Goal: Task Accomplishment & Management: Use online tool/utility

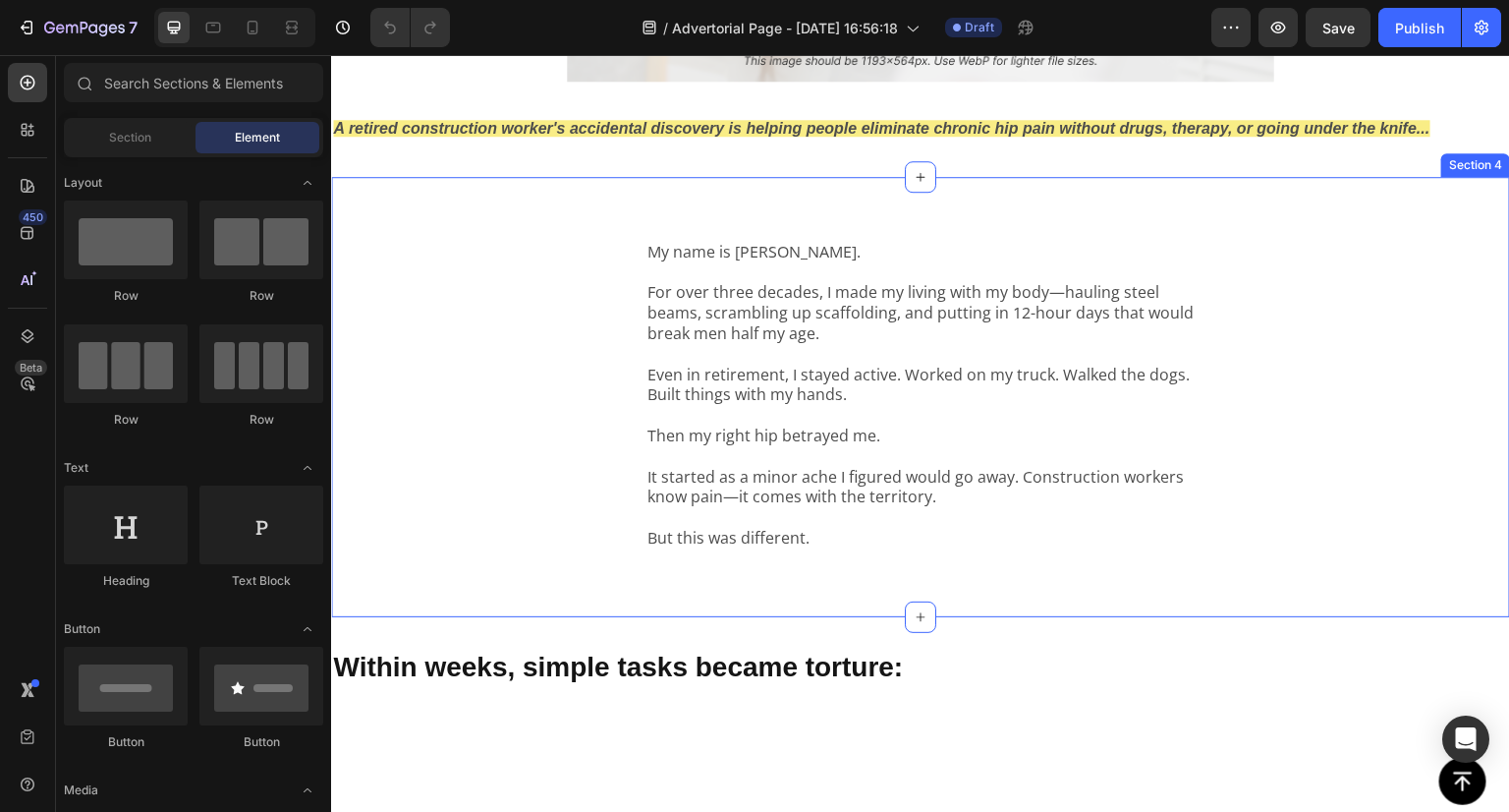
scroll to position [982, 0]
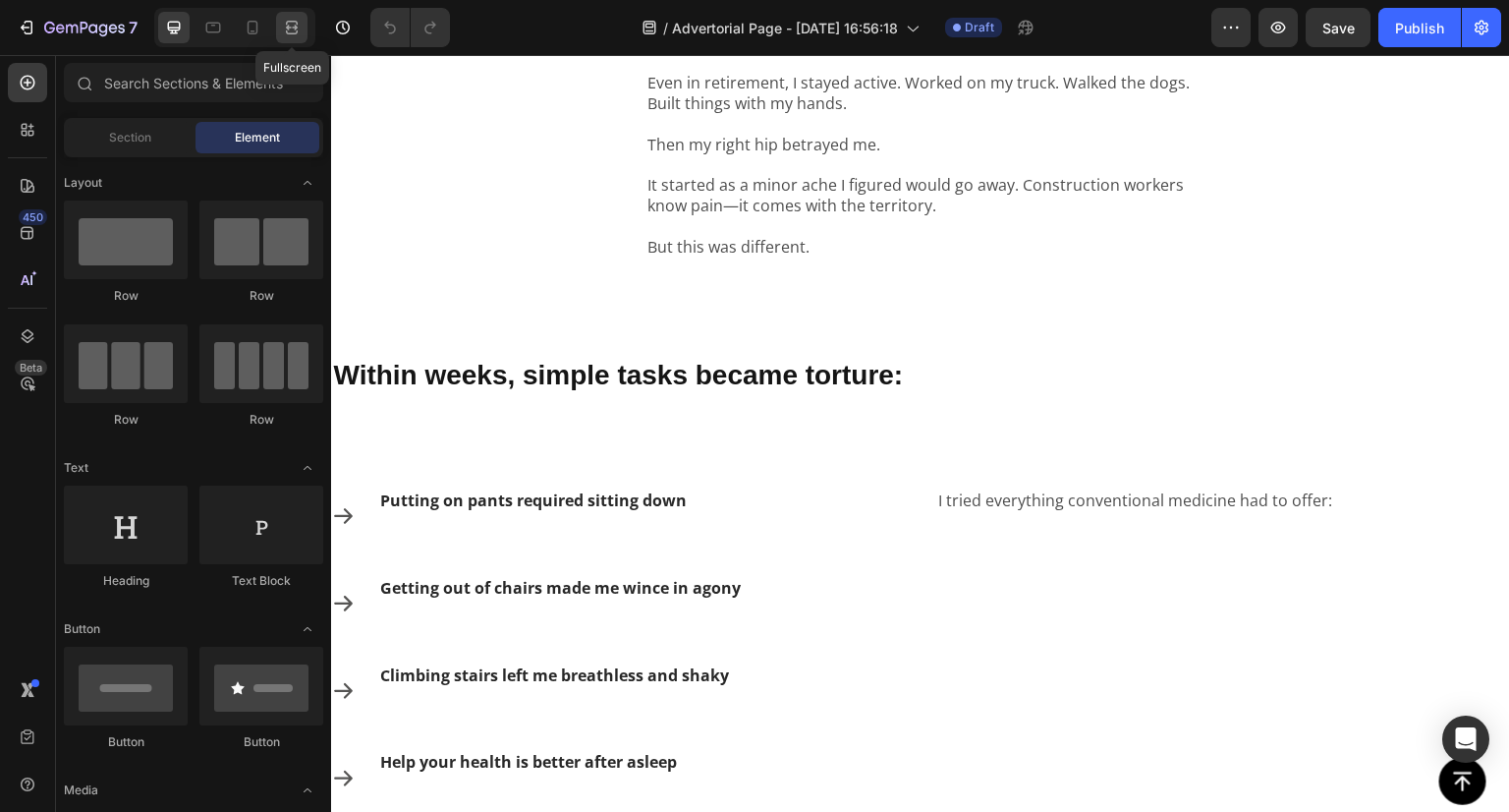
click at [296, 25] on icon at bounding box center [292, 28] width 20 height 20
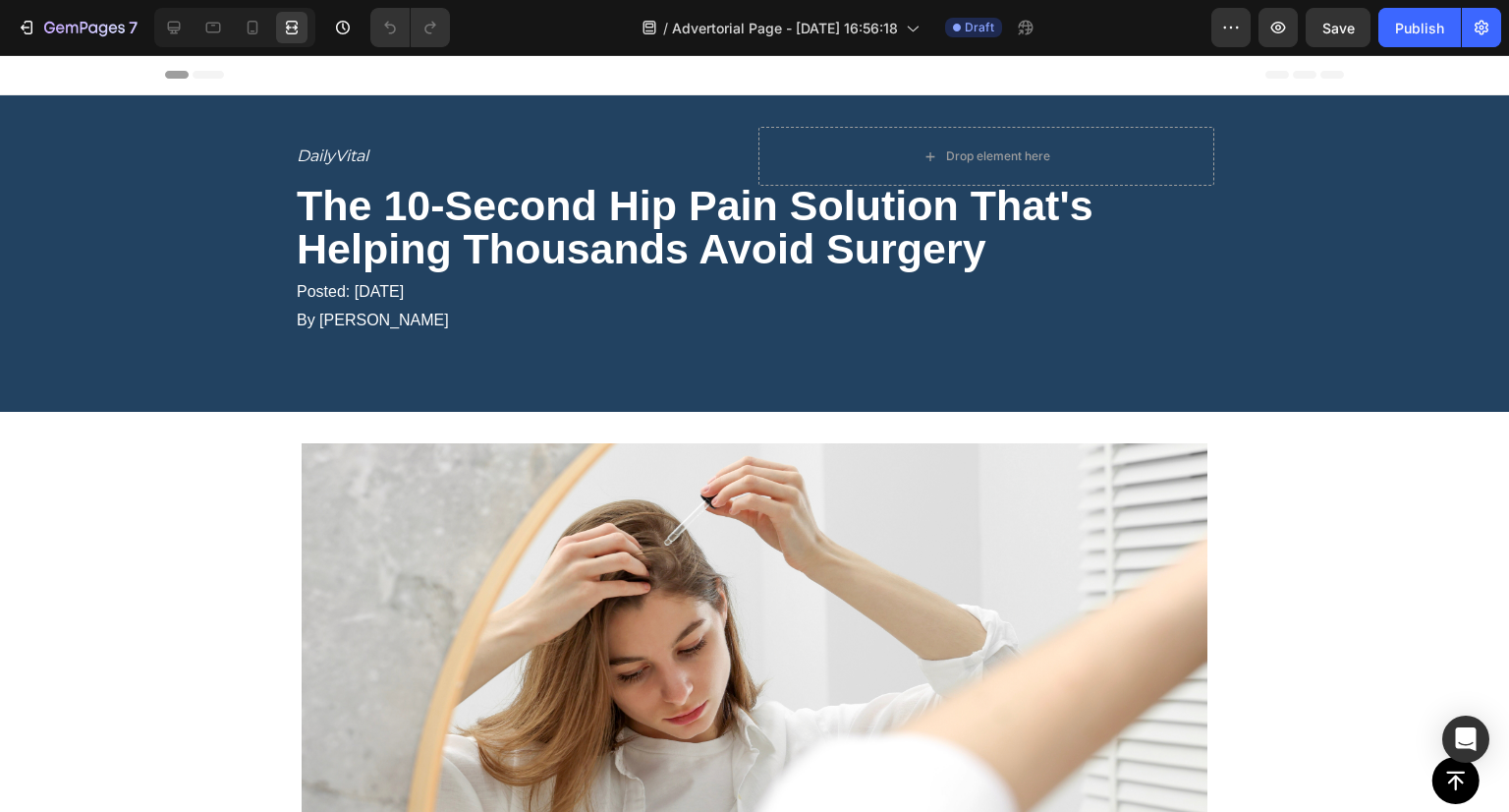
click at [154, 31] on div at bounding box center [231, 28] width 169 height 39
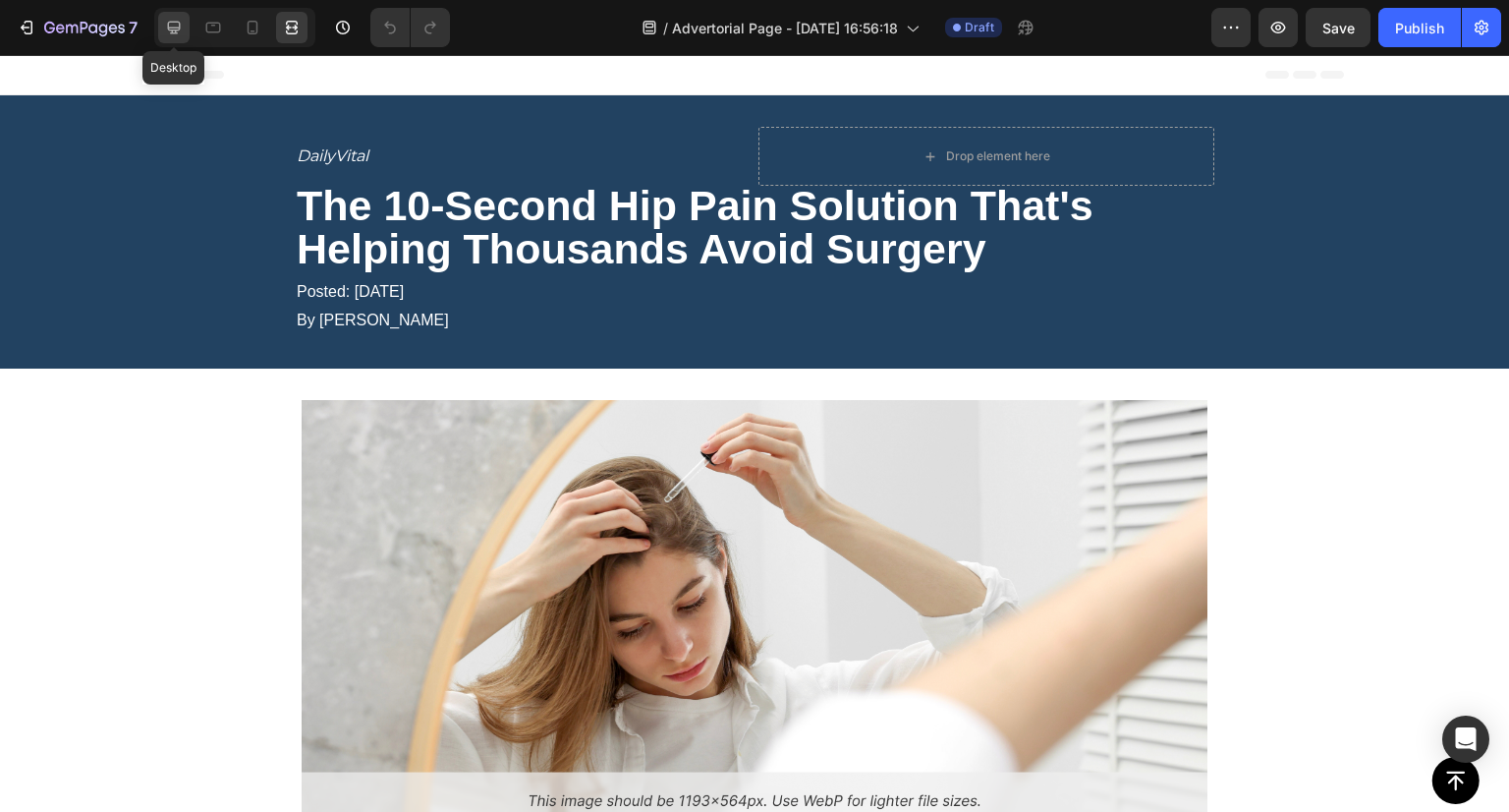
click at [170, 29] on icon at bounding box center [174, 28] width 13 height 13
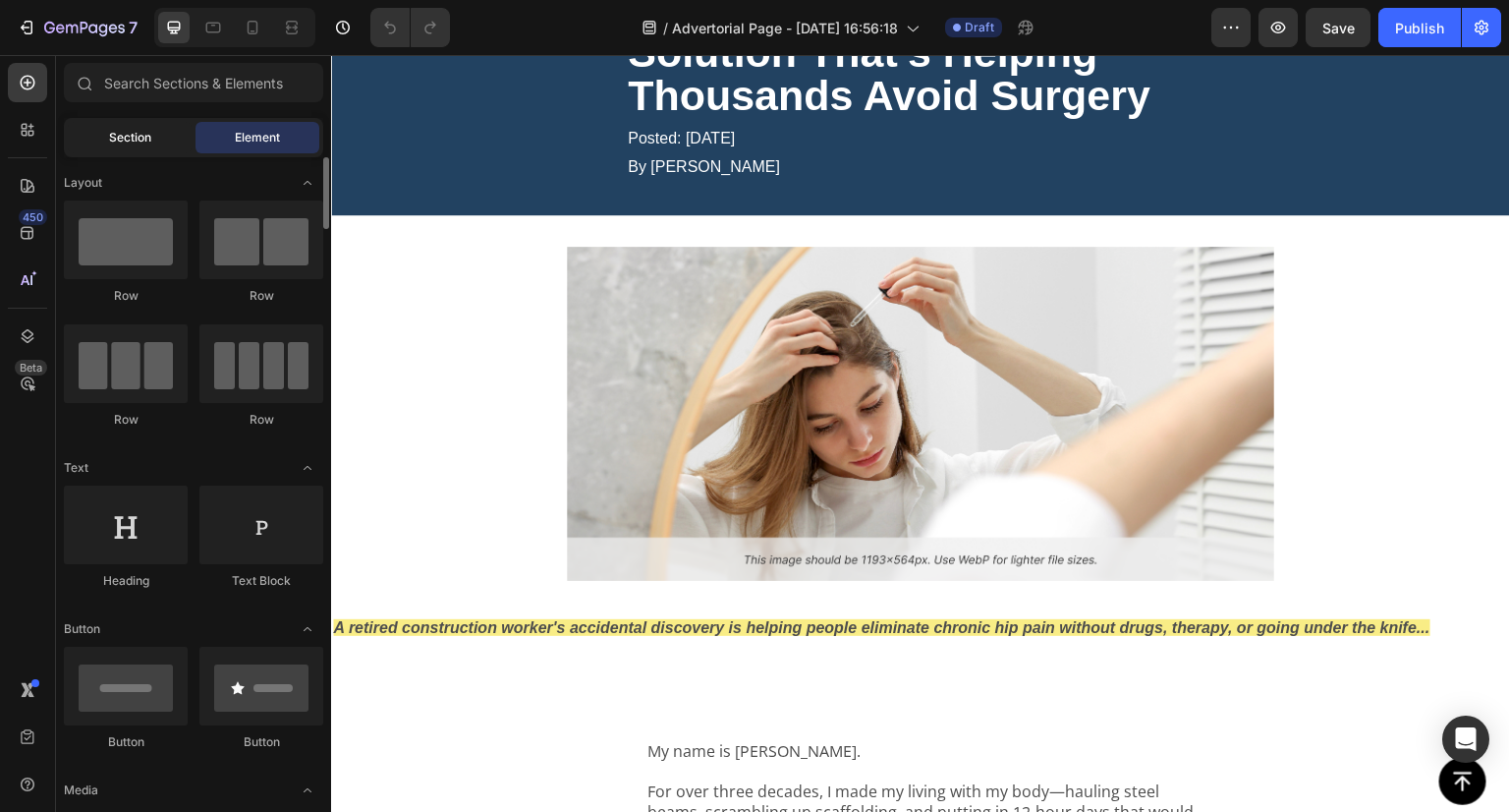
click at [120, 136] on span "Section" at bounding box center [130, 138] width 42 height 18
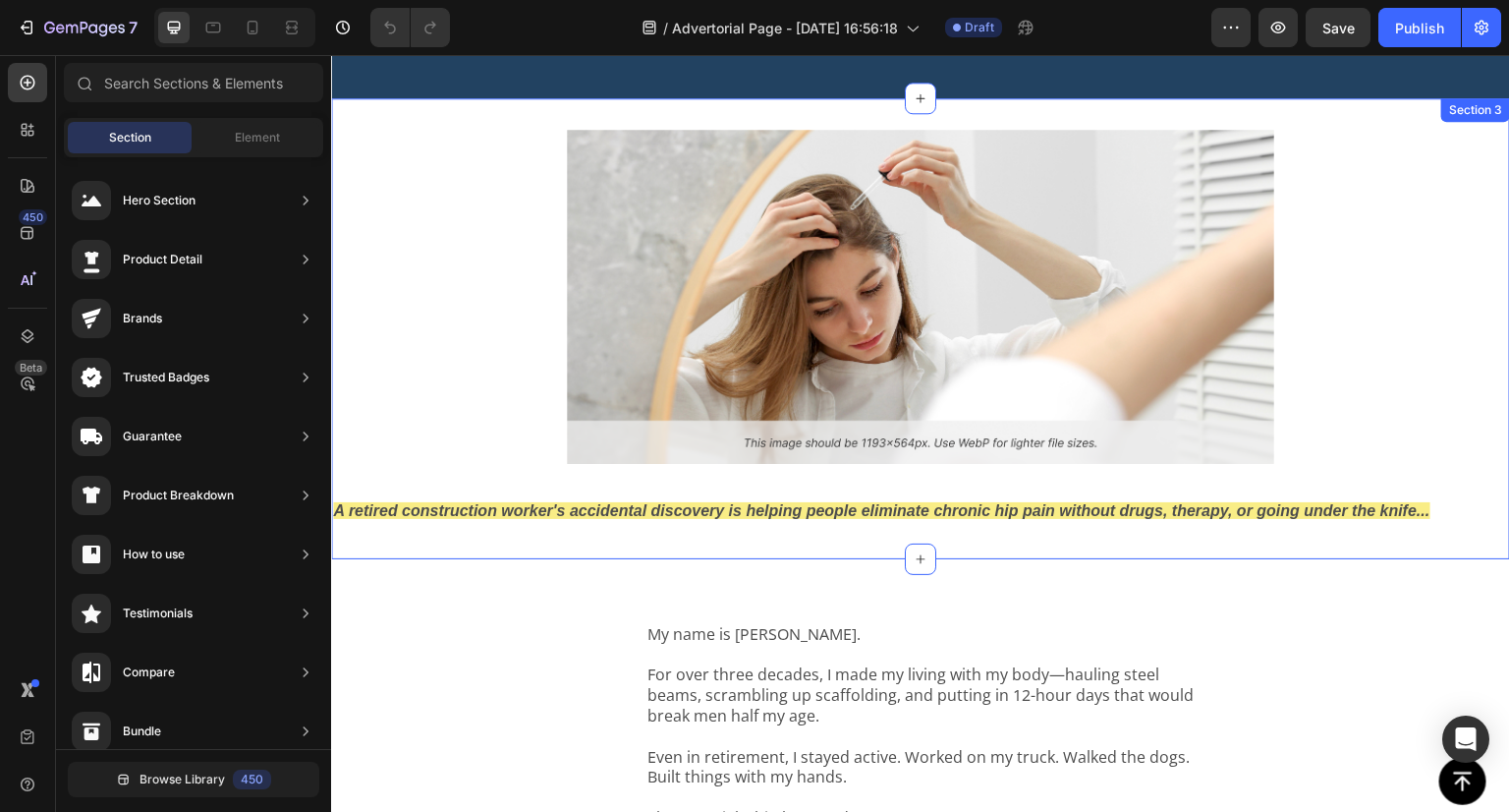
scroll to position [491, 0]
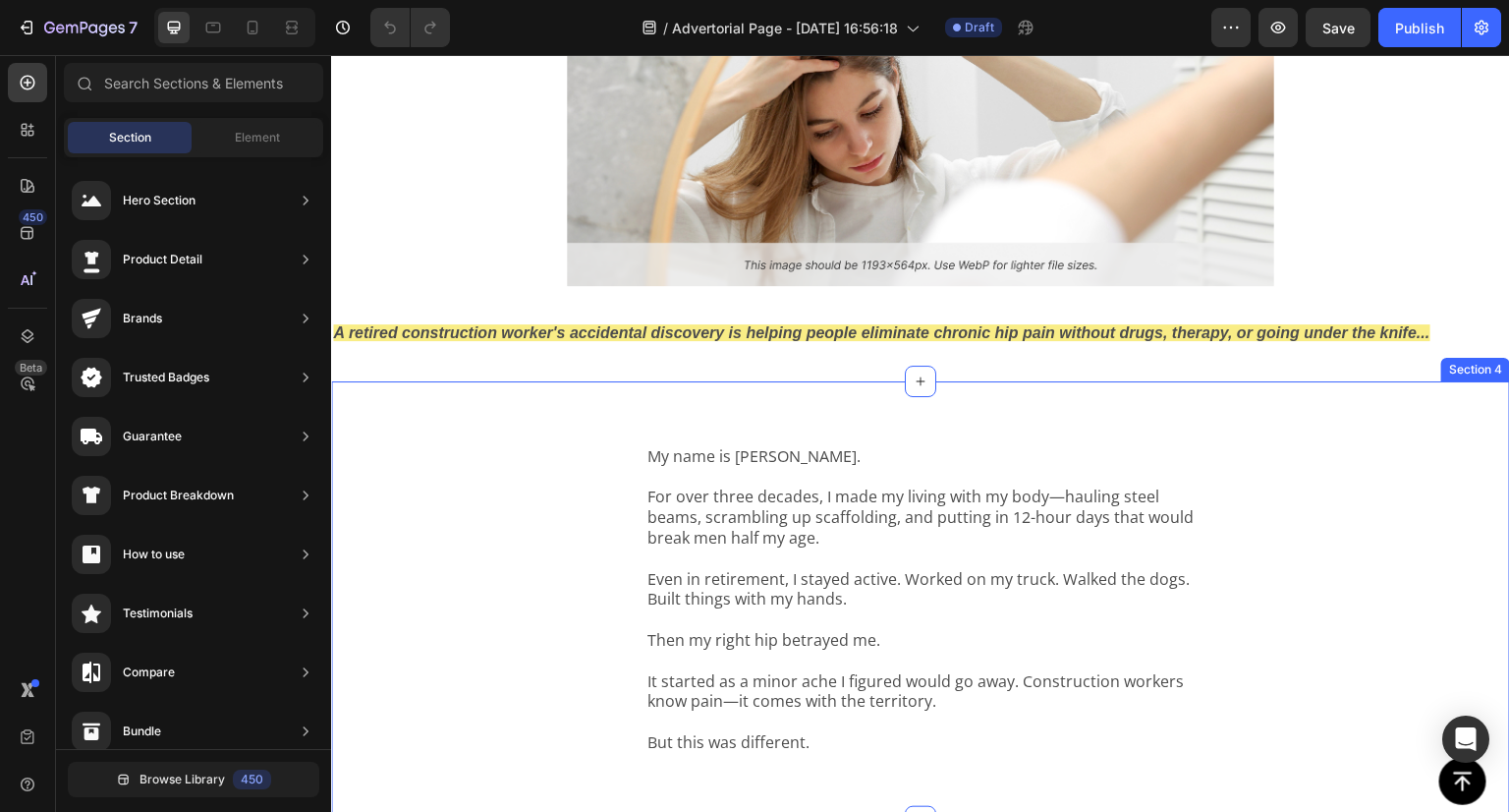
click at [459, 438] on div "My name is Dave Mitchell. For over three decades, I made my living with my body…" at bounding box center [920, 600] width 1179 height 440
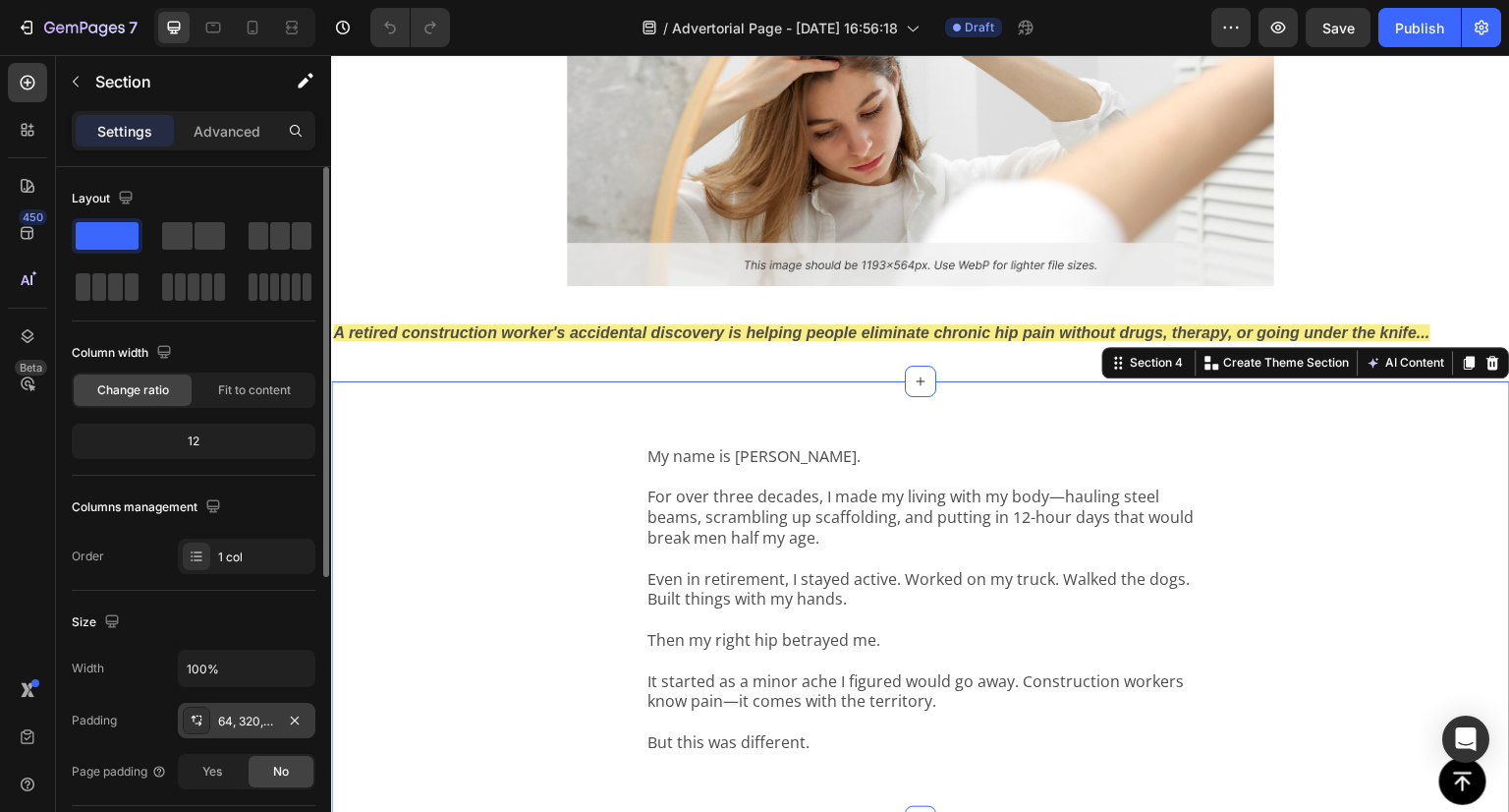
click at [247, 728] on div "64, 320, 36, 320" at bounding box center [247, 720] width 138 height 35
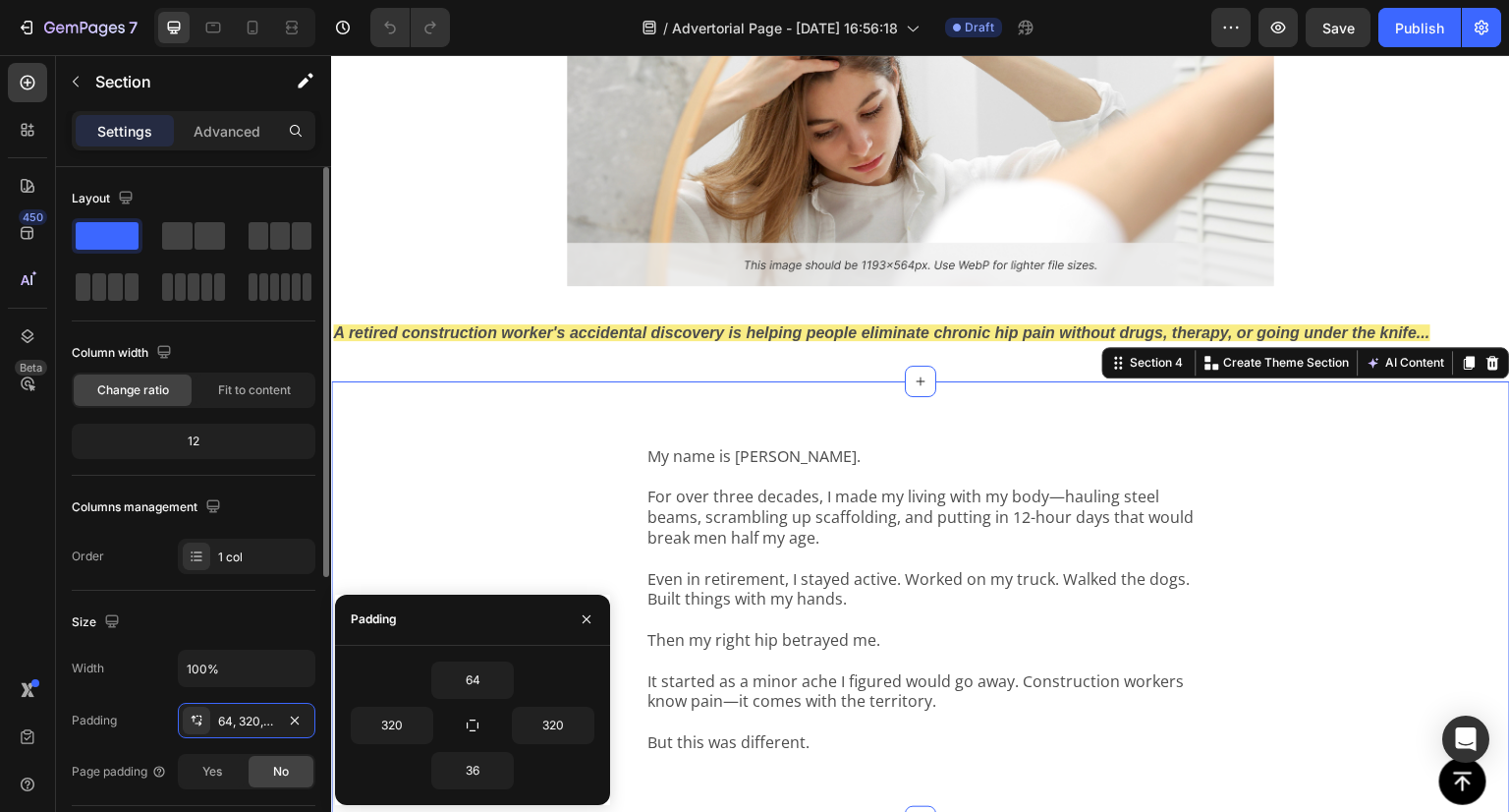
click at [127, 707] on div "Padding 64, 320, 36, 320" at bounding box center [194, 720] width 244 height 35
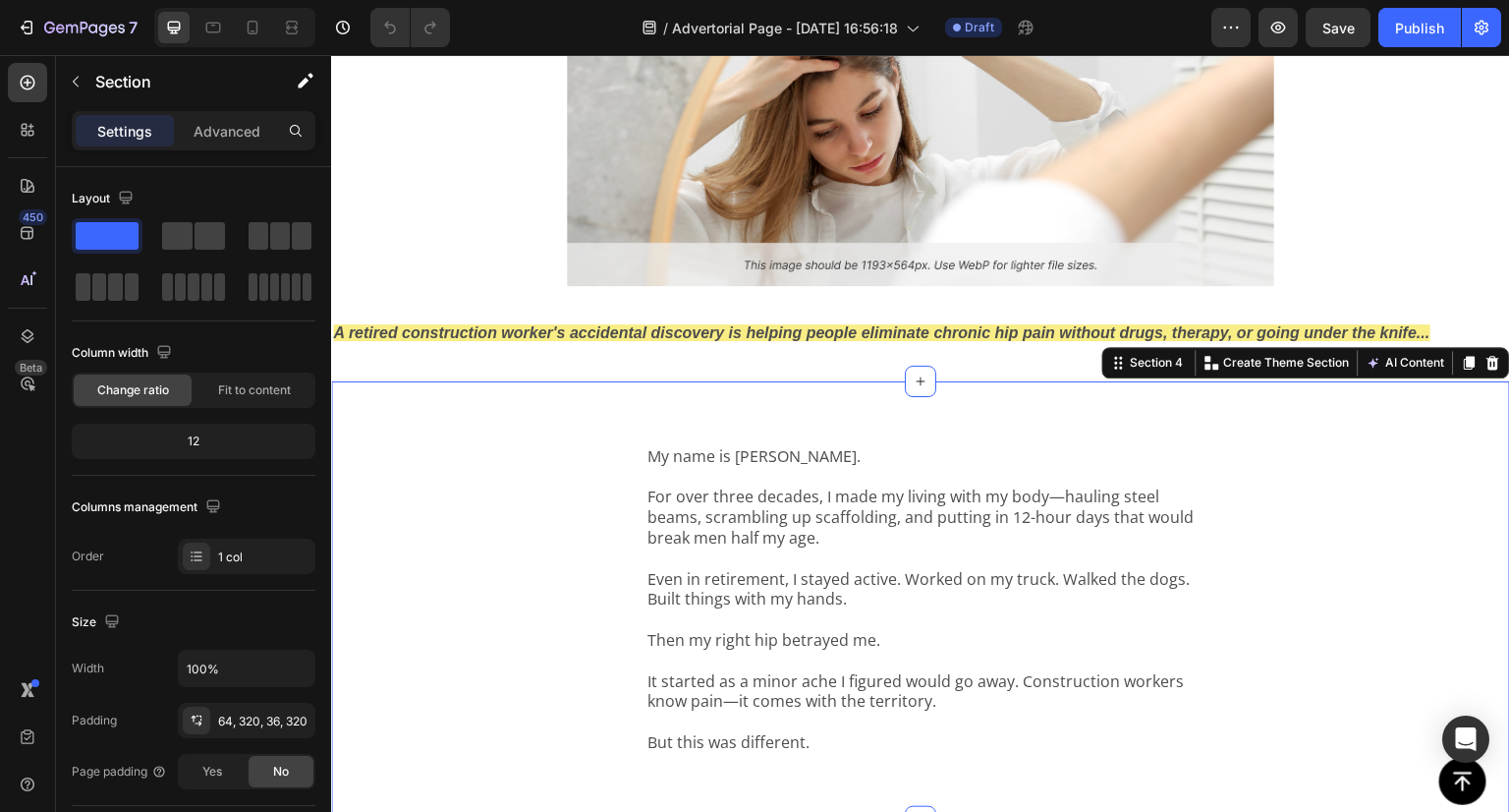
click at [469, 509] on div "My name is Dave Mitchell. For over three decades, I made my living with my body…" at bounding box center [920, 600] width 1179 height 440
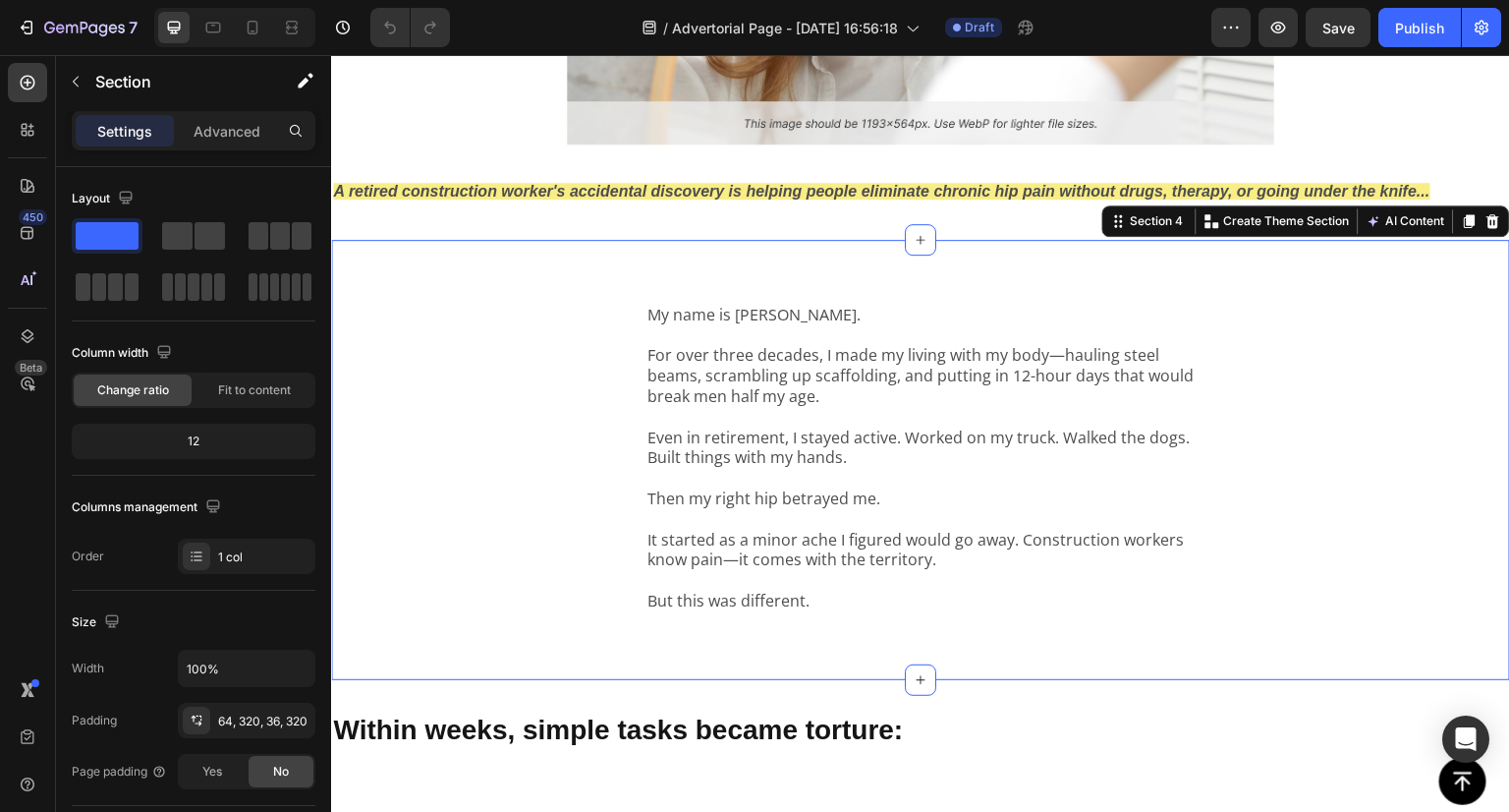
scroll to position [786, 0]
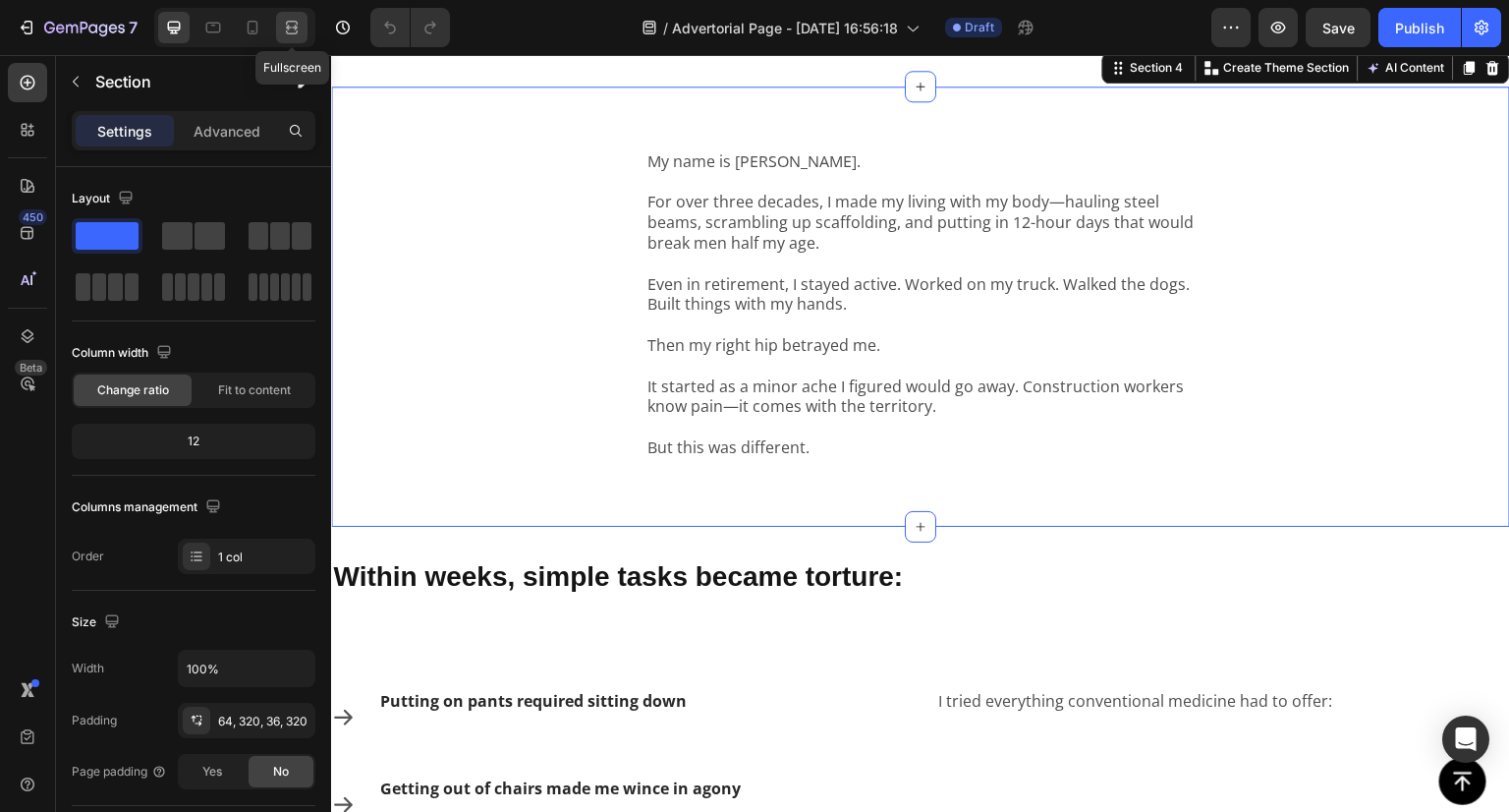
click at [279, 23] on div at bounding box center [292, 28] width 31 height 31
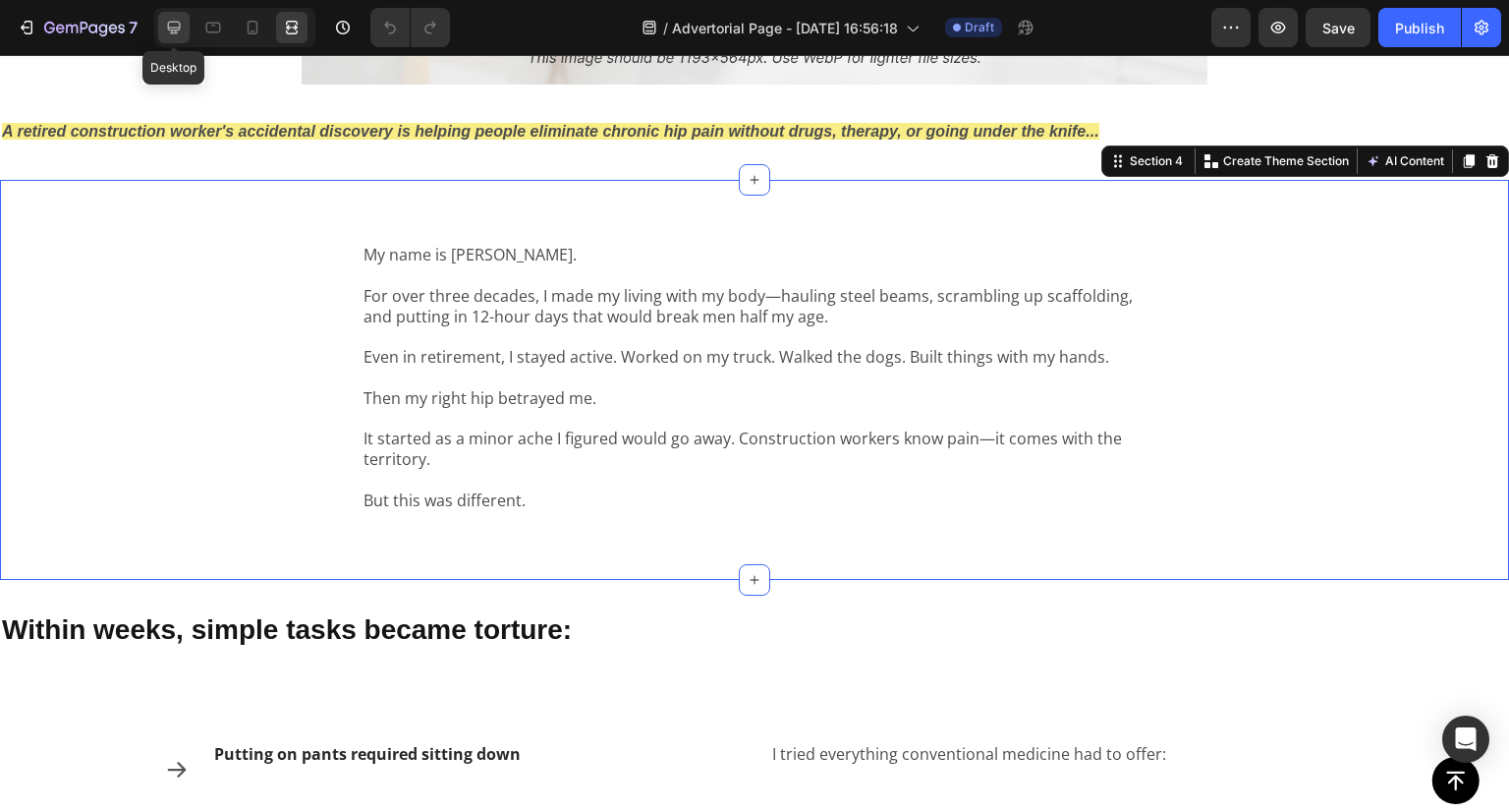
click at [170, 27] on icon at bounding box center [174, 28] width 20 height 20
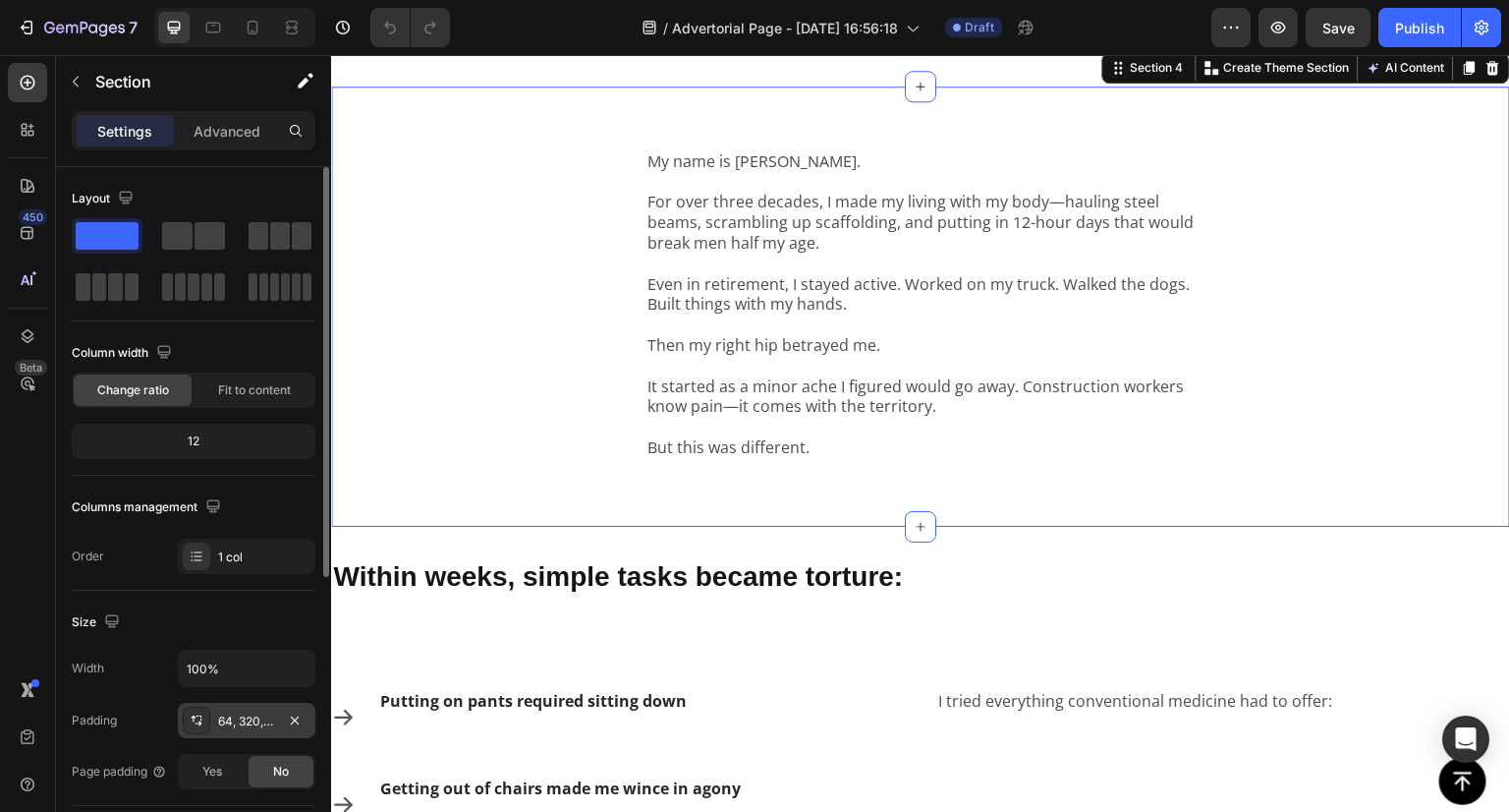
click at [251, 724] on div "64, 320, 36, 320" at bounding box center [247, 721] width 57 height 18
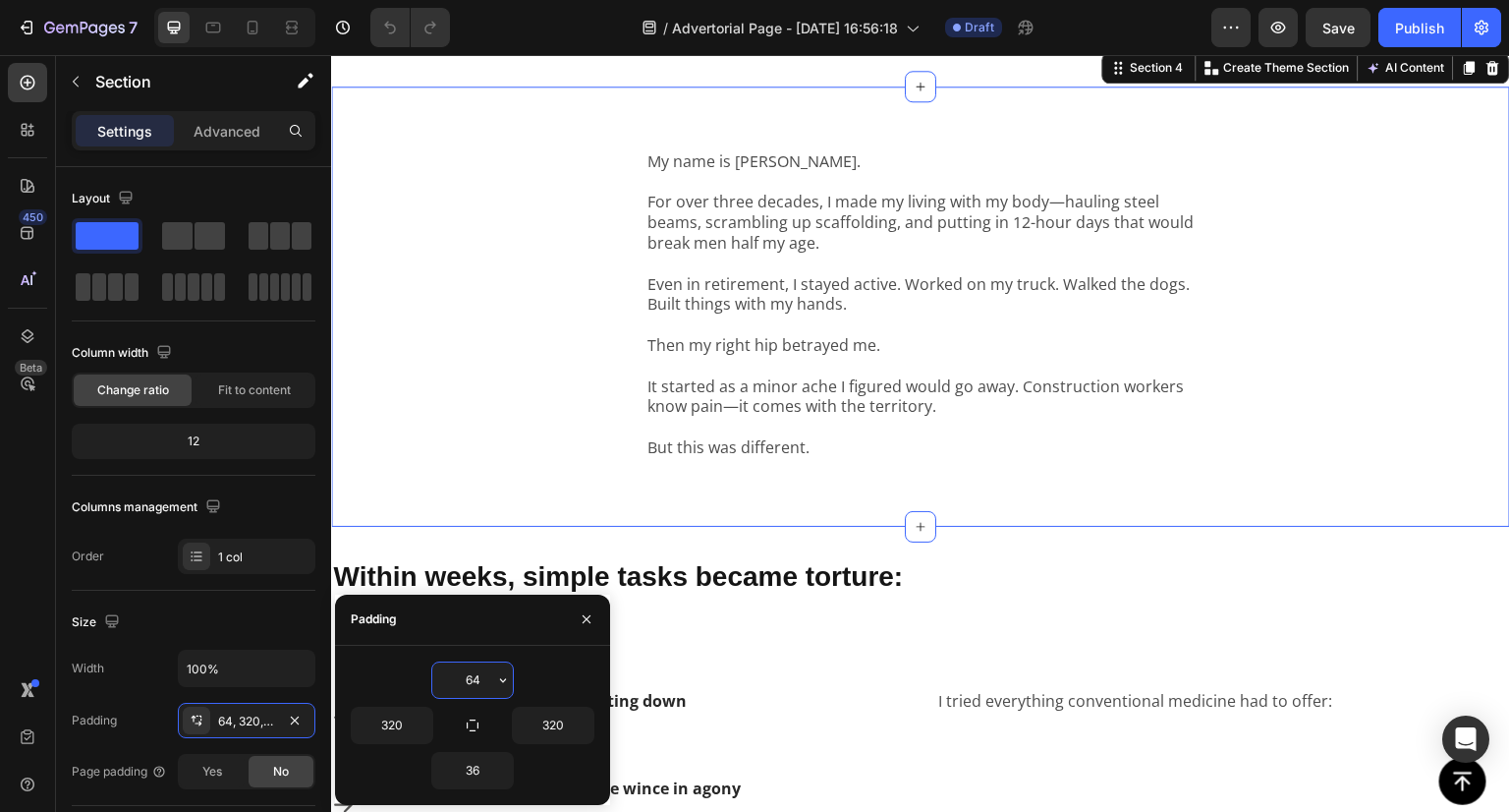
click at [567, 339] on div "My name is Dave Mitchell. For over three decades, I made my living with my body…" at bounding box center [920, 306] width 1179 height 440
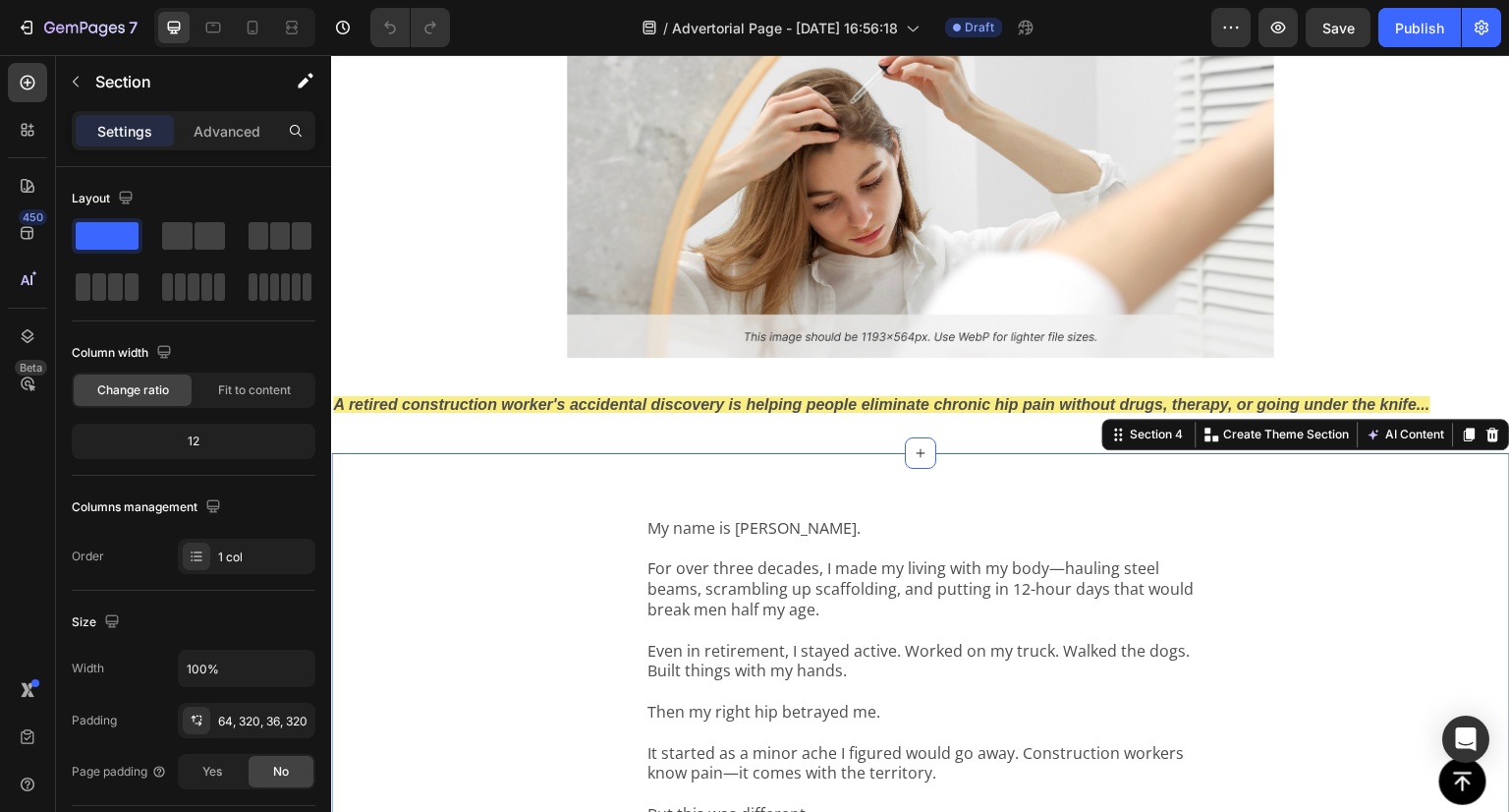
scroll to position [393, 0]
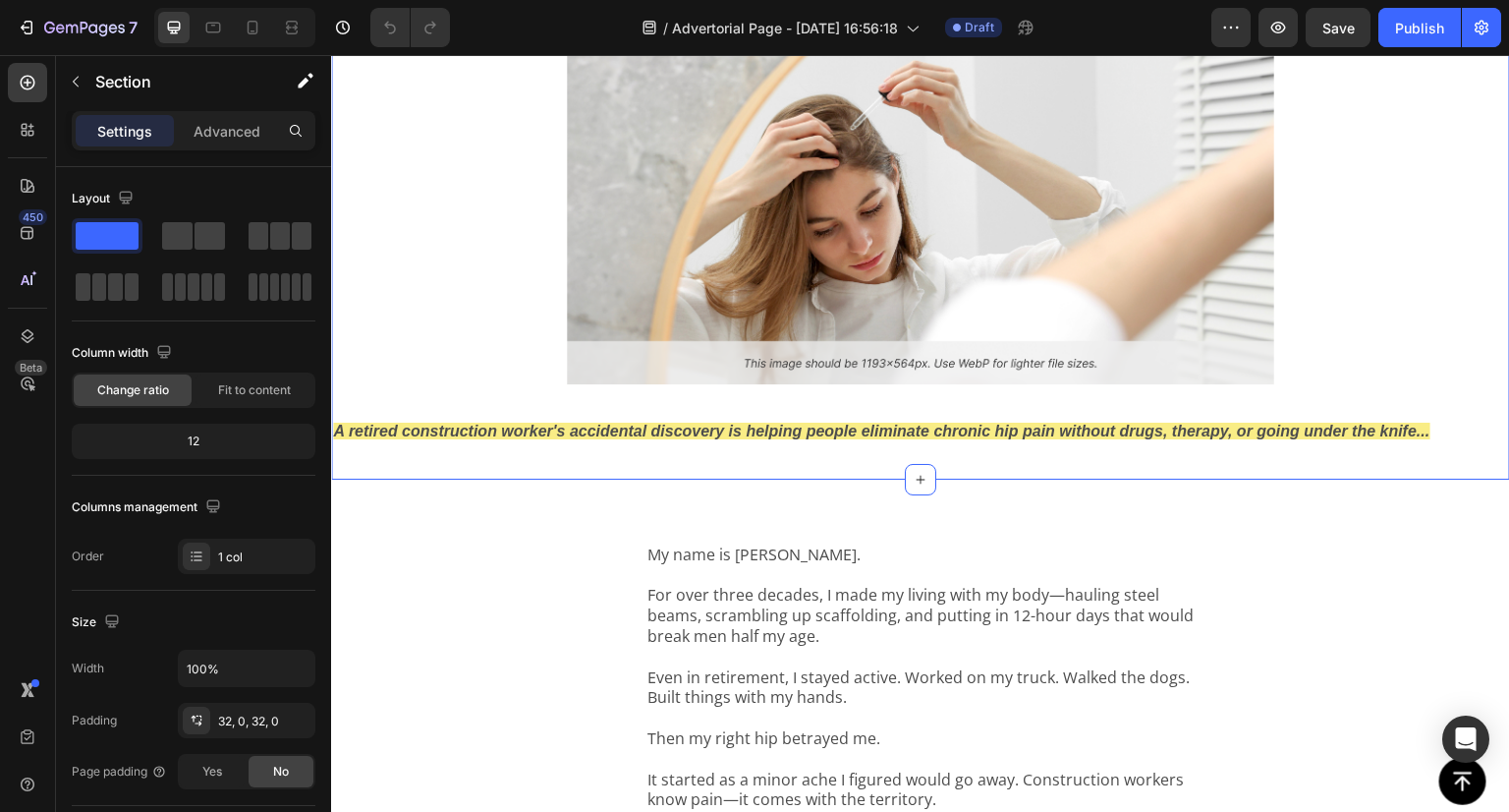
click at [485, 379] on div "Image A retired construction worker's accidental discovery is helping people el…" at bounding box center [920, 249] width 1179 height 398
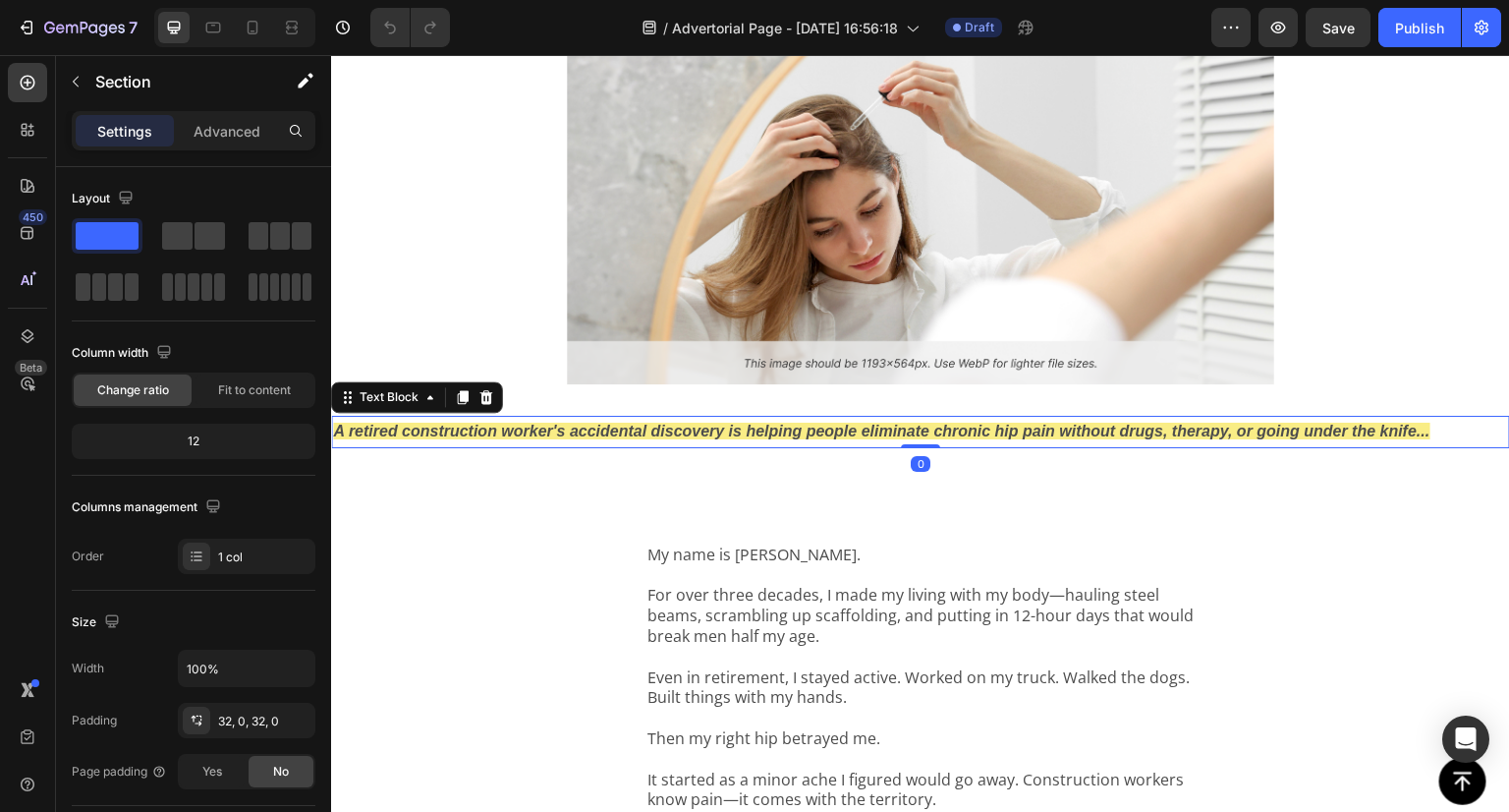
click at [527, 423] on strong "A retired construction worker's accidental discovery is helping people eliminat…" at bounding box center [881, 430] width 1098 height 17
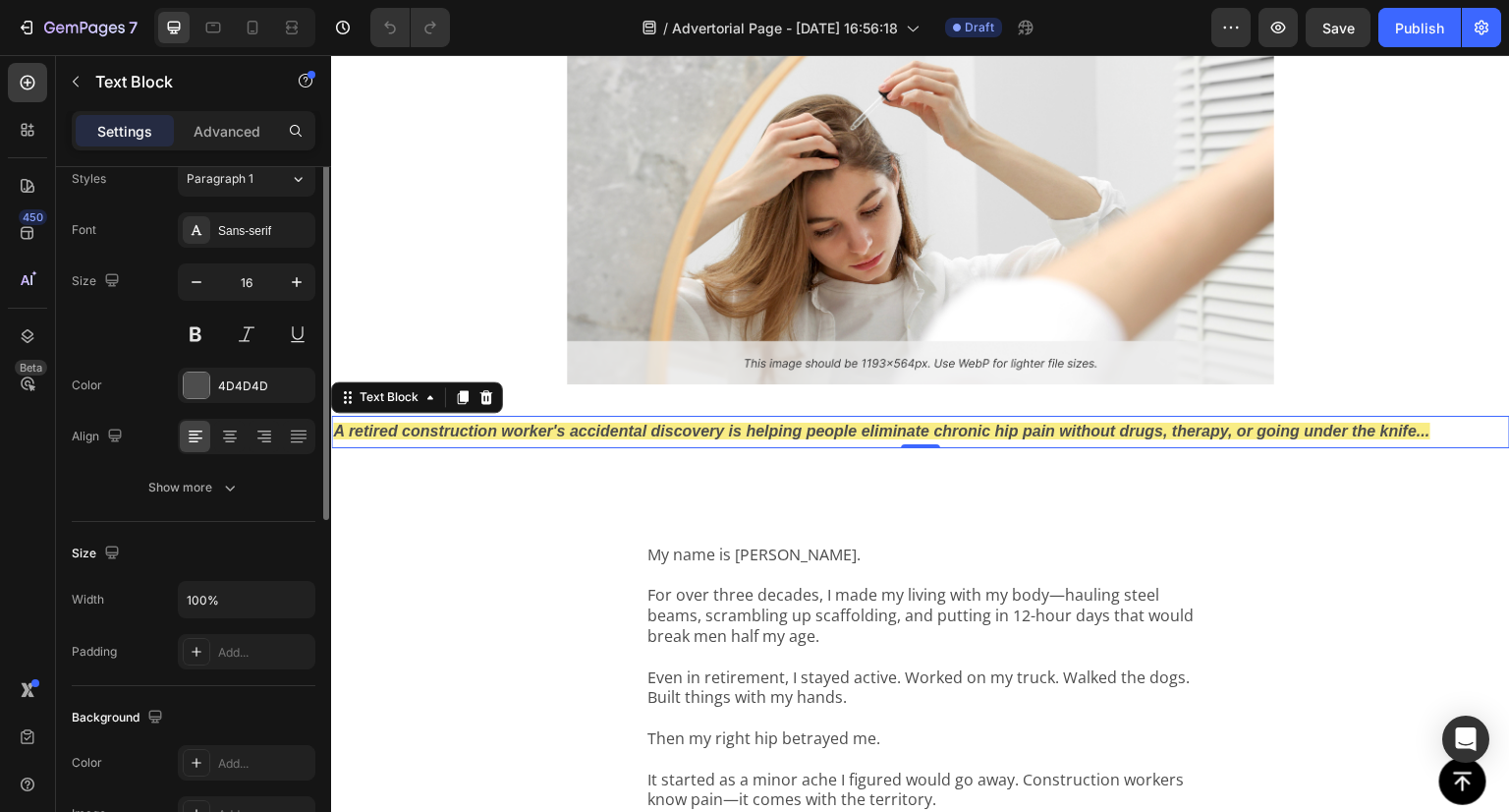
scroll to position [0, 0]
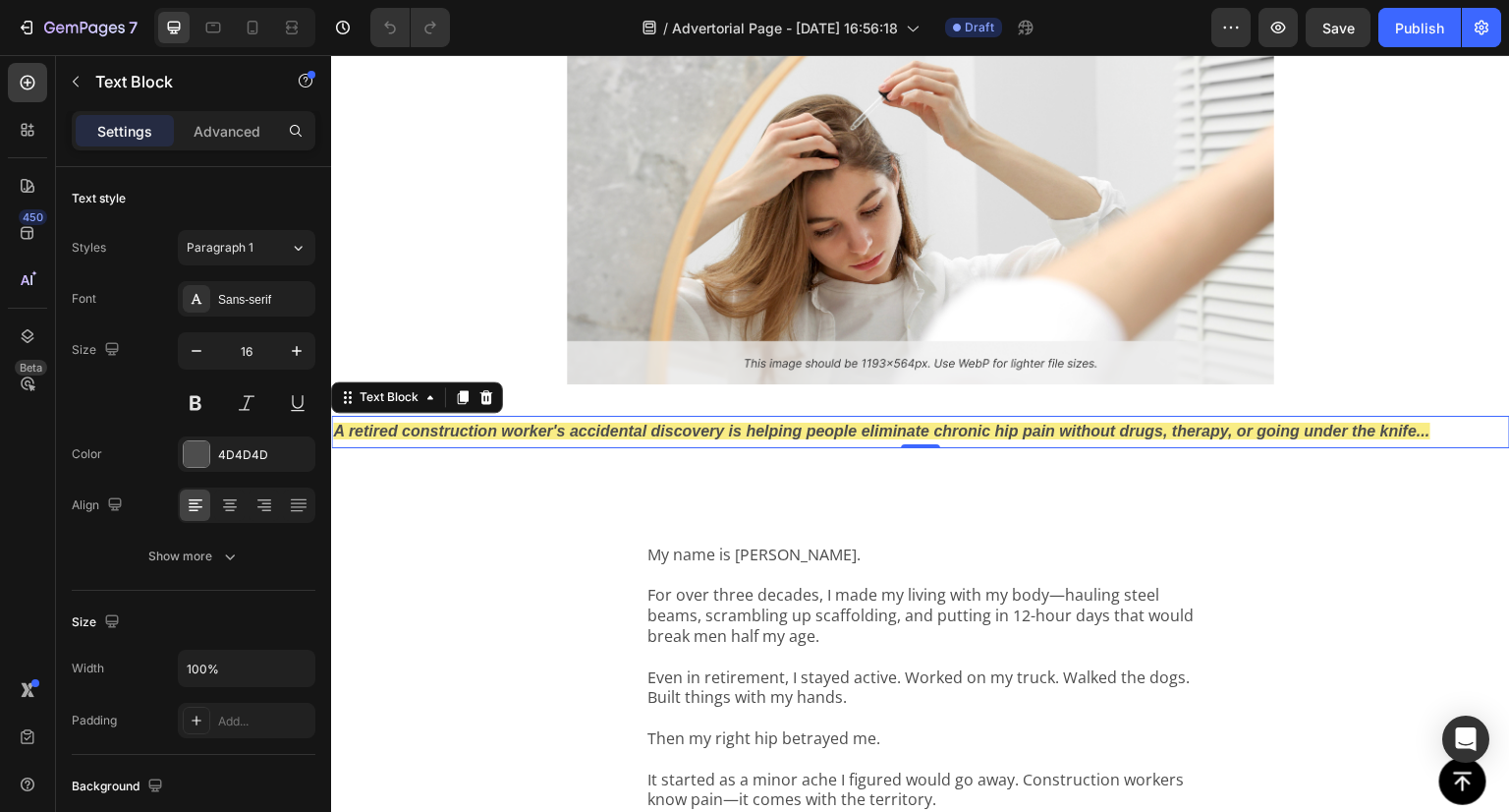
click at [562, 516] on div "My name is Dave Mitchell. For over three decades, I made my living with my body…" at bounding box center [920, 699] width 1179 height 440
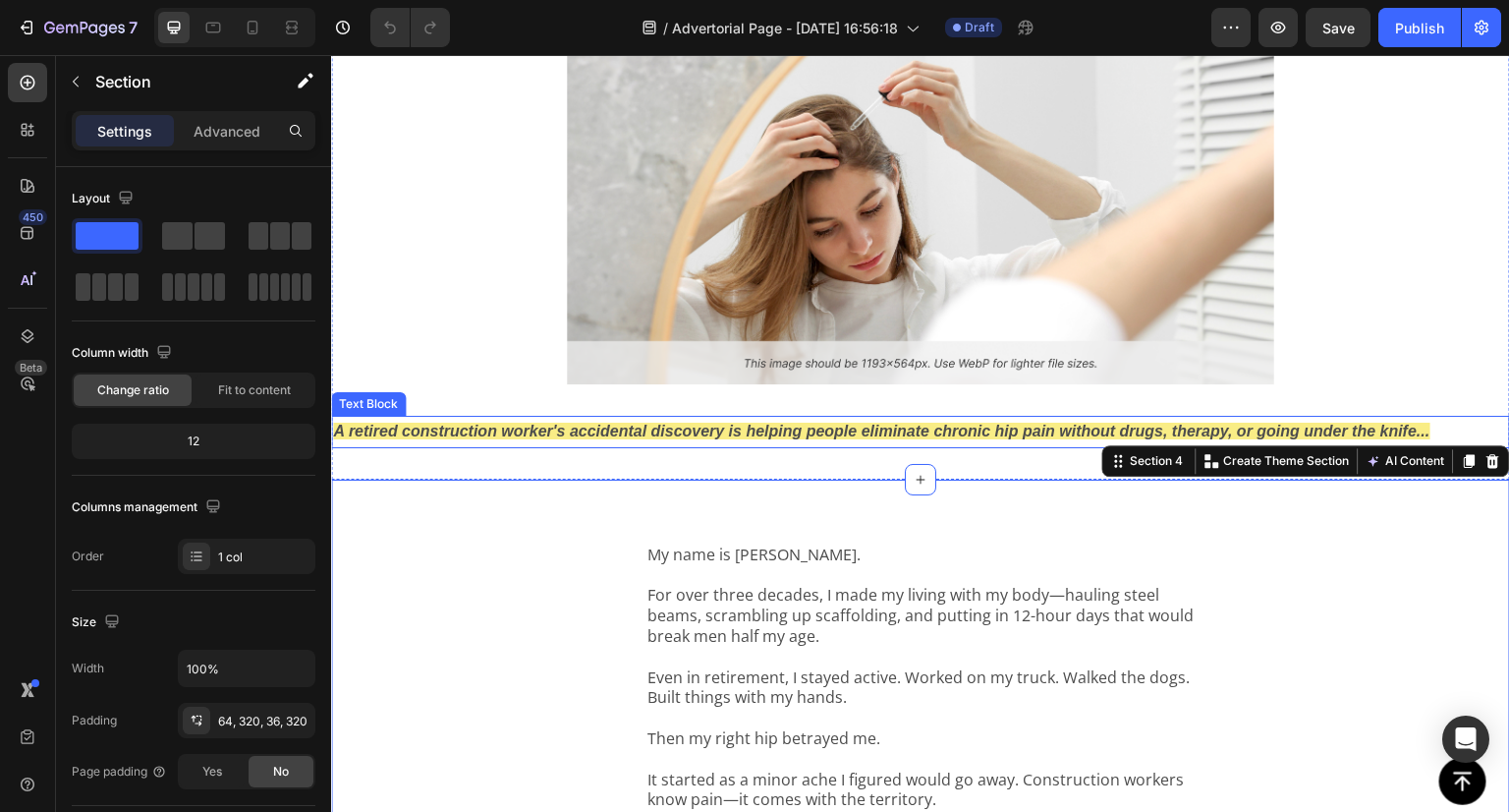
click at [472, 344] on div at bounding box center [920, 217] width 1179 height 334
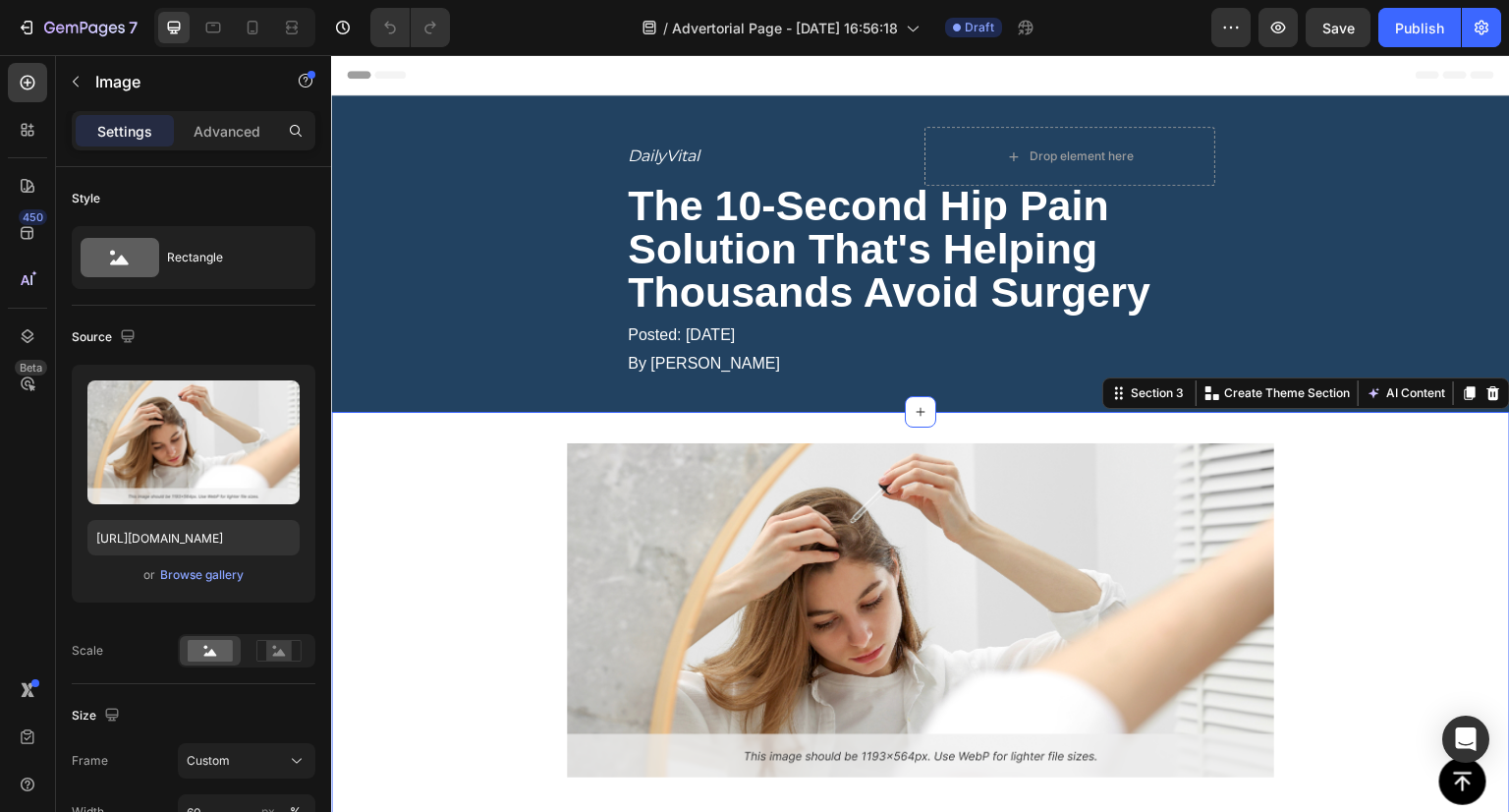
click at [548, 418] on div "Image A retired construction worker's accidental discovery is helping people el…" at bounding box center [920, 642] width 1179 height 461
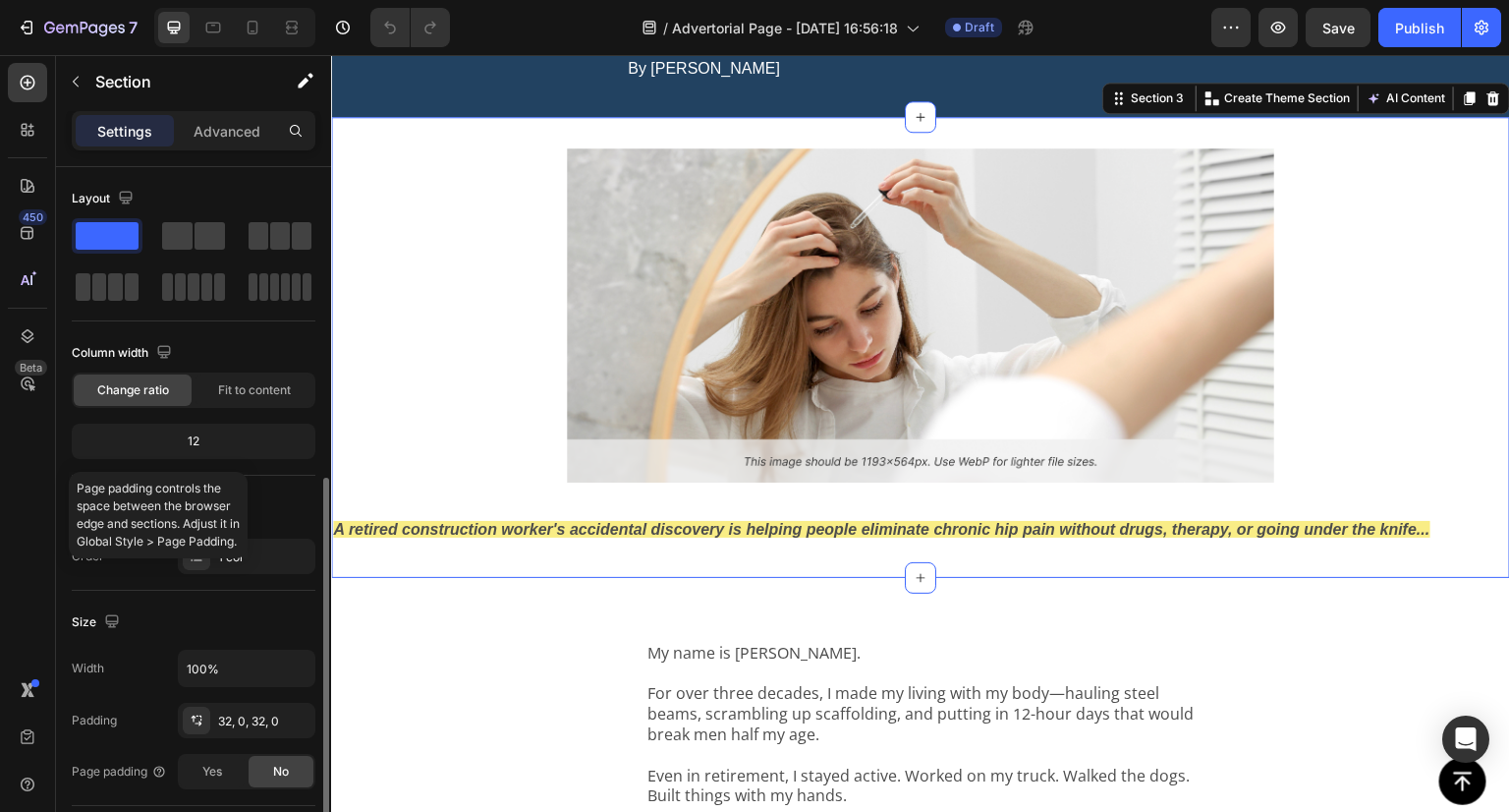
scroll to position [294, 0]
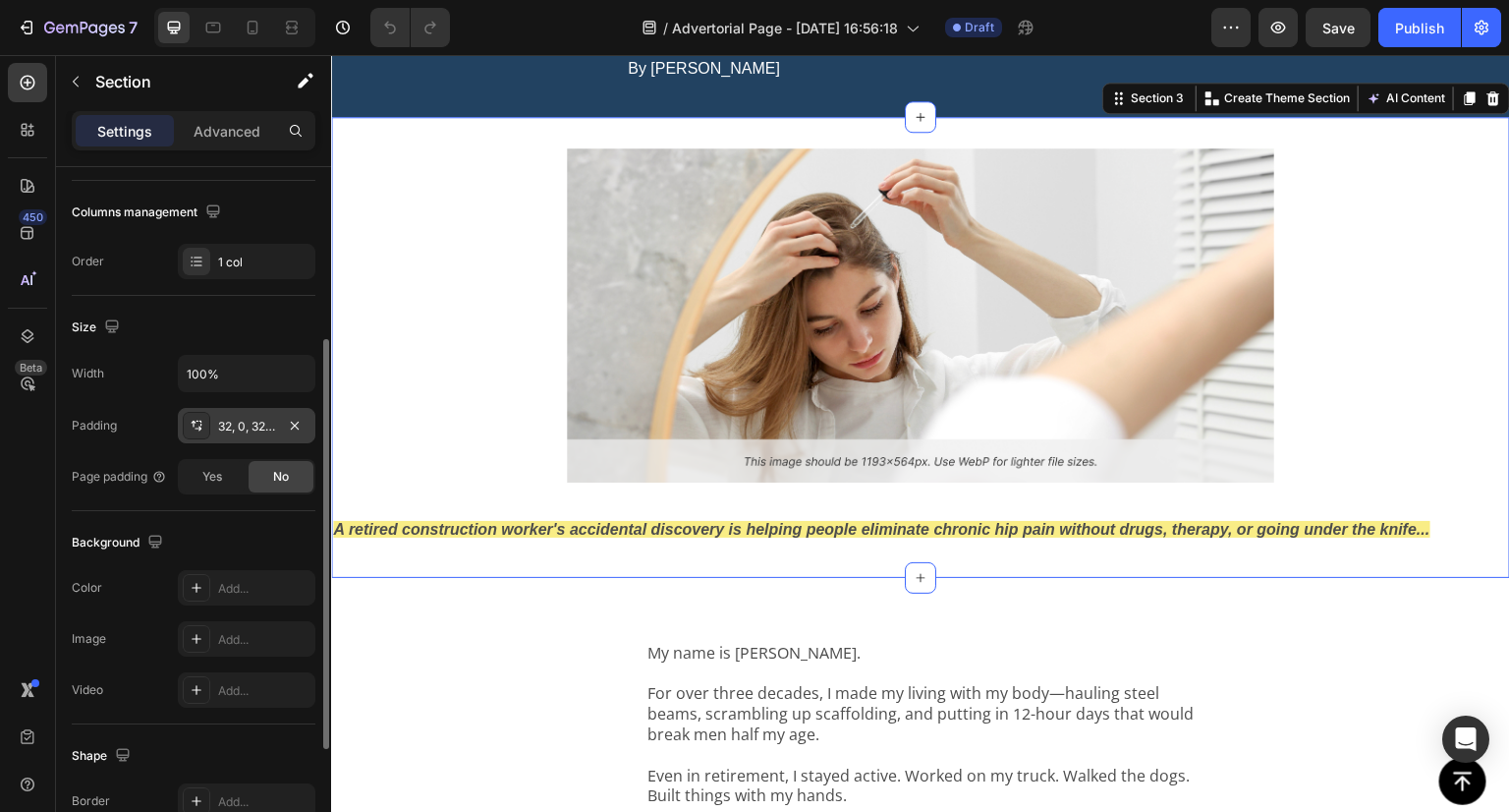
click at [268, 429] on div "32, 0, 32, 0" at bounding box center [247, 426] width 57 height 18
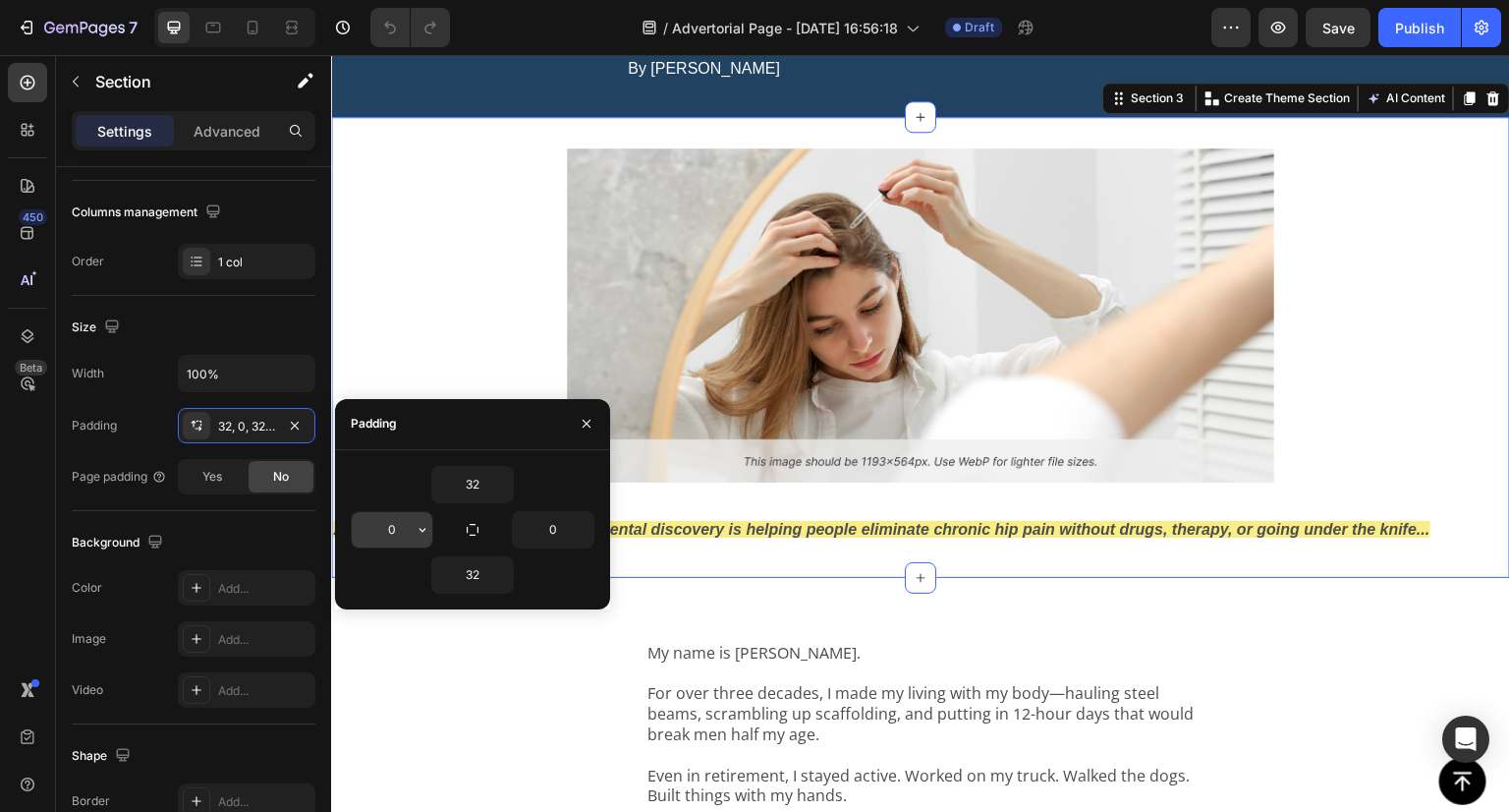
click at [387, 518] on input "0" at bounding box center [392, 530] width 81 height 35
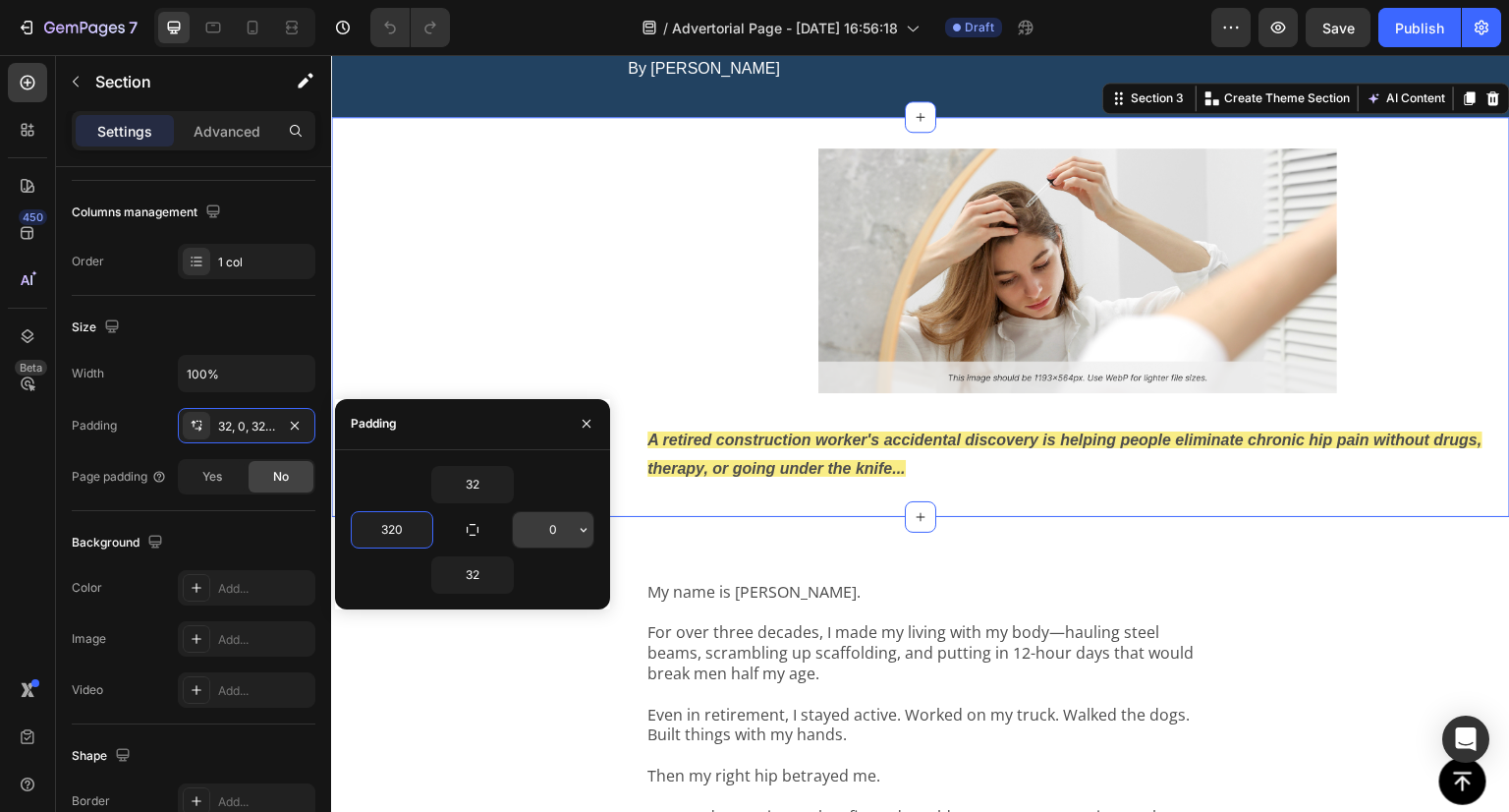
type input "320"
click at [551, 529] on input "0" at bounding box center [553, 530] width 81 height 35
type input "320"
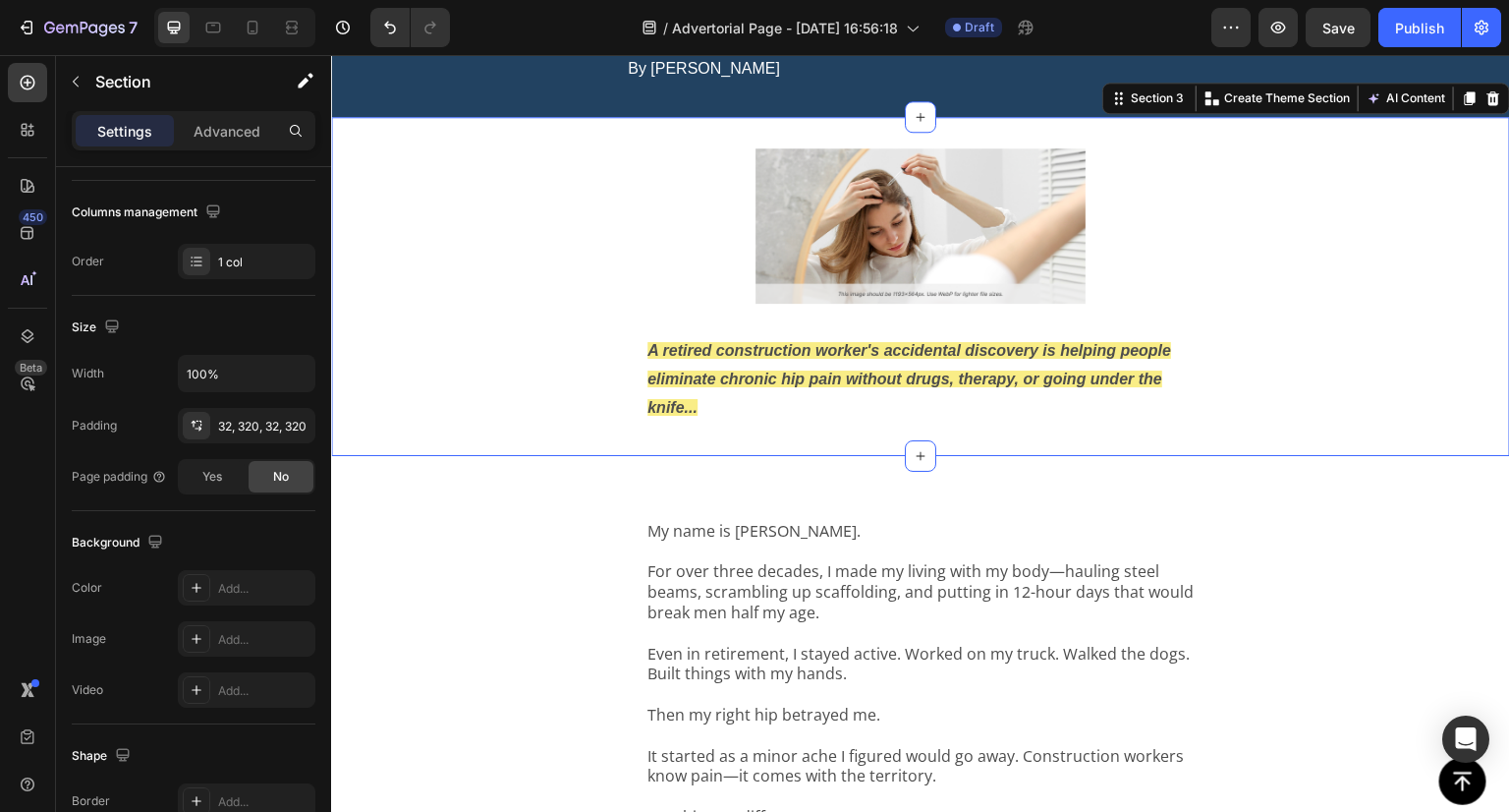
click at [536, 237] on div "Image A retired construction worker's accidental discovery is helping people el…" at bounding box center [920, 286] width 1179 height 339
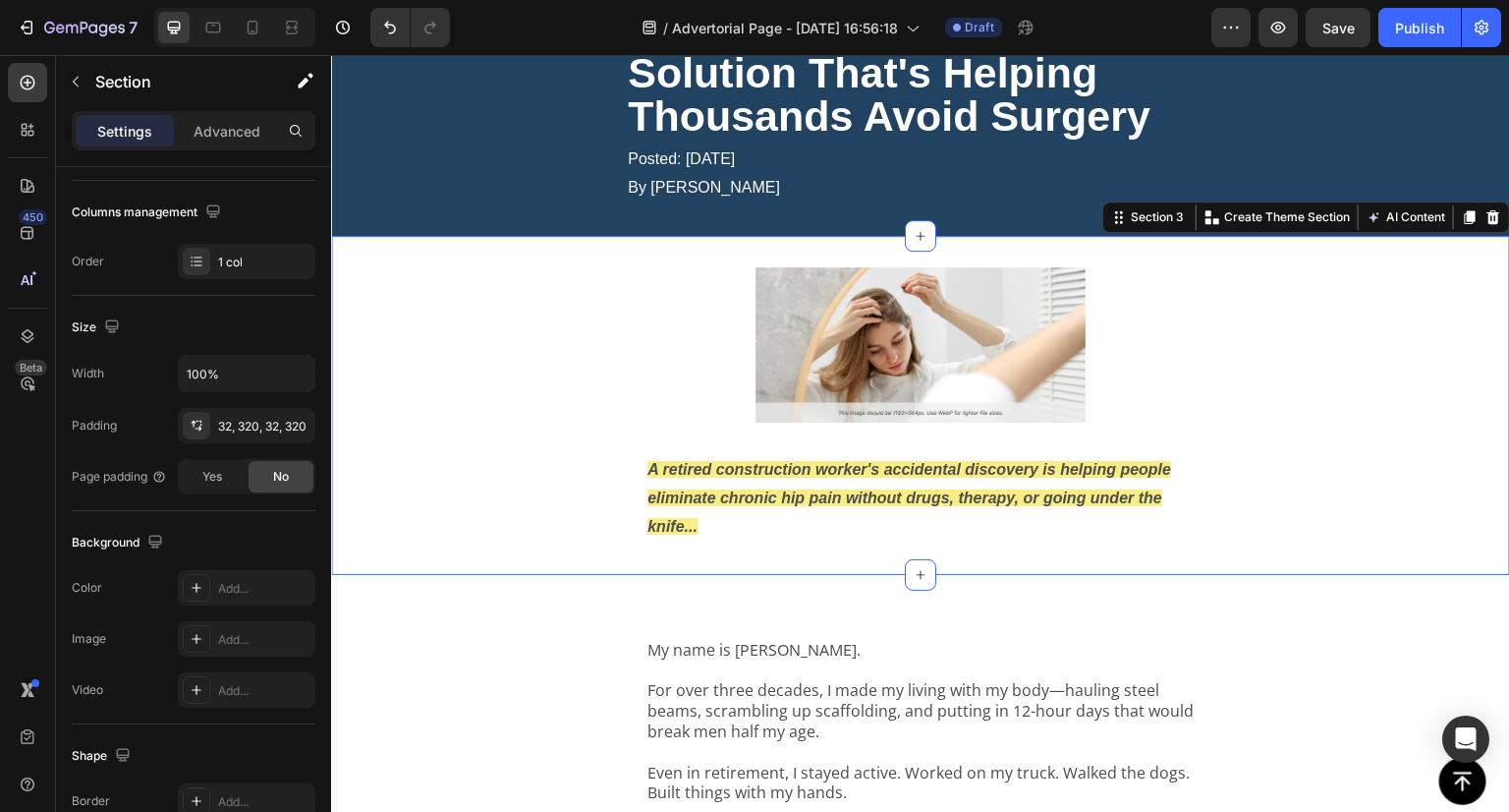
scroll to position [0, 0]
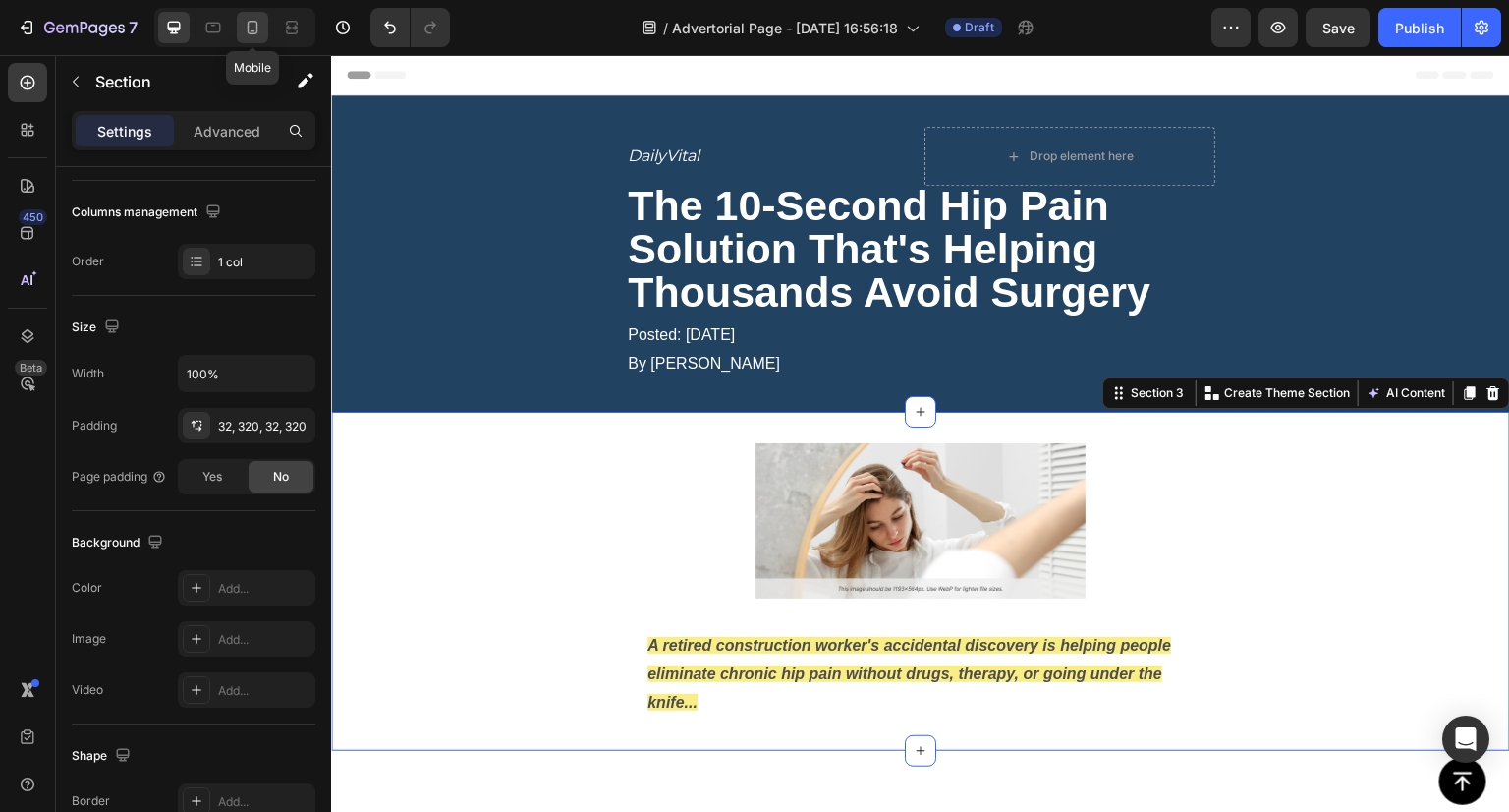
click at [255, 26] on icon at bounding box center [253, 28] width 20 height 20
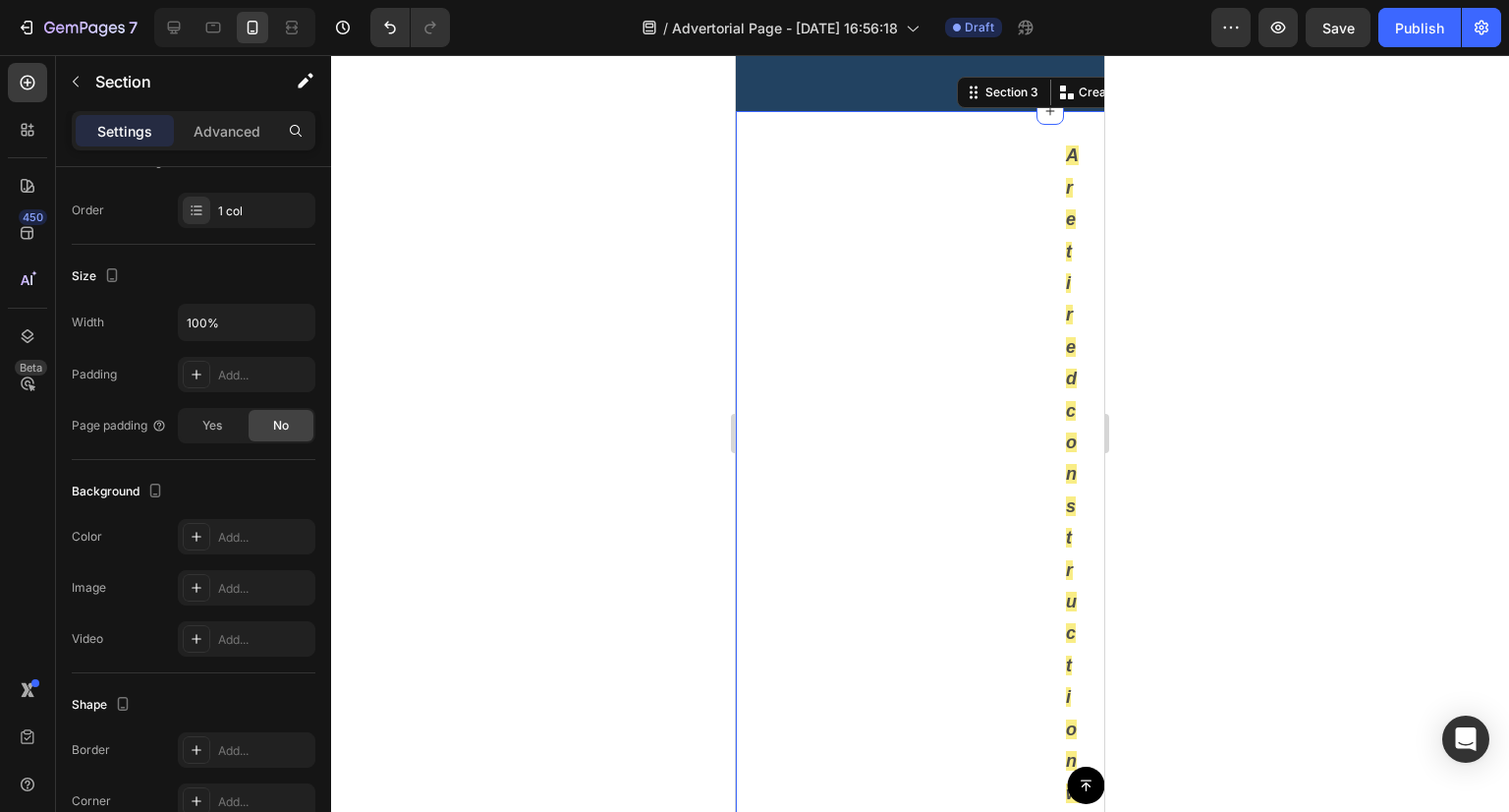
scroll to position [123, 0]
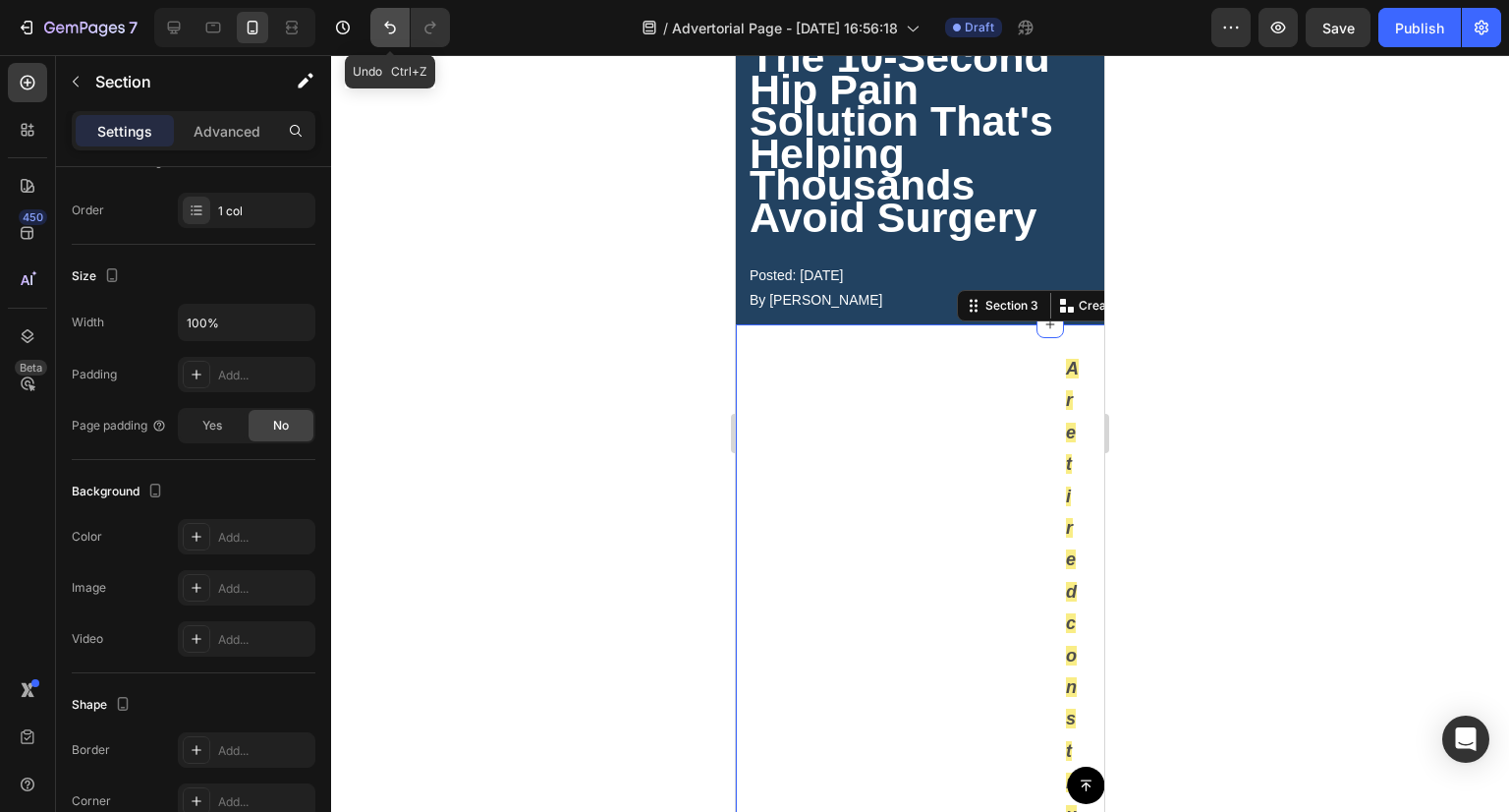
click at [390, 27] on icon "Undo/Redo" at bounding box center [390, 28] width 20 height 20
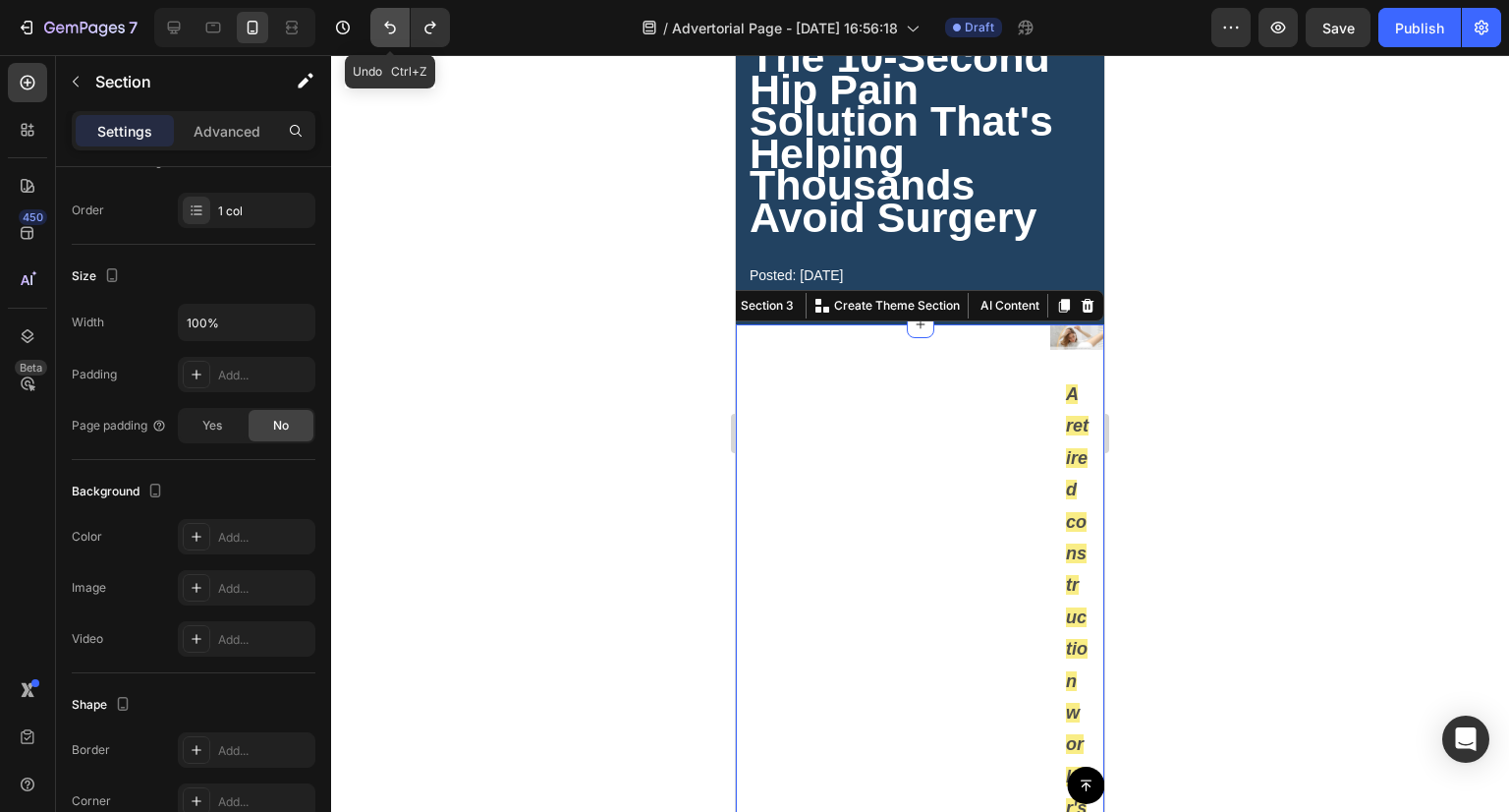
click at [390, 27] on icon "Undo/Redo" at bounding box center [390, 28] width 20 height 20
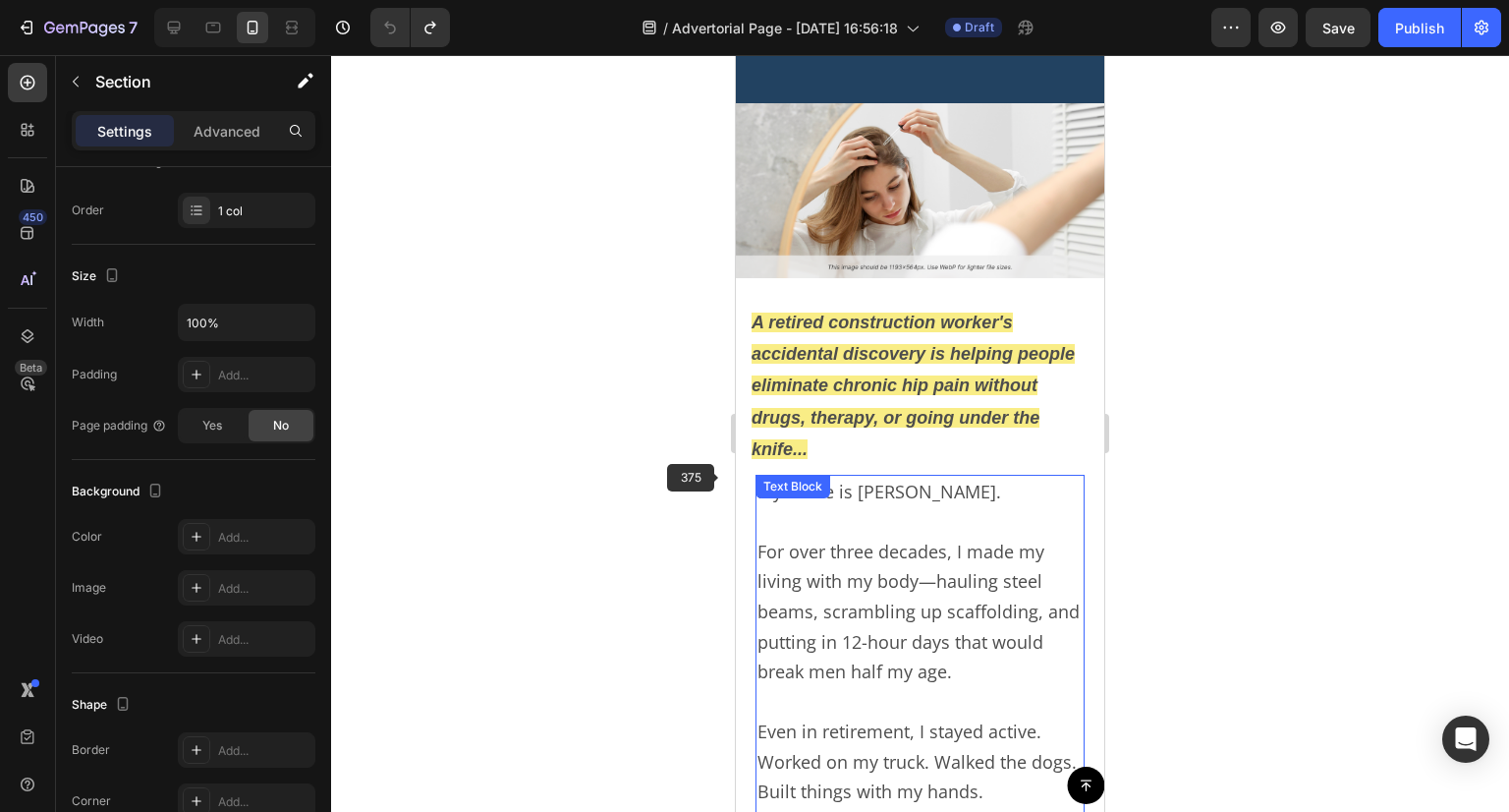
scroll to position [319, 0]
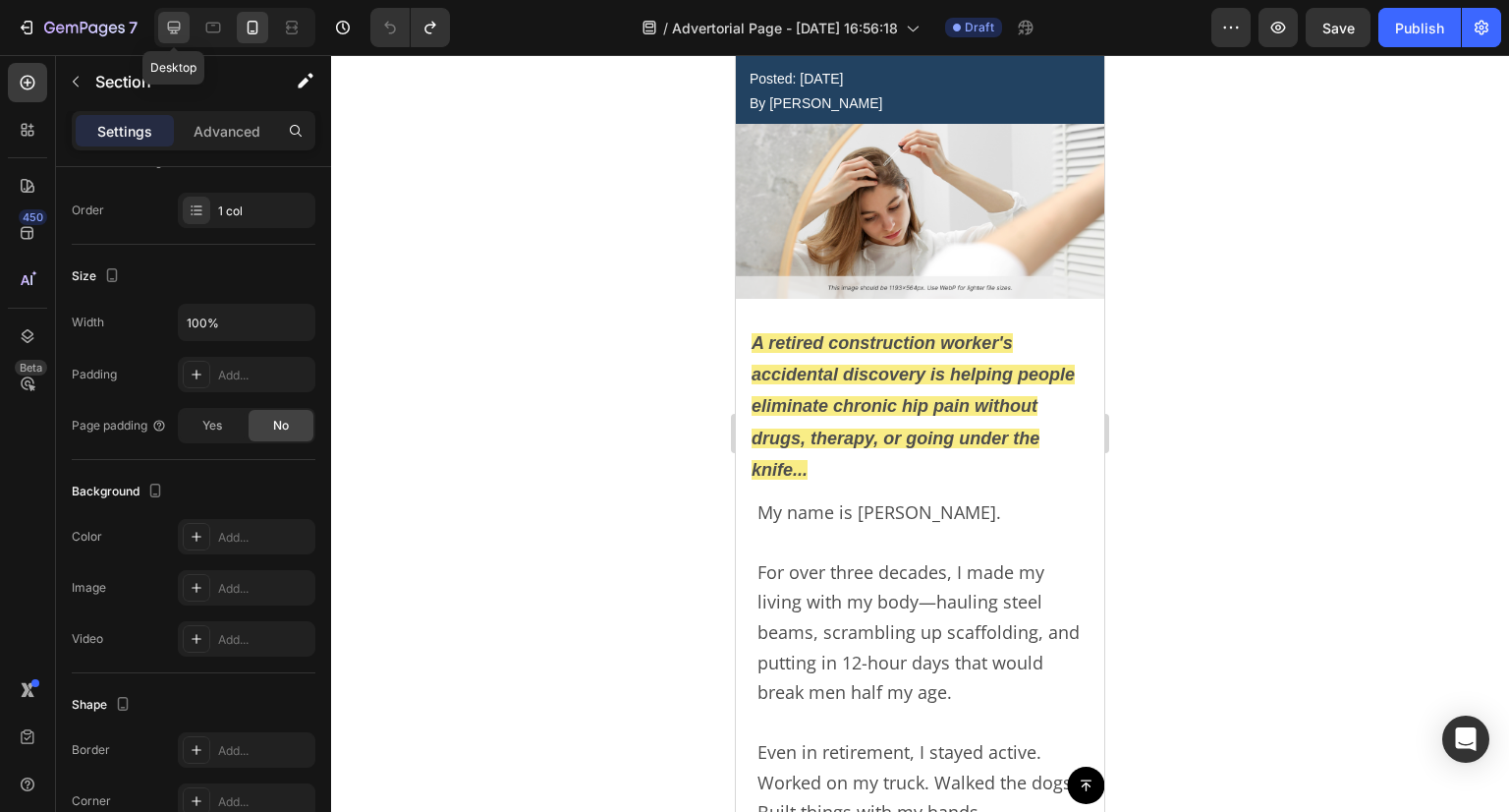
click at [161, 17] on div at bounding box center [174, 28] width 31 height 31
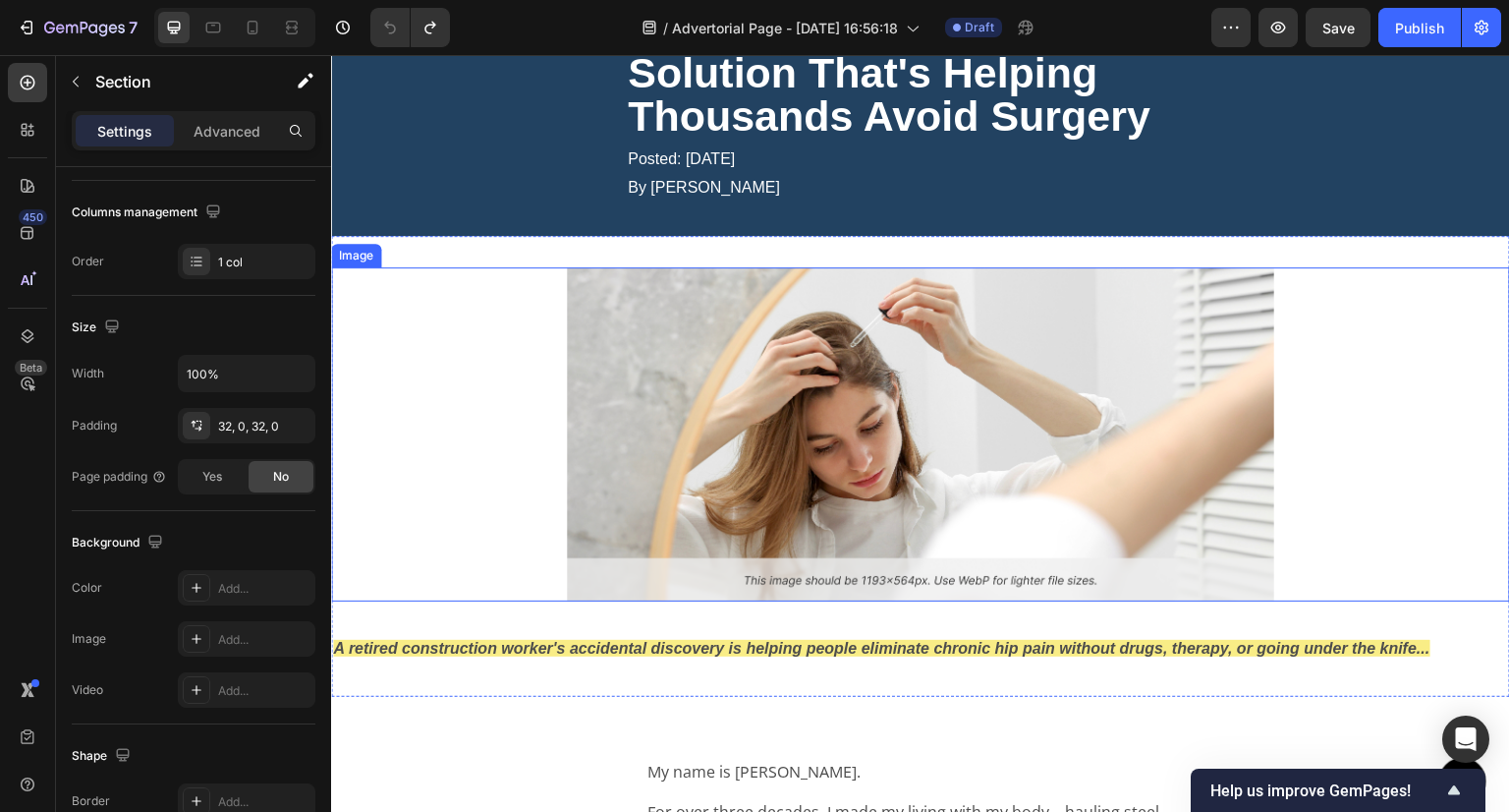
scroll to position [197, 0]
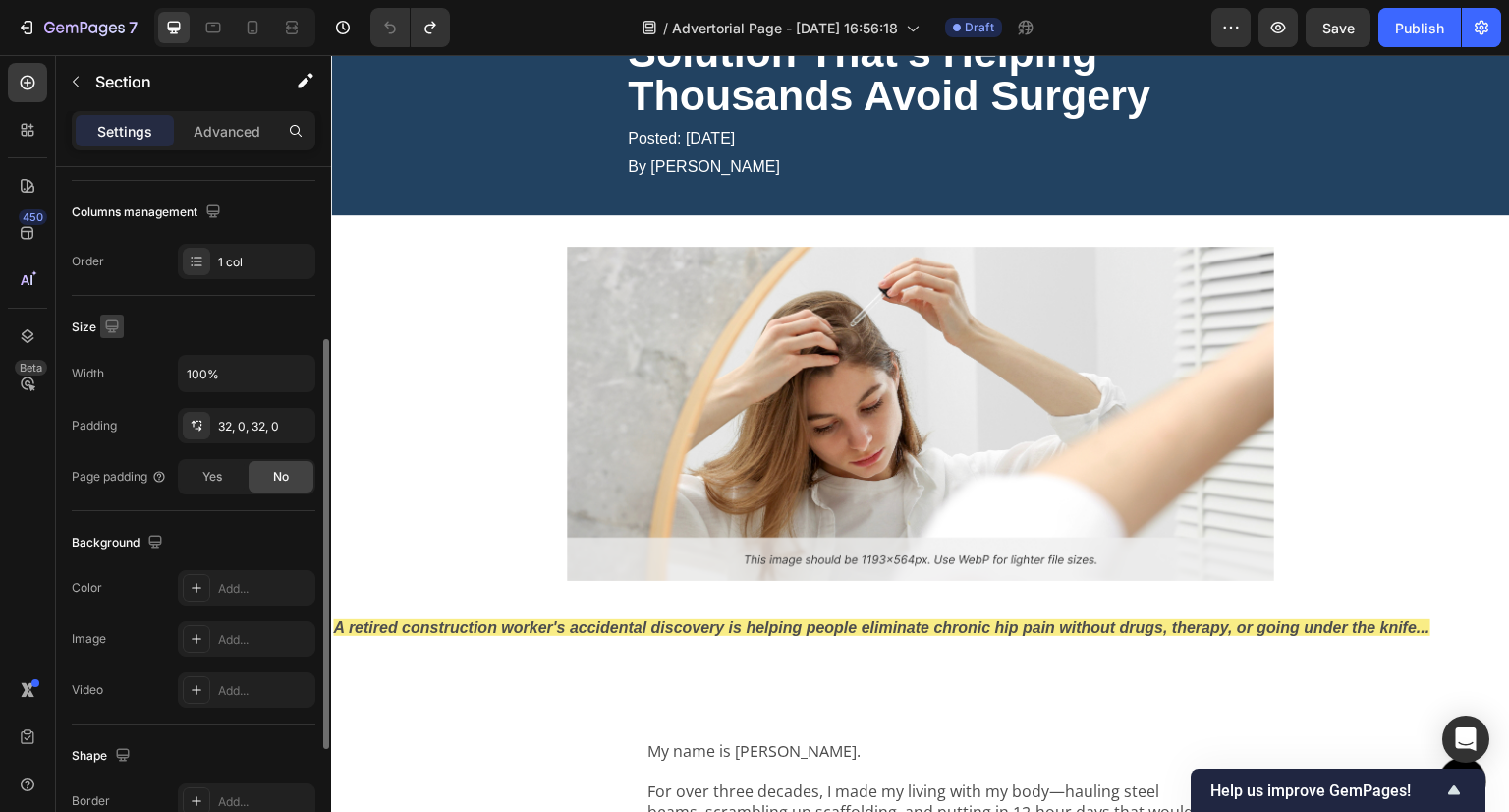
click at [110, 331] on icon "button" at bounding box center [112, 326] width 20 height 20
click at [111, 316] on icon "button" at bounding box center [112, 326] width 20 height 20
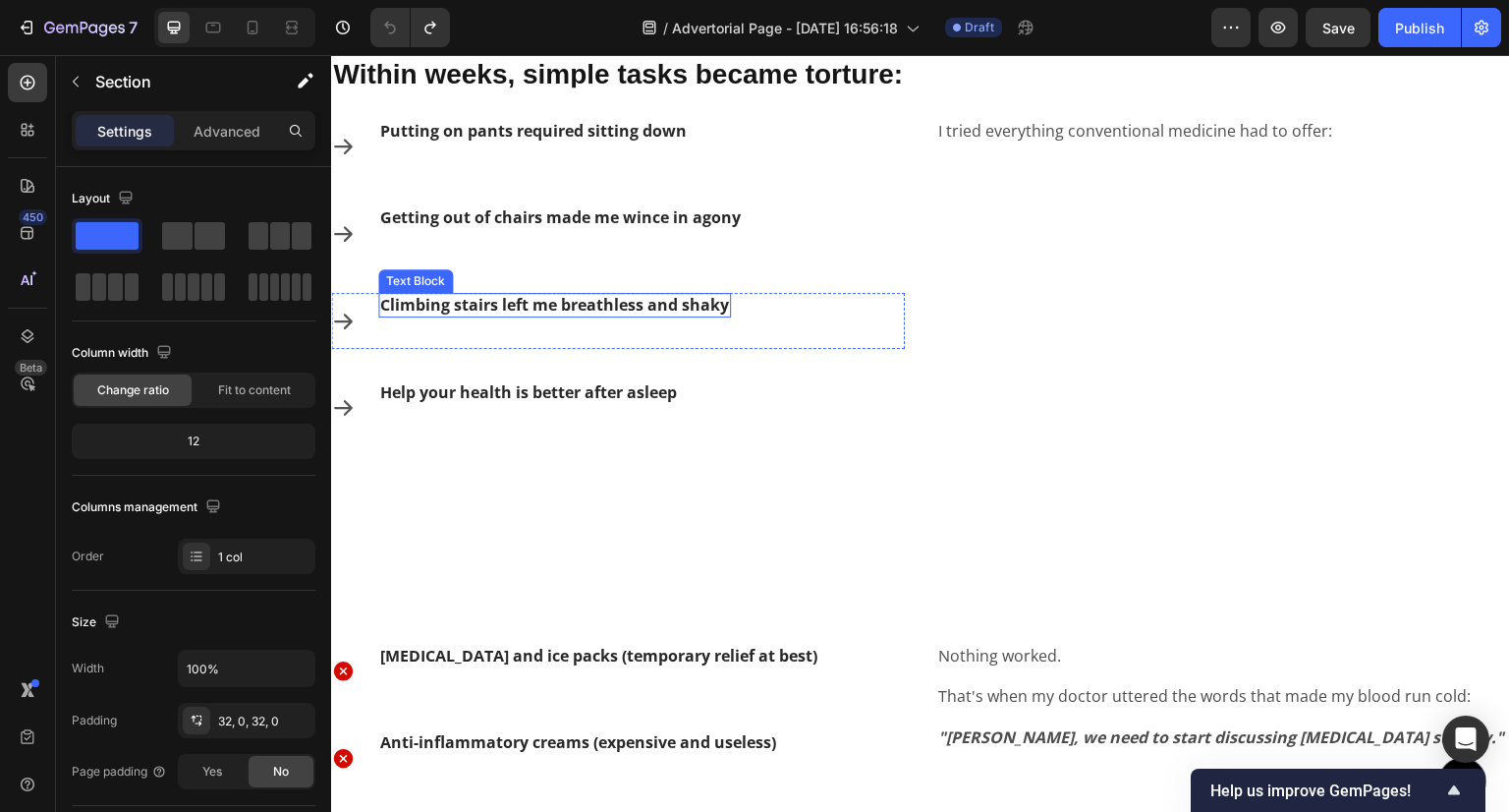
scroll to position [1179, 0]
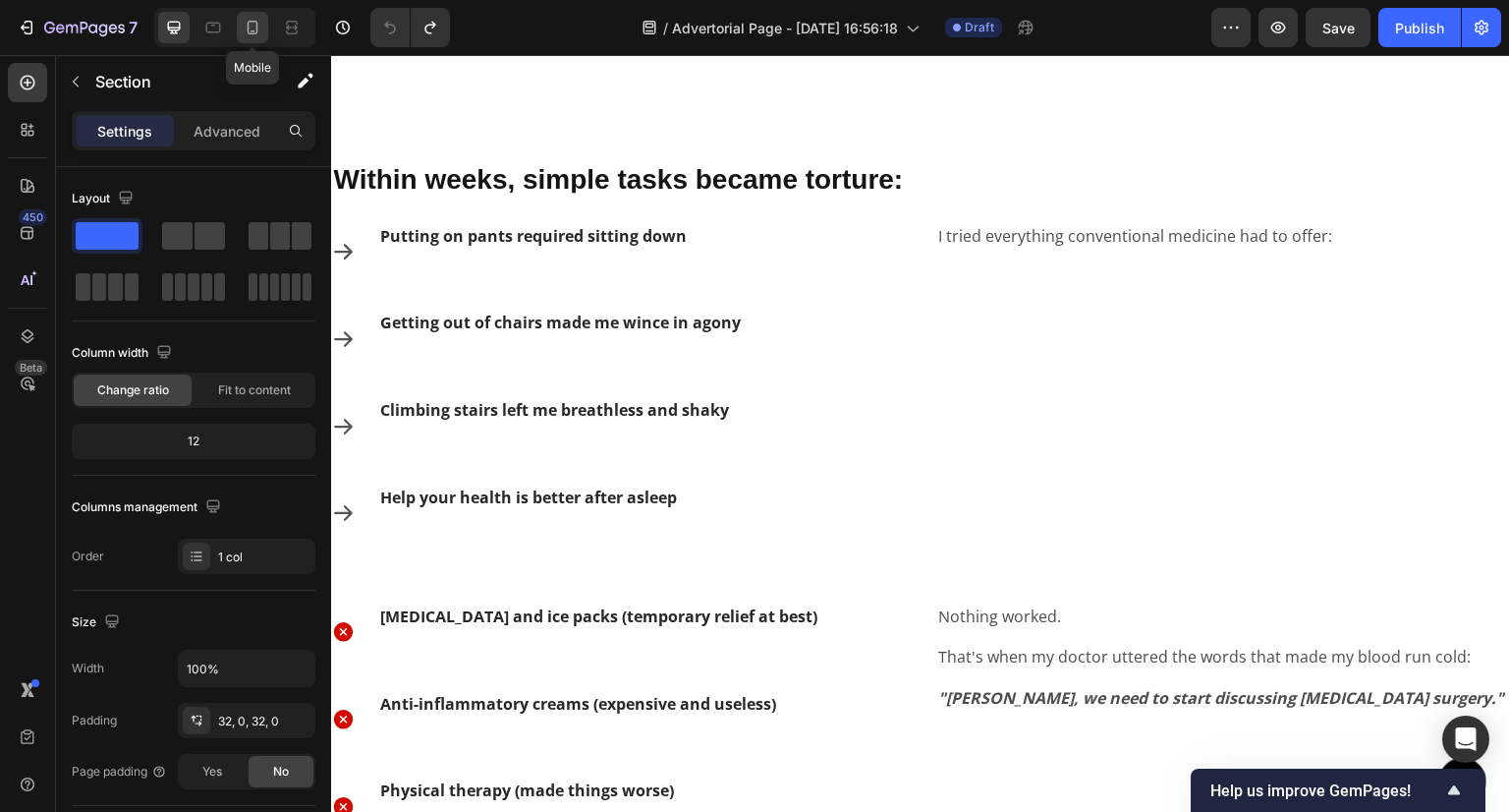
click at [248, 25] on icon at bounding box center [253, 28] width 11 height 14
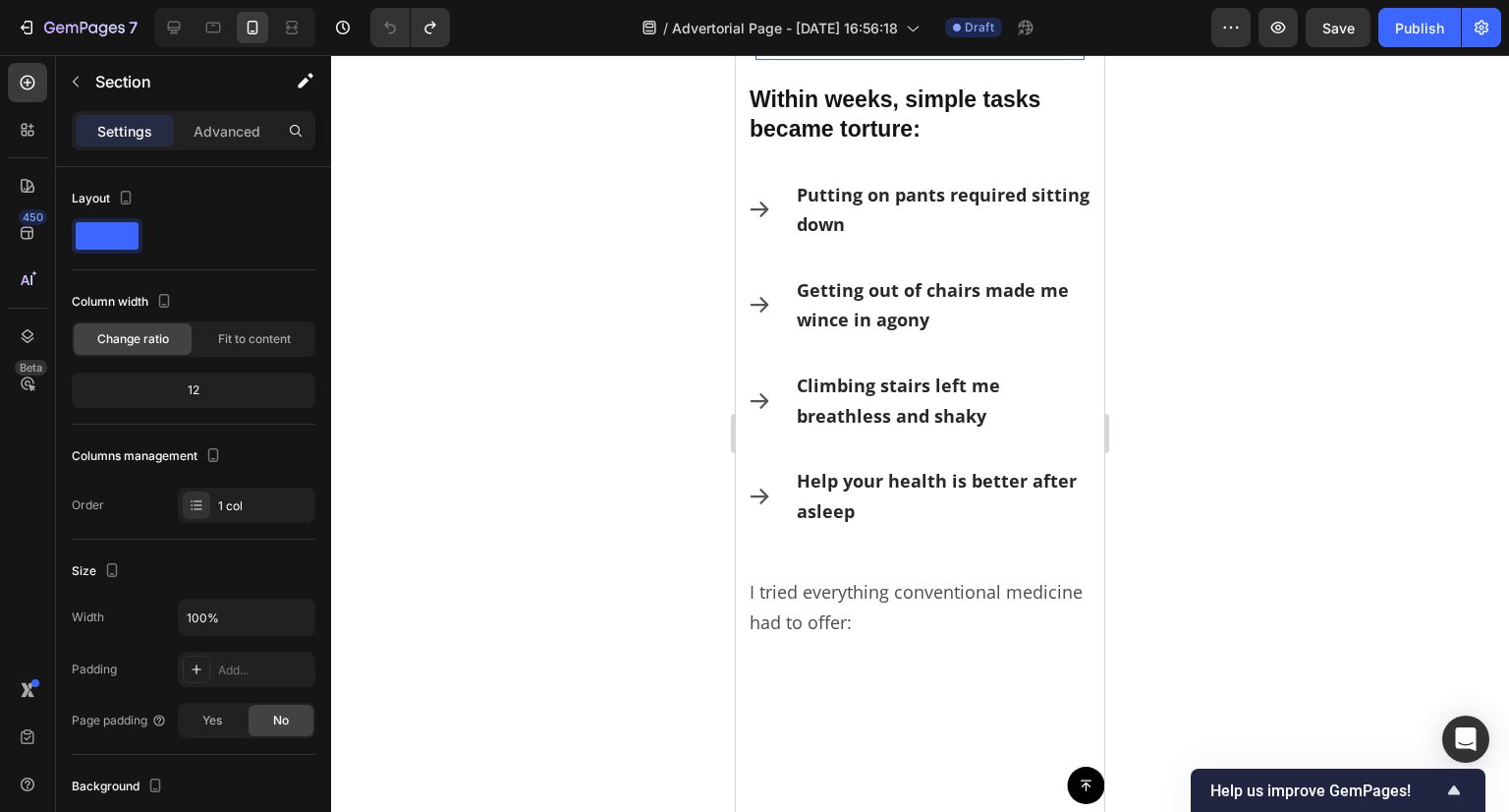
scroll to position [1564, 0]
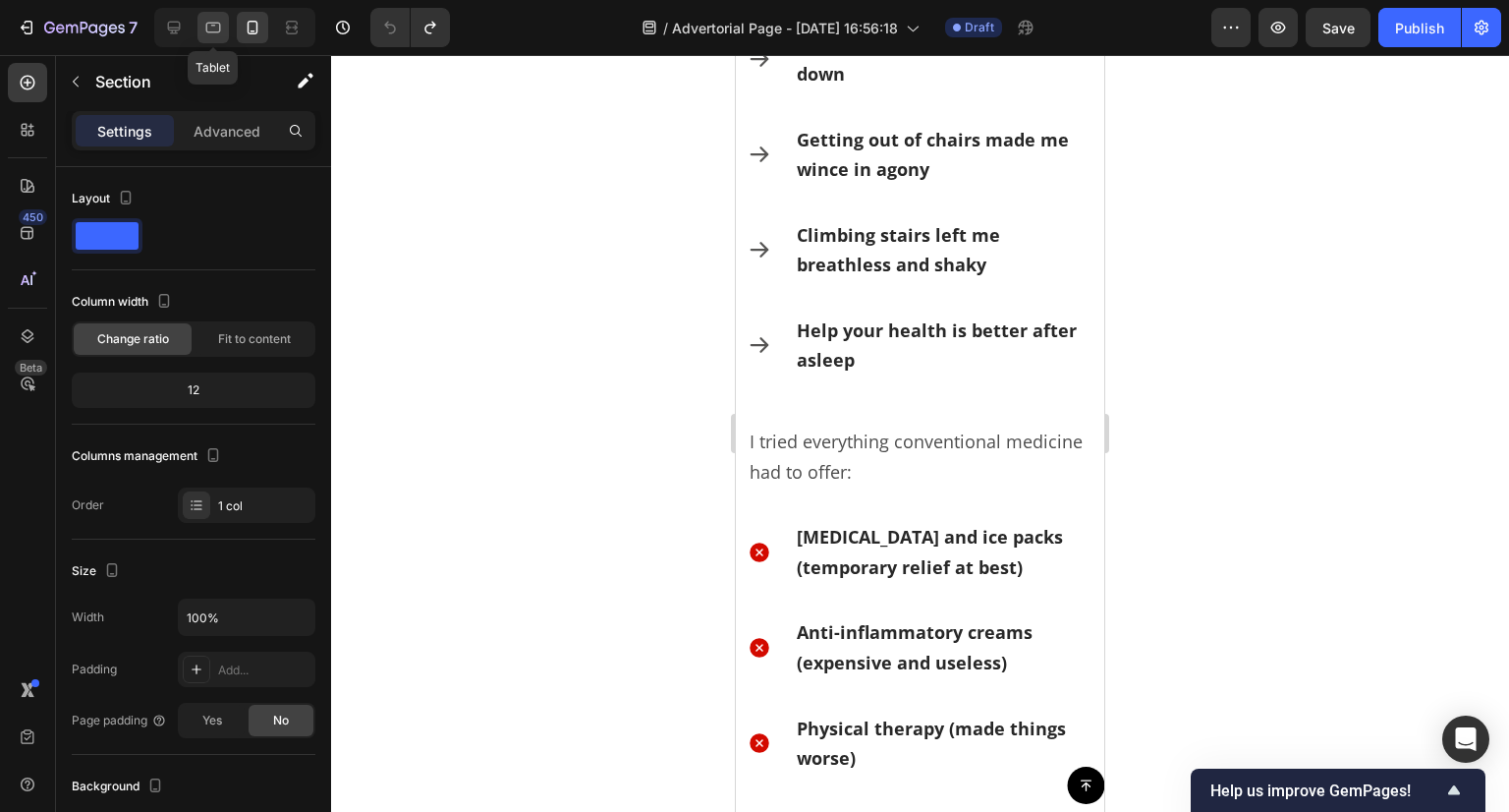
click at [220, 12] on div at bounding box center [214, 28] width 31 height 31
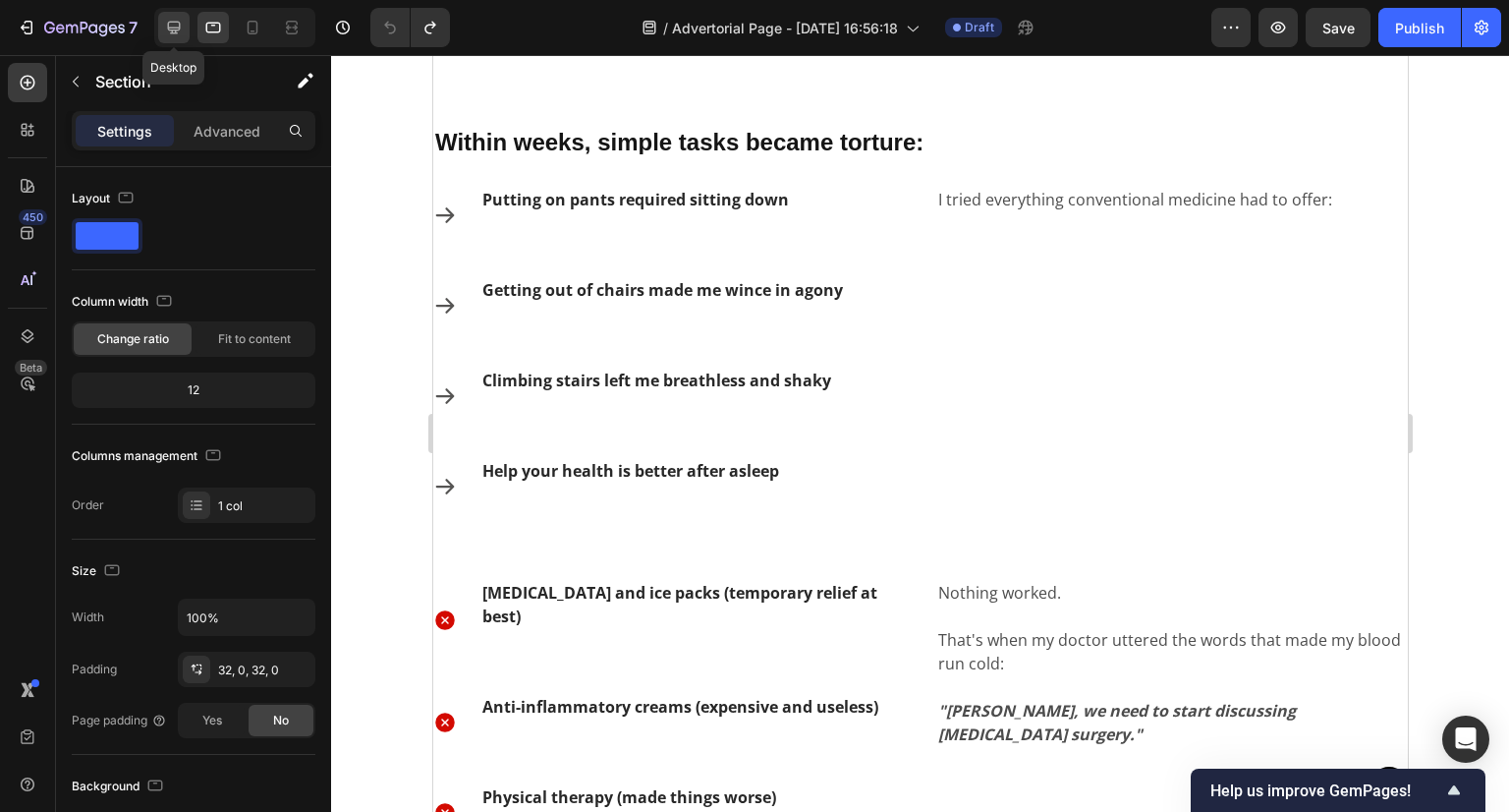
click at [168, 17] on div at bounding box center [174, 28] width 31 height 31
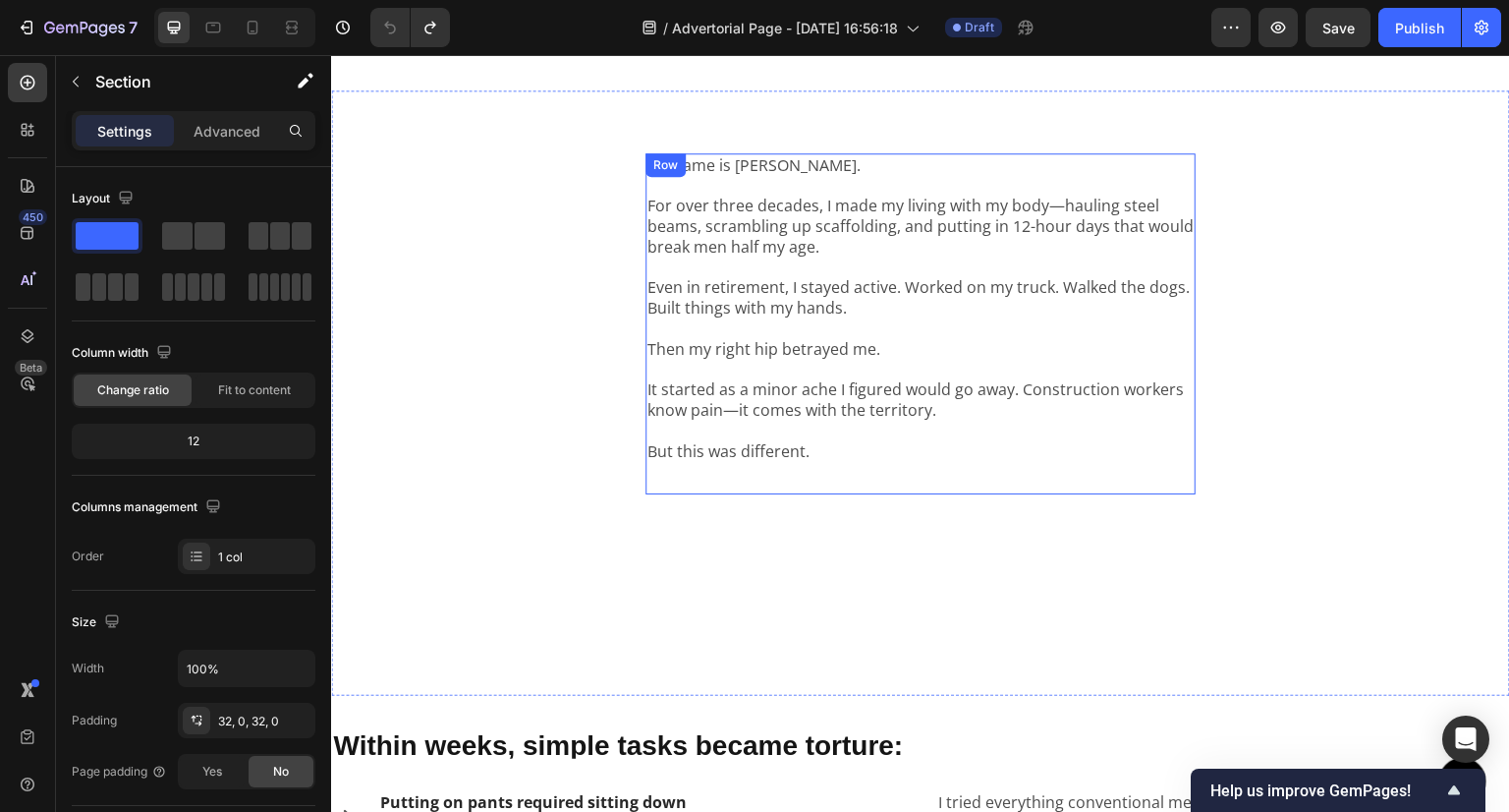
scroll to position [1171, 0]
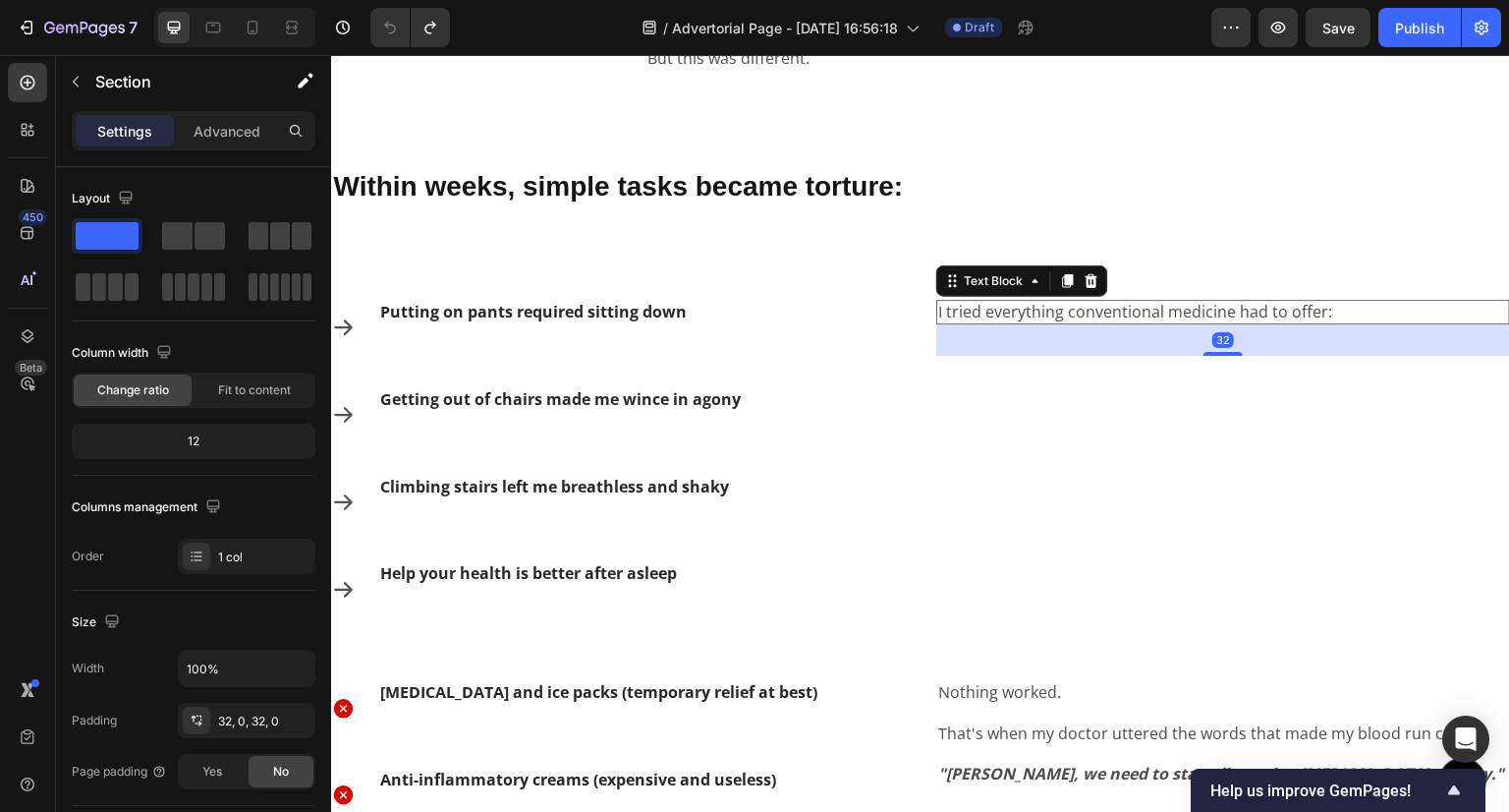
click at [1090, 316] on p "I tried everything conventional medicine had to offer:" at bounding box center [1223, 311] width 570 height 21
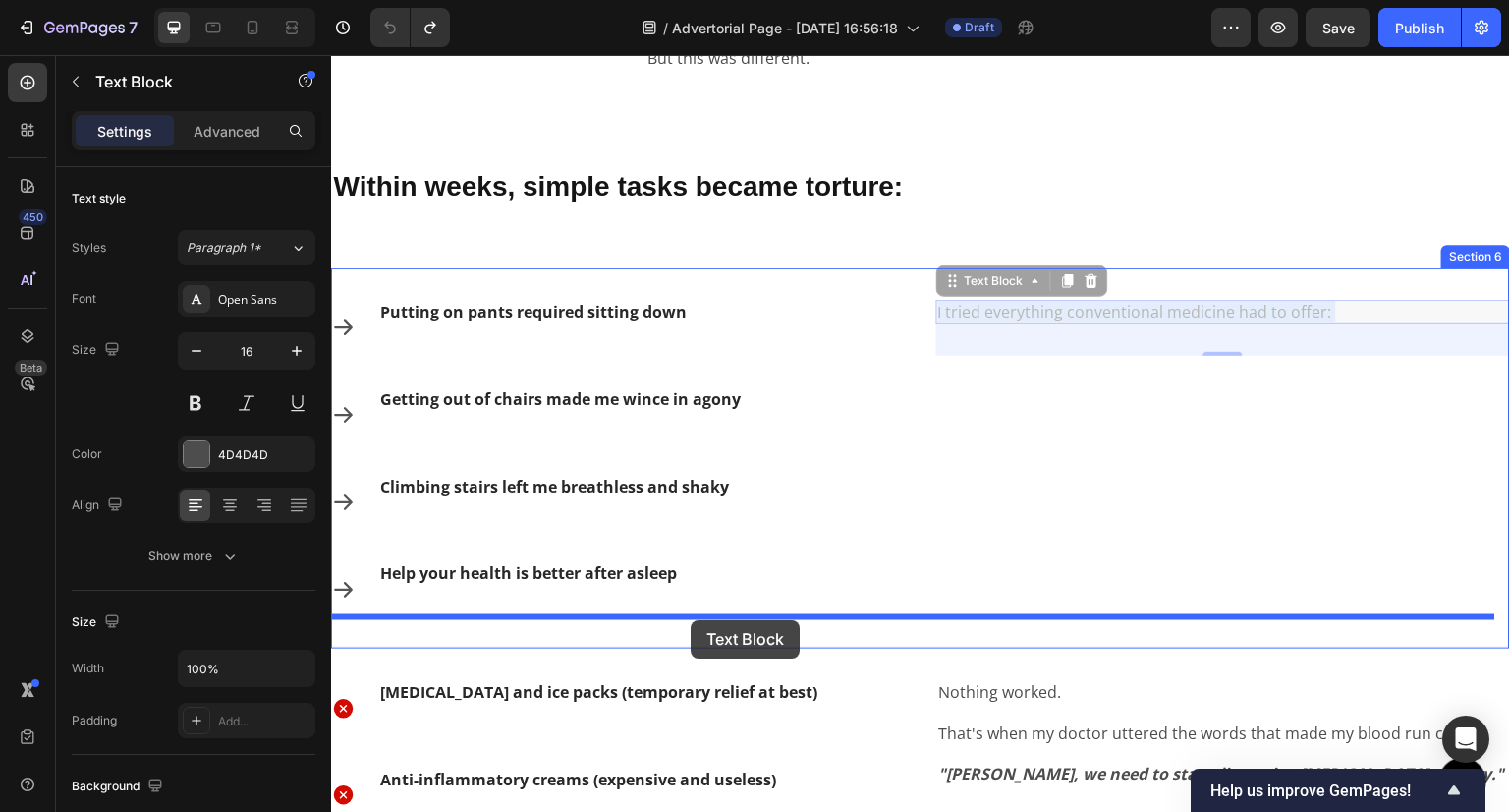
drag, startPoint x: 1218, startPoint y: 302, endPoint x: 691, endPoint y: 620, distance: 615.5
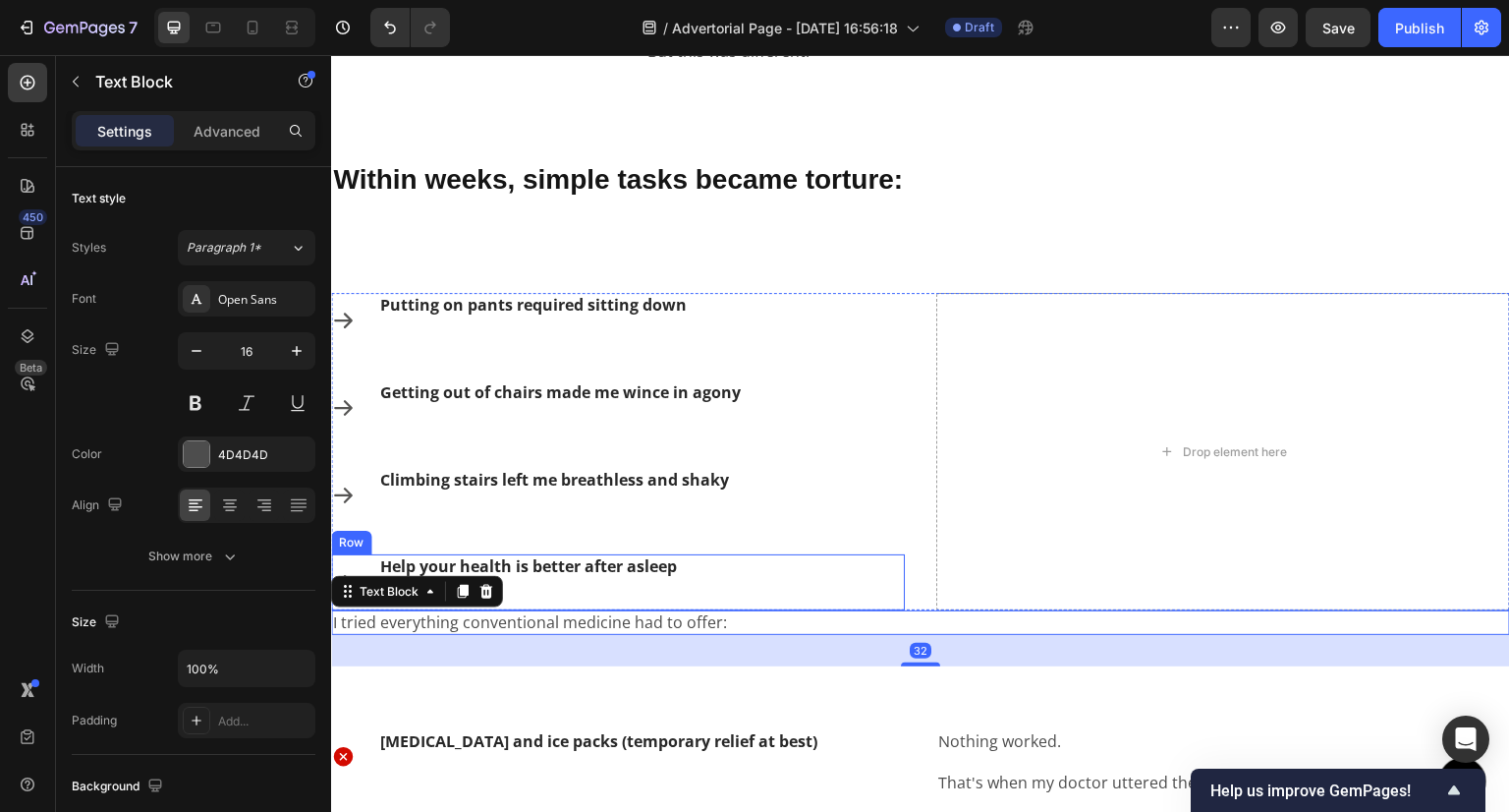
scroll to position [1368, 0]
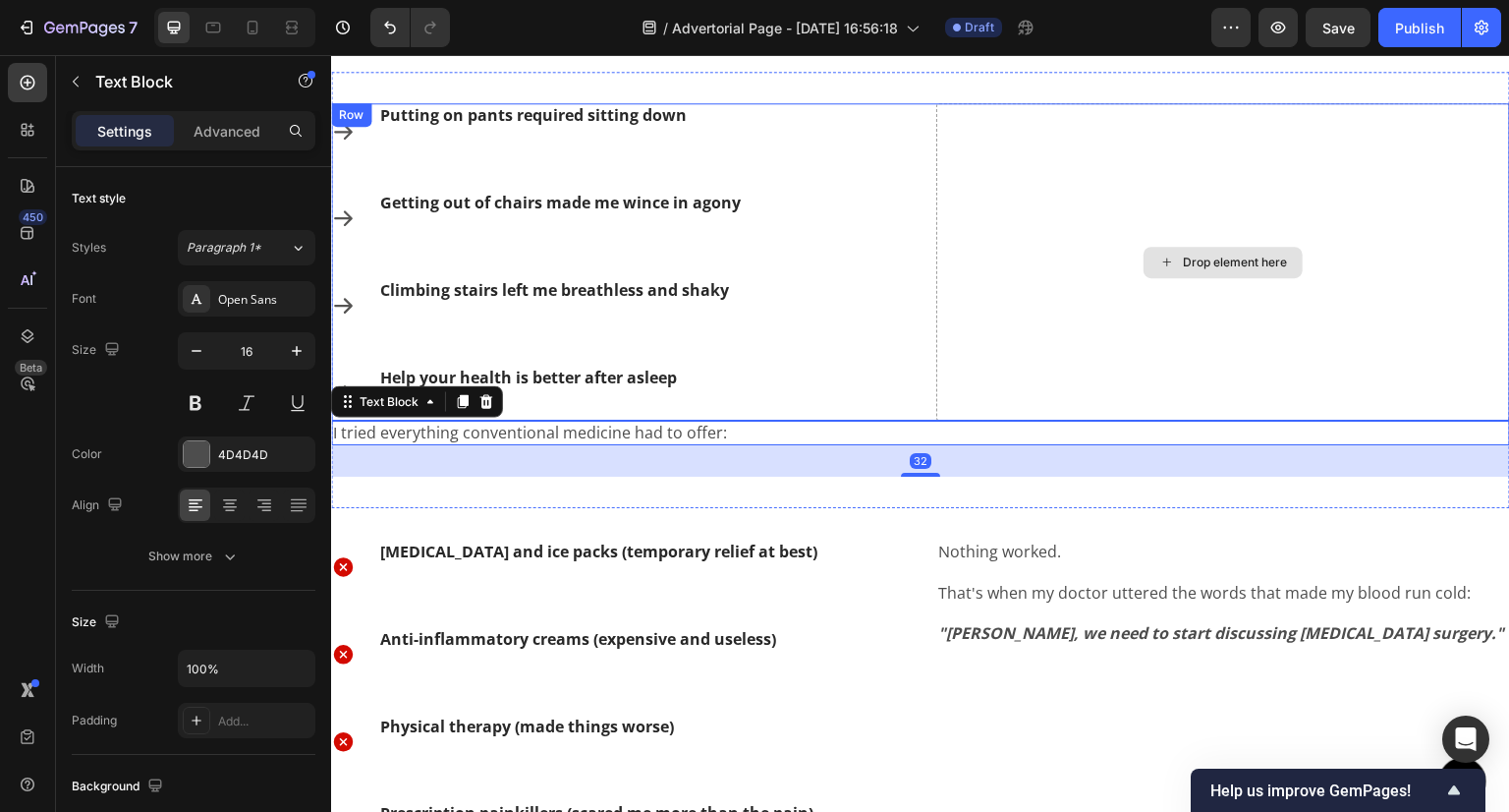
click at [1070, 245] on div "Drop element here" at bounding box center [1223, 262] width 574 height 317
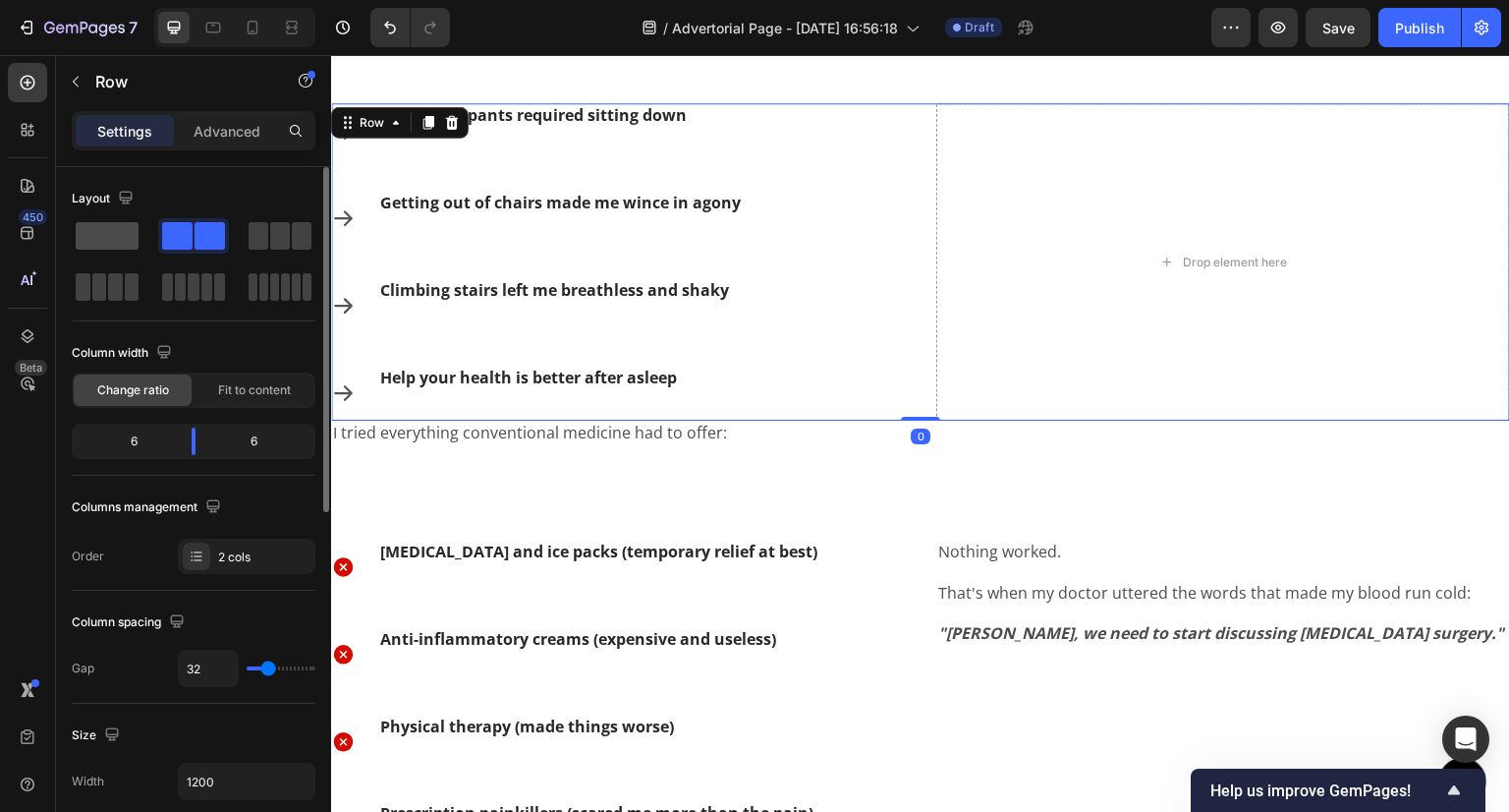
click at [115, 233] on span at bounding box center [107, 236] width 63 height 28
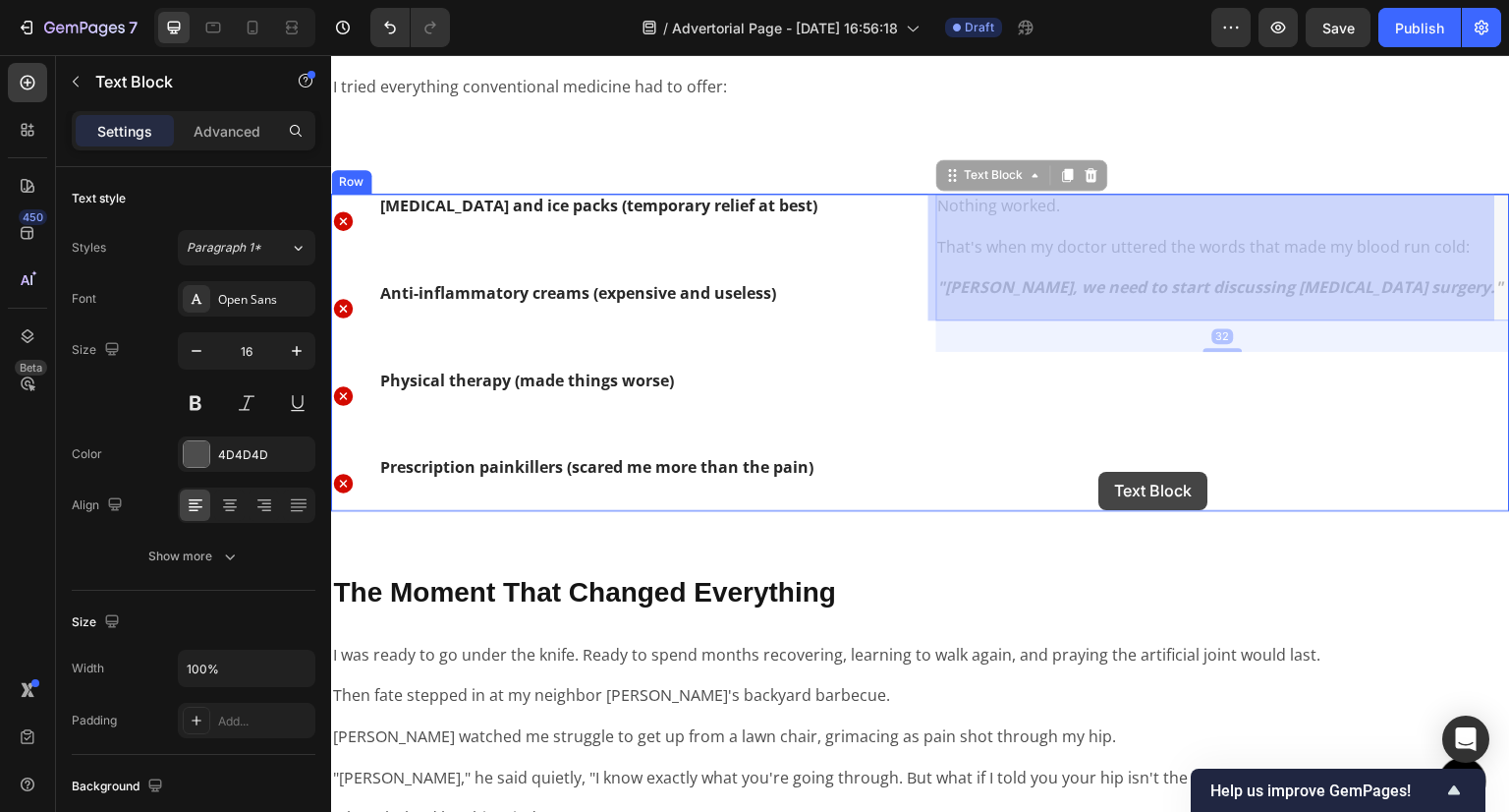
scroll to position [1761, 0]
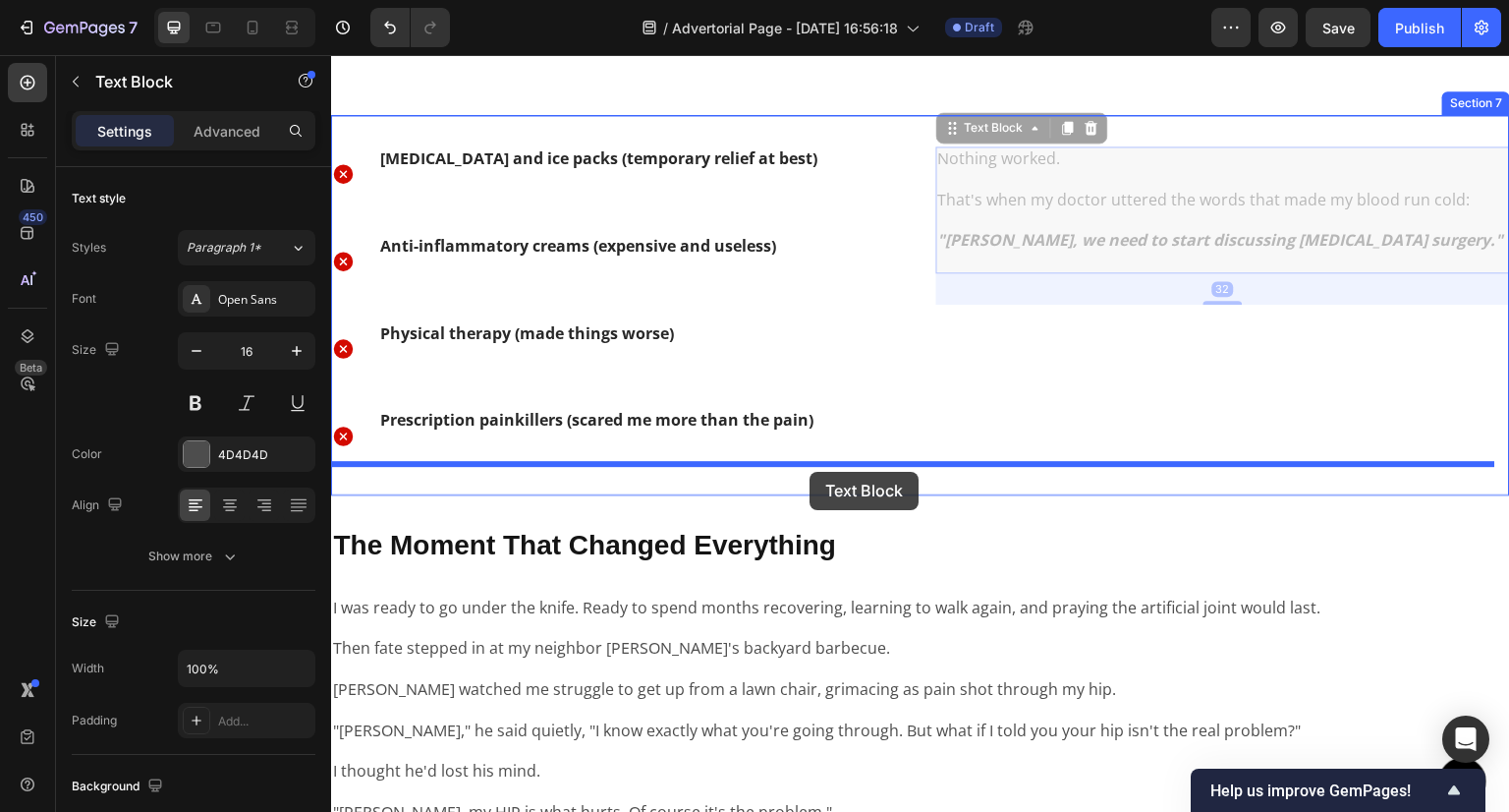
drag, startPoint x: 1093, startPoint y: 468, endPoint x: 810, endPoint y: 471, distance: 283.0
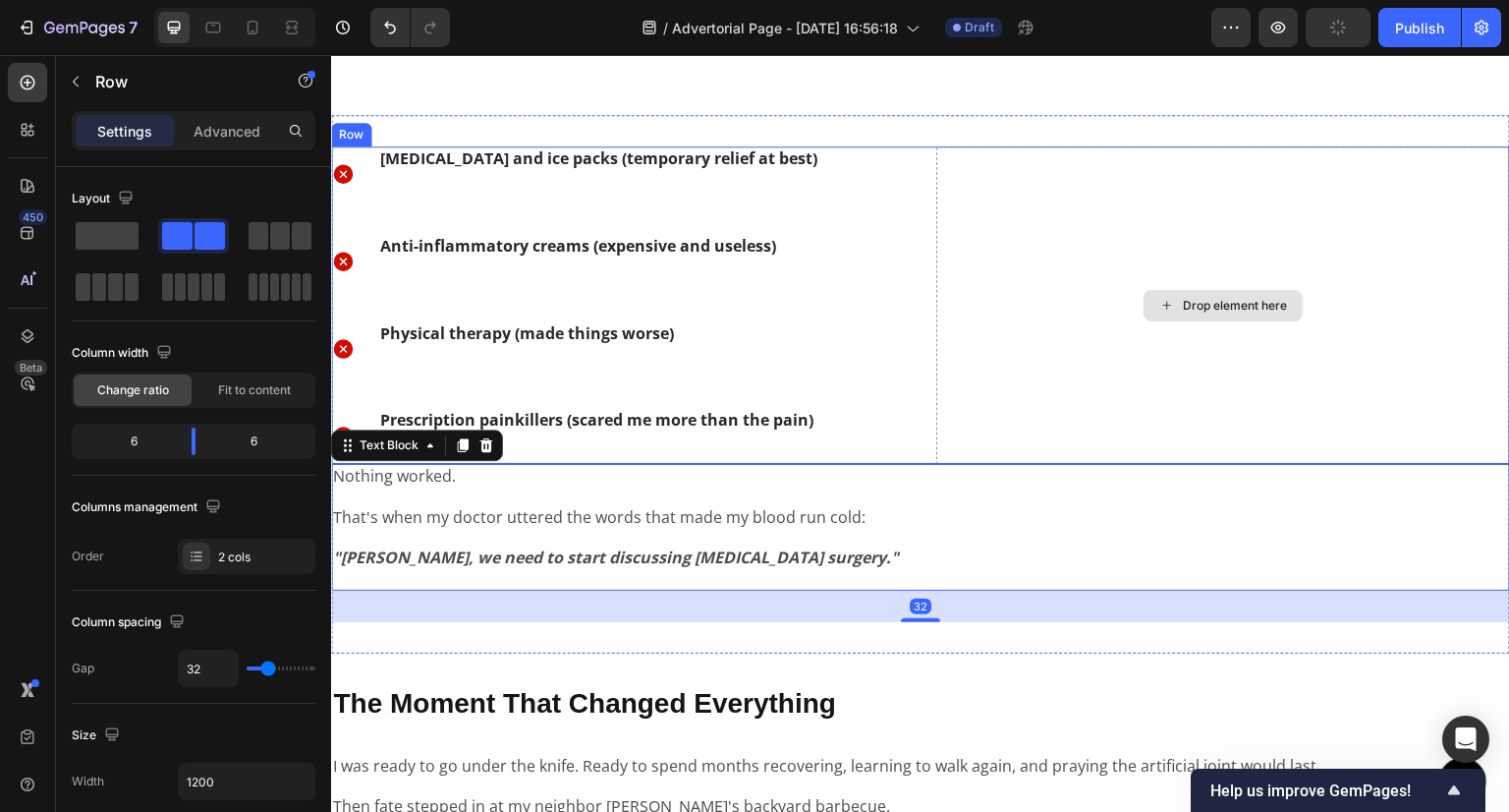
click at [1072, 379] on div "Drop element here" at bounding box center [1223, 305] width 574 height 317
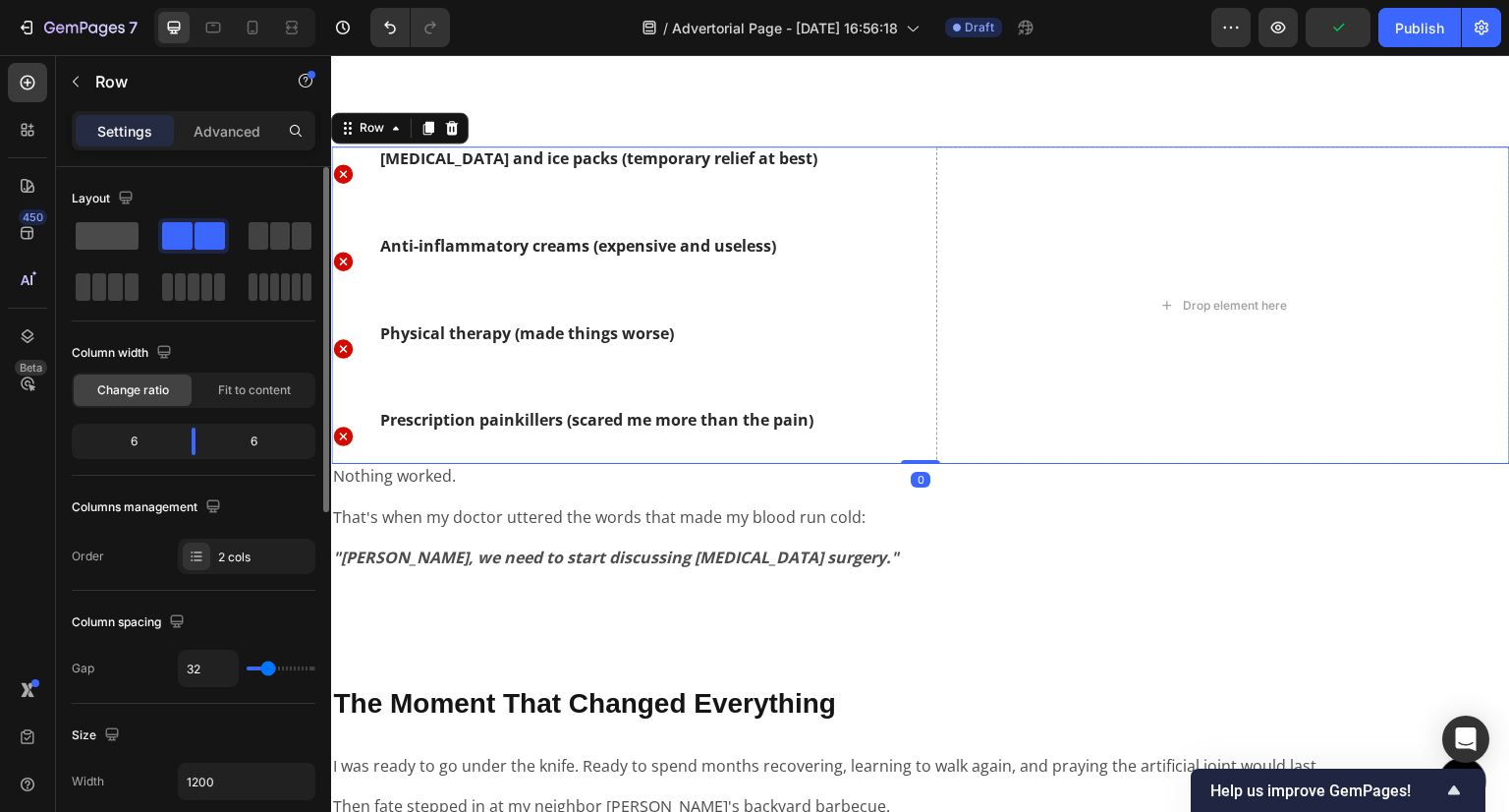
click at [127, 223] on span at bounding box center [107, 236] width 63 height 28
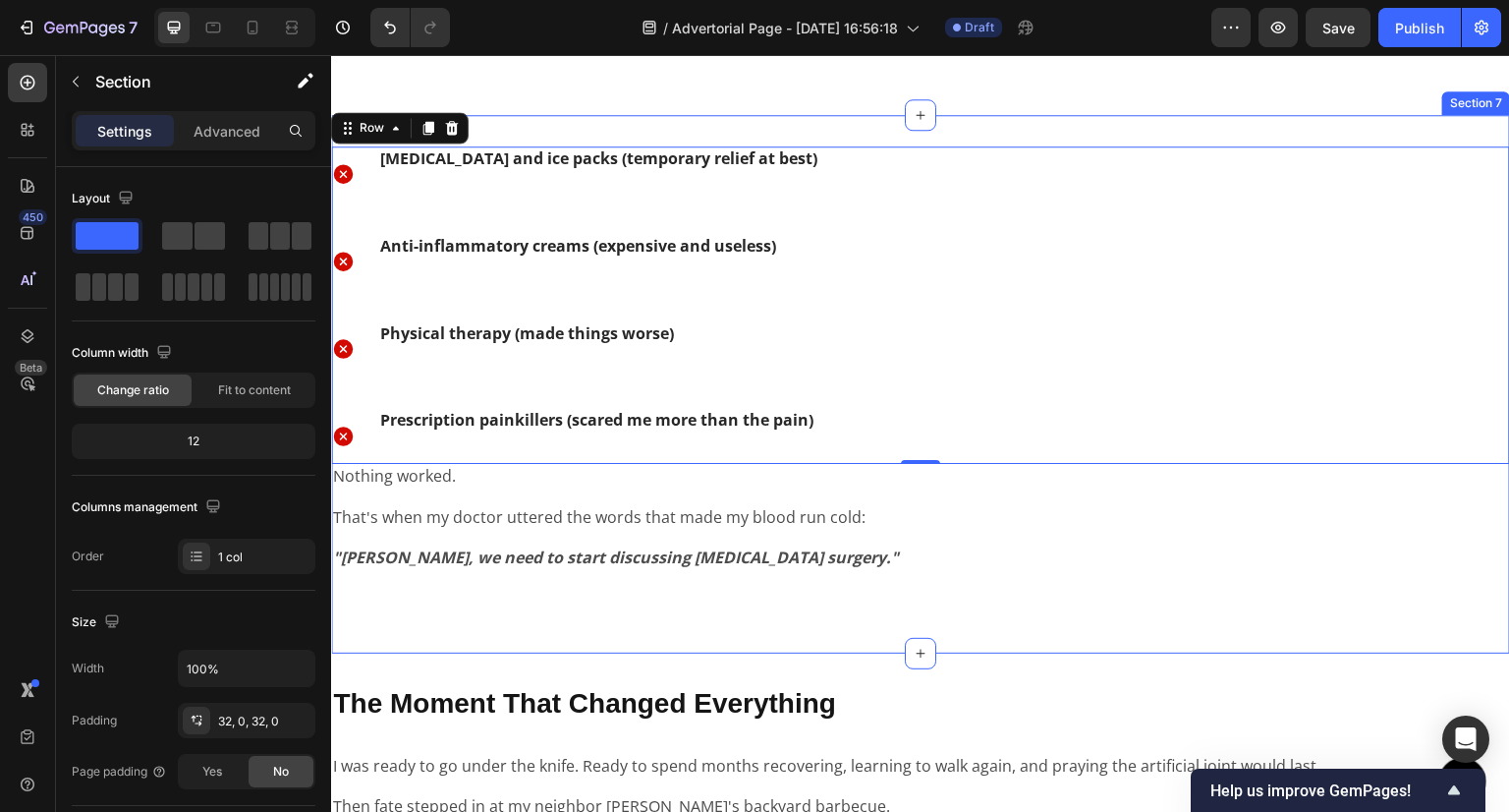
click at [688, 635] on div "Icon Heating pads and ice packs (temporary relief at best) Text Block Row Icon …" at bounding box center [920, 384] width 1179 height 538
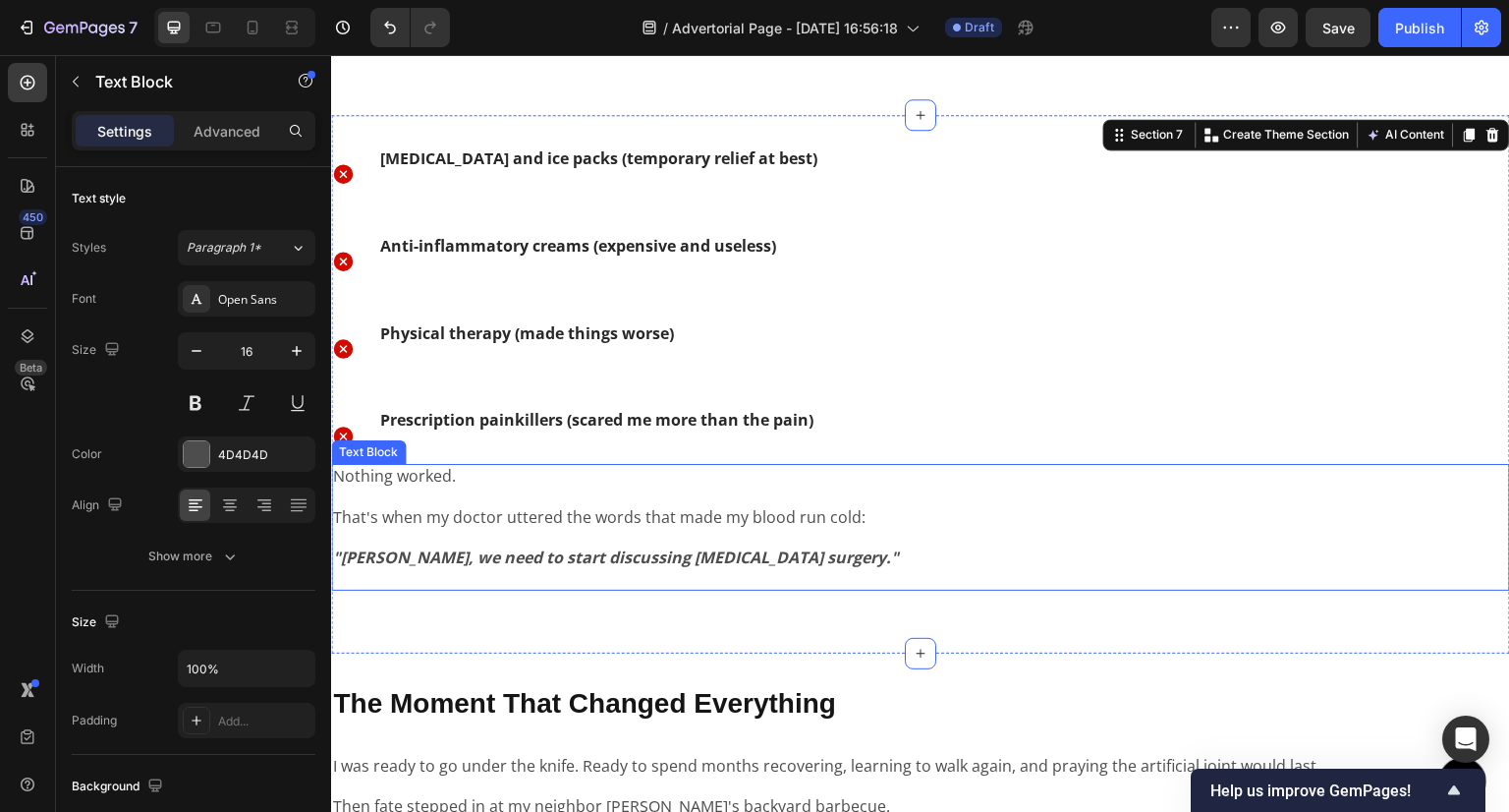
click at [770, 557] on strong ""[PERSON_NAME], we need to start discussing [MEDICAL_DATA] surgery."" at bounding box center [615, 557] width 566 height 22
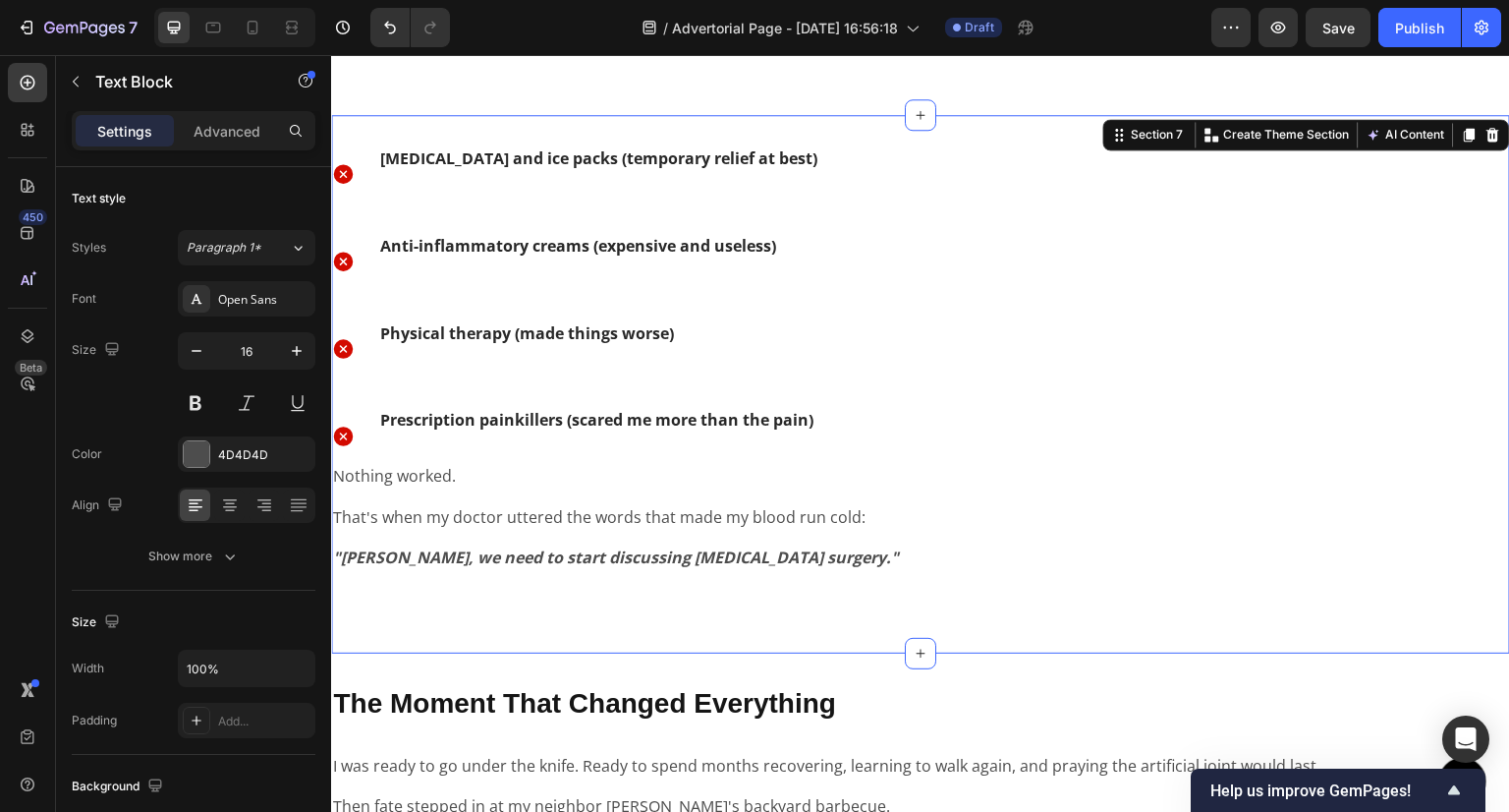
click at [795, 633] on div "Icon Heating pads and ice packs (temporary relief at best) Text Block Row Icon …" at bounding box center [920, 384] width 1179 height 538
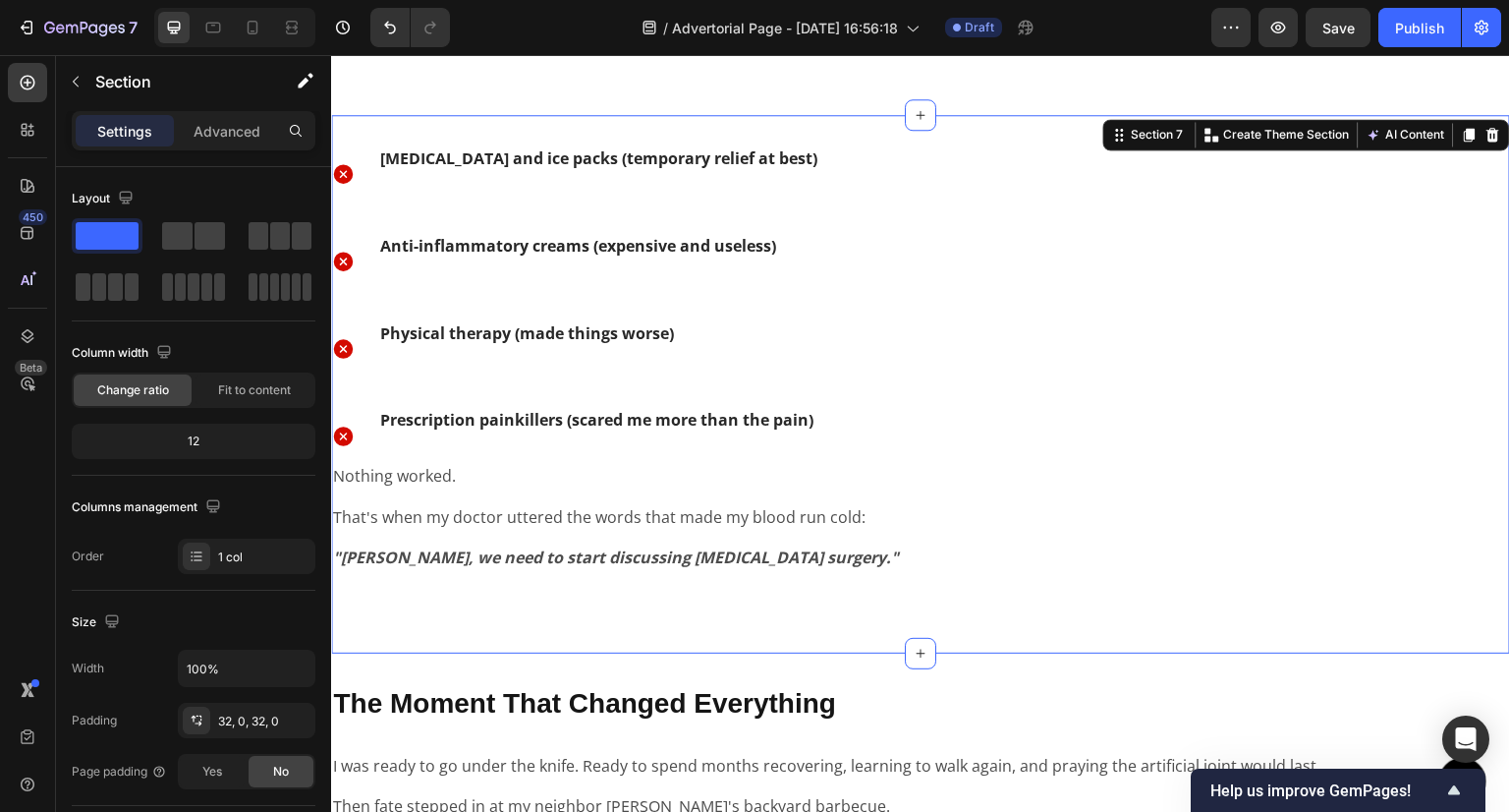
click at [795, 633] on div "Icon Heating pads and ice packs (temporary relief at best) Text Block Row Icon …" at bounding box center [920, 384] width 1179 height 538
click at [246, 31] on icon at bounding box center [253, 28] width 20 height 20
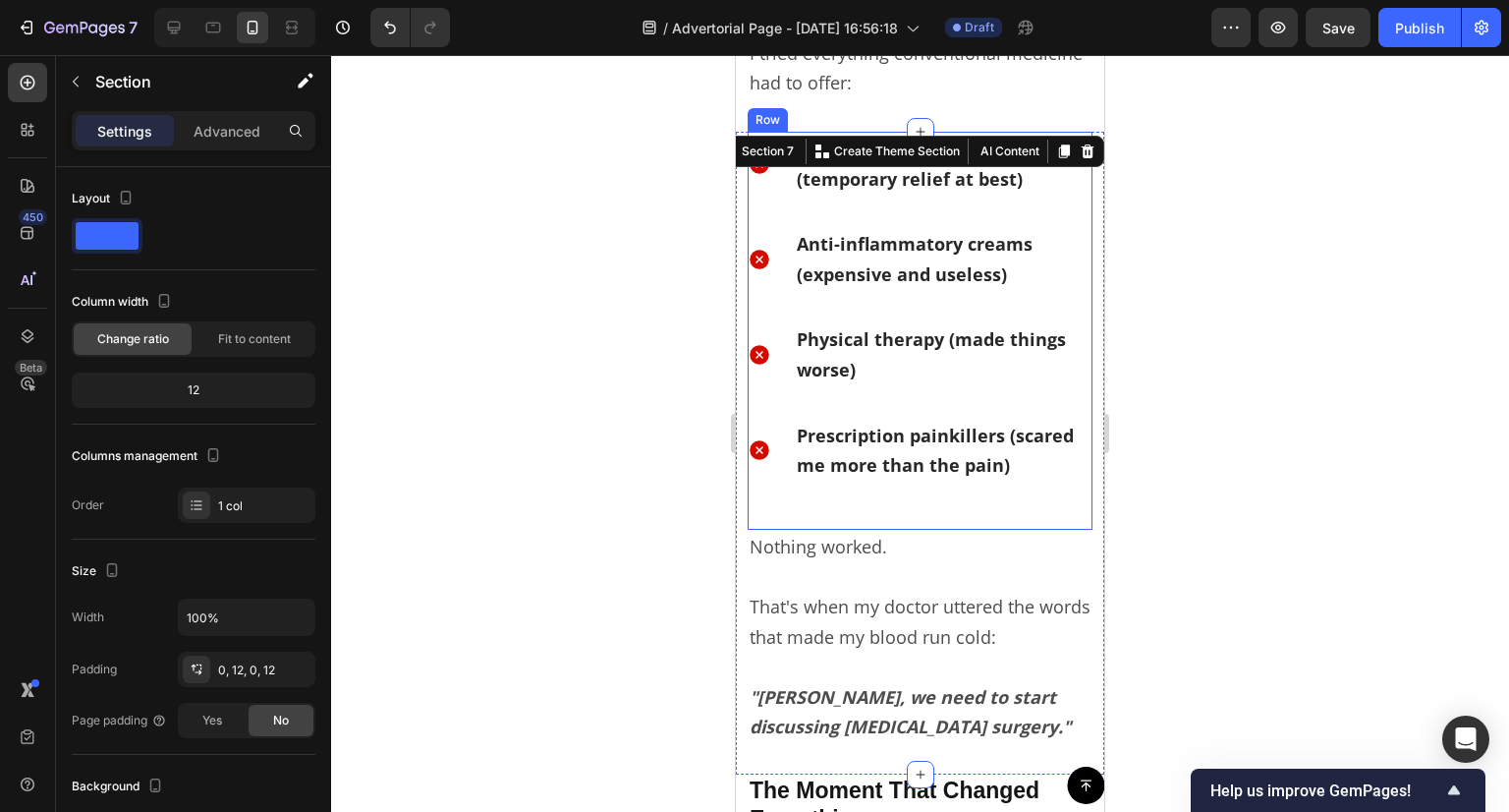
scroll to position [1863, 0]
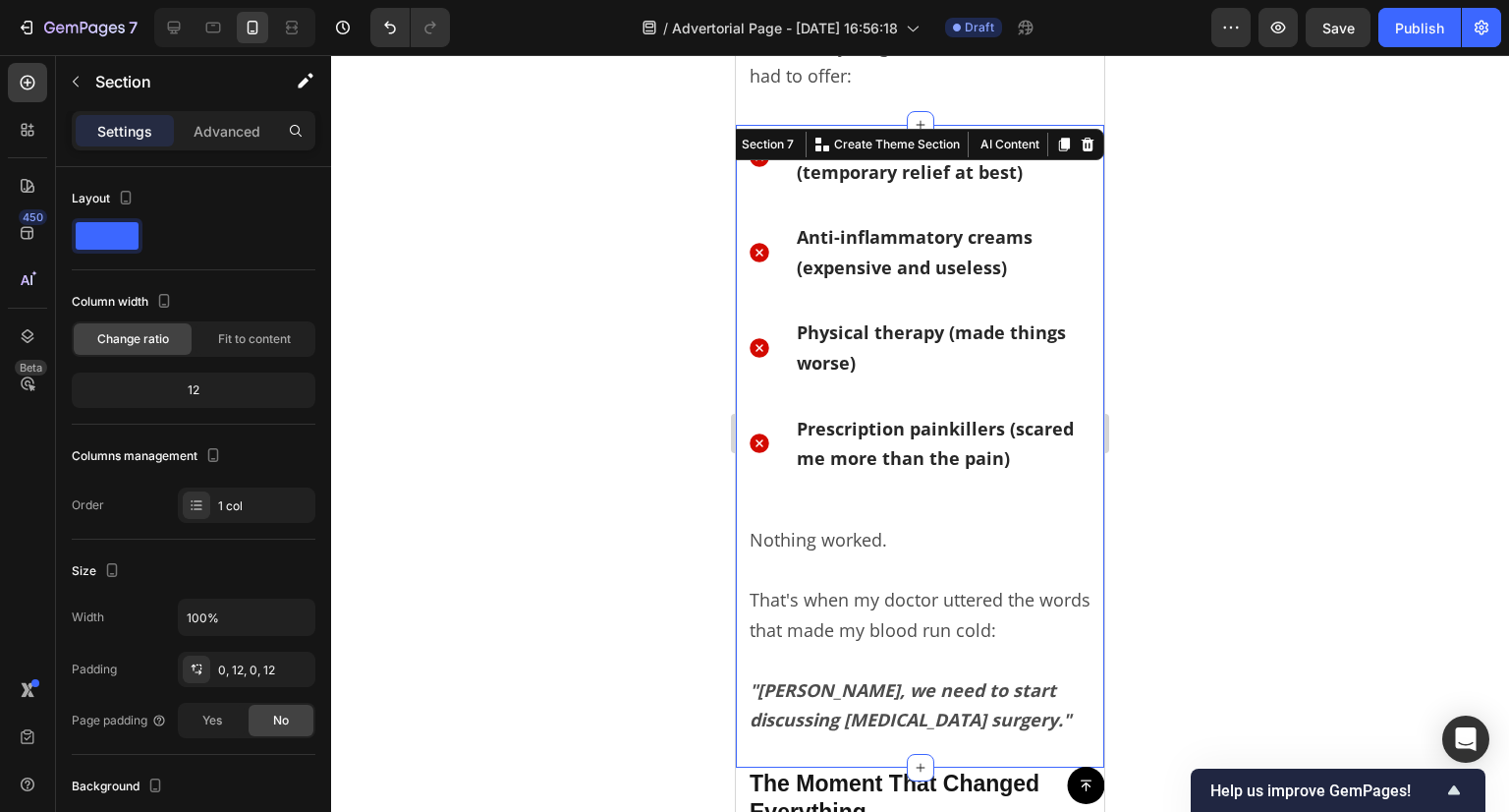
click at [1393, 352] on div at bounding box center [919, 433] width 1178 height 757
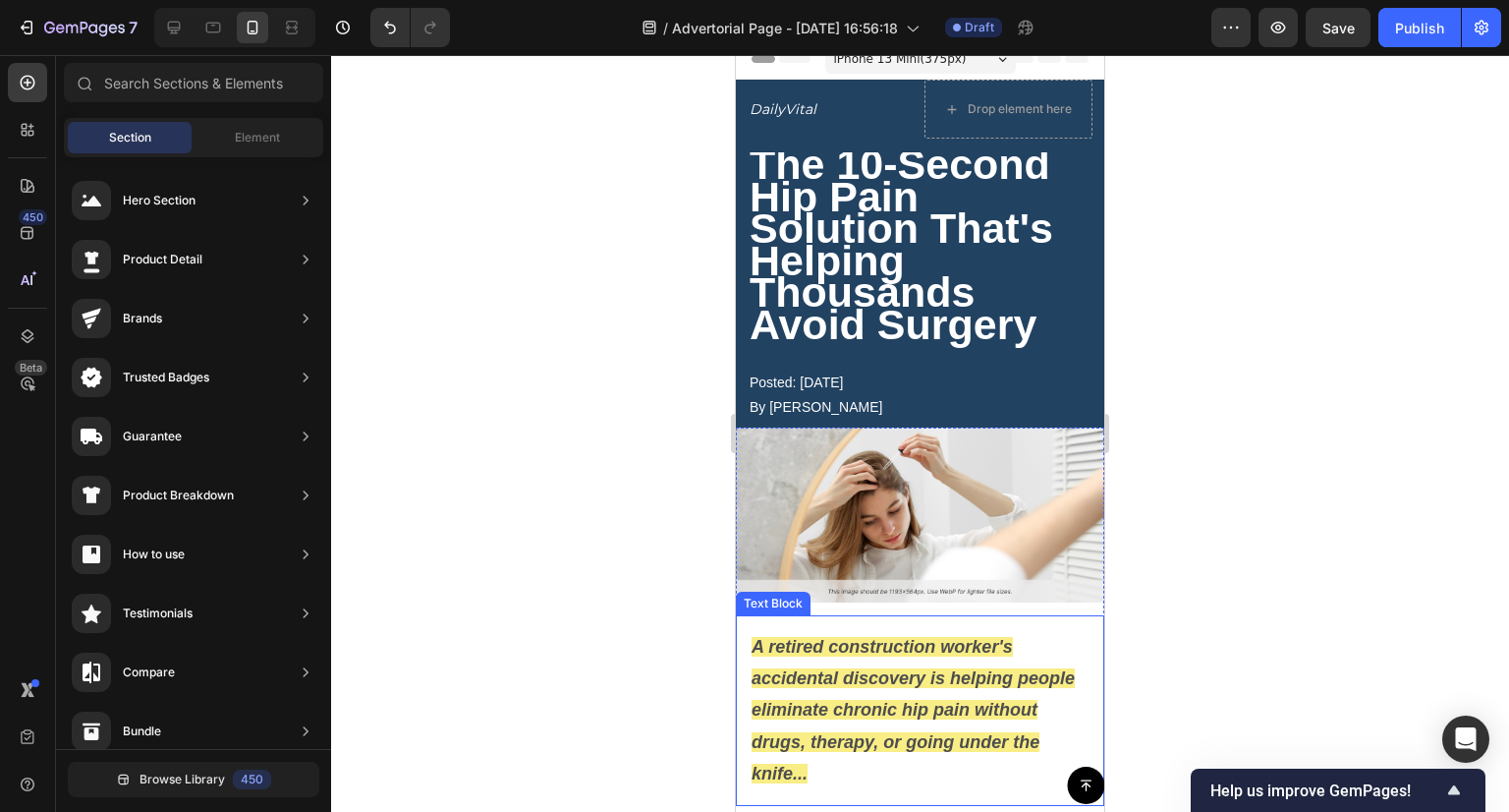
scroll to position [0, 0]
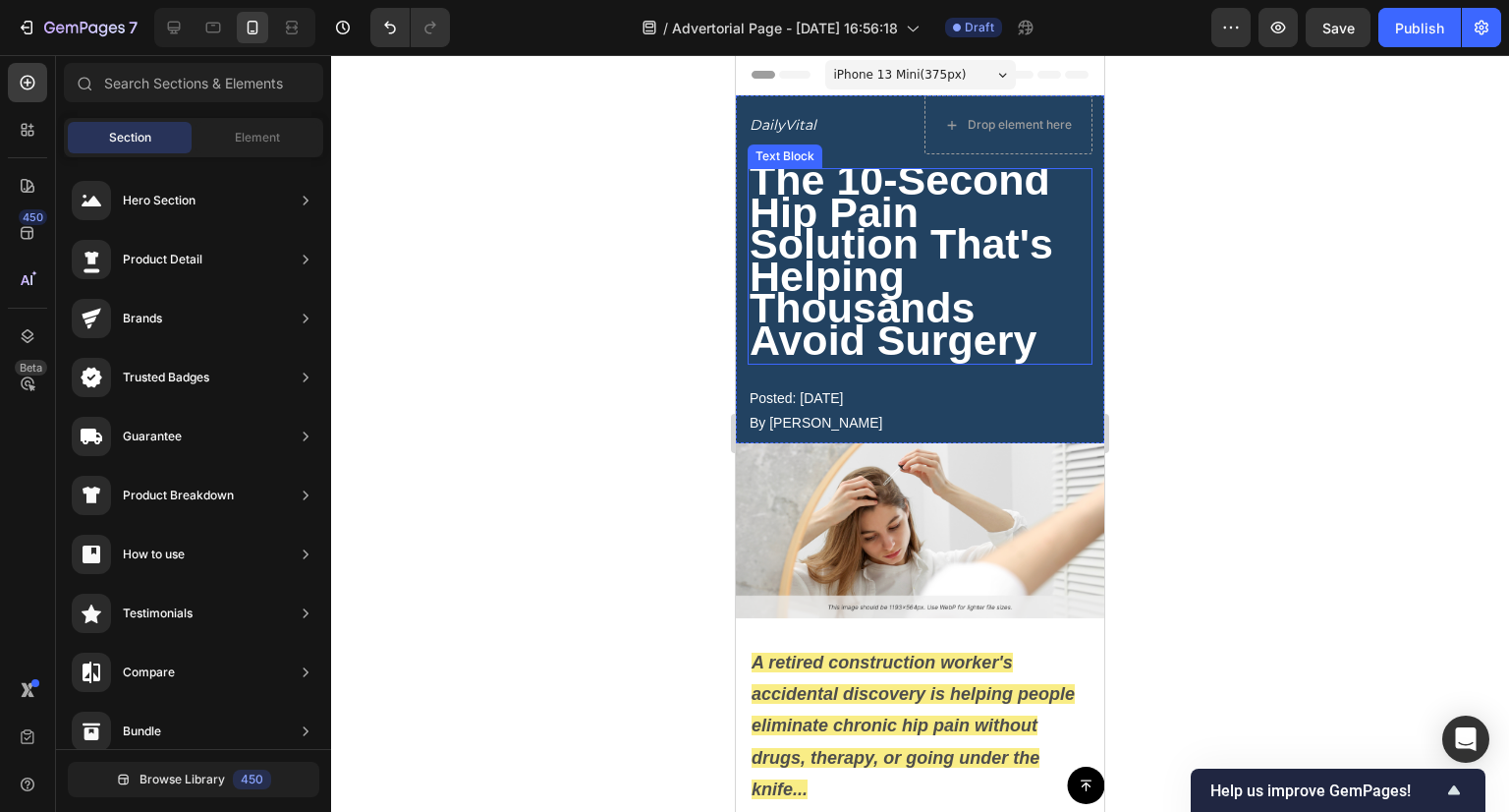
click at [889, 196] on strong "The 10-Second Hip Pain Solution That's Helping Thousands Avoid Surgery" at bounding box center [902, 260] width 303 height 208
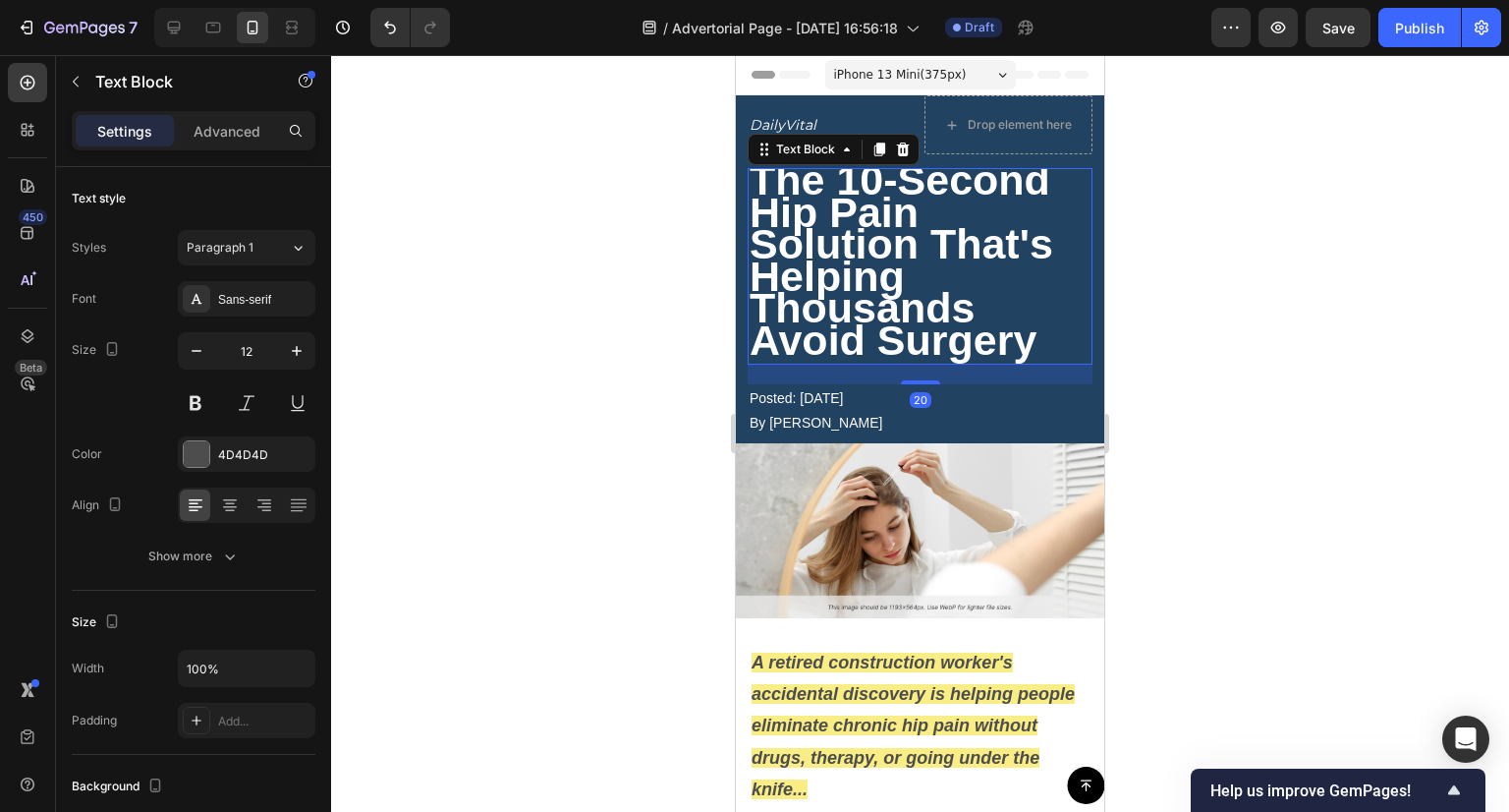
click at [656, 370] on div at bounding box center [919, 433] width 1178 height 757
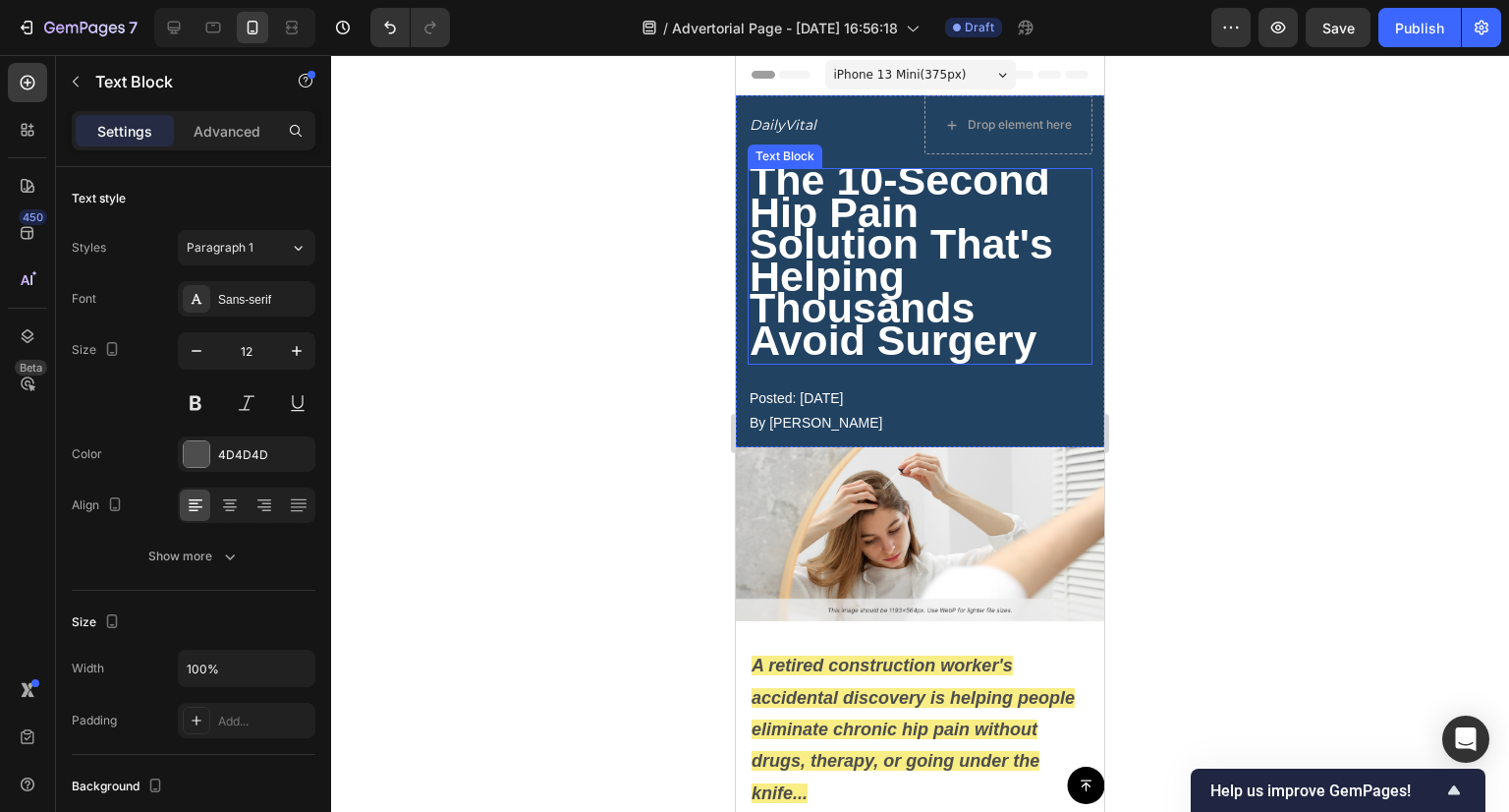
click at [991, 284] on p "The 10-Second Hip Pain Solution That's Helping Thousands Avoid Surgery" at bounding box center [920, 267] width 341 height 193
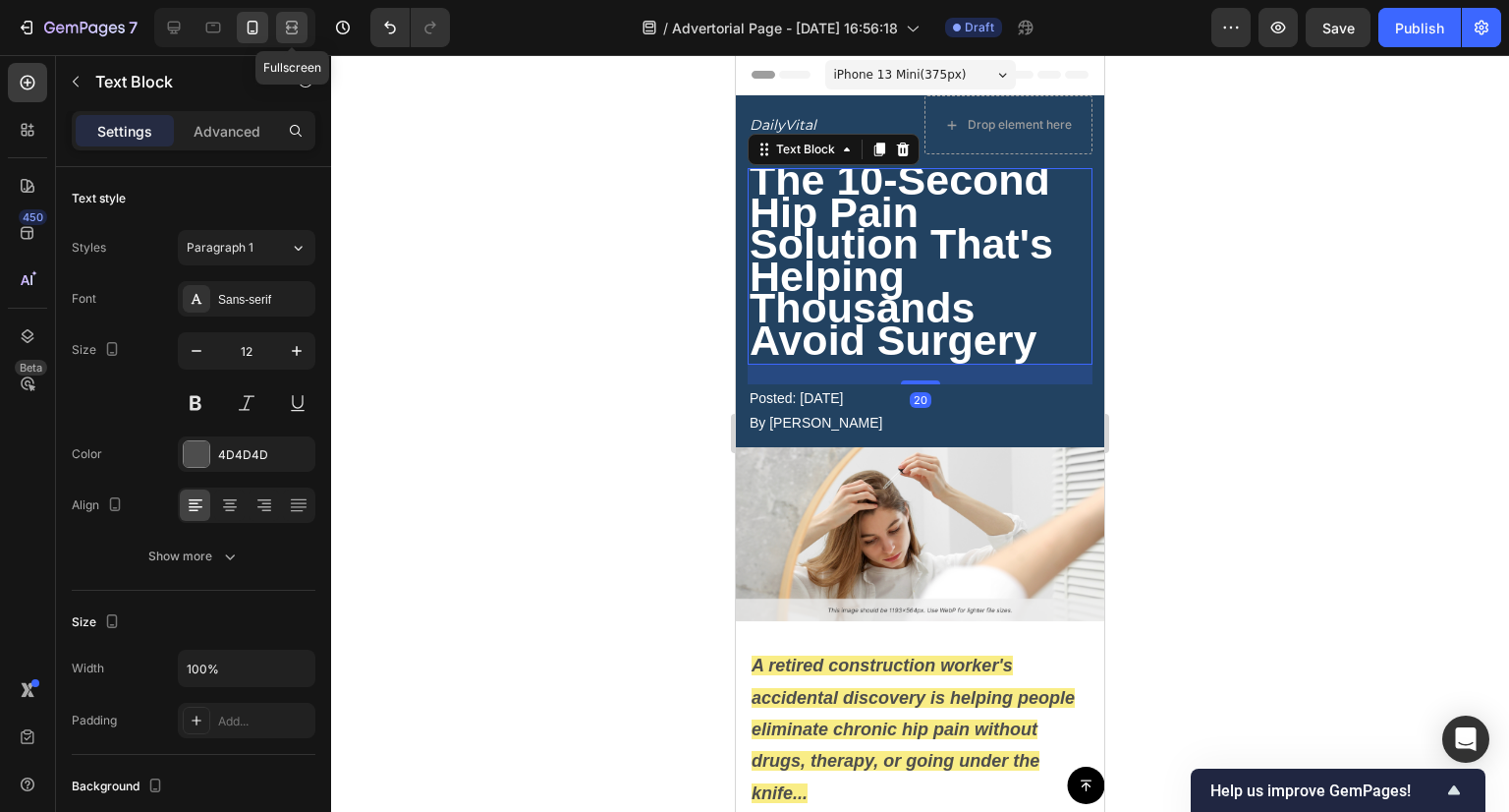
click at [290, 29] on icon at bounding box center [292, 28] width 20 height 20
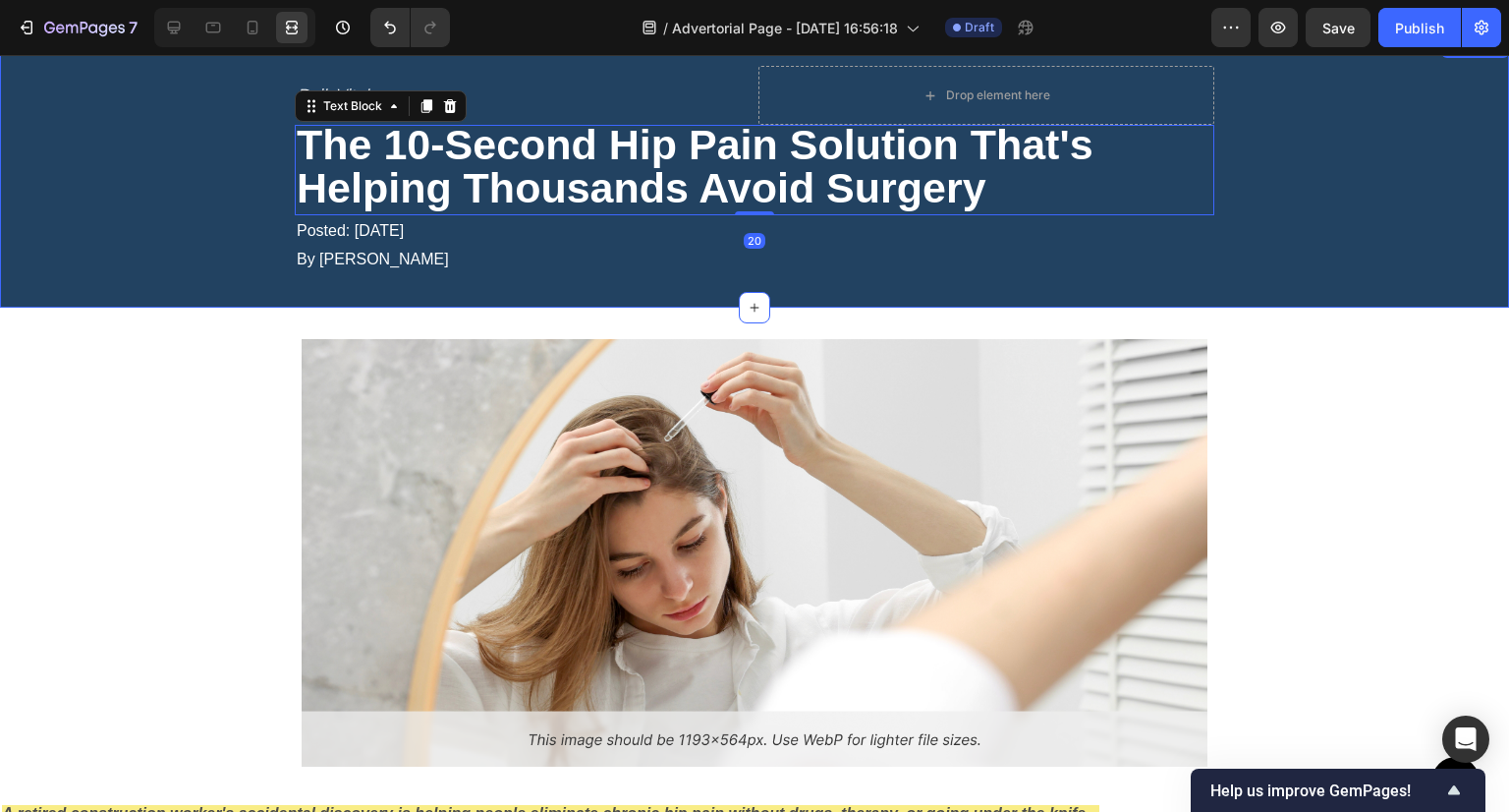
scroll to position [62, 0]
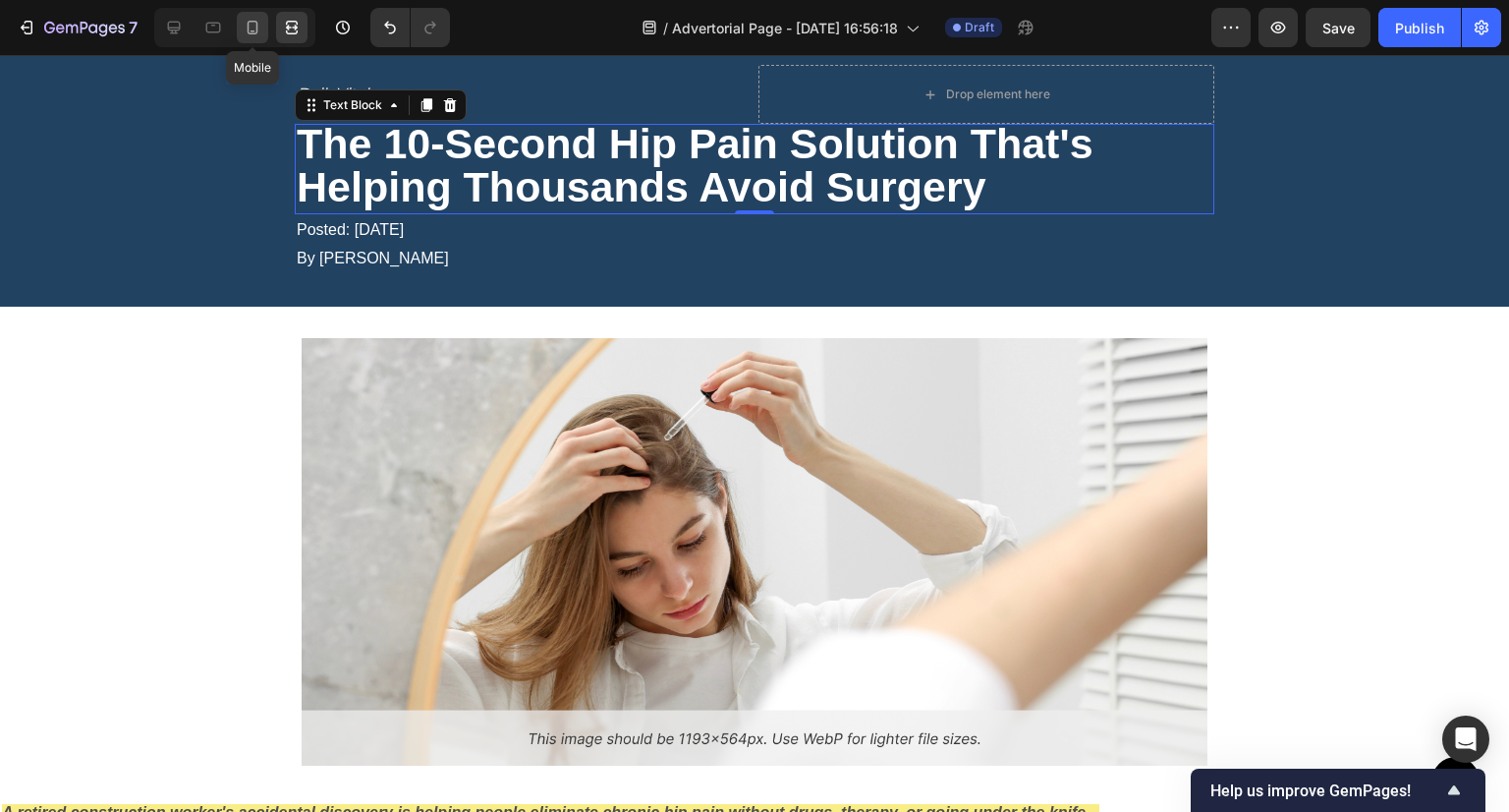
click at [256, 25] on icon at bounding box center [253, 28] width 20 height 20
type input "12"
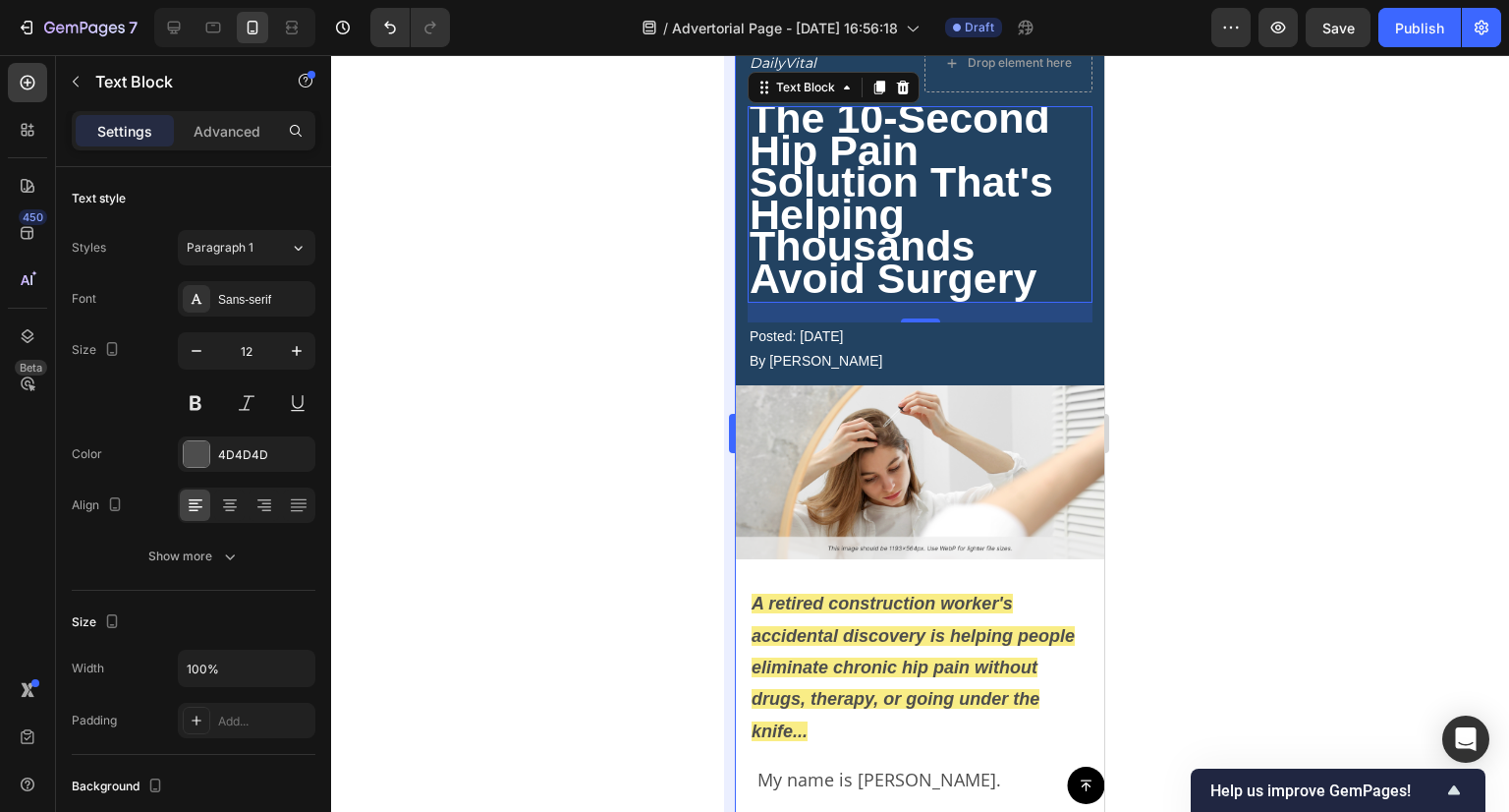
scroll to position [43, 0]
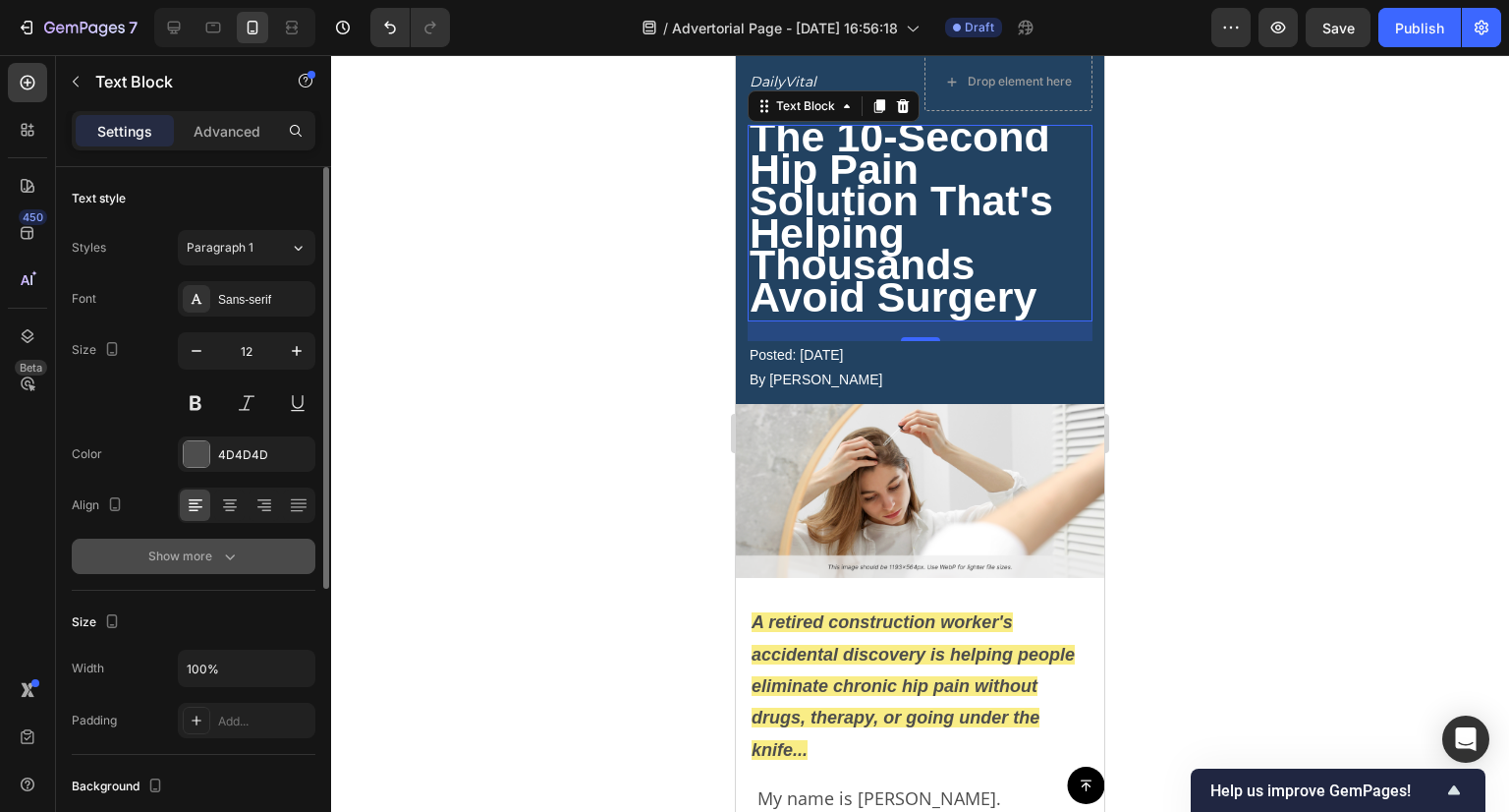
click at [209, 551] on div "Show more" at bounding box center [194, 556] width 92 height 20
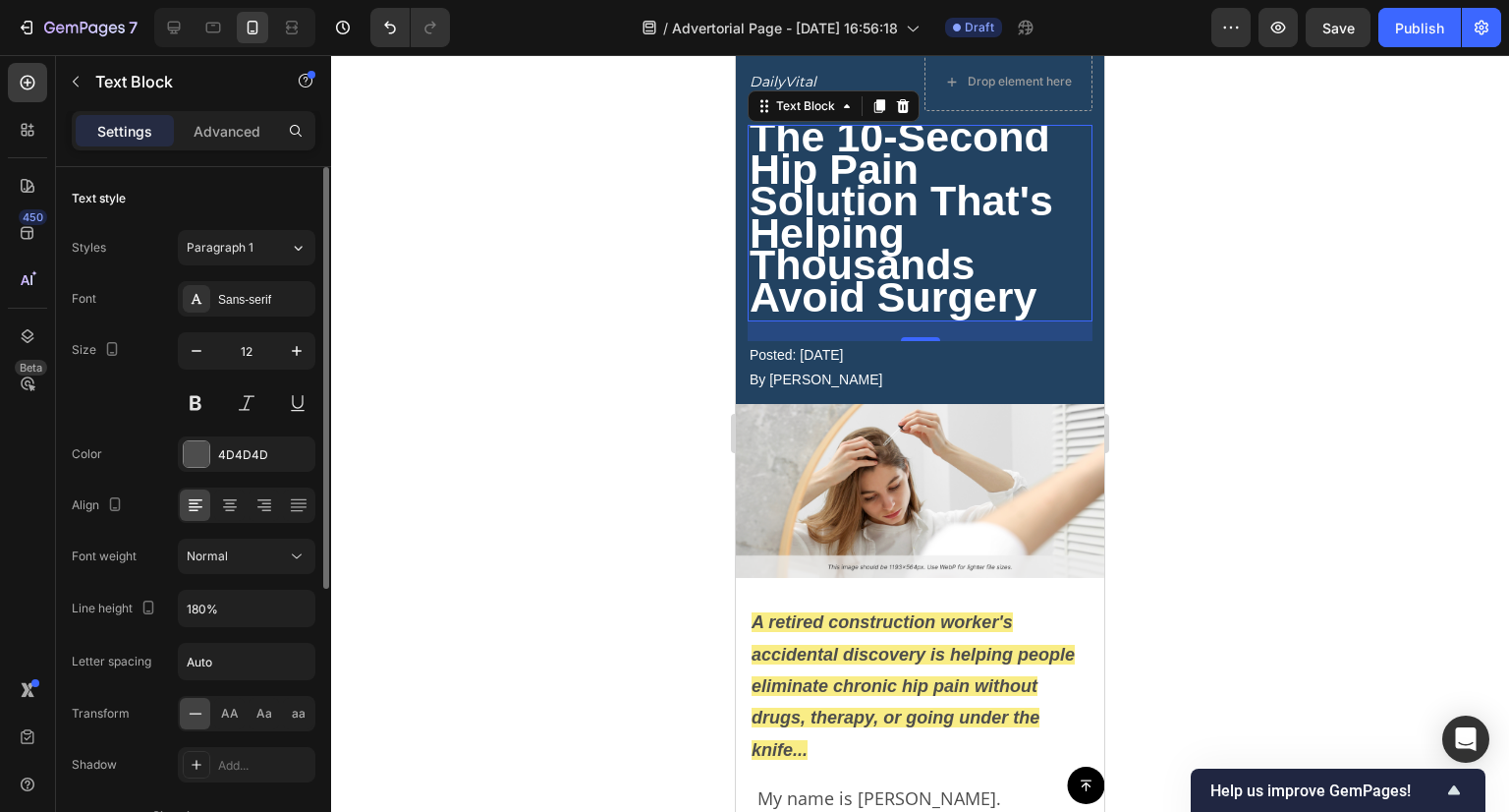
scroll to position [98, 0]
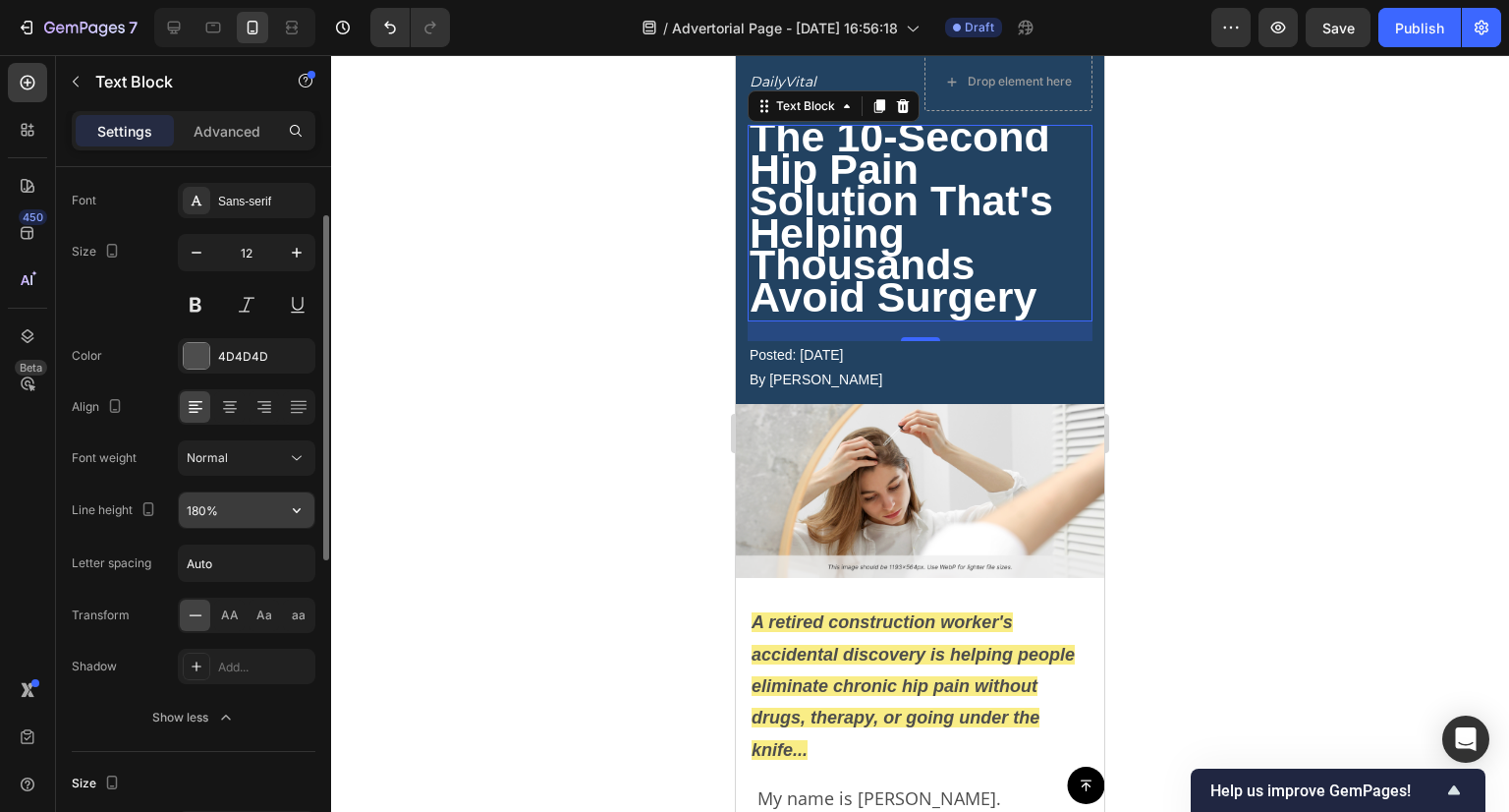
click at [213, 497] on input "180%" at bounding box center [247, 510] width 136 height 35
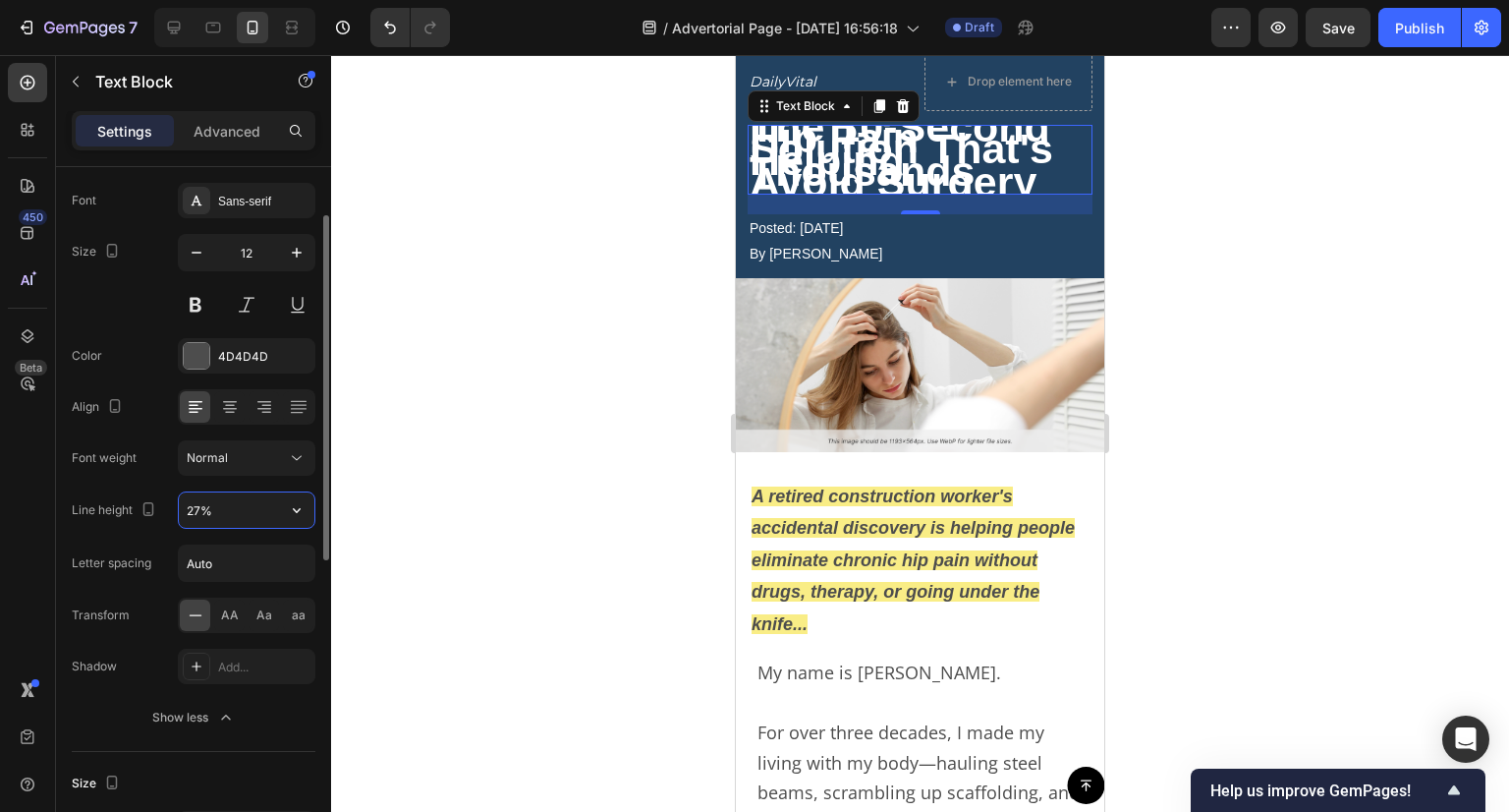
type input "275%"
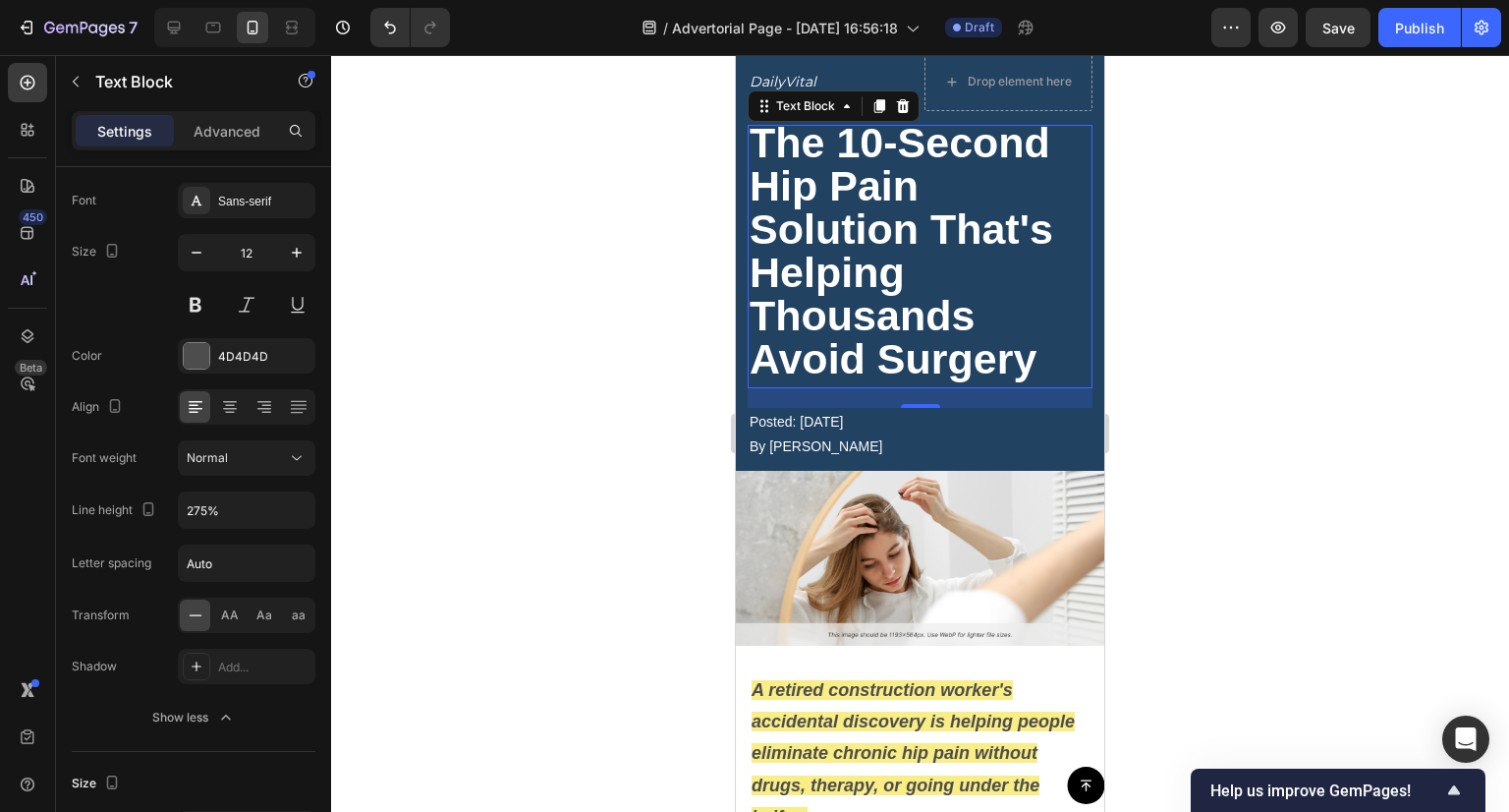
click at [601, 218] on div at bounding box center [919, 433] width 1178 height 757
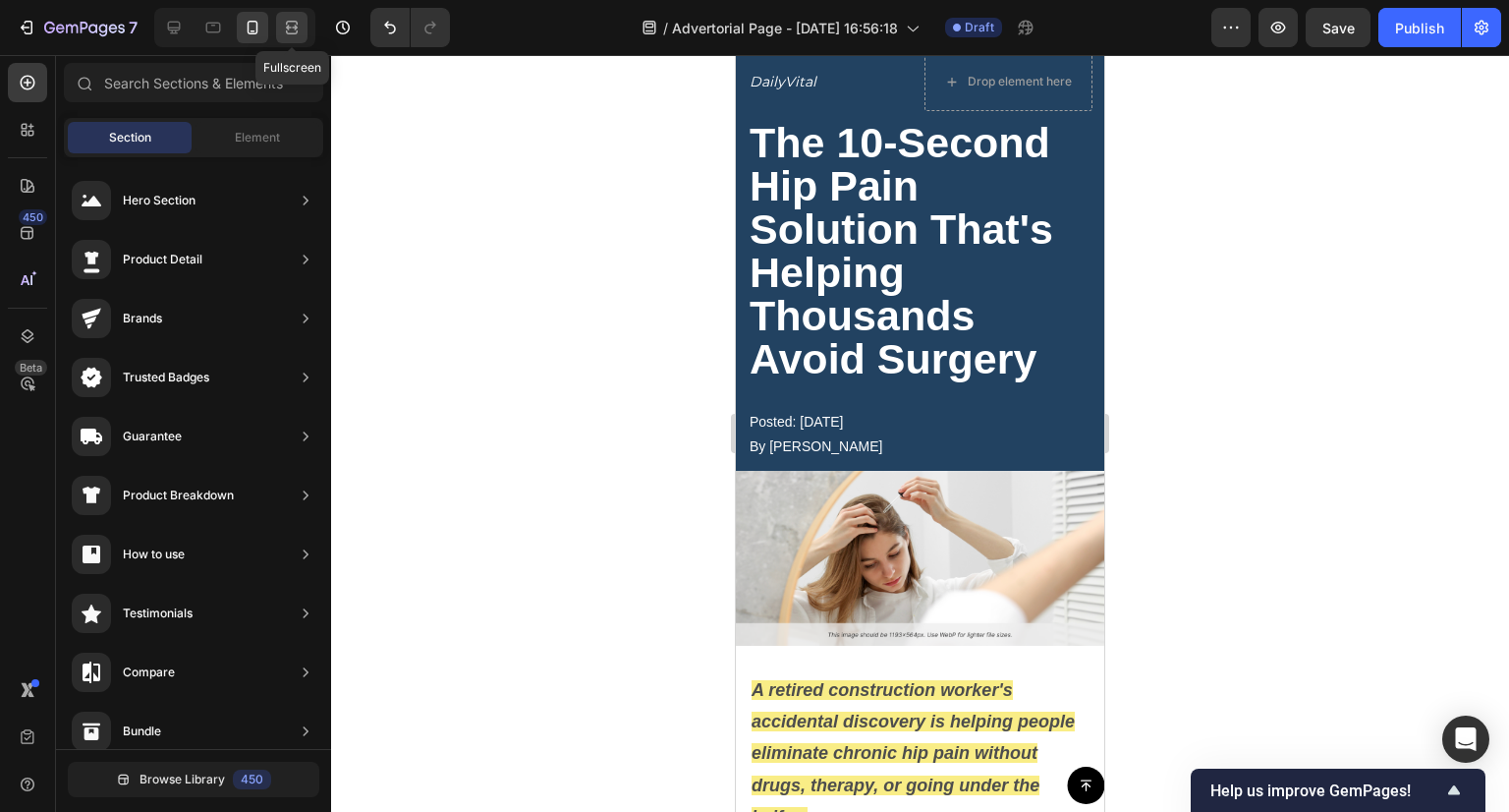
click at [283, 21] on icon at bounding box center [292, 28] width 20 height 20
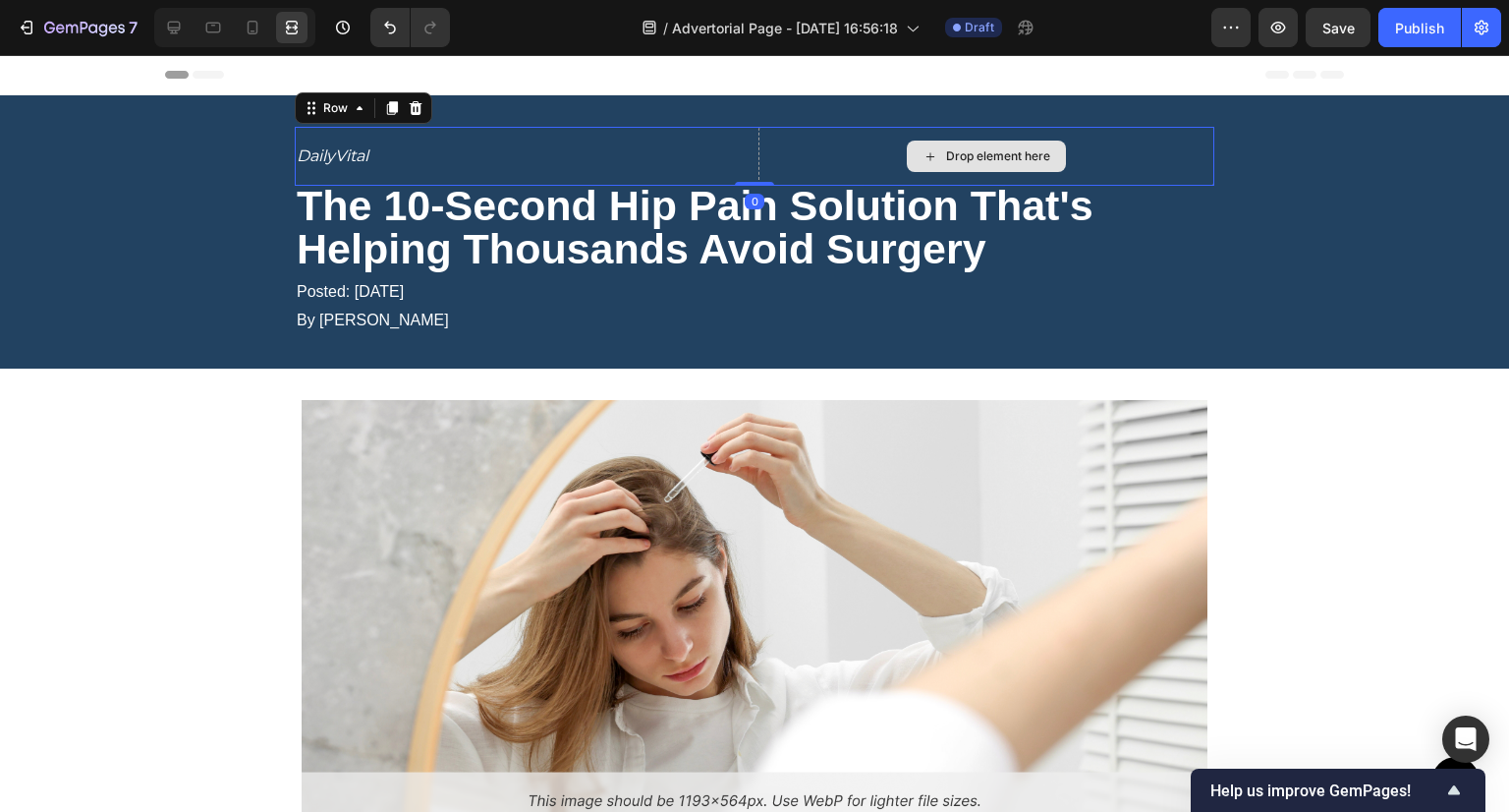
click at [790, 142] on div "Drop element here" at bounding box center [986, 156] width 456 height 59
click at [169, 33] on icon at bounding box center [174, 28] width 20 height 20
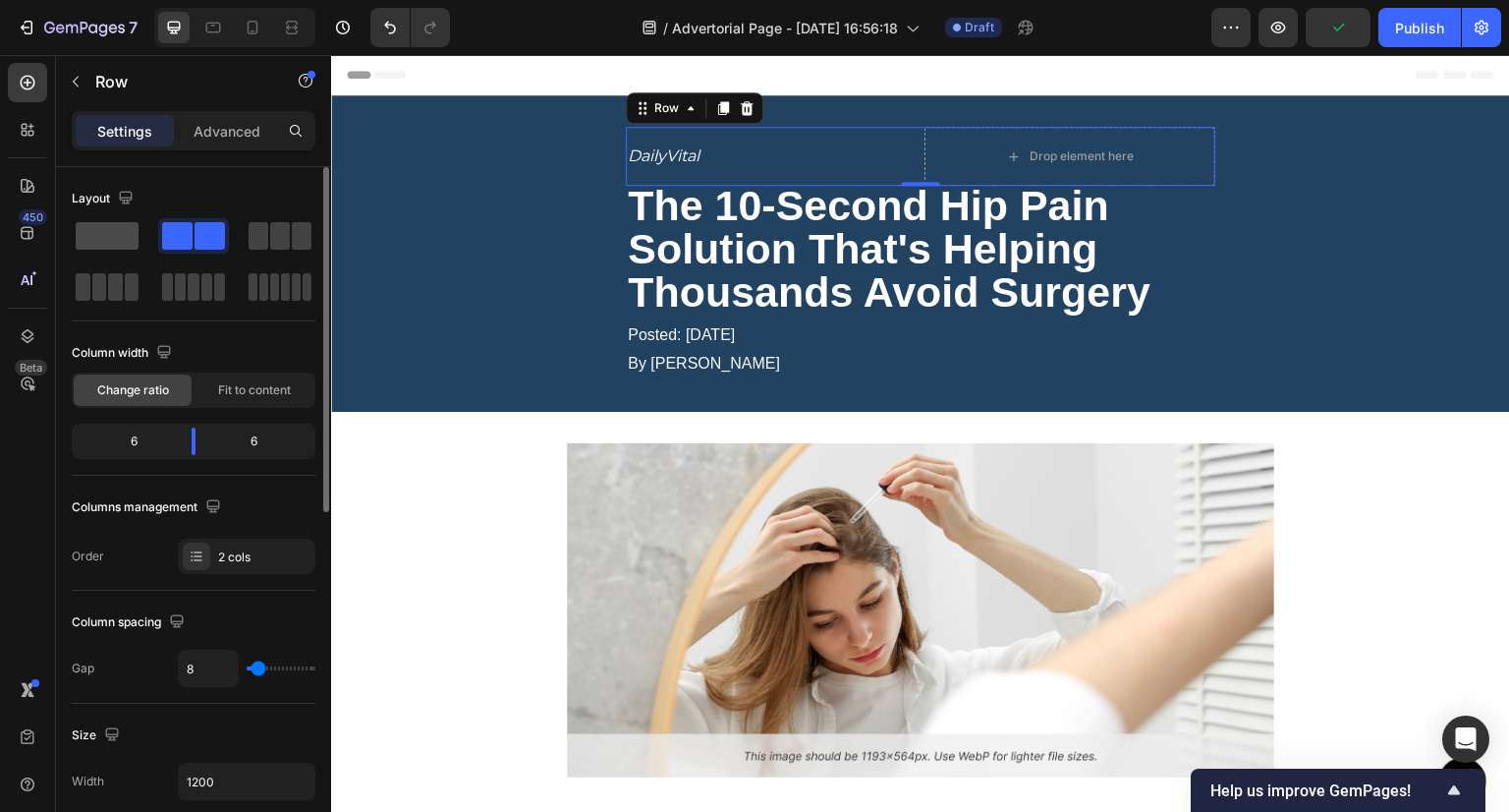
click at [109, 233] on span at bounding box center [107, 236] width 63 height 28
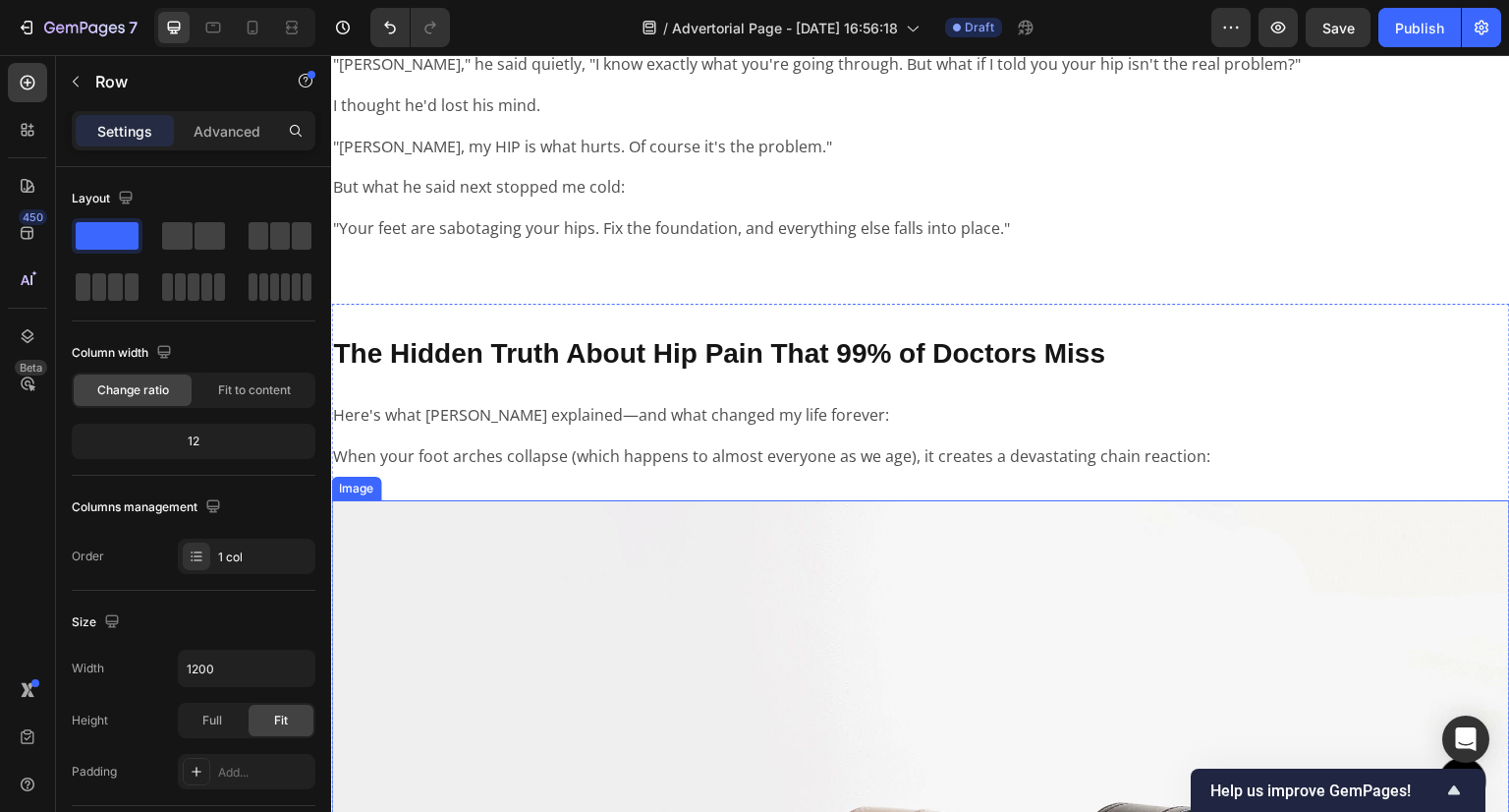
scroll to position [2751, 0]
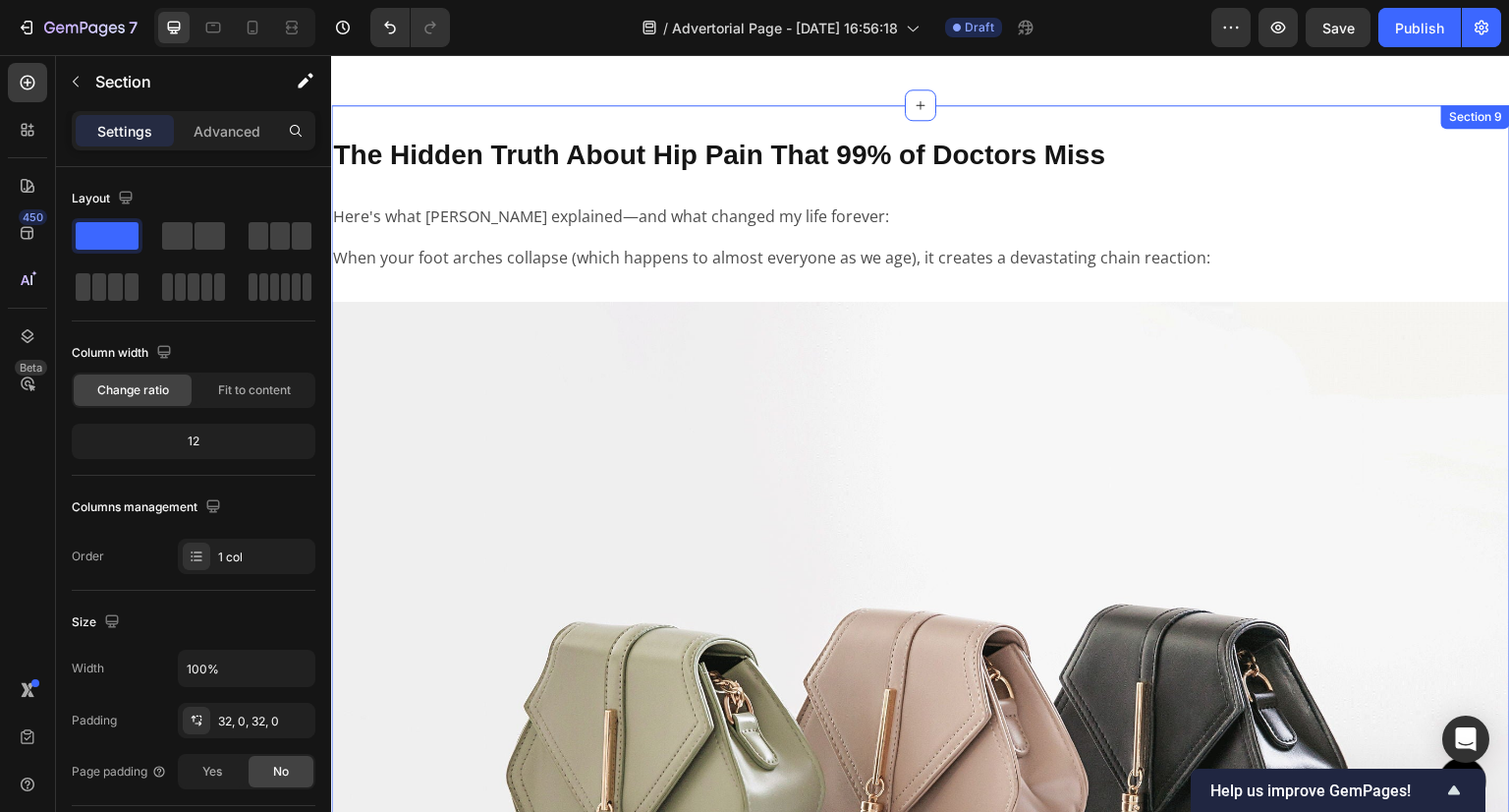
click at [957, 289] on div "The Hidden Truth About Hip Pain That 99% of Doctors Miss Text Block Here's what…" at bounding box center [920, 807] width 1179 height 1342
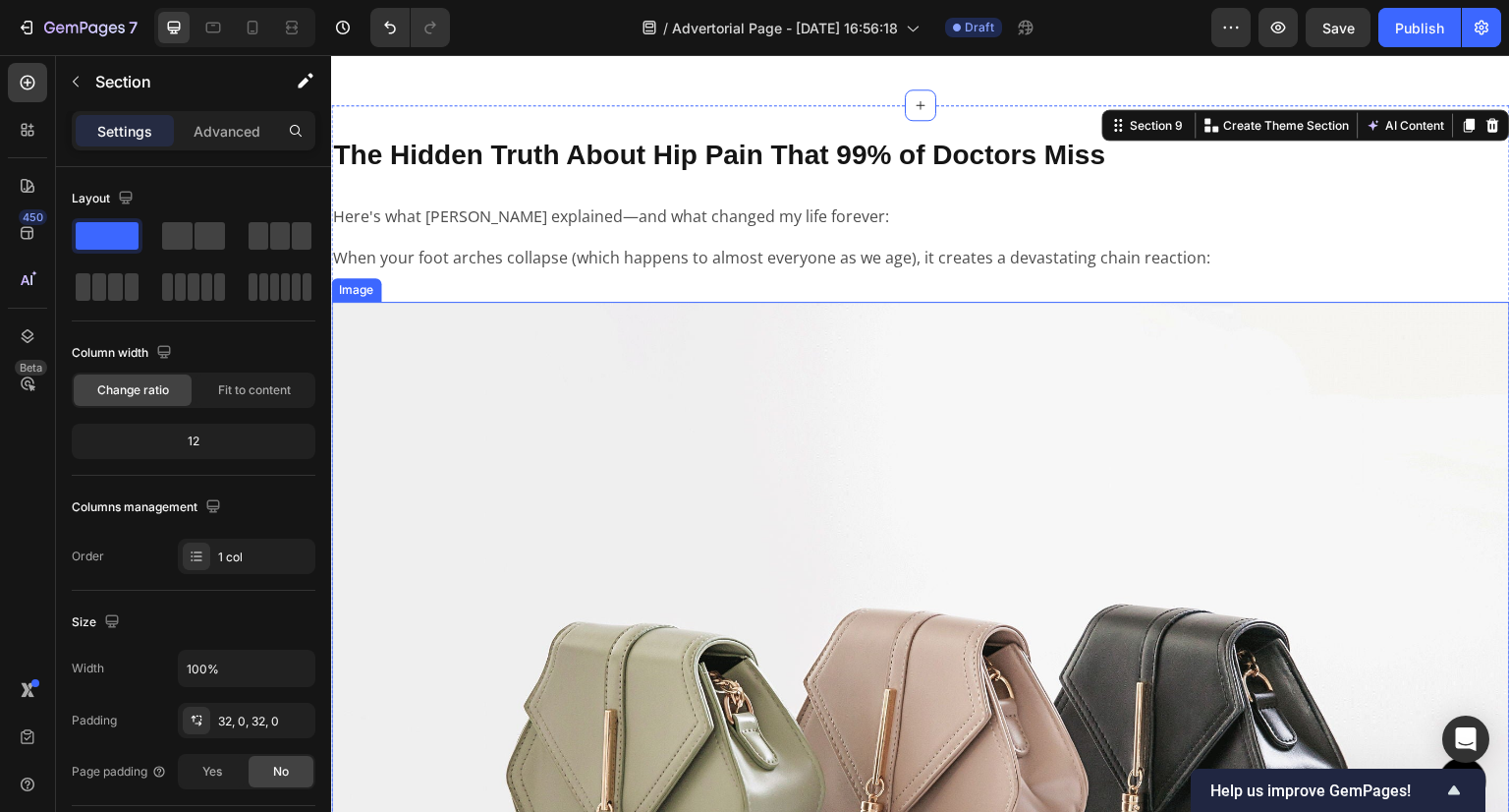
click at [774, 416] on img at bounding box center [920, 743] width 1179 height 884
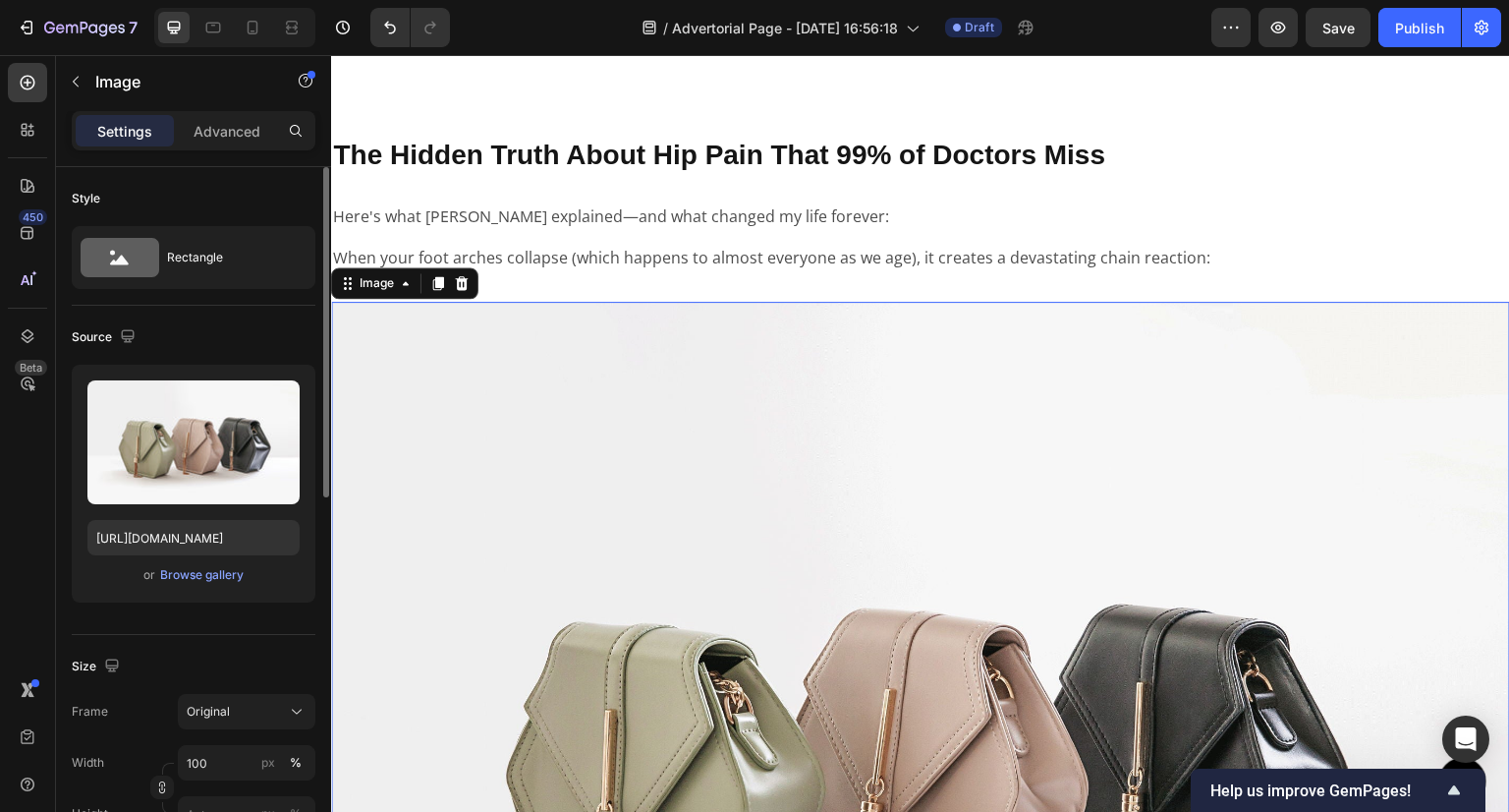
scroll to position [98, 0]
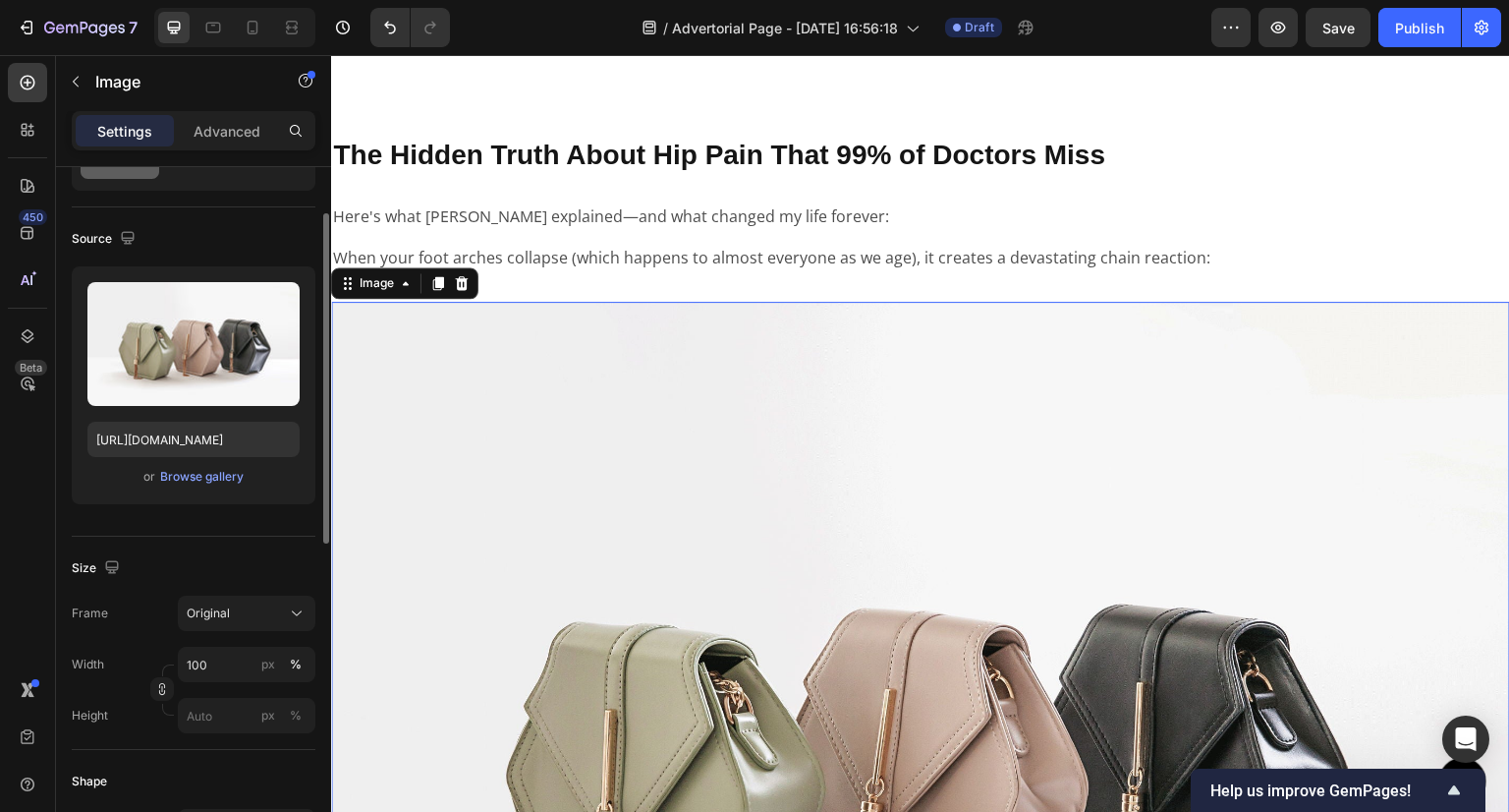
click at [220, 733] on div "Size Frame Original Width 100 px % Height px %" at bounding box center [194, 643] width 244 height 214
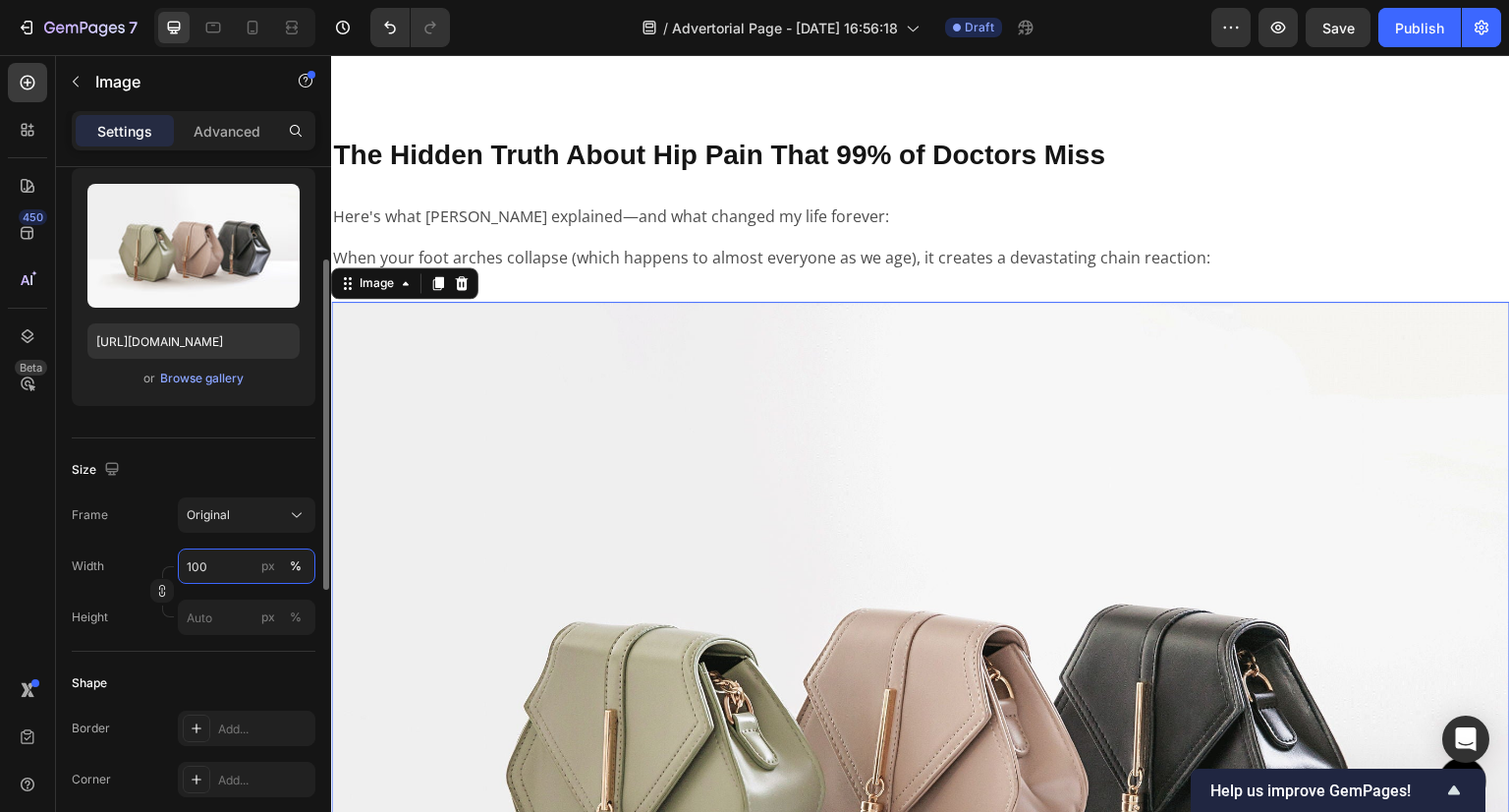
click at [201, 578] on input "100" at bounding box center [247, 566] width 138 height 35
click at [209, 506] on span "Original" at bounding box center [209, 515] width 43 height 18
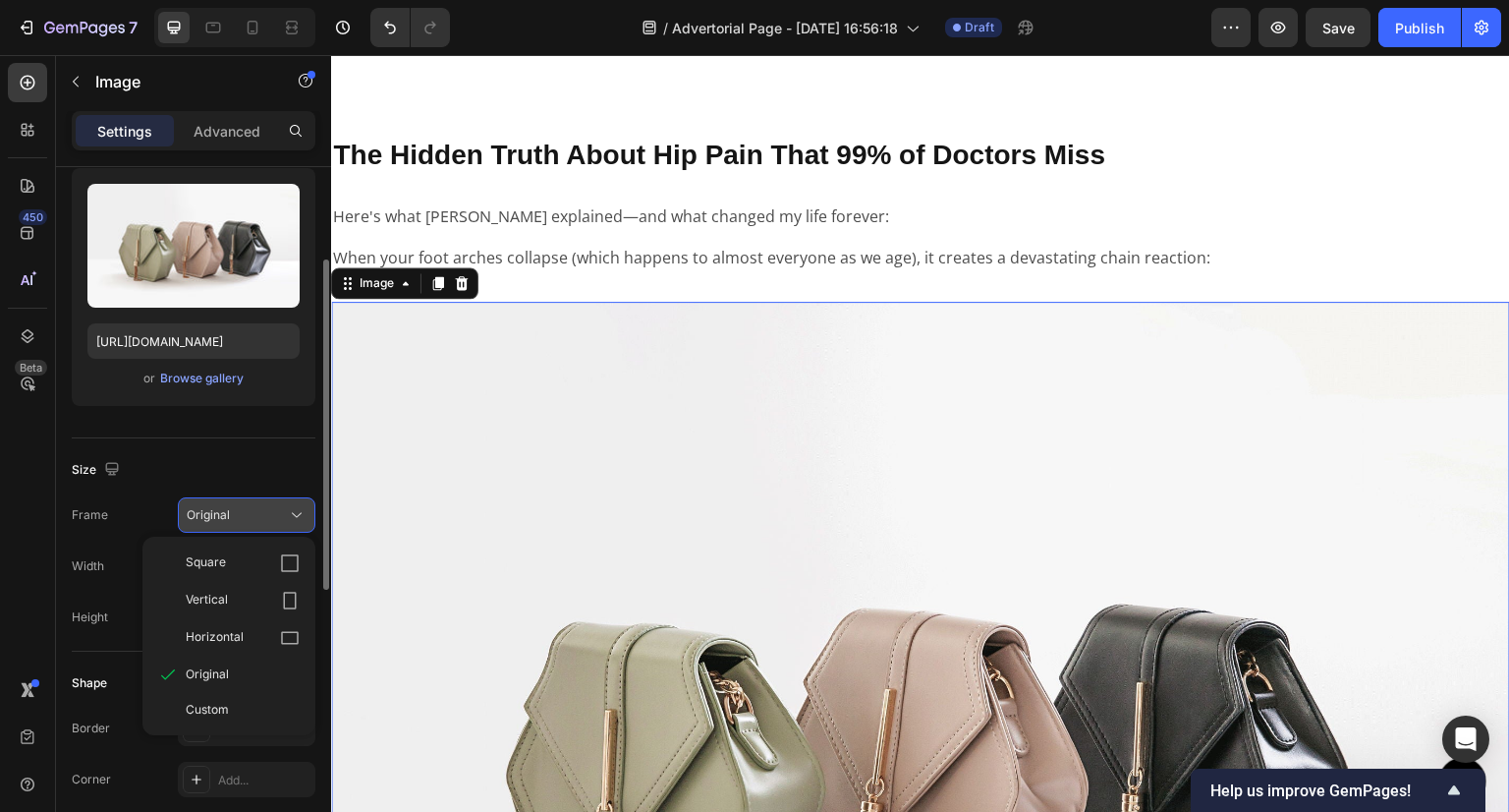
click at [209, 506] on span "Original" at bounding box center [209, 515] width 43 height 18
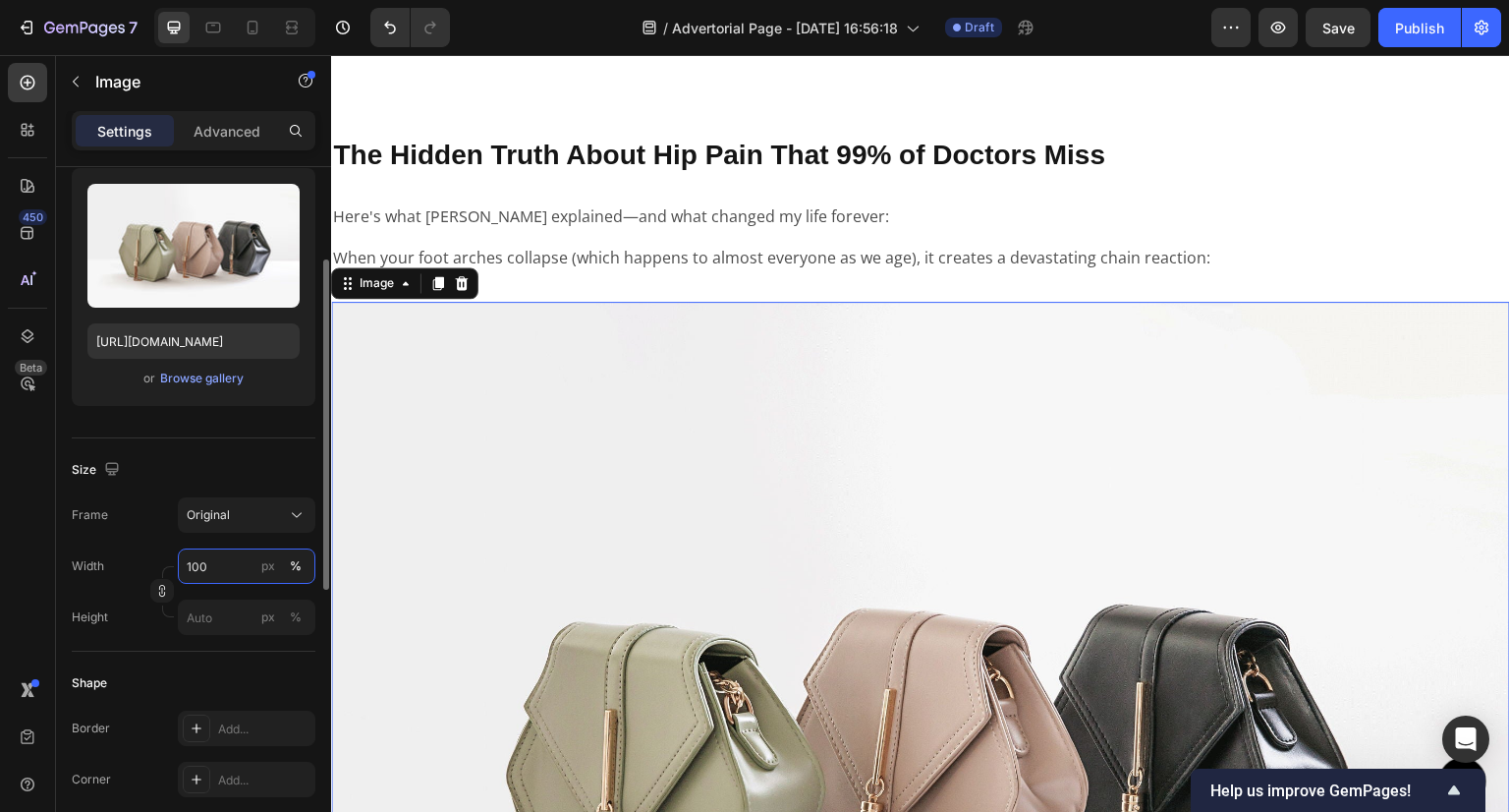
click at [201, 565] on input "100" at bounding box center [247, 566] width 138 height 35
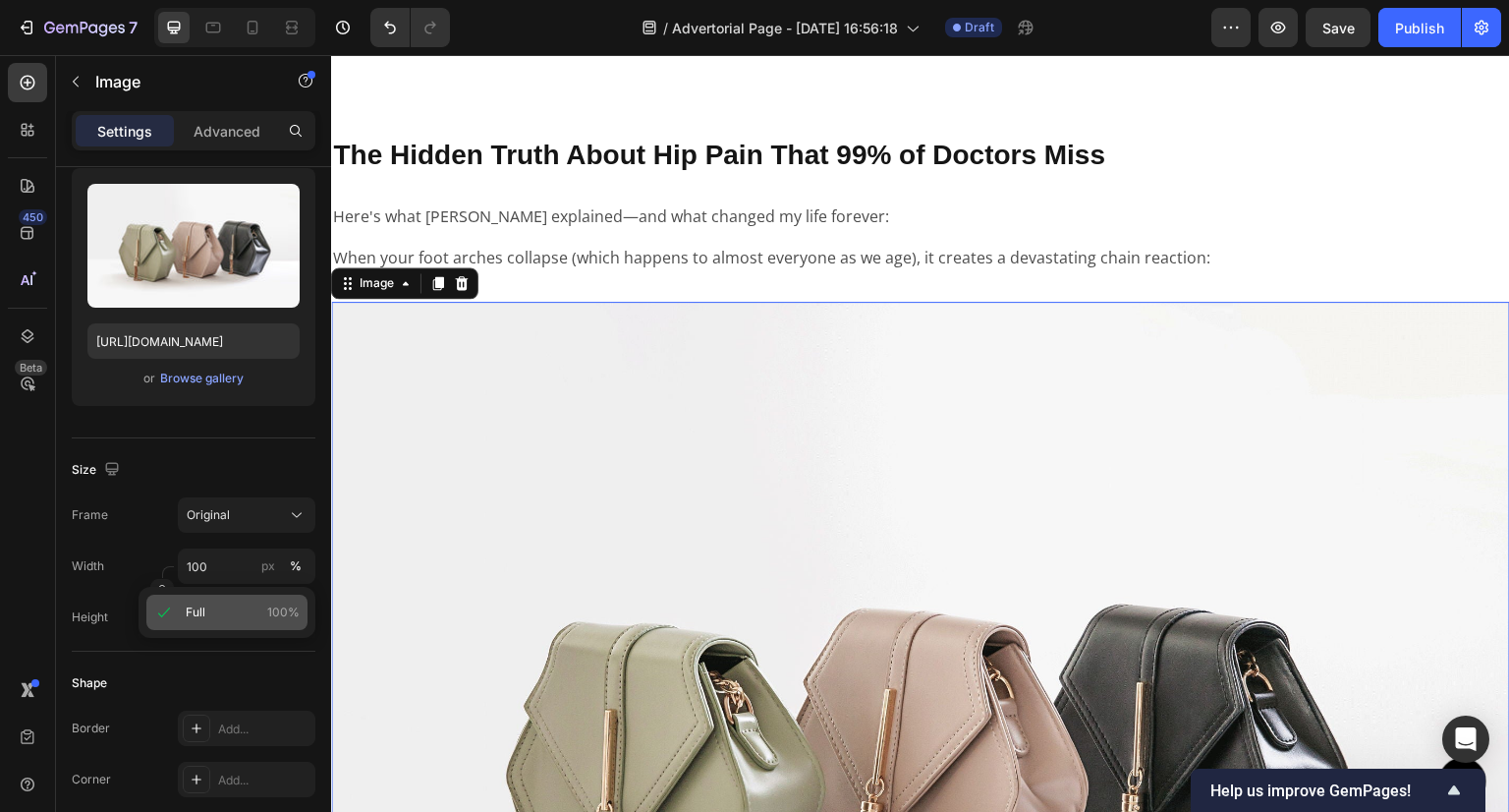
click at [210, 615] on p "Full 100%" at bounding box center [243, 612] width 114 height 18
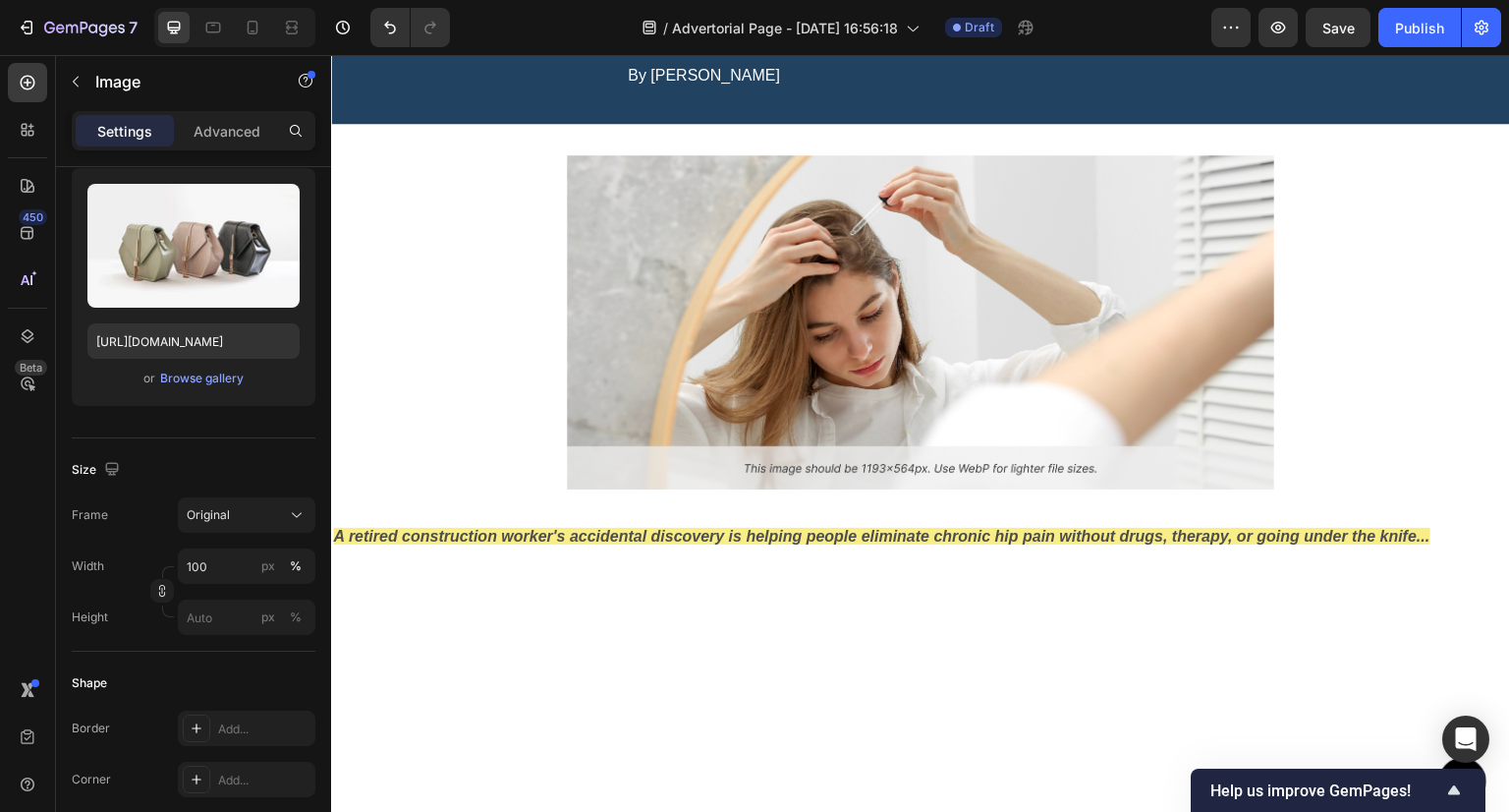
scroll to position [0, 0]
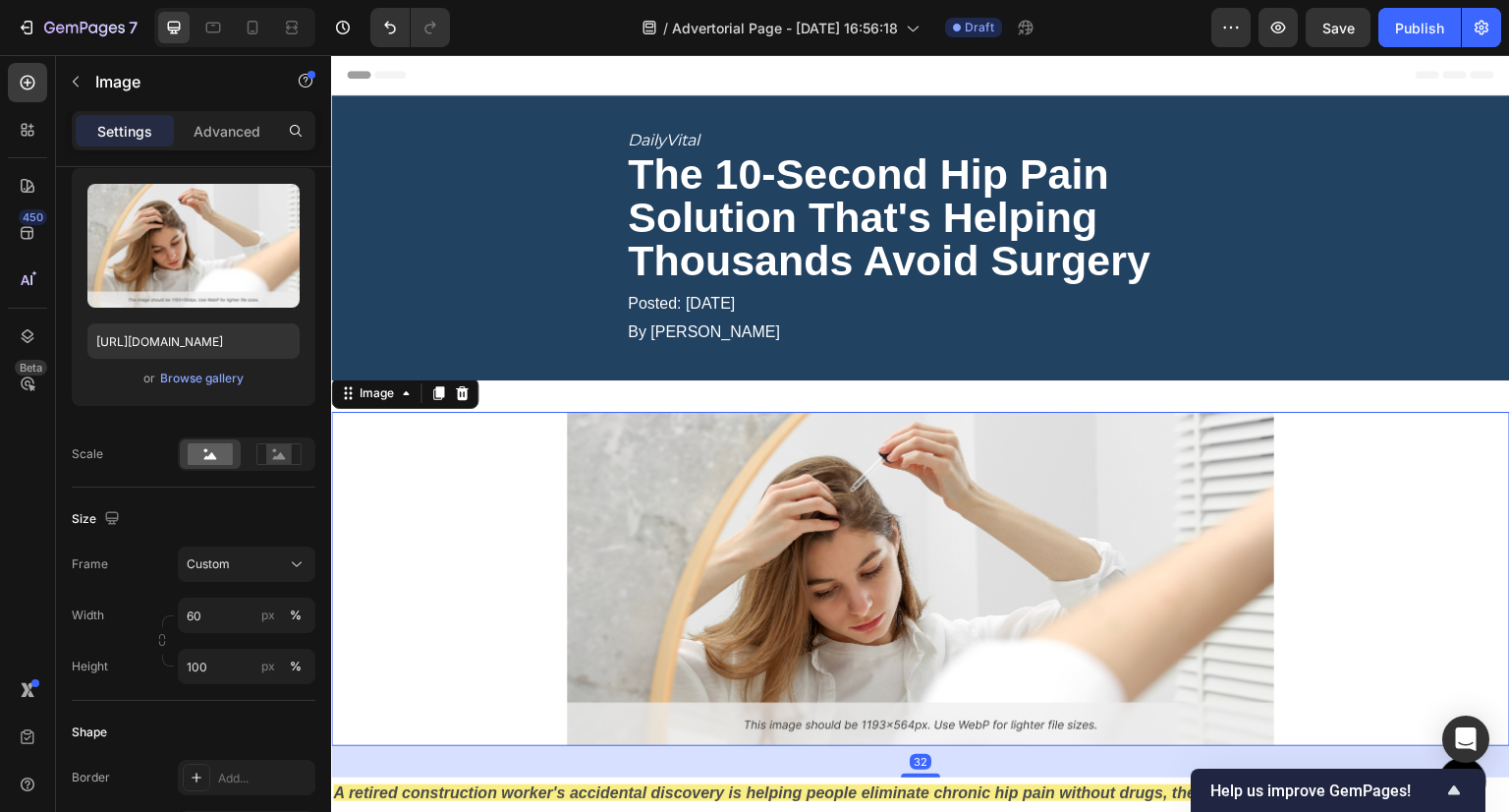
click at [748, 580] on img at bounding box center [920, 578] width 708 height 334
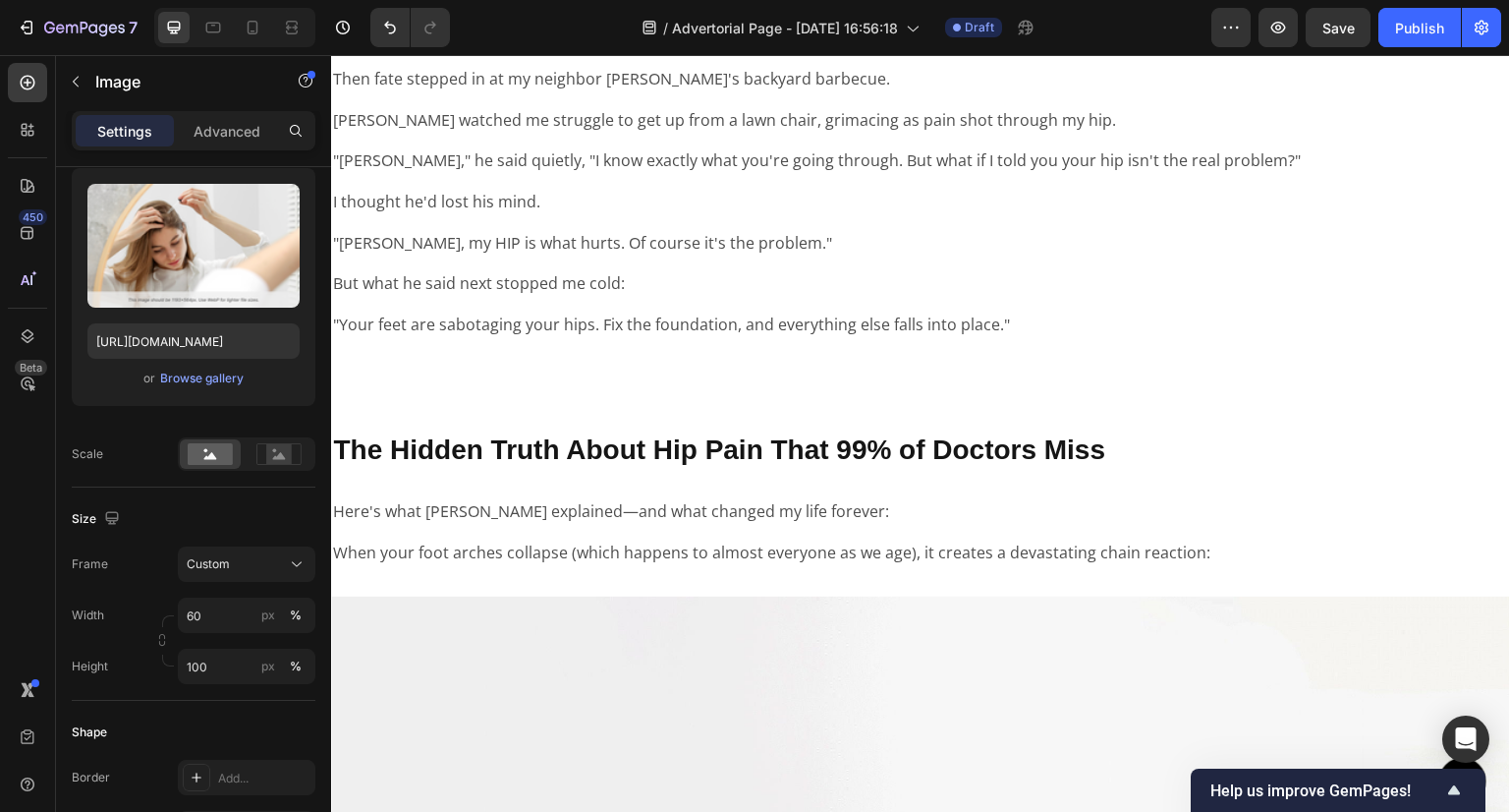
scroll to position [3046, 0]
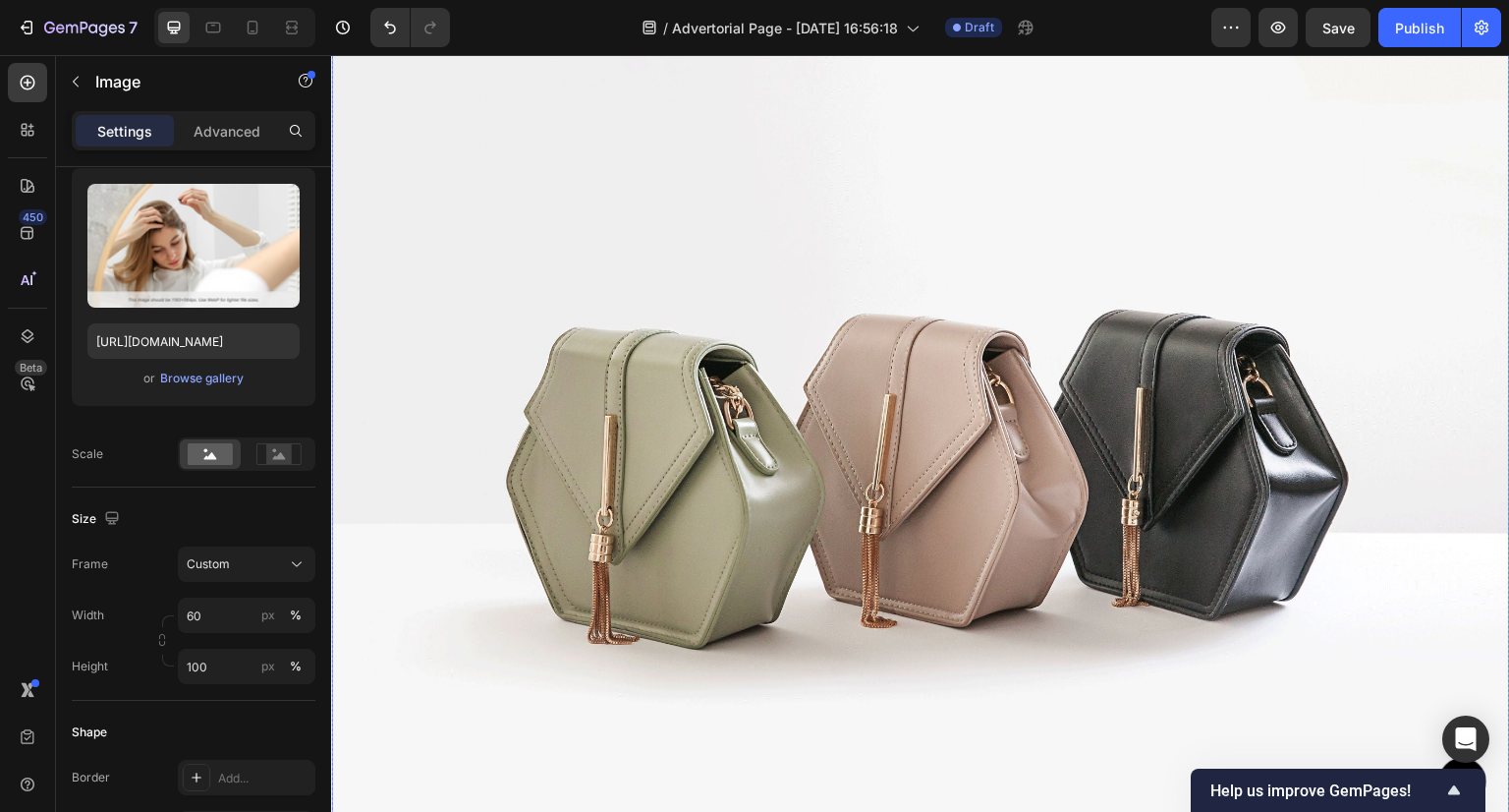
click at [807, 324] on img at bounding box center [920, 449] width 1179 height 884
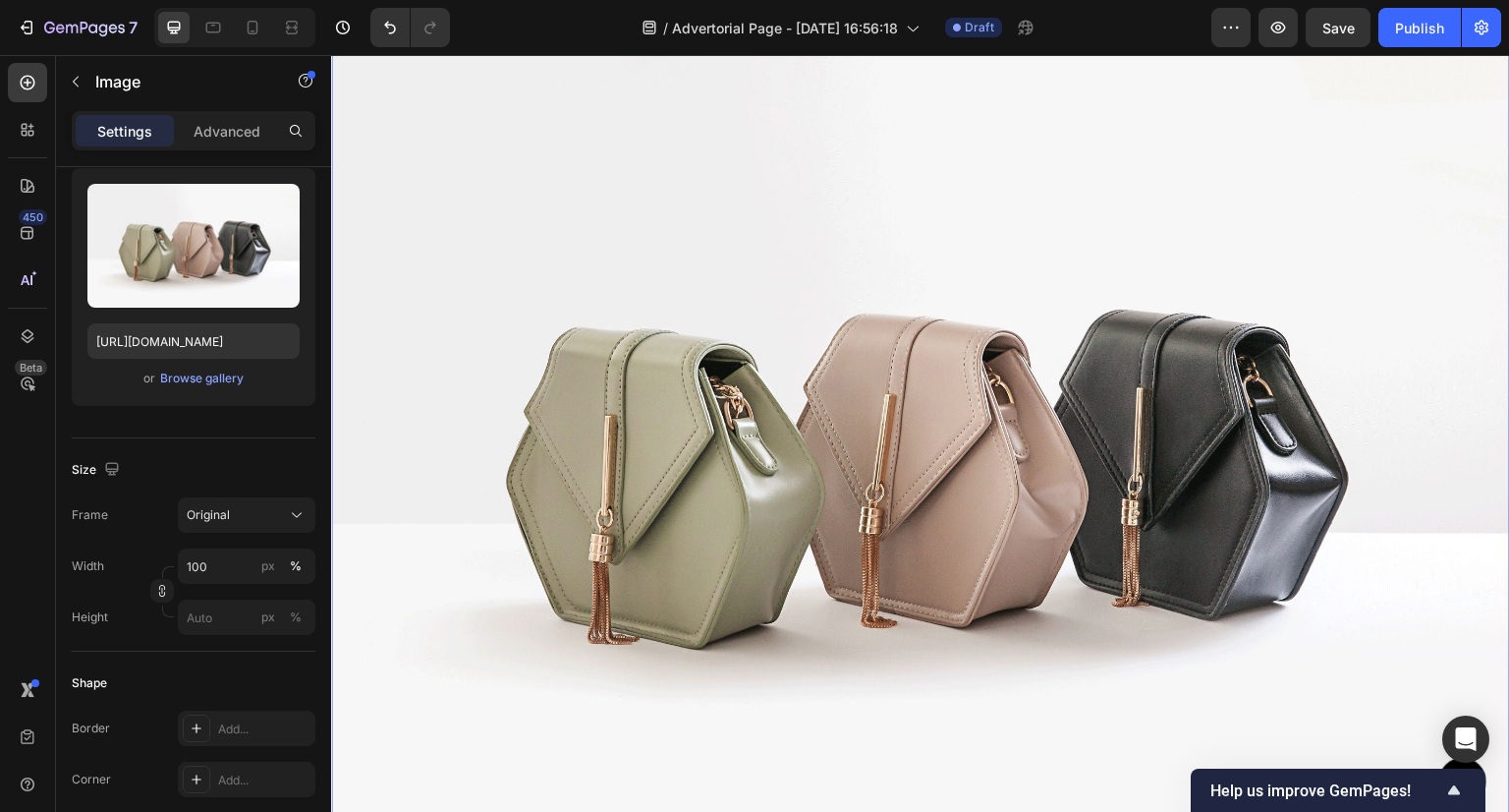
click at [565, 525] on img at bounding box center [920, 449] width 1179 height 884
click at [222, 563] on input "100" at bounding box center [247, 566] width 138 height 35
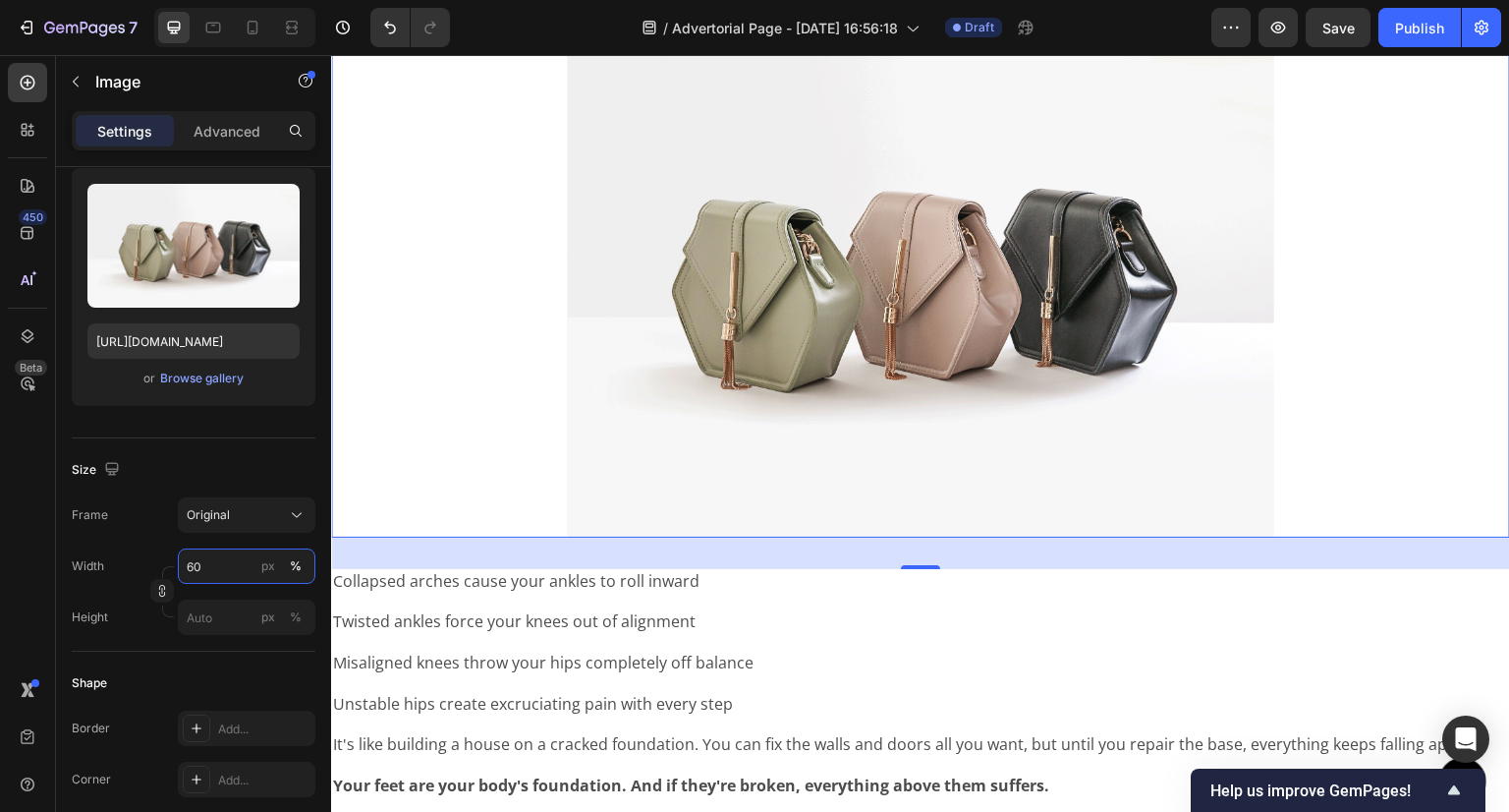
type input "60"
click at [449, 162] on div at bounding box center [920, 272] width 1179 height 531
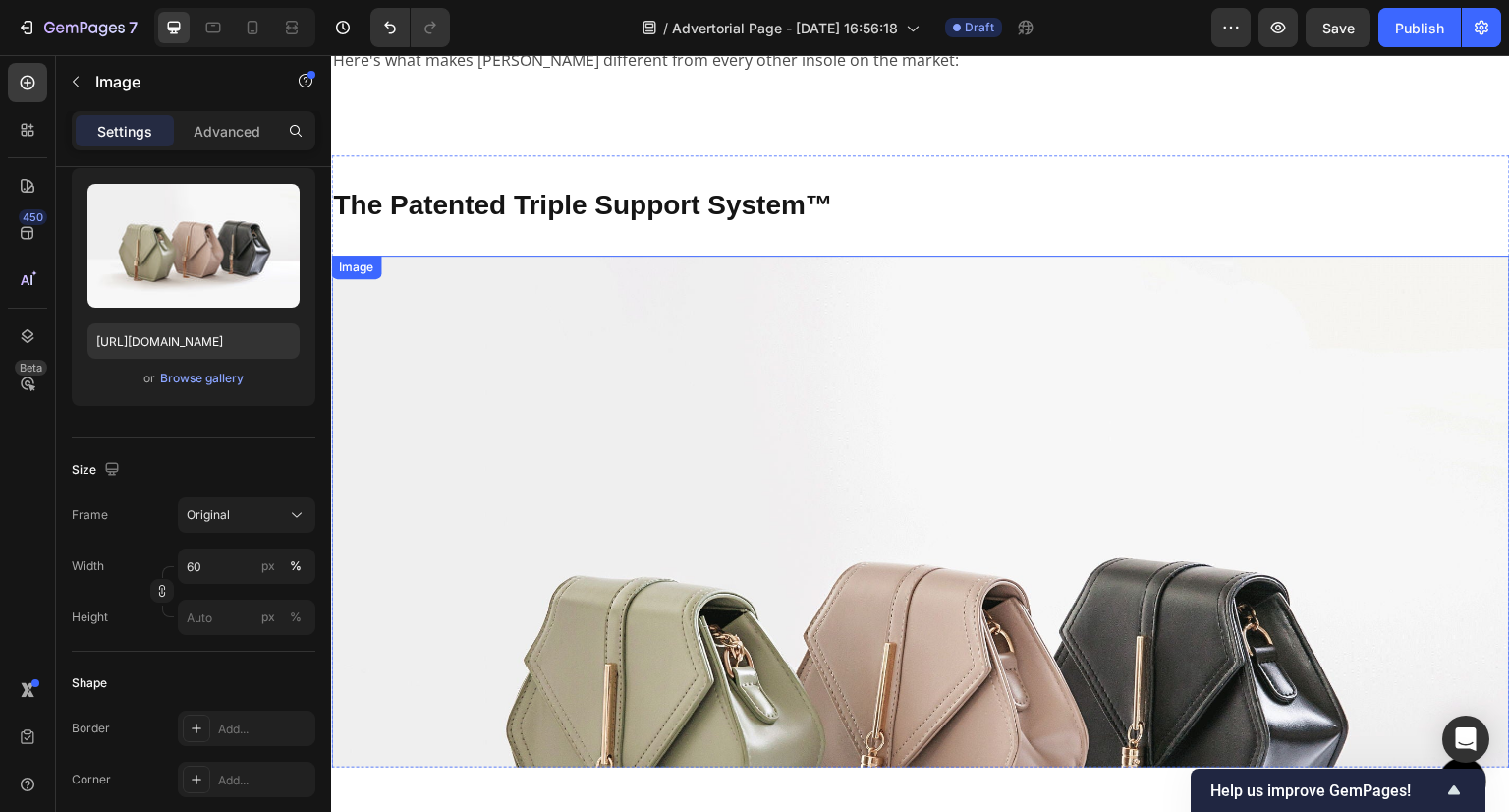
scroll to position [4029, 0]
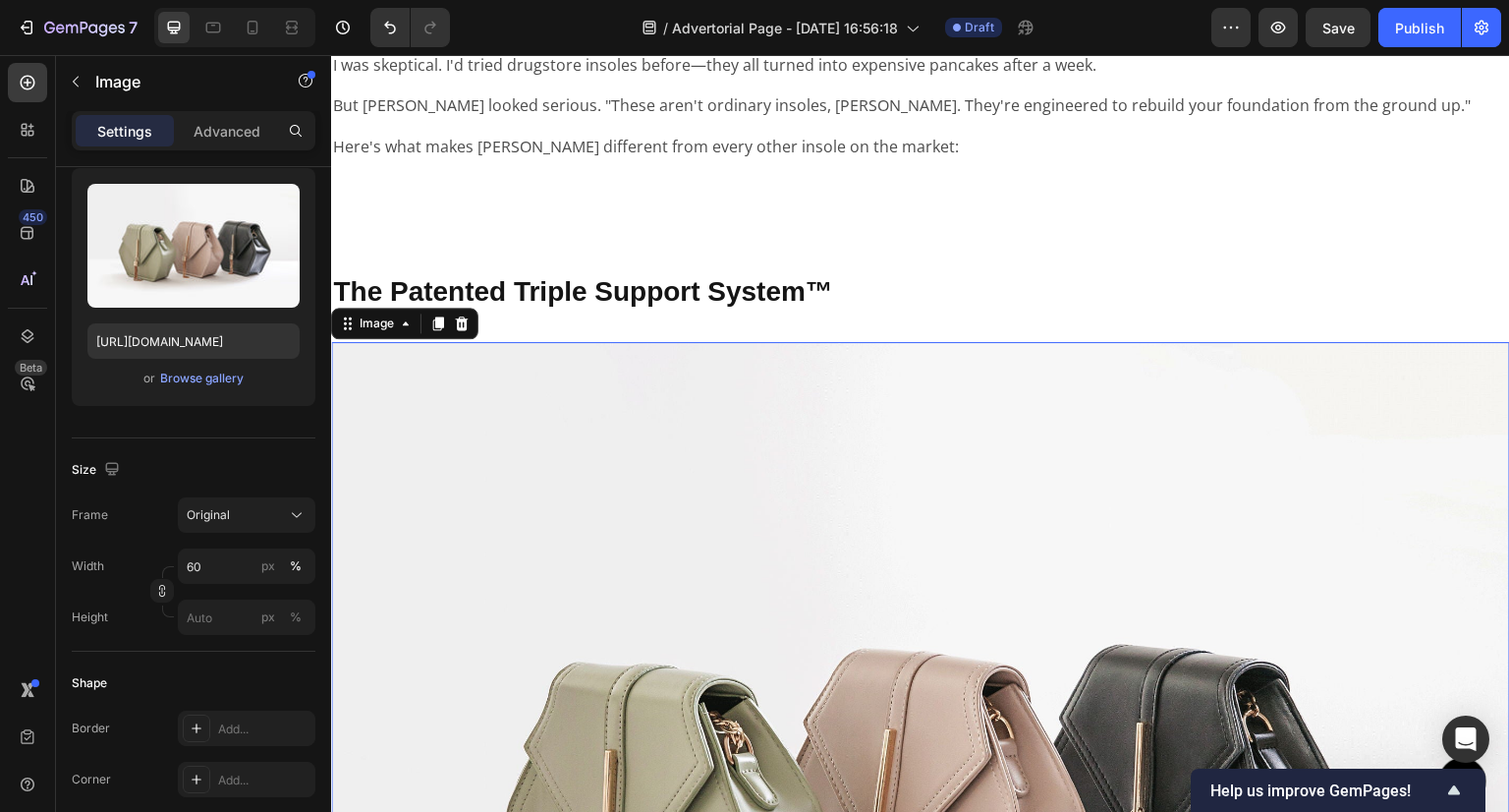
click at [922, 430] on img at bounding box center [920, 783] width 1179 height 884
click at [222, 563] on input "100" at bounding box center [247, 566] width 138 height 35
type input "60"
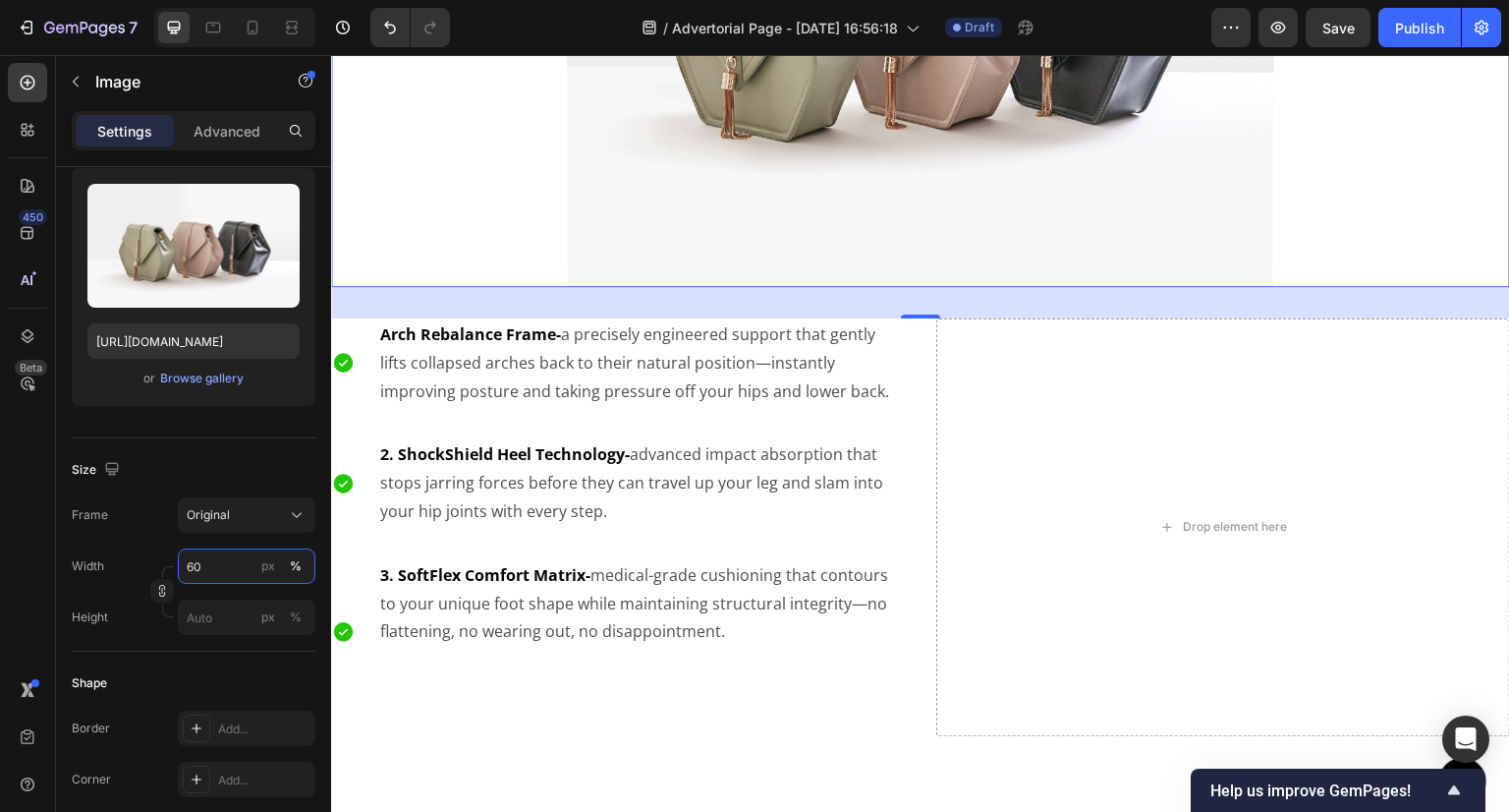
scroll to position [4716, 0]
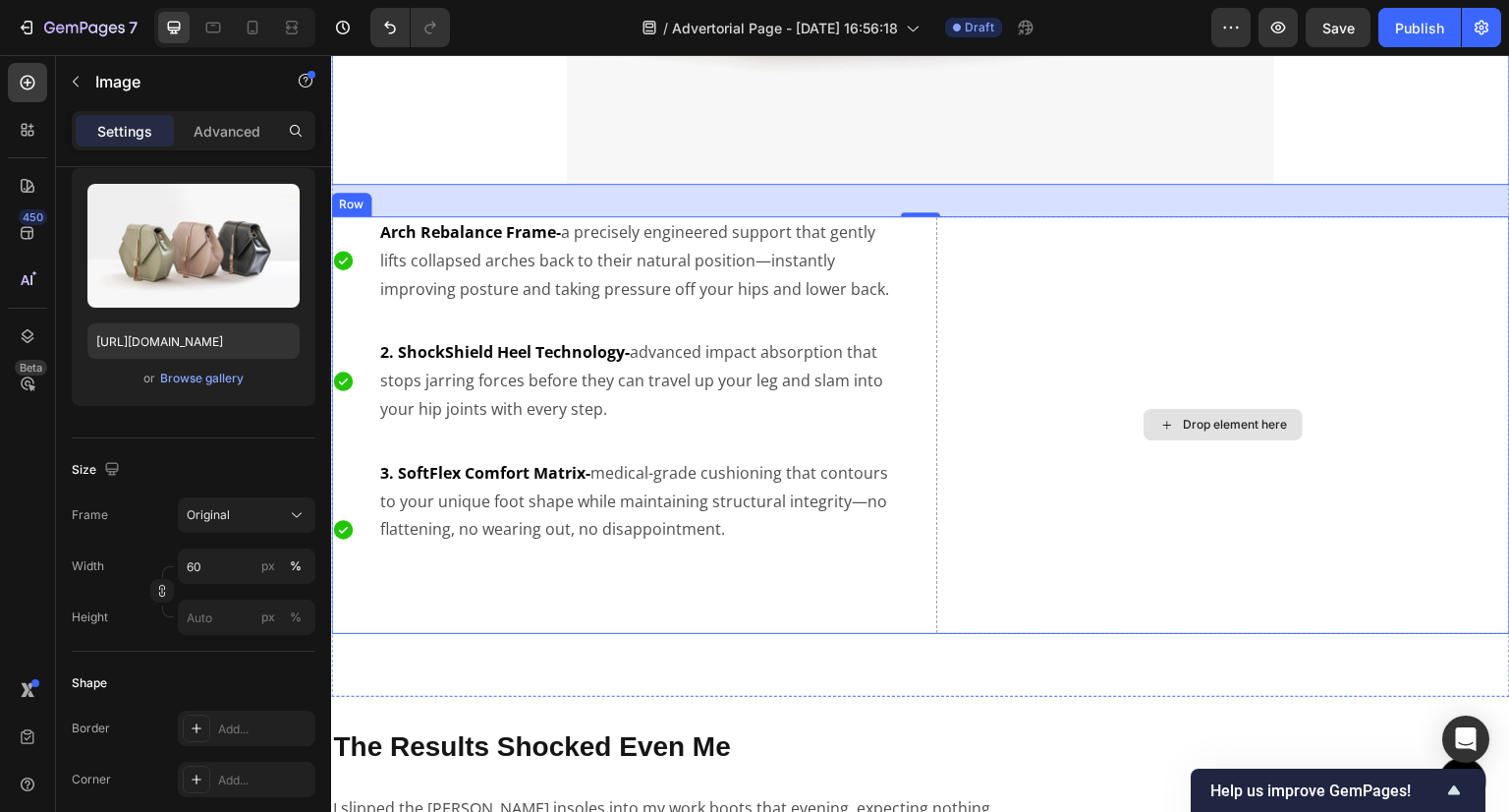
click at [1032, 420] on div "Drop element here" at bounding box center [1223, 425] width 574 height 417
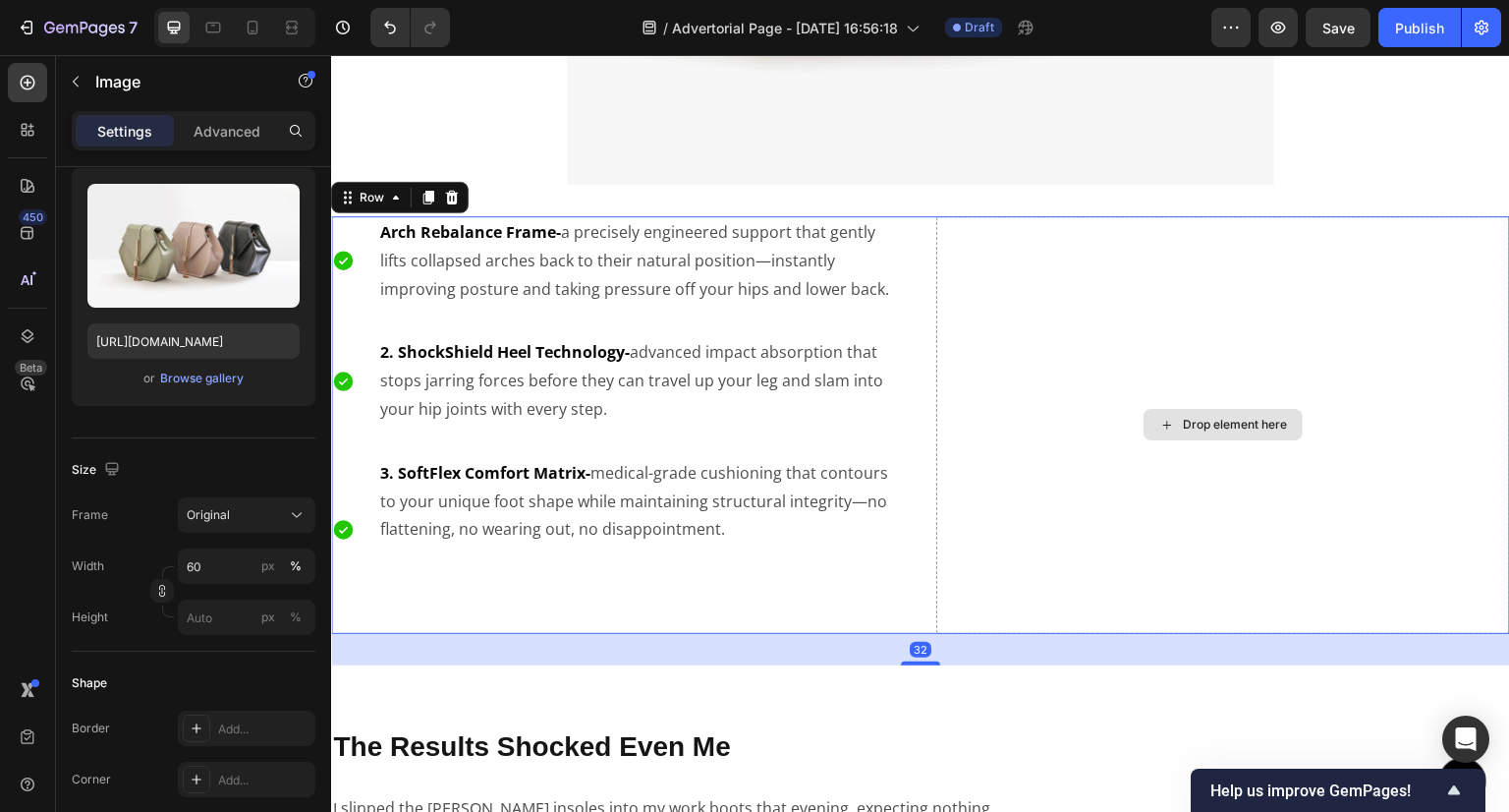
scroll to position [0, 0]
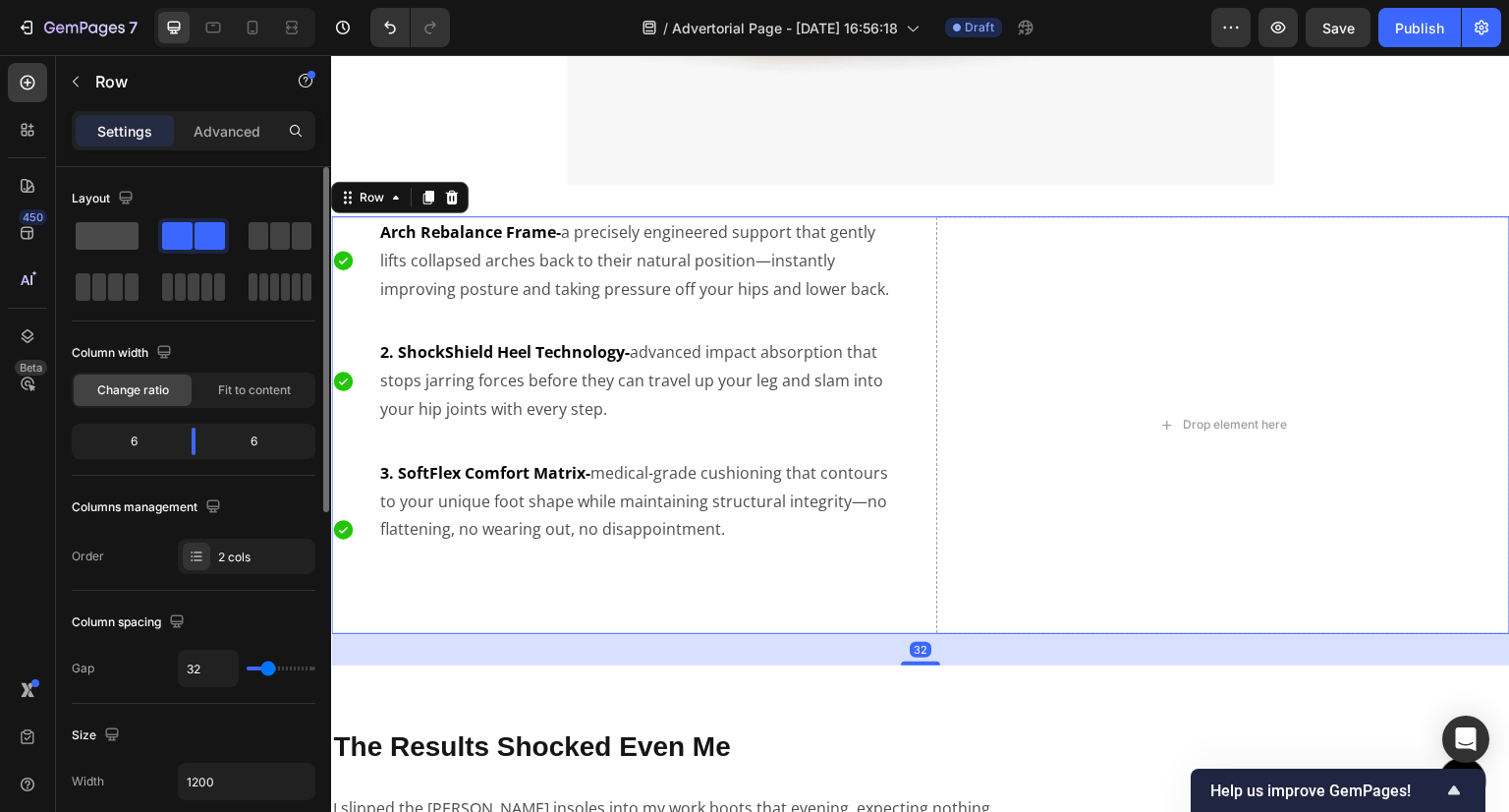
click at [113, 229] on span at bounding box center [107, 236] width 63 height 28
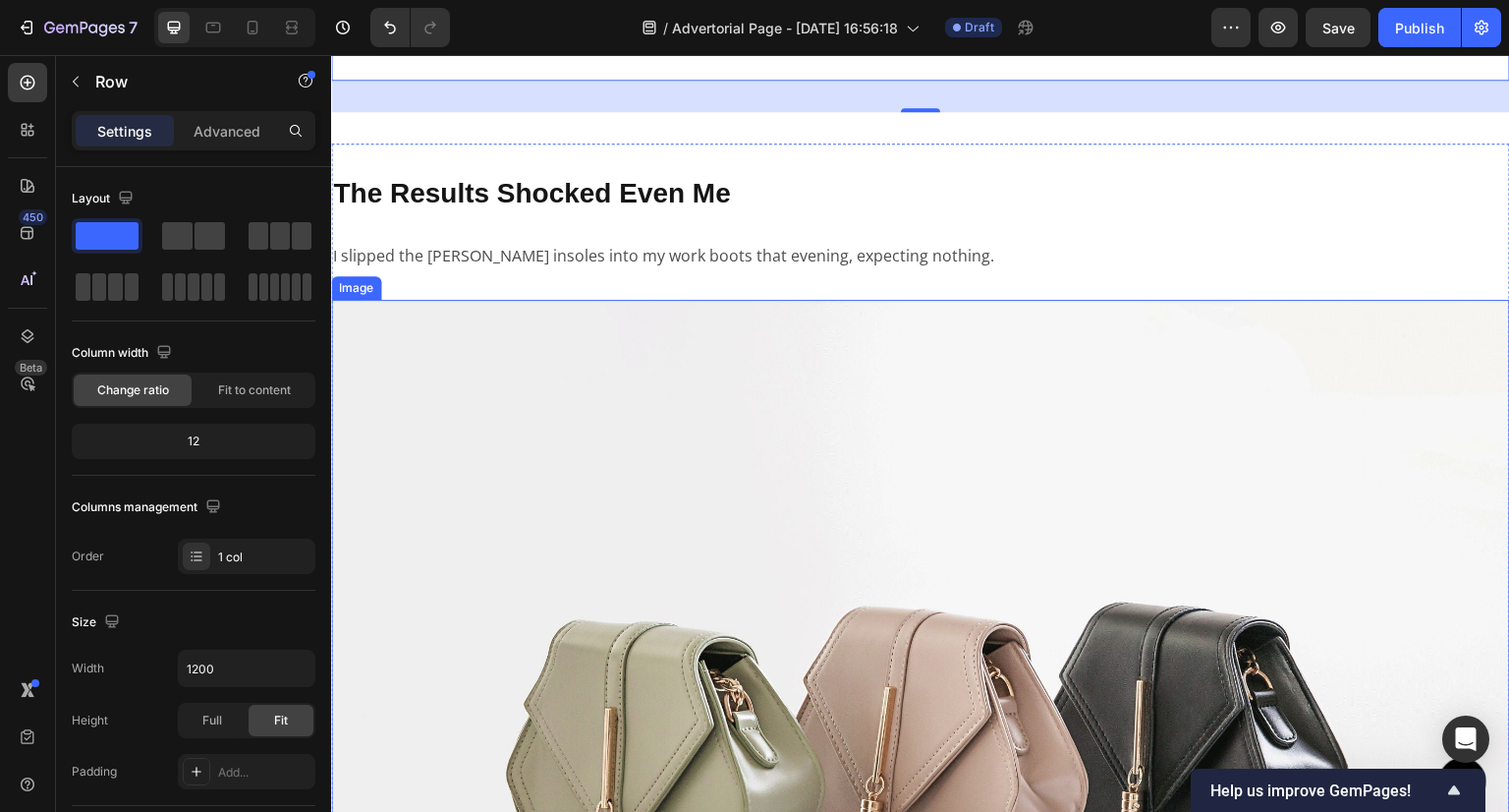
scroll to position [5306, 0]
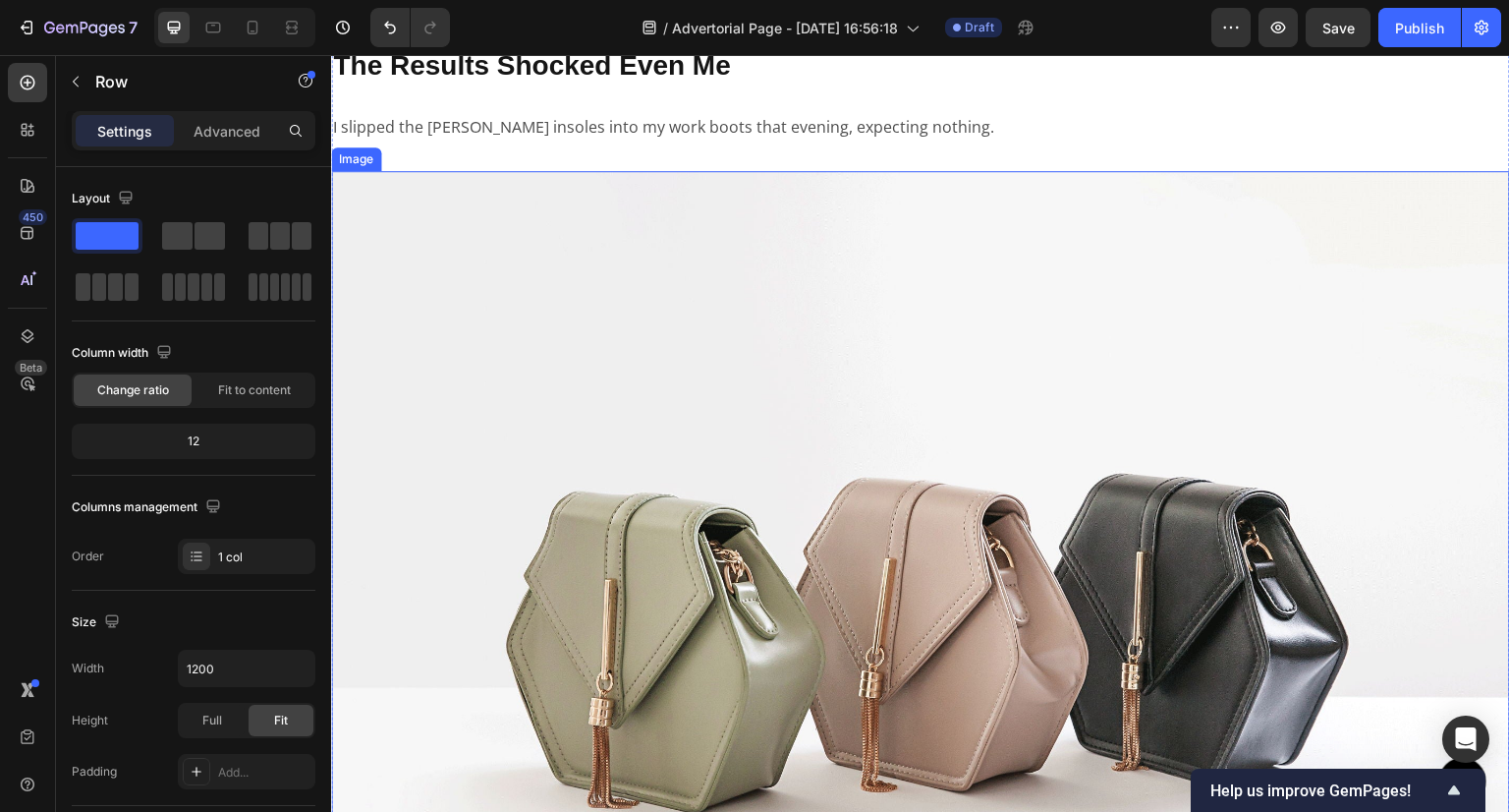
click at [891, 429] on img at bounding box center [920, 613] width 1179 height 884
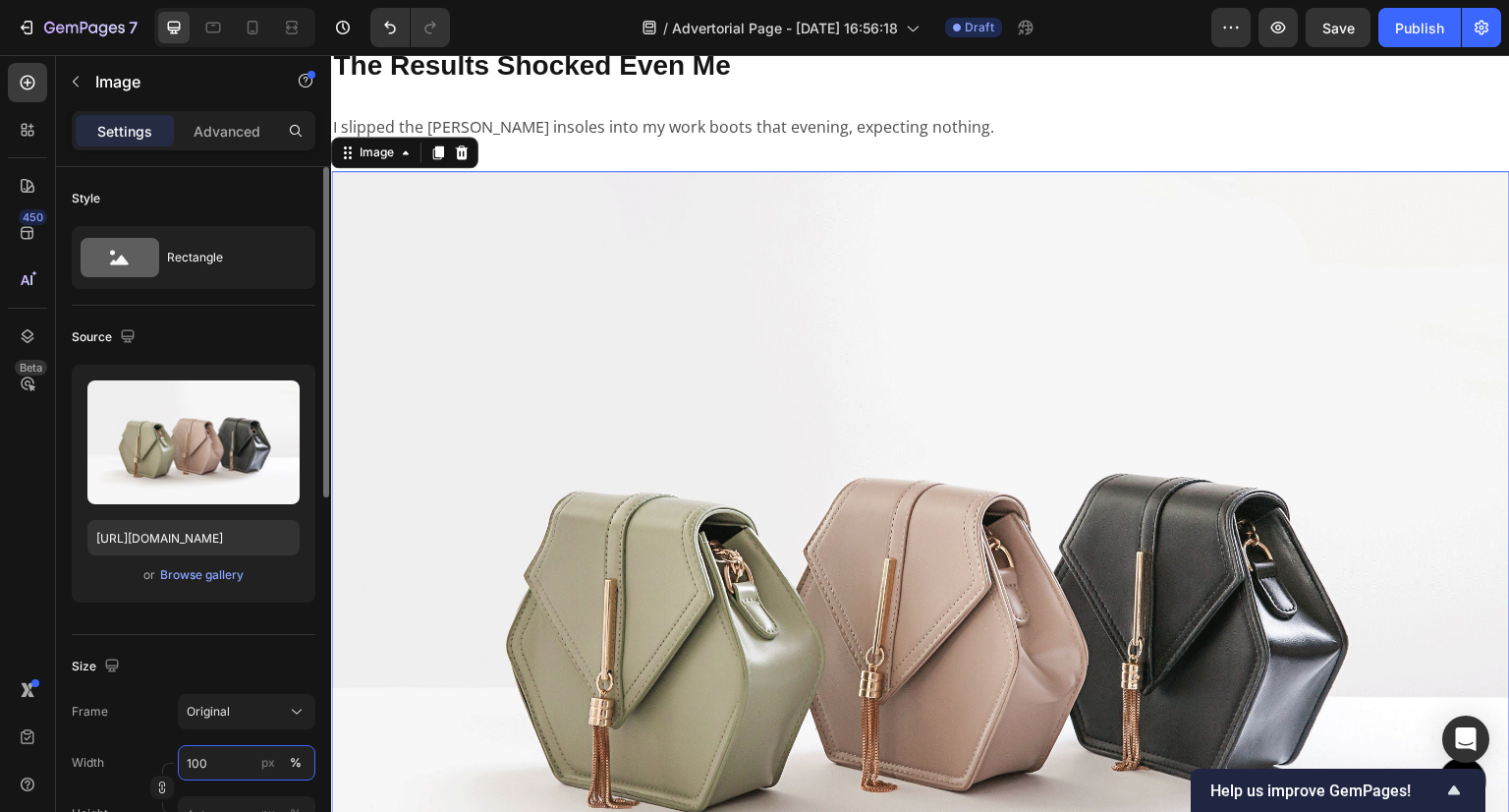
click at [213, 760] on input "100" at bounding box center [247, 763] width 138 height 35
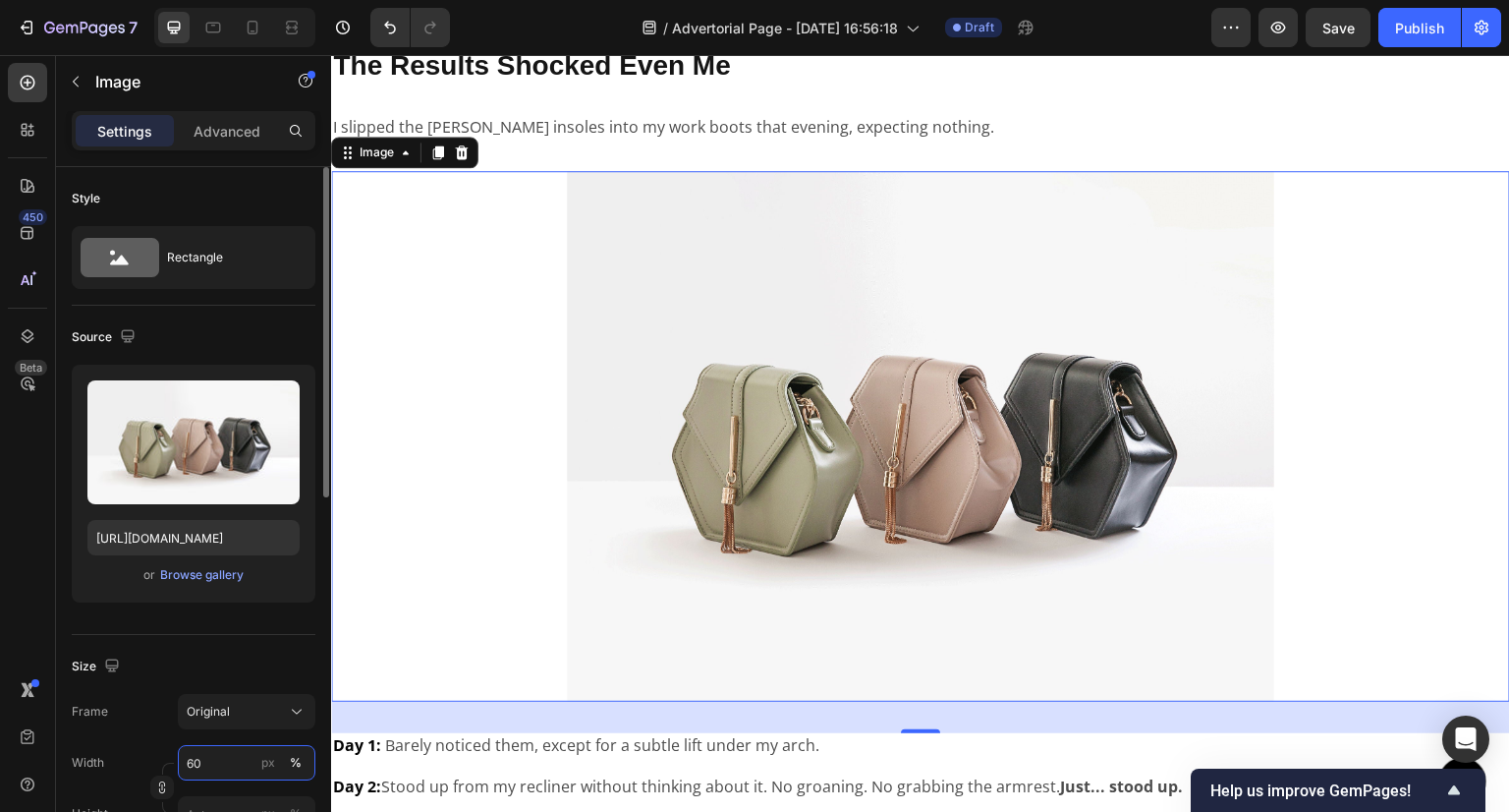
type input "60"
click at [287, 651] on div "Size" at bounding box center [194, 666] width 244 height 31
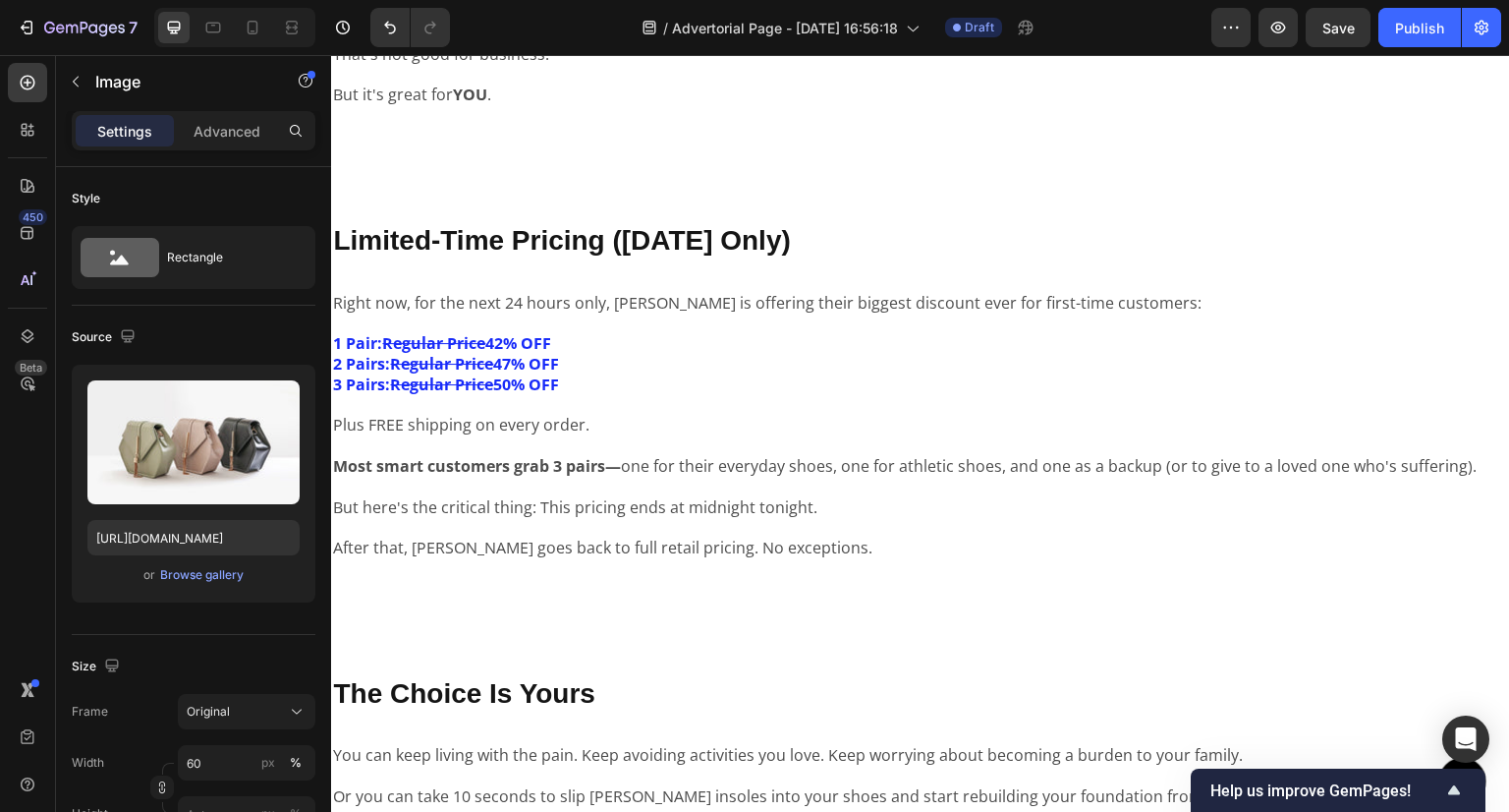
scroll to position [7173, 0]
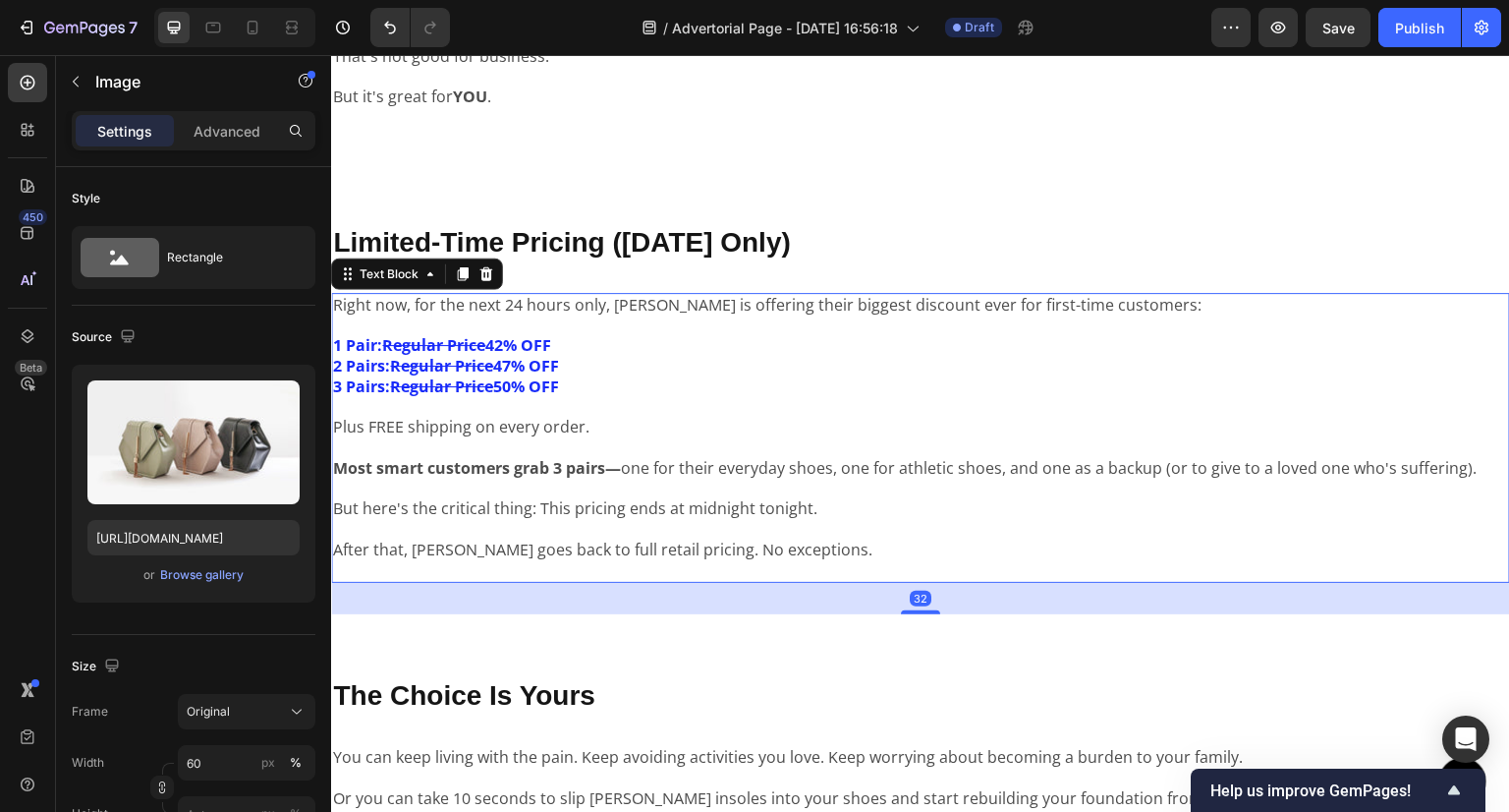
click at [551, 311] on p "Right now, for the next 24 hours only, [PERSON_NAME] is offering their biggest …" at bounding box center [920, 304] width 1175 height 21
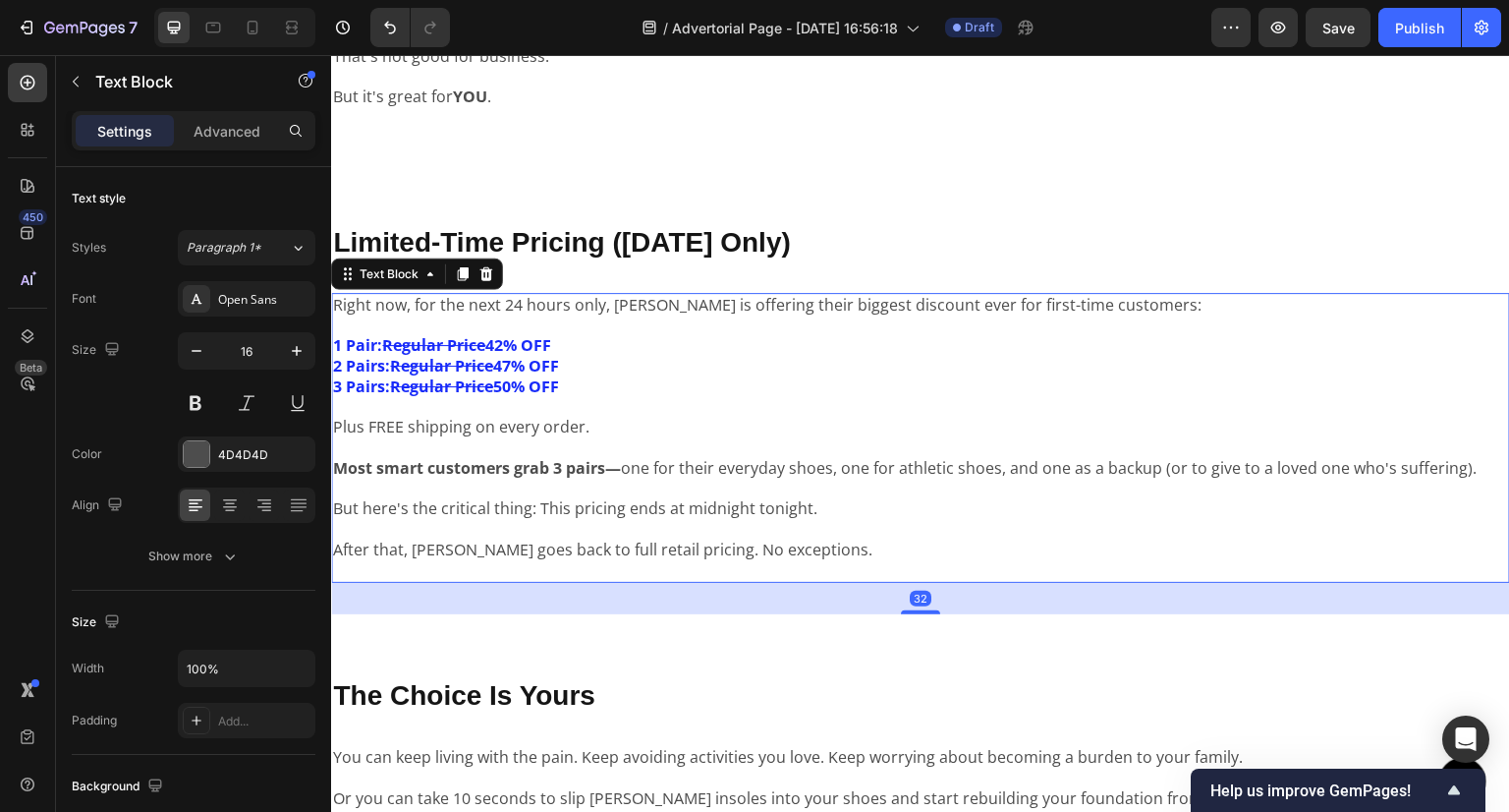
click at [550, 308] on p "Right now, for the next 24 hours only, [PERSON_NAME] is offering their biggest …" at bounding box center [920, 304] width 1175 height 21
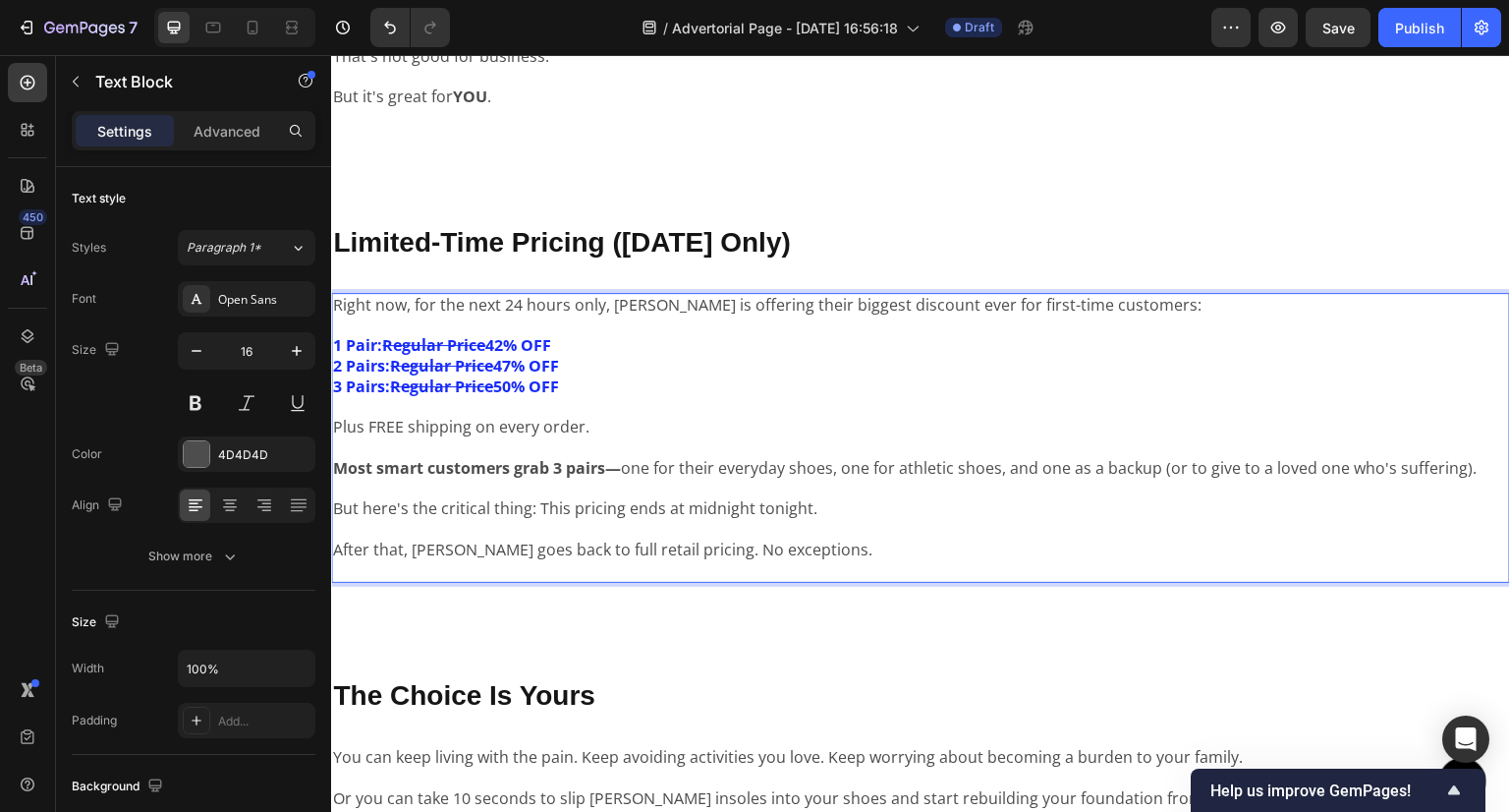
click at [621, 383] on p "1 Pair: Regular Price 42% OFF 2 Pairs: Regular Price 47% OFF 3 Pairs: Regular P…" at bounding box center [920, 354] width 1175 height 82
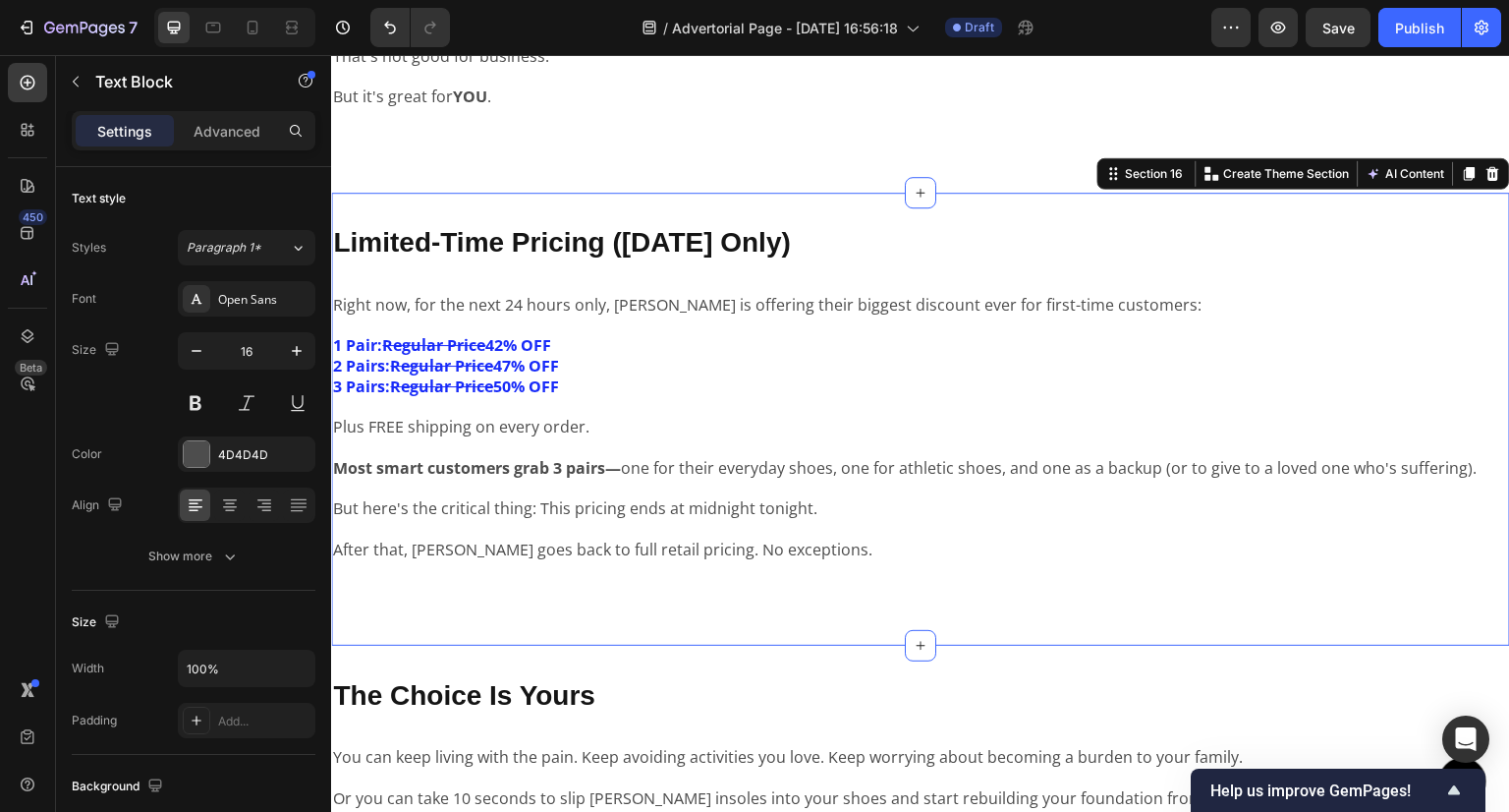
click at [603, 276] on div "Limited-Time Pricing (Today Only) Text Block Right now, for the next 24 hours o…" at bounding box center [920, 419] width 1179 height 390
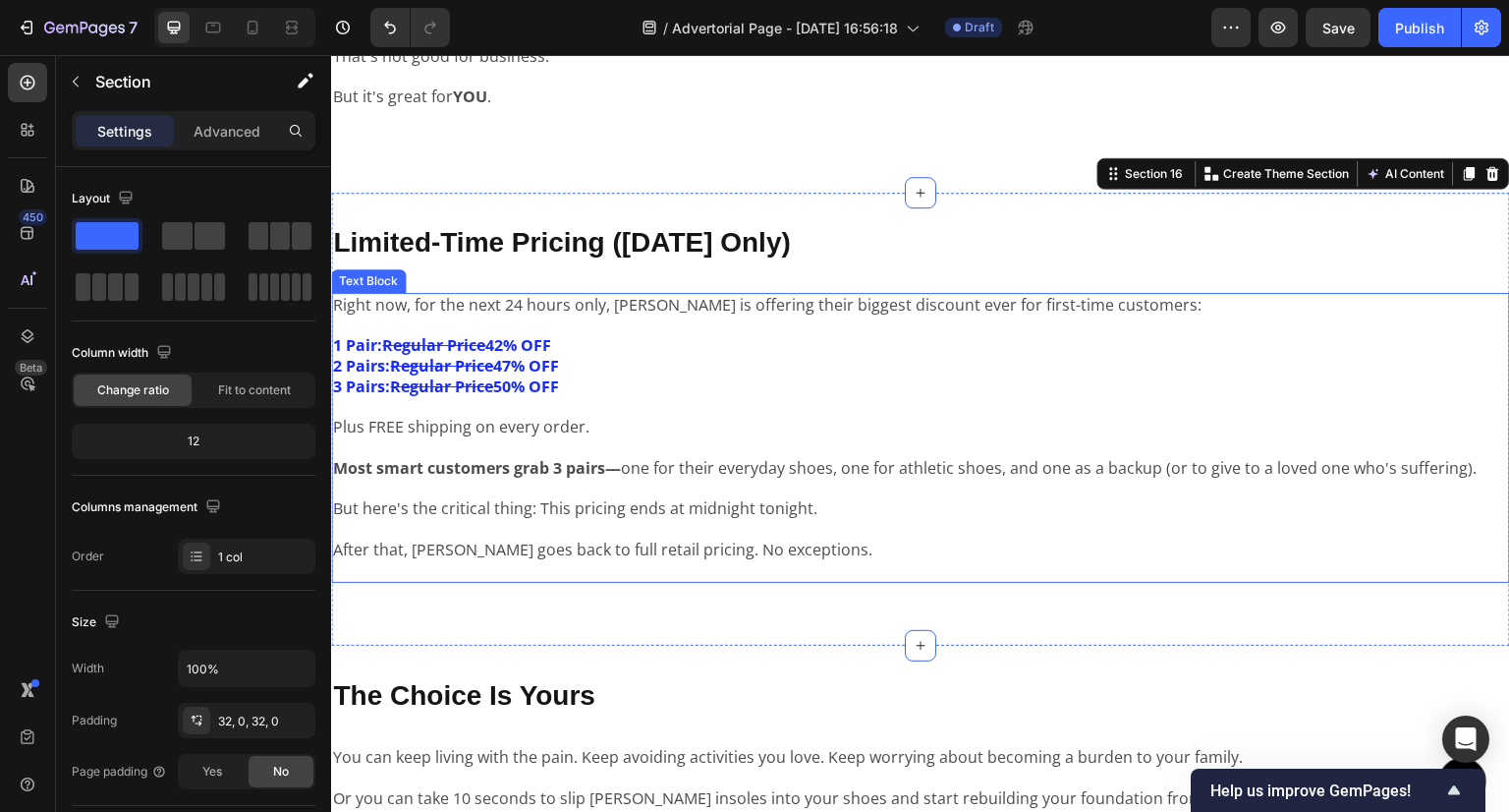
click at [609, 319] on p "1 Pair: Regular Price 42% OFF 2 Pairs: Regular Price 47% OFF 3 Pairs: Regular P…" at bounding box center [920, 354] width 1175 height 82
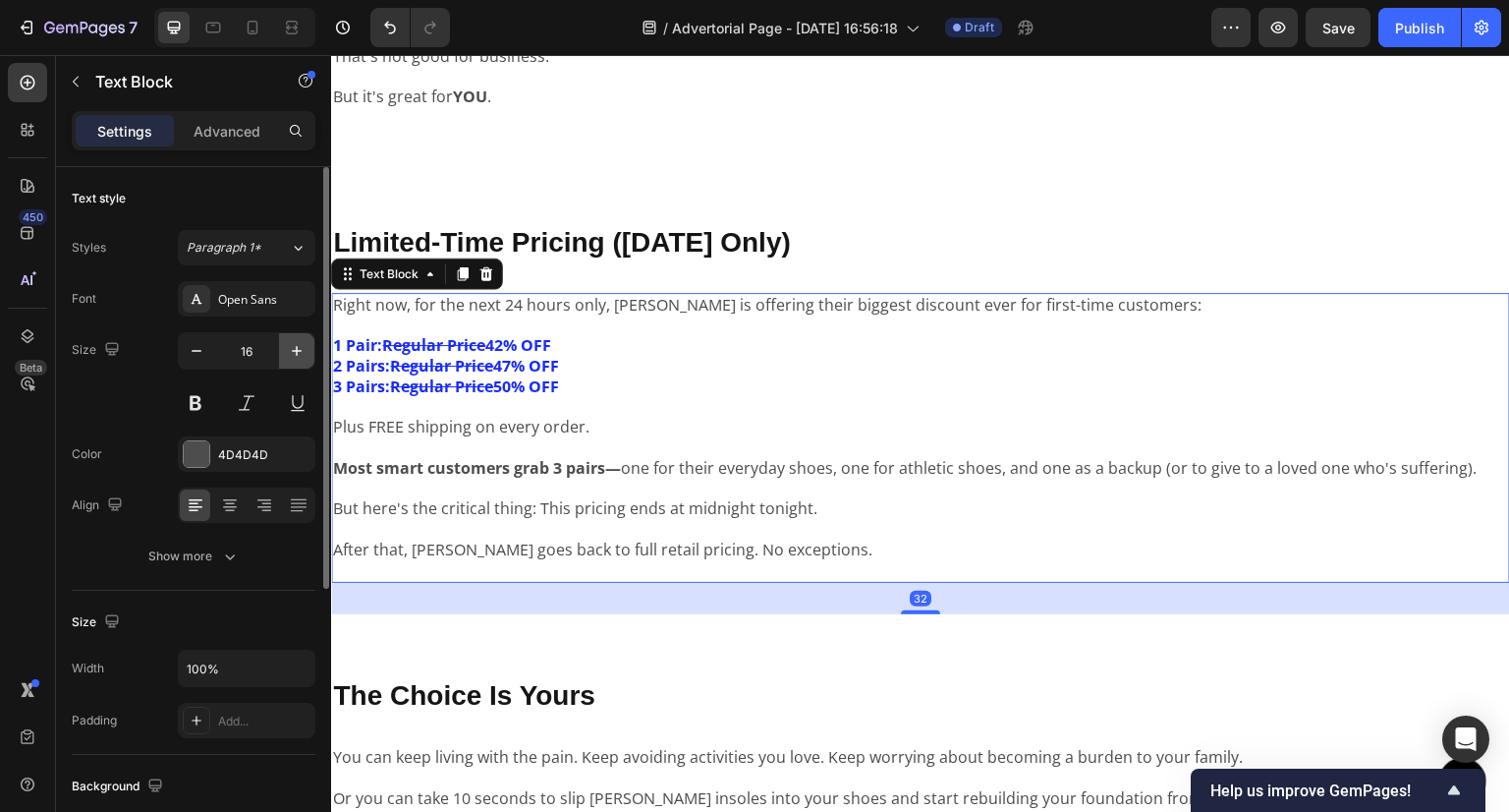
click at [291, 343] on icon "button" at bounding box center [297, 350] width 20 height 20
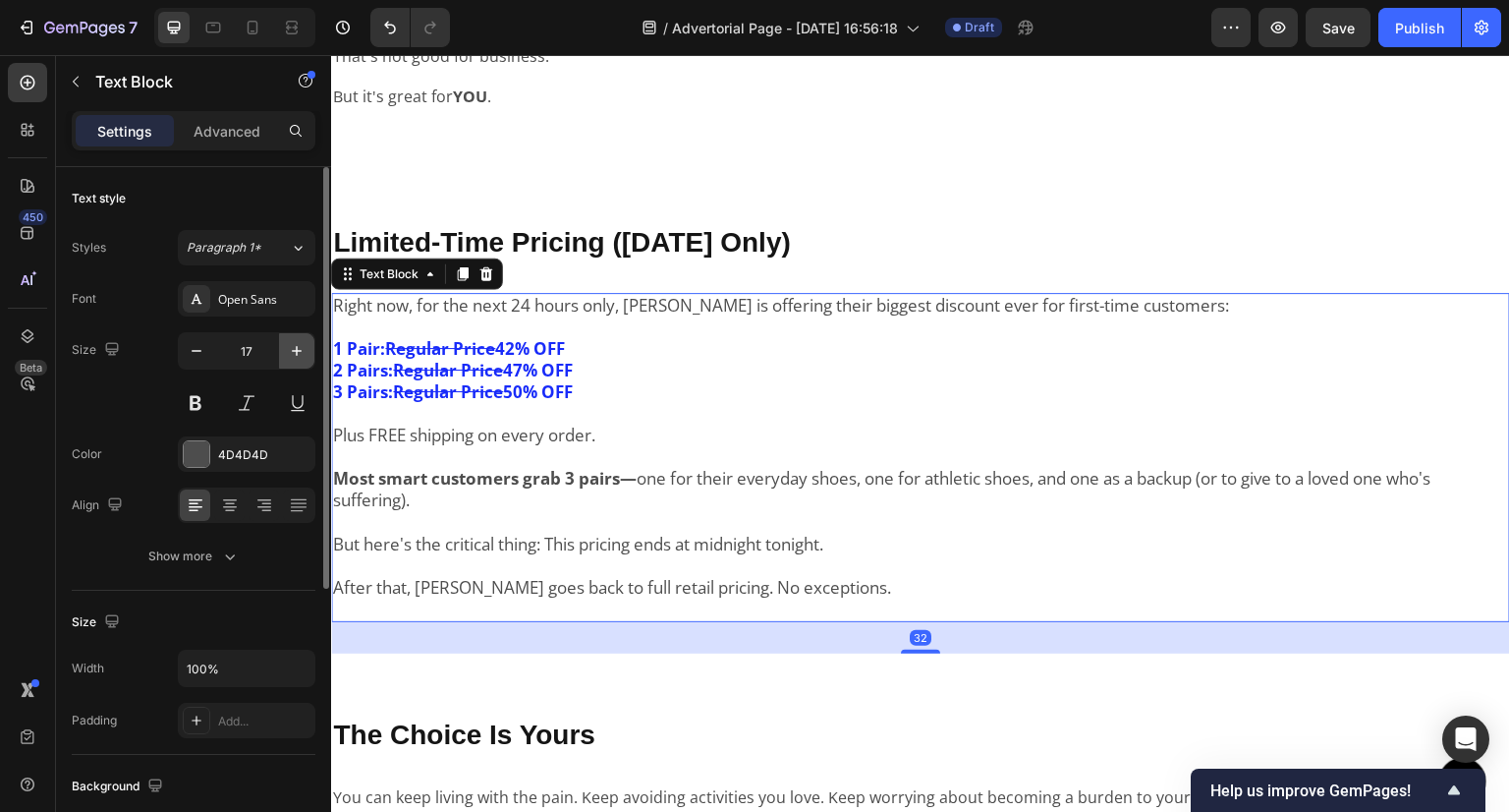
click at [291, 343] on icon "button" at bounding box center [297, 350] width 20 height 20
type input "18"
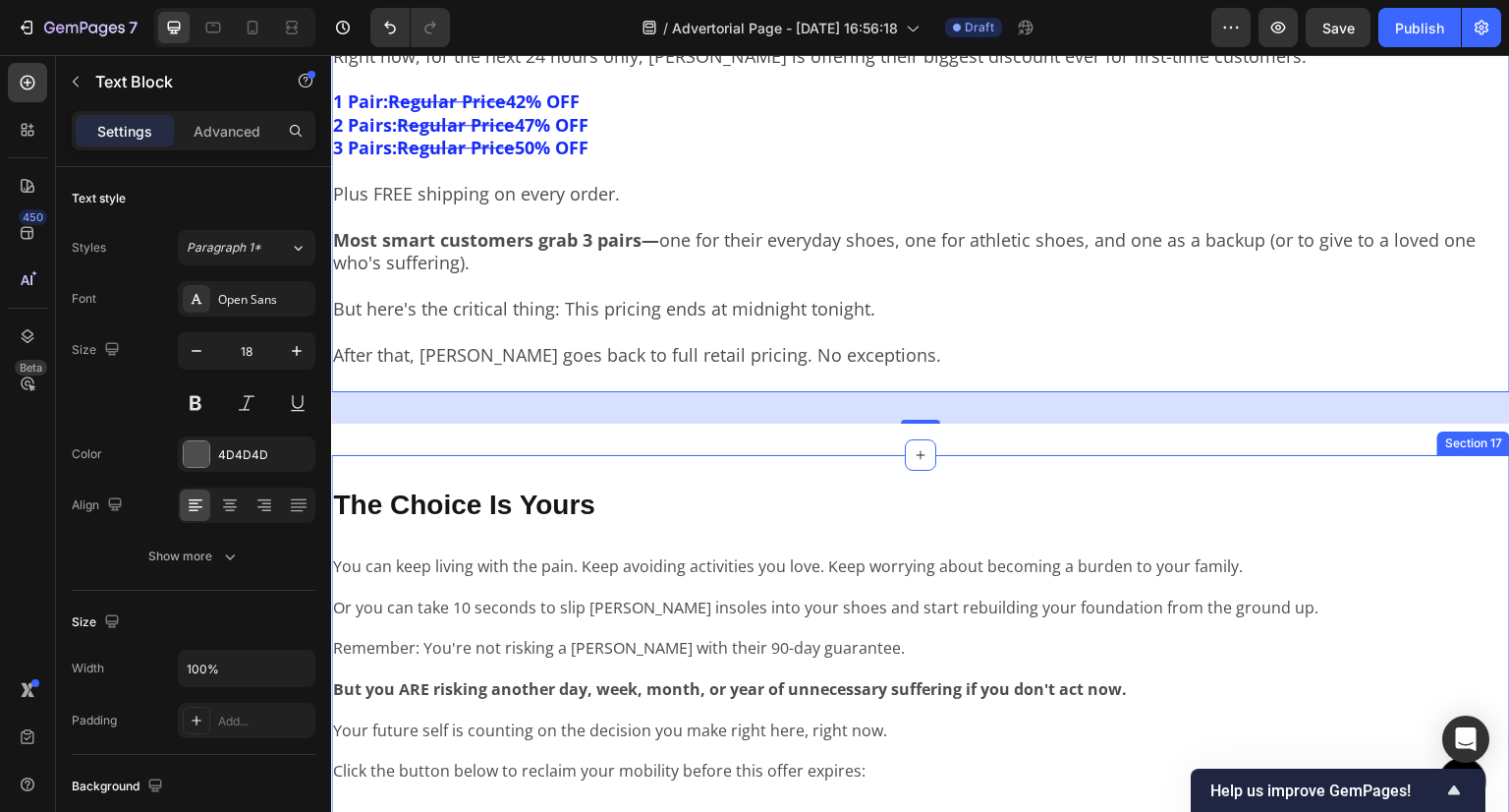
scroll to position [7467, 0]
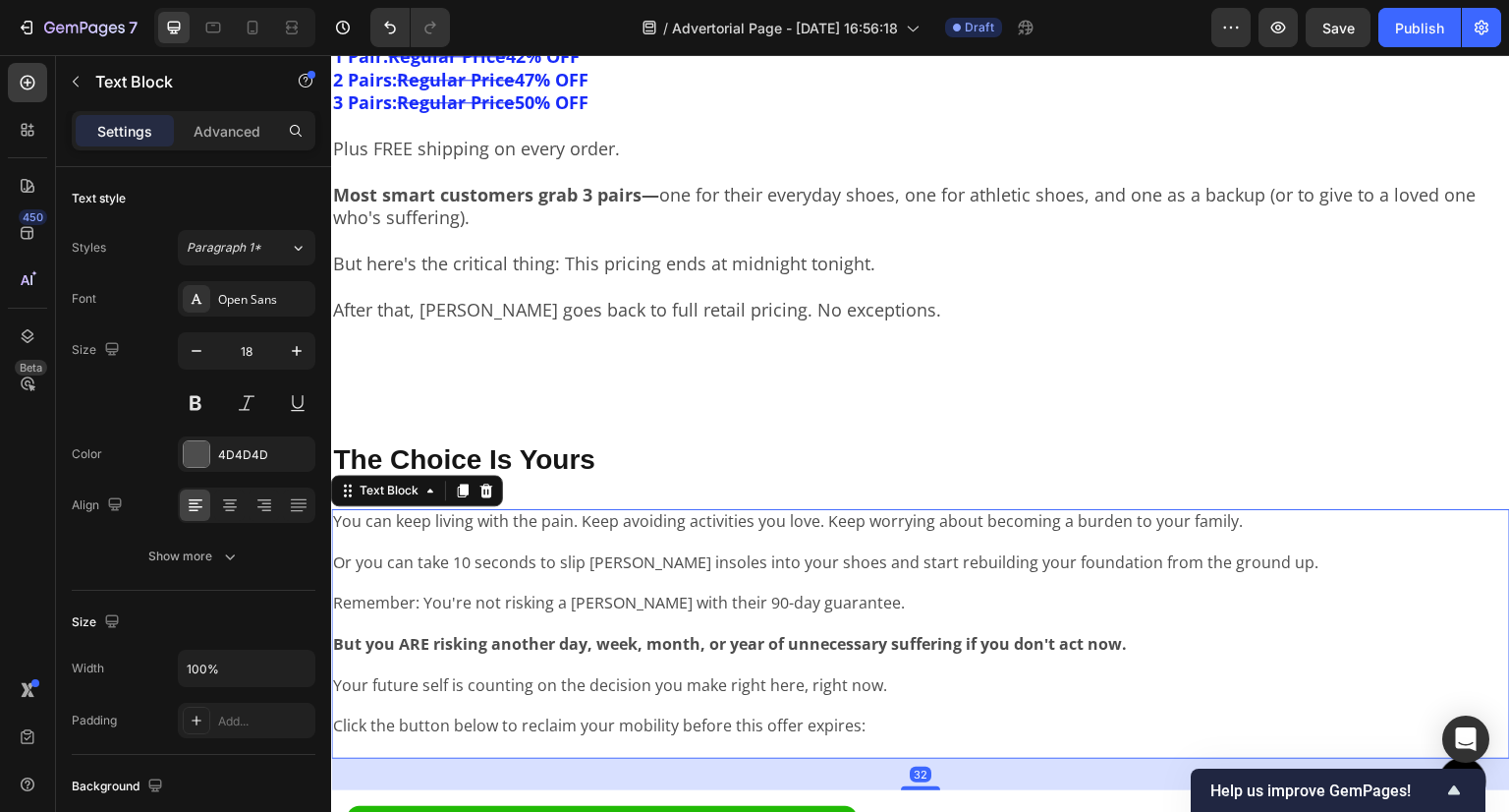
click at [658, 536] on p "Or you can take 10 seconds to slip [PERSON_NAME] insoles into your shoes and st…" at bounding box center [920, 552] width 1175 height 41
click at [286, 342] on button "button" at bounding box center [297, 350] width 35 height 35
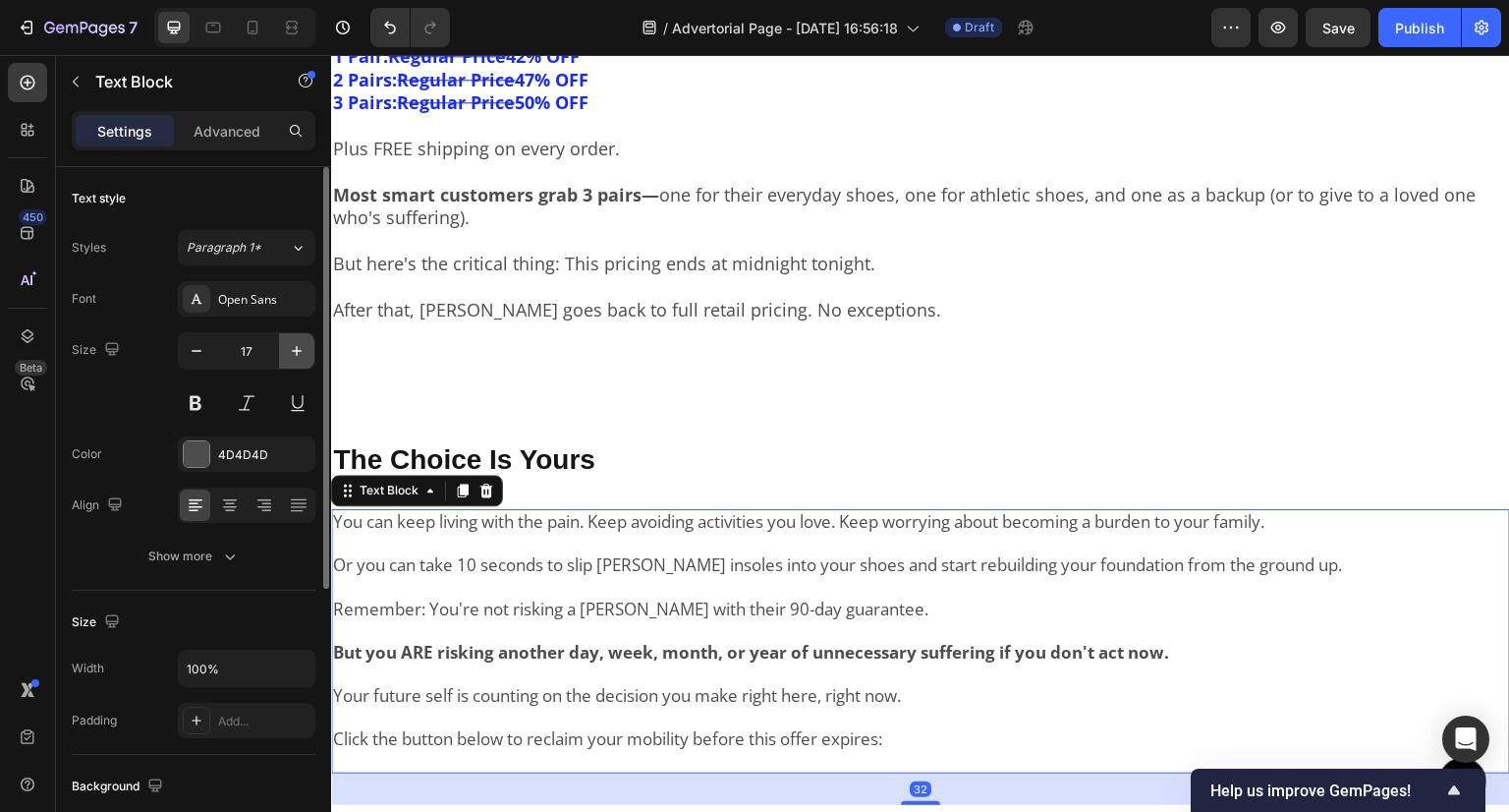
type input "18"
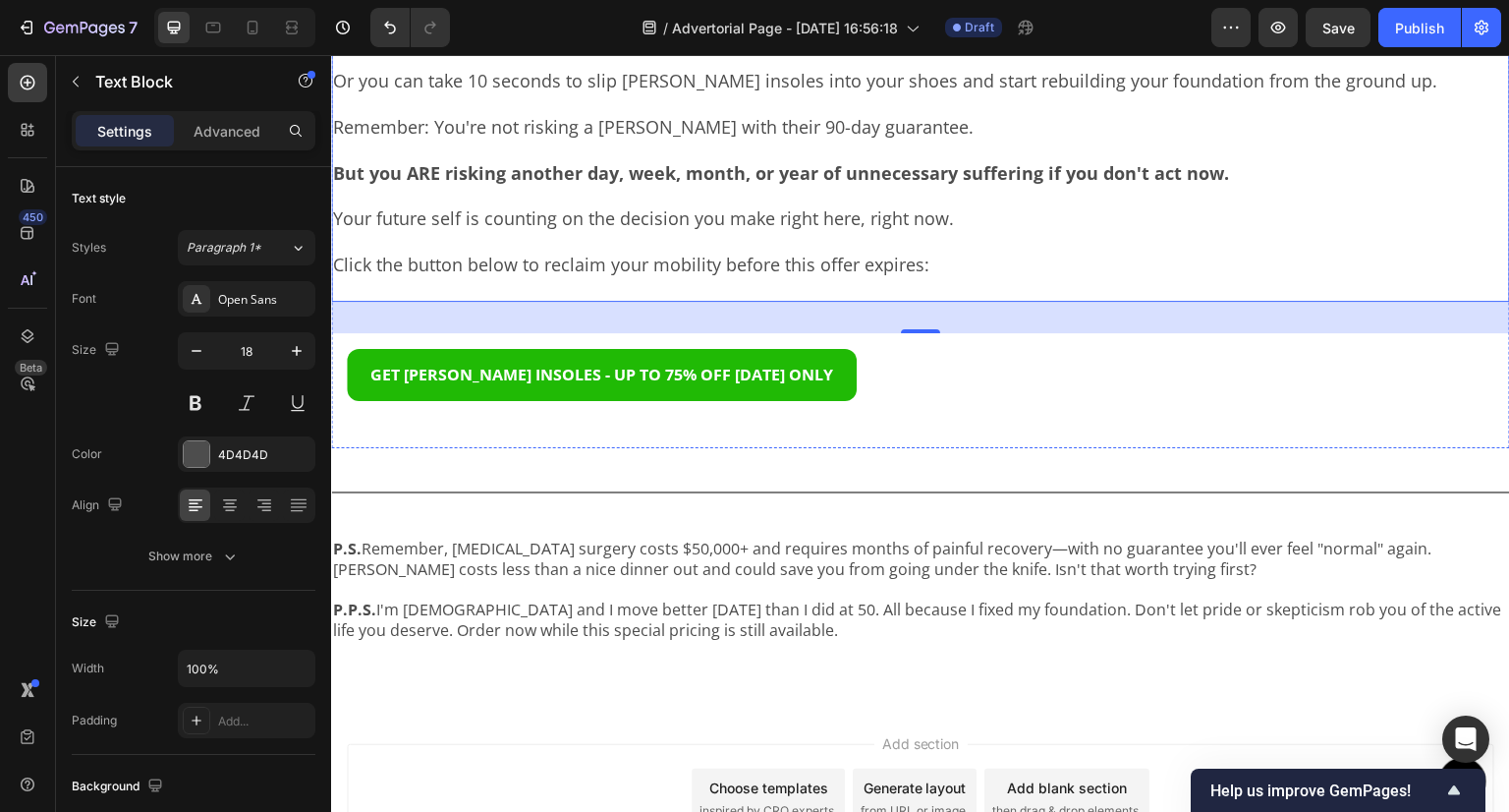
scroll to position [8057, 0]
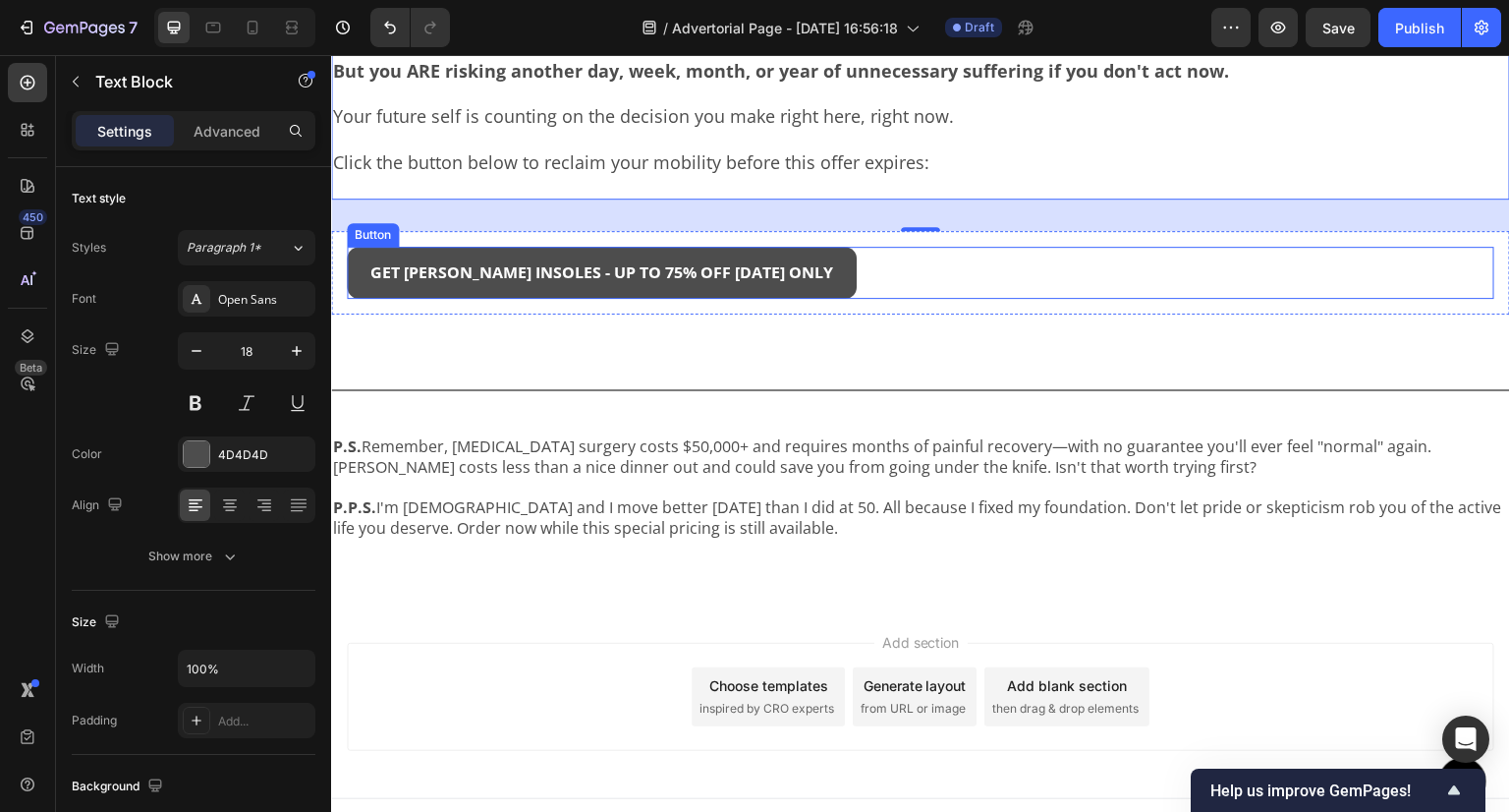
click at [788, 270] on button "GET [PERSON_NAME] INSOLES - UP TO 75% OFF [DATE] ONLY" at bounding box center [601, 273] width 510 height 52
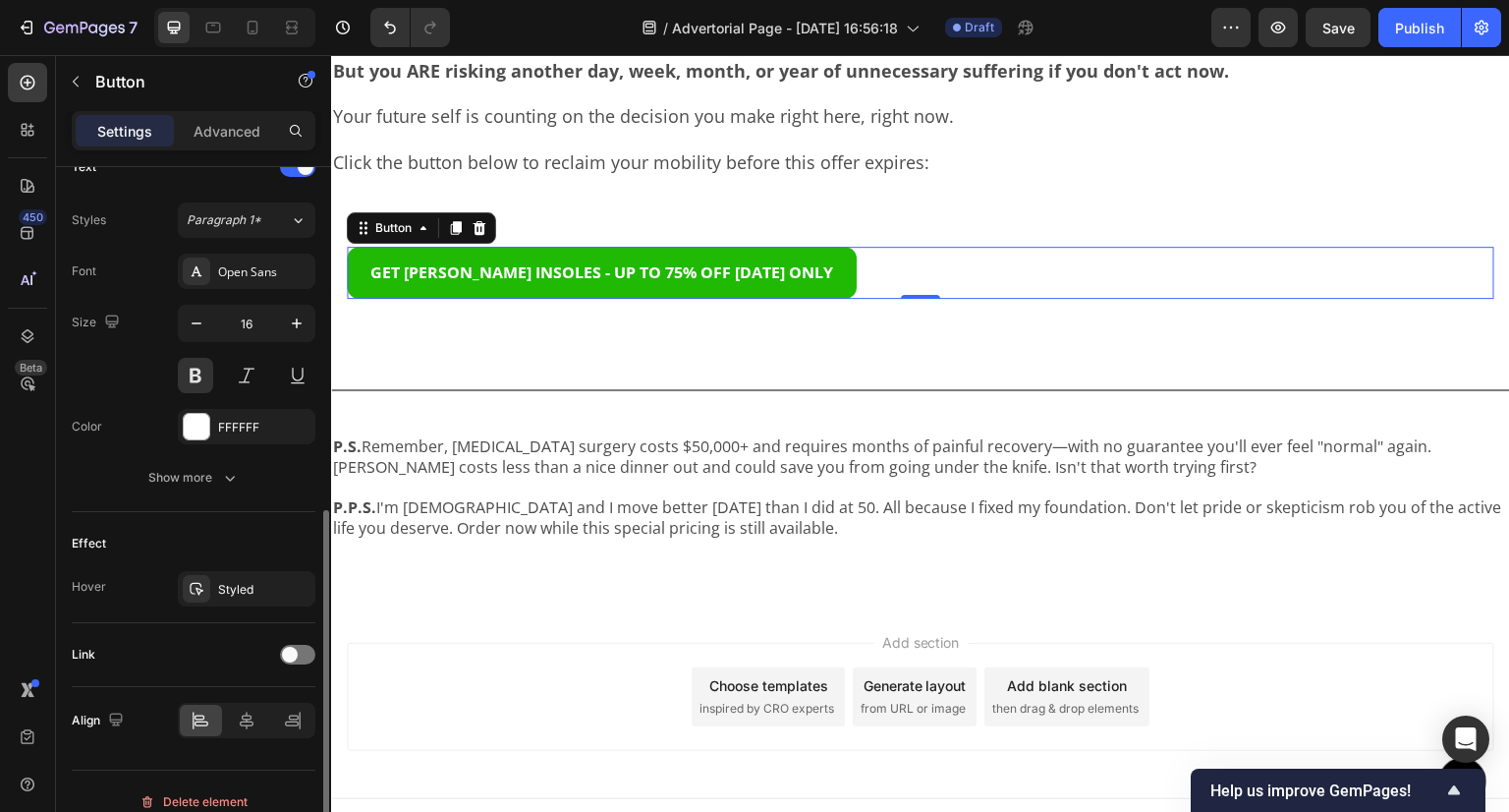
scroll to position [706, 0]
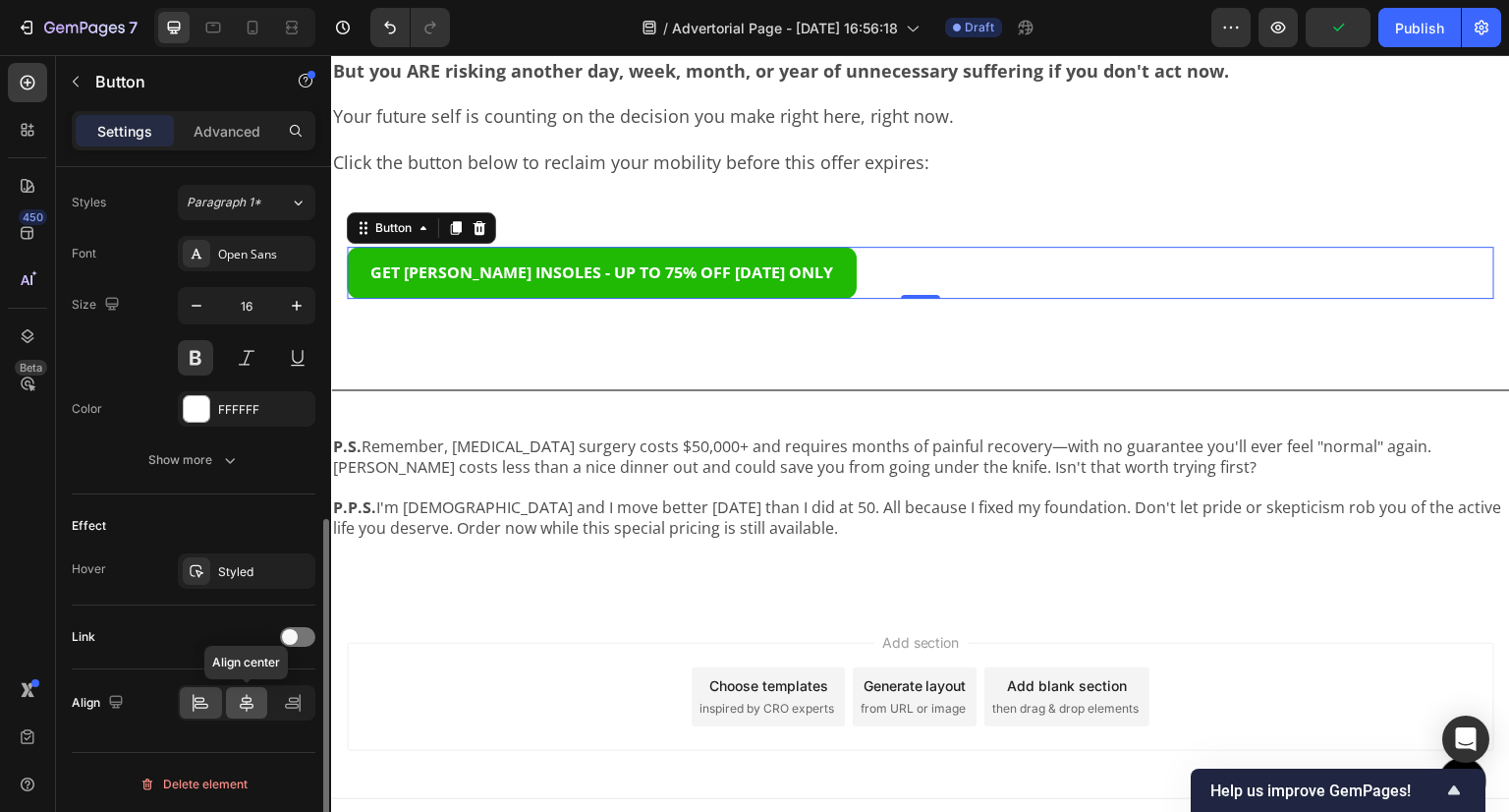
click at [243, 706] on icon at bounding box center [247, 703] width 20 height 20
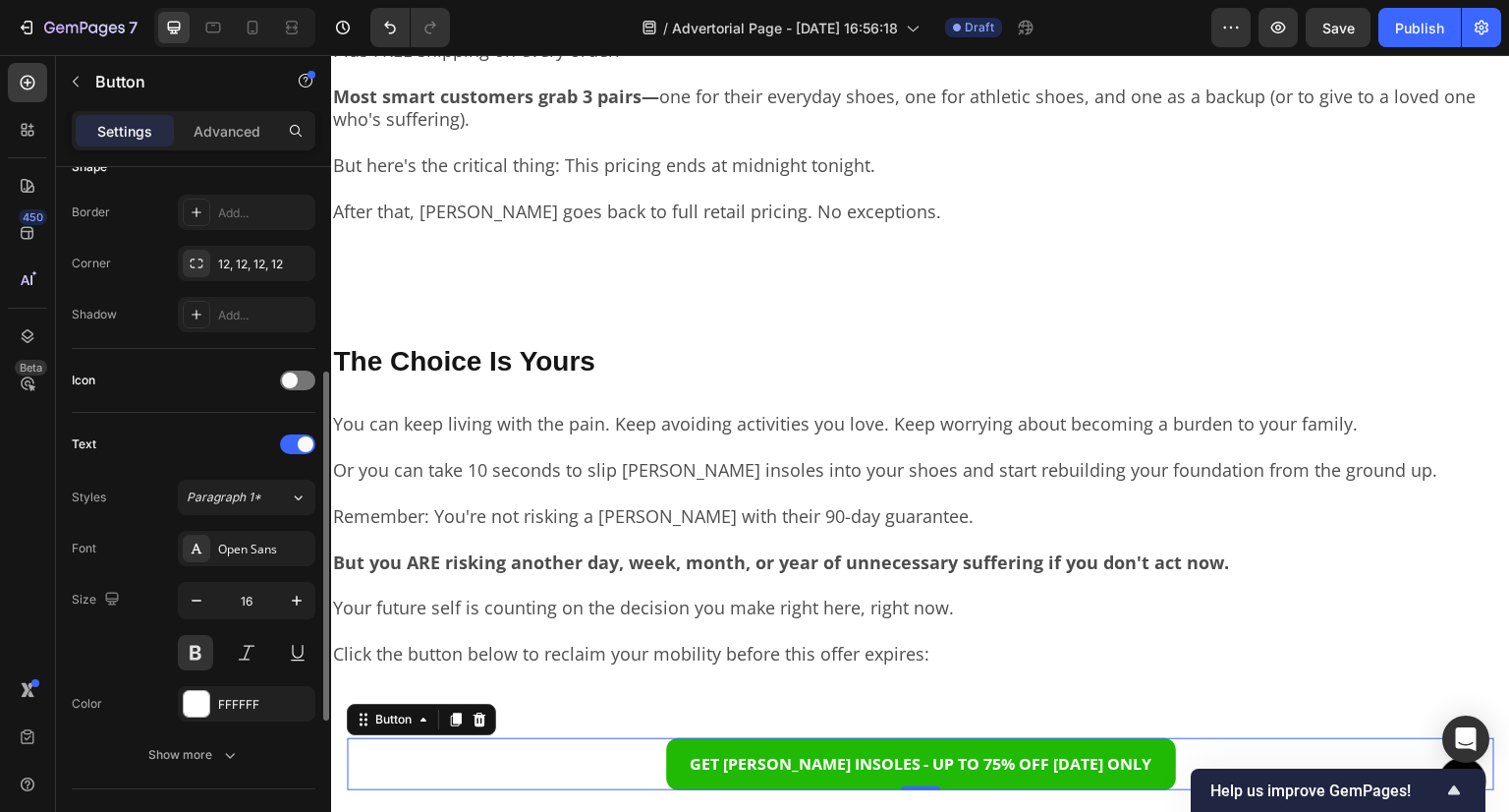
scroll to position [312, 0]
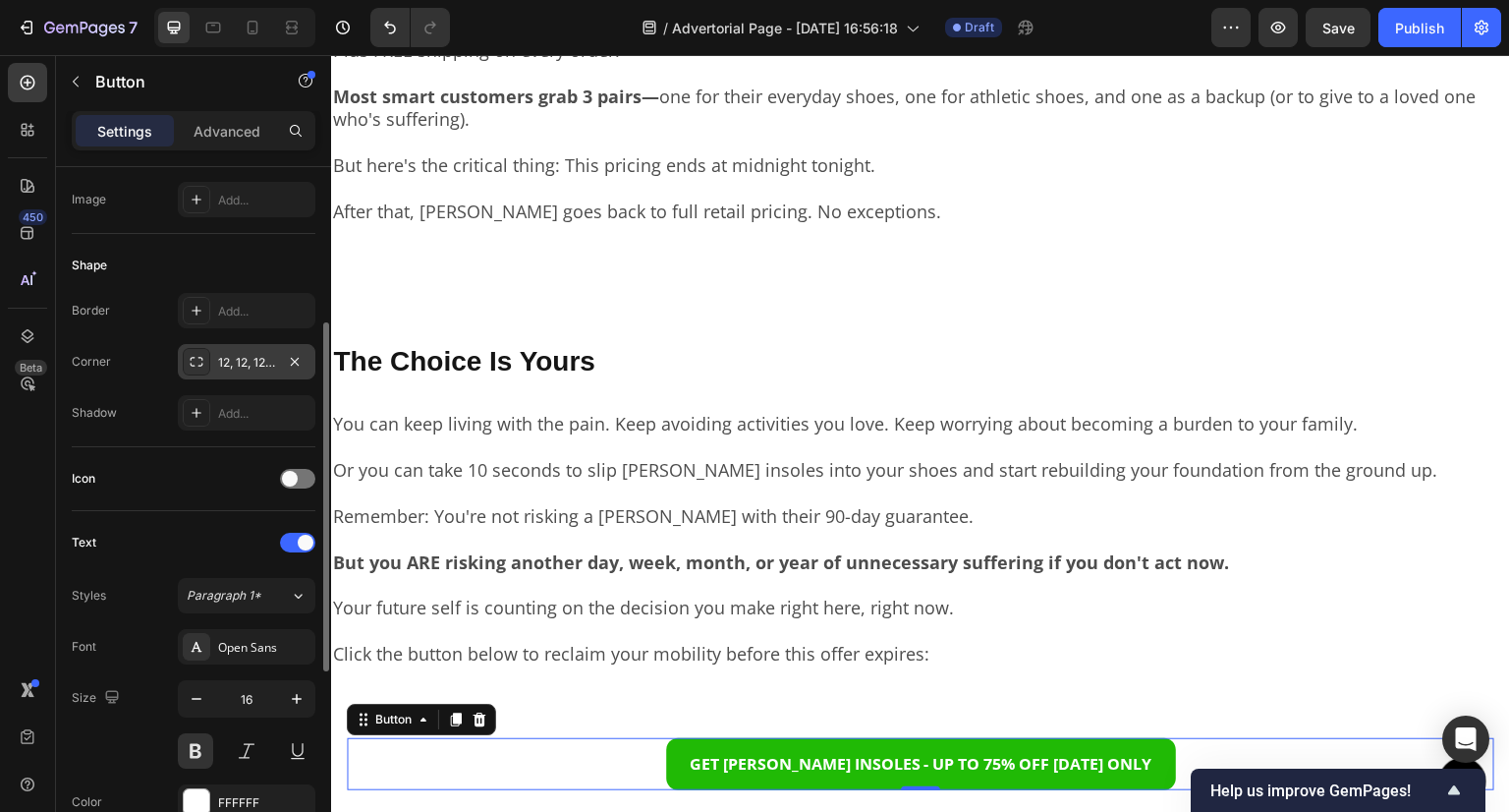
click at [240, 347] on div "12, 12, 12, 12" at bounding box center [247, 361] width 138 height 35
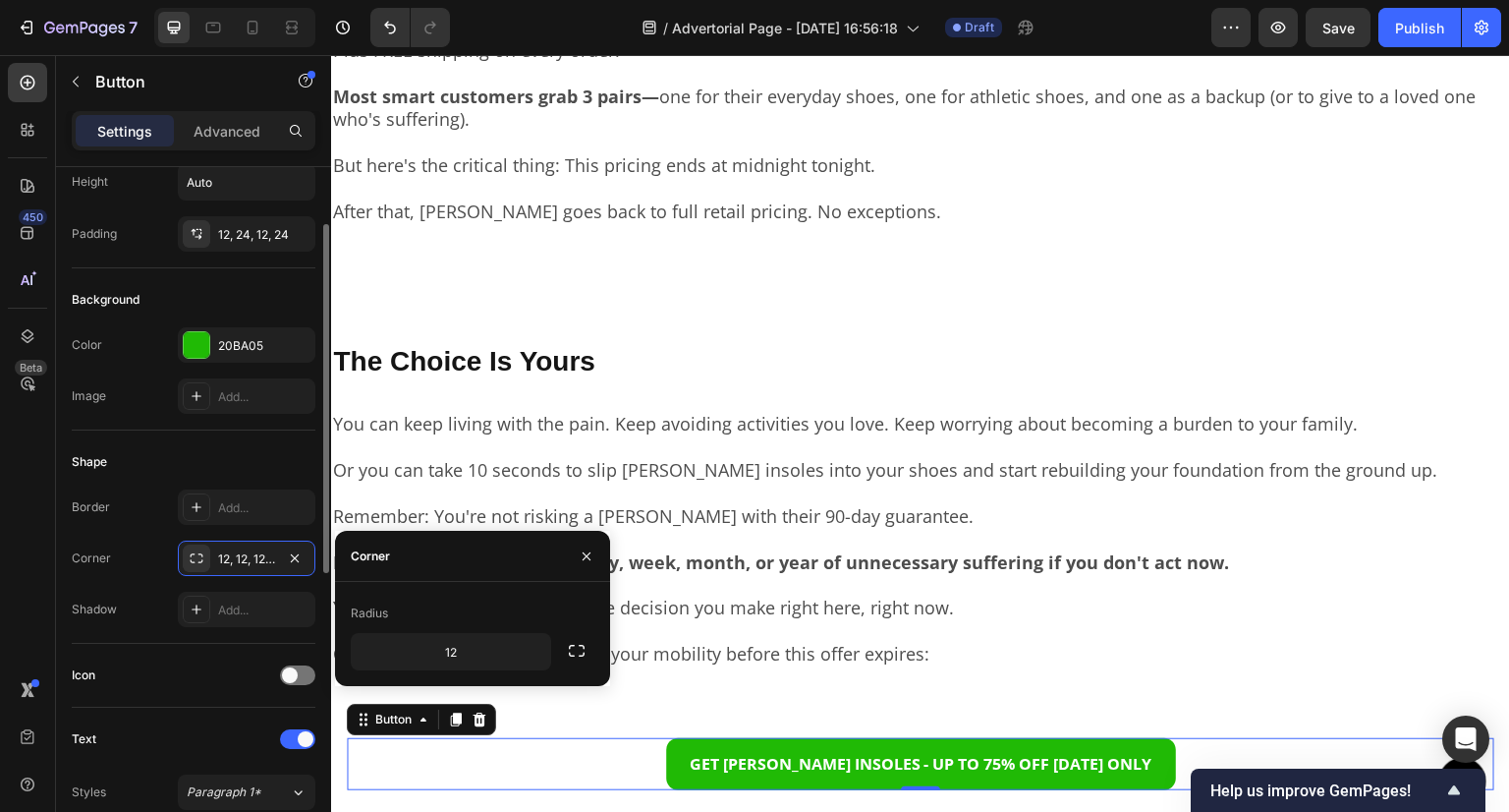
scroll to position [18, 0]
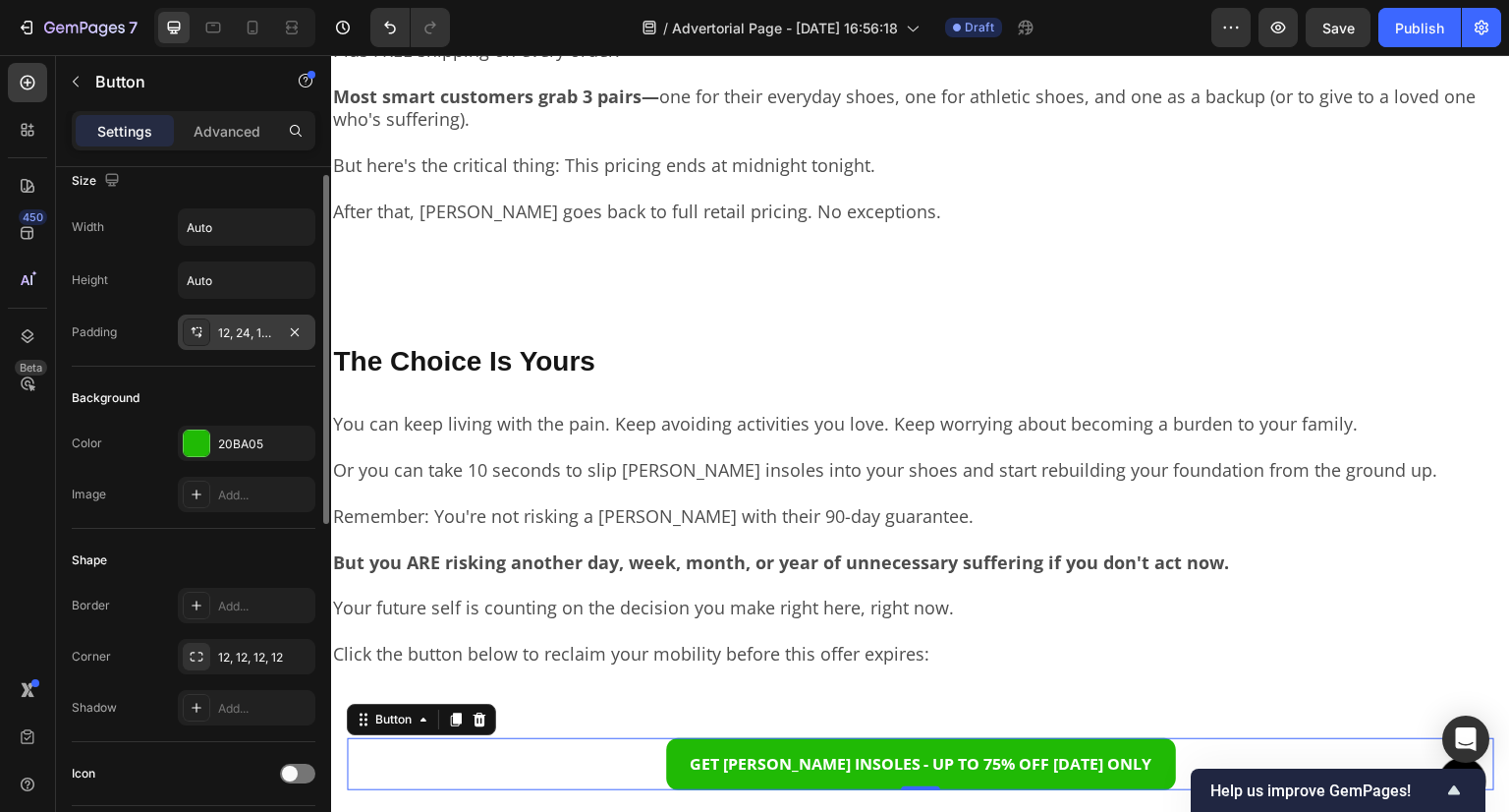
click at [237, 331] on div "12, 24, 12, 24" at bounding box center [247, 333] width 57 height 18
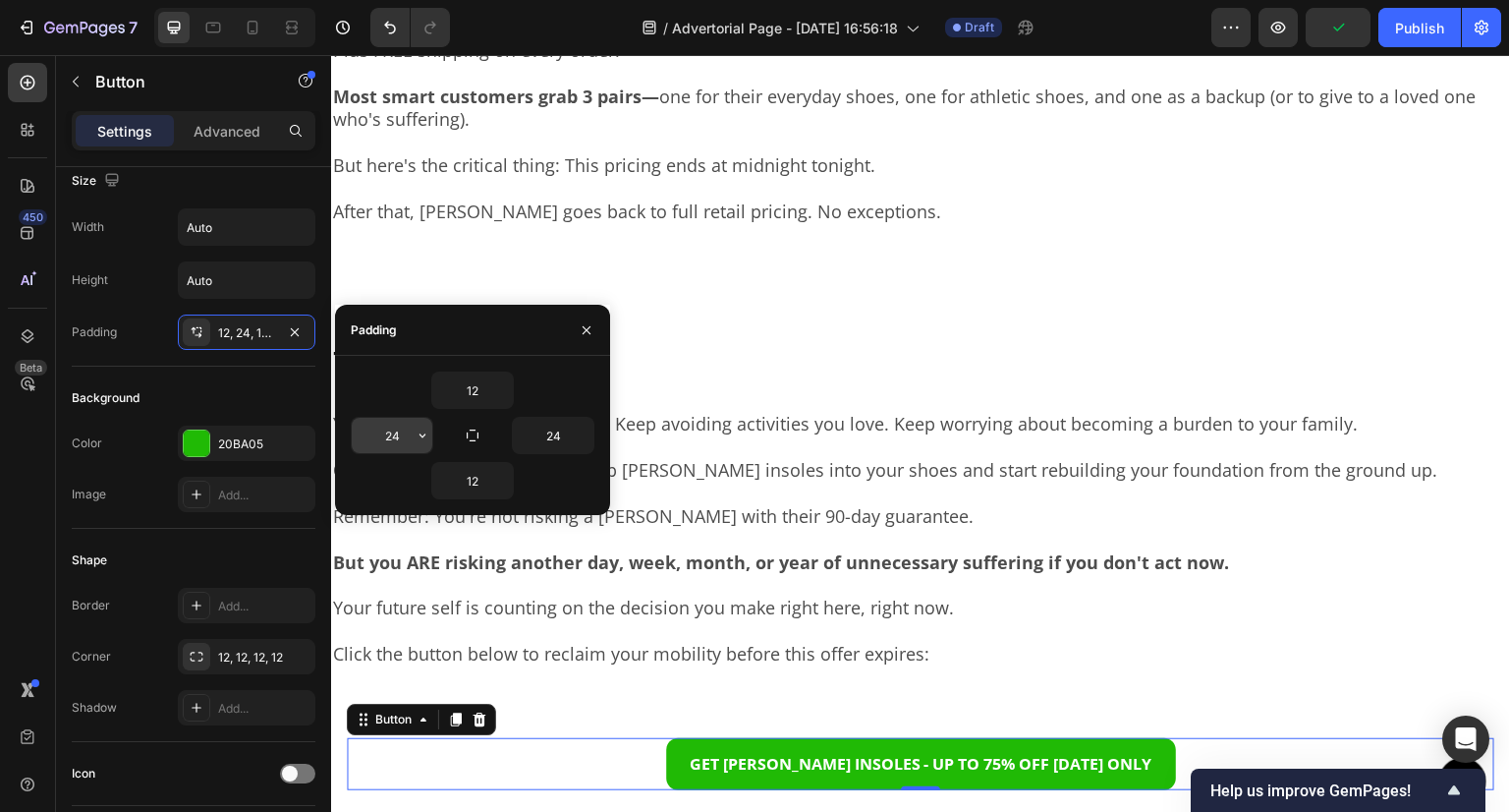
click at [400, 445] on input "24" at bounding box center [392, 435] width 81 height 35
type input "1"
type input "24"
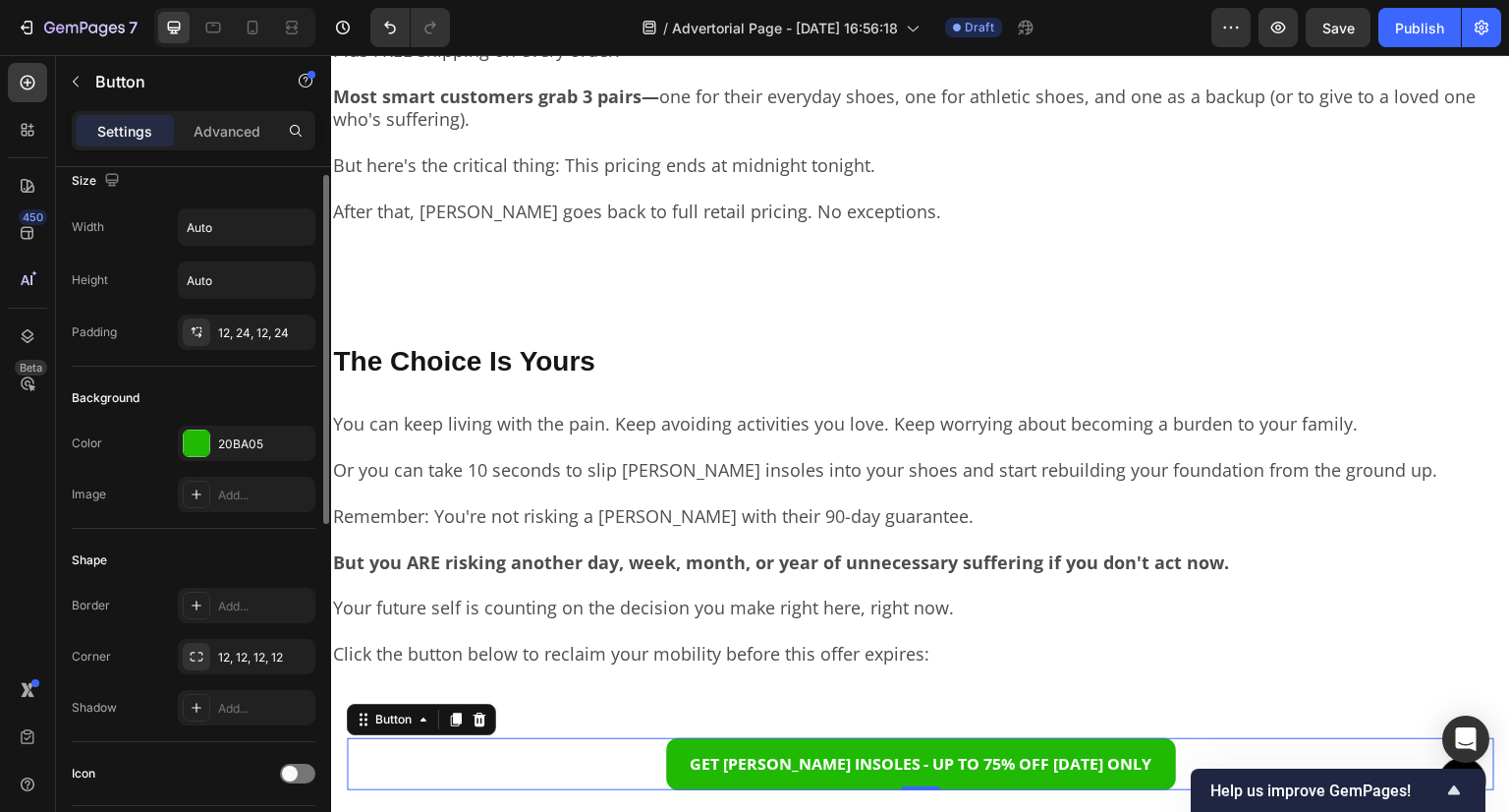
click at [193, 395] on div "Background" at bounding box center [194, 398] width 244 height 31
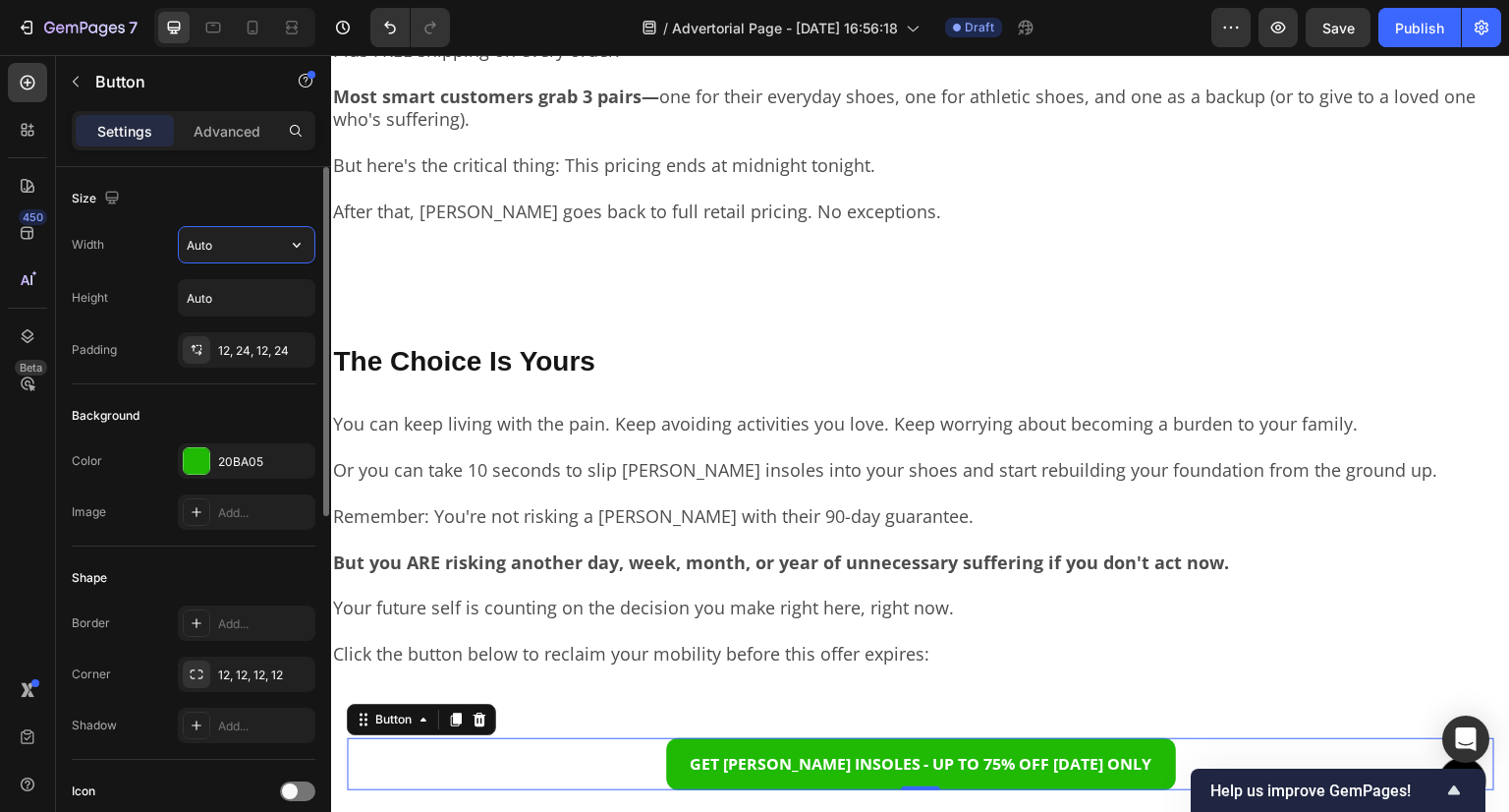
click at [229, 244] on input "Auto" at bounding box center [247, 245] width 136 height 35
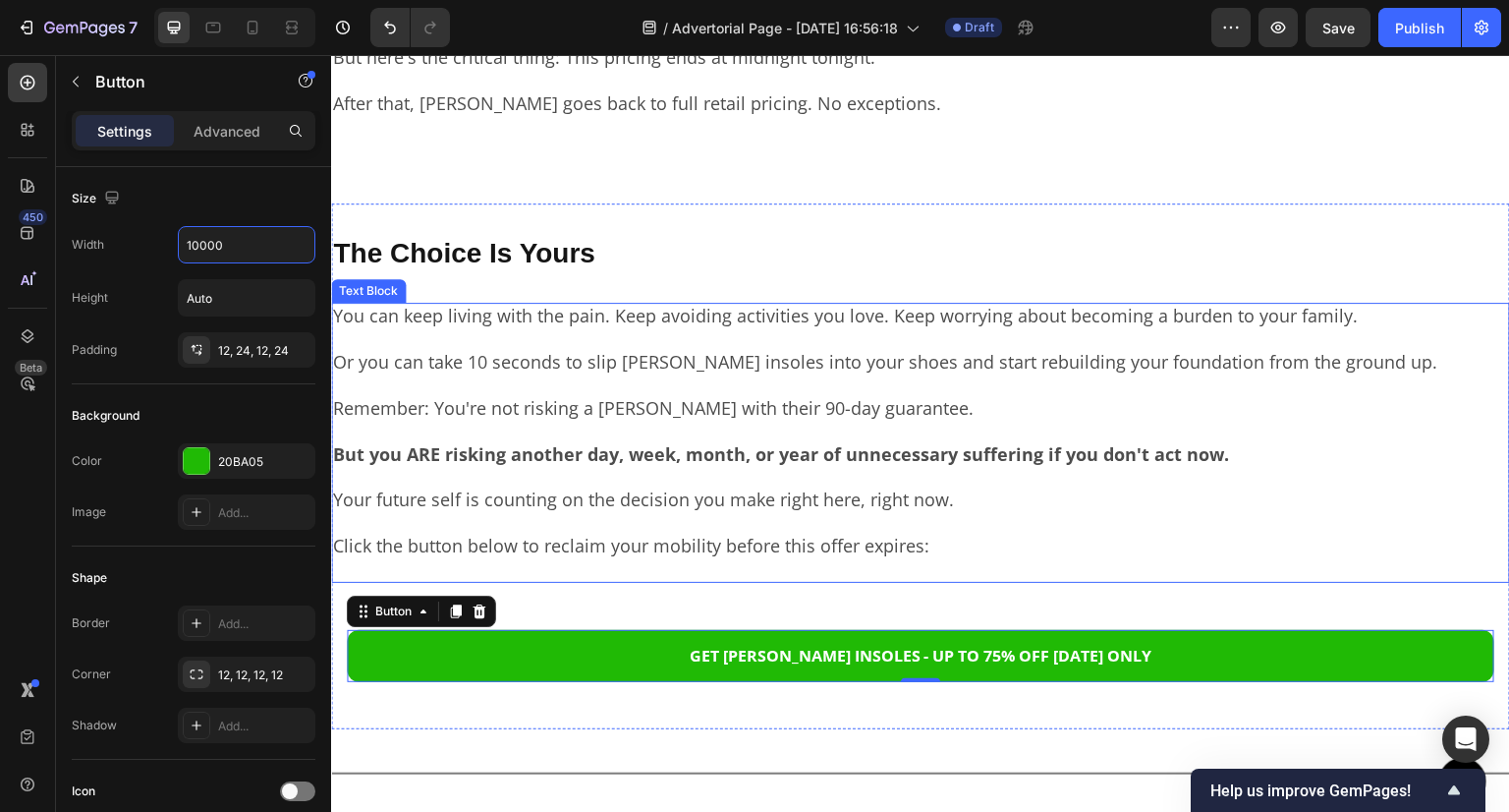
scroll to position [7763, 0]
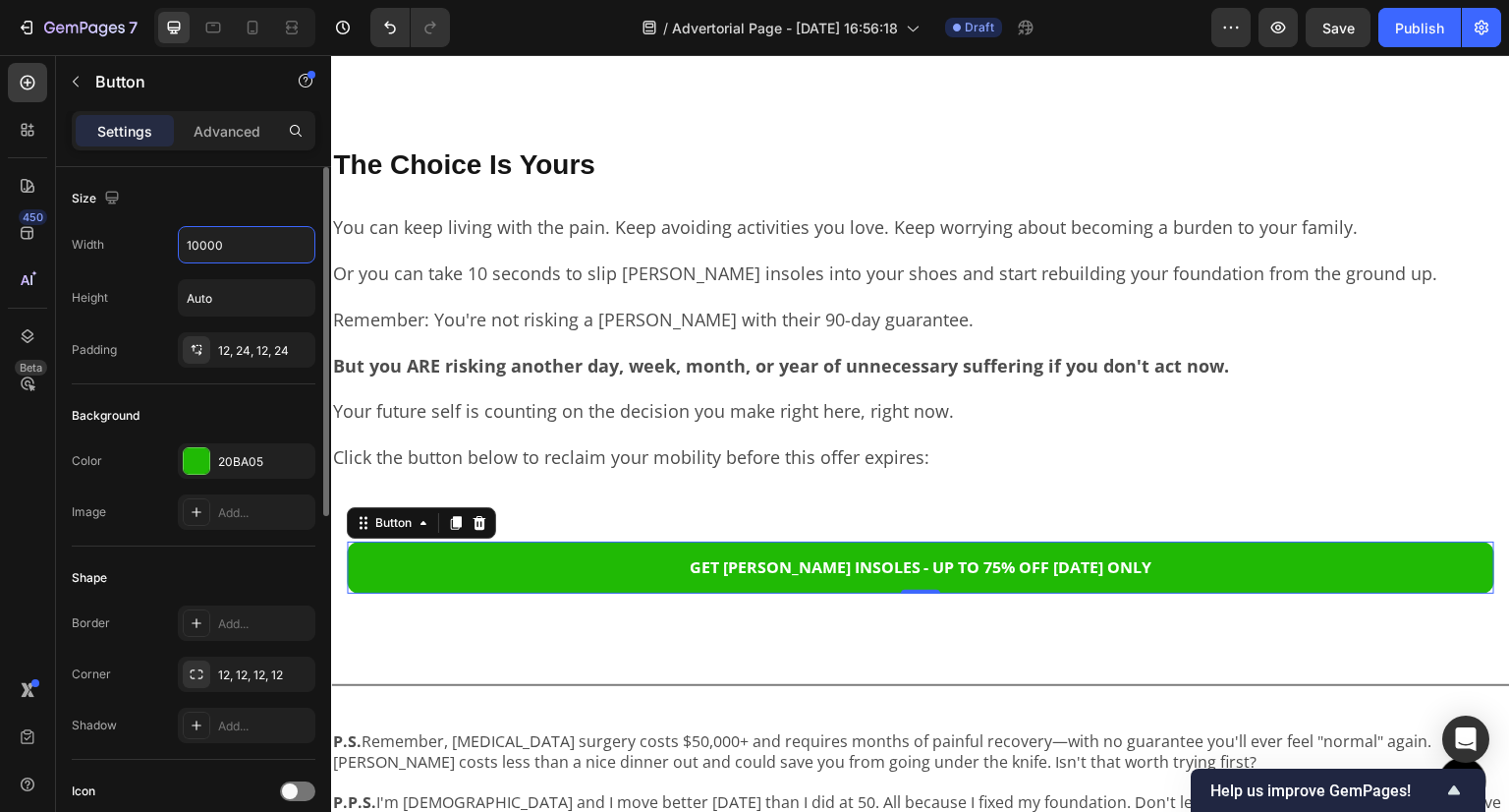
click at [253, 203] on div "Size" at bounding box center [194, 199] width 244 height 31
click at [292, 22] on icon at bounding box center [292, 23] width 12 height 4
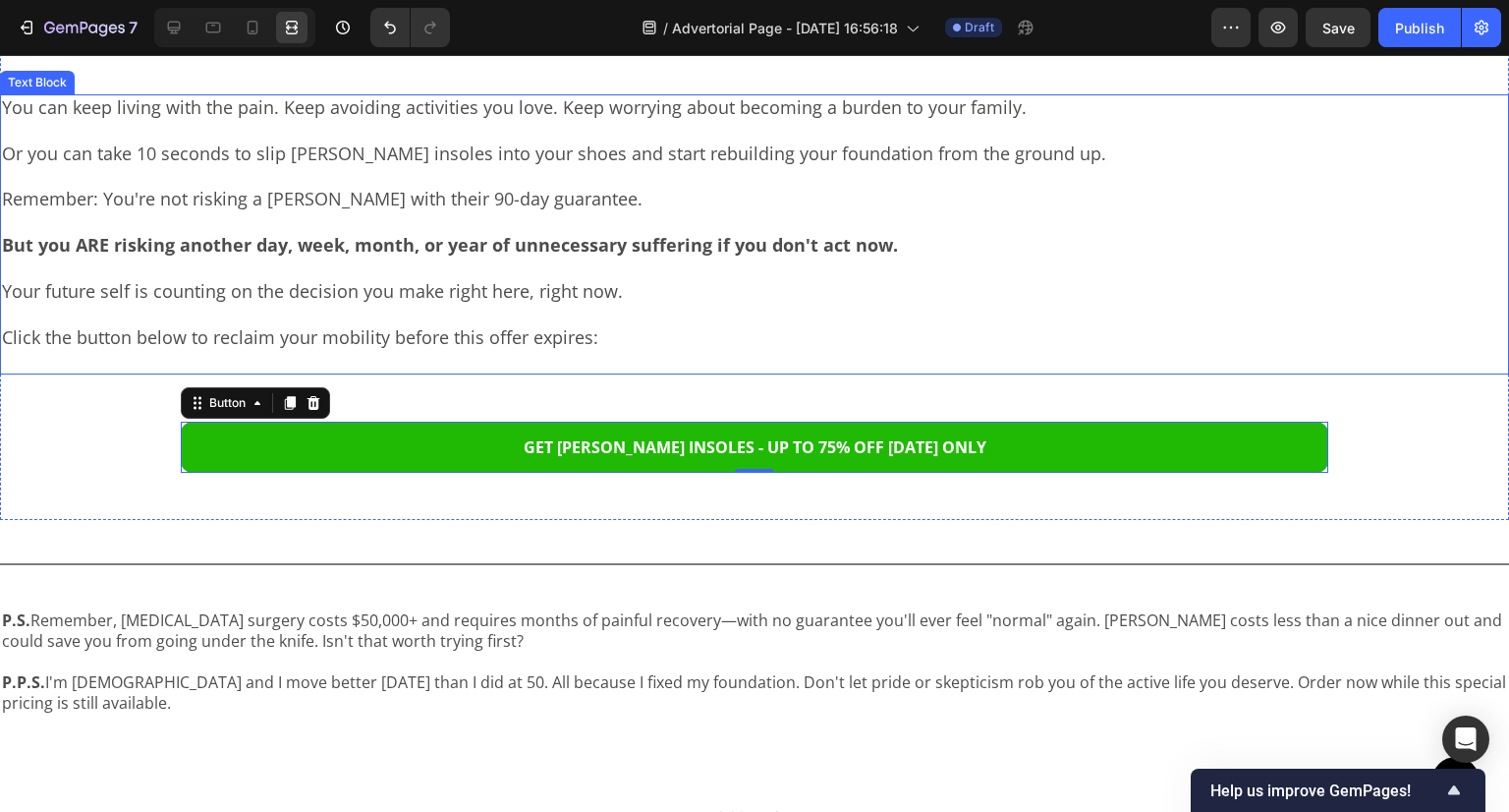
scroll to position [7861, 0]
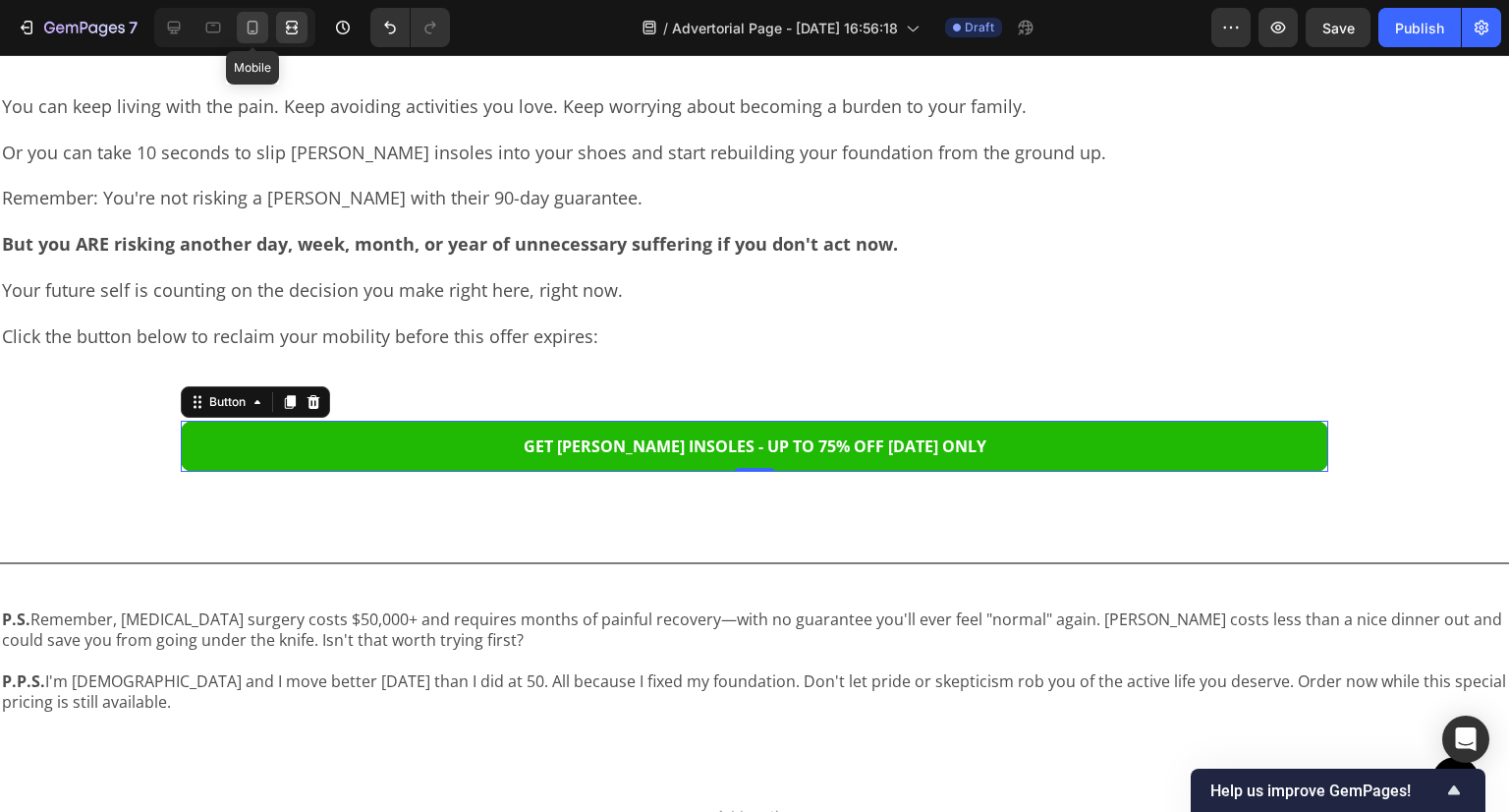
click at [264, 22] on div at bounding box center [253, 28] width 31 height 31
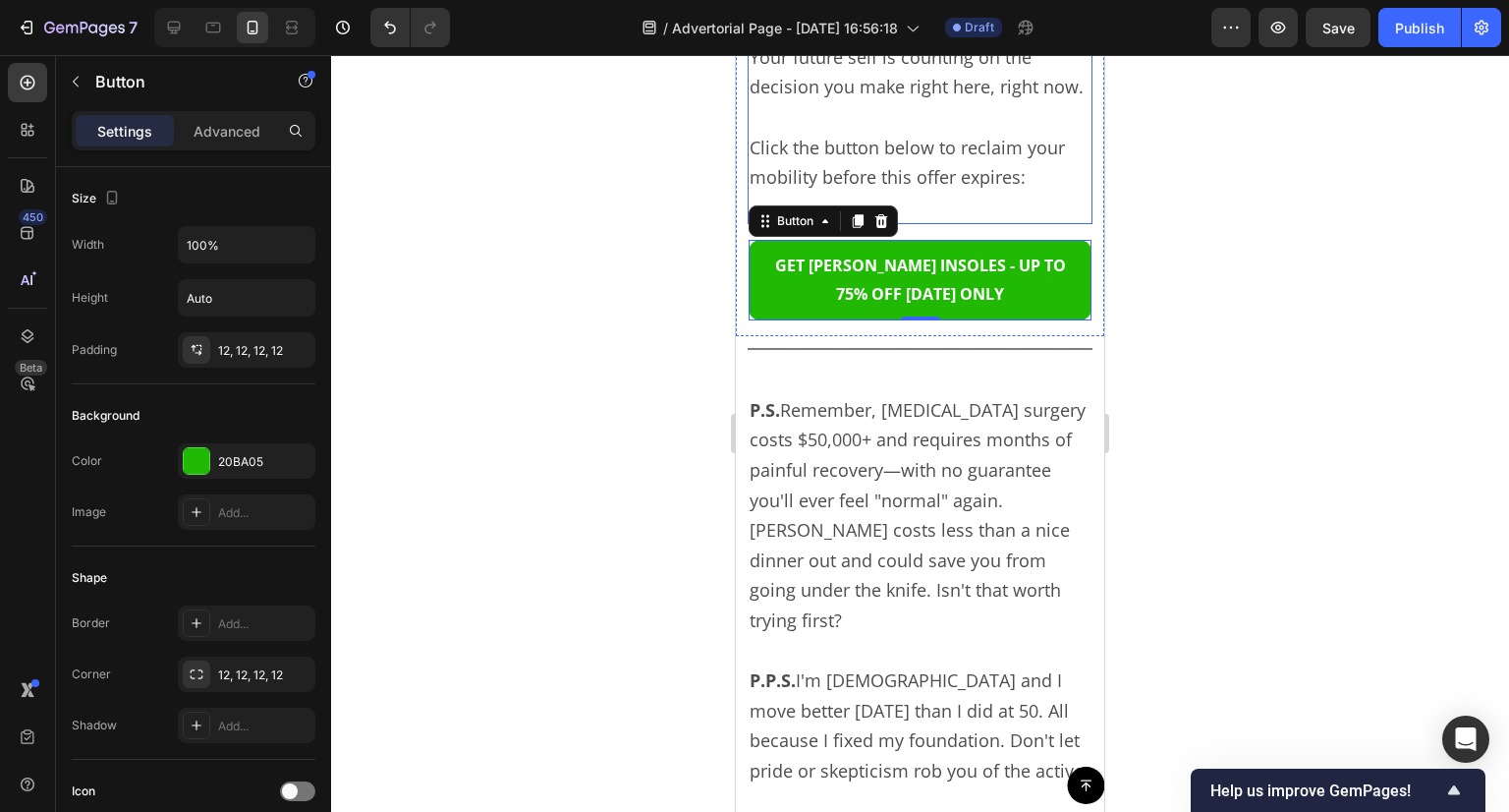
scroll to position [8380, 0]
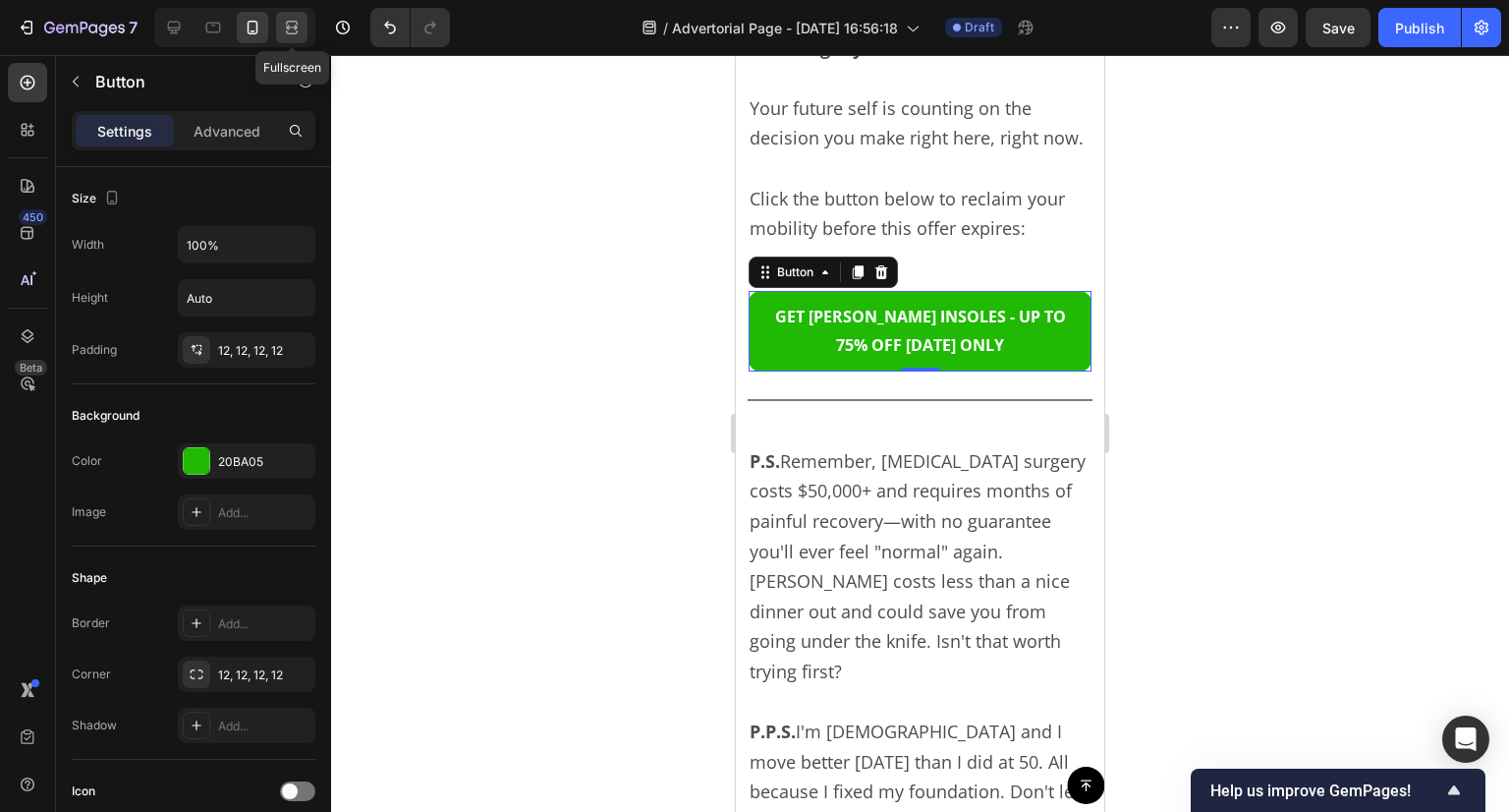
click at [291, 23] on icon at bounding box center [292, 28] width 20 height 20
type input "10000"
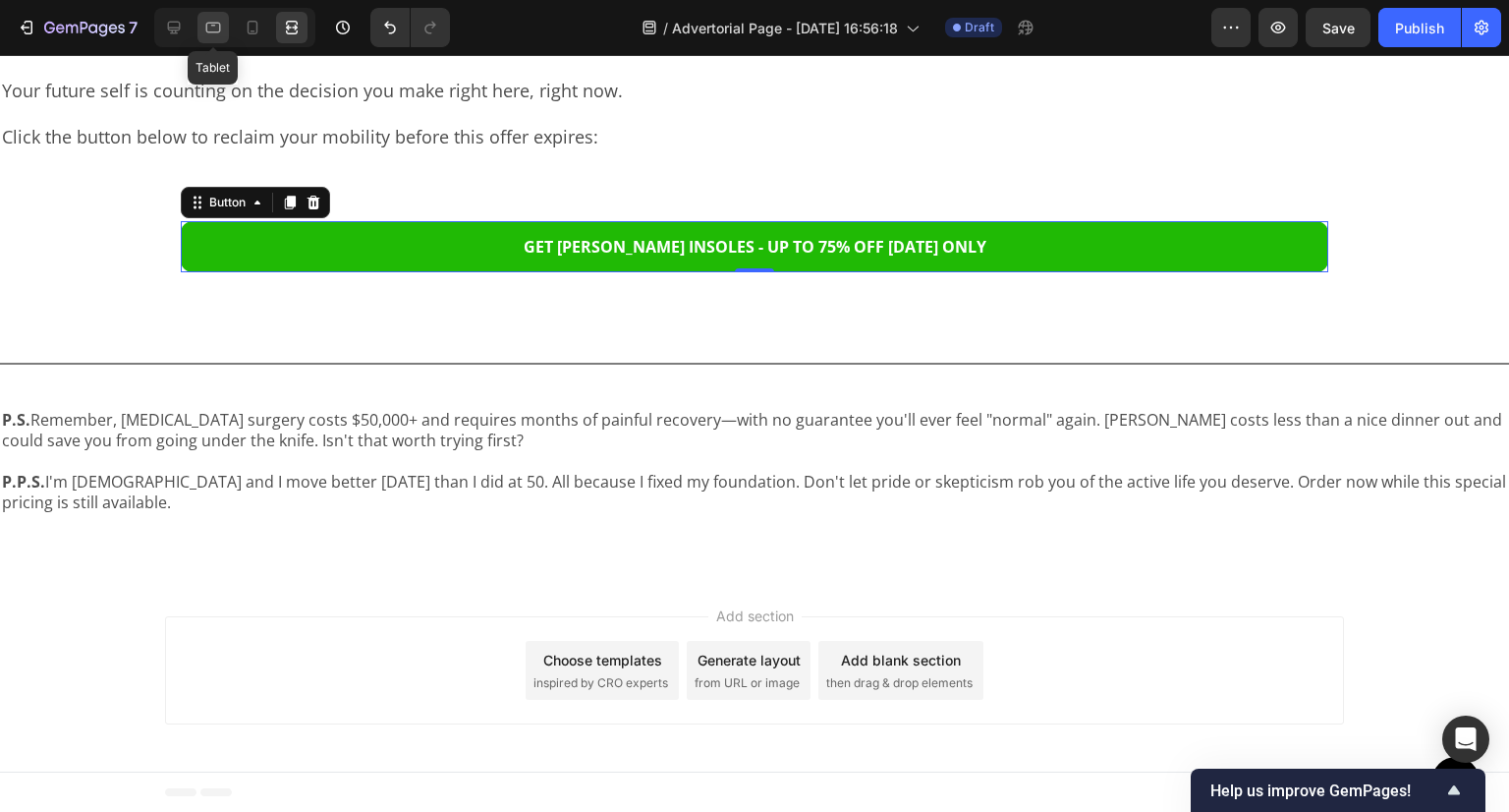
click at [201, 19] on div at bounding box center [214, 28] width 31 height 31
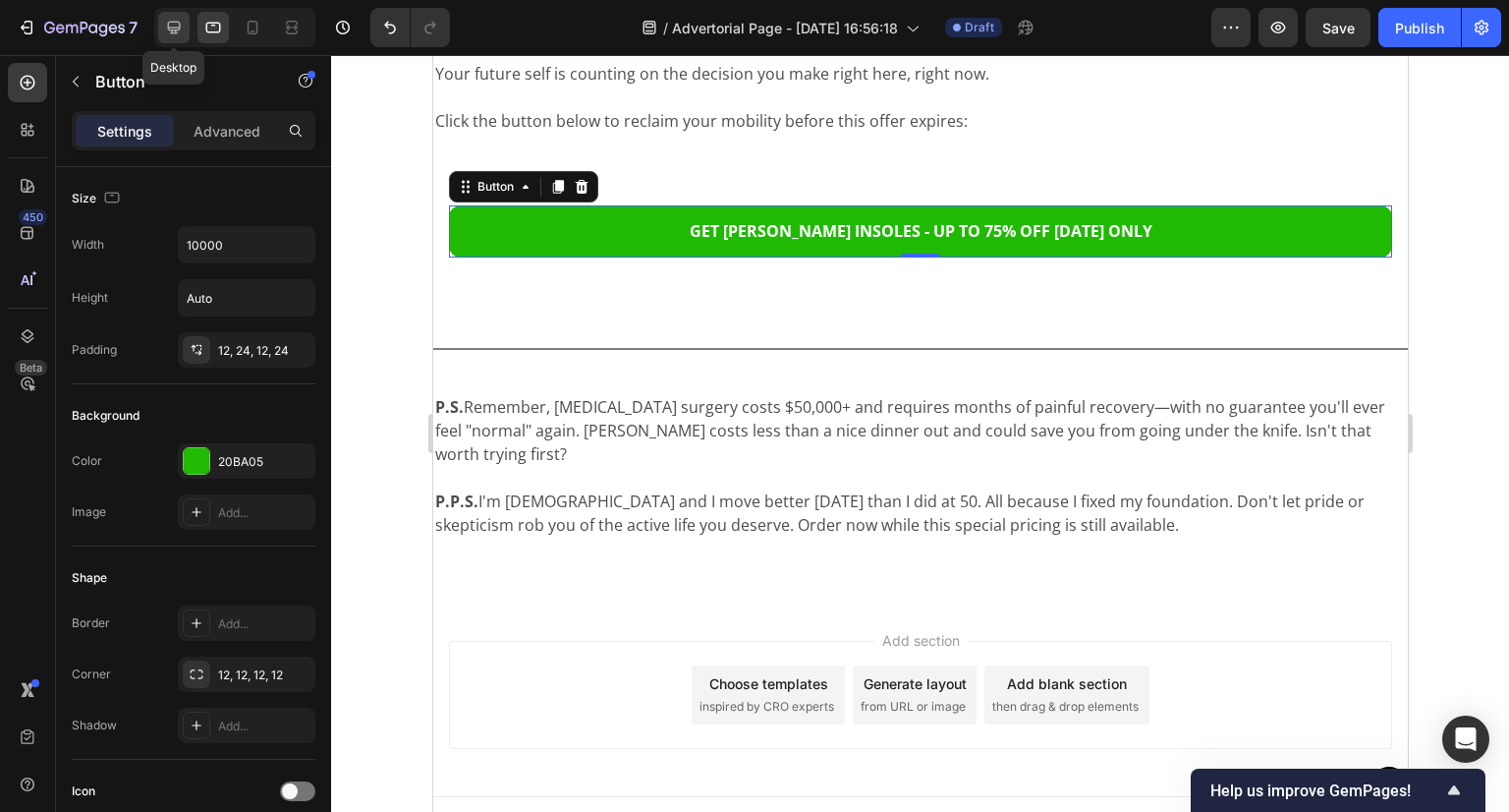
click at [177, 30] on icon at bounding box center [174, 28] width 13 height 13
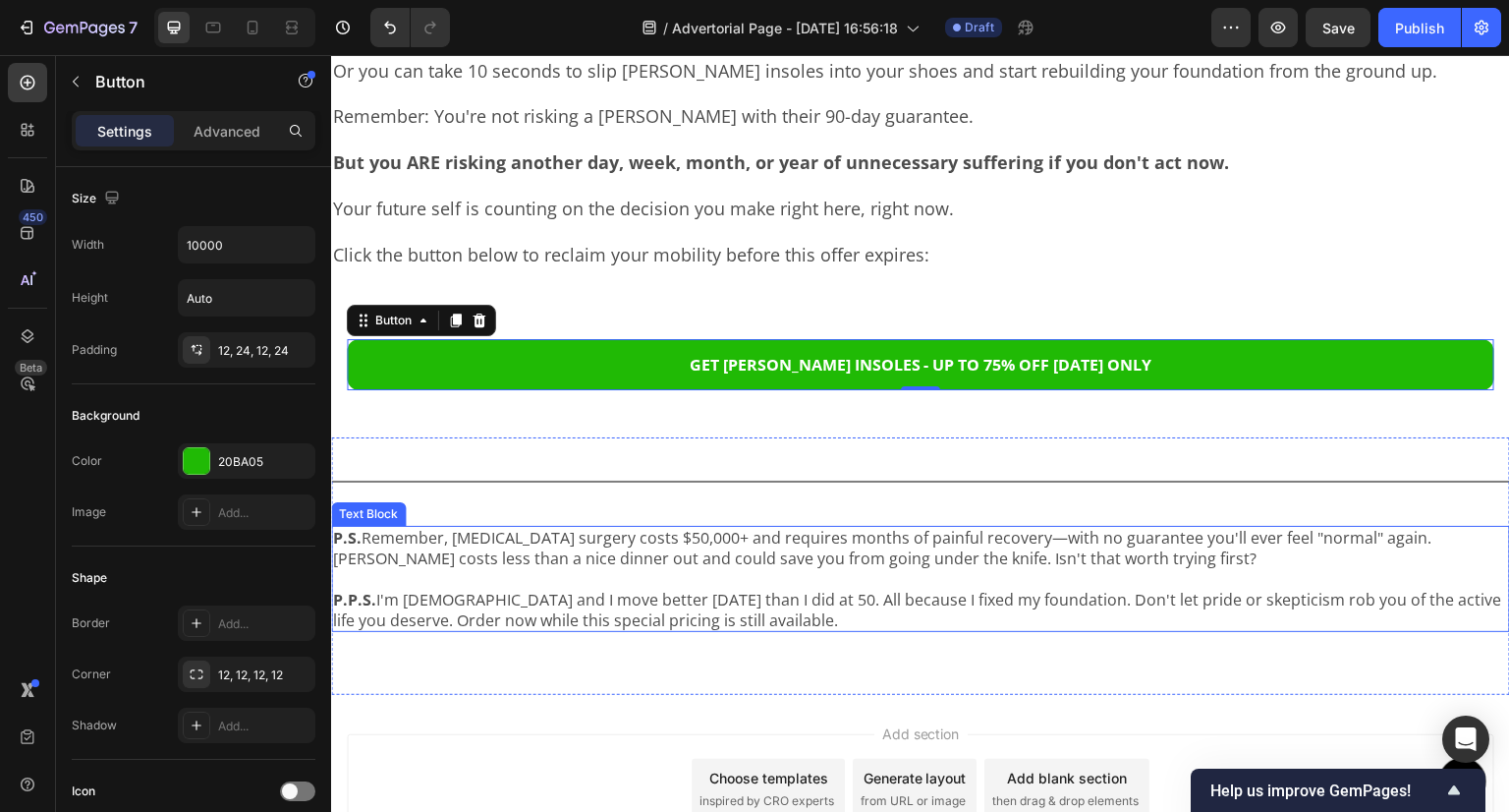
scroll to position [7765, 0]
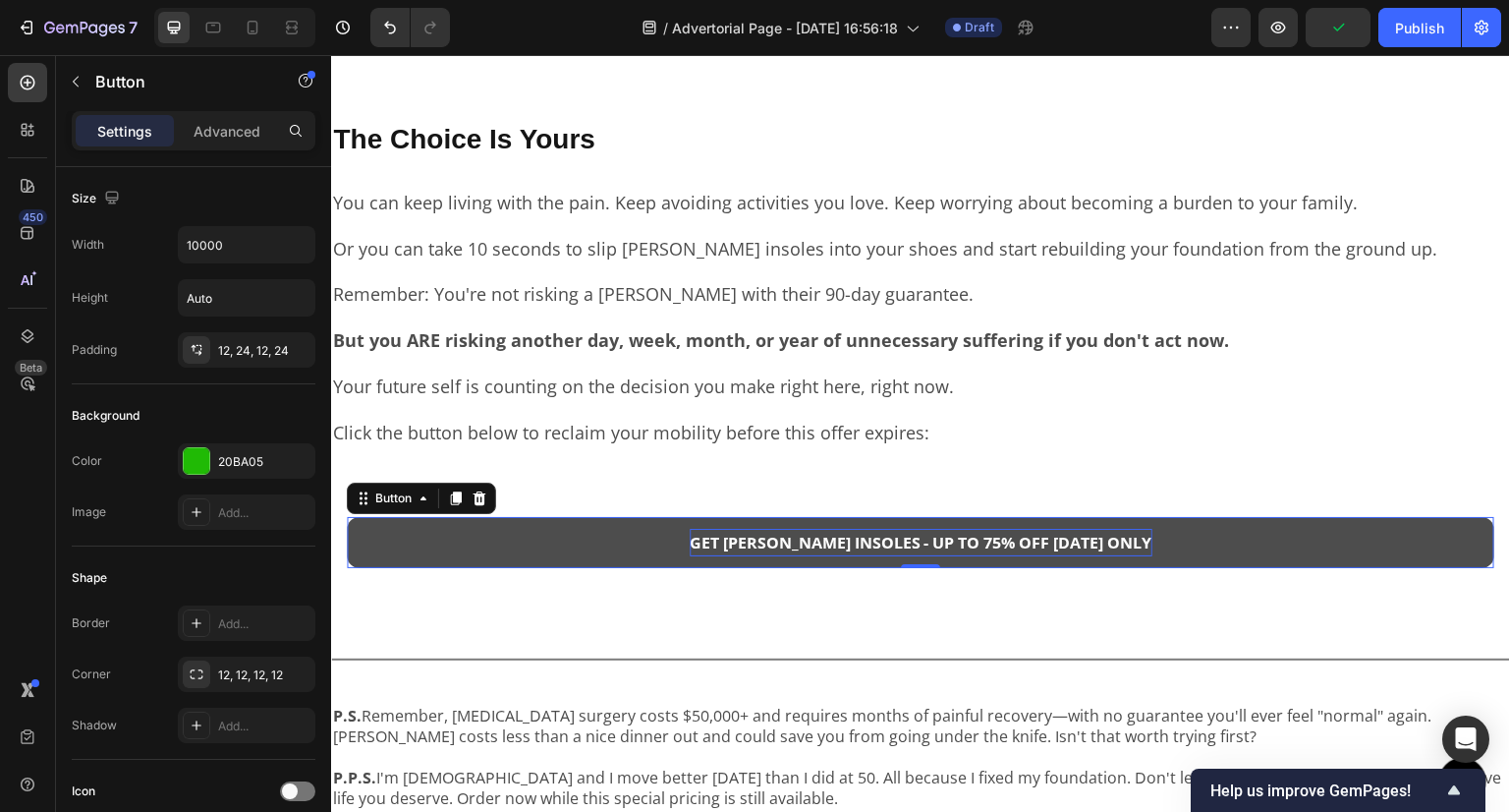
click at [750, 548] on p "GET [PERSON_NAME] INSOLES - UP TO 75% OFF [DATE] ONLY" at bounding box center [921, 542] width 463 height 29
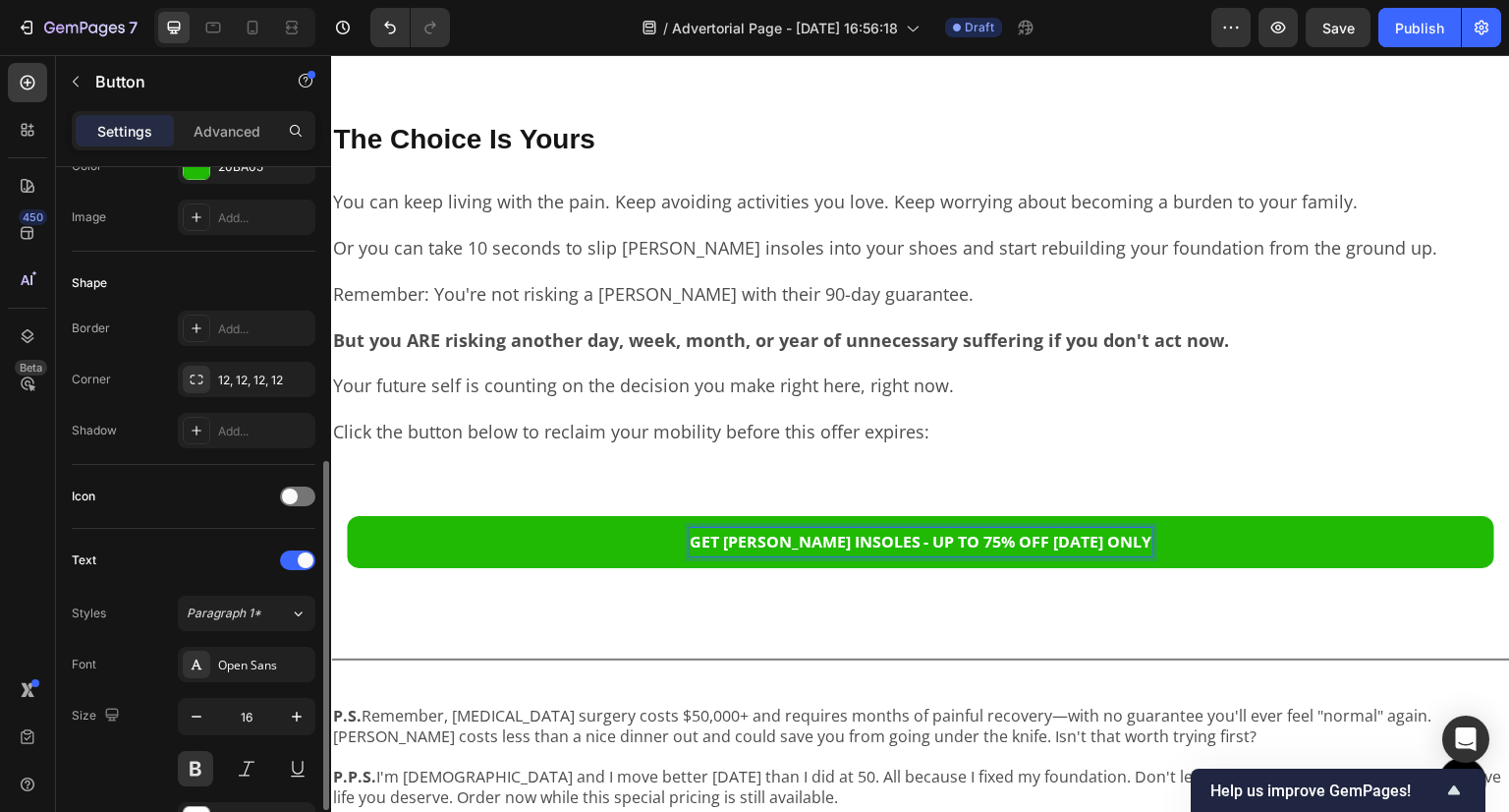
scroll to position [393, 0]
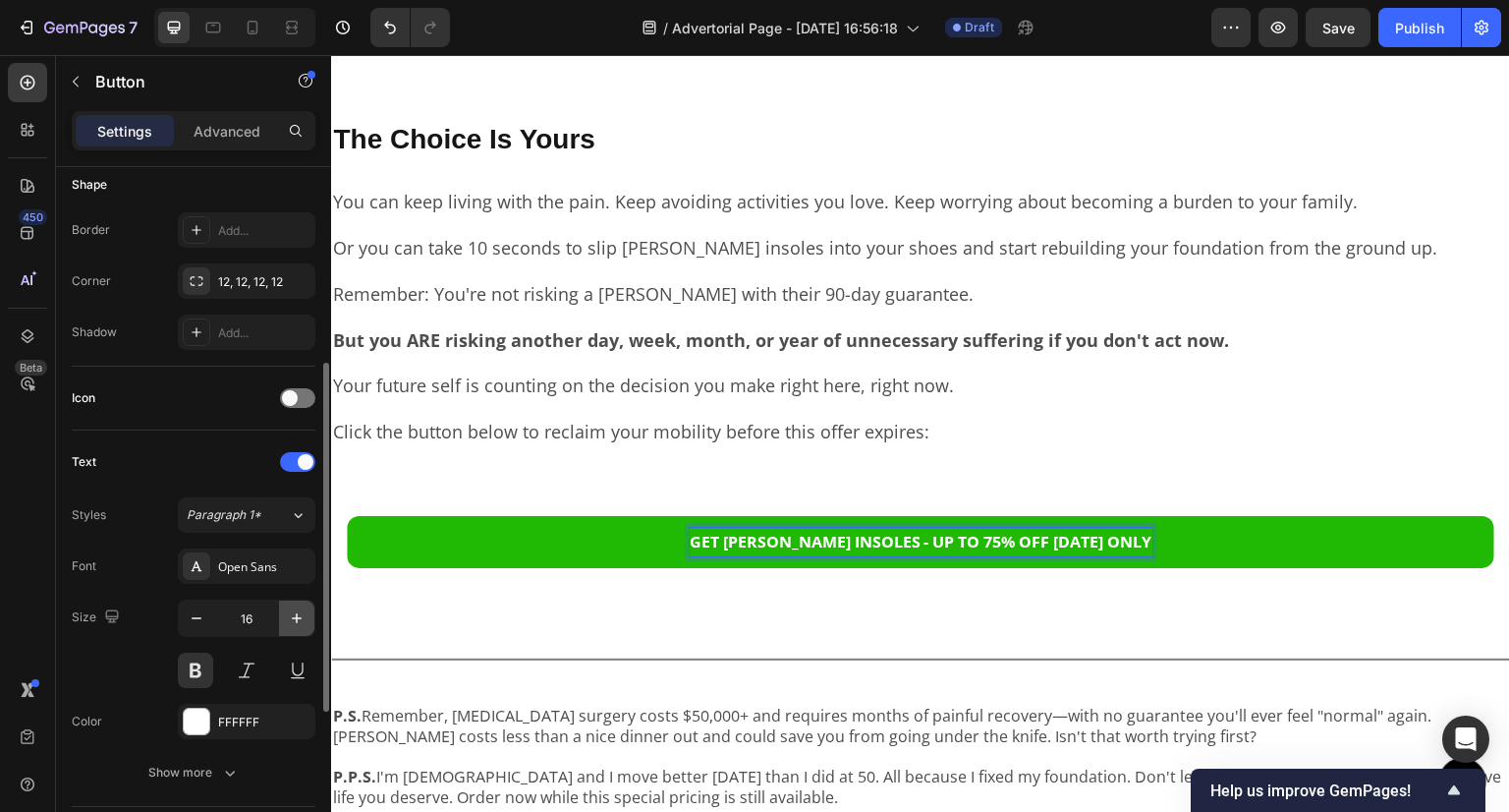
click at [294, 620] on icon "button" at bounding box center [297, 618] width 20 height 20
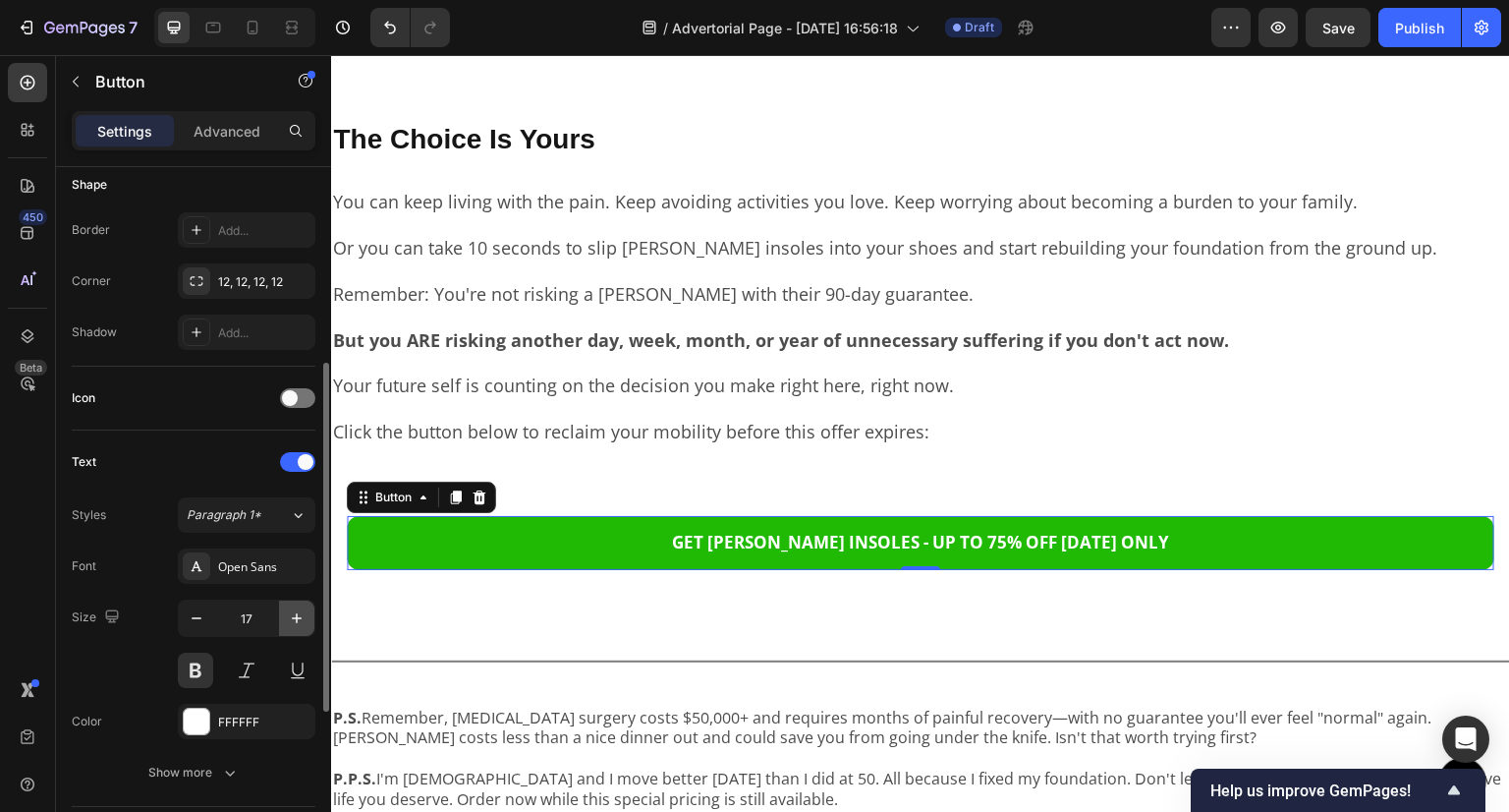
click at [294, 620] on icon "button" at bounding box center [297, 618] width 20 height 20
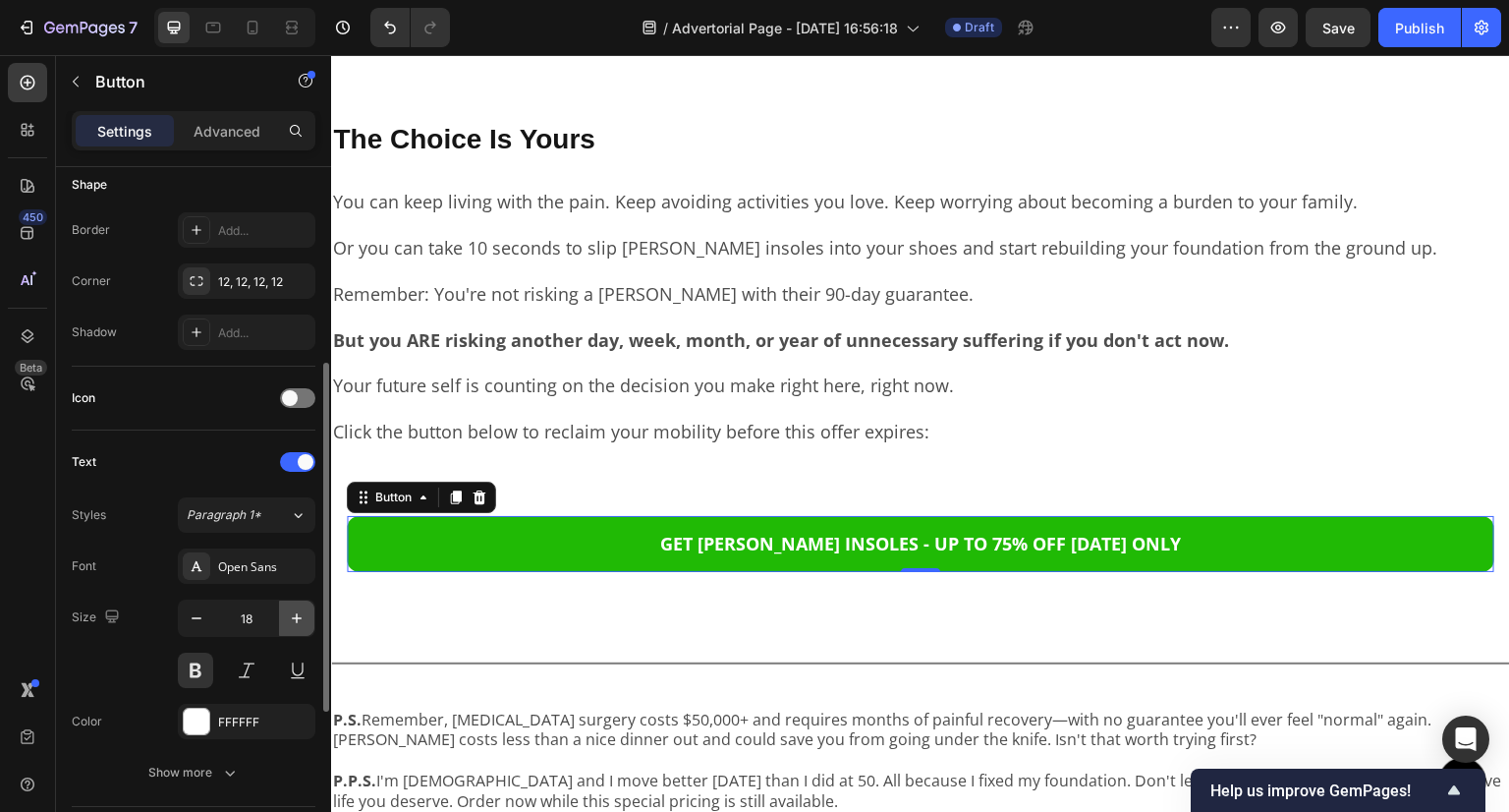
click at [294, 620] on icon "button" at bounding box center [297, 618] width 20 height 20
type input "19"
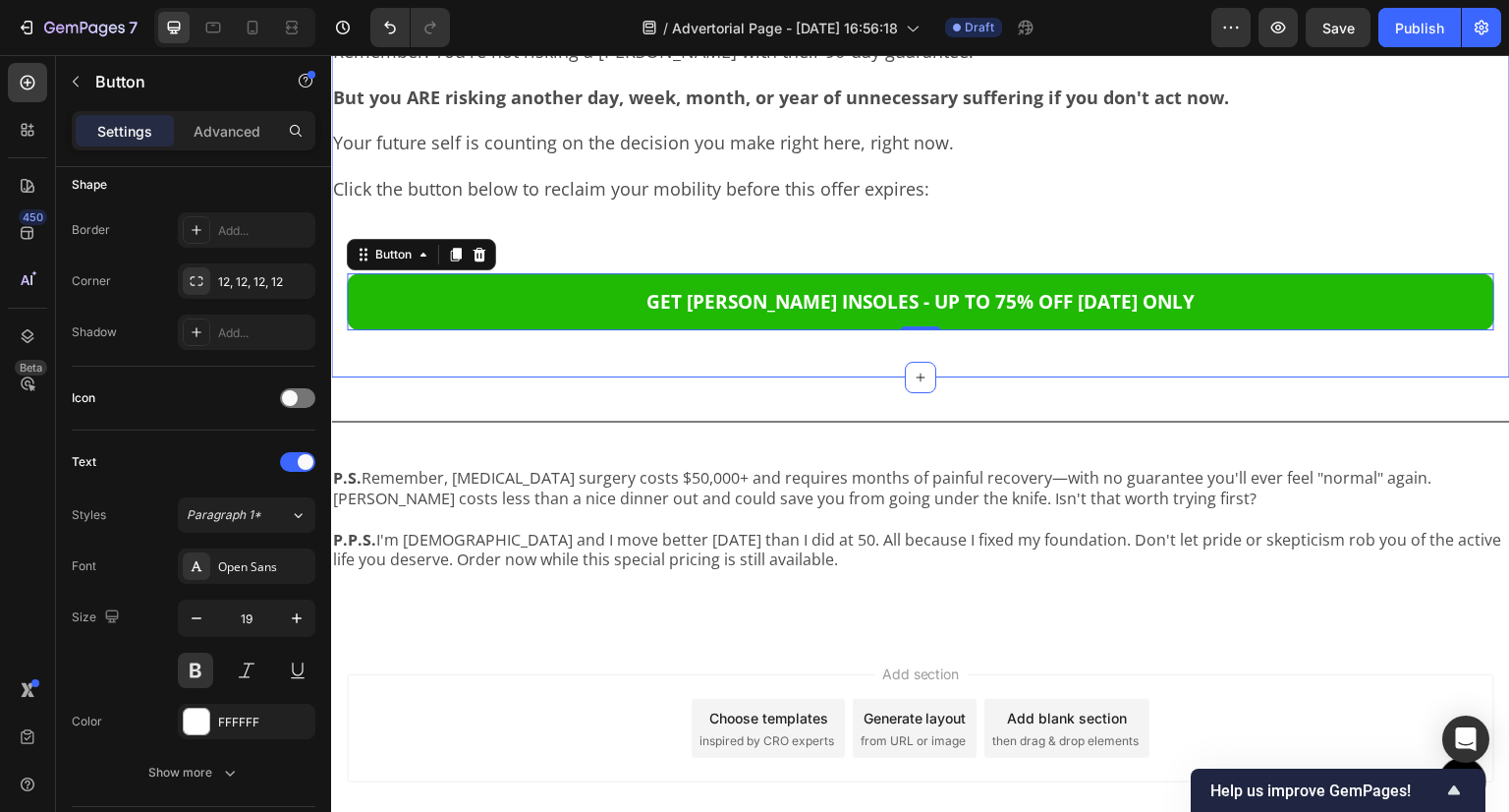
scroll to position [8083, 0]
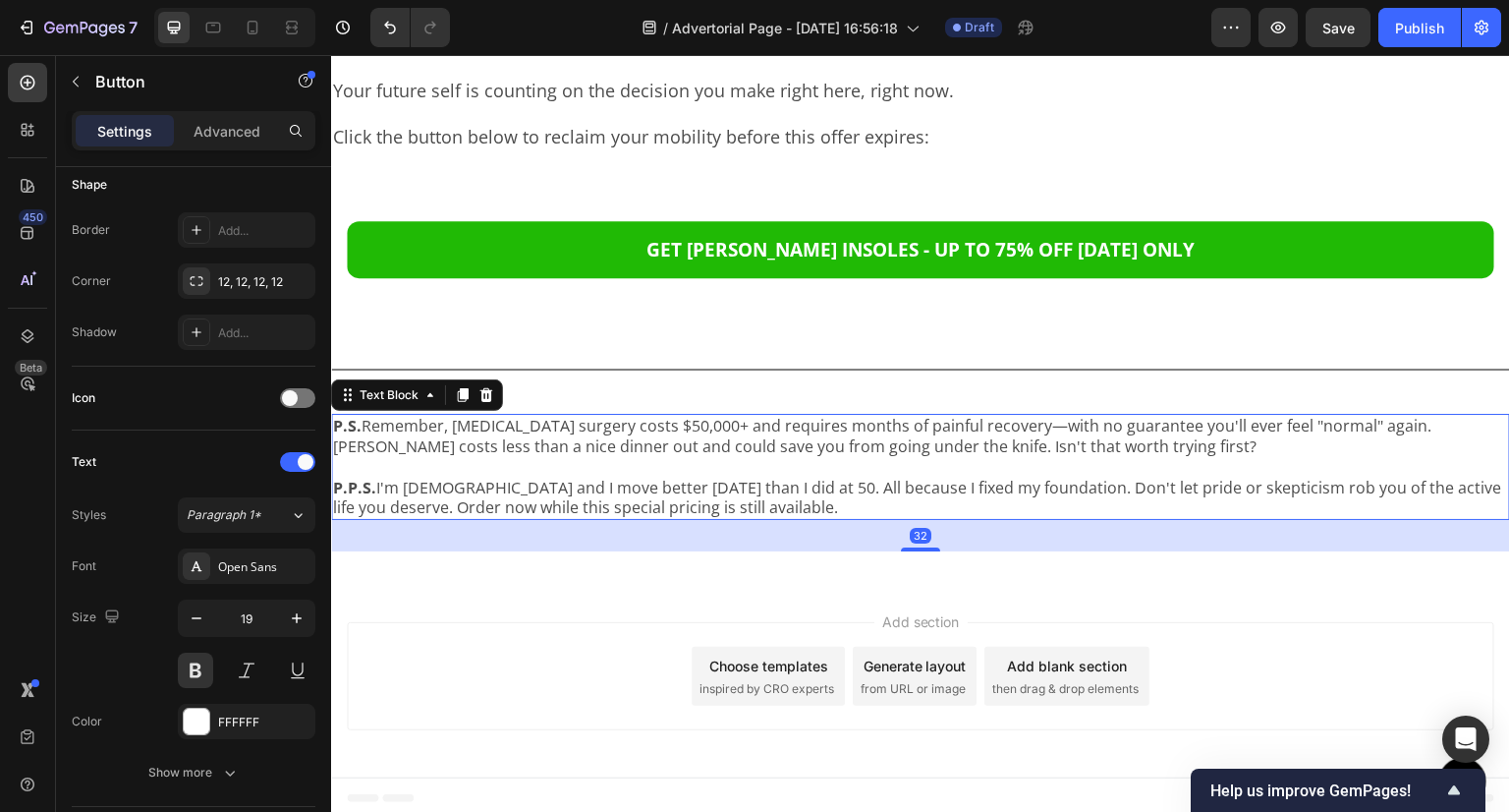
click at [640, 448] on p "P.S. Remember, hip replacement surgery costs $50,000+ and requires months of pa…" at bounding box center [920, 436] width 1175 height 41
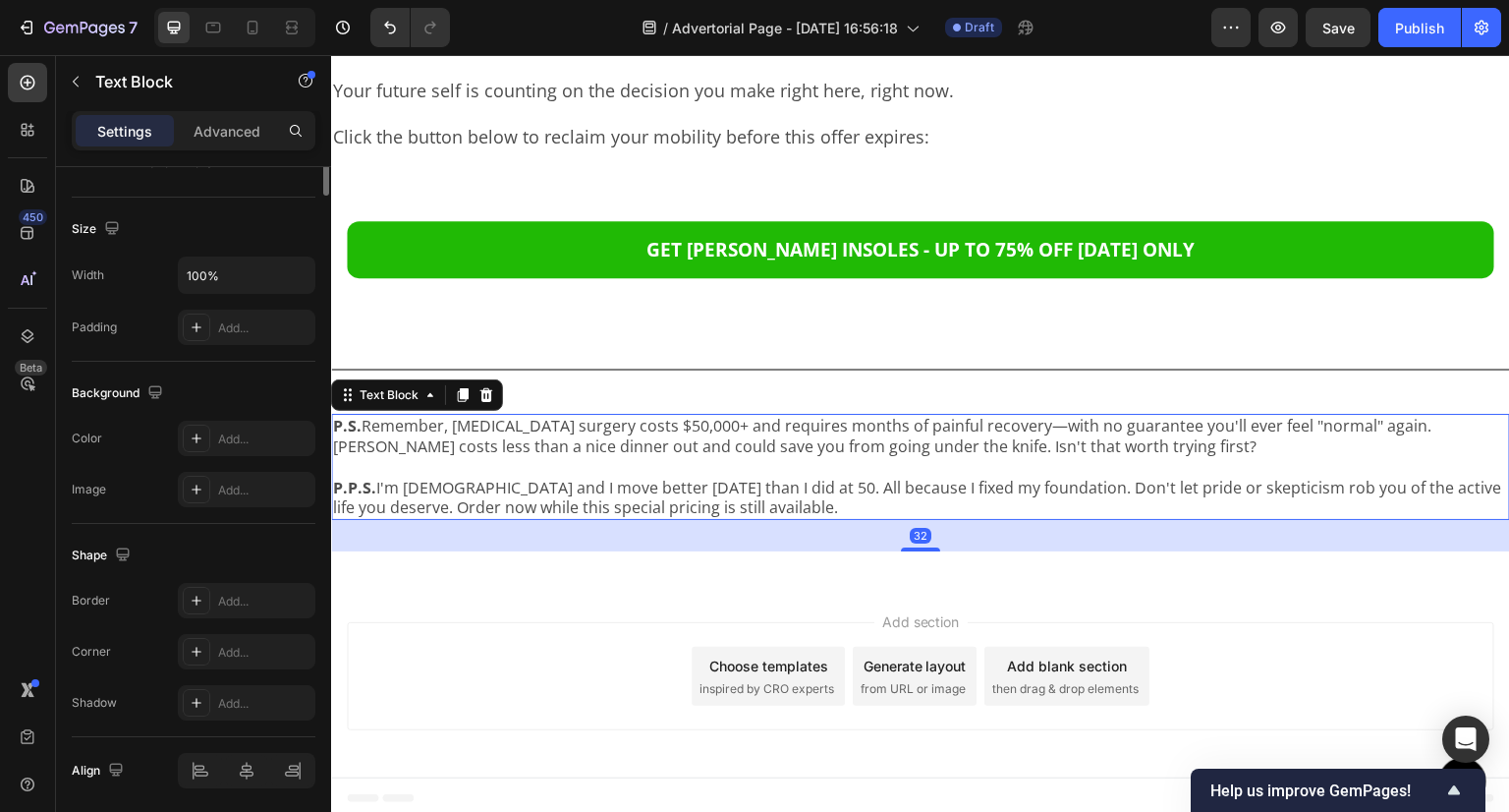
scroll to position [0, 0]
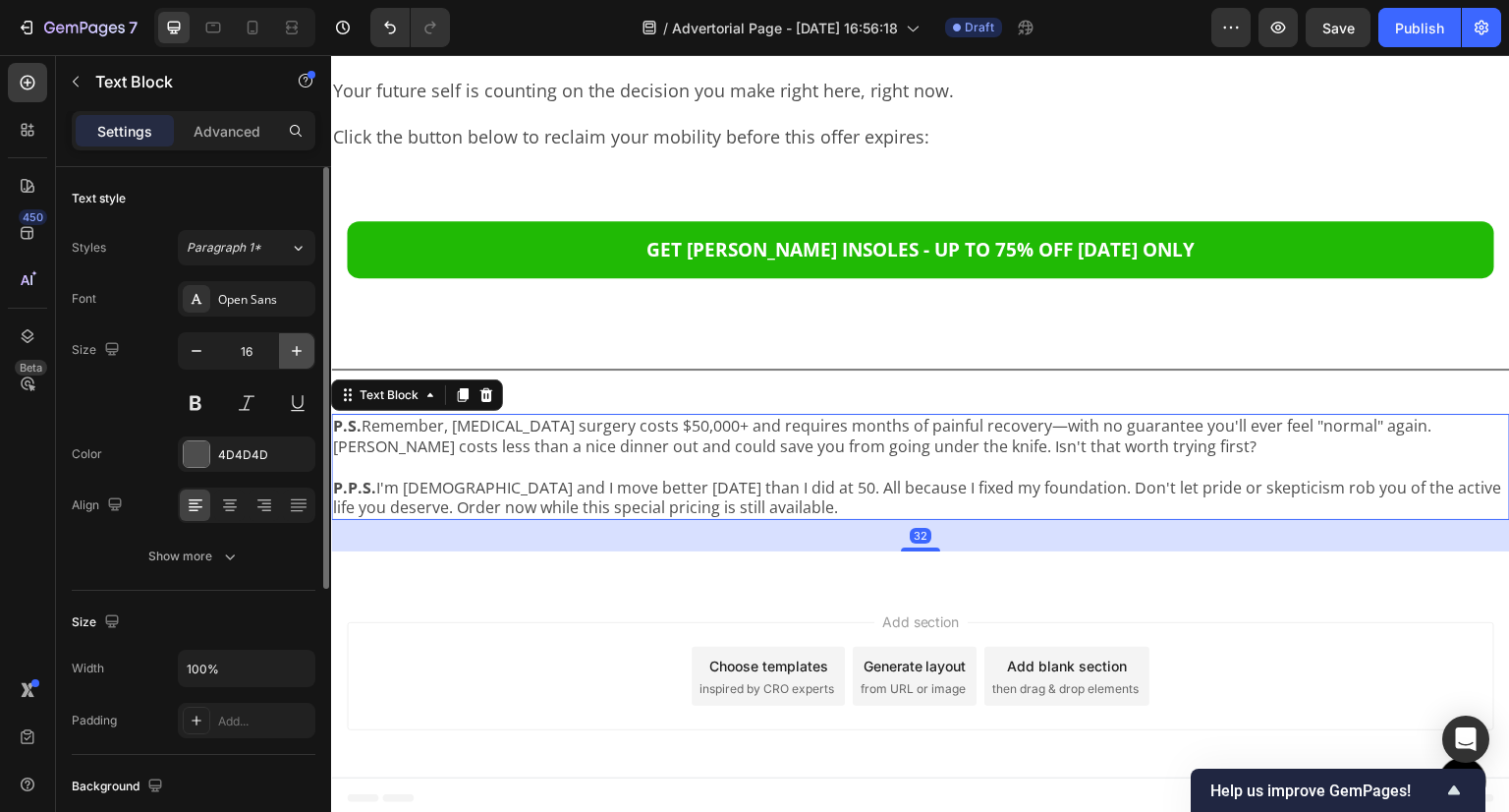
click at [286, 354] on button "button" at bounding box center [297, 350] width 35 height 35
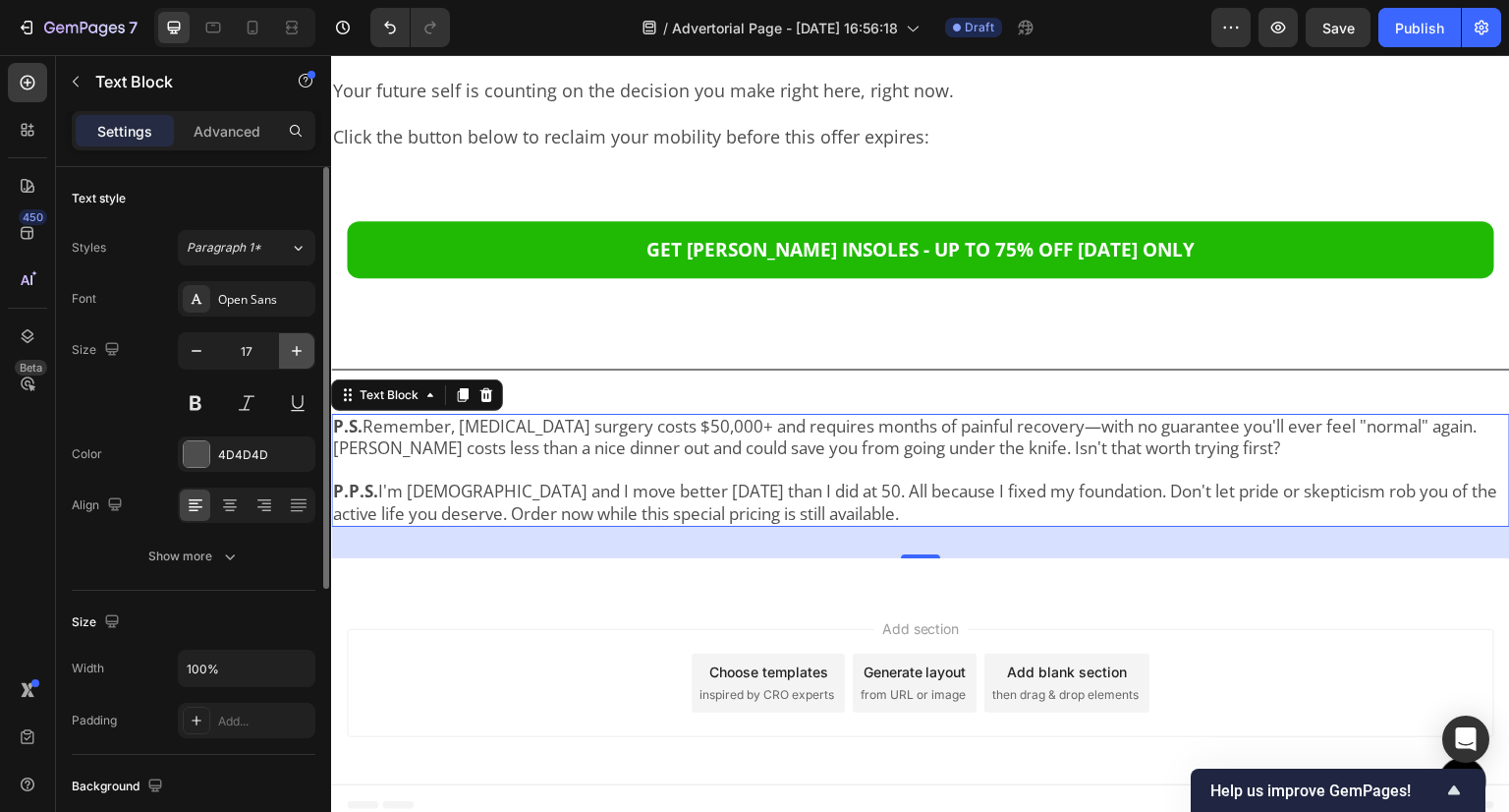
click at [285, 354] on button "button" at bounding box center [297, 350] width 35 height 35
type input "18"
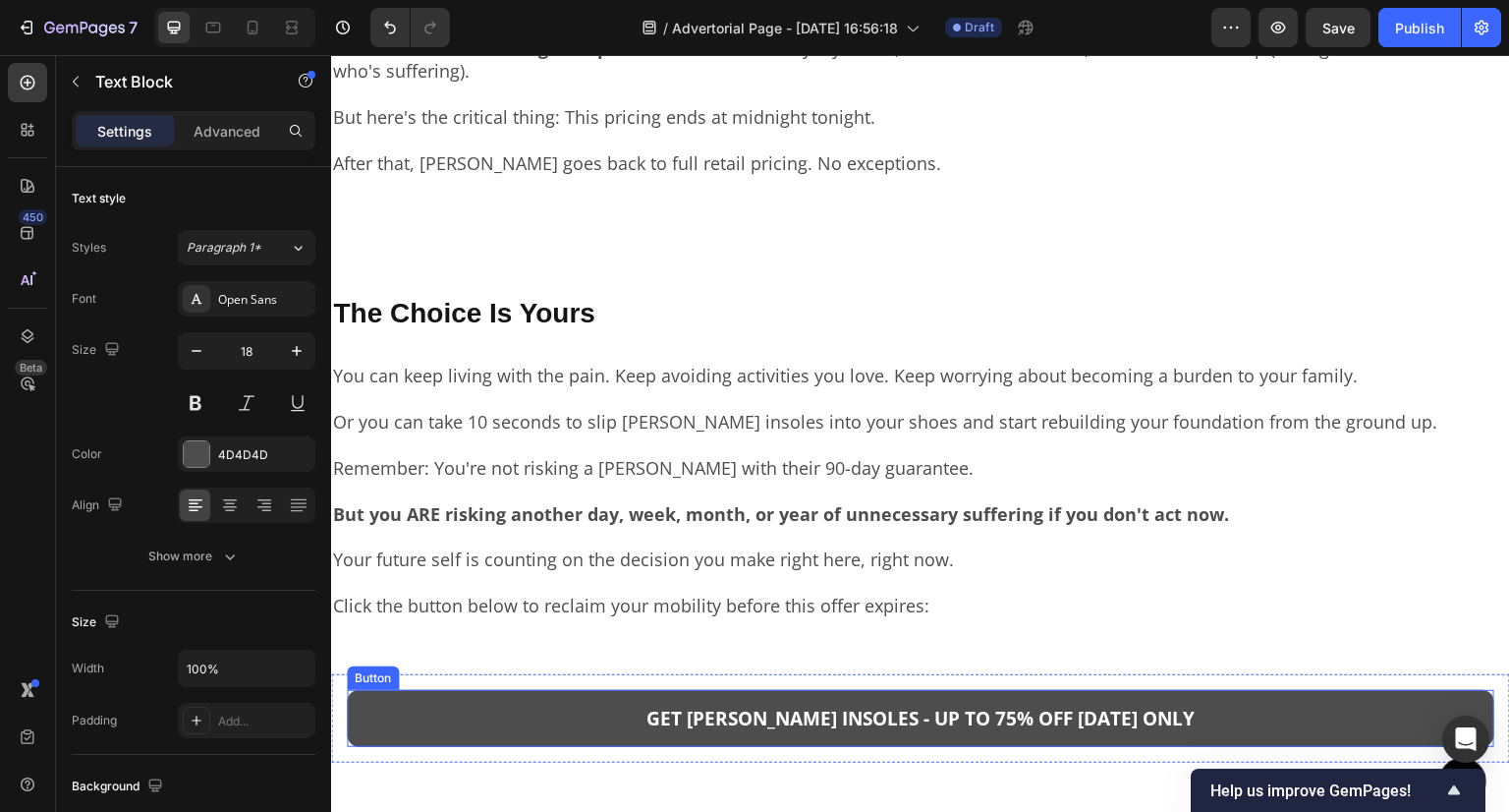
scroll to position [7493, 0]
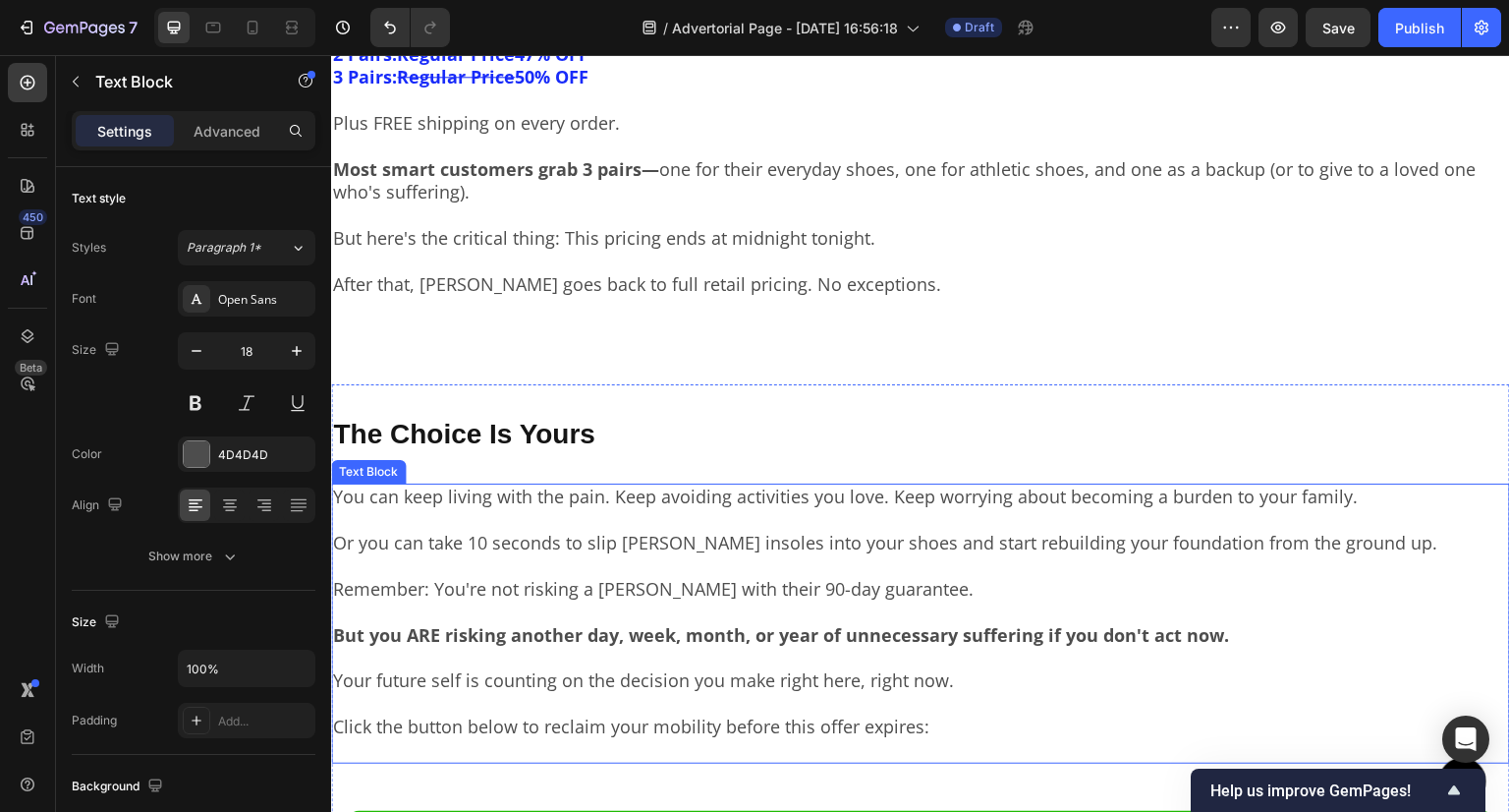
click at [679, 565] on p "Remember: You're not risking a [PERSON_NAME] with their 90-day guarantee." at bounding box center [920, 577] width 1175 height 46
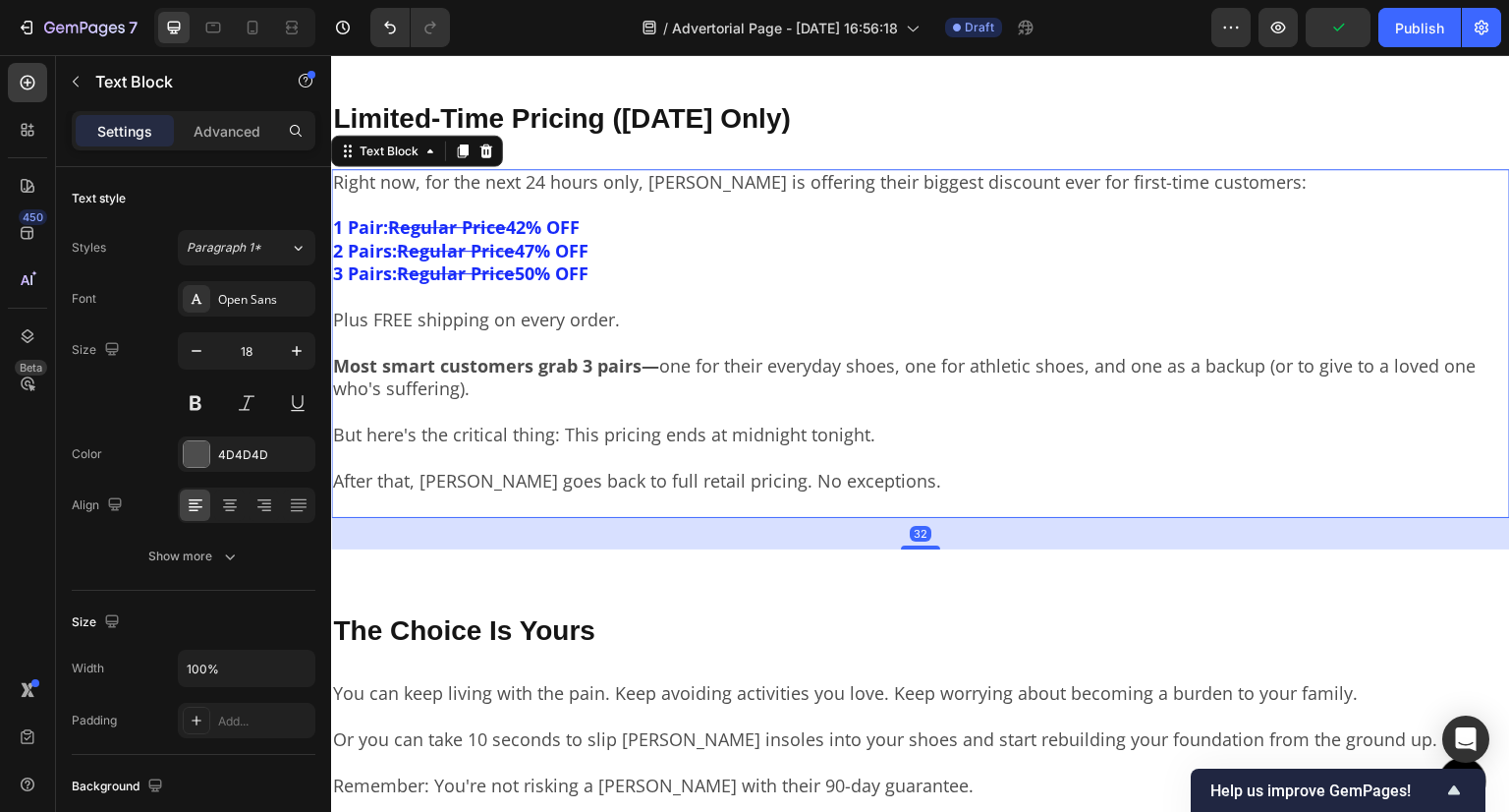
click at [716, 437] on p "But here's the critical thing: This pricing ends at midnight tonight." at bounding box center [920, 423] width 1175 height 46
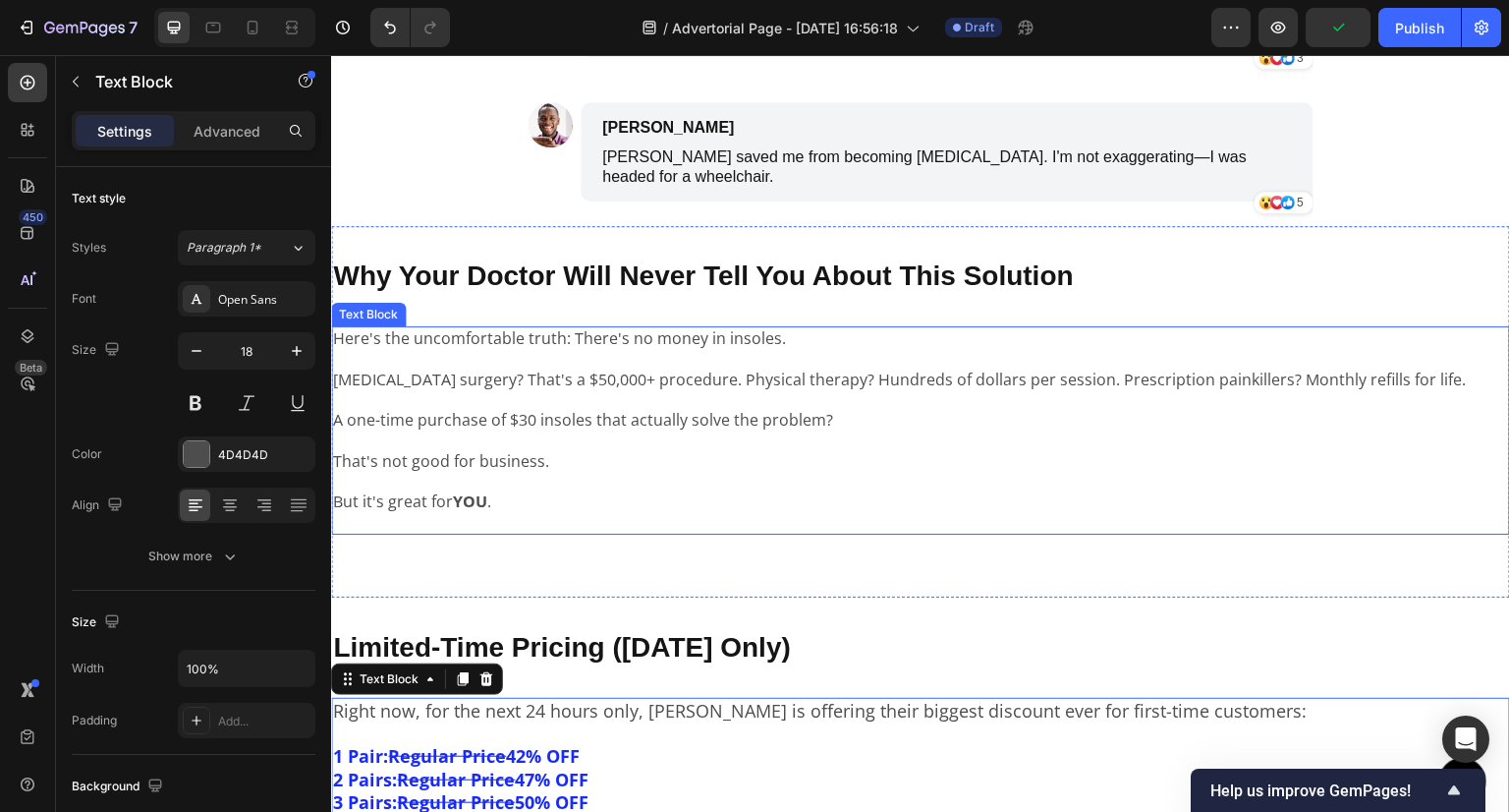
scroll to position [6707, 0]
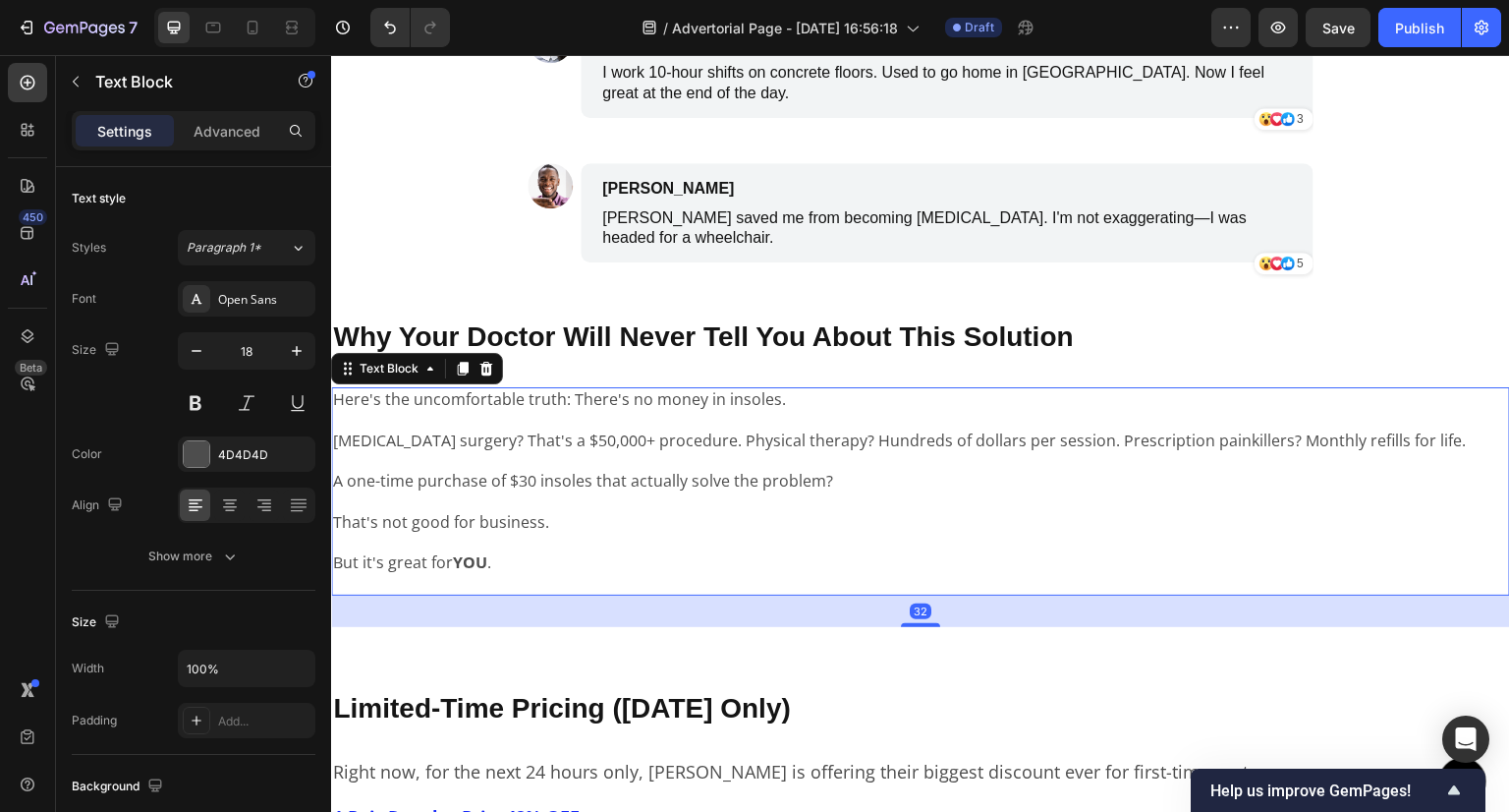
click at [713, 414] on p "[MEDICAL_DATA] surgery? That's a $50,000+ procedure. Physical therapy? Hundreds…" at bounding box center [920, 430] width 1175 height 41
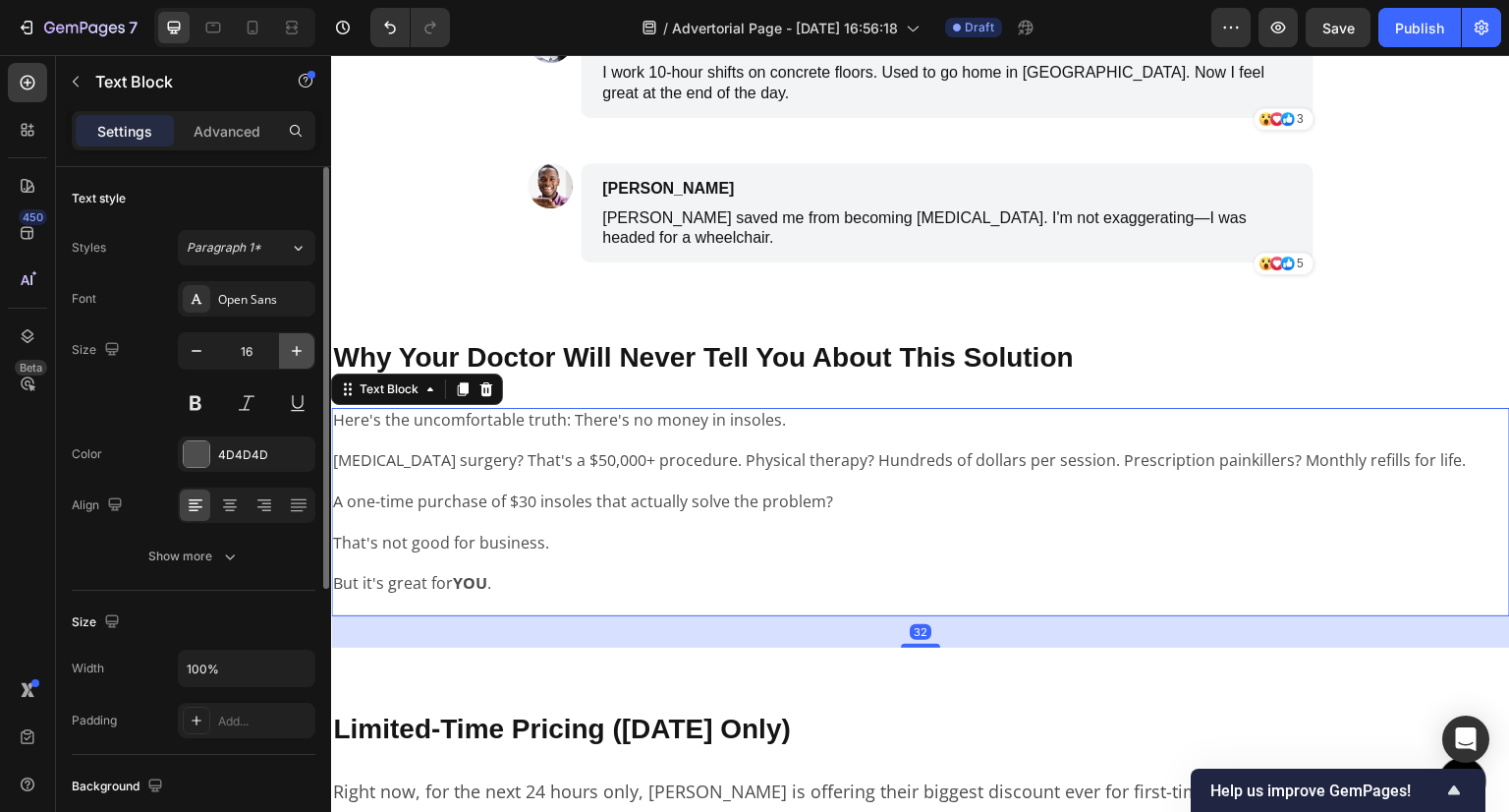
click at [291, 341] on icon "button" at bounding box center [297, 350] width 20 height 20
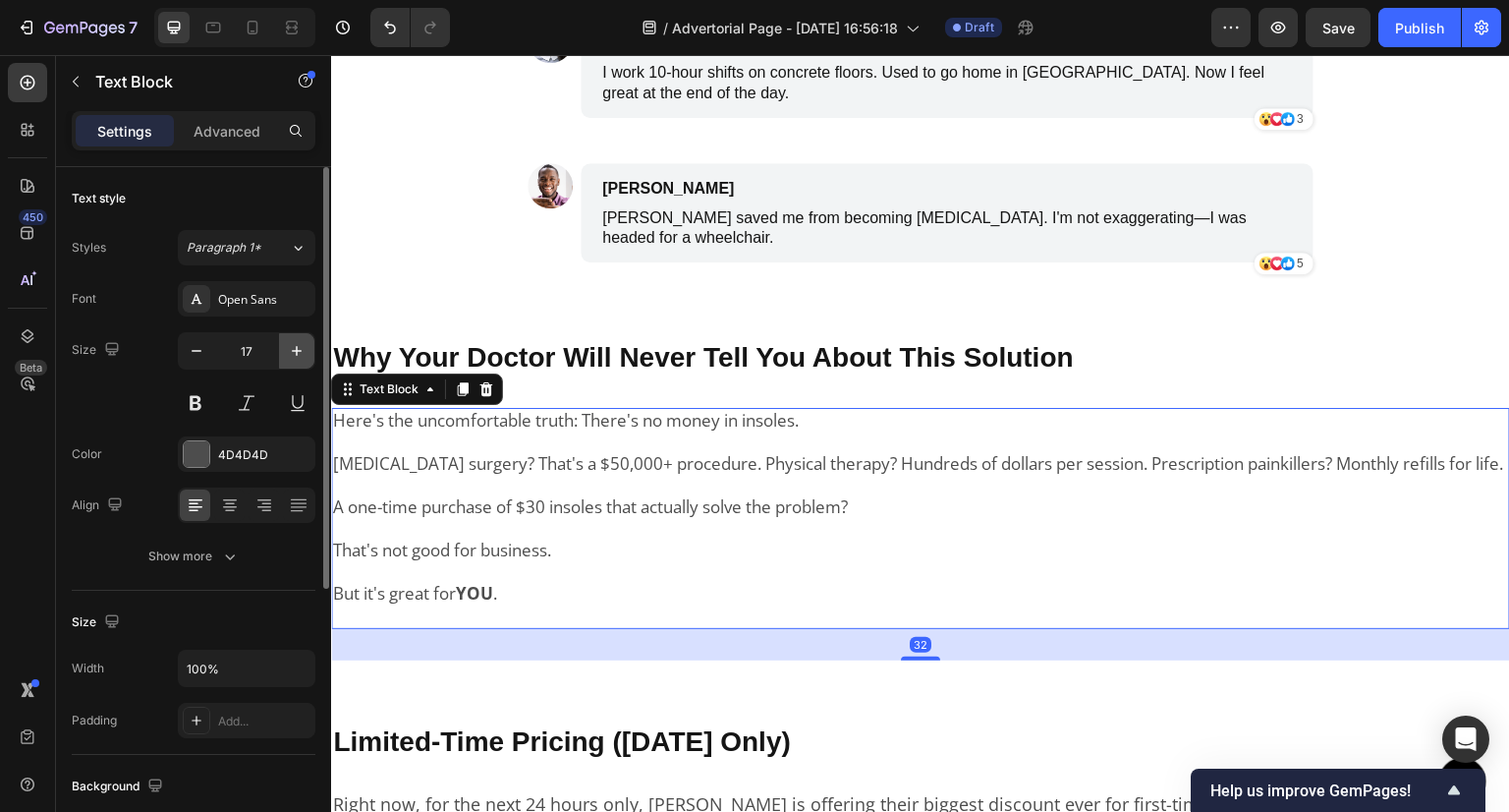
click at [291, 341] on icon "button" at bounding box center [297, 350] width 20 height 20
type input "18"
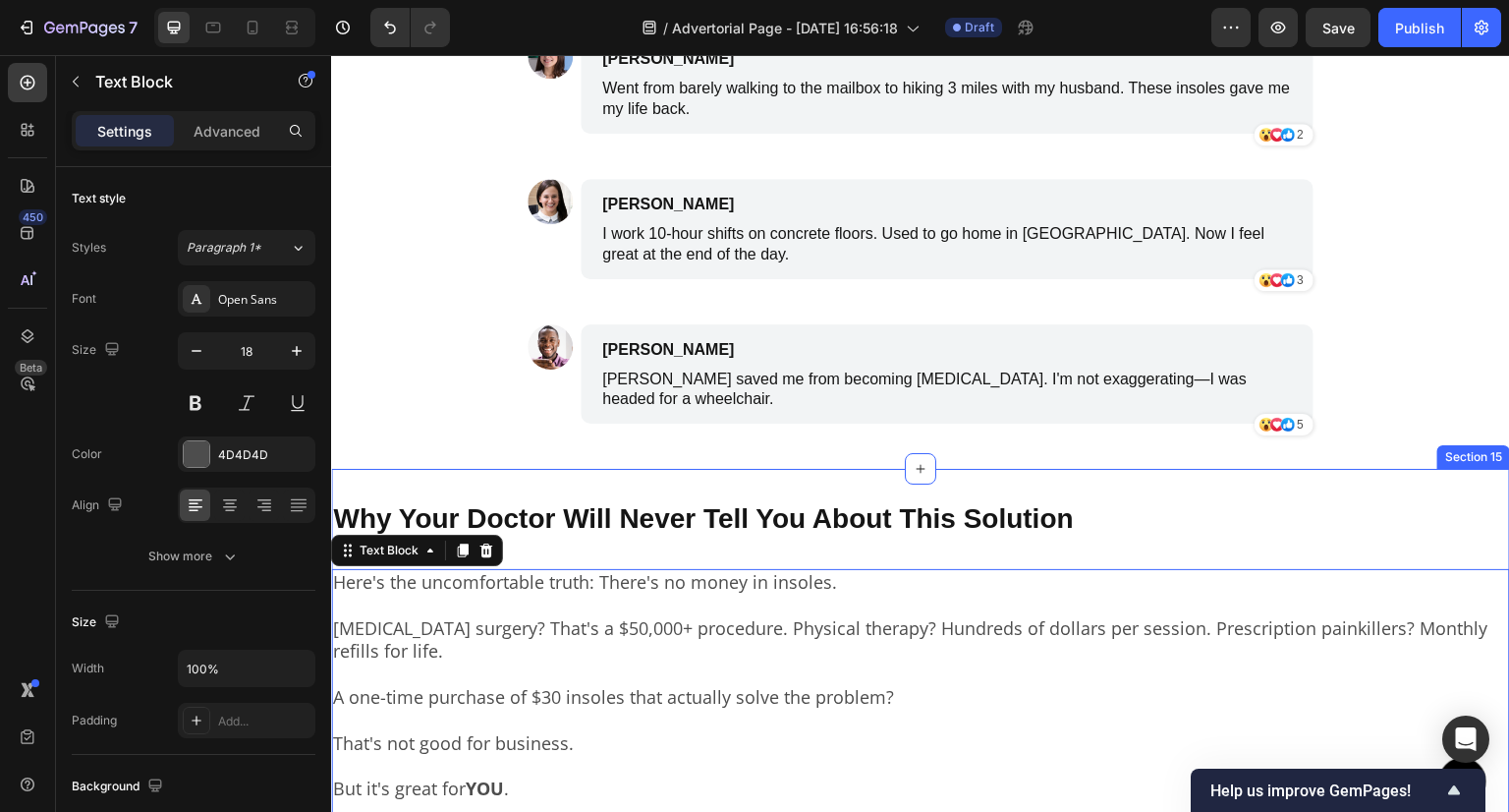
scroll to position [6511, 0]
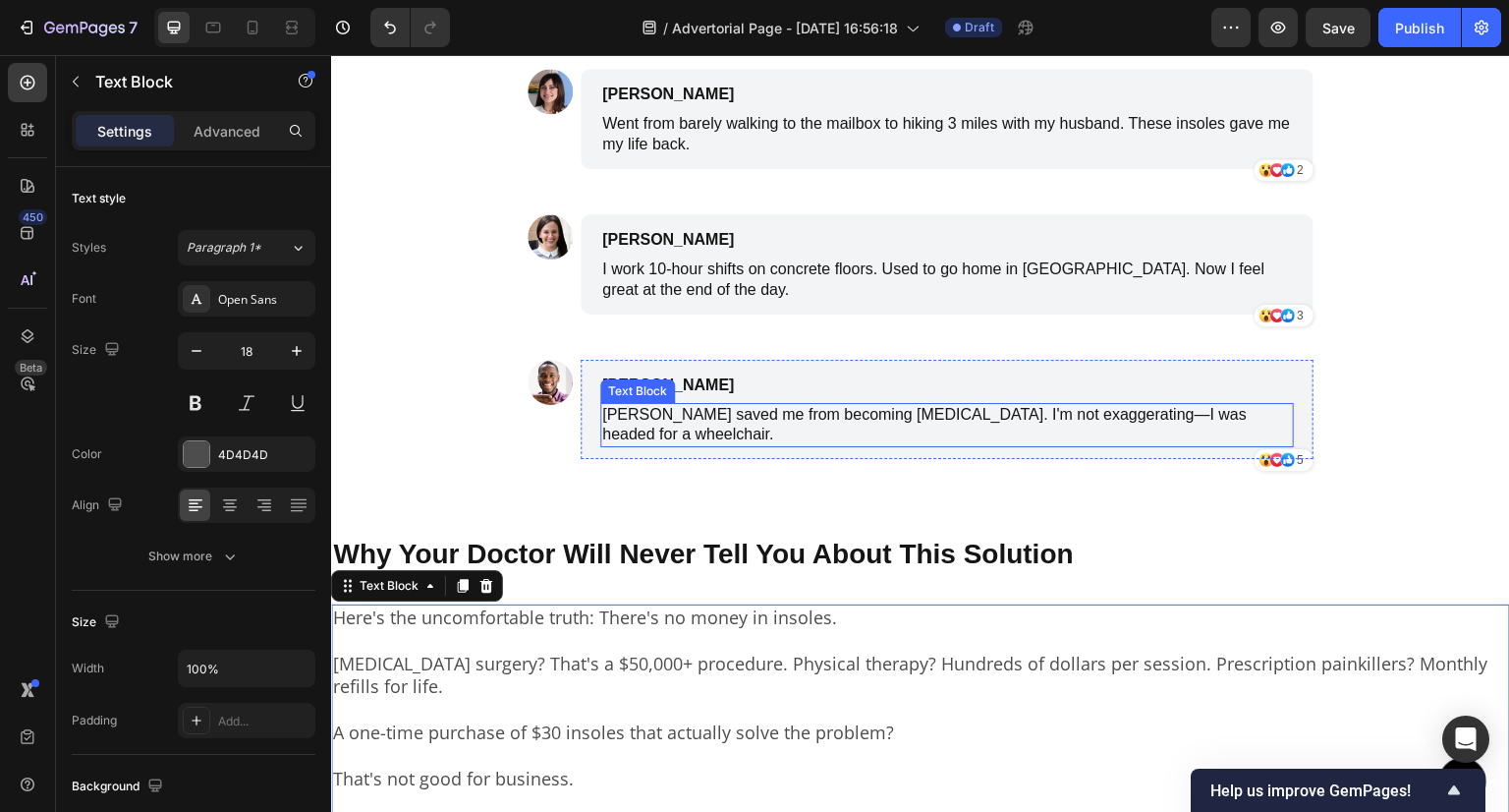
click at [737, 416] on p "[PERSON_NAME] saved me from becoming [MEDICAL_DATA]. I'm not exaggerating—I was…" at bounding box center [947, 425] width 690 height 41
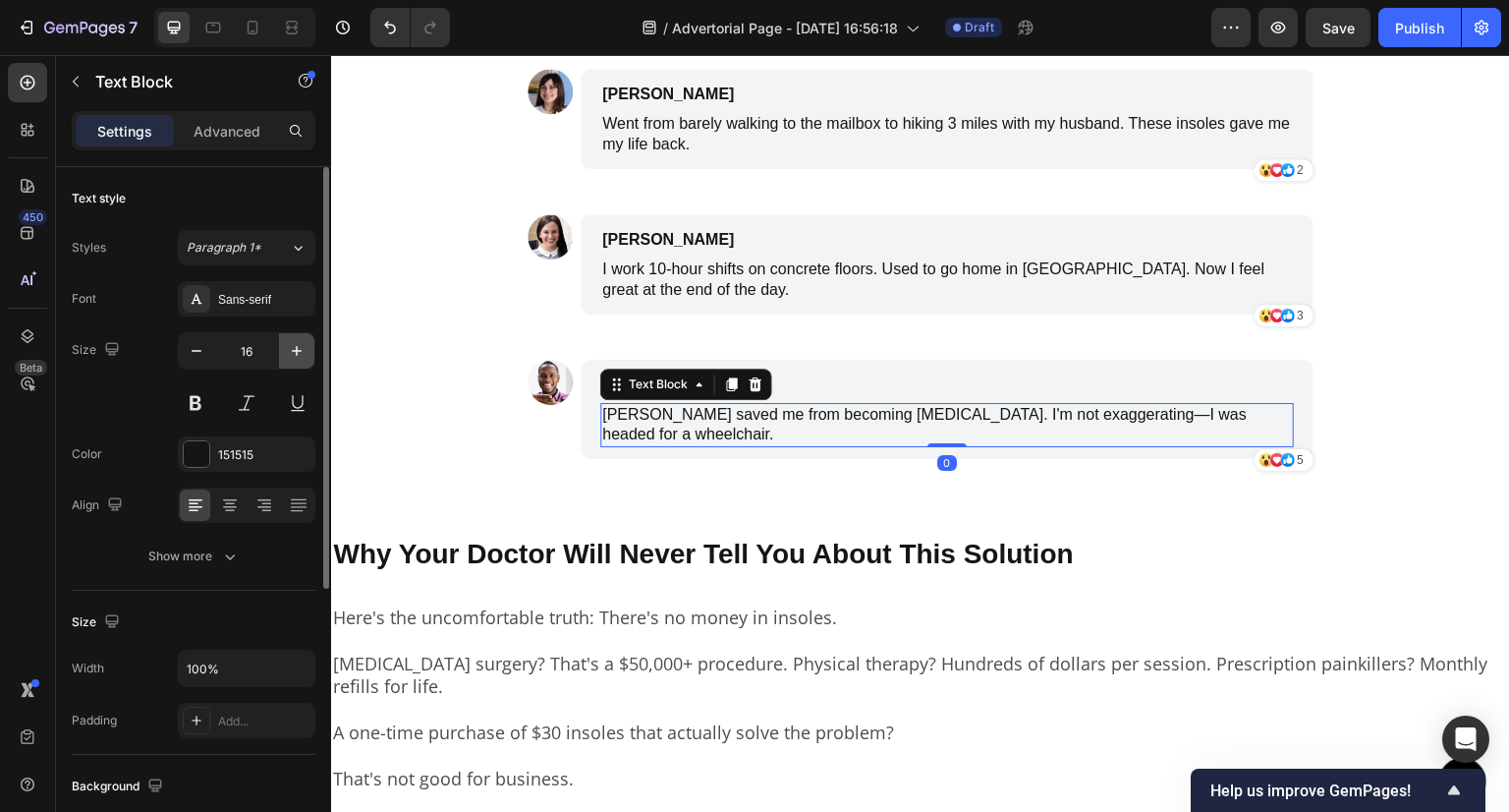
click at [298, 357] on icon "button" at bounding box center [297, 350] width 20 height 20
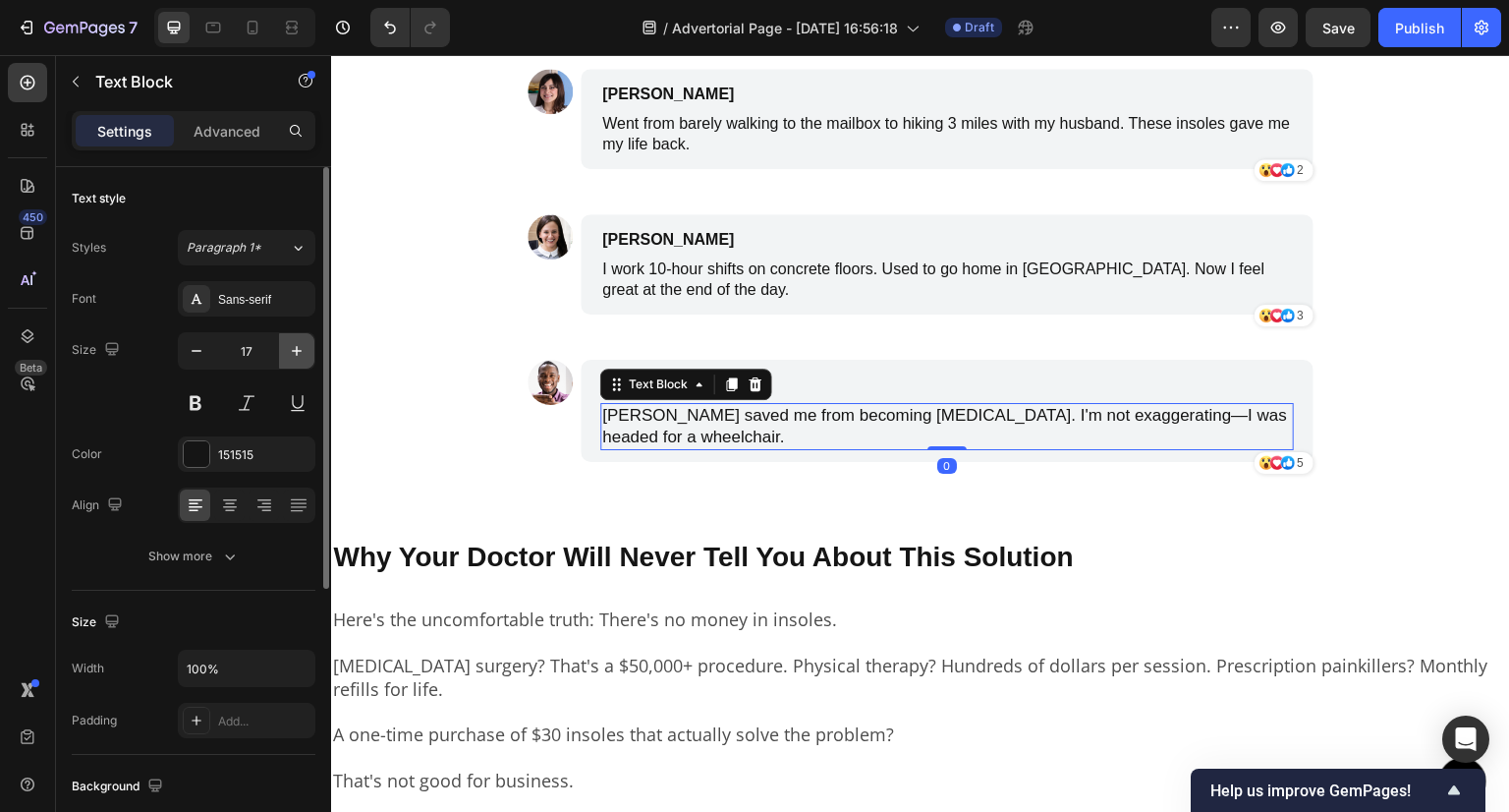
click at [298, 357] on icon "button" at bounding box center [297, 350] width 20 height 20
type input "18"
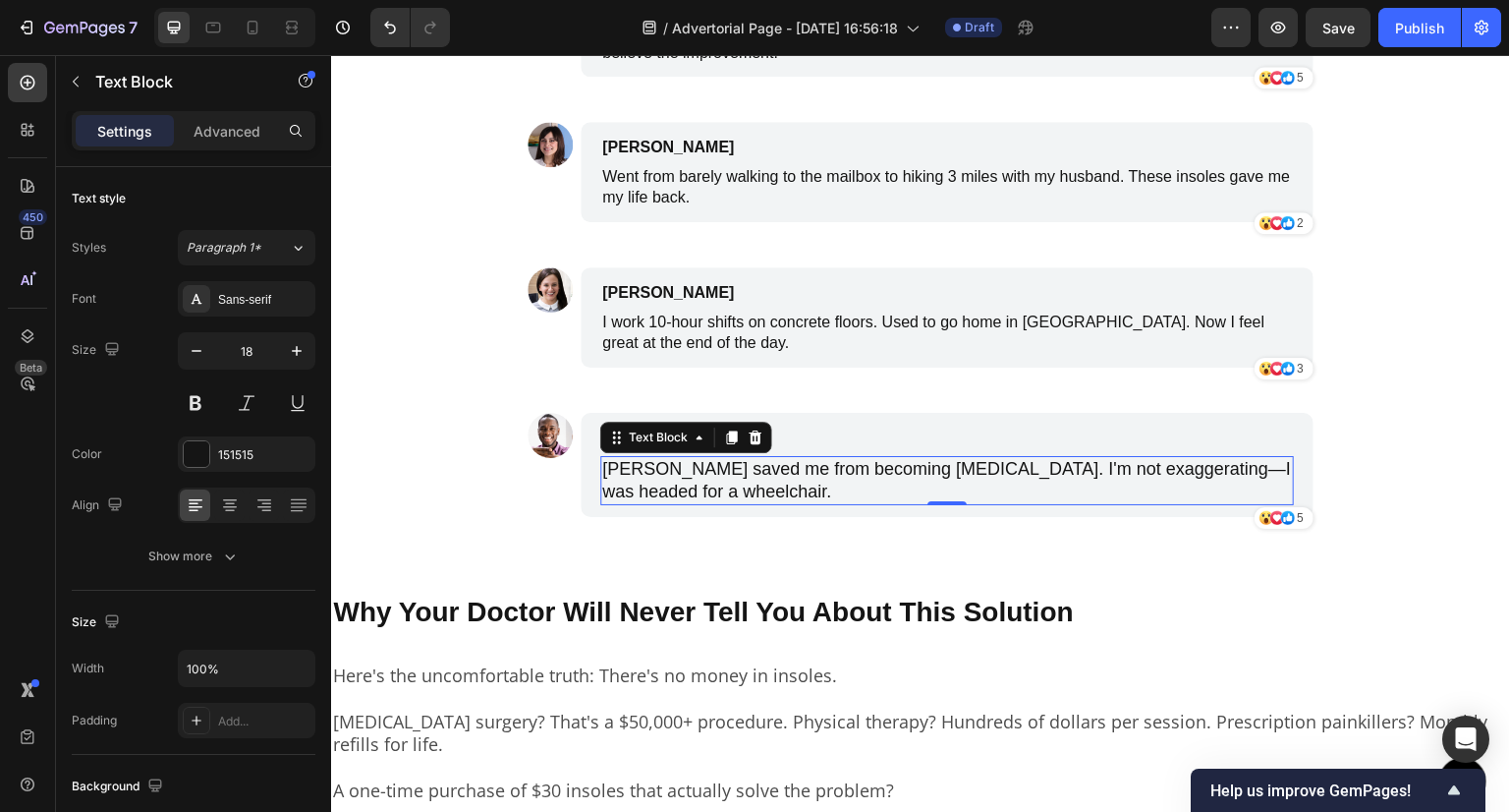
scroll to position [6412, 0]
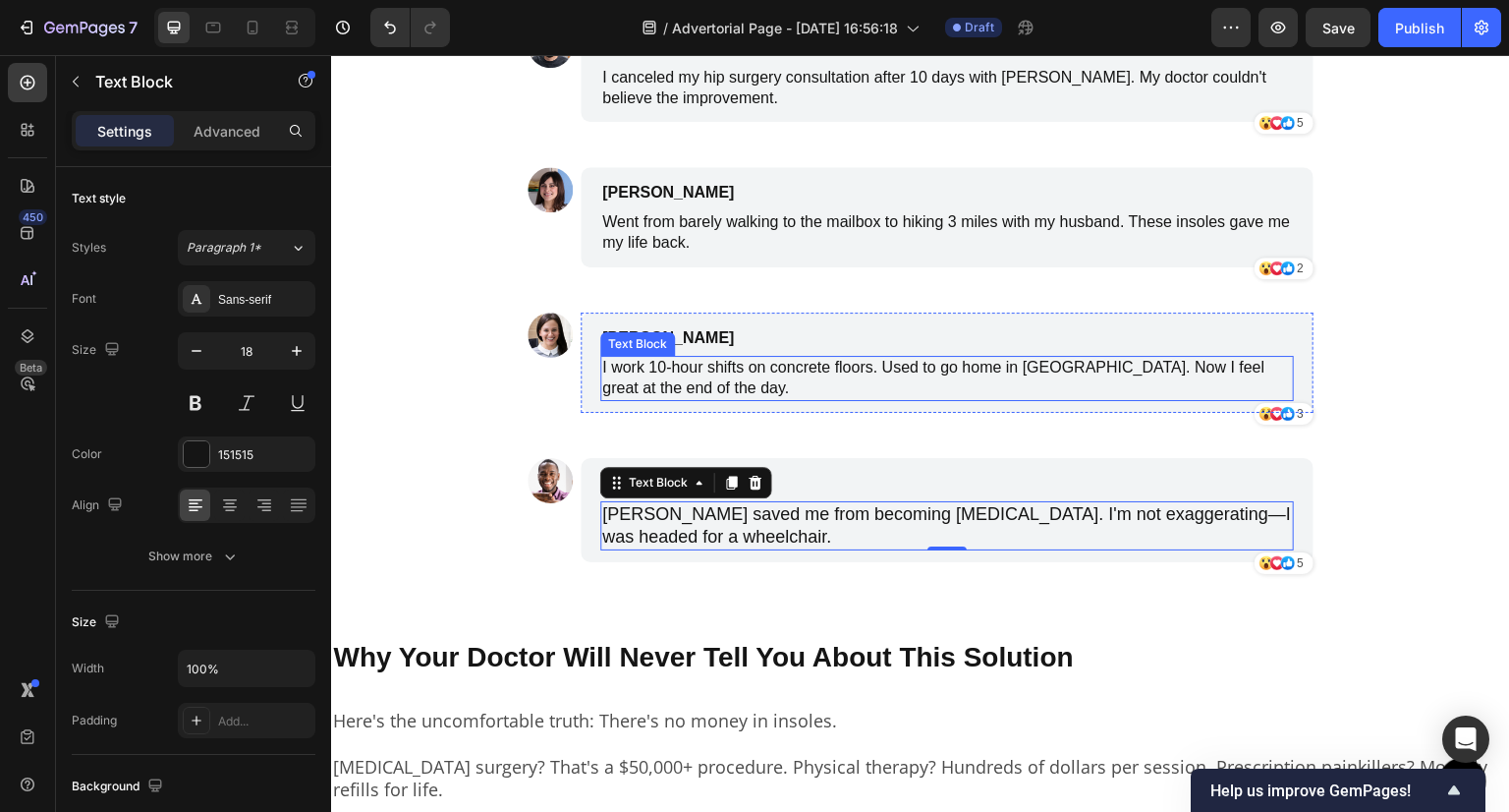
click at [732, 367] on p "I work 10-hour shifts on concrete floors. Used to go home in [GEOGRAPHIC_DATA].…" at bounding box center [947, 378] width 690 height 41
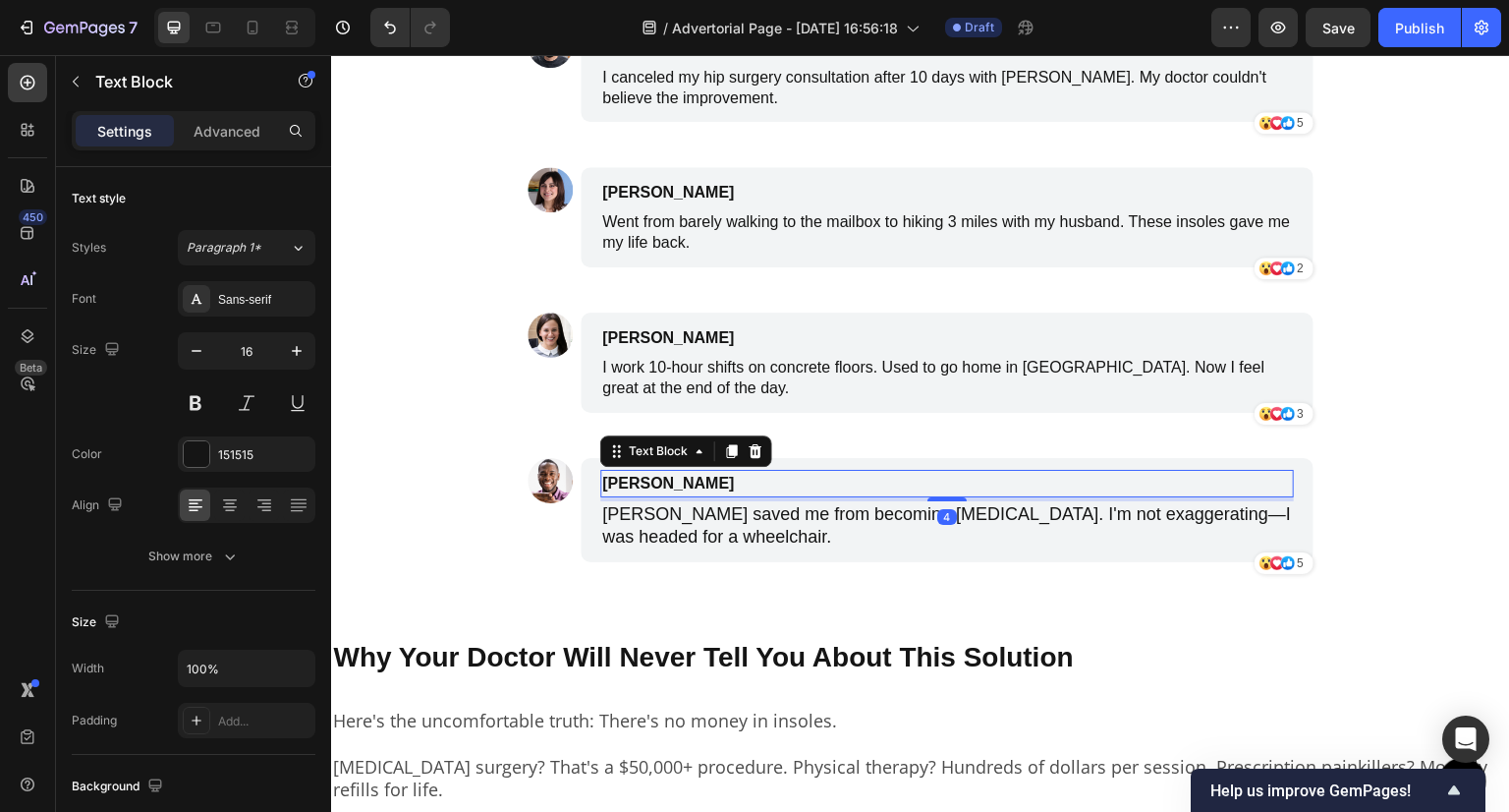
click at [675, 491] on p "[PERSON_NAME]" at bounding box center [853, 483] width 503 height 24
click at [296, 348] on icon "button" at bounding box center [296, 350] width 10 height 10
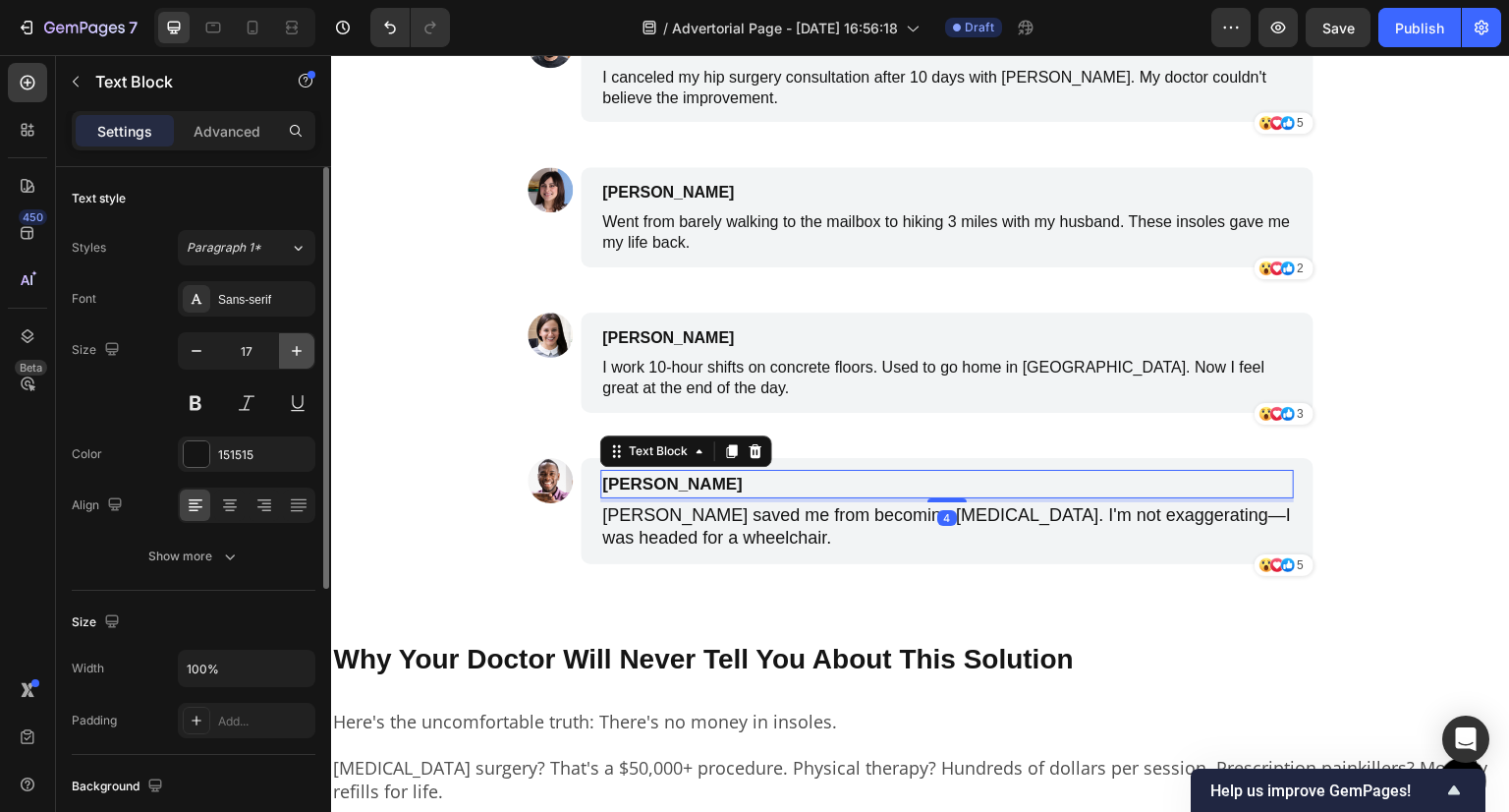
click at [296, 348] on icon "button" at bounding box center [296, 350] width 10 height 10
type input "18"
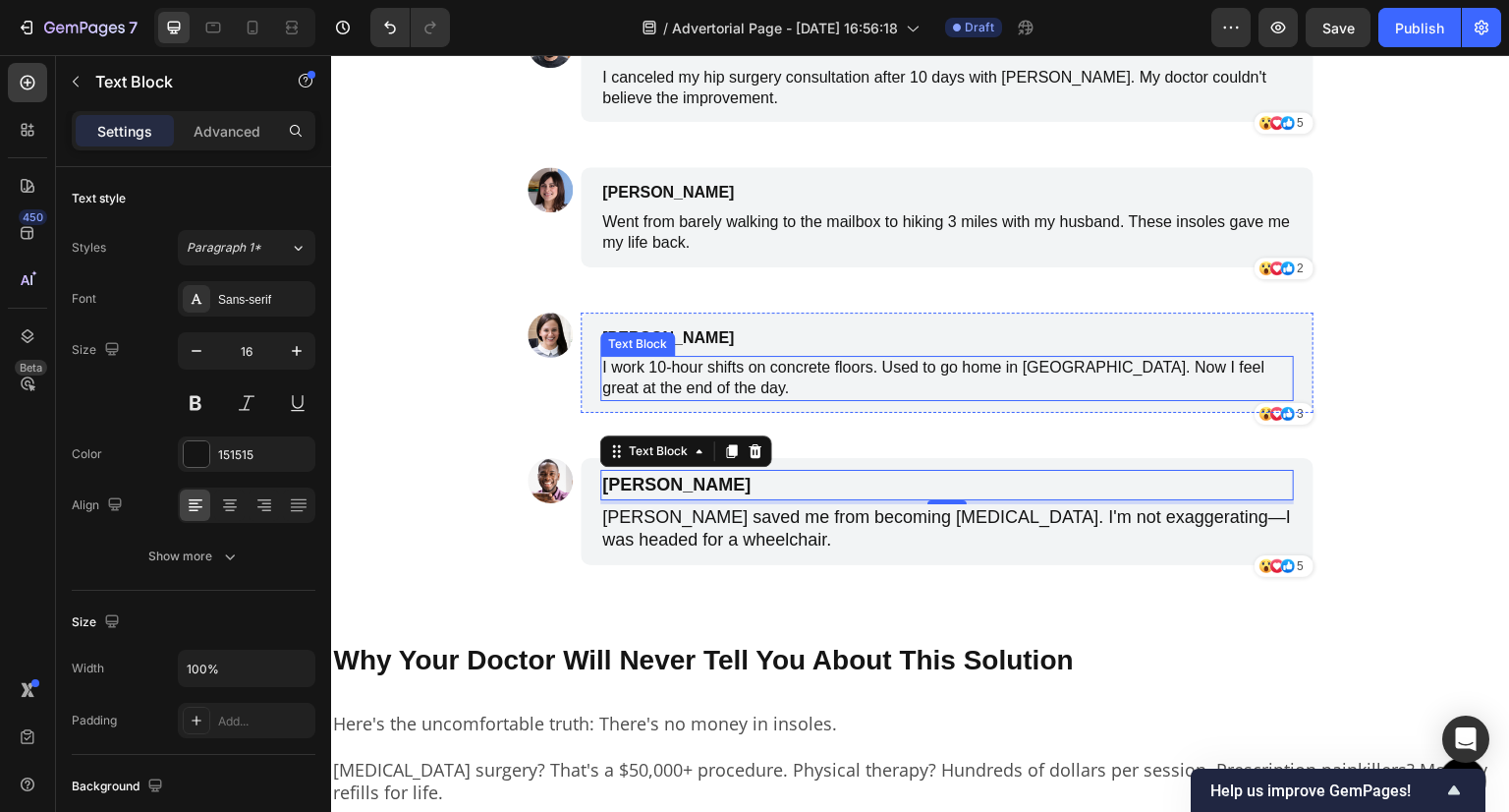
click at [776, 360] on p "I work 10-hour shifts on concrete floors. Used to go home in [GEOGRAPHIC_DATA].…" at bounding box center [947, 378] width 690 height 41
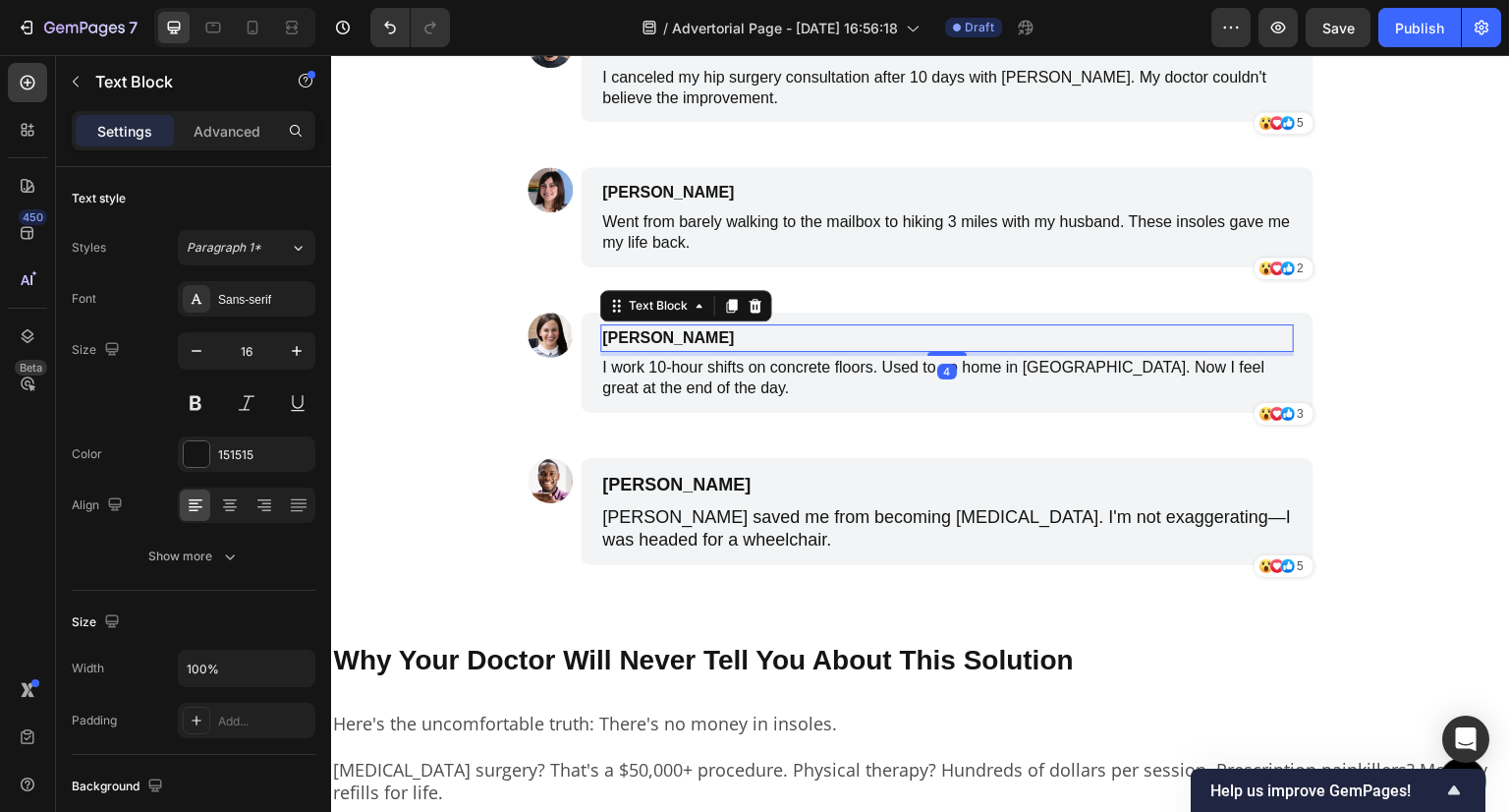
click at [882, 327] on p "[PERSON_NAME]" at bounding box center [853, 338] width 503 height 24
click at [296, 356] on icon "button" at bounding box center [297, 350] width 20 height 20
type input "18"
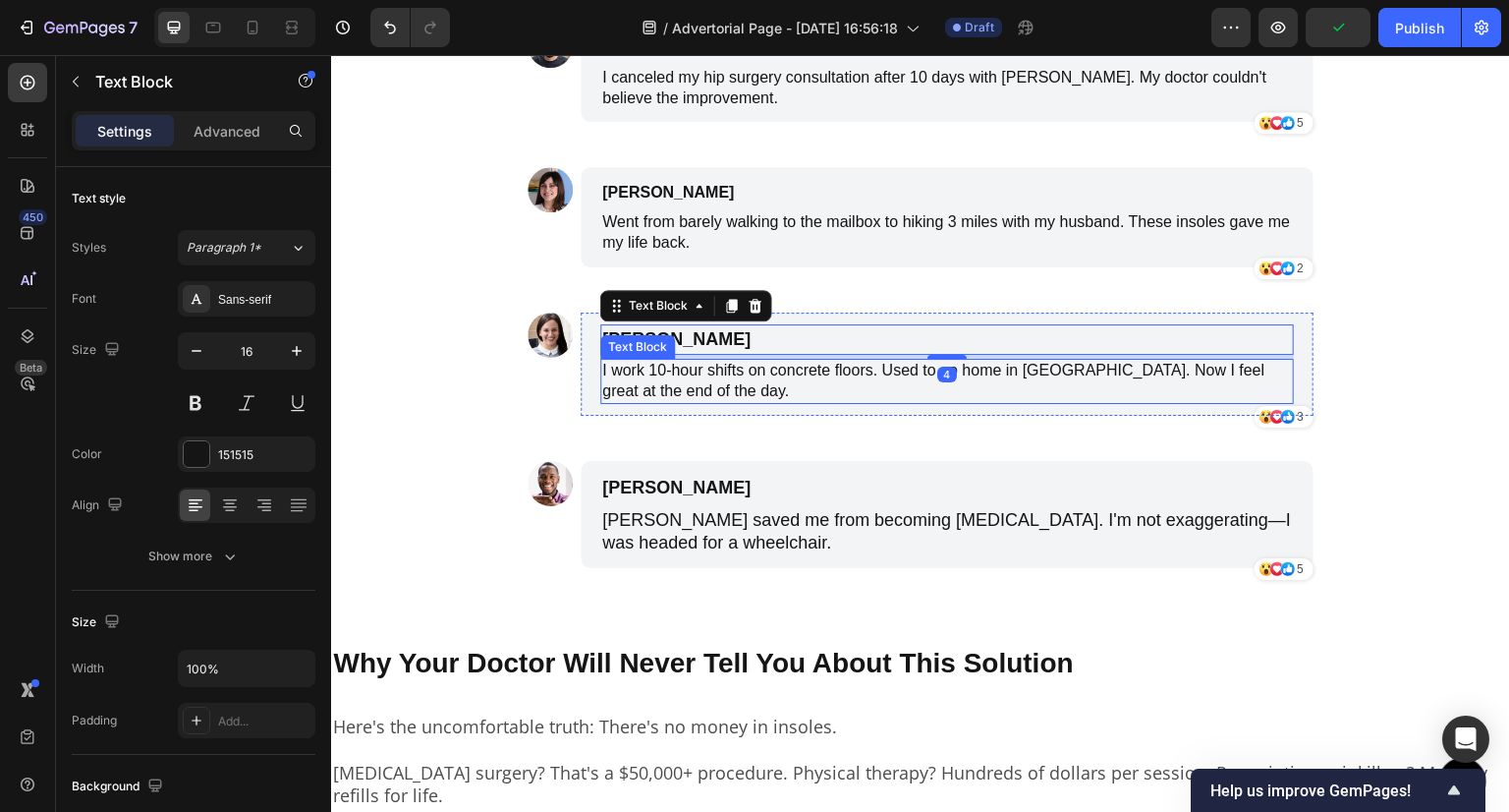
click at [691, 383] on p "I work 10-hour shifts on concrete floors. Used to go home in [GEOGRAPHIC_DATA].…" at bounding box center [947, 381] width 690 height 41
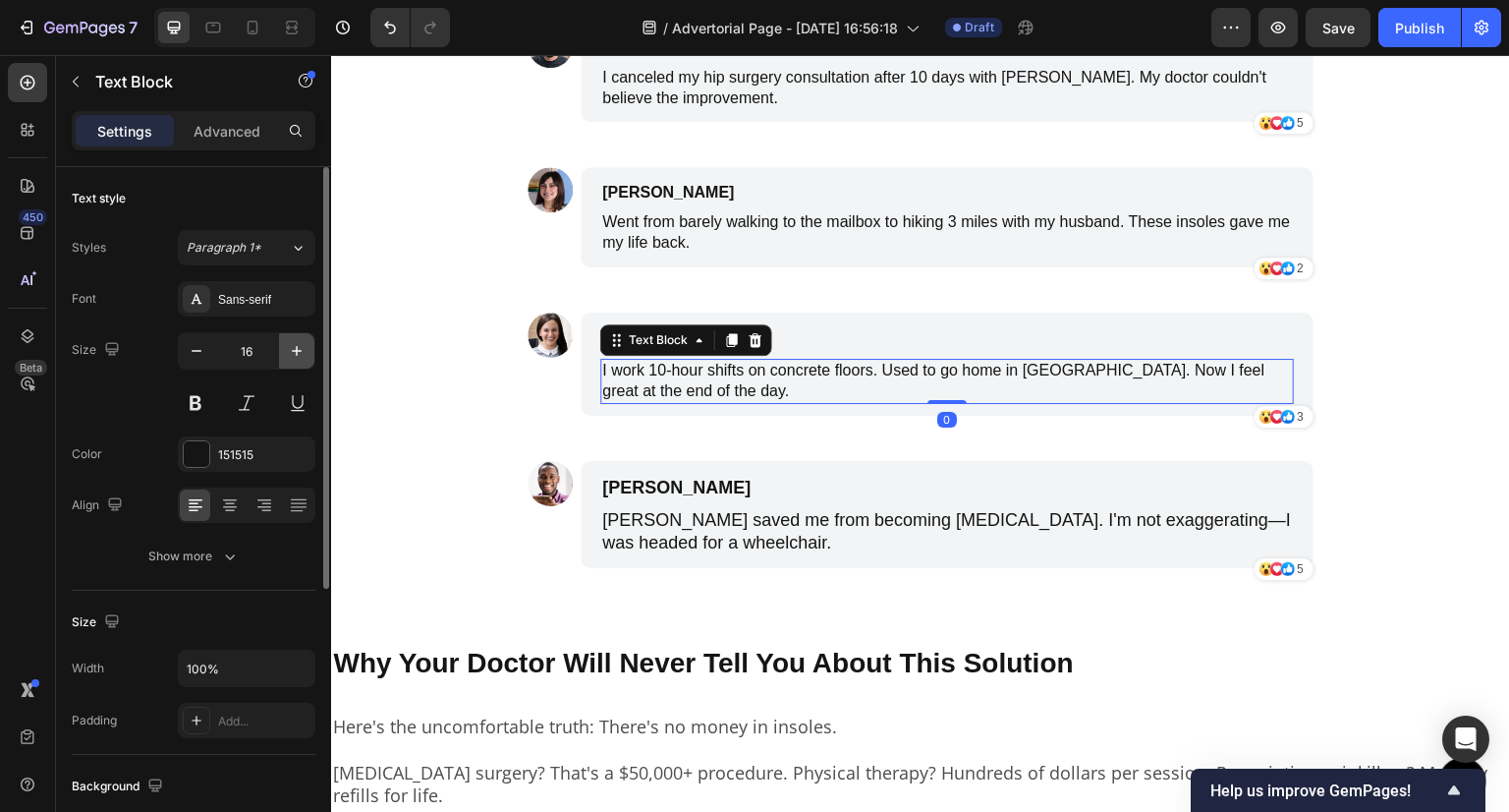
click at [304, 351] on icon "button" at bounding box center [297, 350] width 20 height 20
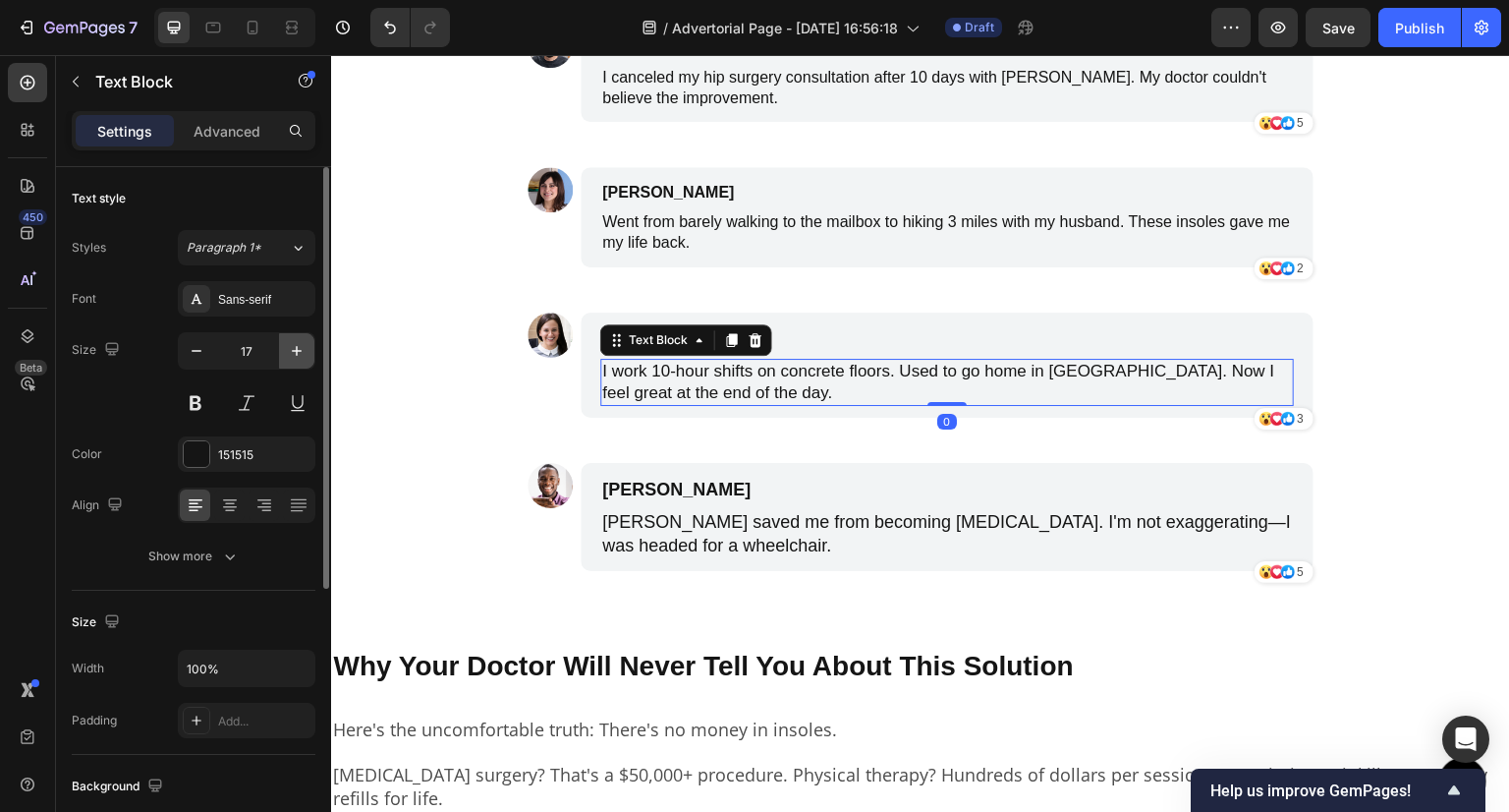
click at [304, 351] on icon "button" at bounding box center [297, 350] width 20 height 20
type input "18"
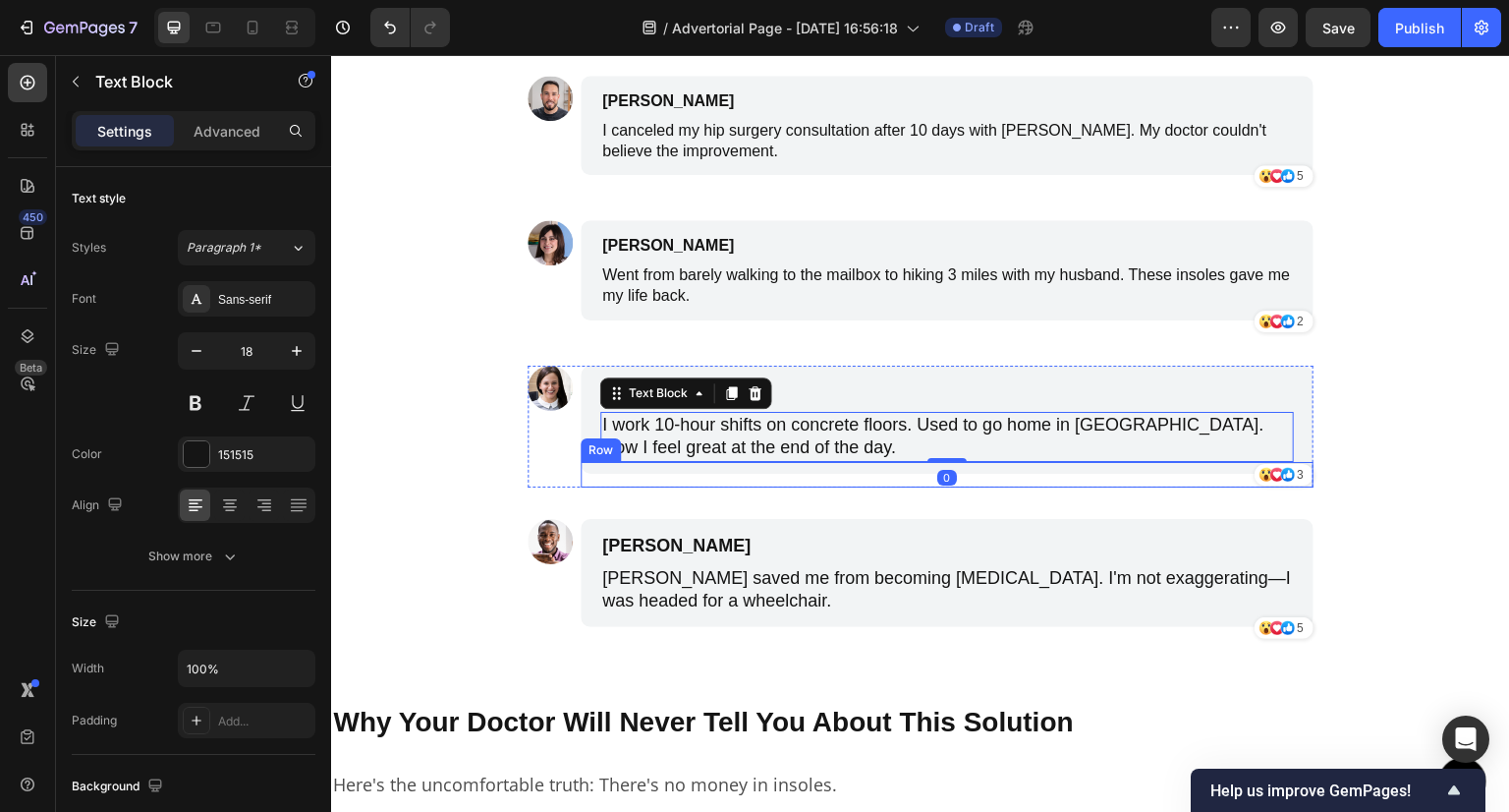
scroll to position [6215, 0]
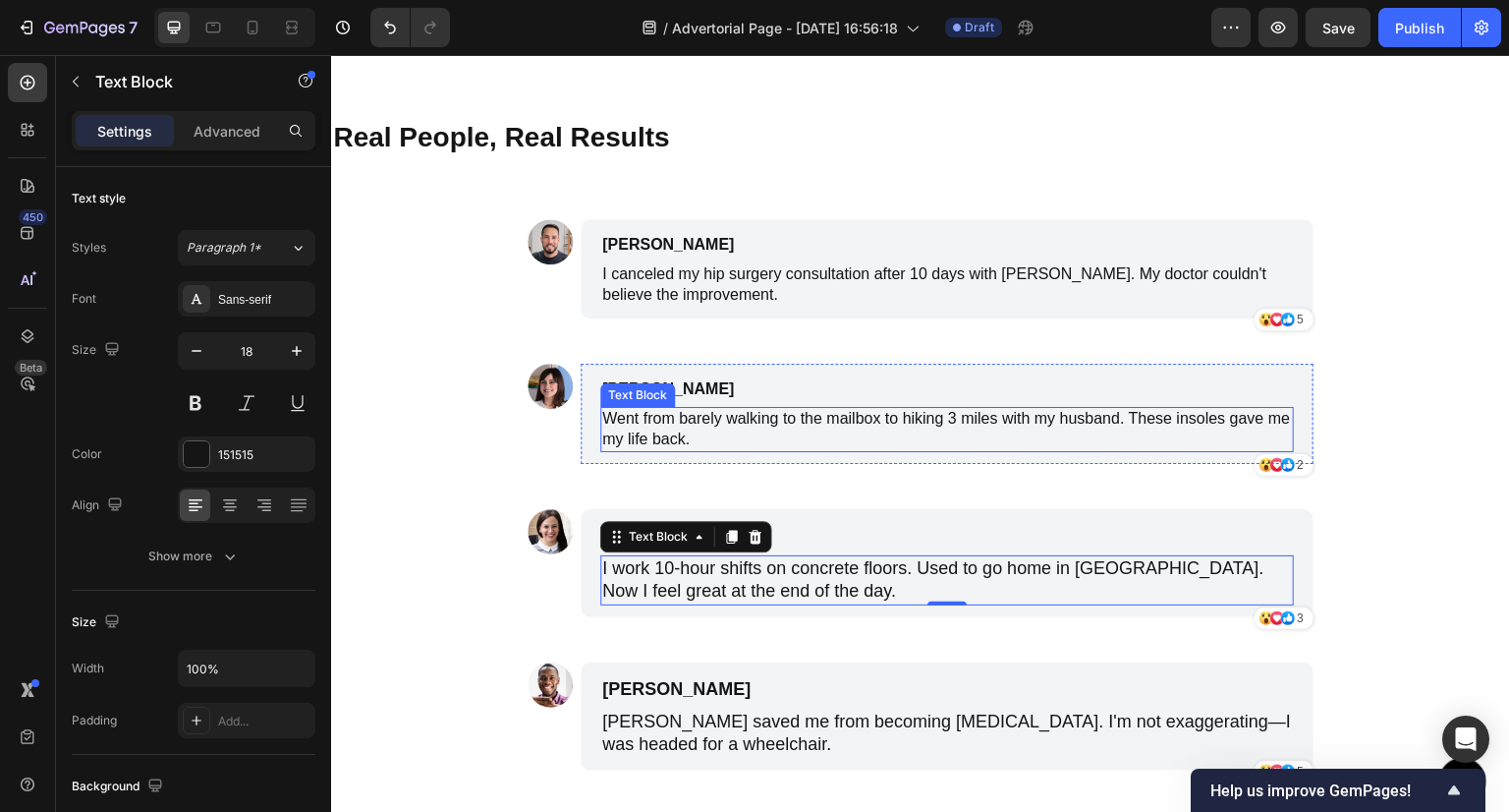
click at [670, 420] on p "Went from barely walking to the mailbox to hiking 3 miles with my husband. Thes…" at bounding box center [947, 429] width 690 height 41
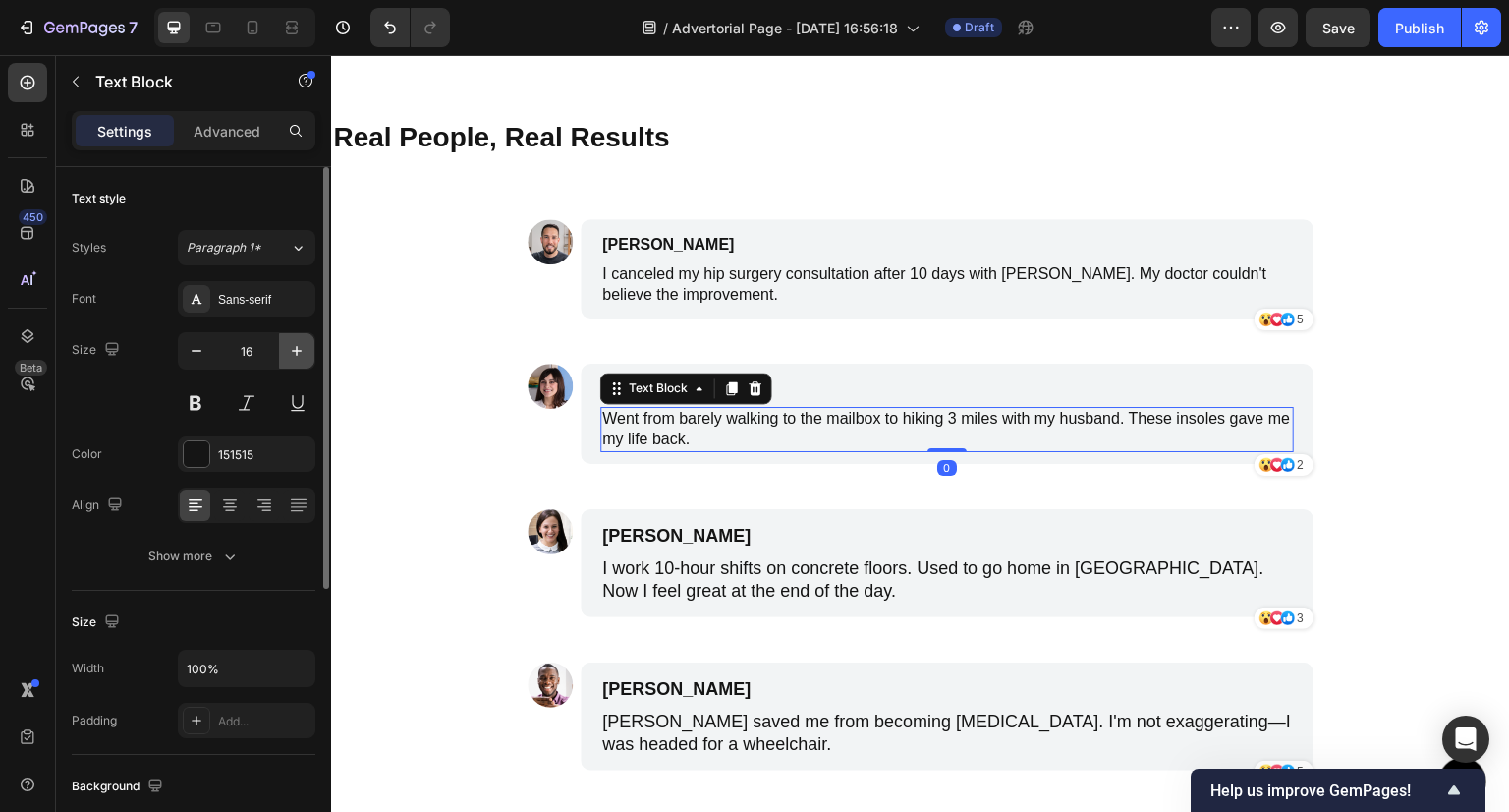
click at [287, 359] on button "button" at bounding box center [297, 350] width 35 height 35
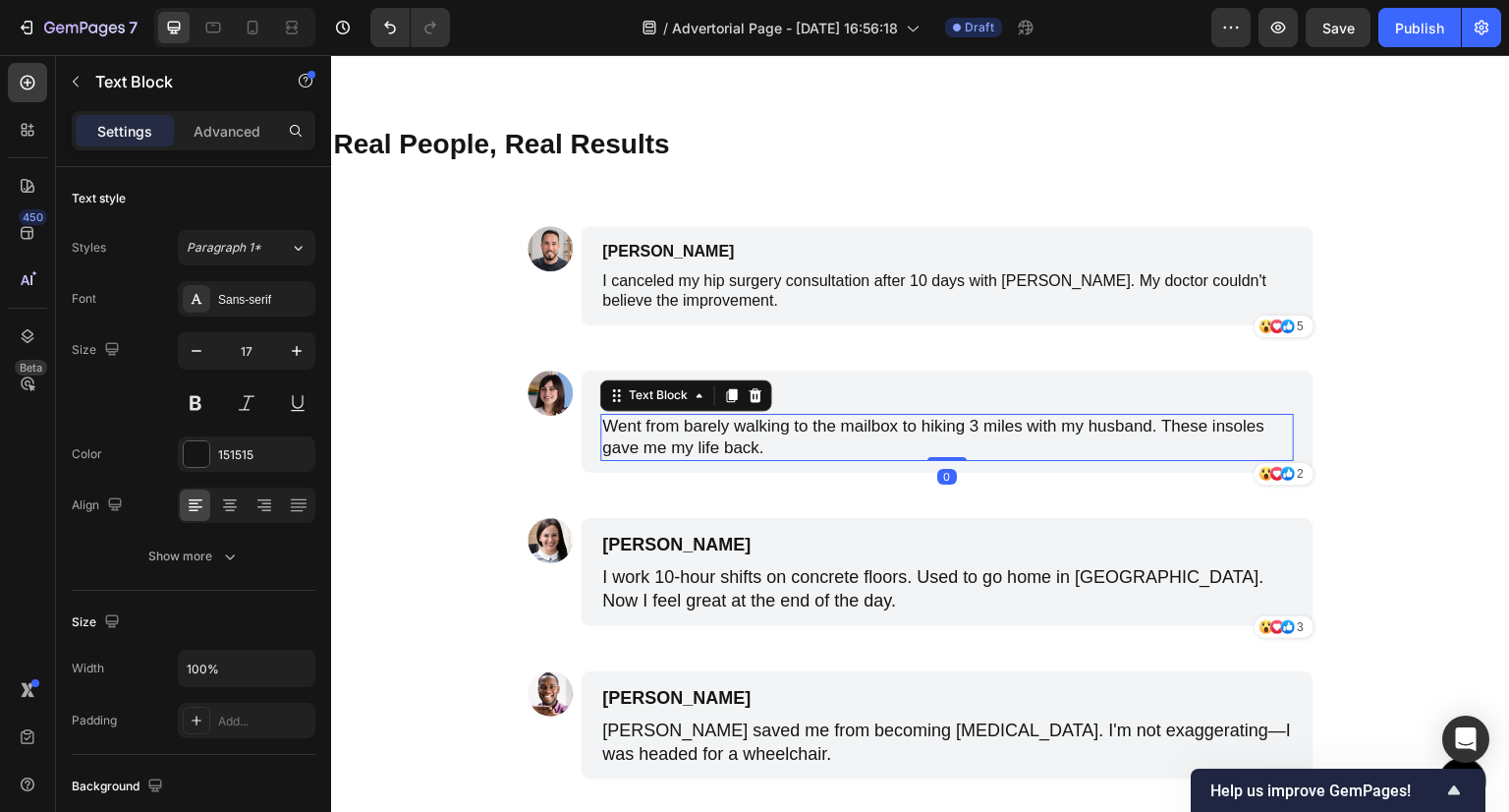
type input "18"
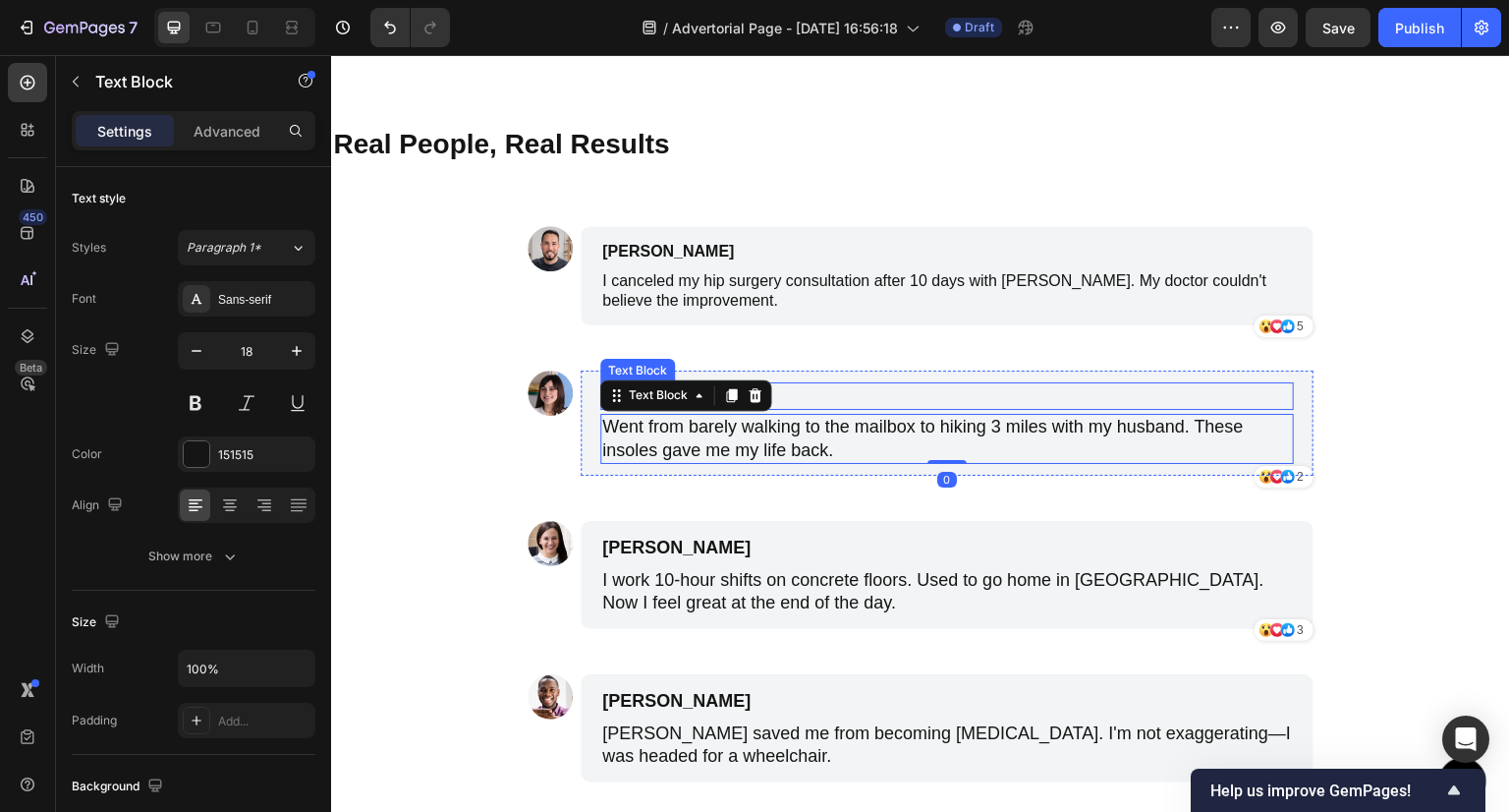
click at [826, 392] on p "[PERSON_NAME]" at bounding box center [853, 396] width 503 height 24
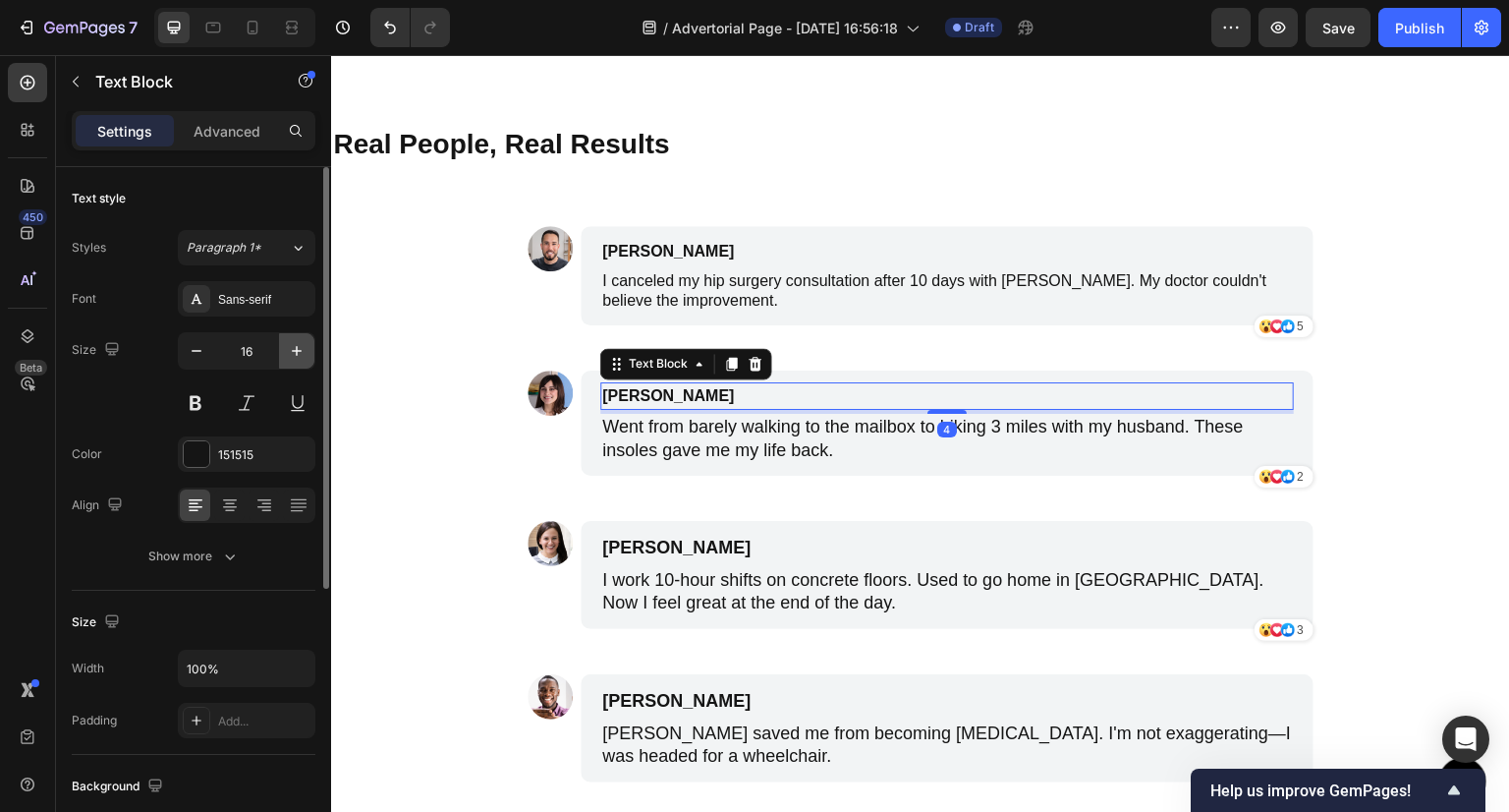
click at [294, 350] on icon "button" at bounding box center [297, 350] width 20 height 20
type input "18"
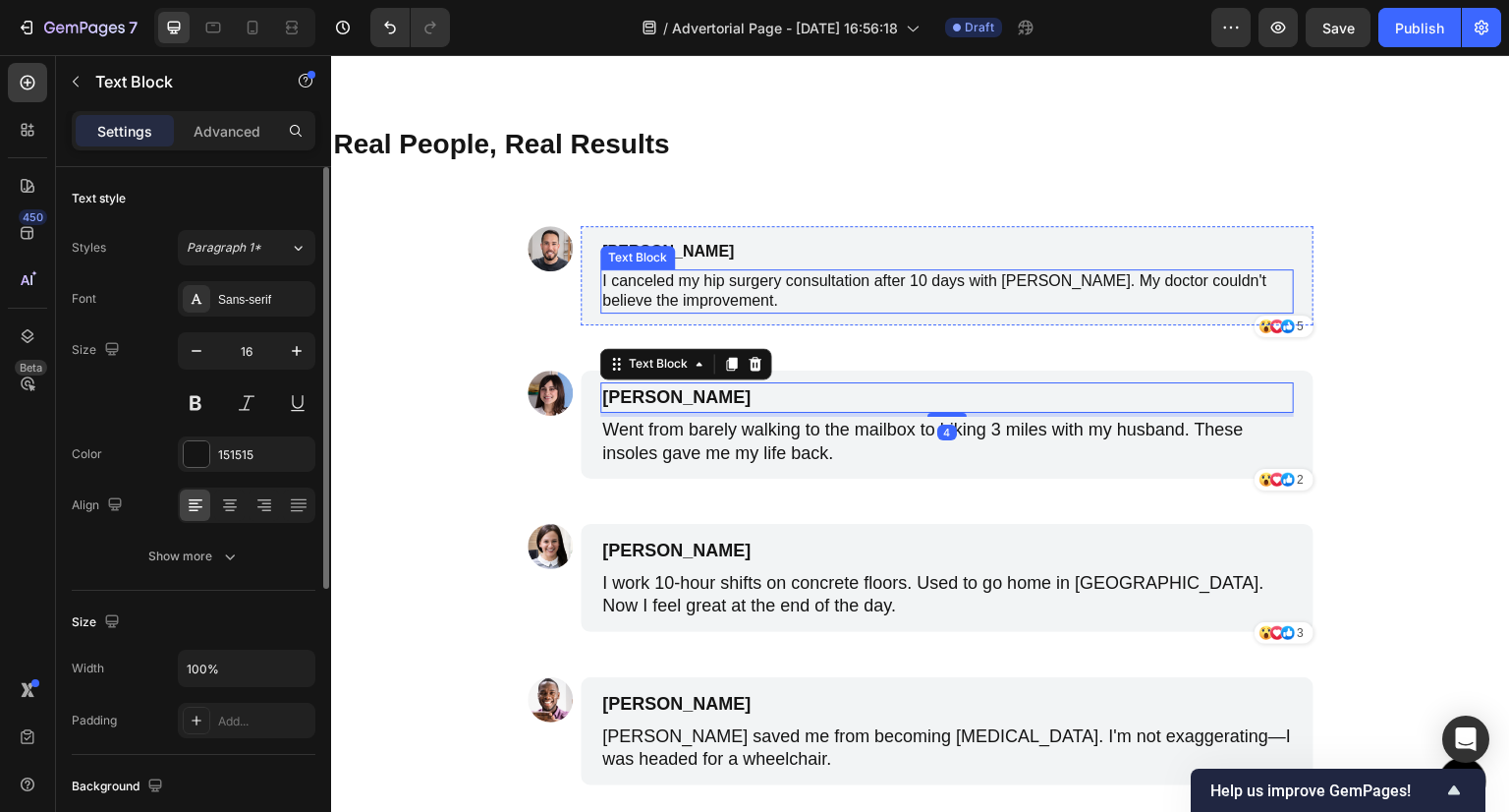
click at [656, 279] on p "I canceled my hip surgery consultation after 10 days with [PERSON_NAME]. My doc…" at bounding box center [947, 292] width 690 height 41
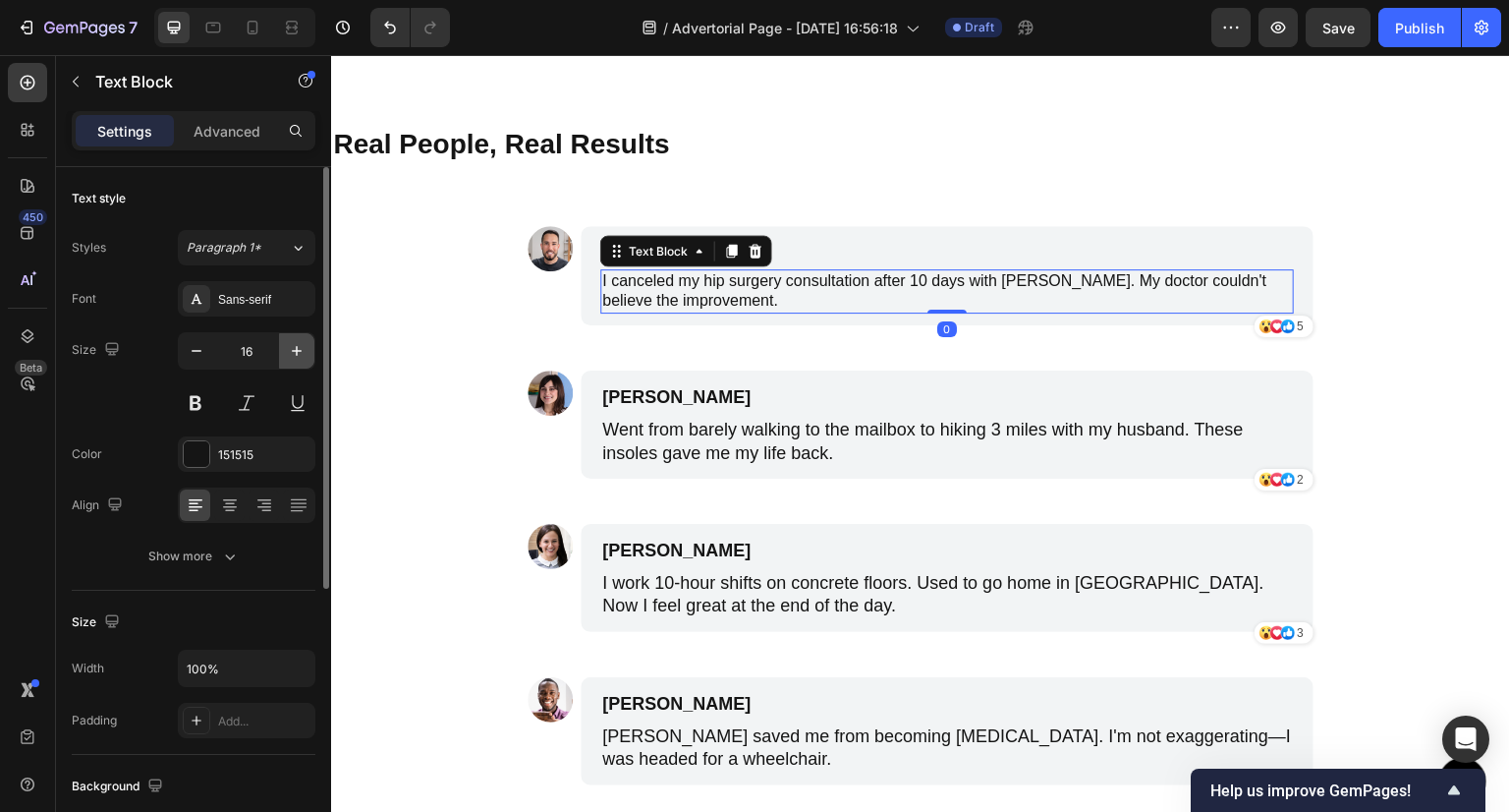
click at [291, 345] on icon "button" at bounding box center [297, 350] width 20 height 20
type input "18"
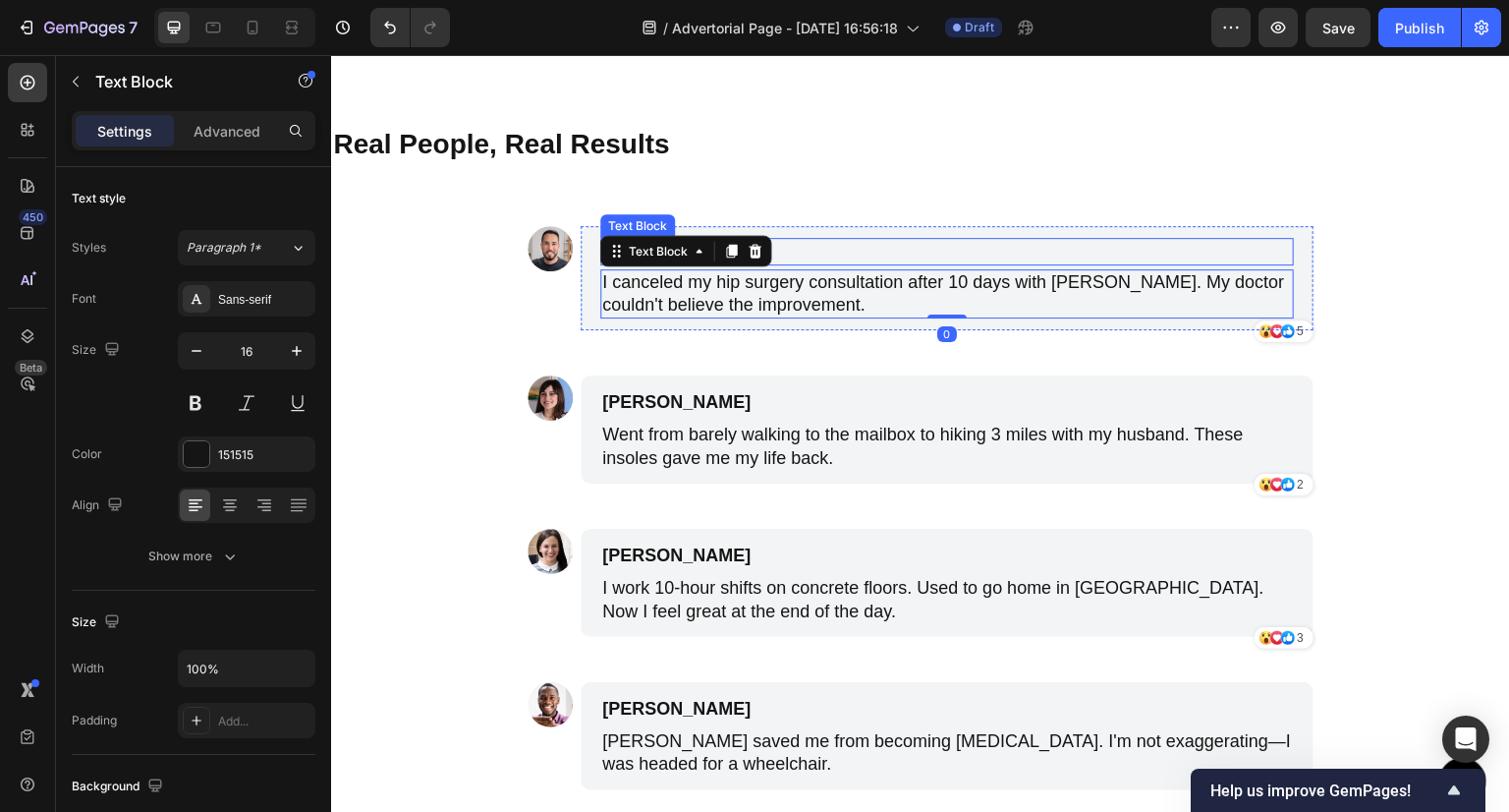
click at [893, 243] on p "[PERSON_NAME]" at bounding box center [853, 252] width 503 height 24
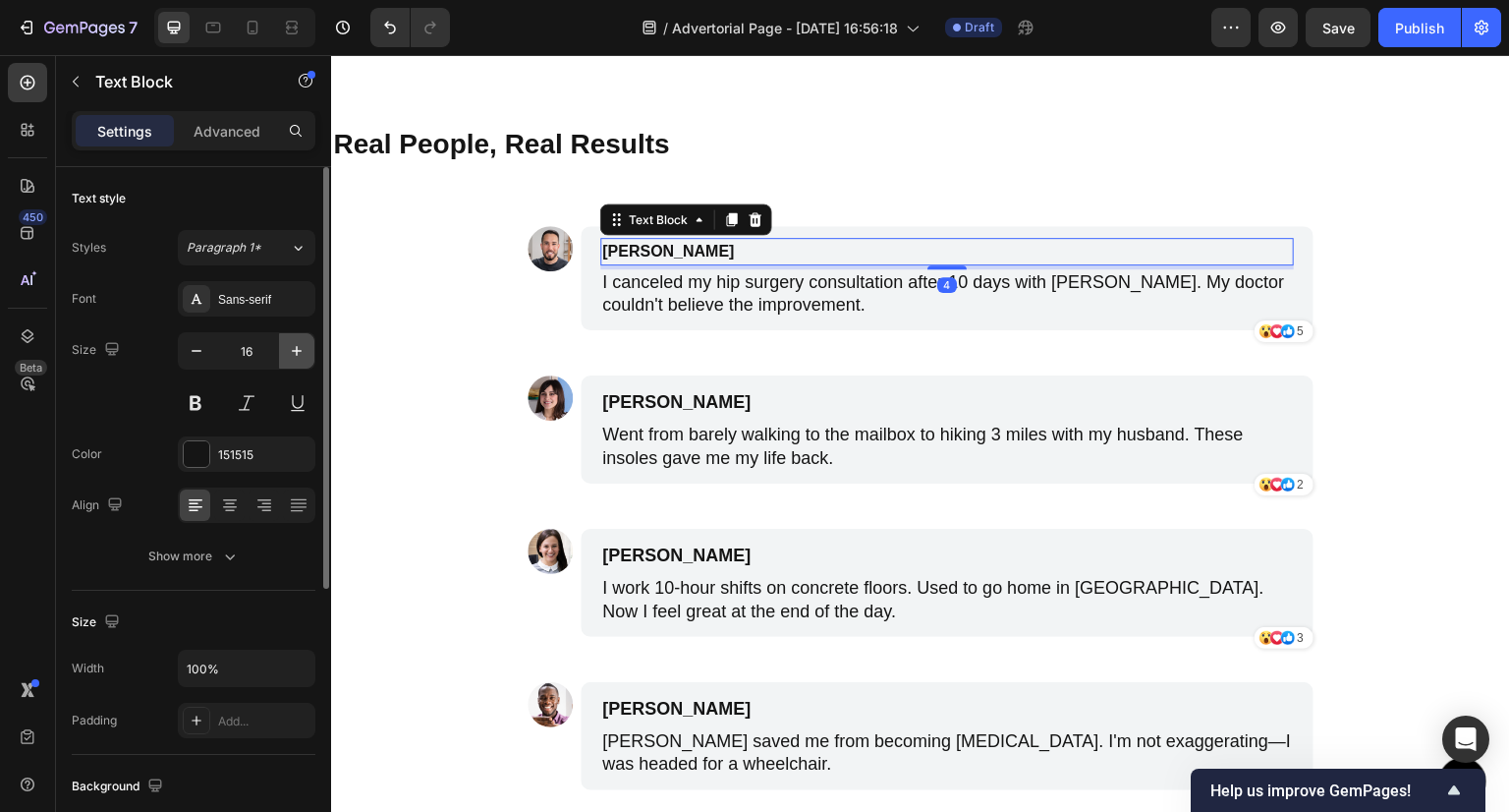
click at [291, 353] on icon "button" at bounding box center [297, 350] width 20 height 20
type input "18"
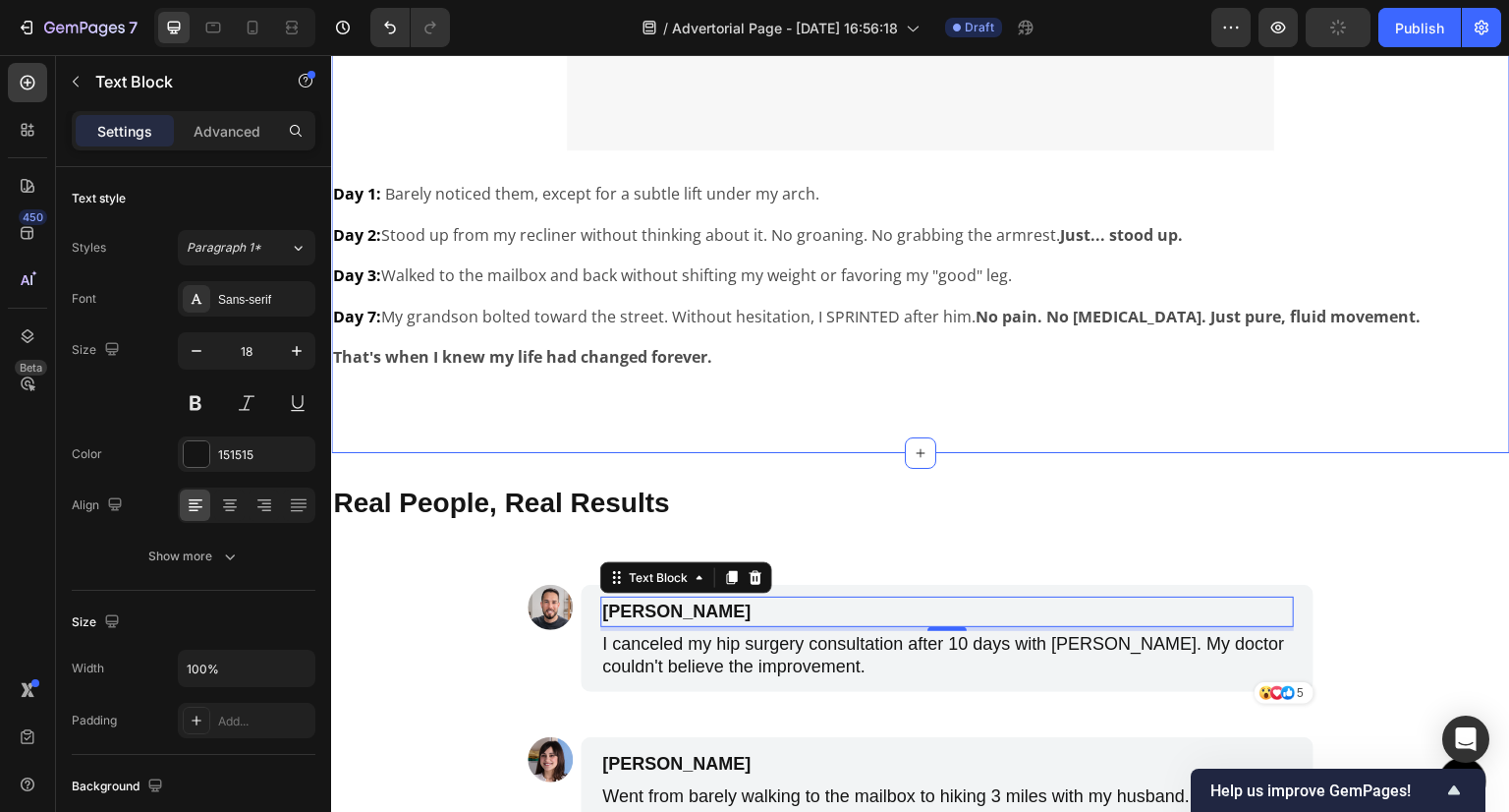
scroll to position [5823, 0]
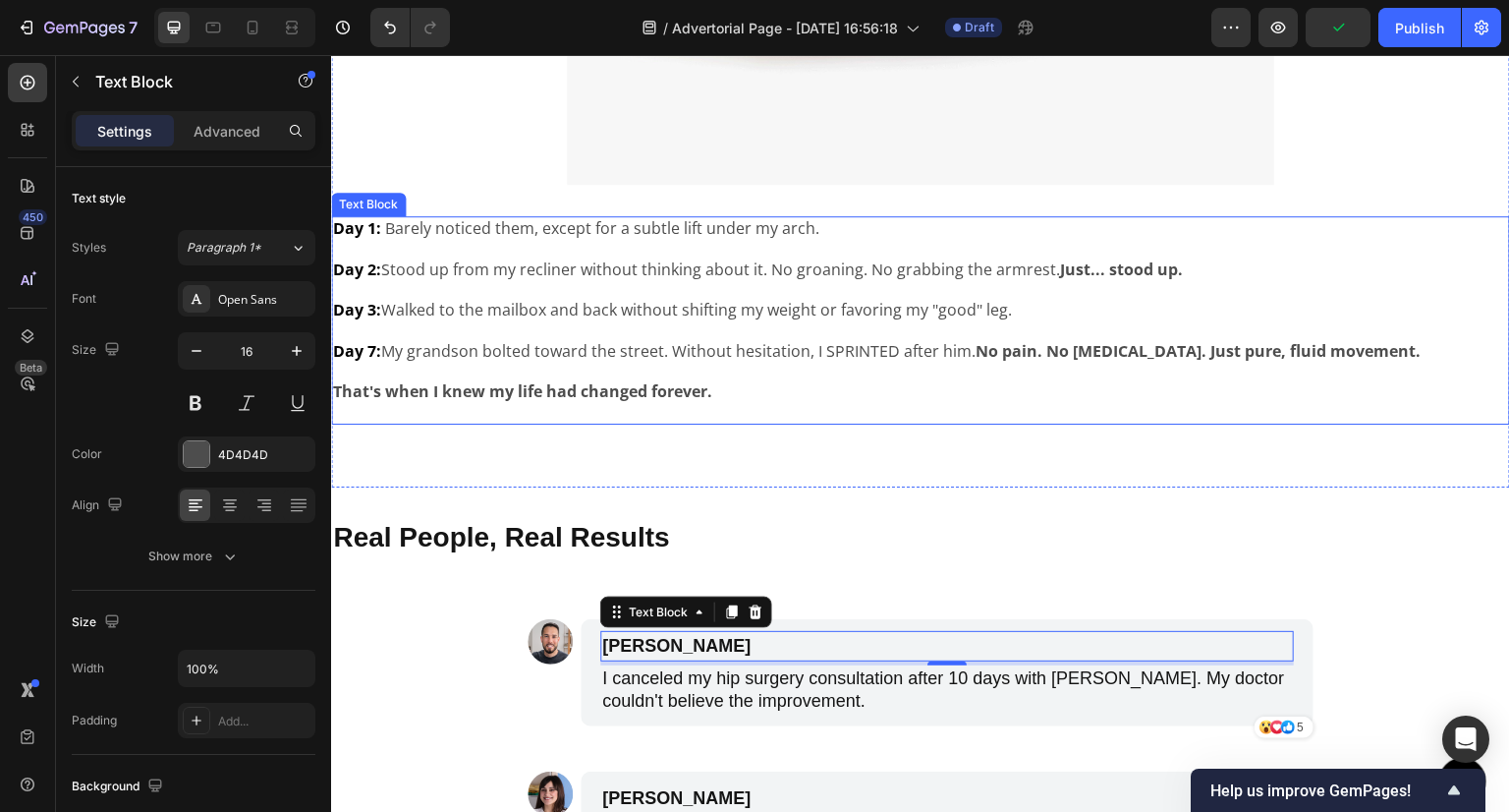
click at [570, 340] on p "Day 7: My grandson bolted toward the street. Without hesitation, I SPRINTED aft…" at bounding box center [920, 341] width 1175 height 41
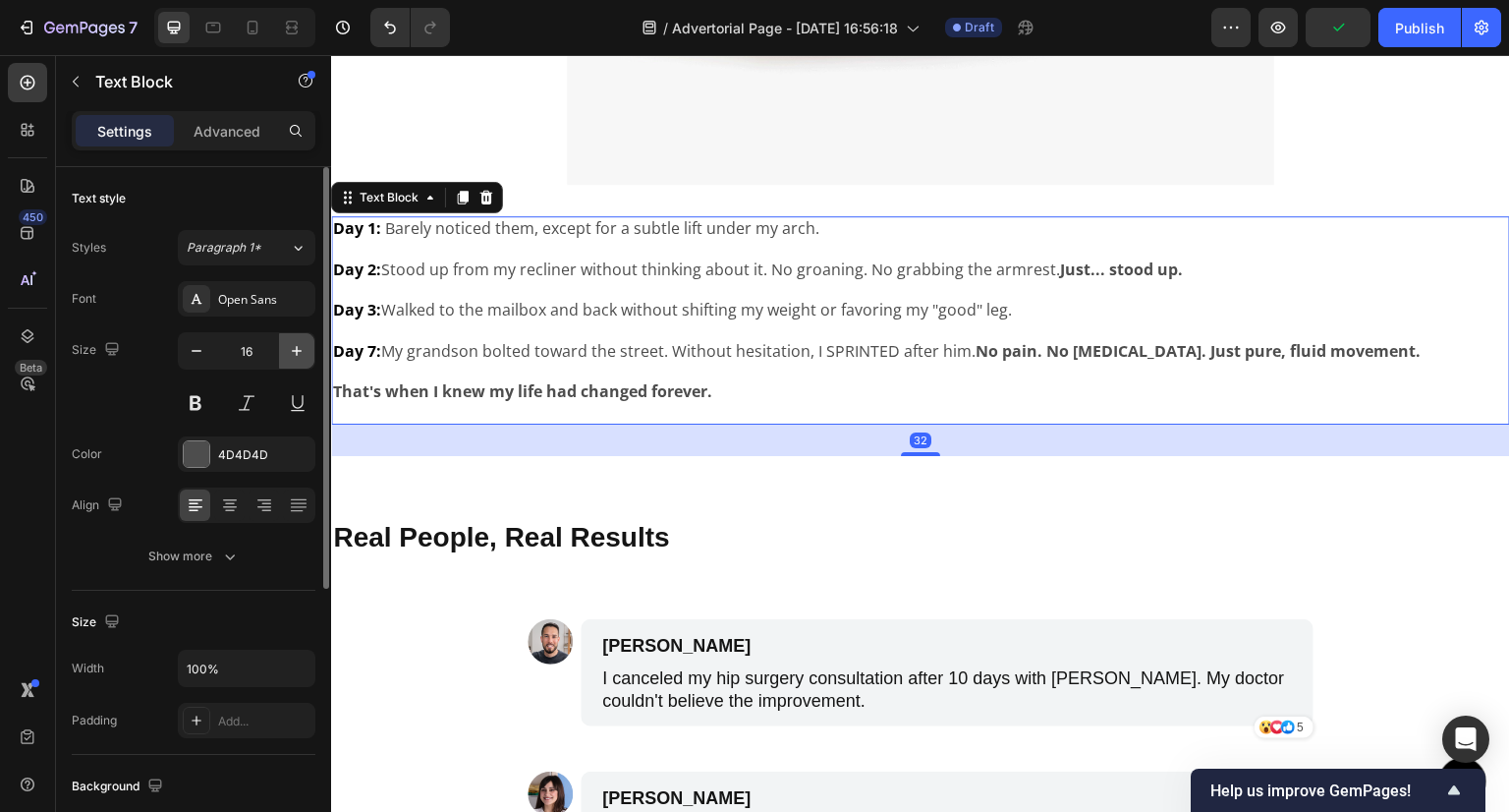
click at [299, 348] on icon "button" at bounding box center [297, 350] width 20 height 20
type input "18"
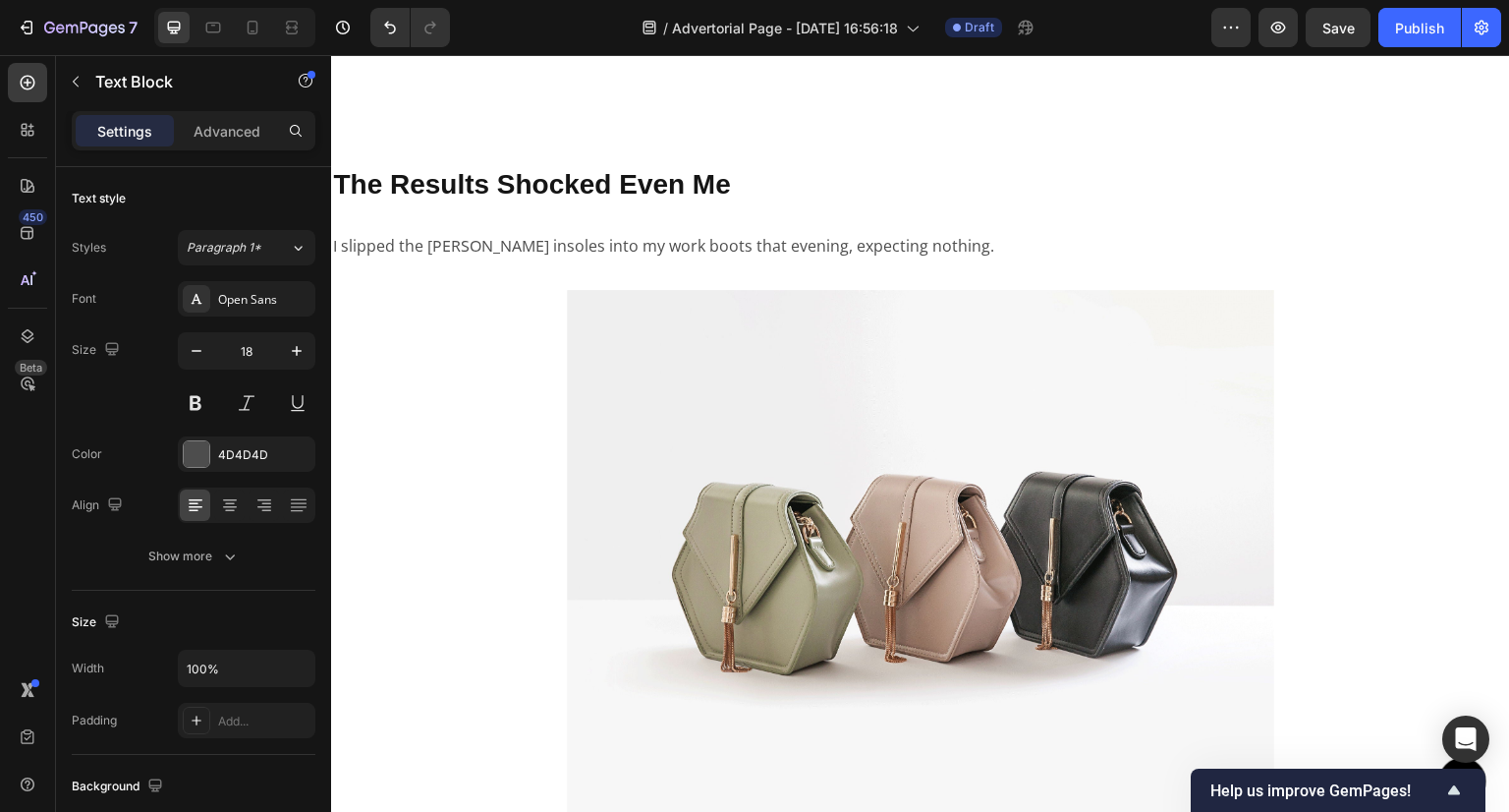
scroll to position [4939, 0]
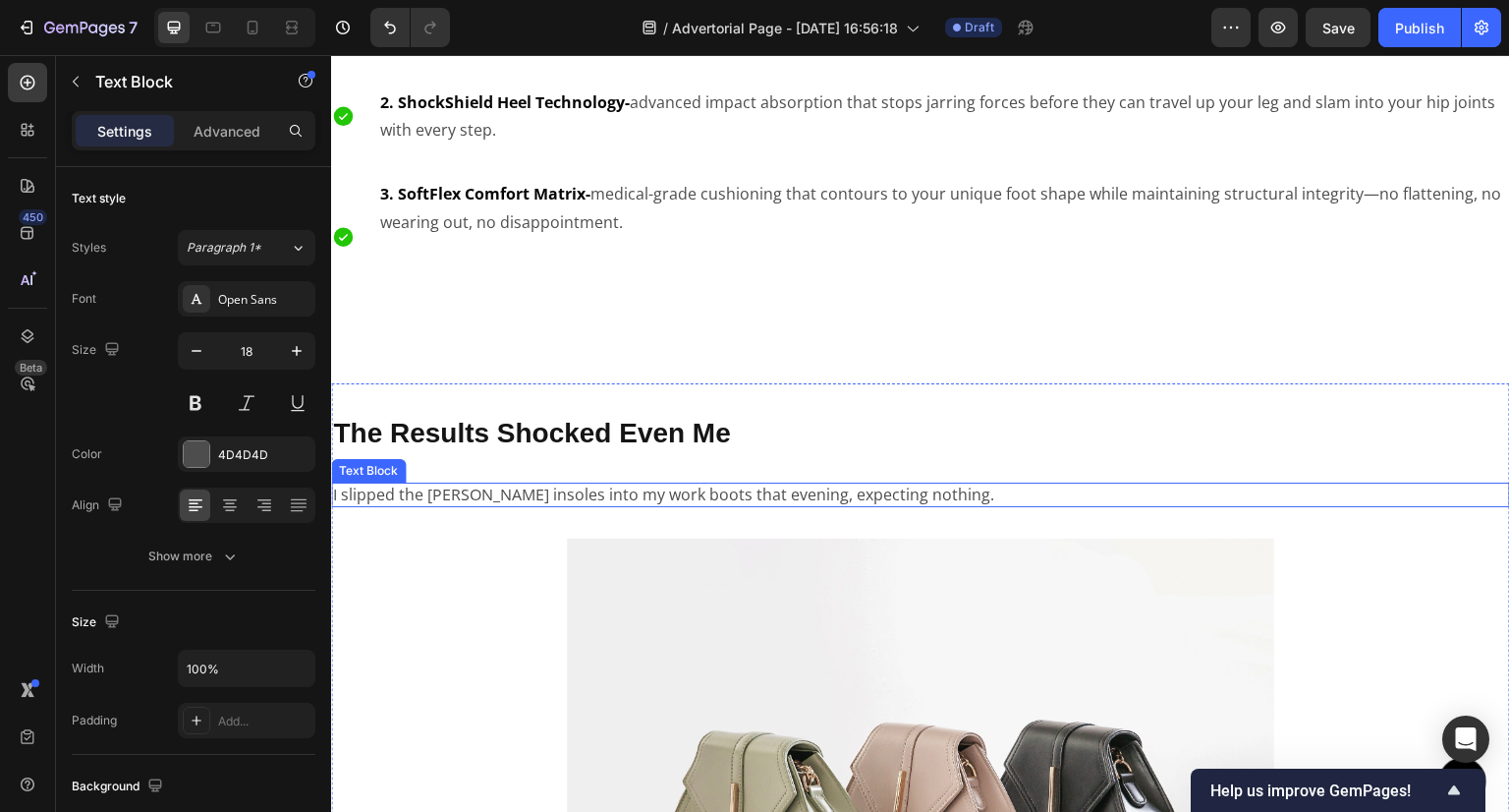
click at [665, 492] on p "I slipped the [PERSON_NAME] insoles into my work boots that evening, expecting …" at bounding box center [920, 494] width 1175 height 21
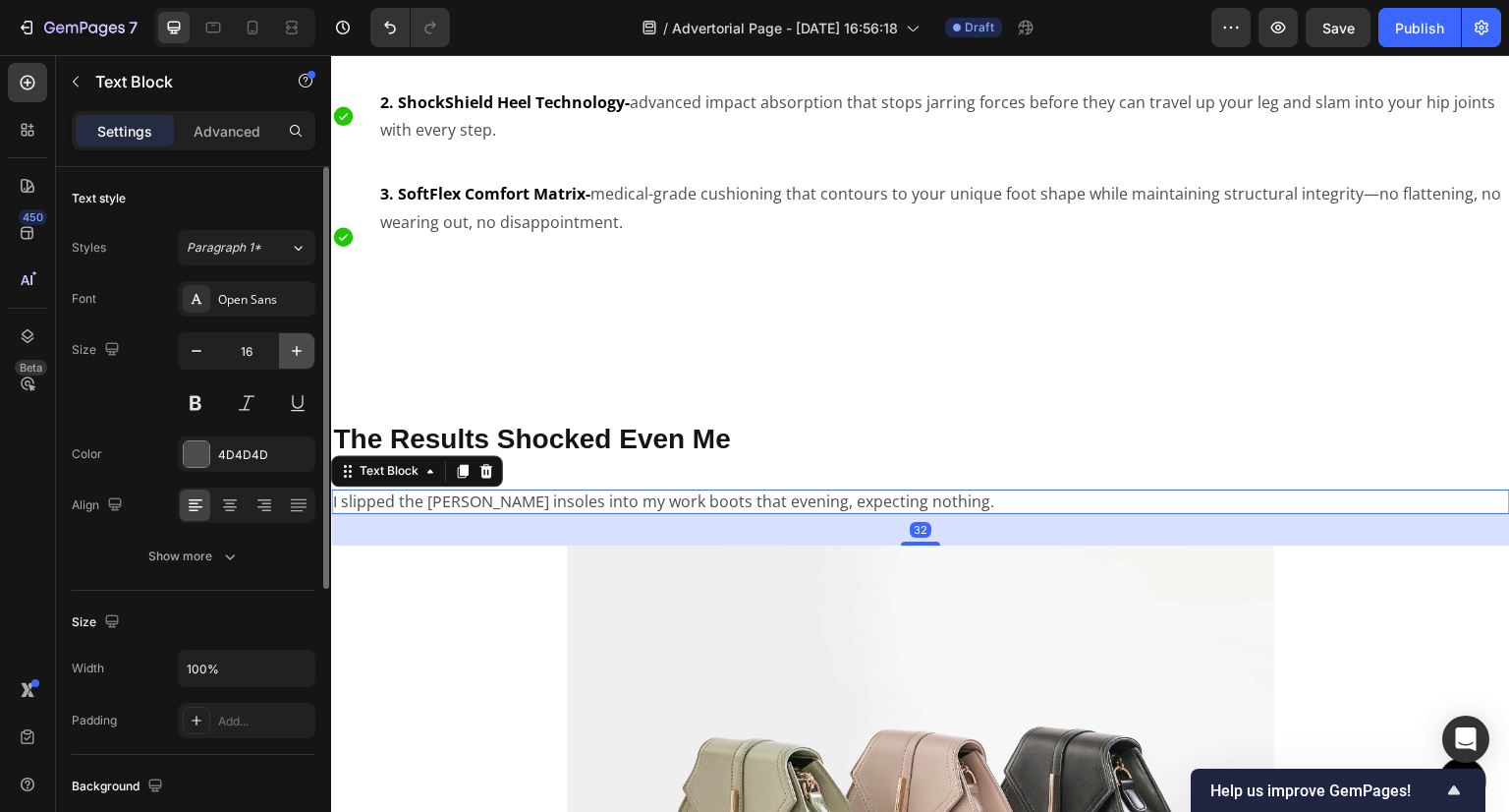
click at [287, 352] on icon "button" at bounding box center [297, 350] width 20 height 20
type input "18"
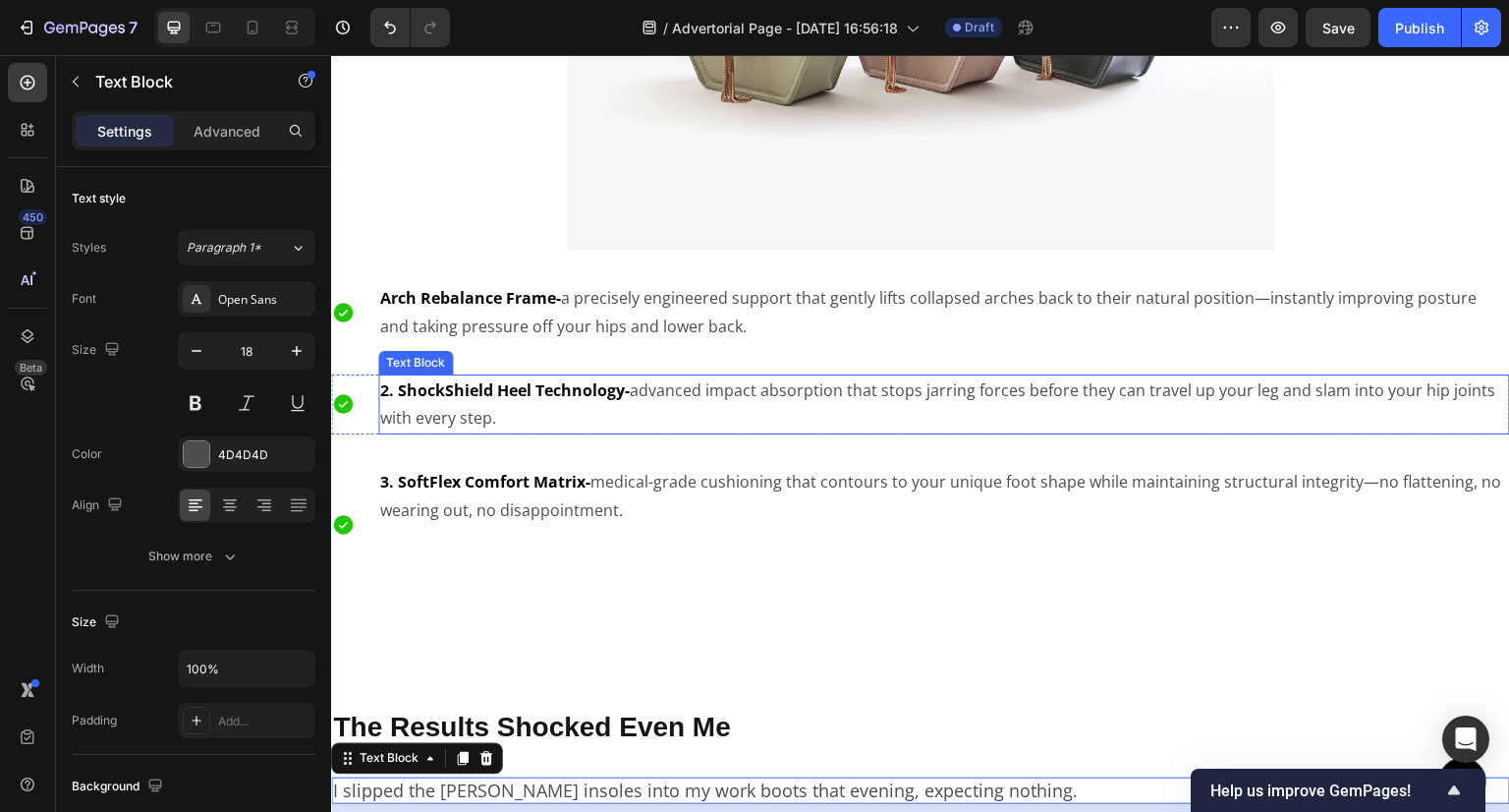
scroll to position [4545, 0]
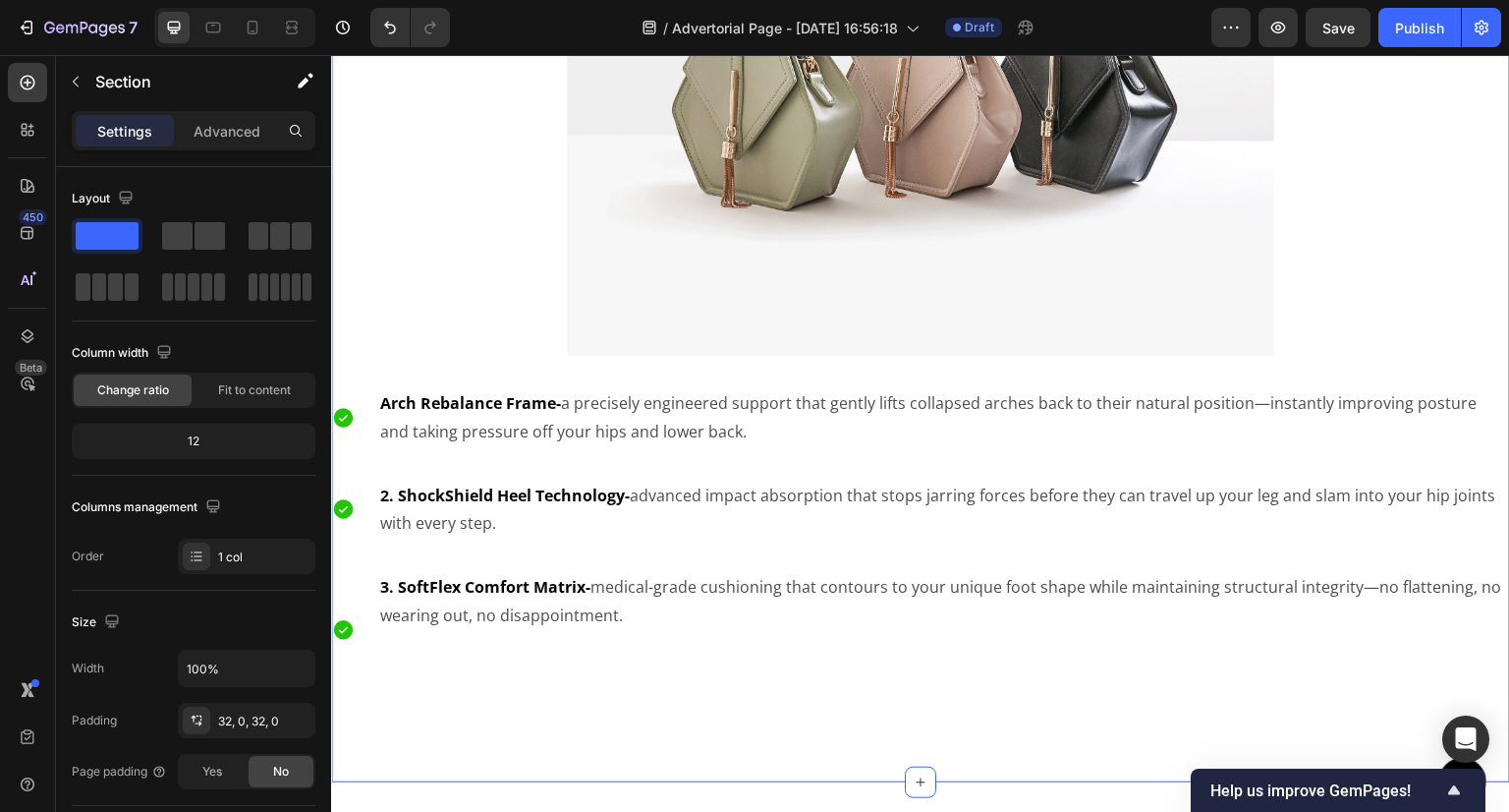
click at [481, 365] on div "The Patented Triple Support System™ Text Block Image Icon Arch Rebalance Frame-…" at bounding box center [920, 253] width 1179 height 994
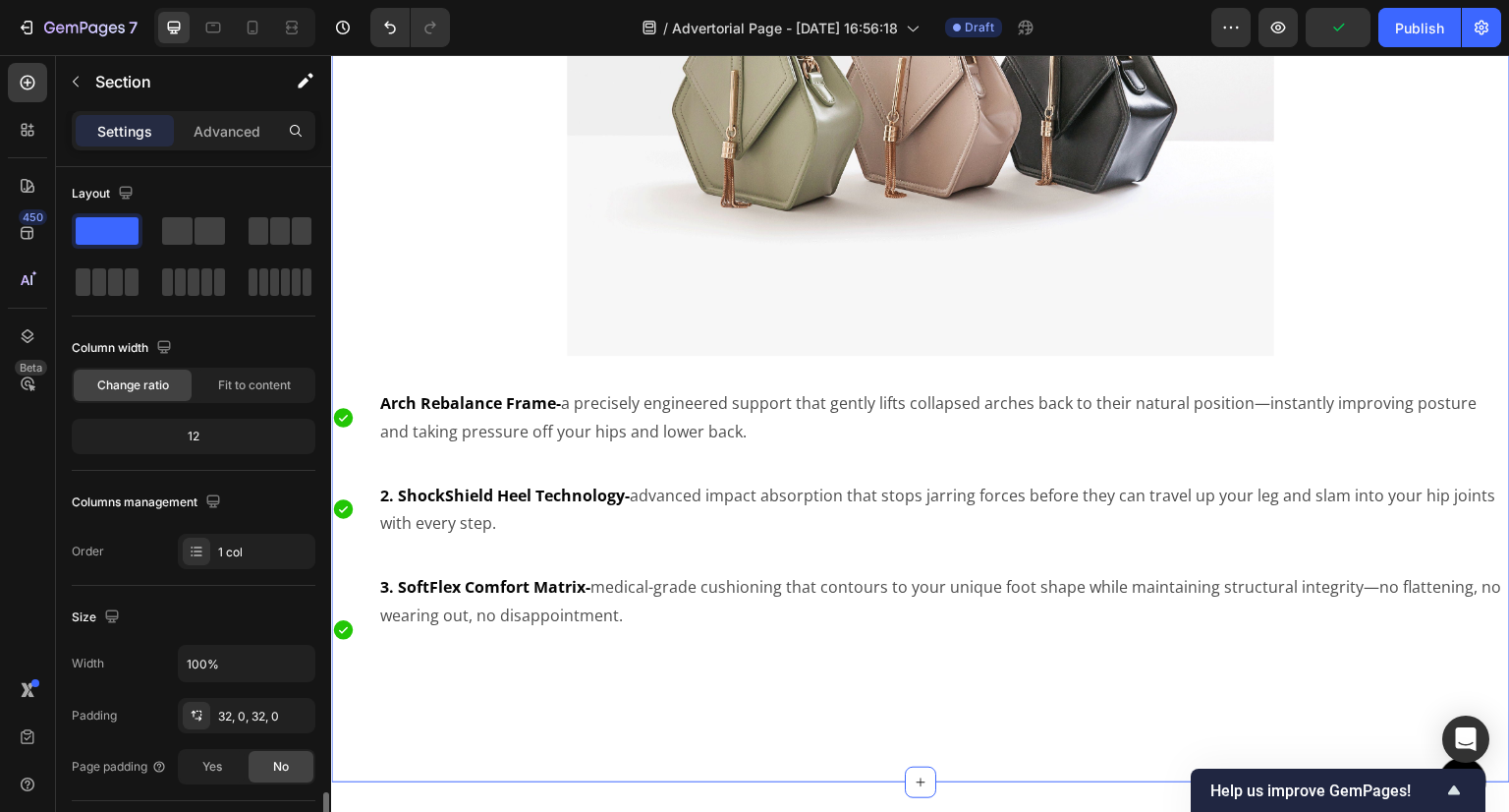
scroll to position [0, 0]
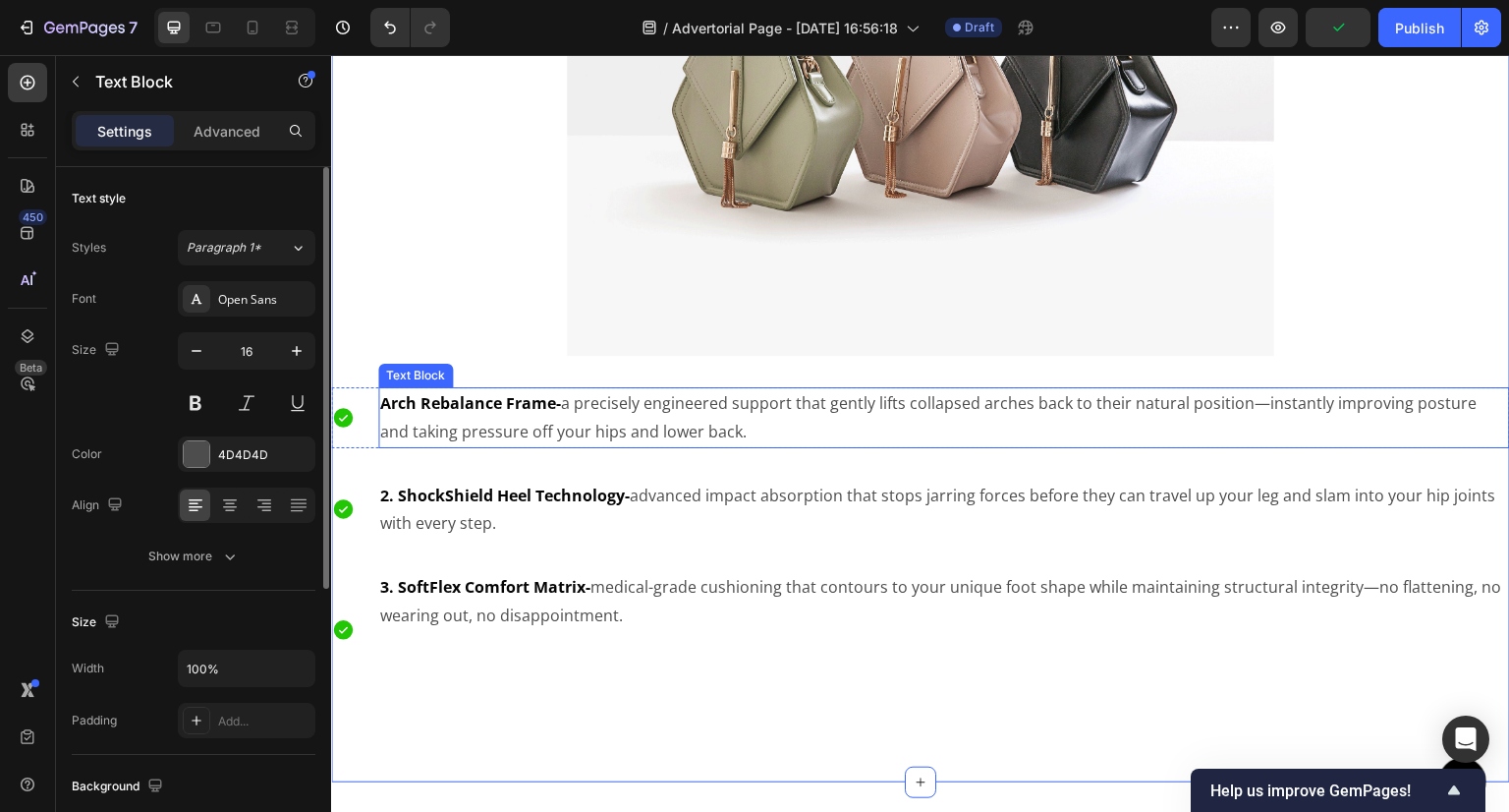
click at [745, 420] on p "Arch Rebalance Frame- a precisely engineered support that gently lifts collapse…" at bounding box center [944, 417] width 1128 height 57
click at [294, 348] on icon "button" at bounding box center [297, 350] width 20 height 20
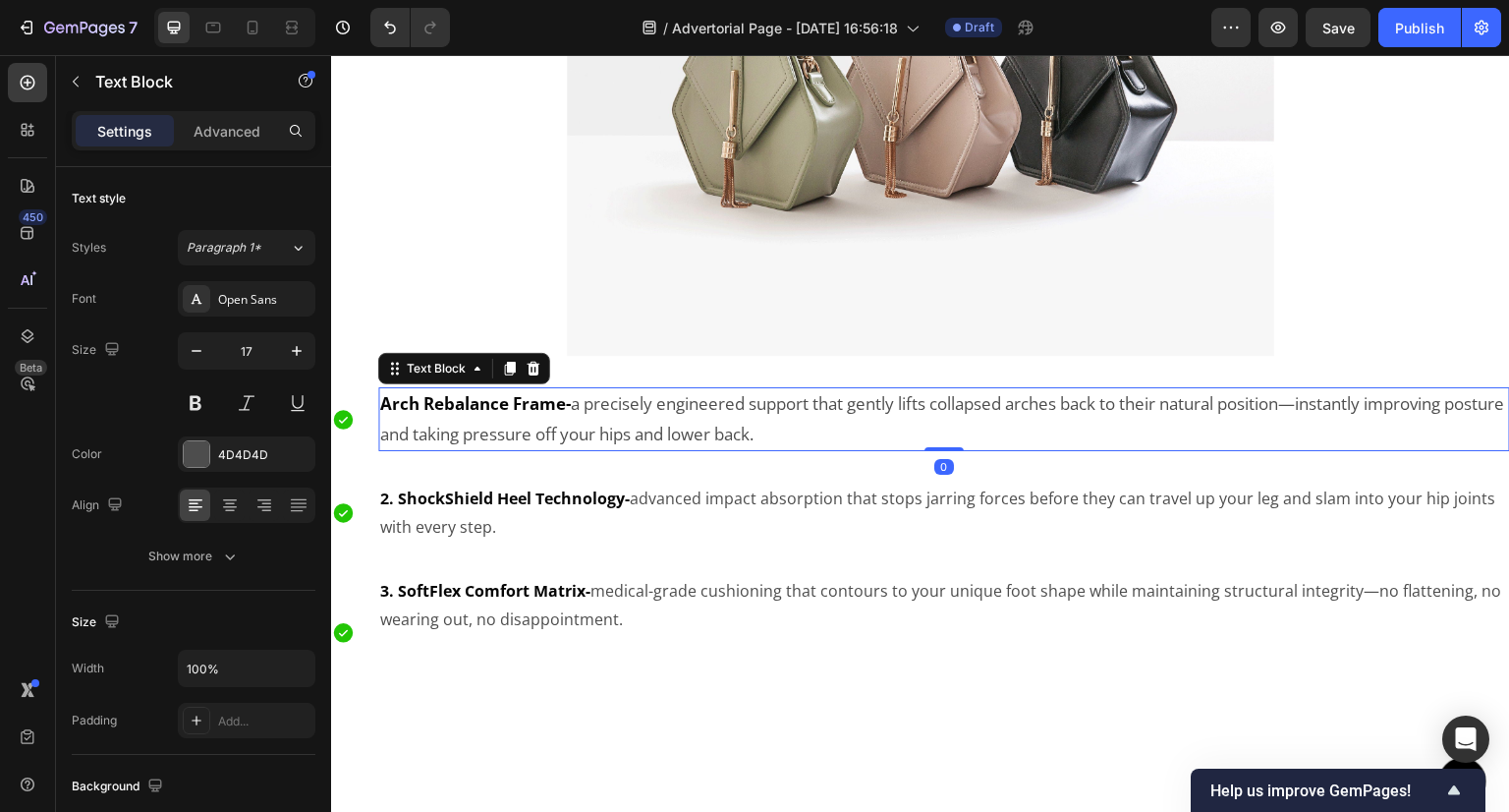
type input "18"
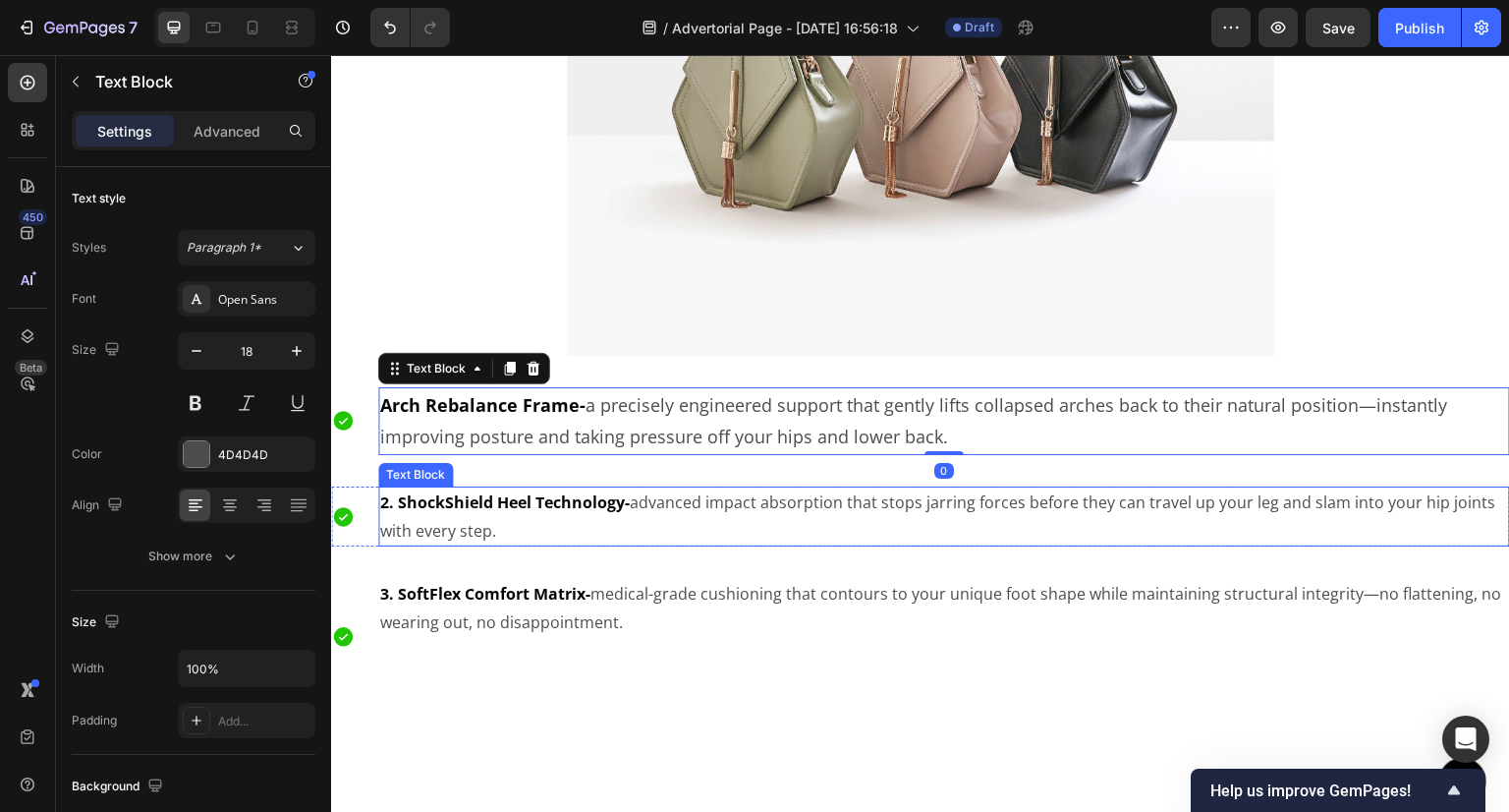
click at [517, 512] on p "2. ShockShield Heel Technology- advanced impact absorption that stops jarring f…" at bounding box center [944, 517] width 1128 height 57
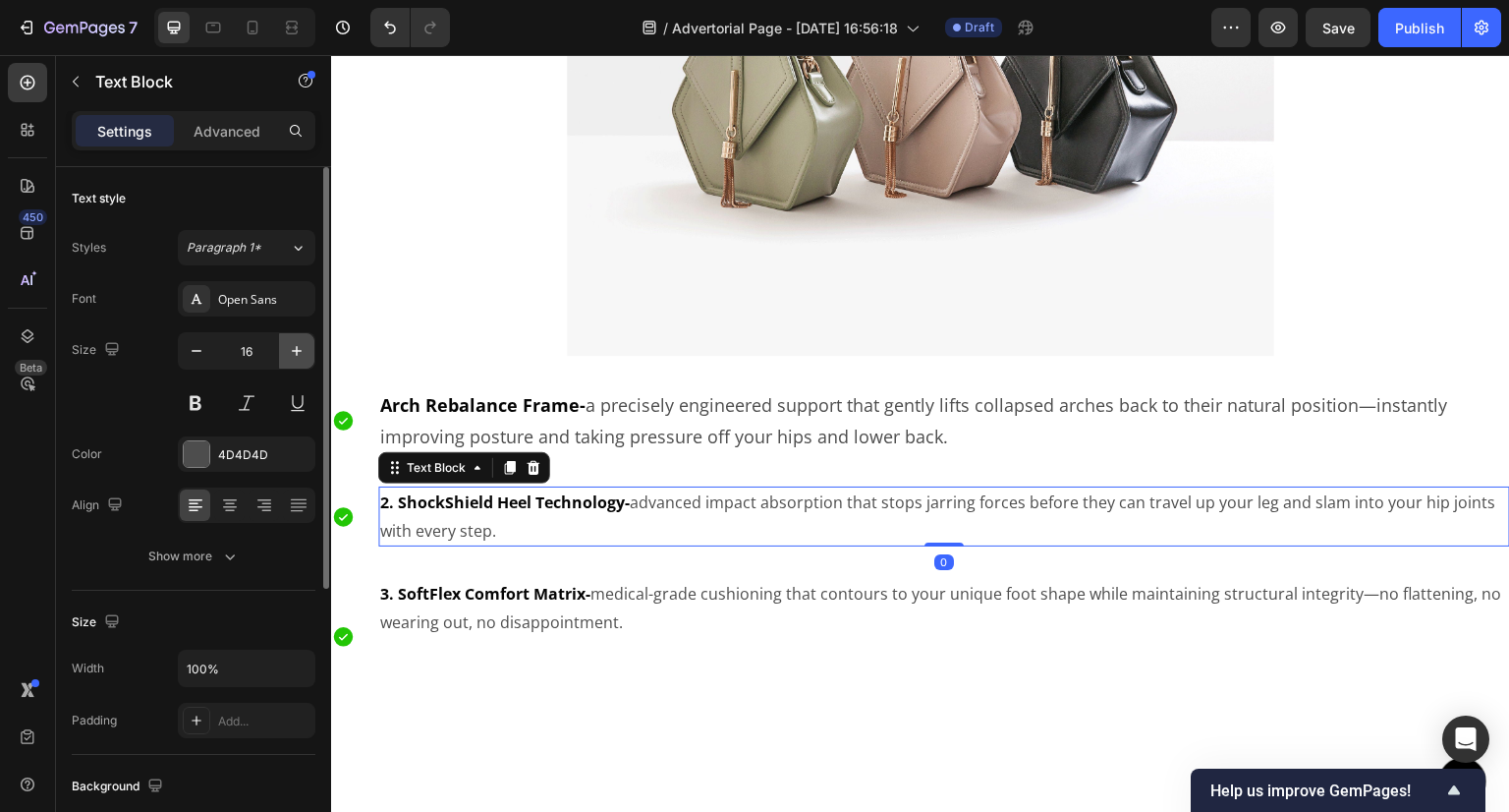
click at [301, 338] on button "button" at bounding box center [297, 350] width 35 height 35
type input "18"
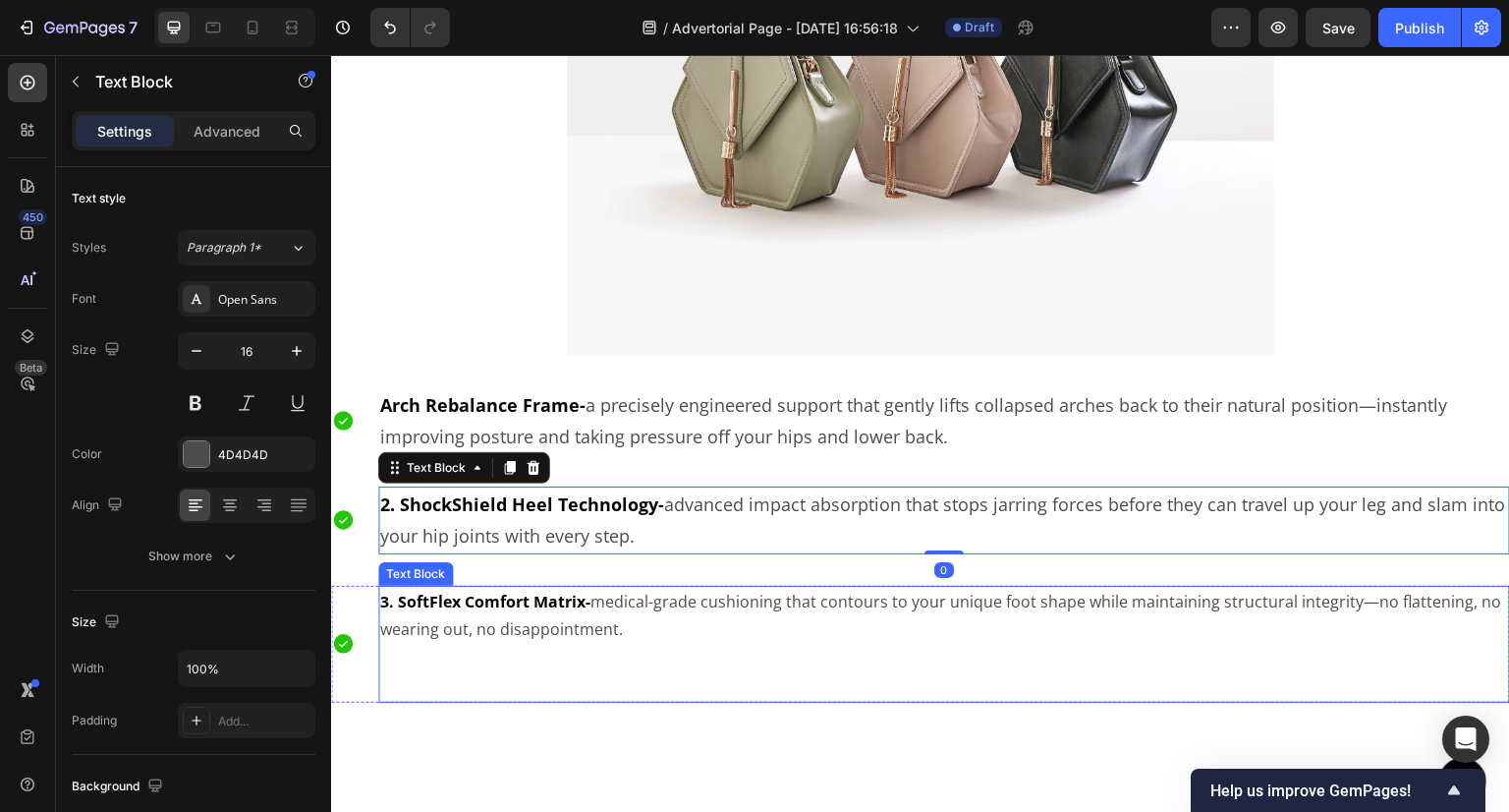
click at [515, 622] on p "3. SoftFlex Comfort Matrix- medical-grade cushioning that contours to your uniq…" at bounding box center [944, 616] width 1128 height 57
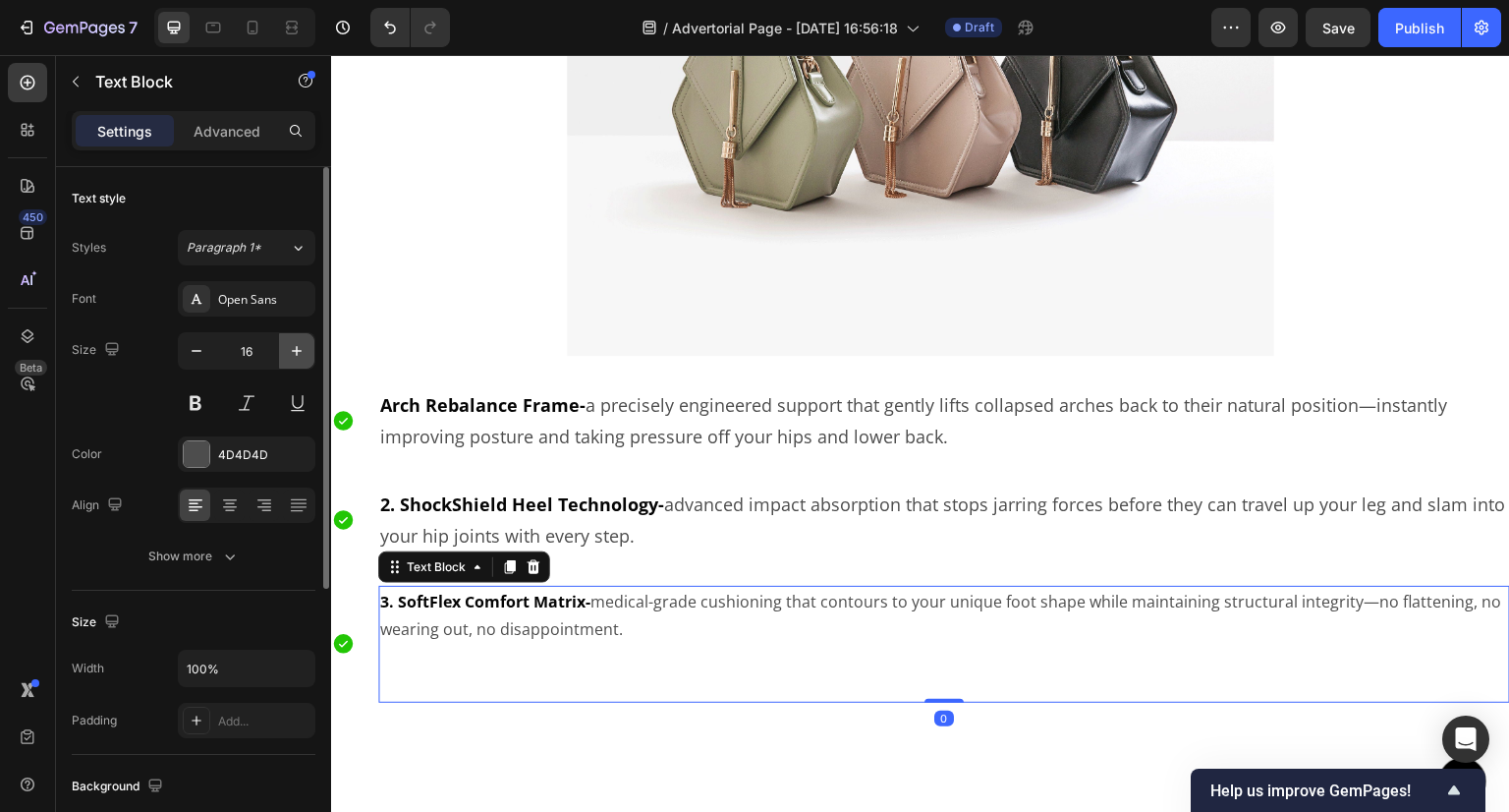
click at [295, 350] on icon "button" at bounding box center [296, 350] width 10 height 10
type input "18"
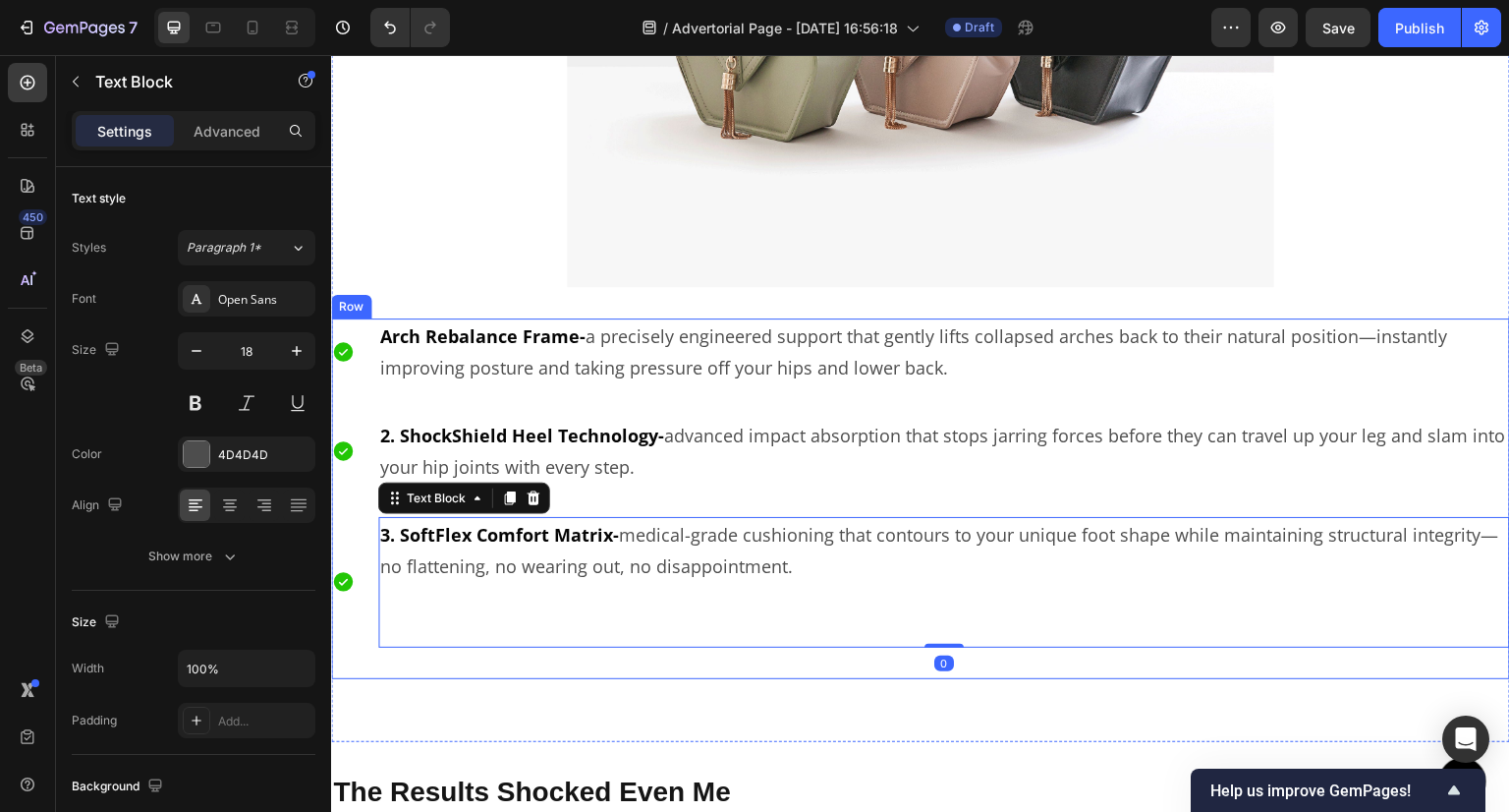
scroll to position [4644, 0]
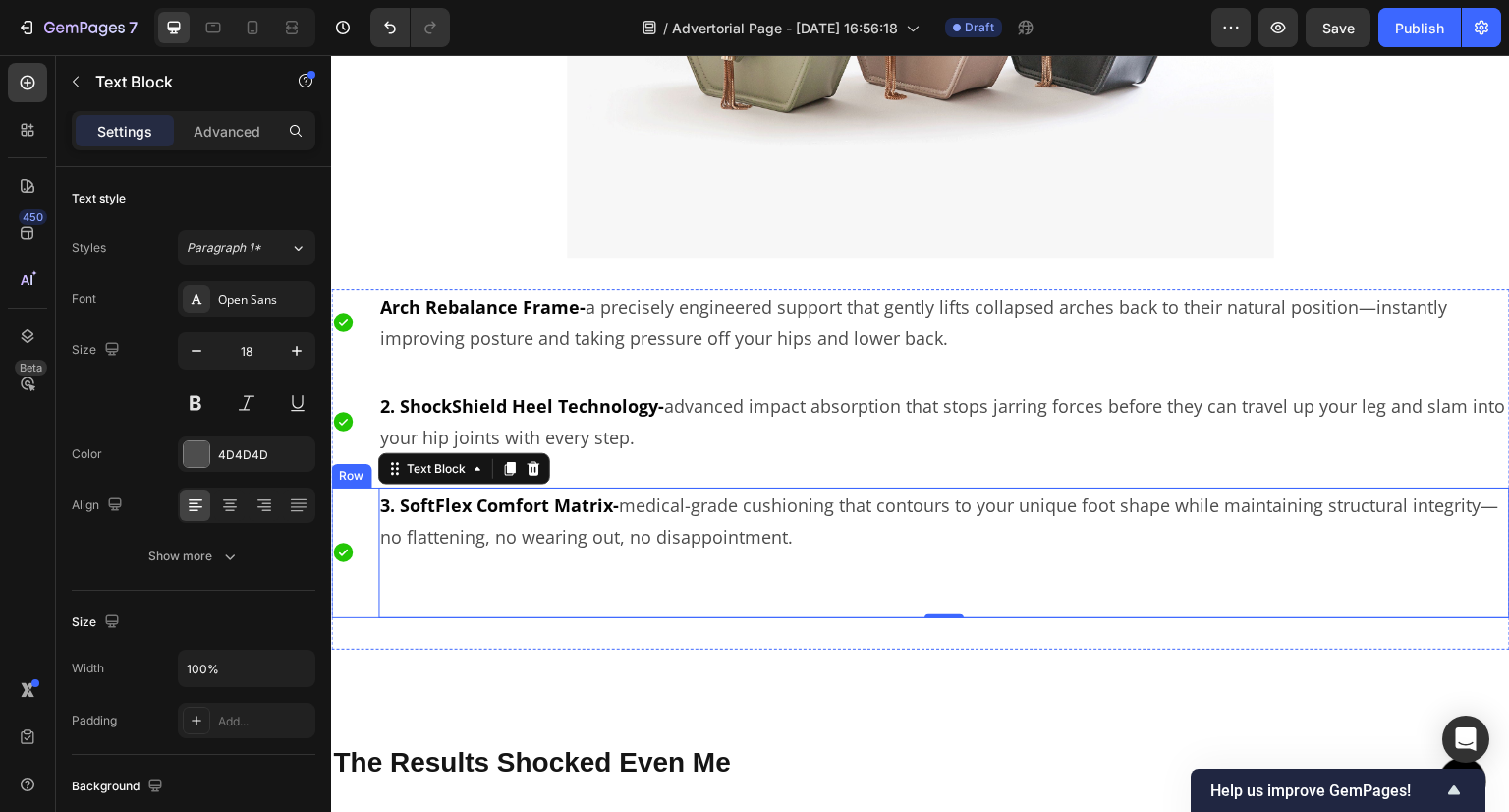
click at [349, 505] on div "Icon" at bounding box center [343, 553] width 24 height 132
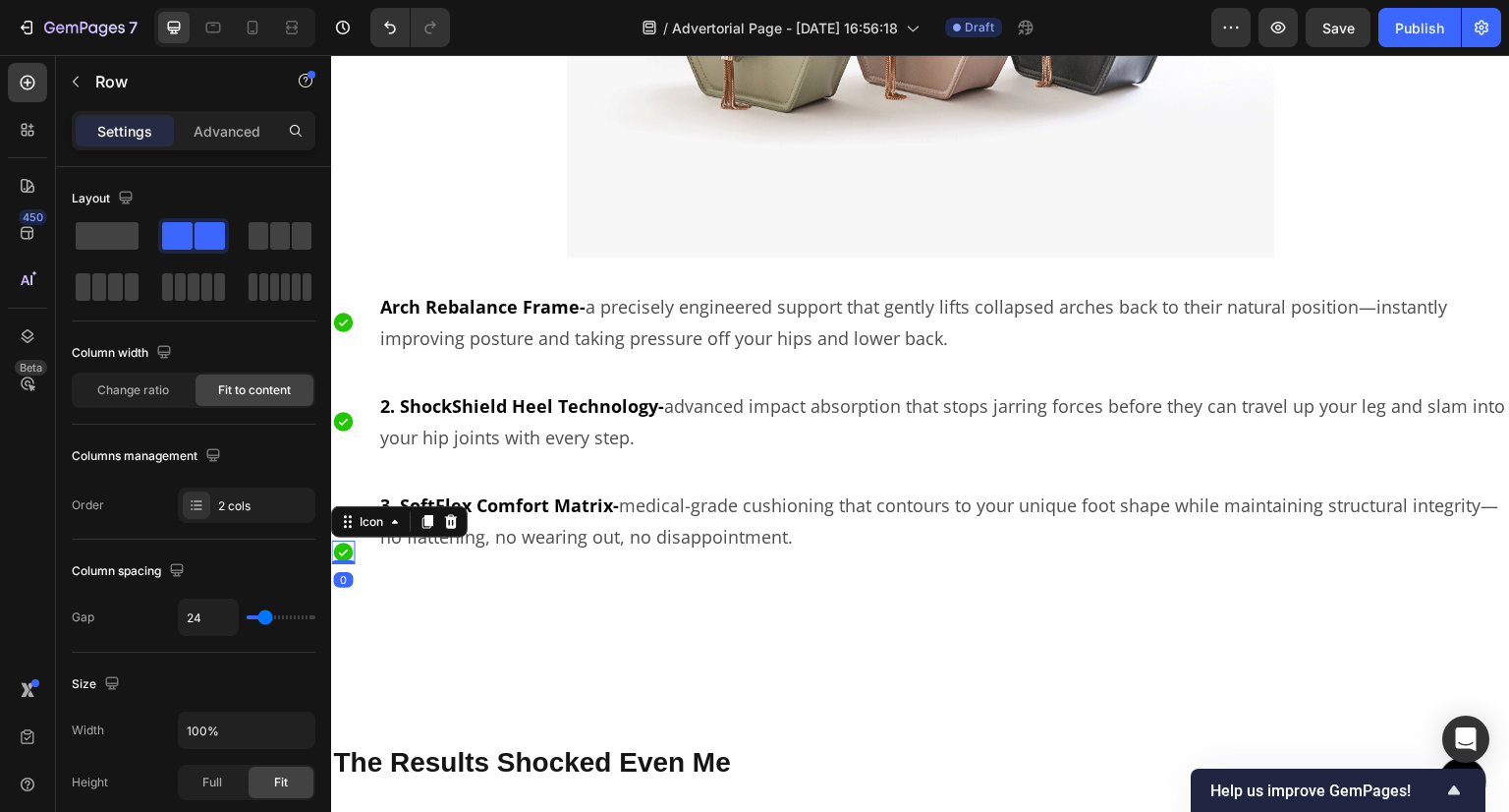
click at [342, 544] on icon at bounding box center [343, 553] width 20 height 20
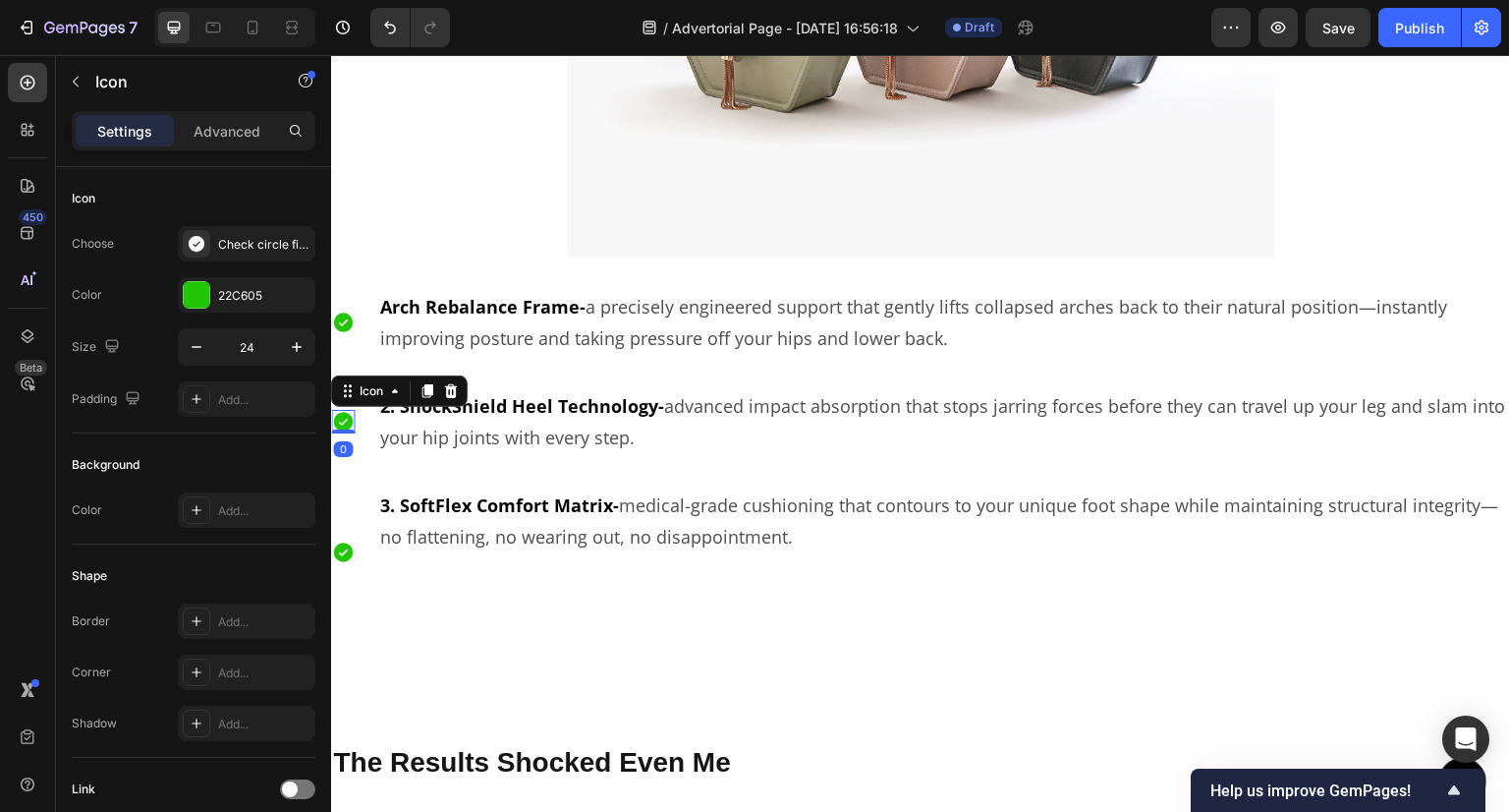
click at [333, 413] on icon at bounding box center [343, 421] width 24 height 24
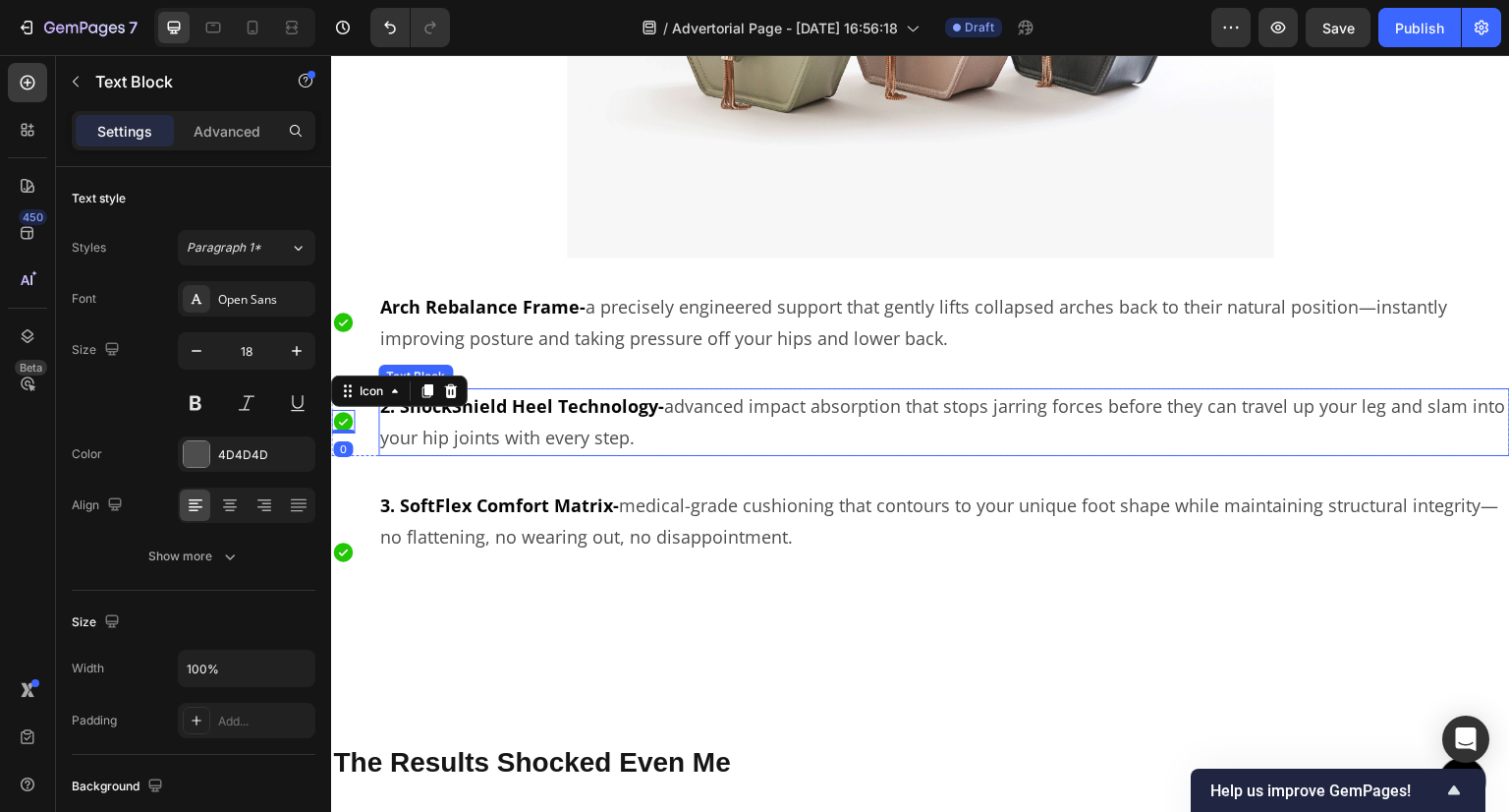
click at [428, 416] on p "2. ShockShield Heel Technology- advanced impact absorption that stops jarring f…" at bounding box center [944, 421] width 1128 height 64
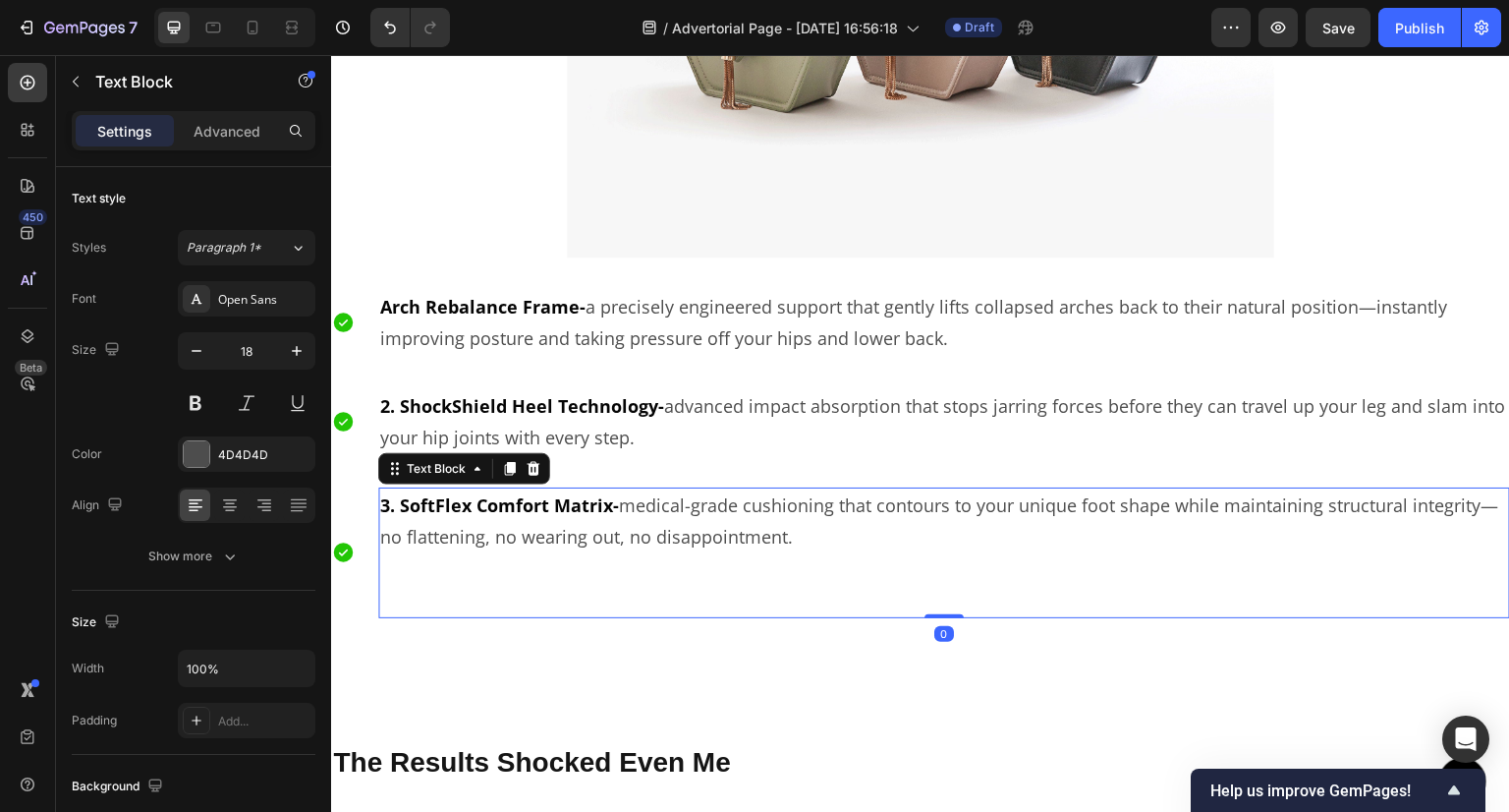
click at [440, 517] on p "3. SoftFlex Comfort Matrix- medical-grade cushioning that contours to your uniq…" at bounding box center [944, 521] width 1128 height 64
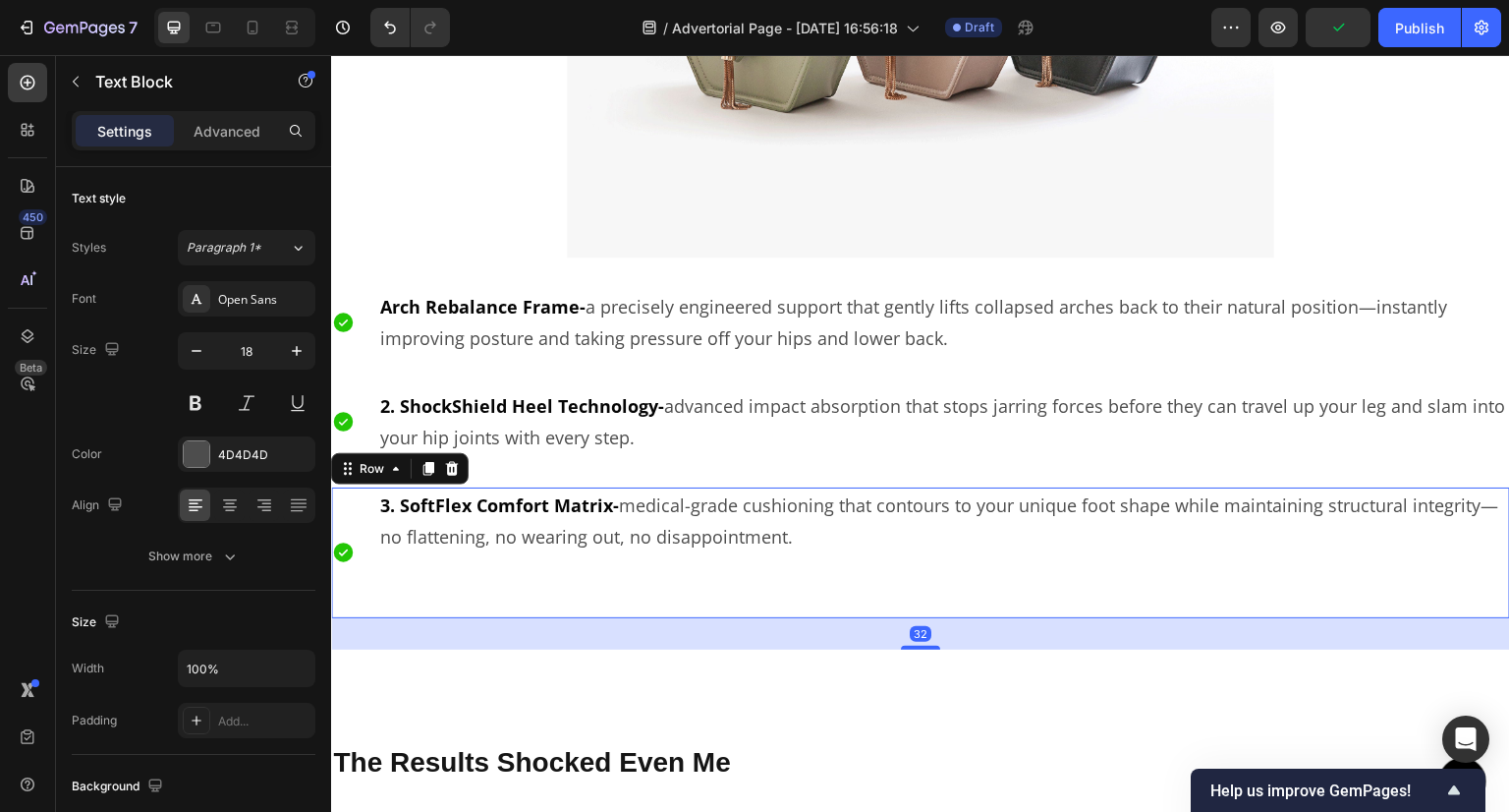
click at [361, 523] on div "Icon 3. SoftFlex Comfort Matrix- medical-grade cushioning that contours to your…" at bounding box center [920, 553] width 1179 height 132
click at [513, 538] on p "3. SoftFlex Comfort Matrix- medical-grade cushioning that contours to your uniq…" at bounding box center [944, 521] width 1128 height 64
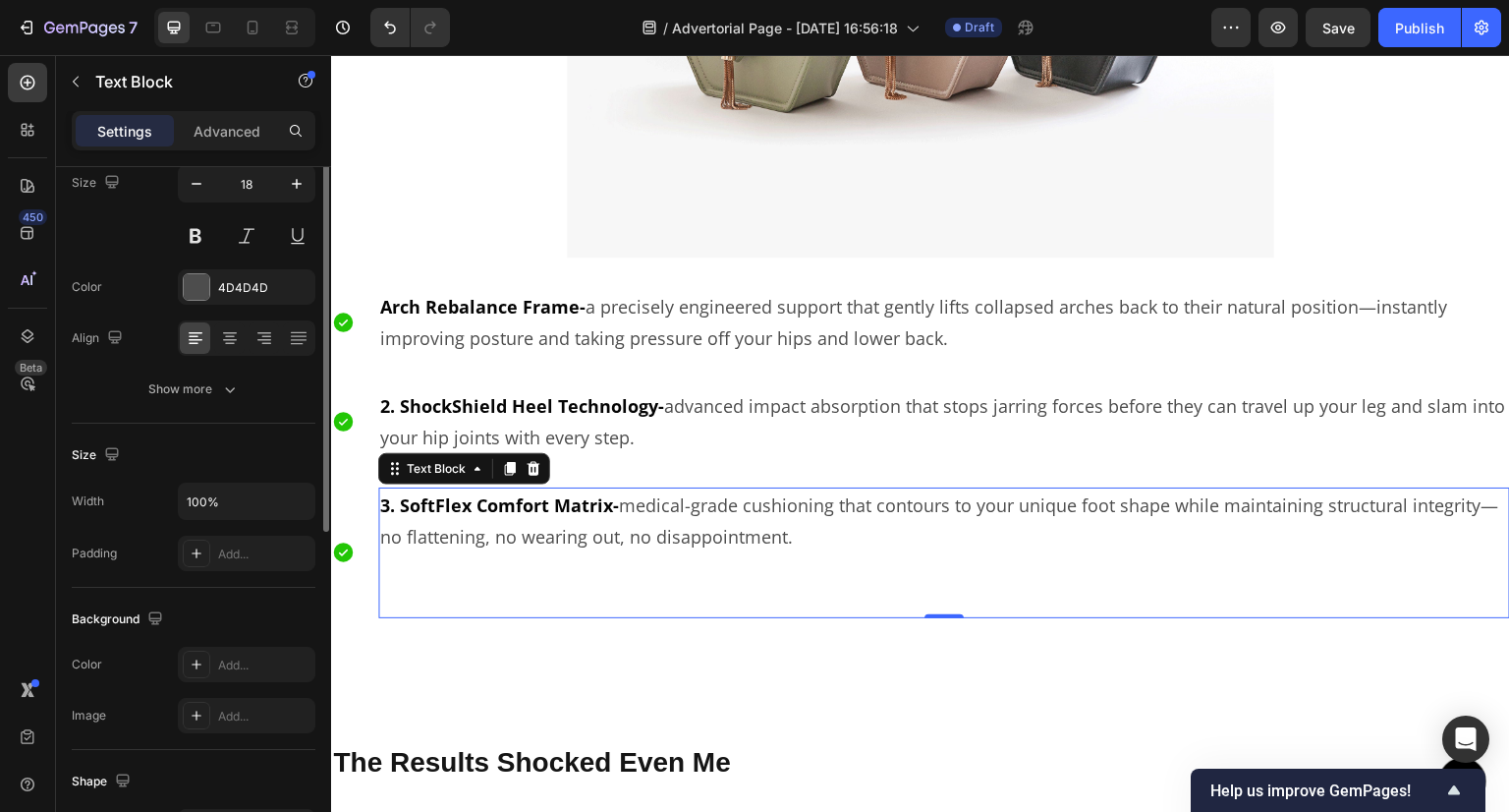
scroll to position [69, 0]
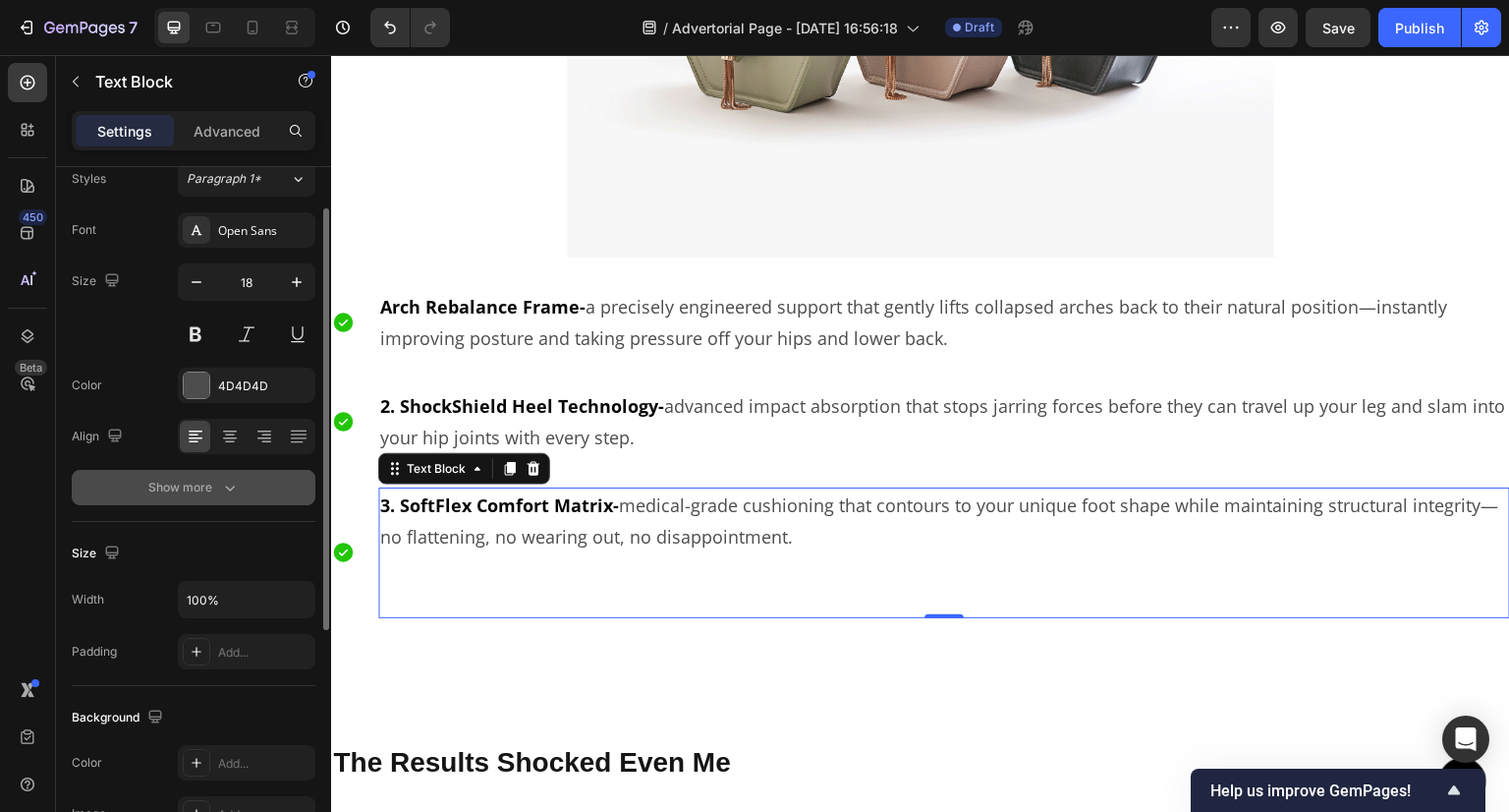
click at [189, 493] on div "Show more" at bounding box center [194, 487] width 92 height 20
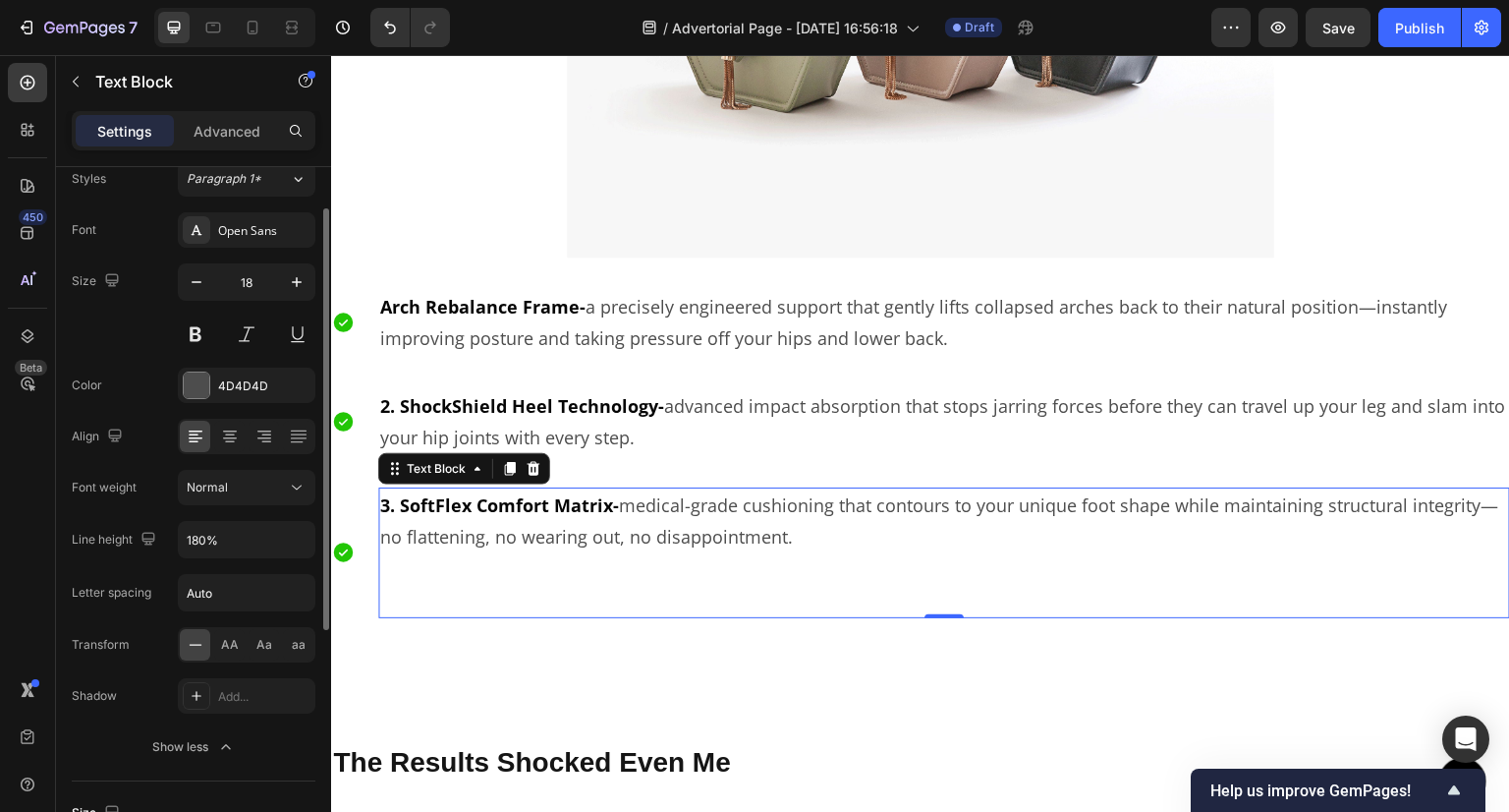
scroll to position [0, 0]
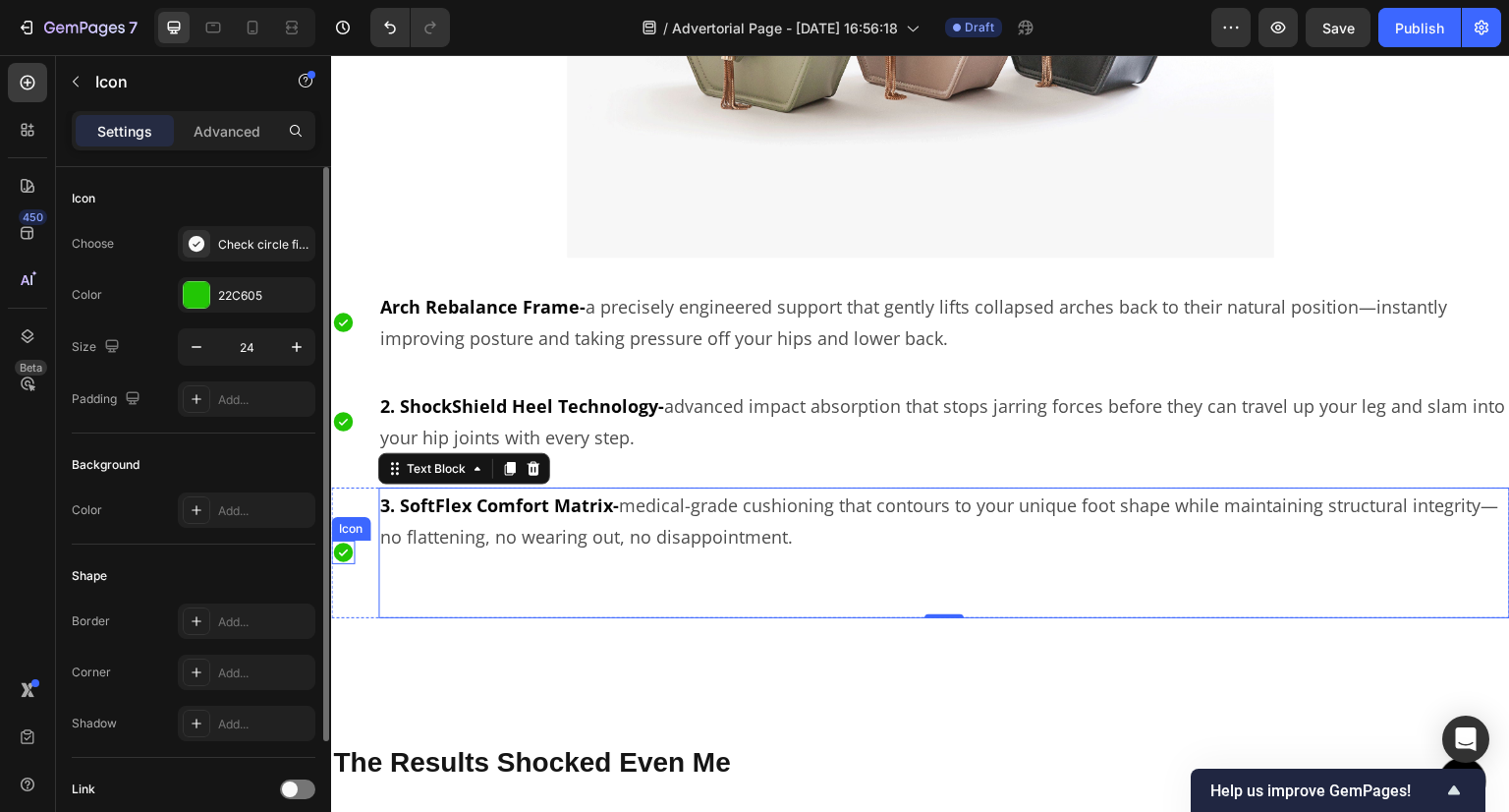
click at [336, 549] on icon at bounding box center [343, 553] width 20 height 20
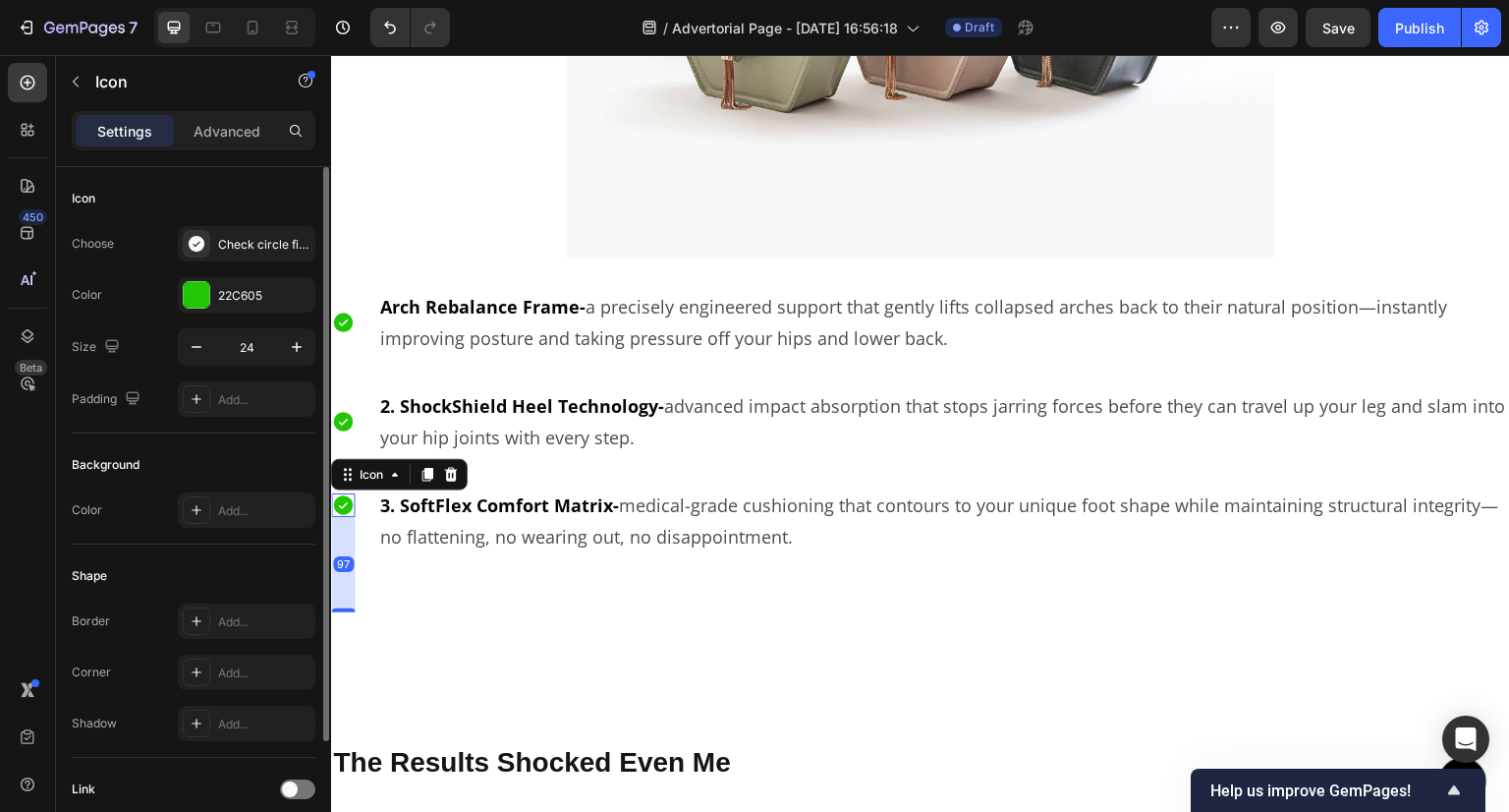
drag, startPoint x: 346, startPoint y: 552, endPoint x: 329, endPoint y: 648, distance: 97.5
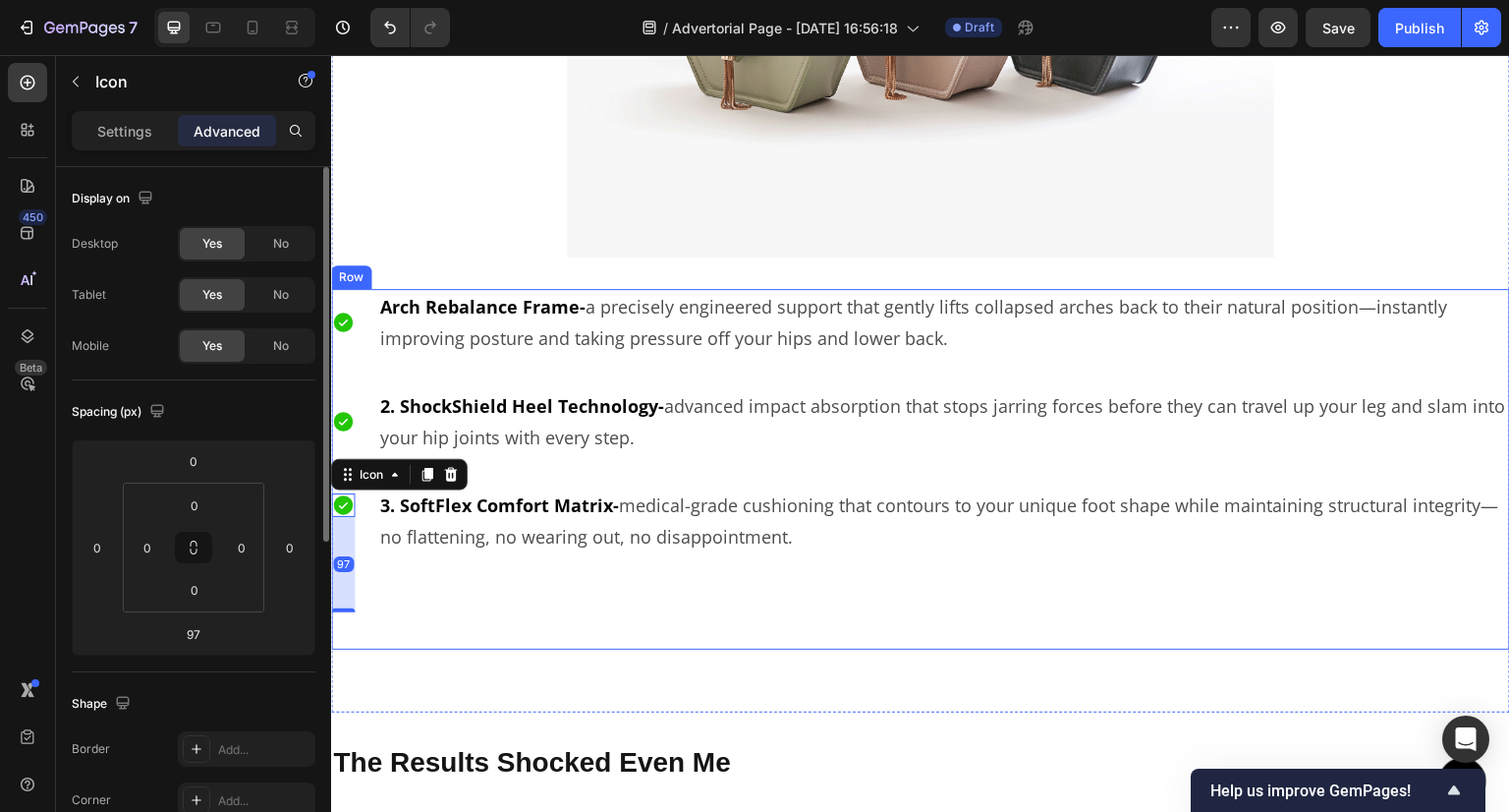
click at [410, 621] on div "Icon Arch Rebalance Frame- a precisely engineered support that gently lifts col…" at bounding box center [920, 469] width 1179 height 360
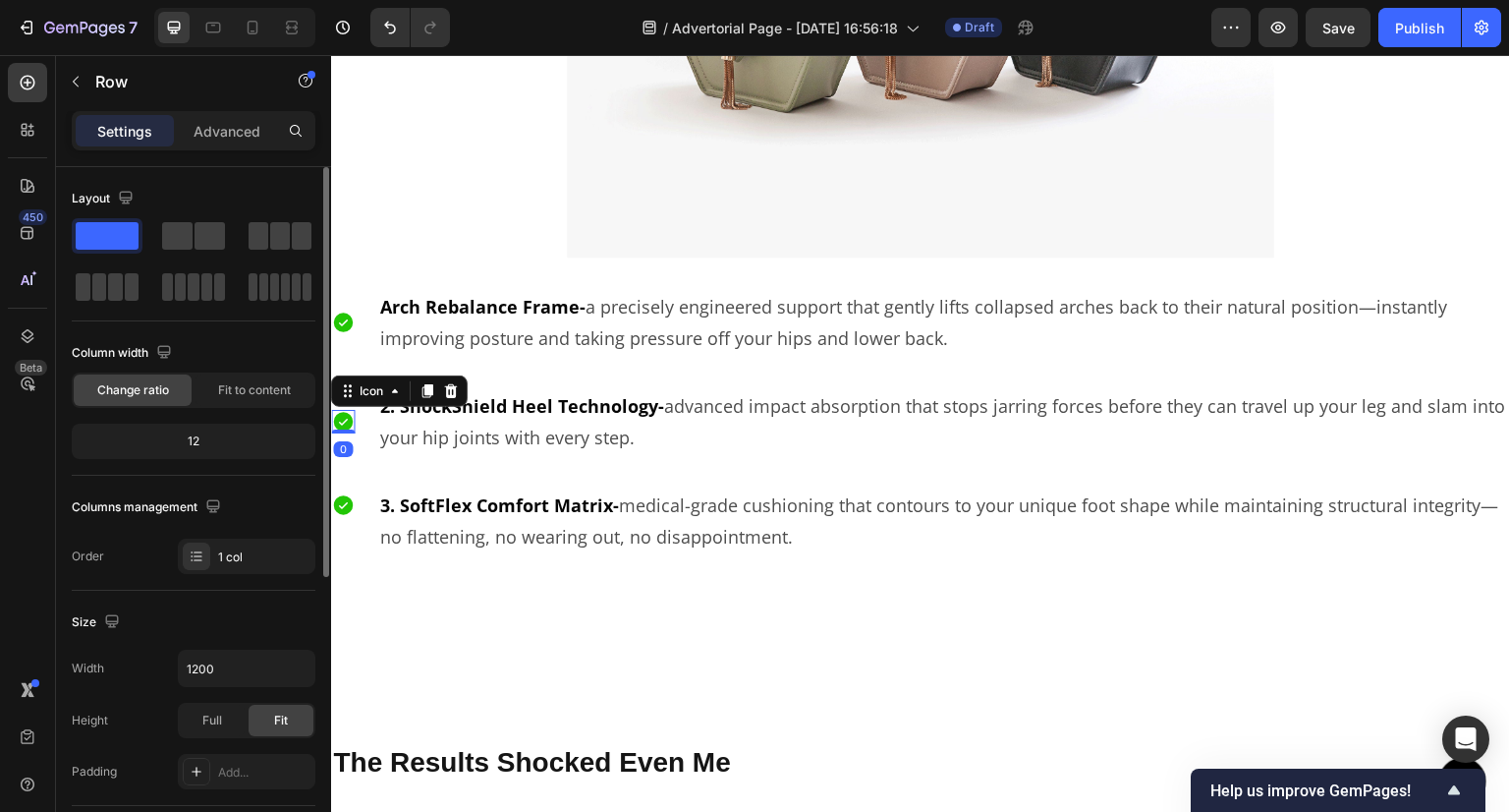
click at [343, 418] on icon at bounding box center [343, 421] width 20 height 20
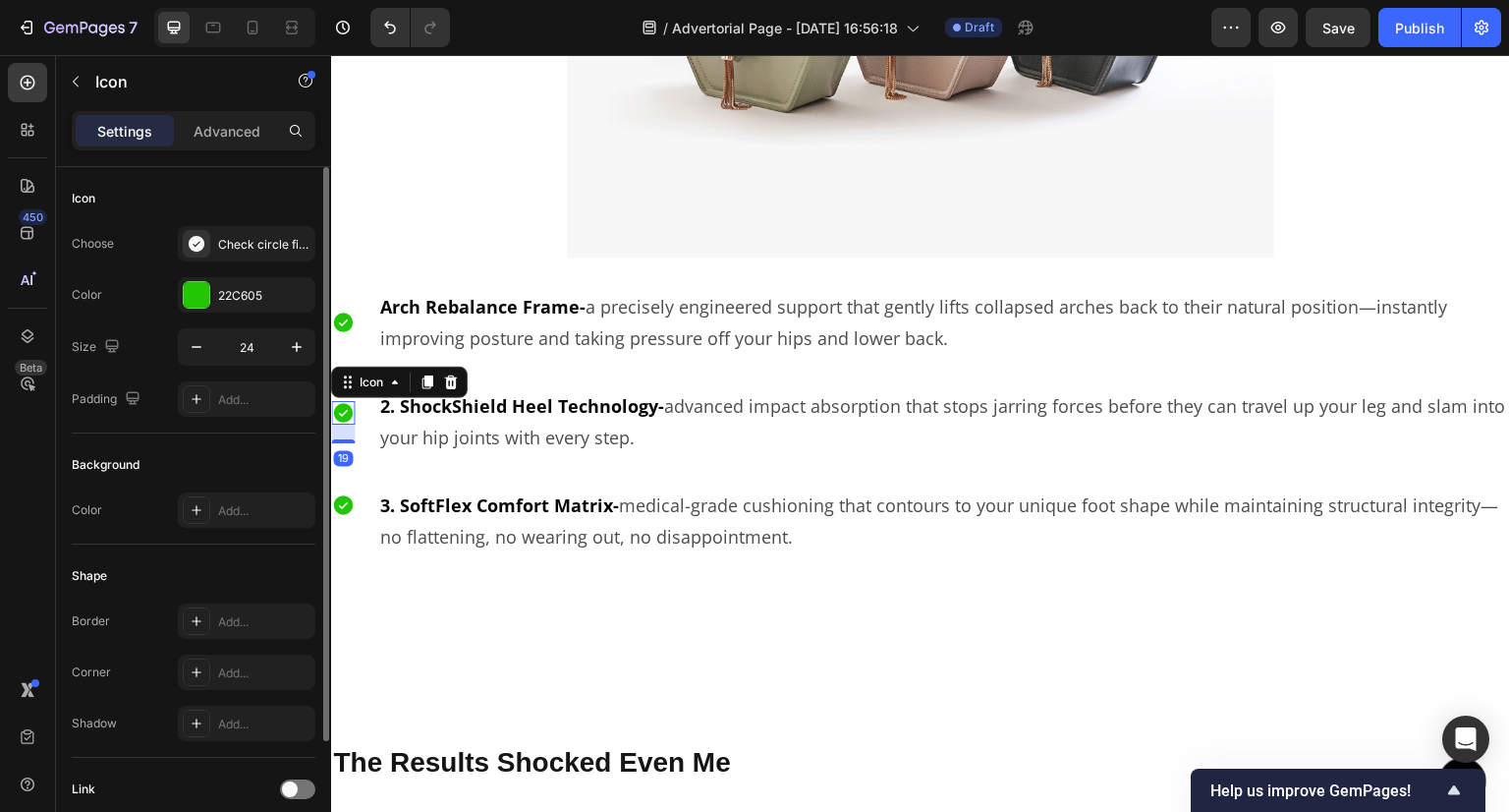
drag, startPoint x: 346, startPoint y: 422, endPoint x: 346, endPoint y: 441, distance: 19.0
click at [346, 441] on div "Icon 19" at bounding box center [343, 421] width 24 height 68
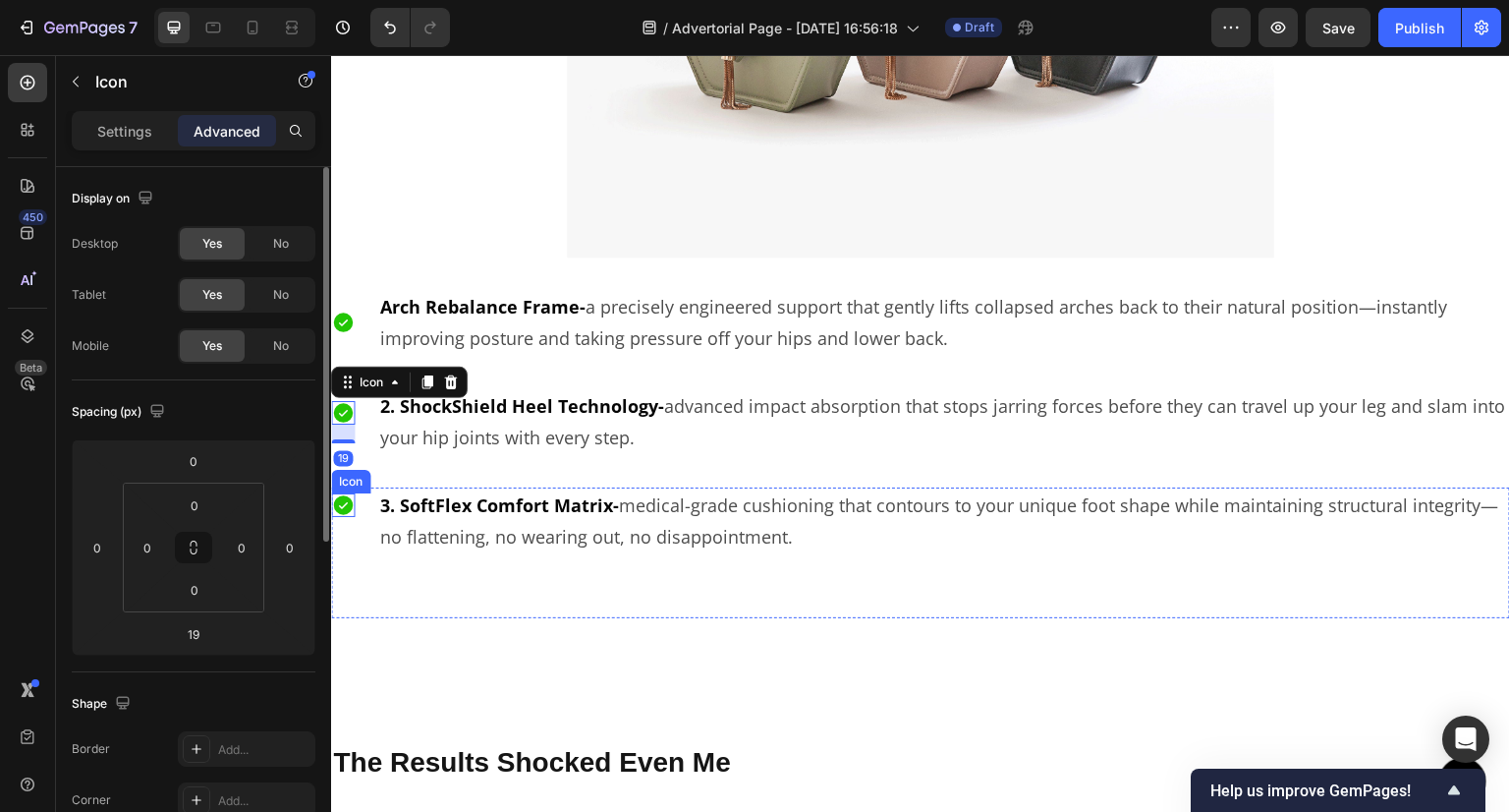
click at [340, 497] on icon at bounding box center [343, 505] width 20 height 20
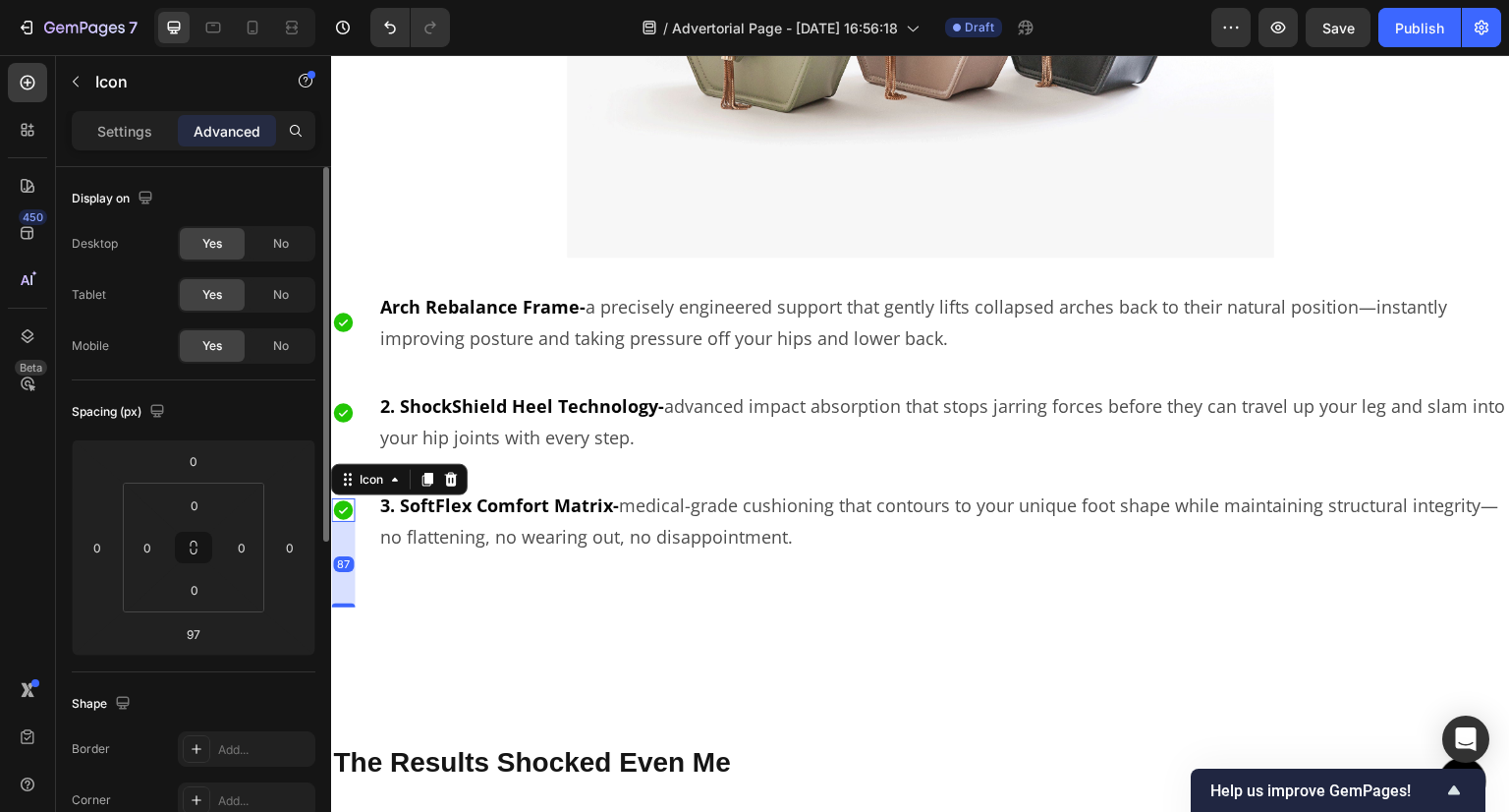
drag, startPoint x: 348, startPoint y: 600, endPoint x: 346, endPoint y: 591, distance: 9.2
click at [346, 522] on div "87" at bounding box center [343, 522] width 24 height 0
type input "87"
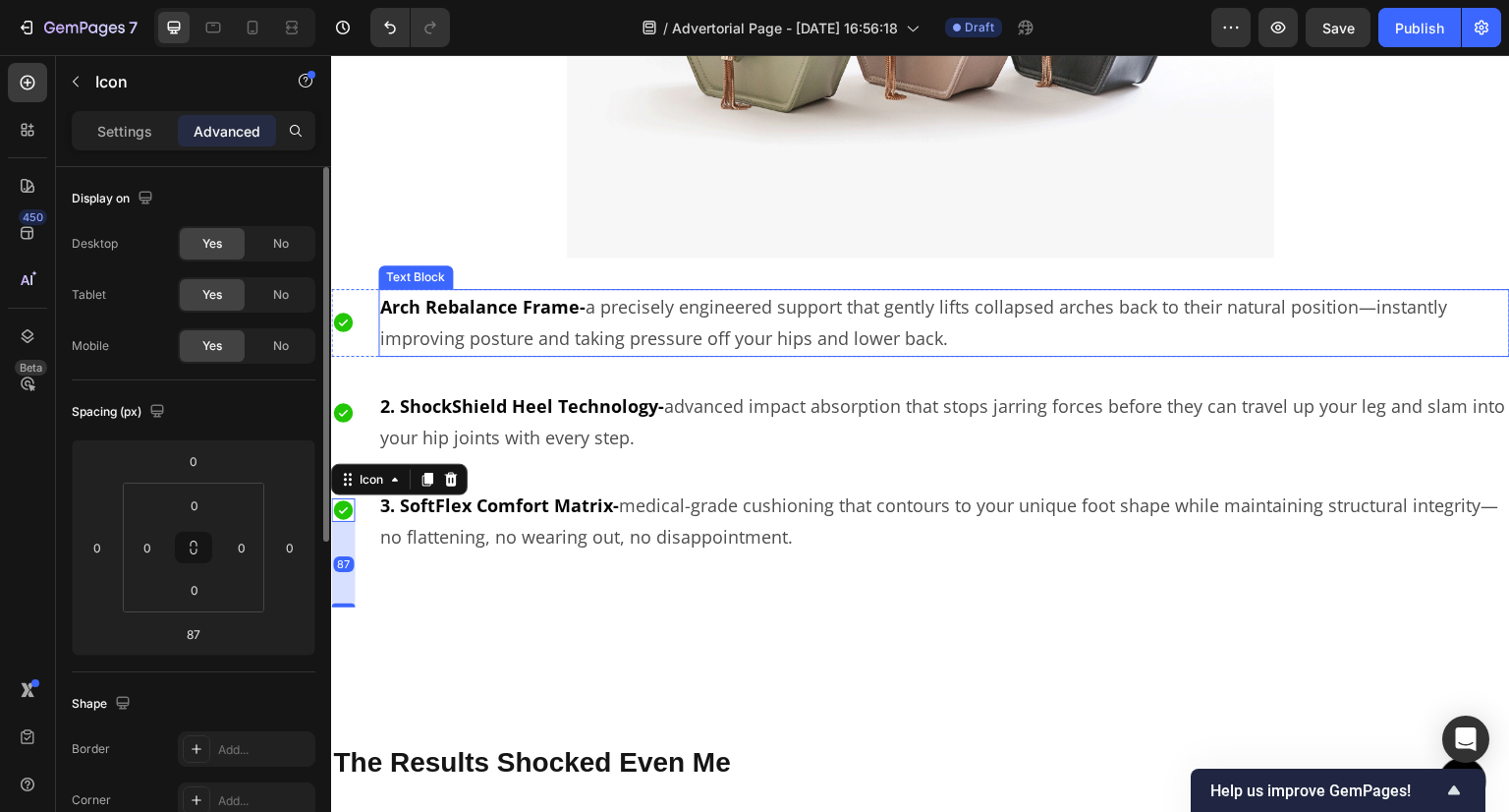
click at [397, 294] on strong "Arch Rebalance Frame-" at bounding box center [482, 306] width 206 height 24
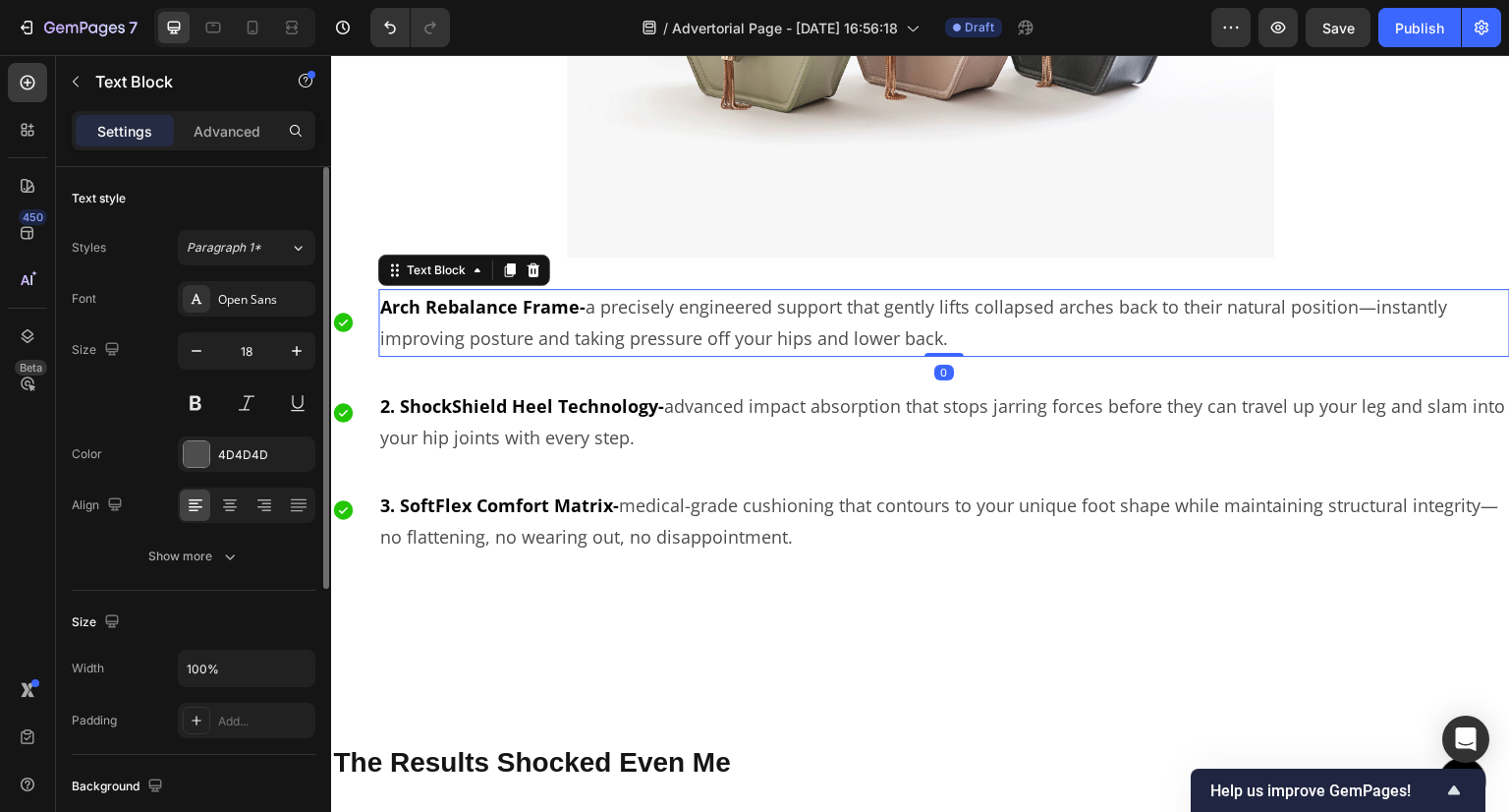
click at [399, 307] on strong "Arch Rebalance Frame-" at bounding box center [482, 306] width 206 height 24
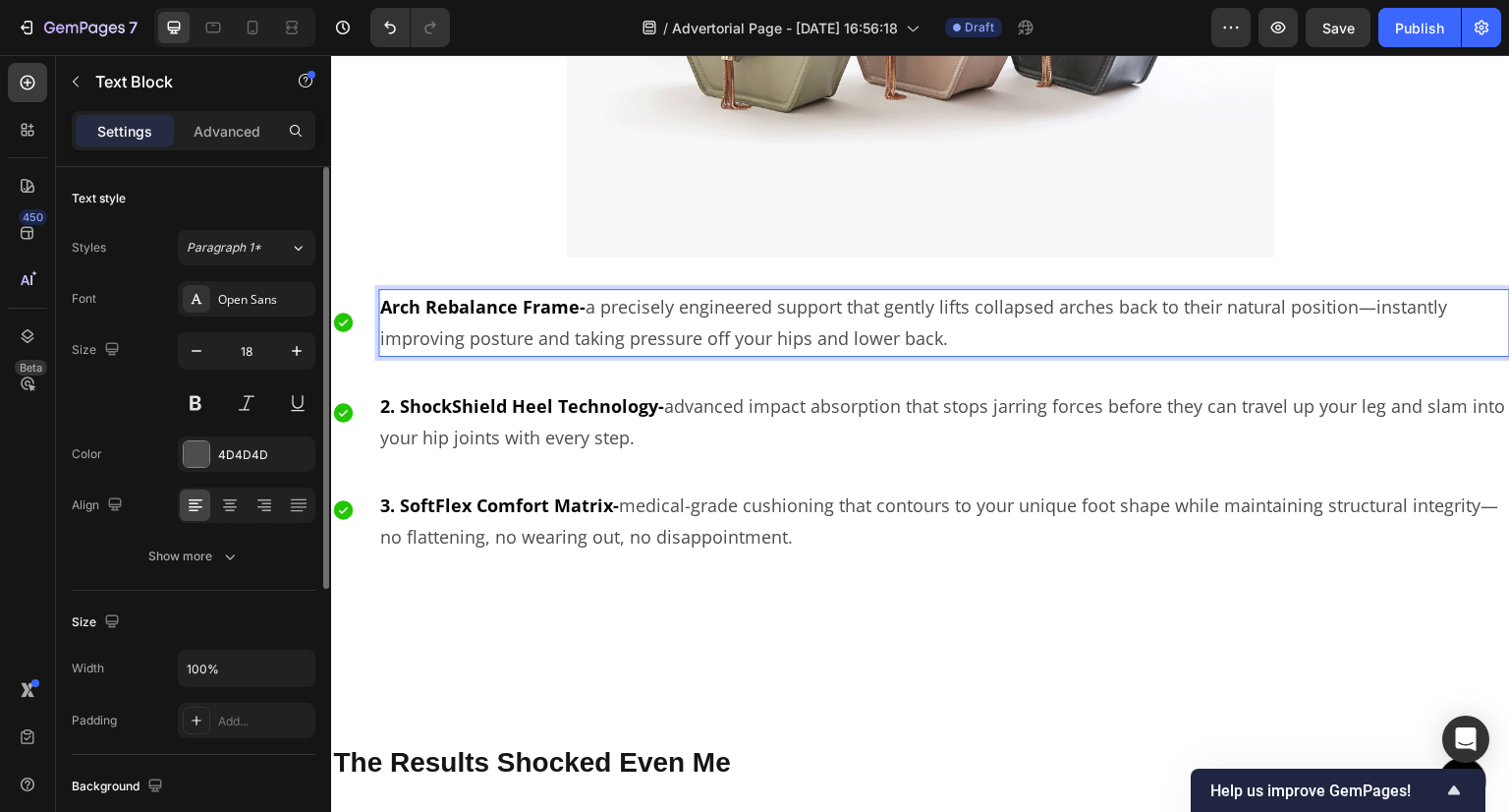
click at [386, 297] on strong "Arch Rebalance Frame-" at bounding box center [482, 306] width 206 height 24
click at [255, 36] on icon at bounding box center [253, 28] width 20 height 20
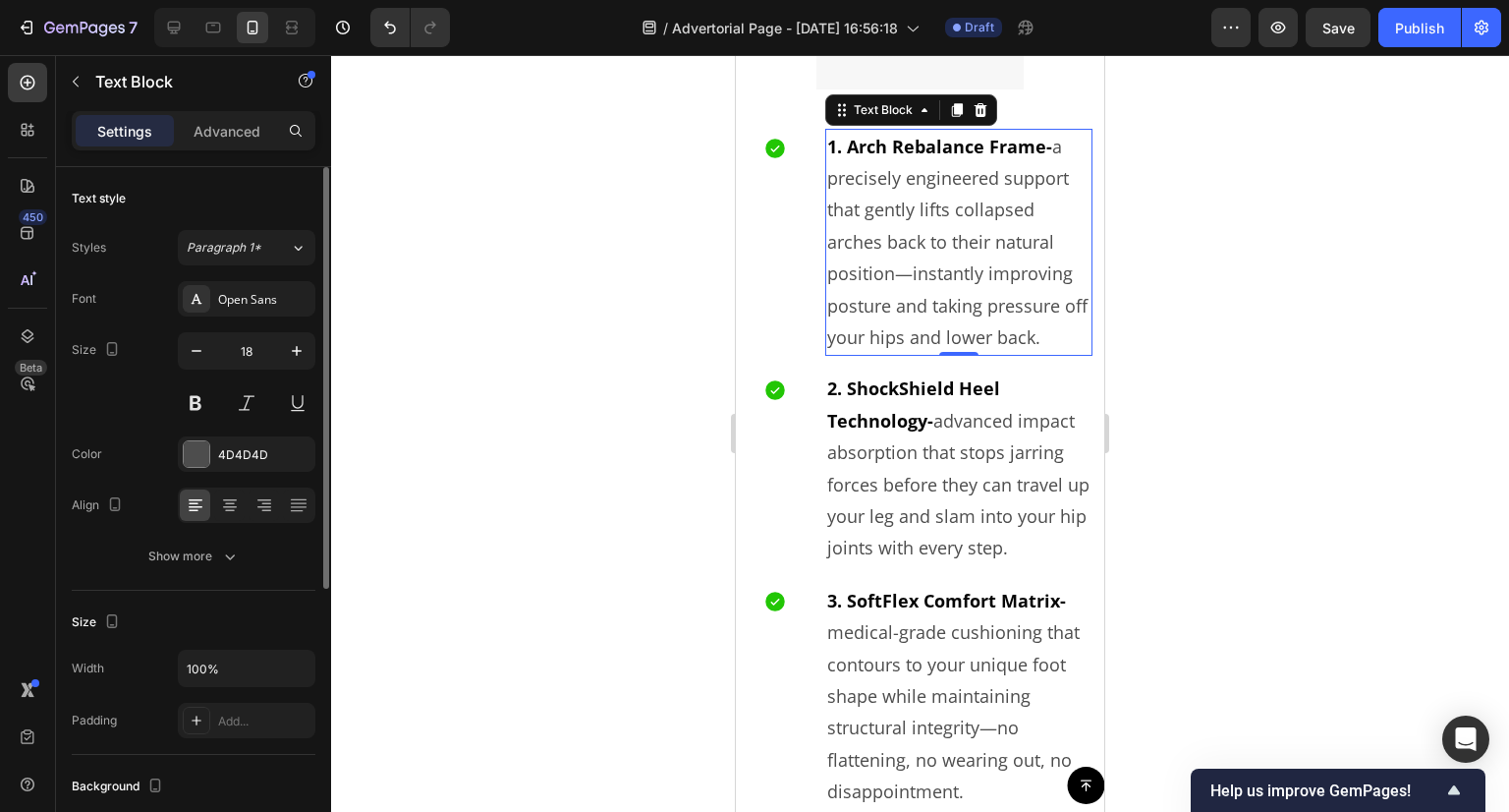
scroll to position [4438, 0]
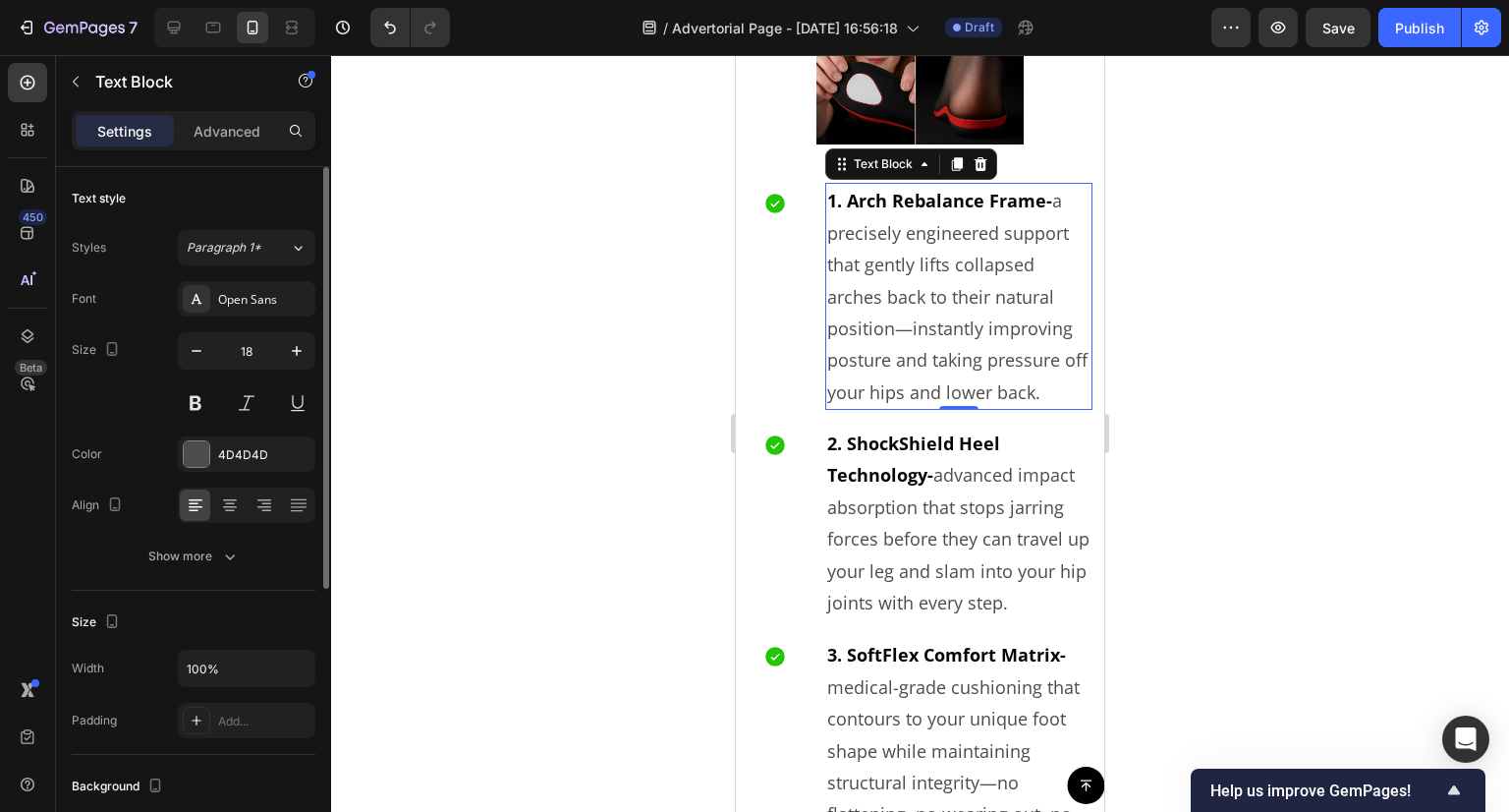
click at [1199, 327] on div at bounding box center [919, 433] width 1178 height 757
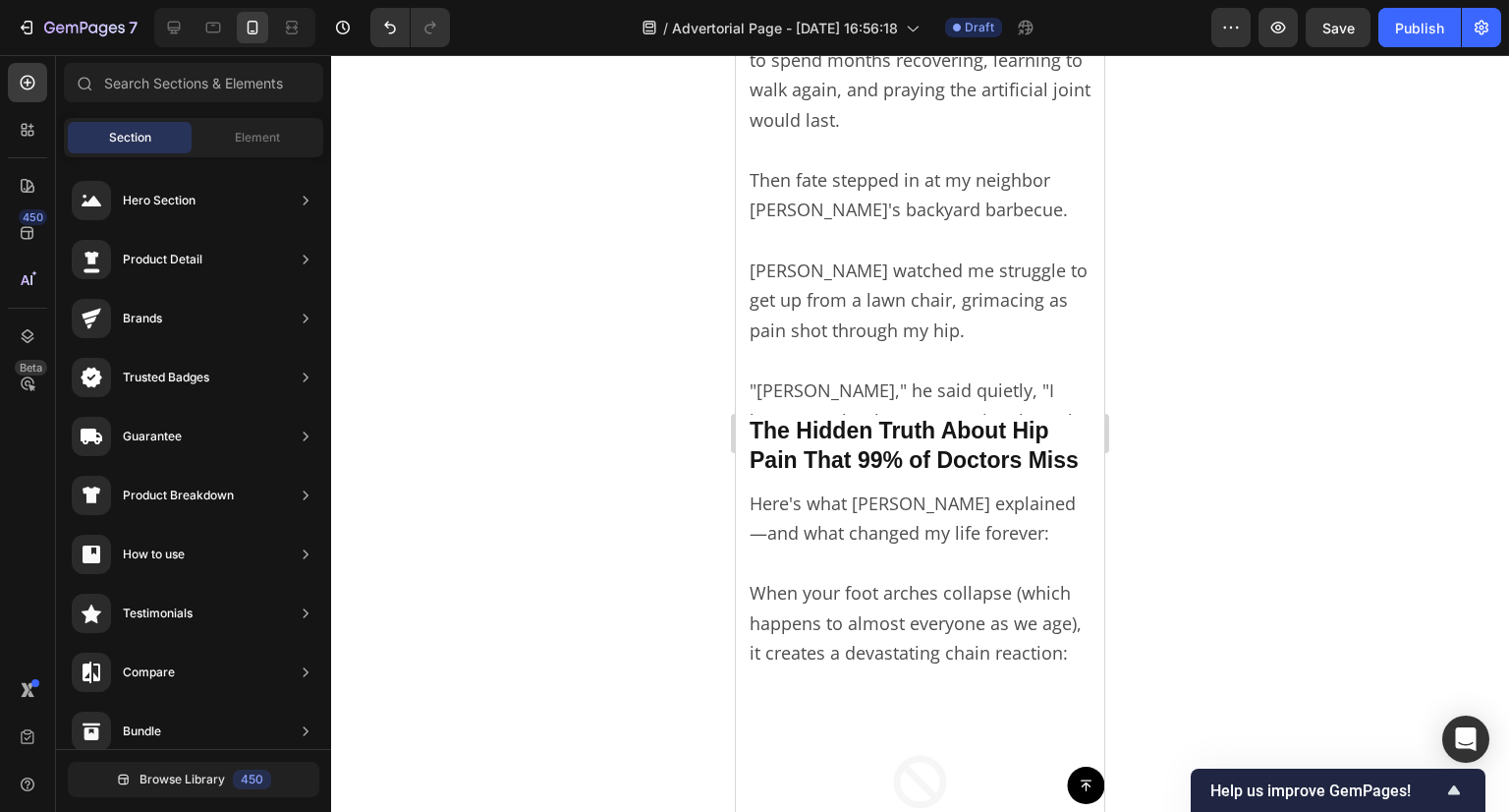
scroll to position [2425, 0]
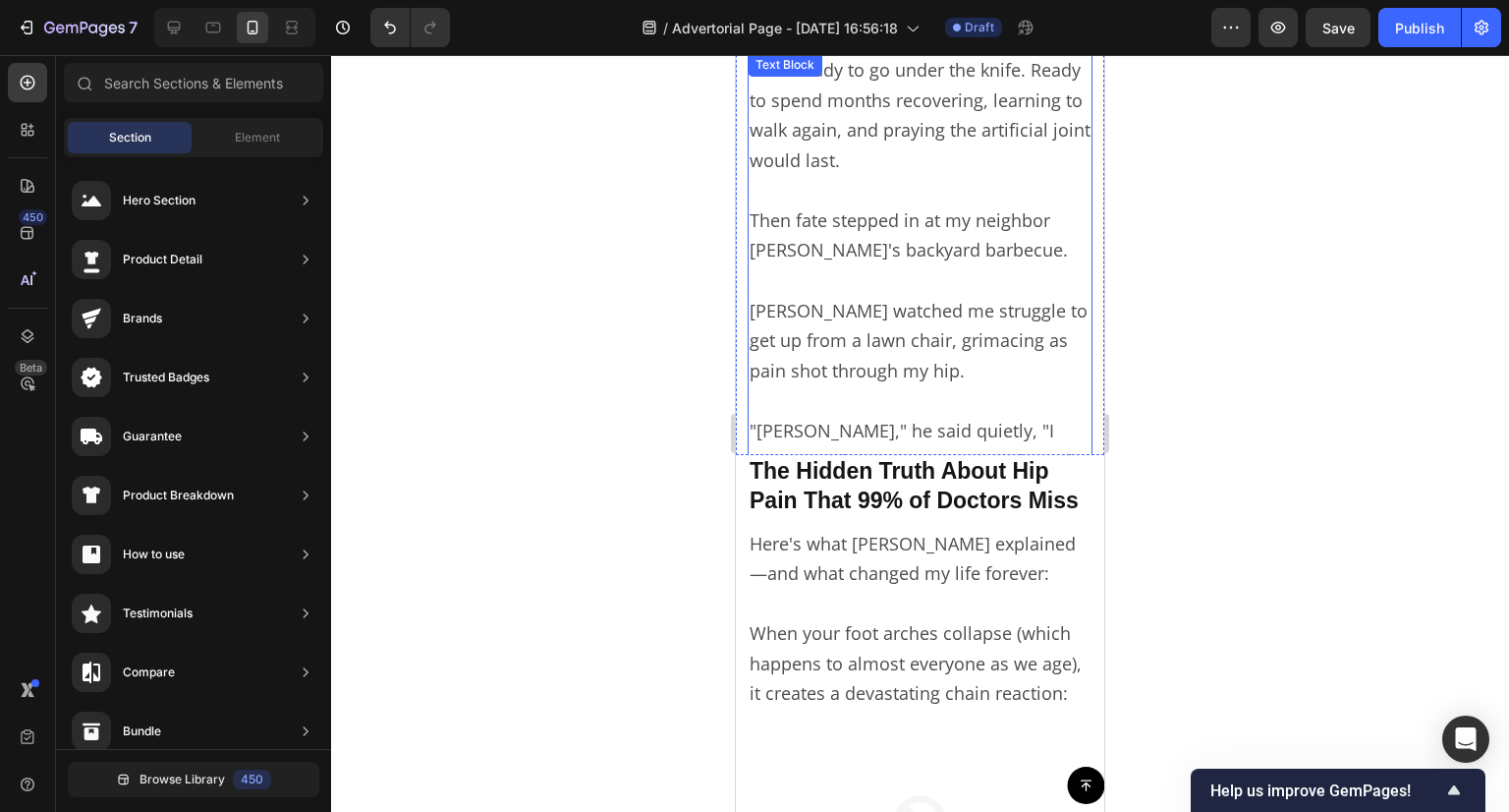
click at [912, 277] on p "[PERSON_NAME] watched me struggle to get up from a lawn chair, grimacing as pai…" at bounding box center [920, 326] width 341 height 120
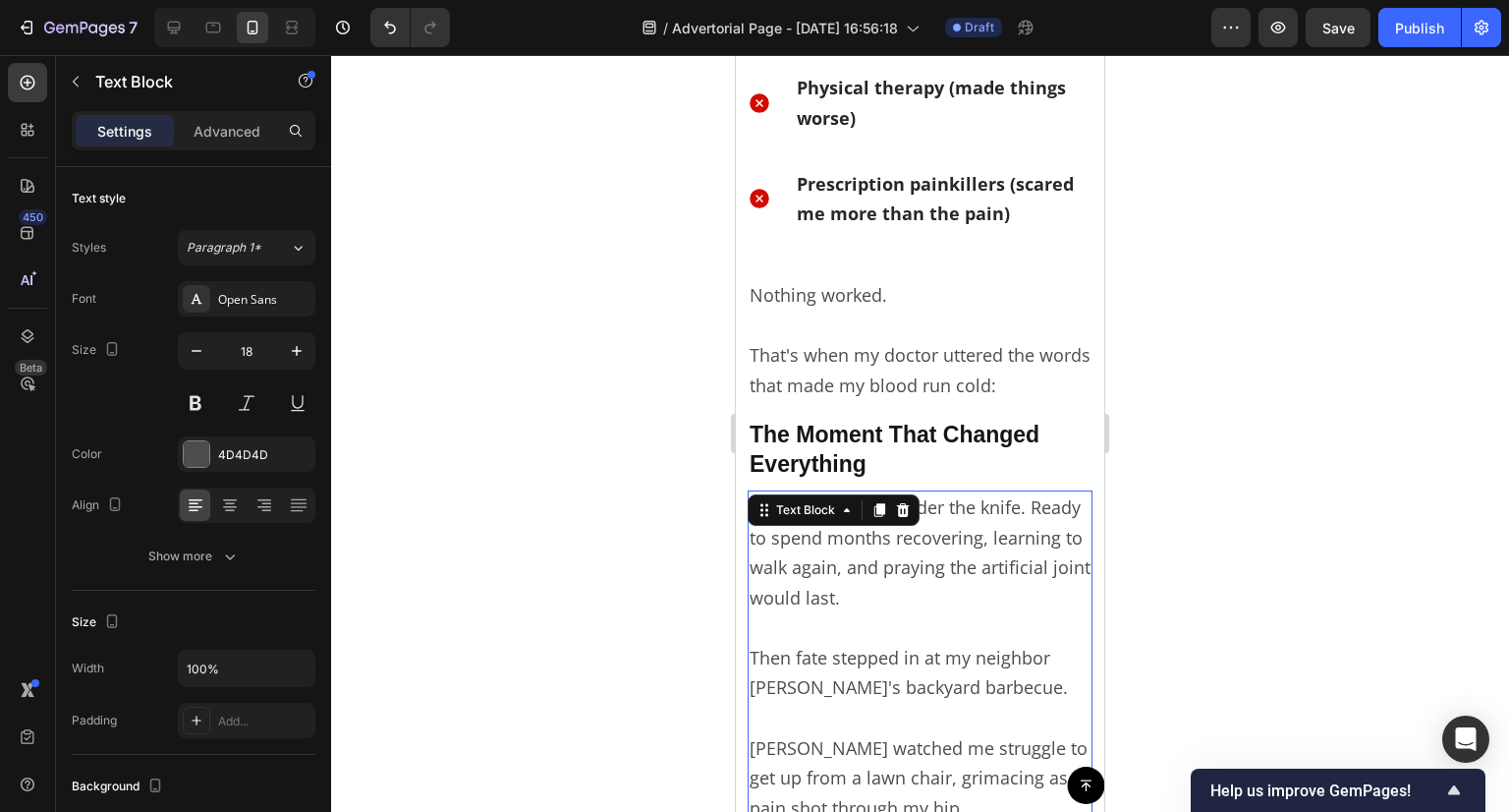
scroll to position [1836, 0]
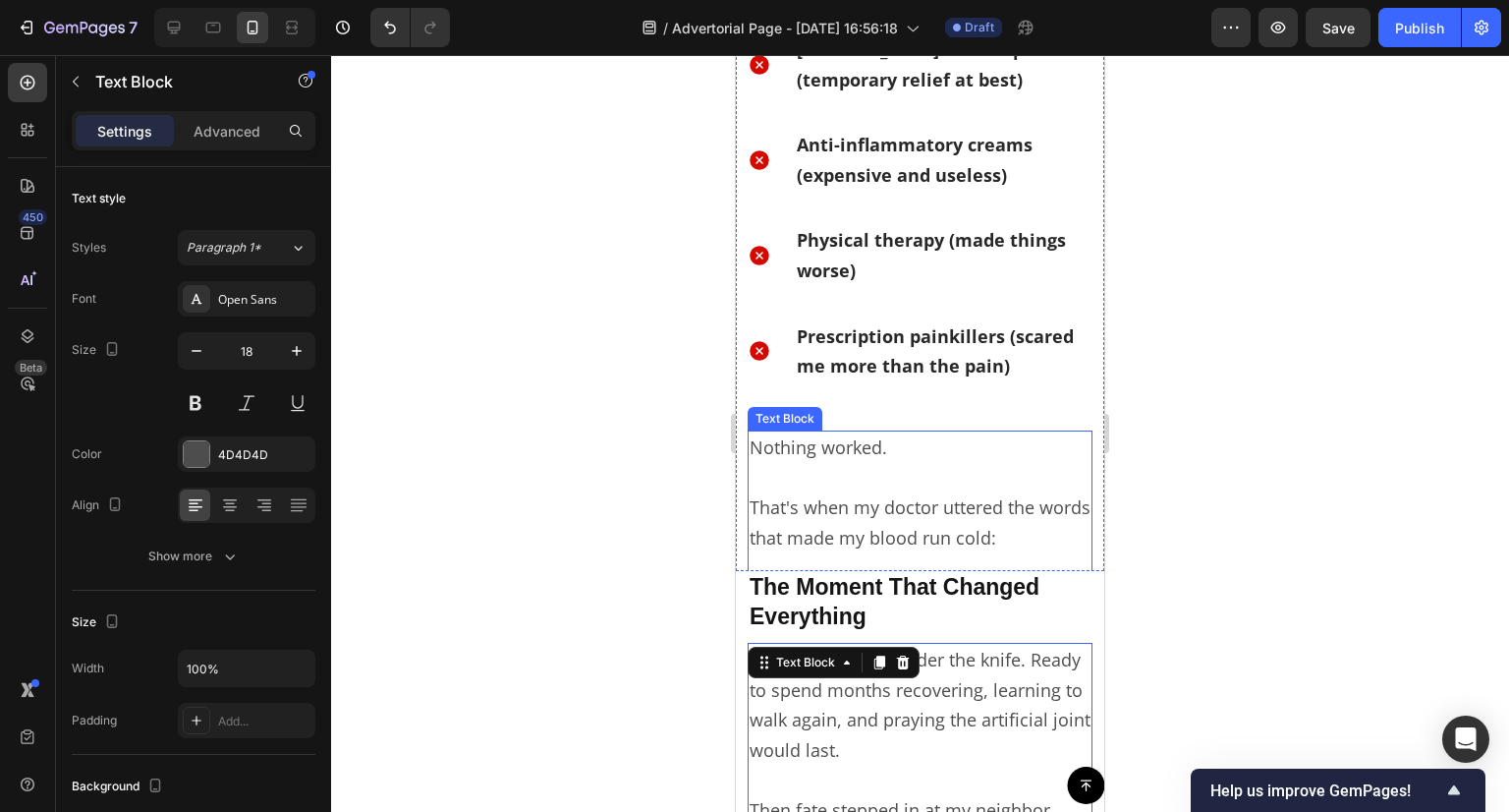
click at [853, 530] on p "That's when my doctor uttered the words that made my blood run cold:" at bounding box center [920, 507] width 341 height 91
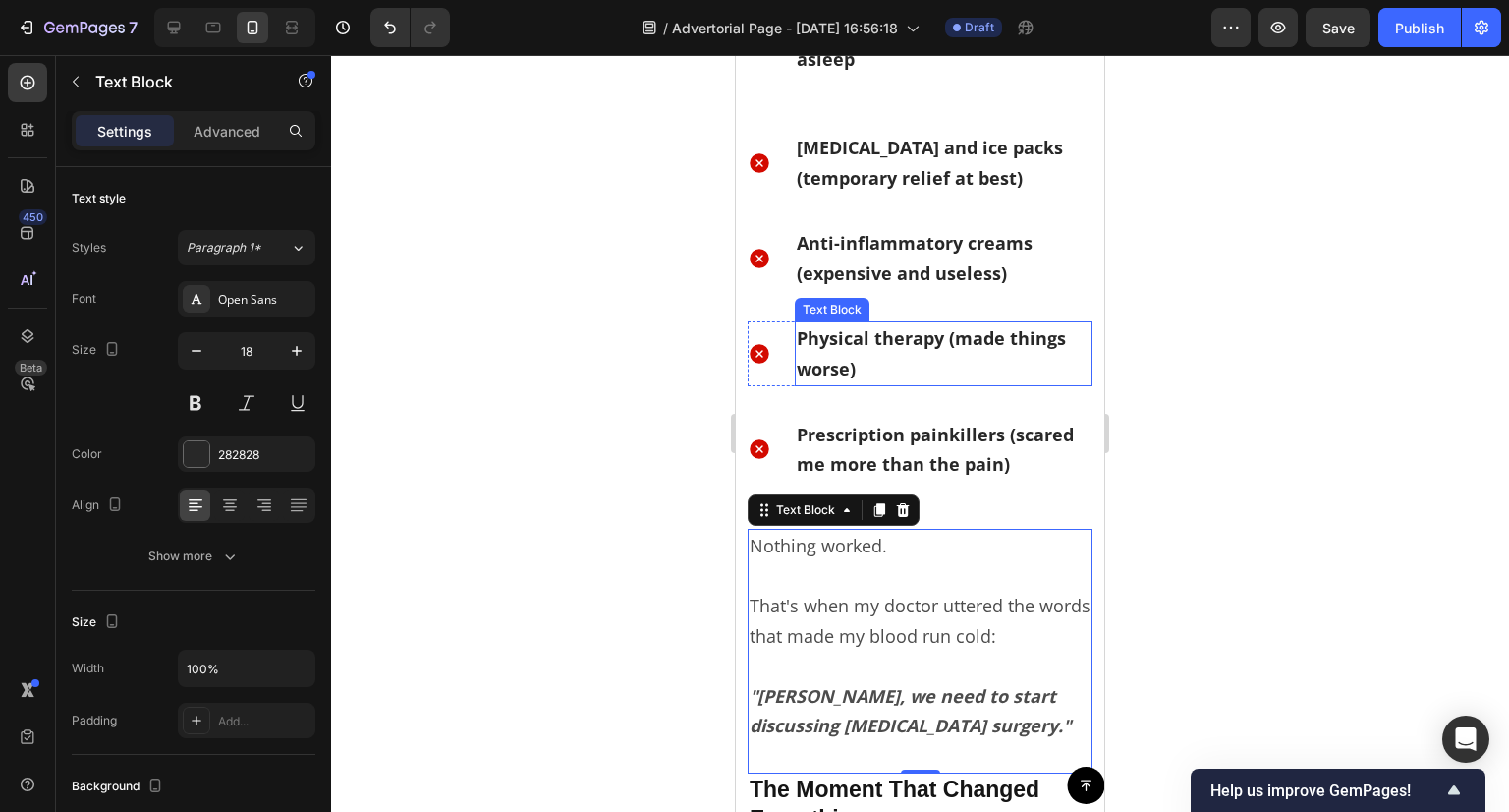
click at [931, 366] on p "Physical therapy (made things worse)" at bounding box center [944, 352] width 293 height 60
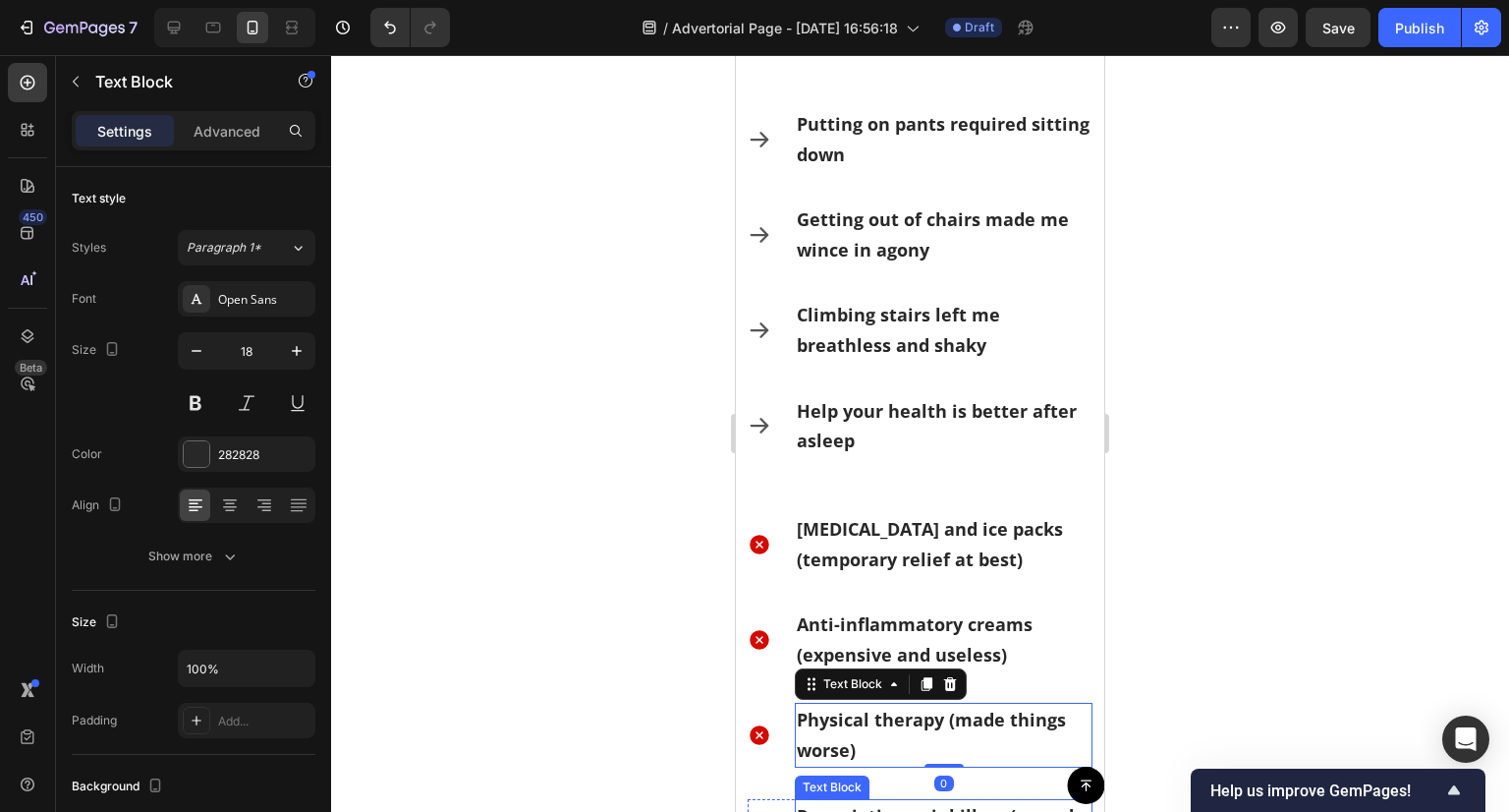
scroll to position [1344, 0]
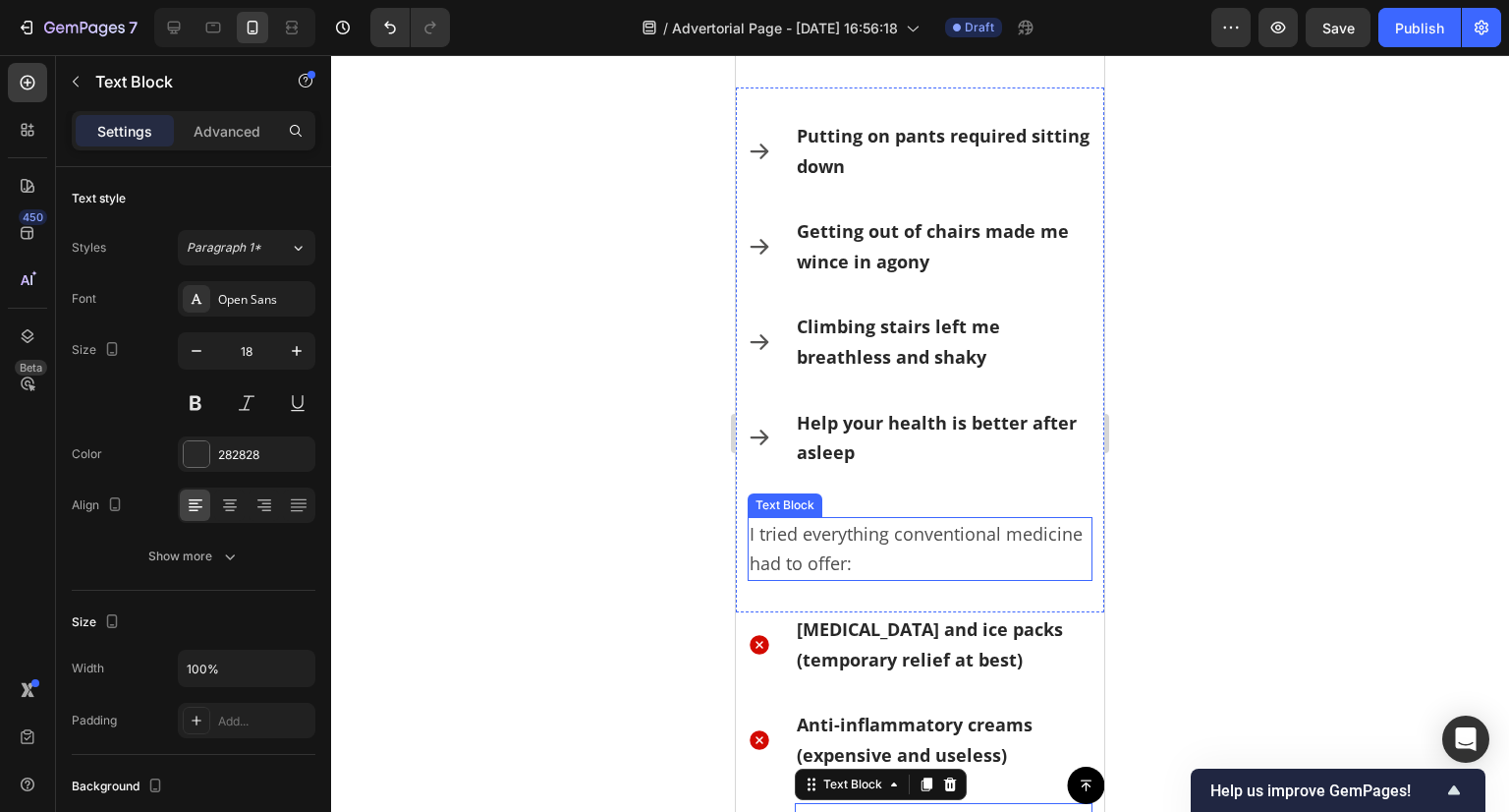
click at [861, 542] on p "I tried everything conventional medicine had to offer:" at bounding box center [920, 548] width 341 height 60
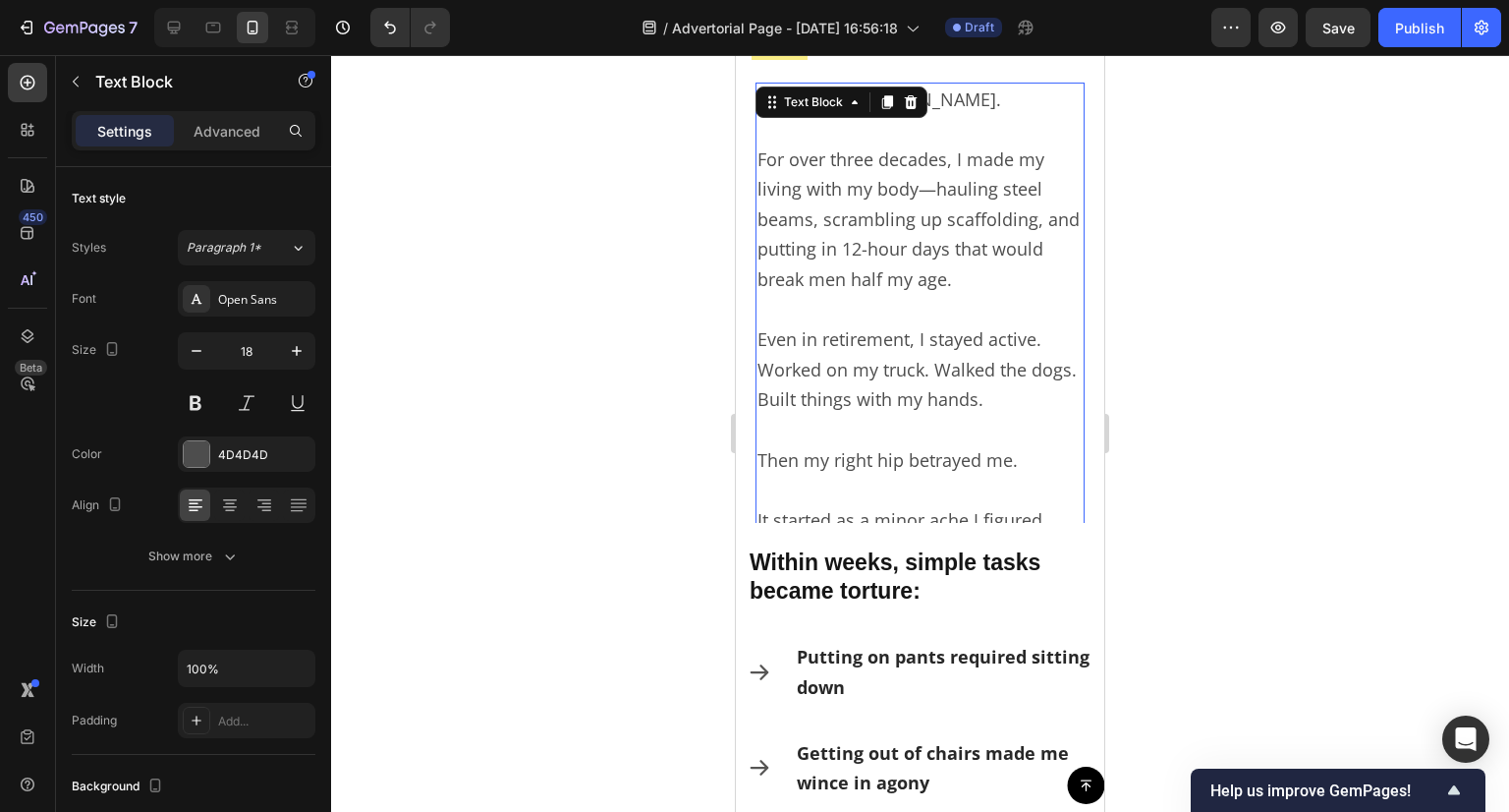
click at [878, 409] on p "Even in retirement, I stayed active. Worked on my truck. Walked the dogs. Built…" at bounding box center [920, 354] width 325 height 120
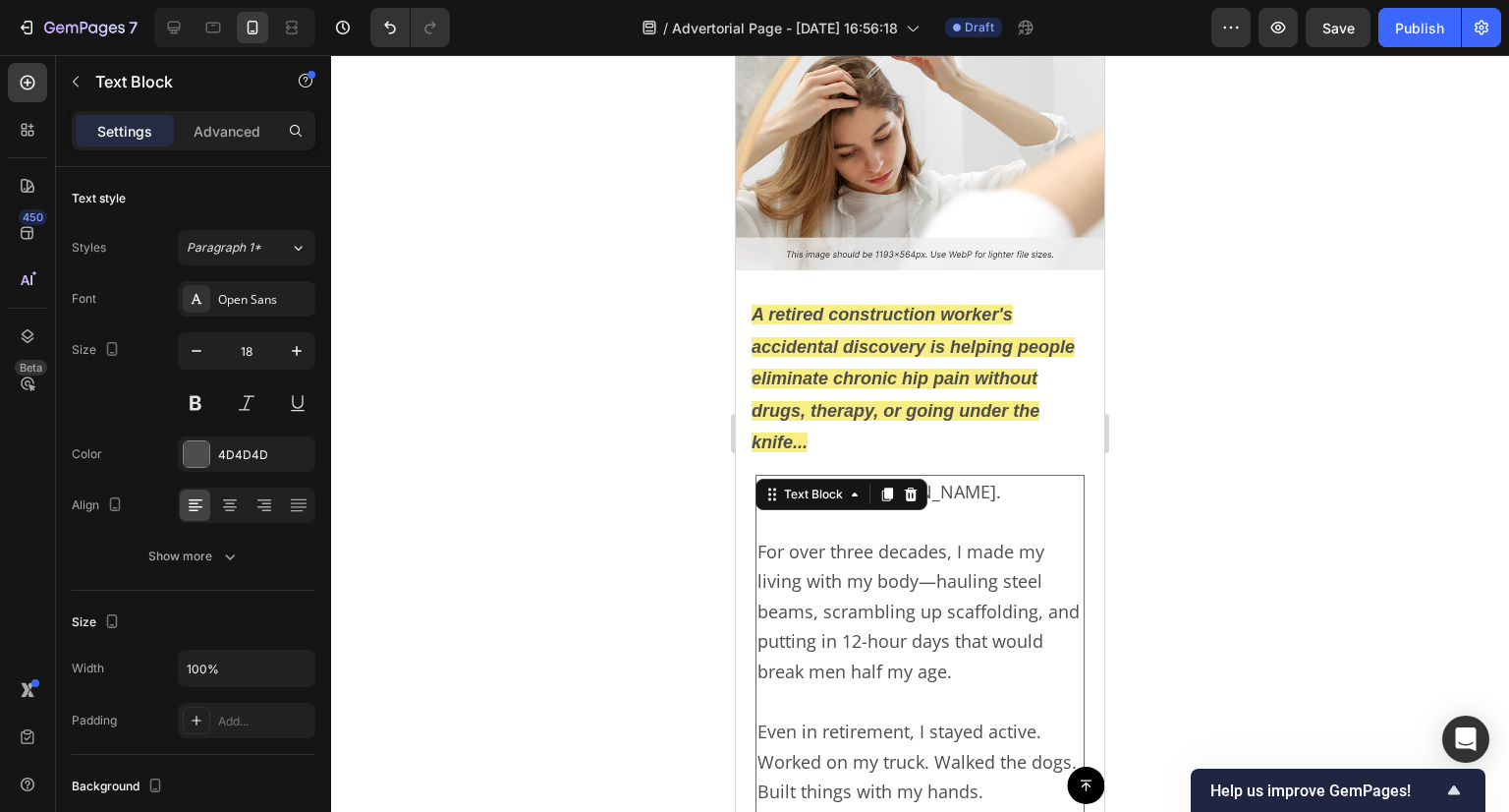
scroll to position [361, 0]
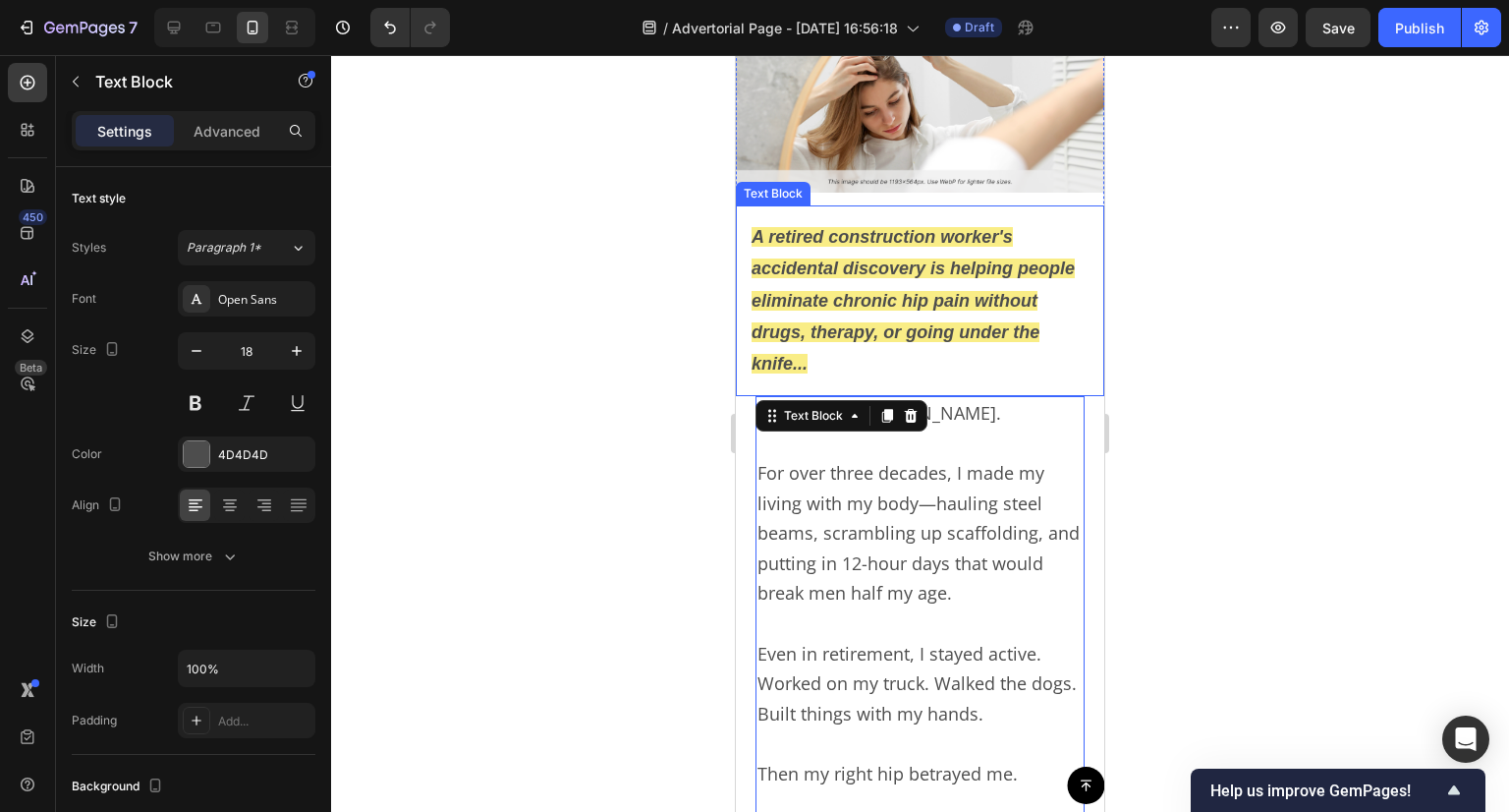
click at [893, 311] on p "A retired construction worker's accidental discovery is helping people eliminat…" at bounding box center [920, 301] width 337 height 159
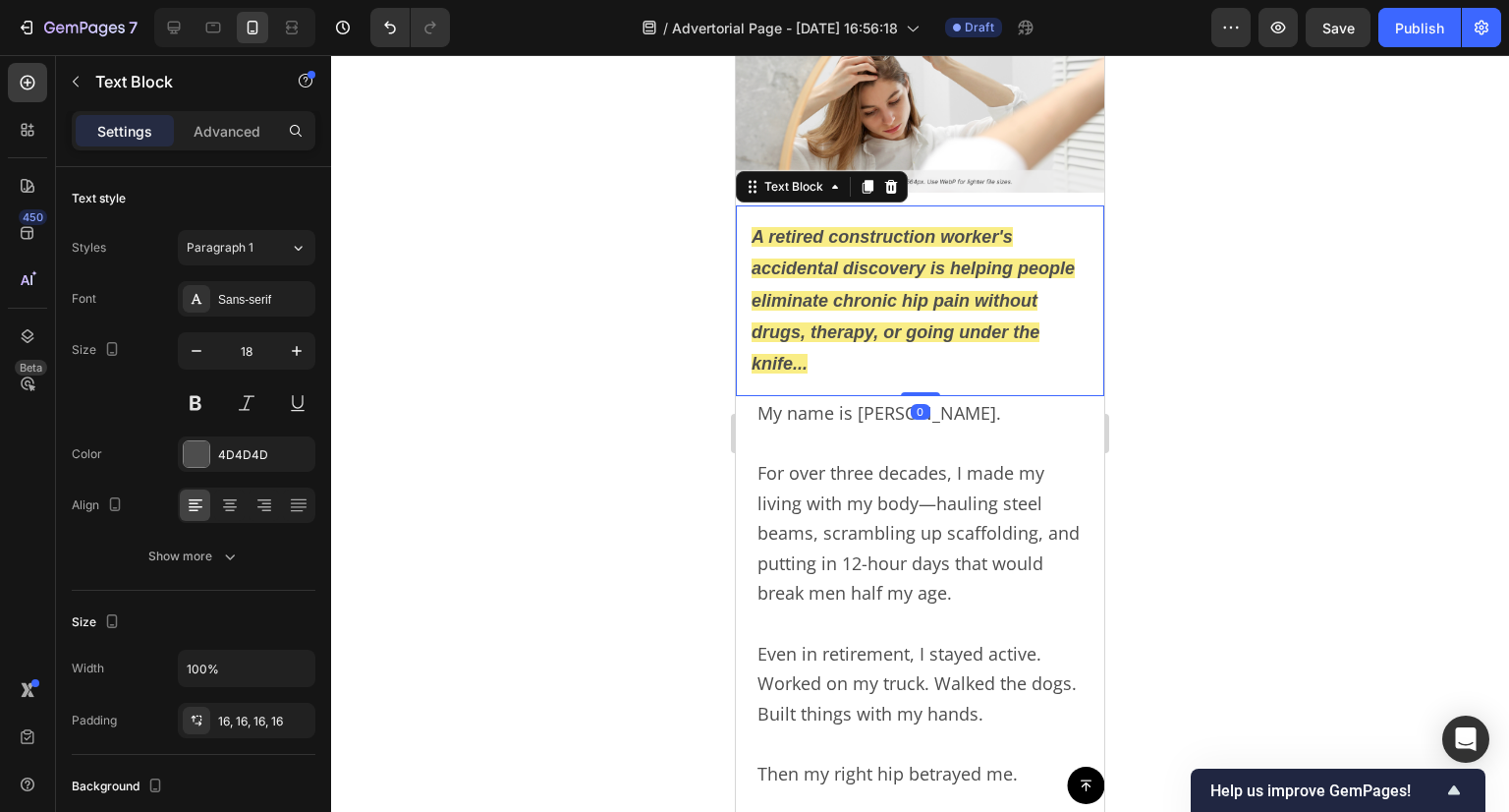
click at [1317, 388] on div at bounding box center [919, 433] width 1178 height 757
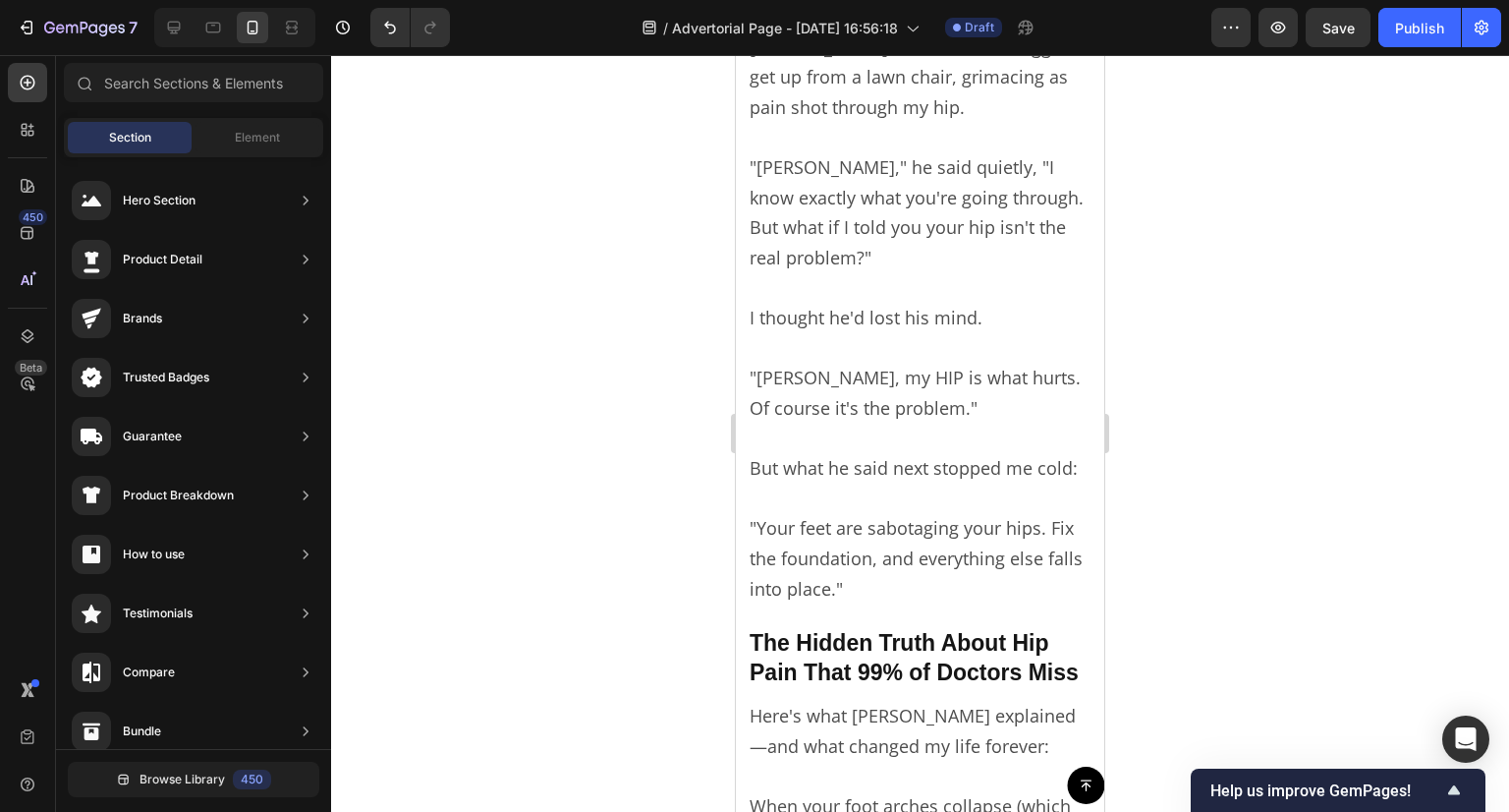
scroll to position [2751, 0]
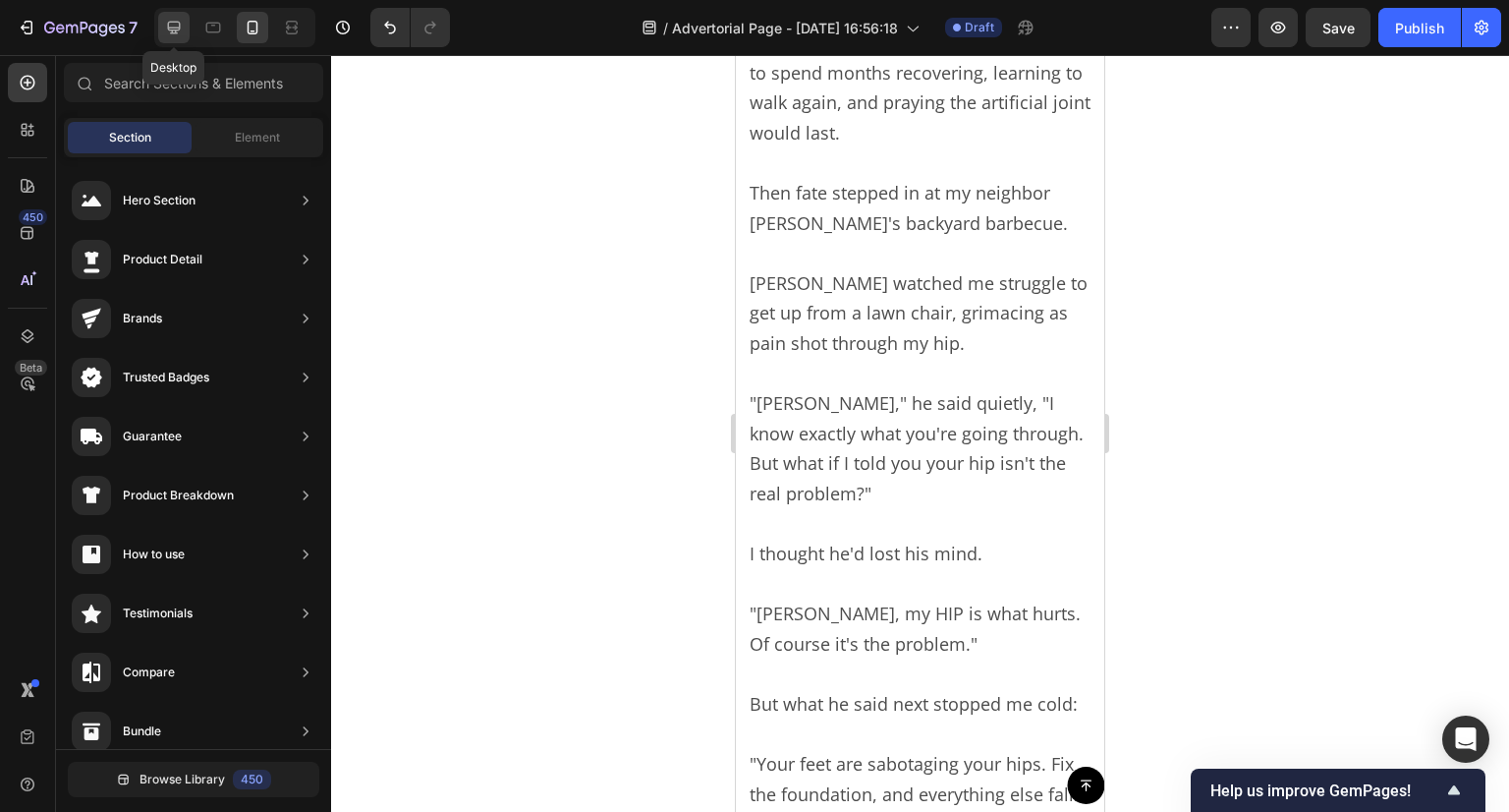
click at [168, 27] on icon at bounding box center [174, 28] width 13 height 13
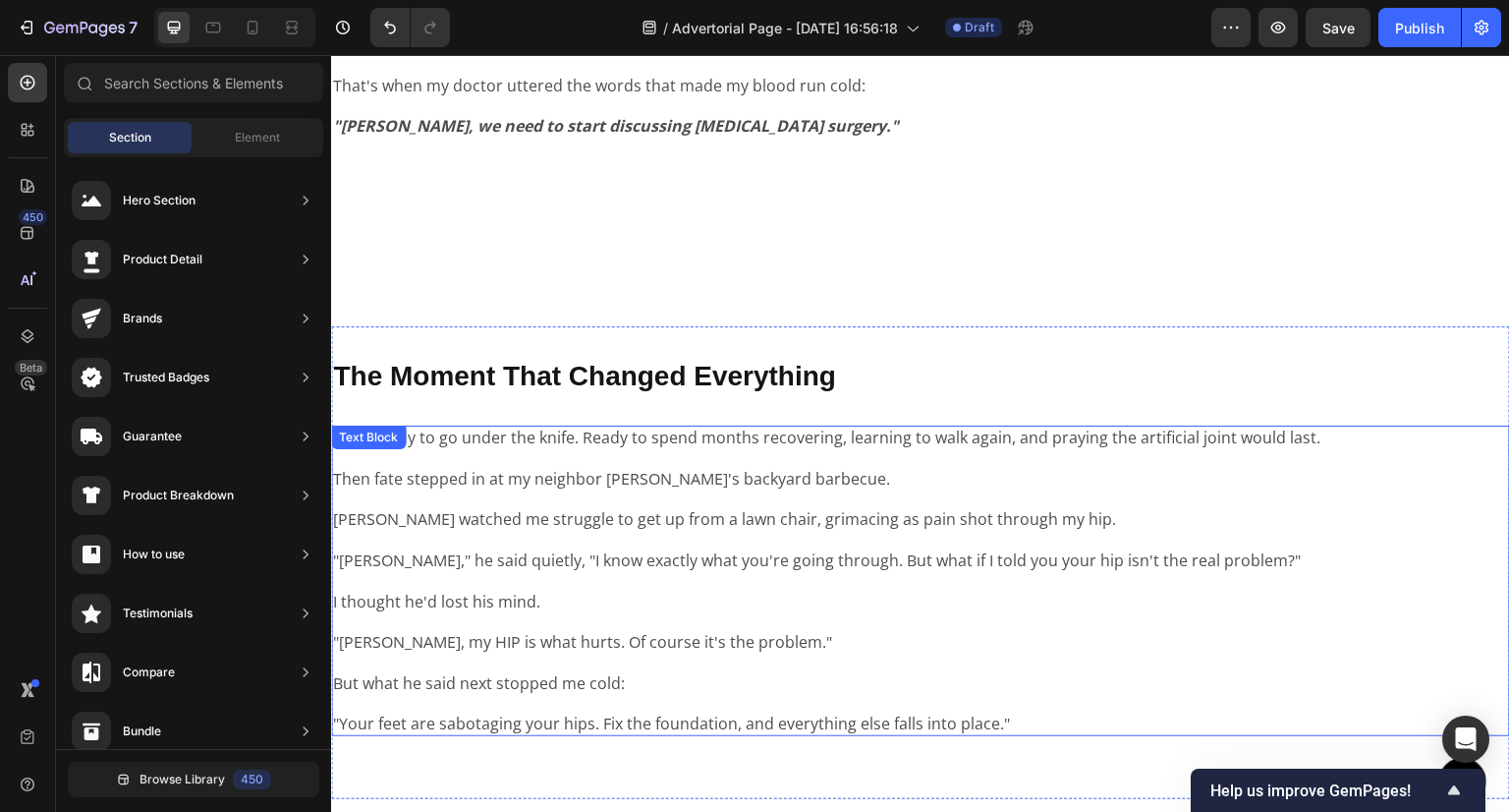
scroll to position [2526, 0]
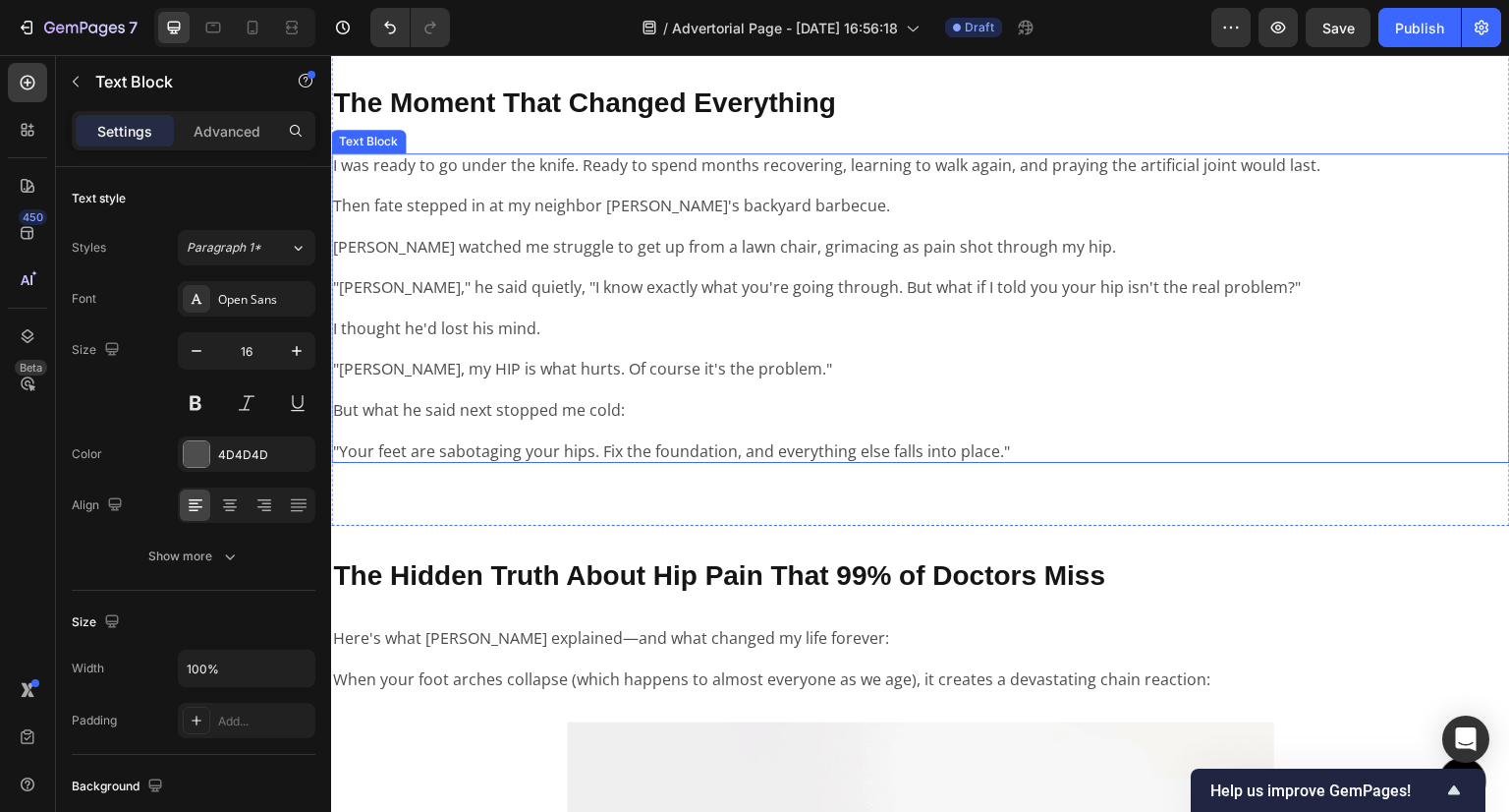
click at [1311, 343] on p ""[PERSON_NAME], my HIP is what hurts. Of course it's the problem."" at bounding box center [920, 359] width 1175 height 41
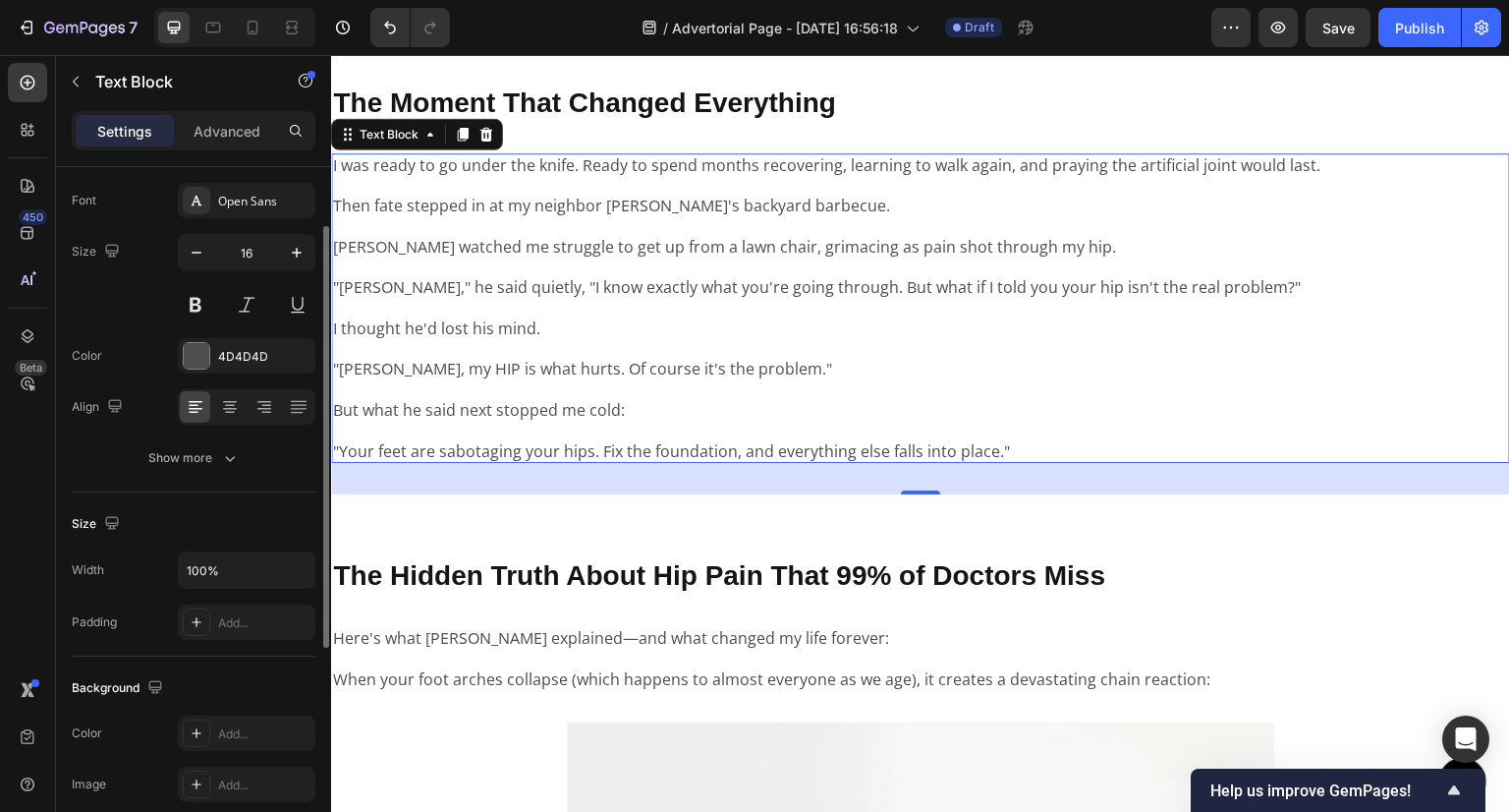
scroll to position [0, 0]
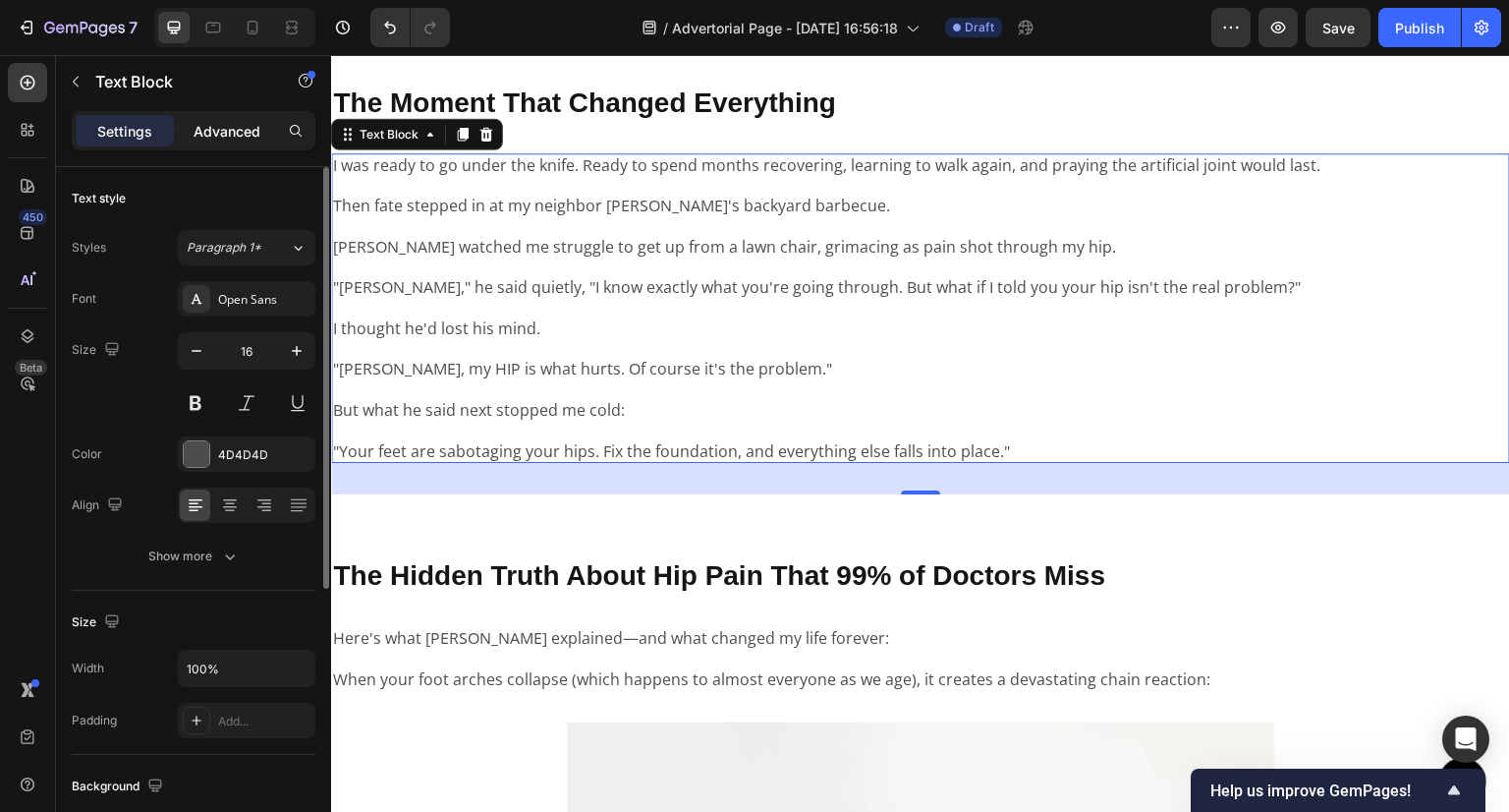
click at [203, 125] on p "Advanced" at bounding box center [227, 131] width 67 height 21
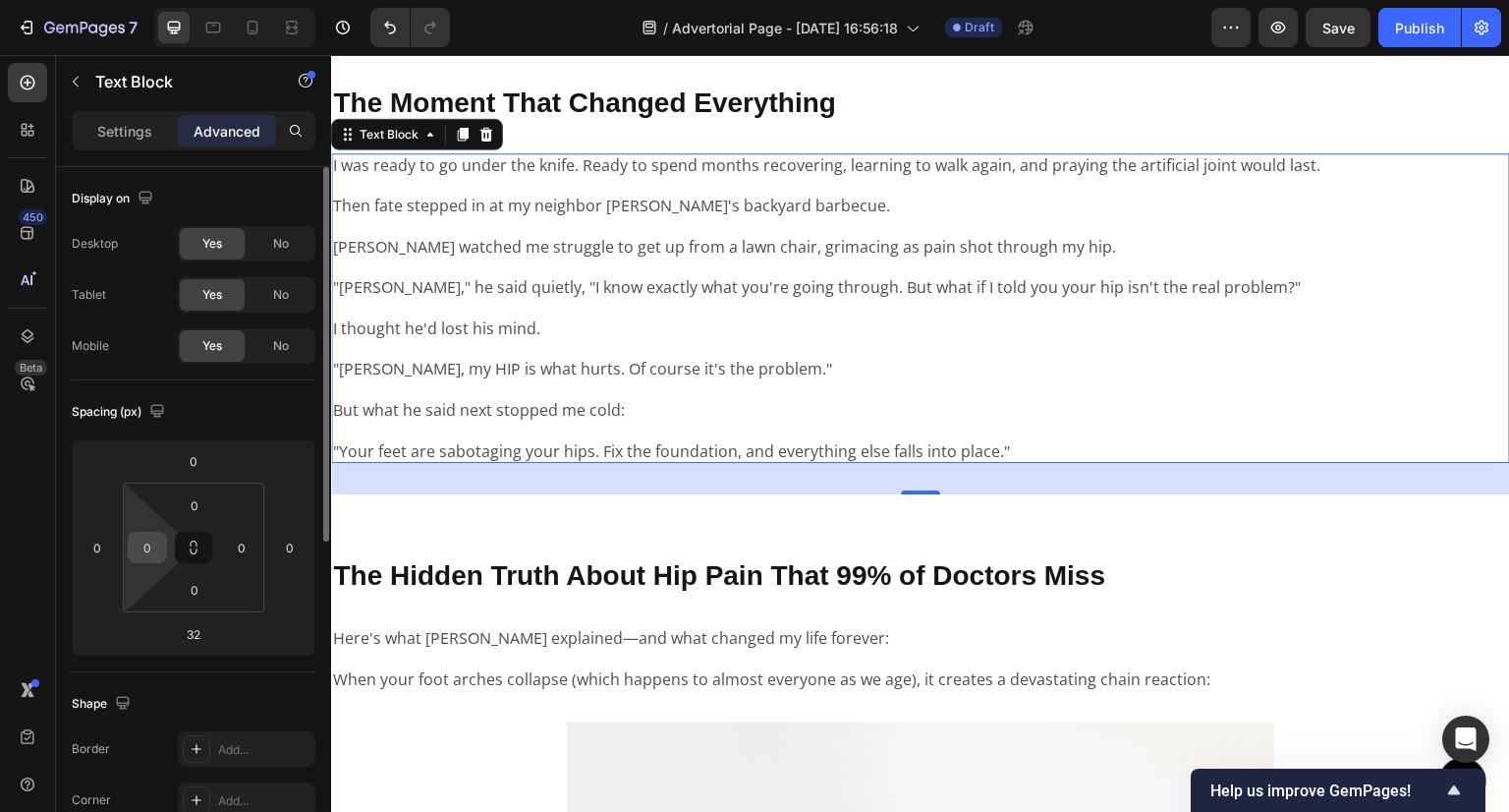
click at [147, 548] on input "0" at bounding box center [148, 547] width 30 height 30
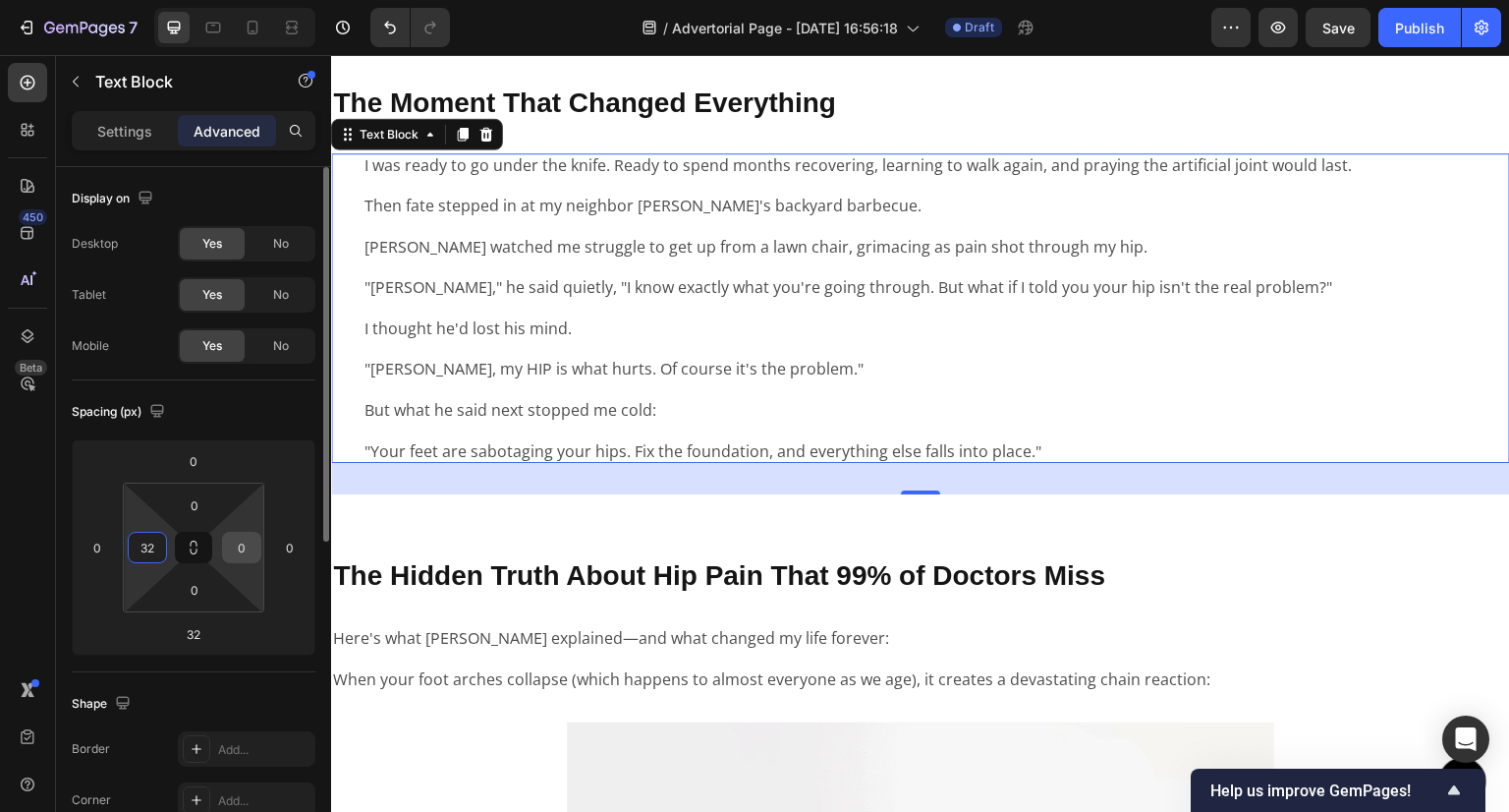
type input "32"
click at [241, 547] on input "0" at bounding box center [242, 547] width 30 height 30
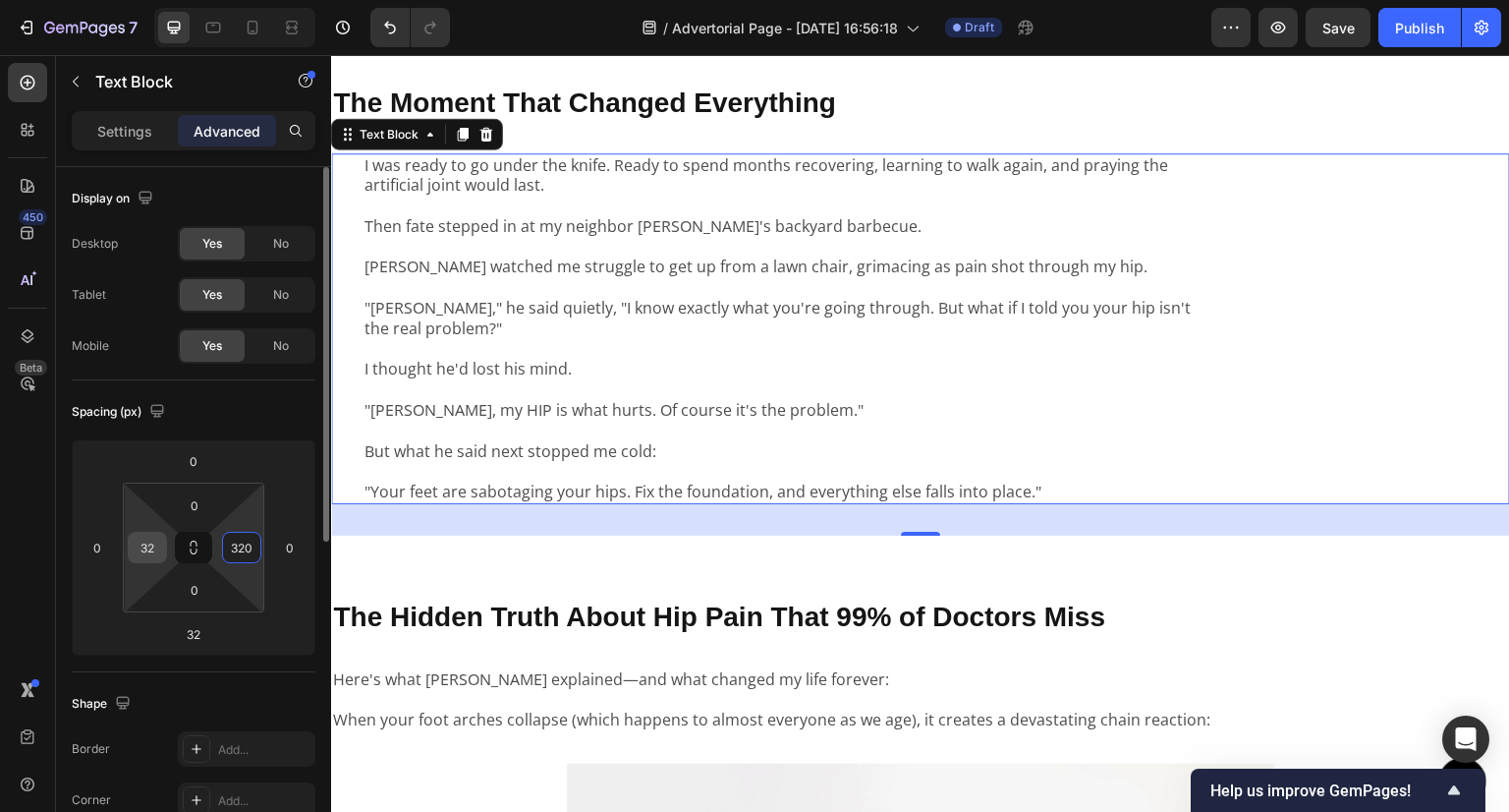
type input "320"
click at [158, 537] on input "32" at bounding box center [148, 547] width 30 height 30
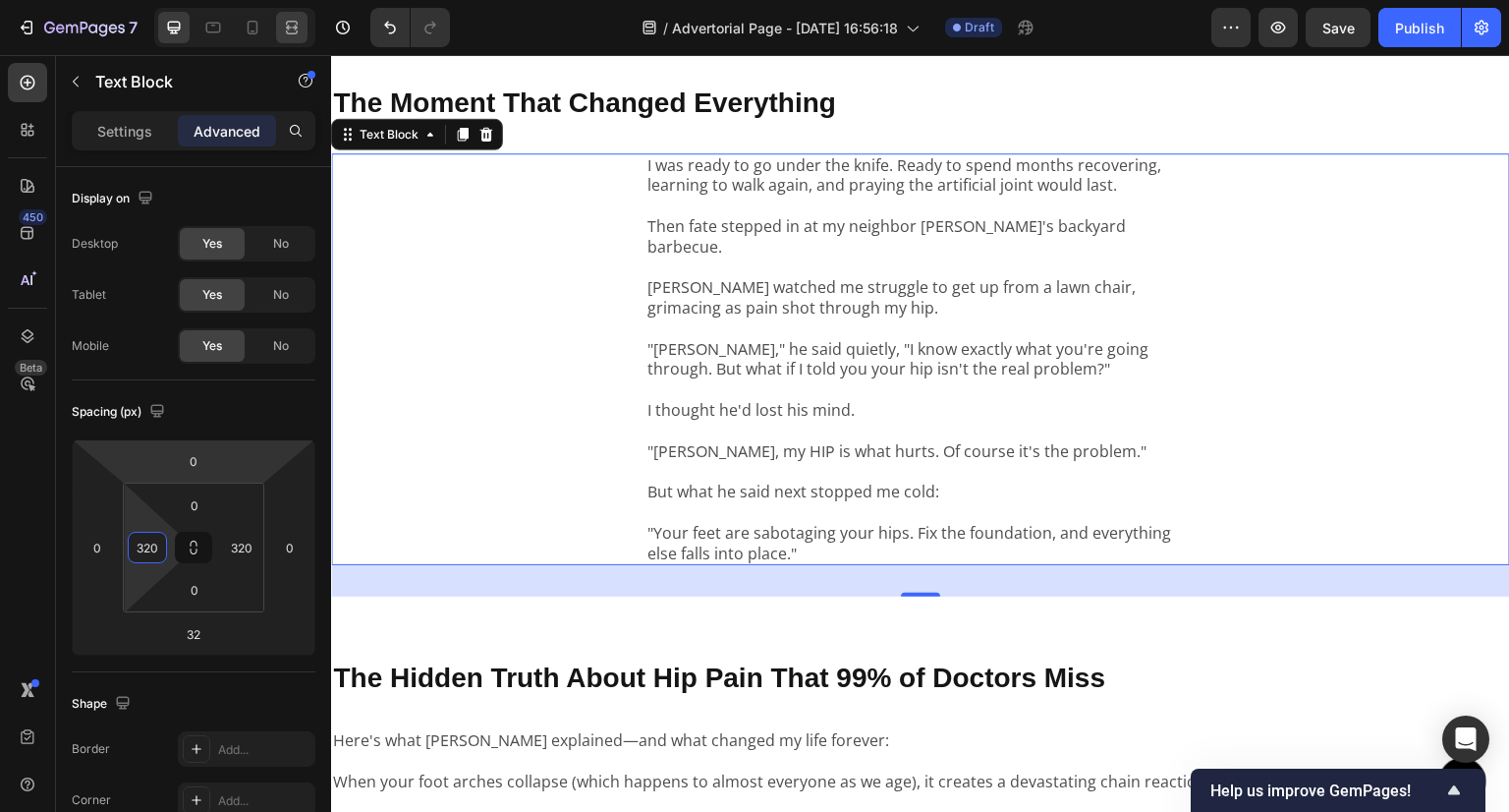
type input "320"
click at [298, 16] on div at bounding box center [292, 28] width 31 height 31
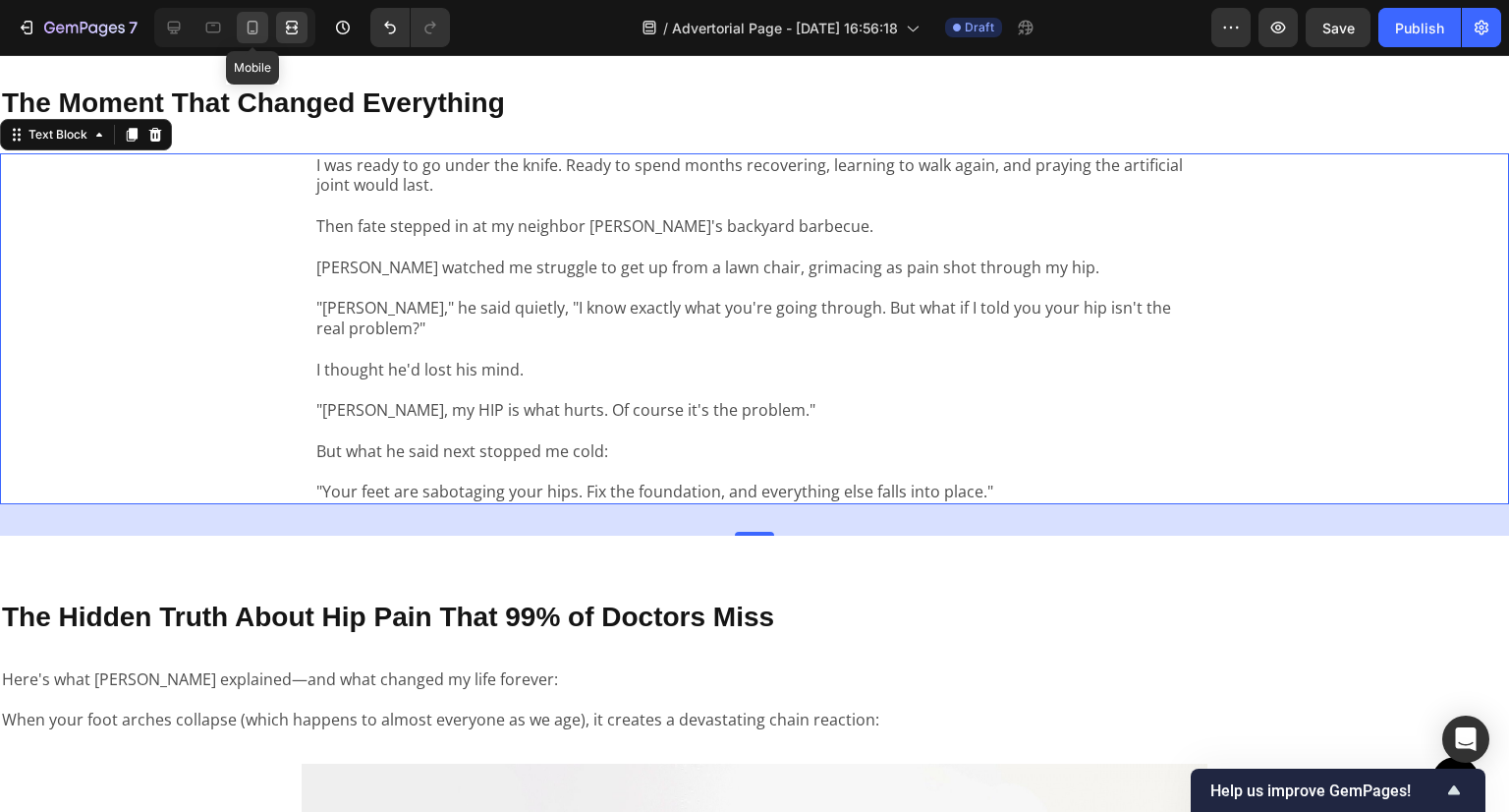
click at [252, 21] on icon at bounding box center [253, 28] width 20 height 20
type input "22"
type input "0"
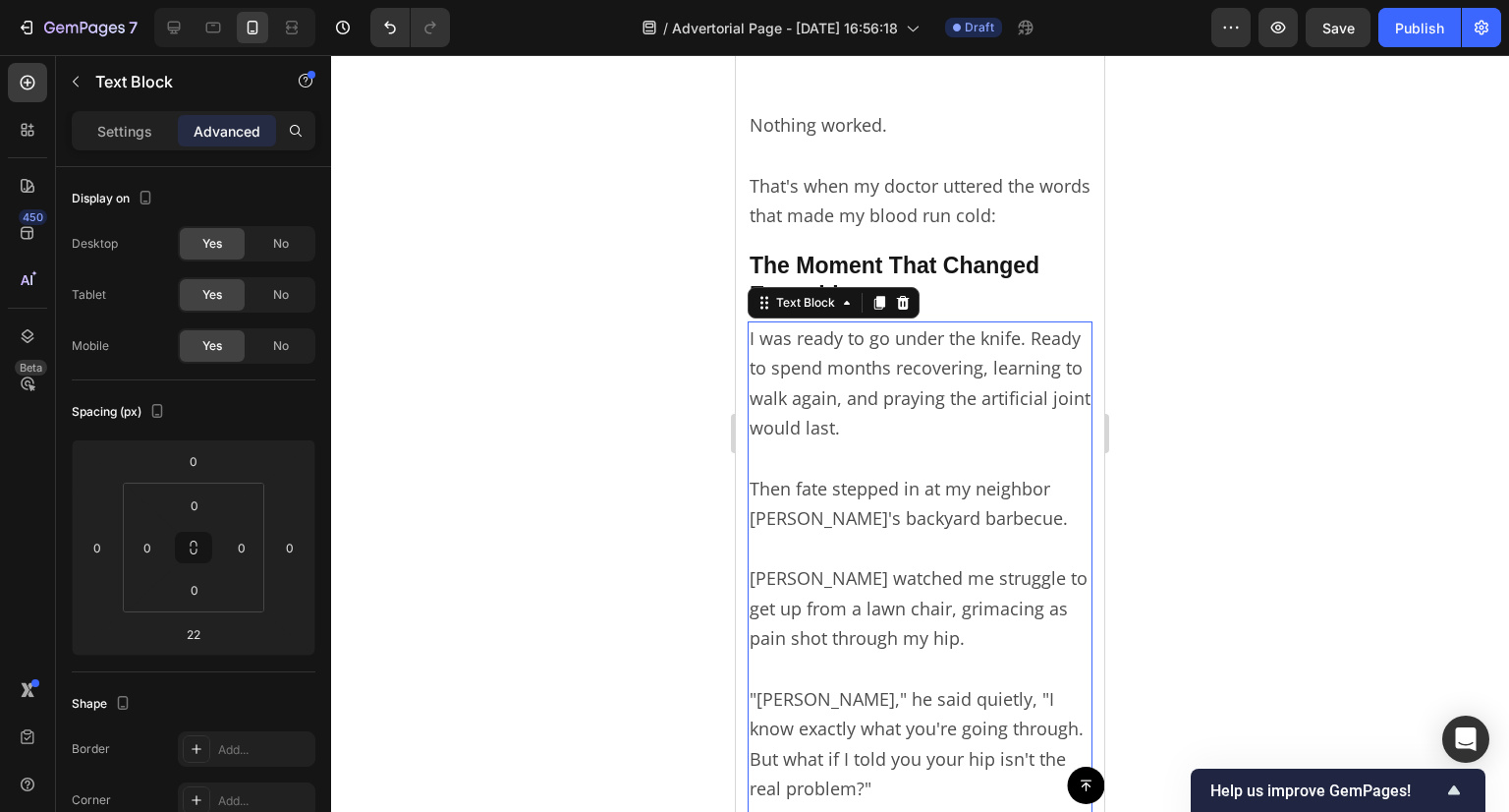
scroll to position [2451, 0]
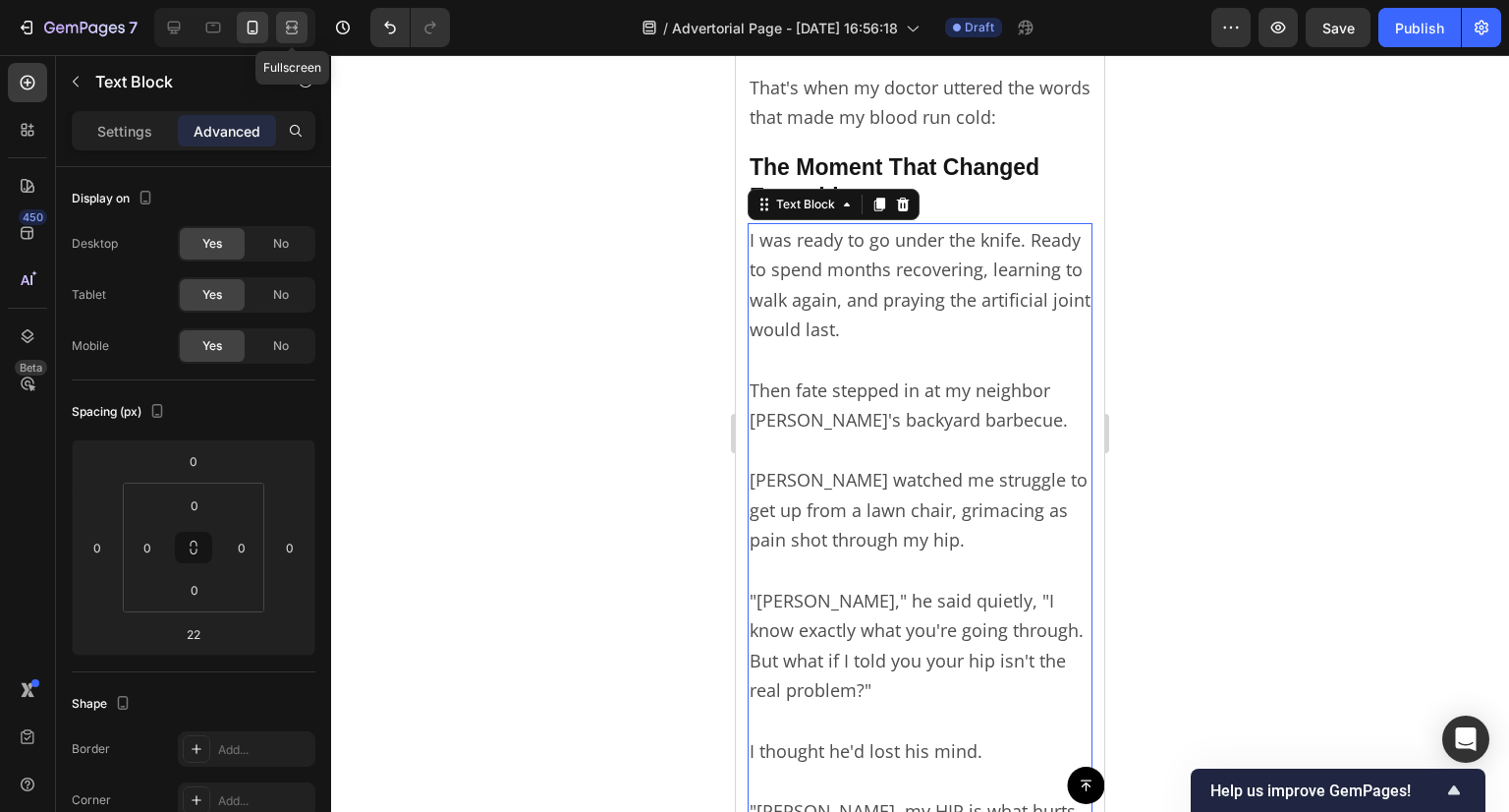
click at [279, 32] on div at bounding box center [292, 28] width 31 height 31
type input "32"
type input "320"
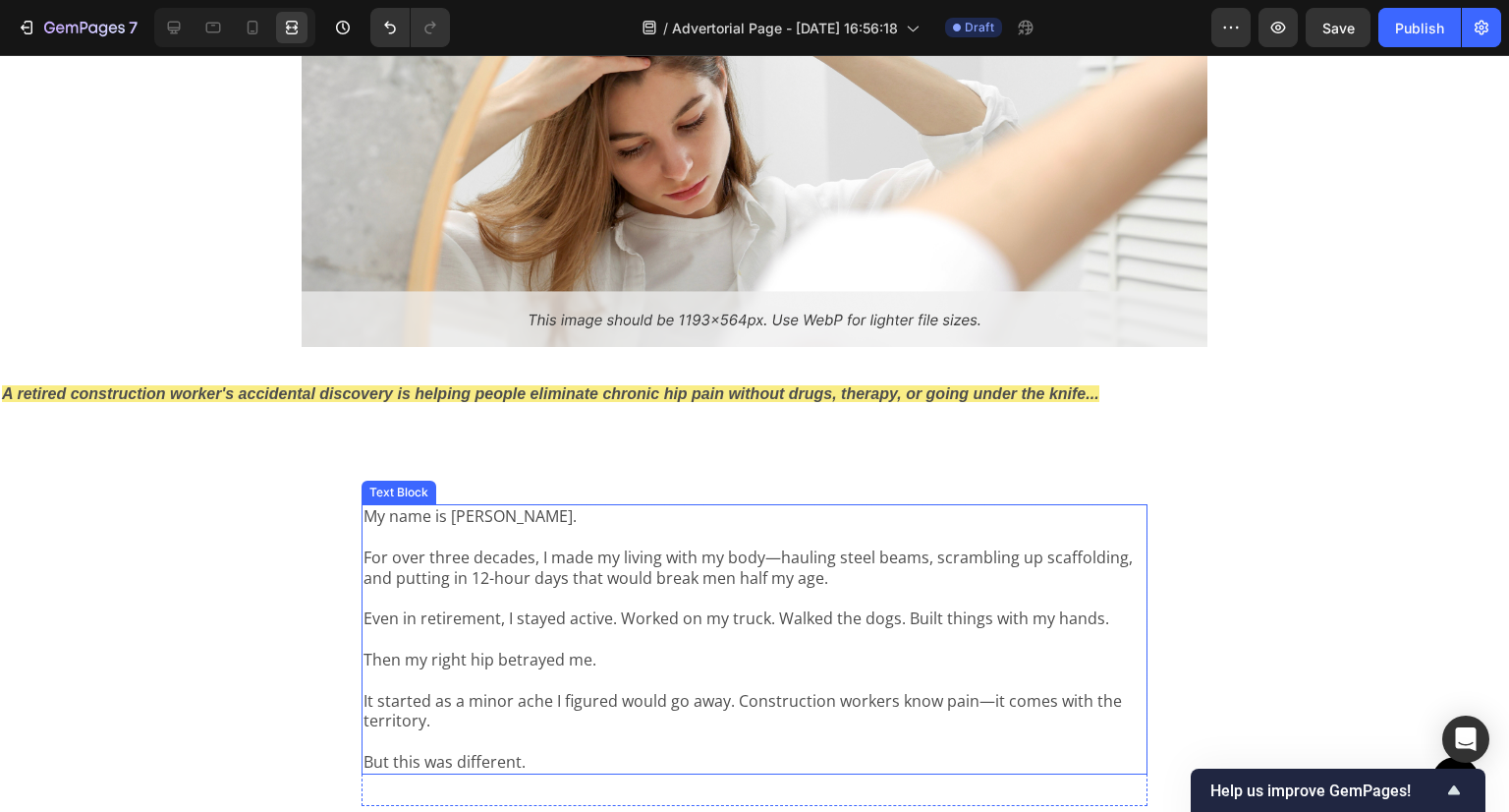
scroll to position [786, 0]
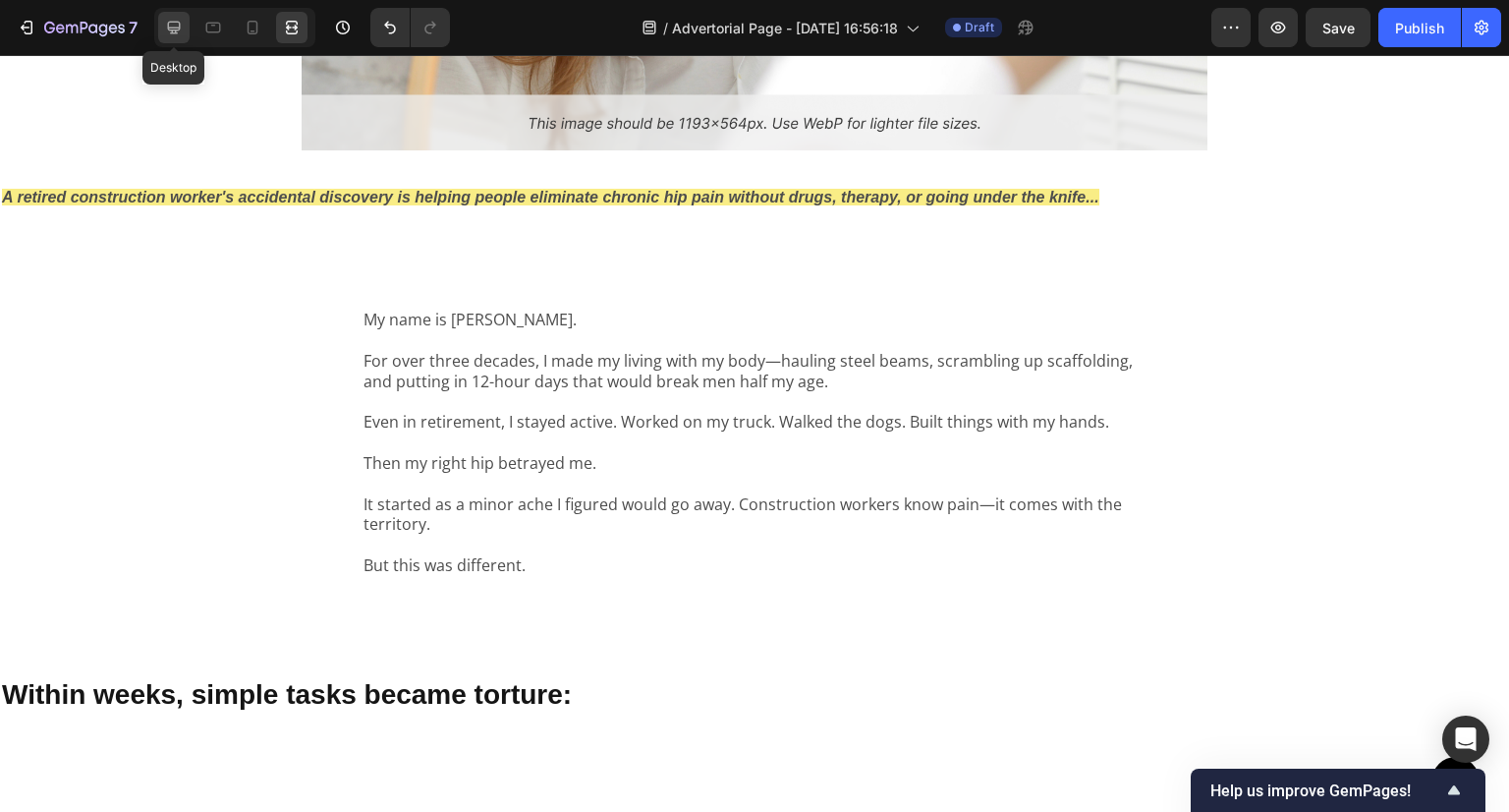
click at [184, 21] on div at bounding box center [174, 28] width 31 height 31
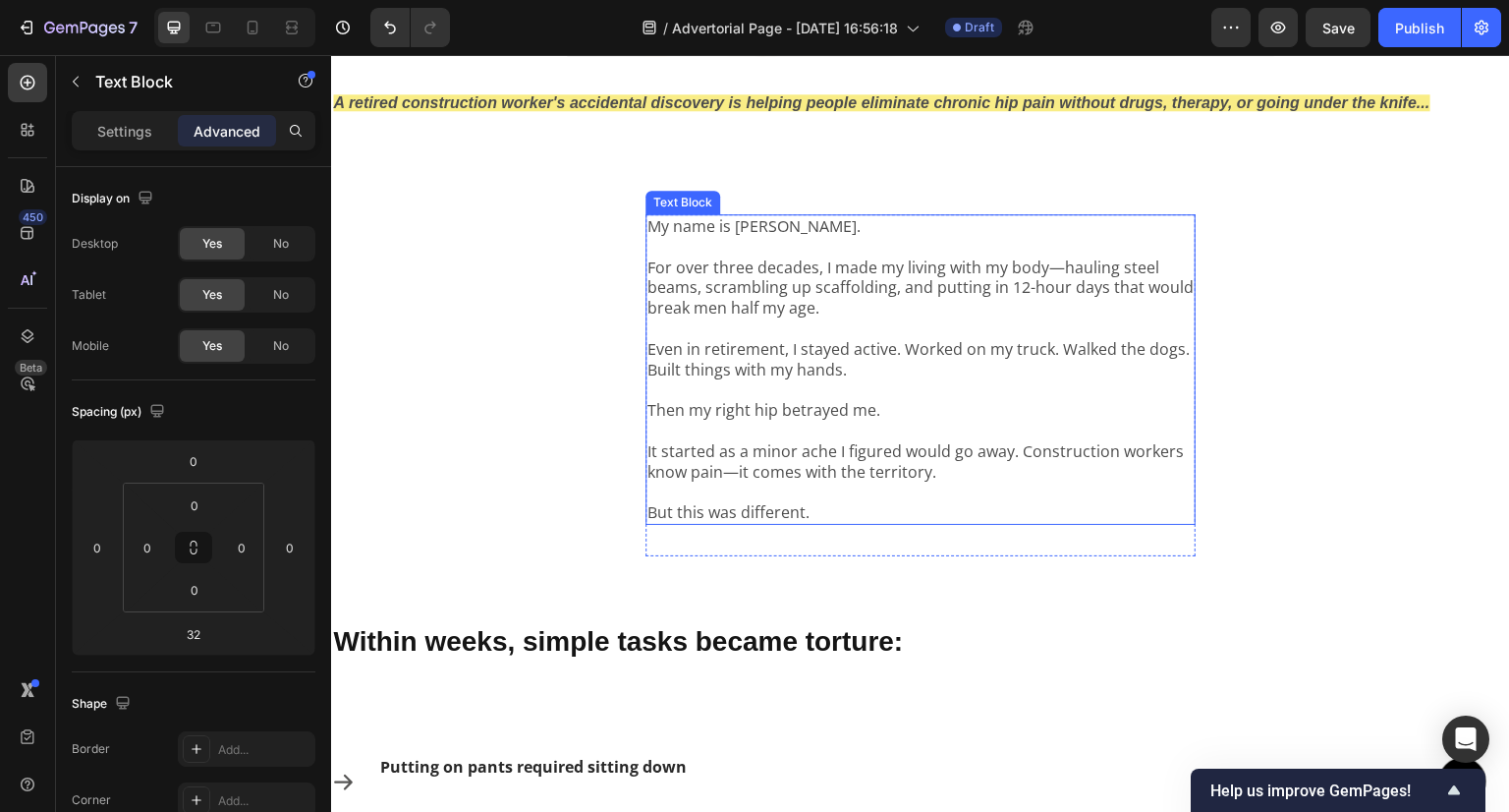
click at [925, 300] on p "For over three decades, I made my living with my body—hauling steel beams, scra…" at bounding box center [920, 288] width 546 height 61
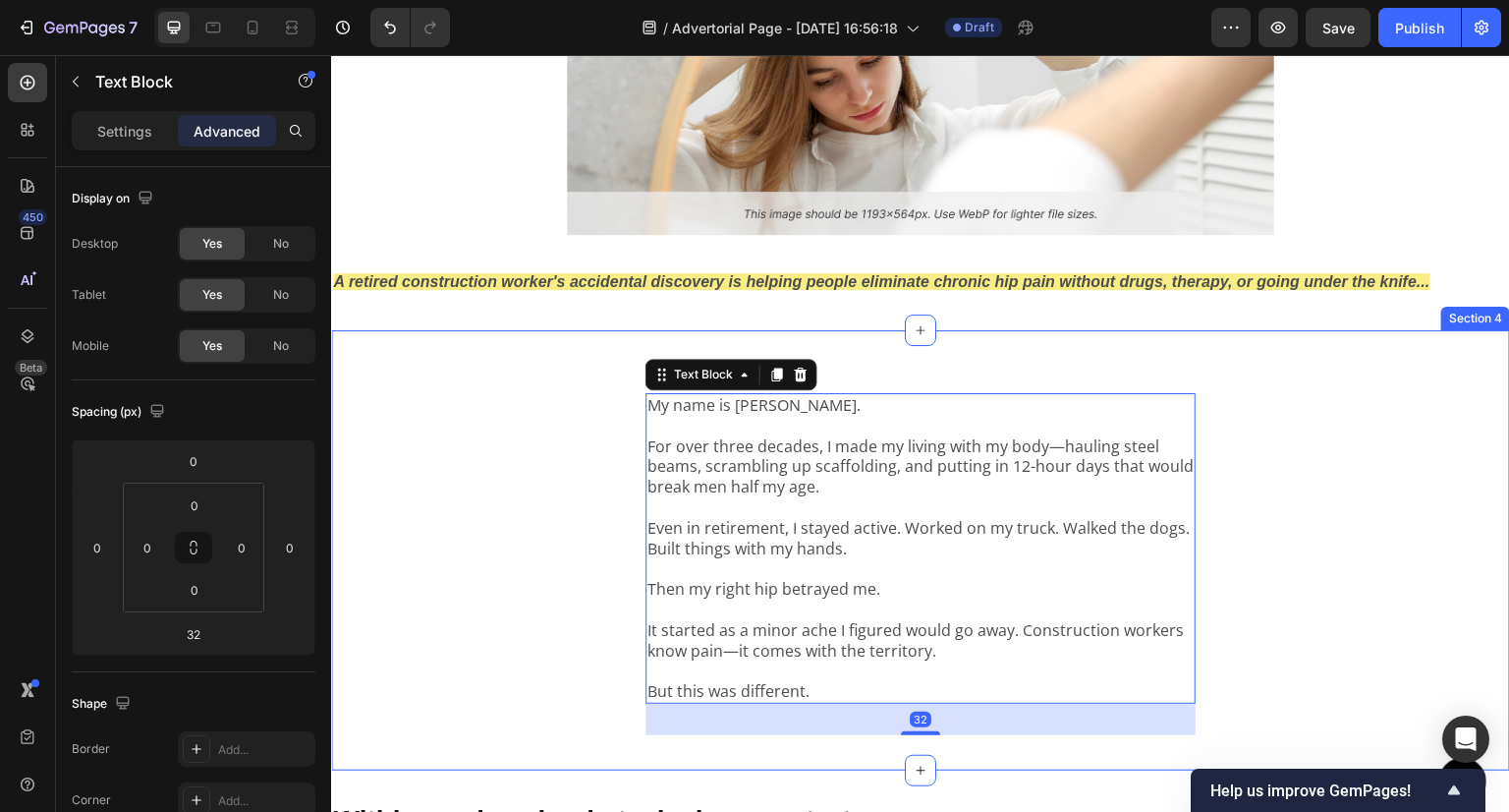
scroll to position [491, 0]
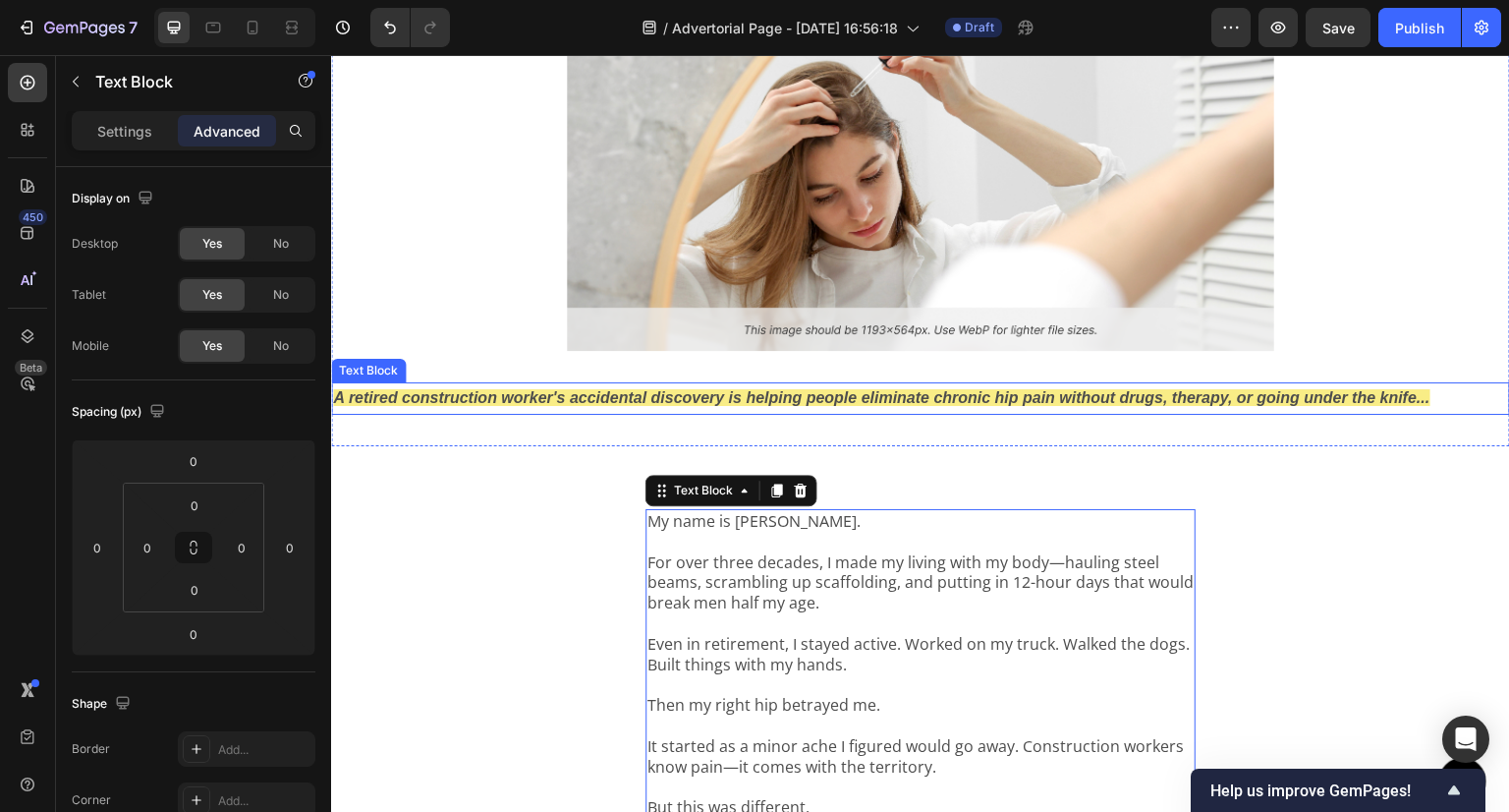
click at [792, 389] on strong "A retired construction worker's accidental discovery is helping people eliminat…" at bounding box center [881, 397] width 1098 height 17
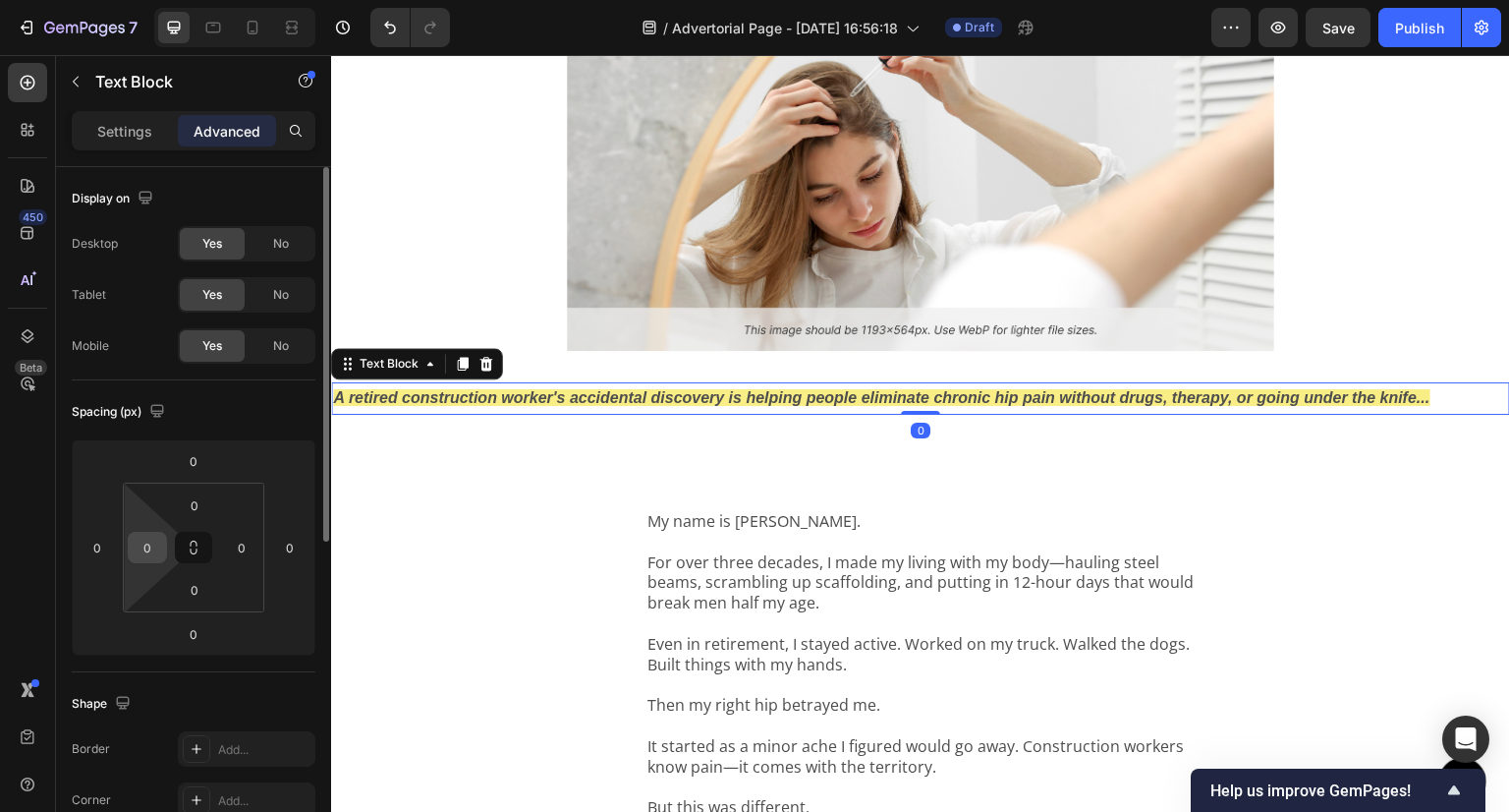
click at [154, 547] on input "0" at bounding box center [148, 547] width 30 height 30
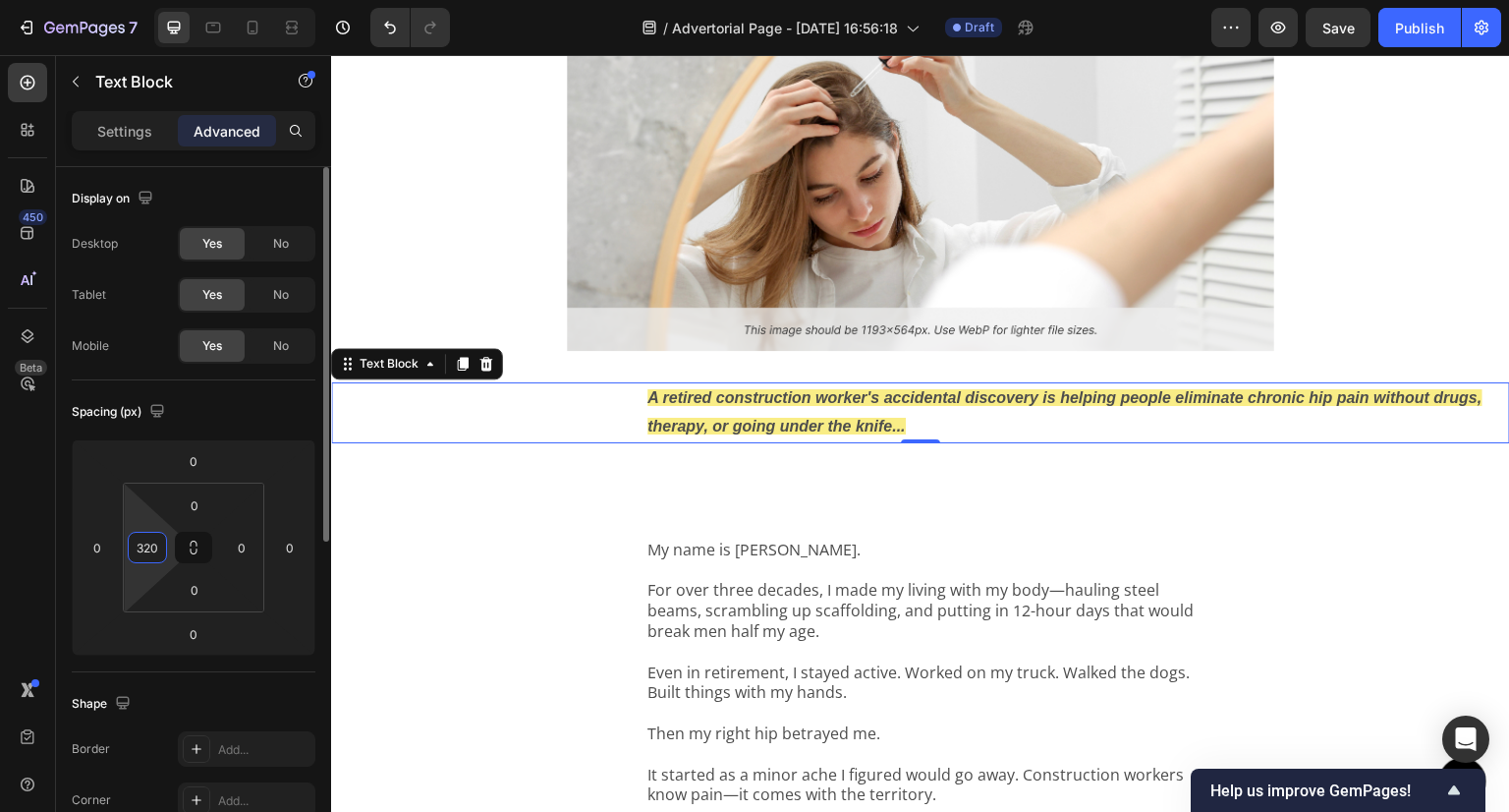
click at [154, 547] on input "320" at bounding box center [148, 547] width 30 height 30
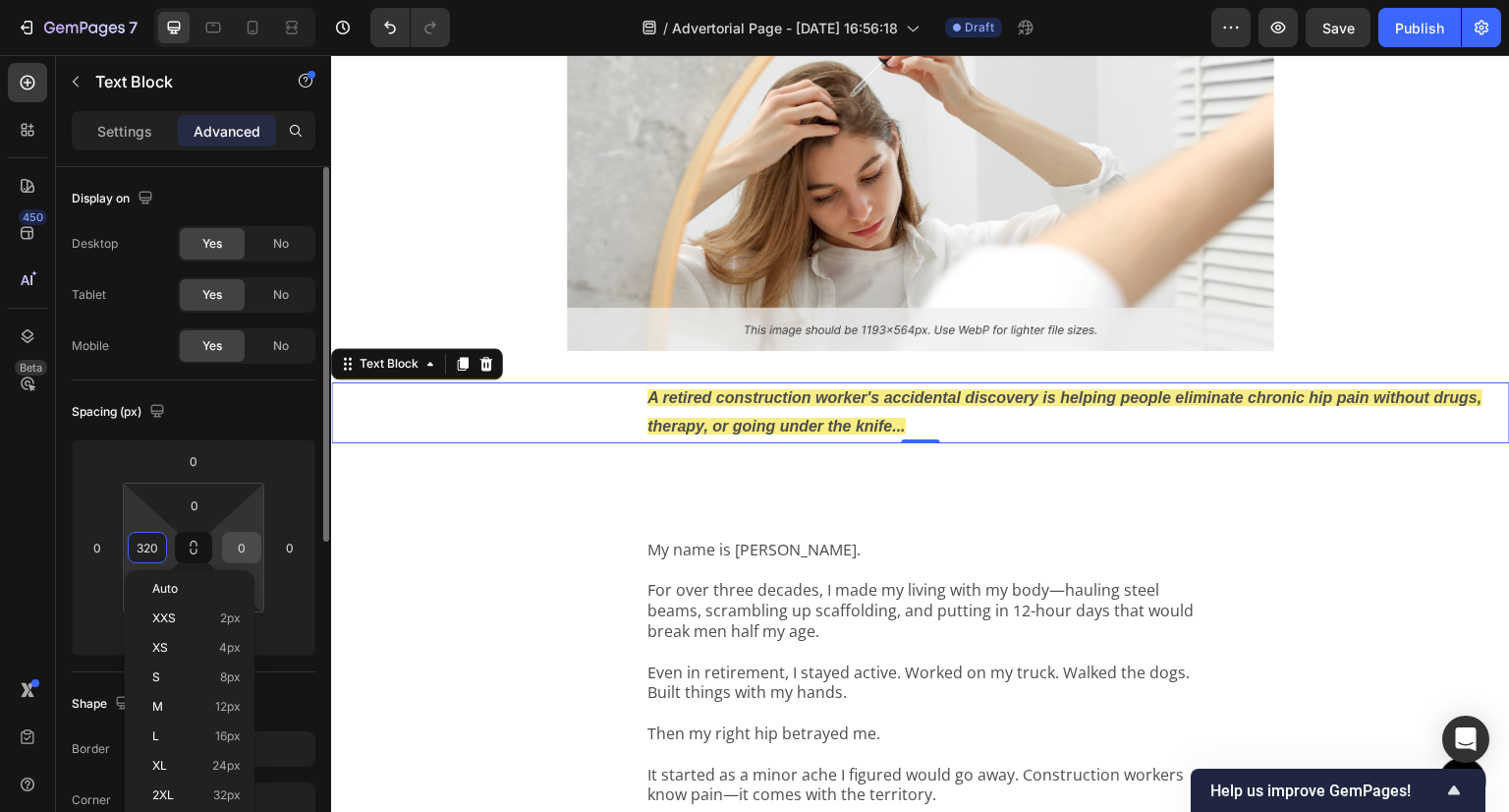
type input "320"
click at [241, 555] on input "0" at bounding box center [242, 547] width 30 height 30
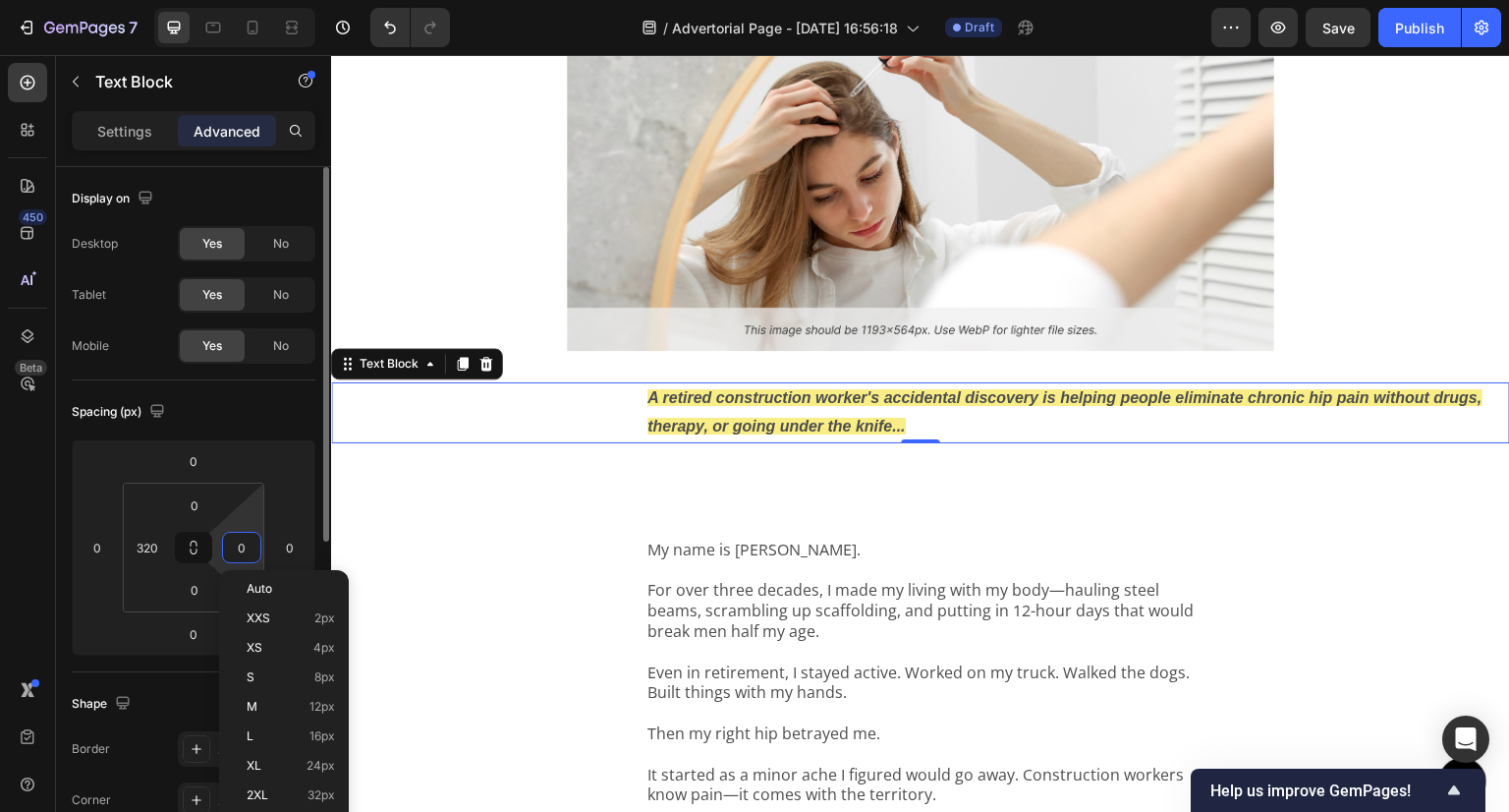
paste input "32"
type input "320"
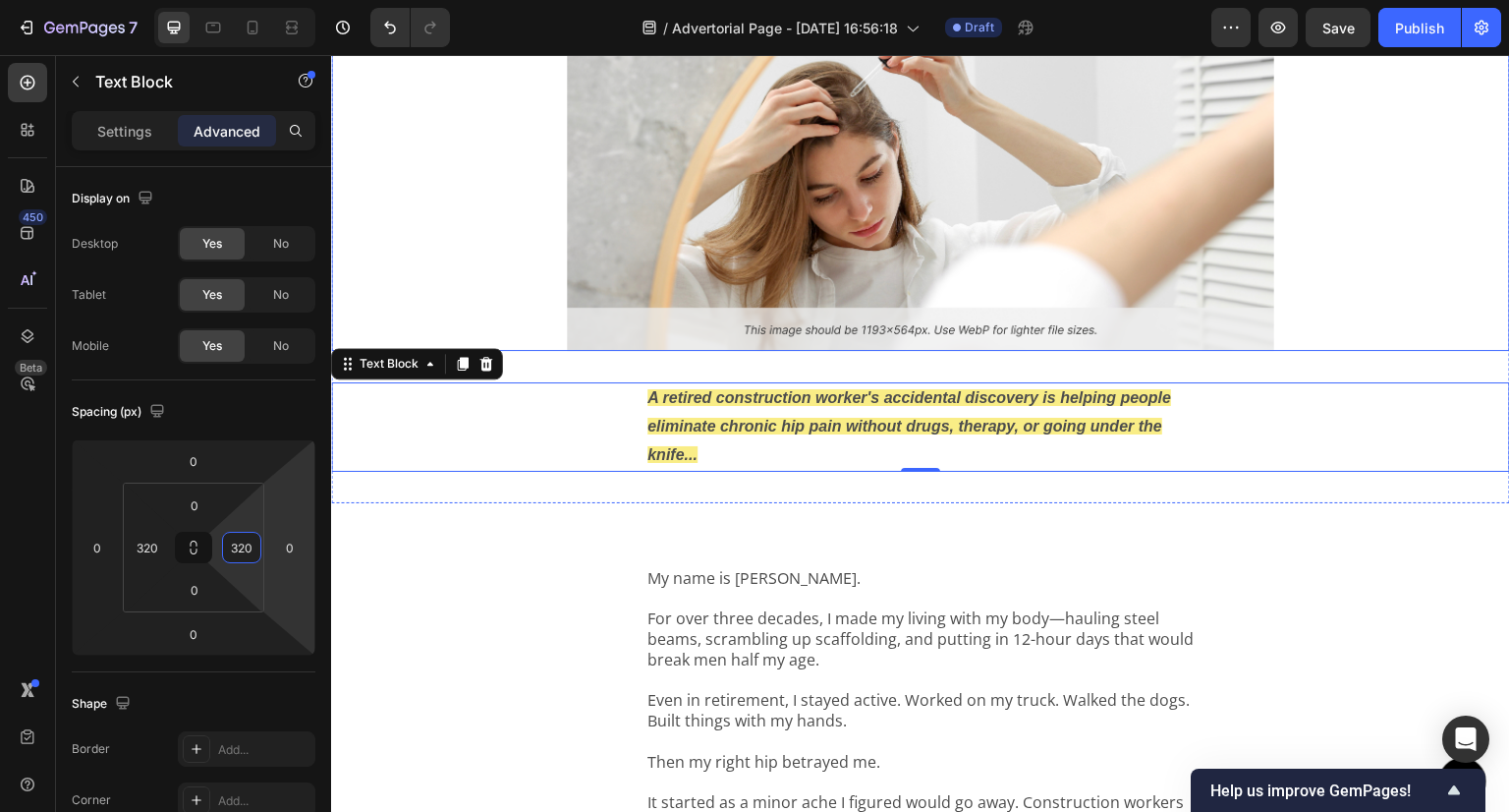
click at [484, 210] on div at bounding box center [920, 183] width 1179 height 334
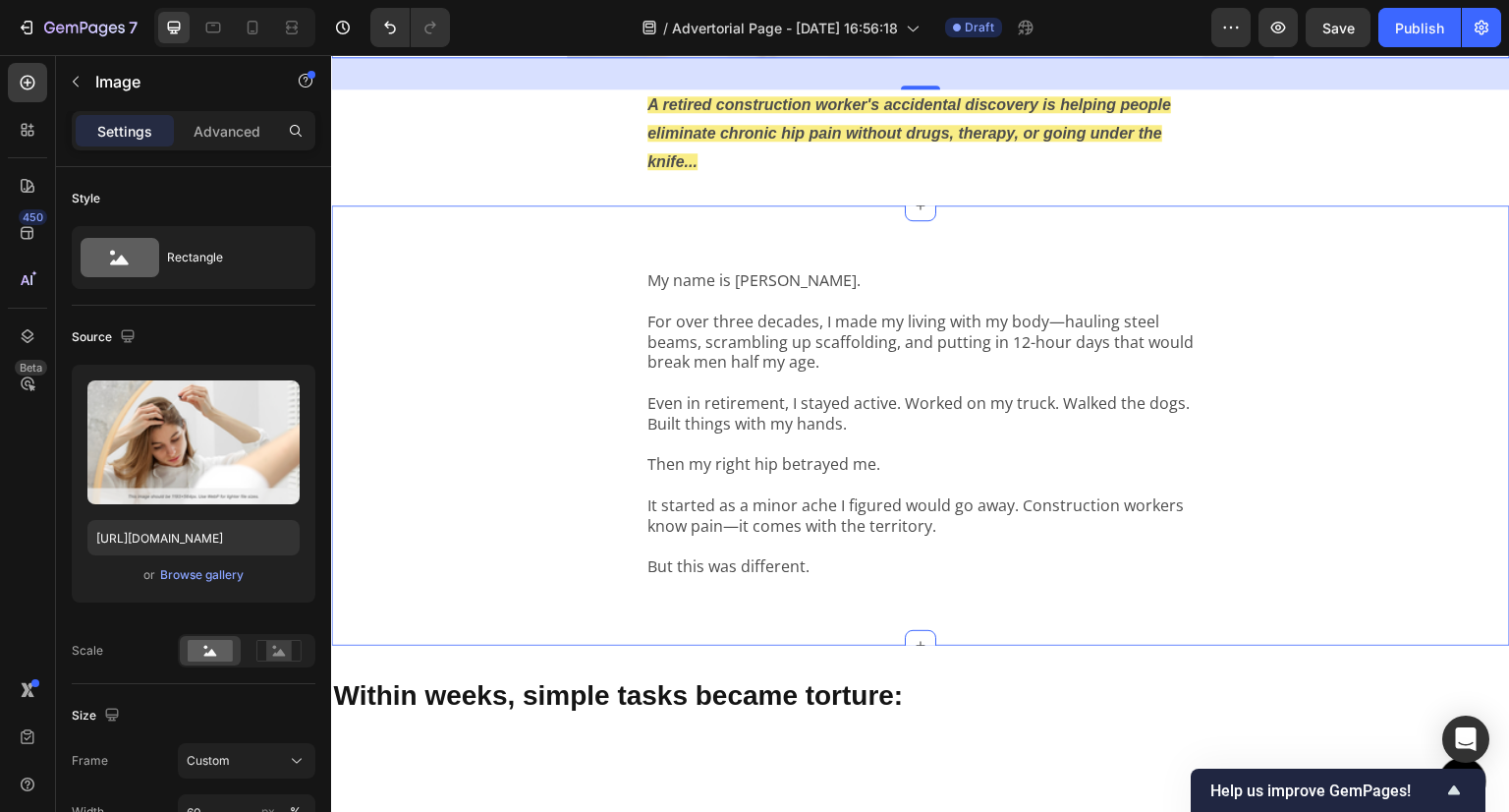
scroll to position [1081, 0]
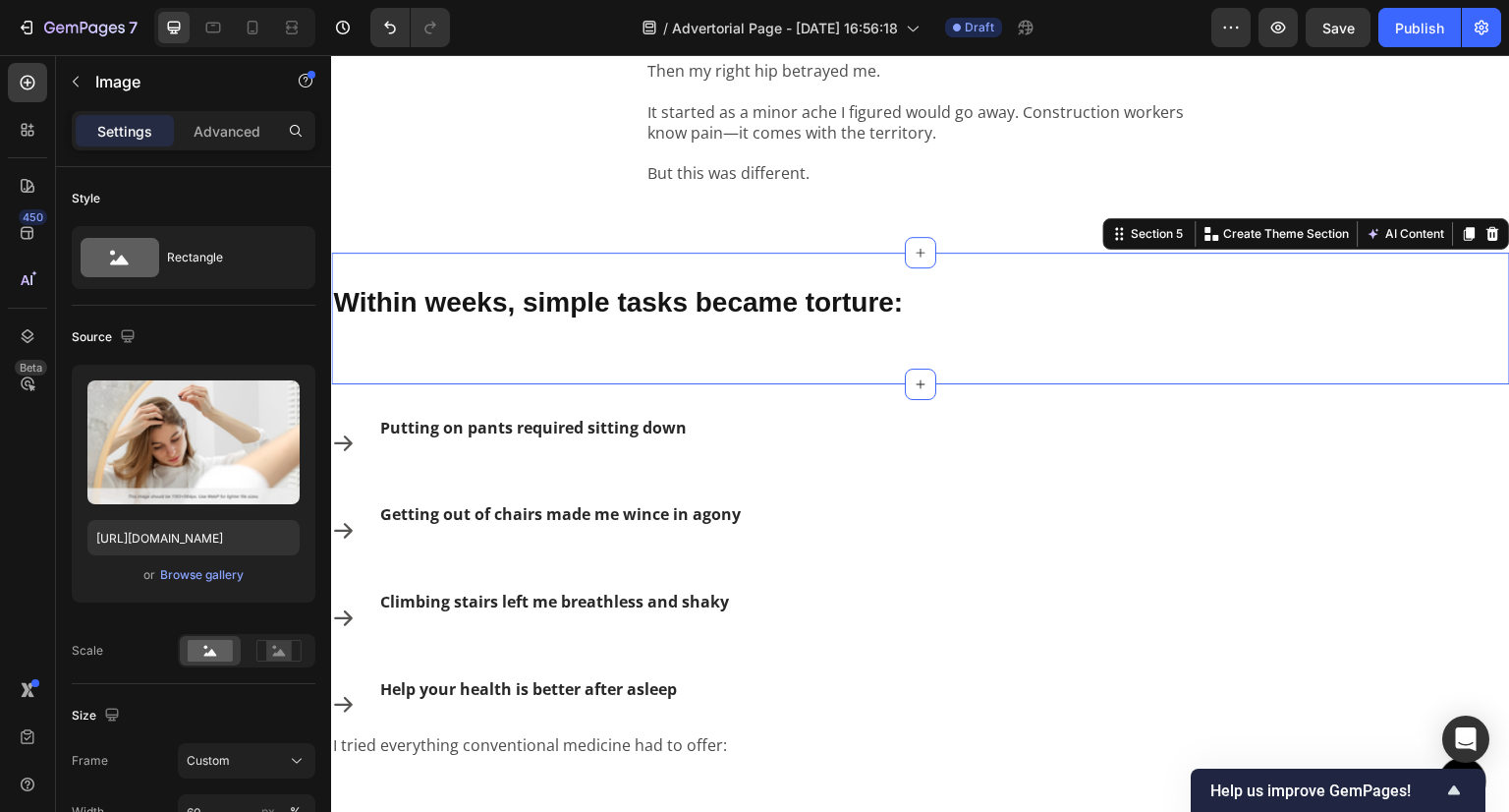
click at [1200, 361] on div "Within weeks, simple tasks became torture: Text Block Section 5 You can create …" at bounding box center [920, 319] width 1179 height 132
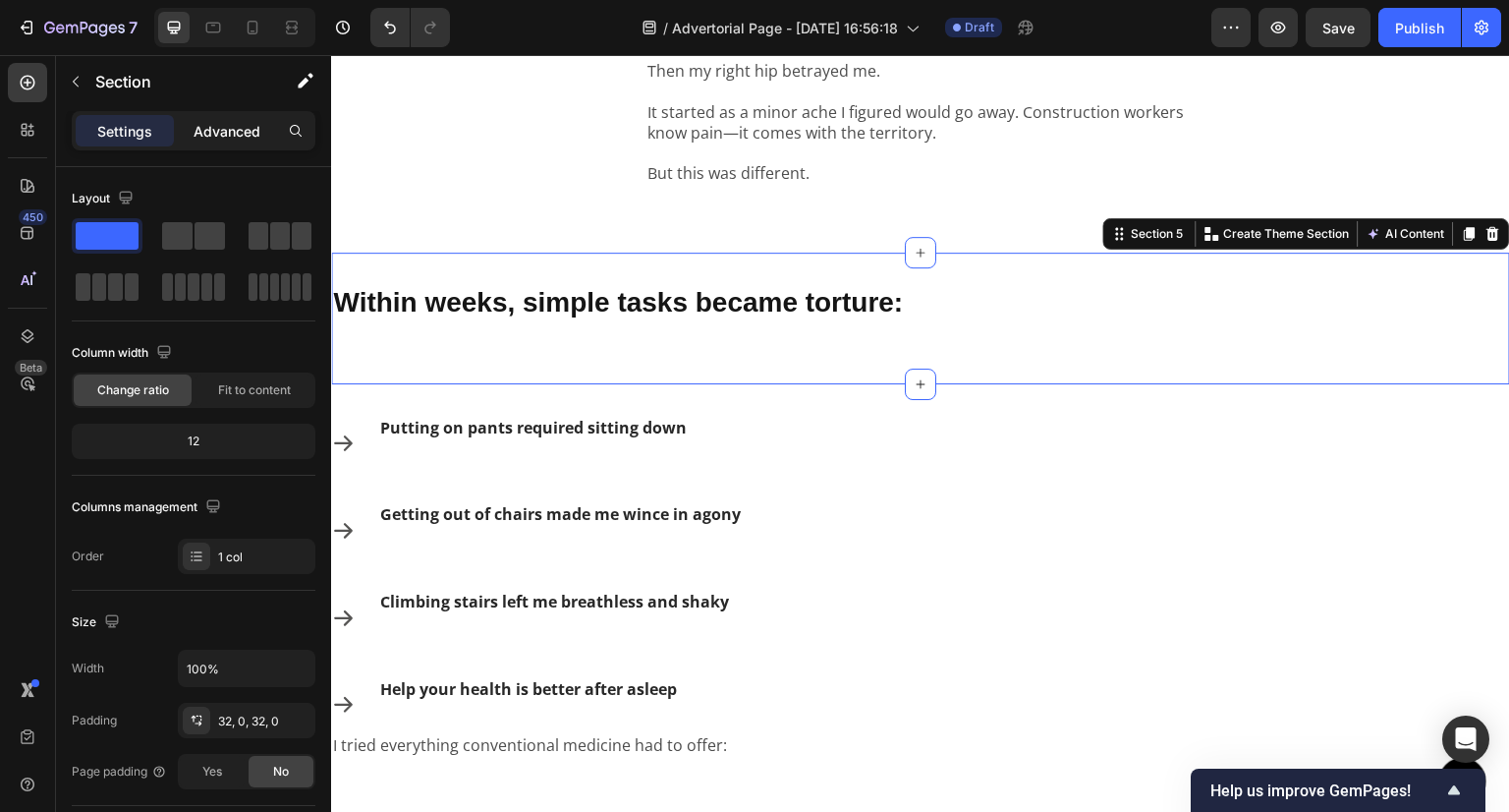
click at [224, 132] on p "Advanced" at bounding box center [227, 131] width 67 height 21
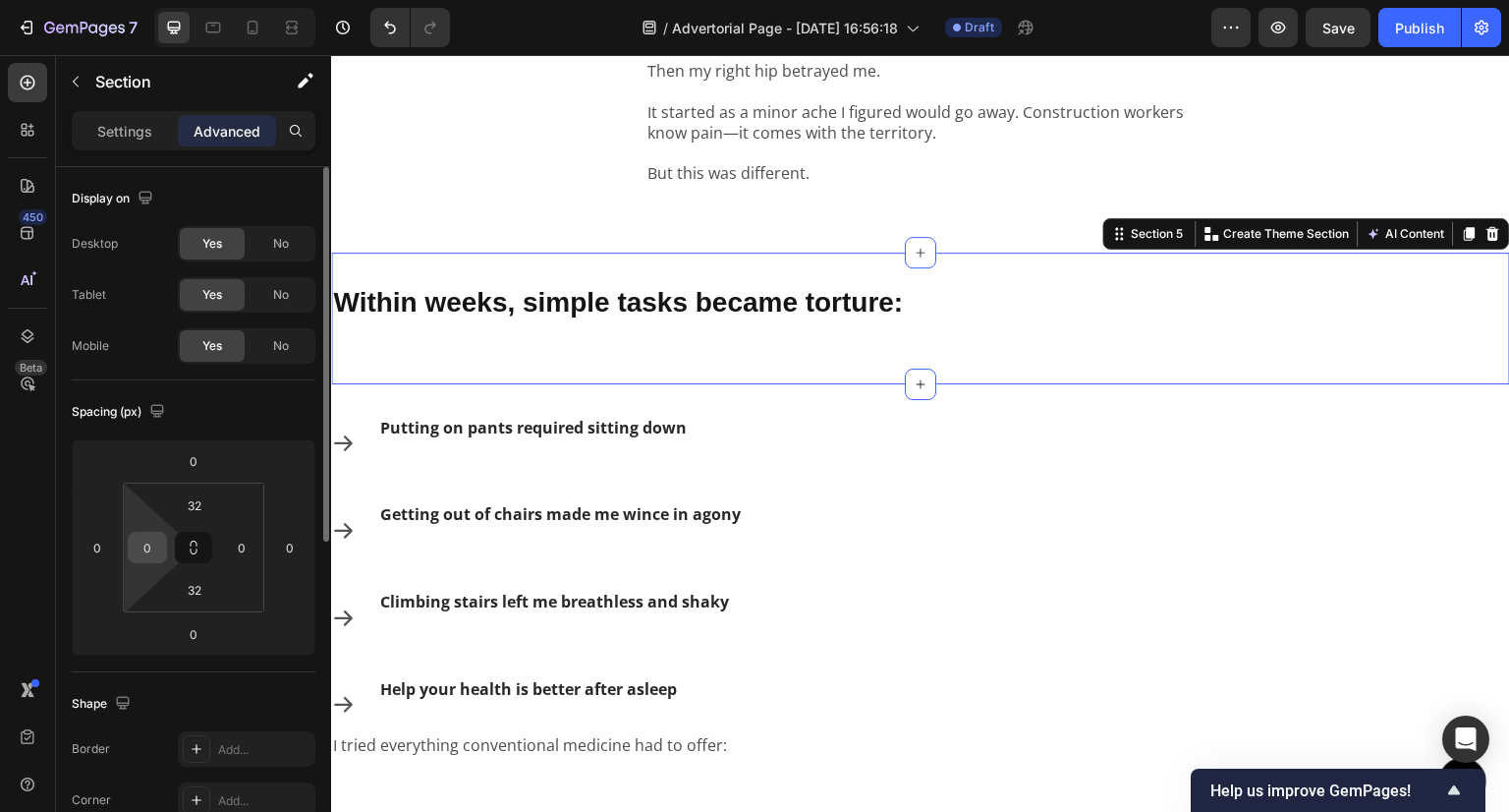
click at [148, 557] on input "0" at bounding box center [148, 547] width 30 height 30
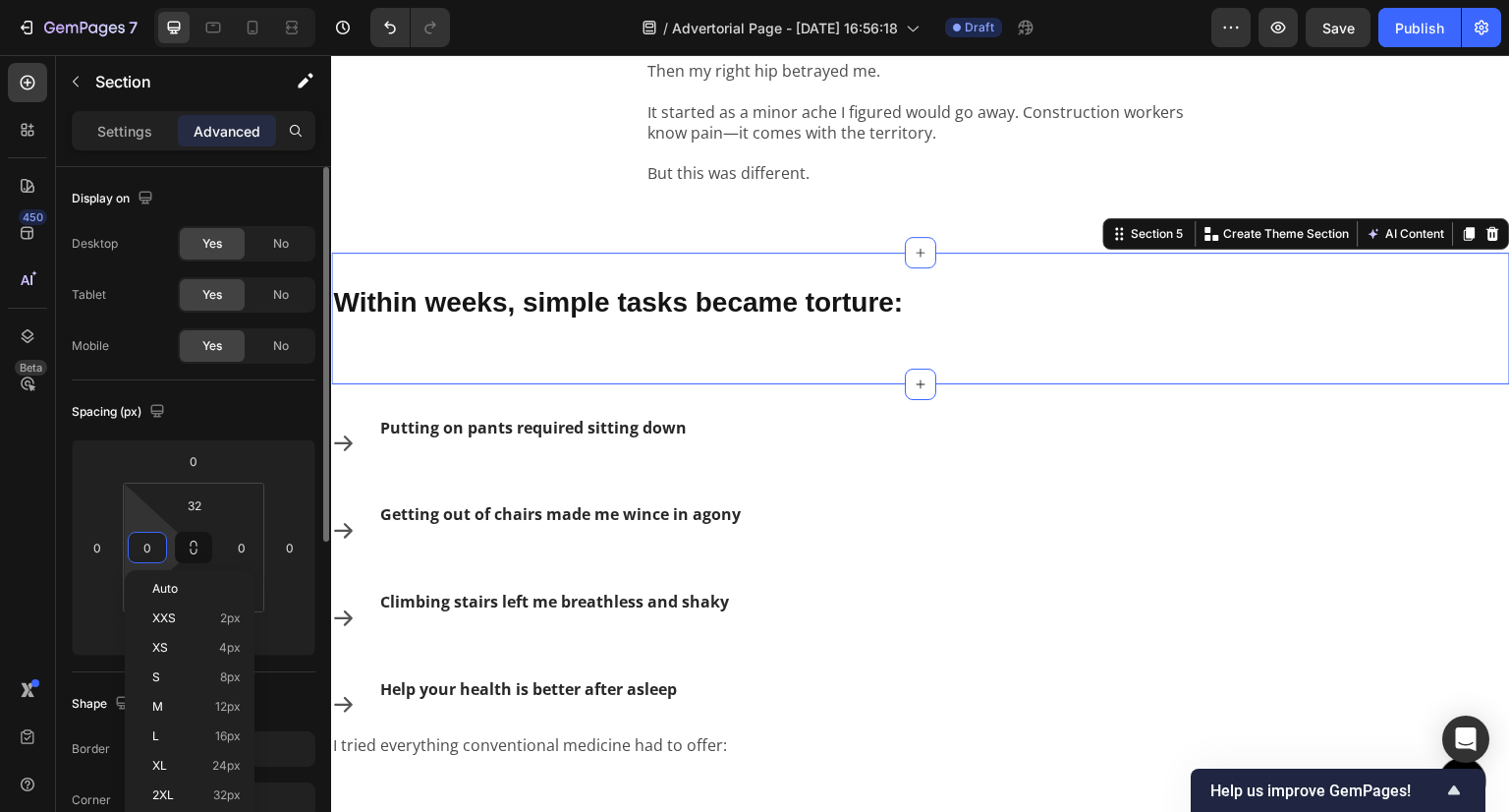
paste input "32"
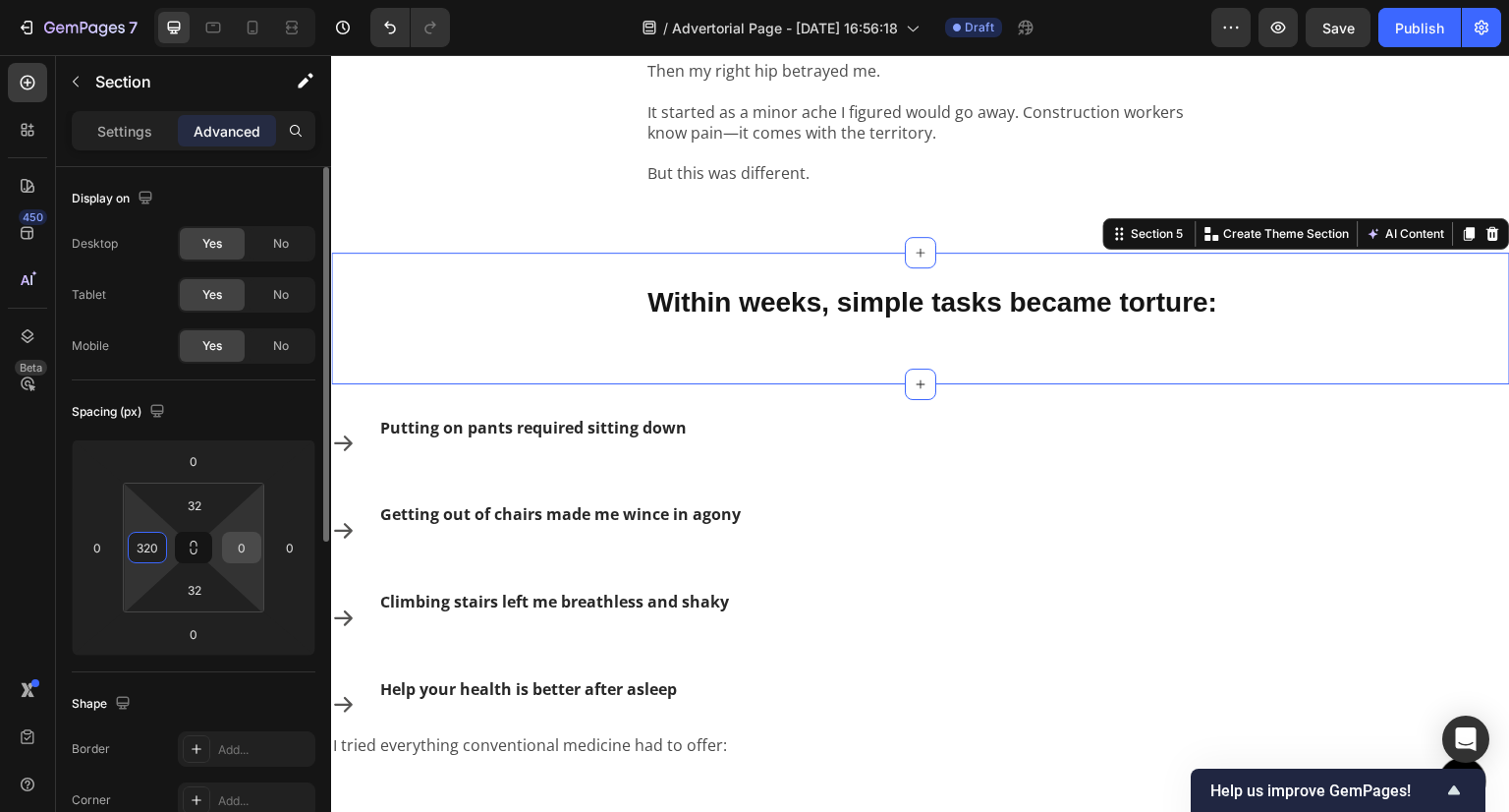
type input "320"
click at [237, 535] on input "0" at bounding box center [242, 547] width 30 height 30
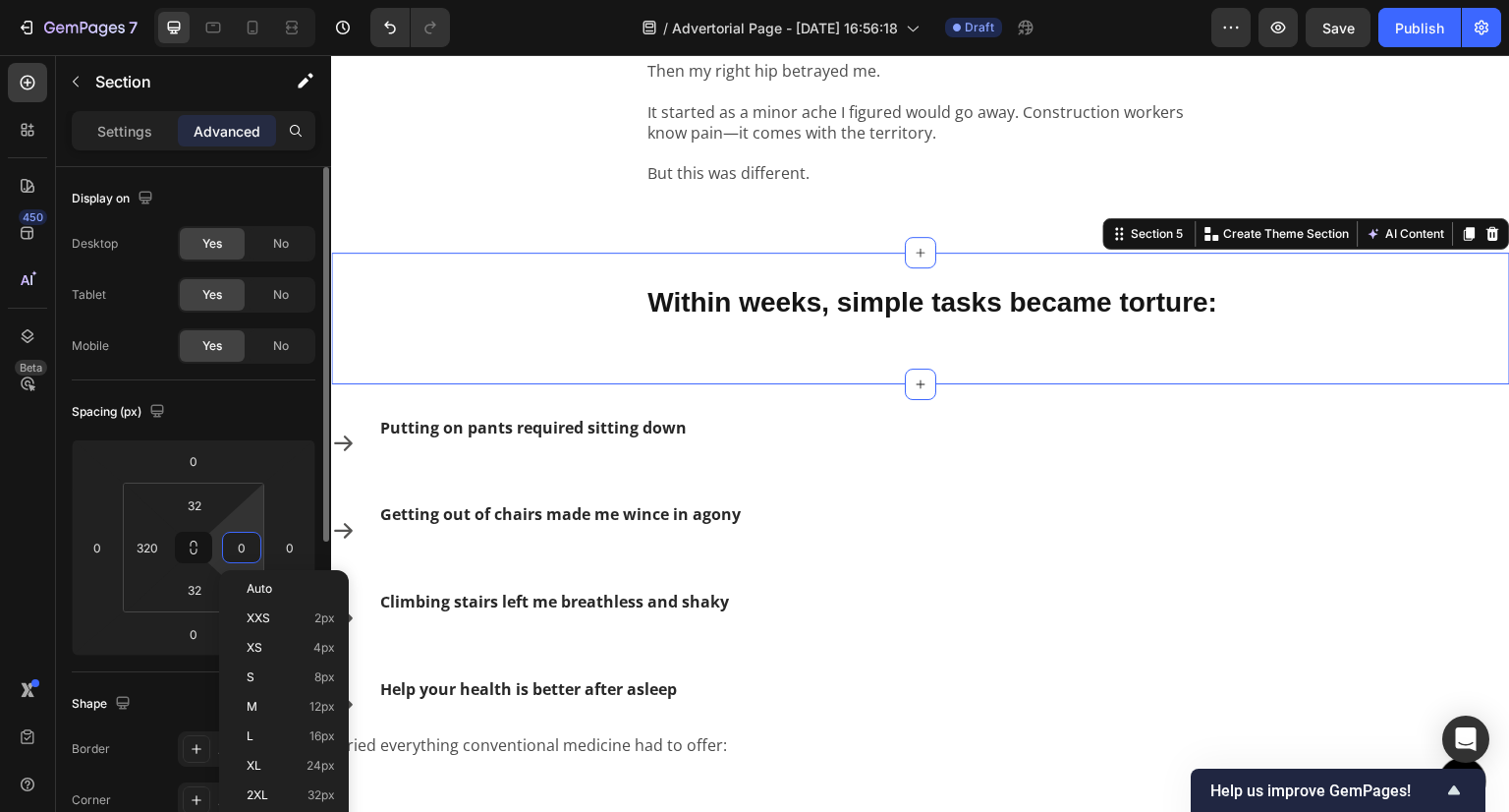
paste input "32"
type input "320"
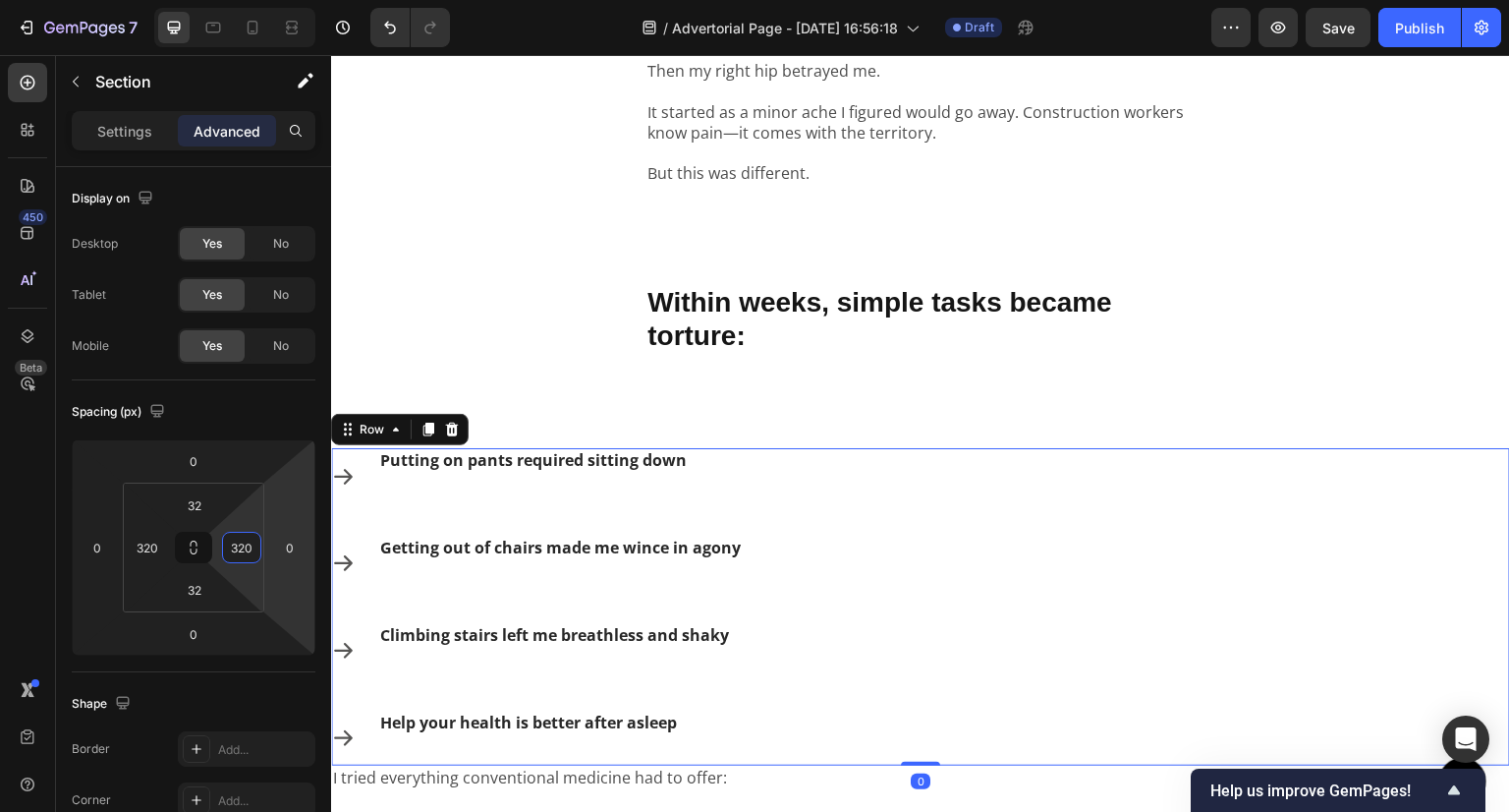
click at [740, 525] on div "Icon Putting on pants required sitting down Text Block Row Icon Getting out of …" at bounding box center [920, 606] width 1179 height 317
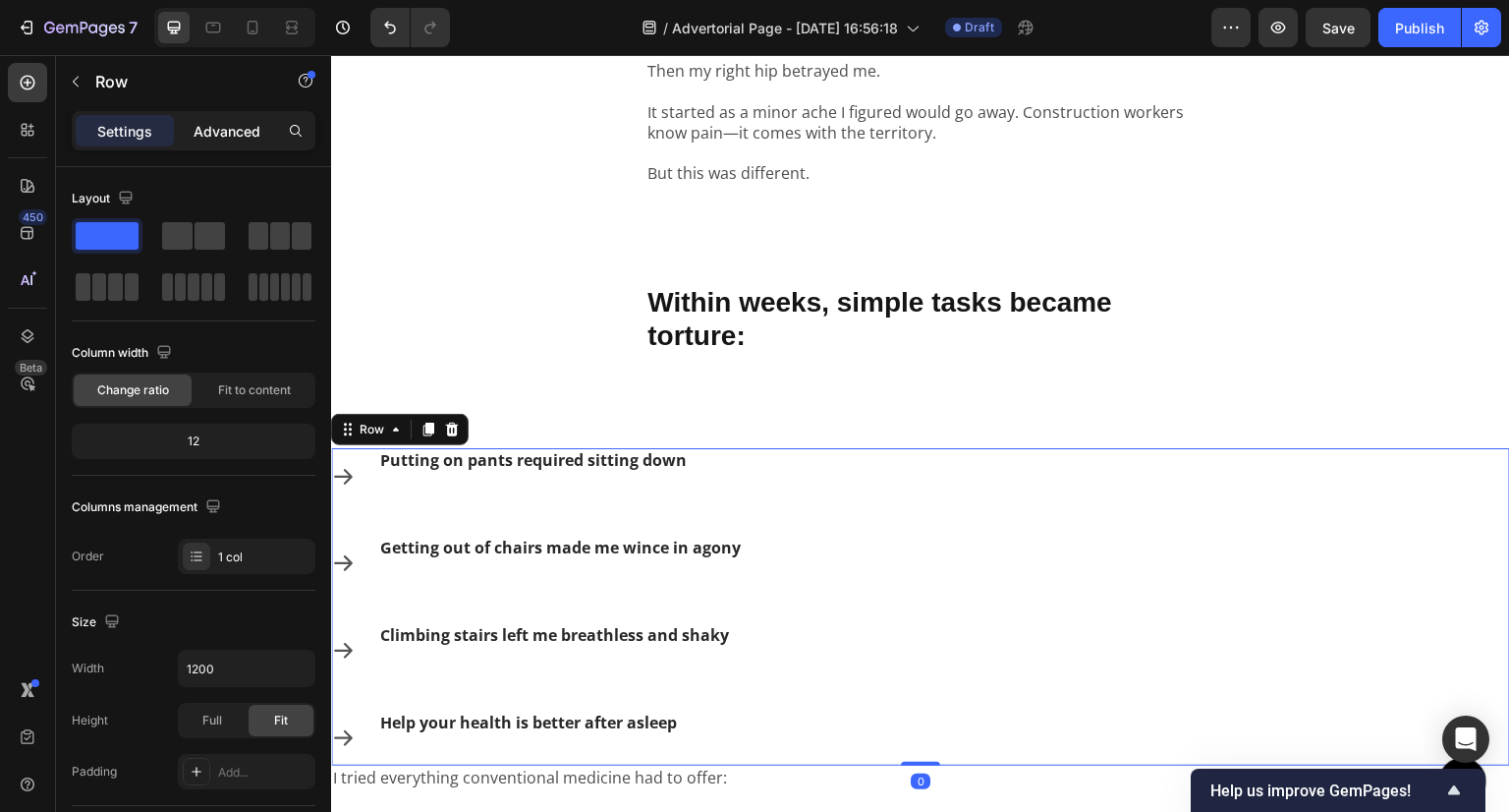
click at [243, 130] on p "Advanced" at bounding box center [227, 131] width 67 height 21
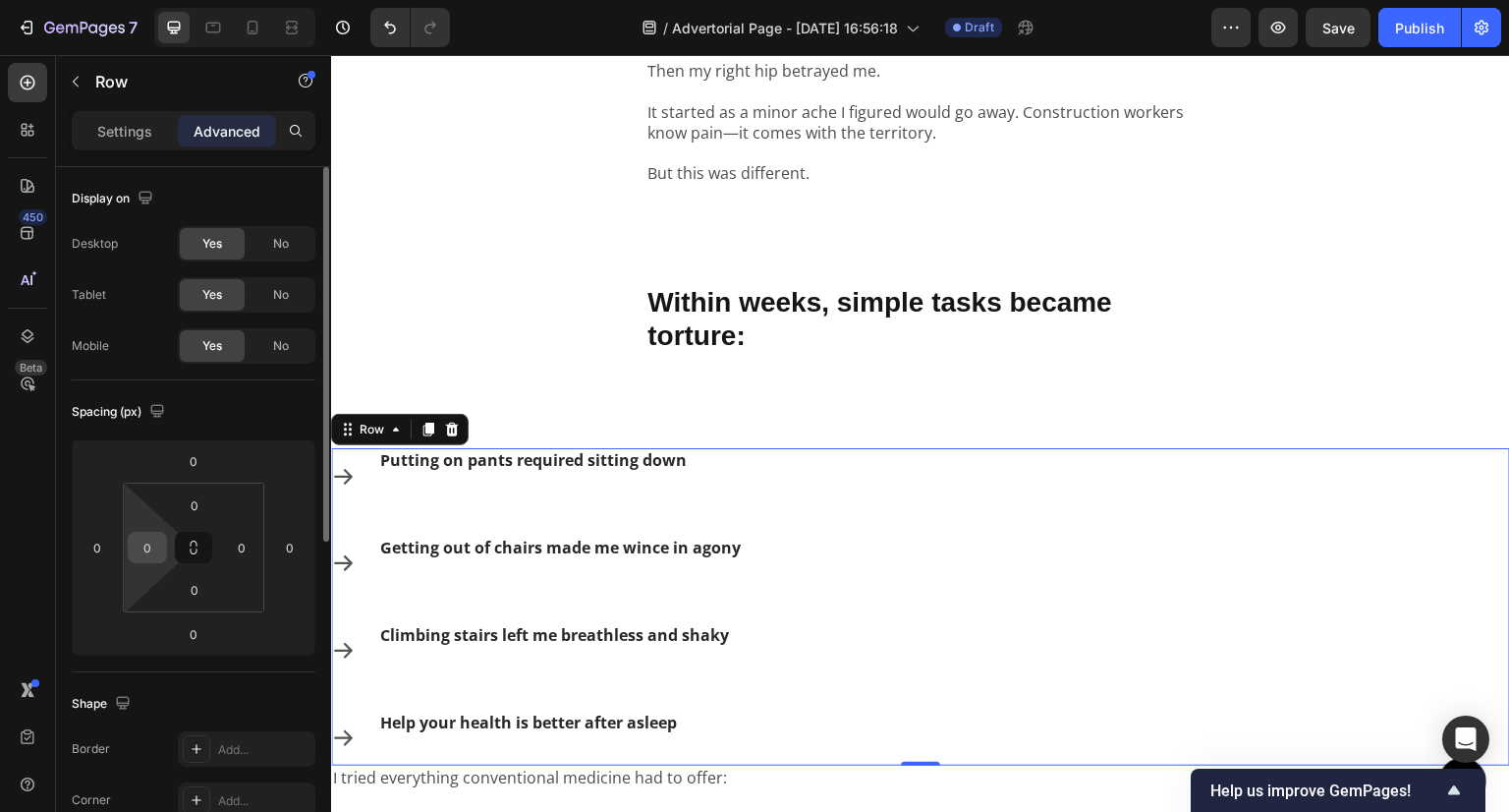
click at [159, 552] on input "0" at bounding box center [148, 547] width 30 height 30
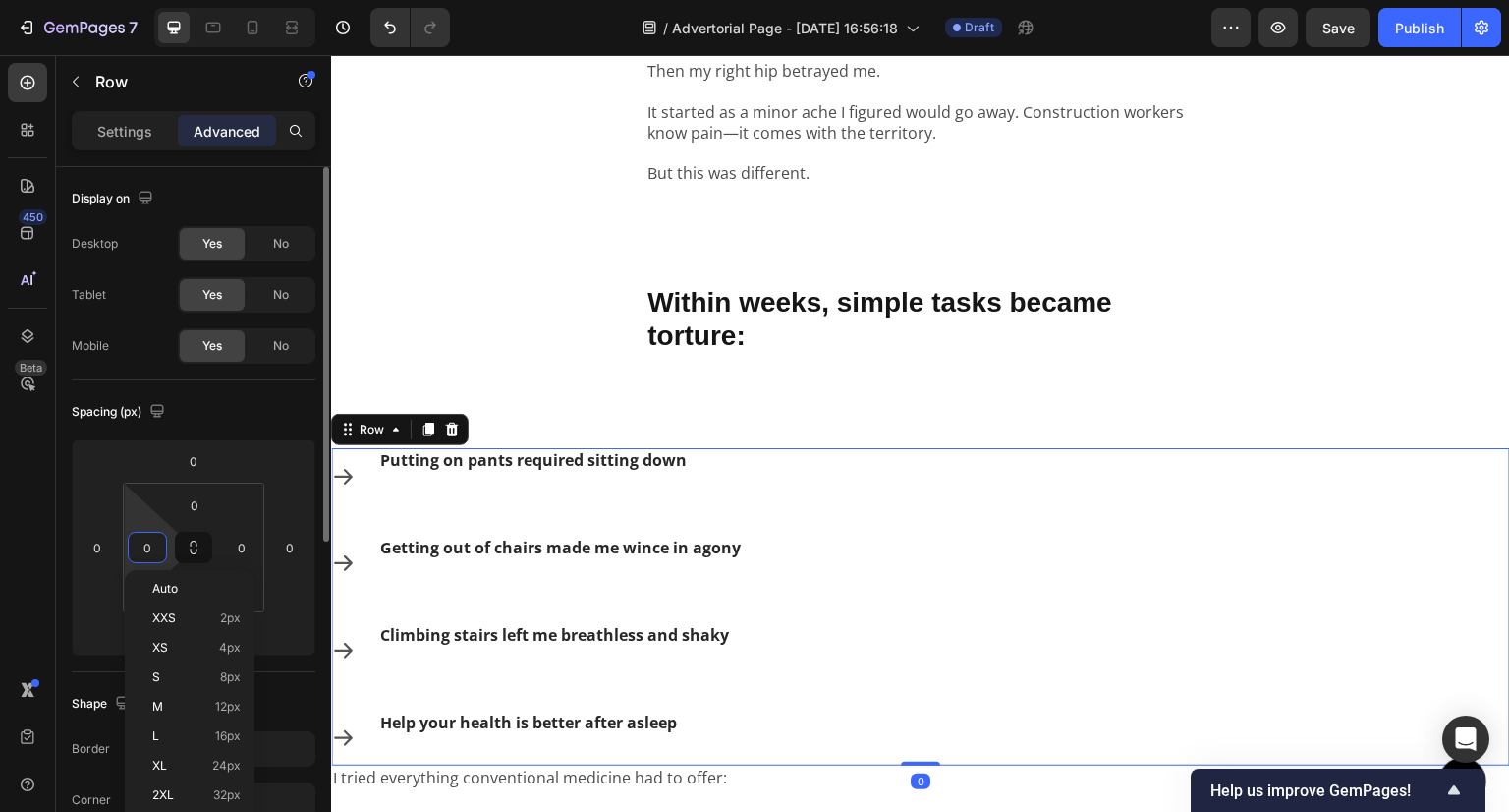
paste input "32"
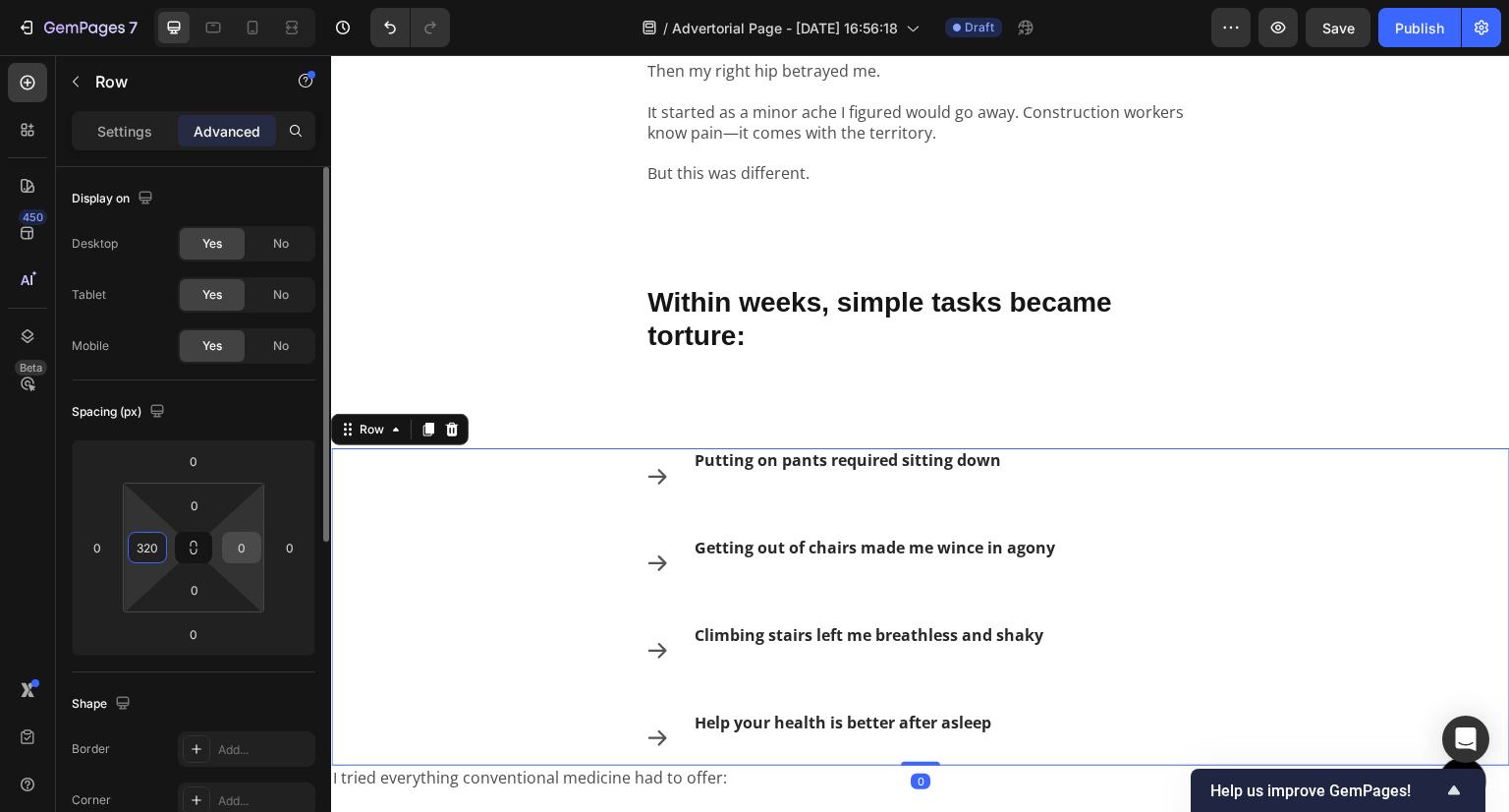
type input "320"
click at [247, 544] on input "0" at bounding box center [242, 547] width 30 height 30
paste input "32"
type input "320"
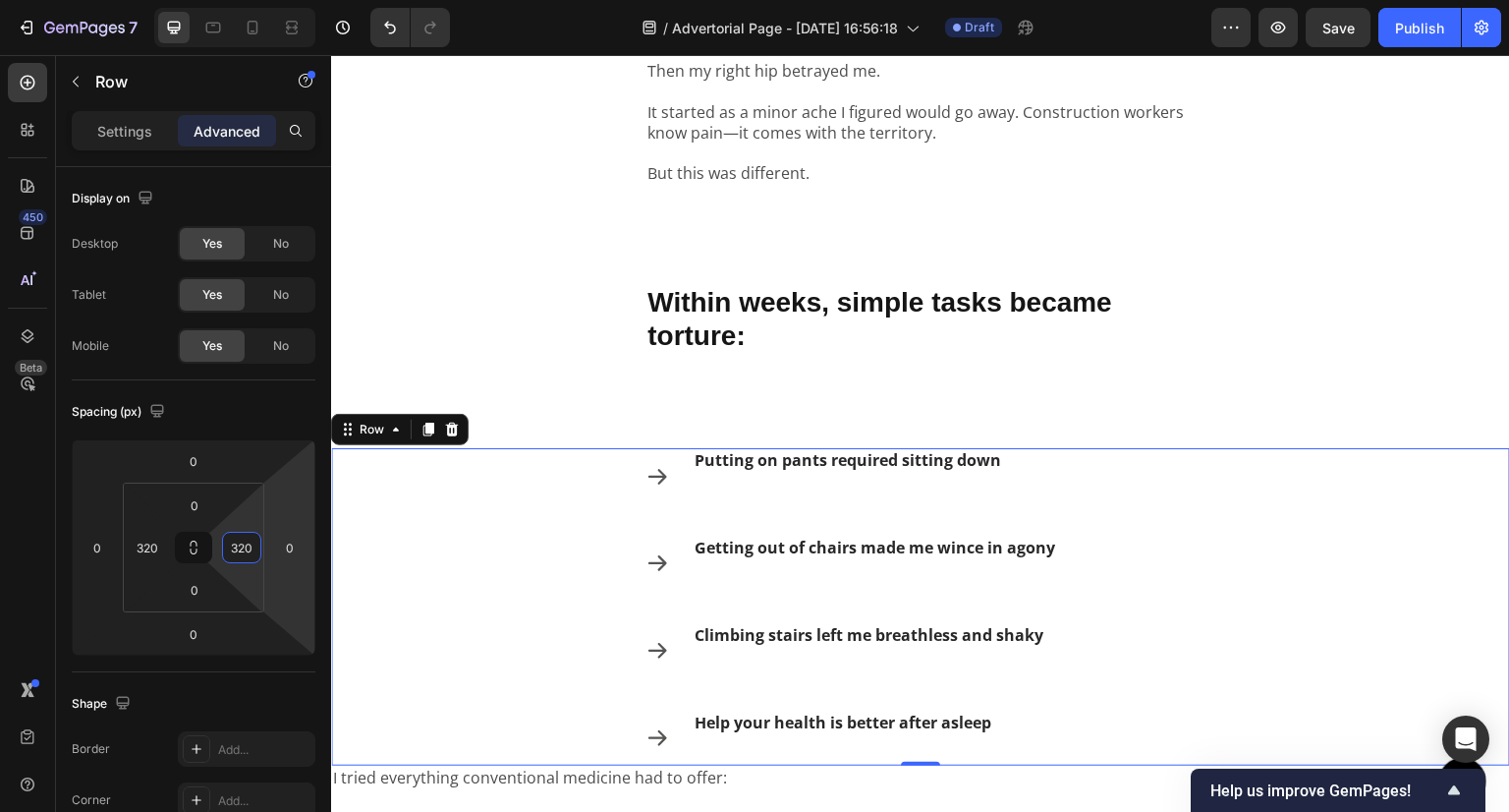
scroll to position [1473, 0]
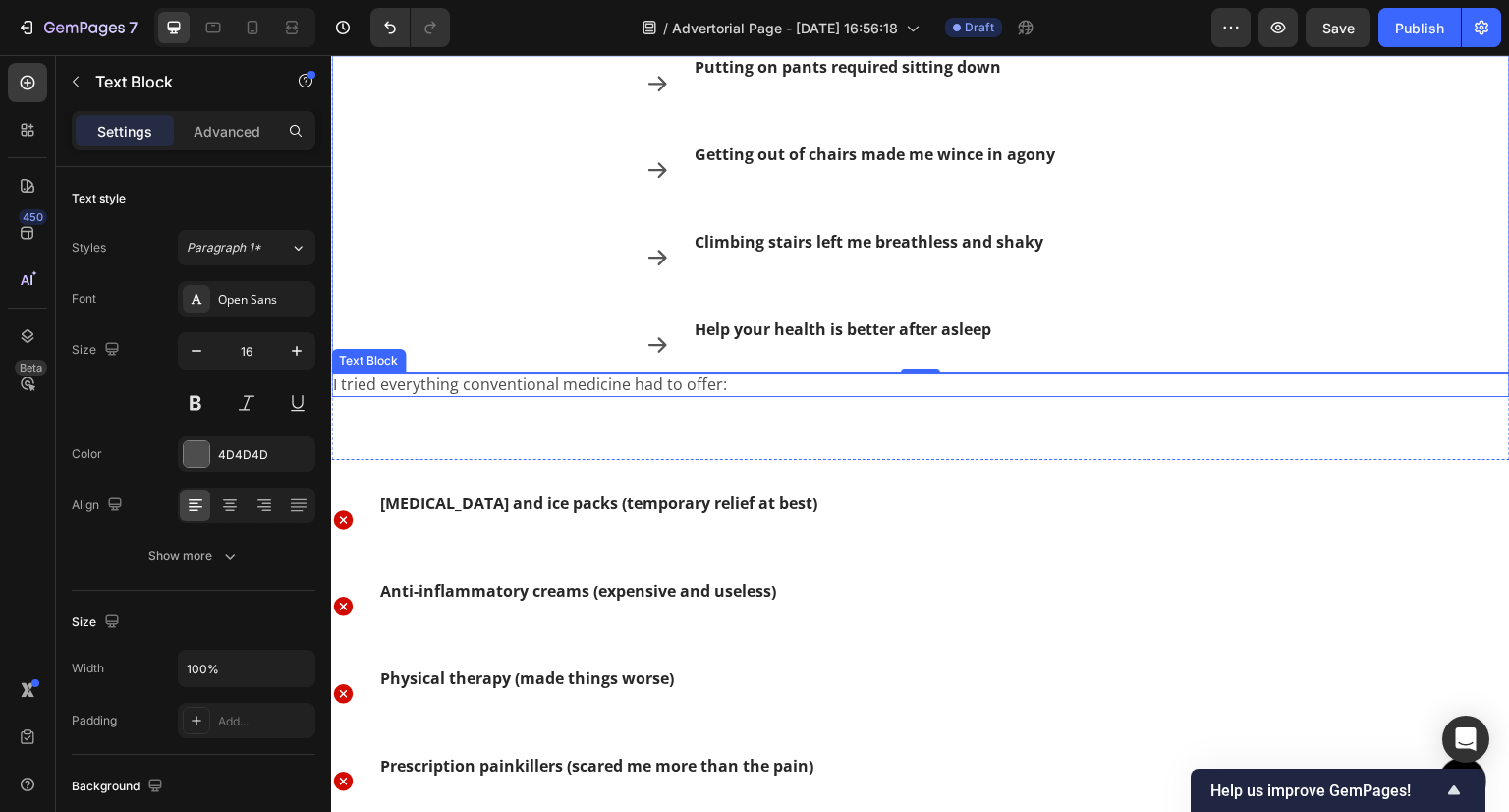
click at [735, 392] on p "I tried everything conventional medicine had to offer:" at bounding box center [920, 384] width 1175 height 21
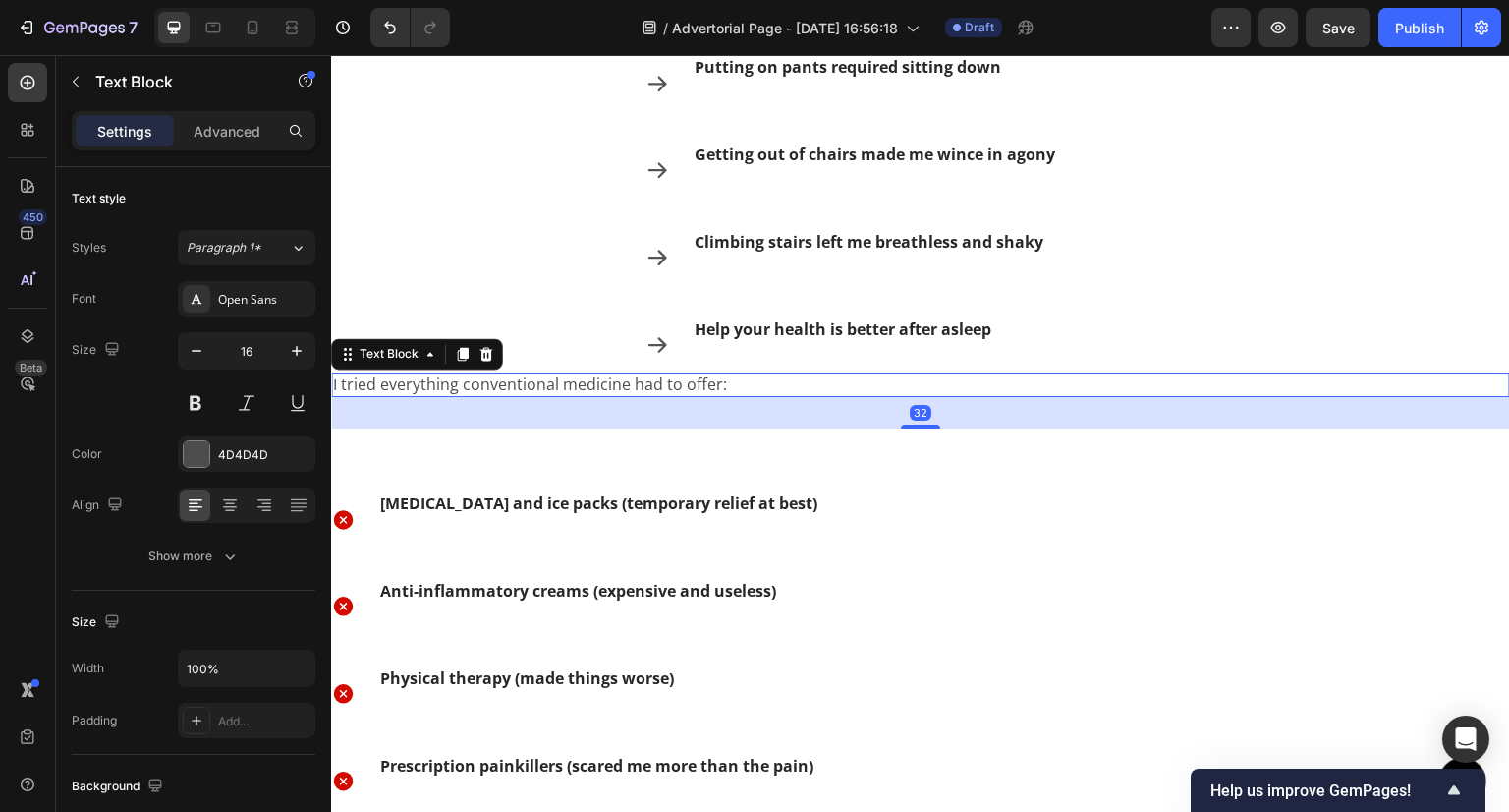
click at [227, 127] on p "Advanced" at bounding box center [227, 131] width 67 height 21
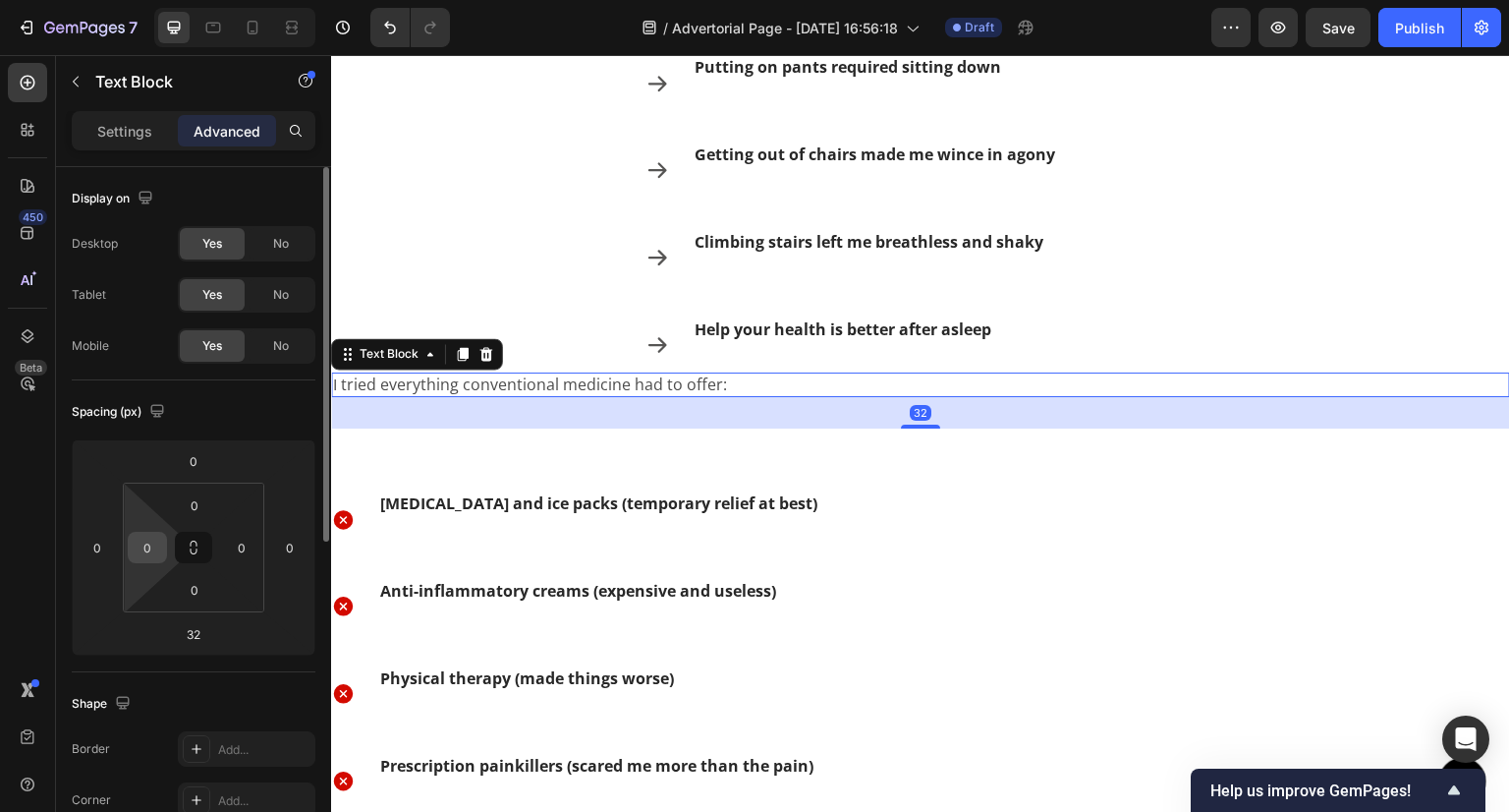
click at [155, 553] on input "0" at bounding box center [148, 547] width 30 height 30
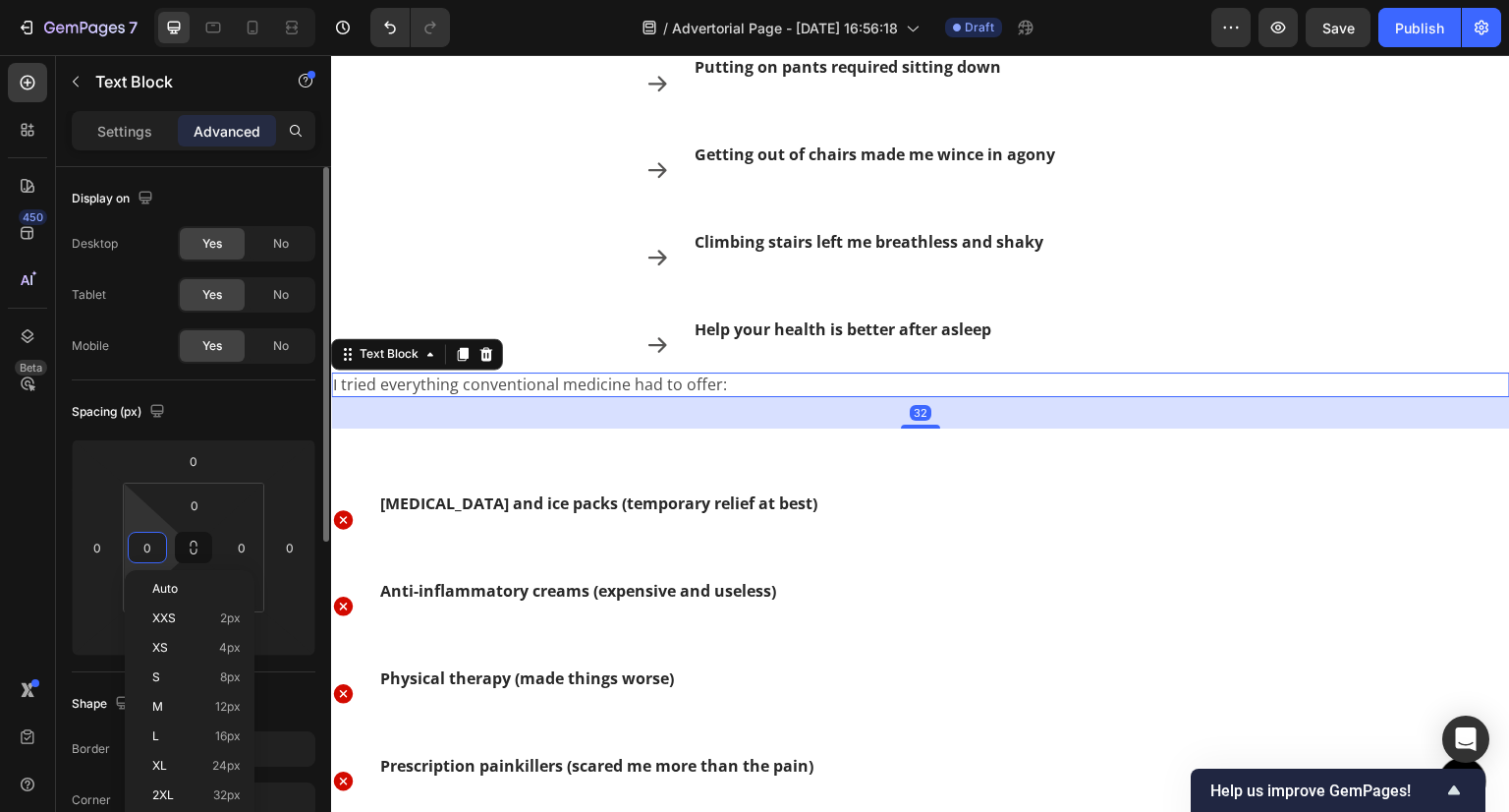
paste input "32"
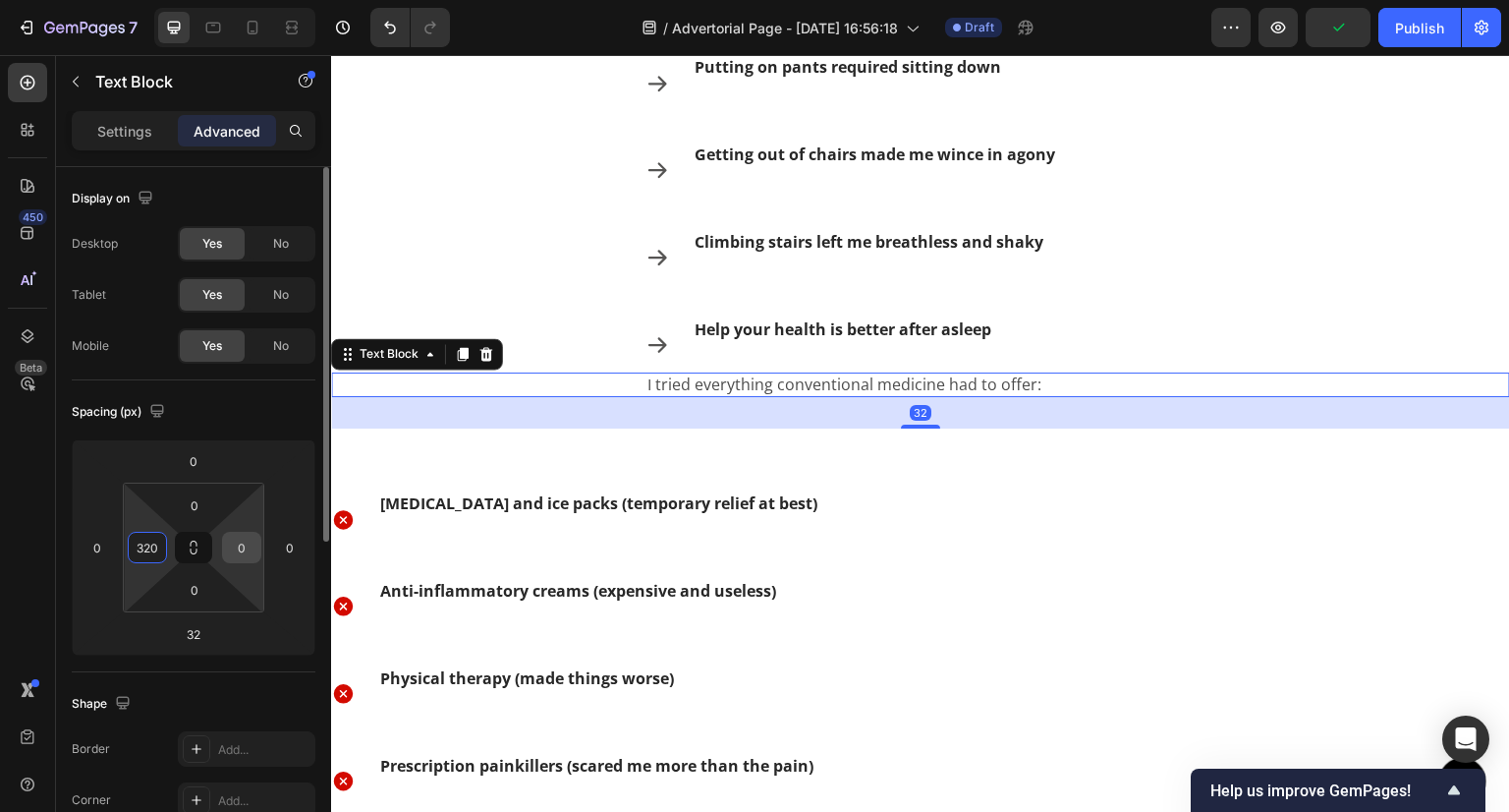
type input "320"
click at [243, 541] on input "0" at bounding box center [242, 547] width 30 height 30
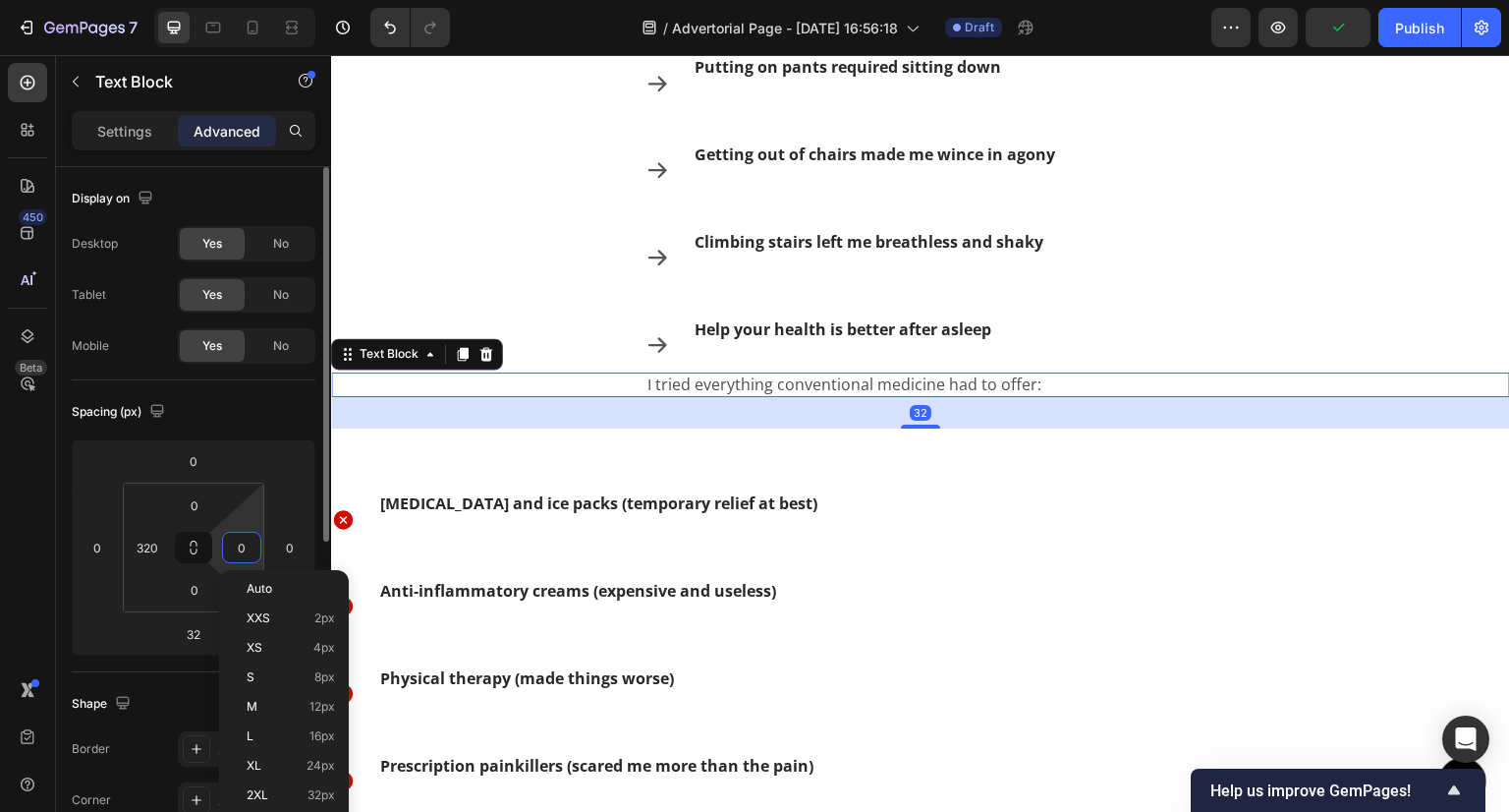
paste input "32"
type input "320"
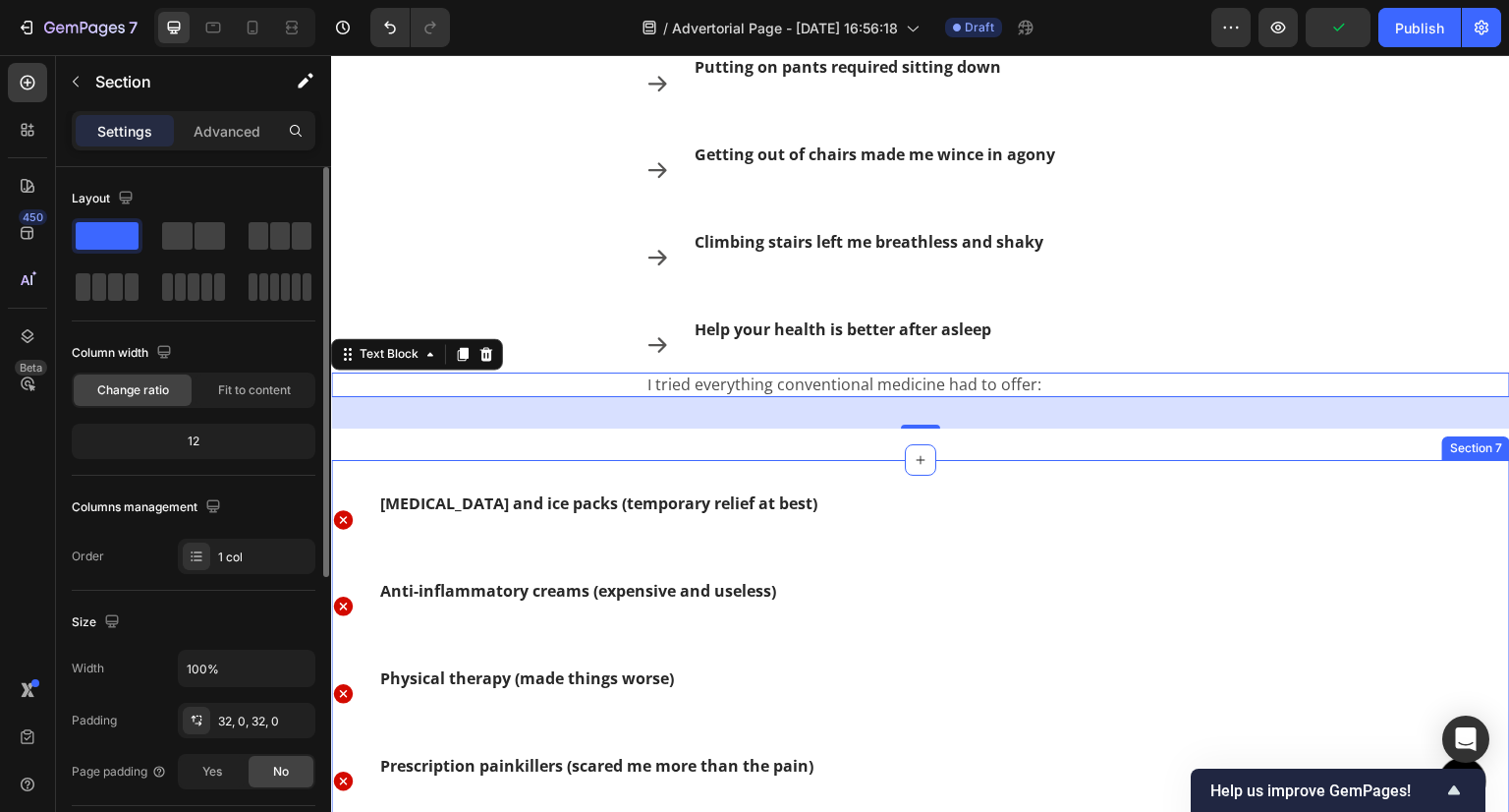
click at [836, 472] on div "Icon Heating pads and ice packs (temporary relief at best) Text Block Row Icon …" at bounding box center [920, 728] width 1179 height 538
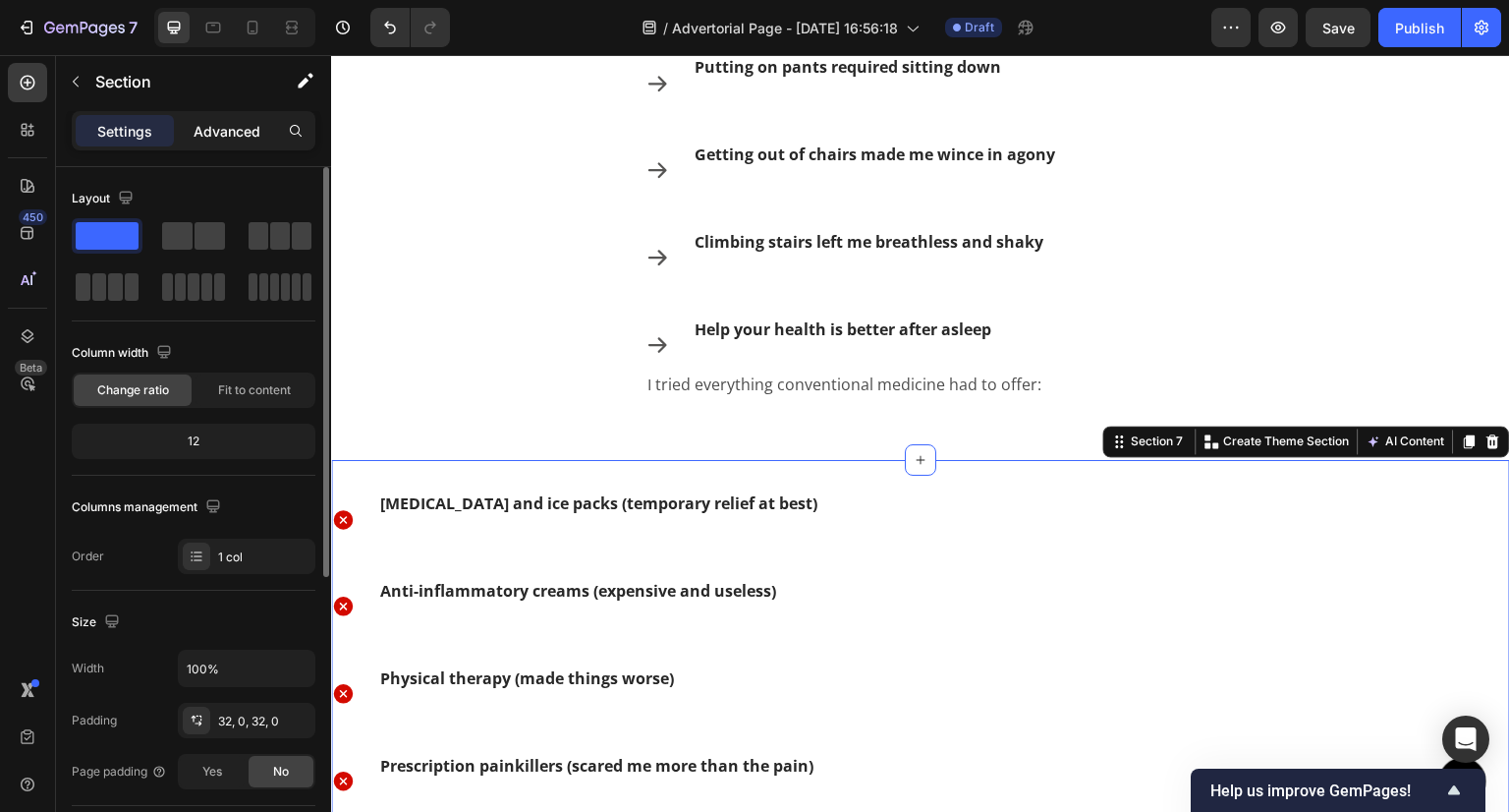
click at [235, 128] on p "Advanced" at bounding box center [227, 131] width 67 height 21
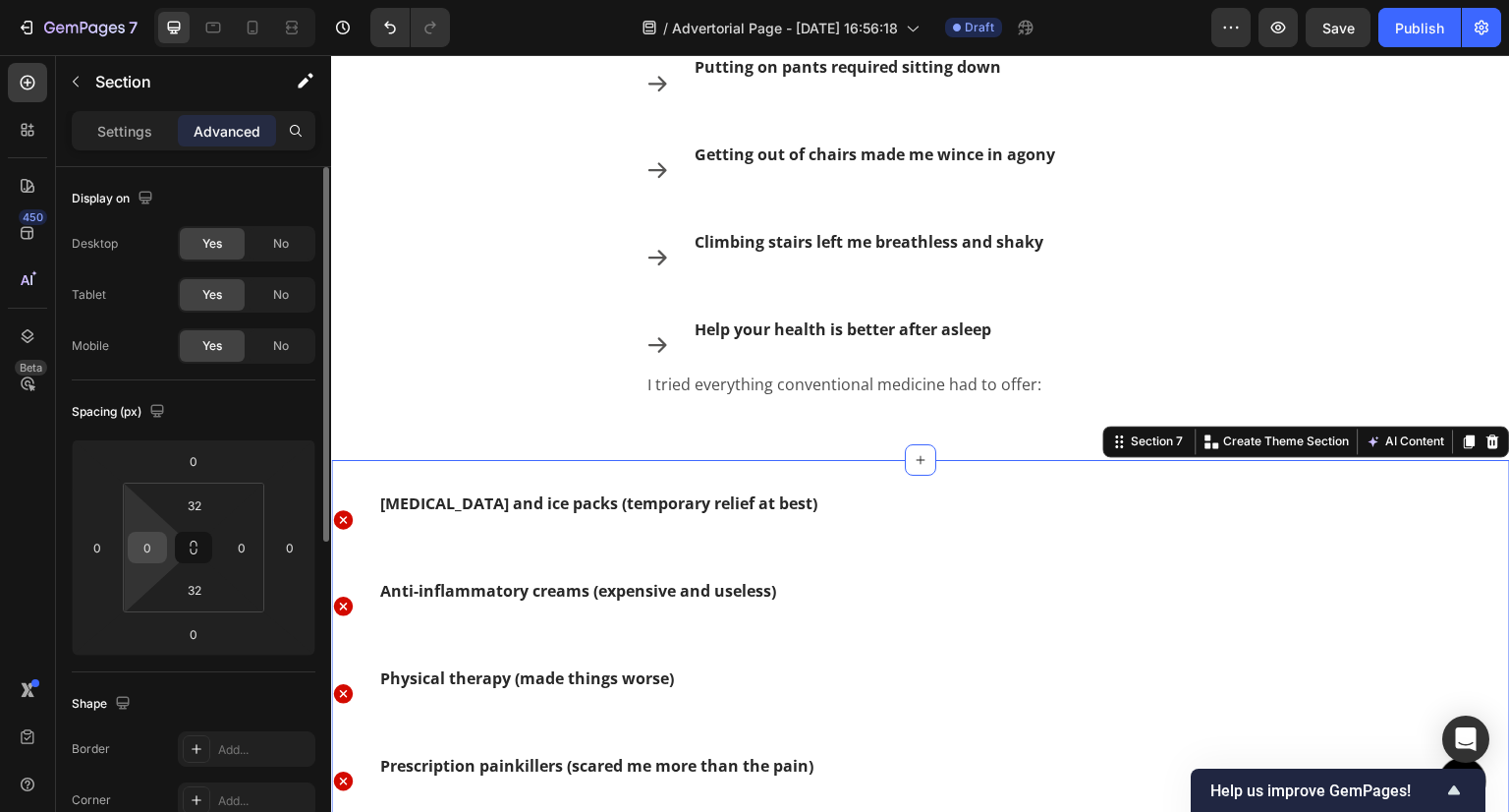
click at [160, 555] on input "0" at bounding box center [148, 547] width 30 height 30
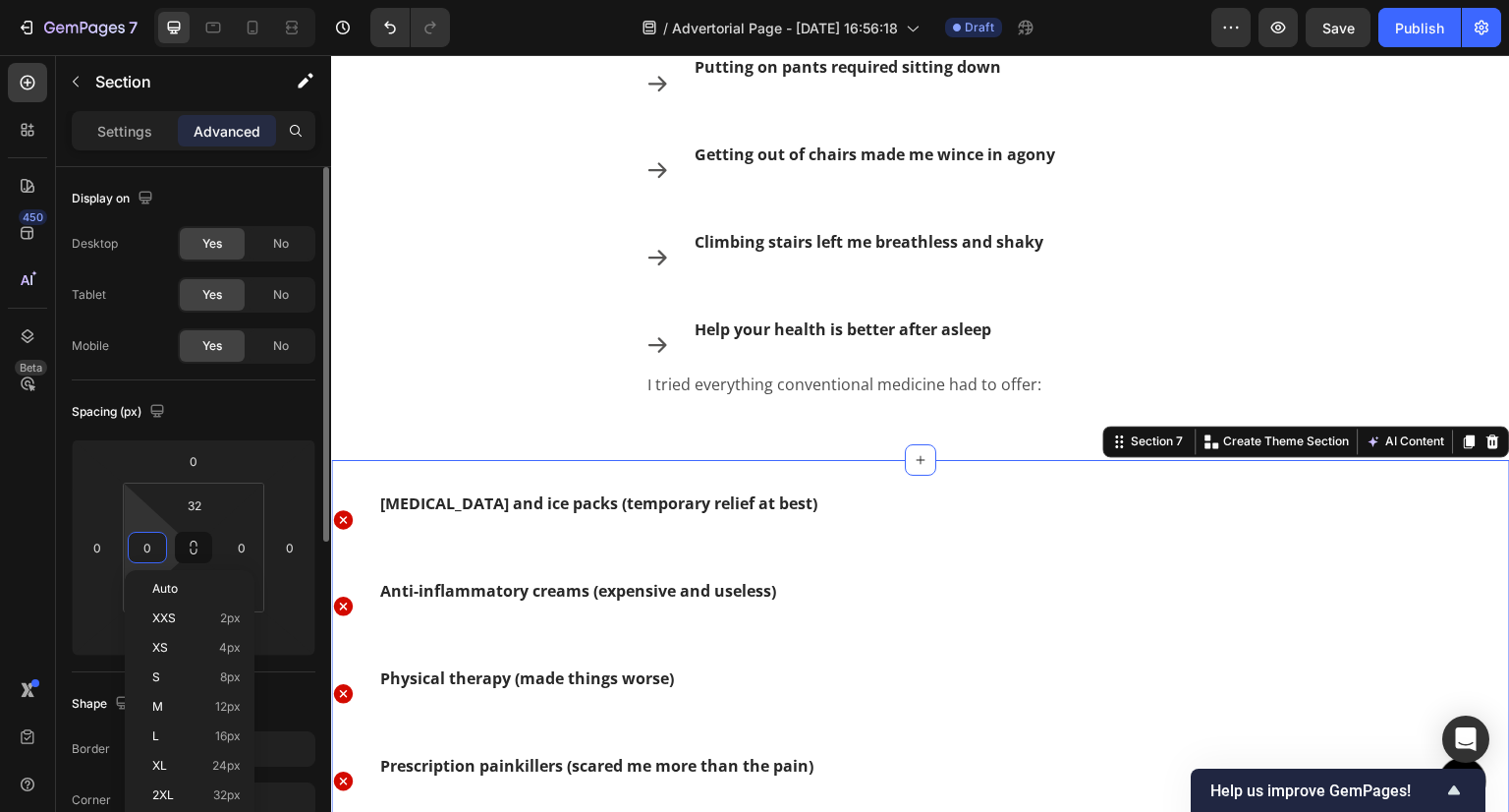
paste input "32"
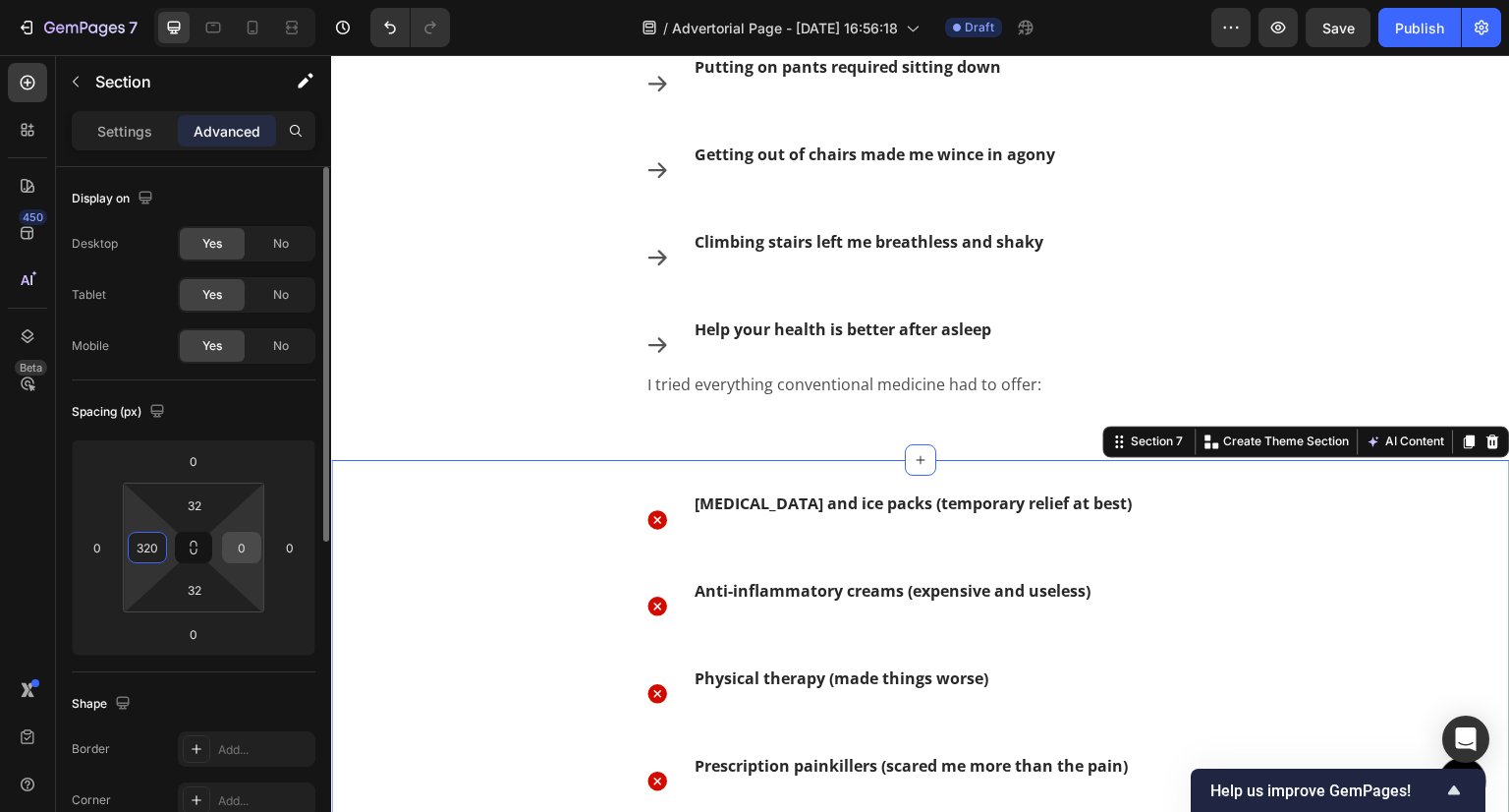
type input "320"
click at [234, 547] on input "0" at bounding box center [242, 547] width 30 height 30
paste input "32"
type input "320"
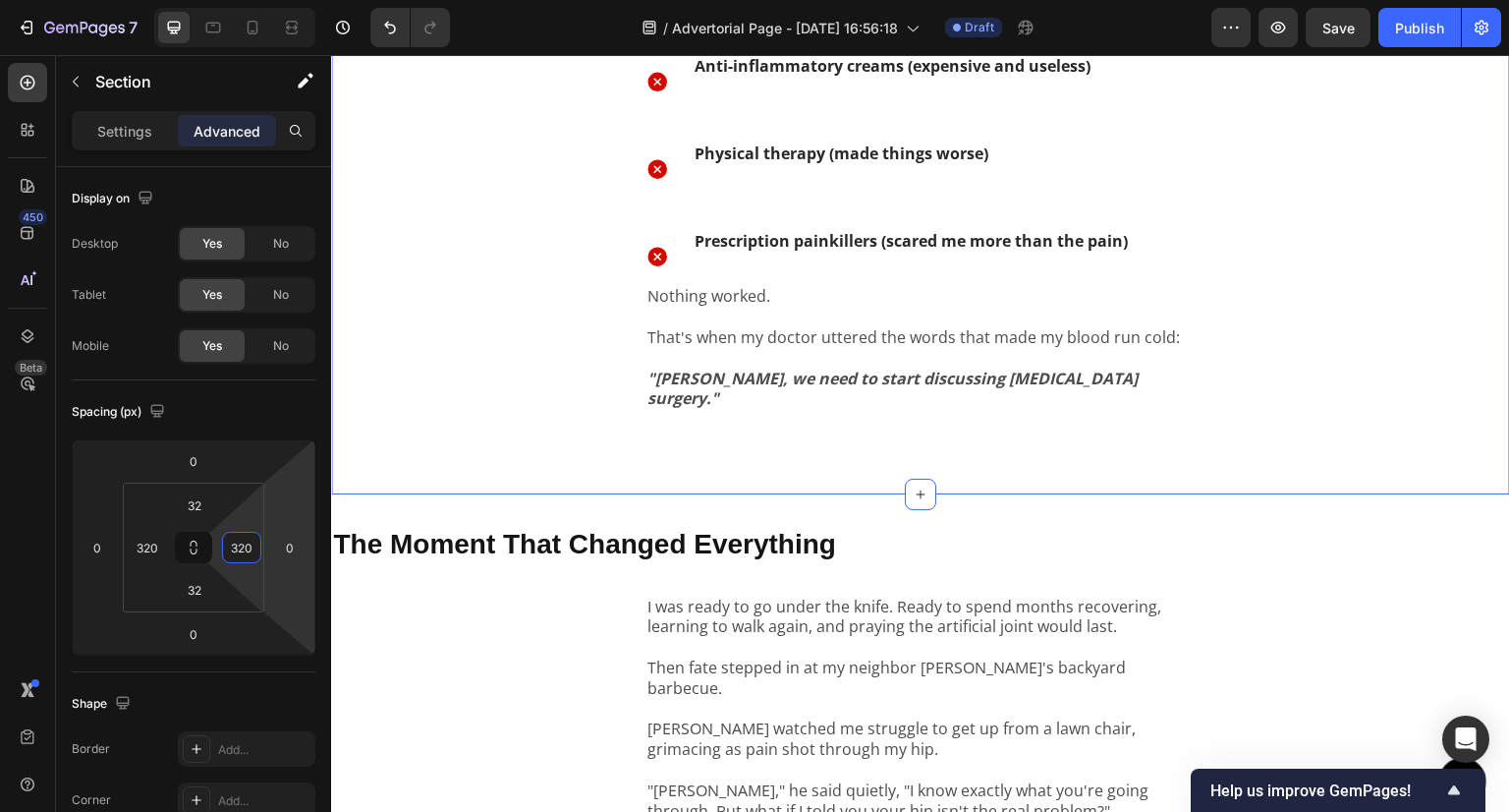
scroll to position [2161, 0]
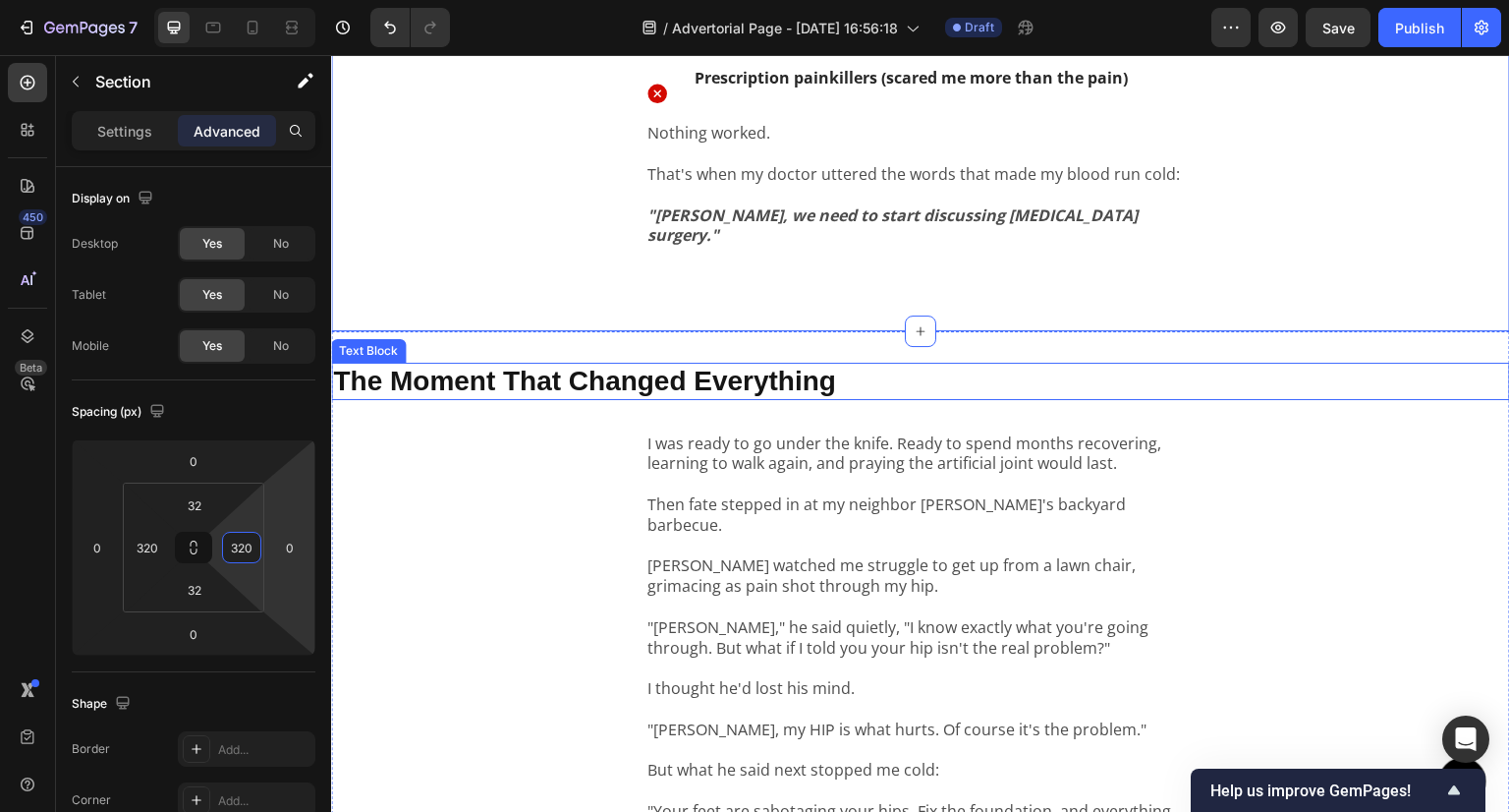
click at [718, 383] on div "The Moment That Changed Everything Text Block I was ready to go under the knife…" at bounding box center [920, 618] width 1179 height 513
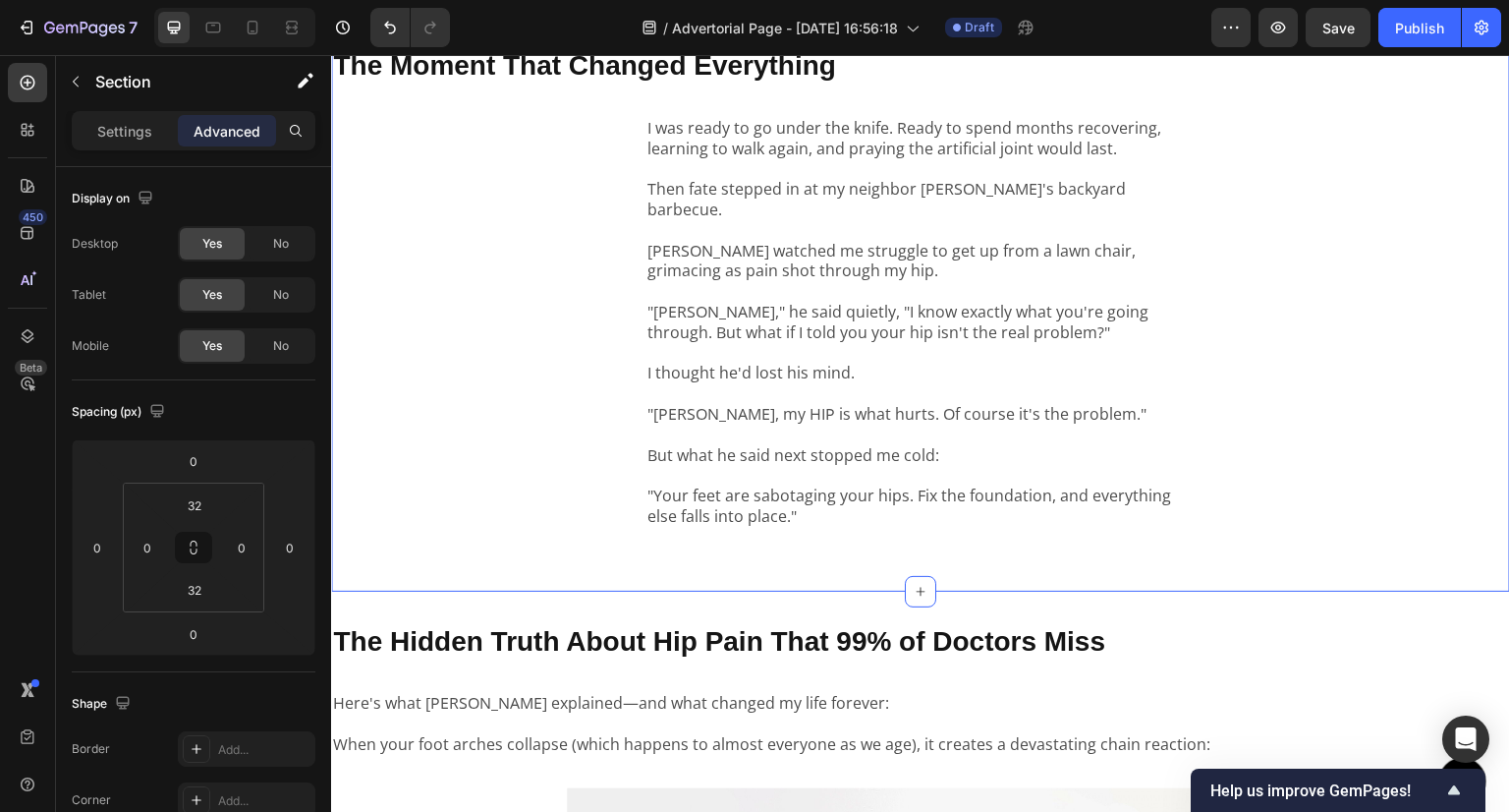
scroll to position [2063, 0]
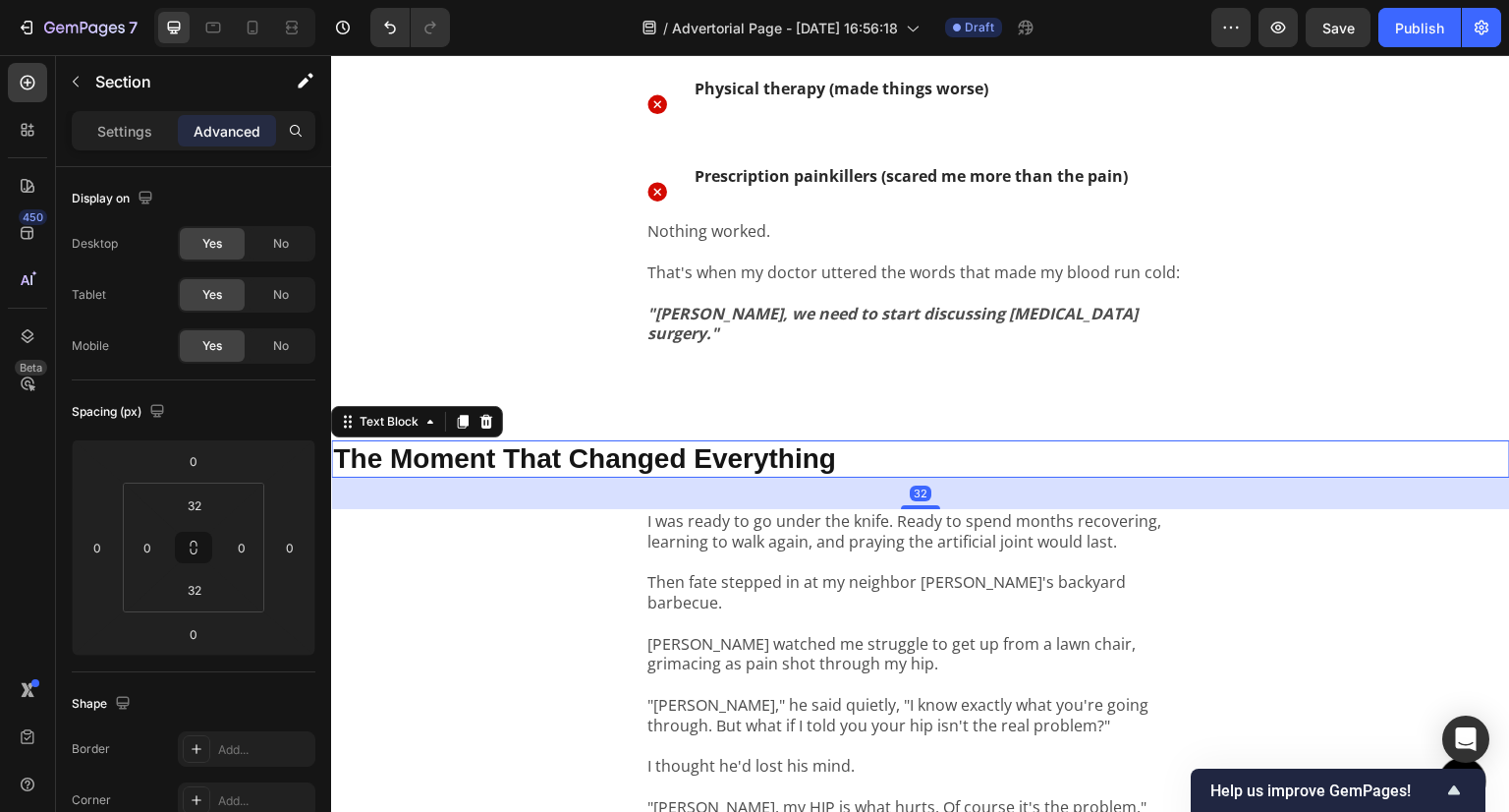
click at [874, 446] on p "The Moment That Changed Everything" at bounding box center [920, 459] width 1175 height 33
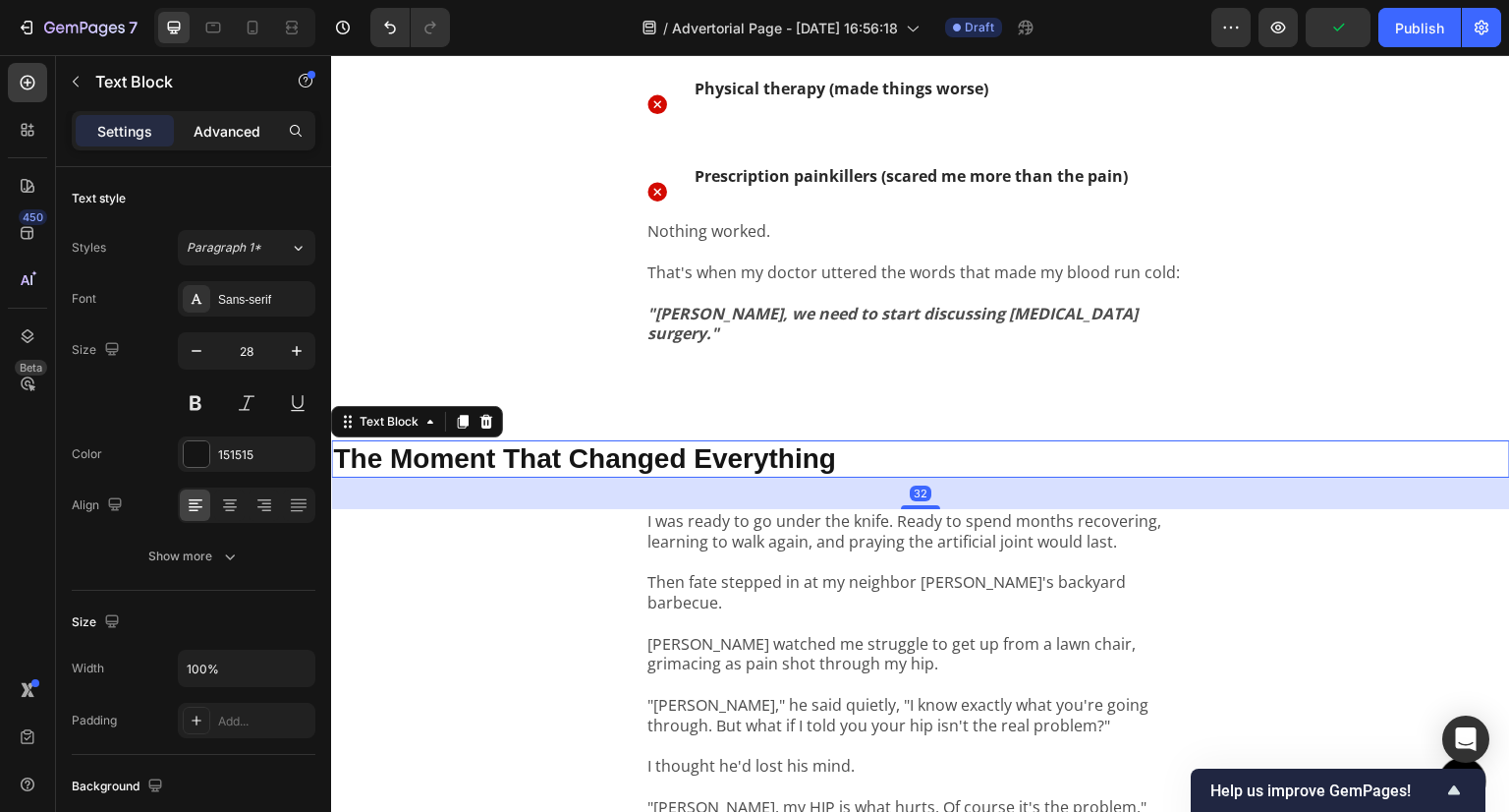
click at [247, 139] on p "Advanced" at bounding box center [227, 131] width 67 height 21
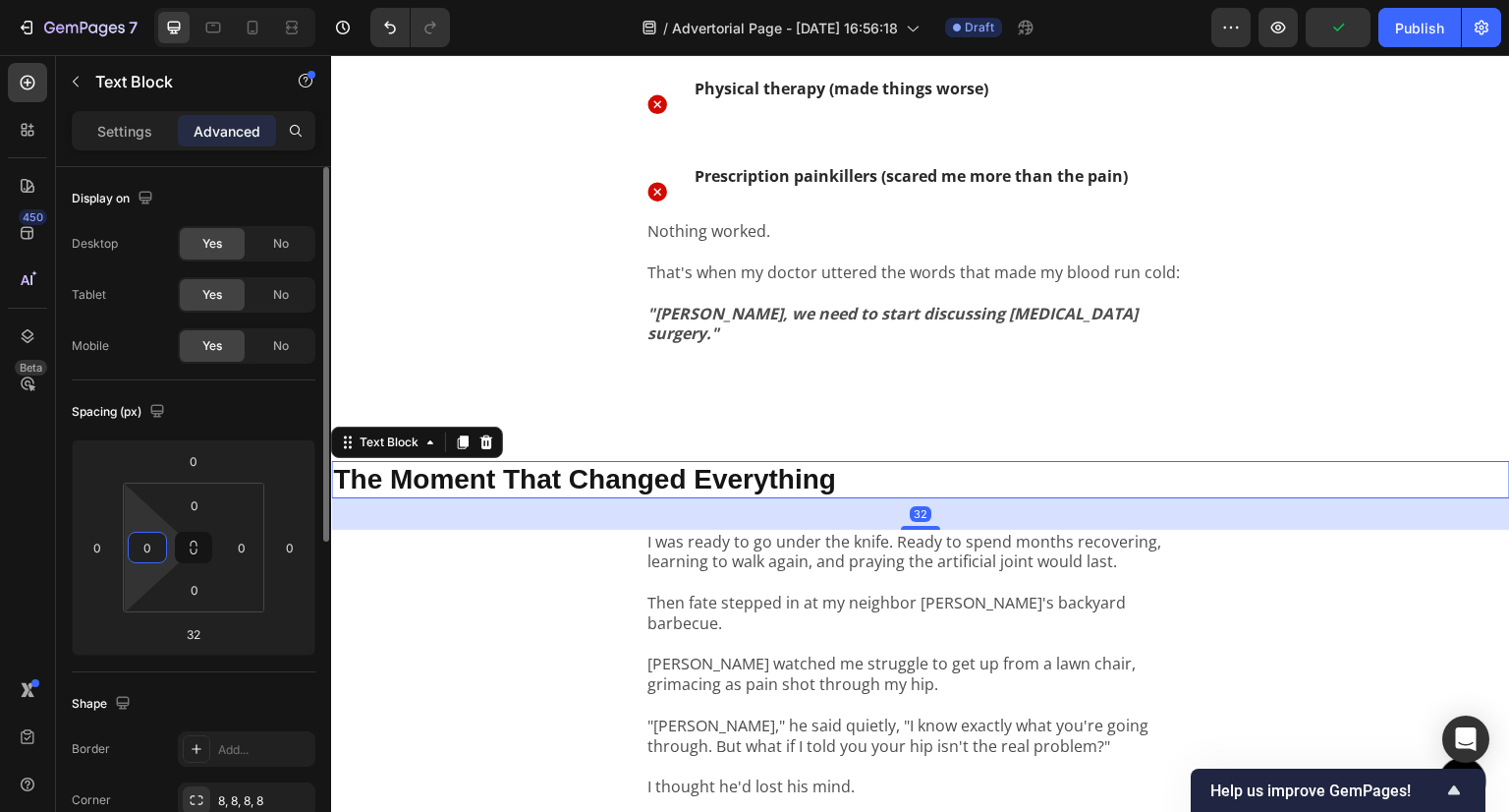
click at [154, 551] on input "0" at bounding box center [148, 547] width 30 height 30
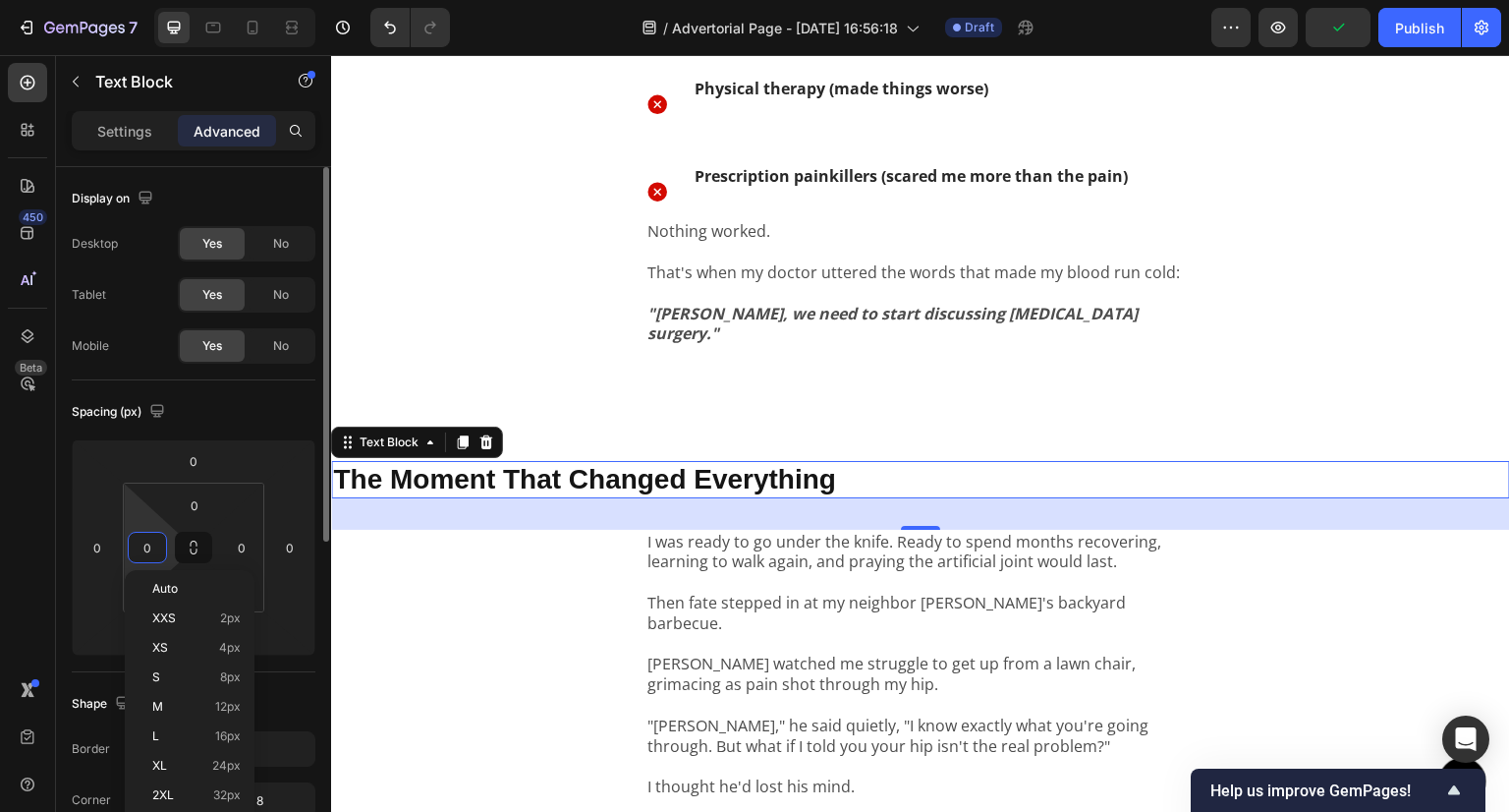
paste input "32"
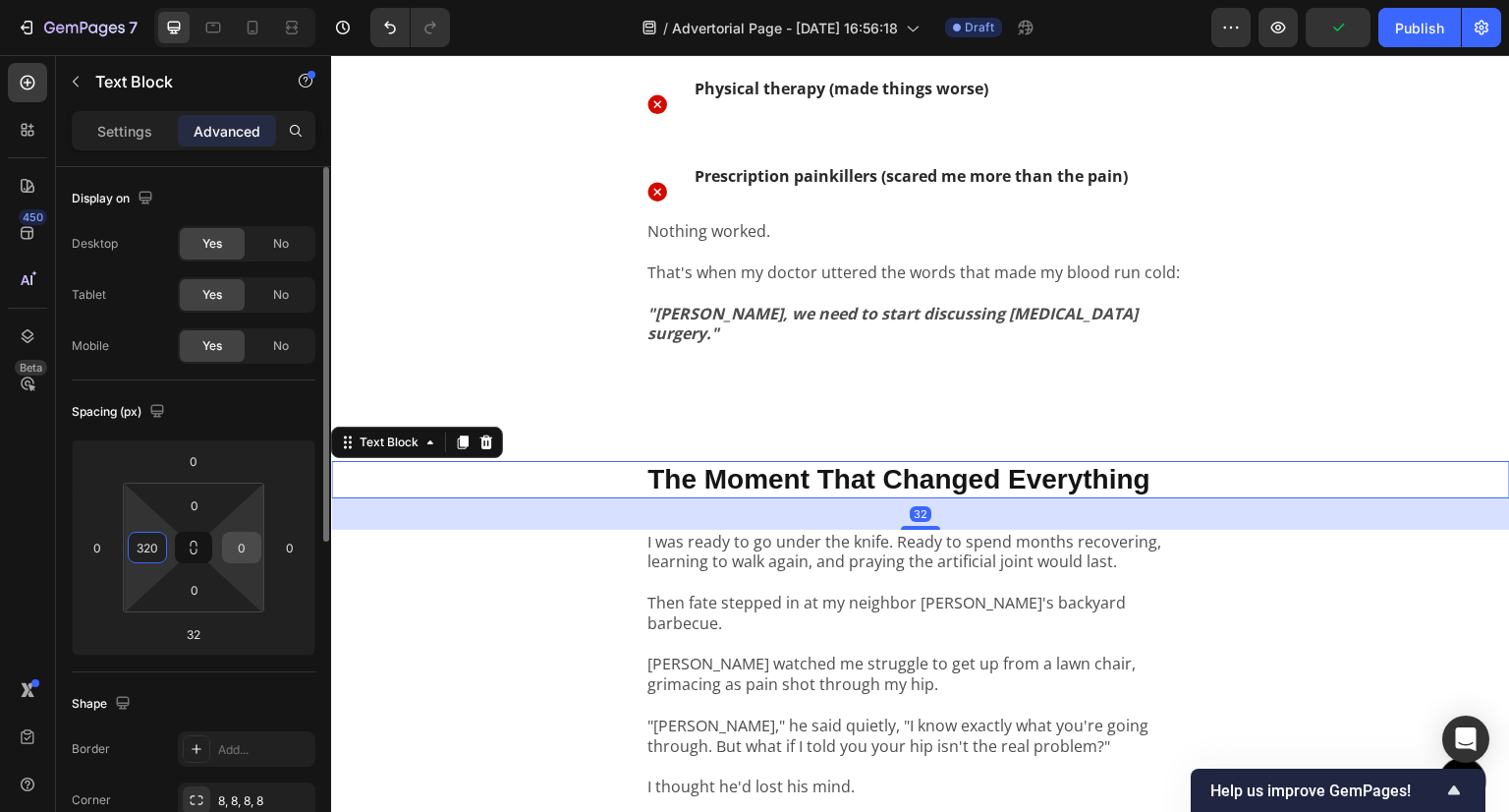
type input "320"
click at [260, 544] on div "0" at bounding box center [242, 547] width 39 height 31
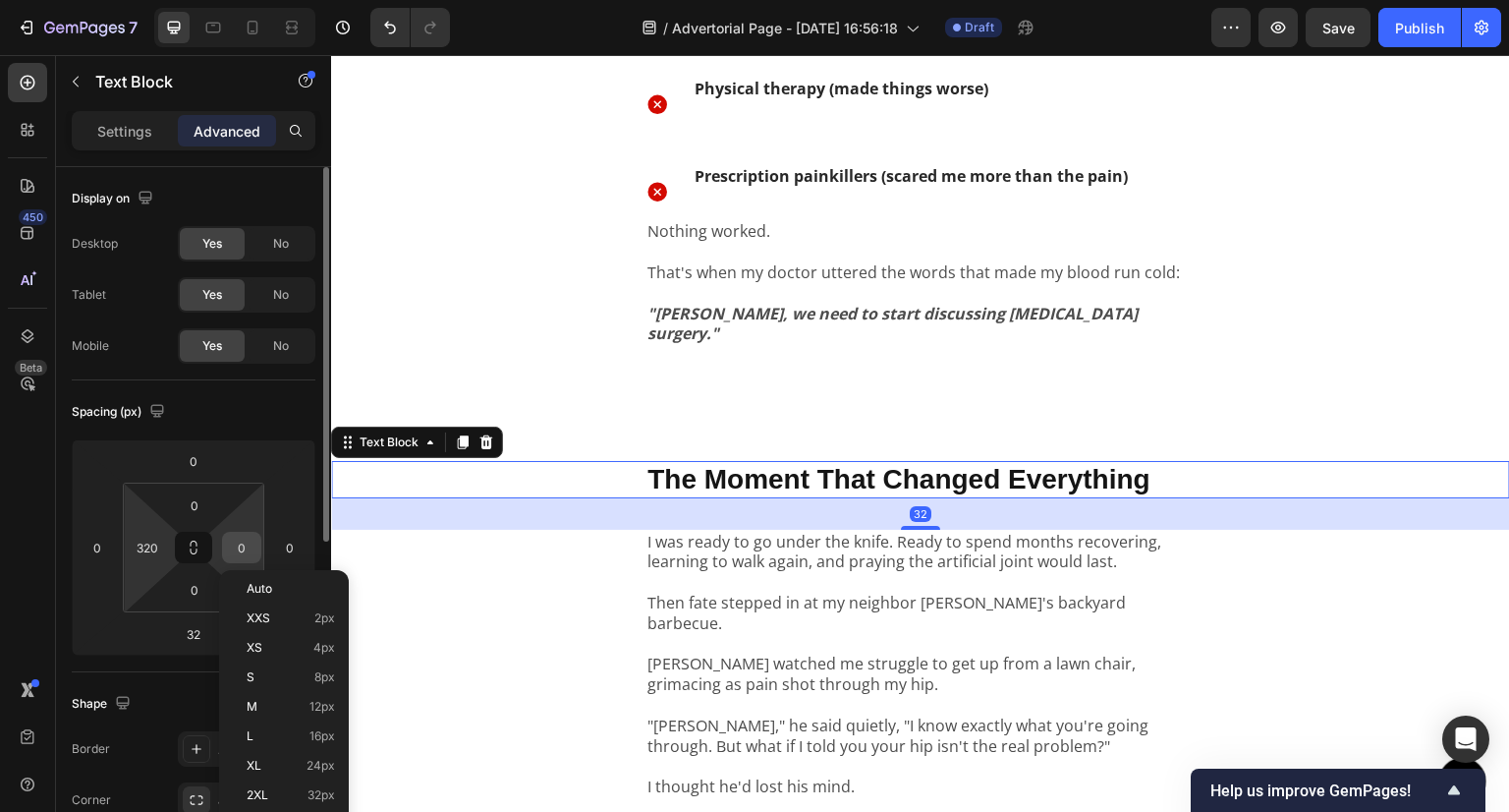
click at [230, 543] on input "0" at bounding box center [242, 547] width 30 height 30
paste input "32"
type input "320"
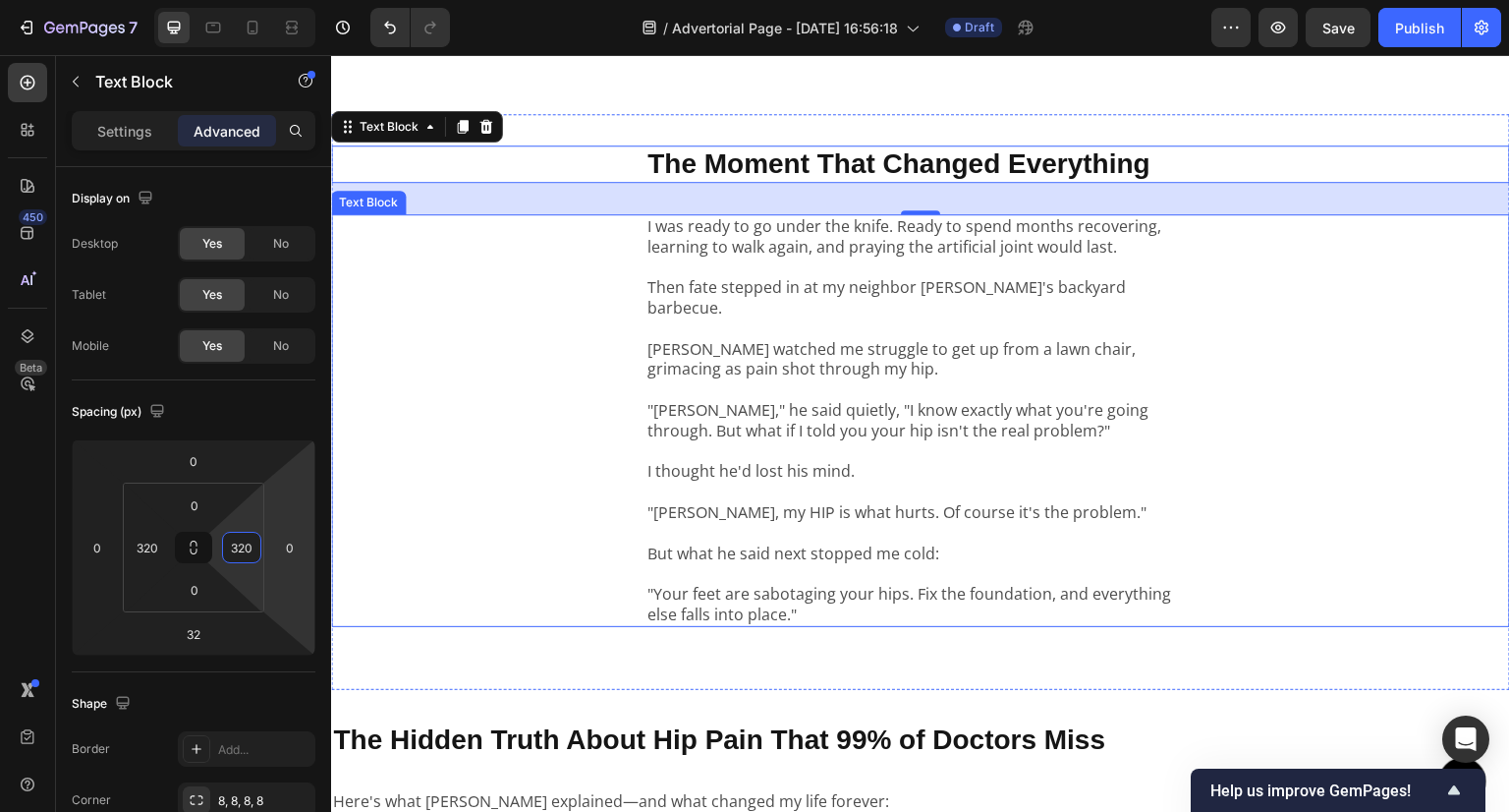
scroll to position [2751, 0]
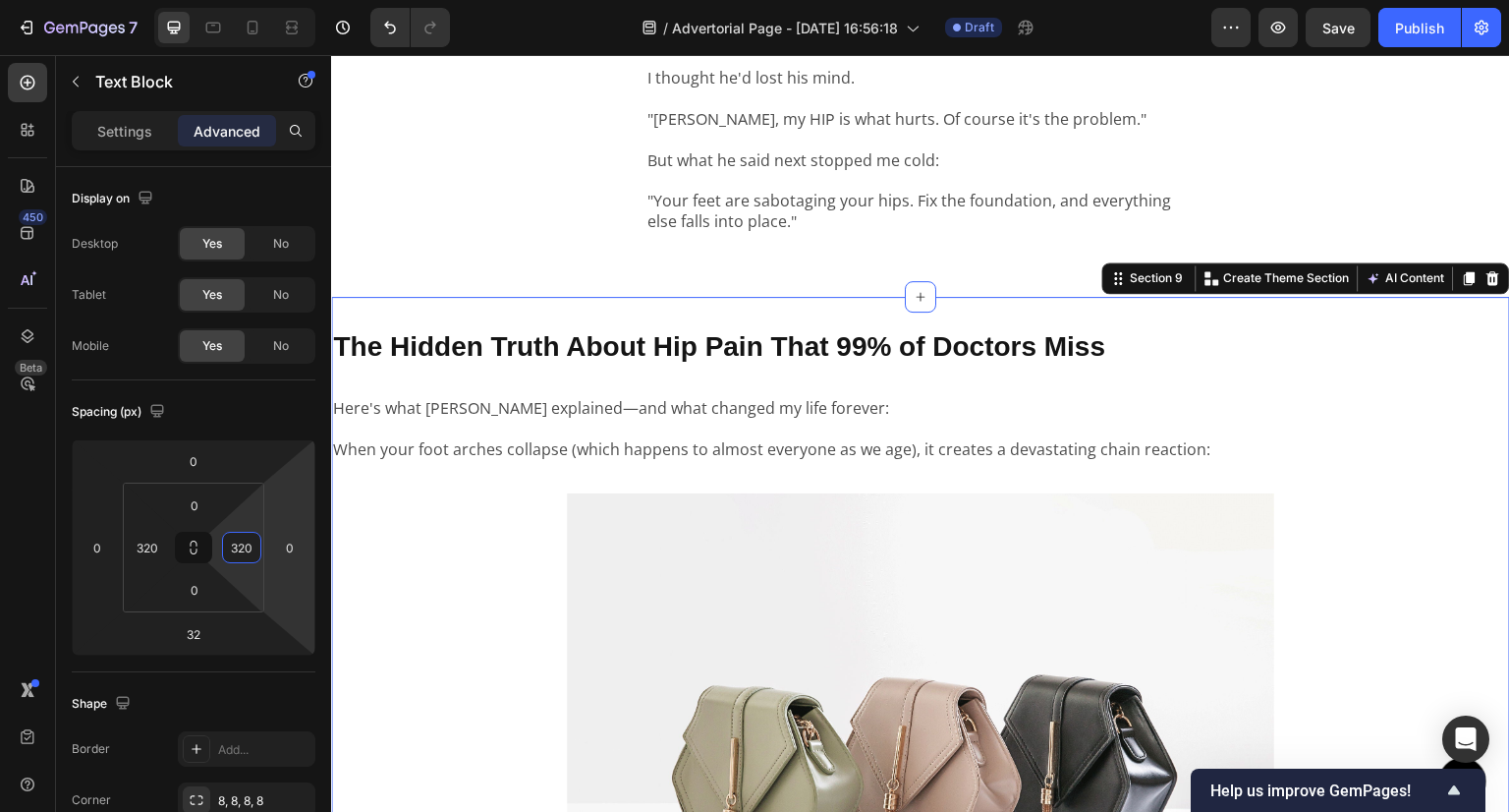
click at [679, 296] on div "The Hidden Truth About Hip Pain That 99% of Doctors Miss Text Block Here's what…" at bounding box center [920, 821] width 1179 height 1050
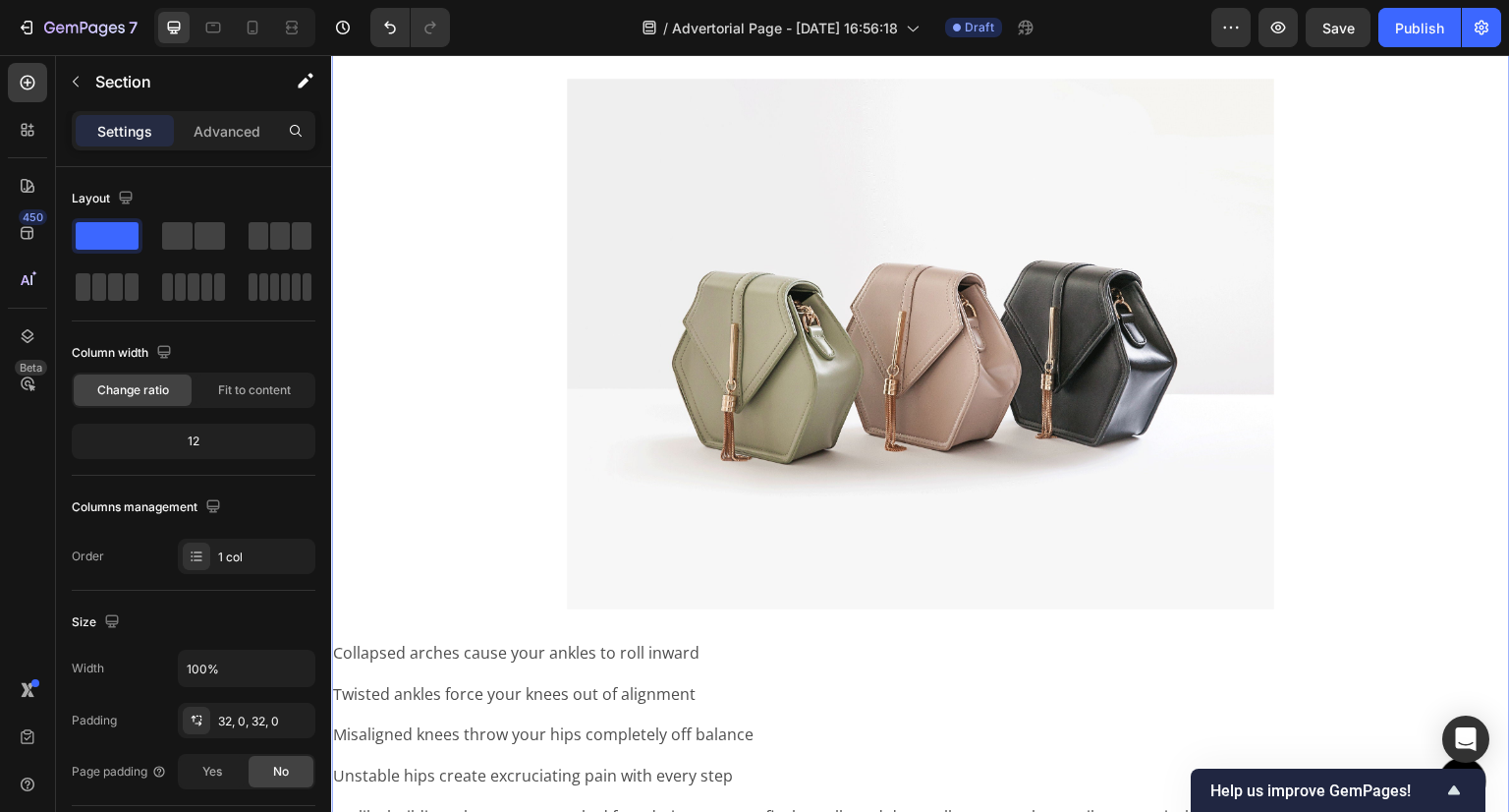
scroll to position [2948, 0]
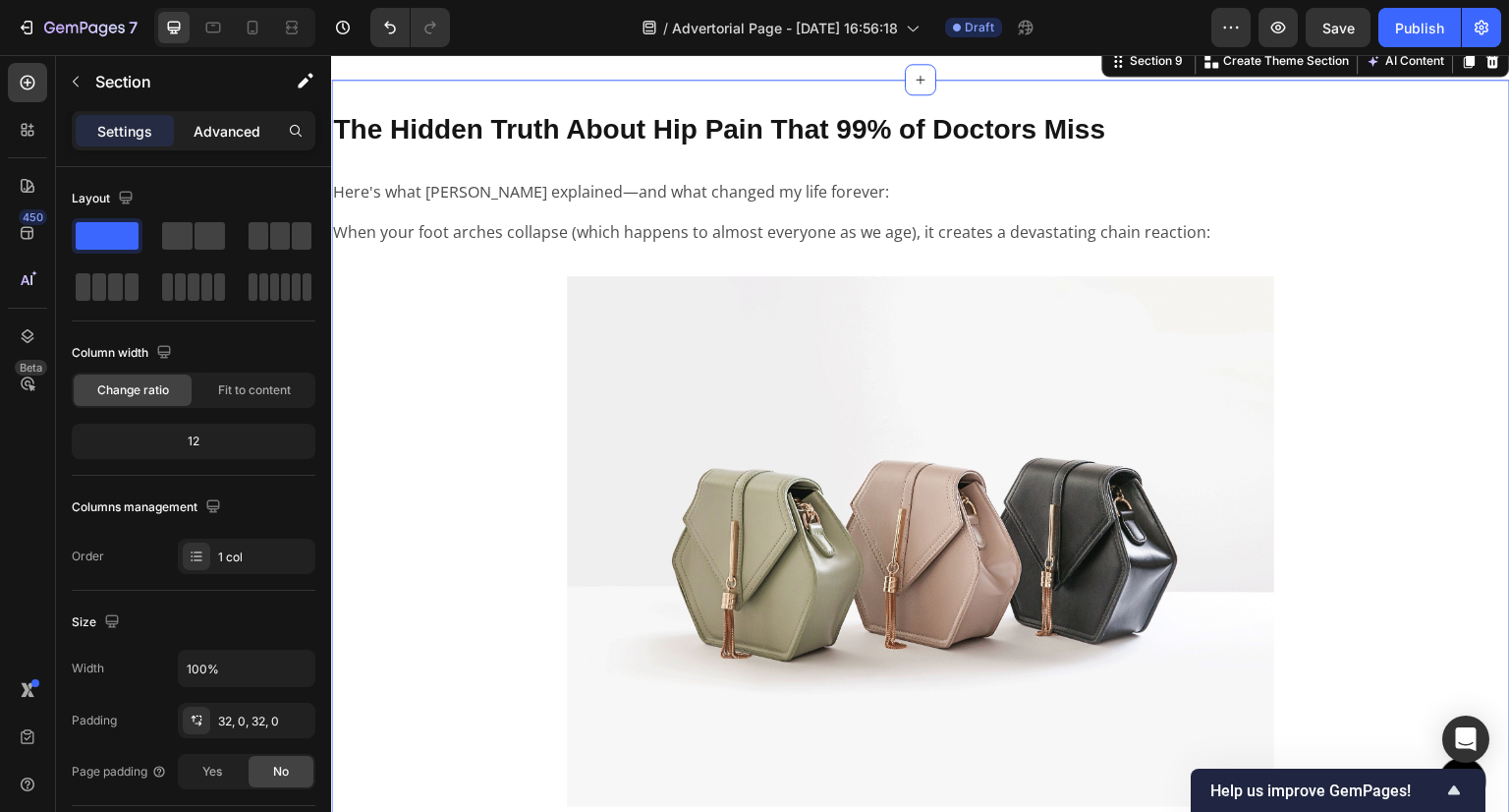
click at [252, 128] on p "Advanced" at bounding box center [227, 131] width 67 height 21
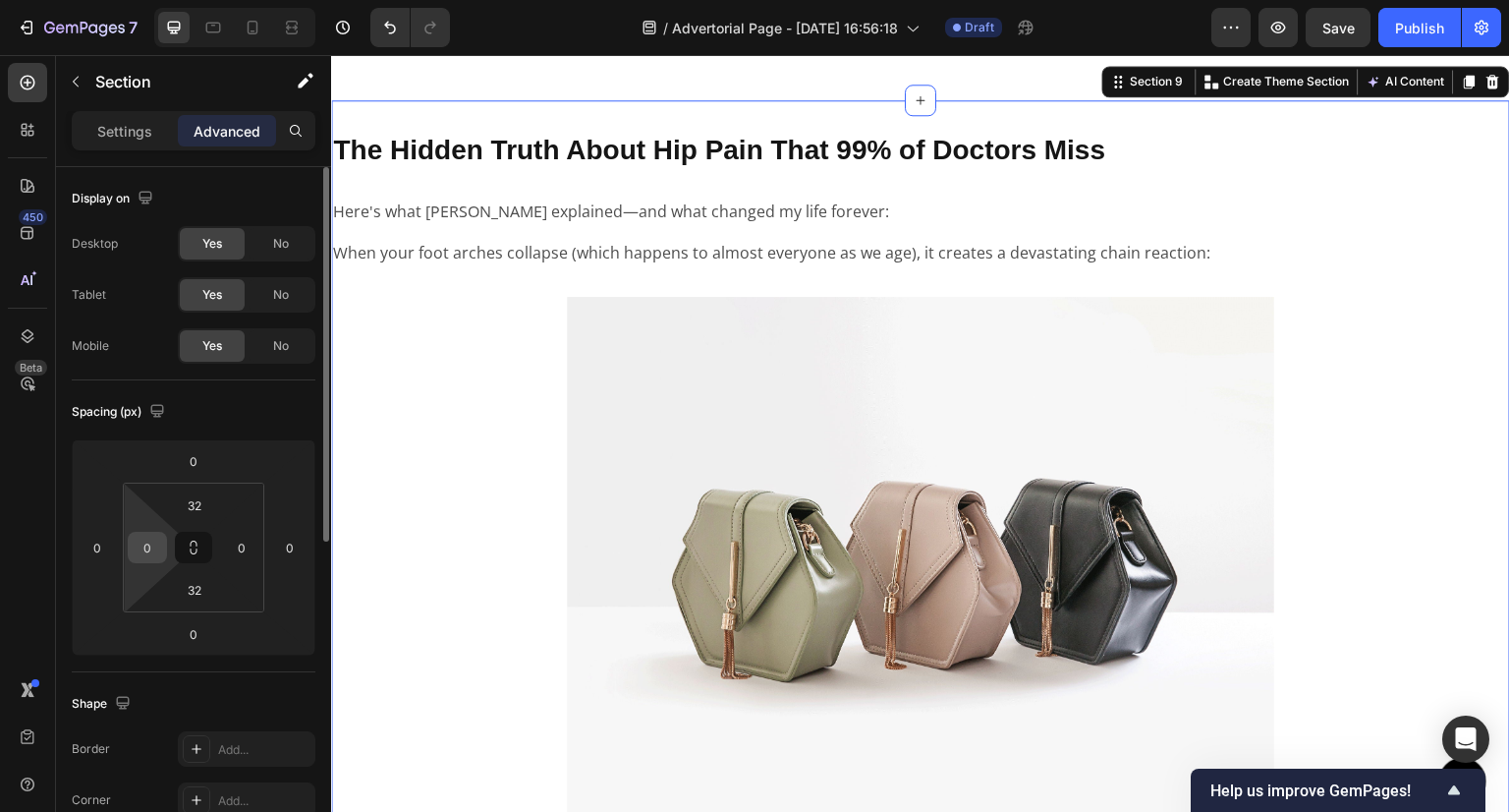
click at [150, 559] on input "0" at bounding box center [148, 547] width 30 height 30
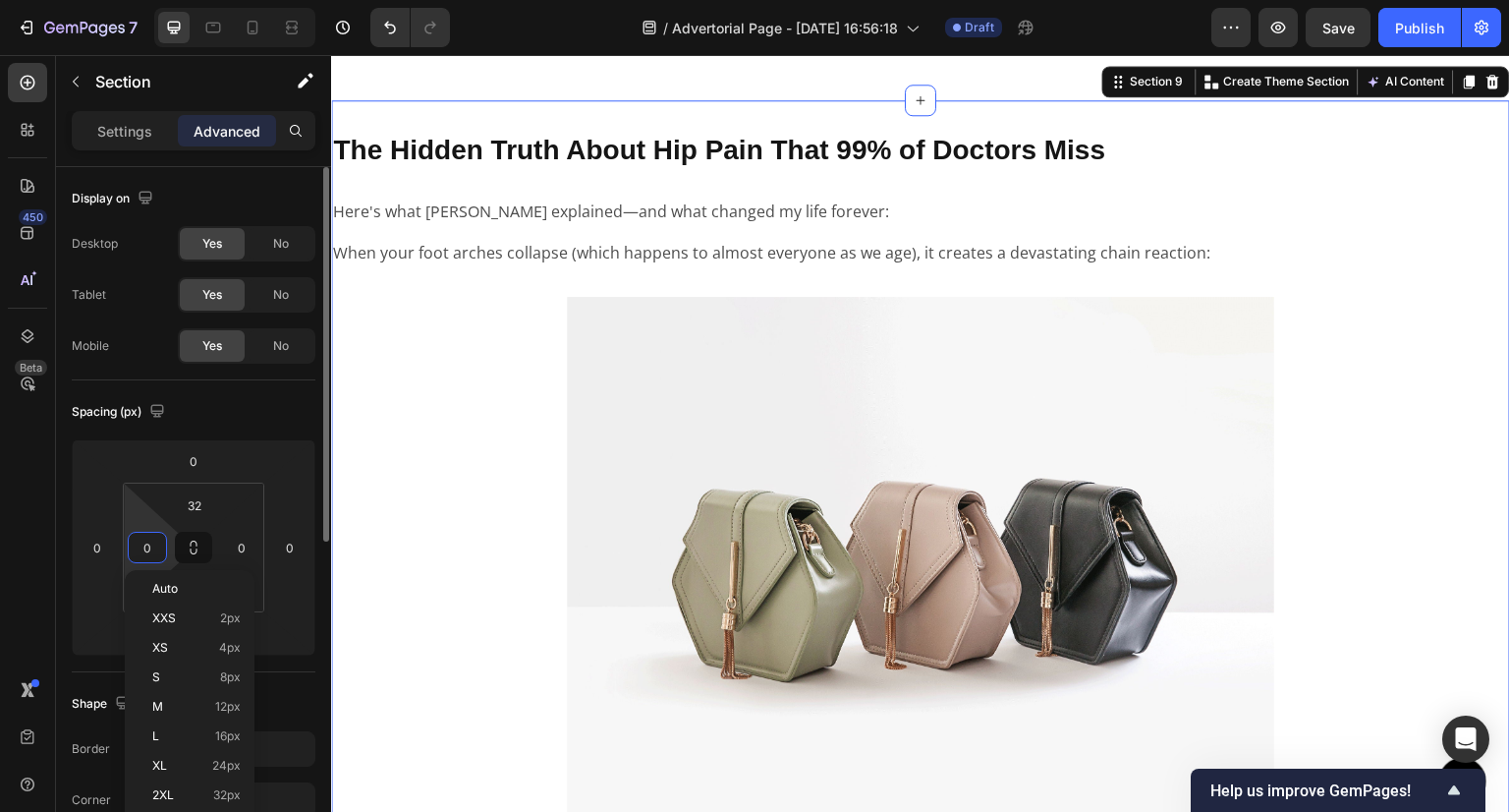
paste input "32"
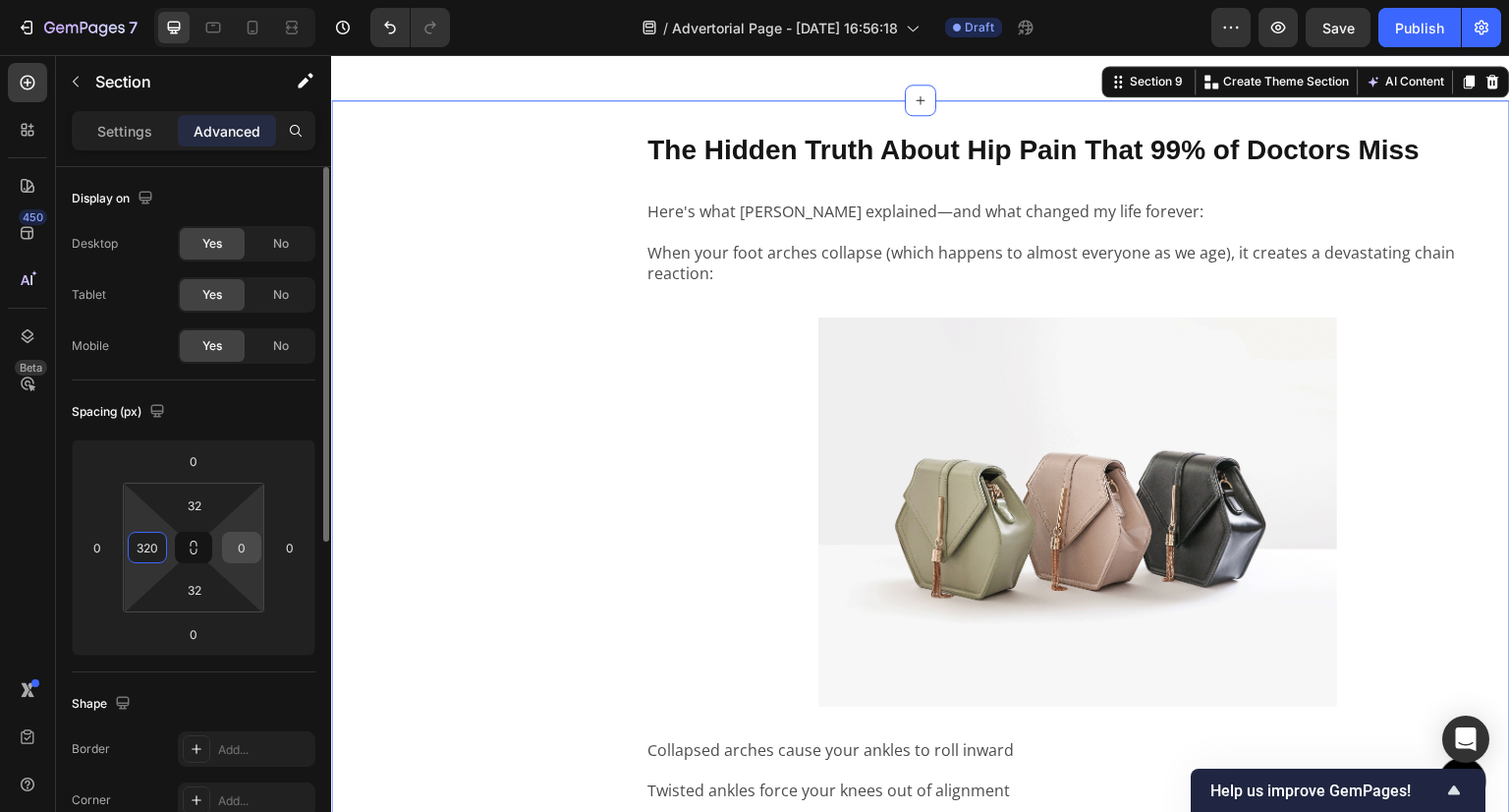
type input "320"
click at [239, 556] on input "0" at bounding box center [242, 547] width 30 height 30
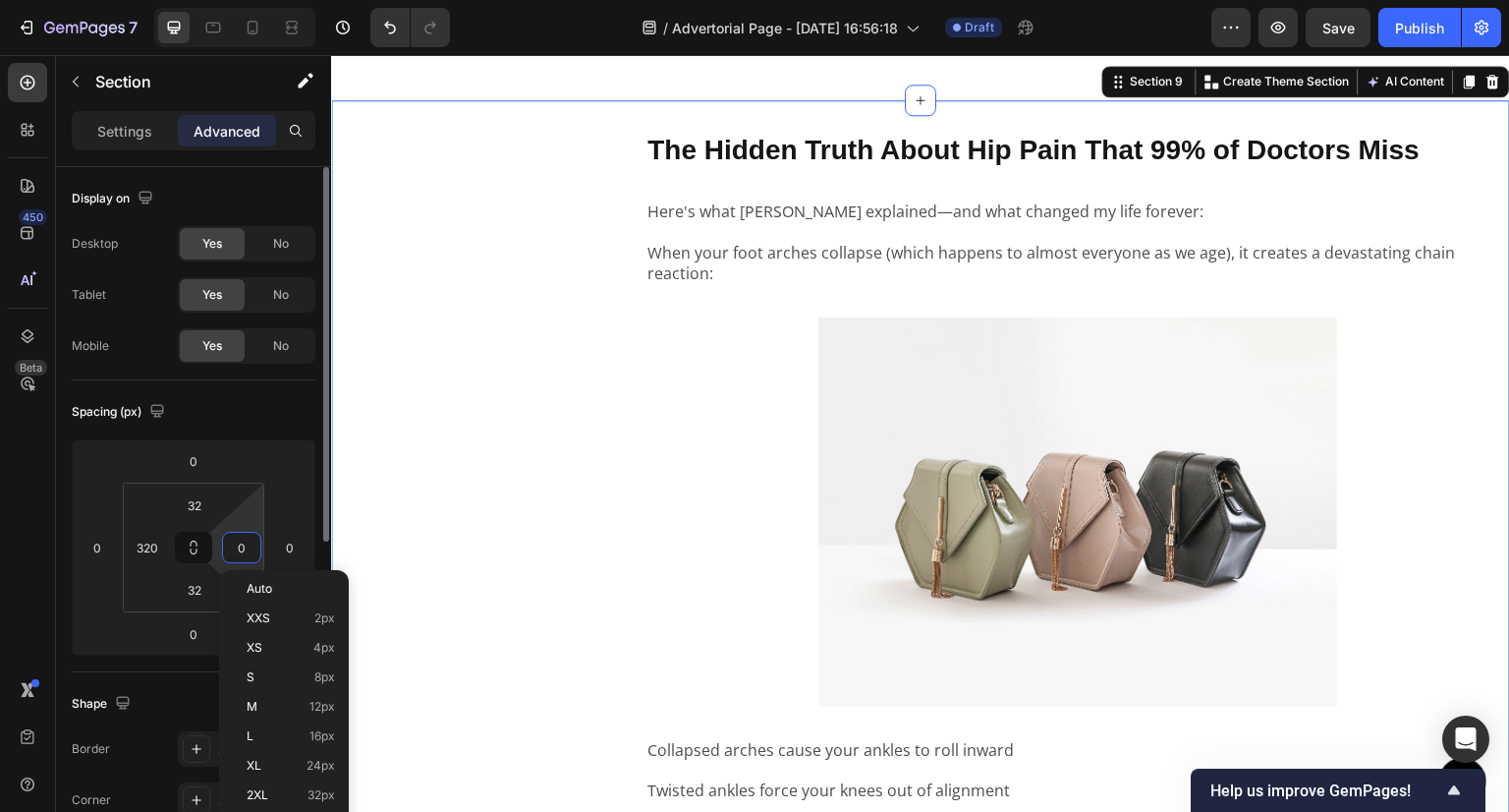
paste input "32"
type input "320"
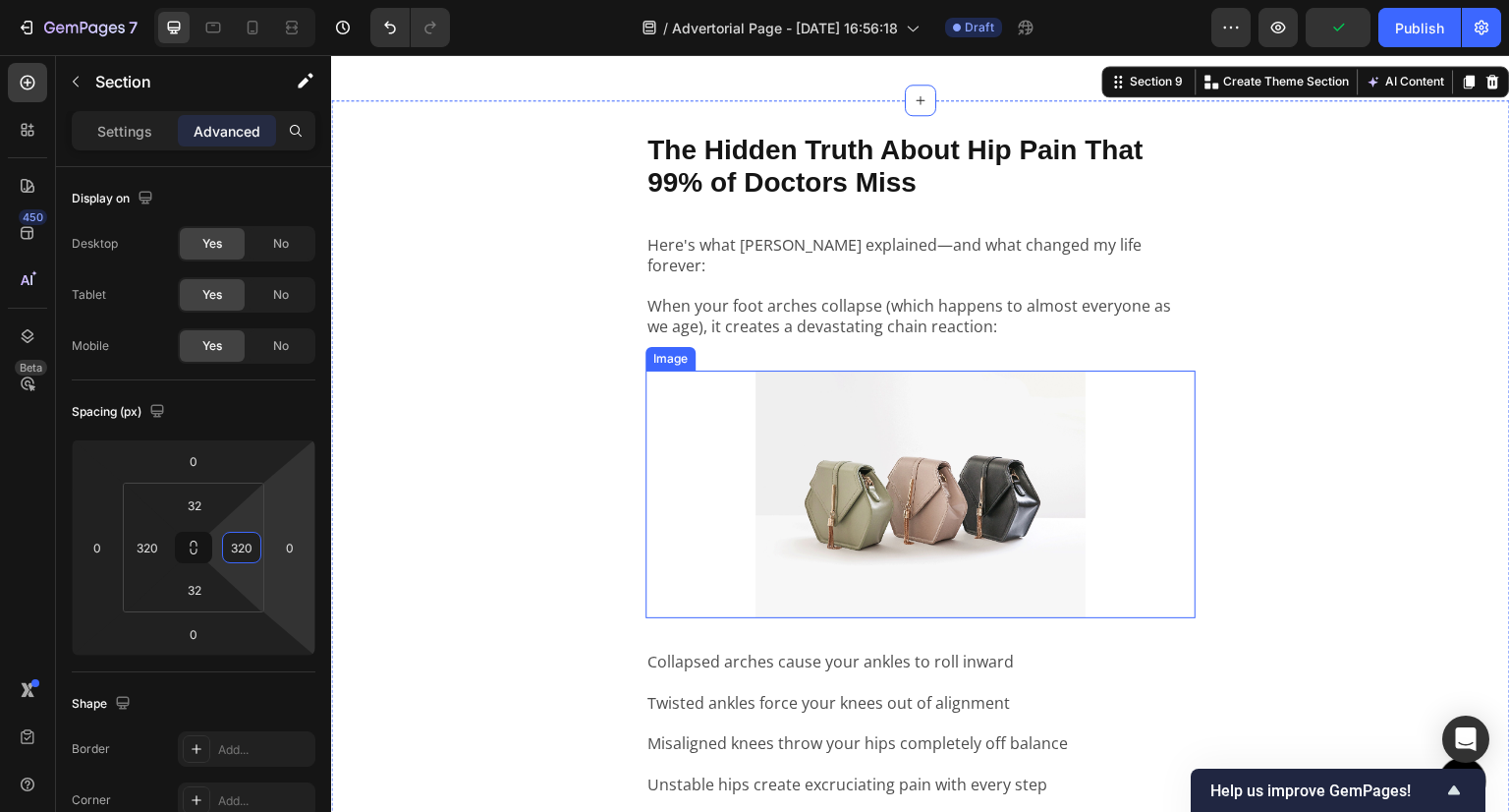
click at [855, 406] on img at bounding box center [920, 494] width 330 height 248
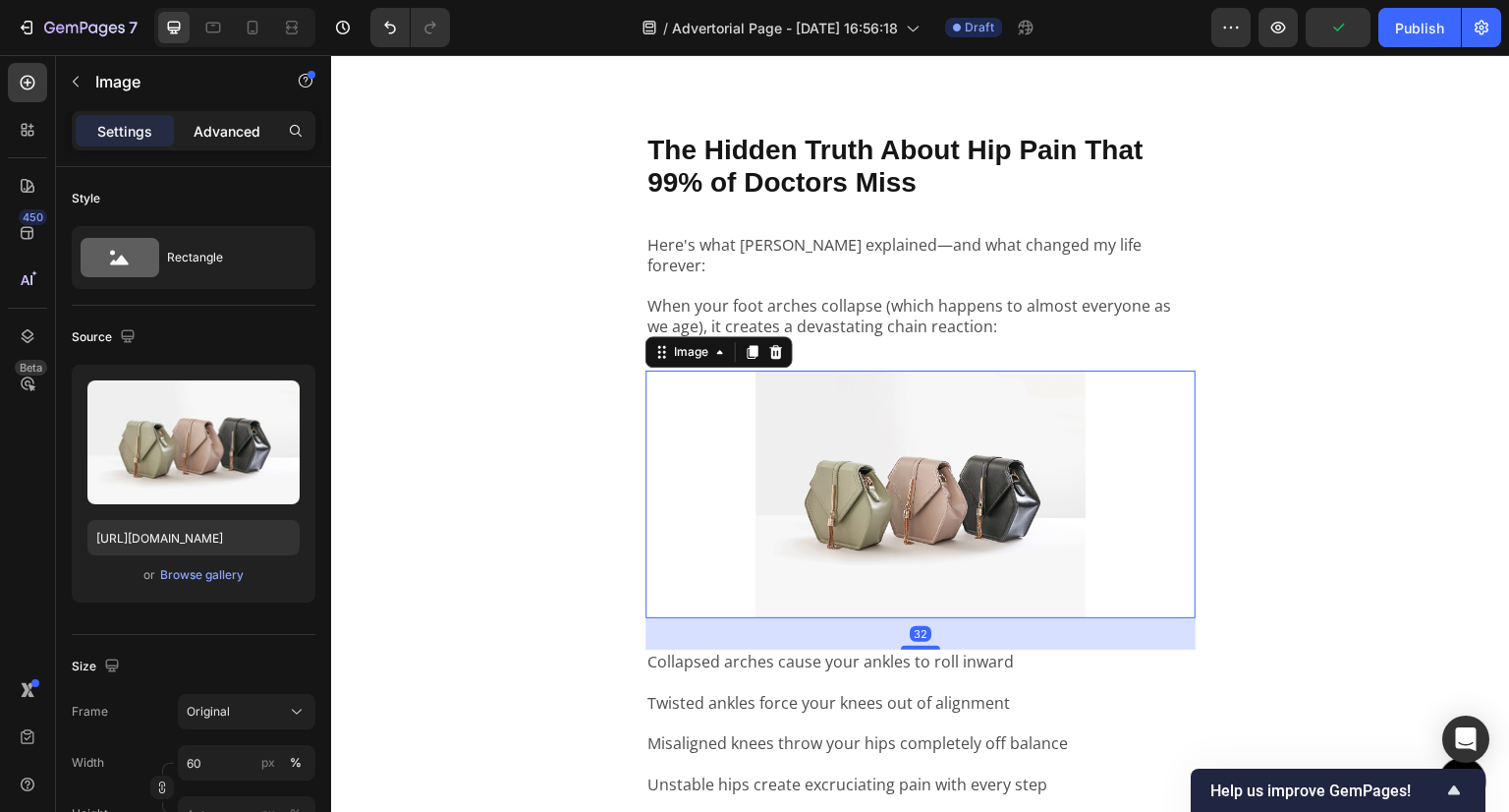
click at [240, 127] on p "Advanced" at bounding box center [227, 131] width 67 height 21
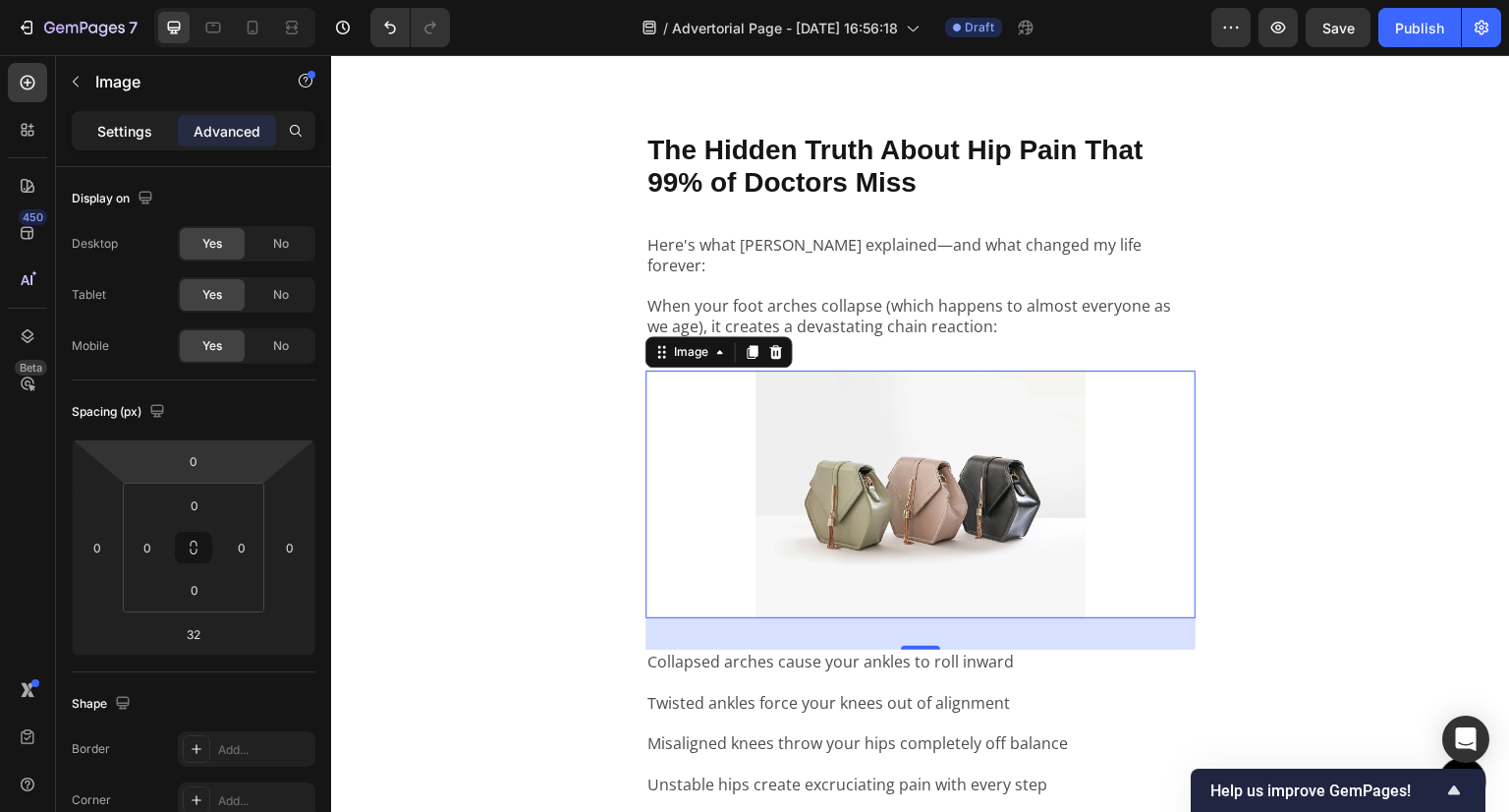
click at [142, 128] on p "Settings" at bounding box center [125, 131] width 55 height 21
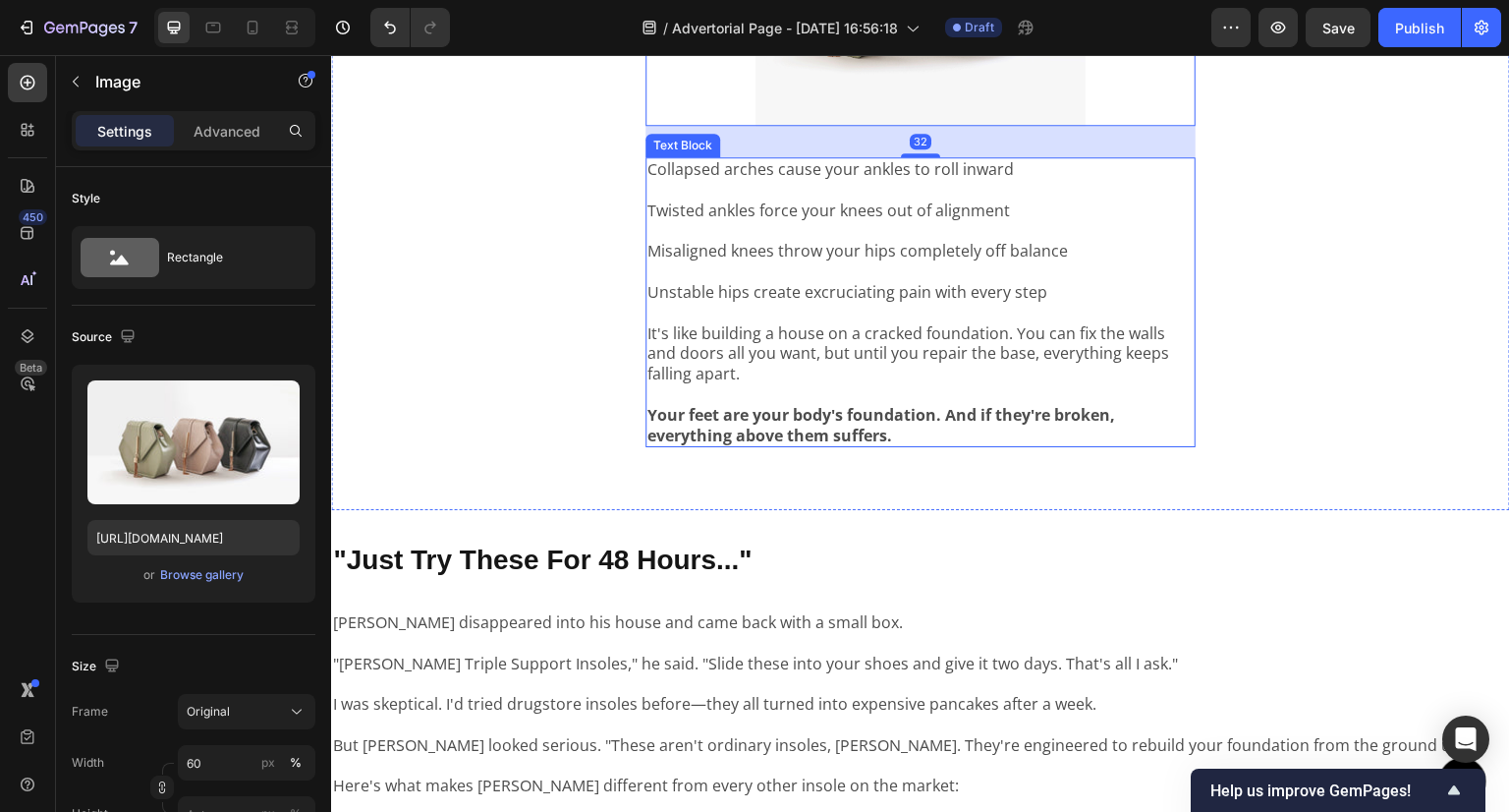
scroll to position [3537, 0]
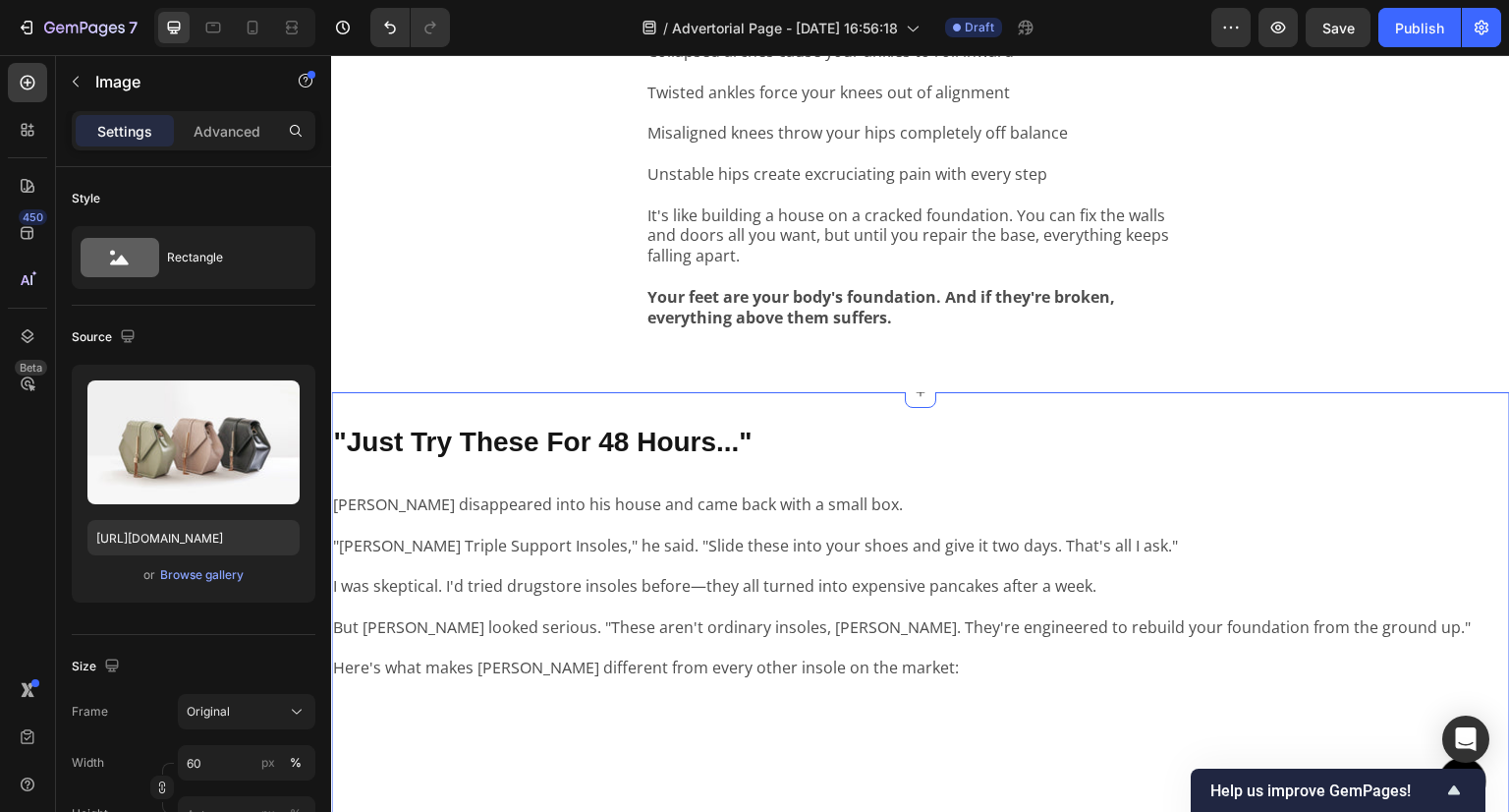
click at [750, 392] on div ""Just Try These For 48 Hours..." Text Block Tony disappeared into his house and…" at bounding box center [920, 715] width 1179 height 647
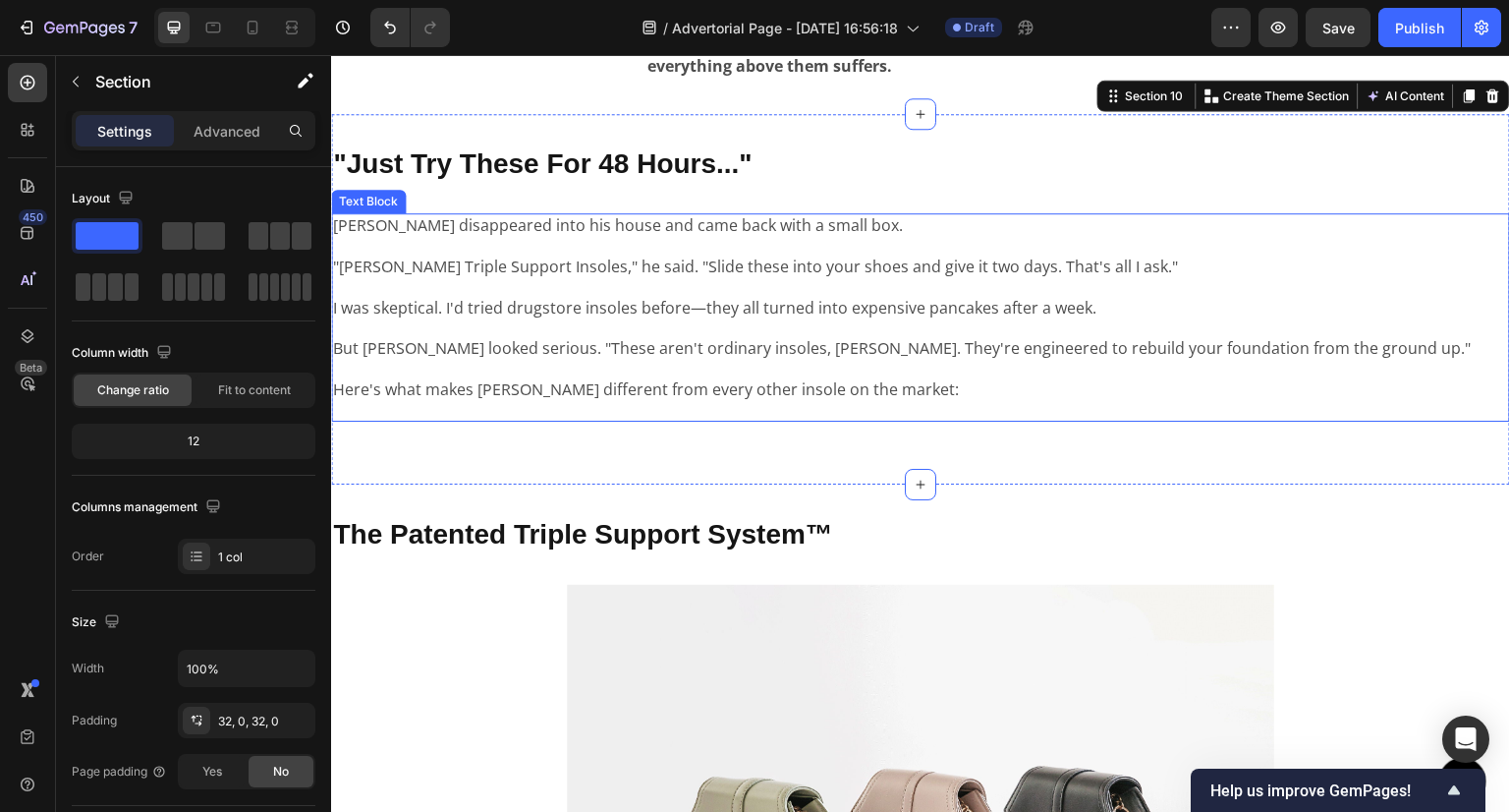
scroll to position [3734, 0]
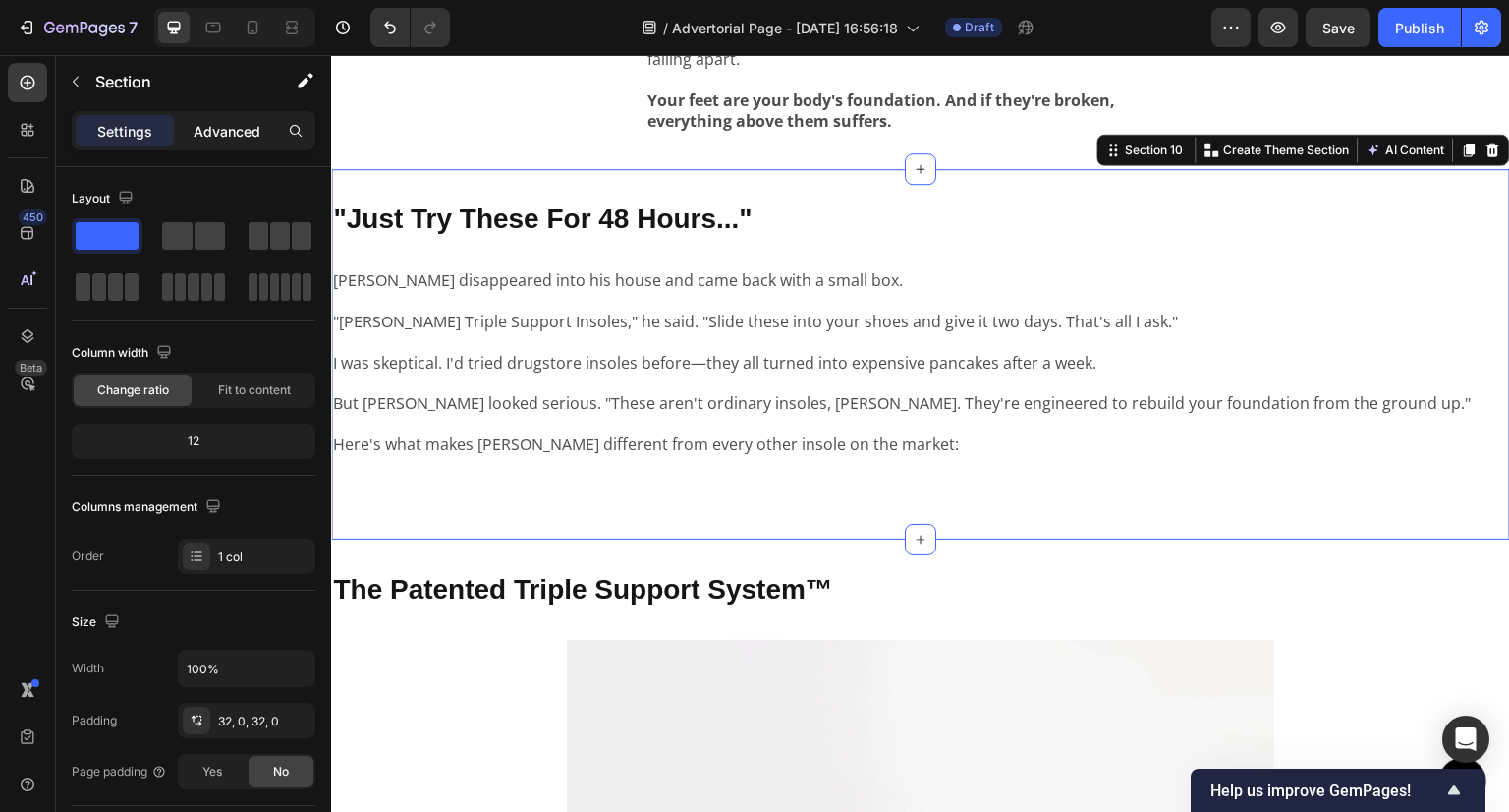
click at [220, 135] on p "Advanced" at bounding box center [227, 131] width 67 height 21
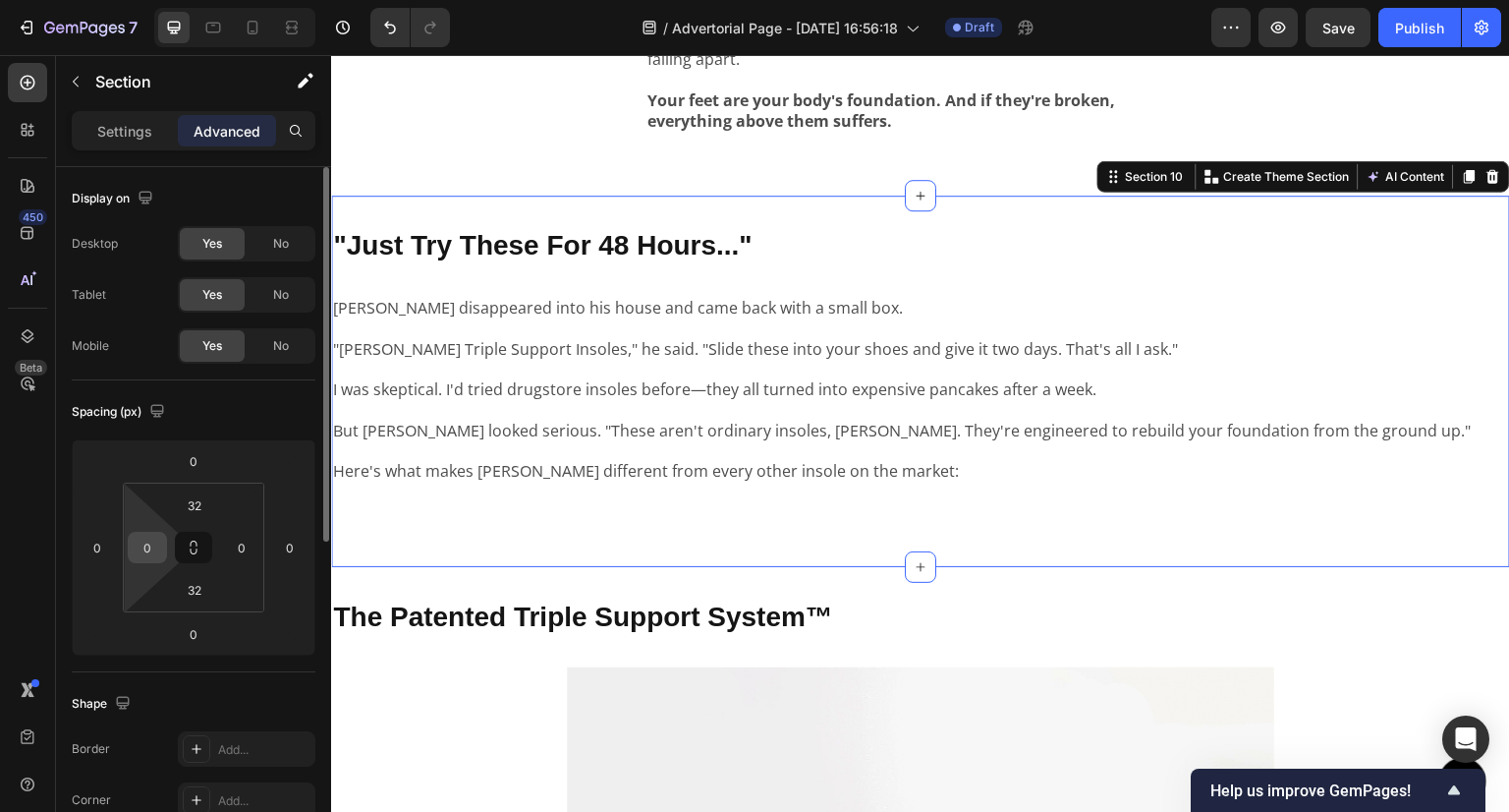
click at [149, 0] on html "7 Version history / Advertorial Page - [DATE] 16:56:18 Draft Preview Save Publi…" at bounding box center [754, 0] width 1509 height 0
click at [142, 540] on input "0" at bounding box center [148, 547] width 30 height 30
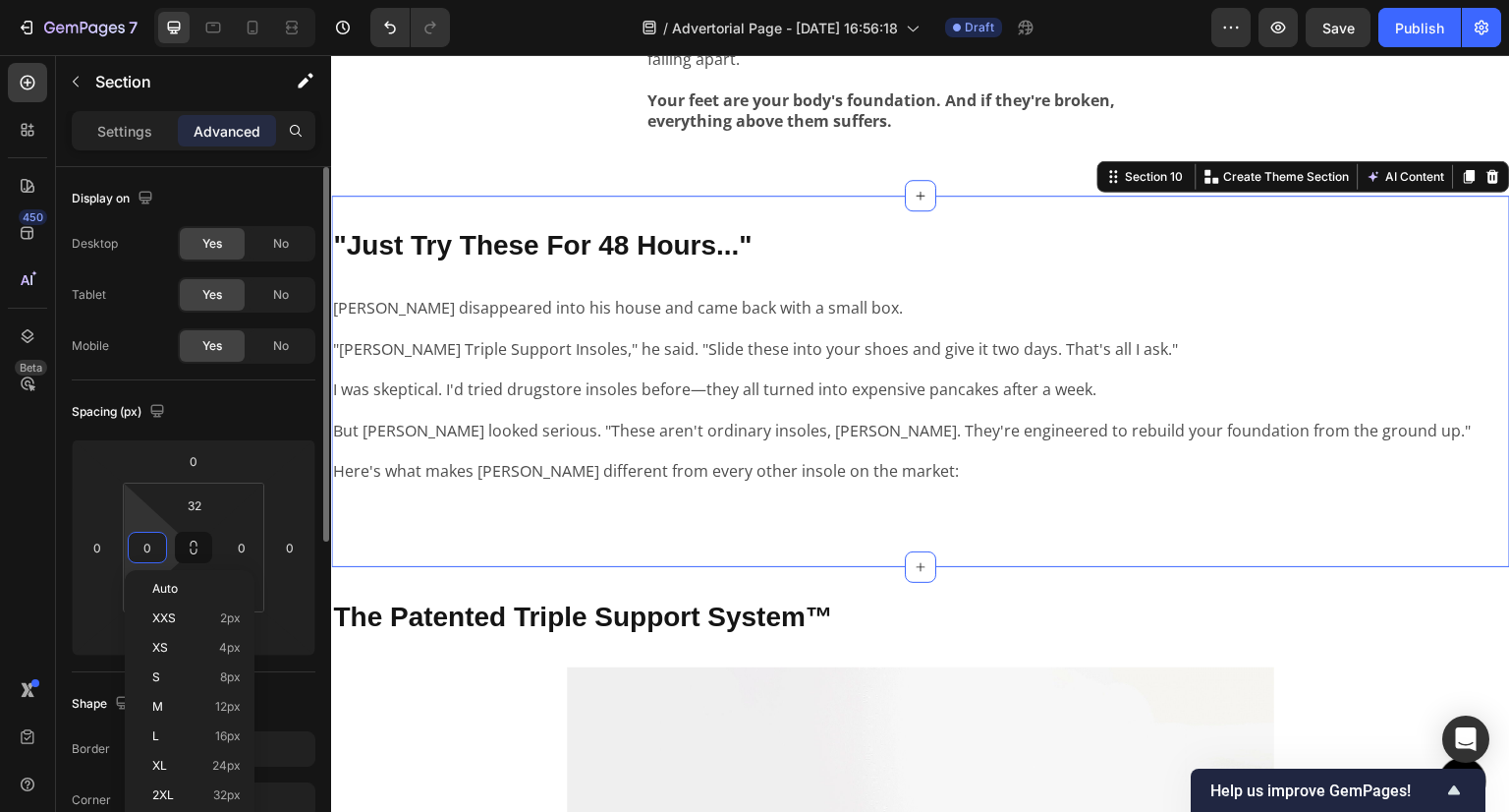
paste input "32"
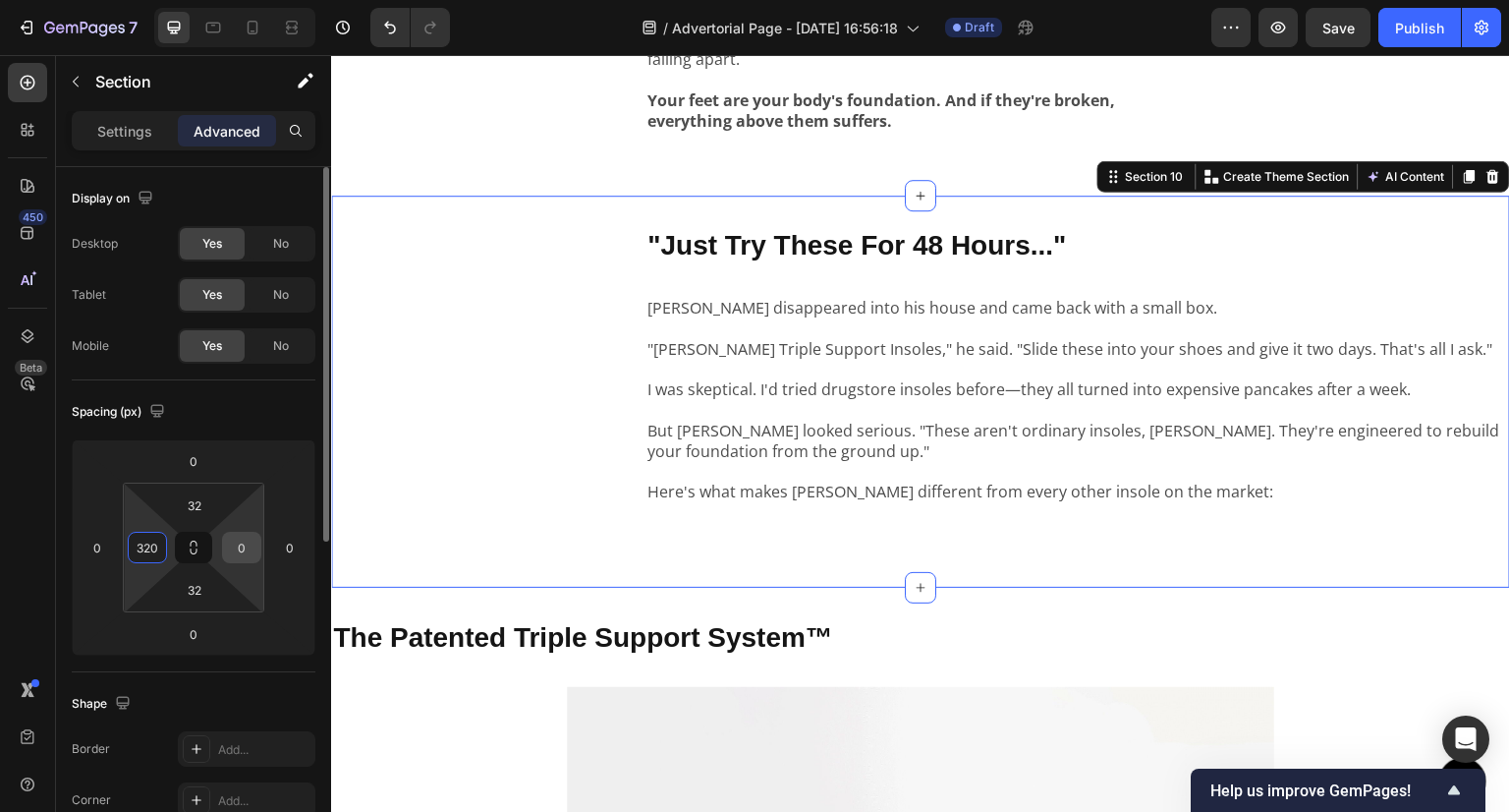
type input "320"
click at [240, 547] on input "0" at bounding box center [242, 547] width 30 height 30
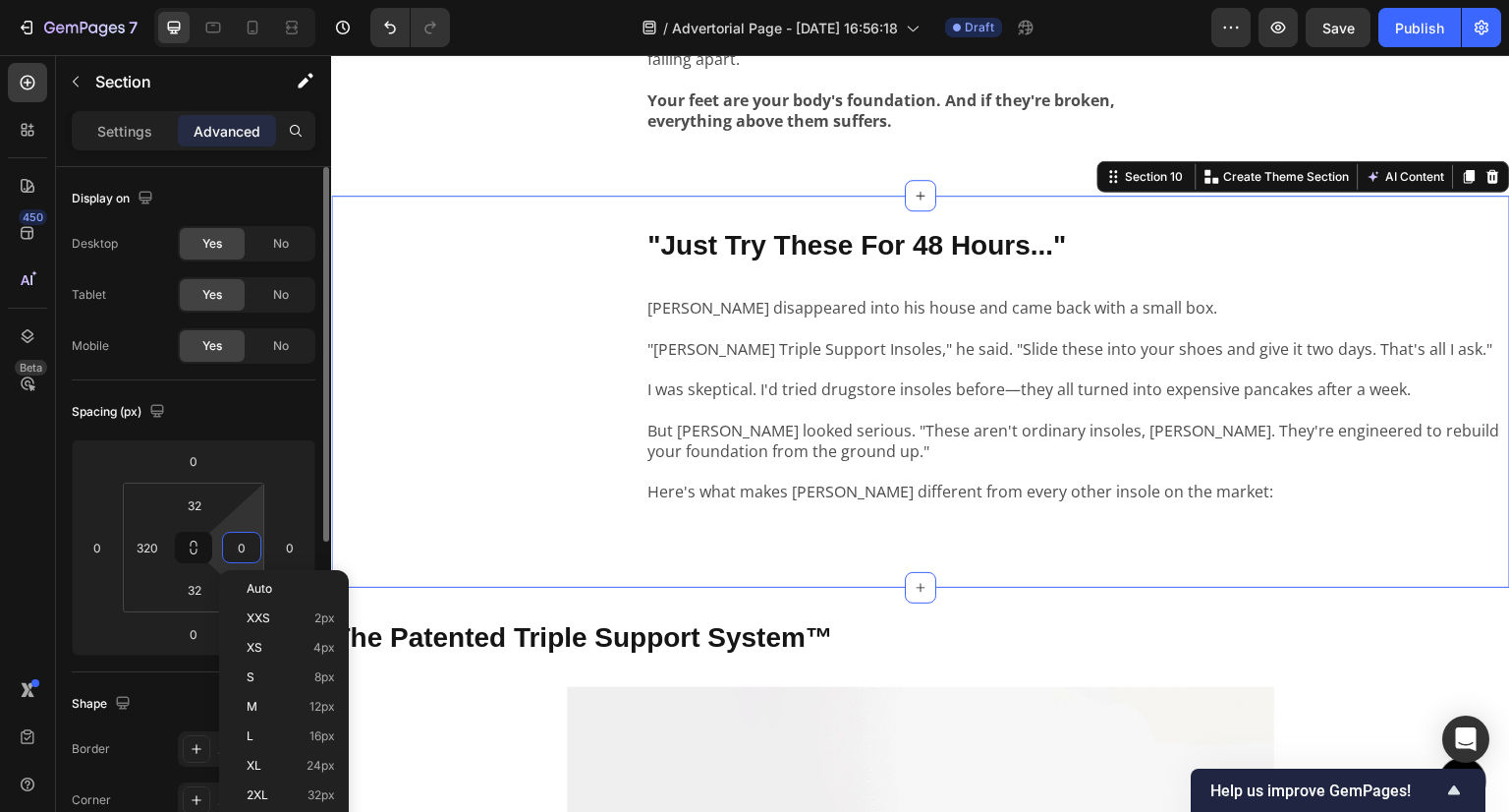
paste input "32"
type input "320"
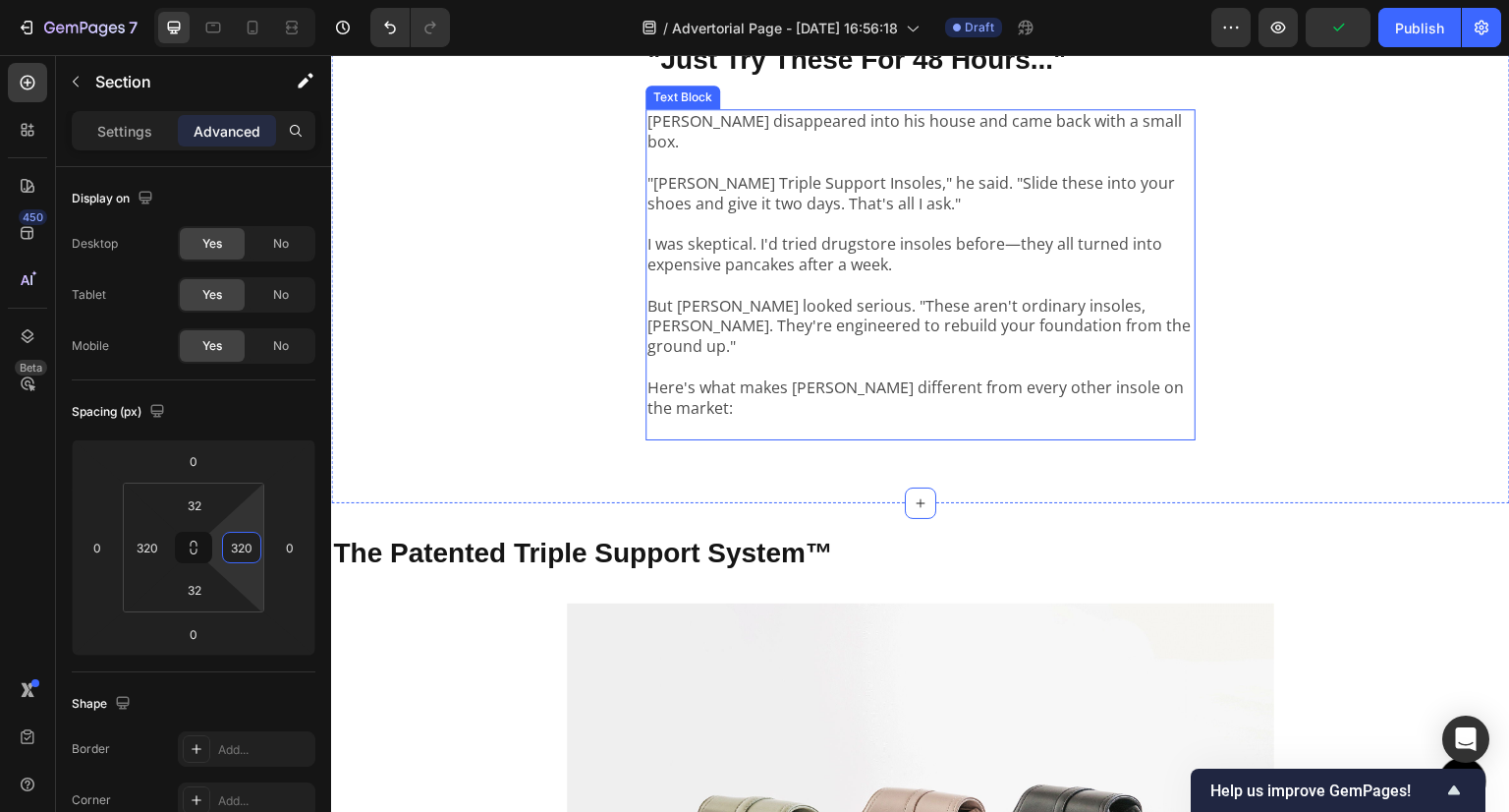
scroll to position [4127, 0]
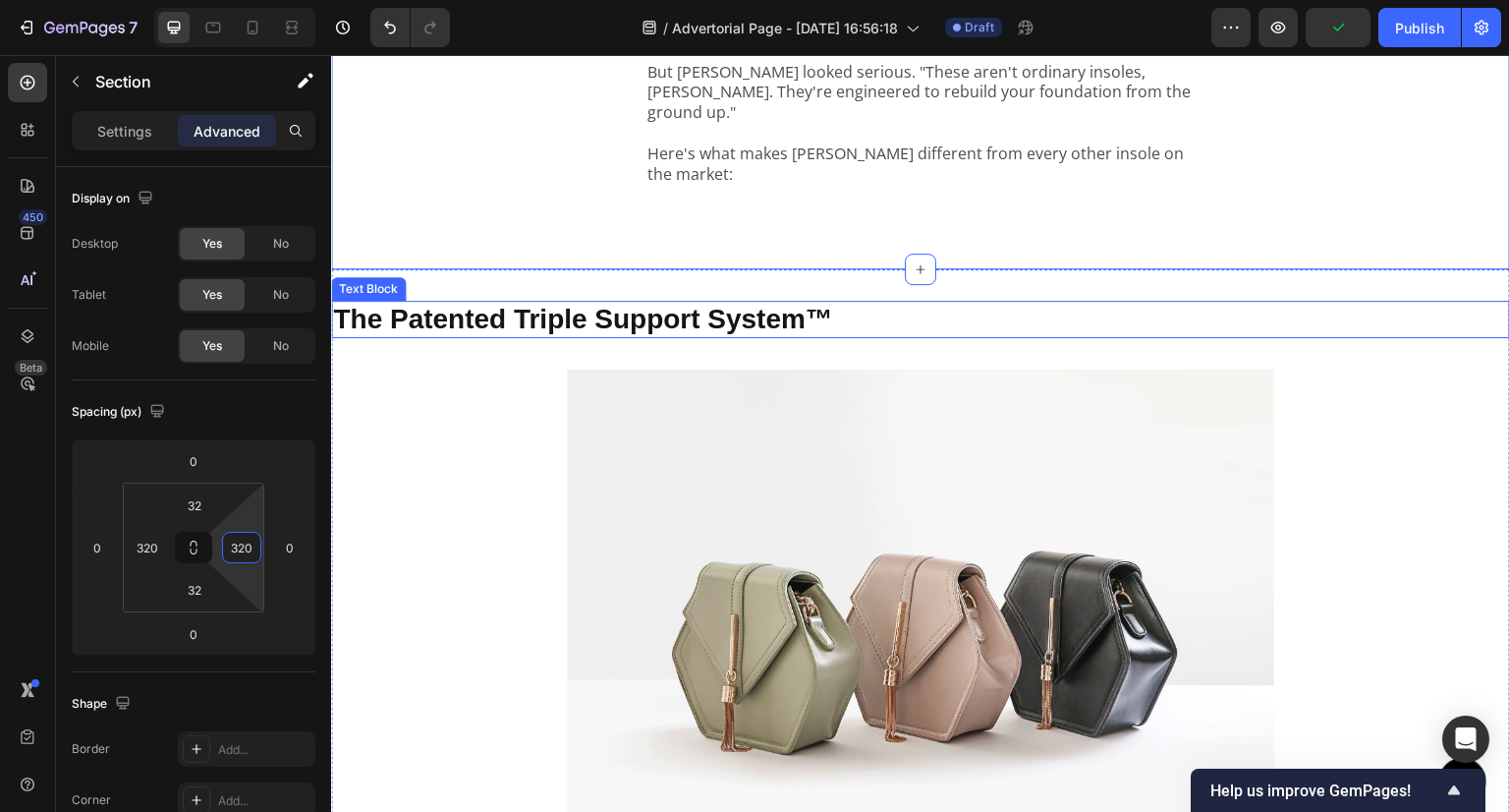
click at [972, 302] on p "The Patented Triple Support System™" at bounding box center [920, 319] width 1175 height 33
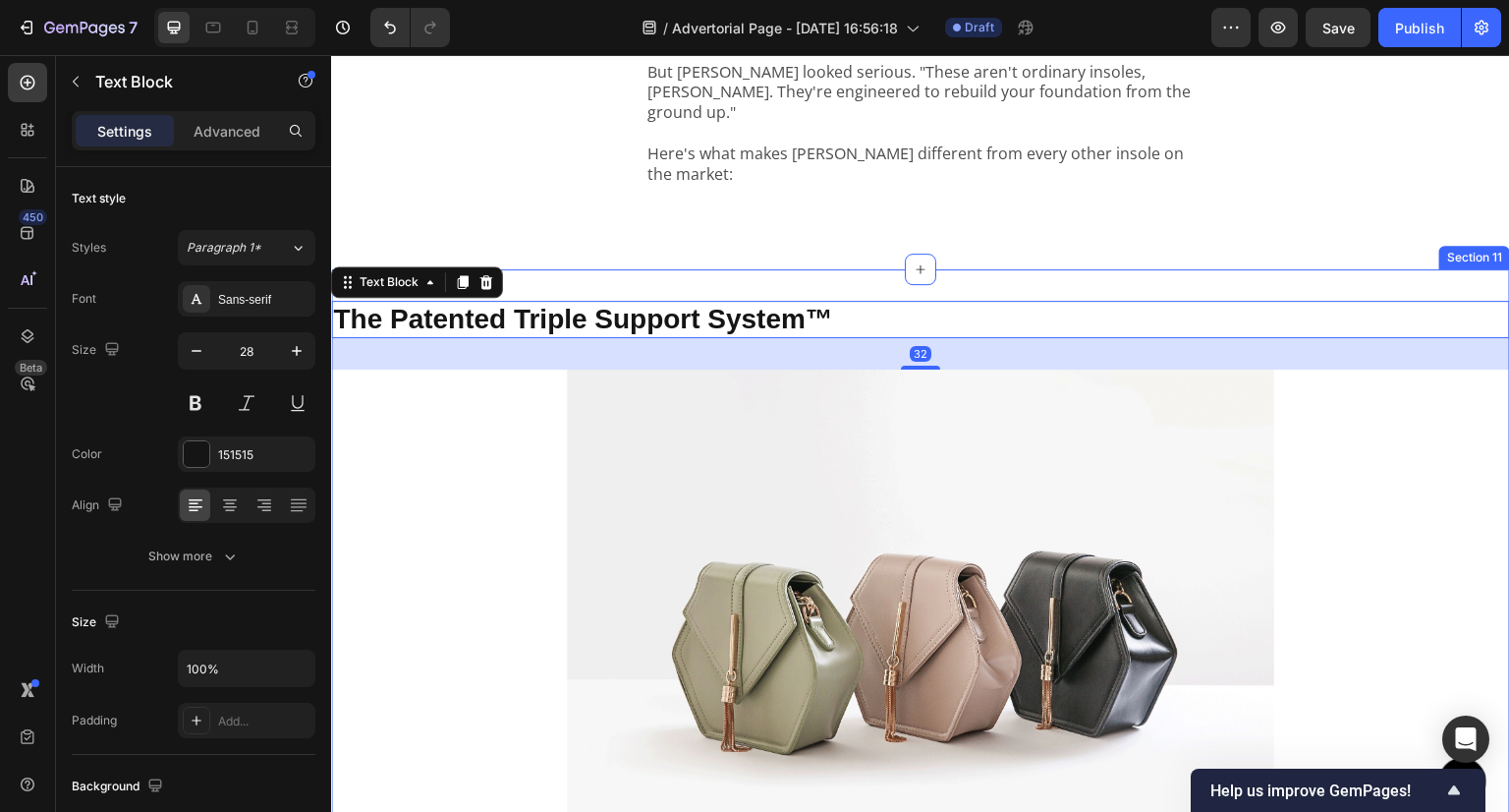
click at [1000, 270] on div "The Patented Triple Support System™ Text Block 32 Image Icon 1. Arch Rebalance …" at bounding box center [920, 812] width 1179 height 1086
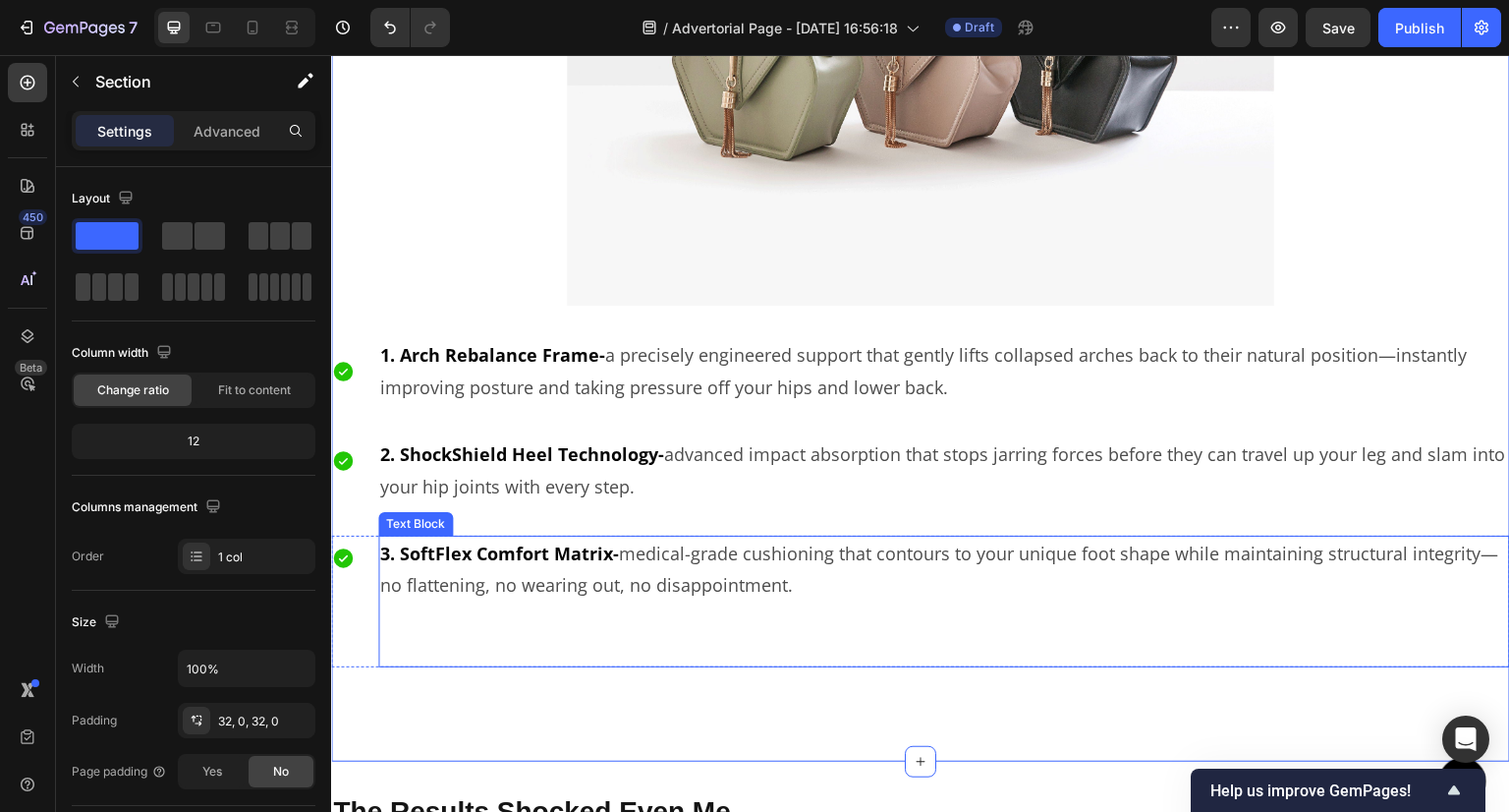
scroll to position [4815, 0]
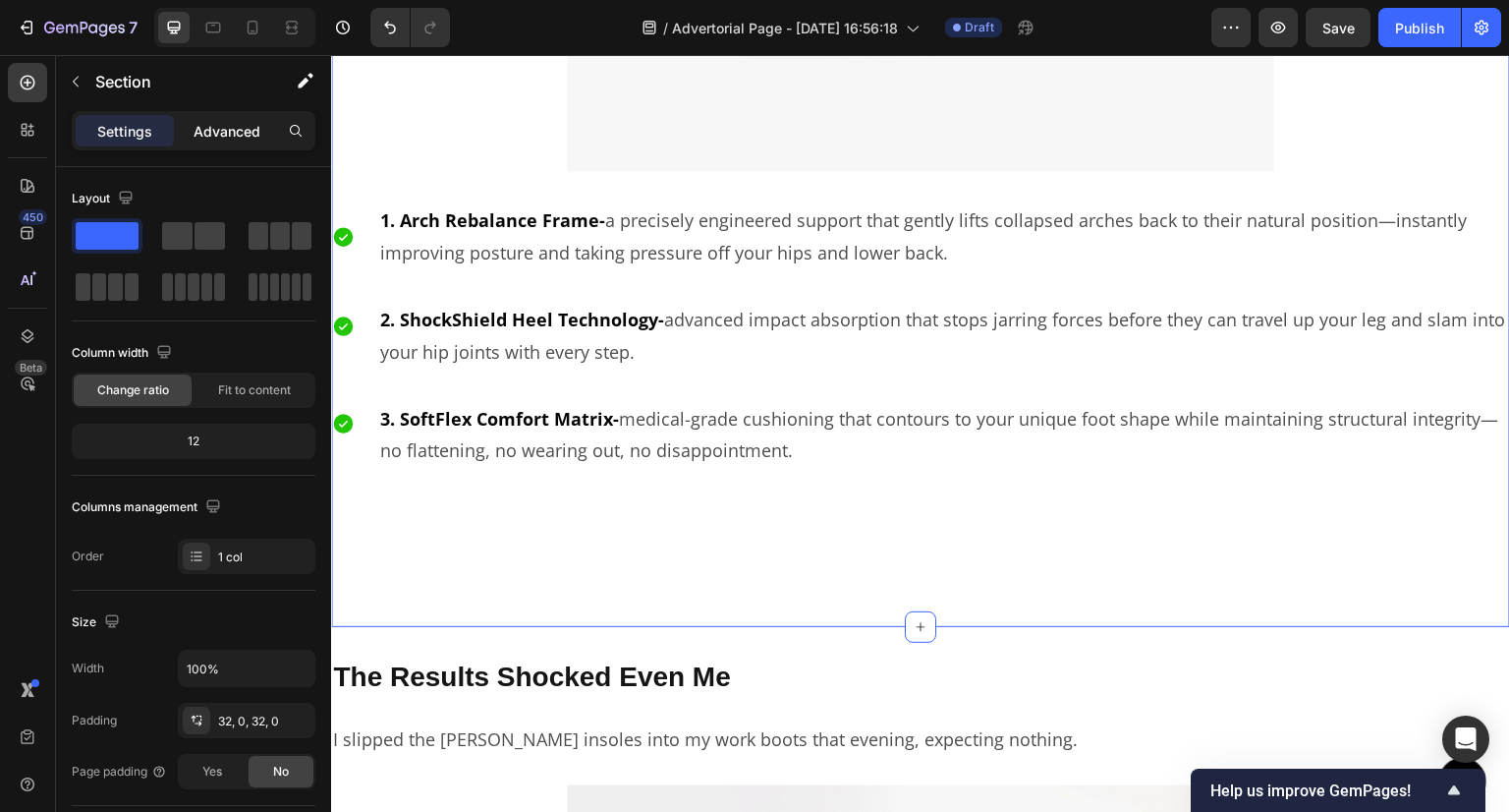
click at [244, 137] on p "Advanced" at bounding box center [227, 131] width 67 height 21
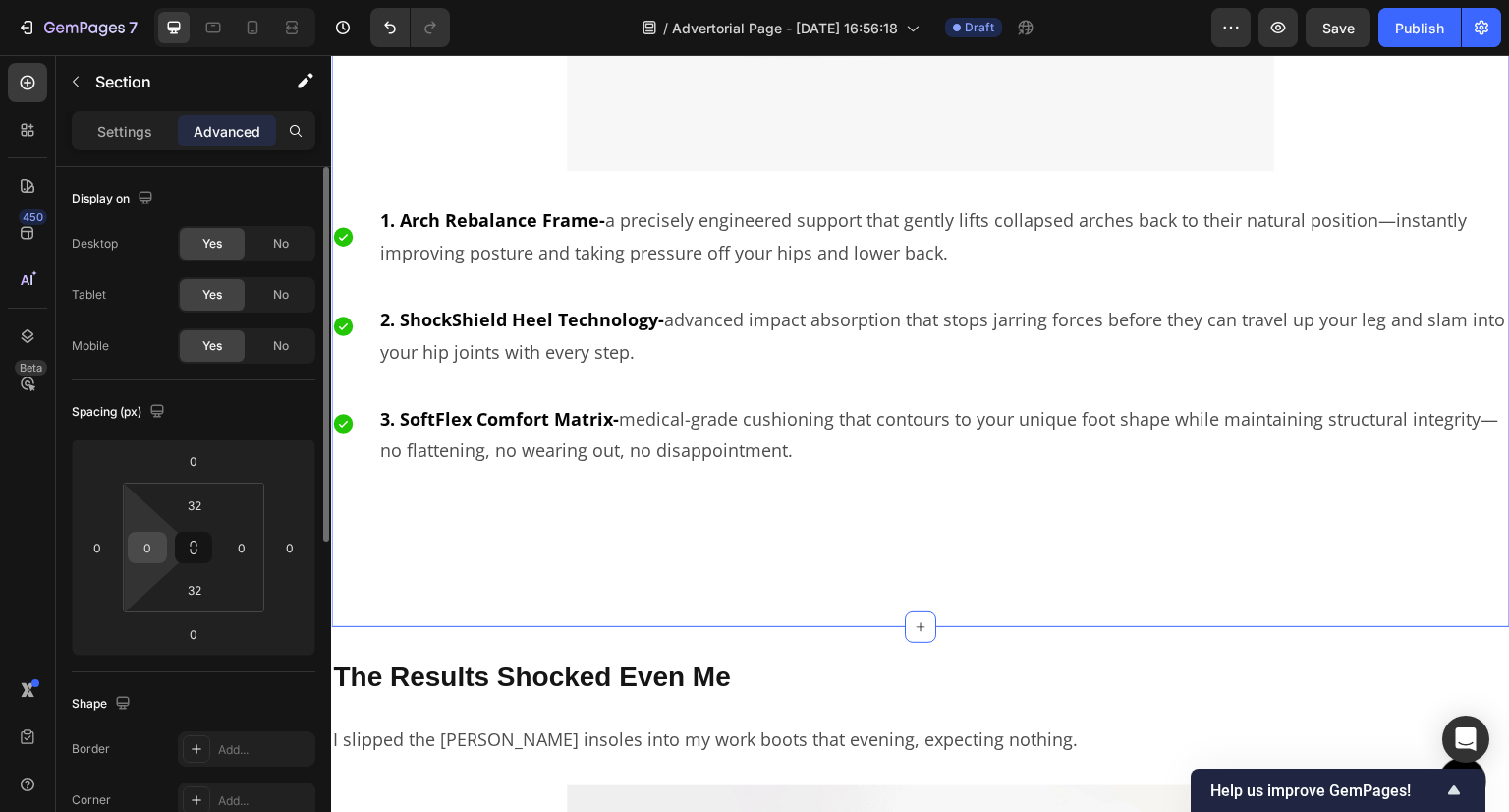
click at [155, 548] on input "0" at bounding box center [148, 547] width 30 height 30
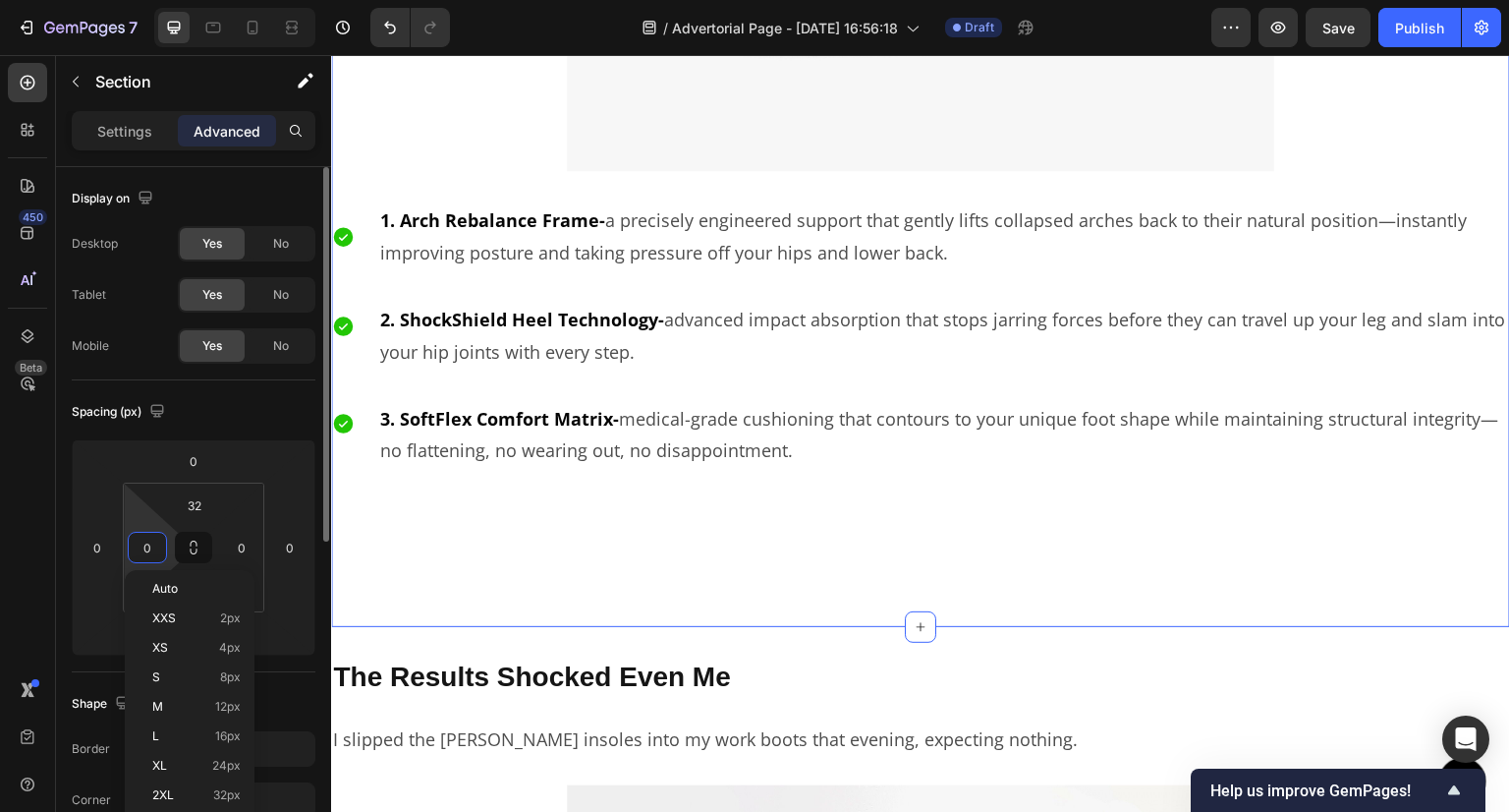
paste input "32"
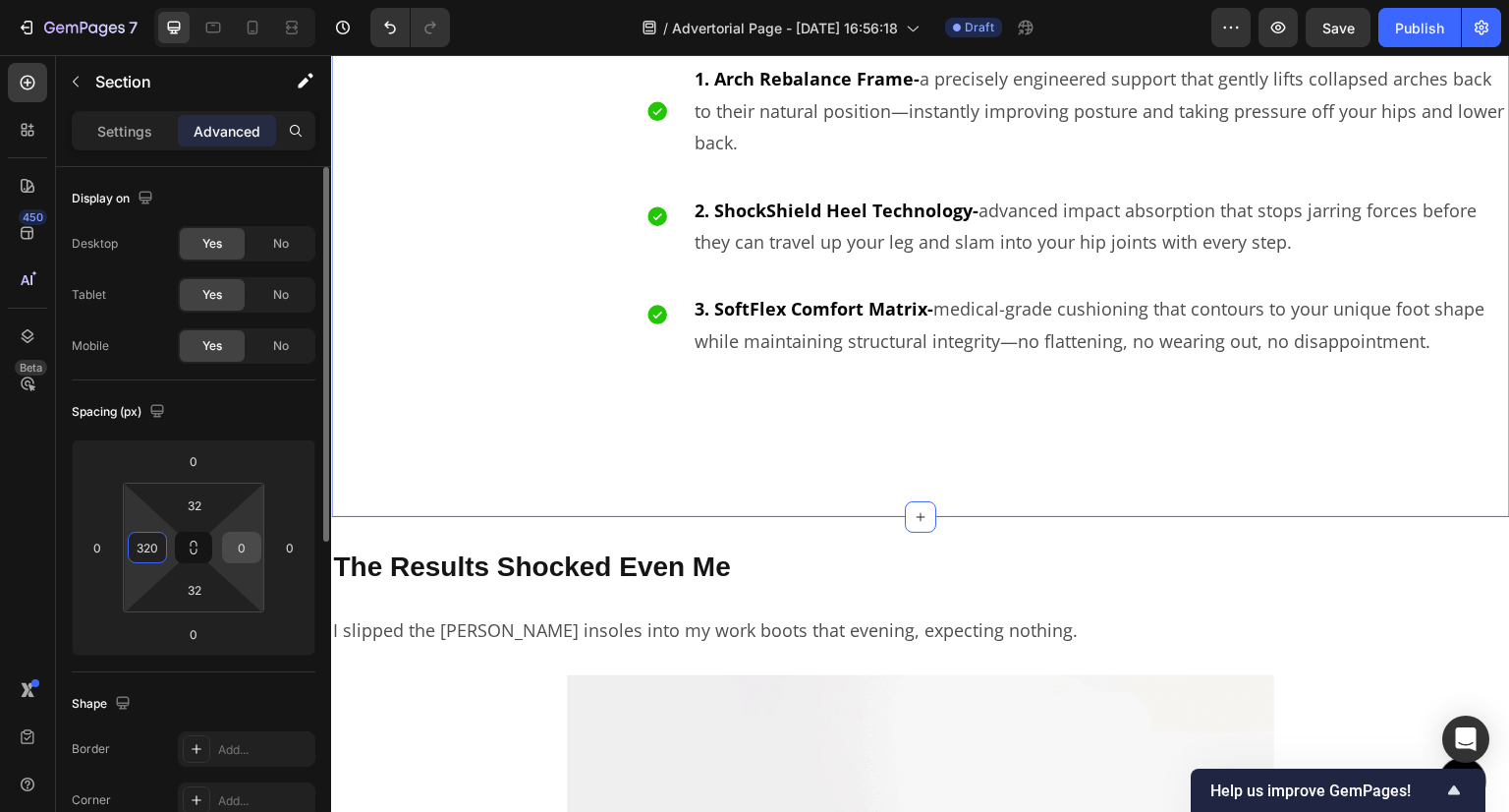
type input "320"
click at [236, 553] on input "0" at bounding box center [242, 547] width 30 height 30
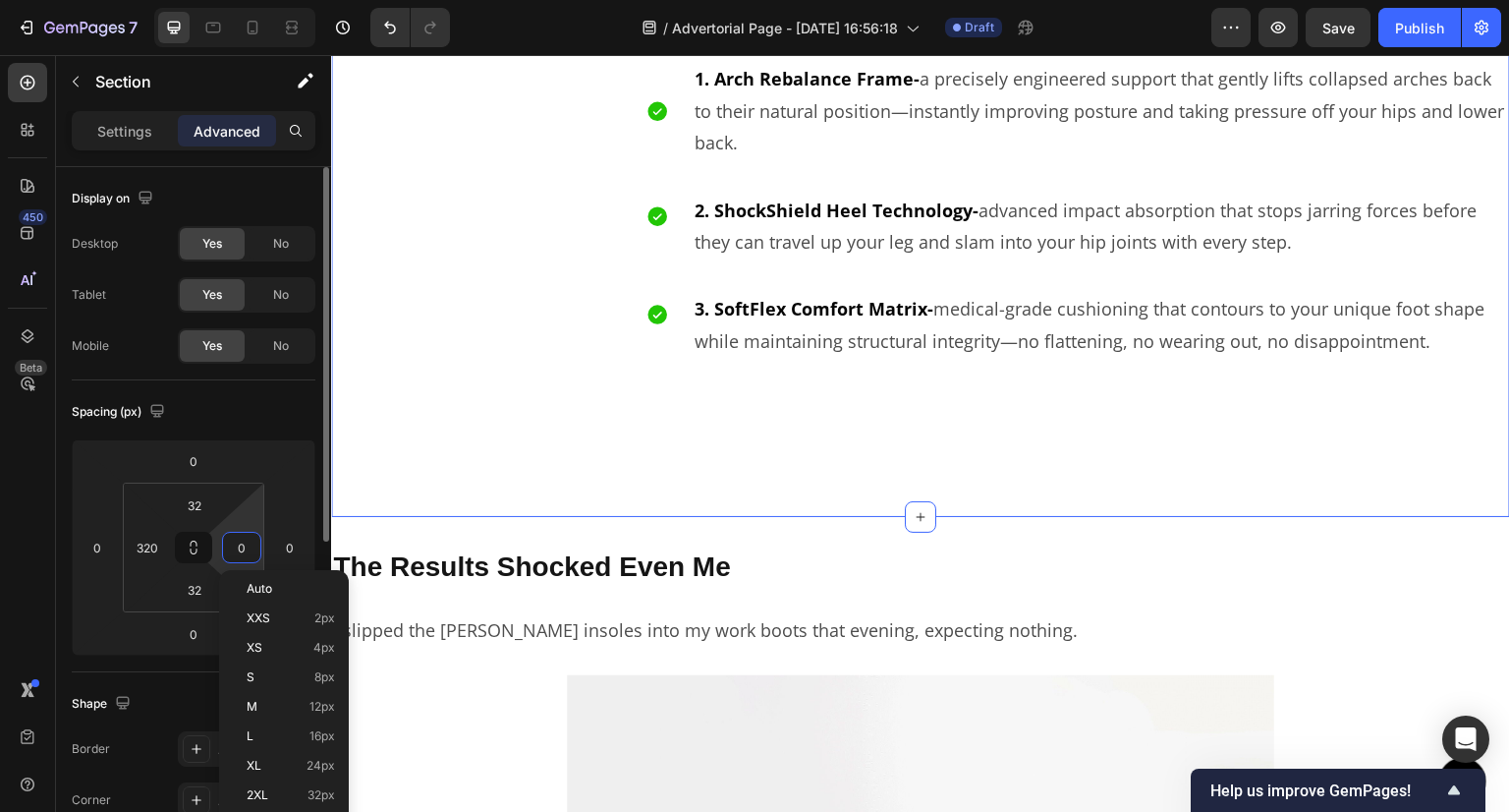
paste input "32"
type input "320"
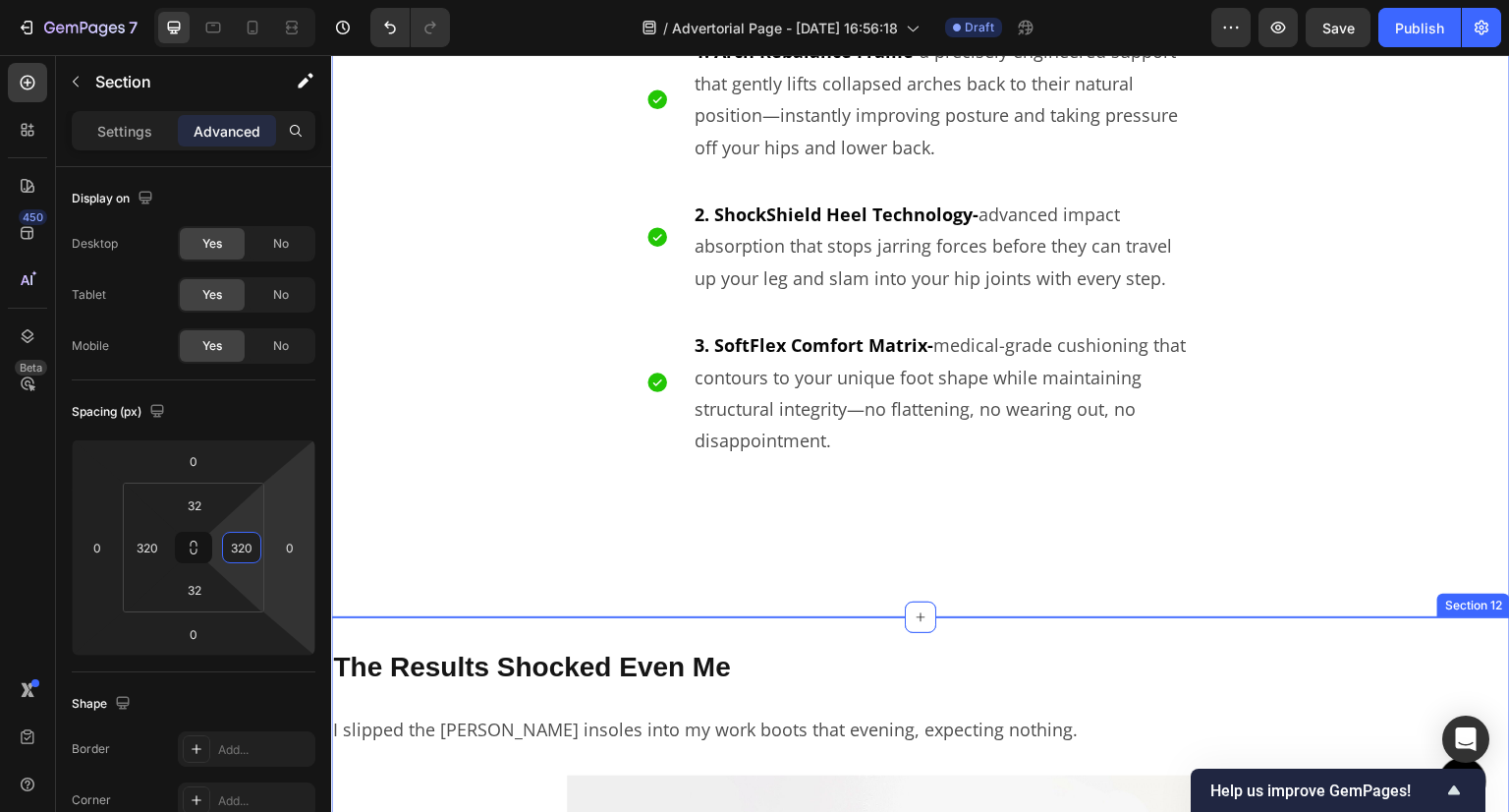
scroll to position [4520, 0]
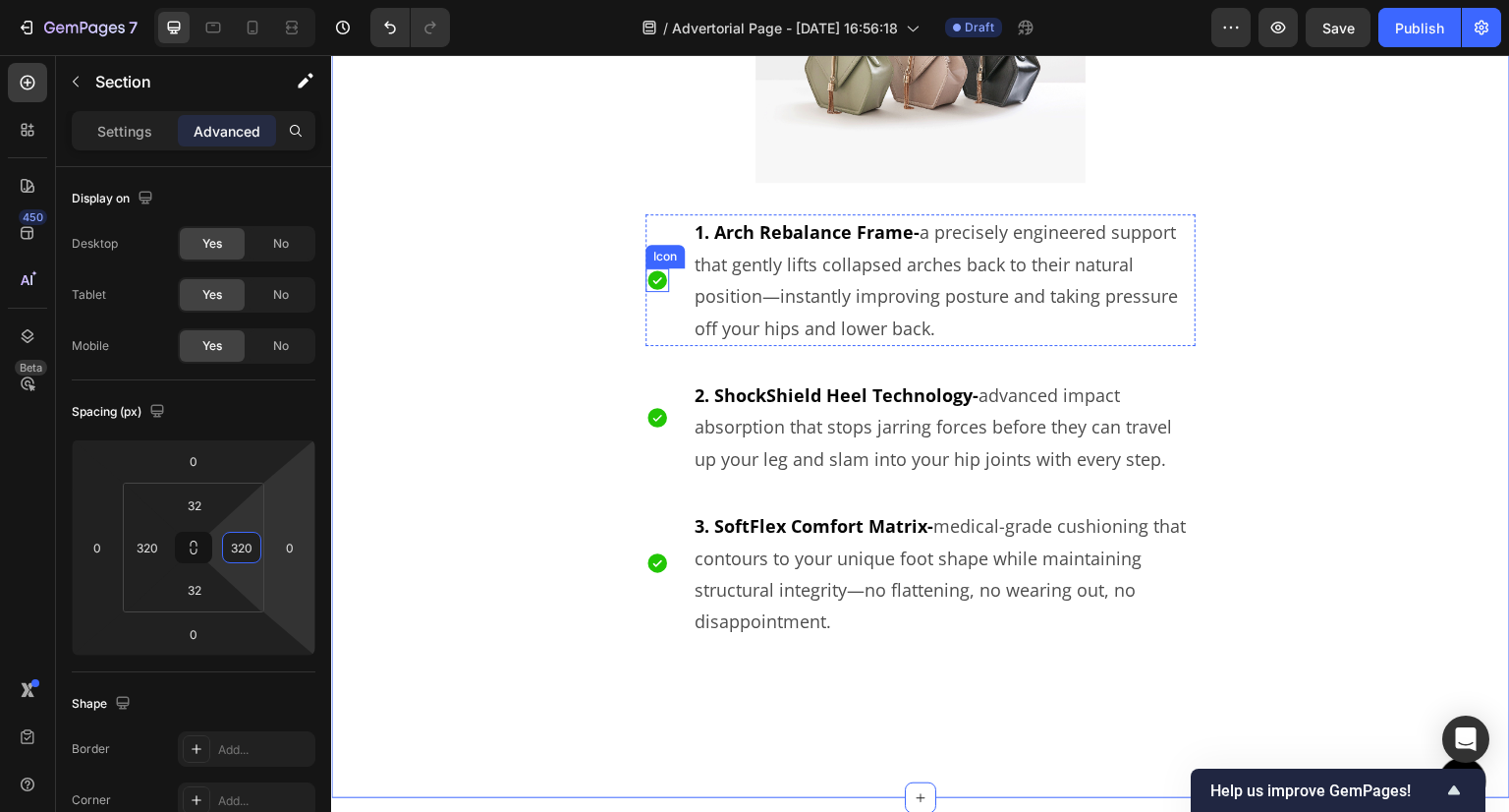
click at [659, 281] on icon at bounding box center [658, 281] width 20 height 20
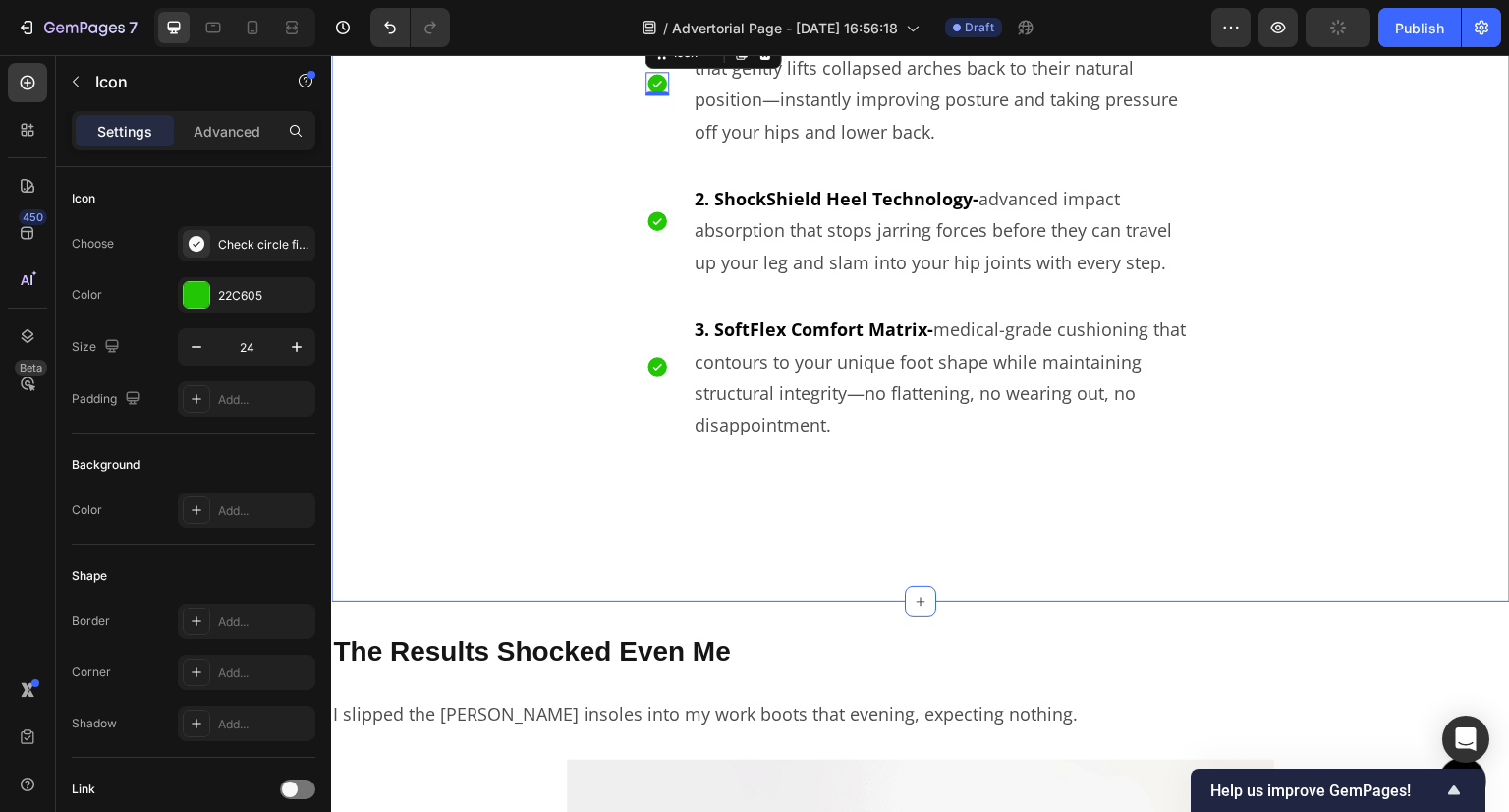
scroll to position [5011, 0]
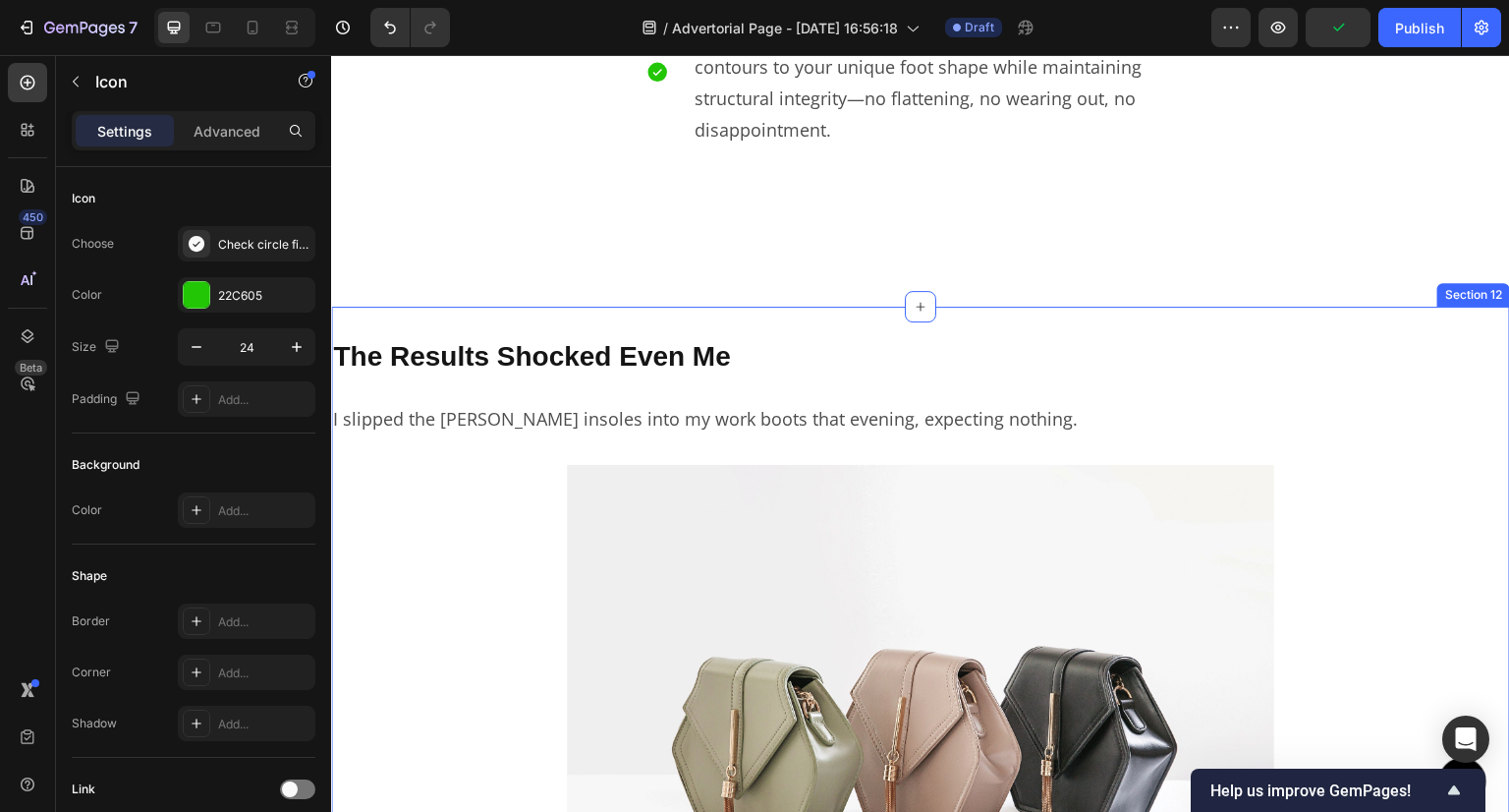
click at [820, 307] on div "The Results Shocked Even Me Text Block I slipped the Velora insoles into my wor…" at bounding box center [920, 826] width 1179 height 1040
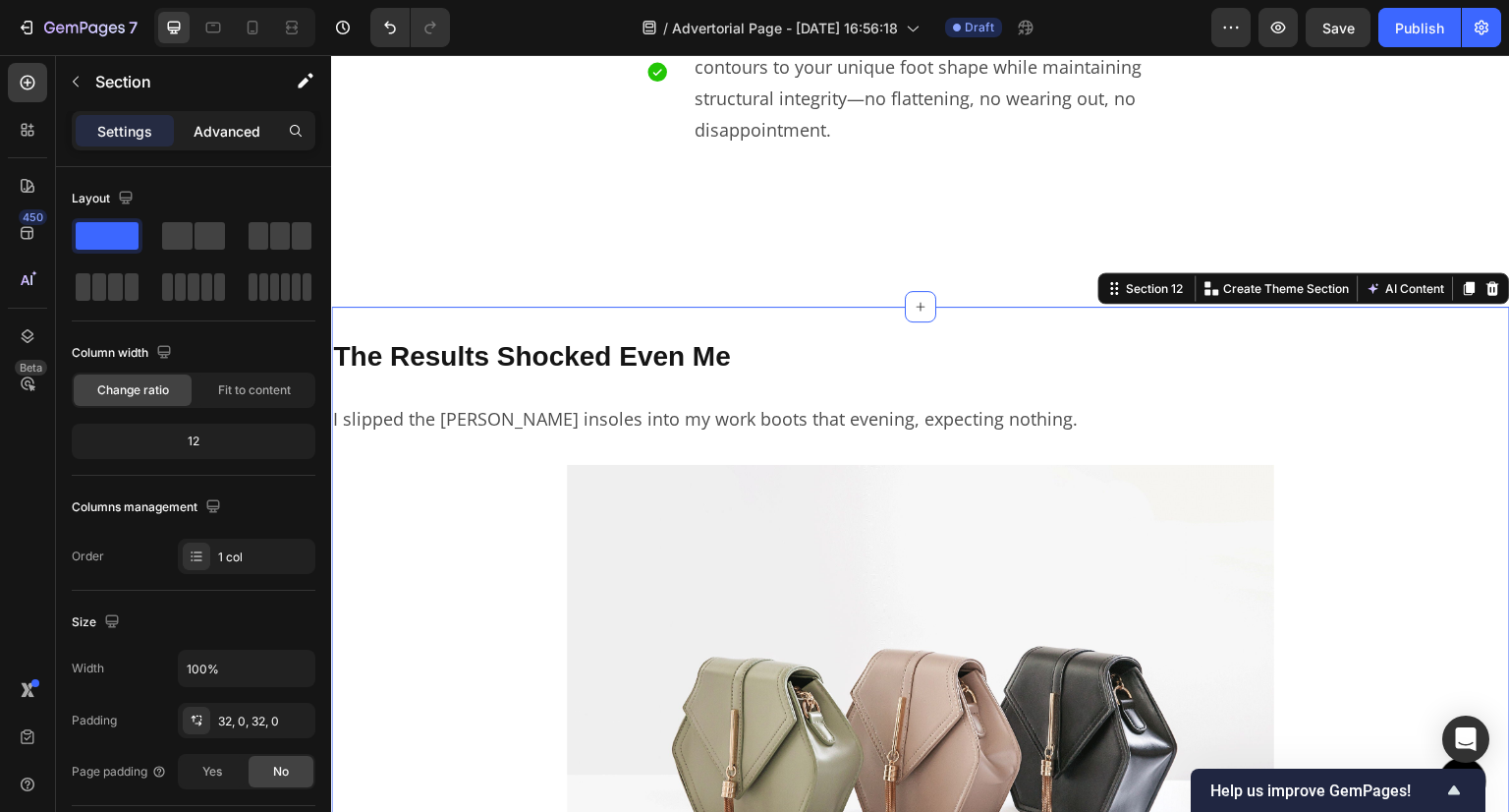
click at [235, 136] on p "Advanced" at bounding box center [227, 131] width 67 height 21
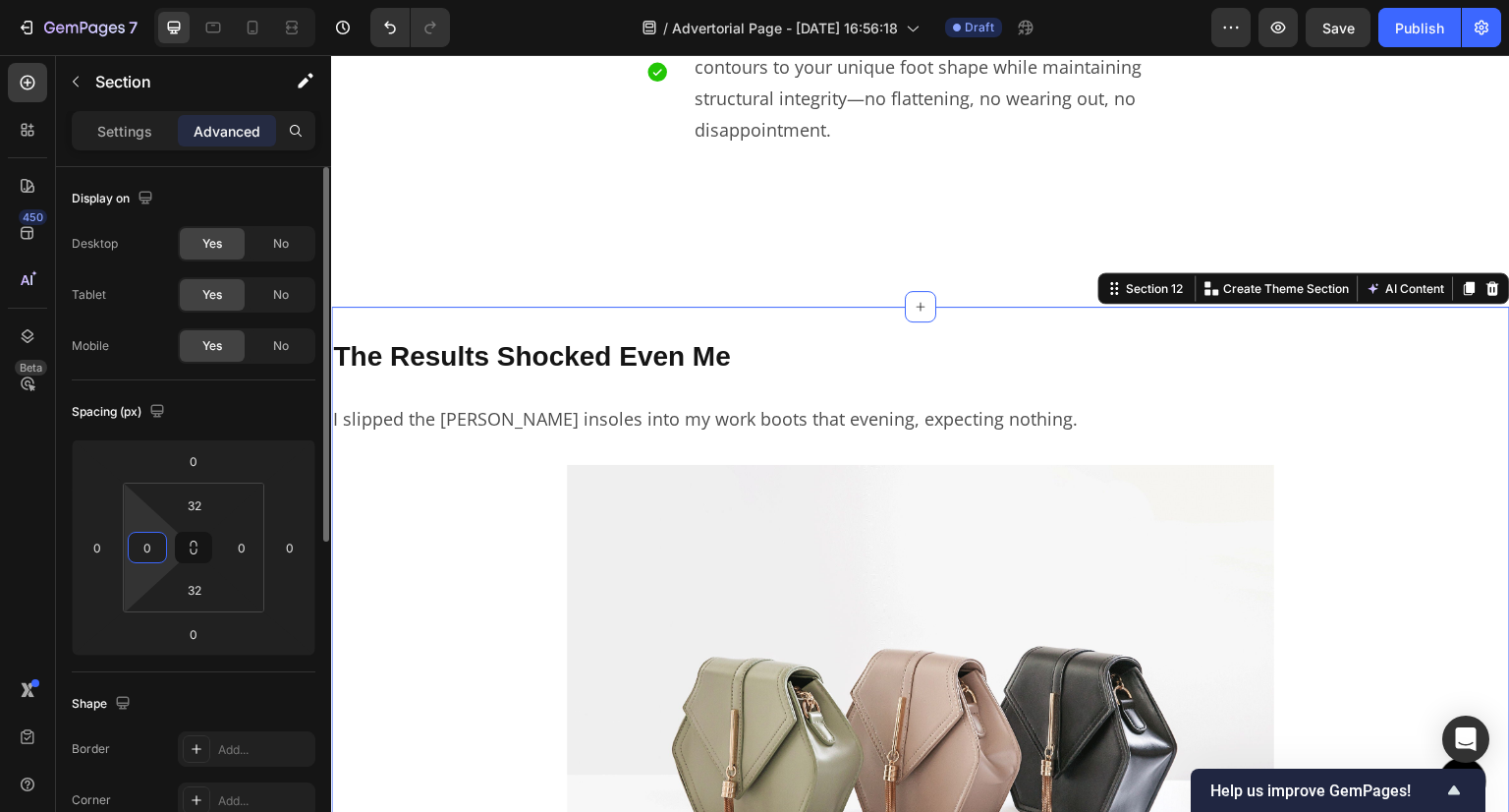
click at [139, 561] on input "0" at bounding box center [148, 547] width 30 height 30
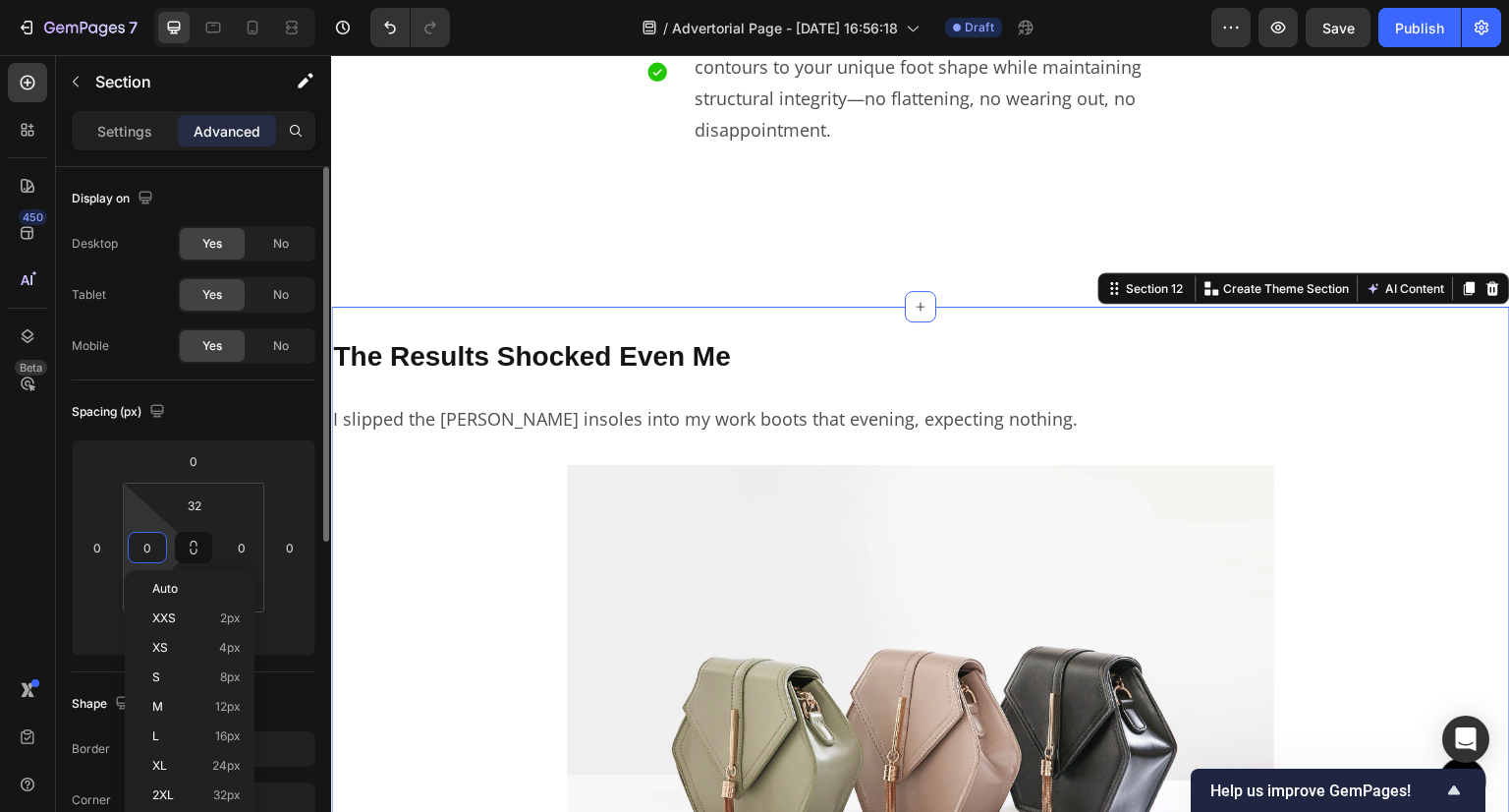
paste input "32"
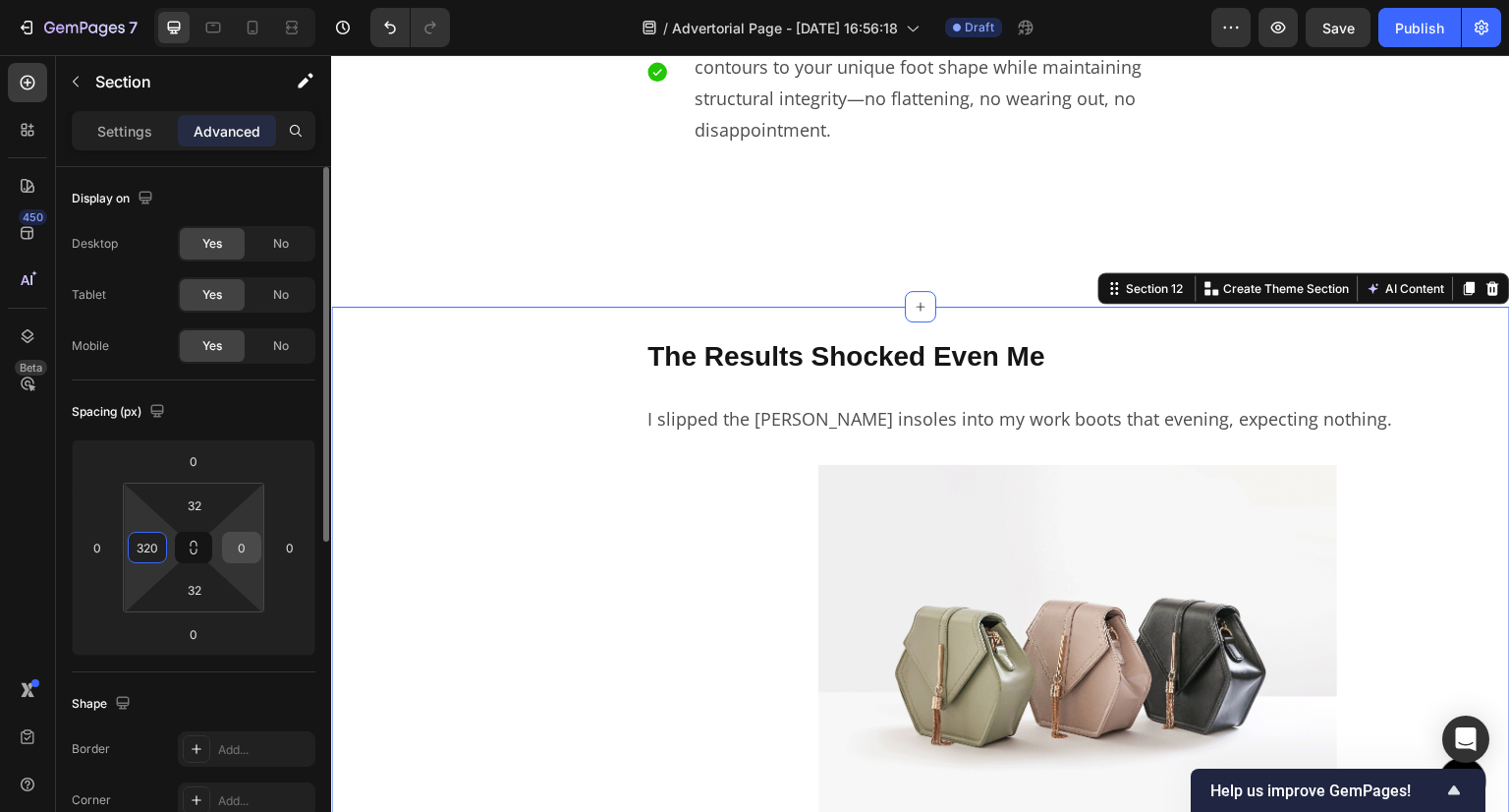
type input "320"
click at [234, 546] on input "0" at bounding box center [242, 547] width 30 height 30
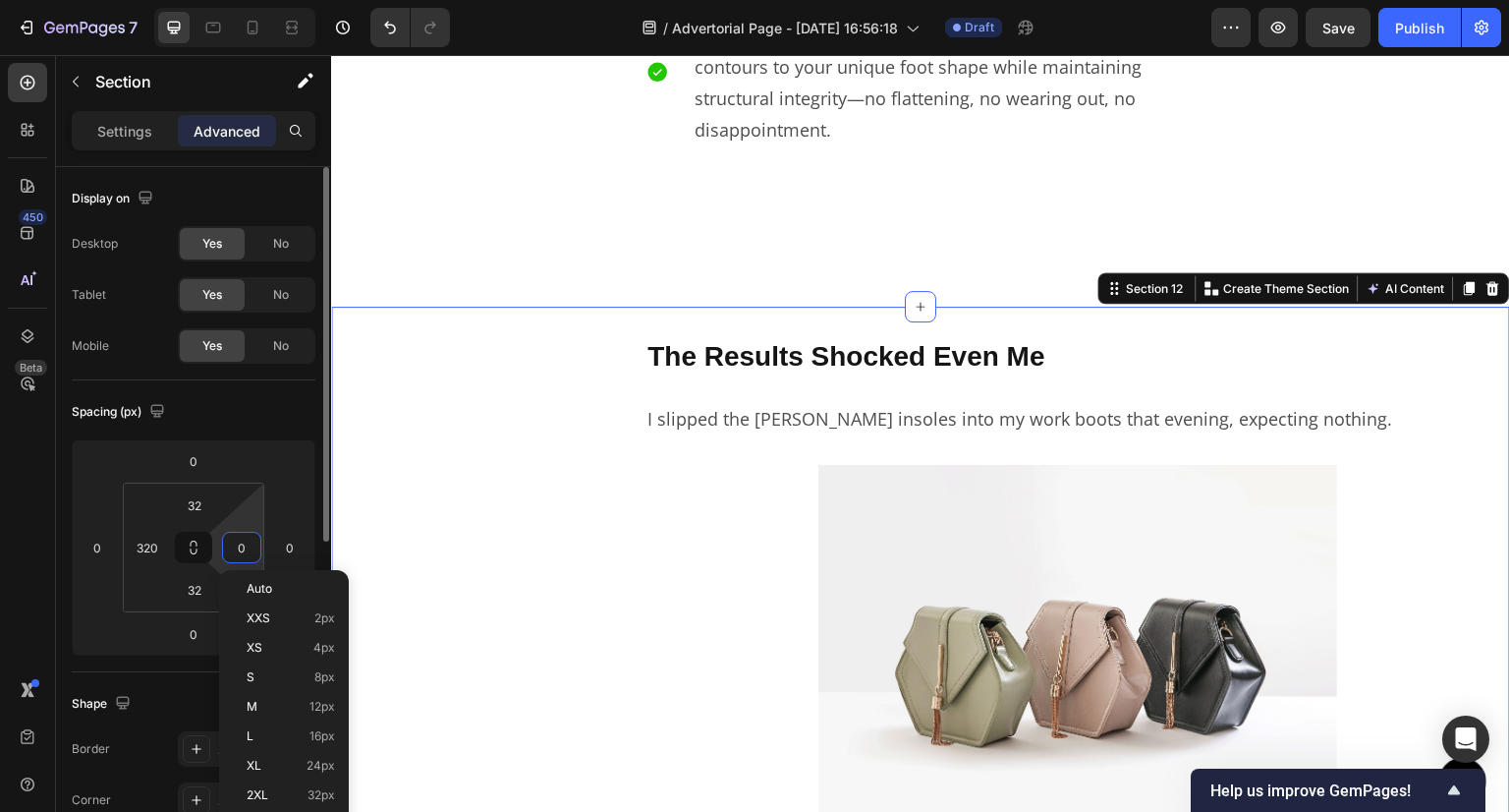
paste input "32"
type input "320"
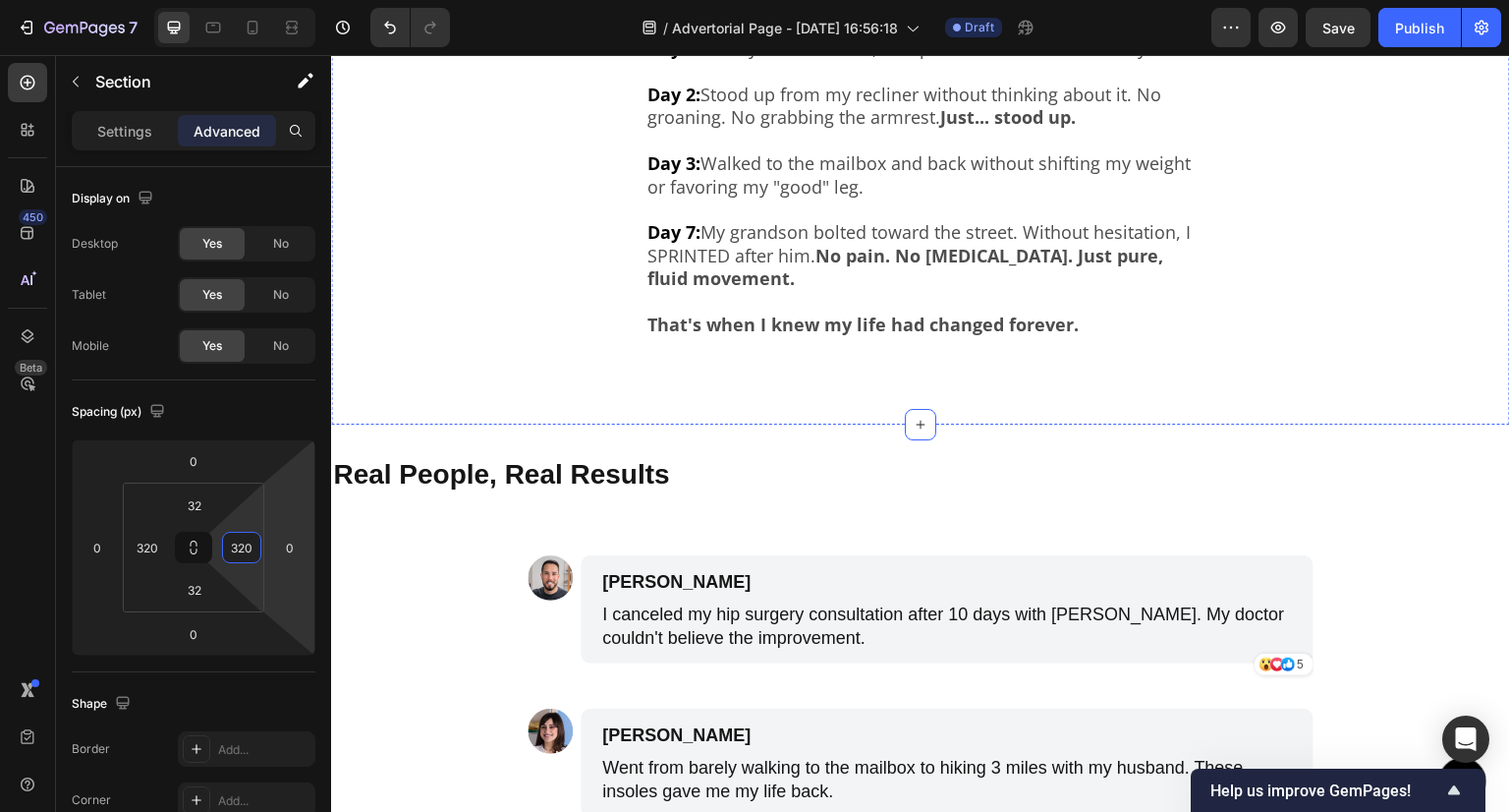
scroll to position [5994, 0]
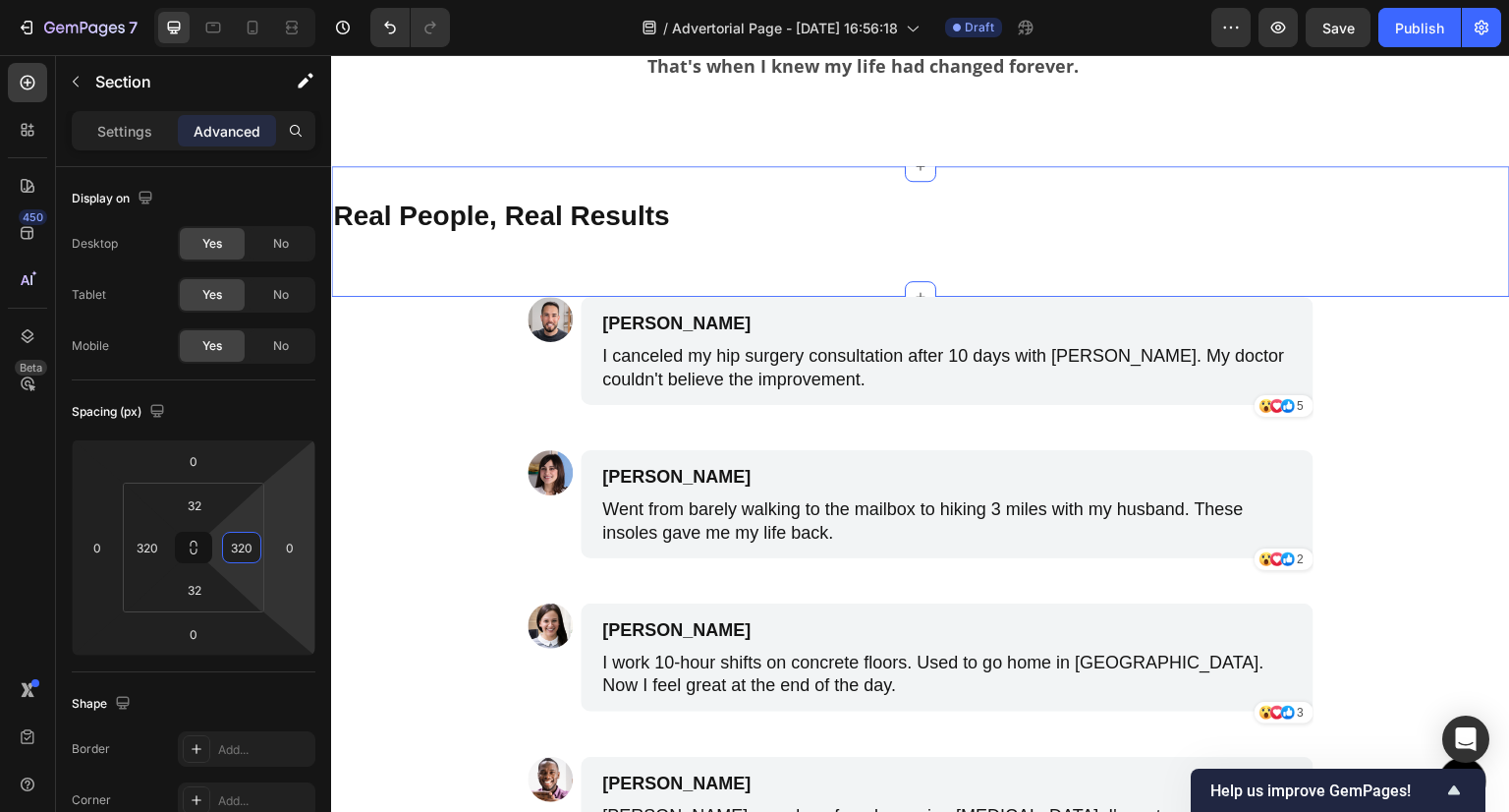
click at [729, 195] on div "Real People, Real Results Text Block Section 13 You can create reusable section…" at bounding box center [920, 232] width 1179 height 132
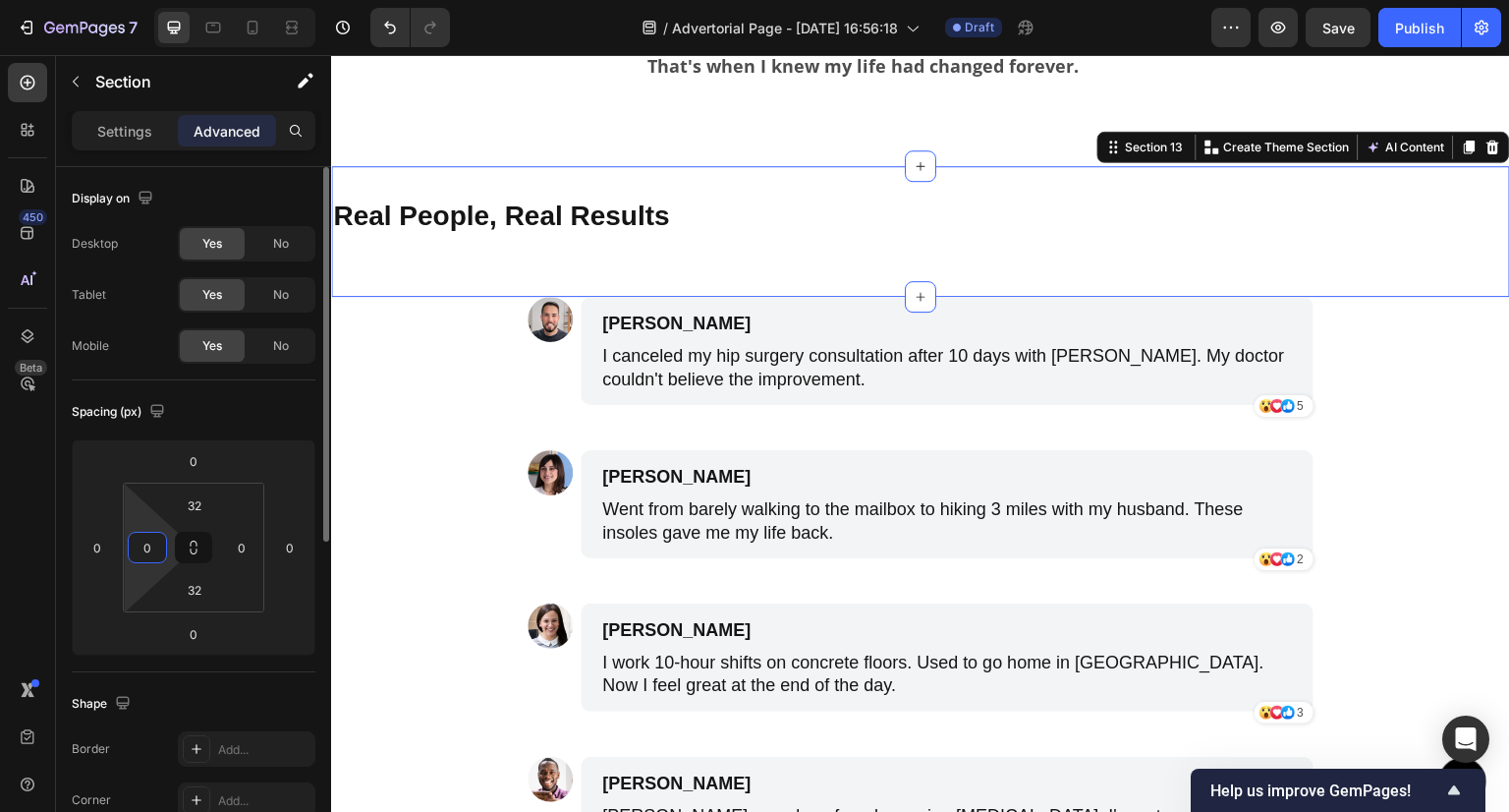
click at [150, 546] on input "0" at bounding box center [148, 547] width 30 height 30
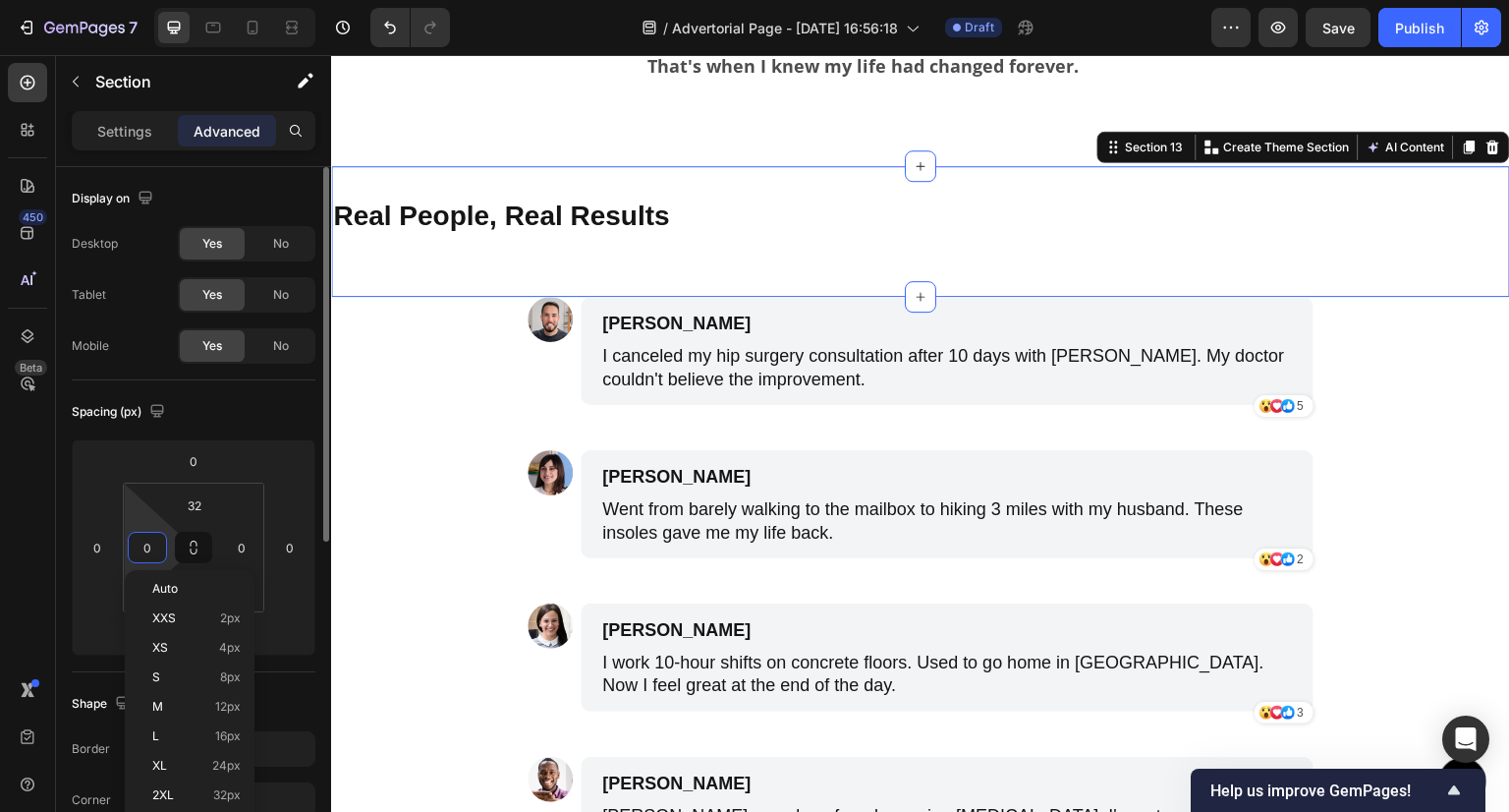
paste input "32"
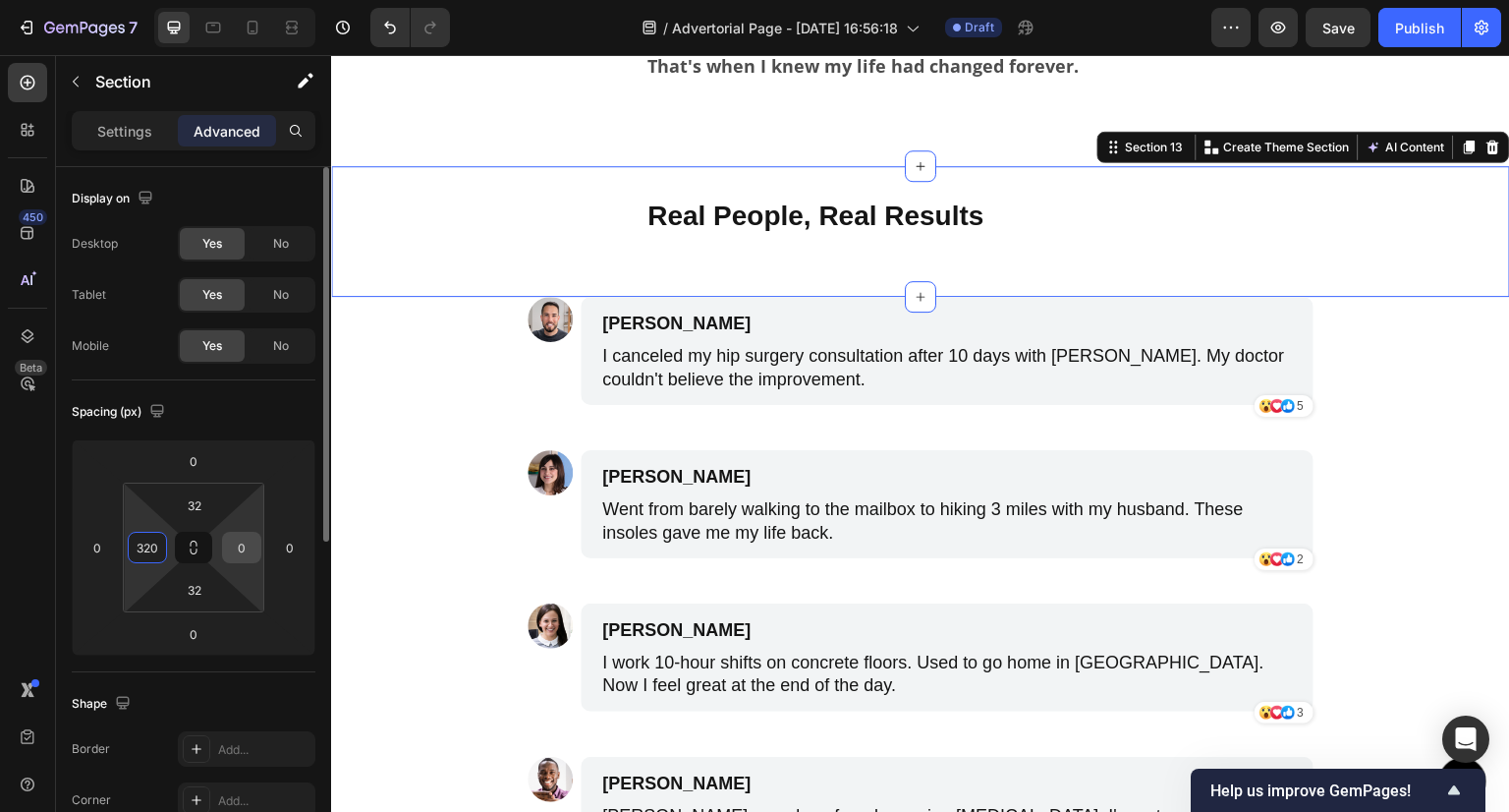
type input "320"
click at [241, 549] on input "0" at bounding box center [242, 547] width 30 height 30
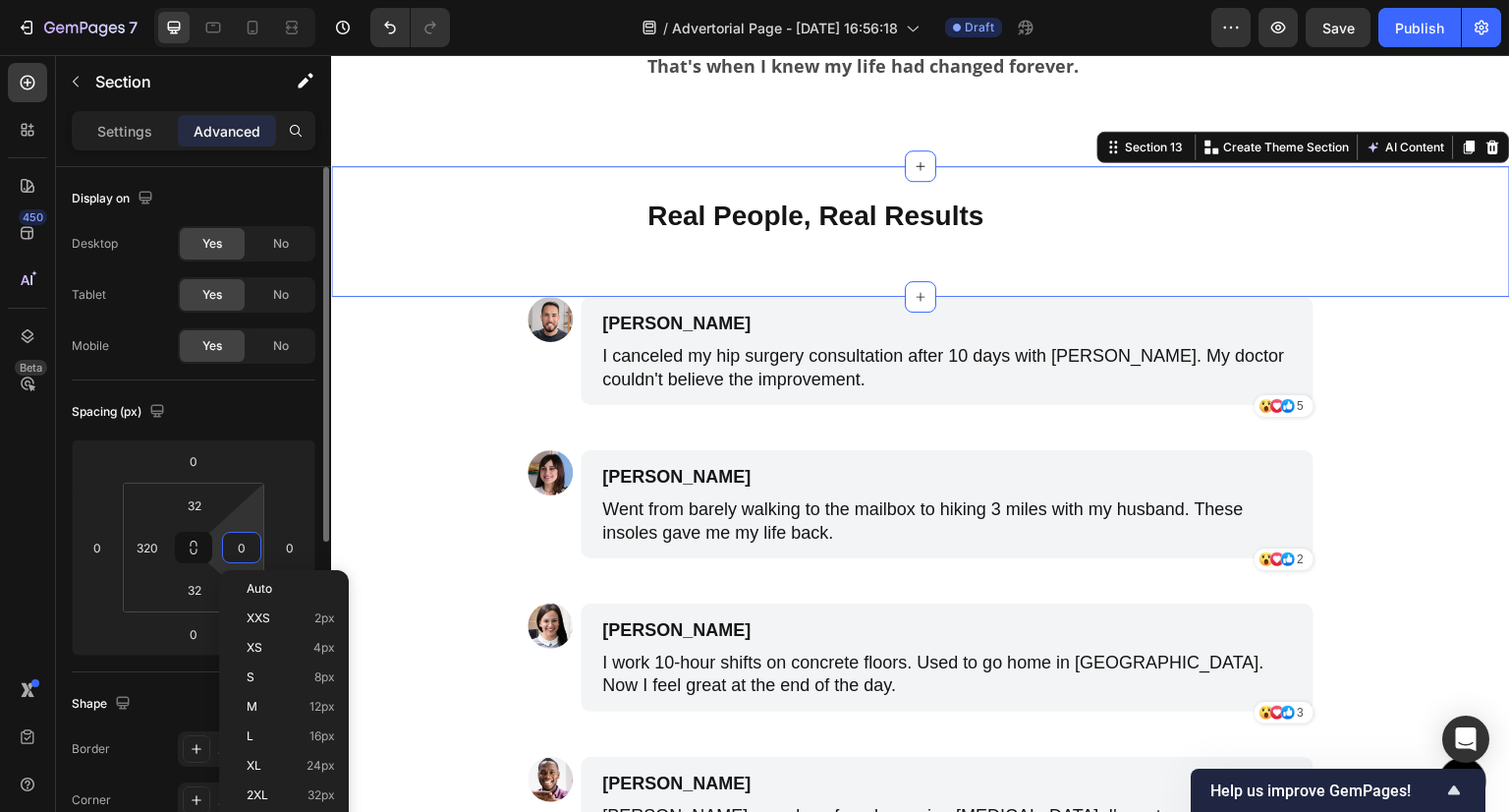
paste input "32"
type input "320"
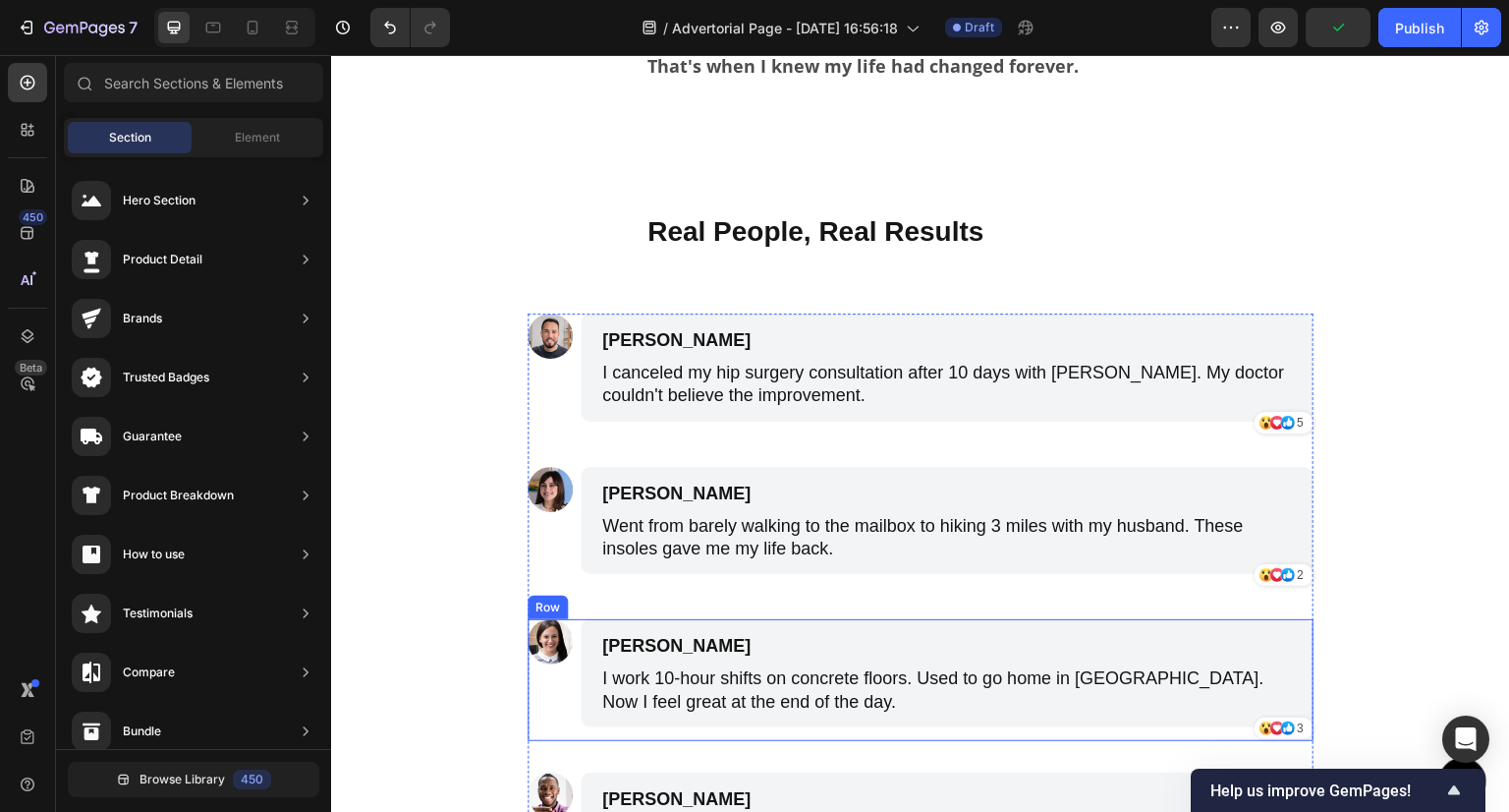
click at [528, 398] on div "Image" at bounding box center [550, 374] width 45 height 122
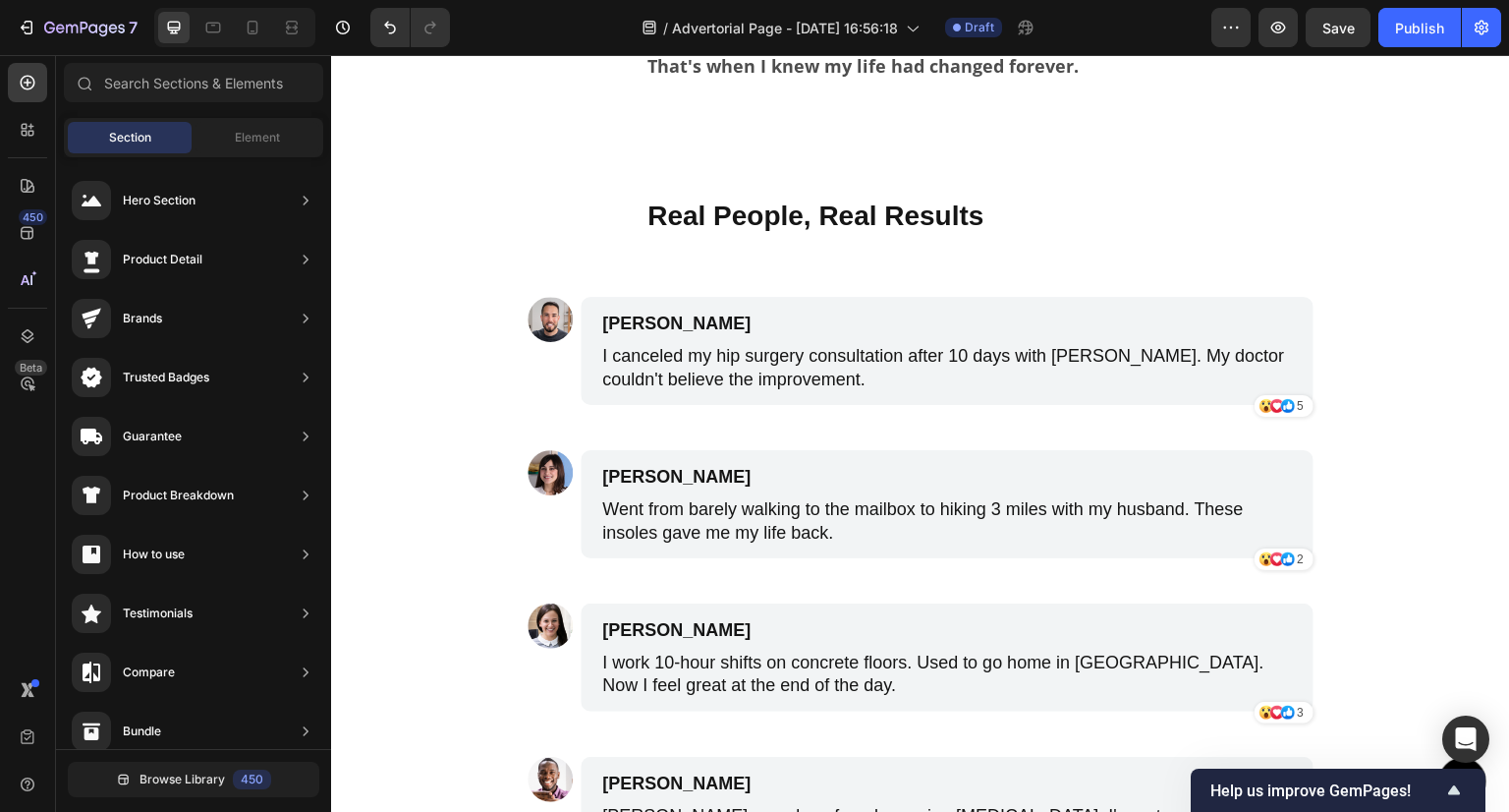
drag, startPoint x: 468, startPoint y: 466, endPoint x: 648, endPoint y: 375, distance: 201.7
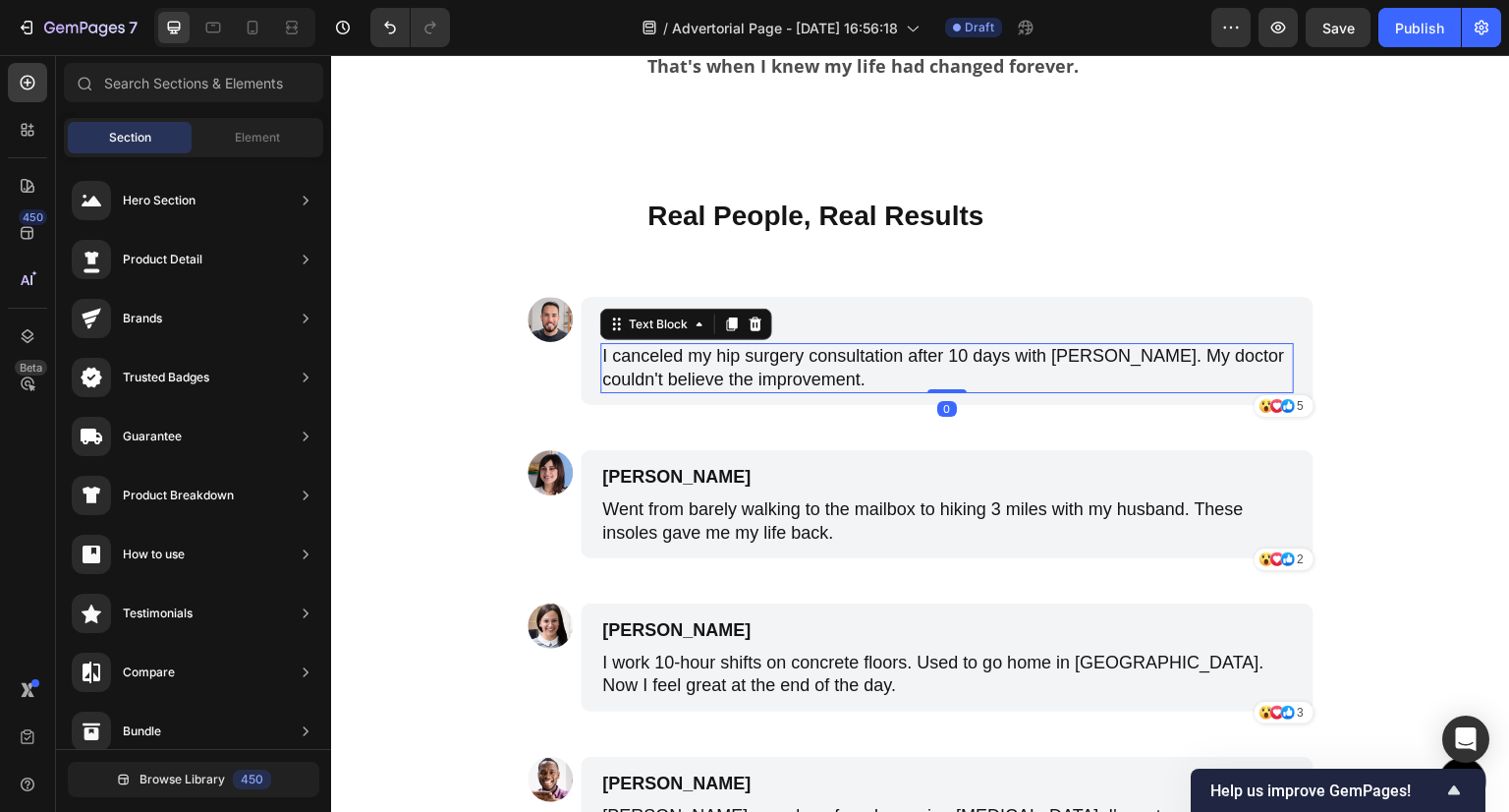
click at [1263, 358] on div "I canceled my hip surgery consultation after 10 days with [PERSON_NAME]. My doc…" at bounding box center [947, 367] width 694 height 50
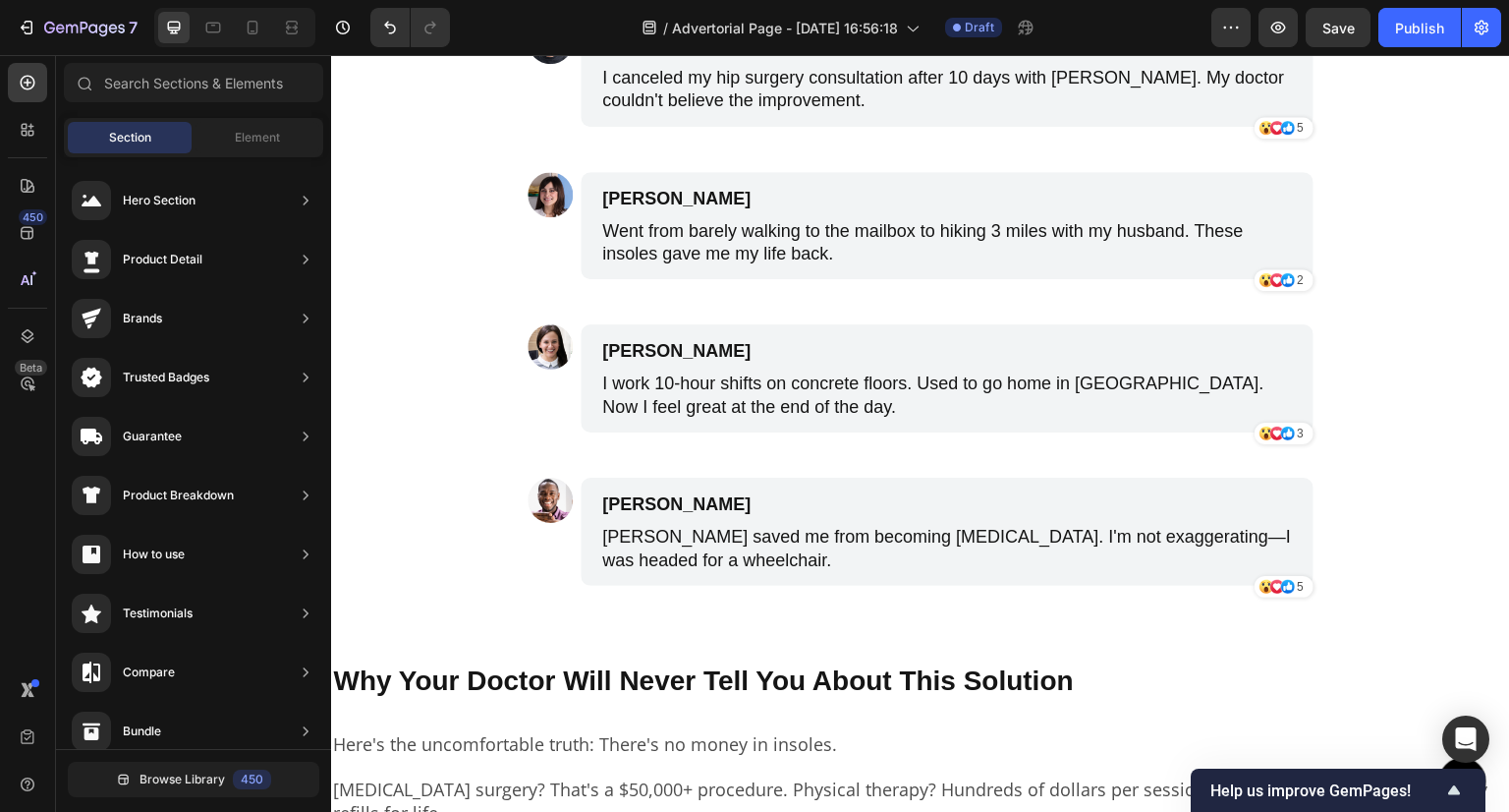
scroll to position [6584, 0]
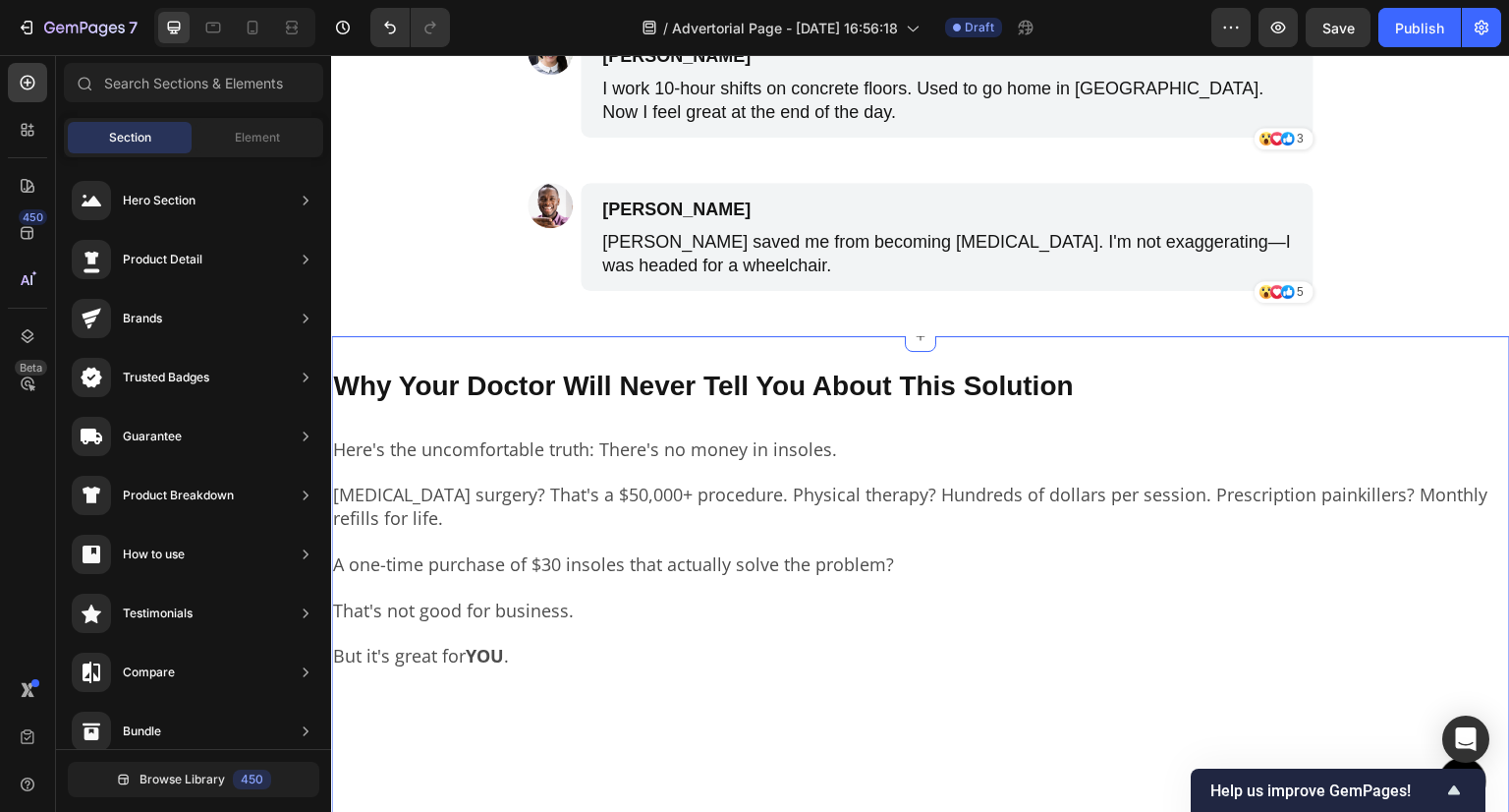
click at [689, 355] on div "Why Your Doctor Will Never Tell You About This Solution Text Block Here's the u…" at bounding box center [920, 618] width 1179 height 566
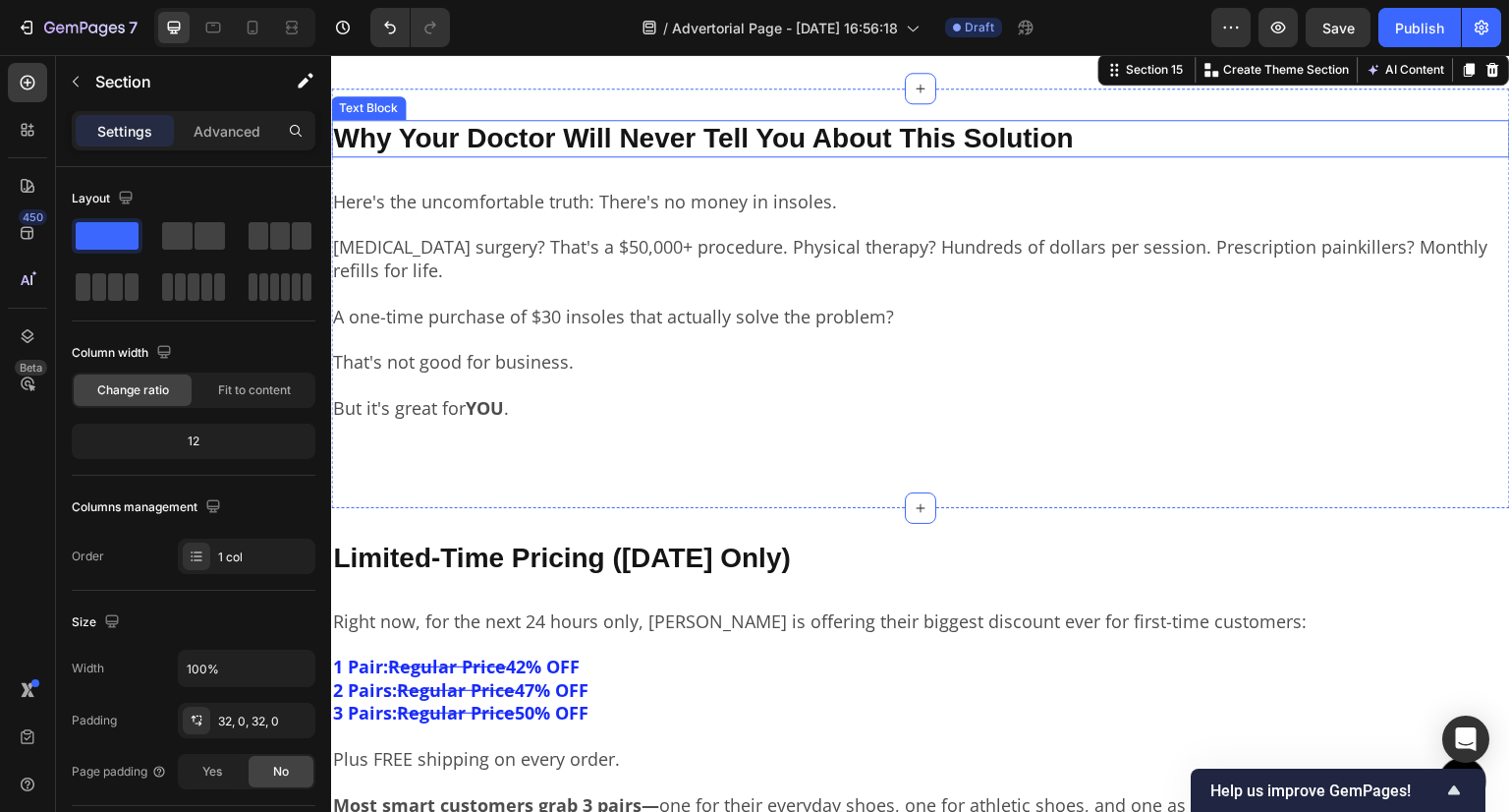
scroll to position [6976, 0]
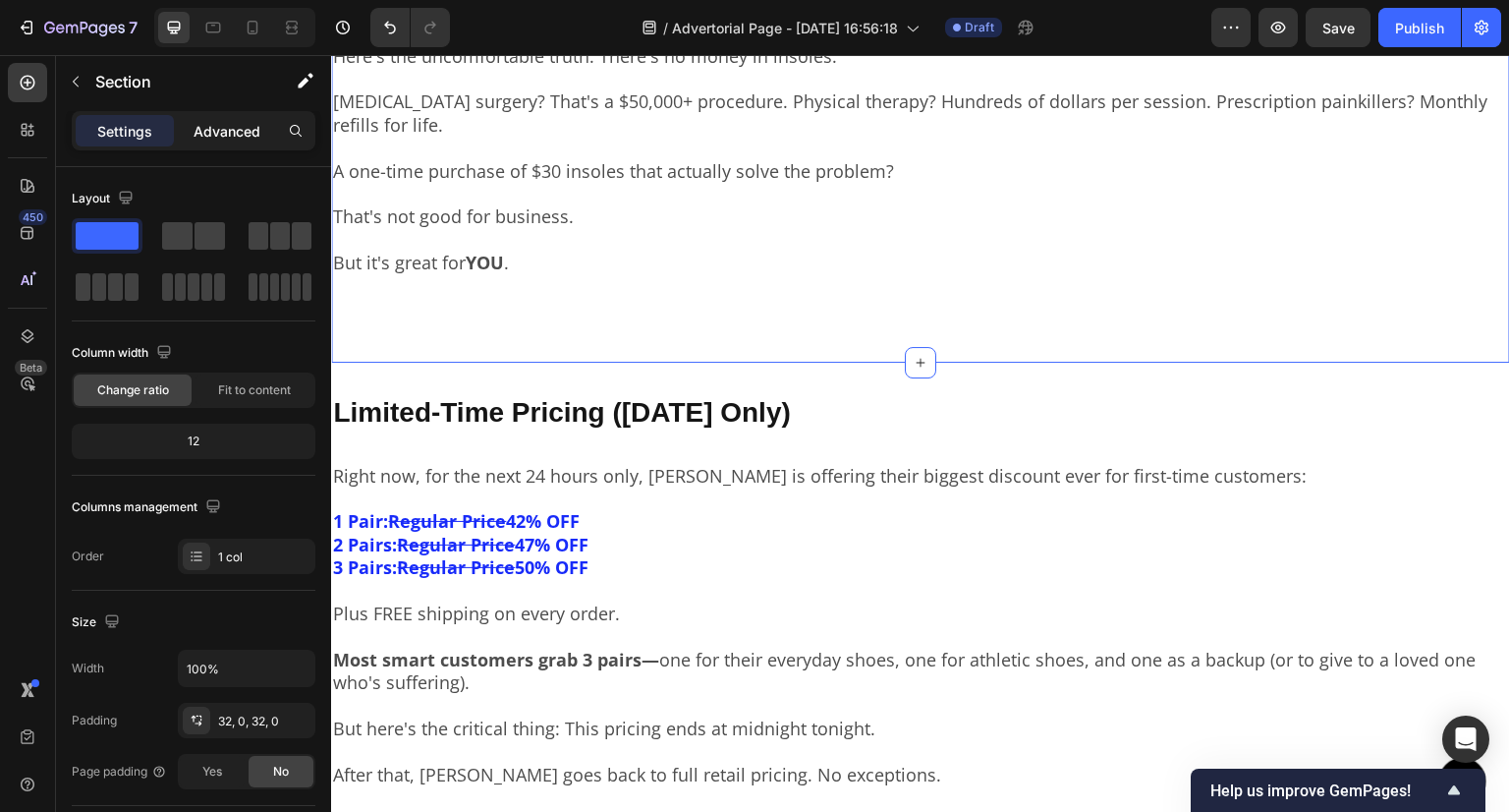
click at [240, 134] on p "Advanced" at bounding box center [227, 131] width 67 height 21
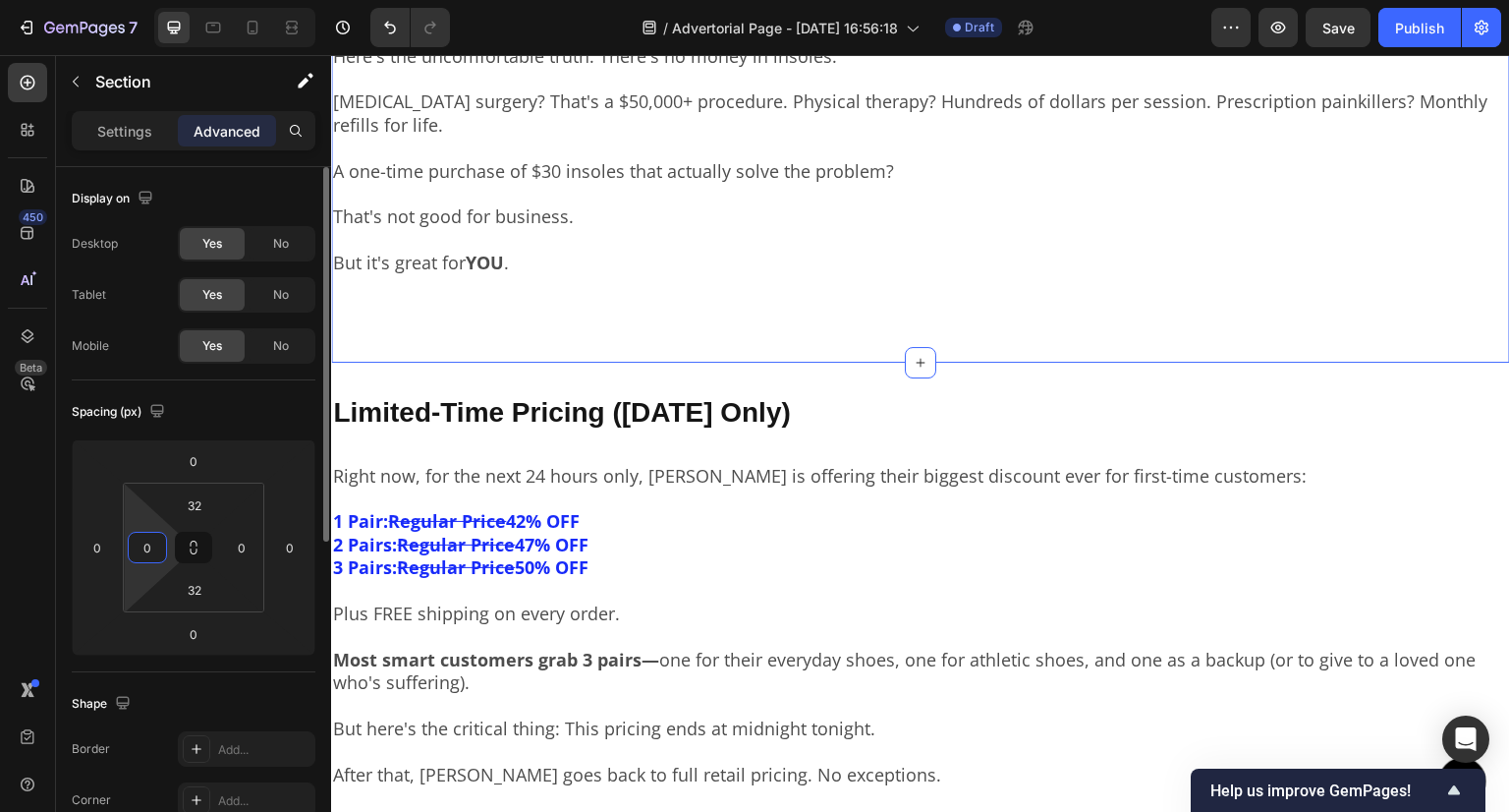
click at [142, 551] on input "0" at bounding box center [148, 547] width 30 height 30
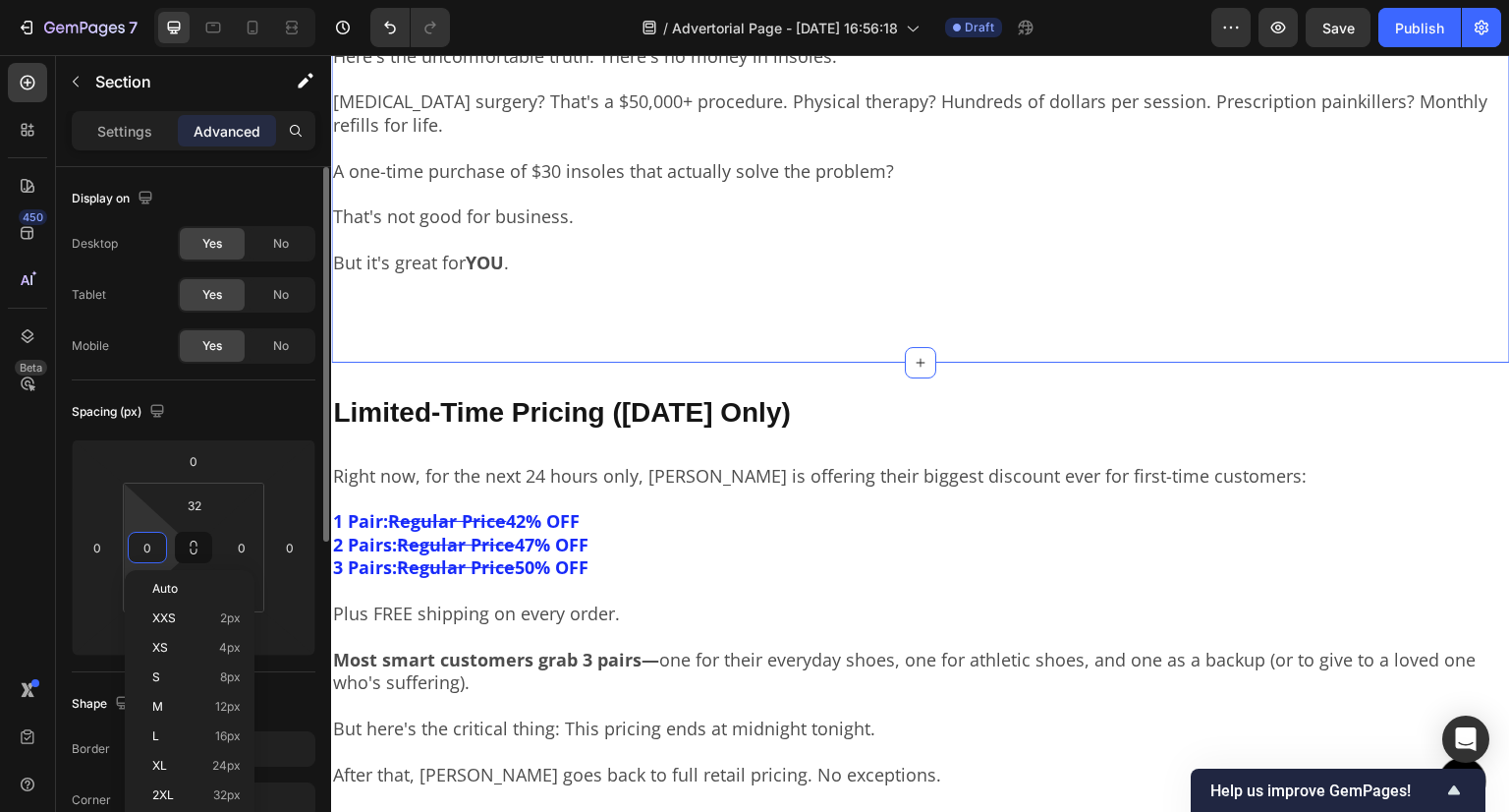
paste input "32"
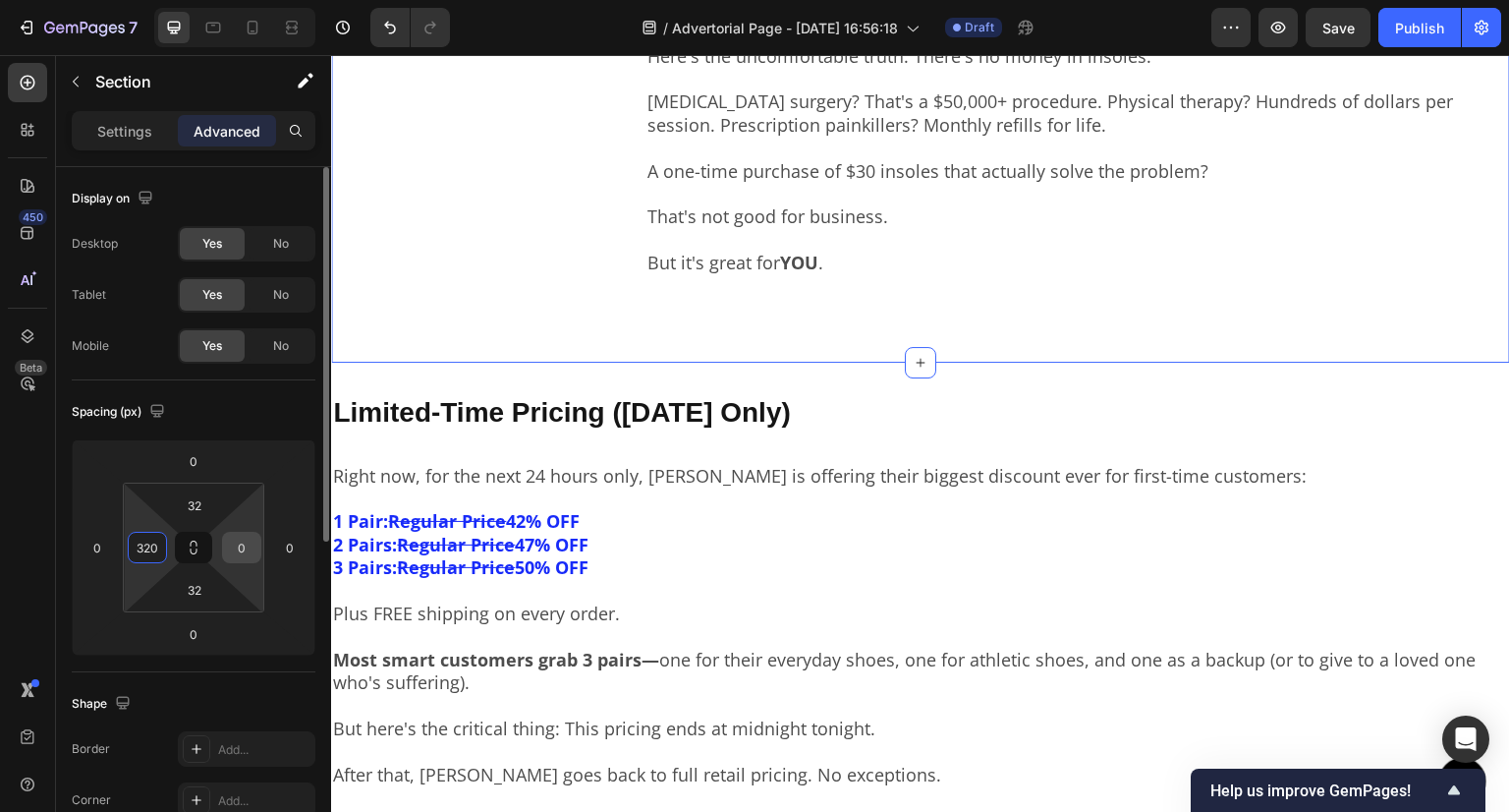
type input "320"
click at [241, 547] on input "0" at bounding box center [242, 547] width 30 height 30
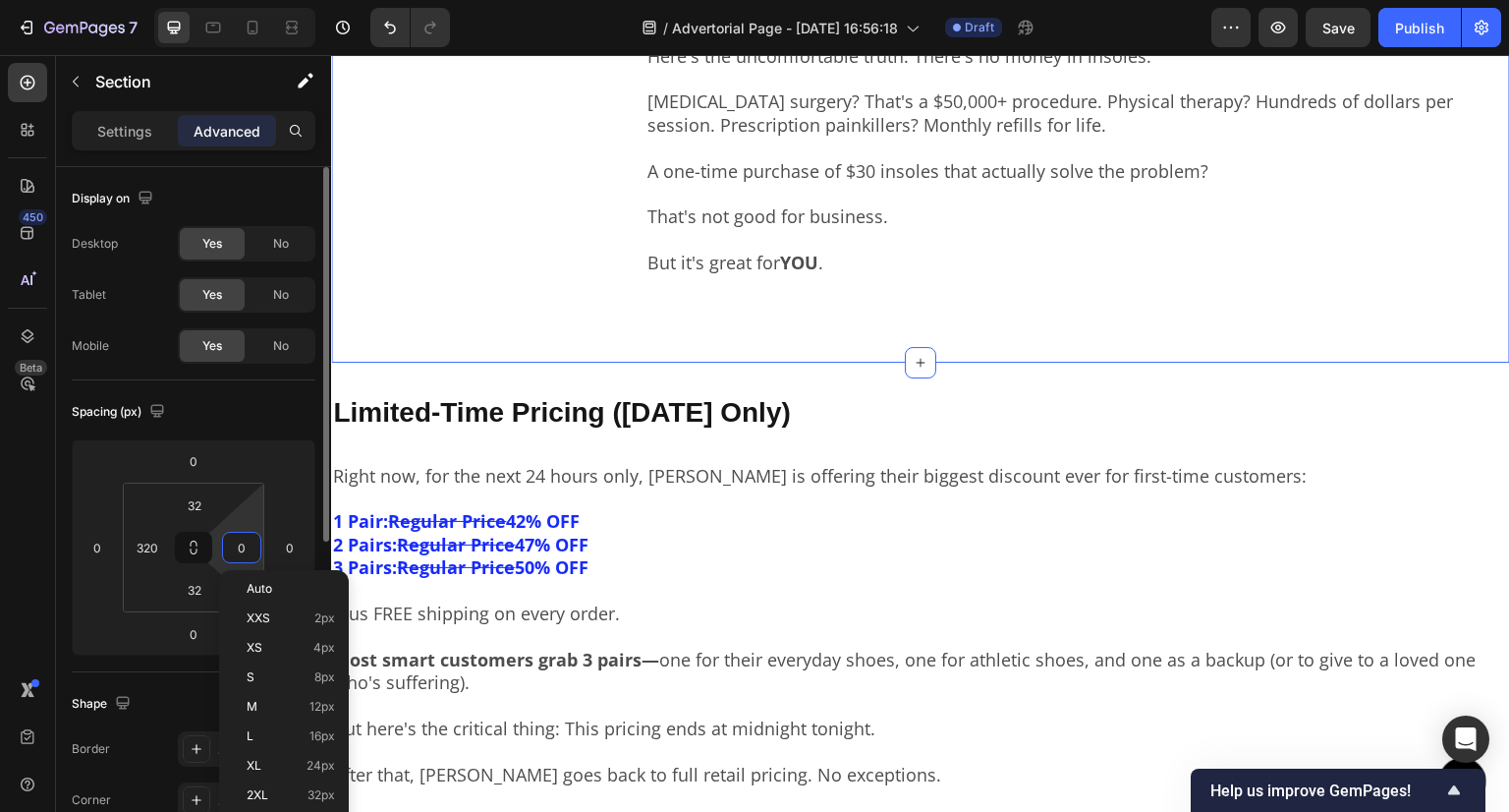
paste input "32"
type input "320"
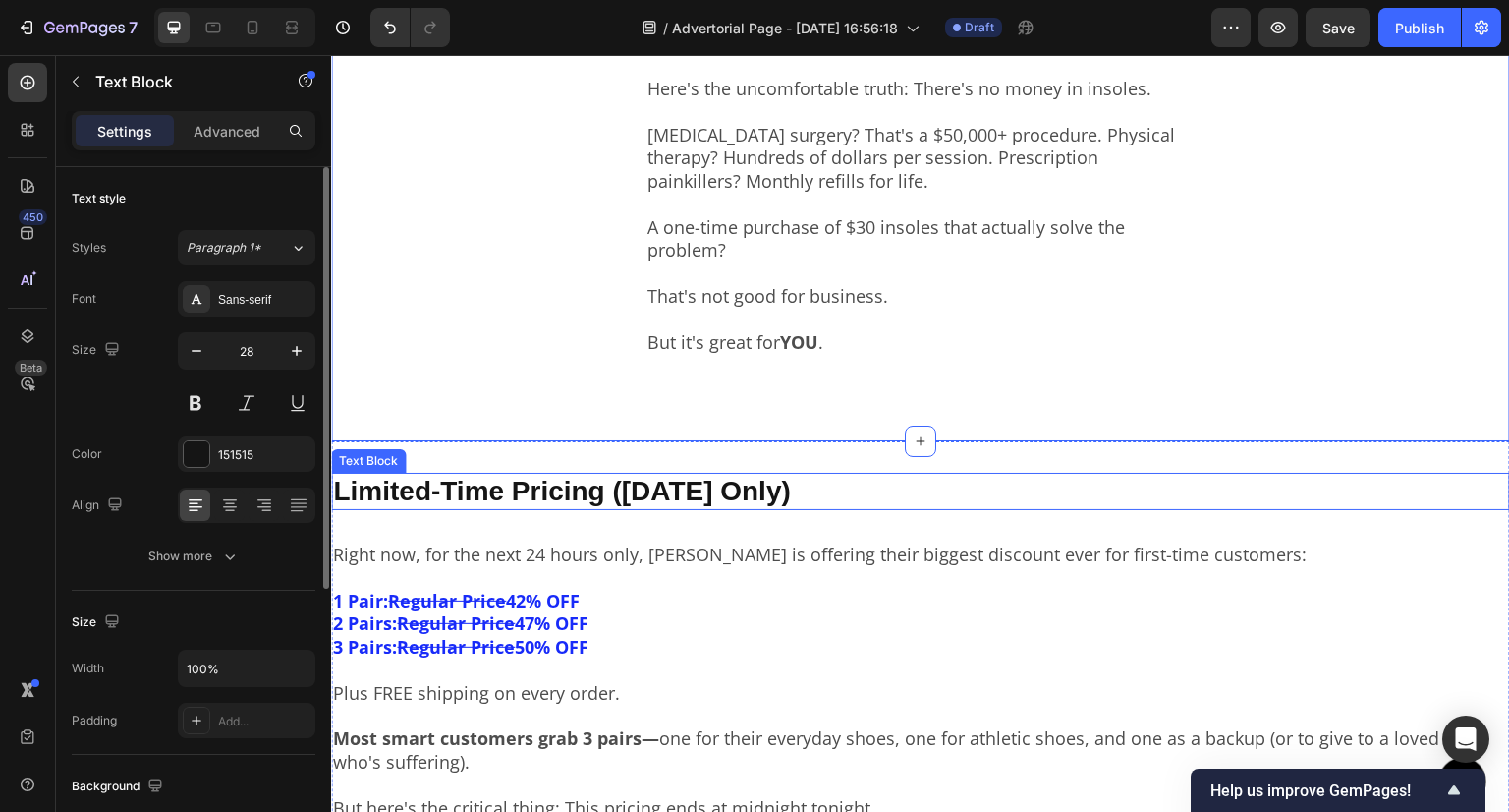
click at [855, 489] on p "Limited-Time Pricing ([DATE] Only)" at bounding box center [920, 491] width 1175 height 33
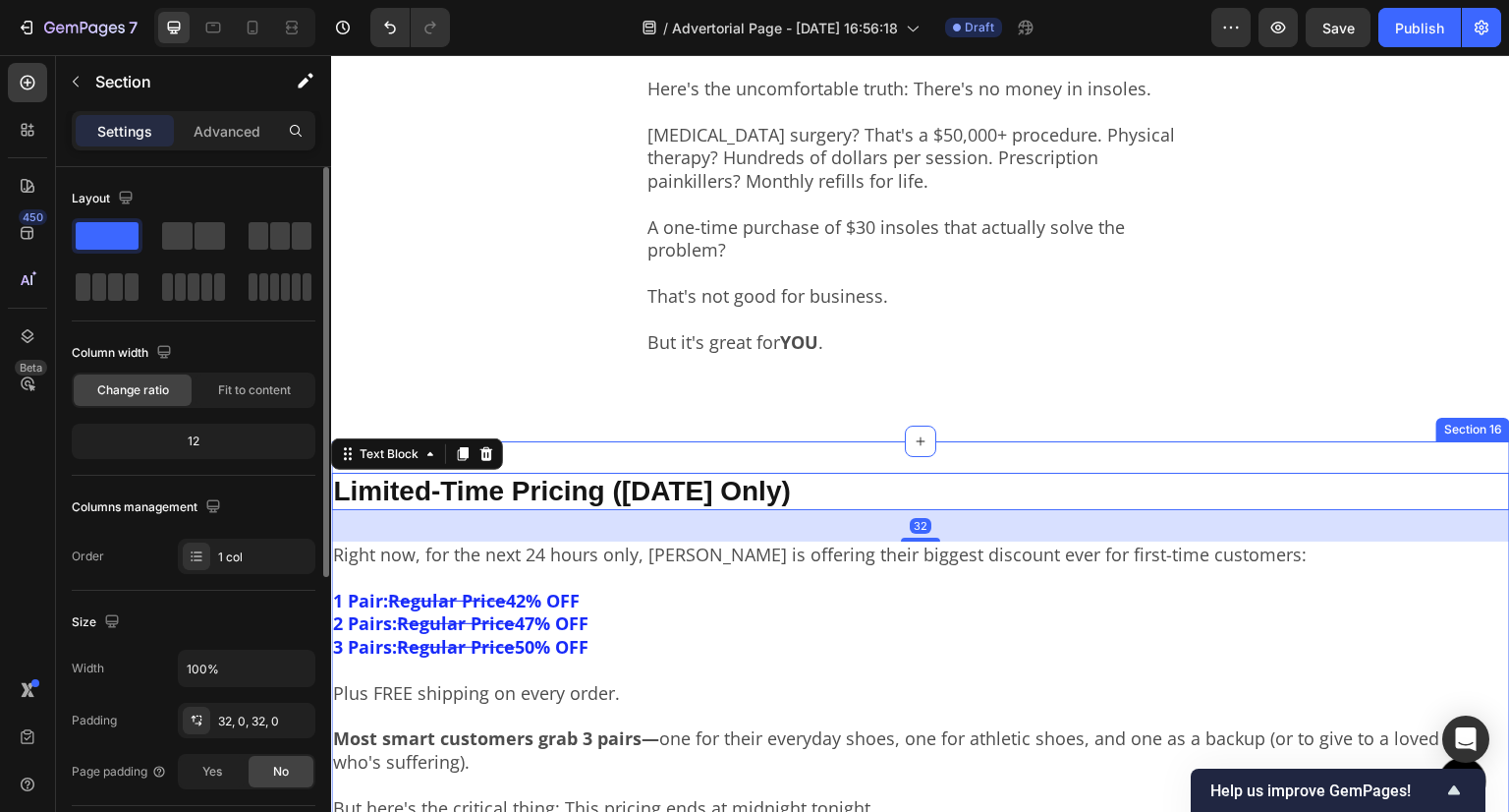
click at [834, 463] on div "Limited-Time Pricing (Today Only) Text Block 32 Right now, for the next 24 hour…" at bounding box center [920, 697] width 1179 height 512
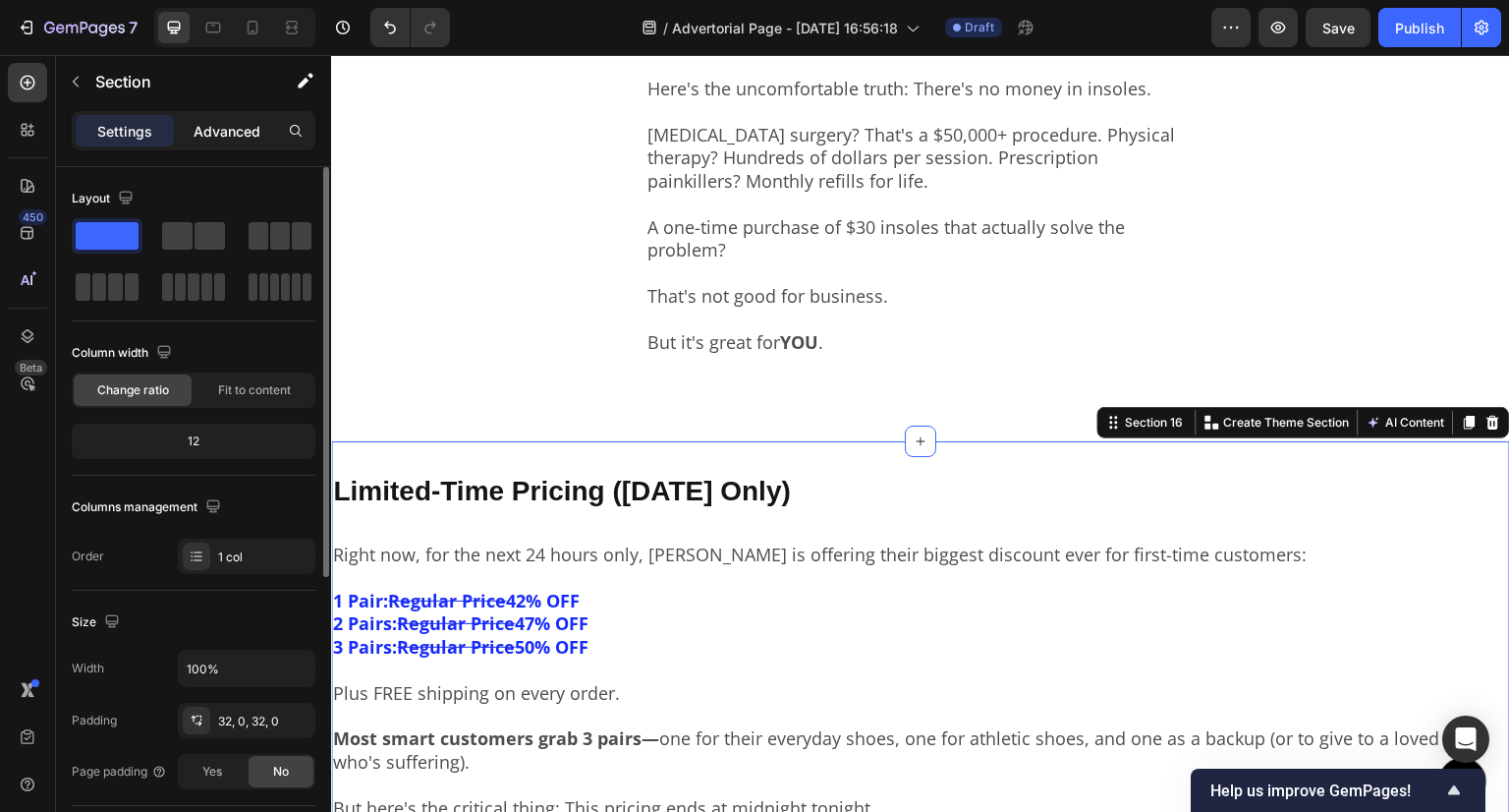
click at [219, 131] on p "Advanced" at bounding box center [227, 131] width 67 height 21
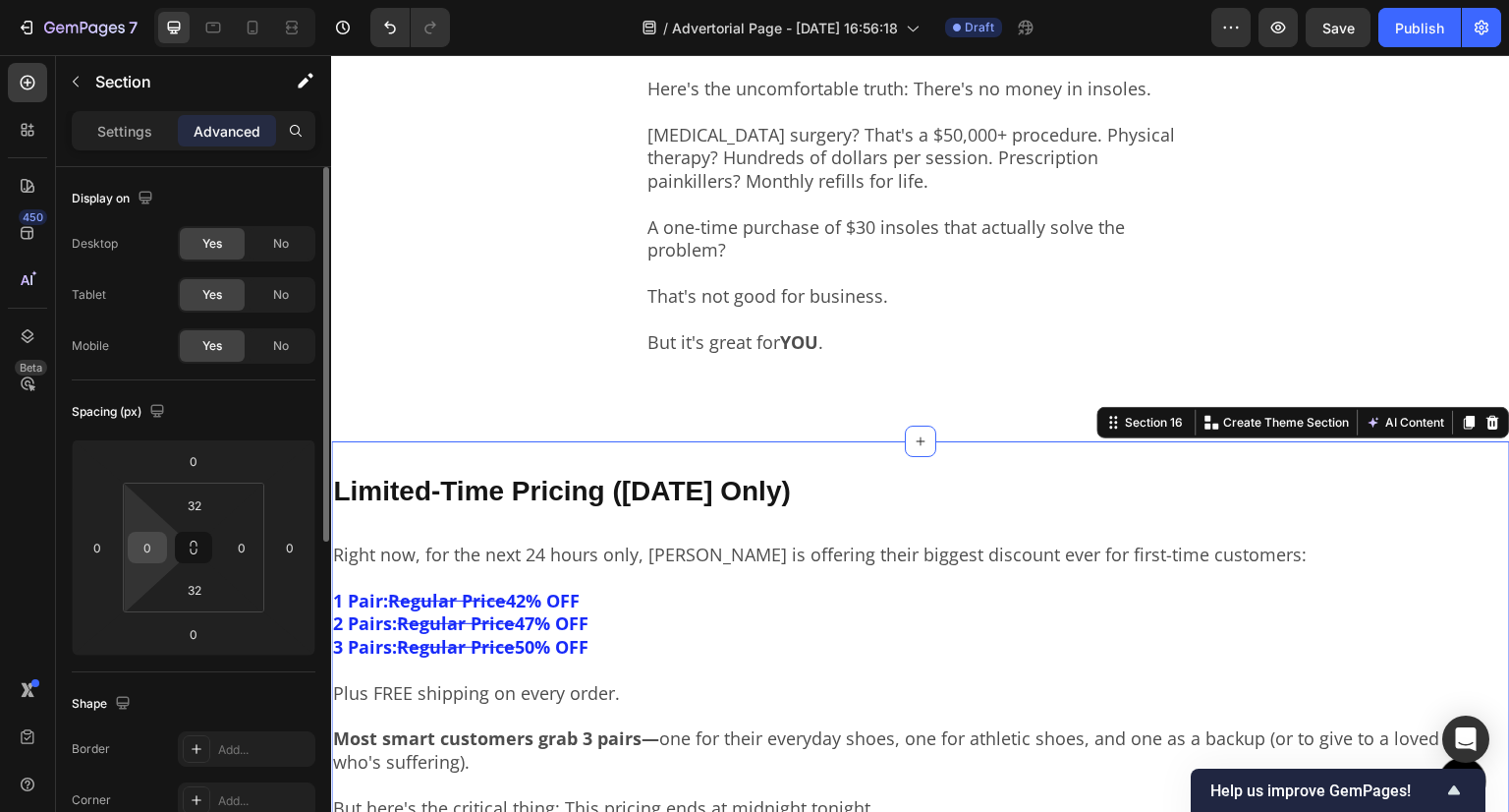
click at [147, 534] on input "0" at bounding box center [148, 547] width 30 height 30
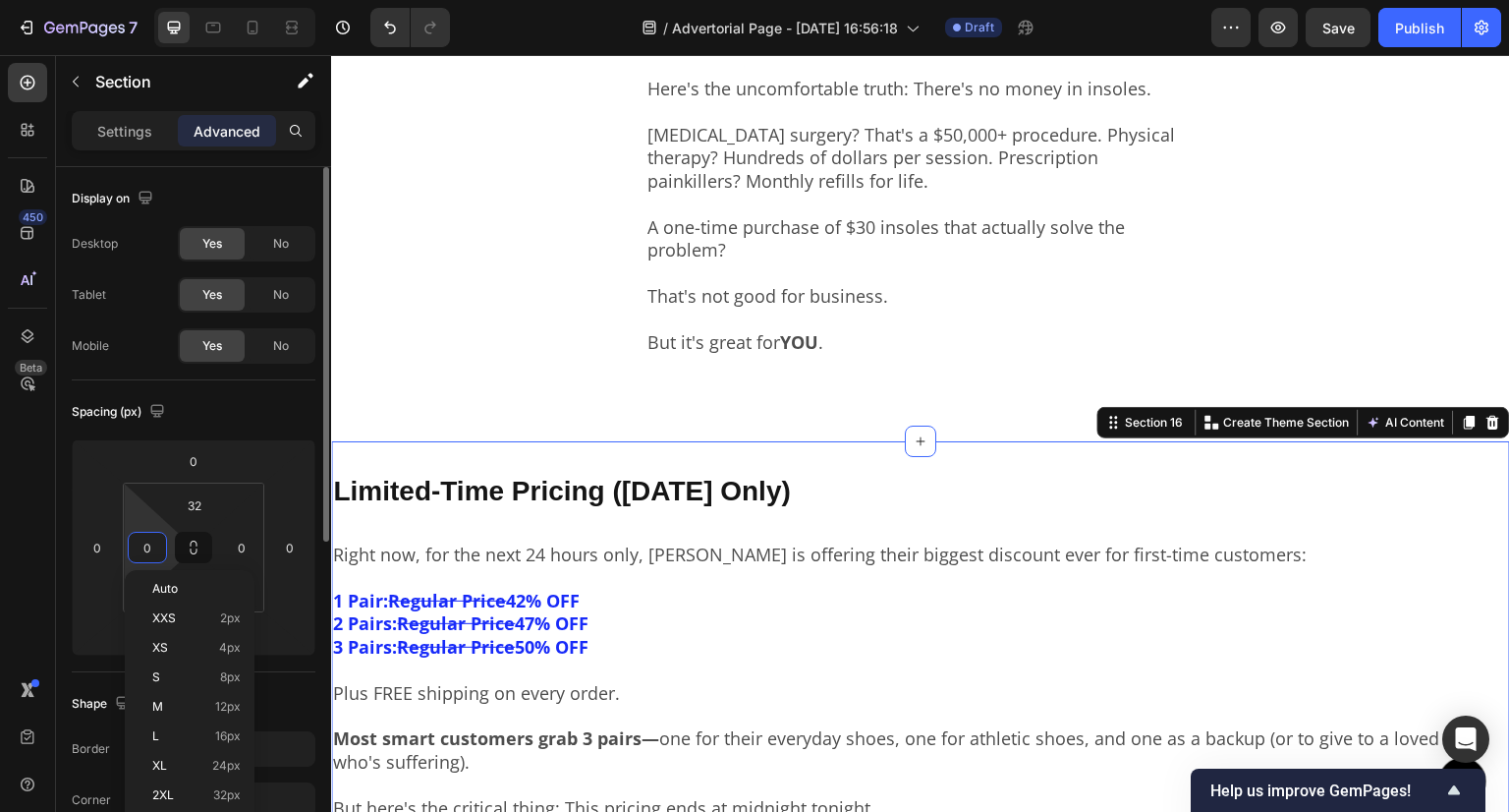
paste input "32"
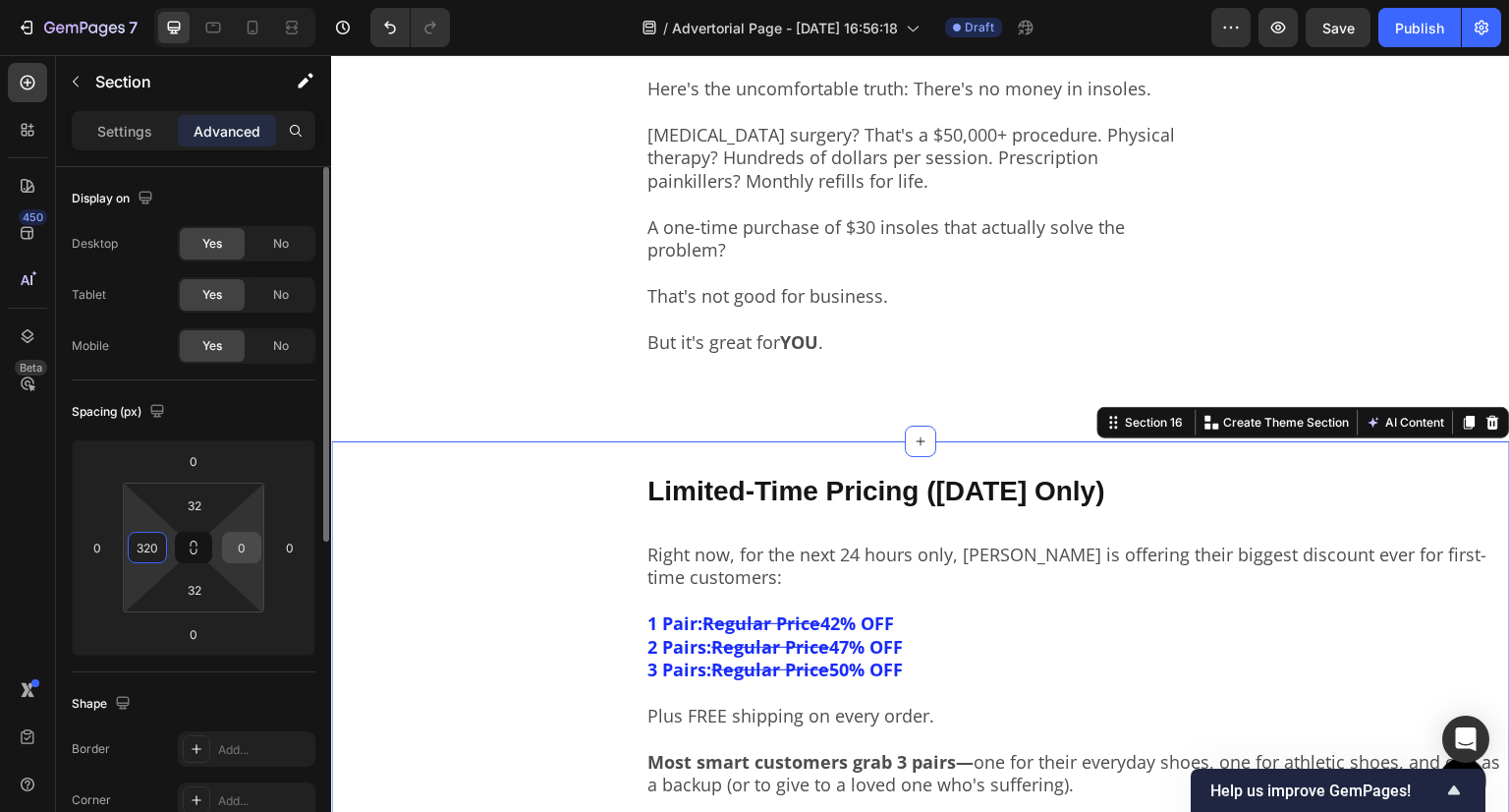
type input "320"
click at [236, 554] on input "0" at bounding box center [242, 547] width 30 height 30
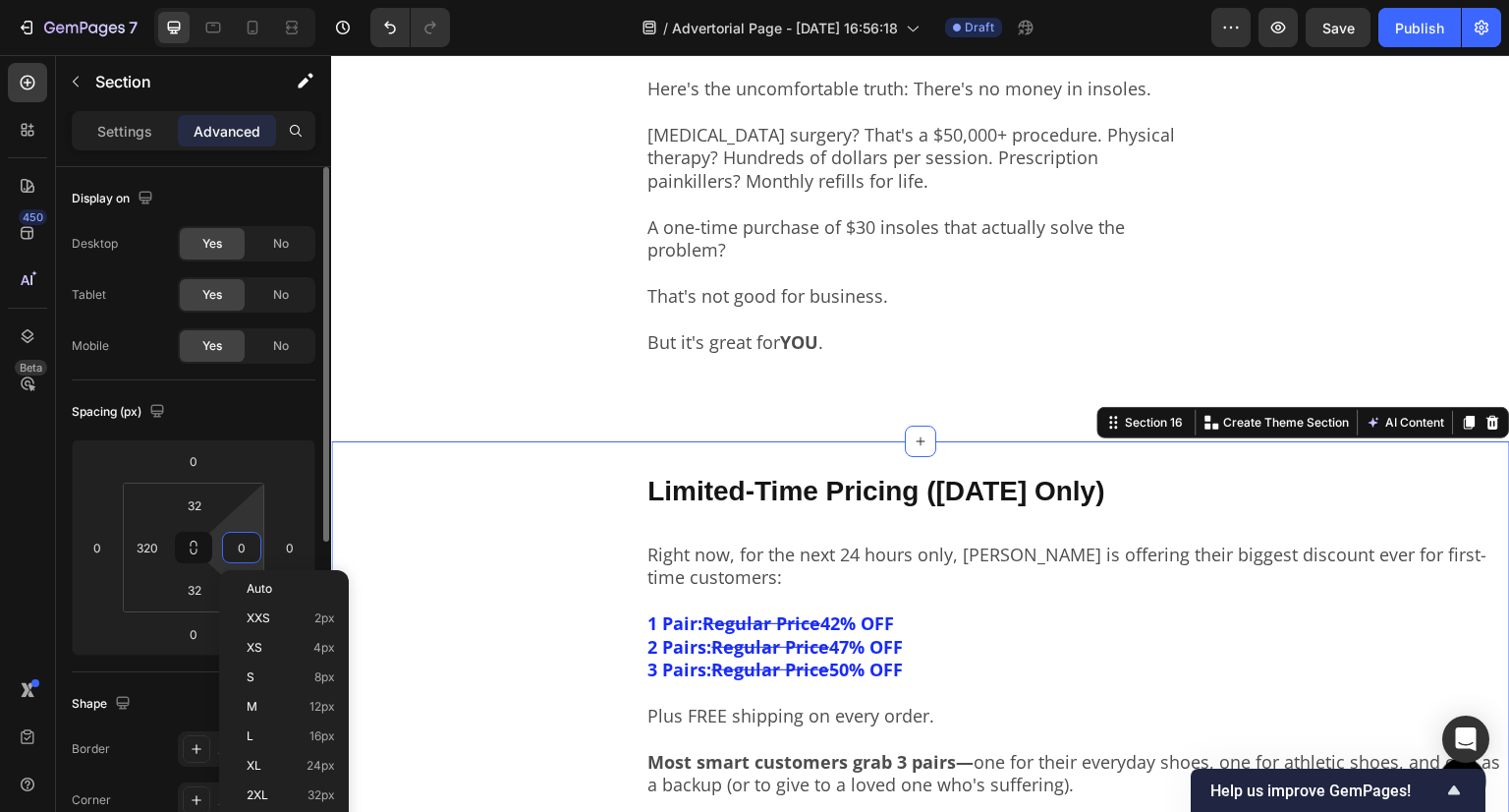
paste input "32"
type input "320"
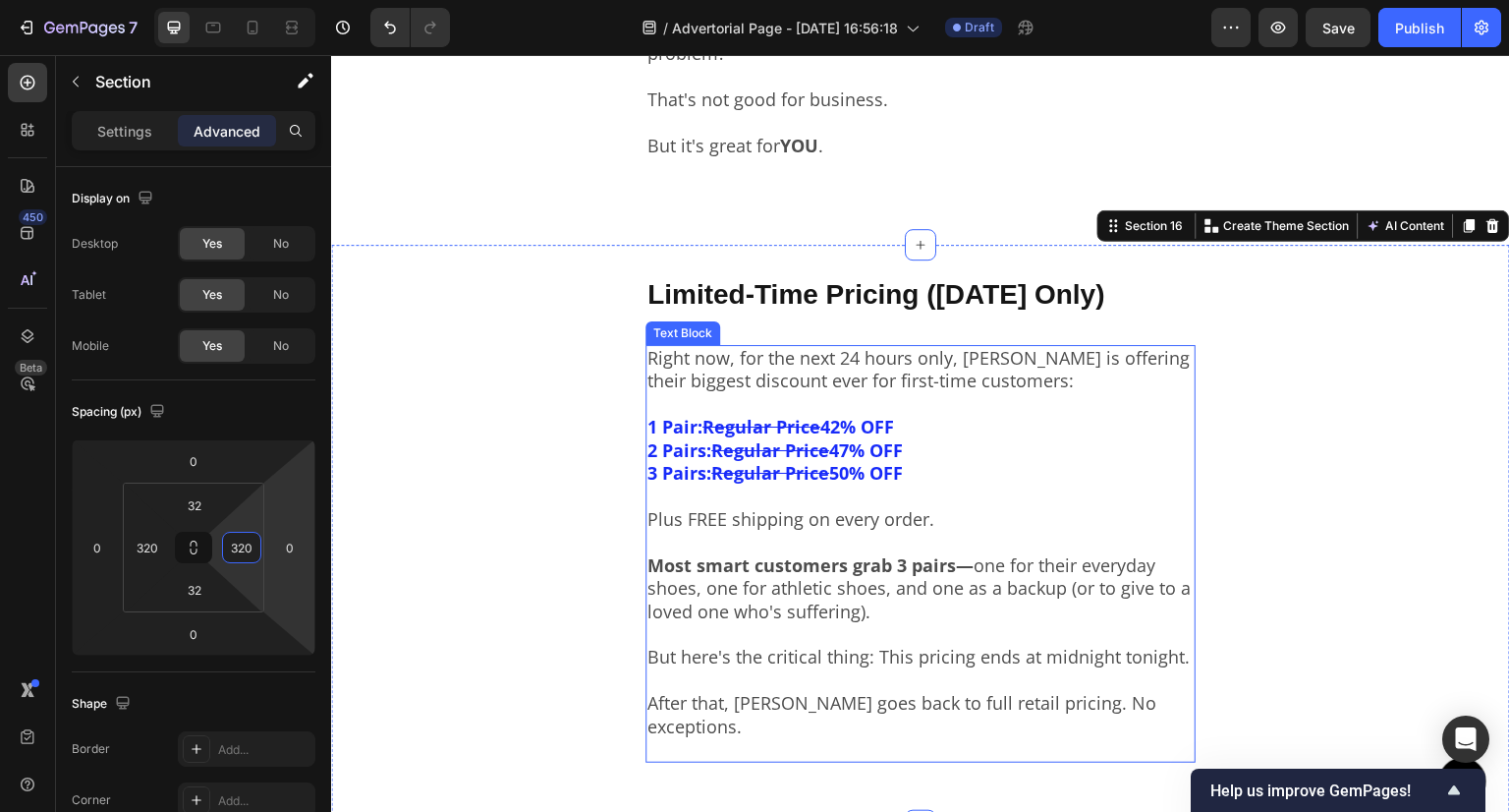
scroll to position [7566, 0]
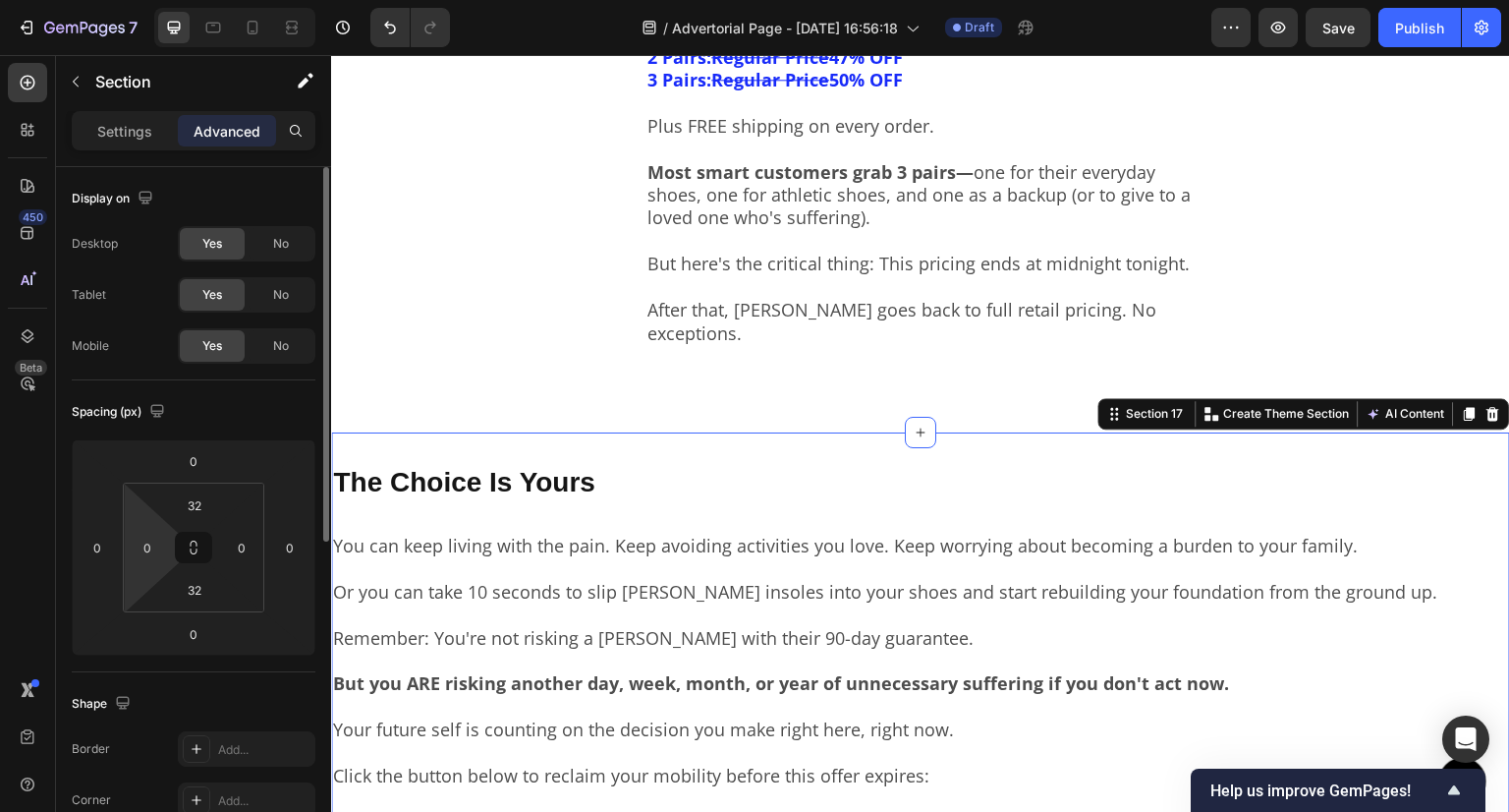
click at [167, 0] on html "7 Version history / Advertorial Page - [DATE] 16:56:18 Draft Preview Save Publi…" at bounding box center [754, 0] width 1509 height 0
paste input "32"
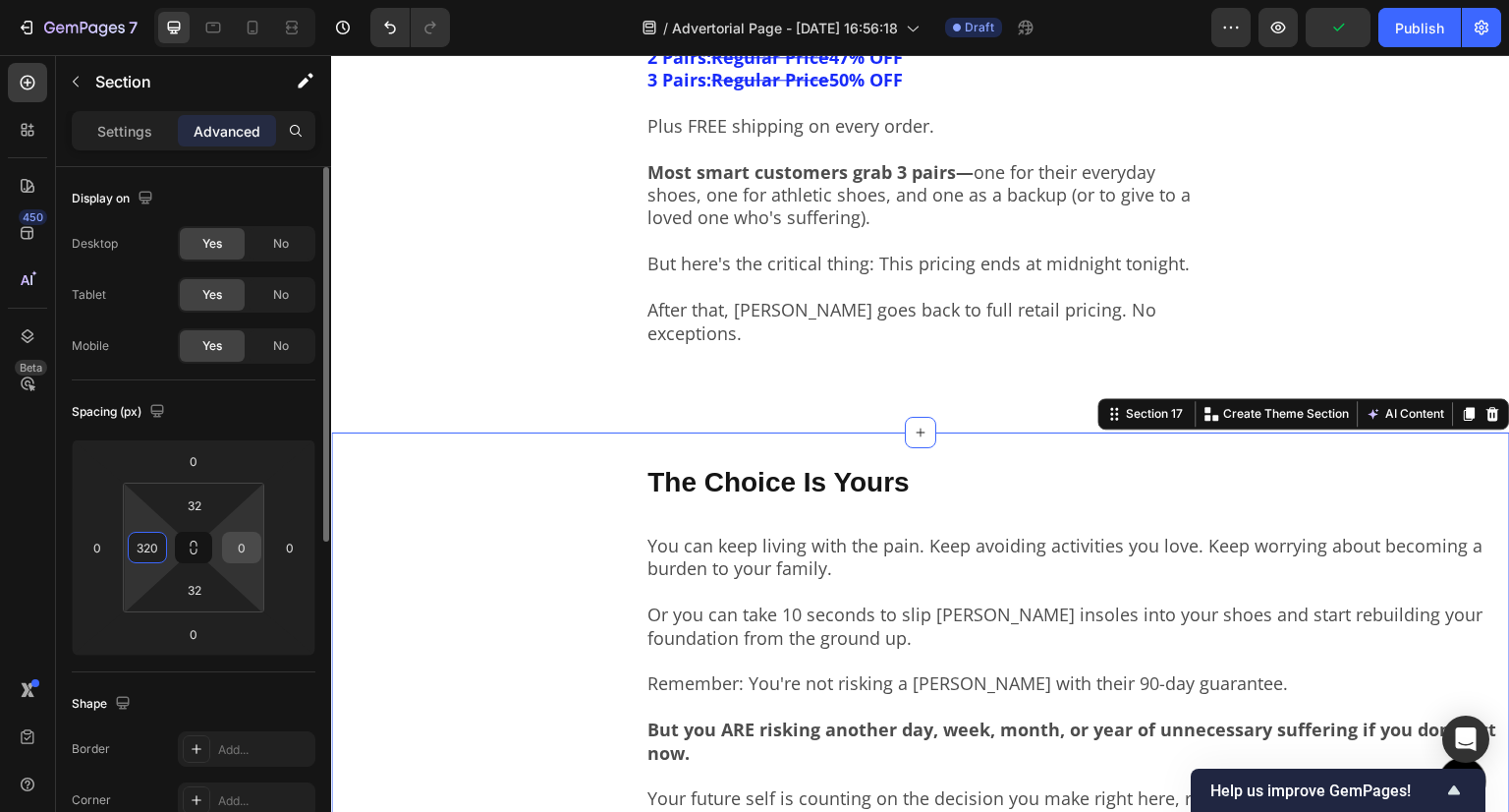
type input "320"
click at [240, 548] on input "0" at bounding box center [242, 547] width 30 height 30
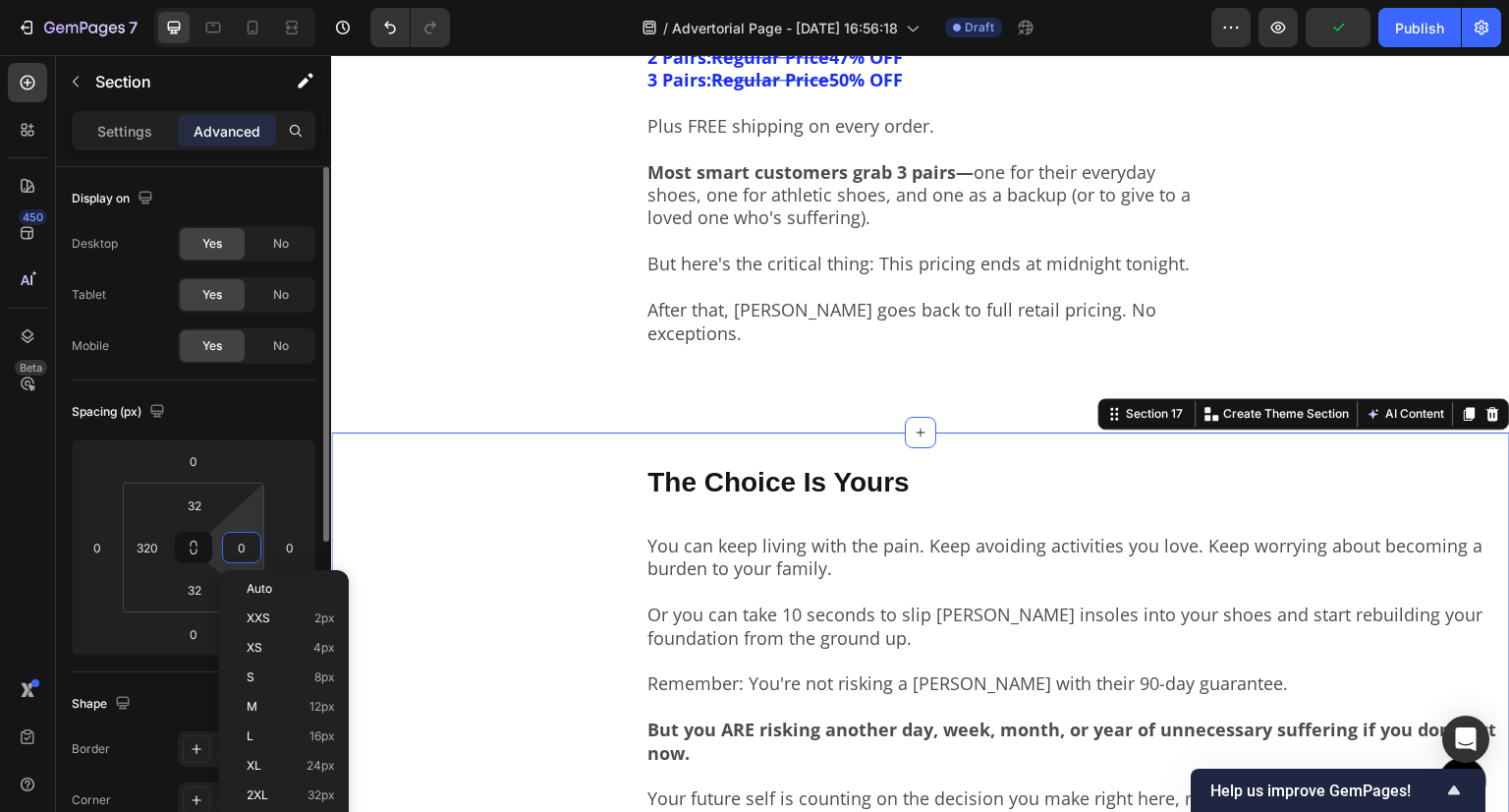
paste input "32"
type input "320"
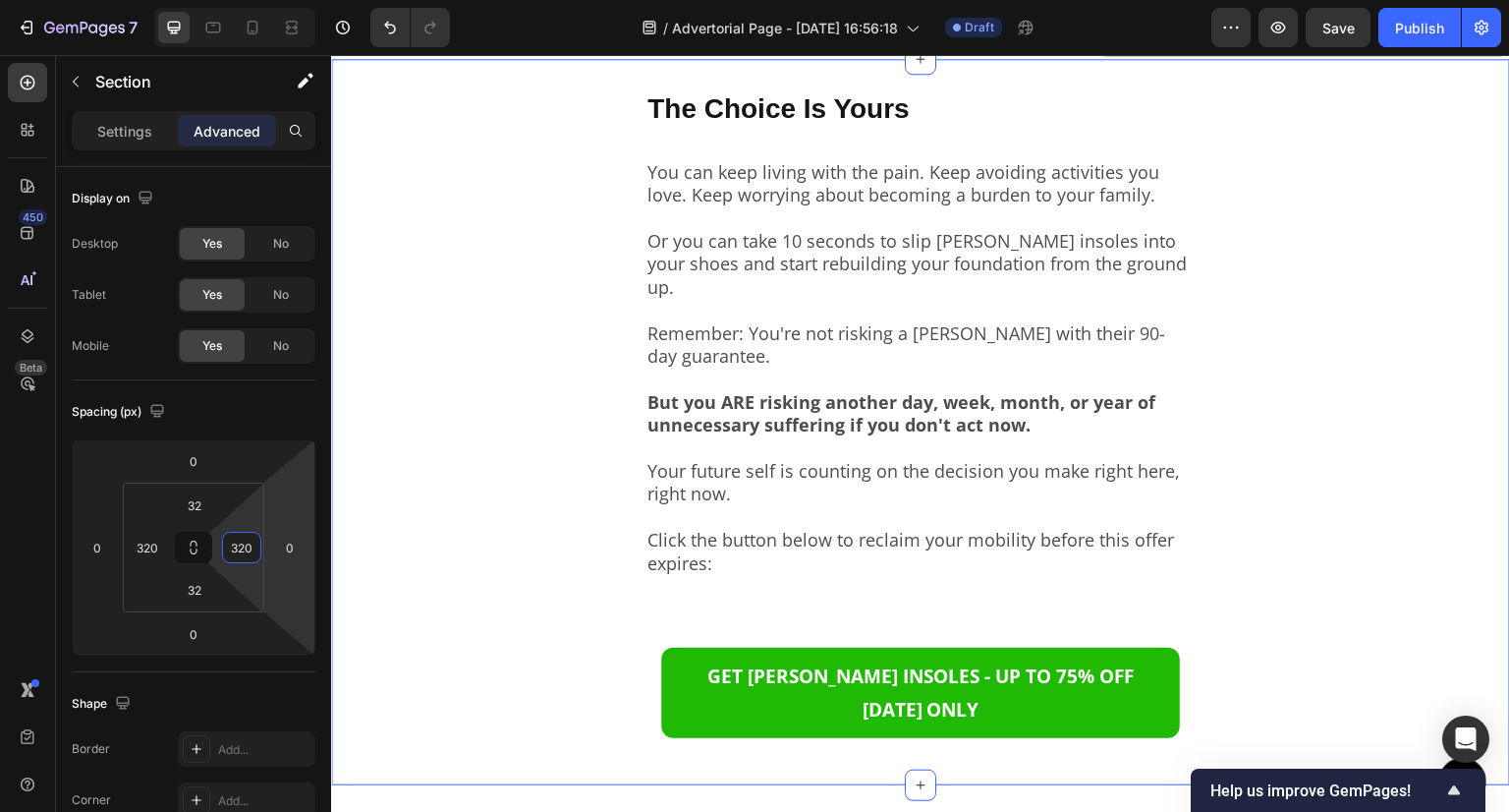
scroll to position [7763, 0]
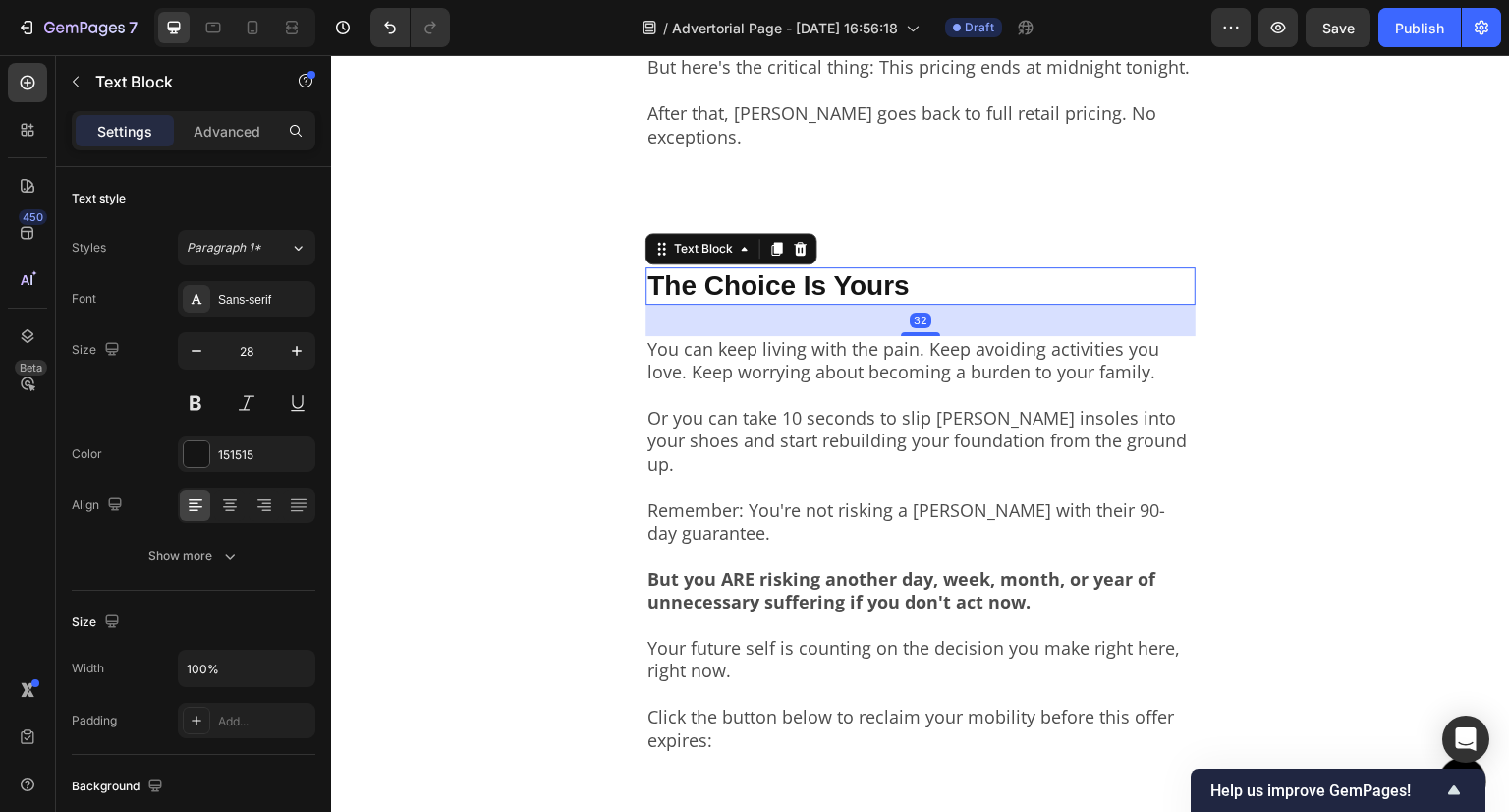
click at [845, 288] on p "The Choice Is Yours" at bounding box center [920, 286] width 546 height 33
click at [232, 495] on icon at bounding box center [230, 505] width 20 height 20
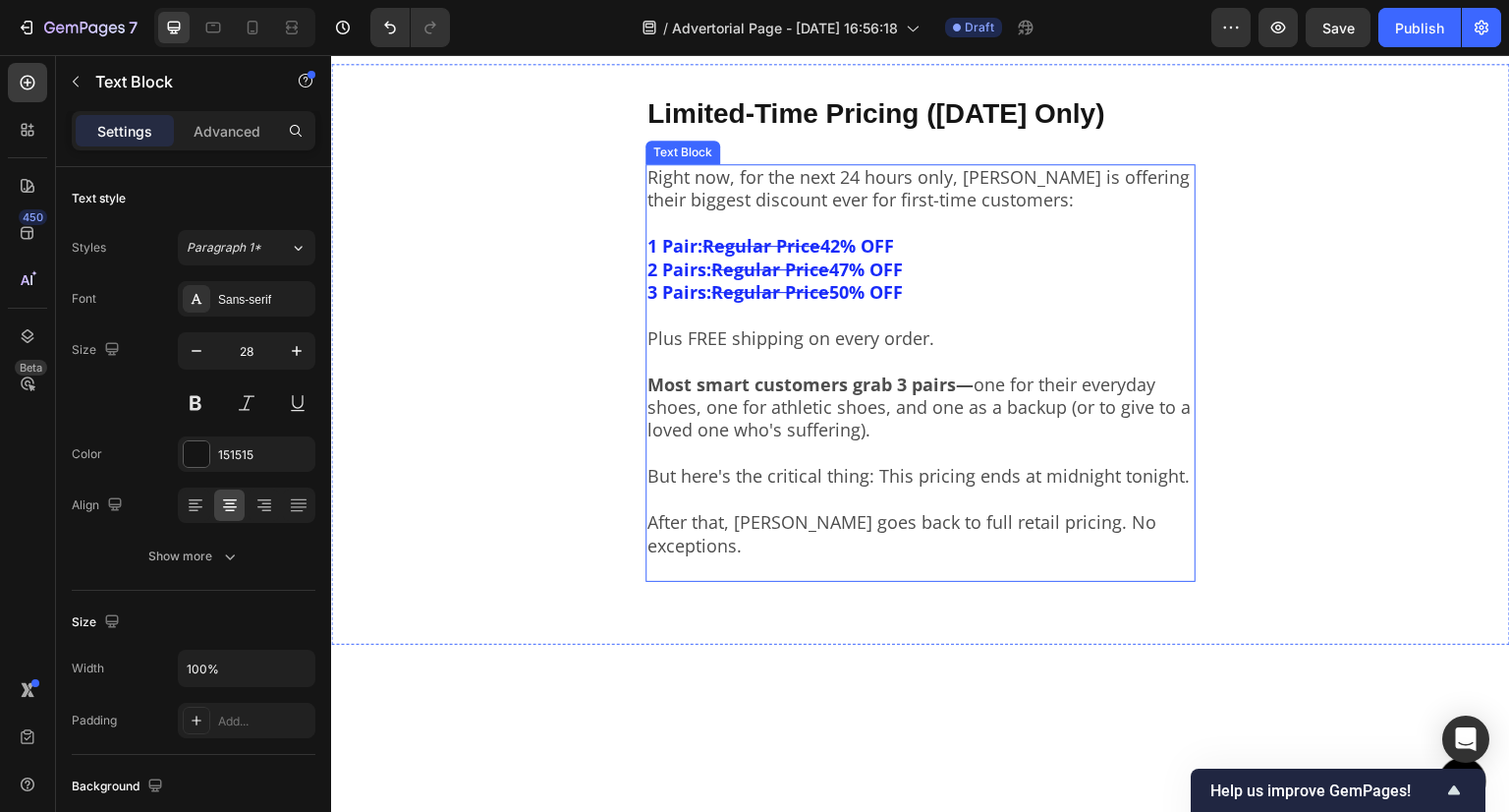
scroll to position [7467, 0]
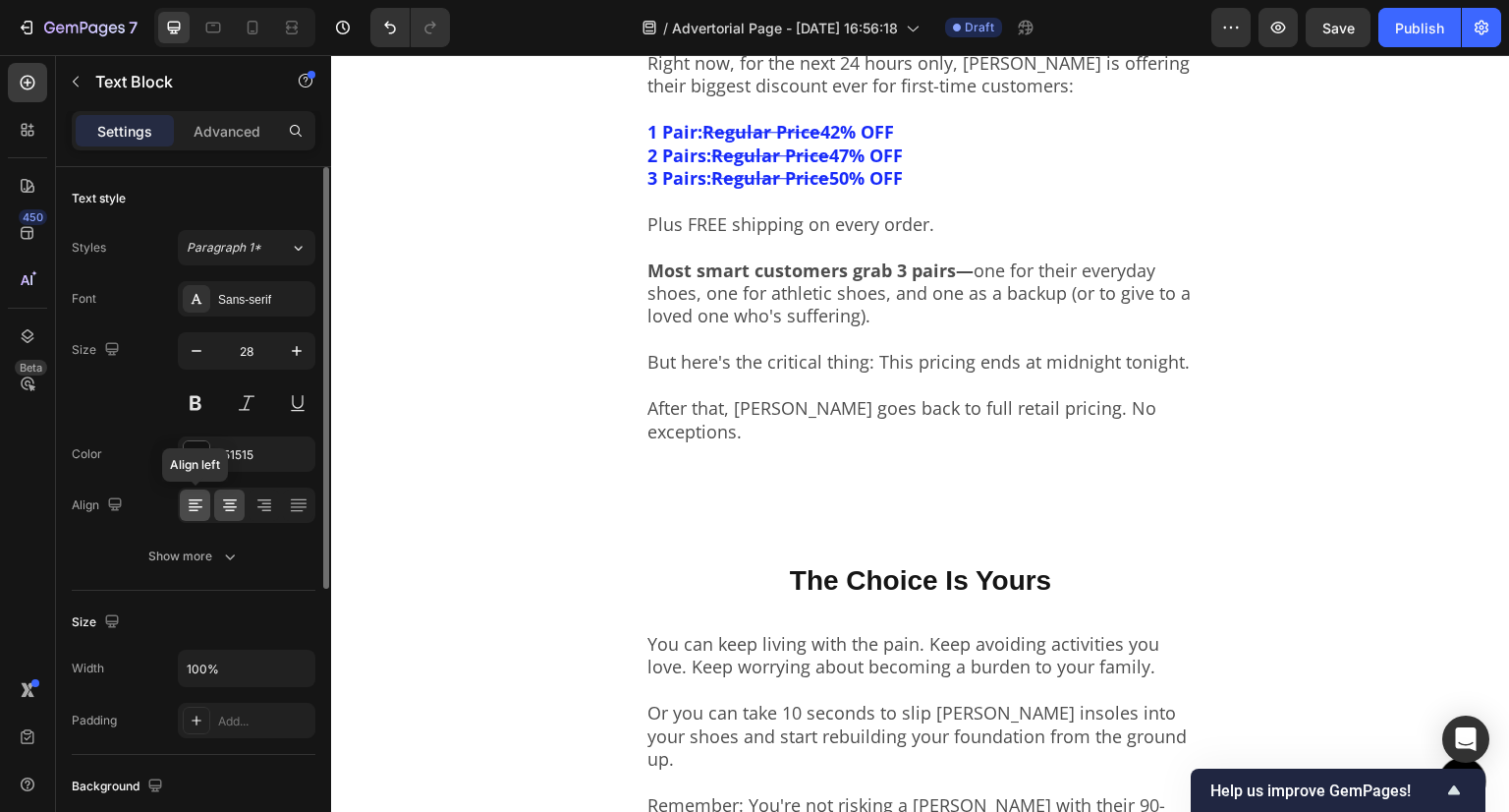
click at [193, 503] on icon at bounding box center [194, 504] width 10 height 2
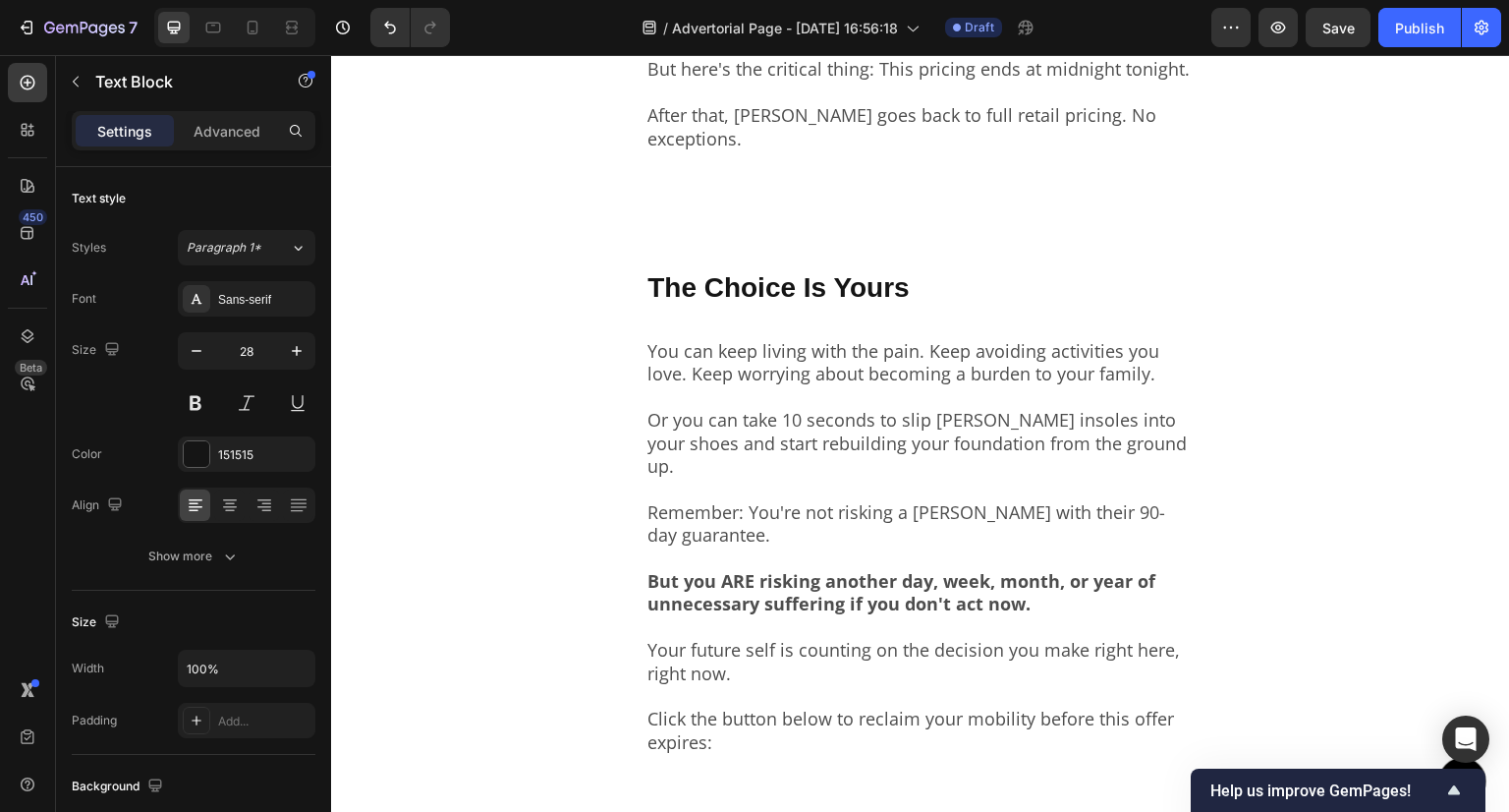
scroll to position [7959, 0]
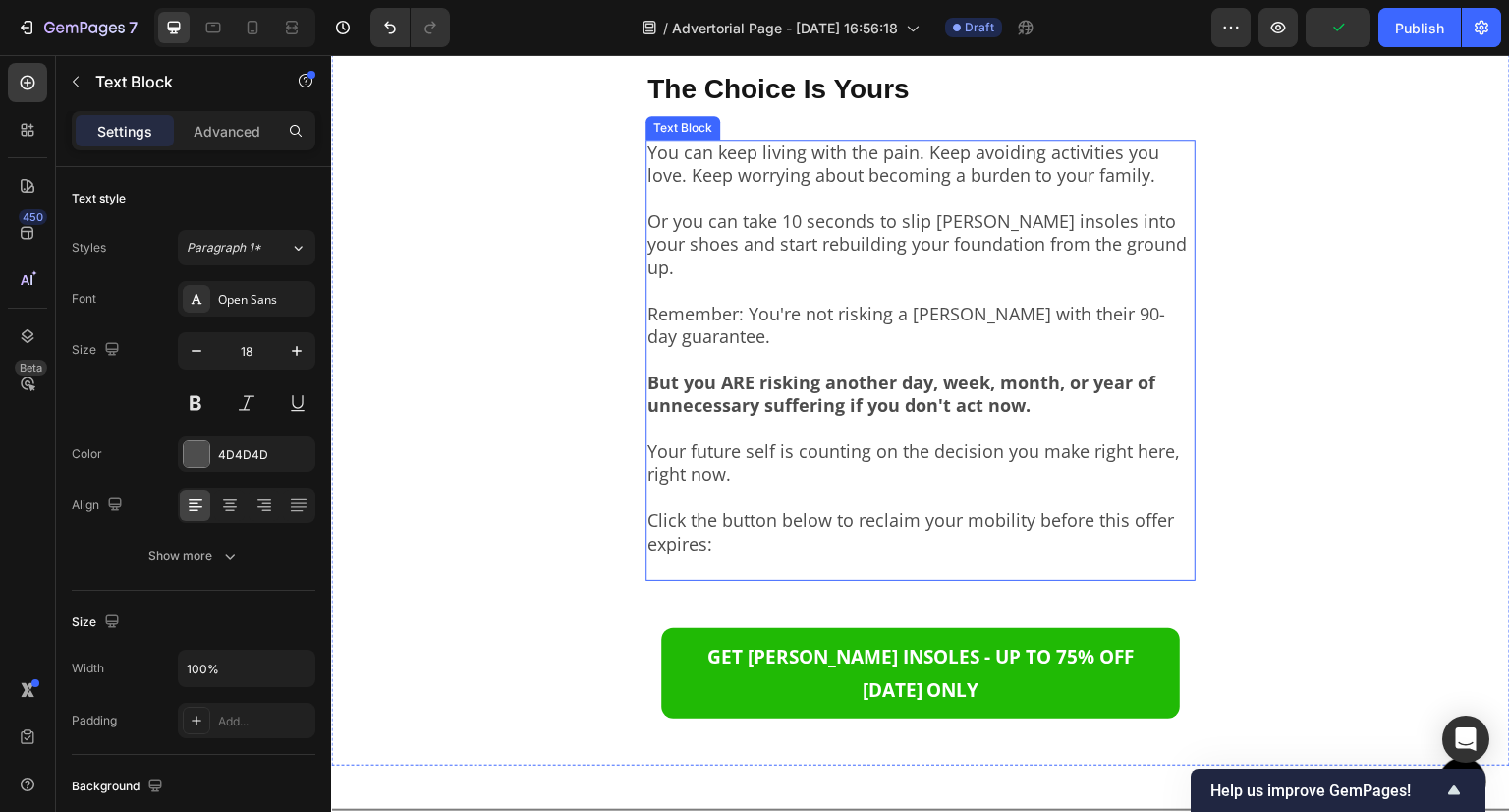
click at [705, 383] on strong "But you ARE risking another day, week, month, or year of unnecessary suffering …" at bounding box center [902, 393] width 508 height 46
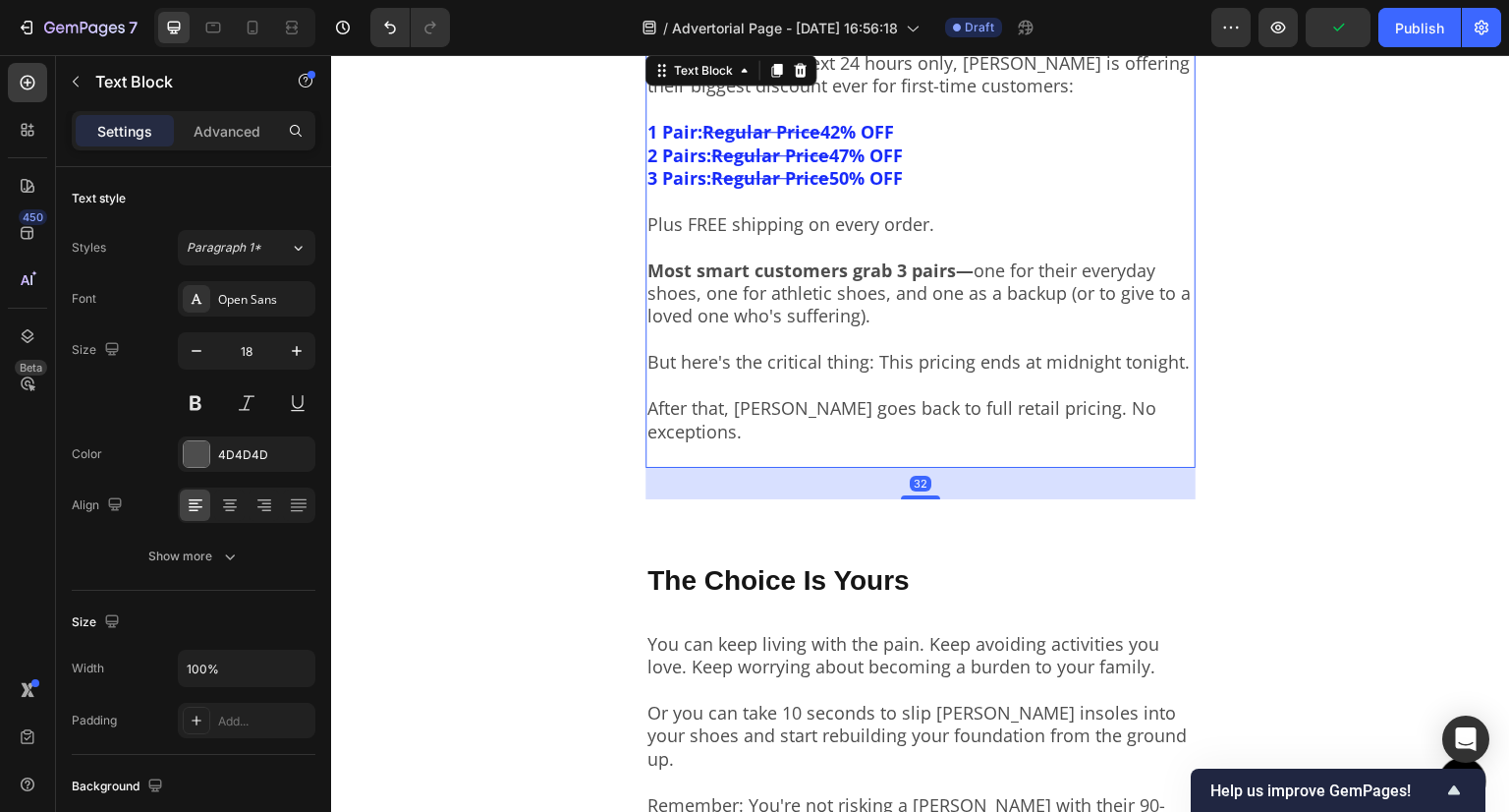
click at [680, 367] on p "But here's the critical thing: This pricing ends at midnight tonight." at bounding box center [920, 350] width 546 height 46
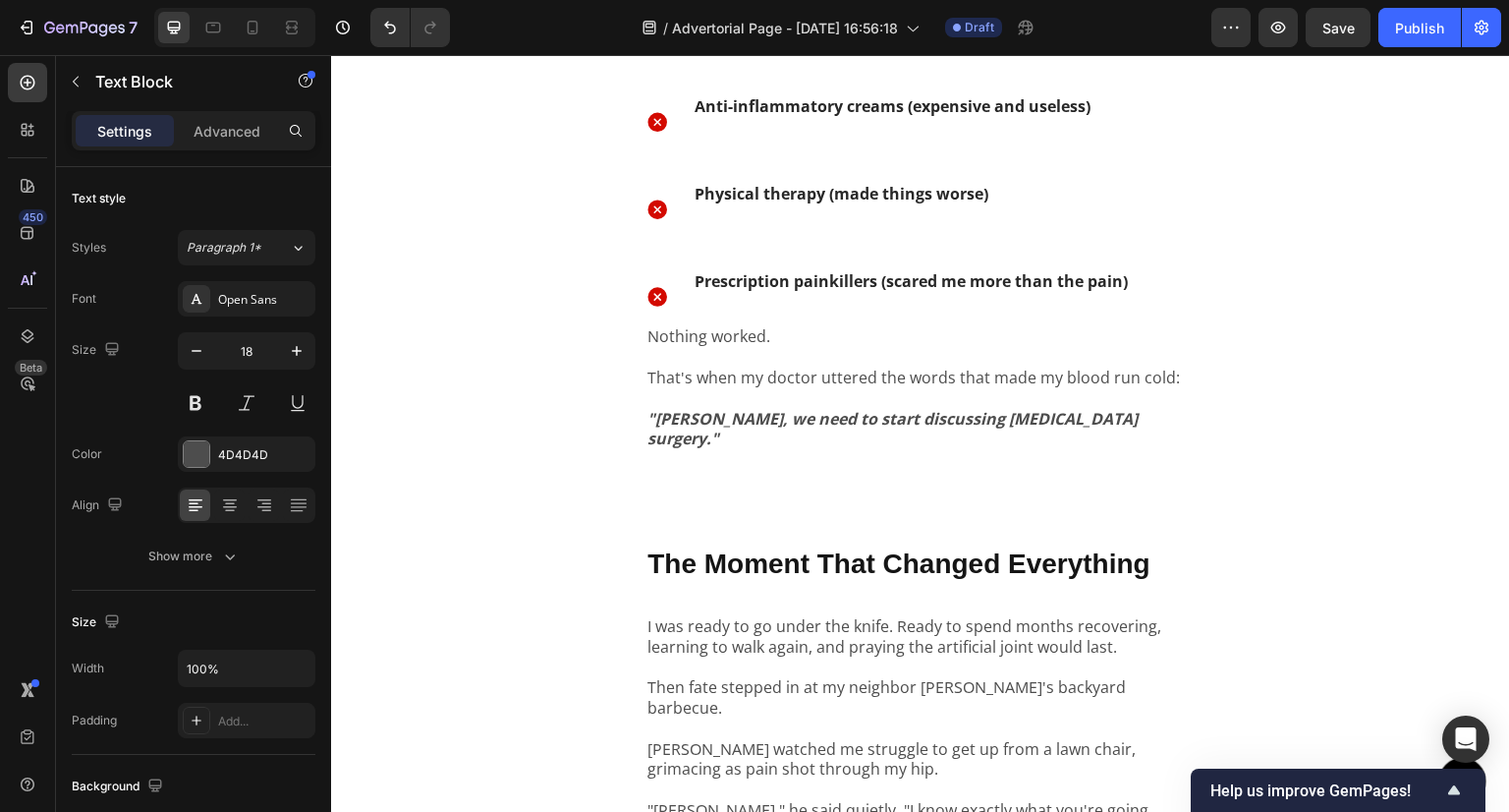
scroll to position [2161, 0]
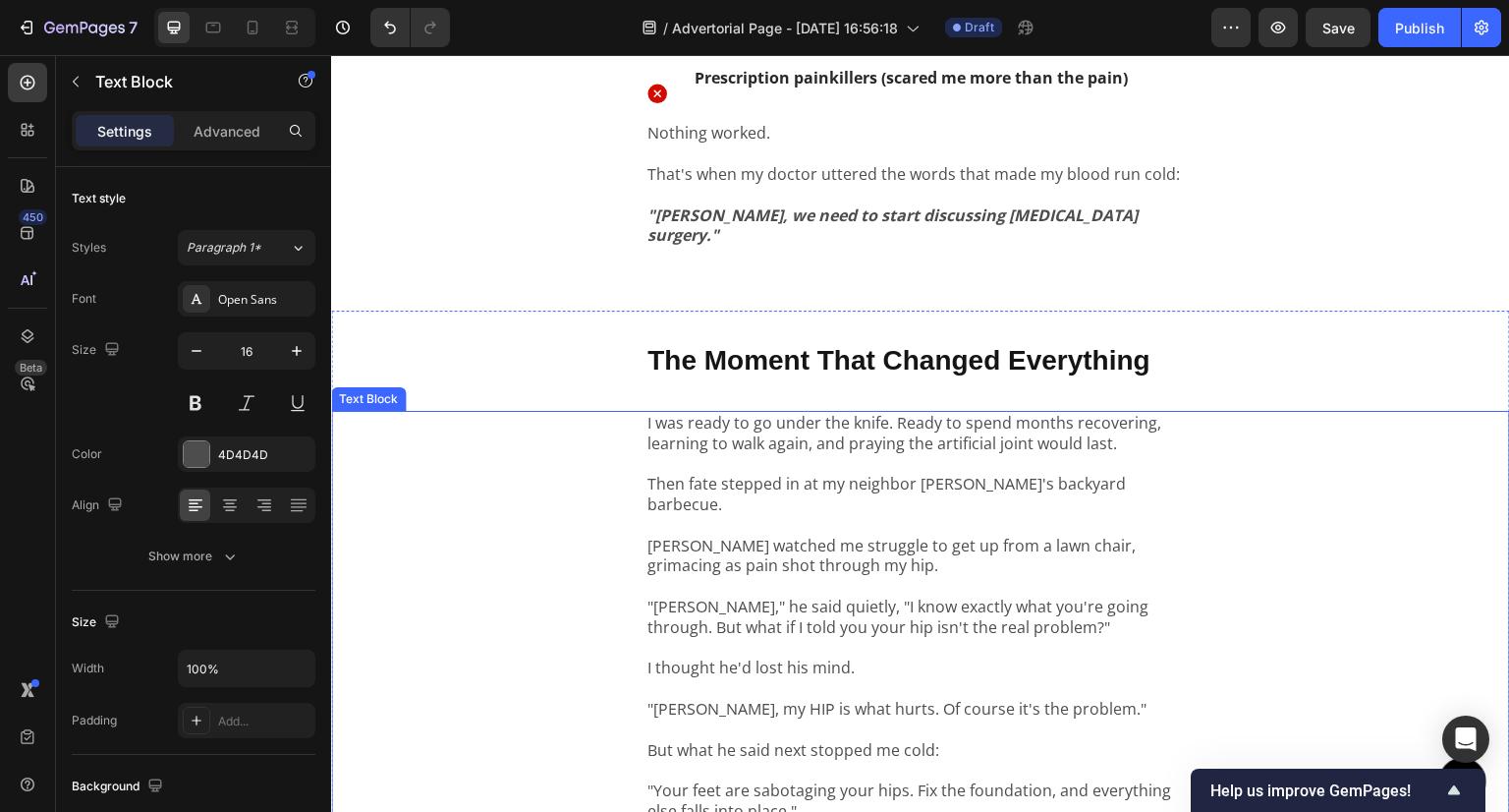
click at [779, 515] on p "[PERSON_NAME] watched me struggle to get up from a lawn chair, grimacing as pai…" at bounding box center [920, 545] width 546 height 61
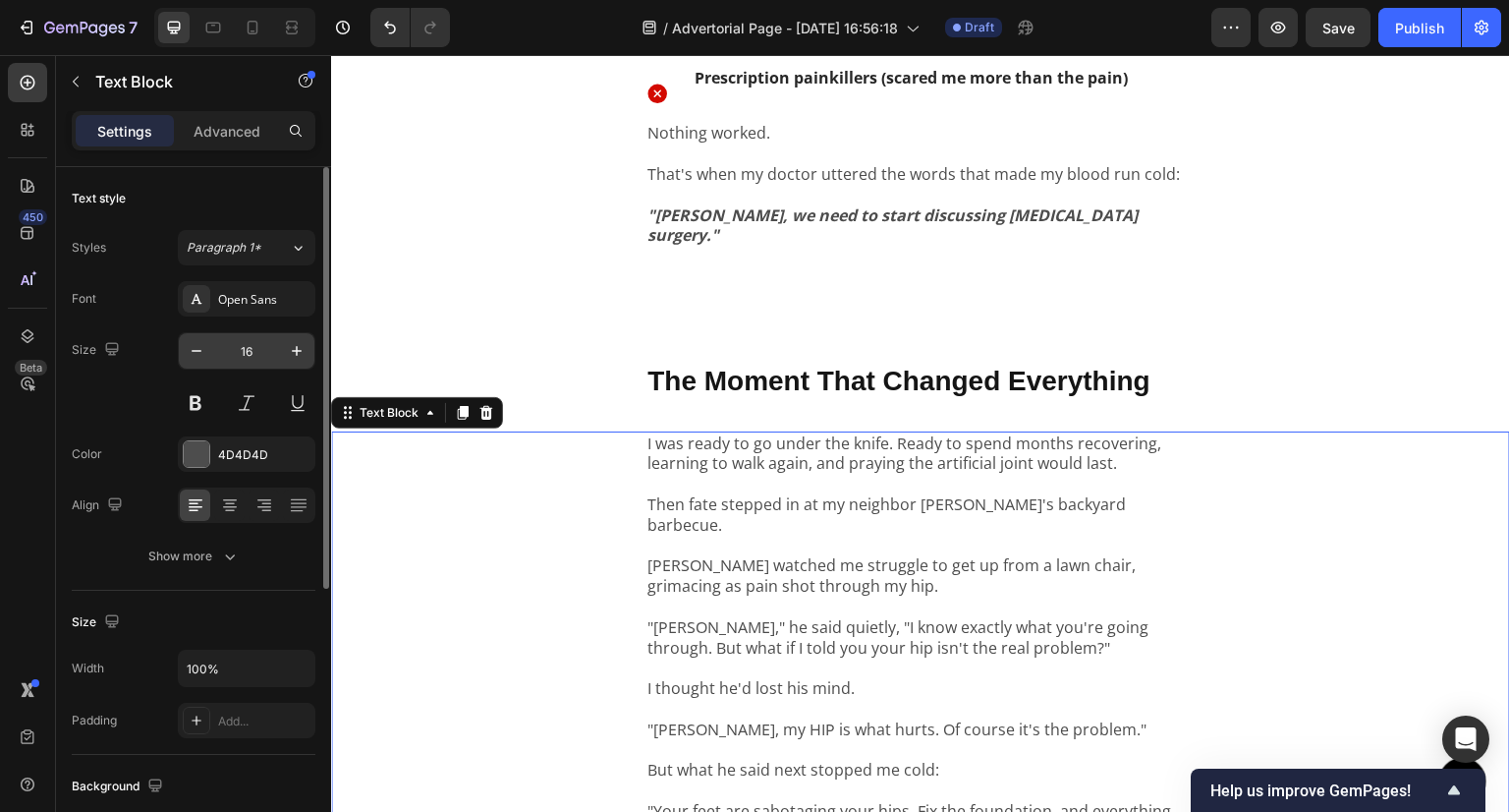
click at [276, 358] on input "16" at bounding box center [247, 350] width 65 height 35
click at [286, 353] on button "button" at bounding box center [297, 350] width 35 height 35
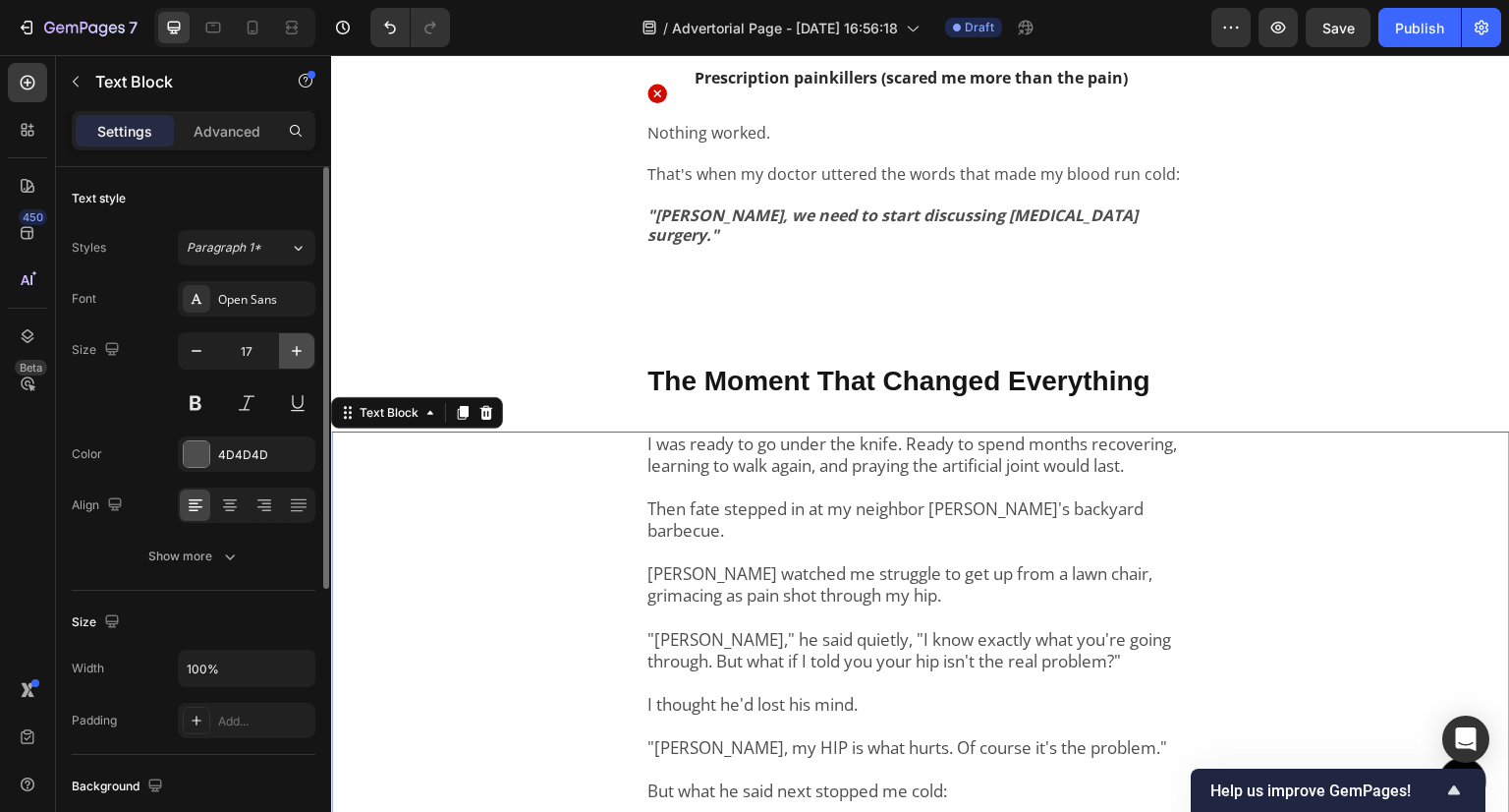
click at [286, 353] on button "button" at bounding box center [297, 350] width 35 height 35
type input "18"
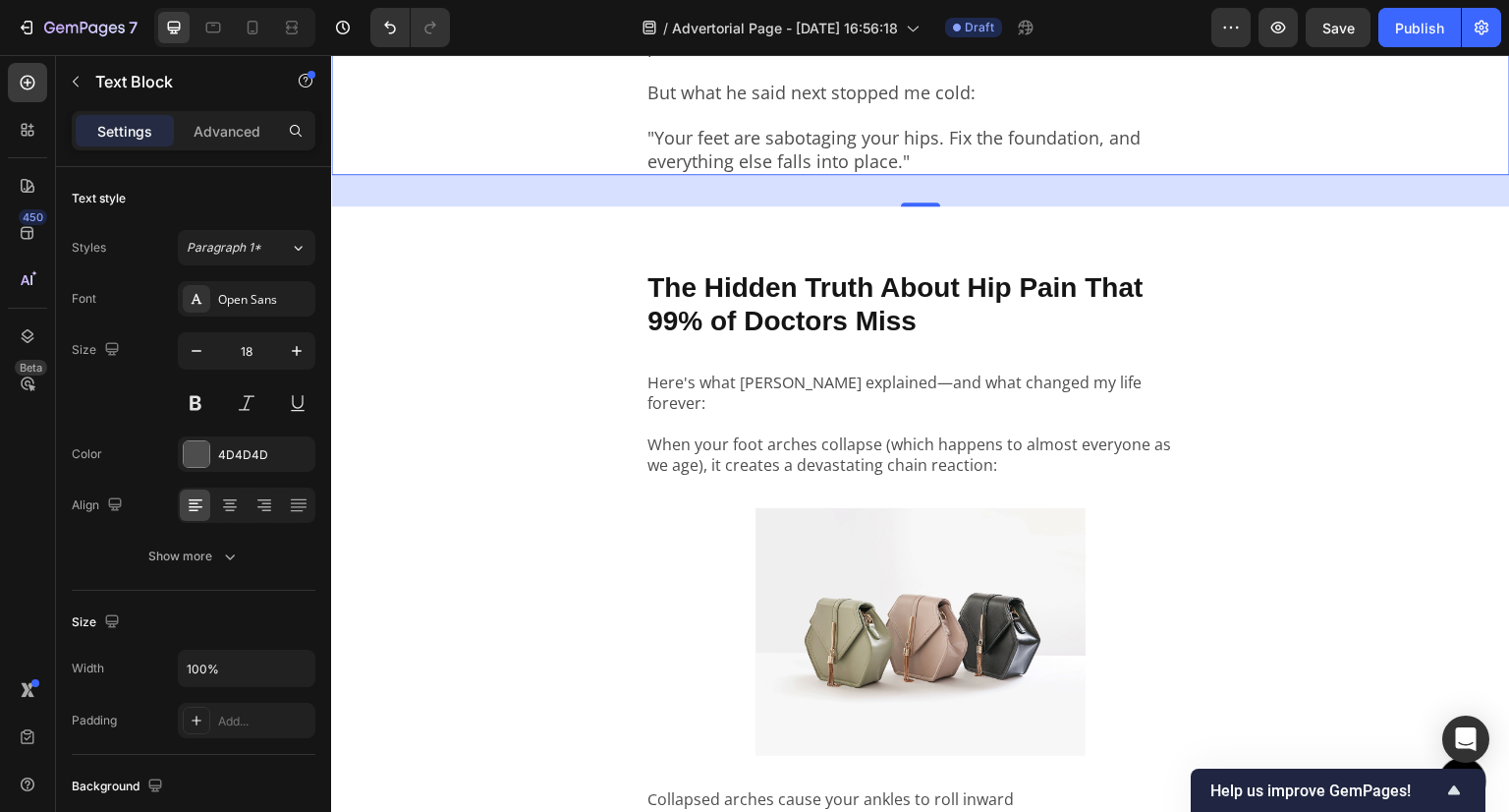
scroll to position [2948, 0]
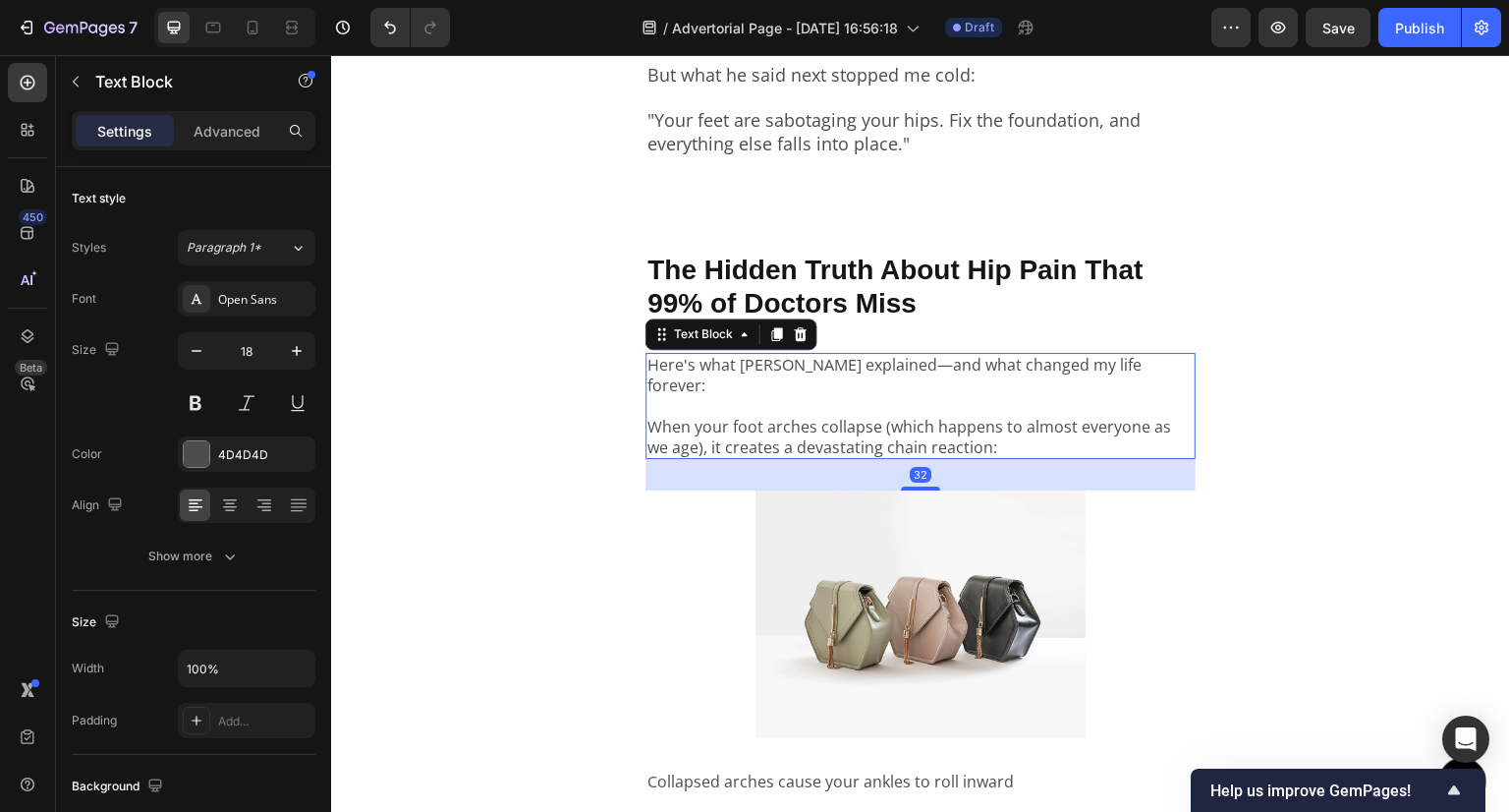
click at [887, 396] on p "When your foot arches collapse (which happens to almost everyone as we age), it…" at bounding box center [920, 426] width 546 height 61
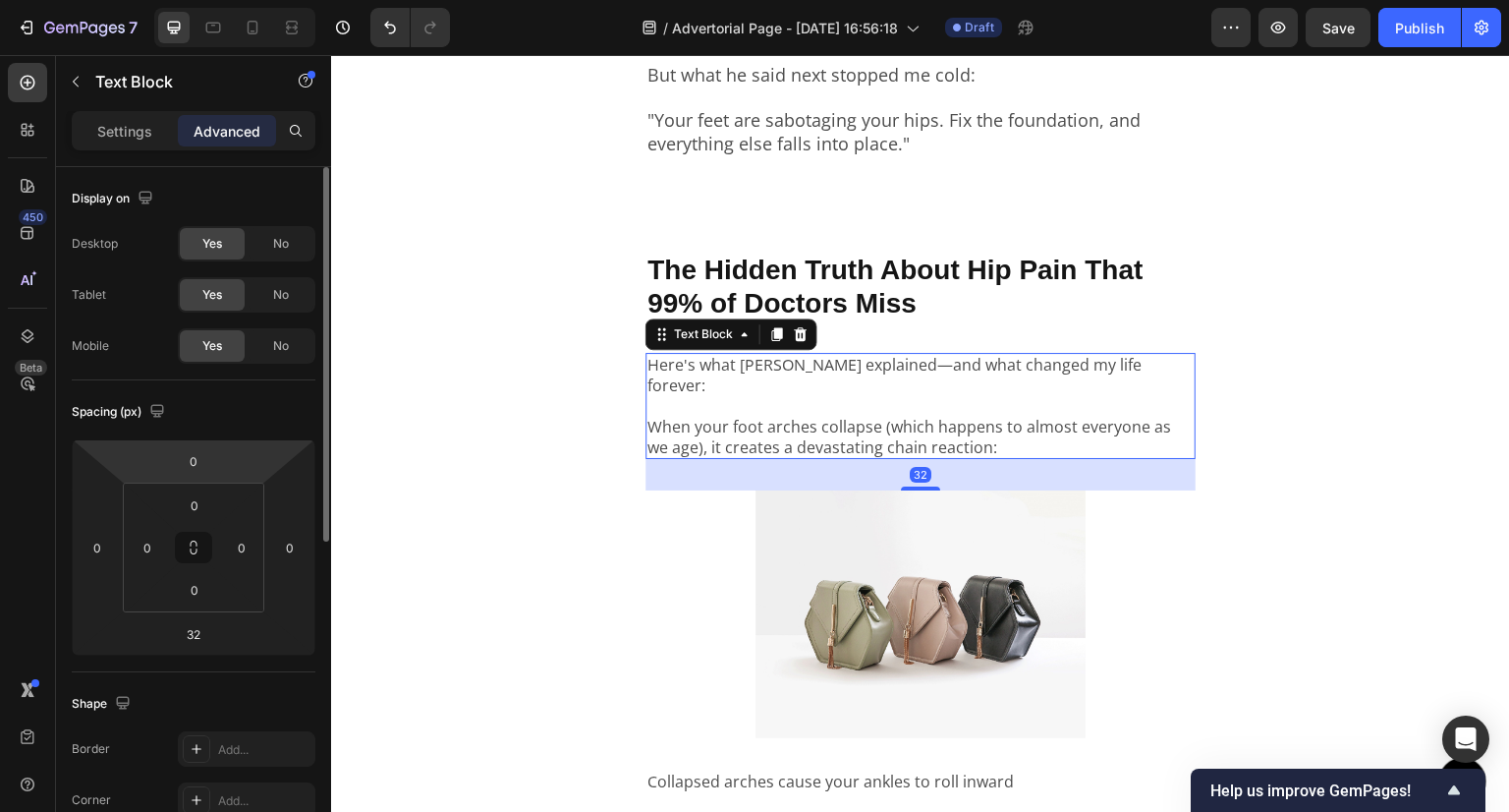
click at [119, 124] on p "Settings" at bounding box center [125, 131] width 55 height 21
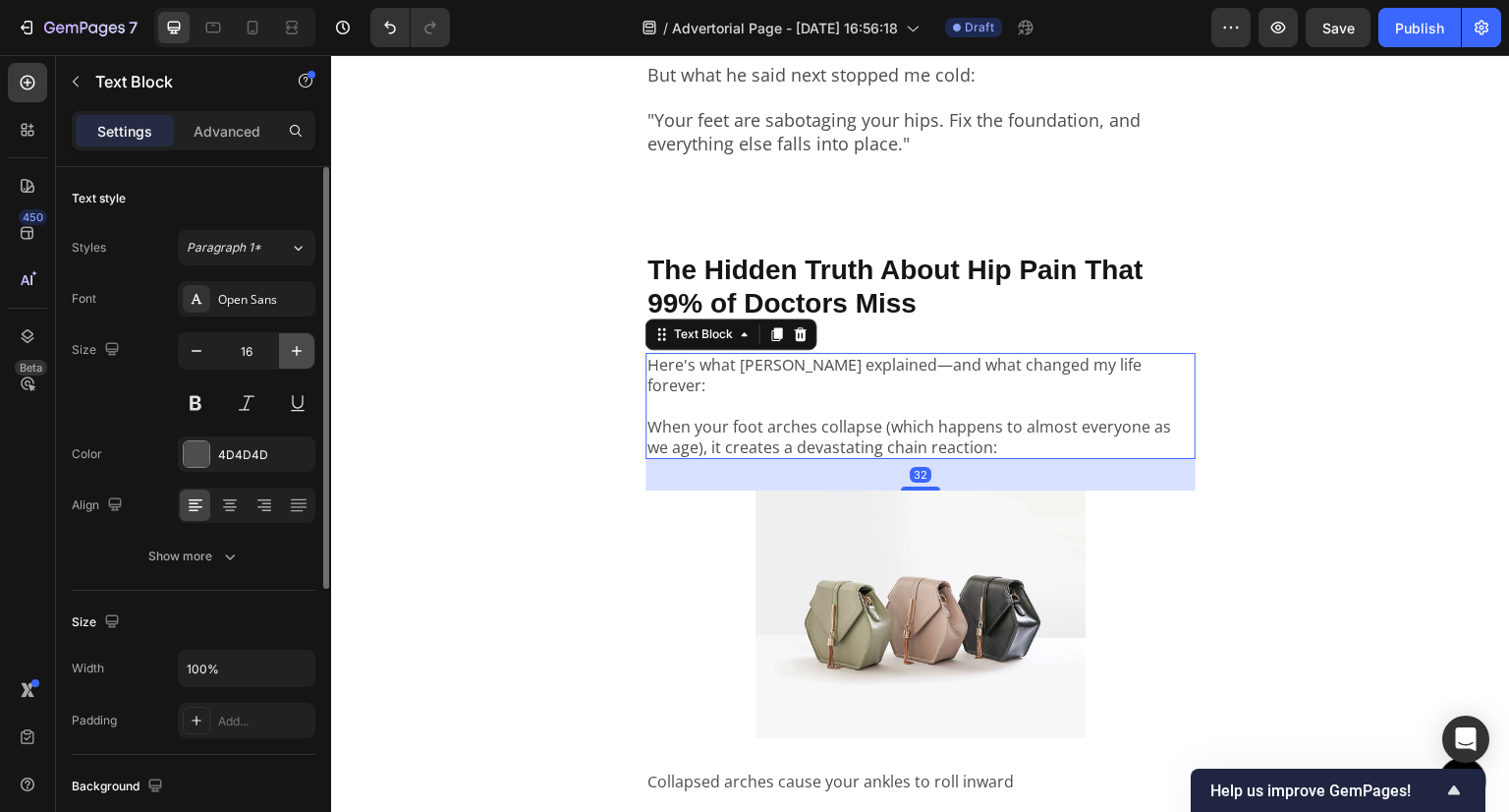
click at [287, 350] on icon "button" at bounding box center [297, 350] width 20 height 20
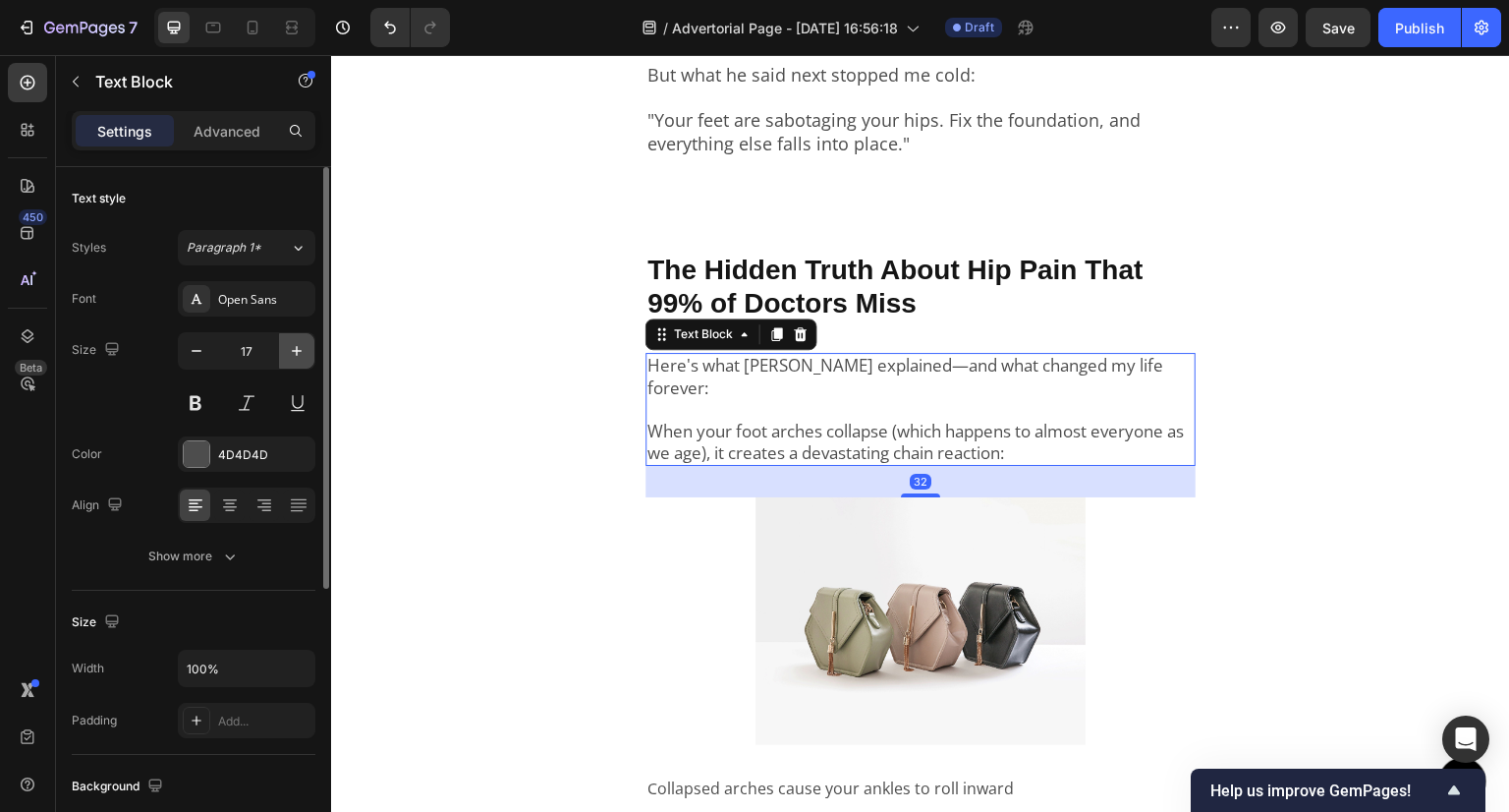
click at [287, 350] on icon "button" at bounding box center [297, 350] width 20 height 20
type input "18"
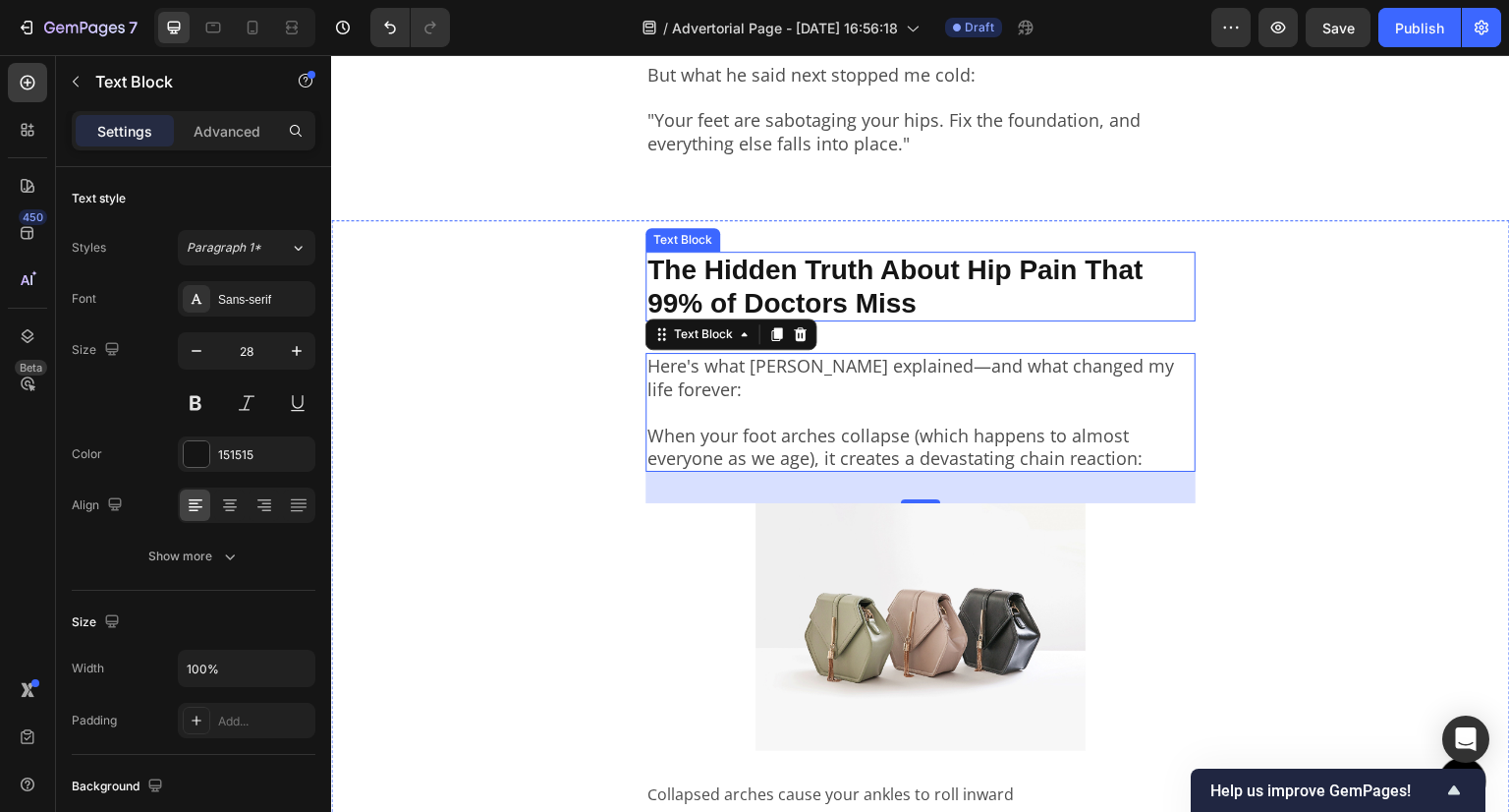
click at [819, 254] on p "The Hidden Truth About Hip Pain That 99% of Doctors Miss" at bounding box center [920, 286] width 546 height 66
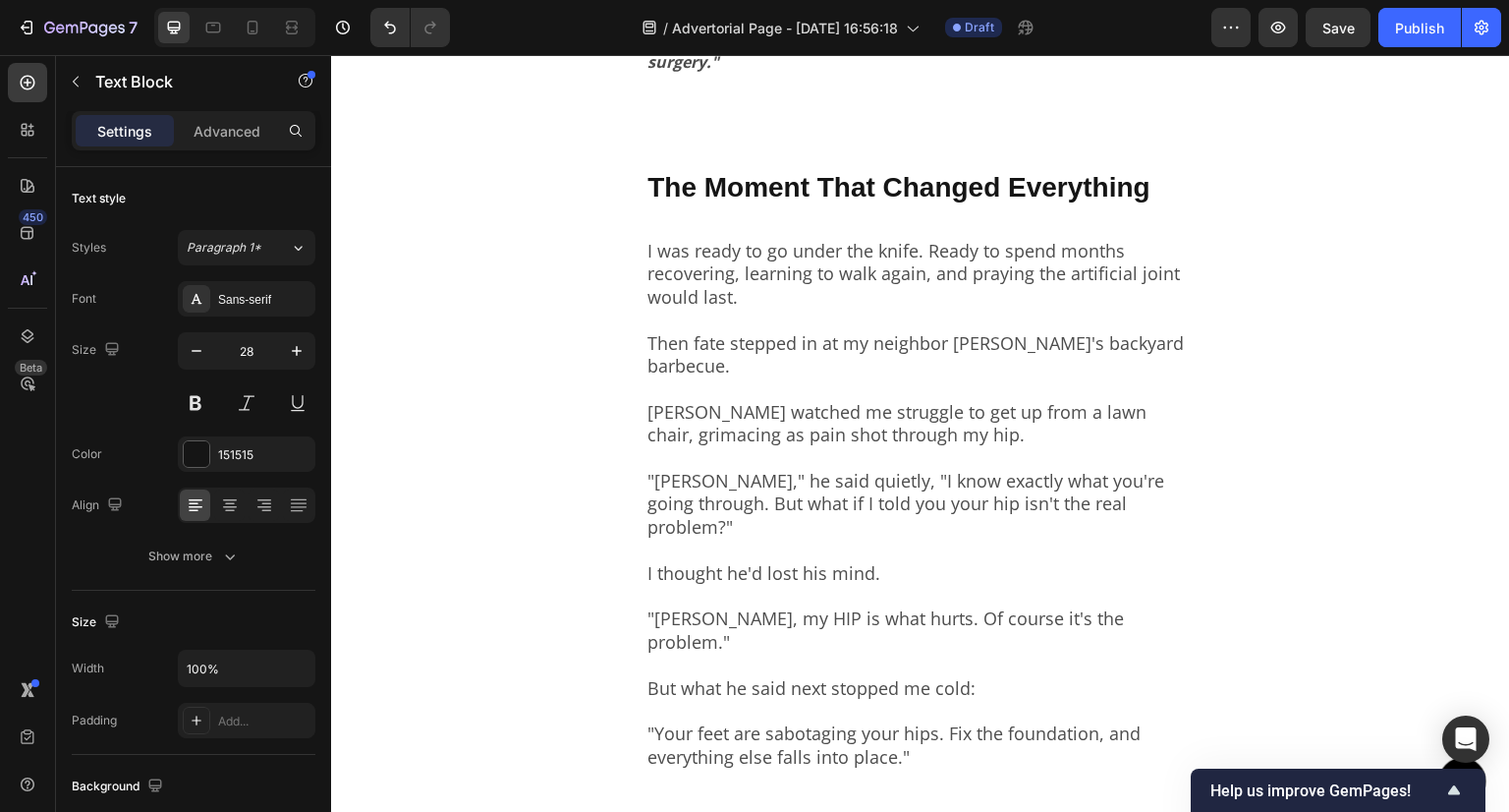
scroll to position [2063, 0]
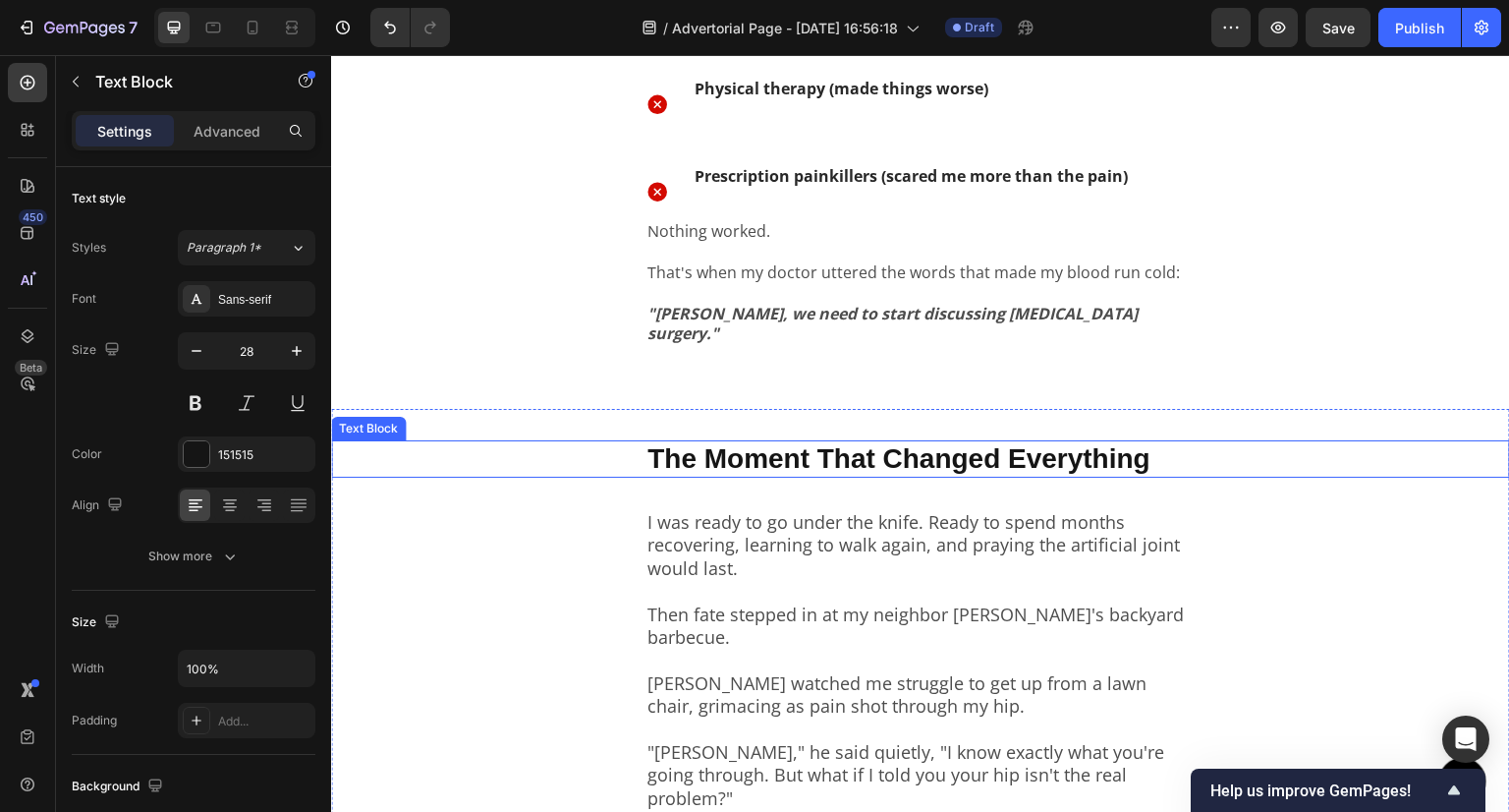
click at [743, 467] on p "The Moment That Changed Everything" at bounding box center [920, 459] width 546 height 33
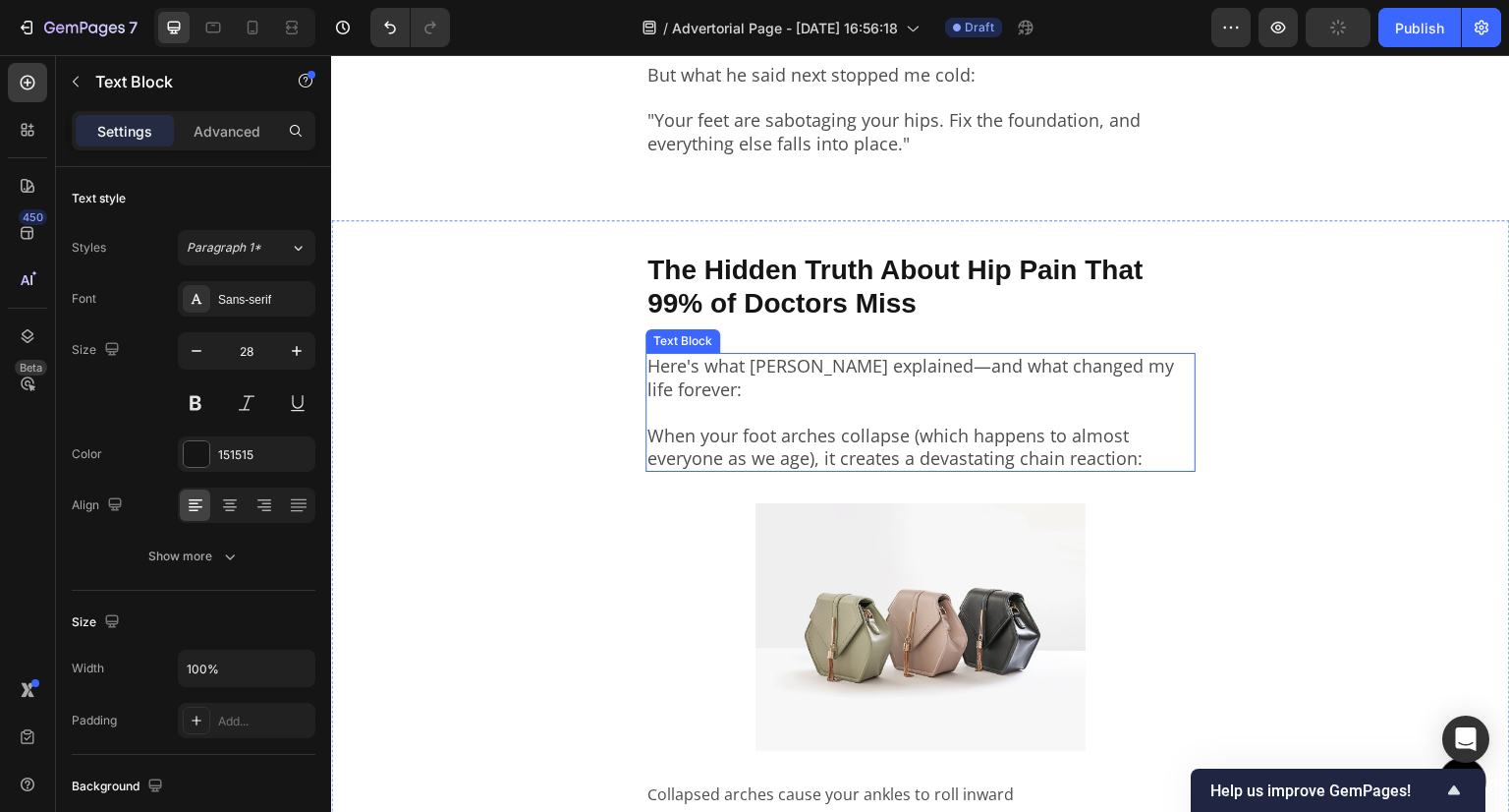
click at [765, 401] on p "When your foot arches collapse (which happens to almost everyone as we age), it…" at bounding box center [920, 435] width 546 height 69
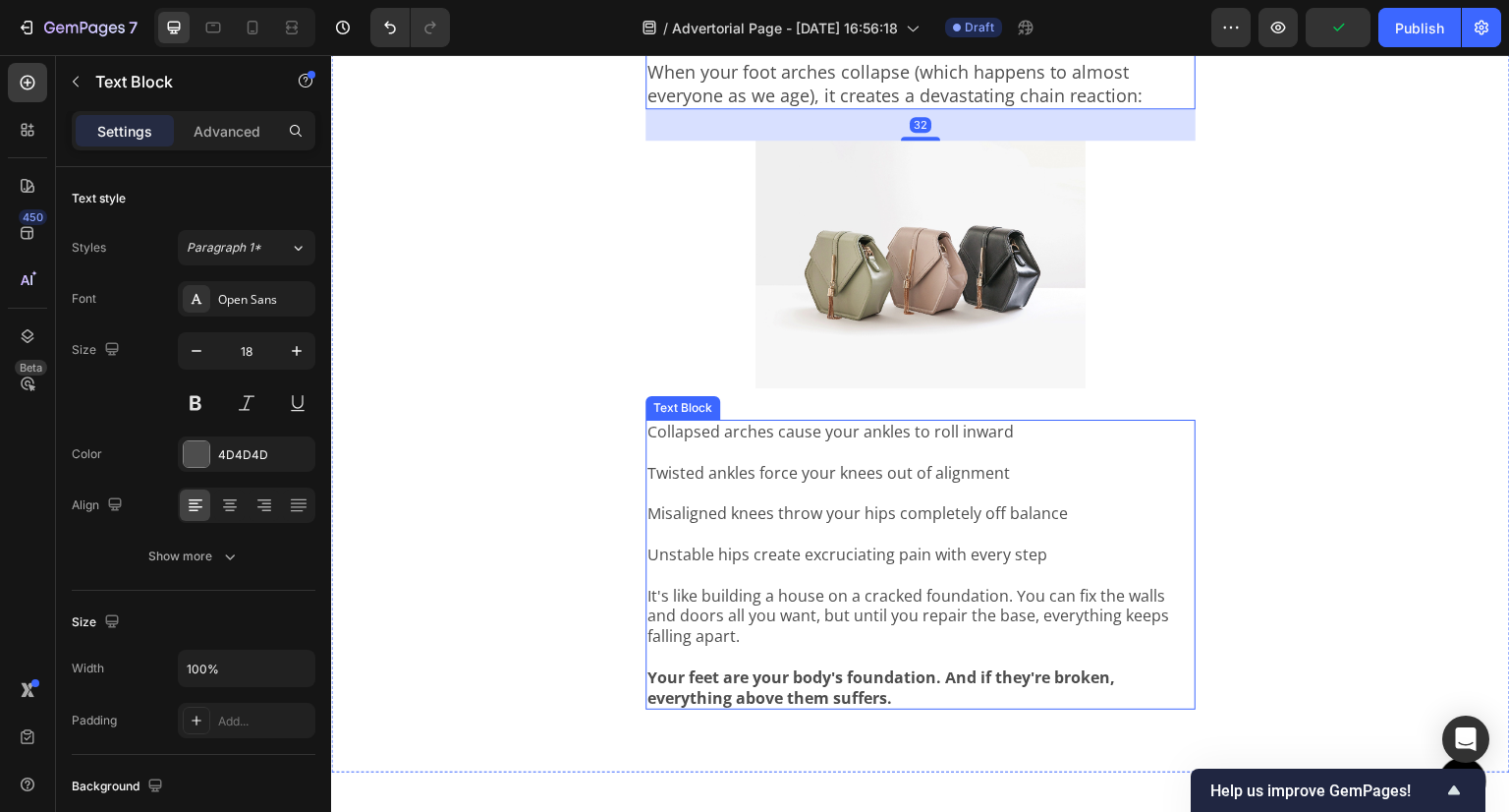
scroll to position [3242, 0]
click at [752, 420] on p "Collapsed arches cause your ankles to roll inward" at bounding box center [920, 430] width 546 height 21
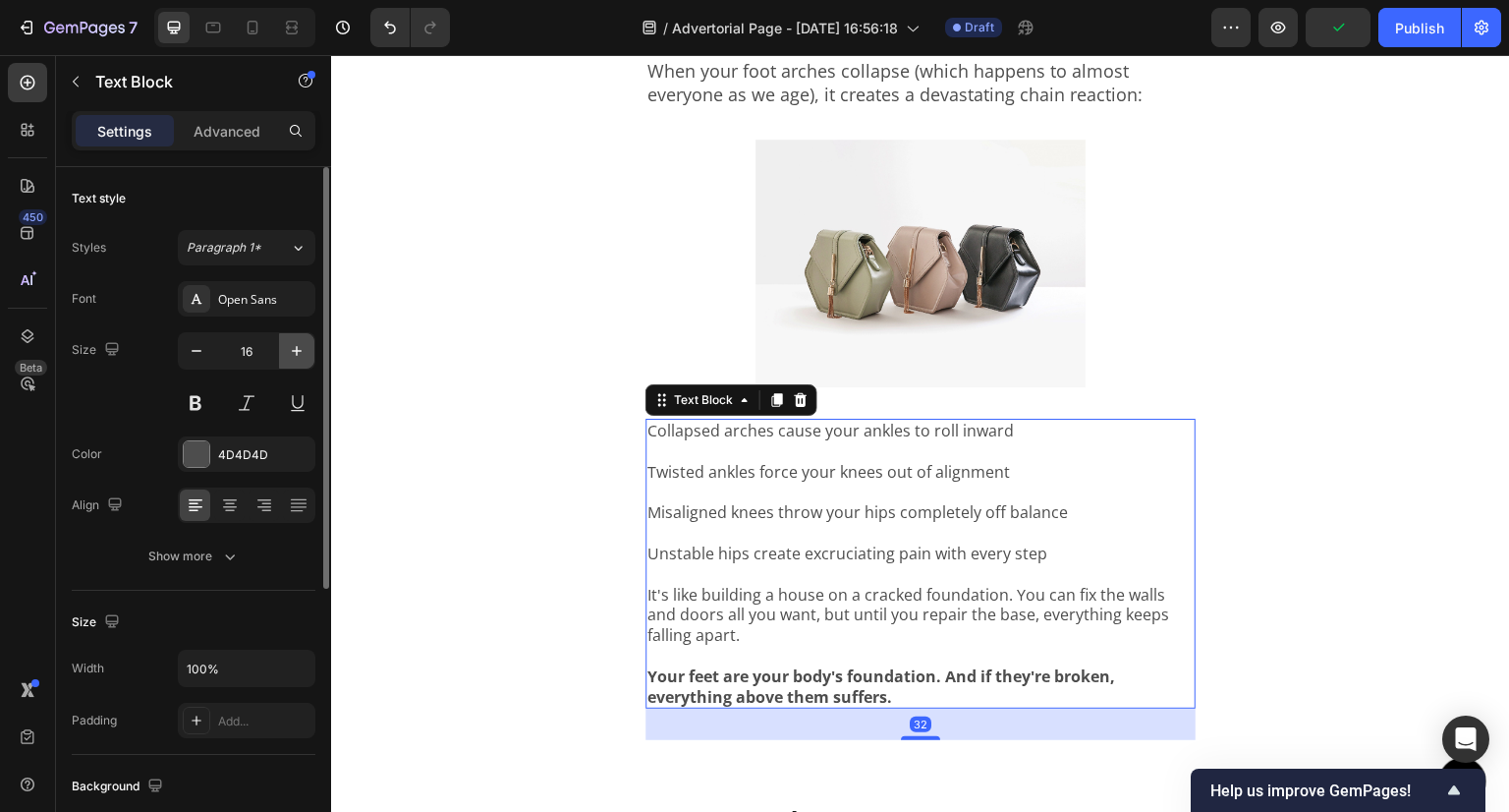
click at [295, 347] on icon "button" at bounding box center [296, 350] width 10 height 10
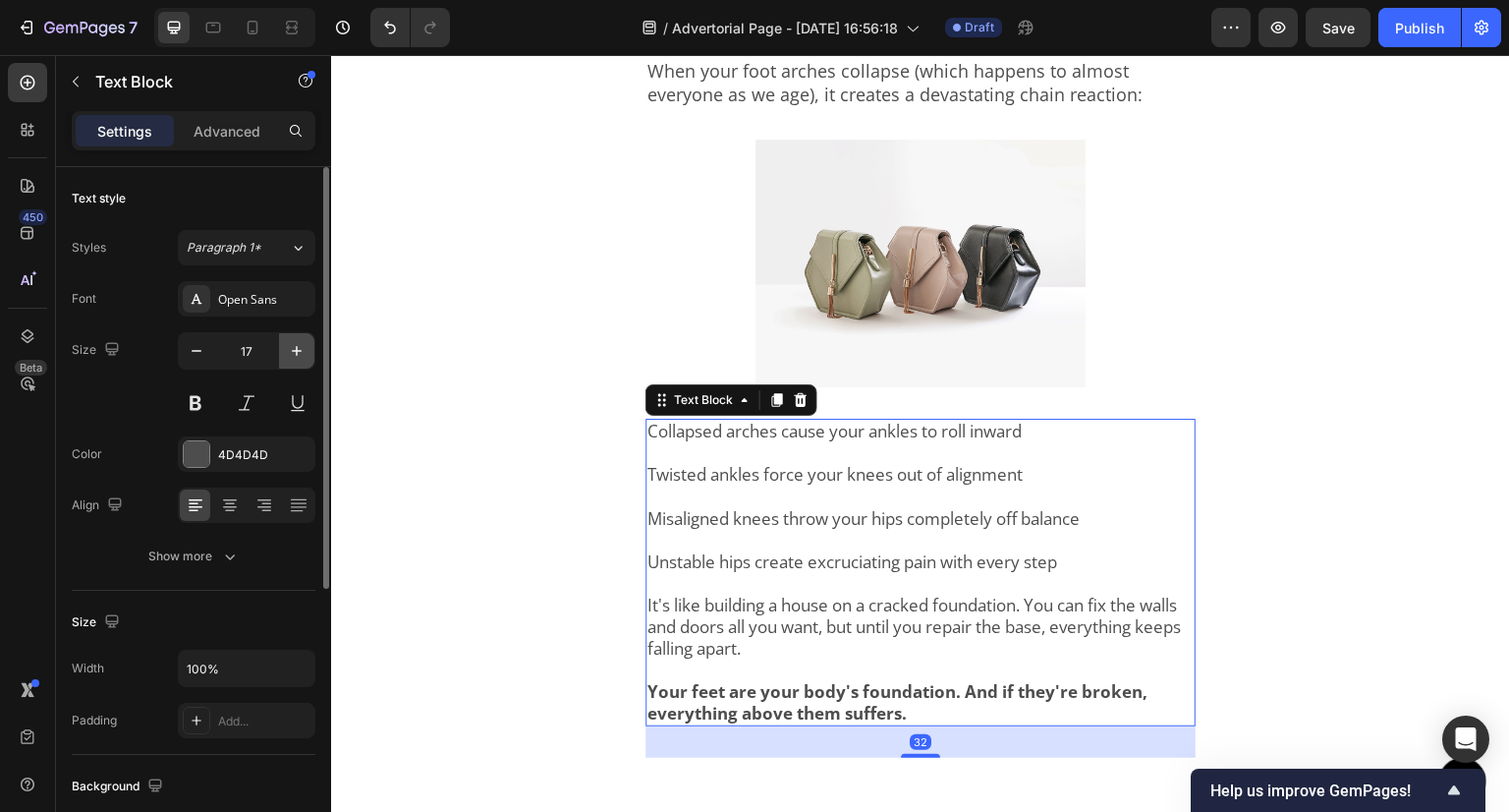
click at [295, 347] on icon "button" at bounding box center [296, 350] width 10 height 10
type input "18"
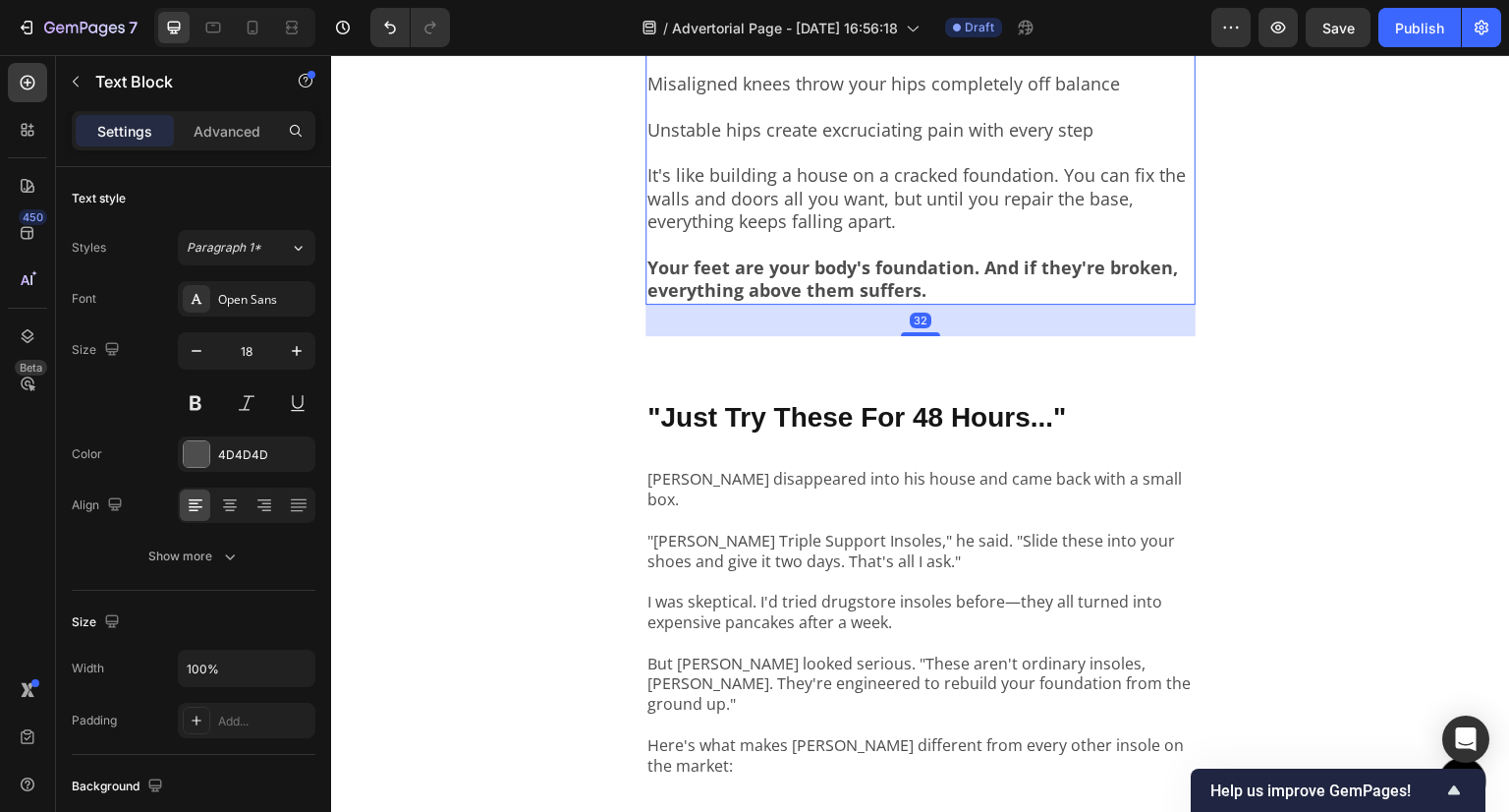
scroll to position [3734, 0]
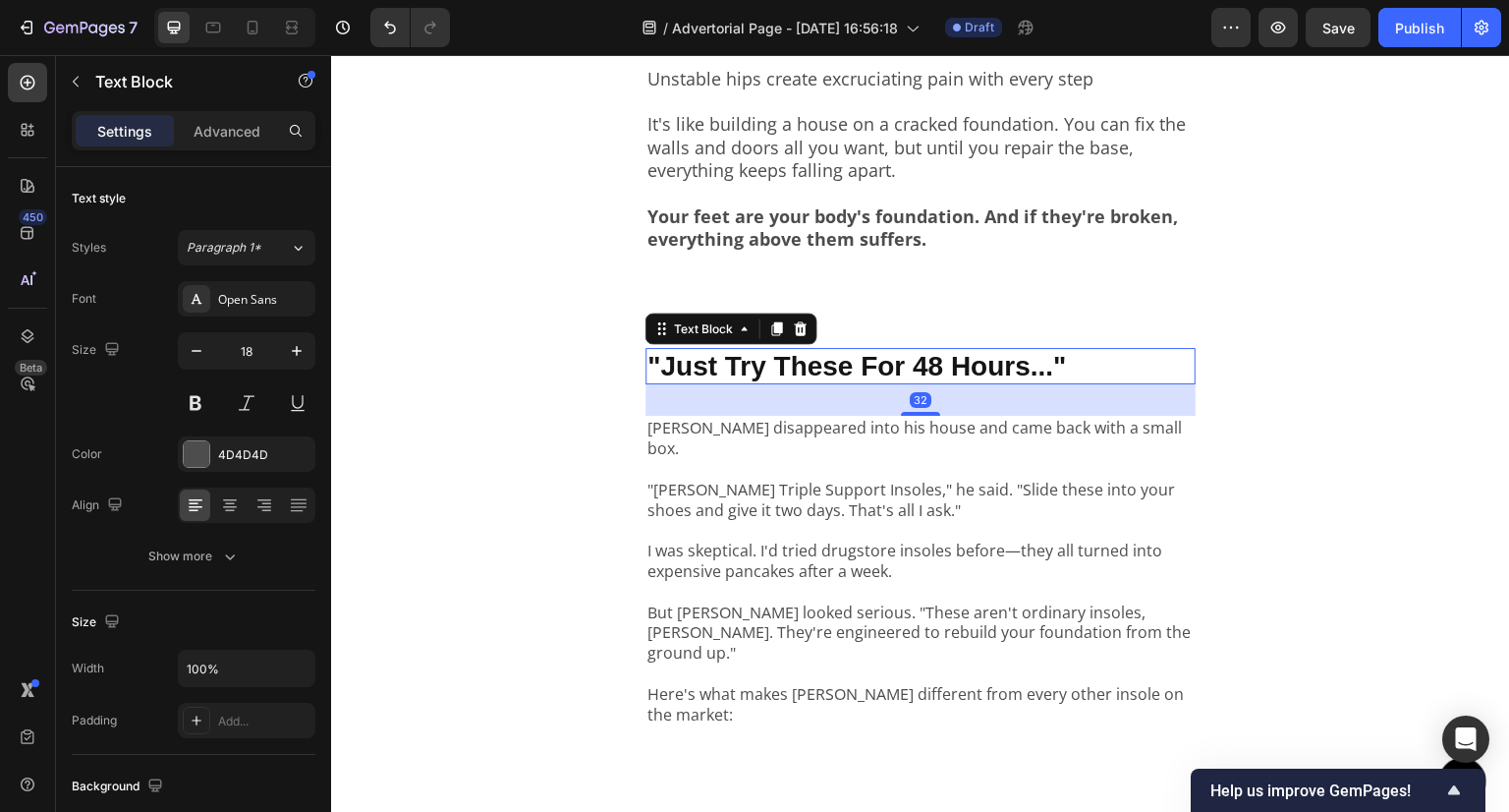
click at [774, 349] on p ""Just Try These For 48 Hours..."" at bounding box center [920, 366] width 546 height 33
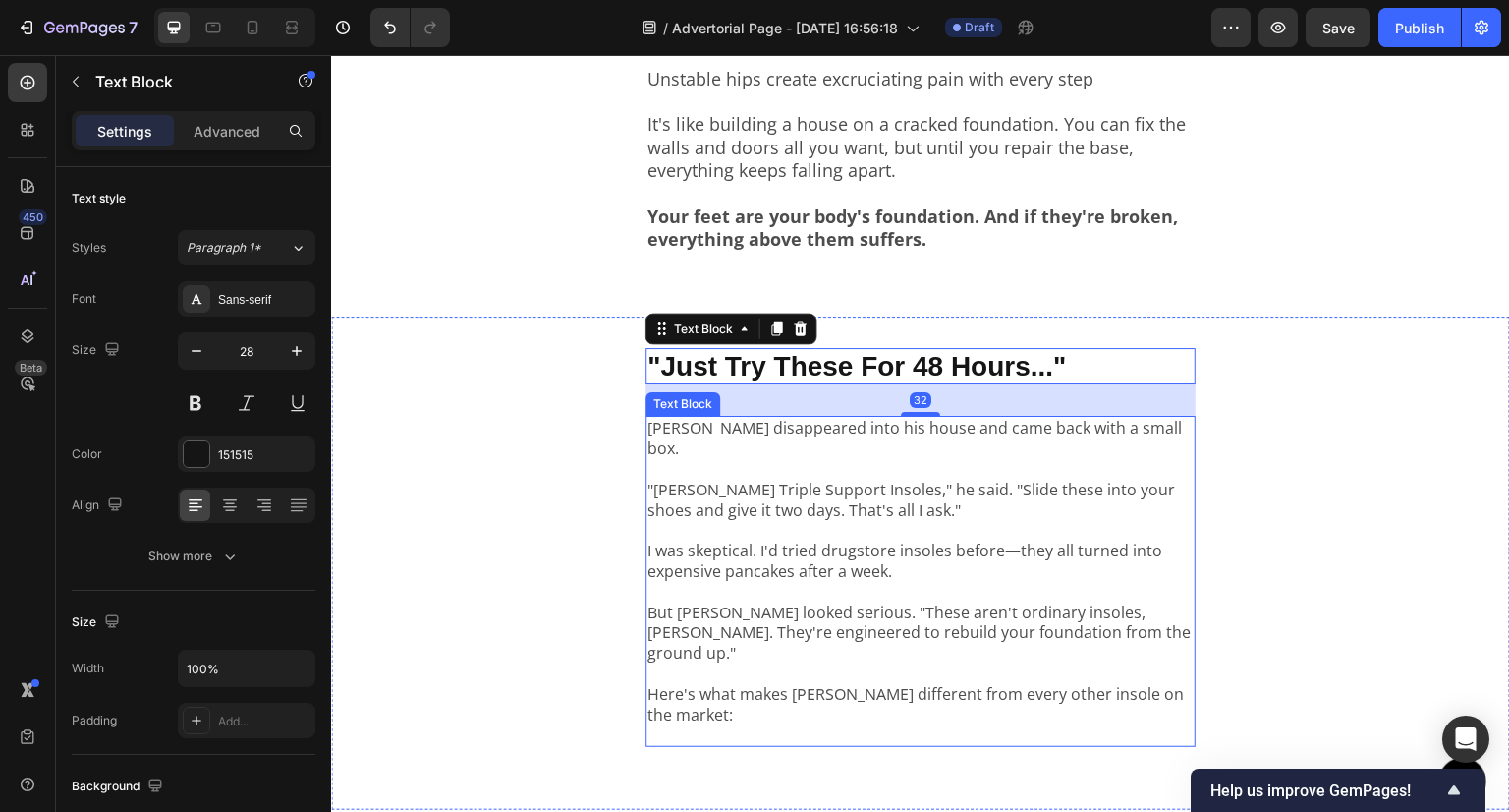
click at [734, 459] on p ""[PERSON_NAME] Triple Support Insoles," he said. "Slide these into your shoes a…" at bounding box center [920, 489] width 546 height 61
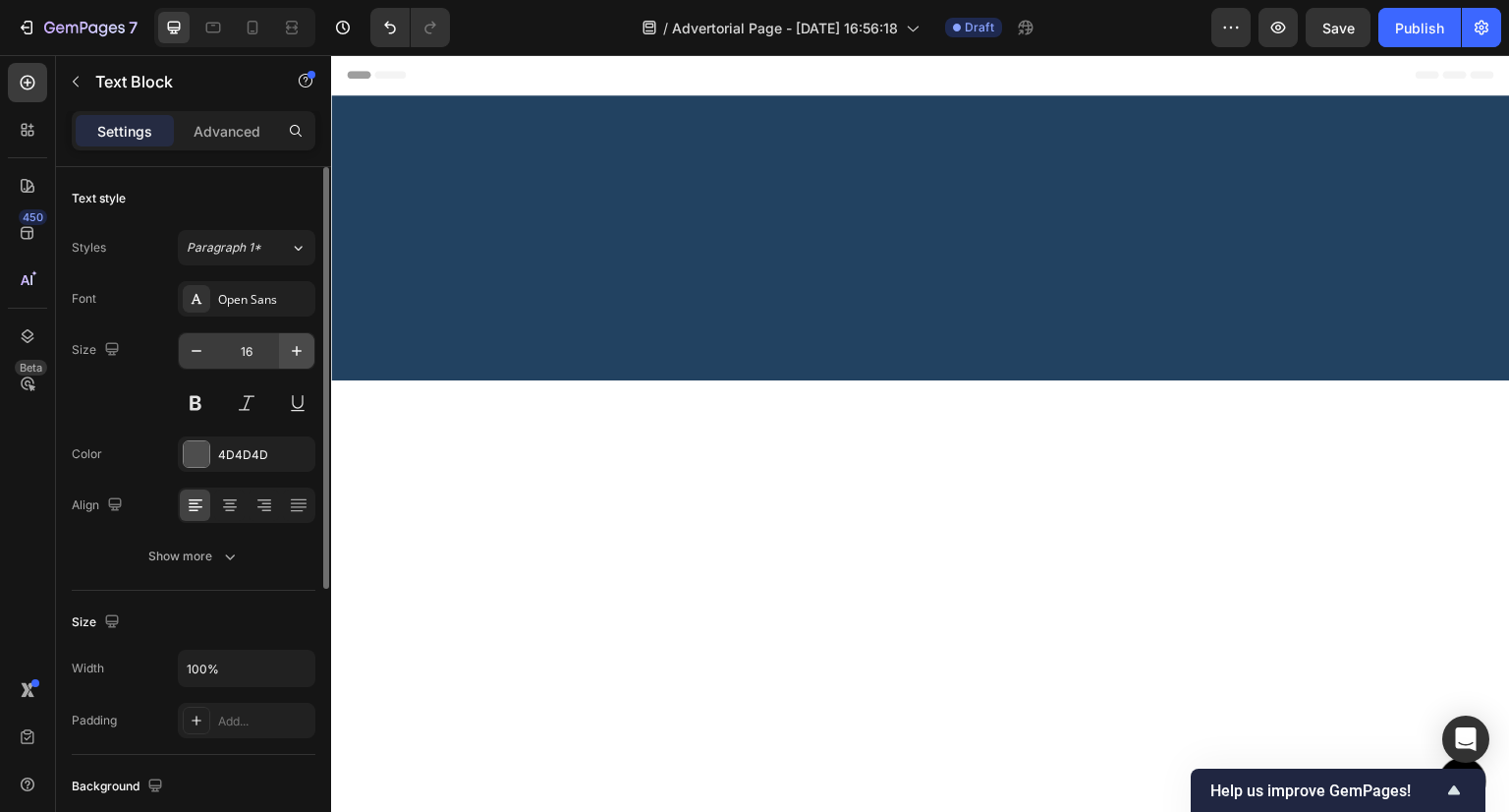
scroll to position [3734, 0]
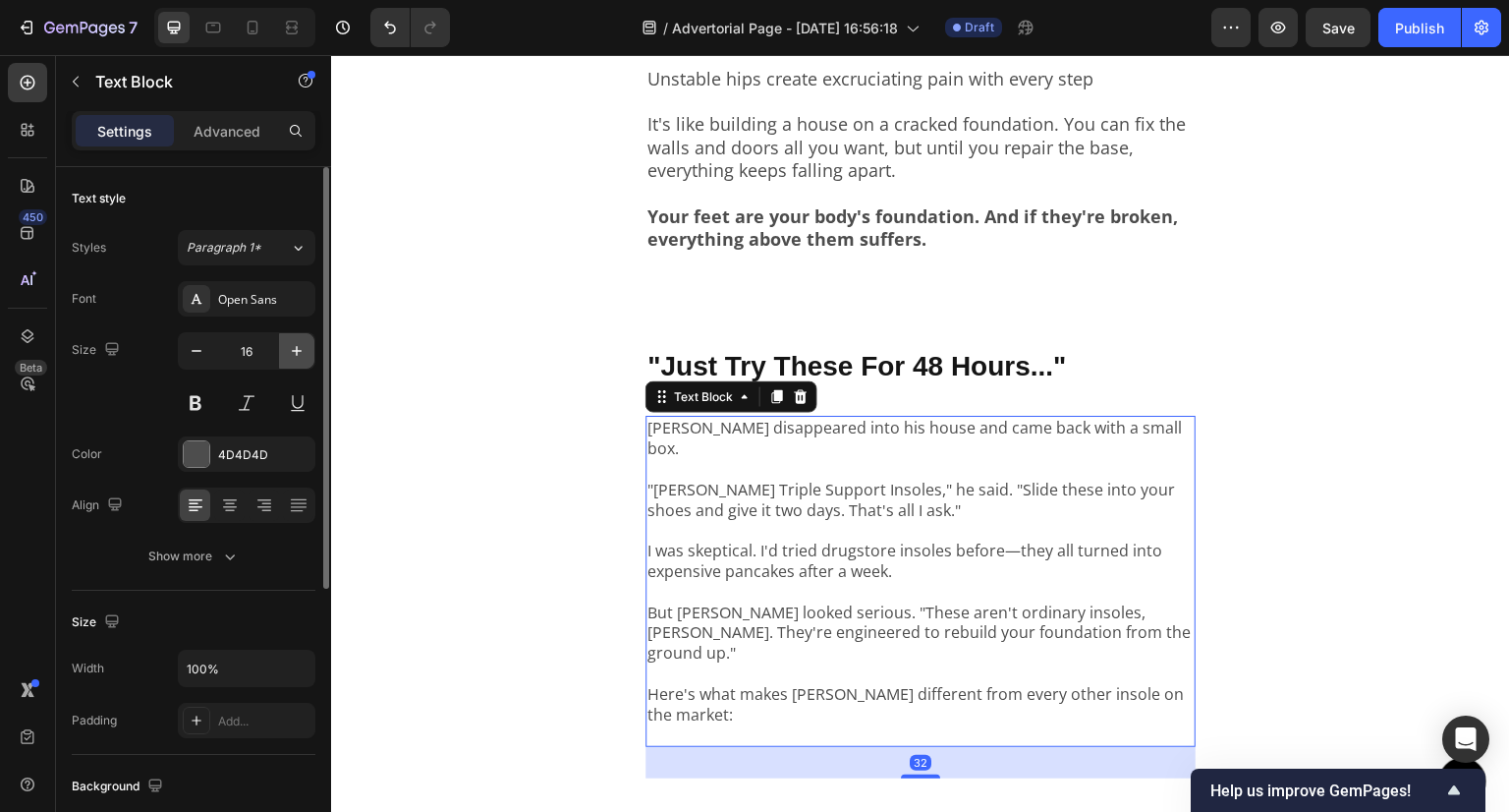
click at [282, 345] on button "button" at bounding box center [297, 350] width 35 height 35
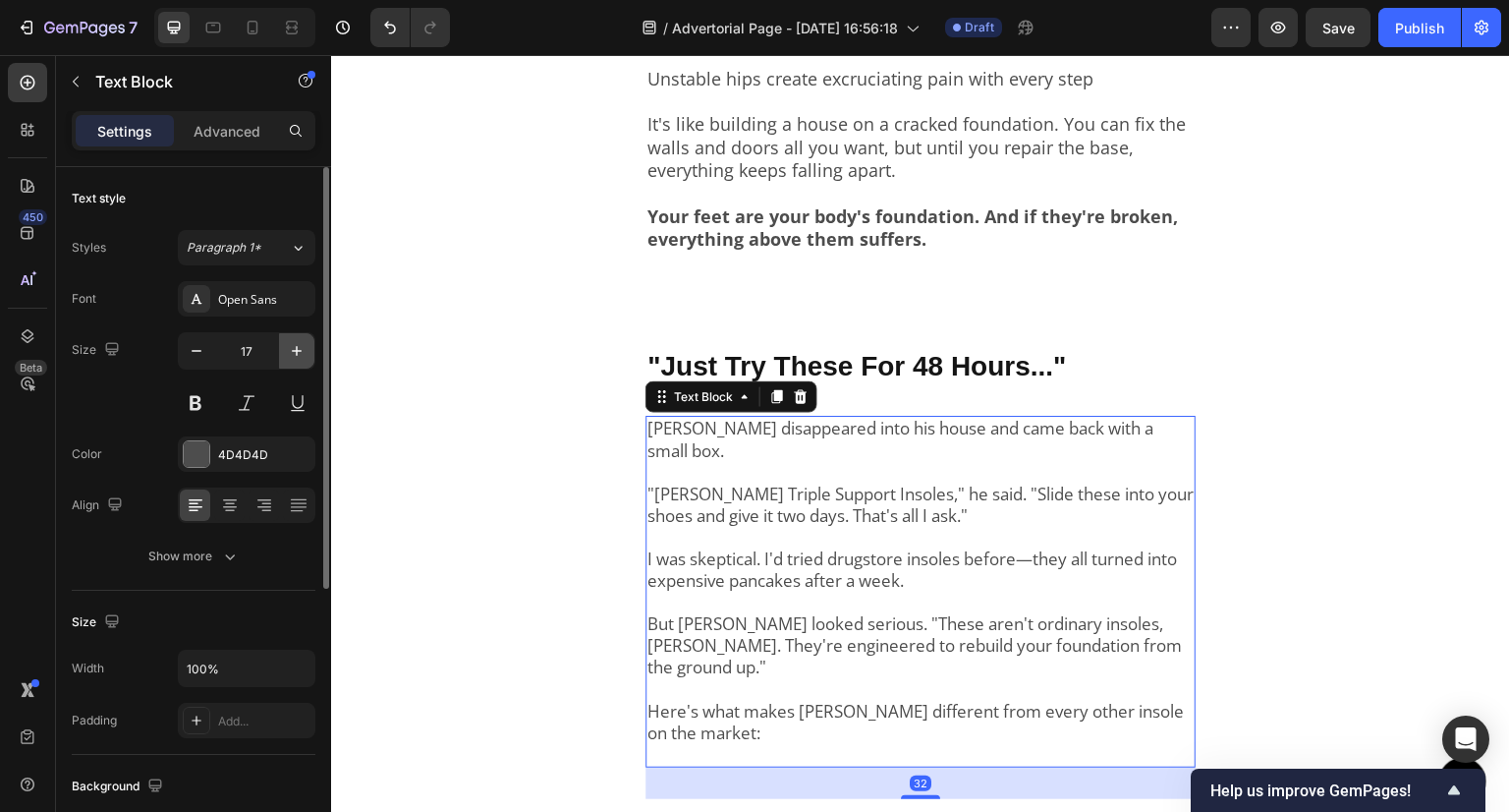
click at [282, 345] on button "button" at bounding box center [297, 350] width 35 height 35
type input "18"
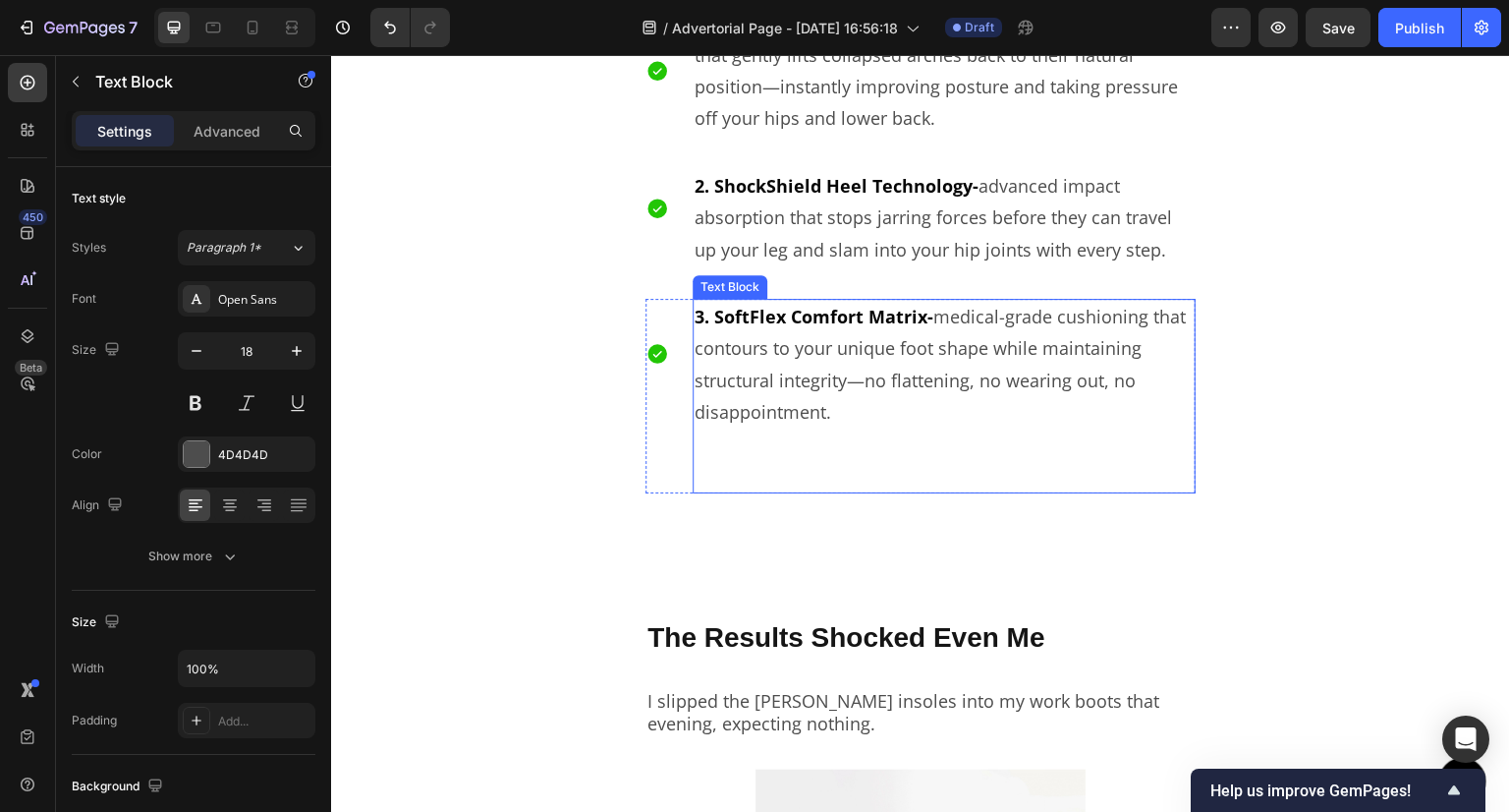
scroll to position [4815, 0]
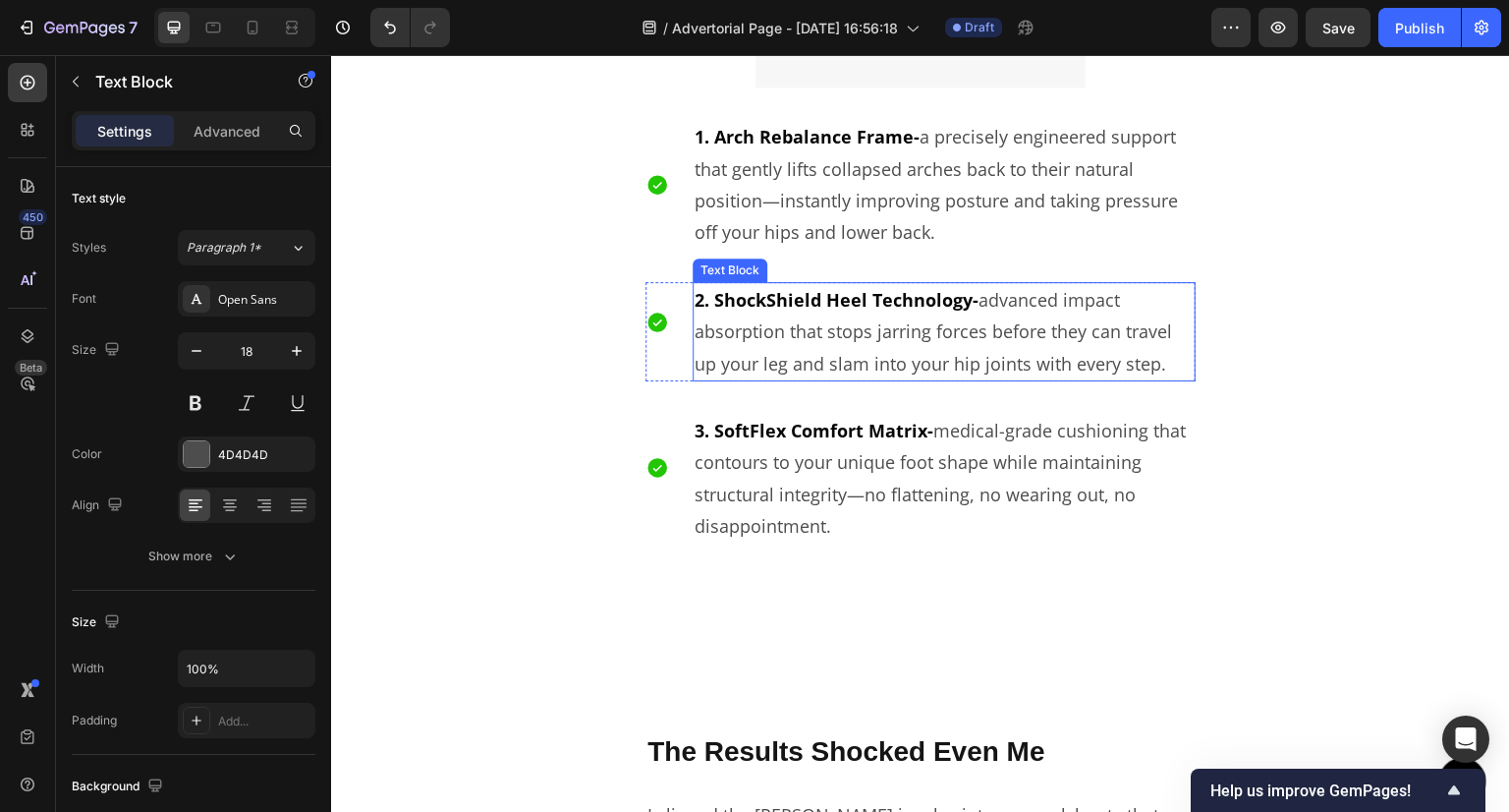
click at [1019, 344] on p "2. ShockShield Heel Technology- advanced impact absorption that stops jarring f…" at bounding box center [944, 332] width 499 height 95
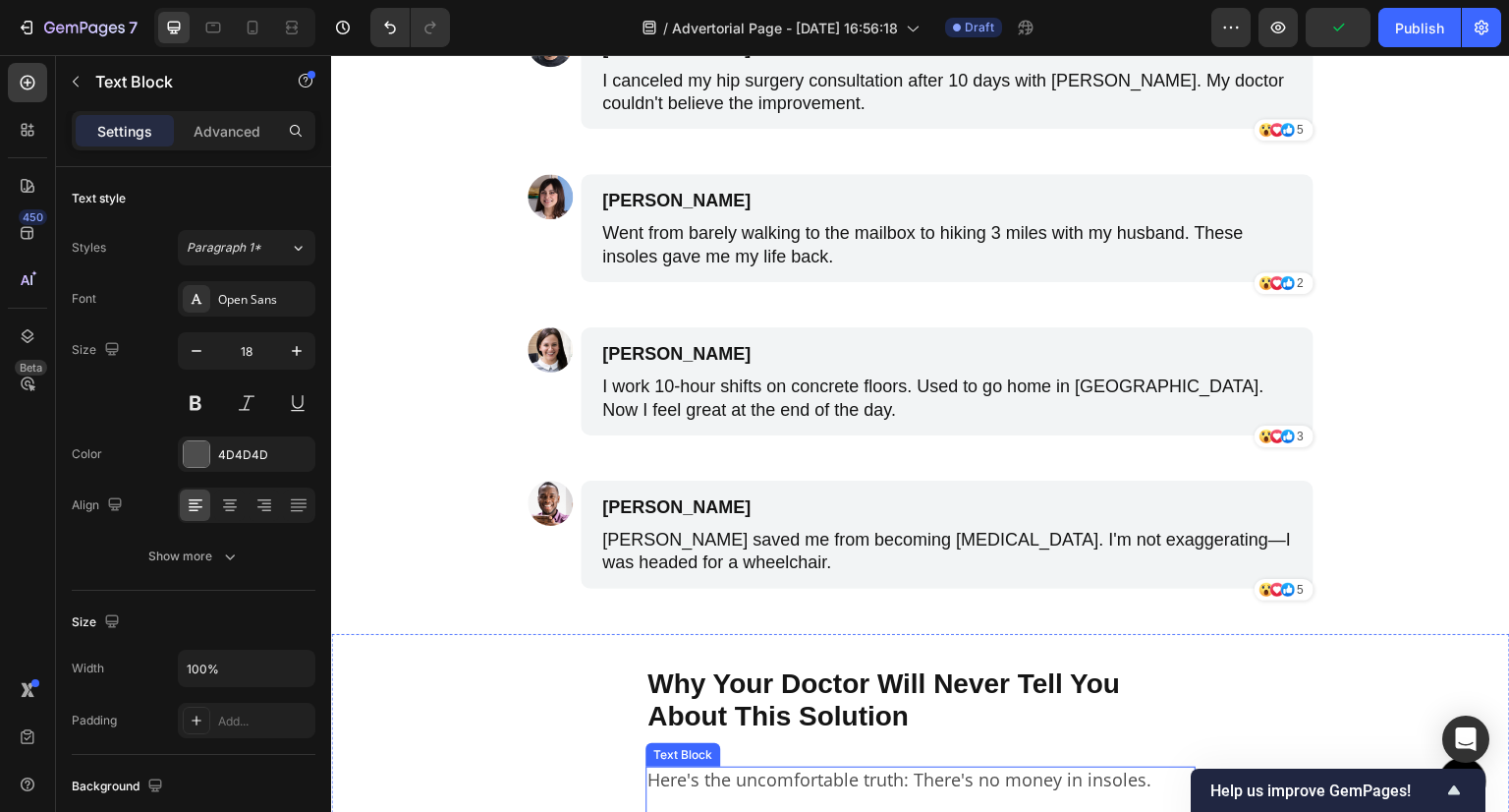
scroll to position [6190, 0]
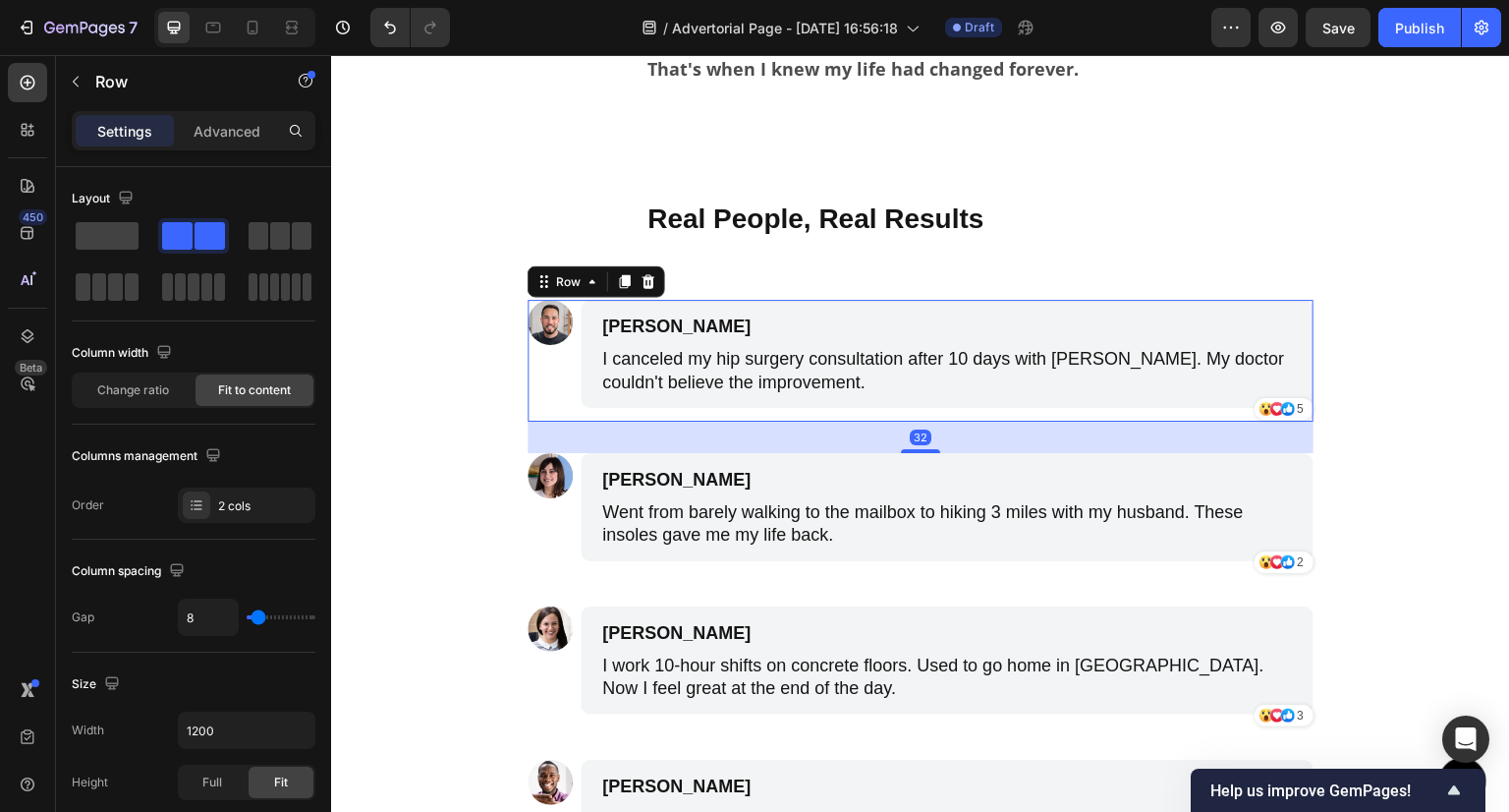
click at [544, 402] on div "Image" at bounding box center [550, 360] width 45 height 122
click at [240, 127] on p "Advanced" at bounding box center [227, 131] width 67 height 21
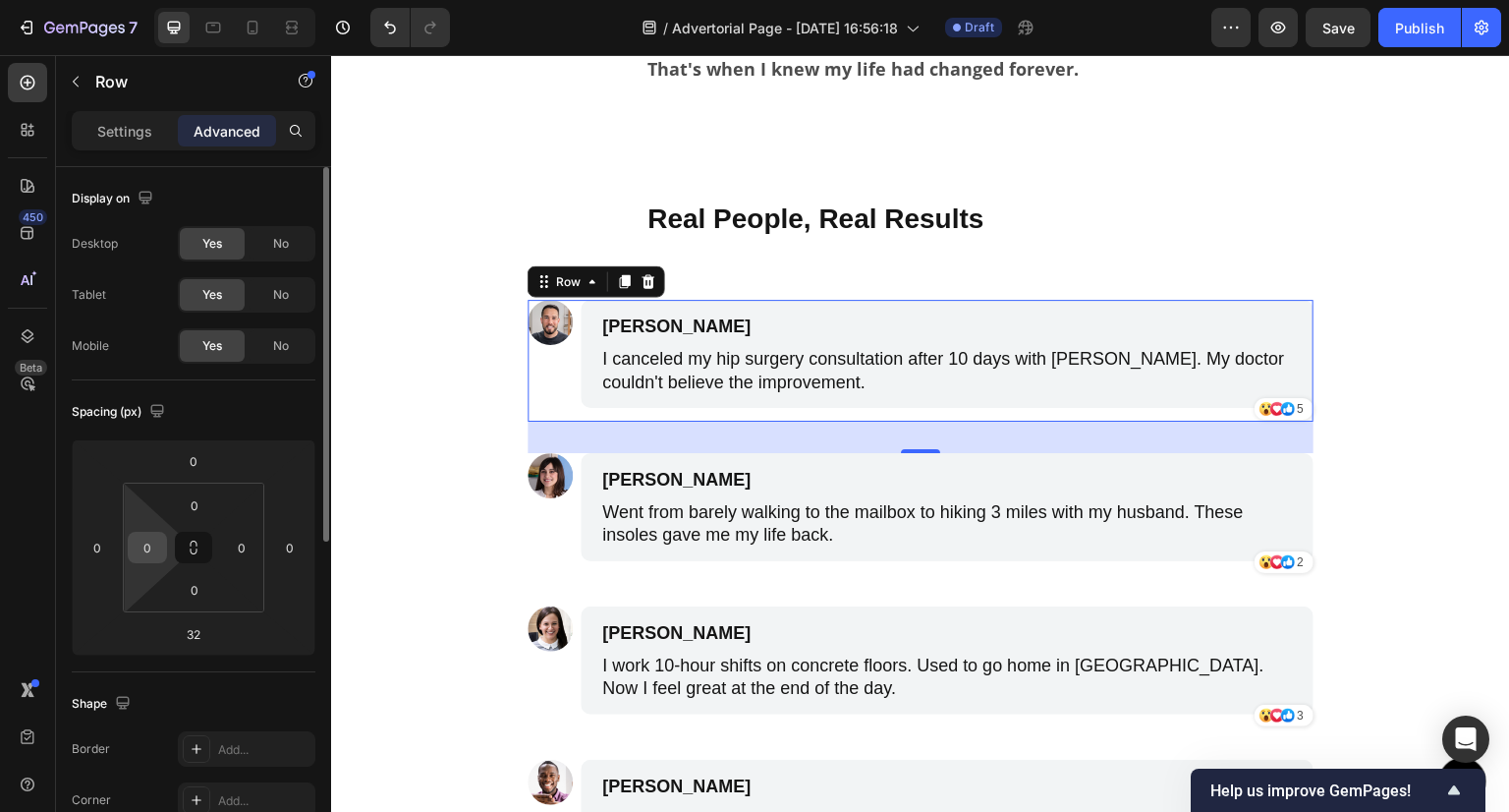
click at [139, 538] on input "0" at bounding box center [148, 547] width 30 height 30
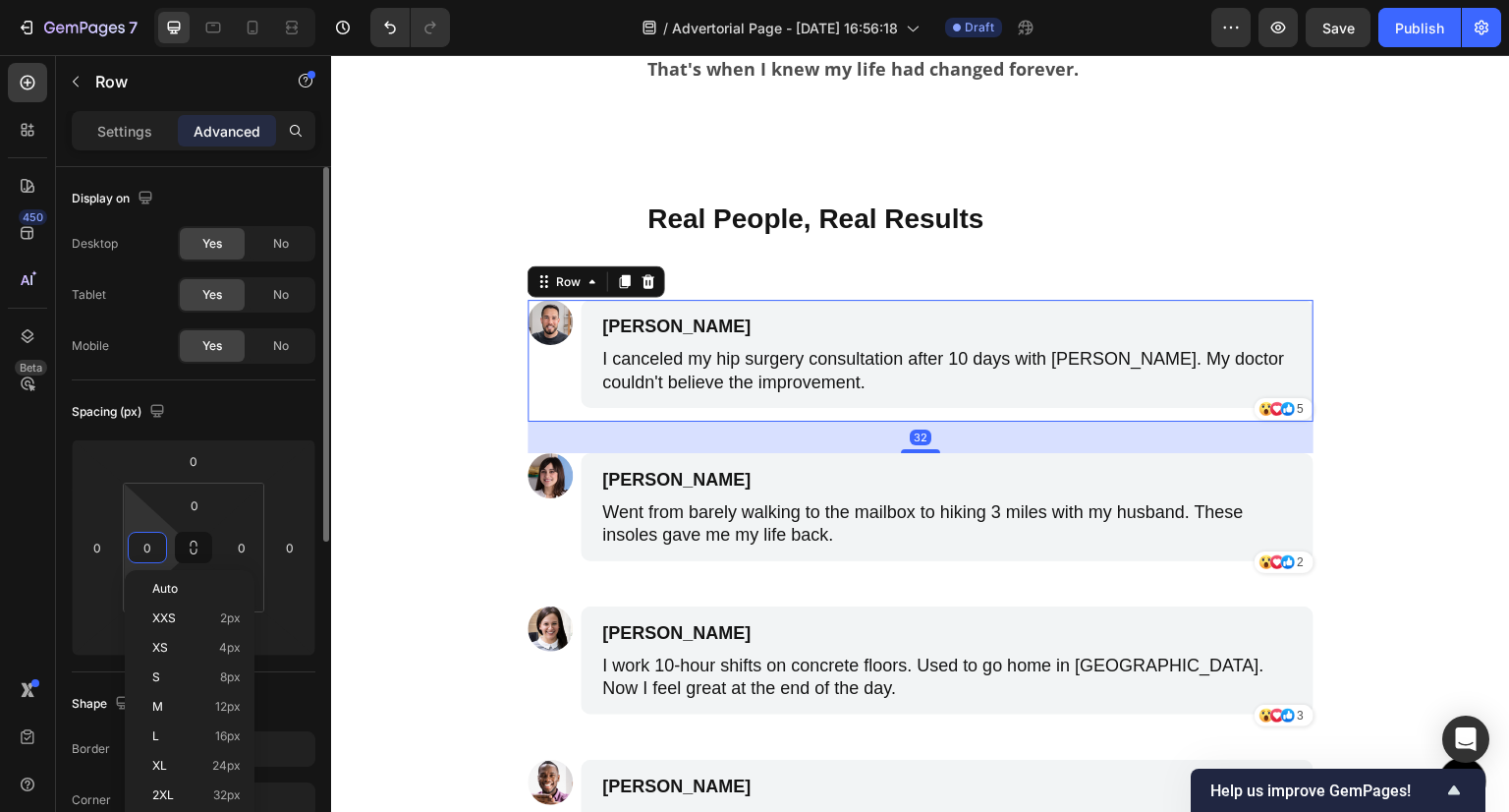
paste input "32"
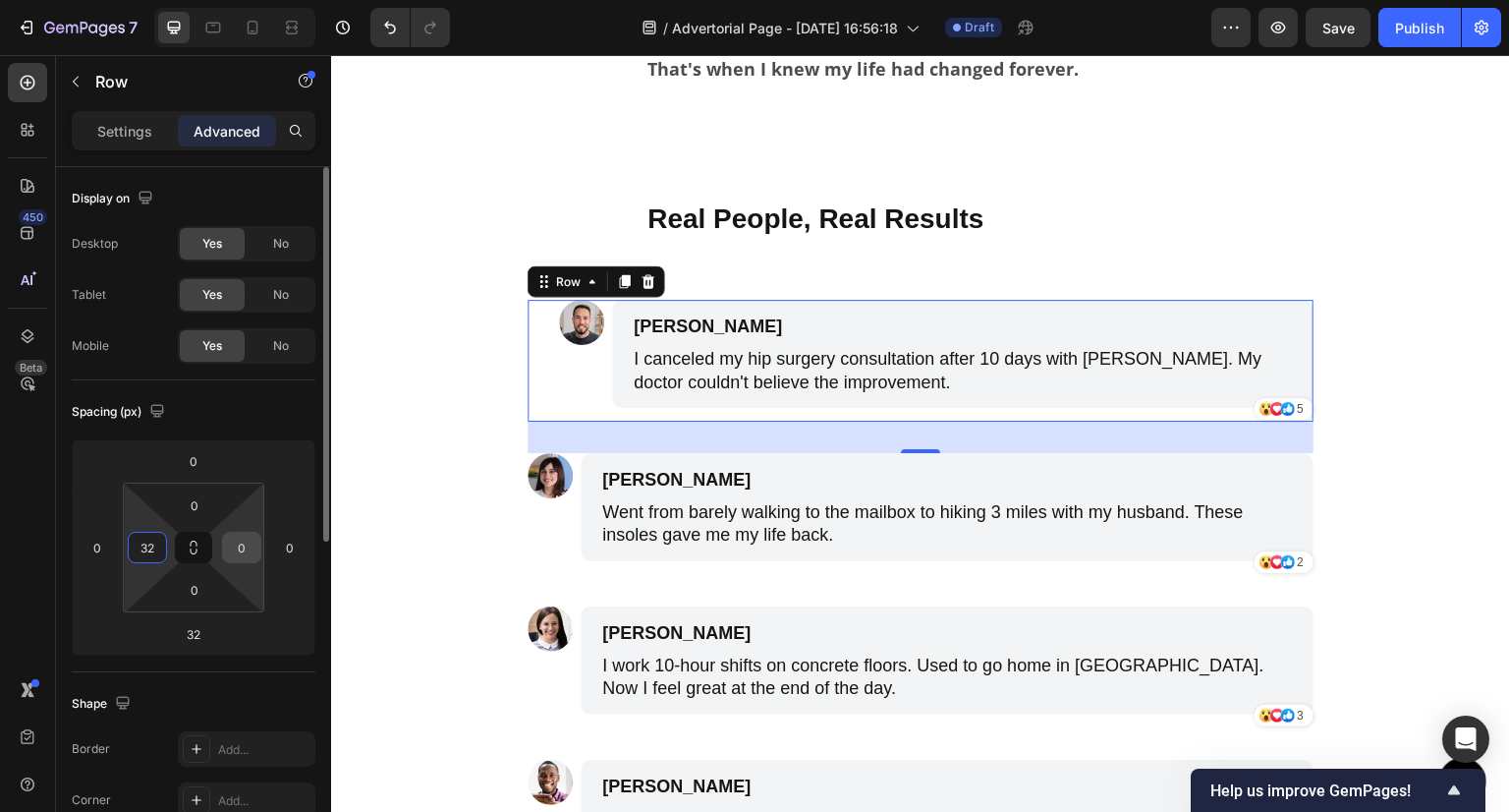
type input "32"
click at [241, 557] on input "0" at bounding box center [242, 547] width 30 height 30
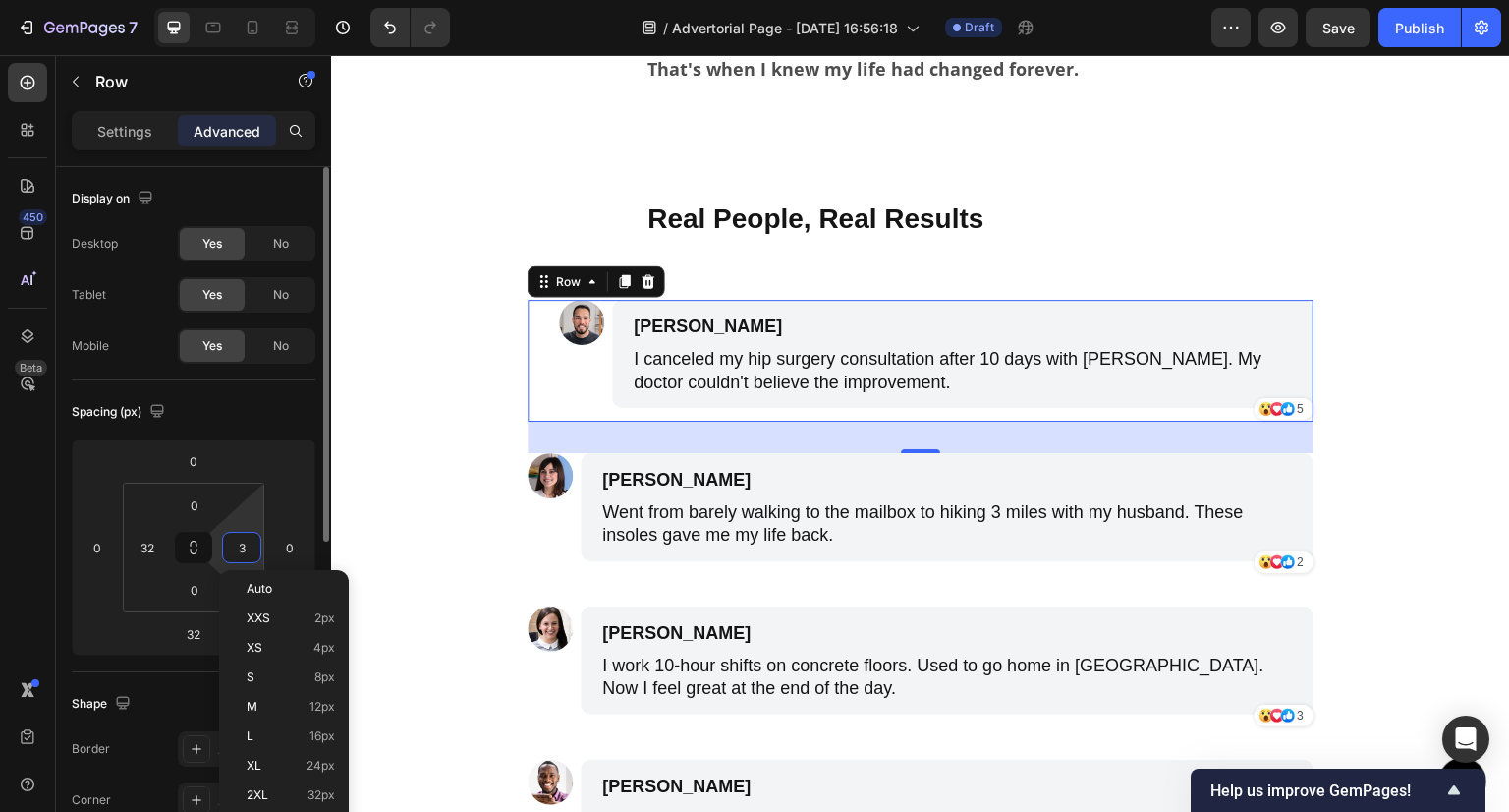
type input "32"
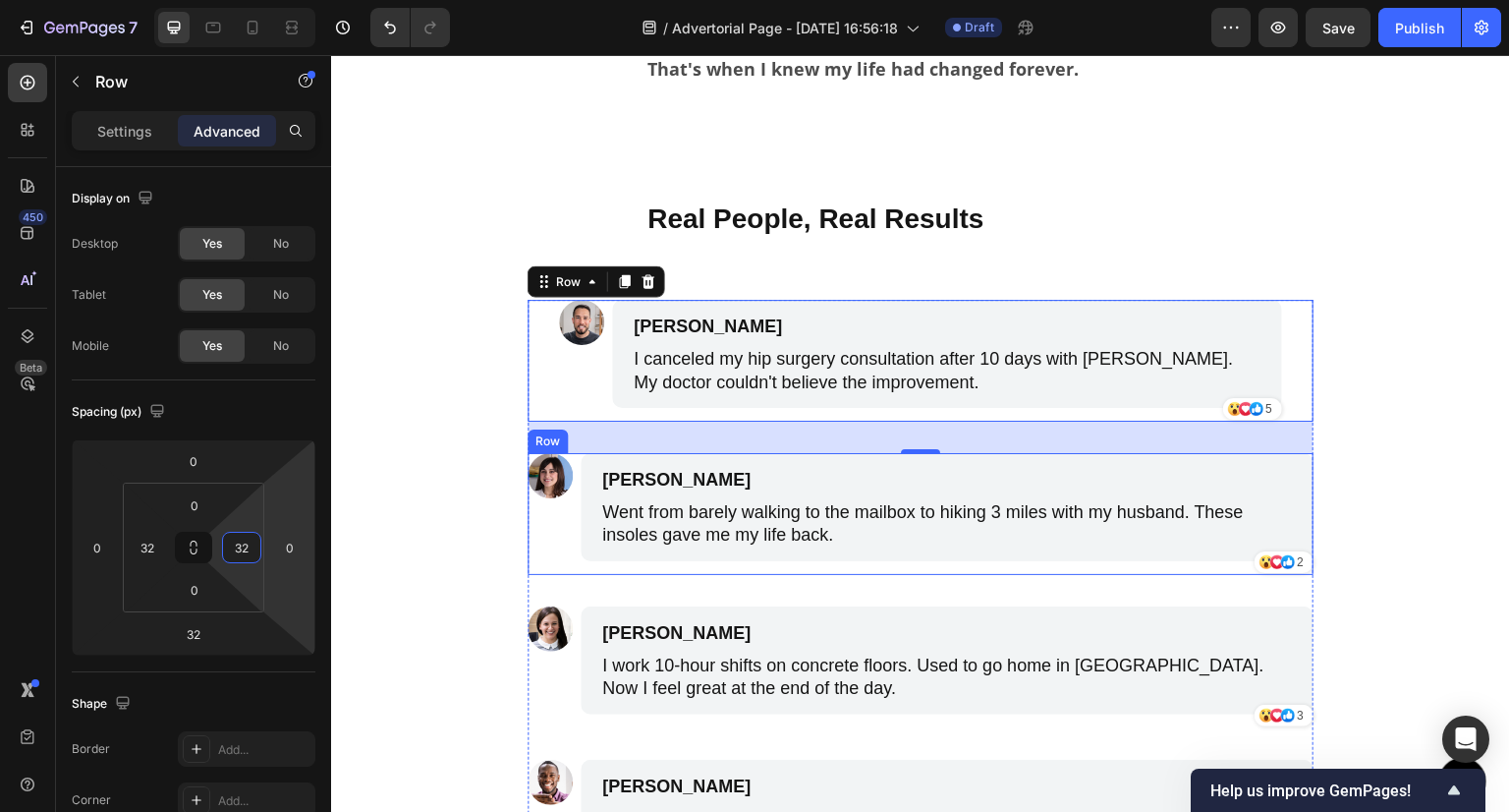
click at [567, 545] on div "Image [PERSON_NAME] Text Block Went from barely walking to the mailbox to hikin…" at bounding box center [920, 514] width 786 height 122
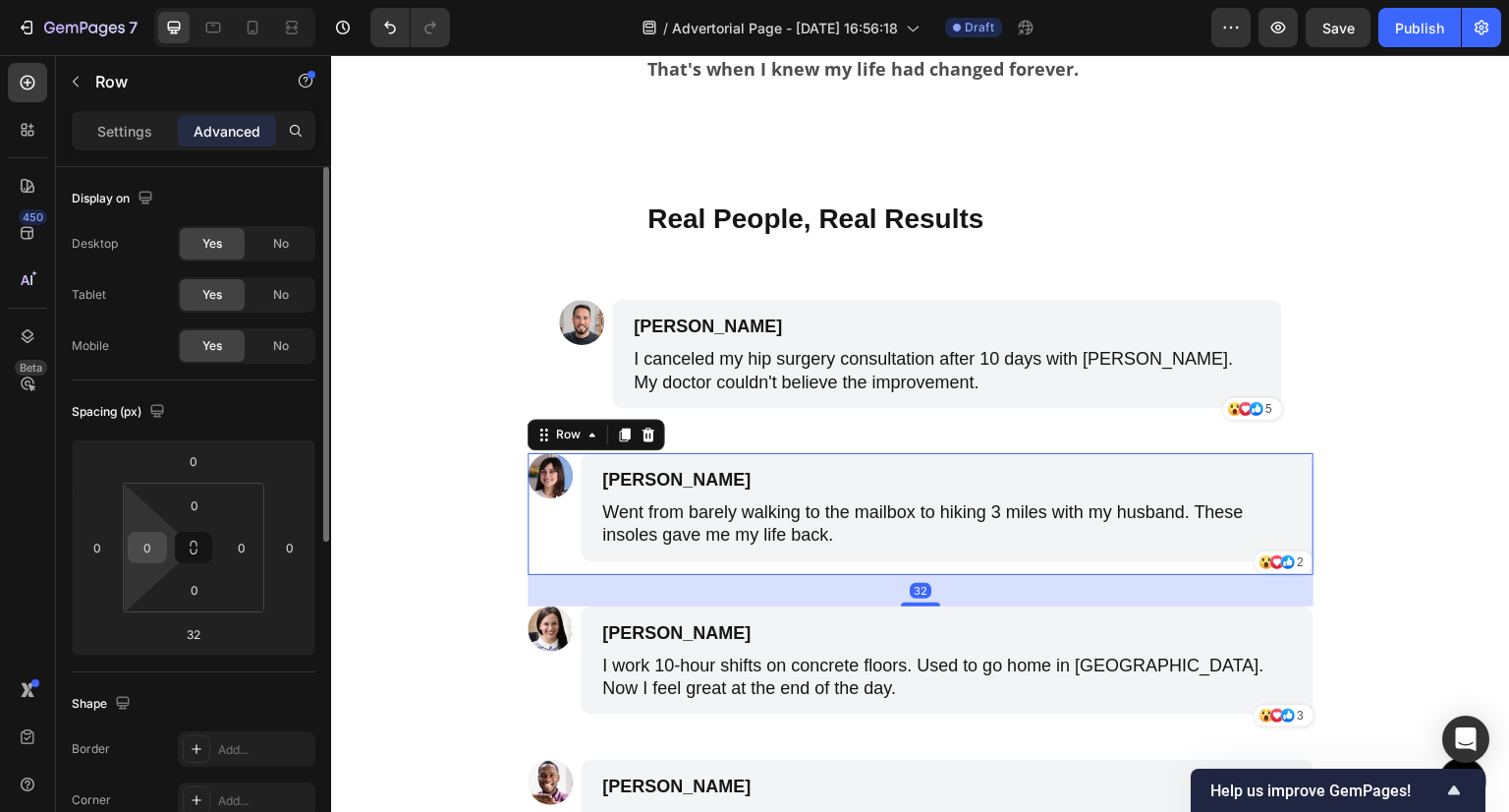
click at [157, 550] on input "0" at bounding box center [148, 547] width 30 height 30
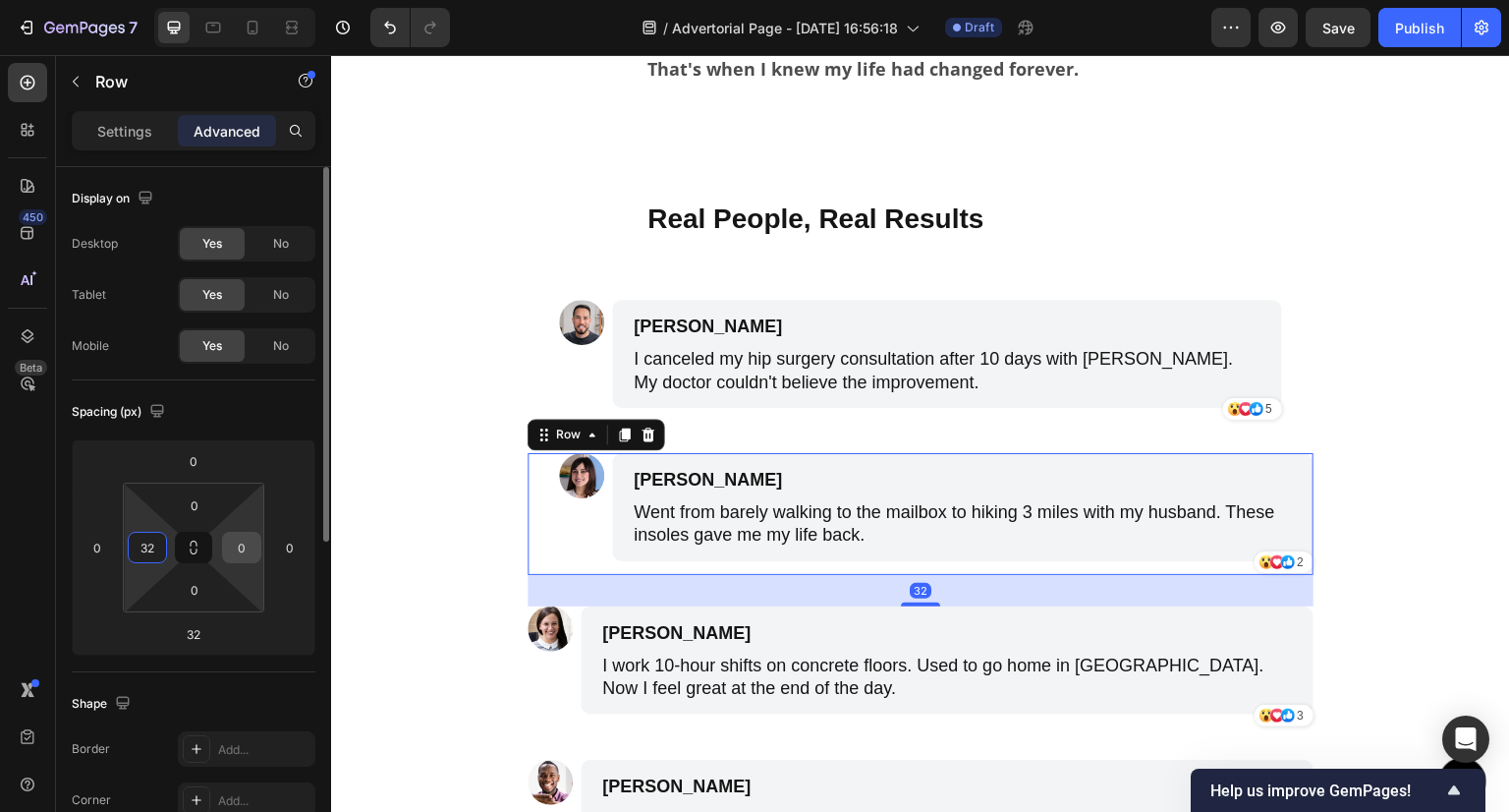
type input "32"
click at [236, 545] on input "0" at bounding box center [242, 547] width 30 height 30
type input "32"
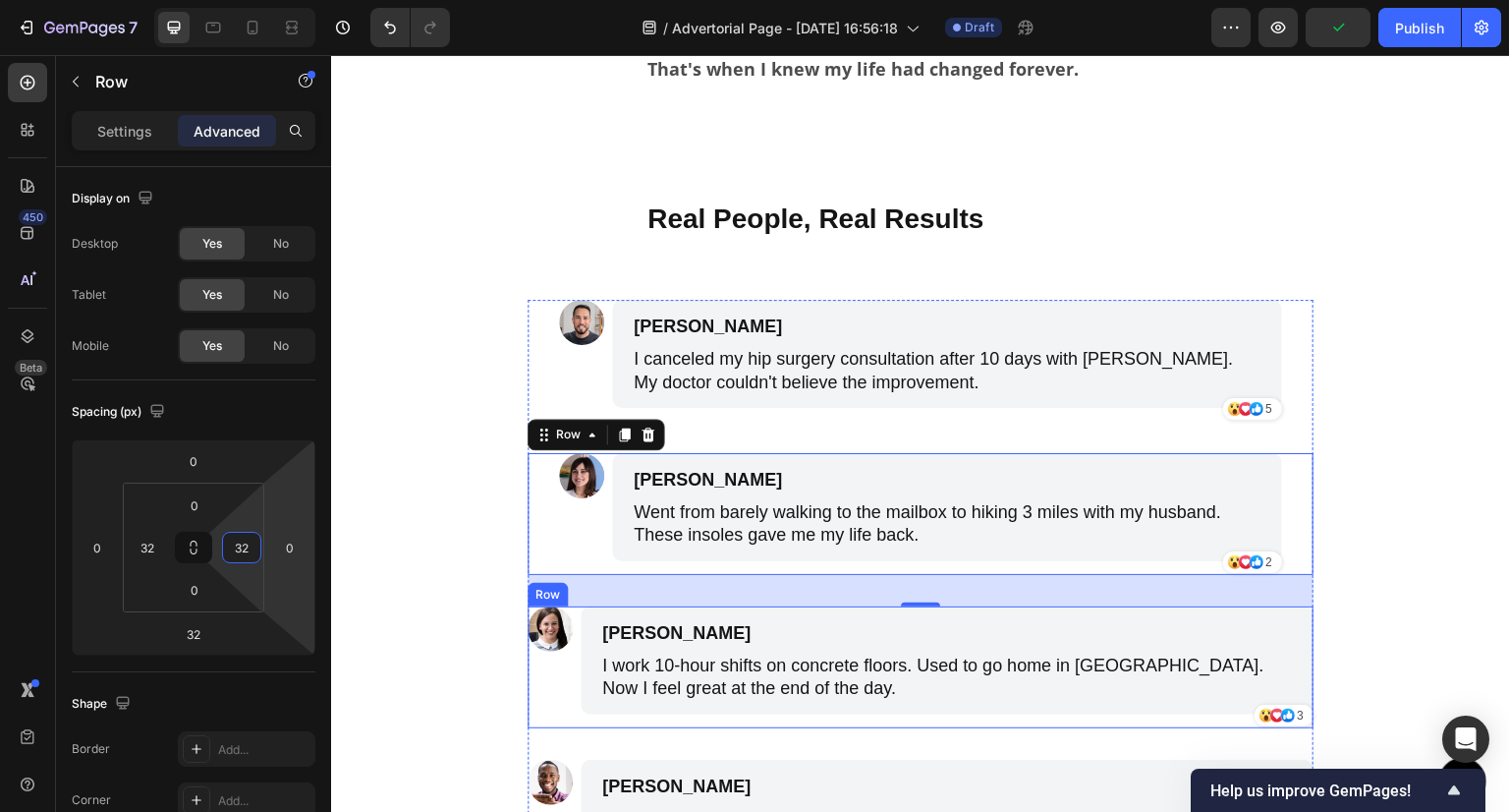
click at [539, 695] on div "Image" at bounding box center [550, 667] width 45 height 122
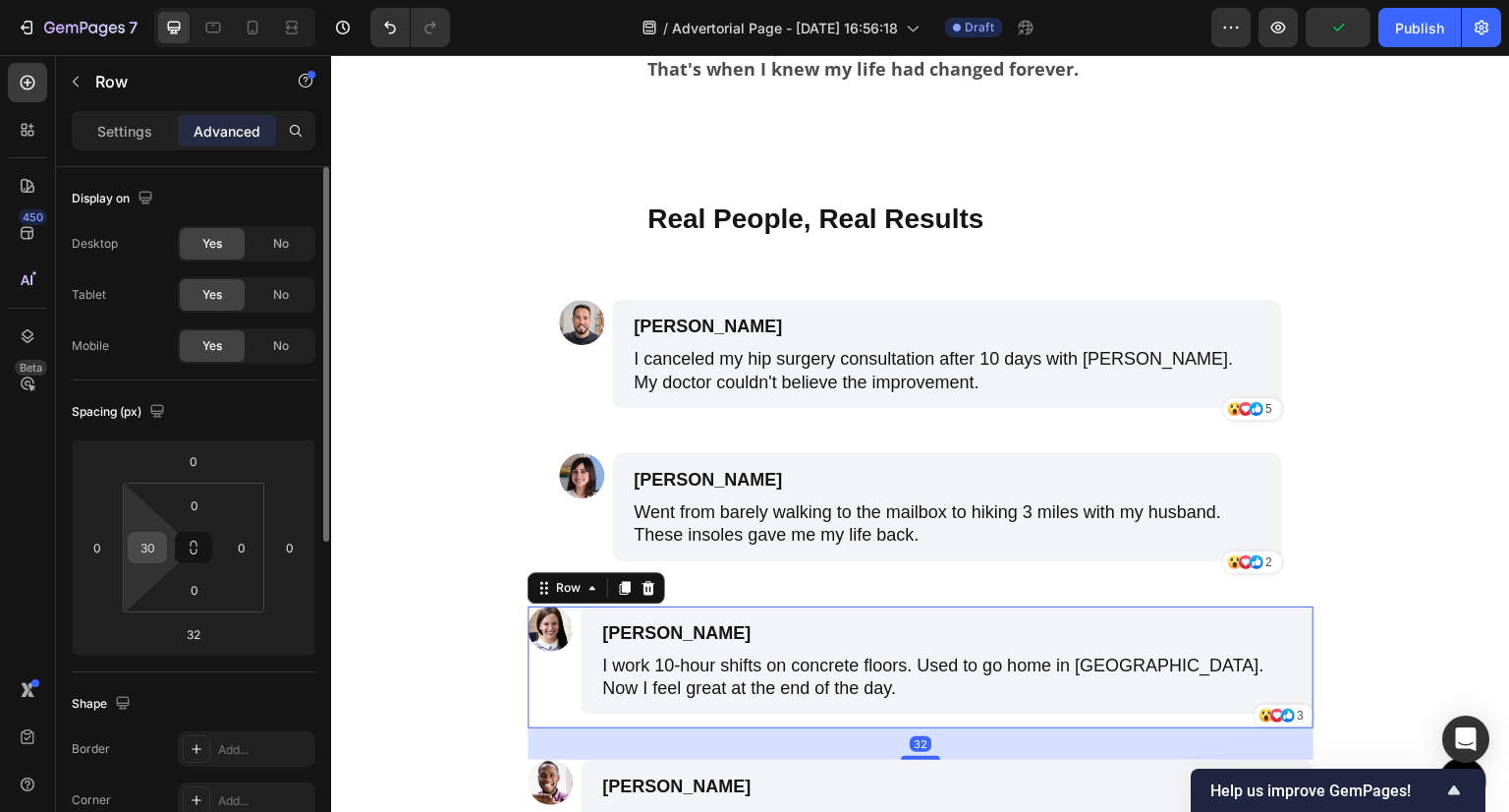
click at [142, 555] on input "30" at bounding box center [148, 547] width 30 height 30
type input "2"
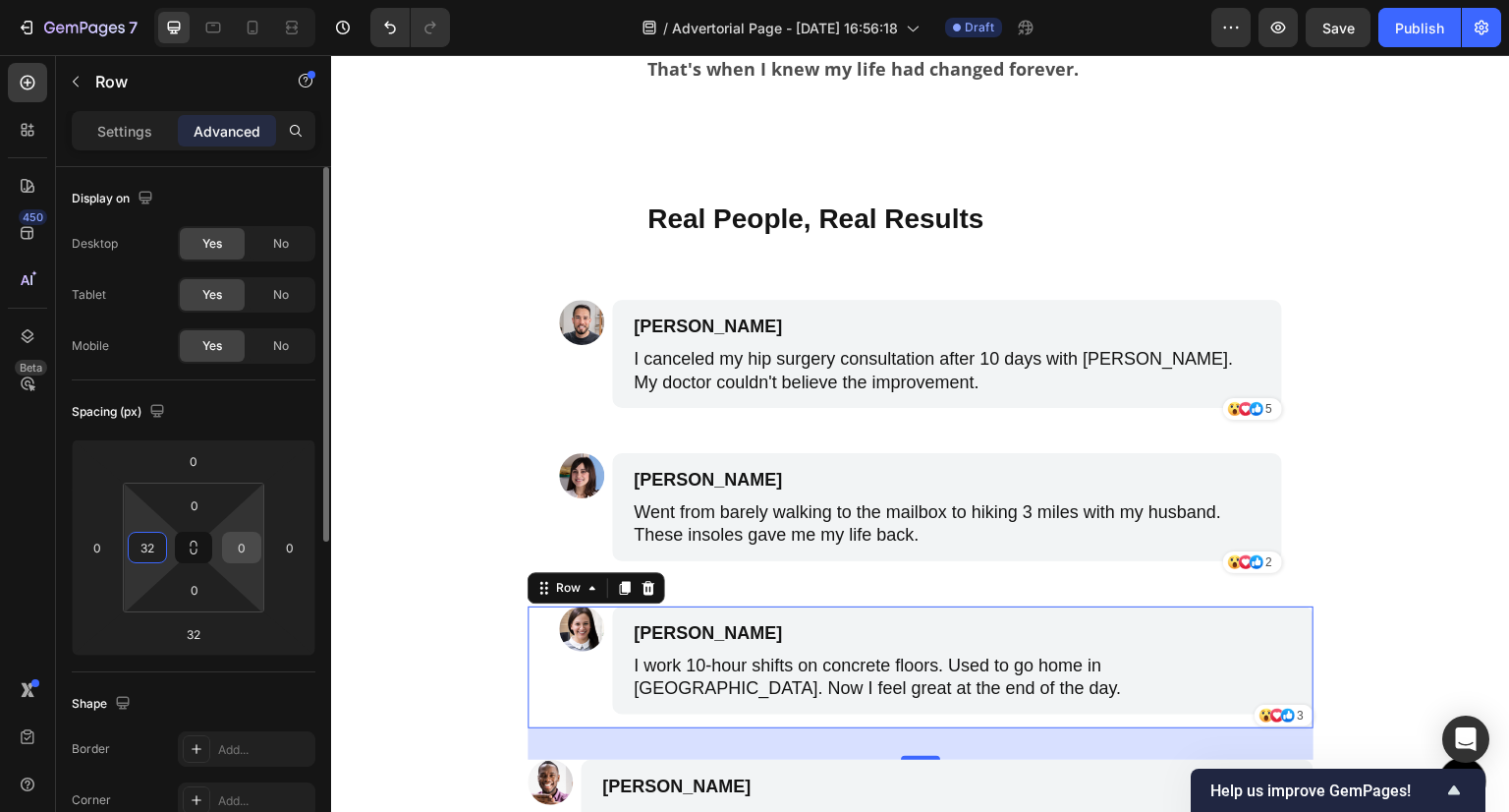
type input "32"
click at [238, 543] on input "0" at bounding box center [242, 547] width 30 height 30
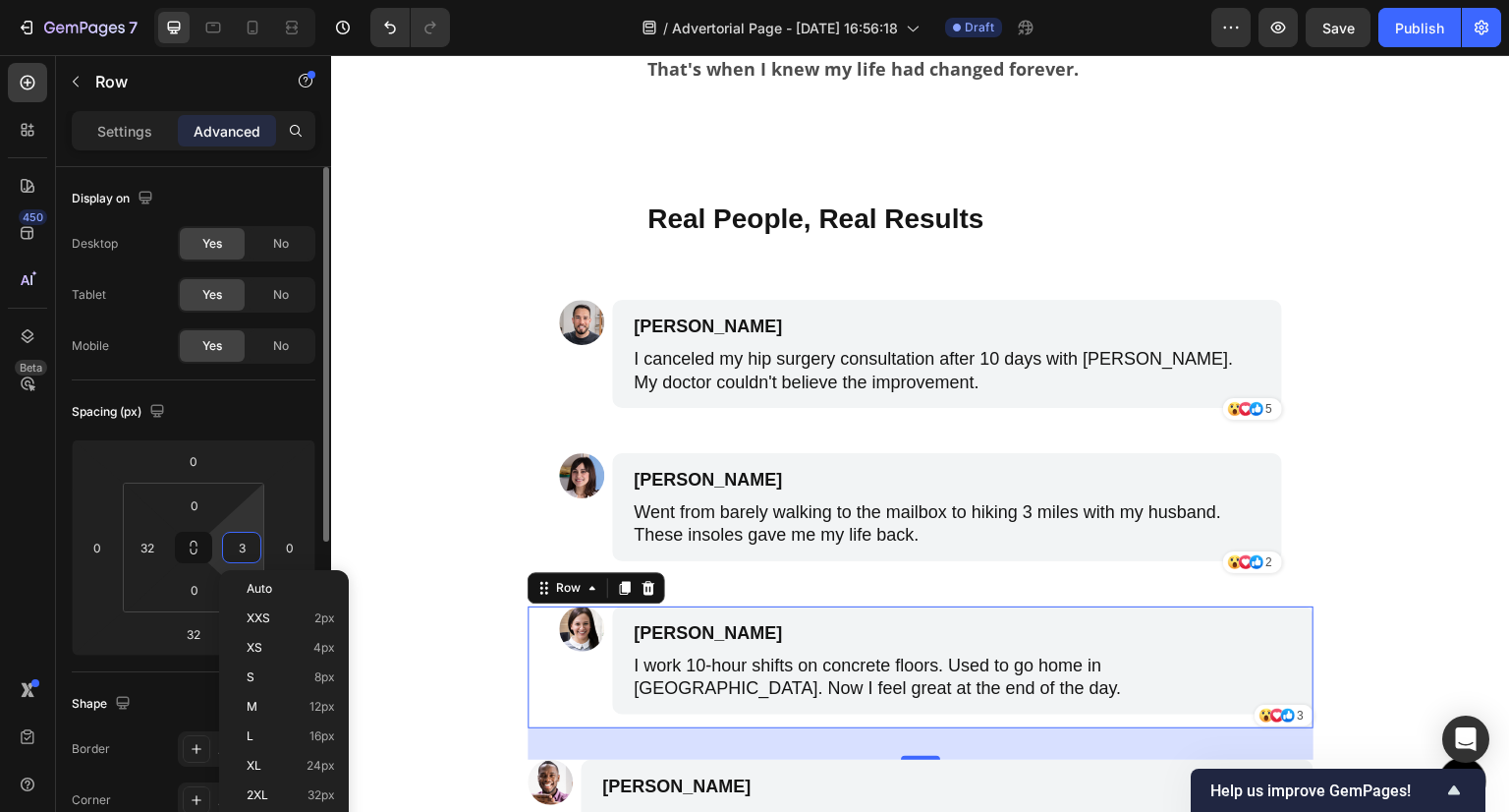
type input "32"
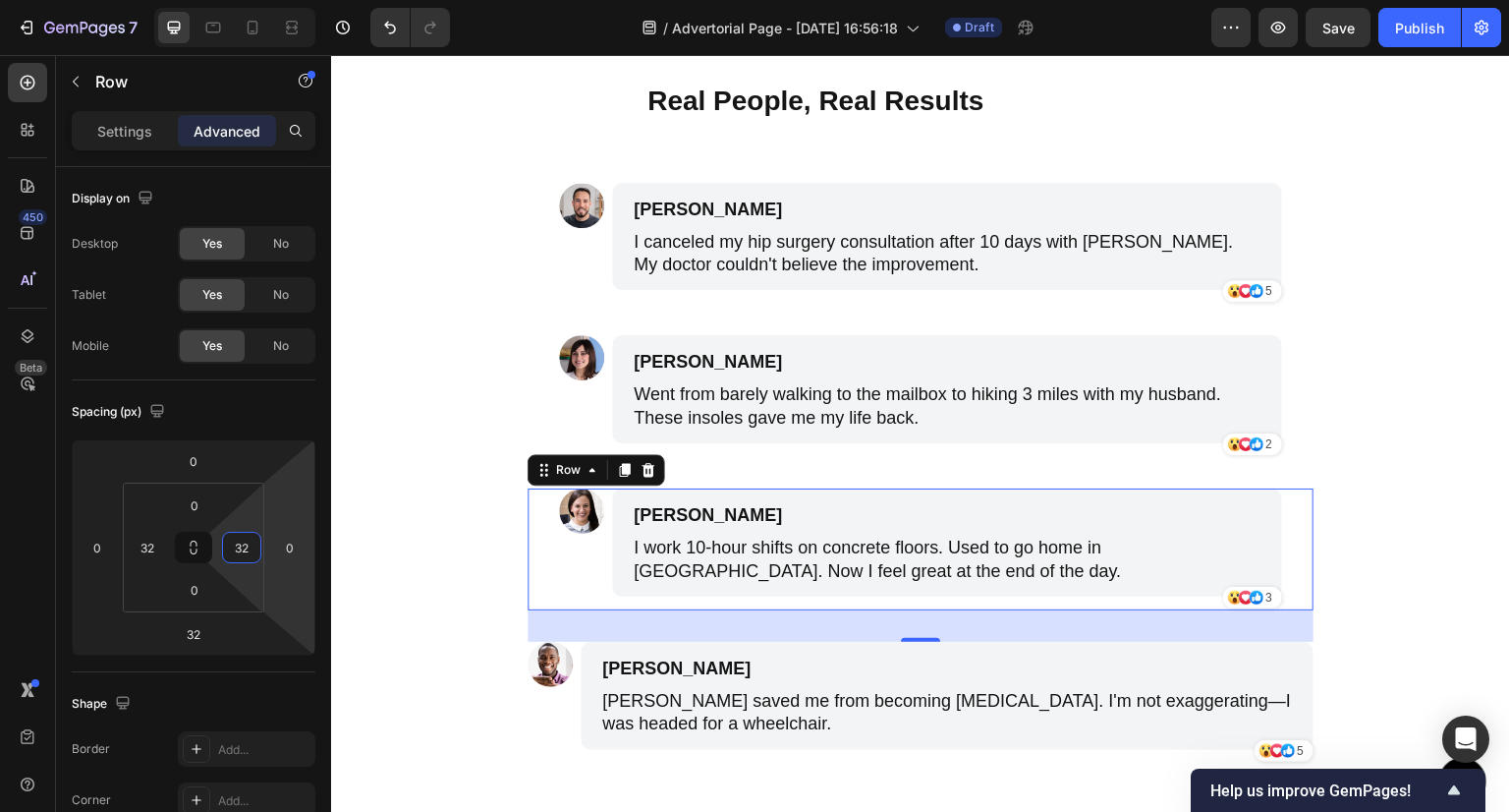
scroll to position [6485, 0]
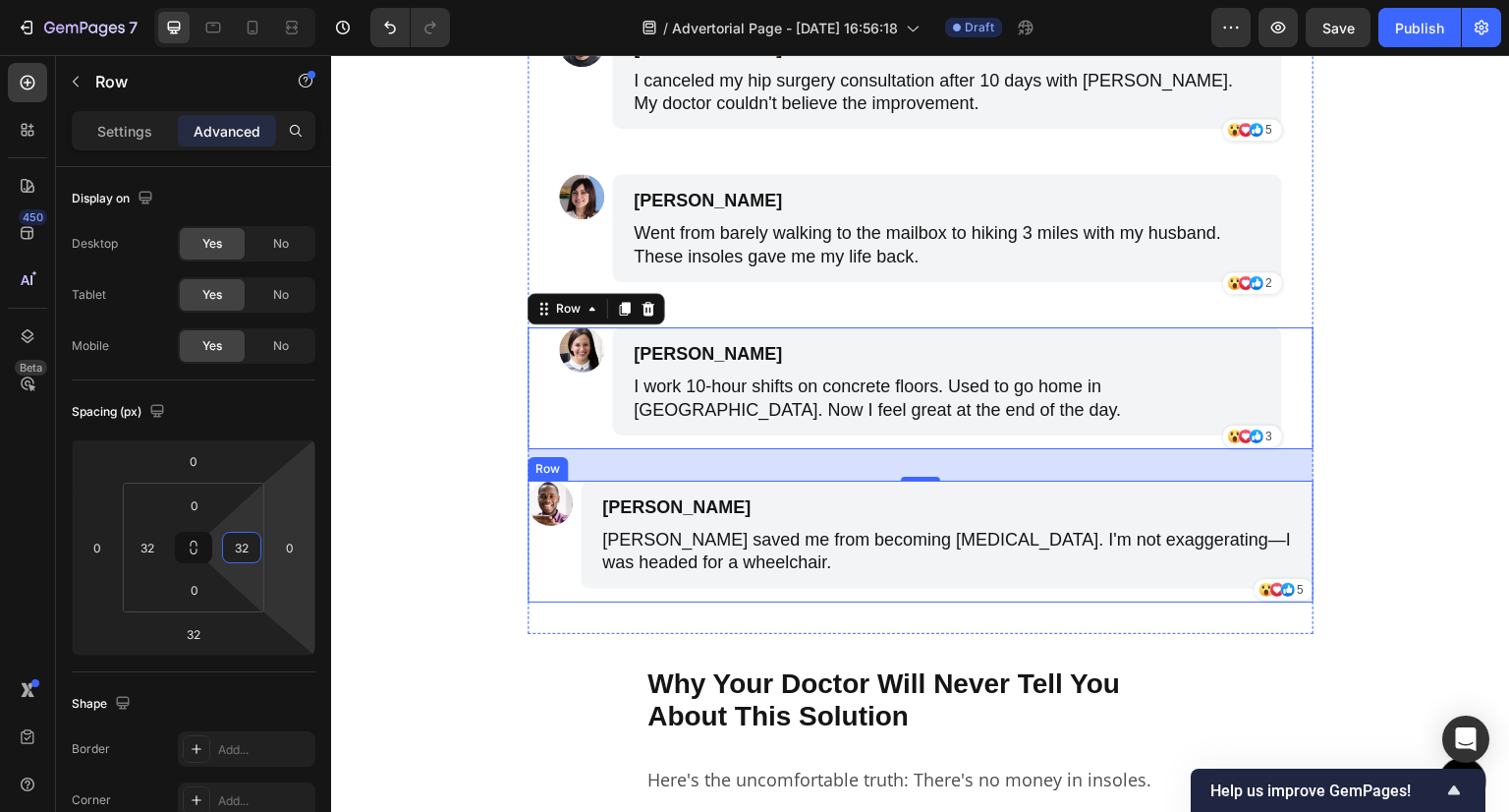
click at [544, 559] on div "Image" at bounding box center [550, 541] width 45 height 122
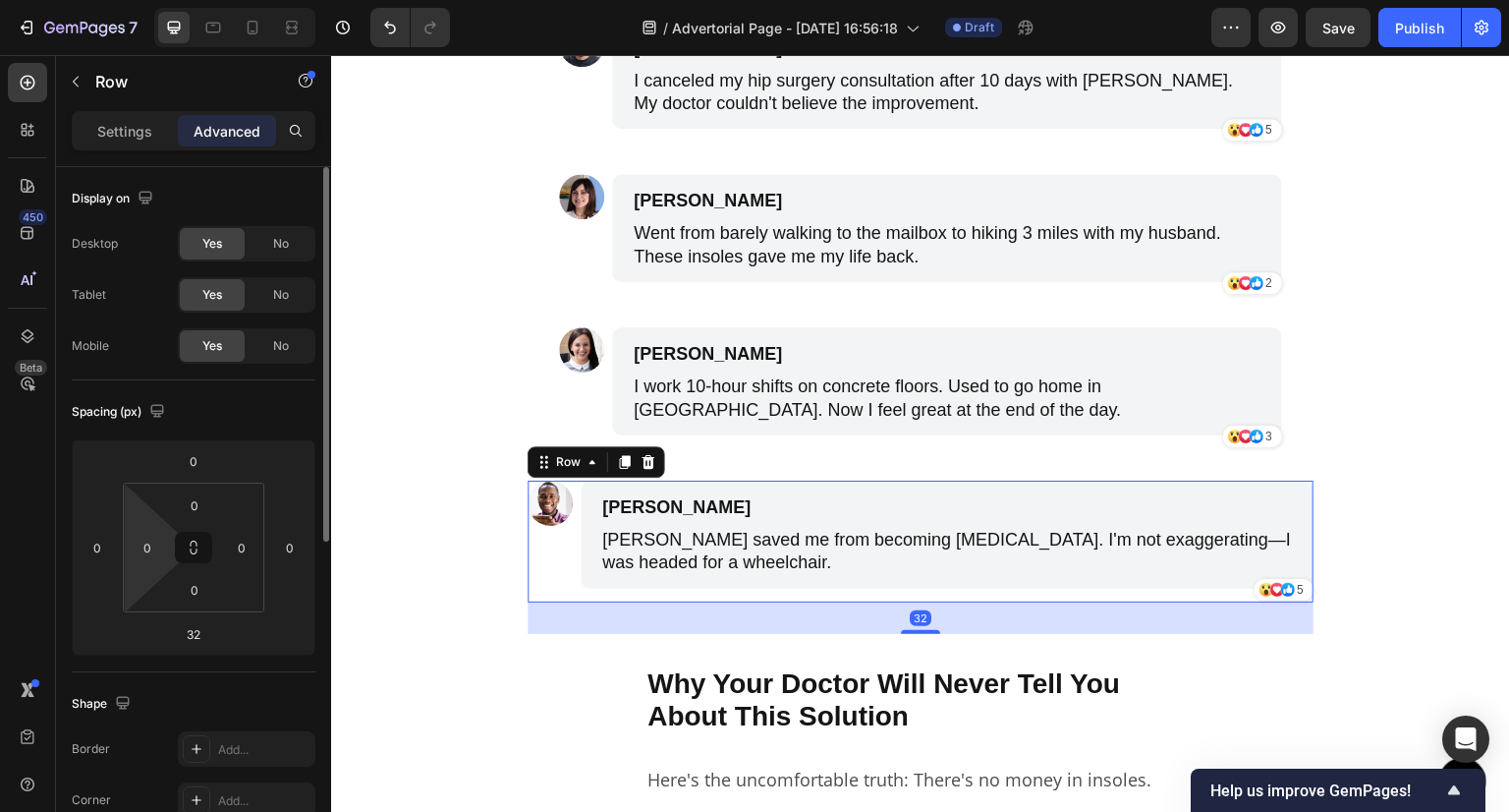
click at [124, 542] on icon at bounding box center [195, 548] width 142 height 130
click at [138, 546] on input "0" at bounding box center [148, 547] width 30 height 30
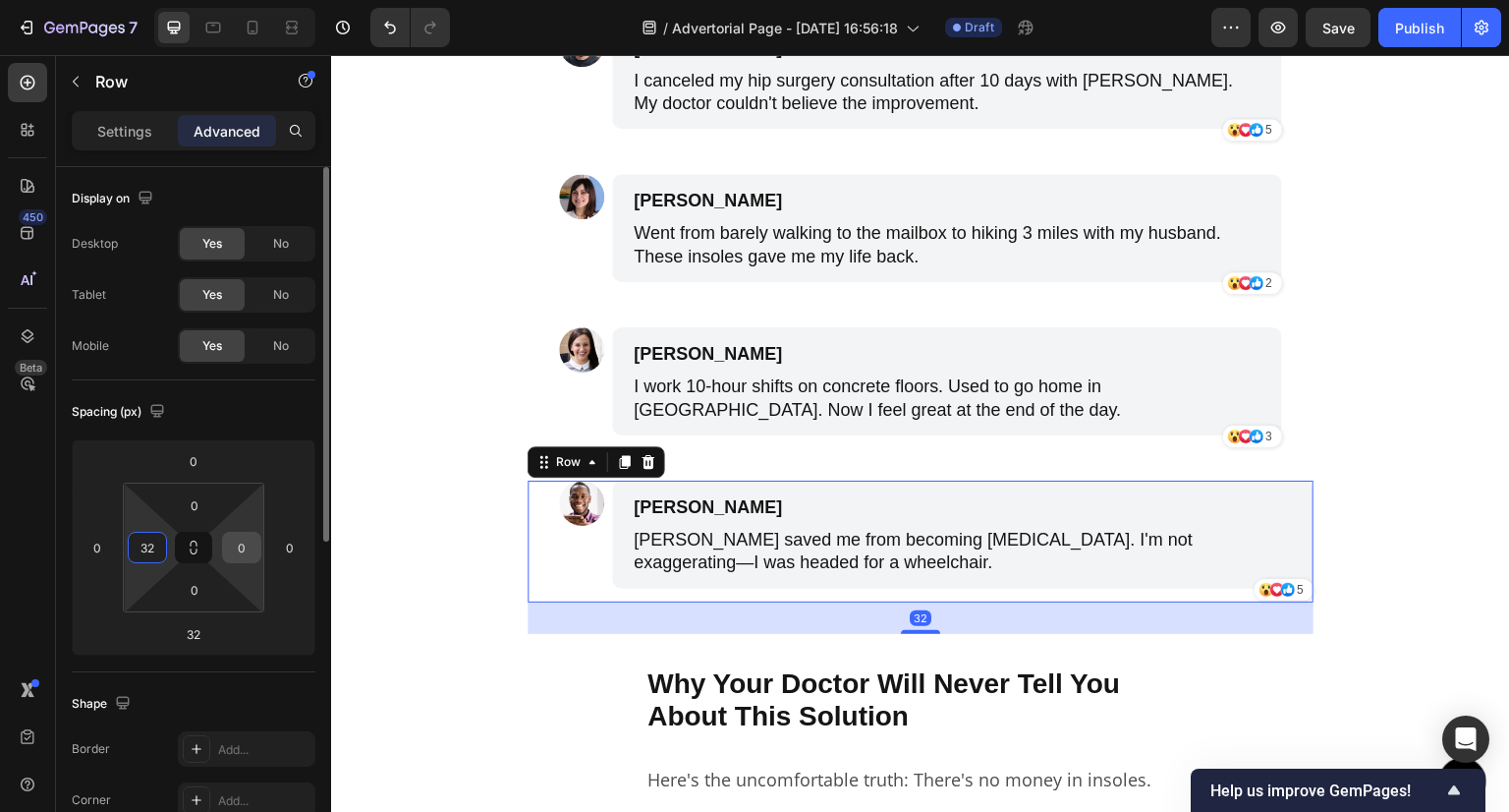
type input "32"
click at [230, 541] on input "0" at bounding box center [242, 547] width 30 height 30
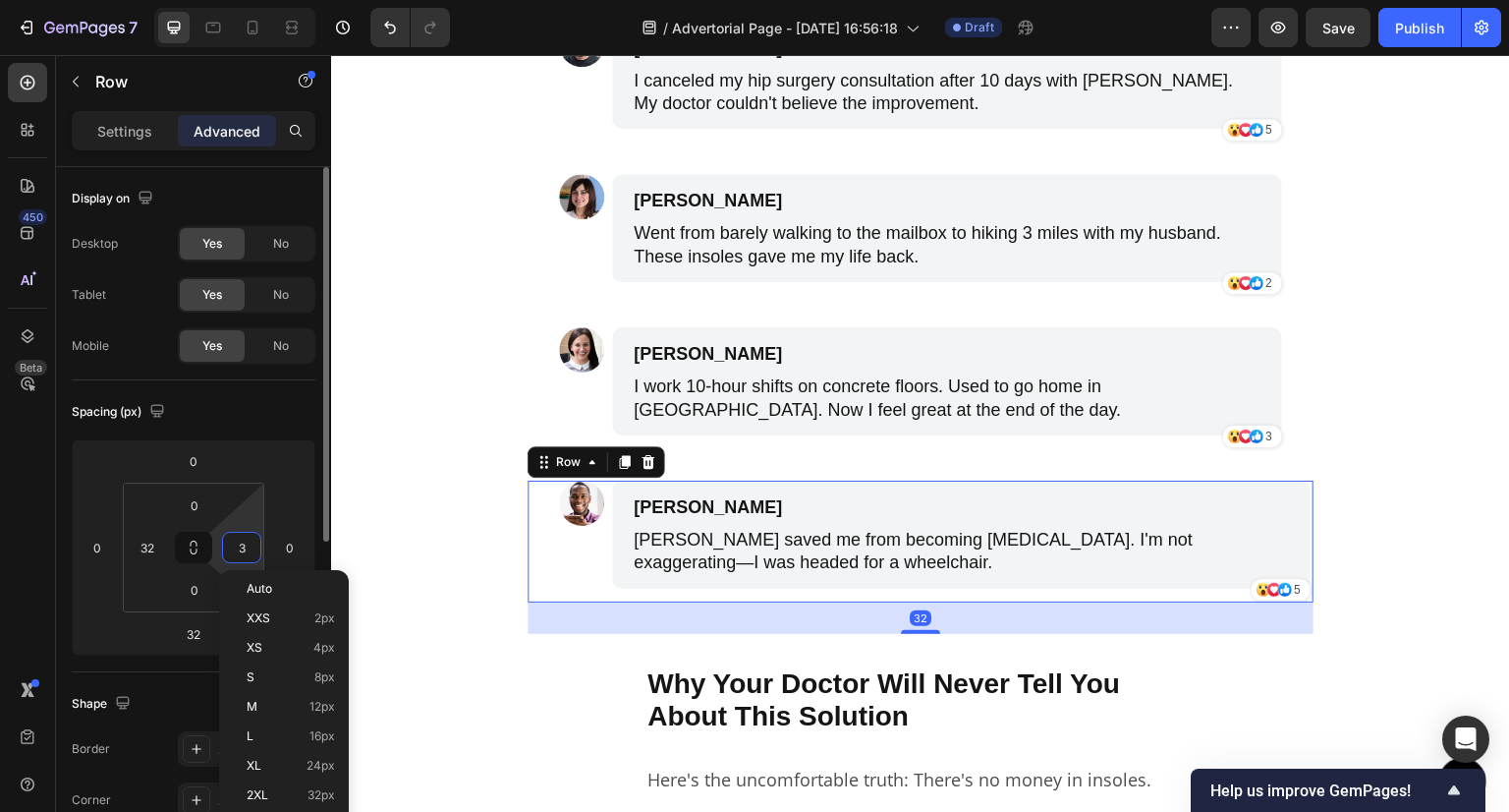
type input "32"
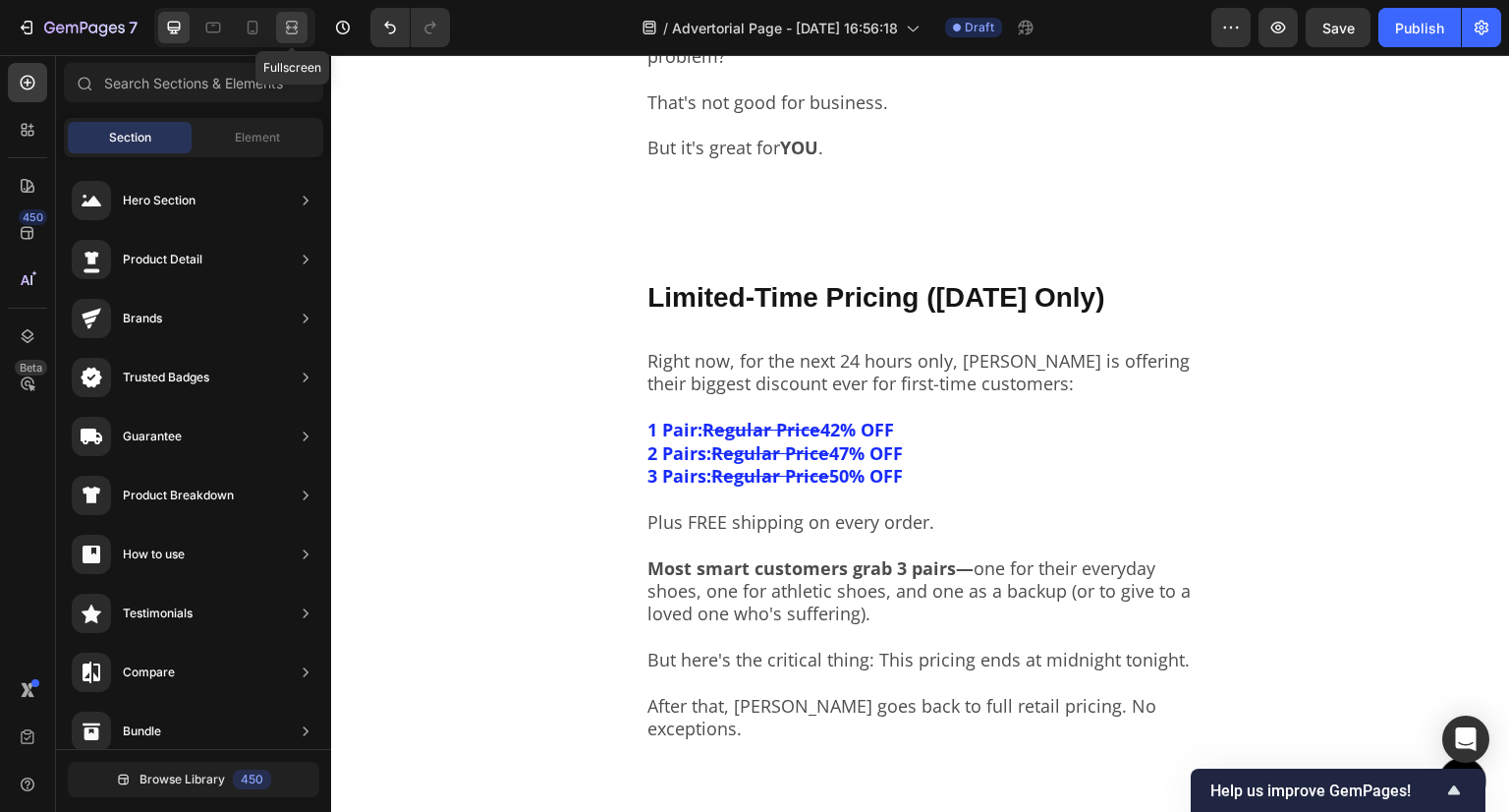
click at [283, 15] on div at bounding box center [292, 28] width 31 height 31
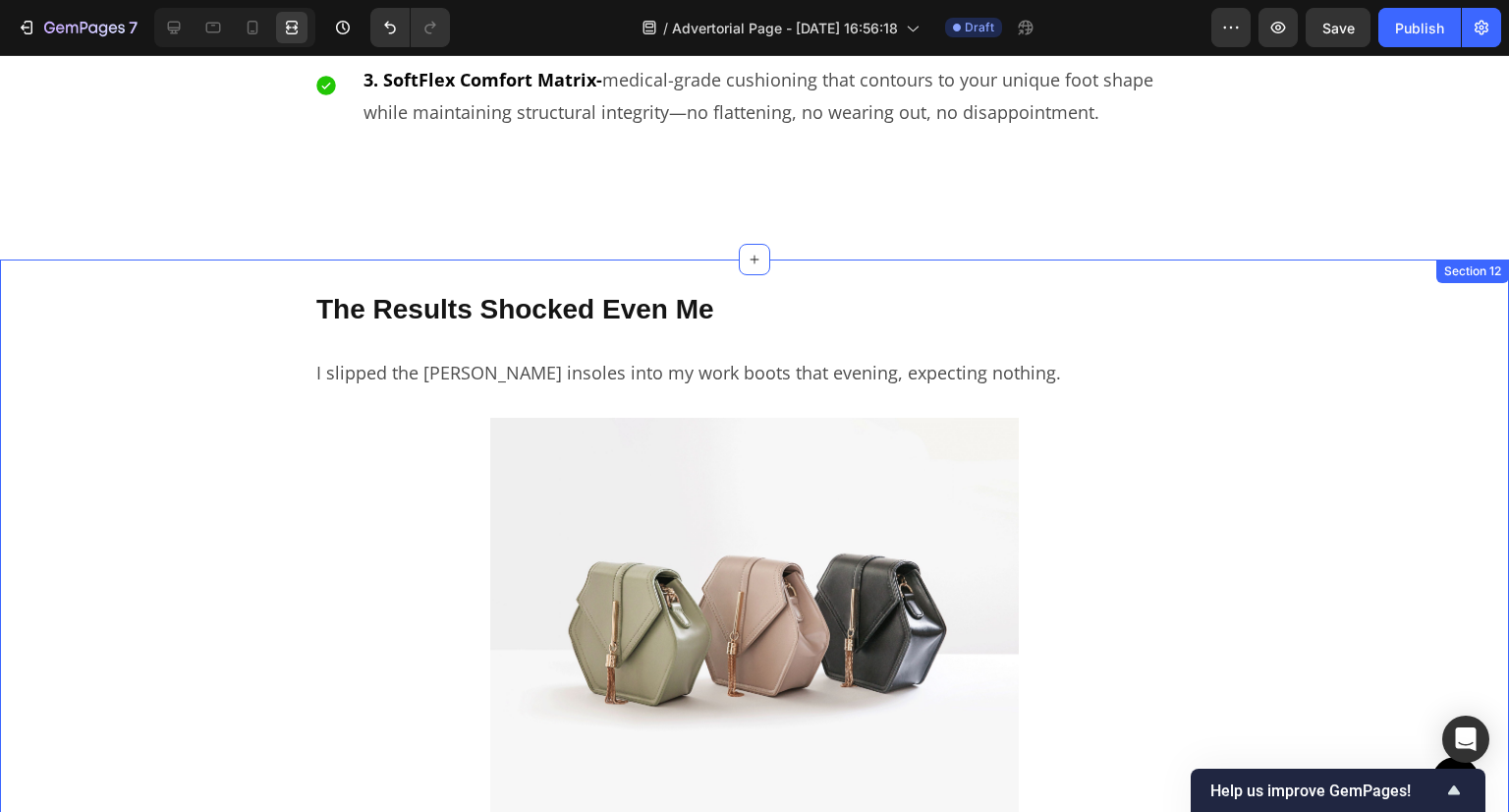
scroll to position [5741, 0]
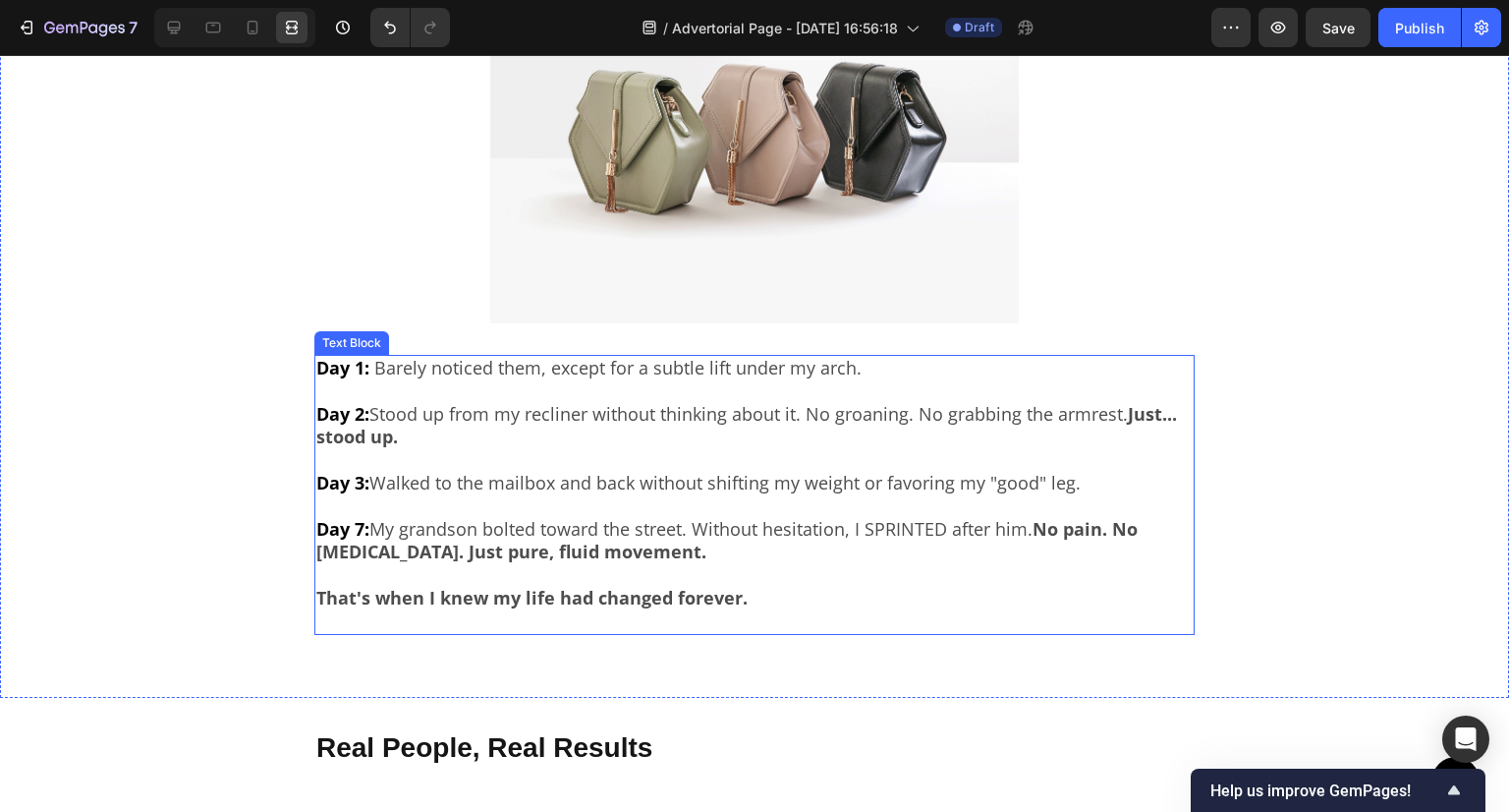
click at [1073, 432] on p "Day 2: Stood up from my recliner without thinking about it. No groaning. No gra…" at bounding box center [754, 413] width 876 height 69
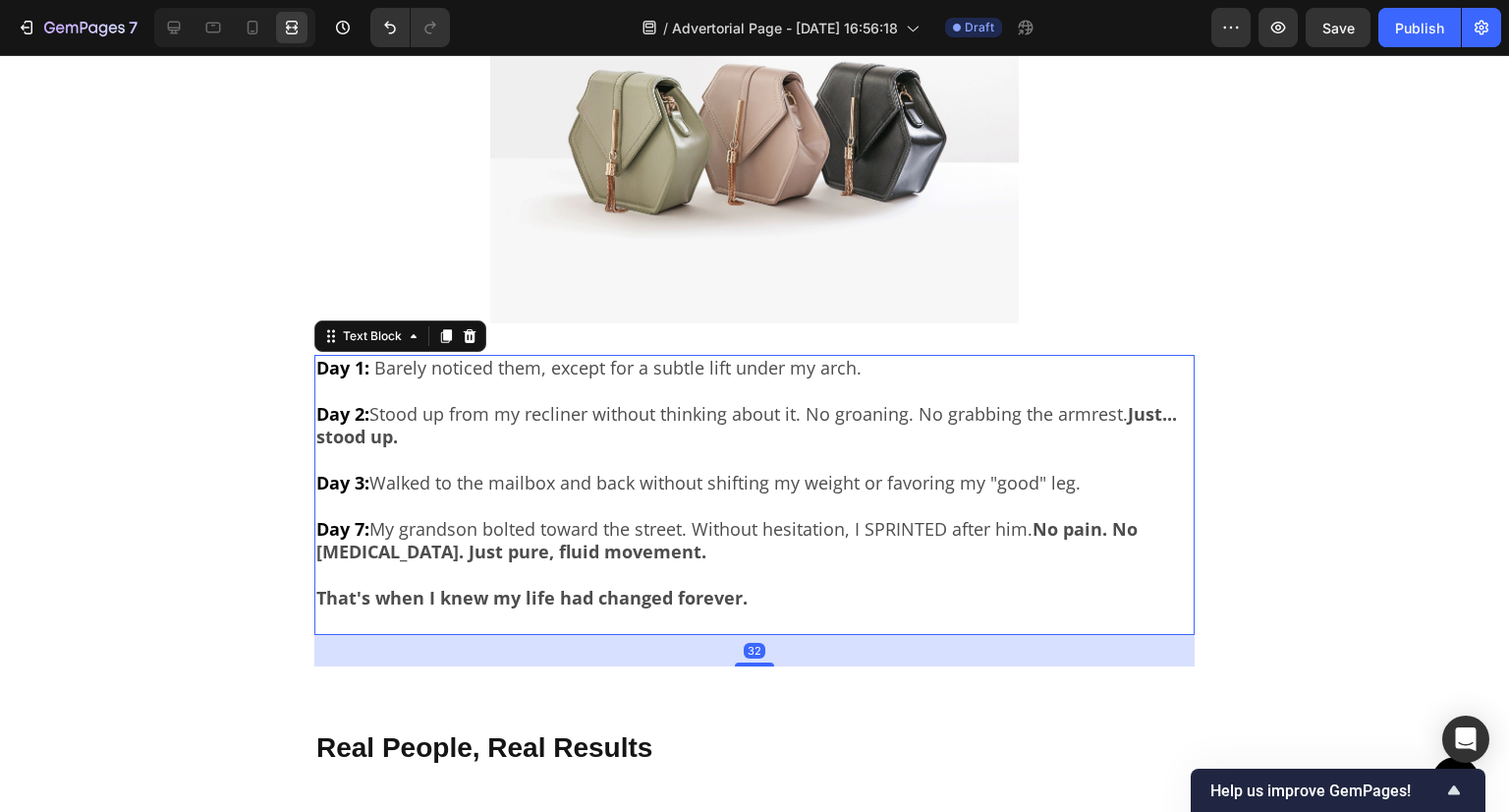
click at [677, 448] on p "Day 3: Walked to the mailbox and back without shifting my weight or favoring my…" at bounding box center [754, 470] width 876 height 46
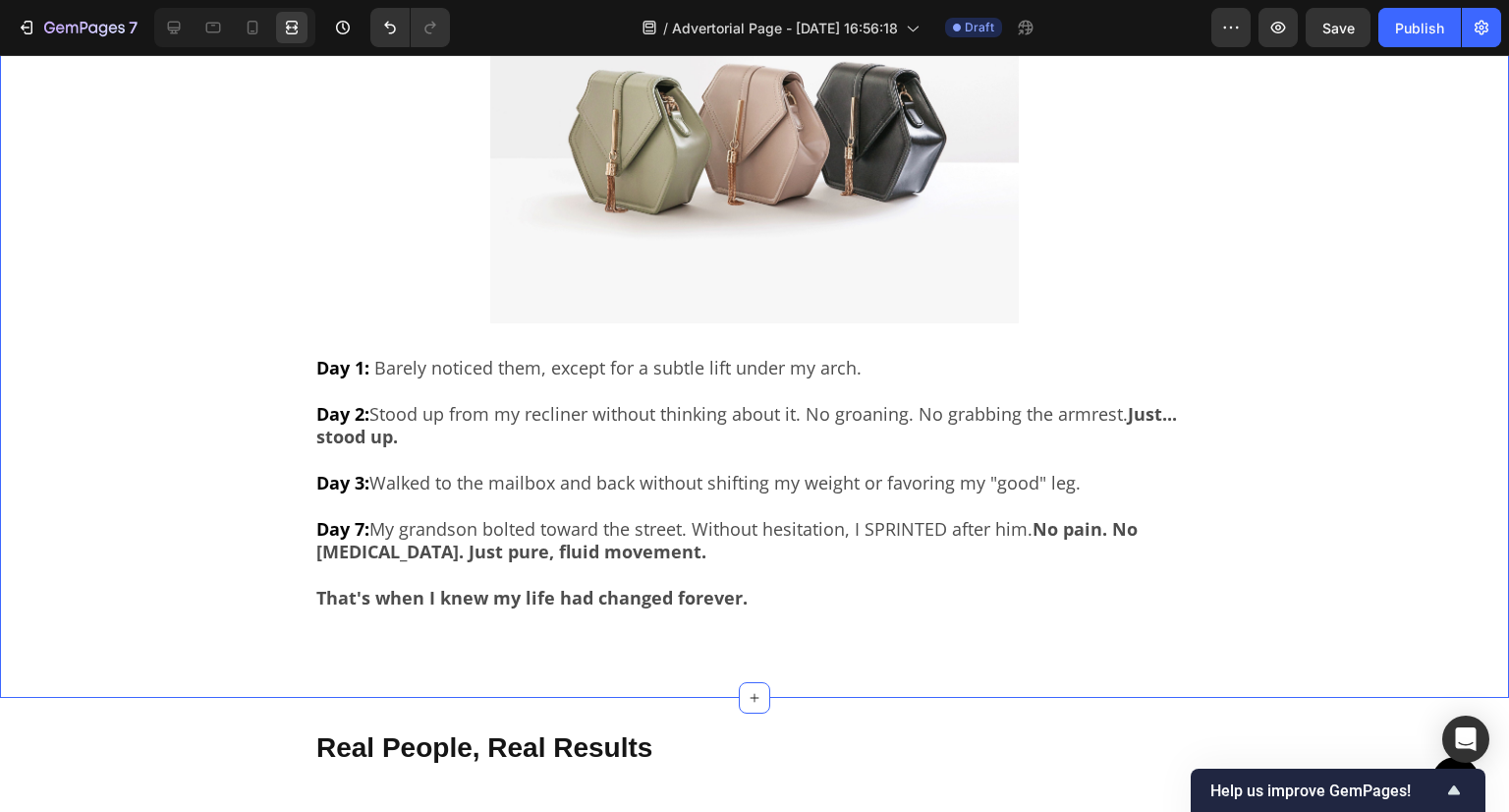
click at [310, 428] on div "The Results Shocked Even Me Text Block I slipped the [PERSON_NAME] insoles into…" at bounding box center [754, 231] width 1509 height 928
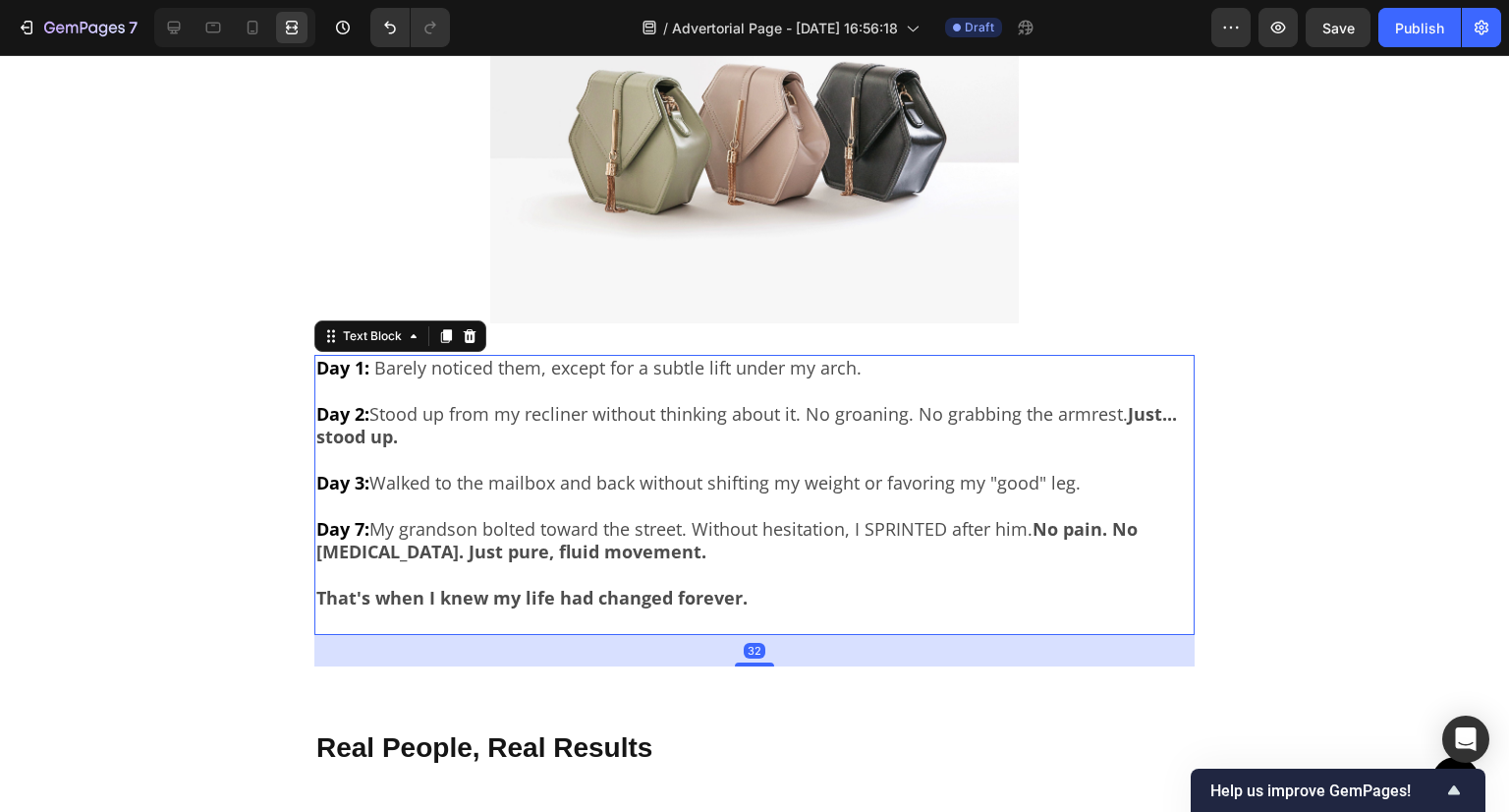
click at [314, 430] on div "Day 1: Barely noticed them, except for a subtle lift under my arch. Day 2: Stoo…" at bounding box center [754, 494] width 880 height 281
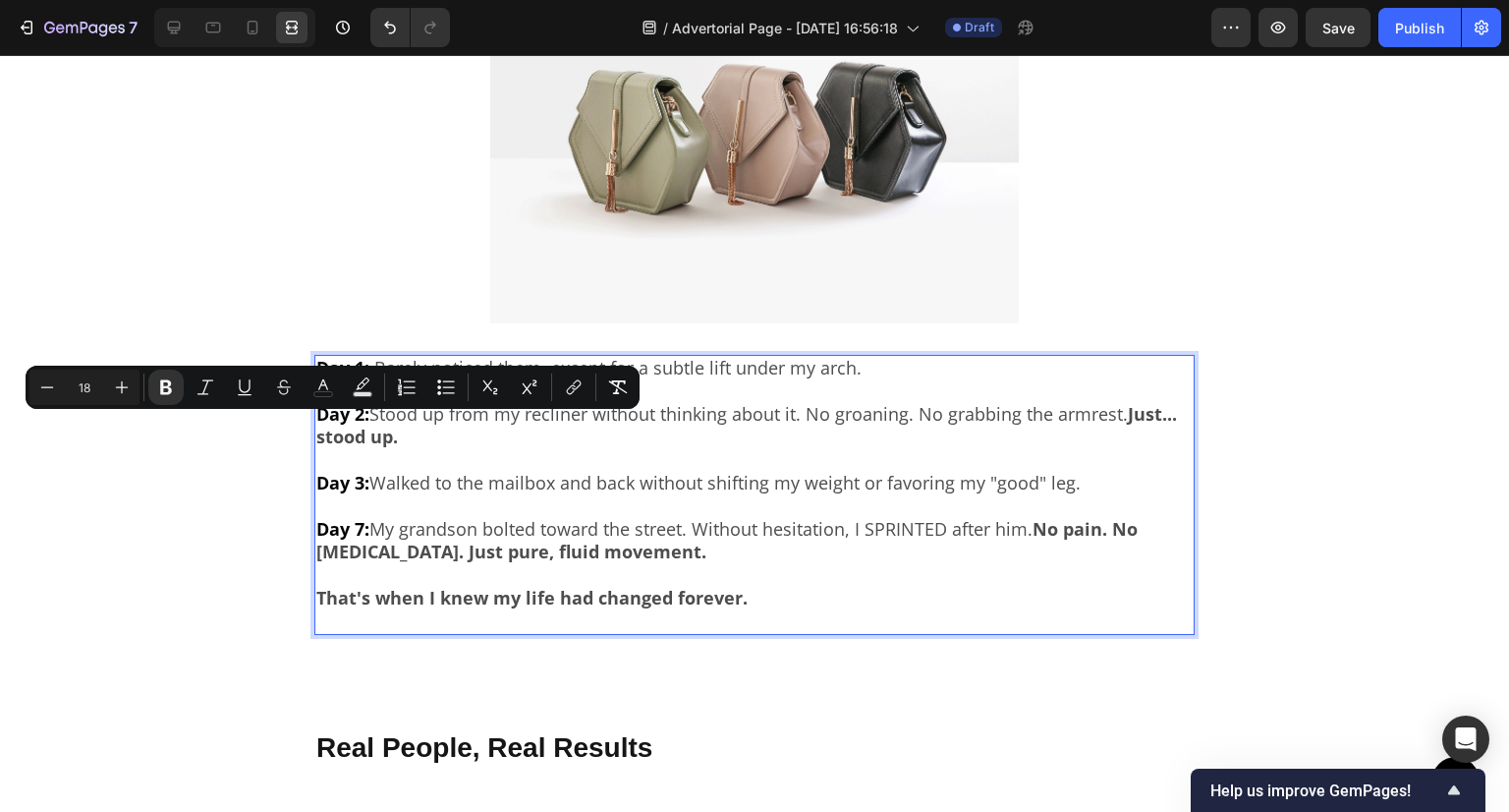
click at [322, 429] on strong "Just... stood up." at bounding box center [746, 424] width 861 height 46
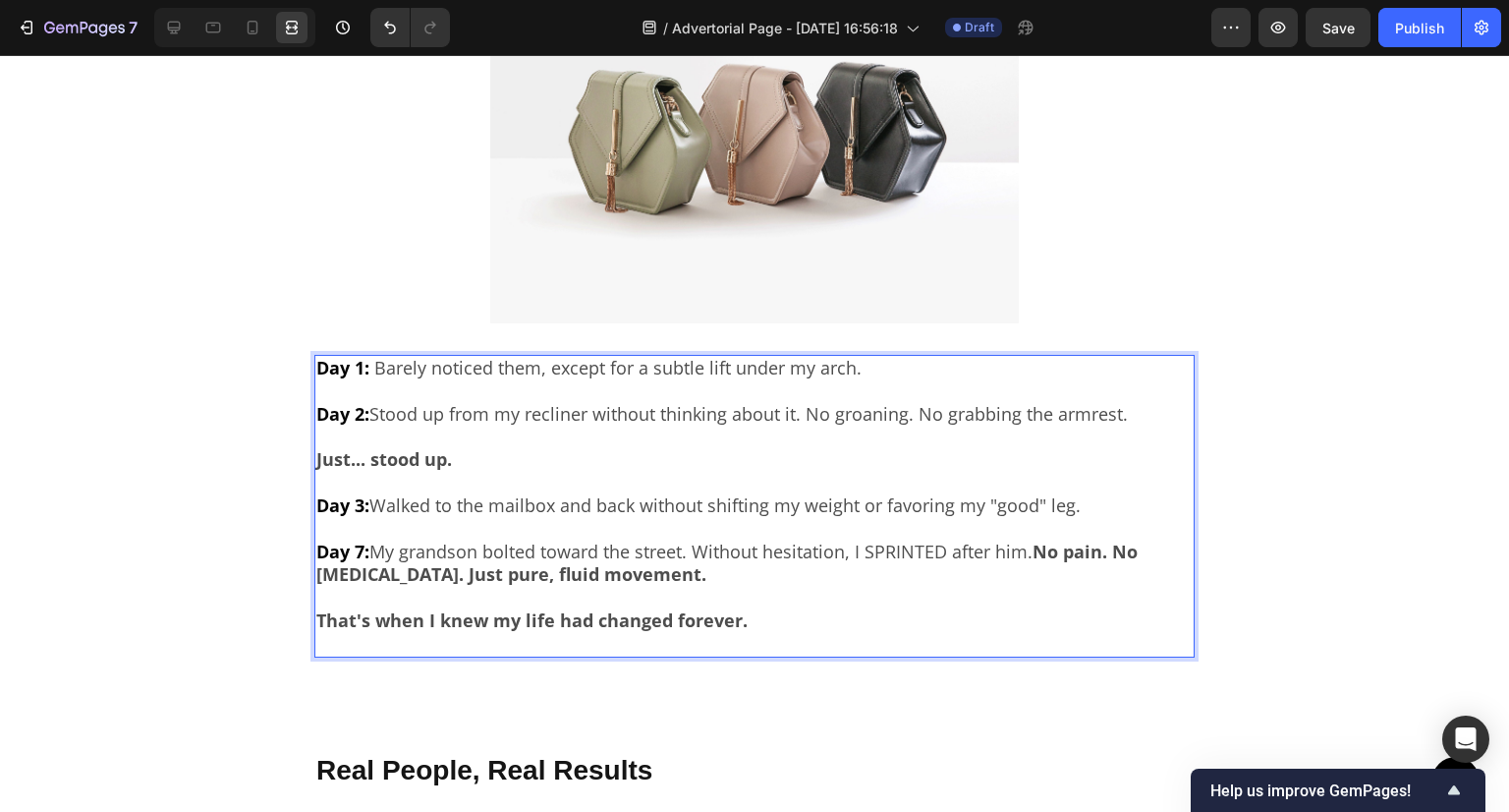
click at [1031, 541] on p "Day 7: My grandson bolted toward the street. Without hesitation, I SPRINTED aft…" at bounding box center [754, 552] width 876 height 69
click at [1036, 544] on p "Day 7: My grandson bolted toward the street. Without hesitation, I SPRINTED aft…" at bounding box center [754, 552] width 876 height 69
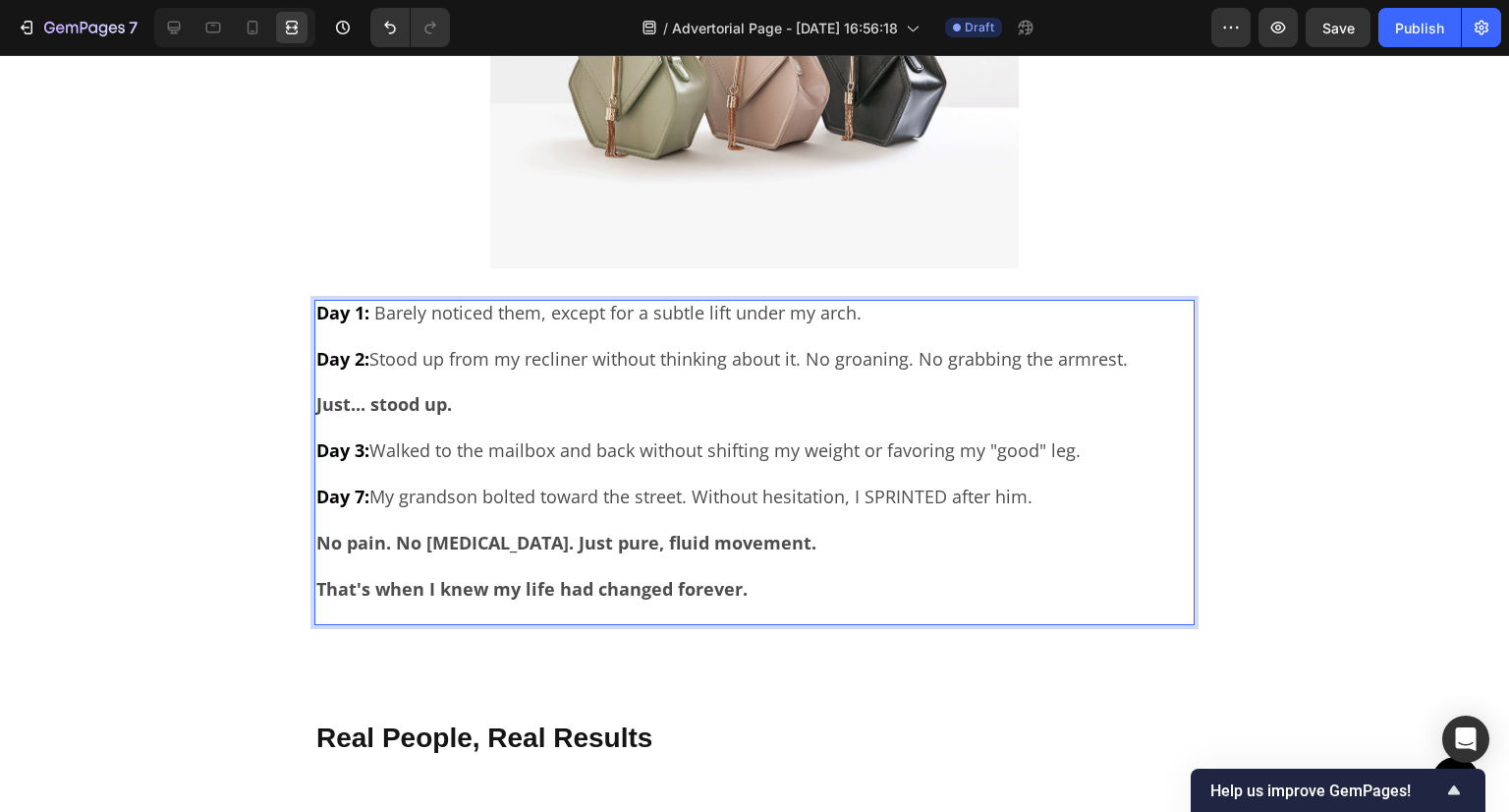
scroll to position [5840, 0]
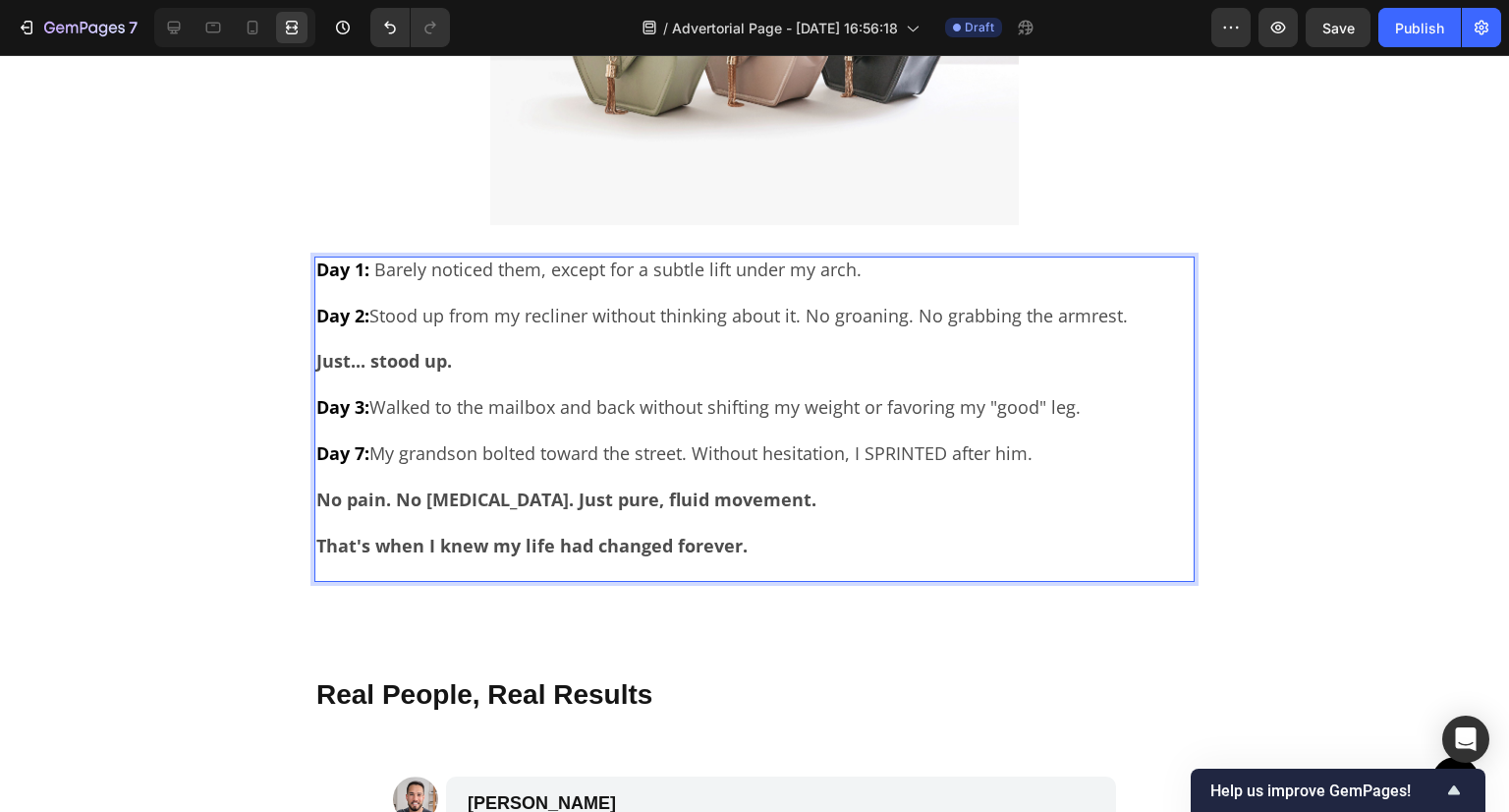
click at [384, 376] on p "Day 3: Walked to the mailbox and back without shifting my weight or favoring my…" at bounding box center [754, 396] width 876 height 46
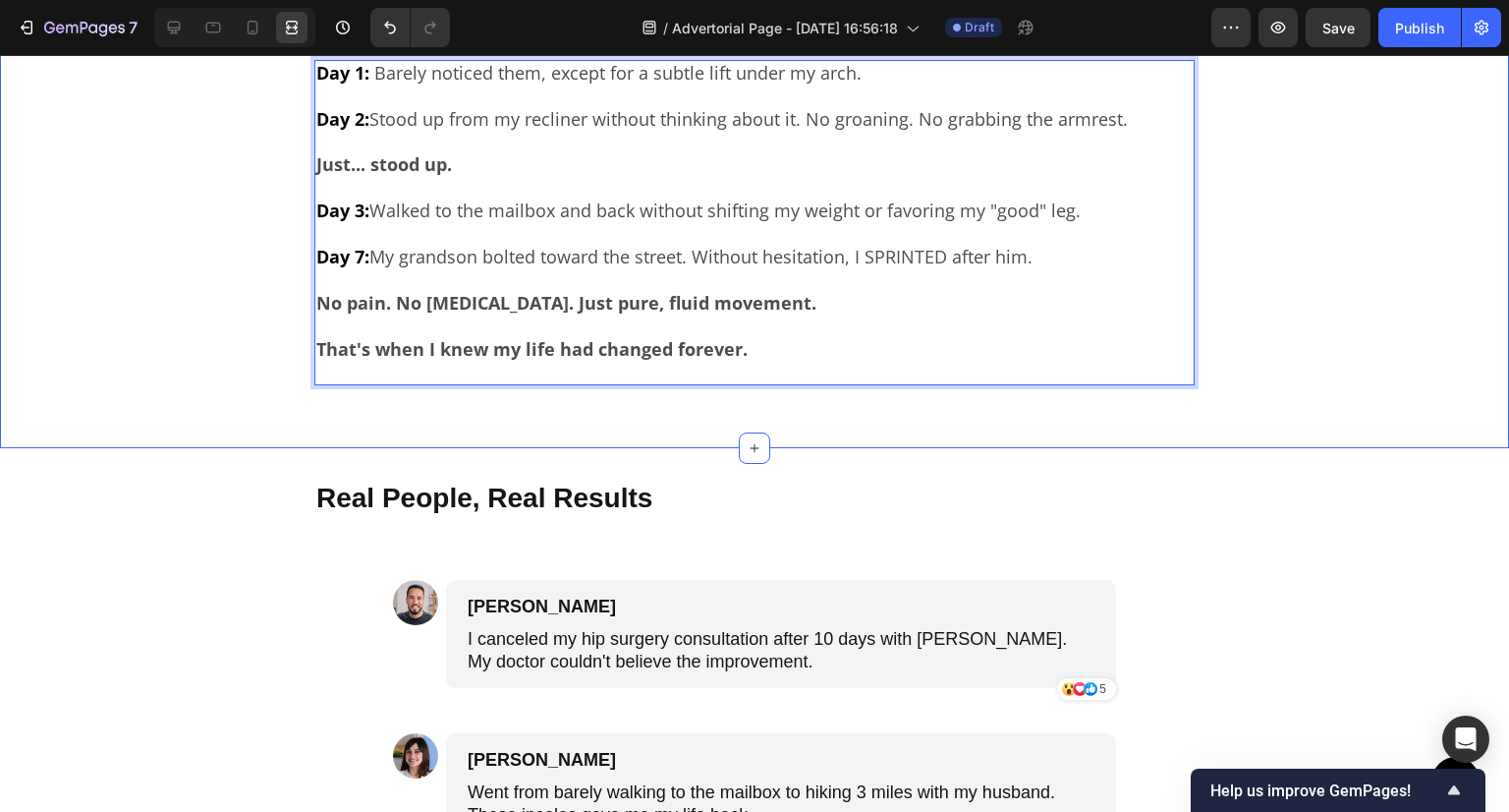
scroll to position [5938, 0]
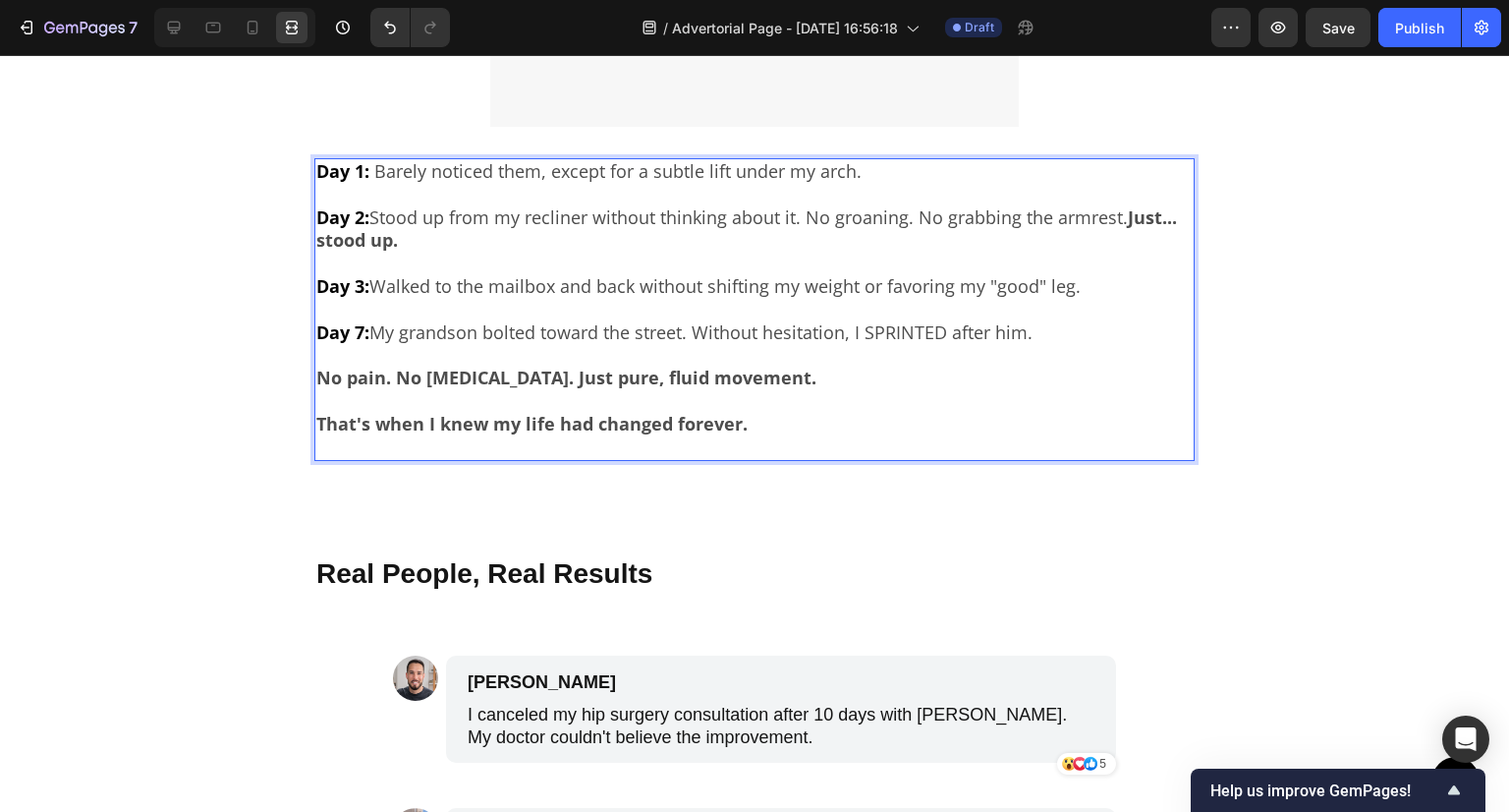
click at [363, 370] on strong "No pain. No [MEDICAL_DATA]. Just pure, fluid movement." at bounding box center [566, 377] width 500 height 24
click at [314, 376] on div "Day 1: Barely noticed them, except for a subtle lift under my arch. Day 2: Stoo…" at bounding box center [754, 309] width 880 height 302
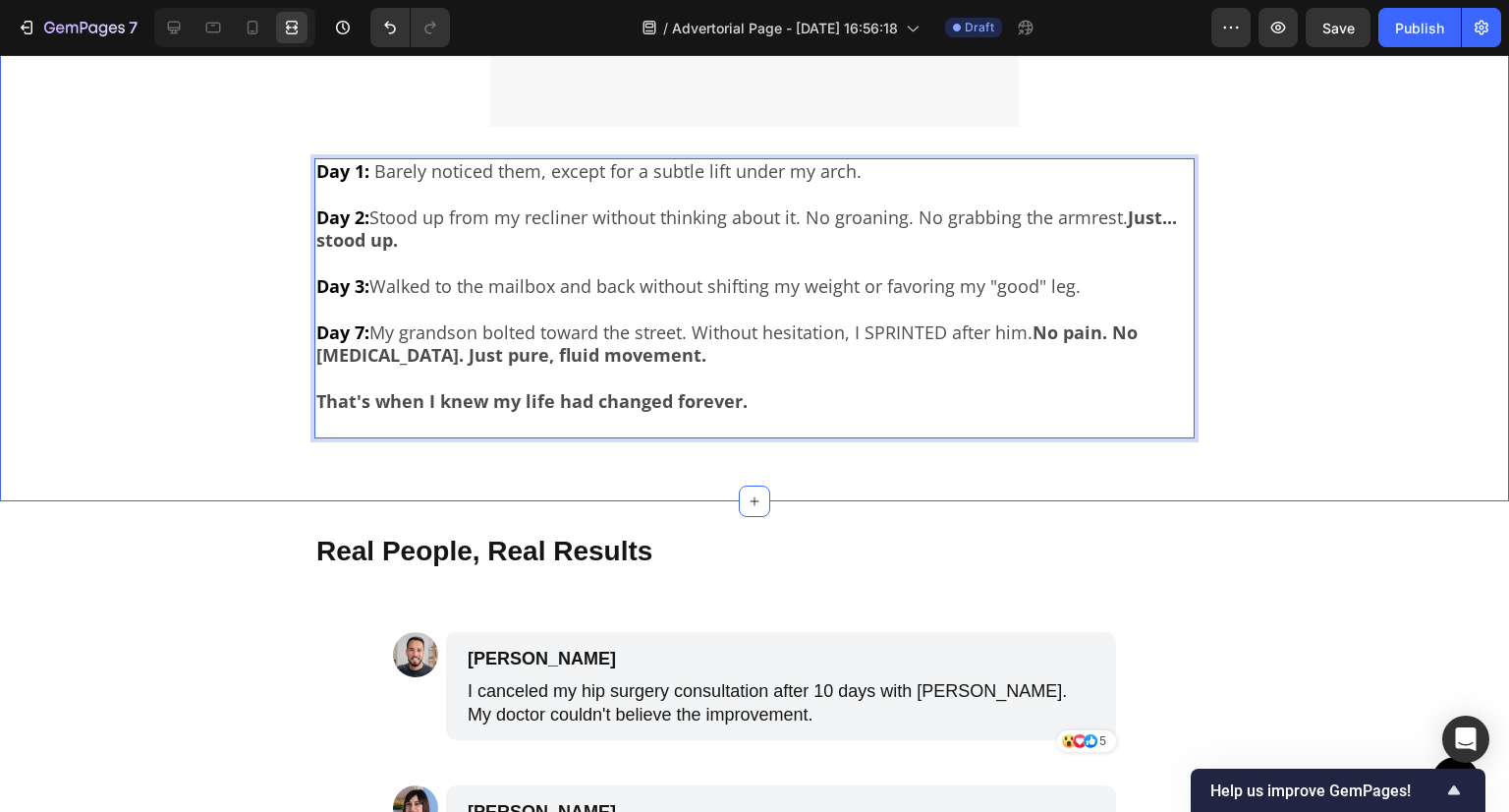
click at [212, 479] on div "The Results Shocked Even Me Text Block I slipped the [PERSON_NAME] insoles into…" at bounding box center [754, 35] width 1509 height 928
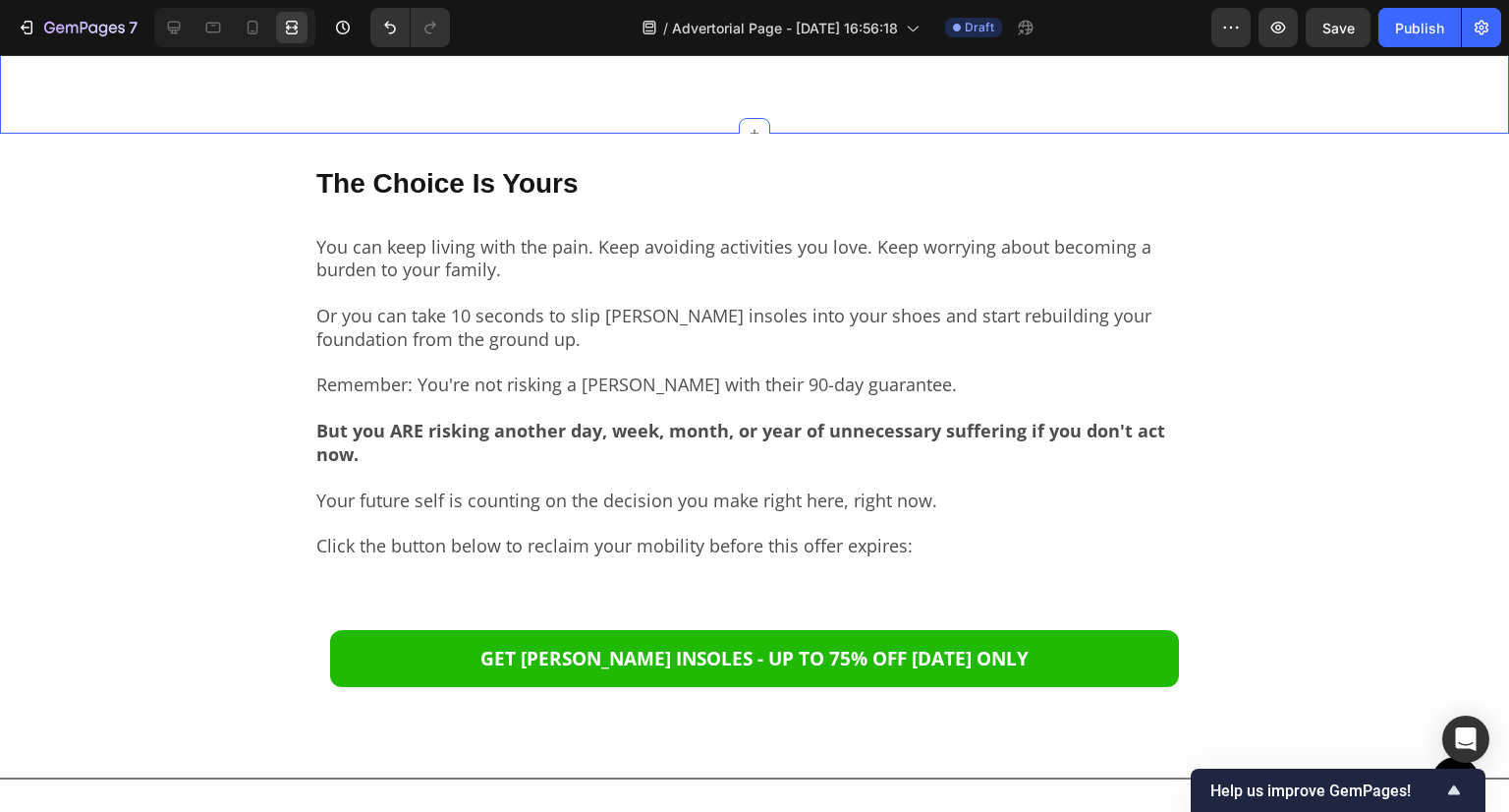
scroll to position [8029, 0]
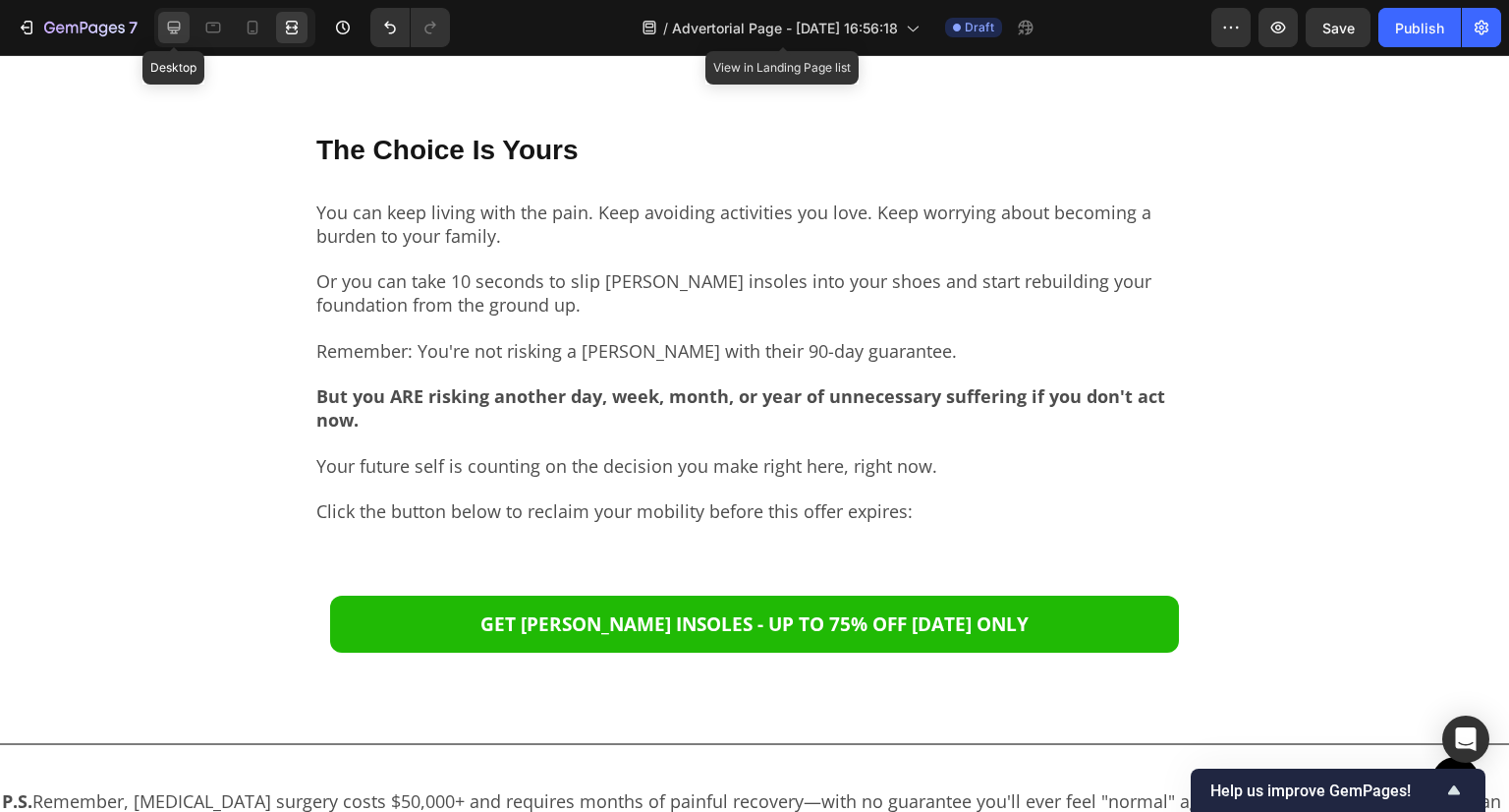
drag, startPoint x: 166, startPoint y: 21, endPoint x: 91, endPoint y: 219, distance: 211.7
click at [166, 21] on icon at bounding box center [174, 28] width 20 height 20
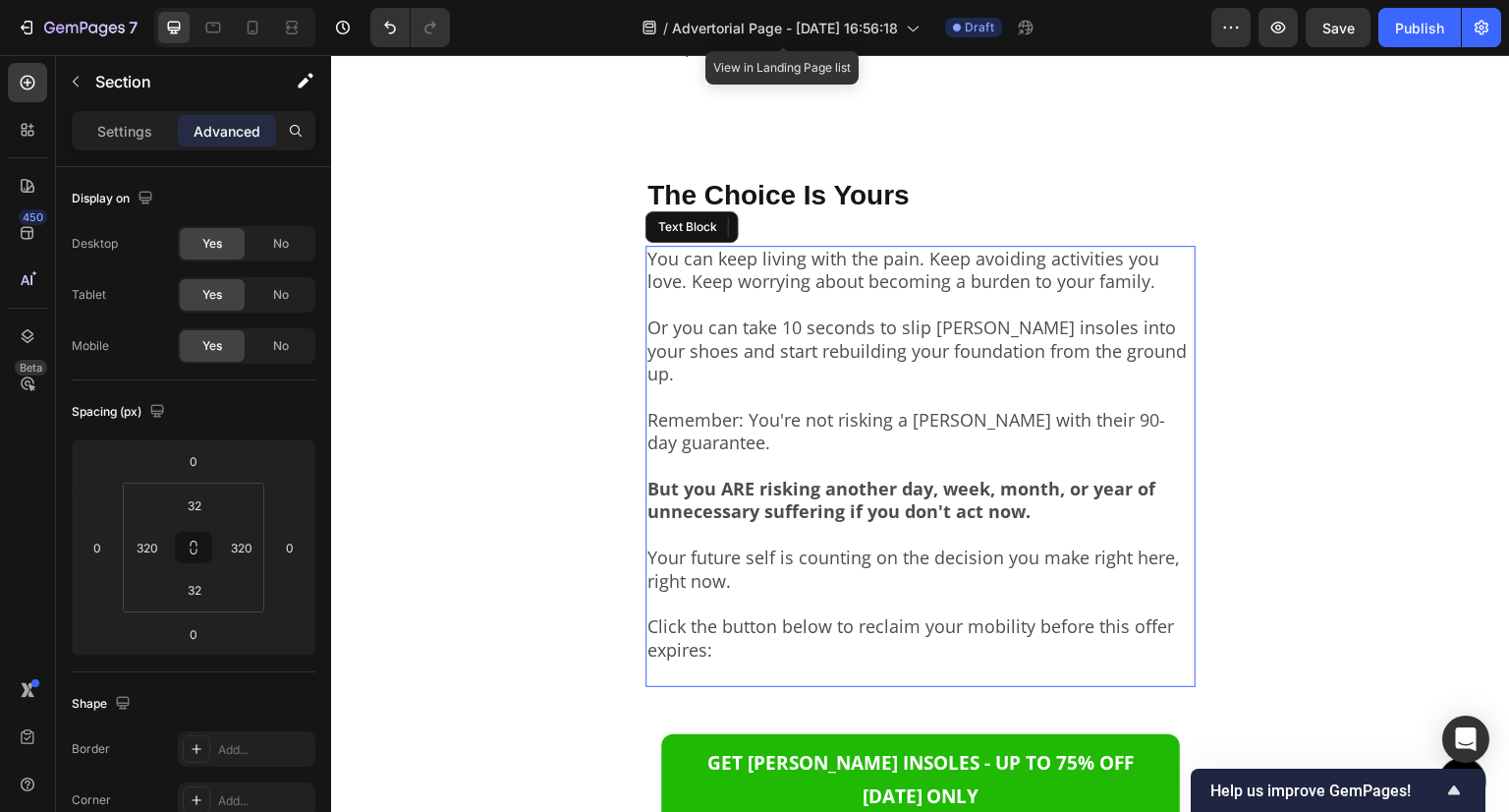
click at [867, 410] on p "Remember: You're not risking a [PERSON_NAME] with their 90-day guarantee." at bounding box center [920, 419] width 546 height 69
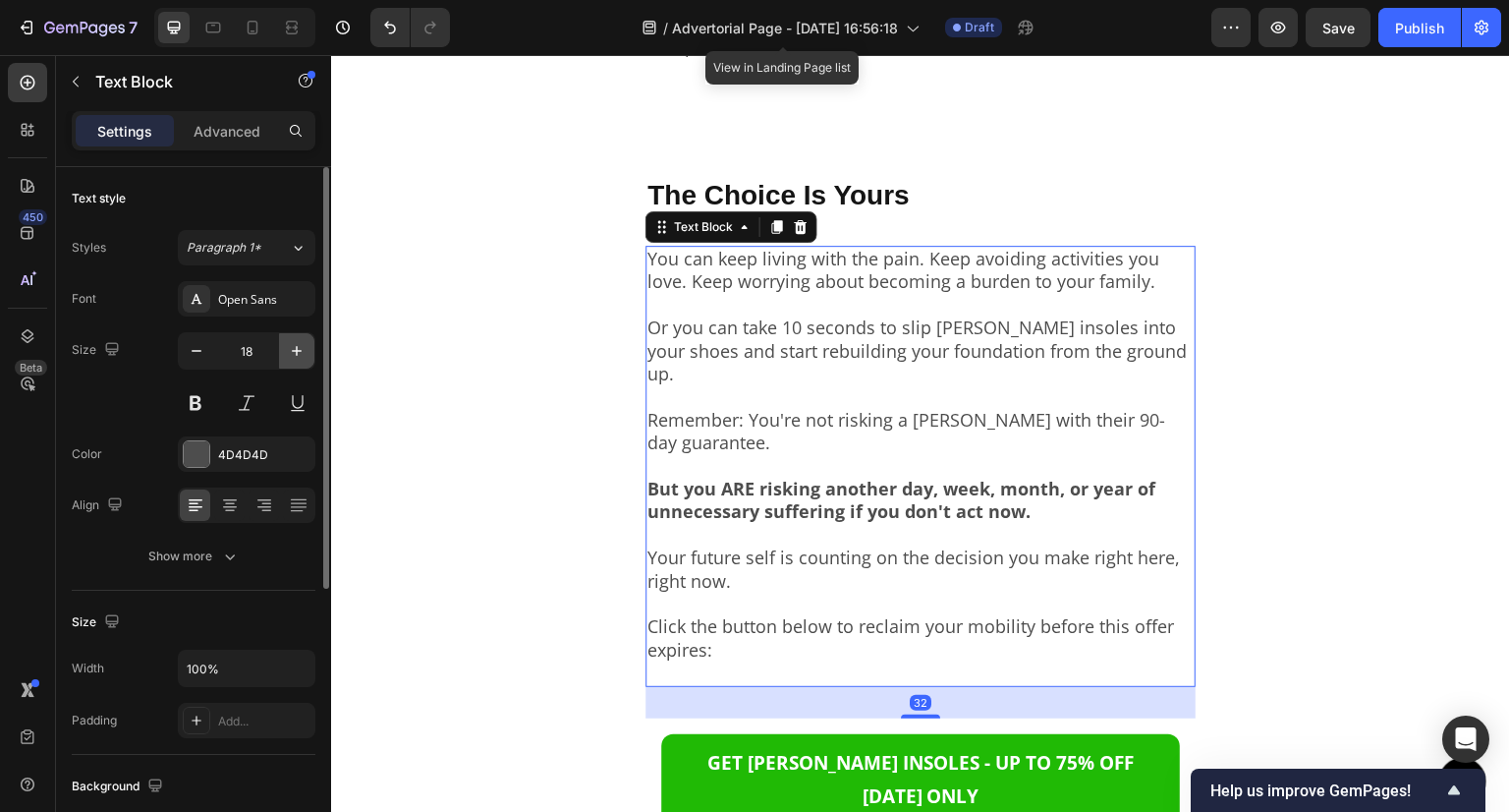
click at [289, 341] on icon "button" at bounding box center [297, 350] width 20 height 20
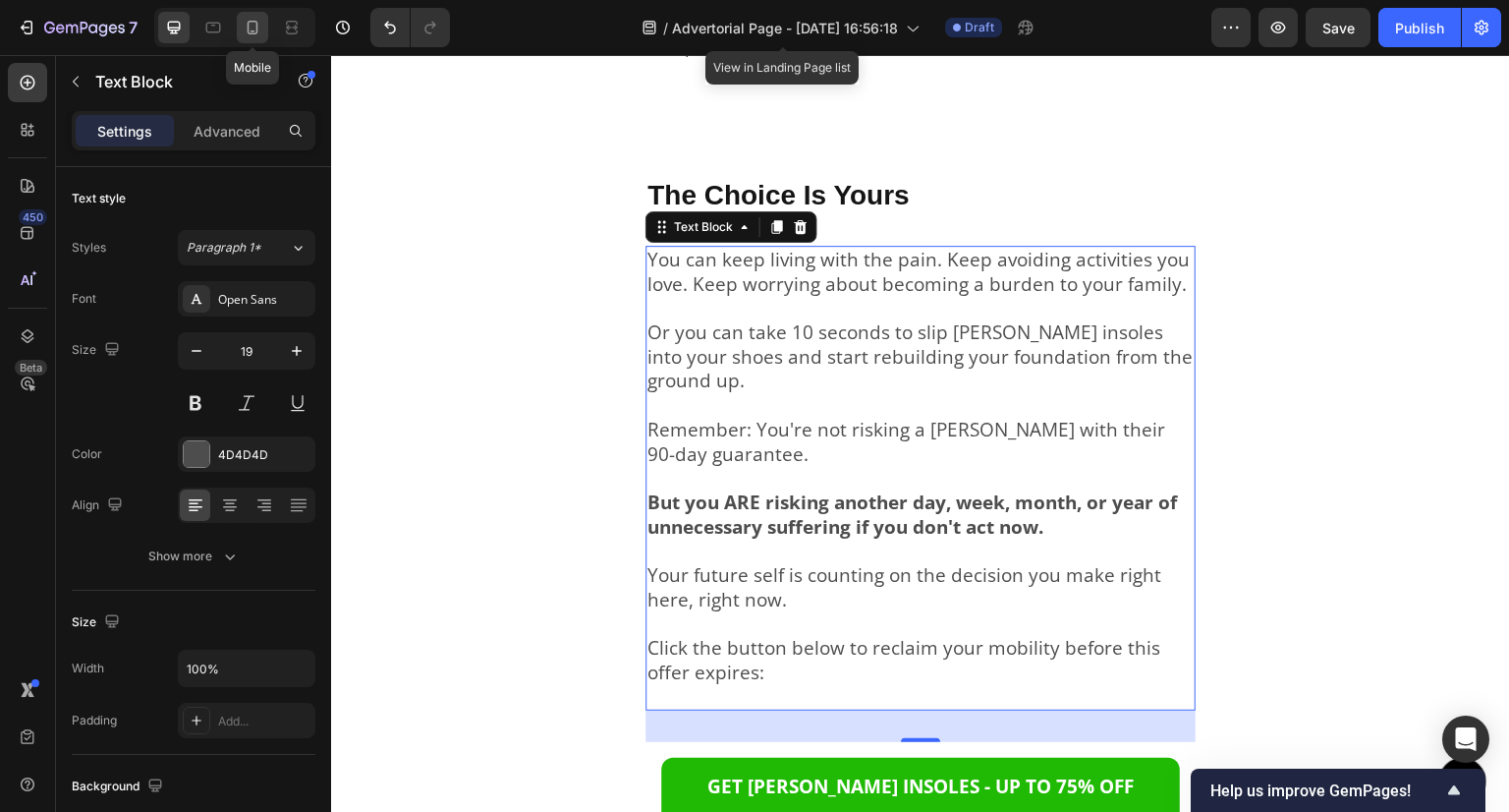
click at [246, 25] on icon at bounding box center [253, 28] width 20 height 20
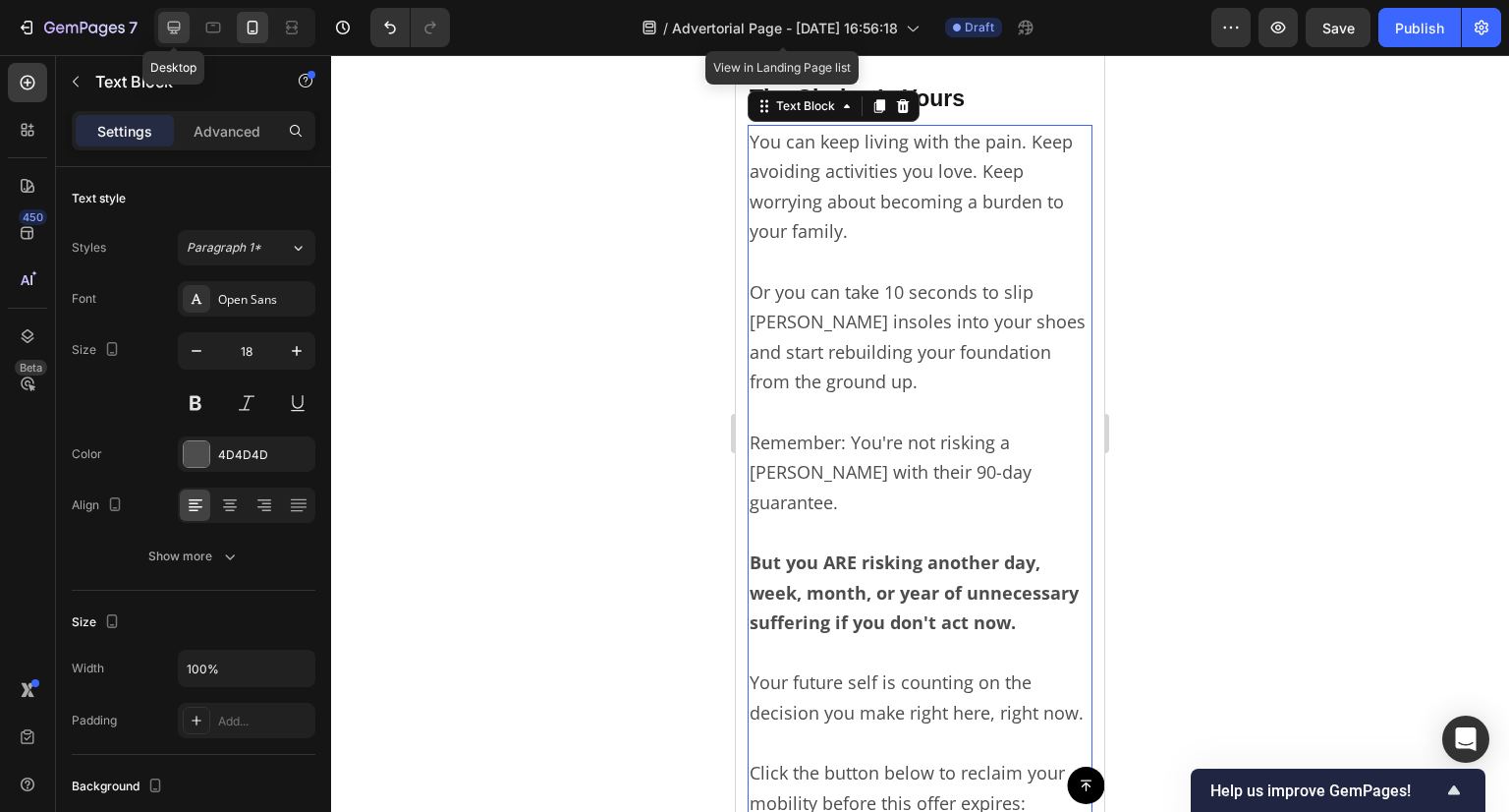
click at [177, 26] on icon at bounding box center [174, 28] width 20 height 20
type input "19"
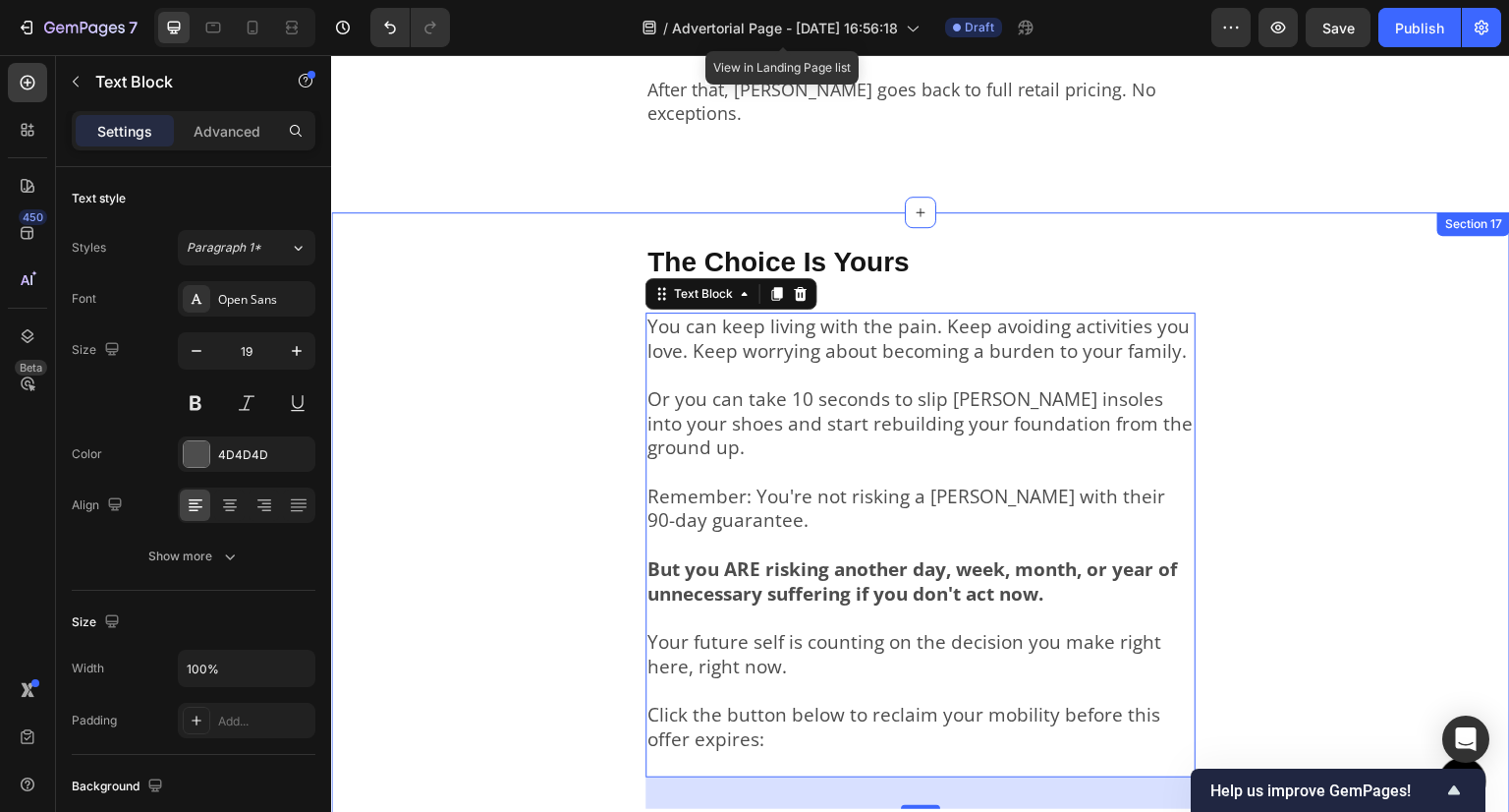
scroll to position [7857, 0]
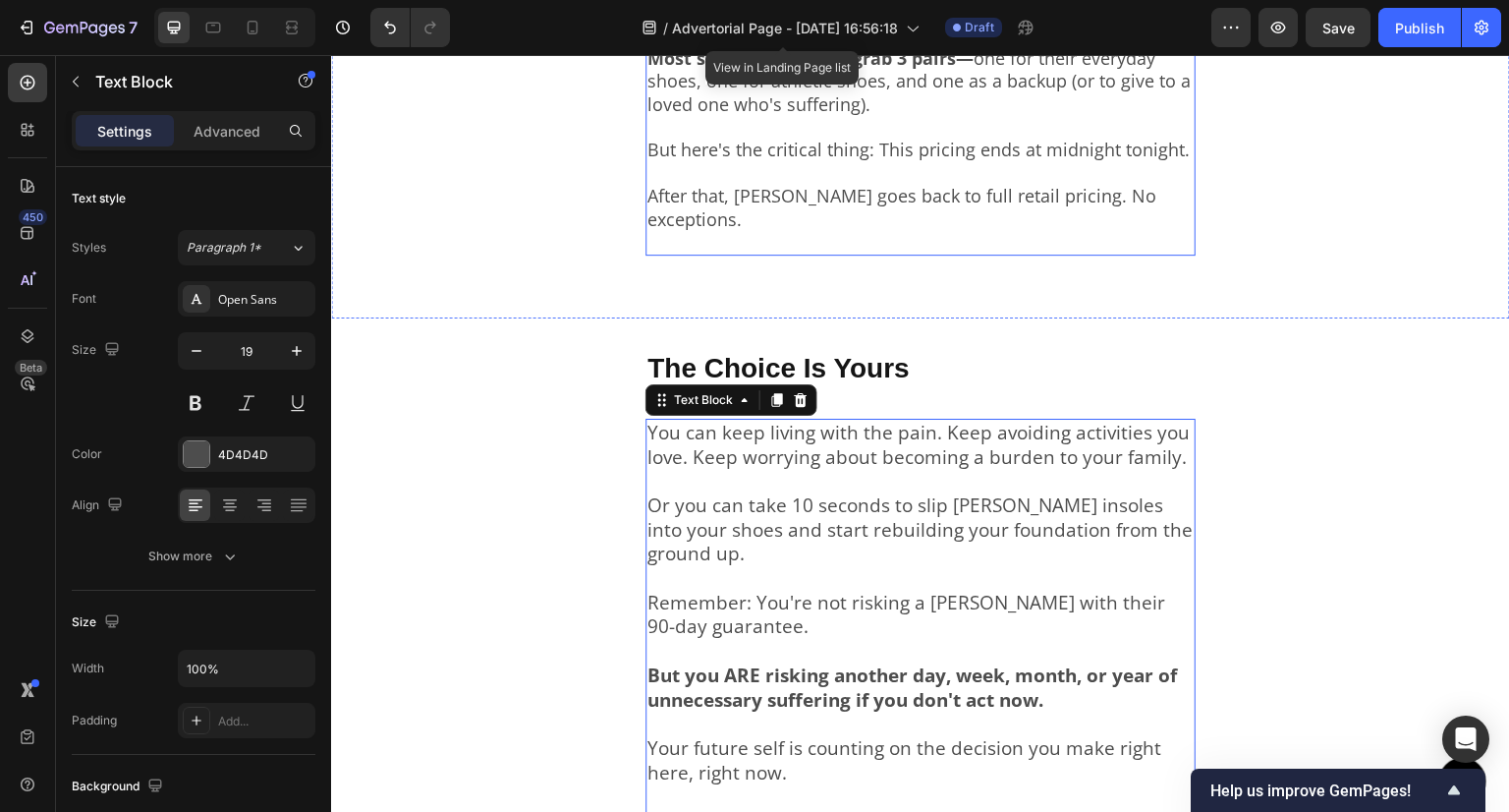
click at [1048, 184] on p "After that, [PERSON_NAME] goes back to full retail pricing. No exceptions." at bounding box center [920, 209] width 546 height 93
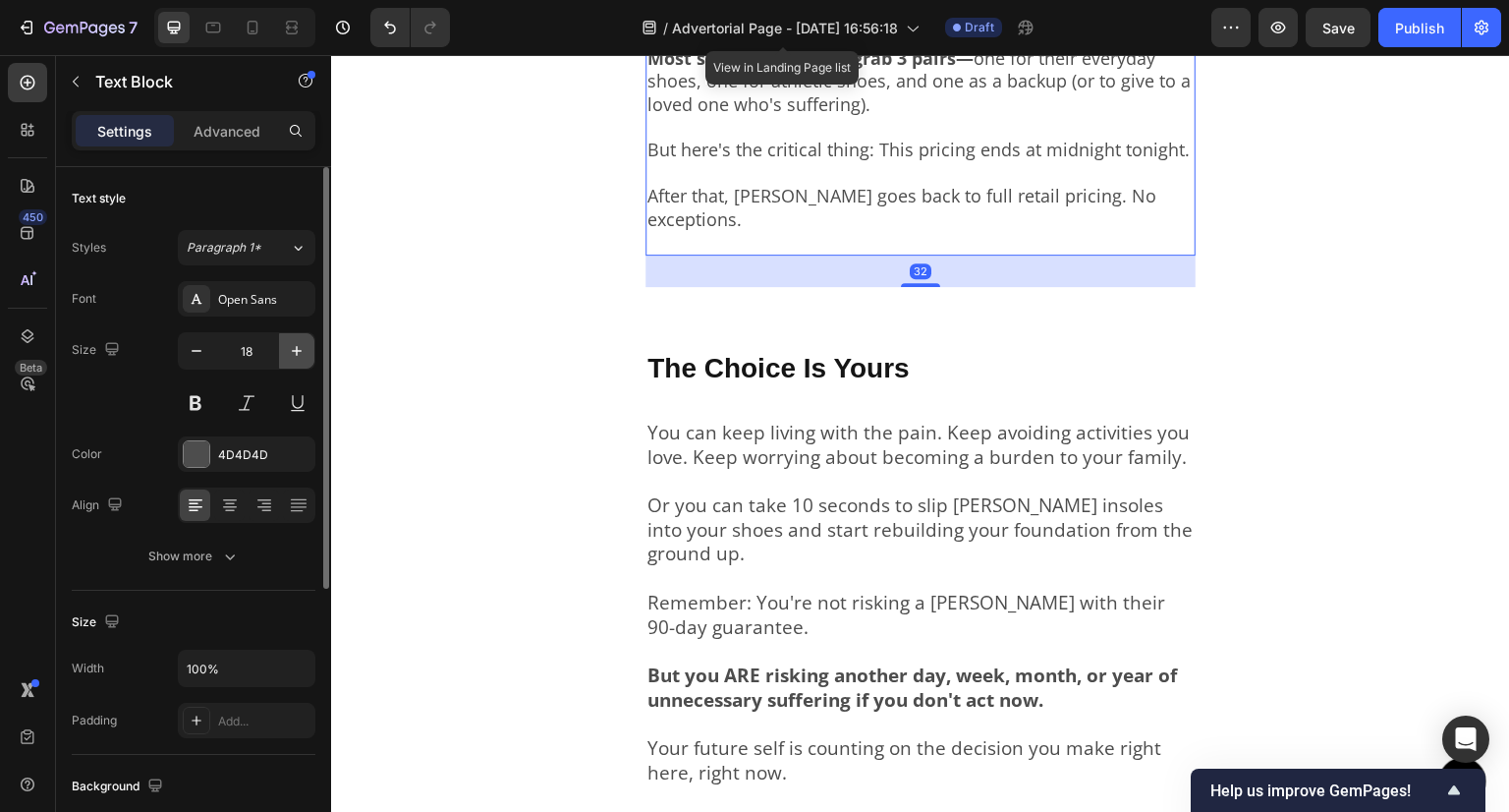
click at [294, 349] on icon "button" at bounding box center [296, 350] width 10 height 10
type input "19"
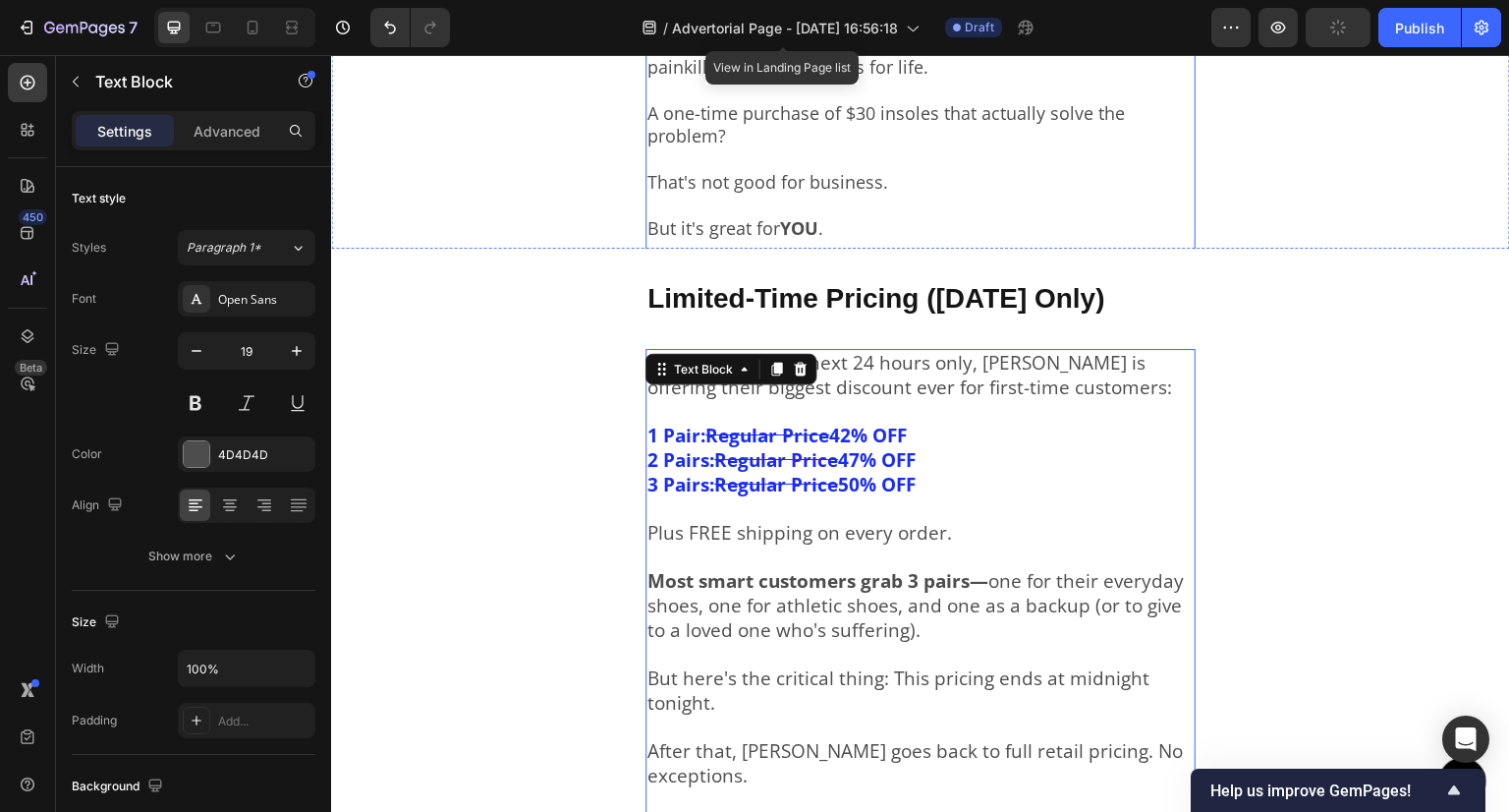
scroll to position [7083, 0]
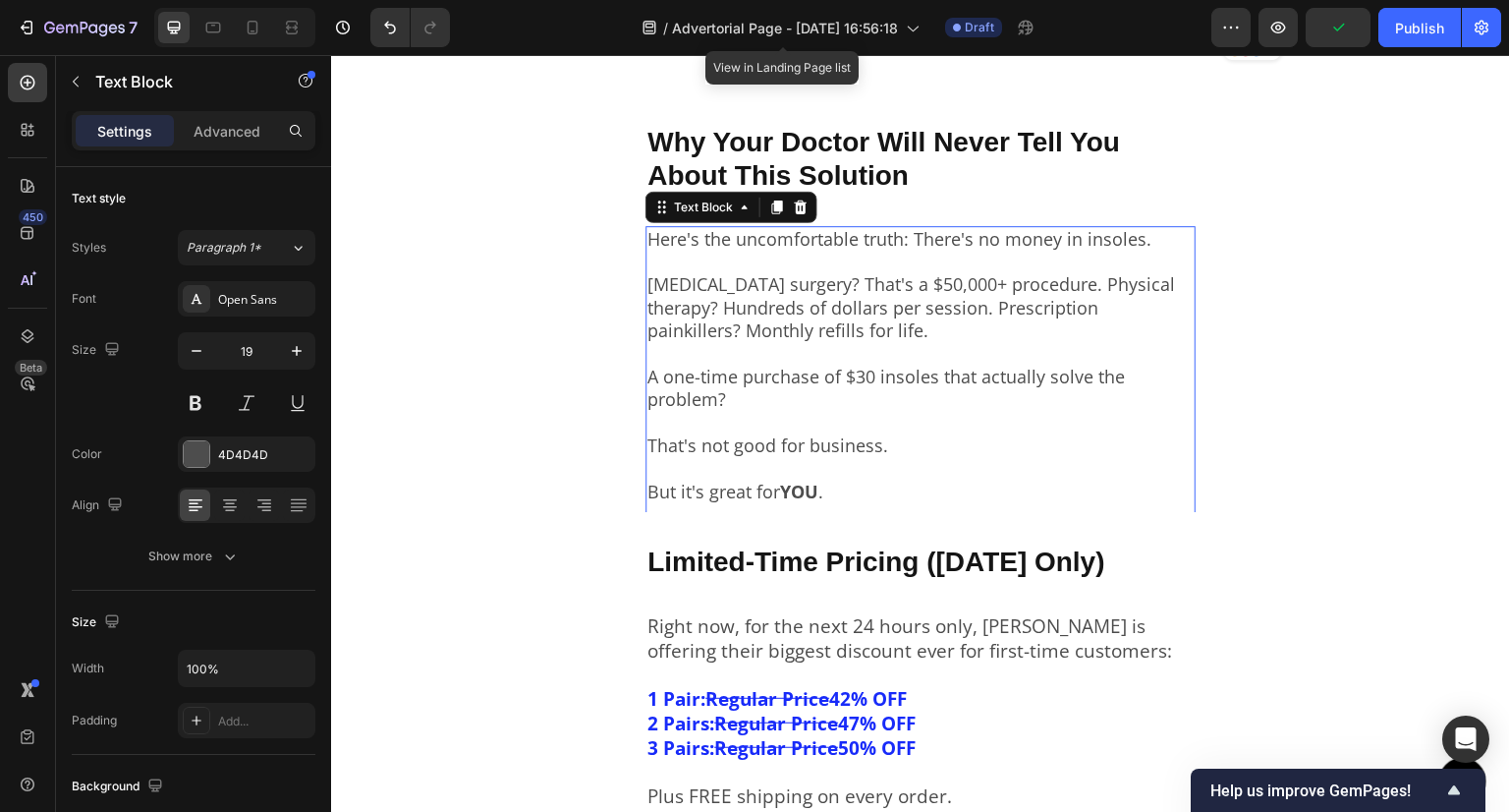
click at [847, 393] on p "A one-time purchase of $30 insoles that actually solve the problem?" at bounding box center [920, 377] width 546 height 69
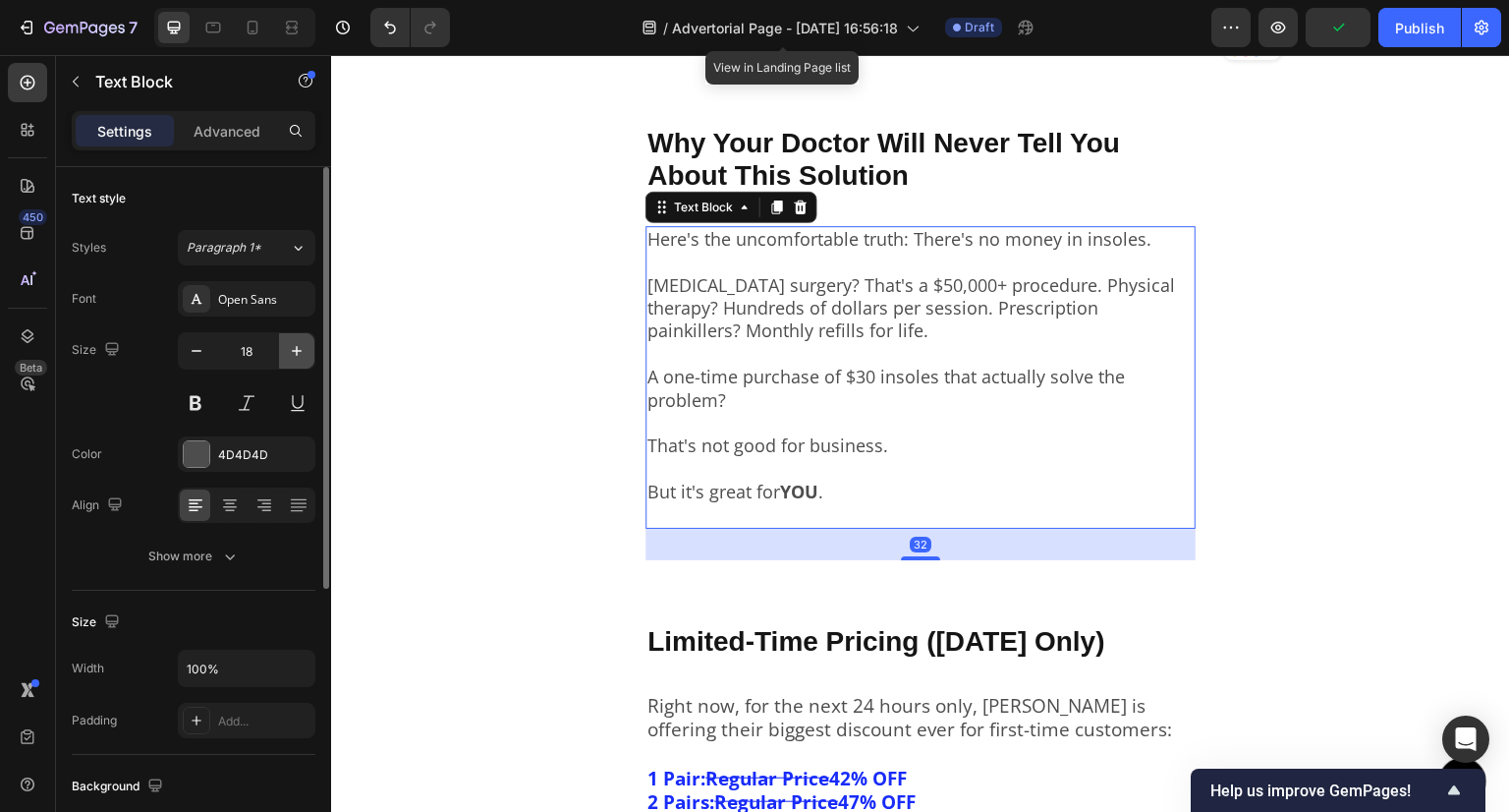
click at [291, 346] on icon "button" at bounding box center [297, 350] width 20 height 20
type input "19"
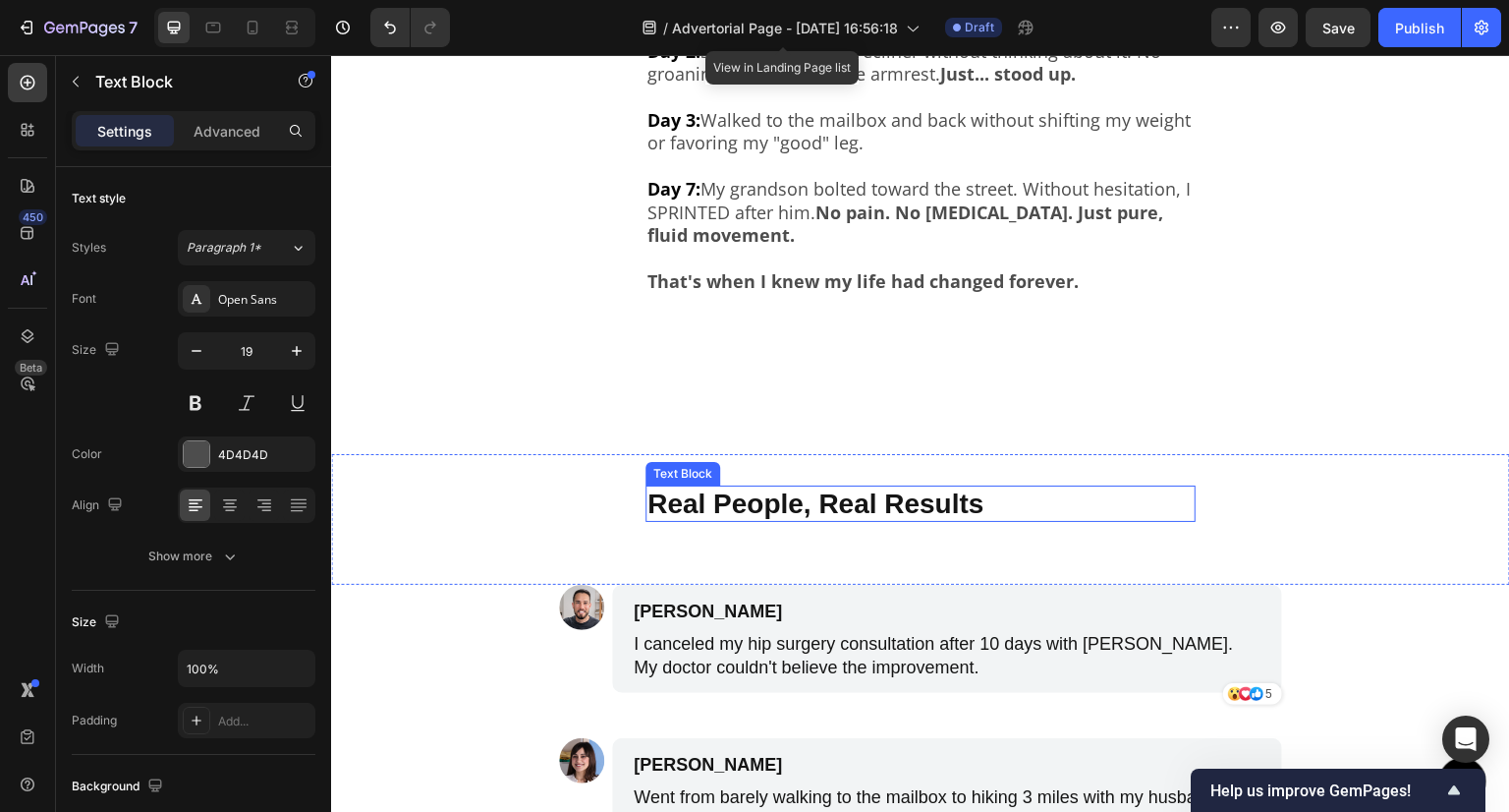
scroll to position [5903, 0]
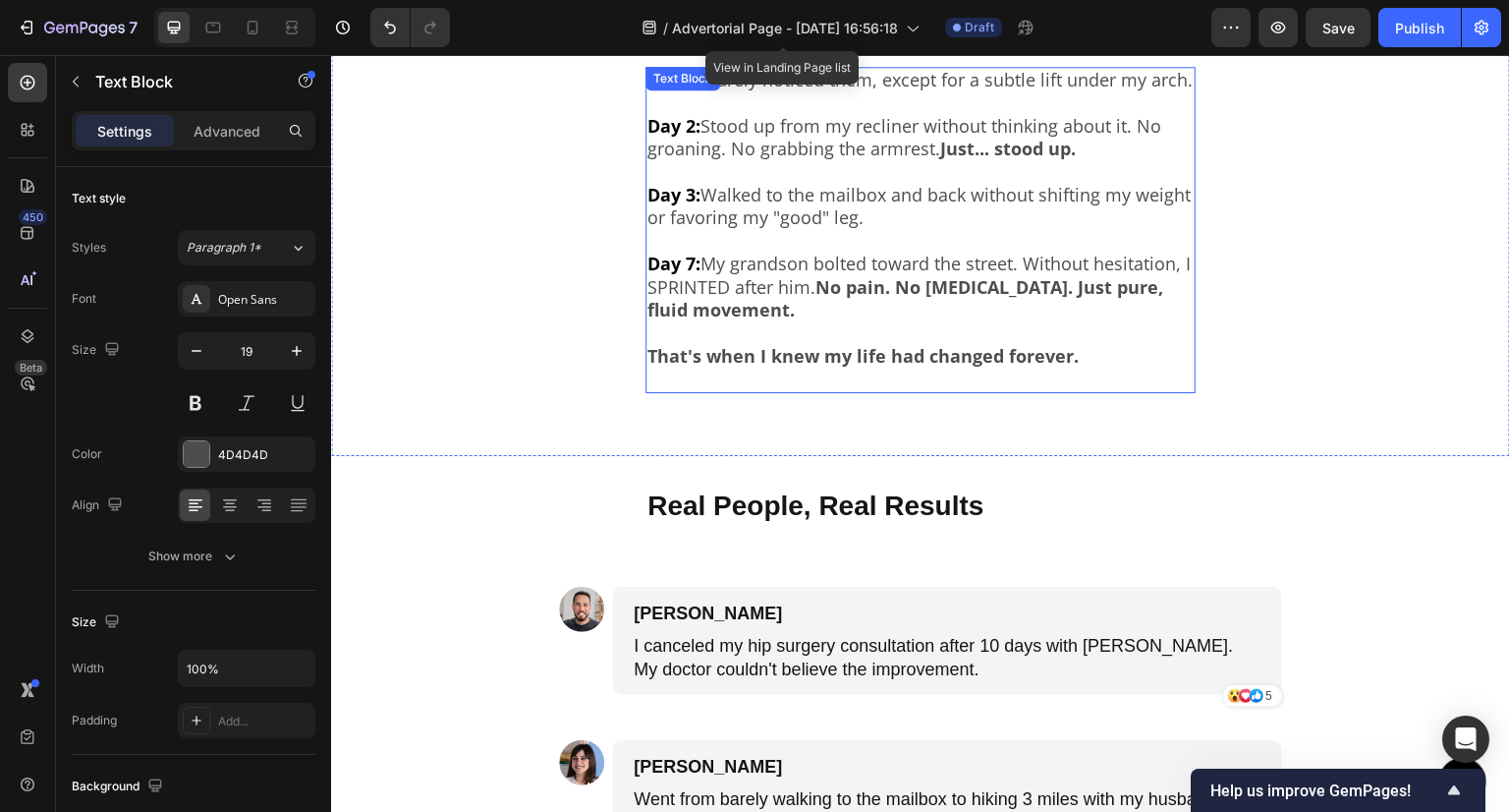
click at [821, 320] on strong "No pain. No [MEDICAL_DATA]. Just pure, fluid movement." at bounding box center [906, 298] width 516 height 46
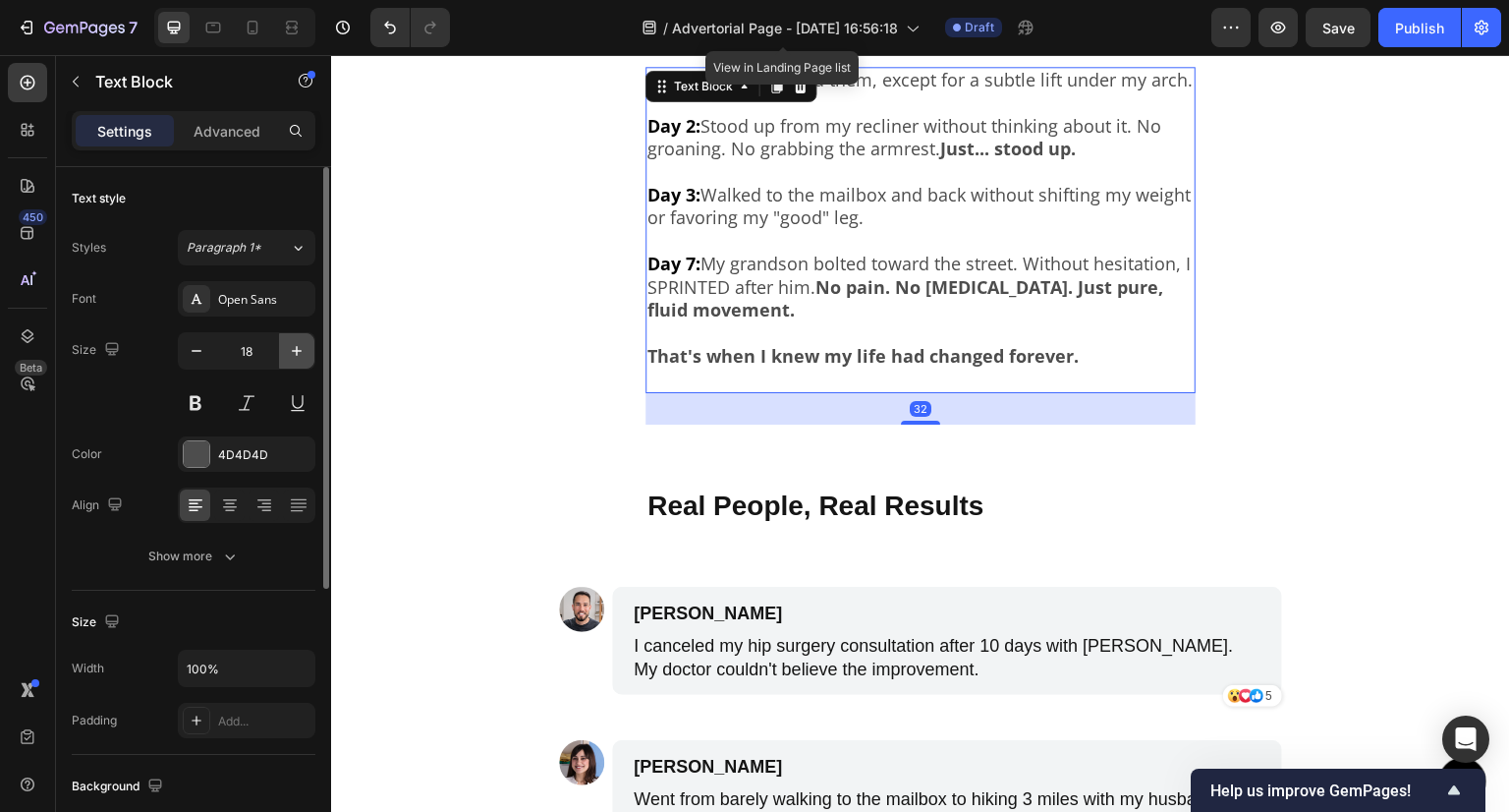
click at [281, 338] on button "button" at bounding box center [297, 350] width 35 height 35
type input "19"
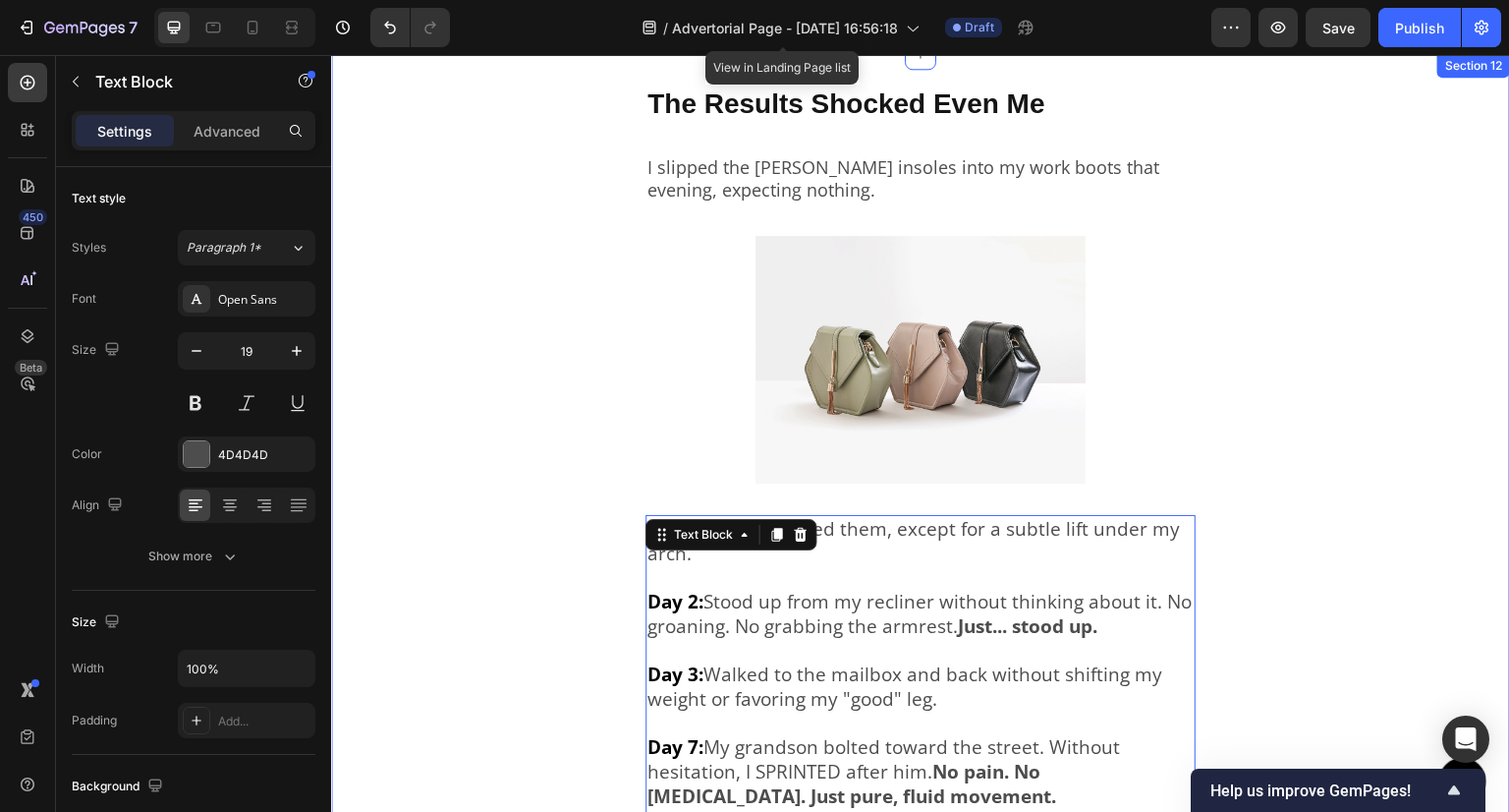
scroll to position [5412, 0]
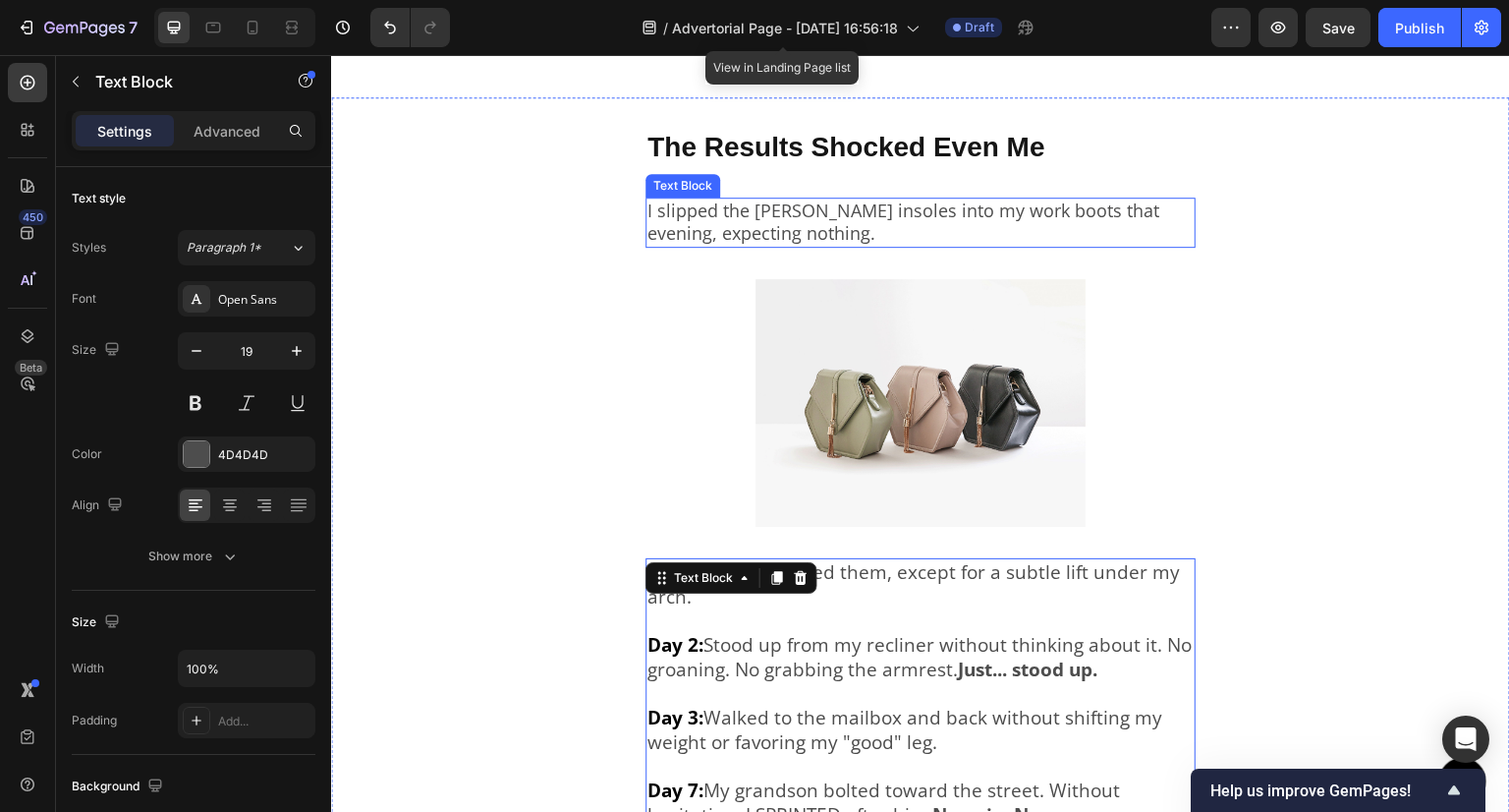
click at [808, 247] on div "I slipped the [PERSON_NAME] insoles into my work boots that evening, expecting …" at bounding box center [920, 222] width 550 height 50
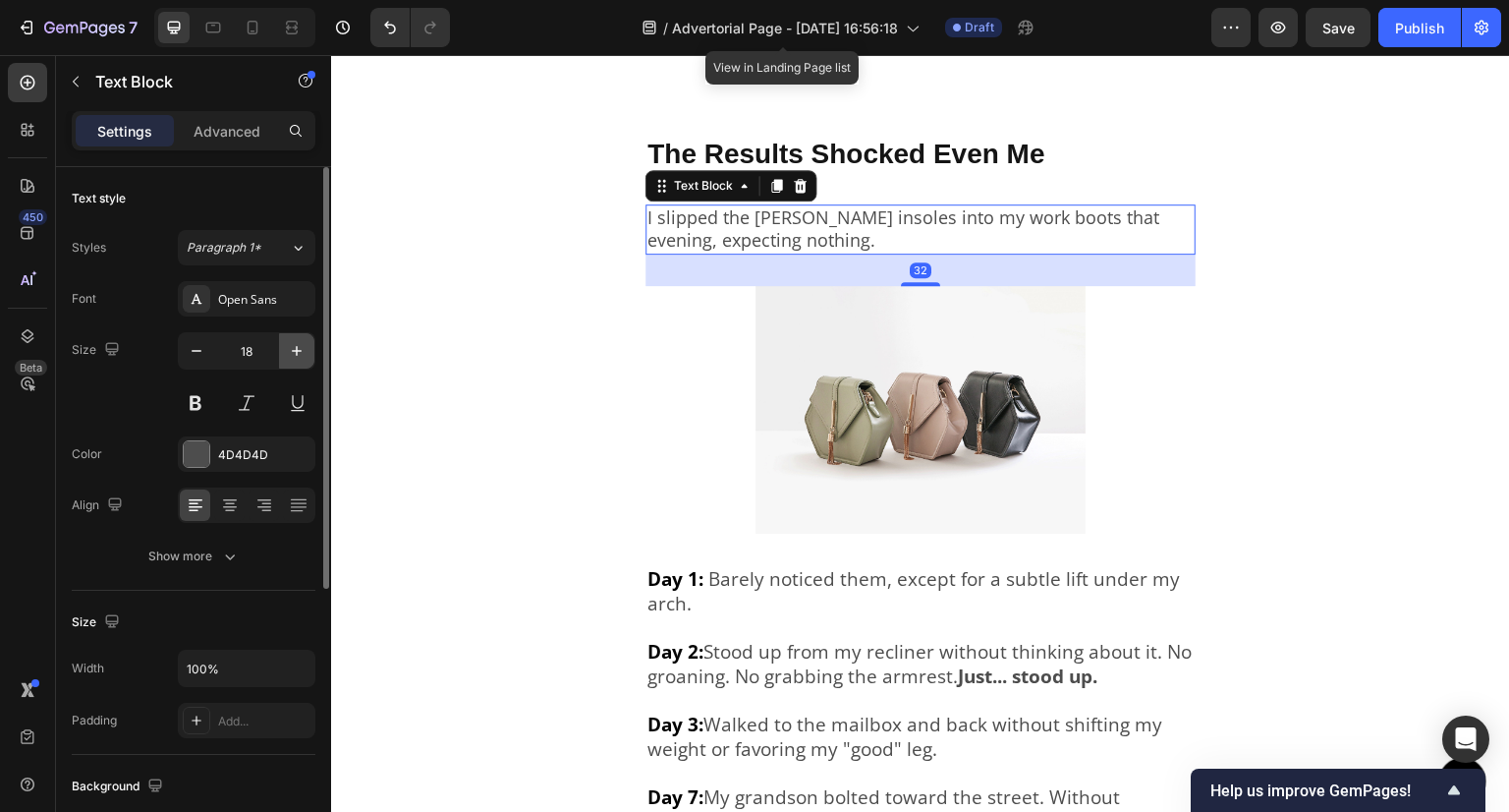
click at [284, 349] on button "button" at bounding box center [297, 350] width 35 height 35
type input "19"
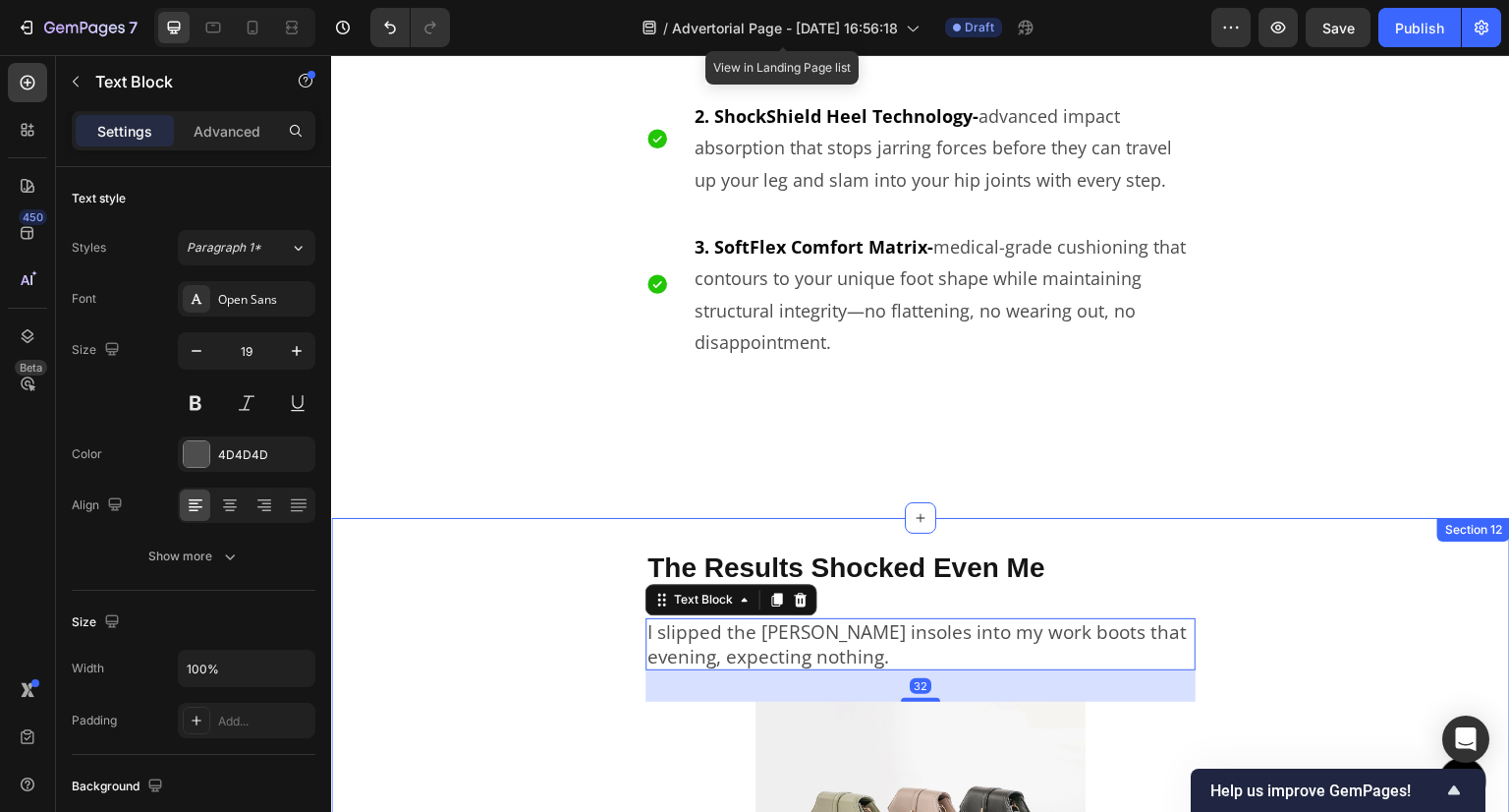
scroll to position [4921, 0]
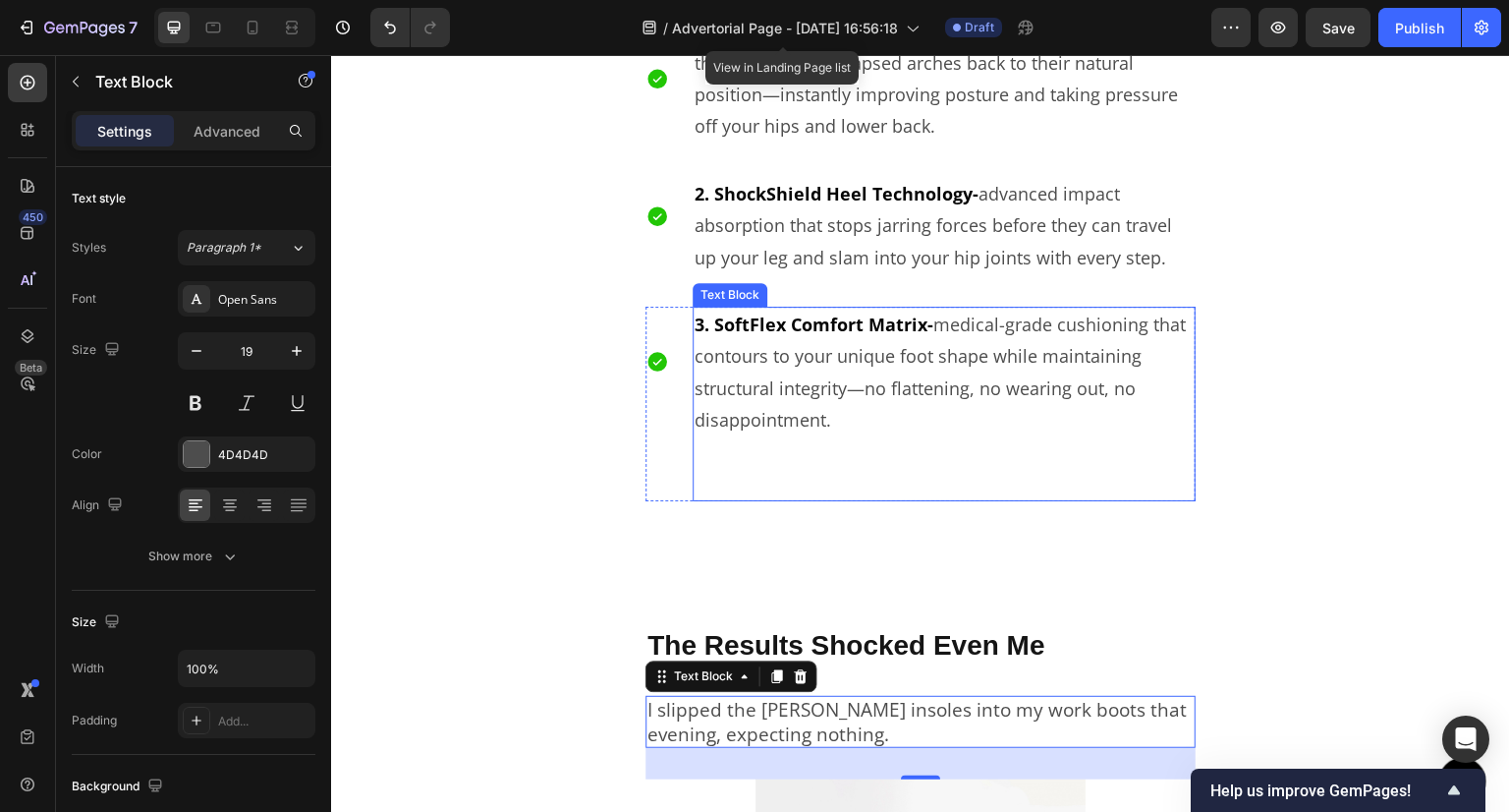
click at [838, 375] on p "3. SoftFlex Comfort Matrix- medical-grade cushioning that contours to your uniq…" at bounding box center [944, 372] width 499 height 128
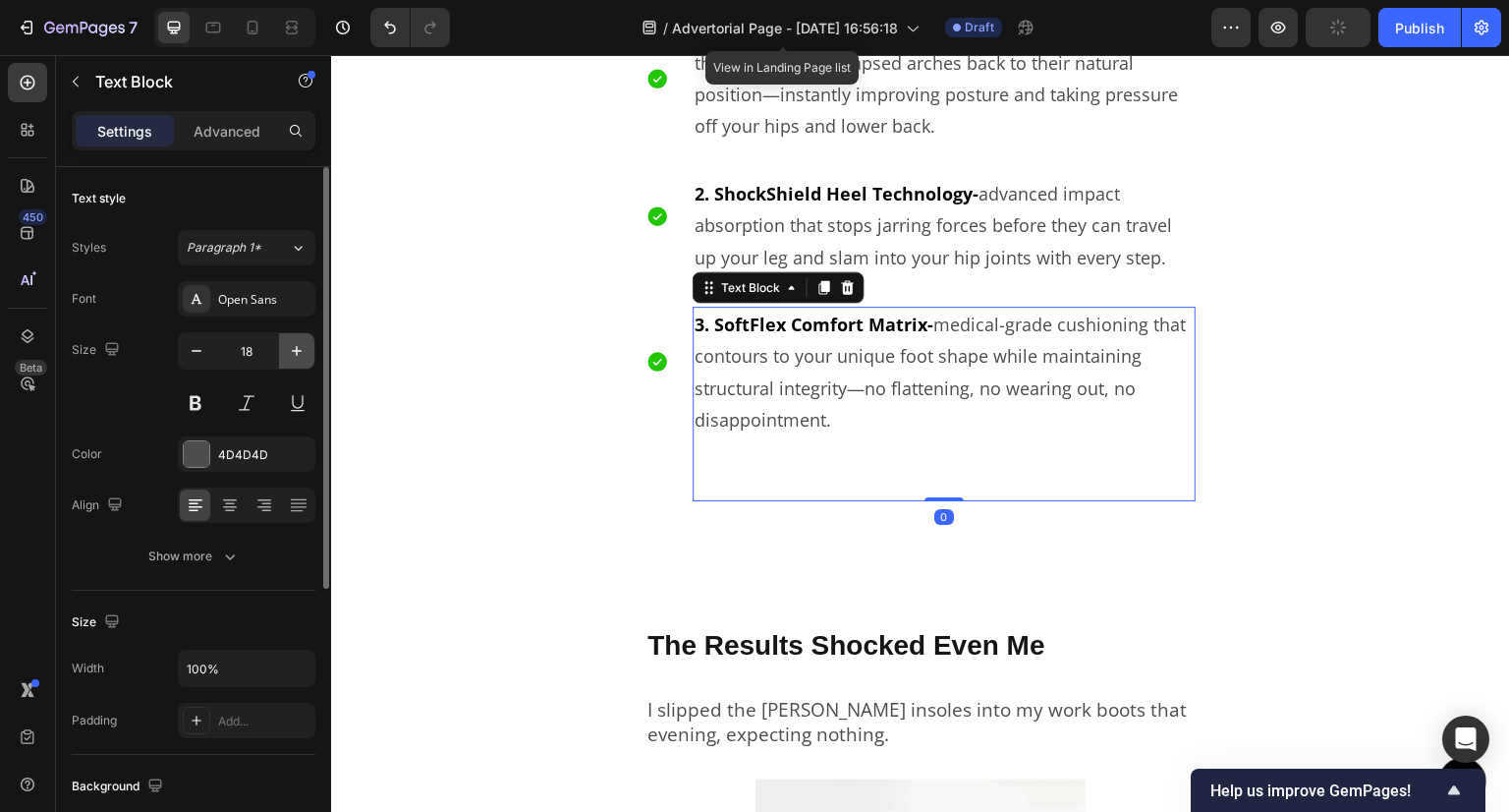
click at [297, 352] on icon "button" at bounding box center [297, 350] width 20 height 20
type input "19"
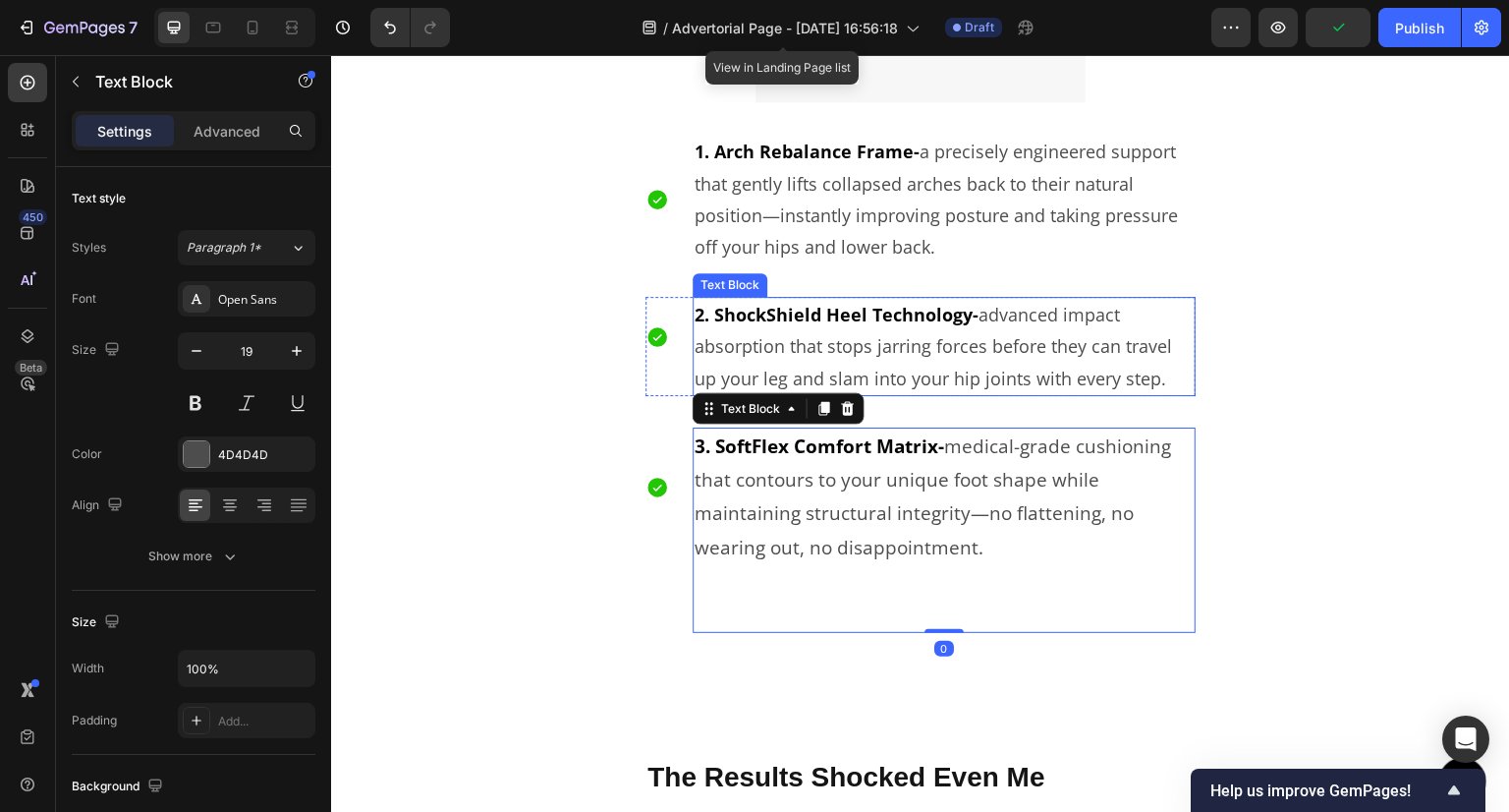
scroll to position [4724, 0]
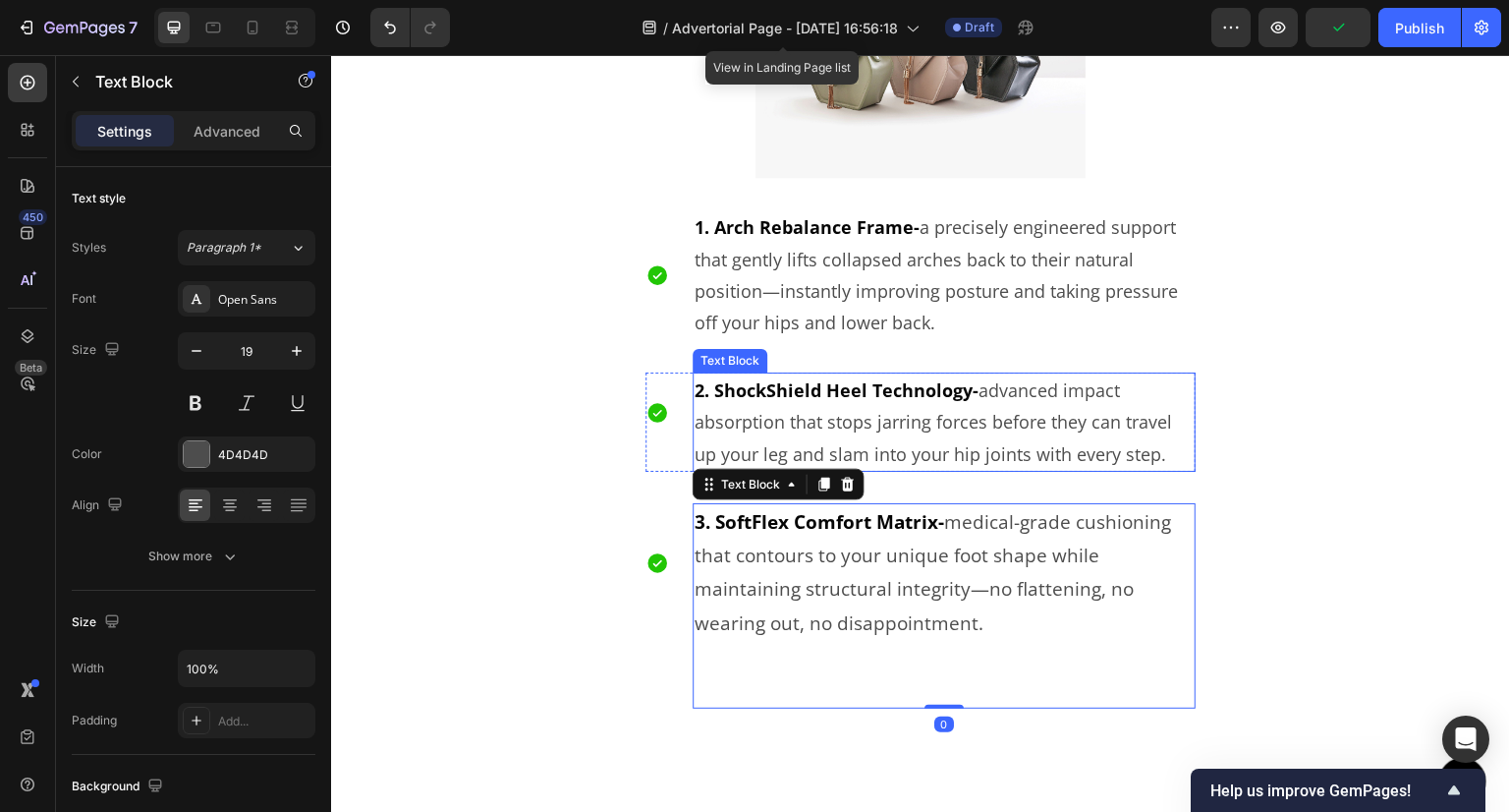
click at [988, 444] on p "2. ShockShield Heel Technology- advanced impact absorption that stops jarring f…" at bounding box center [944, 421] width 499 height 95
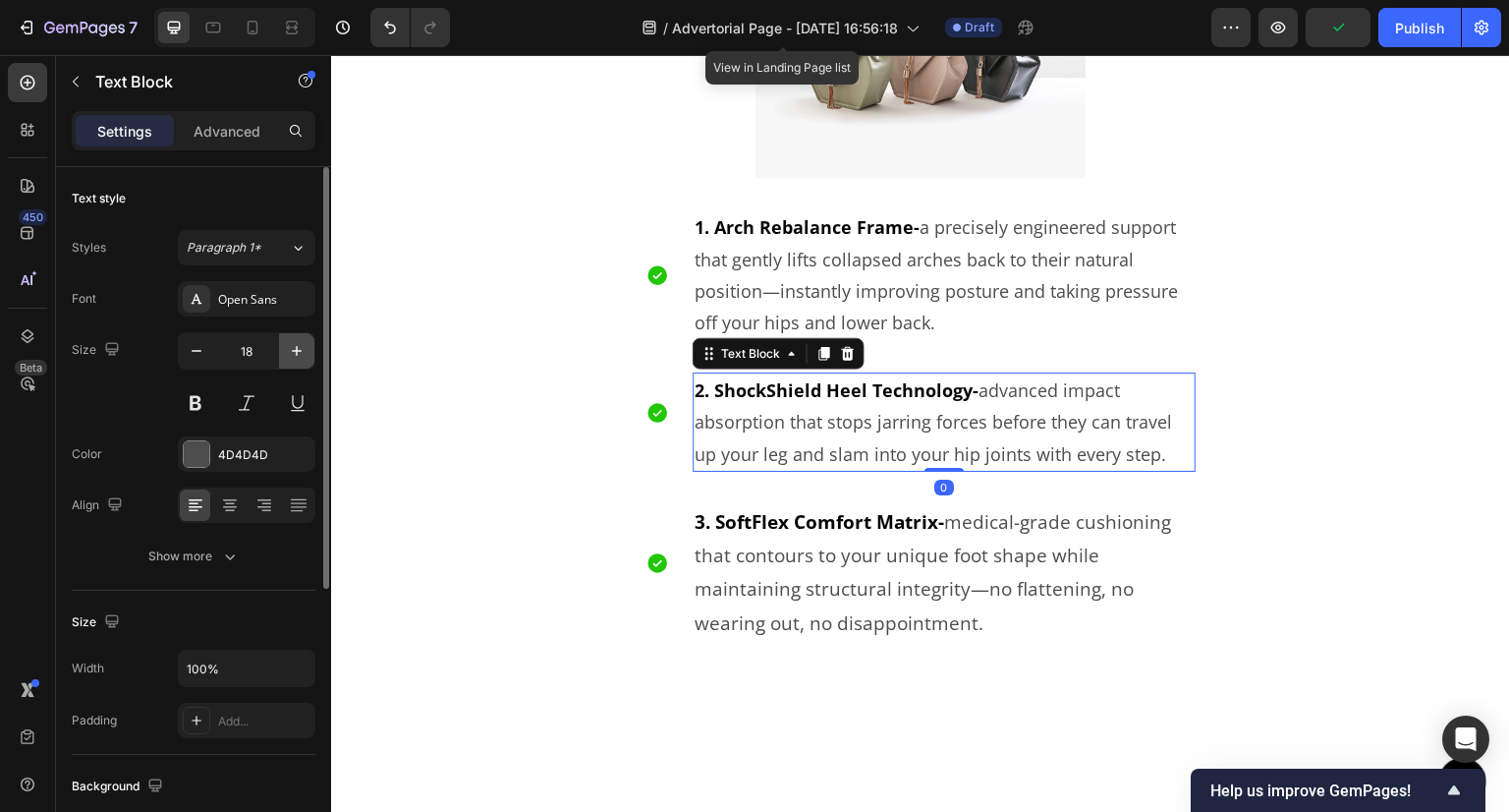
click at [291, 358] on icon "button" at bounding box center [297, 350] width 20 height 20
type input "19"
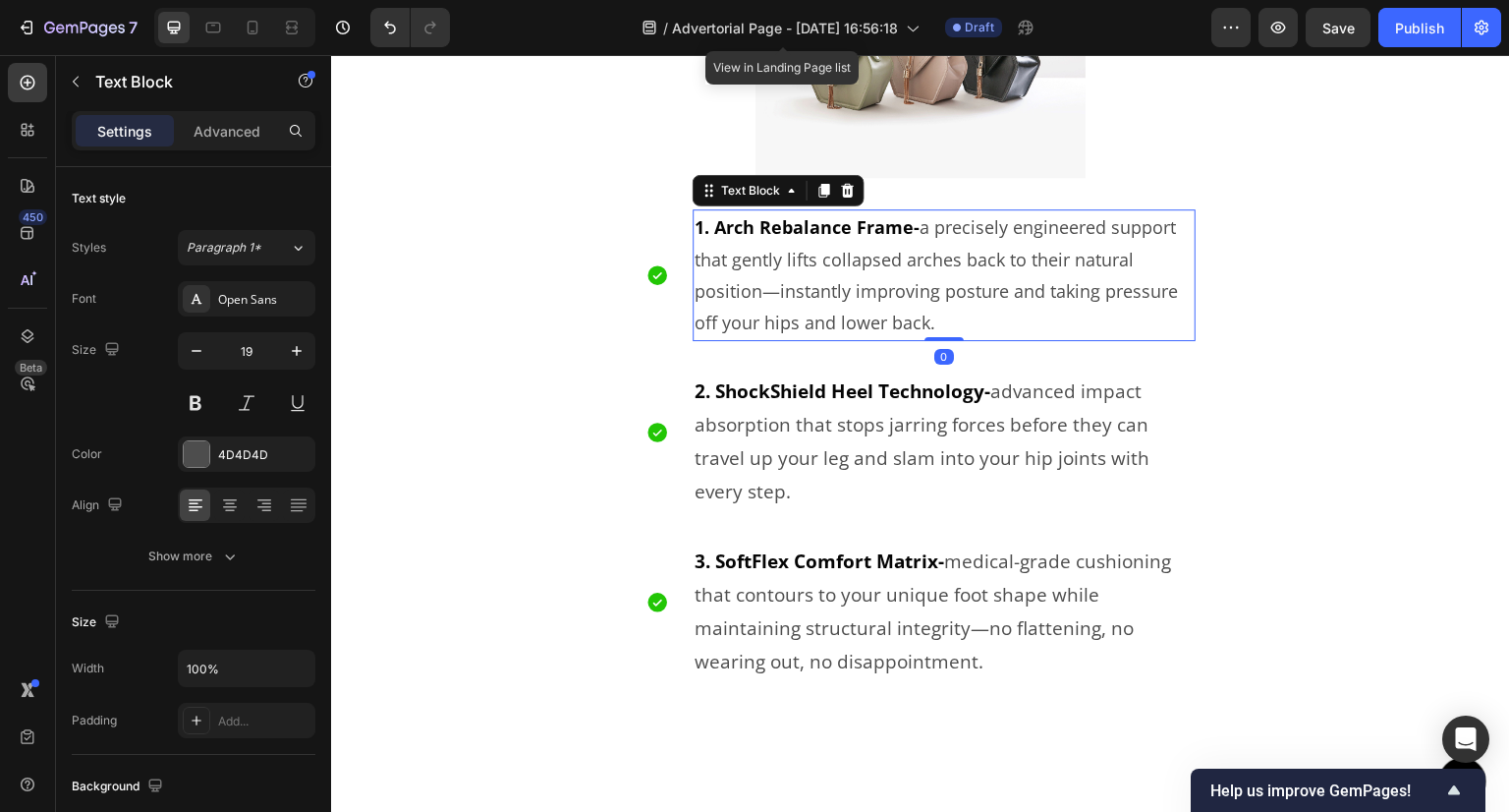
click at [911, 284] on p "1. Arch Rebalance Frame- a precisely engineered support that gently lifts colla…" at bounding box center [944, 276] width 499 height 128
click at [291, 337] on button "button" at bounding box center [297, 350] width 35 height 35
type input "19"
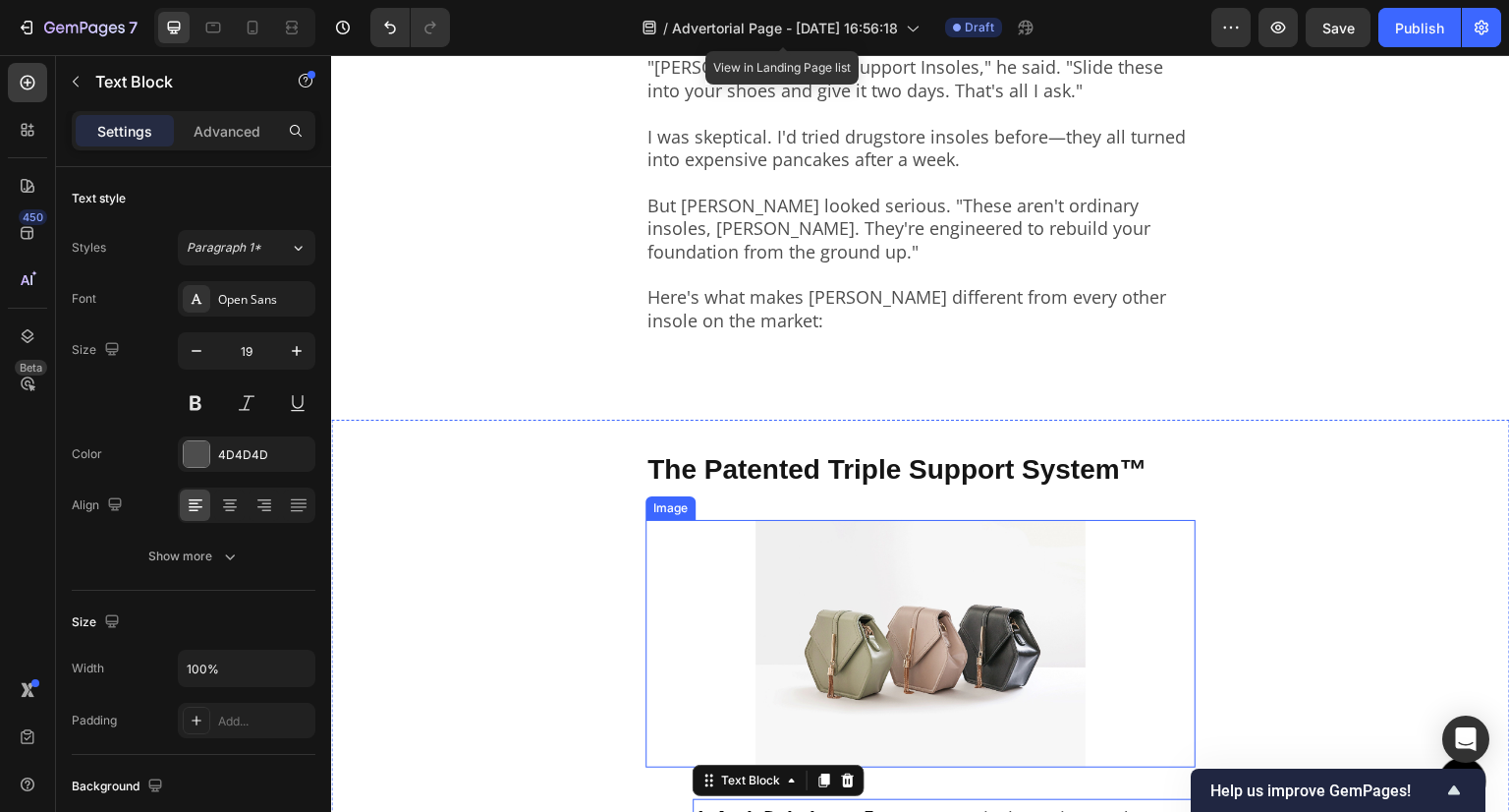
scroll to position [4135, 0]
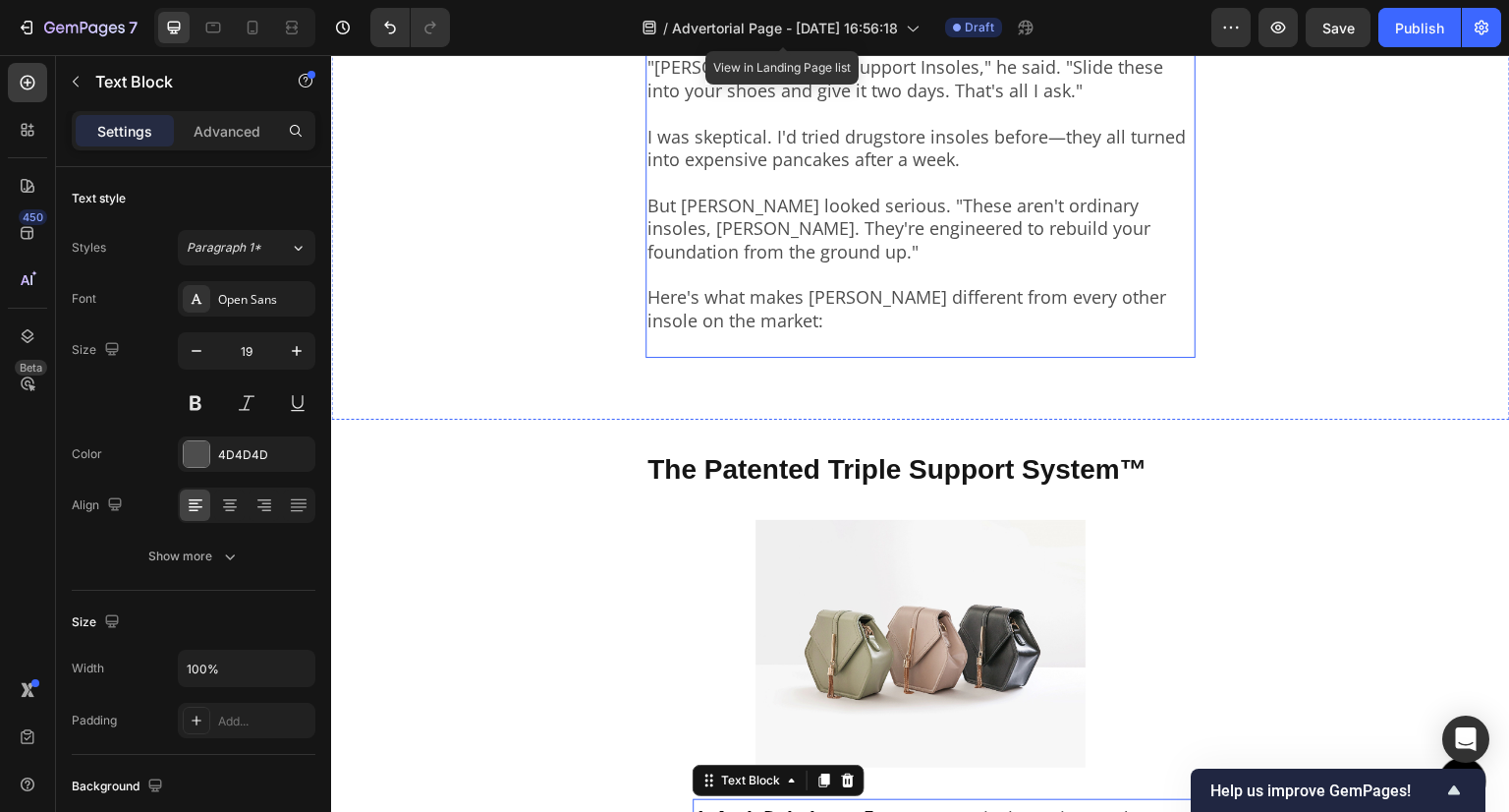
click at [852, 312] on p "Here's what makes [PERSON_NAME] different from every other insole on the market:" at bounding box center [920, 310] width 546 height 93
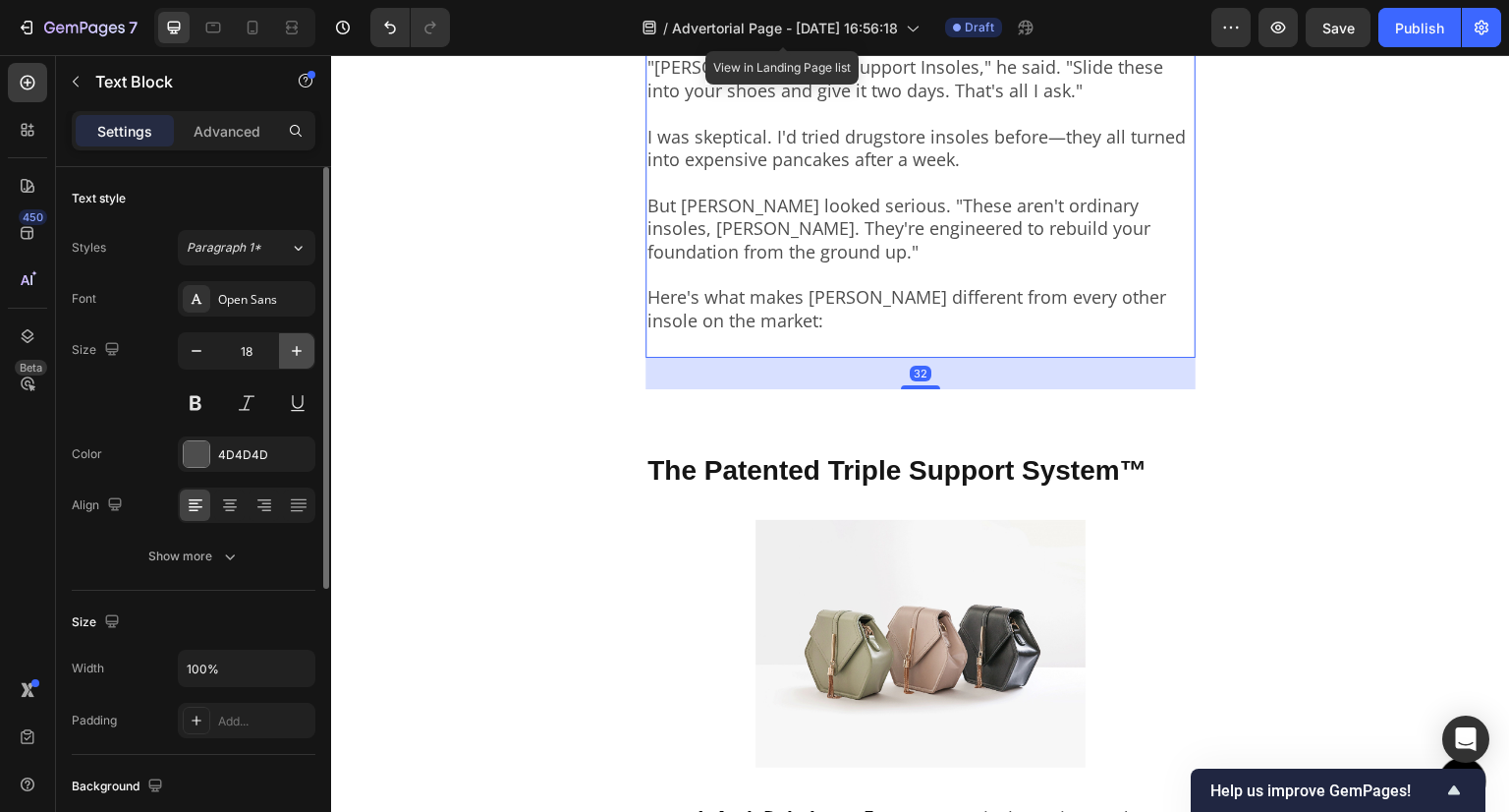
click at [294, 347] on icon "button" at bounding box center [297, 350] width 20 height 20
type input "19"
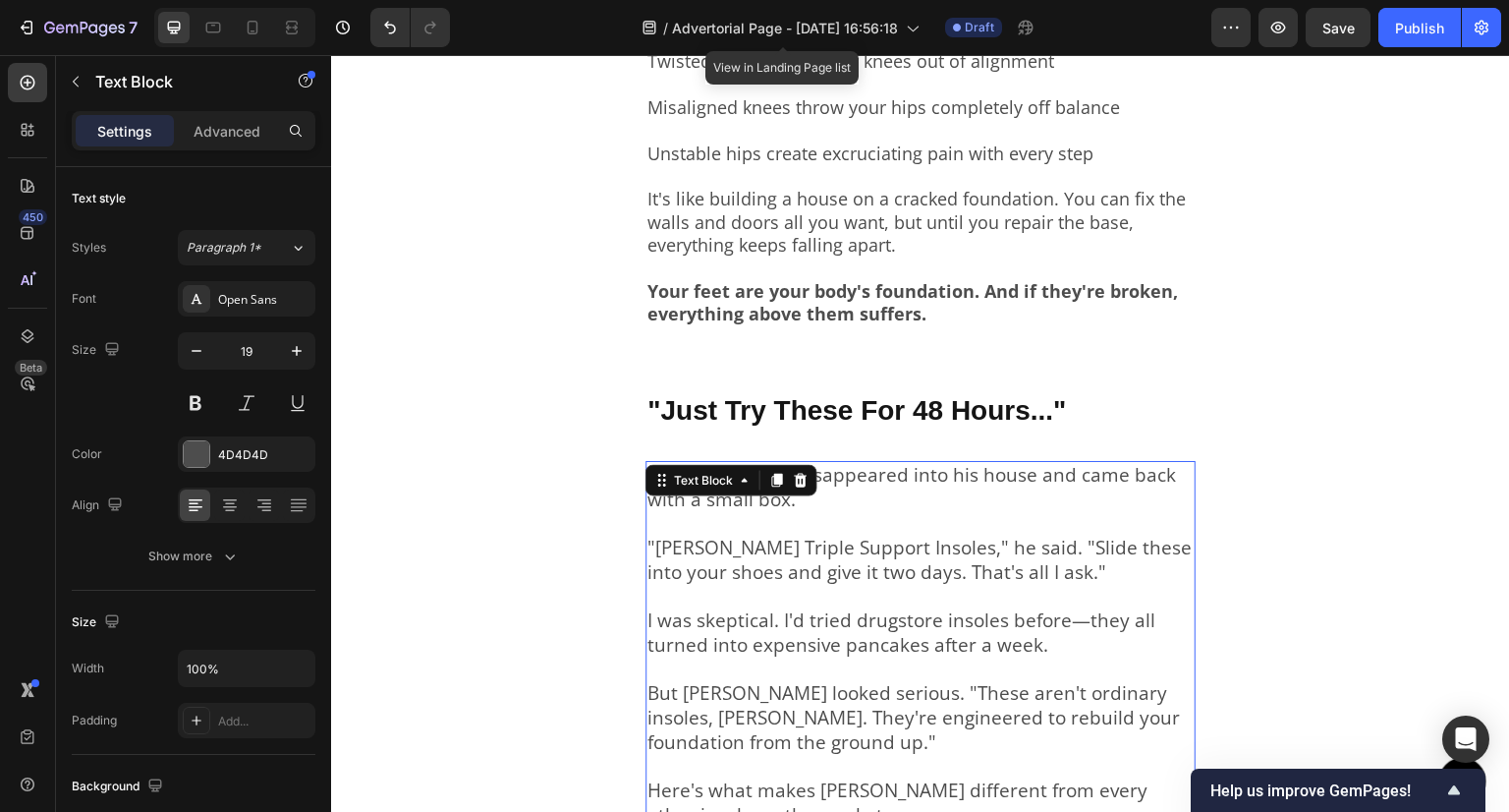
scroll to position [3648, 0]
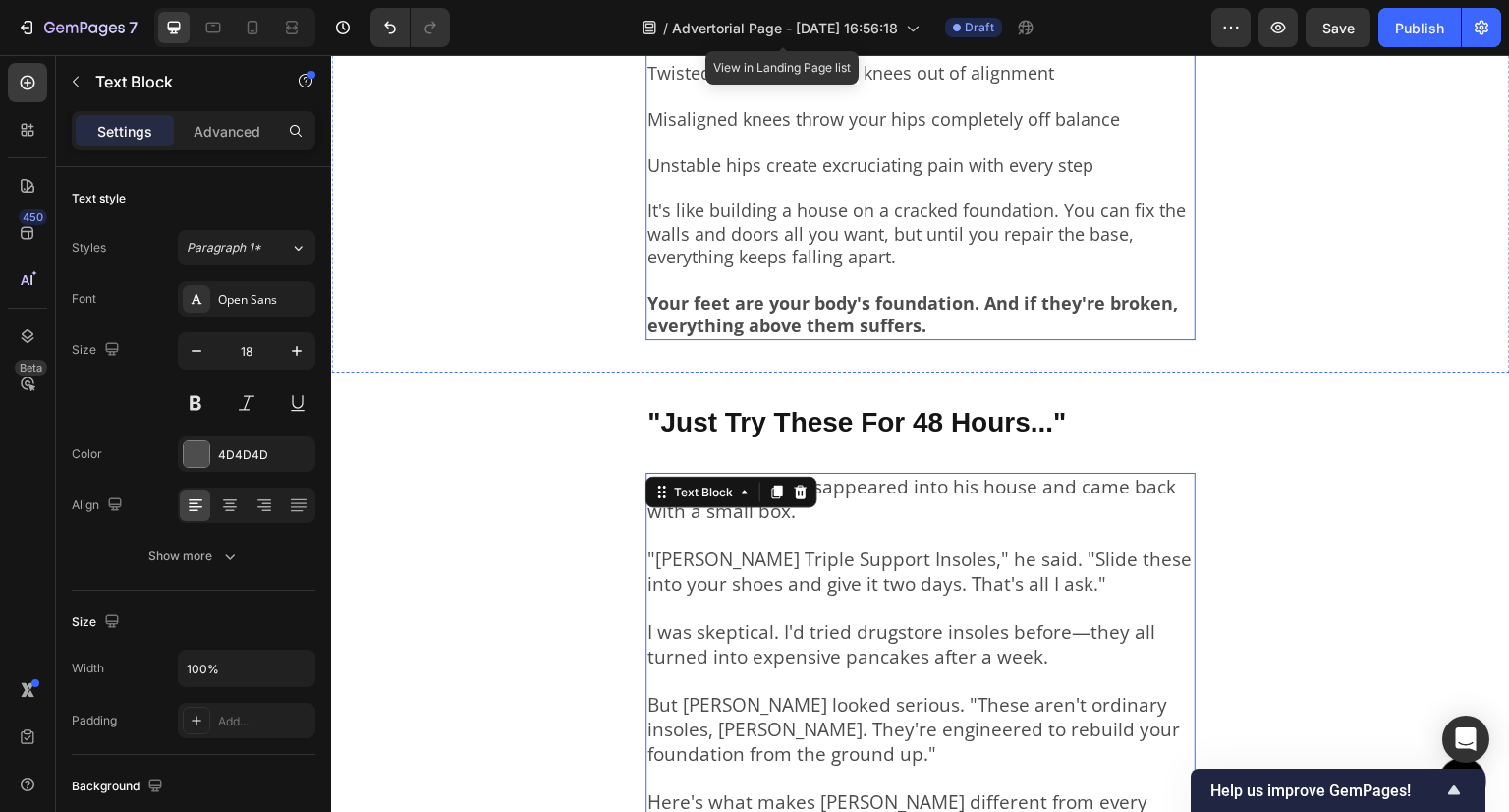
click at [801, 291] on strong "Your feet are your body's foundation. And if they're broken, everything above t…" at bounding box center [912, 314] width 531 height 46
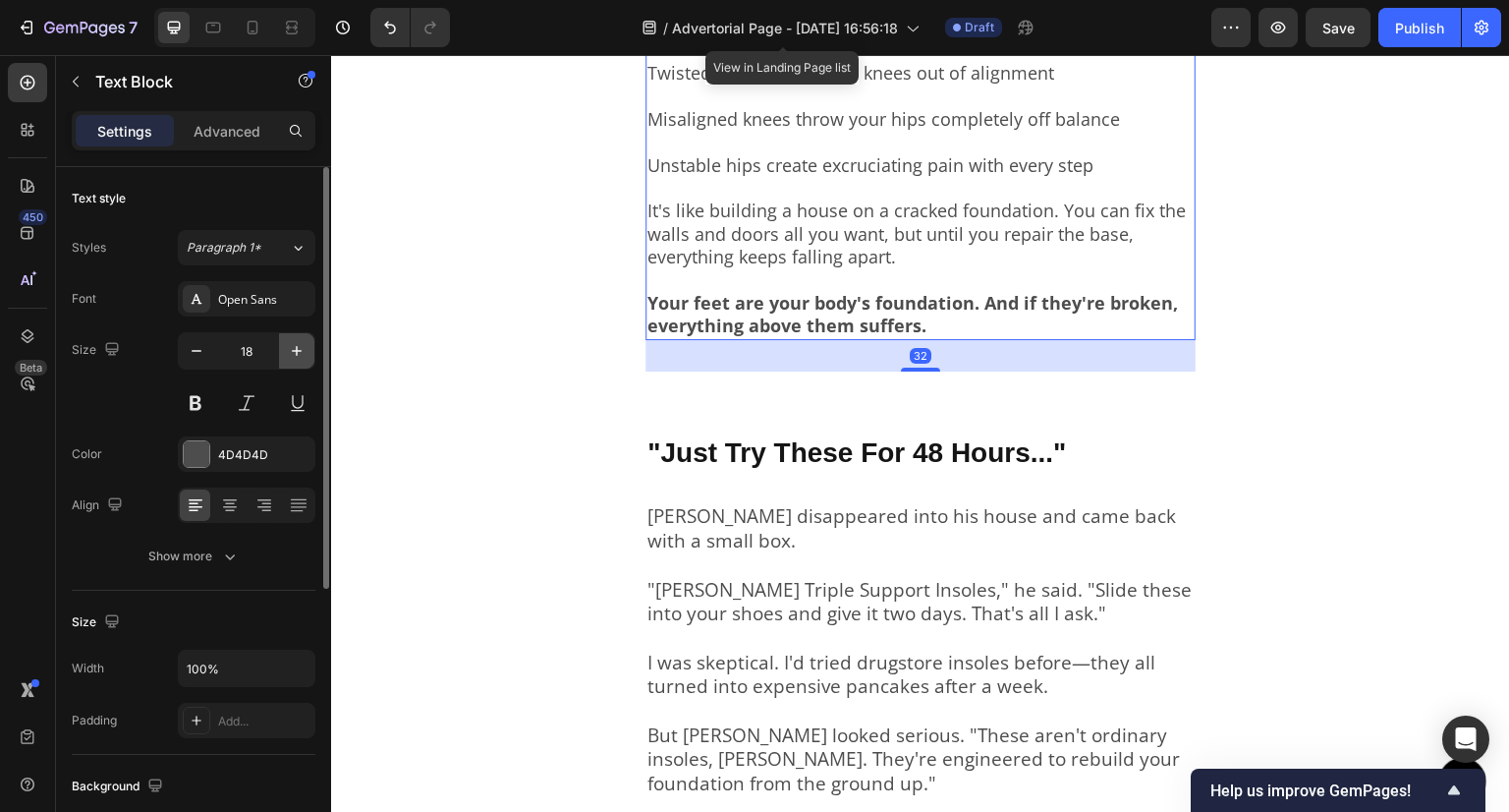
click at [294, 342] on icon "button" at bounding box center [297, 350] width 20 height 20
type input "19"
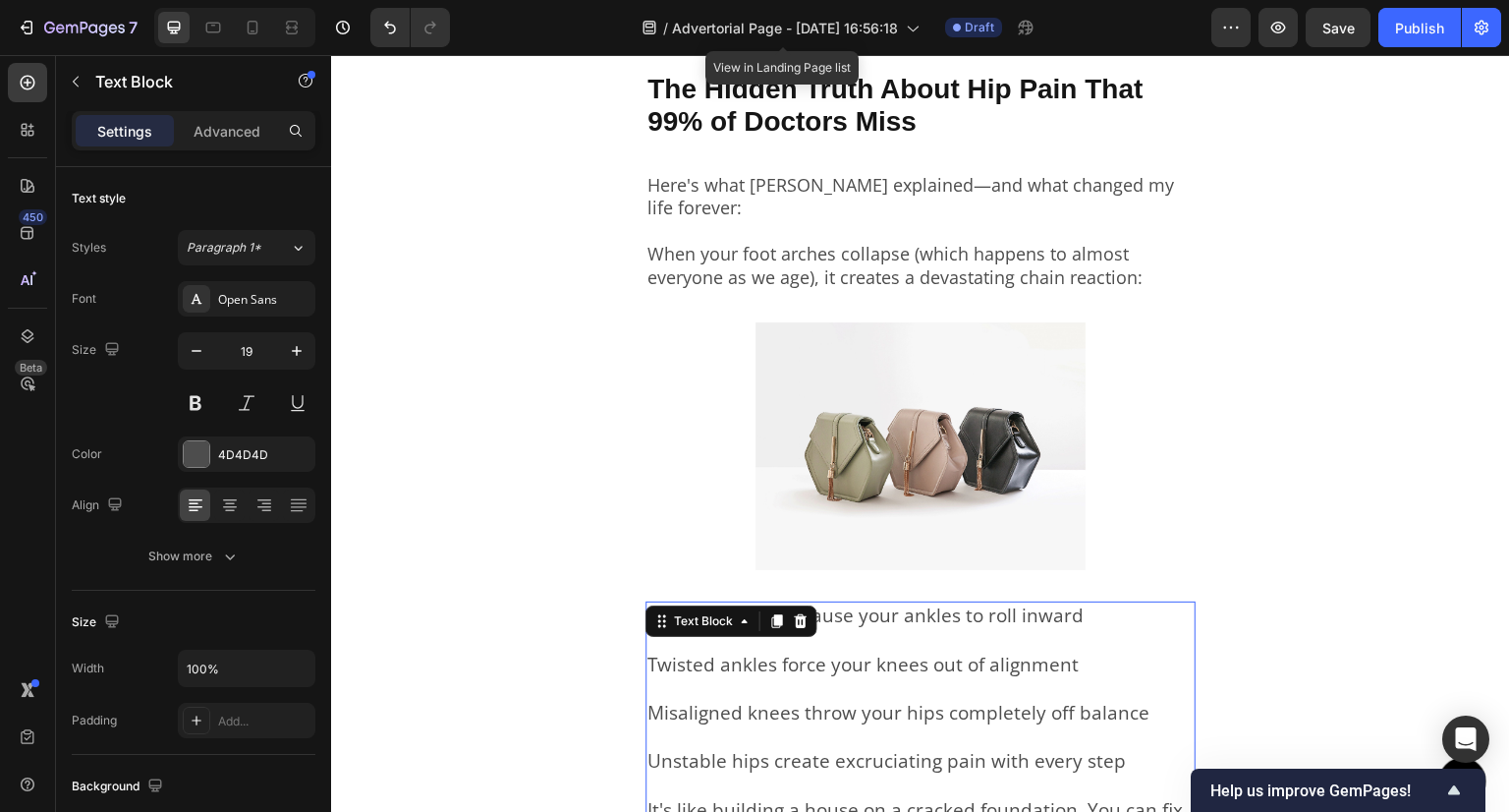
scroll to position [2863, 0]
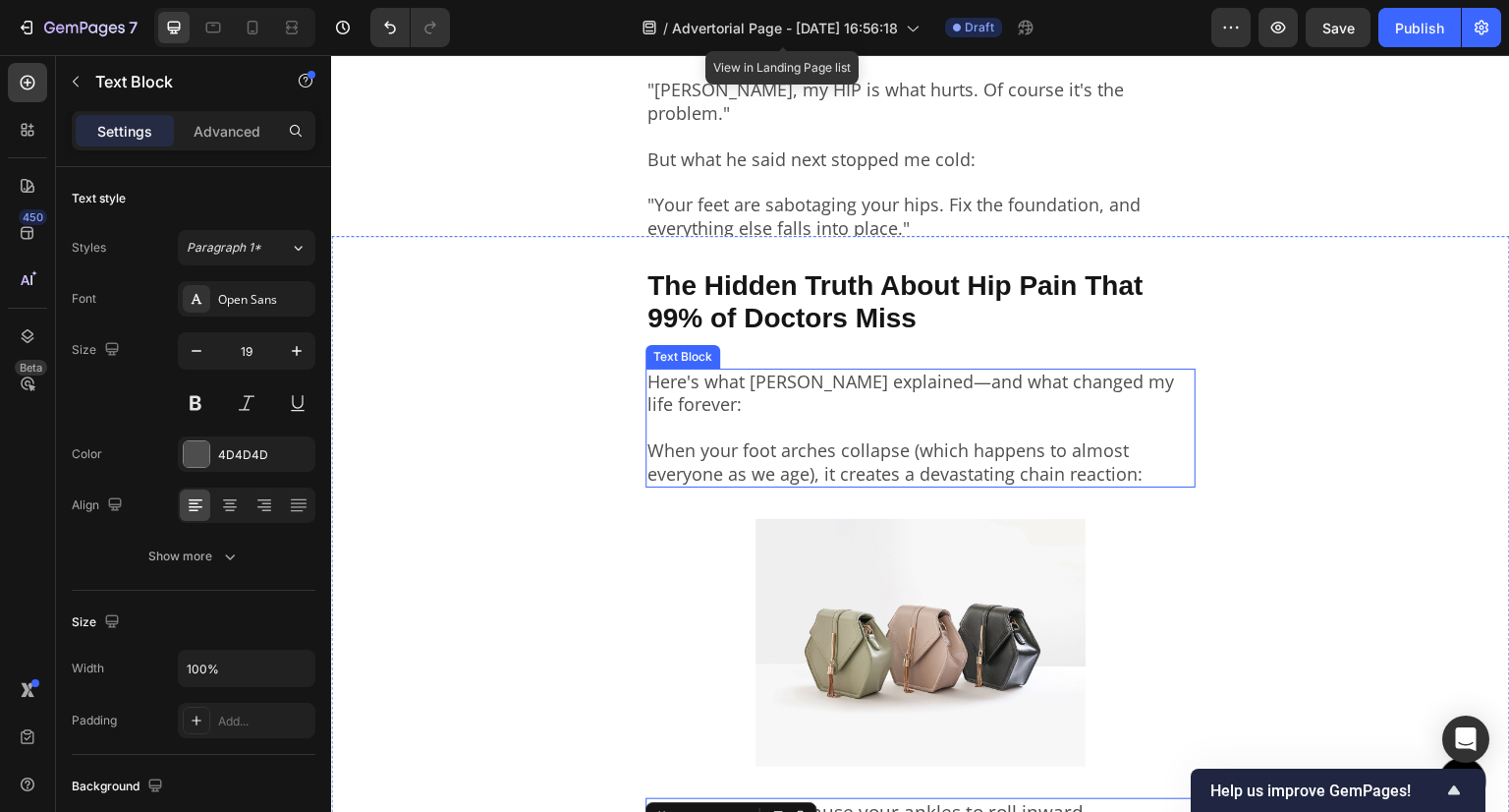
click at [773, 469] on div "The Hidden Truth About Hip Pain That 99% of Doctors Miss Text Block Here's what…" at bounding box center [920, 720] width 550 height 906
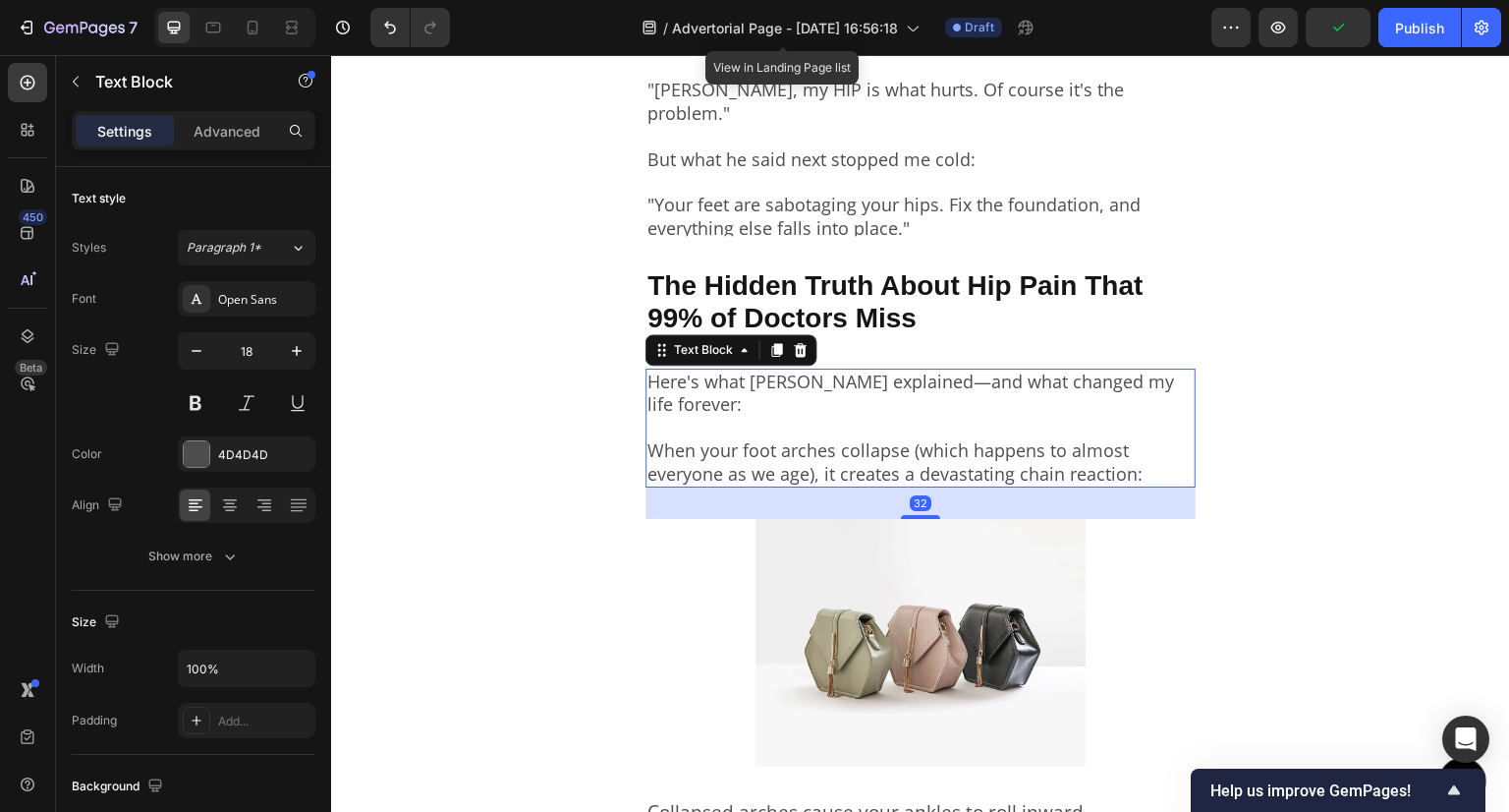
click at [768, 428] on p "When your foot arches collapse (which happens to almost everyone as we age), it…" at bounding box center [920, 451] width 546 height 69
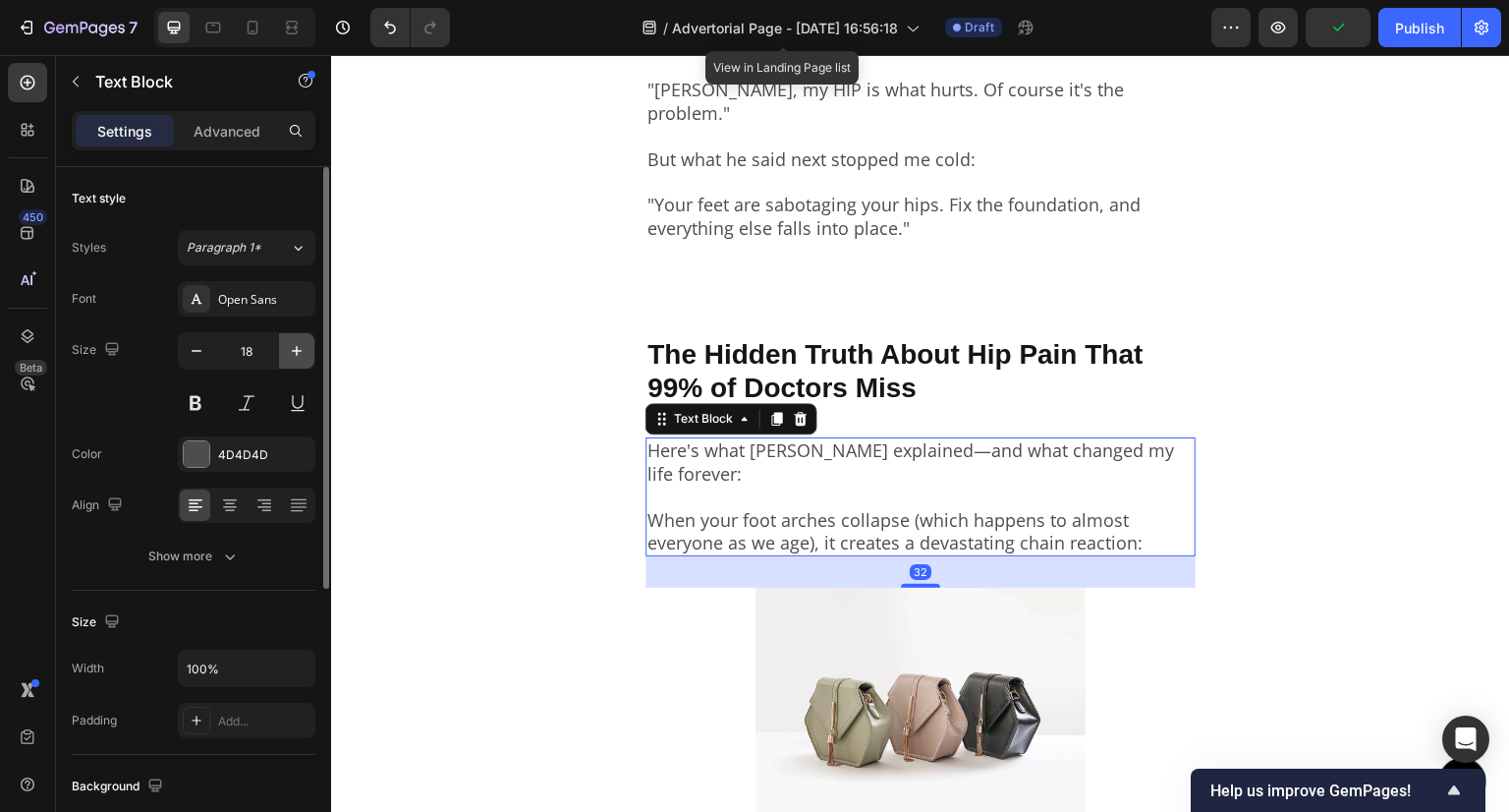
click at [280, 361] on button "button" at bounding box center [297, 350] width 35 height 35
type input "19"
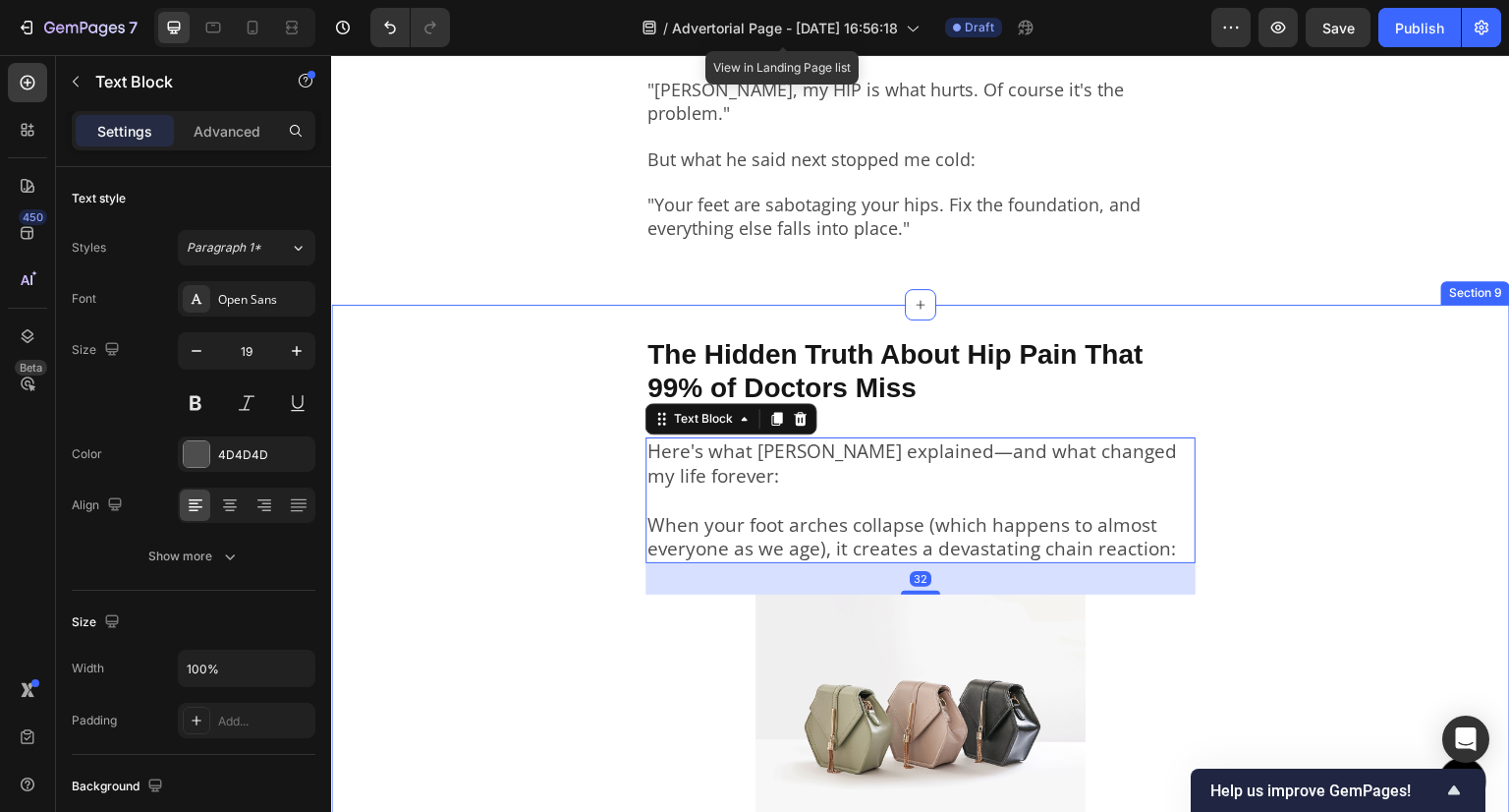
scroll to position [2569, 0]
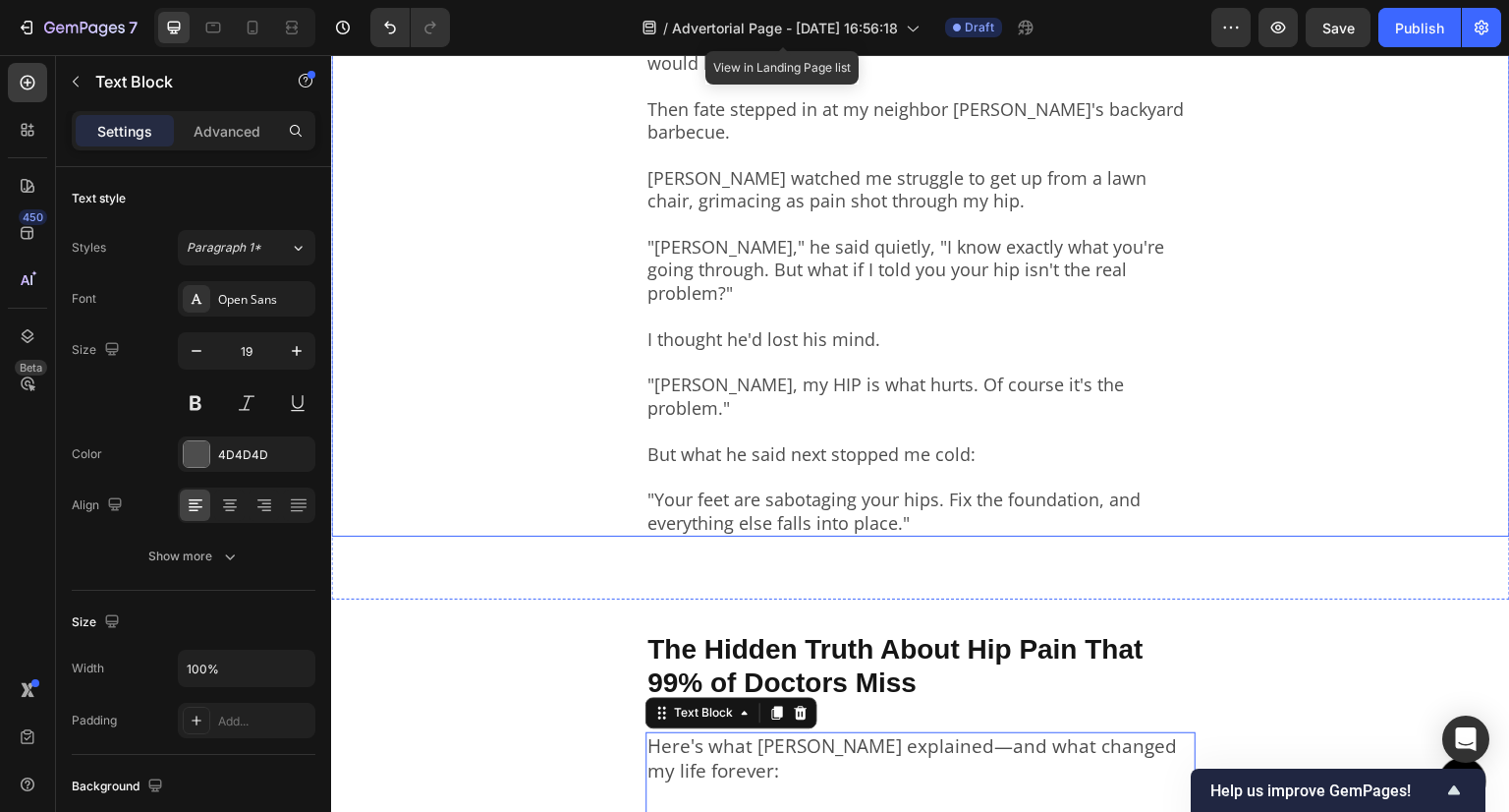
click at [724, 350] on p ""[PERSON_NAME], my HIP is what hurts. Of course it's the problem."" at bounding box center [920, 385] width 546 height 69
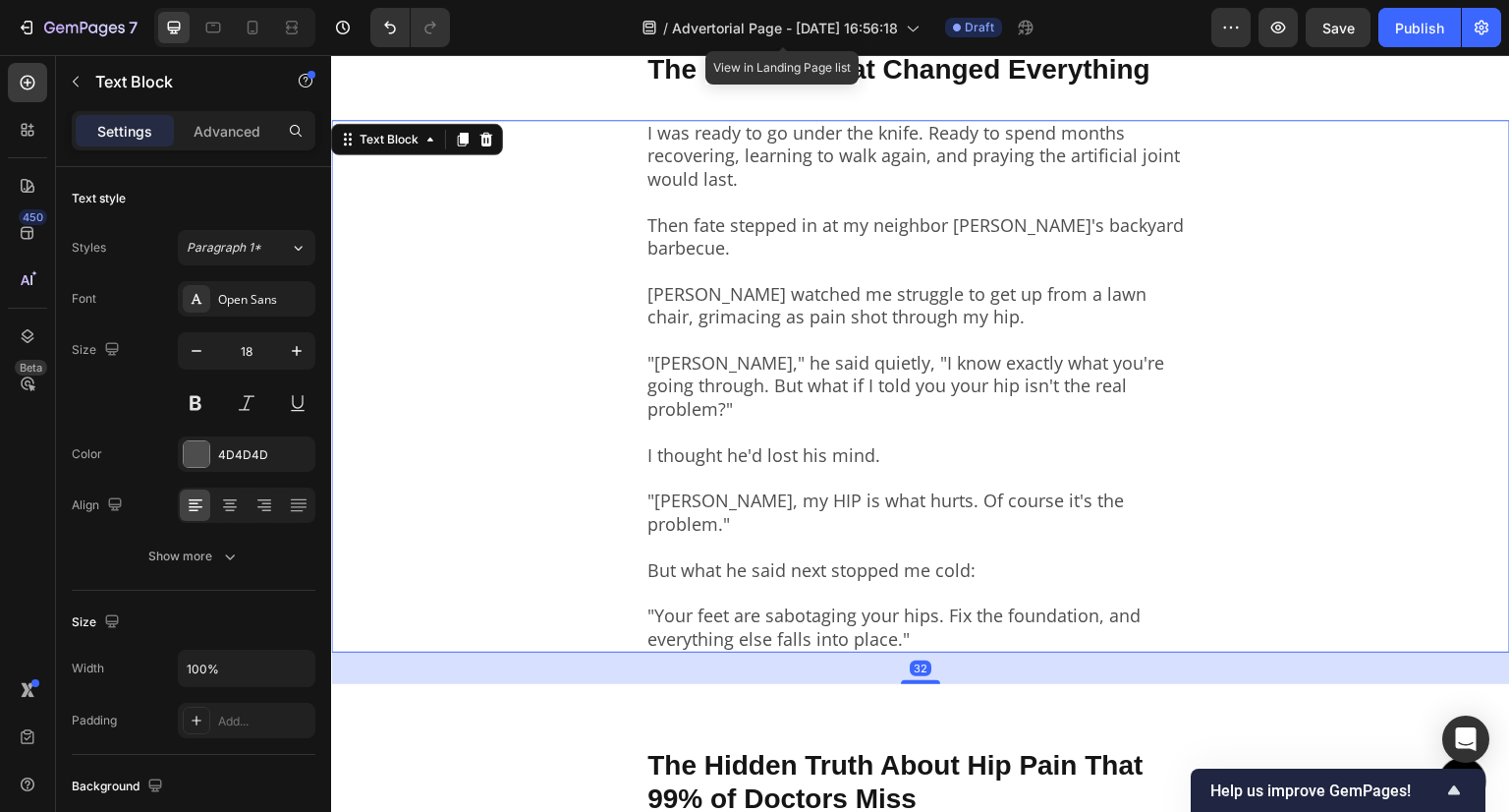
scroll to position [2175, 0]
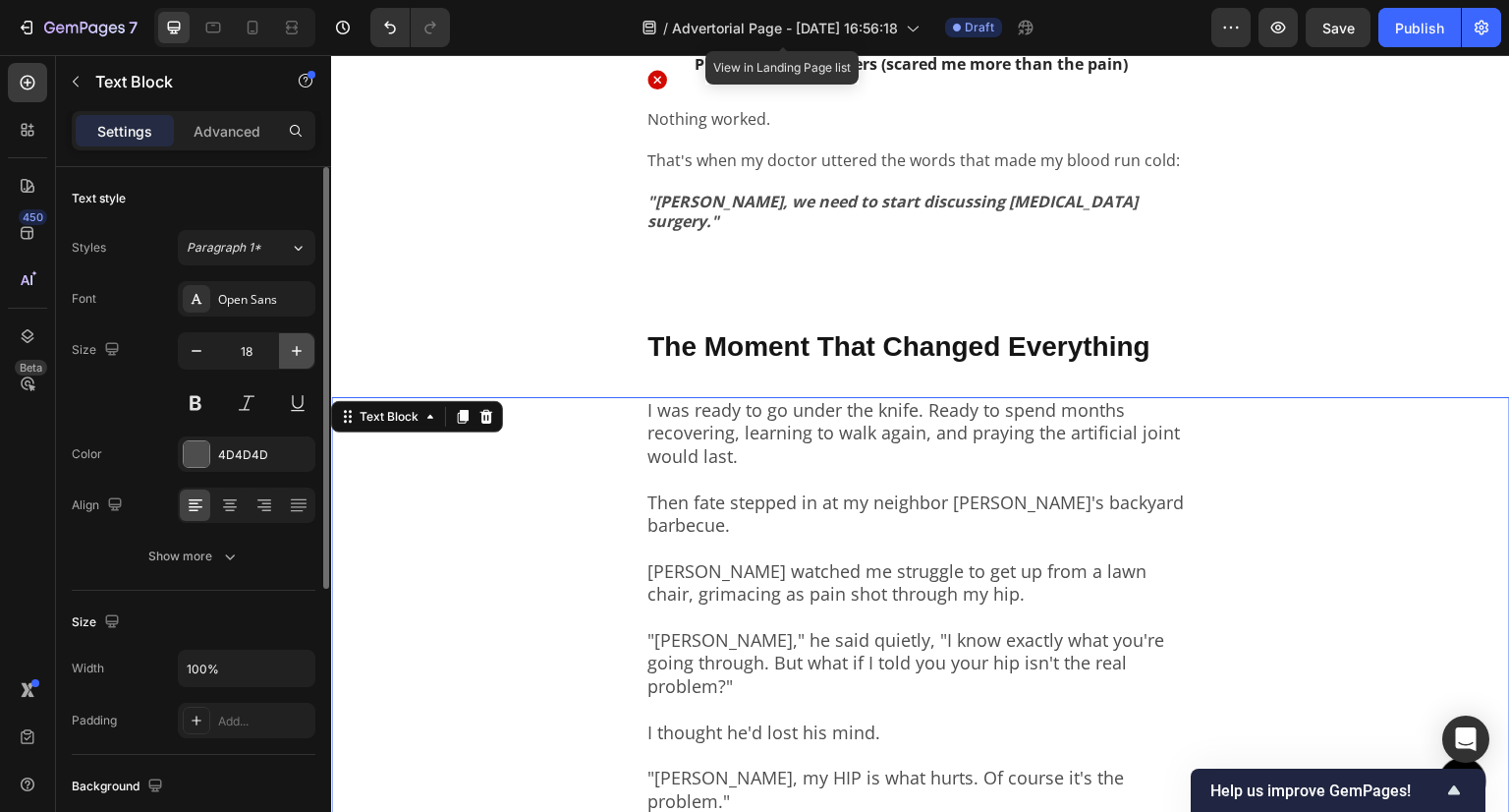
click at [293, 353] on icon "button" at bounding box center [297, 350] width 20 height 20
type input "19"
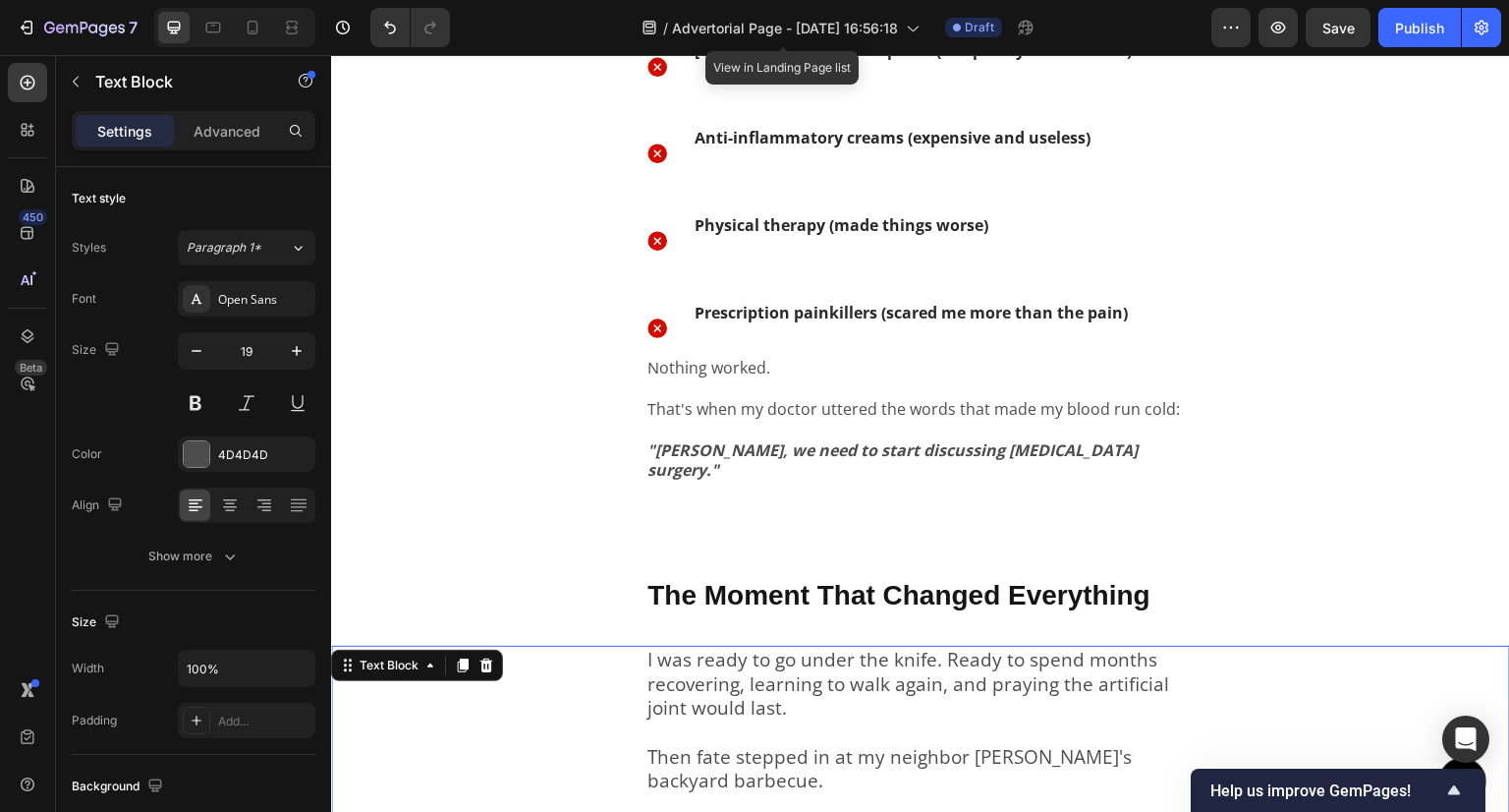
scroll to position [1881, 0]
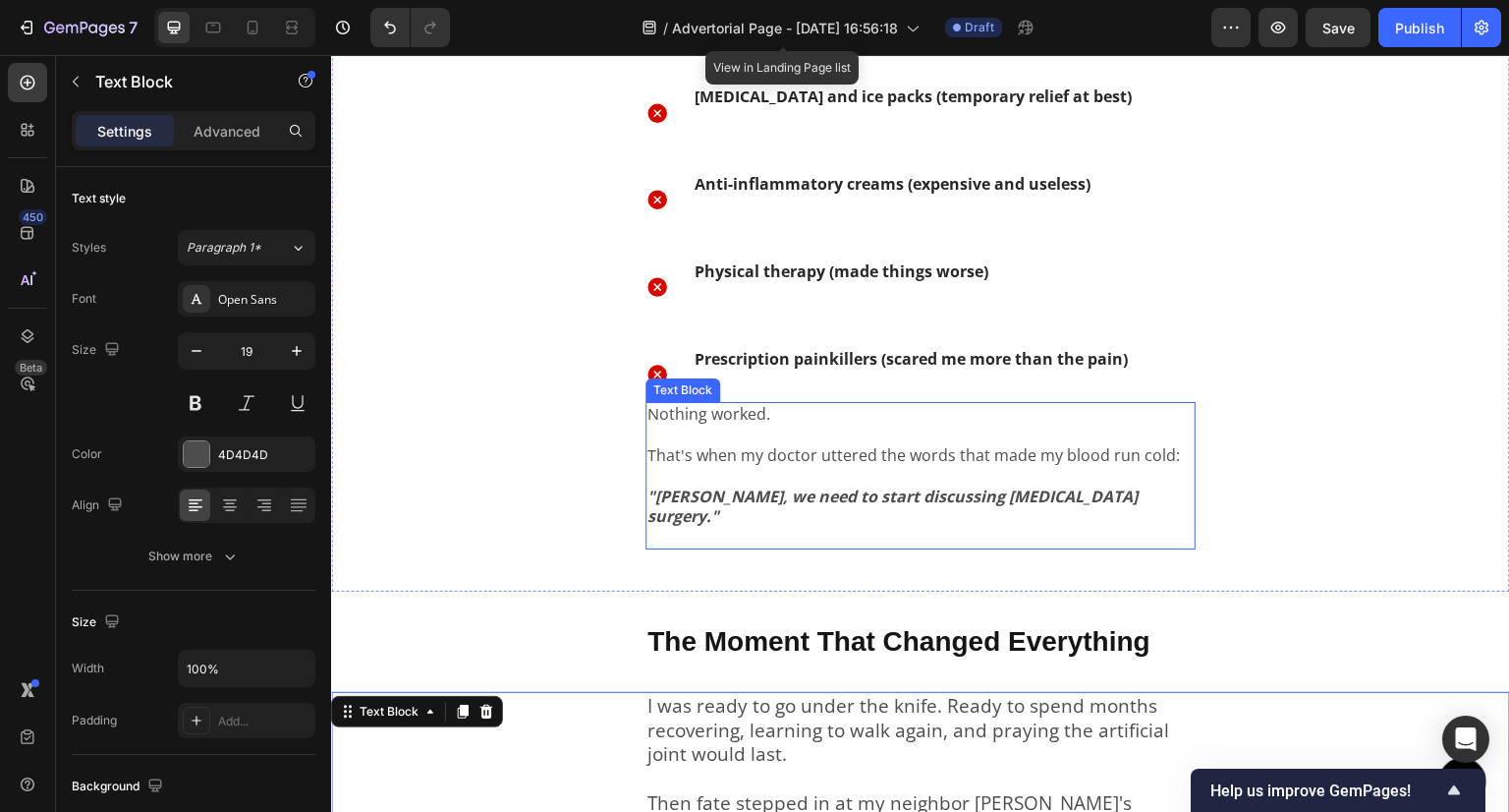
click at [748, 482] on p ""[PERSON_NAME], we need to start discussing [MEDICAL_DATA] surgery."" at bounding box center [920, 506] width 546 height 82
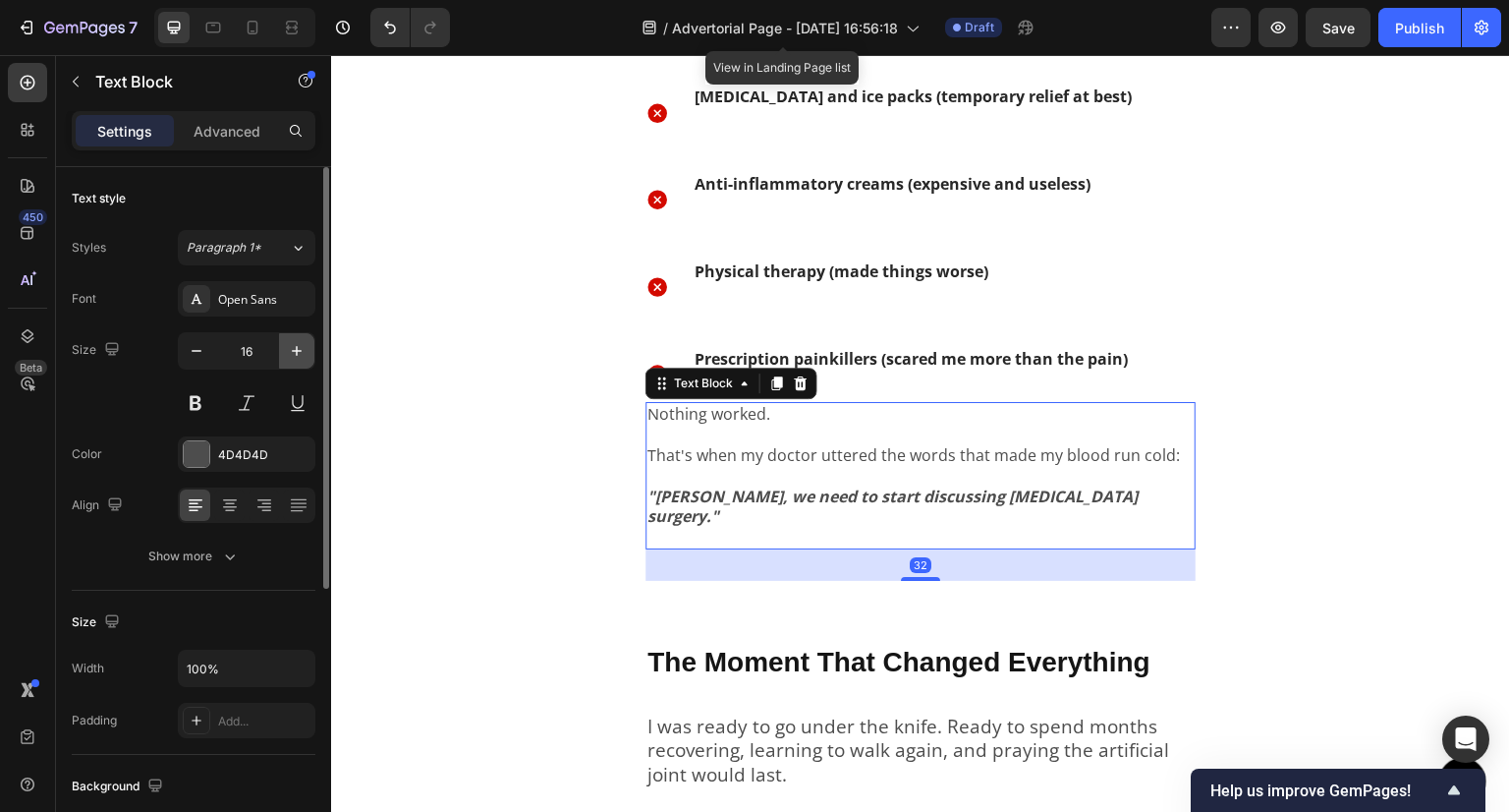
click at [291, 342] on icon "button" at bounding box center [297, 350] width 20 height 20
type input "17"
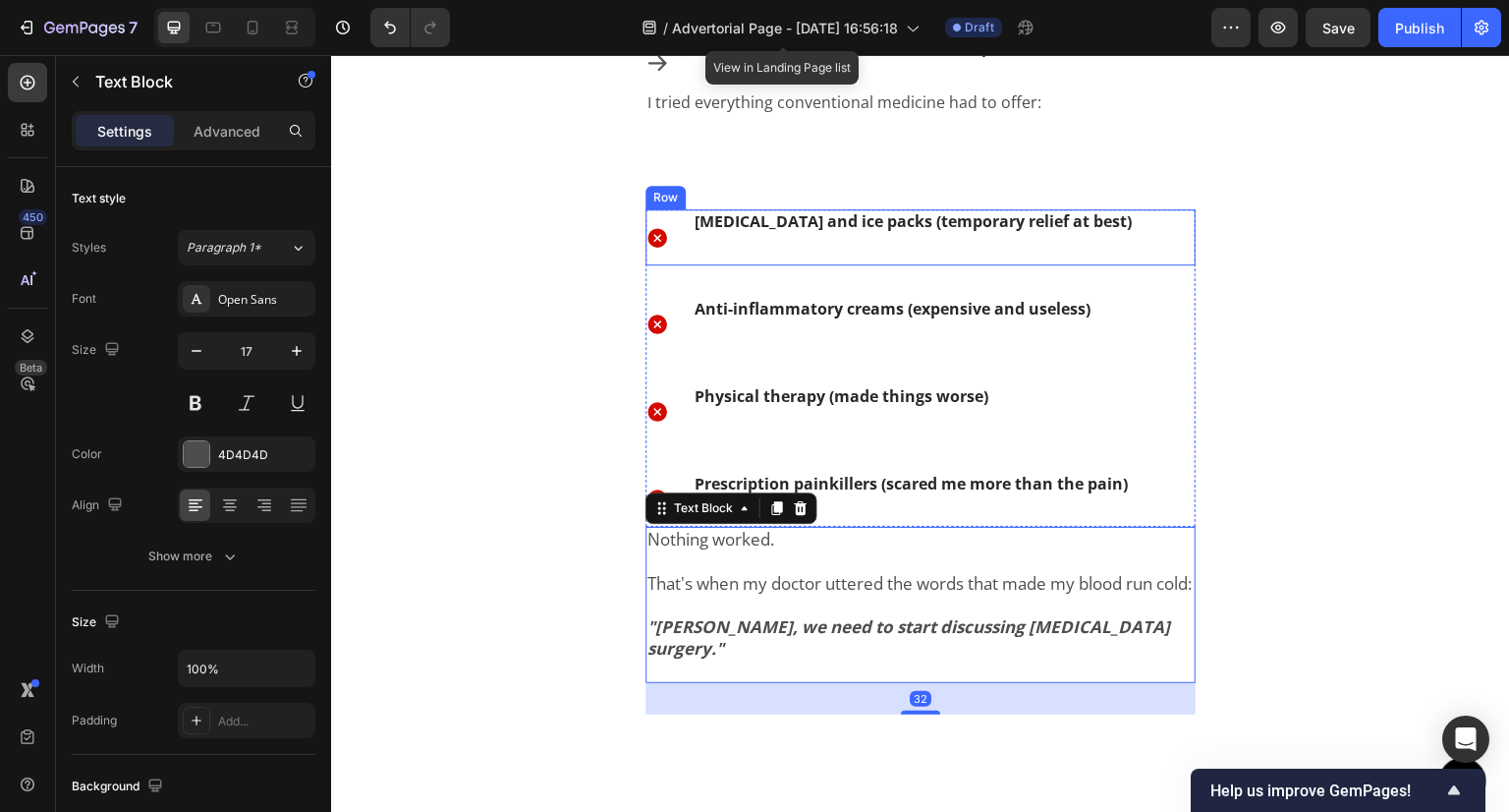
scroll to position [1684, 0]
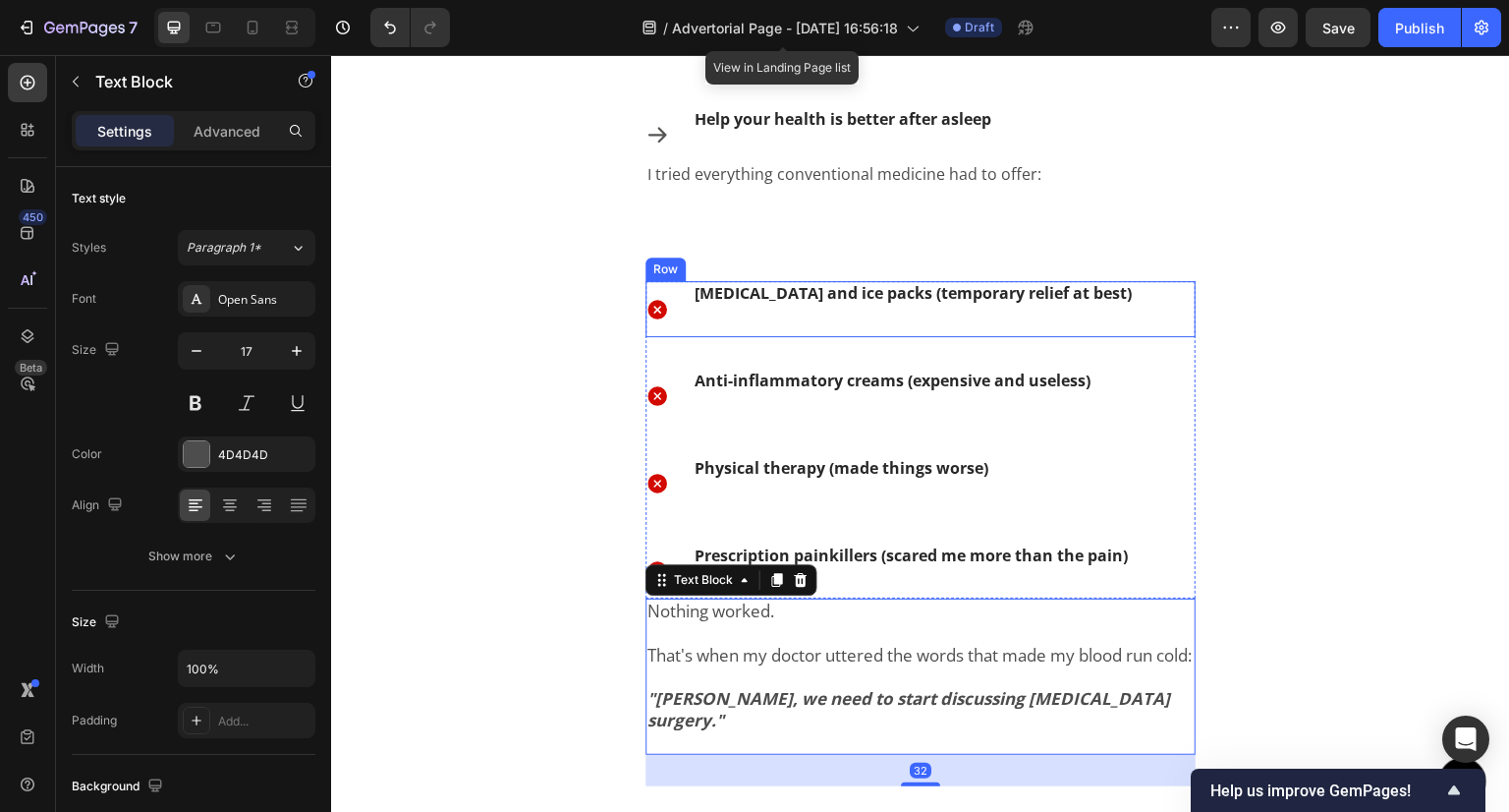
click at [801, 306] on div "[MEDICAL_DATA] and ice packs (temporary relief at best) Text Block" at bounding box center [913, 309] width 441 height 56
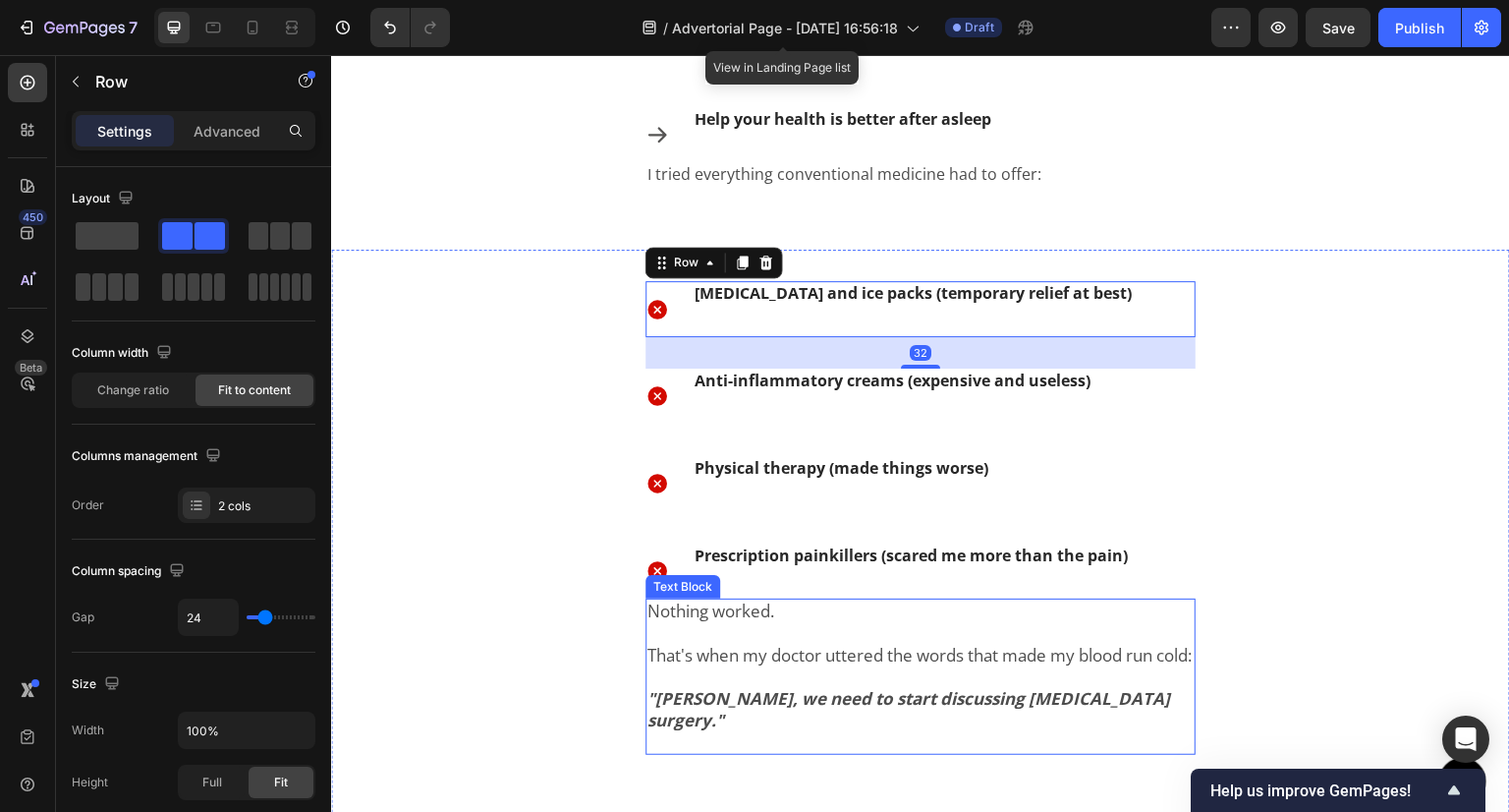
click at [783, 666] on p "That's when my doctor uttered the words that made my blood run cold:" at bounding box center [920, 645] width 546 height 43
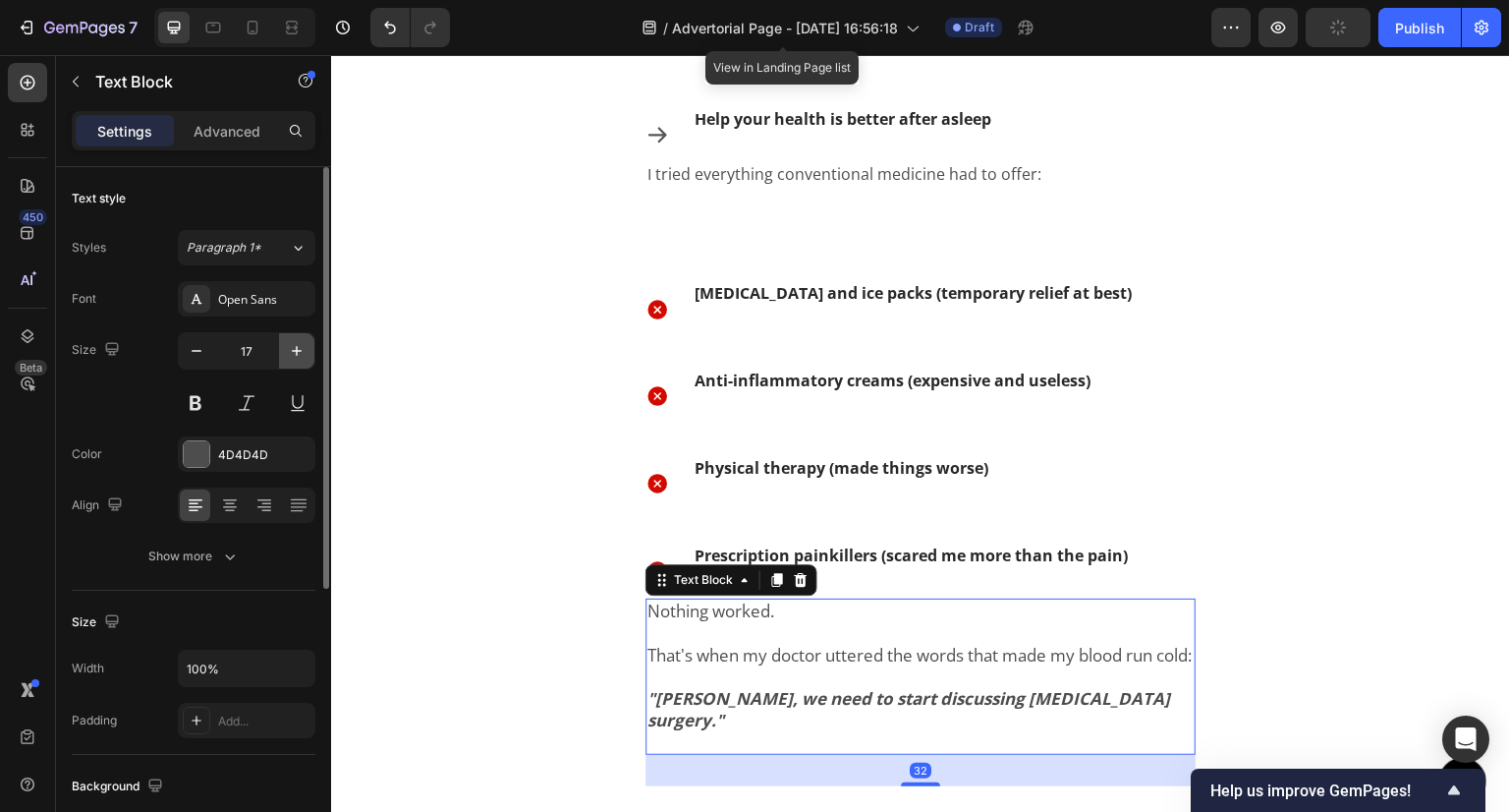
click at [291, 341] on icon "button" at bounding box center [297, 350] width 20 height 20
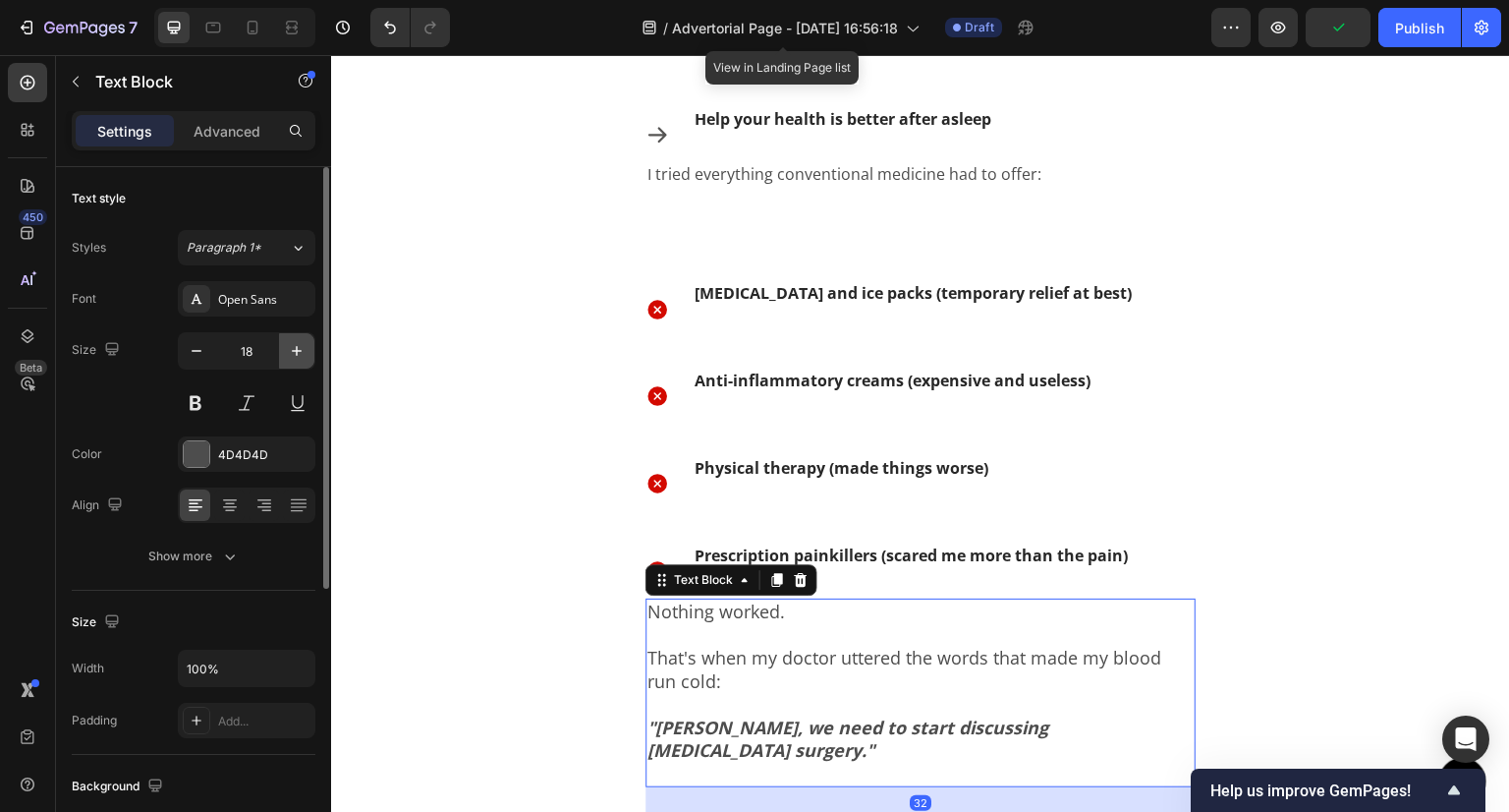
click at [291, 341] on icon "button" at bounding box center [297, 350] width 20 height 20
type input "19"
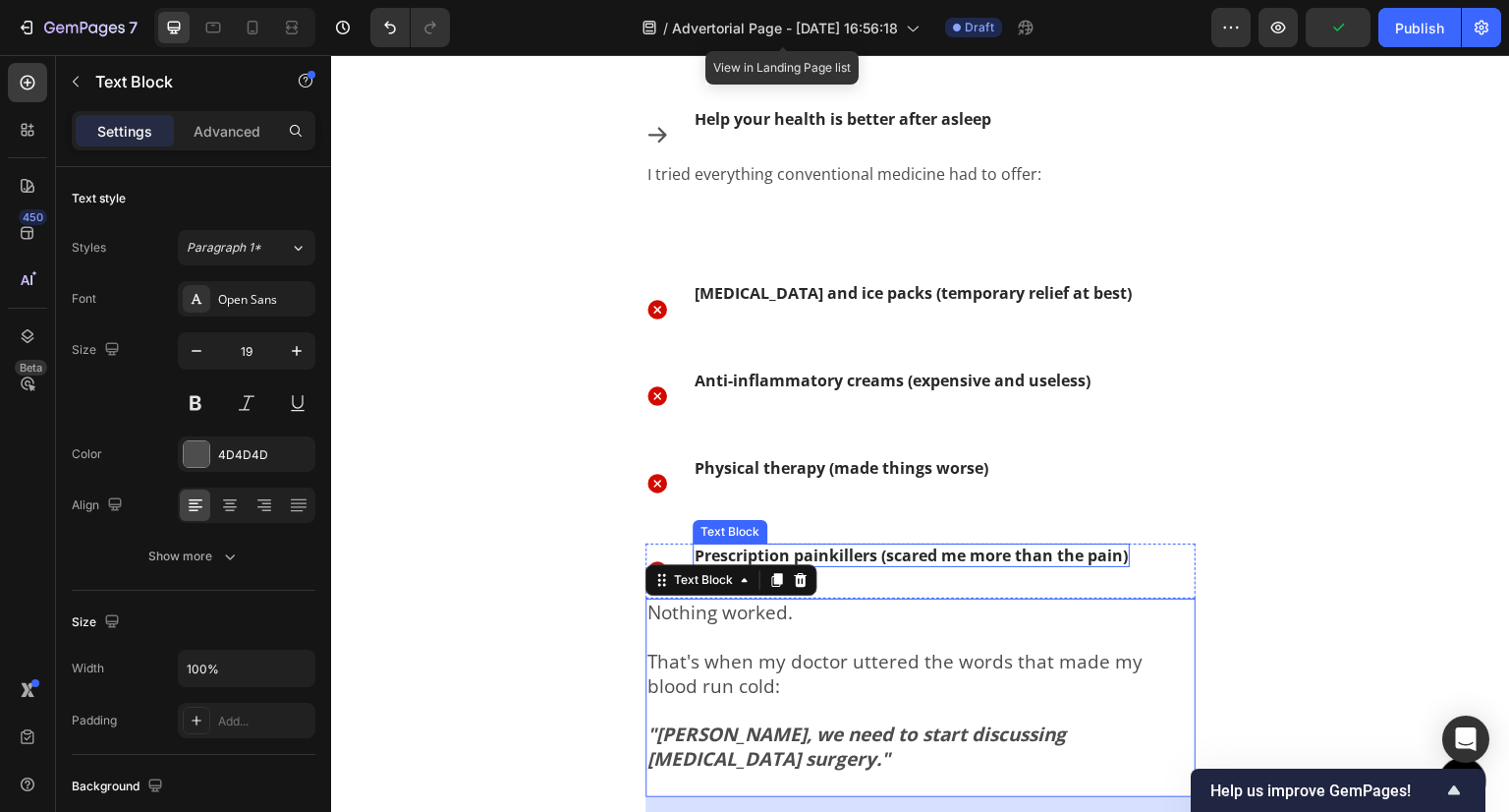
click at [825, 555] on strong "Prescription painkillers (scared me more than the pain)" at bounding box center [912, 555] width 433 height 22
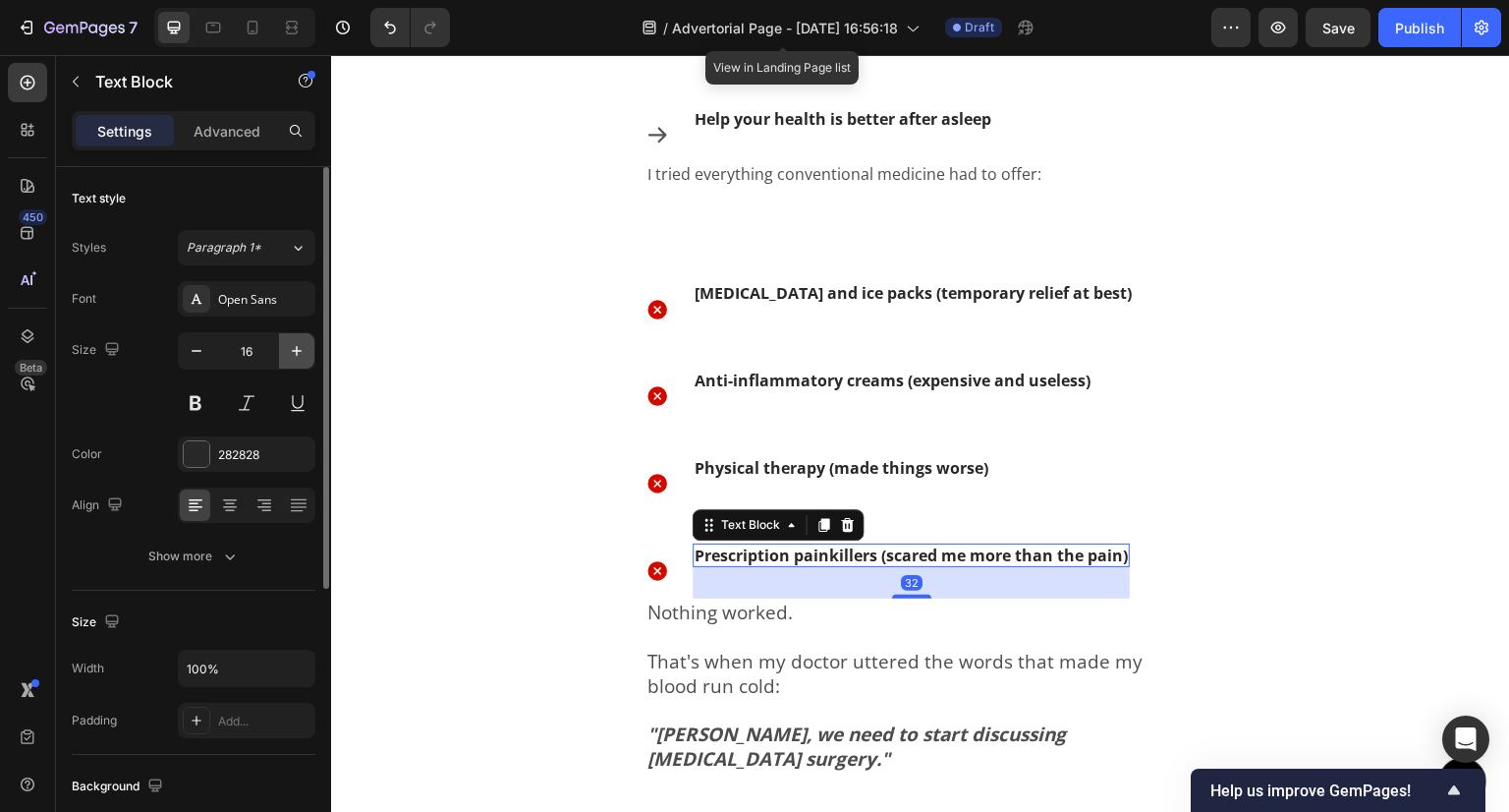
click at [283, 353] on button "button" at bounding box center [297, 350] width 35 height 35
type input "19"
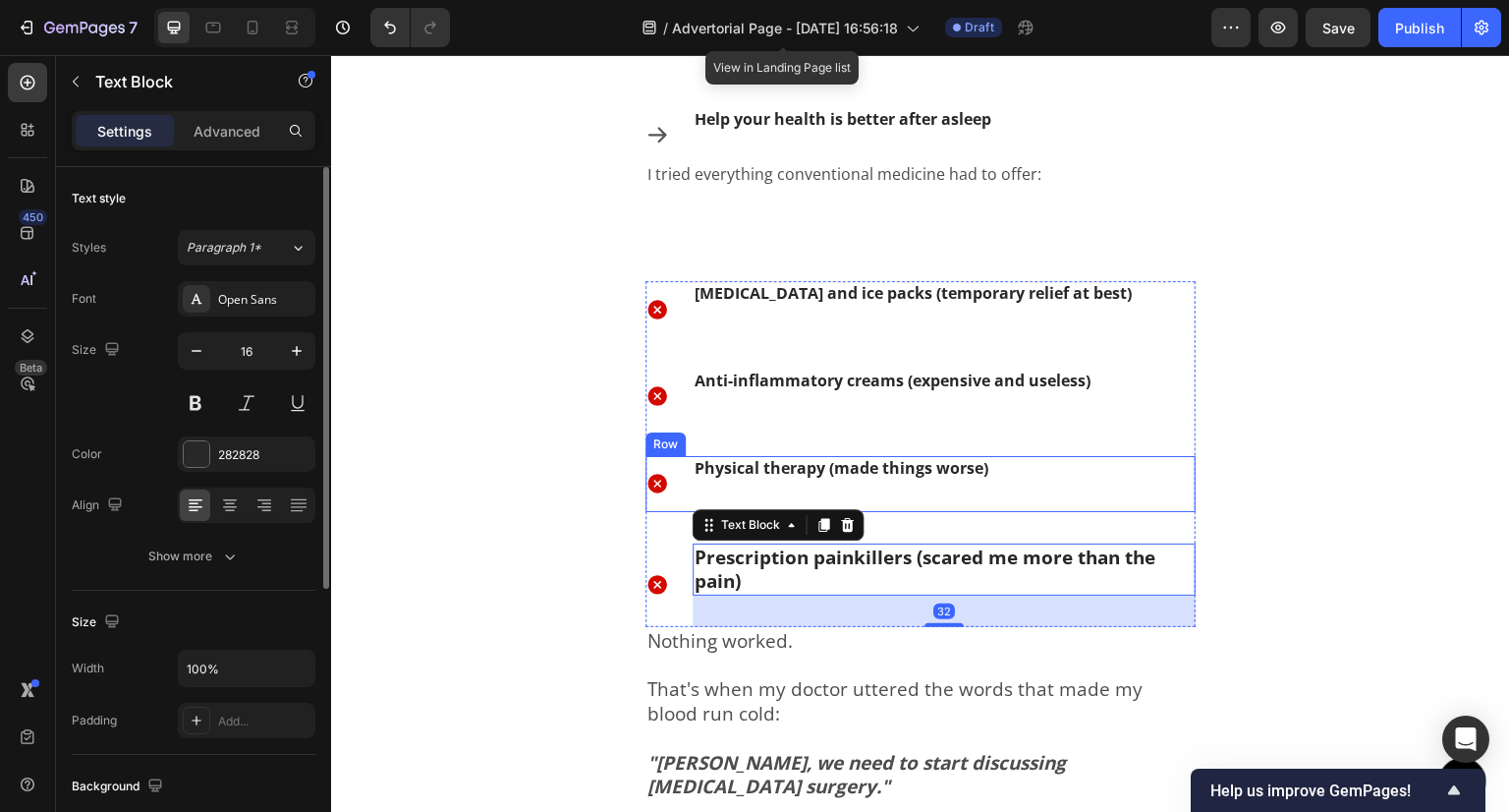
click at [851, 476] on strong "Physical therapy (made things worse)" at bounding box center [842, 468] width 293 height 22
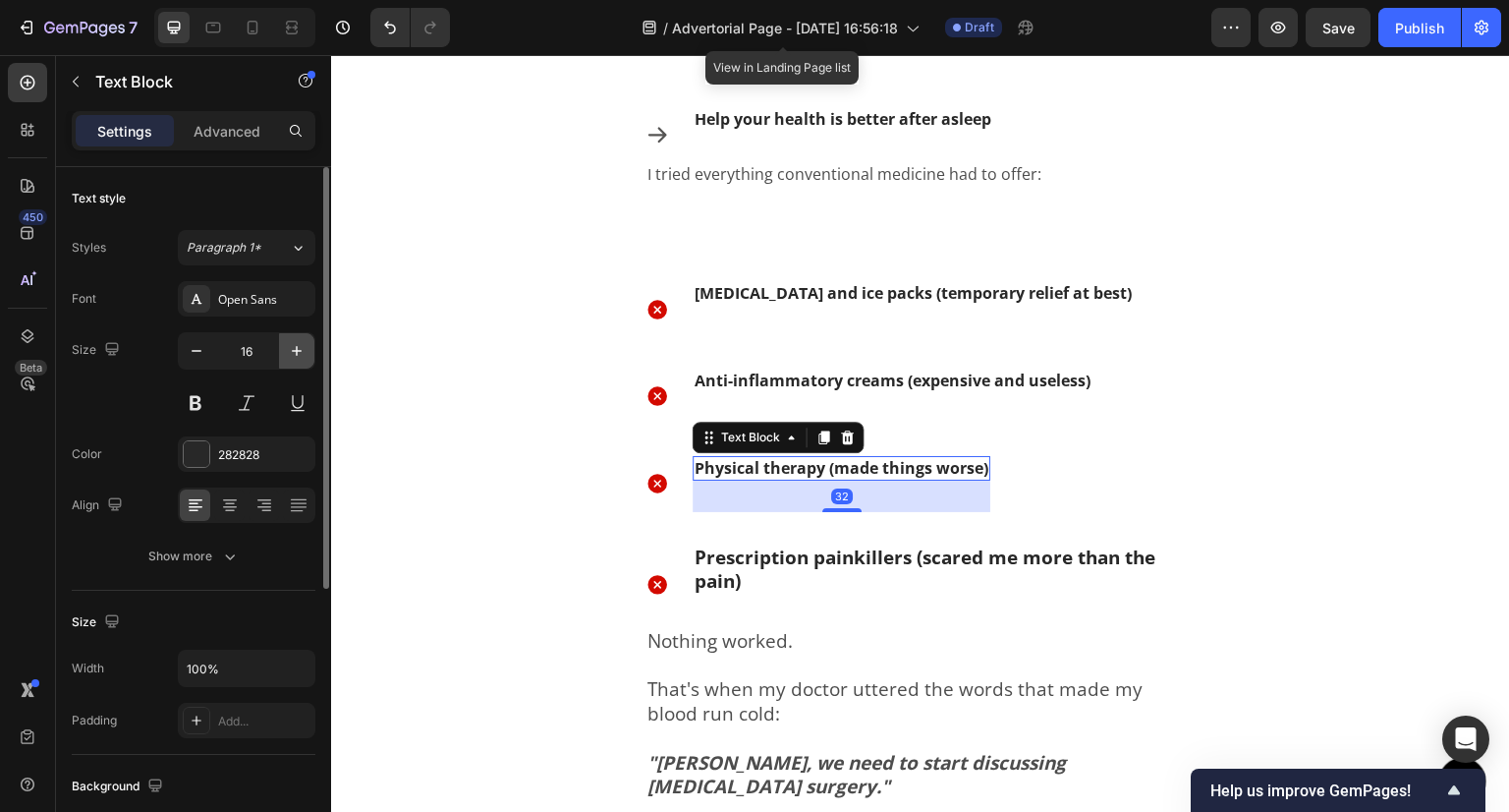
click at [291, 350] on icon "button" at bounding box center [296, 350] width 10 height 10
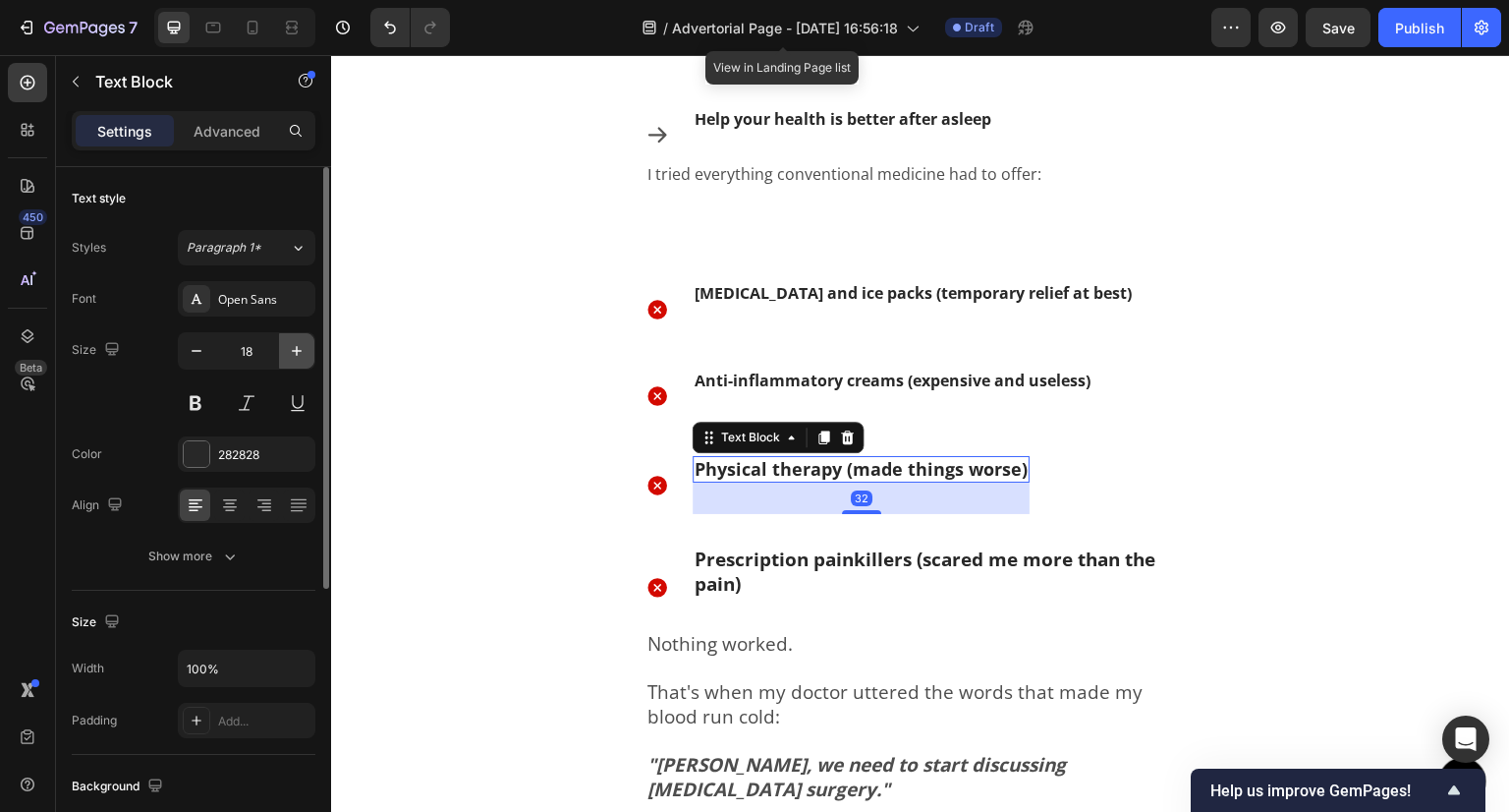
click at [291, 350] on icon "button" at bounding box center [296, 350] width 10 height 10
type input "19"
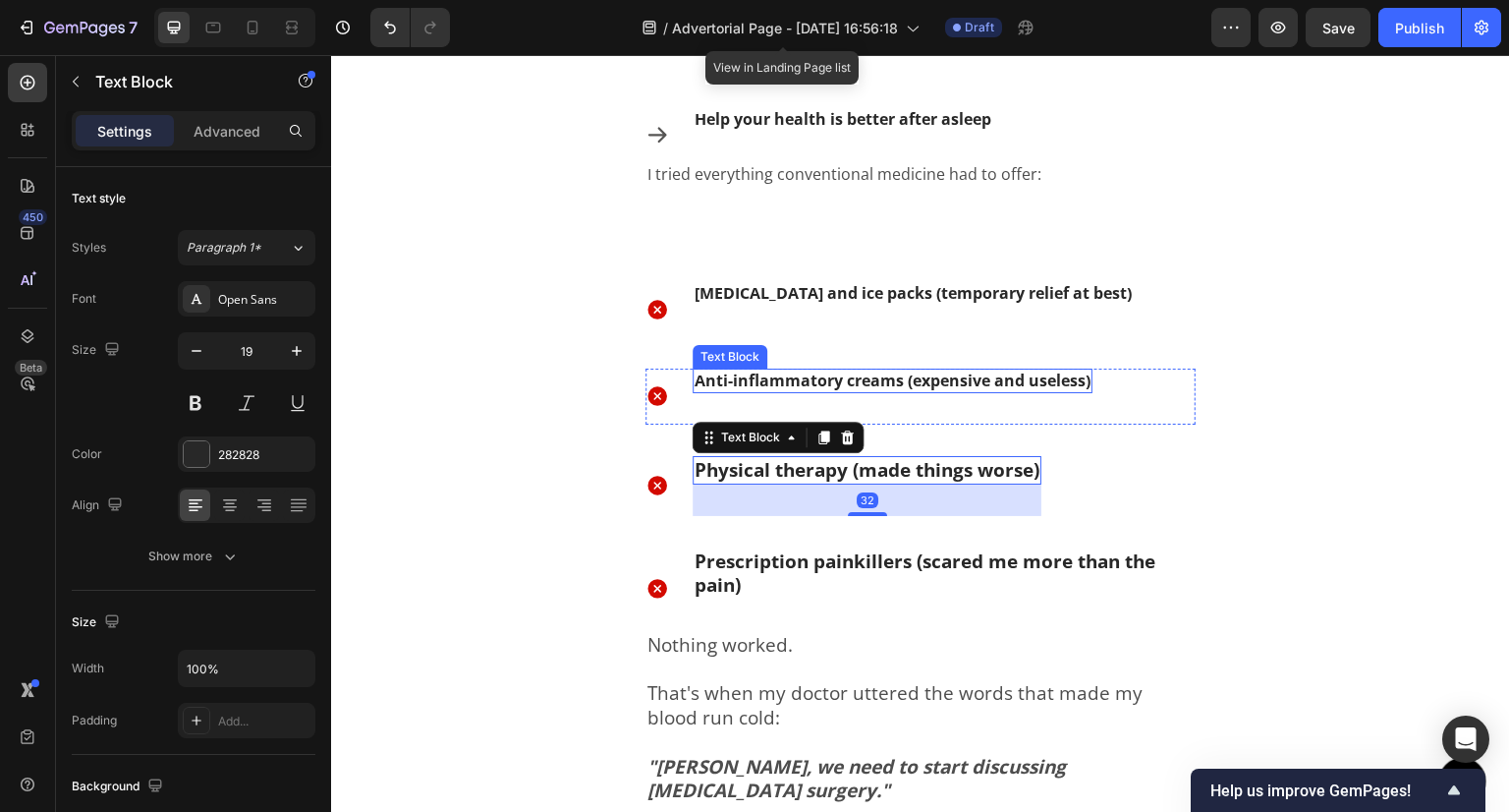
click at [901, 390] on strong "Anti-inflammatory creams (expensive and useless)" at bounding box center [893, 380] width 396 height 22
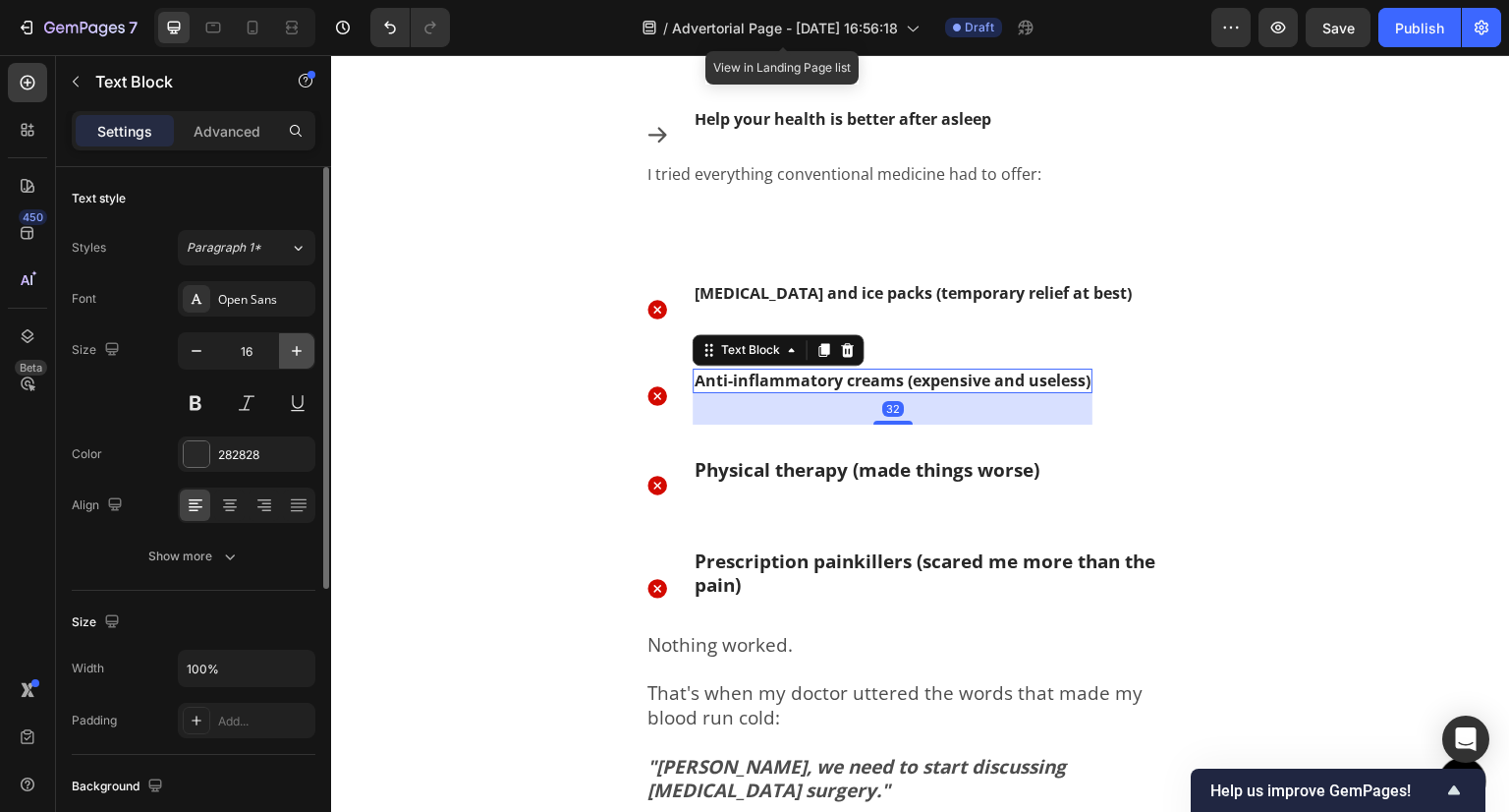
click at [300, 336] on button "button" at bounding box center [297, 350] width 35 height 35
type input "19"
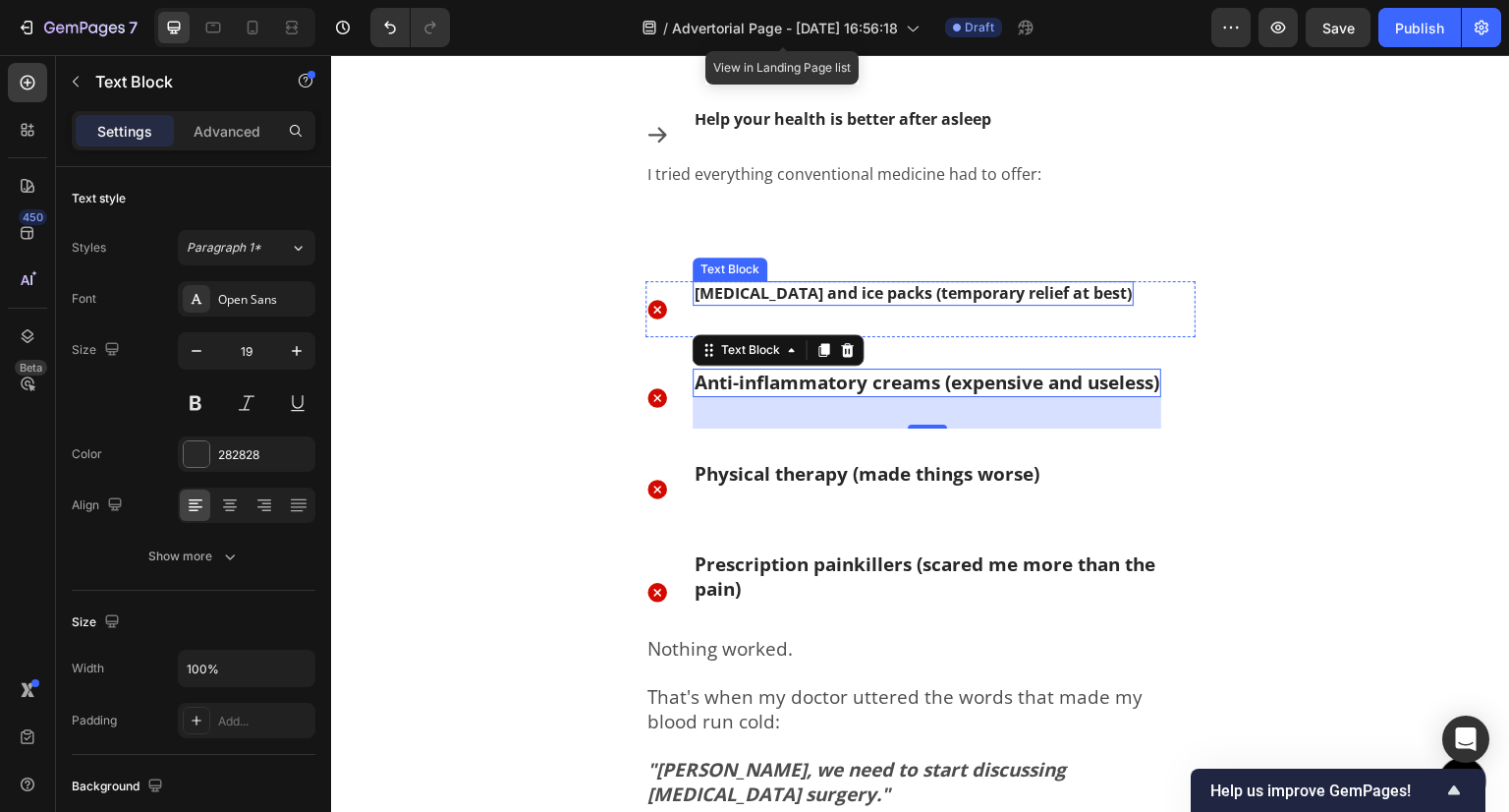
click at [961, 304] on div "[MEDICAL_DATA] and ice packs (temporary relief at best) Text Block" at bounding box center [913, 293] width 441 height 25
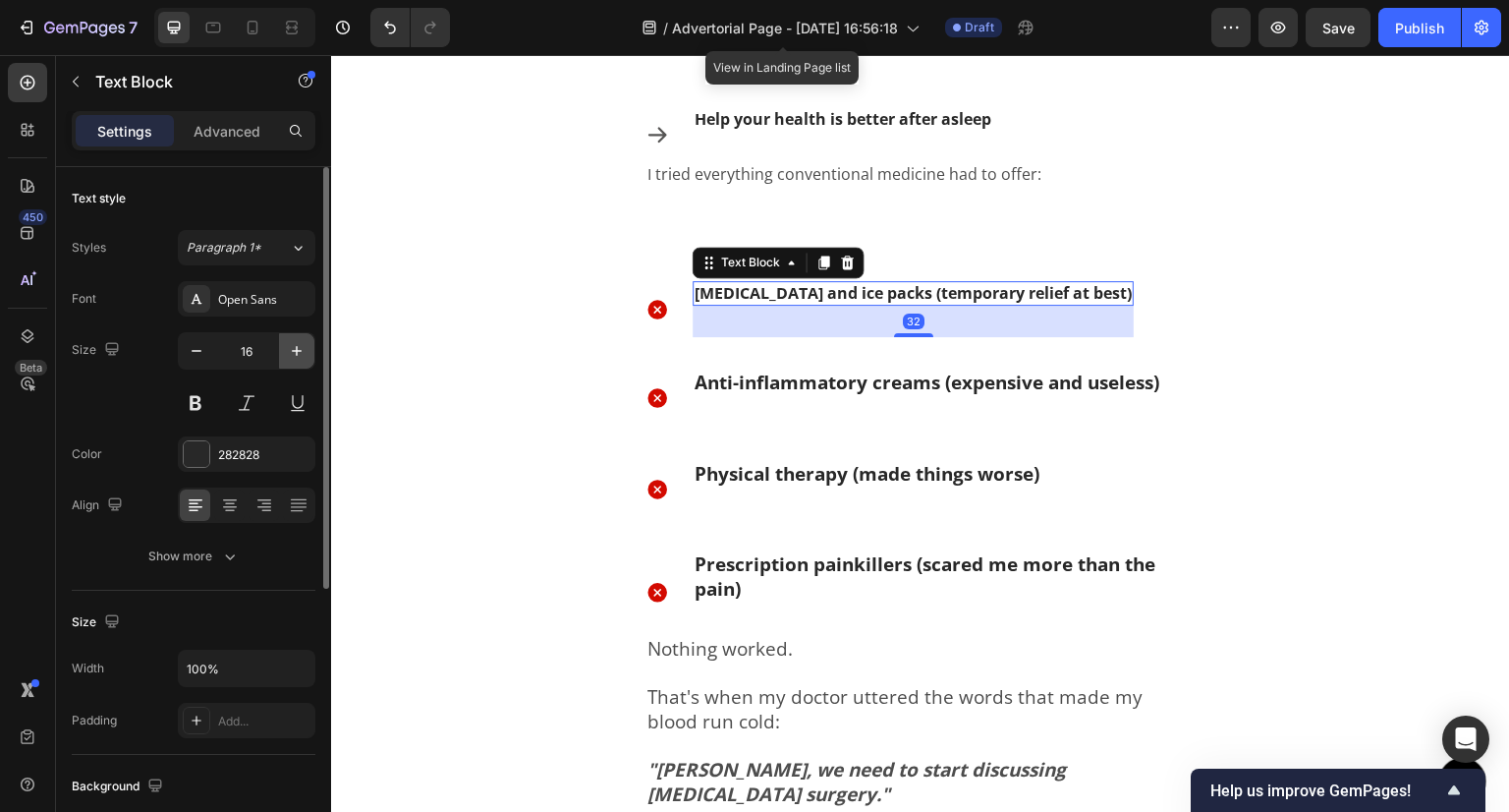
click at [290, 346] on icon "button" at bounding box center [297, 350] width 20 height 20
type input "19"
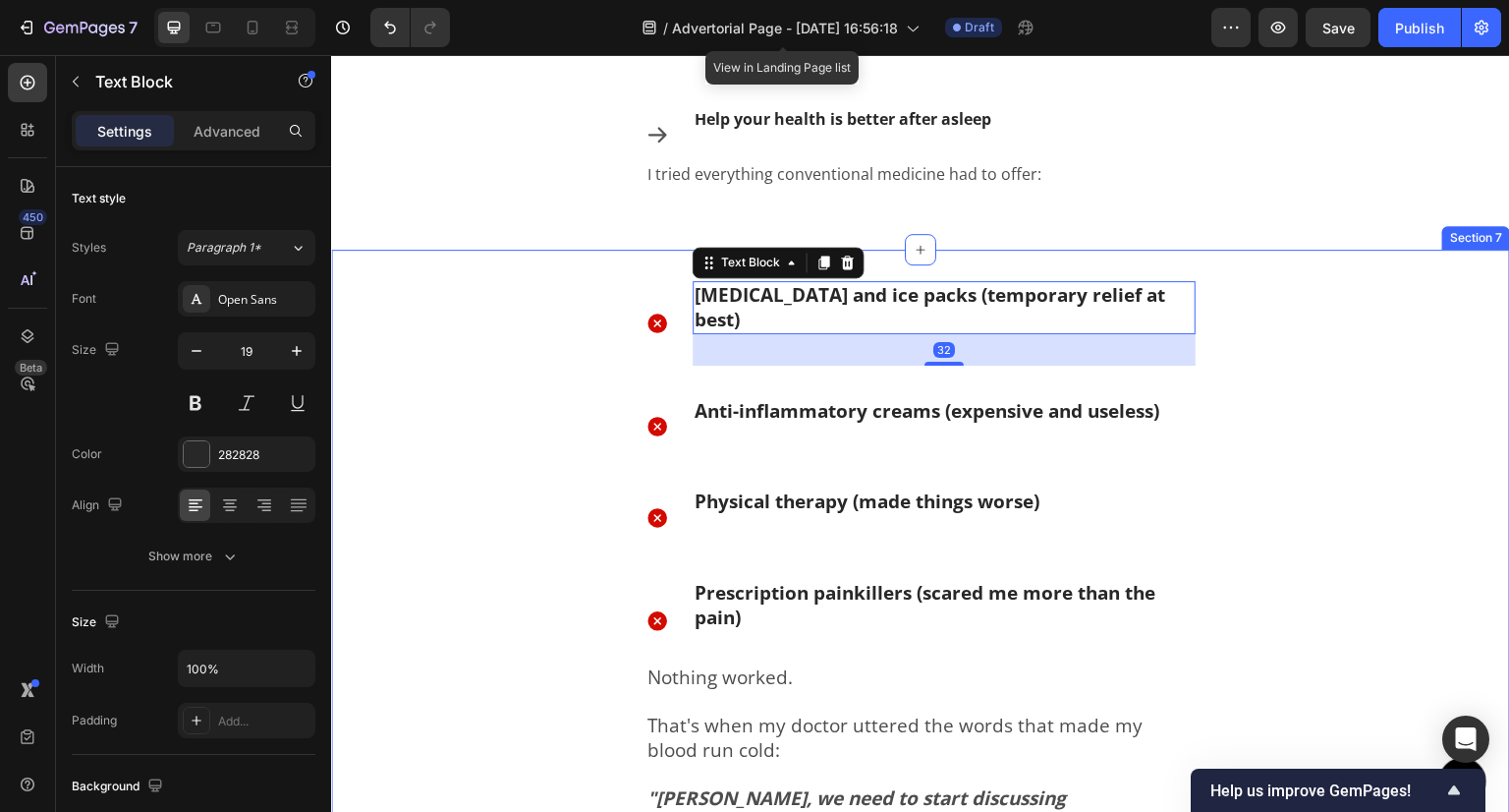
scroll to position [1487, 0]
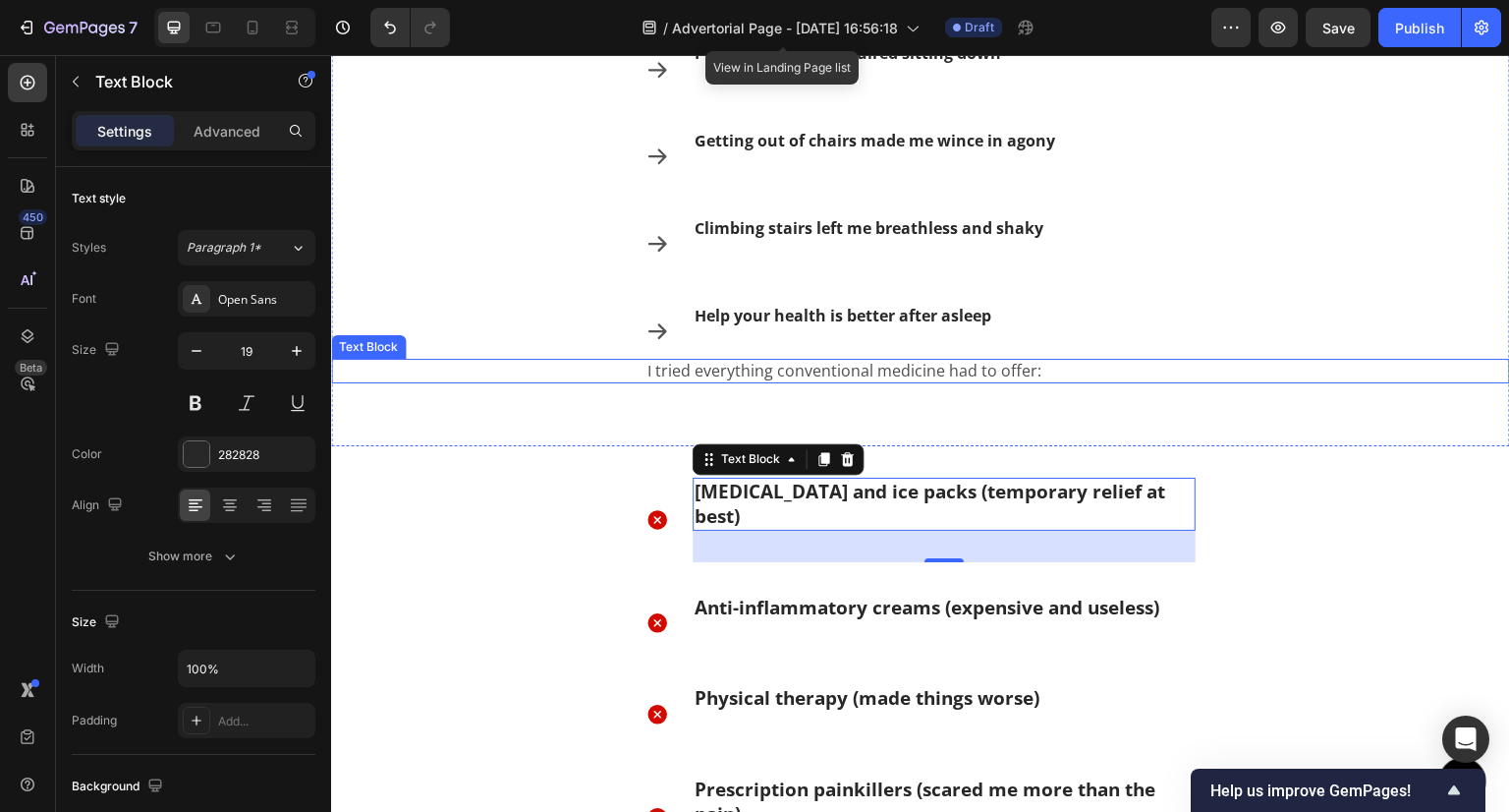
click at [854, 364] on p "I tried everything conventional medicine had to offer:" at bounding box center [920, 370] width 546 height 21
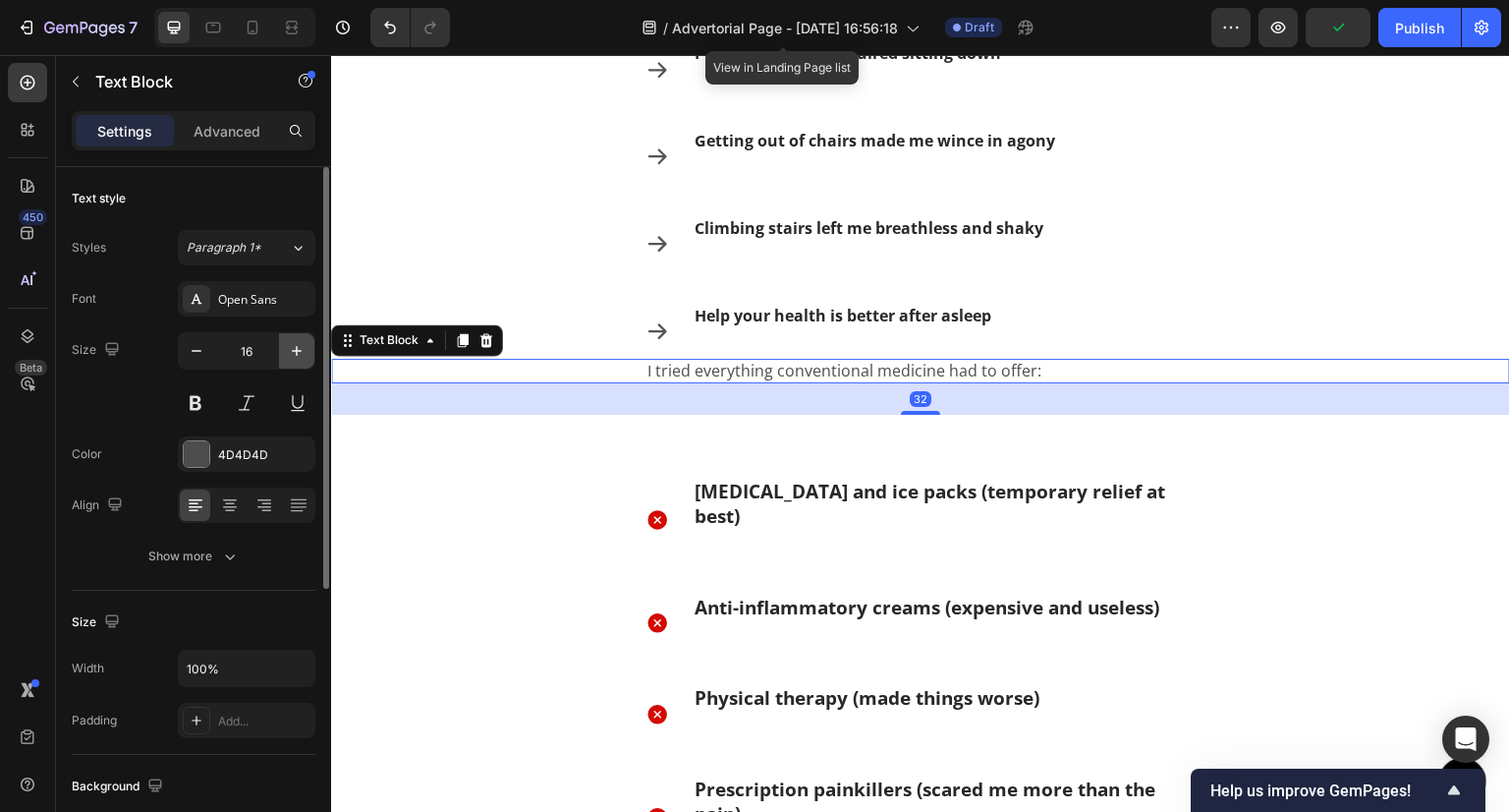
click at [307, 357] on button "button" at bounding box center [297, 350] width 35 height 35
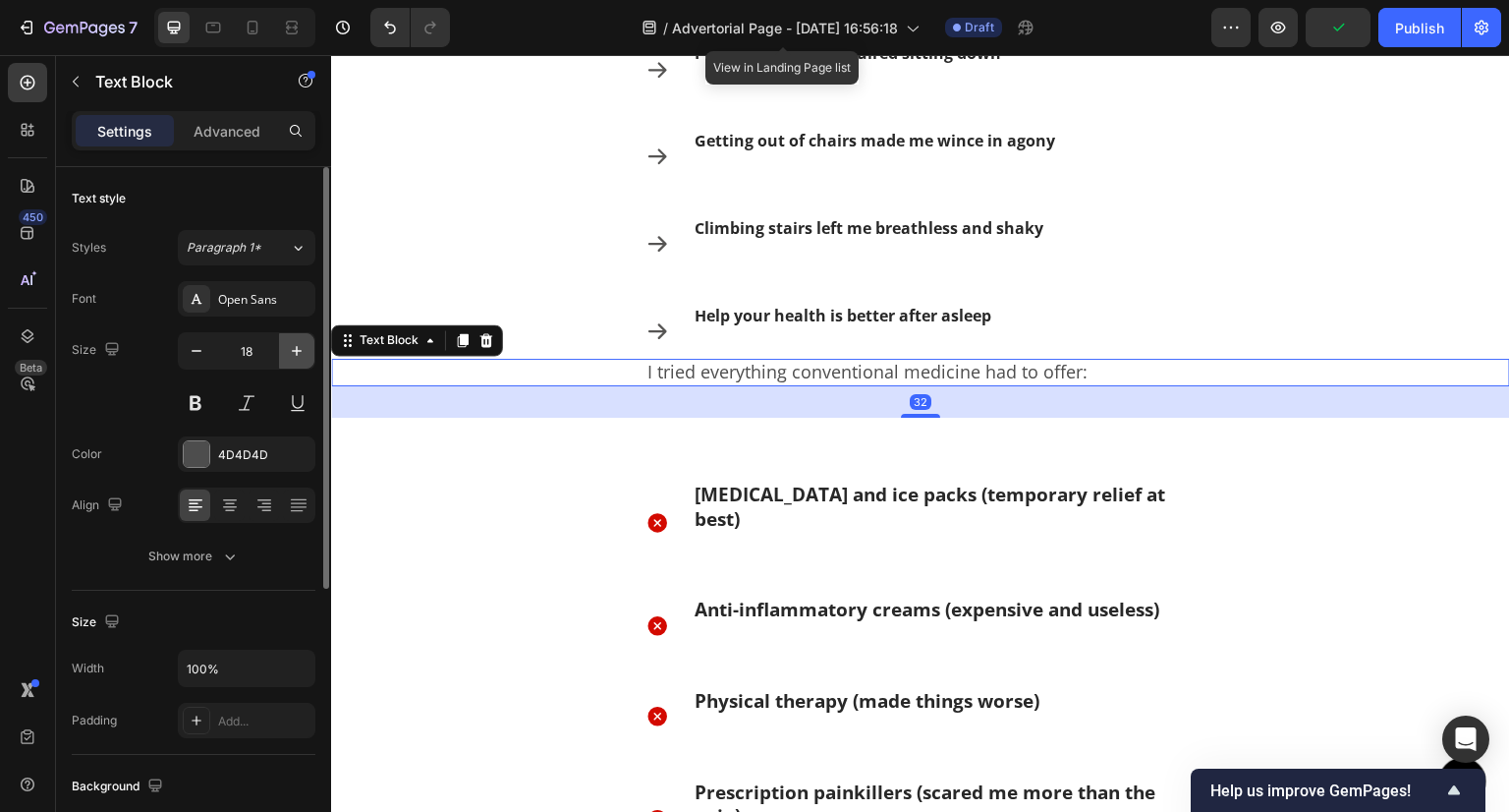
click at [307, 357] on button "button" at bounding box center [297, 350] width 35 height 35
type input "19"
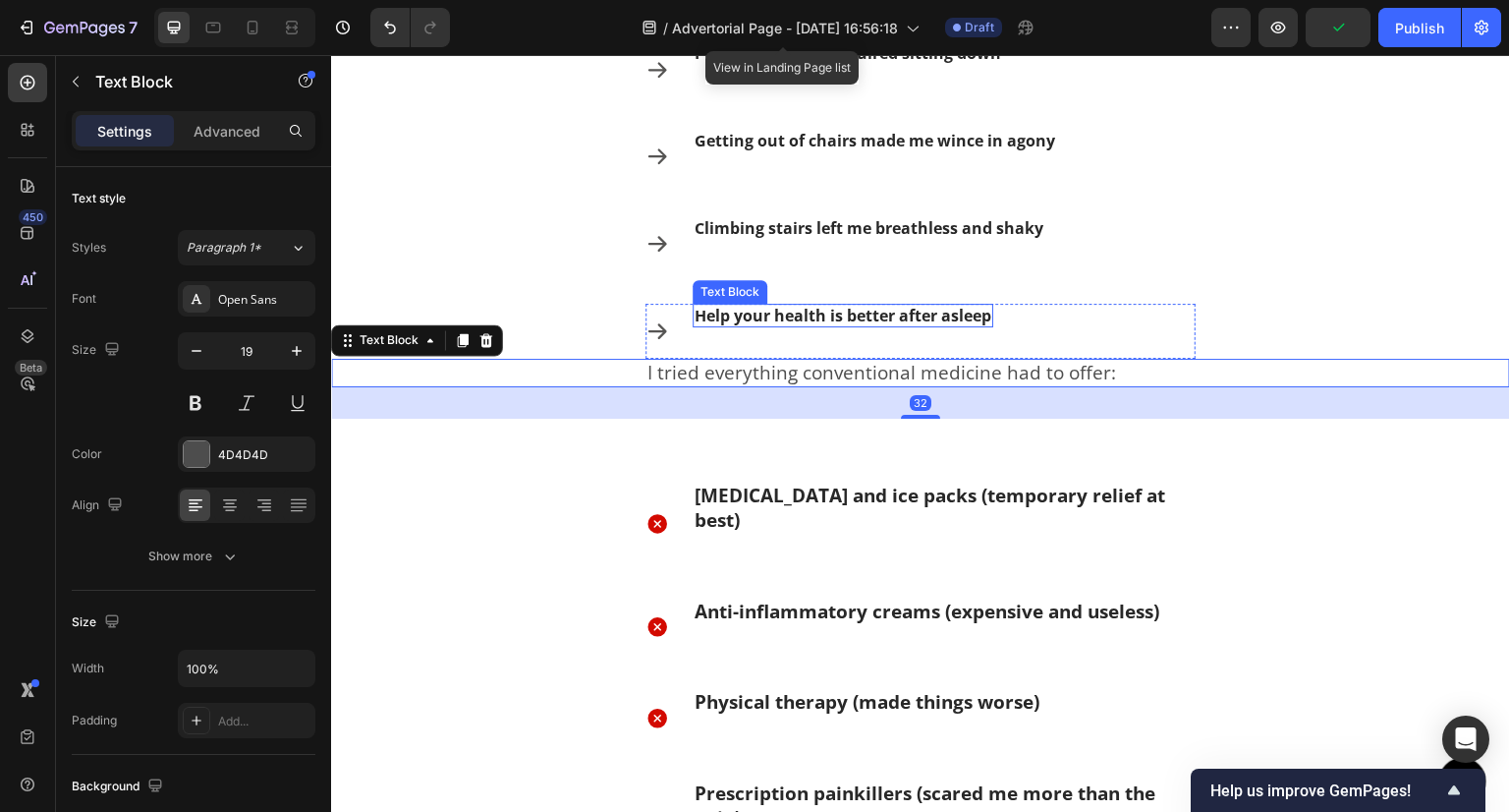
click at [771, 324] on strong "Help your health is better after asleep" at bounding box center [843, 315] width 296 height 22
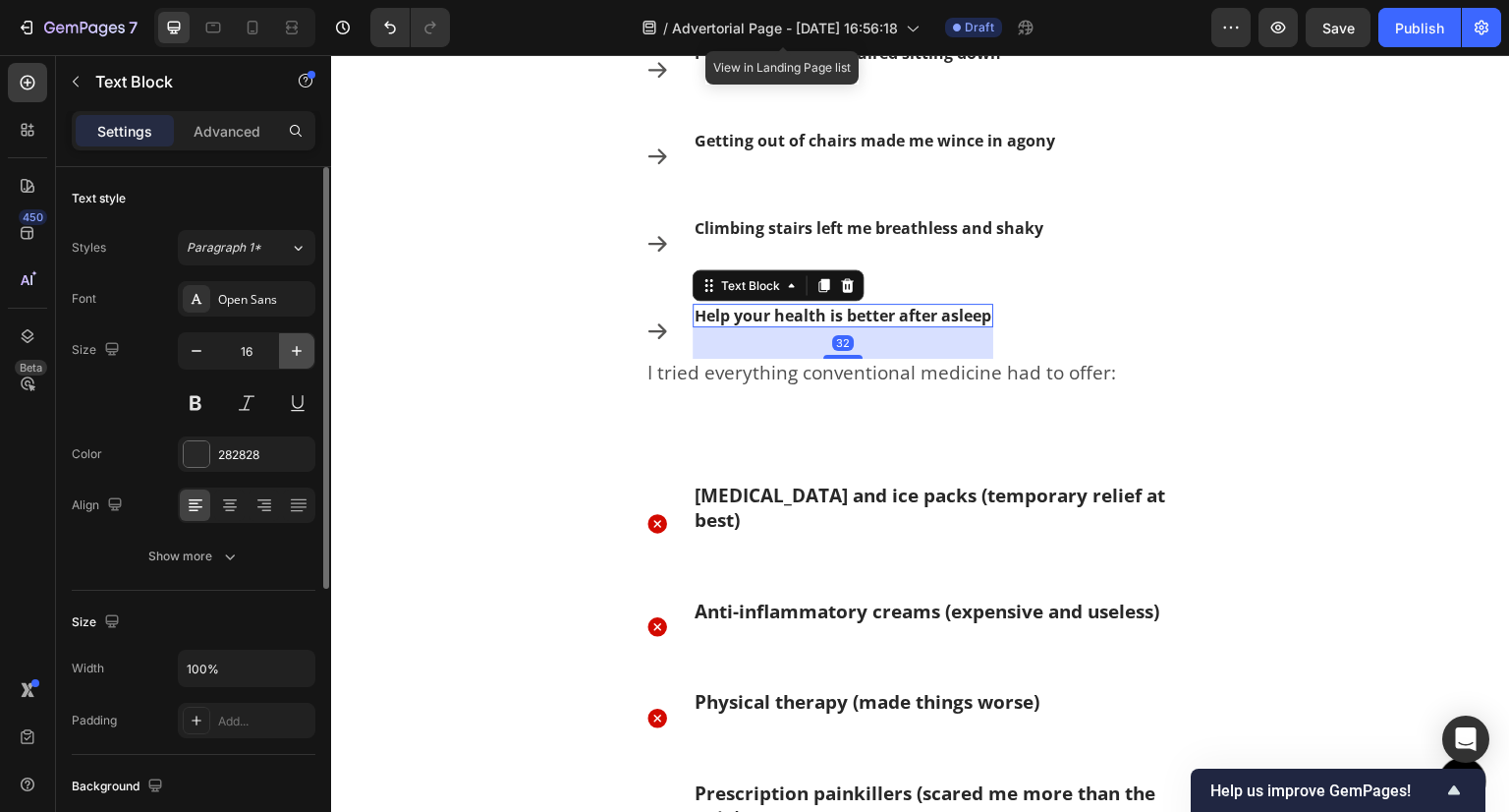
click at [289, 350] on icon "button" at bounding box center [297, 350] width 20 height 20
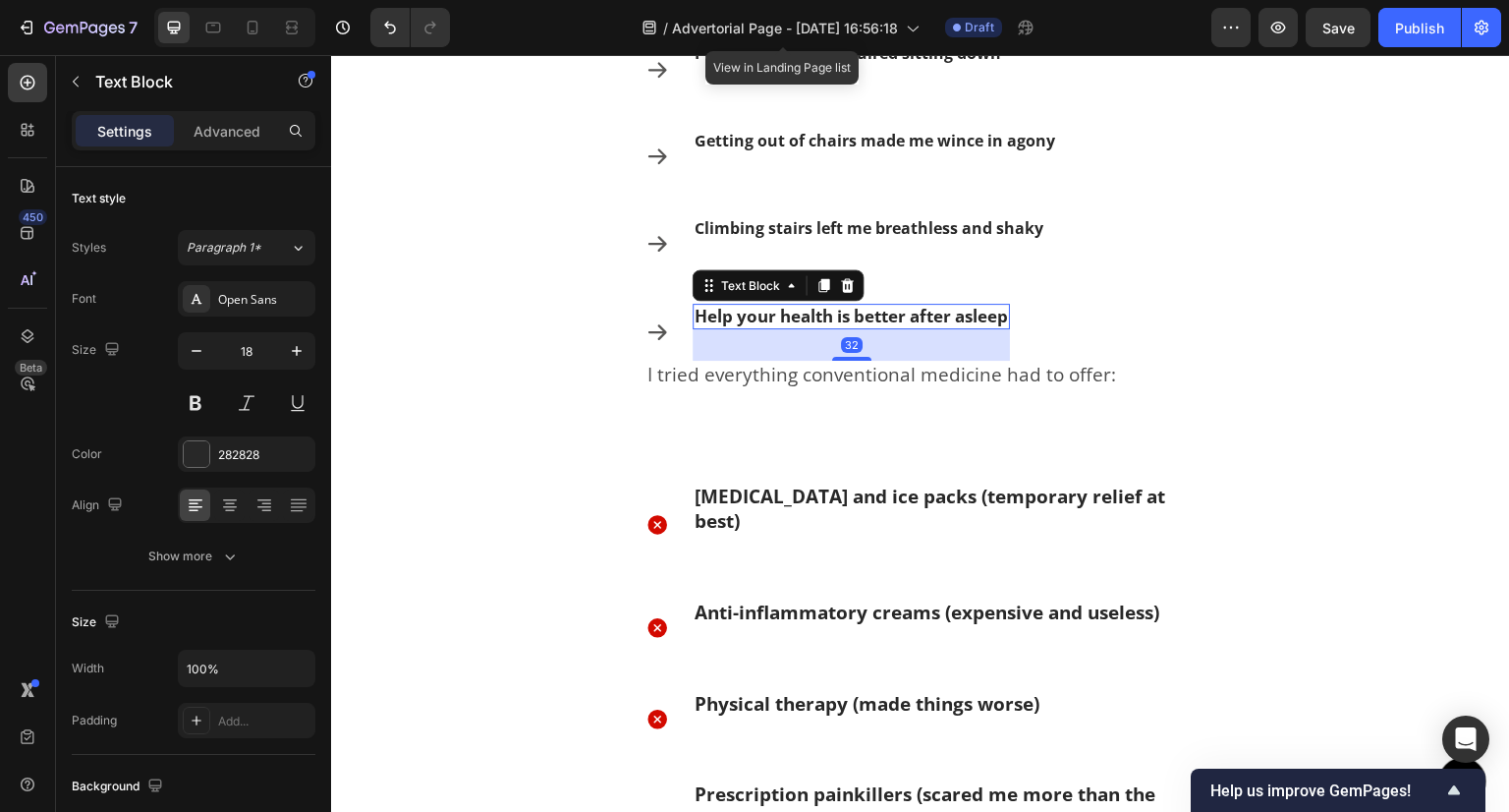
type input "19"
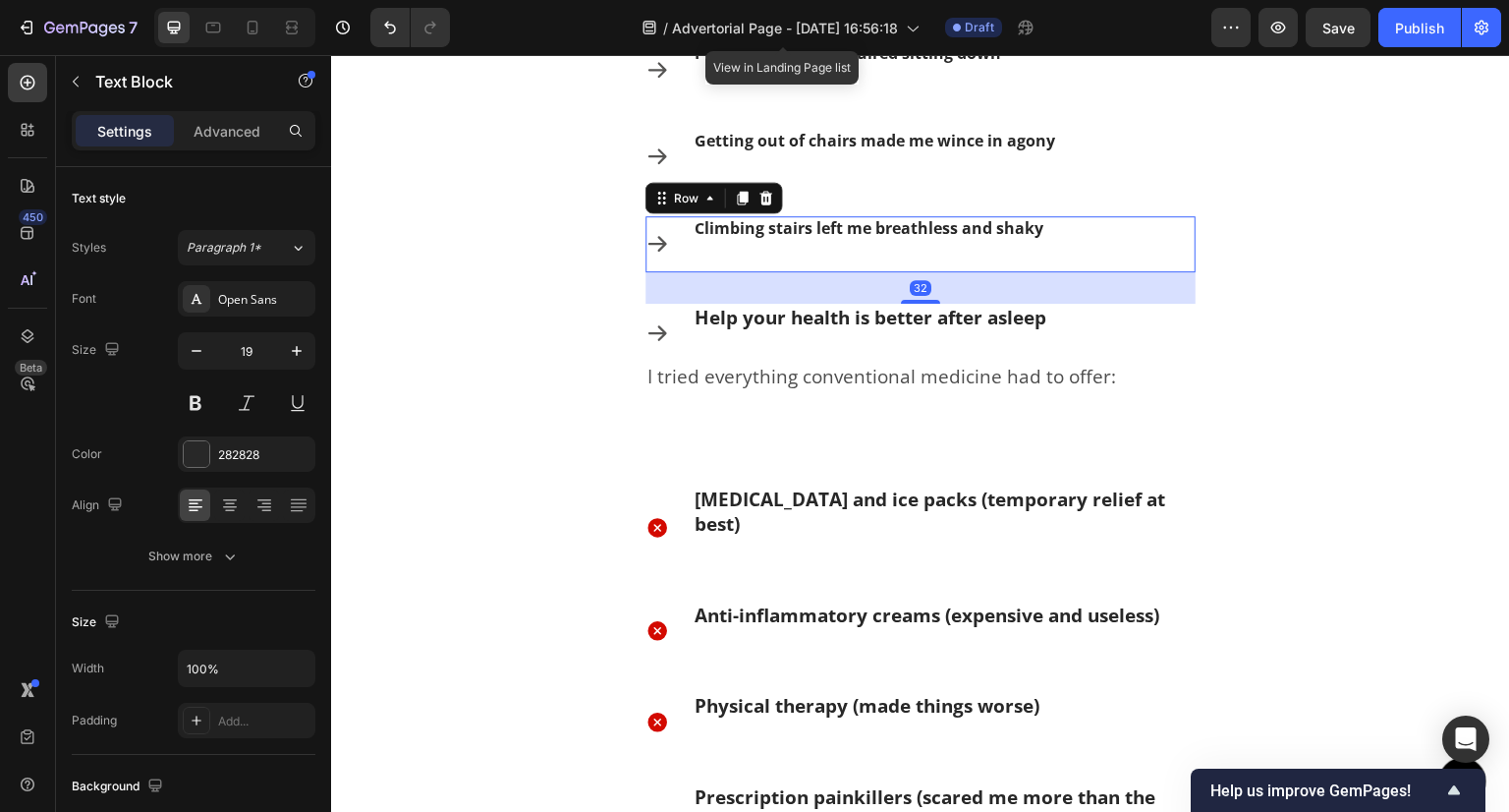
click at [859, 241] on div "Climbing stairs left me breathless and shaky Text Block" at bounding box center [869, 244] width 352 height 56
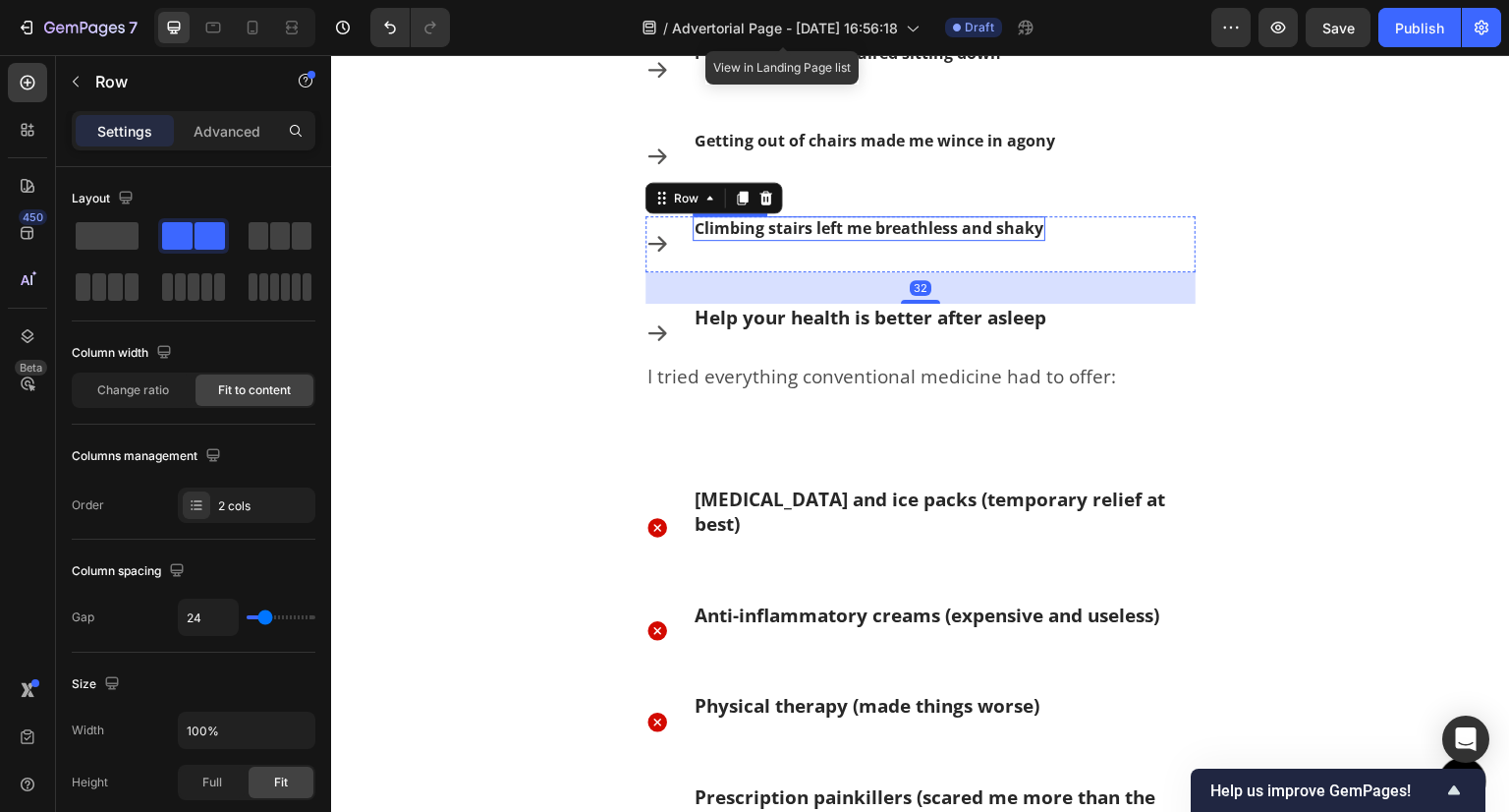
click at [810, 237] on p "Climbing stairs left me breathless and shaky" at bounding box center [869, 228] width 348 height 21
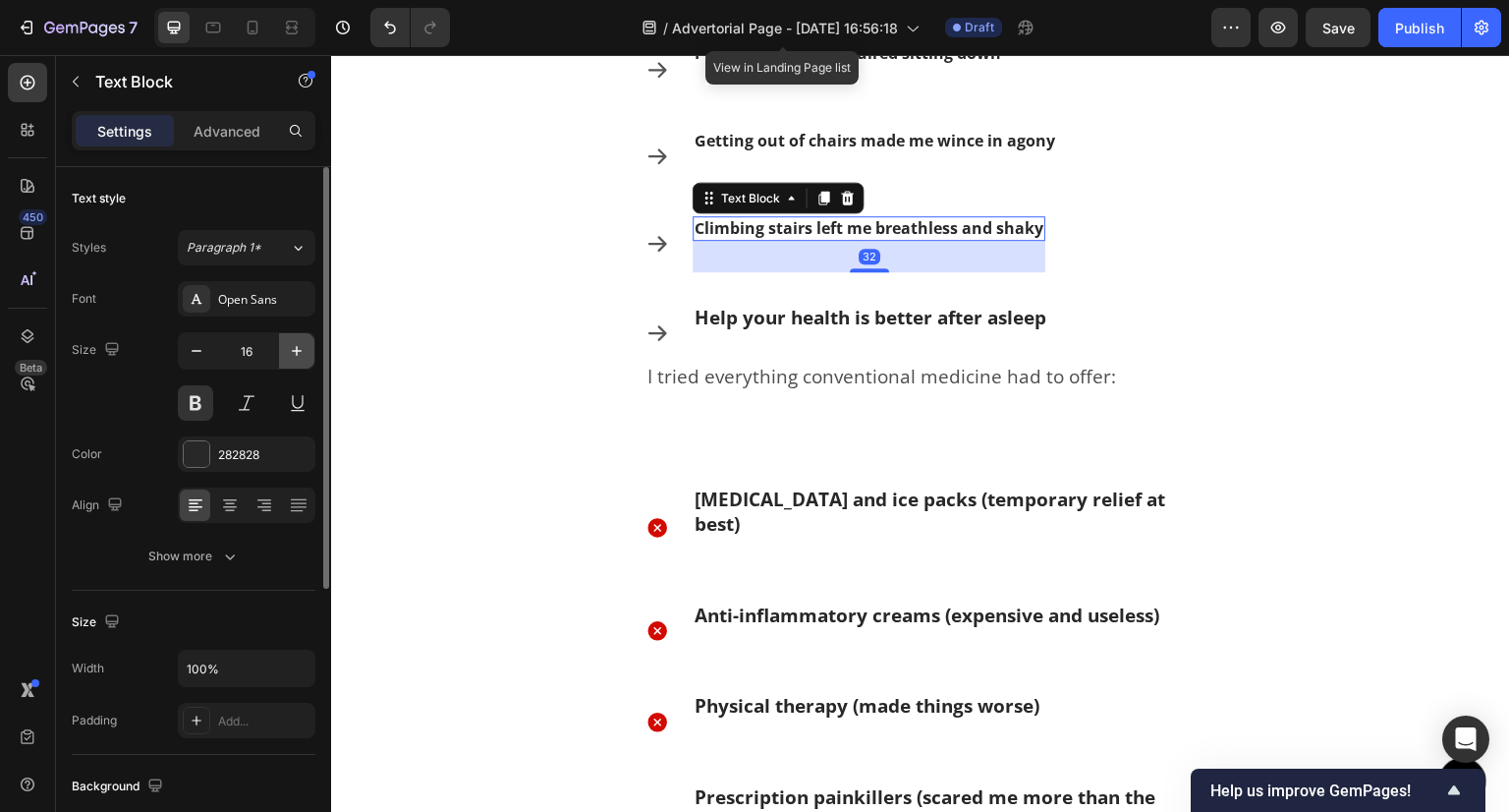
click at [285, 340] on button "button" at bounding box center [297, 350] width 35 height 35
type input "19"
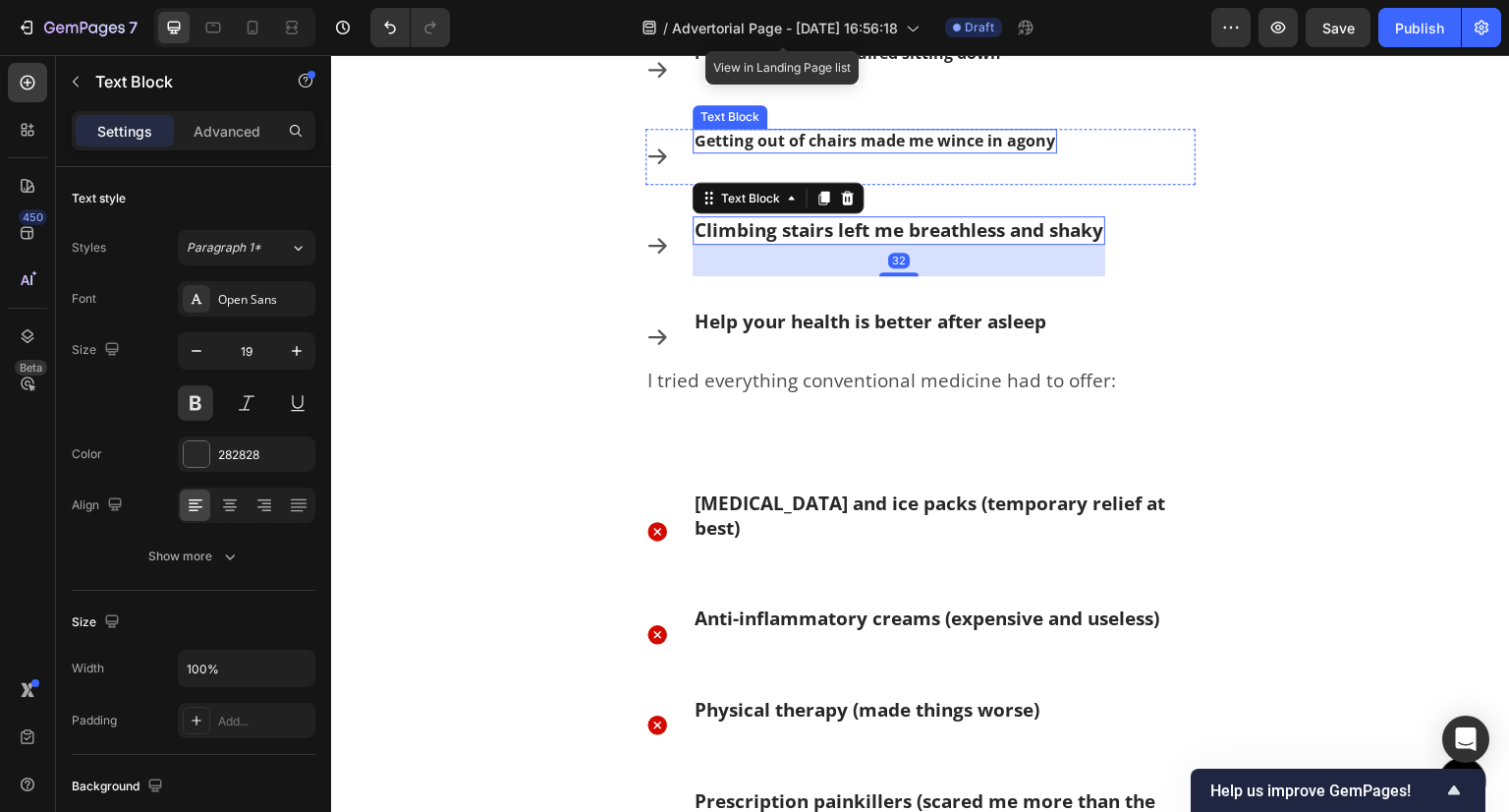
scroll to position [1193, 0]
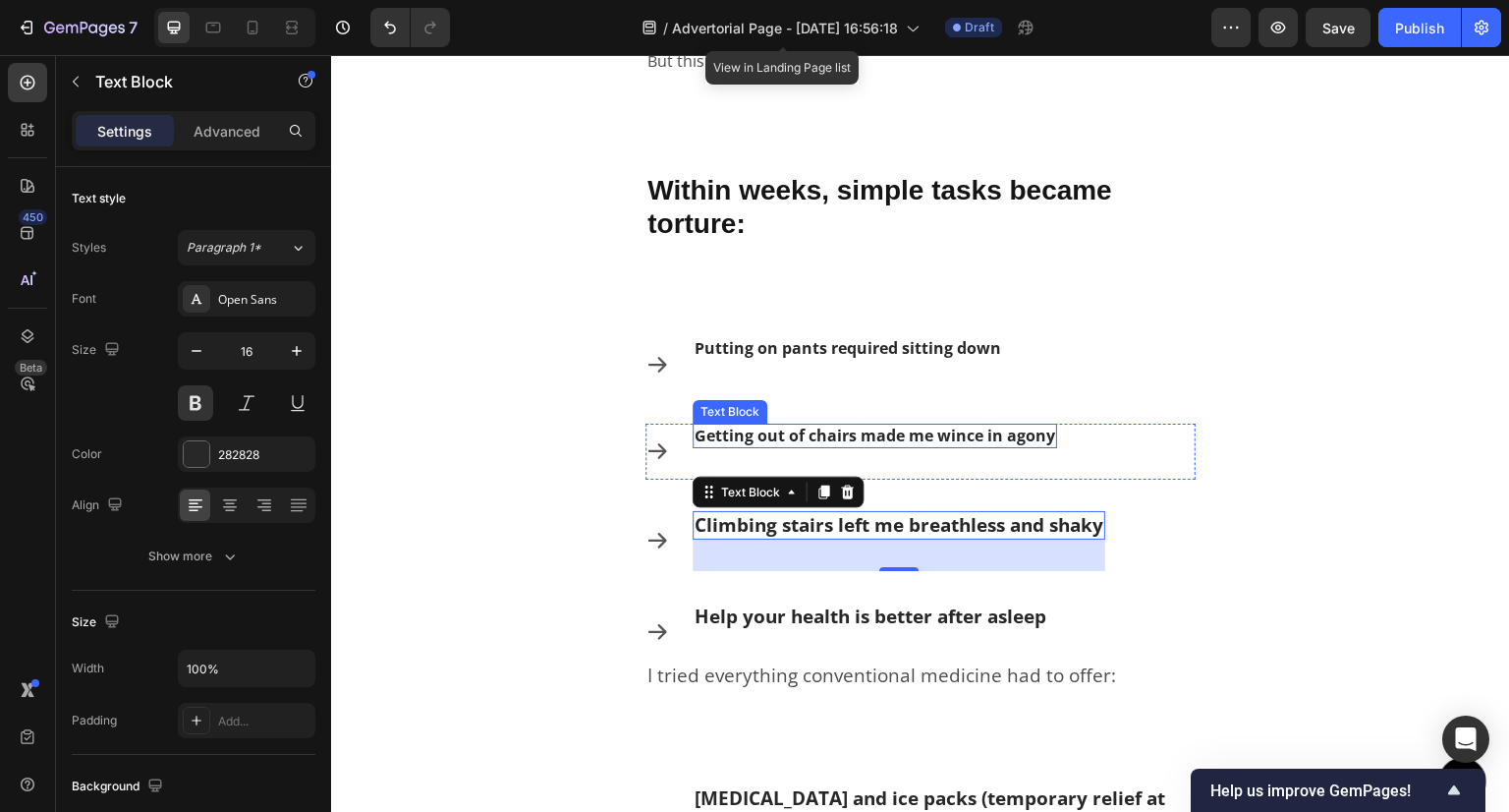
click at [905, 434] on p "Getting out of chairs made me wince in agony" at bounding box center [875, 435] width 360 height 21
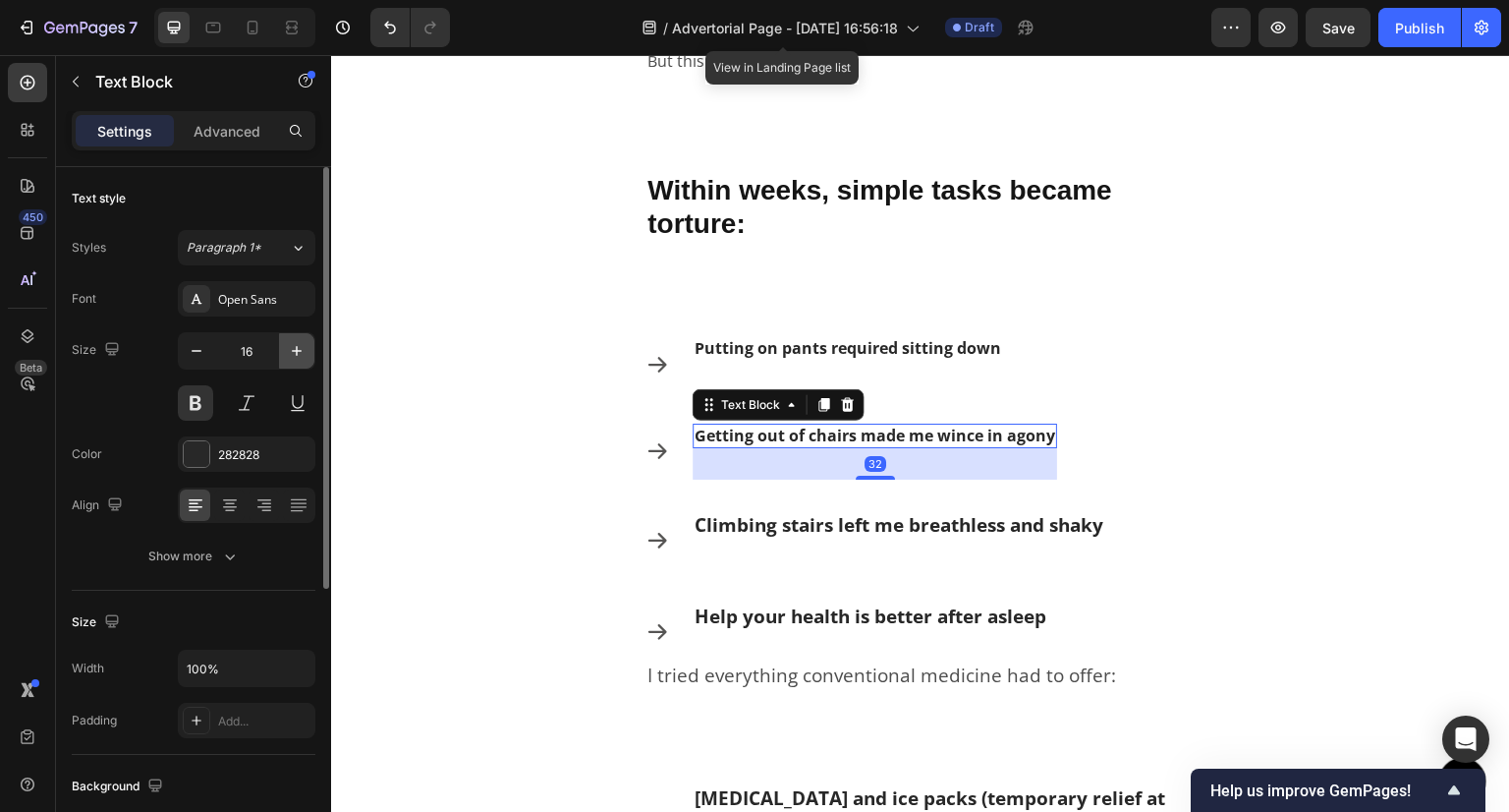
click at [296, 345] on icon "button" at bounding box center [296, 350] width 10 height 10
click at [295, 345] on icon "button" at bounding box center [296, 350] width 10 height 10
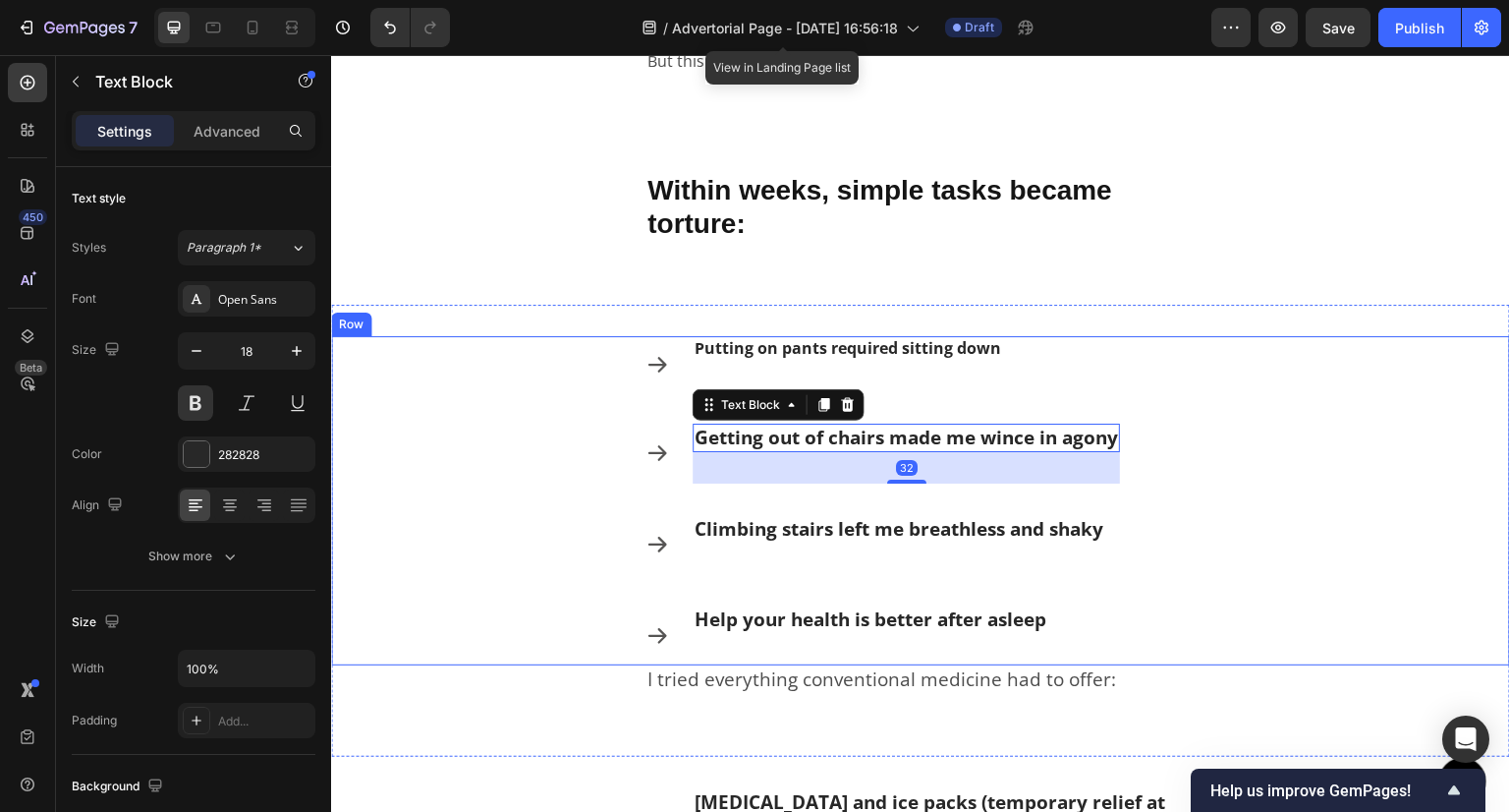
type input "19"
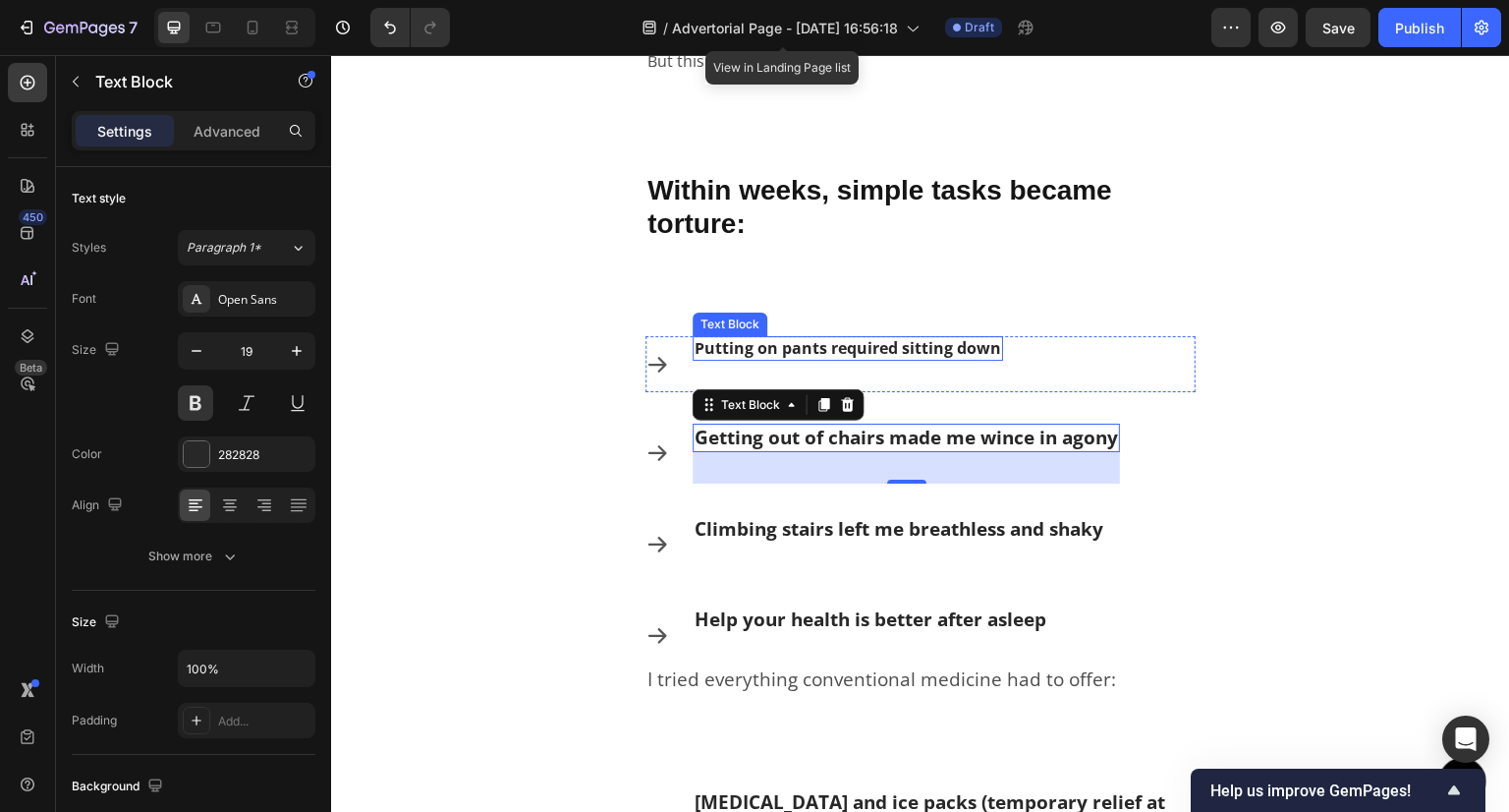
click at [918, 350] on p "Putting on pants required sitting down" at bounding box center [848, 347] width 306 height 21
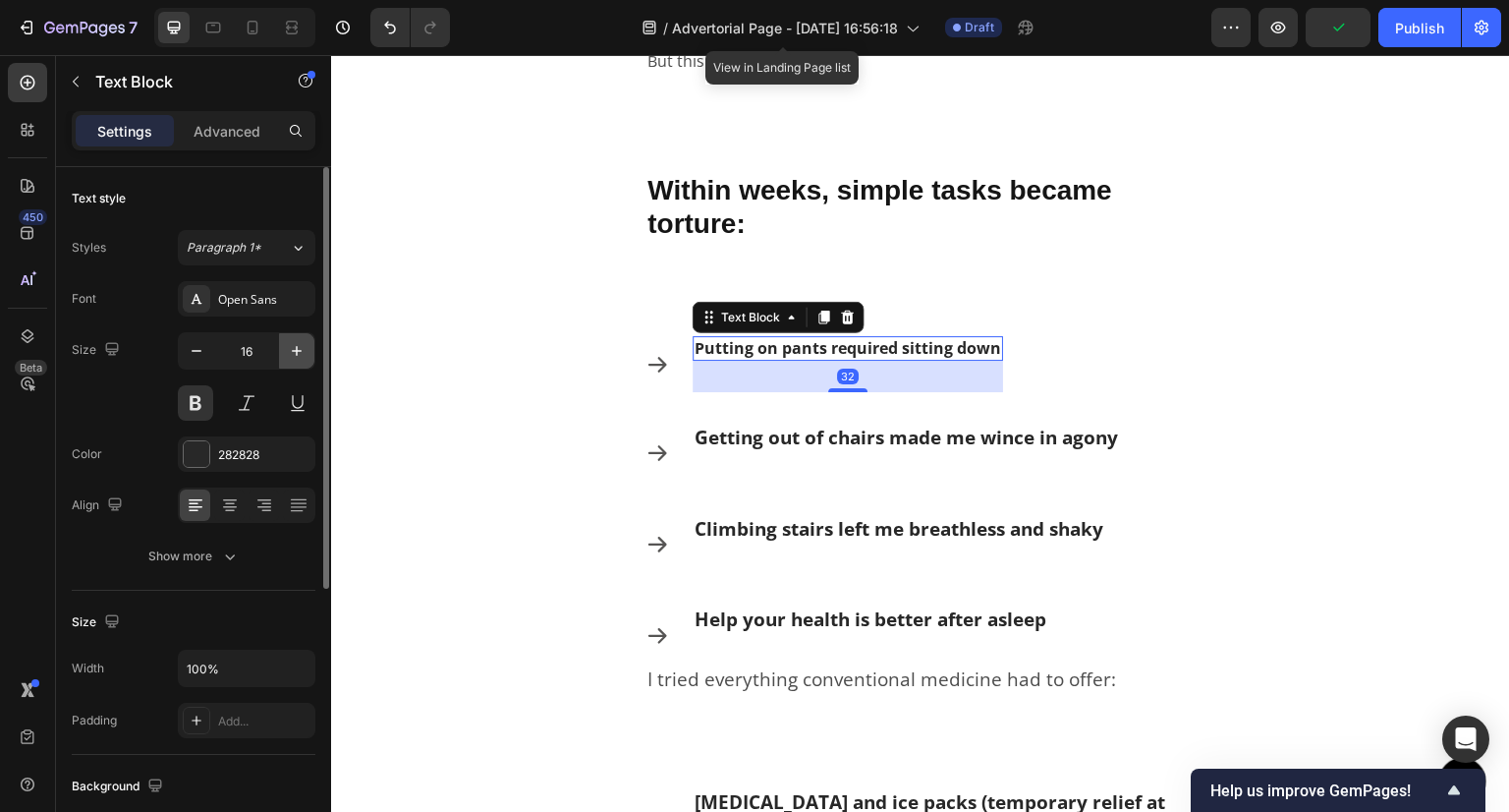
click at [293, 348] on icon "button" at bounding box center [297, 350] width 20 height 20
type input "19"
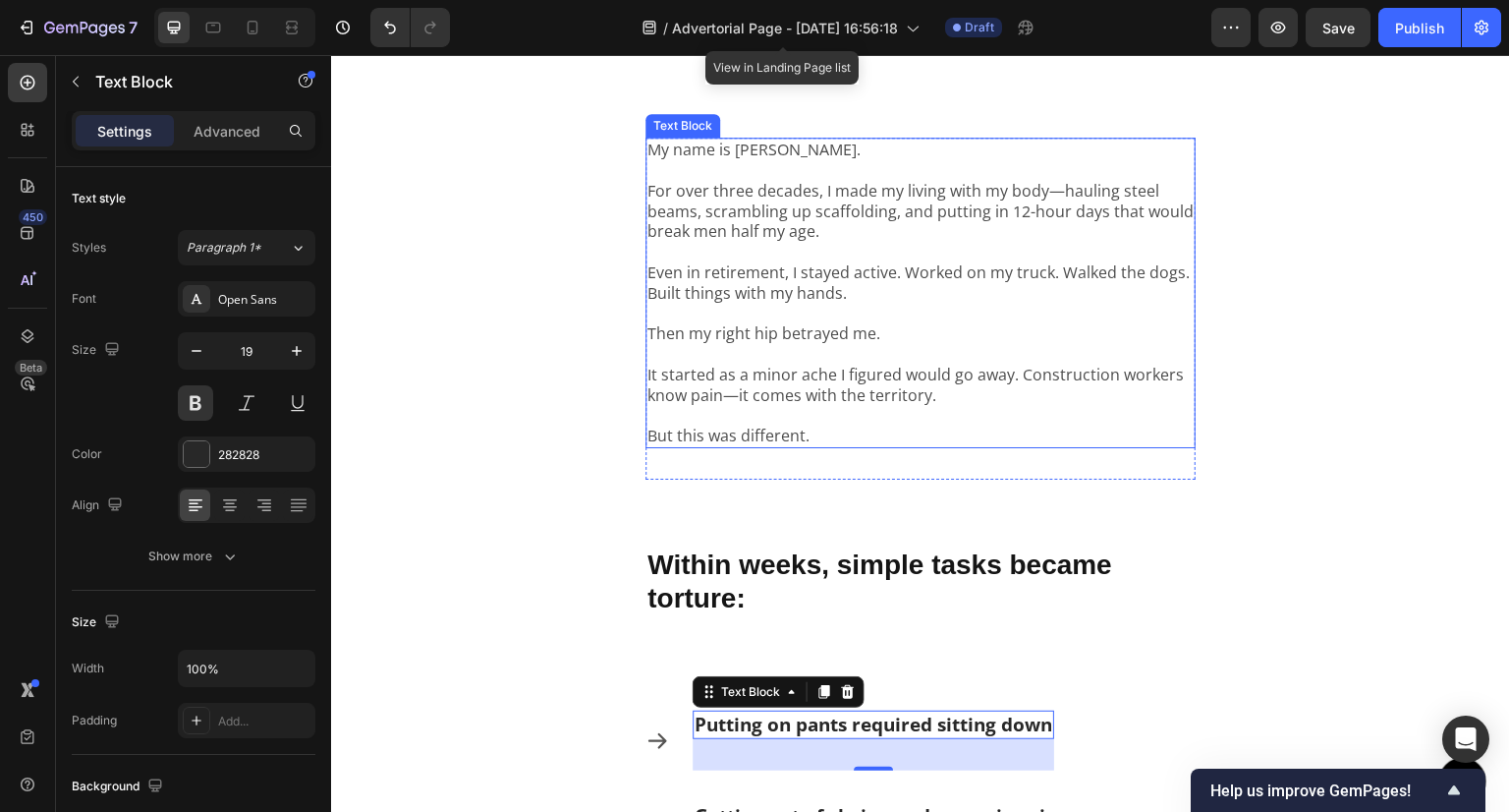
scroll to position [800, 0]
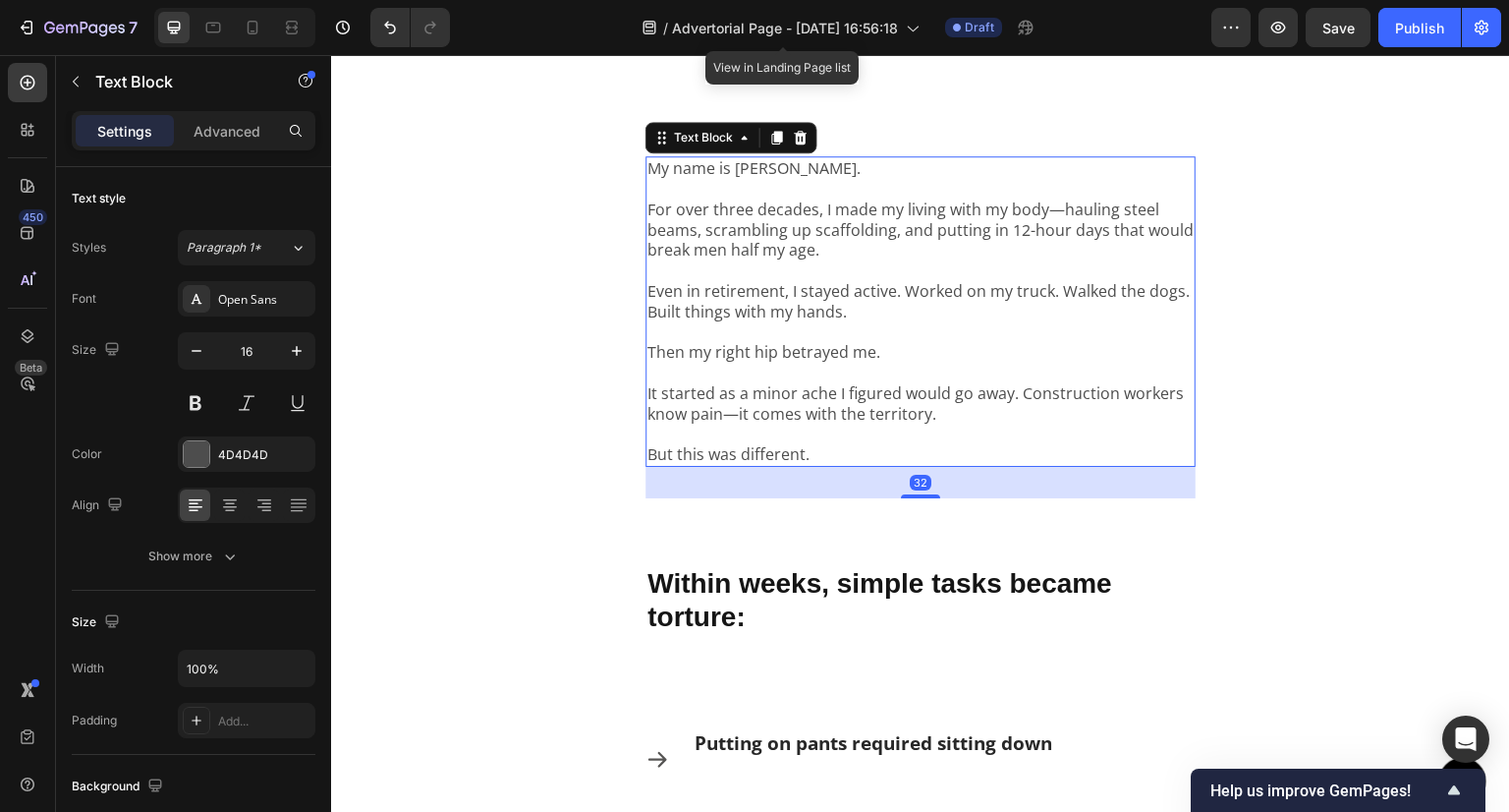
click at [812, 340] on p "Then my right hip betrayed me." at bounding box center [920, 342] width 546 height 41
click at [294, 351] on icon "button" at bounding box center [297, 350] width 20 height 20
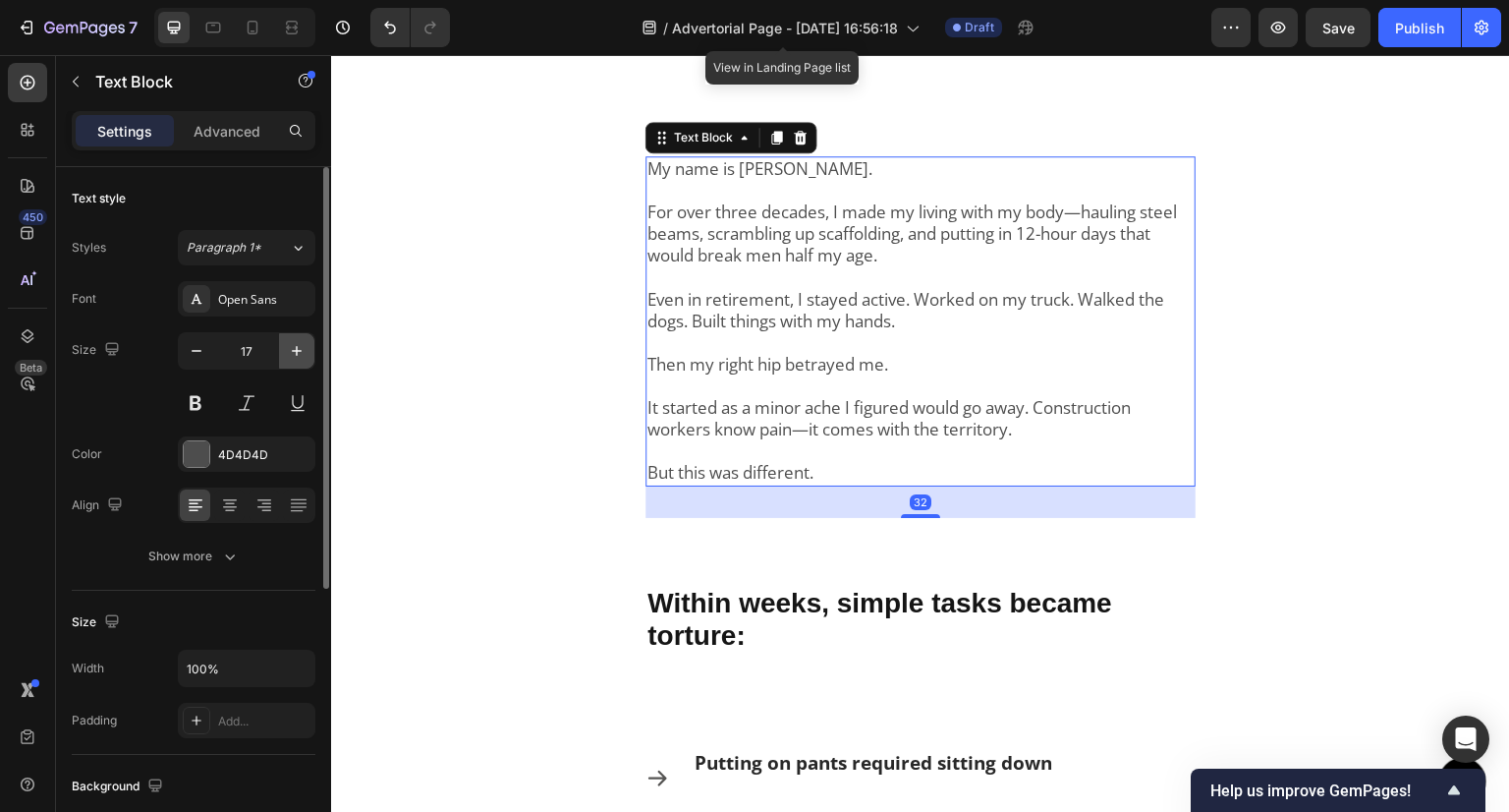
click at [294, 351] on icon "button" at bounding box center [297, 350] width 20 height 20
click at [294, 348] on icon "button" at bounding box center [297, 350] width 20 height 20
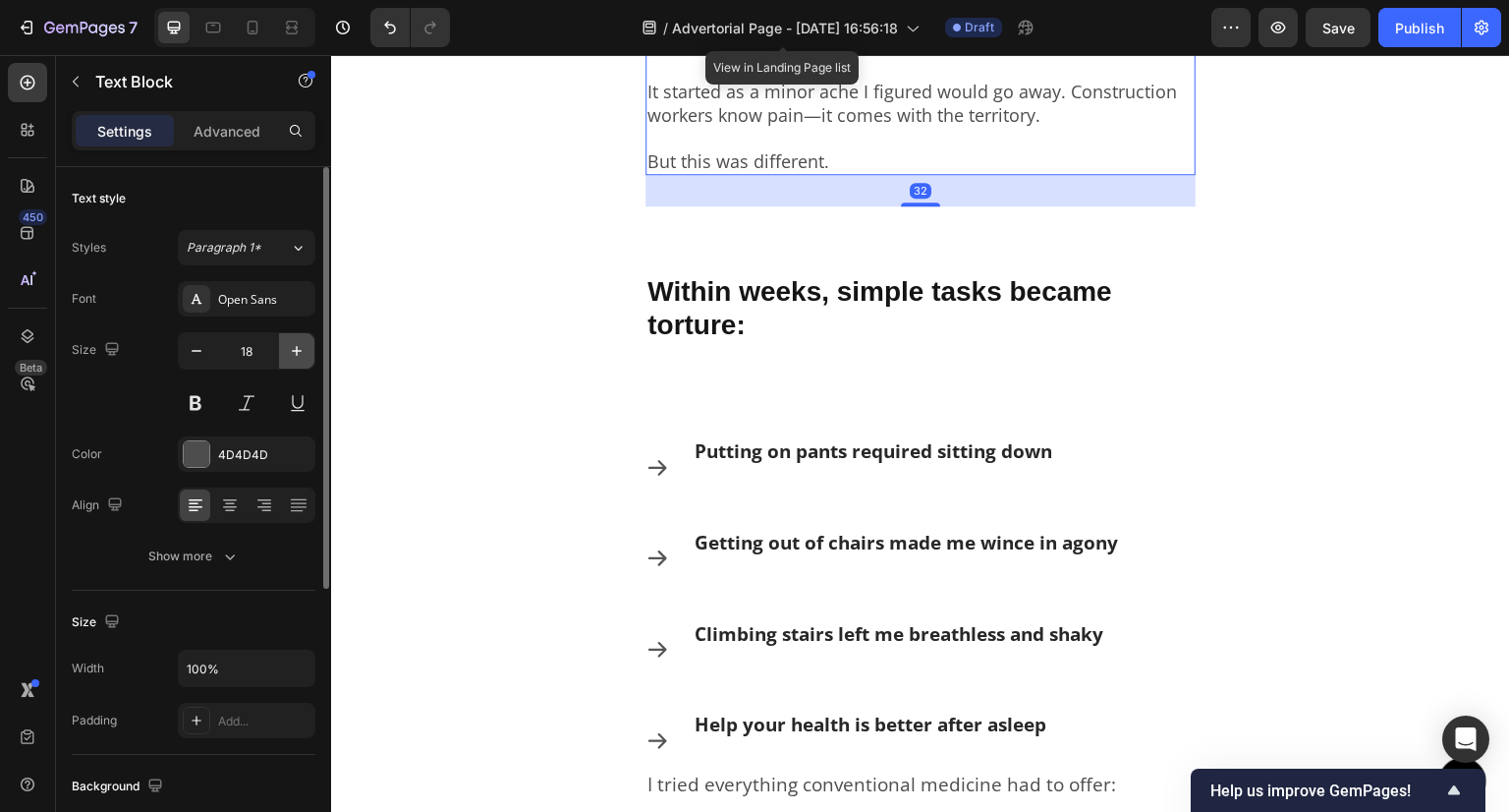
type input "19"
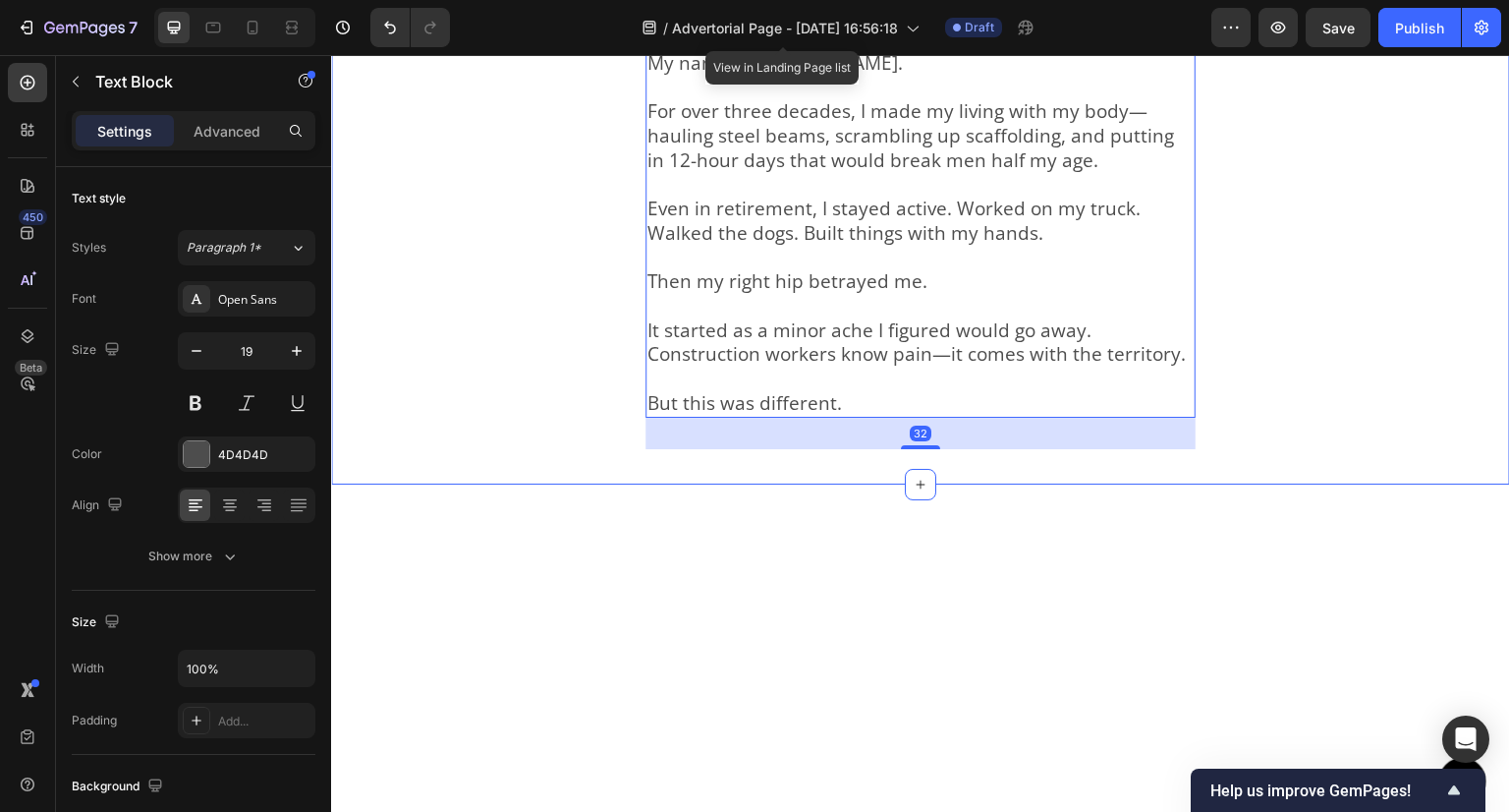
scroll to position [406, 0]
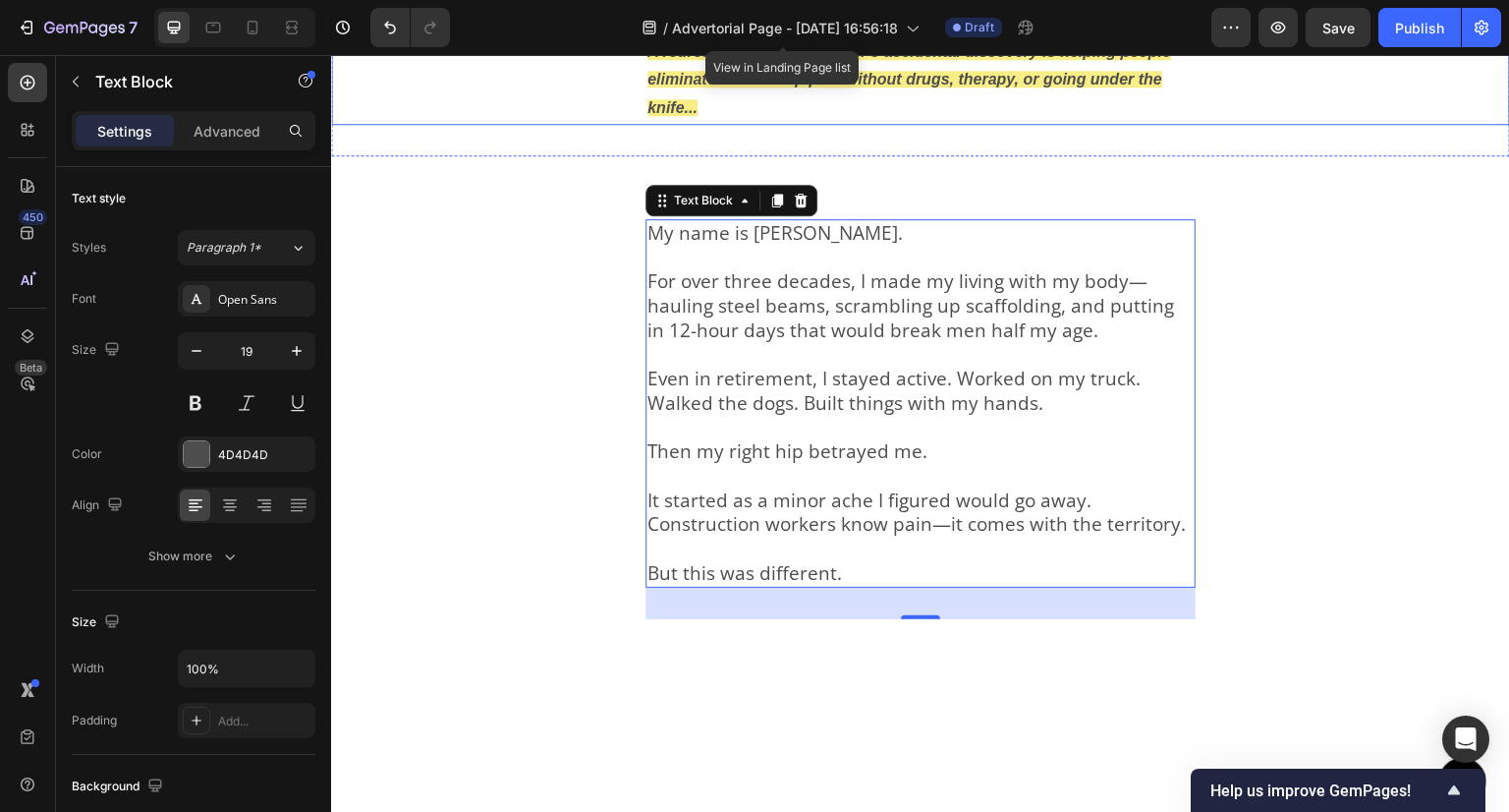
click at [752, 117] on strong "A retired construction worker's accidental discovery is helping people eliminat…" at bounding box center [910, 80] width 524 height 74
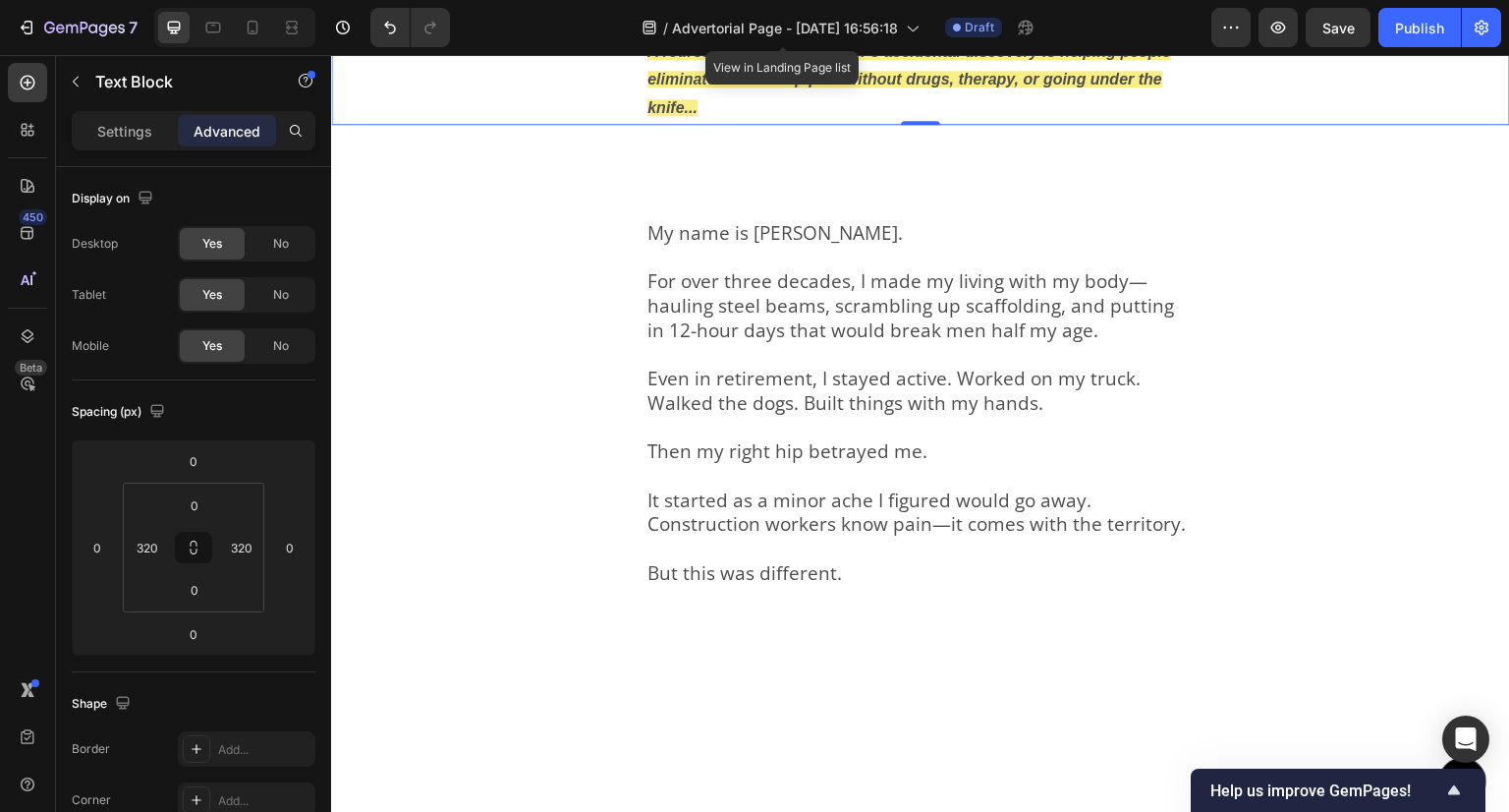
click at [768, 117] on strong "A retired construction worker's accidental discovery is helping people eliminat…" at bounding box center [910, 80] width 524 height 74
click at [740, 117] on strong "A retired construction worker's accidental discovery is helping people eliminat…" at bounding box center [910, 80] width 524 height 74
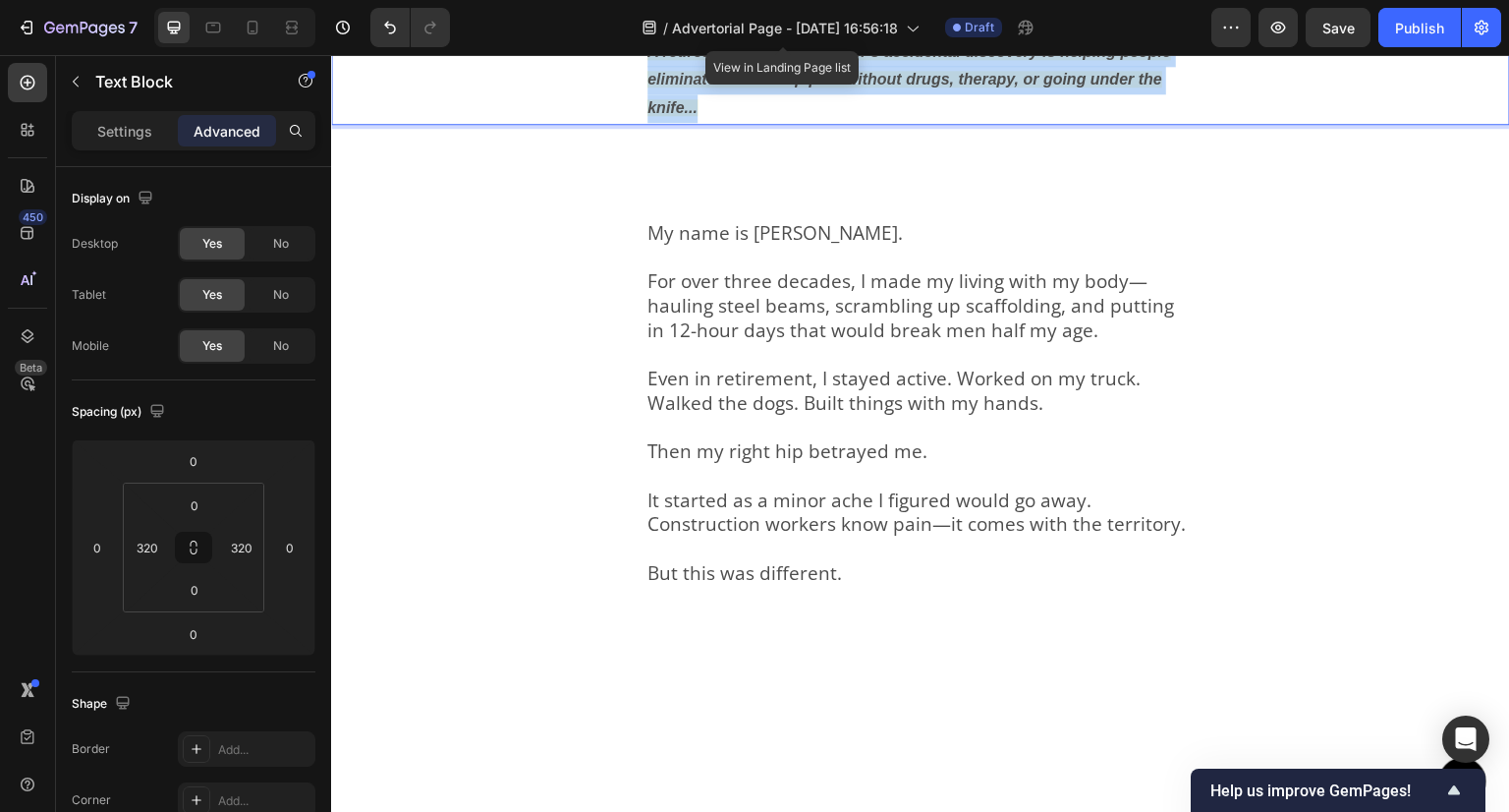
click at [740, 117] on strong "A retired construction worker's accidental discovery is helping people eliminat…" at bounding box center [910, 80] width 524 height 74
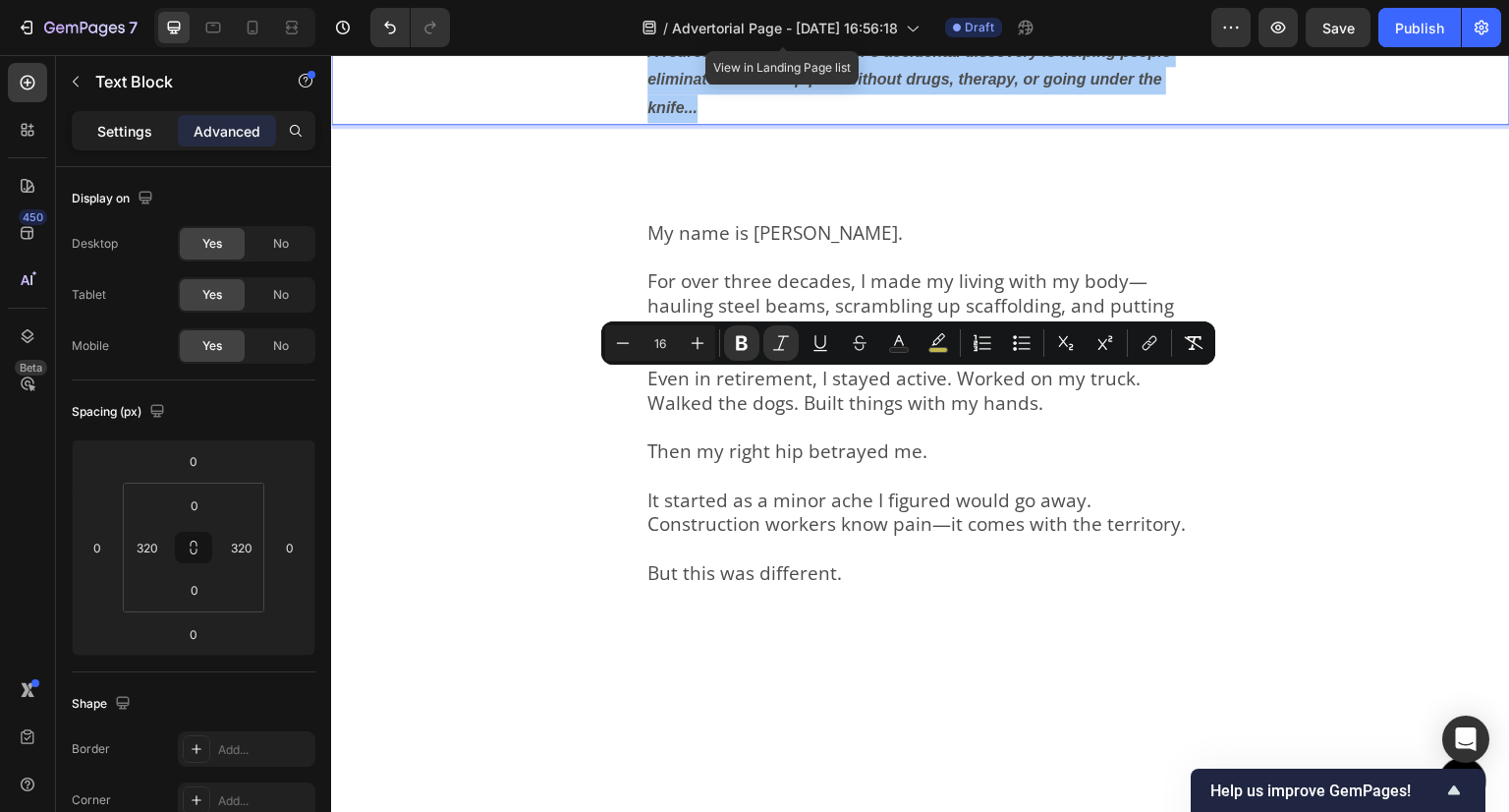
click at [120, 115] on div "Settings" at bounding box center [125, 131] width 98 height 31
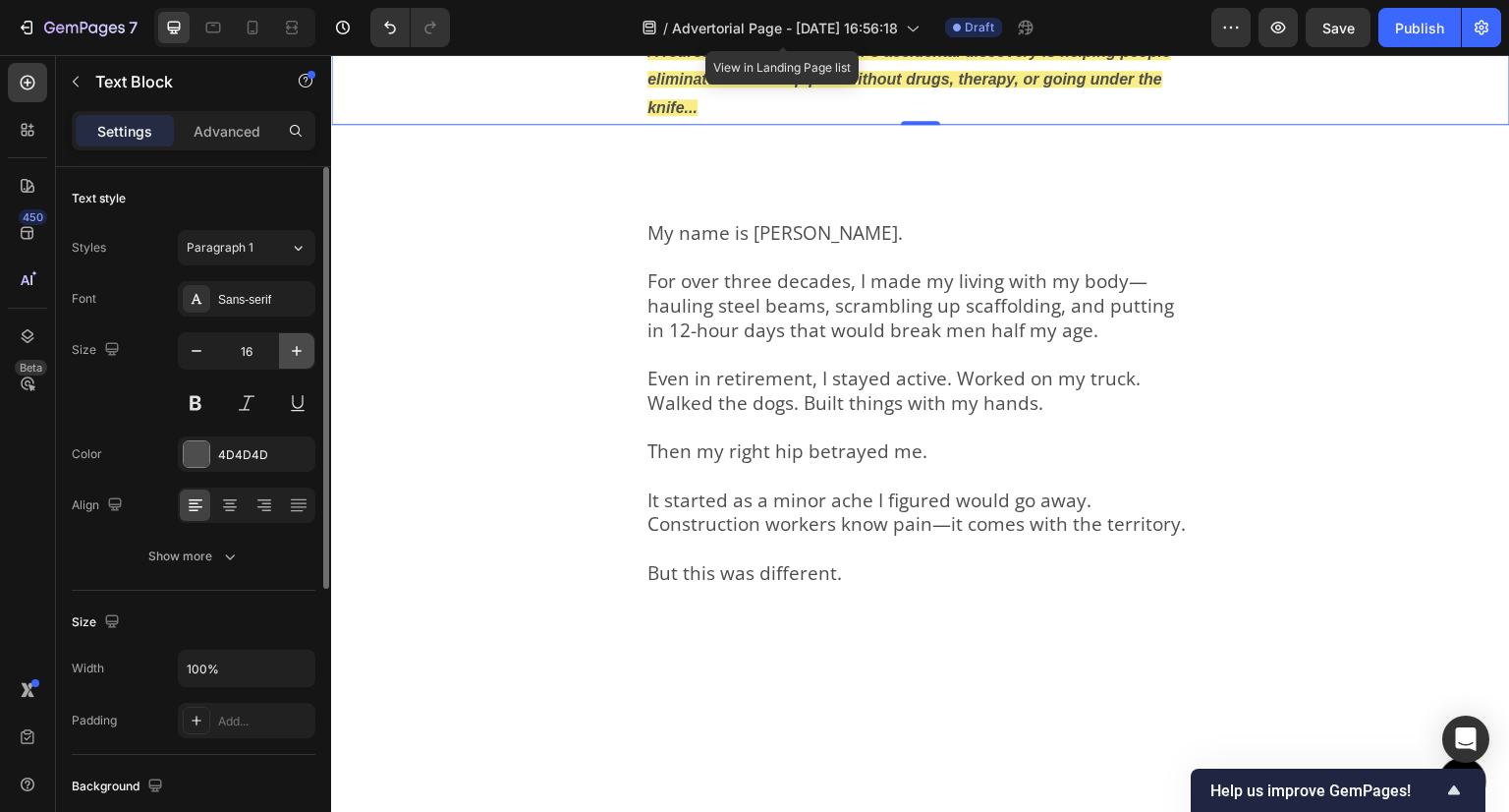
click at [306, 344] on icon "button" at bounding box center [297, 350] width 20 height 20
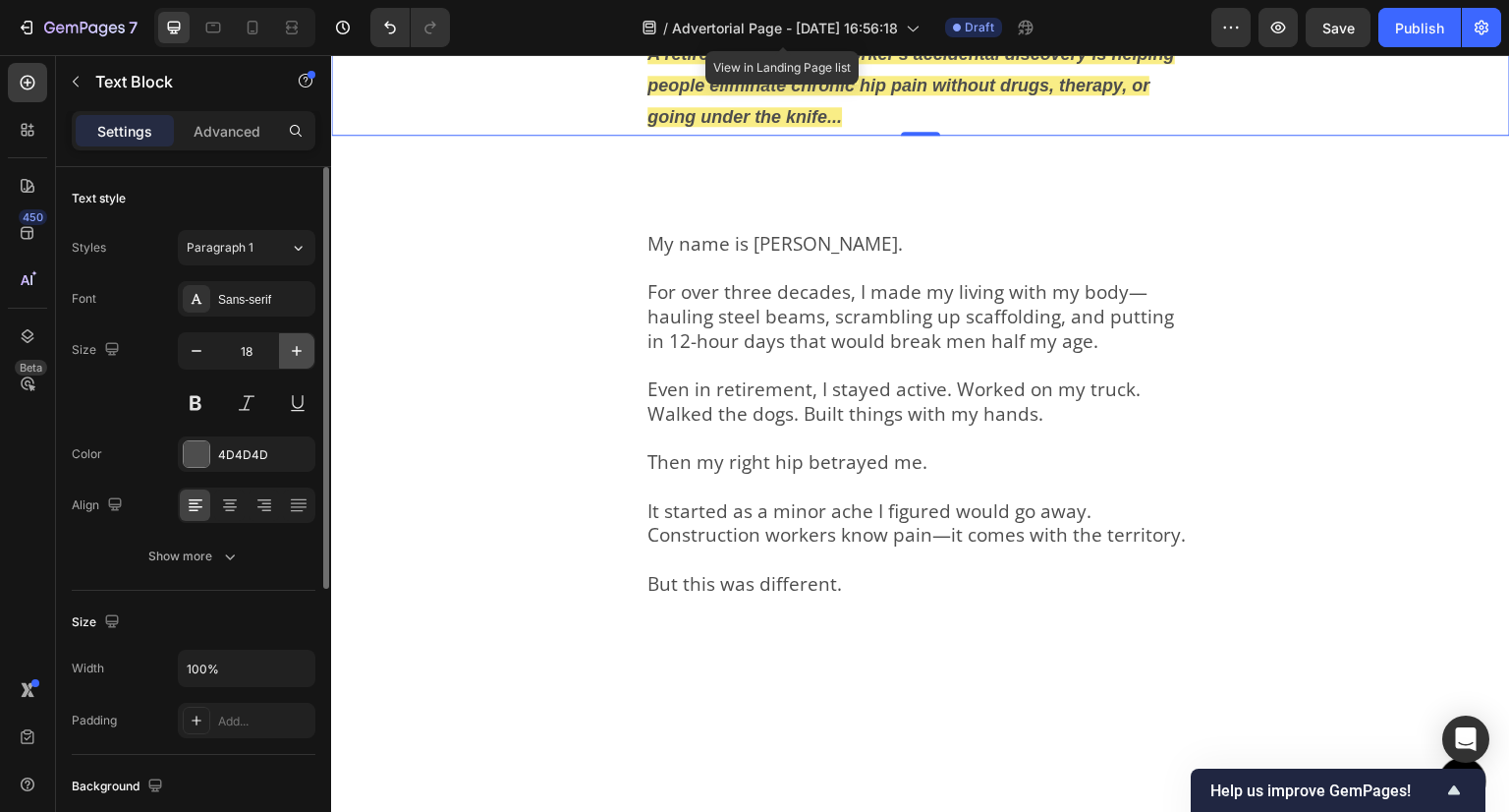
type input "19"
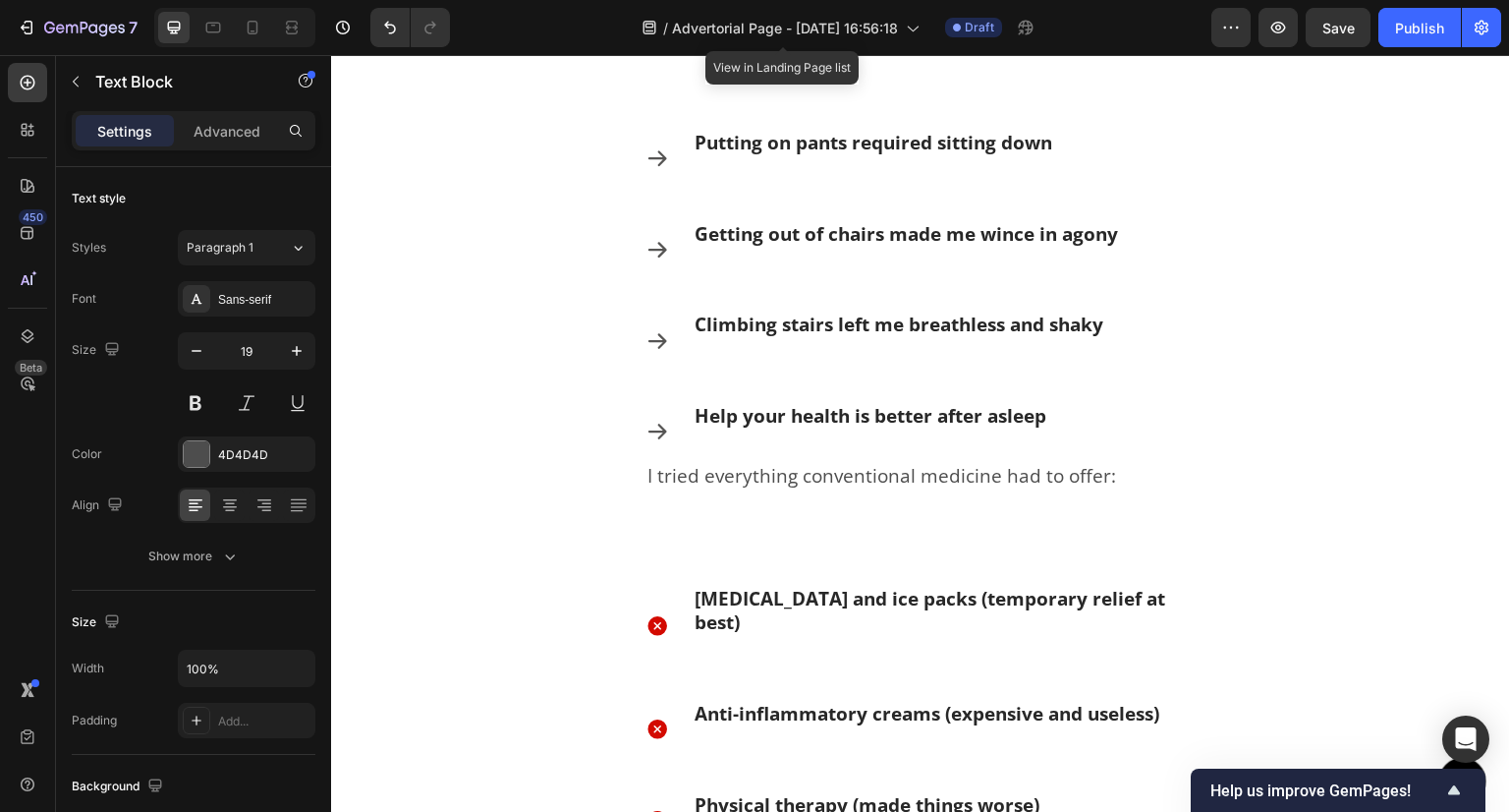
scroll to position [1376, 0]
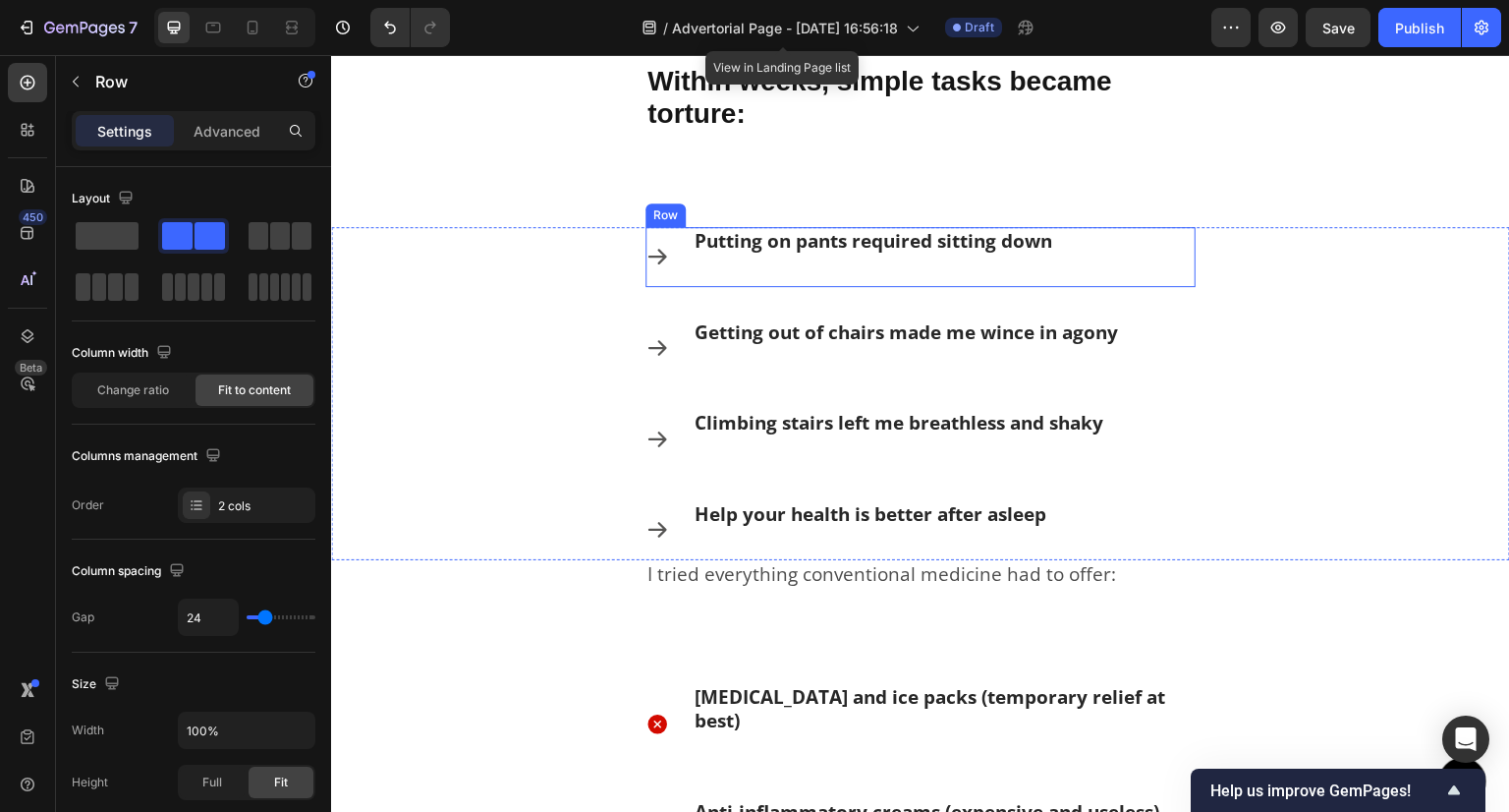
click at [691, 277] on div "Icon Putting on pants required sitting down Text Block Row" at bounding box center [920, 257] width 550 height 60
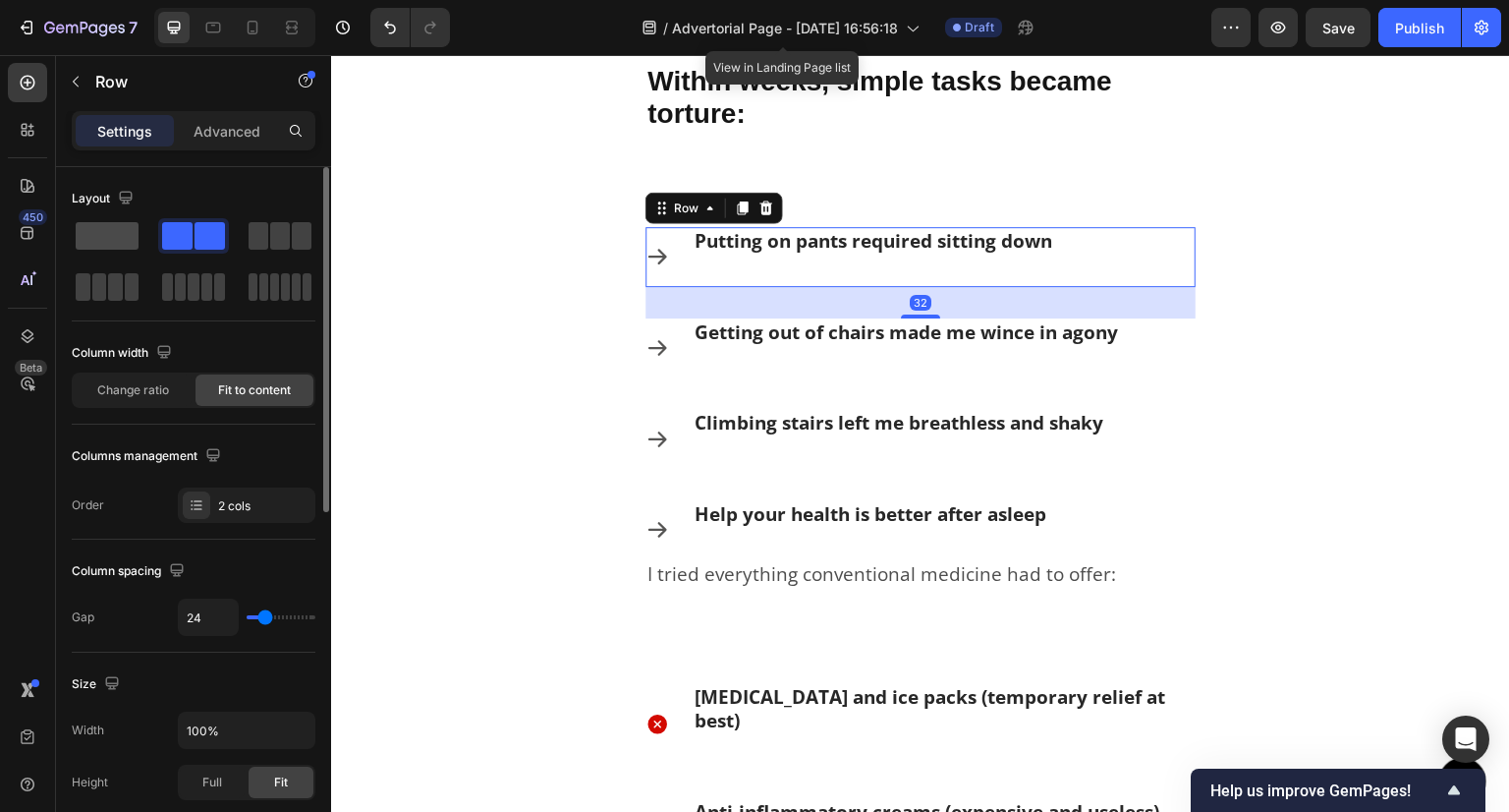
click at [126, 242] on span at bounding box center [107, 236] width 63 height 28
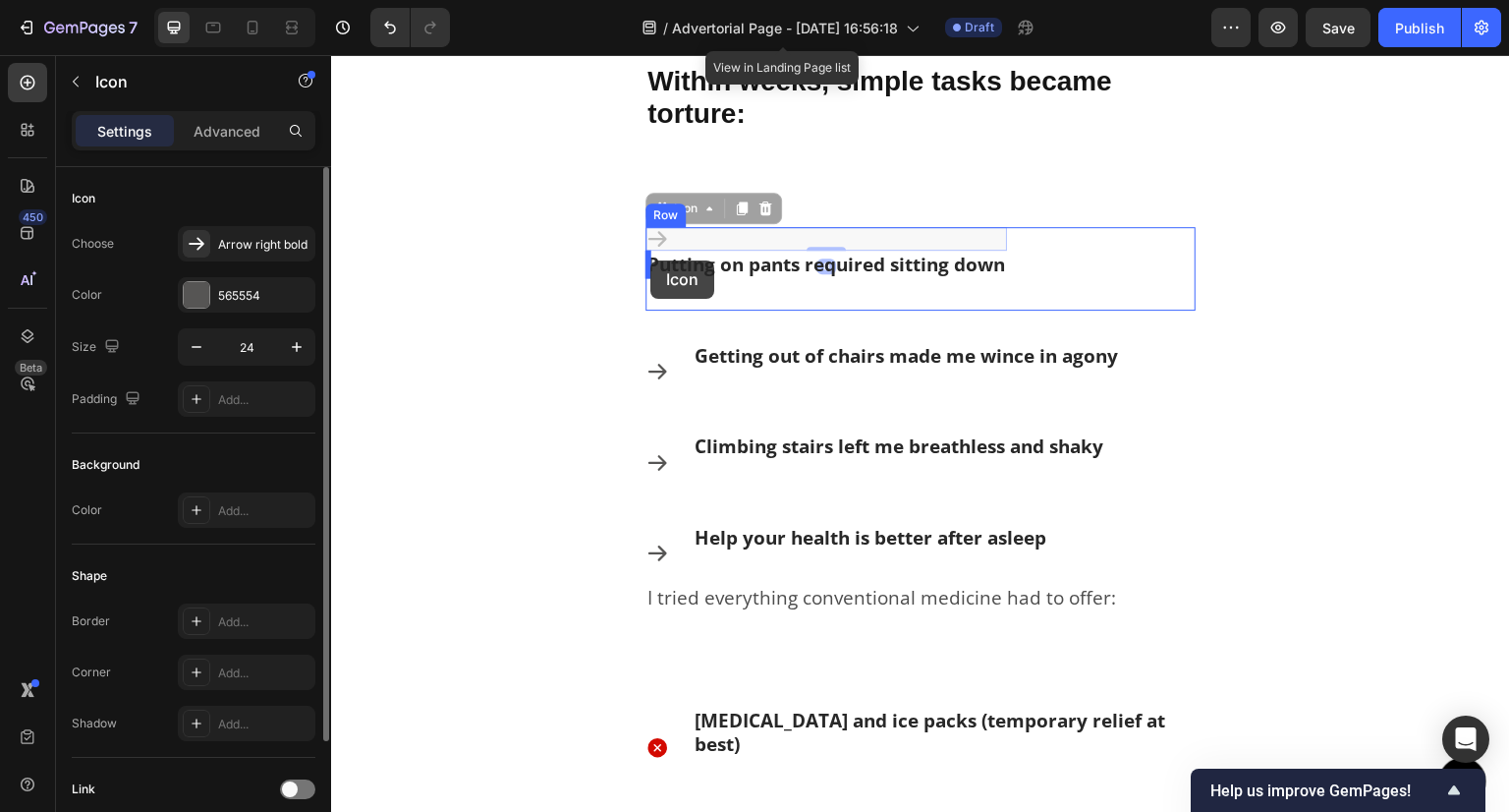
drag, startPoint x: 656, startPoint y: 238, endPoint x: 652, endPoint y: 260, distance: 22.4
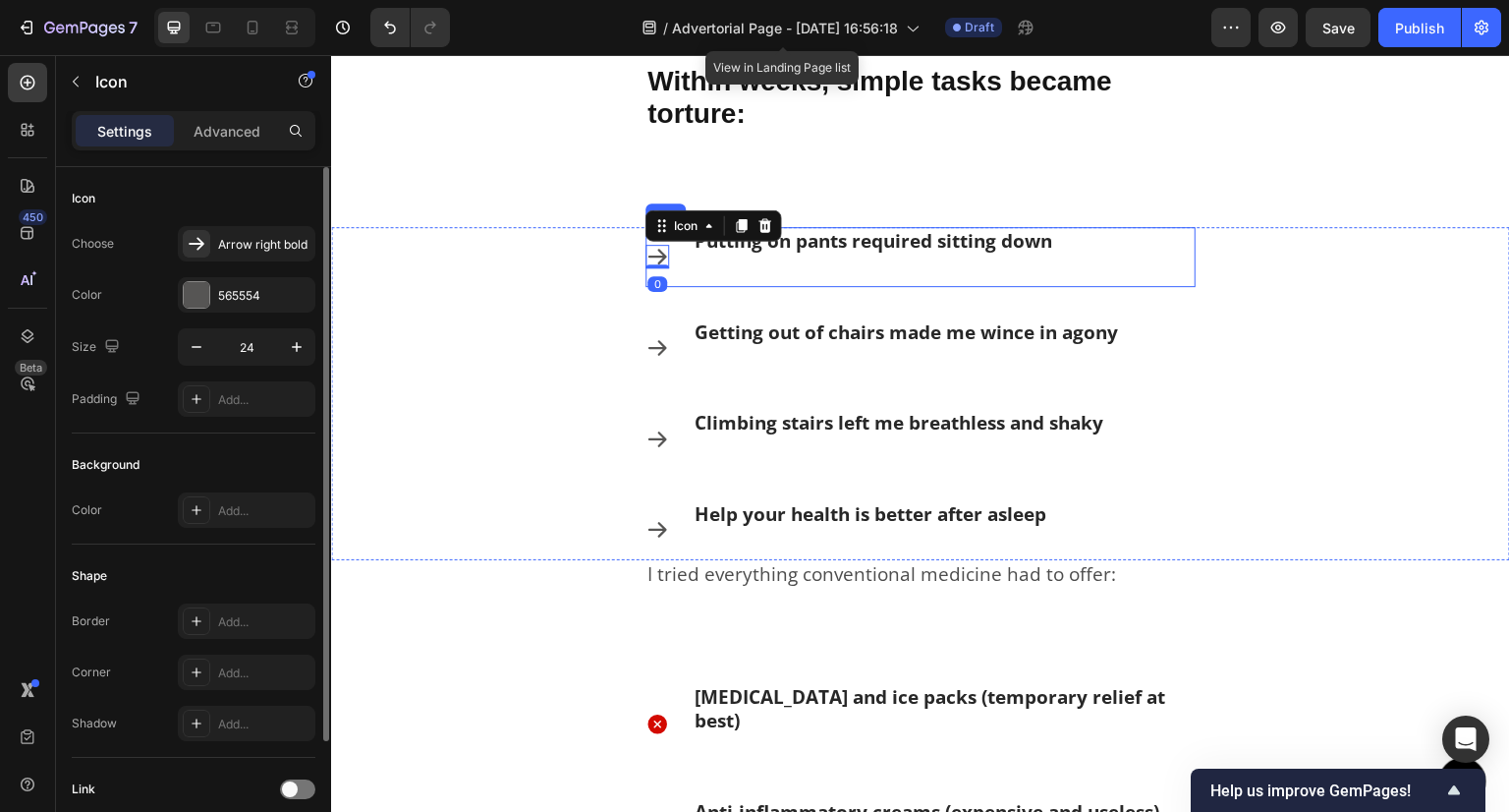
click at [769, 263] on div "Putting on pants required sitting down Text Block" at bounding box center [873, 257] width 361 height 60
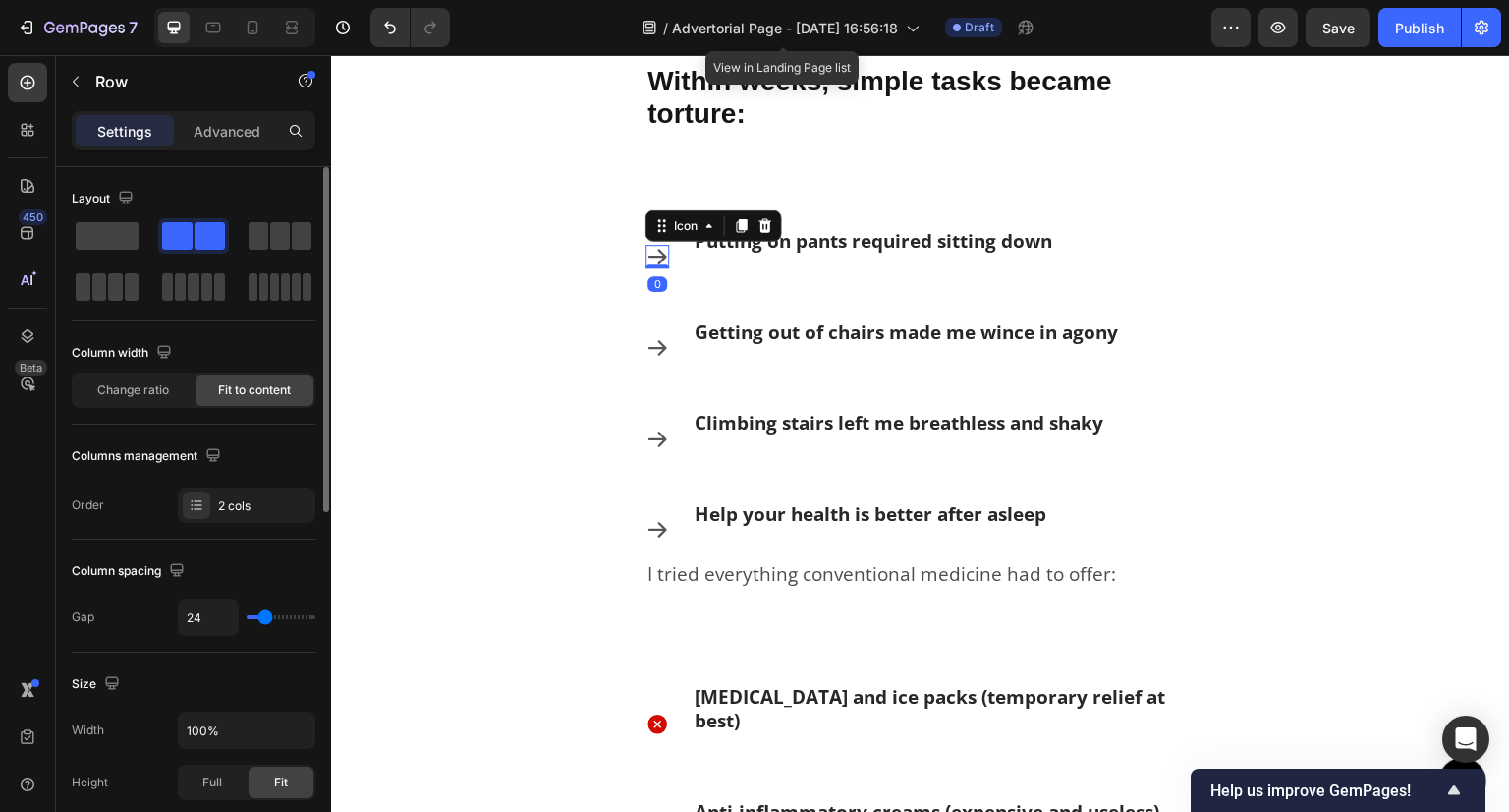
click at [660, 261] on icon at bounding box center [658, 257] width 19 height 16
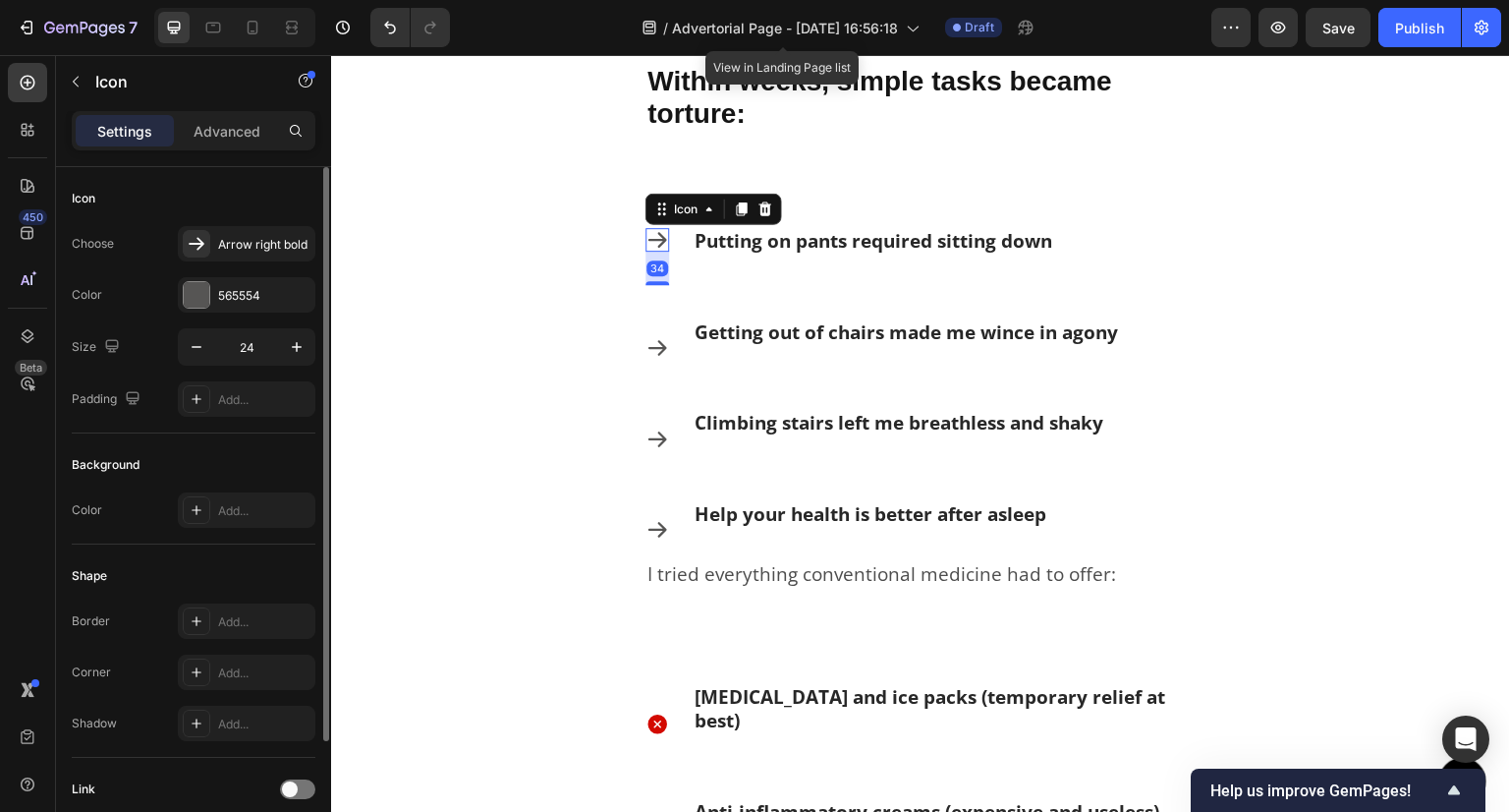
drag, startPoint x: 664, startPoint y: 266, endPoint x: 661, endPoint y: 298, distance: 32.1
click at [661, 298] on div "Icon 34 Putting on pants required sitting down Text Block Row Icon Getting out …" at bounding box center [920, 394] width 550 height 333
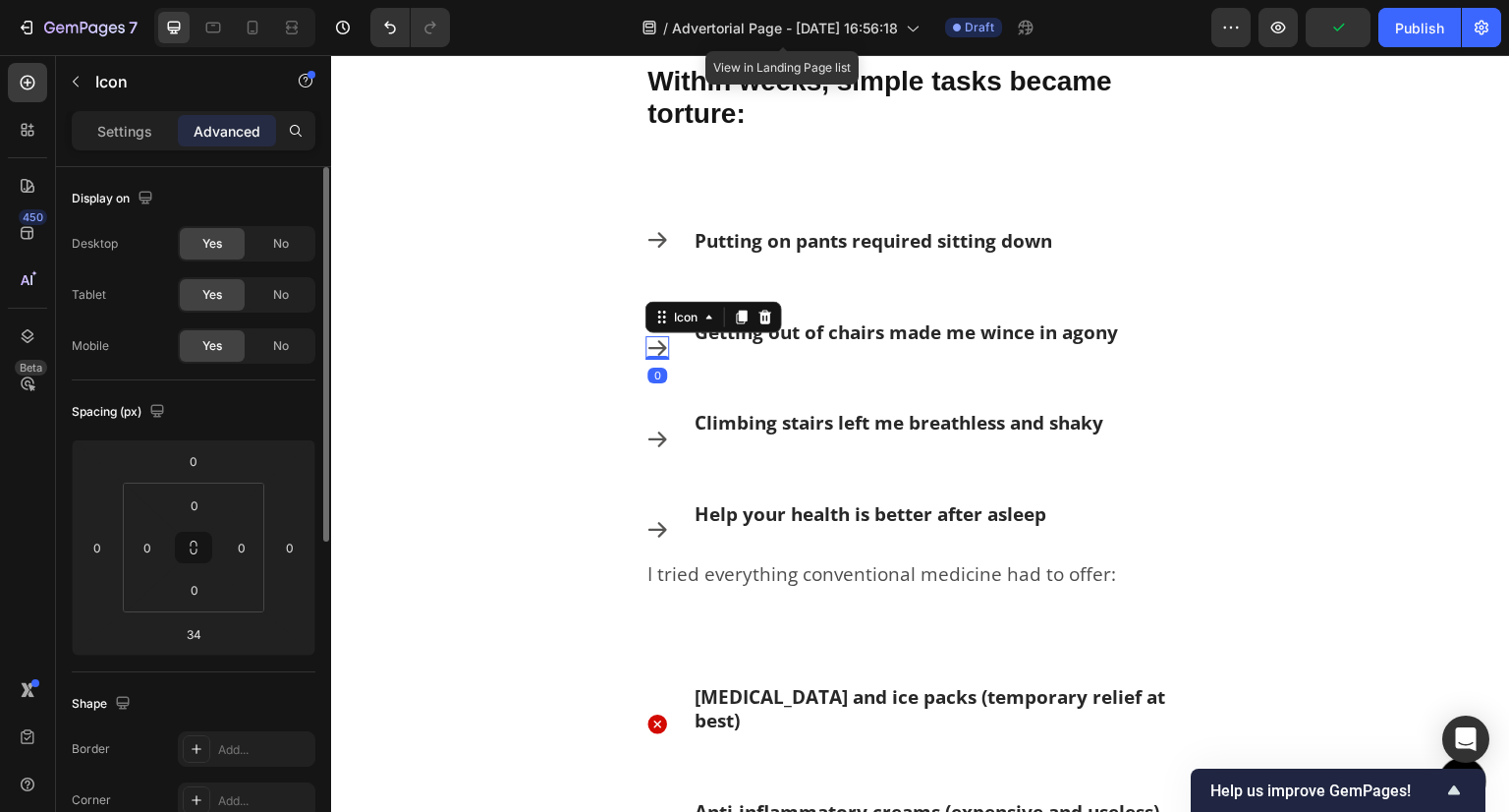
click at [656, 344] on icon at bounding box center [658, 347] width 24 height 24
drag, startPoint x: 656, startPoint y: 352, endPoint x: 666, endPoint y: 386, distance: 35.4
click at [666, 386] on div "Icon Putting on pants required sitting down Text Block Row Icon 34 Getting out …" at bounding box center [920, 394] width 550 height 333
type input "34"
click at [652, 438] on icon at bounding box center [658, 439] width 19 height 16
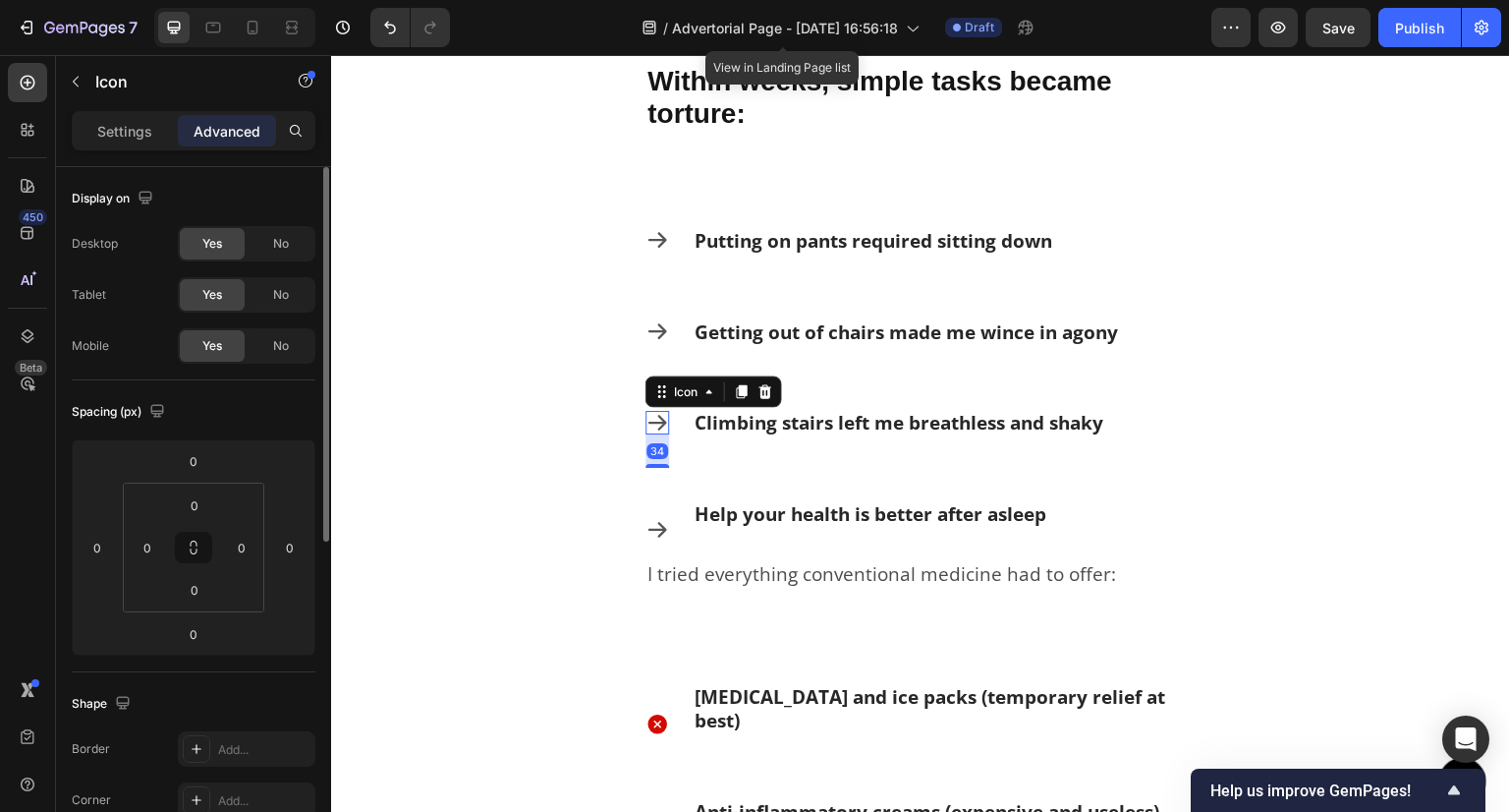
drag, startPoint x: 661, startPoint y: 447, endPoint x: 655, endPoint y: 480, distance: 33.5
click at [655, 480] on div "Icon Putting on pants required sitting down Text Block Row Icon Getting out of …" at bounding box center [920, 394] width 550 height 333
type input "34"
click at [660, 532] on icon at bounding box center [658, 530] width 24 height 24
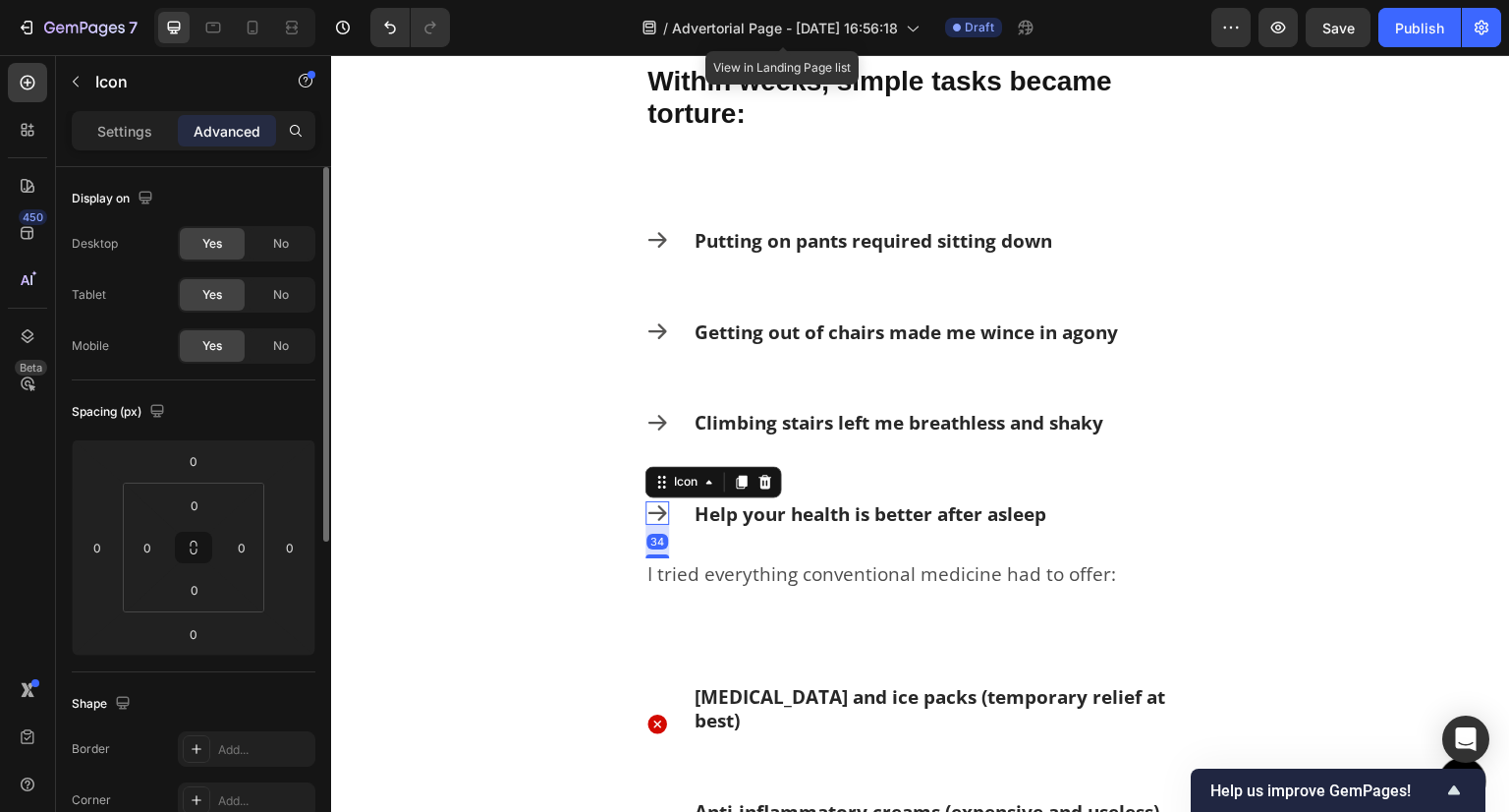
drag, startPoint x: 658, startPoint y: 535, endPoint x: 657, endPoint y: 570, distance: 35.0
click at [657, 570] on div "Icon Putting on pants required sitting down Text Block Row Icon Getting out of …" at bounding box center [920, 423] width 1179 height 393
type input "34"
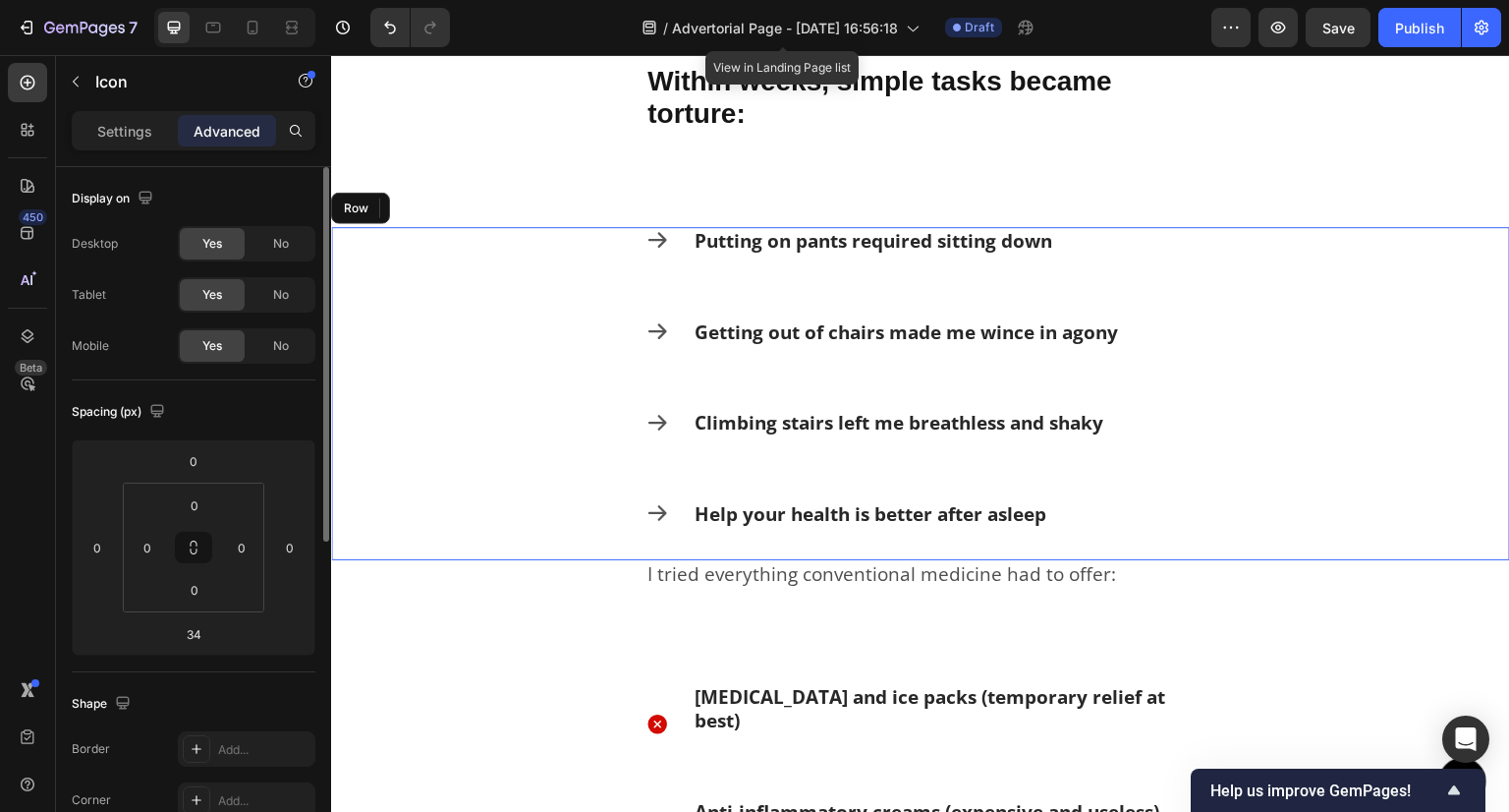
click at [559, 525] on div "Icon Putting on pants required sitting down Text Block Row Icon Getting out of …" at bounding box center [920, 394] width 1179 height 333
click at [263, 27] on div at bounding box center [253, 28] width 31 height 31
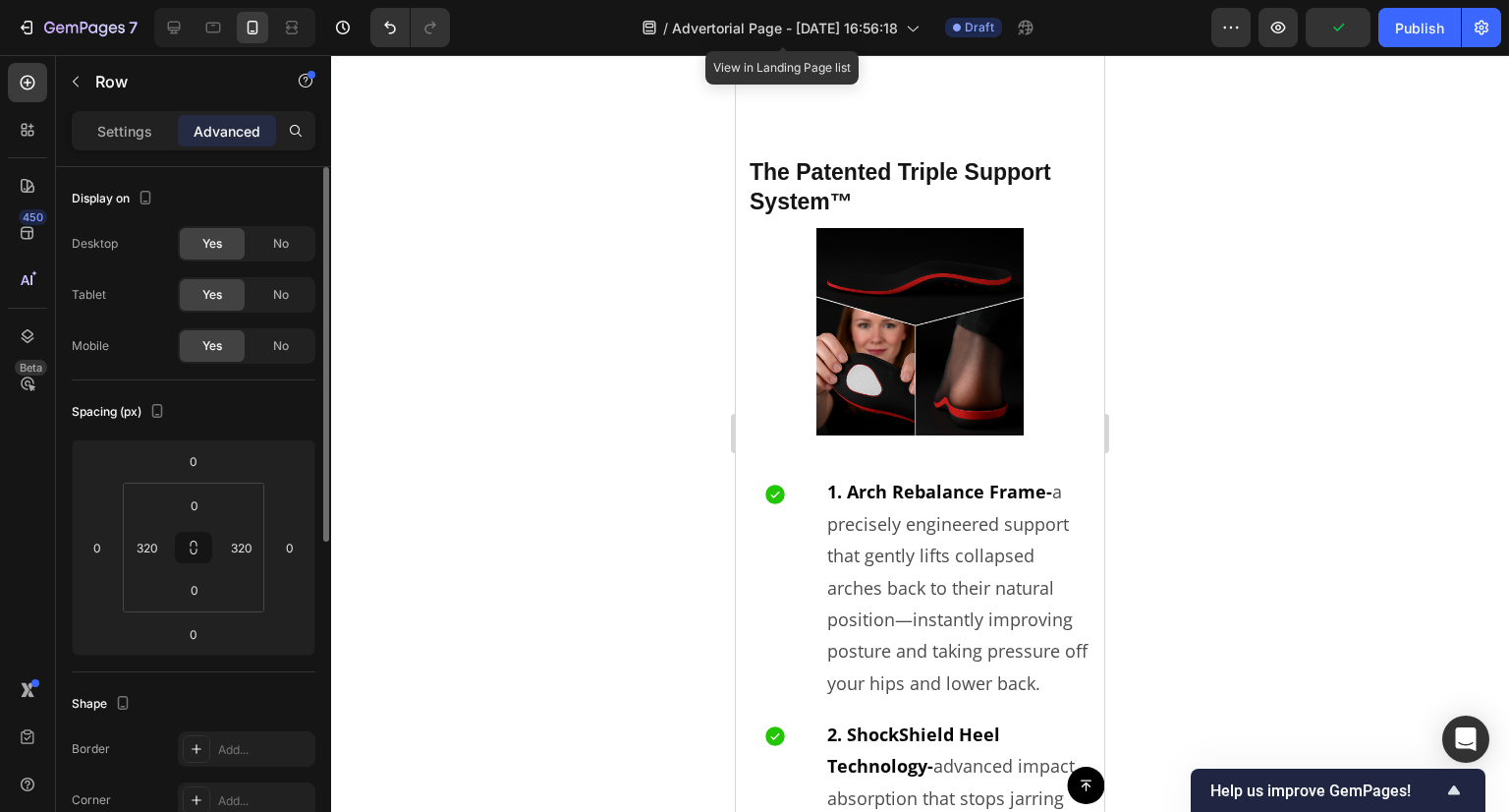
scroll to position [11496, 0]
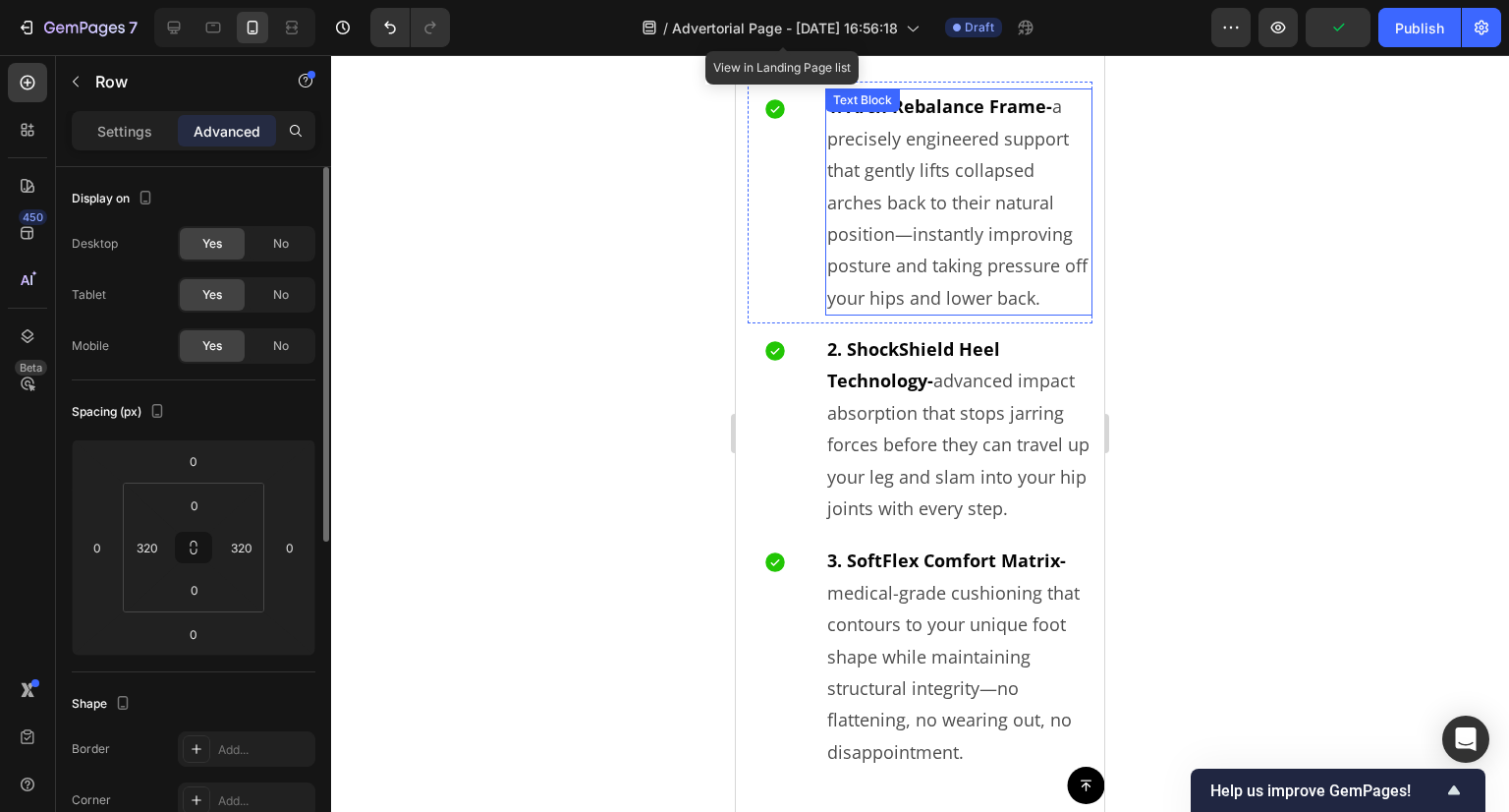
click at [986, 198] on p "1. Arch Rebalance Frame- a precisely engineered support that gently lifts colla…" at bounding box center [960, 202] width 265 height 223
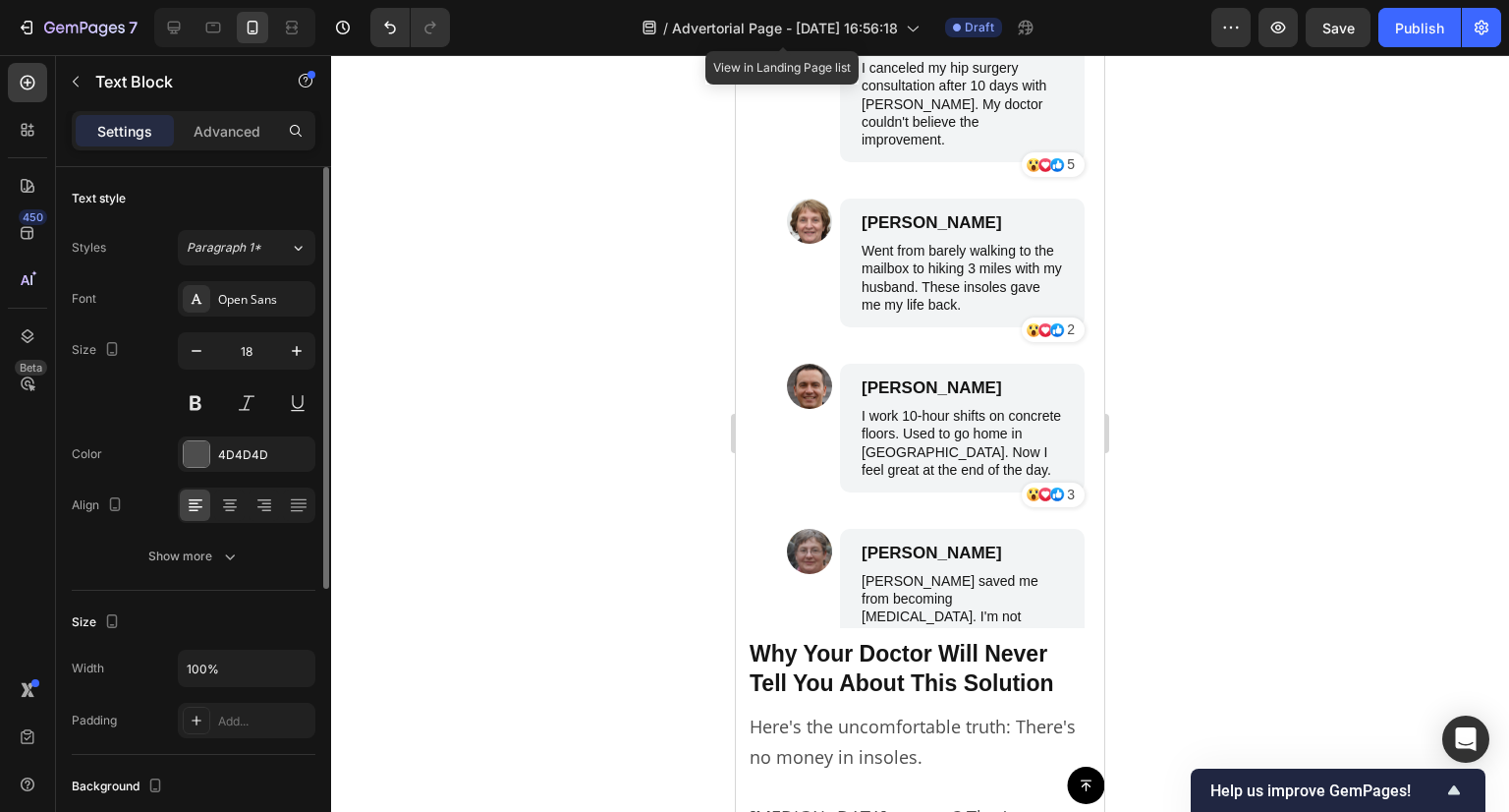
scroll to position [12773, 0]
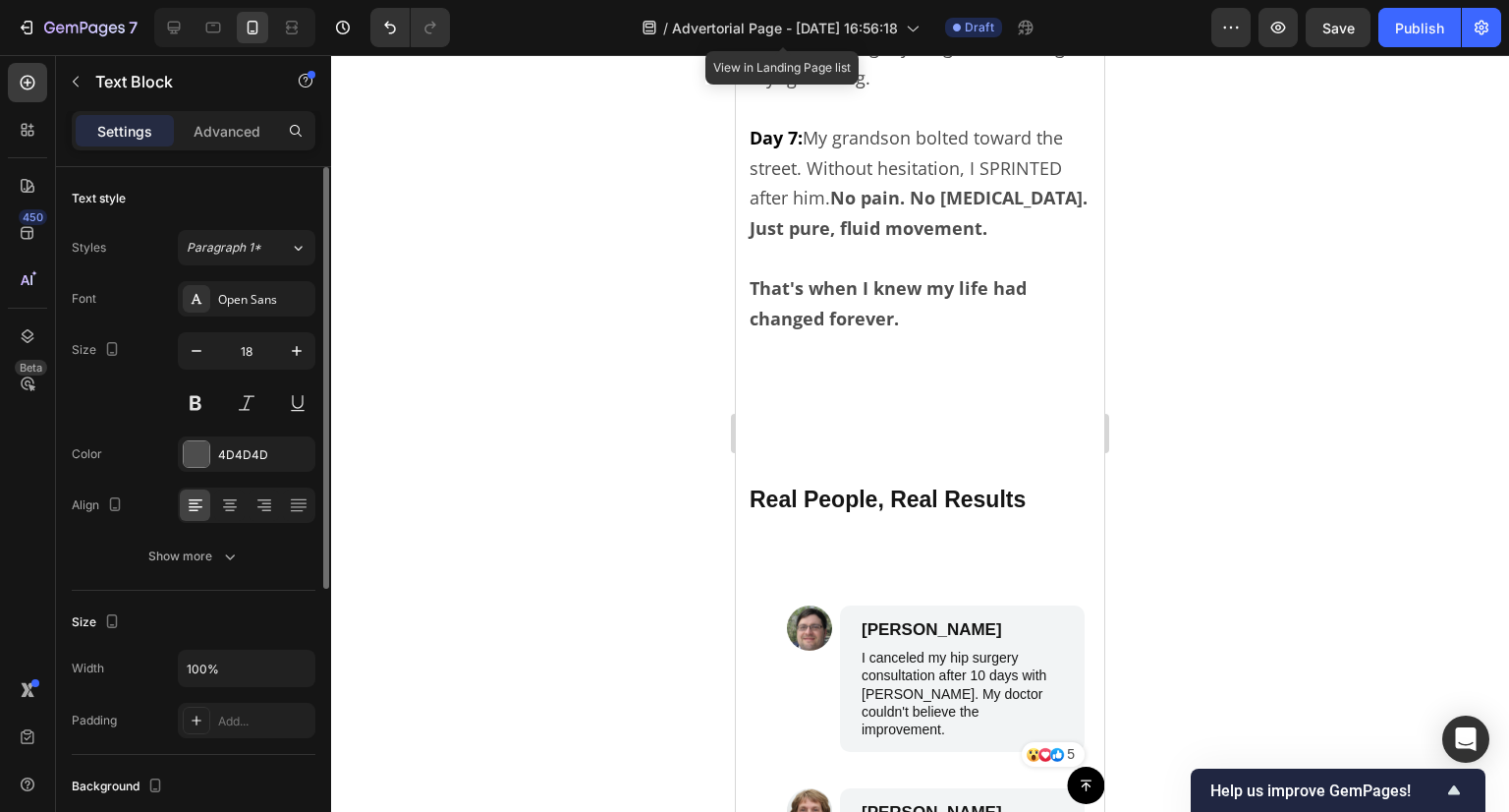
click at [902, 243] on p "Day 7: My grandson bolted toward the street. Without hesitation, I SPRINTED aft…" at bounding box center [920, 167] width 341 height 151
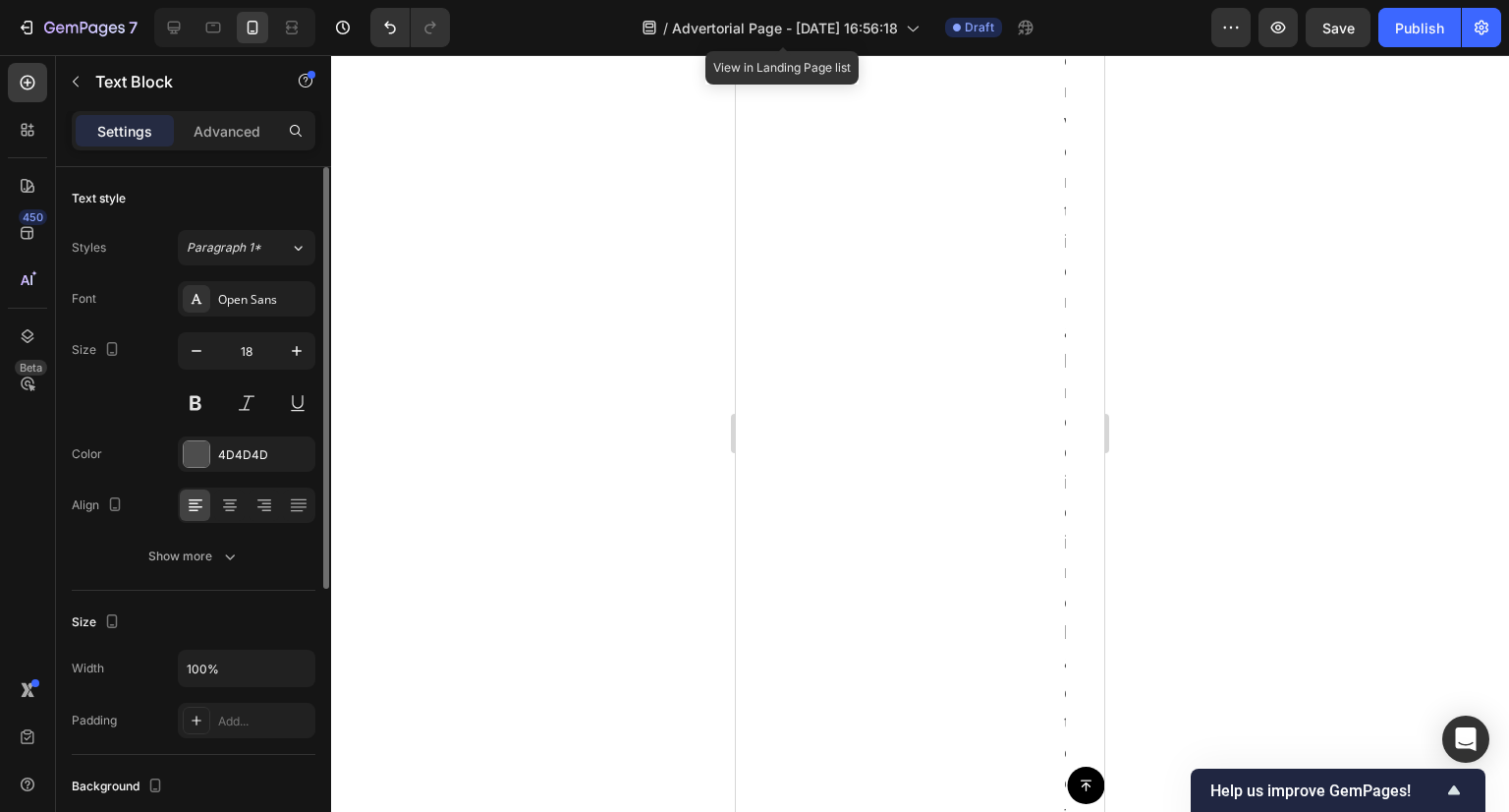
click at [888, 415] on div "I tried everything conventional medicine had to offer: Text Block" at bounding box center [1062, 241] width 629 height 1417
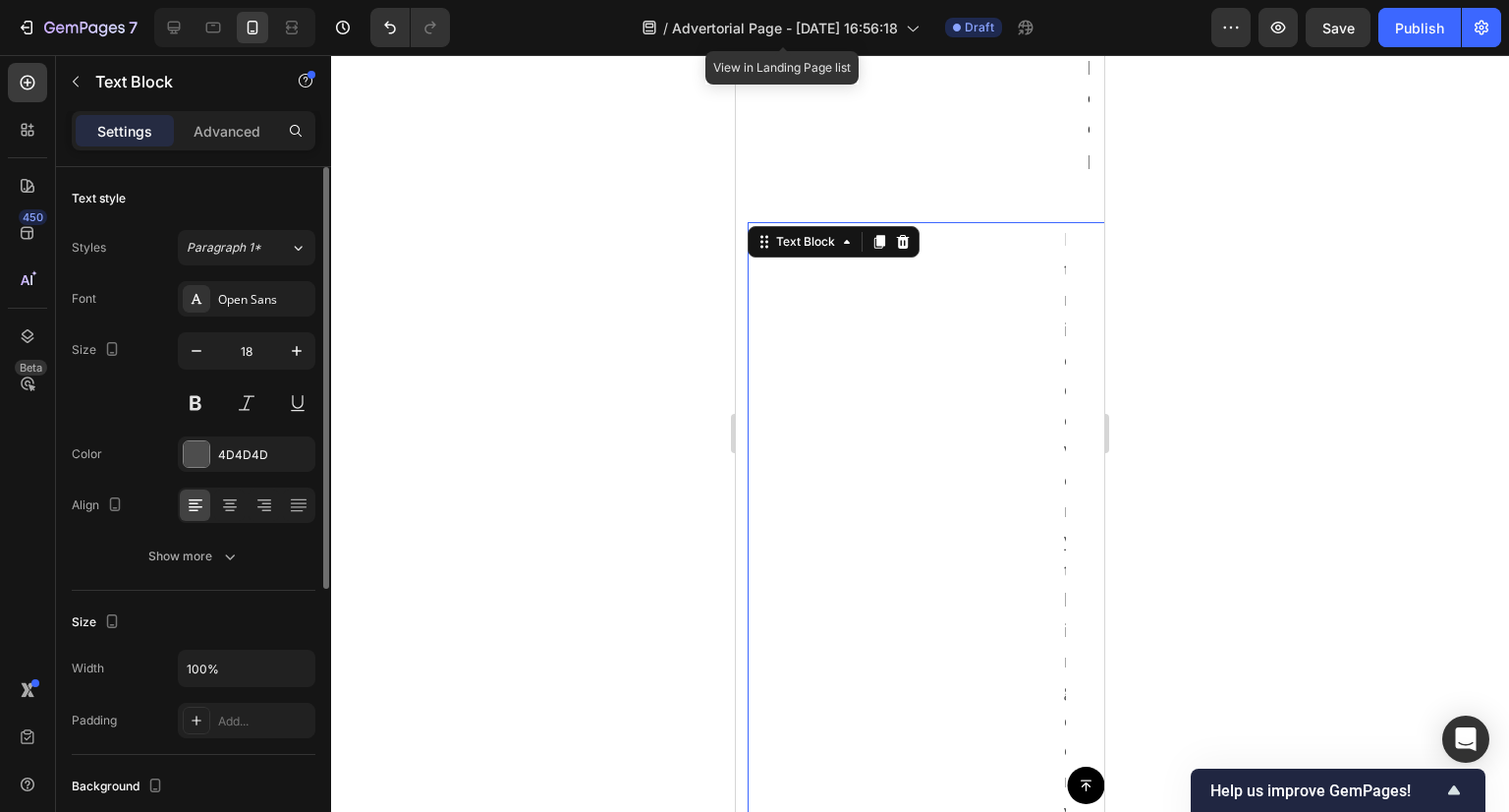
scroll to position [6721, 0]
click at [183, 135] on div "Advanced" at bounding box center [227, 131] width 98 height 31
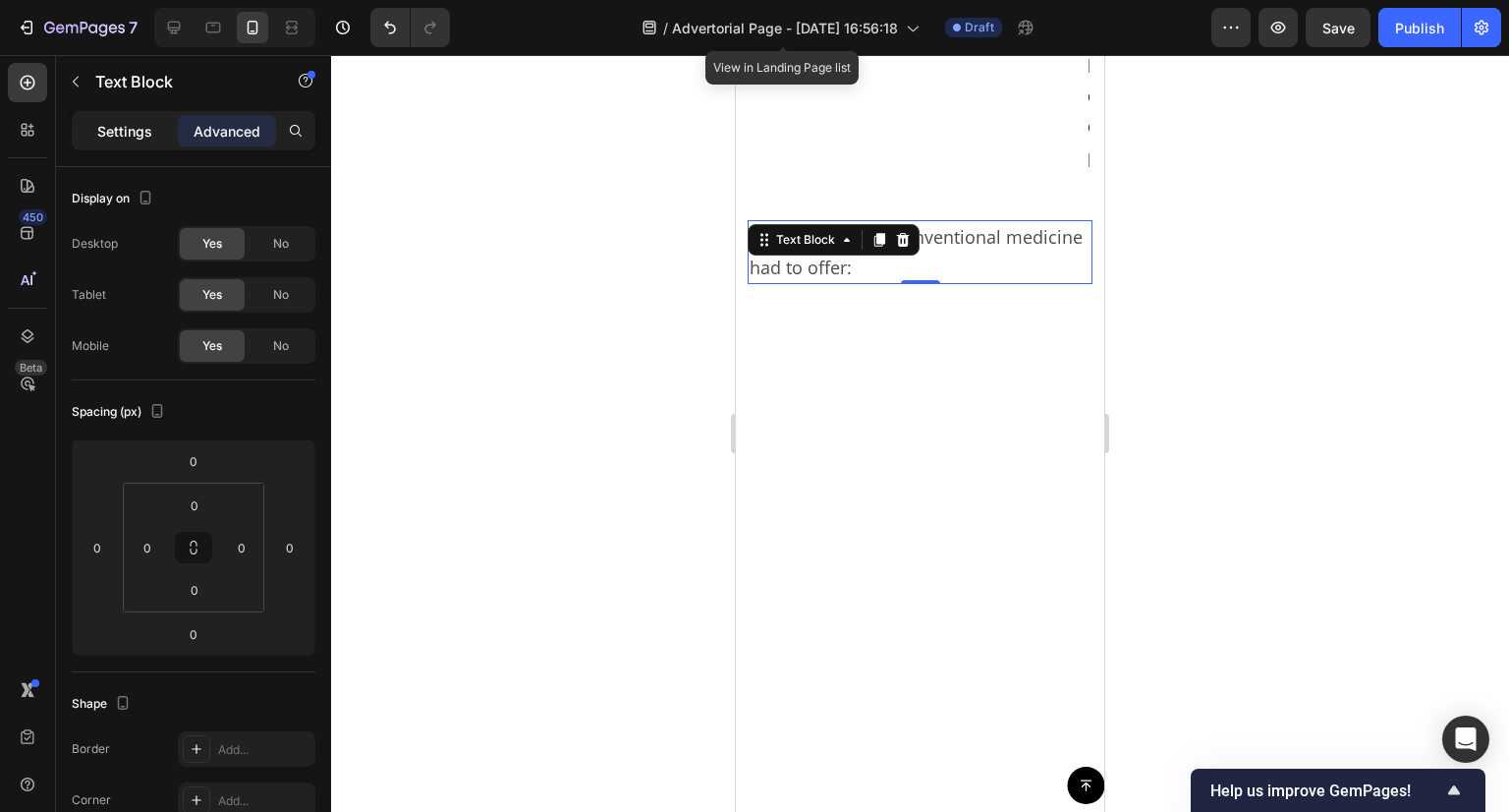
click at [133, 126] on p "Settings" at bounding box center [125, 131] width 55 height 21
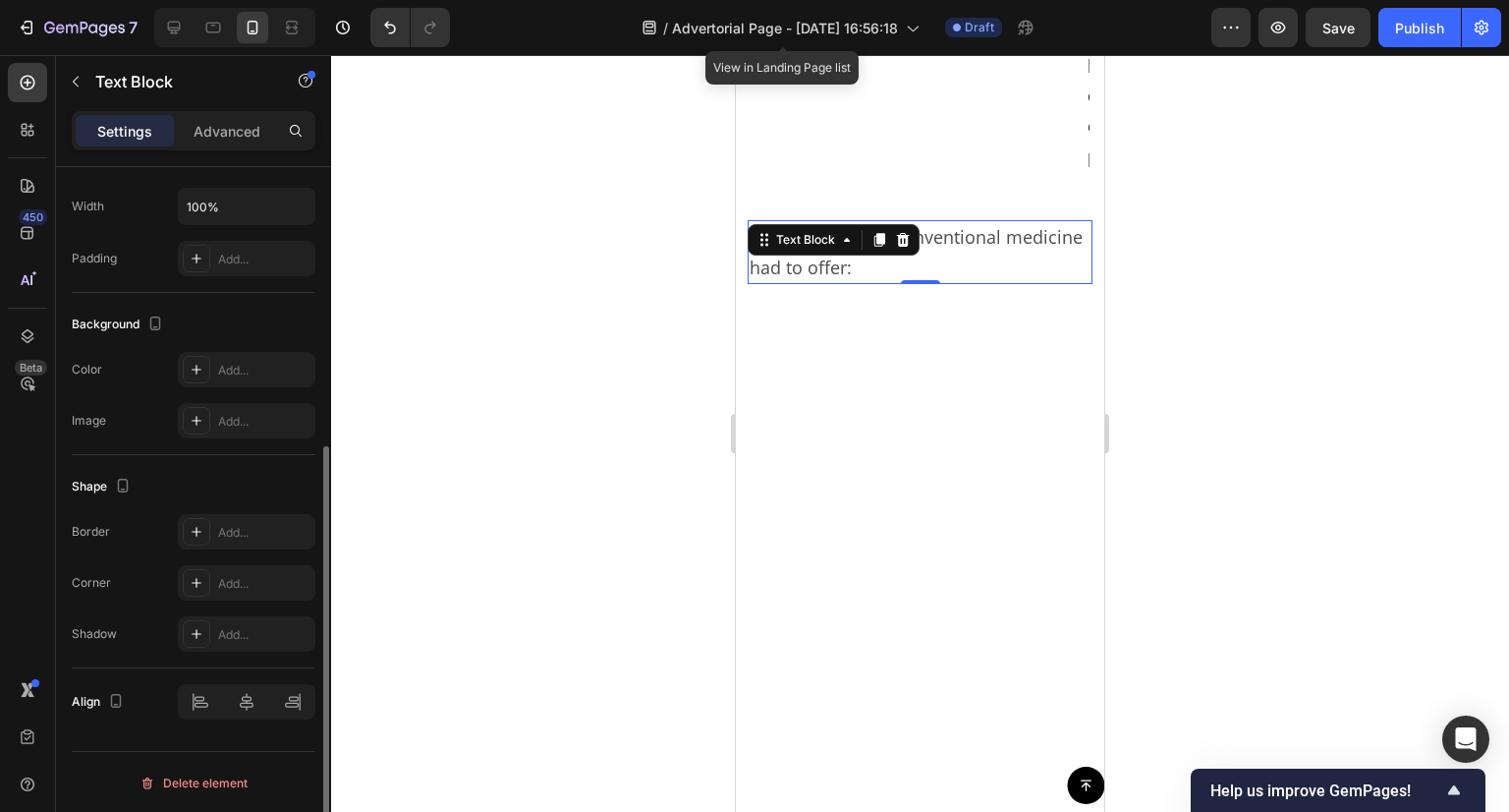
scroll to position [0, 0]
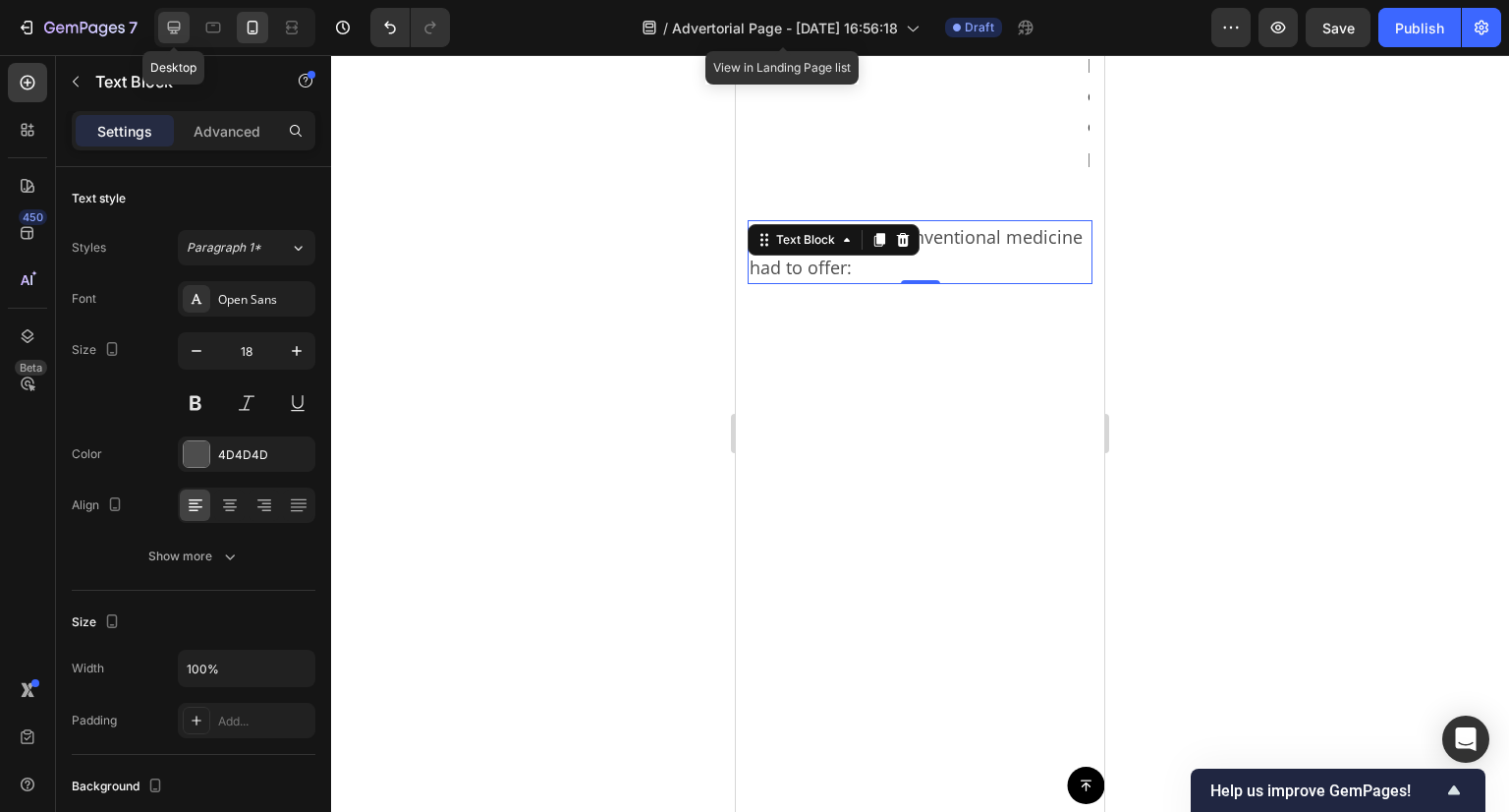
click at [173, 20] on icon at bounding box center [174, 28] width 20 height 20
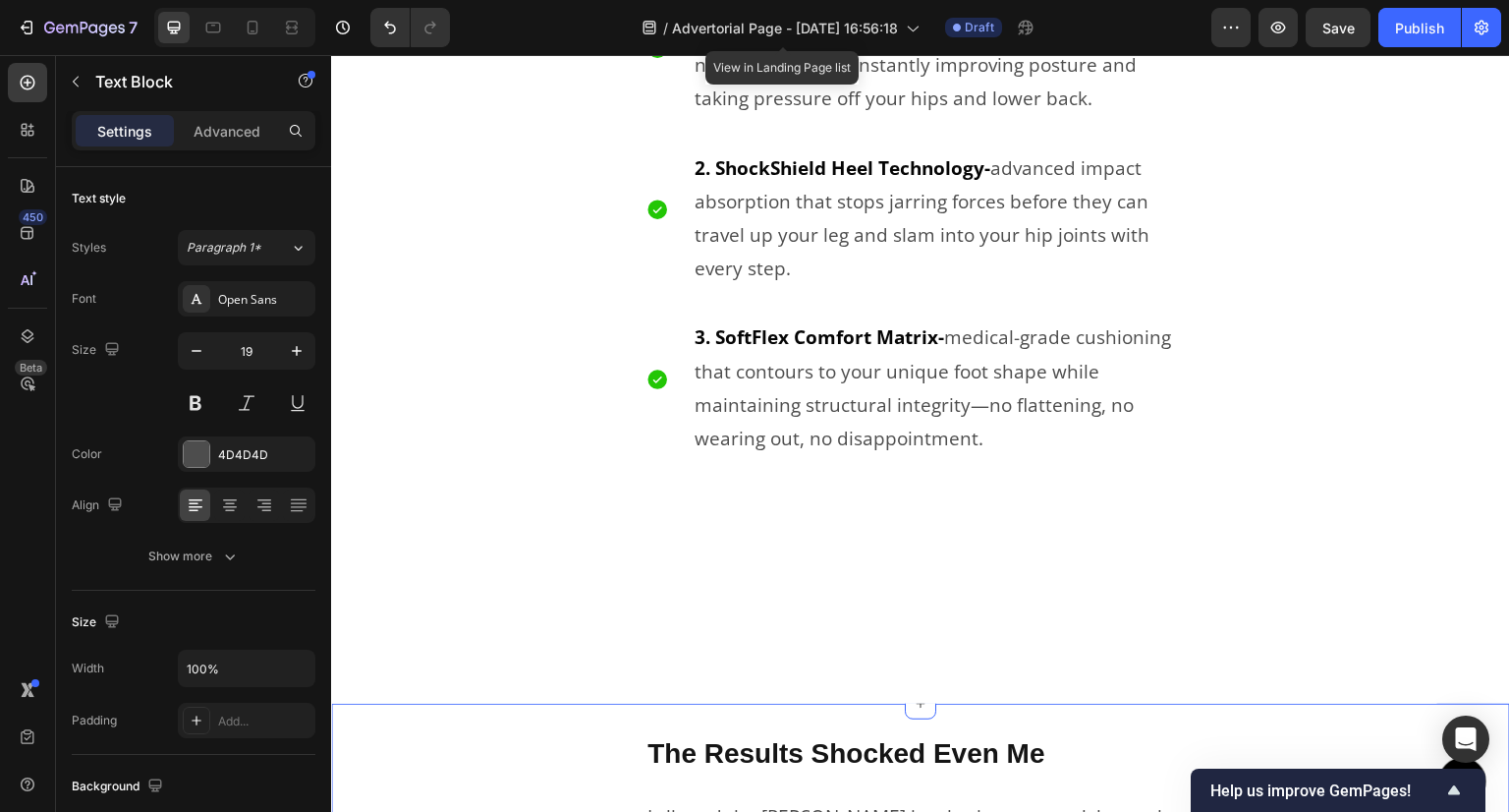
scroll to position [6211, 0]
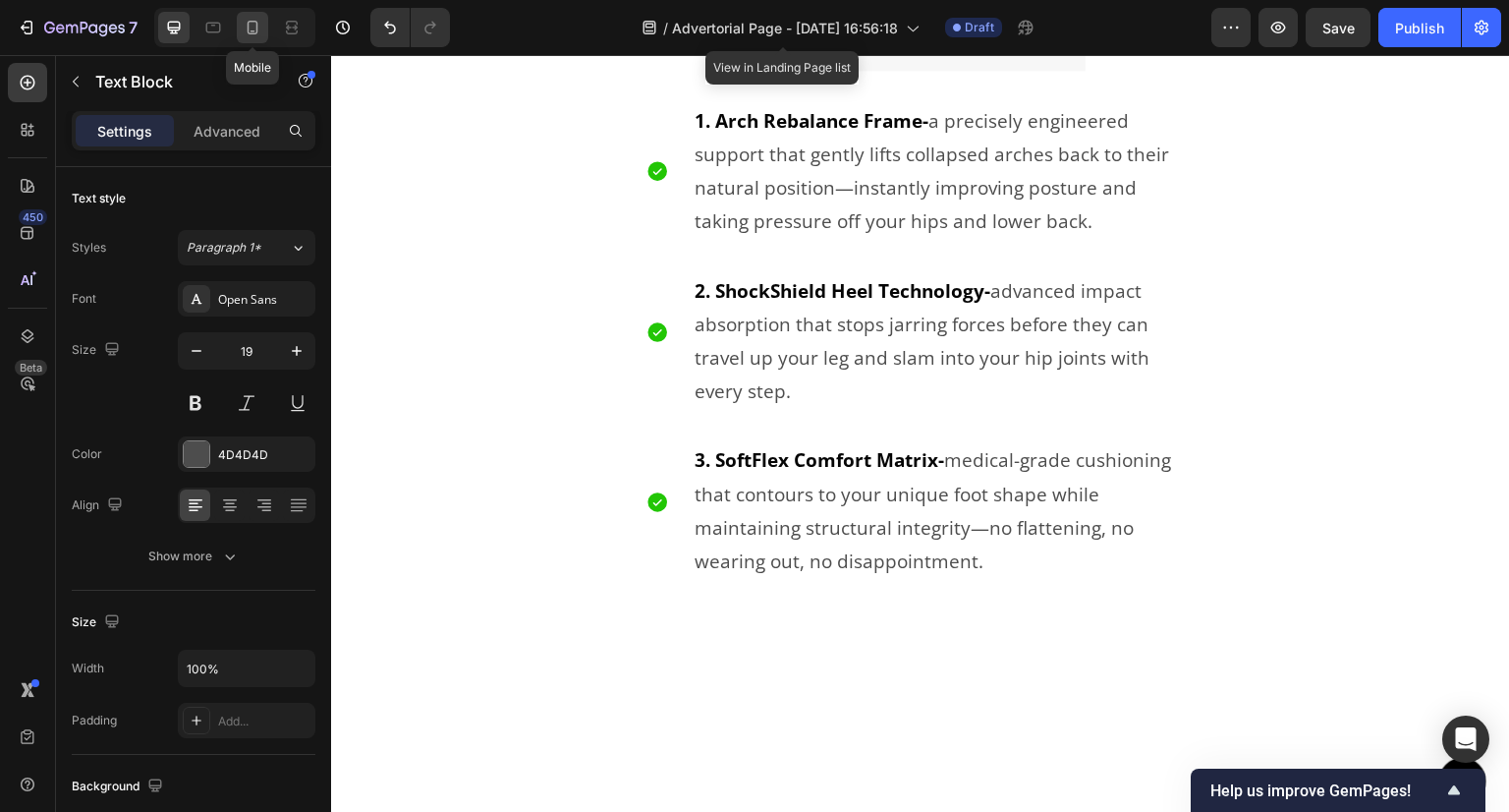
click at [246, 26] on icon at bounding box center [253, 28] width 20 height 20
type input "18"
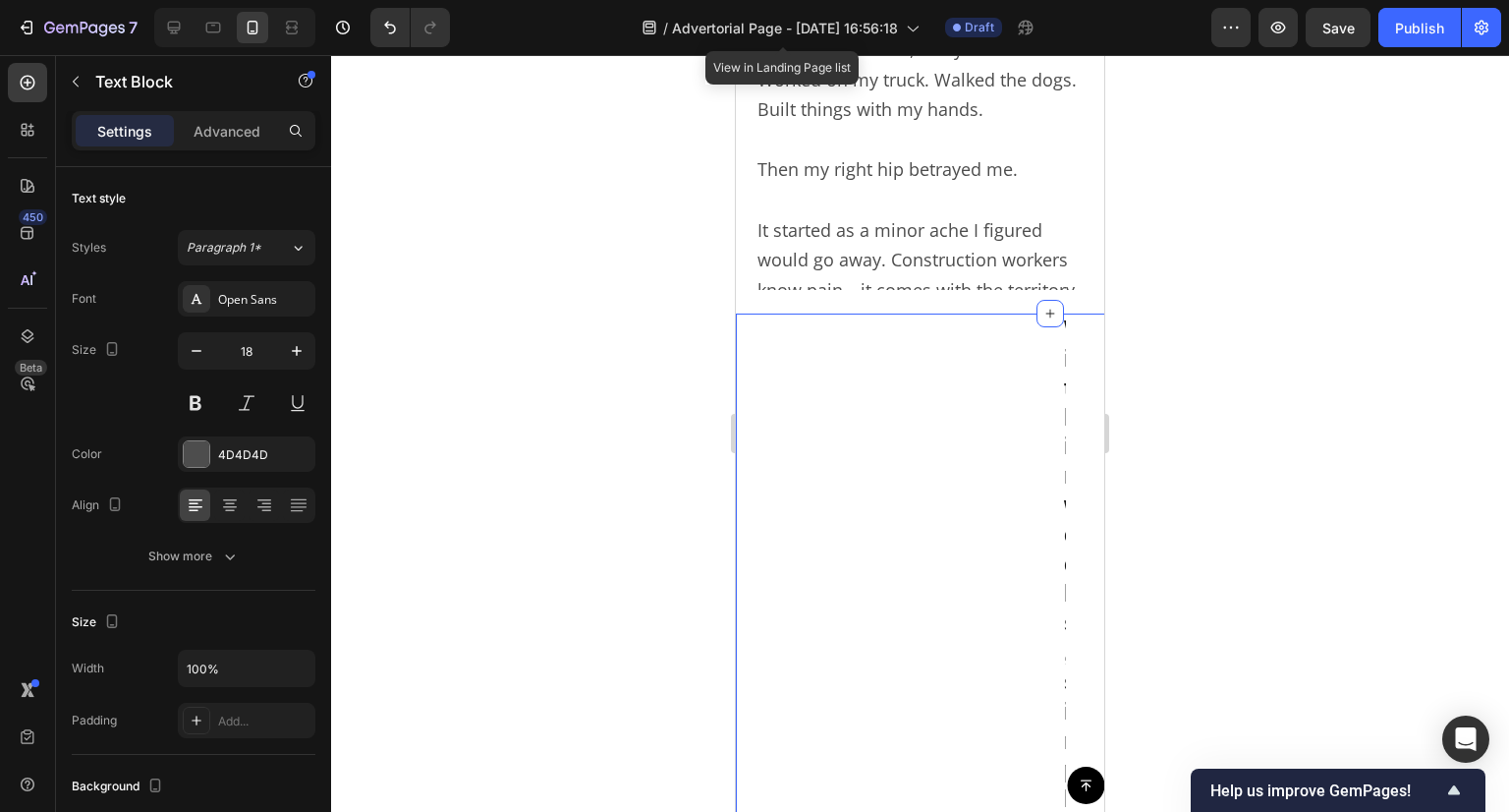
scroll to position [1105, 0]
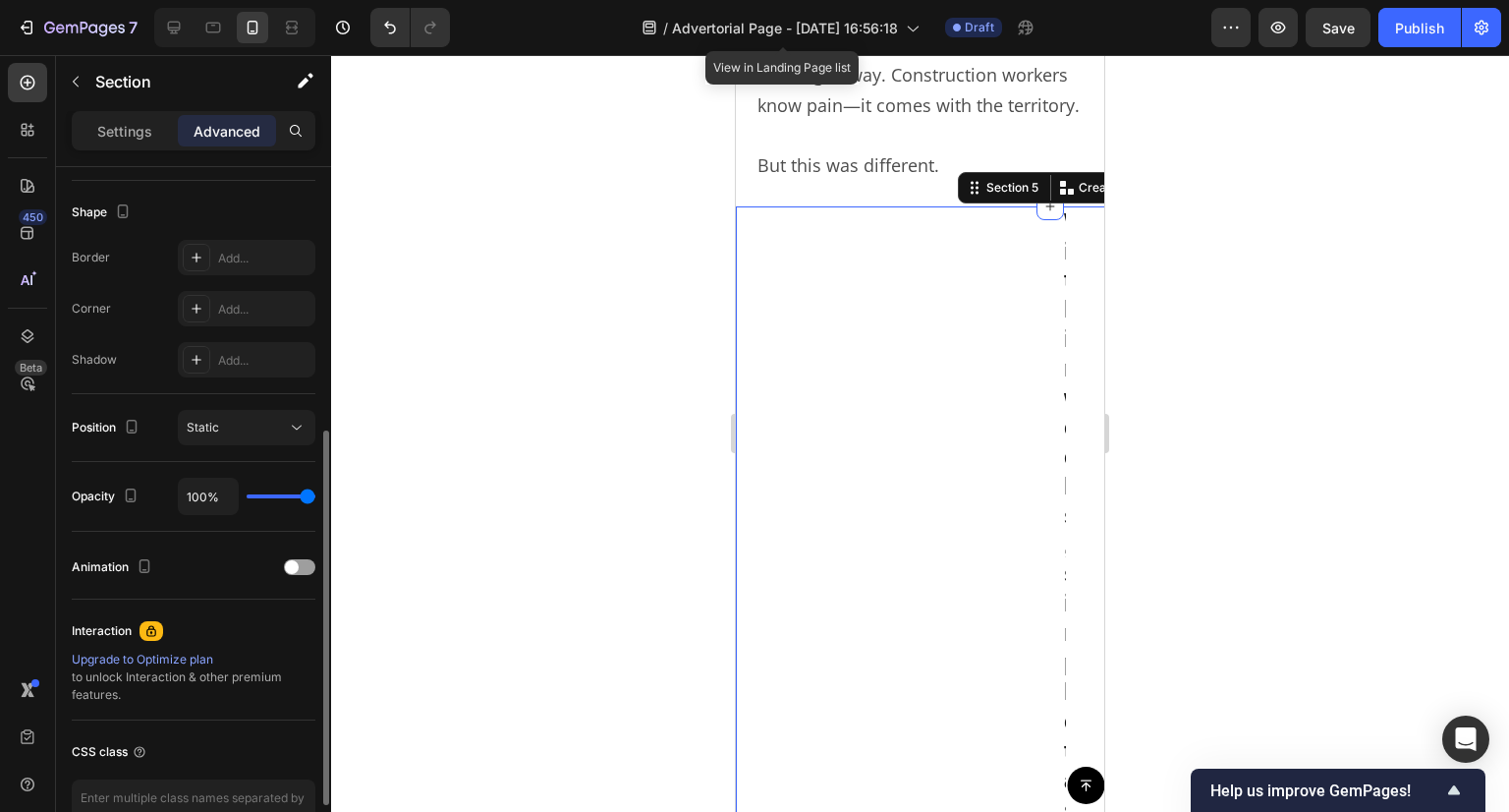
scroll to position [0, 0]
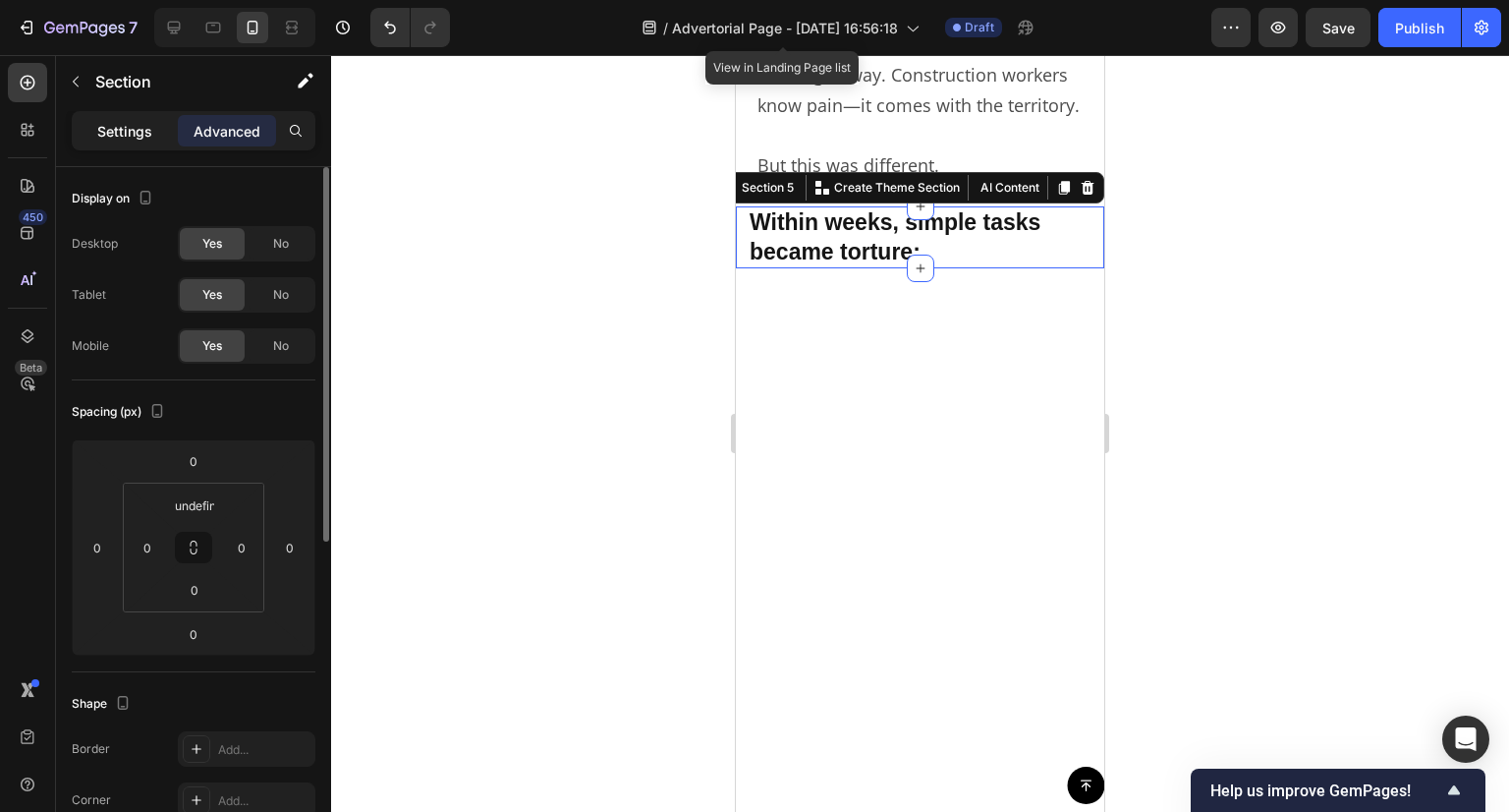
click at [127, 126] on p "Settings" at bounding box center [125, 131] width 55 height 21
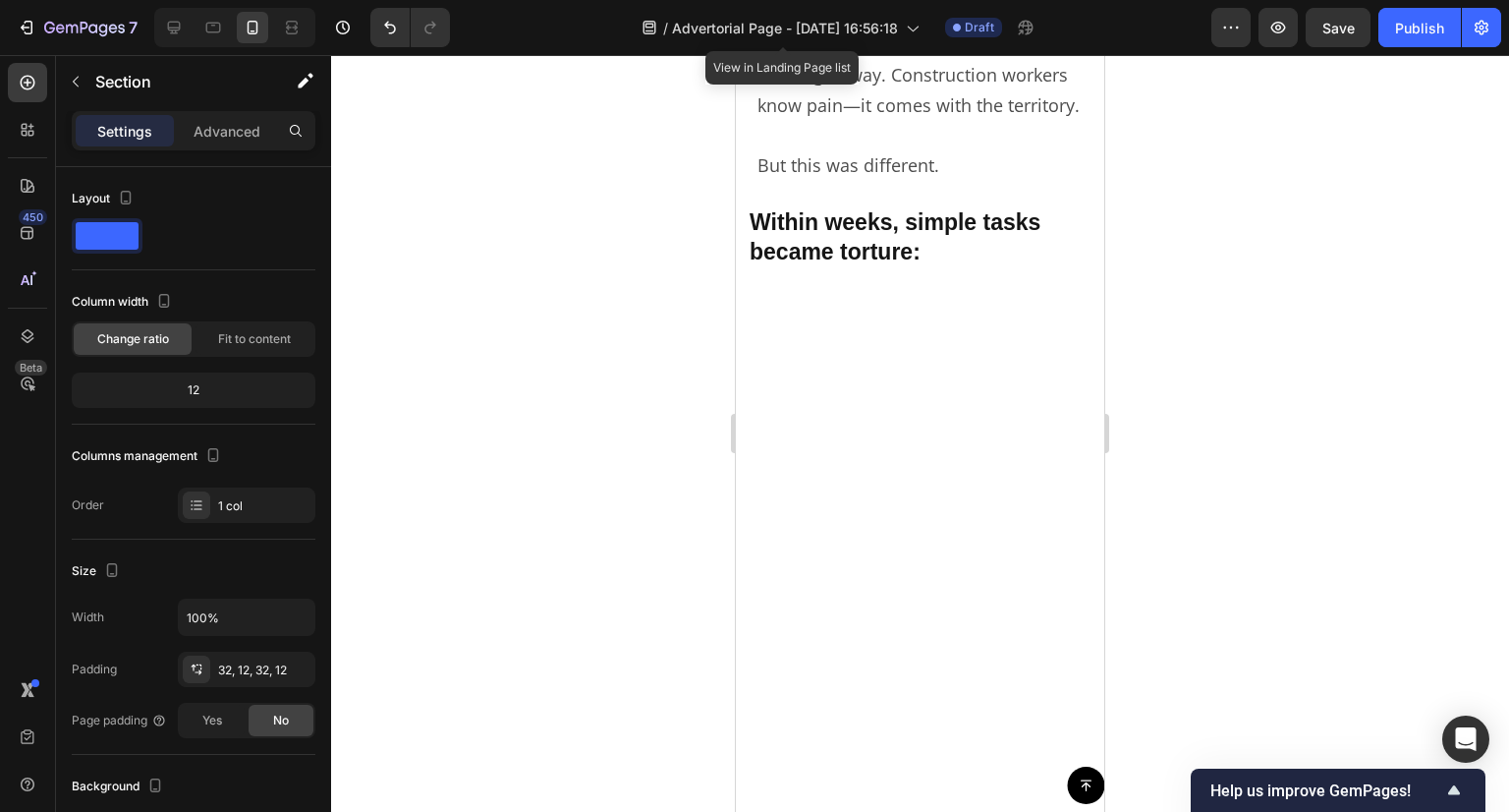
click at [1000, 444] on div at bounding box center [920, 553] width 368 height 570
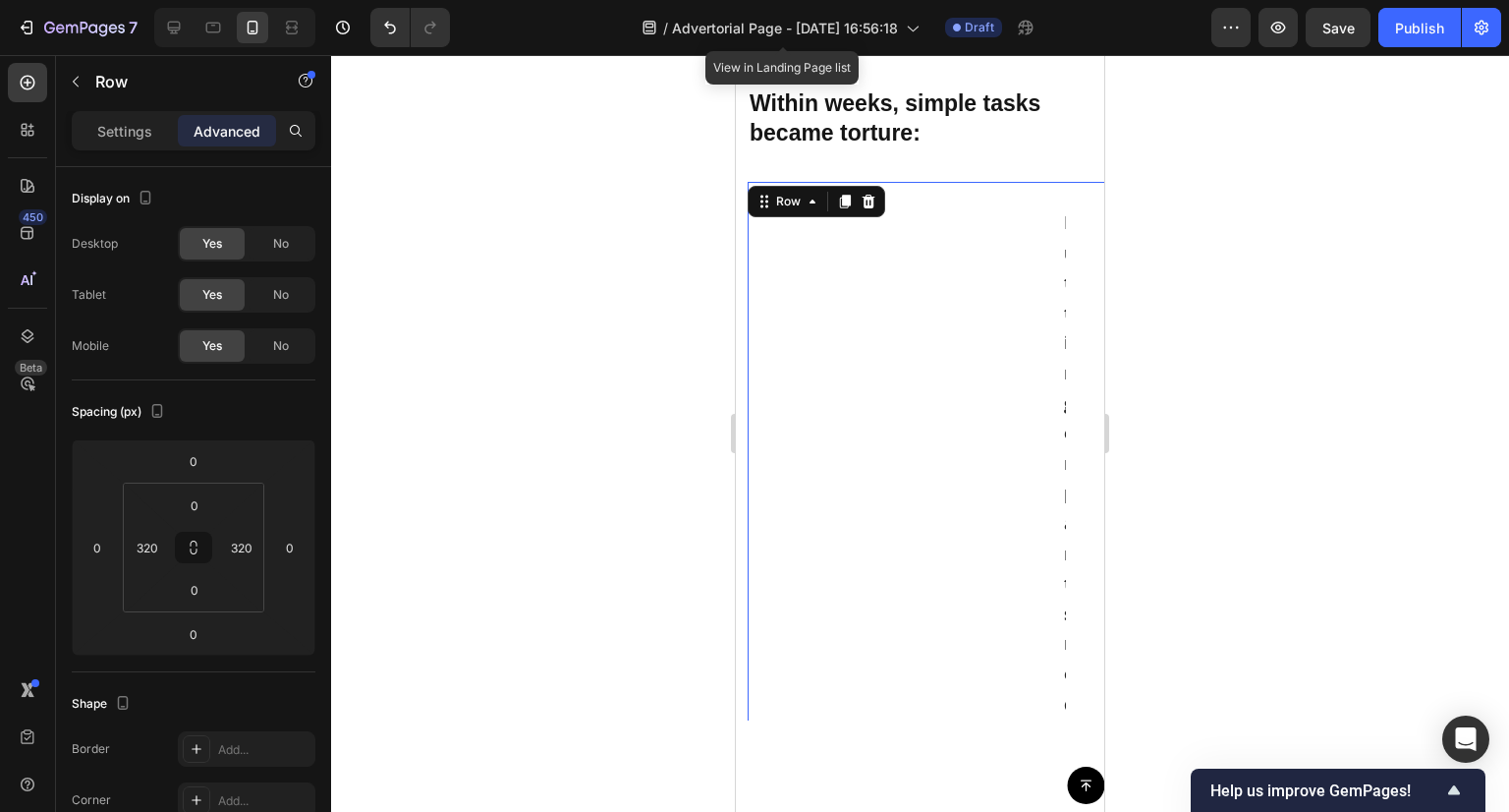
scroll to position [1302, 0]
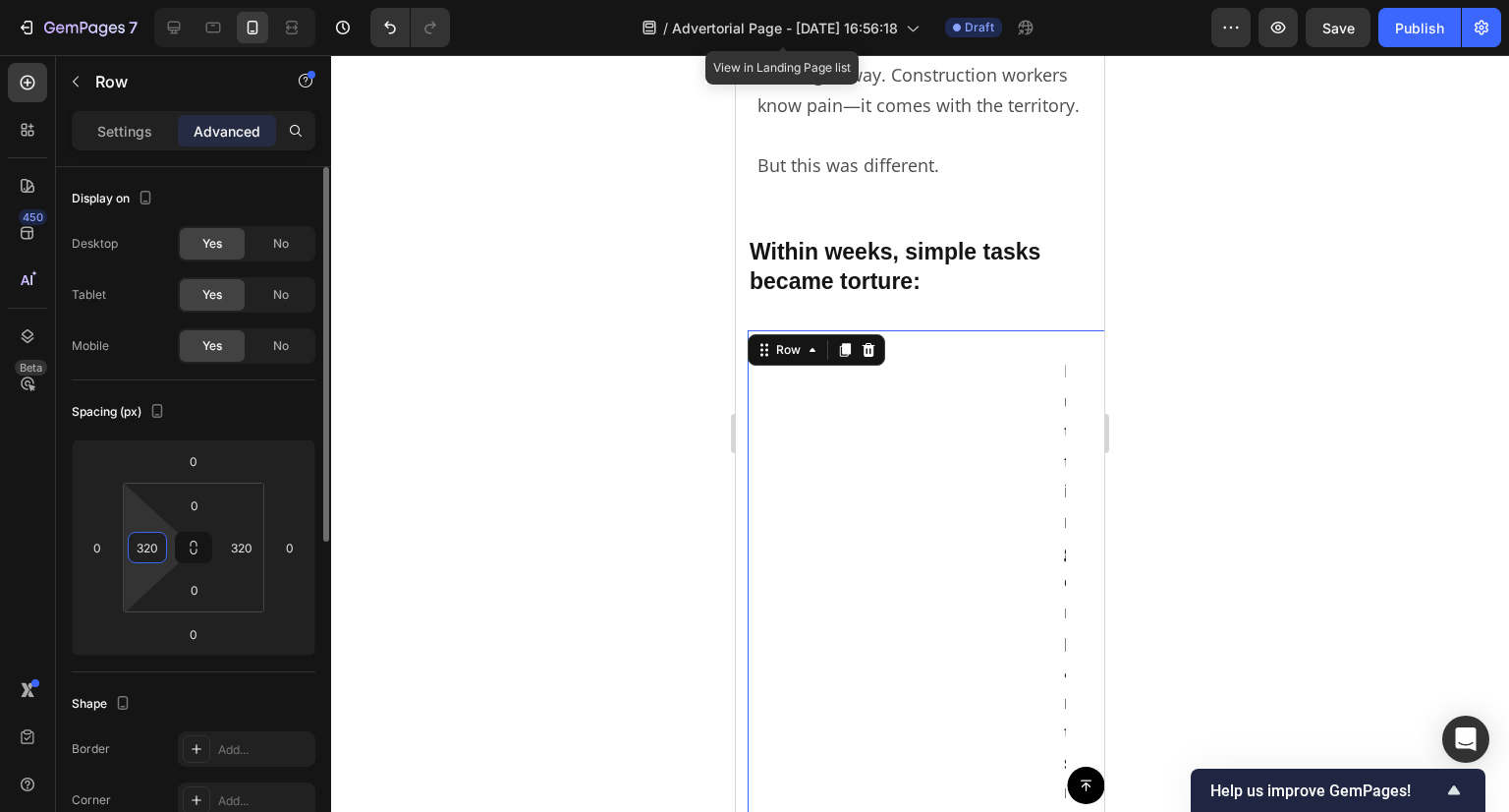
click at [144, 550] on input "320" at bounding box center [148, 547] width 30 height 30
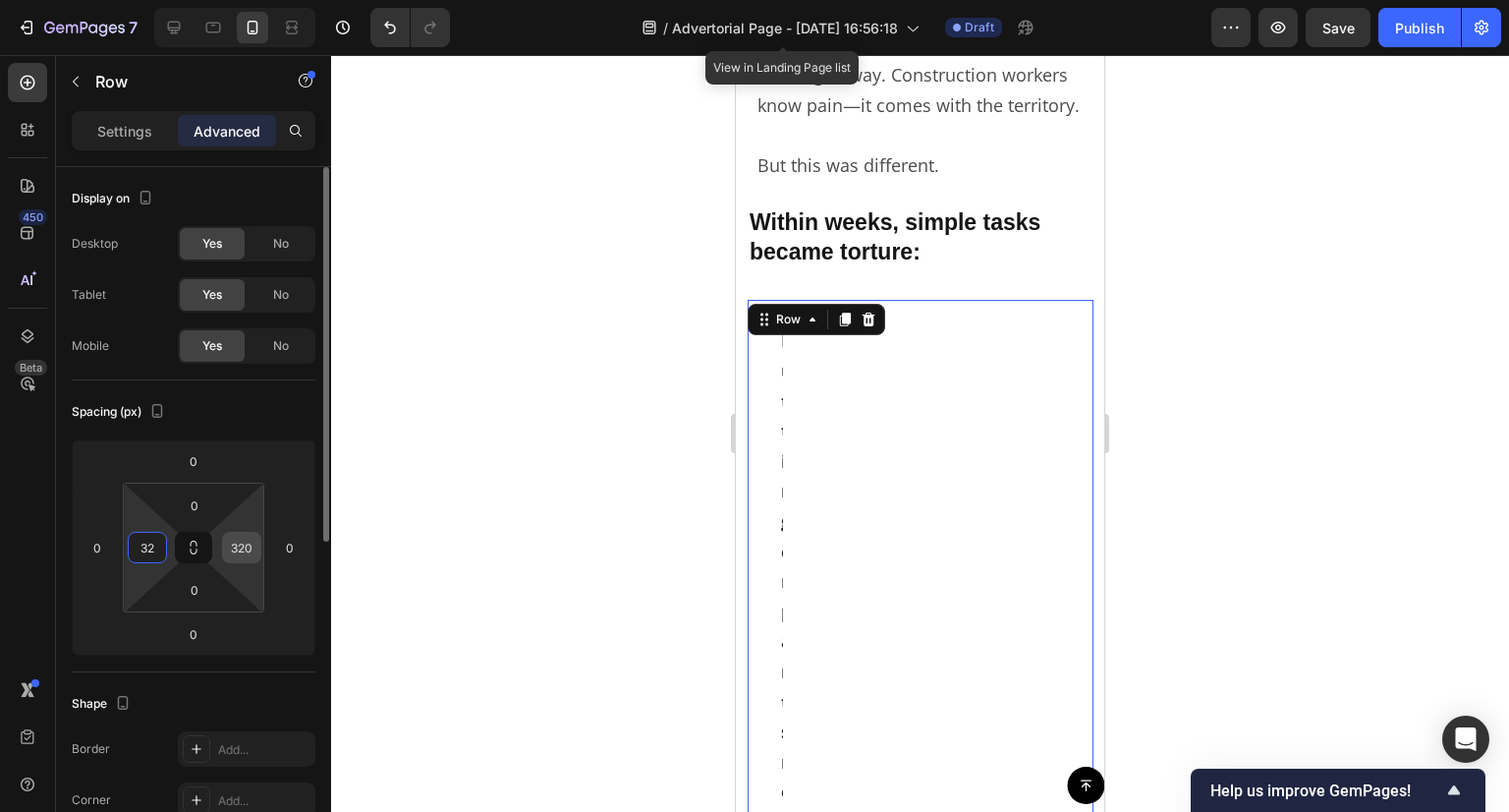
type input "32"
click at [255, 539] on input "320" at bounding box center [242, 547] width 30 height 30
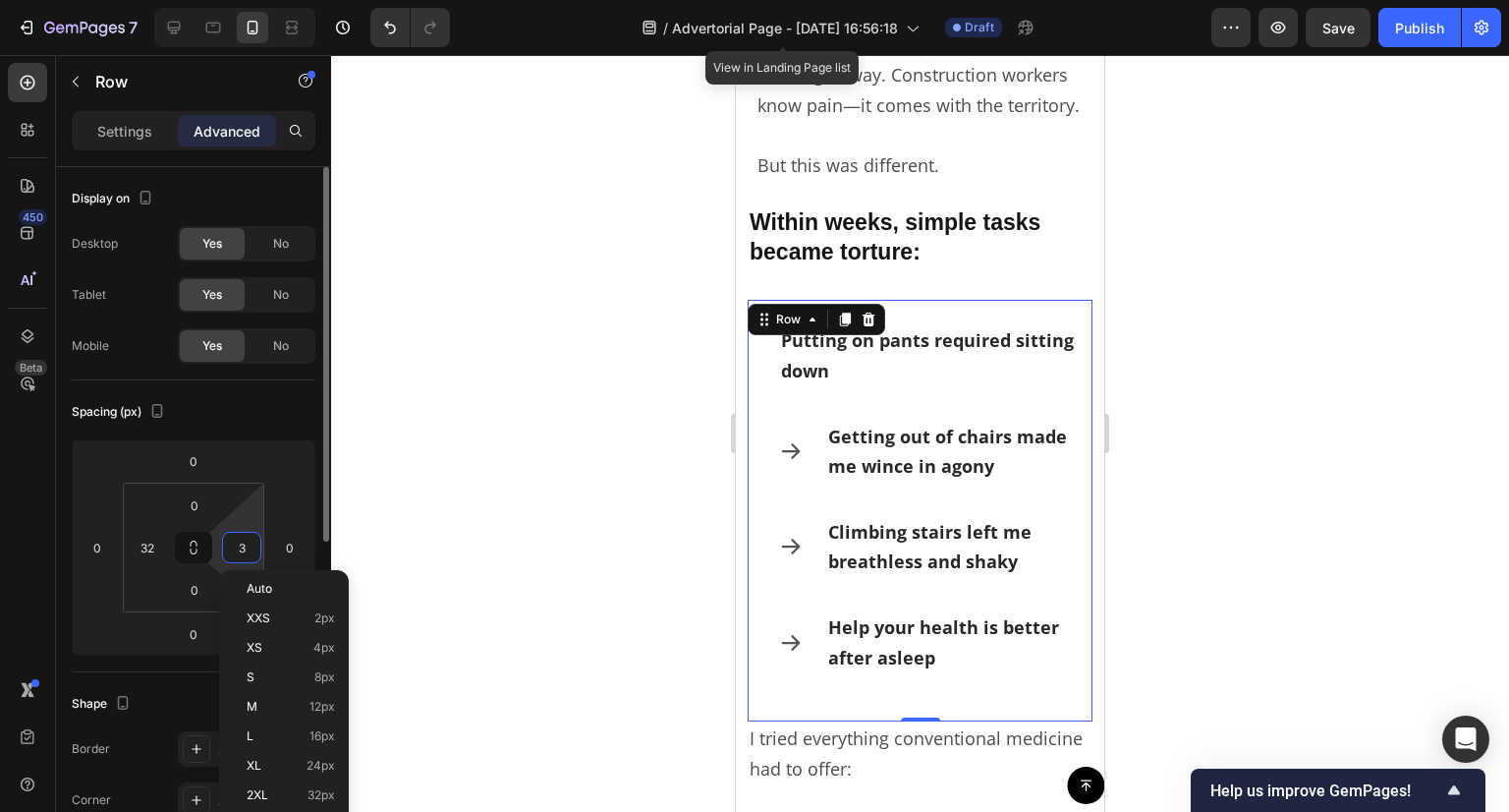
type input "32"
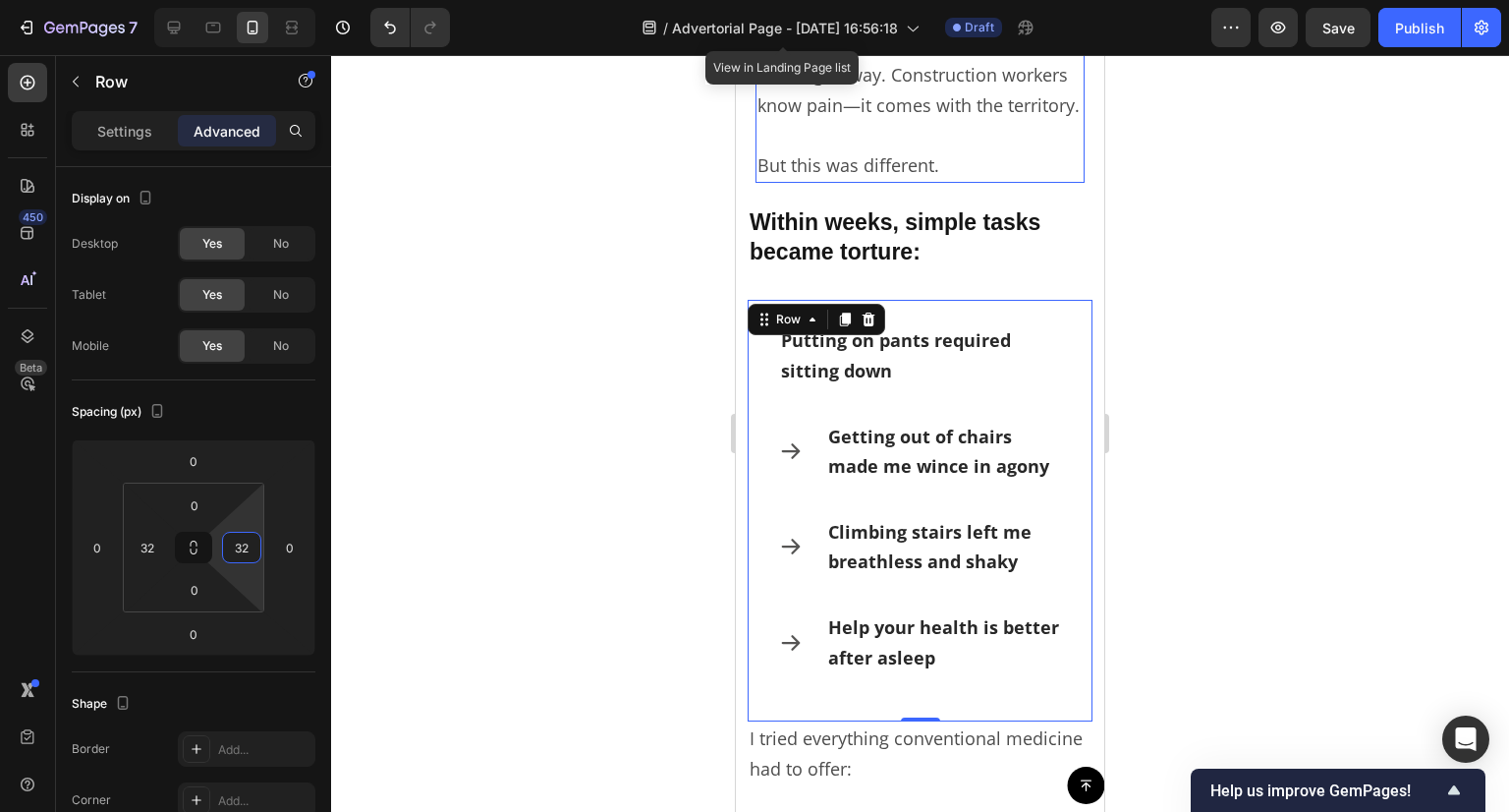
click at [838, 120] on p "It started as a minor ache I figured would go away. Construction workers know p…" at bounding box center [920, 60] width 325 height 120
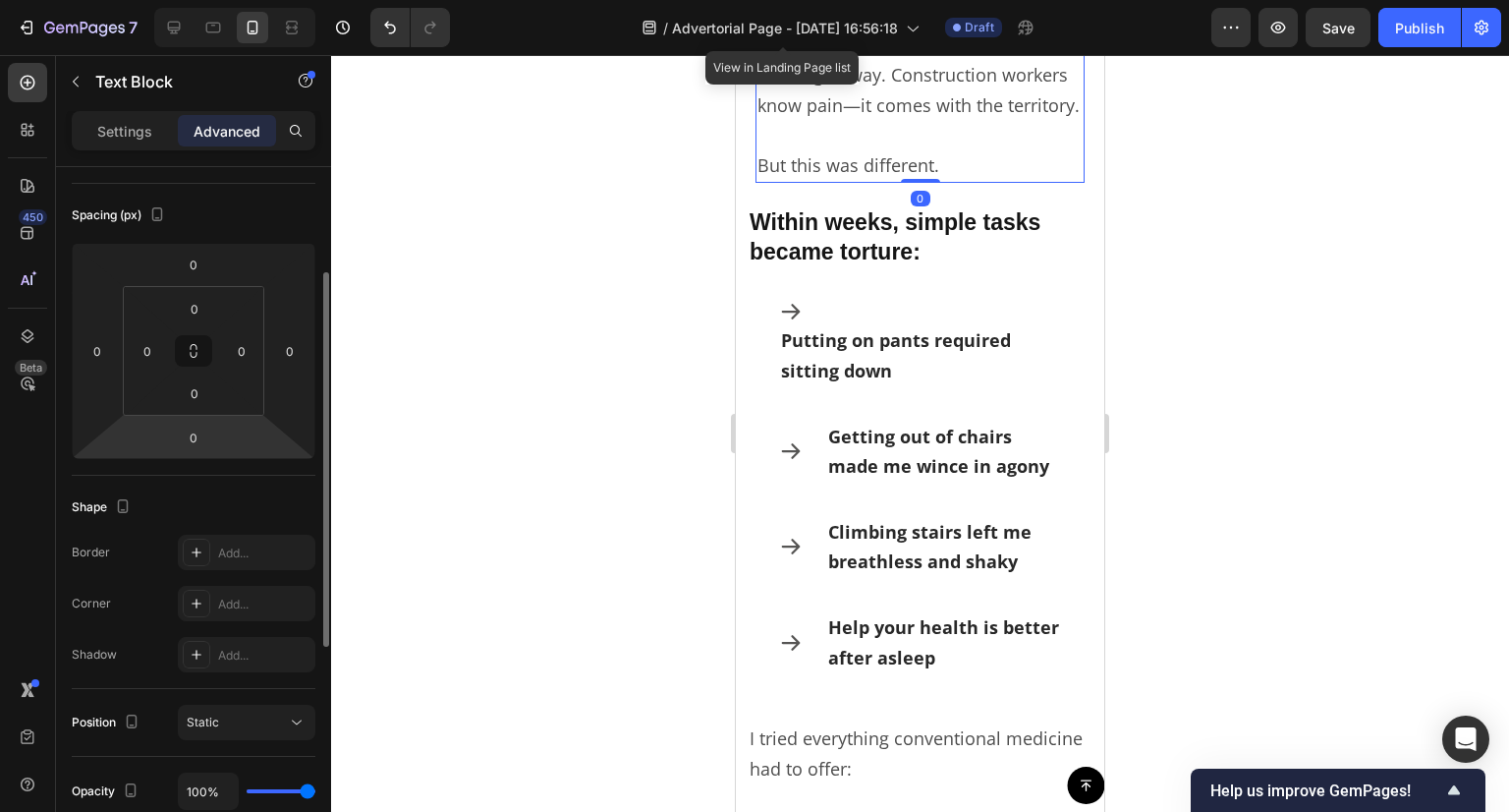
scroll to position [294, 0]
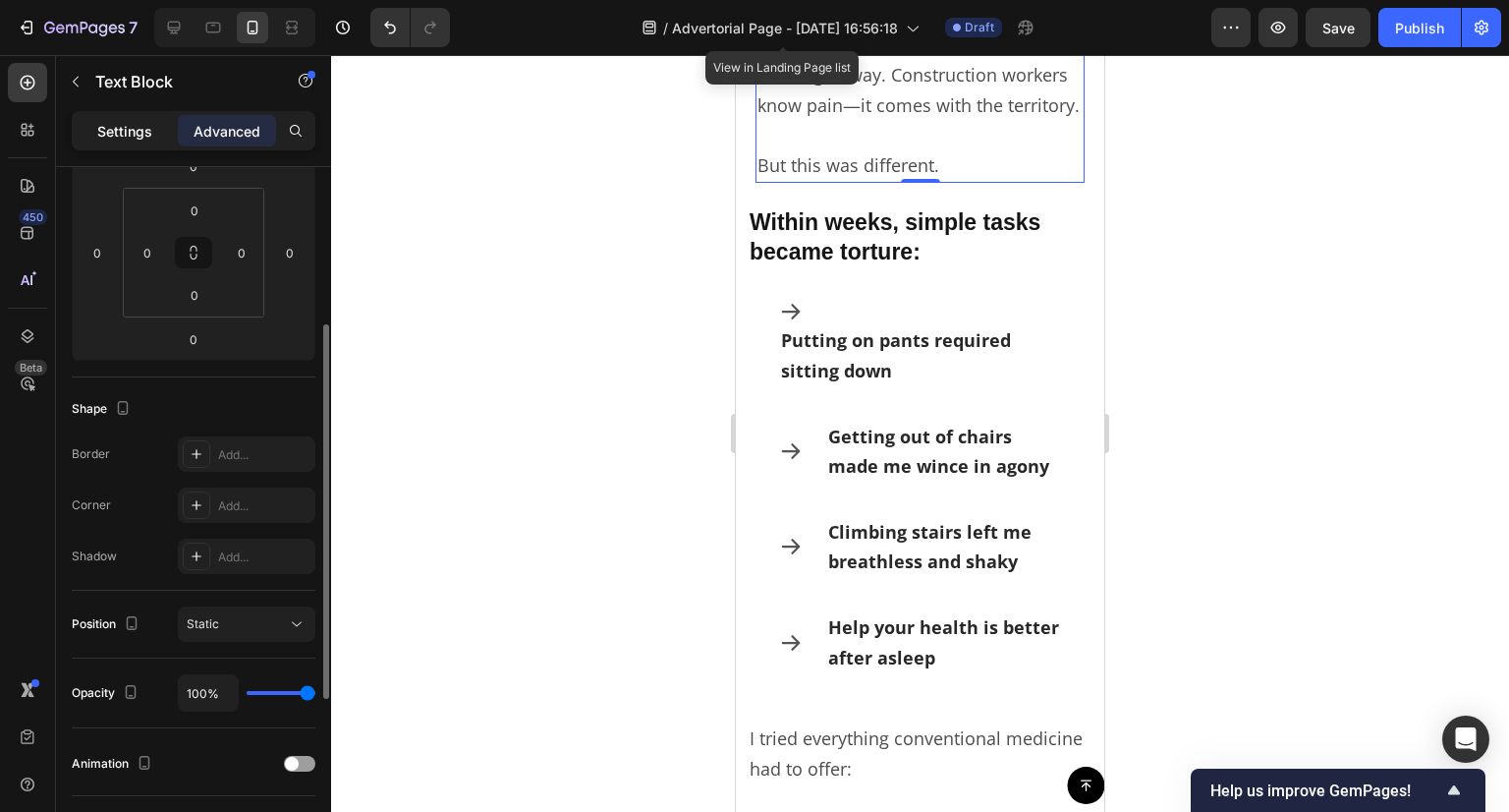
click at [135, 144] on div "Settings" at bounding box center [125, 131] width 98 height 31
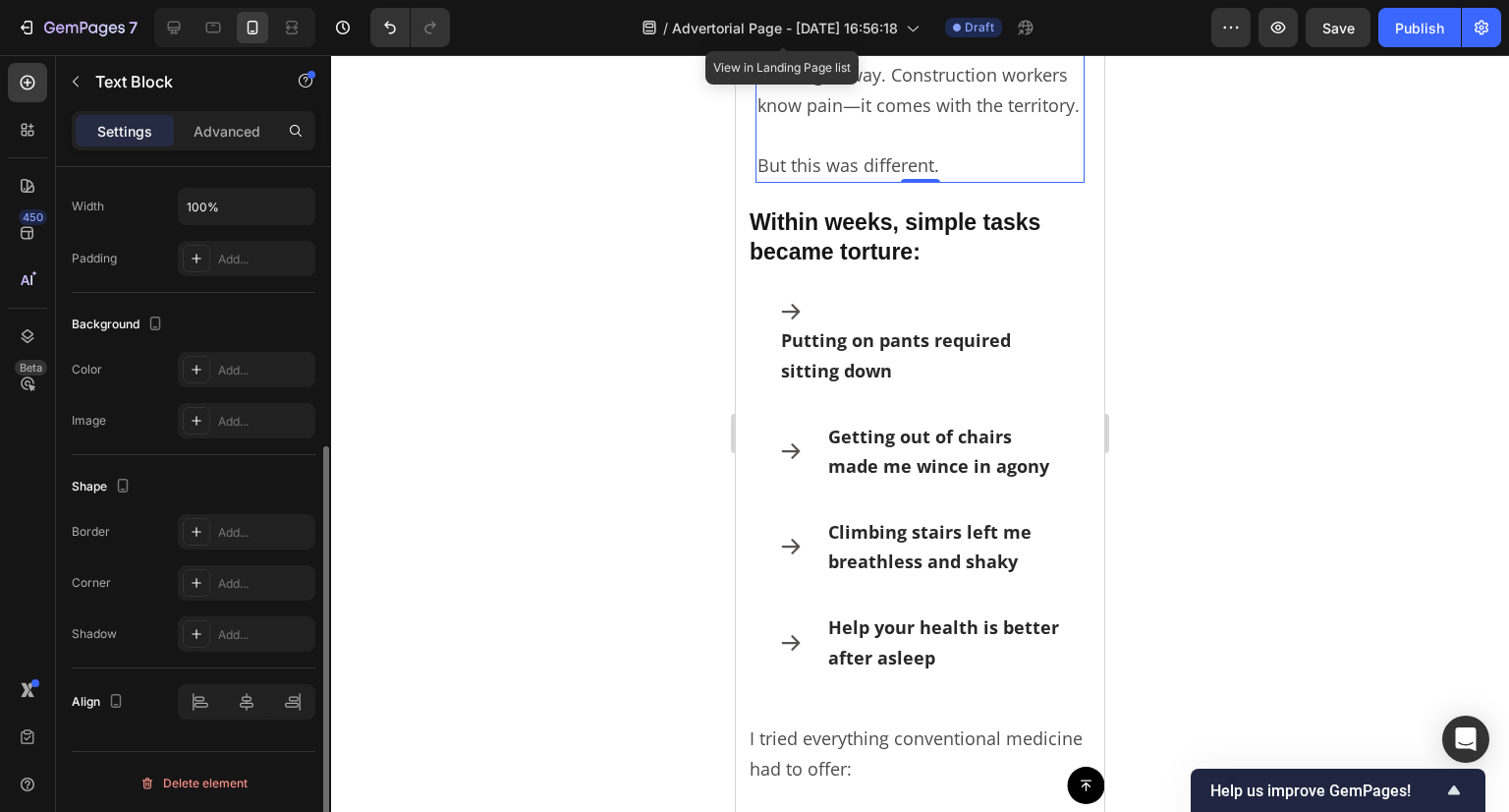
scroll to position [363, 0]
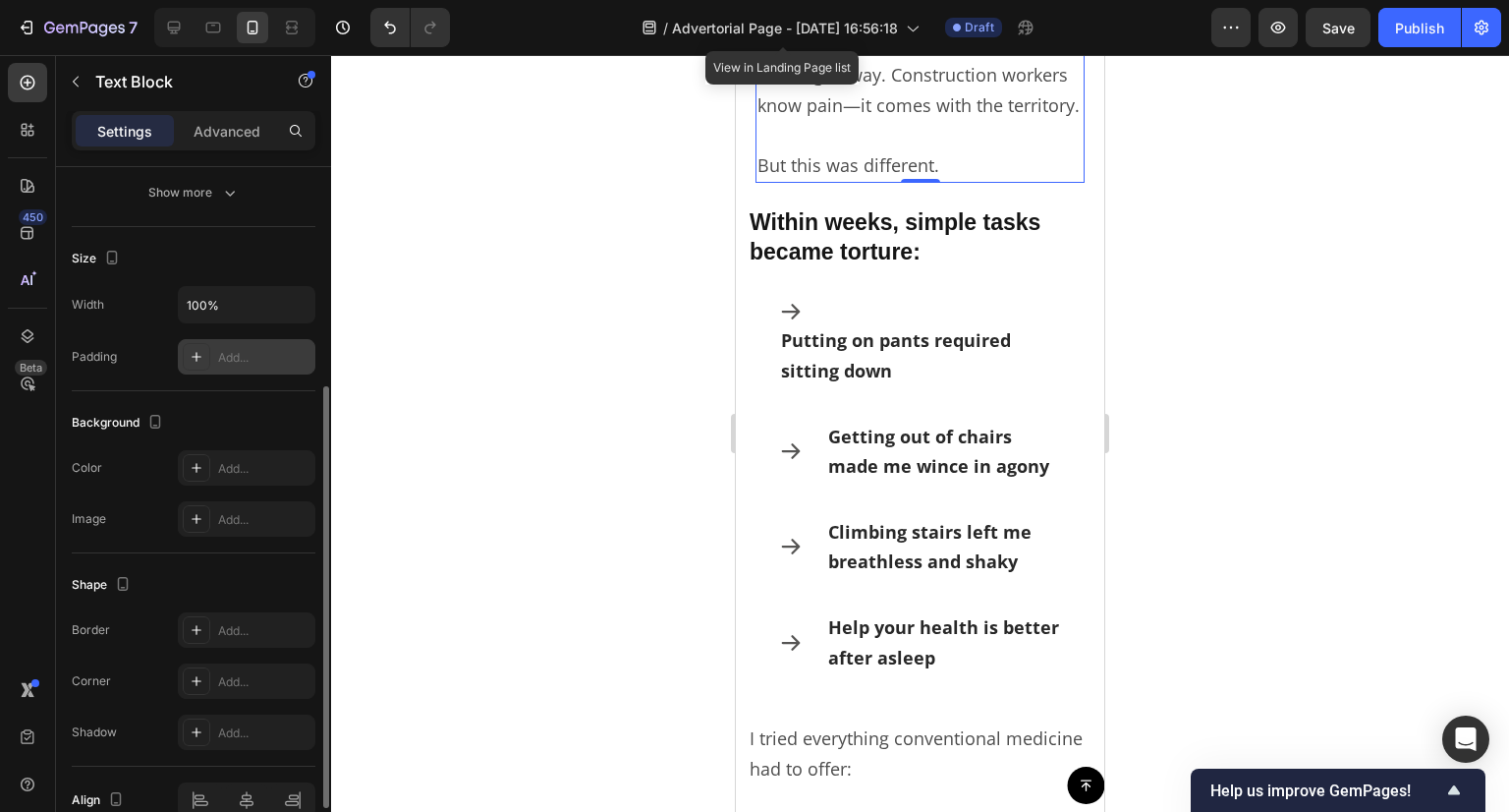
click at [262, 348] on div "Add..." at bounding box center [265, 357] width 93 height 18
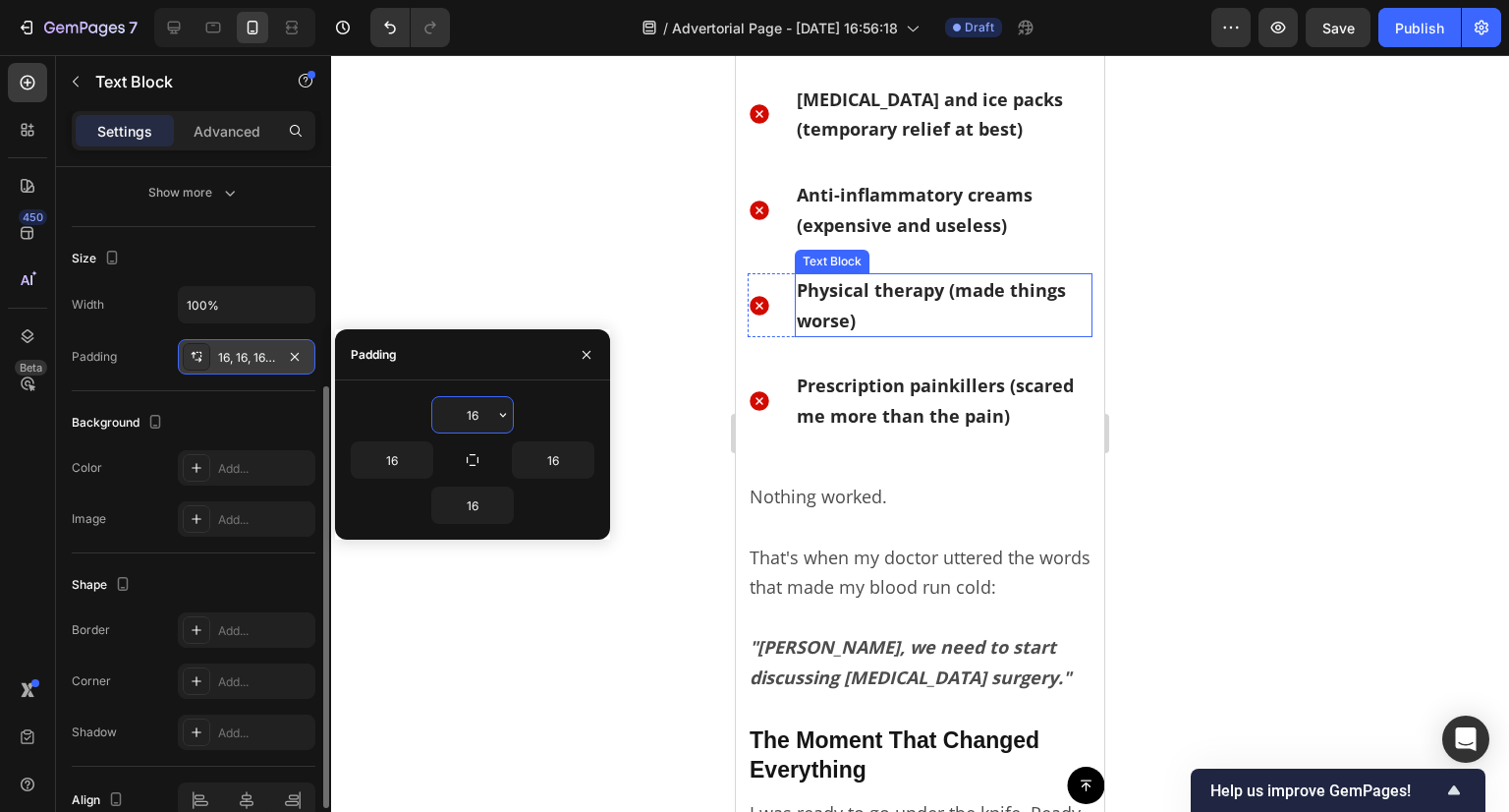
scroll to position [2161, 0]
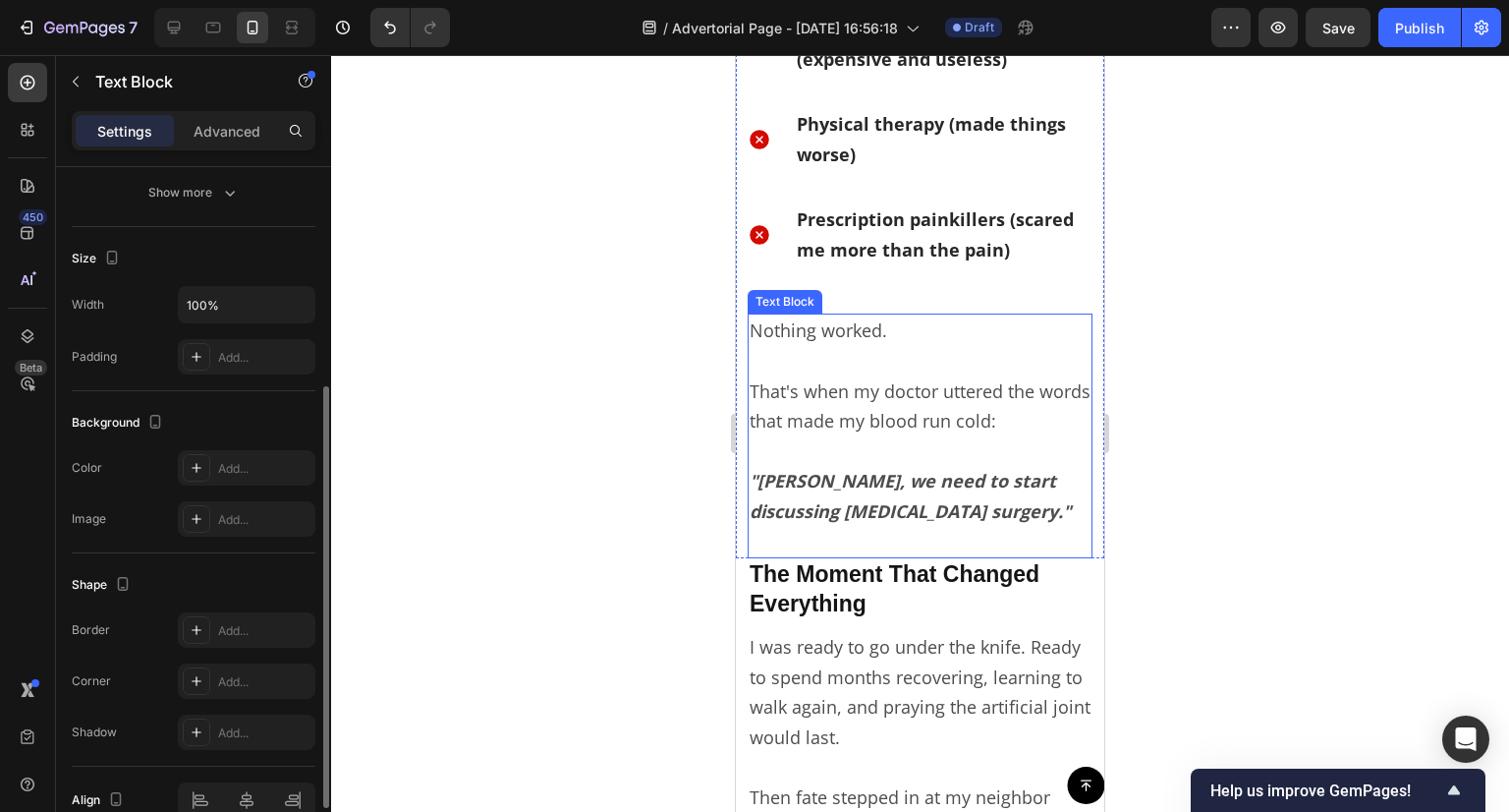
click at [859, 388] on p "That's when my doctor uttered the words that made my blood run cold:" at bounding box center [920, 391] width 341 height 91
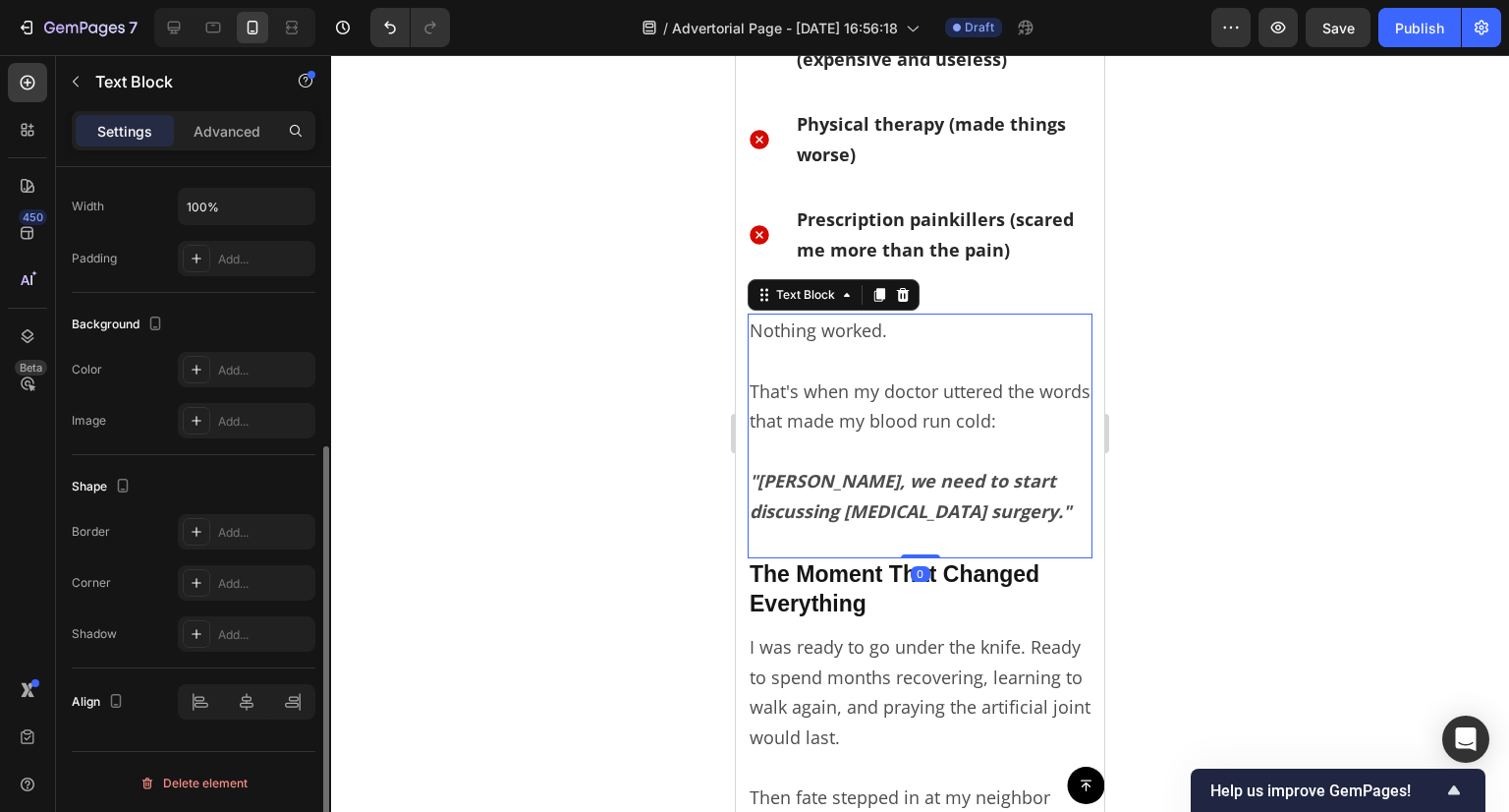
scroll to position [0, 0]
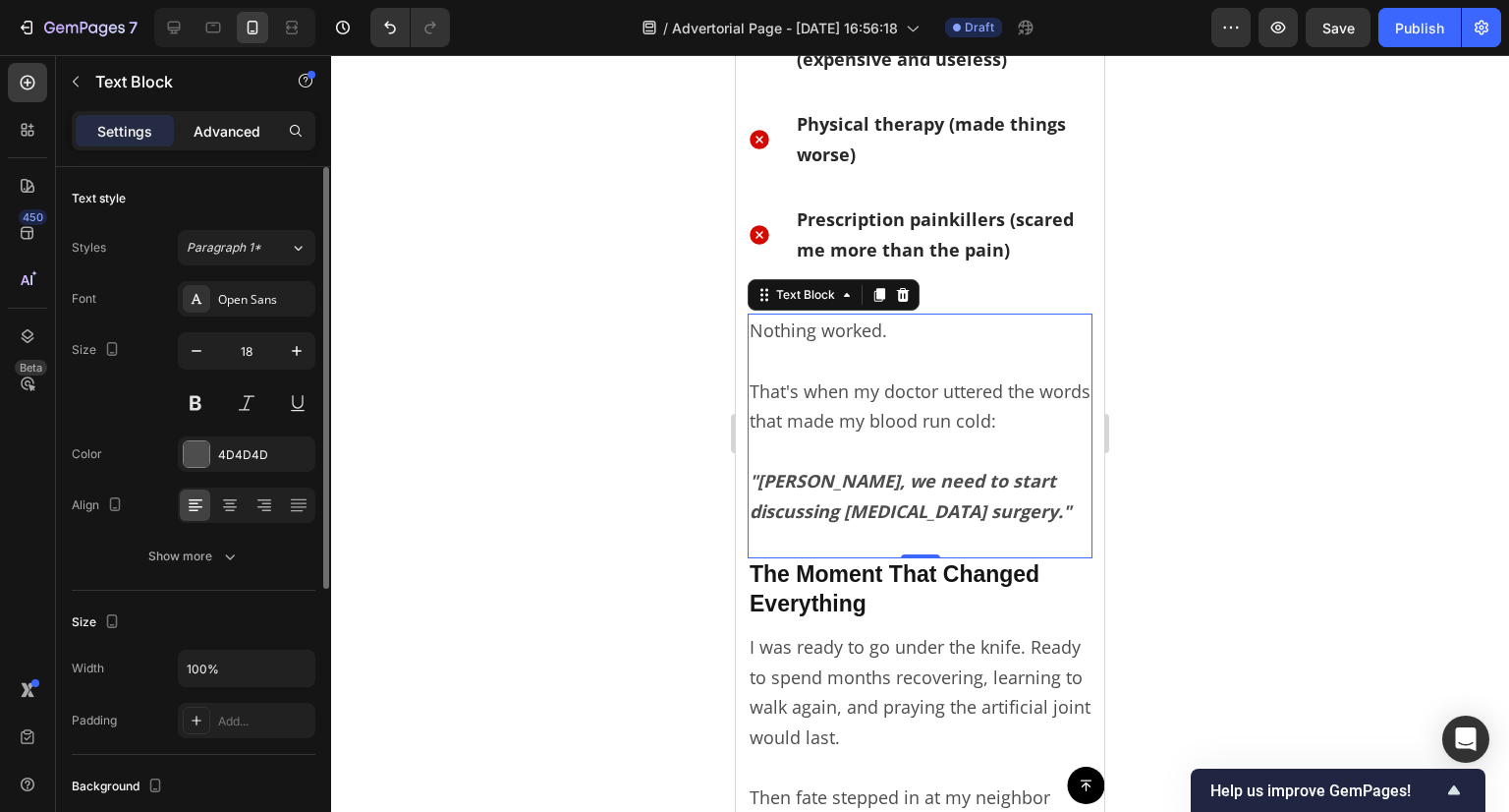
click at [245, 135] on p "Advanced" at bounding box center [227, 131] width 67 height 21
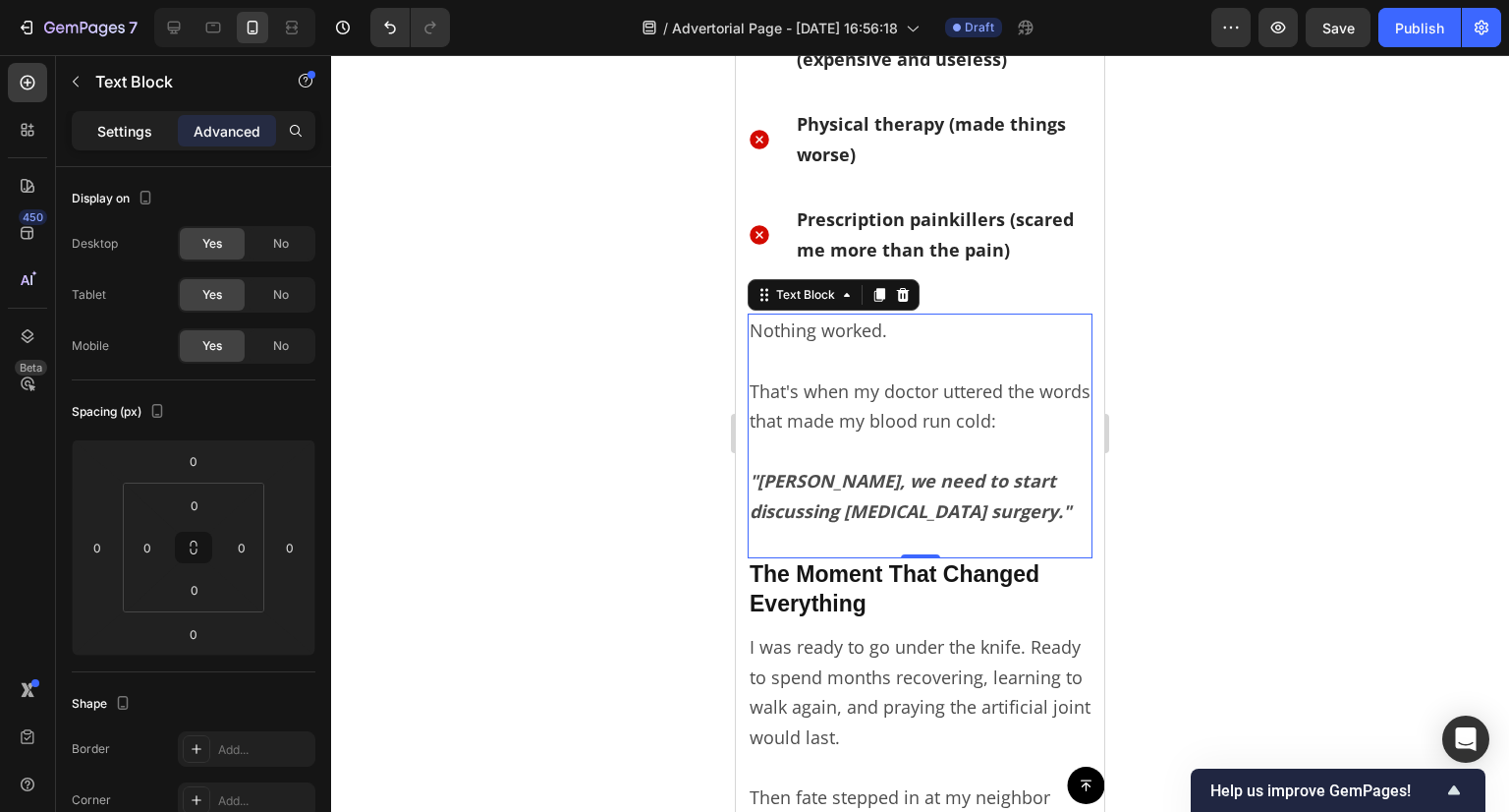
click at [118, 118] on div "Settings" at bounding box center [125, 131] width 98 height 31
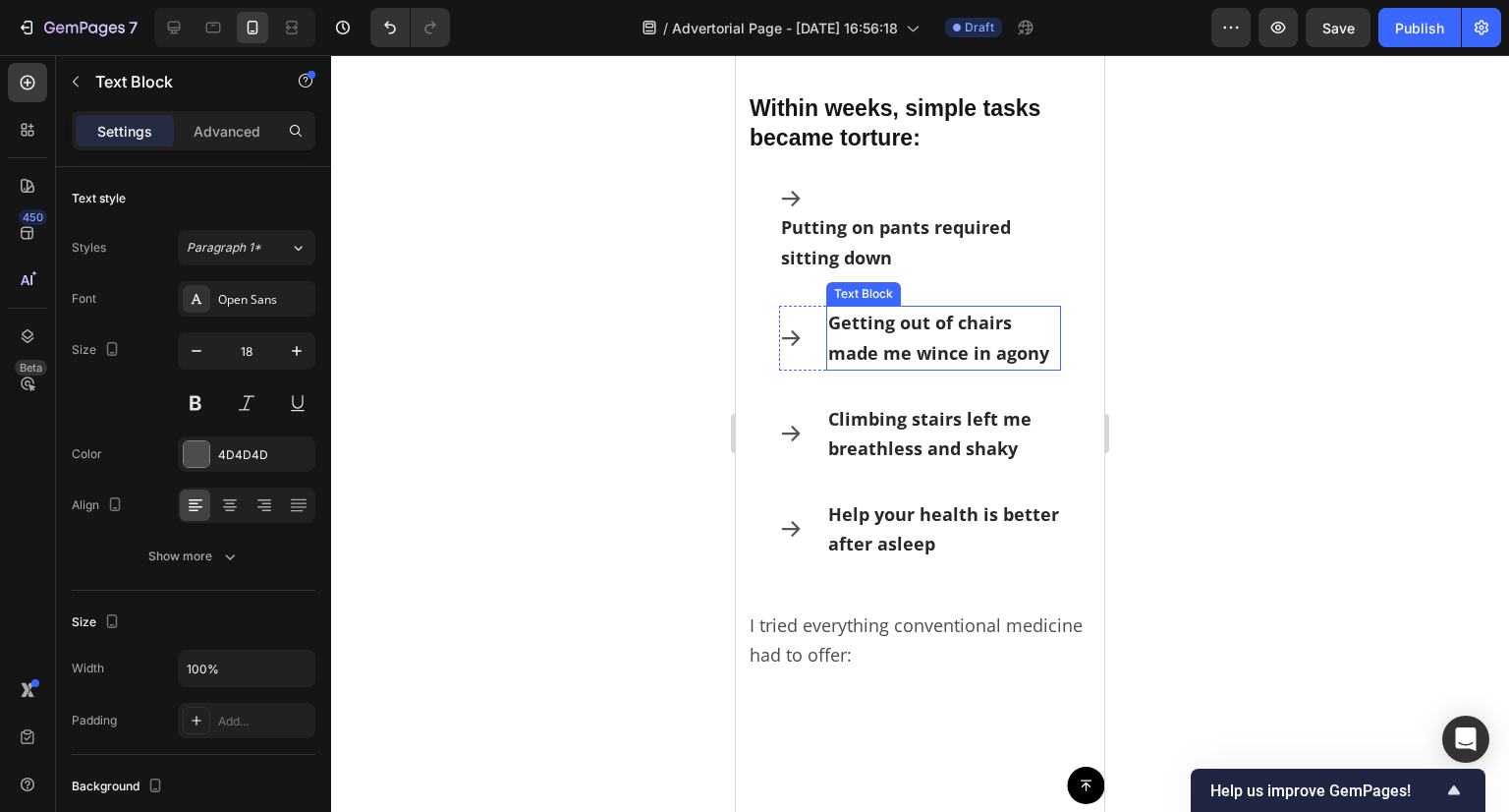
scroll to position [1081, 0]
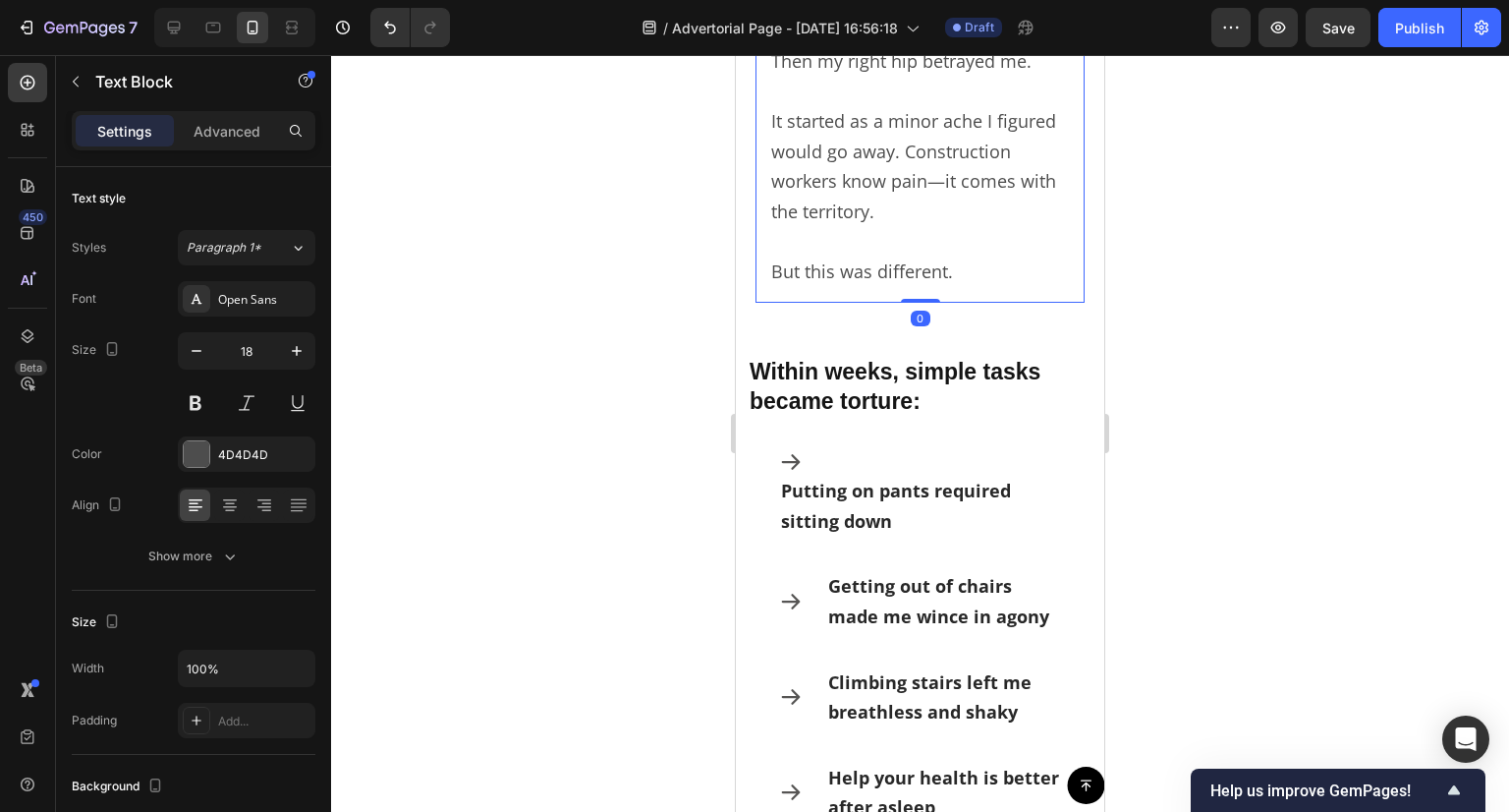
click at [818, 216] on p "It started as a minor ache I figured would go away. Construction workers know p…" at bounding box center [920, 151] width 297 height 151
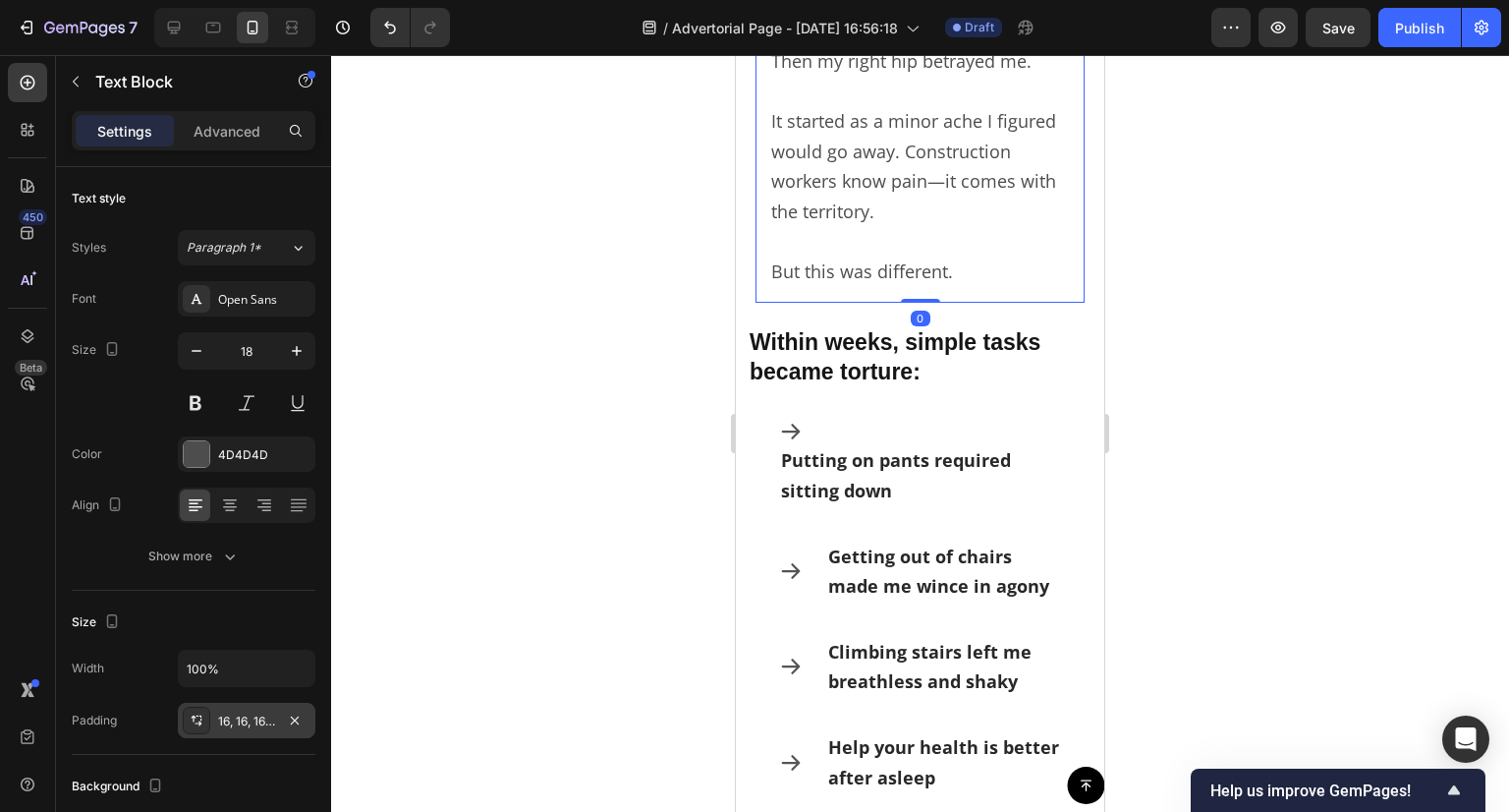
click at [240, 713] on div "16, 16, 16, 16" at bounding box center [247, 721] width 57 height 18
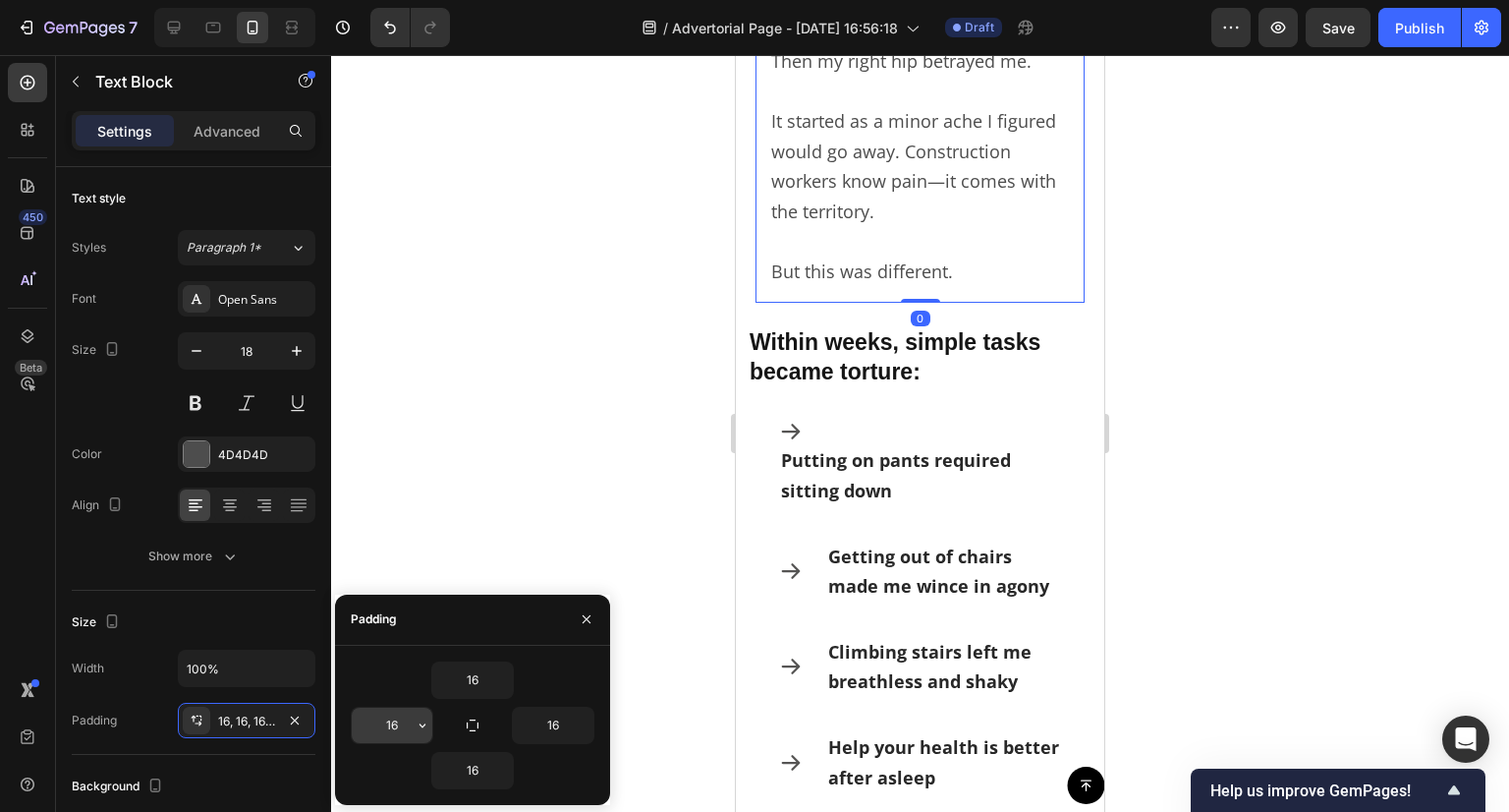
click at [397, 726] on input "16" at bounding box center [392, 725] width 81 height 35
click at [293, 713] on icon "button" at bounding box center [295, 720] width 16 height 16
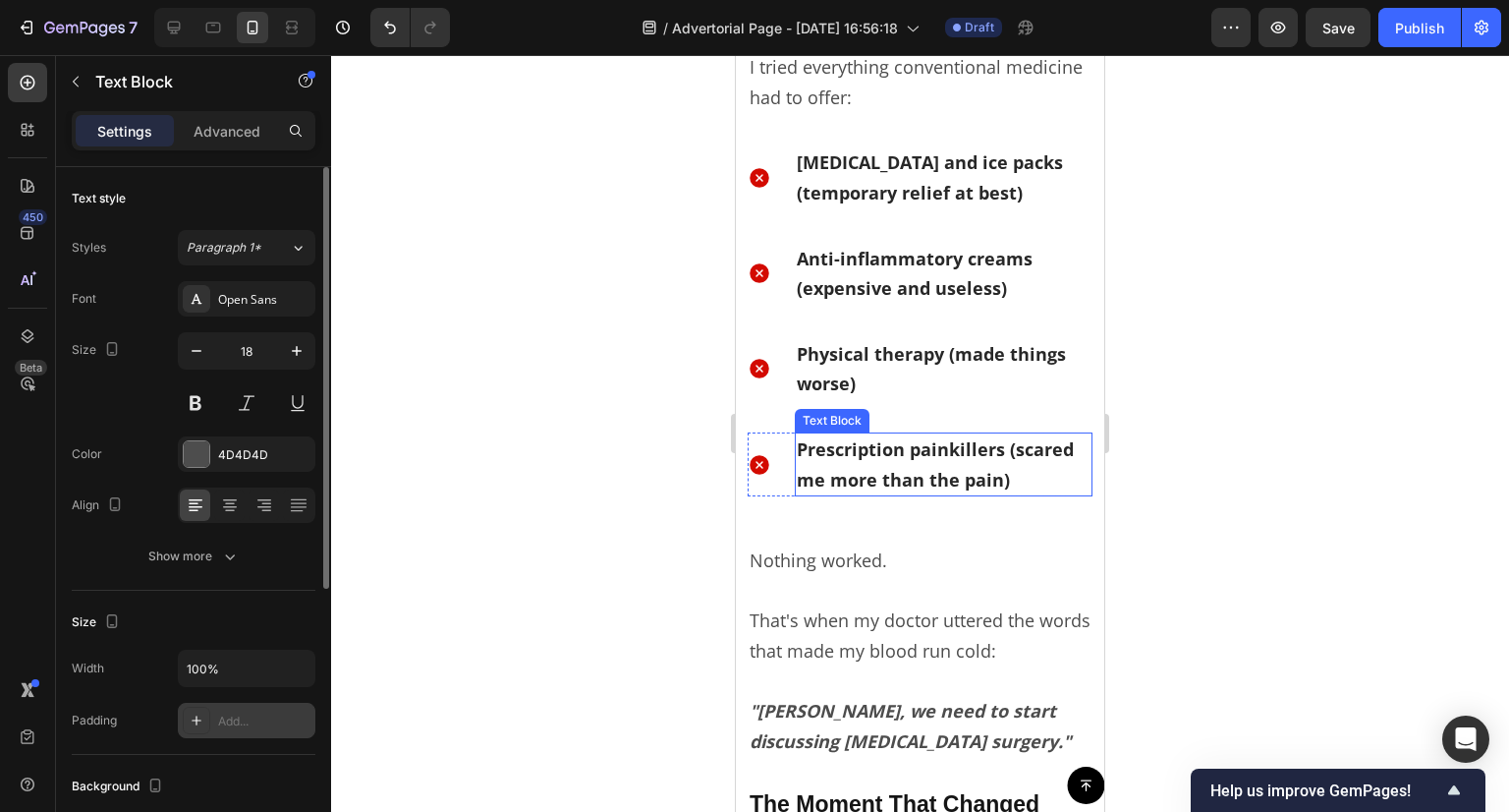
scroll to position [1966, 0]
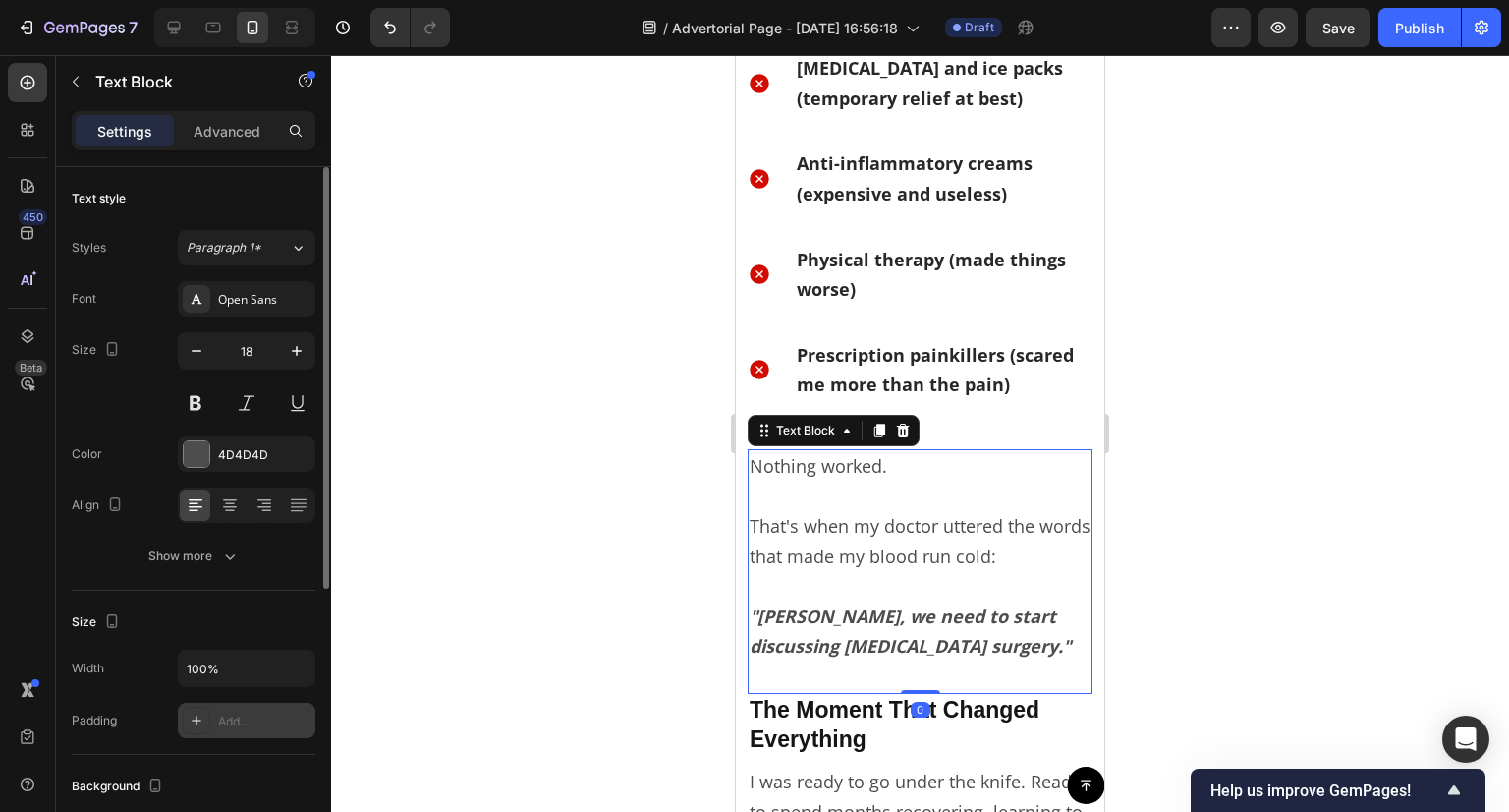
click at [826, 532] on p "That's when my doctor uttered the words that made my blood run cold:" at bounding box center [920, 526] width 341 height 91
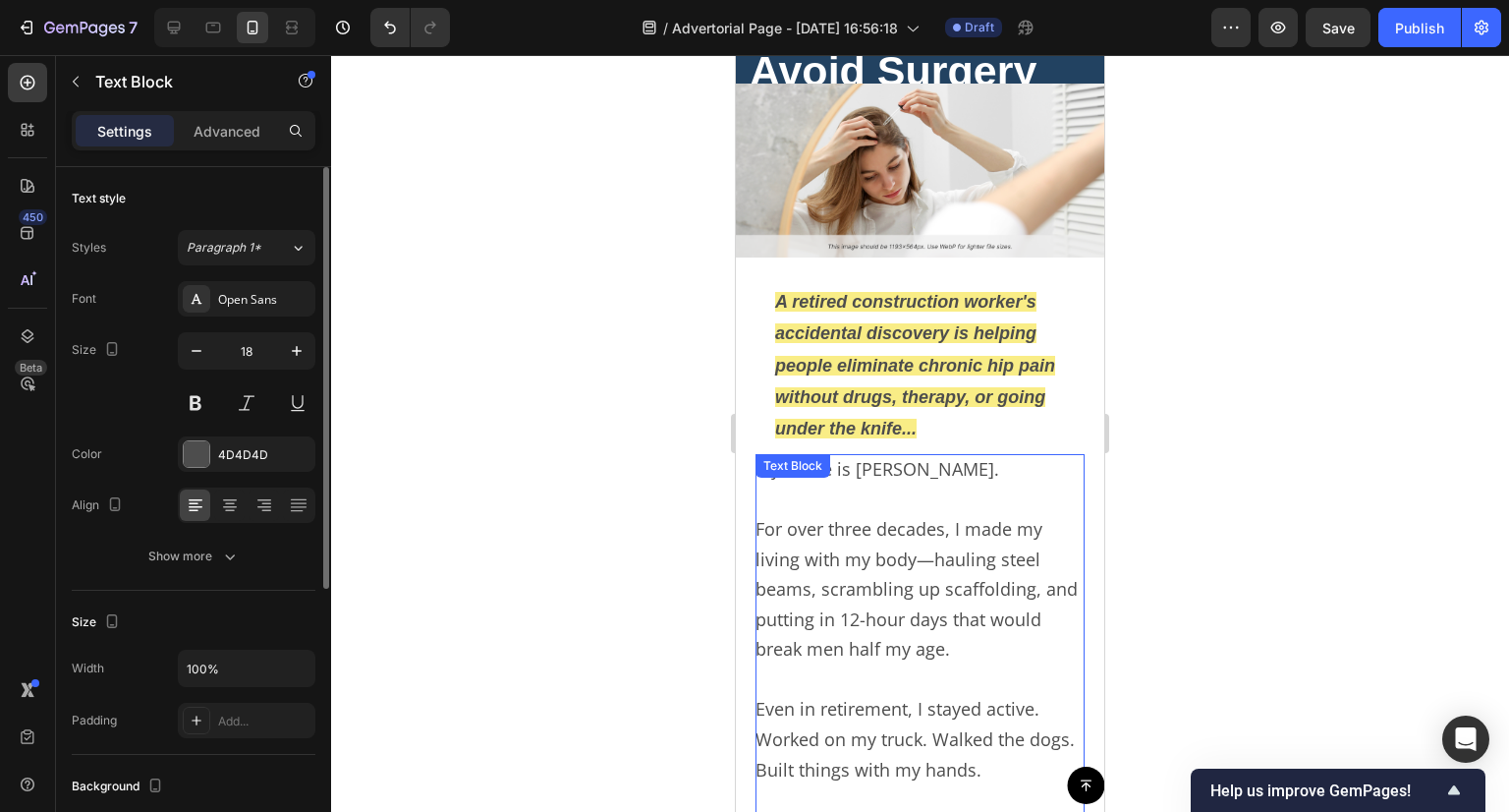
scroll to position [294, 0]
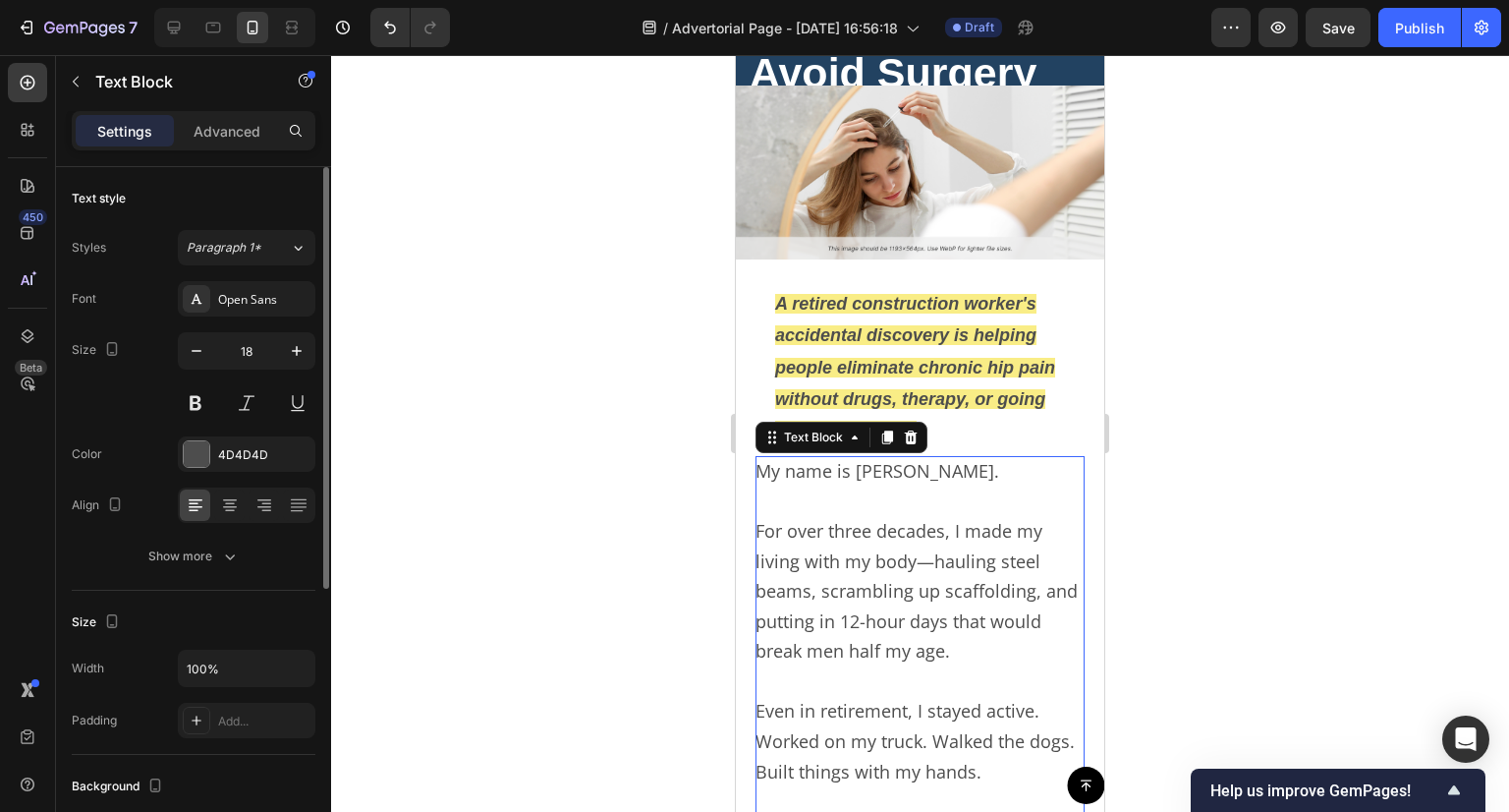
click at [912, 610] on p "For over three decades, I made my living with my body—hauling steel beams, scra…" at bounding box center [920, 591] width 329 height 151
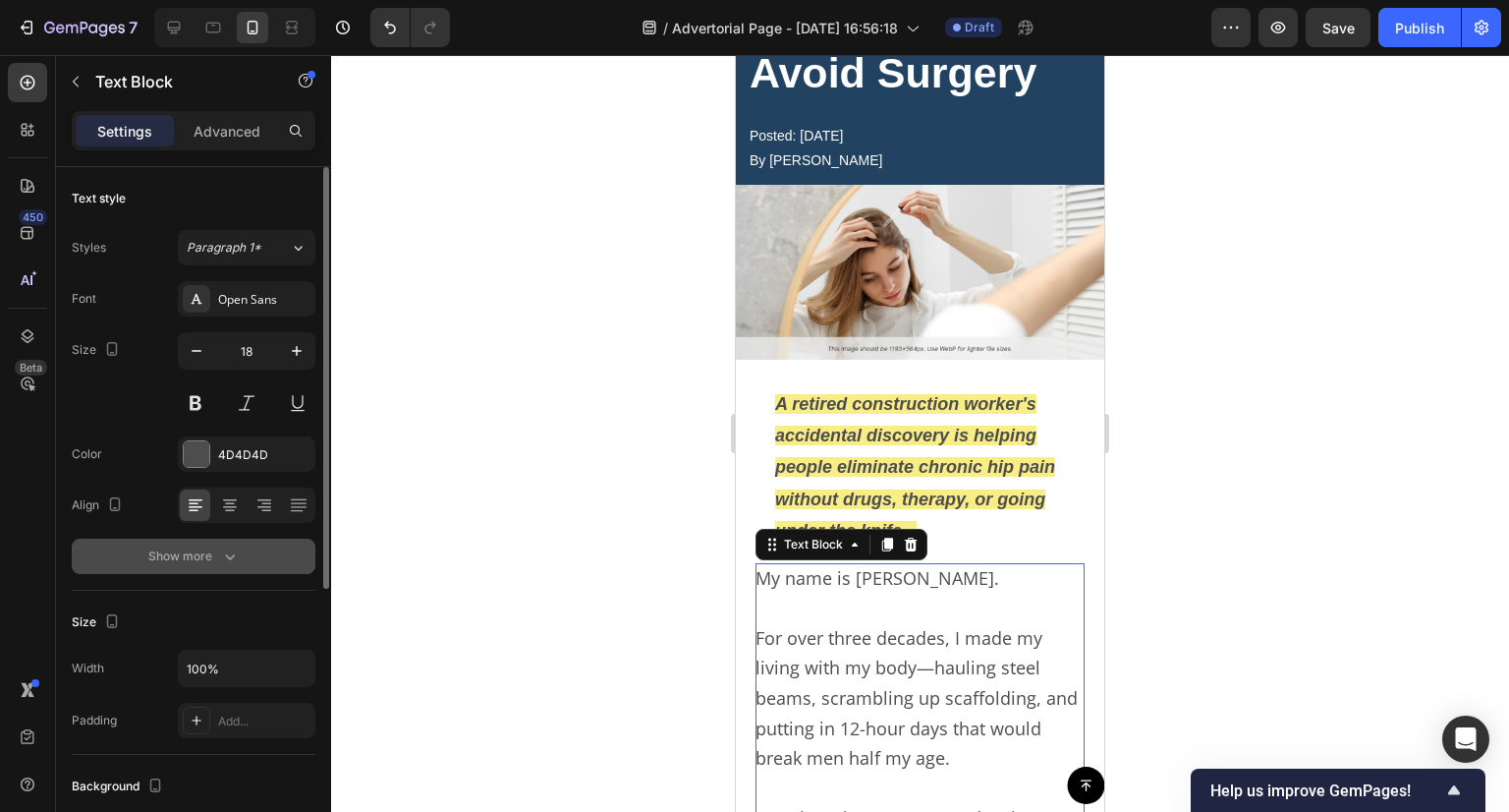
click at [177, 541] on button "Show more" at bounding box center [194, 556] width 244 height 35
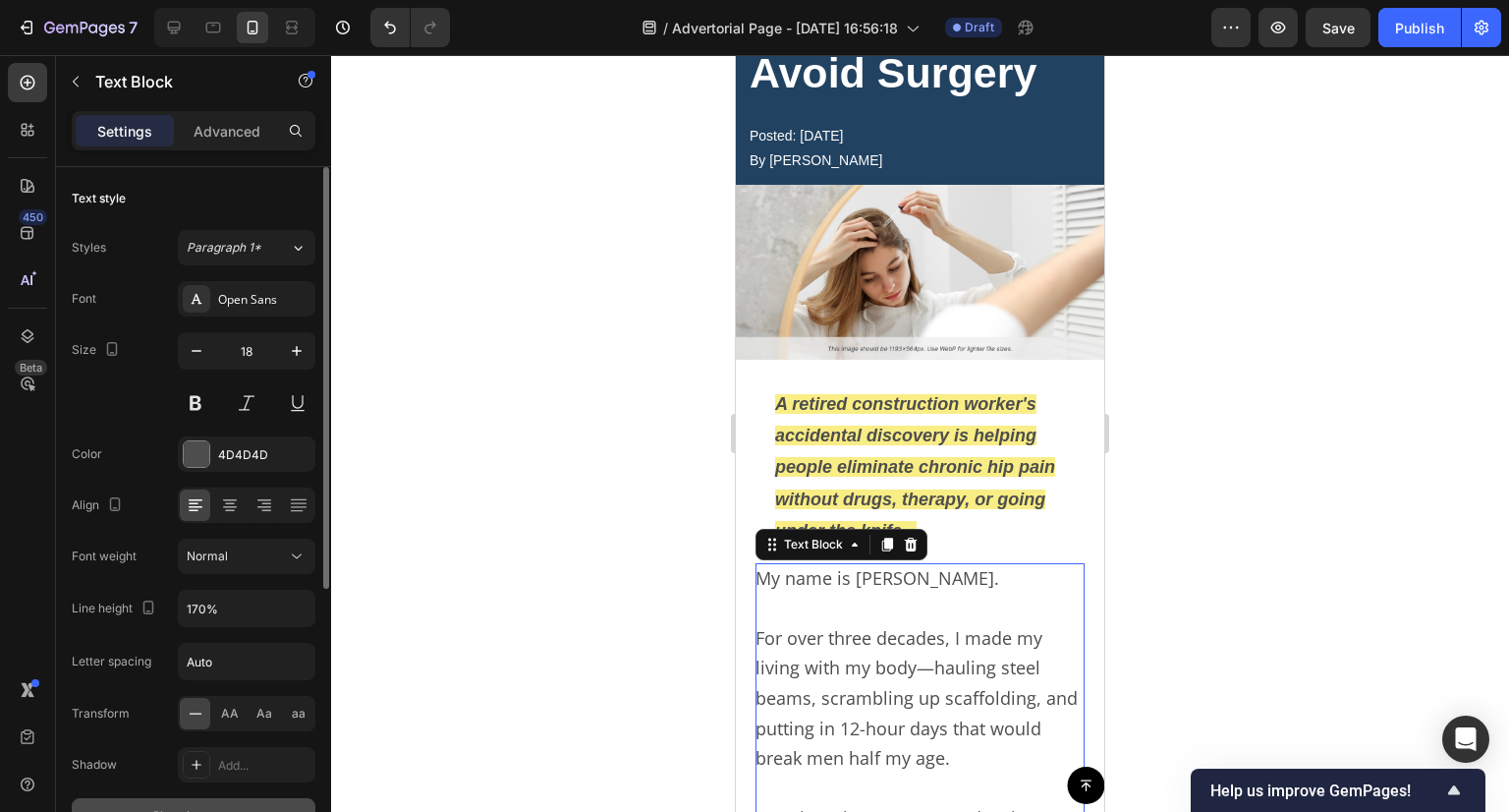
click at [178, 541] on button "Normal" at bounding box center [247, 556] width 138 height 35
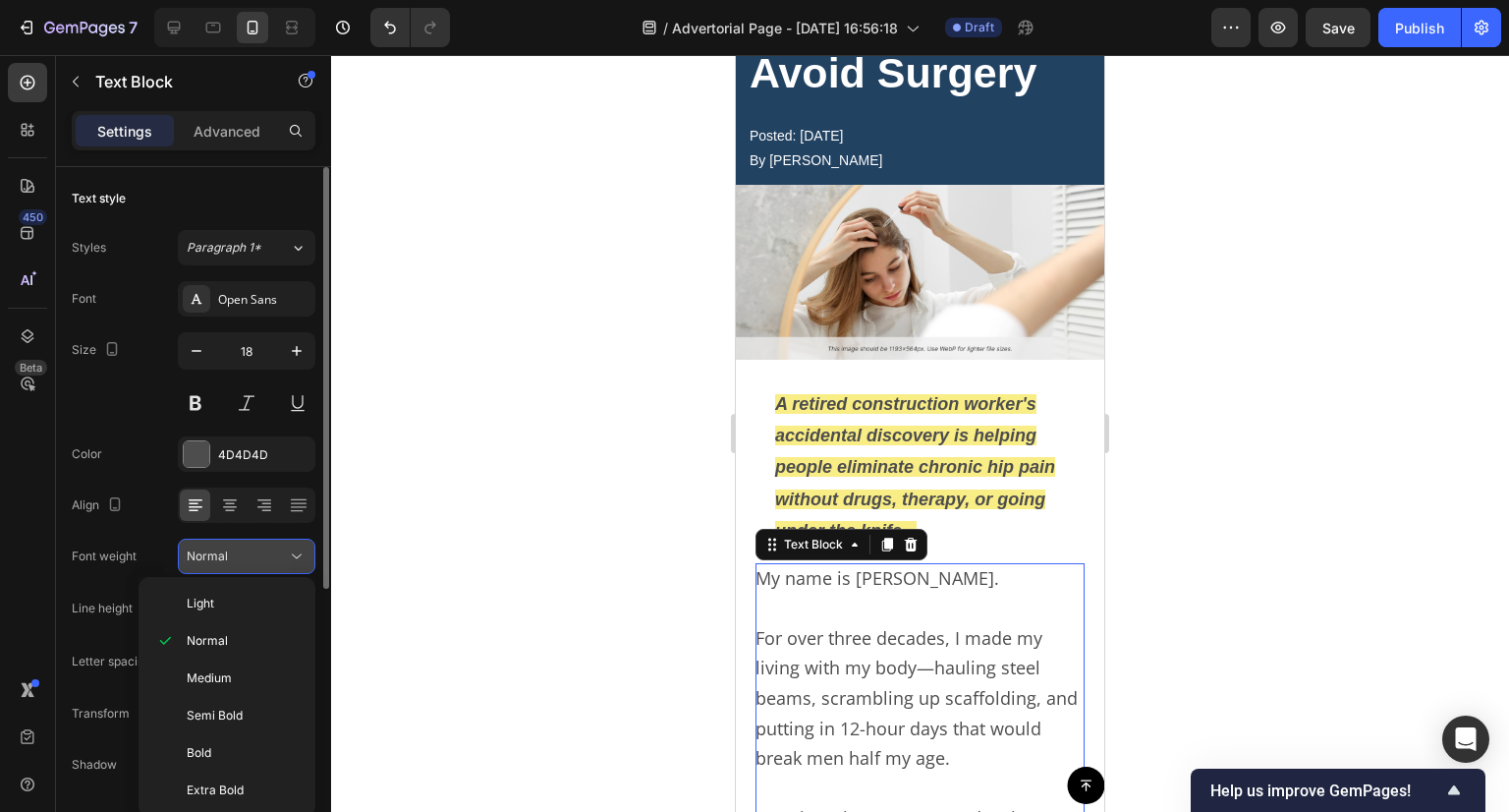
click at [200, 543] on button "Normal" at bounding box center [247, 556] width 138 height 35
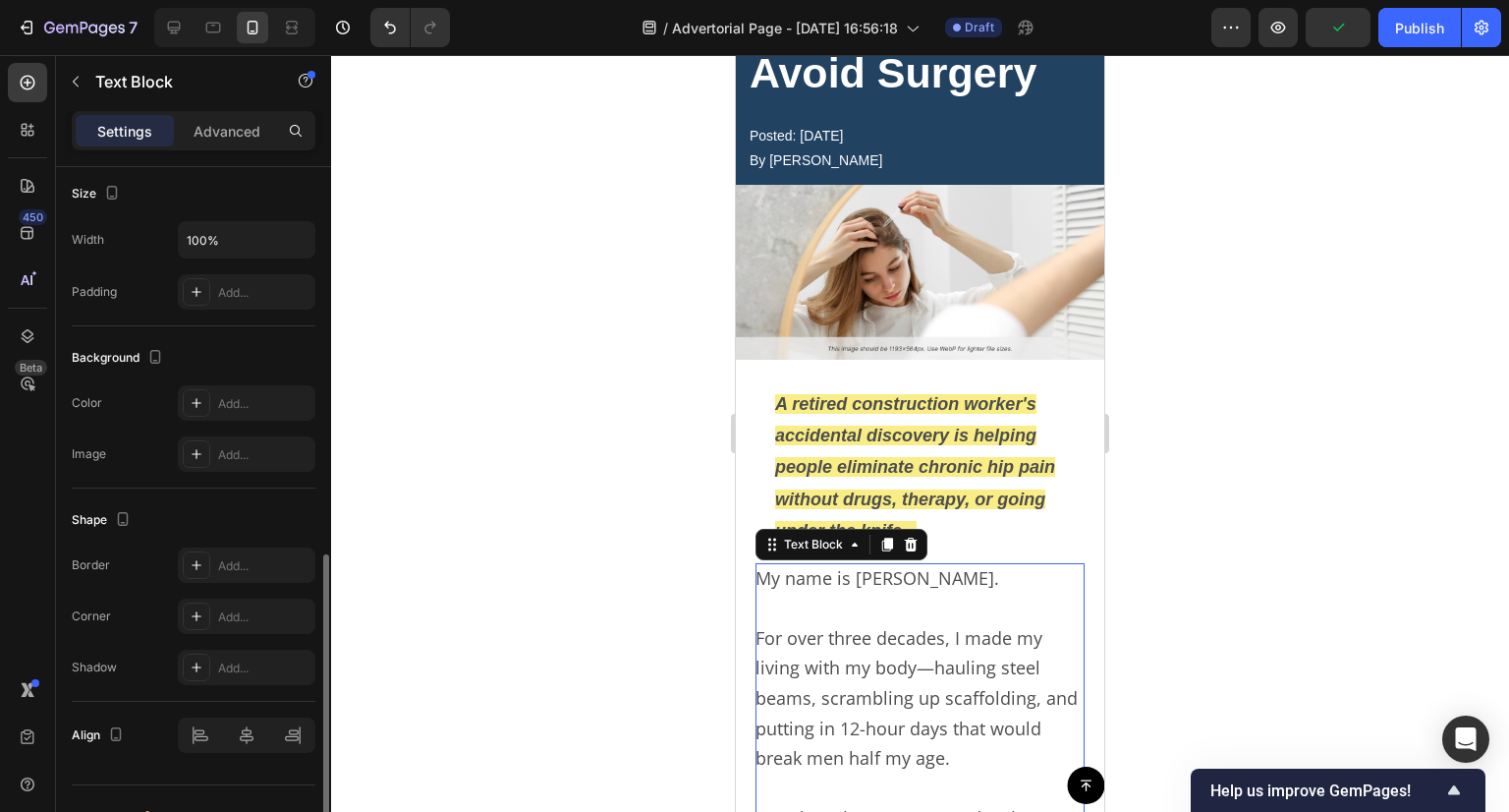
scroll to position [720, 0]
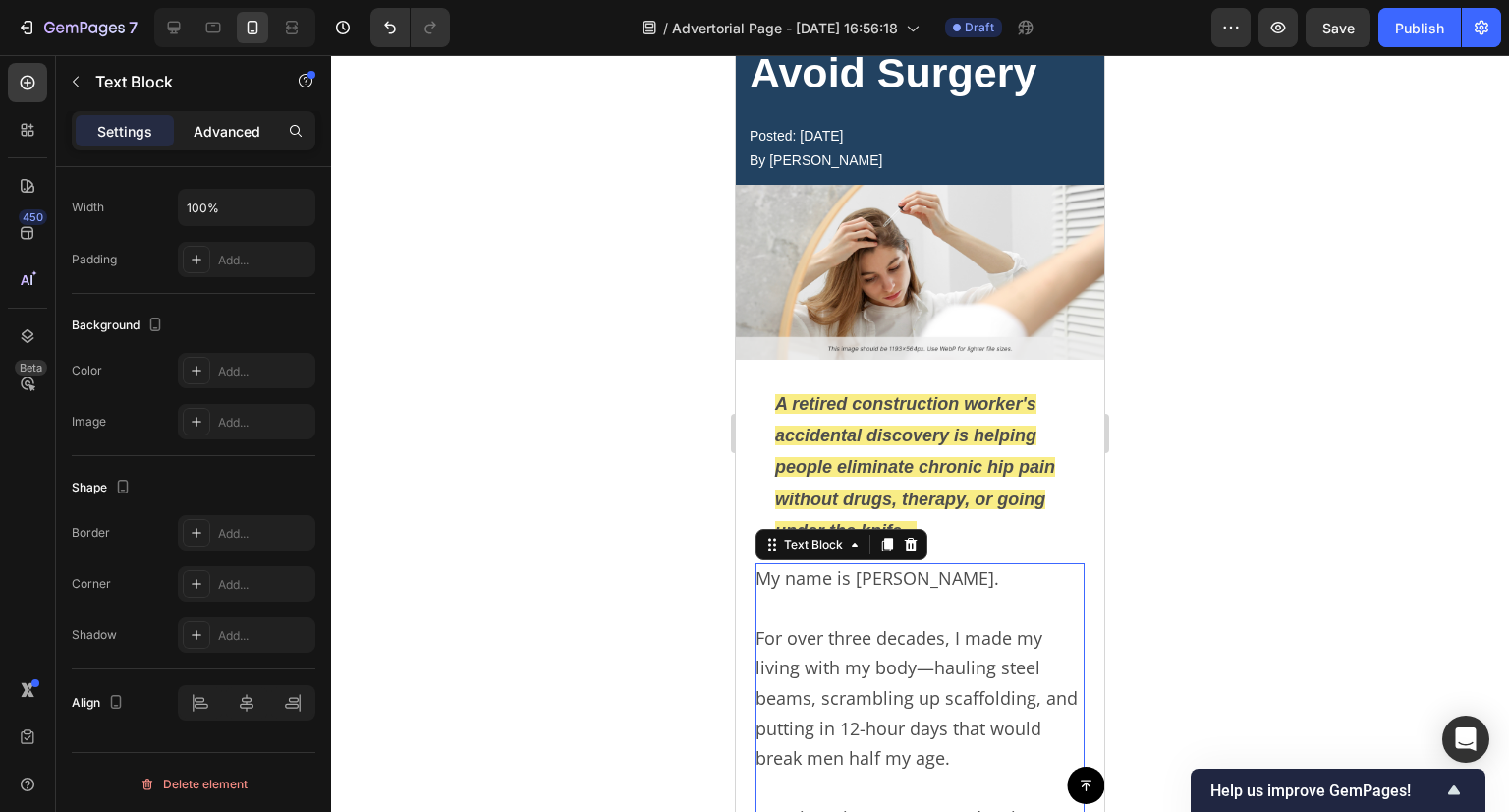
click at [228, 119] on div "Advanced" at bounding box center [227, 131] width 98 height 31
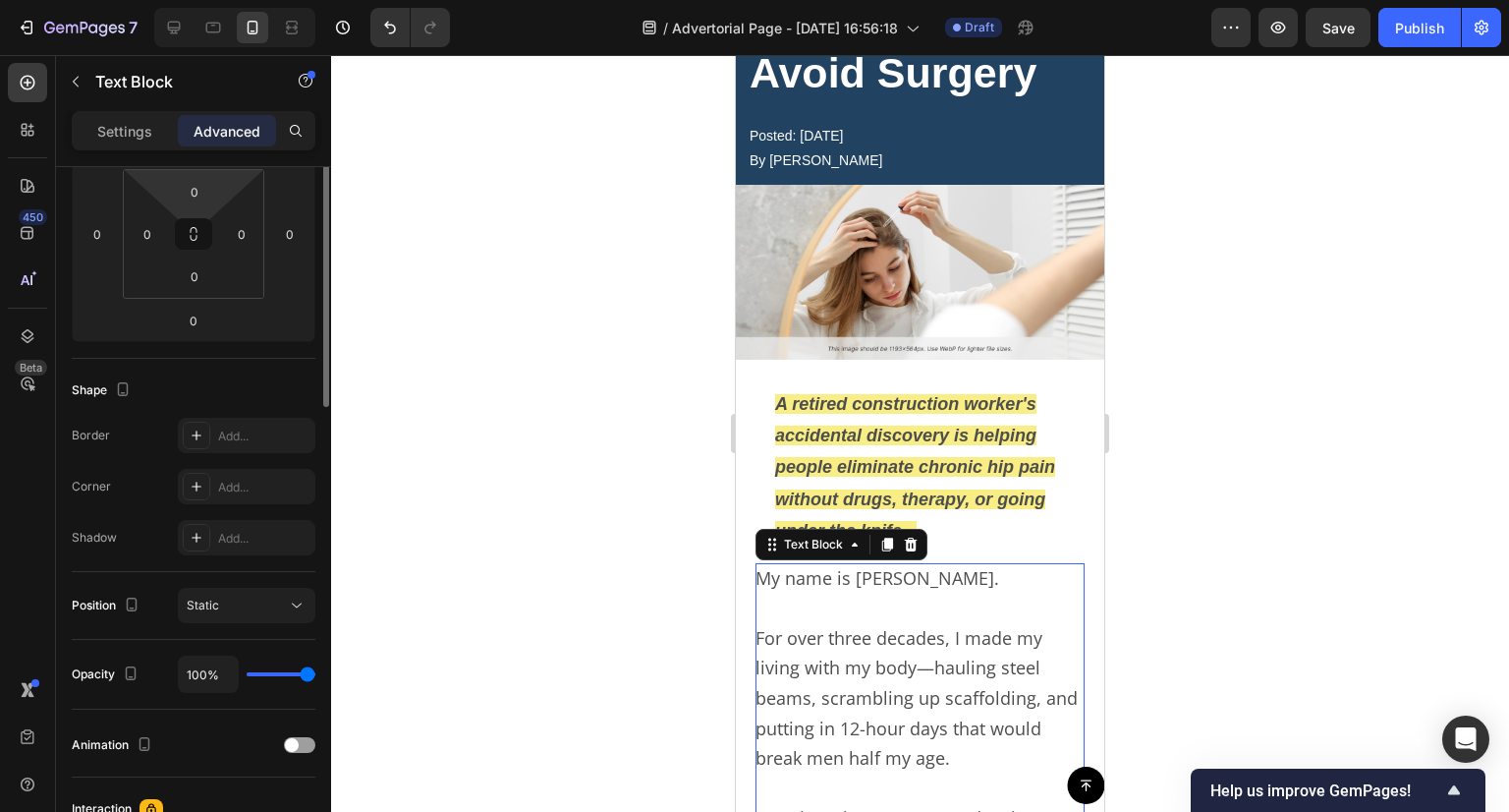
scroll to position [0, 0]
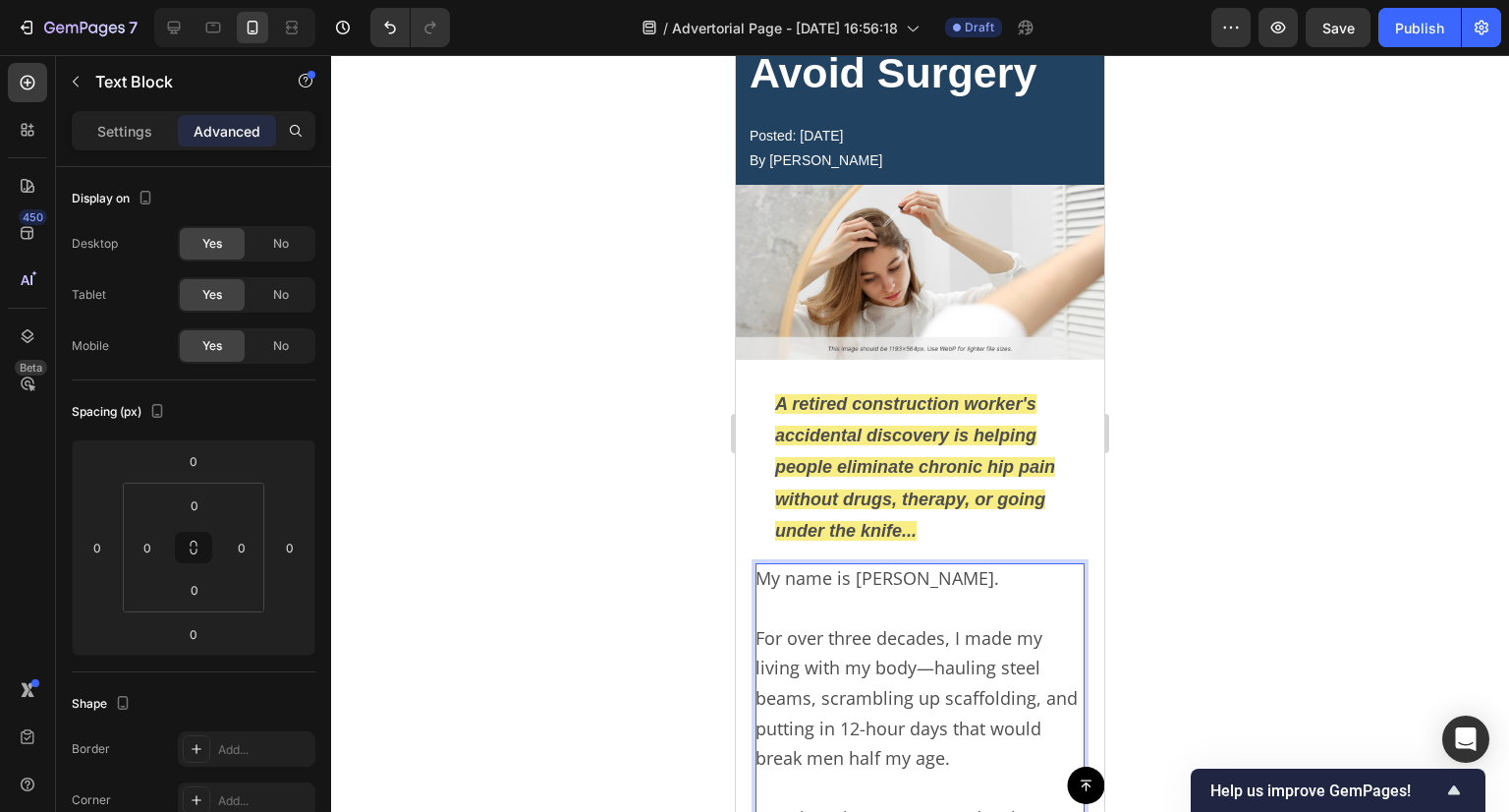
click at [815, 569] on p "My name is [PERSON_NAME]." at bounding box center [920, 578] width 329 height 31
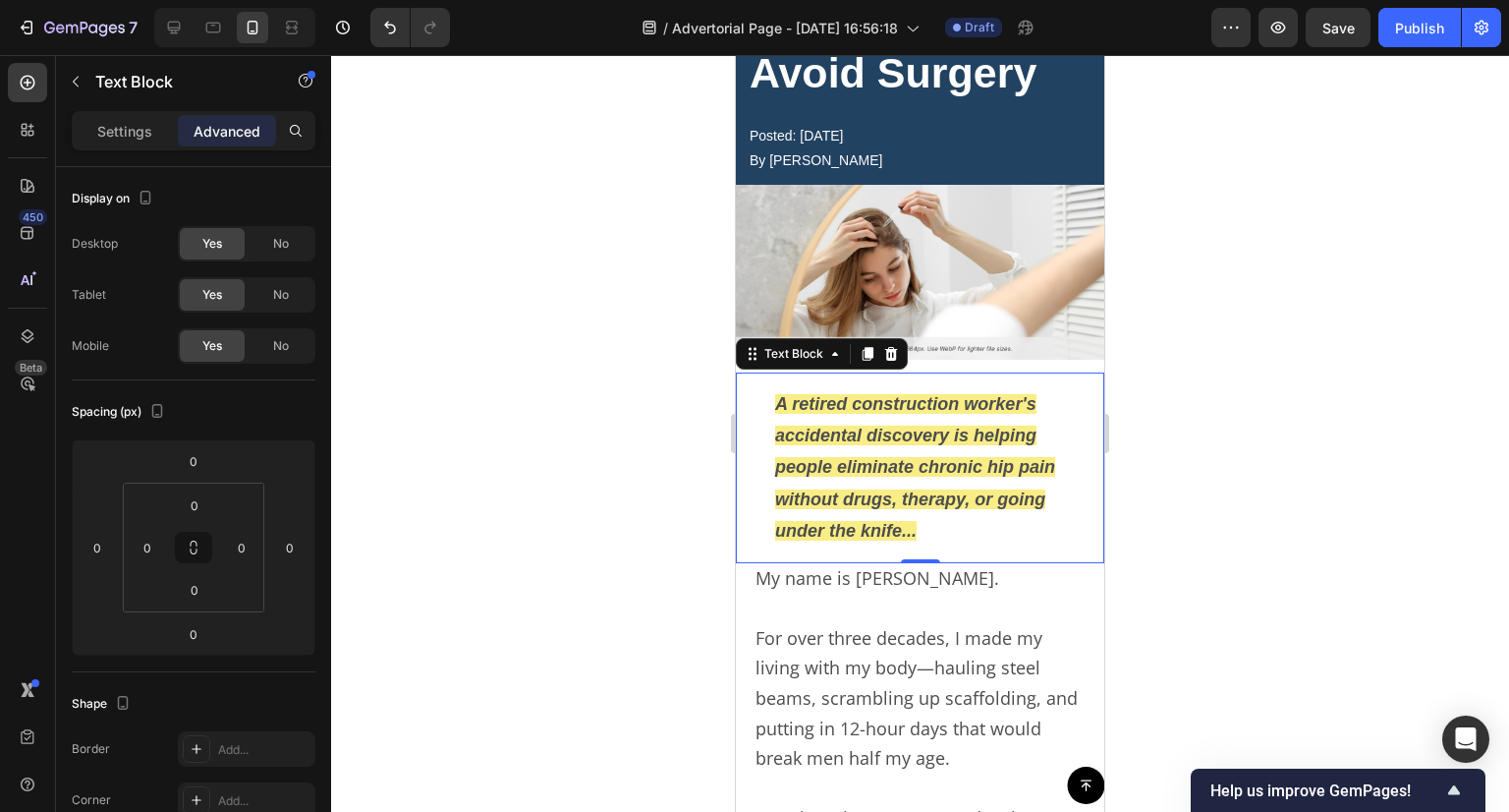
click at [747, 531] on div "A retired construction worker's accidental discovery is helping people eliminat…" at bounding box center [920, 468] width 368 height 191
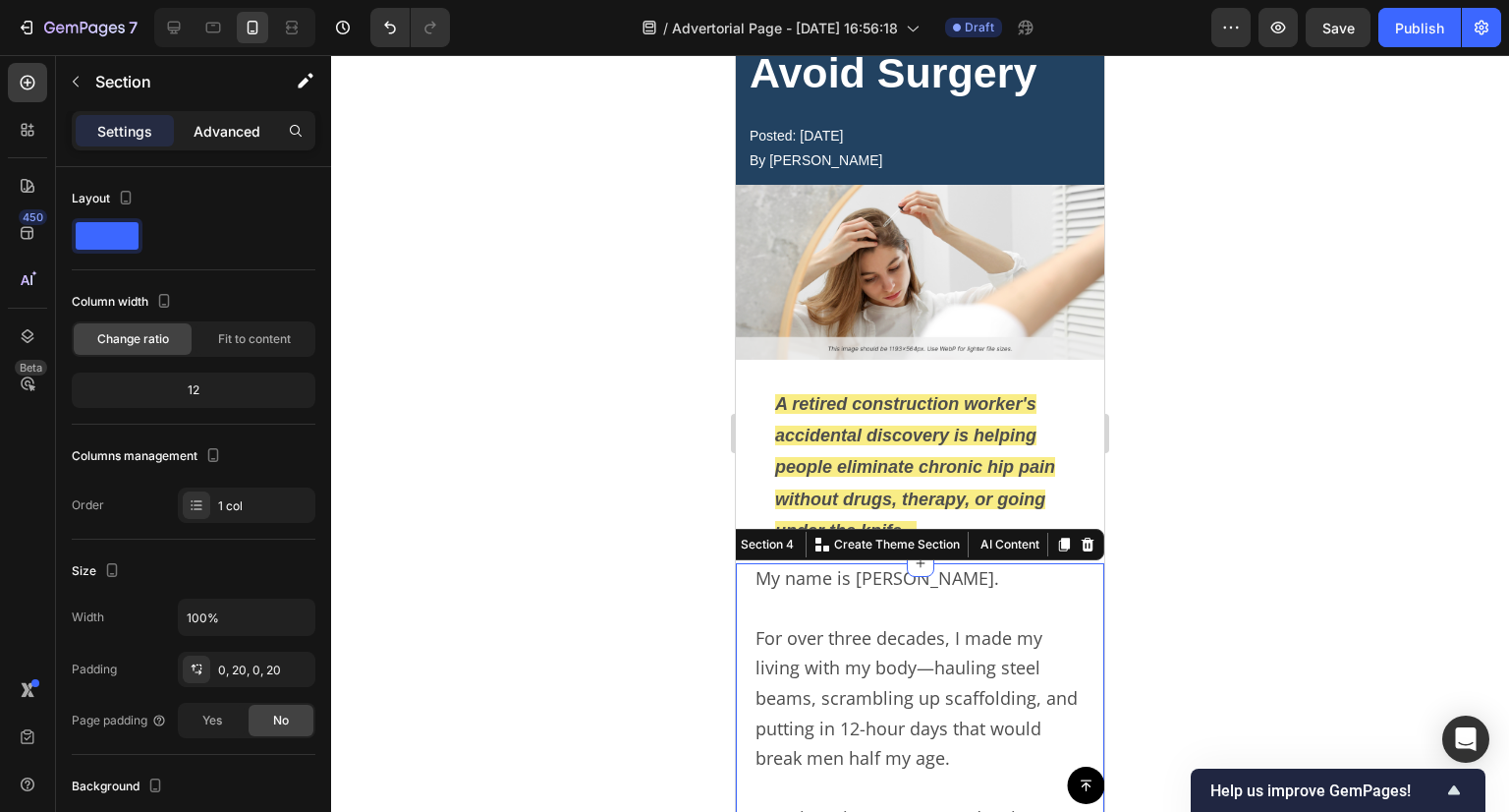
click at [235, 121] on p "Advanced" at bounding box center [227, 131] width 67 height 21
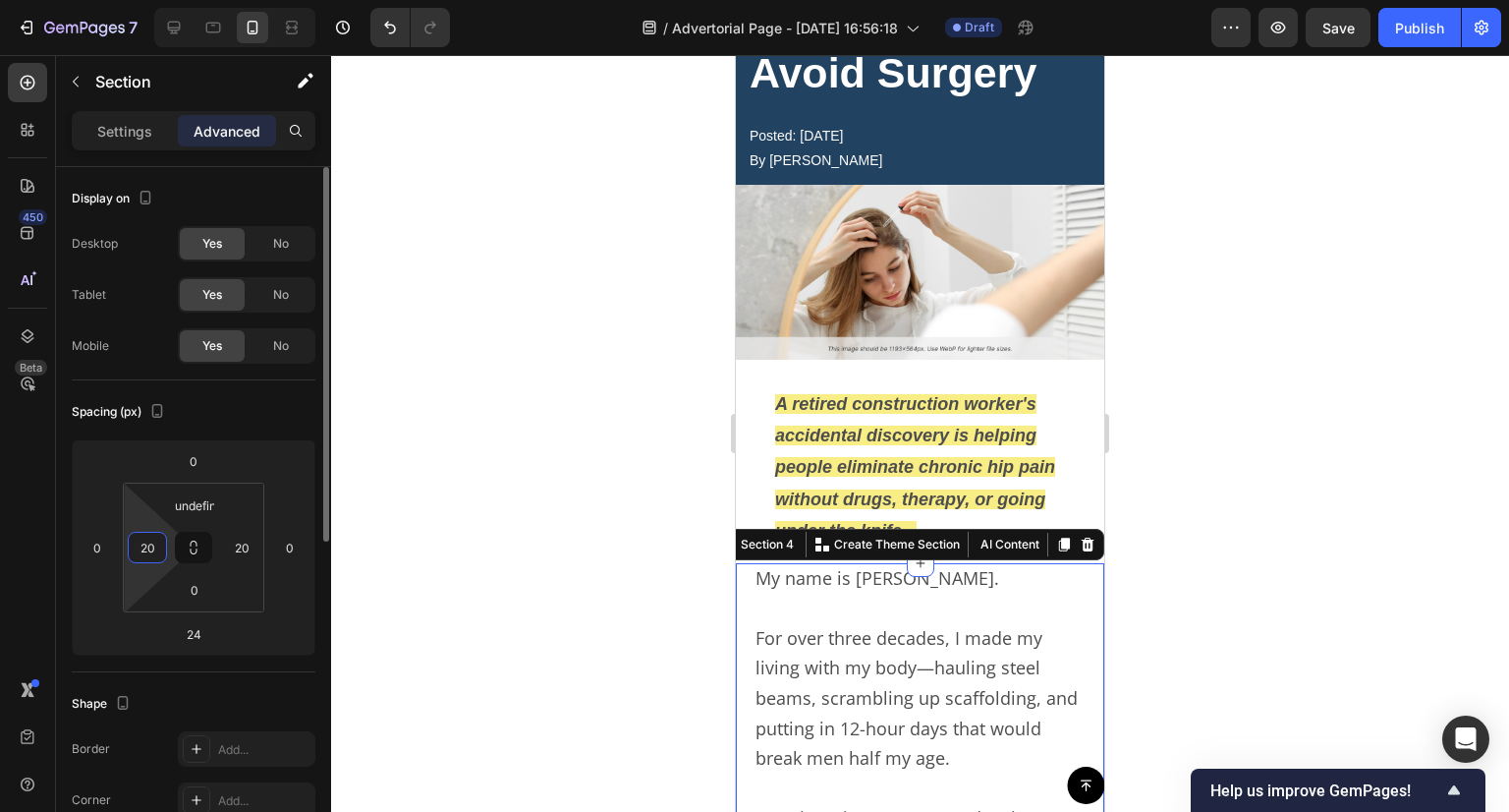
click at [149, 532] on input "20" at bounding box center [148, 547] width 30 height 30
type input "0"
click at [238, 550] on input "20" at bounding box center [242, 547] width 30 height 30
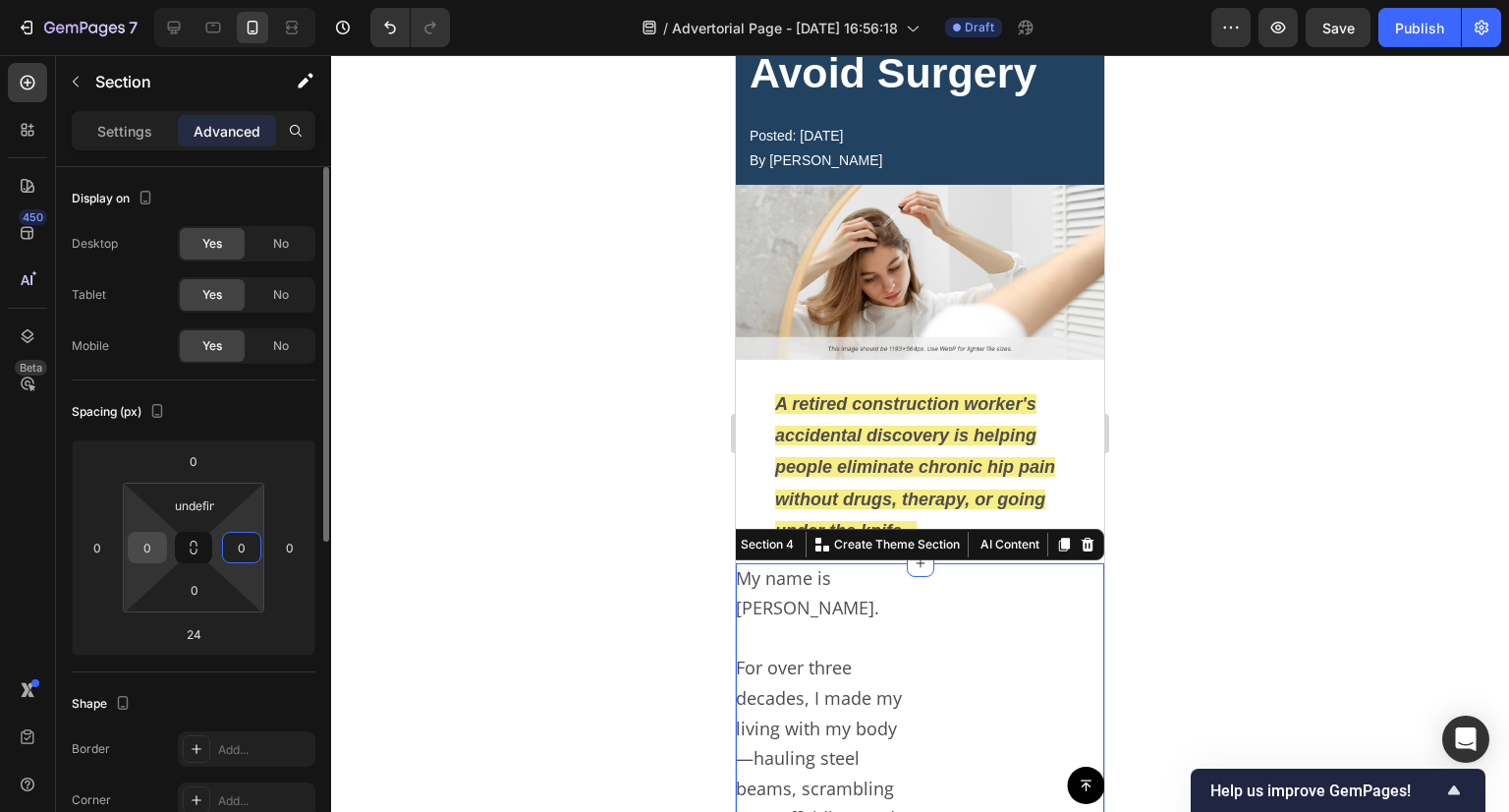
type input "0"
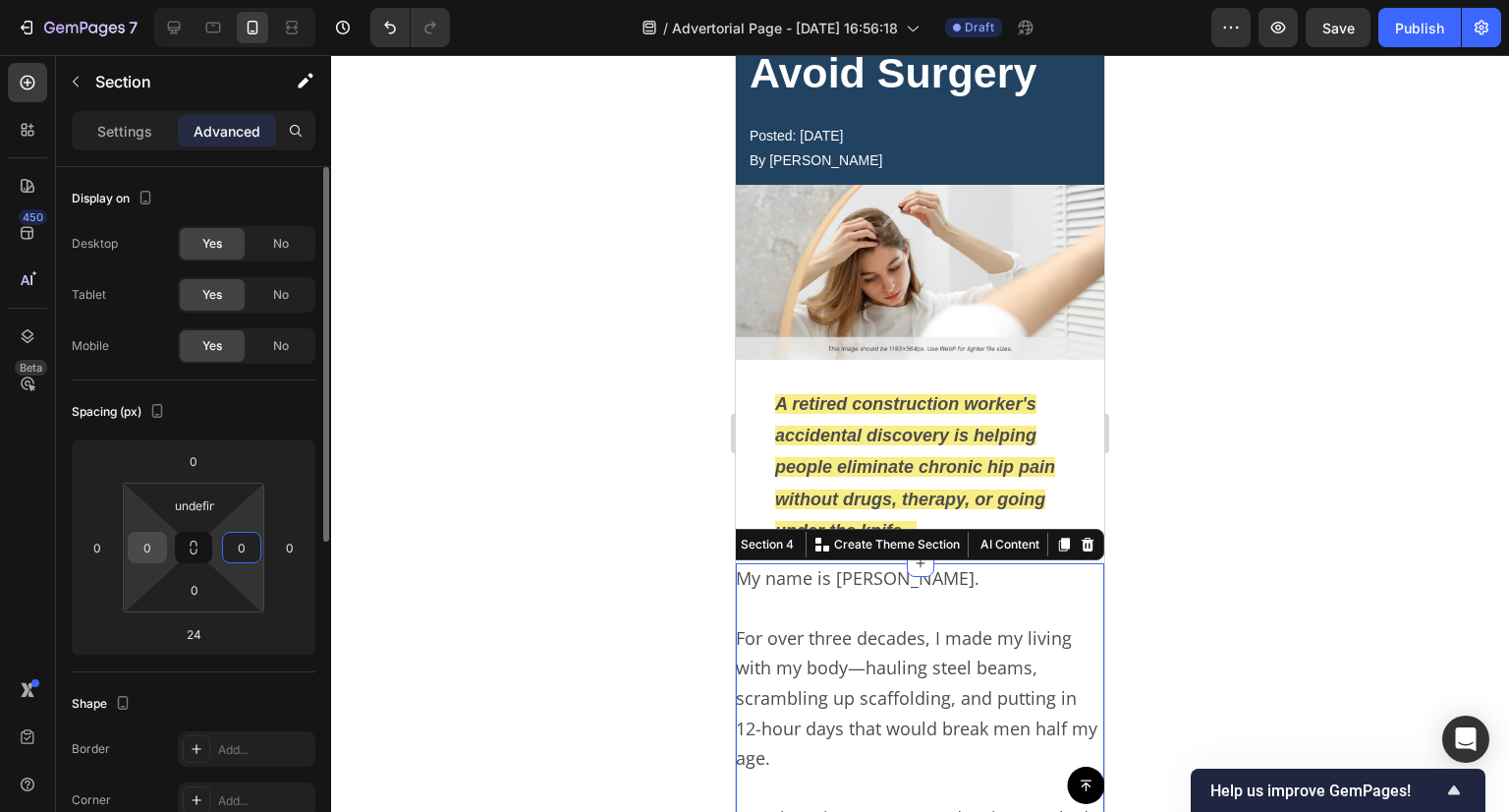
click at [152, 545] on input "0" at bounding box center [148, 547] width 30 height 30
type input "12"
click at [250, 547] on input "0" at bounding box center [242, 547] width 30 height 30
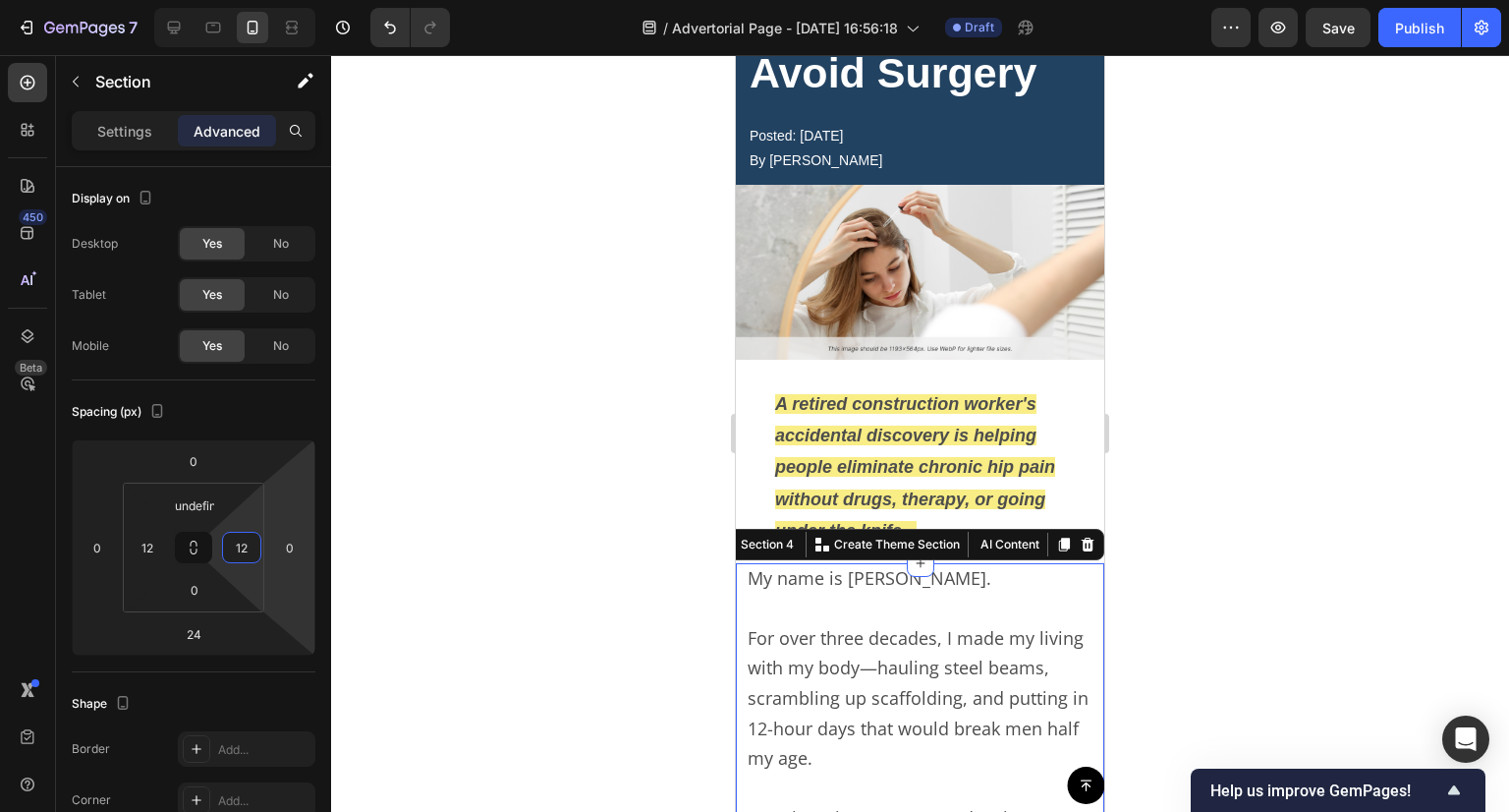
type input "12"
click at [592, 484] on div at bounding box center [919, 433] width 1178 height 757
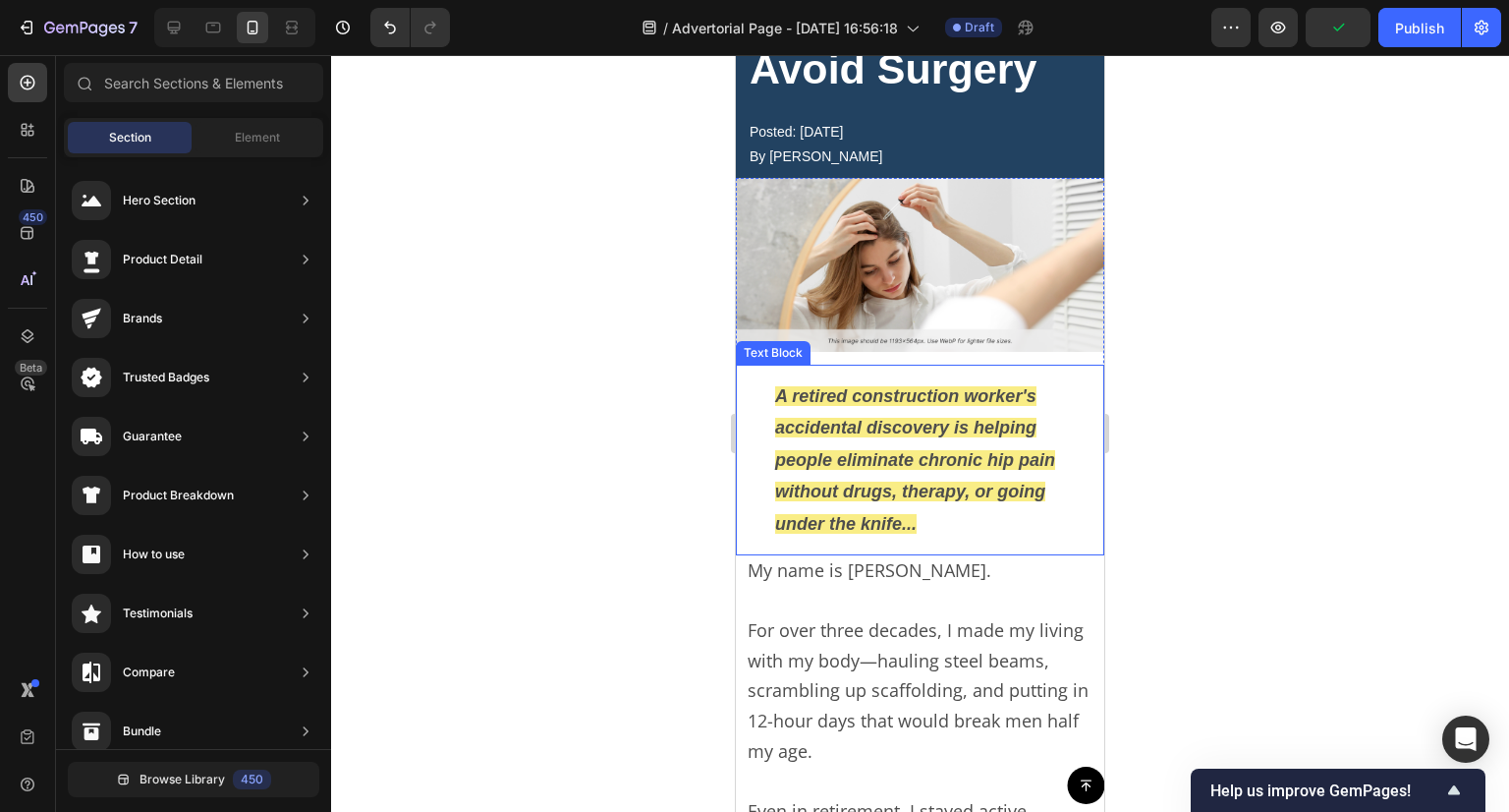
scroll to position [197, 0]
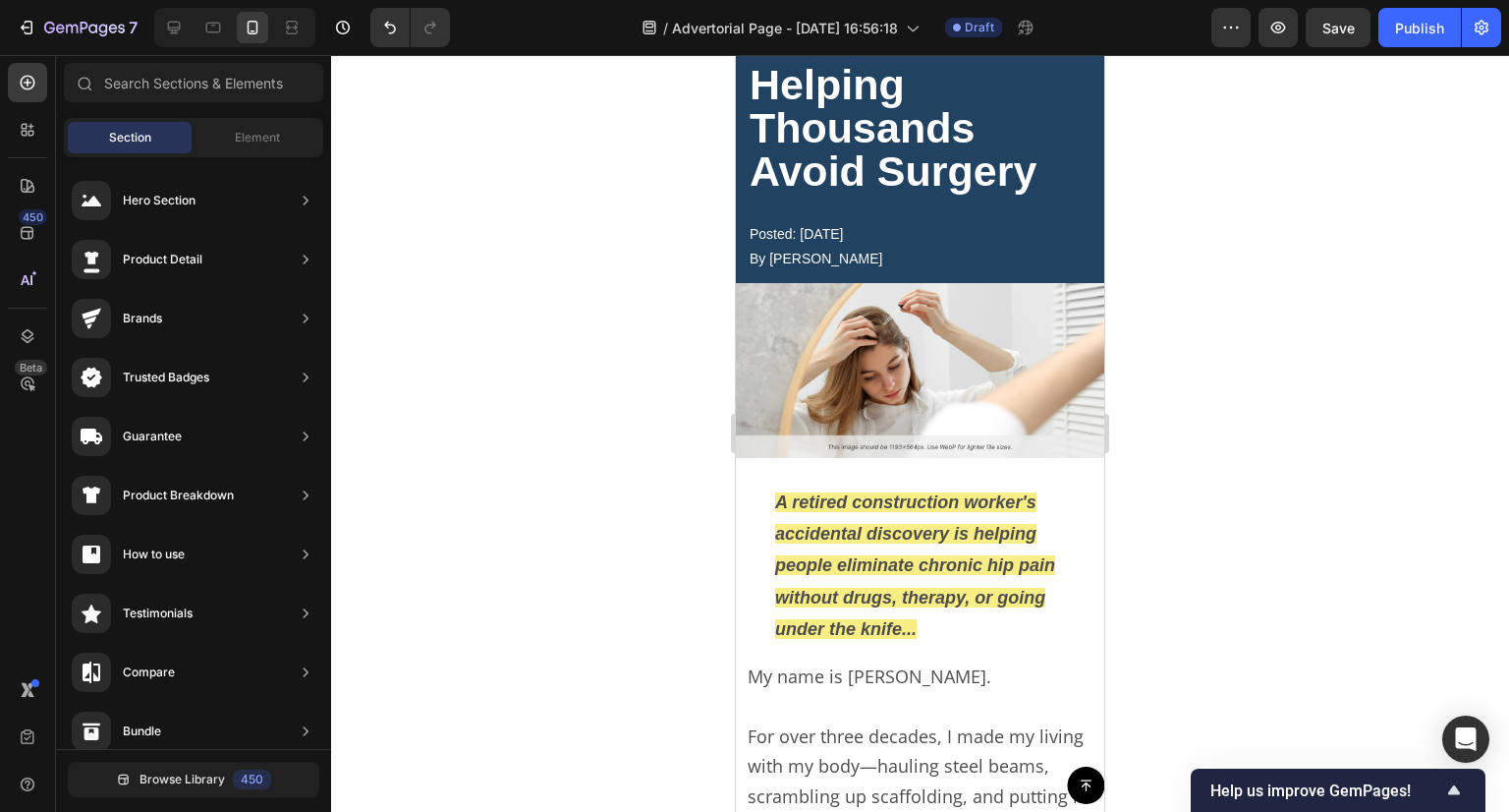
click at [276, 28] on div at bounding box center [235, 28] width 161 height 39
click at [283, 29] on icon at bounding box center [292, 28] width 20 height 20
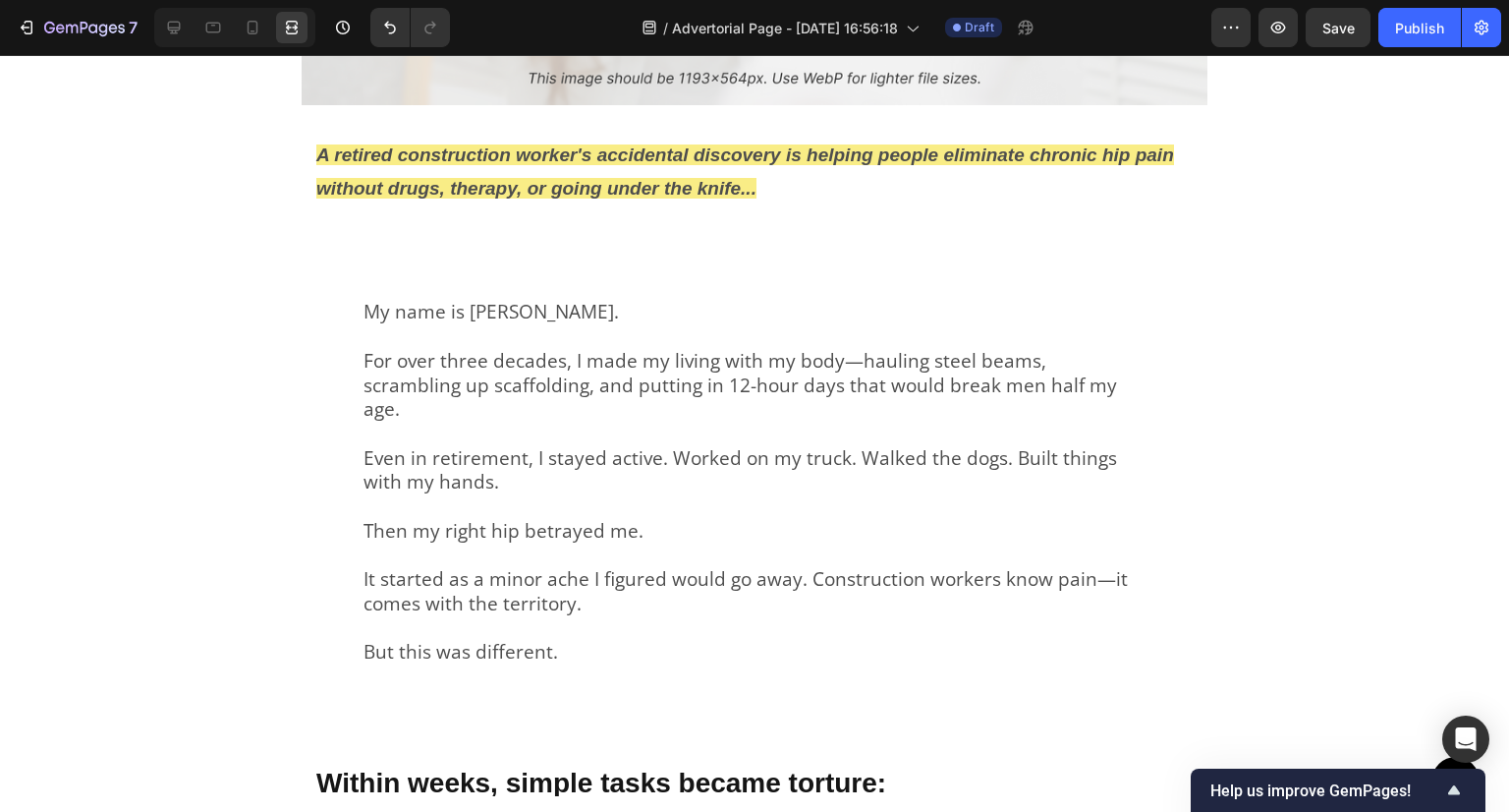
scroll to position [688, 0]
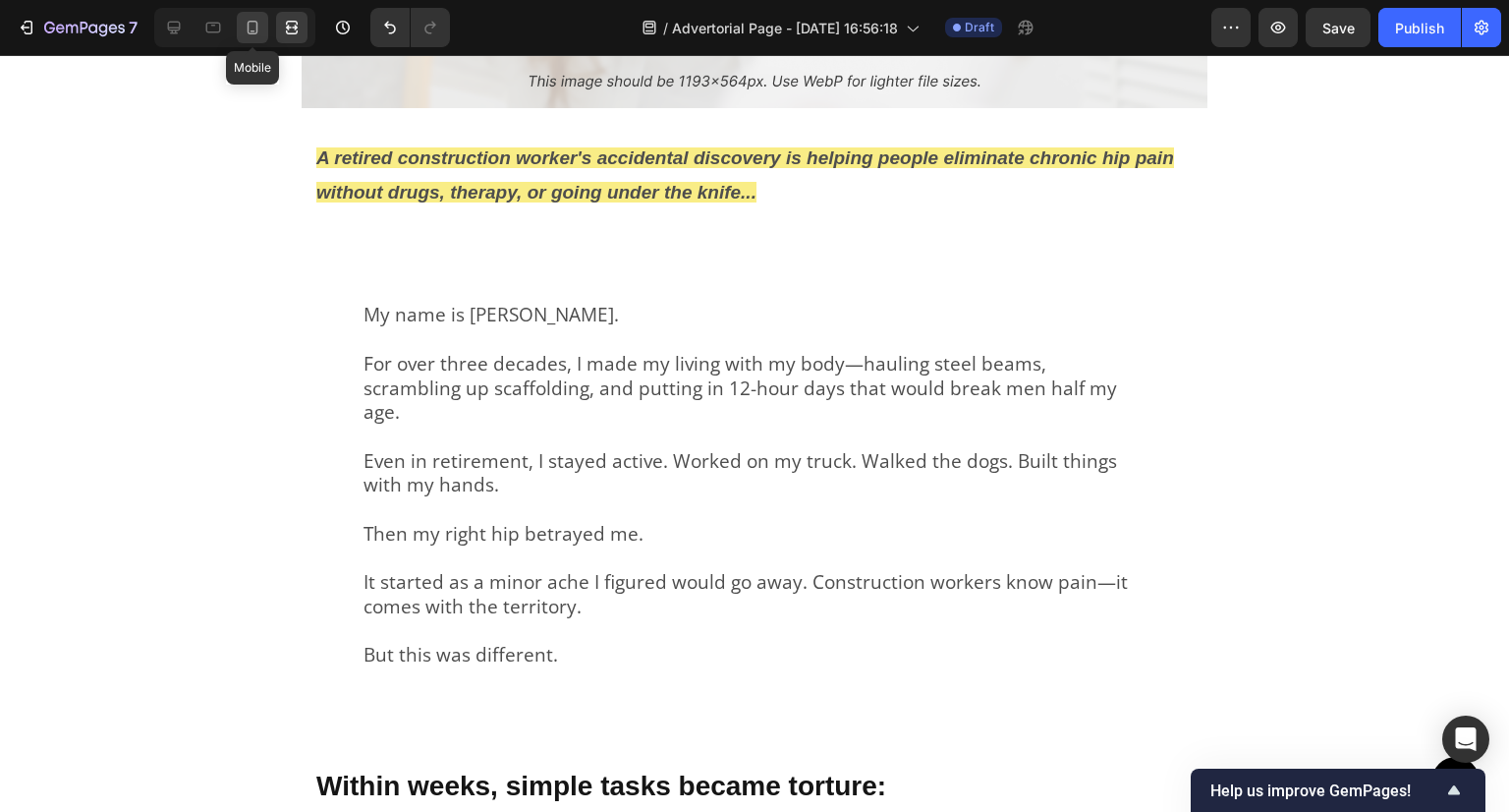
click at [258, 19] on icon at bounding box center [253, 28] width 20 height 20
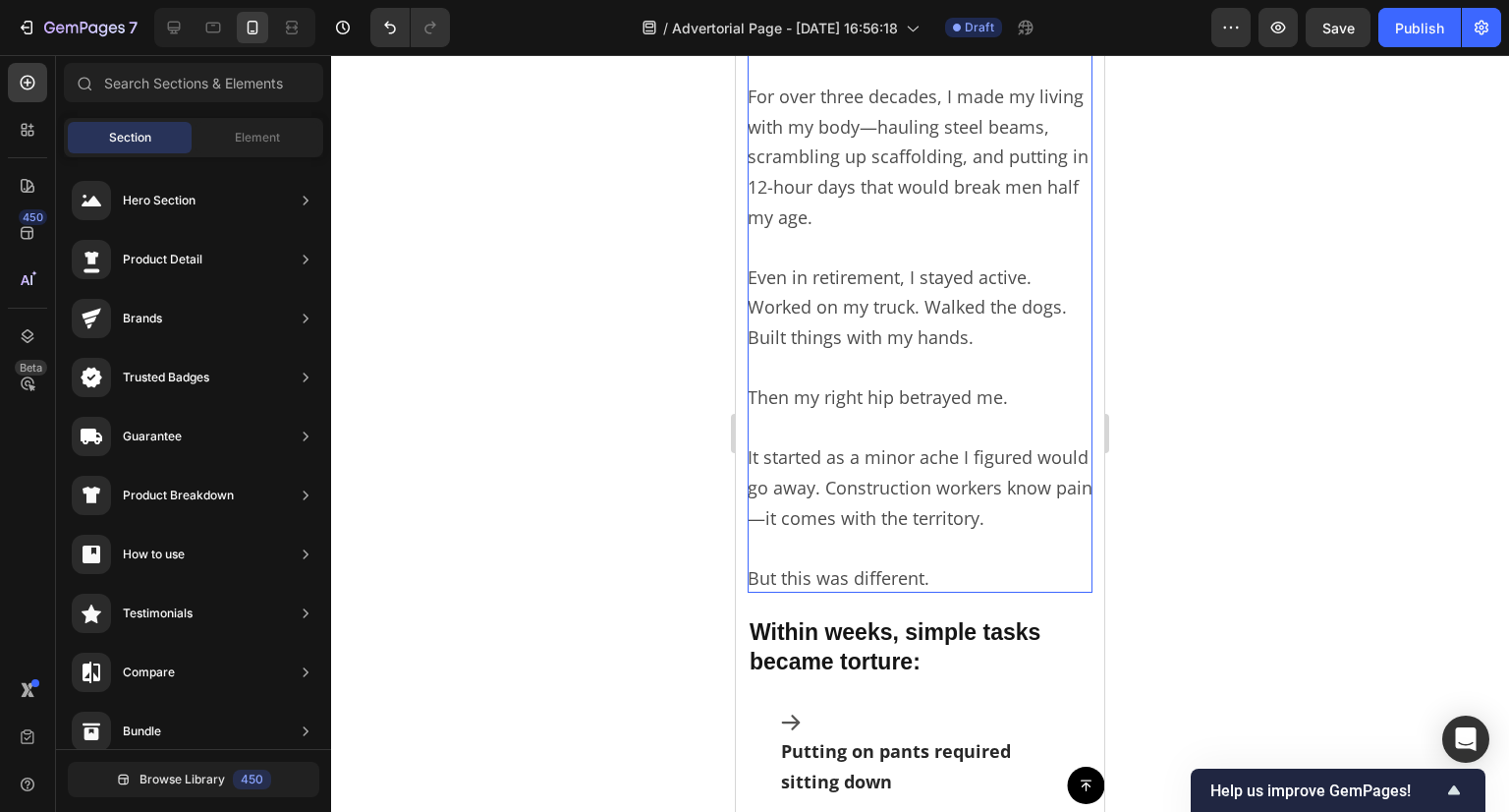
scroll to position [393, 0]
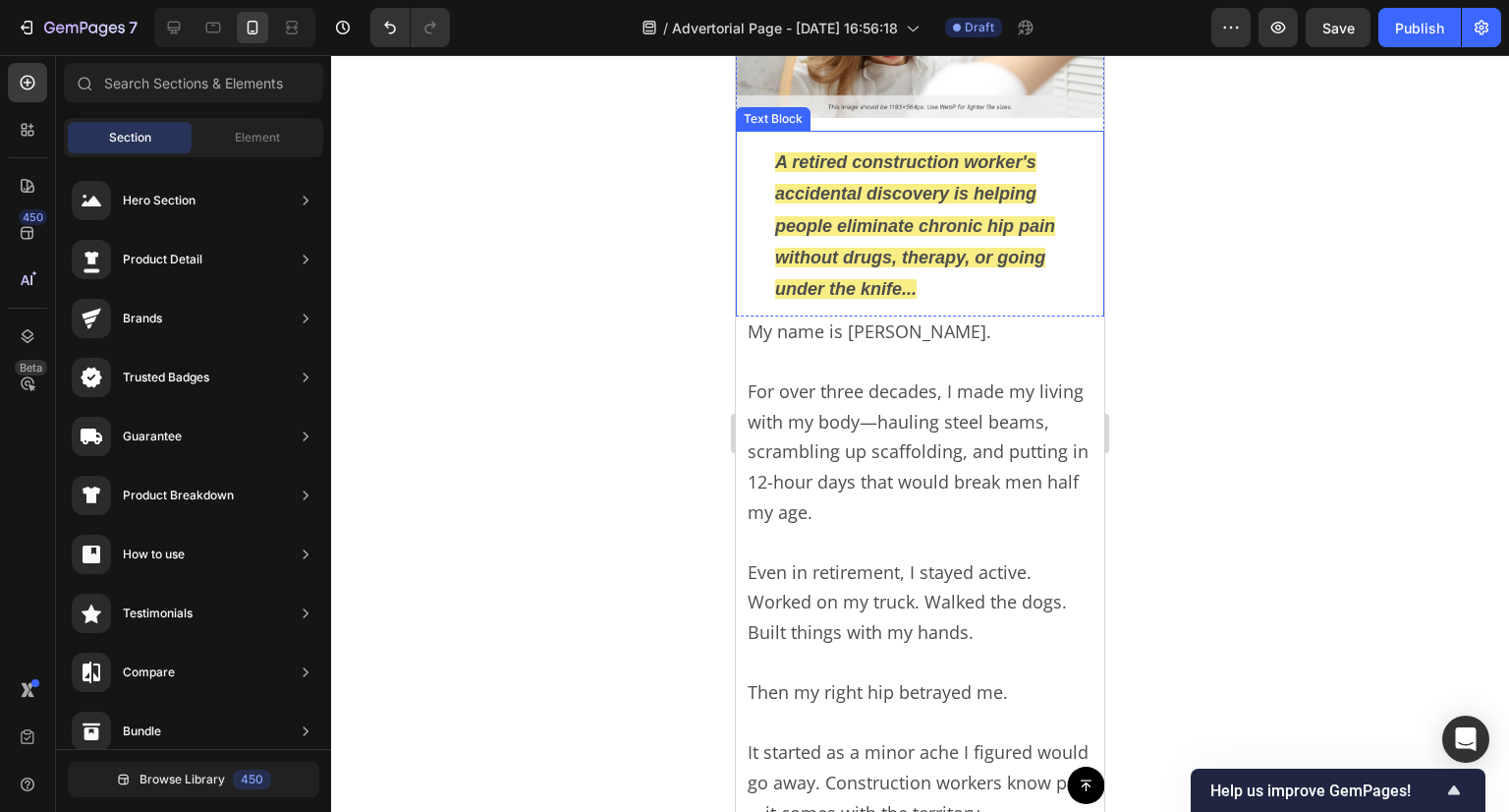
click at [763, 233] on div "A retired construction worker's accidental discovery is helping people eliminat…" at bounding box center [920, 226] width 321 height 191
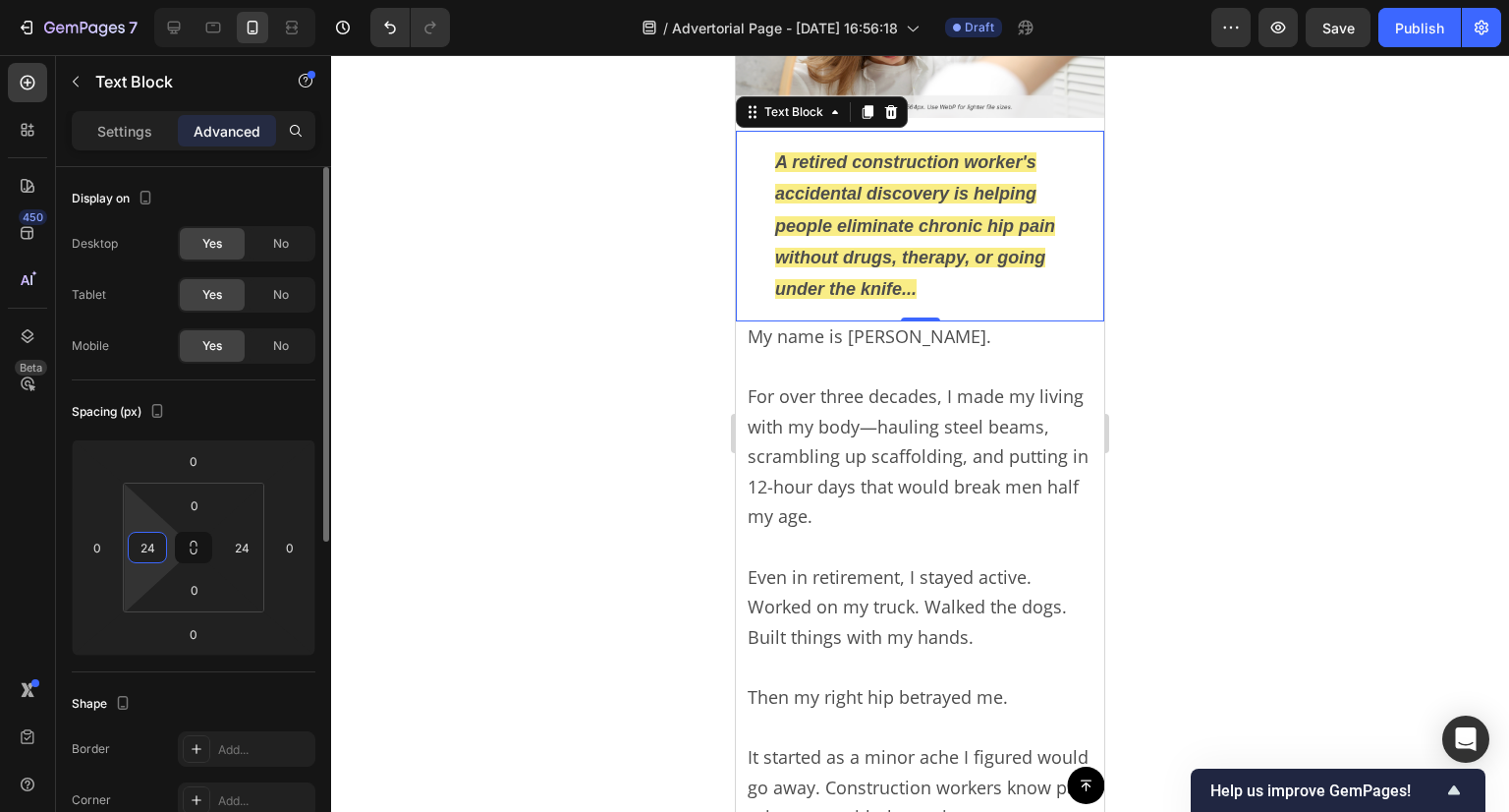
click at [167, 0] on html "7 Version history / Advertorial Page - [DATE] 16:56:18 Draft Preview Save Publi…" at bounding box center [754, 0] width 1509 height 0
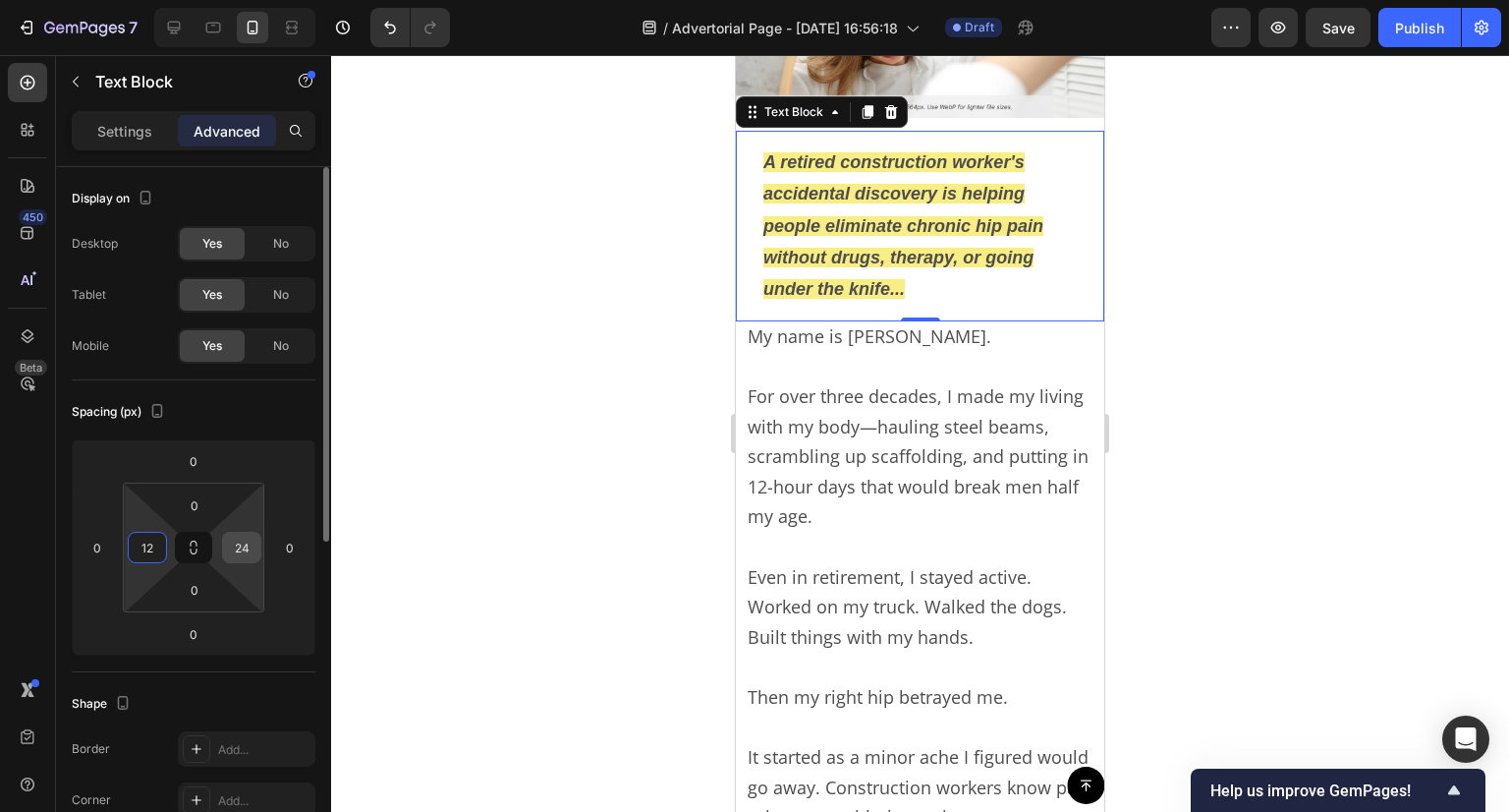
type input "12"
click at [228, 538] on input "24" at bounding box center [242, 547] width 30 height 30
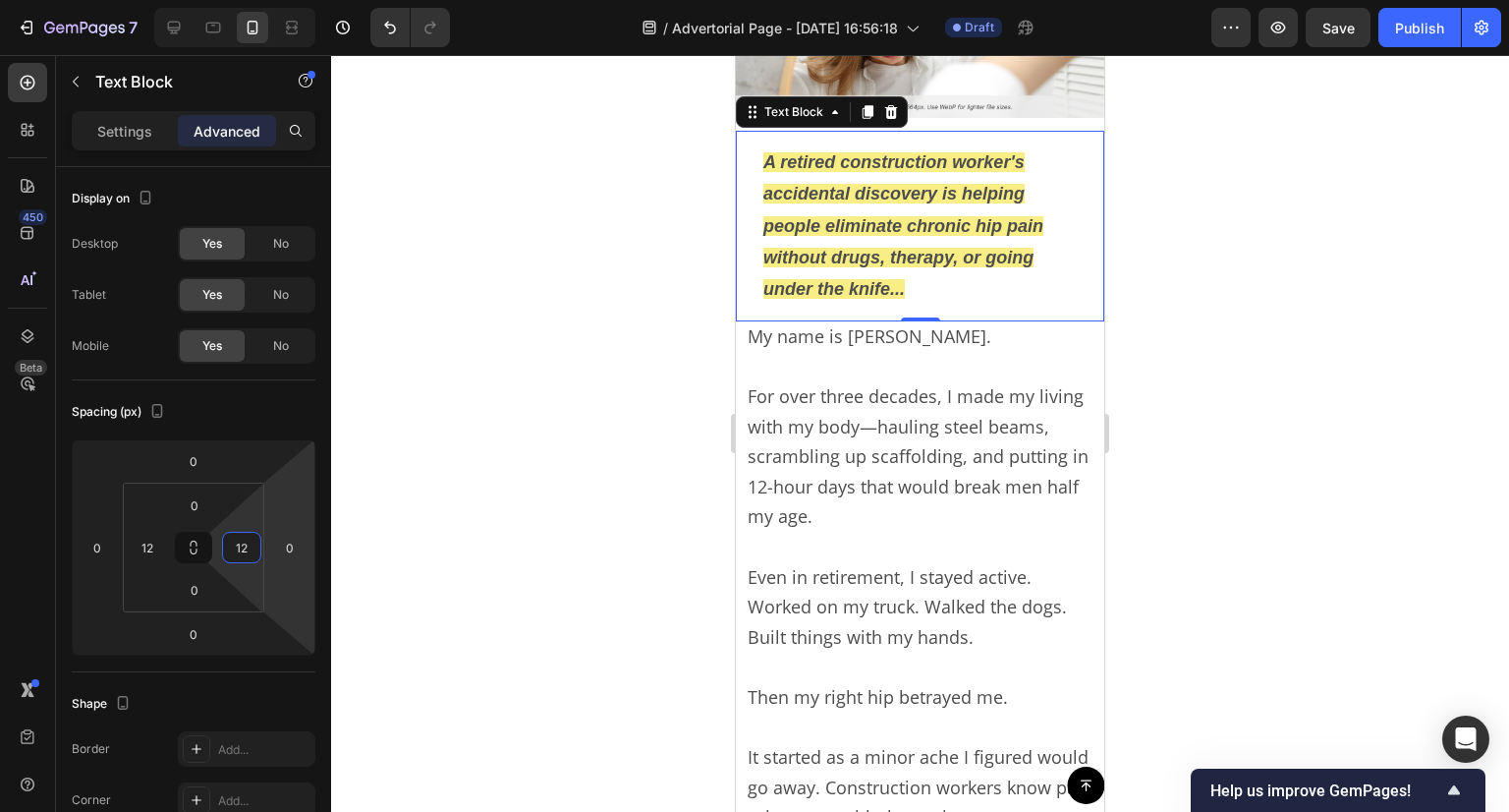
type input "12"
click at [542, 513] on div at bounding box center [919, 433] width 1178 height 757
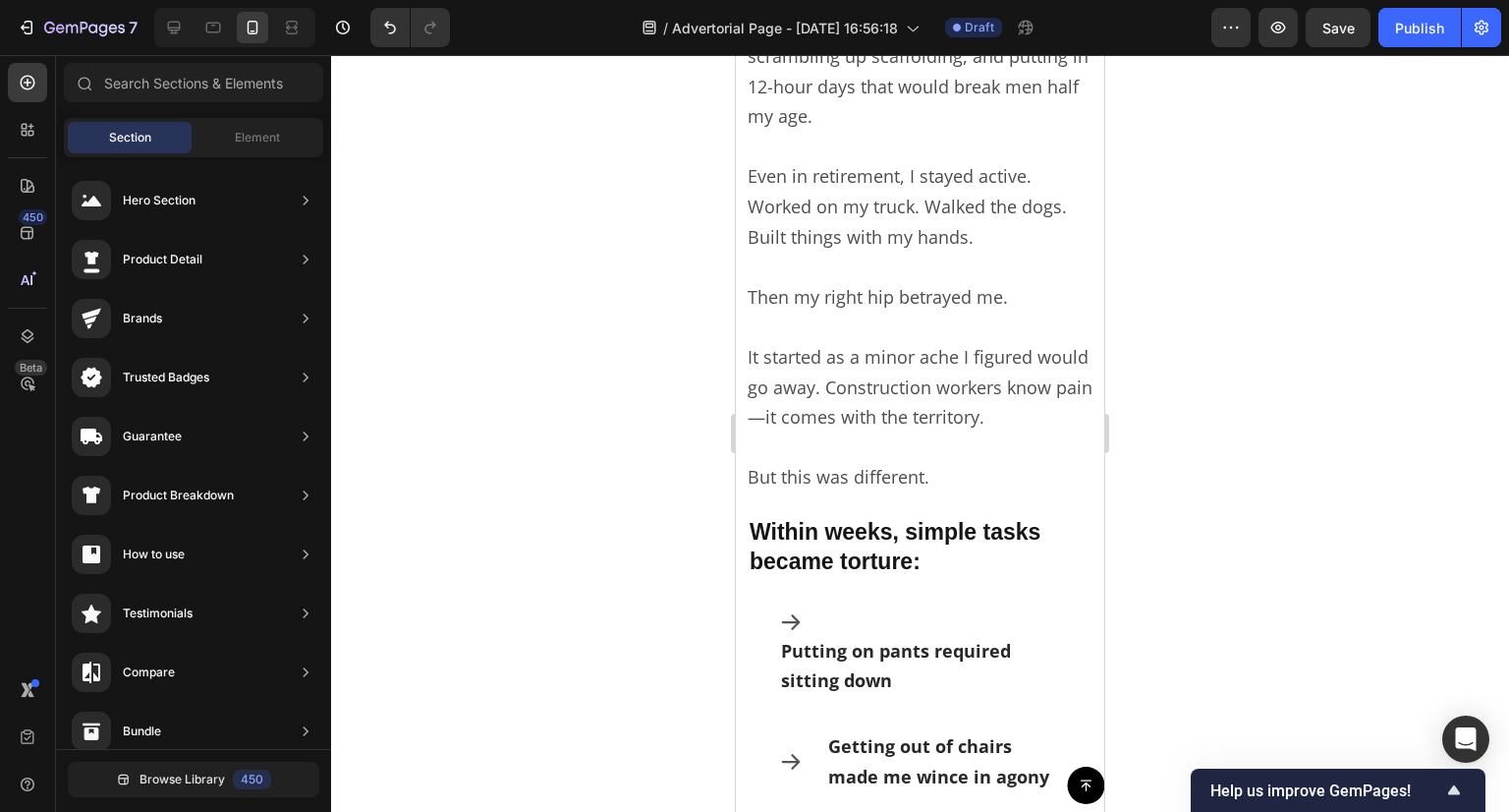
scroll to position [197, 0]
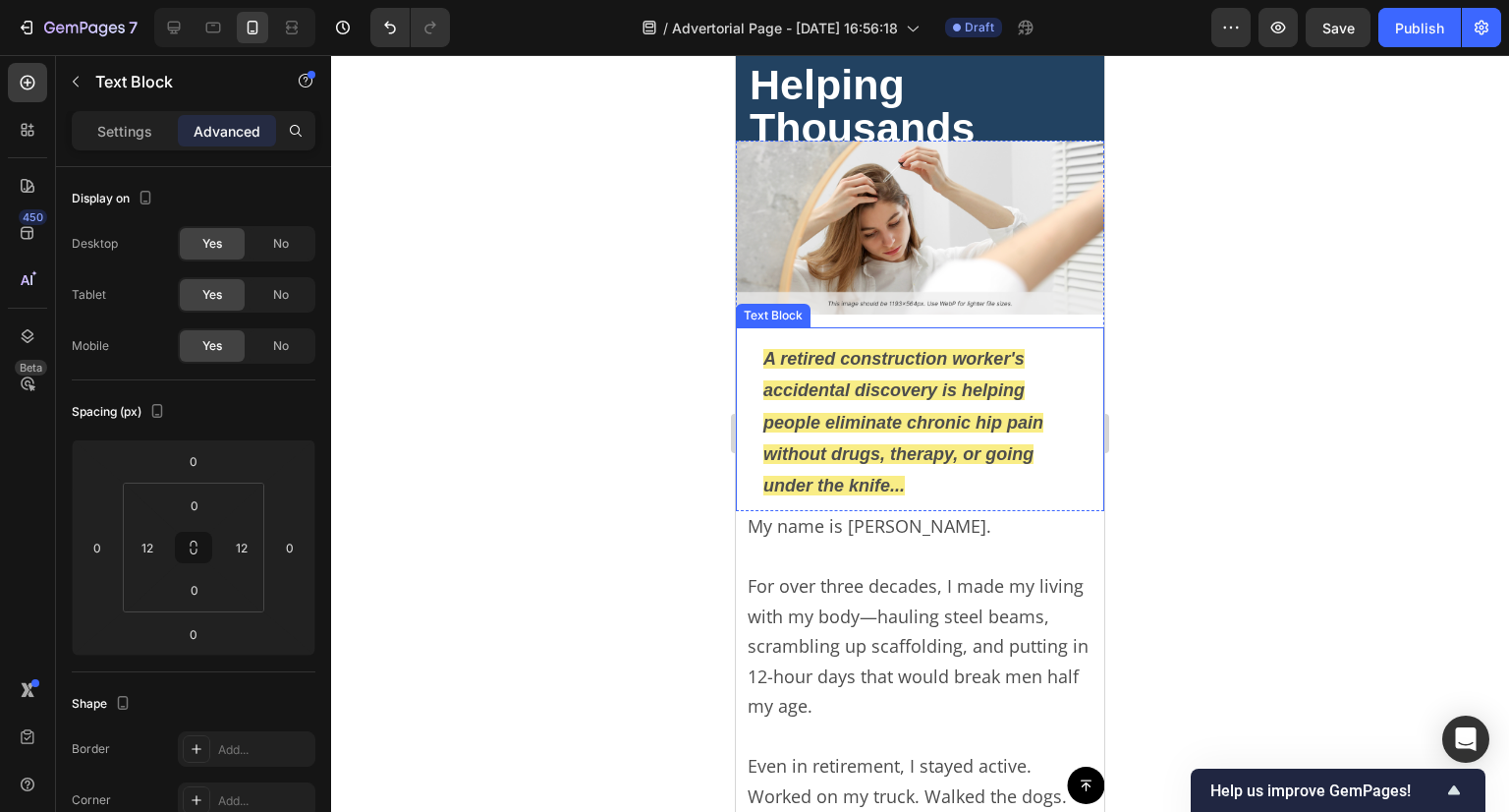
click at [889, 430] on p "A retired construction worker's accidental discovery is helping people eliminat…" at bounding box center [920, 422] width 313 height 159
click at [826, 420] on strong "A retired construction worker's accidental discovery is helping people eliminat…" at bounding box center [904, 422] width 281 height 148
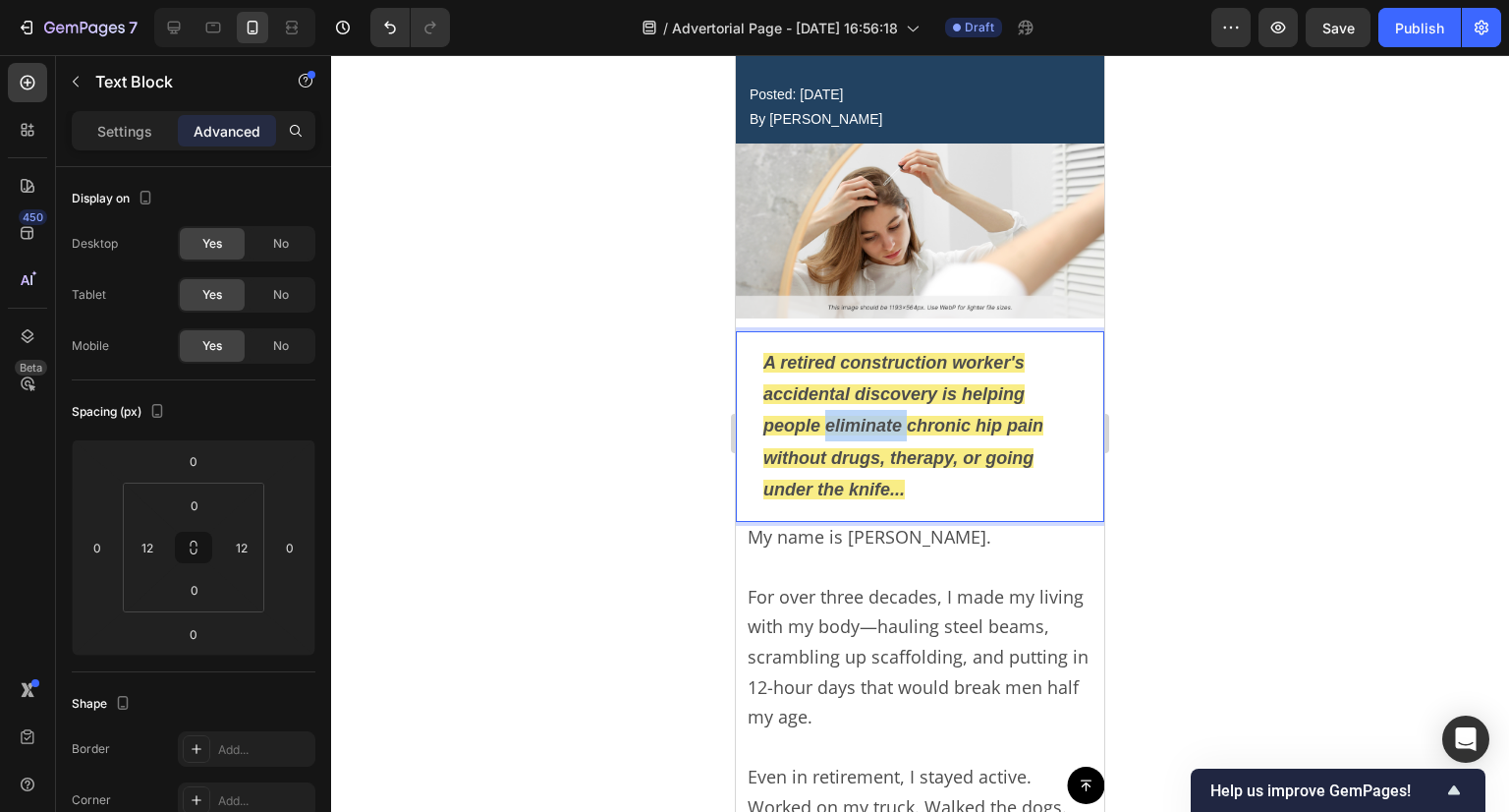
click at [826, 420] on strong "A retired construction worker's accidental discovery is helping people eliminat…" at bounding box center [904, 426] width 281 height 148
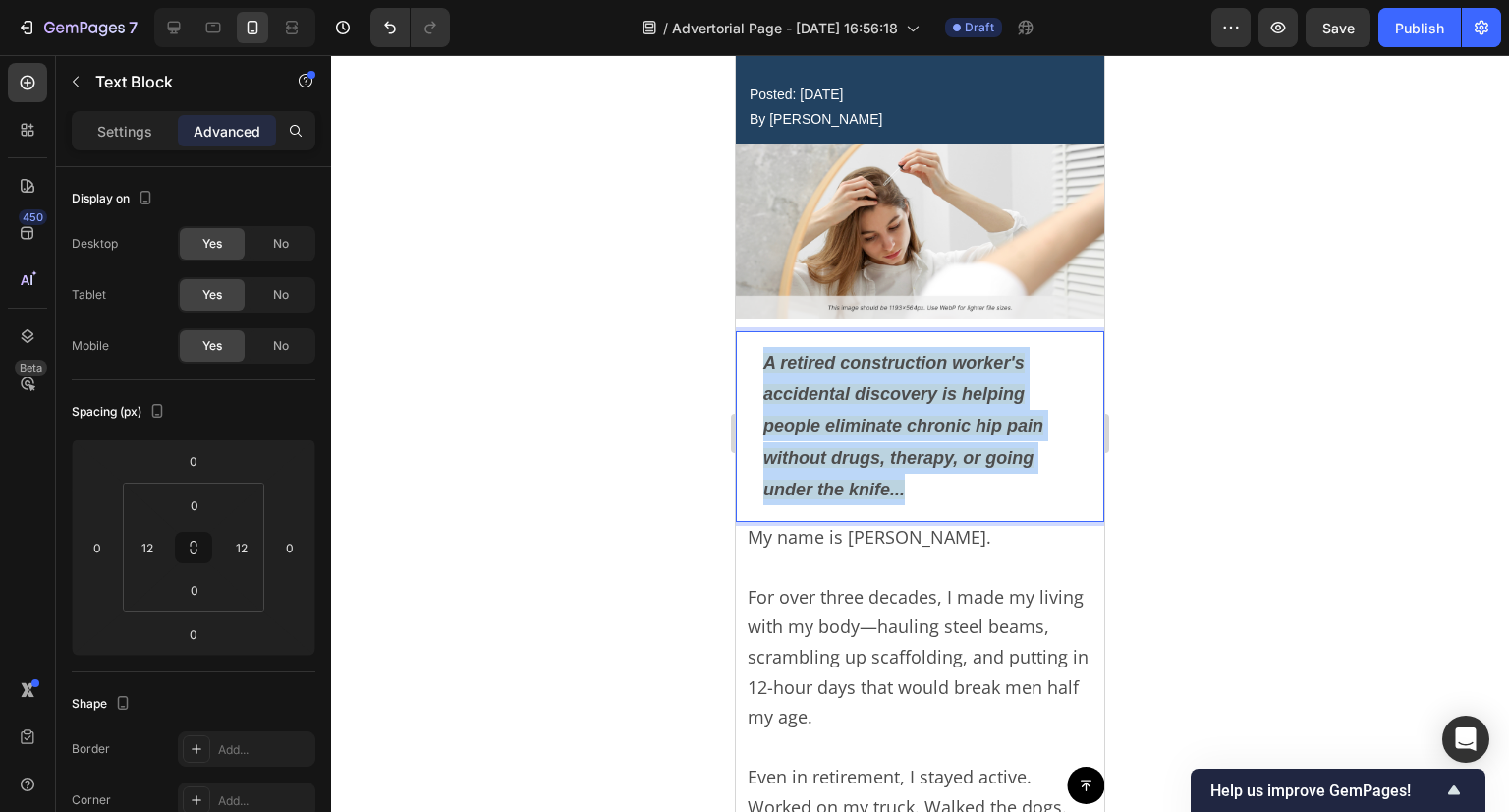
click at [826, 420] on strong "A retired construction worker's accidental discovery is helping people eliminat…" at bounding box center [904, 426] width 281 height 148
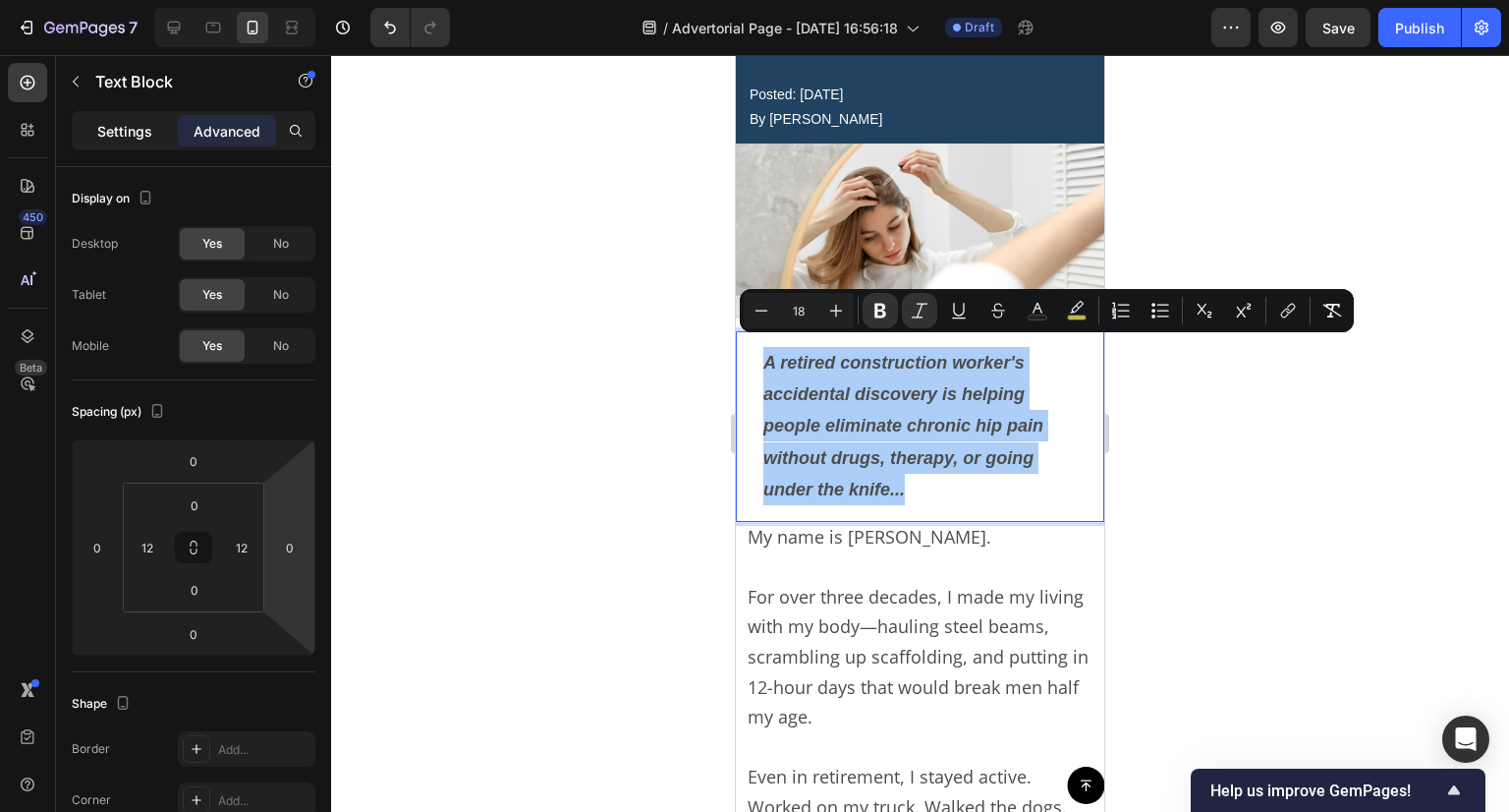
click at [139, 126] on p "Settings" at bounding box center [125, 131] width 55 height 21
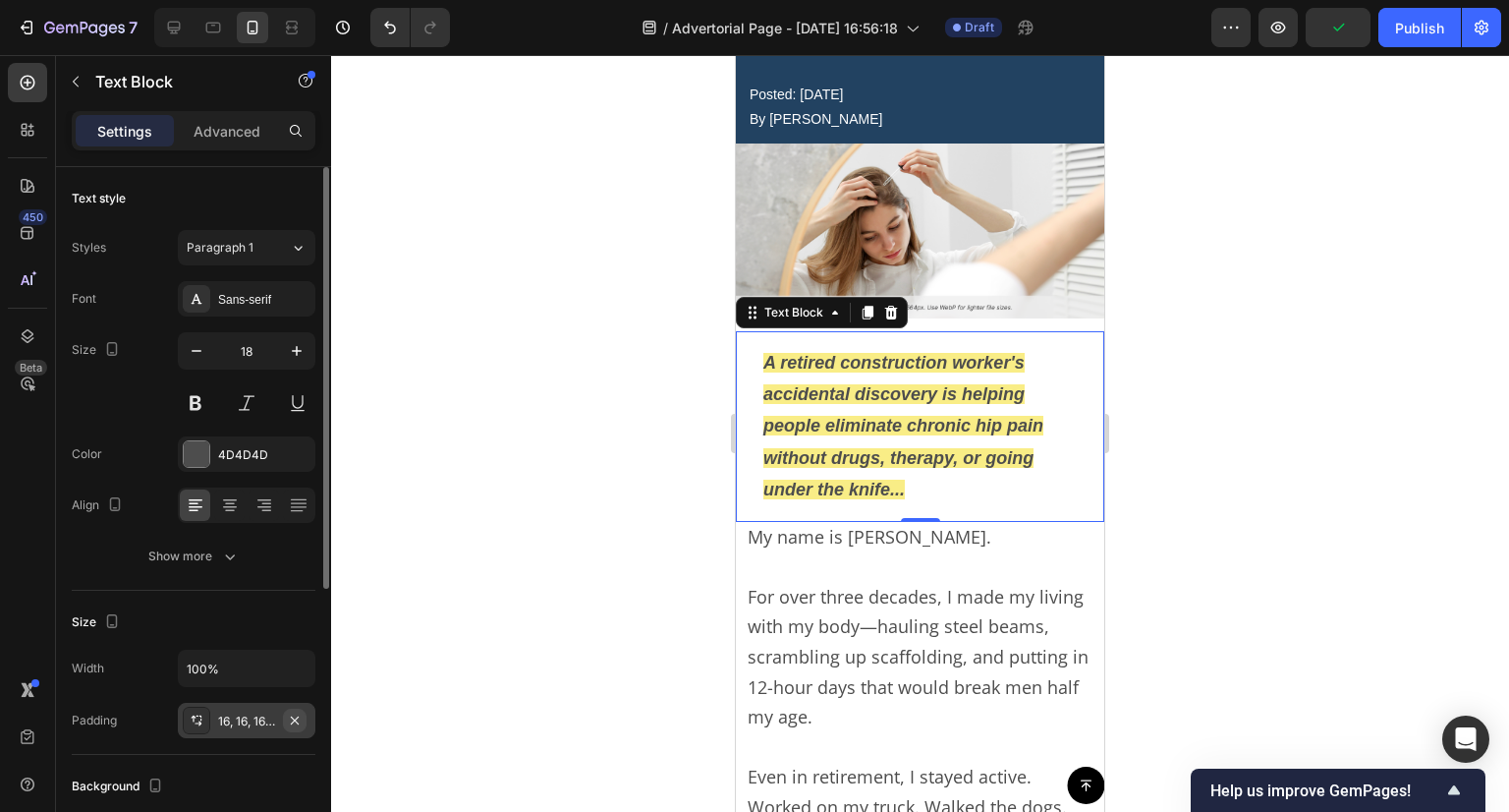
click at [302, 722] on icon "button" at bounding box center [295, 720] width 16 height 16
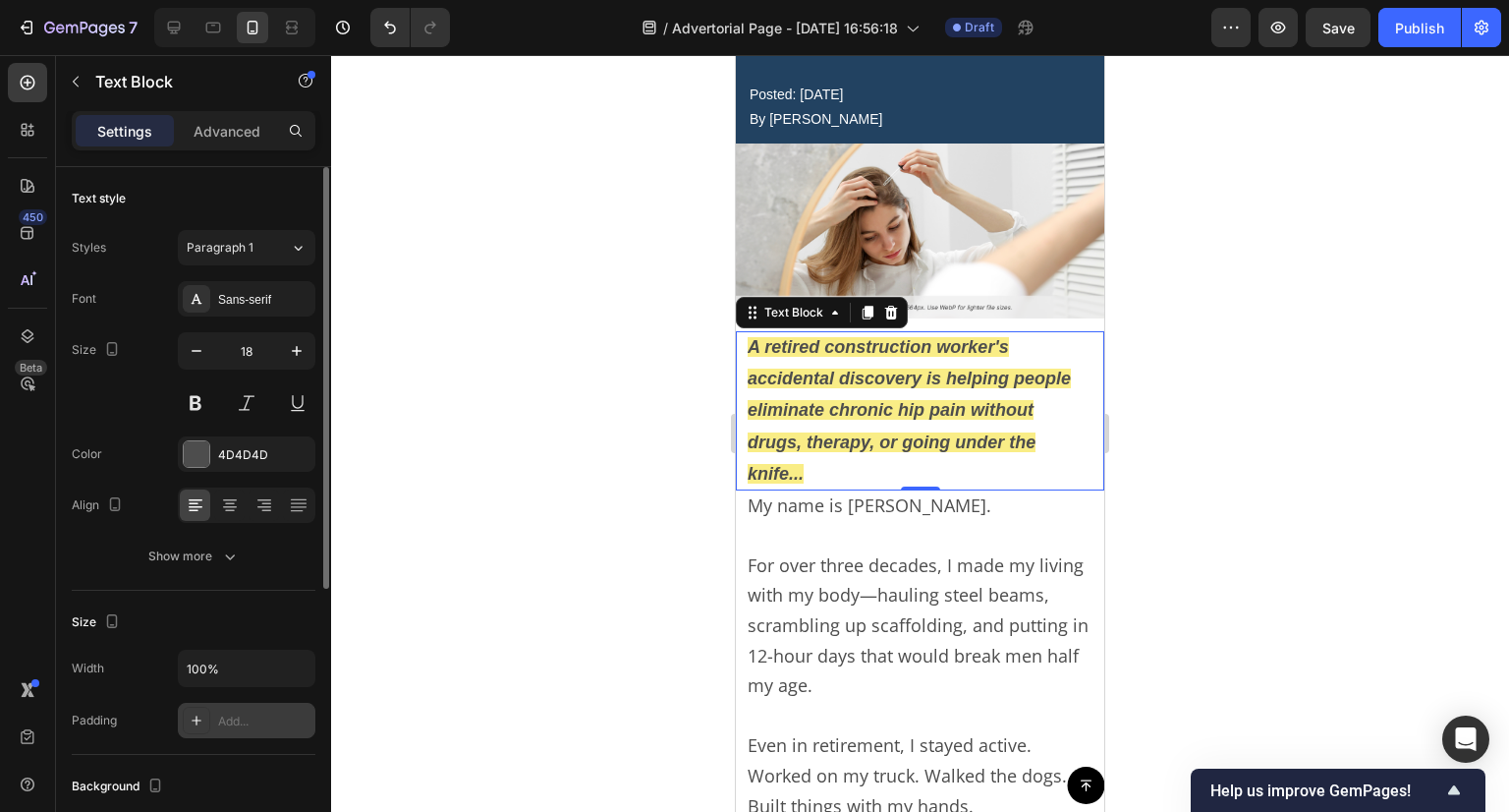
click at [629, 535] on div at bounding box center [919, 433] width 1178 height 757
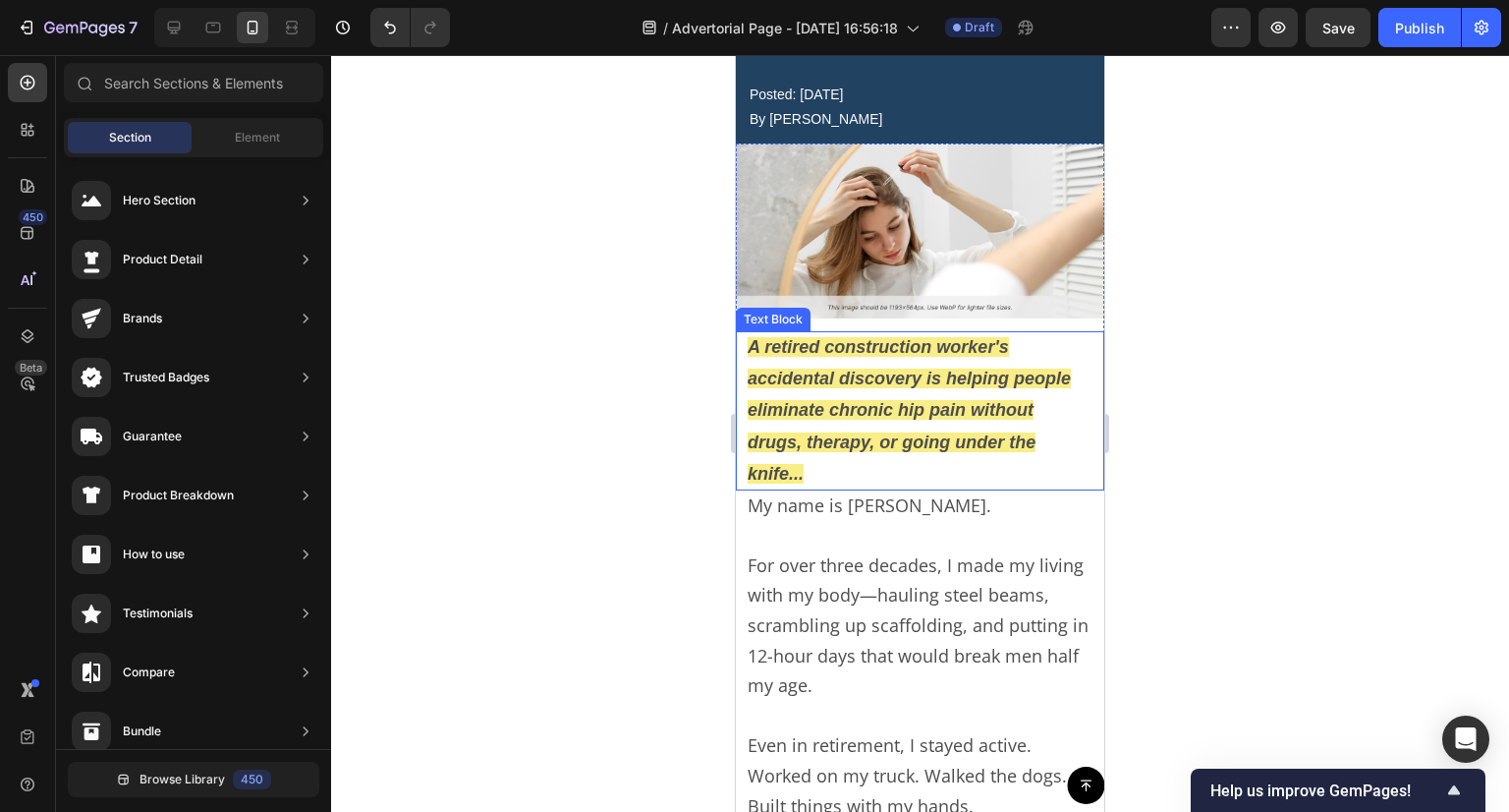
click at [869, 453] on p "A retired construction worker's accidental discovery is helping people eliminat…" at bounding box center [920, 410] width 345 height 159
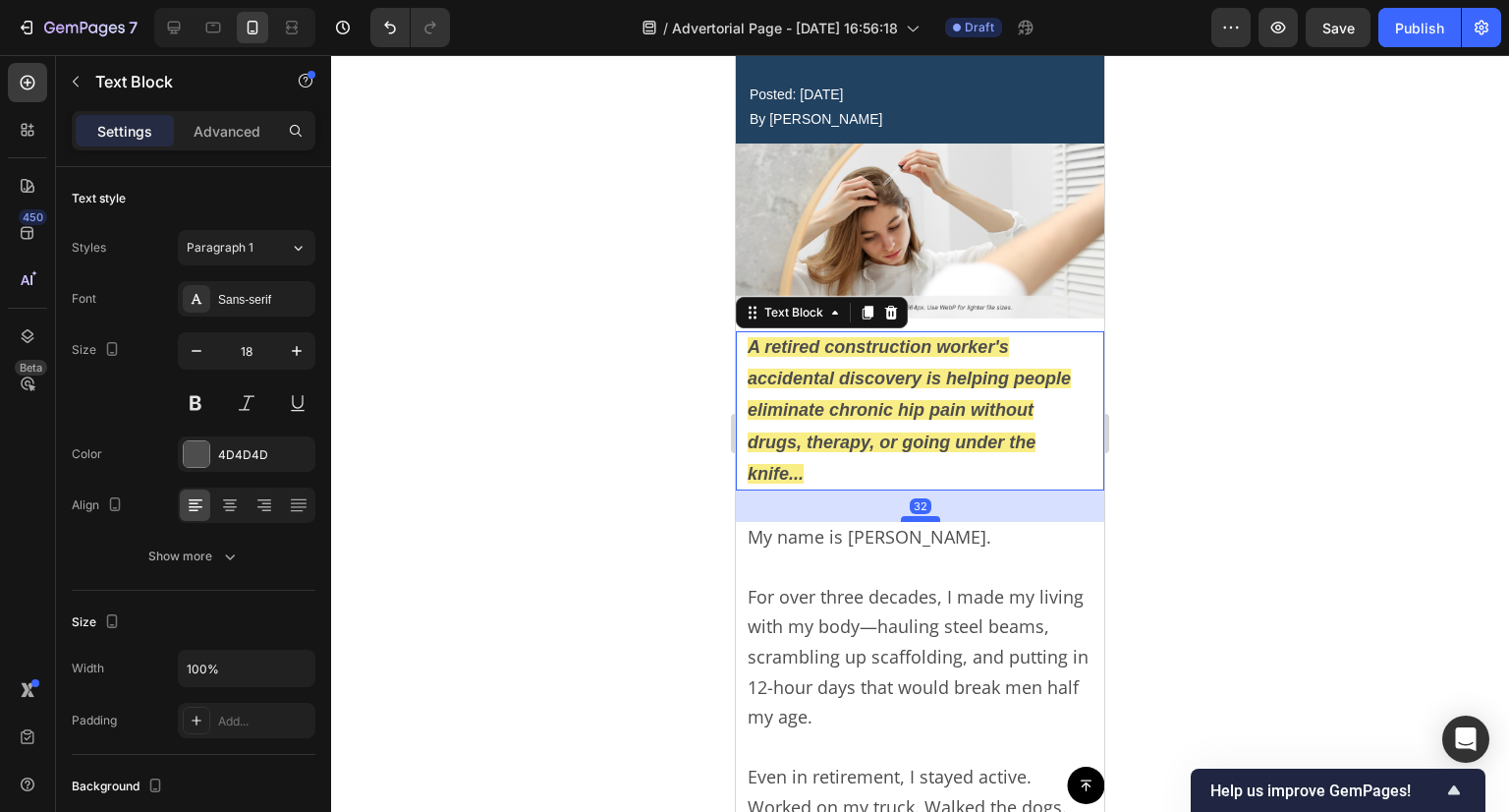
drag, startPoint x: 908, startPoint y: 476, endPoint x: 914, endPoint y: 508, distance: 32.6
click at [914, 516] on div at bounding box center [920, 519] width 39 height 6
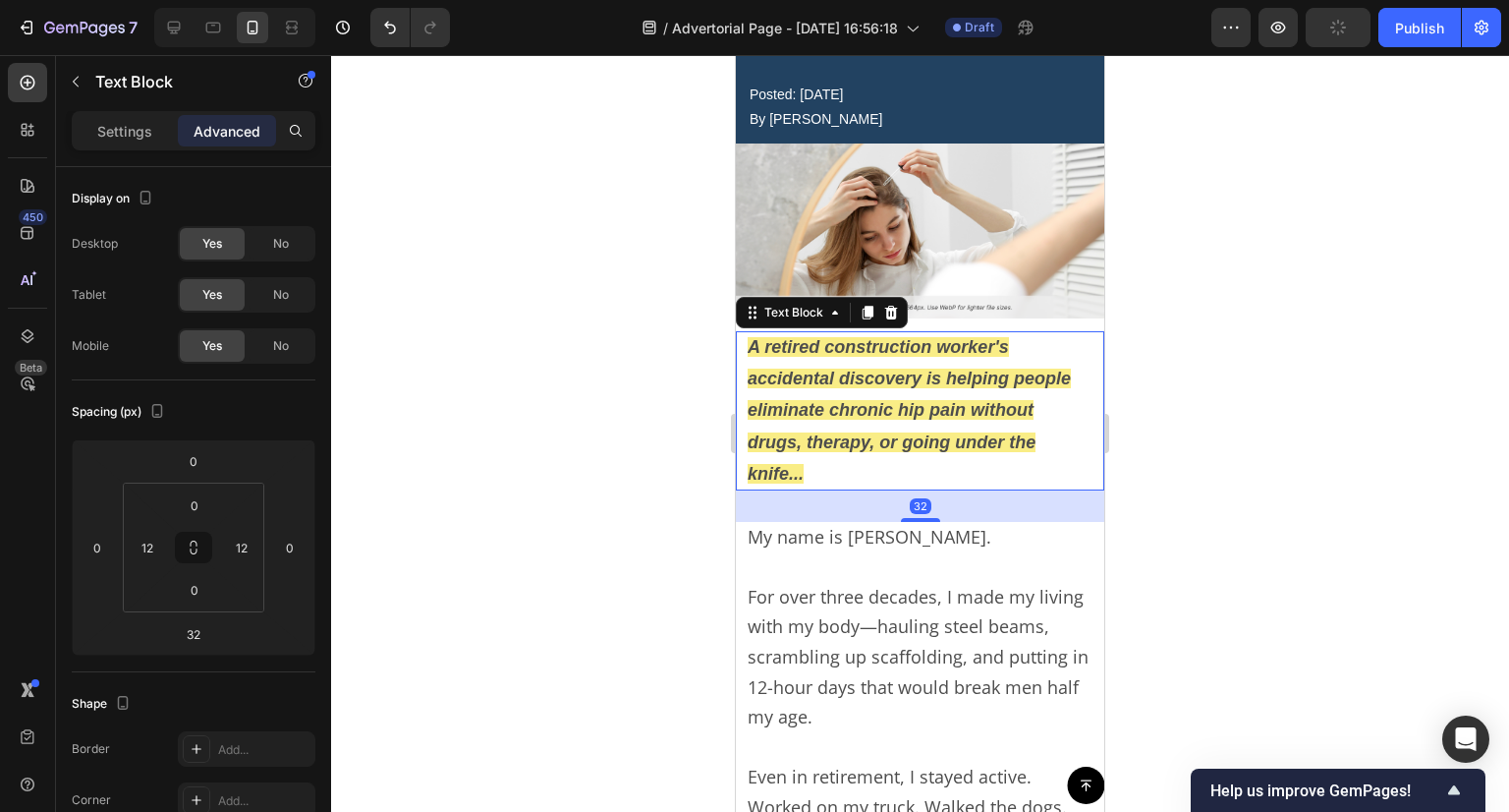
drag, startPoint x: 1148, startPoint y: 454, endPoint x: 348, endPoint y: 419, distance: 800.8
click at [1148, 454] on div at bounding box center [919, 433] width 1178 height 757
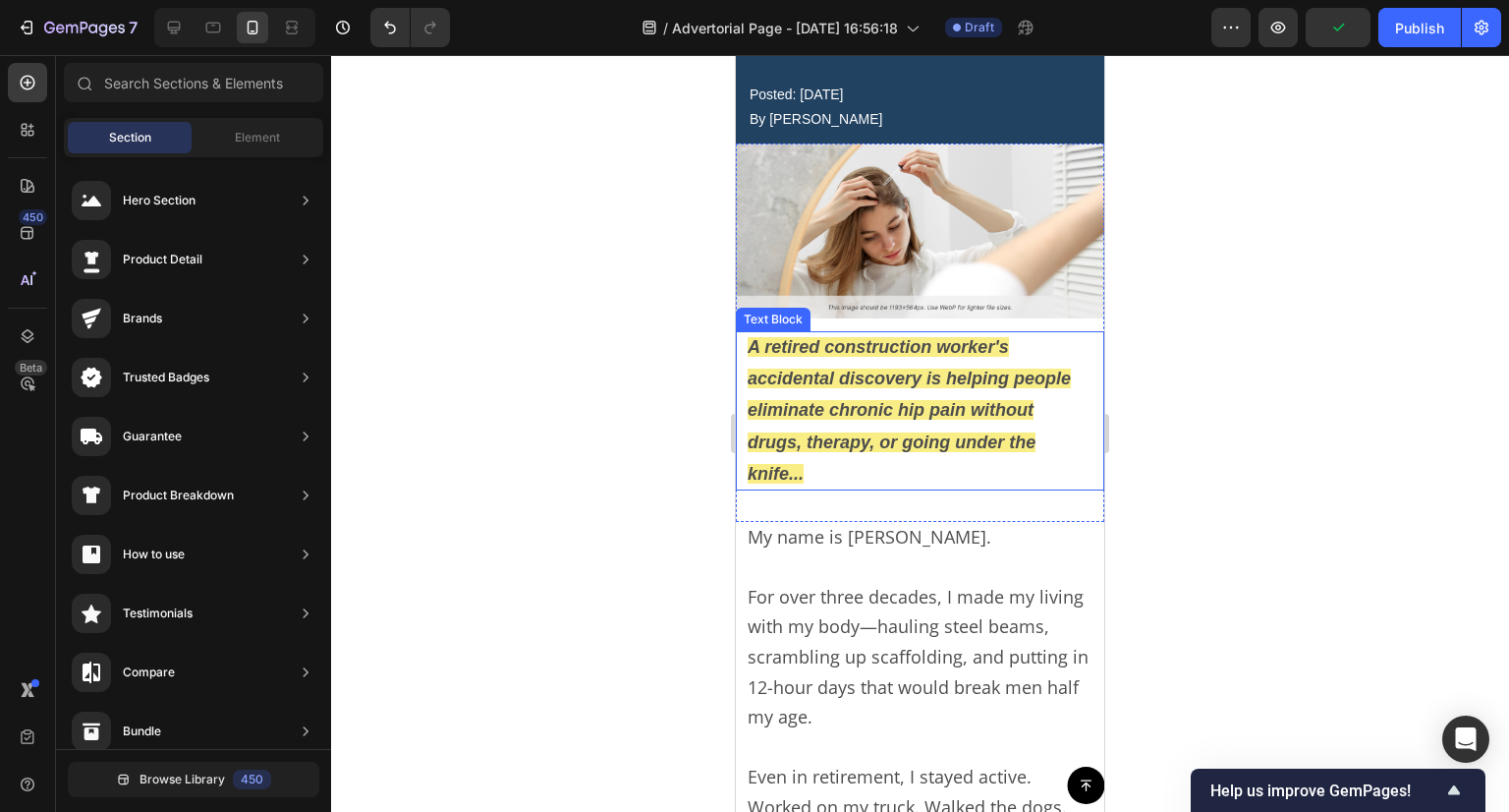
click at [975, 421] on strong "A retired construction worker's accidental discovery is helping people eliminat…" at bounding box center [910, 410] width 323 height 148
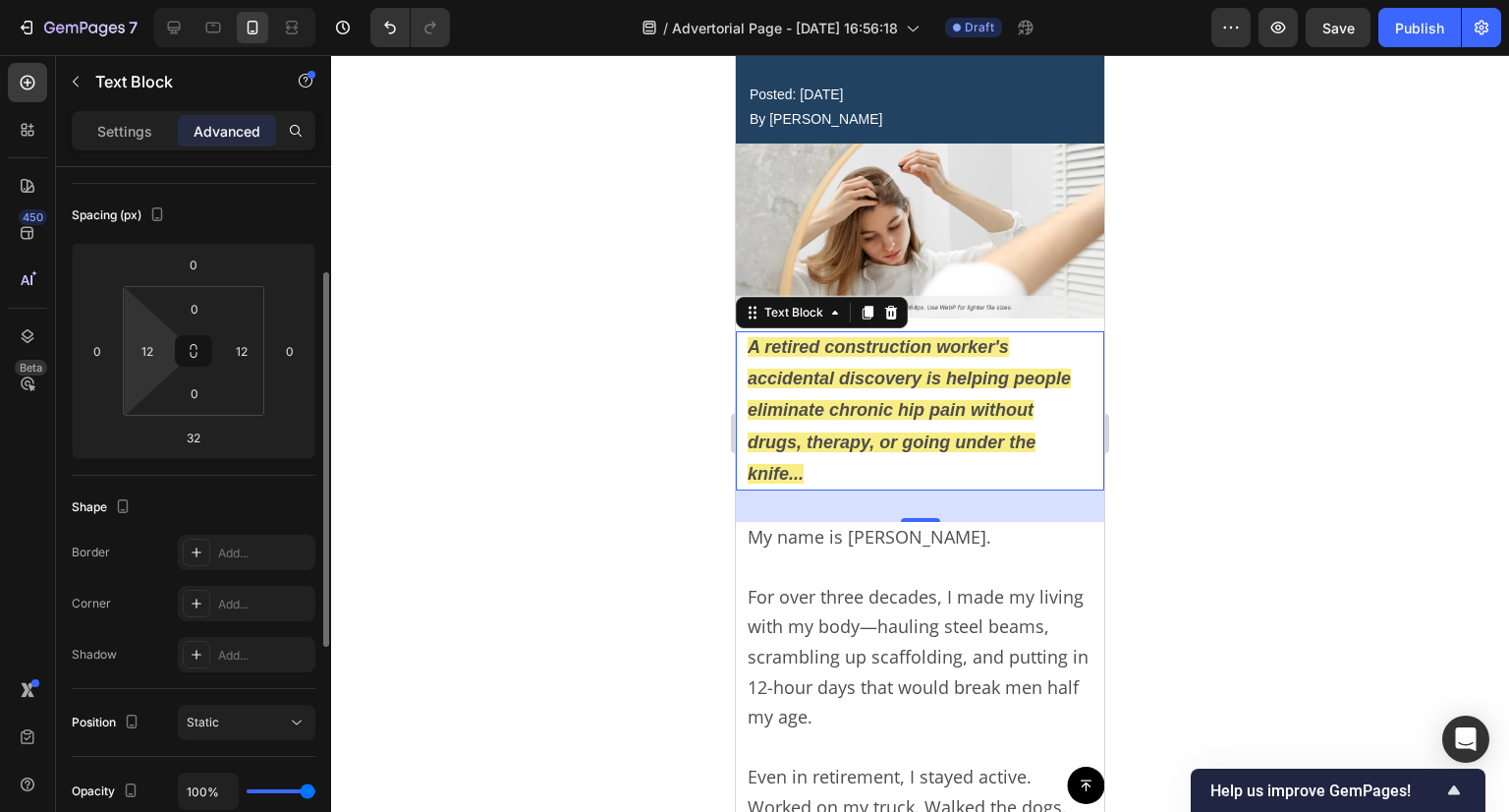
scroll to position [0, 0]
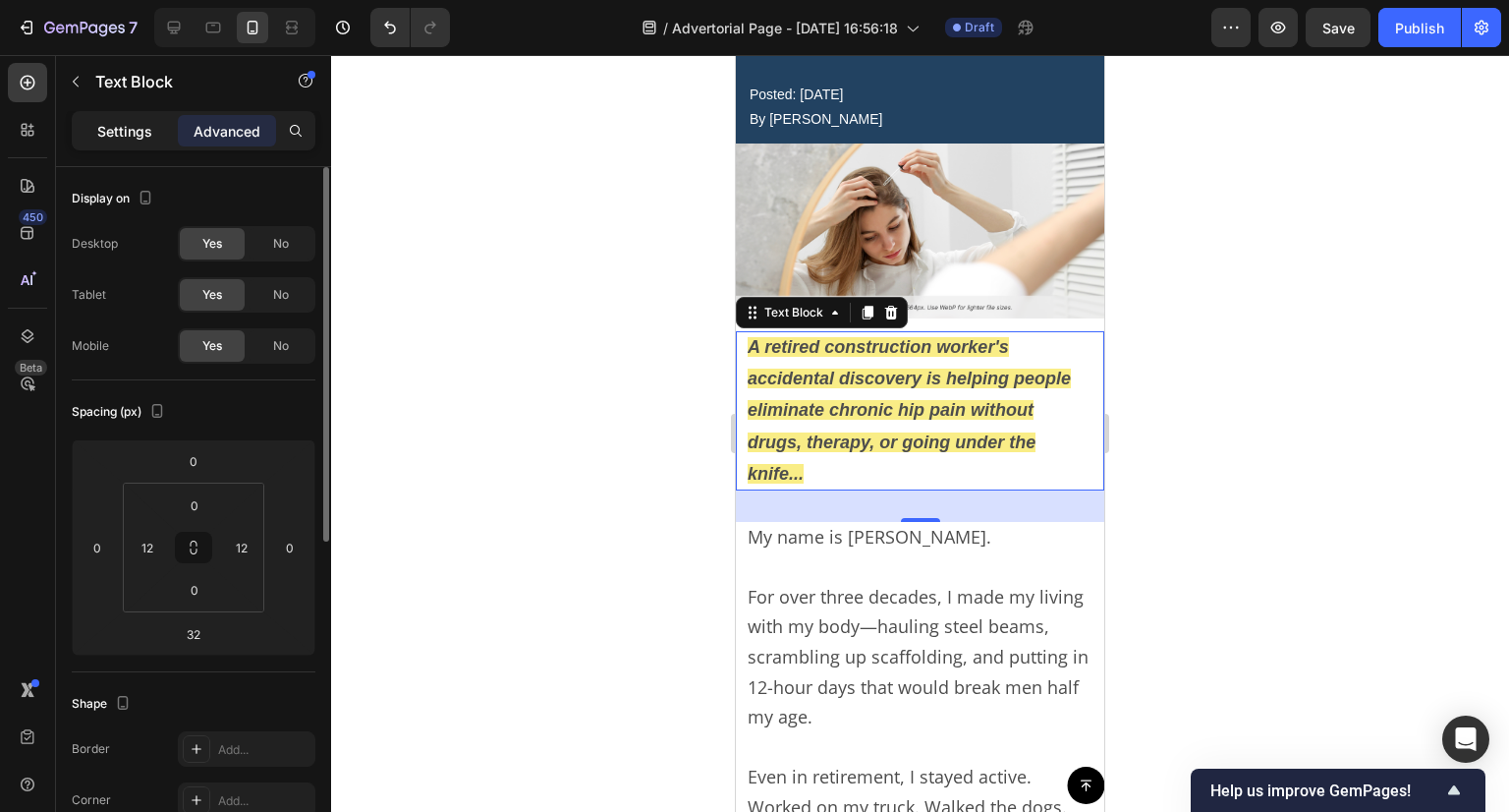
click at [122, 131] on p "Settings" at bounding box center [125, 131] width 55 height 21
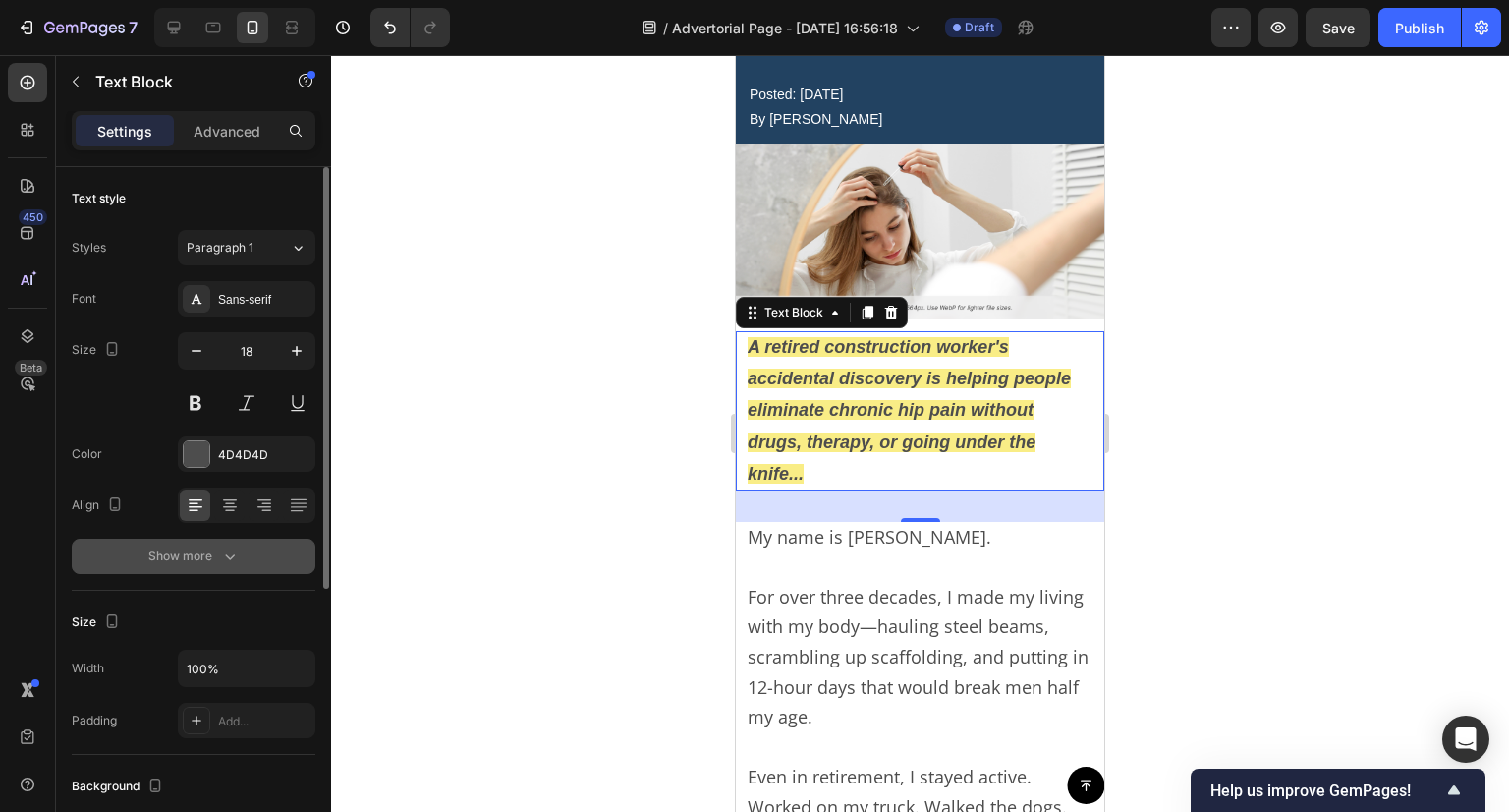
click at [189, 564] on div "Show more" at bounding box center [194, 556] width 92 height 20
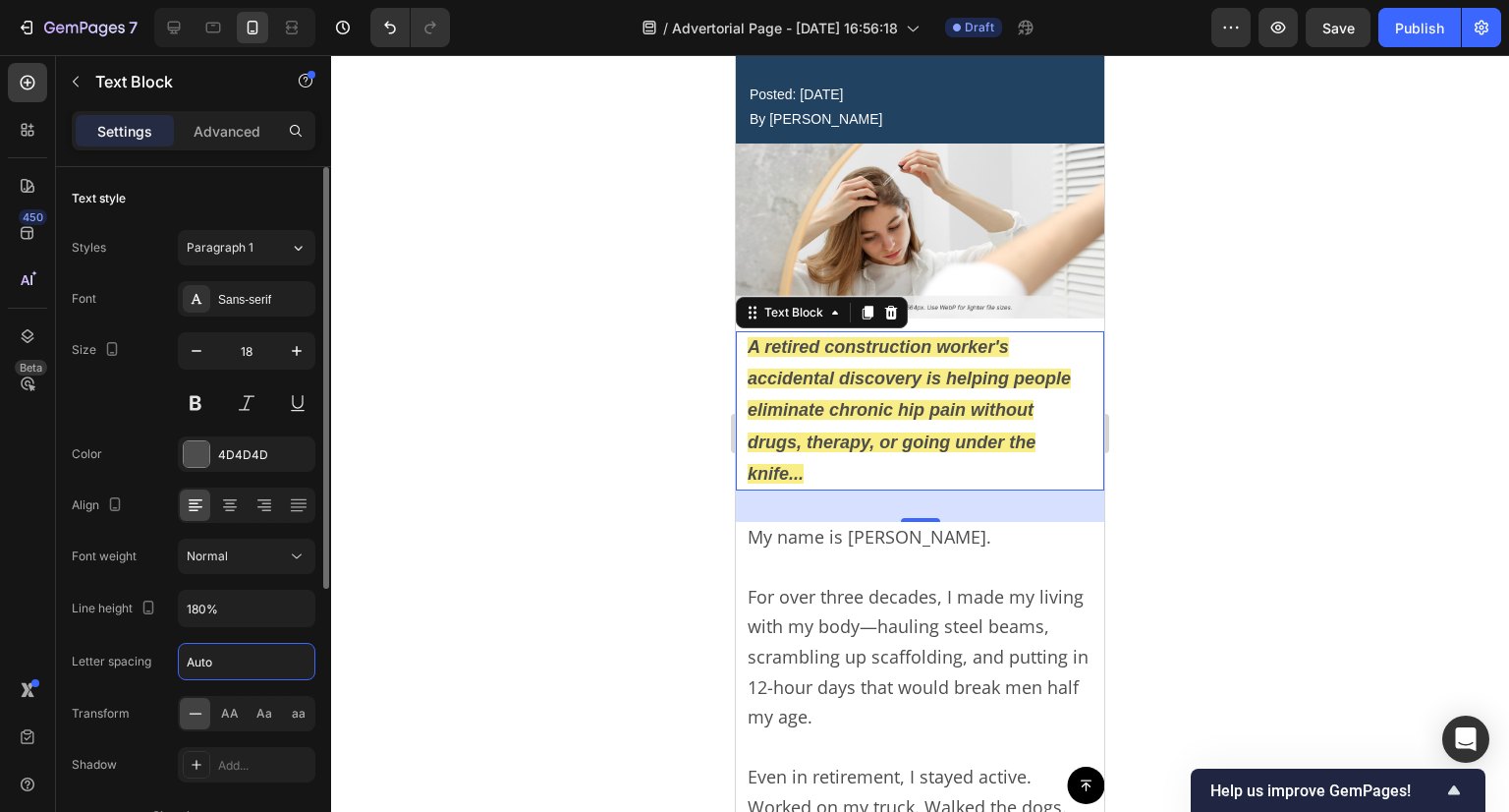
click at [220, 665] on input "Auto" at bounding box center [247, 661] width 136 height 35
type input "12"
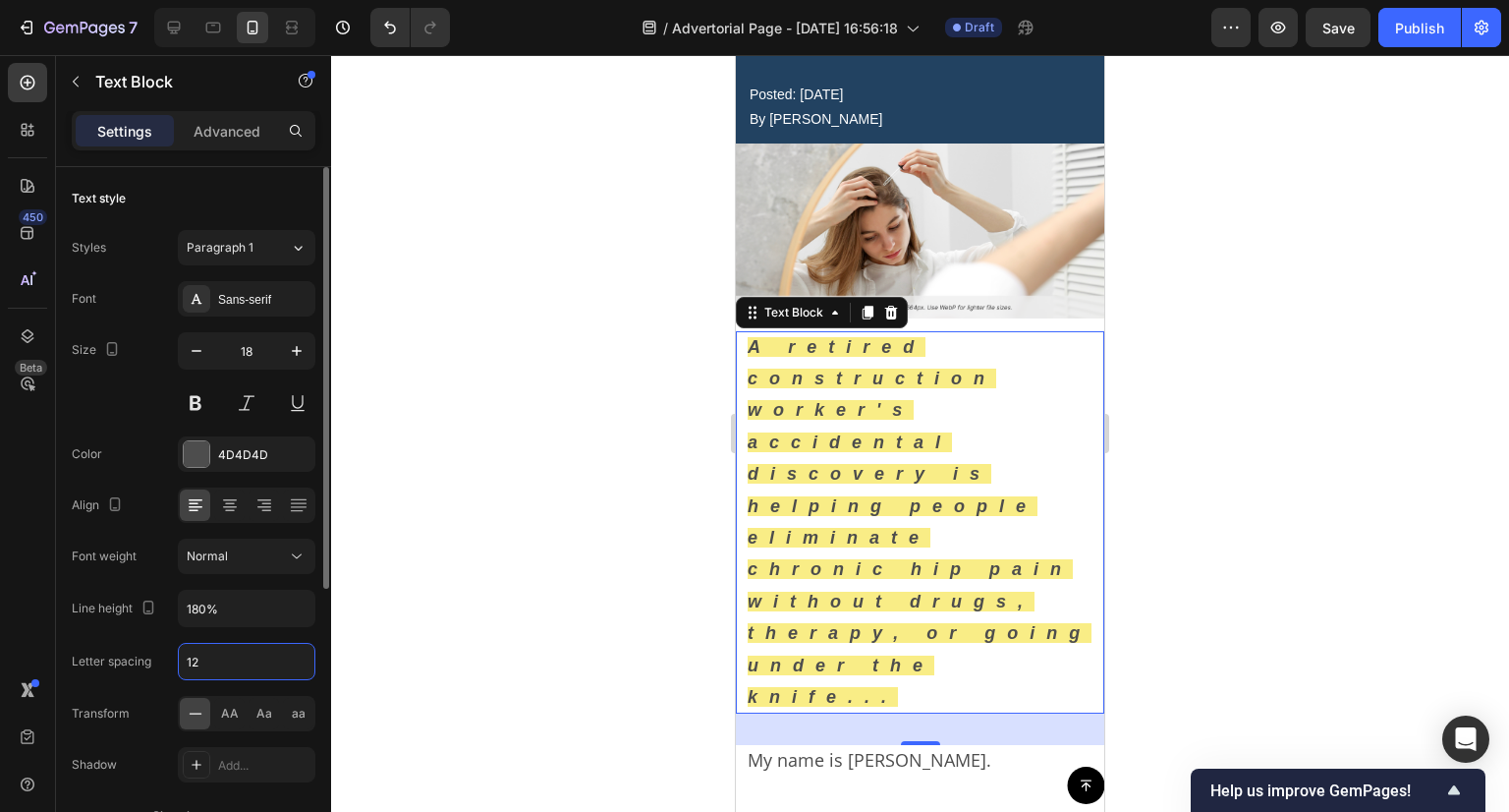
click at [220, 665] on input "12" at bounding box center [247, 661] width 136 height 35
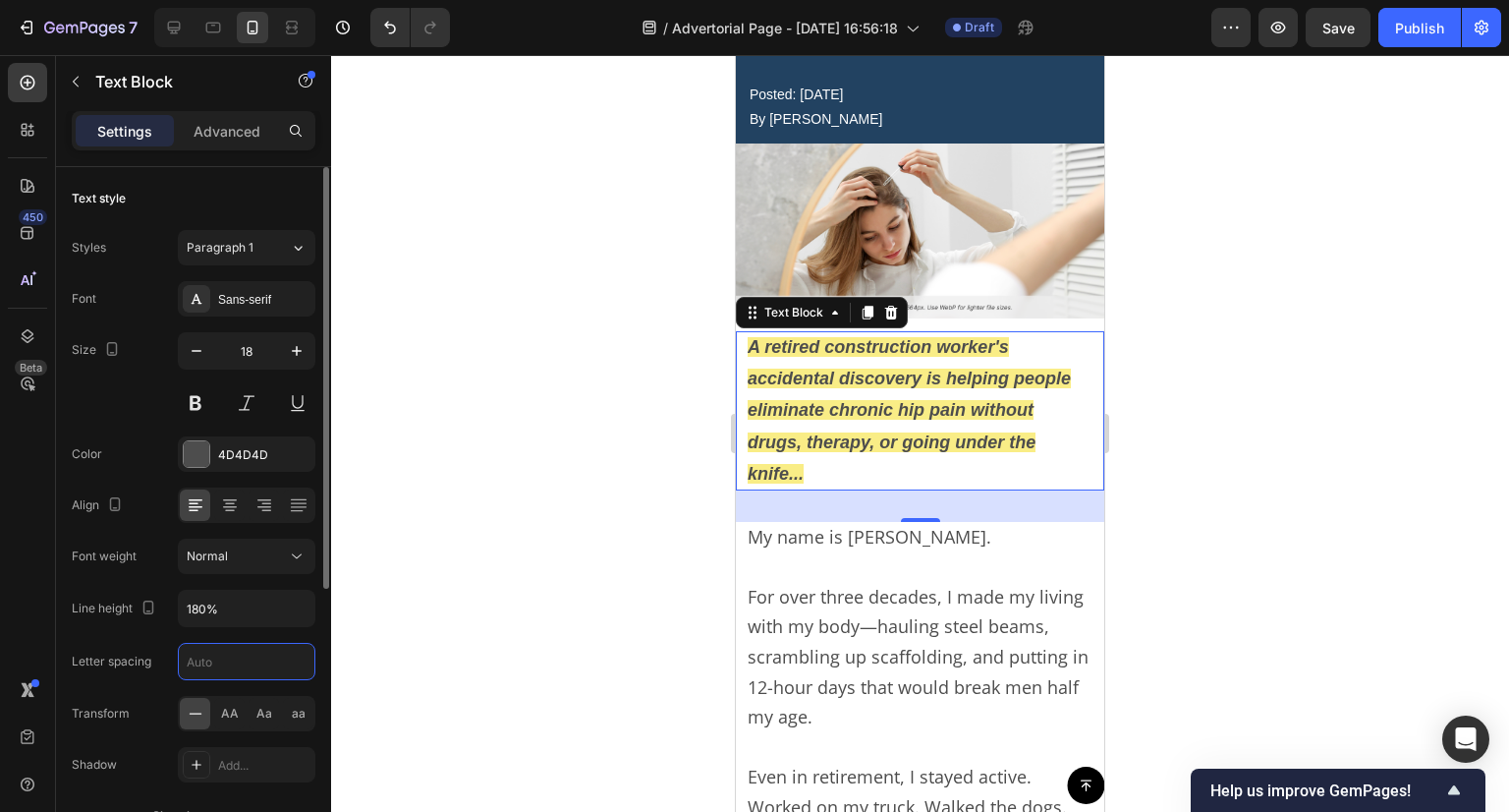
click at [115, 657] on div "Letter spacing" at bounding box center [111, 661] width 80 height 18
click at [221, 602] on input "180%" at bounding box center [247, 608] width 136 height 35
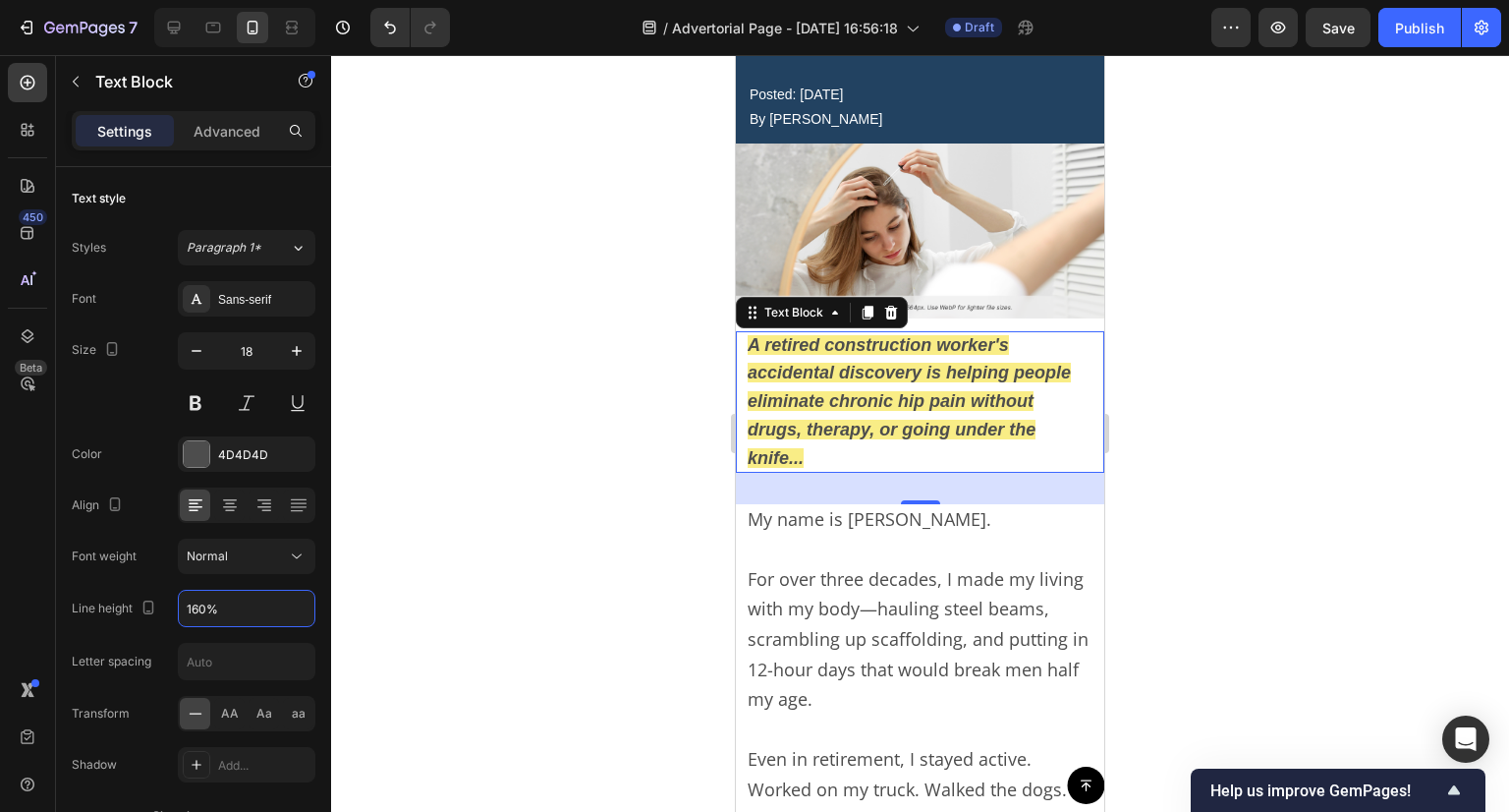
type input "160%"
click at [544, 430] on div at bounding box center [919, 433] width 1178 height 757
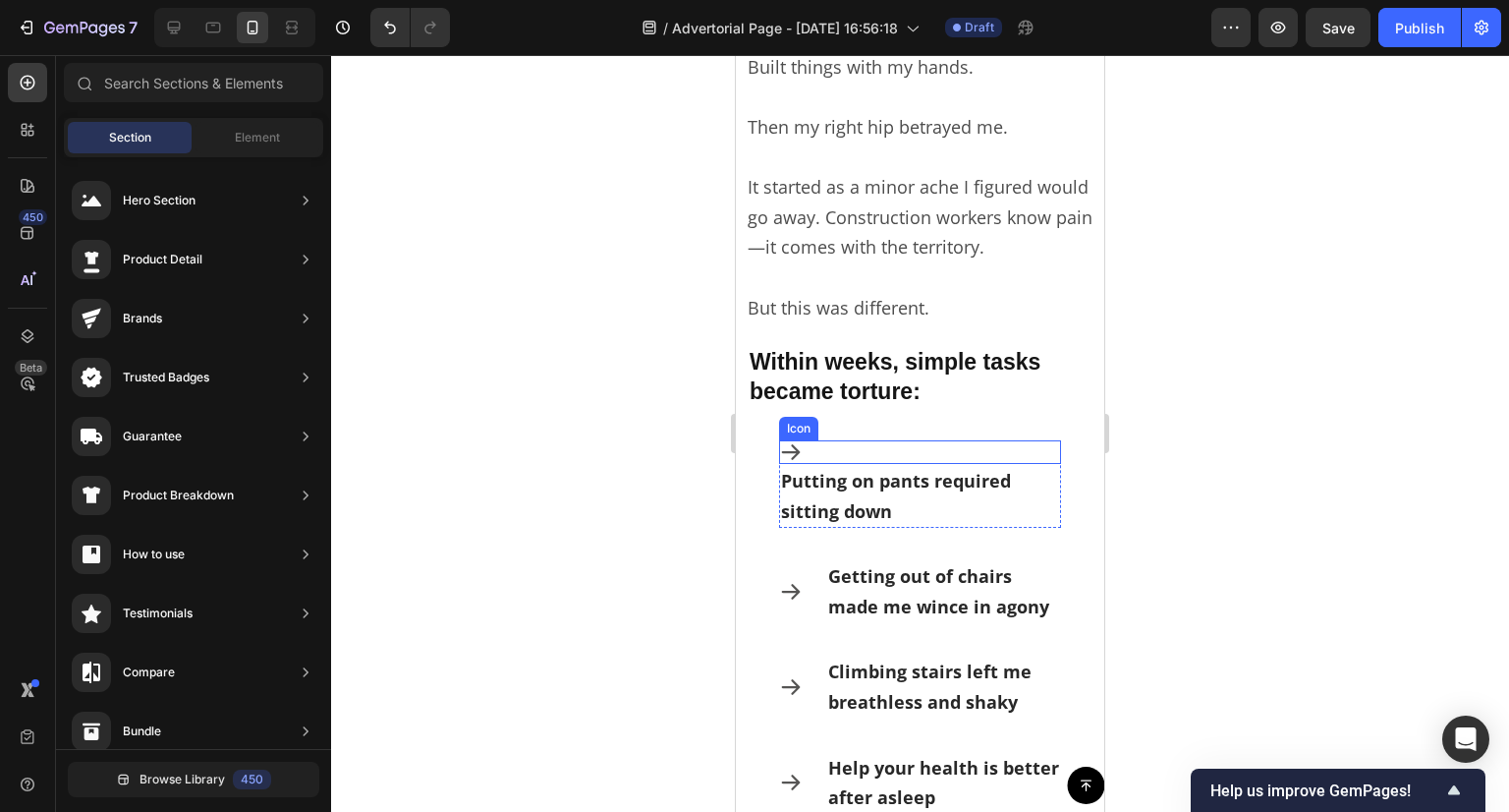
scroll to position [1122, 0]
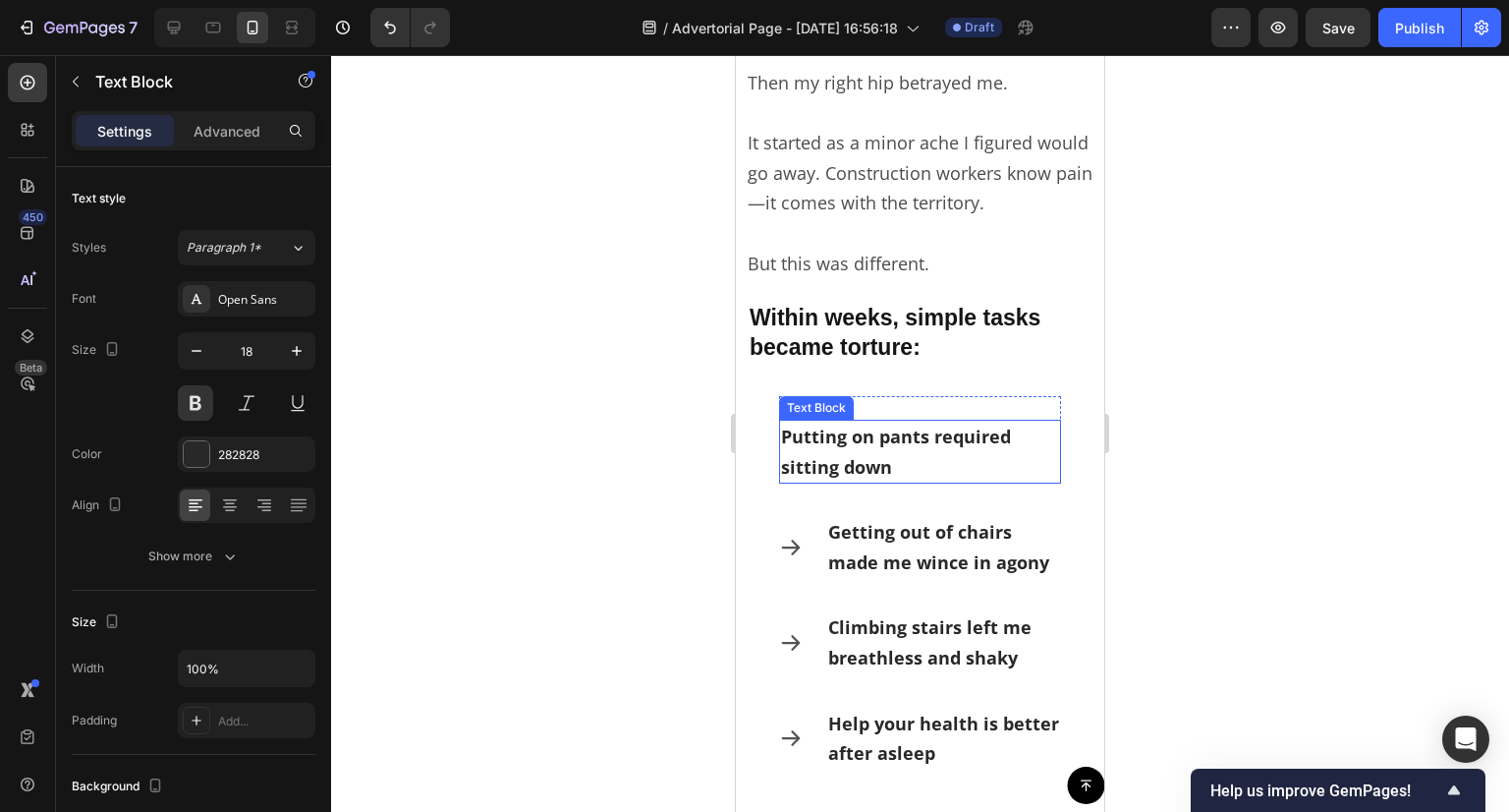
click at [858, 435] on p "Putting on pants required sitting down" at bounding box center [920, 451] width 279 height 60
click at [697, 415] on div at bounding box center [919, 433] width 1178 height 757
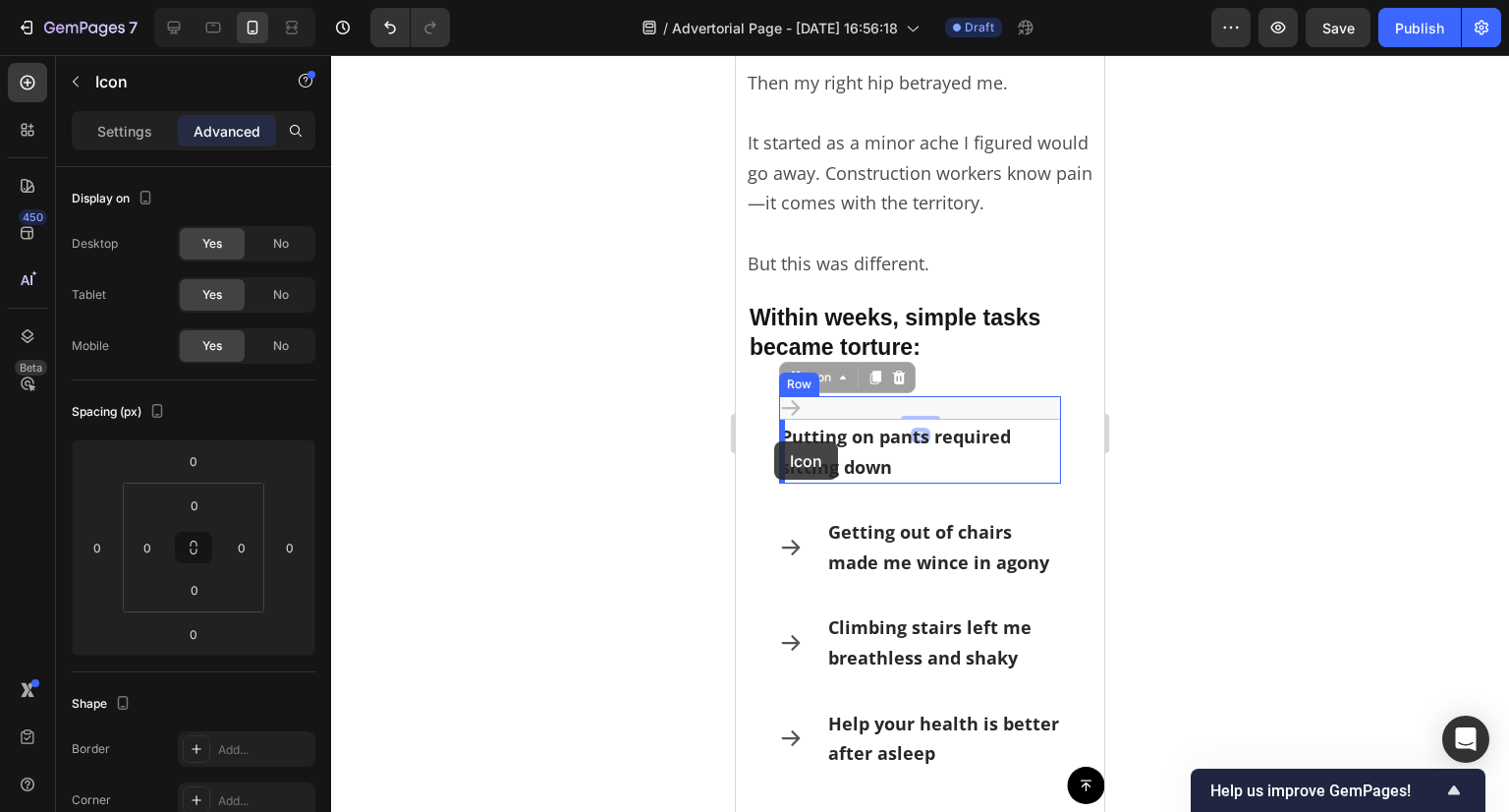
drag, startPoint x: 792, startPoint y: 406, endPoint x: 775, endPoint y: 441, distance: 38.9
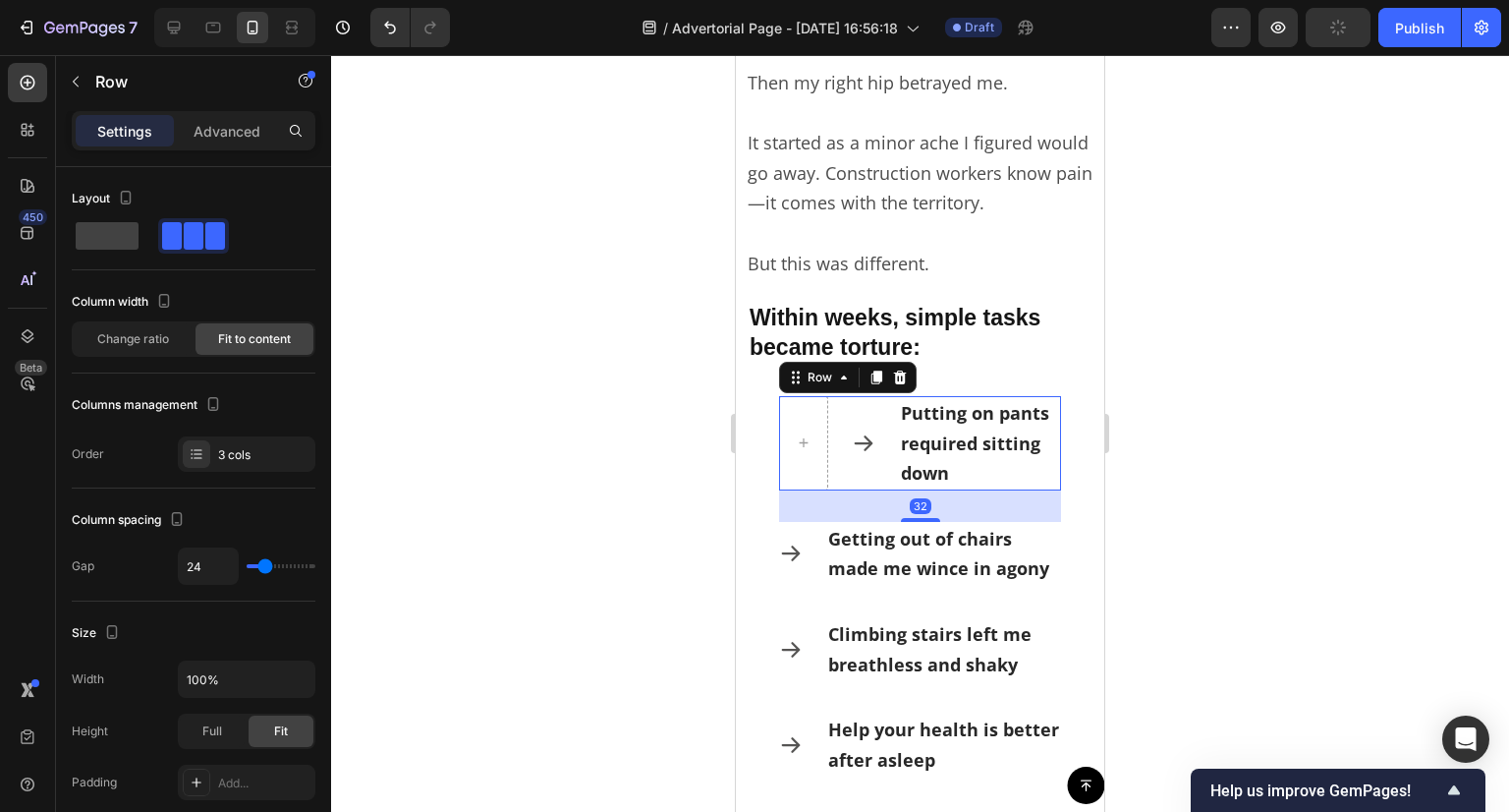
click at [842, 472] on div "Icon Putting on pants required sitting down Text Block Row 32" at bounding box center [920, 443] width 283 height 94
click at [126, 245] on span at bounding box center [107, 236] width 63 height 28
type input "0"
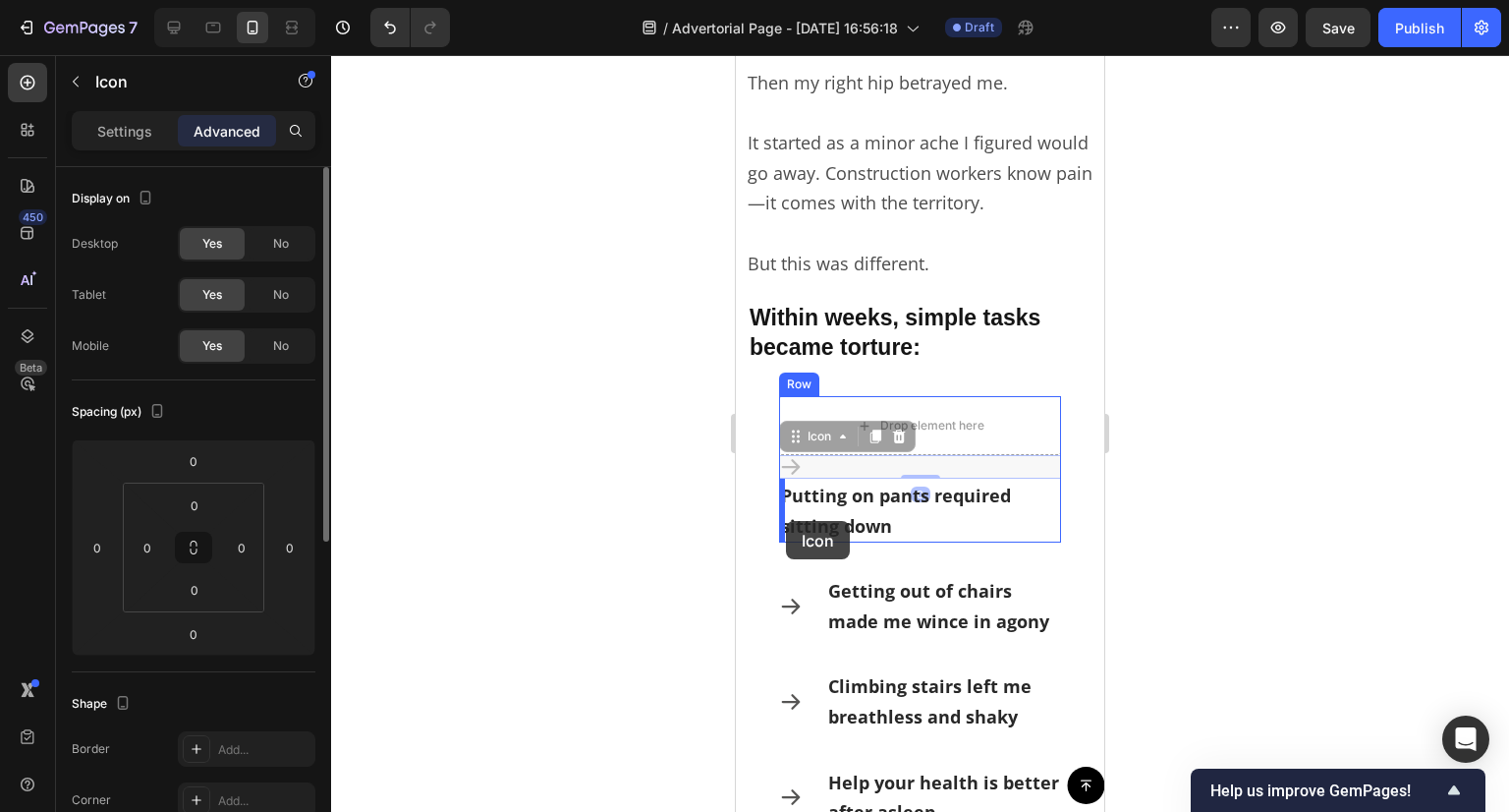
drag, startPoint x: 804, startPoint y: 465, endPoint x: 786, endPoint y: 521, distance: 58.8
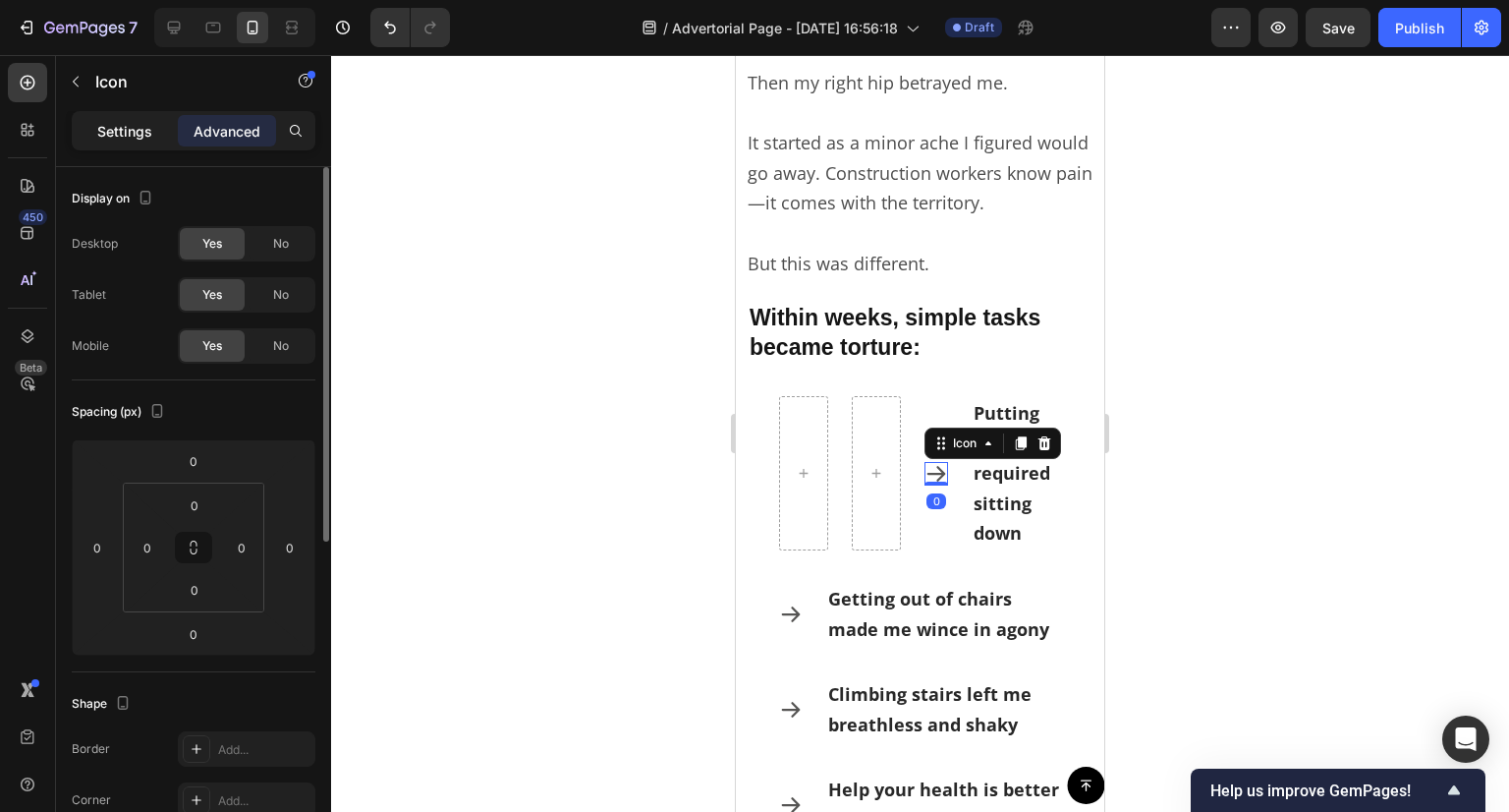
click at [115, 132] on p "Settings" at bounding box center [125, 131] width 55 height 21
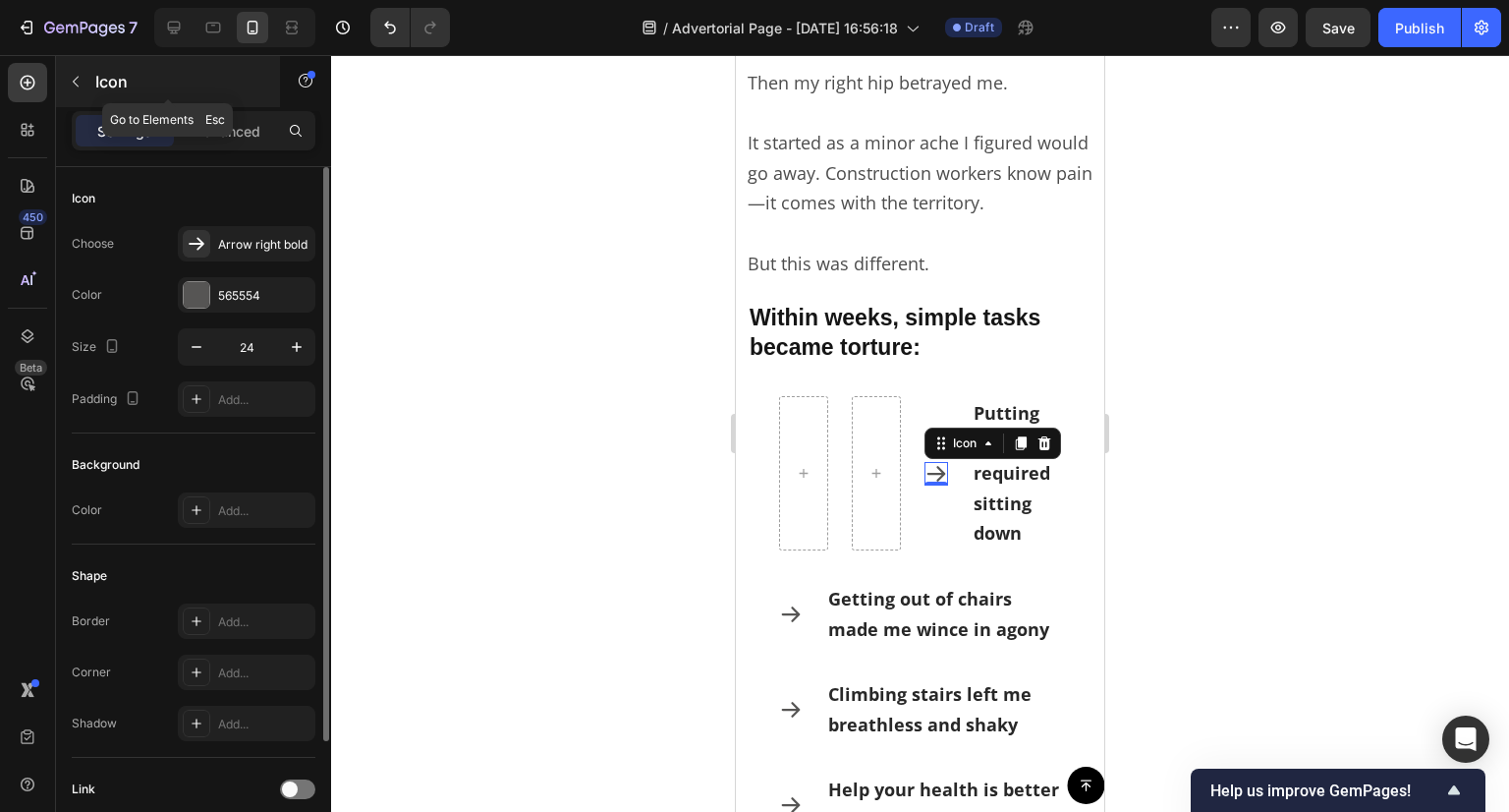
click at [76, 80] on icon "button" at bounding box center [76, 82] width 16 height 16
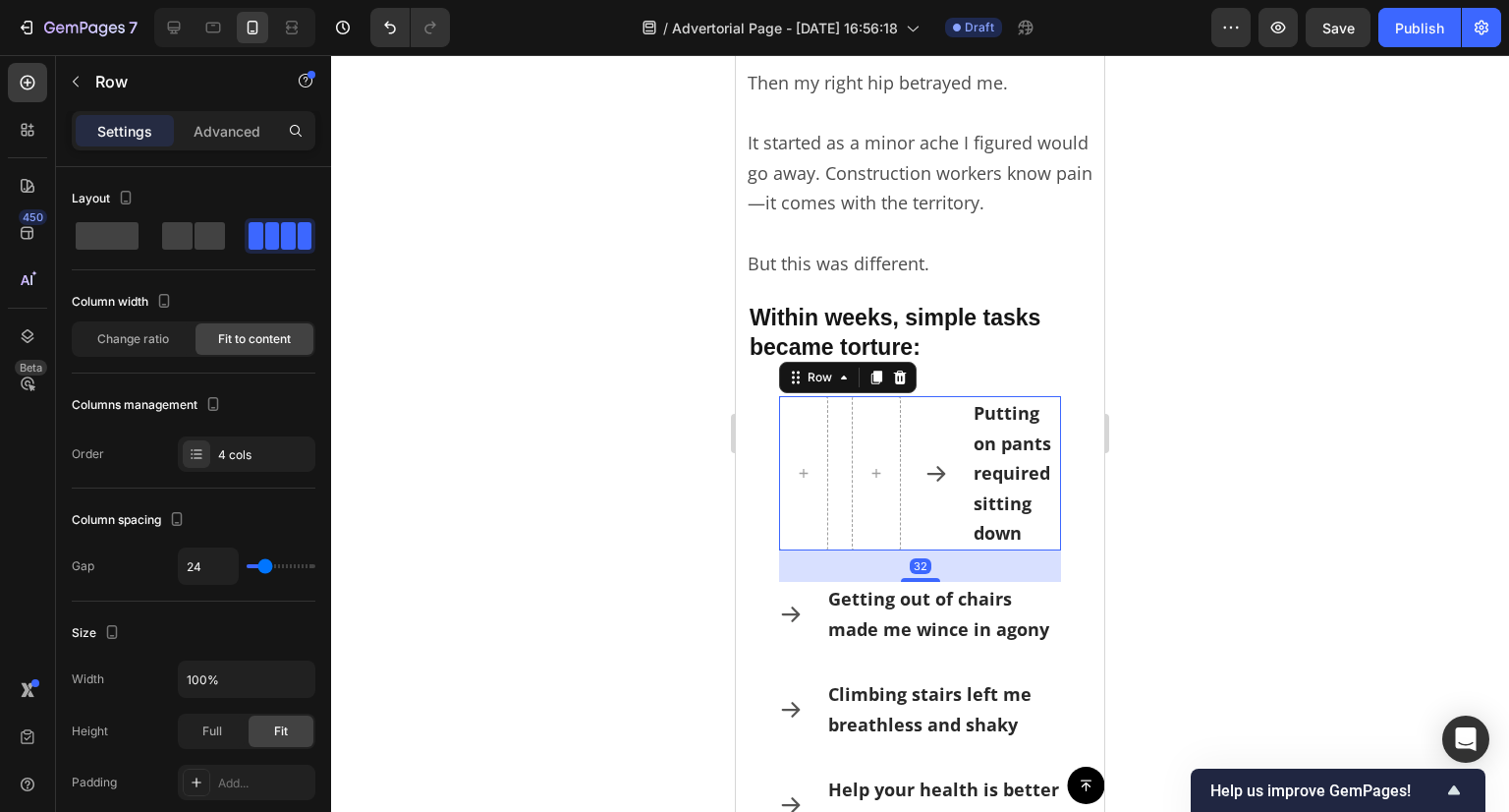
click at [946, 411] on div "Icon" at bounding box center [936, 472] width 24 height 155
click at [199, 245] on span at bounding box center [210, 236] width 31 height 28
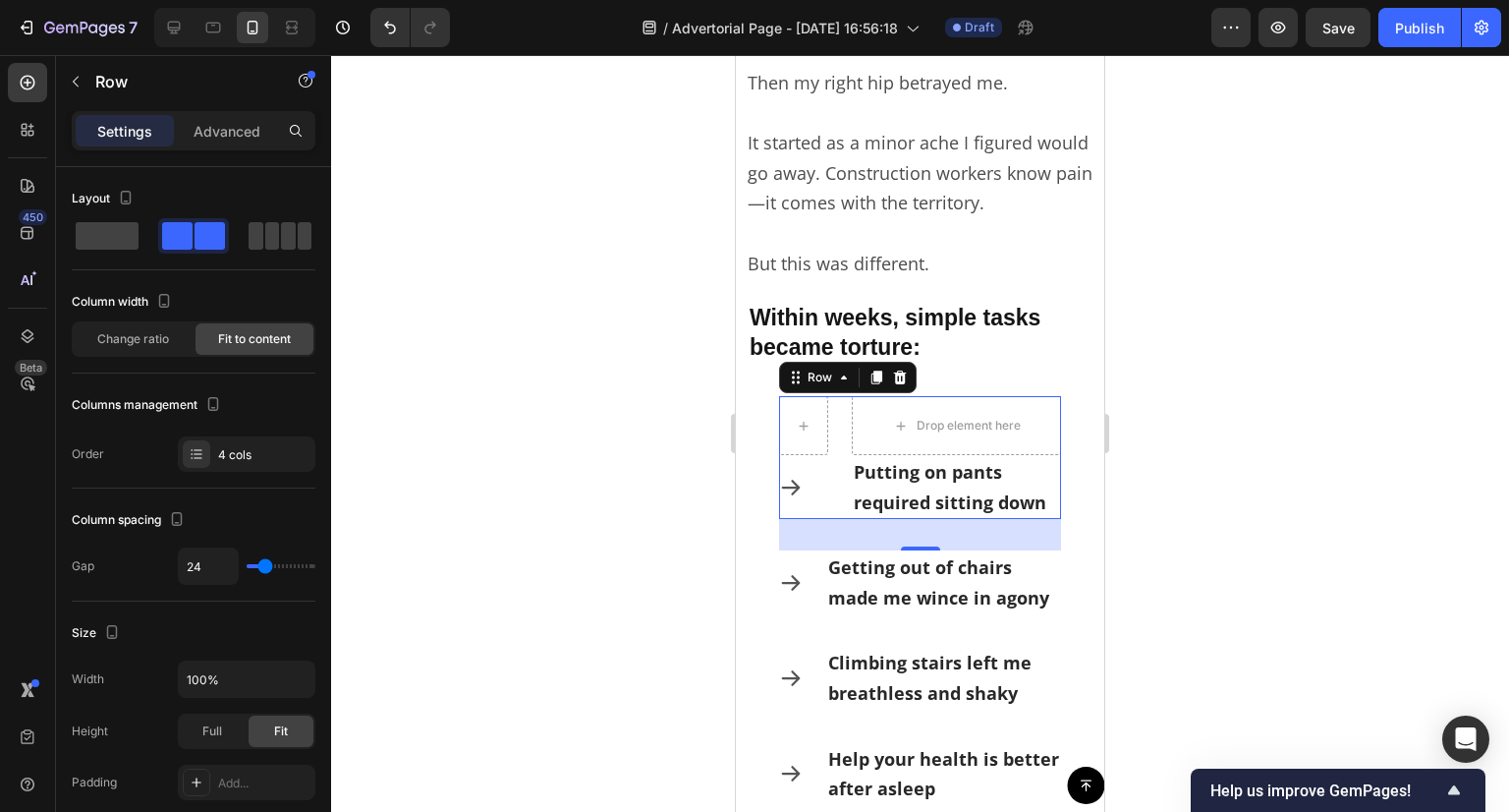
click at [834, 494] on div "Drop element here Icon Putting on pants required sitting down Text Block Row 32" at bounding box center [920, 457] width 283 height 123
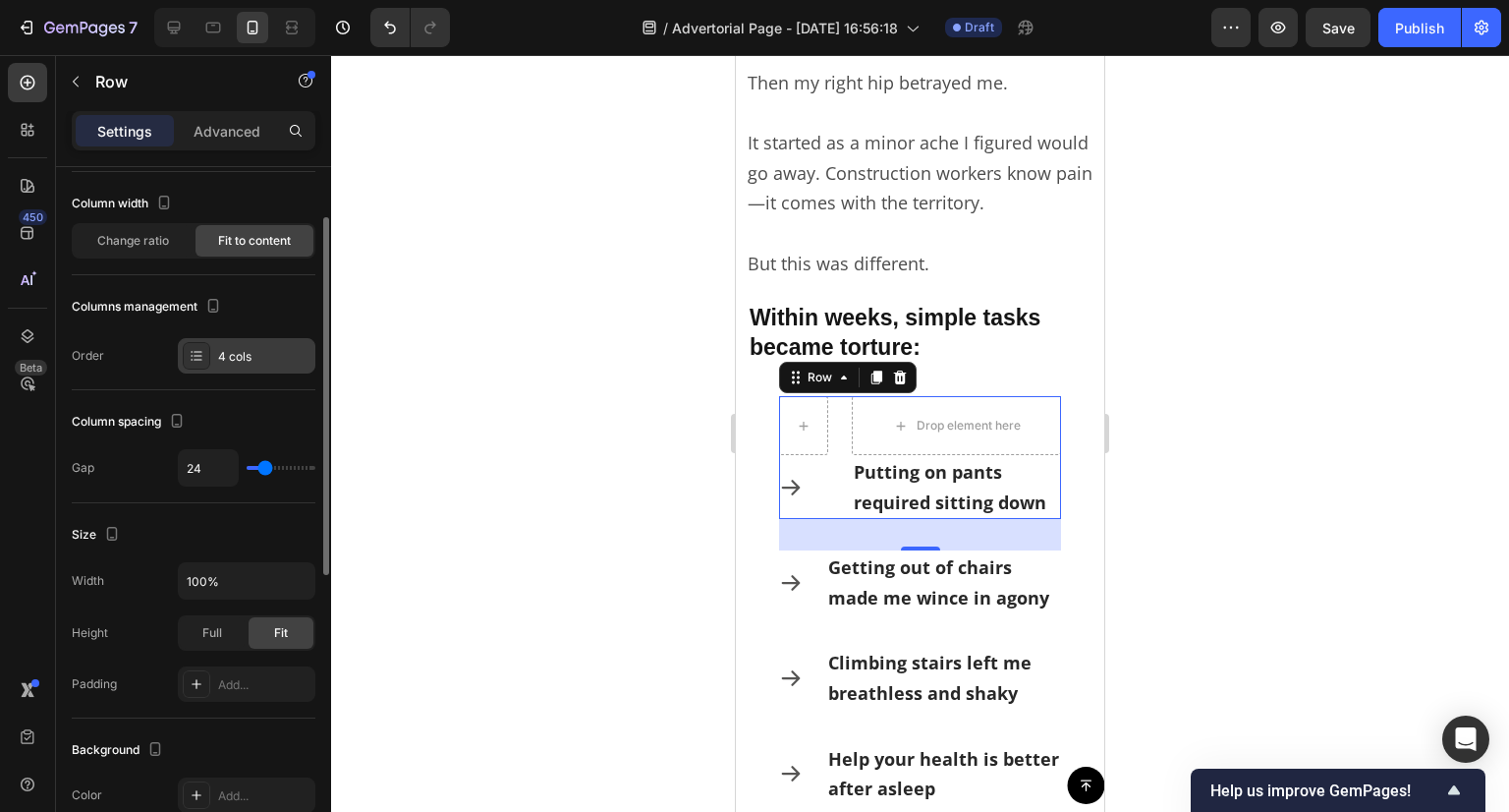
click at [264, 343] on div "4 cols" at bounding box center [247, 355] width 138 height 35
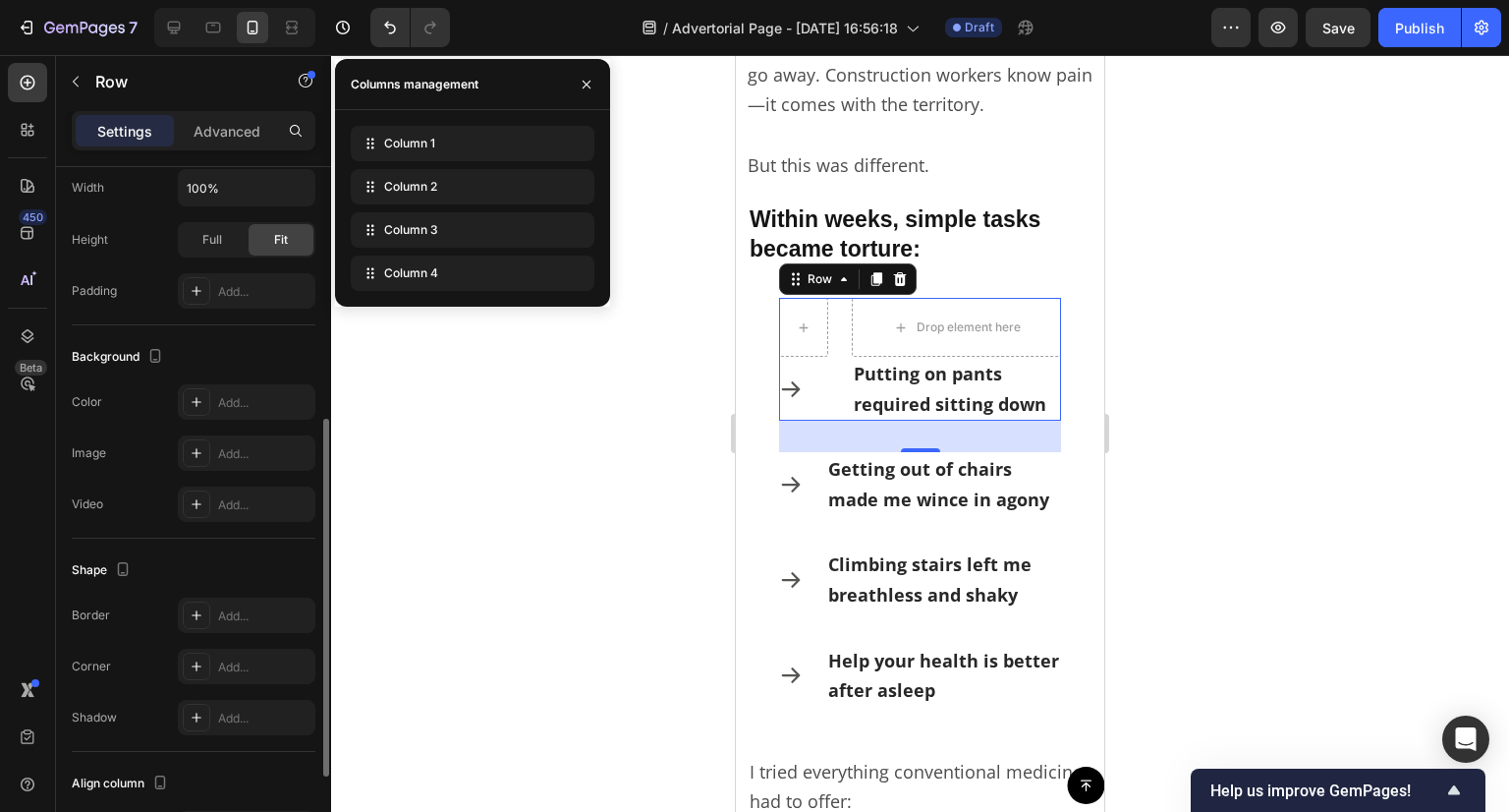
scroll to position [0, 0]
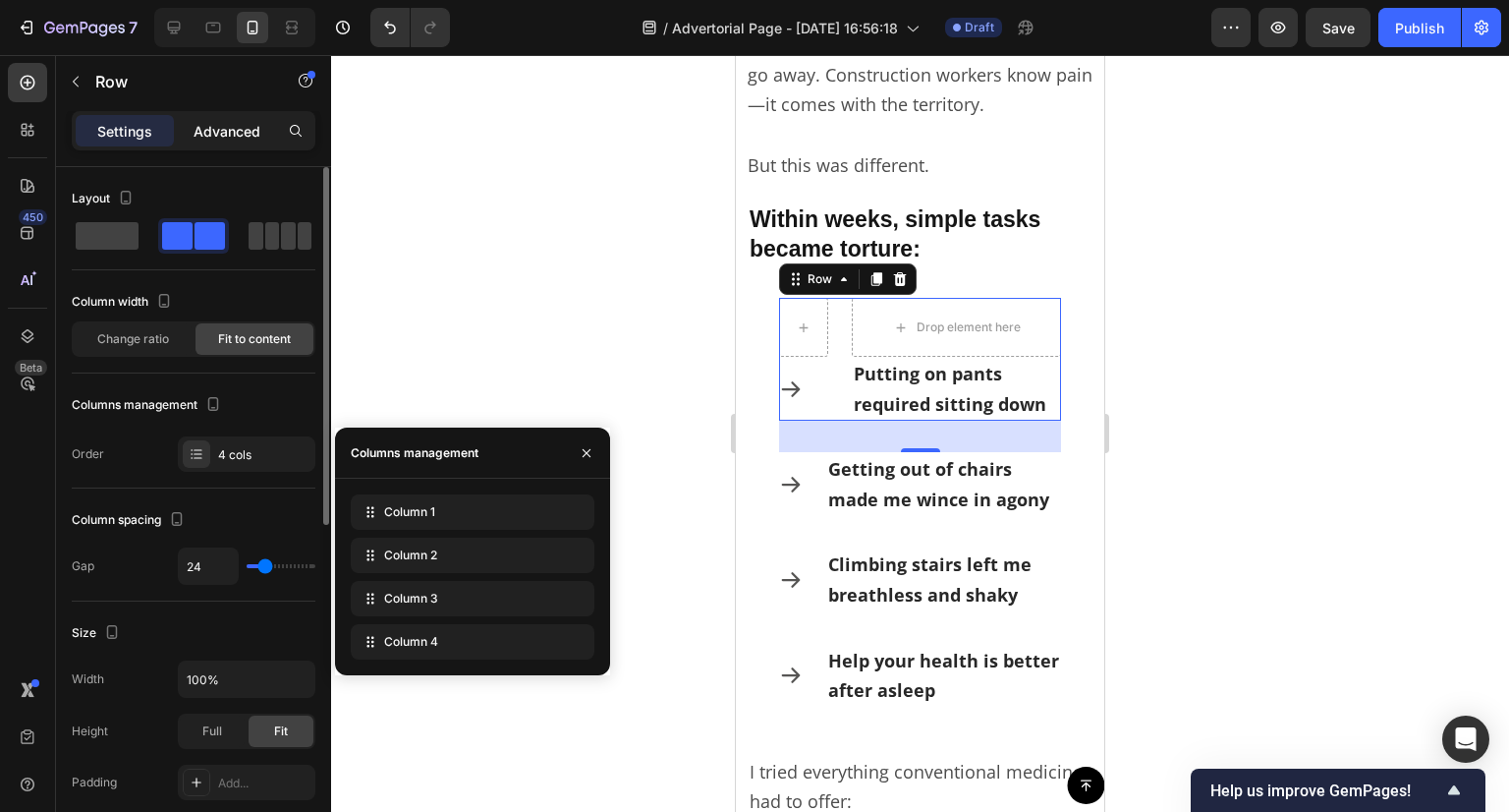
click at [203, 121] on p "Advanced" at bounding box center [227, 131] width 67 height 21
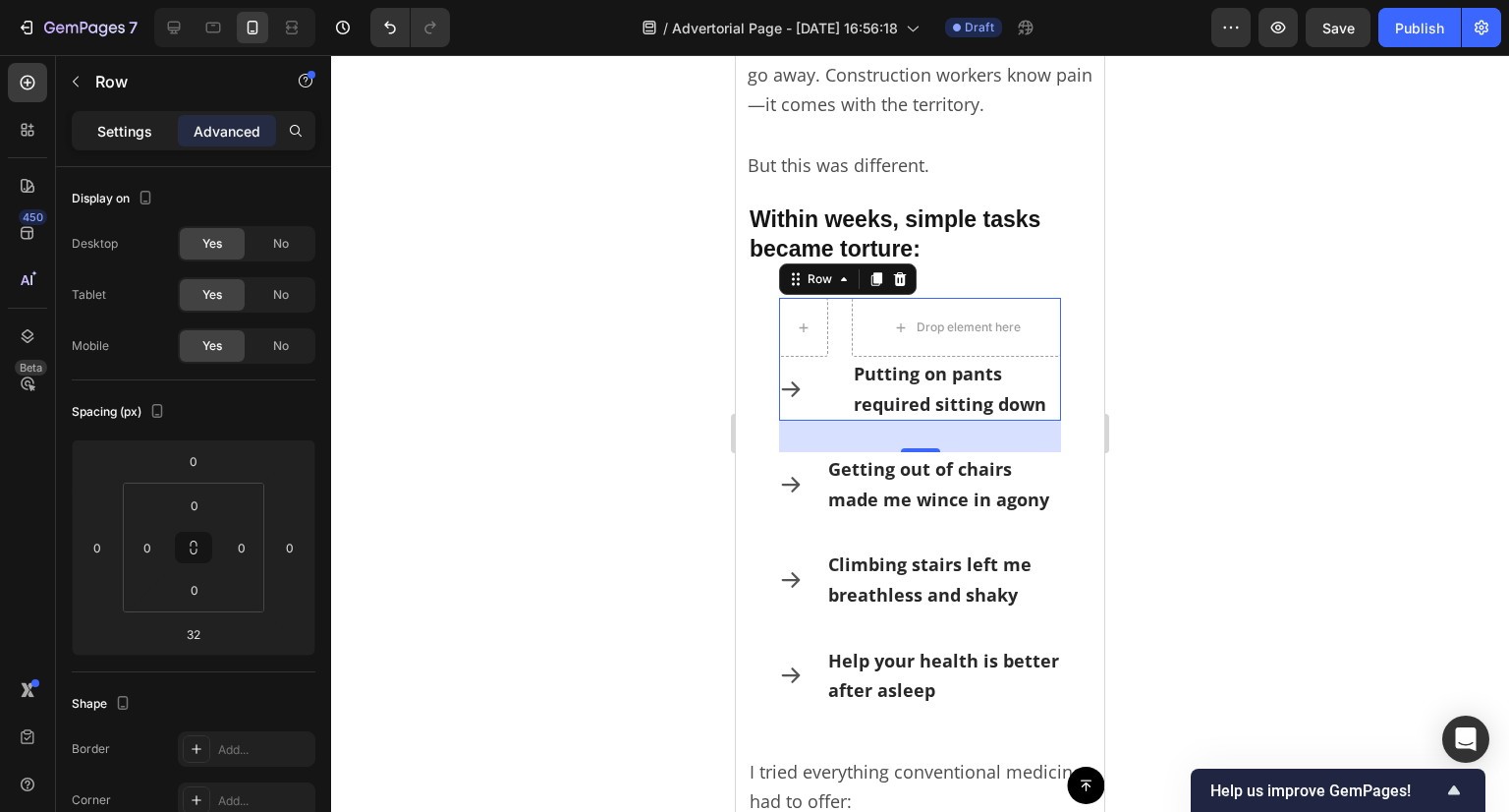
click at [117, 126] on p "Settings" at bounding box center [125, 131] width 55 height 21
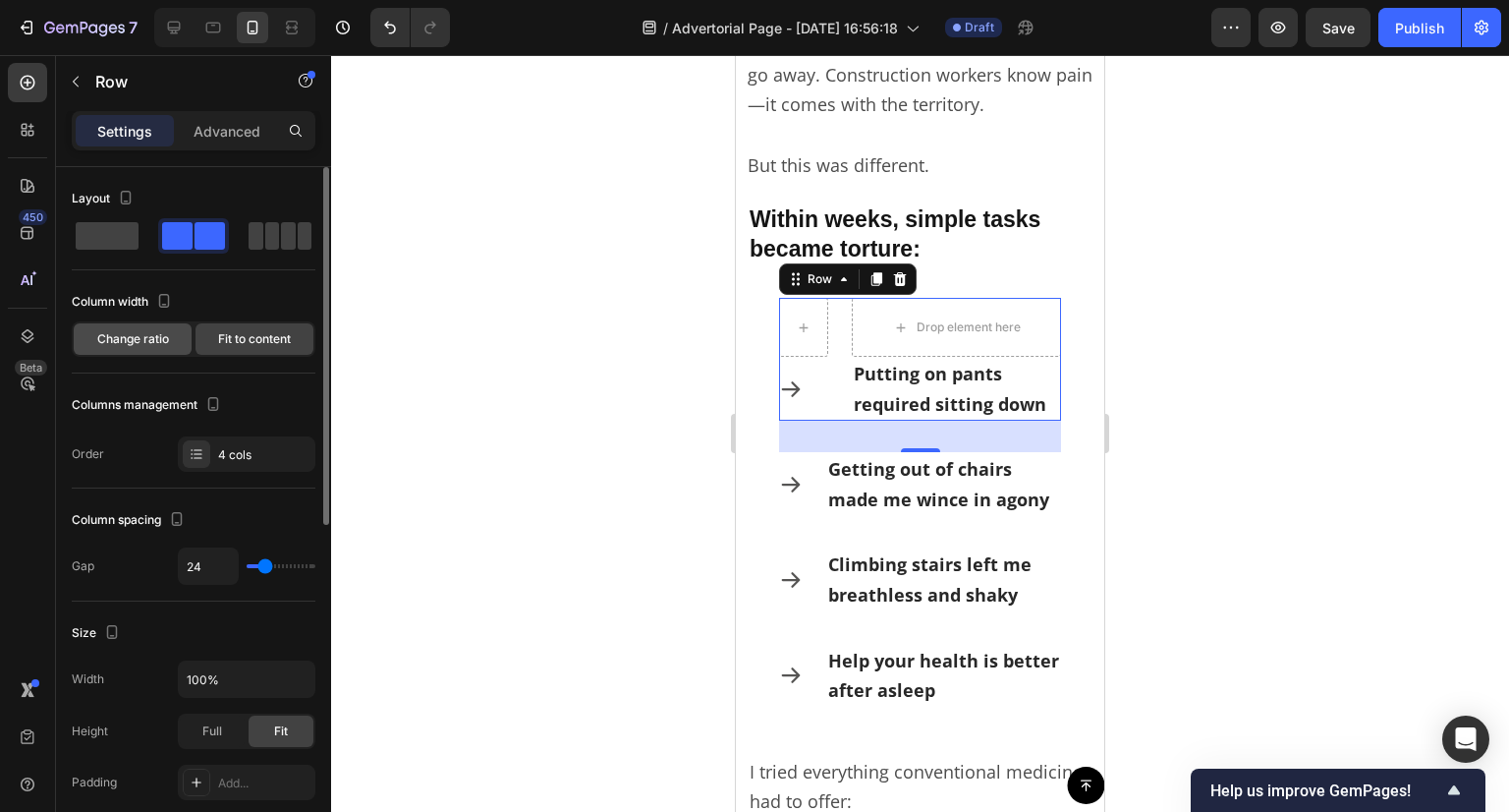
click at [152, 336] on span "Change ratio" at bounding box center [133, 339] width 72 height 18
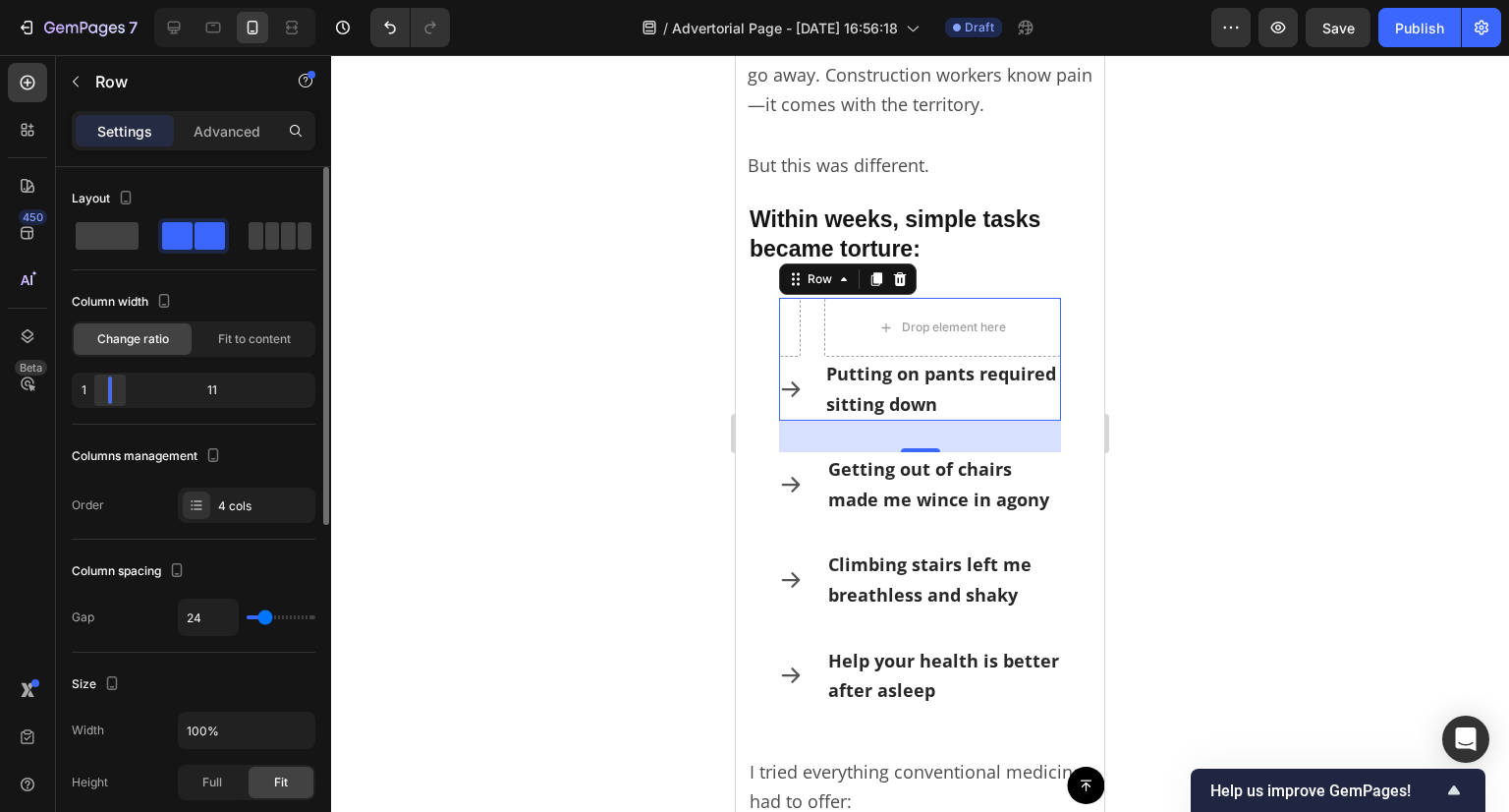
drag, startPoint x: 196, startPoint y: 394, endPoint x: 93, endPoint y: 395, distance: 103.0
click at [93, 395] on div at bounding box center [110, 390] width 35 height 28
click at [631, 434] on div at bounding box center [919, 433] width 1178 height 757
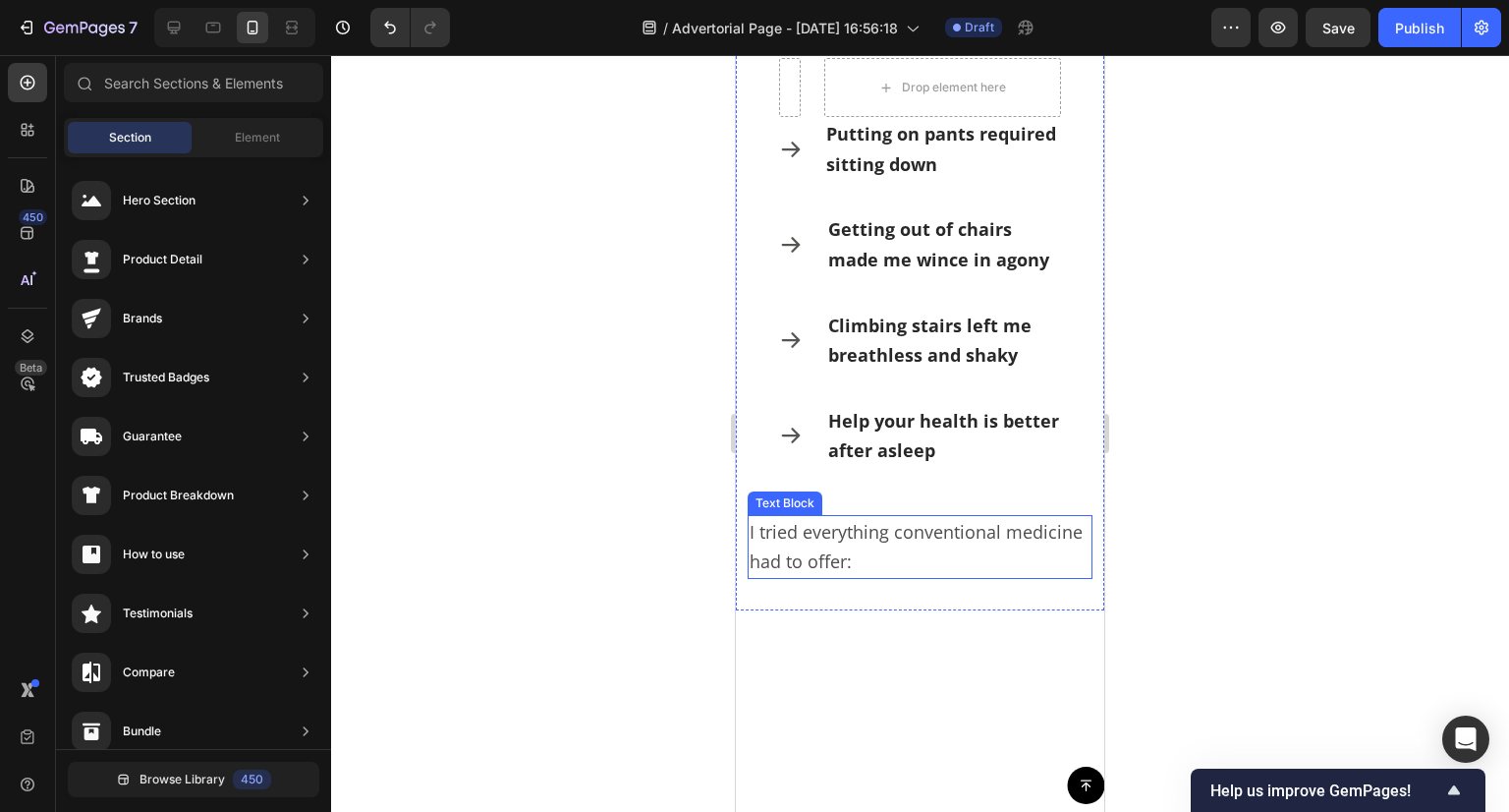
scroll to position [1220, 0]
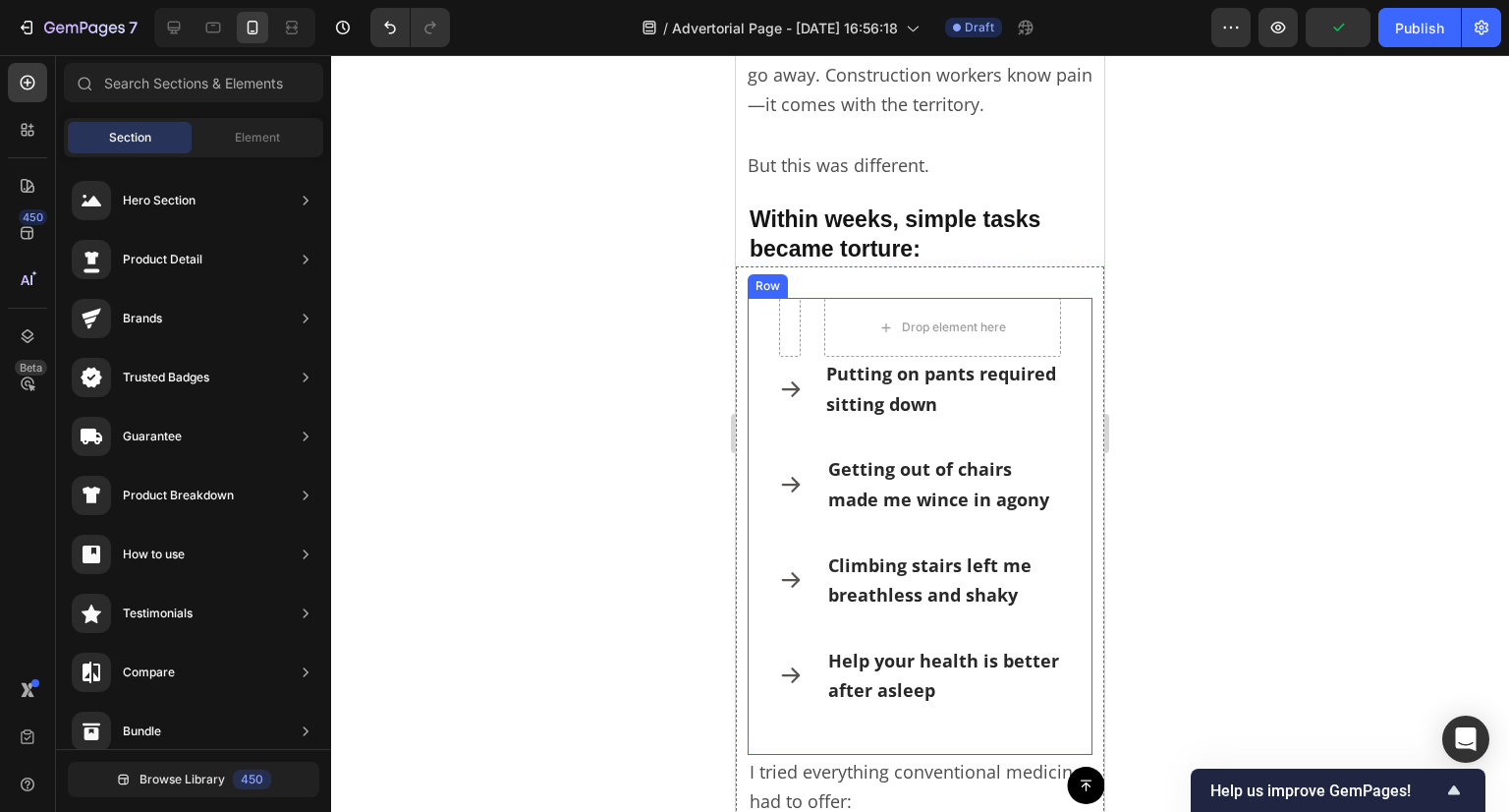
click at [758, 438] on div "Drop element here Icon Putting on pants required sitting down Text Block Row Ic…" at bounding box center [920, 526] width 345 height 457
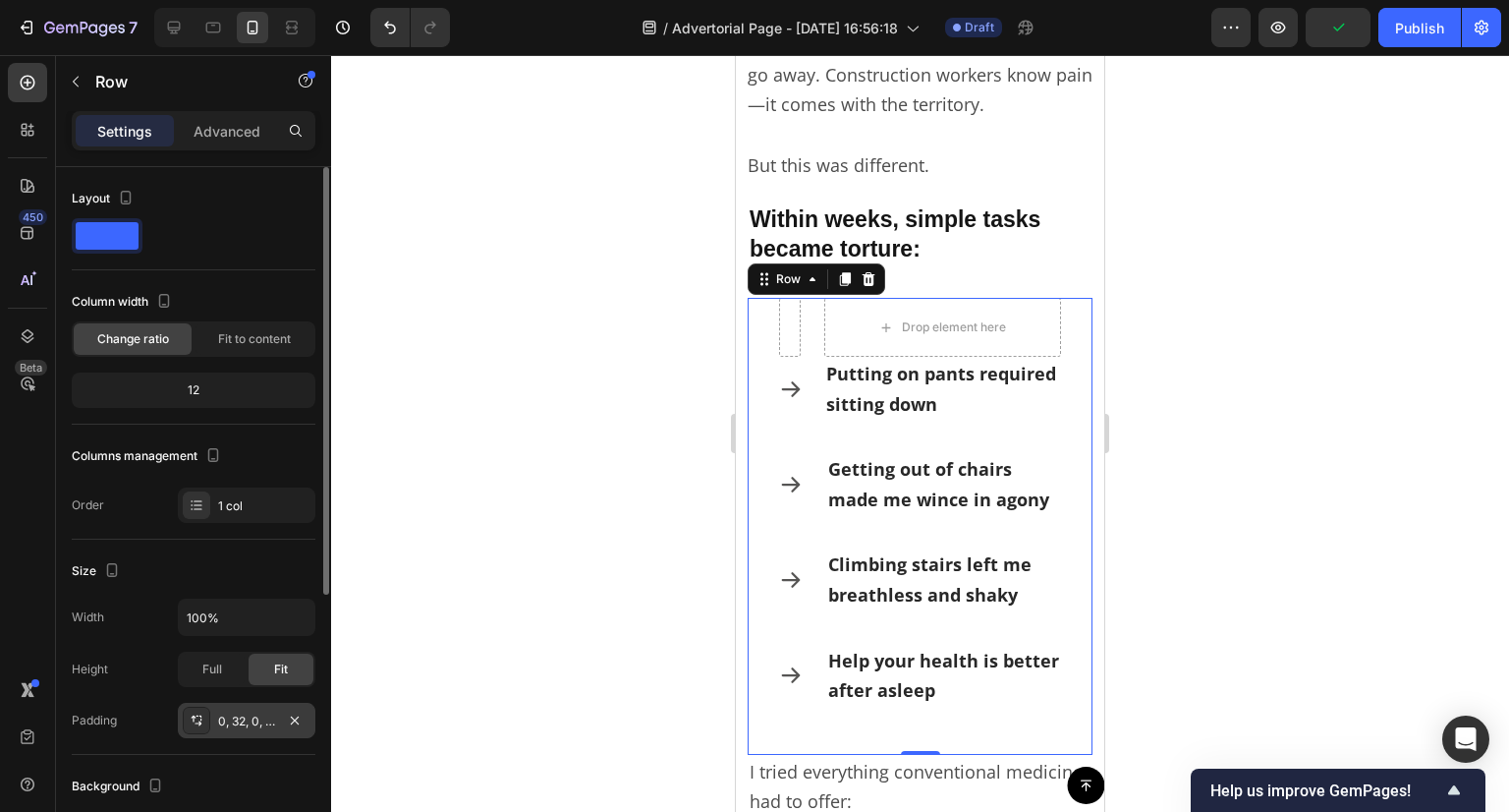
click at [254, 715] on div "0, 32, 0, 32" at bounding box center [247, 721] width 57 height 18
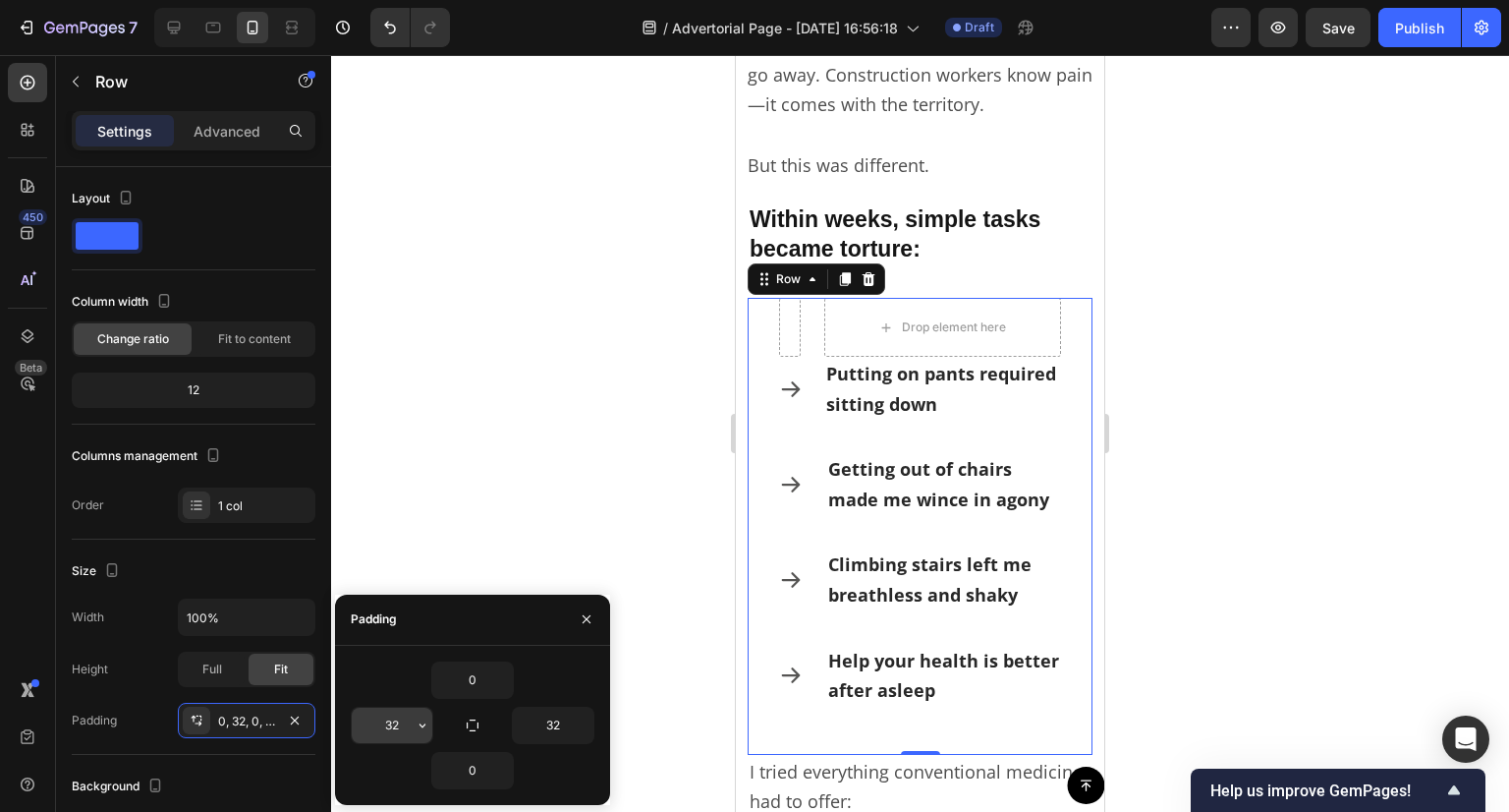
click at [378, 718] on input "32" at bounding box center [392, 725] width 81 height 35
click at [291, 713] on icon "button" at bounding box center [295, 720] width 16 height 16
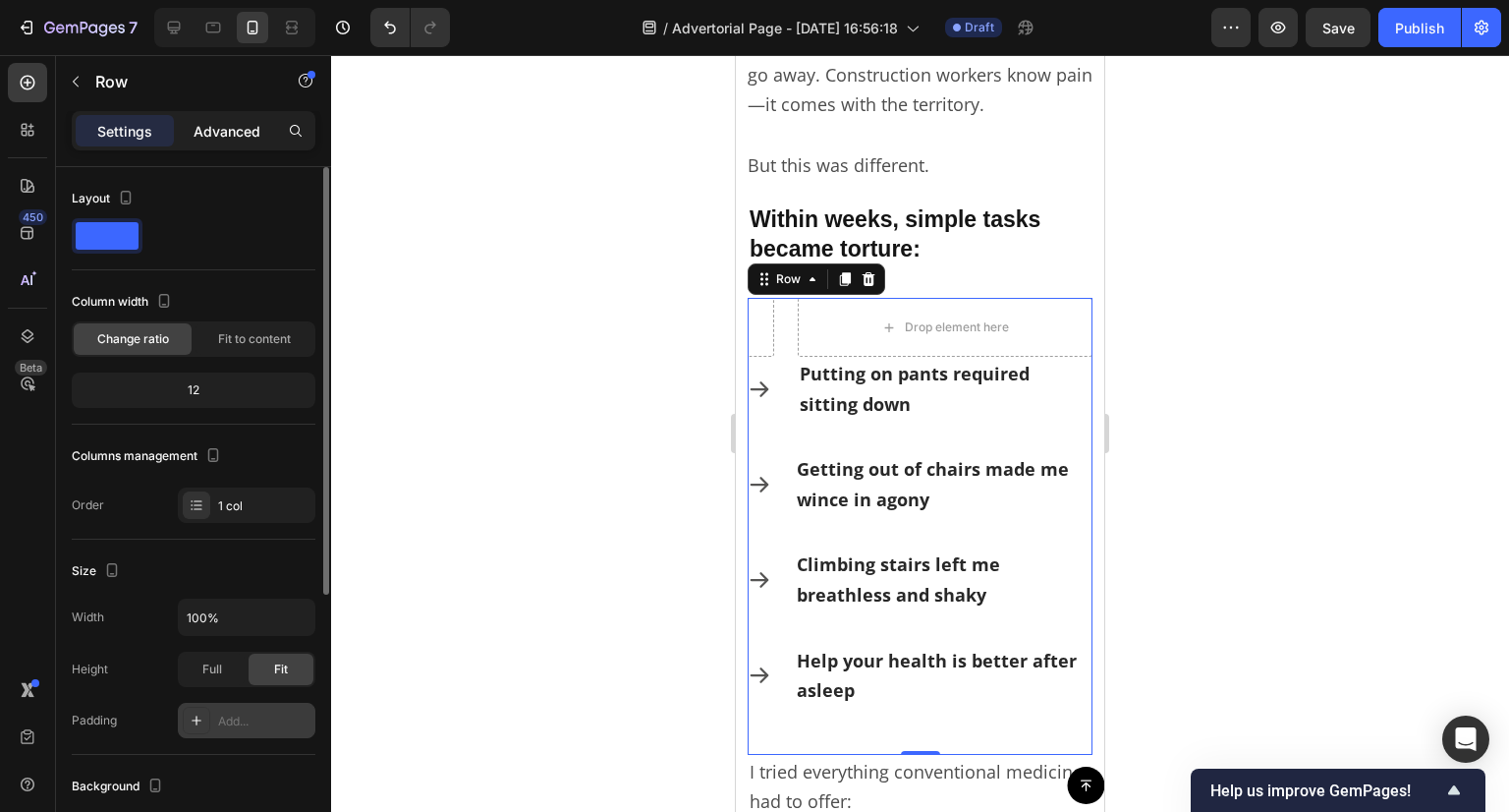
click at [212, 121] on p "Advanced" at bounding box center [227, 131] width 67 height 21
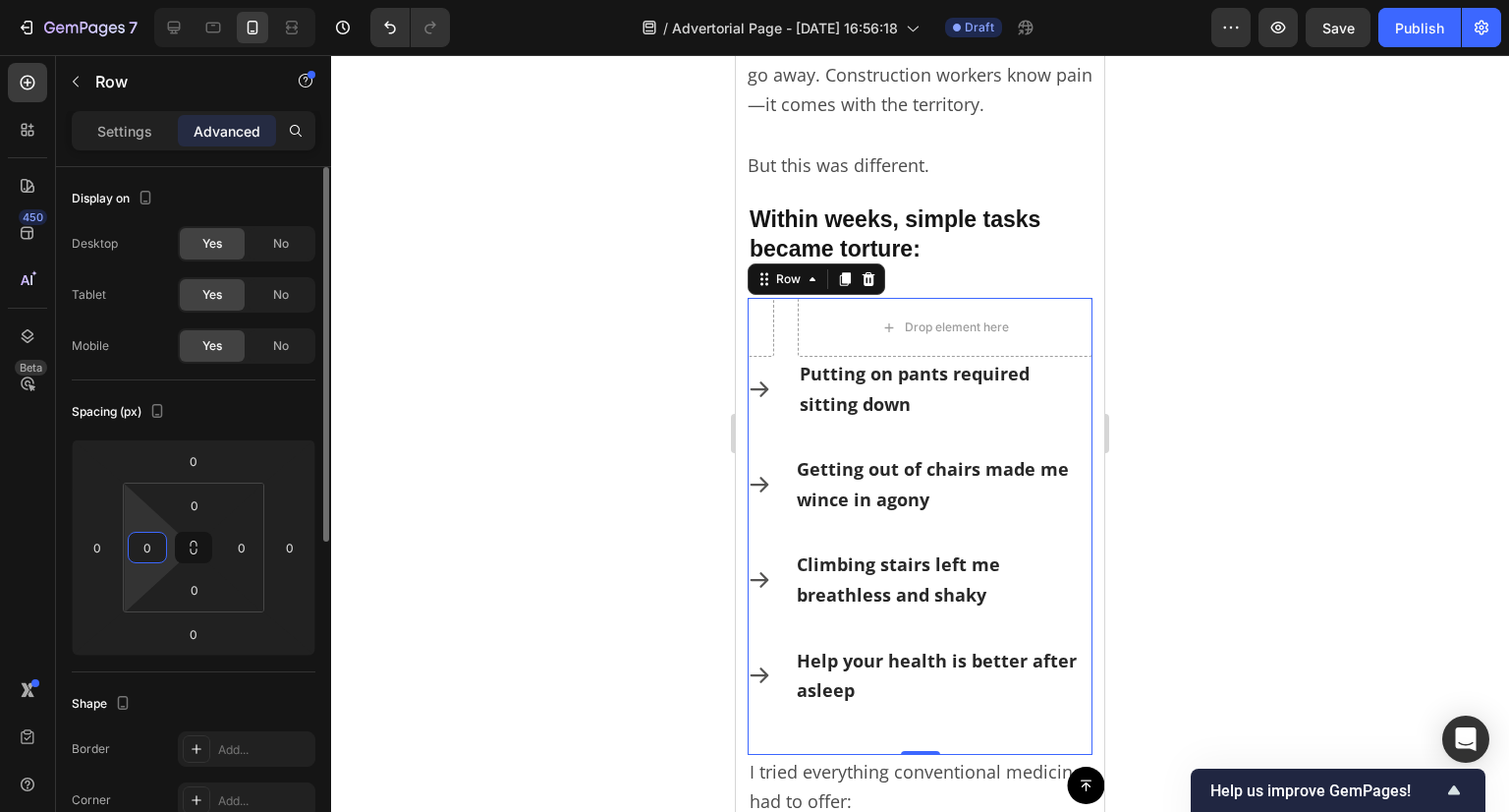
click at [135, 556] on input "0" at bounding box center [148, 547] width 30 height 30
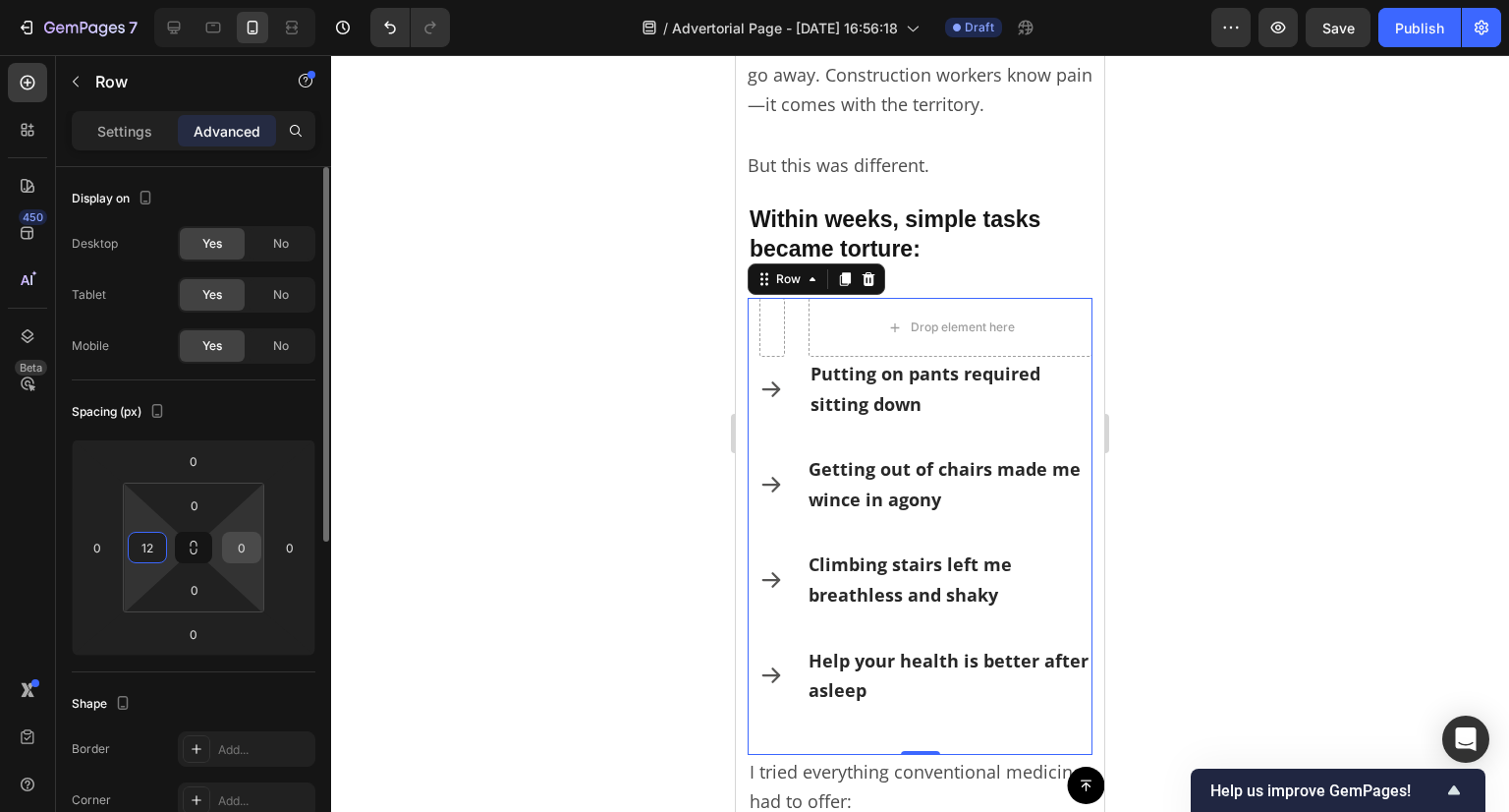
type input "12"
click at [230, 541] on input "0" at bounding box center [242, 547] width 30 height 30
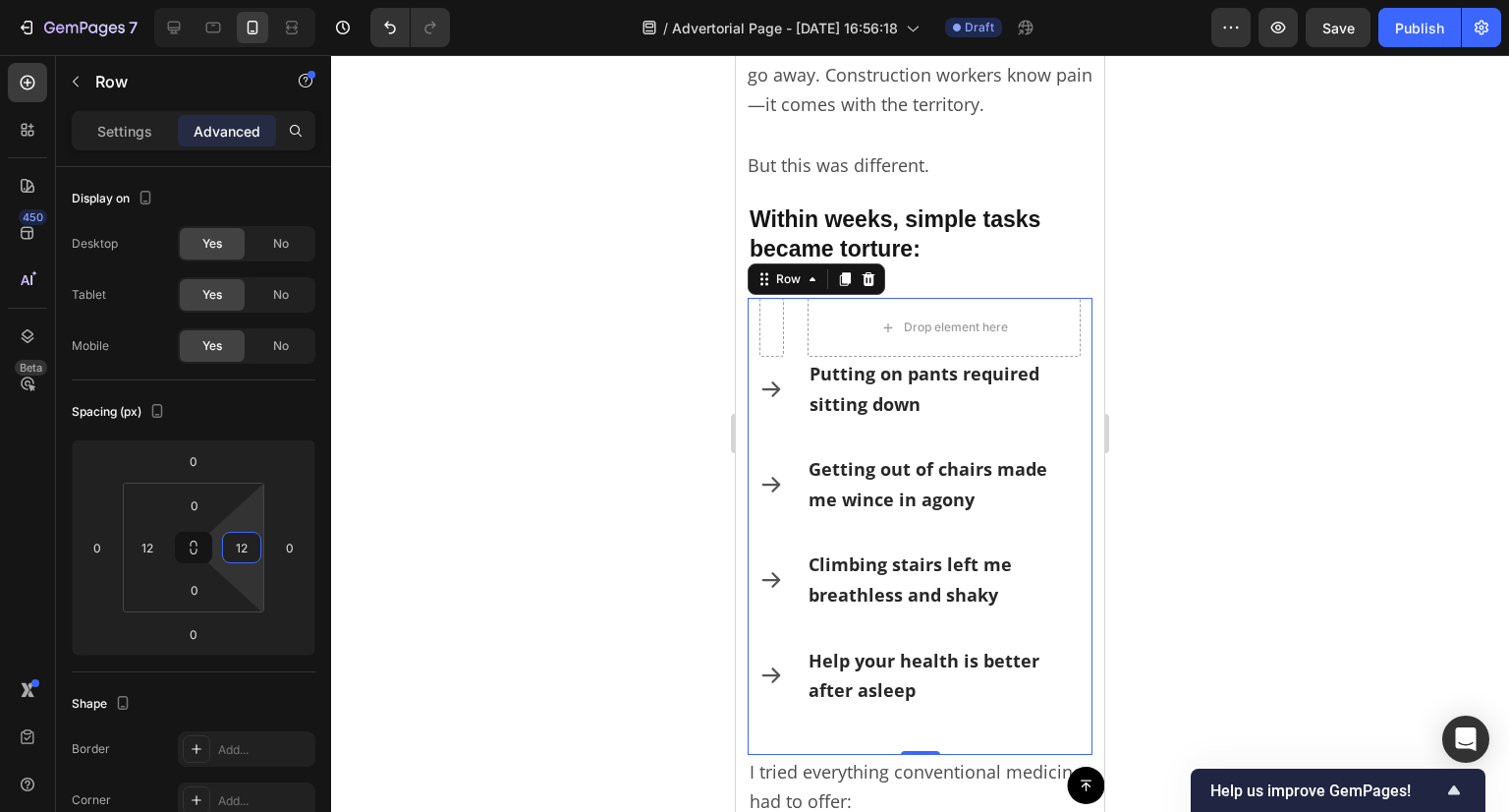
type input "12"
click at [586, 484] on div at bounding box center [919, 433] width 1178 height 757
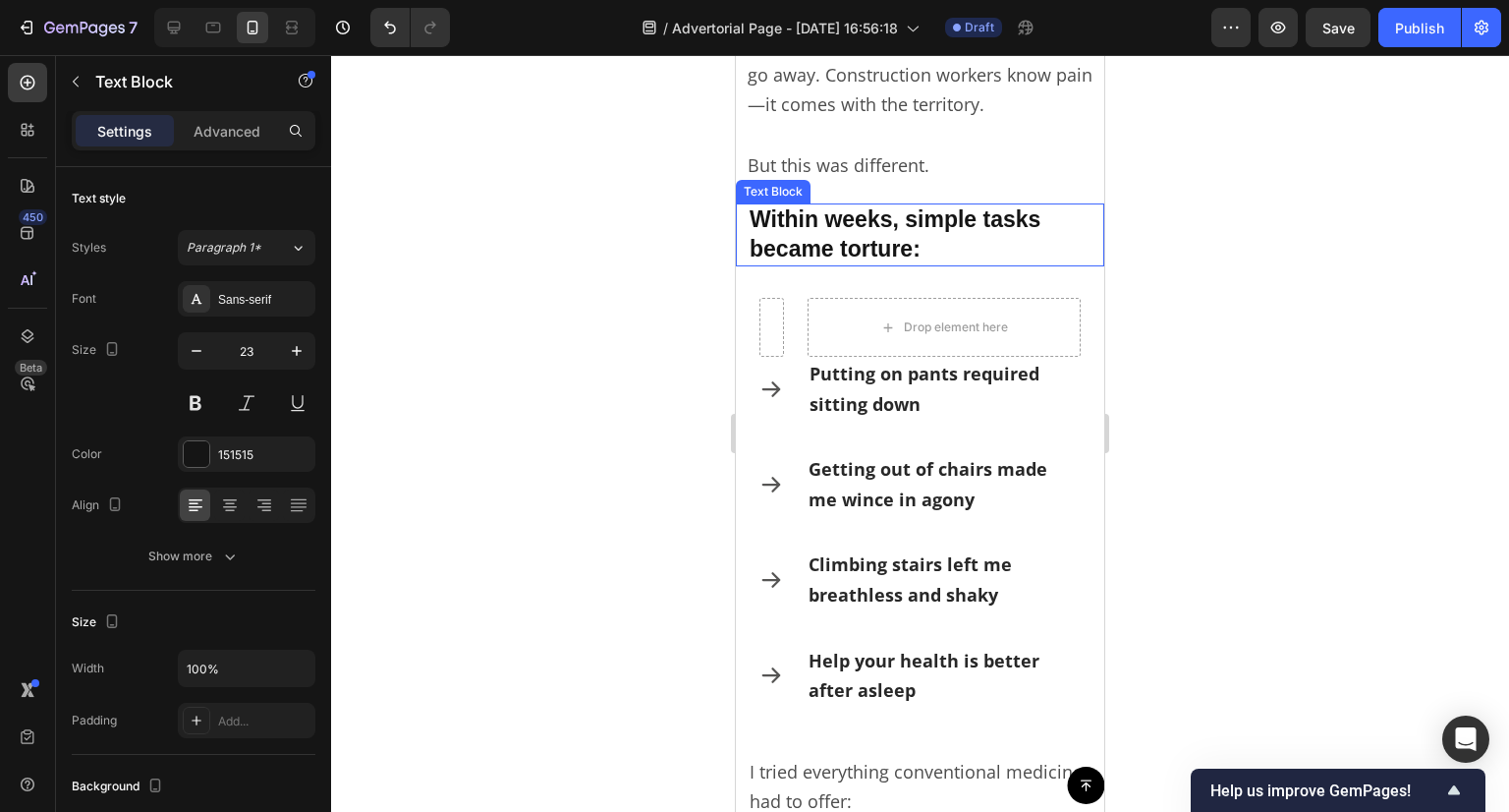
click at [881, 228] on p "Within weeks, simple tasks became torture:" at bounding box center [920, 235] width 341 height 59
click at [229, 130] on p "Advanced" at bounding box center [227, 131] width 67 height 21
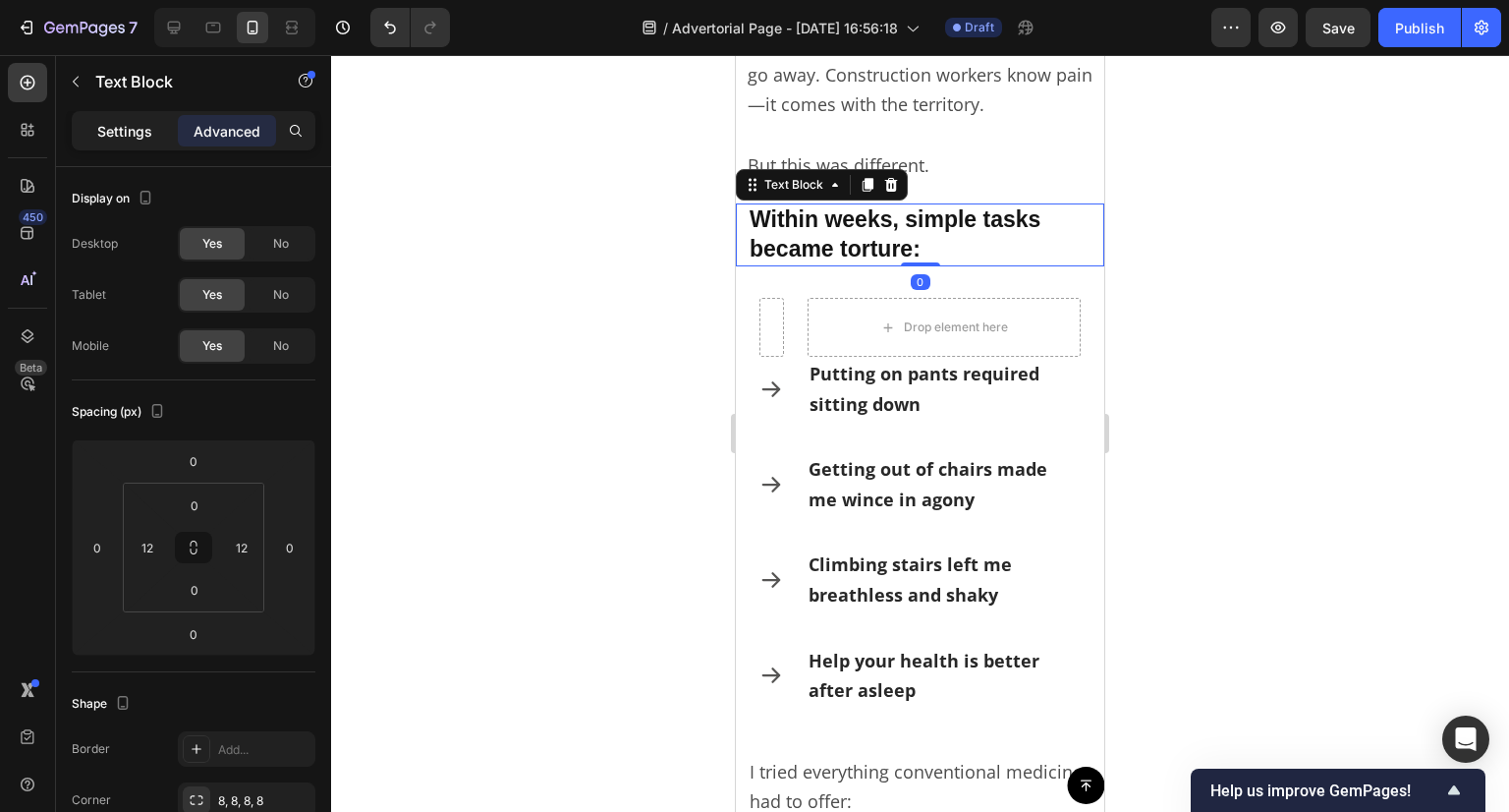
click at [114, 128] on p "Settings" at bounding box center [125, 131] width 55 height 21
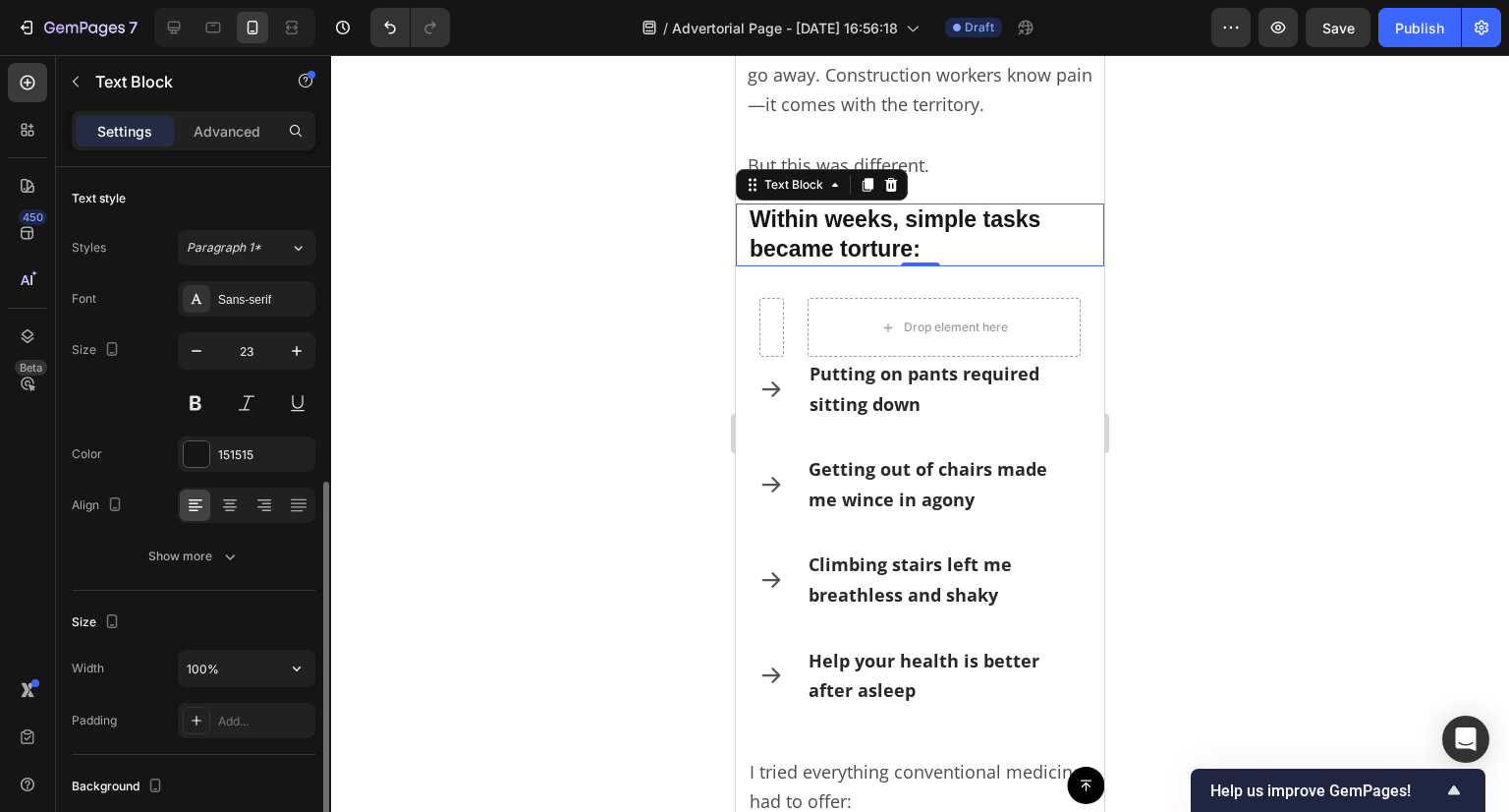
scroll to position [294, 0]
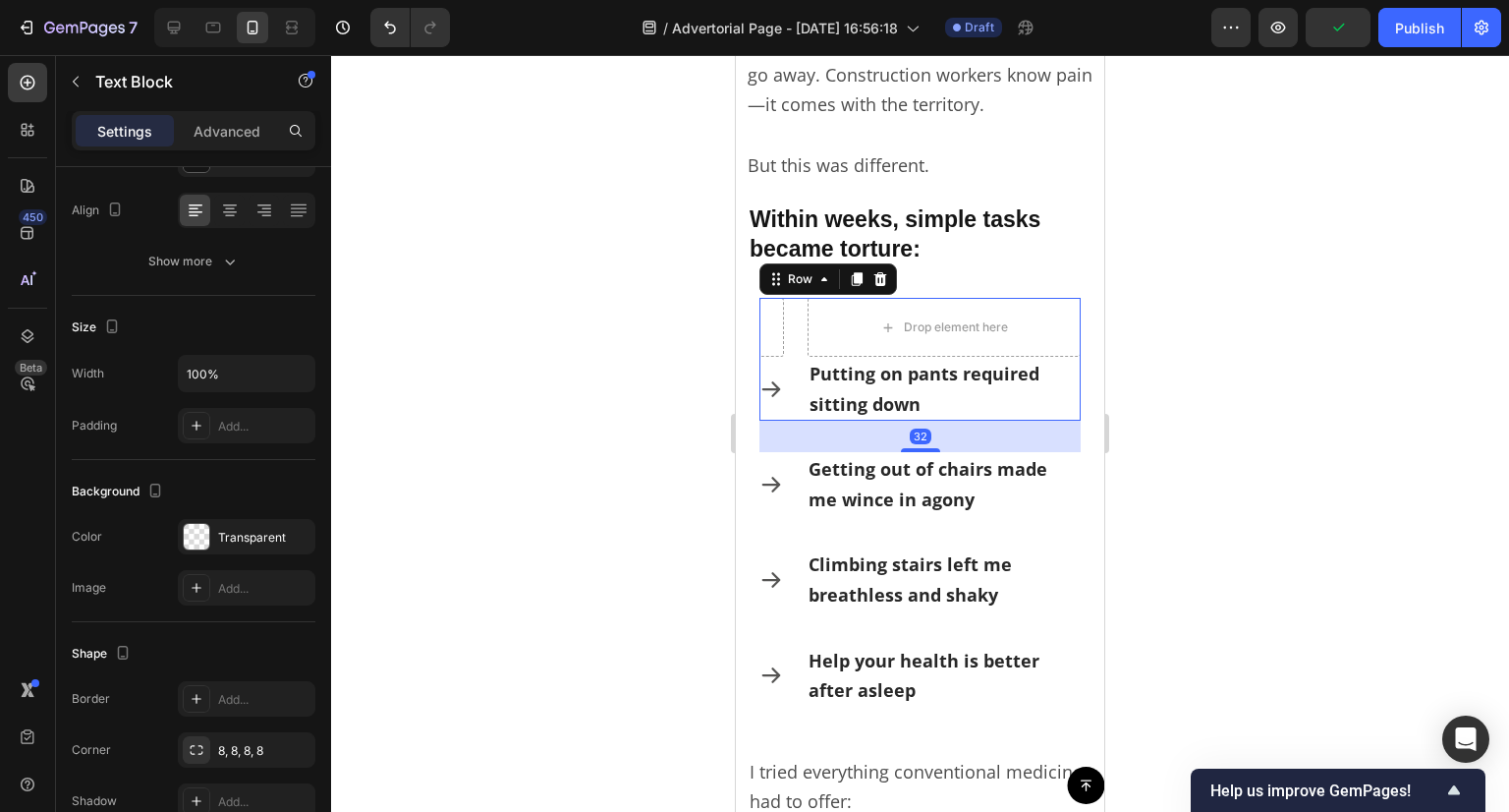
click at [780, 400] on div "Icon" at bounding box center [772, 388] width 25 height 64
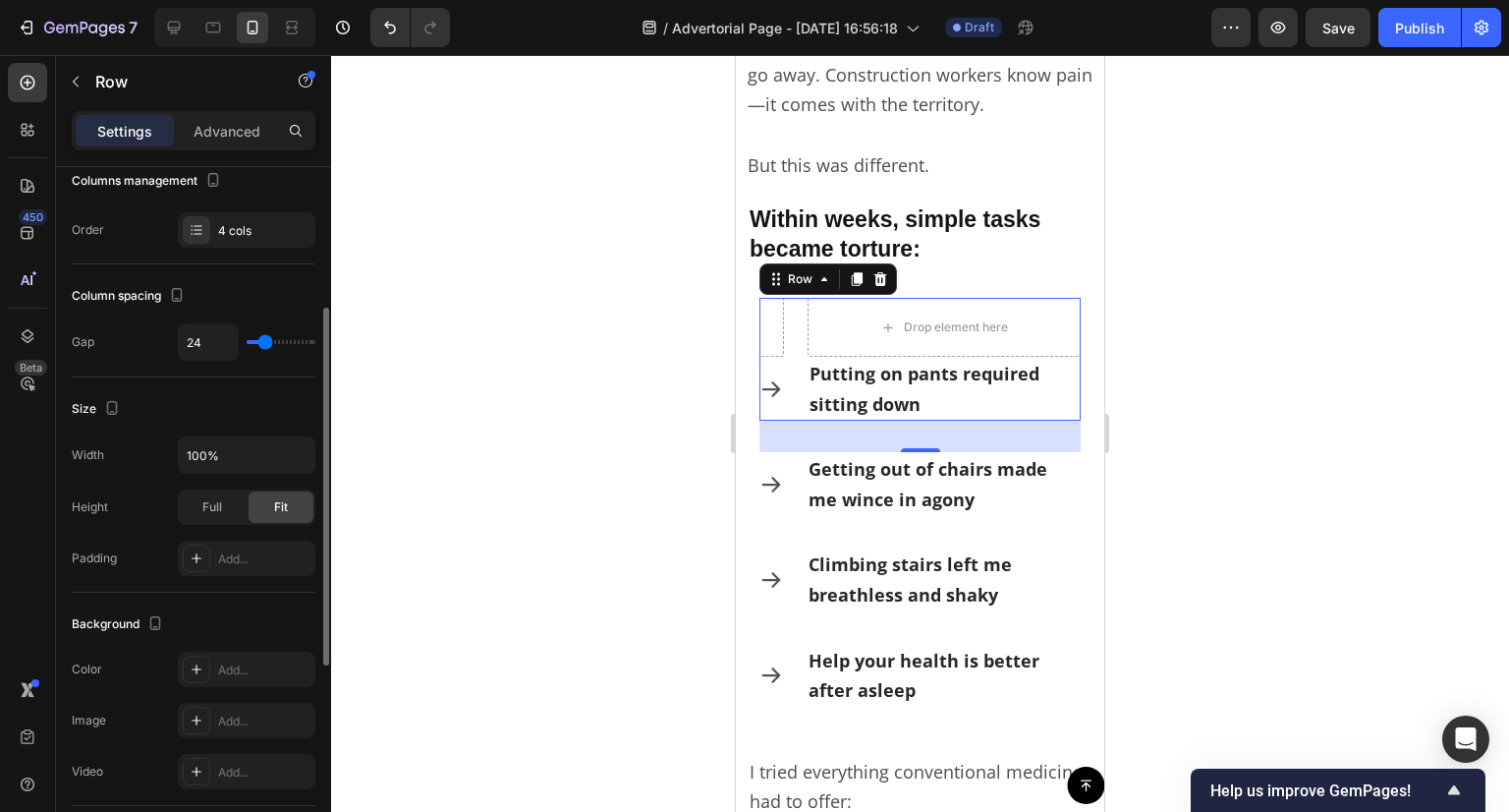
scroll to position [79, 0]
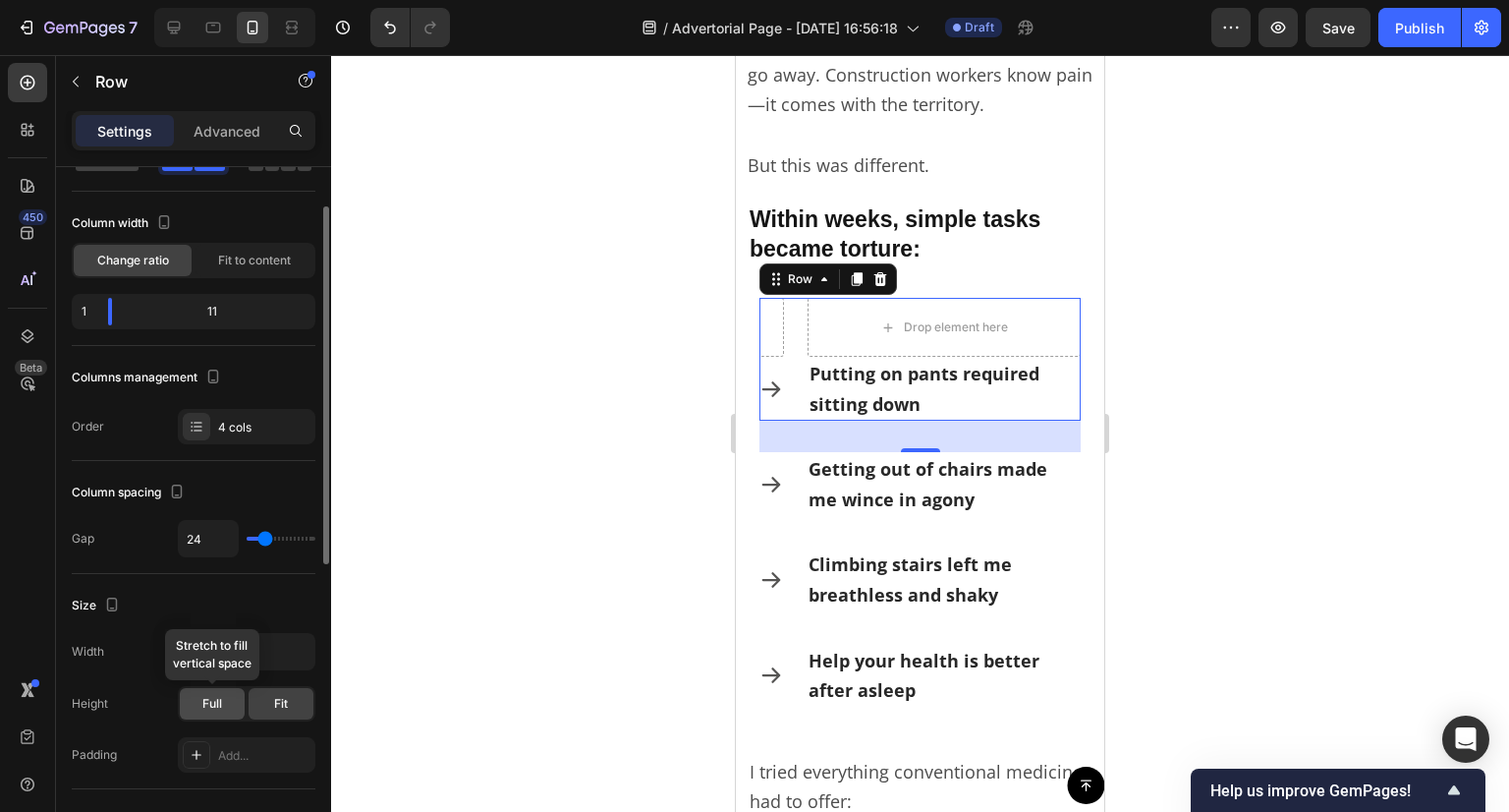
click at [217, 706] on span "Full" at bounding box center [213, 704] width 20 height 18
click at [271, 709] on div "Fit" at bounding box center [282, 704] width 65 height 31
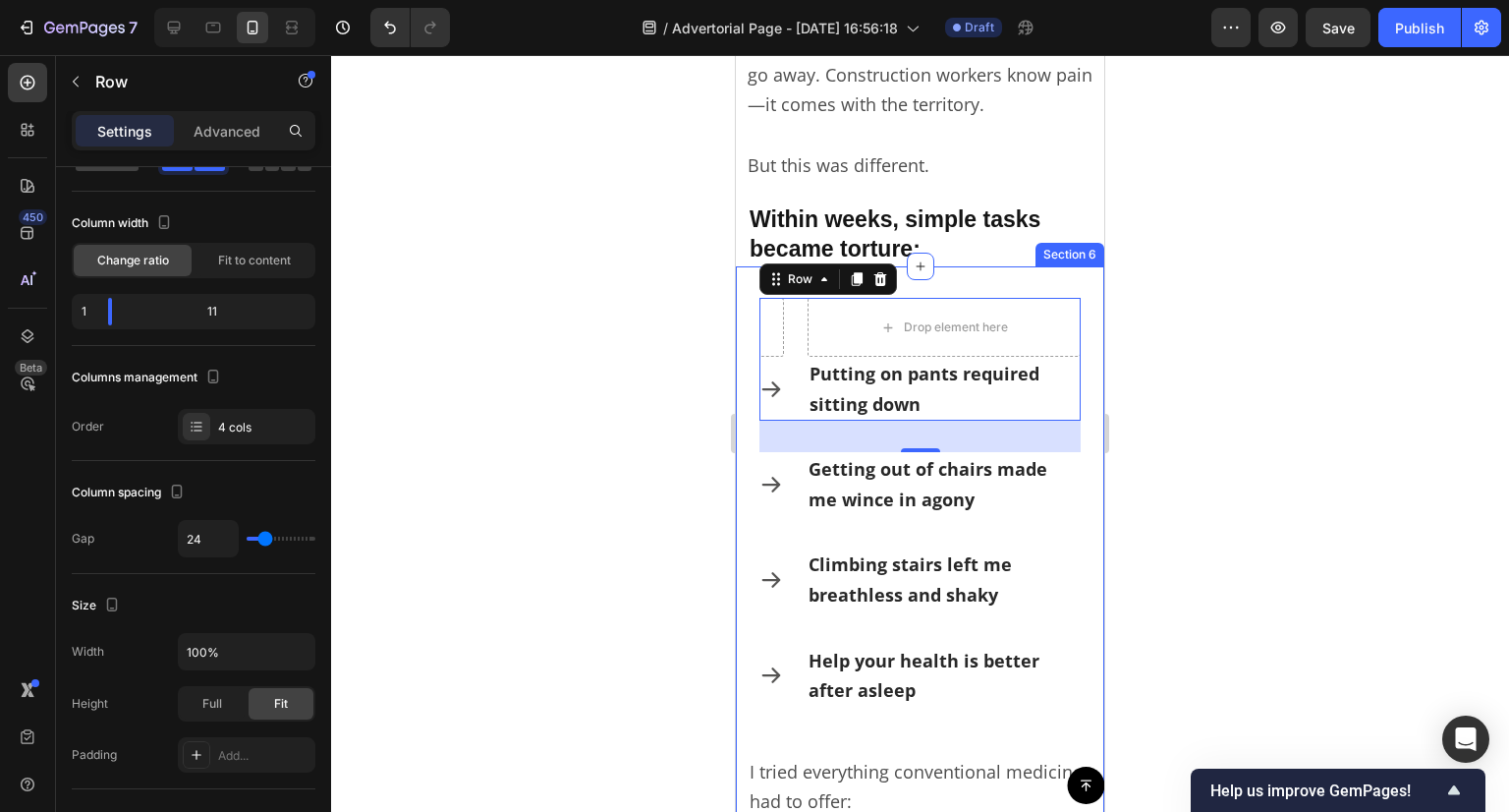
click at [746, 398] on div "Drop element here Icon Putting on pants required sitting down Text Block Row 32…" at bounding box center [920, 558] width 368 height 584
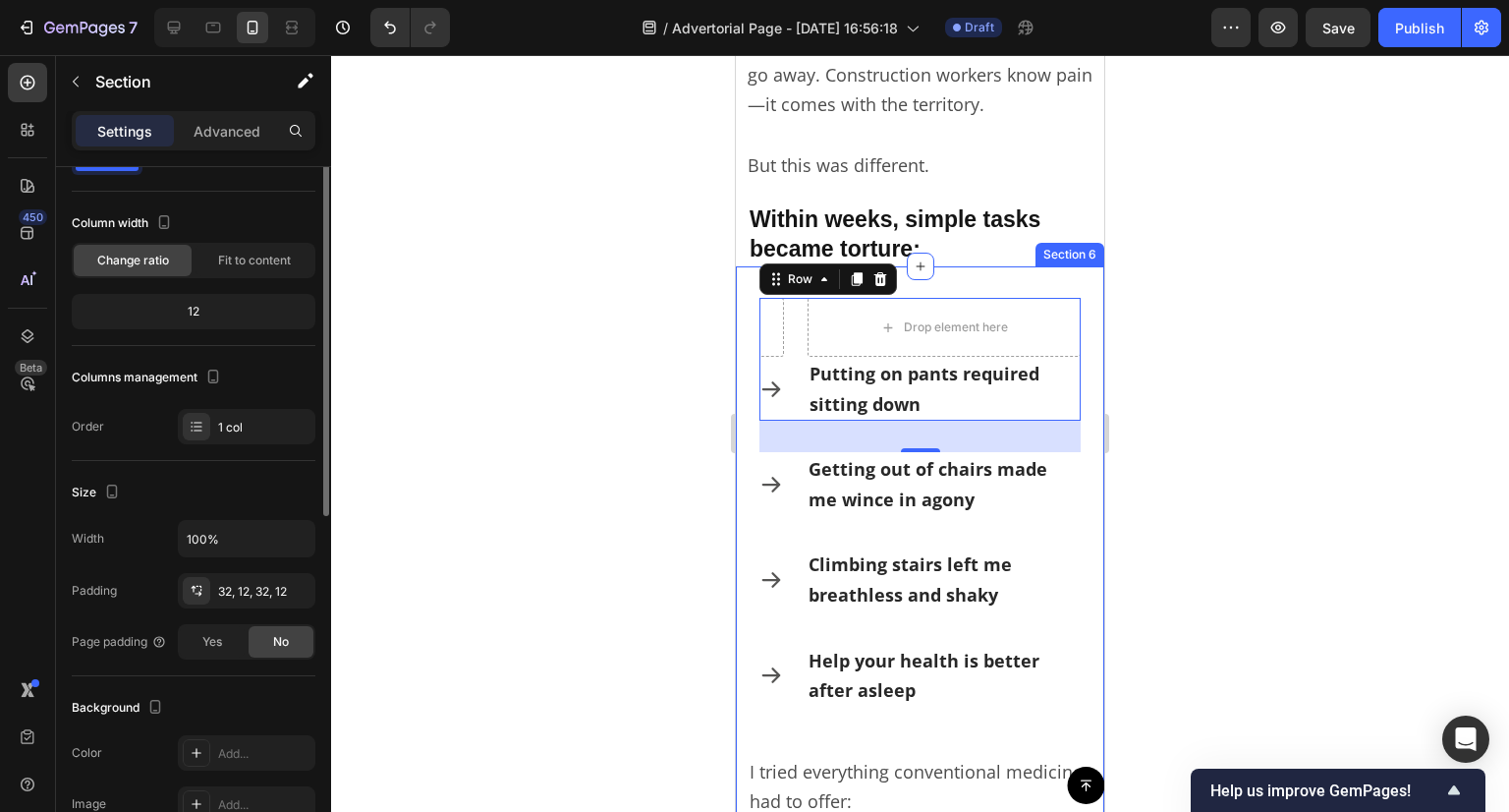
scroll to position [0, 0]
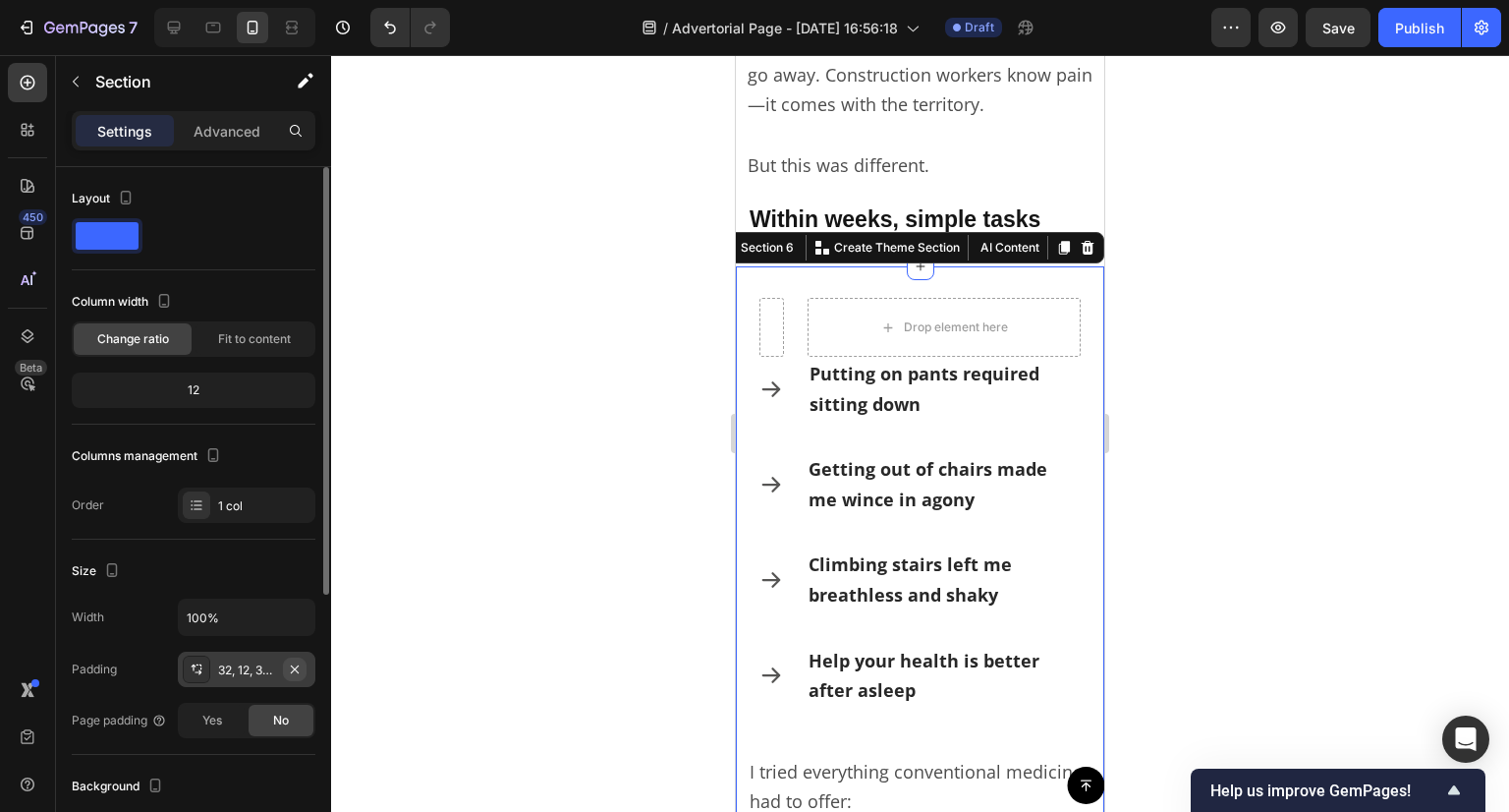
click at [297, 666] on icon "button" at bounding box center [295, 669] width 16 height 16
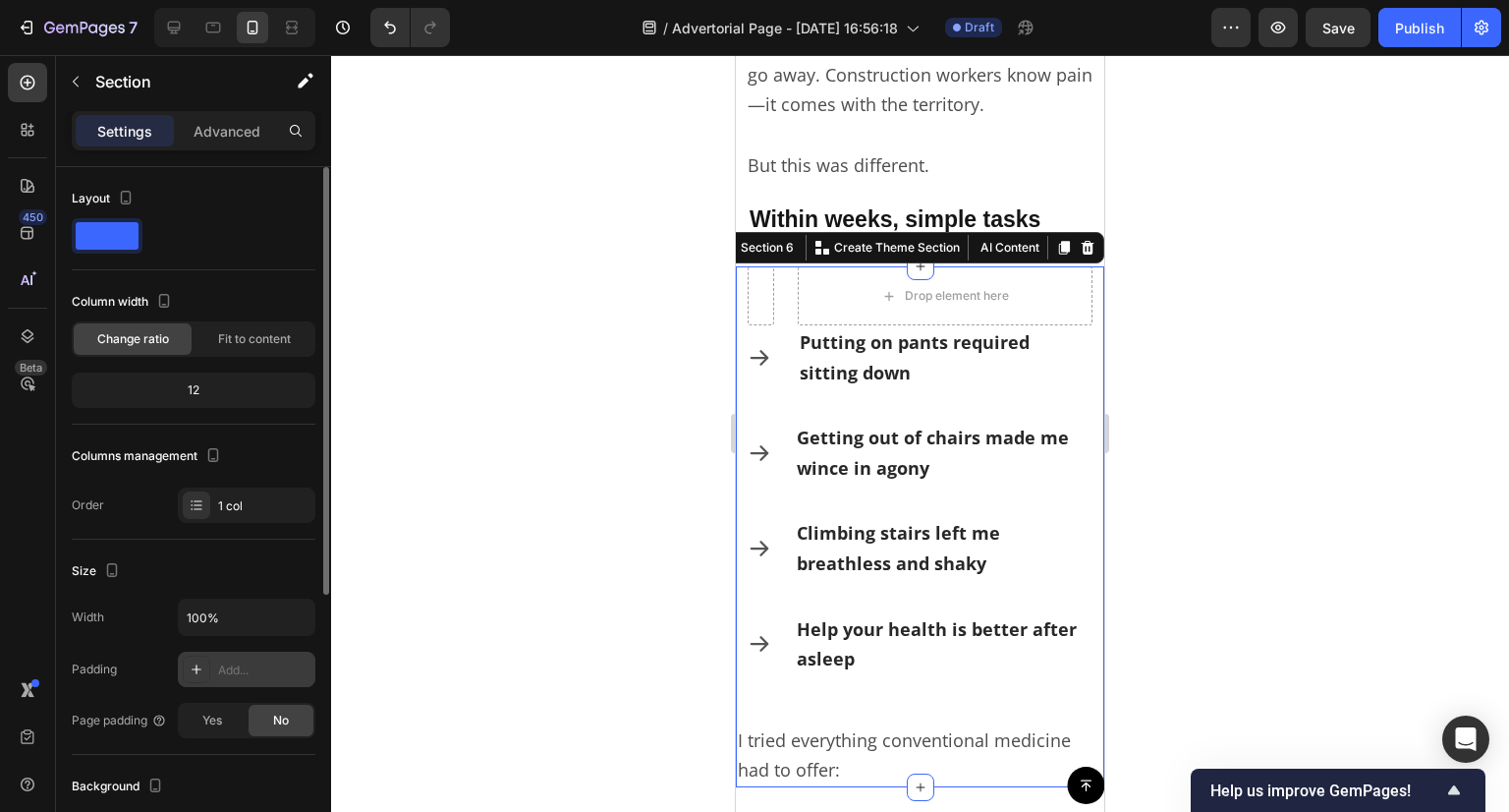
click at [611, 492] on div at bounding box center [919, 433] width 1178 height 757
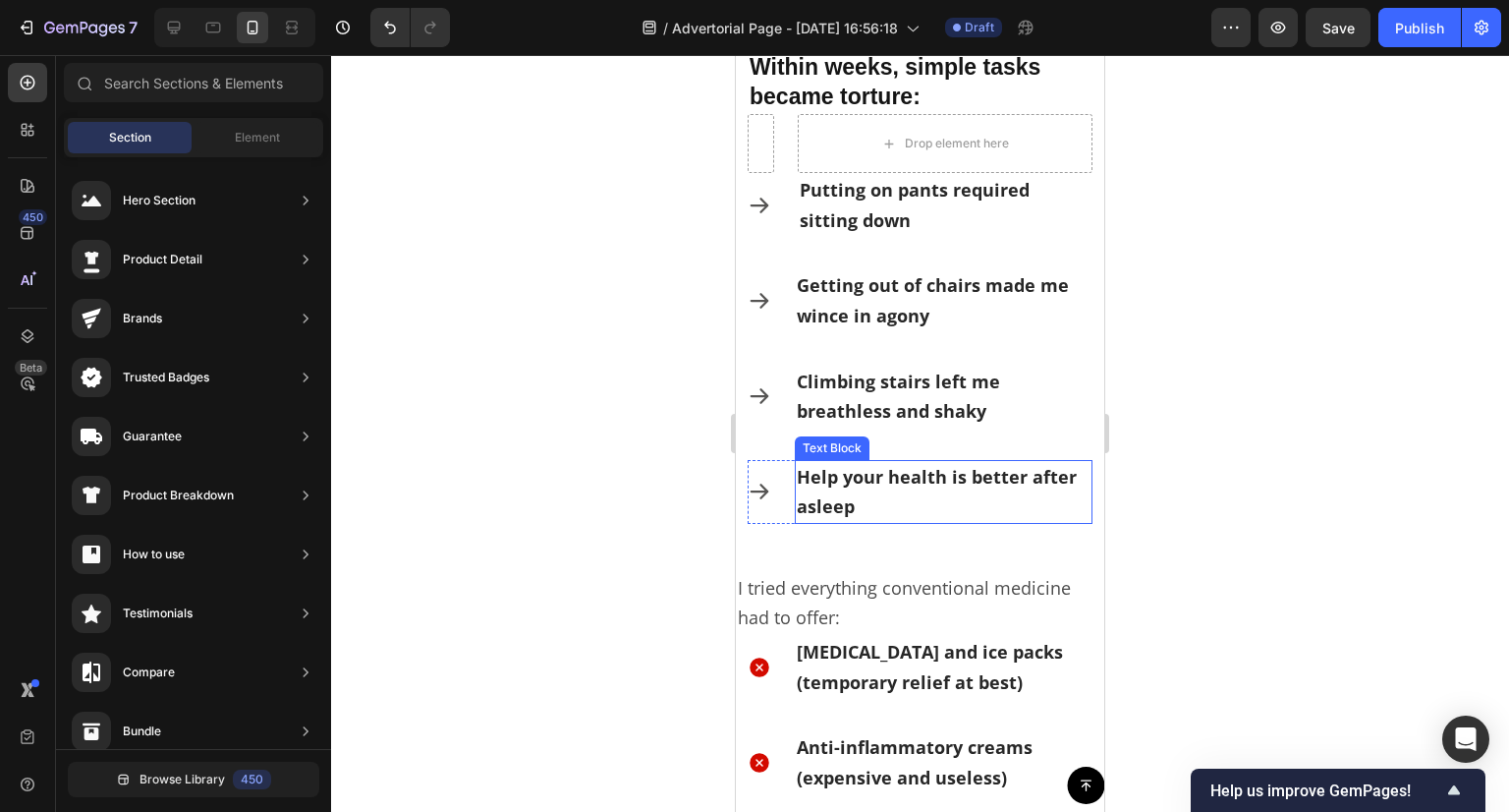
scroll to position [1417, 0]
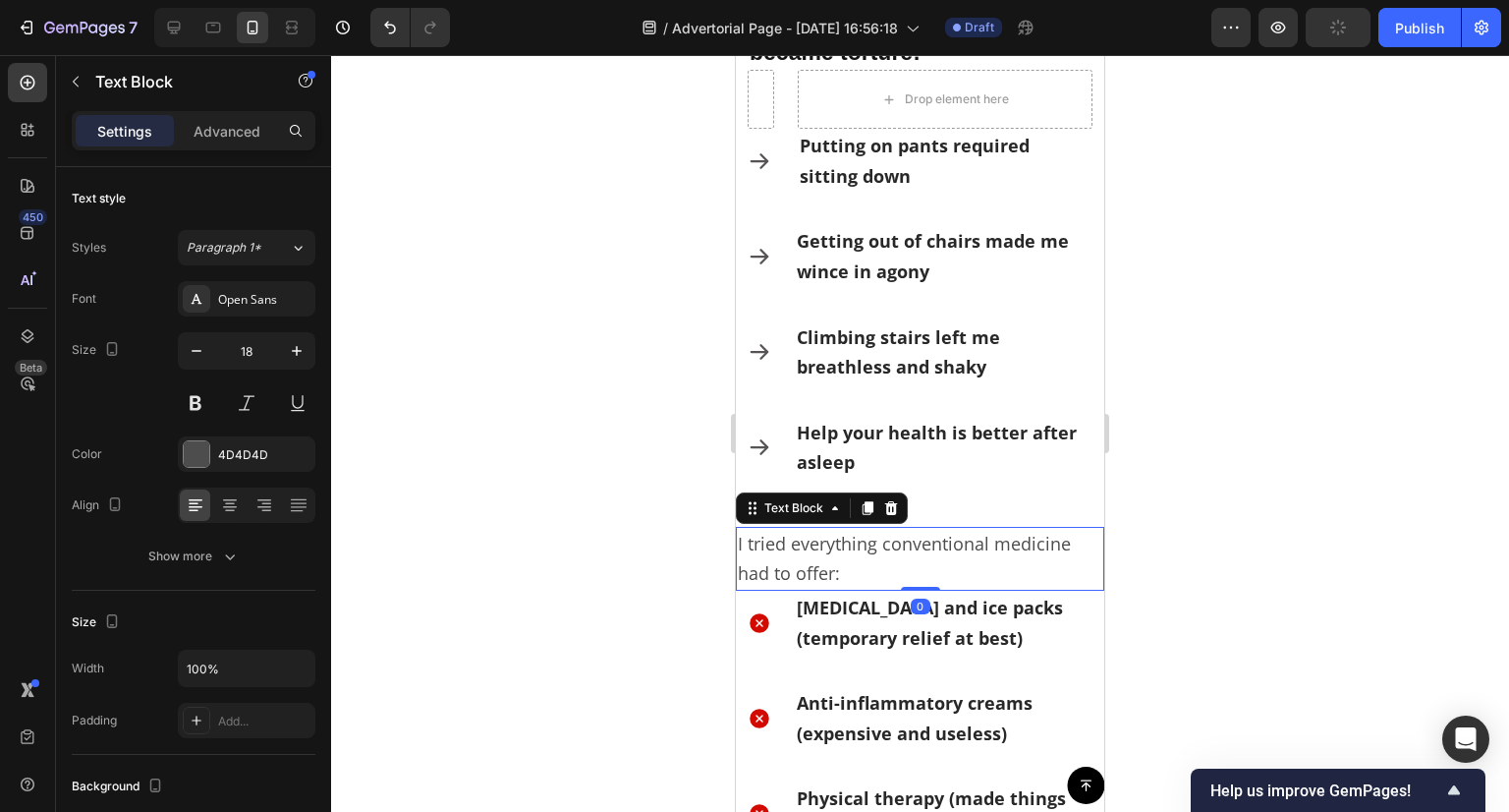
drag, startPoint x: 880, startPoint y: 539, endPoint x: 1431, endPoint y: 558, distance: 551.3
click at [880, 539] on p "I tried everything conventional medicine had to offer:" at bounding box center [920, 558] width 364 height 60
click at [235, 109] on div "Text Block" at bounding box center [168, 83] width 224 height 56
click at [247, 123] on p "Advanced" at bounding box center [227, 131] width 67 height 21
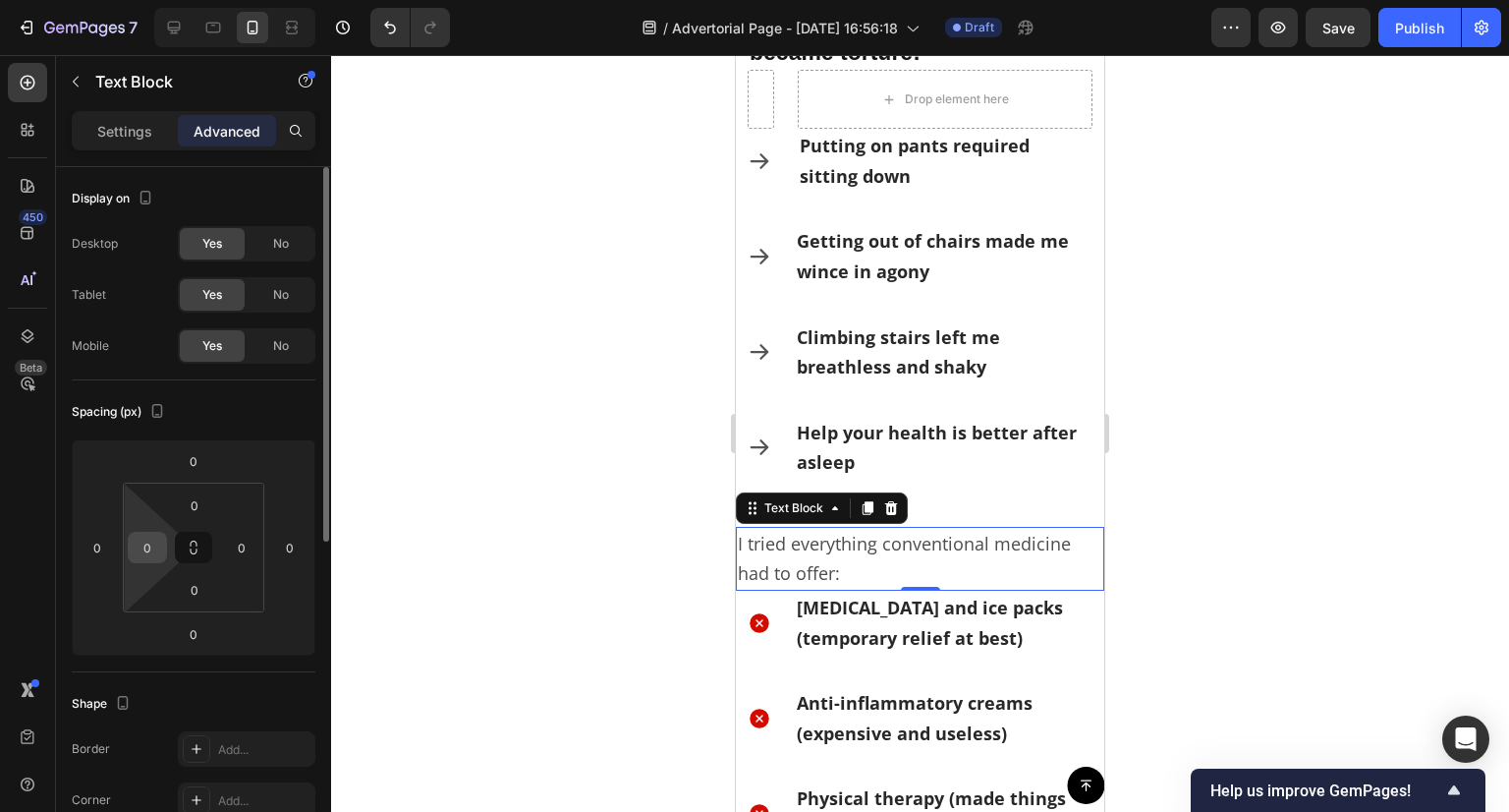
click at [153, 539] on input "0" at bounding box center [148, 547] width 30 height 30
type input "12"
click at [237, 542] on input "0" at bounding box center [242, 547] width 30 height 30
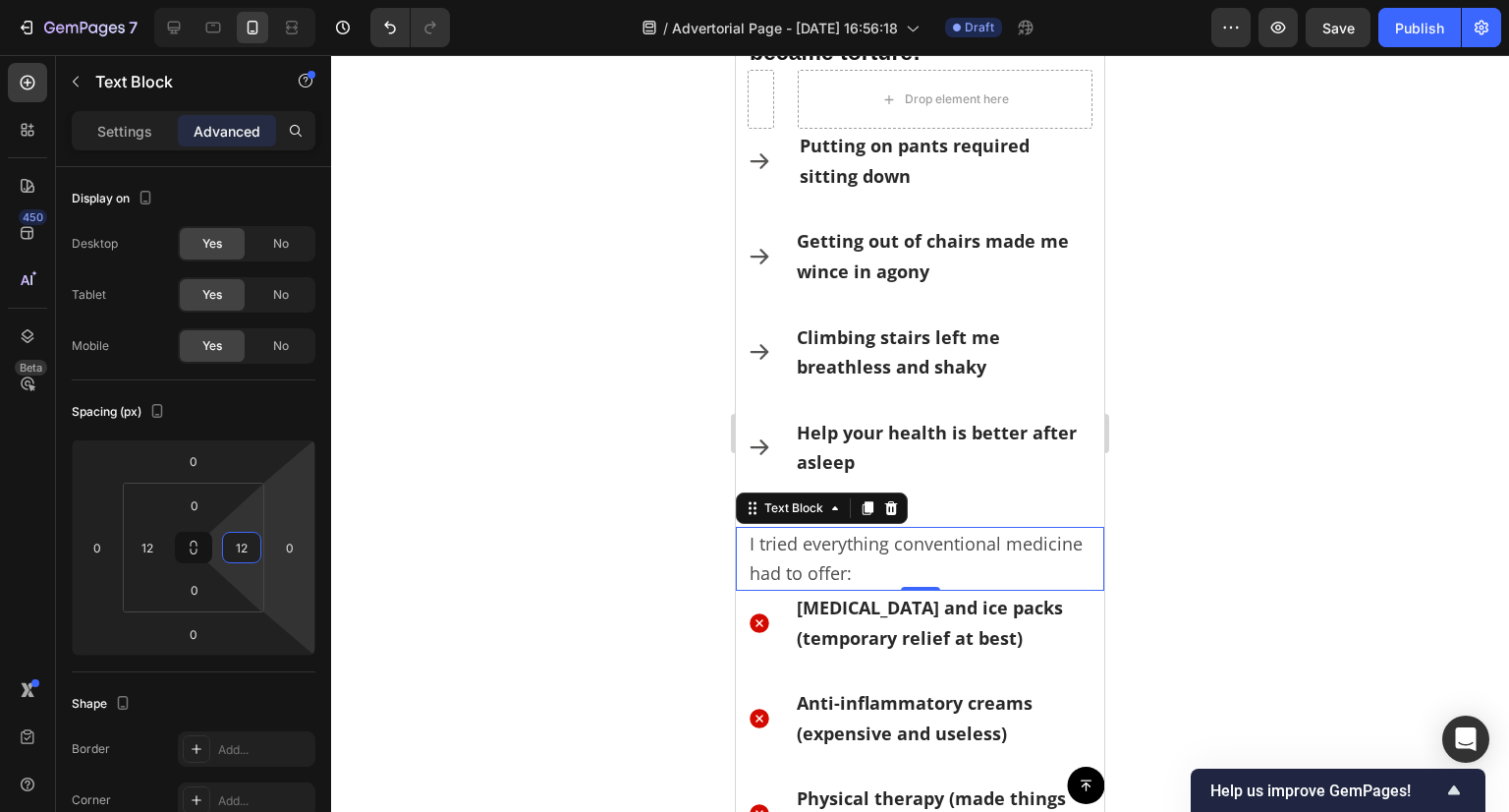
type input "12"
click at [544, 559] on div at bounding box center [919, 433] width 1178 height 757
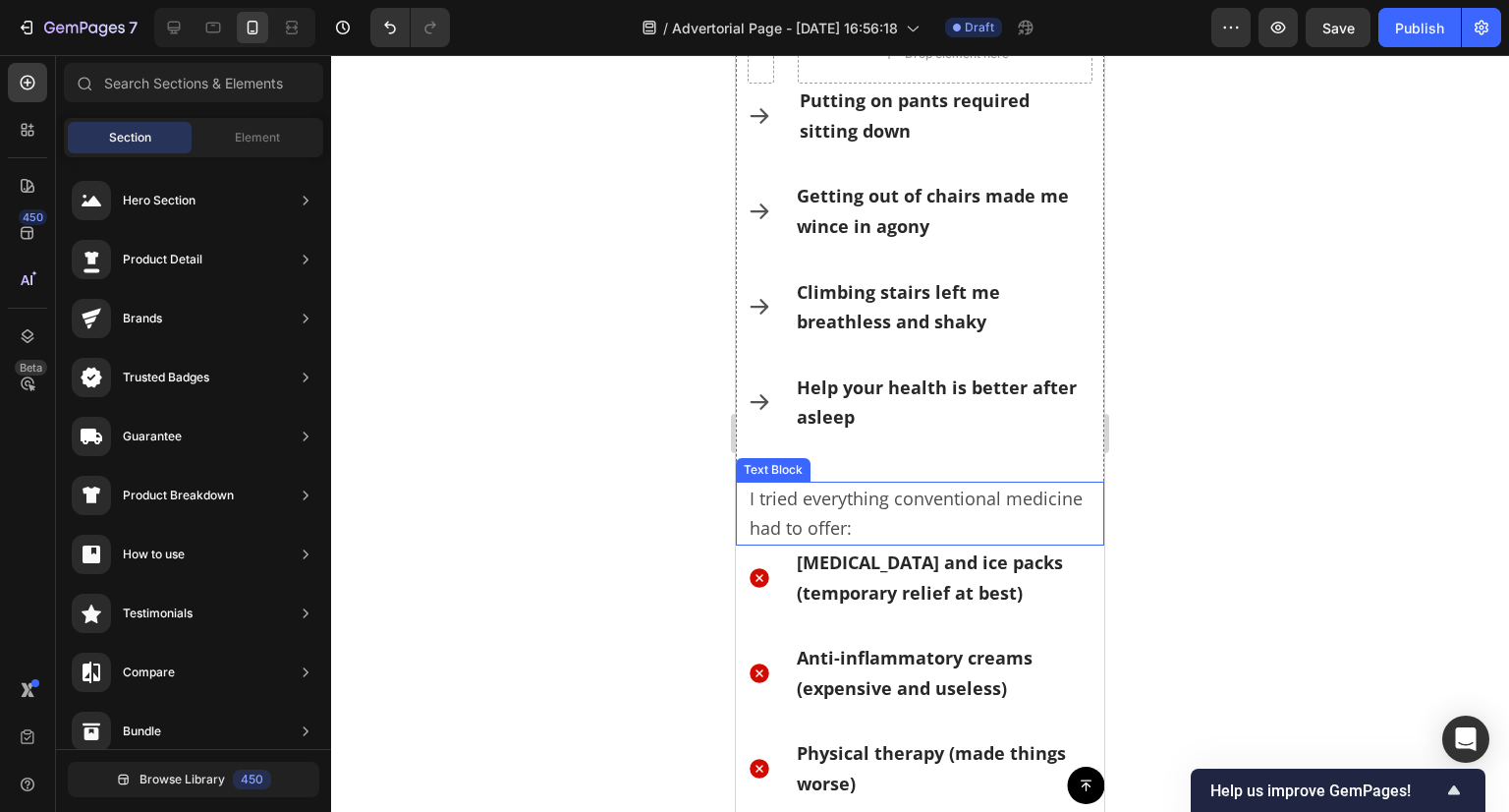
scroll to position [1319, 0]
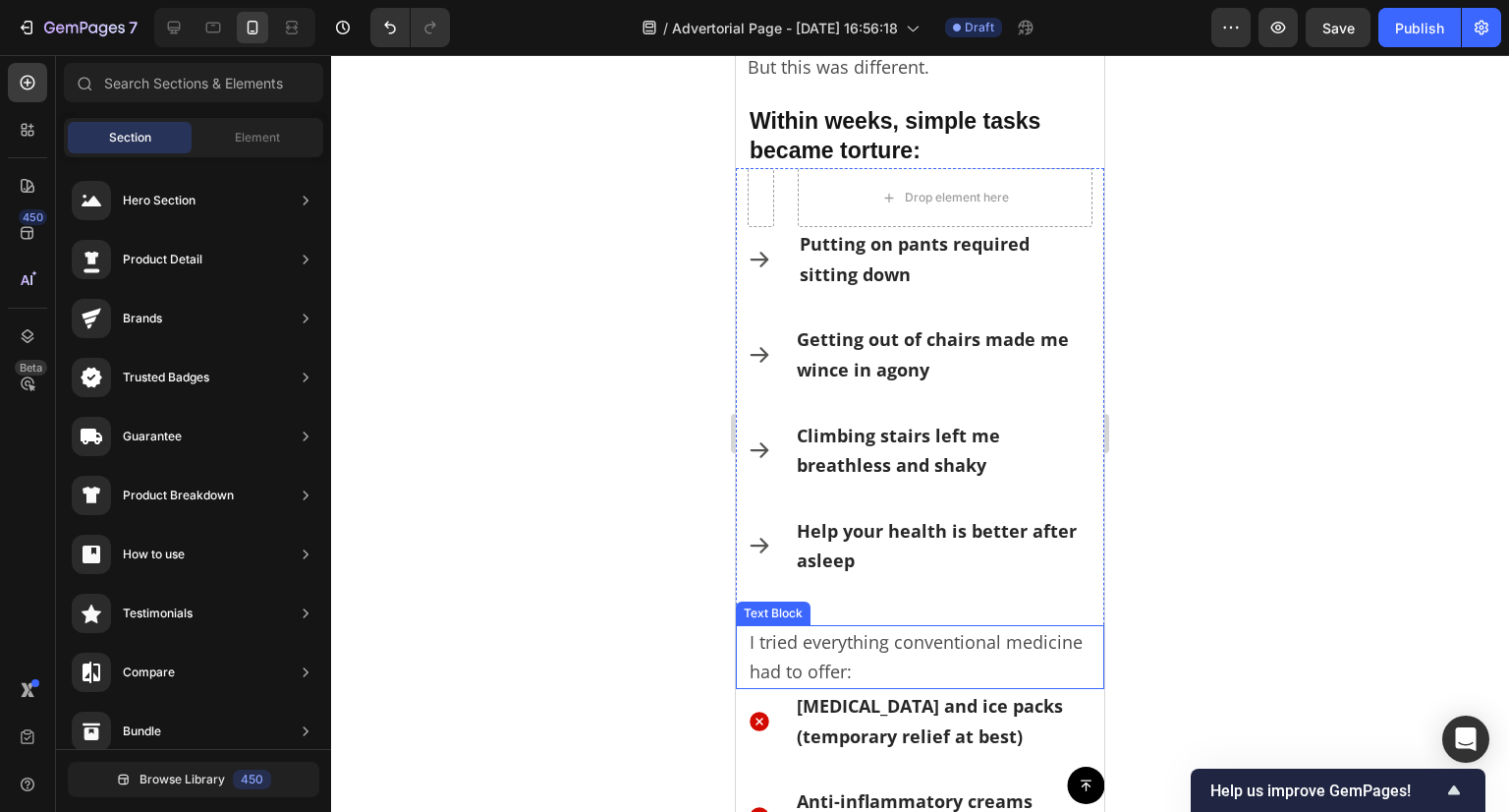
click at [919, 645] on p "I tried everything conventional medicine had to offer:" at bounding box center [920, 656] width 341 height 60
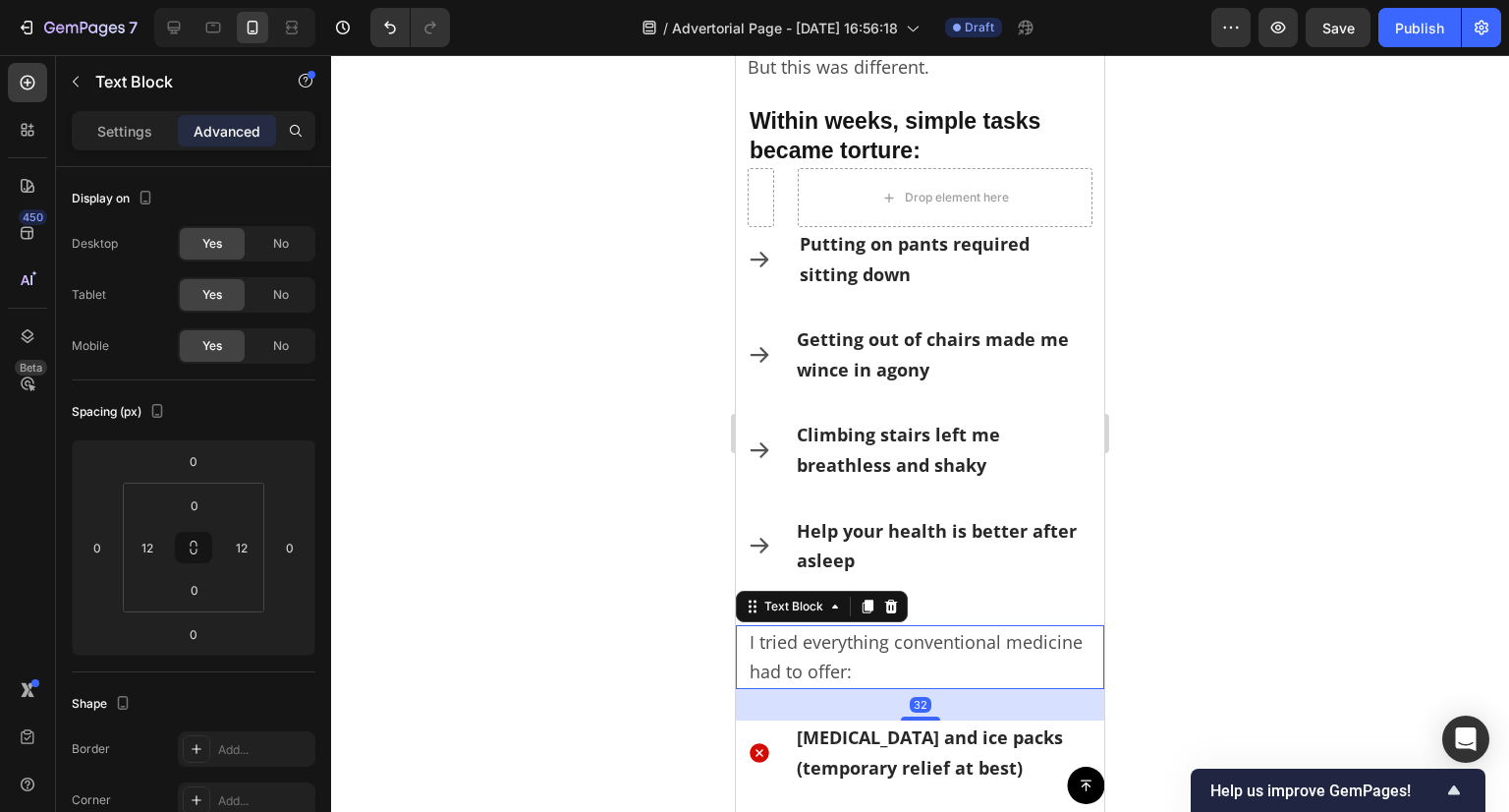
drag, startPoint x: 908, startPoint y: 687, endPoint x: 948, endPoint y: 718, distance: 50.6
click at [948, 689] on div "32" at bounding box center [932, 689] width 368 height 0
type input "32"
click at [1204, 667] on div at bounding box center [919, 433] width 1178 height 757
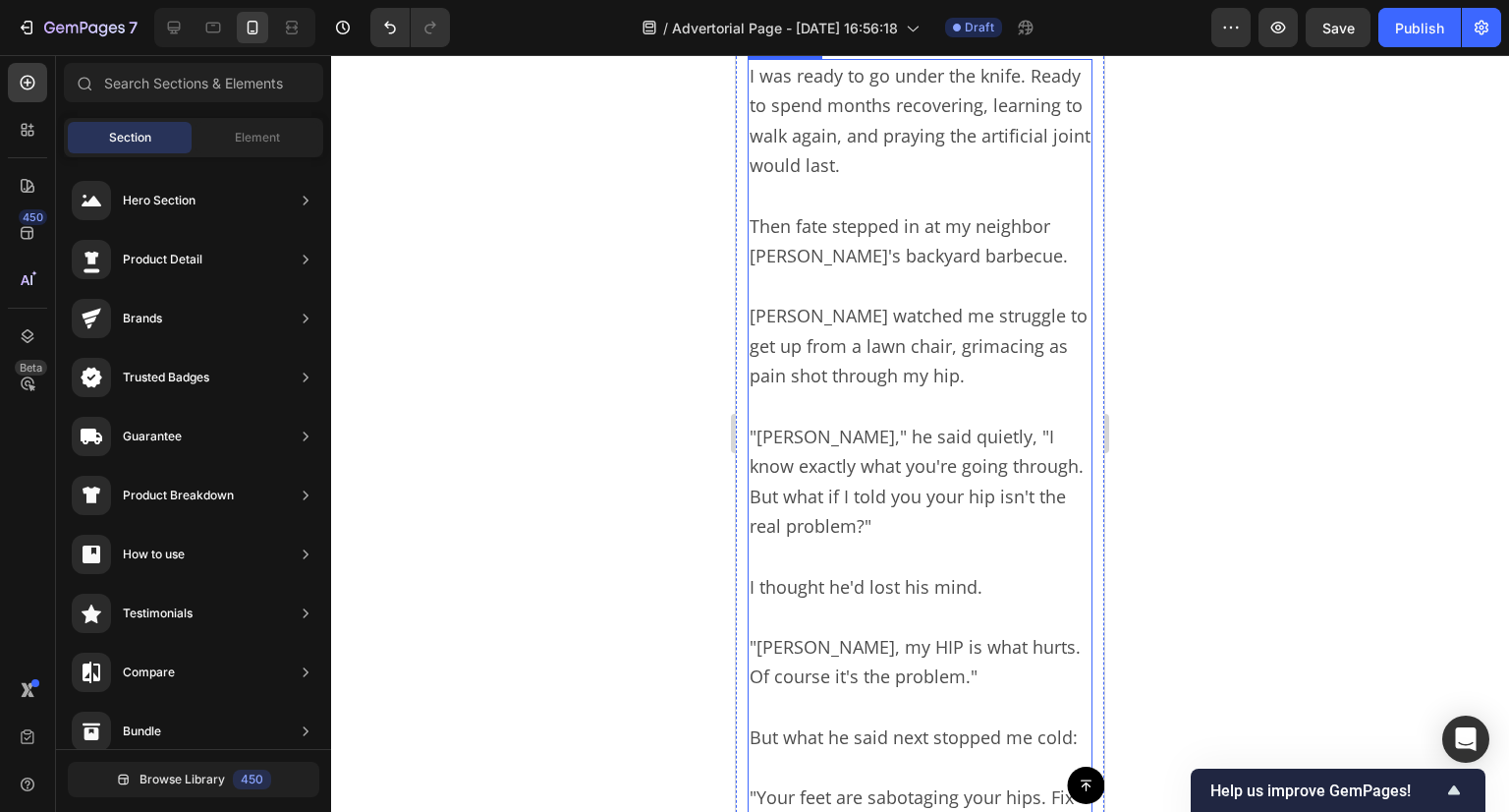
scroll to position [2400, 0]
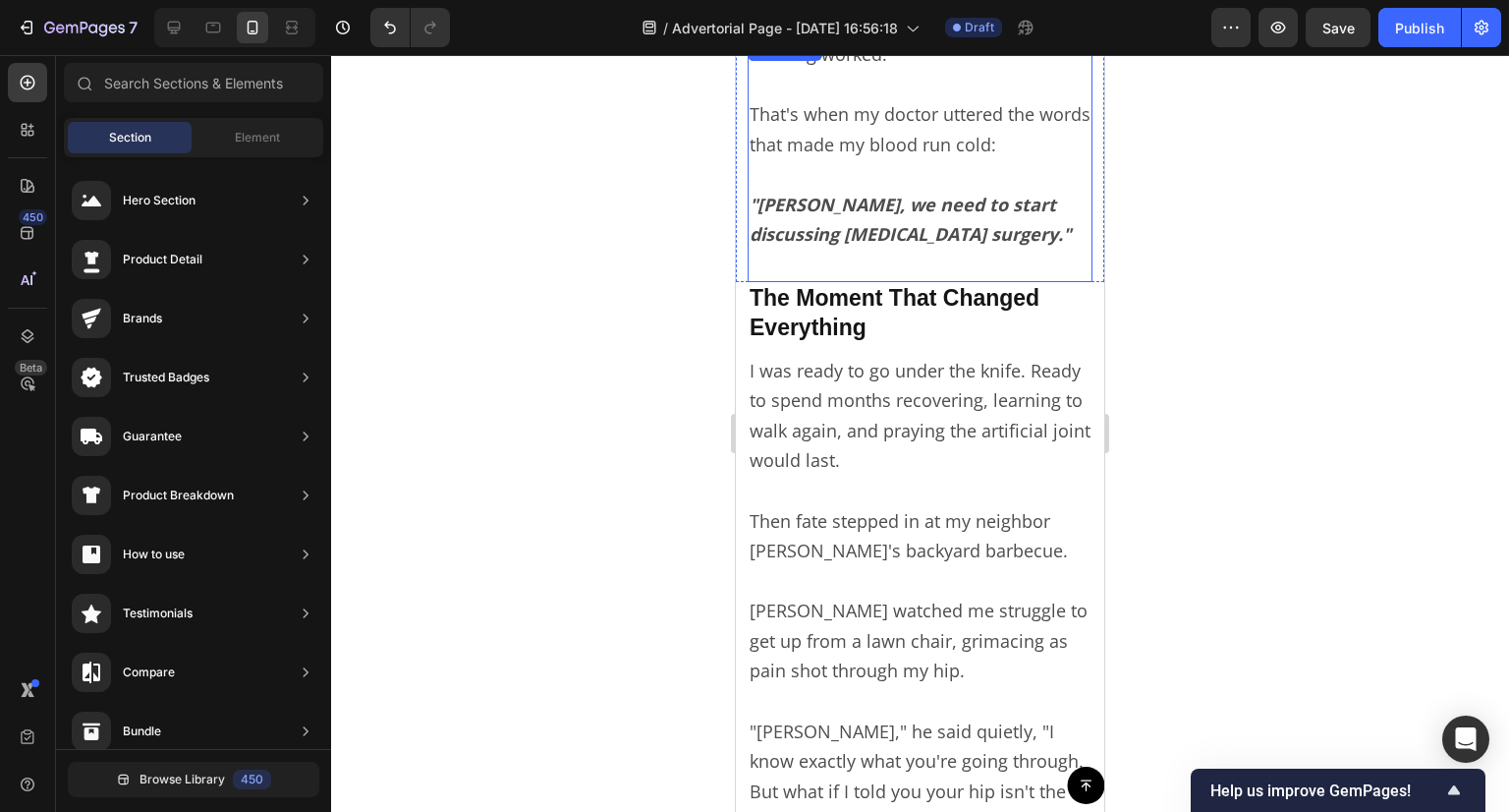
click at [913, 257] on p ""[PERSON_NAME], we need to start discussing [MEDICAL_DATA] surgery."" at bounding box center [920, 219] width 341 height 120
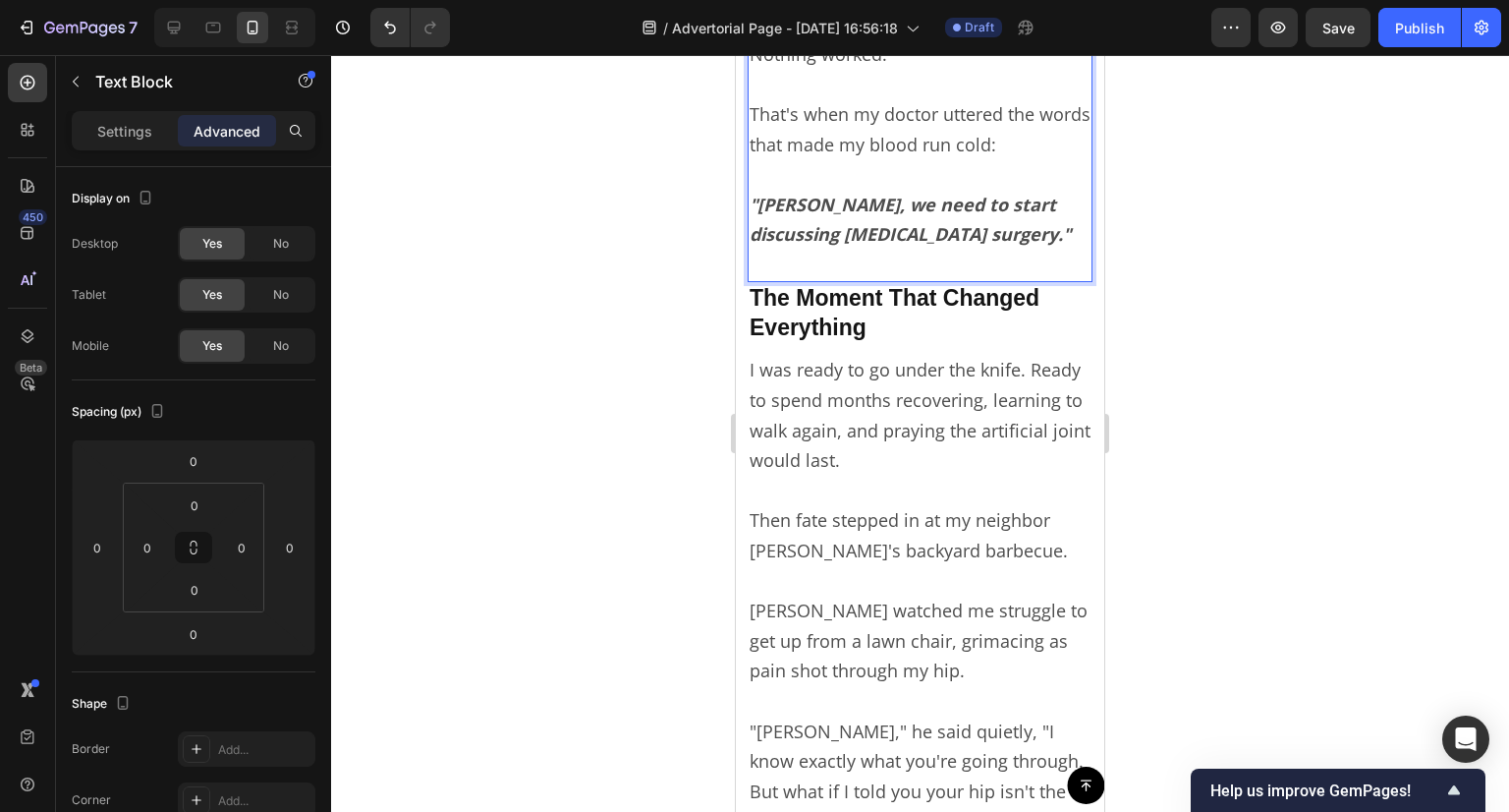
click at [829, 267] on p ""[PERSON_NAME], we need to start discussing [MEDICAL_DATA] surgery."" at bounding box center [920, 219] width 341 height 120
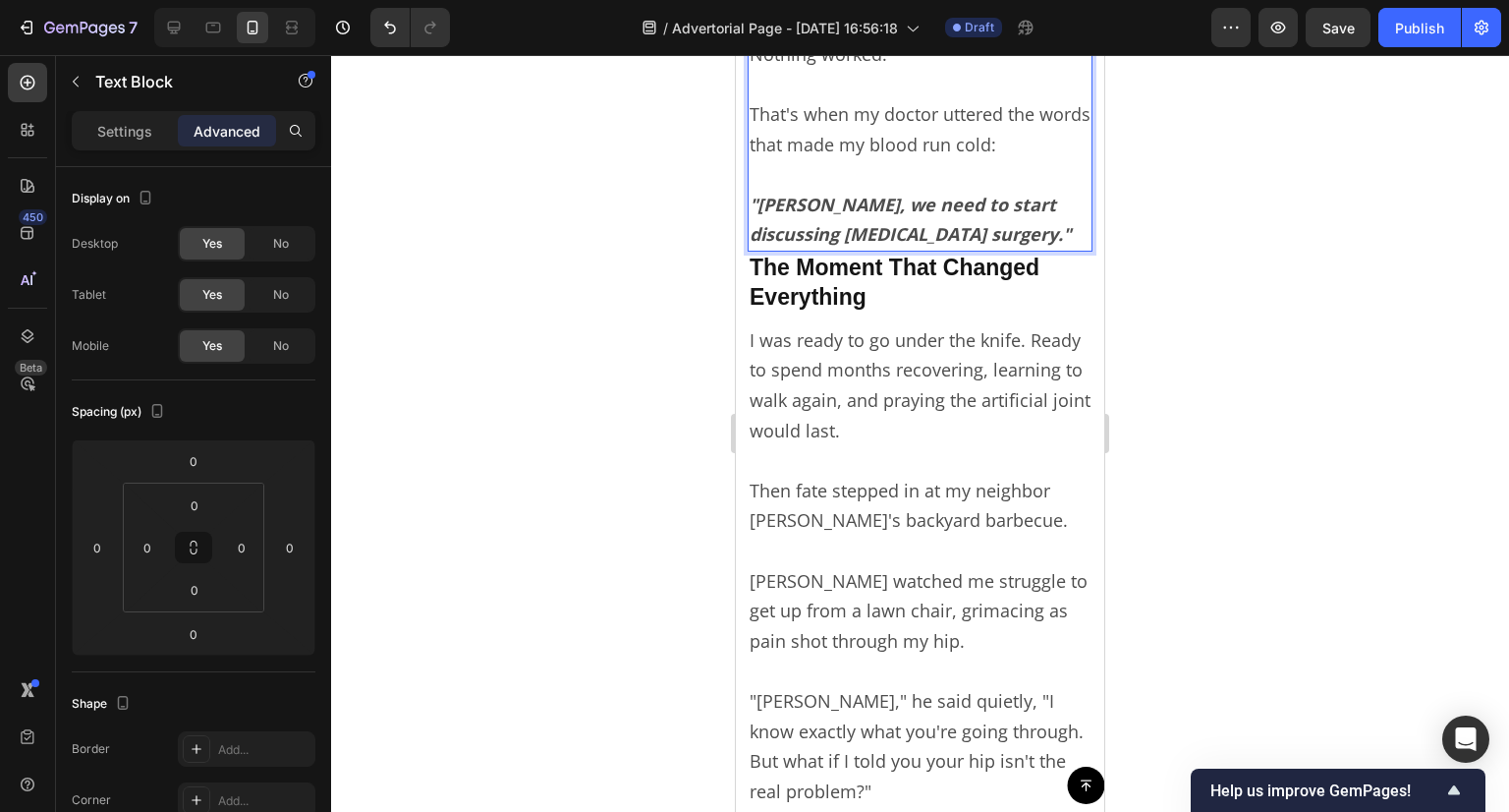
click at [1223, 334] on div at bounding box center [919, 433] width 1178 height 757
click at [913, 245] on strong ""[PERSON_NAME], we need to start discussing [MEDICAL_DATA] surgery."" at bounding box center [911, 219] width 321 height 54
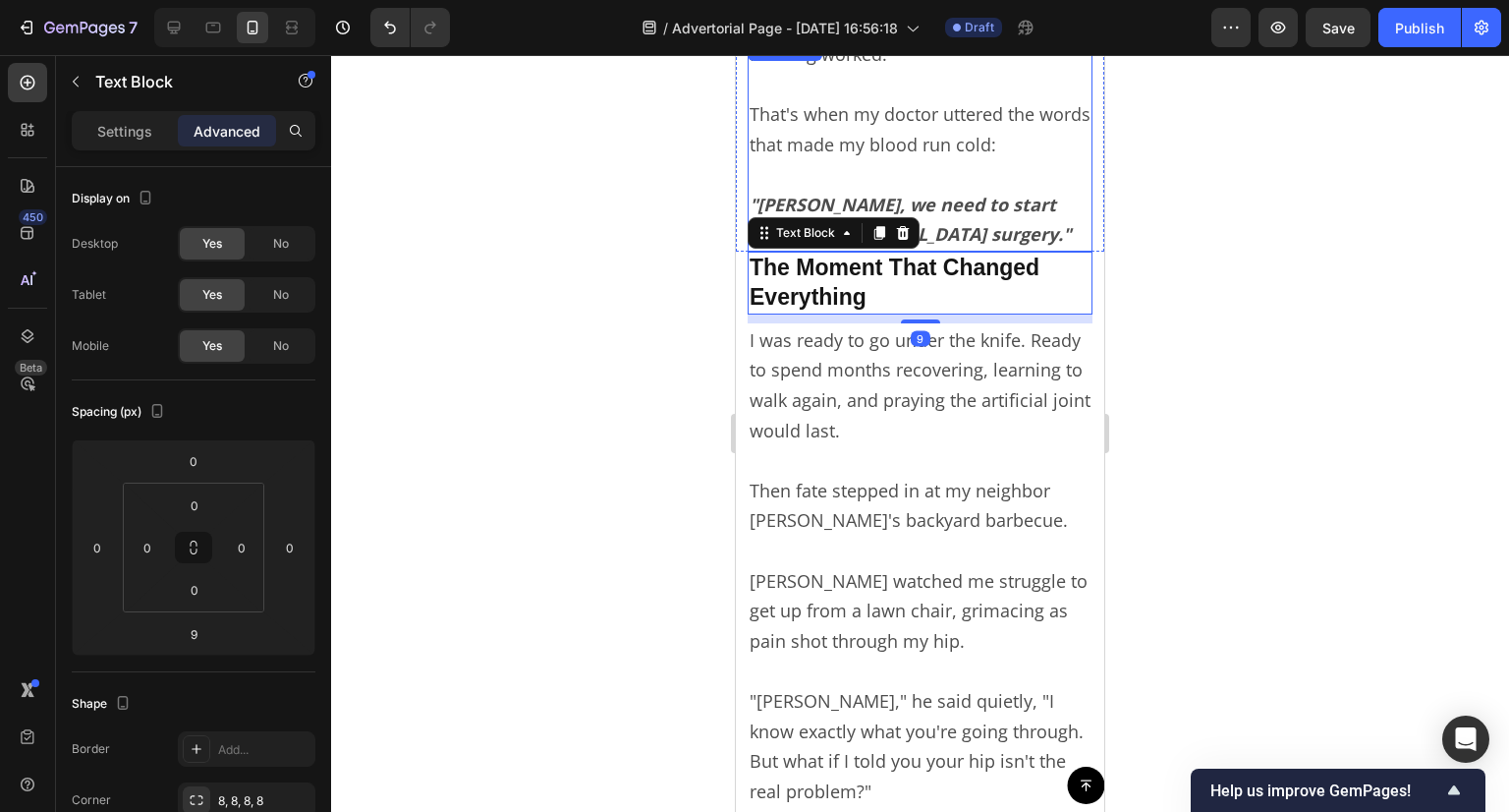
click at [975, 228] on strong ""[PERSON_NAME], we need to start discussing [MEDICAL_DATA] surgery."" at bounding box center [911, 219] width 321 height 54
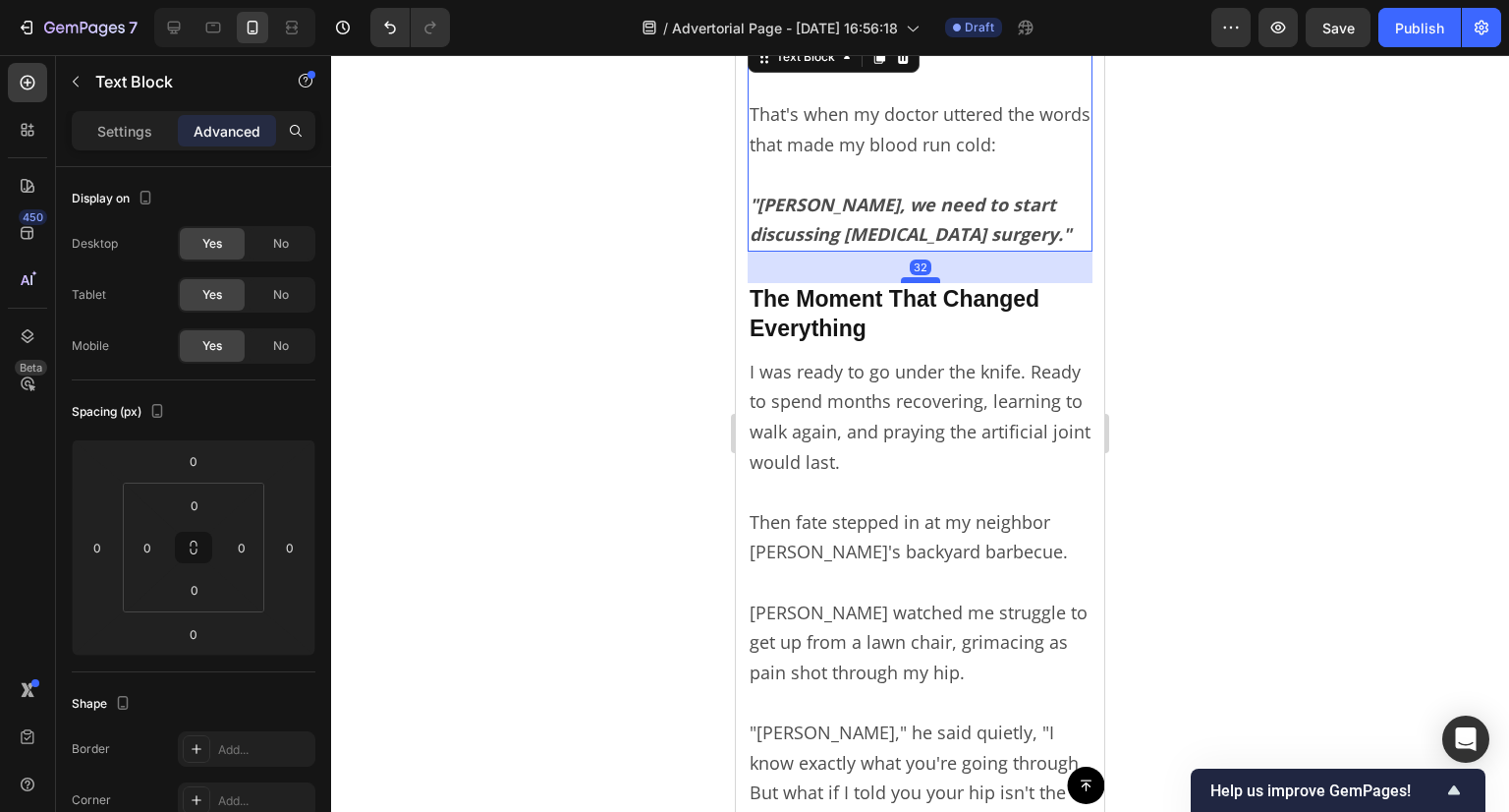
drag, startPoint x: 920, startPoint y: 248, endPoint x: 926, endPoint y: 280, distance: 32.6
click at [926, 280] on div at bounding box center [920, 281] width 39 height 6
type input "32"
click at [1321, 318] on div at bounding box center [919, 433] width 1178 height 757
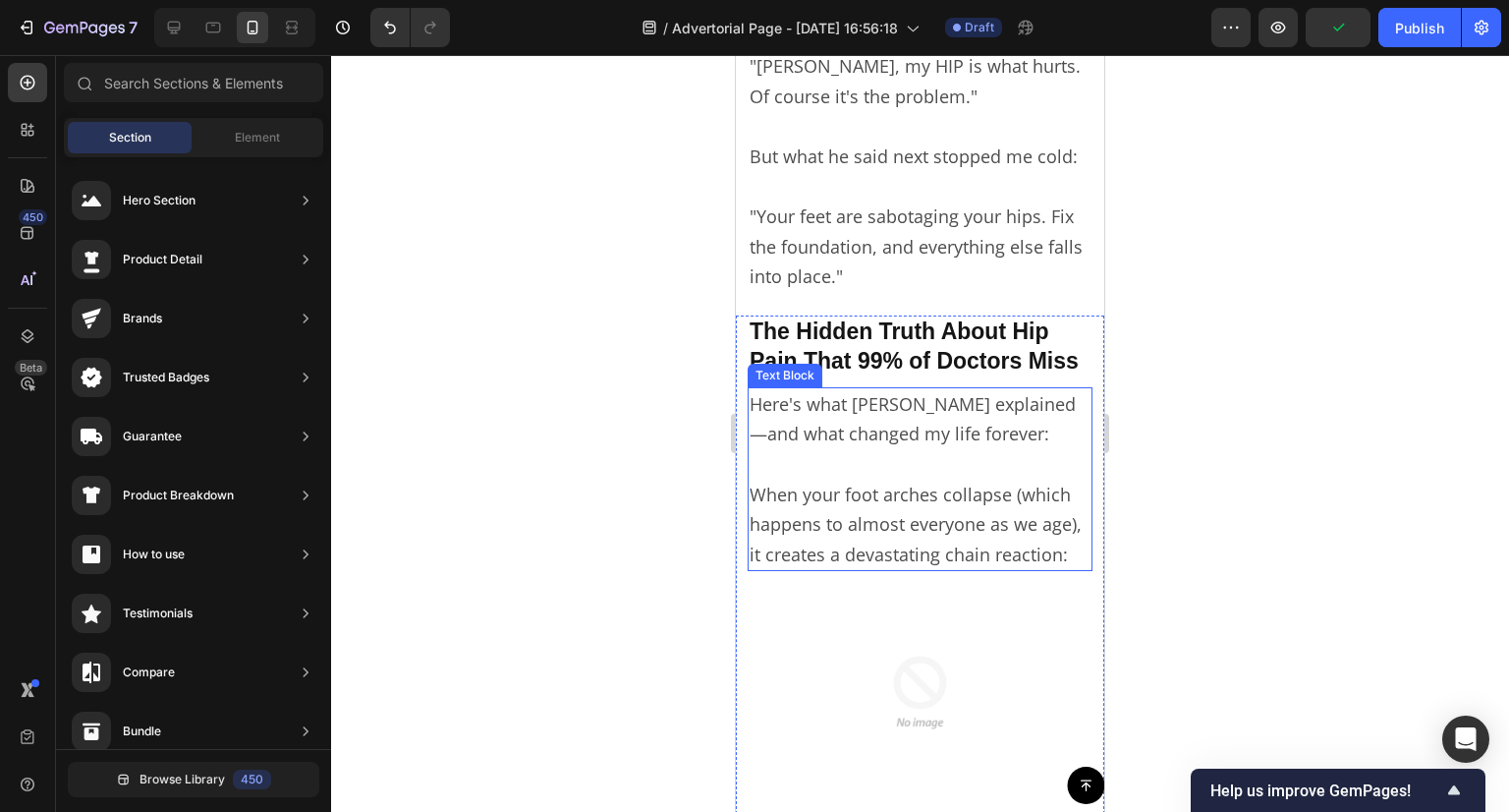
scroll to position [3283, 0]
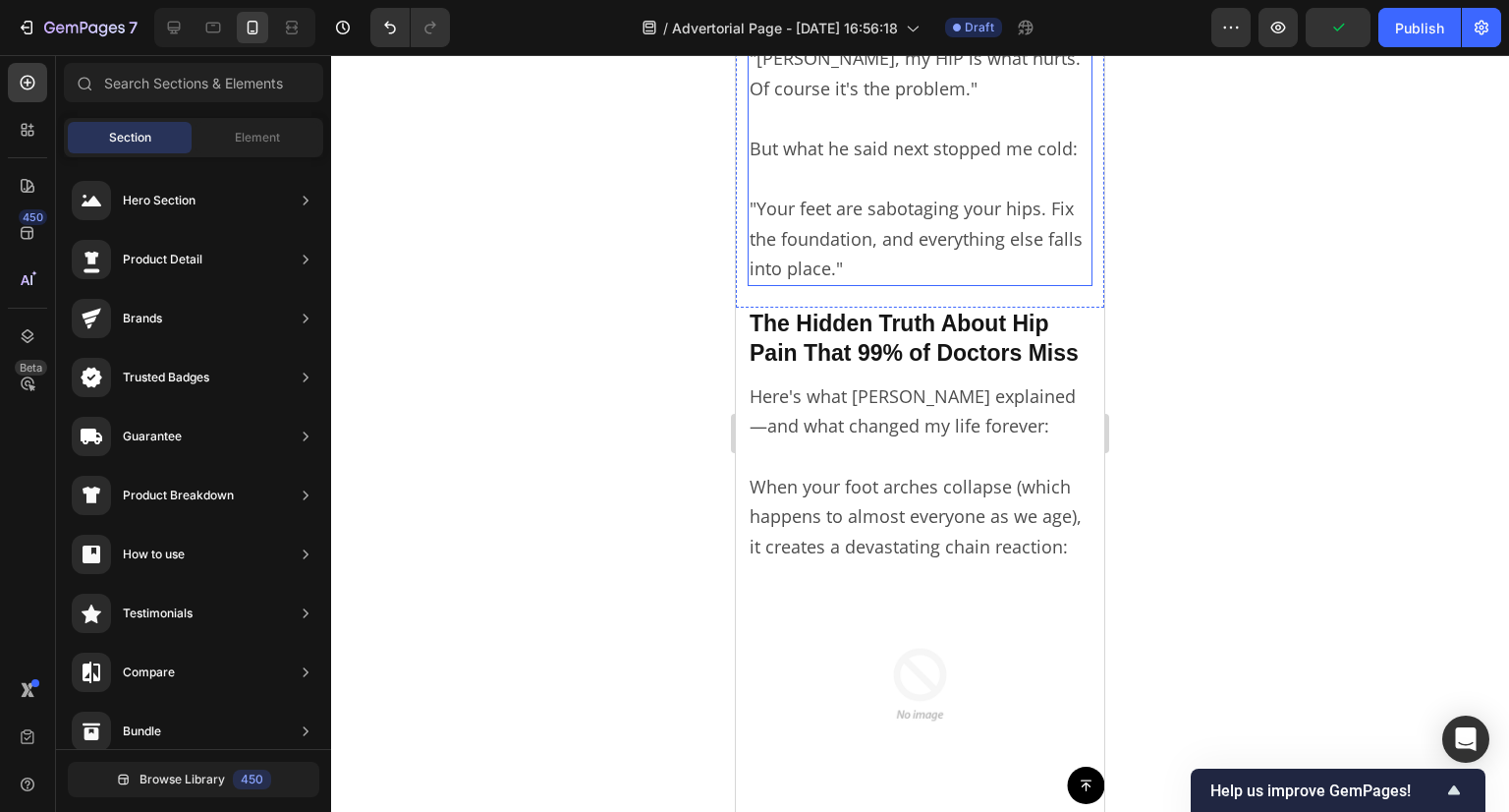
click at [921, 278] on p ""Your feet are sabotaging your hips. Fix the foundation, and everything else fa…" at bounding box center [920, 224] width 341 height 120
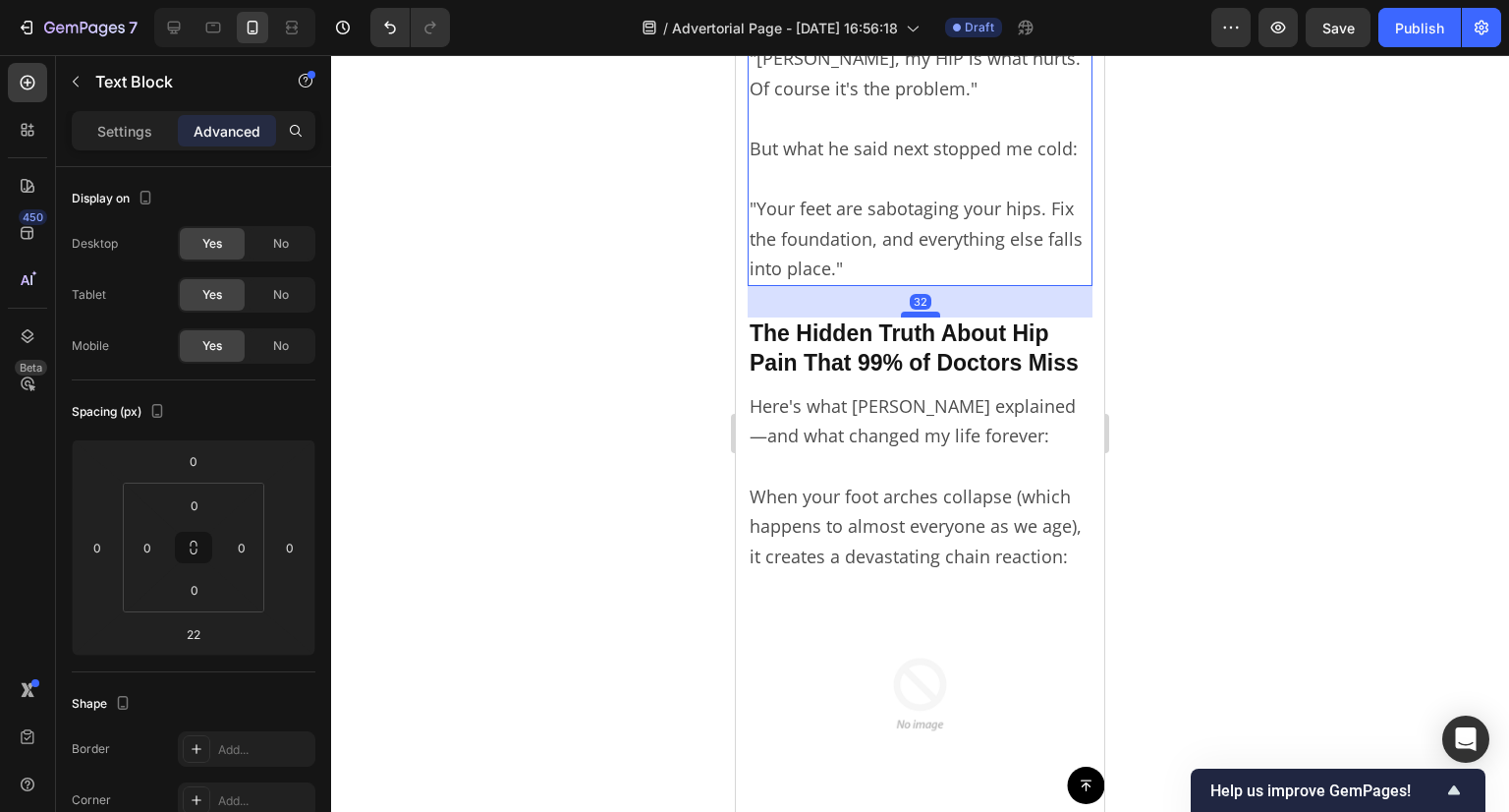
drag, startPoint x: 921, startPoint y: 305, endPoint x: 911, endPoint y: 315, distance: 14.1
click at [911, 315] on div at bounding box center [920, 314] width 39 height 6
type input "32"
click at [1274, 351] on div at bounding box center [919, 433] width 1178 height 757
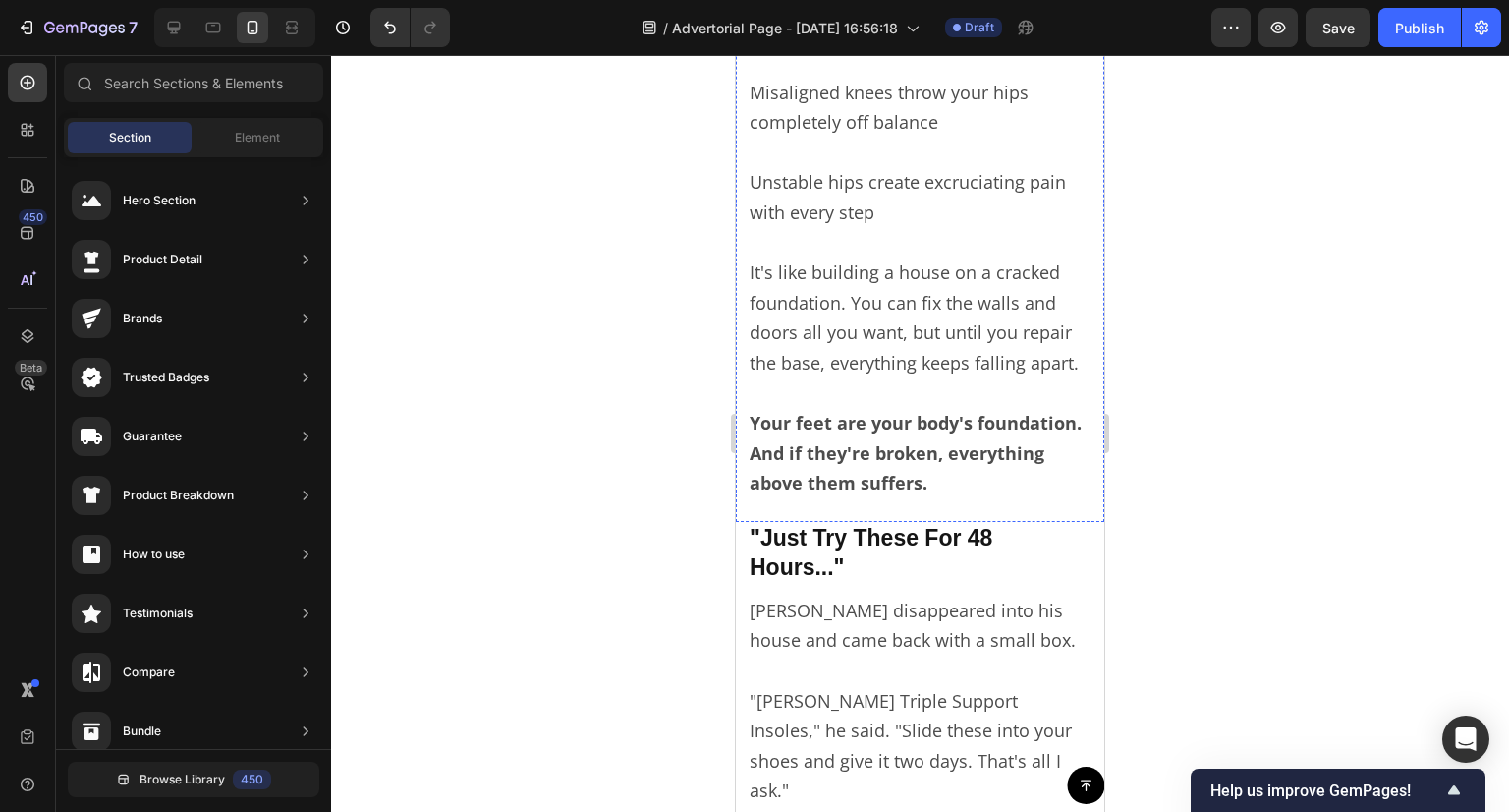
scroll to position [4267, 0]
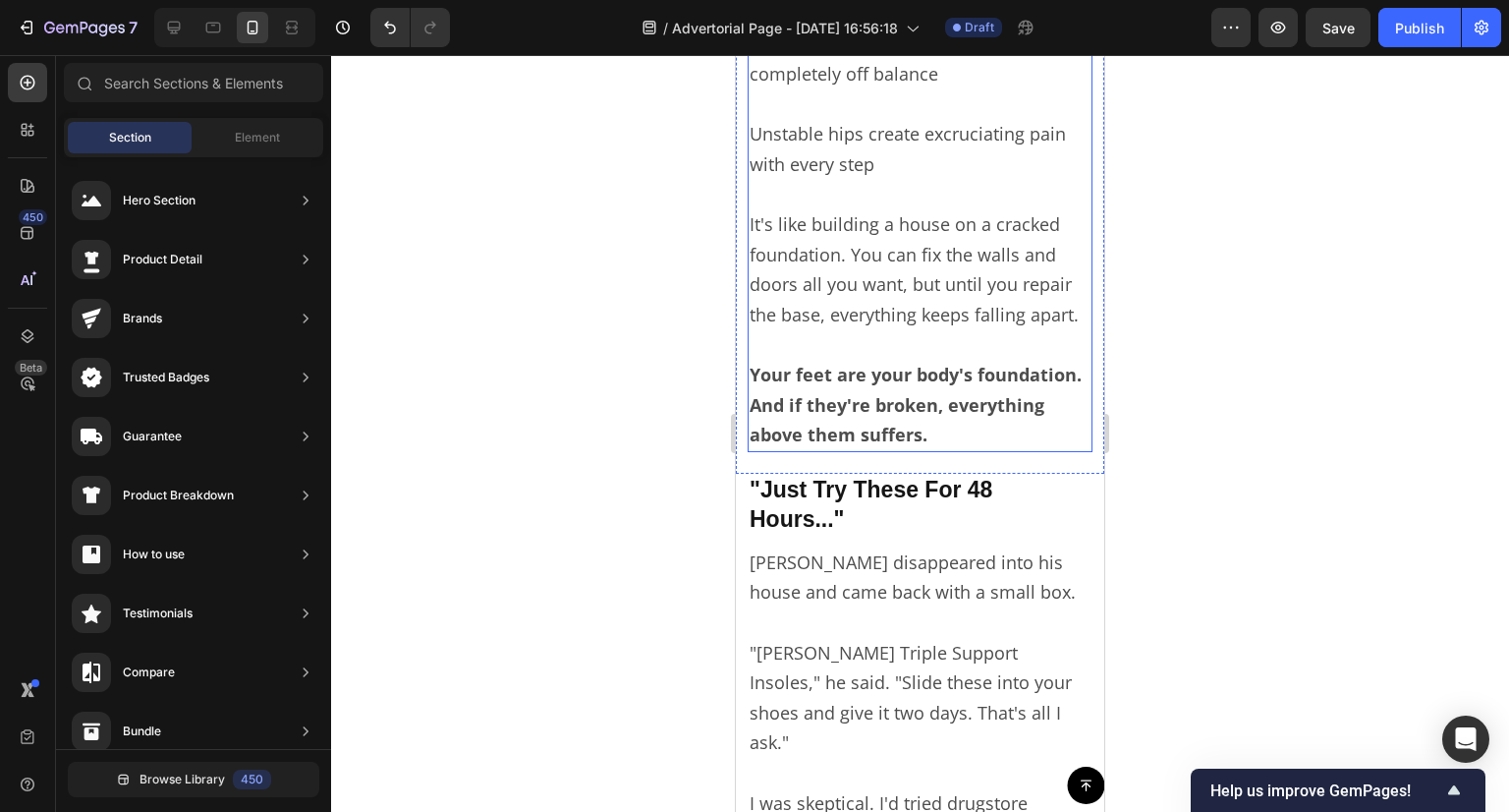
click at [919, 330] on p "It's like building a house on a cracked foundation. You can fix the walls and d…" at bounding box center [920, 255] width 341 height 151
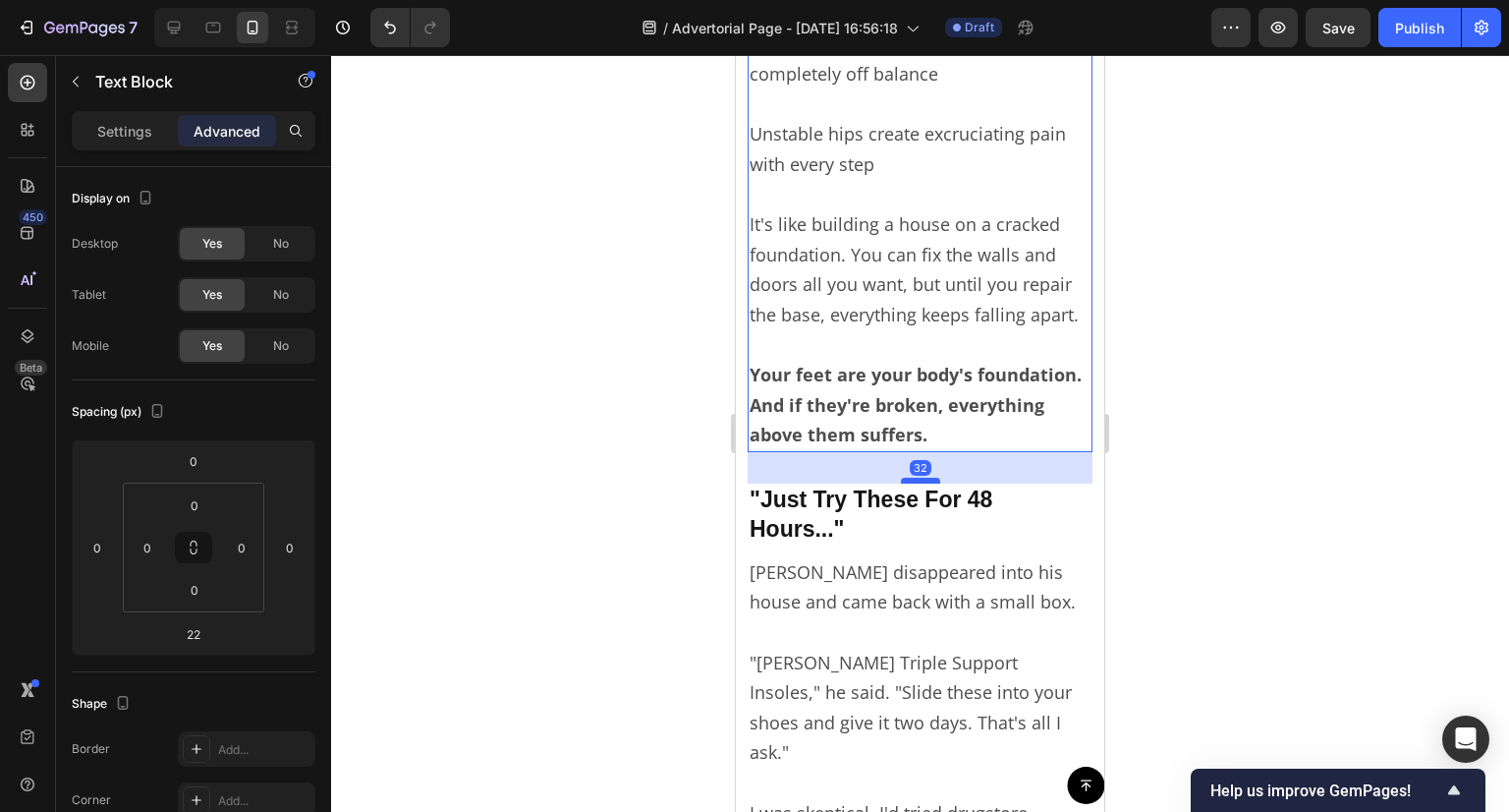
drag, startPoint x: 915, startPoint y: 552, endPoint x: 921, endPoint y: 562, distance: 11.7
click at [921, 483] on div at bounding box center [920, 480] width 39 height 6
type input "32"
click at [604, 562] on div at bounding box center [919, 433] width 1178 height 757
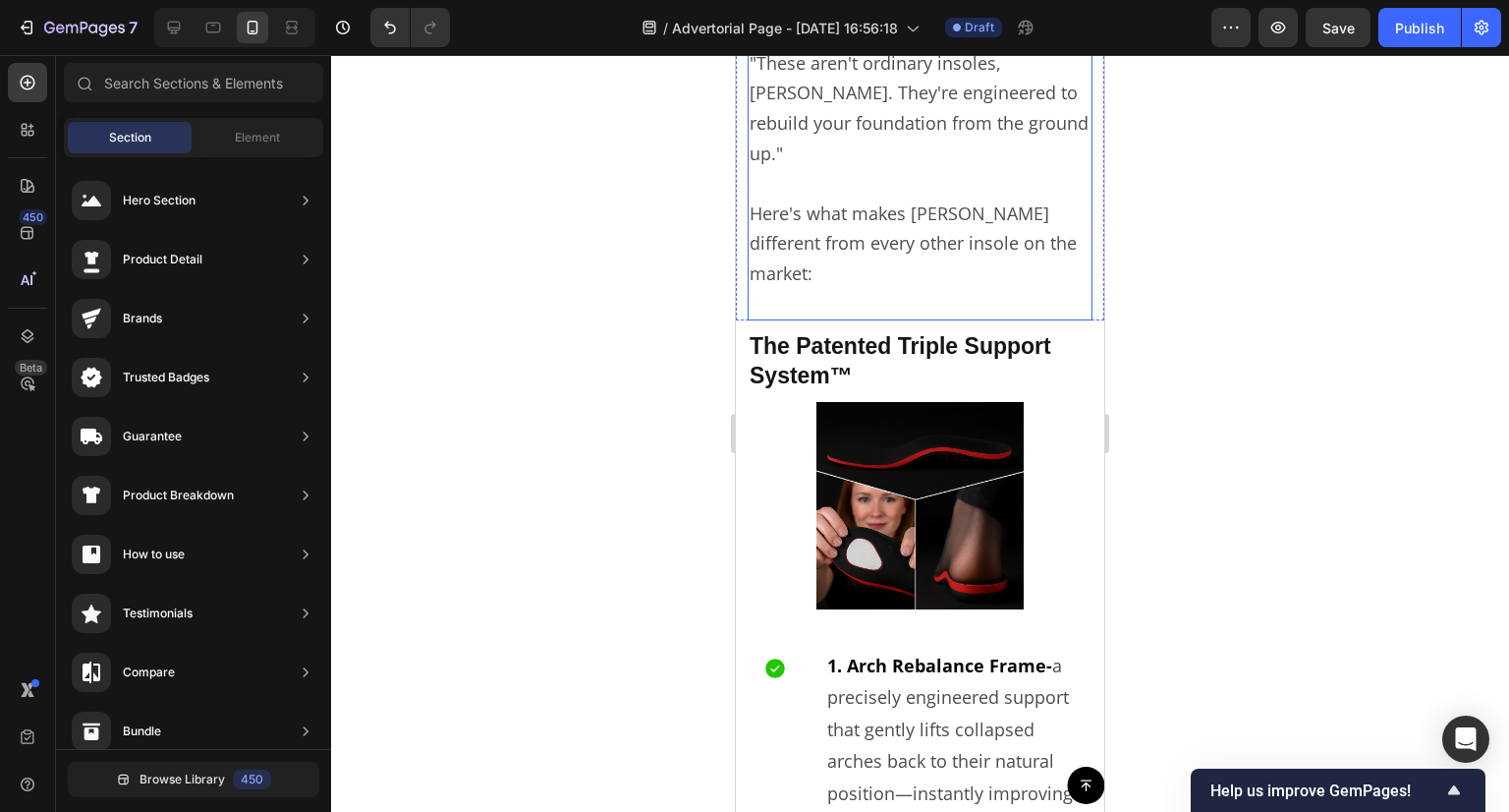
scroll to position [5249, 0]
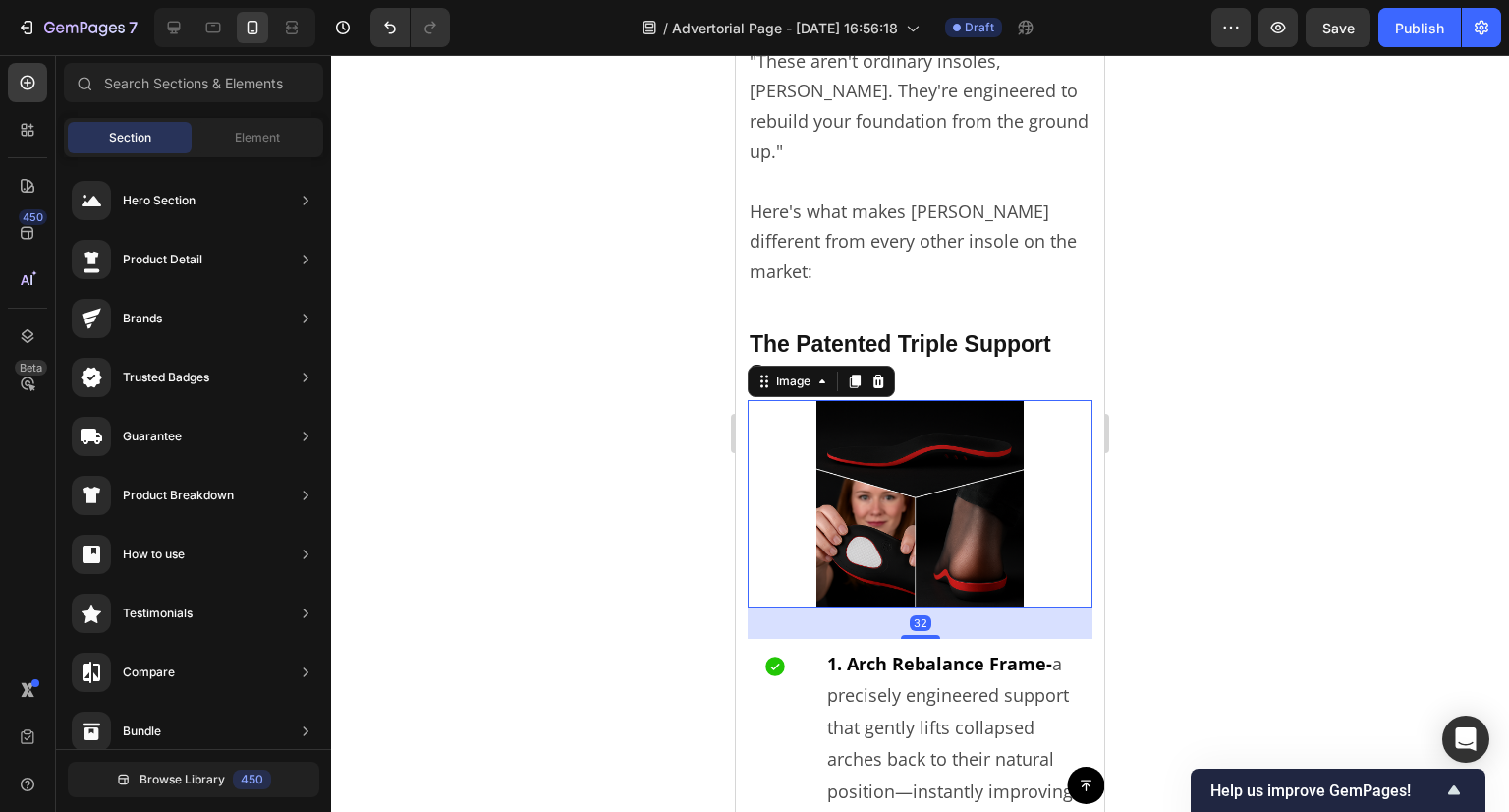
click at [930, 400] on img at bounding box center [920, 503] width 208 height 208
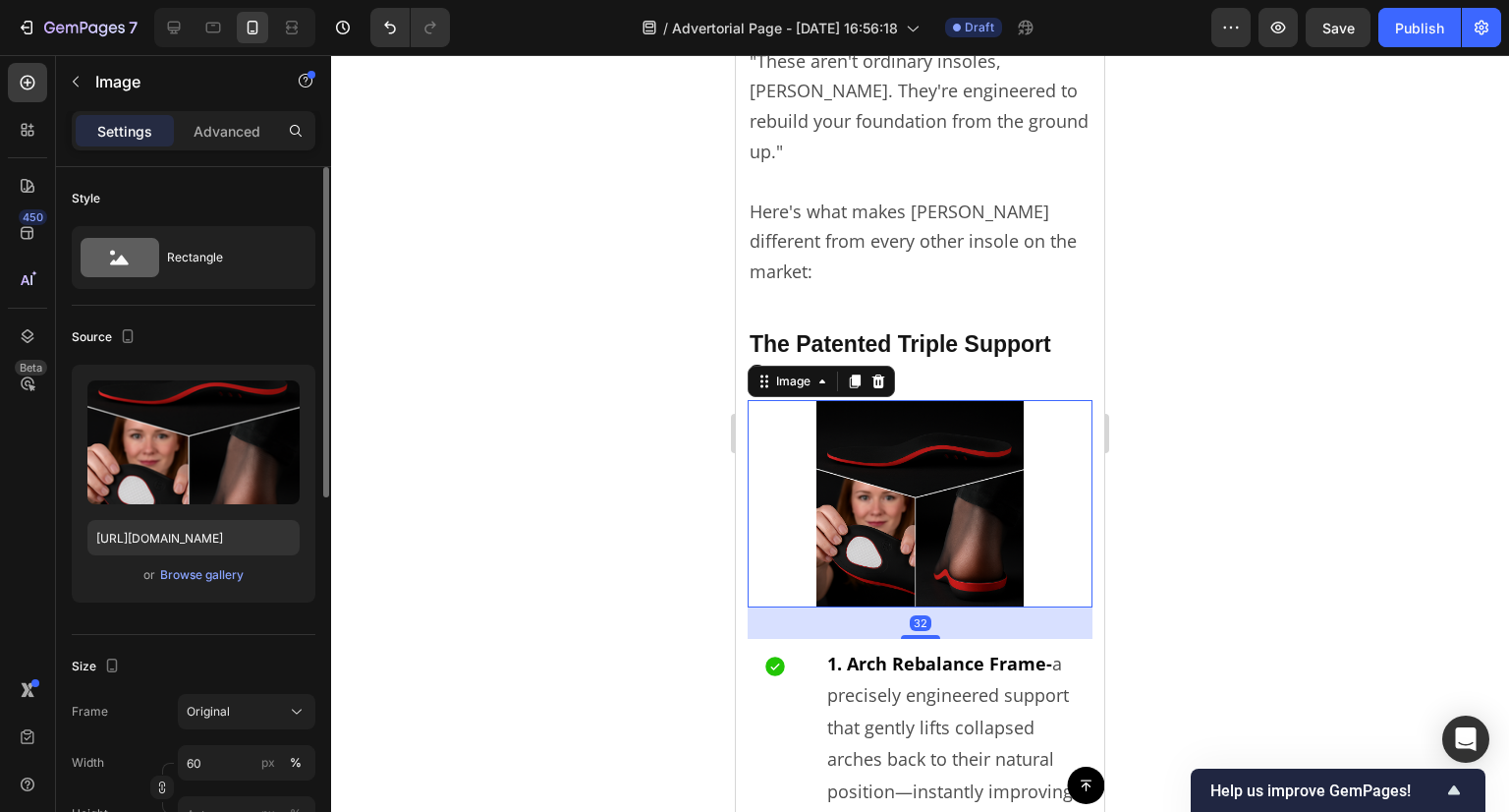
scroll to position [197, 0]
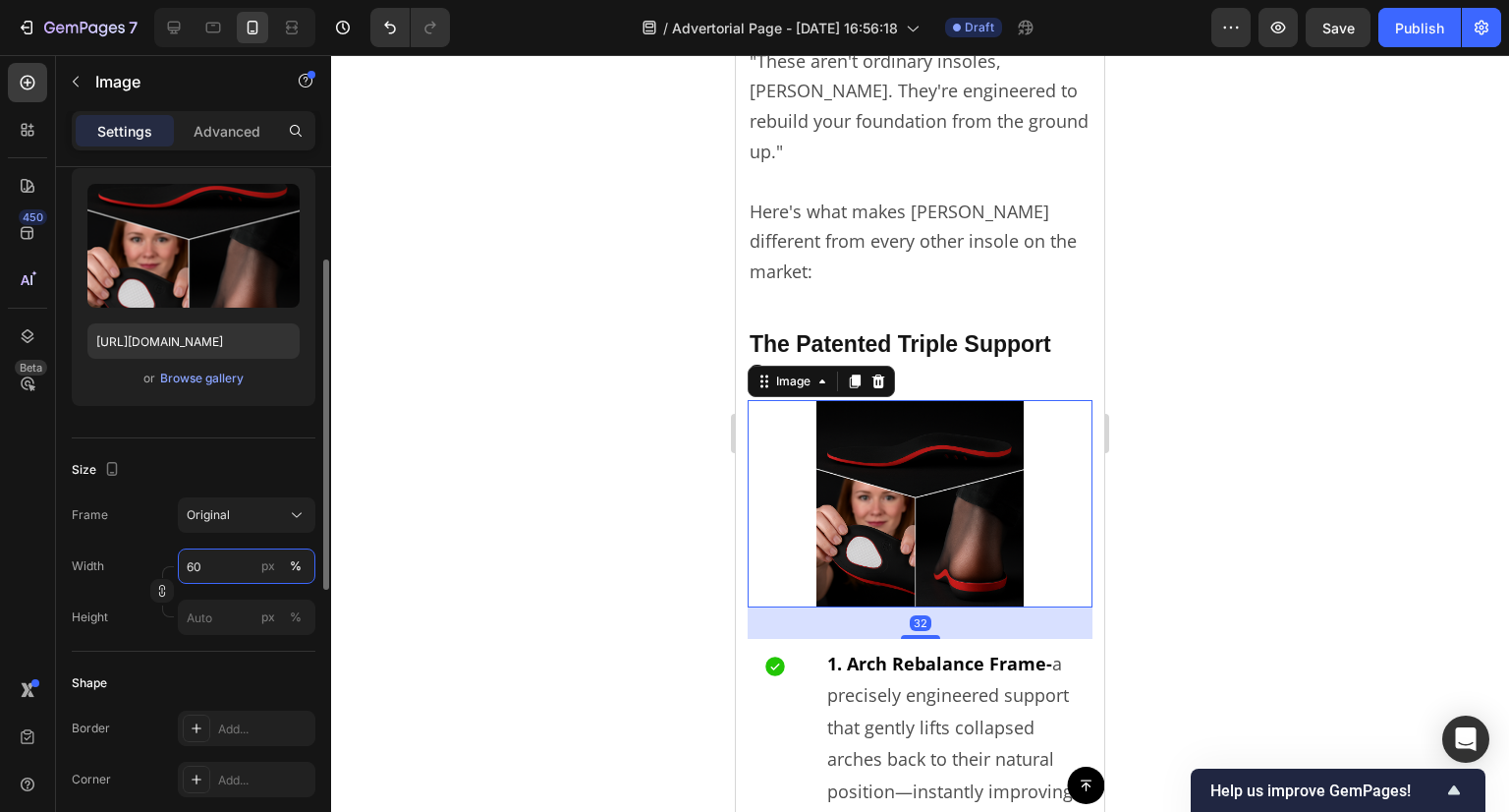
click at [209, 579] on input "60" at bounding box center [247, 566] width 138 height 35
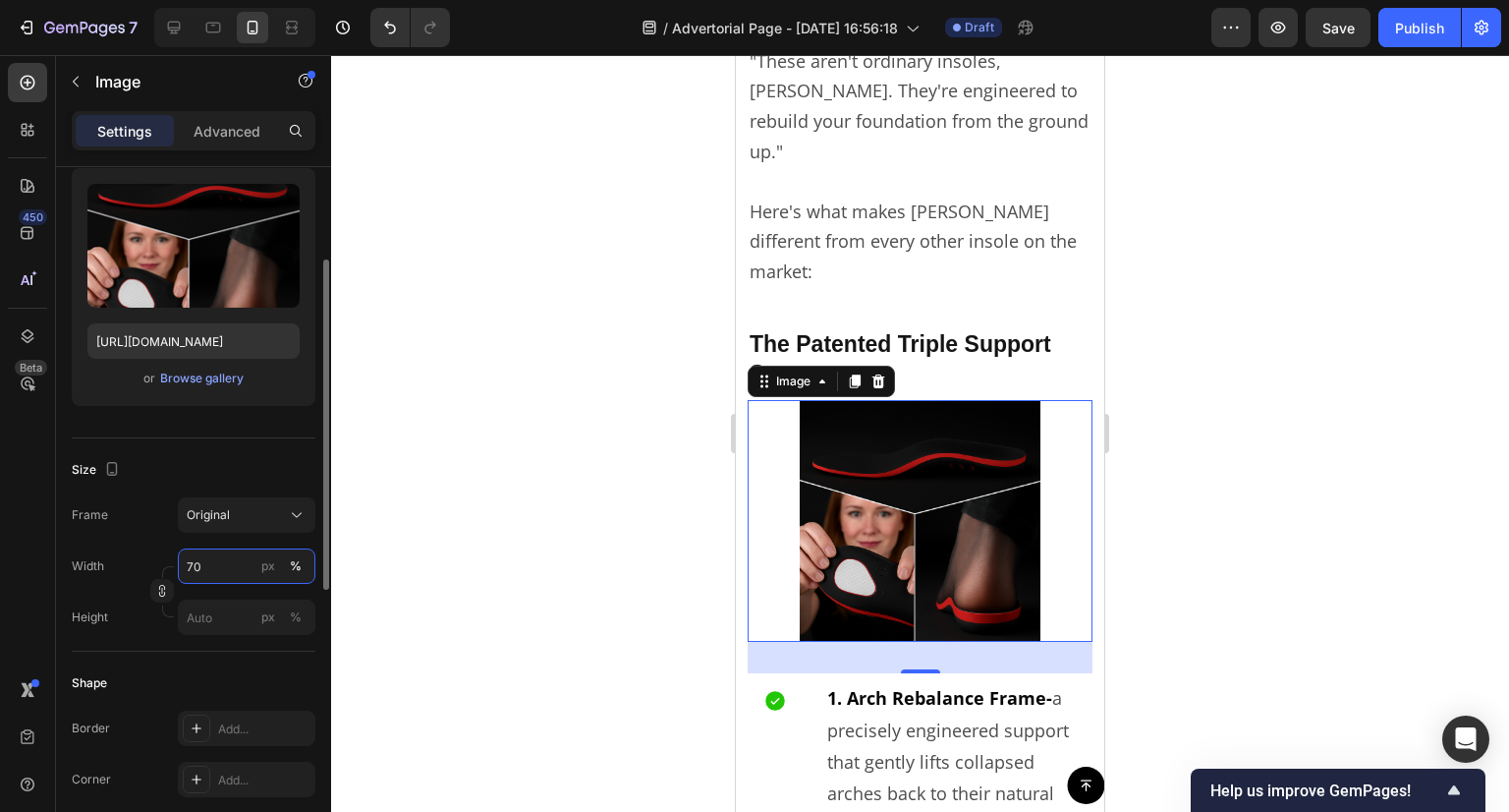
type input "7"
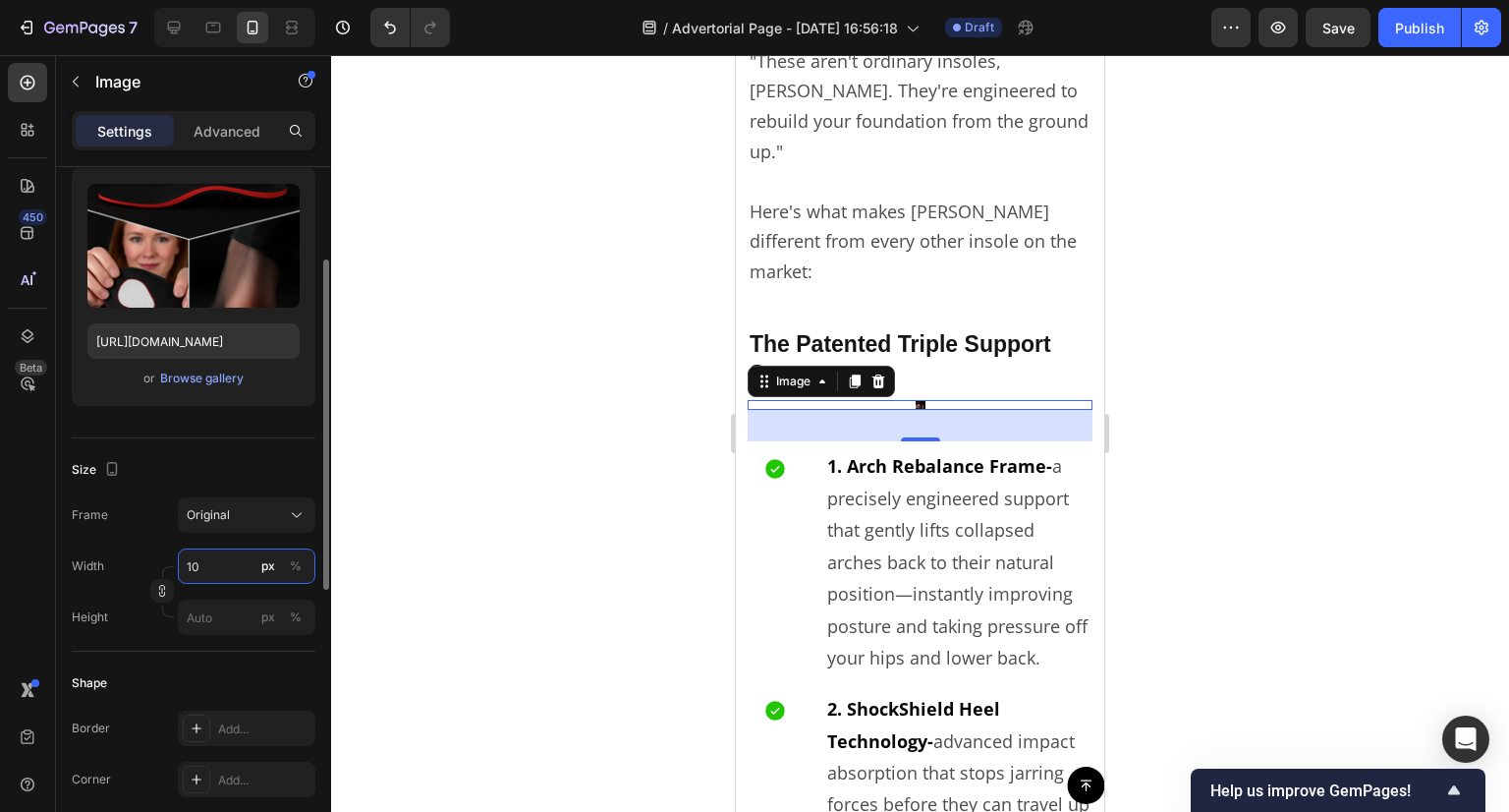
type input "1"
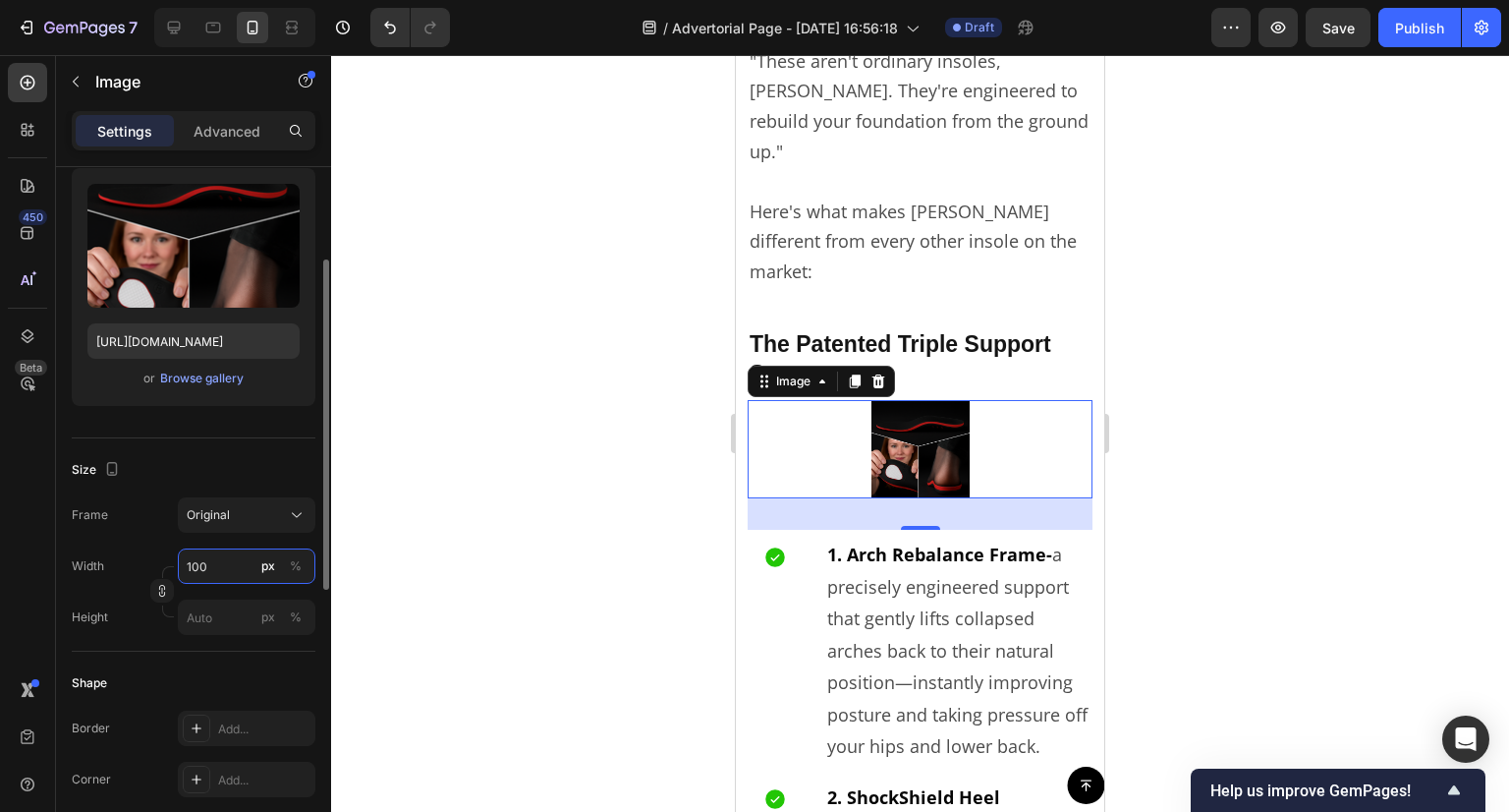
click at [310, 567] on input "100" at bounding box center [247, 566] width 138 height 35
type input "100"
click at [291, 567] on div "%" at bounding box center [296, 566] width 12 height 18
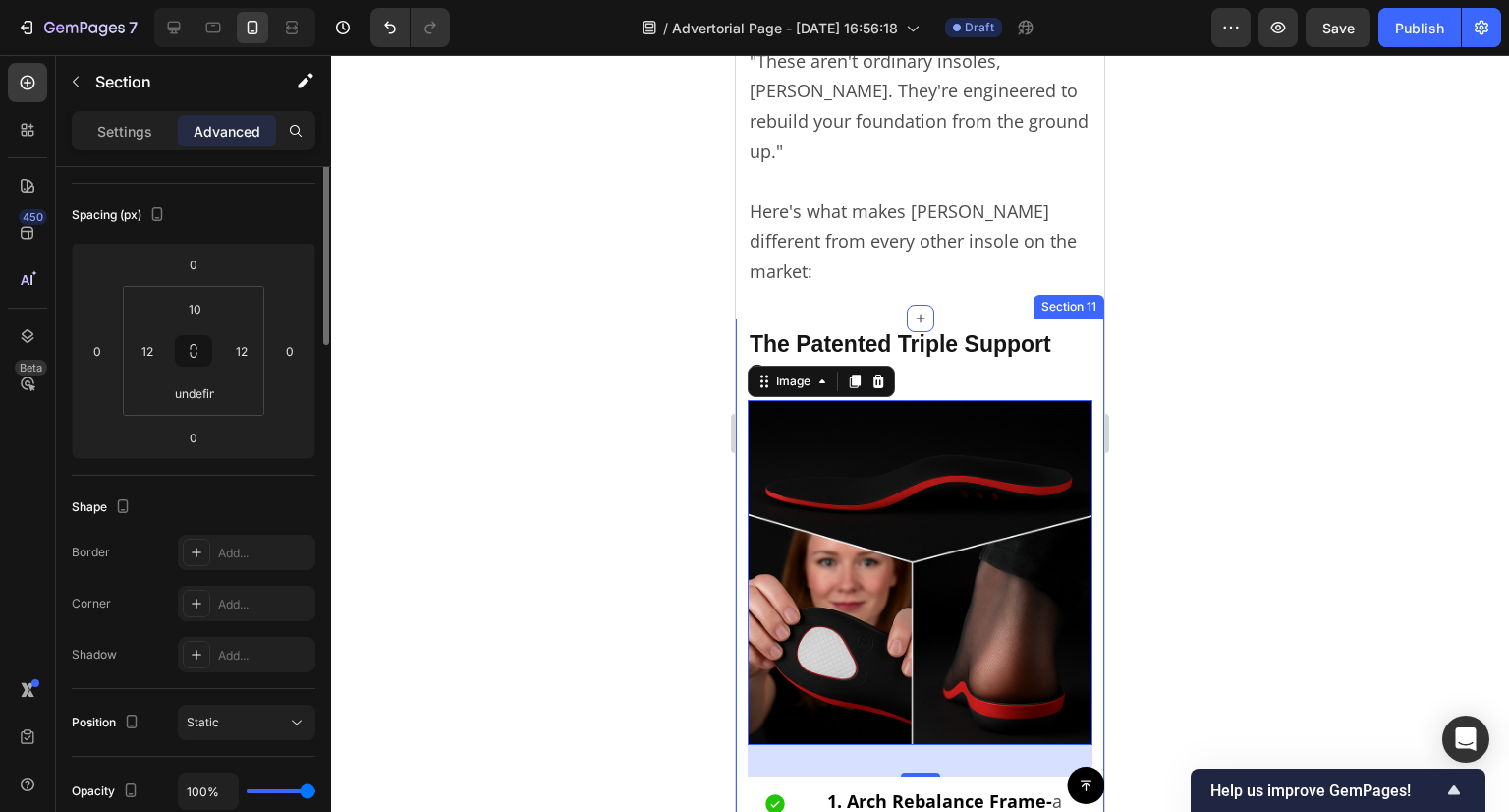
scroll to position [0, 0]
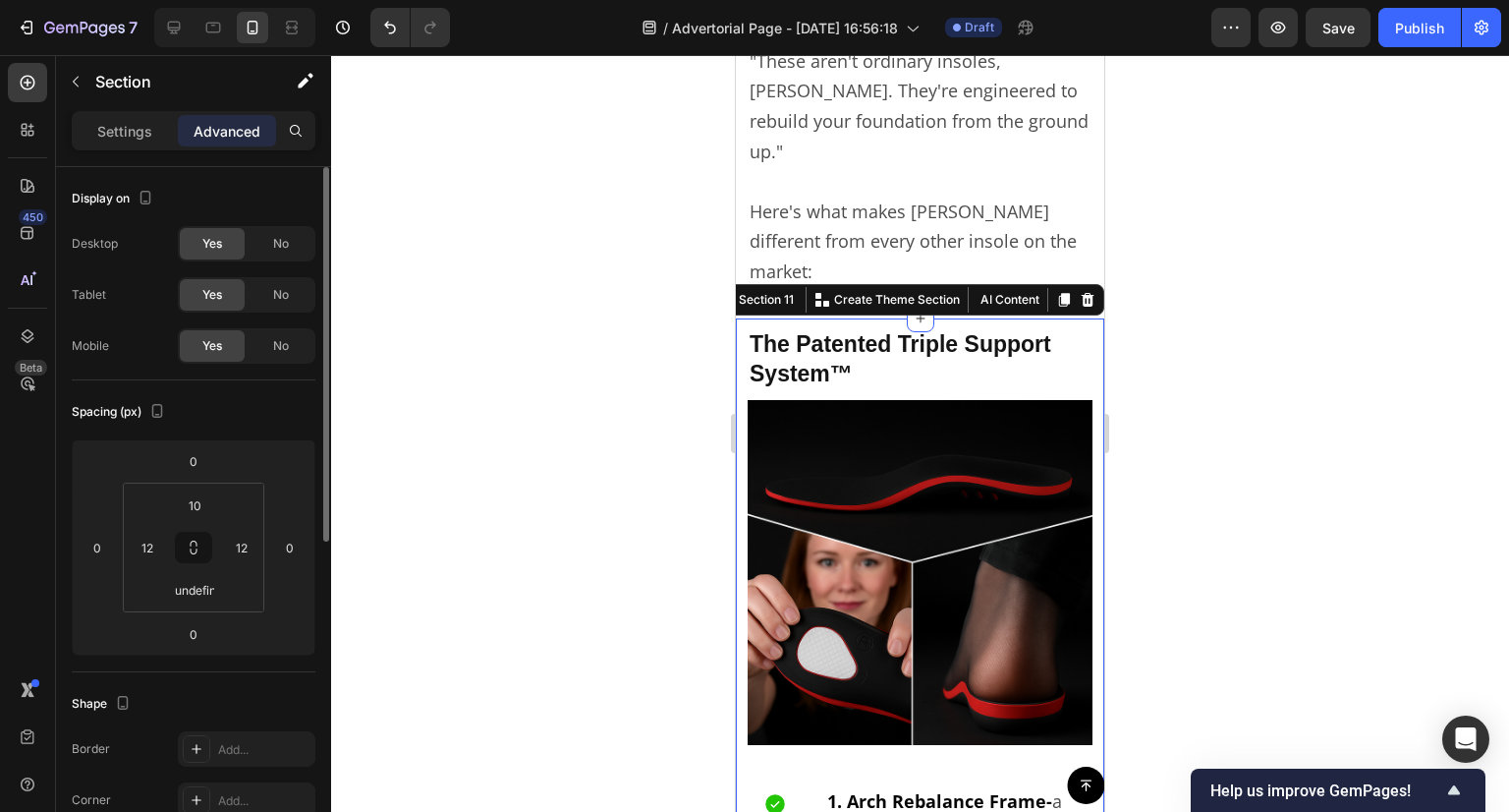
drag, startPoint x: 590, startPoint y: 474, endPoint x: 598, endPoint y: 468, distance: 10.0
click at [598, 468] on div at bounding box center [919, 433] width 1178 height 757
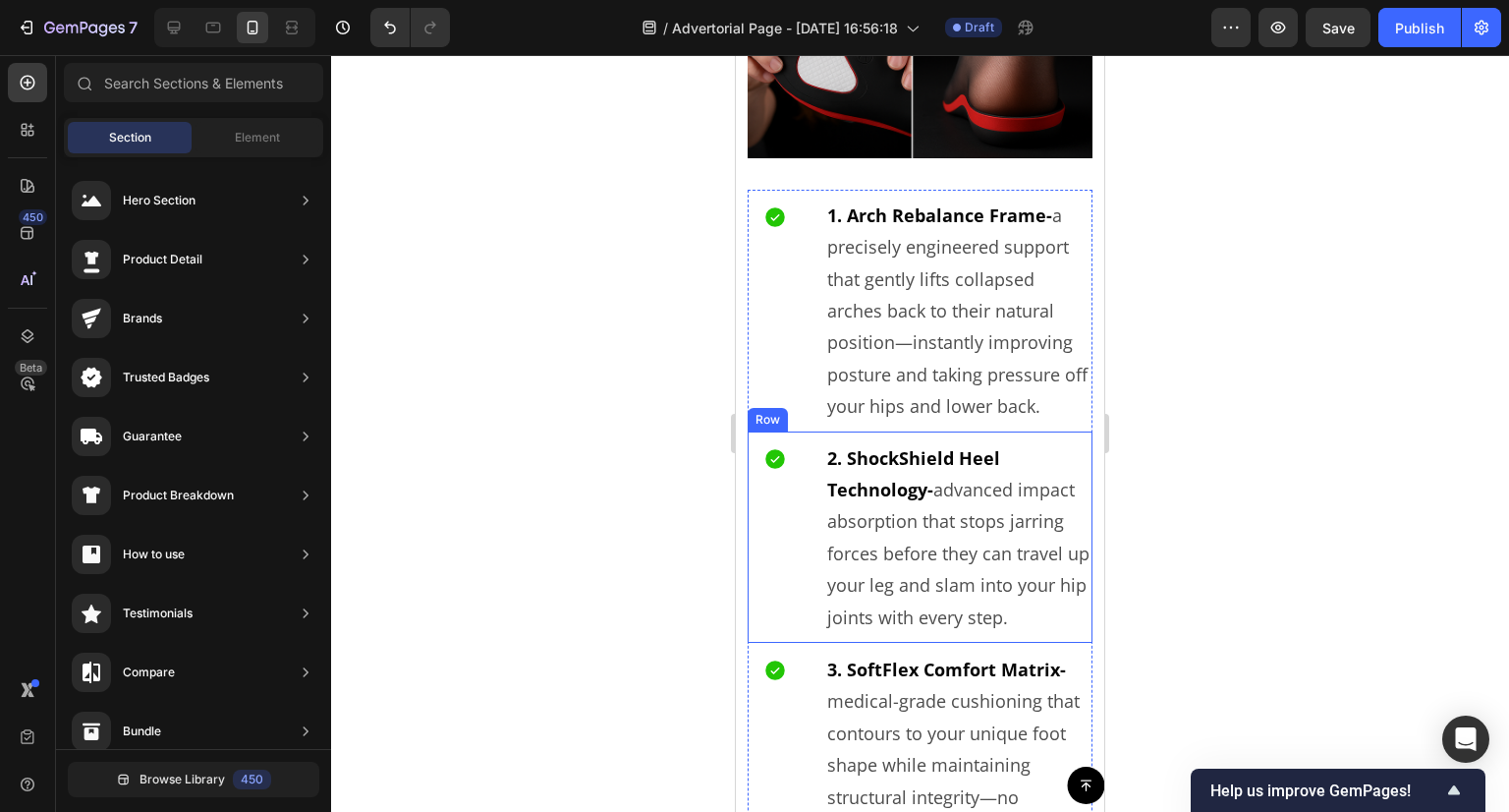
scroll to position [5839, 0]
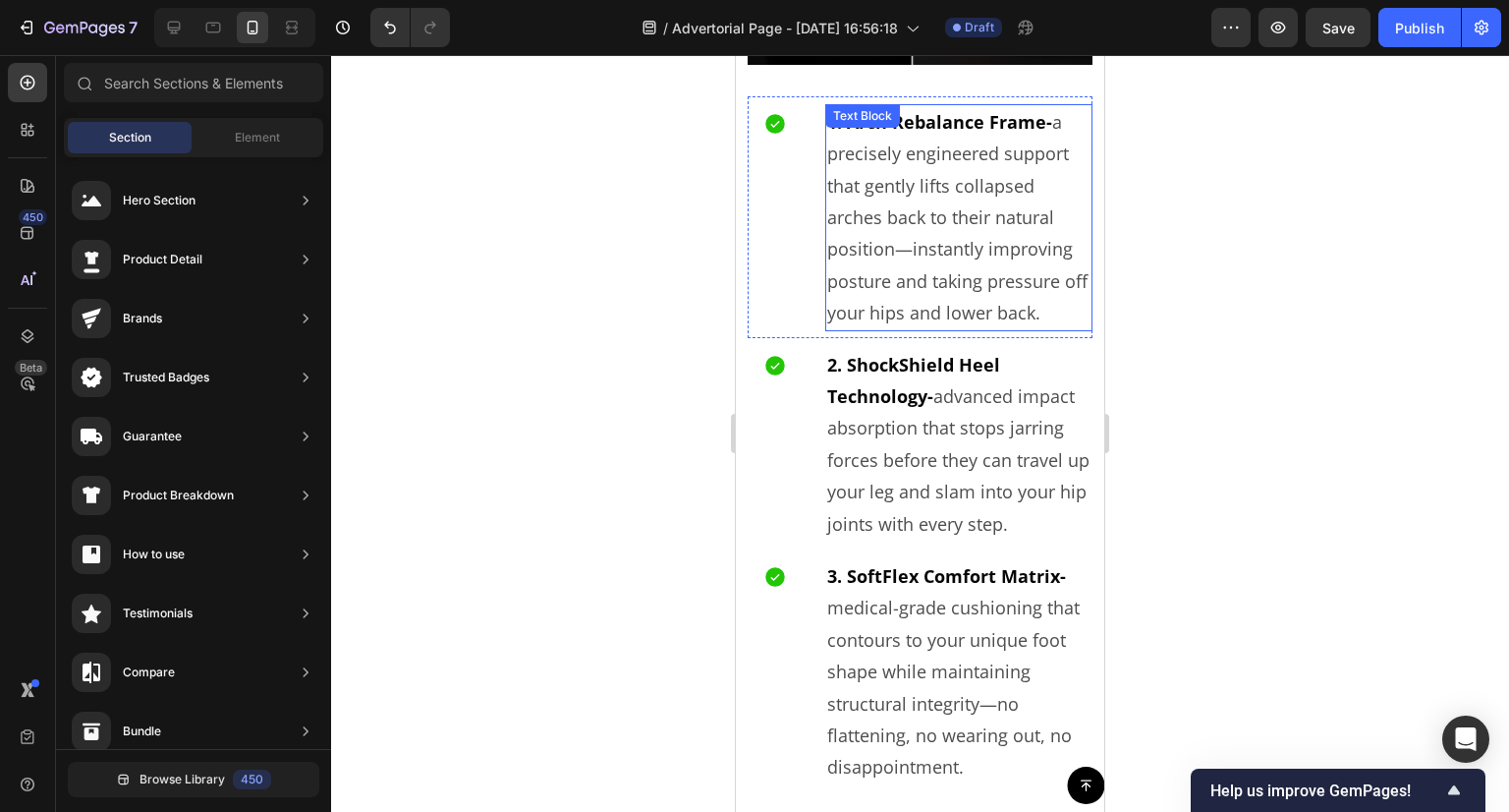
click at [828, 156] on p "1. Arch Rebalance Frame- a precisely engineered support that gently lifts colla…" at bounding box center [960, 218] width 265 height 223
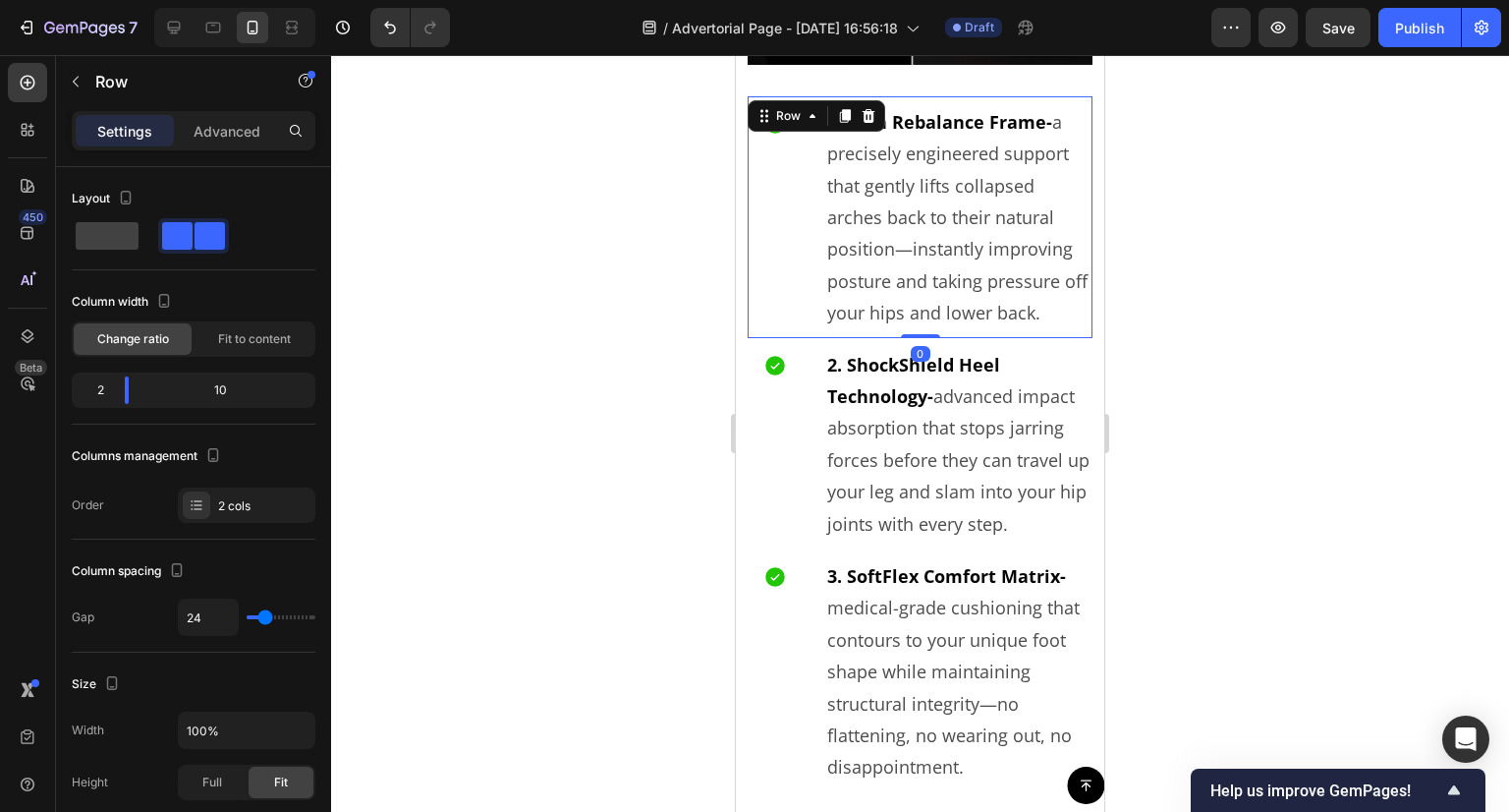
click at [807, 156] on div "Icon 1. Arch Rebalance Frame- a precisely engineered support that gently lifts …" at bounding box center [920, 218] width 345 height 242
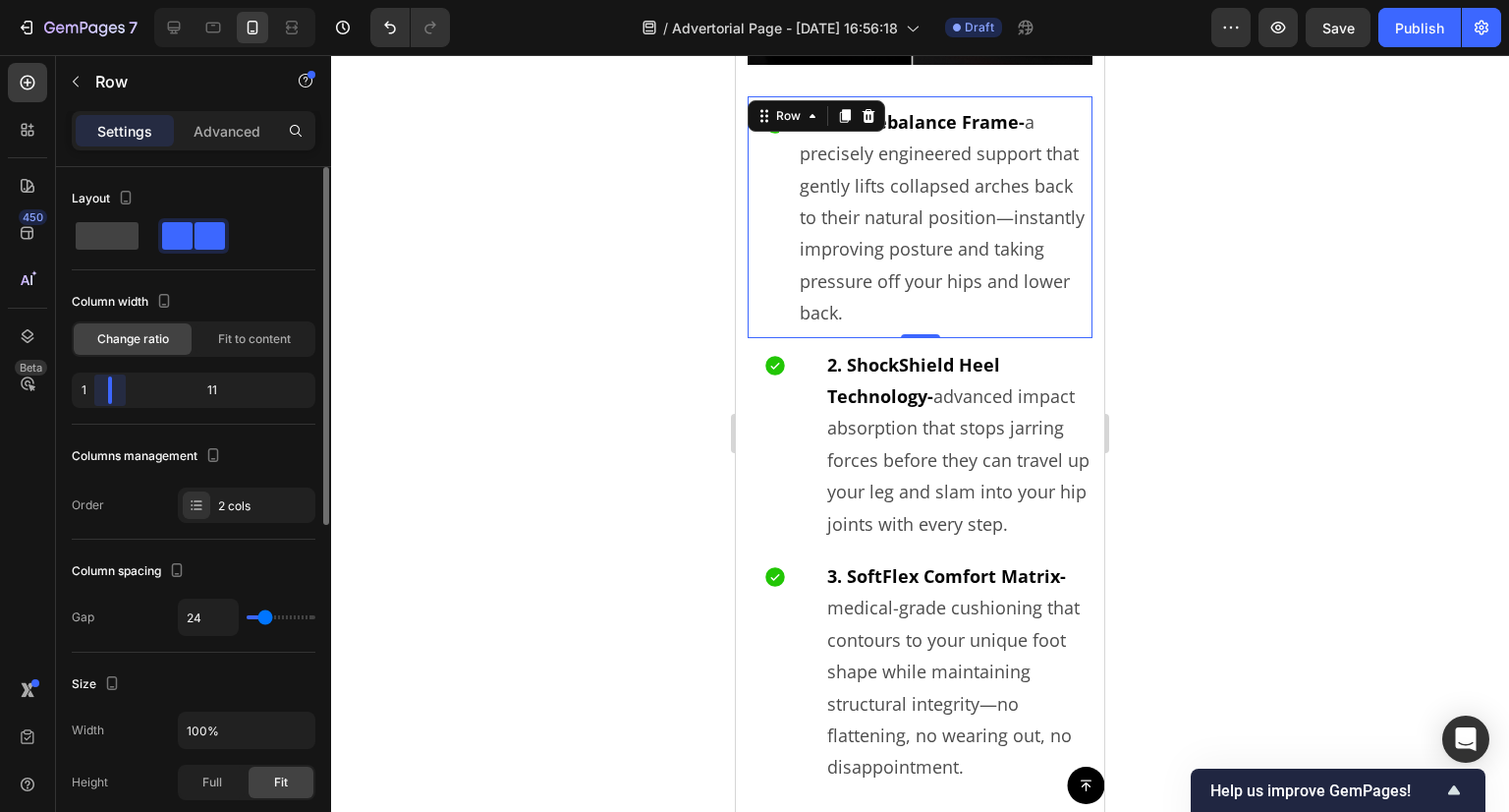
drag, startPoint x: 122, startPoint y: 386, endPoint x: 89, endPoint y: 390, distance: 33.2
click at [89, 390] on div "1 11" at bounding box center [194, 390] width 244 height 35
click at [447, 415] on div at bounding box center [919, 433] width 1178 height 757
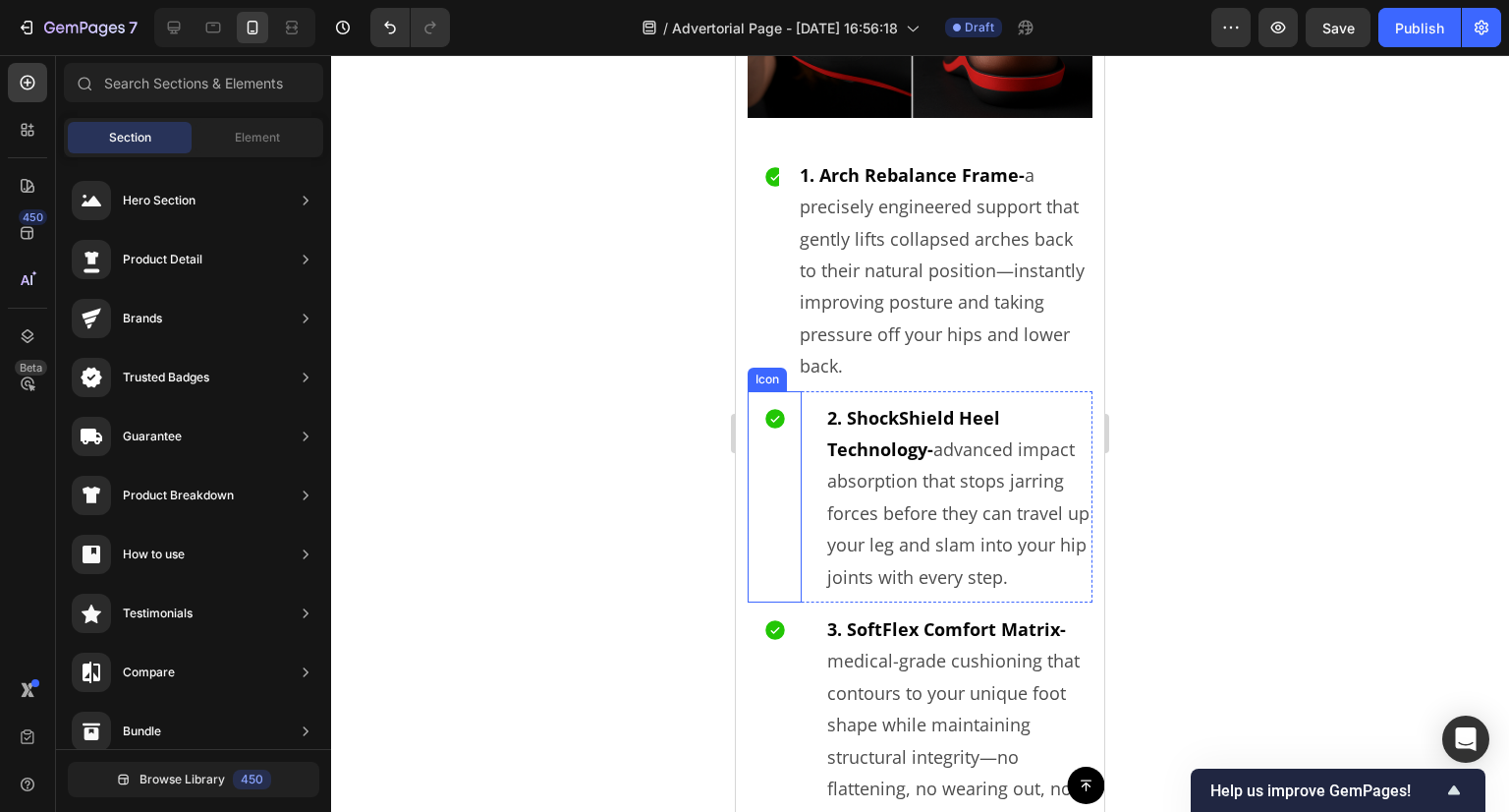
scroll to position [5740, 0]
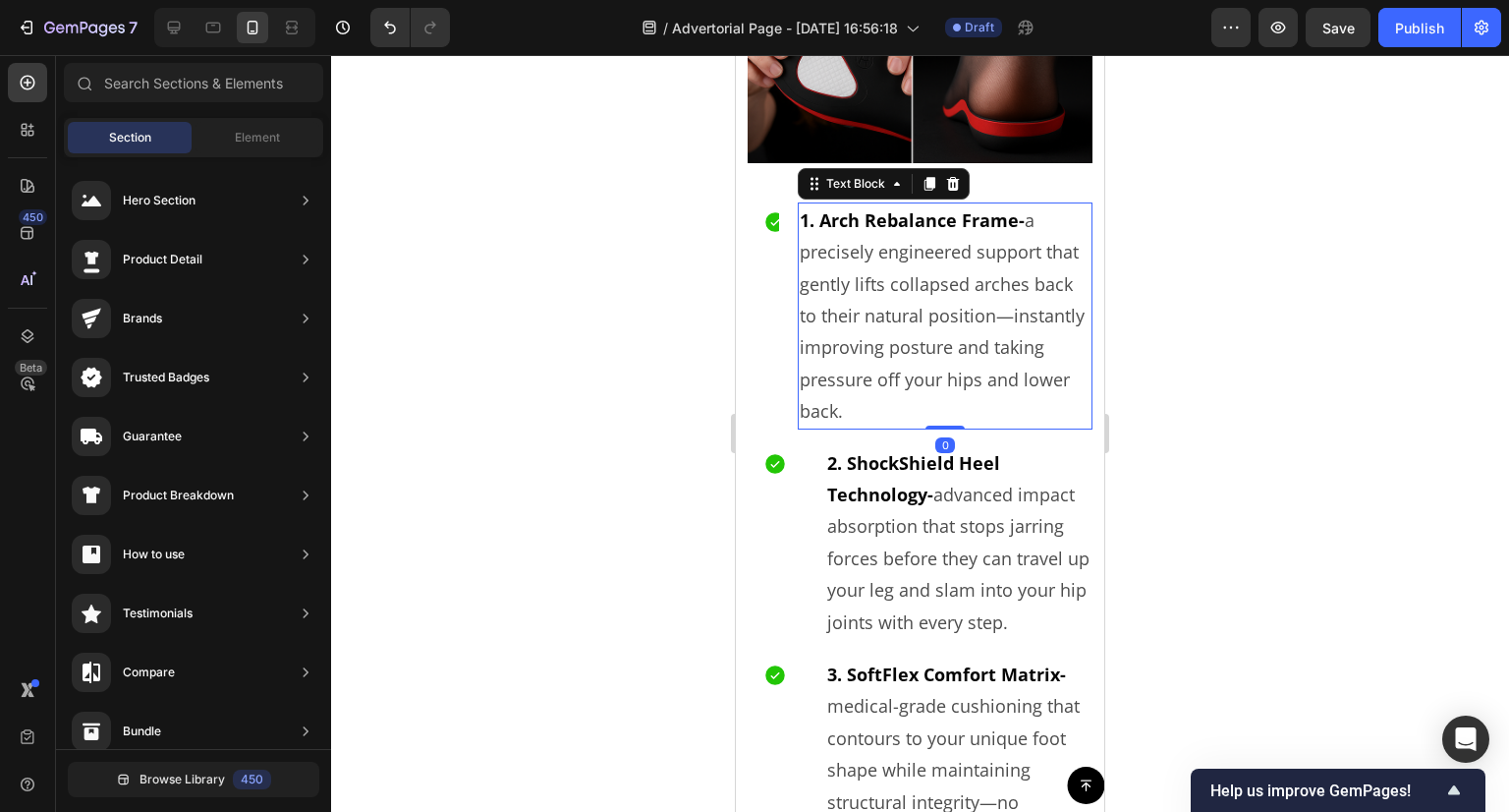
click at [834, 288] on p "1. Arch Rebalance Frame- a precisely engineered support that gently lifts colla…" at bounding box center [946, 316] width 291 height 223
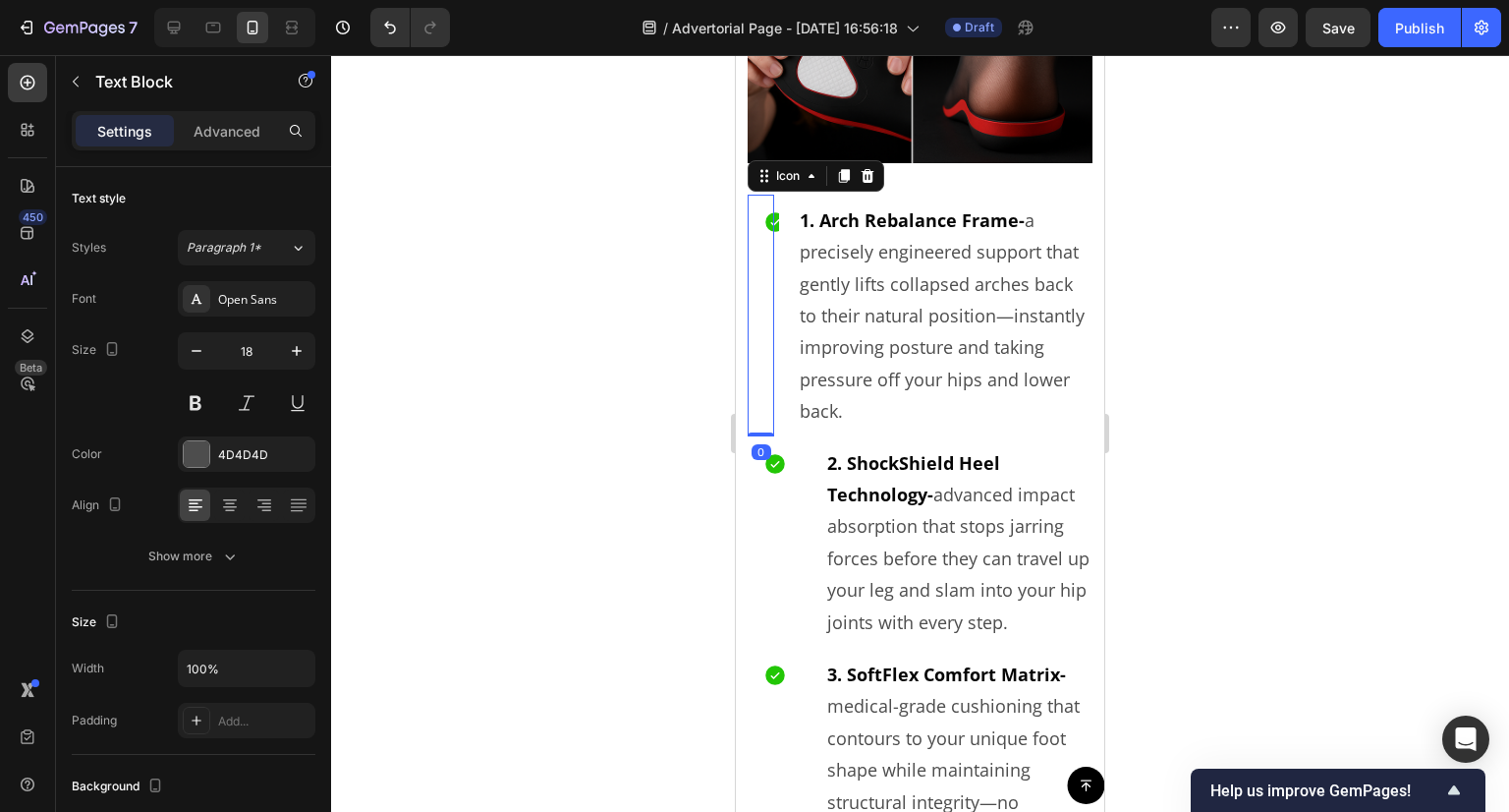
click at [767, 312] on div at bounding box center [764, 316] width 31 height 242
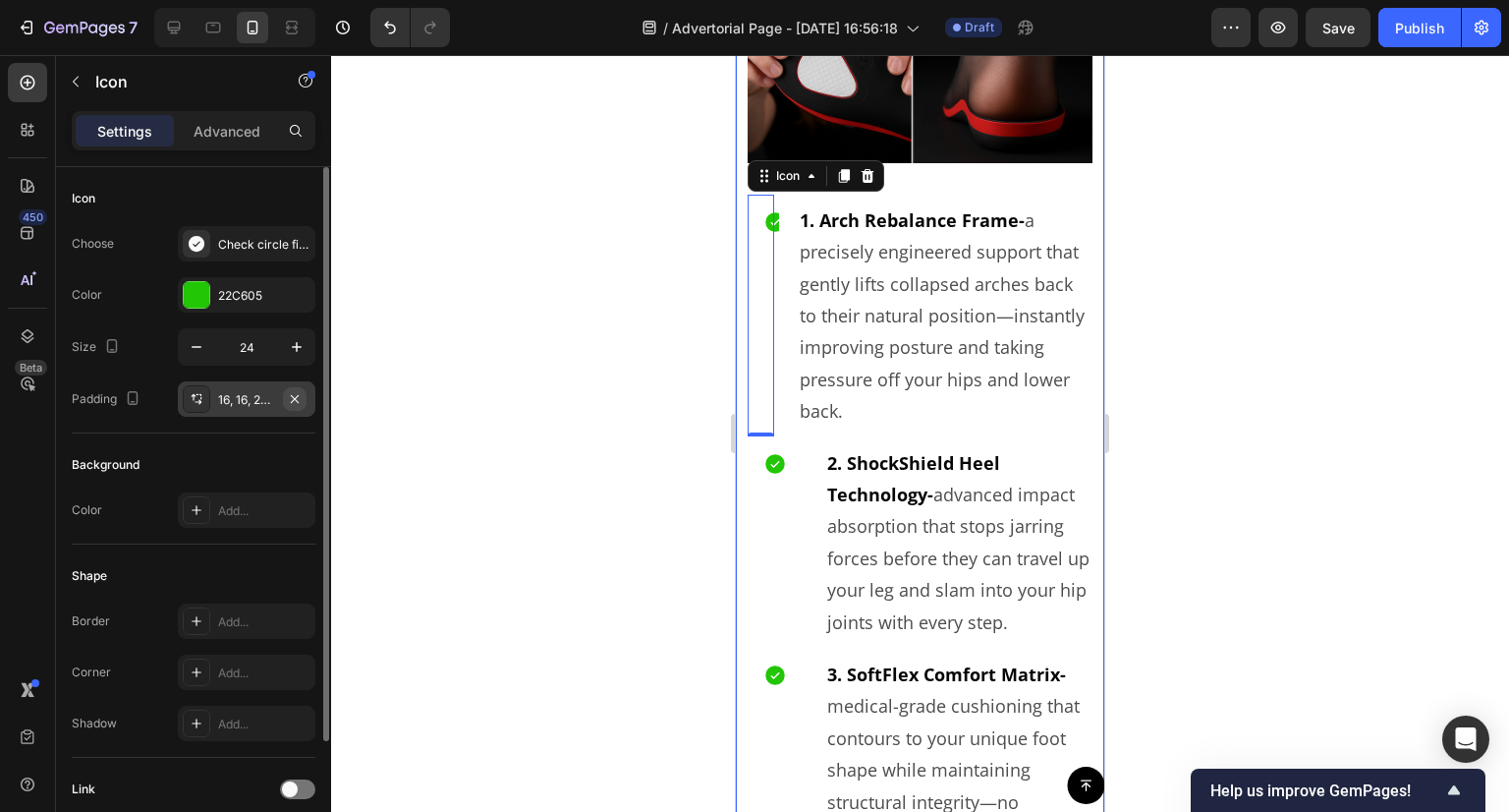
click at [291, 399] on icon "button" at bounding box center [295, 399] width 16 height 16
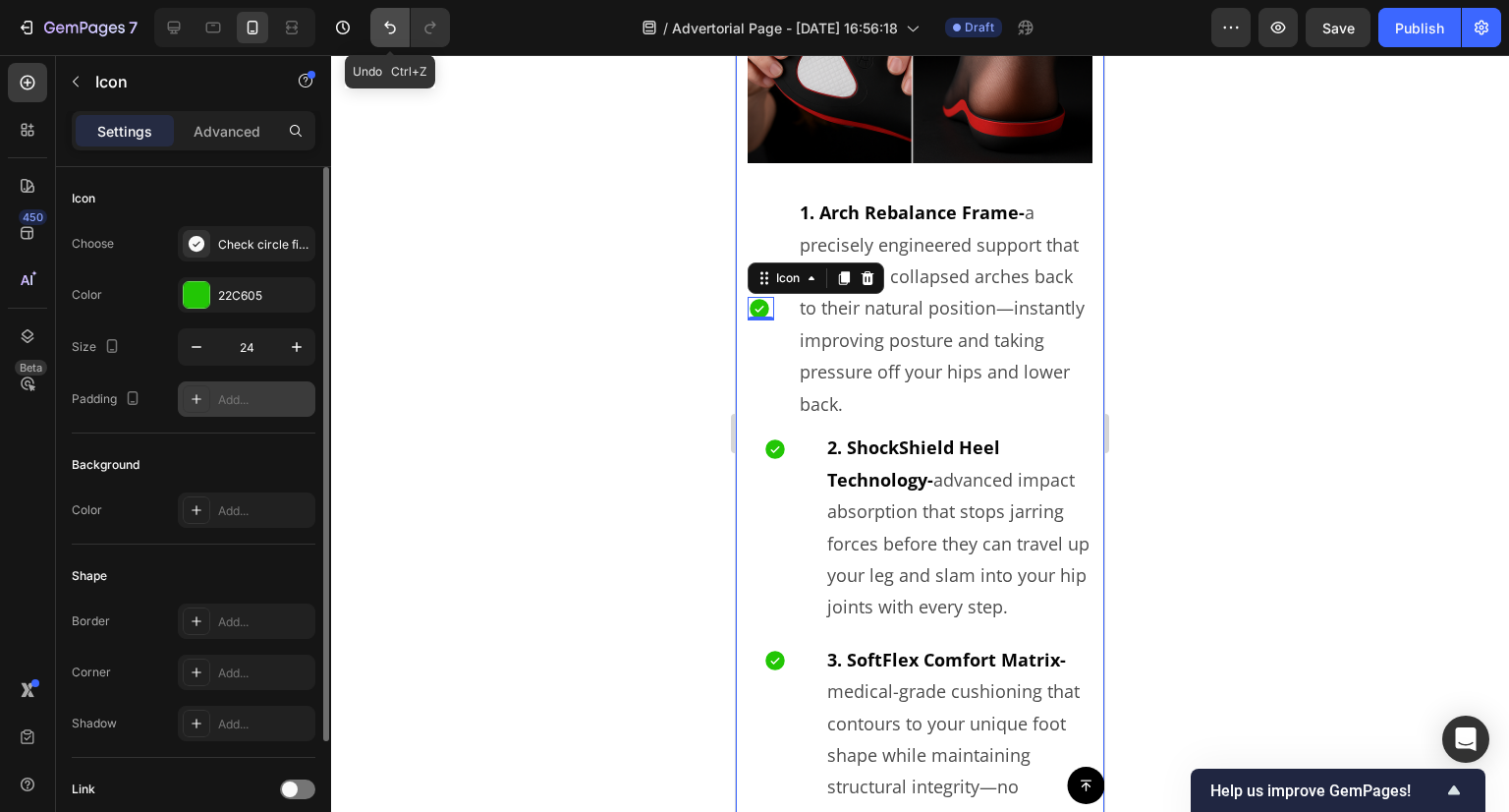
click at [396, 23] on icon "Undo/Redo" at bounding box center [390, 28] width 20 height 20
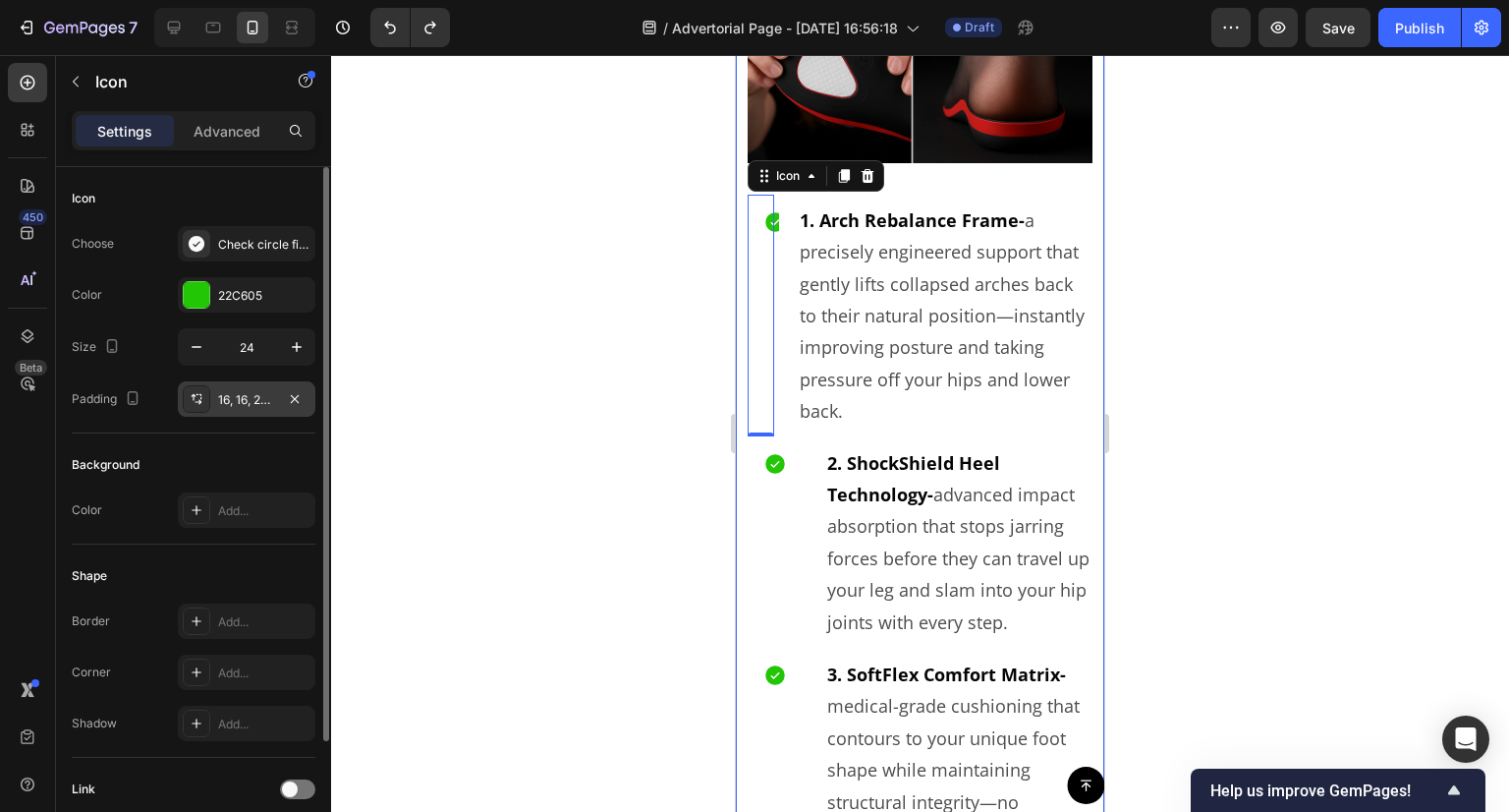
click at [230, 394] on div "16, 16, 206, 16" at bounding box center [247, 400] width 57 height 18
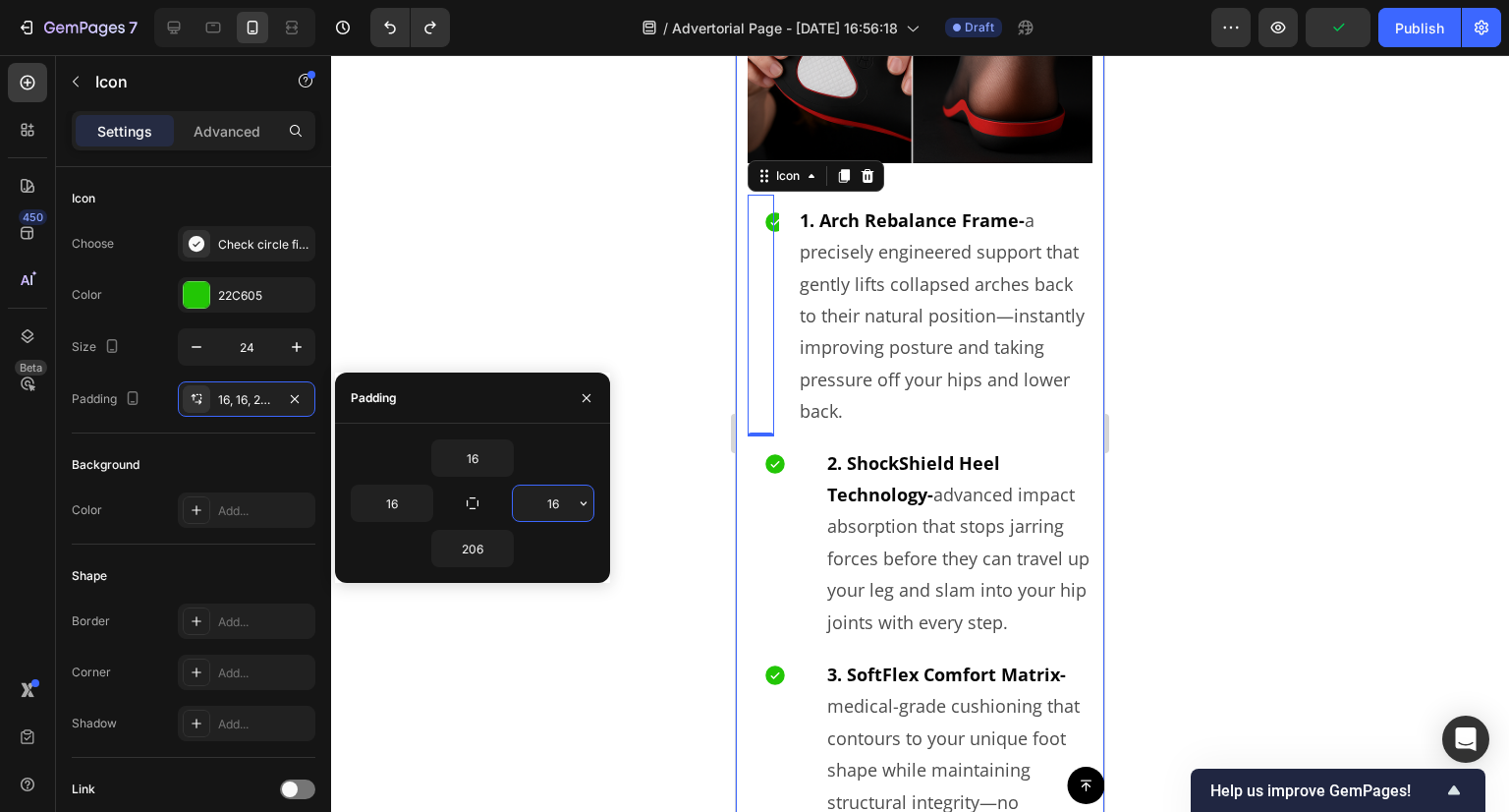
click at [558, 511] on input "16" at bounding box center [553, 503] width 81 height 35
type input "0"
click at [393, 500] on input "16" at bounding box center [392, 503] width 81 height 35
type input "0"
click at [677, 188] on div at bounding box center [919, 433] width 1178 height 757
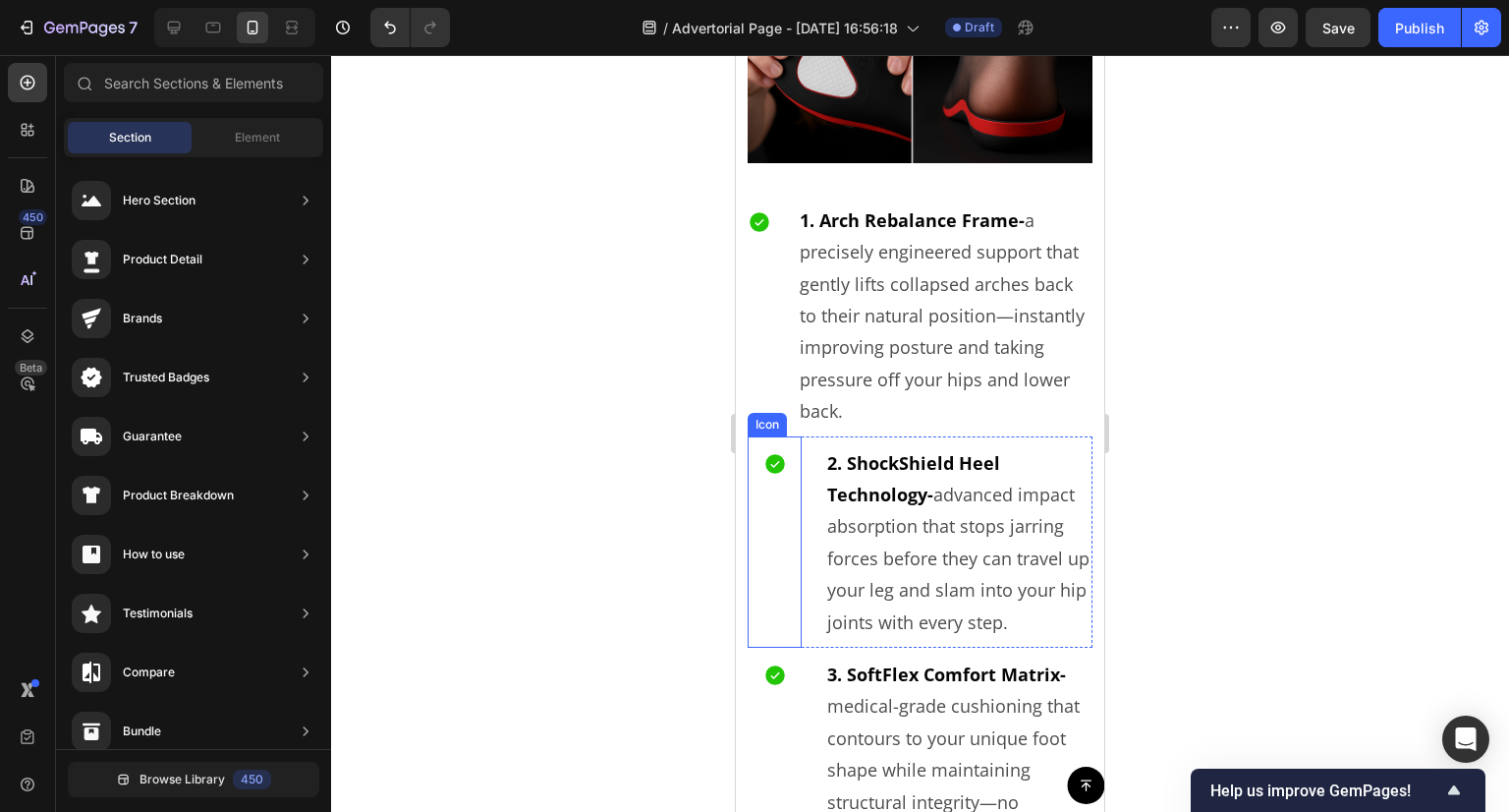
click at [779, 518] on div at bounding box center [775, 541] width 54 height 212
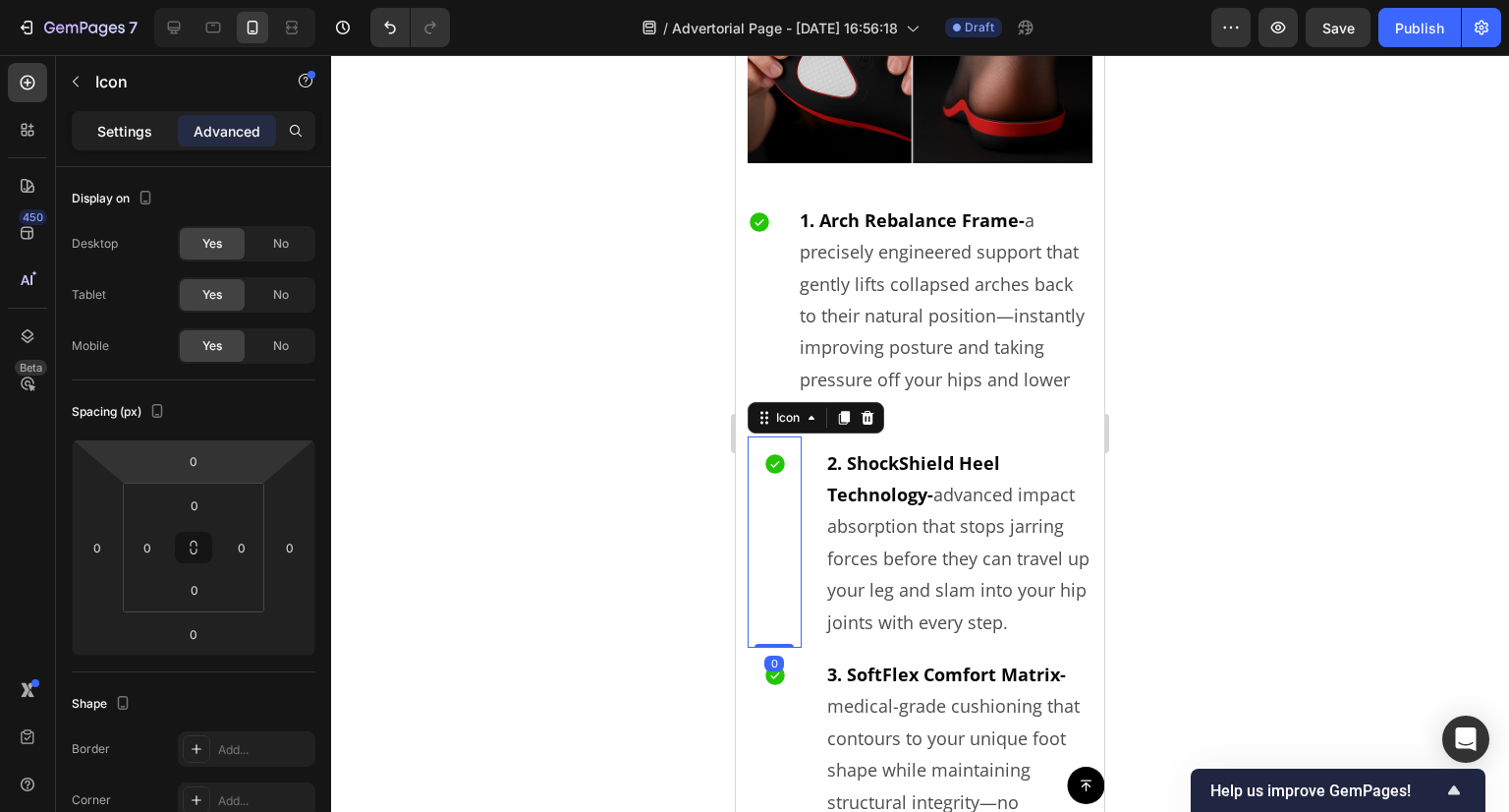
click at [134, 131] on p "Settings" at bounding box center [125, 131] width 55 height 21
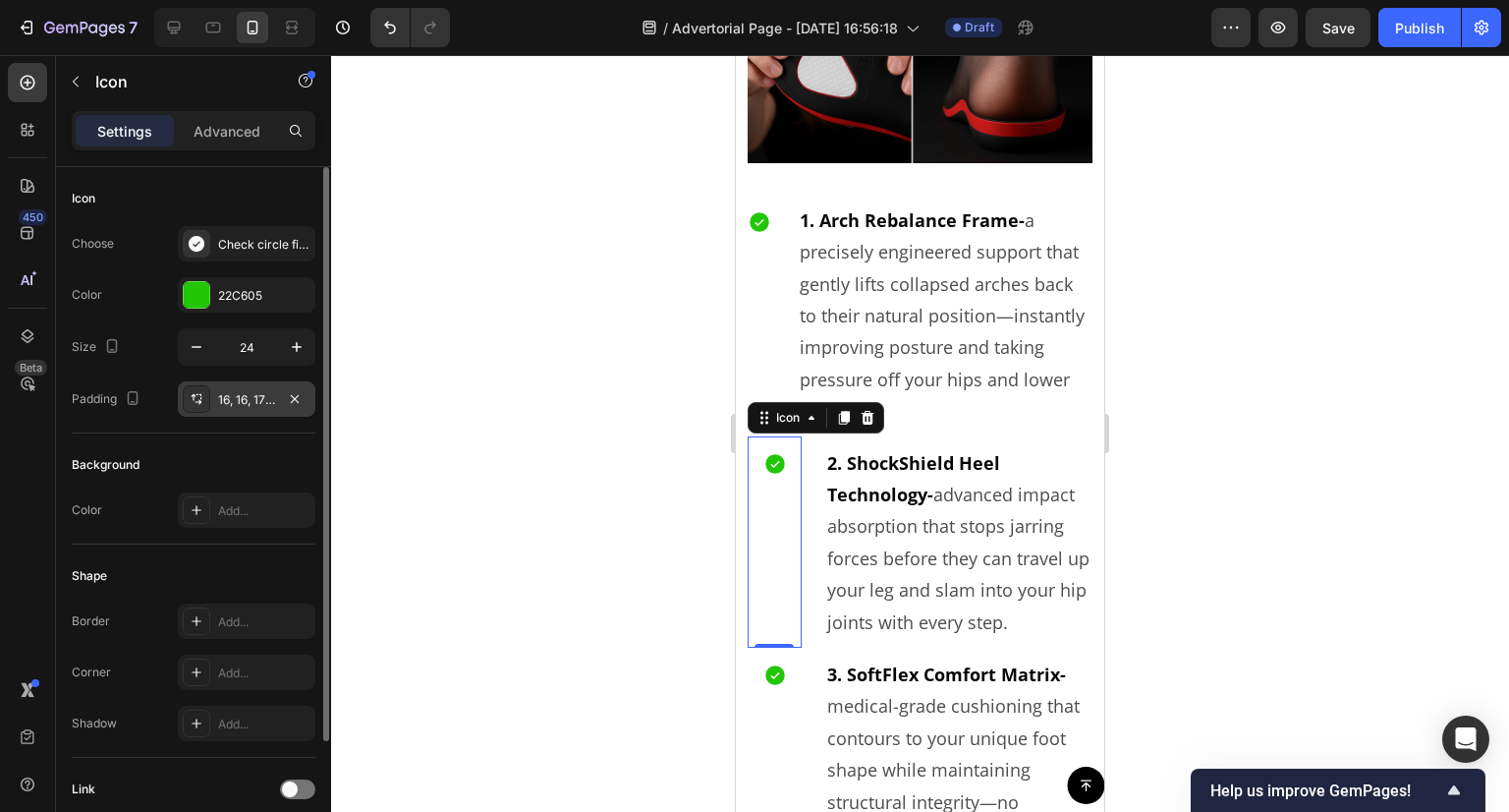
click at [240, 394] on div "16, 16, 175, 16" at bounding box center [247, 400] width 57 height 18
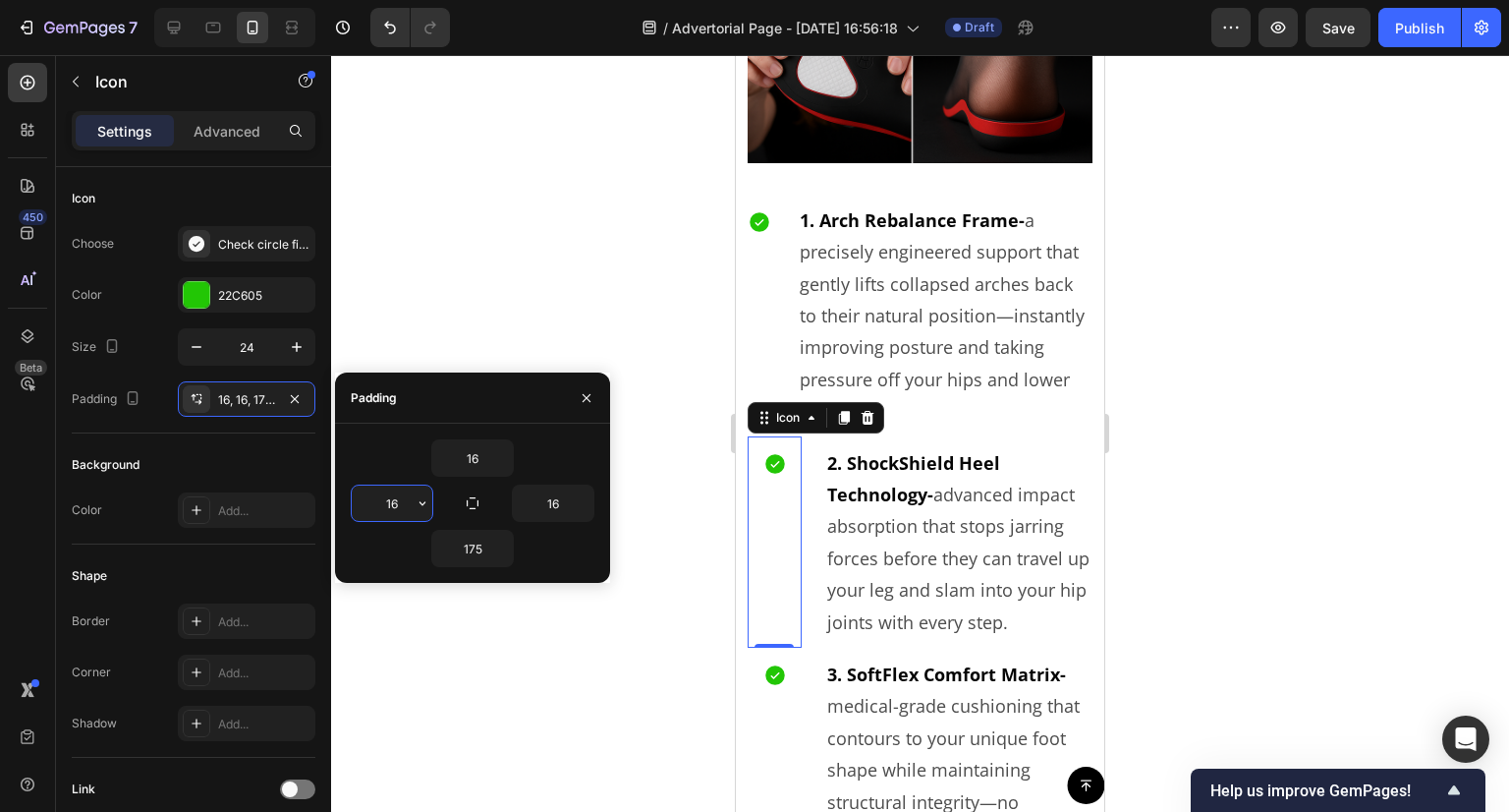
click at [382, 506] on input "16" at bounding box center [392, 503] width 81 height 35
type input "0"
click at [573, 508] on input "16" at bounding box center [553, 503] width 81 height 35
type input "0"
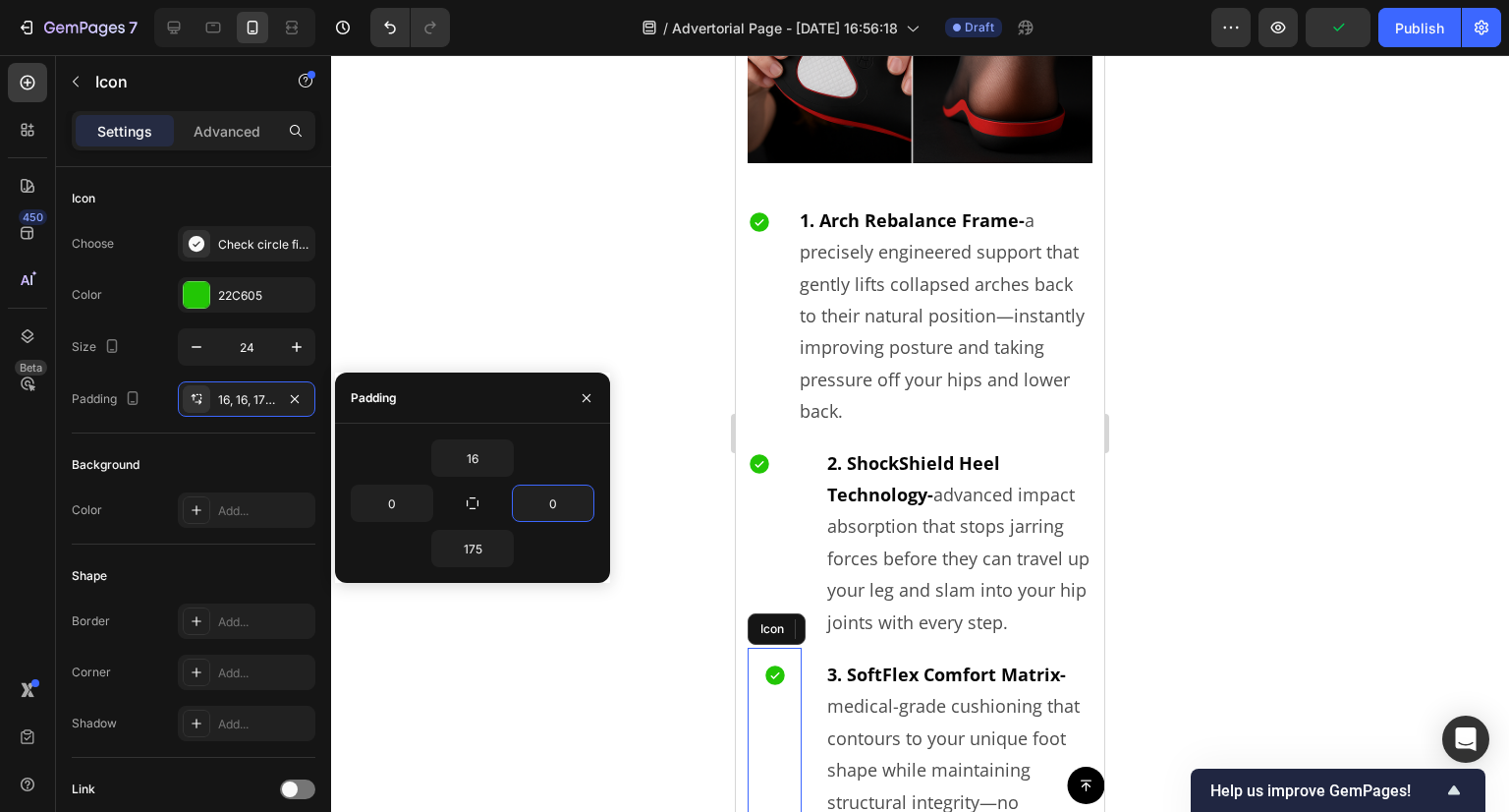
click at [780, 696] on div at bounding box center [775, 769] width 54 height 242
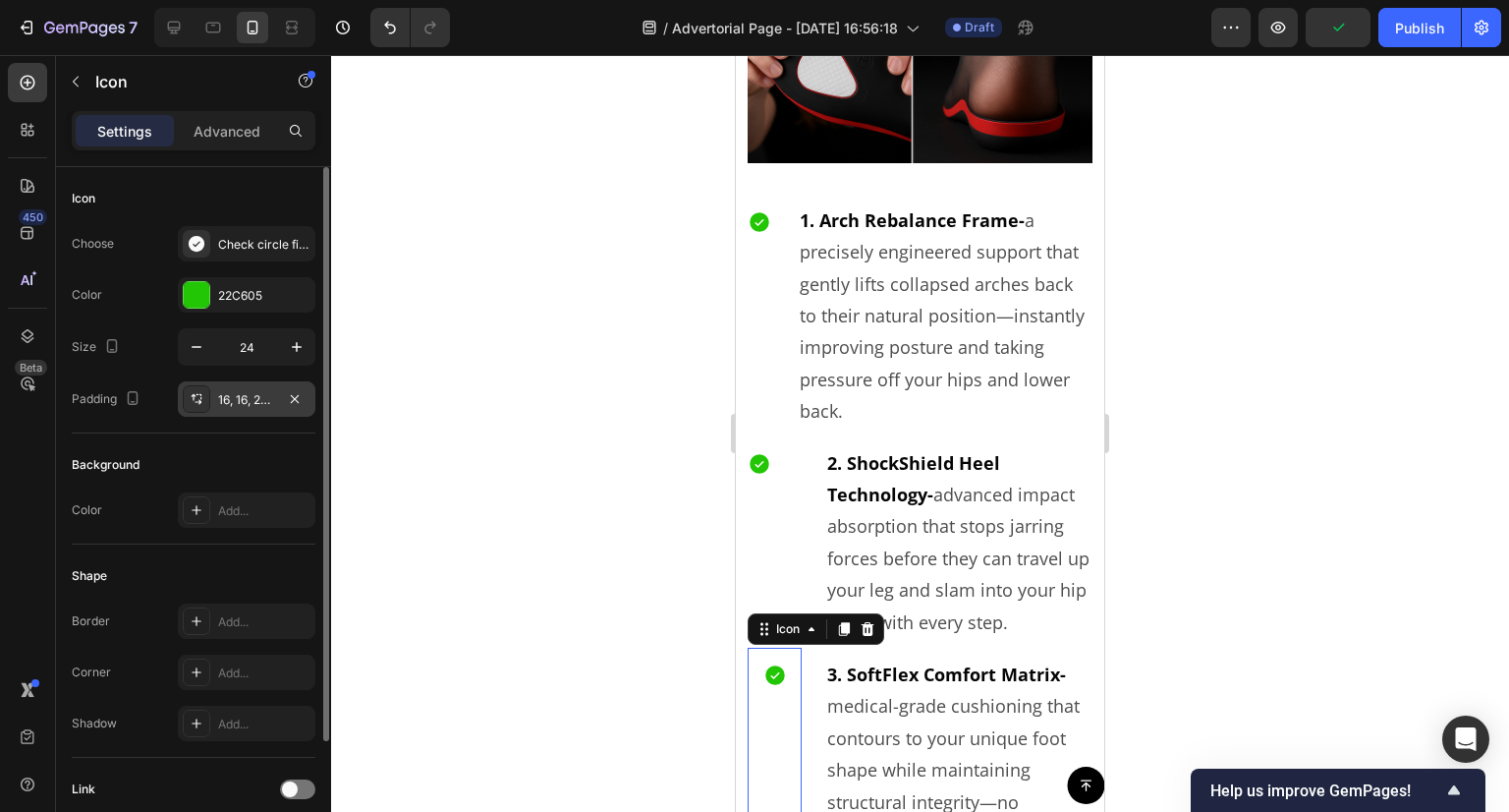
click at [236, 386] on div "16, 16, 206, 16" at bounding box center [247, 399] width 138 height 35
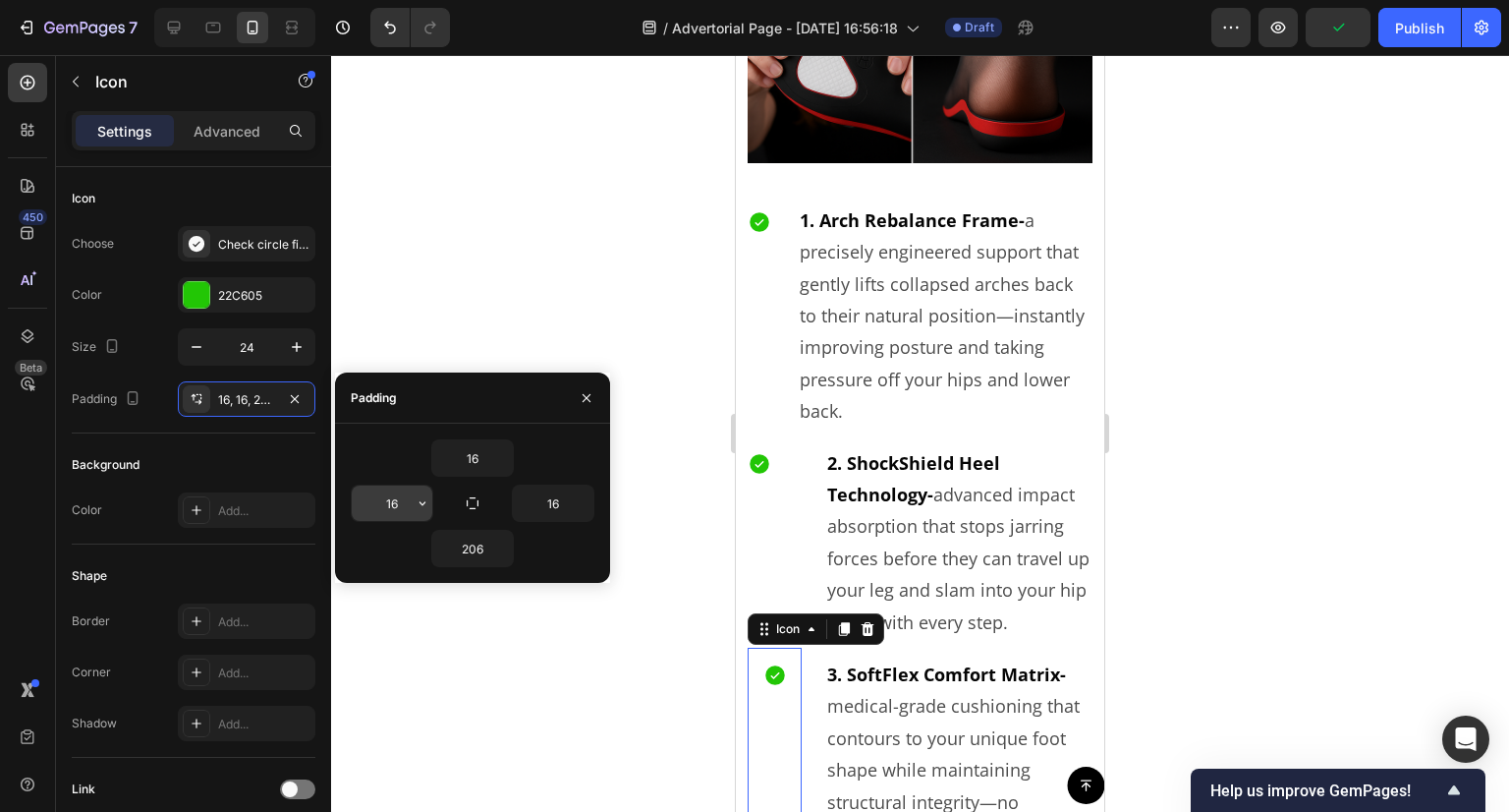
click at [371, 505] on input "16" at bounding box center [392, 503] width 81 height 35
type input "0"
click at [534, 508] on input "0" at bounding box center [553, 503] width 81 height 35
click at [705, 532] on div at bounding box center [919, 433] width 1178 height 757
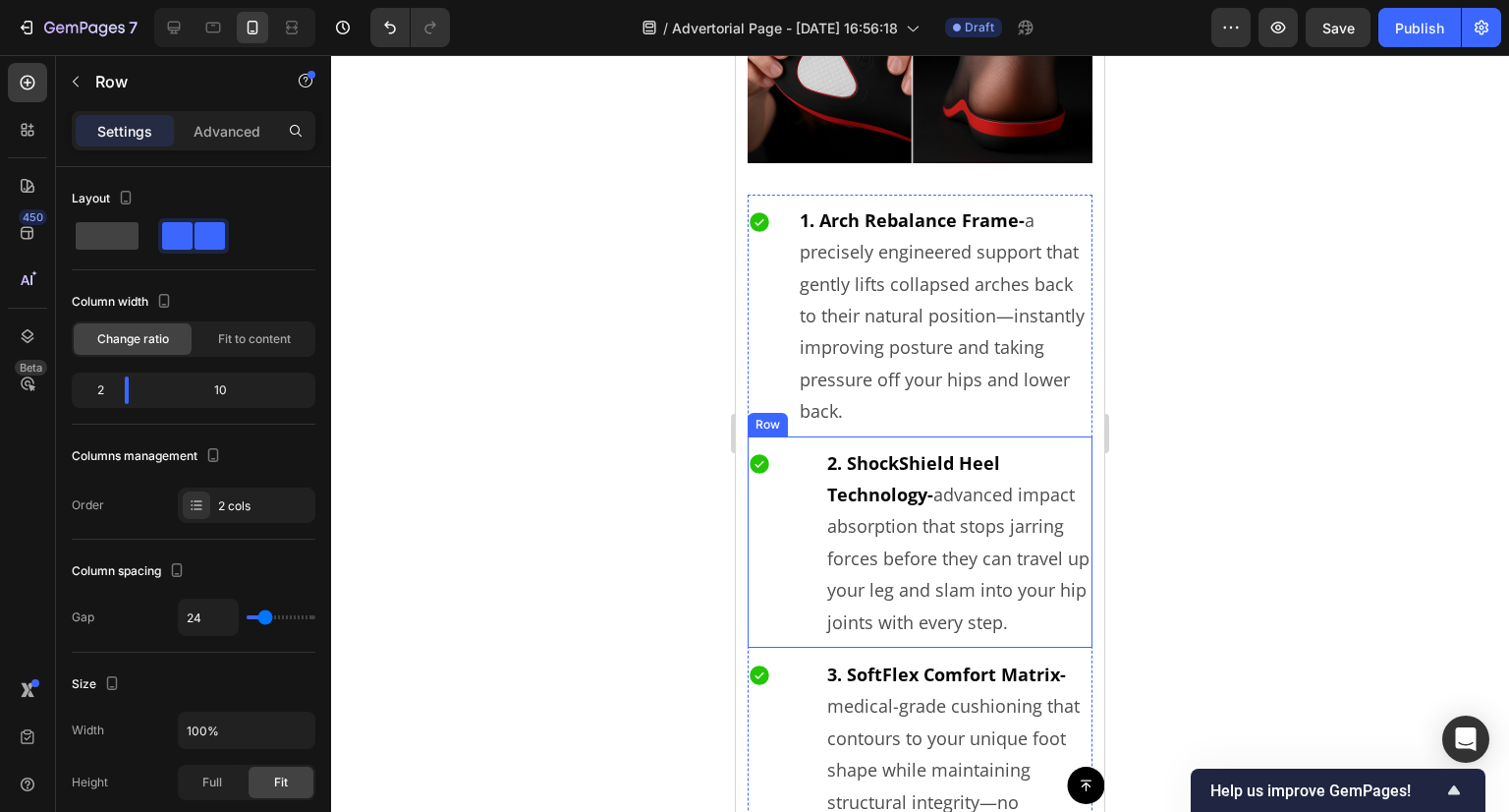
click at [799, 474] on div "Icon 2. ShockShield Heel Technology- advanced impact absorption that stops jarr…" at bounding box center [920, 541] width 345 height 212
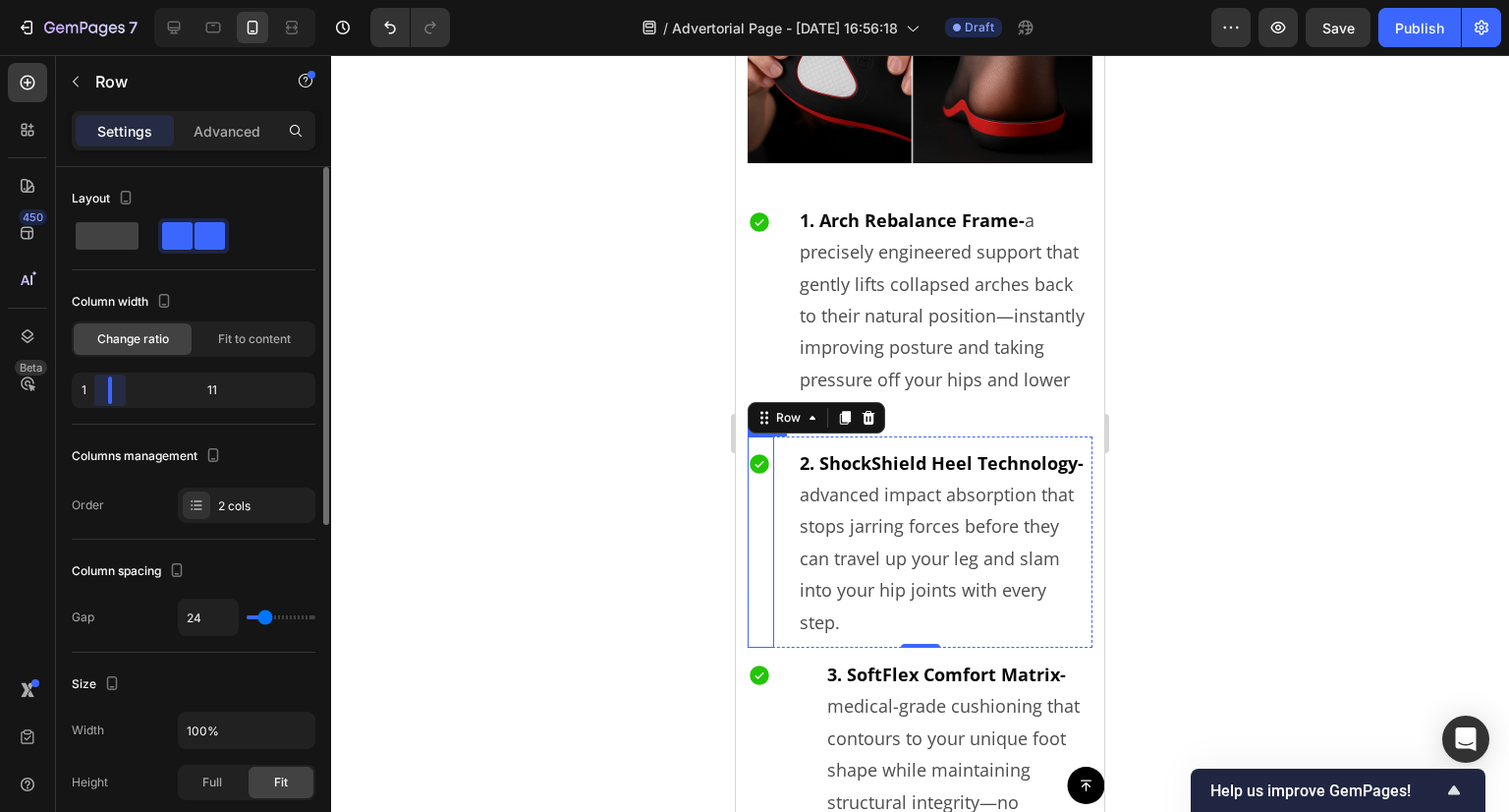
drag, startPoint x: 127, startPoint y: 395, endPoint x: 87, endPoint y: 402, distance: 40.6
click at [87, 402] on div "1 11" at bounding box center [194, 390] width 244 height 35
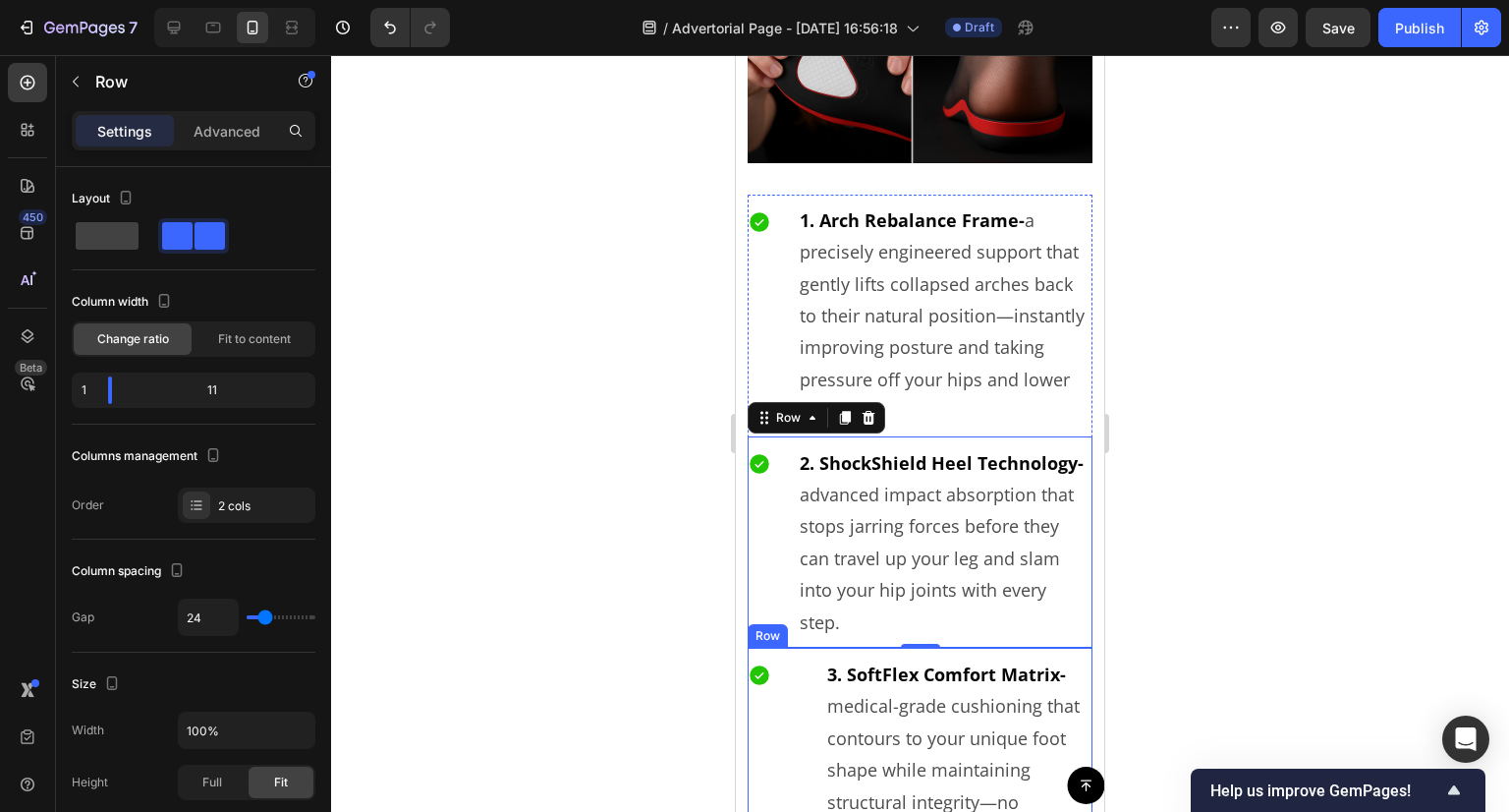
click at [802, 708] on div "Icon 3. SoftFlex Comfort Matrix- medical-grade cushioning that contours to your…" at bounding box center [920, 801] width 345 height 307
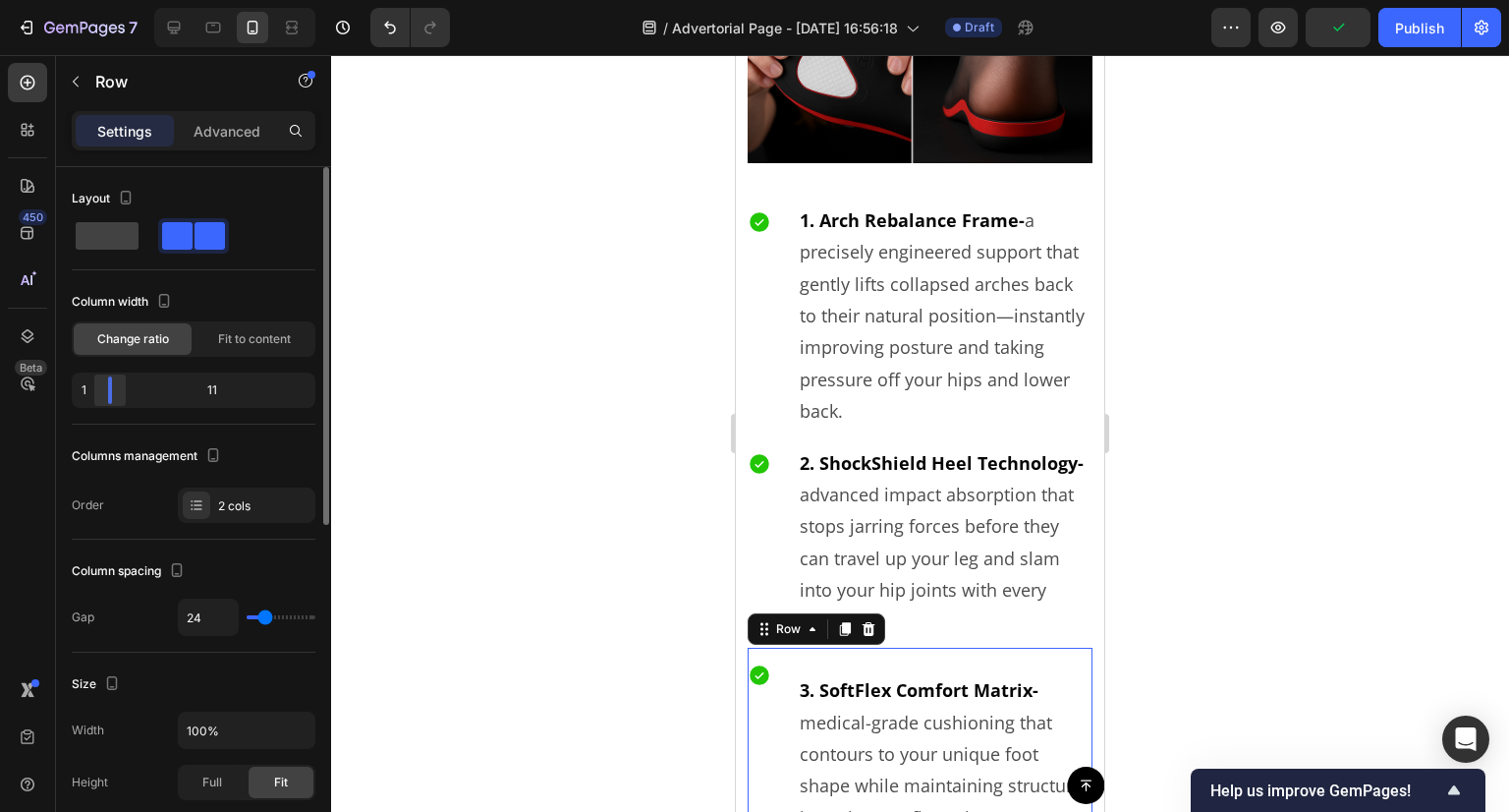
drag, startPoint x: 123, startPoint y: 384, endPoint x: 98, endPoint y: 393, distance: 26.6
click at [98, 393] on div at bounding box center [110, 390] width 35 height 28
click at [590, 426] on div at bounding box center [919, 433] width 1178 height 757
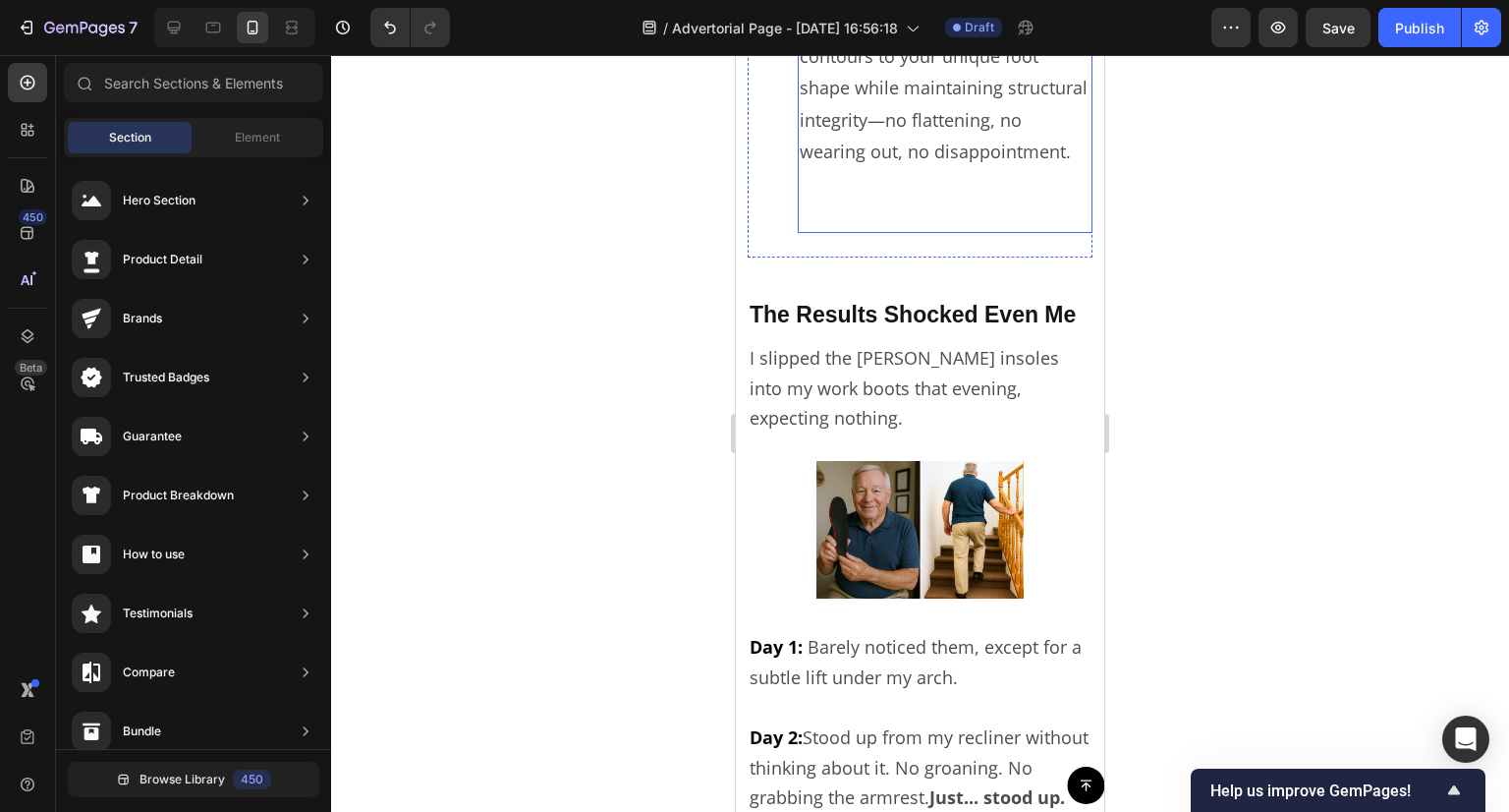
scroll to position [6330, 0]
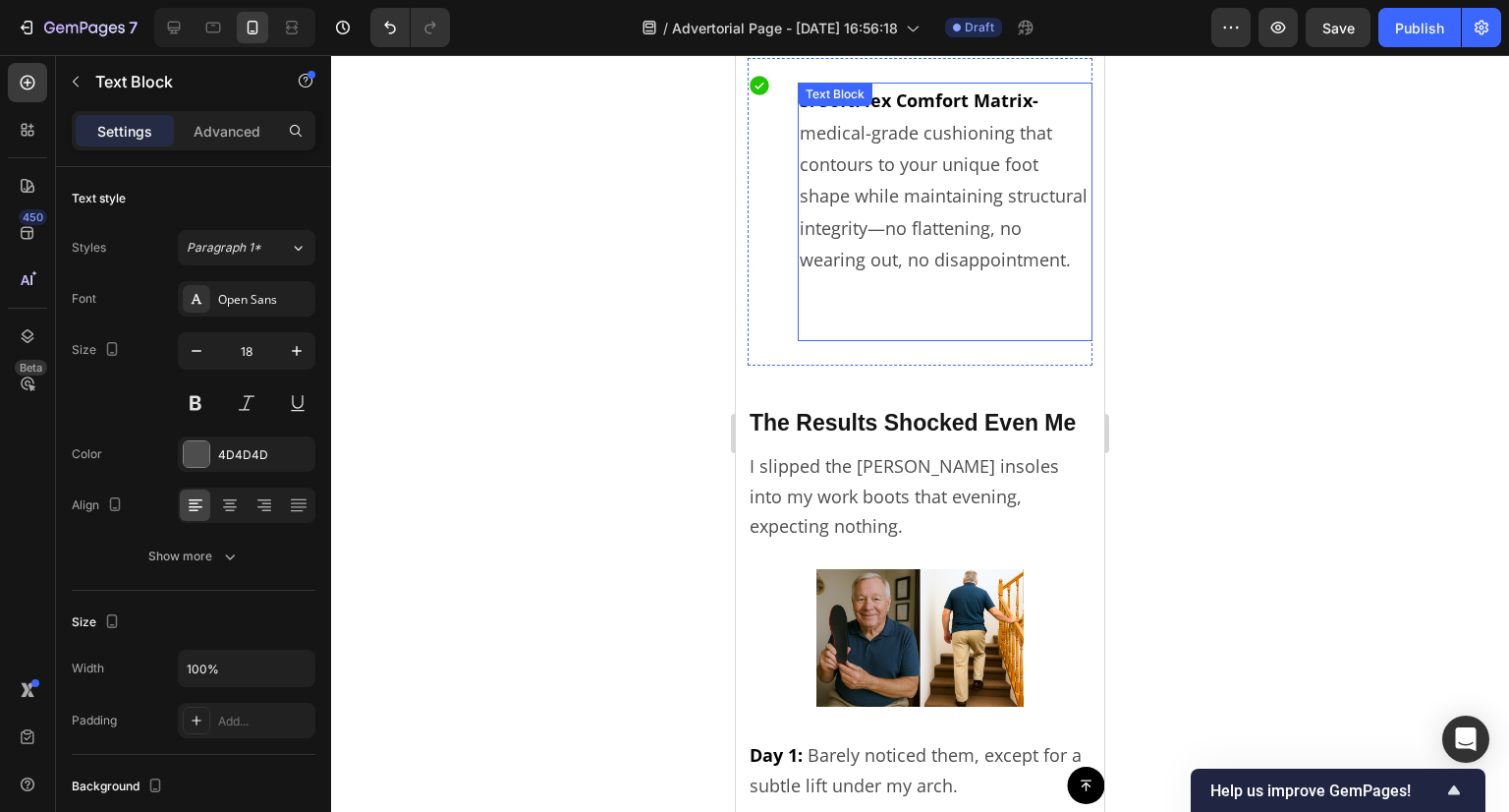
click at [887, 307] on p at bounding box center [946, 323] width 291 height 31
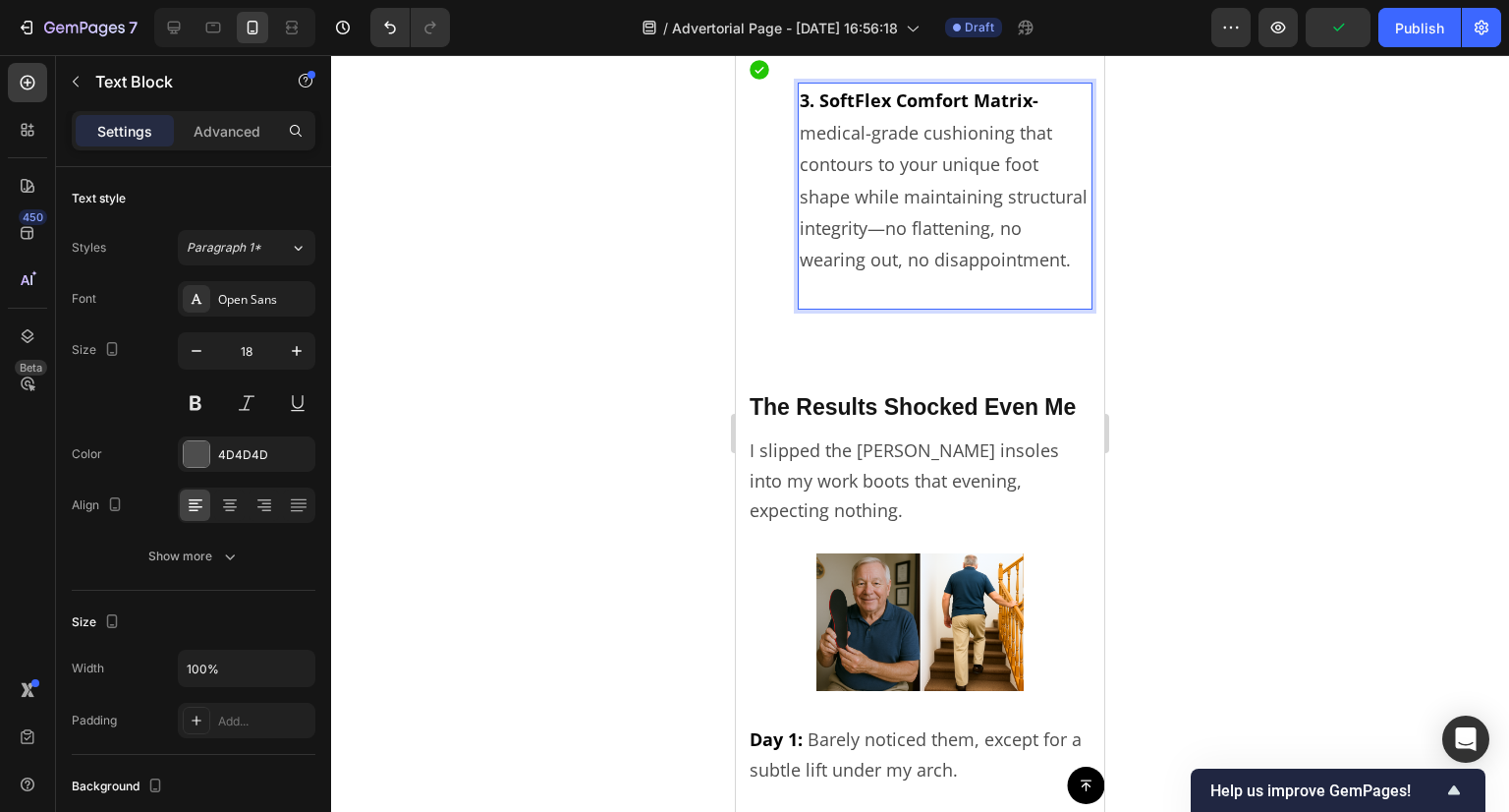
scroll to position [6361, 0]
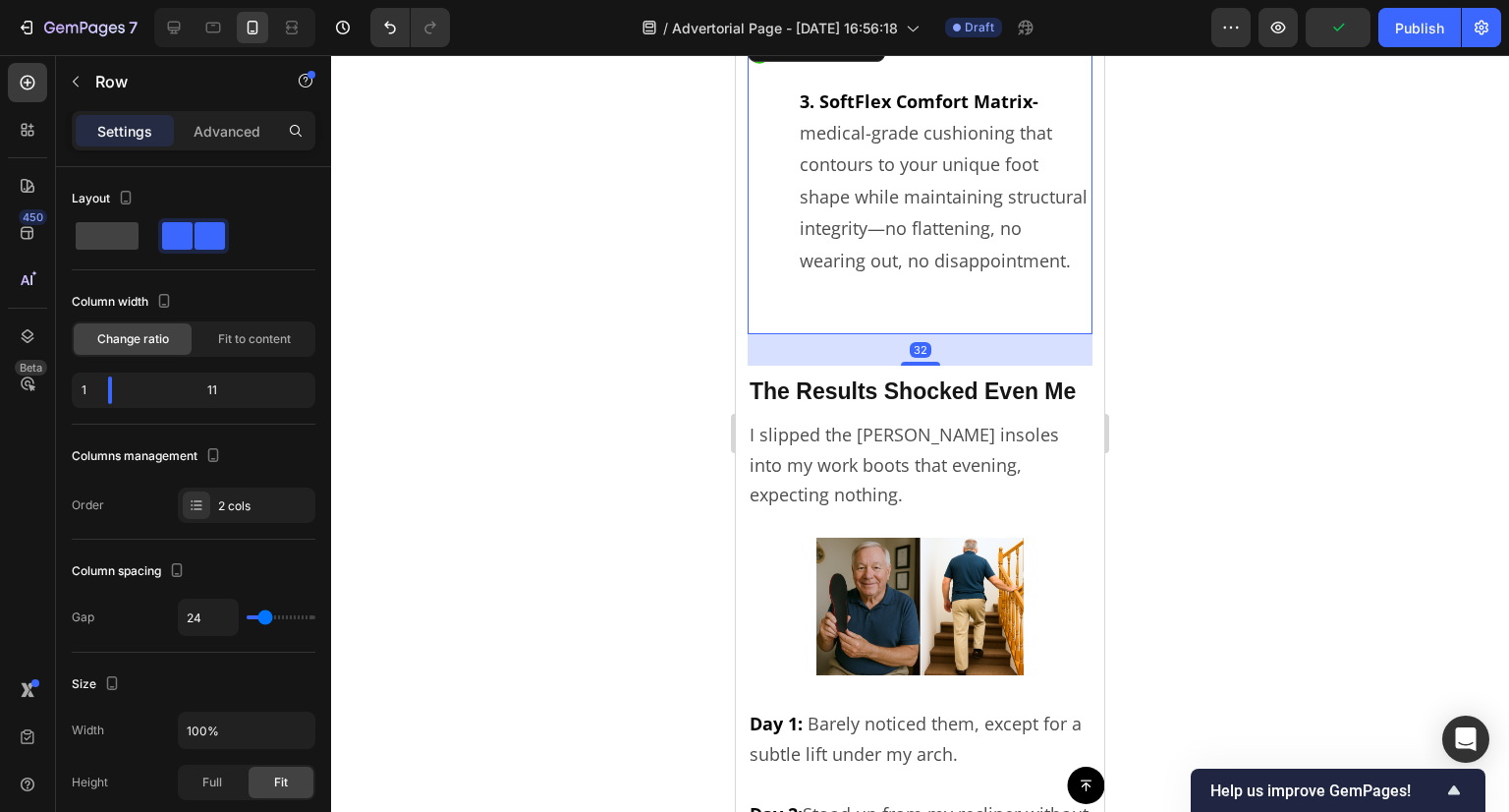
click at [887, 307] on div "3. SoftFlex Comfort Matrix- medical-grade cushioning that contours to your uniq…" at bounding box center [945, 180] width 294 height 307
click at [880, 283] on div "3. SoftFlex Comfort Matrix- medical-grade cushioning that contours to your uniq…" at bounding box center [945, 180] width 294 height 307
click at [861, 291] on div "3. SoftFlex Comfort Matrix- medical-grade cushioning that contours to your uniq…" at bounding box center [945, 180] width 294 height 307
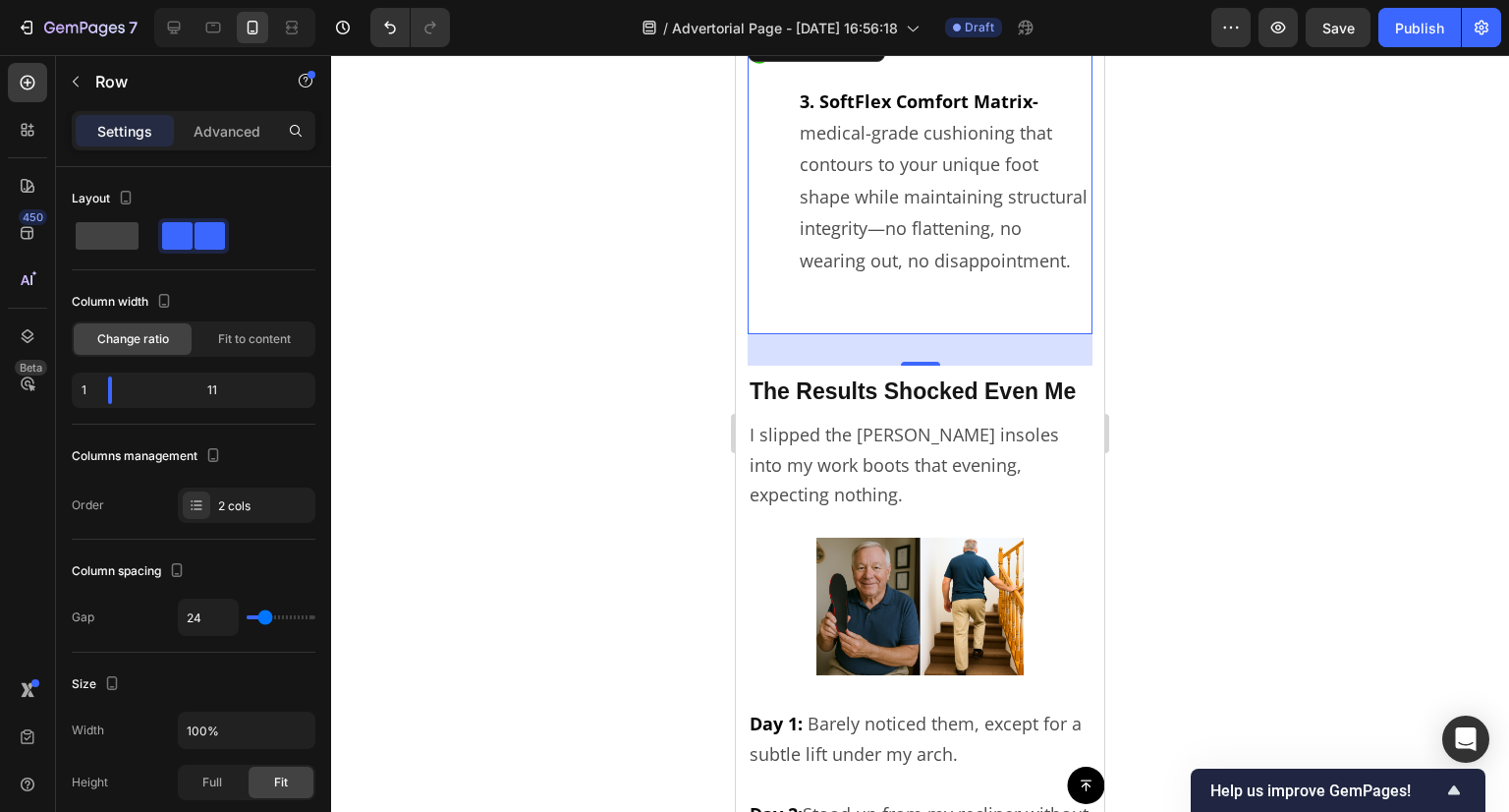
click at [904, 296] on div "3. SoftFlex Comfort Matrix- medical-grade cushioning that contours to your uniq…" at bounding box center [945, 180] width 294 height 307
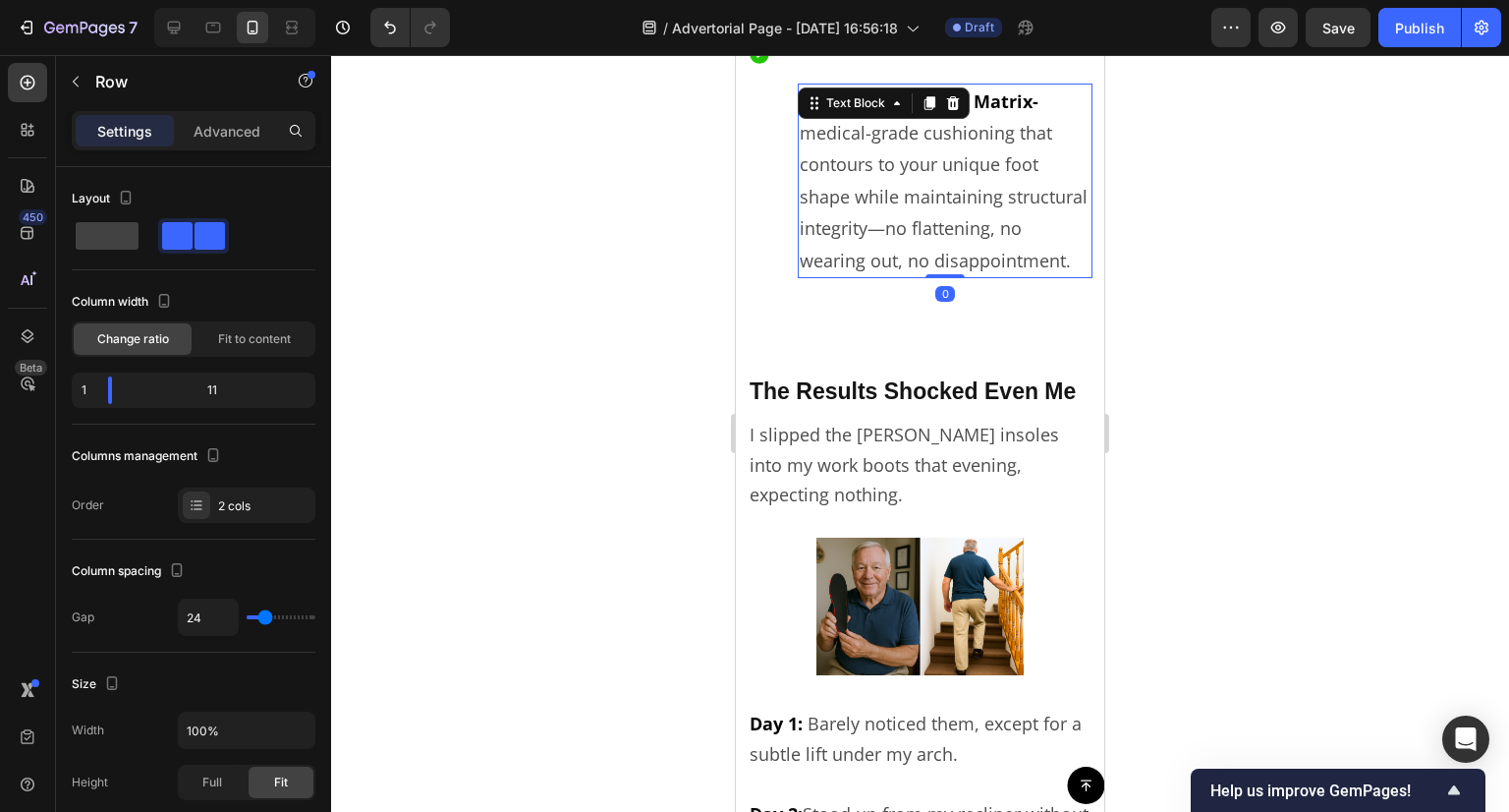
click at [941, 271] on p "3. SoftFlex Comfort Matrix- medical-grade cushioning that contours to your uniq…" at bounding box center [946, 181] width 291 height 191
click at [902, 299] on div "3. SoftFlex Comfort Matrix- medical-grade cushioning that contours to your uniq…" at bounding box center [945, 180] width 294 height 307
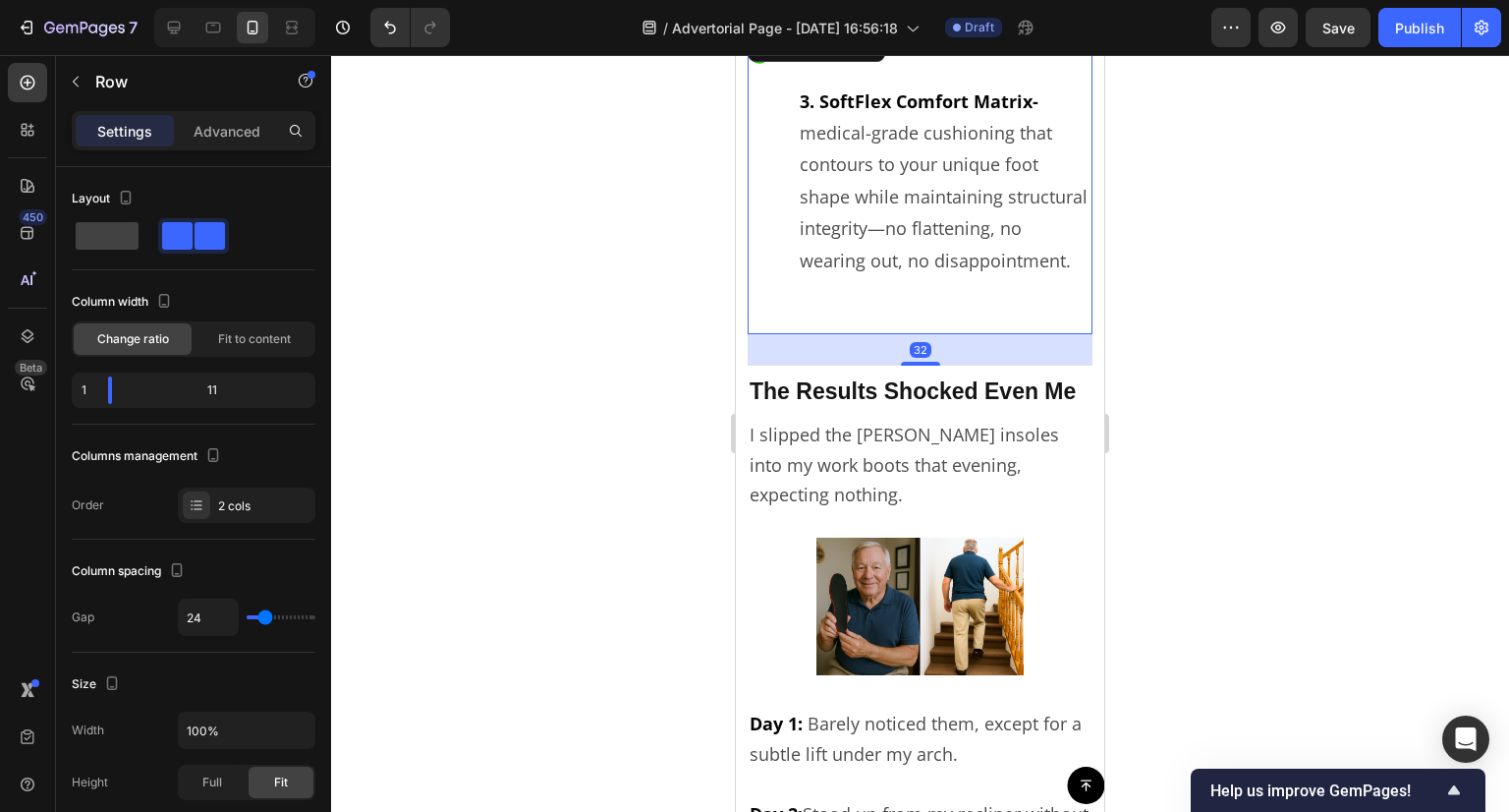
click at [903, 298] on div "3. SoftFlex Comfort Matrix- medical-grade cushioning that contours to your uniq…" at bounding box center [945, 180] width 294 height 307
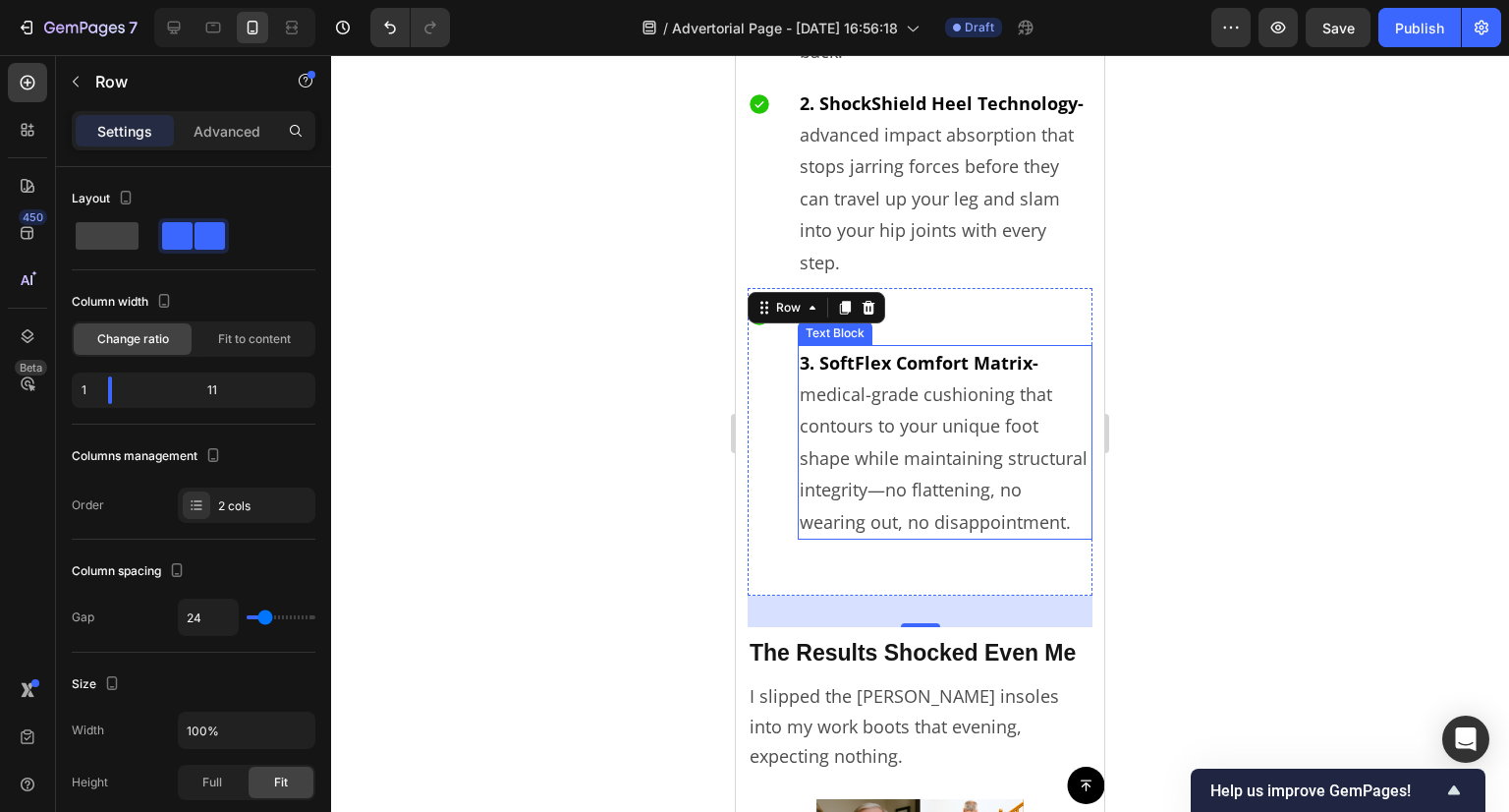
scroll to position [6067, 0]
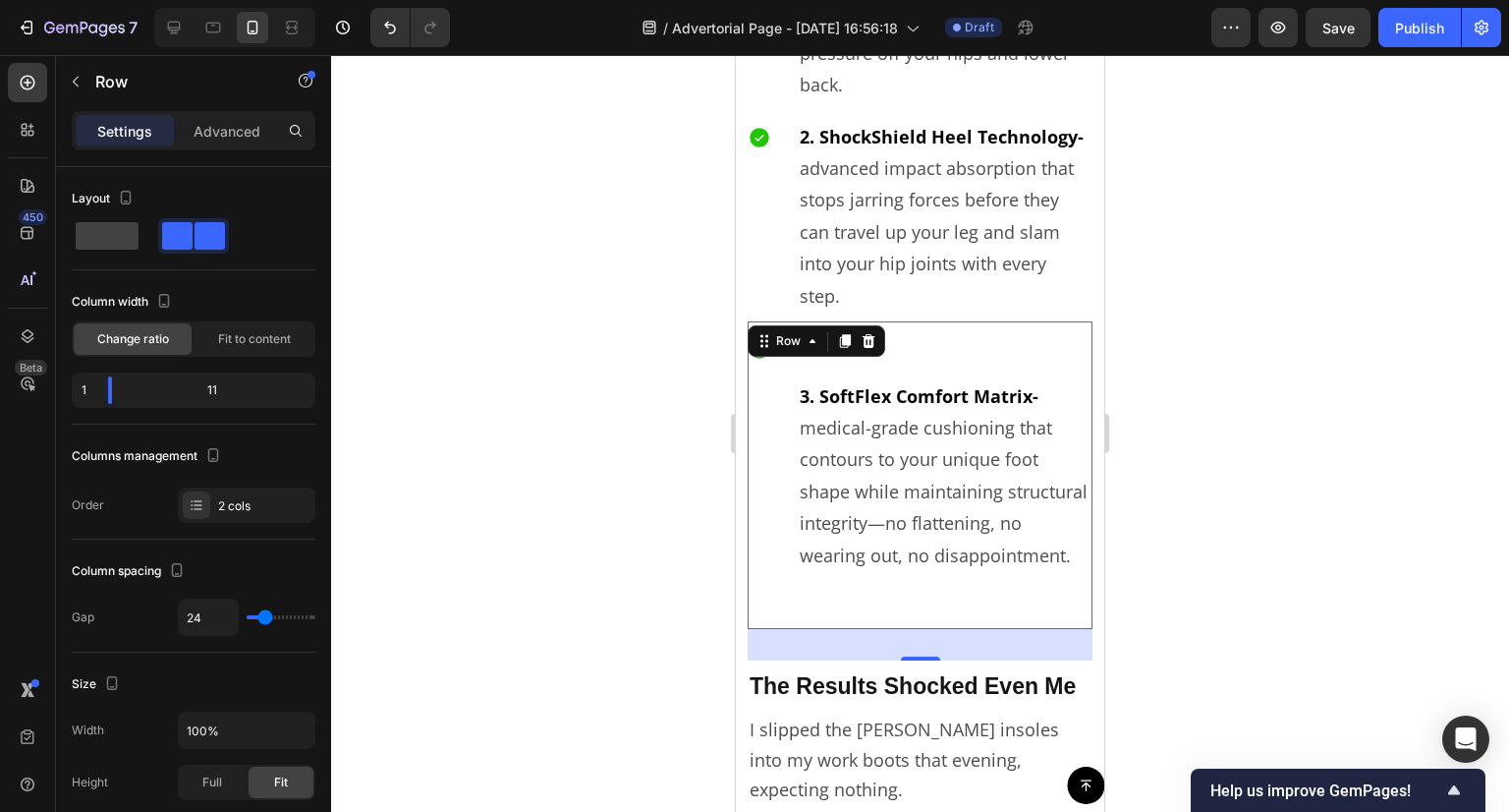
click at [775, 571] on div "Icon 3. SoftFlex Comfort Matrix- medical-grade cushioning that contours to your…" at bounding box center [920, 474] width 345 height 307
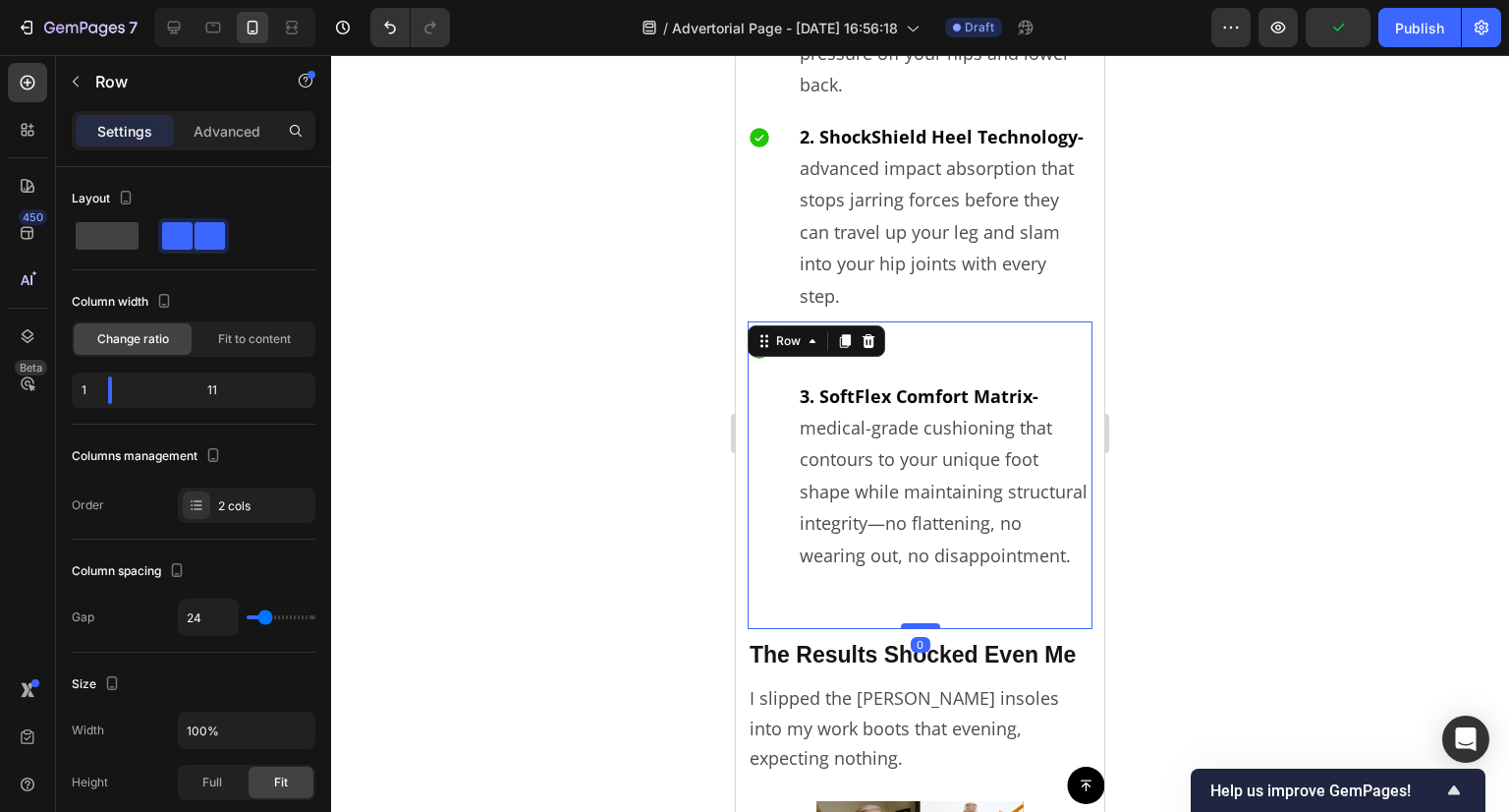
drag, startPoint x: 912, startPoint y: 642, endPoint x: 912, endPoint y: 610, distance: 32.0
click at [912, 623] on div at bounding box center [920, 626] width 39 height 6
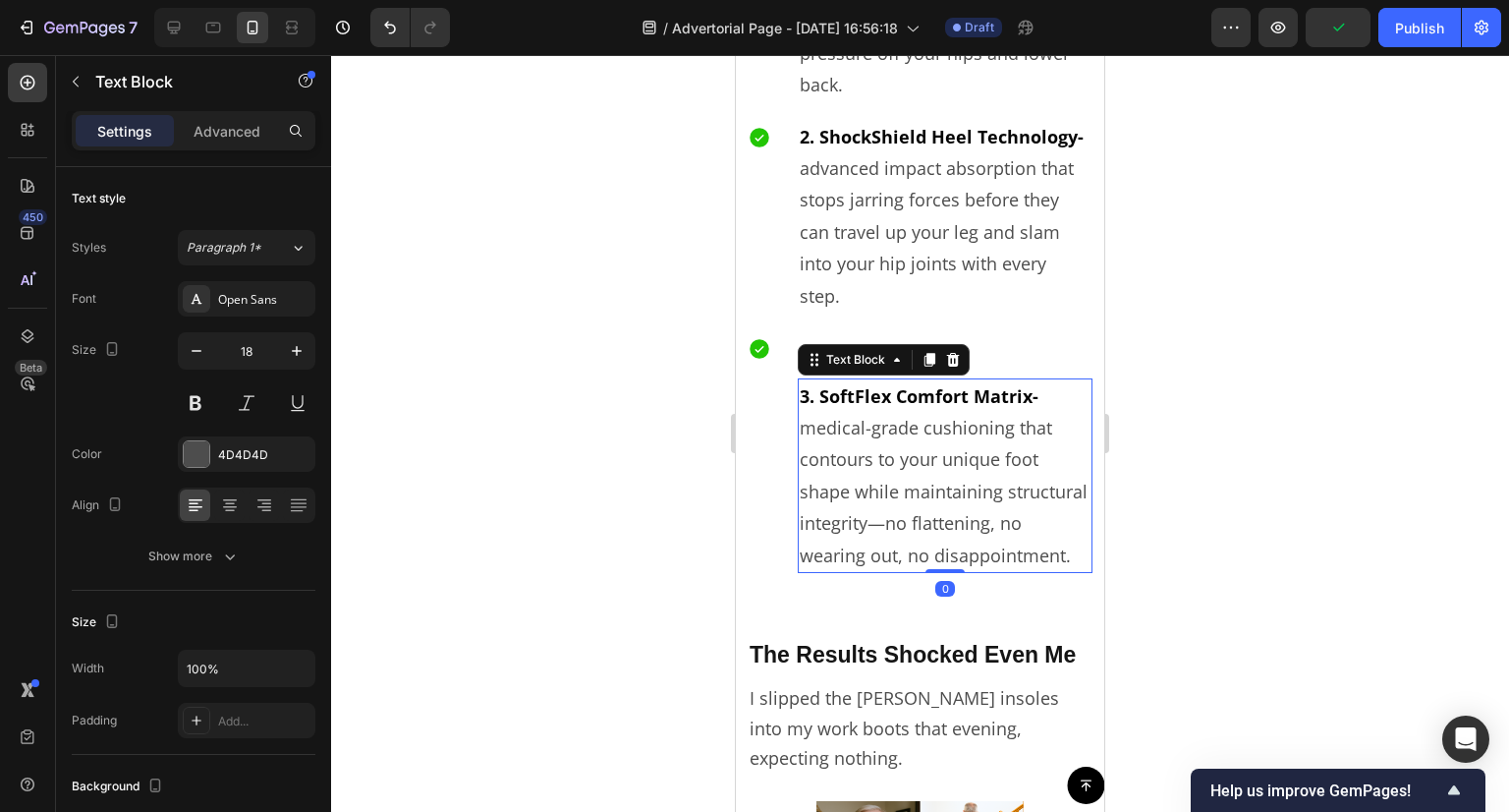
click at [862, 531] on p "3. SoftFlex Comfort Matrix- medical-grade cushioning that contours to your uniq…" at bounding box center [946, 475] width 291 height 191
click at [826, 583] on div "3. SoftFlex Comfort Matrix- medical-grade cushioning that contours to your uniq…" at bounding box center [945, 474] width 294 height 307
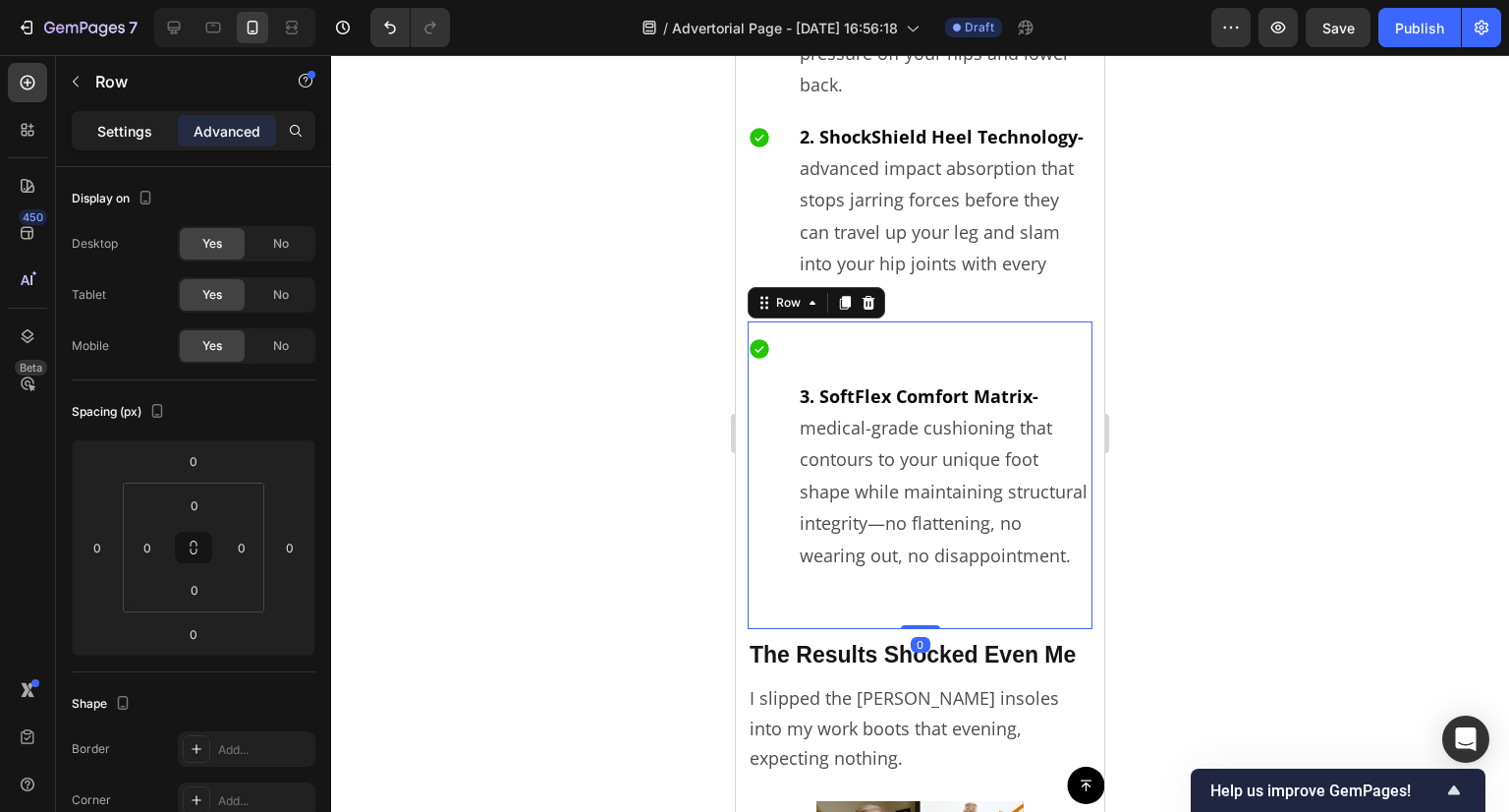
click at [118, 130] on p "Settings" at bounding box center [125, 131] width 55 height 21
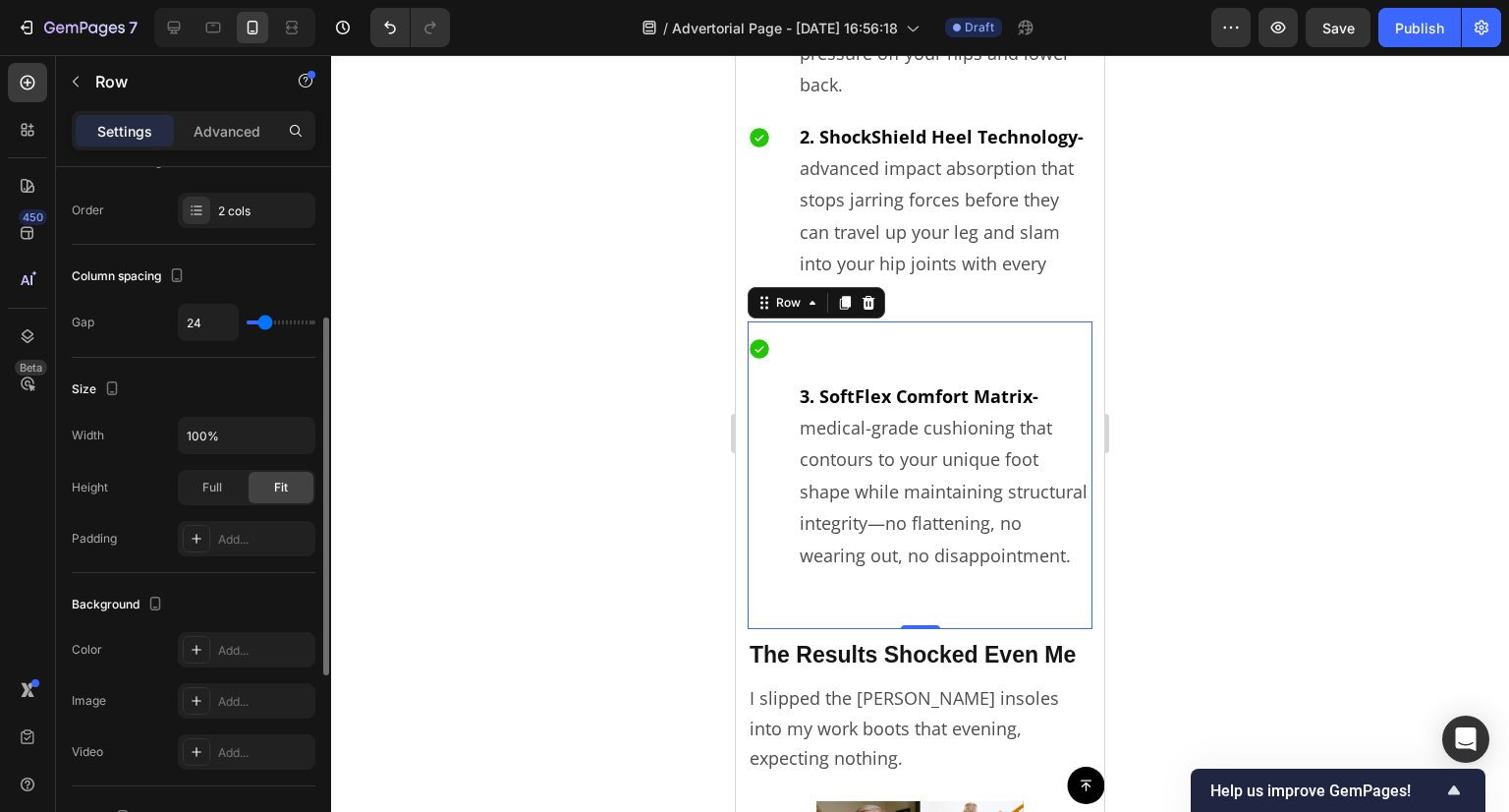
scroll to position [197, 0]
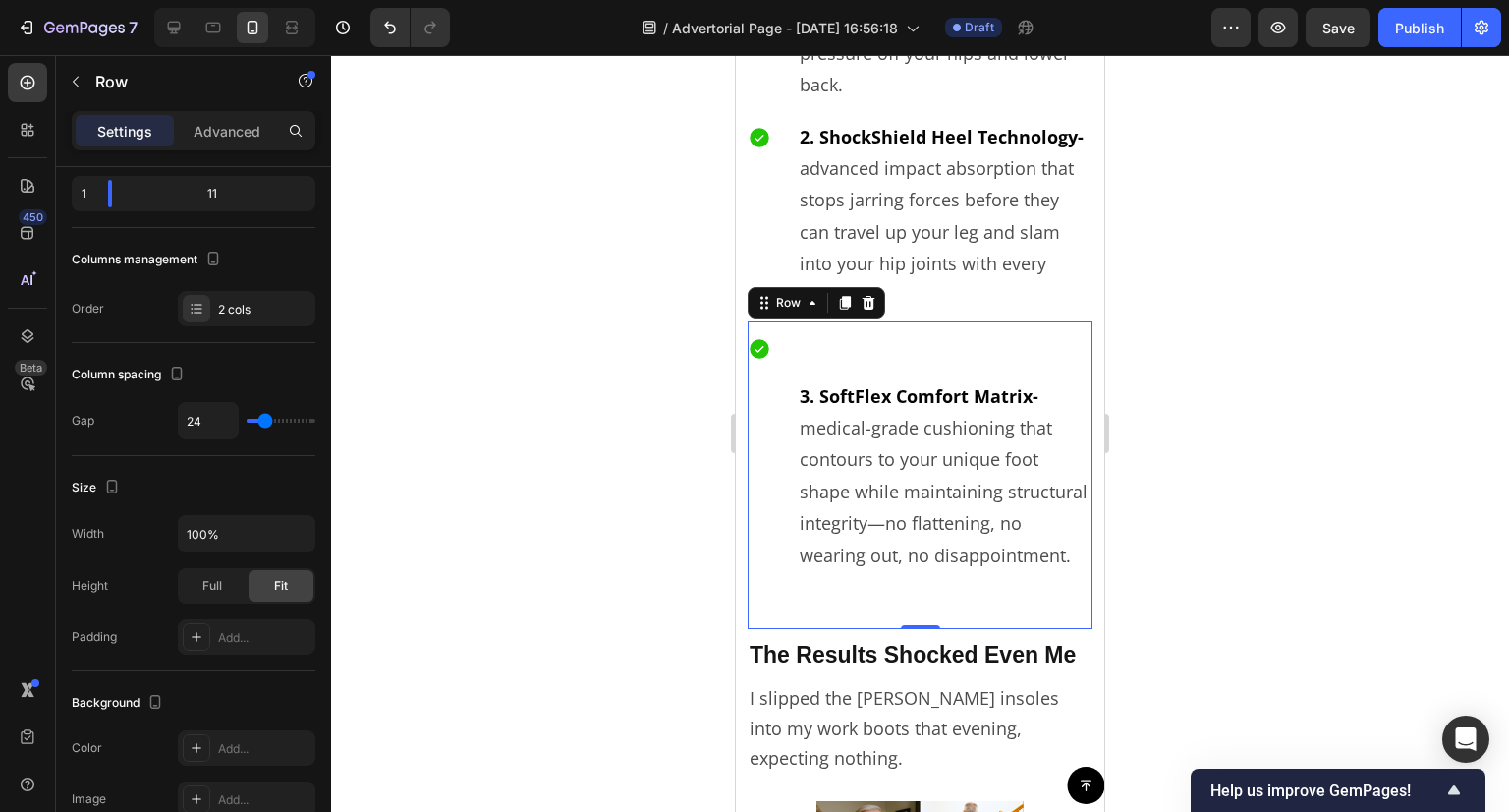
click at [558, 529] on div at bounding box center [919, 433] width 1178 height 757
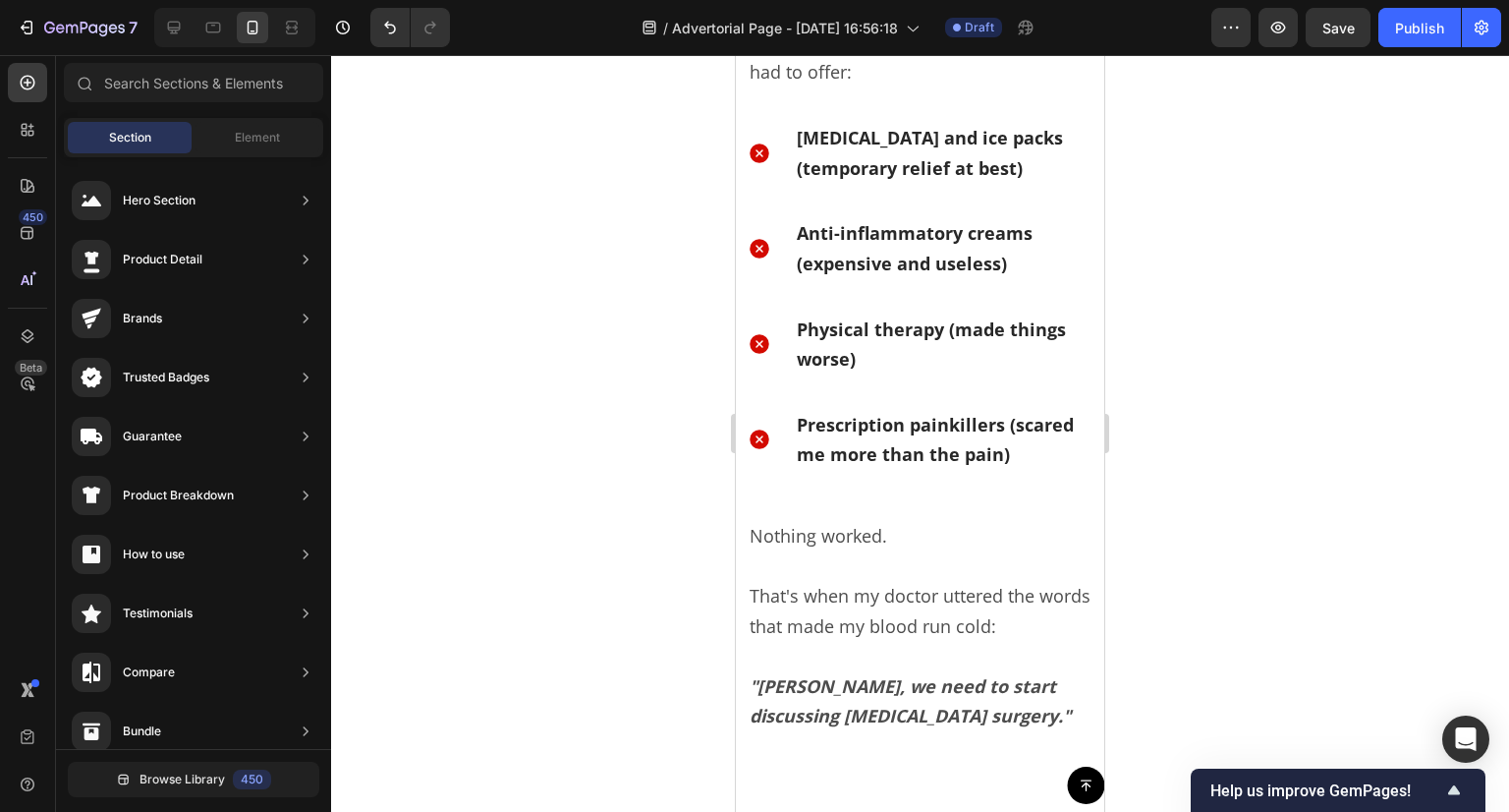
scroll to position [1497, 0]
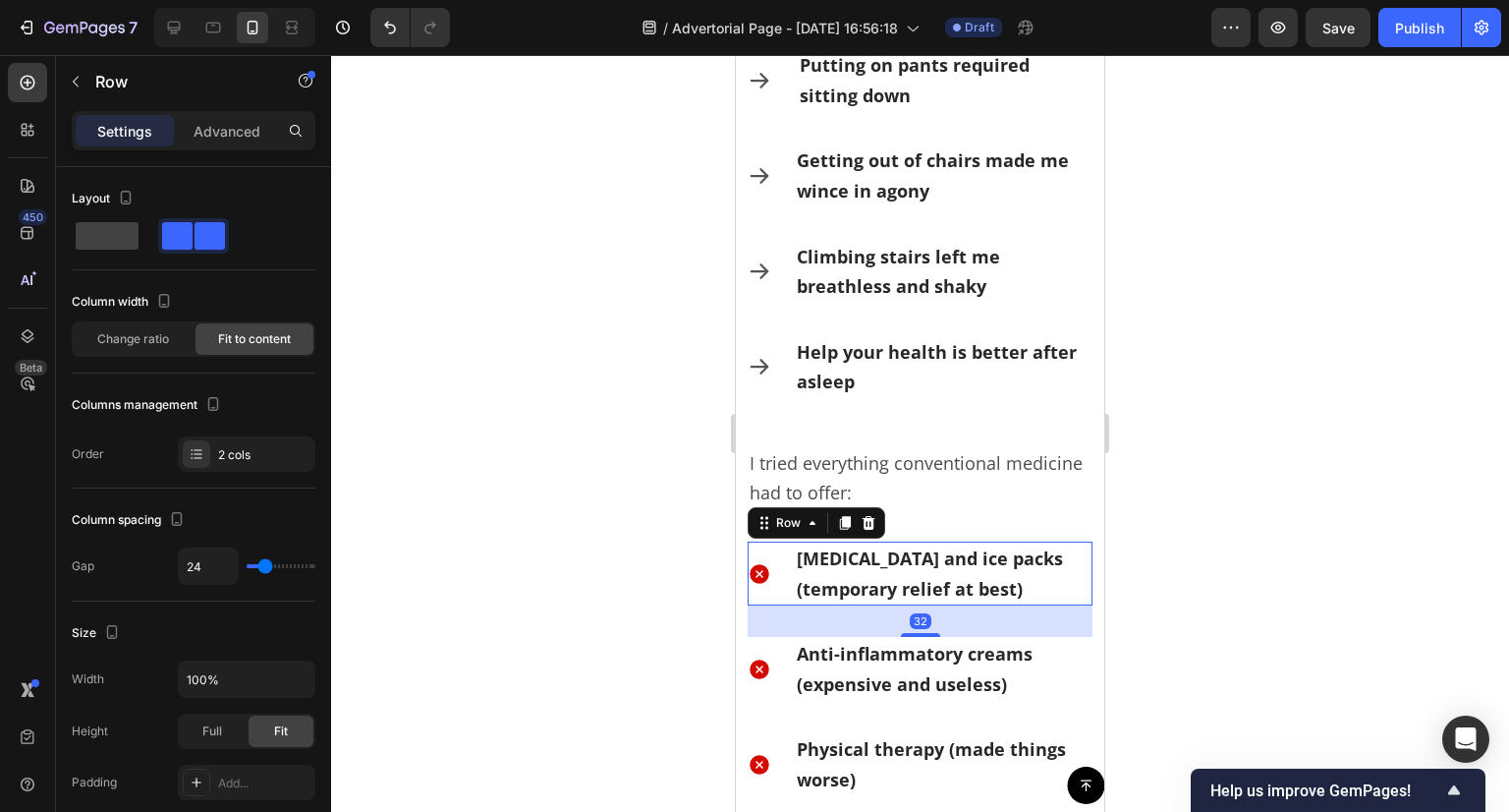
click at [771, 595] on div "Icon" at bounding box center [760, 573] width 24 height 64
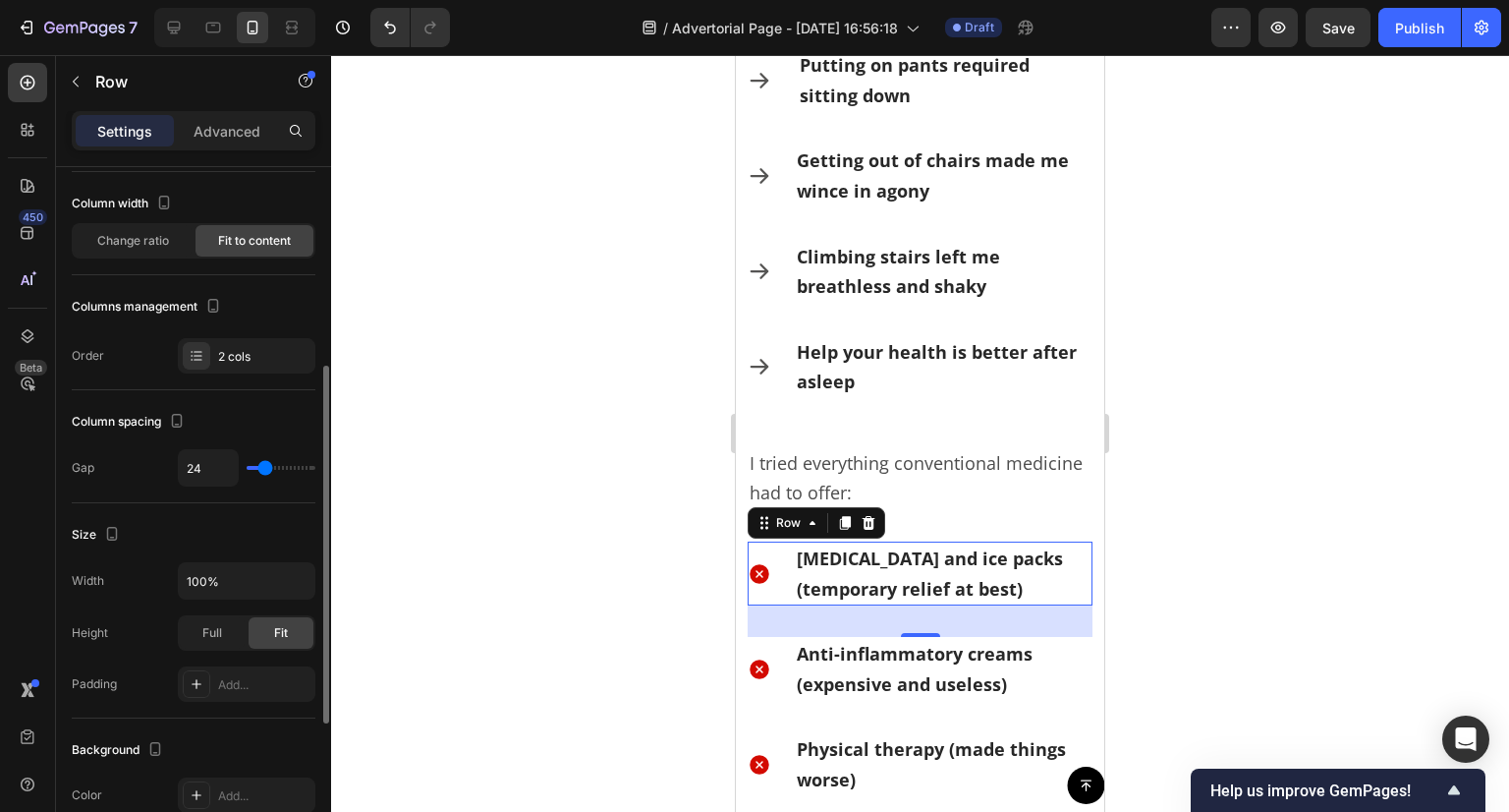
scroll to position [197, 0]
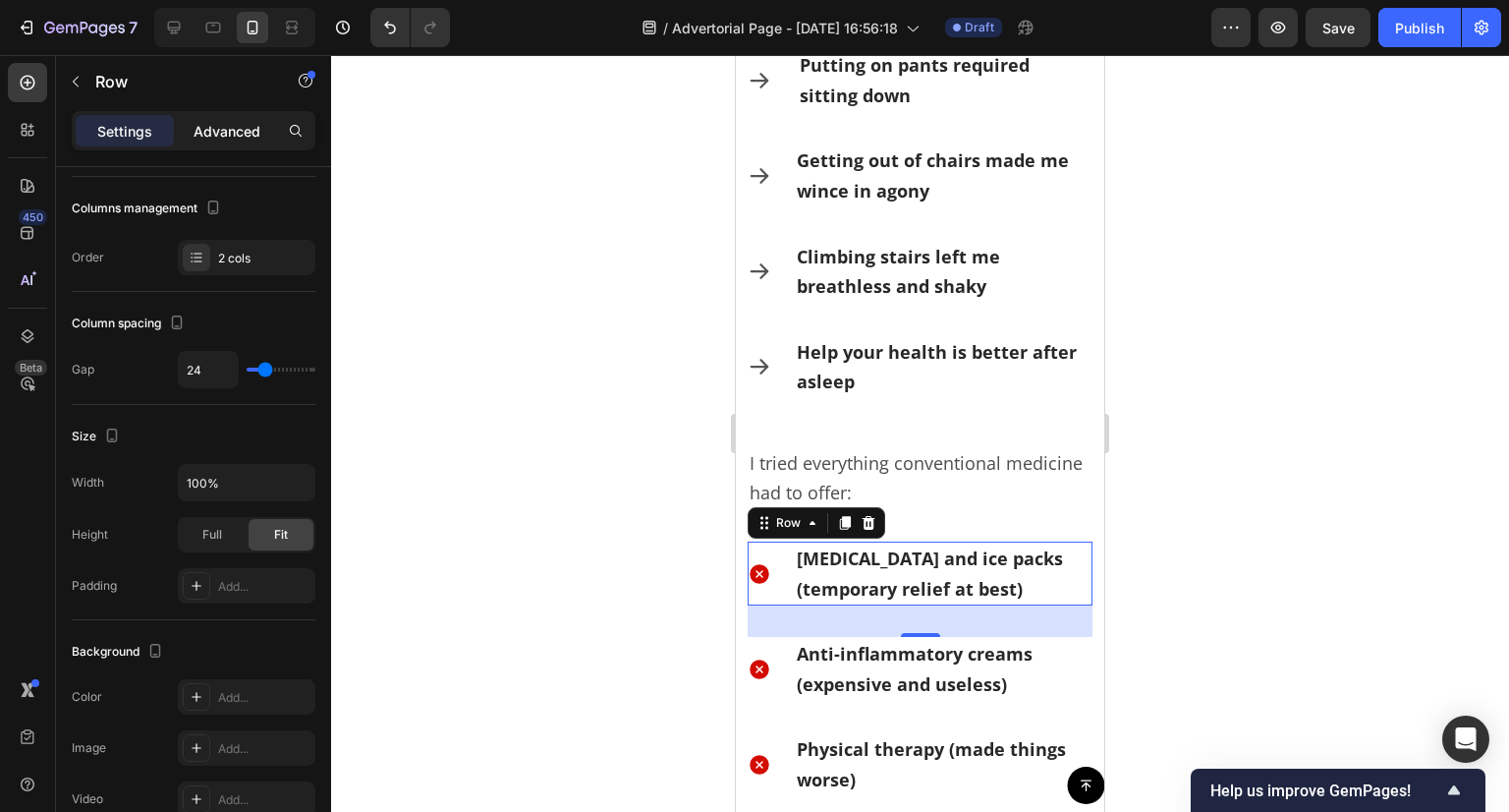
click at [261, 124] on div "Advanced" at bounding box center [227, 131] width 98 height 31
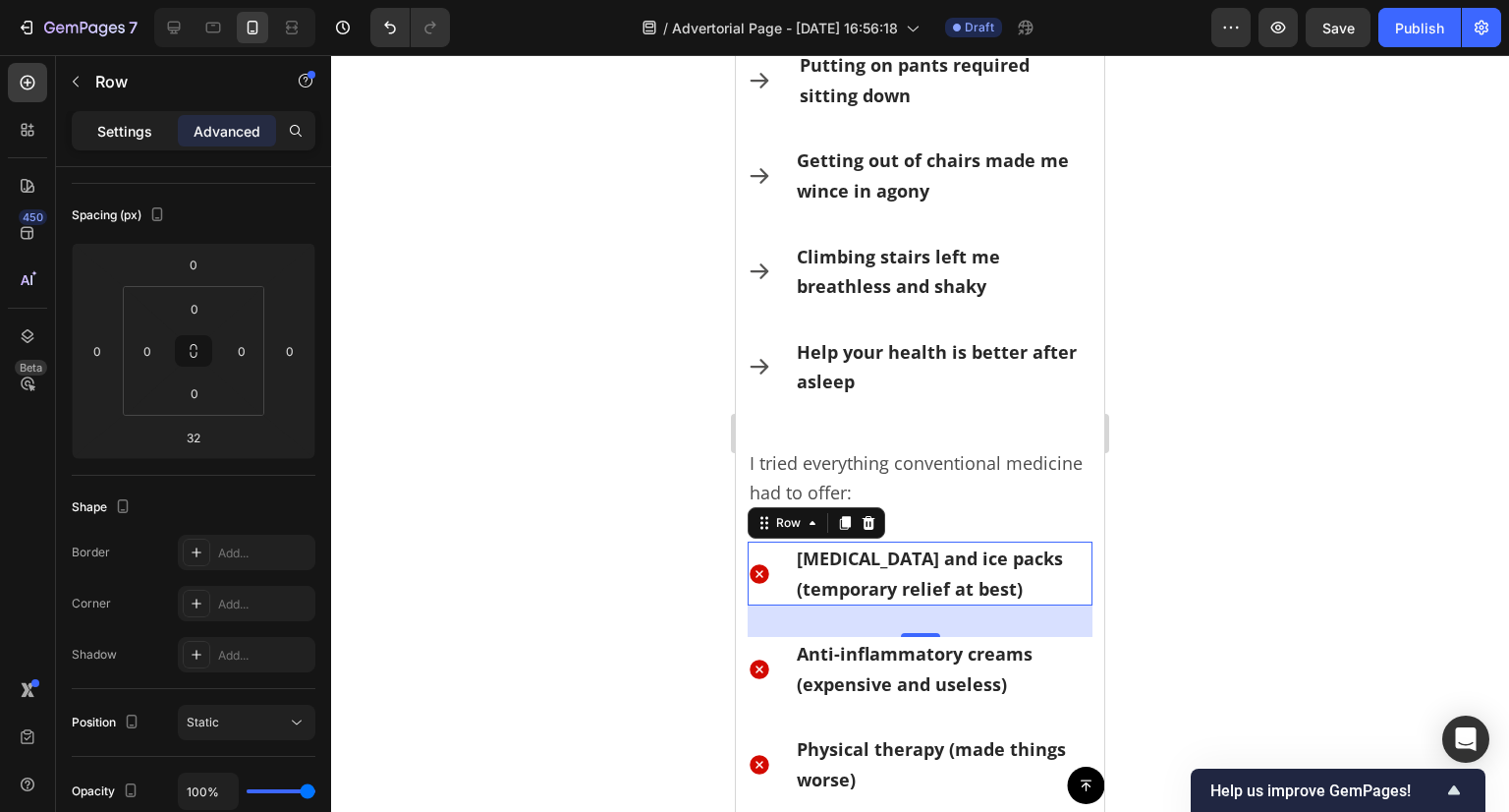
click at [112, 139] on p "Settings" at bounding box center [125, 131] width 55 height 21
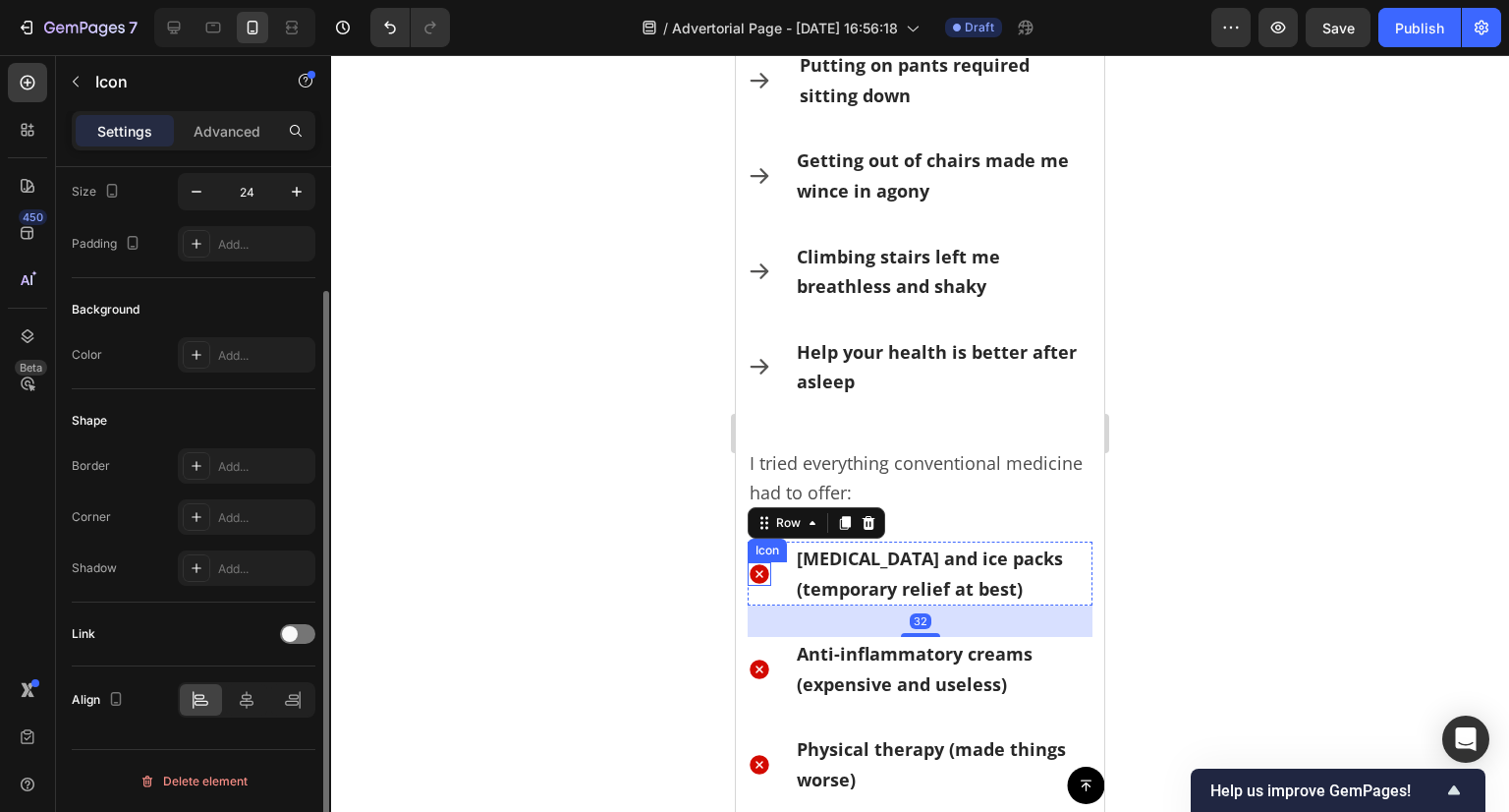
click at [761, 570] on icon at bounding box center [760, 574] width 20 height 20
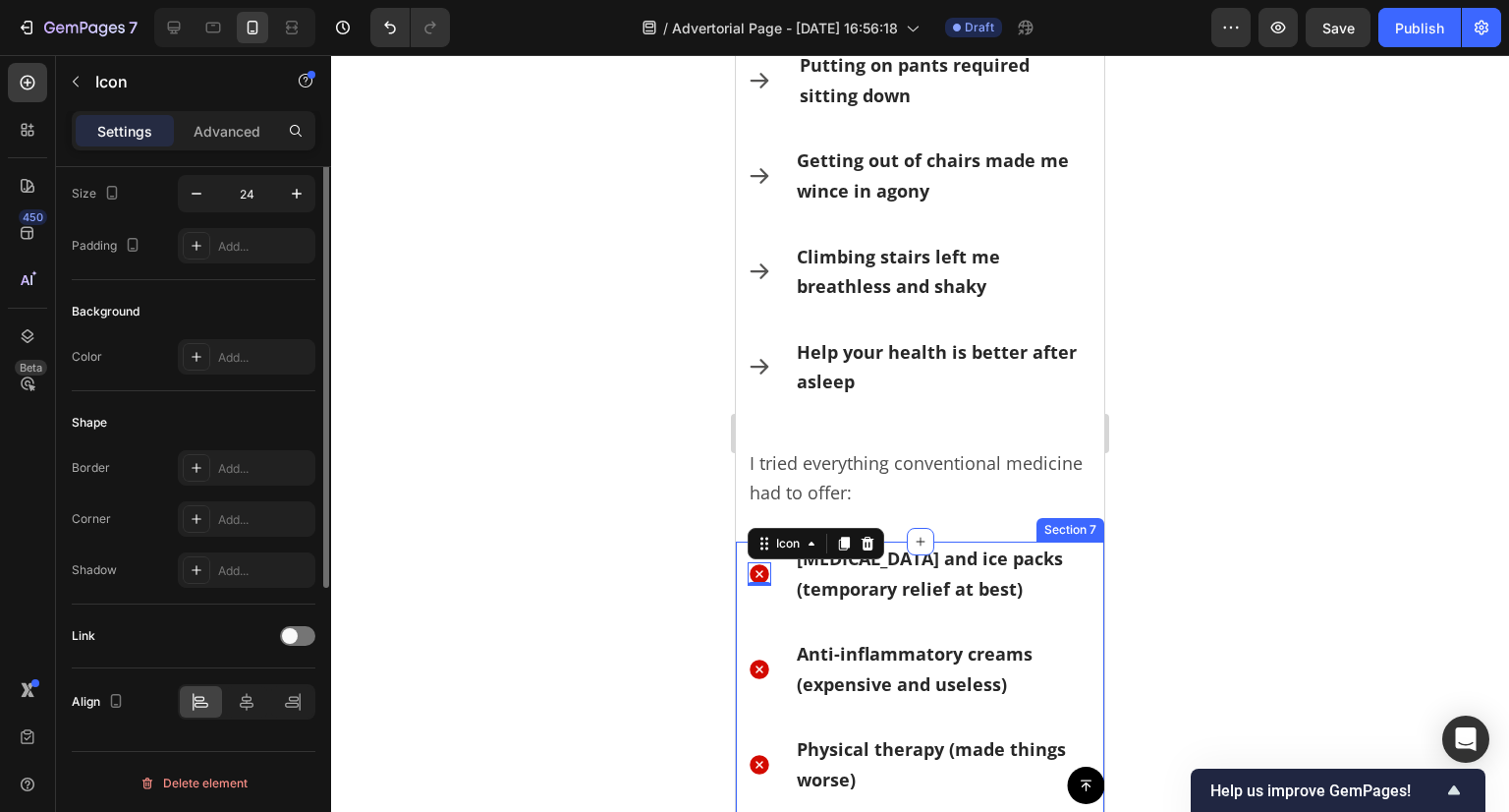
scroll to position [0, 0]
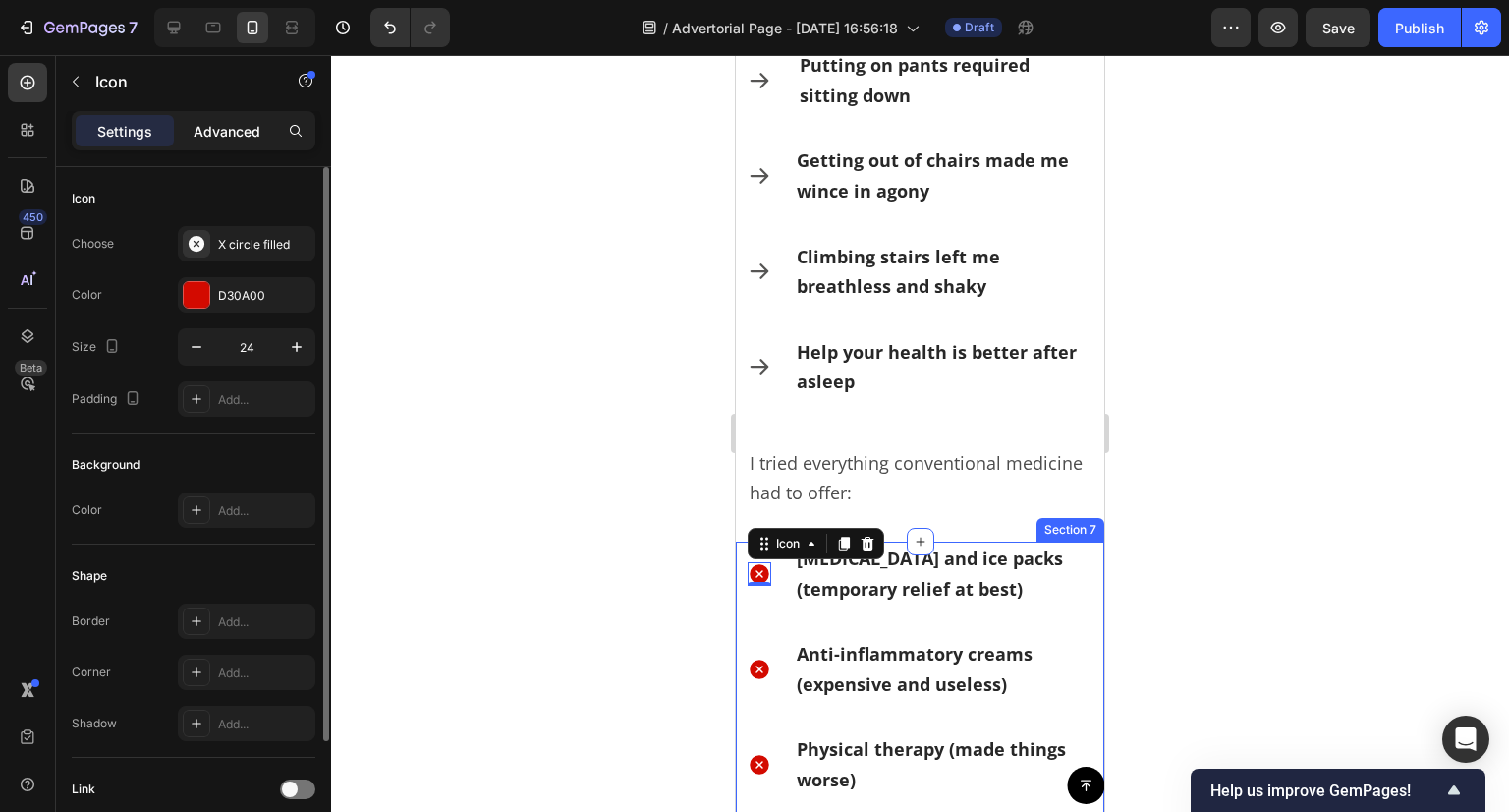
click at [206, 133] on p "Advanced" at bounding box center [227, 131] width 67 height 21
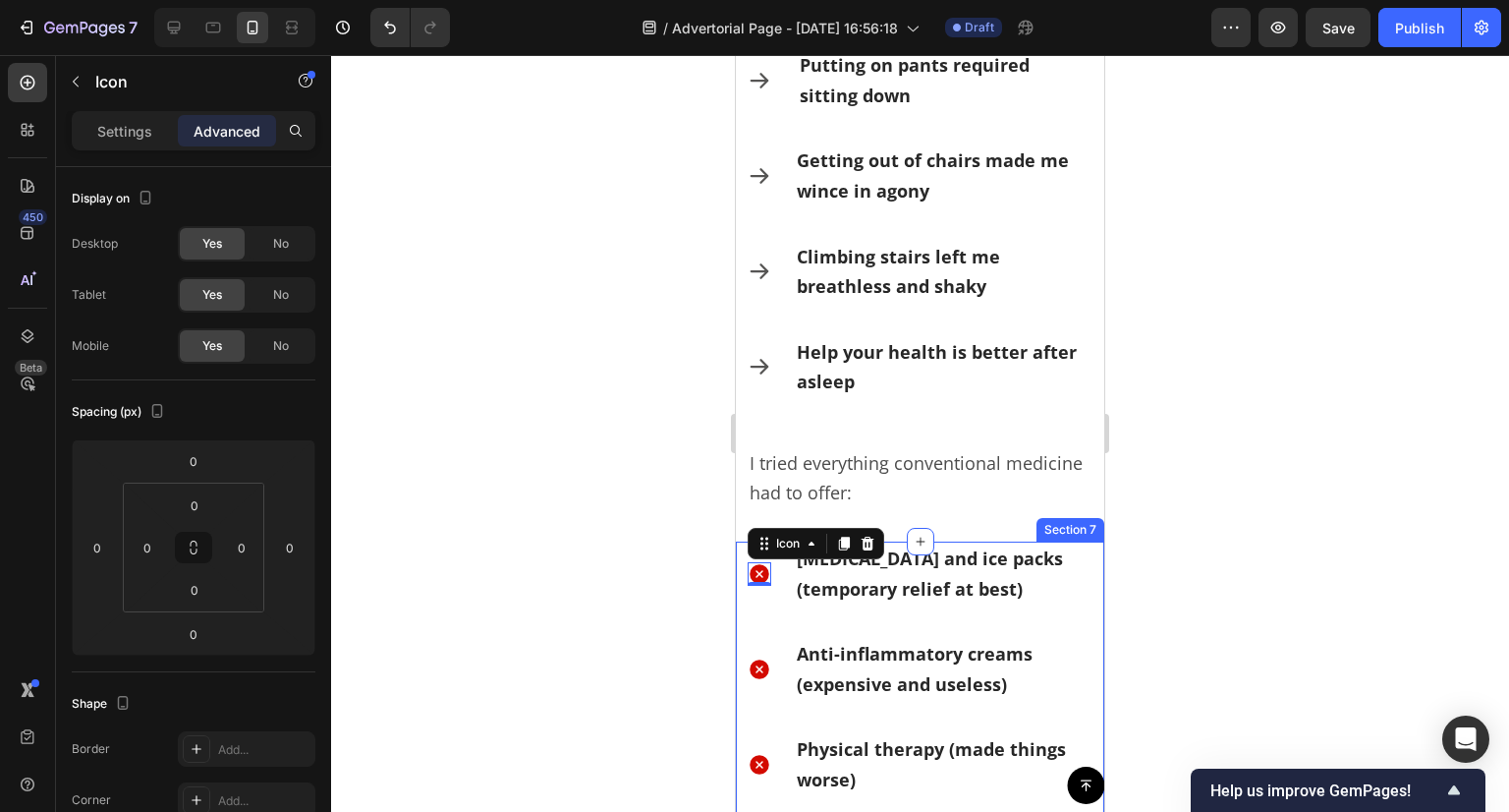
click at [112, 111] on div "Settings Advanced" at bounding box center [194, 131] width 244 height 39
click at [122, 122] on p "Settings" at bounding box center [125, 131] width 55 height 21
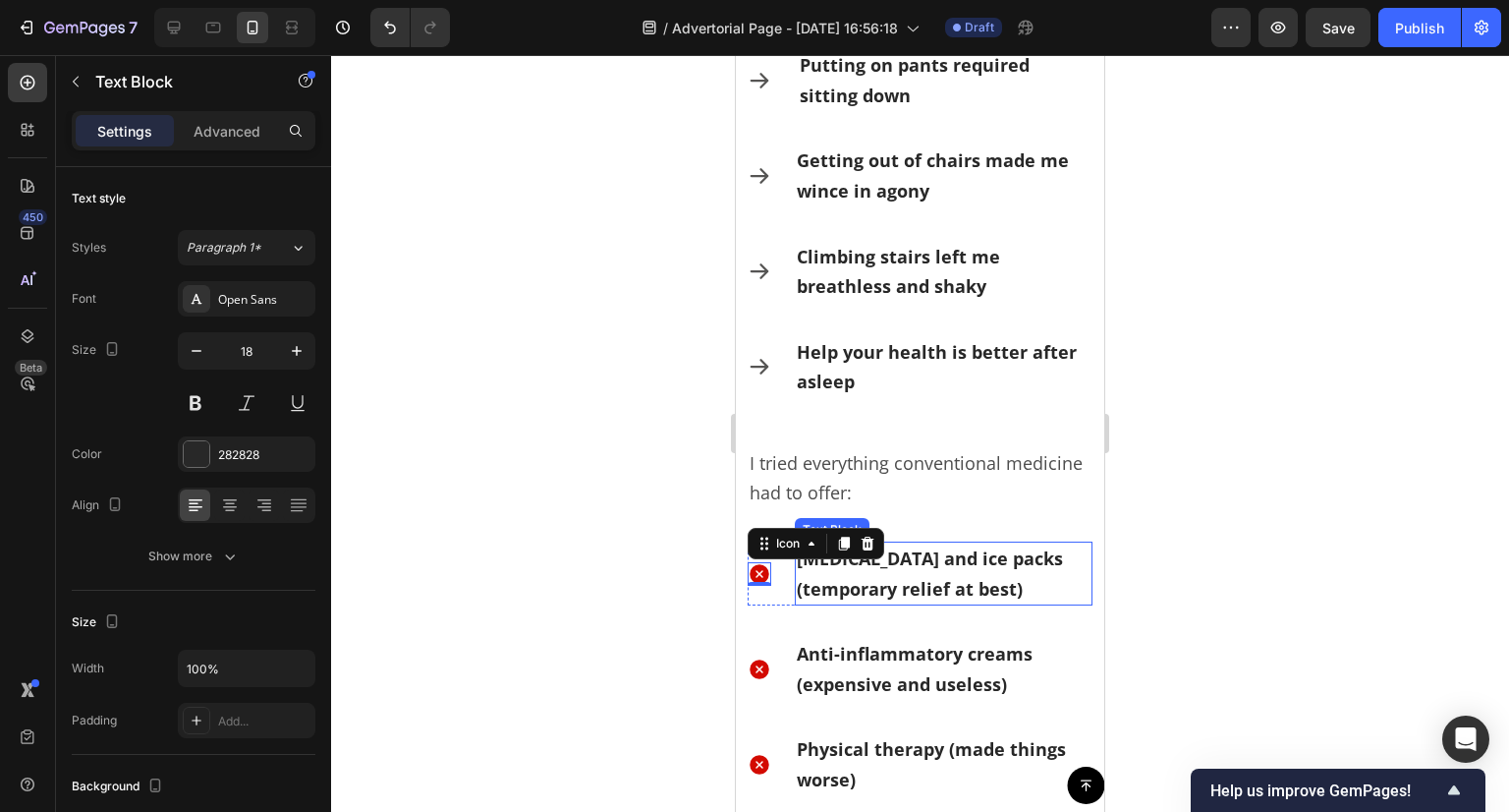
click at [861, 589] on strong "[MEDICAL_DATA] and ice packs (temporary relief at best)" at bounding box center [930, 573] width 267 height 54
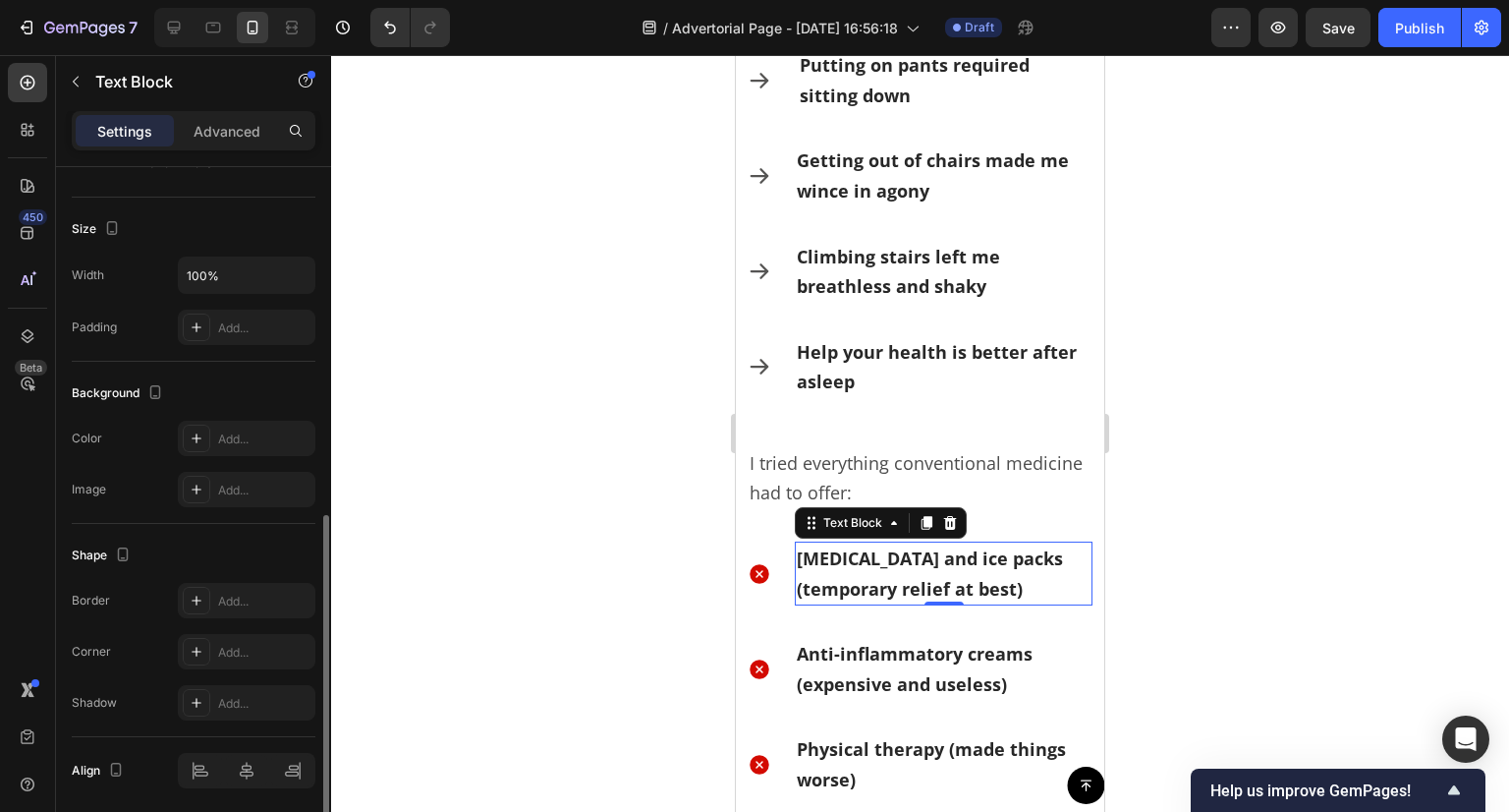
scroll to position [462, 0]
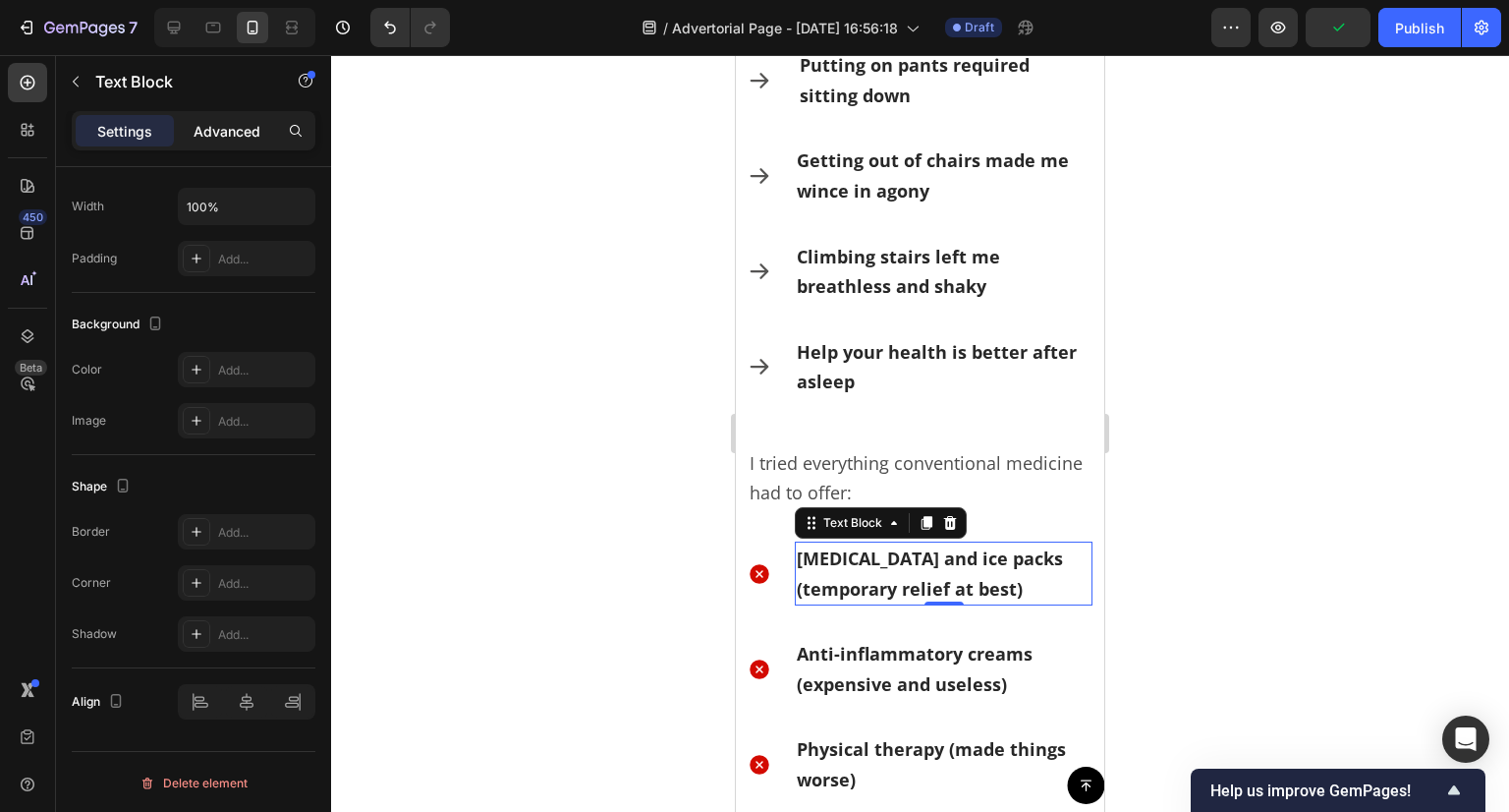
click at [204, 137] on p "Advanced" at bounding box center [227, 131] width 67 height 21
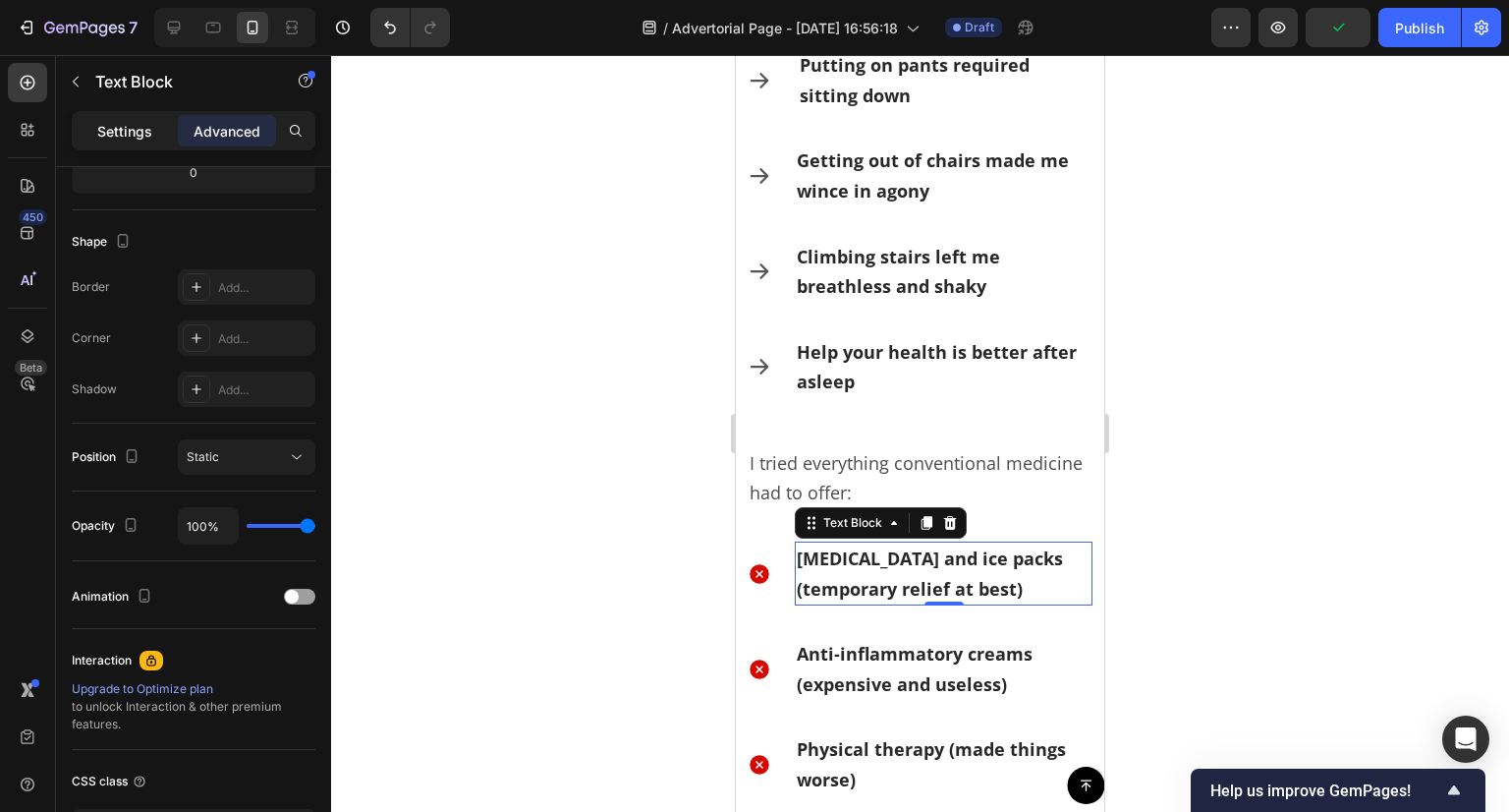
click at [121, 129] on p "Settings" at bounding box center [125, 131] width 55 height 21
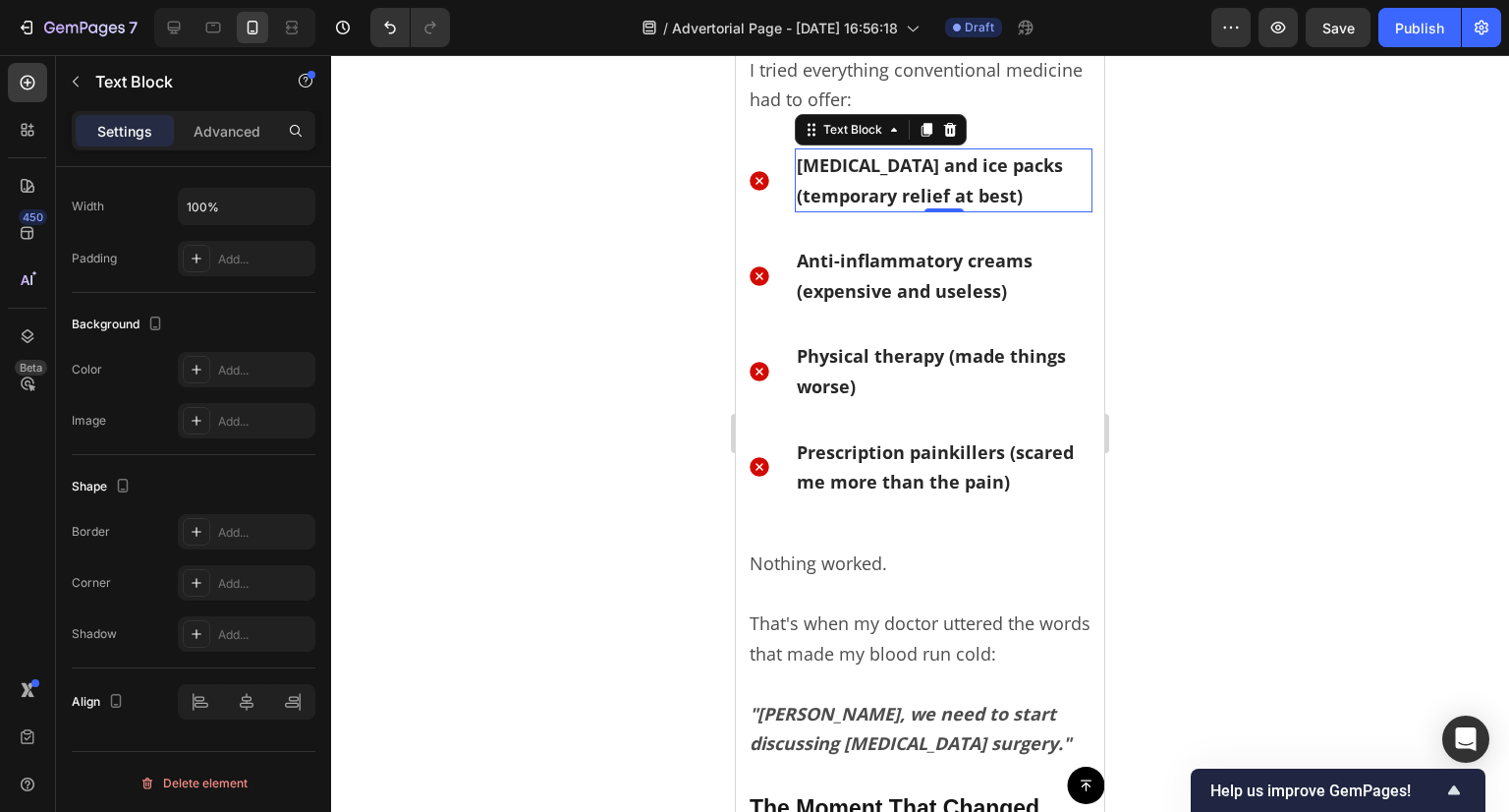
click at [1334, 387] on div at bounding box center [919, 433] width 1178 height 757
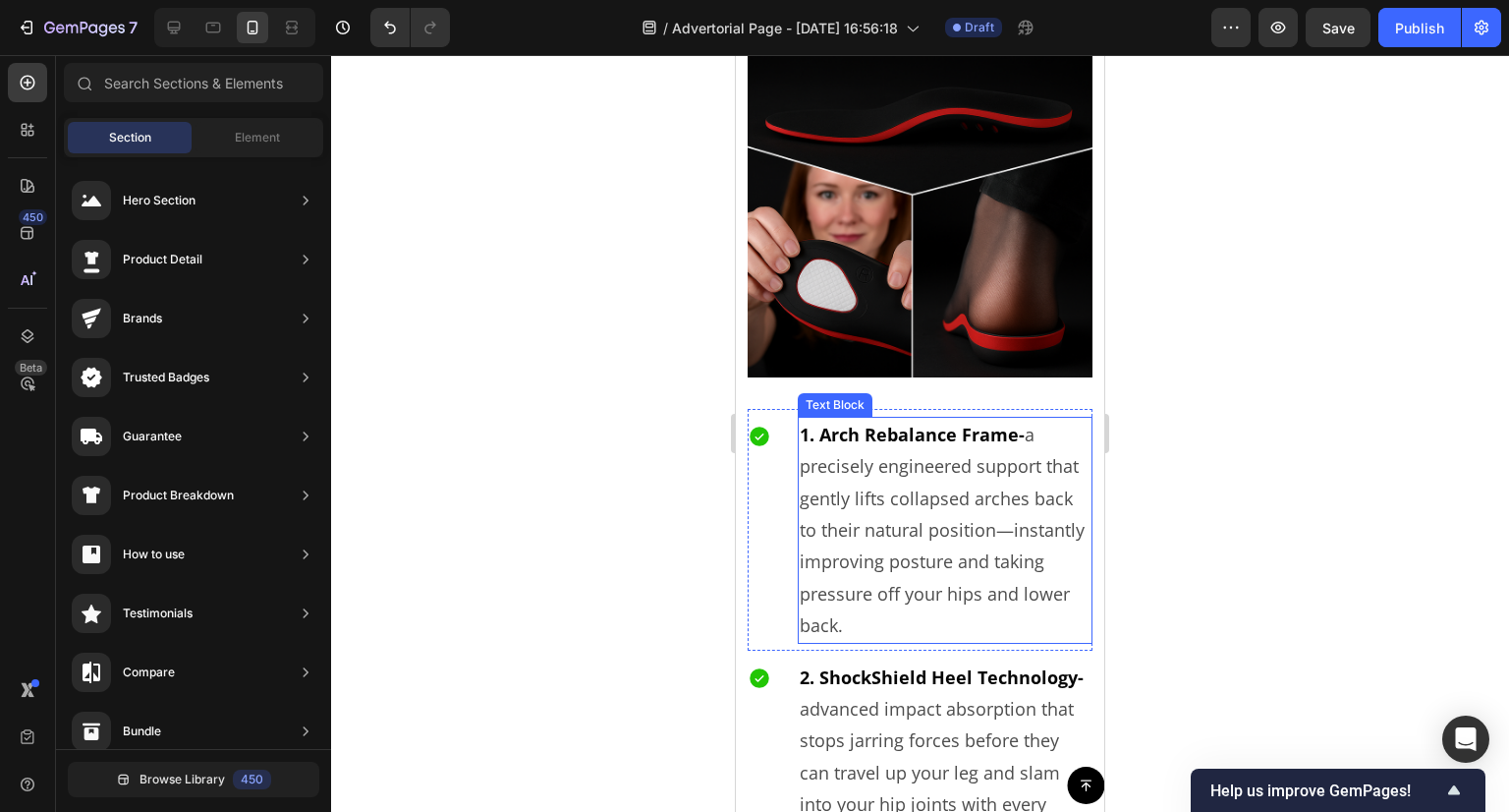
scroll to position [5919, 0]
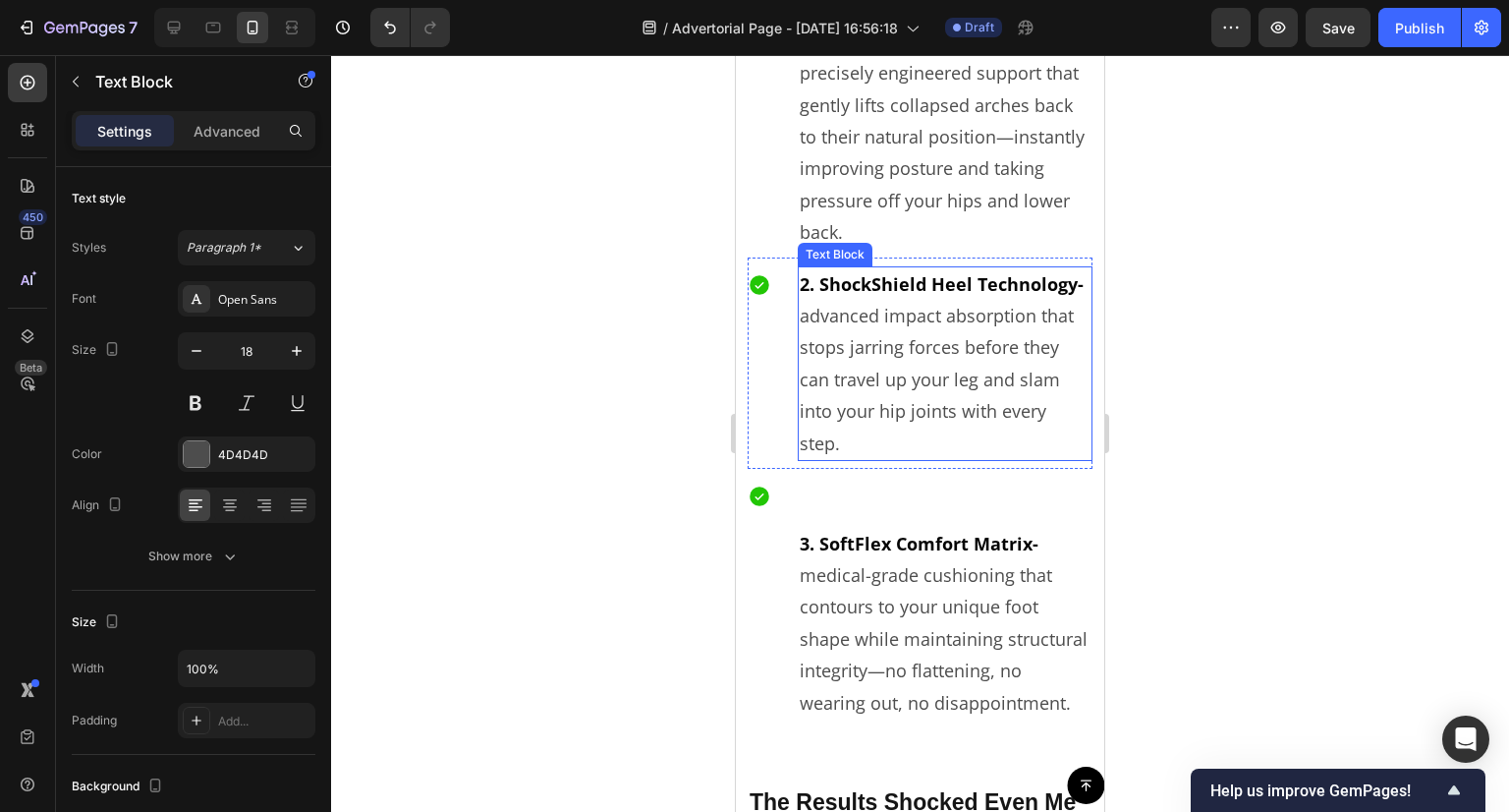
click at [940, 346] on p "2. ShockShield Heel Technology- advanced impact absorption that stops jarring f…" at bounding box center [946, 364] width 291 height 191
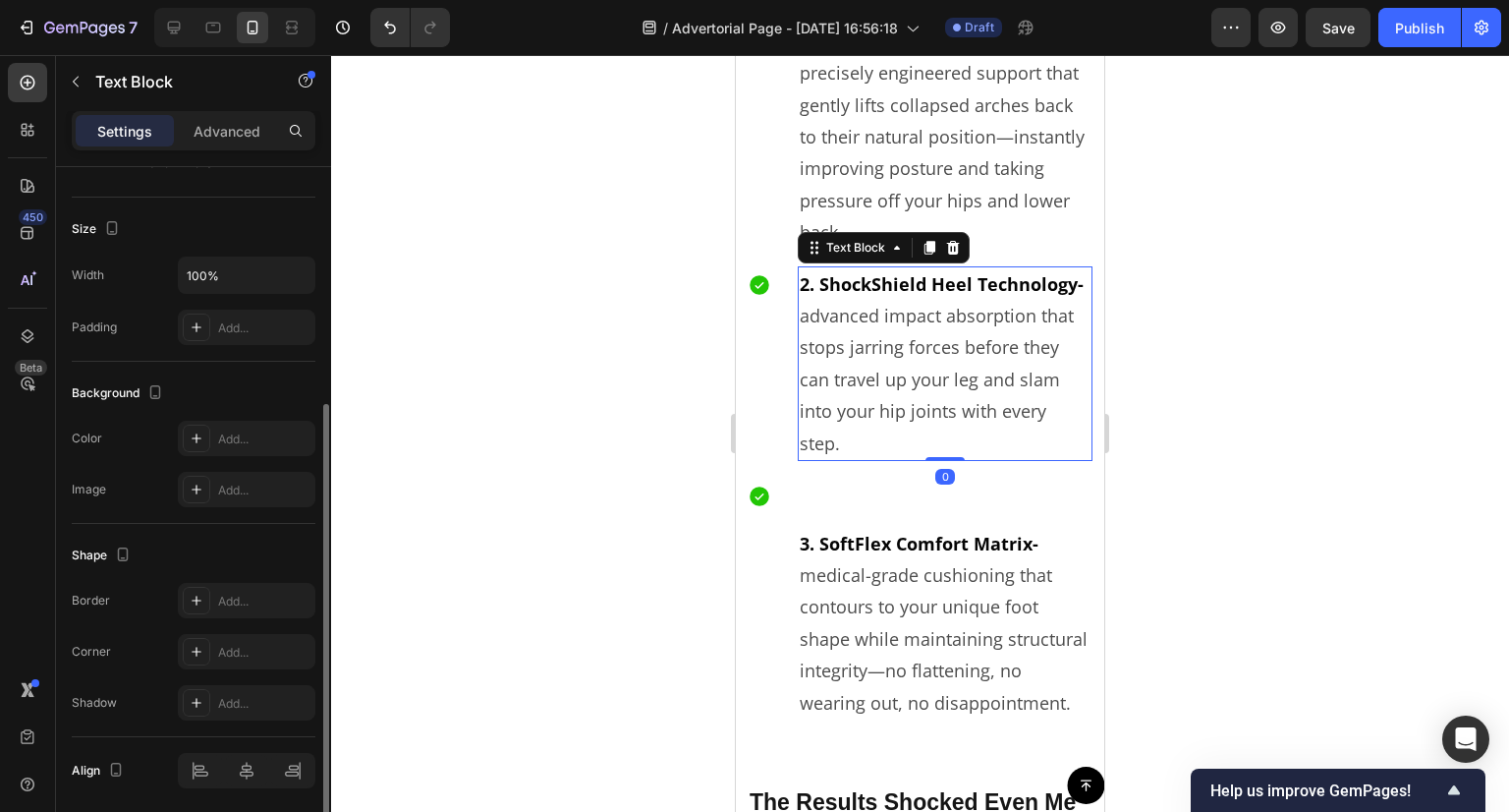
scroll to position [0, 0]
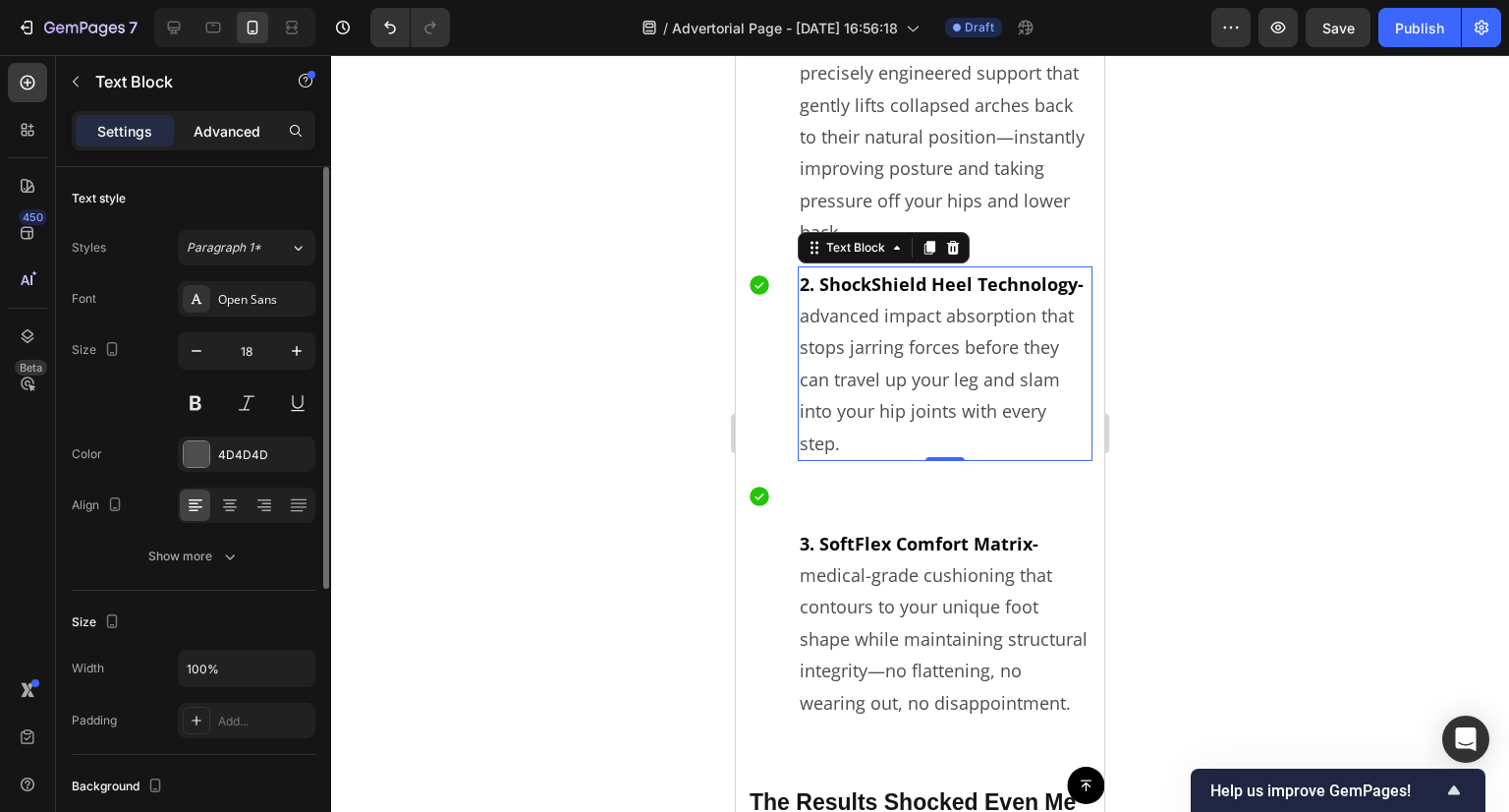
click at [206, 119] on div "Advanced" at bounding box center [227, 131] width 98 height 31
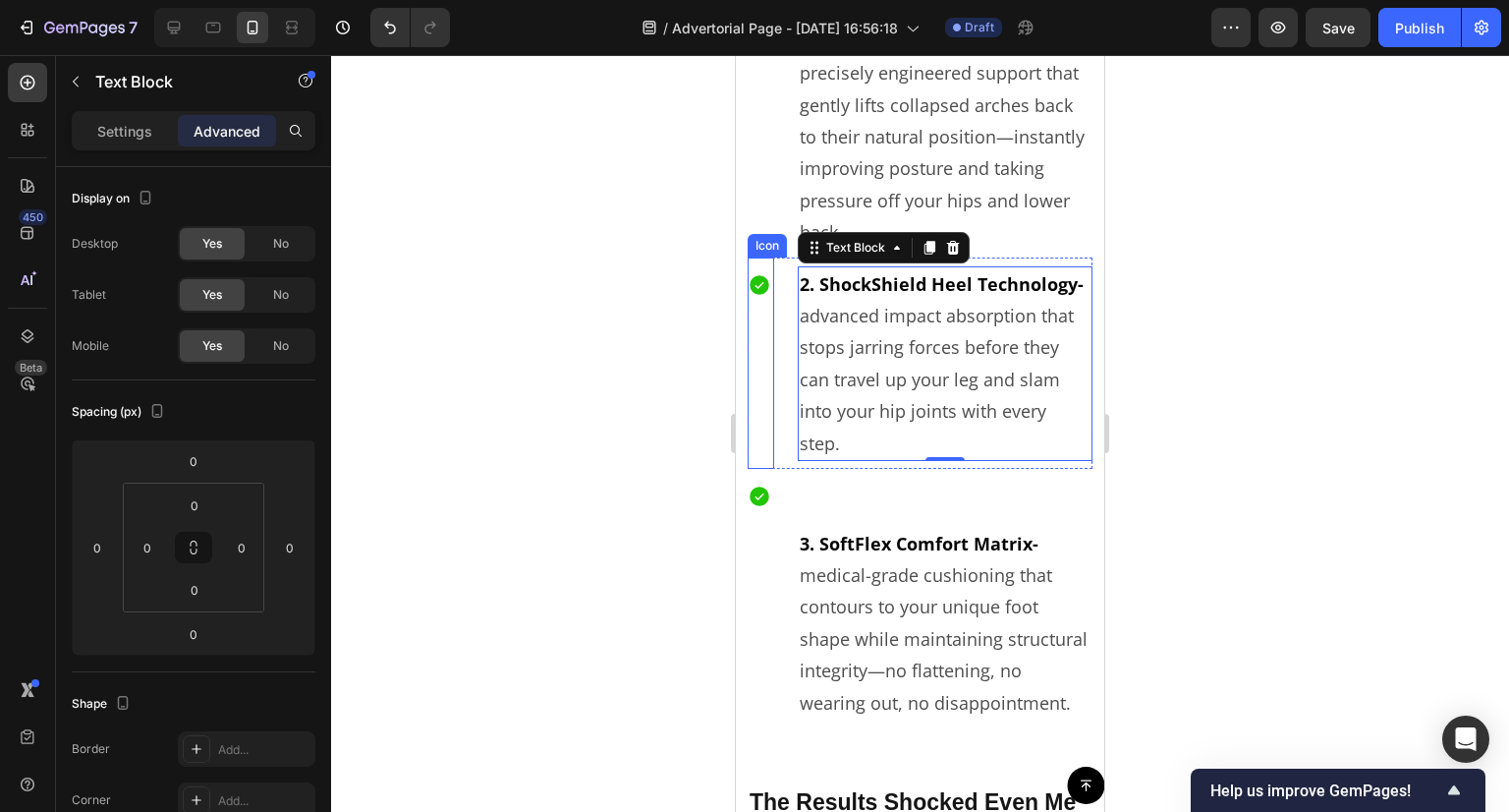
click at [771, 344] on div at bounding box center [760, 363] width 24 height 212
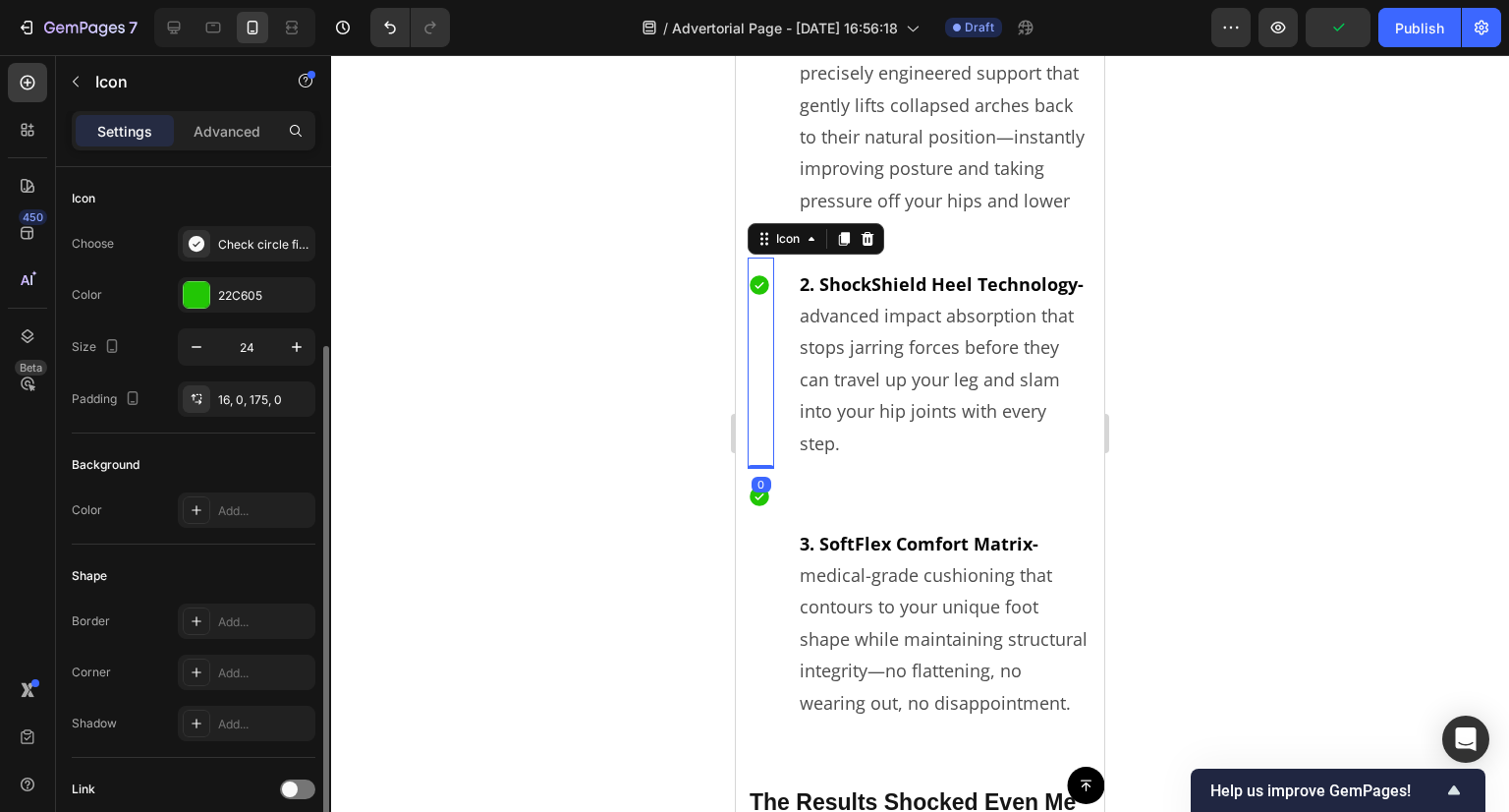
scroll to position [98, 0]
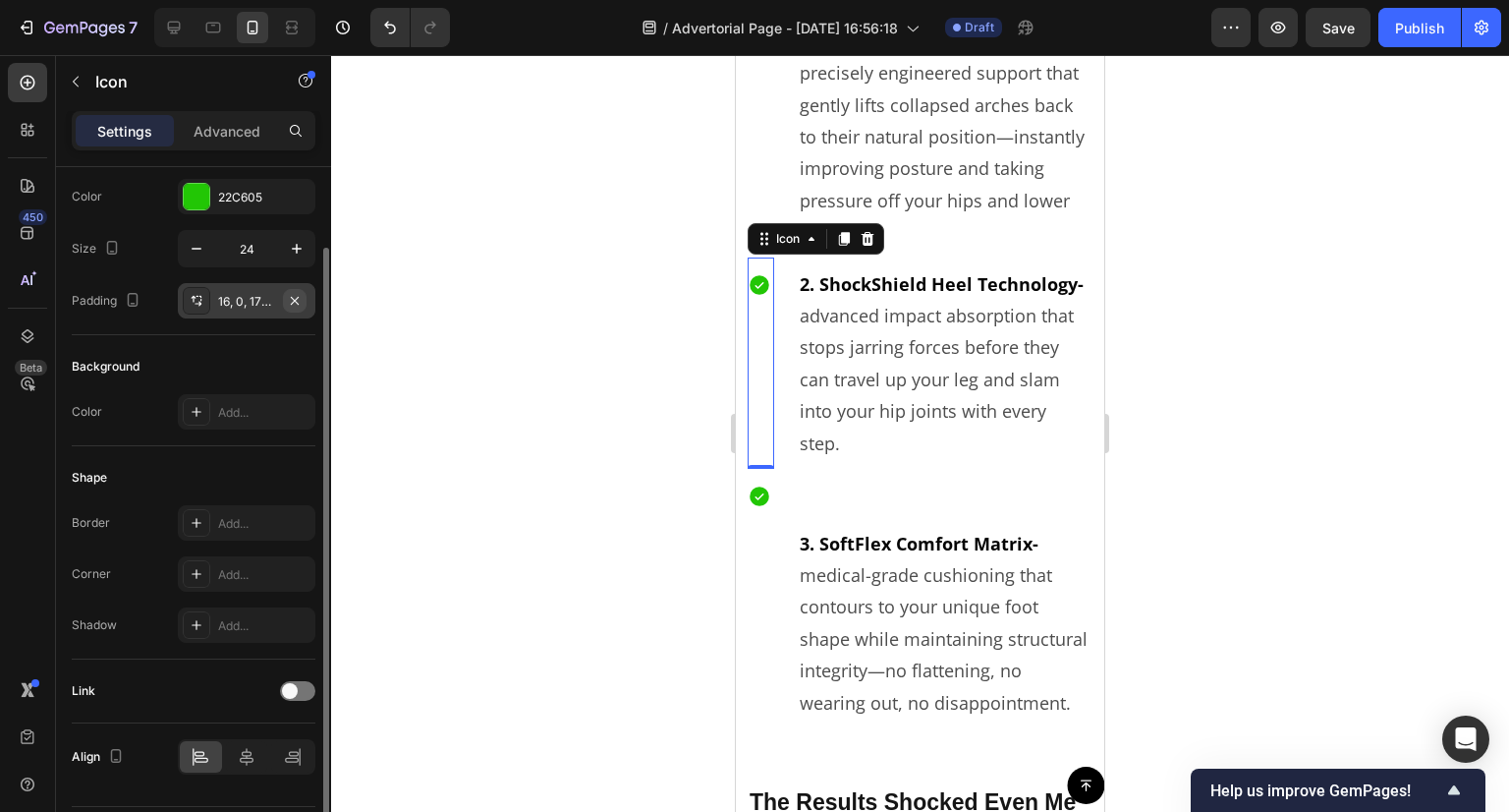
click at [294, 295] on icon "button" at bounding box center [295, 300] width 16 height 16
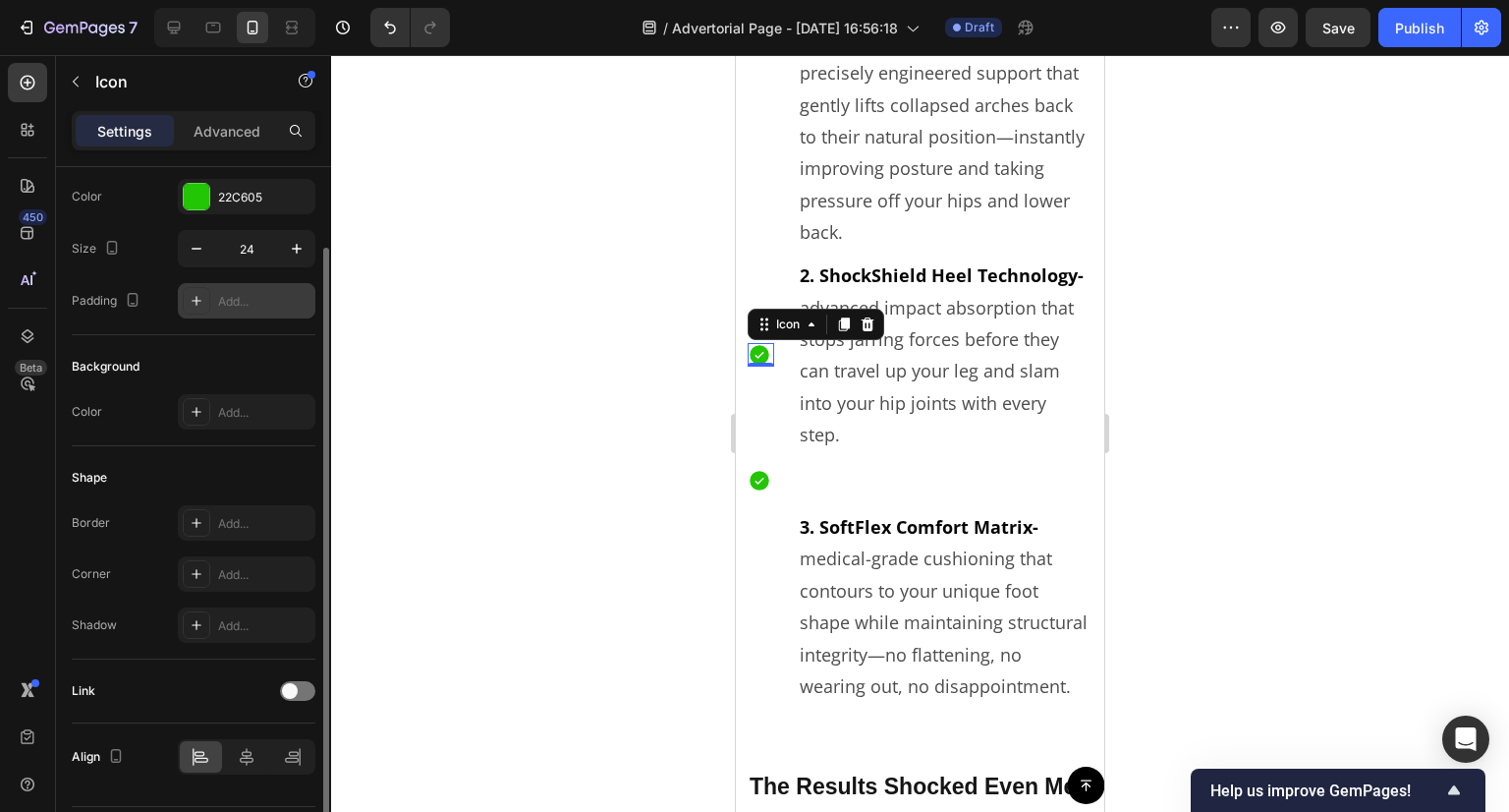
click at [569, 324] on div at bounding box center [919, 433] width 1178 height 757
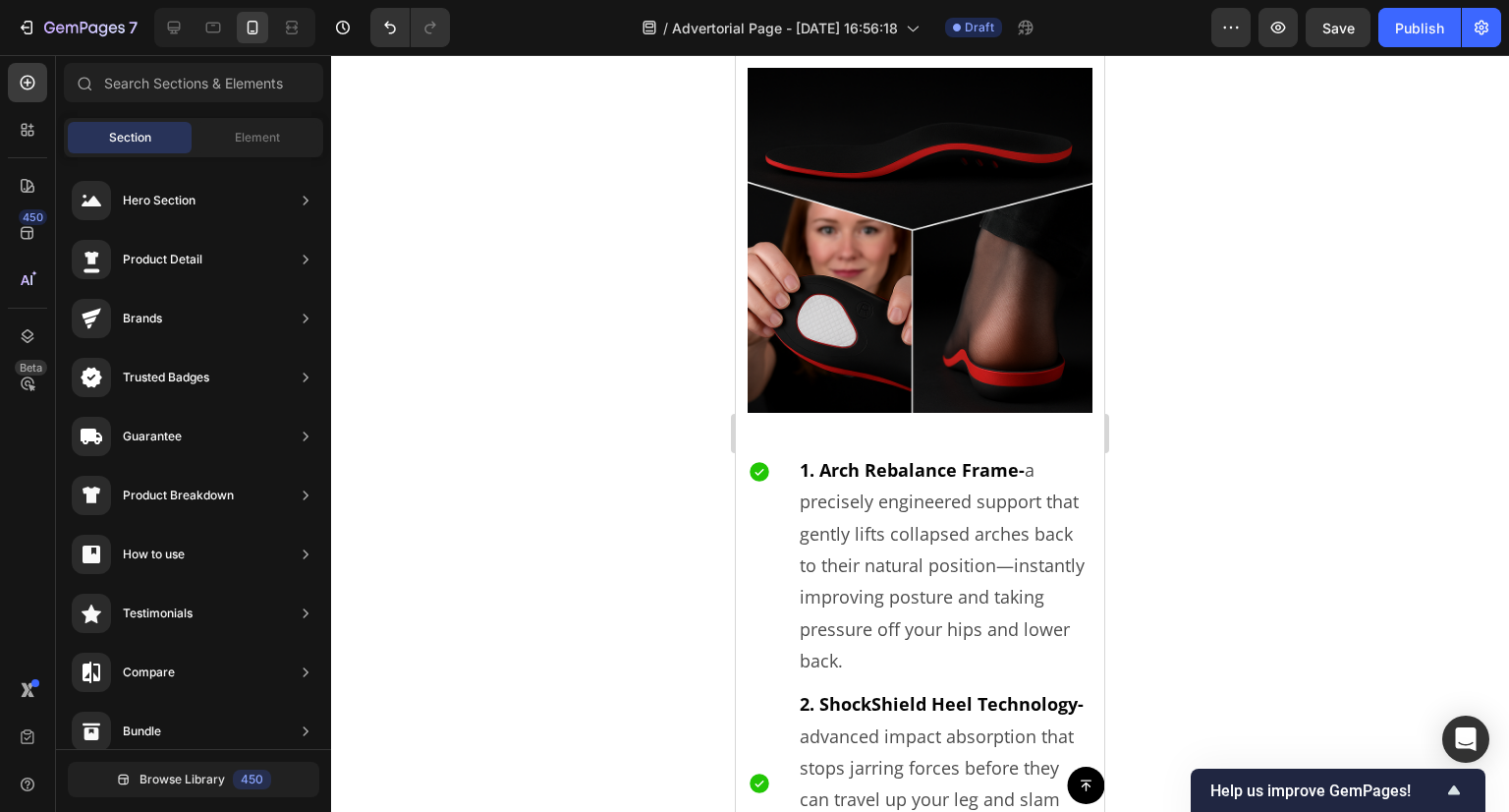
scroll to position [5722, 0]
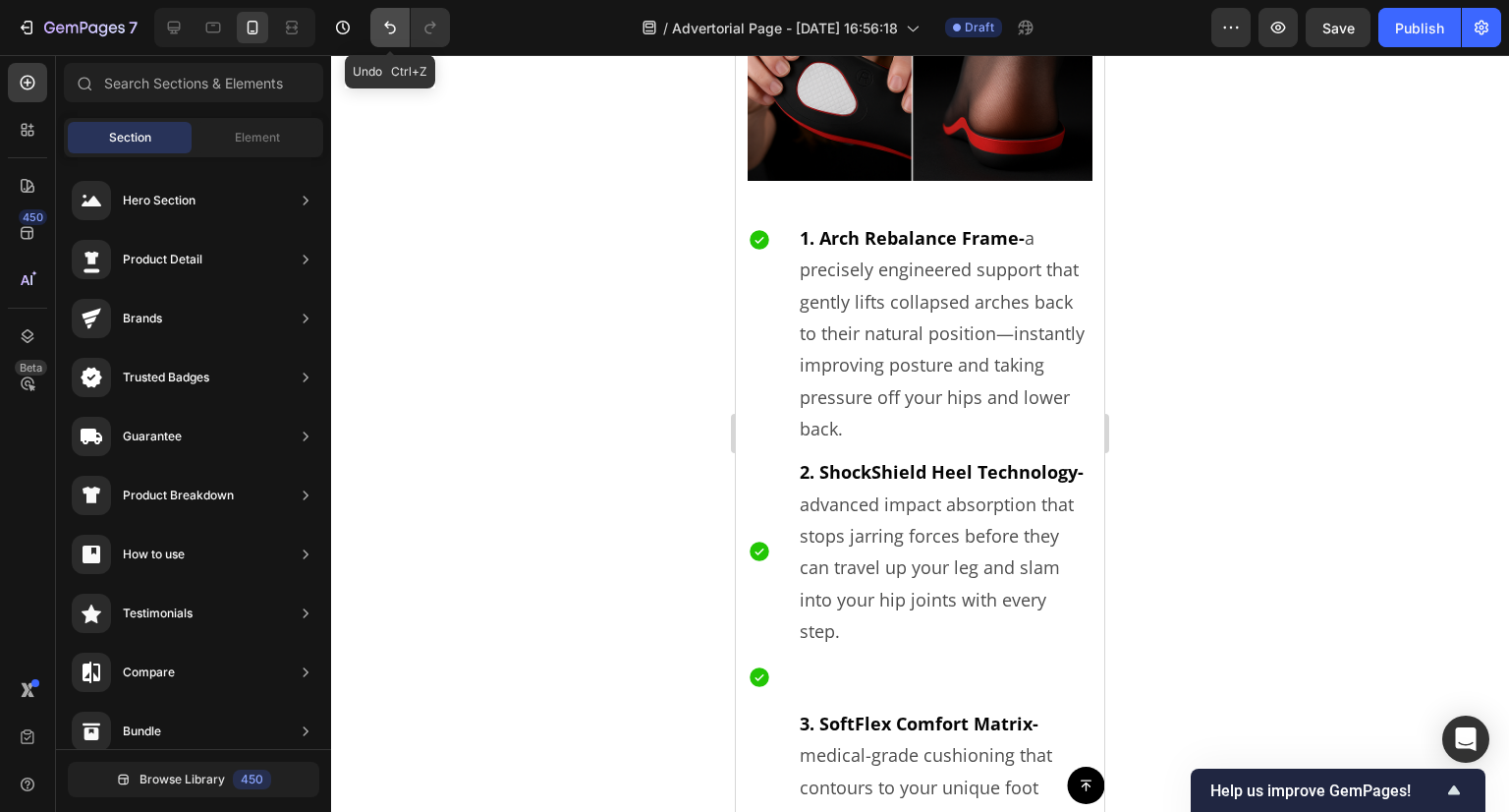
click at [397, 27] on icon "Undo/Redo" at bounding box center [390, 28] width 20 height 20
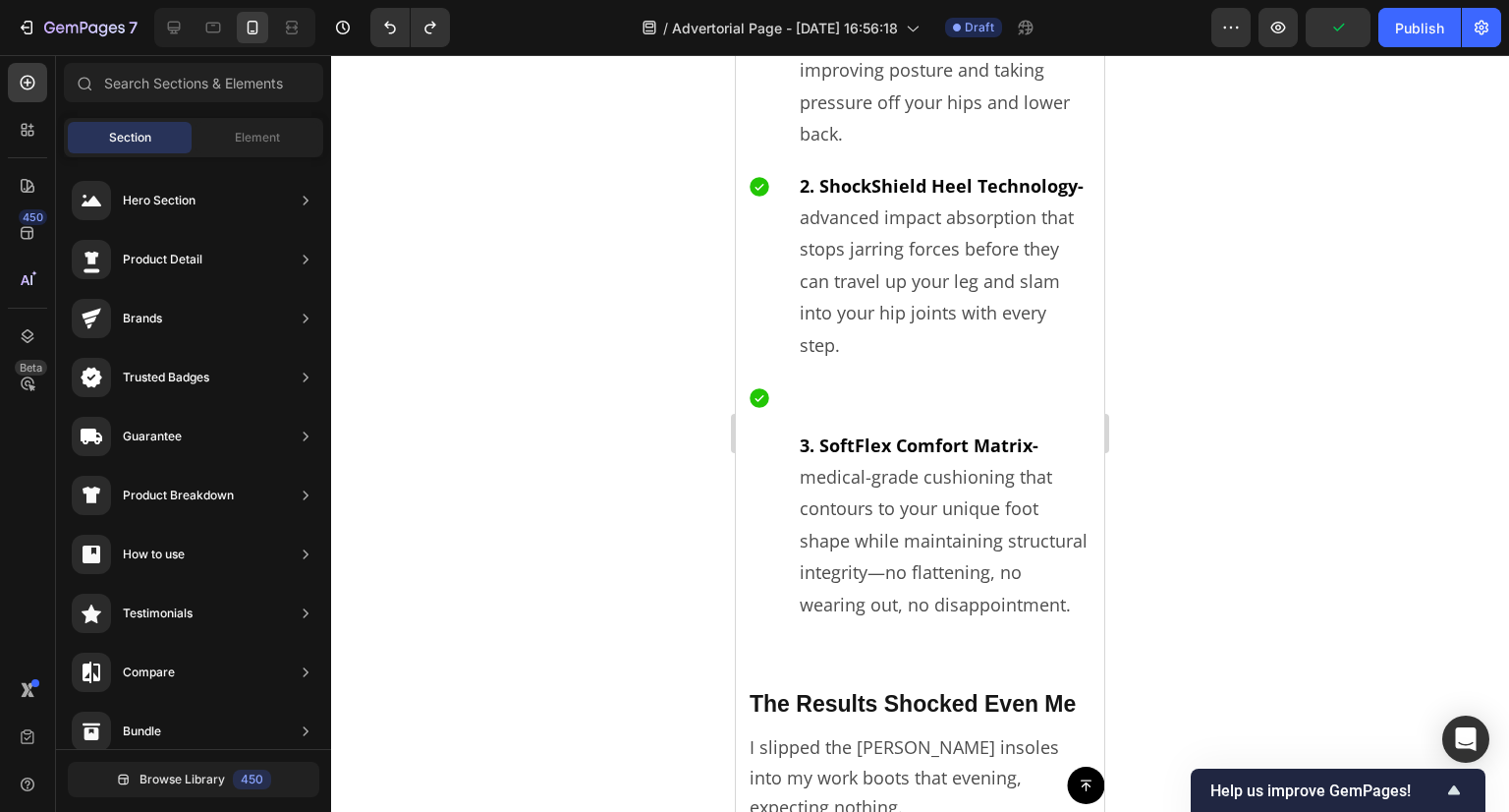
click at [1304, 371] on div at bounding box center [919, 433] width 1178 height 757
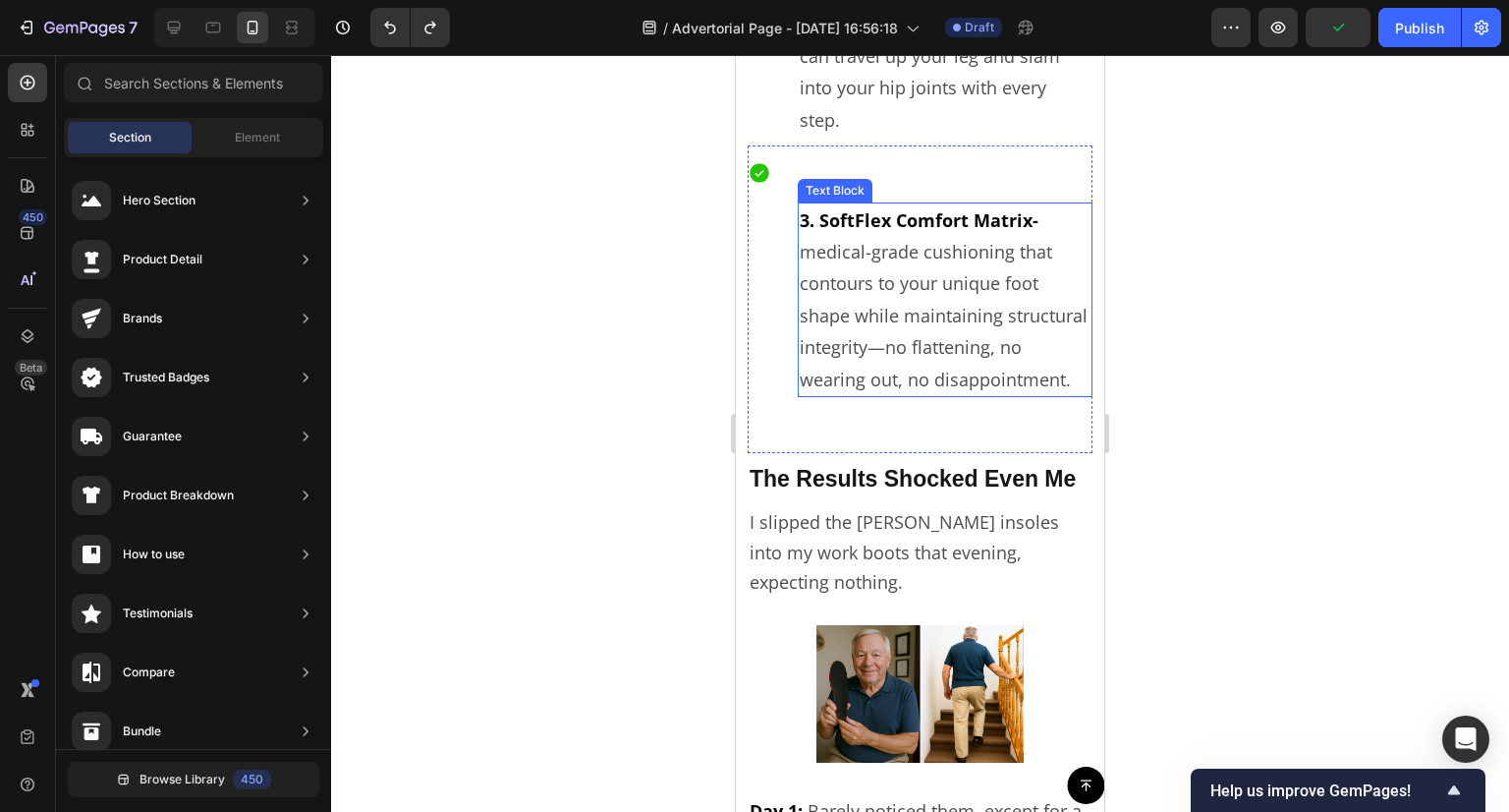
scroll to position [6410, 0]
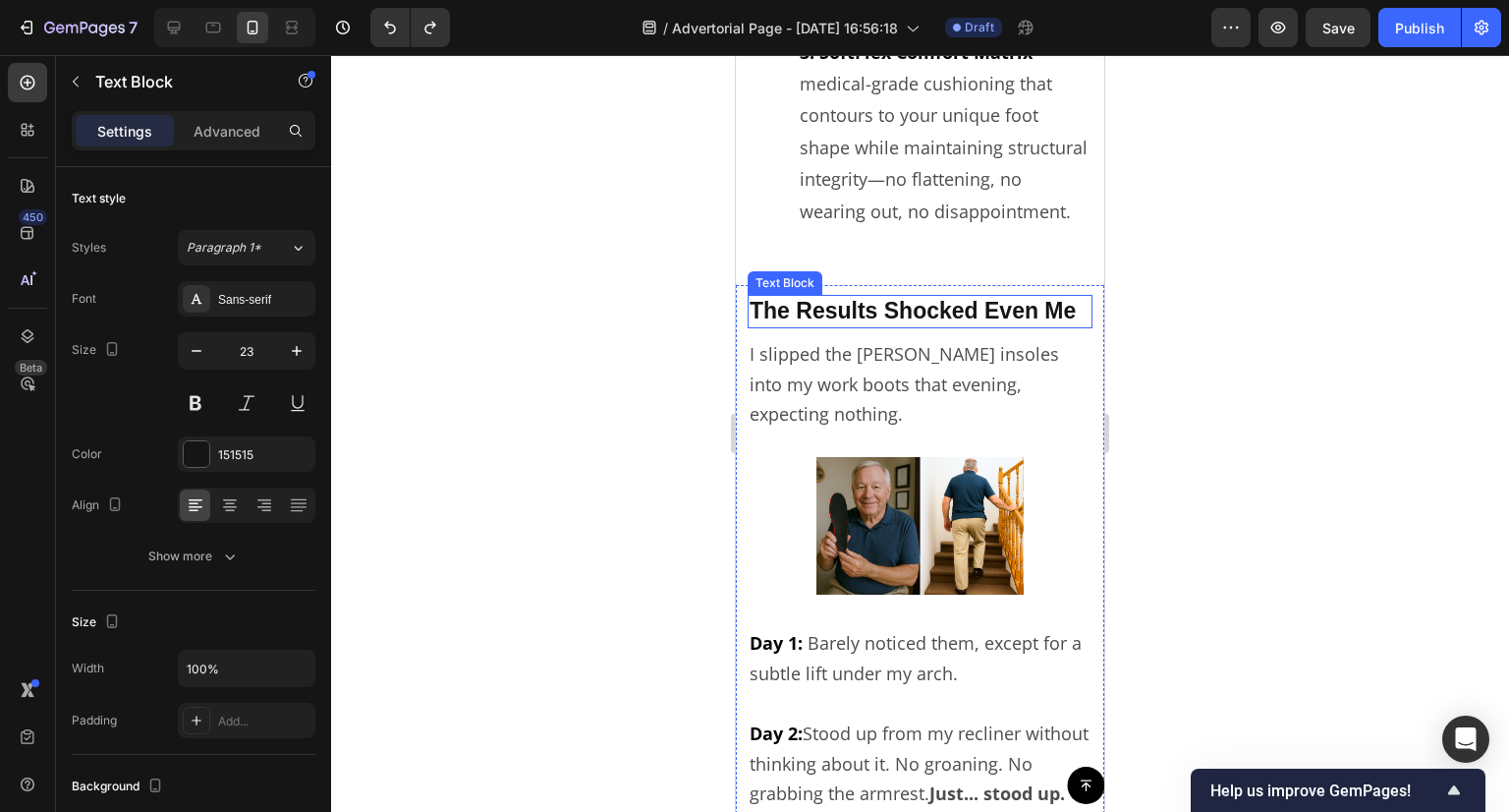
click at [873, 321] on p "The Results Shocked Even Me" at bounding box center [920, 311] width 341 height 30
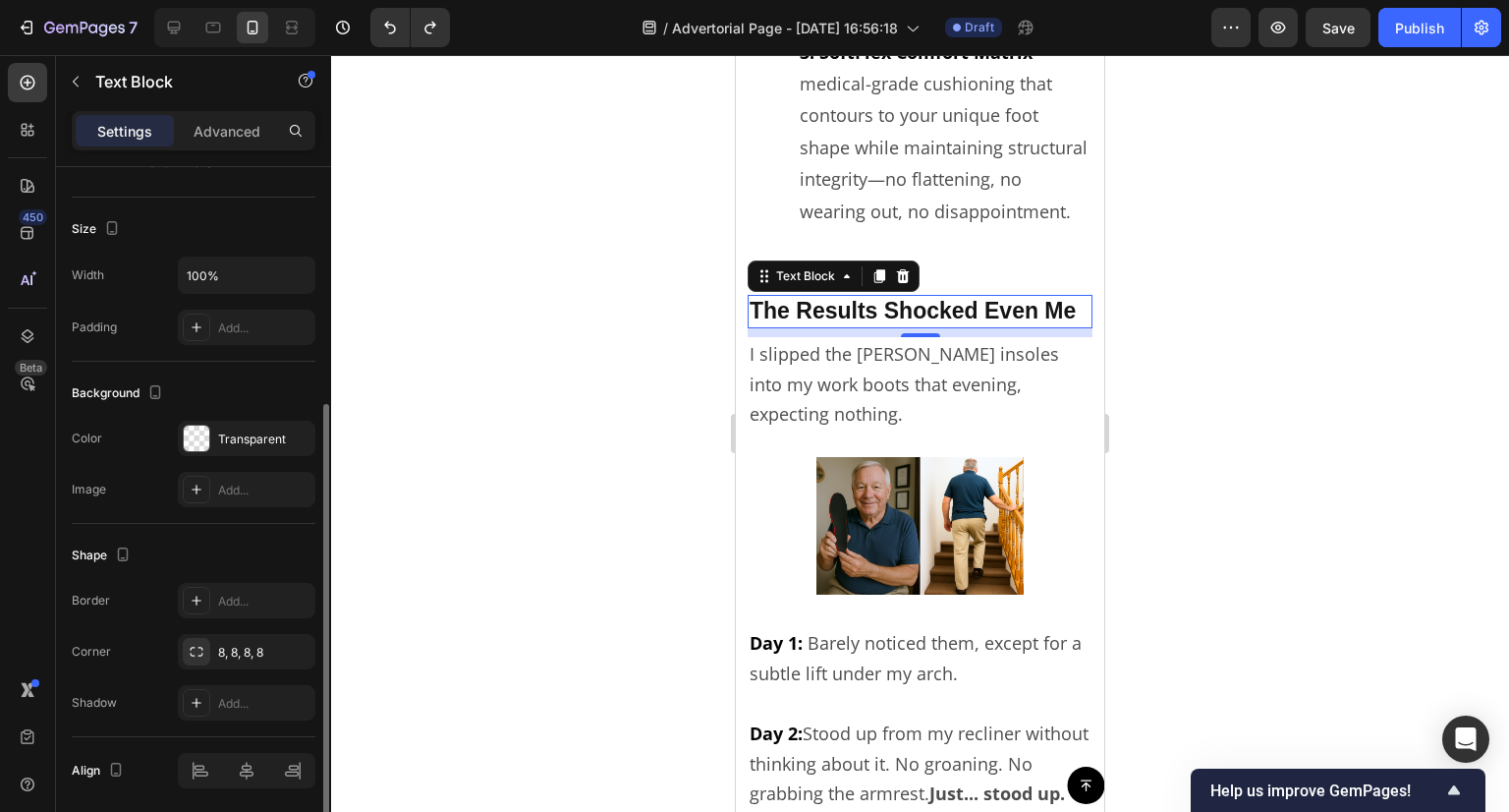
scroll to position [462, 0]
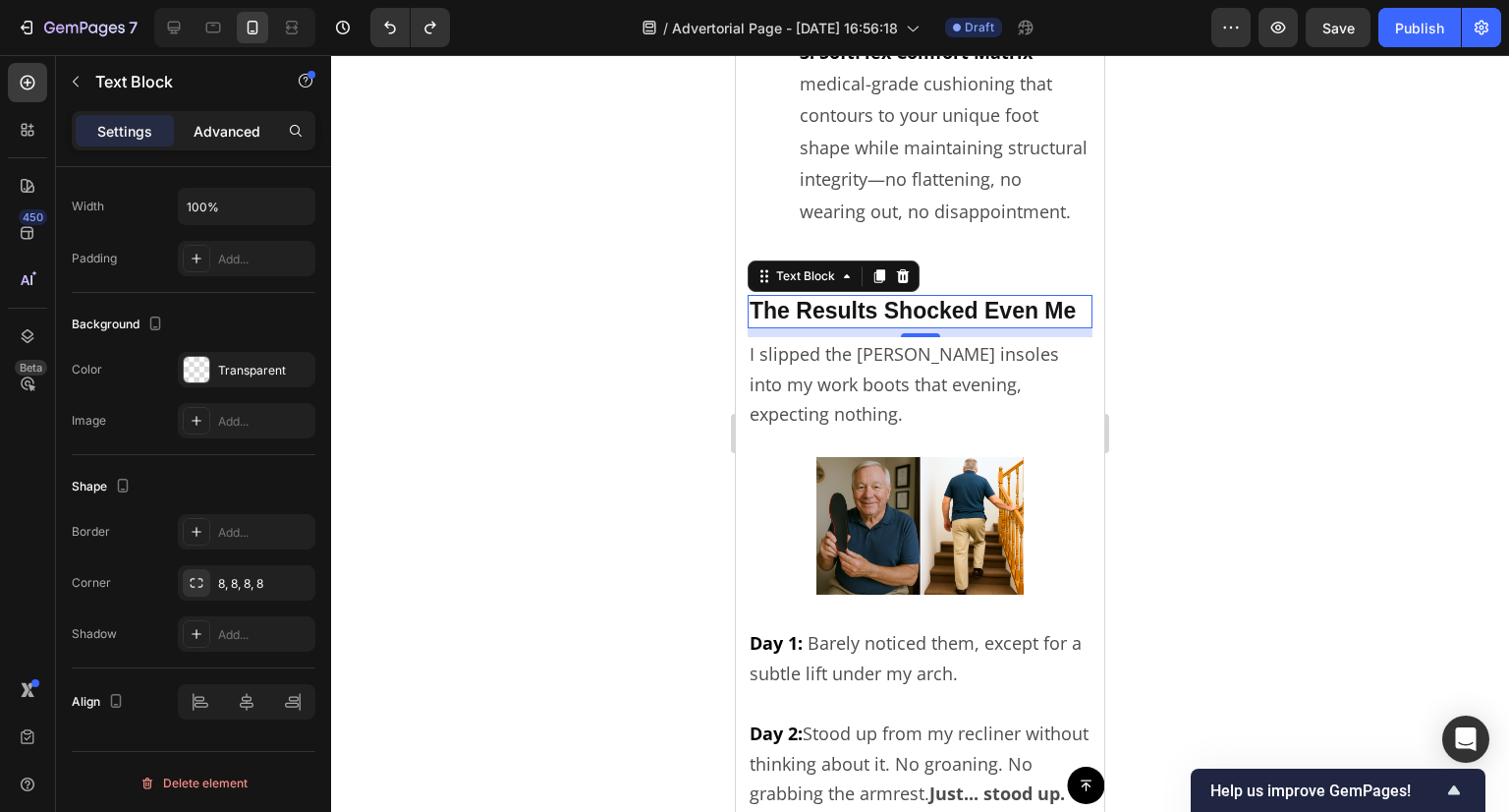
click at [229, 117] on div "Advanced" at bounding box center [227, 131] width 98 height 31
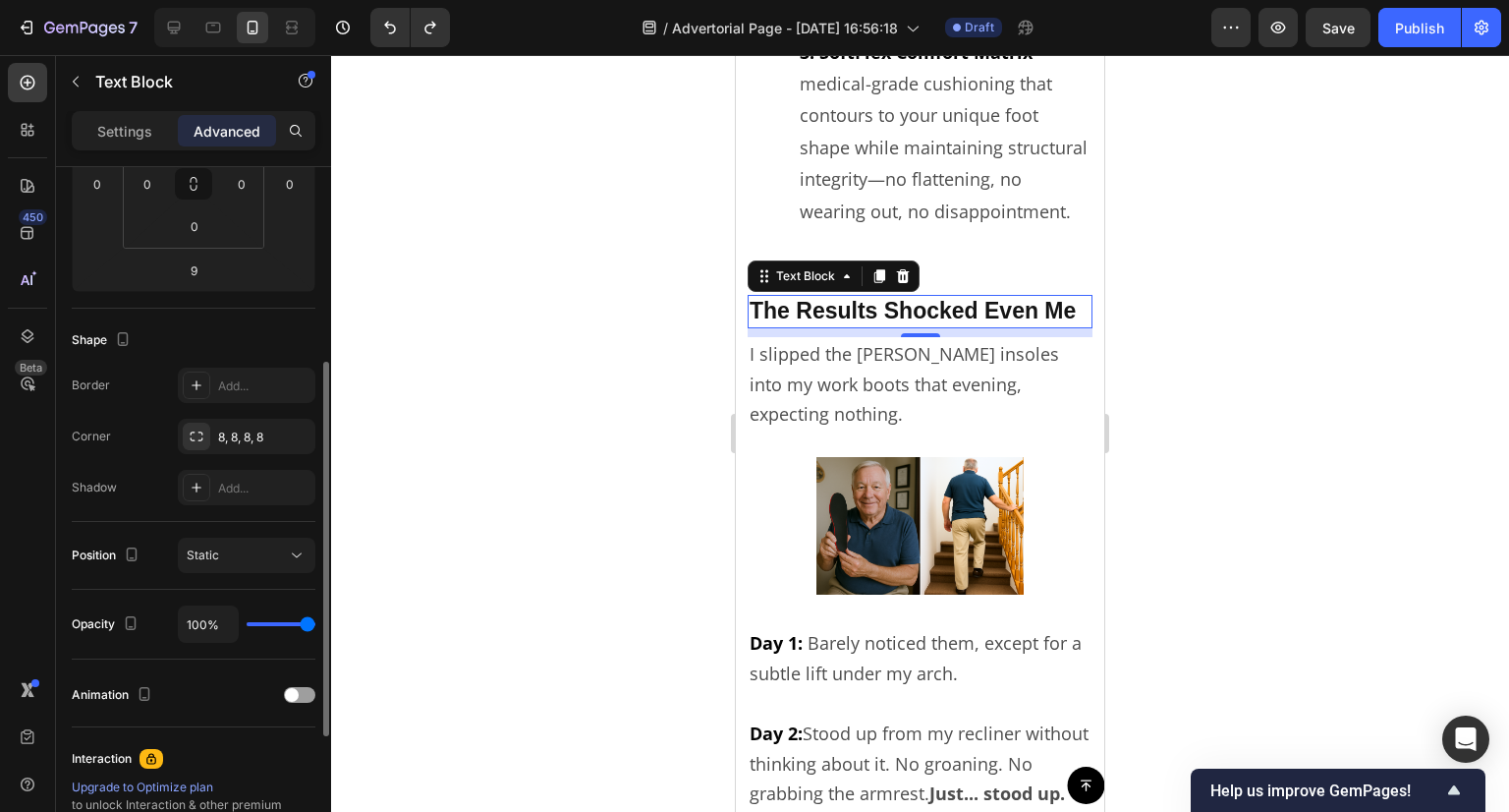
scroll to position [266, 0]
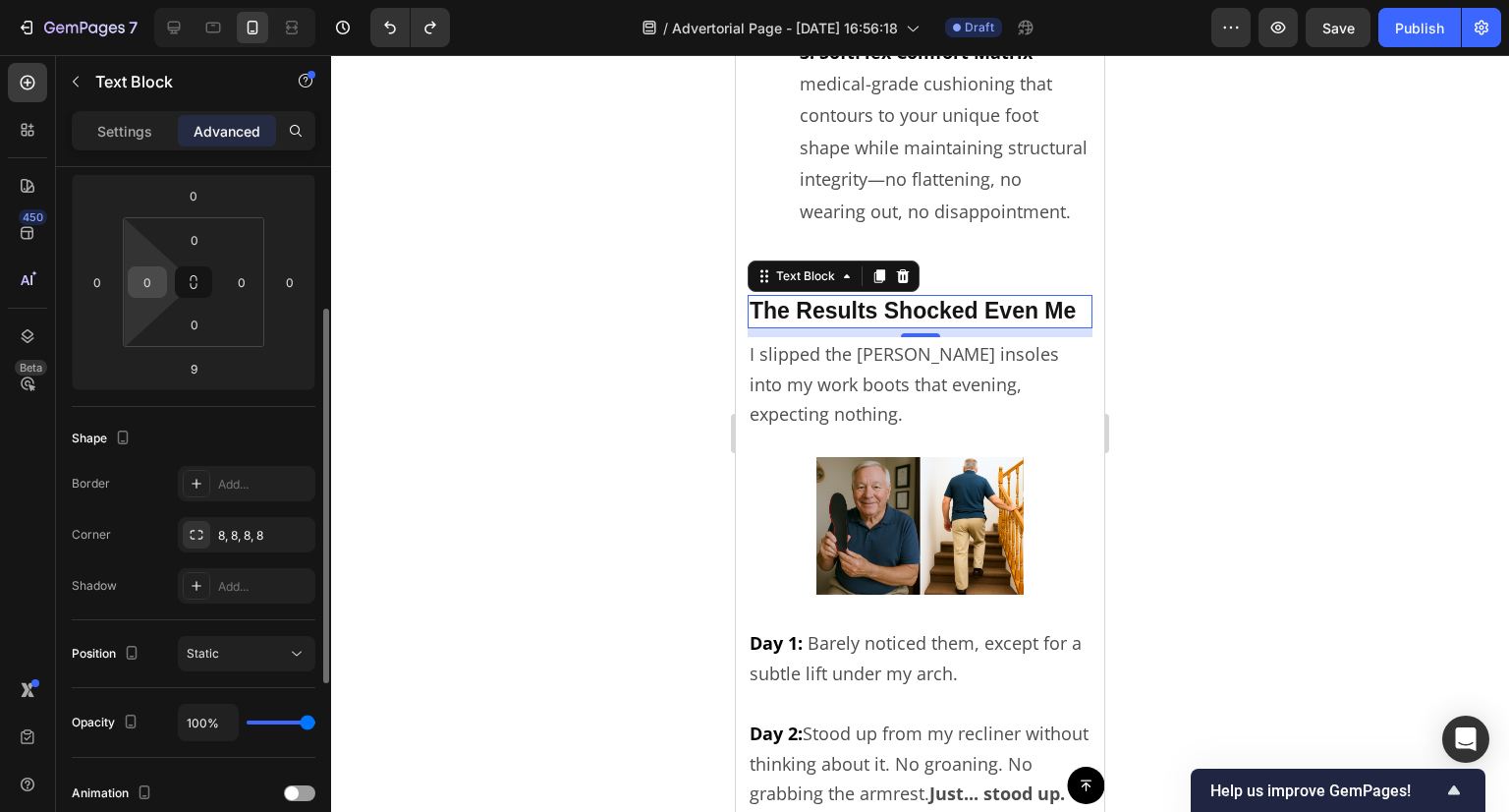
click at [143, 281] on input "0" at bounding box center [148, 282] width 30 height 30
type input "12"
click at [240, 283] on input "0" at bounding box center [242, 282] width 30 height 30
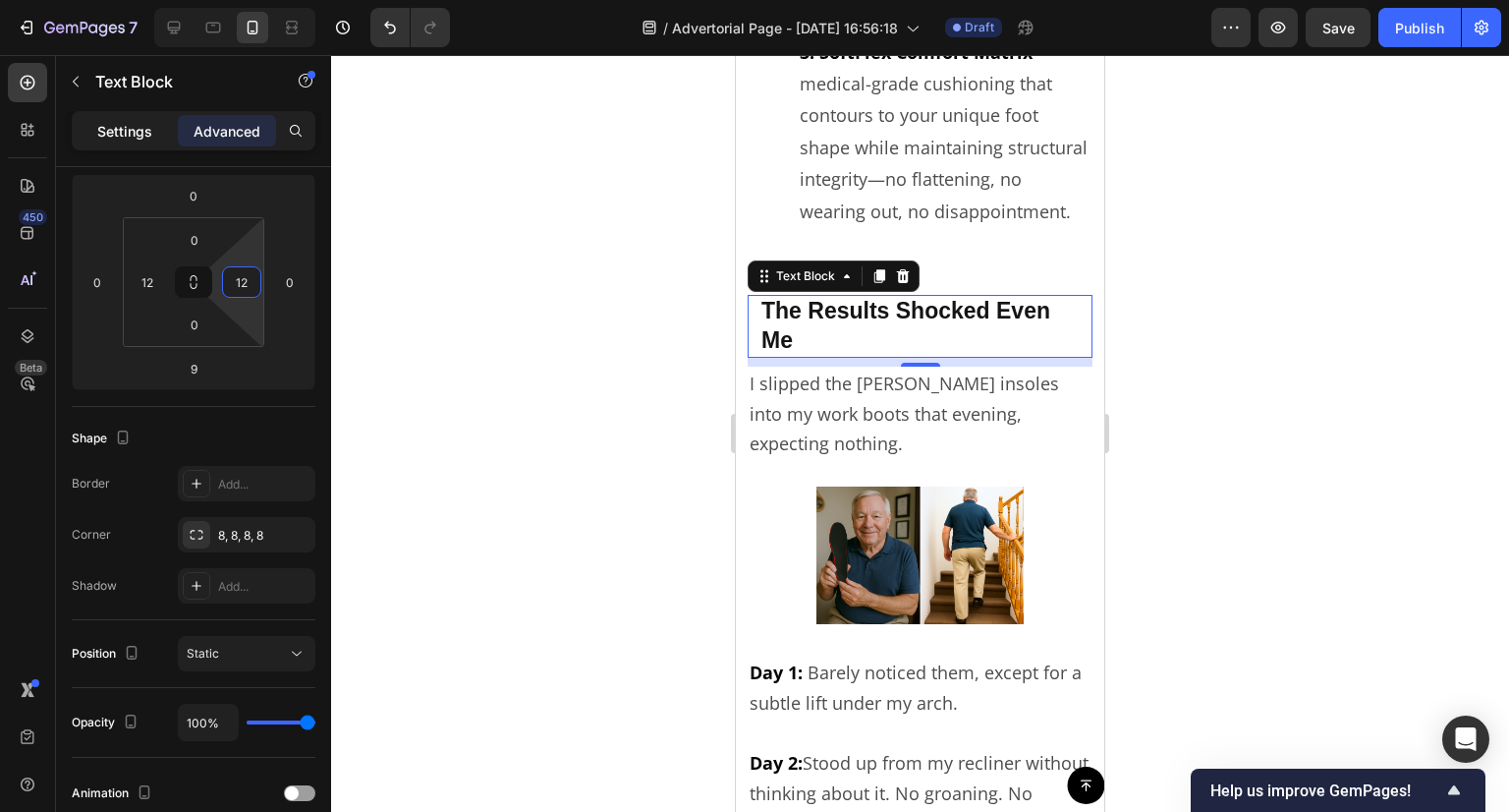
type input "12"
click at [132, 134] on p "Settings" at bounding box center [125, 131] width 55 height 21
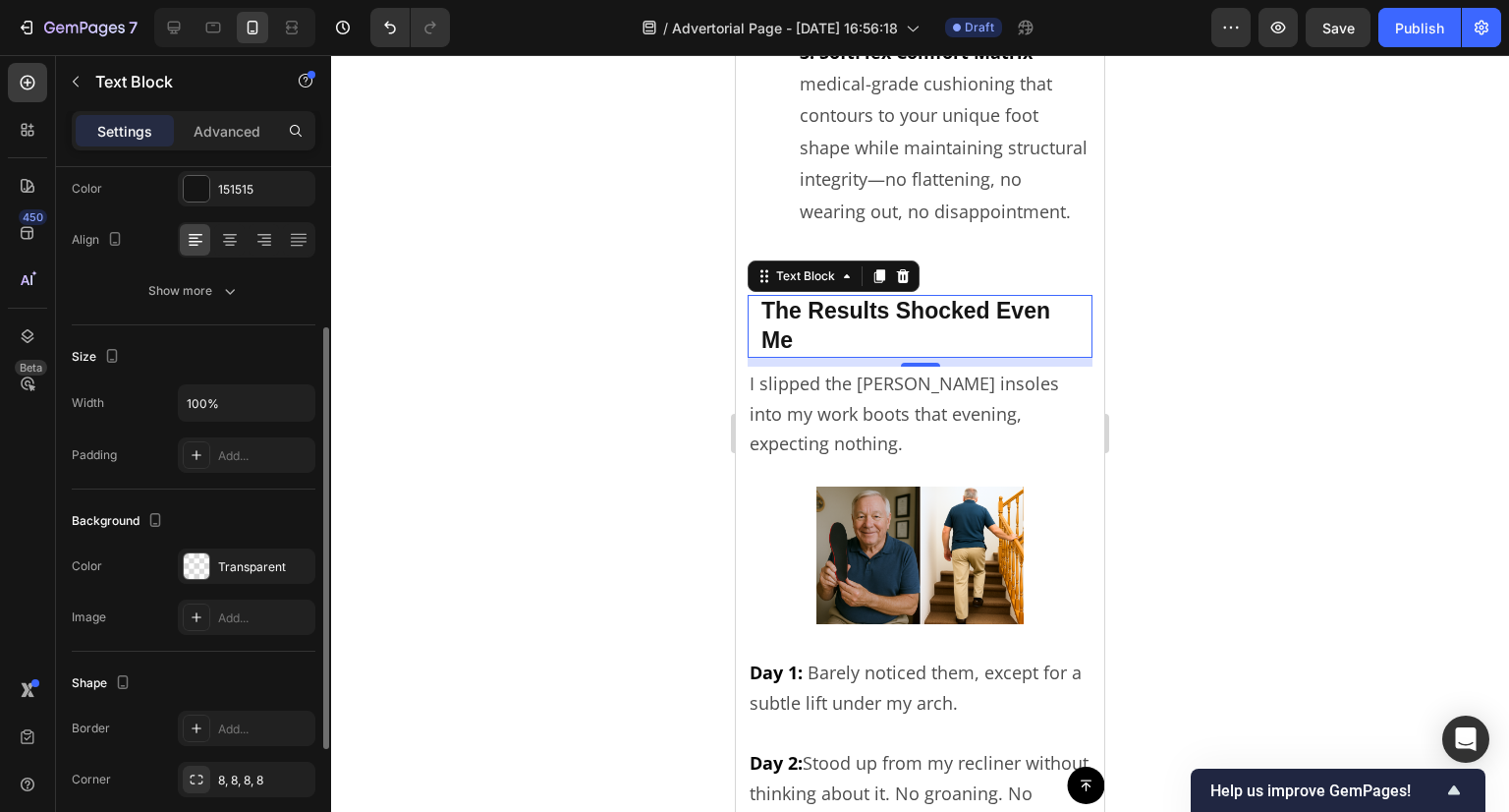
scroll to position [363, 0]
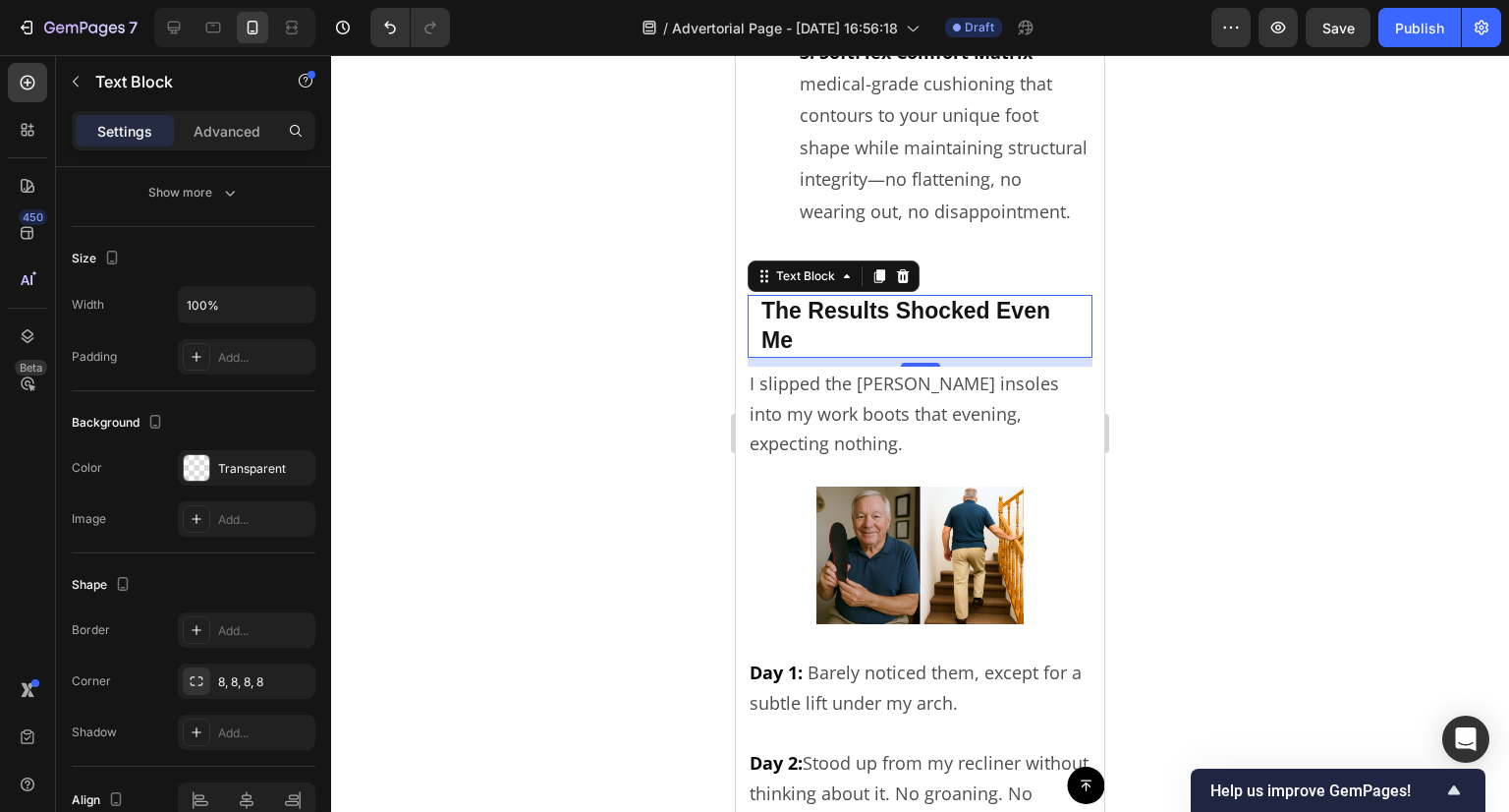
click at [603, 427] on div at bounding box center [919, 433] width 1178 height 757
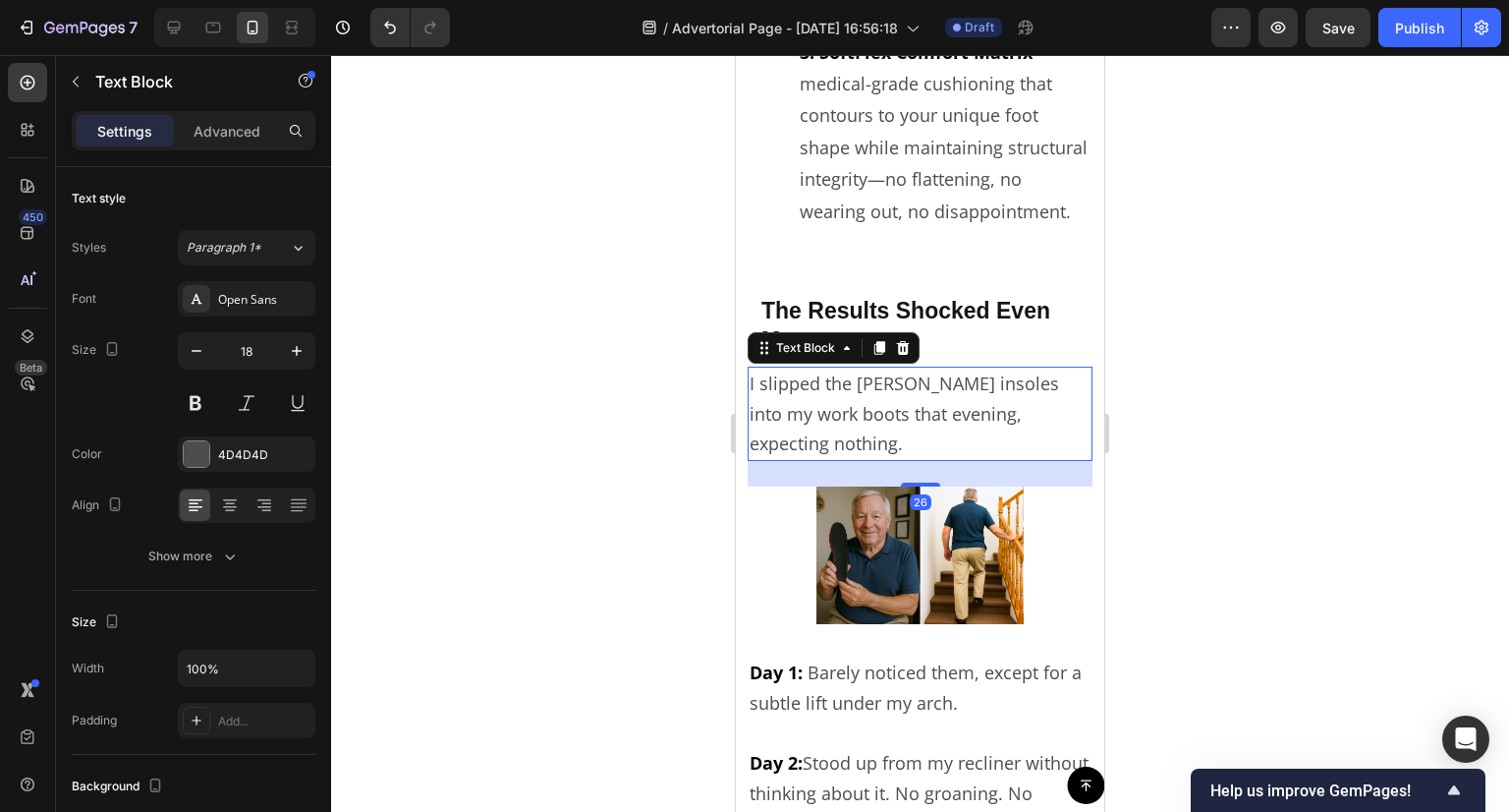
click at [909, 394] on p "I slipped the [PERSON_NAME] insoles into my work boots that evening, expecting …" at bounding box center [920, 413] width 341 height 91
click at [223, 118] on div "Advanced" at bounding box center [227, 131] width 98 height 31
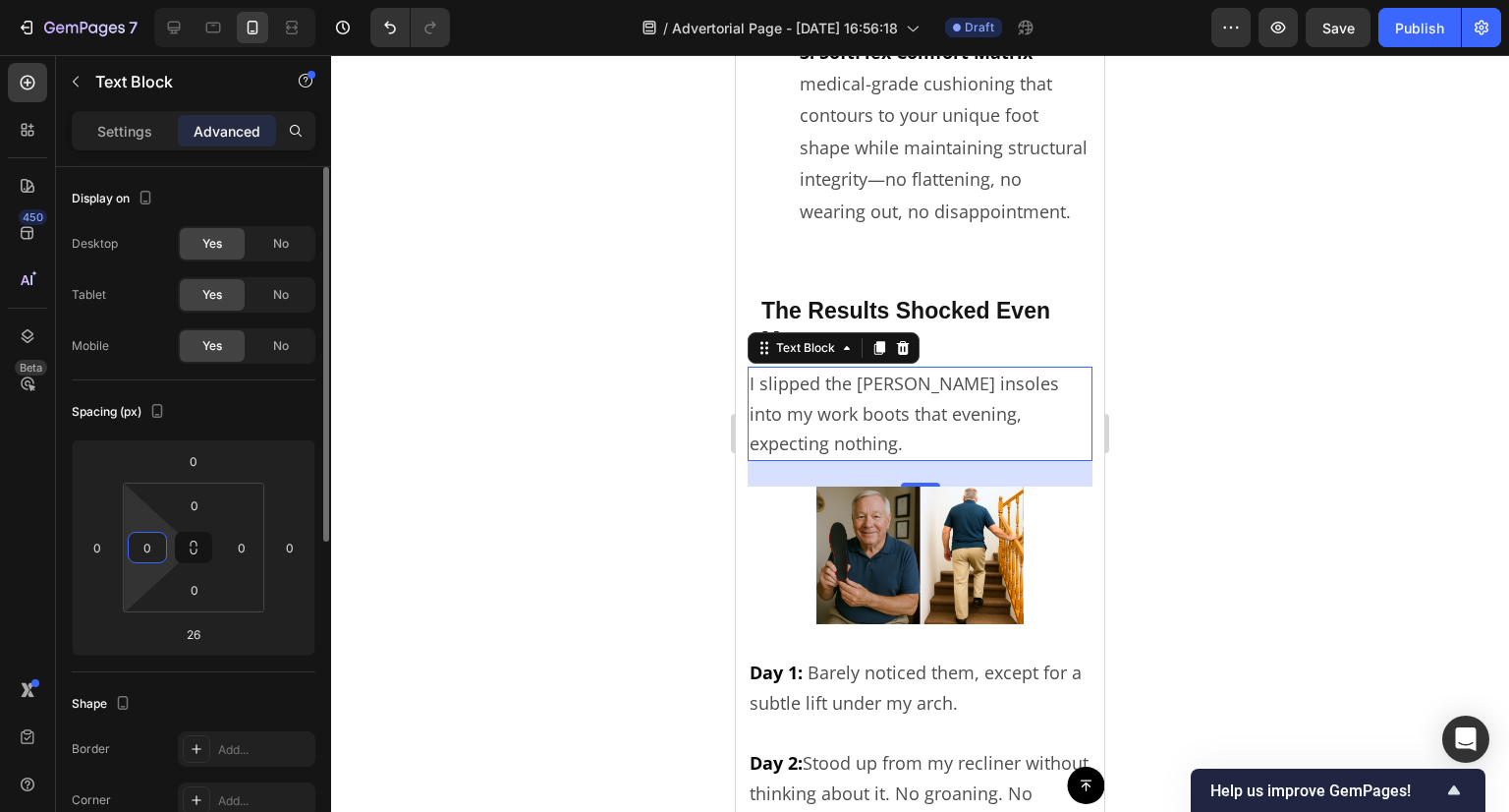
click at [146, 550] on input "0" at bounding box center [148, 547] width 30 height 30
type input "12"
click at [249, 551] on input "0" at bounding box center [242, 547] width 30 height 30
type input "12"
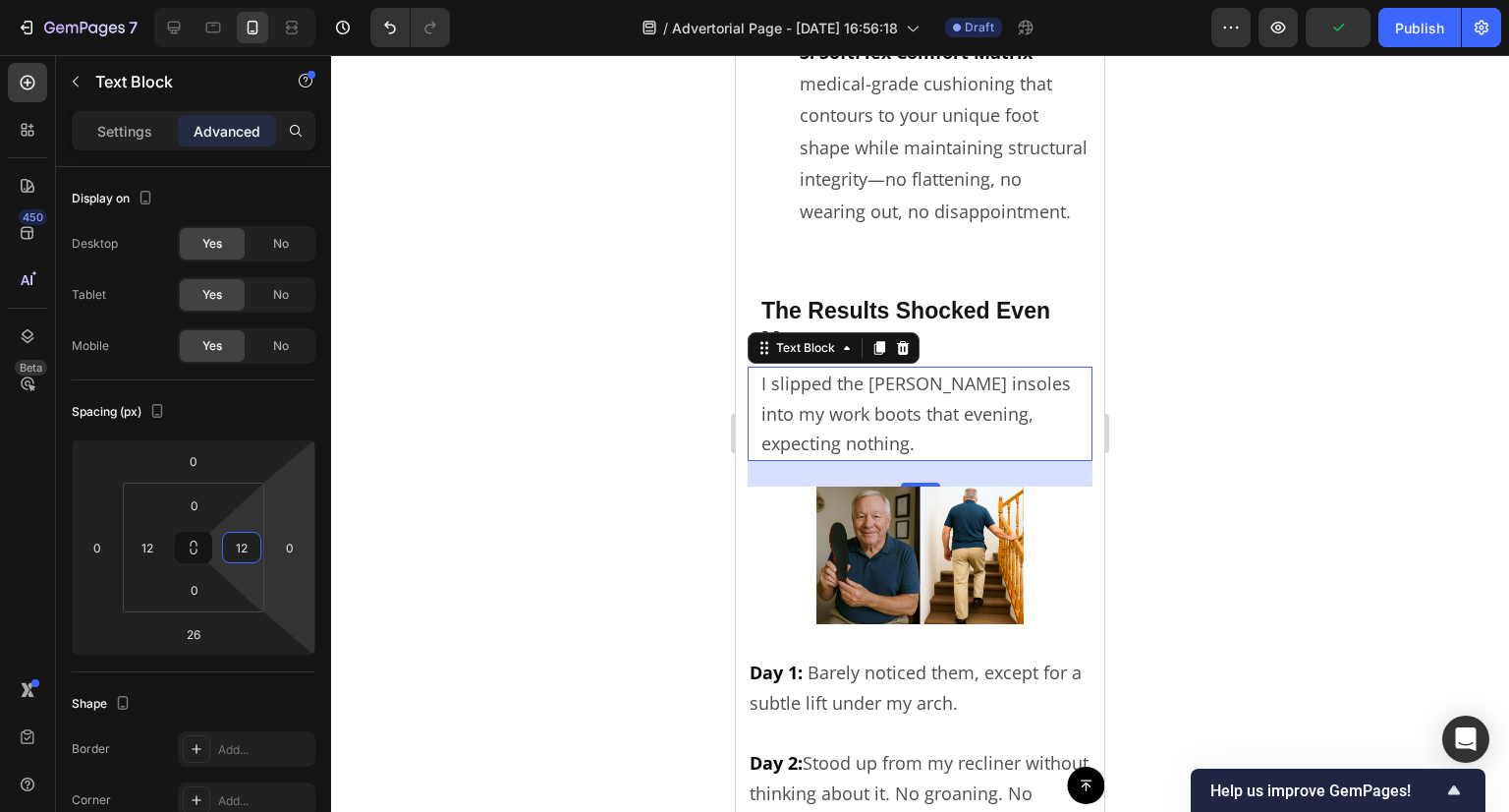
click at [404, 461] on div at bounding box center [919, 433] width 1178 height 757
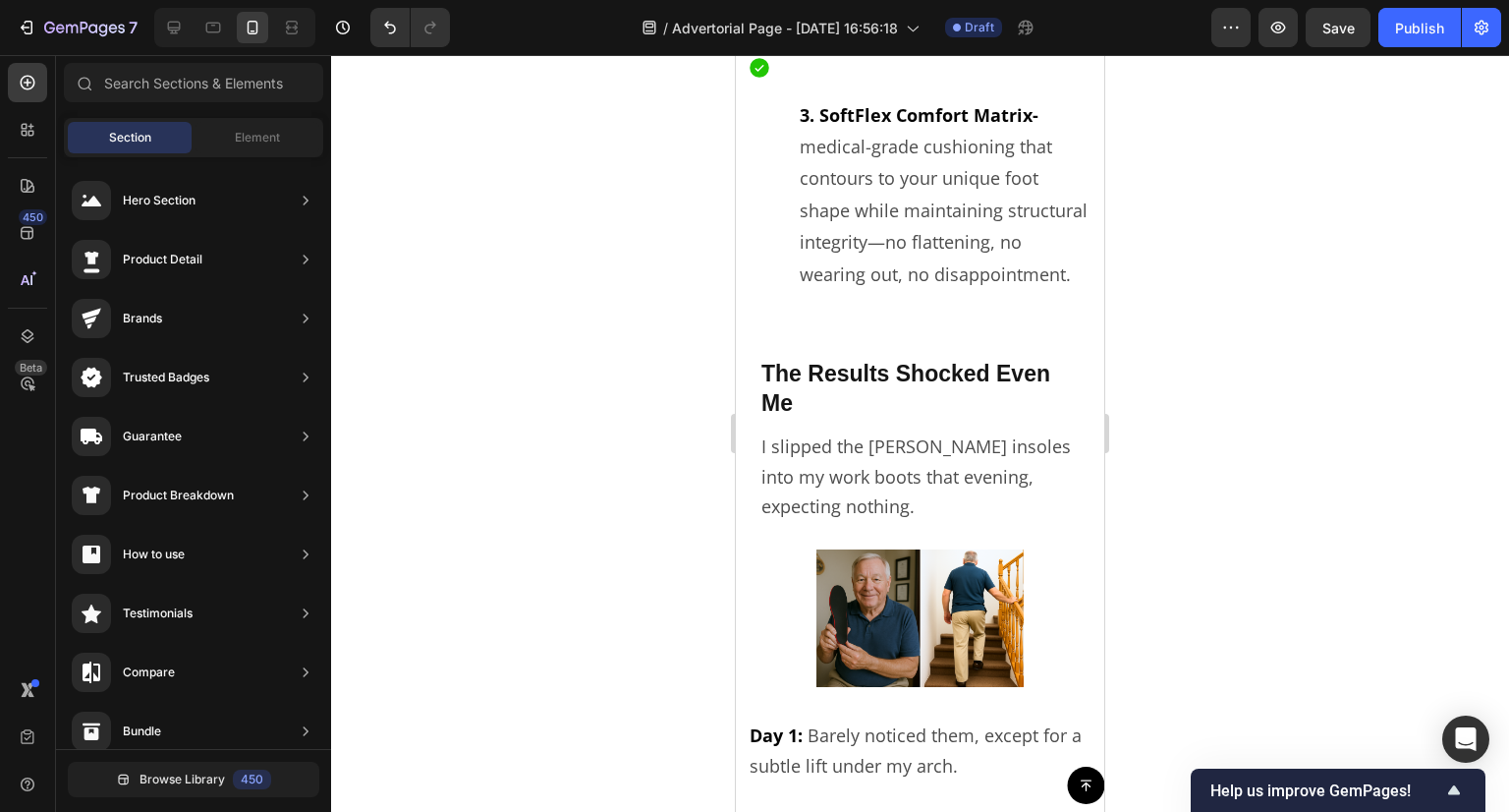
scroll to position [6384, 0]
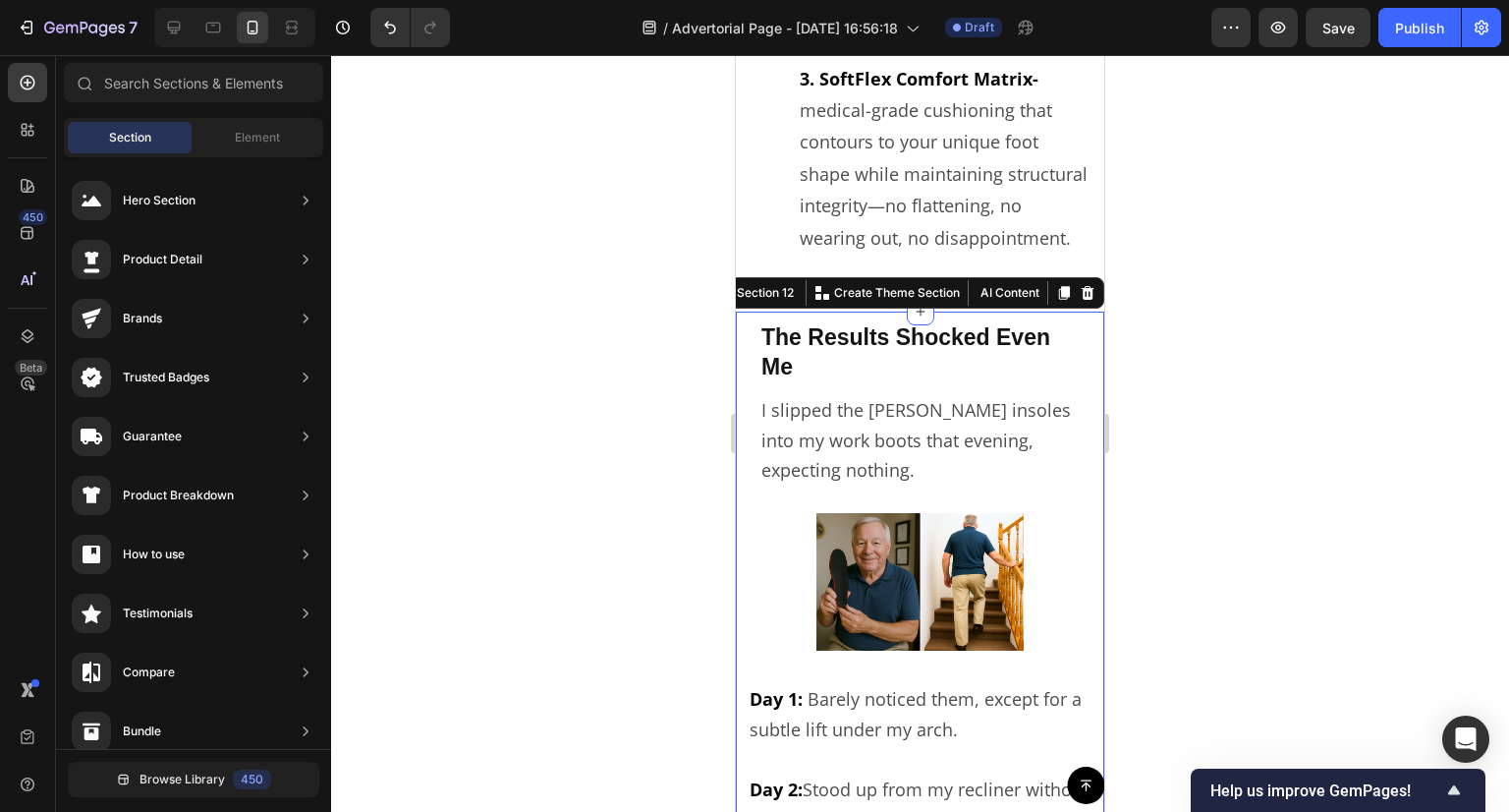
click at [1087, 378] on div "The Results Shocked Even Me Text Block I slipped the [PERSON_NAME] insoles into…" at bounding box center [920, 783] width 368 height 945
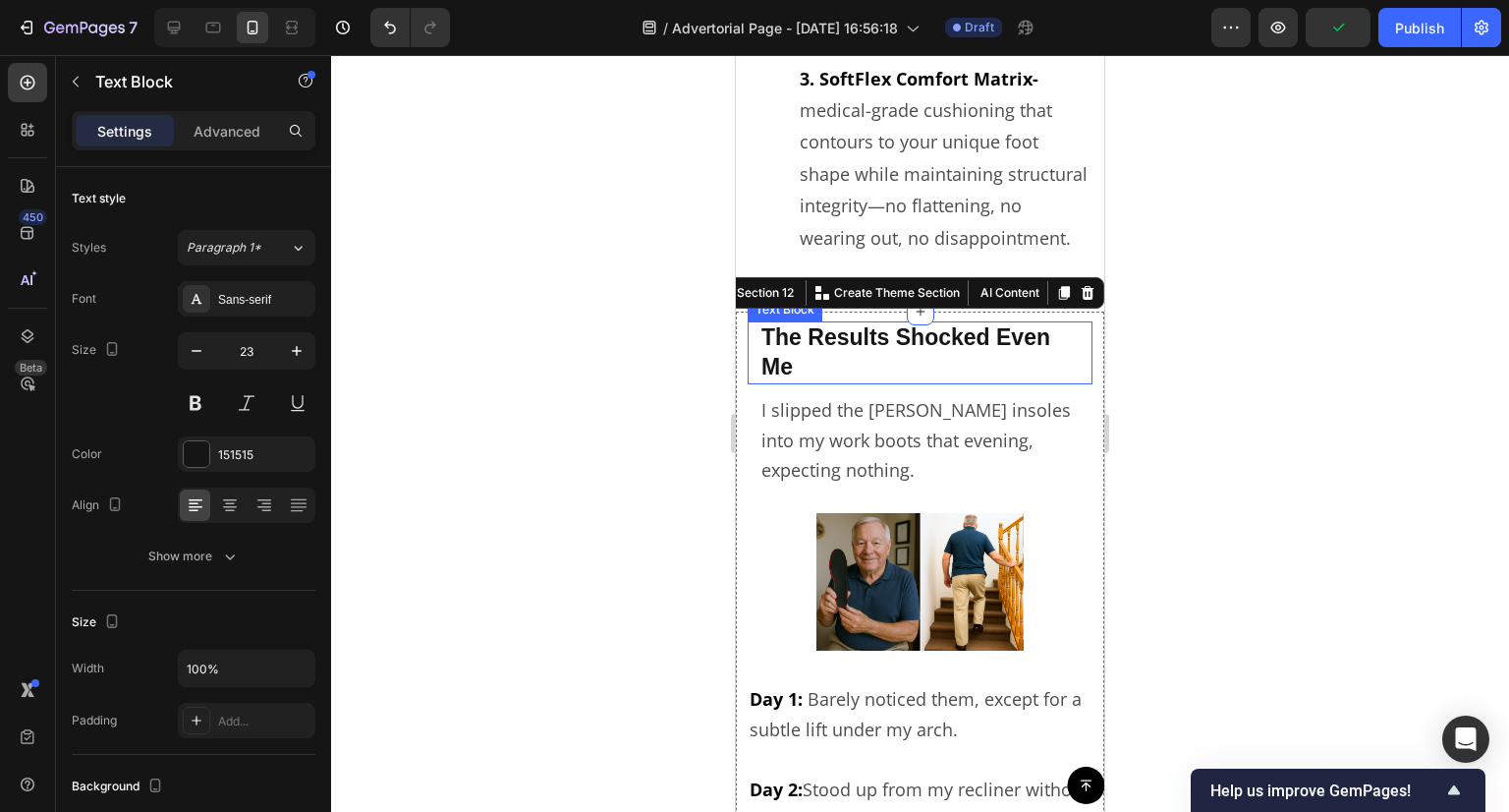
click at [834, 356] on p "The Results Shocked Even Me" at bounding box center [920, 352] width 317 height 59
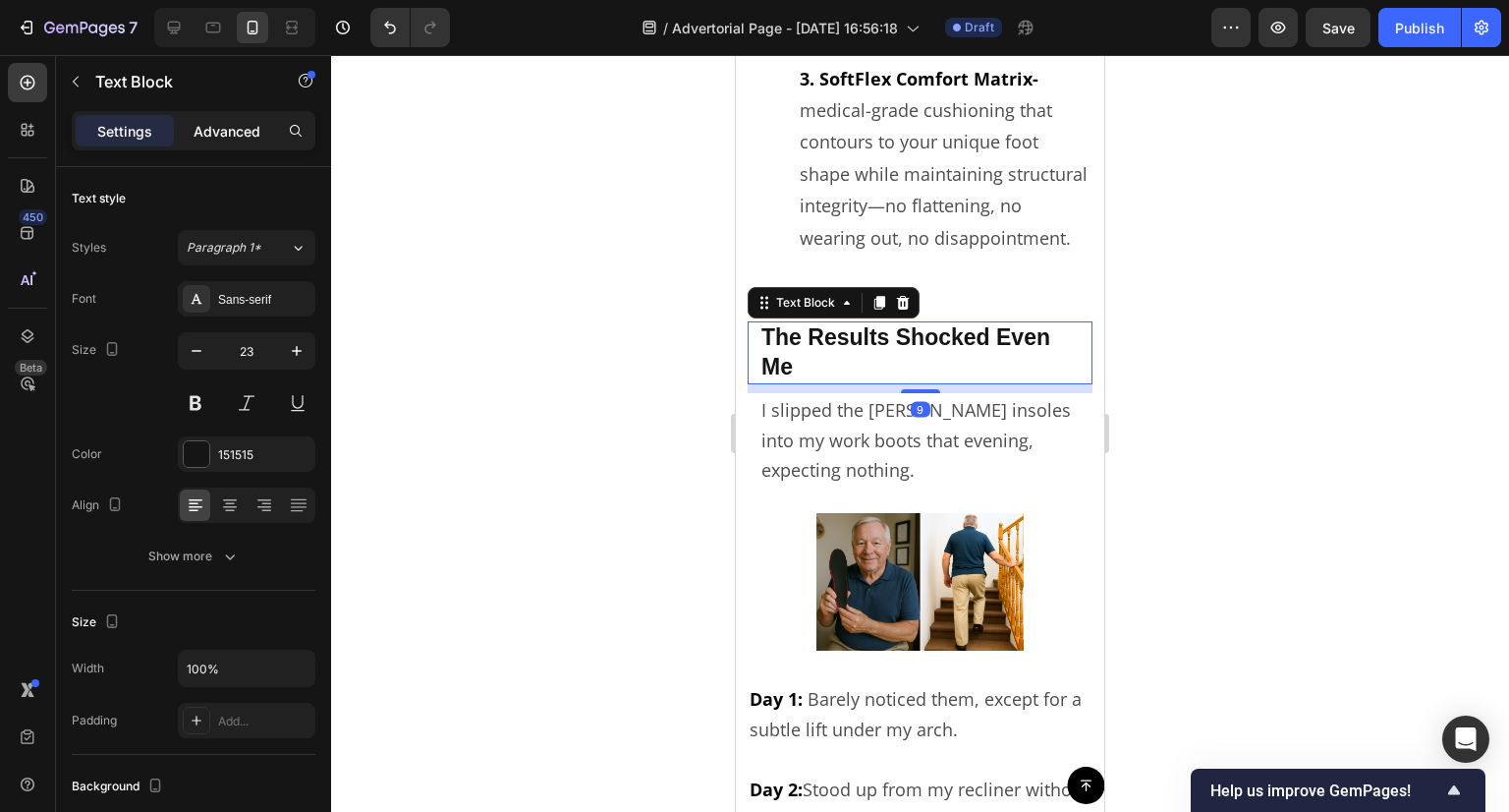
click at [223, 136] on p "Advanced" at bounding box center [227, 131] width 67 height 21
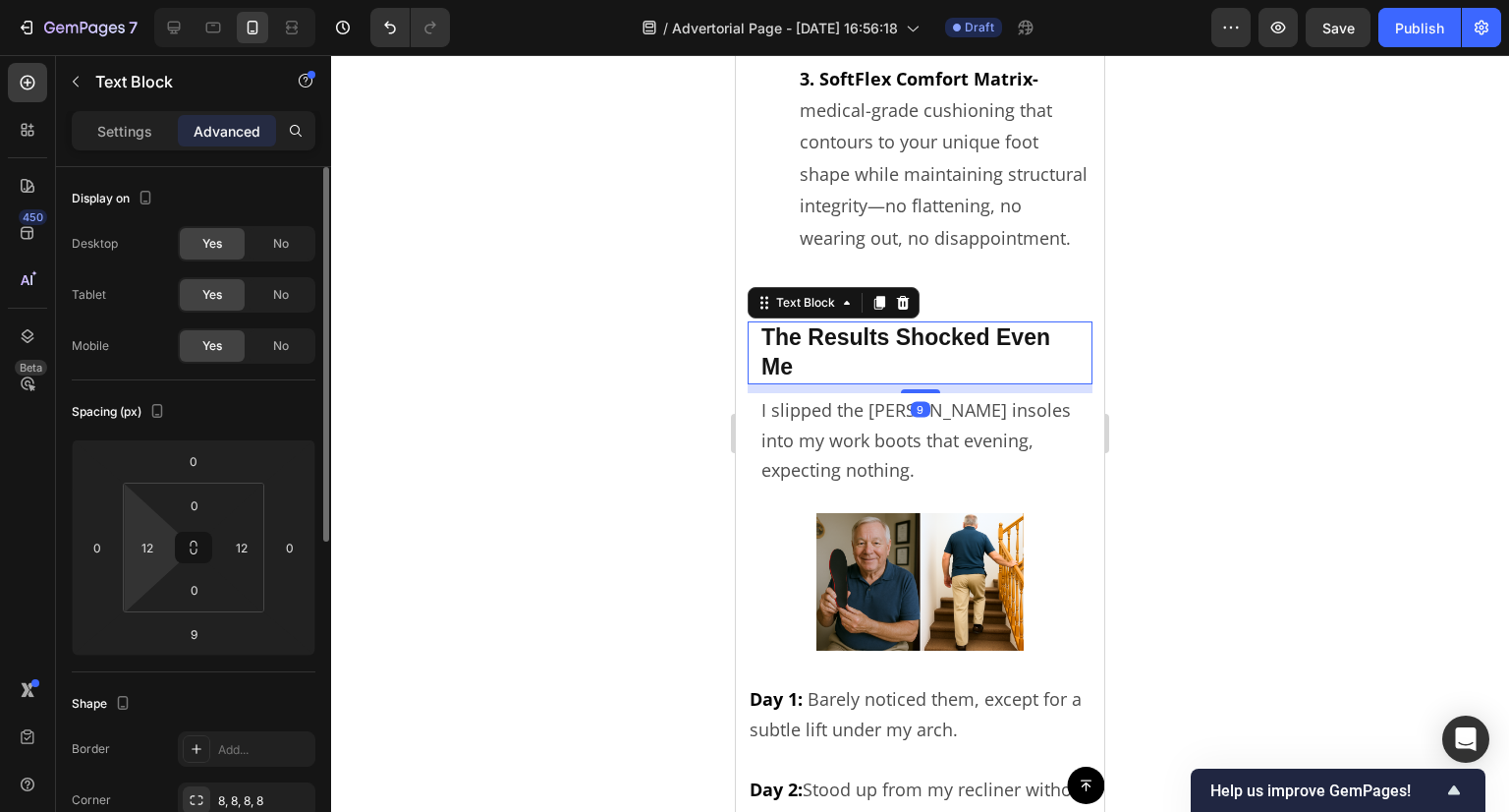
click at [161, 0] on html "7 Version history / Advertorial Page - [DATE] 16:56:18 Draft Preview Save Publi…" at bounding box center [754, 0] width 1509 height 0
type input "0"
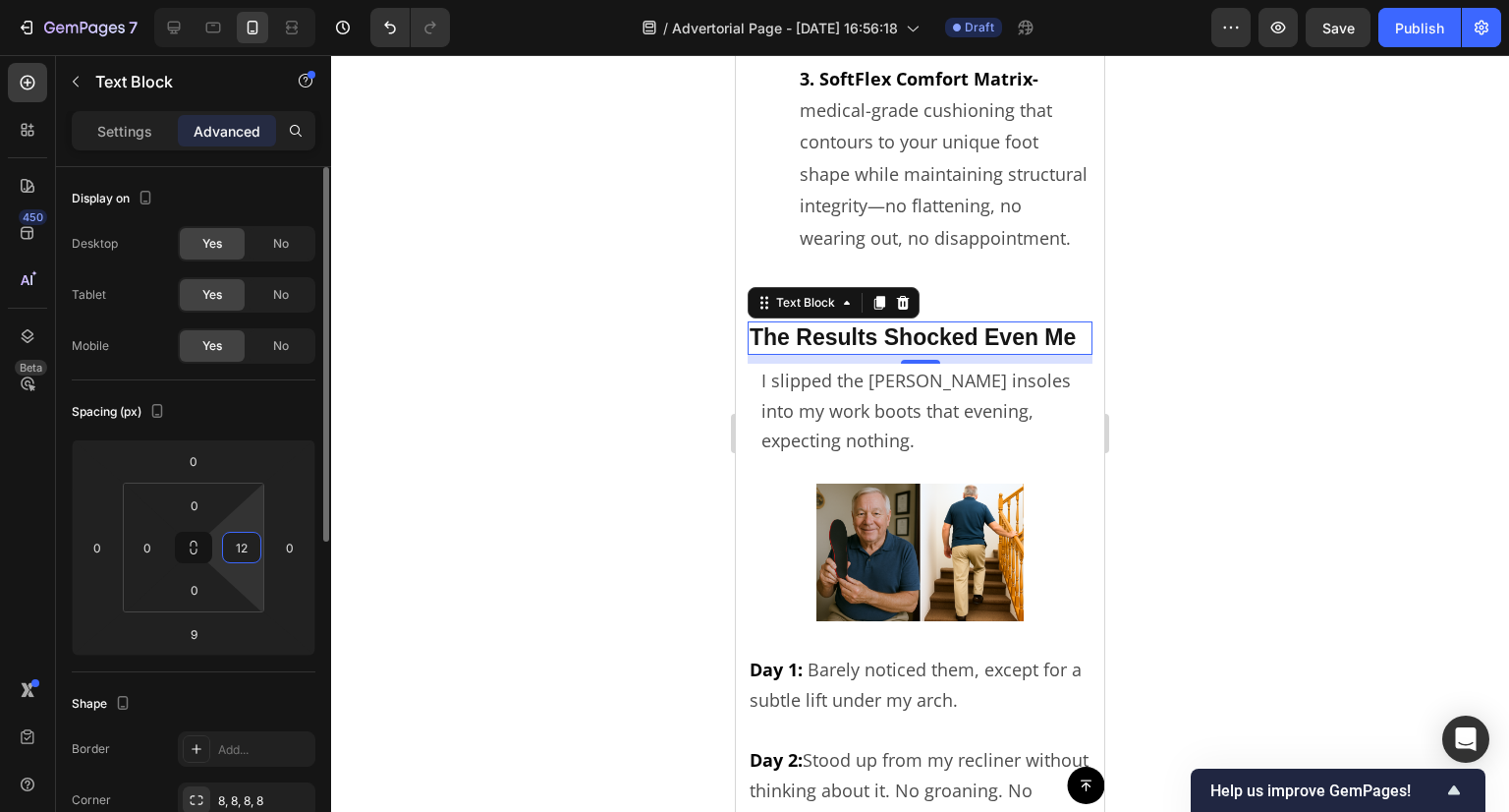
click at [231, 557] on input "12" at bounding box center [242, 547] width 30 height 30
type input "0"
click at [491, 488] on div at bounding box center [919, 433] width 1178 height 757
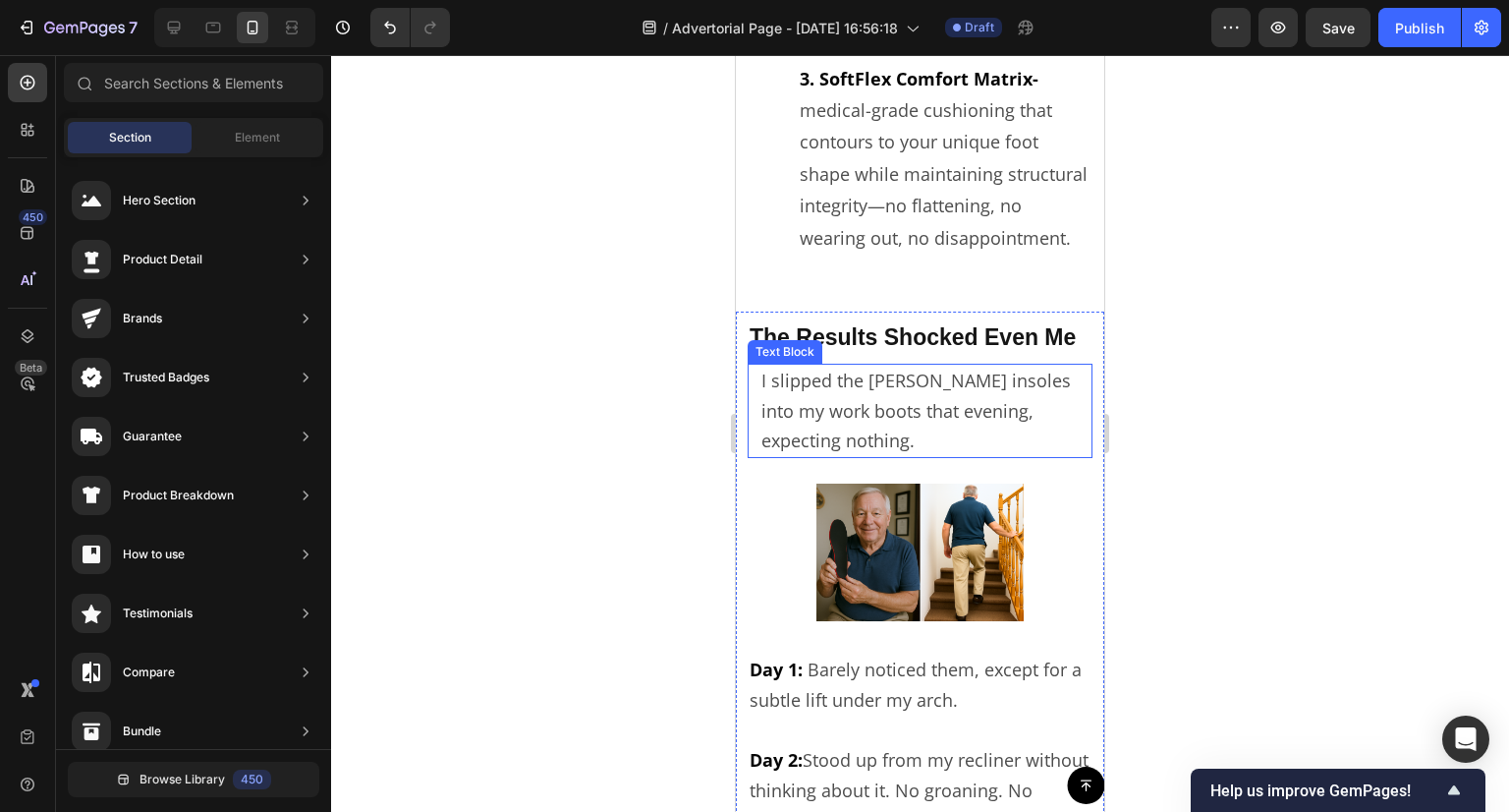
click at [825, 410] on p "I slipped the [PERSON_NAME] insoles into my work boots that evening, expecting …" at bounding box center [920, 410] width 317 height 91
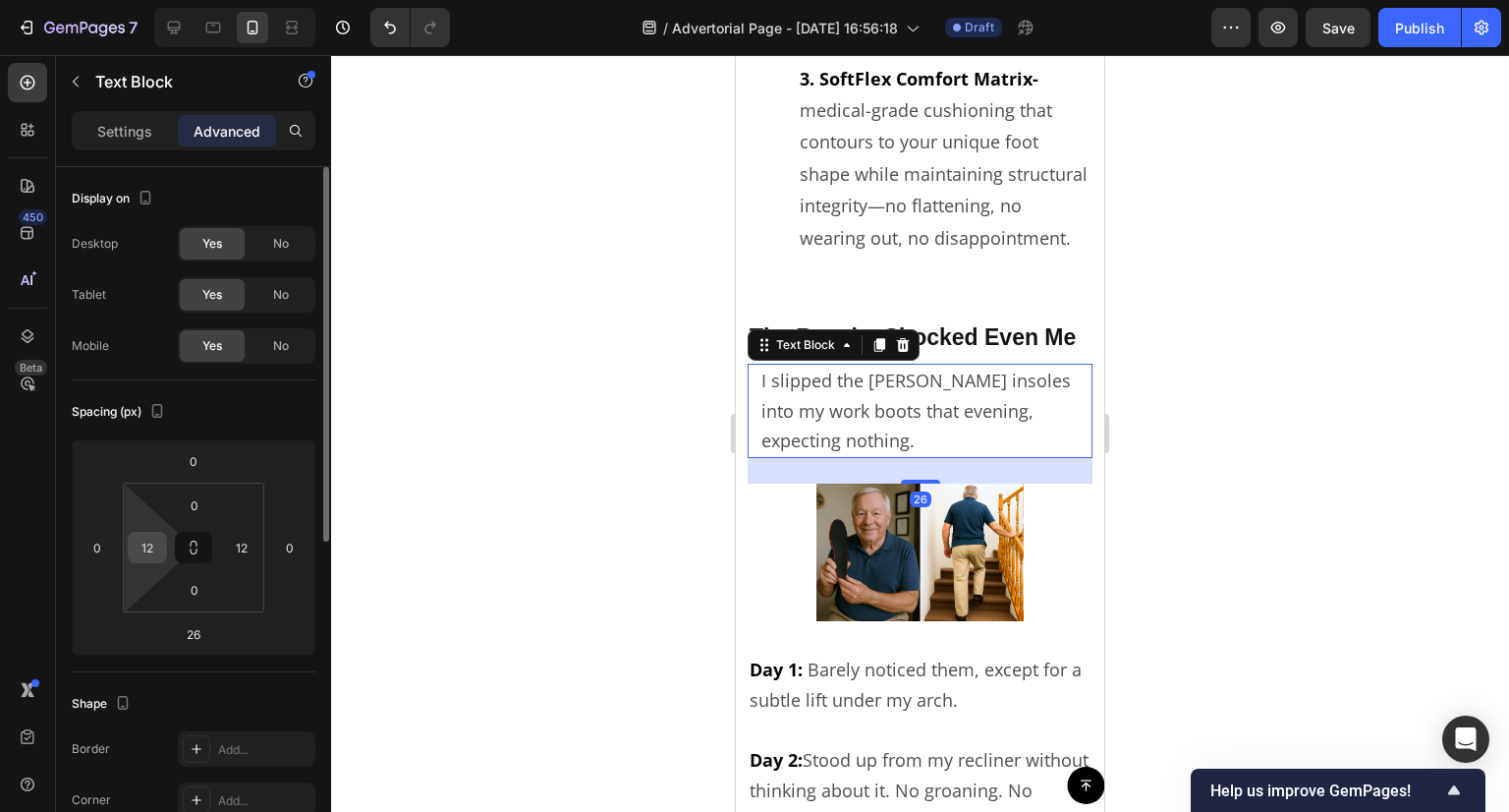
click at [154, 546] on input "12" at bounding box center [148, 547] width 30 height 30
type input "0"
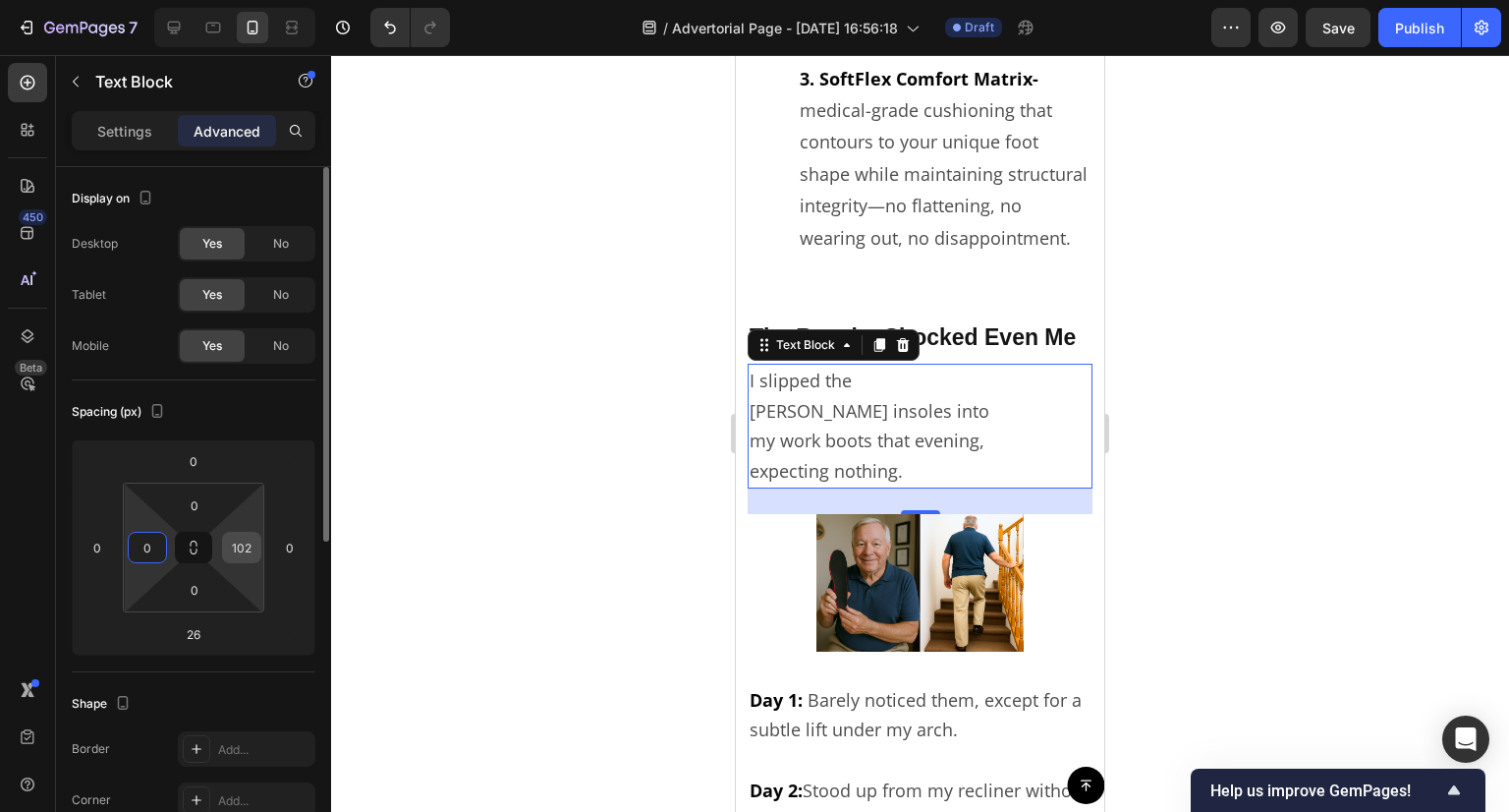
click at [239, 550] on input "102" at bounding box center [242, 547] width 30 height 30
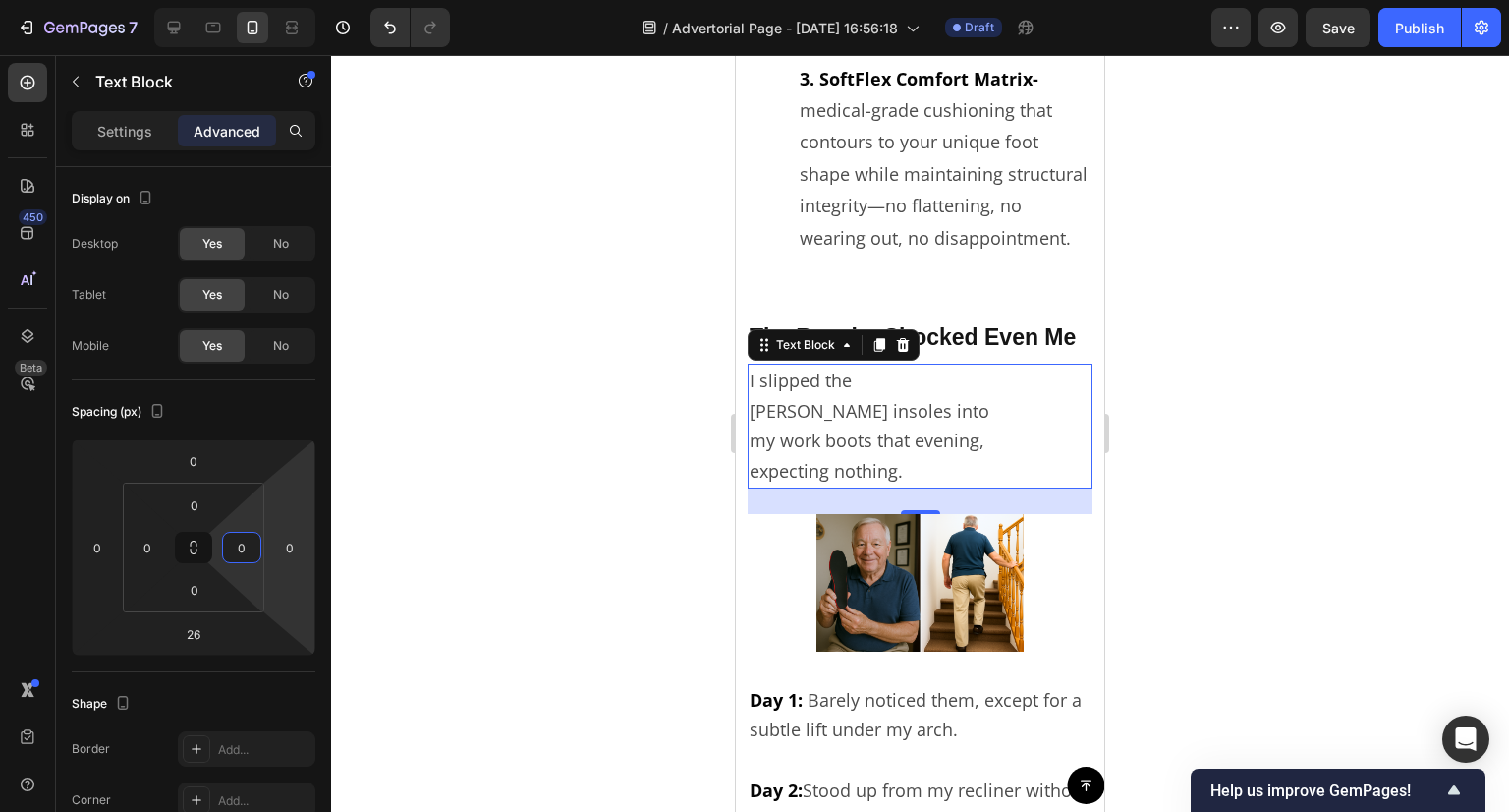
type input "0"
click at [627, 525] on div at bounding box center [919, 433] width 1178 height 757
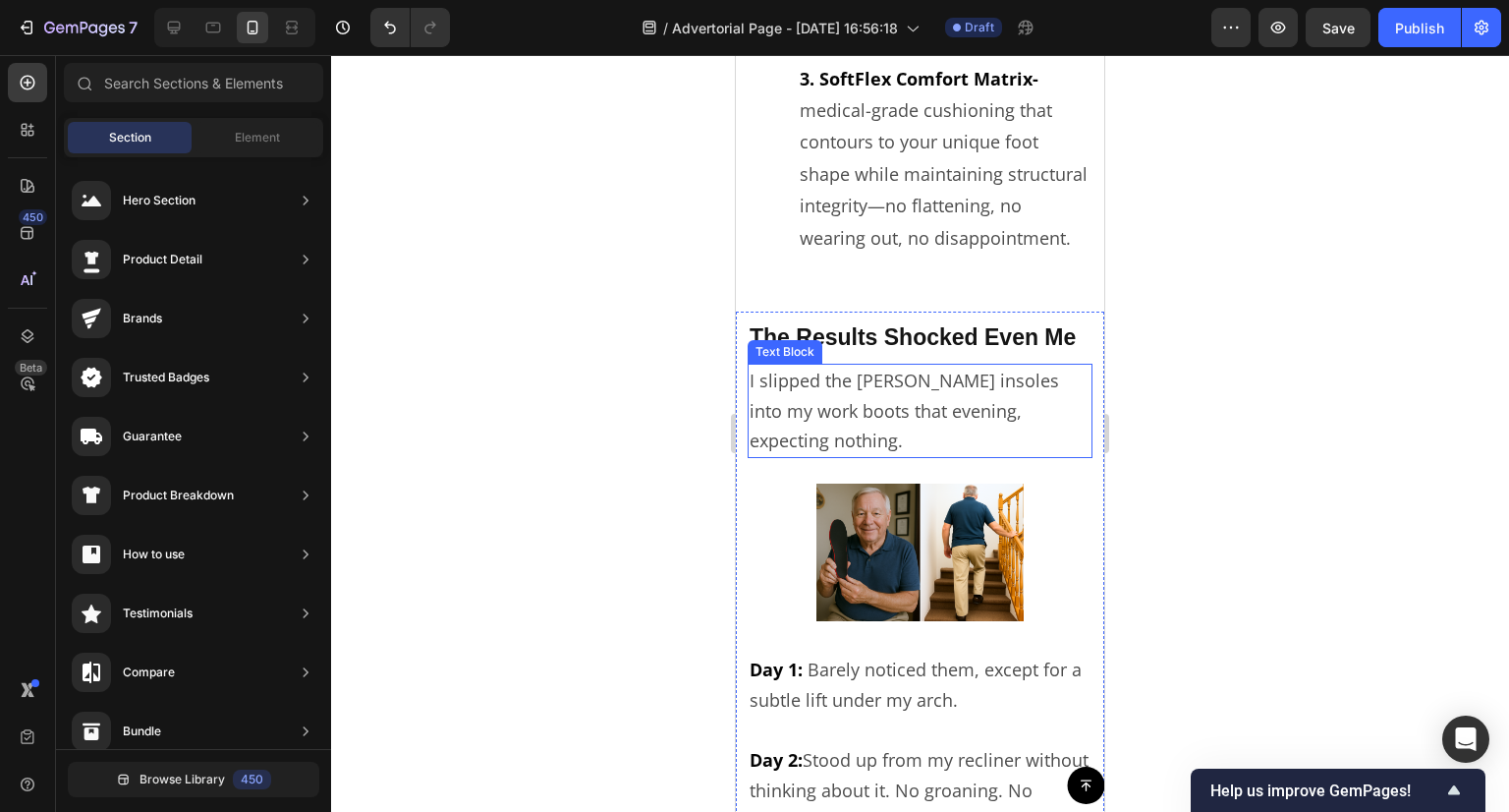
scroll to position [6581, 0]
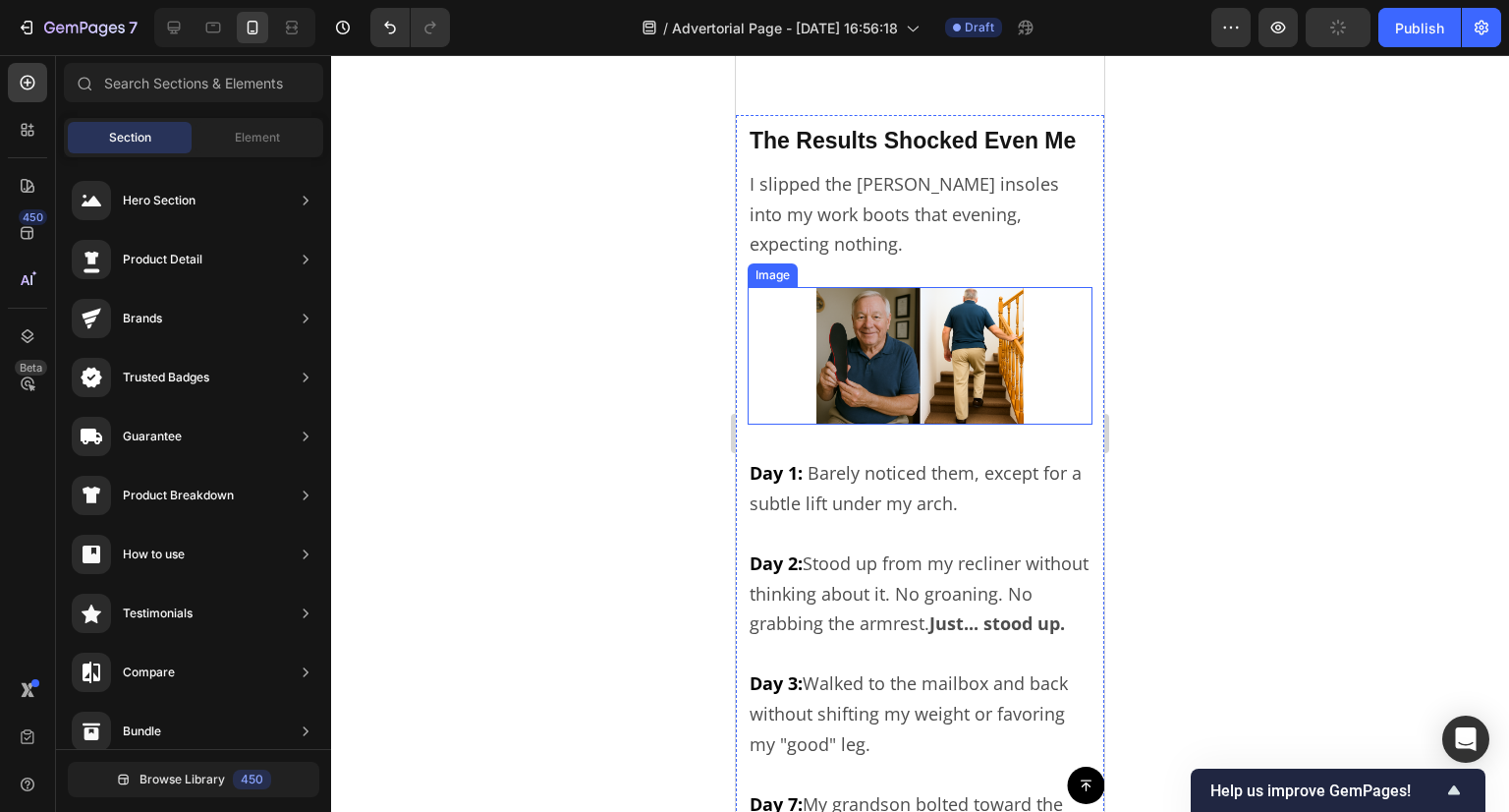
click at [932, 396] on img at bounding box center [920, 356] width 208 height 138
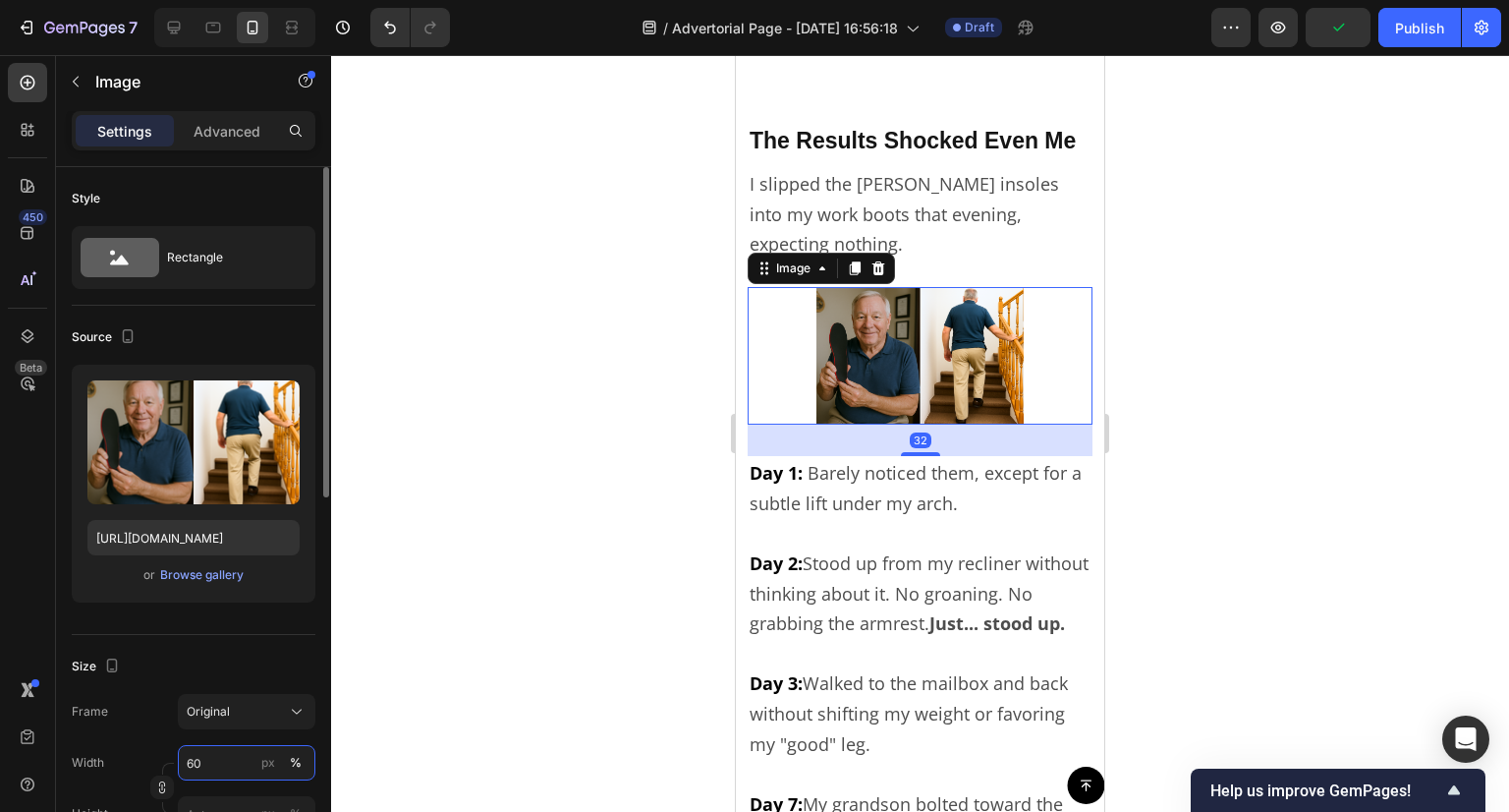
click at [193, 759] on input "60" at bounding box center [247, 763] width 138 height 35
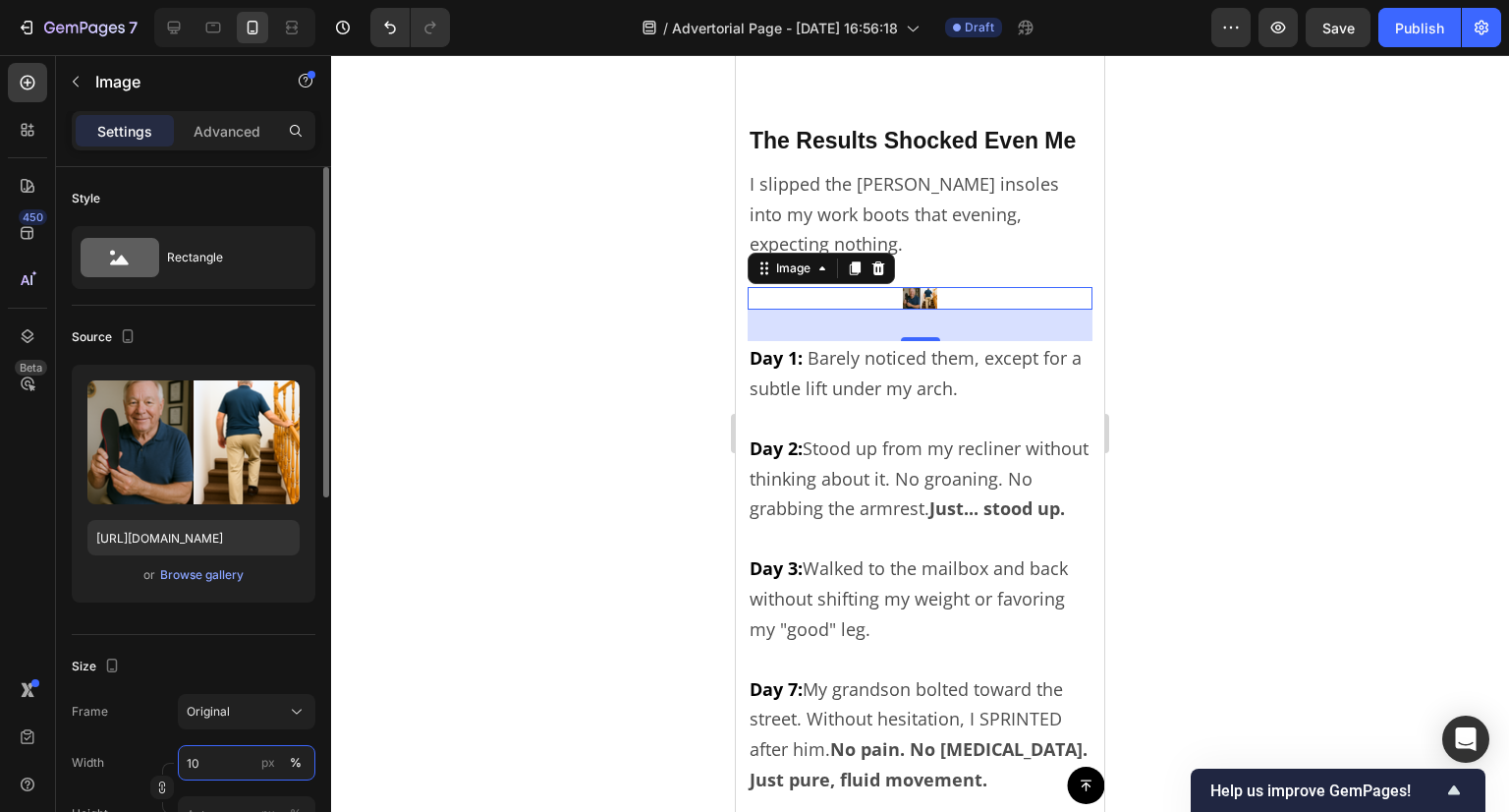
type input "100"
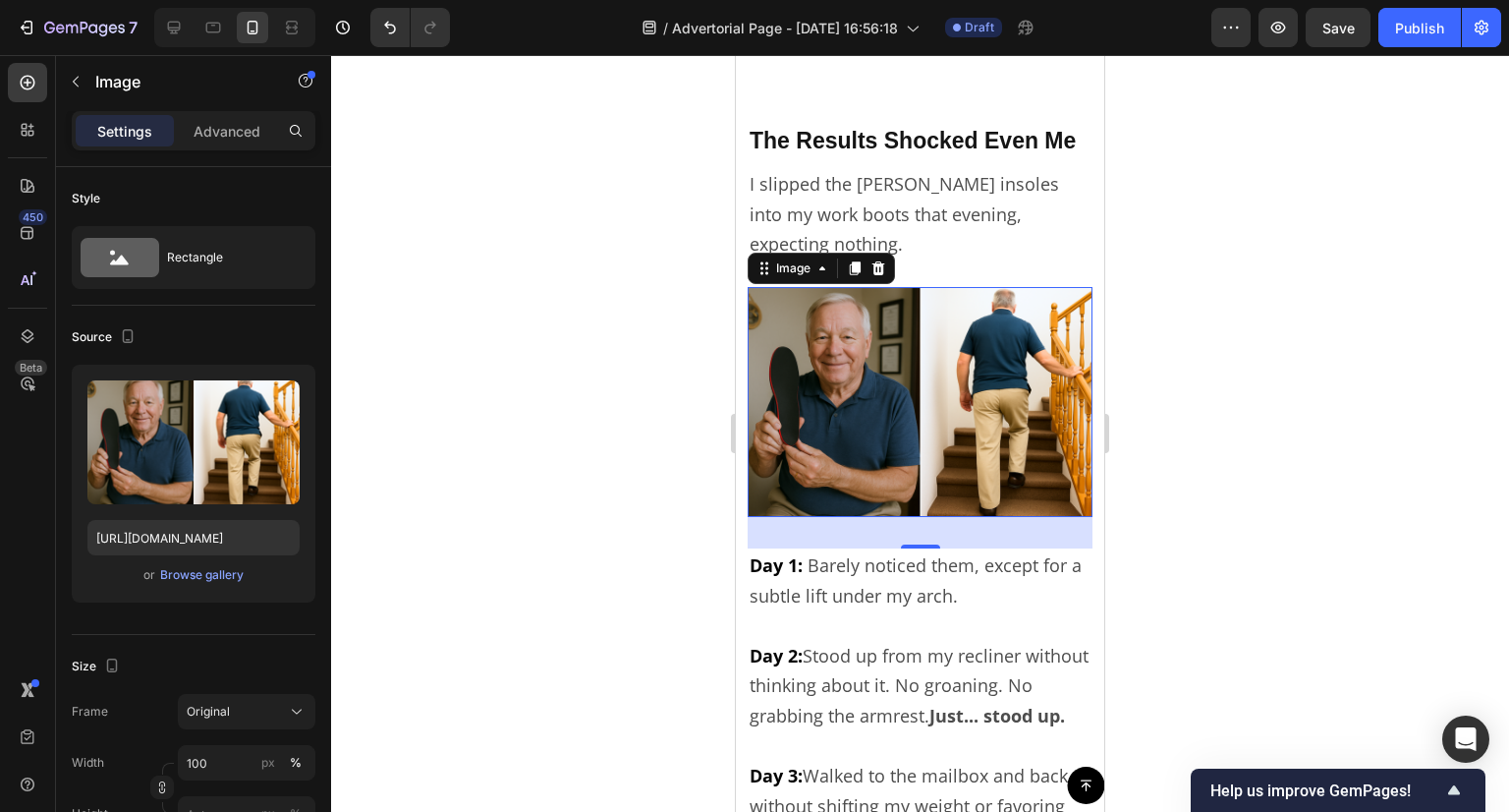
click at [508, 560] on div at bounding box center [919, 433] width 1178 height 757
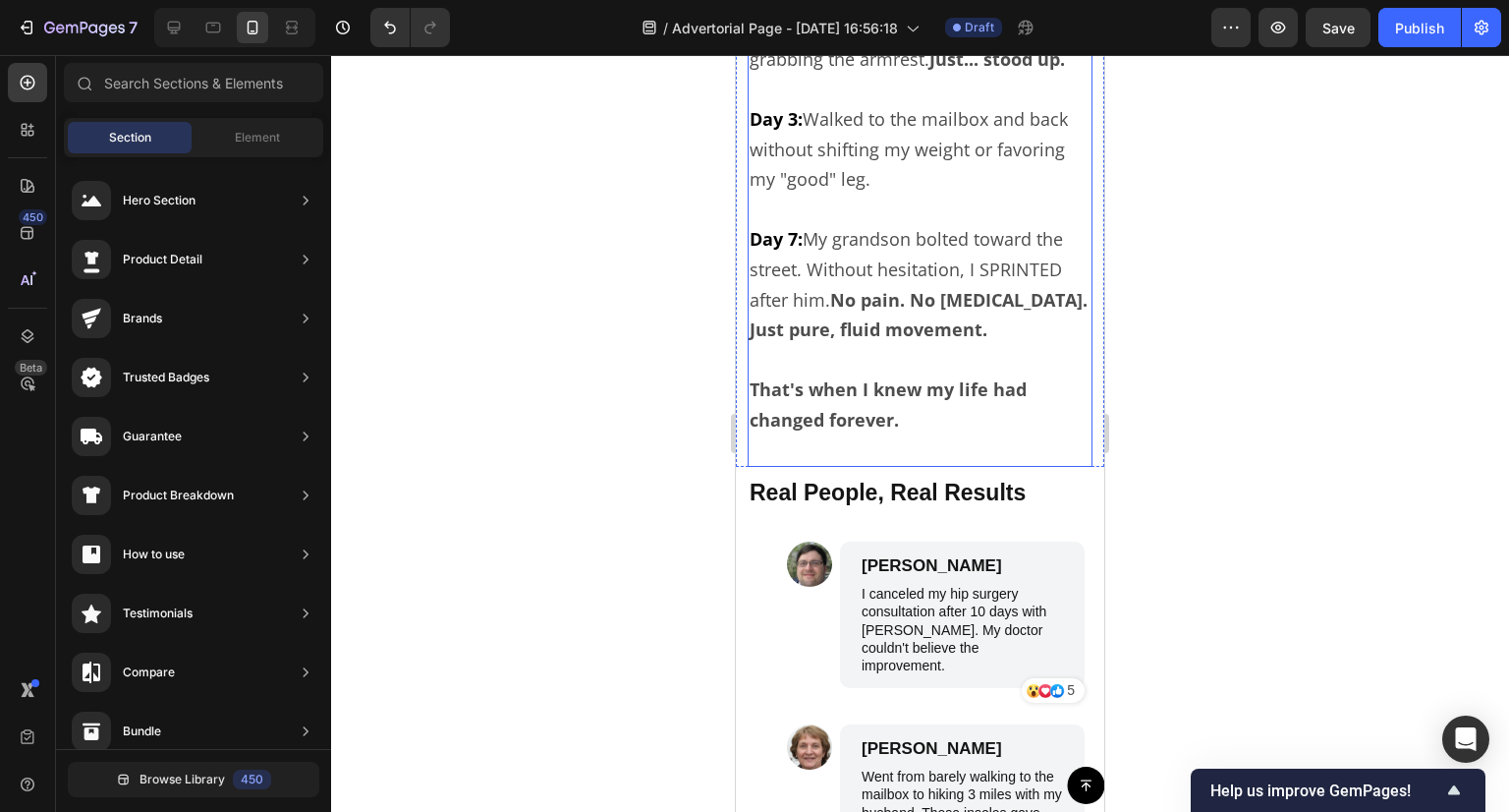
scroll to position [7269, 0]
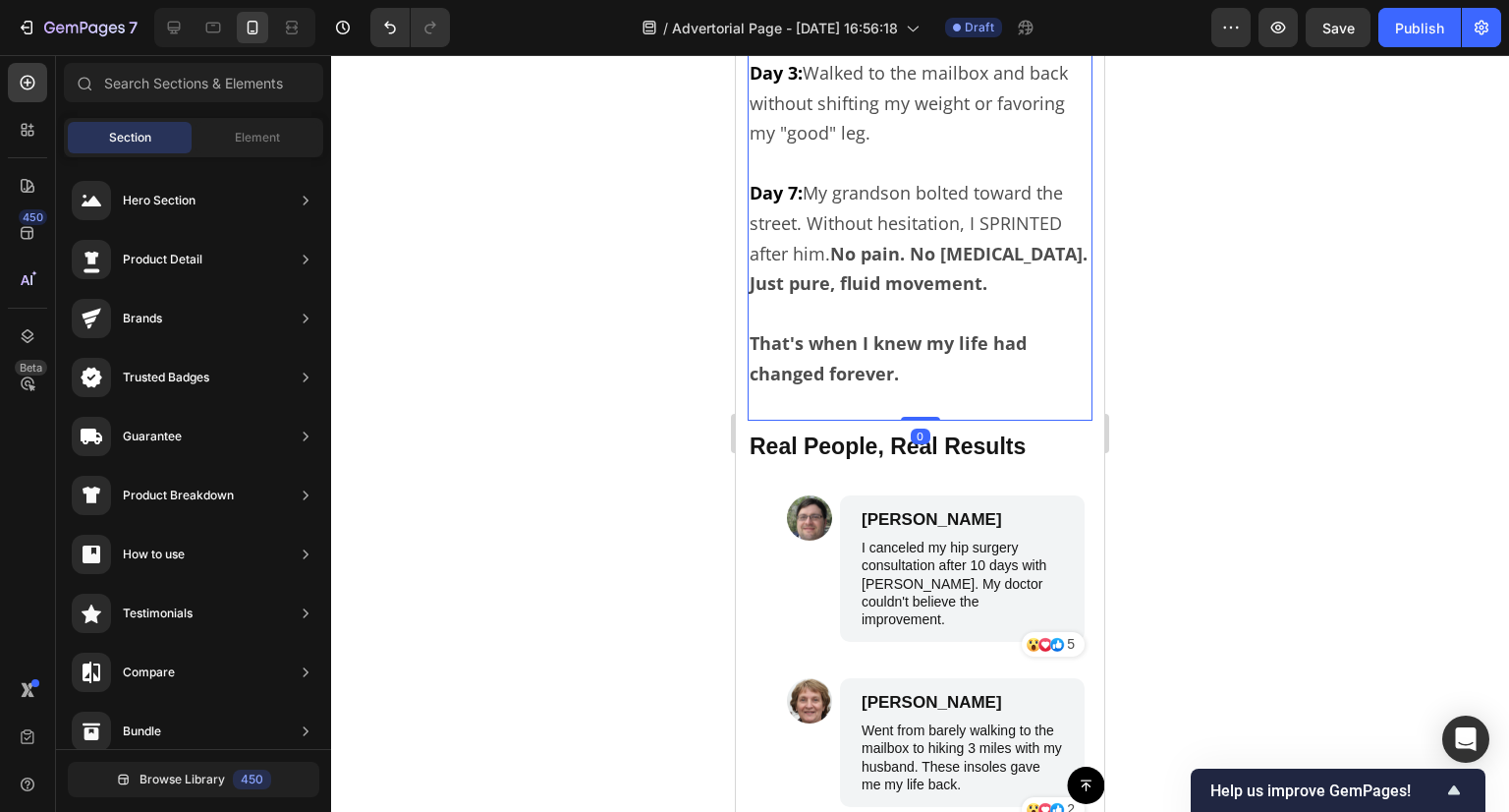
click at [871, 418] on p "That's when I knew my life had changed forever." at bounding box center [920, 358] width 341 height 120
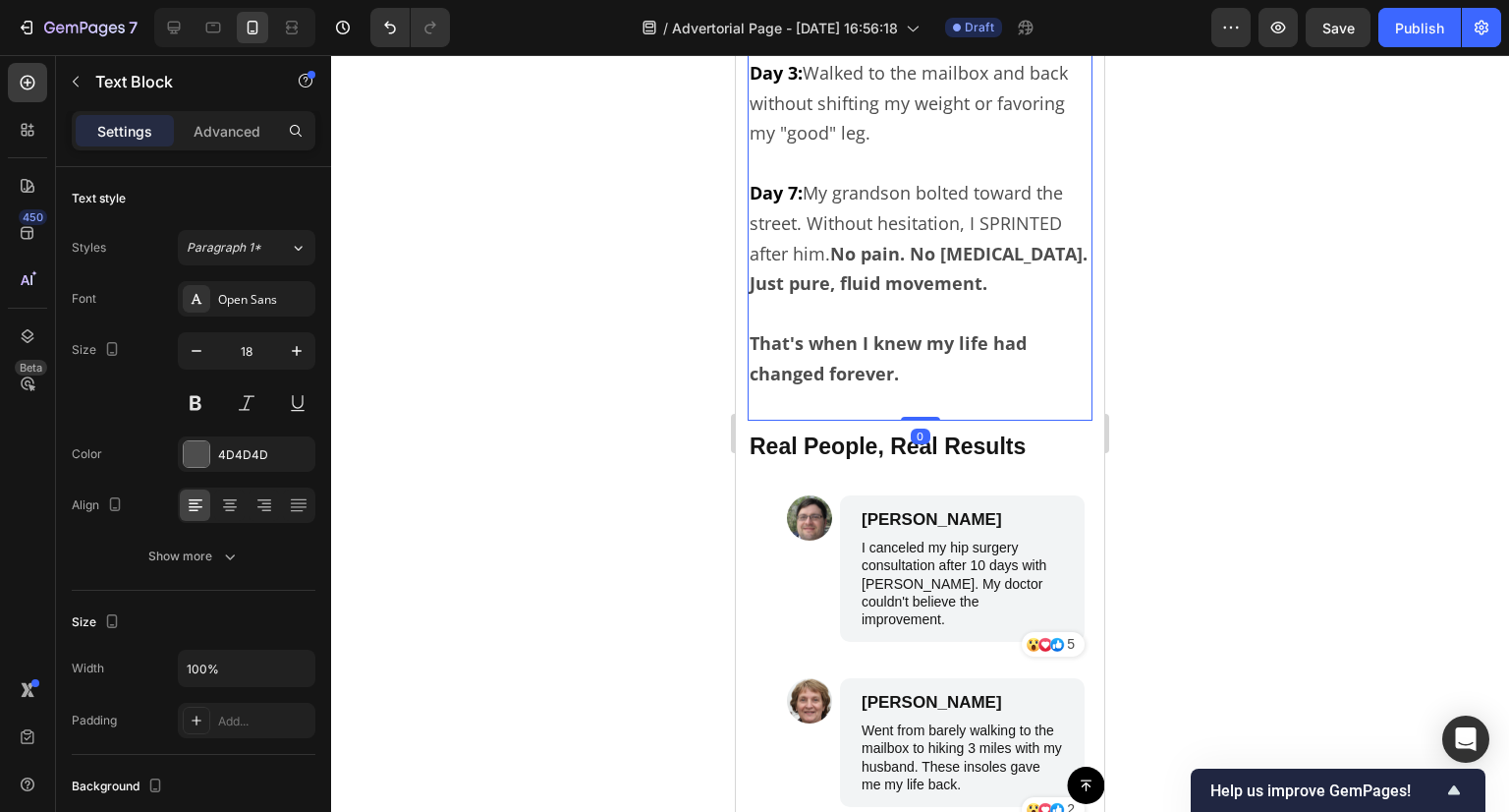
click at [871, 418] on p "That's when I knew my life had changed forever." at bounding box center [920, 358] width 341 height 120
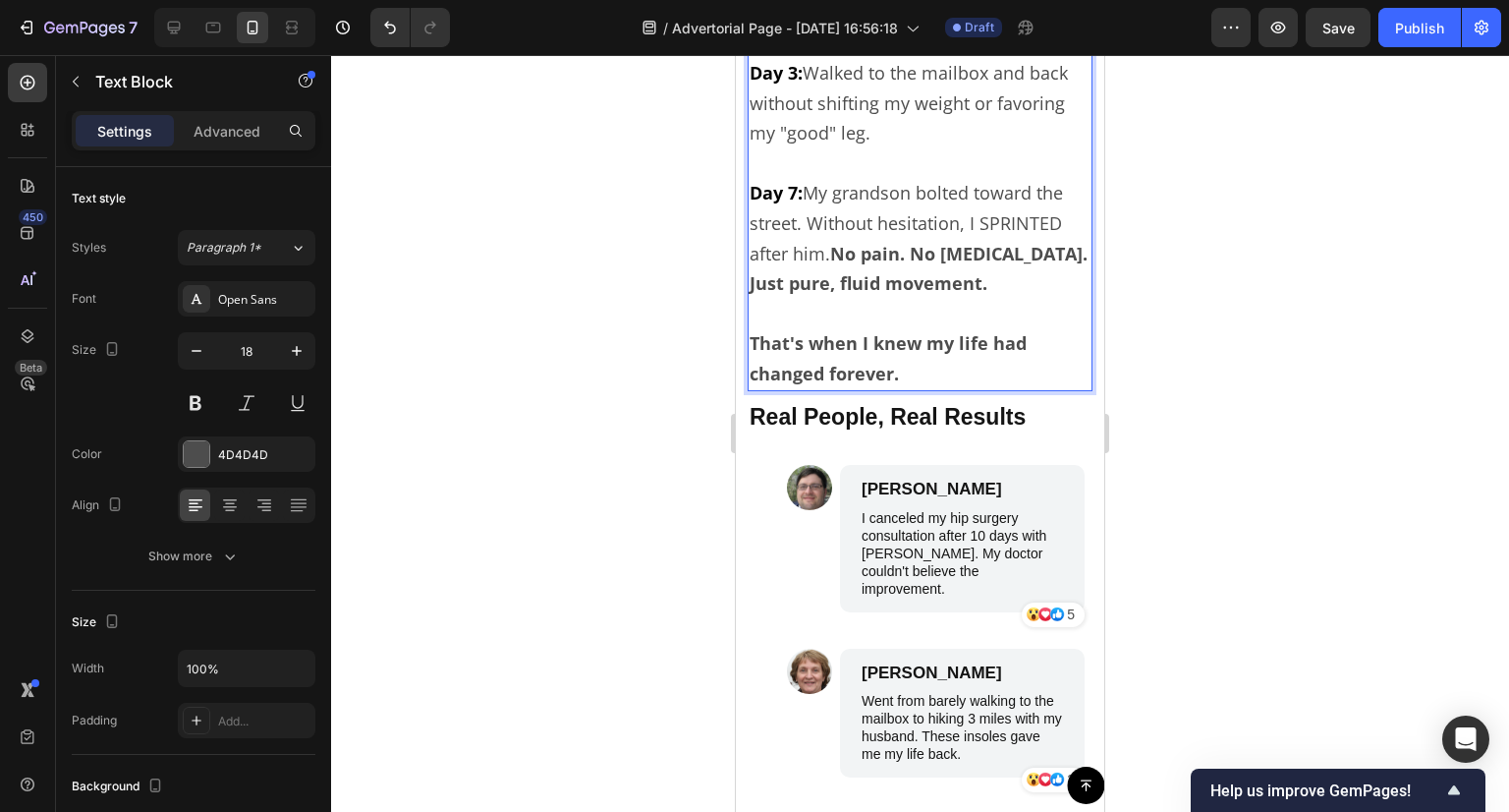
click at [1360, 453] on div at bounding box center [919, 433] width 1178 height 757
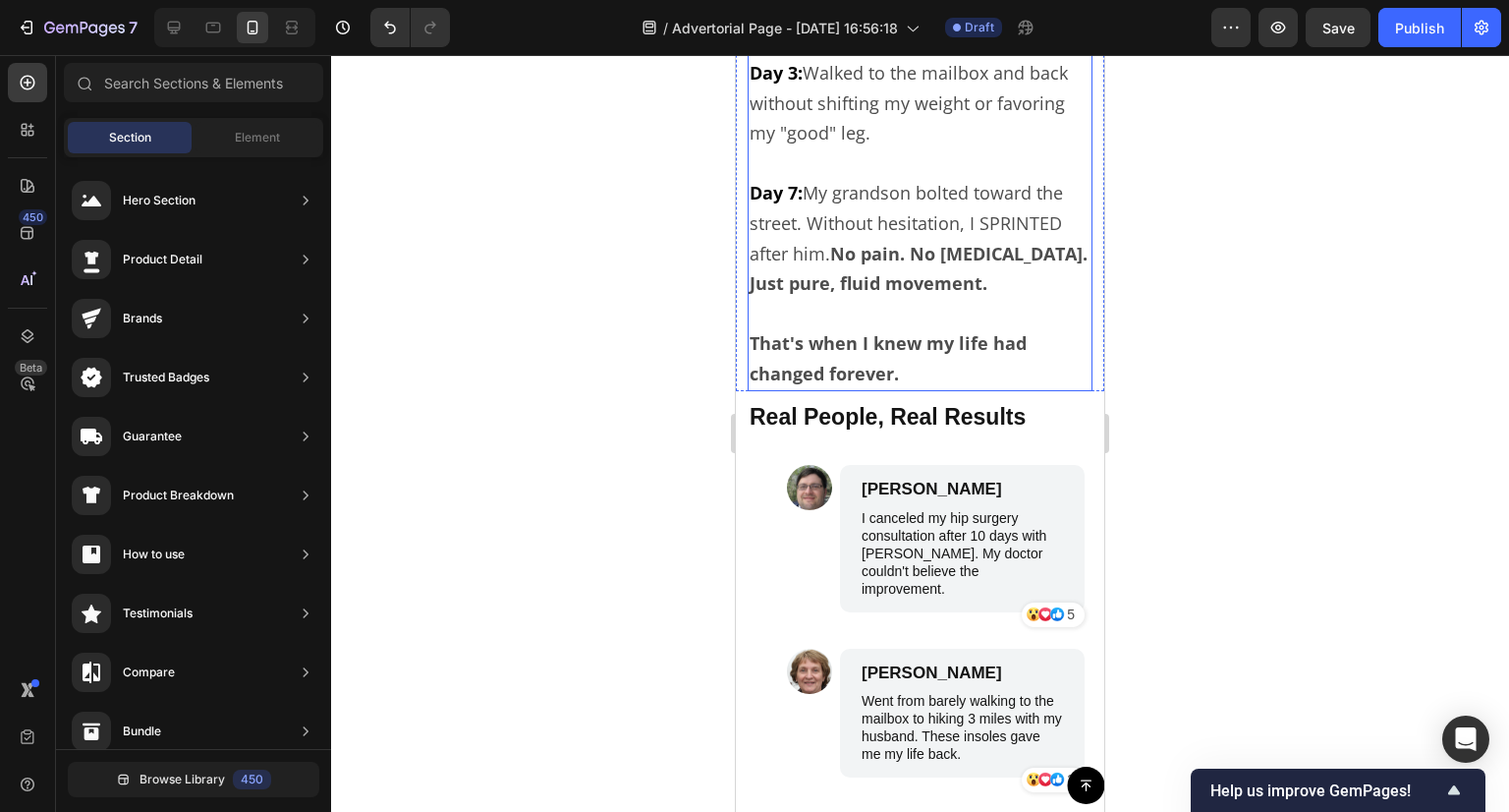
click at [927, 389] on p "That's when I knew my life had changed forever." at bounding box center [920, 344] width 341 height 91
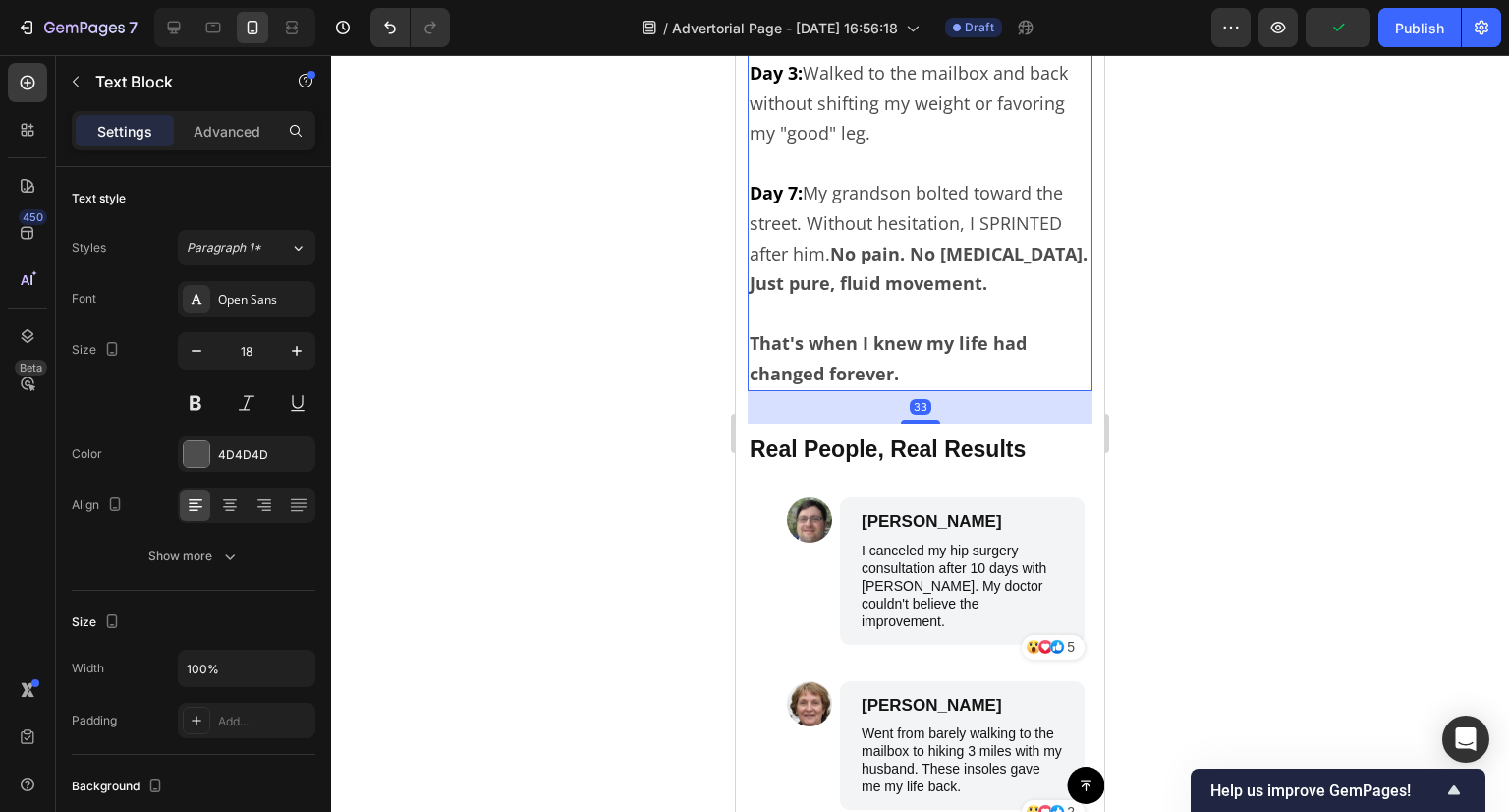
drag, startPoint x: 923, startPoint y: 436, endPoint x: 933, endPoint y: 468, distance: 33.5
click at [933, 391] on div "33" at bounding box center [920, 391] width 345 height 0
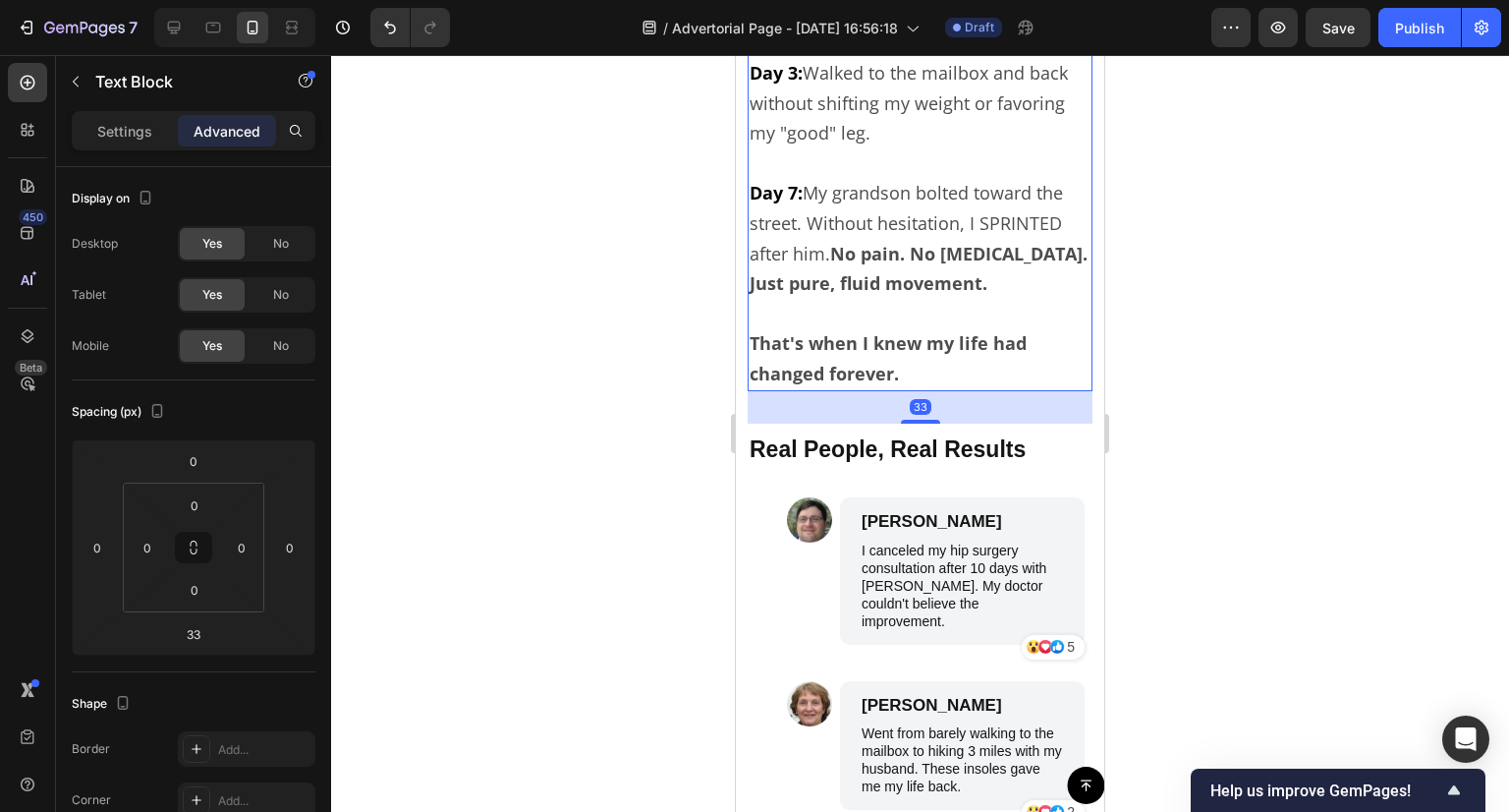
click at [933, 423] on div "33" at bounding box center [920, 406] width 345 height 32
click at [924, 422] on div at bounding box center [920, 419] width 39 height 6
type input "32"
click at [1224, 398] on div at bounding box center [919, 433] width 1178 height 757
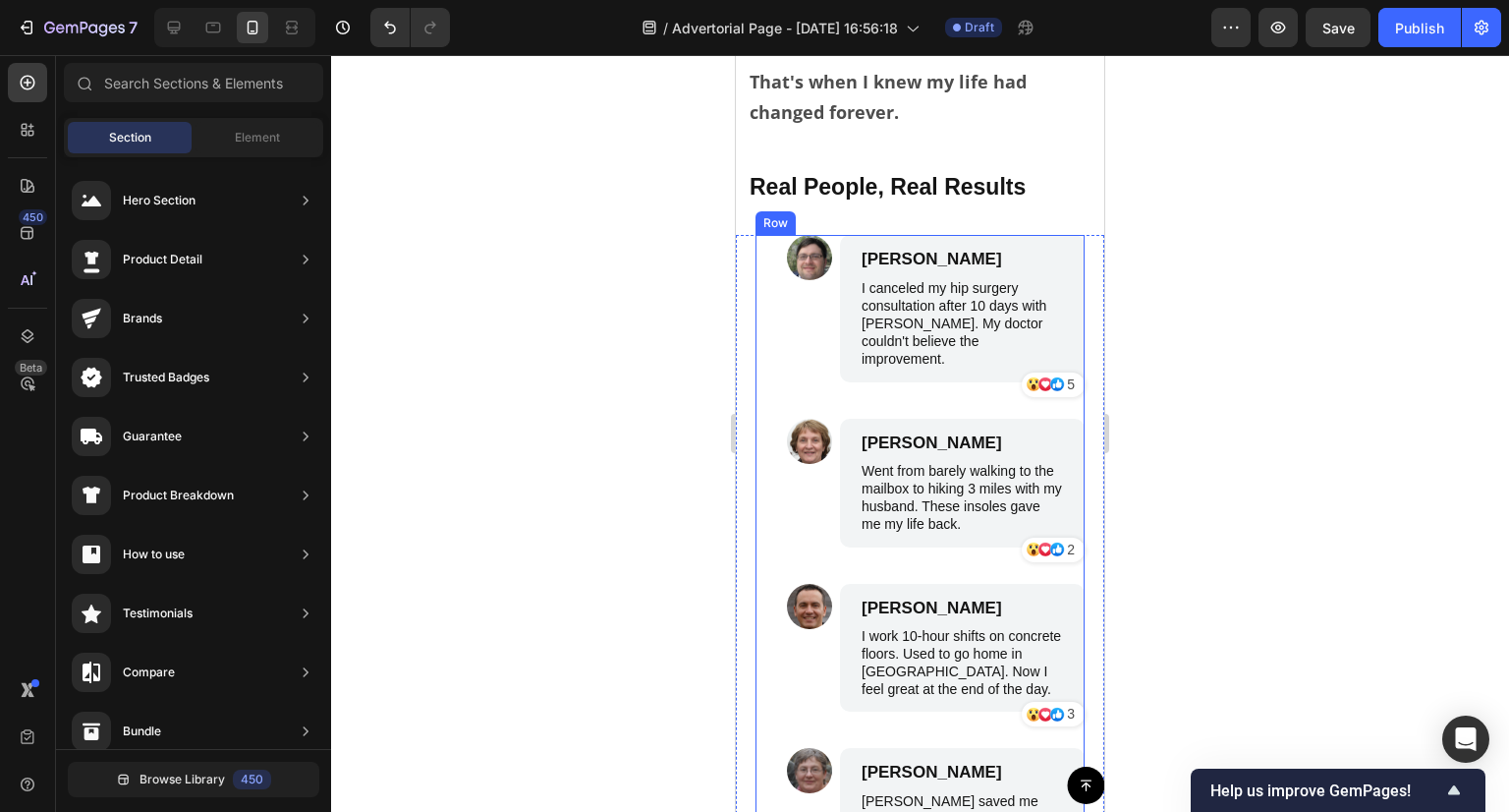
scroll to position [7563, 0]
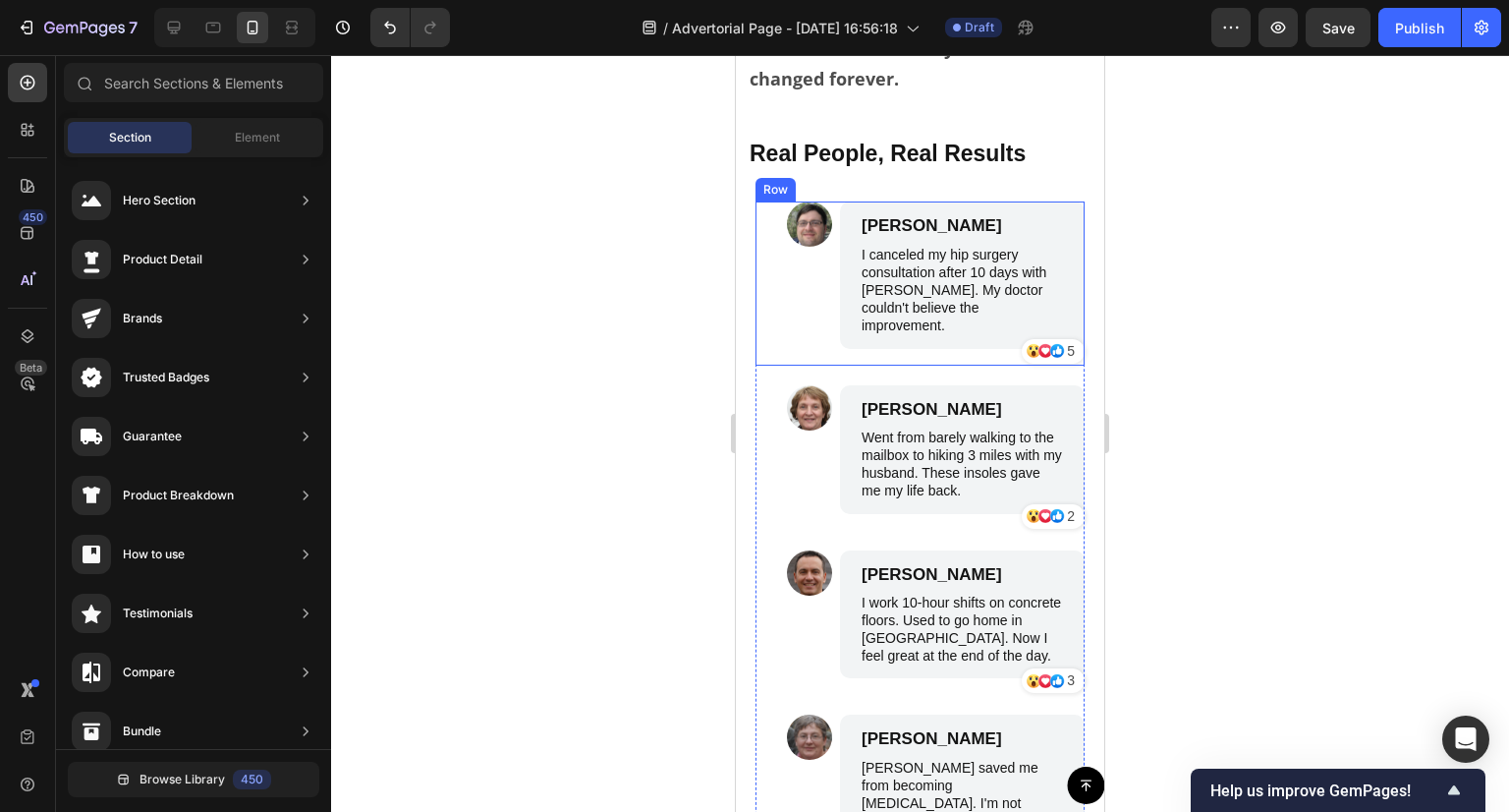
click at [775, 335] on div "Image [PERSON_NAME] Text Block I canceled my hip surgery consultation after 10 …" at bounding box center [920, 283] width 329 height 163
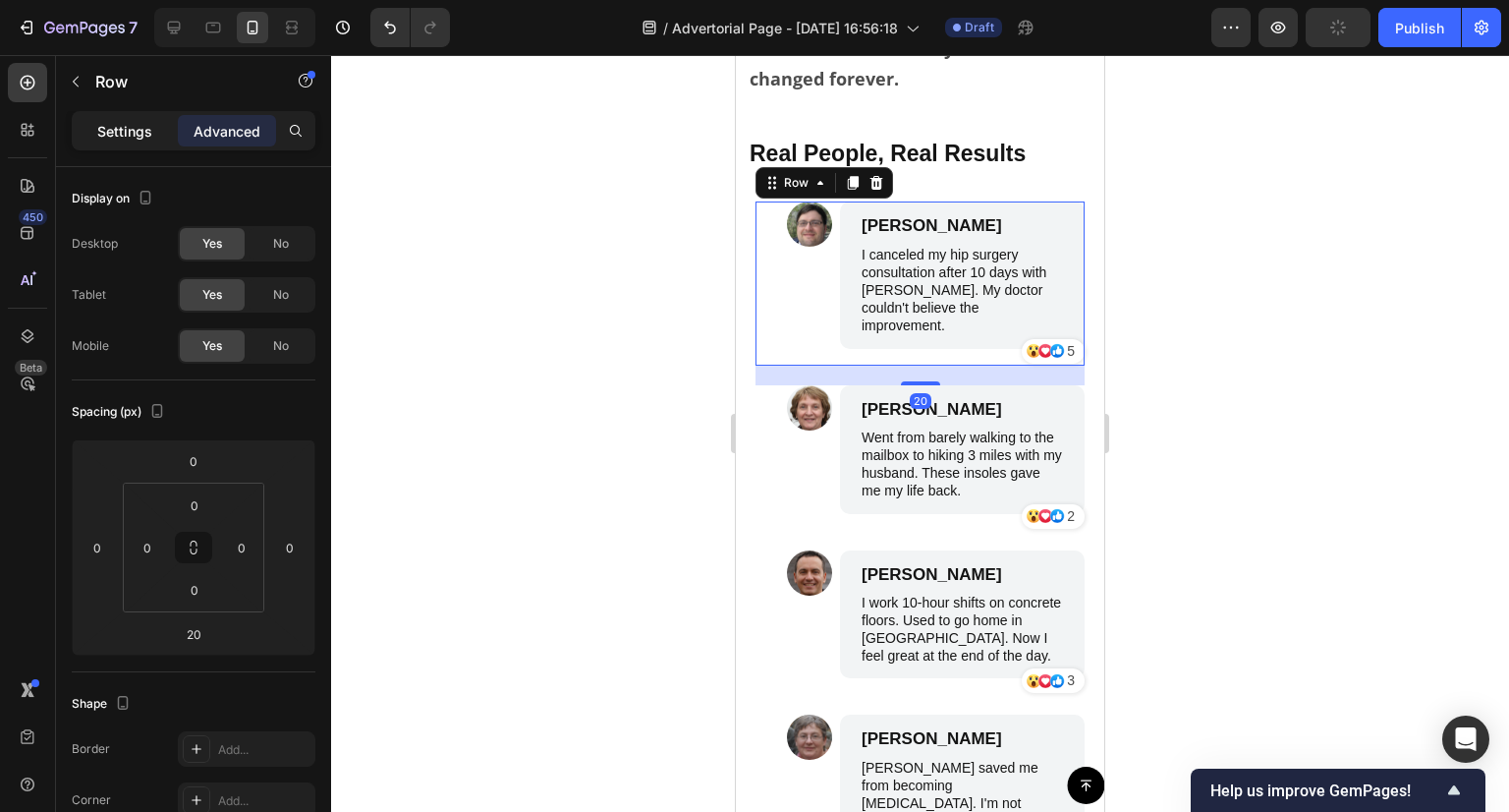
click at [128, 128] on p "Settings" at bounding box center [125, 131] width 55 height 21
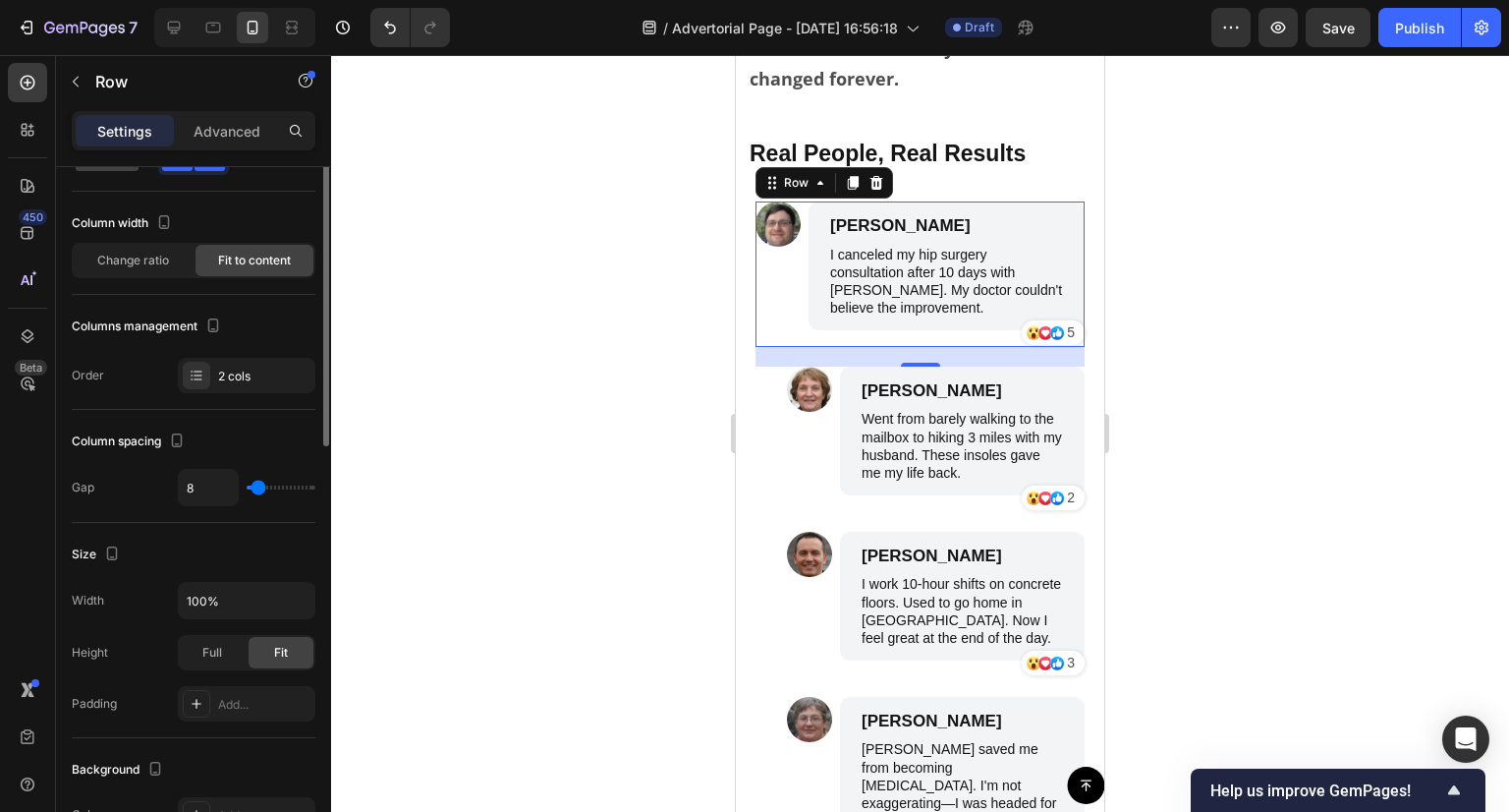
scroll to position [0, 0]
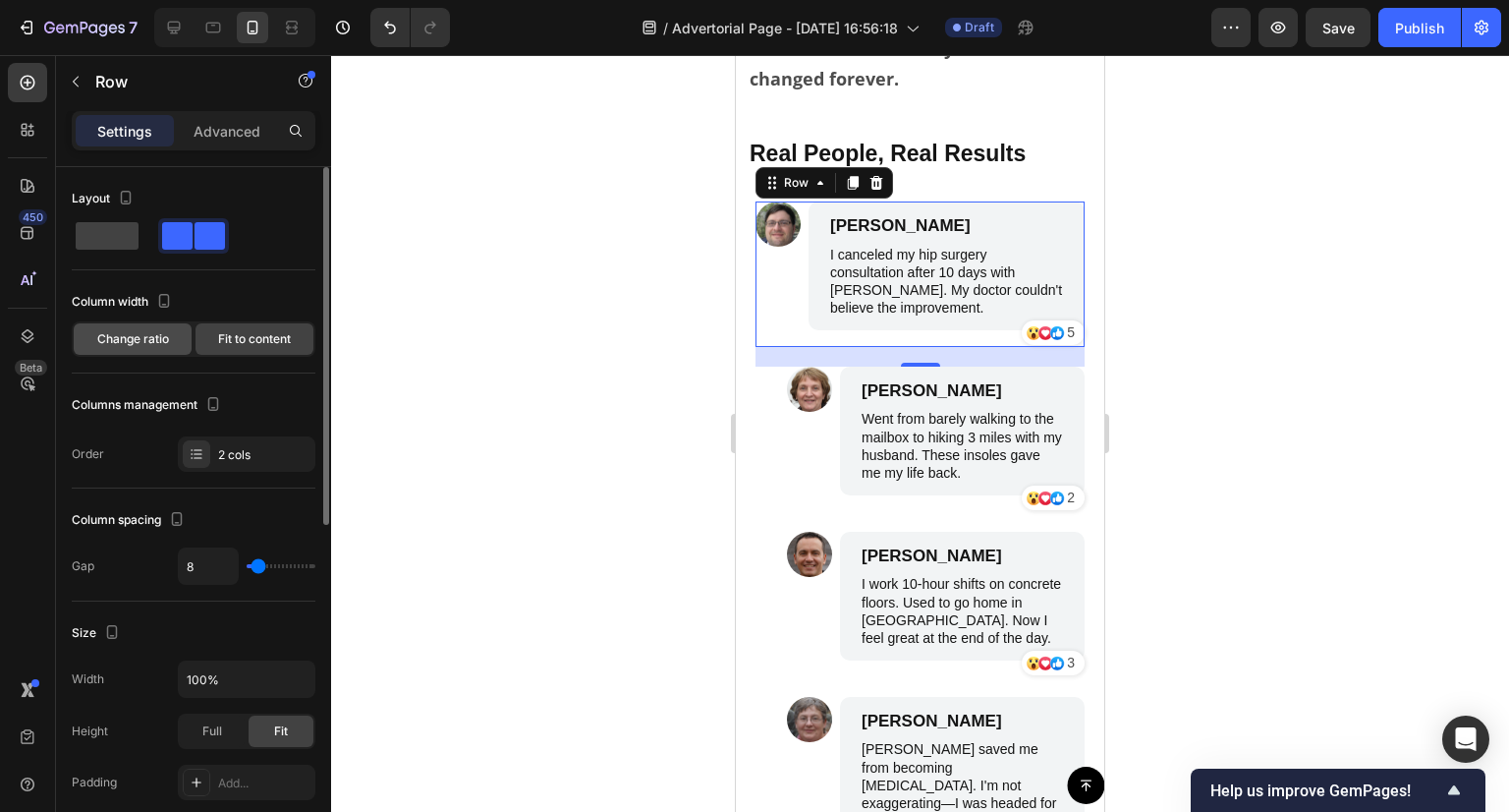
click at [123, 338] on span "Change ratio" at bounding box center [133, 339] width 72 height 18
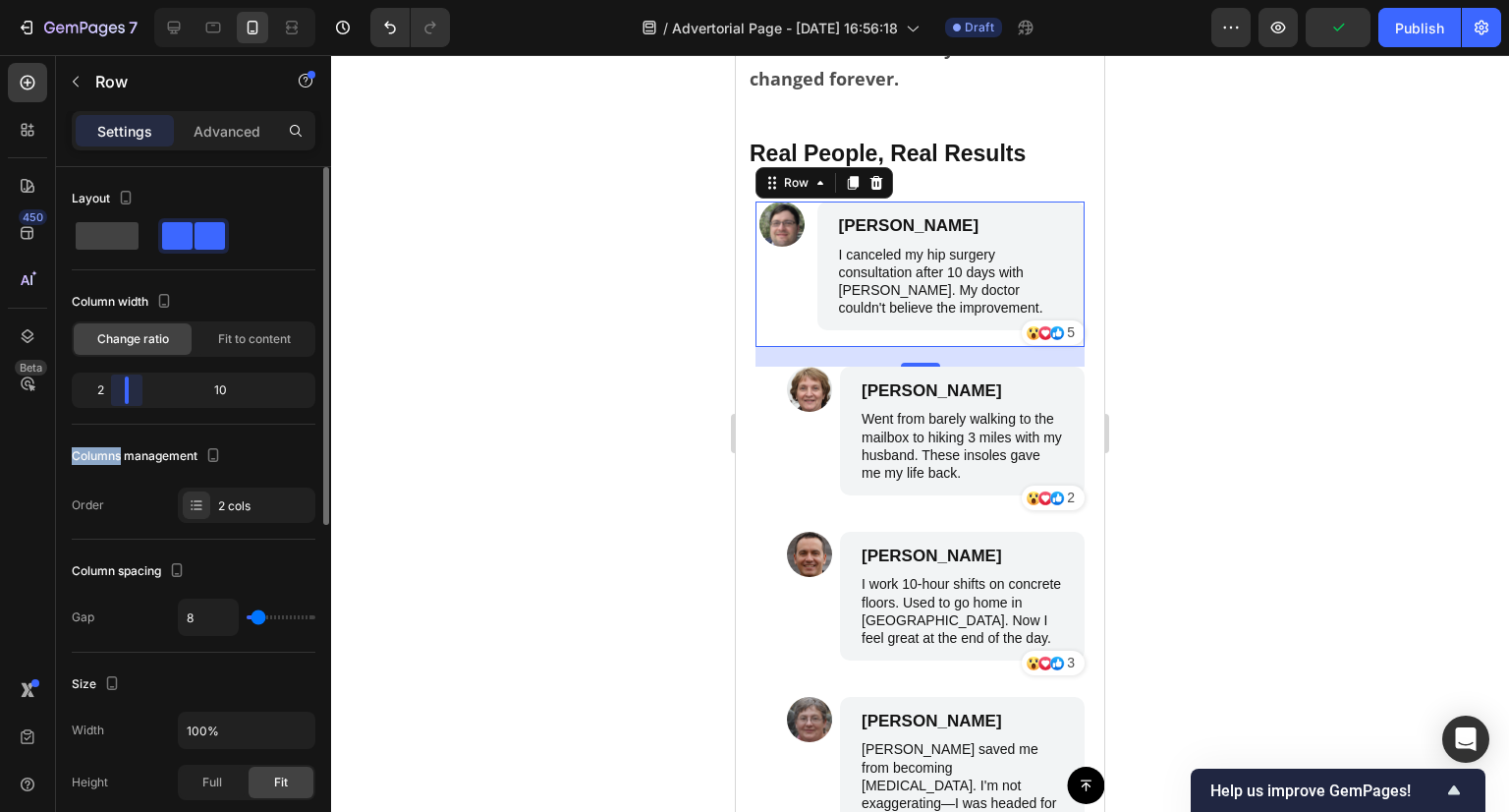
drag, startPoint x: 195, startPoint y: 395, endPoint x: 118, endPoint y: 437, distance: 87.7
click at [118, 437] on div "Layout Column width Change ratio Fit to content 2 10 Columns management Order 2…" at bounding box center [194, 352] width 244 height 340
click at [327, 344] on div at bounding box center [323, 345] width 11 height 357
click at [396, 339] on div at bounding box center [919, 433] width 1178 height 757
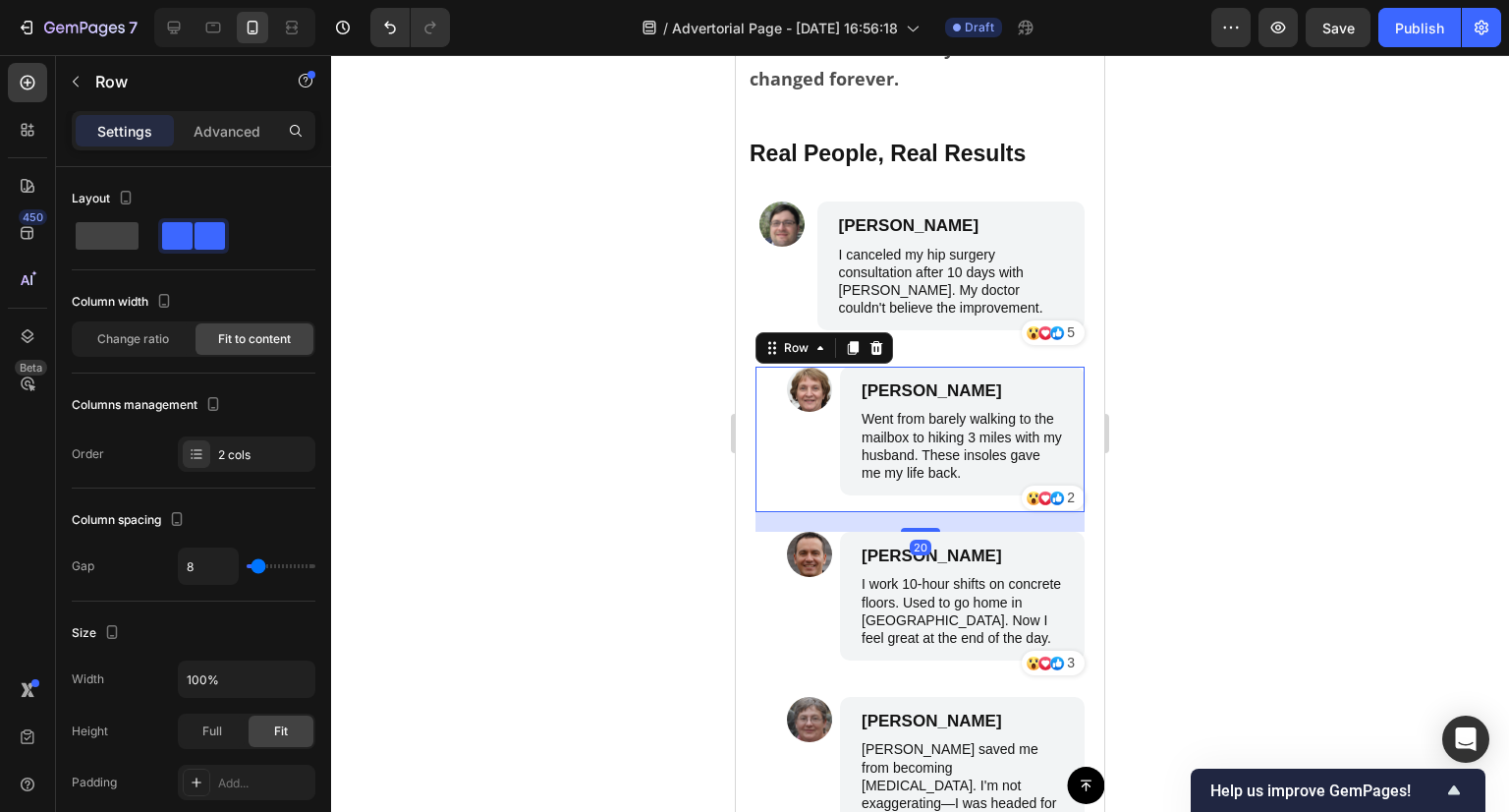
click at [775, 512] on div "Image [PERSON_NAME] Text Block Went from barely walking to the mailbox to hikin…" at bounding box center [920, 439] width 329 height 146
click at [128, 342] on span "Change ratio" at bounding box center [133, 339] width 72 height 18
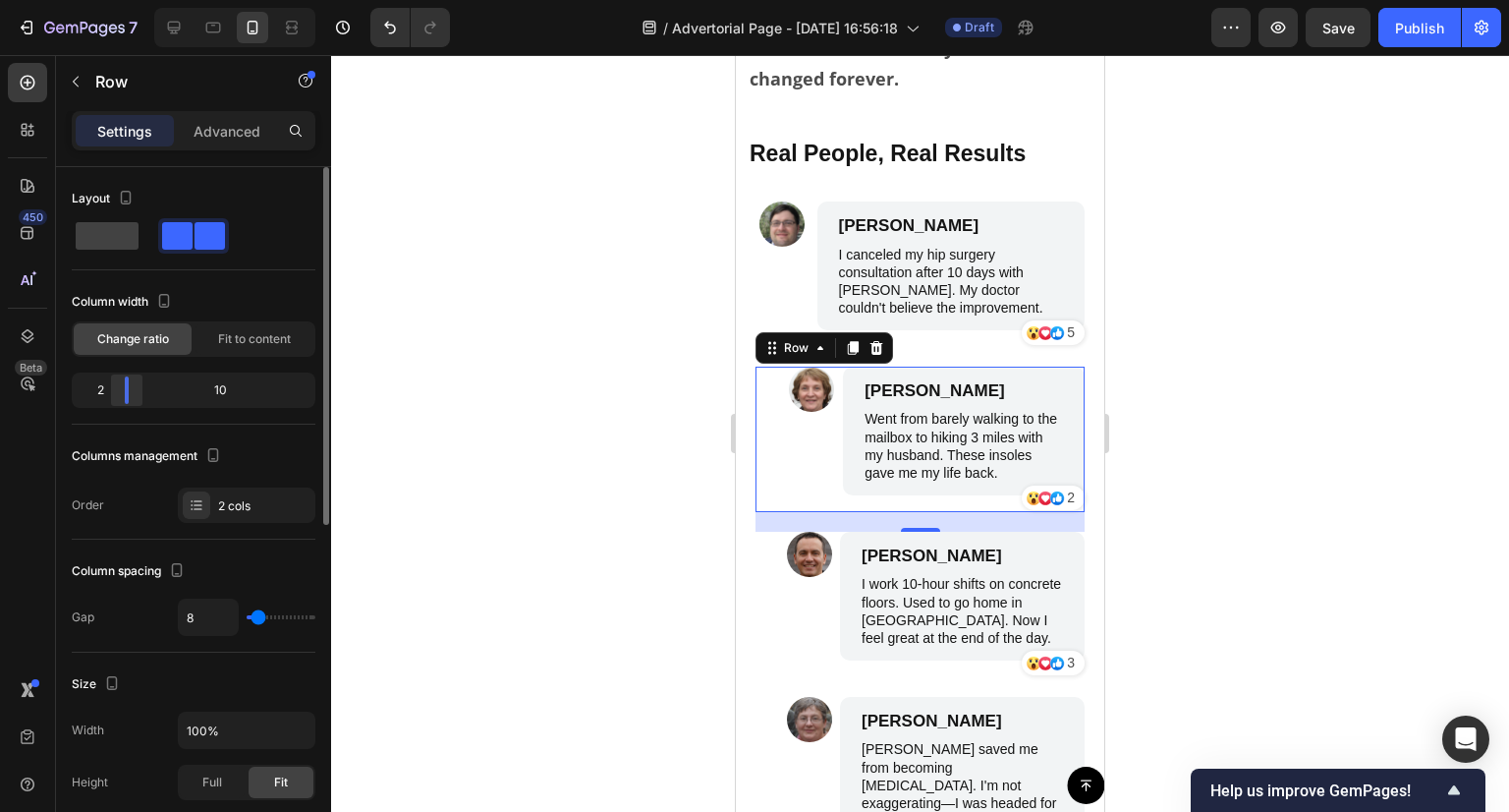
drag, startPoint x: 150, startPoint y: 391, endPoint x: 108, endPoint y: 400, distance: 43.0
click at [109, 400] on div at bounding box center [127, 390] width 35 height 28
click at [119, 399] on div at bounding box center [127, 390] width 35 height 28
click at [200, 139] on p "Advanced" at bounding box center [227, 131] width 67 height 21
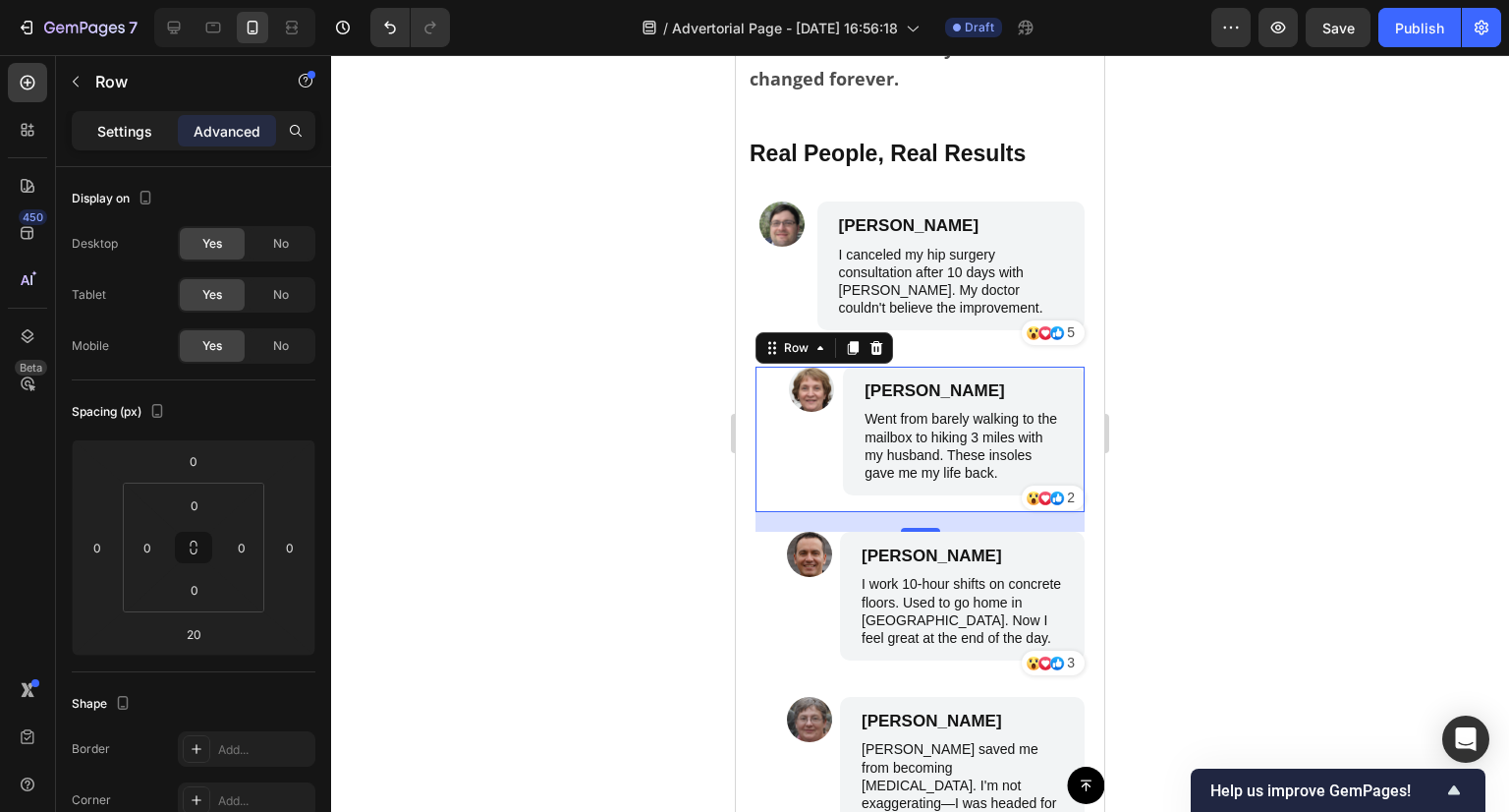
click at [138, 131] on p "Settings" at bounding box center [125, 131] width 55 height 21
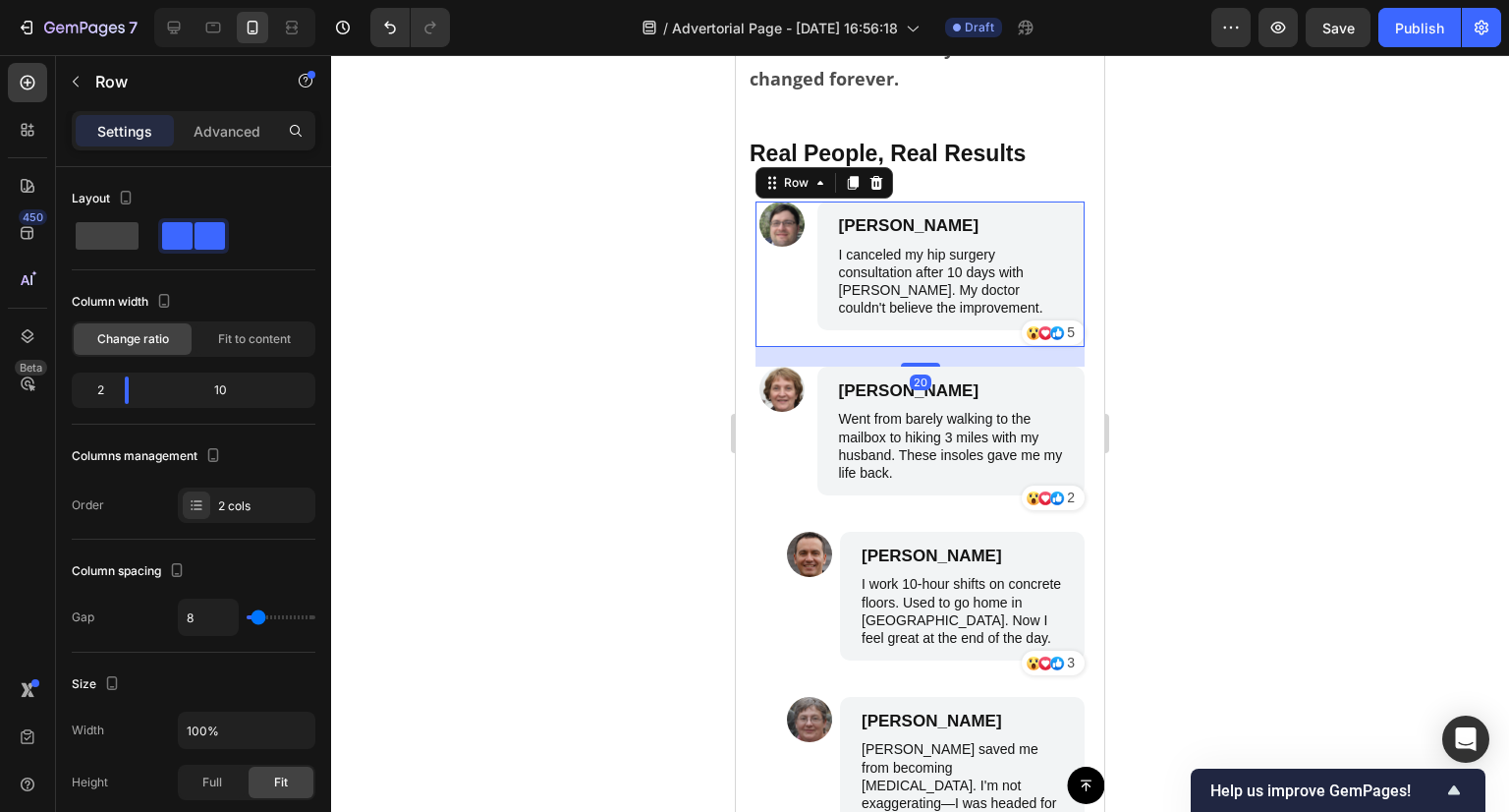
click at [783, 341] on div "Image" at bounding box center [783, 275] width 54 height 146
click at [780, 512] on div "Image" at bounding box center [783, 439] width 54 height 146
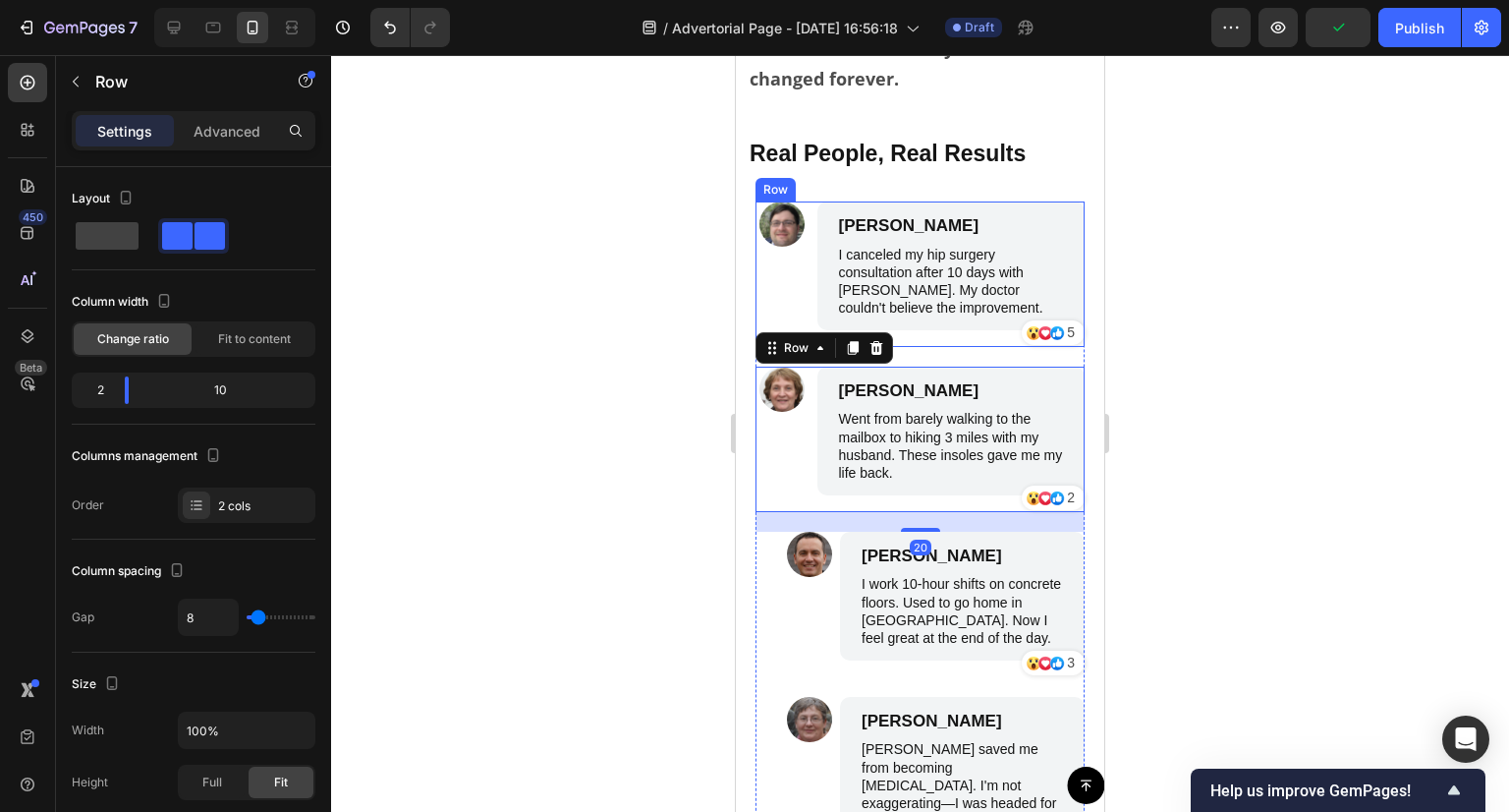
click at [786, 343] on div "Image" at bounding box center [783, 275] width 54 height 146
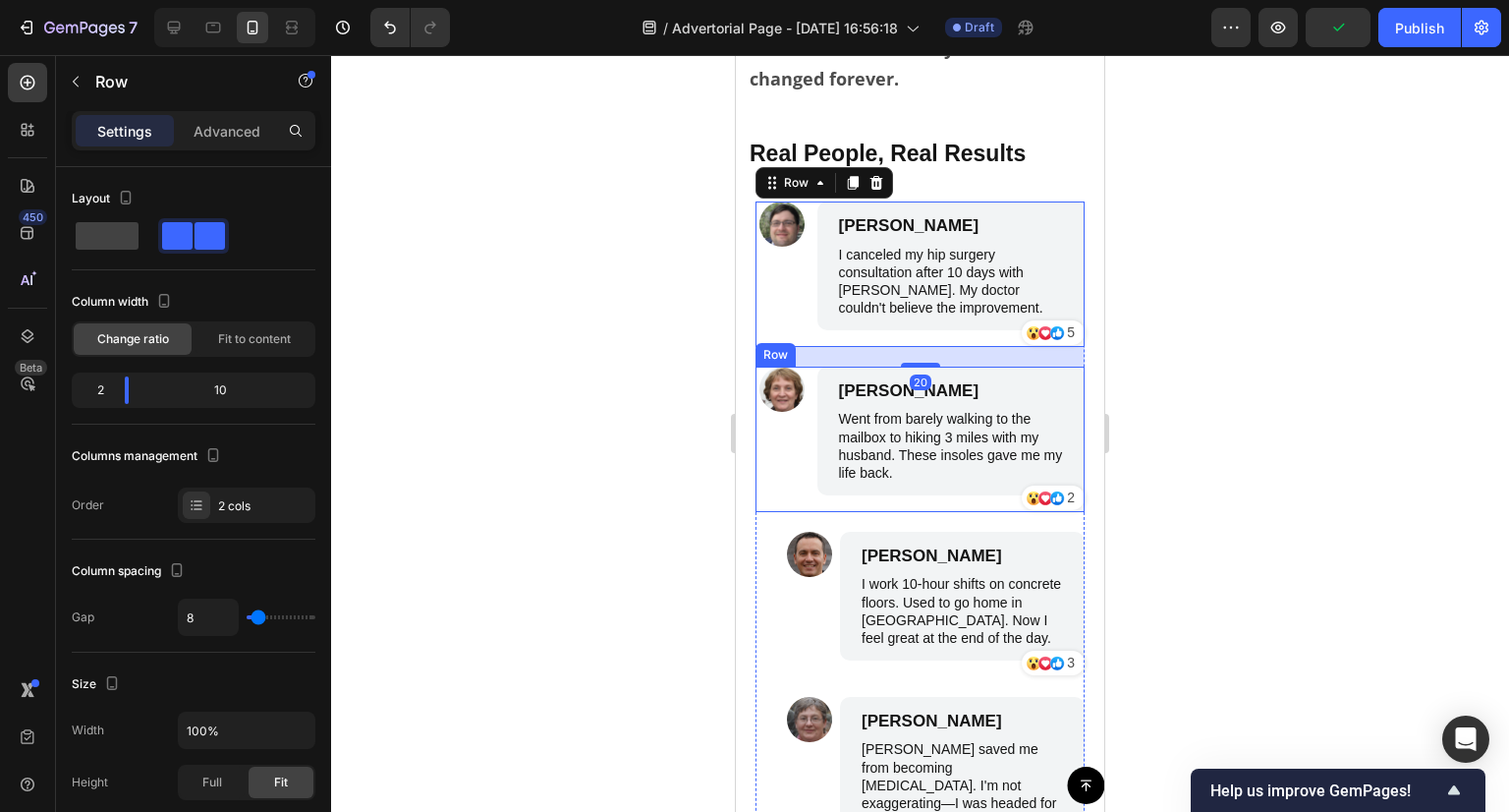
click at [775, 497] on div "Image" at bounding box center [783, 439] width 54 height 146
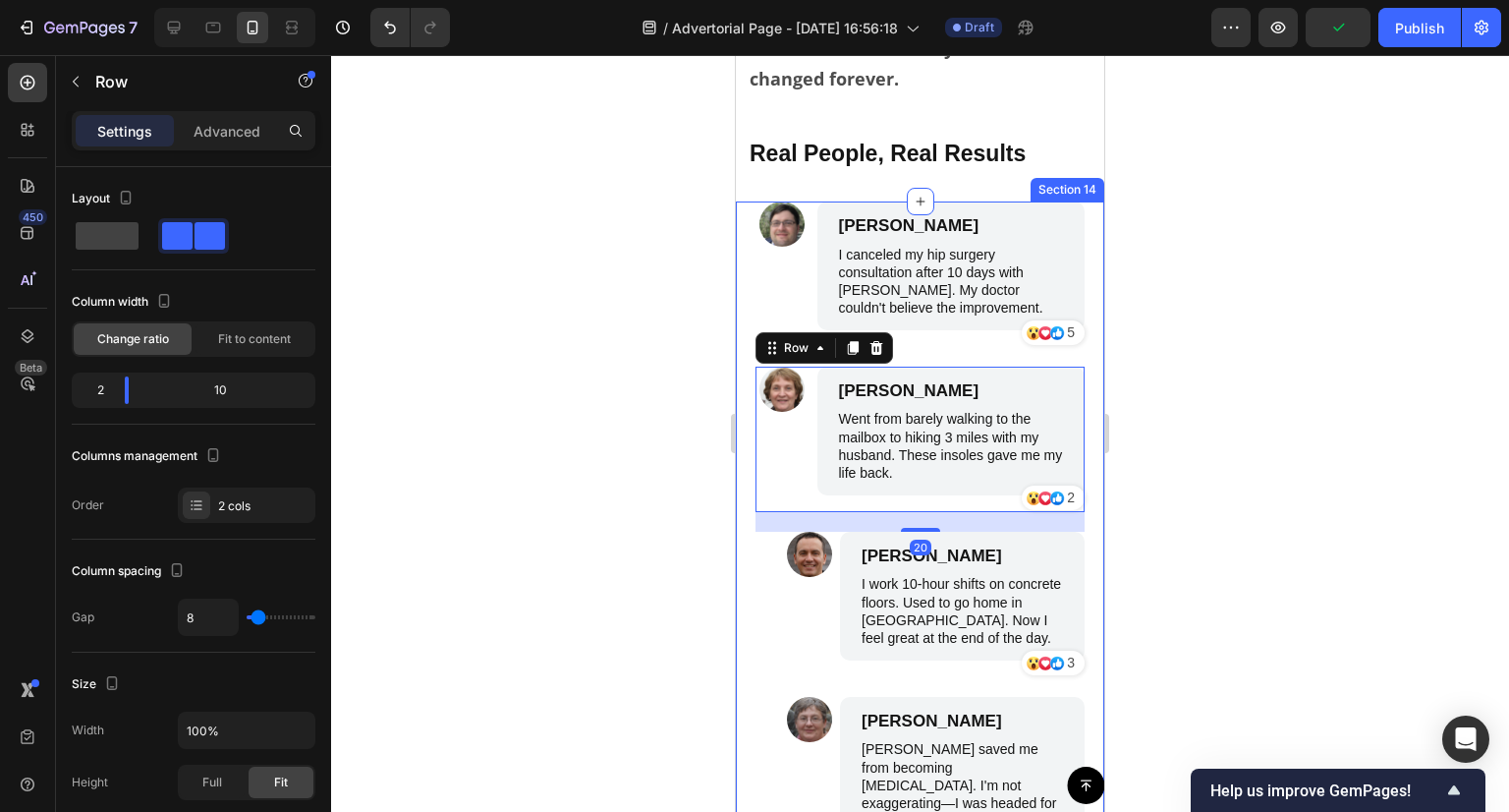
click at [641, 378] on div at bounding box center [919, 433] width 1178 height 757
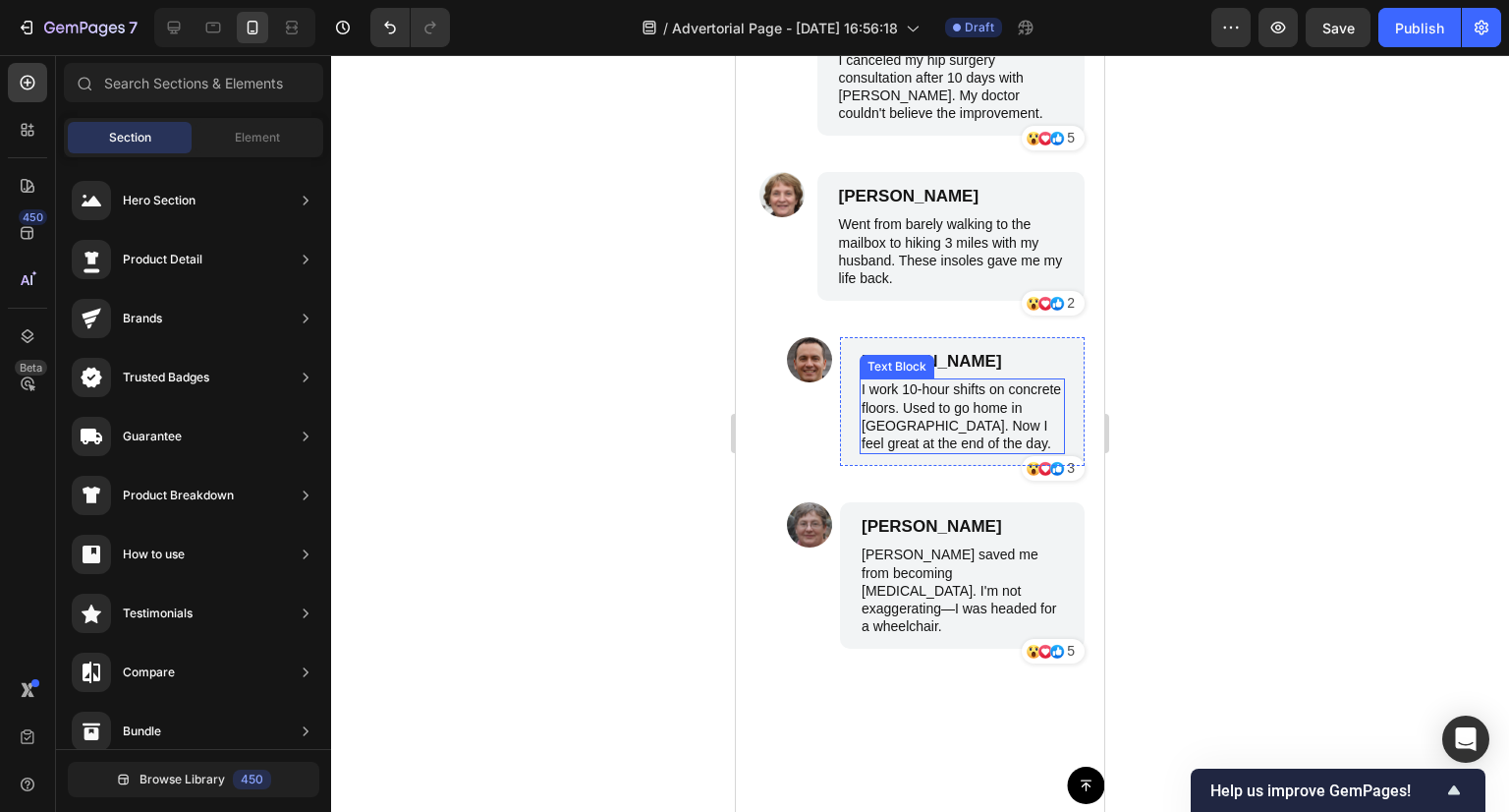
scroll to position [7760, 0]
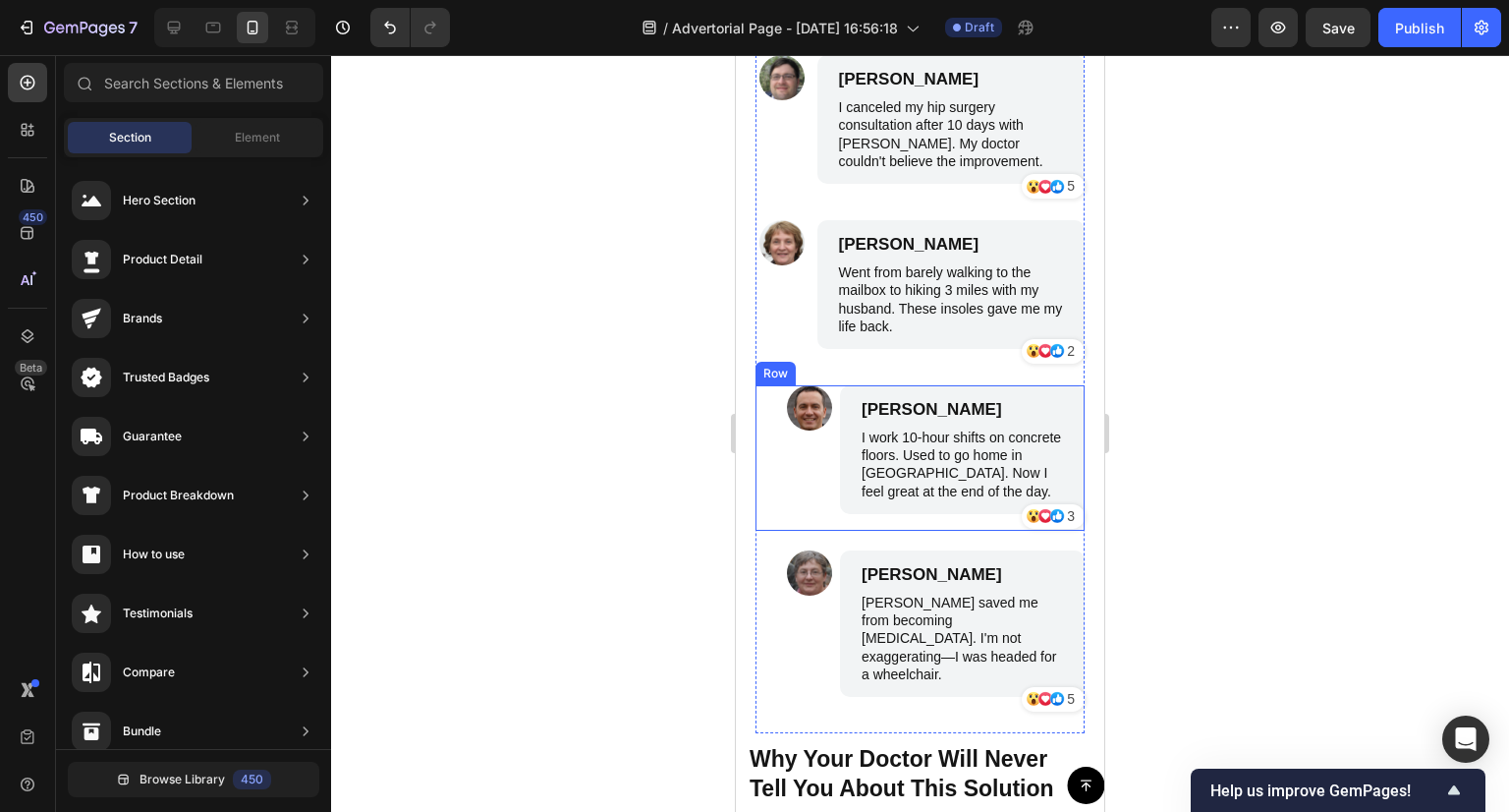
click at [809, 461] on div "Image" at bounding box center [810, 458] width 45 height 146
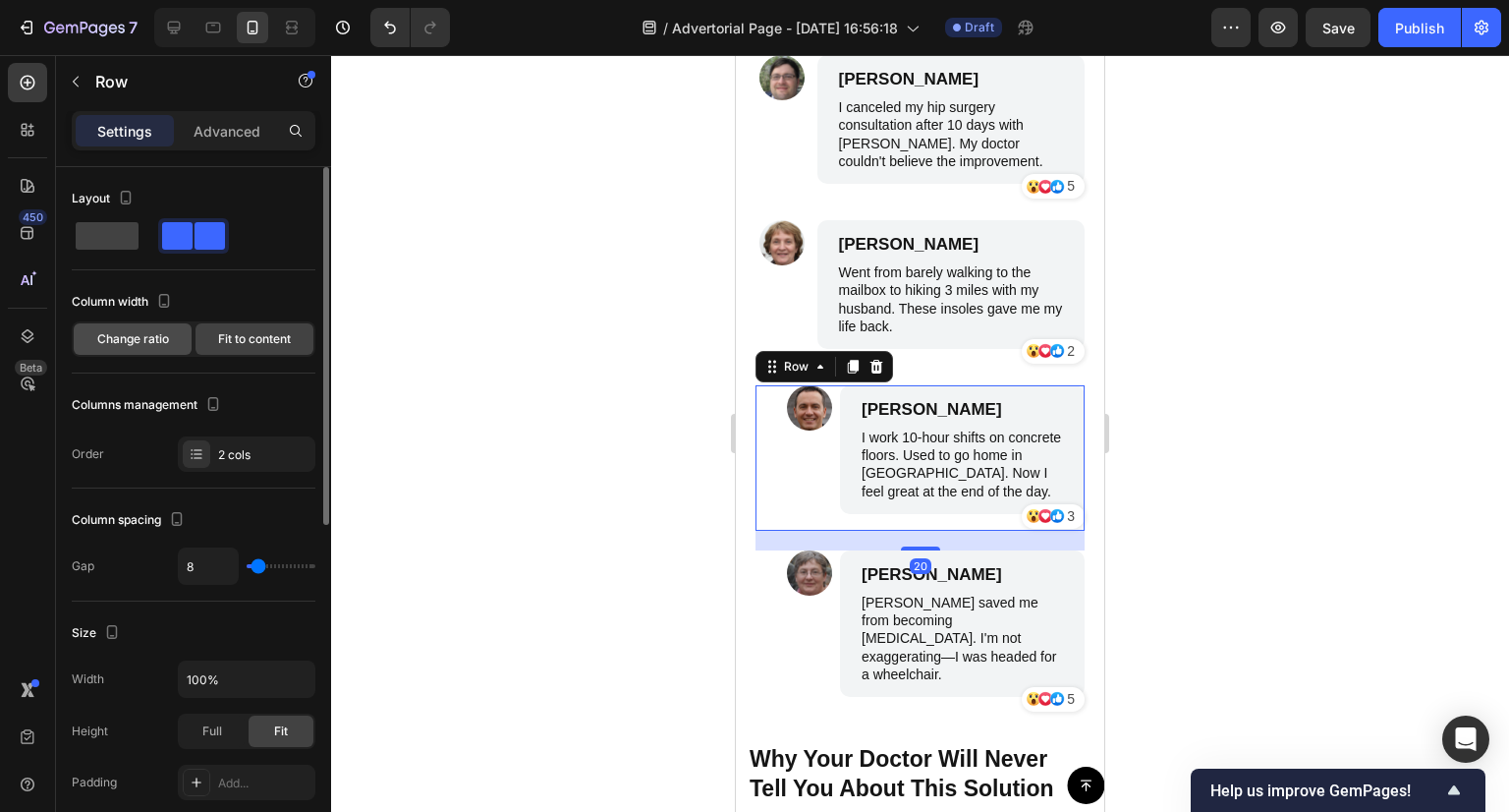
click at [122, 327] on div "Change ratio" at bounding box center [133, 339] width 118 height 31
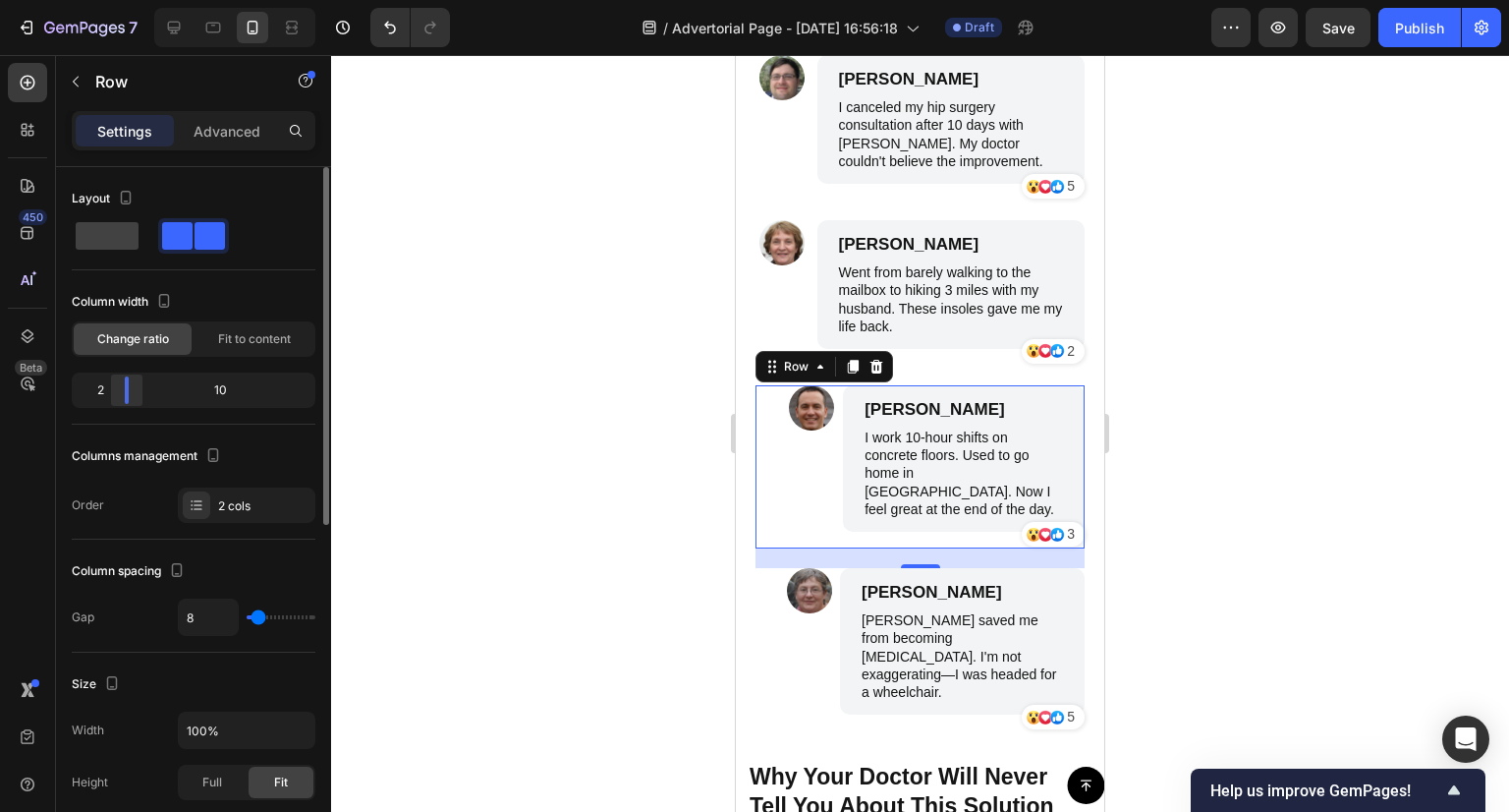
drag, startPoint x: 146, startPoint y: 393, endPoint x: 117, endPoint y: 398, distance: 29.4
click at [117, 398] on div at bounding box center [127, 390] width 35 height 28
click at [107, 406] on div "2 10" at bounding box center [194, 390] width 244 height 35
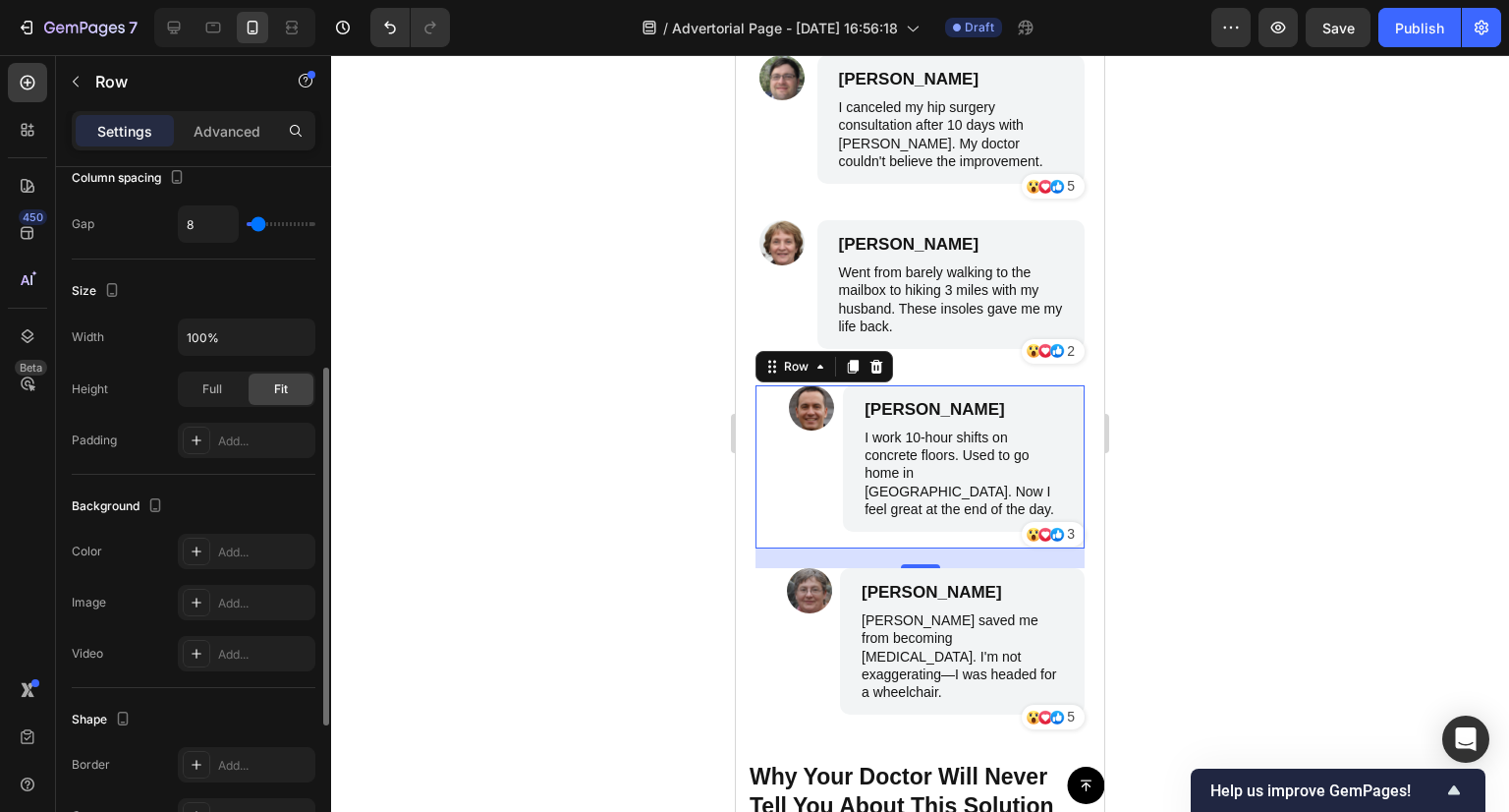
scroll to position [668, 0]
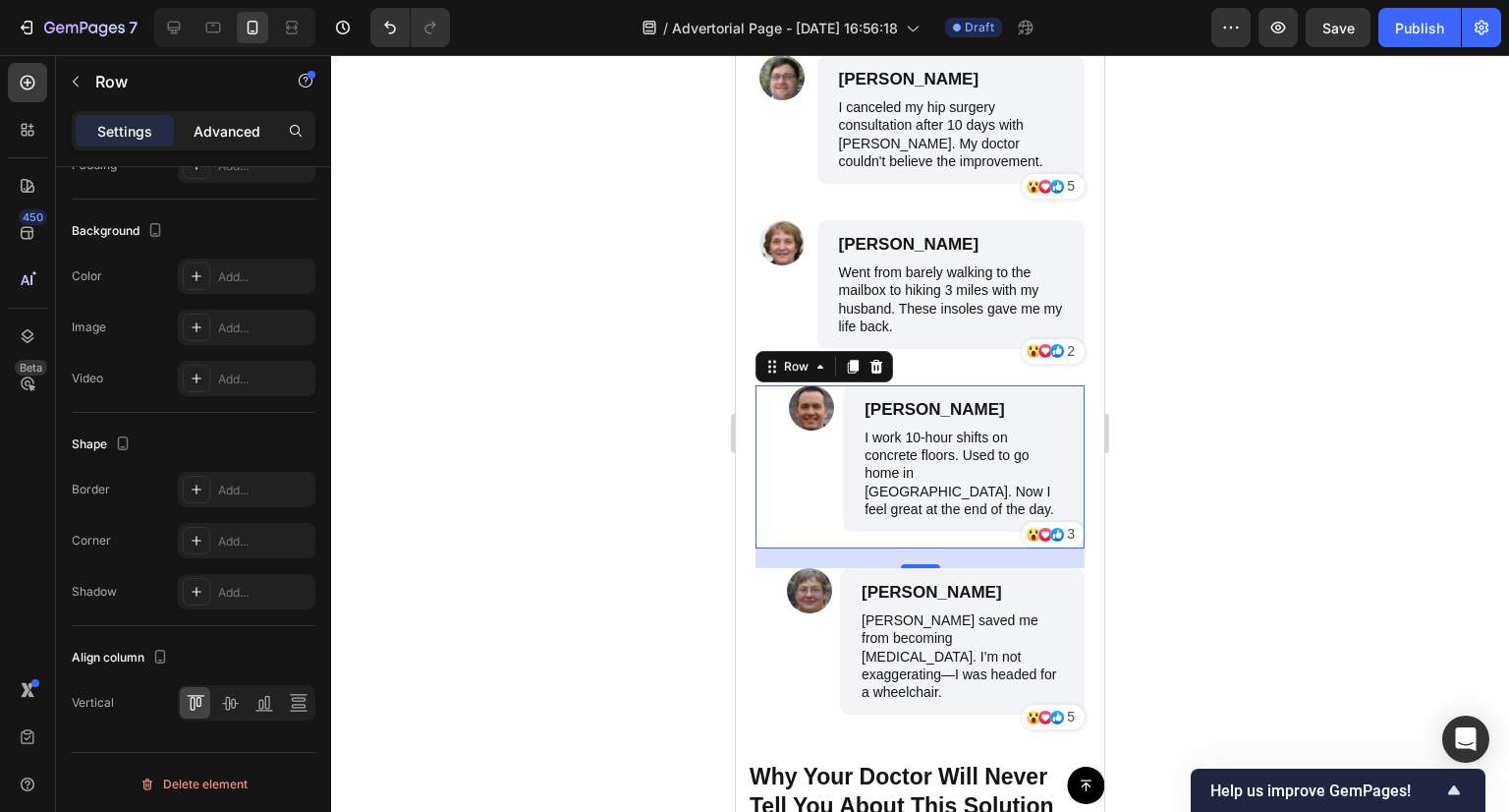
click at [220, 125] on p "Advanced" at bounding box center [227, 131] width 67 height 21
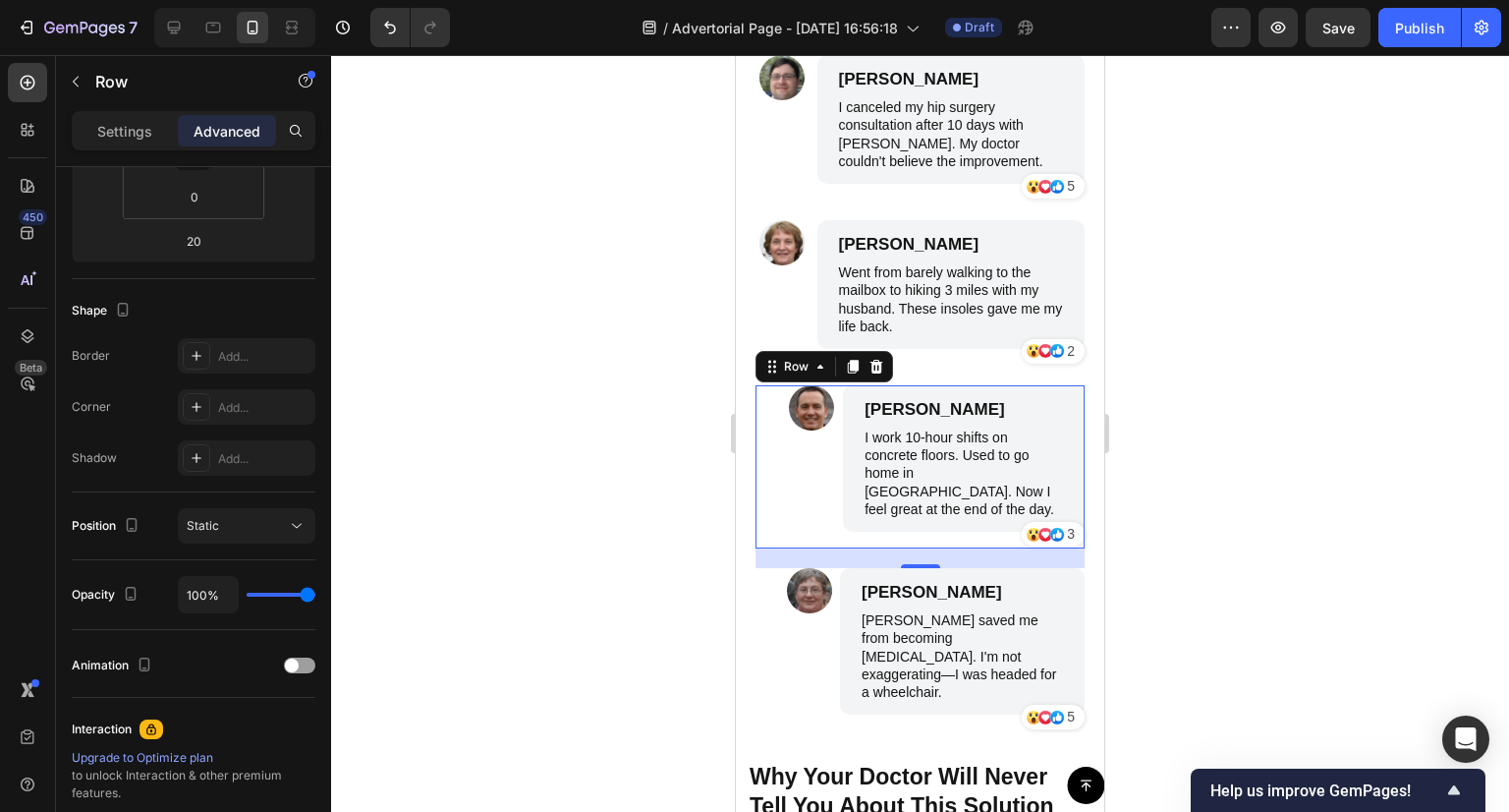
scroll to position [0, 0]
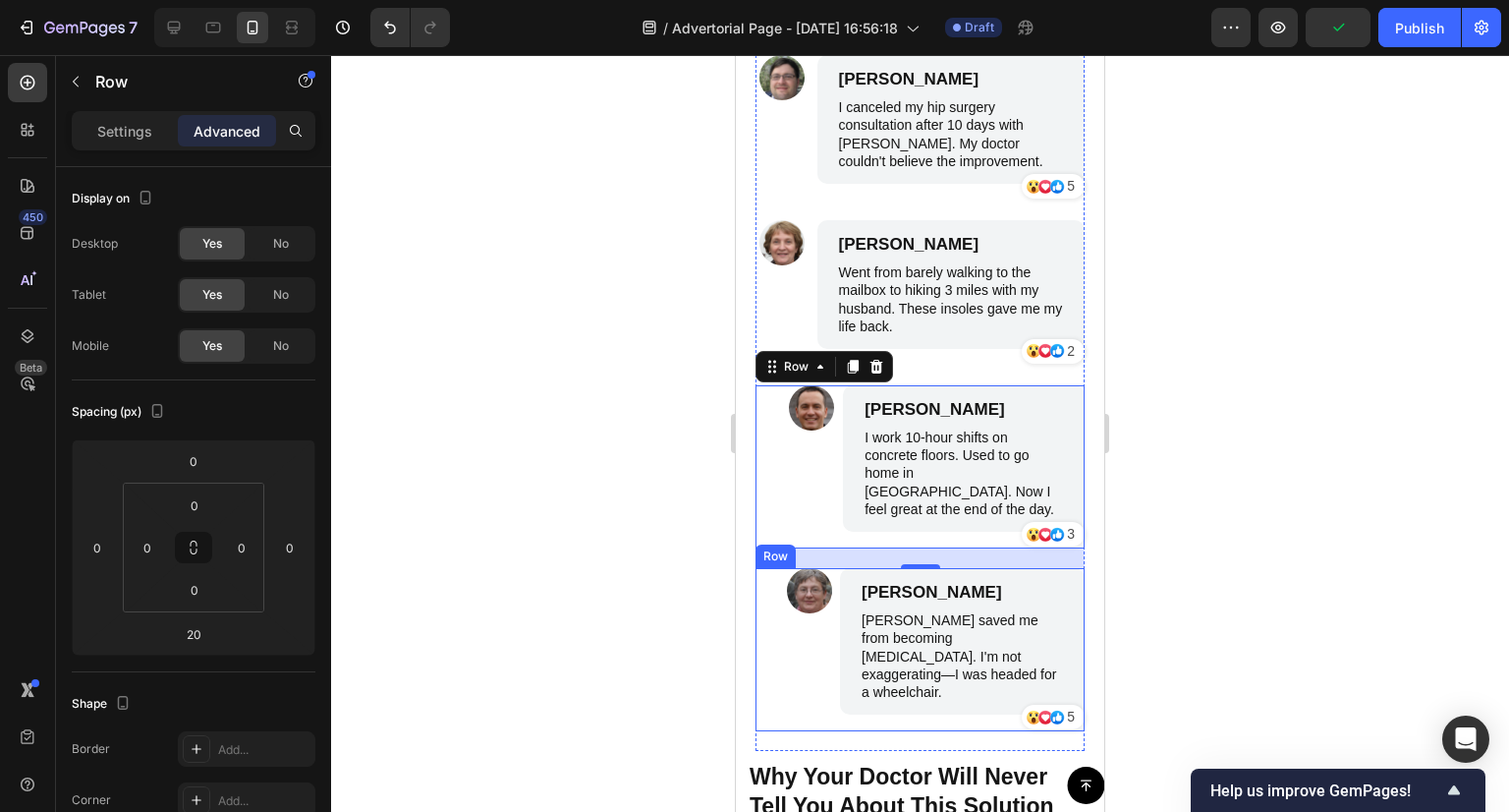
click at [829, 618] on div "Image" at bounding box center [810, 650] width 45 height 163
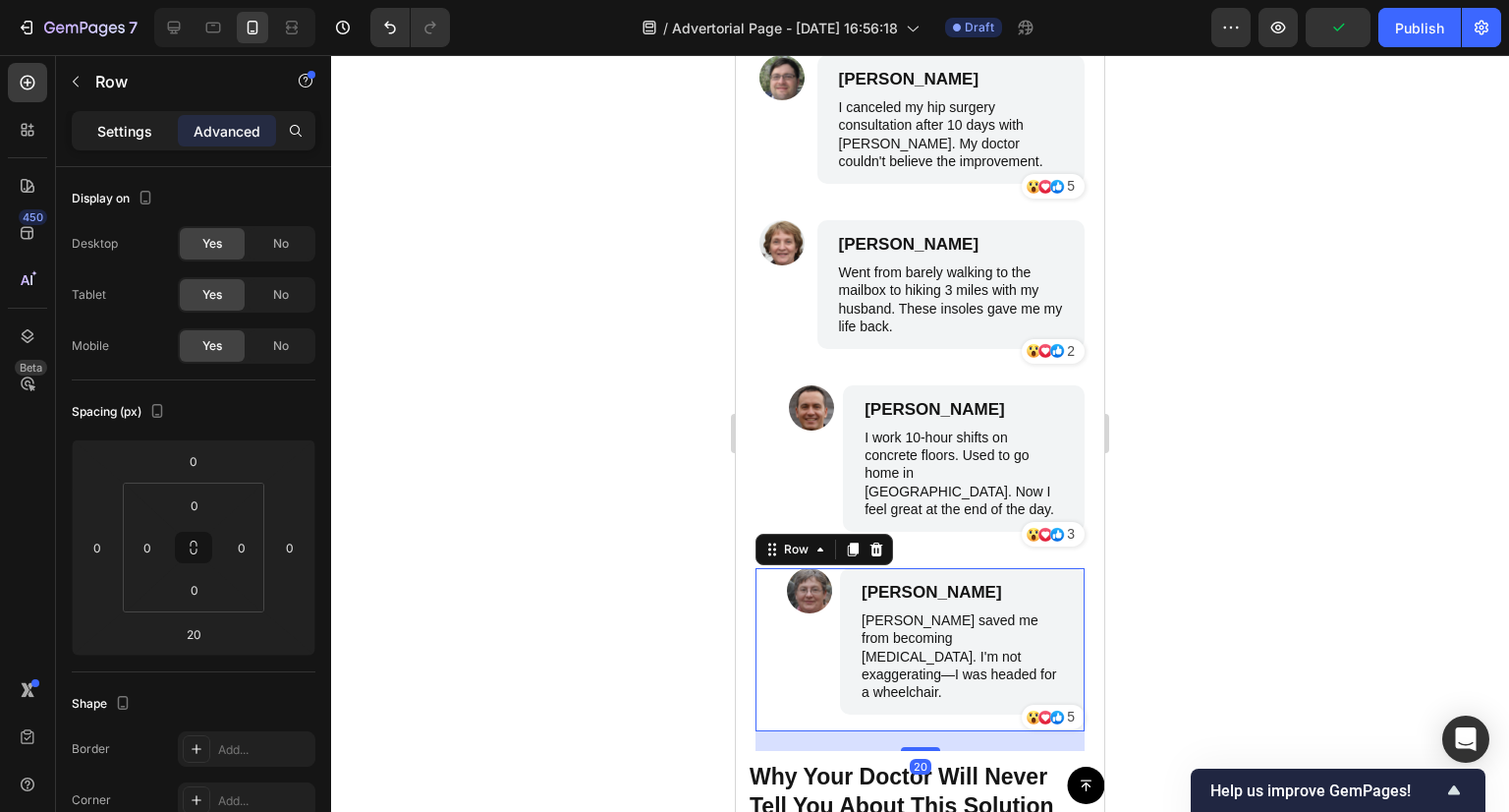
click at [154, 139] on div "Settings" at bounding box center [125, 131] width 98 height 31
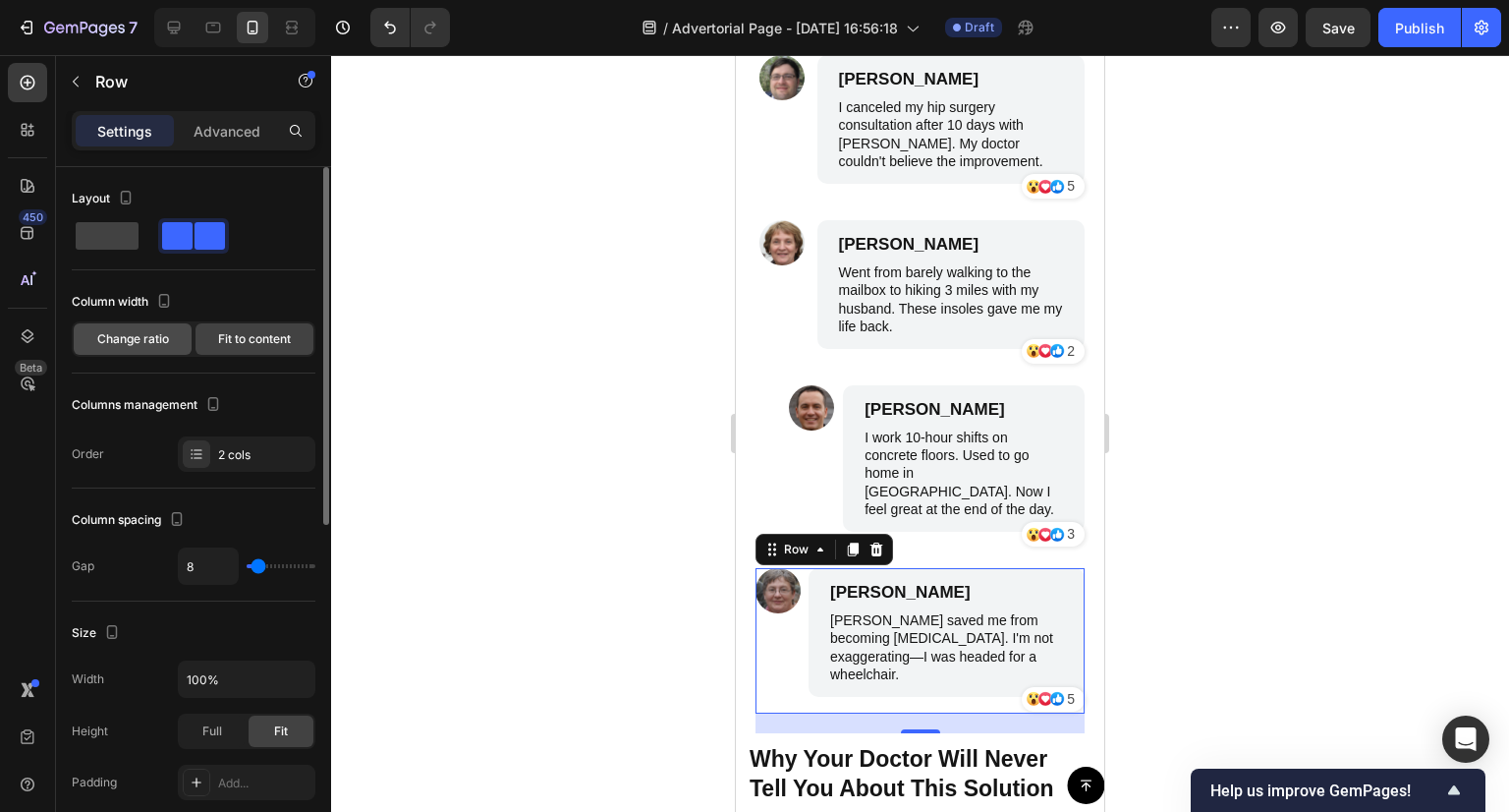
click at [159, 348] on div "Change ratio" at bounding box center [133, 339] width 118 height 31
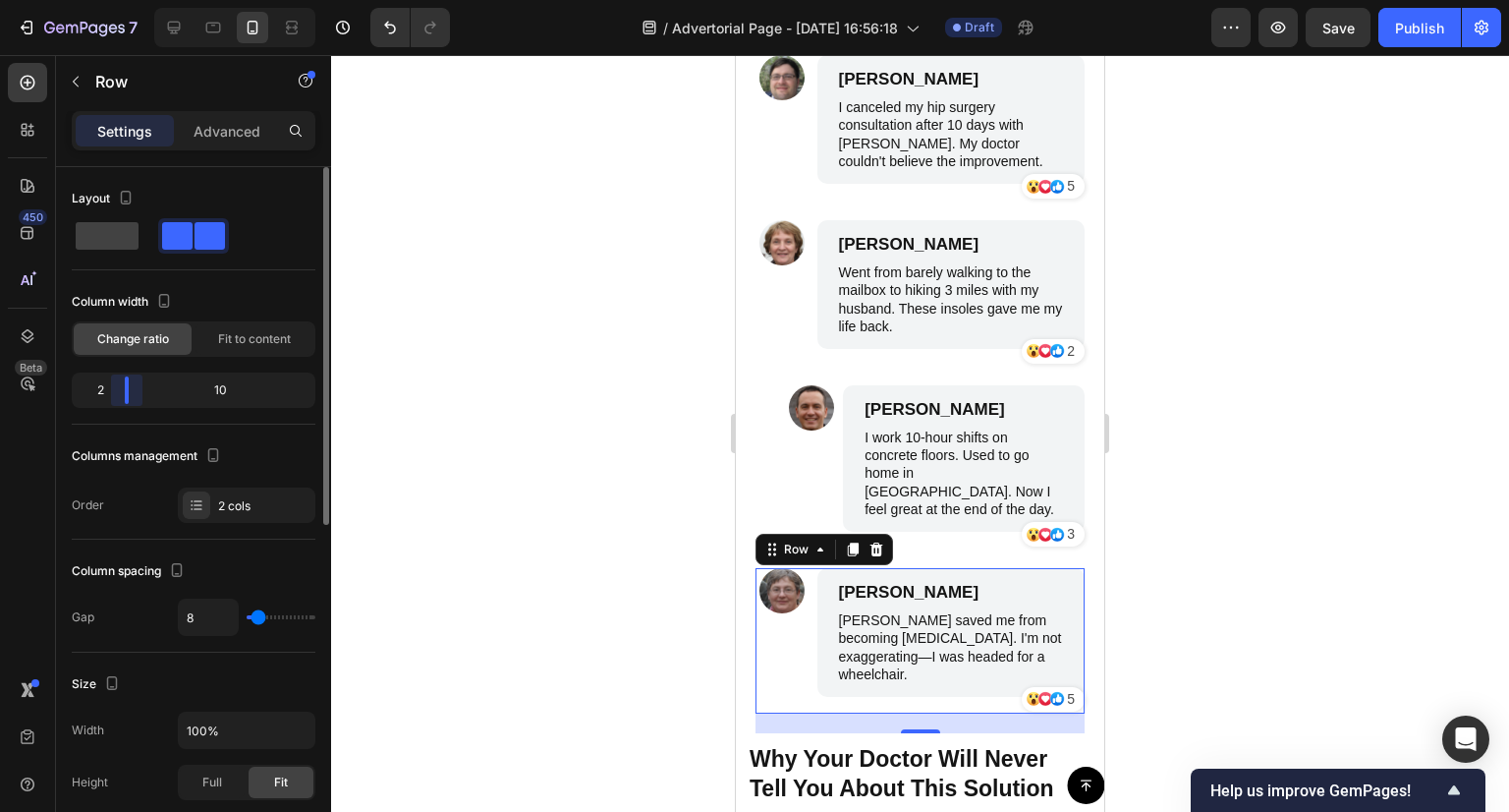
drag, startPoint x: 157, startPoint y: 399, endPoint x: 111, endPoint y: 412, distance: 47.8
click at [111, 412] on div "Column width Change ratio Fit to content 2 10" at bounding box center [194, 355] width 244 height 139
click at [528, 399] on div at bounding box center [919, 433] width 1178 height 757
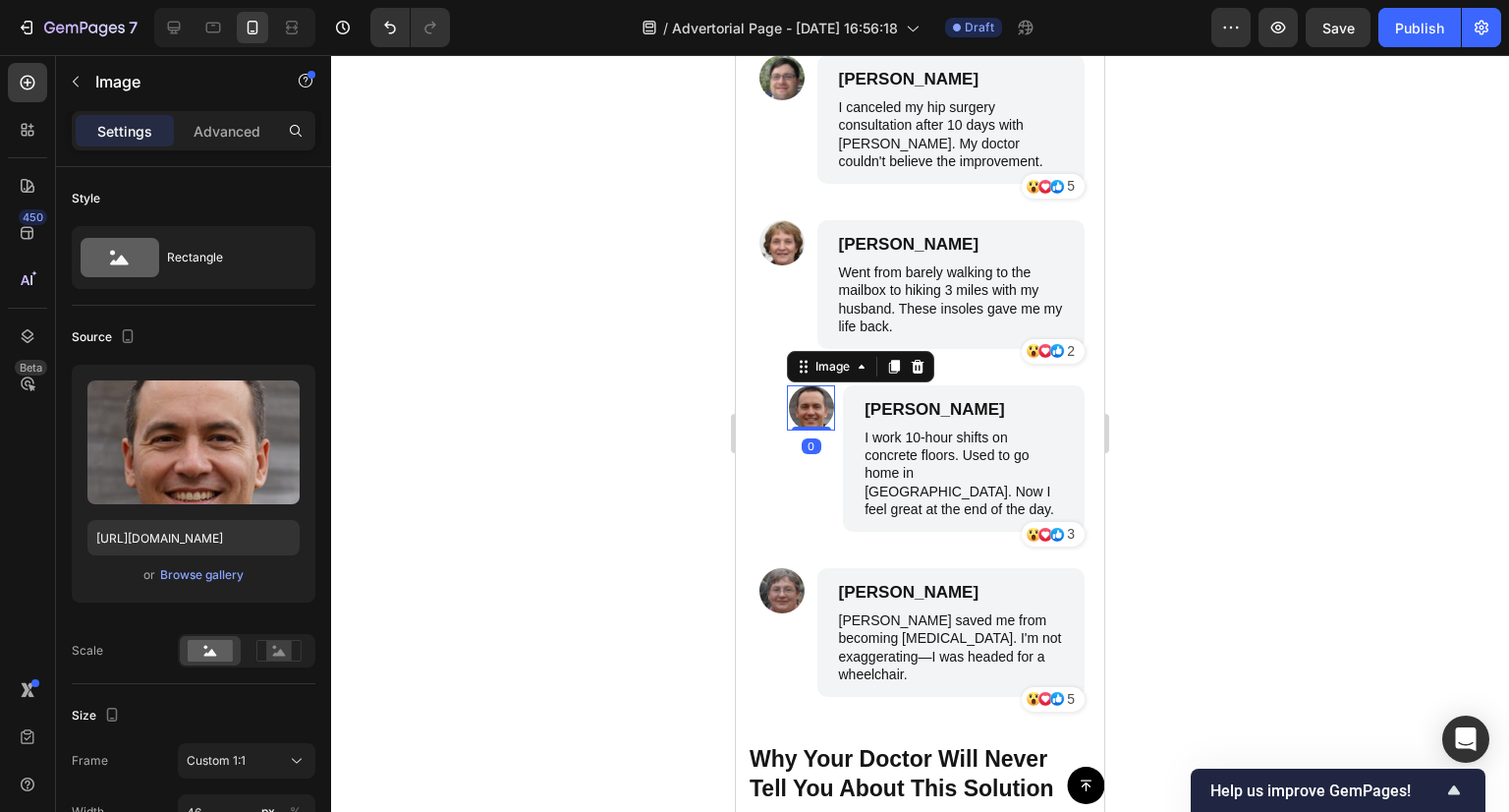
click at [806, 415] on img at bounding box center [812, 407] width 45 height 45
click at [197, 139] on p "Advanced" at bounding box center [227, 131] width 67 height 21
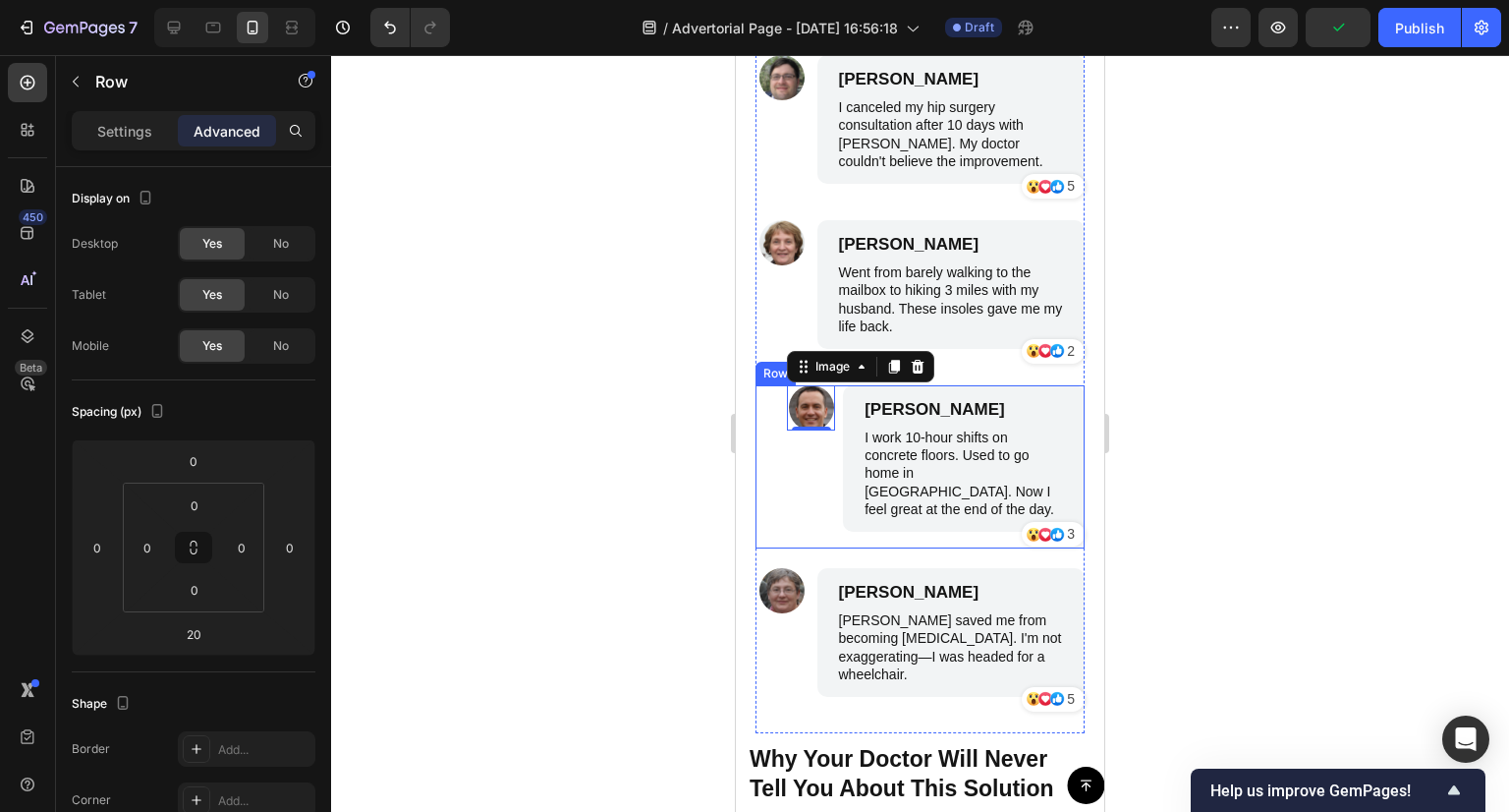
click at [790, 478] on div "Image 0" at bounding box center [811, 467] width 48 height 163
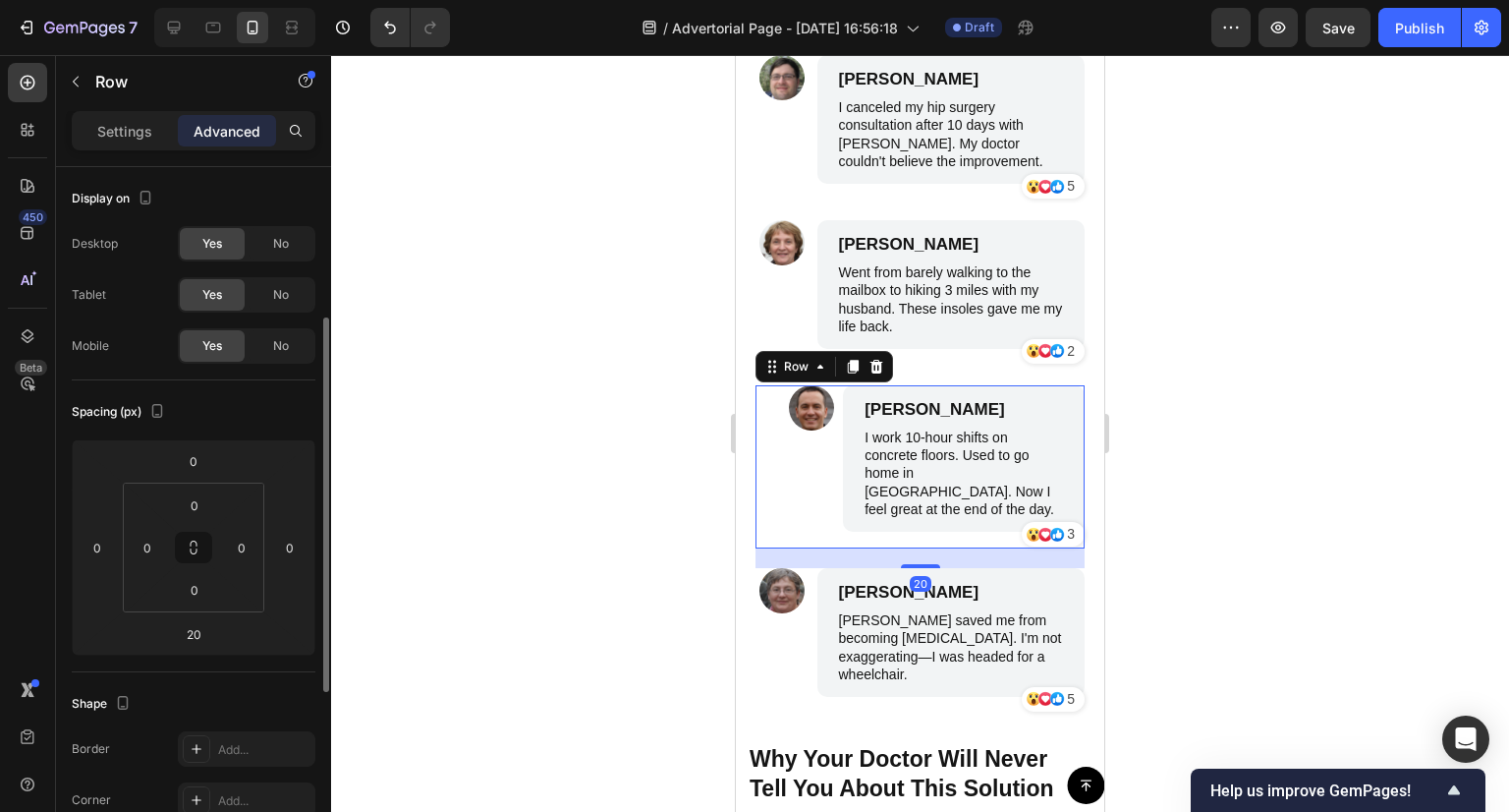
scroll to position [197, 0]
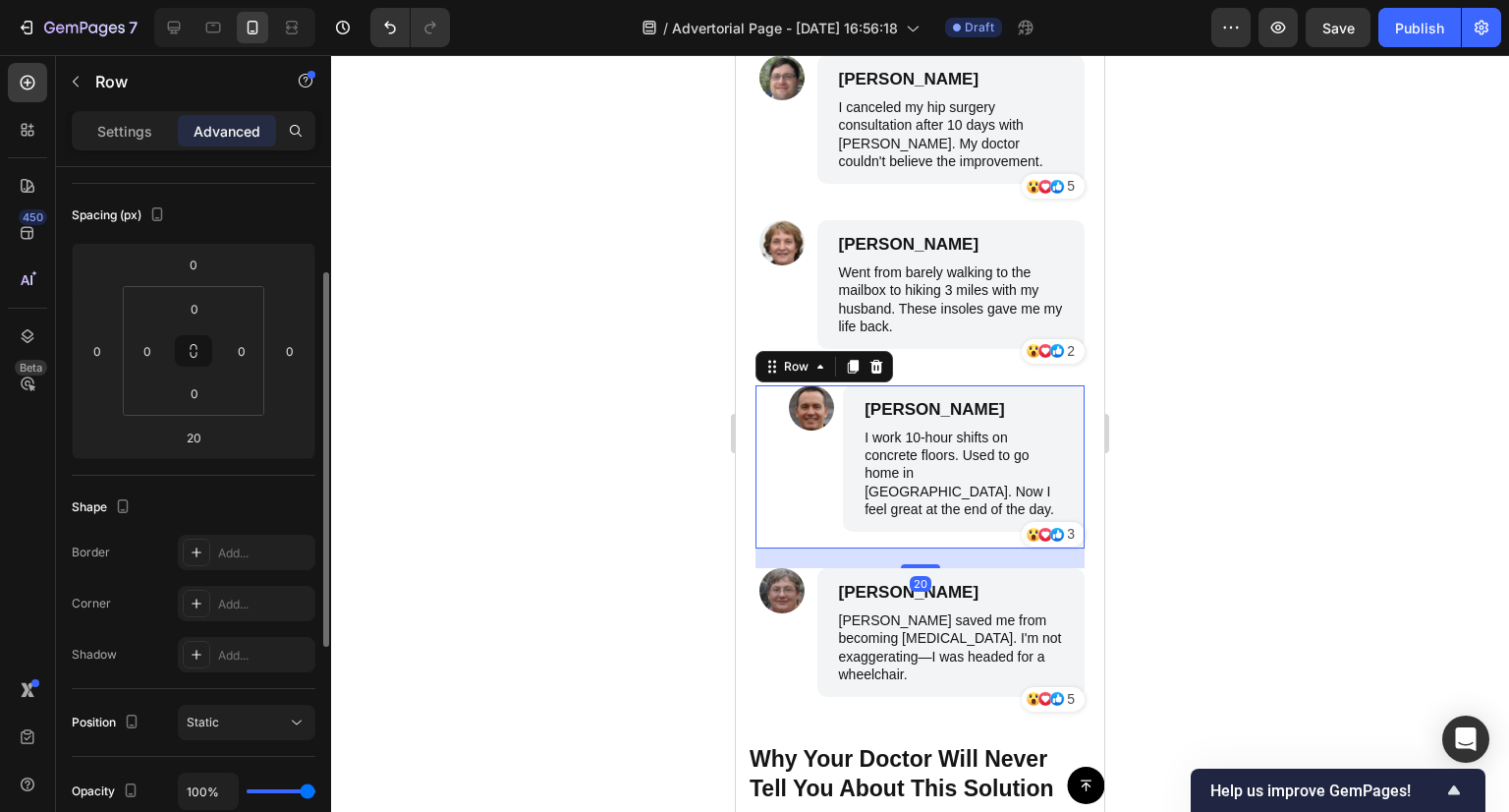
click at [779, 435] on div "Image [PERSON_NAME] Text Block I work 10-hour shifts on concrete floors. Used t…" at bounding box center [920, 467] width 329 height 163
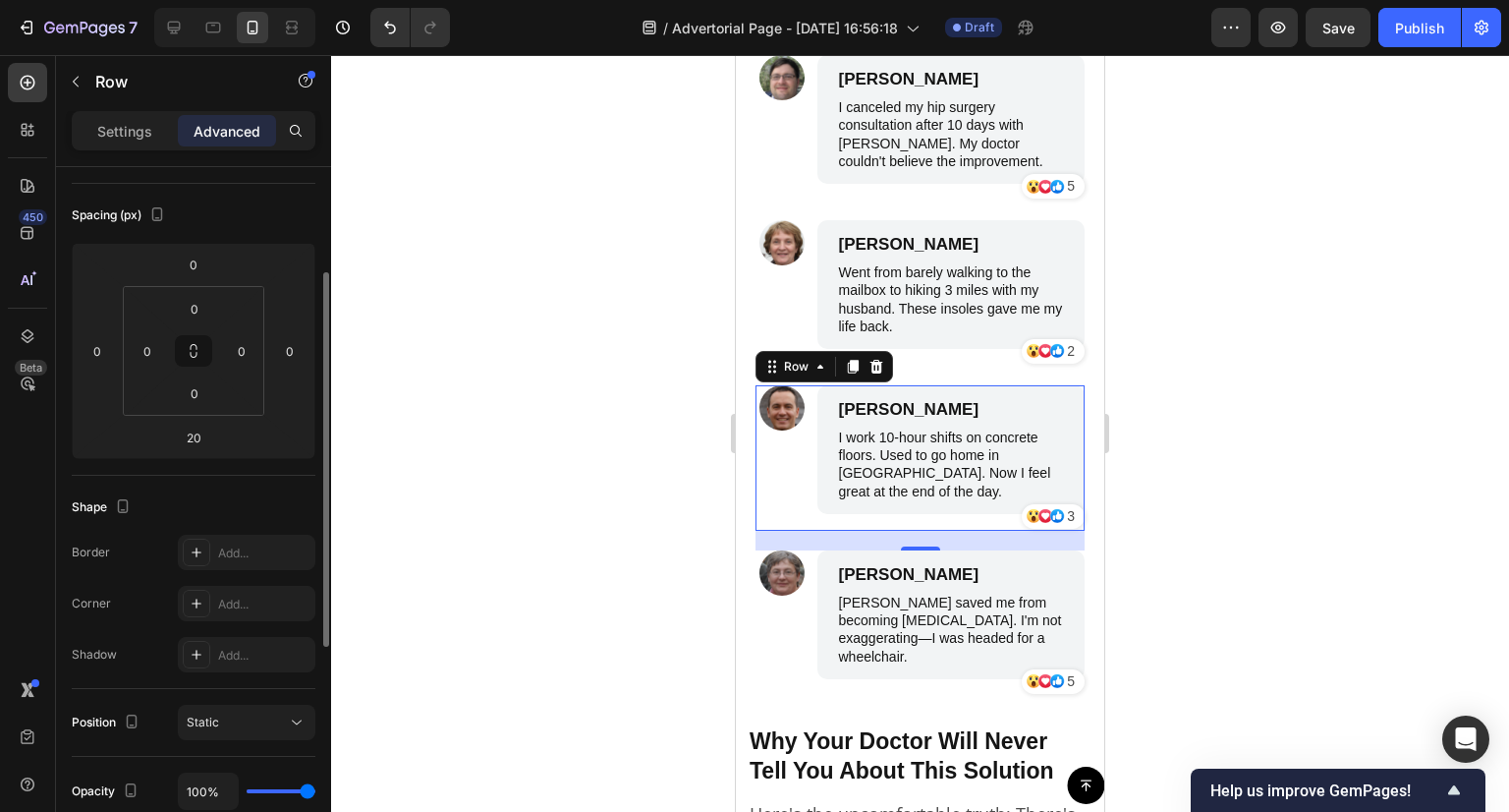
click at [779, 435] on div "Image" at bounding box center [783, 458] width 54 height 146
click at [597, 487] on div at bounding box center [919, 433] width 1178 height 757
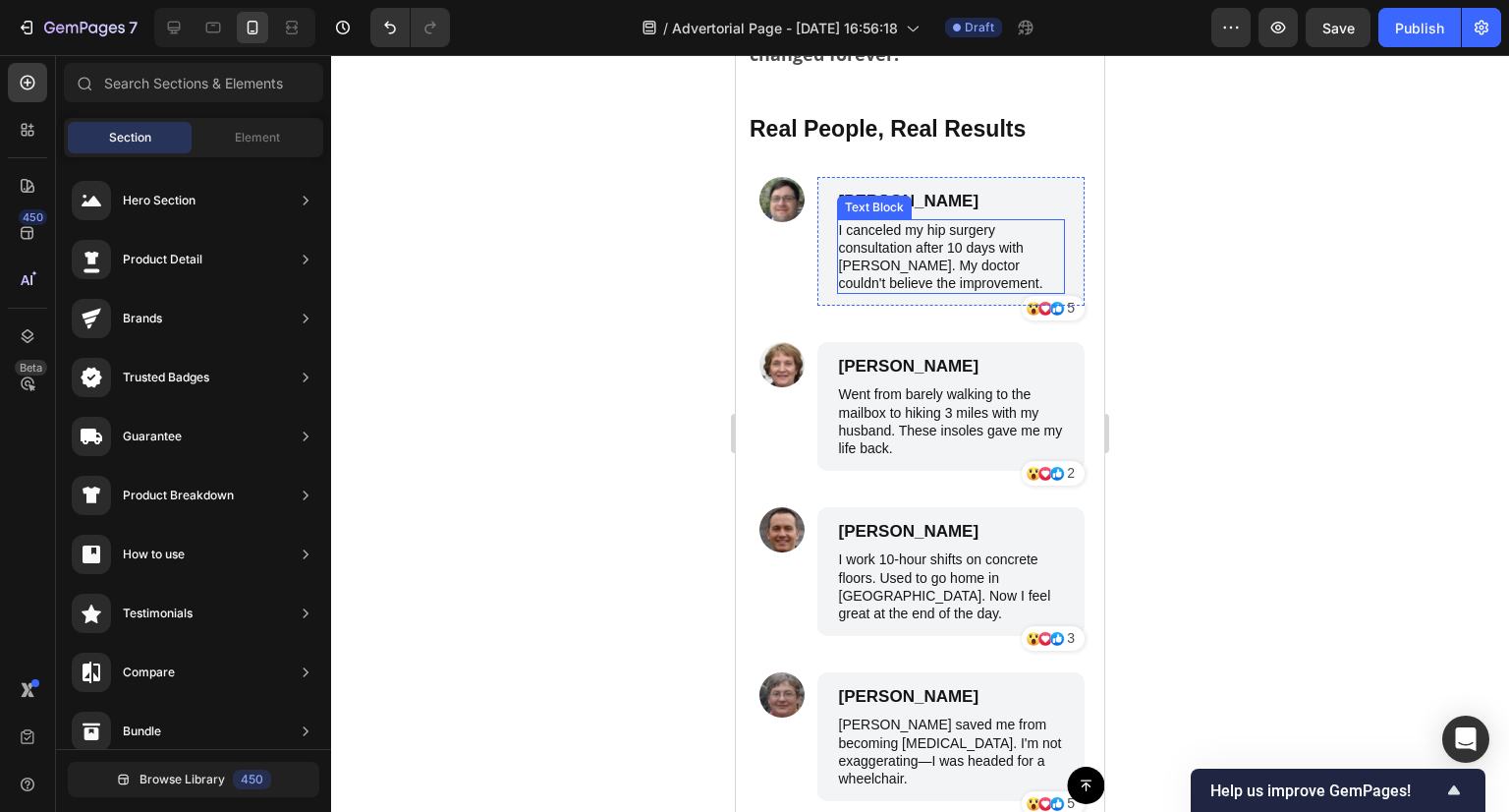
scroll to position [7858, 0]
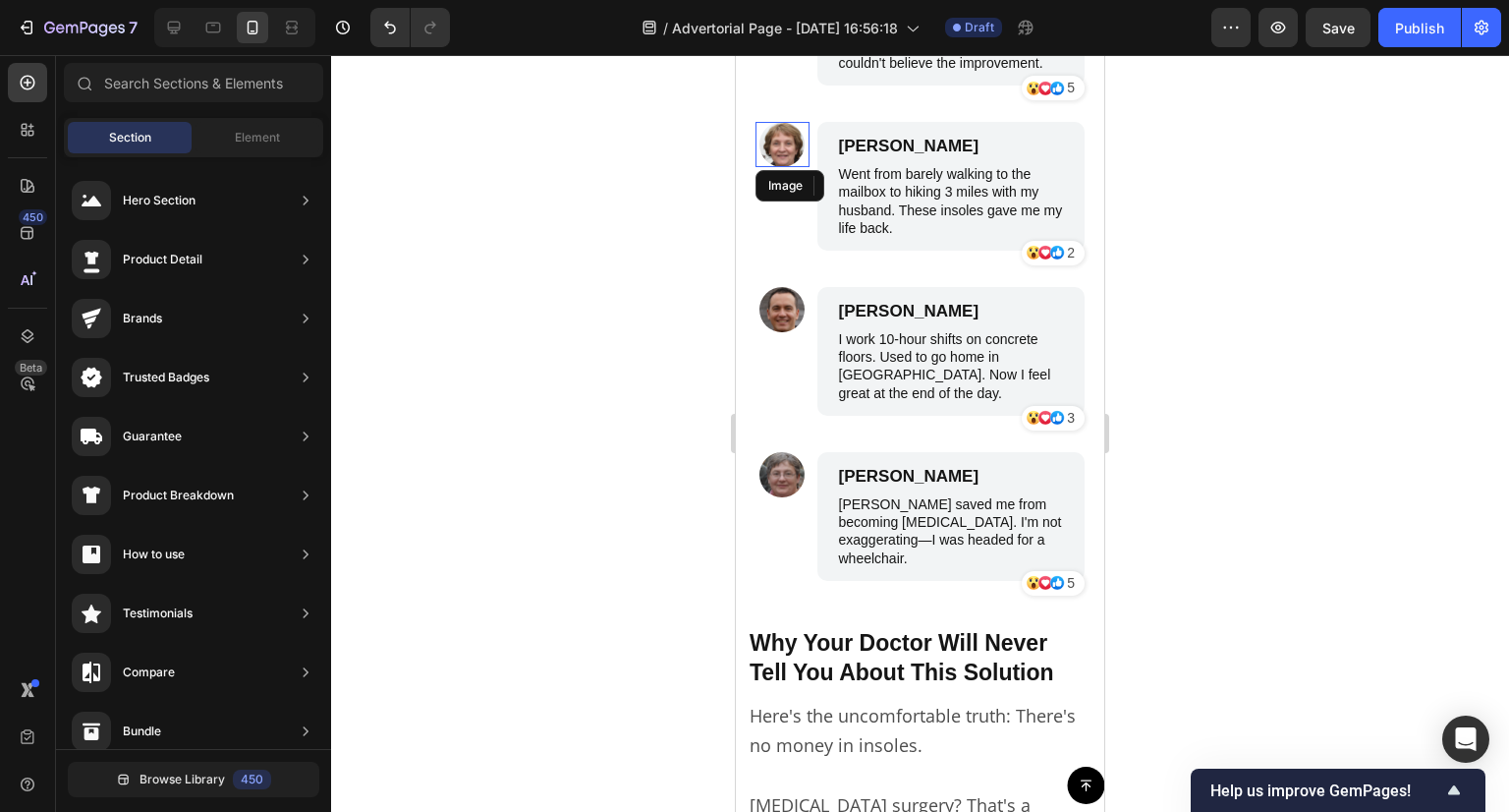
click at [783, 149] on img at bounding box center [783, 145] width 45 height 45
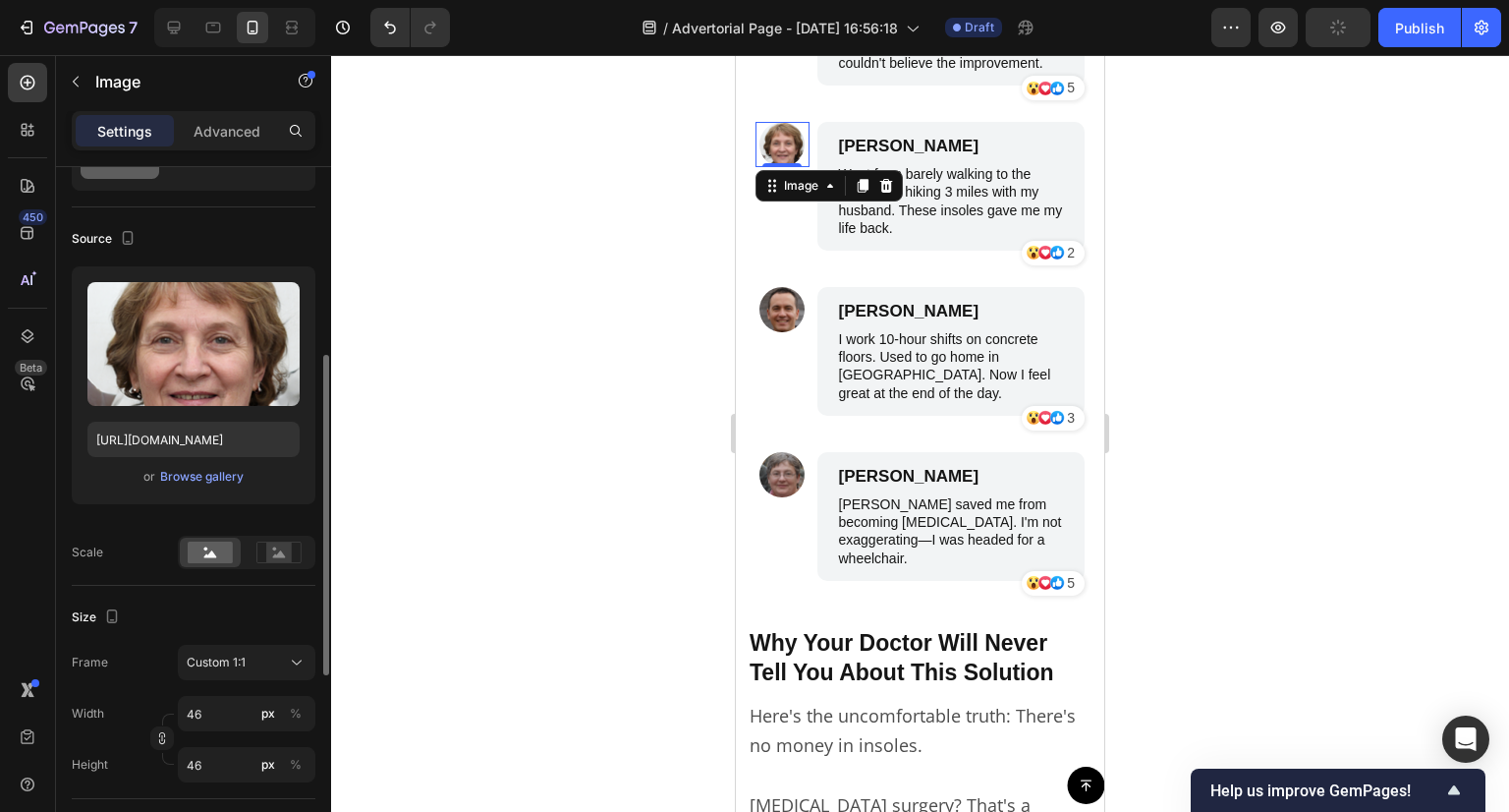
scroll to position [197, 0]
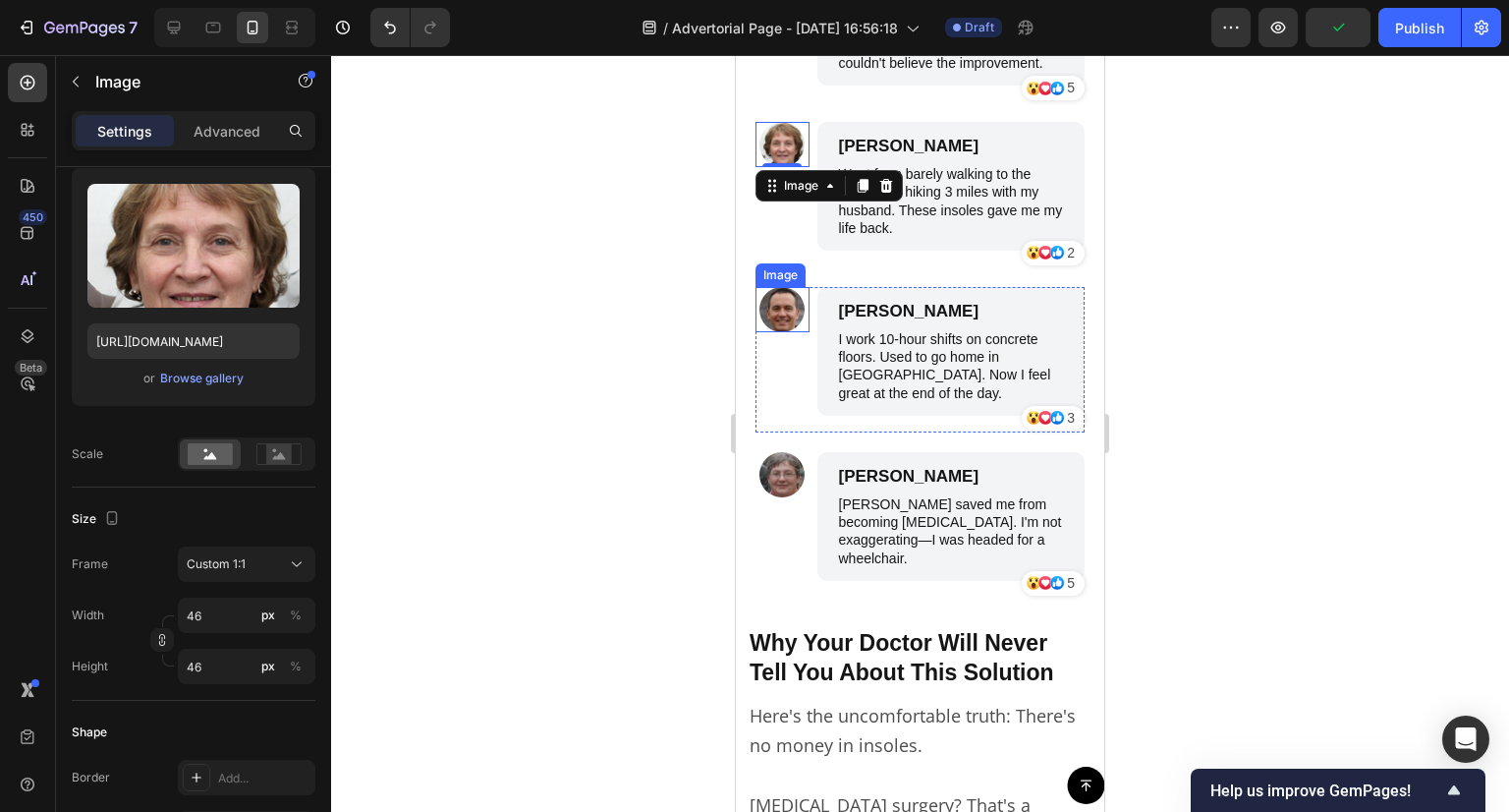
click at [789, 316] on img at bounding box center [783, 310] width 45 height 45
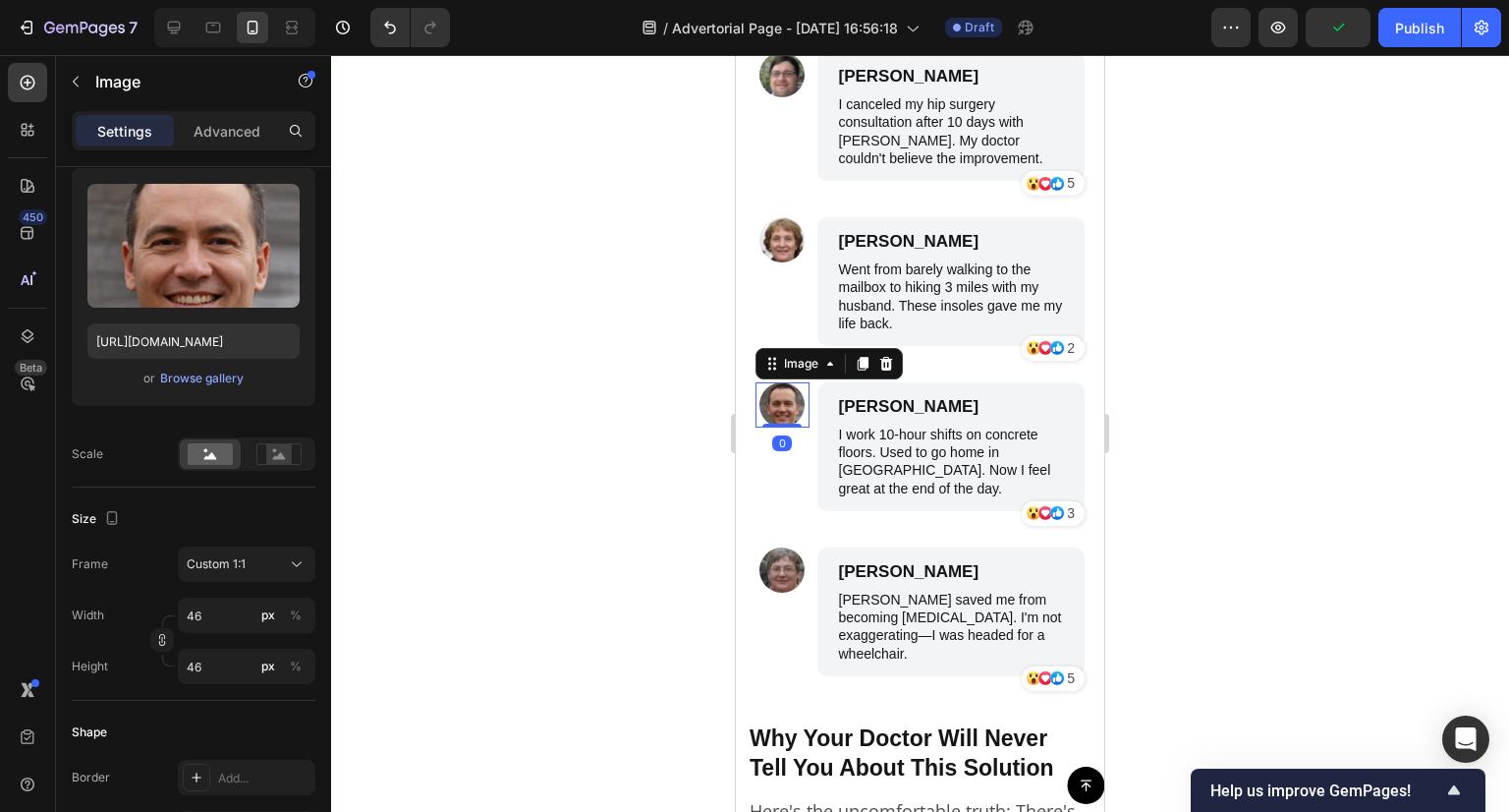
scroll to position [7661, 0]
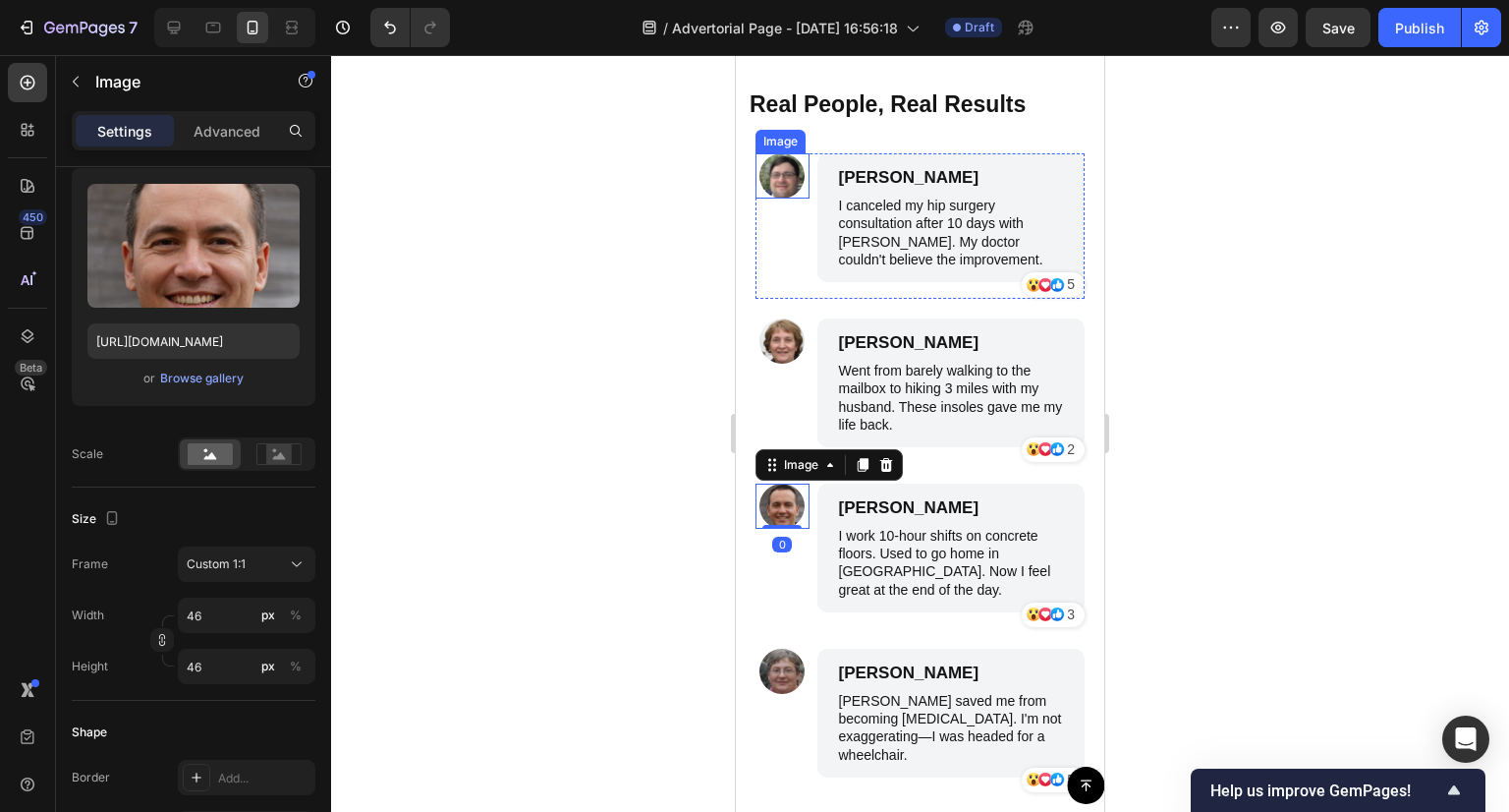
click at [776, 186] on img at bounding box center [783, 176] width 45 height 45
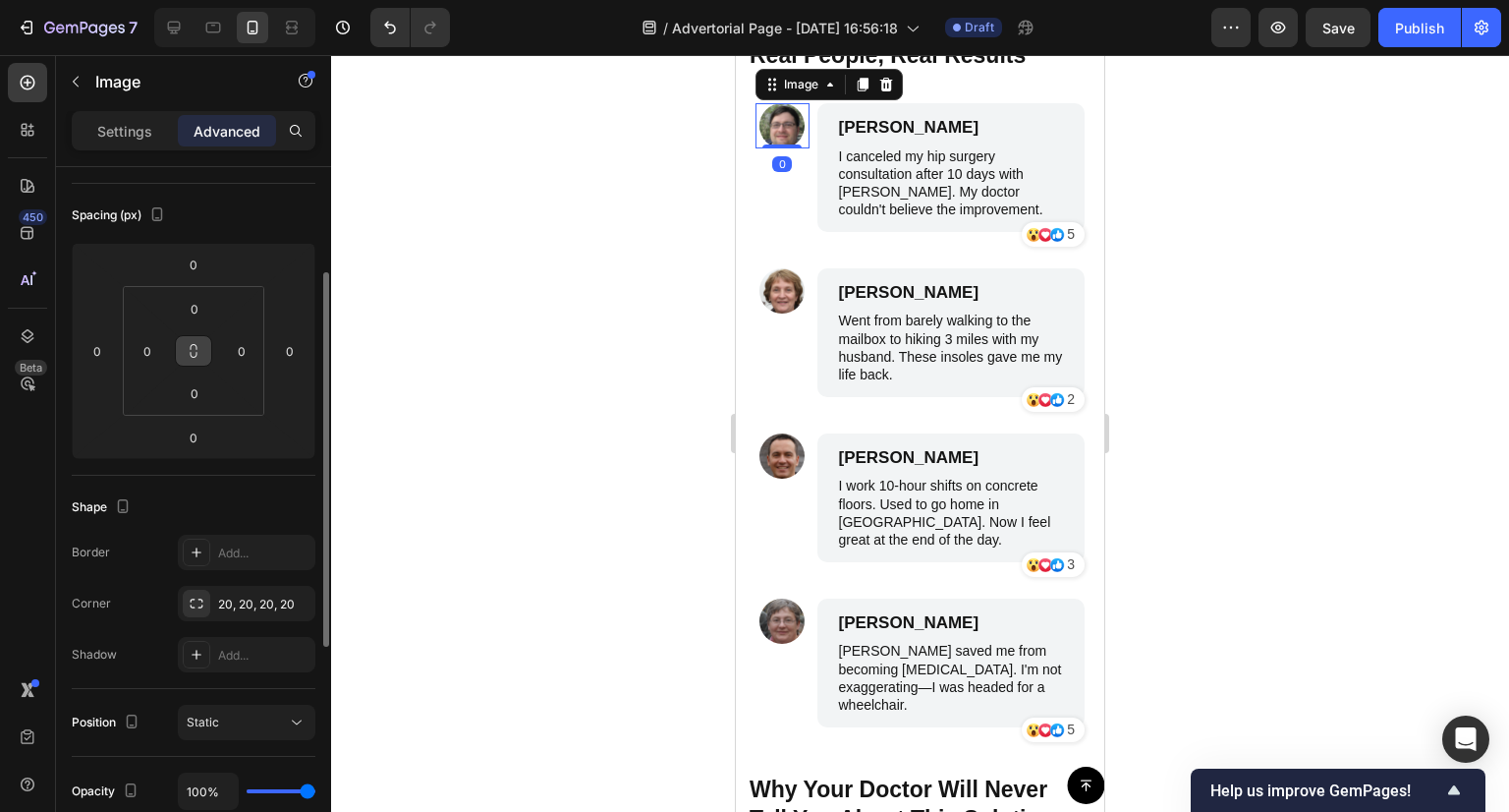
scroll to position [0, 0]
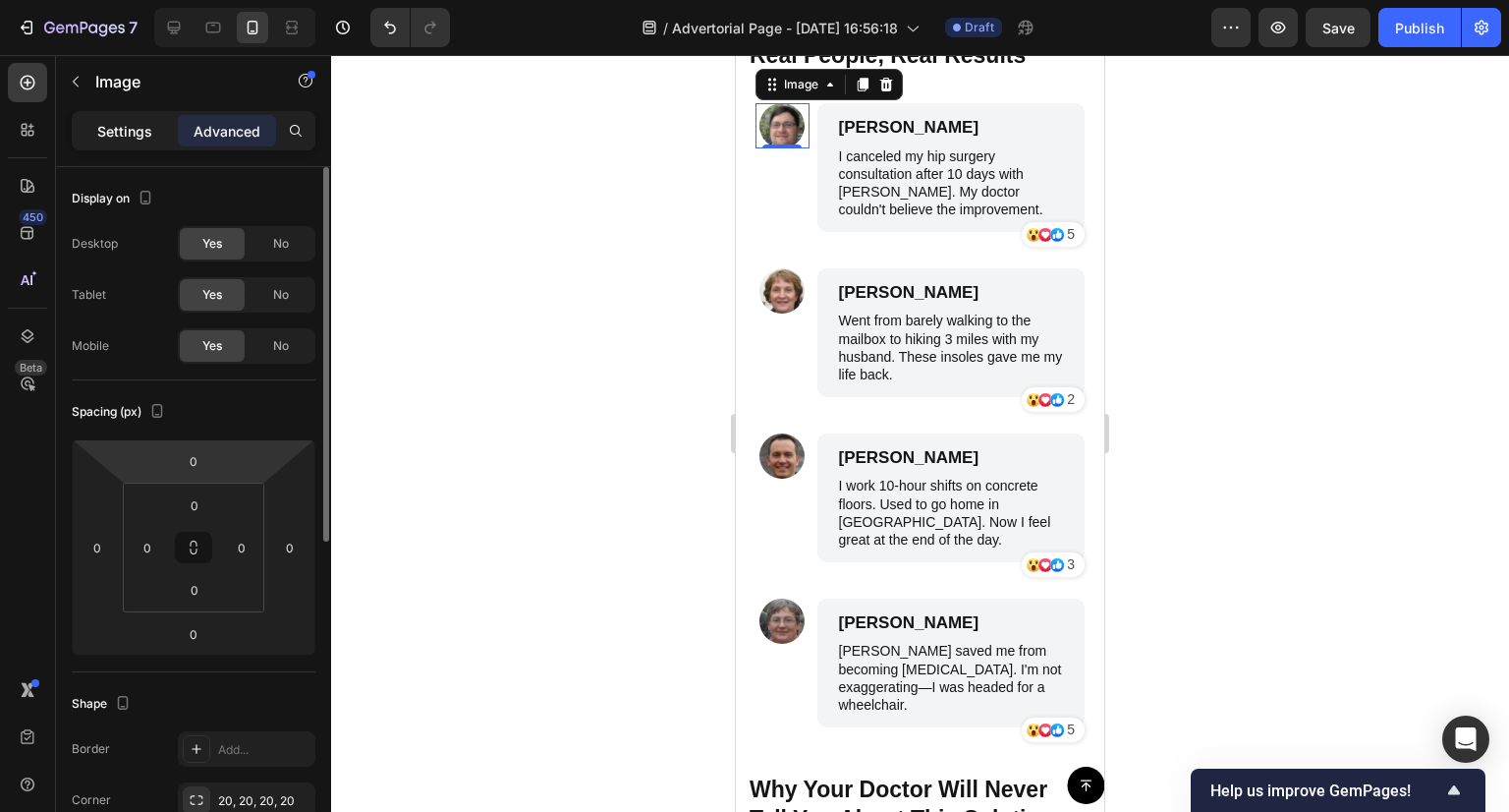
click at [147, 139] on p "Settings" at bounding box center [125, 131] width 55 height 21
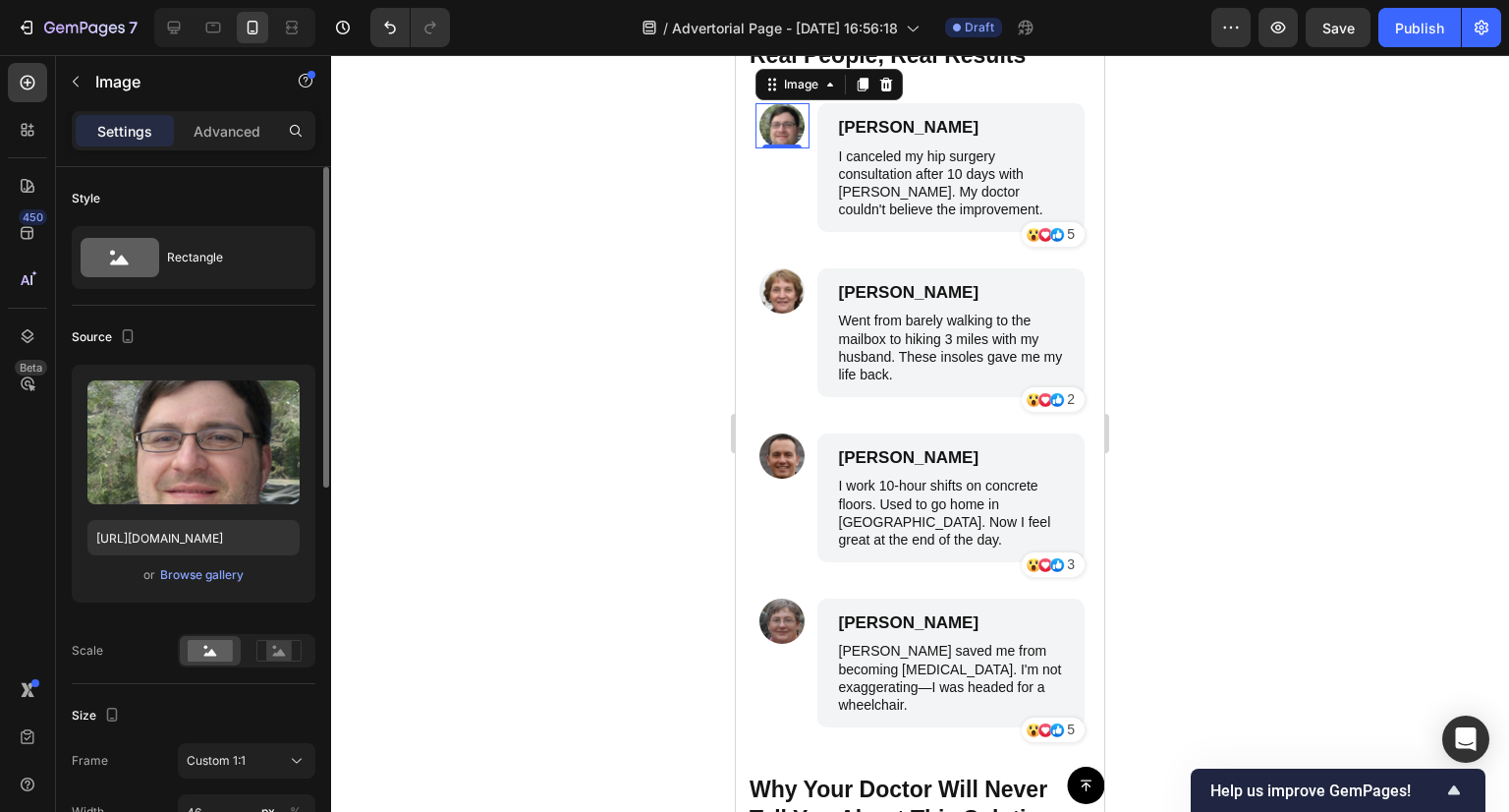
scroll to position [294, 0]
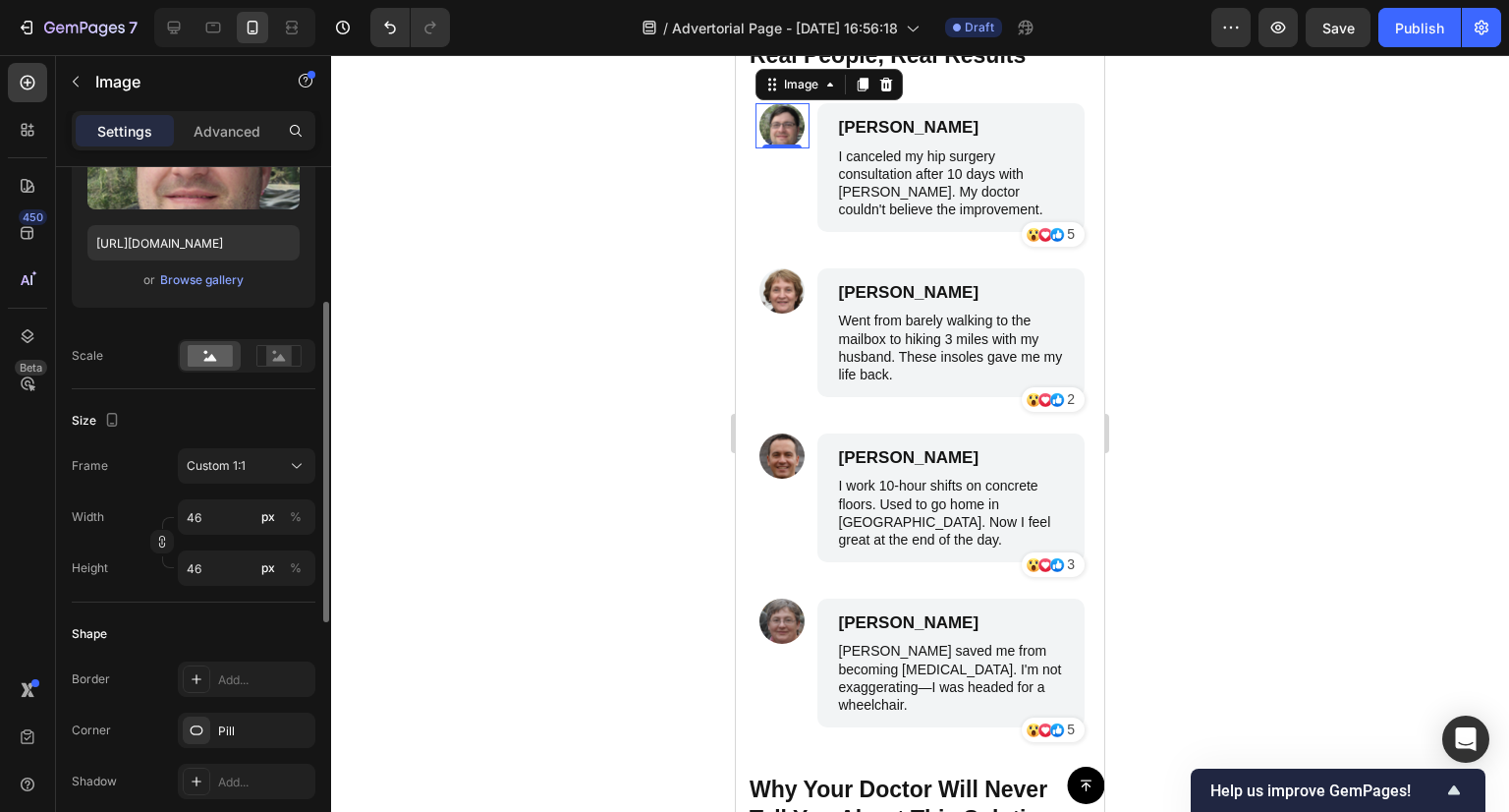
click at [605, 335] on div at bounding box center [919, 433] width 1178 height 757
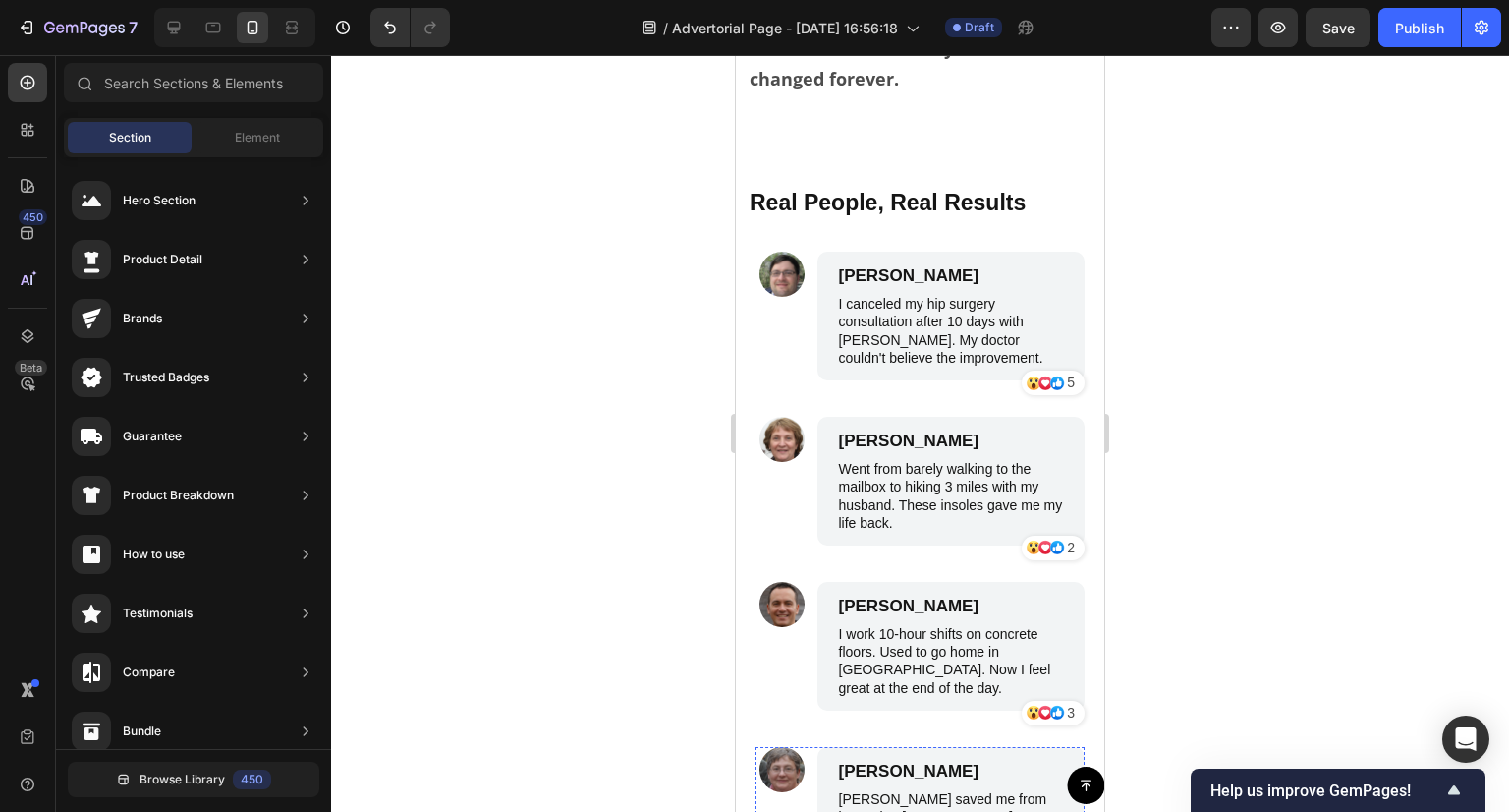
scroll to position [7366, 0]
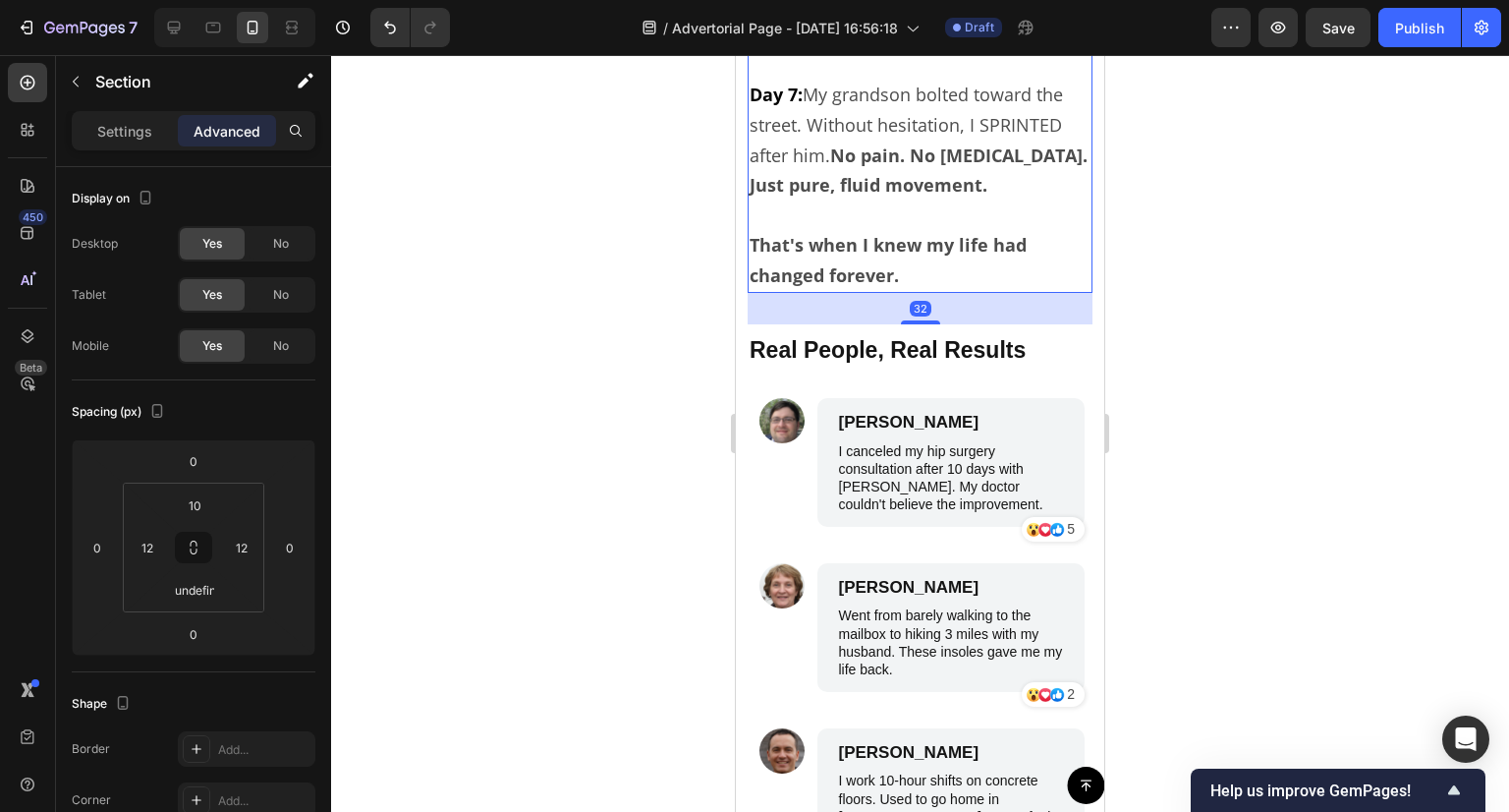
click at [965, 291] on p "That's when I knew my life had changed forever." at bounding box center [920, 246] width 341 height 91
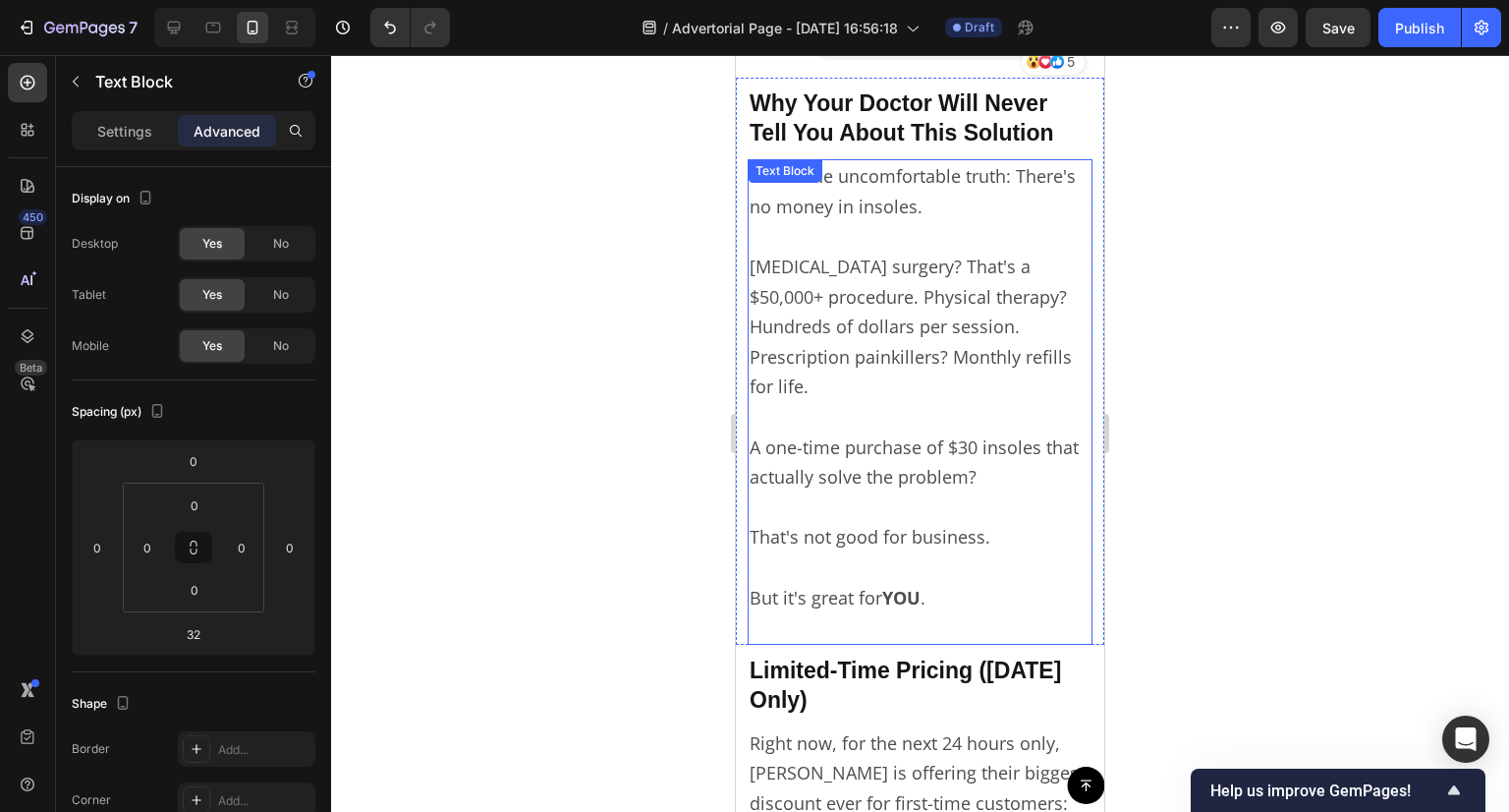
scroll to position [8054, 0]
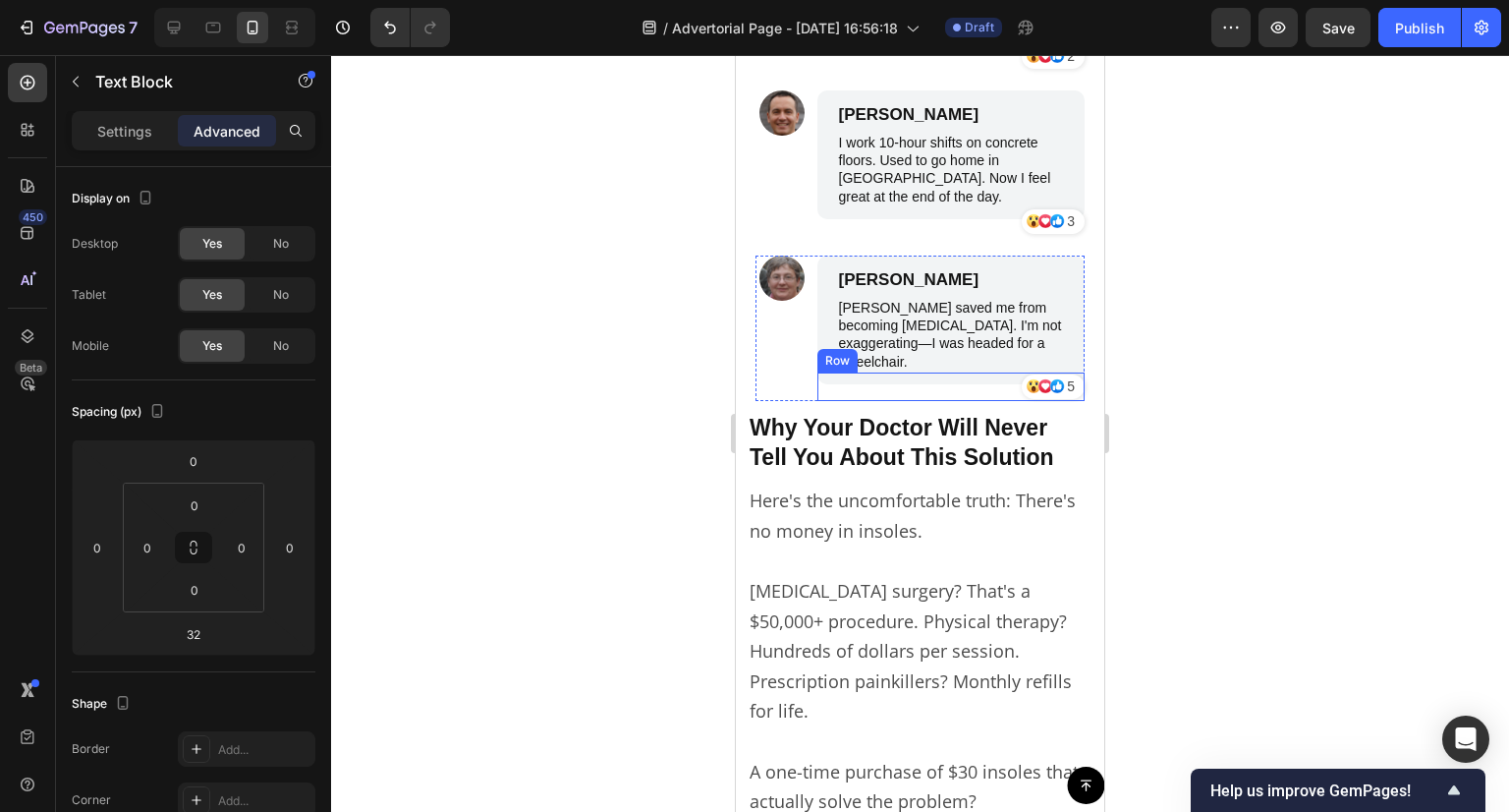
click at [860, 374] on div "Icon Icon Icon 5 Text Block Row Row" at bounding box center [952, 386] width 269 height 29
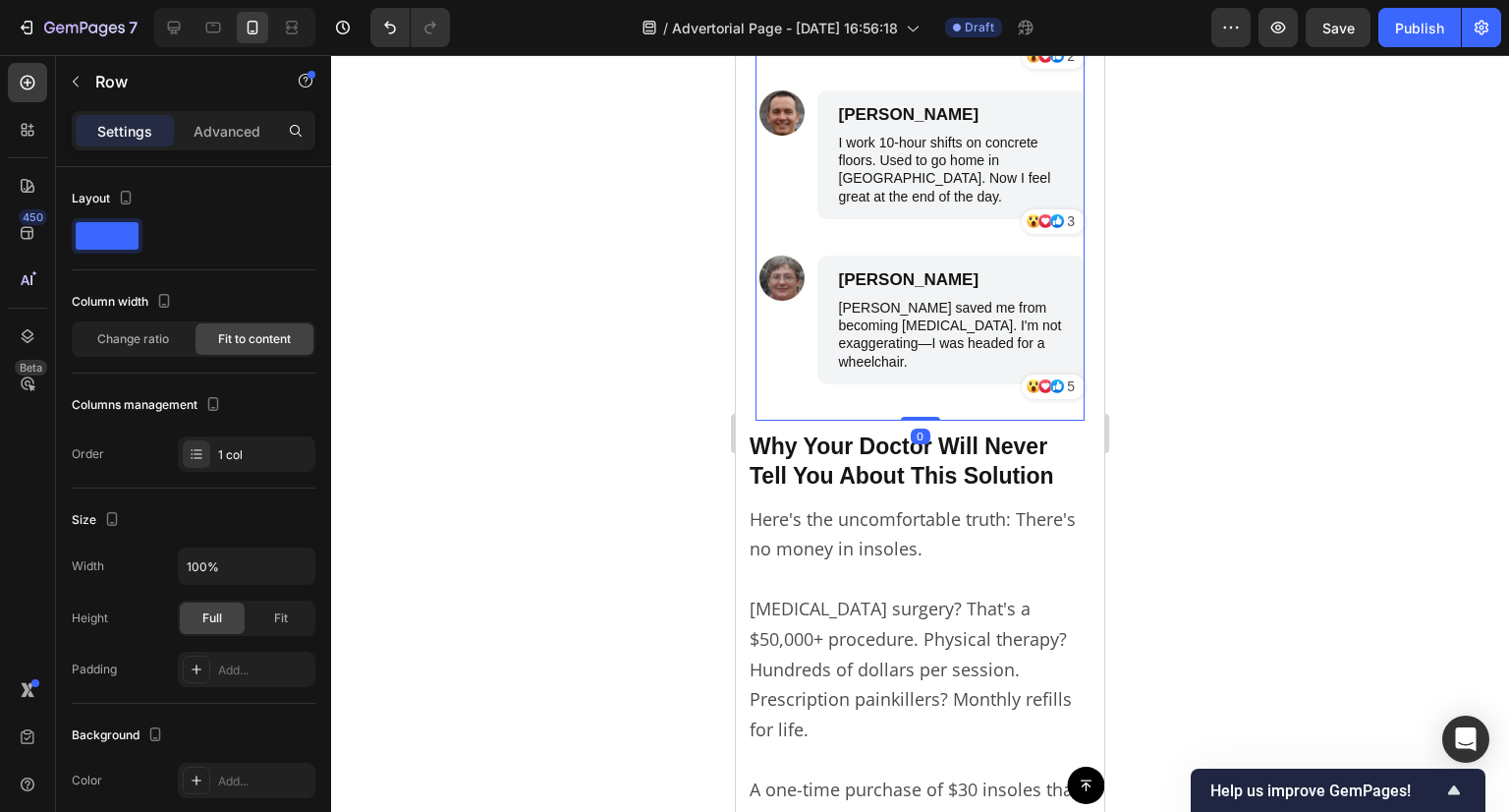
click at [861, 398] on div "Image [PERSON_NAME] Text Block I canceled my hip surgery consultation after 10 …" at bounding box center [920, 90] width 329 height 660
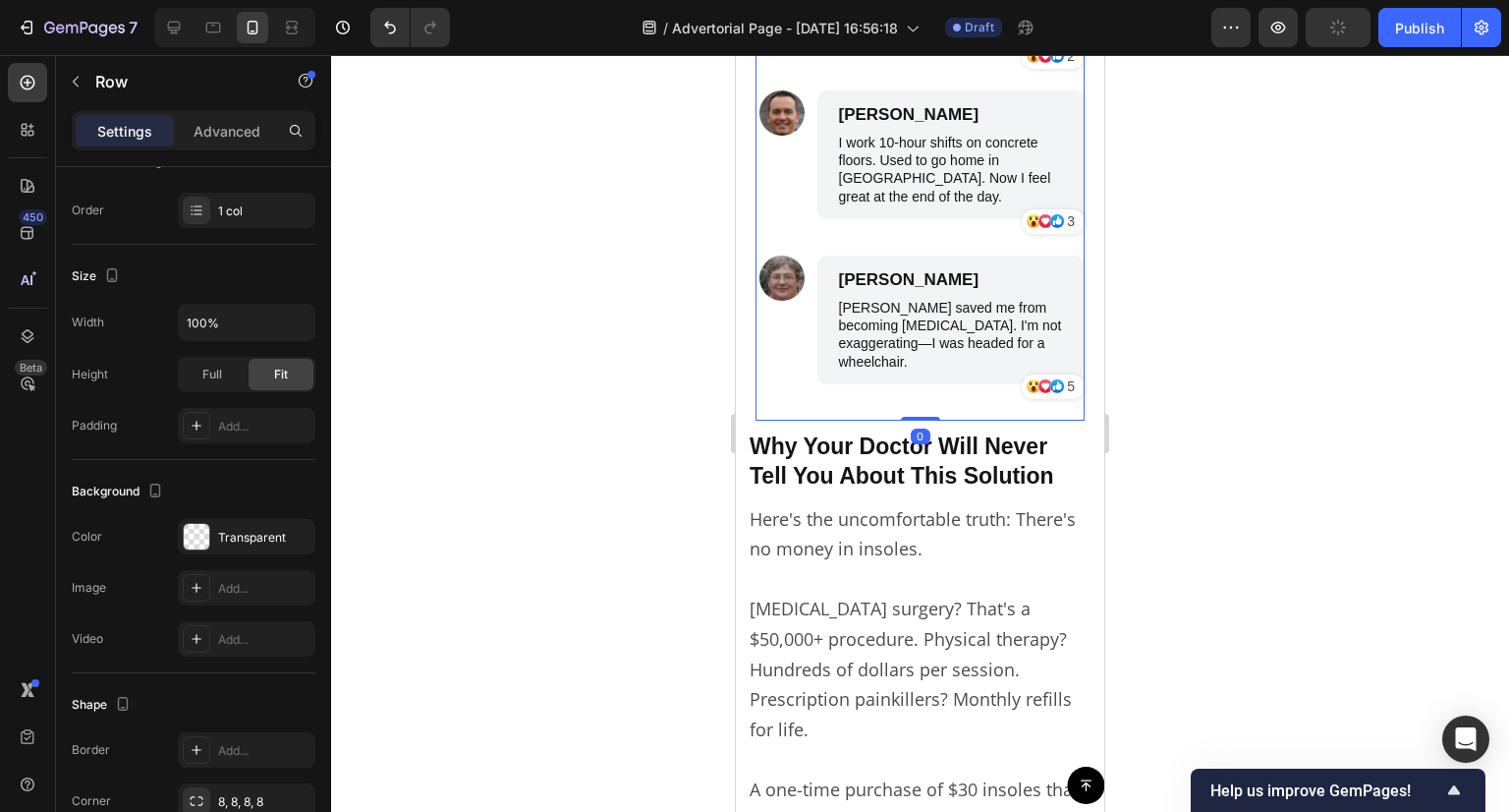
click at [655, 458] on div at bounding box center [919, 433] width 1178 height 757
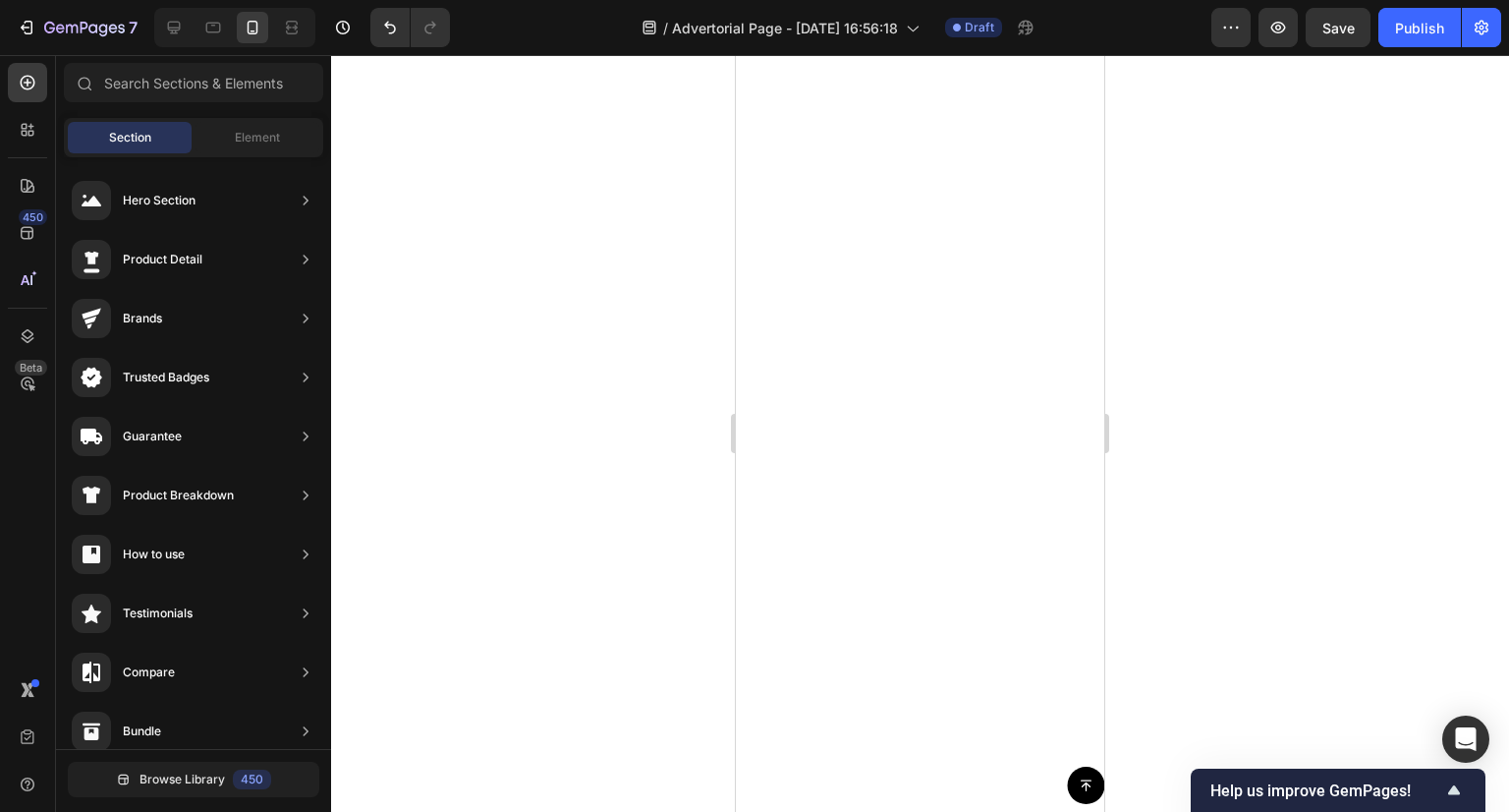
scroll to position [0, 0]
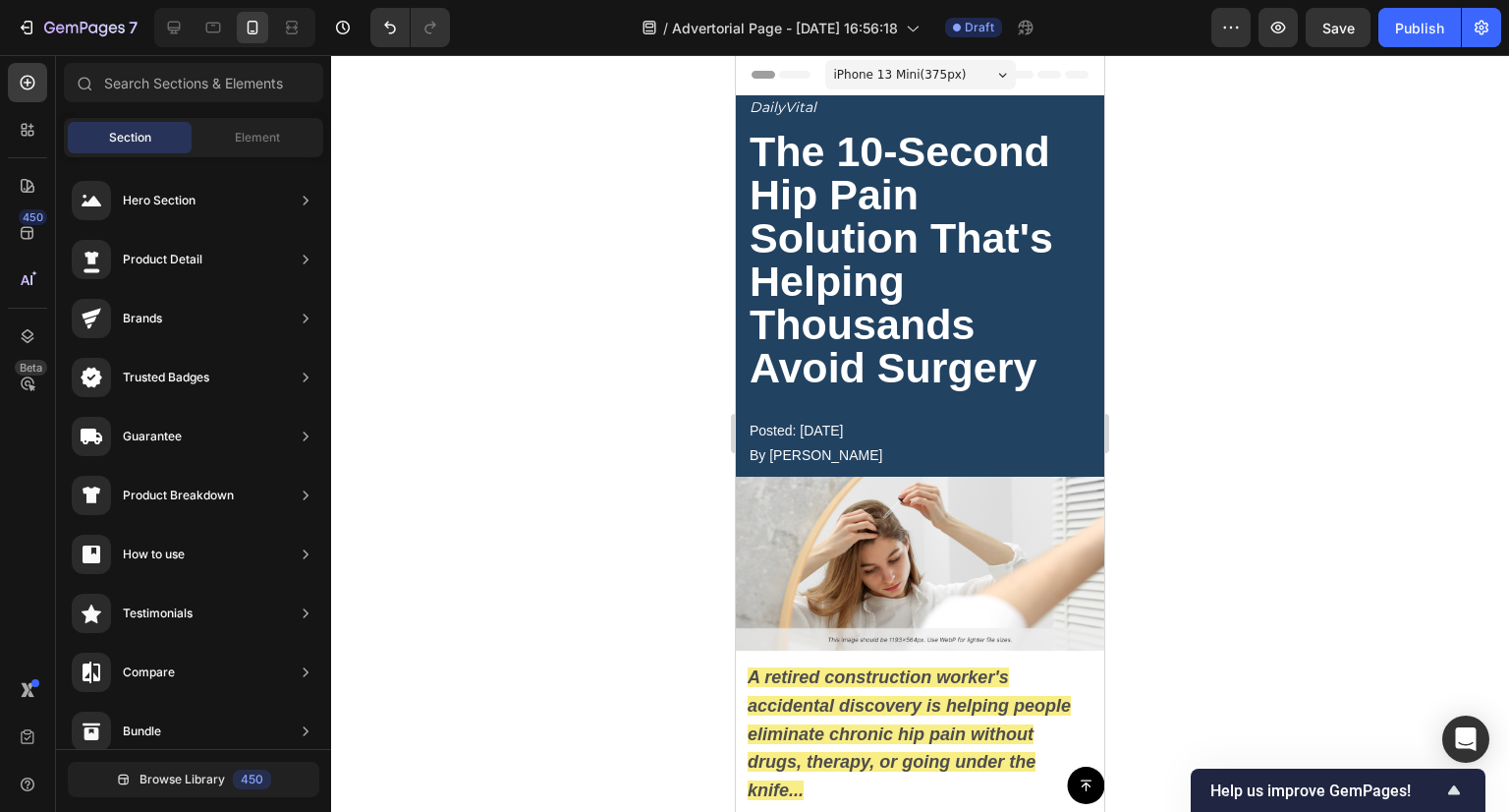
drag, startPoint x: 1100, startPoint y: 543, endPoint x: 1853, endPoint y: 131, distance: 858.3
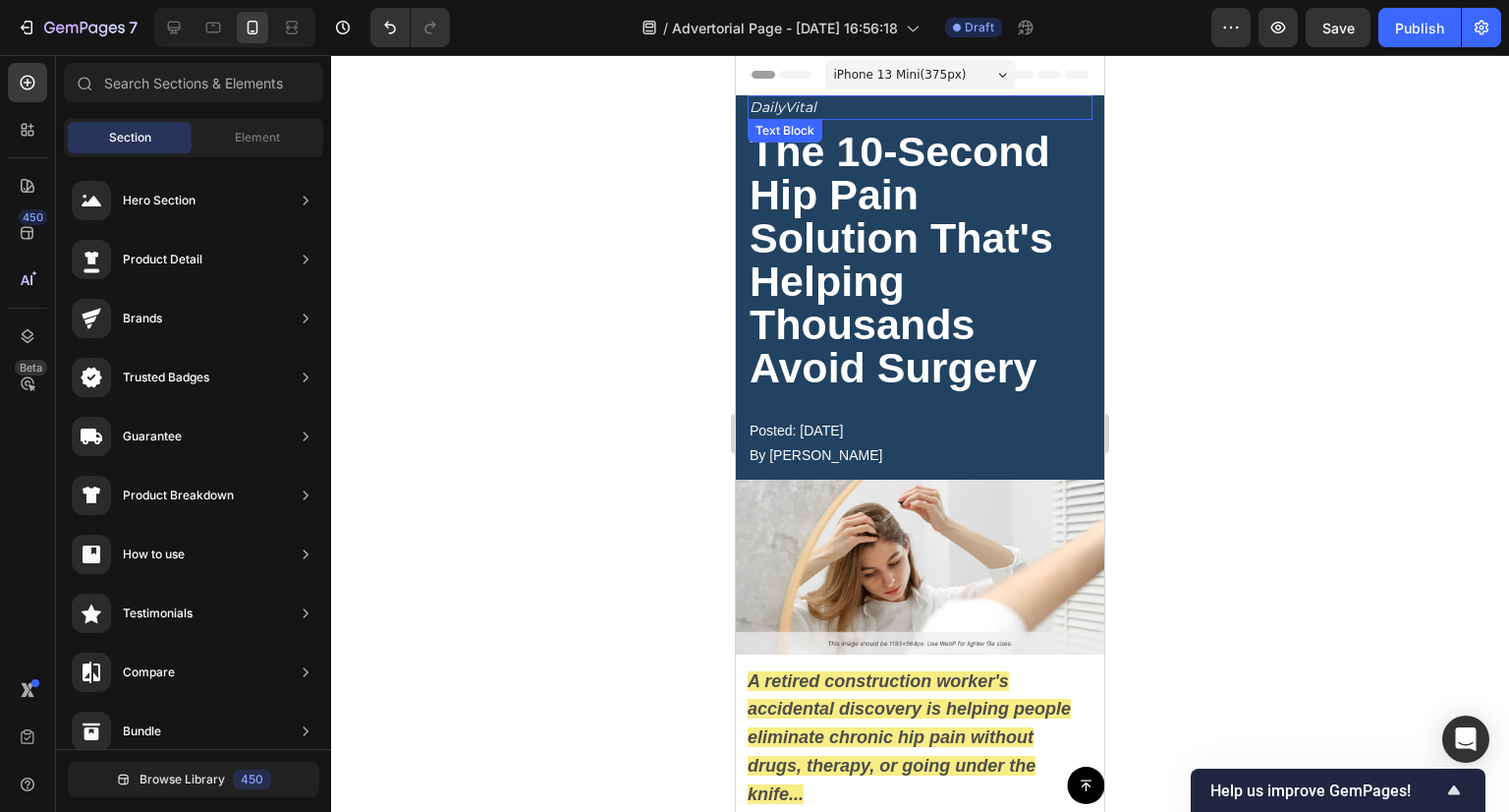
click at [822, 103] on p "DailyVital" at bounding box center [920, 107] width 341 height 21
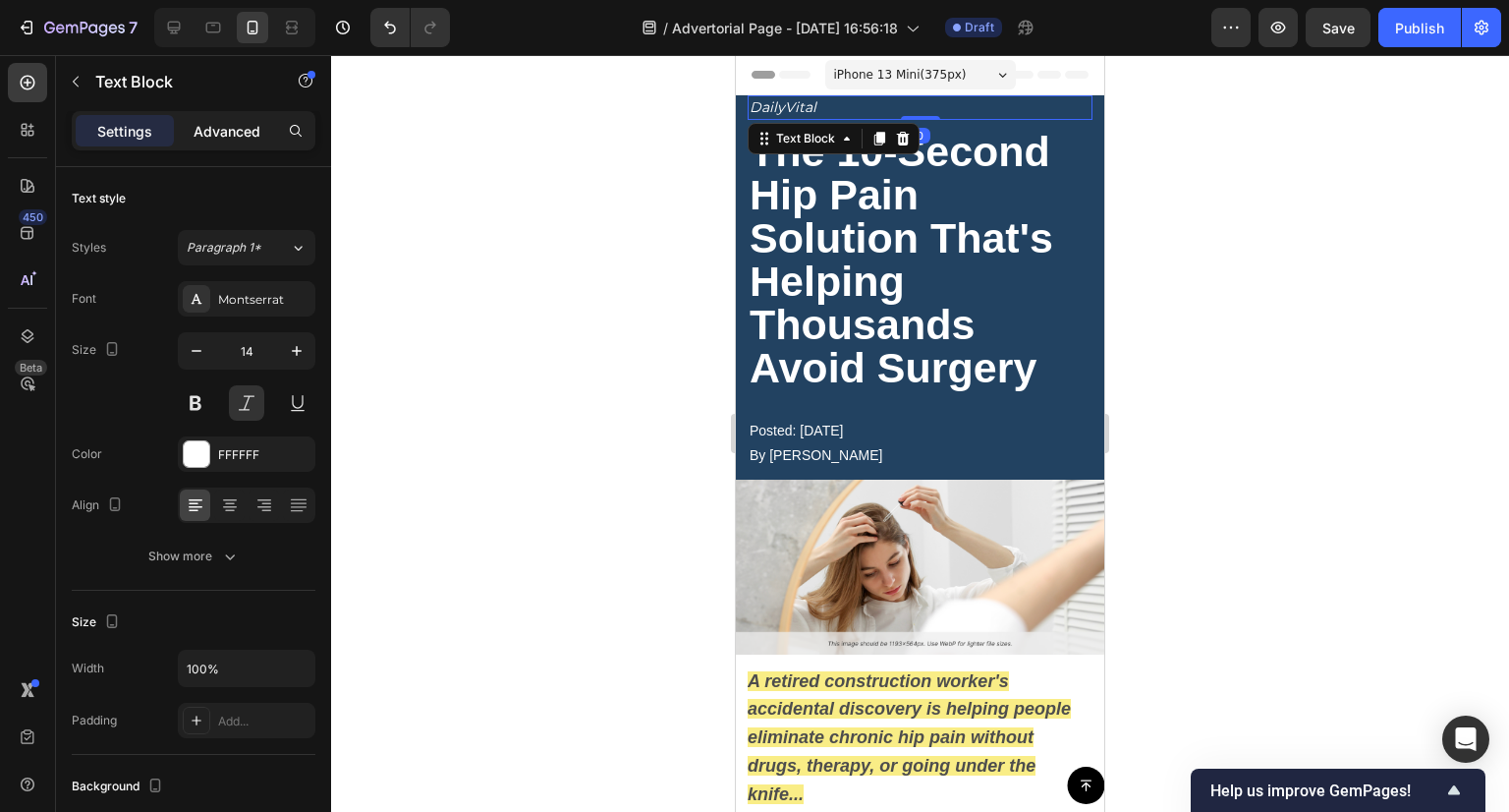
click at [221, 125] on p "Advanced" at bounding box center [227, 131] width 67 height 21
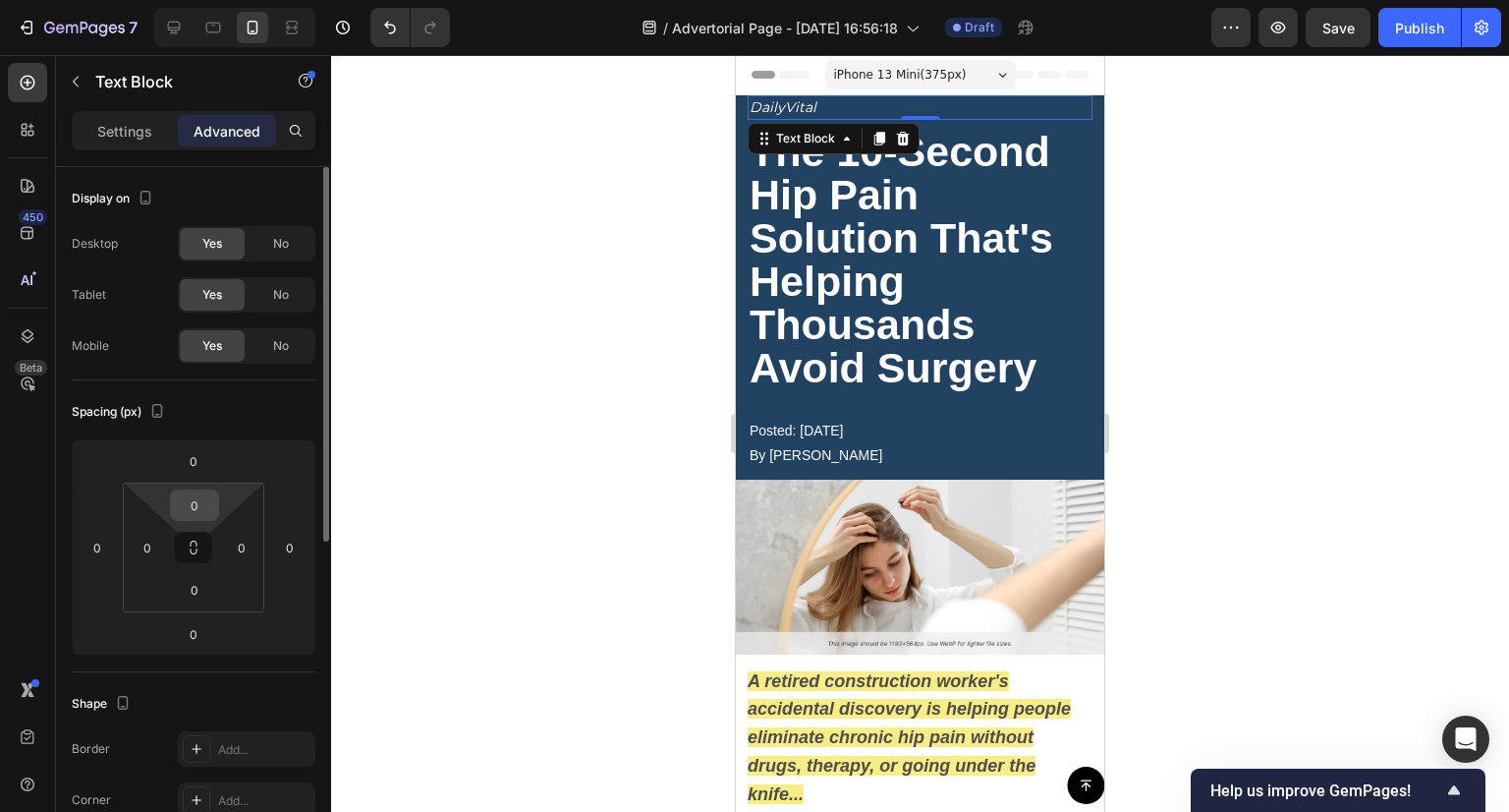
click at [210, 512] on input "0" at bounding box center [195, 505] width 39 height 30
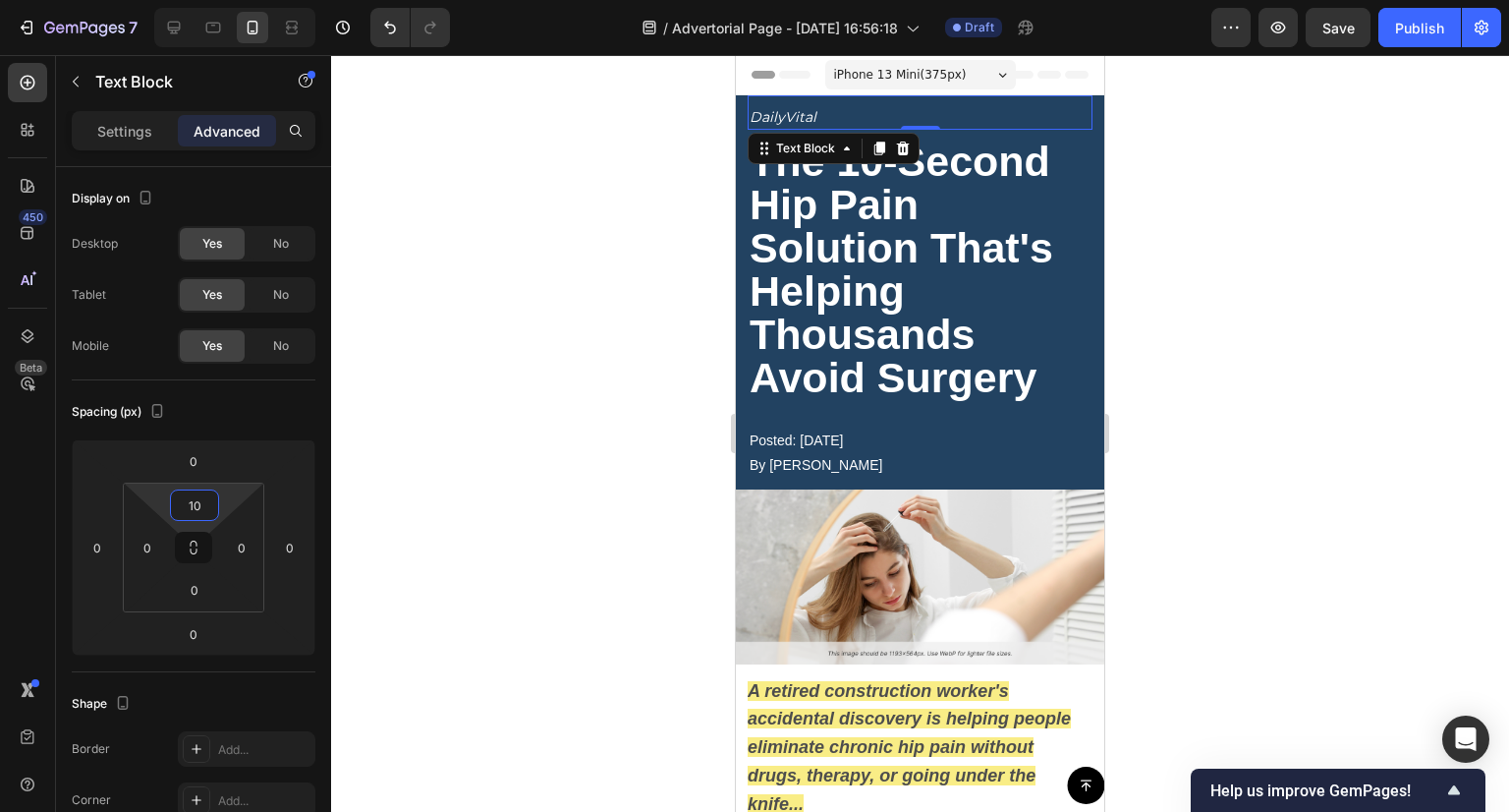
type input "10"
click at [434, 335] on div at bounding box center [919, 433] width 1178 height 757
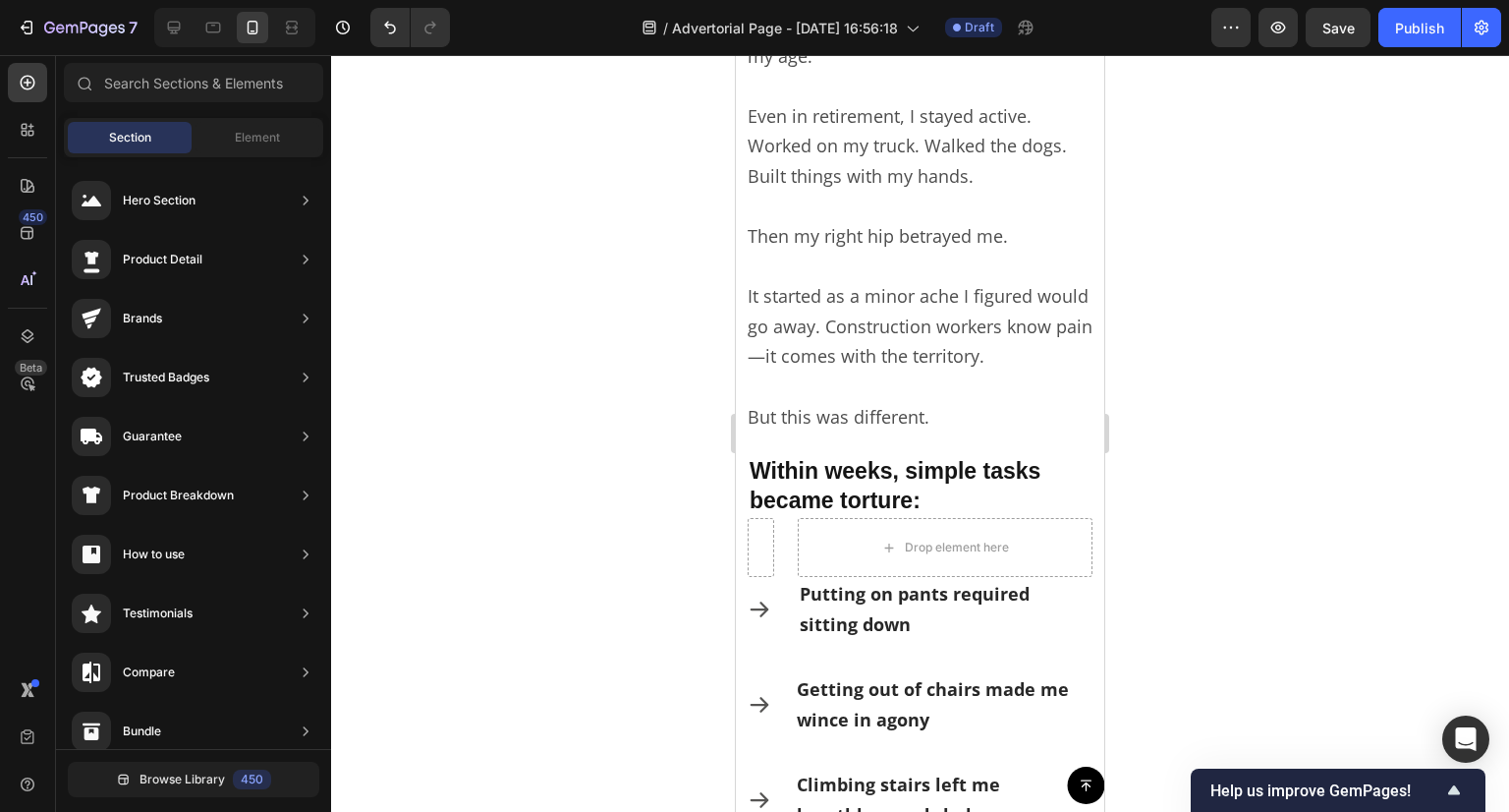
scroll to position [1278, 0]
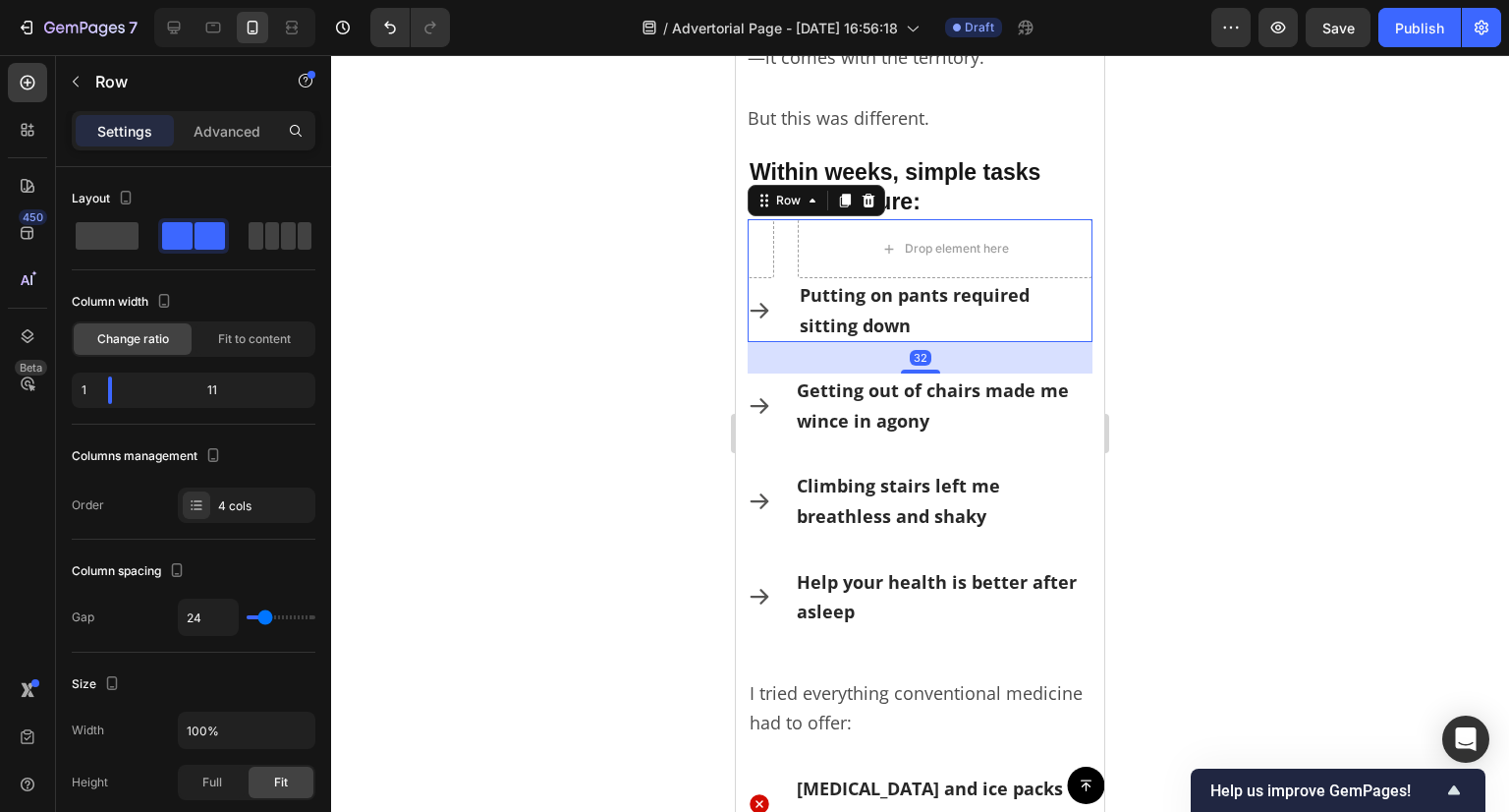
click at [794, 304] on div "Drop element here Icon Putting on pants required sitting down Text Block Row 32" at bounding box center [920, 281] width 345 height 123
click at [207, 497] on div at bounding box center [197, 505] width 28 height 28
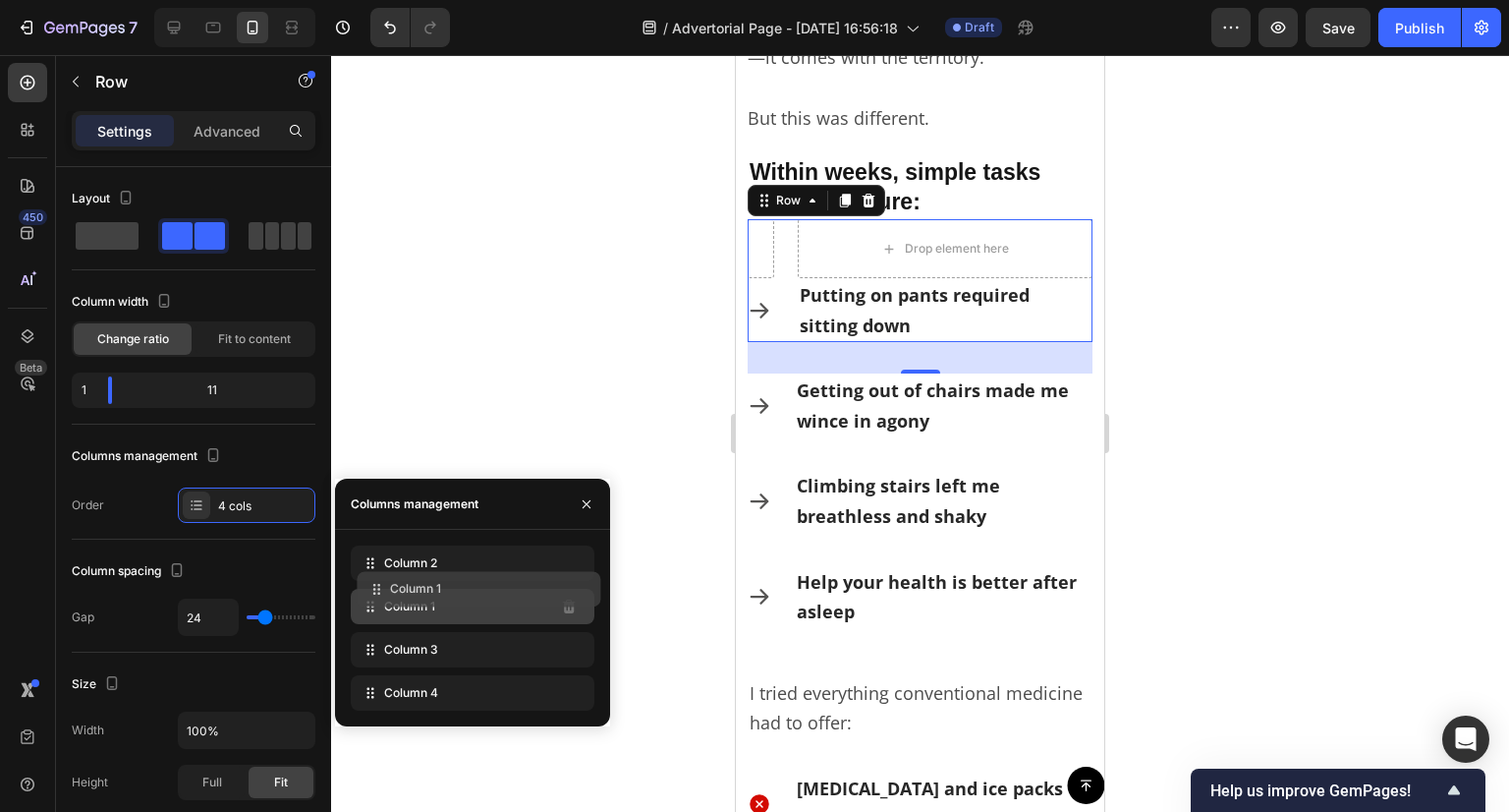
drag, startPoint x: 371, startPoint y: 567, endPoint x: 377, endPoint y: 593, distance: 26.7
drag, startPoint x: 377, startPoint y: 626, endPoint x: 379, endPoint y: 598, distance: 28.1
click at [379, 598] on div "Column 2 Column 1 Column 3 Column 4" at bounding box center [472, 628] width 244 height 165
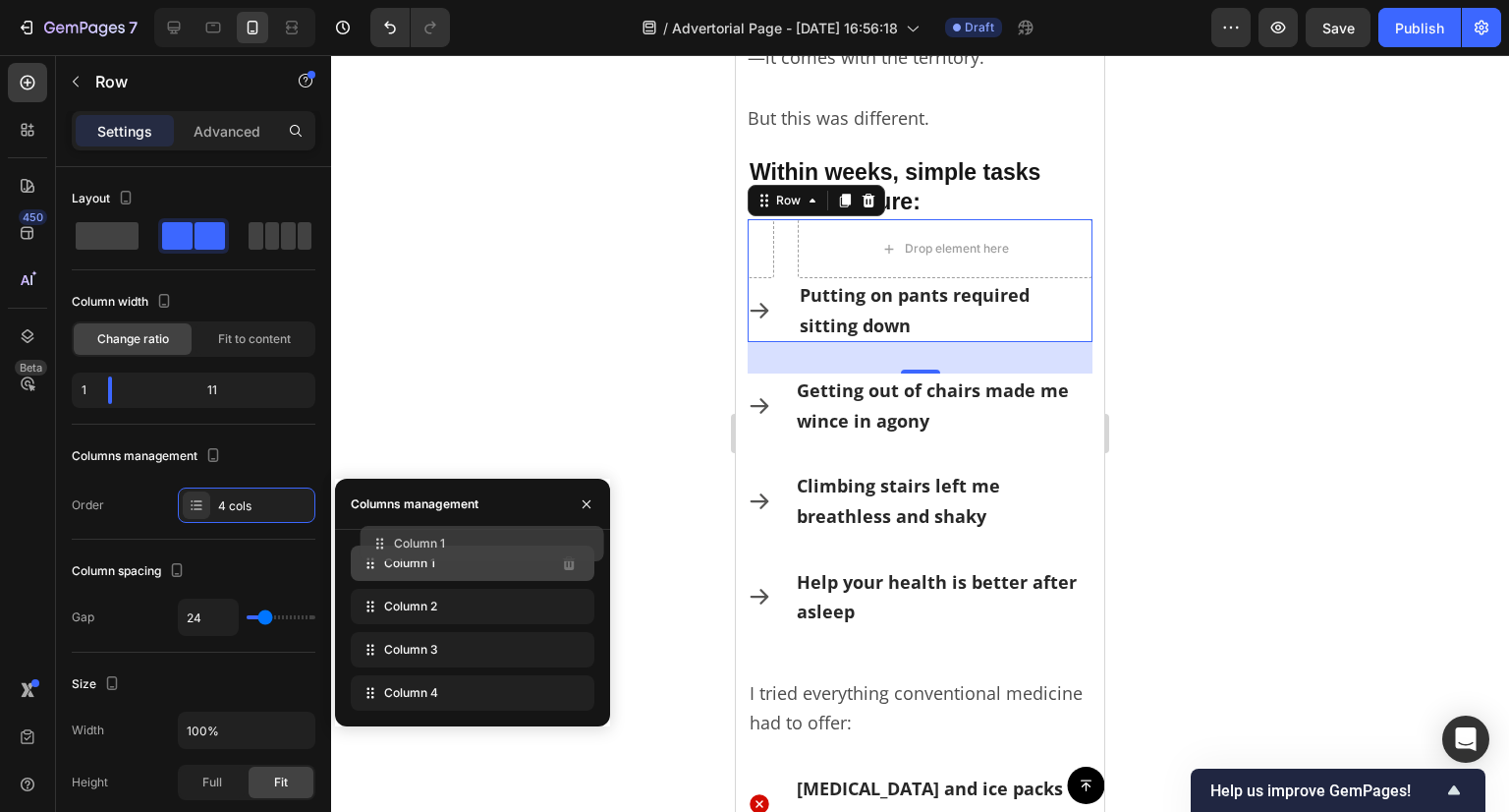
drag, startPoint x: 369, startPoint y: 606, endPoint x: 379, endPoint y: 551, distance: 55.9
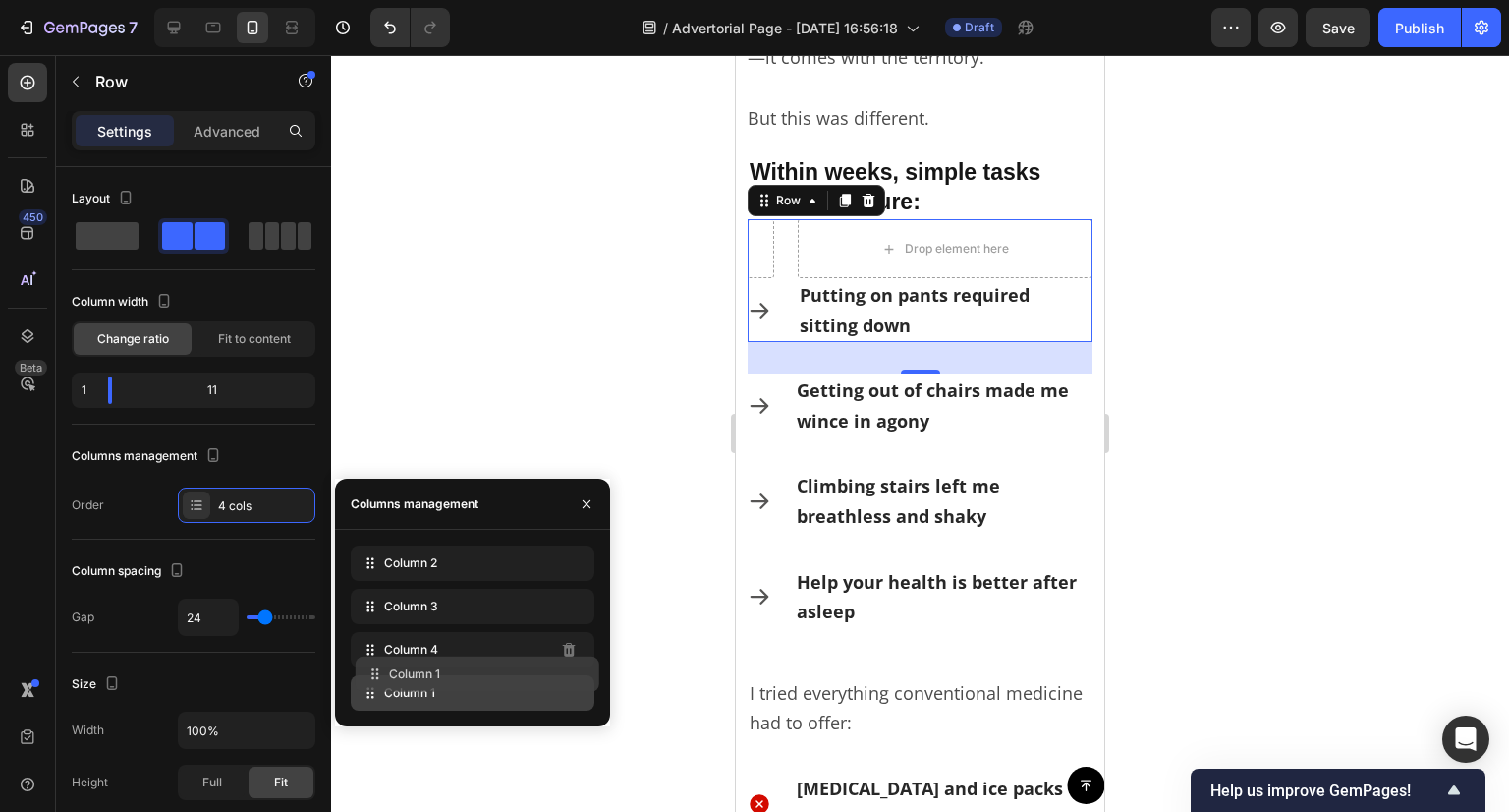
drag, startPoint x: 372, startPoint y: 565, endPoint x: 377, endPoint y: 676, distance: 111.1
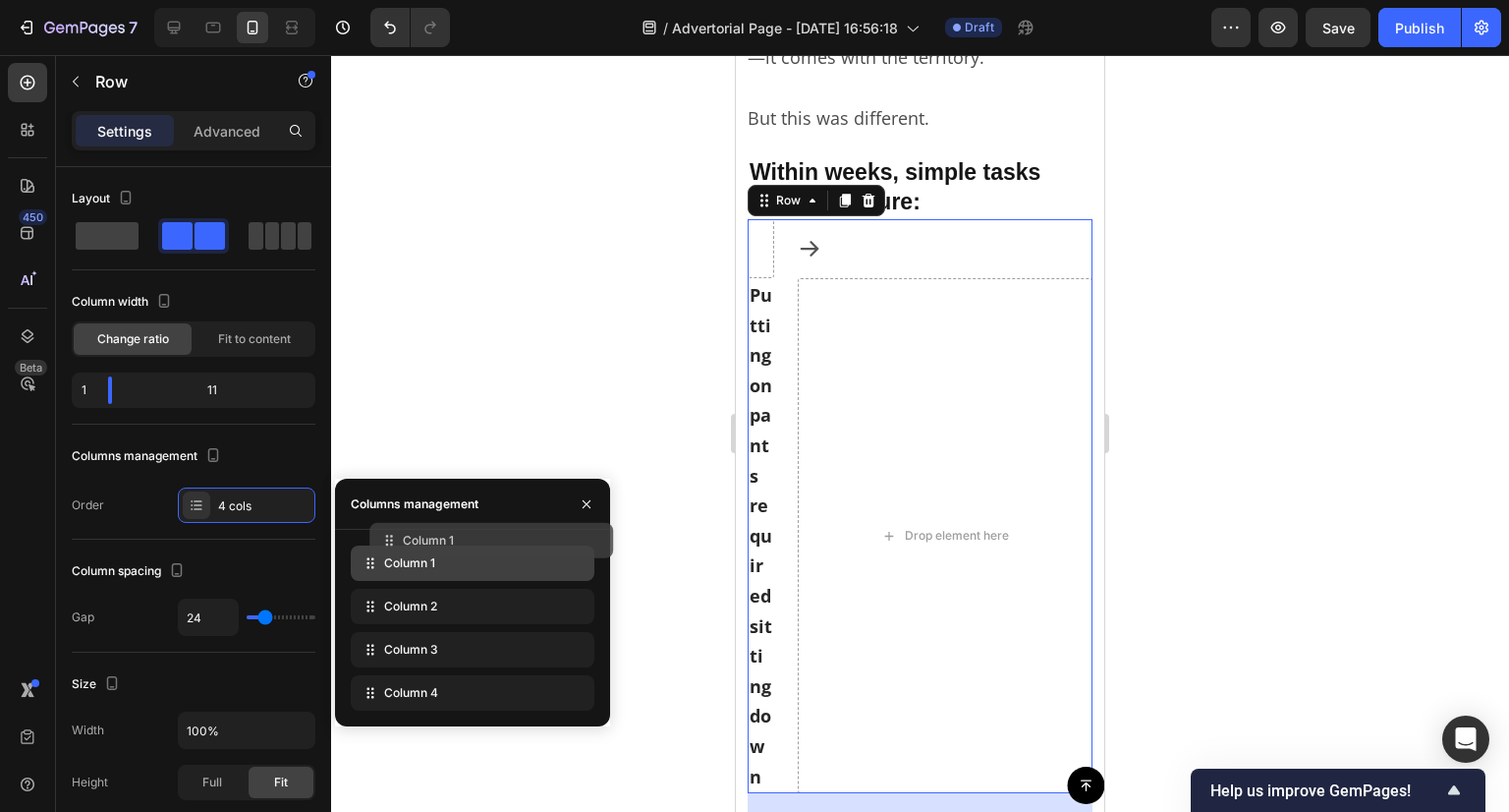
drag, startPoint x: 361, startPoint y: 701, endPoint x: 381, endPoint y: 548, distance: 154.3
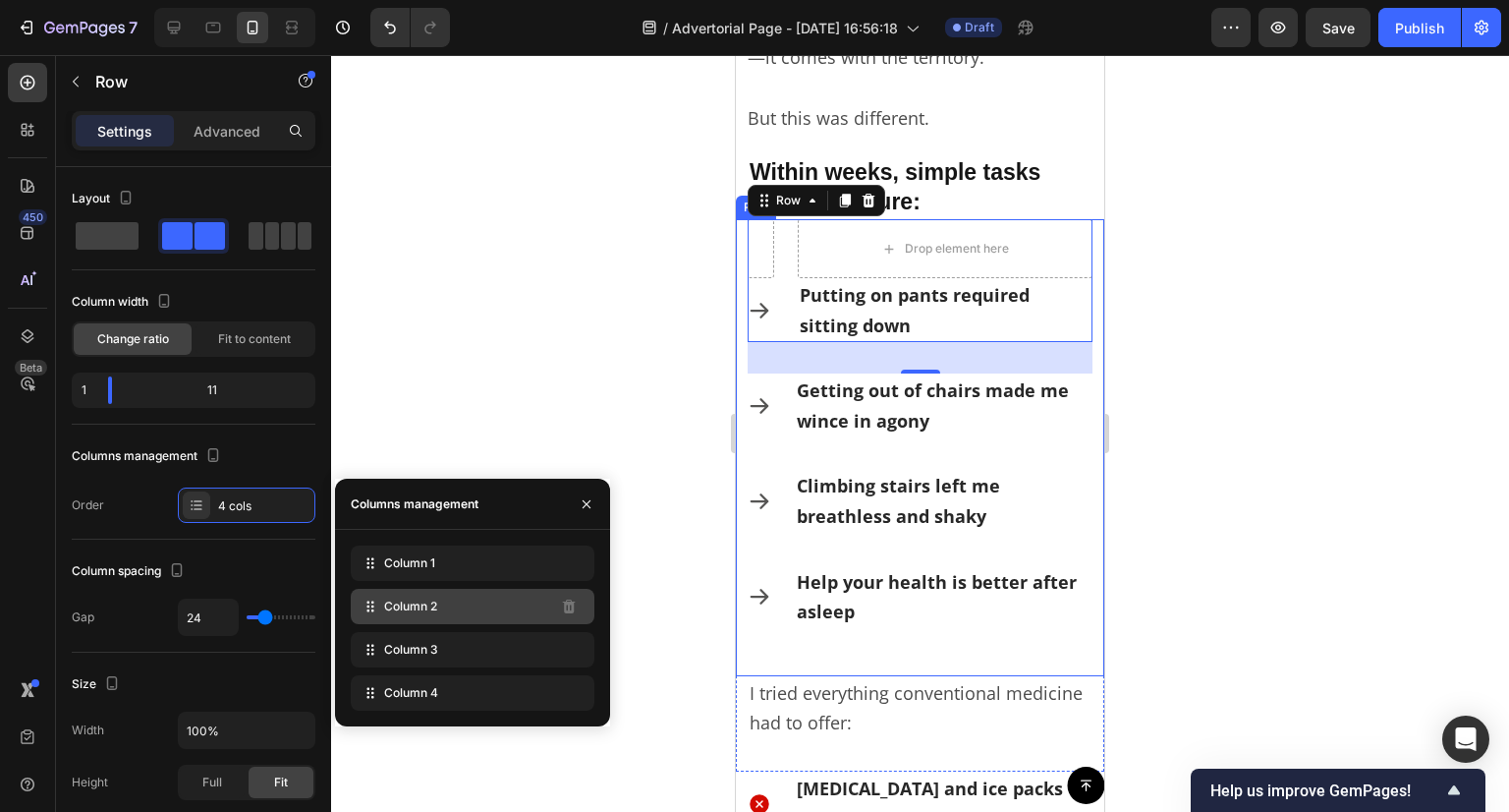
click at [482, 607] on div "Column 2" at bounding box center [472, 606] width 244 height 35
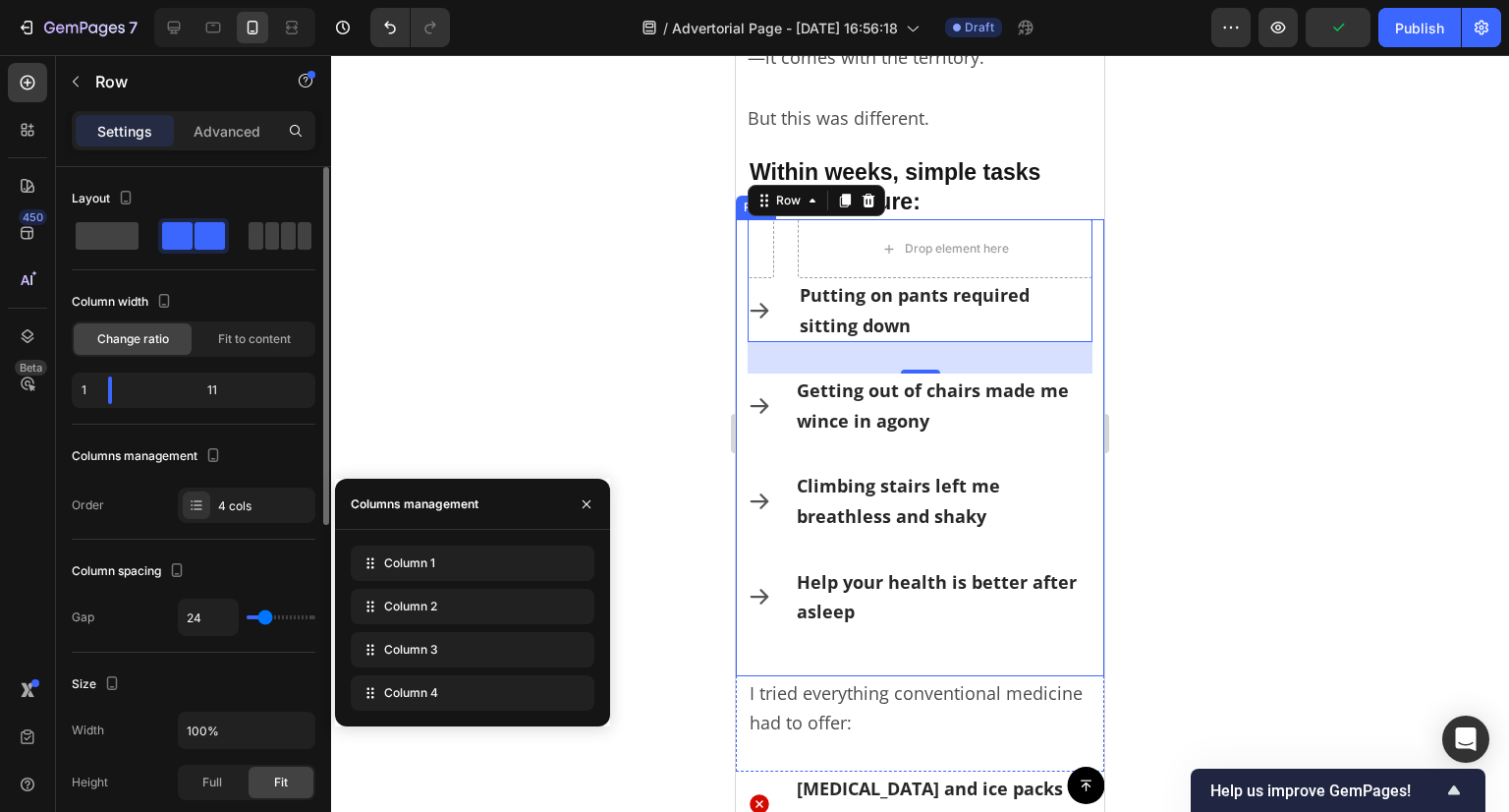
click at [130, 528] on div "Layout Column width Change ratio Fit to content 1 11 Columns management Order 4…" at bounding box center [194, 353] width 244 height 372
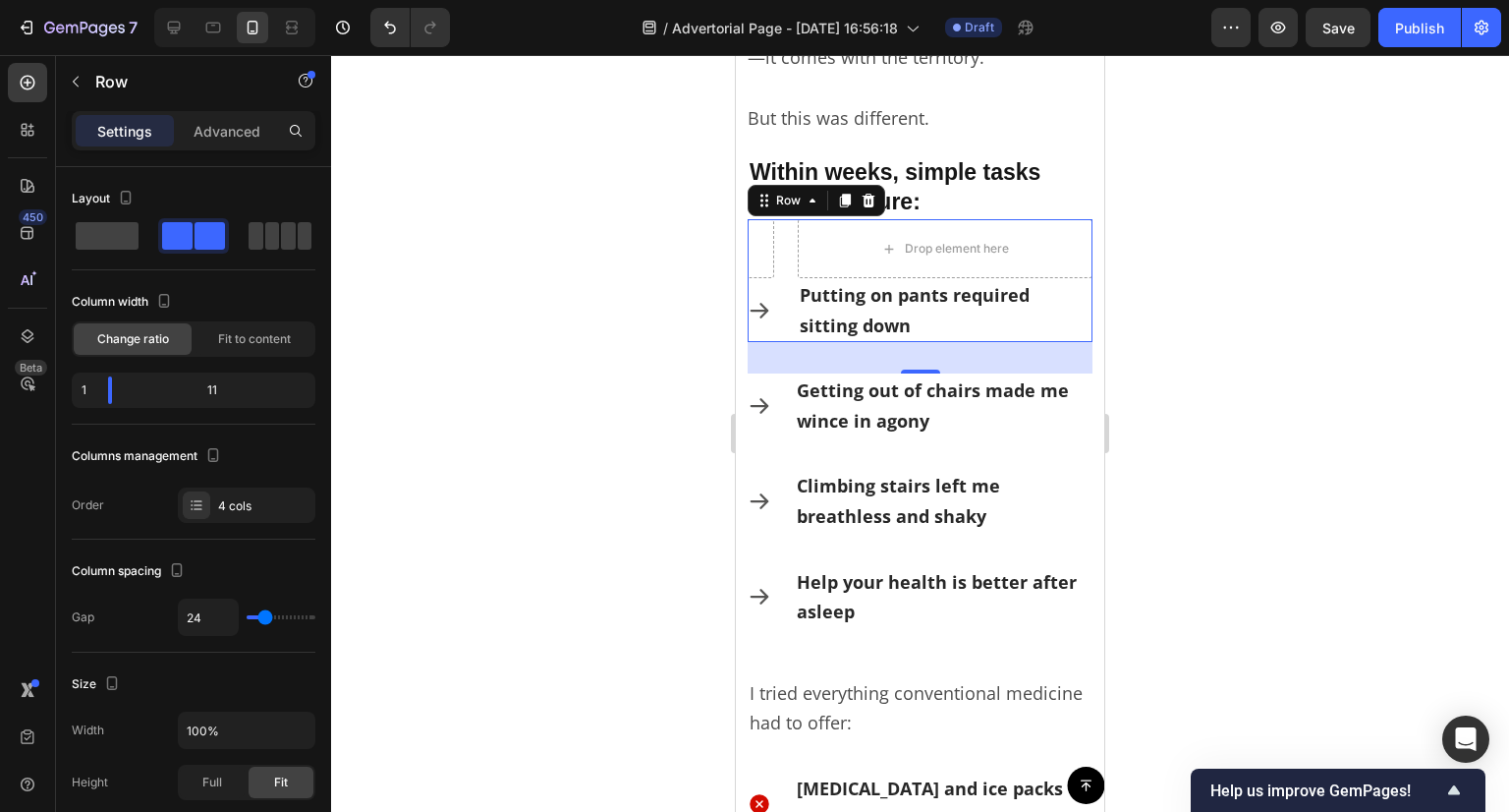
click at [1364, 402] on div at bounding box center [919, 433] width 1178 height 757
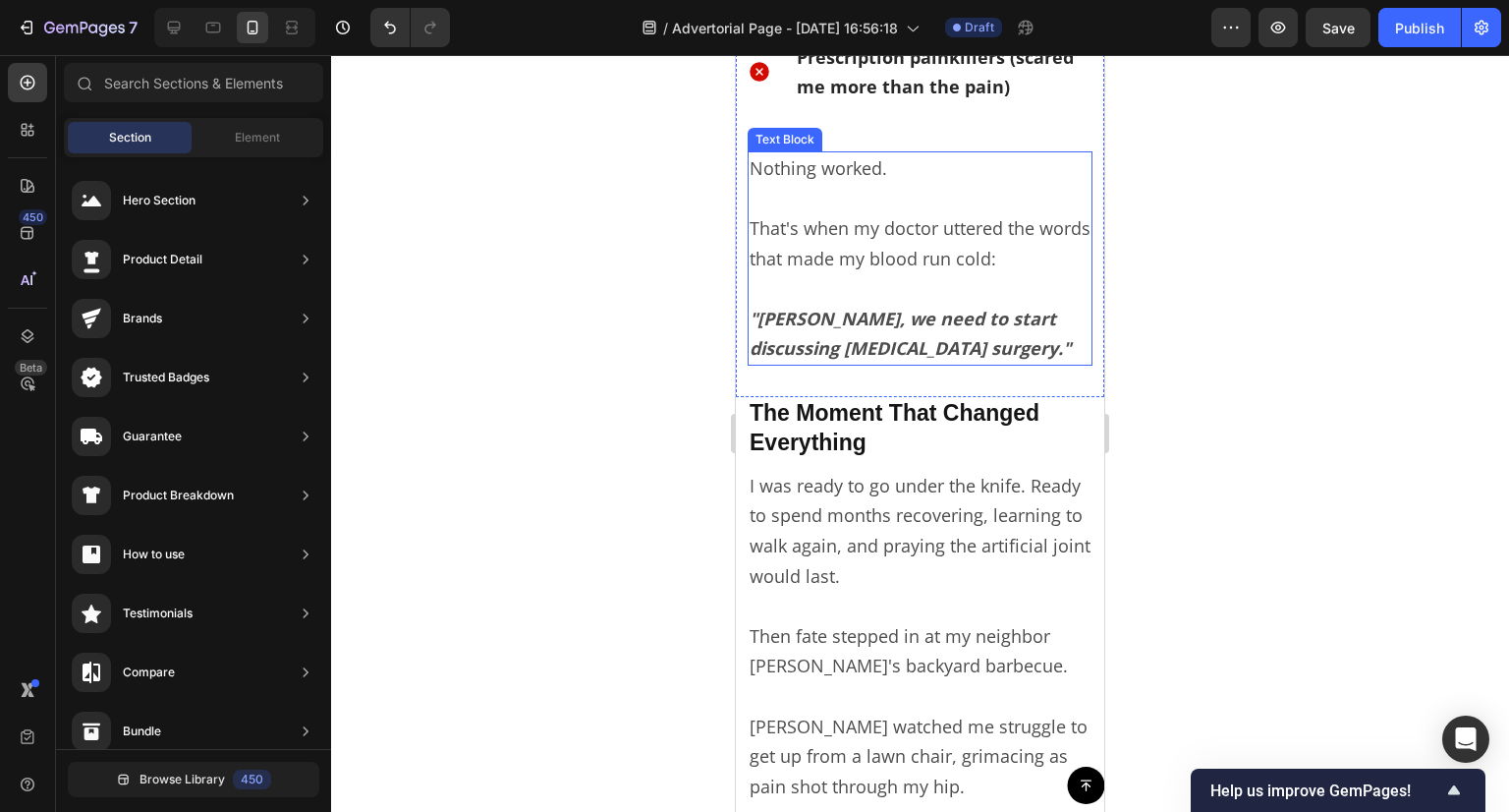
scroll to position [2358, 0]
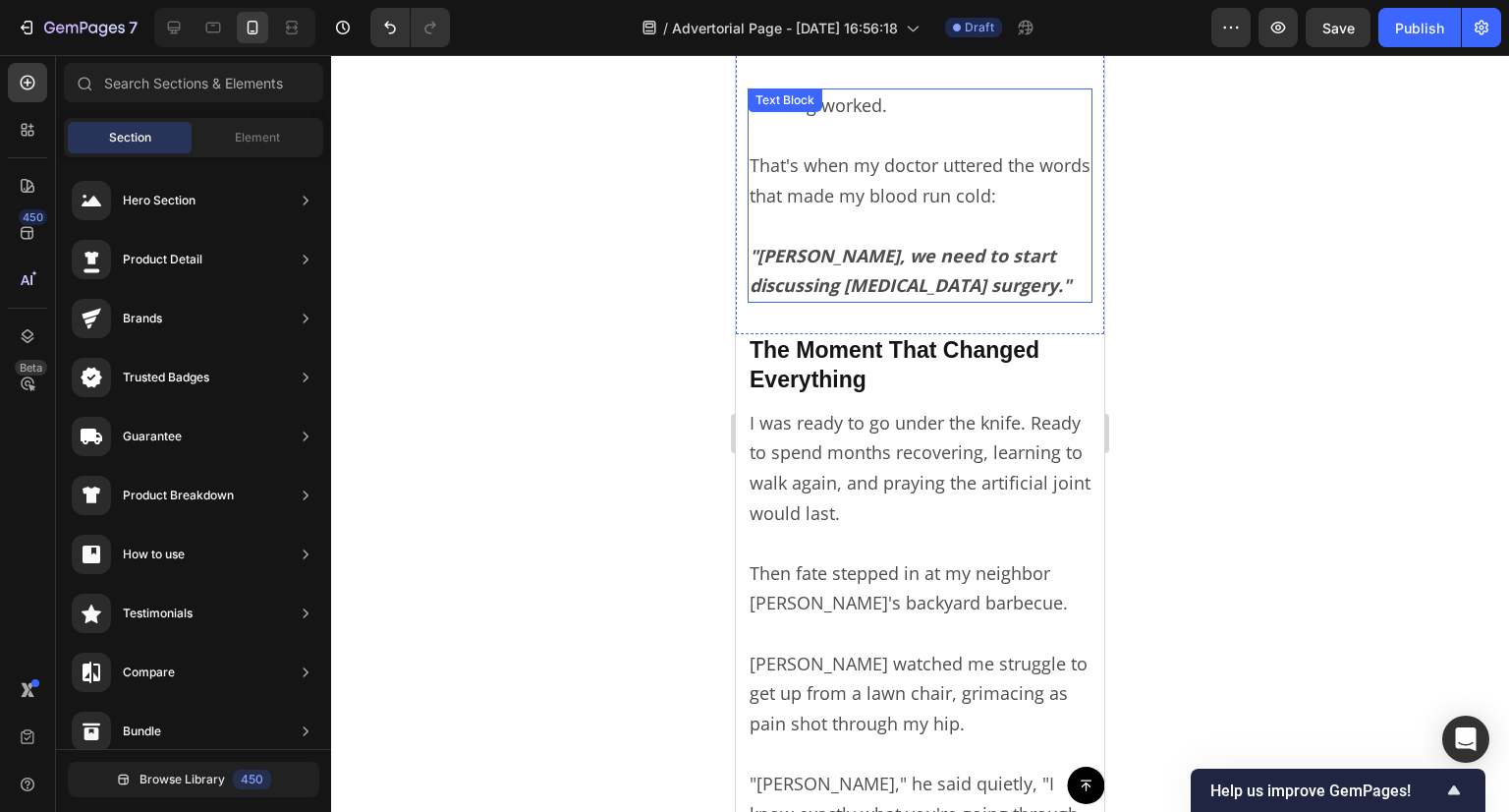
click at [880, 283] on strong ""[PERSON_NAME], we need to start discussing [MEDICAL_DATA] surgery."" at bounding box center [911, 271] width 321 height 54
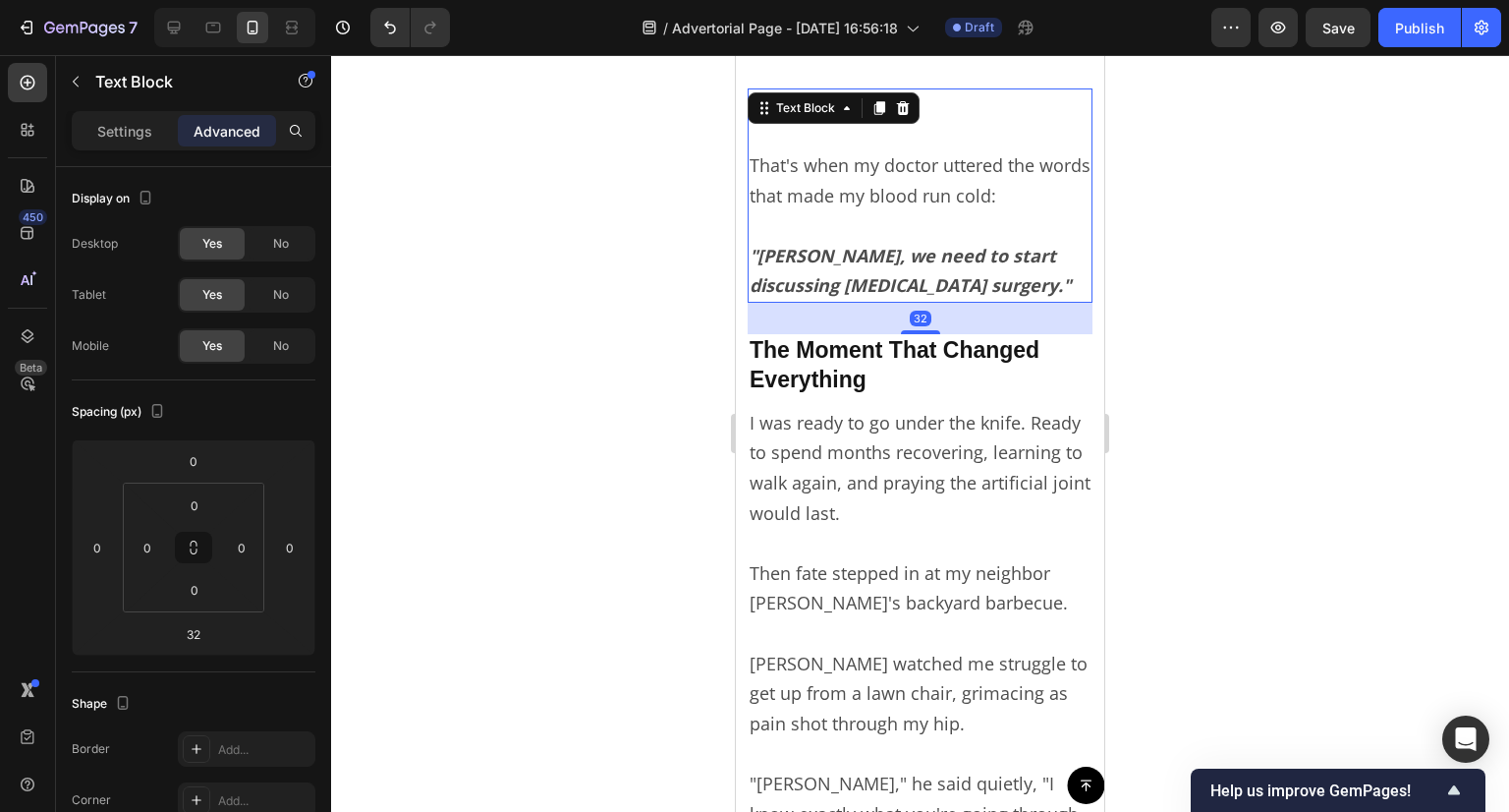
click at [888, 253] on strong ""[PERSON_NAME], we need to start discussing [MEDICAL_DATA] surgery."" at bounding box center [911, 271] width 321 height 54
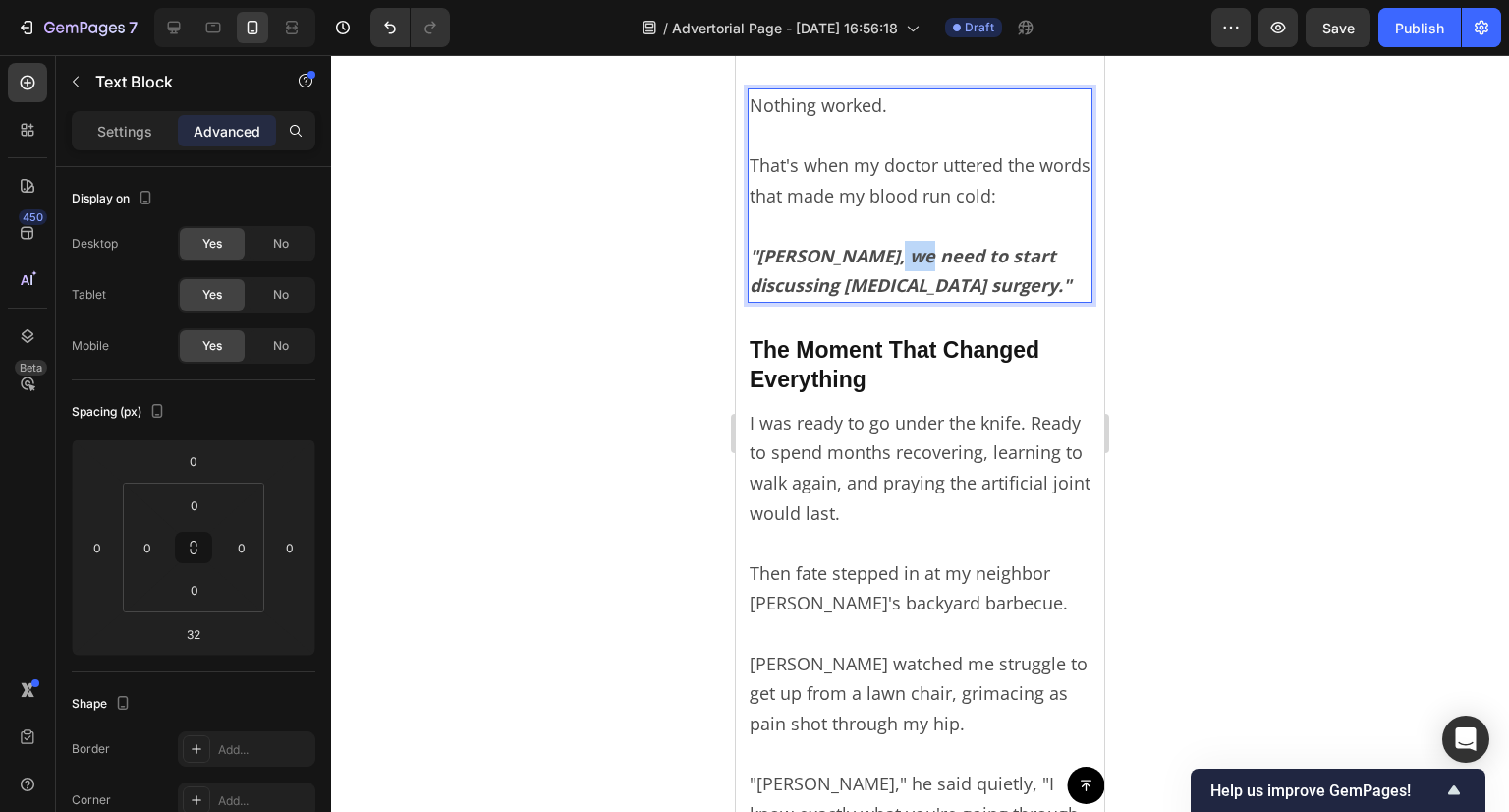
click at [888, 253] on strong ""[PERSON_NAME], we need to start discussing [MEDICAL_DATA] surgery."" at bounding box center [911, 271] width 321 height 54
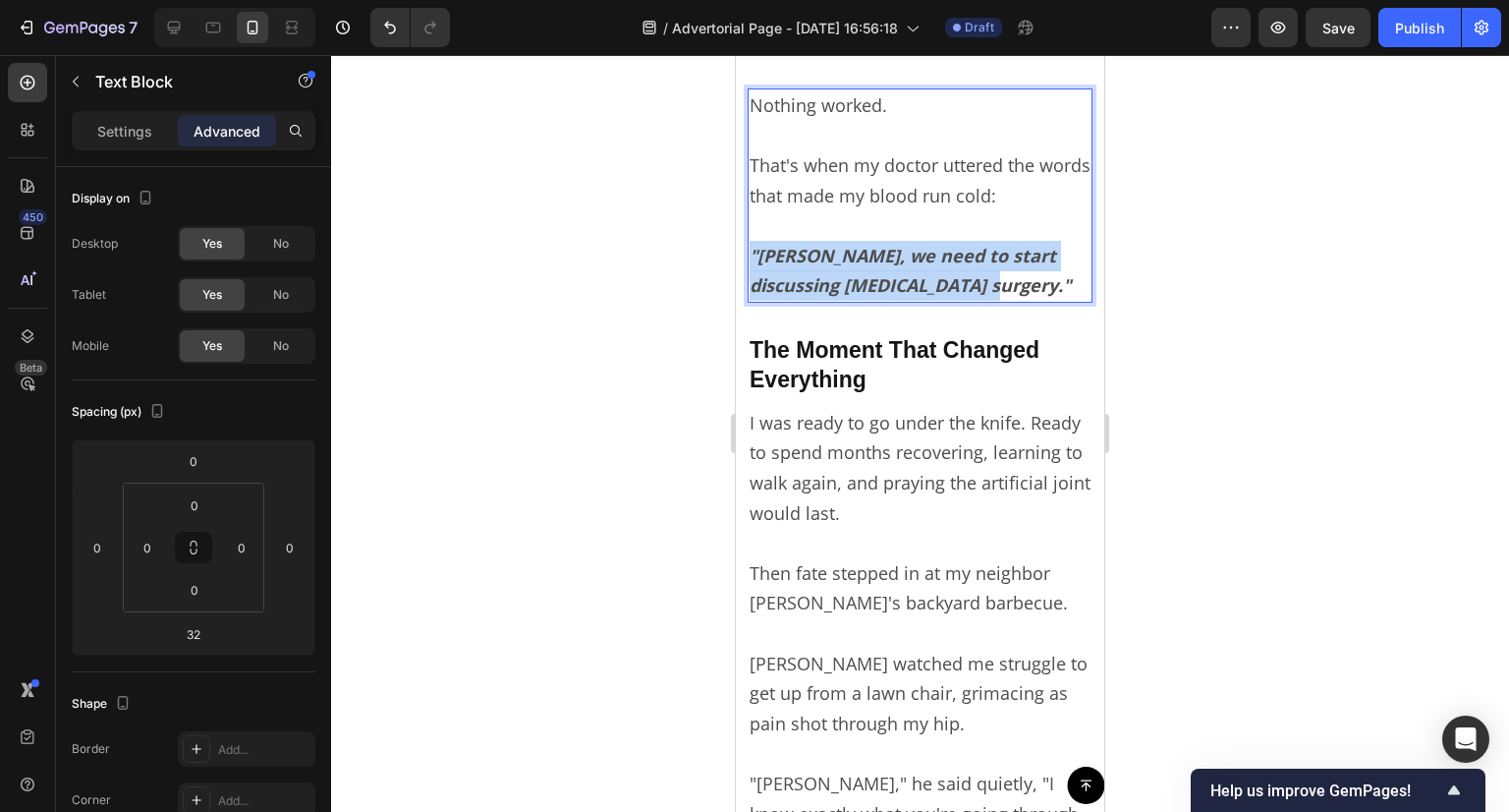
click at [888, 253] on strong ""[PERSON_NAME], we need to start discussing [MEDICAL_DATA] surgery."" at bounding box center [911, 271] width 321 height 54
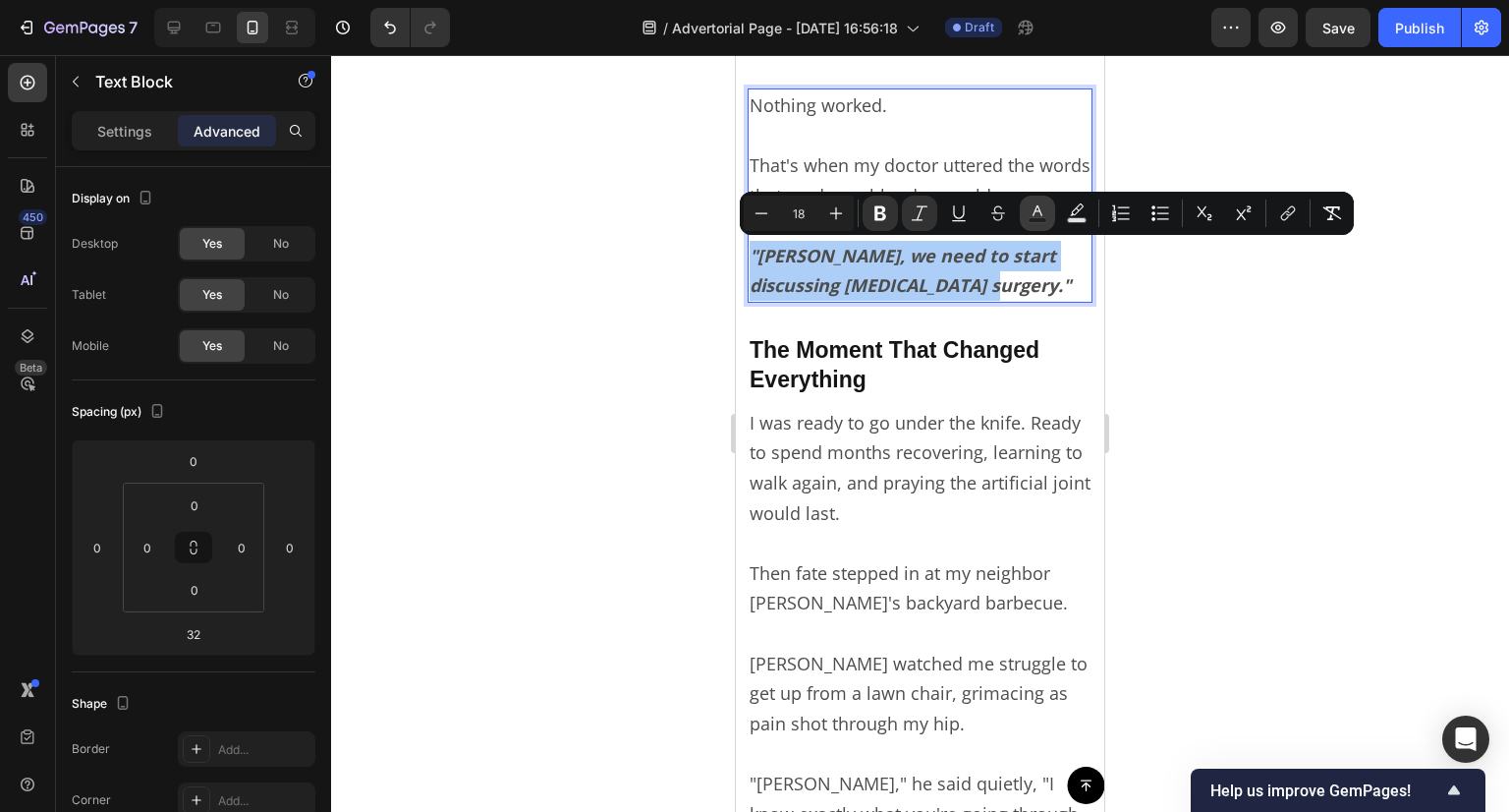
click at [1039, 218] on icon "Editor contextual toolbar" at bounding box center [1037, 214] width 20 height 20
type input "4D4D4D"
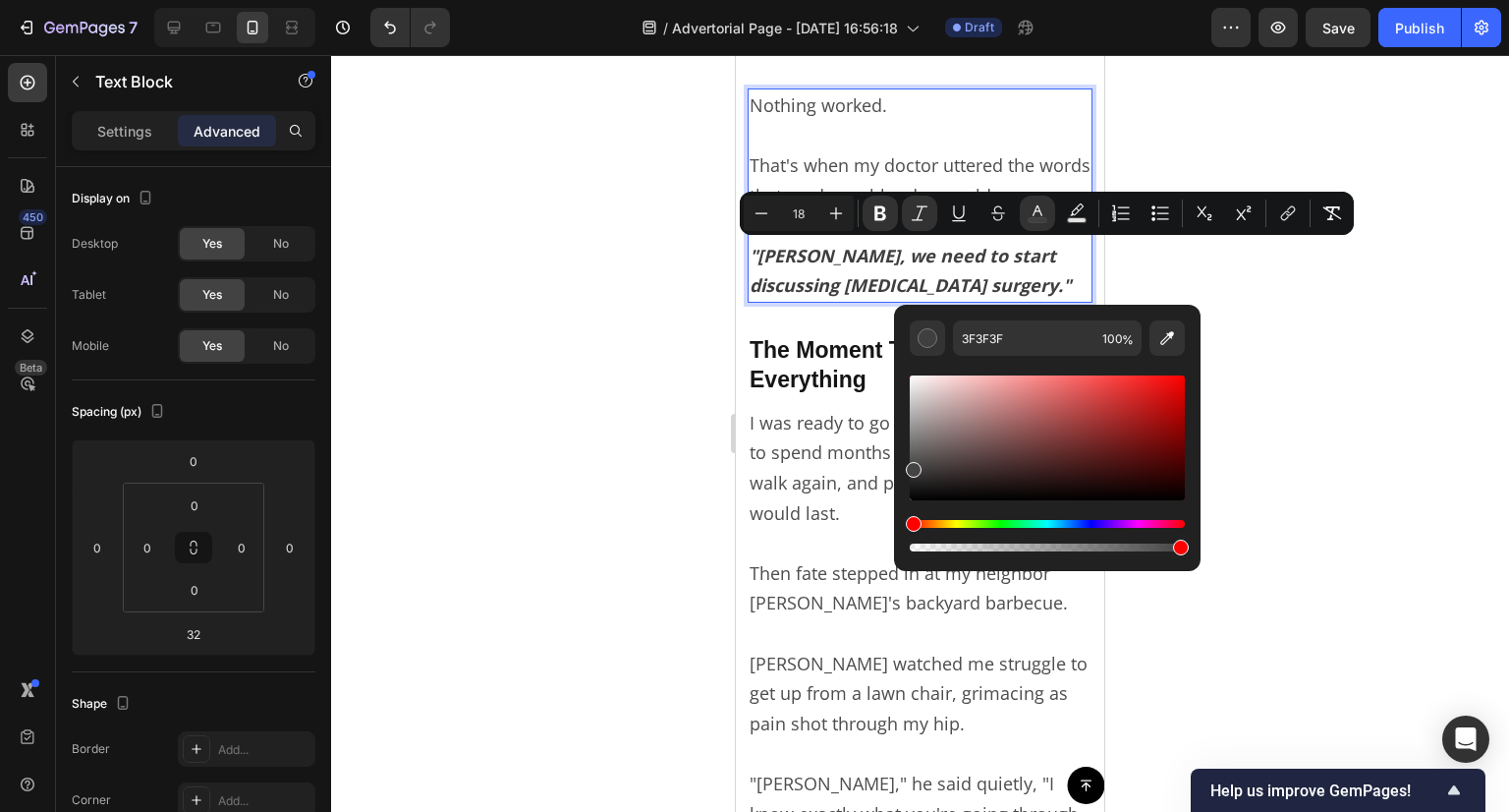
type input "444444"
click at [912, 467] on div "Editor contextual toolbar" at bounding box center [913, 470] width 16 height 16
click at [806, 275] on strong ""[PERSON_NAME], we need to start discussing [MEDICAL_DATA] surgery."" at bounding box center [911, 271] width 321 height 54
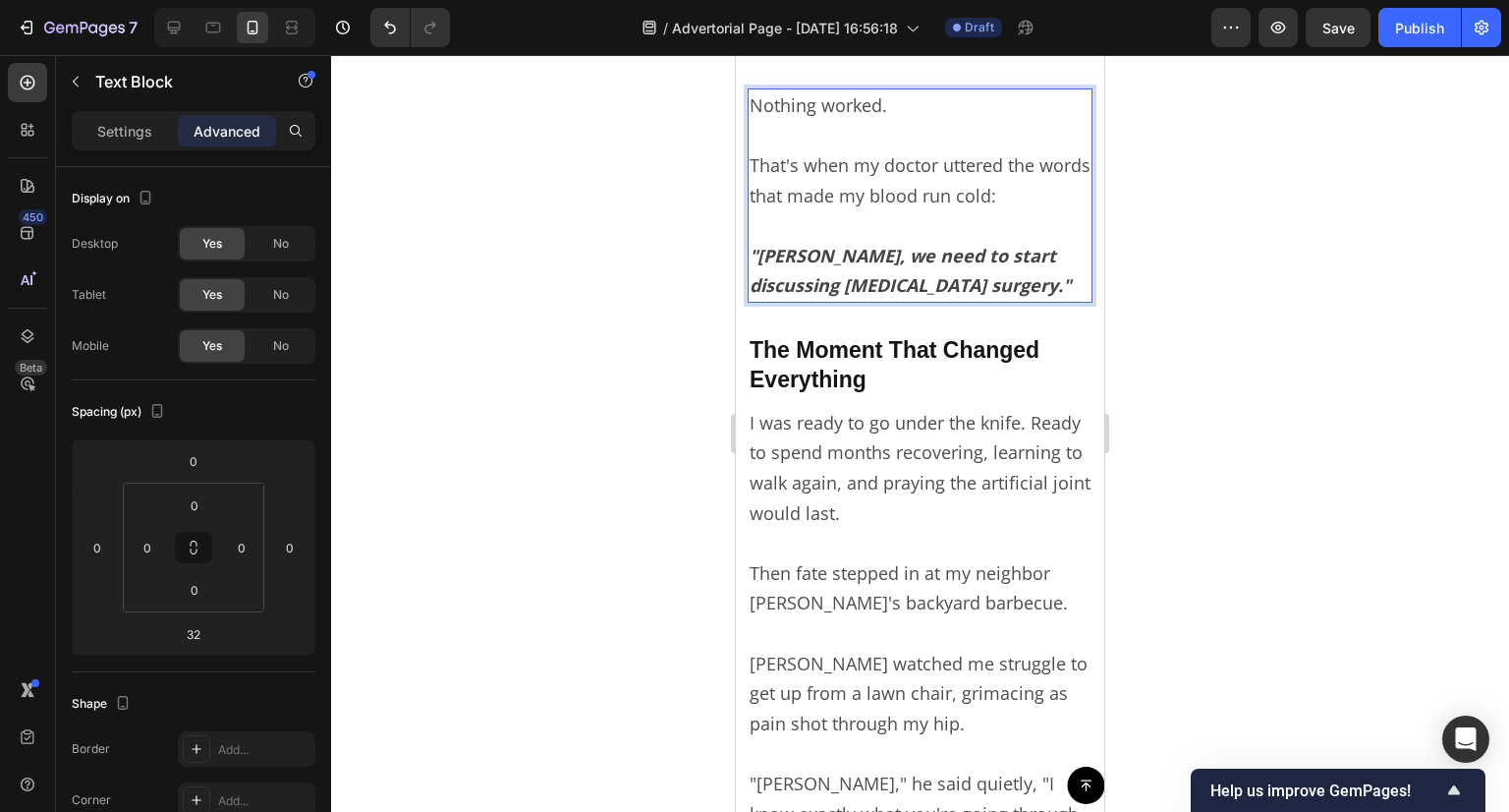
click at [904, 263] on strong ""[PERSON_NAME], we need to start discussing [MEDICAL_DATA] surgery."" at bounding box center [911, 271] width 321 height 54
click at [810, 110] on p "Nothing worked." at bounding box center [920, 105] width 341 height 31
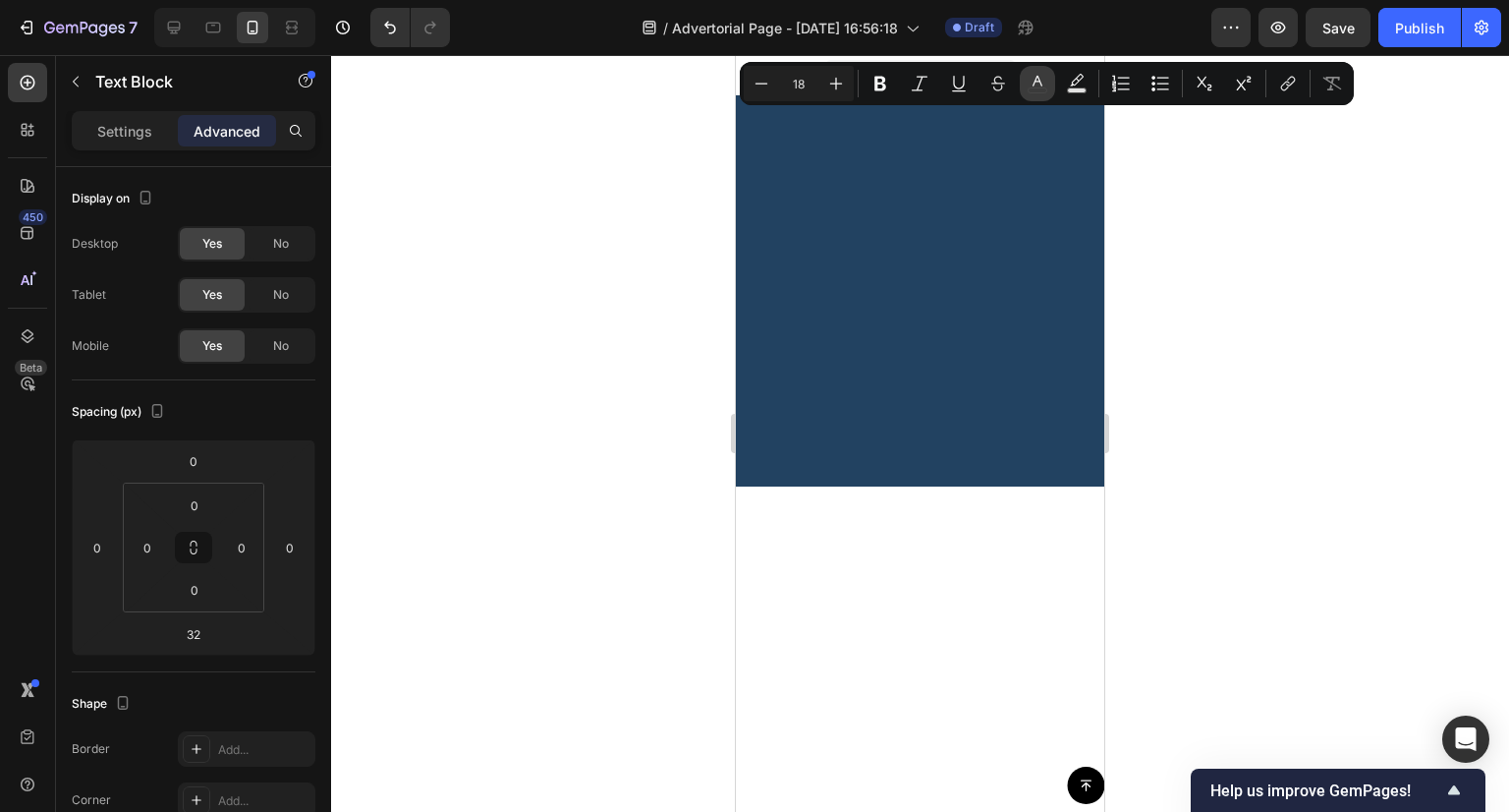
click at [1047, 81] on button "color" at bounding box center [1037, 84] width 35 height 35
type input "4D4D4D"
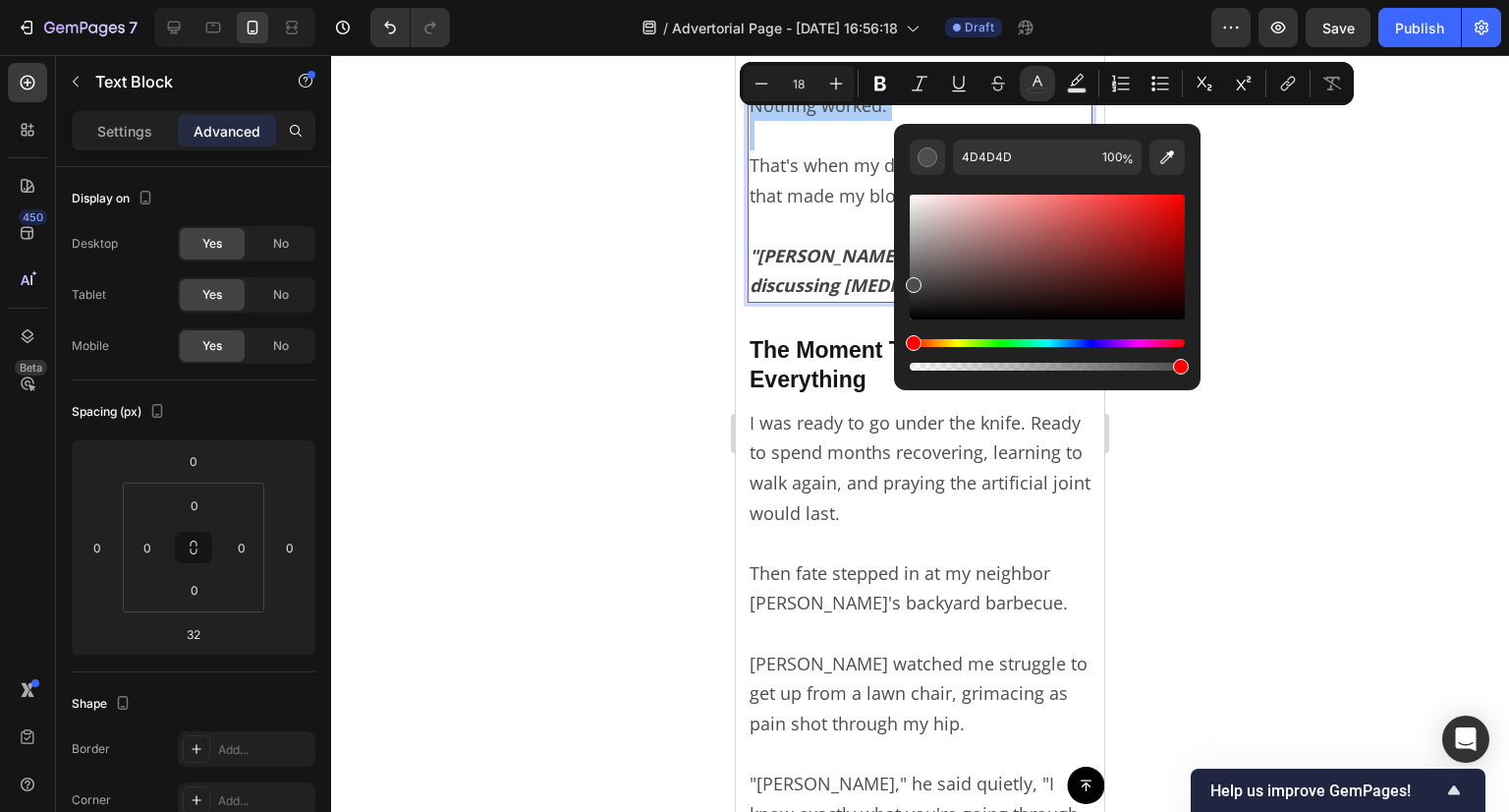
click at [671, 228] on div at bounding box center [919, 433] width 1178 height 757
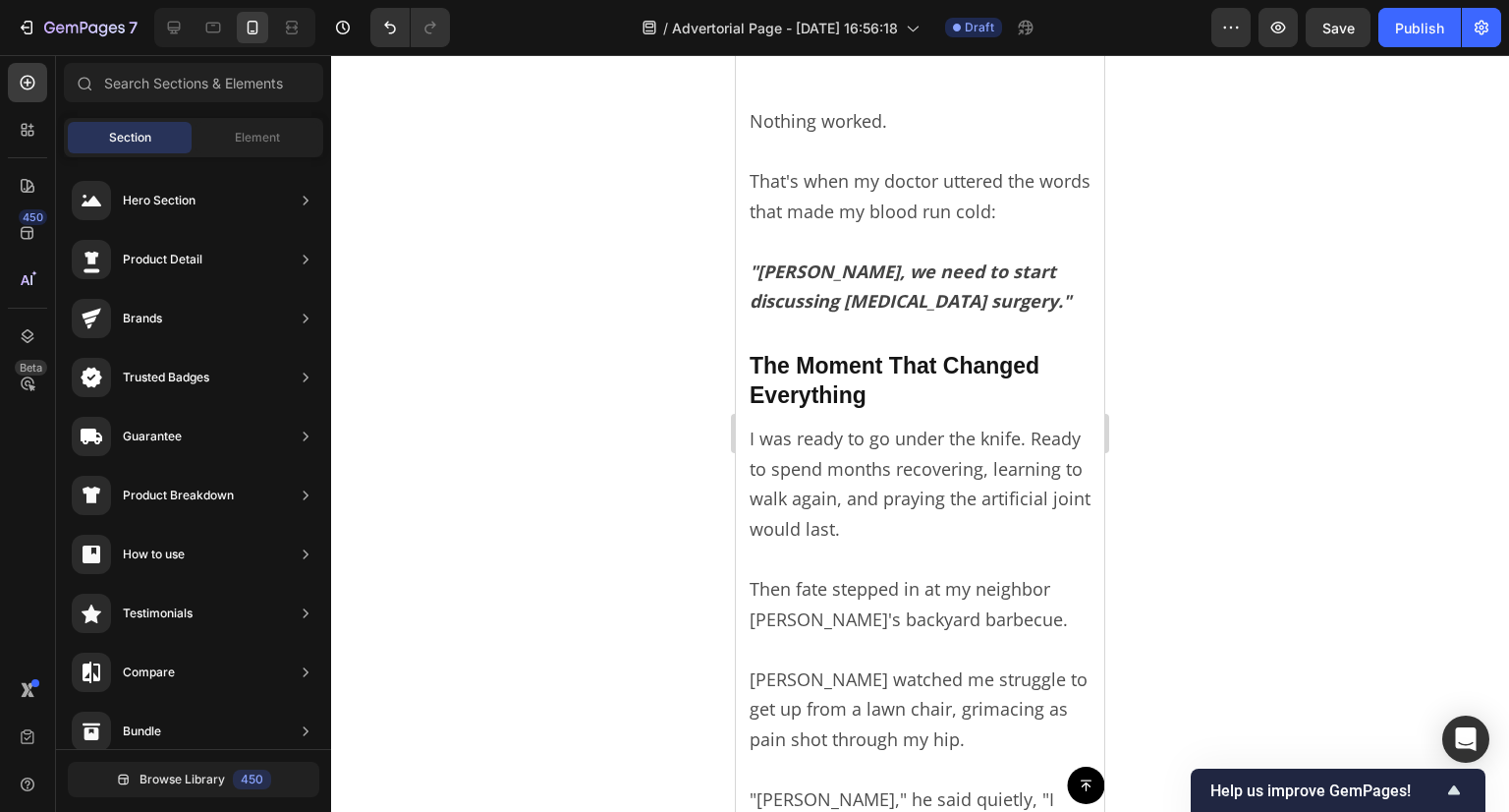
scroll to position [2260, 0]
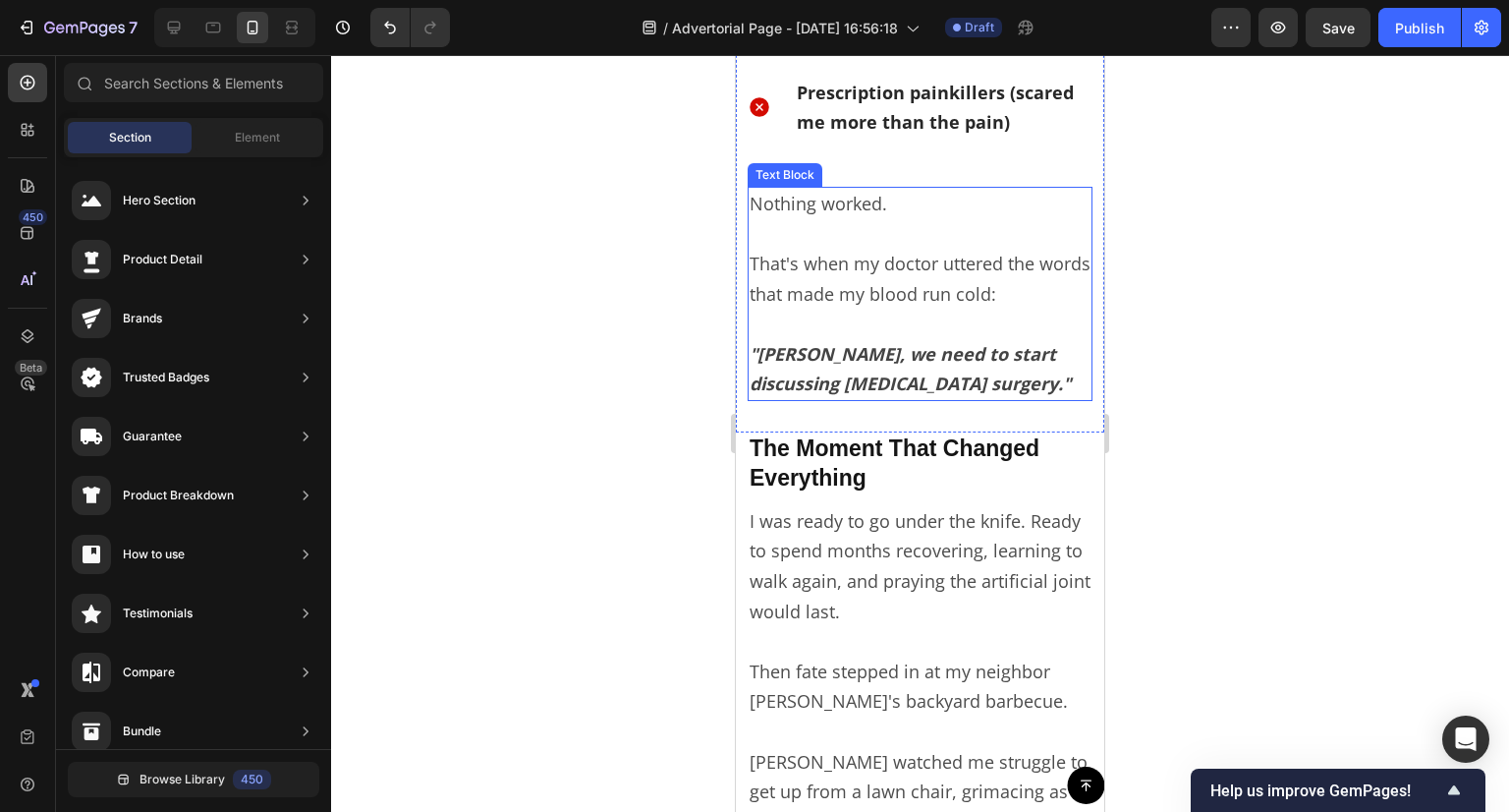
click at [842, 378] on strong ""[PERSON_NAME], we need to start discussing [MEDICAL_DATA] surgery."" at bounding box center [911, 368] width 321 height 54
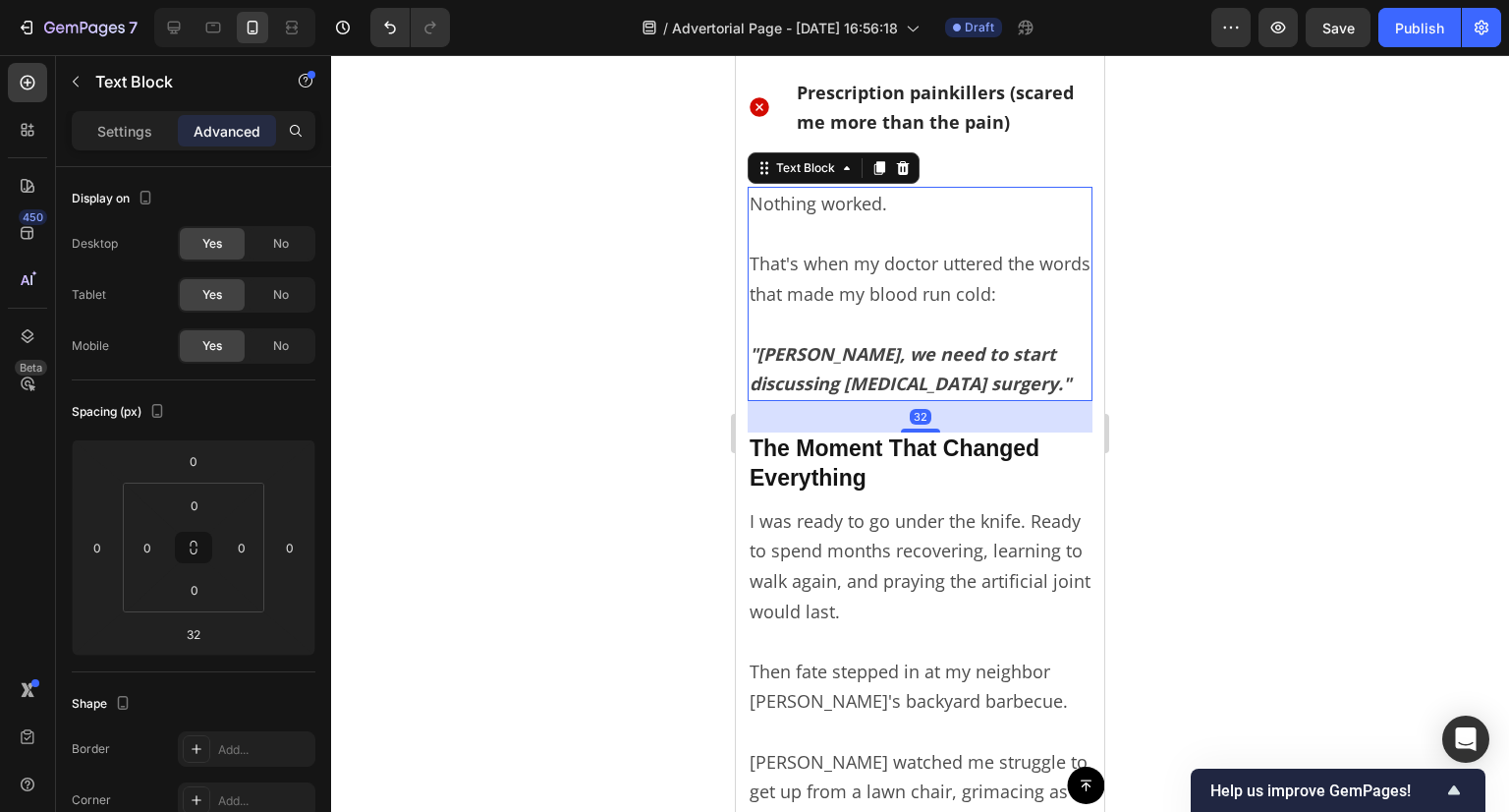
click at [842, 378] on strong ""[PERSON_NAME], we need to start discussing [MEDICAL_DATA] surgery."" at bounding box center [911, 368] width 321 height 54
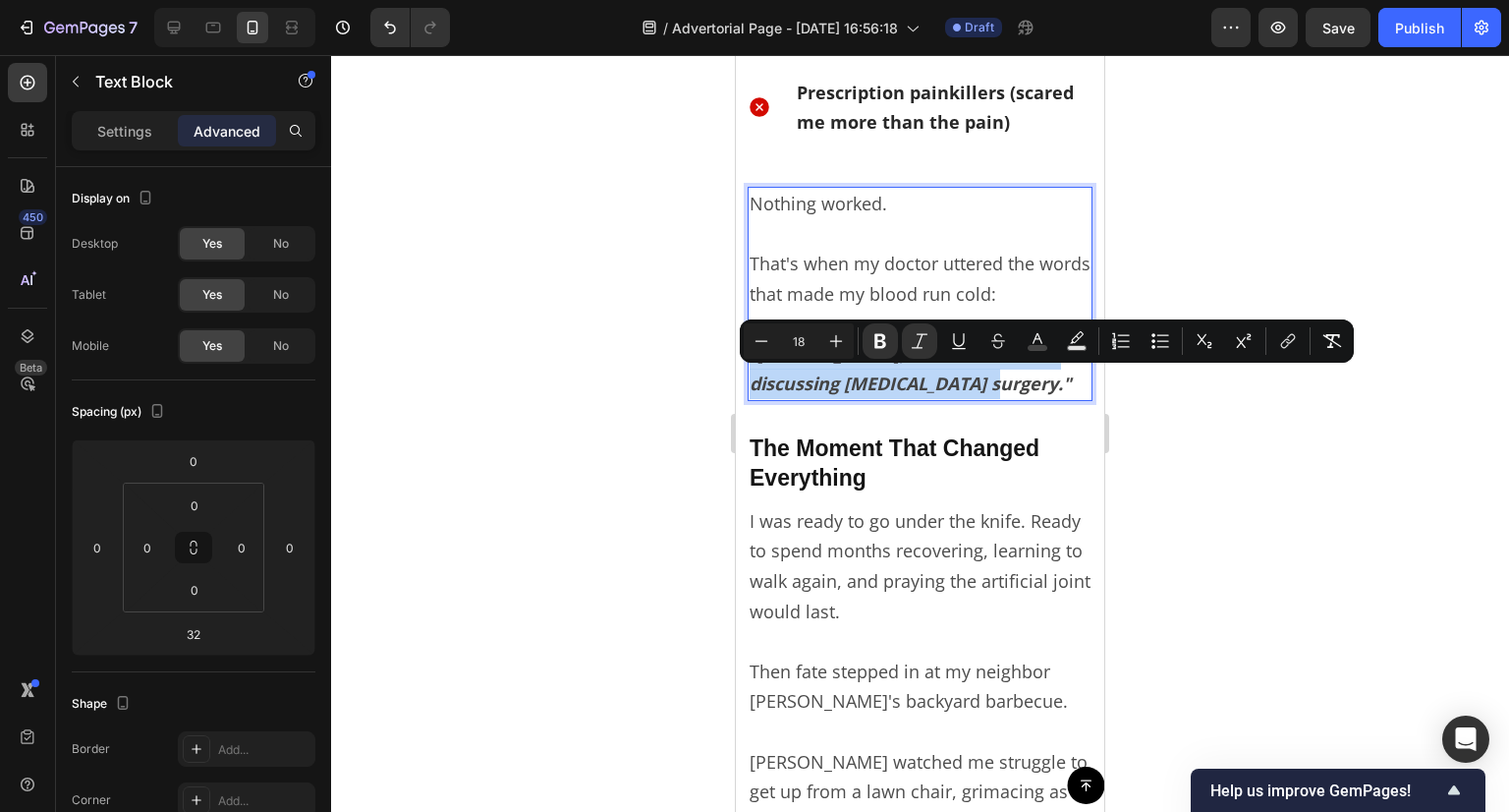
click at [842, 378] on strong ""[PERSON_NAME], we need to start discussing [MEDICAL_DATA] surgery."" at bounding box center [911, 368] width 321 height 54
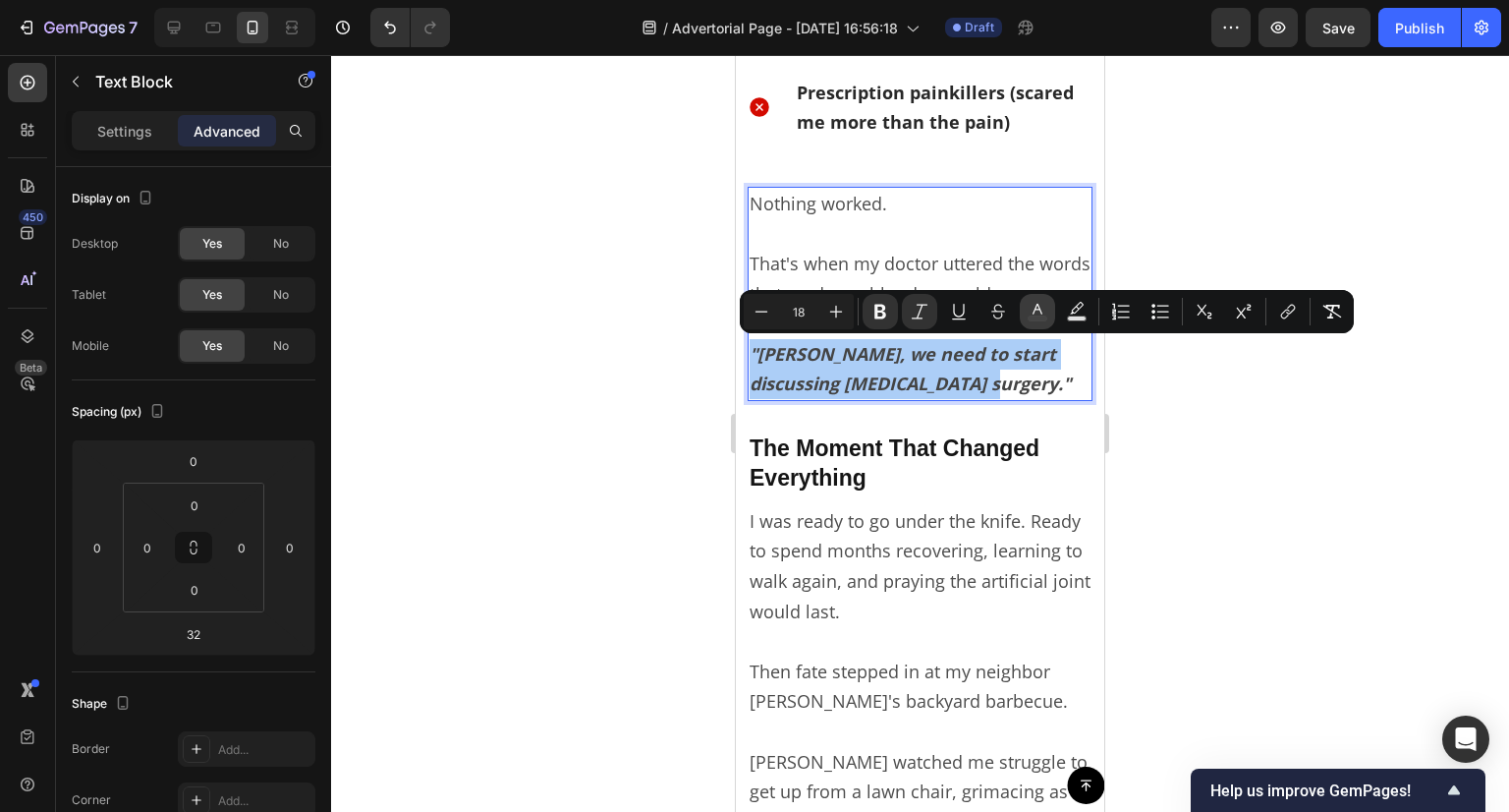
click at [1045, 302] on icon "Editor contextual toolbar" at bounding box center [1037, 311] width 20 height 20
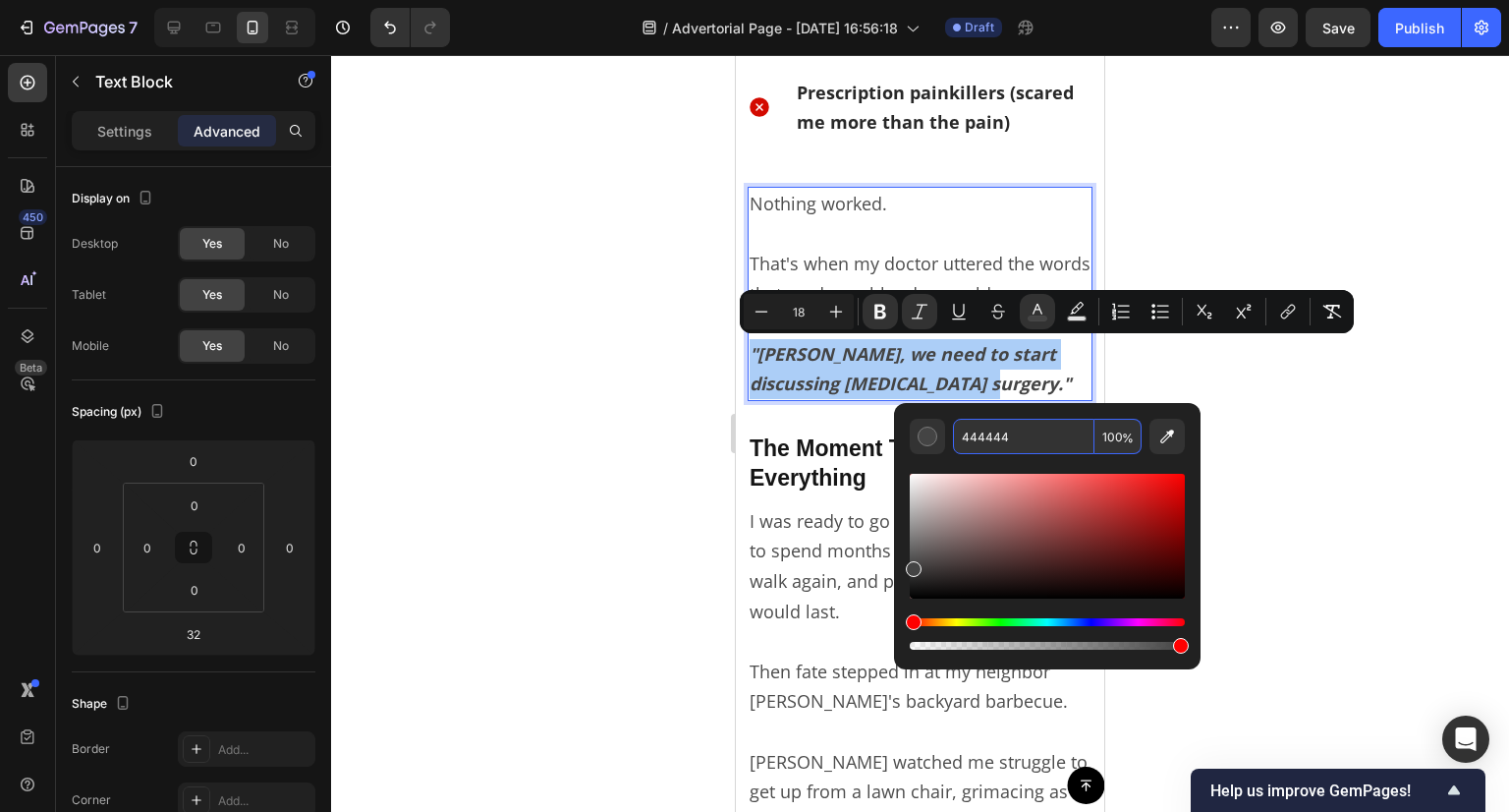
click at [995, 430] on input "444444" at bounding box center [1024, 436] width 142 height 35
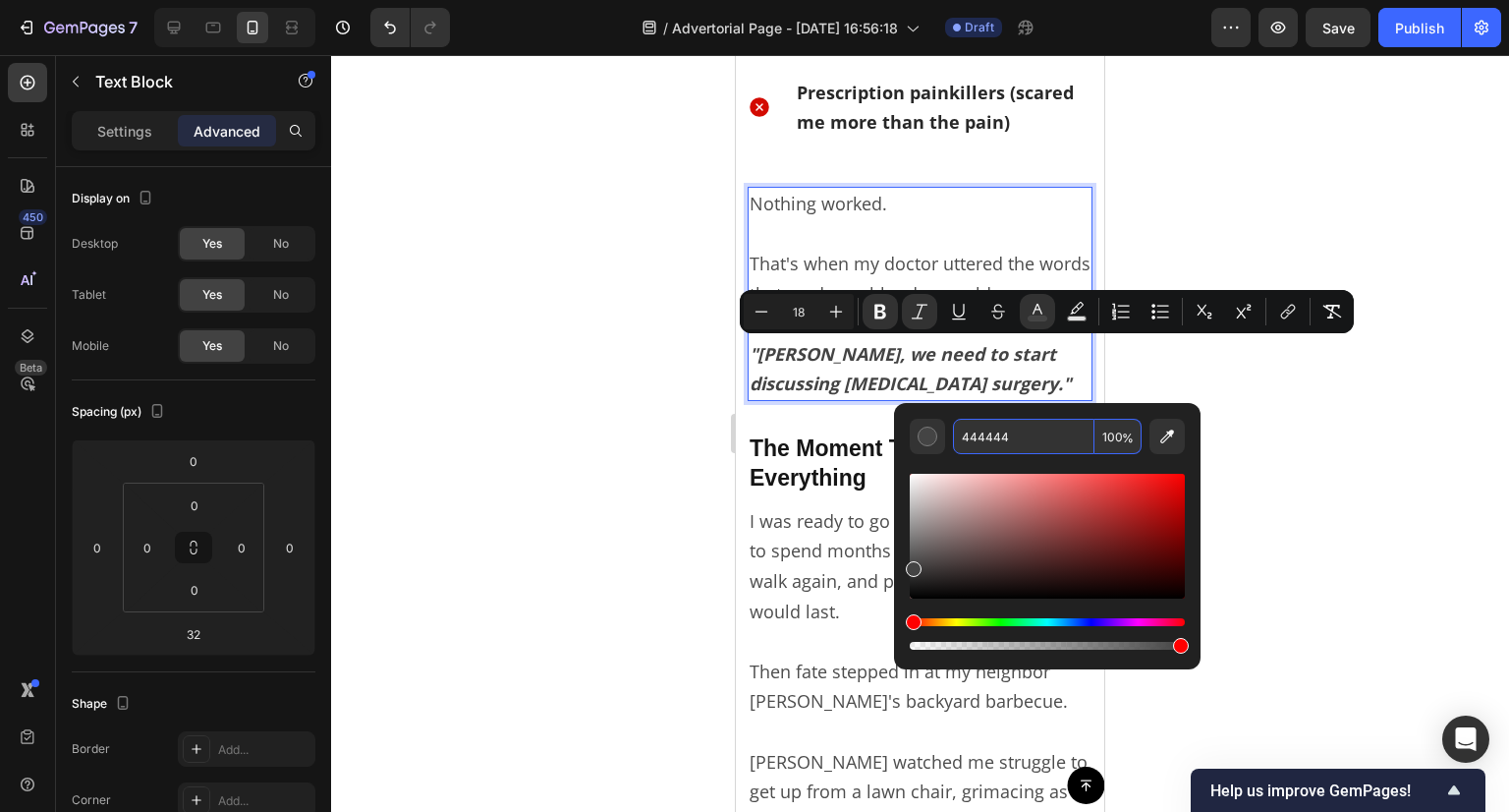
click at [934, 267] on p "That's when my doctor uttered the words that made my blood run cold:" at bounding box center [920, 264] width 341 height 91
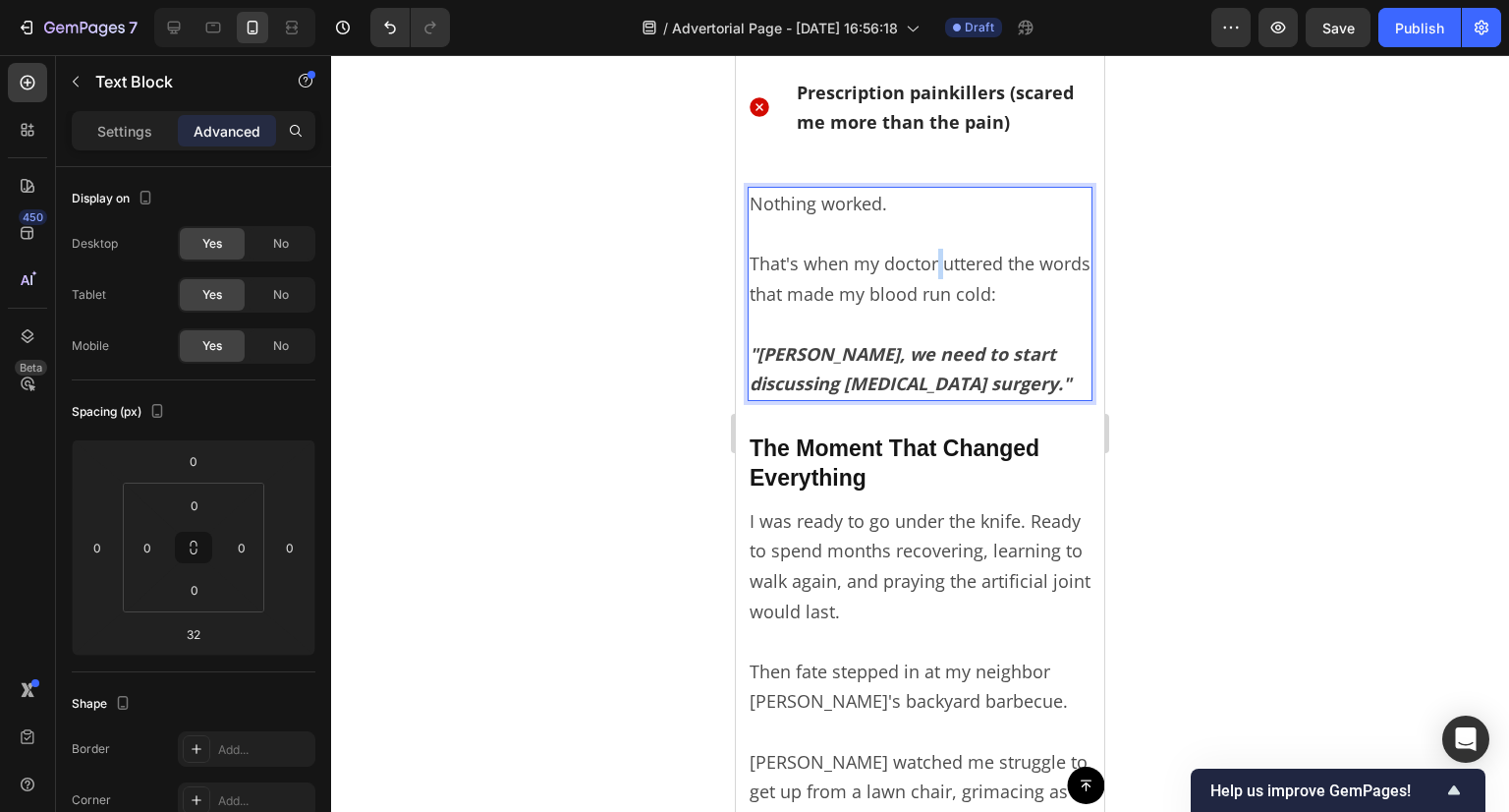
click at [934, 267] on p "That's when my doctor uttered the words that made my blood run cold:" at bounding box center [920, 264] width 341 height 91
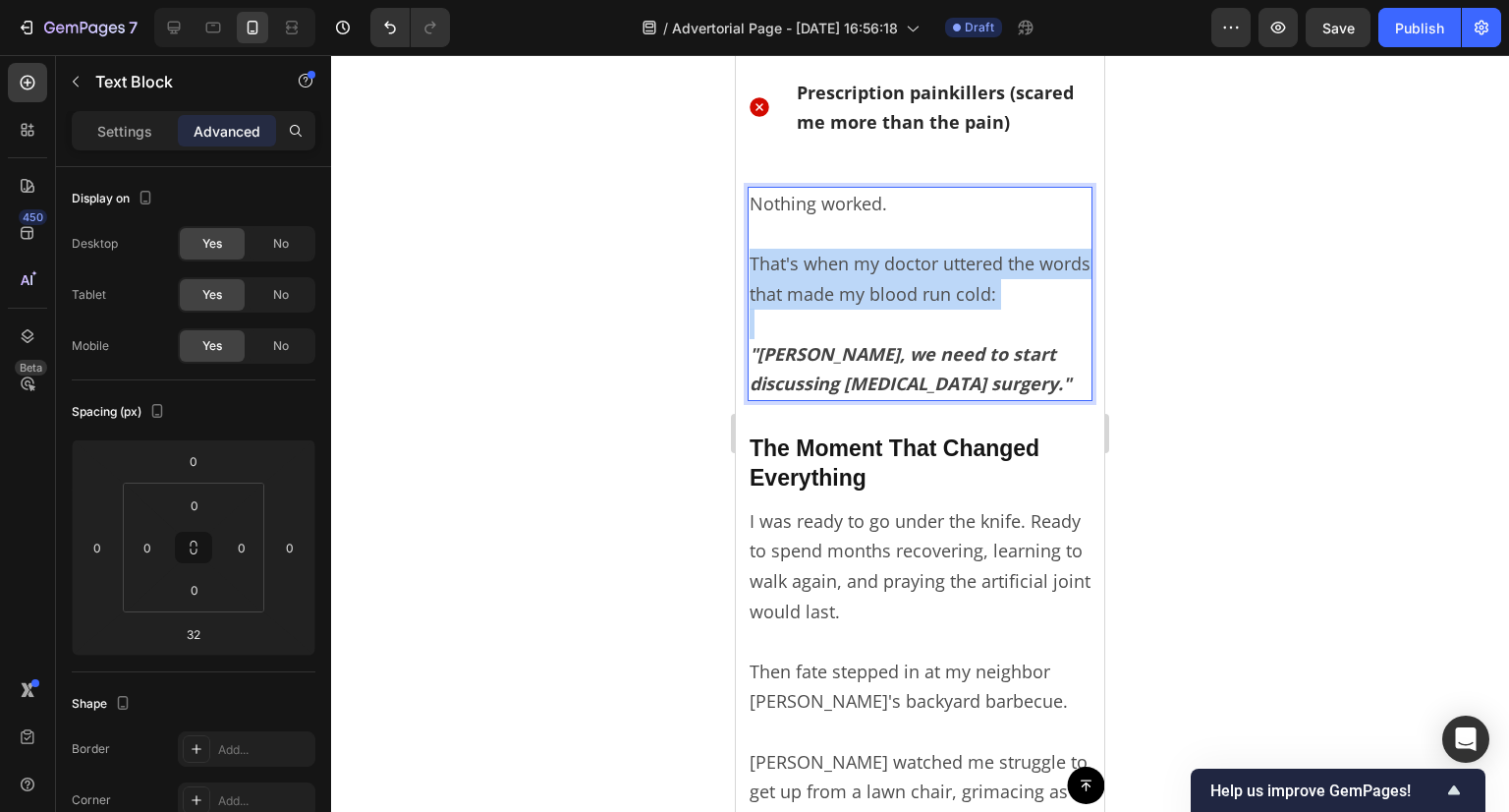
click at [934, 267] on p "That's when my doctor uttered the words that made my blood run cold:" at bounding box center [920, 264] width 341 height 91
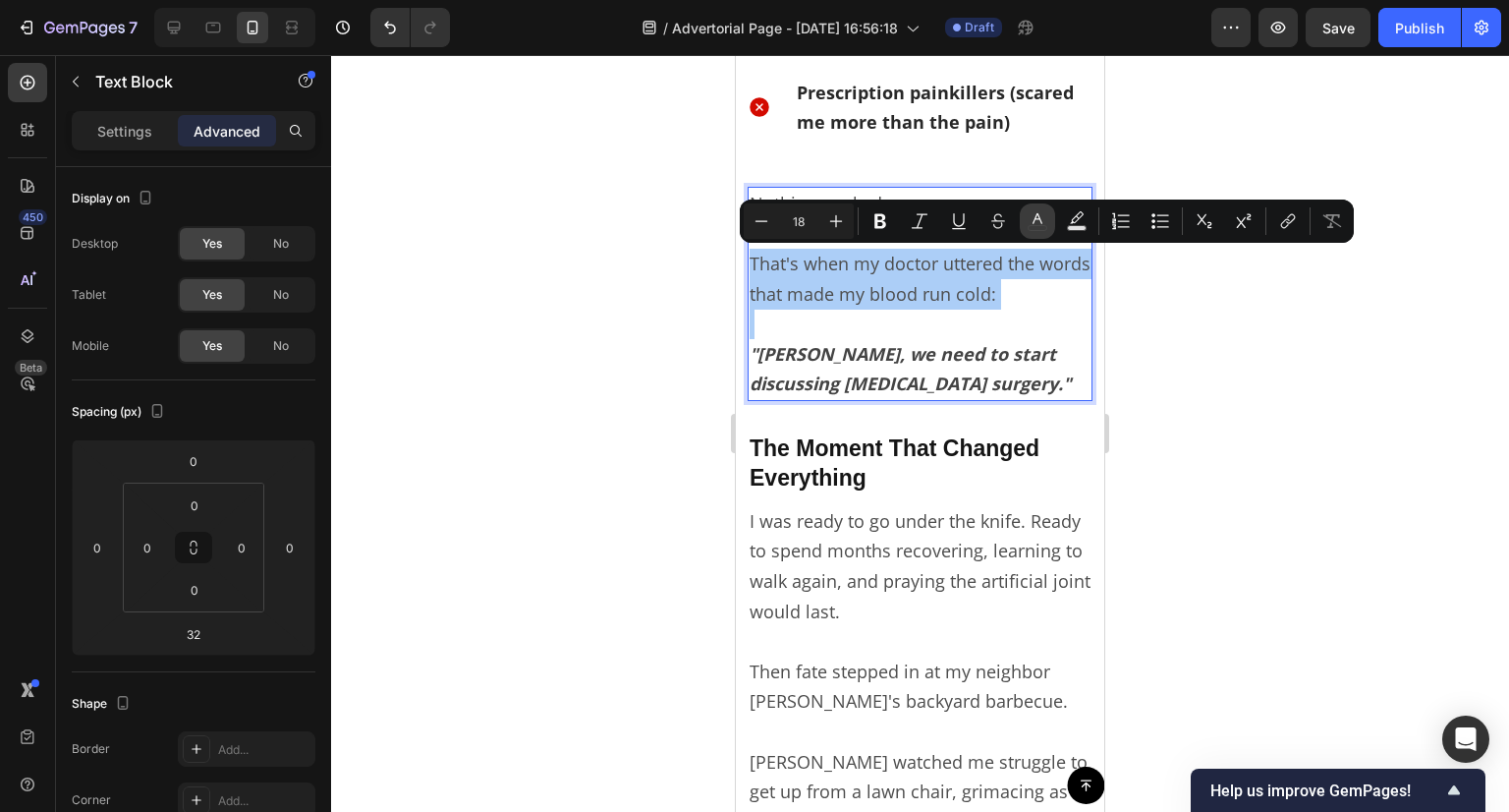
click at [1040, 210] on button "color" at bounding box center [1037, 221] width 35 height 35
type input "4D4D4D"
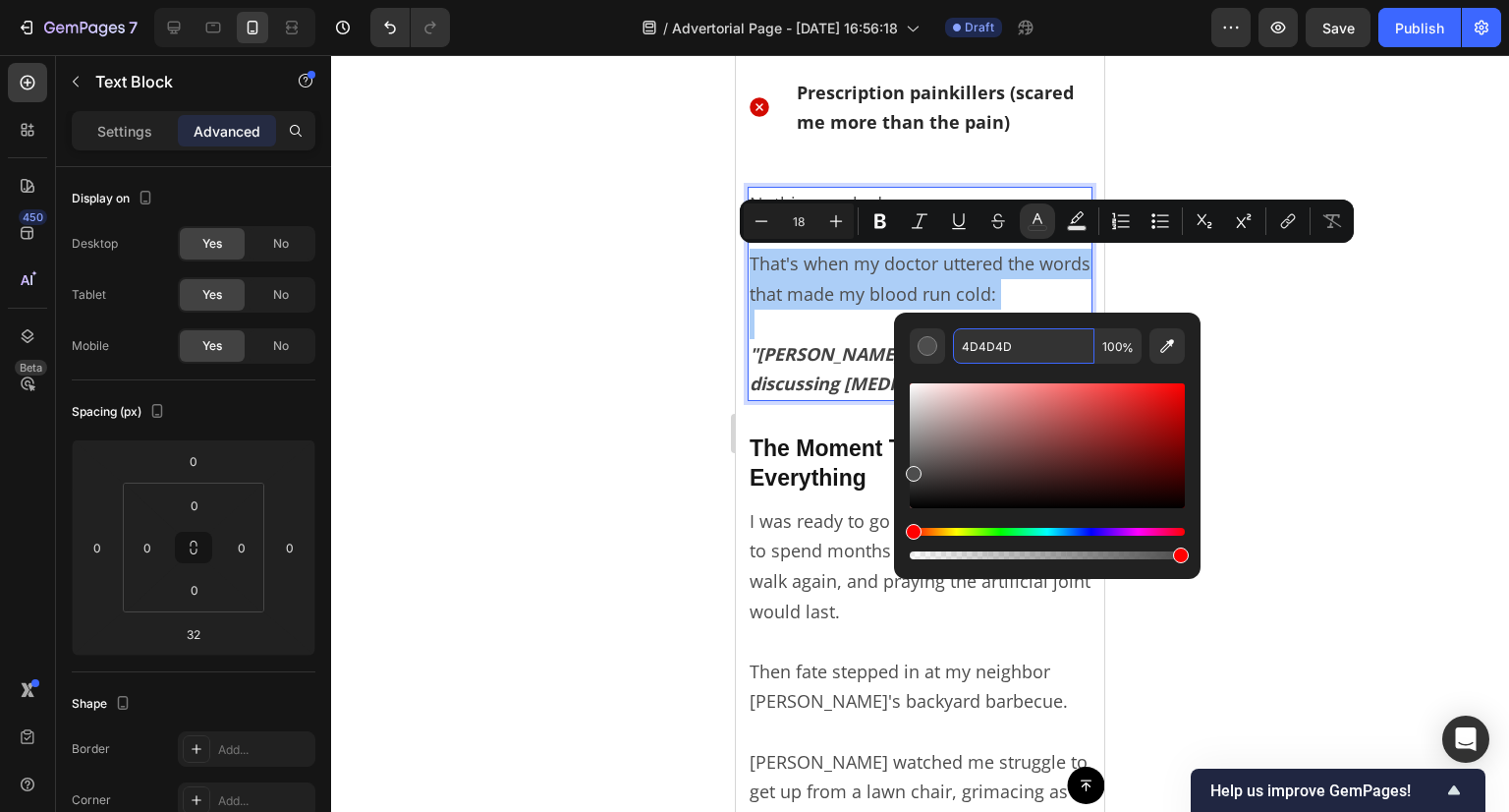
click at [1004, 335] on input "4D4D4D" at bounding box center [1024, 345] width 142 height 35
paste input "44444"
type input "444444"
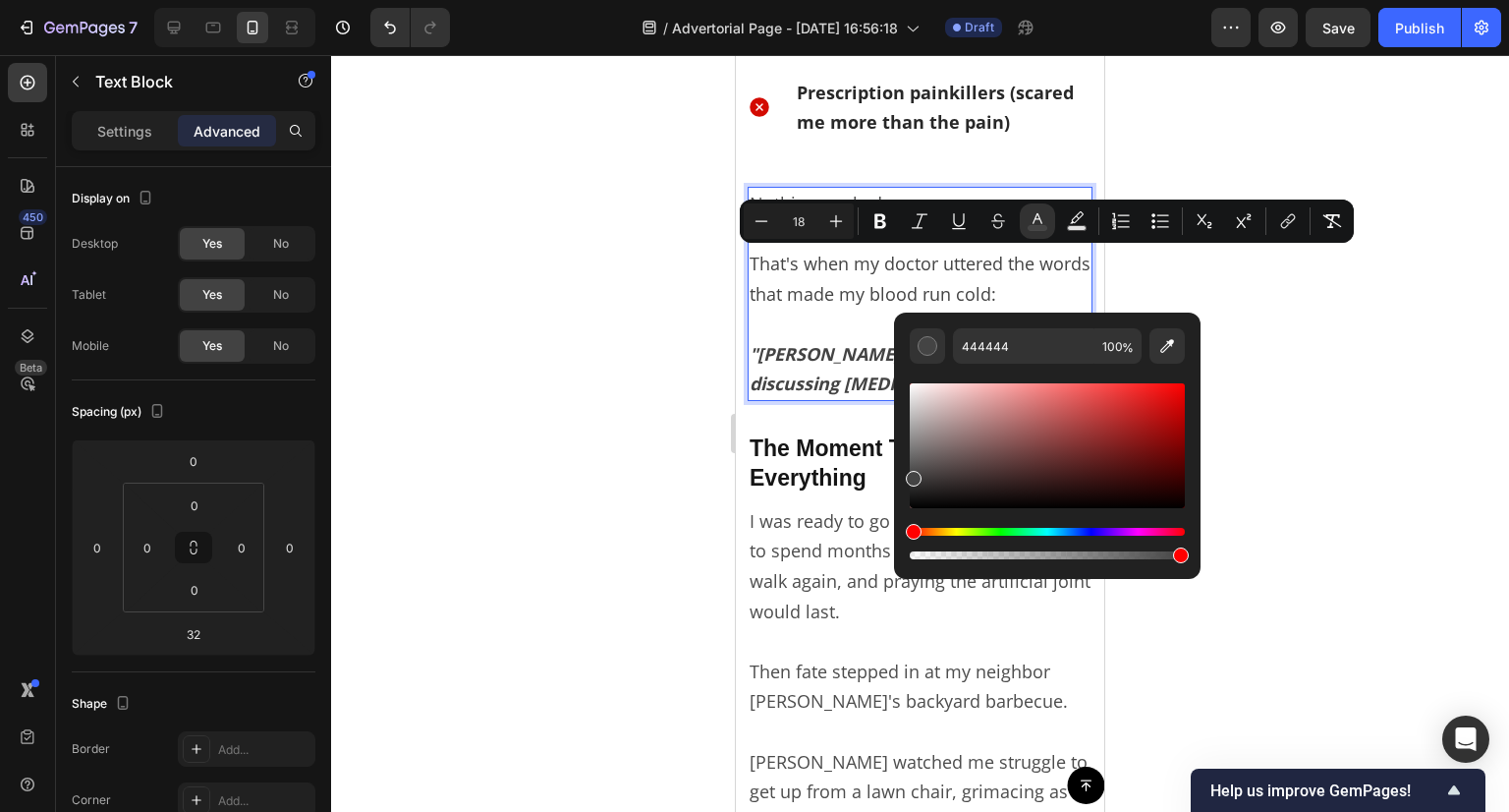
click at [582, 378] on div at bounding box center [919, 433] width 1178 height 757
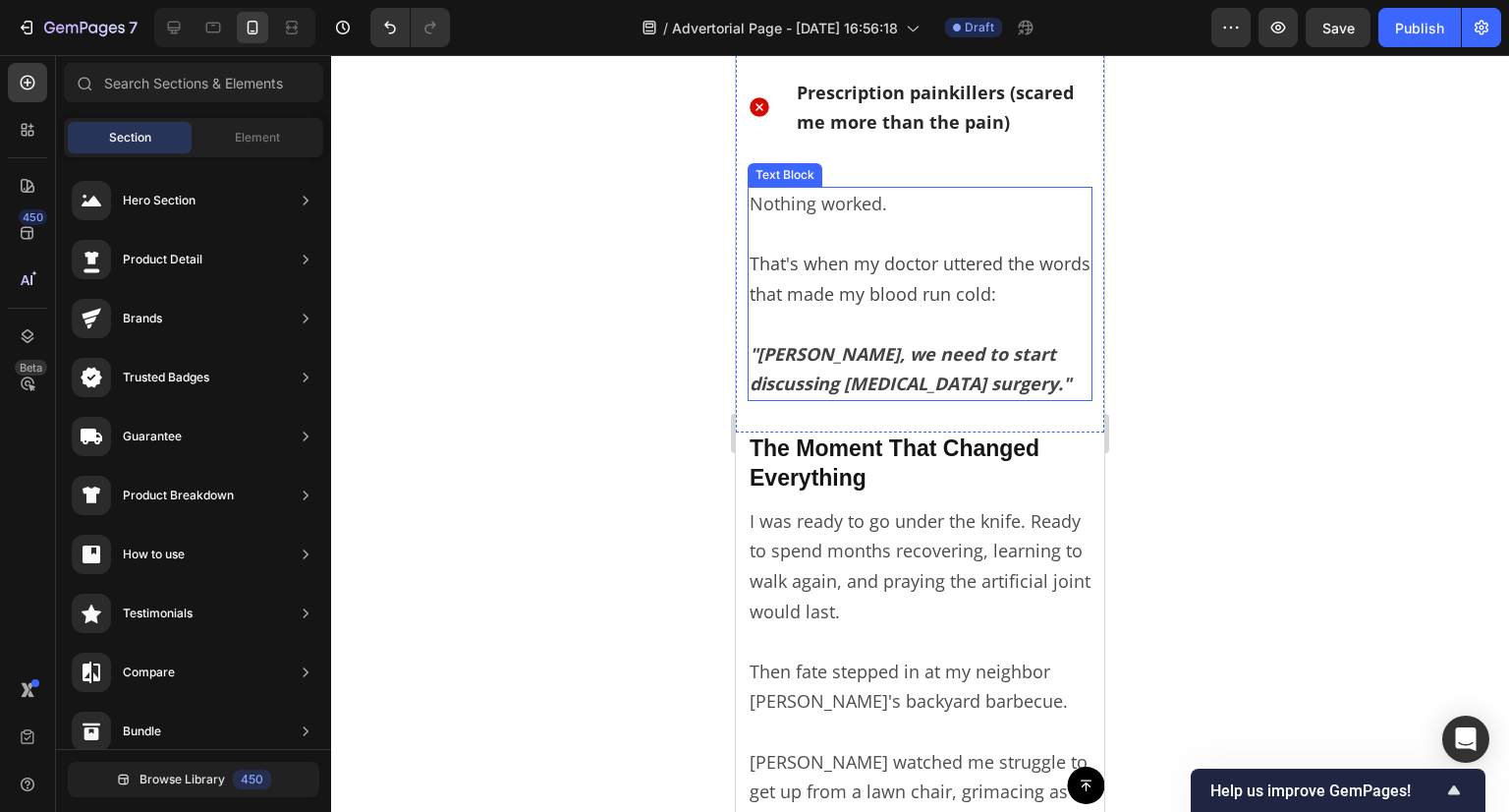
click at [818, 187] on div "Nothing worked. That's when my doctor uttered the words that made my blood run …" at bounding box center [920, 294] width 345 height 215
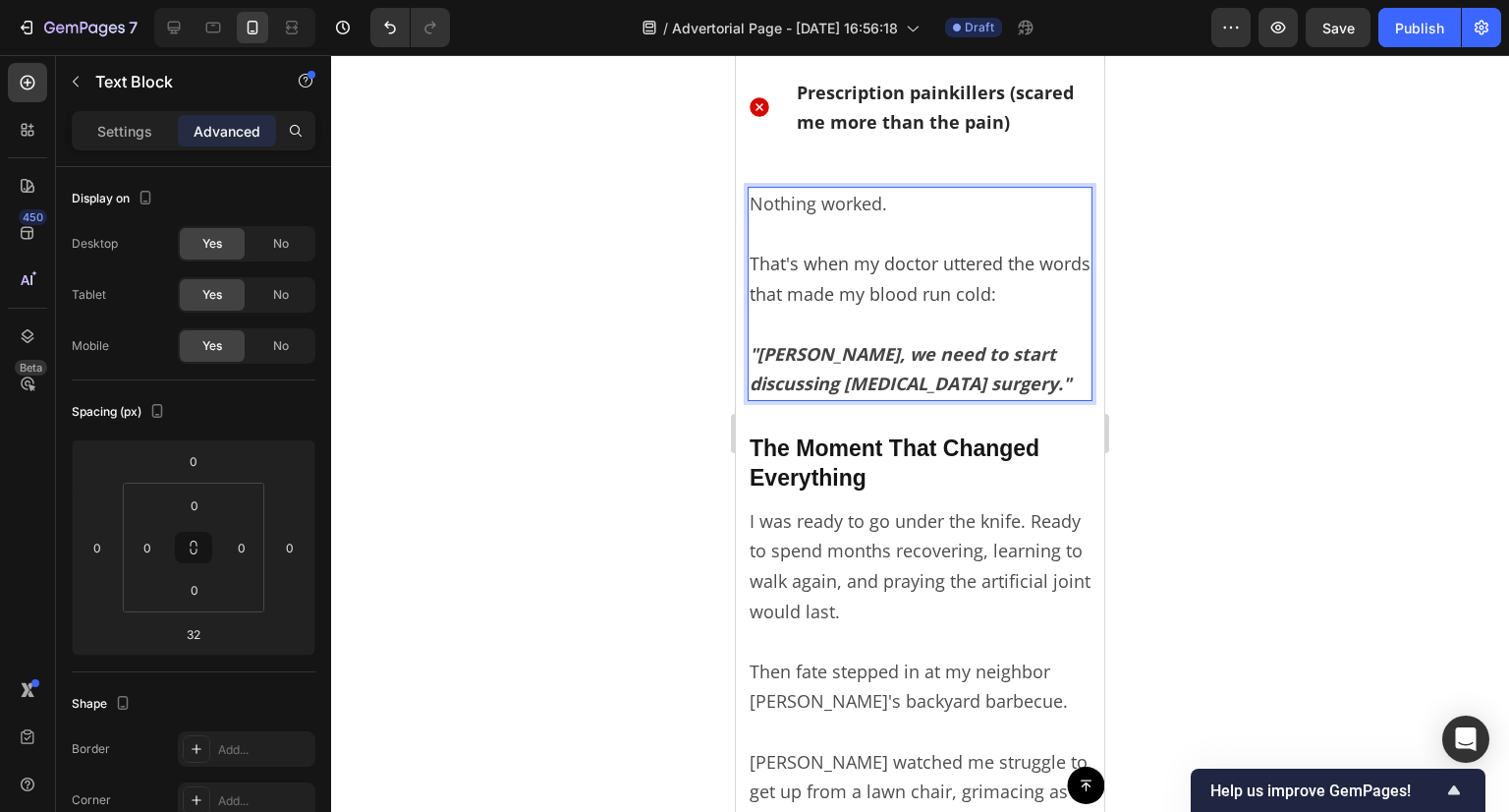
click at [806, 192] on p "Nothing worked." at bounding box center [920, 204] width 341 height 31
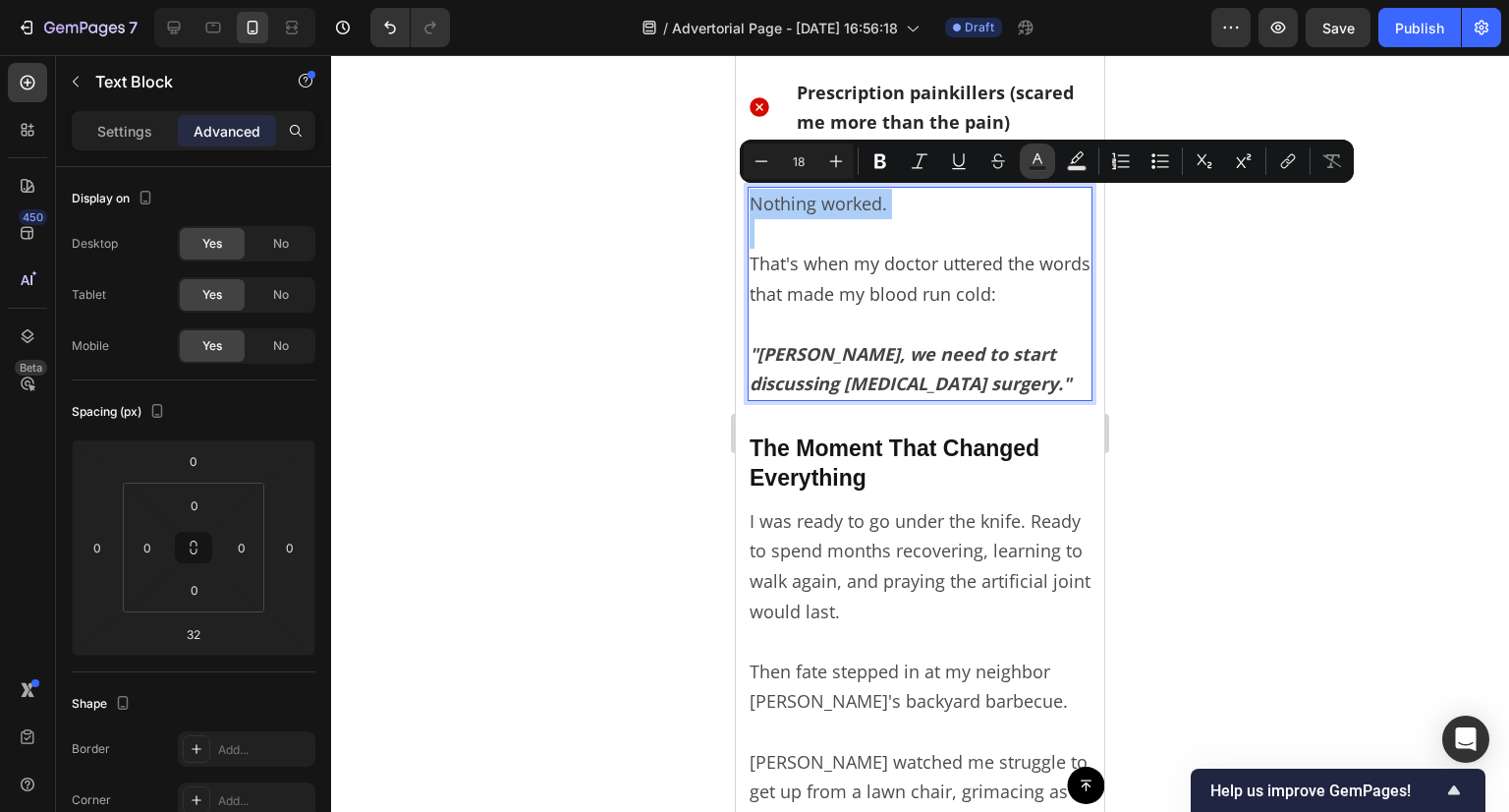
click at [1028, 147] on button "Text Color" at bounding box center [1037, 161] width 35 height 35
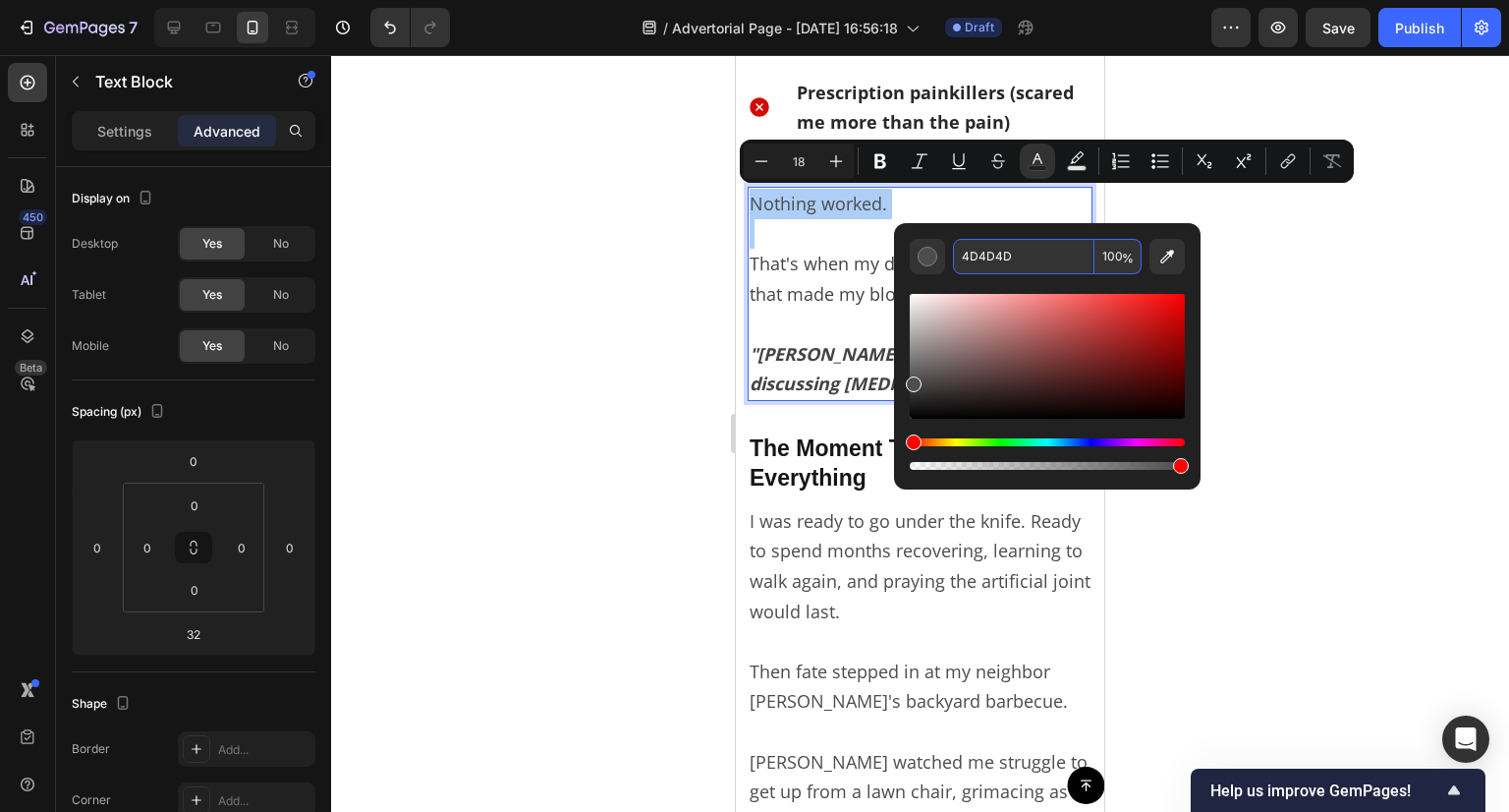
click at [998, 230] on div "4D4D4D 100 %" at bounding box center [1046, 348] width 306 height 251
click at [991, 245] on input "4D4D4D" at bounding box center [1024, 257] width 142 height 35
paste input "44444"
type input "444444"
click at [629, 311] on div at bounding box center [919, 433] width 1178 height 757
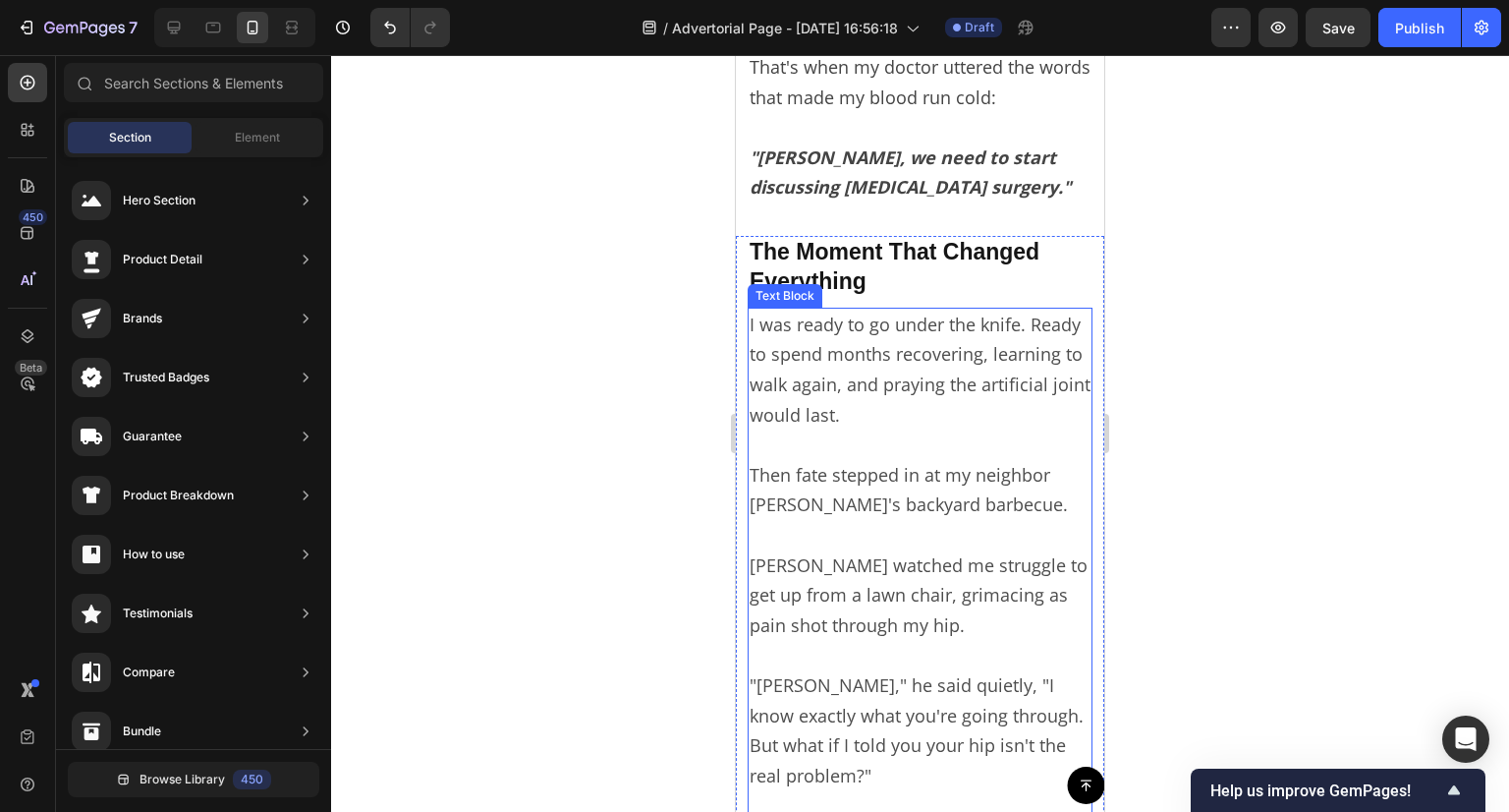
click at [864, 390] on p "I was ready to go under the knife. Ready to spend months recovering, learning t…" at bounding box center [920, 369] width 341 height 120
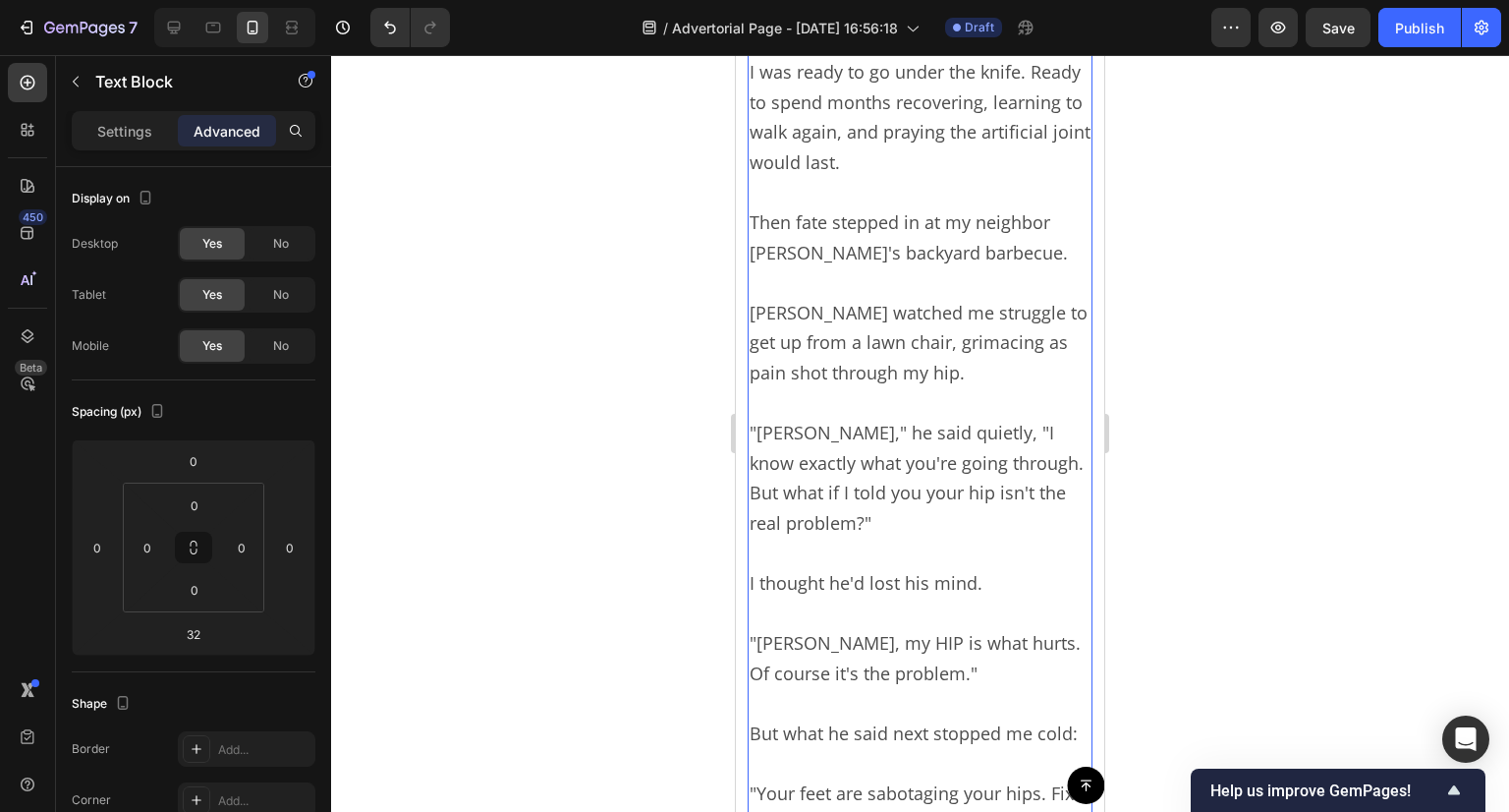
scroll to position [2457, 0]
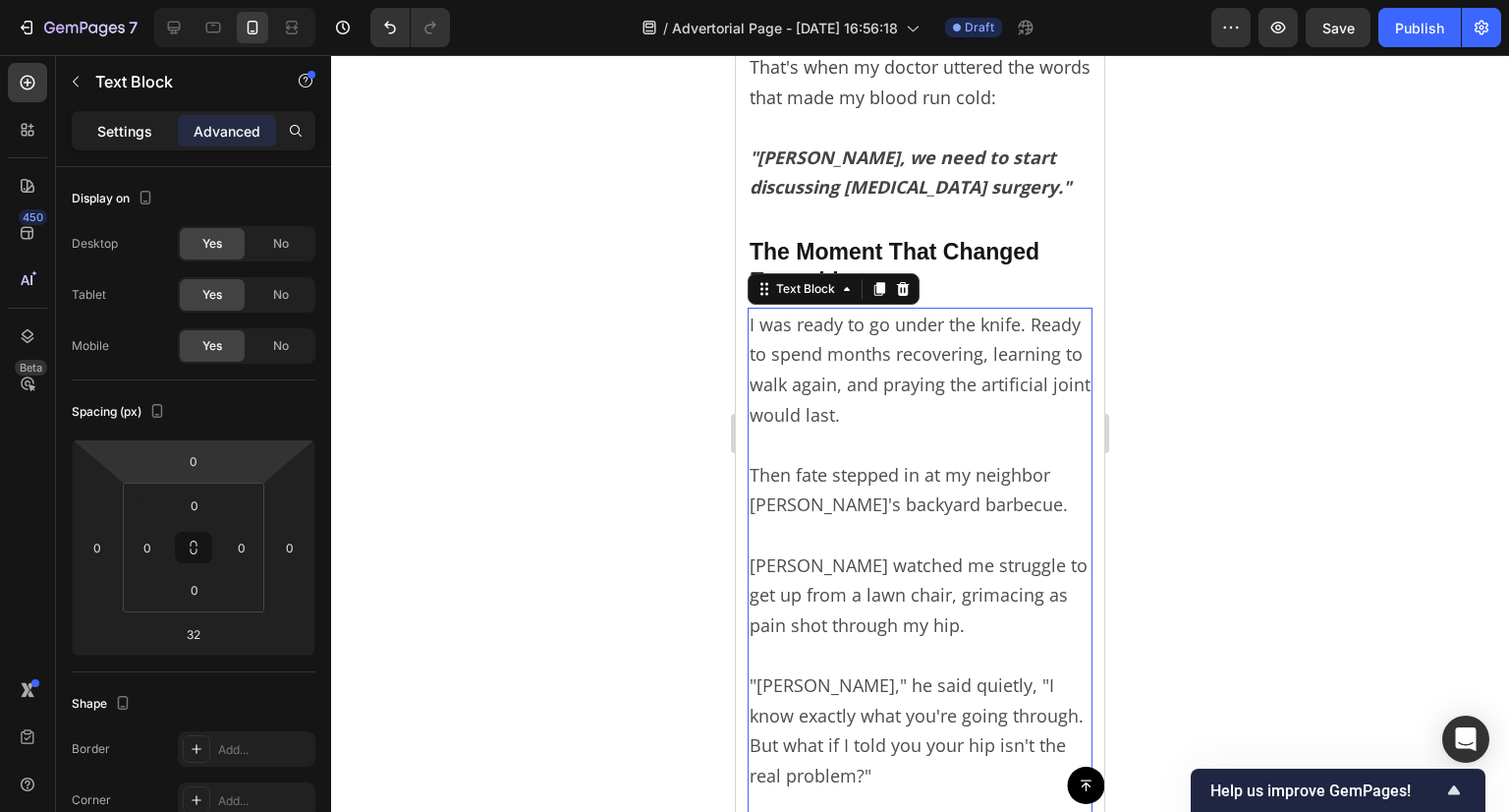
click at [150, 131] on p "Settings" at bounding box center [125, 131] width 55 height 21
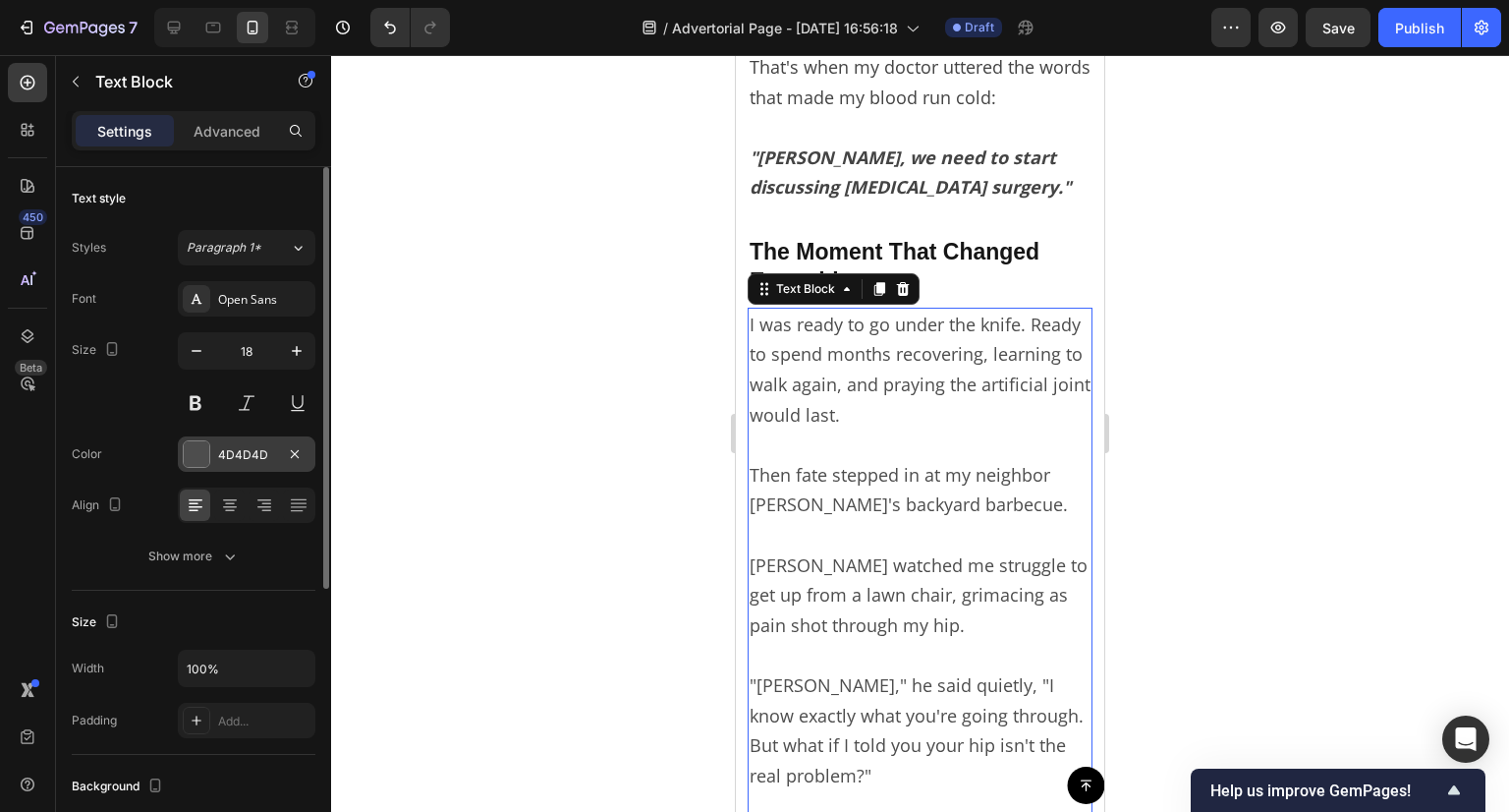
click at [255, 451] on div "4D4D4D" at bounding box center [247, 455] width 57 height 18
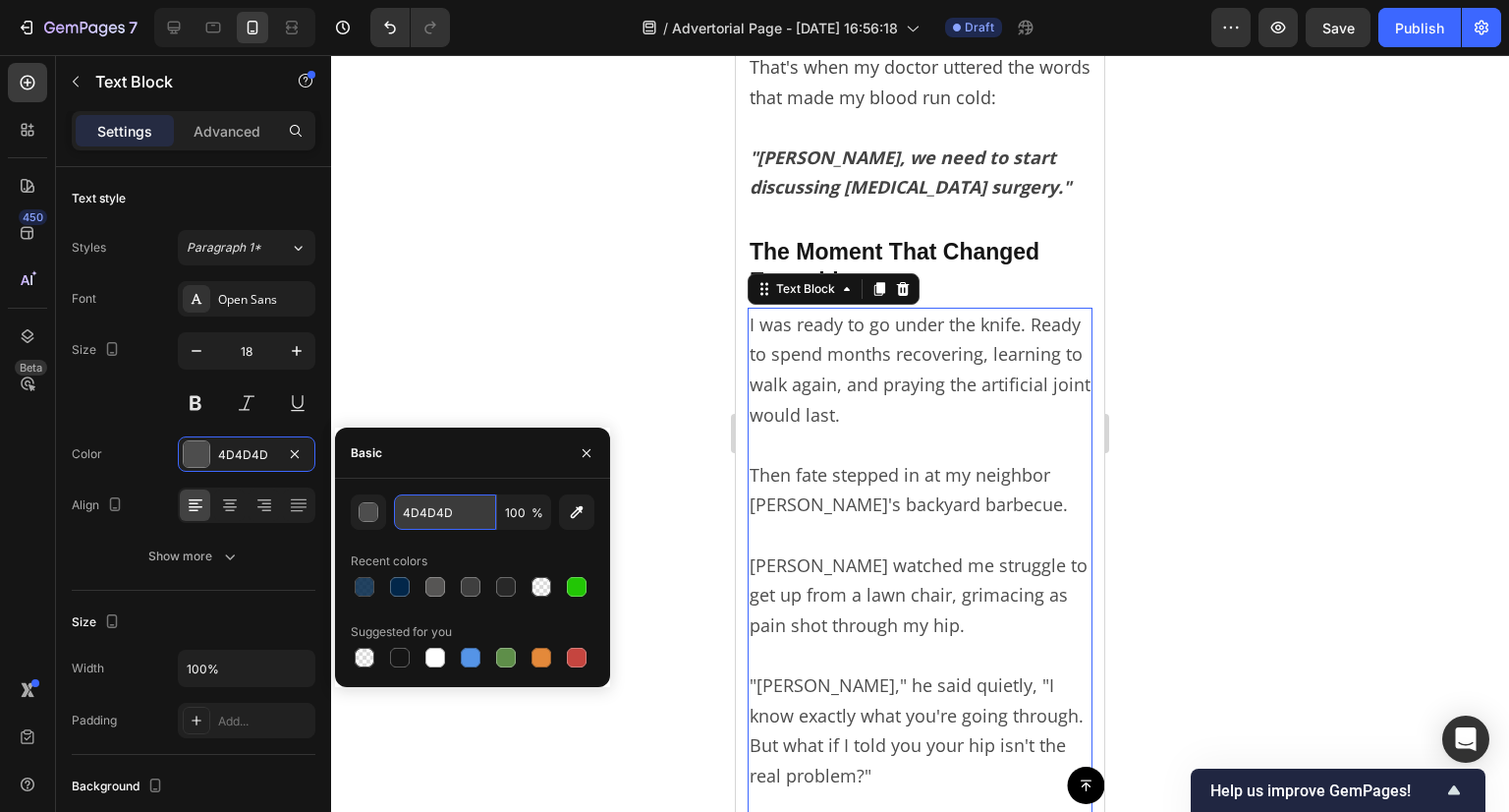
click at [432, 509] on input "4D4D4D" at bounding box center [445, 512] width 102 height 35
paste input "44444"
type input "444444"
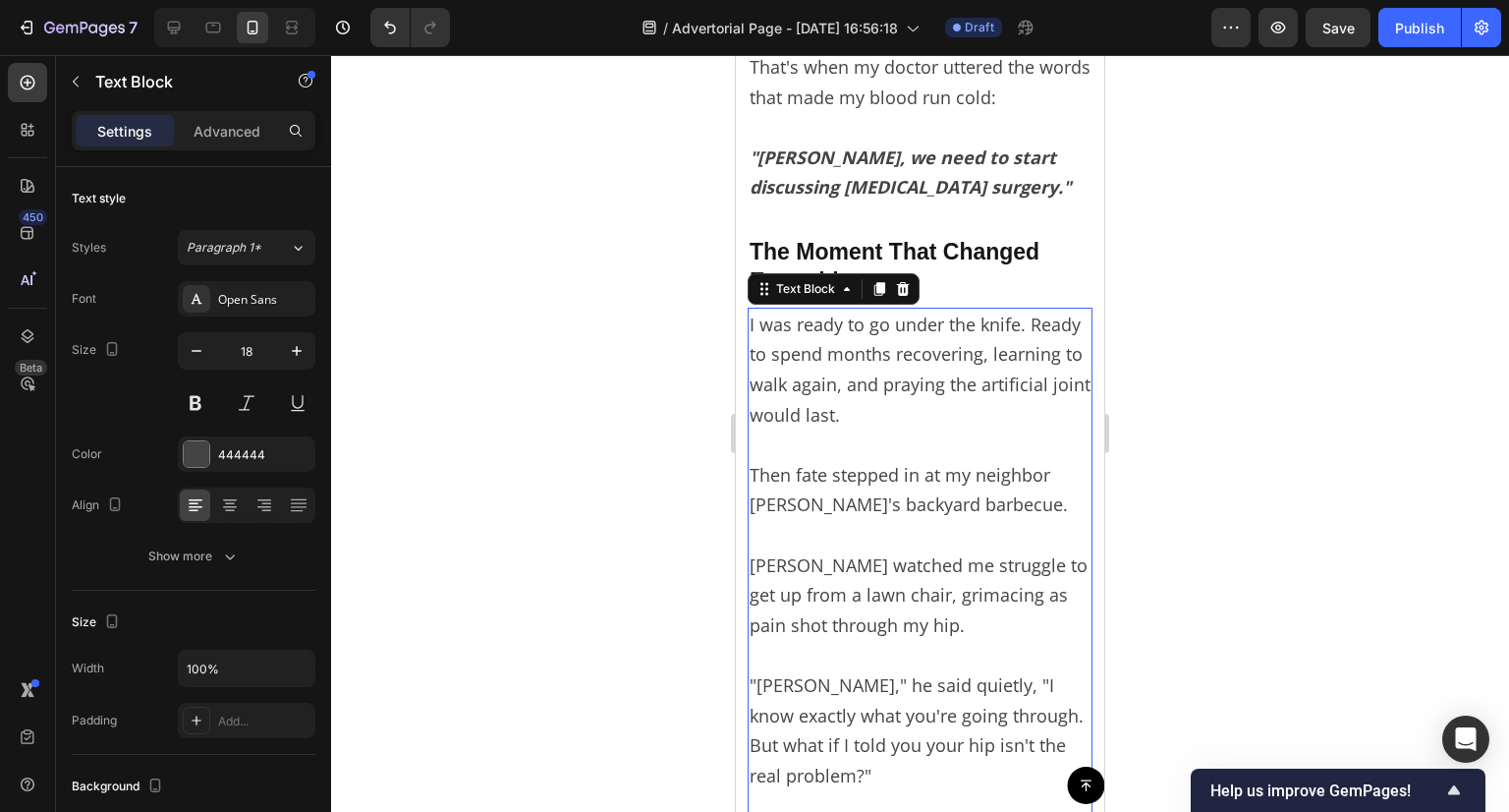
click at [452, 350] on div at bounding box center [919, 433] width 1178 height 757
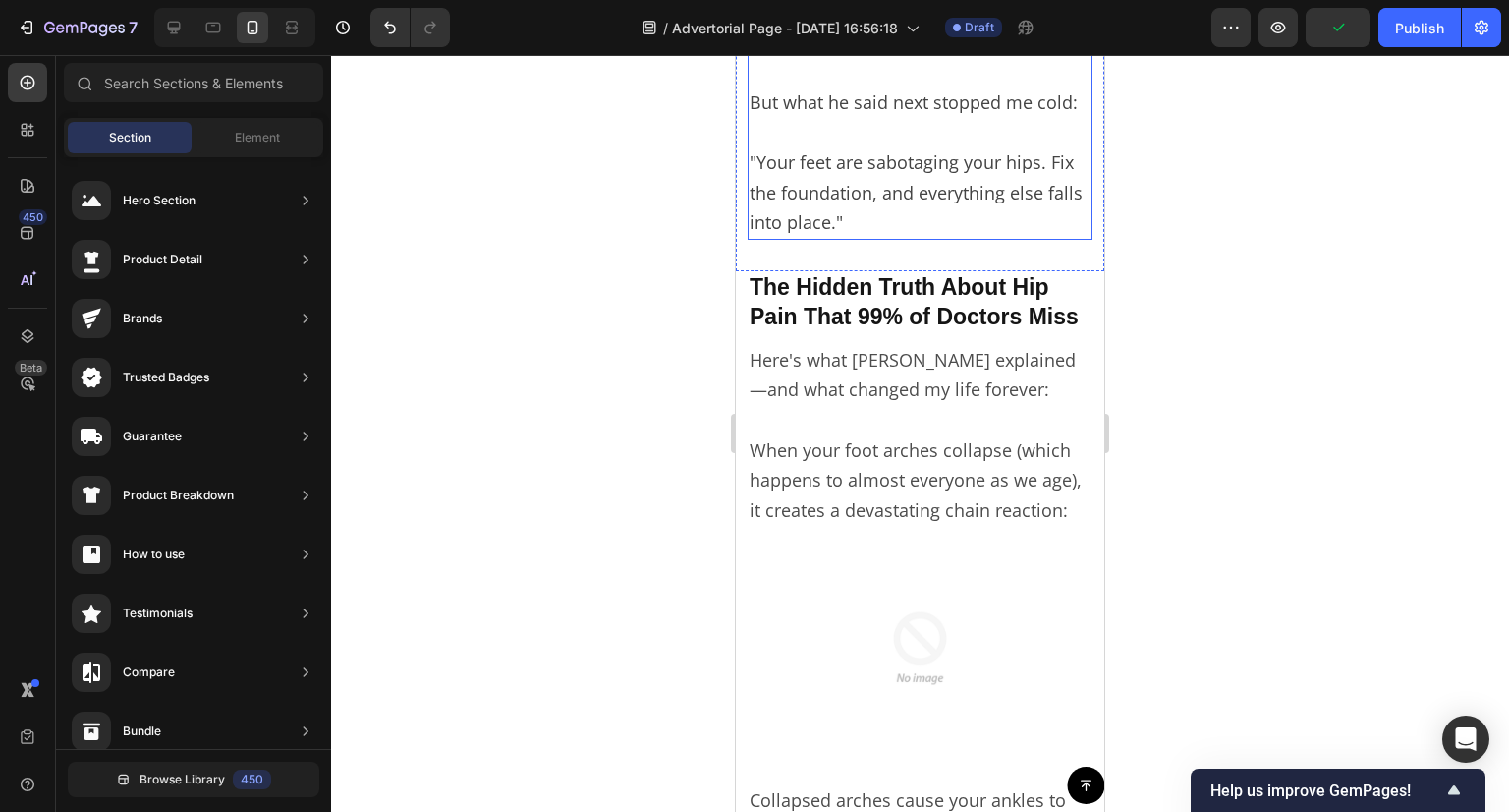
scroll to position [3341, 0]
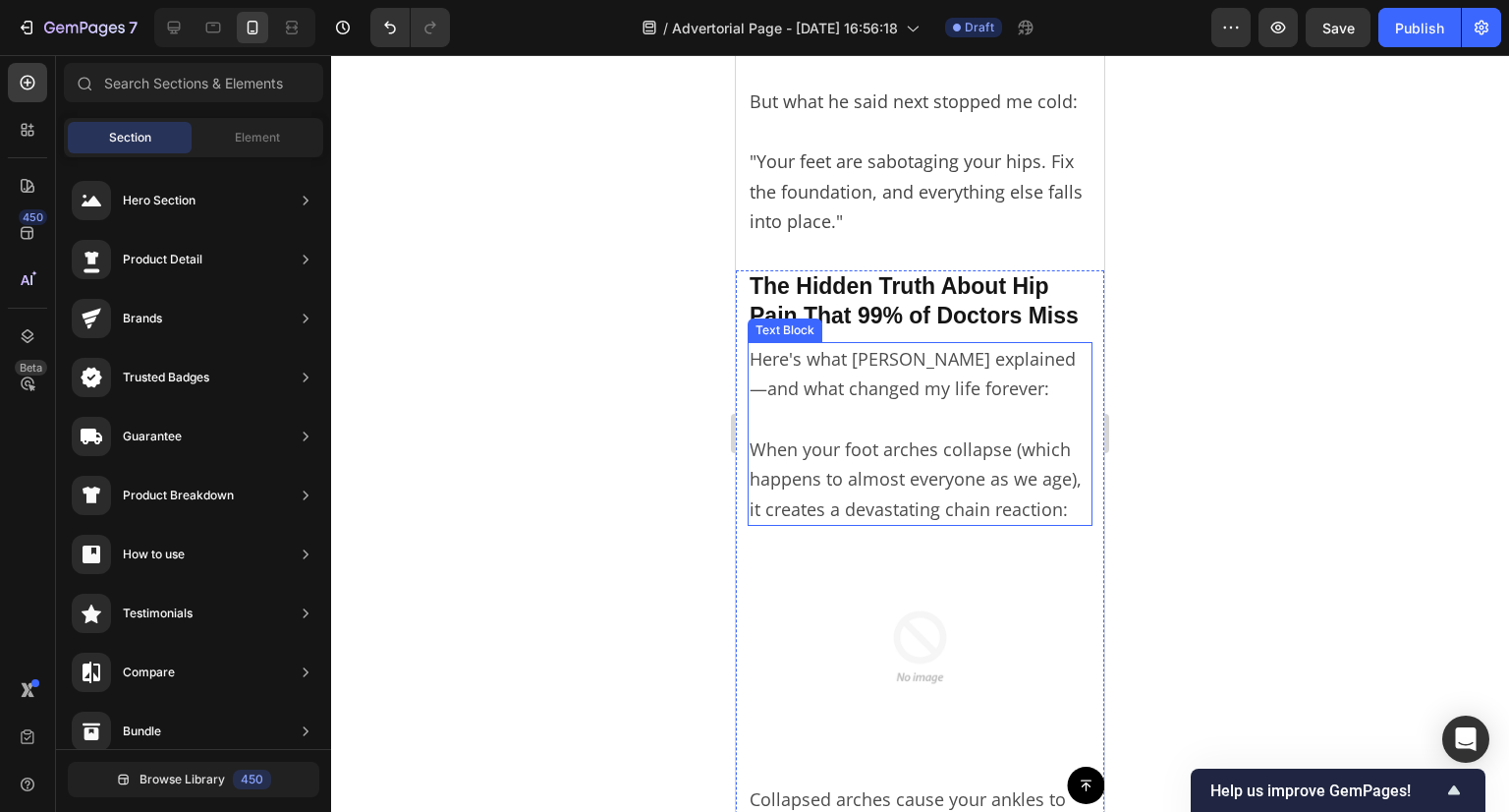
click at [919, 404] on p "Here's what [PERSON_NAME] explained—and what changed my life forever:" at bounding box center [920, 373] width 341 height 60
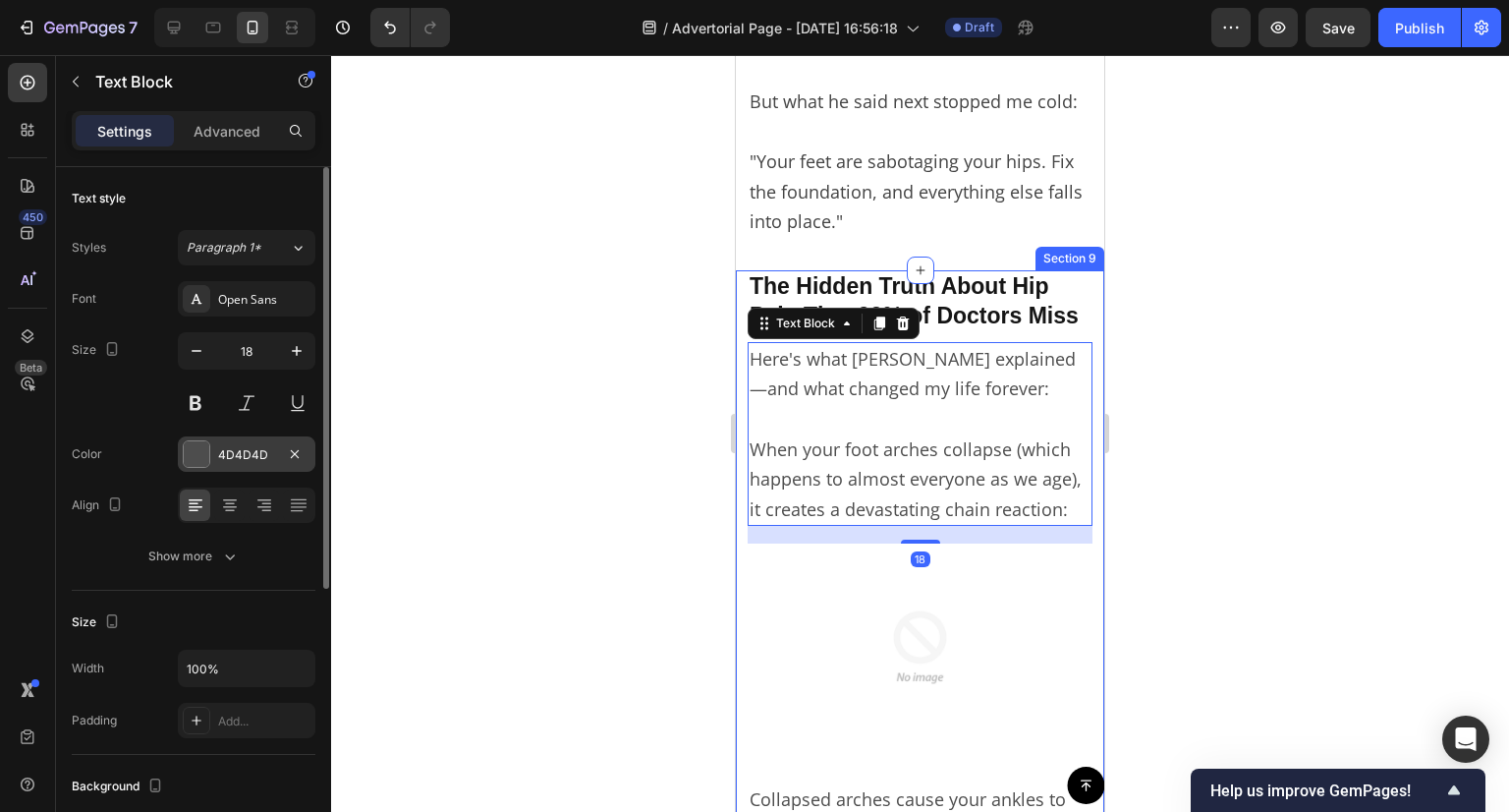
click at [233, 461] on div "4D4D4D" at bounding box center [247, 455] width 57 height 18
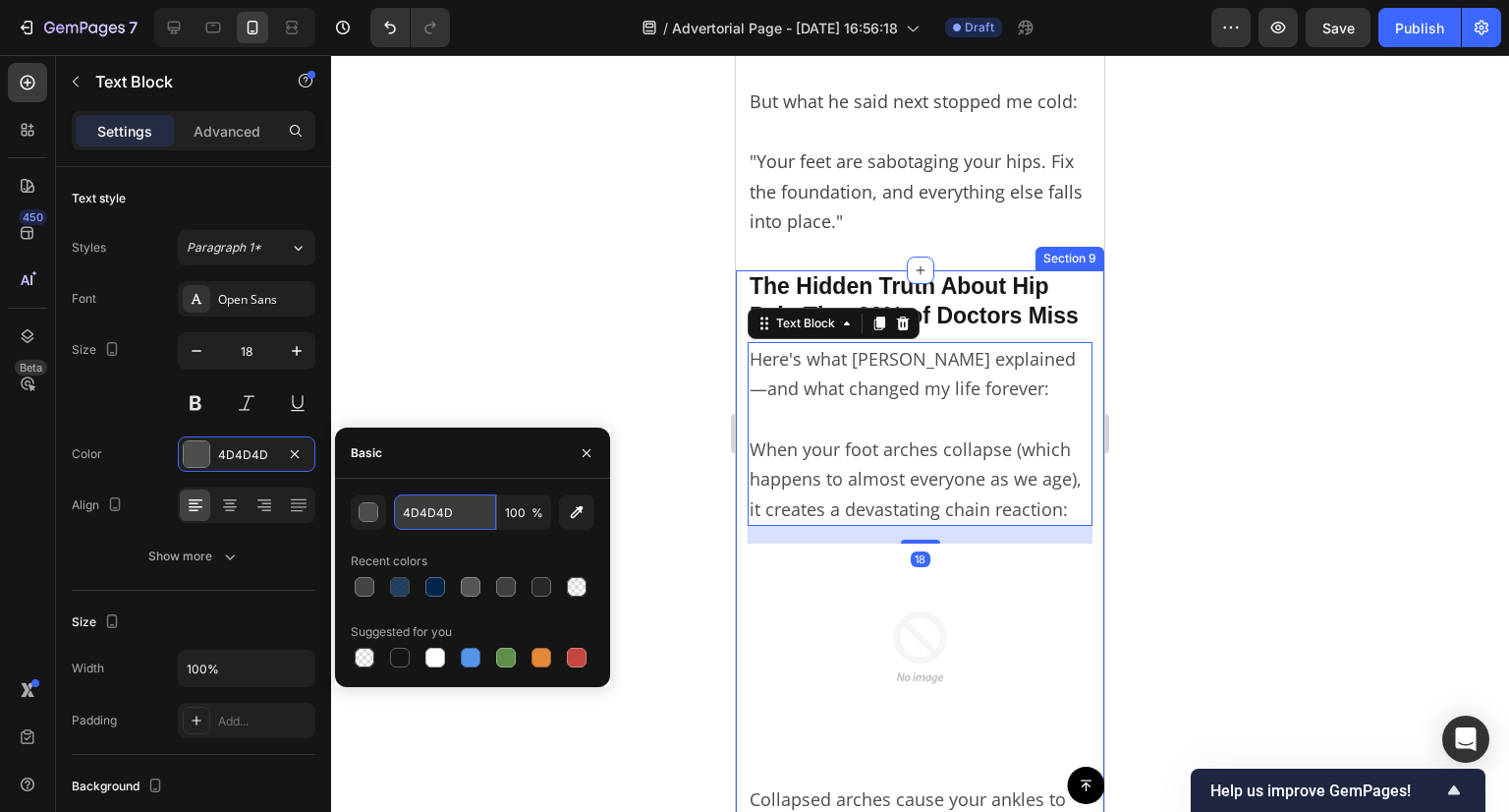
click at [460, 518] on input "4D4D4D" at bounding box center [445, 512] width 102 height 35
paste input "44444"
type input "444444"
click at [499, 273] on div at bounding box center [919, 433] width 1178 height 757
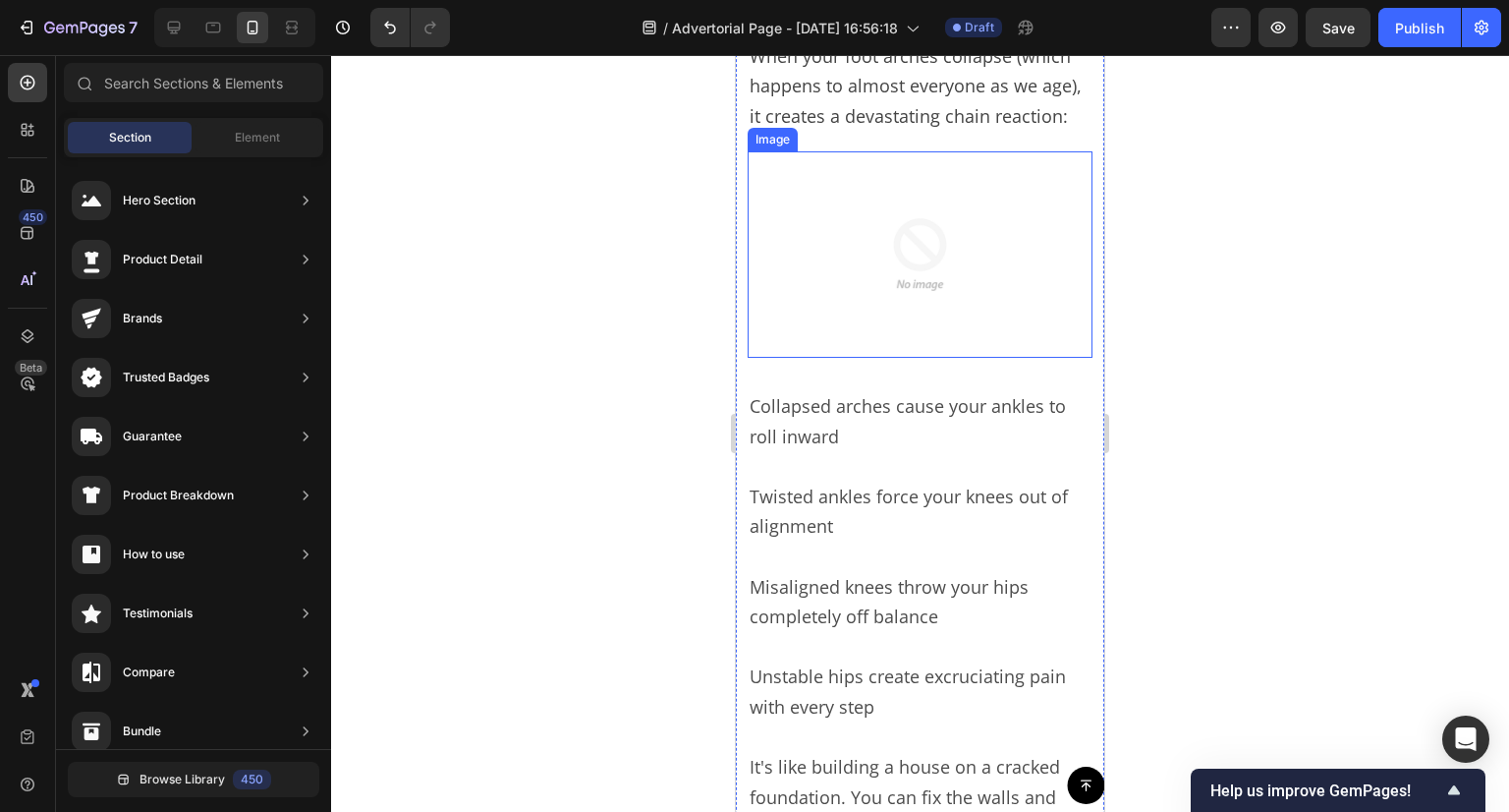
scroll to position [3930, 0]
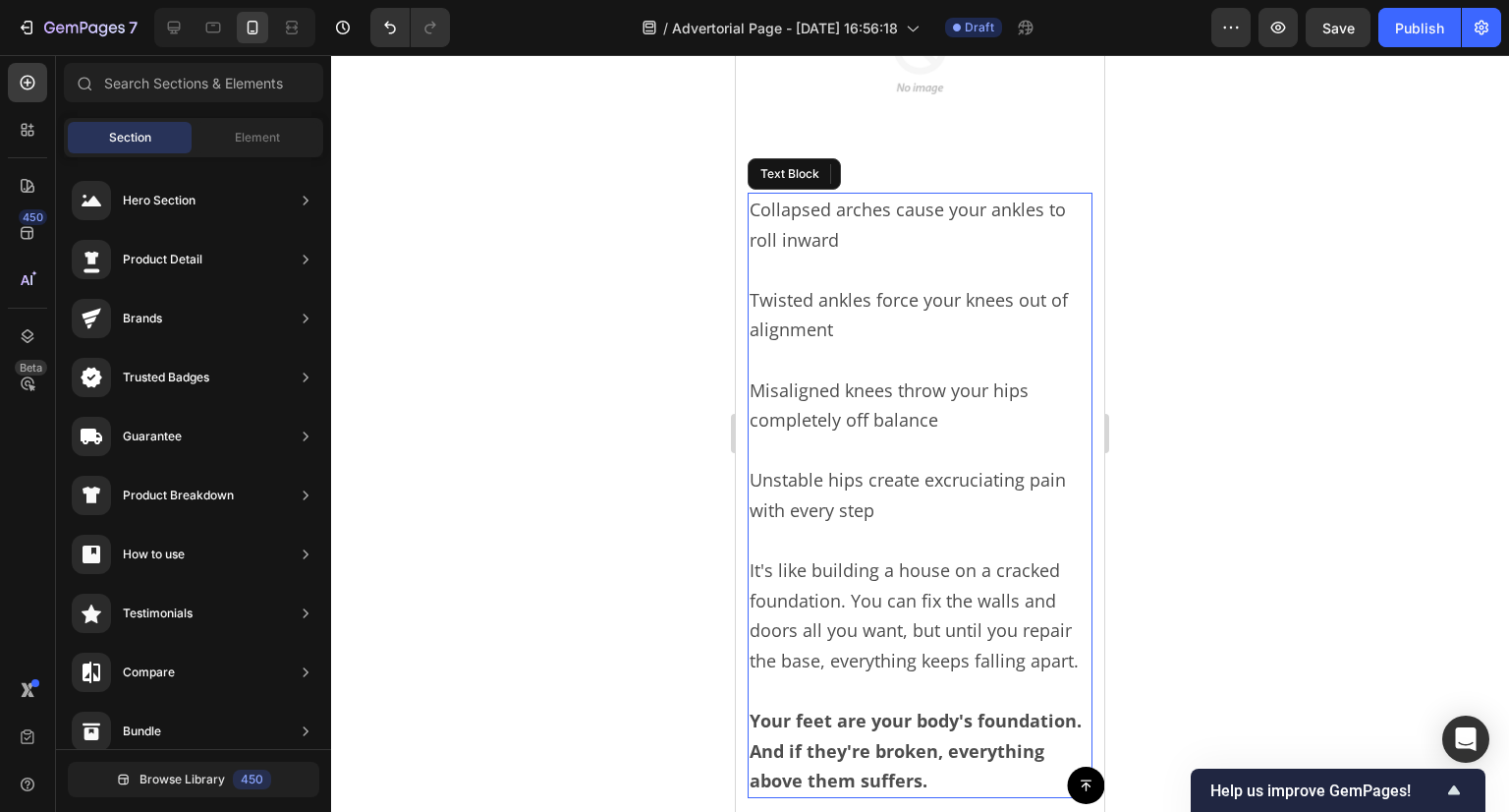
click at [903, 327] on p "Twisted ankles force your knees out of alignment" at bounding box center [920, 300] width 341 height 91
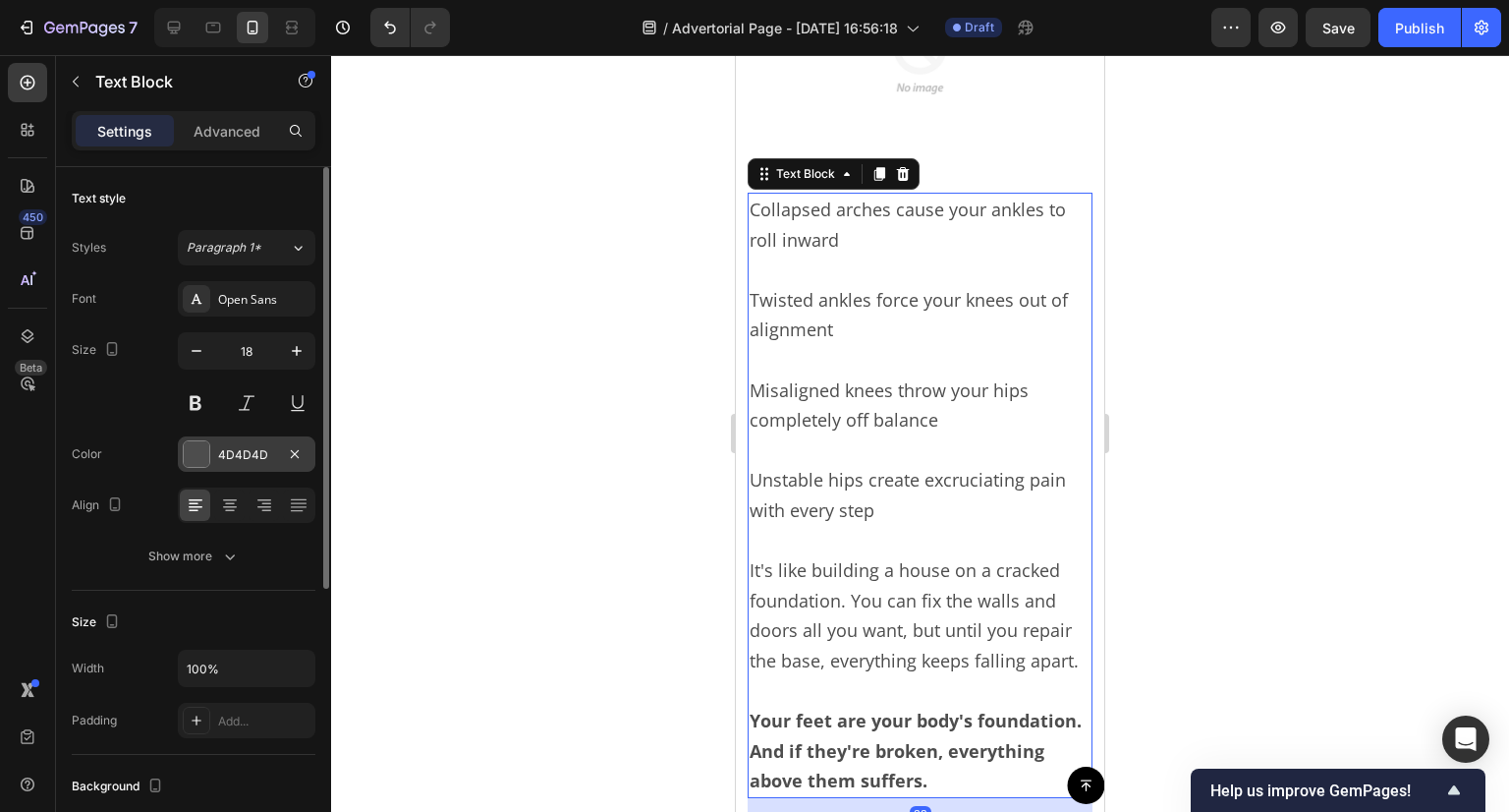
click at [239, 441] on div "4D4D4D" at bounding box center [247, 454] width 138 height 35
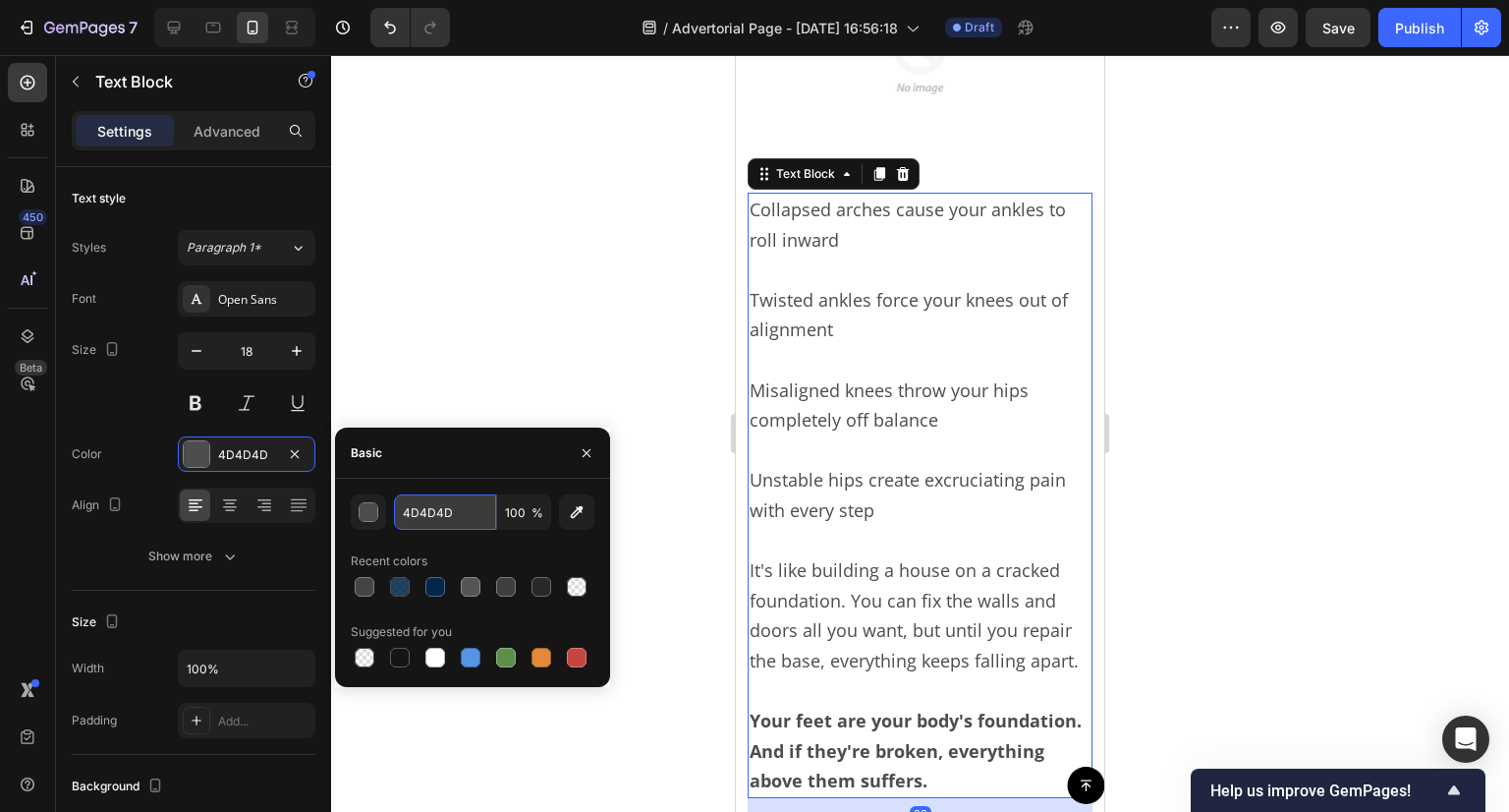
click at [418, 520] on input "4D4D4D" at bounding box center [445, 512] width 102 height 35
paste input "44444"
type input "444444"
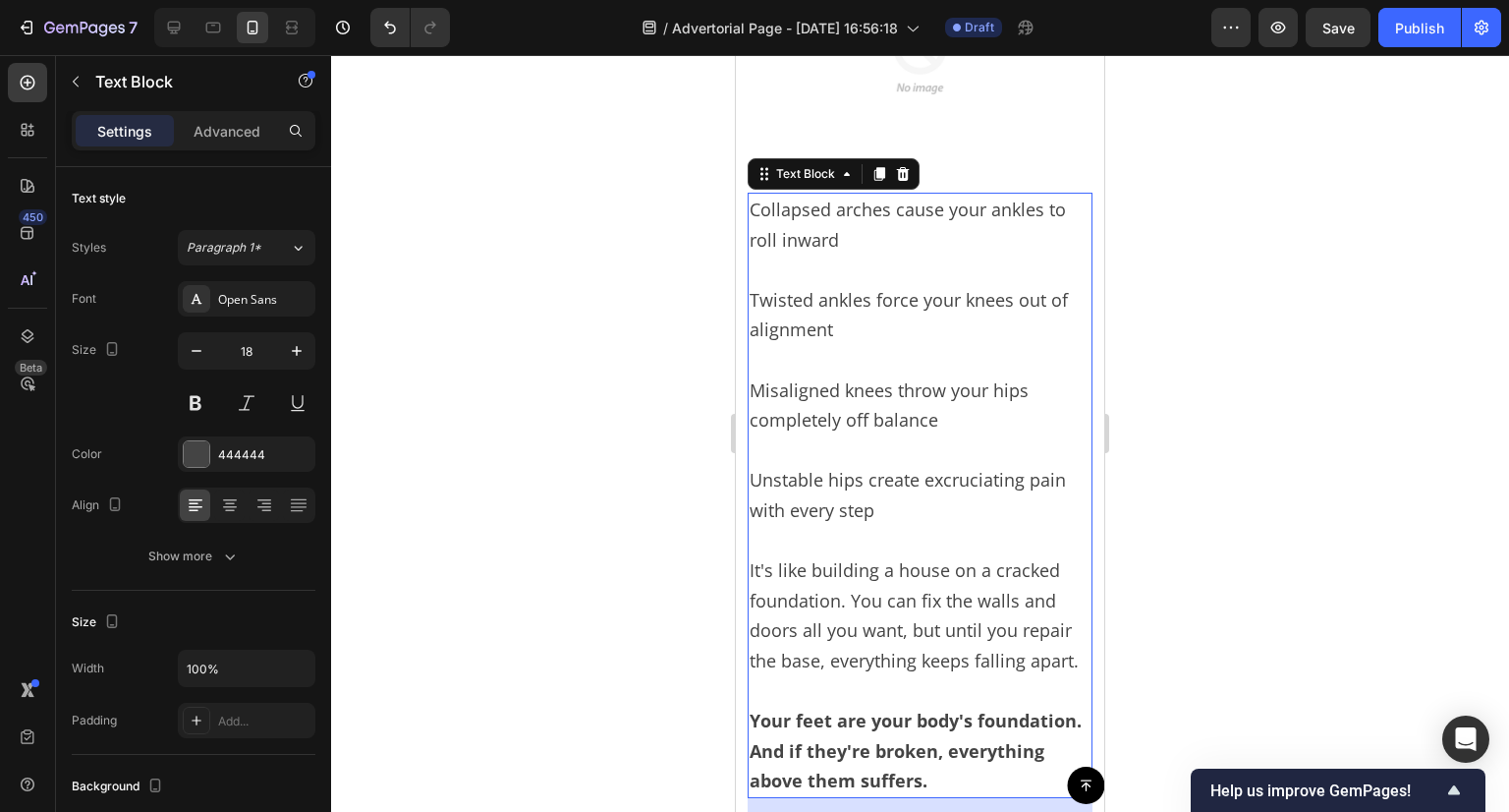
click at [499, 313] on div at bounding box center [919, 433] width 1178 height 757
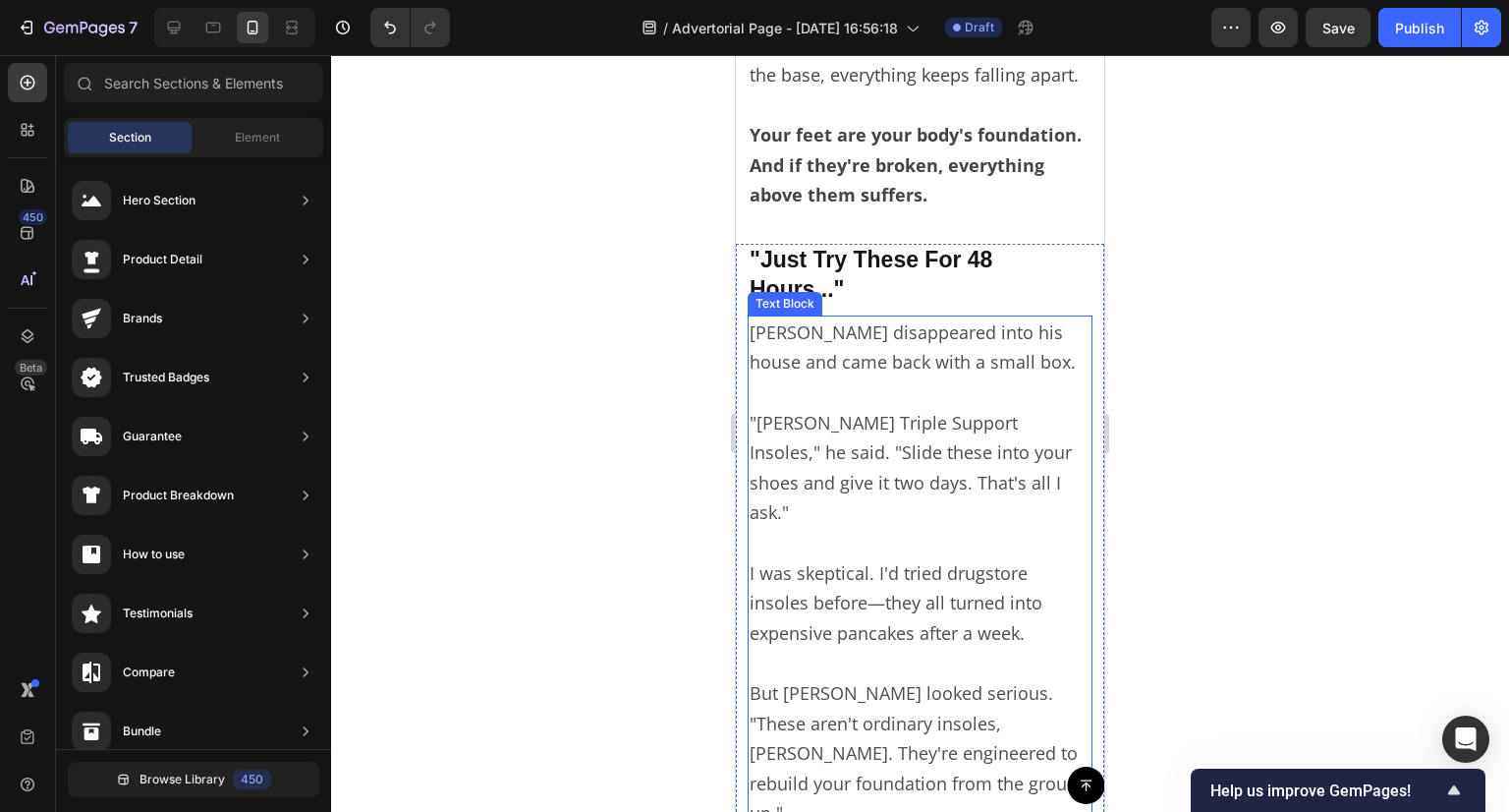
scroll to position [4815, 0]
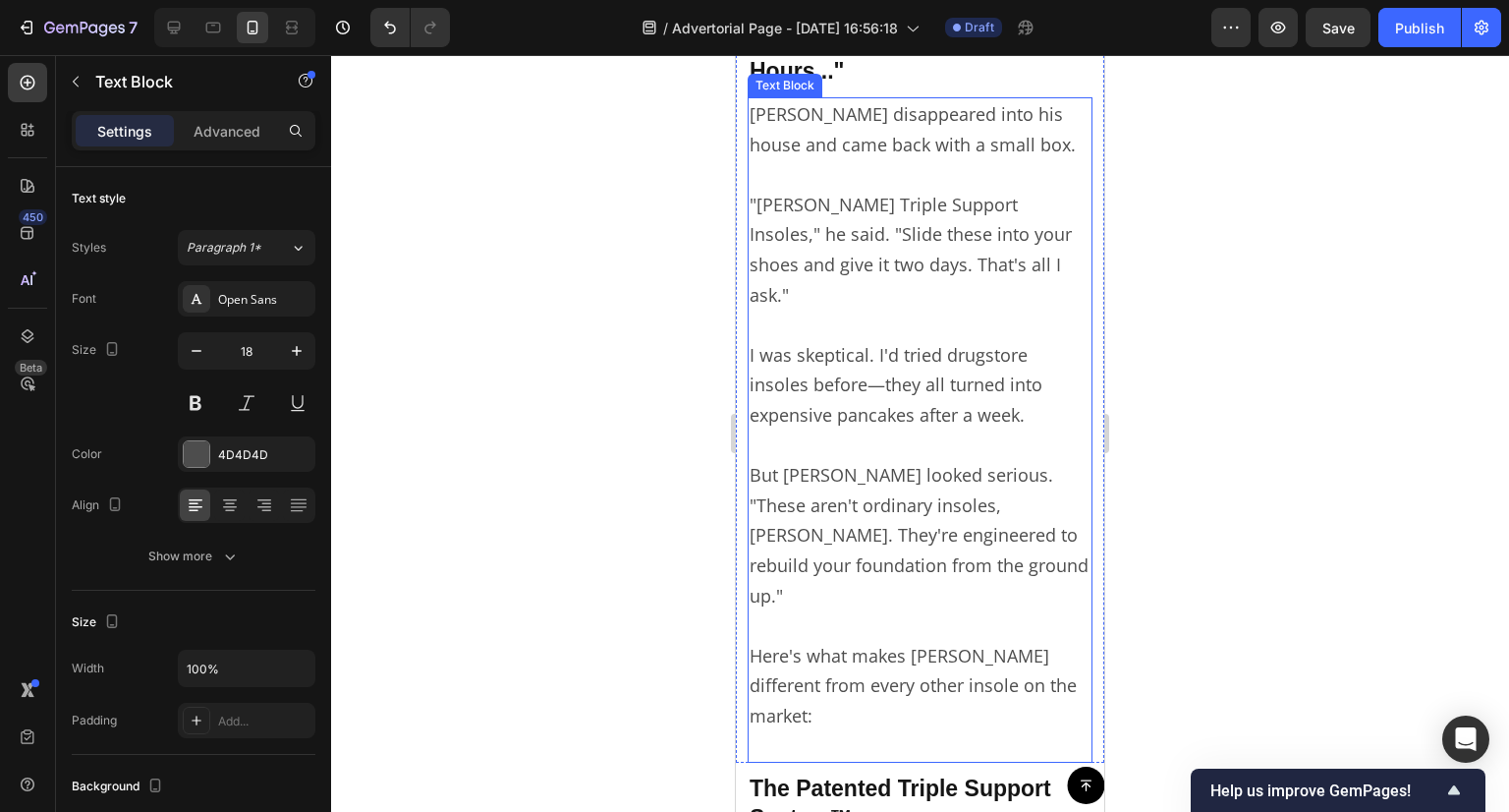
click at [865, 382] on p "I was skeptical. I'd tried drugstore insoles before—they all turned into expens…" at bounding box center [920, 369] width 341 height 120
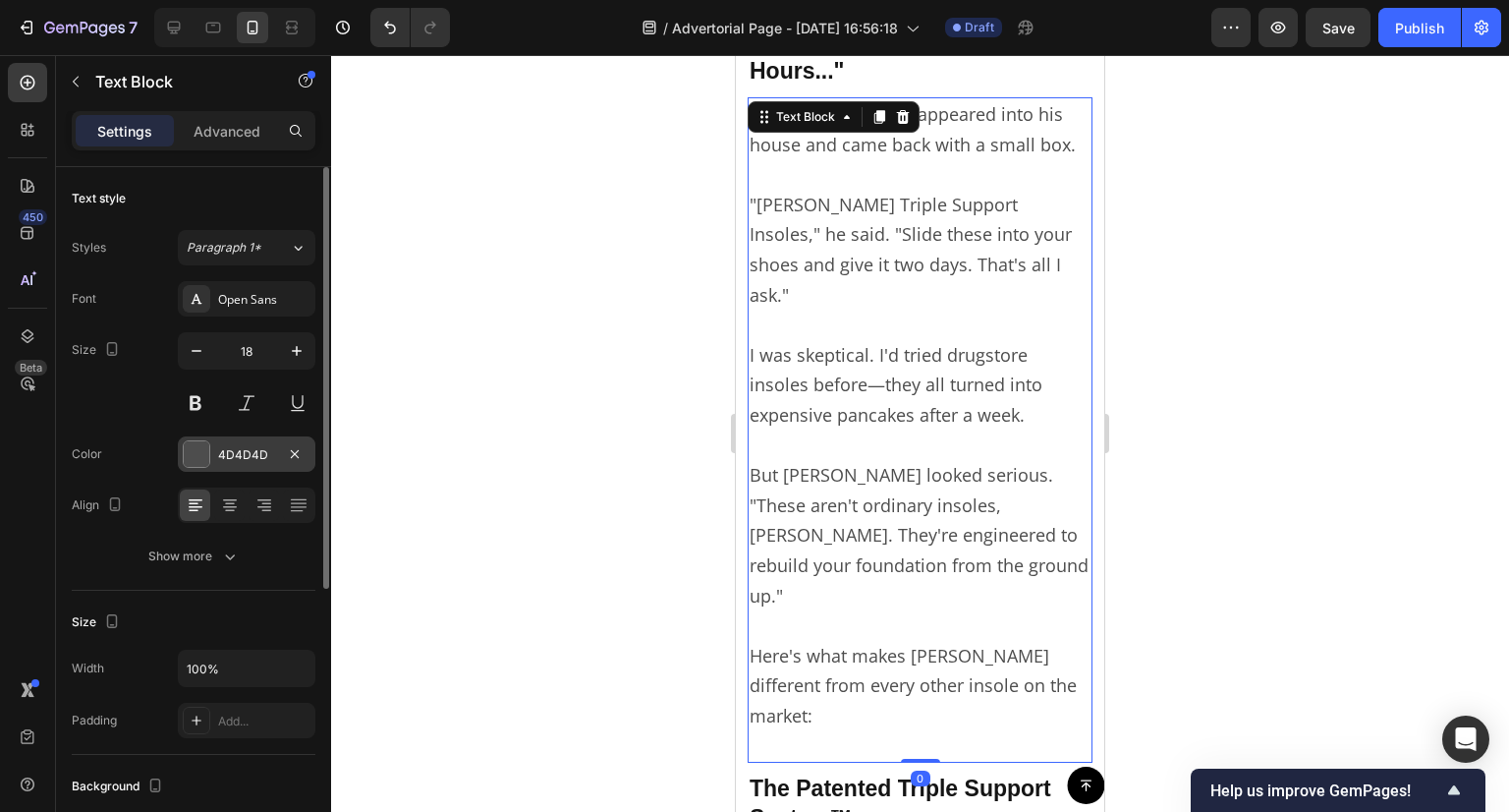
click at [240, 453] on div "4D4D4D" at bounding box center [247, 455] width 57 height 18
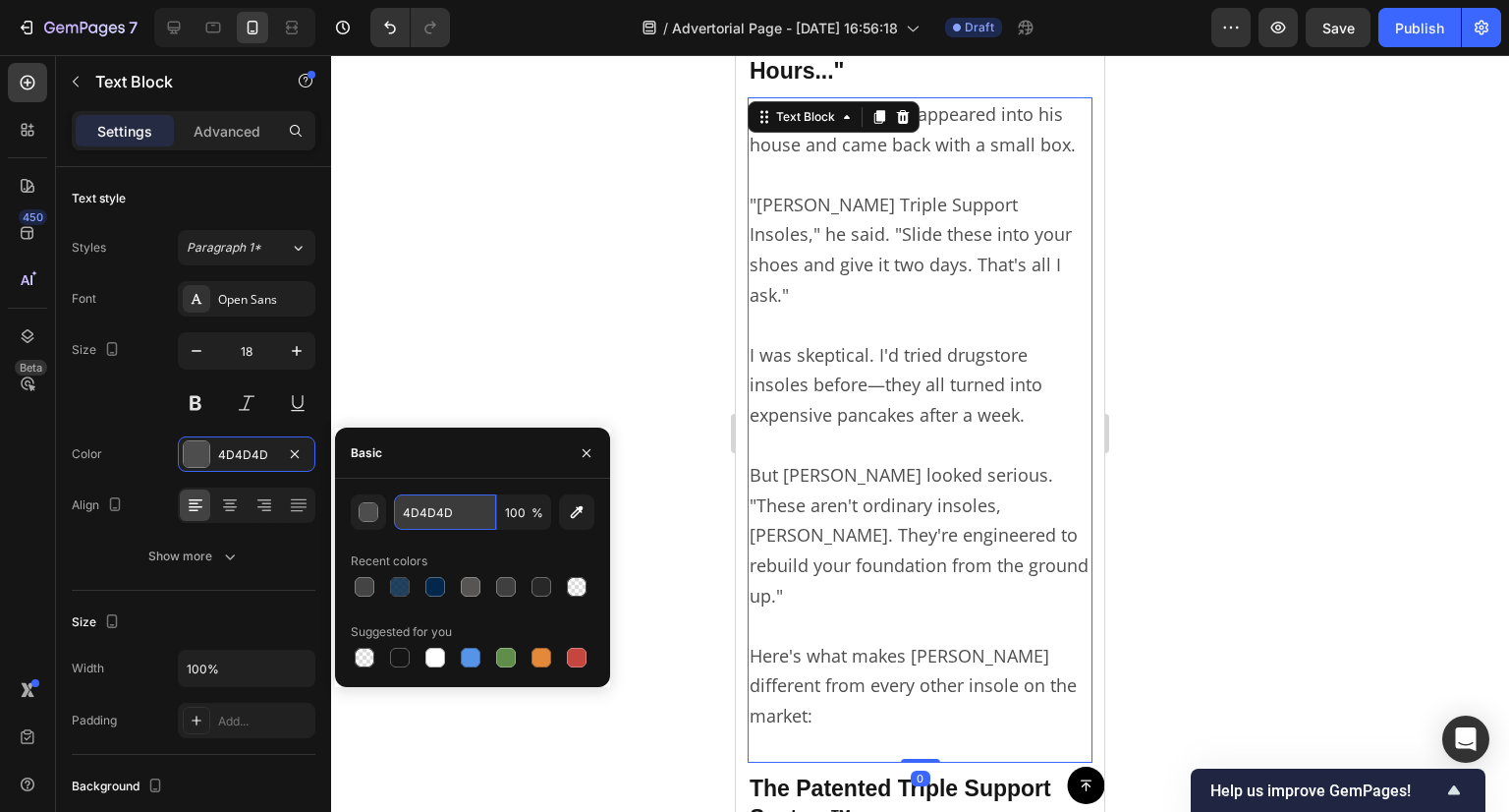
click at [432, 499] on input "4D4D4D" at bounding box center [445, 512] width 102 height 35
paste input "44444"
type input "444444"
click at [478, 346] on div at bounding box center [919, 433] width 1178 height 757
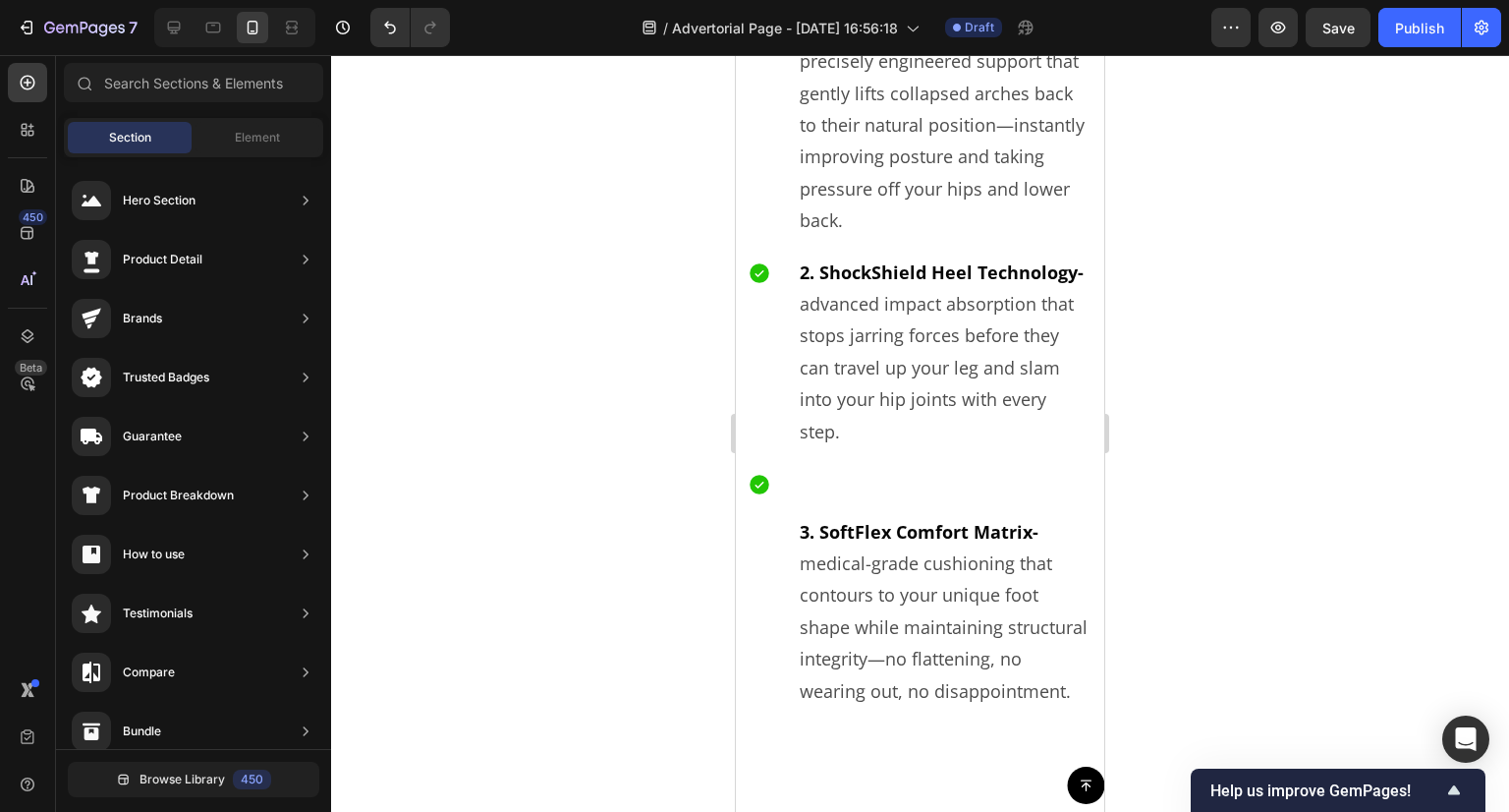
scroll to position [5699, 0]
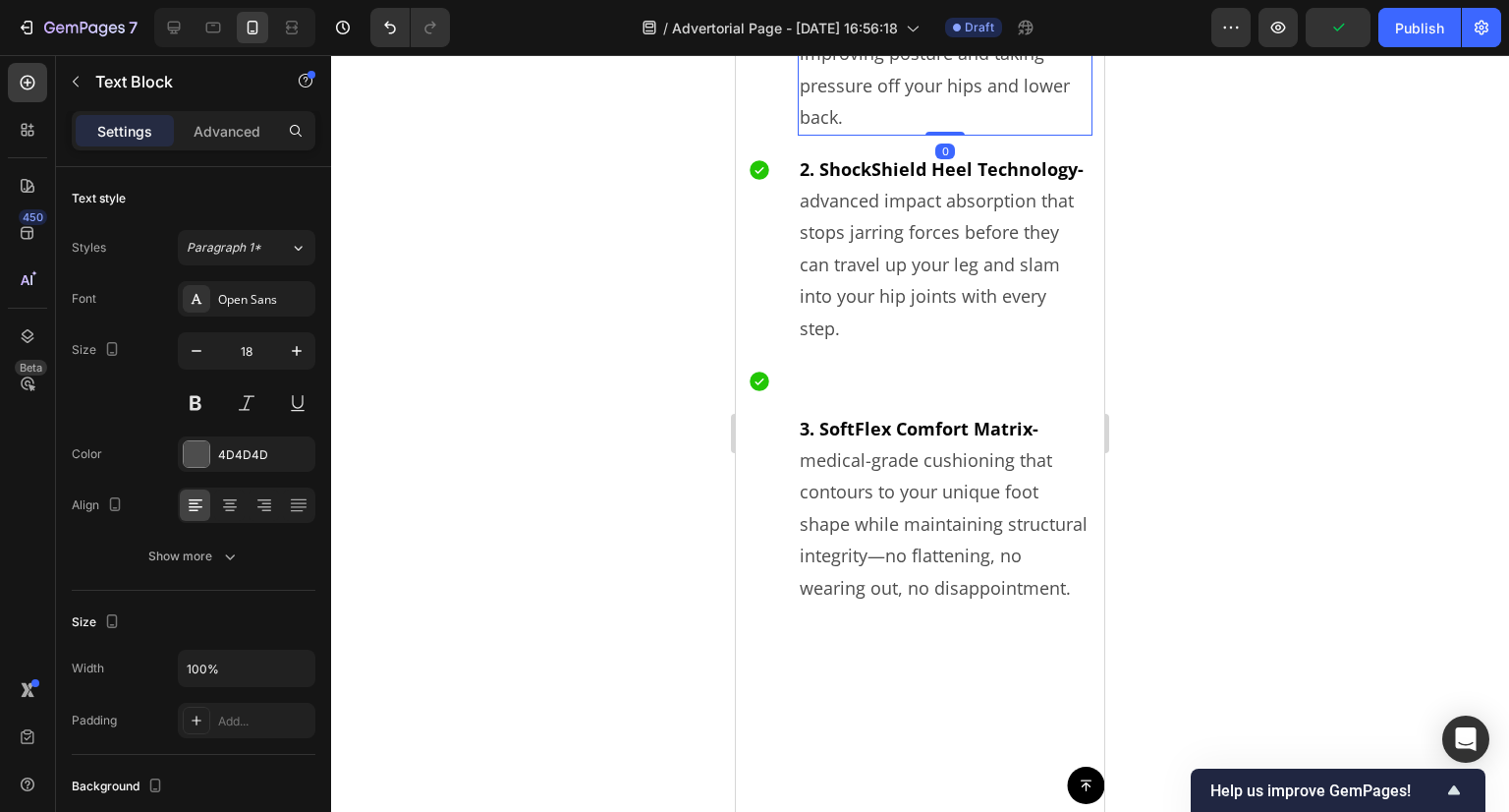
click at [865, 134] on p "1. Arch Rebalance Frame- a precisely engineered support that gently lifts colla…" at bounding box center [946, 22] width 291 height 223
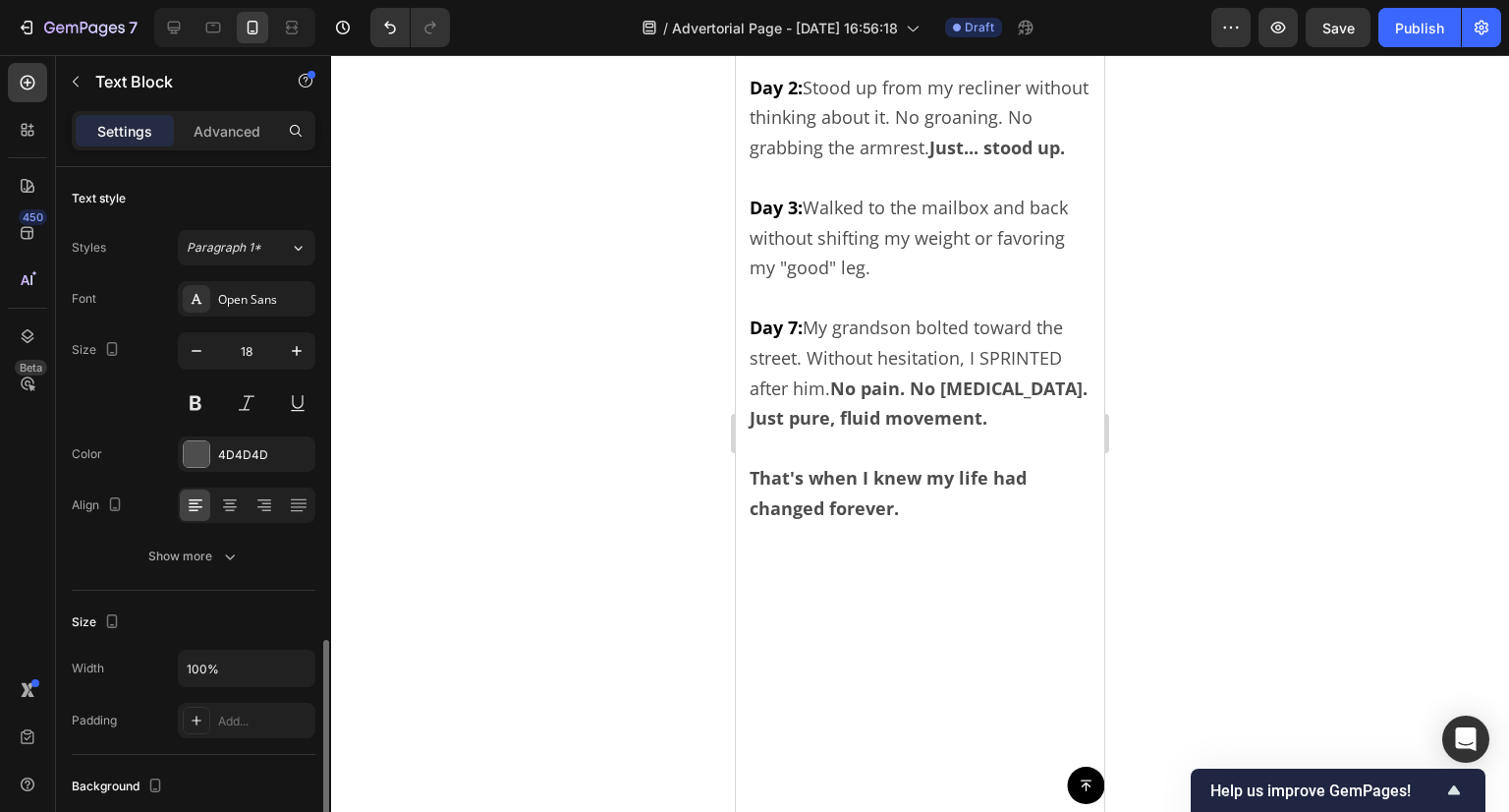
scroll to position [294, 0]
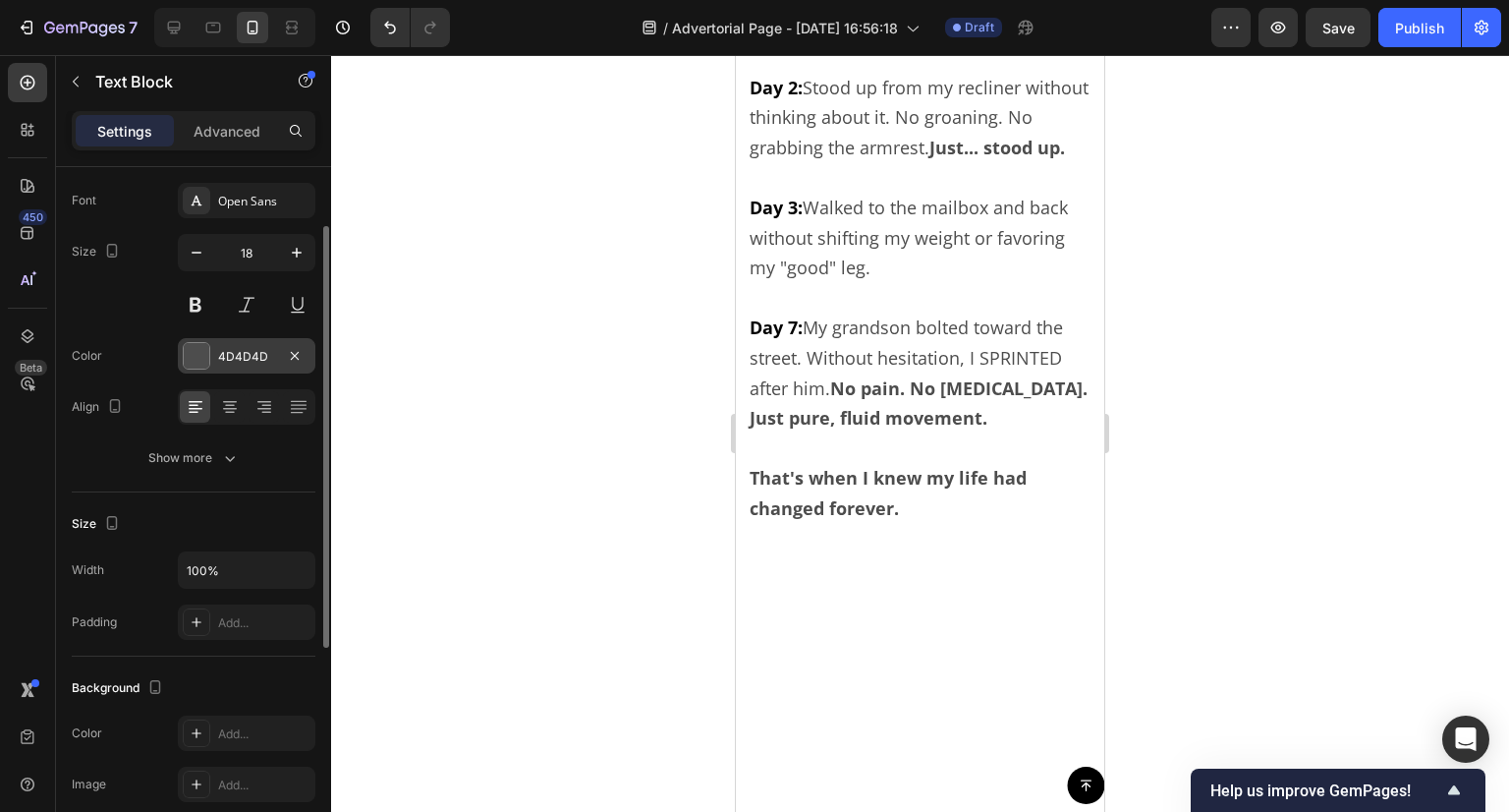
click at [269, 359] on div "4D4D4D" at bounding box center [247, 356] width 57 height 18
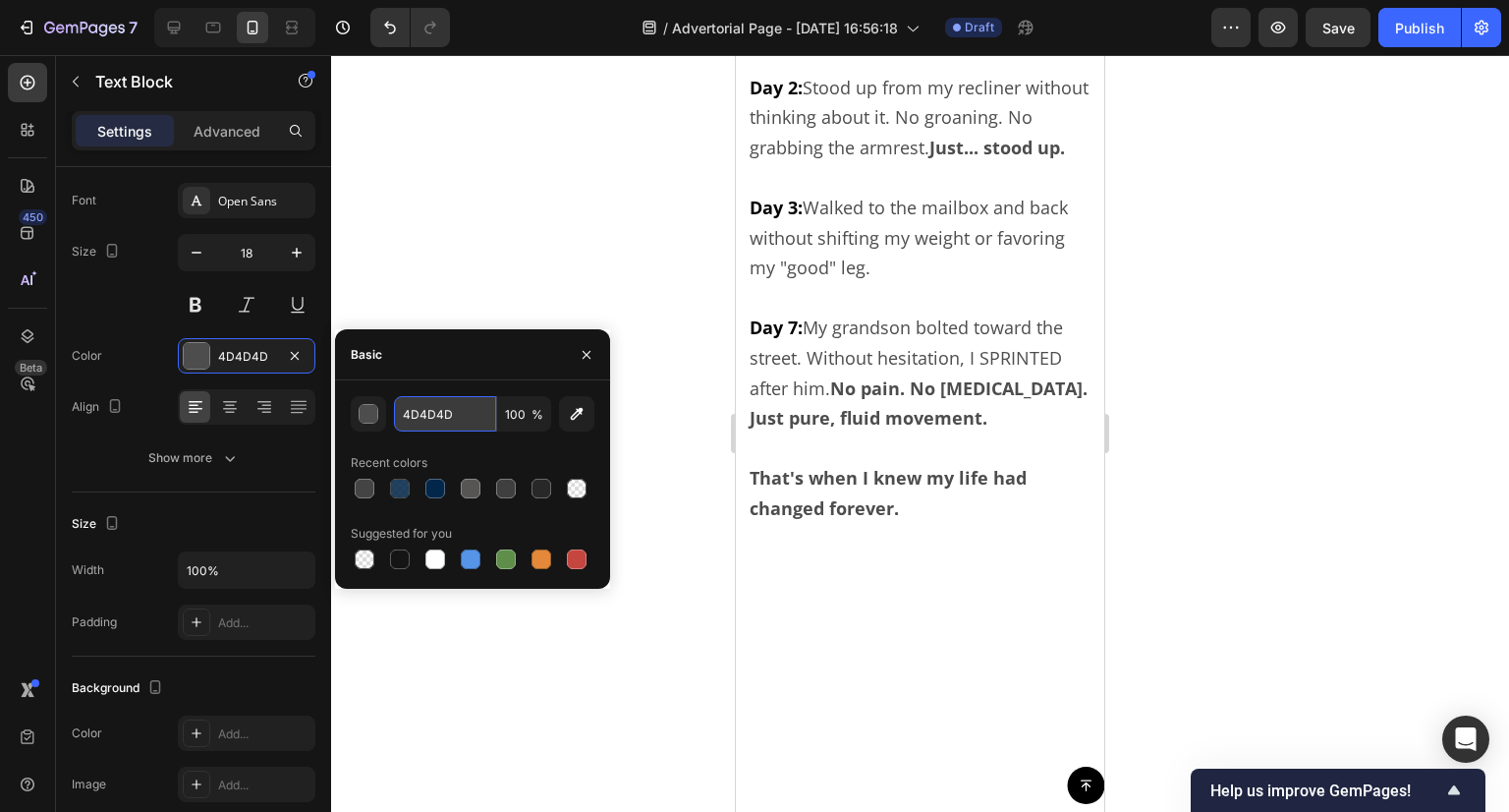
click at [409, 406] on input "4D4D4D" at bounding box center [445, 413] width 102 height 35
paste input "44444"
type input "444444"
click at [503, 228] on div at bounding box center [919, 433] width 1178 height 757
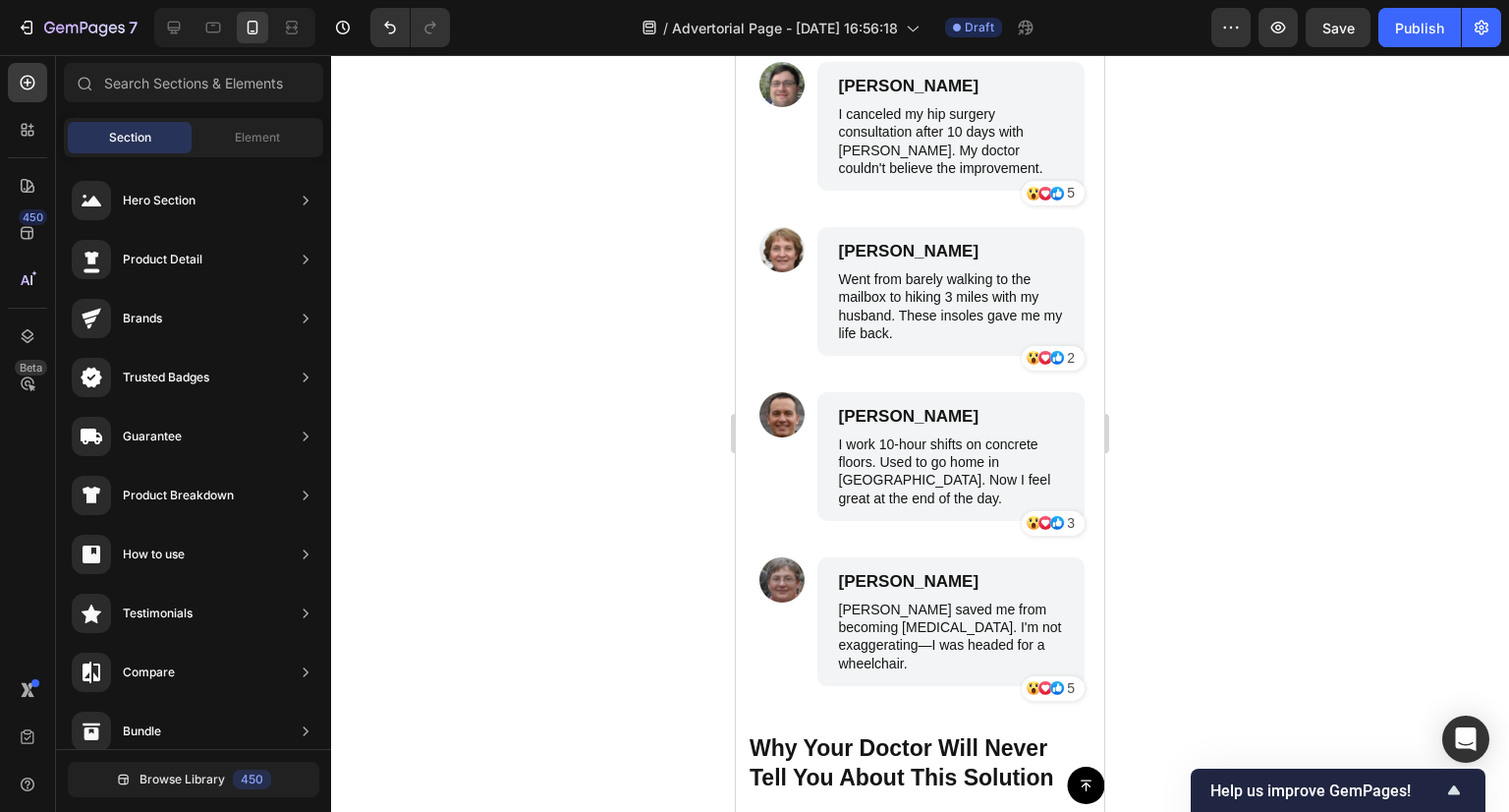
scroll to position [8254, 0]
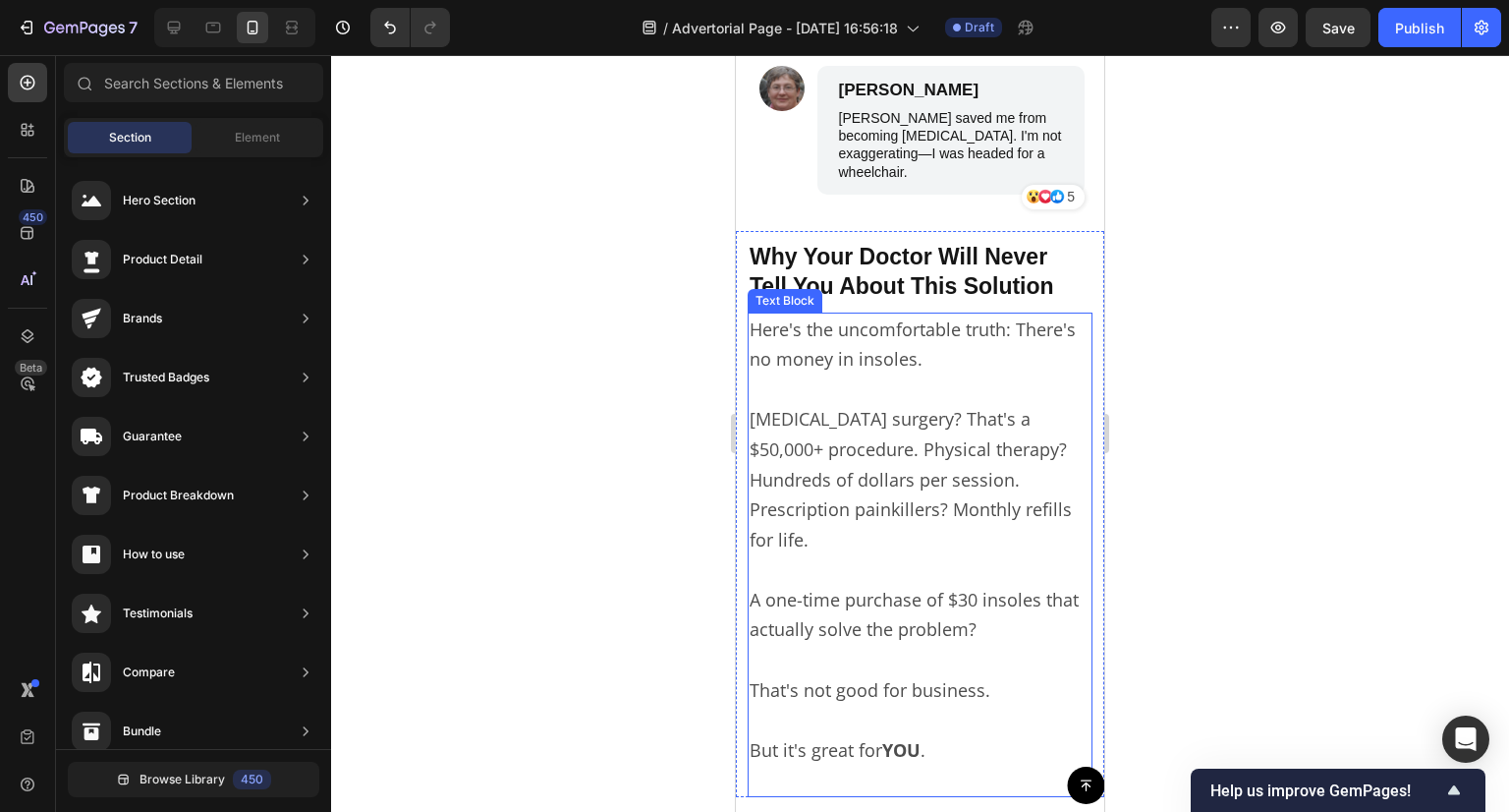
click at [868, 353] on p "Here's the uncomfortable truth: There's no money in insoles." at bounding box center [920, 344] width 341 height 60
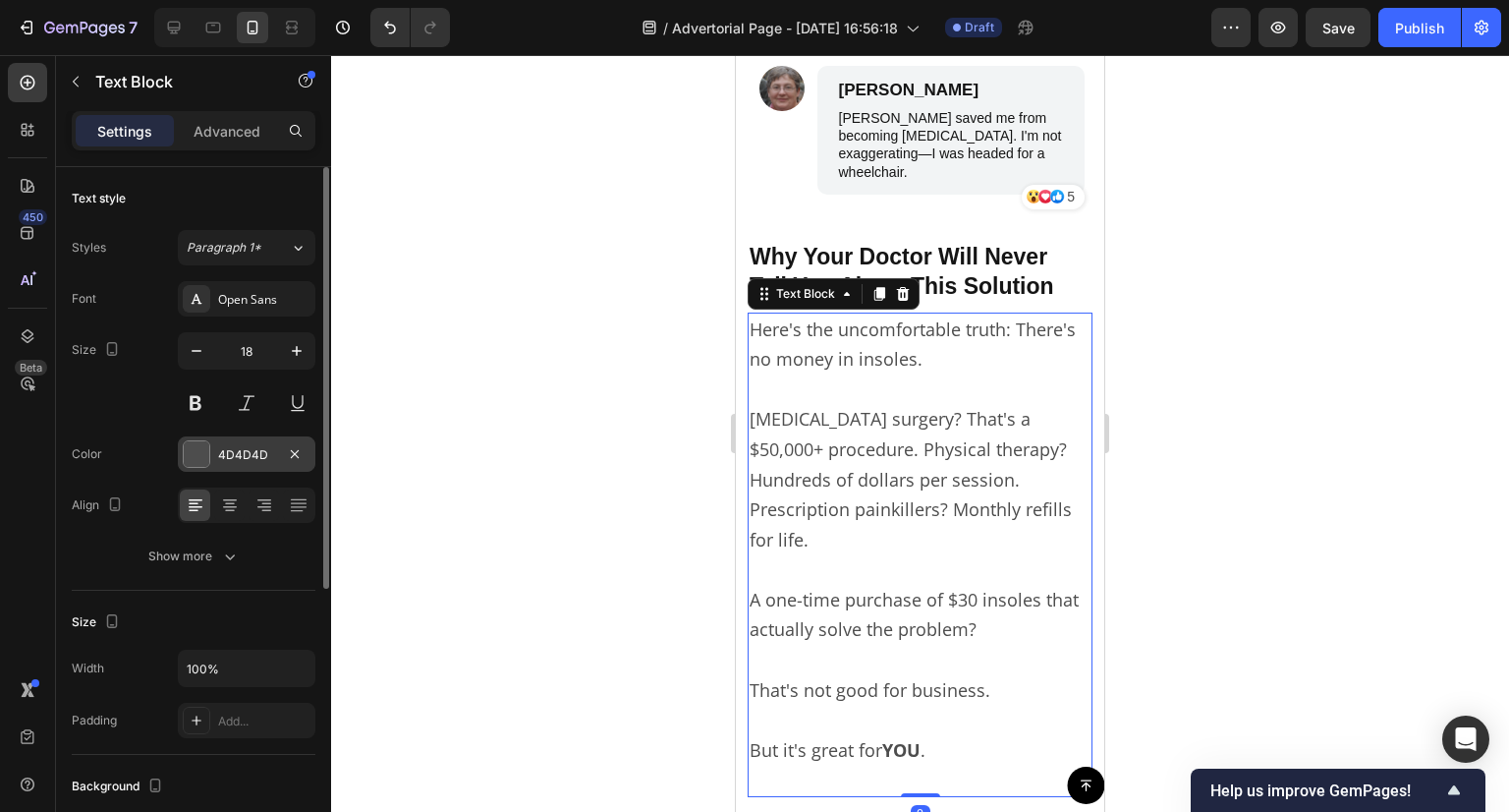
click at [221, 453] on div "4D4D4D" at bounding box center [247, 455] width 57 height 18
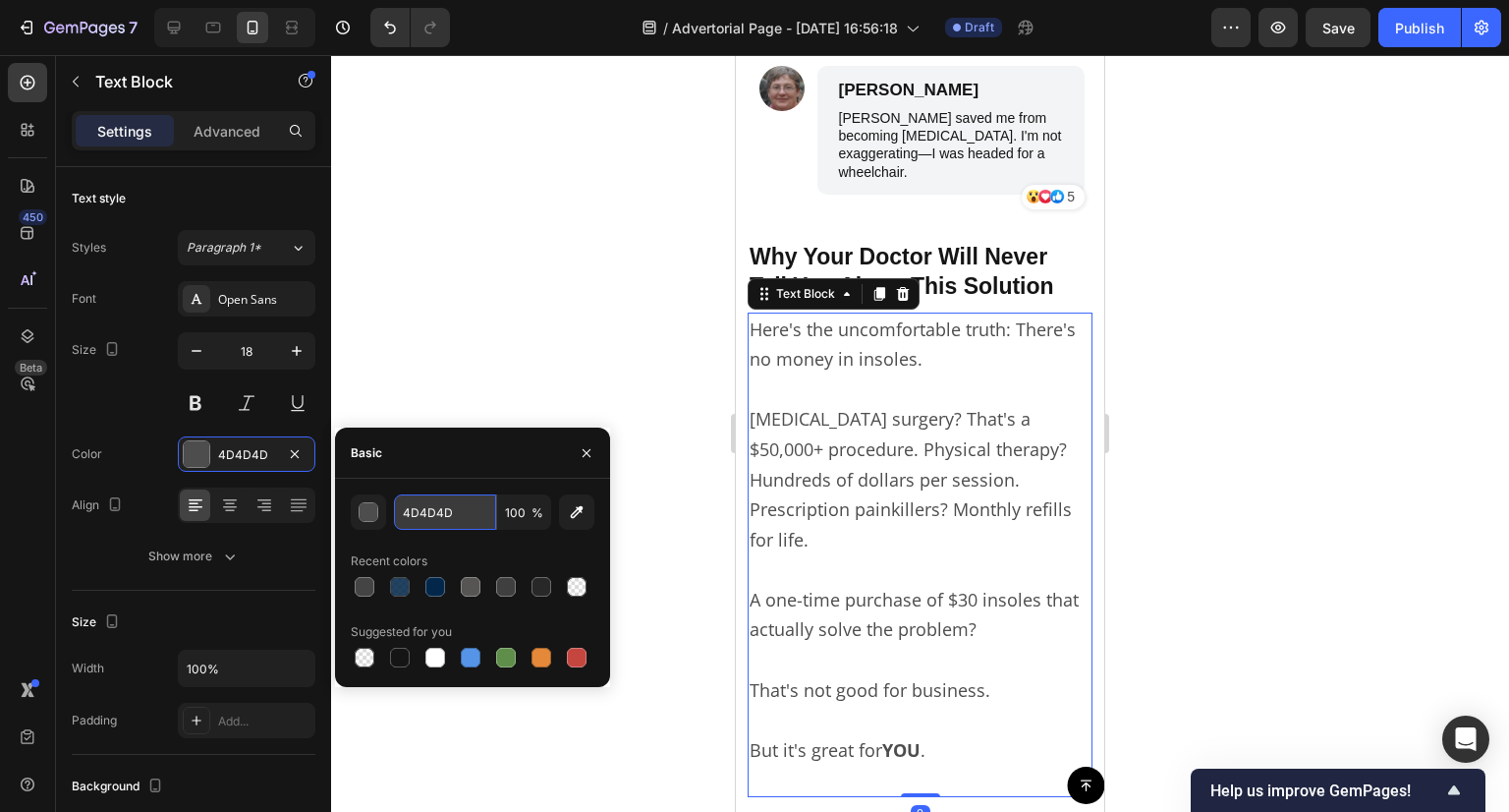
click at [438, 506] on input "4D4D4D" at bounding box center [445, 512] width 102 height 35
paste input "44444"
type input "444444"
click at [475, 365] on div at bounding box center [919, 433] width 1178 height 757
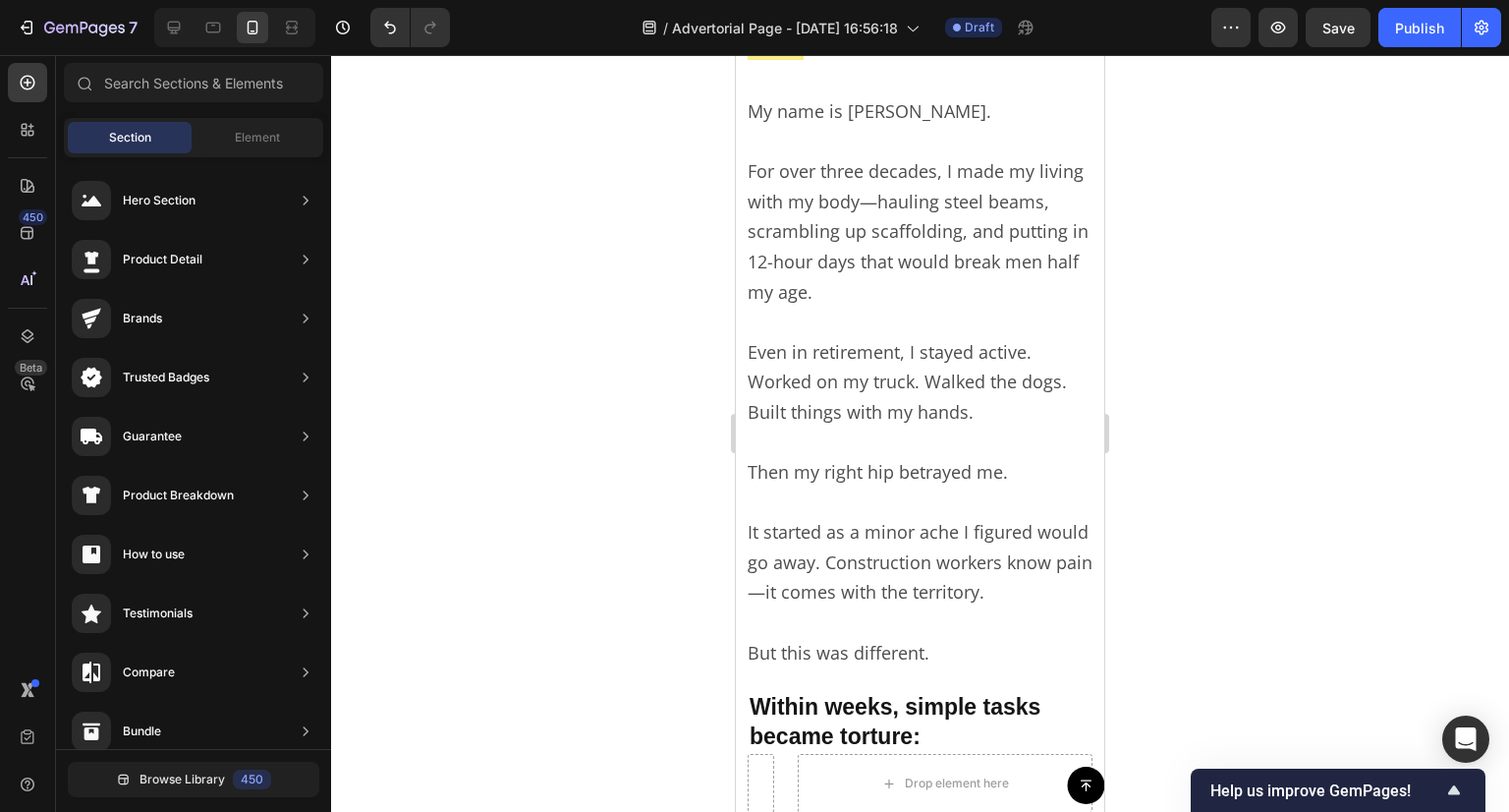
scroll to position [718, 0]
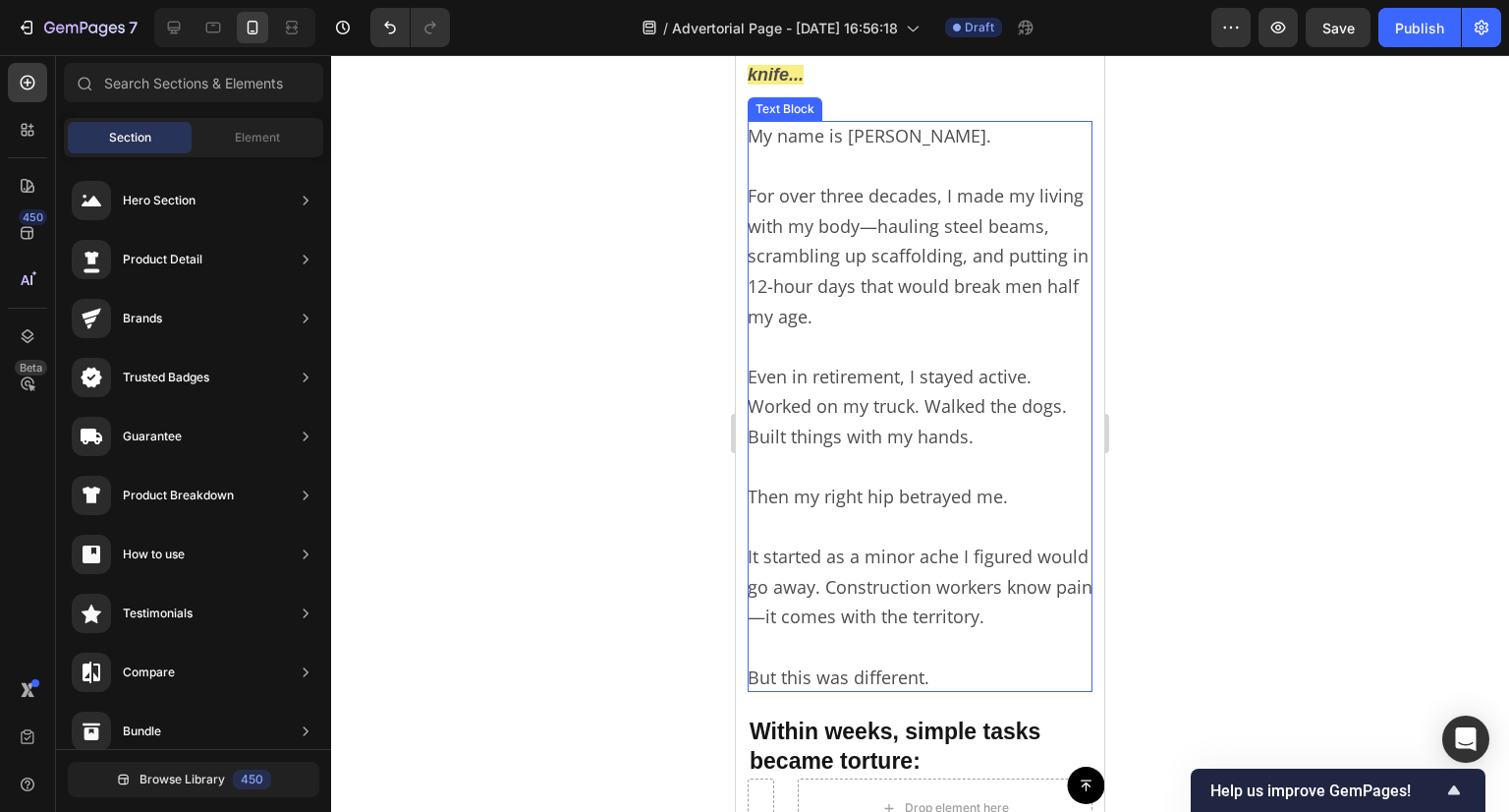
click at [953, 337] on p "Even in retirement, I stayed active. Worked on my truck. Walked the dogs. Built…" at bounding box center [920, 391] width 345 height 120
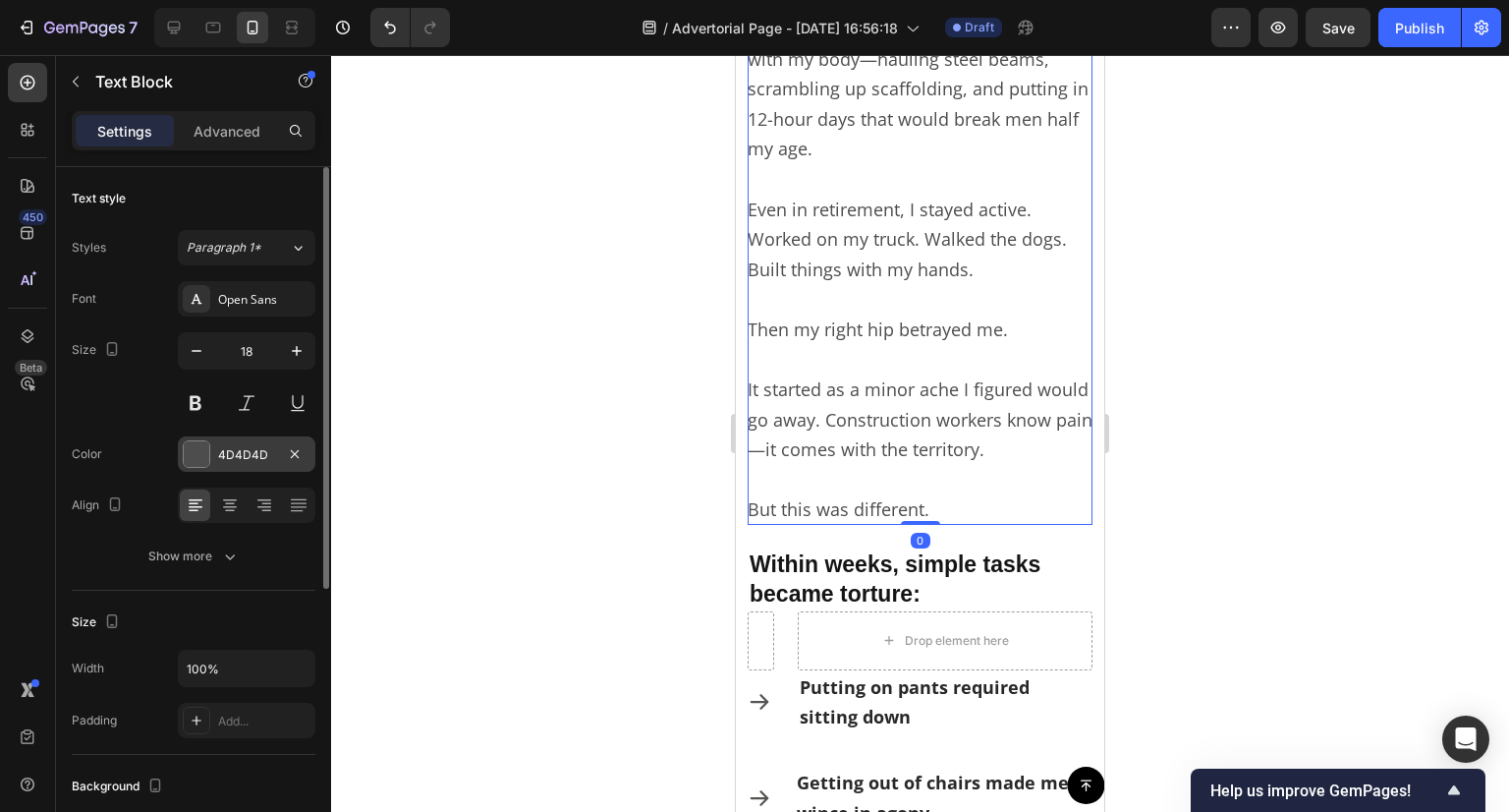
click at [252, 462] on div "4D4D4D" at bounding box center [247, 455] width 57 height 18
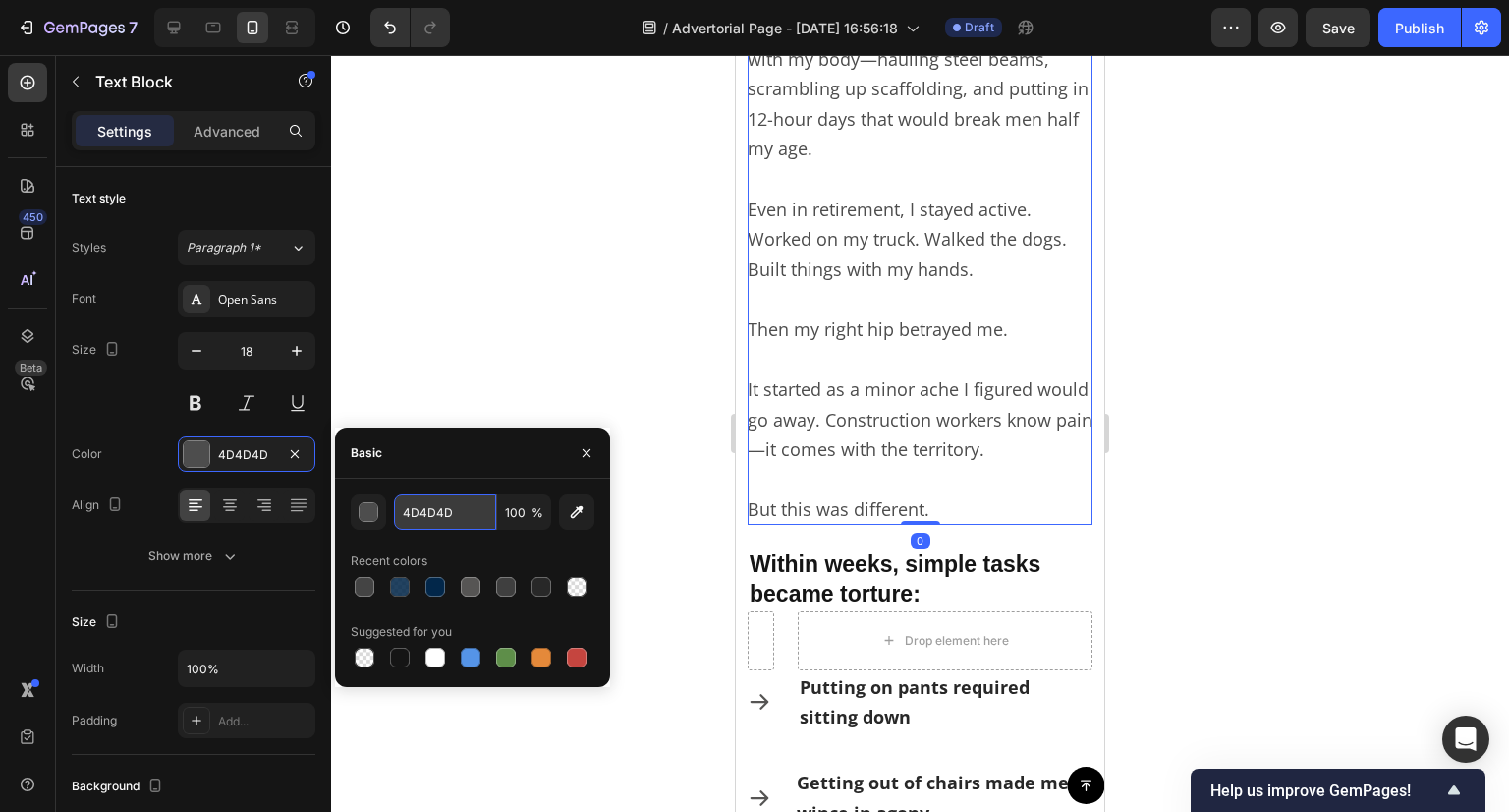
click at [413, 508] on input "4D4D4D" at bounding box center [445, 512] width 102 height 35
paste input "44444"
type input "444444"
click at [546, 266] on div at bounding box center [919, 433] width 1178 height 757
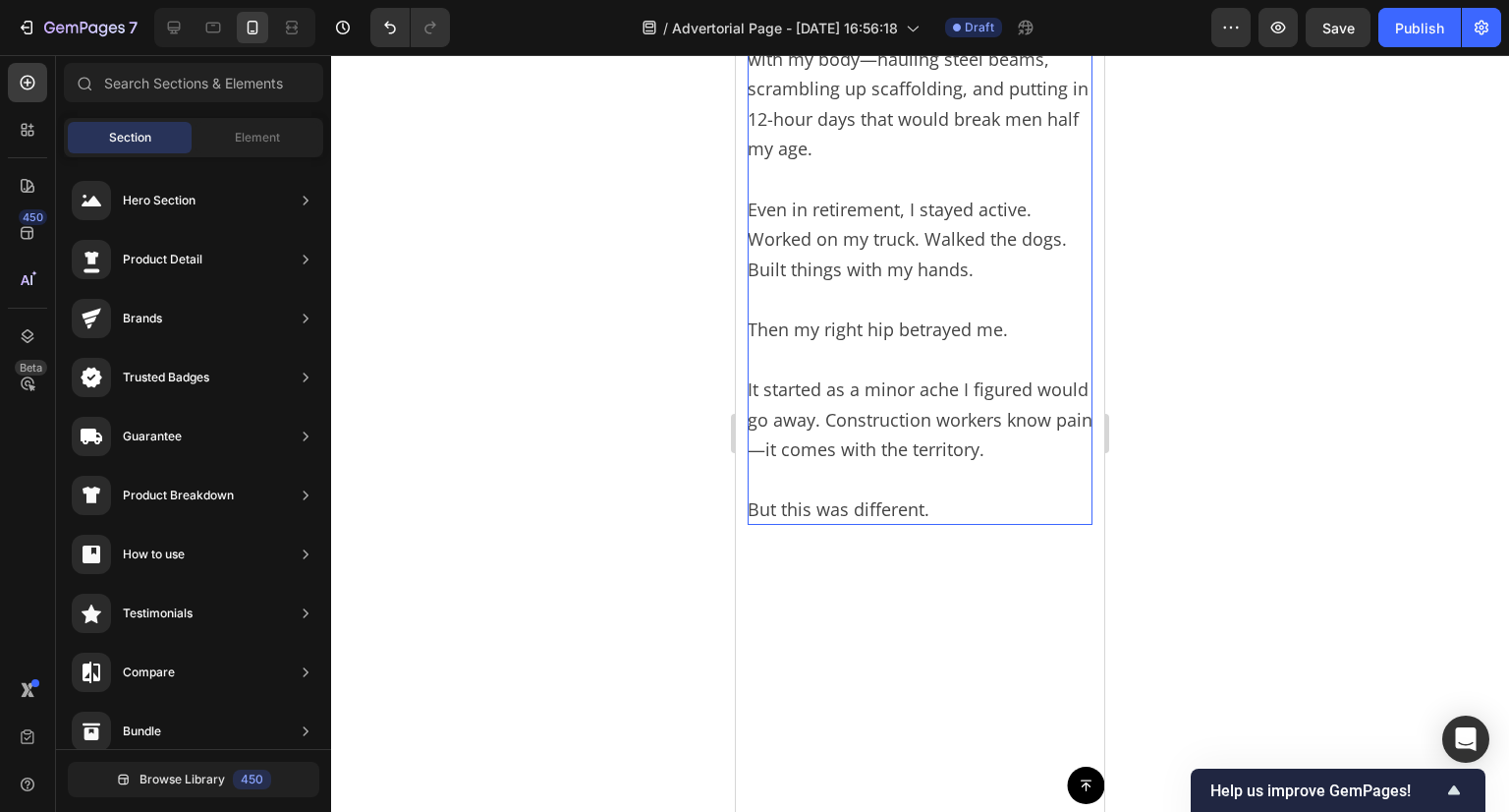
scroll to position [522, 0]
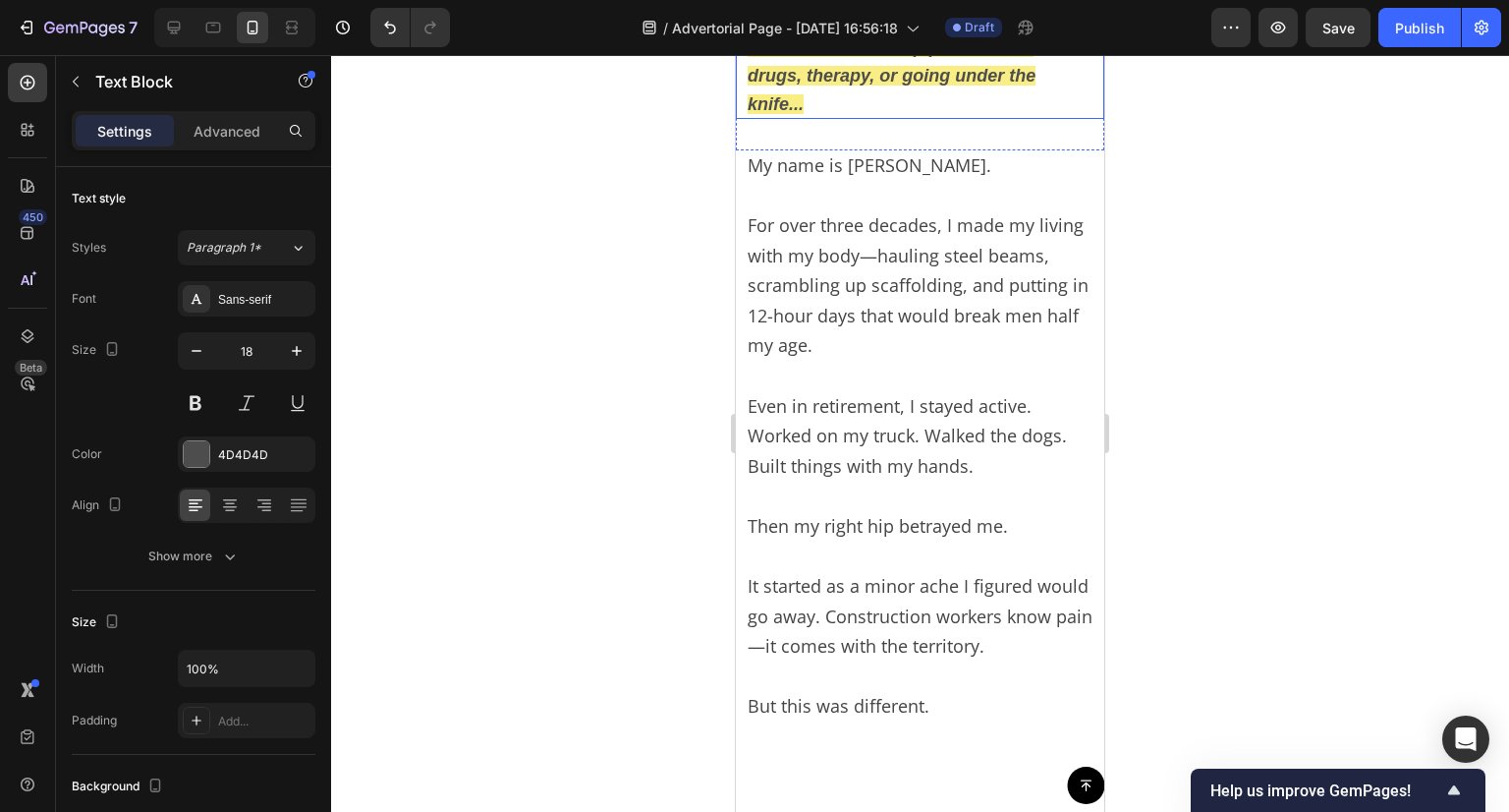
click at [808, 114] on strong "A retired construction worker's accidental discovery is helping people eliminat…" at bounding box center [910, 47] width 323 height 133
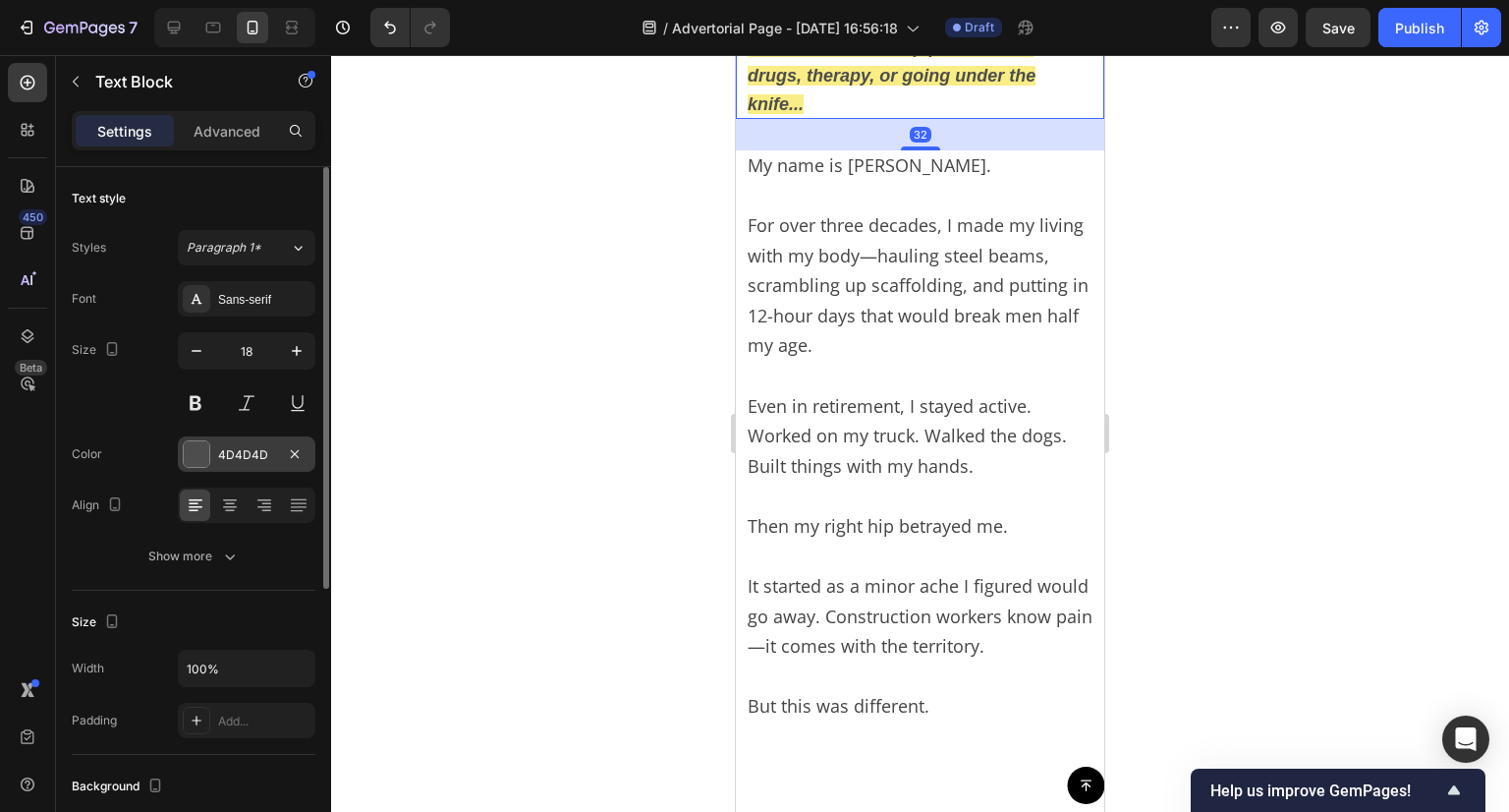
click at [226, 465] on div "4D4D4D" at bounding box center [247, 454] width 138 height 35
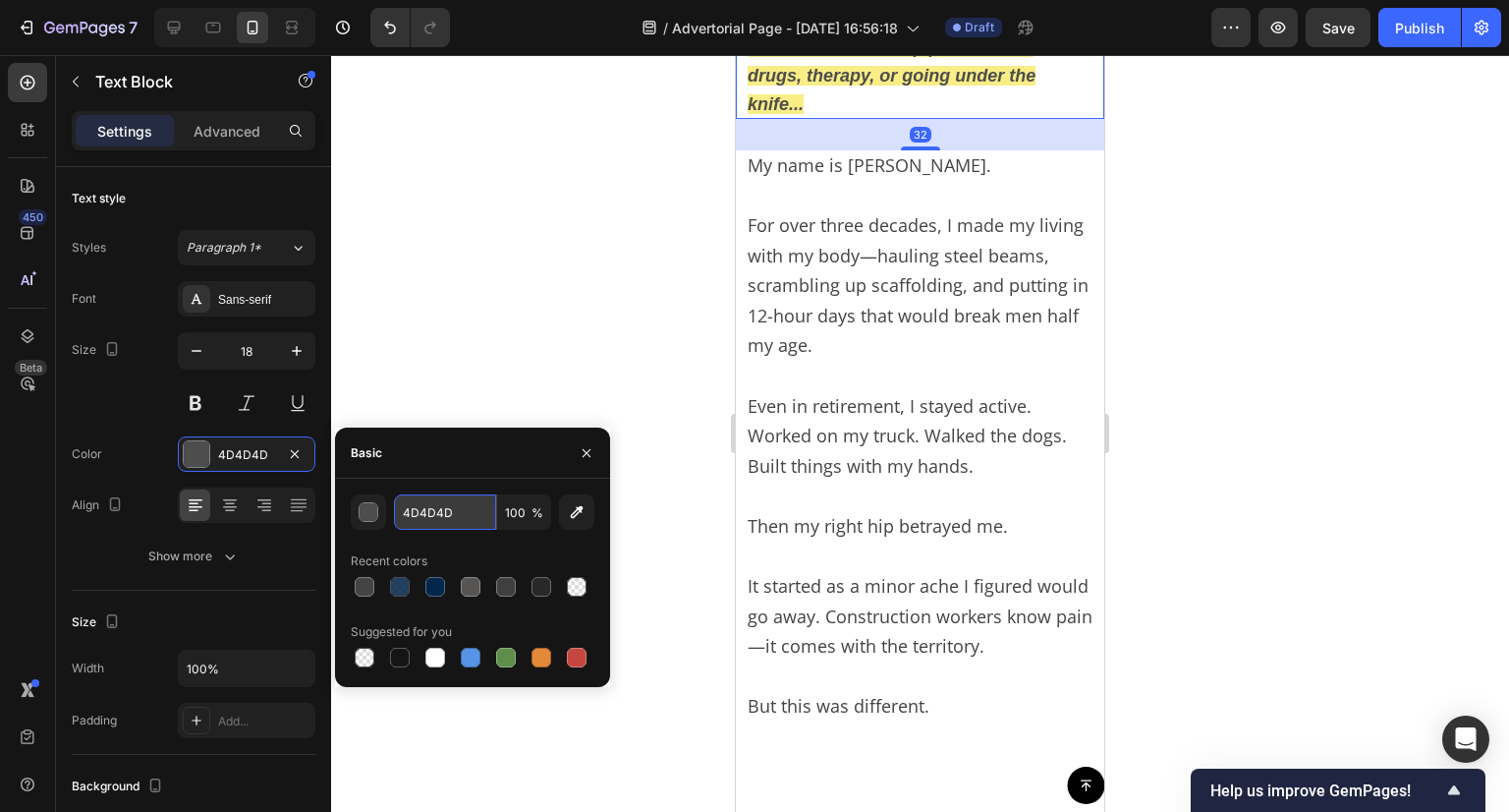
click at [438, 500] on input "4D4D4D" at bounding box center [445, 512] width 102 height 35
paste input "44444"
type input "444444"
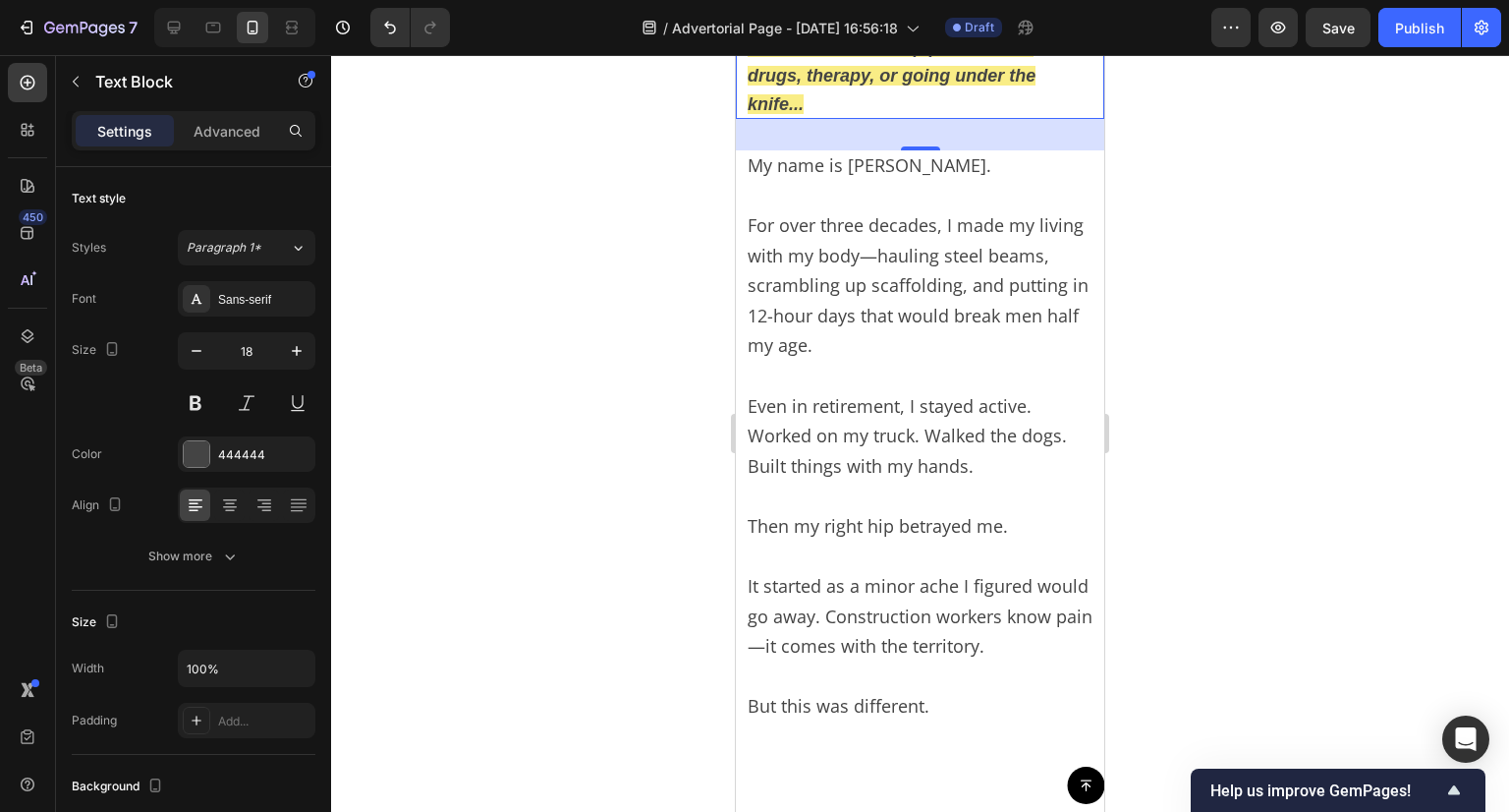
click at [470, 351] on div at bounding box center [919, 433] width 1178 height 757
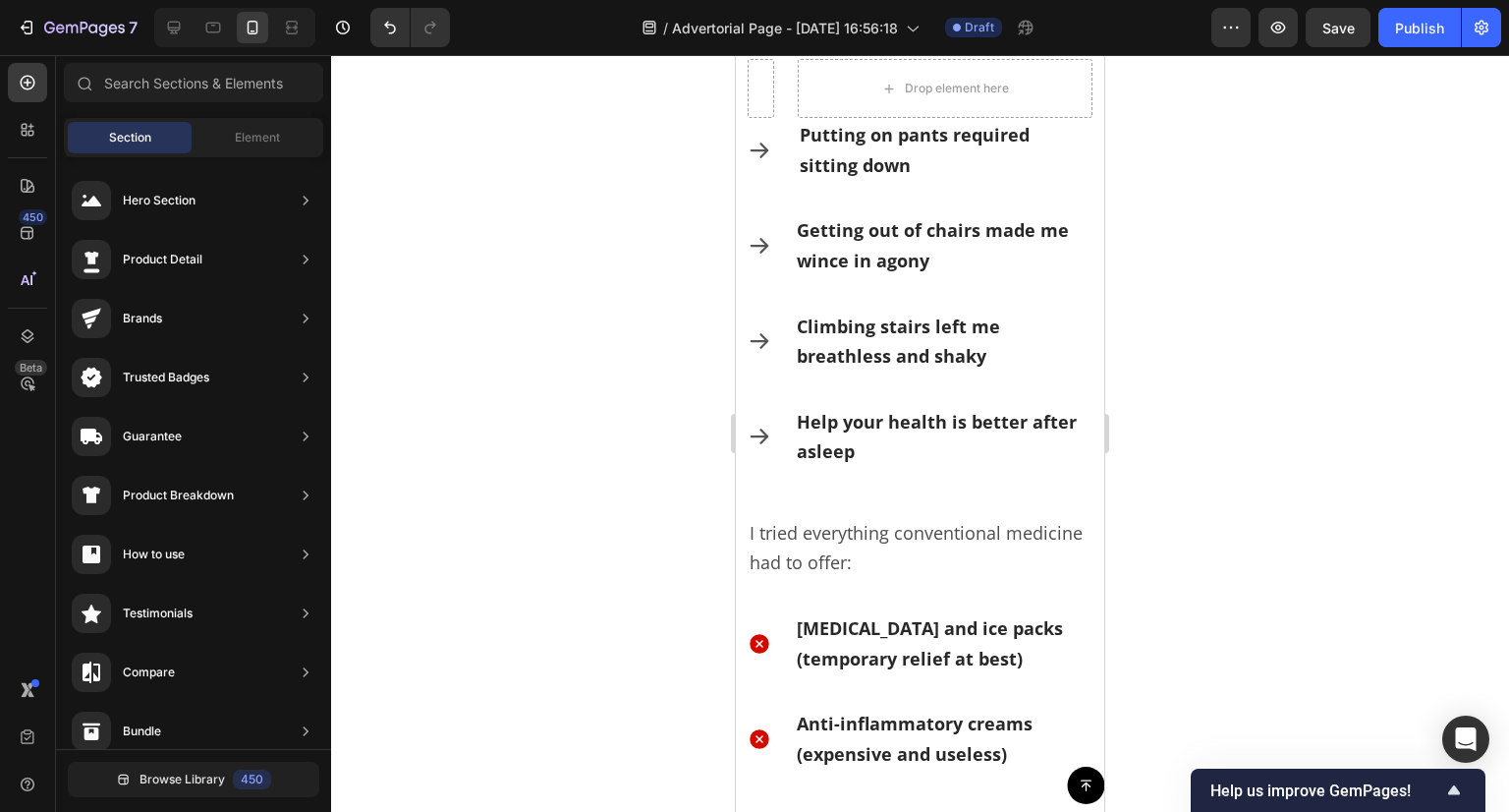
scroll to position [1602, 0]
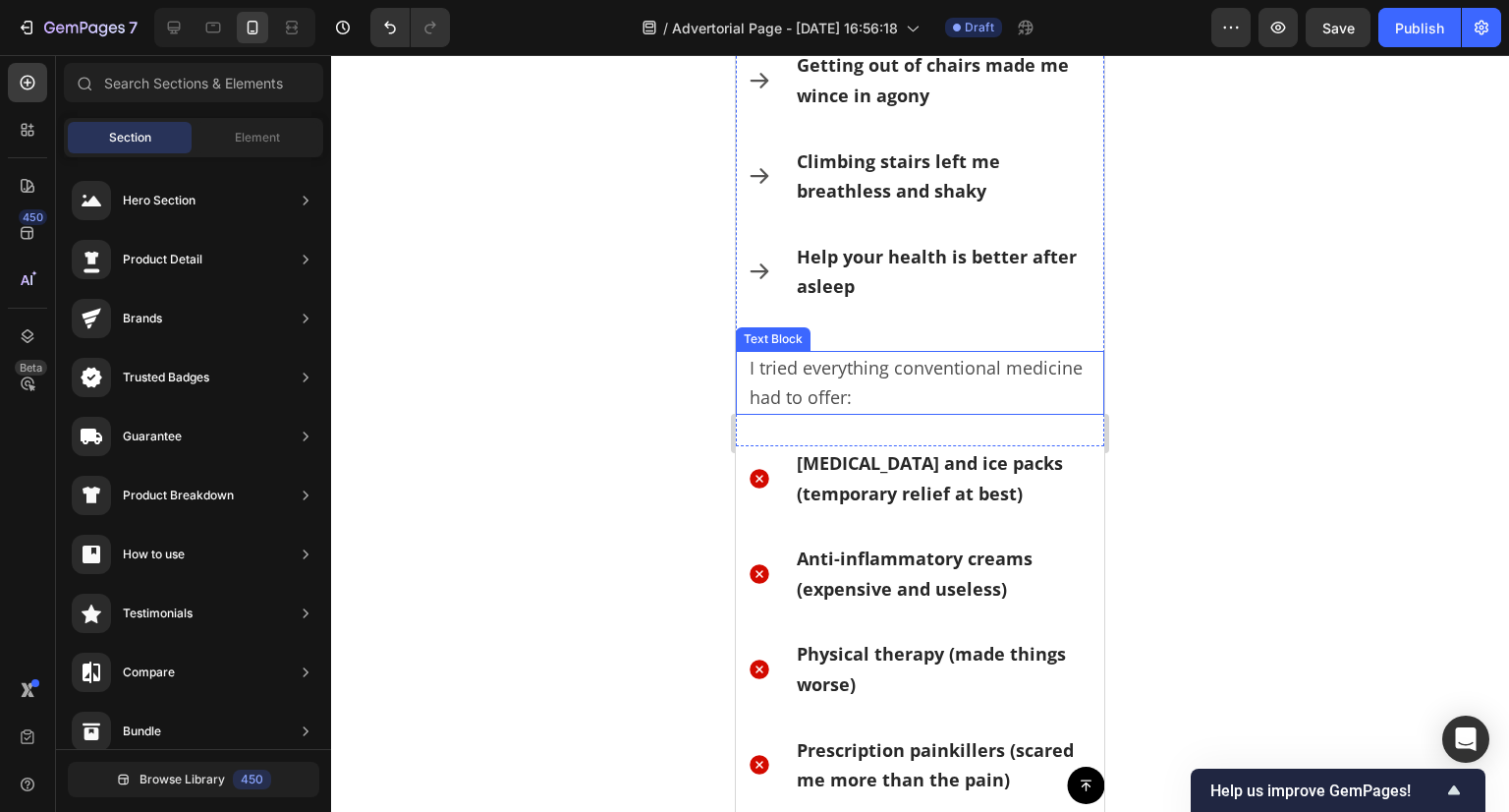
click at [880, 393] on p "I tried everything conventional medicine had to offer:" at bounding box center [920, 382] width 341 height 60
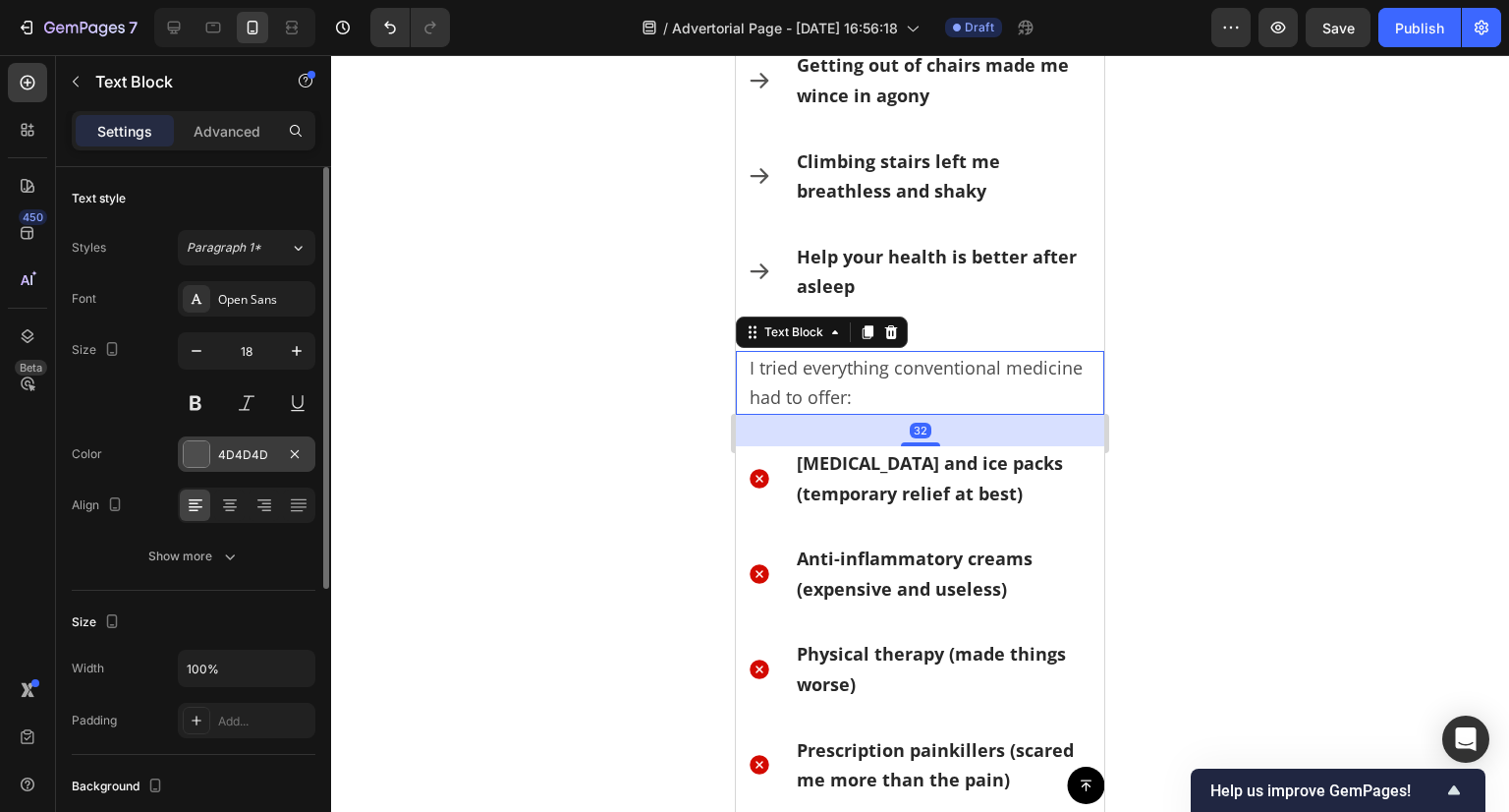
click at [228, 457] on div "4D4D4D" at bounding box center [247, 455] width 57 height 18
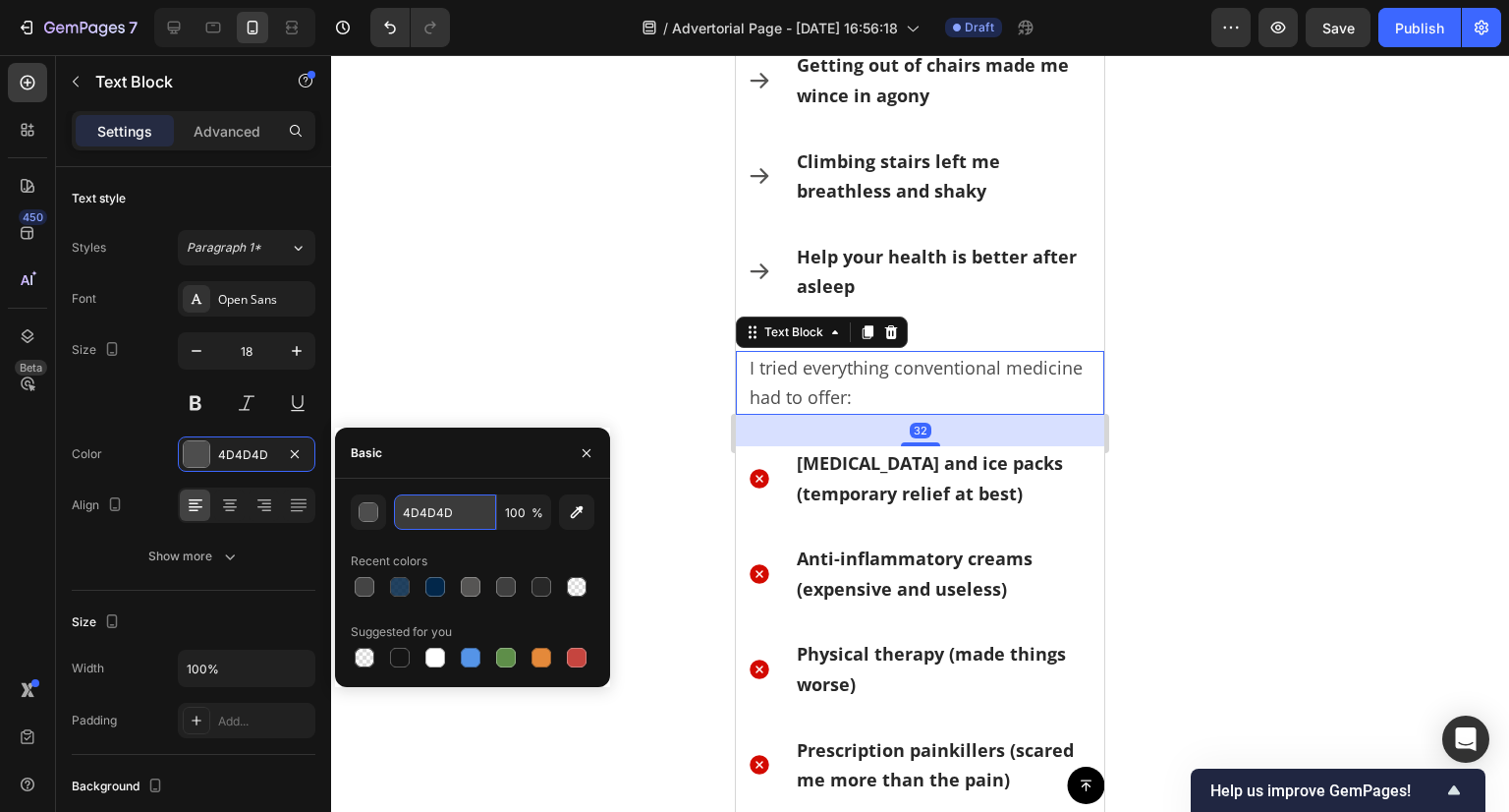
click at [422, 516] on input "4D4D4D" at bounding box center [445, 512] width 102 height 35
paste input "44444"
type input "444444"
click at [483, 265] on div at bounding box center [919, 433] width 1178 height 757
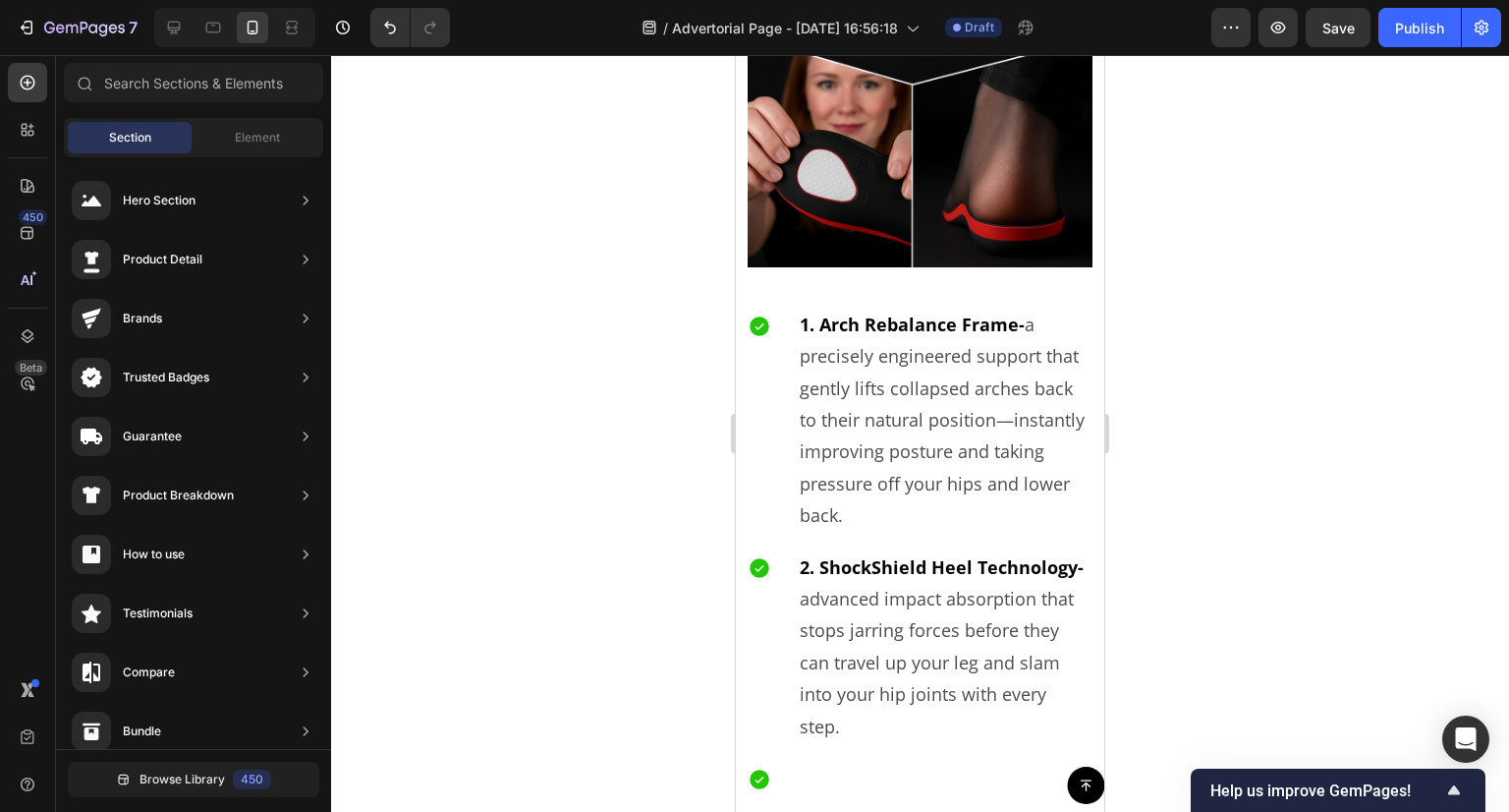
scroll to position [5729, 0]
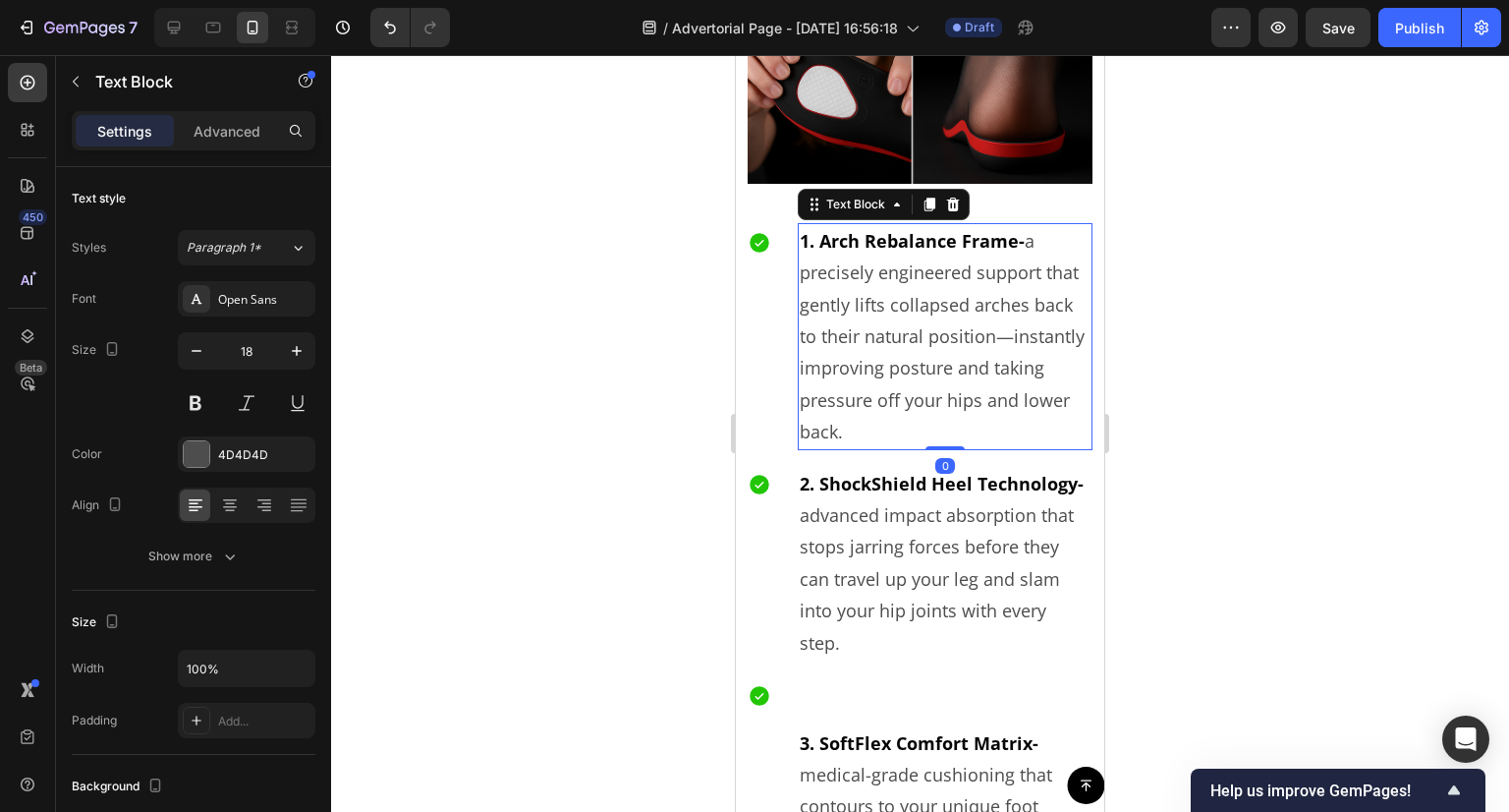
click at [880, 316] on p "1. Arch Rebalance Frame- a precisely engineered support that gently lifts colla…" at bounding box center [946, 337] width 291 height 223
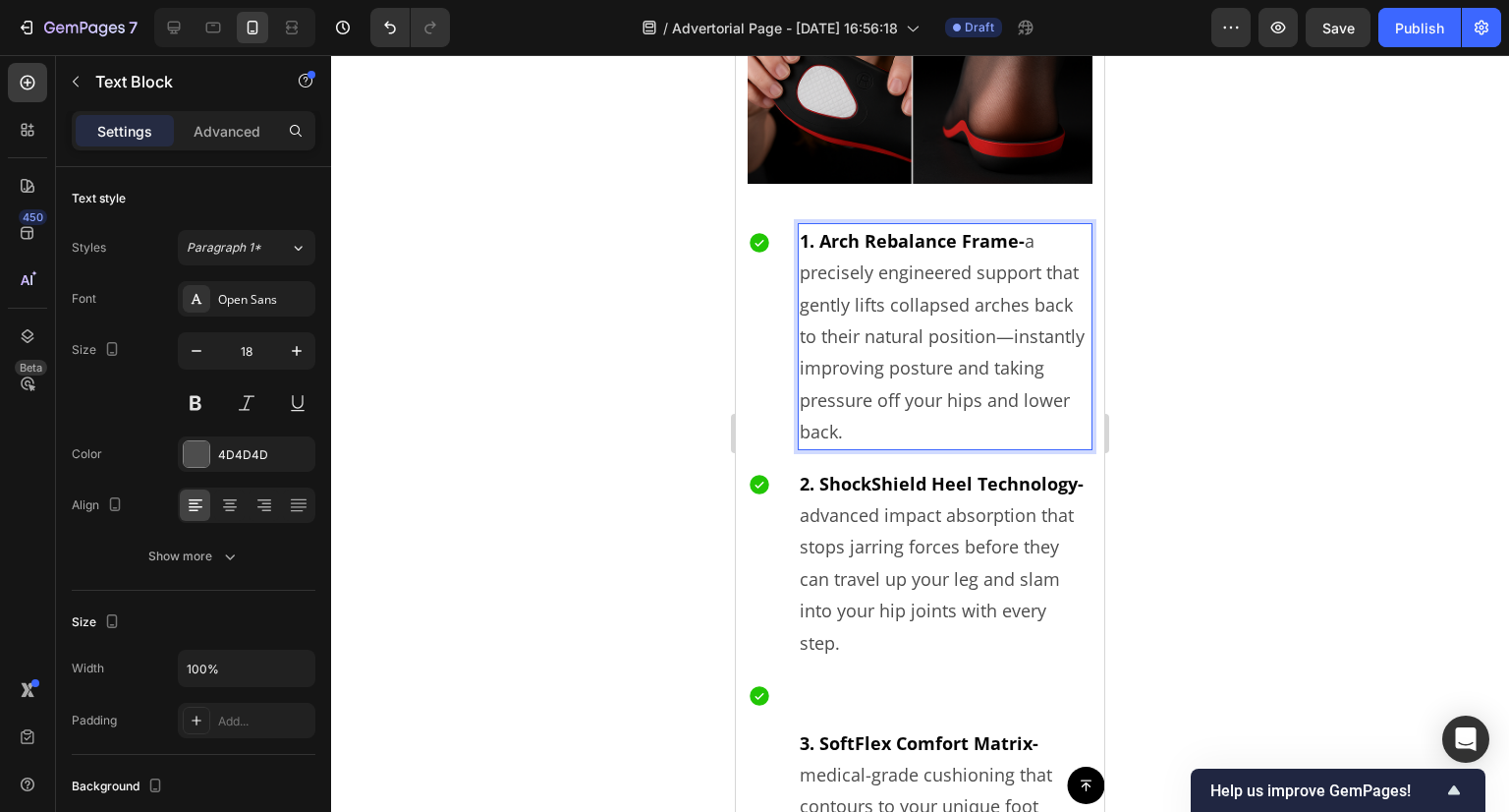
scroll to position [5722, 0]
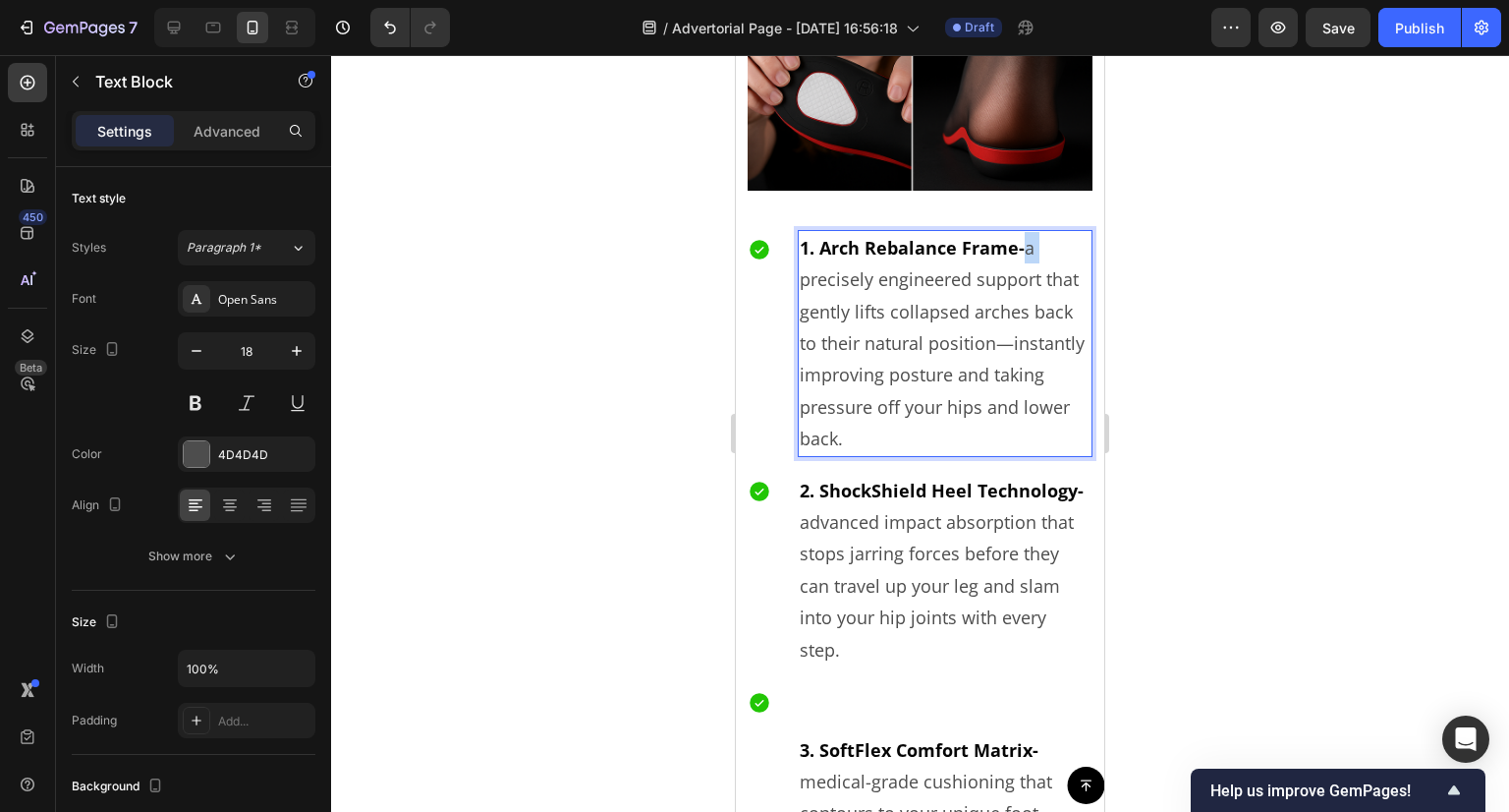
click at [1028, 237] on p "1. Arch Rebalance Frame- a precisely engineered support that gently lifts colla…" at bounding box center [946, 344] width 291 height 223
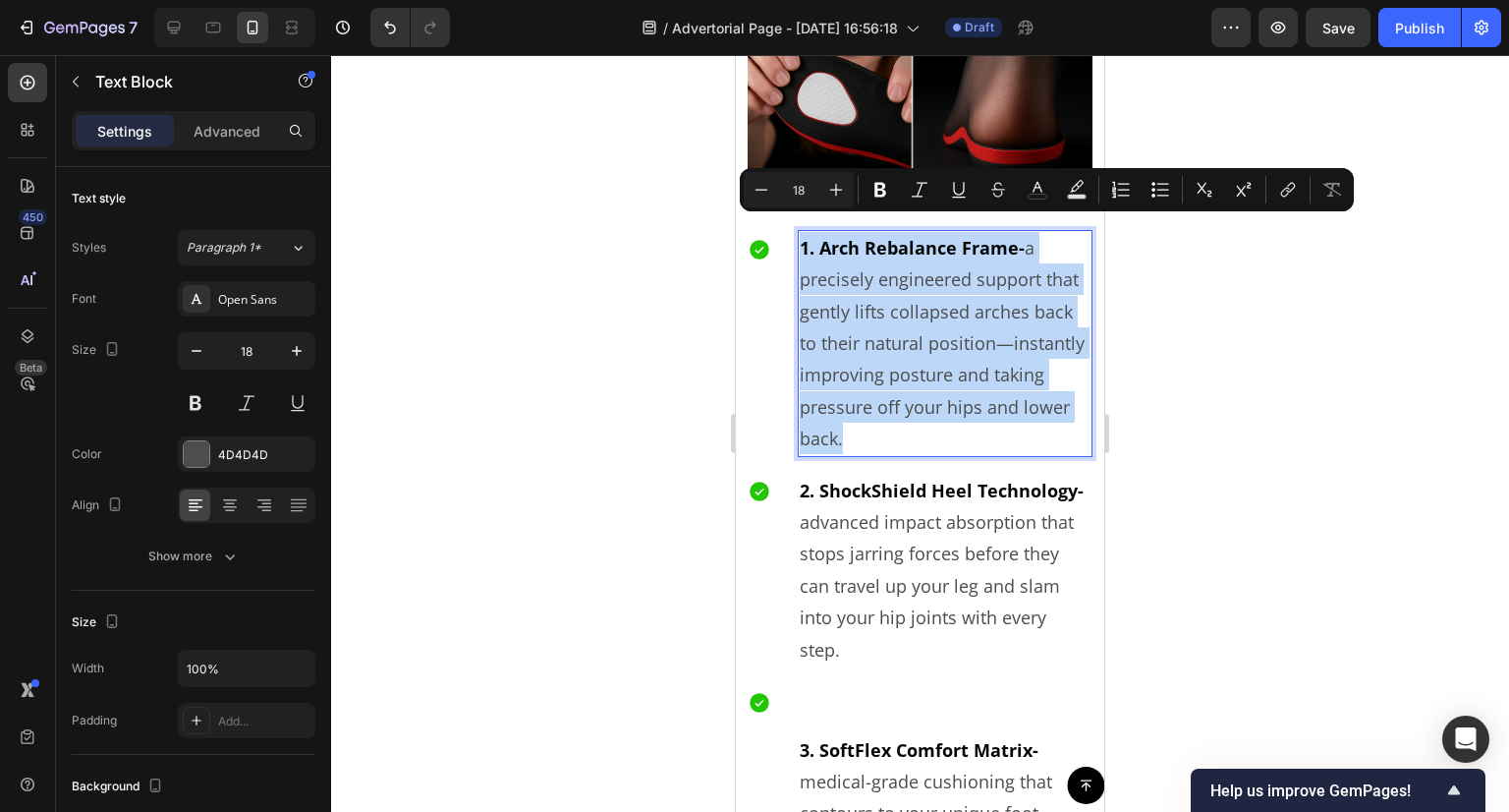
click at [1028, 237] on p "1. Arch Rebalance Frame- a precisely engineered support that gently lifts colla…" at bounding box center [946, 344] width 291 height 223
click at [1028, 234] on p "1. Arch Rebalance Frame- a precisely engineered support that gently lifts colla…" at bounding box center [946, 344] width 291 height 223
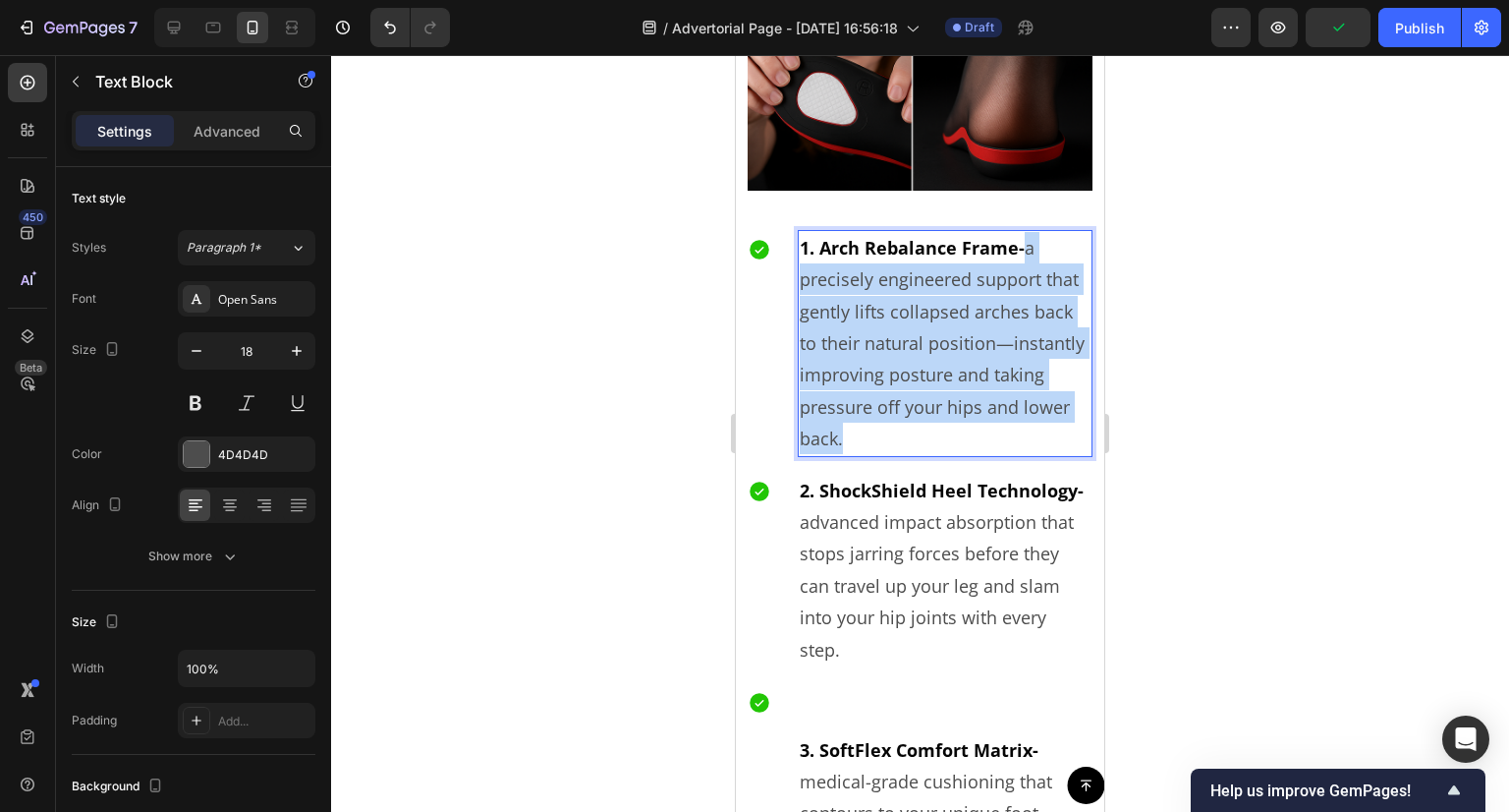
drag, startPoint x: 1028, startPoint y: 234, endPoint x: 1014, endPoint y: 423, distance: 189.5
click at [1014, 423] on p "1. Arch Rebalance Frame- a precisely engineered support that gently lifts colla…" at bounding box center [946, 344] width 291 height 223
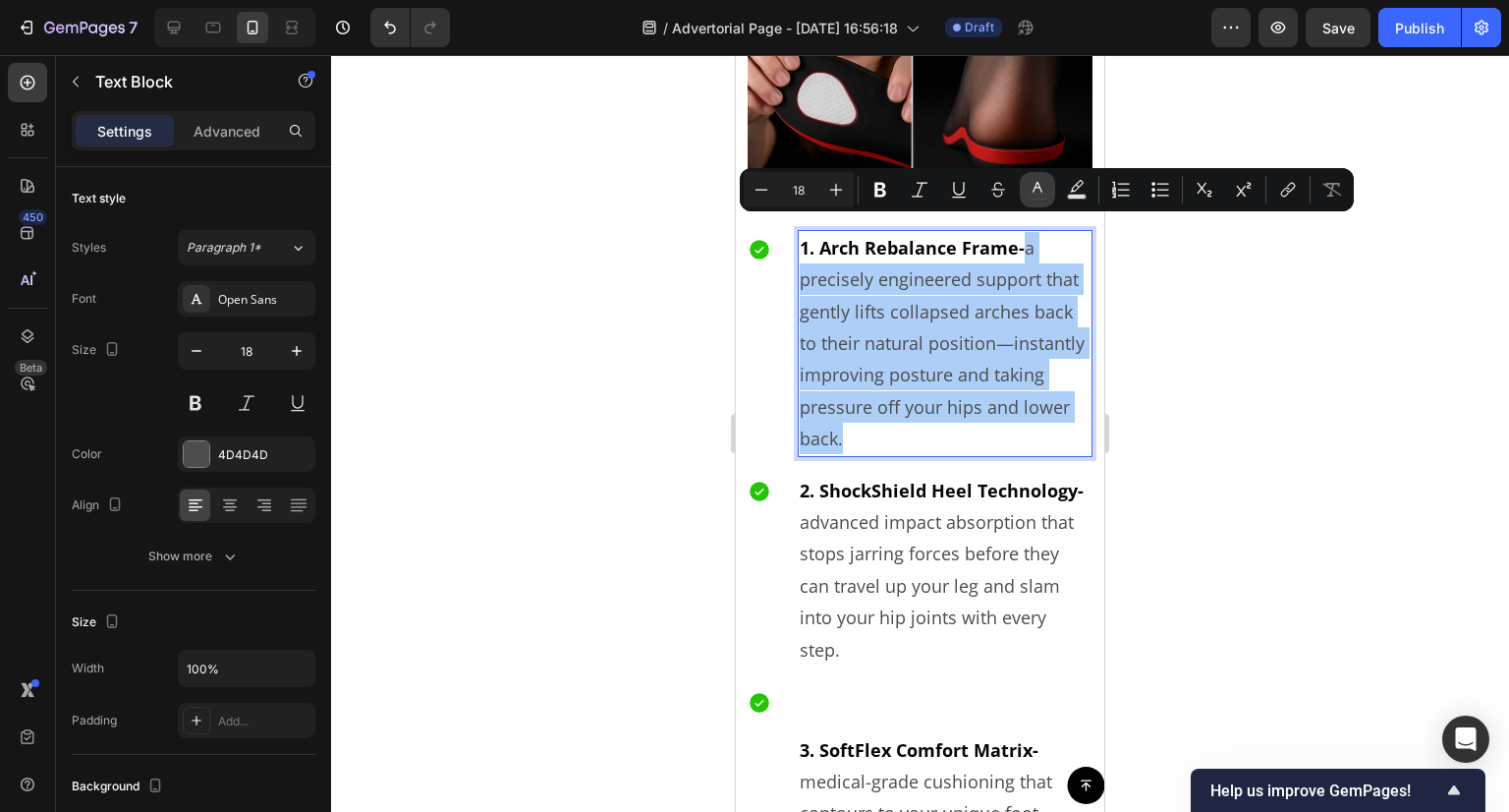
click at [1034, 189] on icon "Editor contextual toolbar" at bounding box center [1037, 187] width 10 height 11
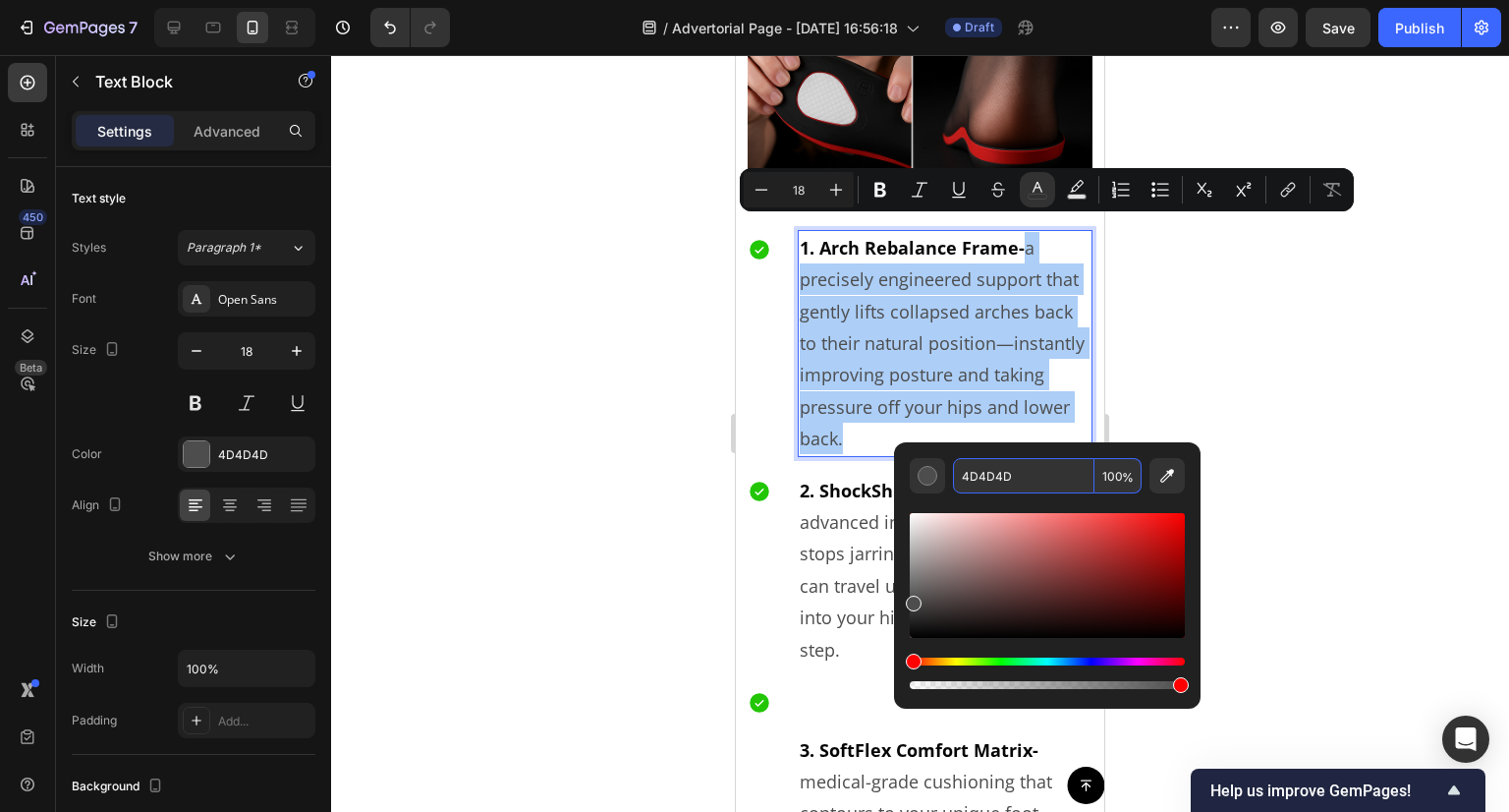
click at [1004, 480] on input "4D4D4D" at bounding box center [1024, 475] width 142 height 35
paste input "44444"
type input "444444"
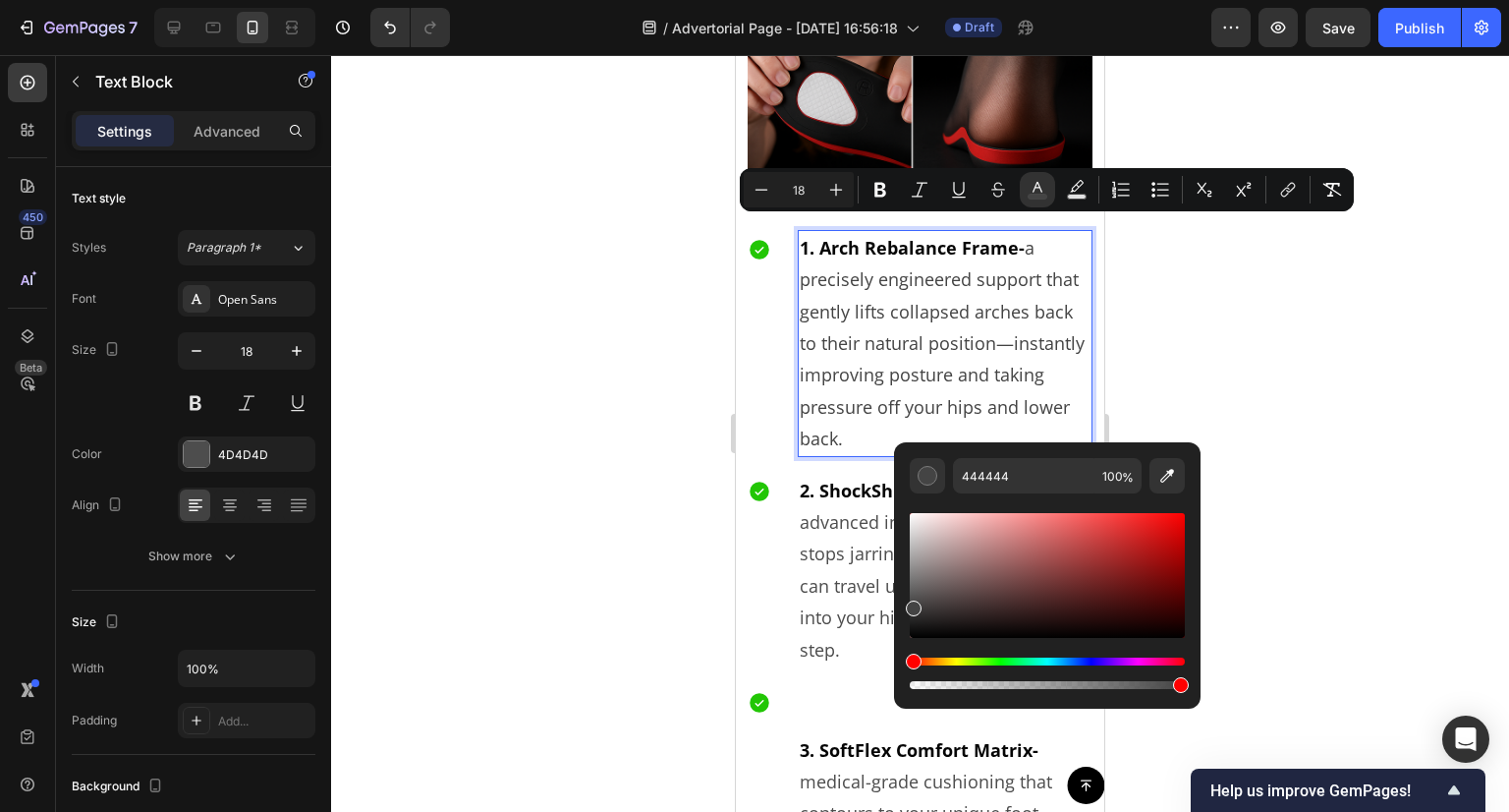
type input "16"
click at [1189, 315] on div at bounding box center [919, 433] width 1178 height 757
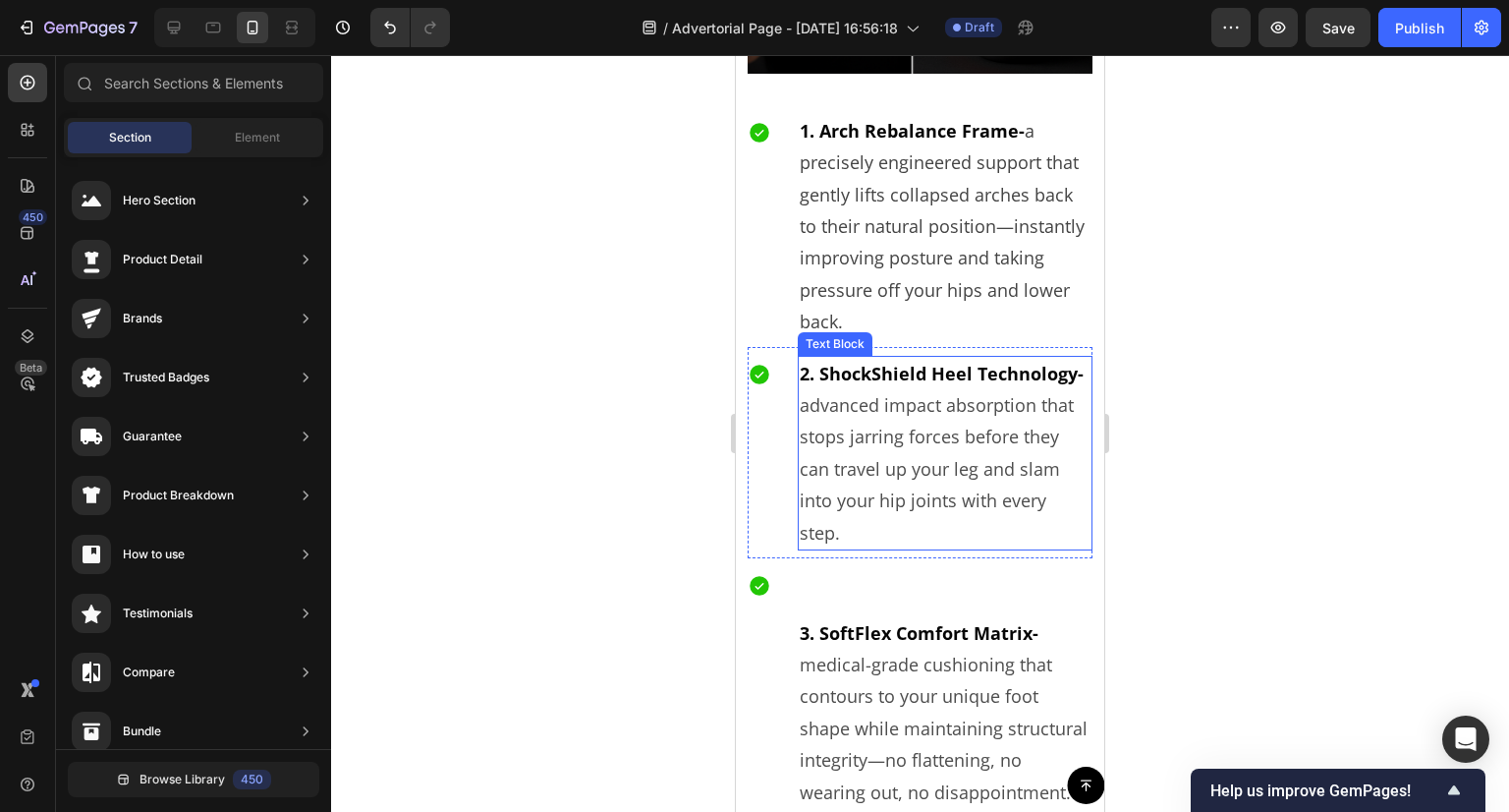
scroll to position [5919, 0]
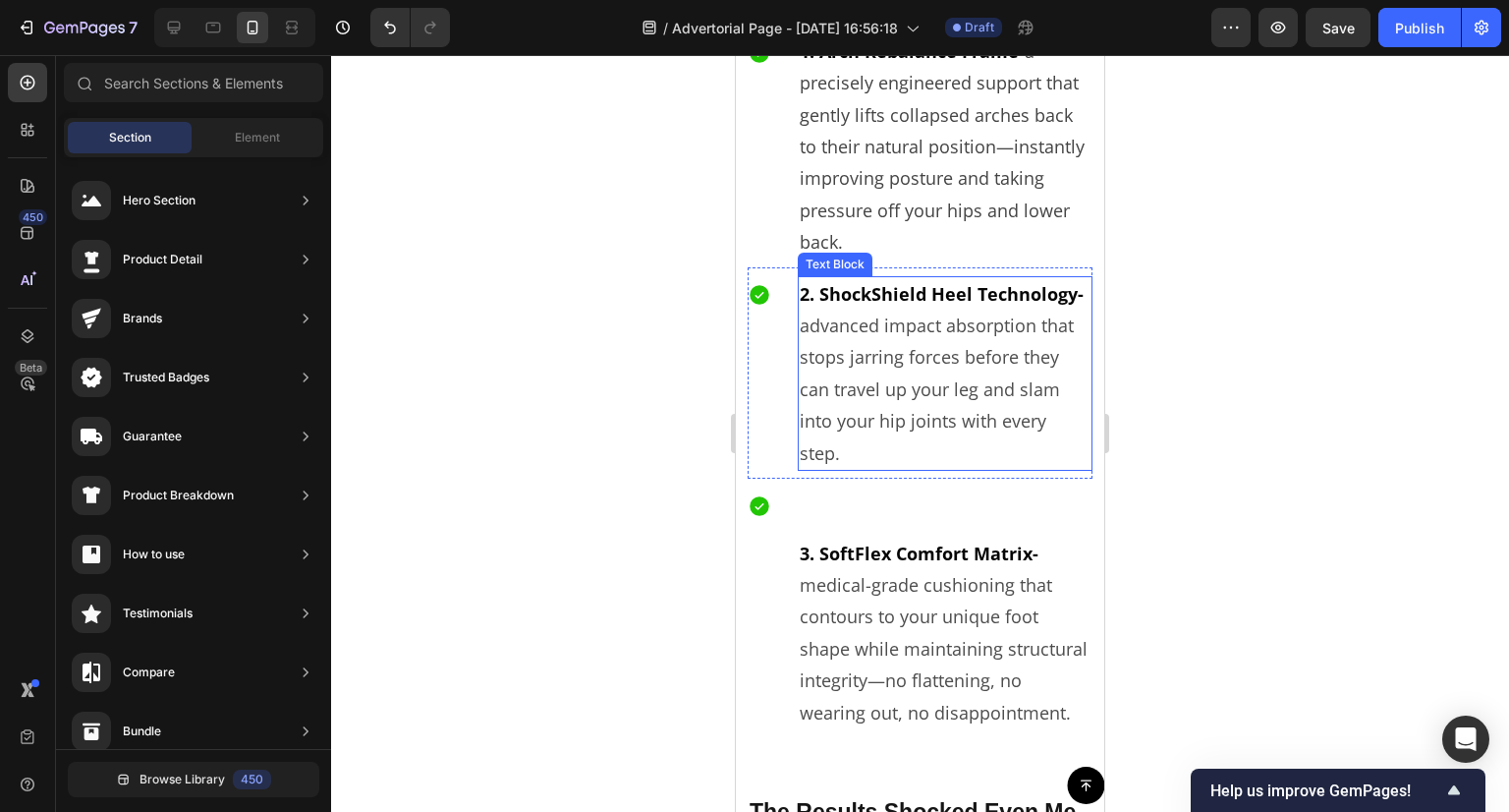
click at [900, 324] on p "2. ShockShield Heel Technology- advanced impact absorption that stops jarring f…" at bounding box center [946, 374] width 291 height 191
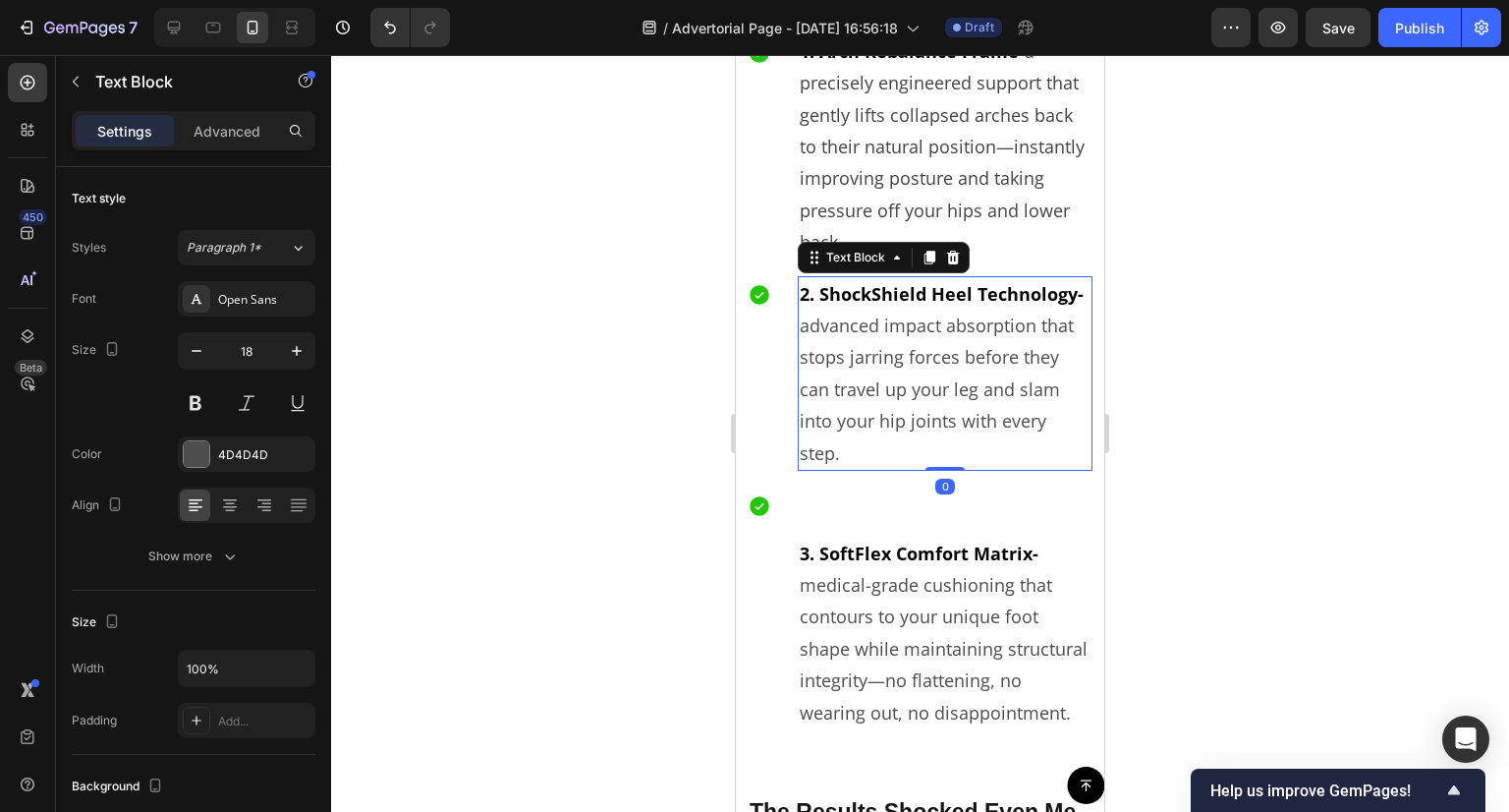
click at [904, 305] on strong "2. ShockShield Heel Technology-" at bounding box center [942, 294] width 284 height 24
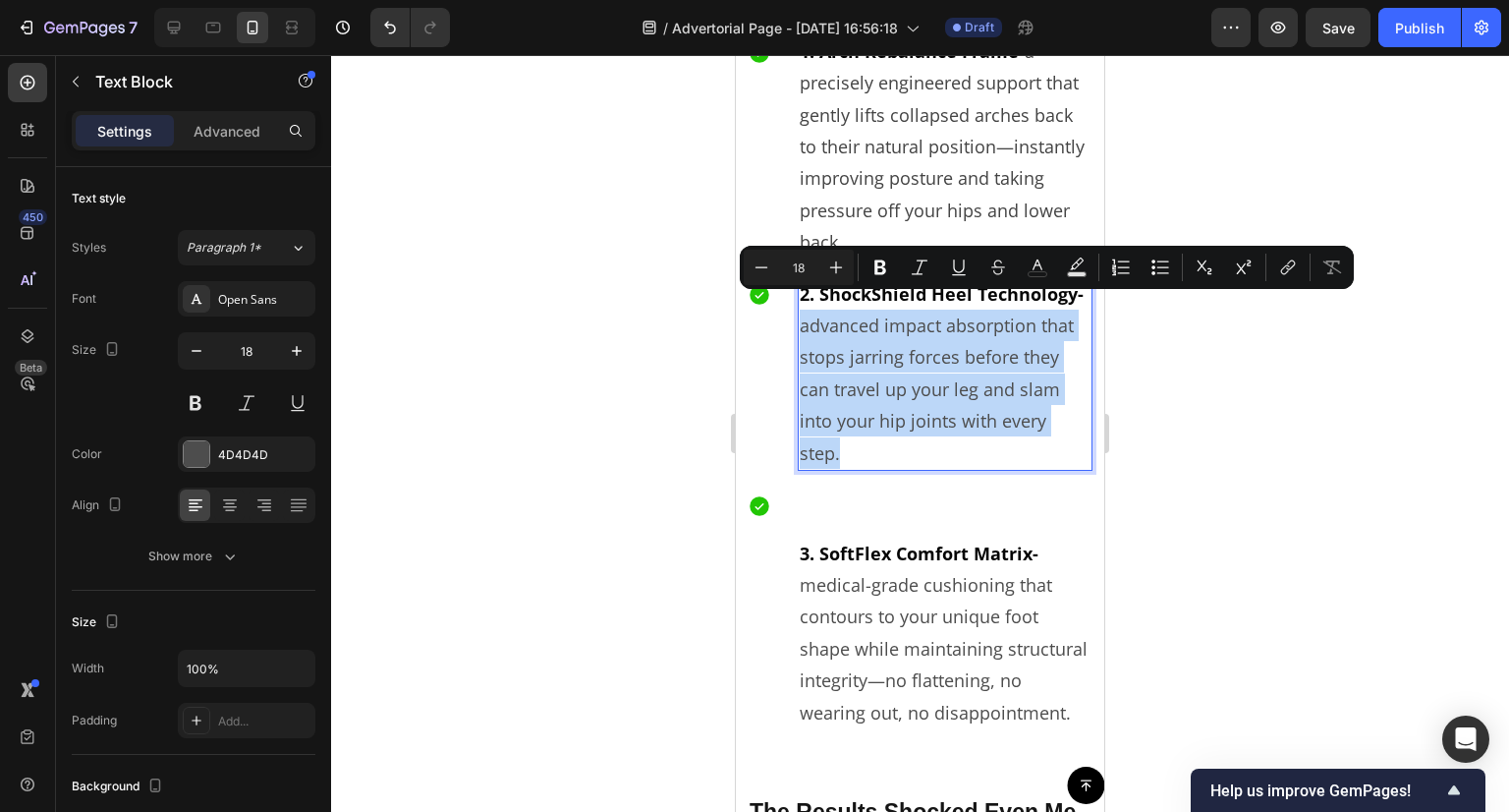
drag, startPoint x: 912, startPoint y: 311, endPoint x: 981, endPoint y: 445, distance: 150.7
click at [981, 445] on p "2. ShockShield Heel Technology- advanced impact absorption that stops jarring f…" at bounding box center [946, 374] width 291 height 191
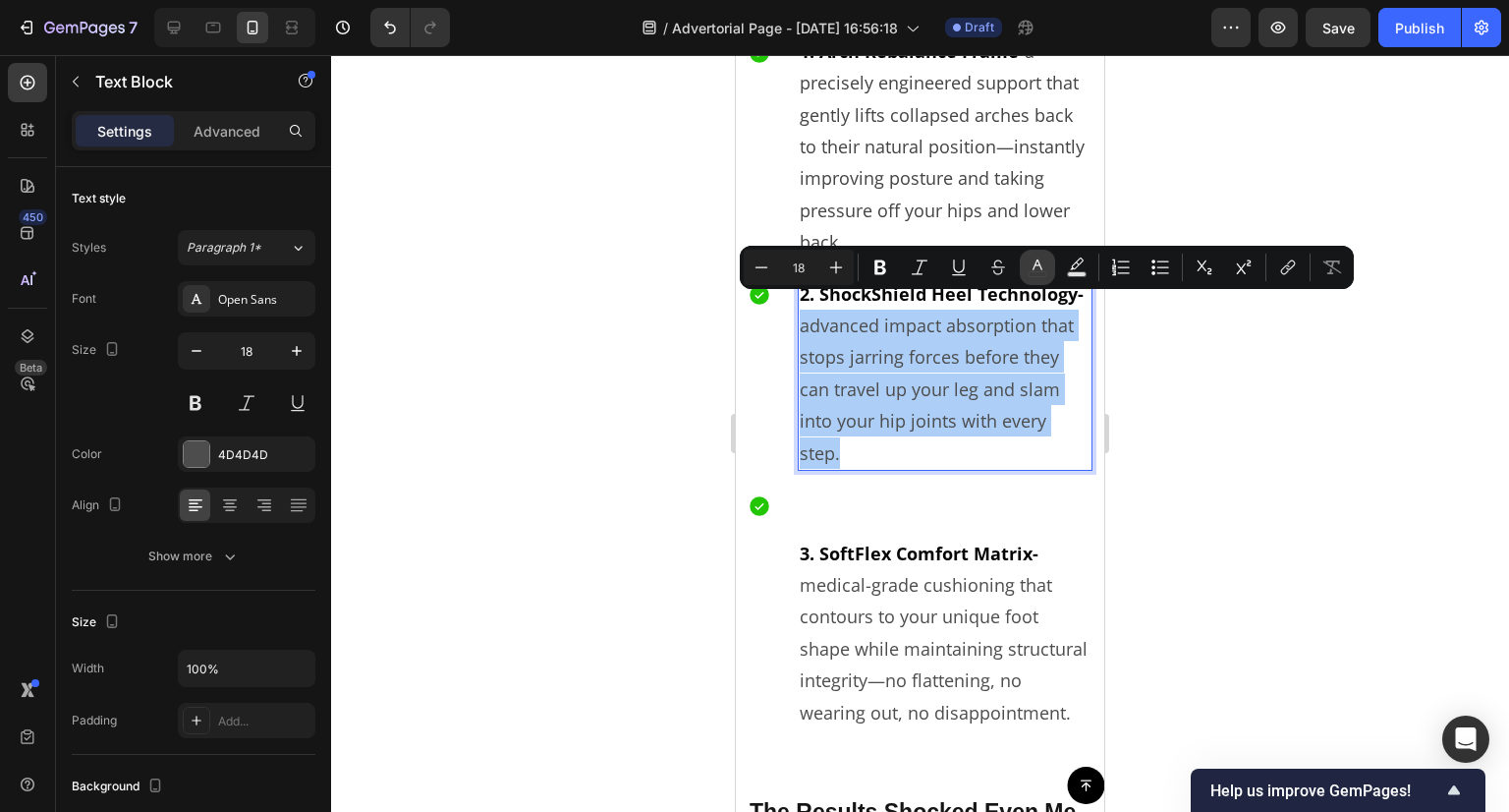
click at [1035, 264] on icon "Editor contextual toolbar" at bounding box center [1037, 268] width 20 height 20
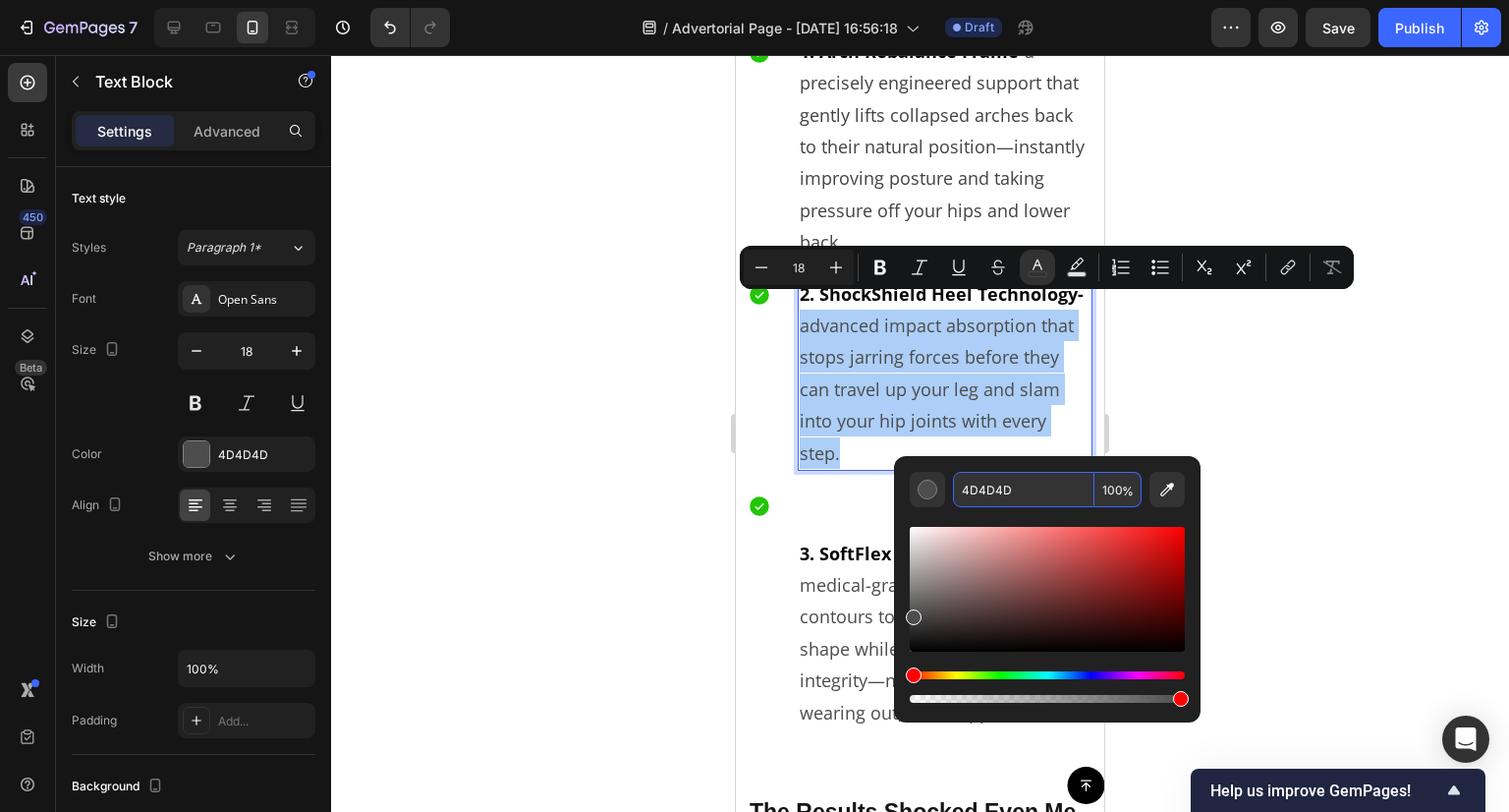
click at [1021, 483] on input "4D4D4D" at bounding box center [1024, 489] width 142 height 35
paste input "44444"
type input "444444"
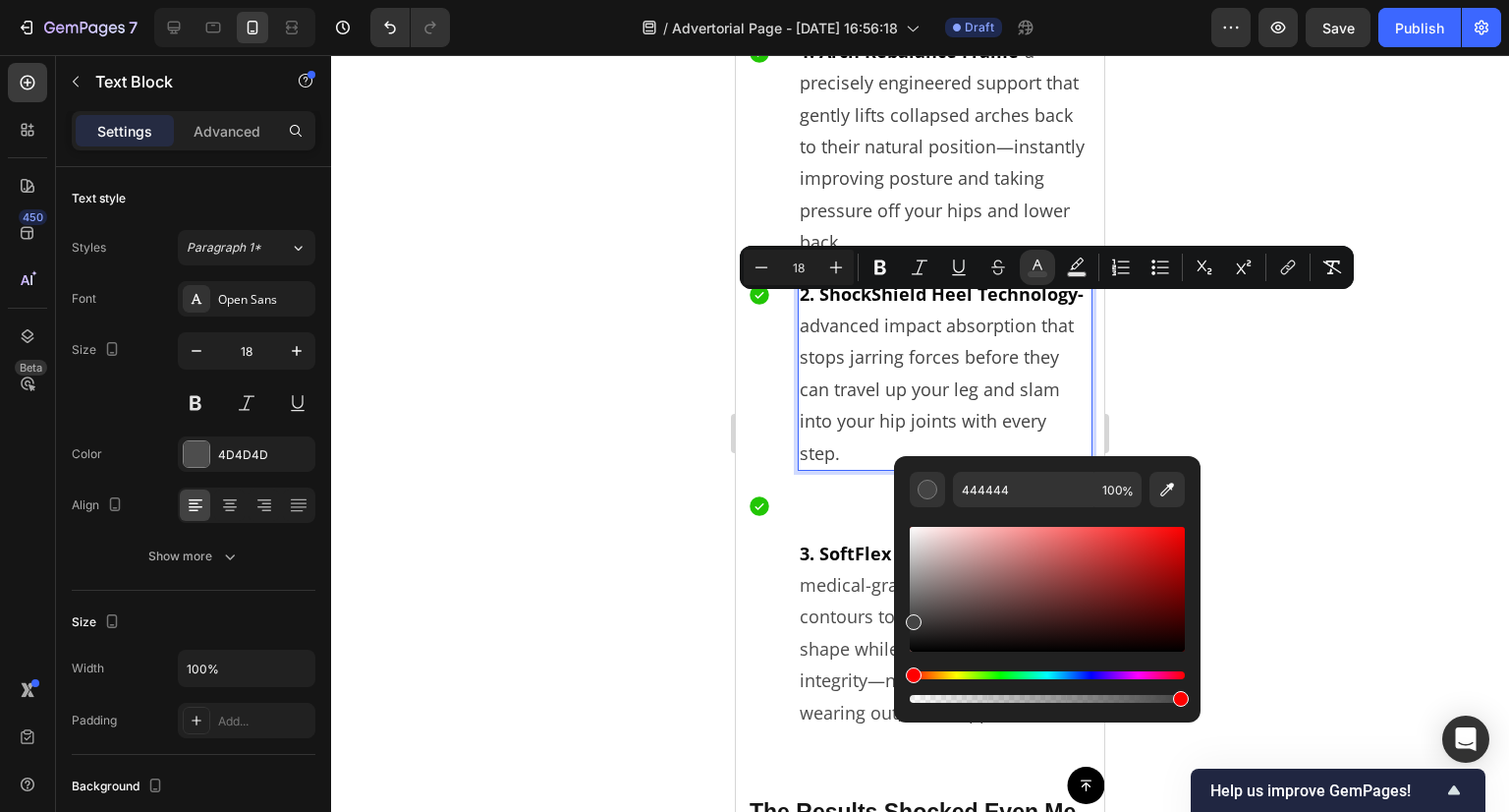
click at [1274, 343] on div at bounding box center [919, 433] width 1178 height 757
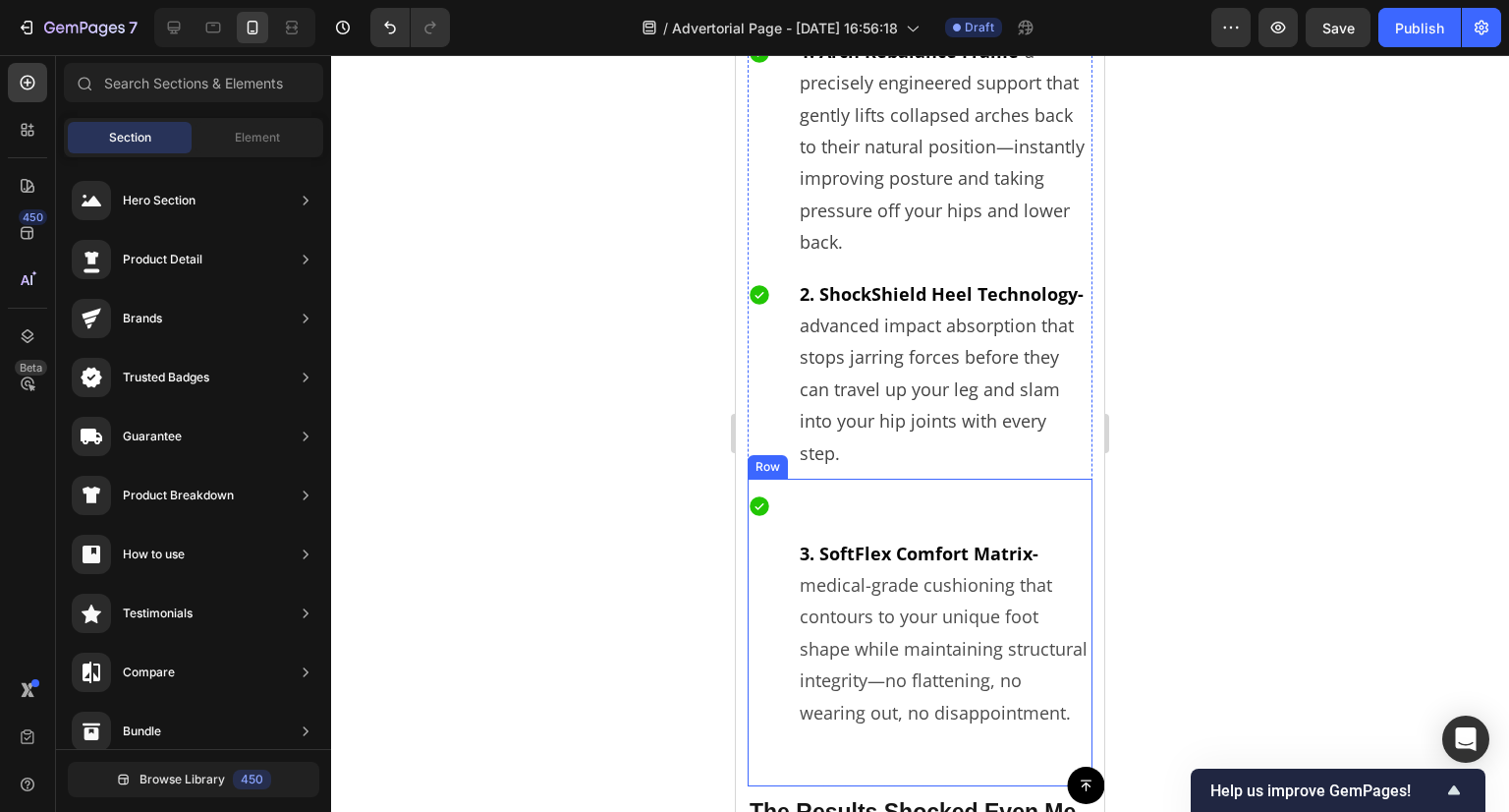
scroll to position [6116, 0]
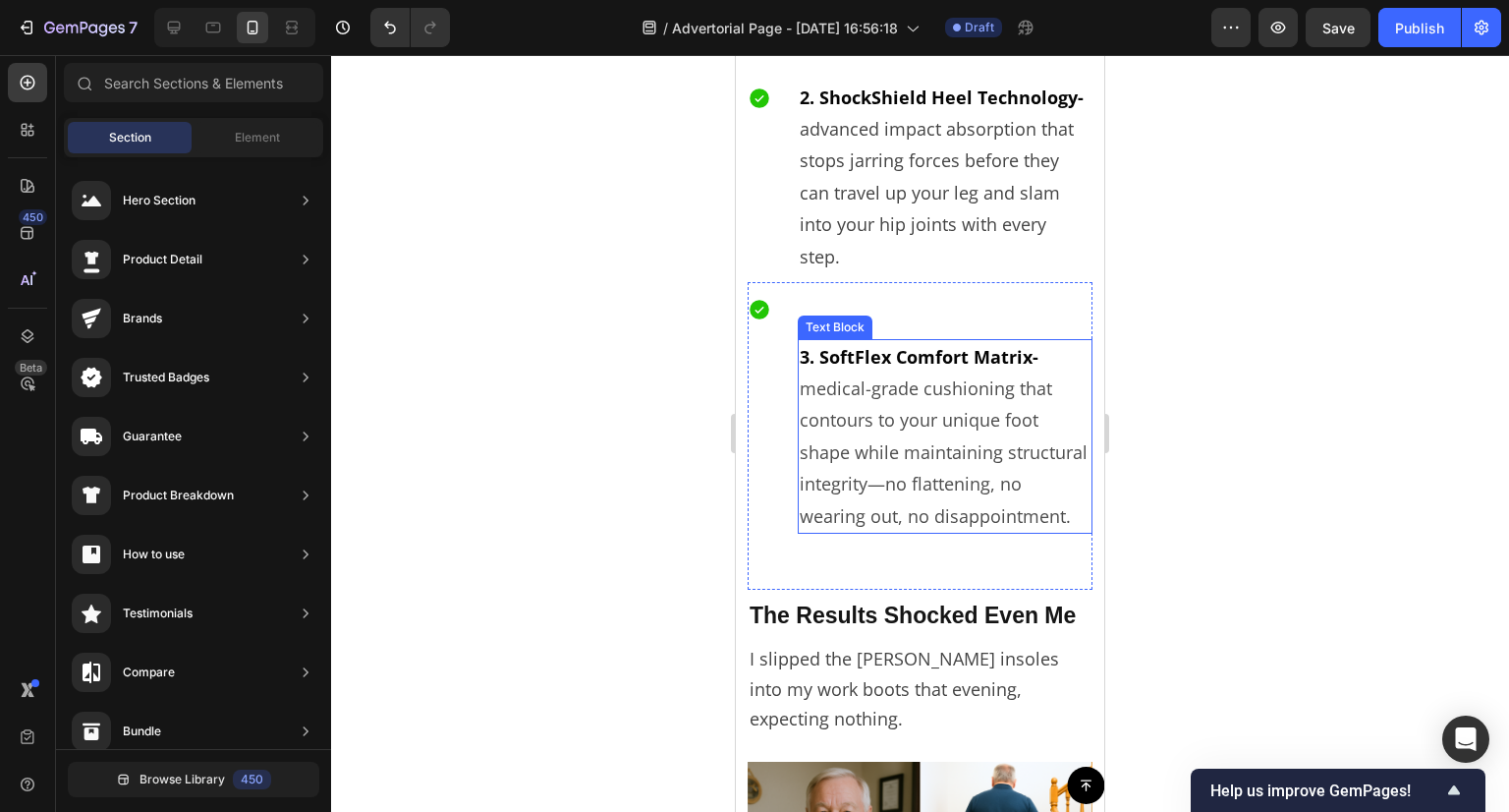
click at [945, 425] on p "3. SoftFlex Comfort Matrix- medical-grade cushioning that contours to your uniq…" at bounding box center [946, 436] width 291 height 191
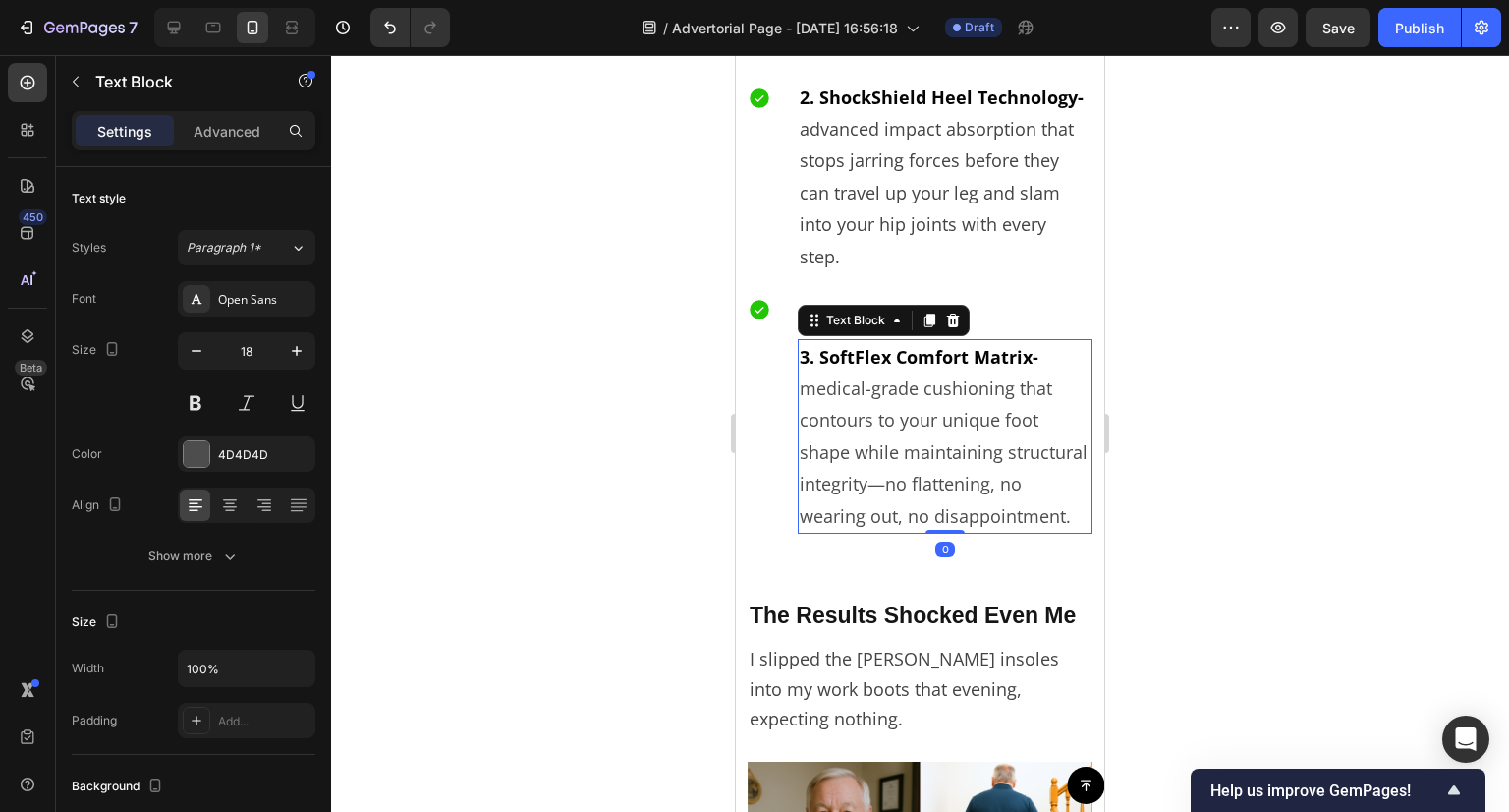
click at [945, 425] on p "3. SoftFlex Comfort Matrix- medical-grade cushioning that contours to your uniq…" at bounding box center [946, 436] width 291 height 191
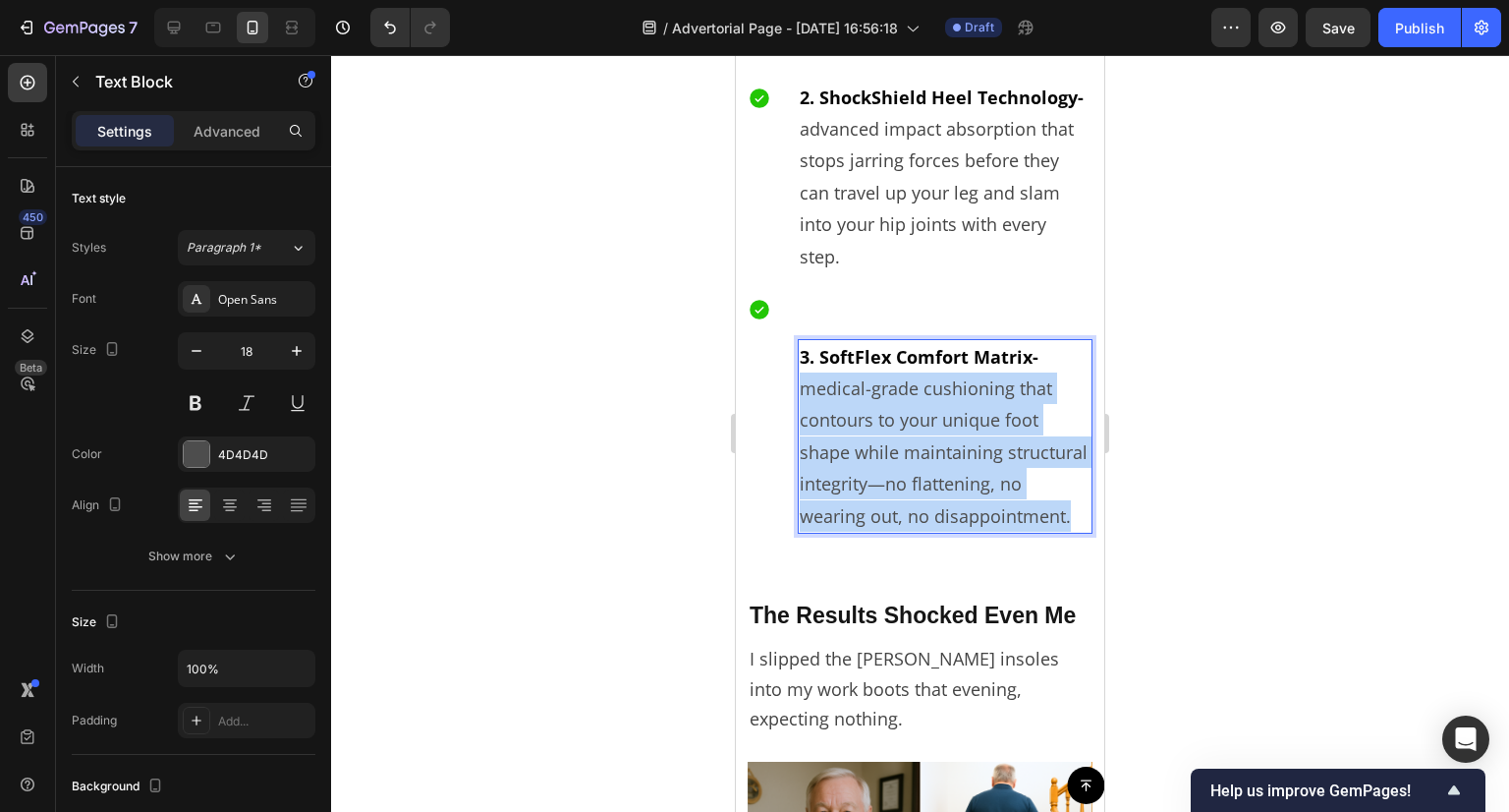
drag, startPoint x: 945, startPoint y: 522, endPoint x: 801, endPoint y: 358, distance: 218.2
click at [801, 358] on p "3. SoftFlex Comfort Matrix- medical-grade cushioning that contours to your uniq…" at bounding box center [946, 436] width 291 height 191
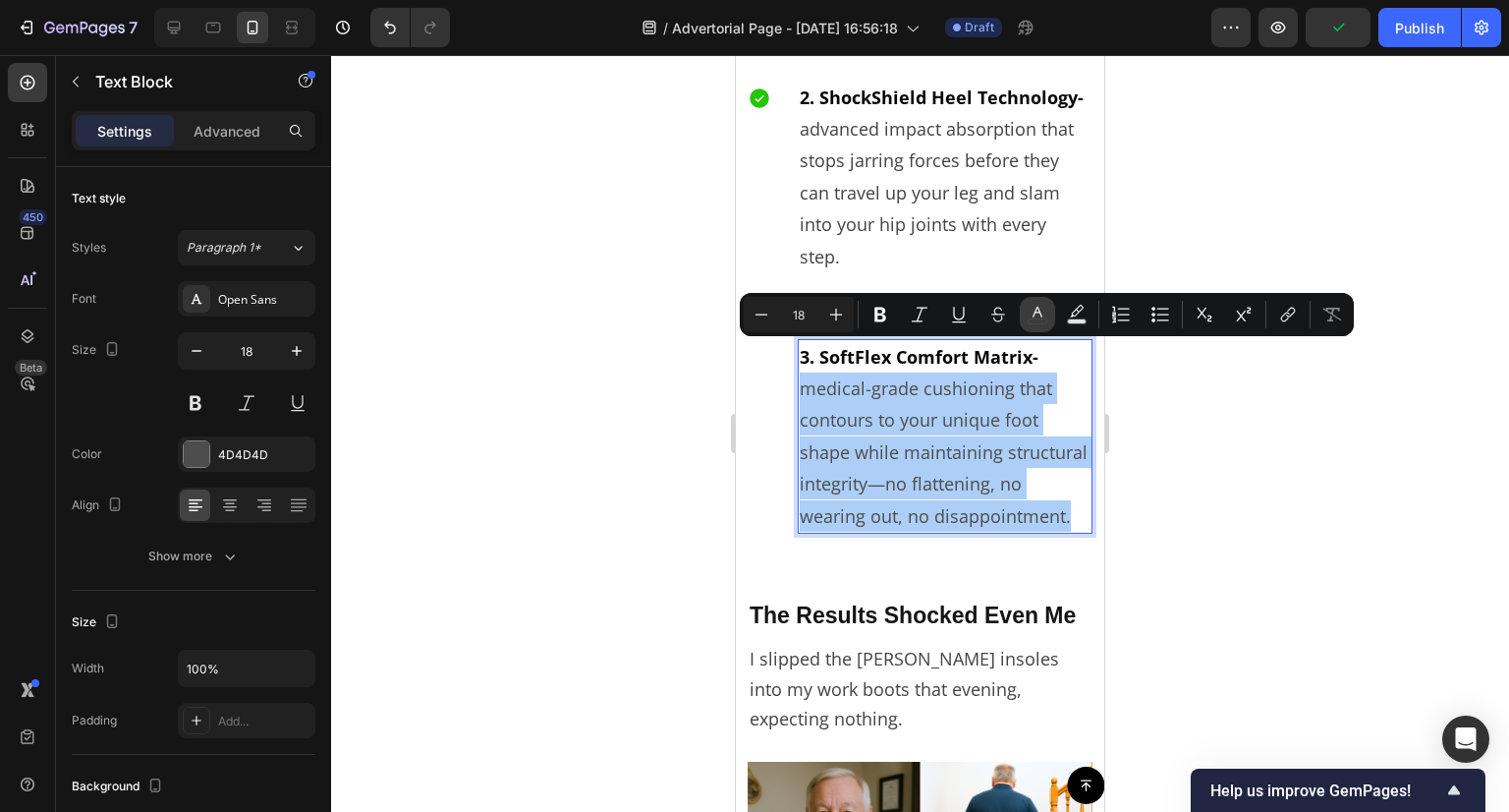
click at [1047, 311] on button "color" at bounding box center [1037, 314] width 35 height 35
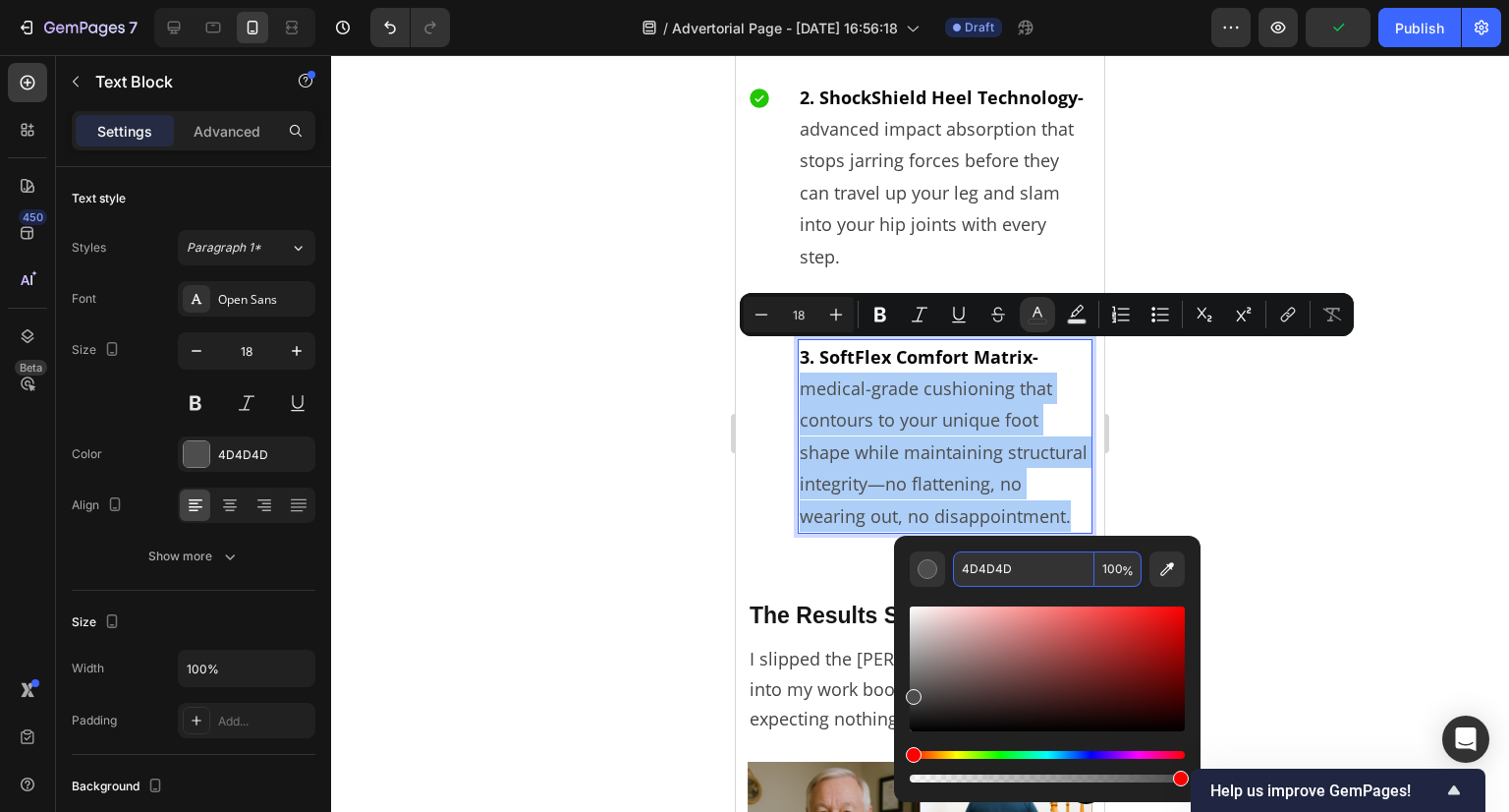
click at [1010, 561] on input "4D4D4D" at bounding box center [1024, 569] width 142 height 35
paste input "44444"
type input "444444"
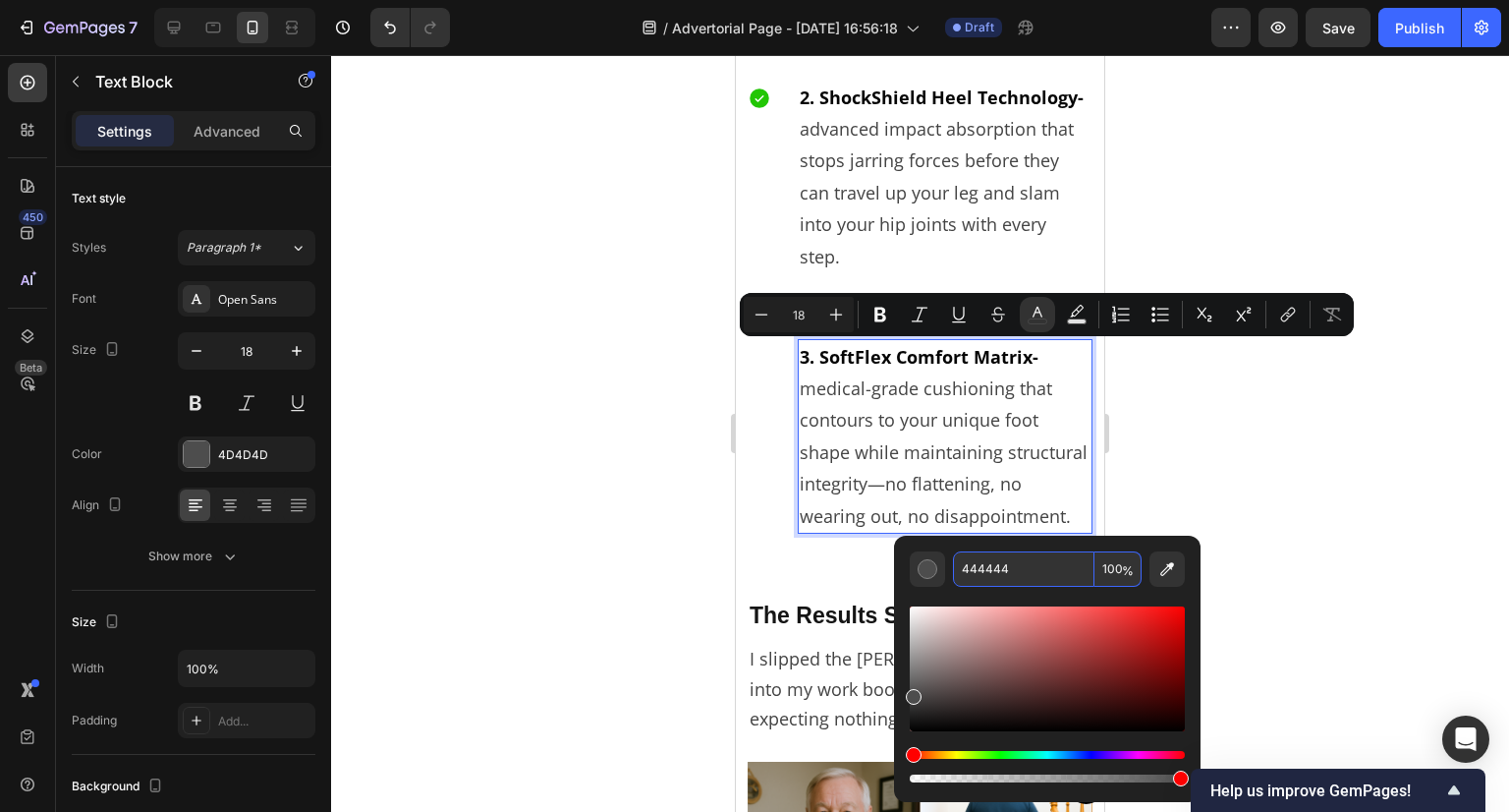
click at [1238, 489] on div at bounding box center [919, 433] width 1178 height 757
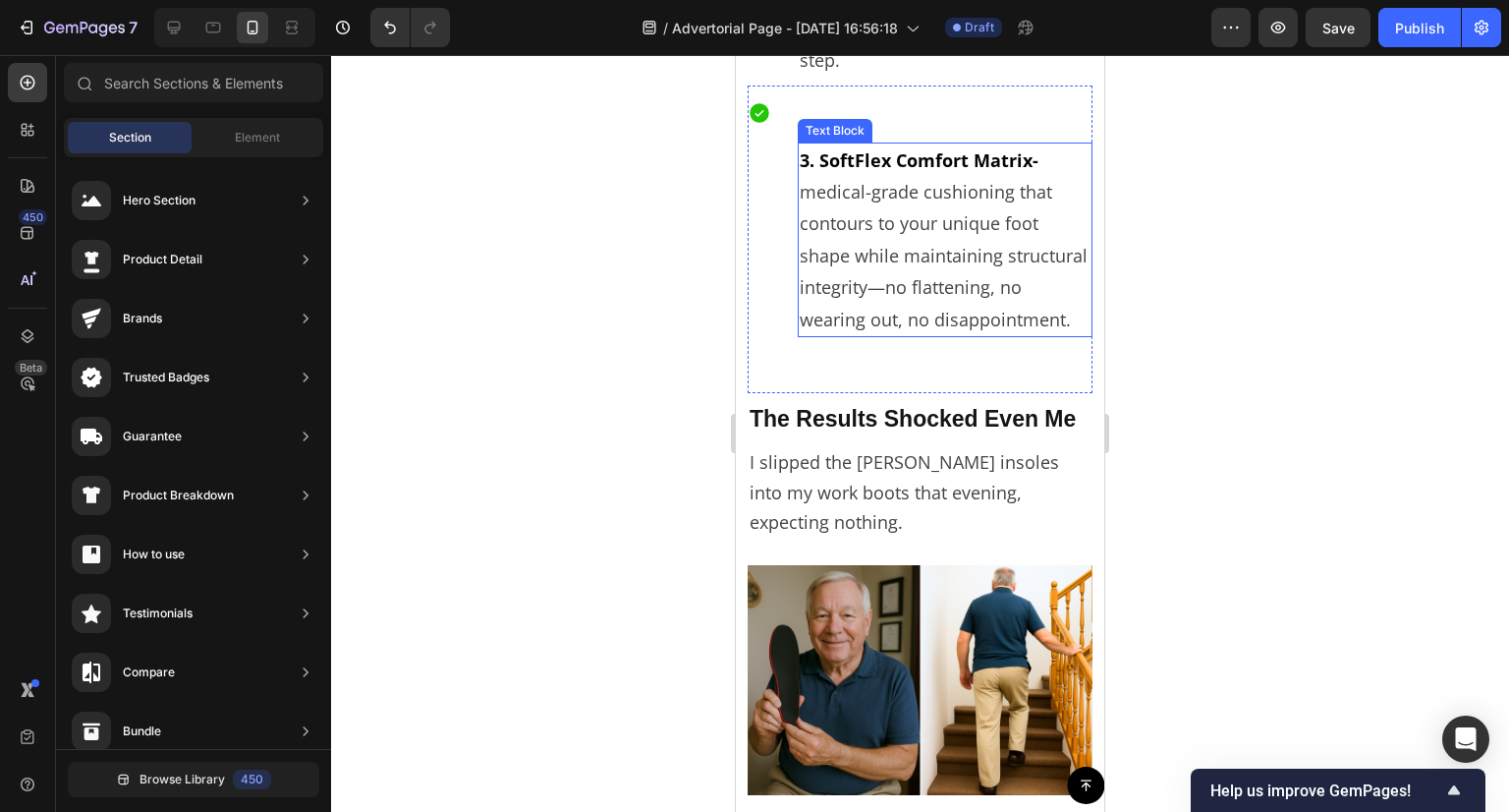
scroll to position [6018, 0]
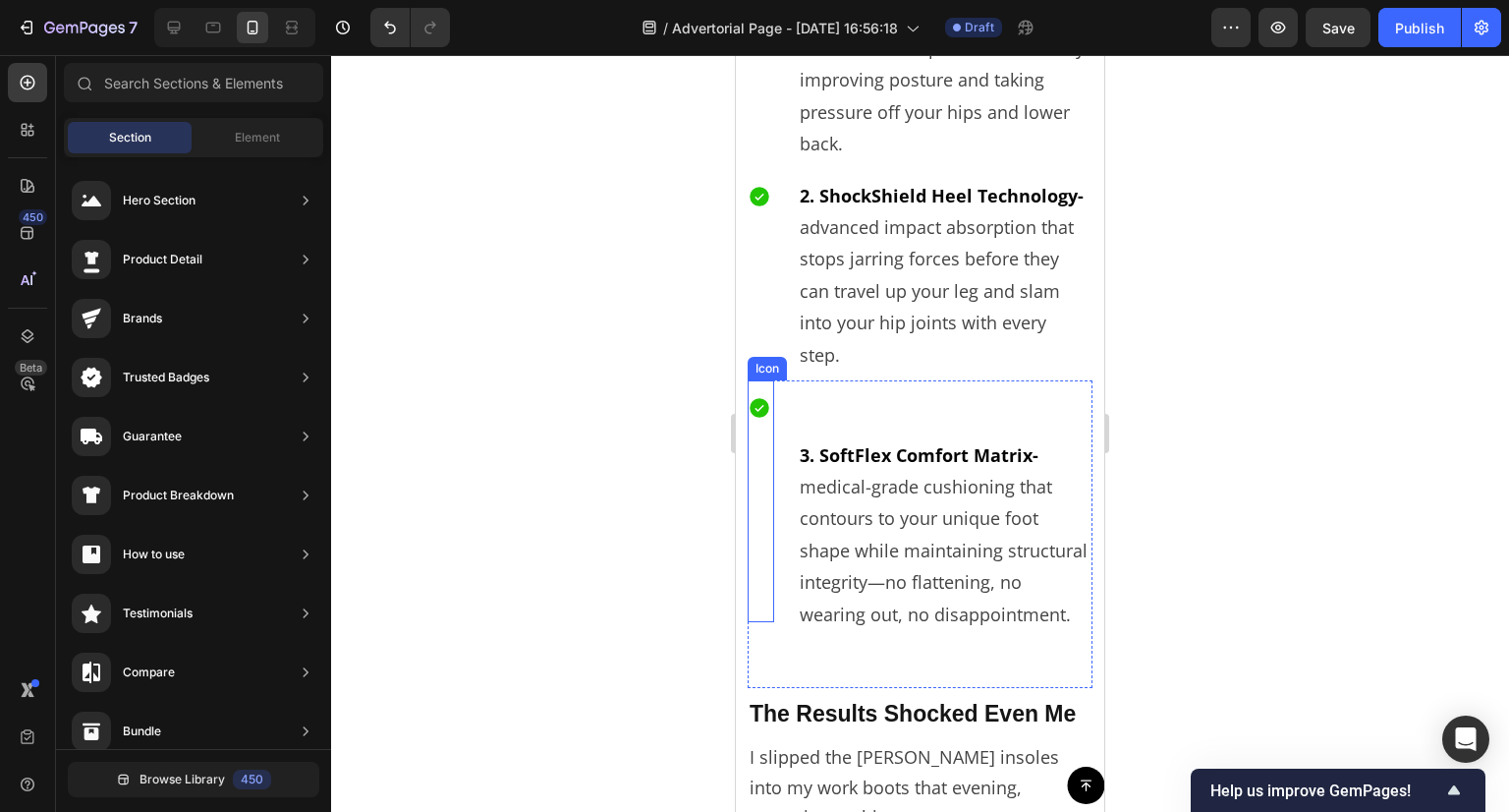
click at [760, 426] on div at bounding box center [760, 501] width 24 height 242
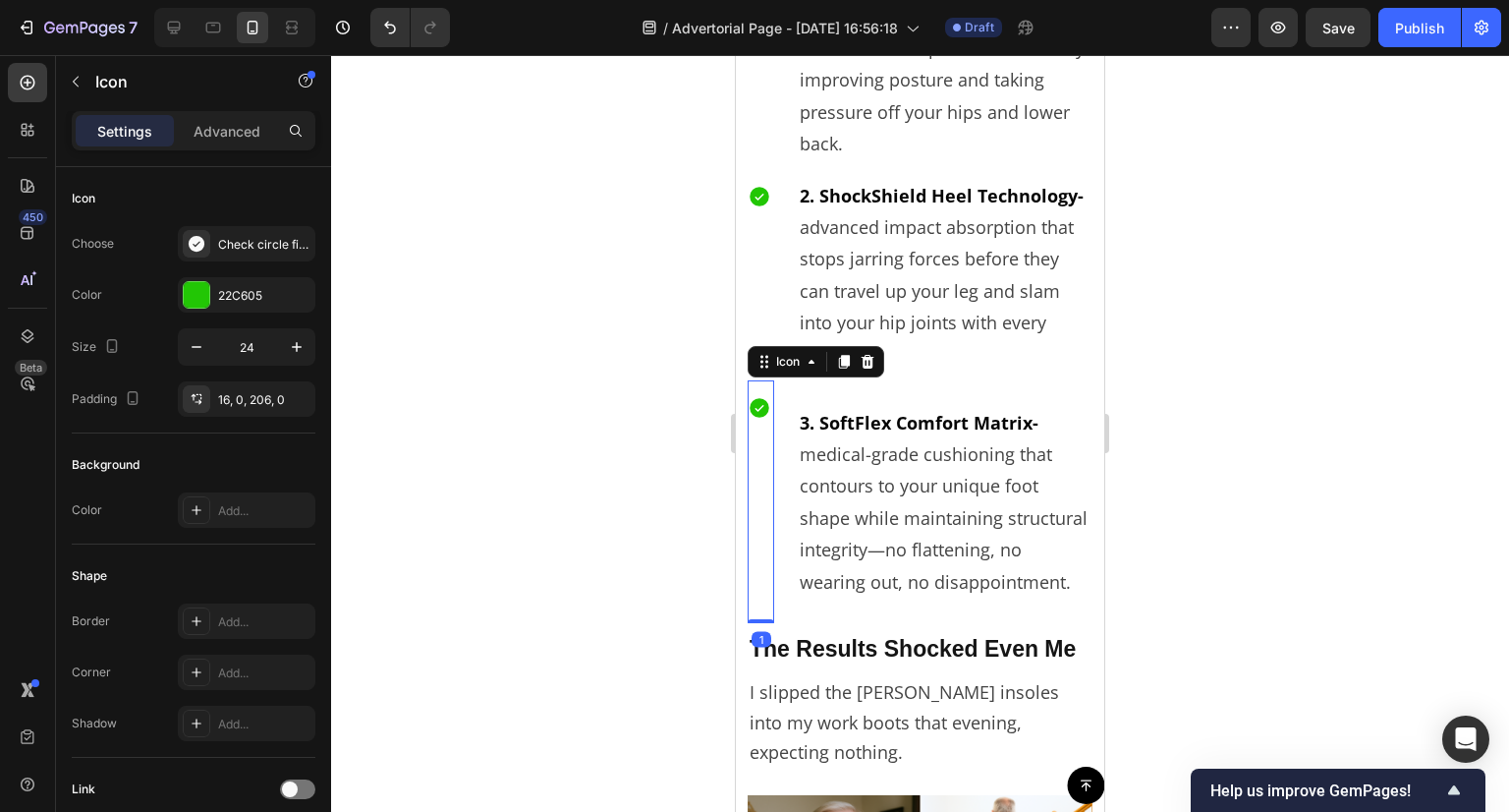
drag, startPoint x: 765, startPoint y: 669, endPoint x: 798, endPoint y: 604, distance: 72.9
click at [798, 604] on div "Icon 1 3. SoftFlex Comfort Matrix- medical-grade cushioning that contours to yo…" at bounding box center [920, 501] width 345 height 243
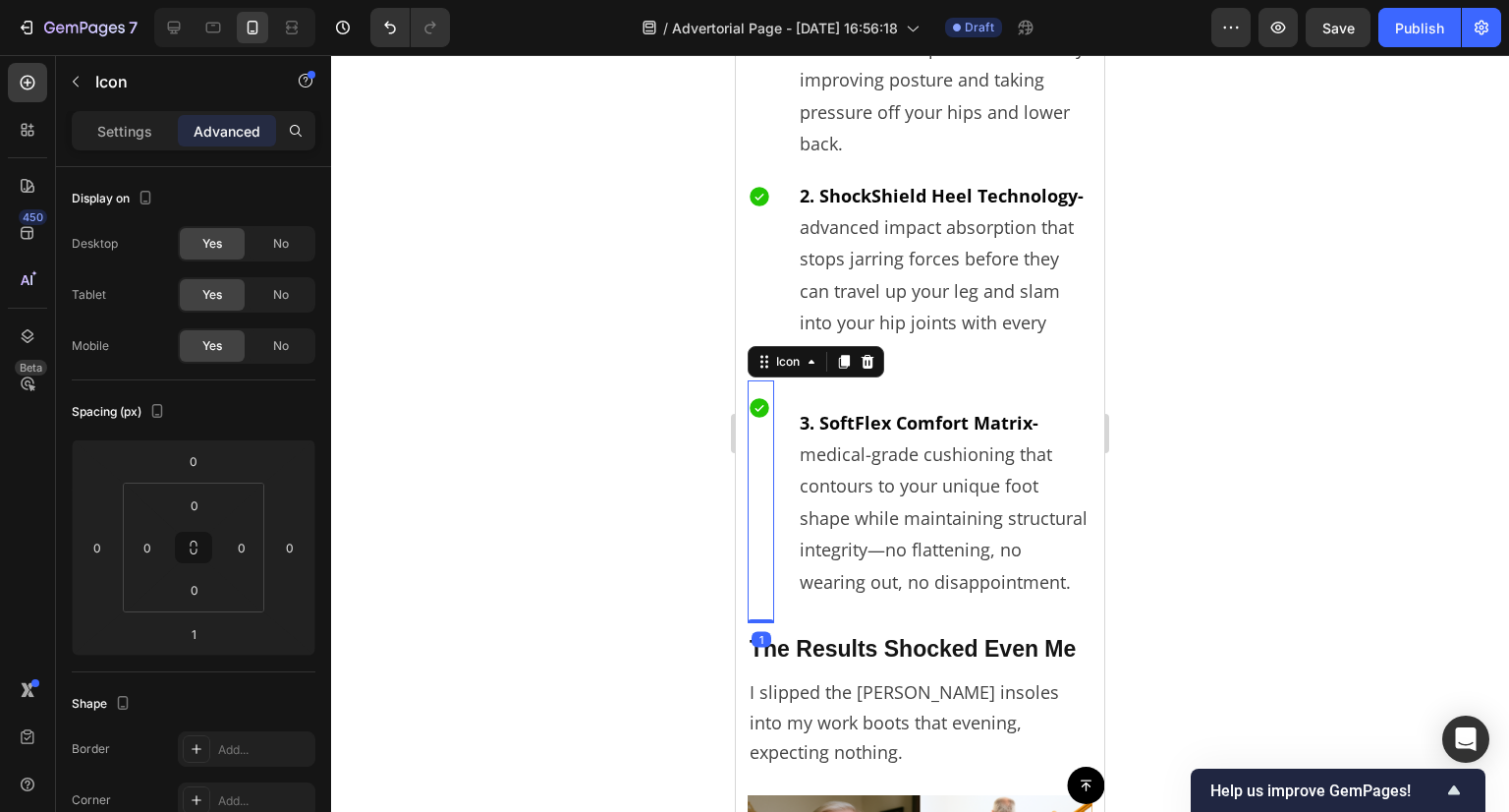
click at [640, 564] on div at bounding box center [919, 433] width 1178 height 757
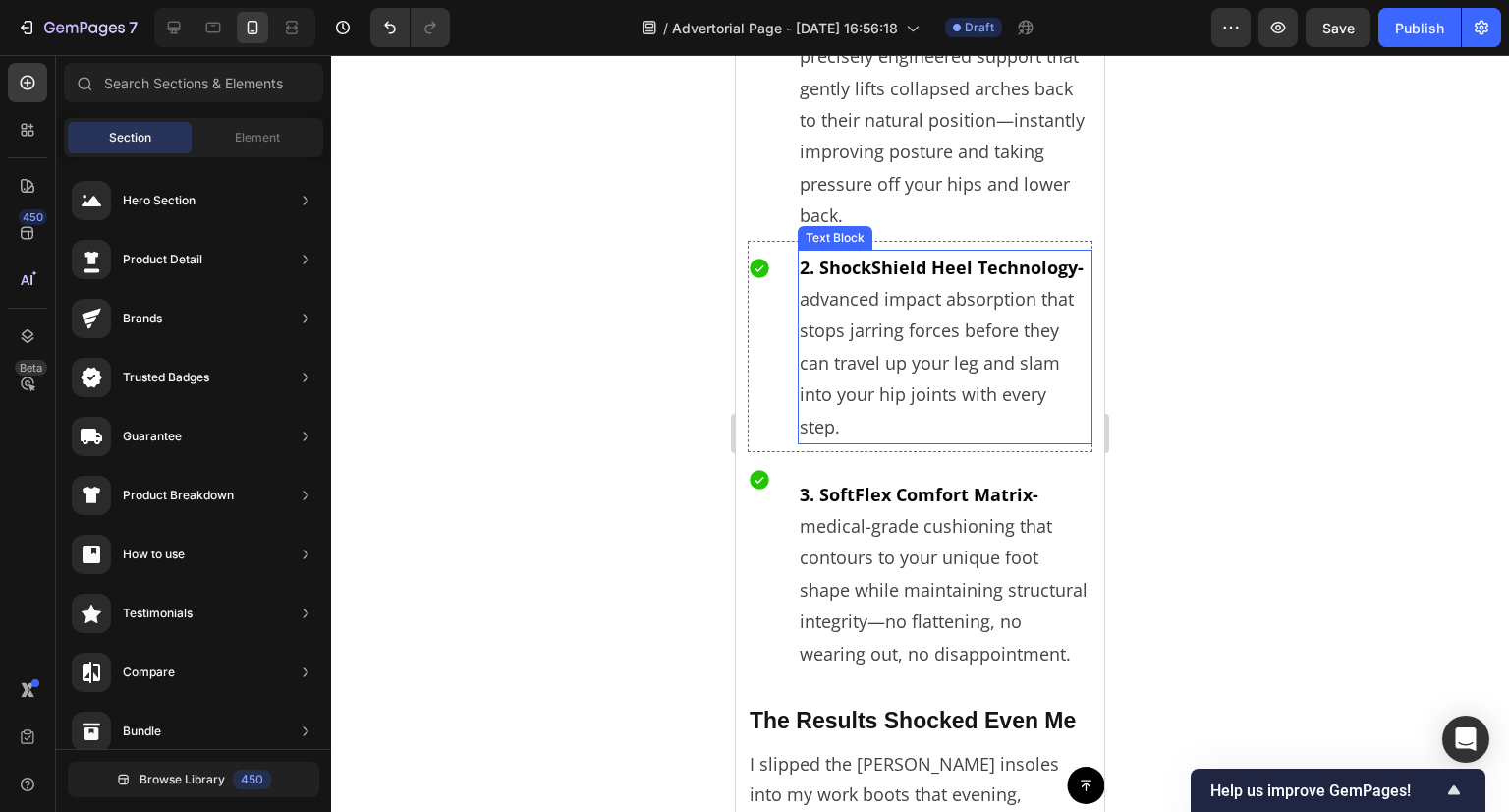
scroll to position [6214, 0]
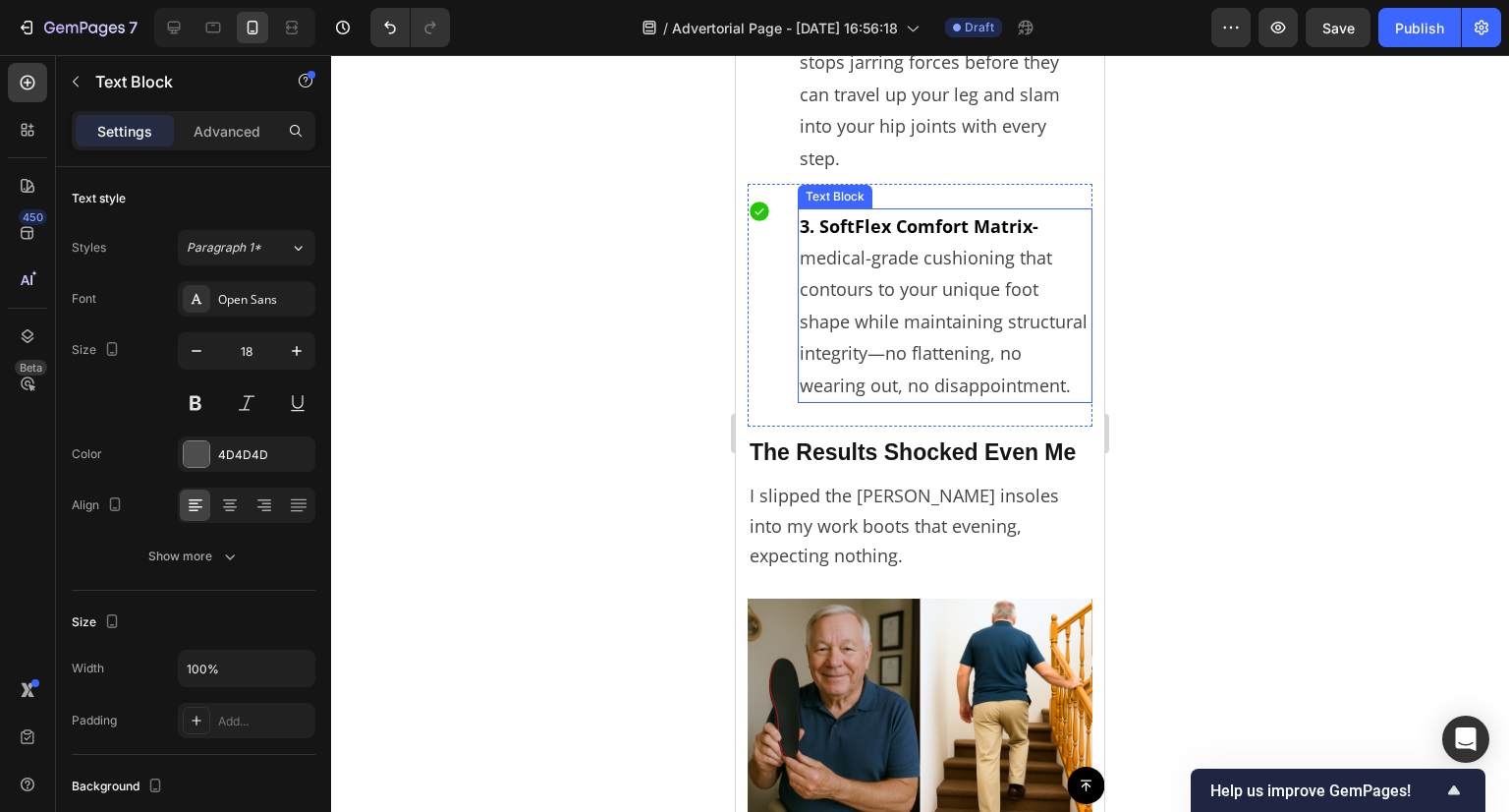
click at [983, 362] on span "medical-grade cushioning that contours to your unique foot shape while maintain…" at bounding box center [944, 322] width 288 height 152
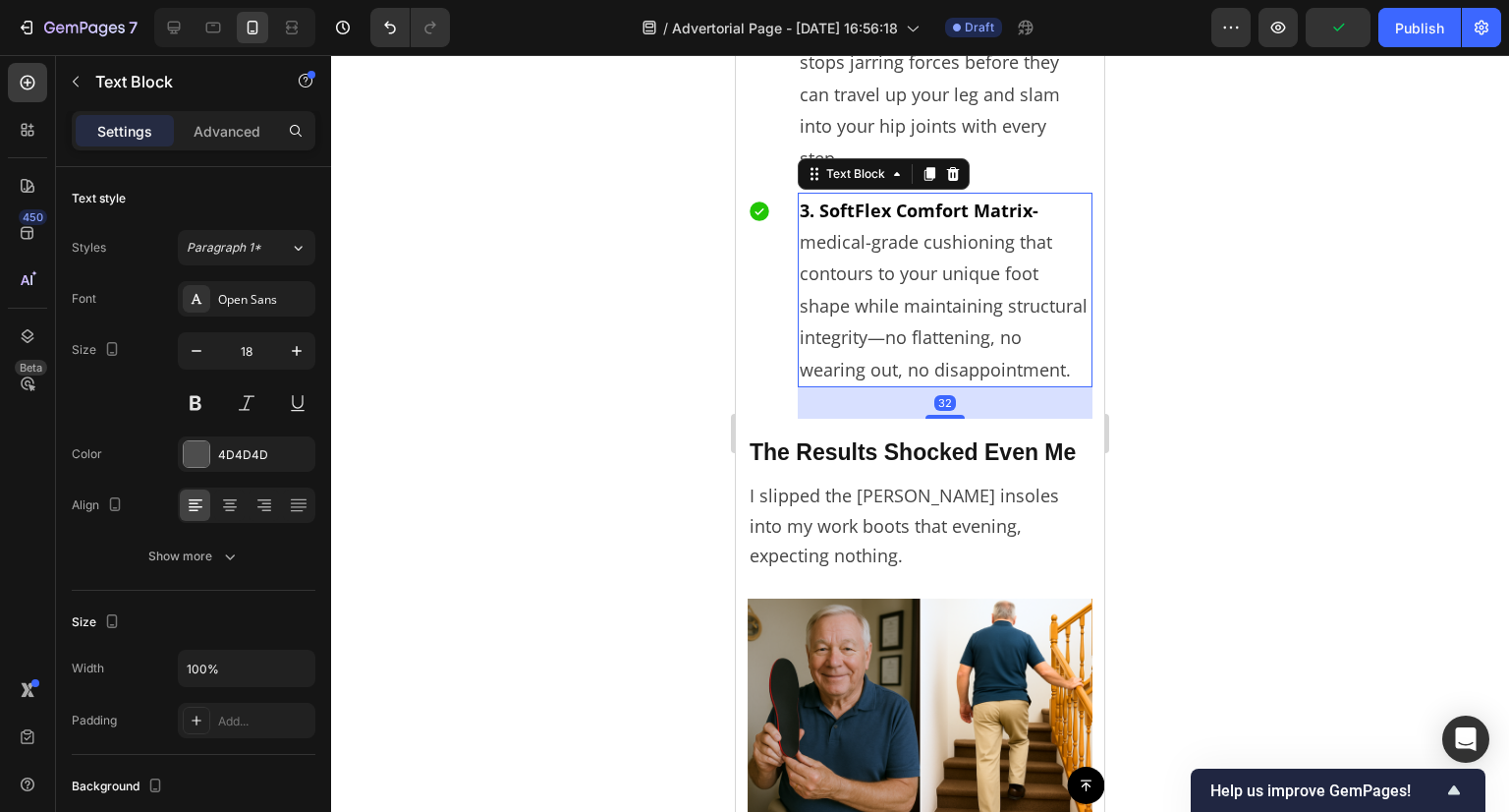
drag, startPoint x: 945, startPoint y: 401, endPoint x: 943, endPoint y: 432, distance: 31.1
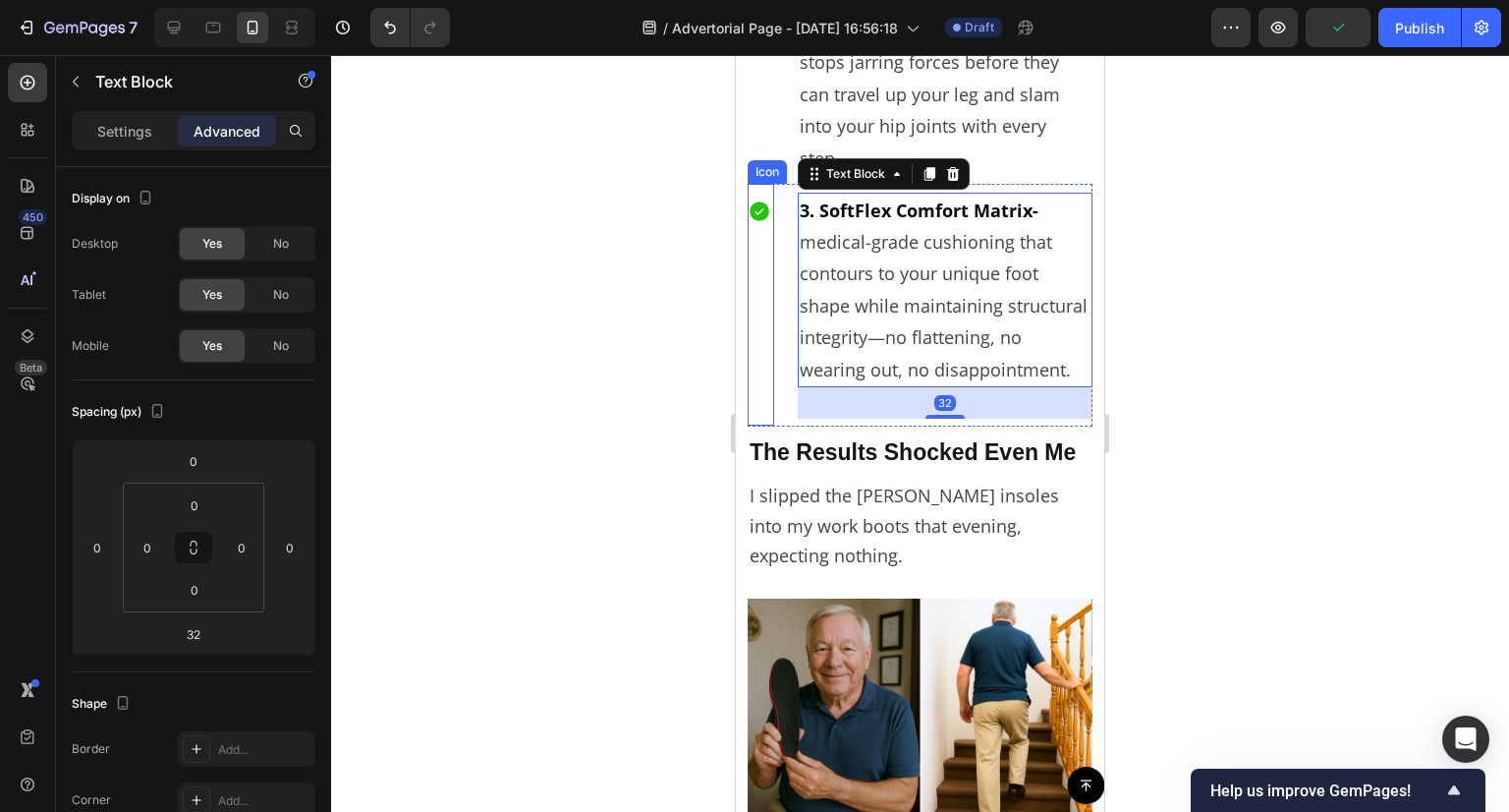
click at [769, 345] on div at bounding box center [760, 305] width 24 height 242
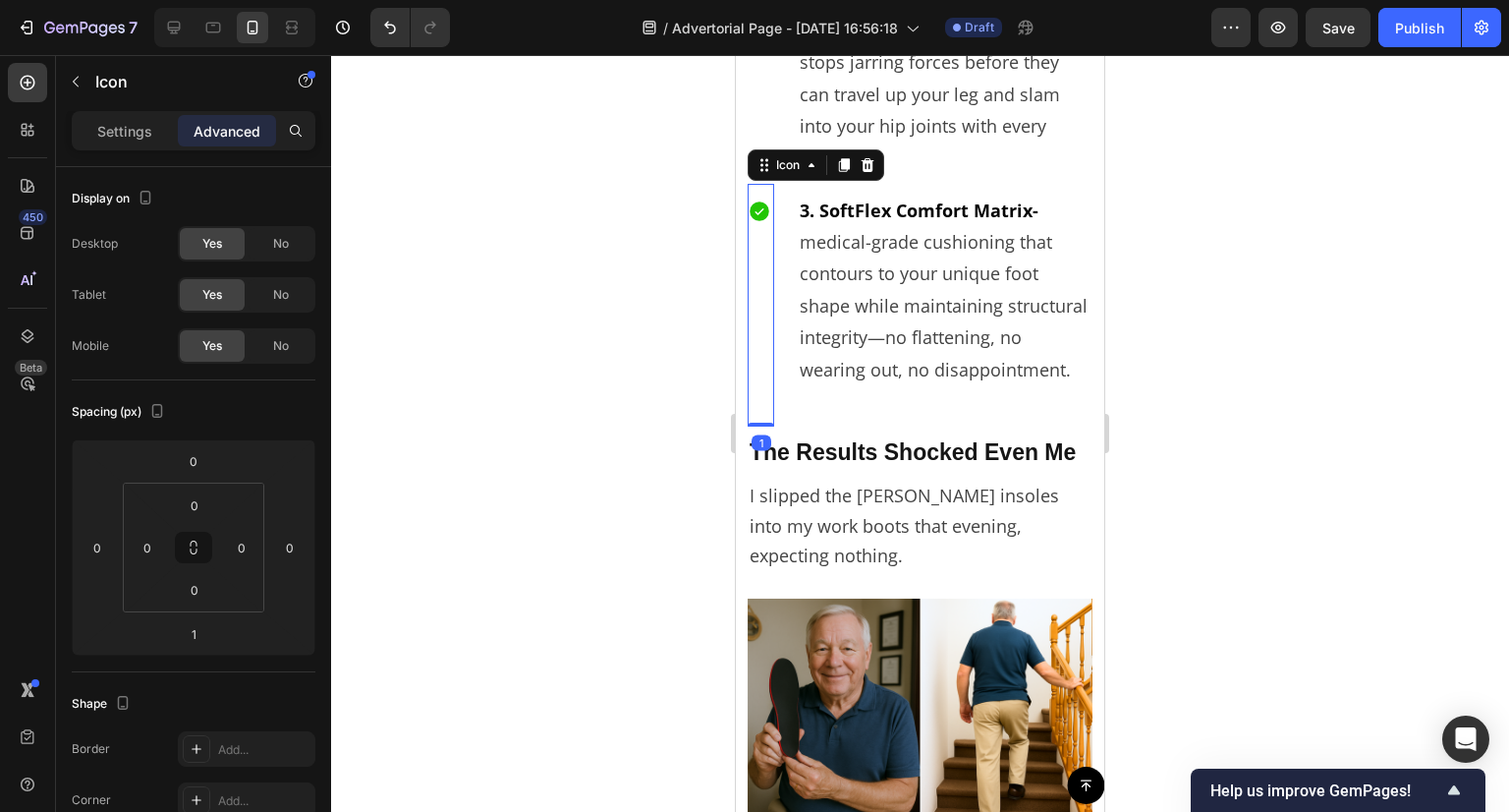
click at [1207, 342] on div at bounding box center [919, 433] width 1178 height 757
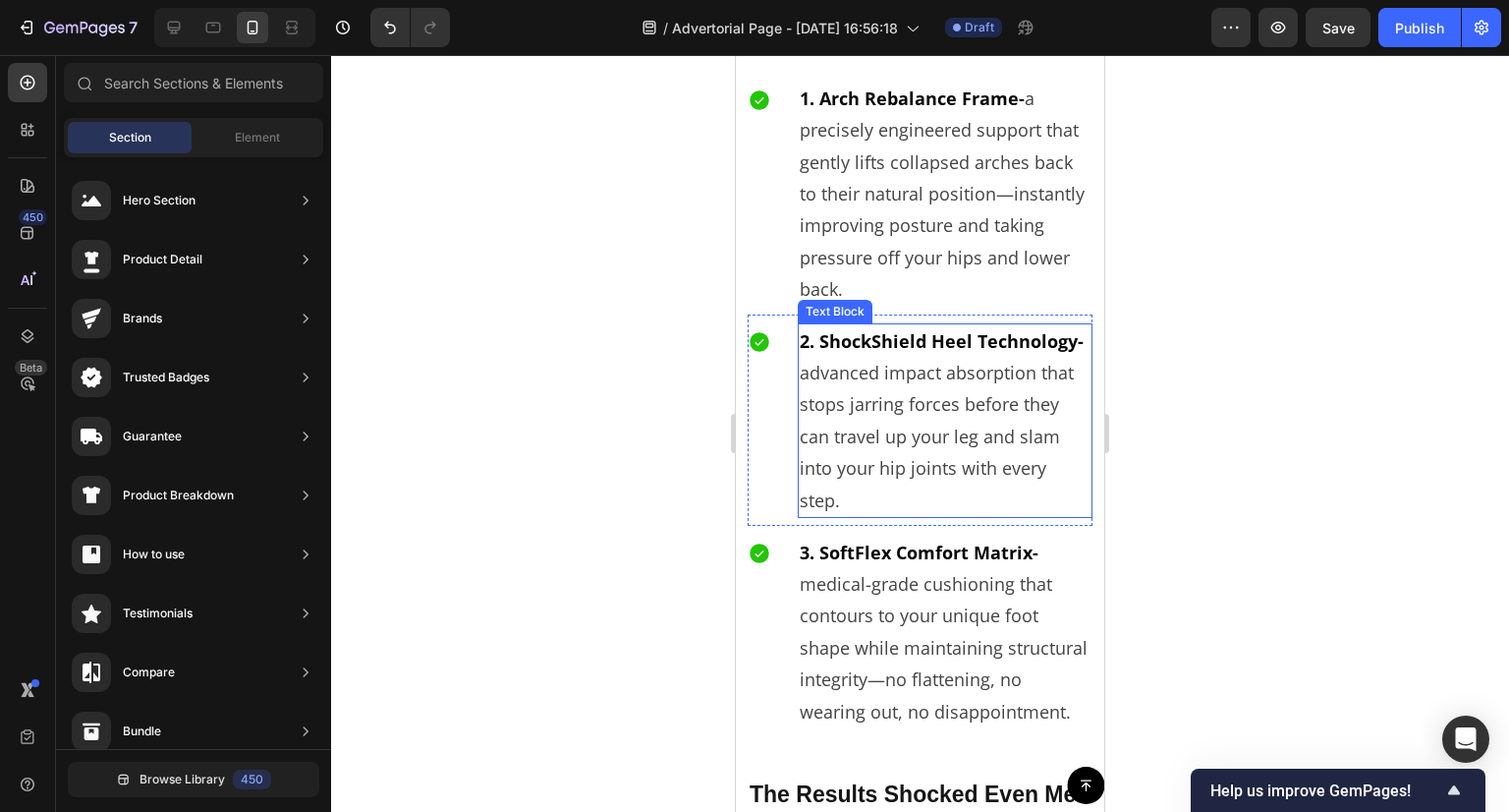
scroll to position [6018, 0]
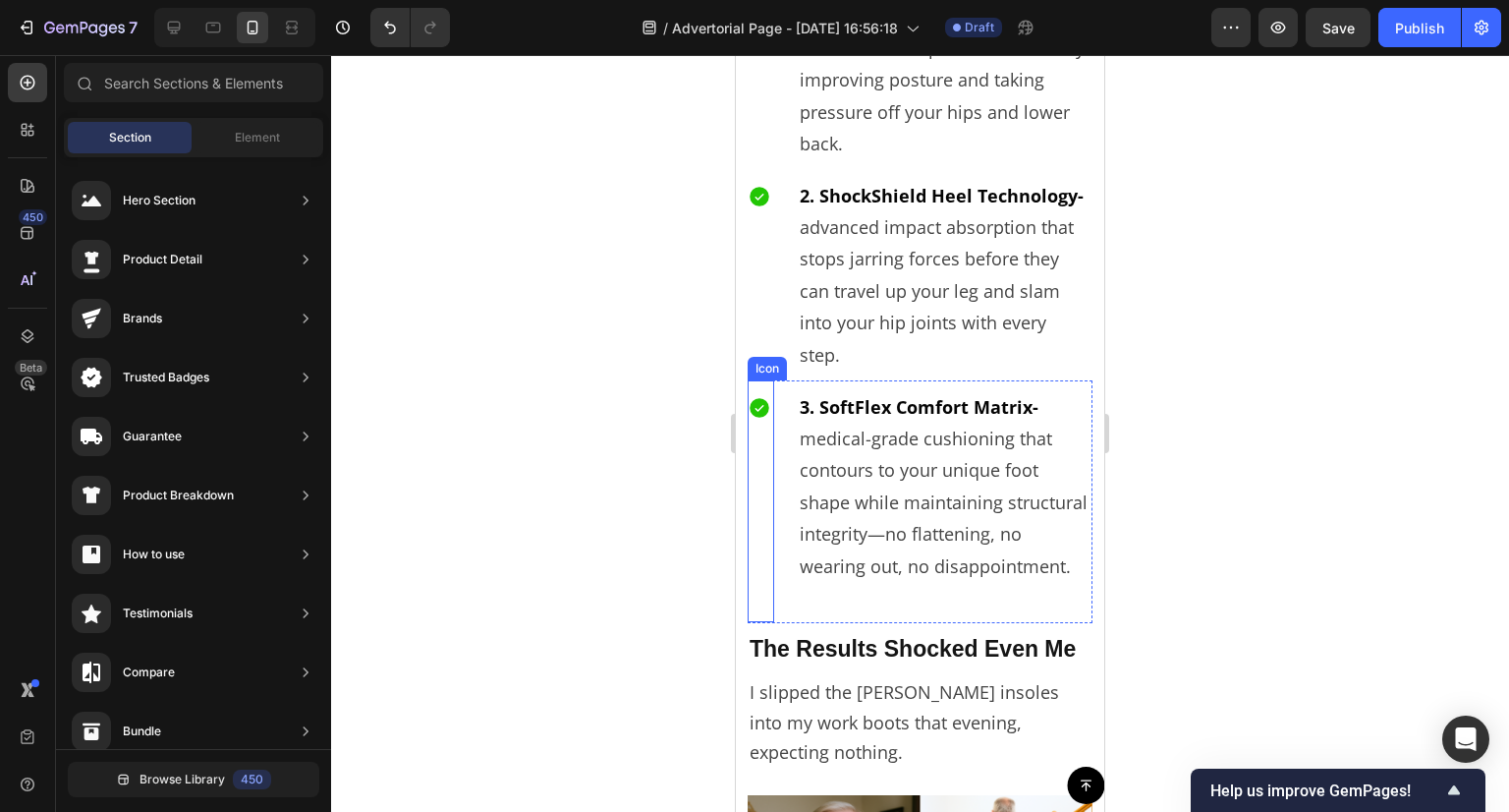
click at [772, 486] on div "Icon" at bounding box center [761, 501] width 27 height 242
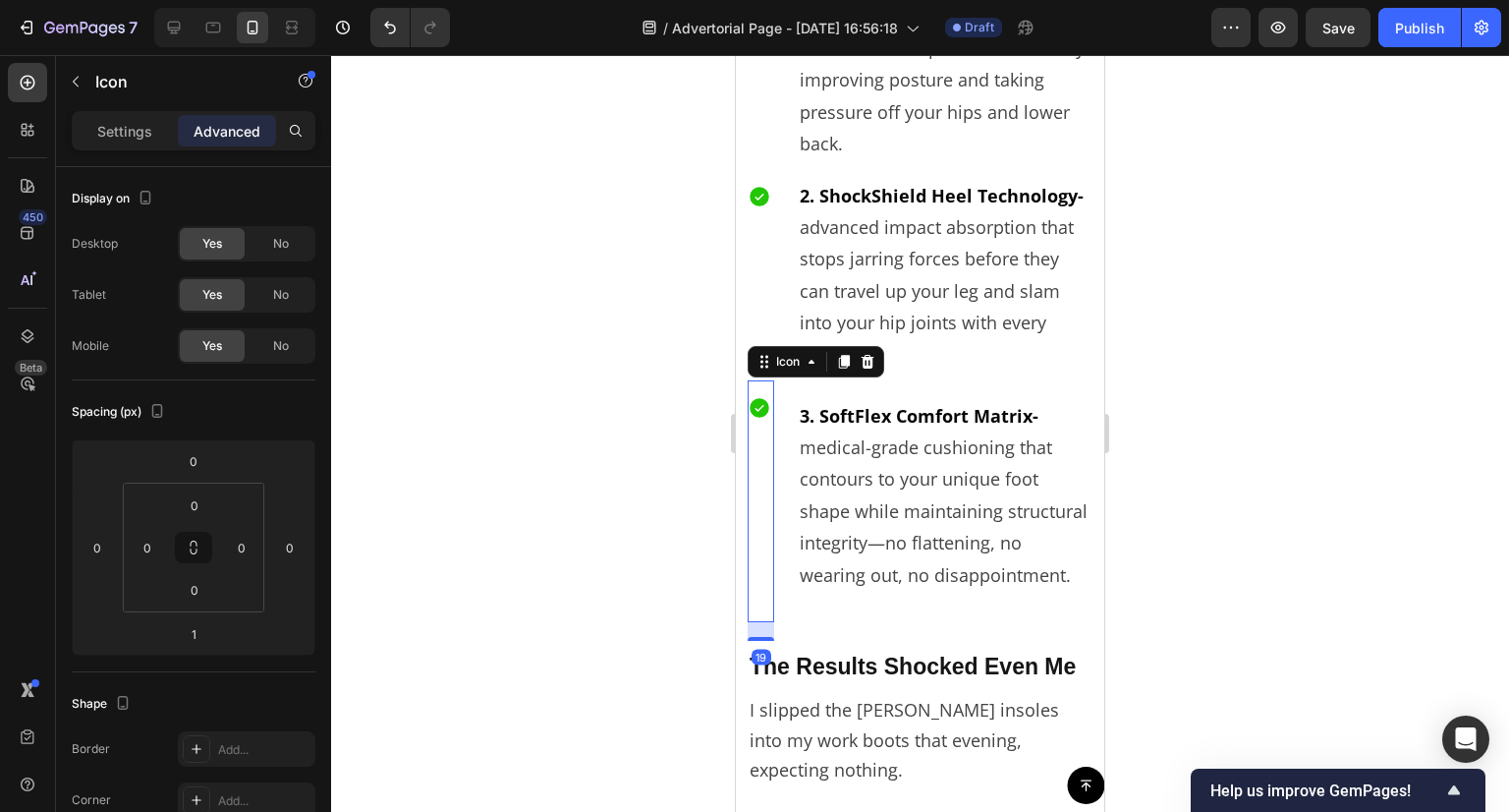
drag, startPoint x: 765, startPoint y: 613, endPoint x: 762, endPoint y: 631, distance: 18.2
type input "19"
click at [912, 579] on span "medical-grade cushioning that contours to your unique foot shape while maintain…" at bounding box center [944, 511] width 288 height 152
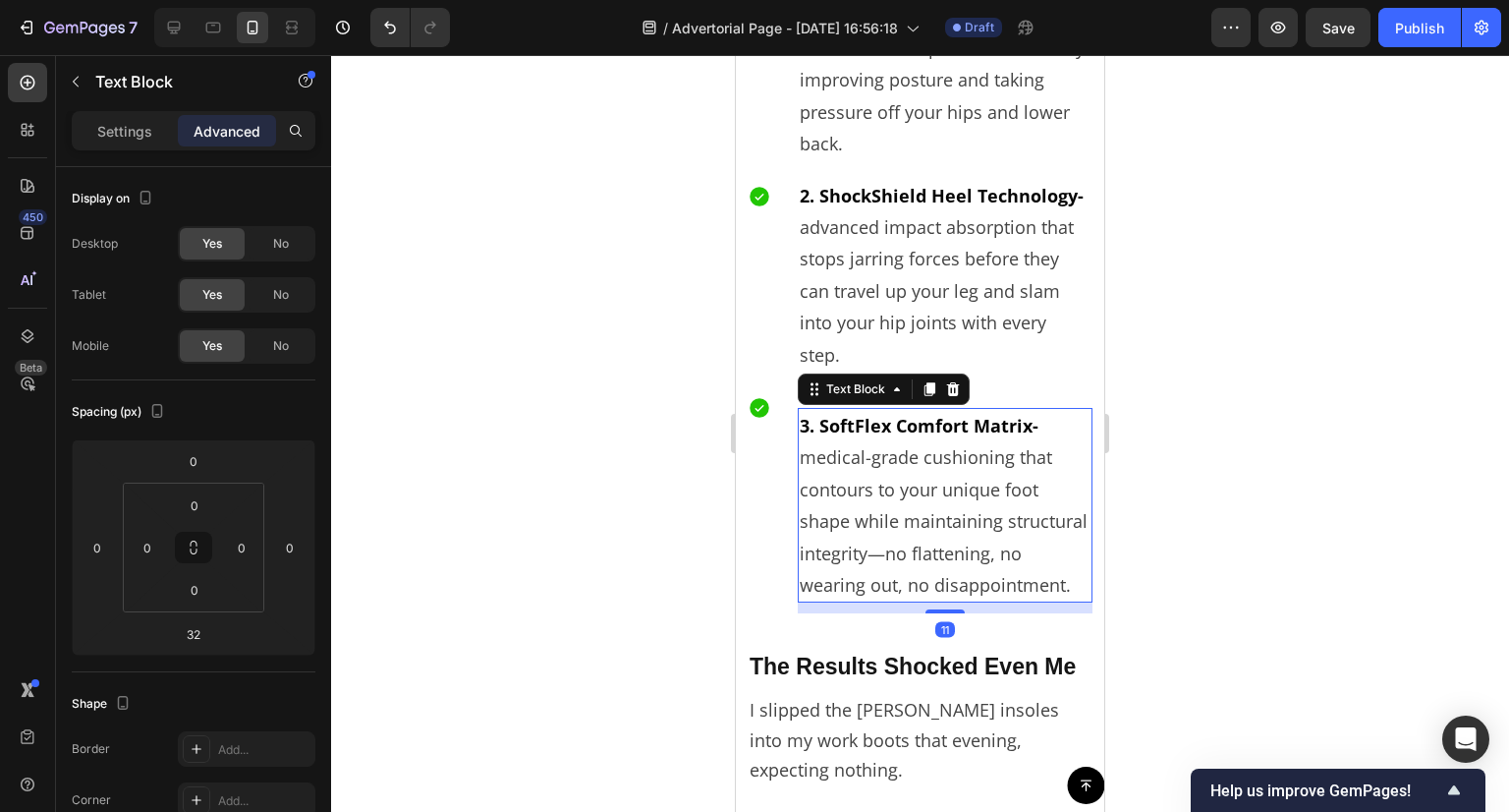
drag, startPoint x: 940, startPoint y: 621, endPoint x: 951, endPoint y: 600, distance: 23.7
click at [951, 600] on div "3. SoftFlex Comfort Matrix- medical-grade cushioning that contours to your uniq…" at bounding box center [945, 505] width 294 height 195
type input "11"
click at [599, 528] on div at bounding box center [919, 433] width 1178 height 757
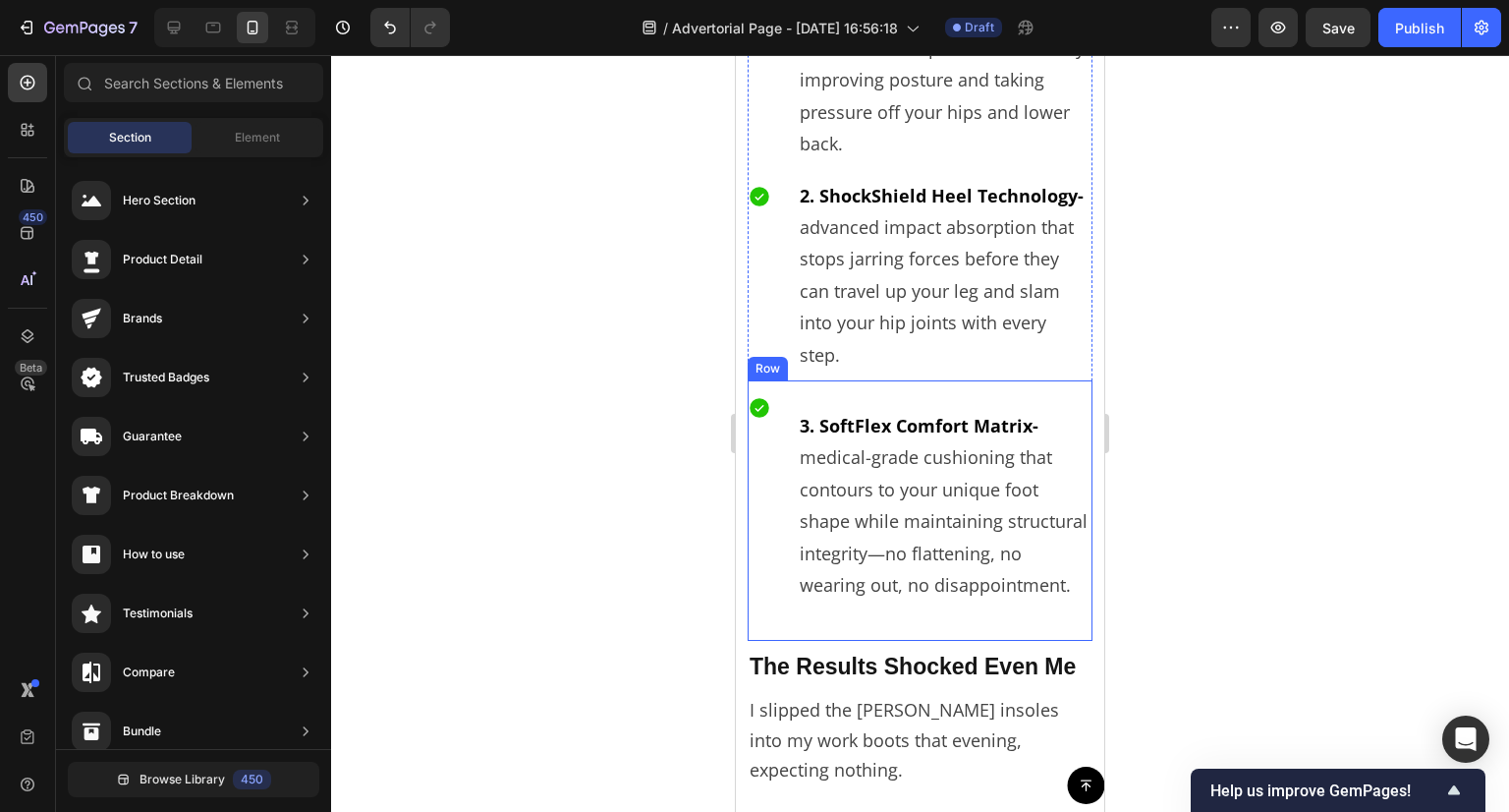
click at [504, 455] on div at bounding box center [919, 433] width 1178 height 757
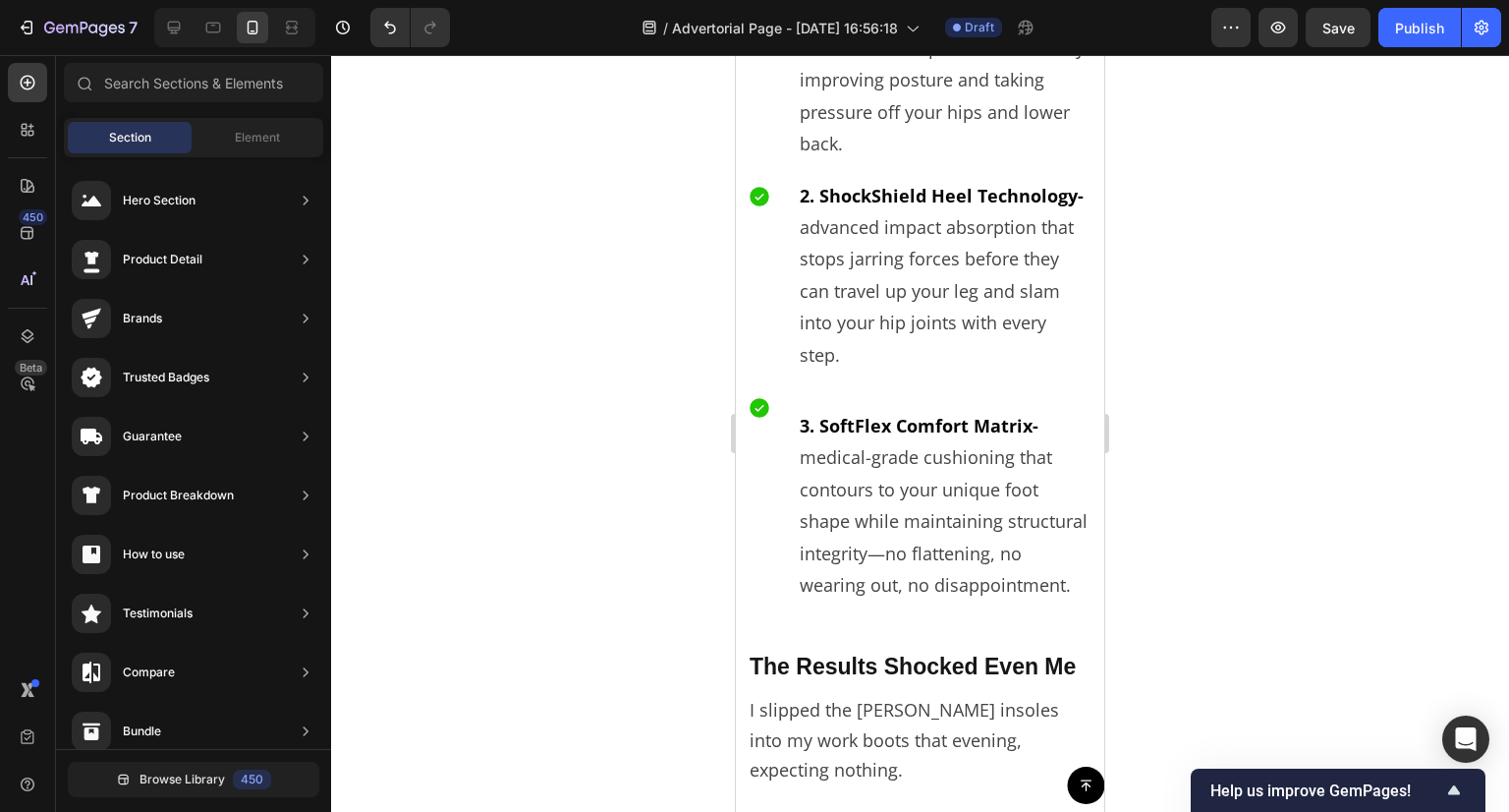
click at [1283, 367] on div at bounding box center [919, 433] width 1178 height 757
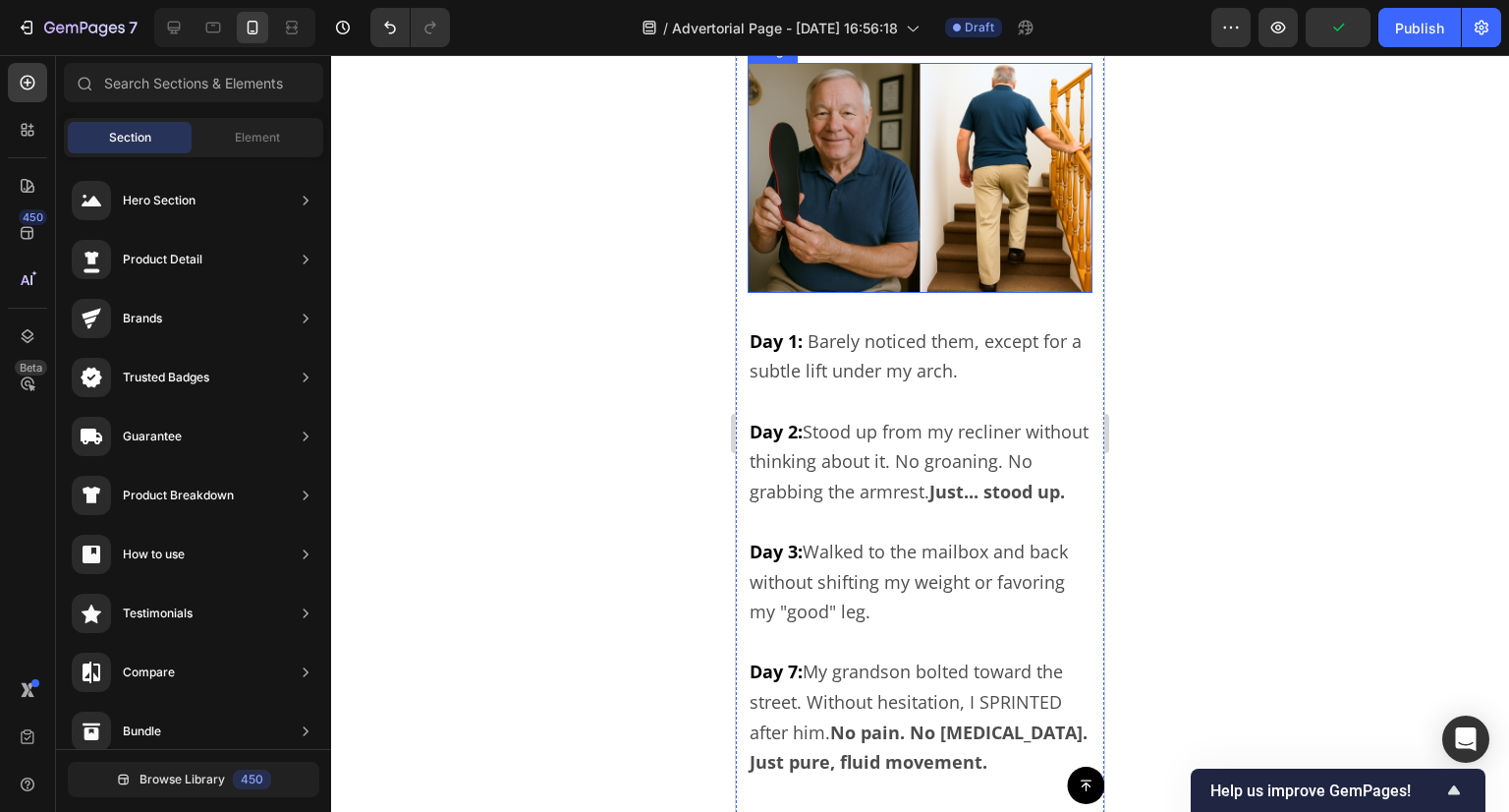
scroll to position [6902, 0]
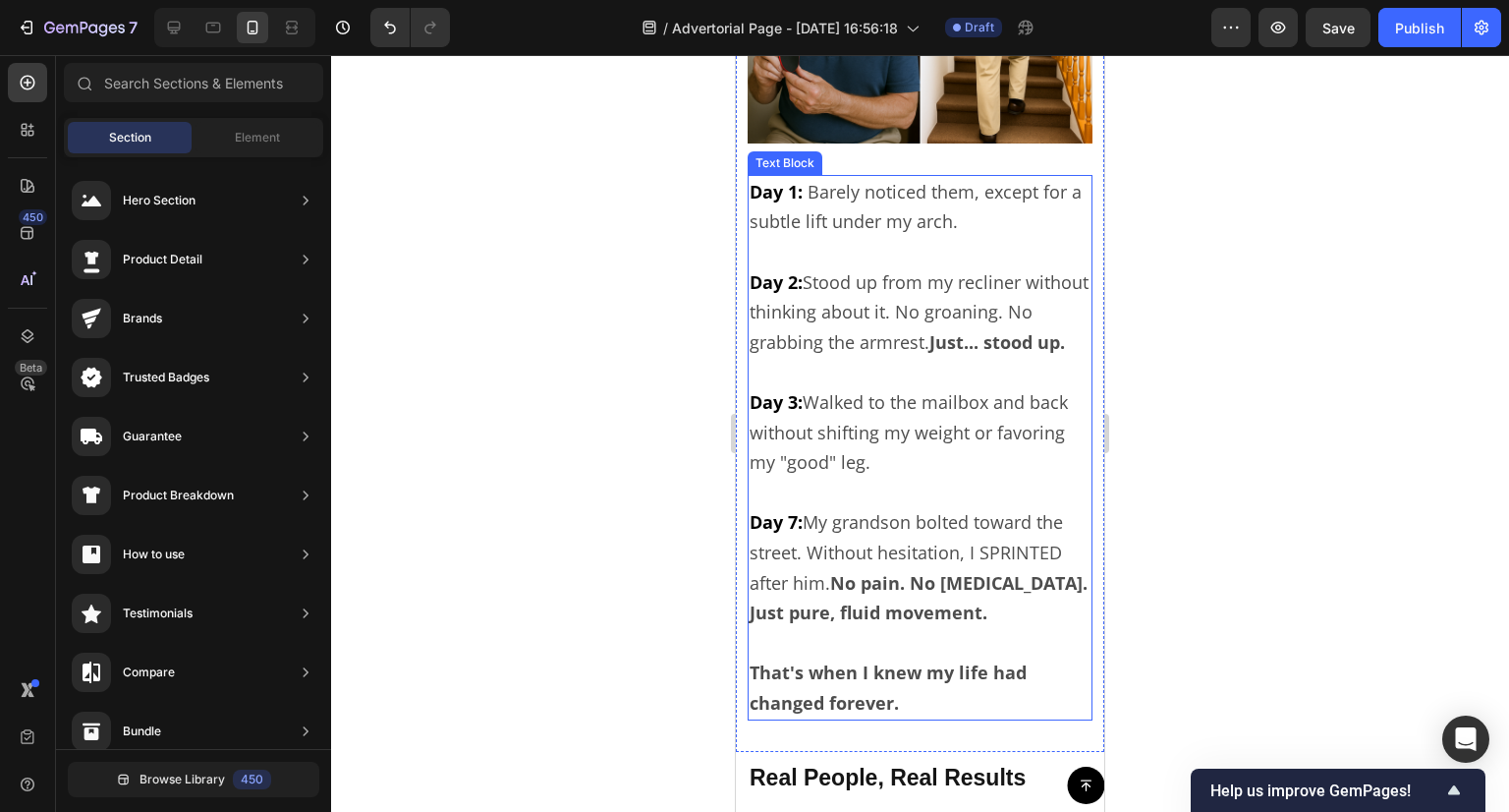
click at [946, 356] on p "Day 2: Stood up from my recliner without thinking about it. No groaning. No gra…" at bounding box center [920, 297] width 341 height 120
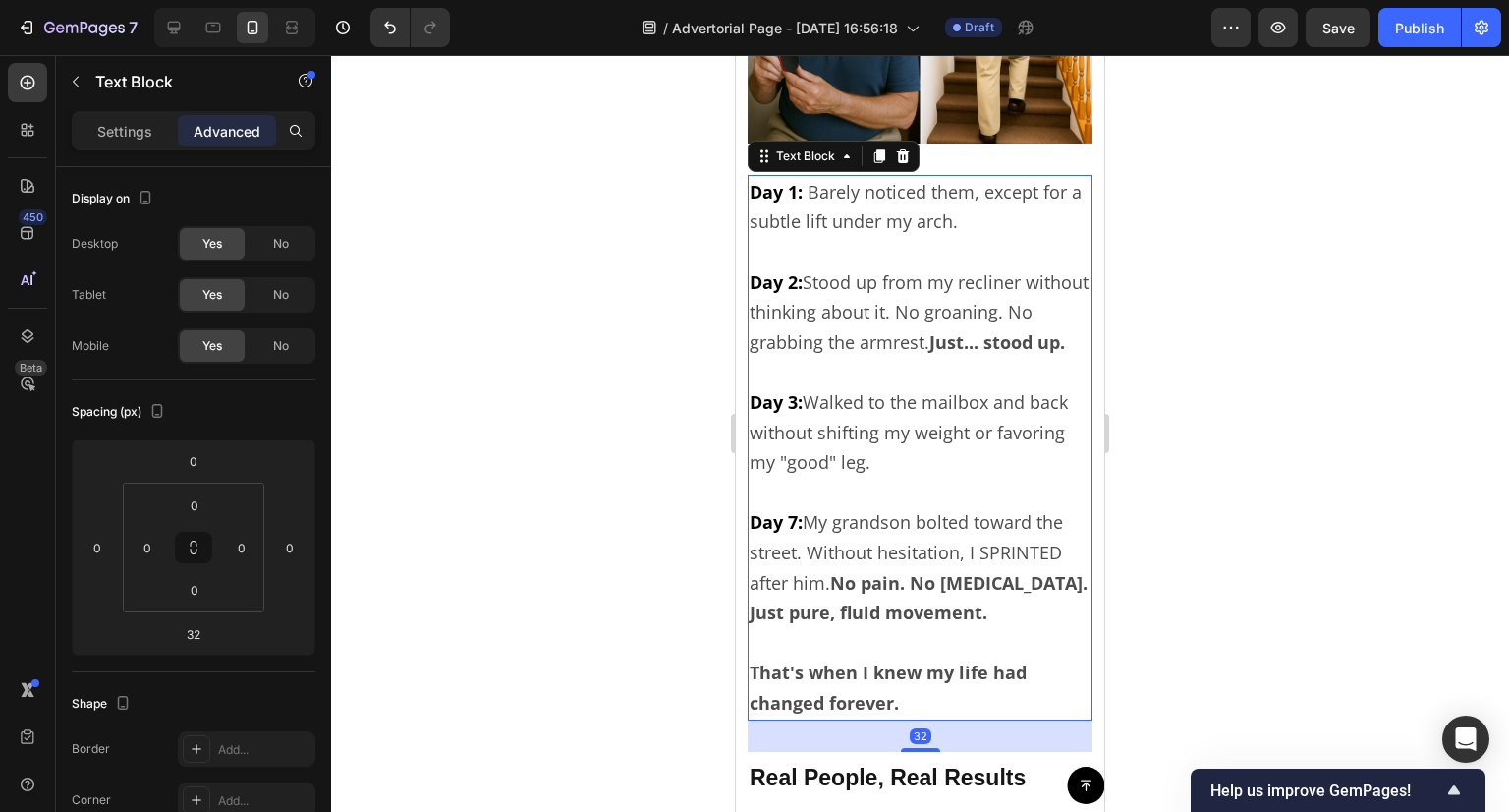
click at [946, 356] on p "Day 2: Stood up from my recliner without thinking about it. No groaning. No gra…" at bounding box center [920, 297] width 341 height 120
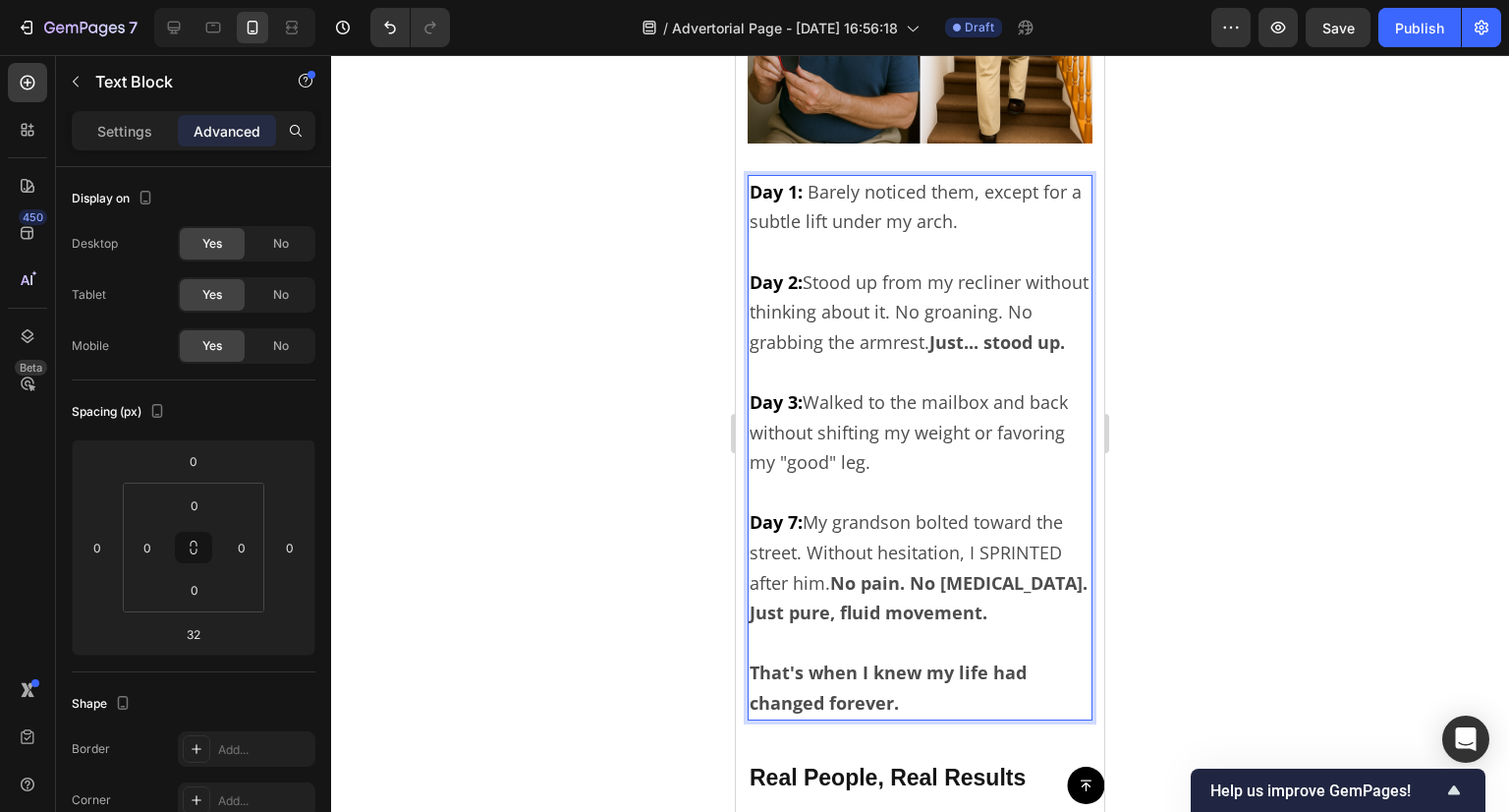
click at [965, 353] on strong "Just... stood up." at bounding box center [997, 342] width 136 height 24
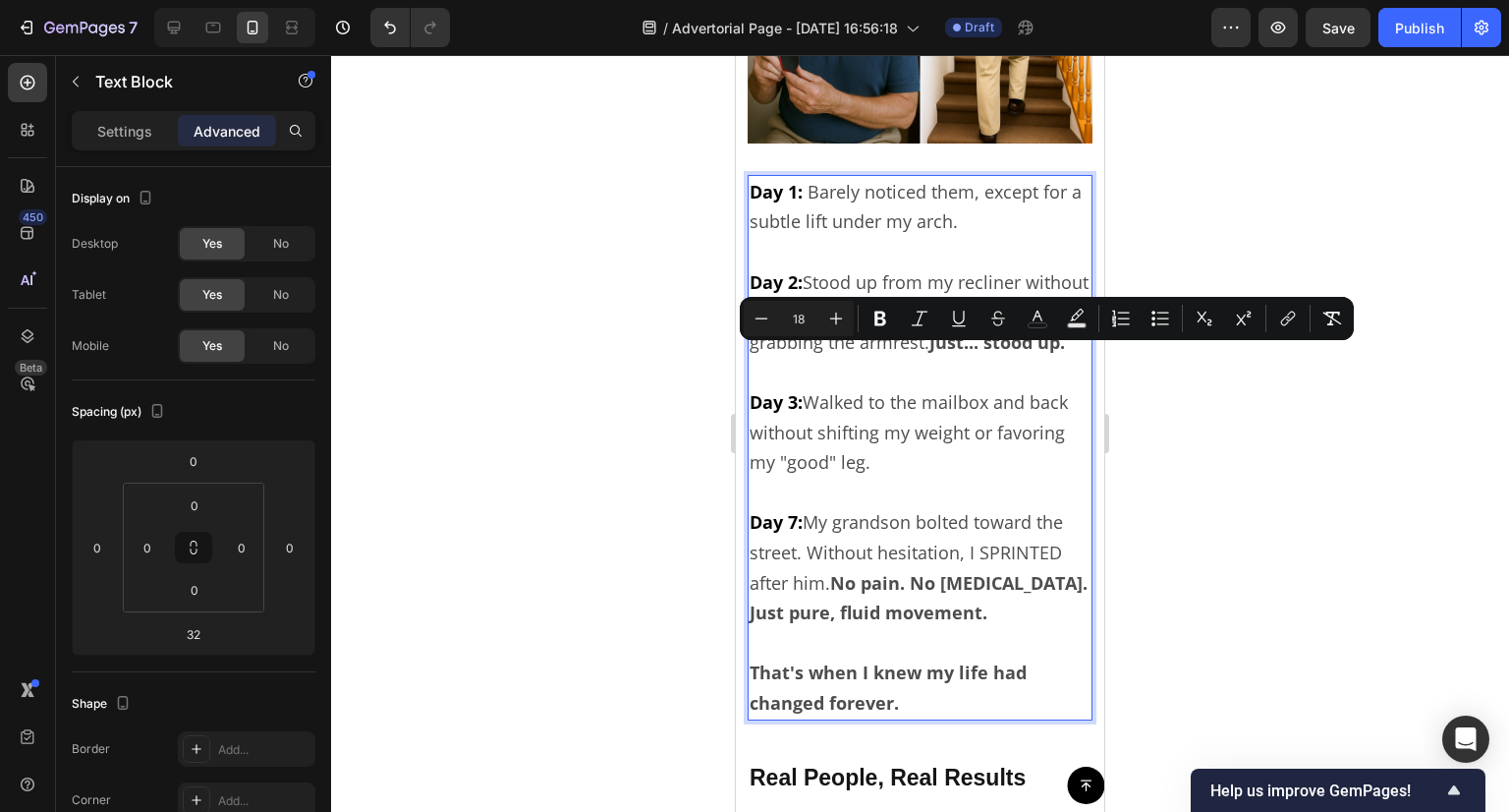
drag, startPoint x: 959, startPoint y: 358, endPoint x: 972, endPoint y: 391, distance: 35.5
click at [972, 356] on p "Day 2: Stood up from my recliner without thinking about it. No groaning. No gra…" at bounding box center [920, 297] width 341 height 120
click at [1026, 318] on button "color" at bounding box center [1037, 318] width 35 height 35
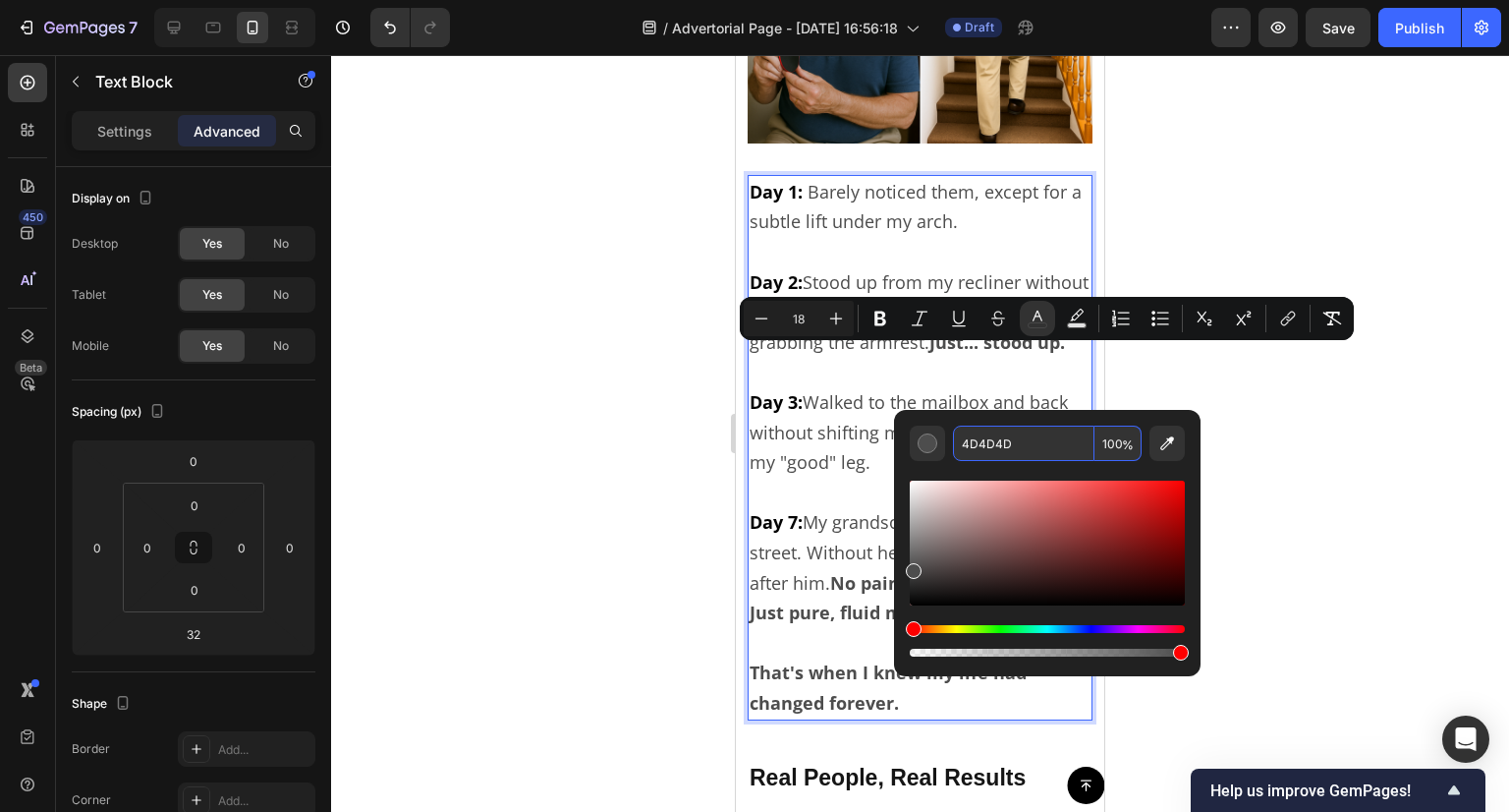
click at [1010, 441] on input "4D4D4D" at bounding box center [1024, 443] width 142 height 35
paste input "44444"
type input "444444"
click at [1210, 398] on div at bounding box center [919, 433] width 1178 height 757
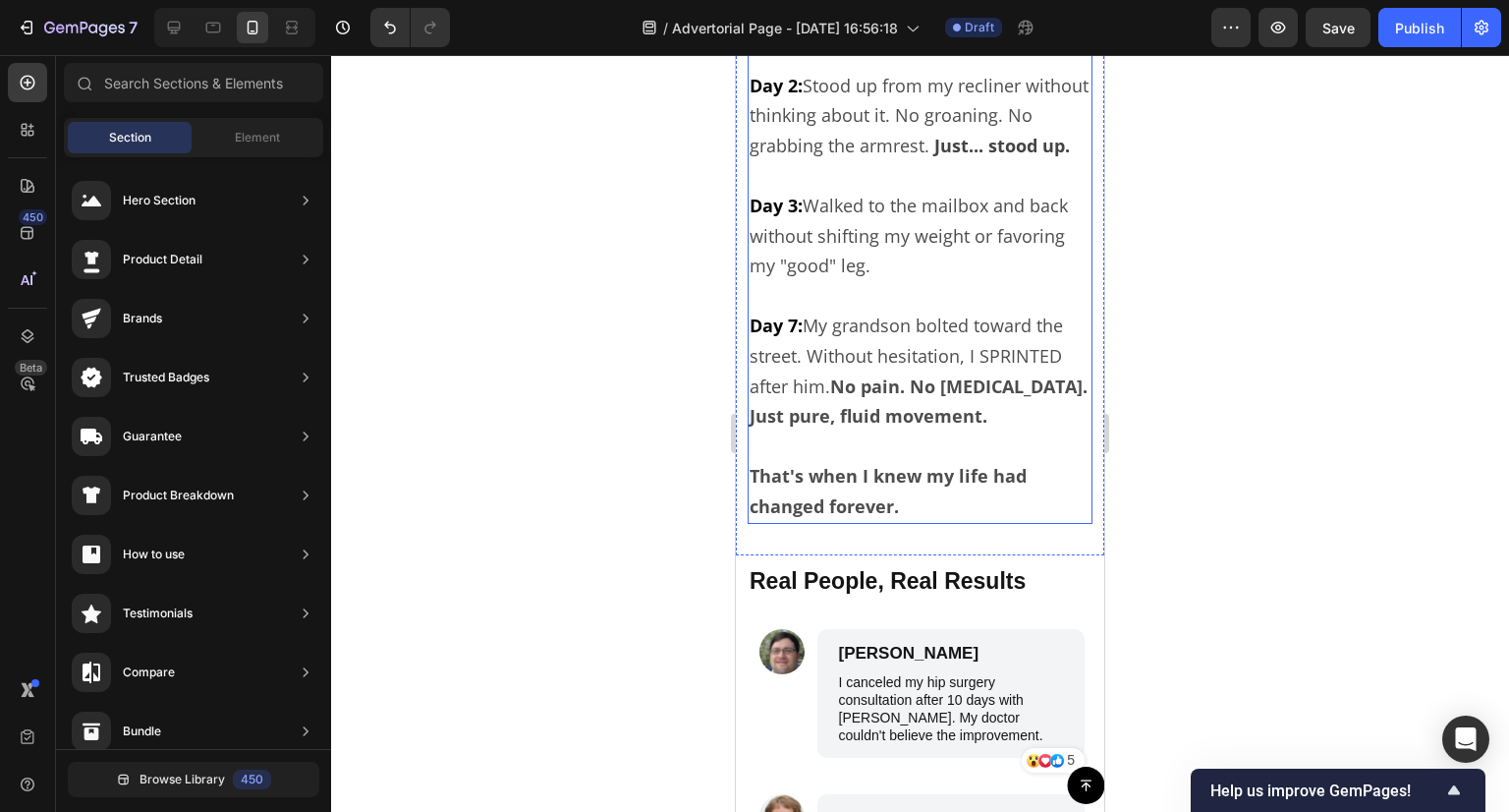
click at [929, 428] on strong "No pain. No [MEDICAL_DATA]. Just pure, fluid movement." at bounding box center [918, 401] width 338 height 54
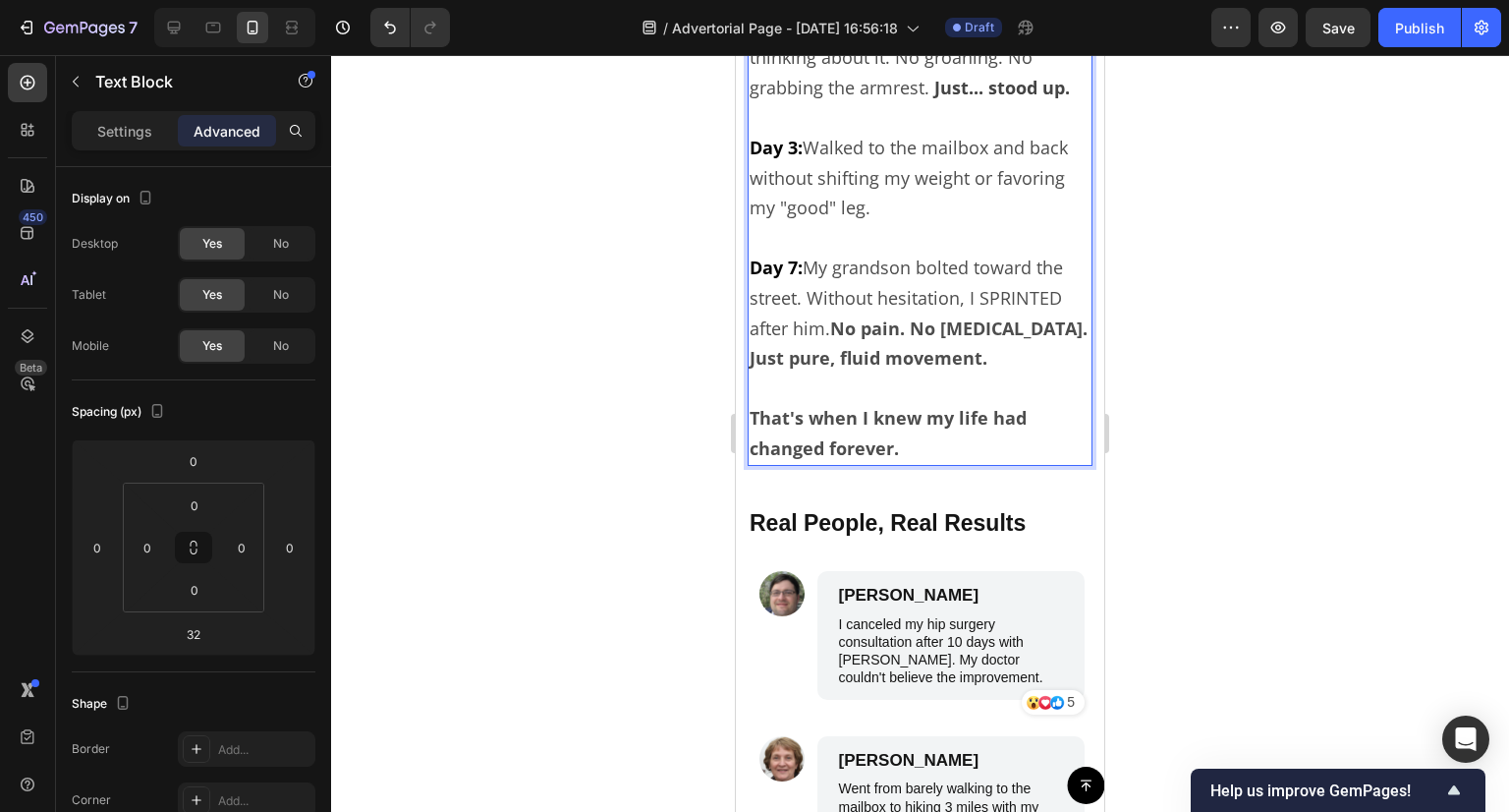
scroll to position [7170, 0]
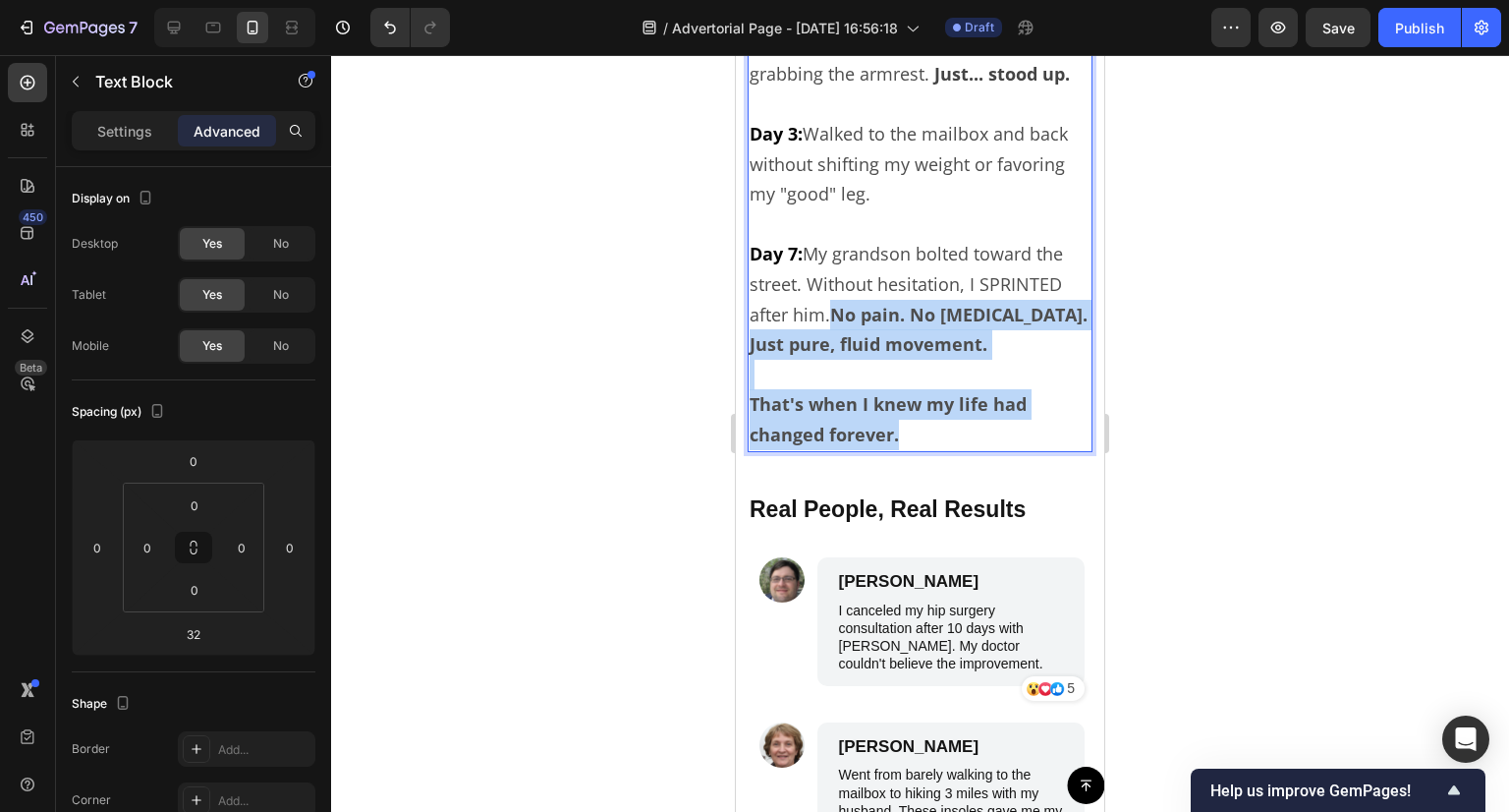
drag, startPoint x: 836, startPoint y: 356, endPoint x: 1015, endPoint y: 485, distance: 220.6
click at [1015, 452] on div "Day 1: Barely noticed them, except for a subtle lift under my arch. Day 2: Stoo…" at bounding box center [920, 179] width 345 height 545
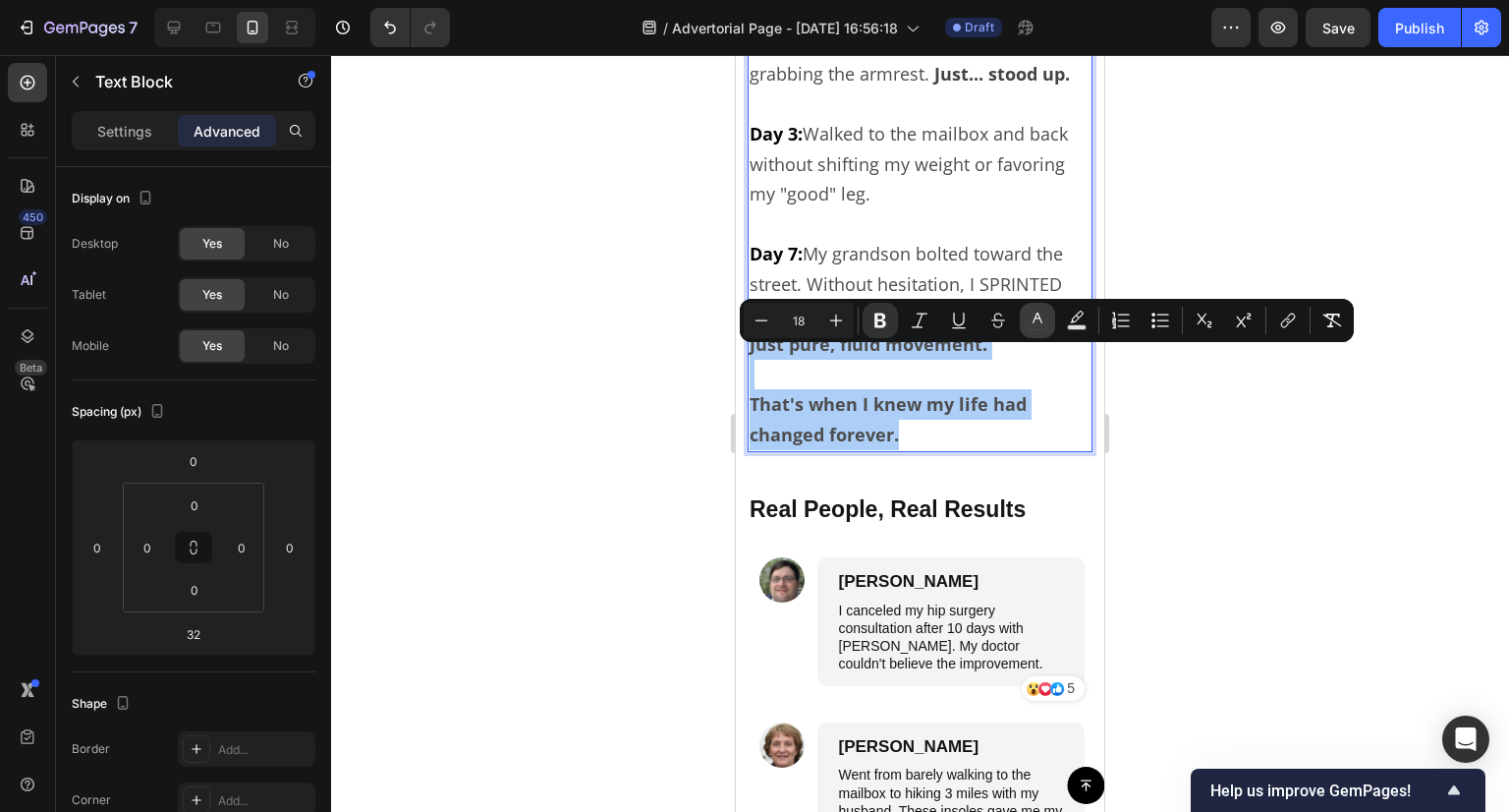
click at [1042, 325] on rect "Editor contextual toolbar" at bounding box center [1037, 327] width 19 height 5
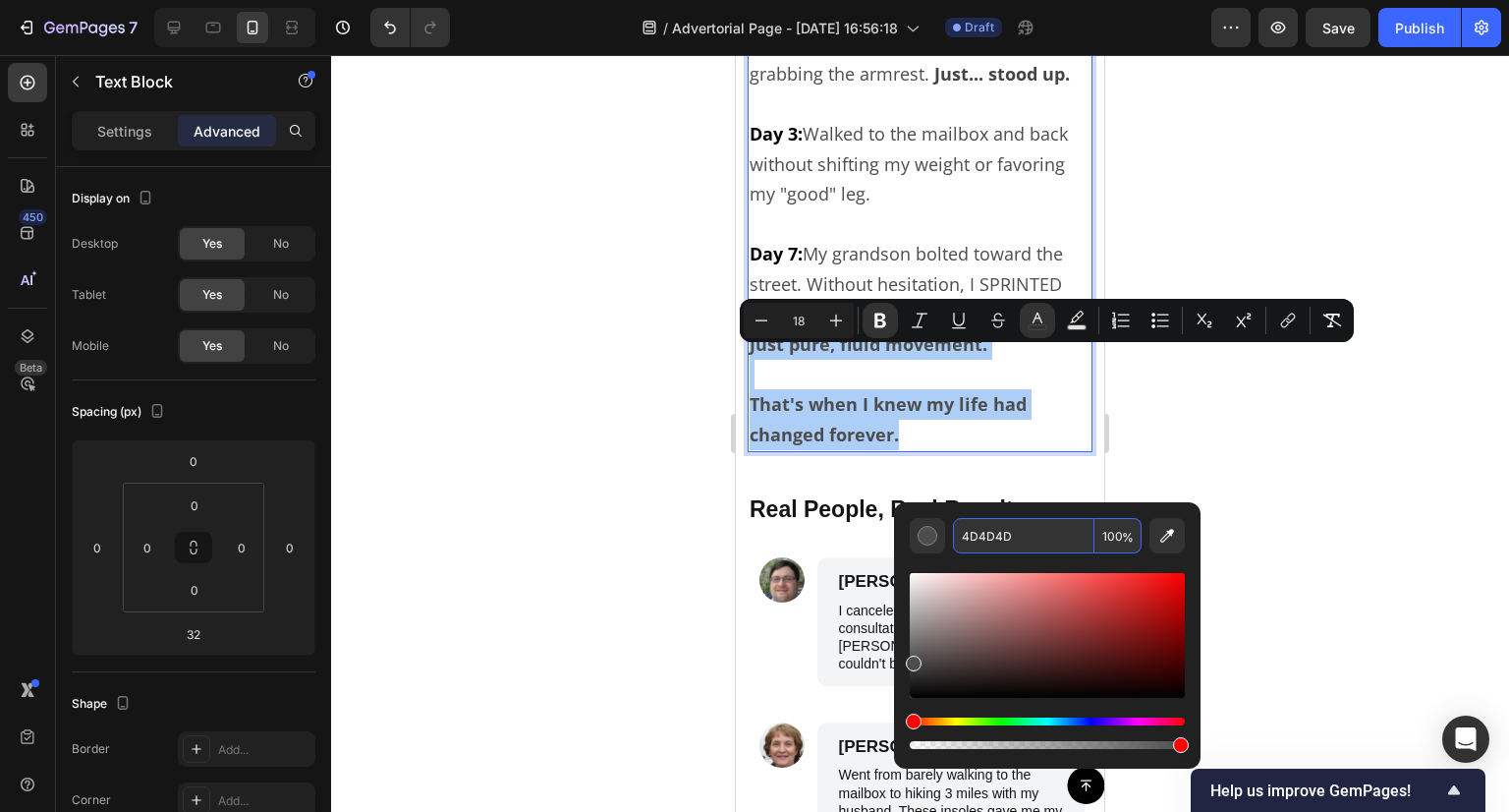
click at [990, 542] on input "4D4D4D" at bounding box center [1024, 535] width 142 height 35
paste input "44444"
type input "444444"
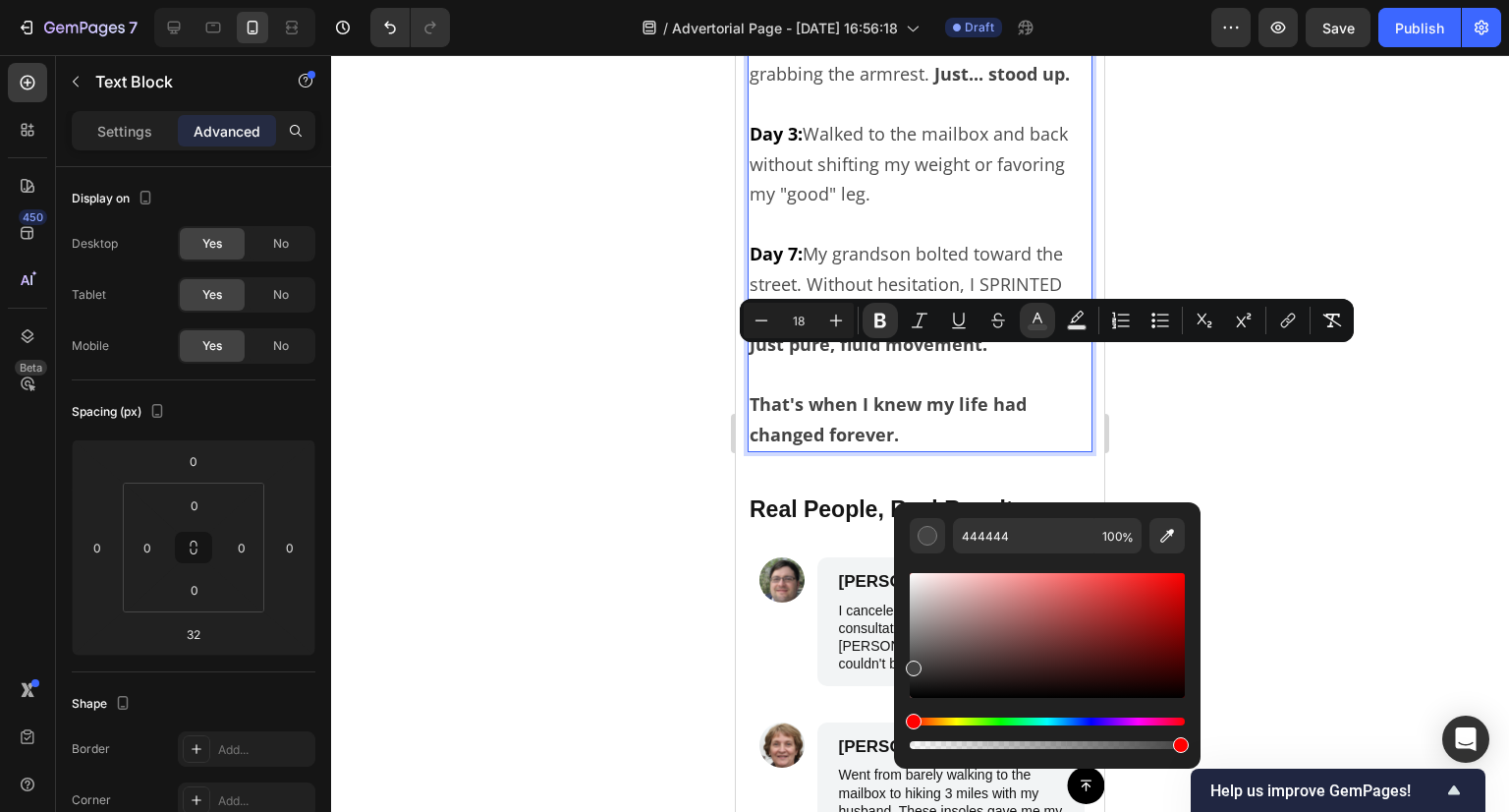
click at [1218, 429] on div at bounding box center [919, 433] width 1178 height 757
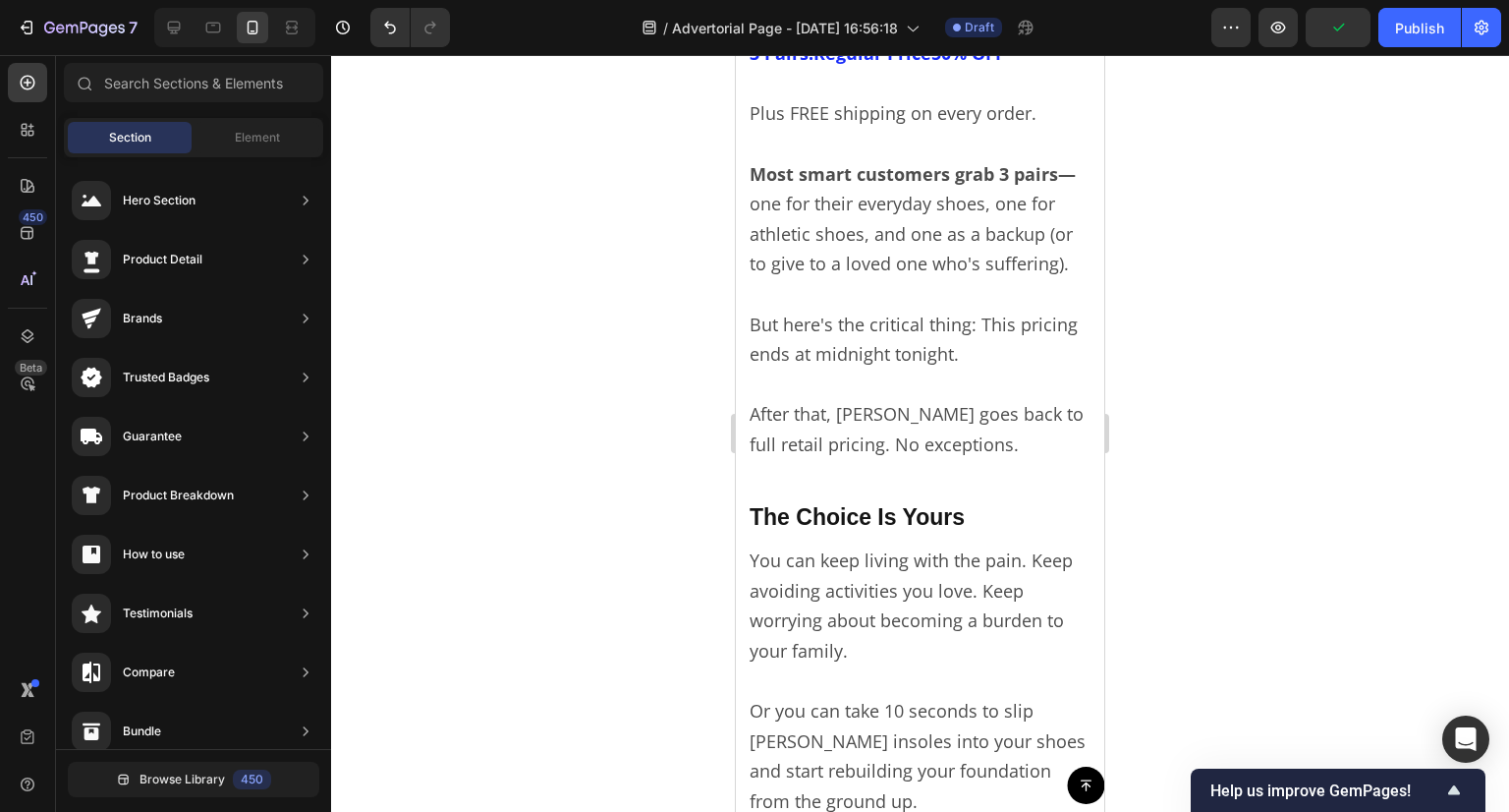
scroll to position [9036, 0]
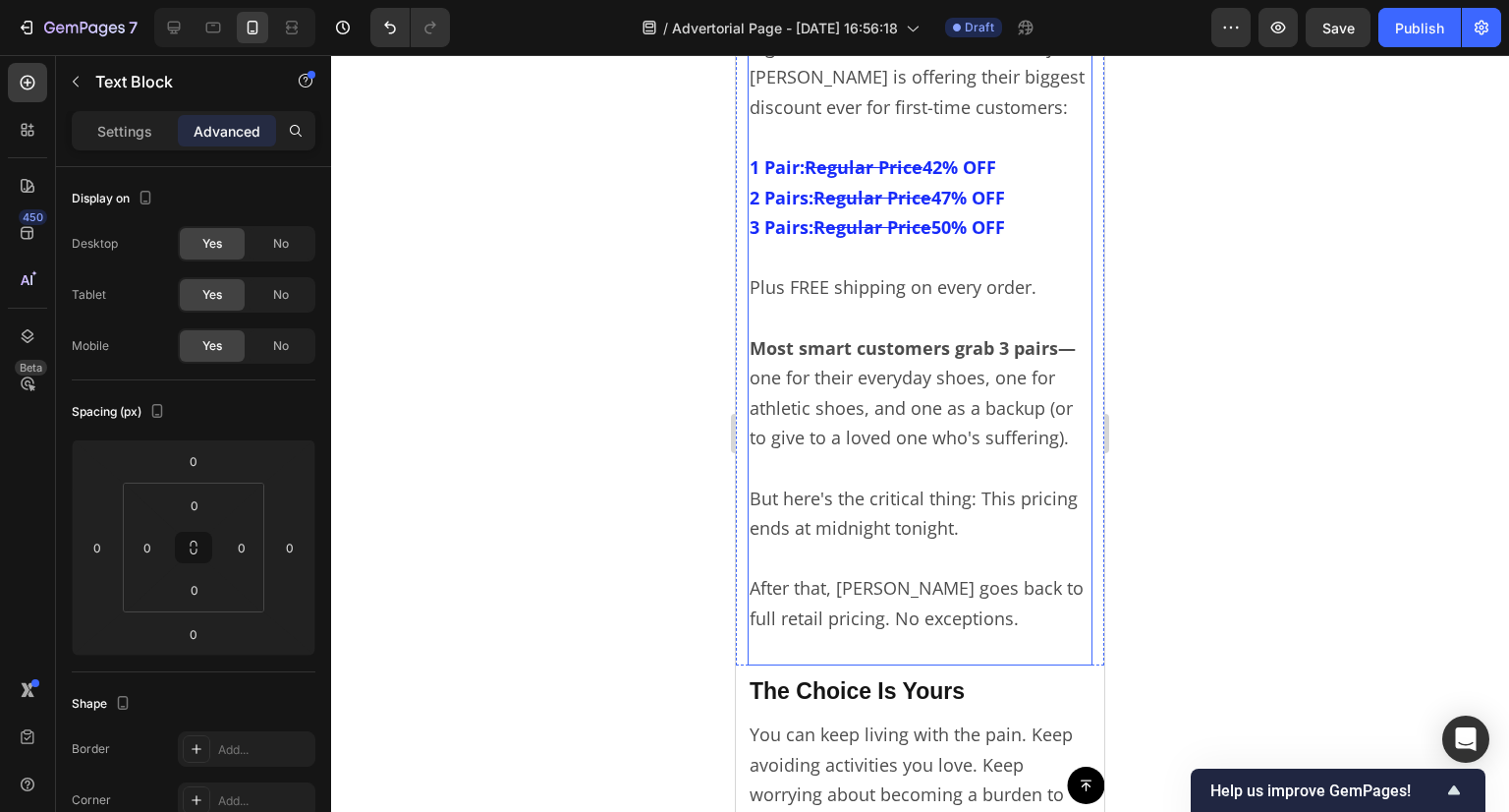
click at [871, 345] on strong "Most smart customers grab 3 pairs—" at bounding box center [912, 347] width 326 height 24
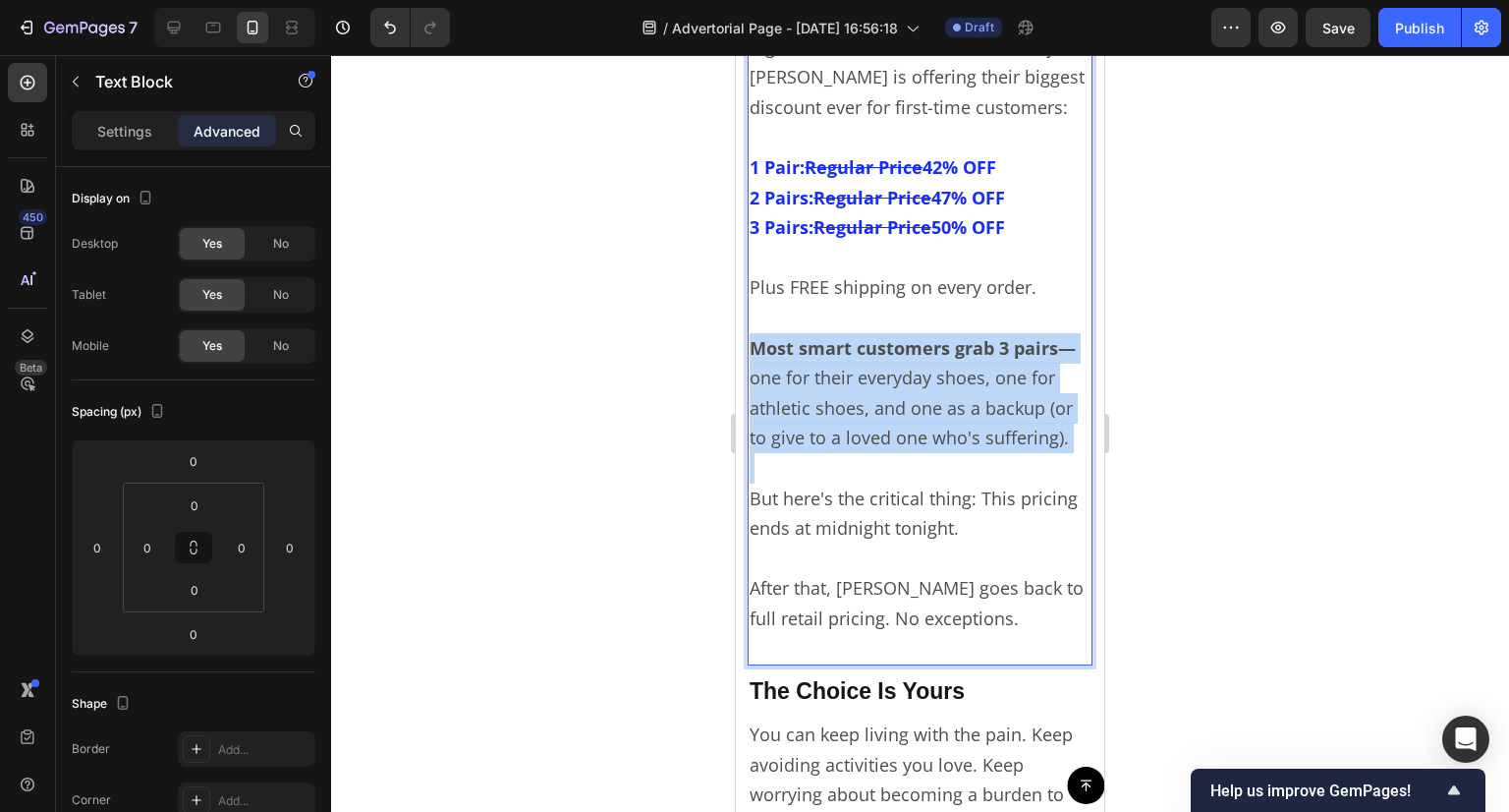
click at [871, 345] on strong "Most smart customers grab 3 pairs—" at bounding box center [912, 347] width 326 height 24
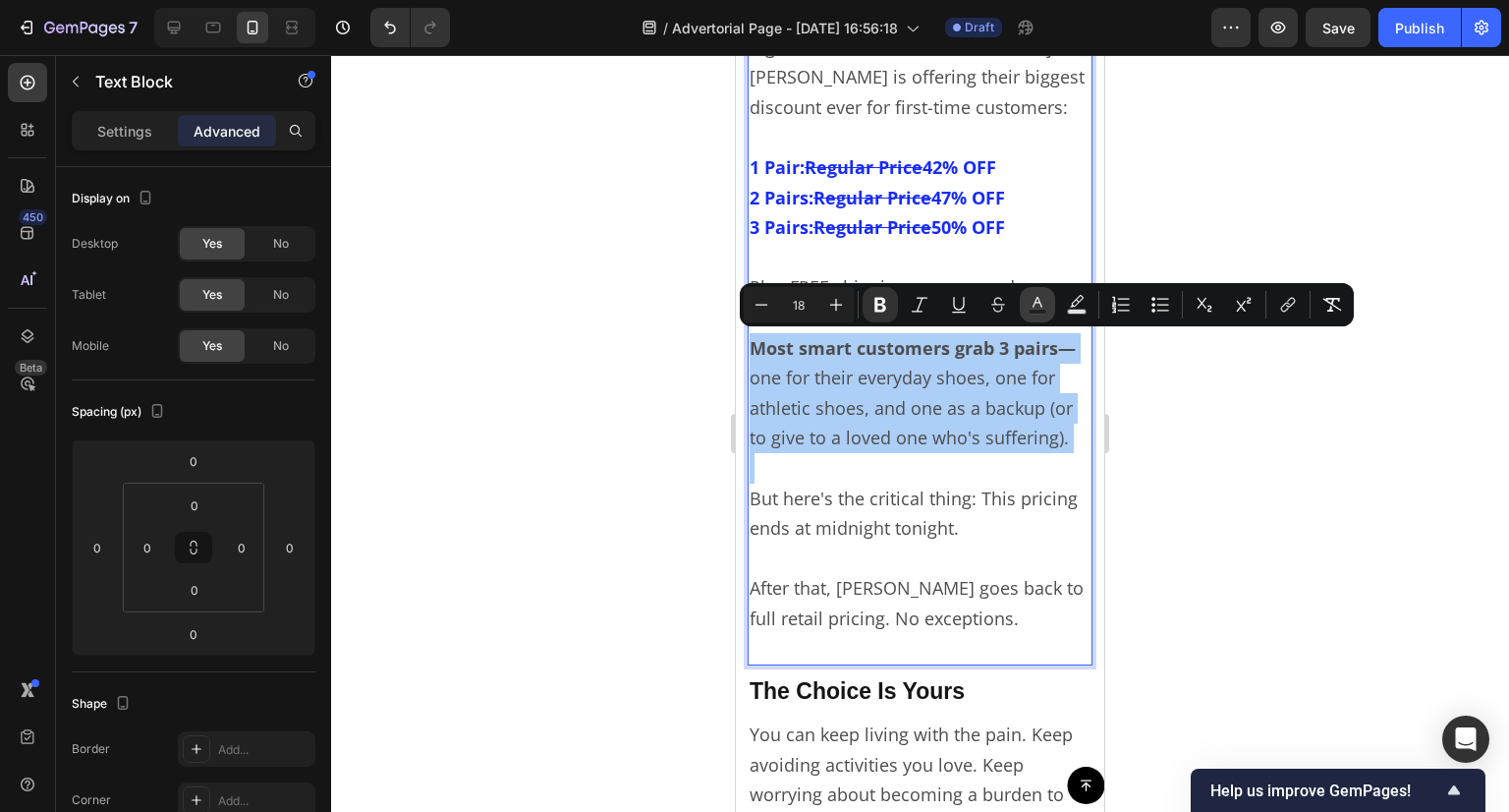
click at [1044, 297] on icon "Editor contextual toolbar" at bounding box center [1037, 304] width 20 height 20
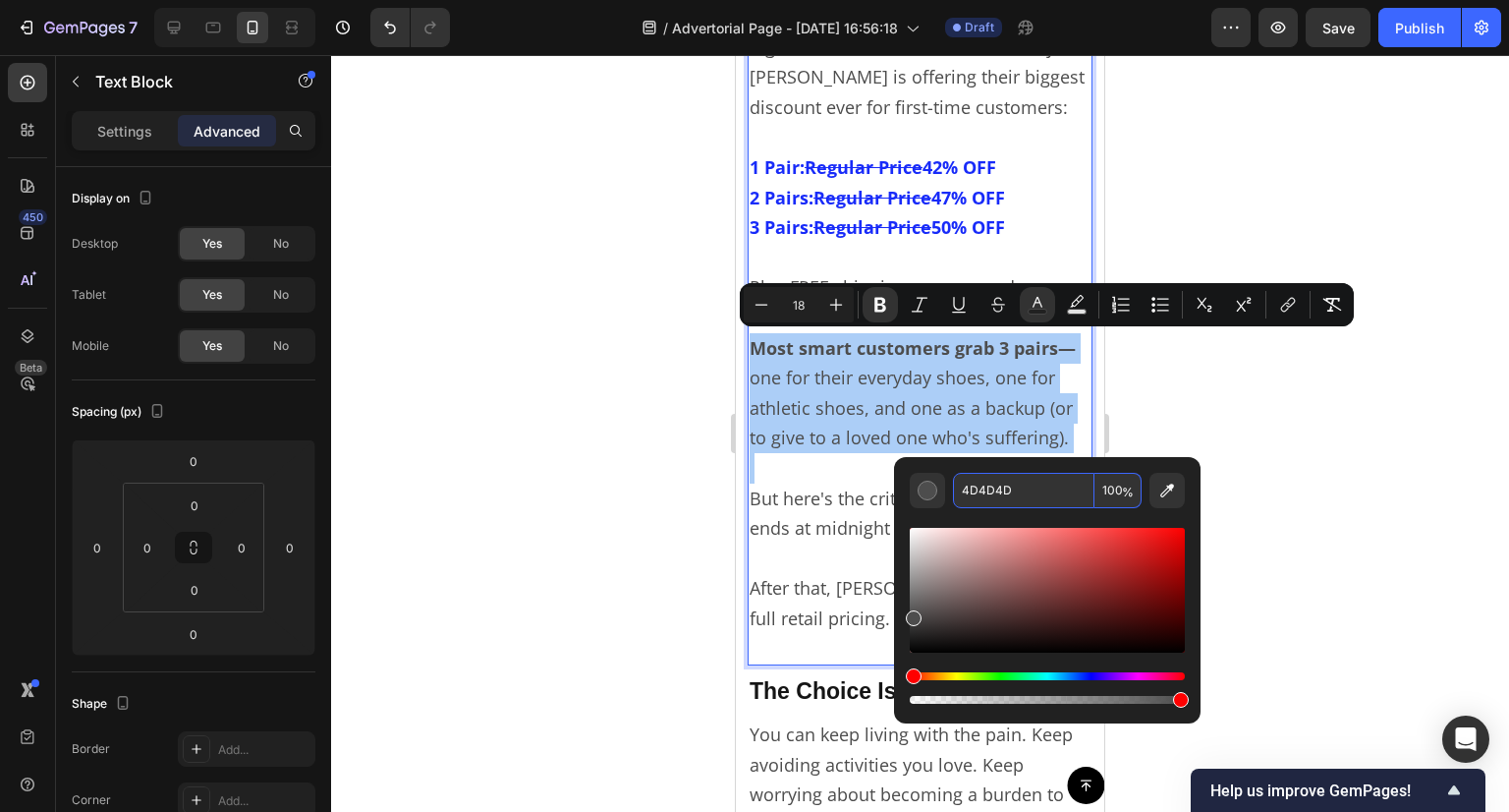
click at [983, 495] on input "4D4D4D" at bounding box center [1024, 490] width 142 height 35
paste input "44444"
type input "444444"
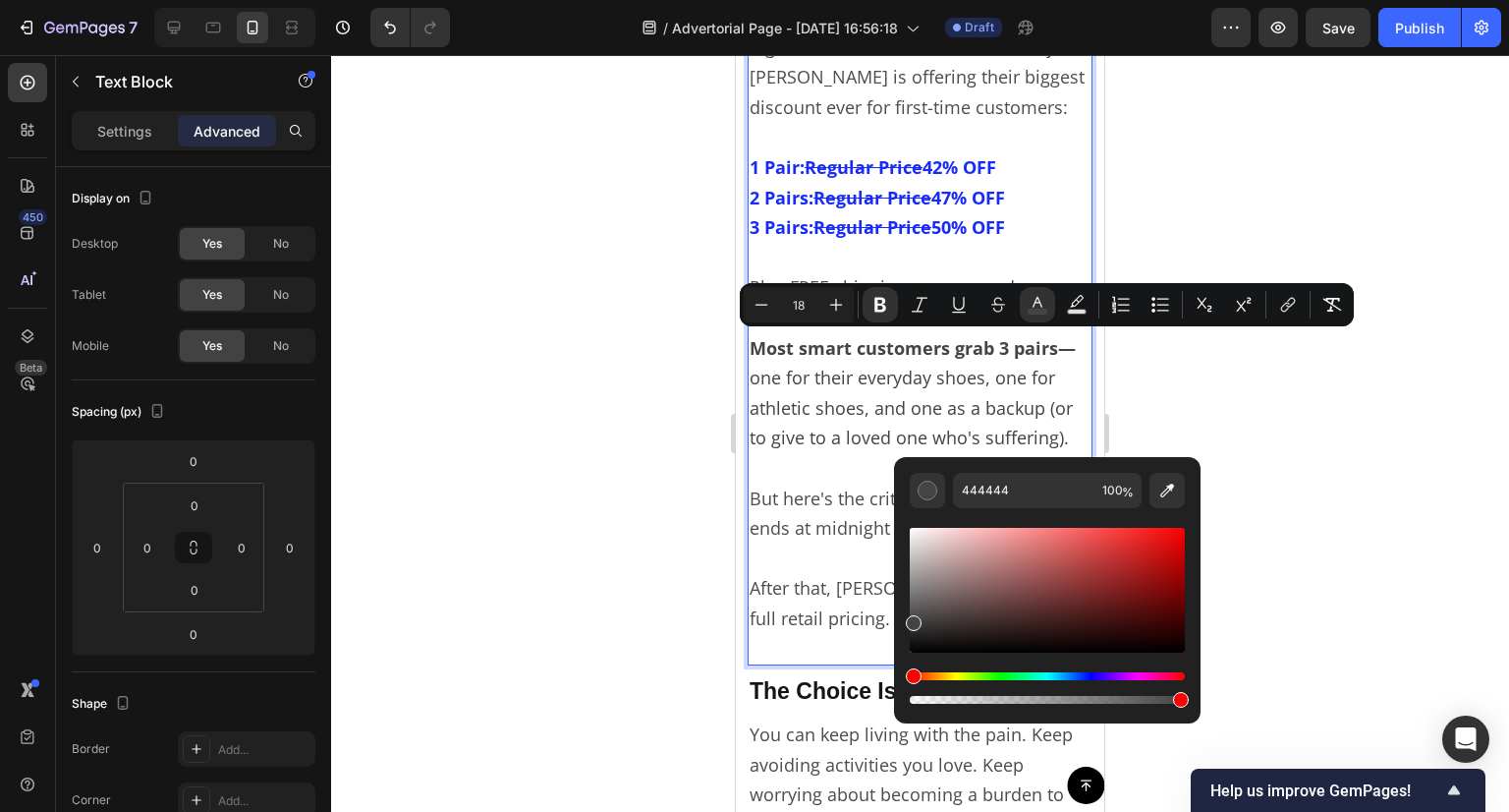
click at [1322, 402] on div at bounding box center [919, 433] width 1178 height 757
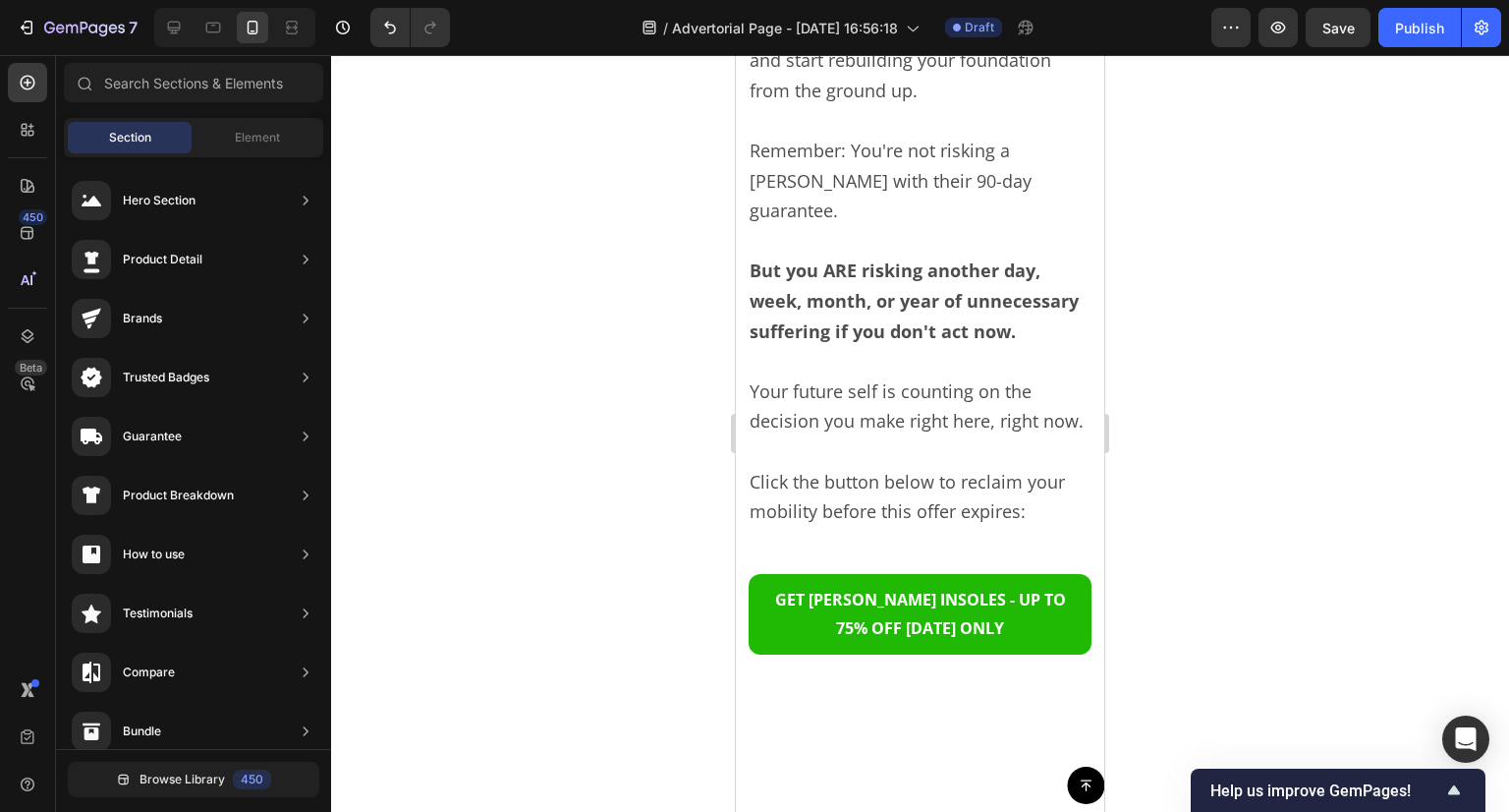
scroll to position [9626, 0]
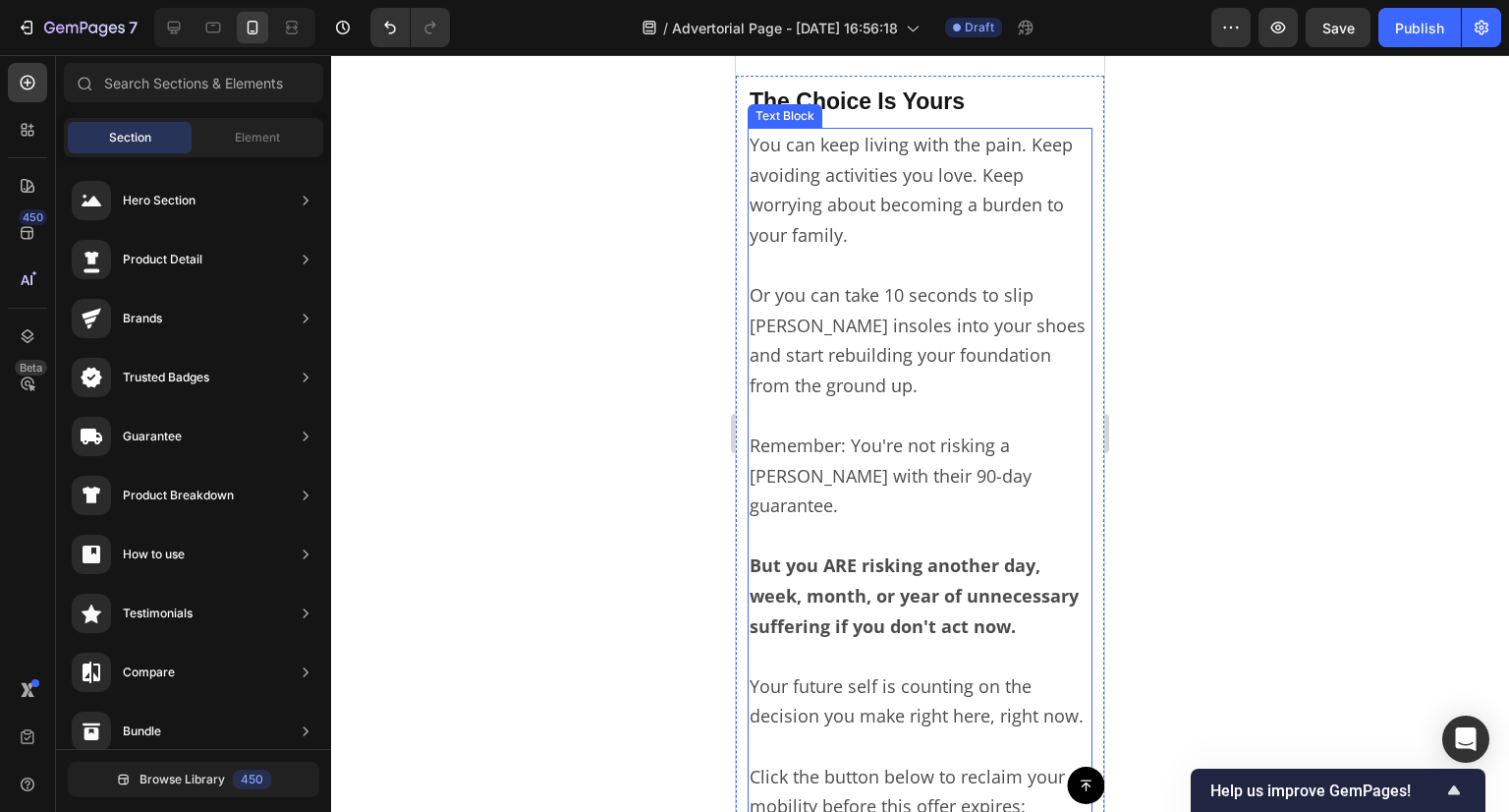
click at [954, 346] on p "Or you can take 10 seconds to slip [PERSON_NAME] insoles into your shoes and st…" at bounding box center [920, 326] width 341 height 151
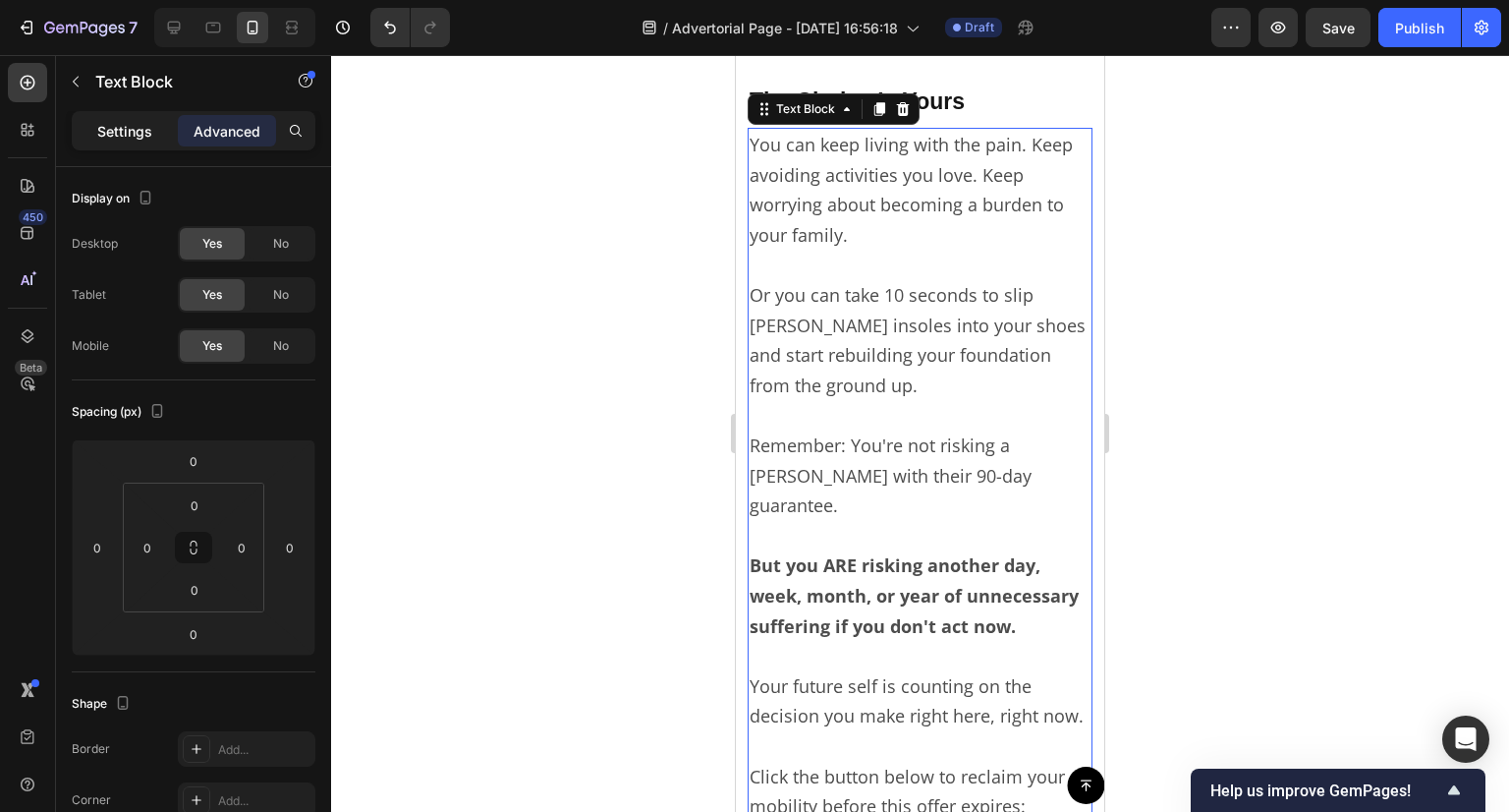
click at [112, 127] on p "Settings" at bounding box center [125, 131] width 55 height 21
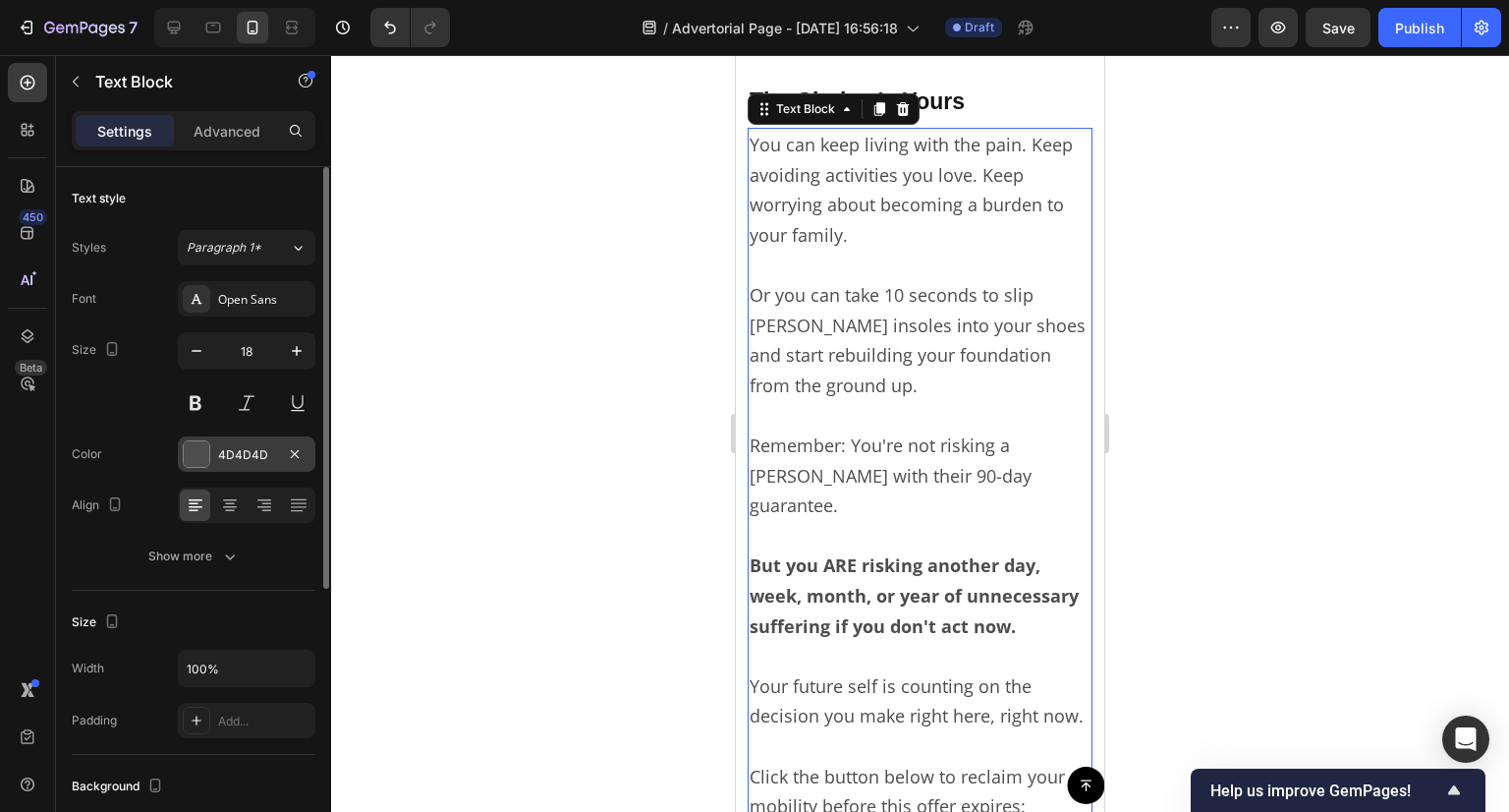
click at [252, 457] on div "4D4D4D" at bounding box center [247, 455] width 57 height 18
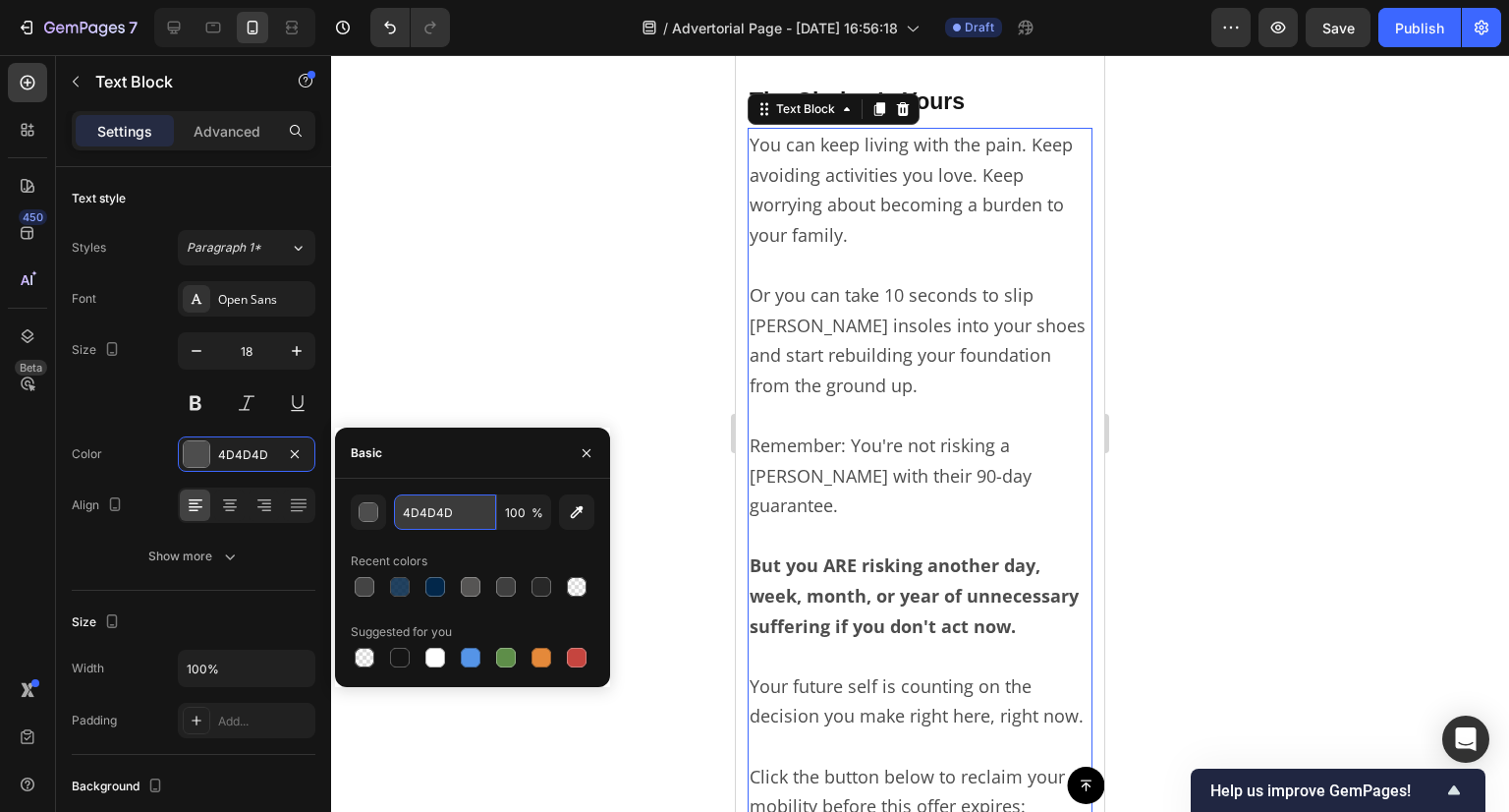
click at [460, 516] on input "4D4D4D" at bounding box center [445, 512] width 102 height 35
paste input "44444"
type input "444444"
click at [511, 266] on div at bounding box center [919, 433] width 1178 height 757
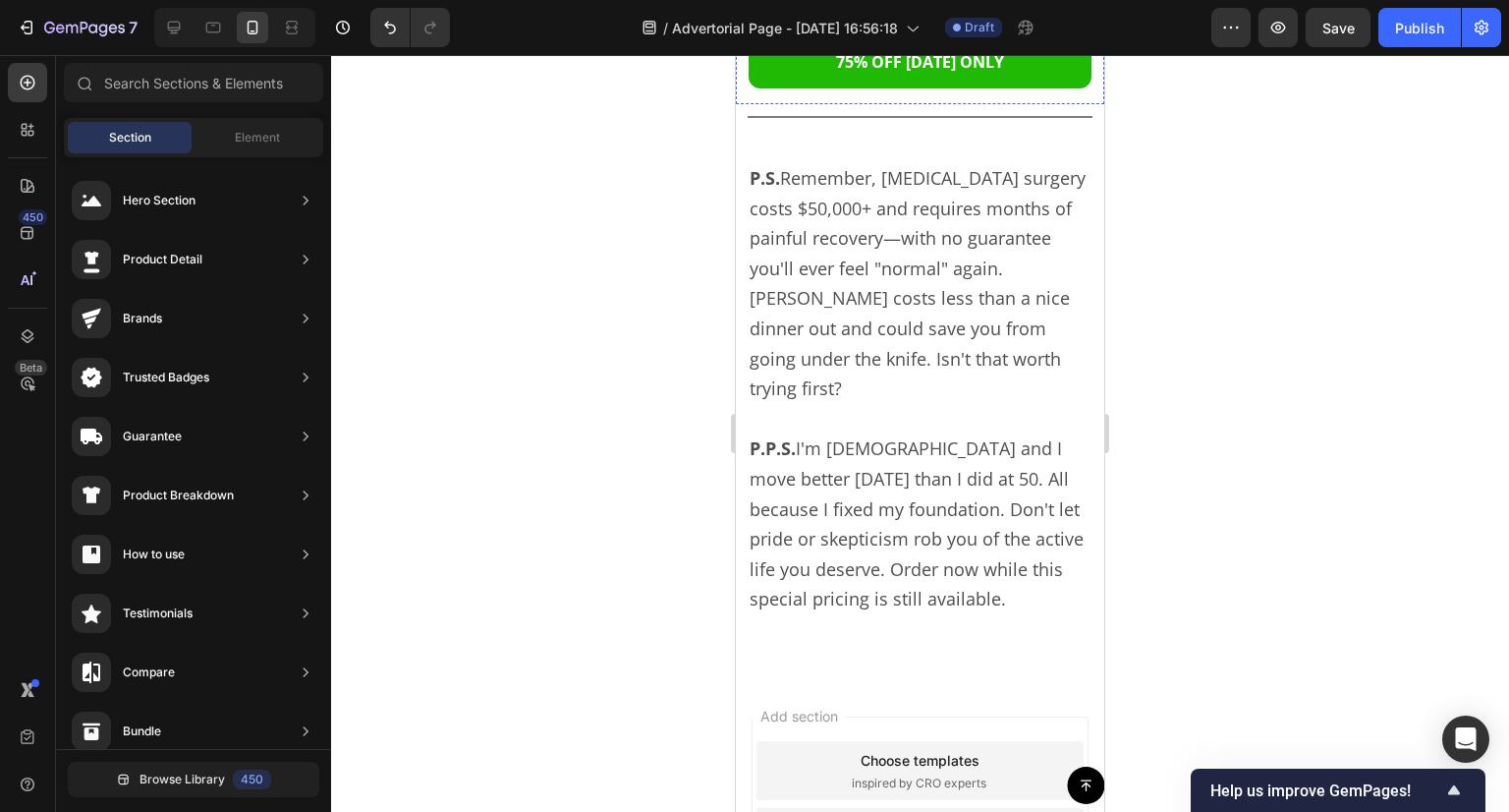
scroll to position [10511, 0]
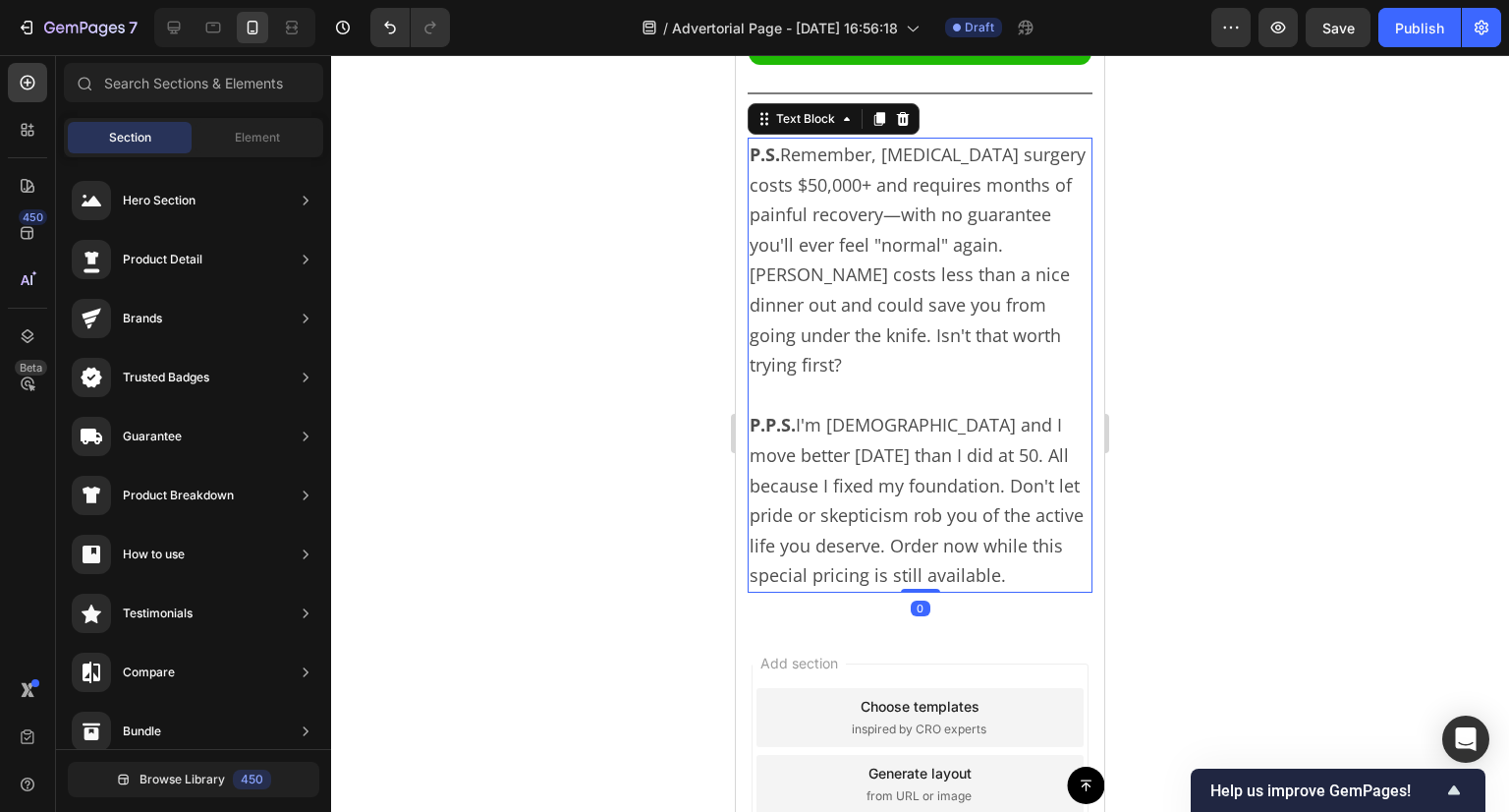
click at [878, 360] on p "P.S. Remember, hip replacement surgery costs $50,000+ and requires months of pa…" at bounding box center [920, 260] width 341 height 241
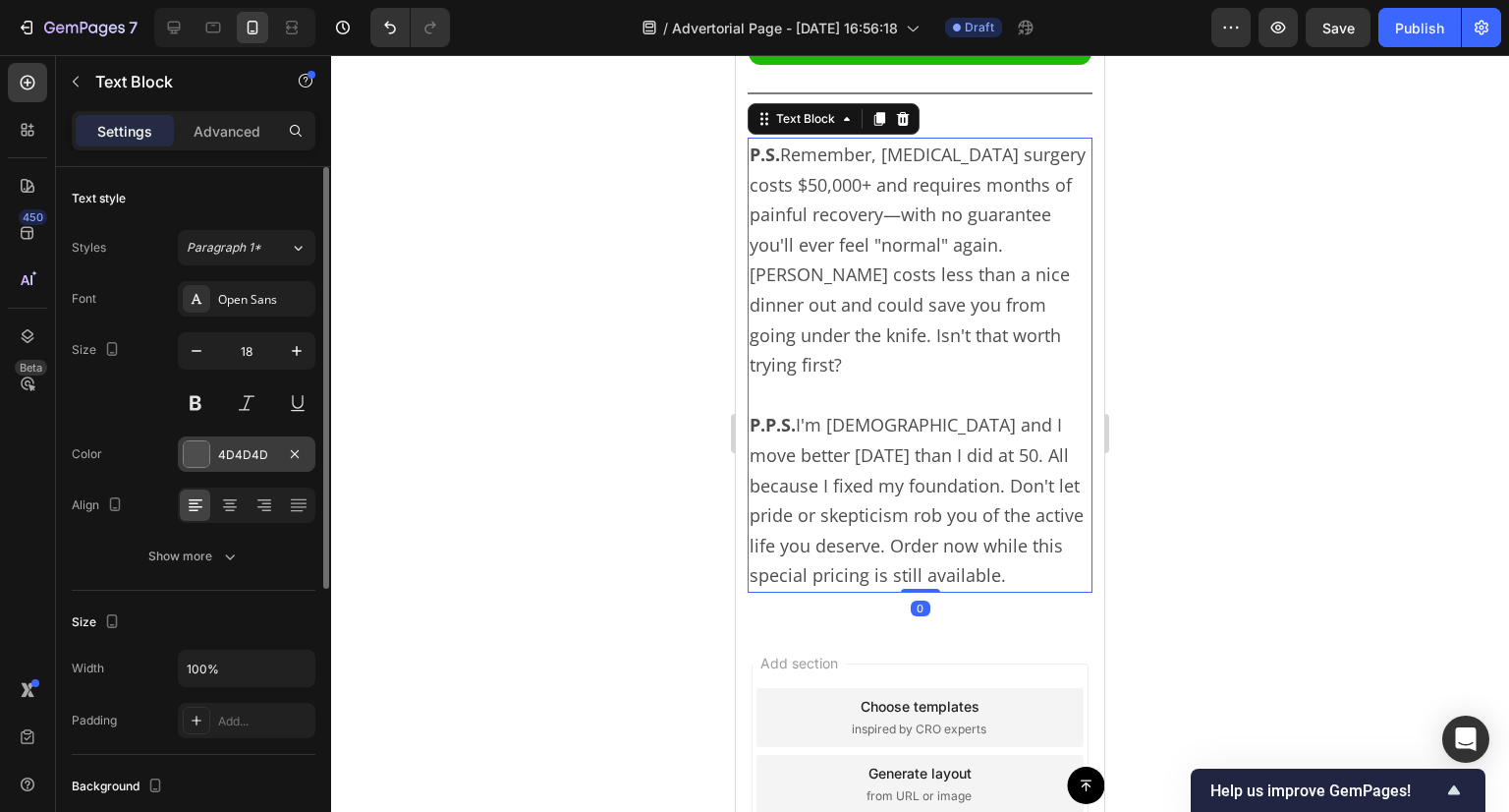
click at [248, 469] on div "4D4D4D" at bounding box center [247, 454] width 138 height 35
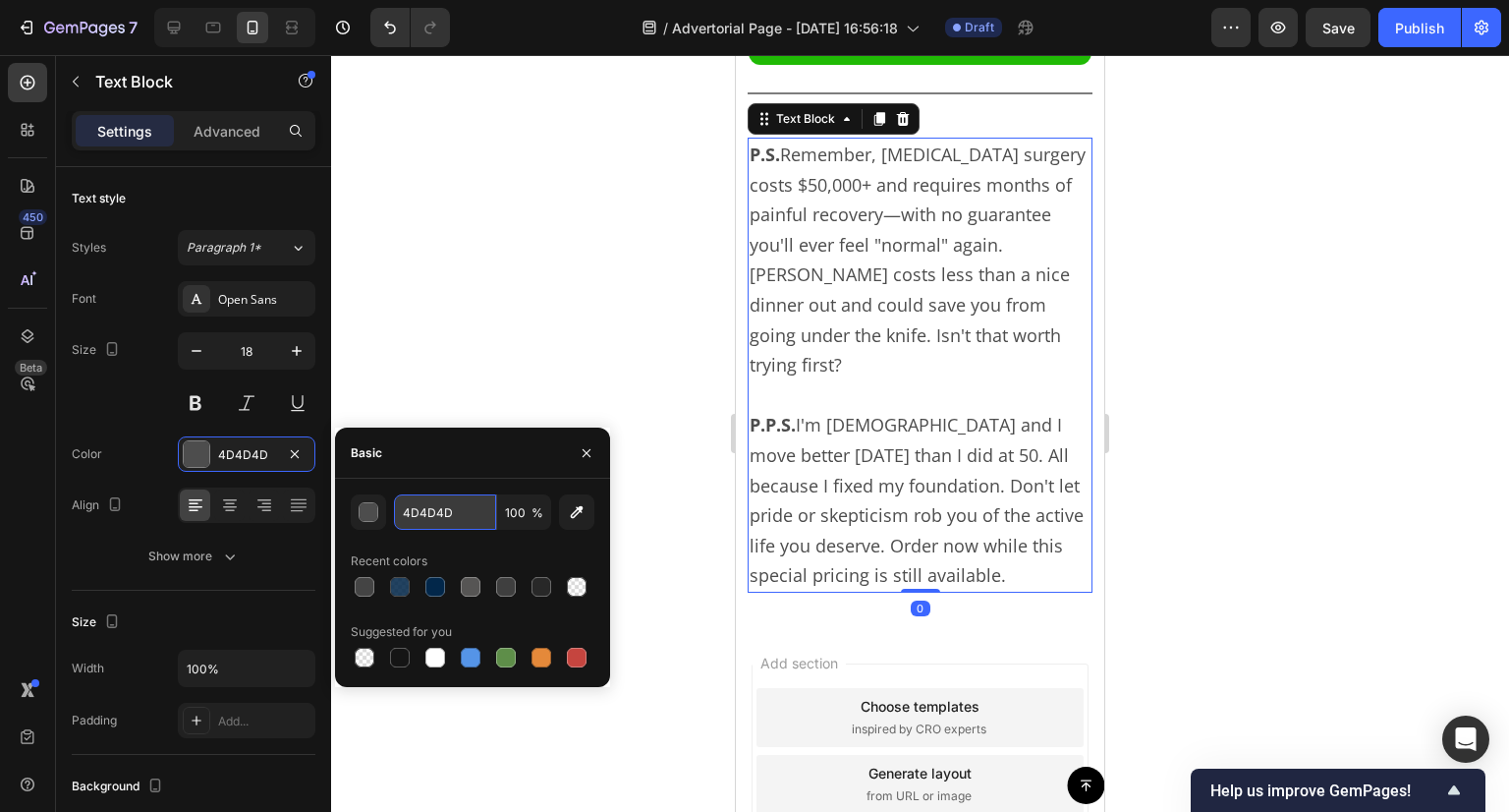
click at [472, 522] on input "4D4D4D" at bounding box center [445, 512] width 102 height 35
paste input "44444"
type input "444444"
click at [436, 291] on div at bounding box center [919, 433] width 1178 height 757
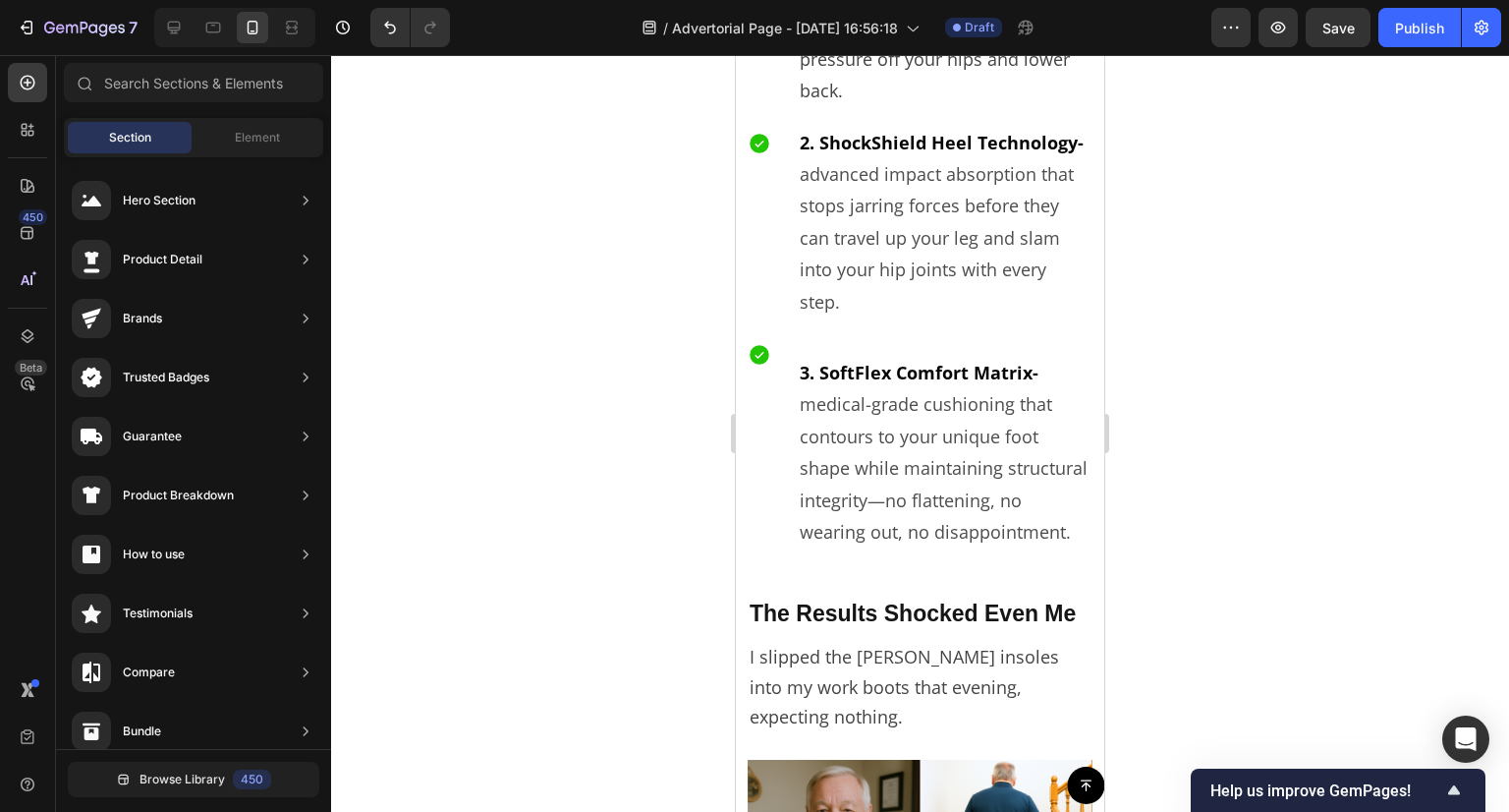
scroll to position [6332, 0]
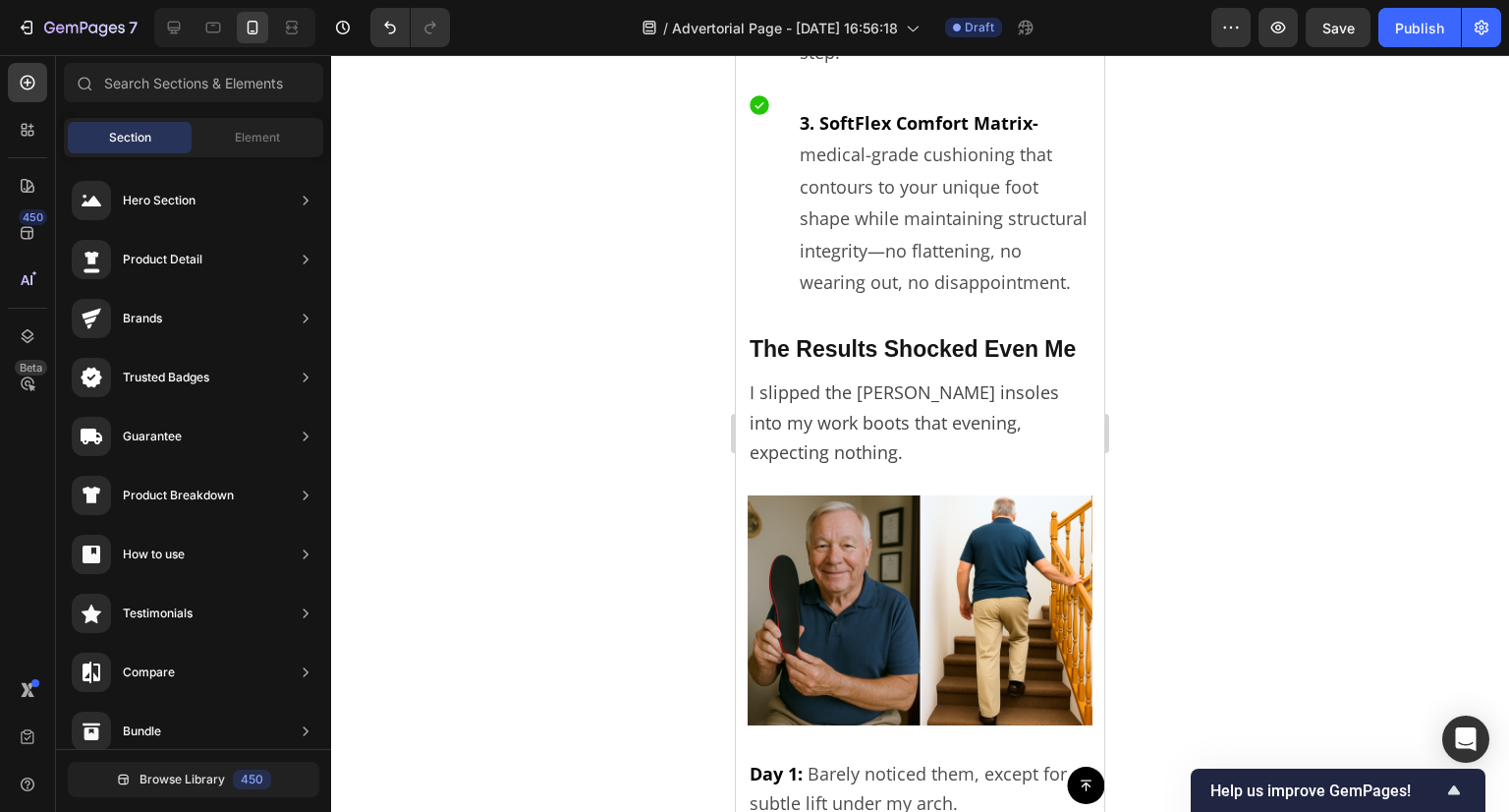
drag, startPoint x: 1091, startPoint y: 650, endPoint x: 1843, endPoint y: 545, distance: 759.3
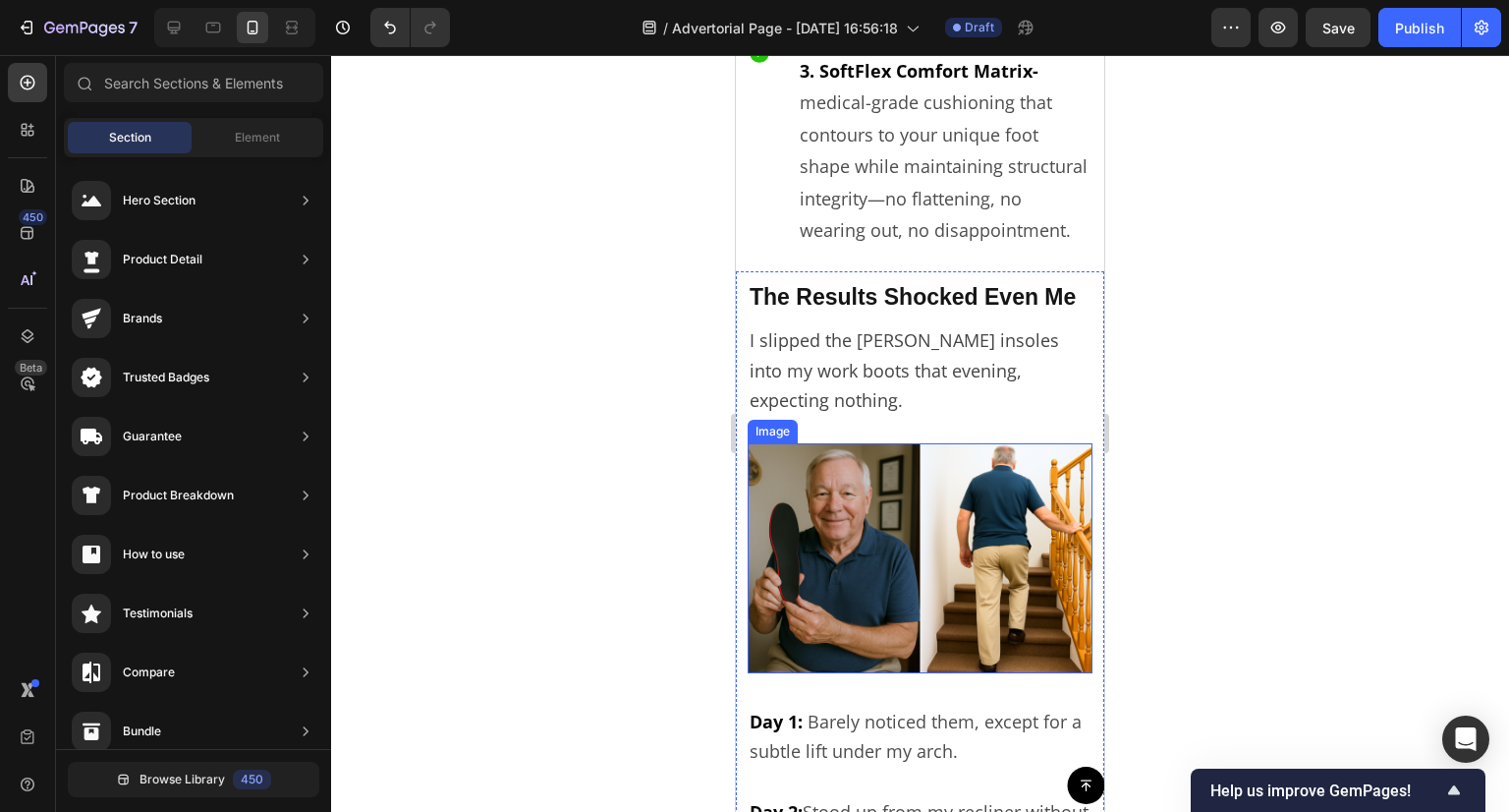
scroll to position [6517, 0]
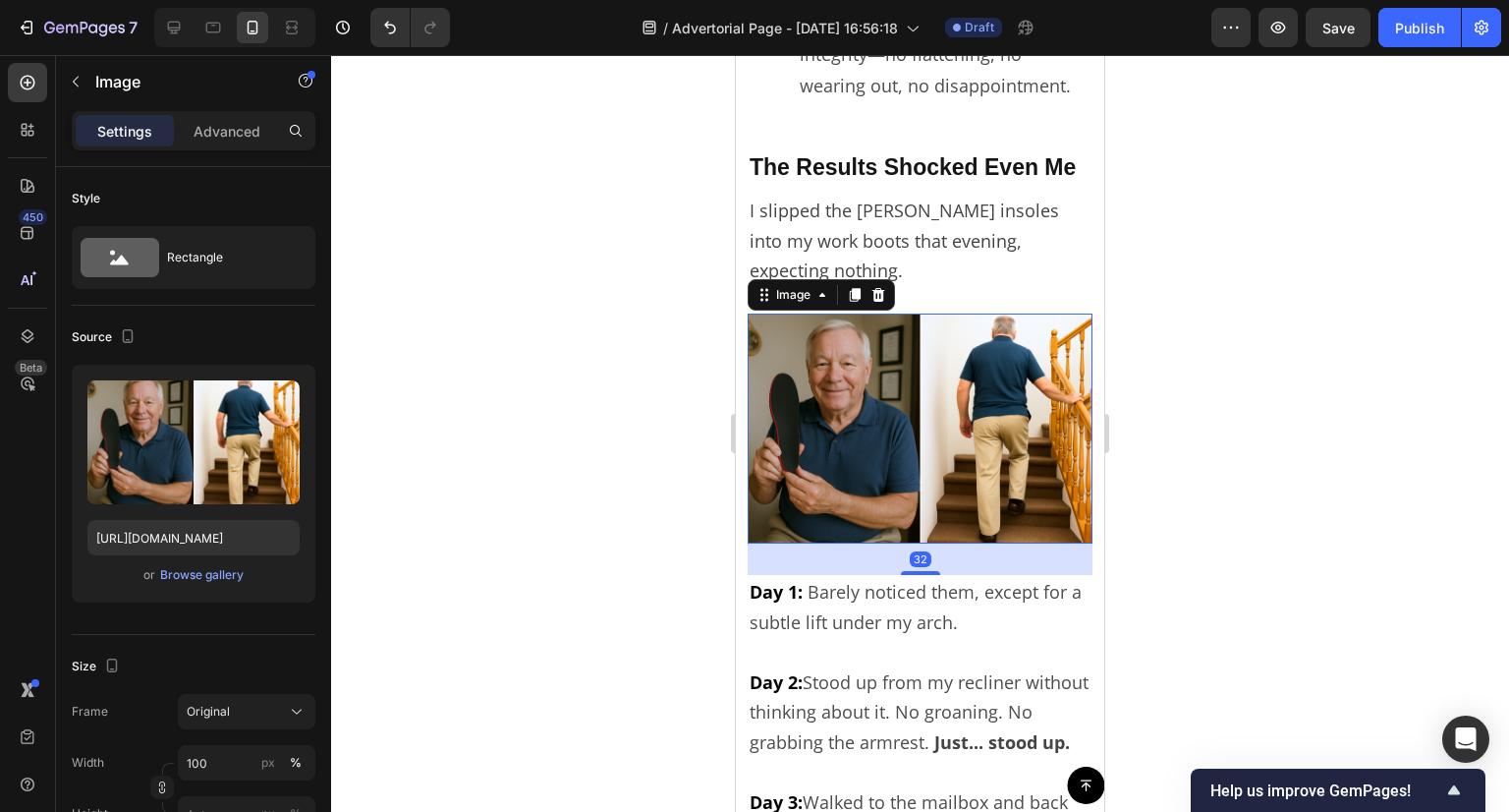
click at [896, 425] on img at bounding box center [920, 428] width 345 height 230
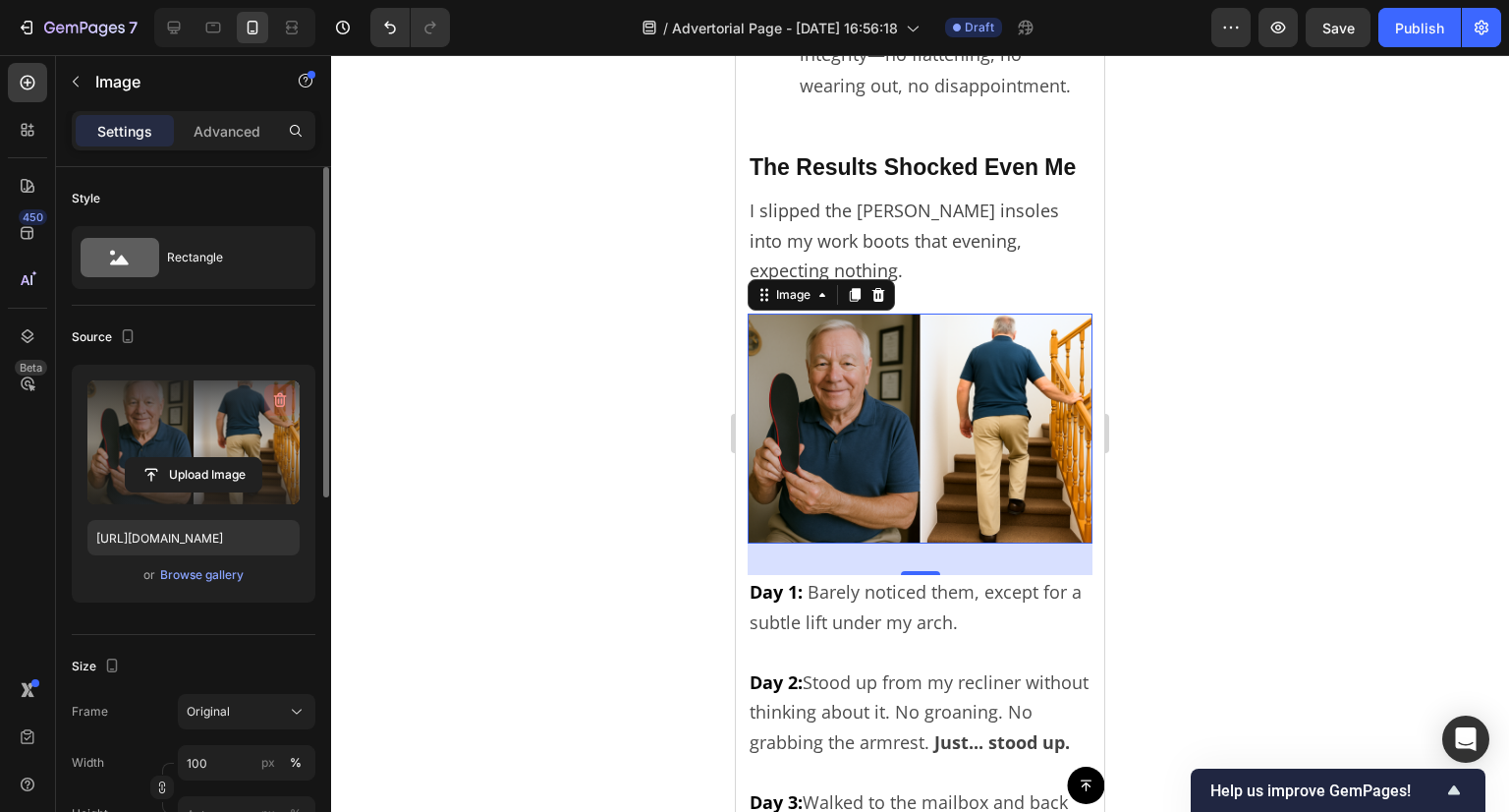
click at [282, 390] on icon "button" at bounding box center [281, 400] width 20 height 20
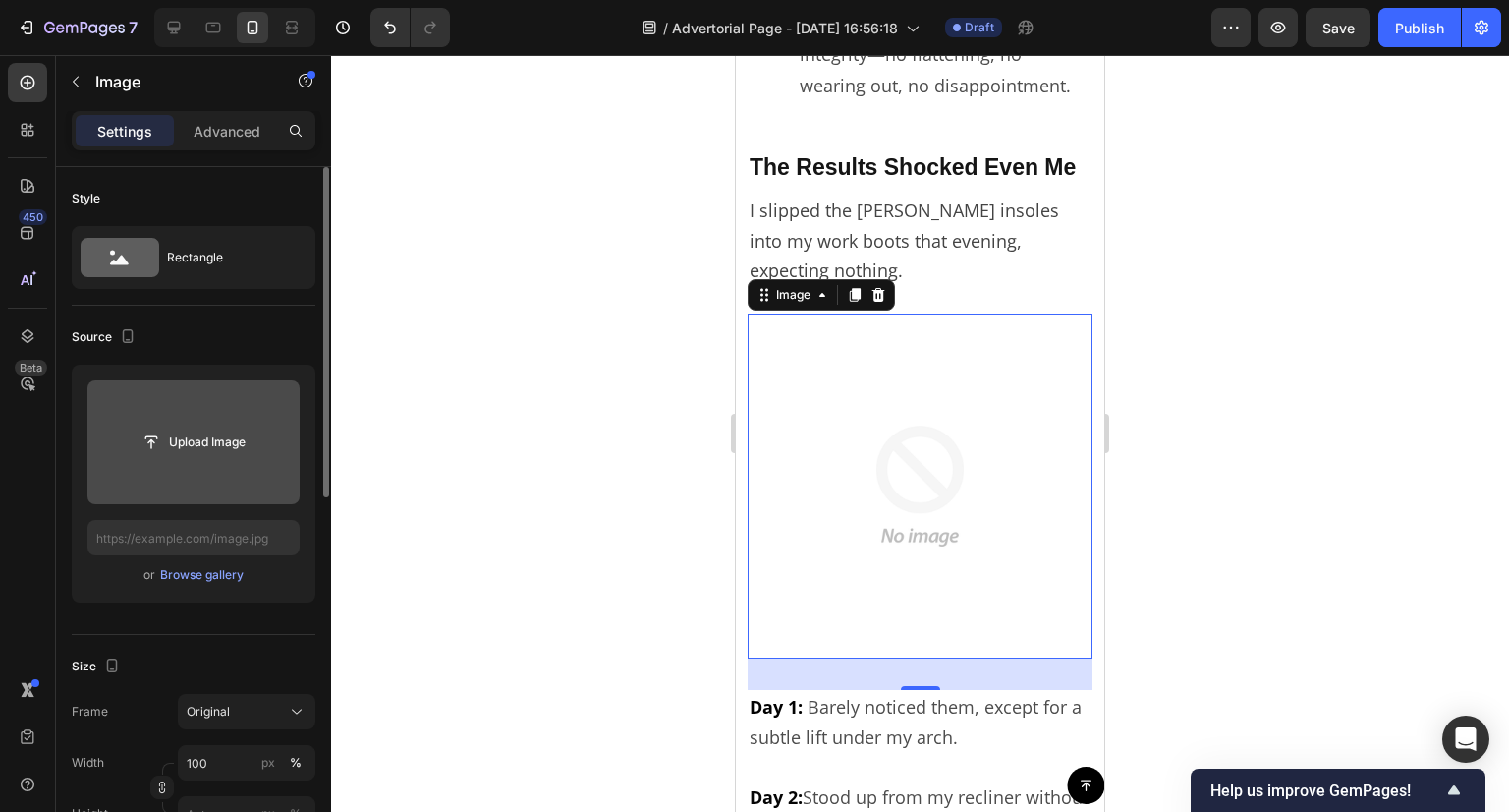
click at [595, 414] on div at bounding box center [919, 433] width 1178 height 757
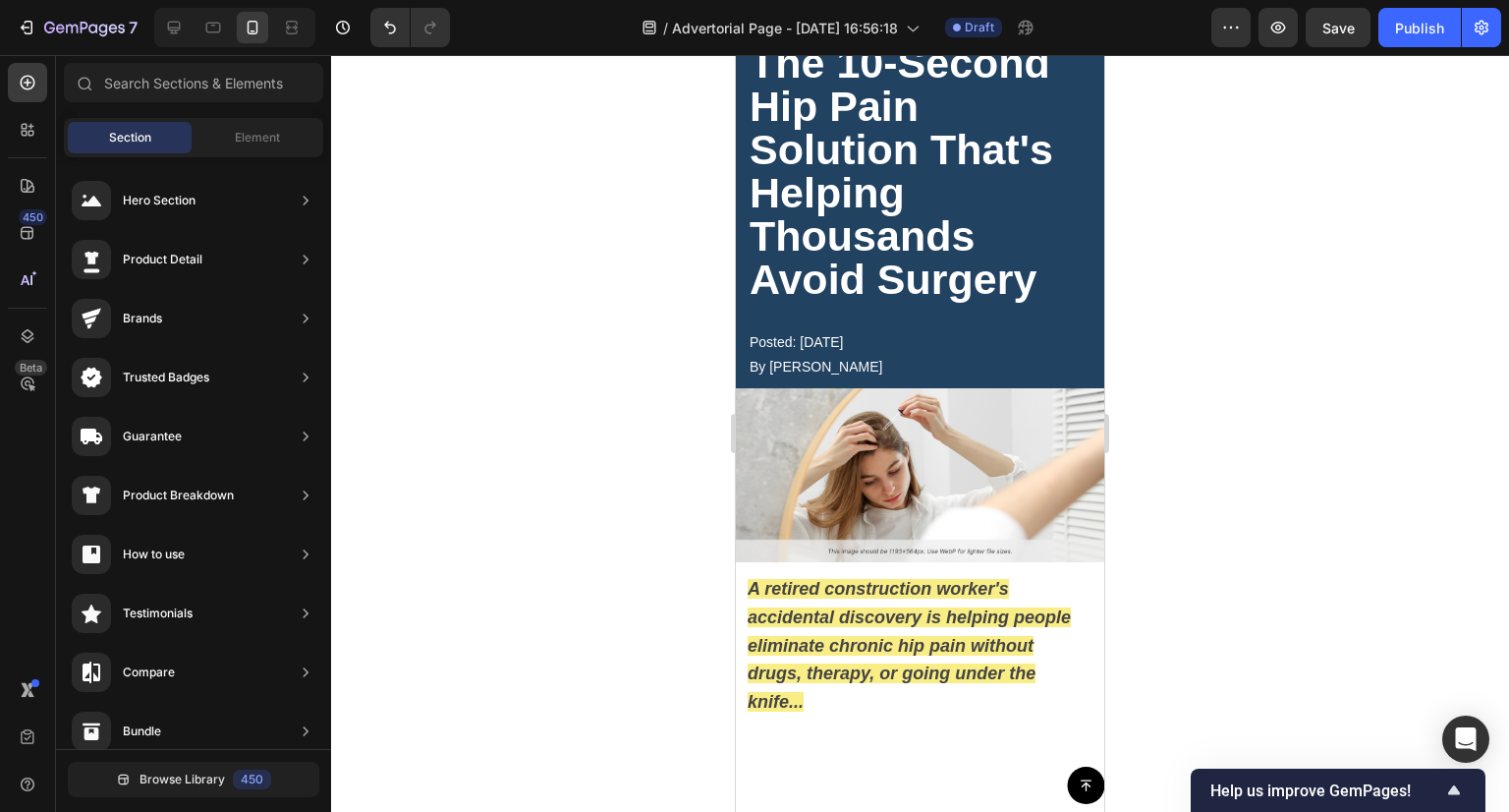
scroll to position [0, 0]
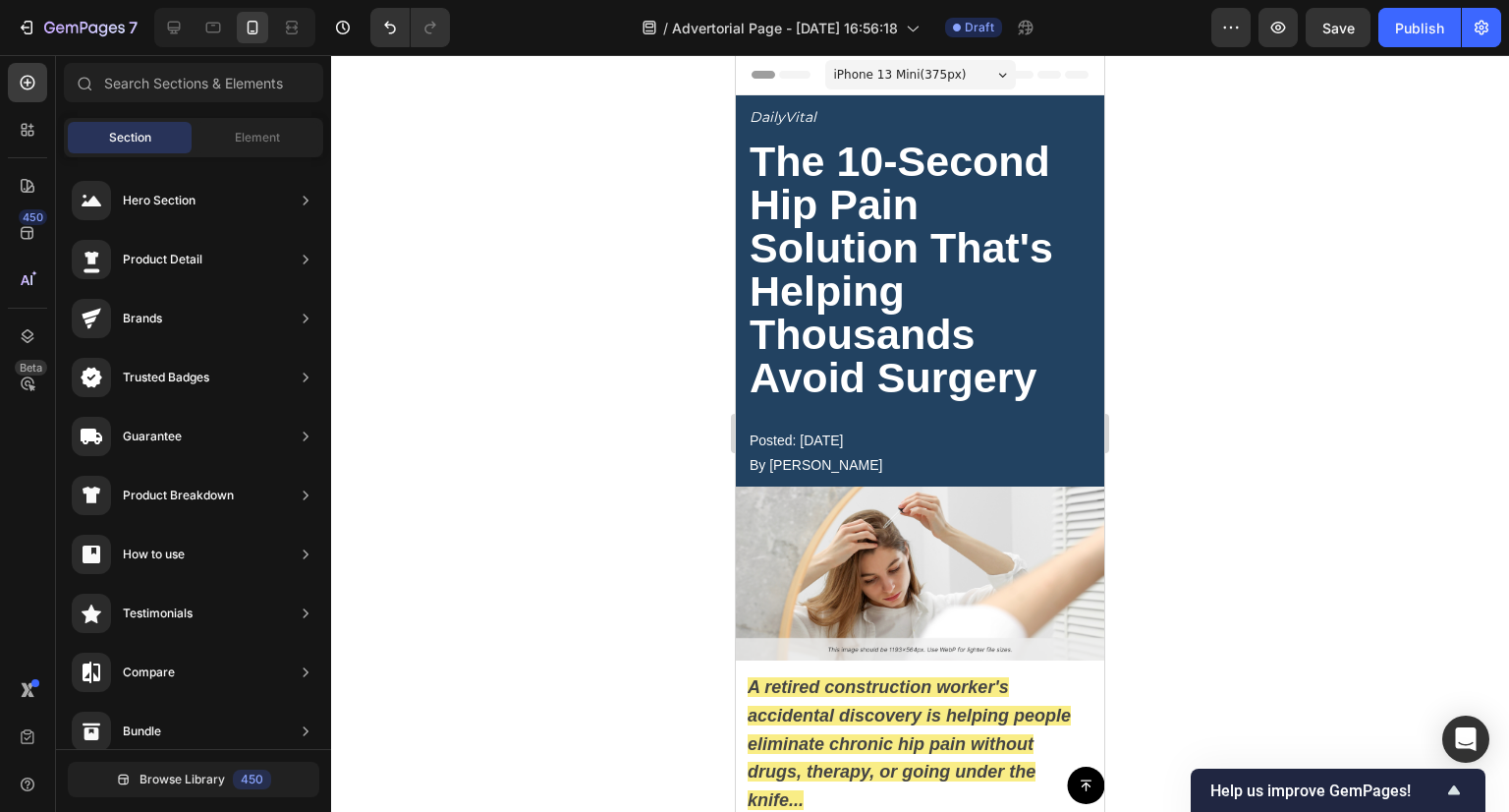
drag, startPoint x: 1098, startPoint y: 506, endPoint x: 1884, endPoint y: 146, distance: 864.5
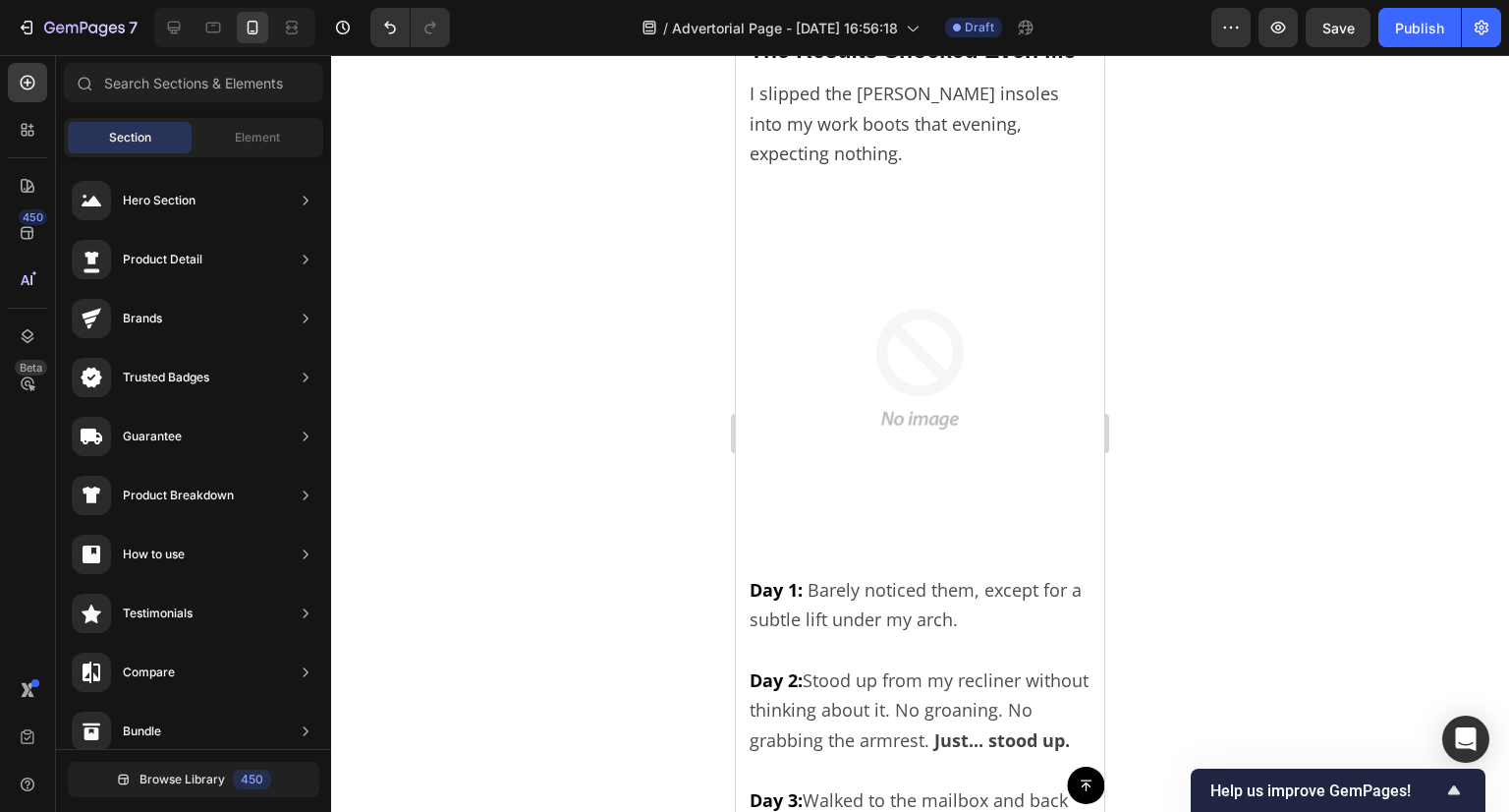
scroll to position [6485, 0]
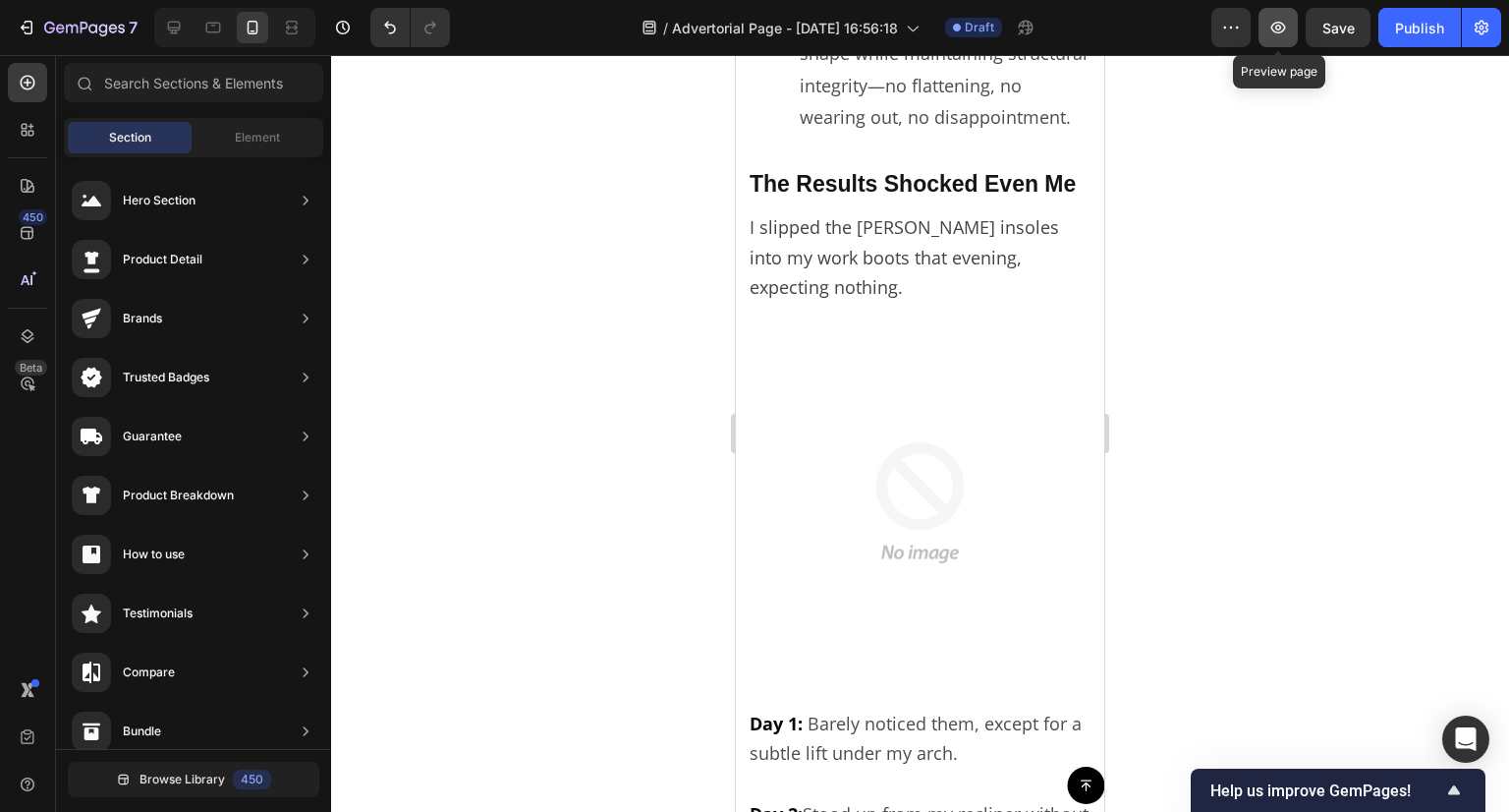
click at [1289, 25] on button "button" at bounding box center [1279, 28] width 39 height 39
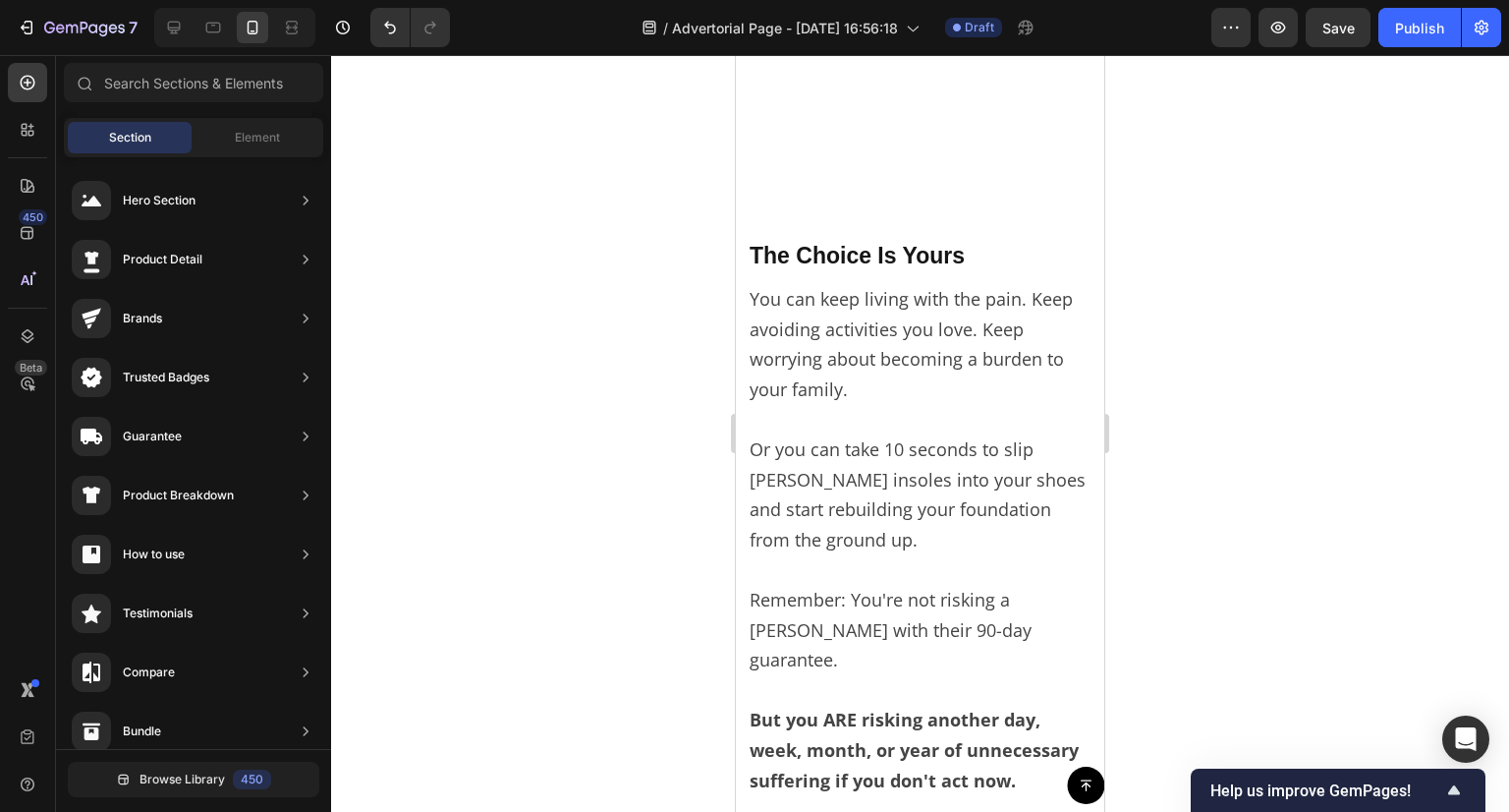
scroll to position [9826, 0]
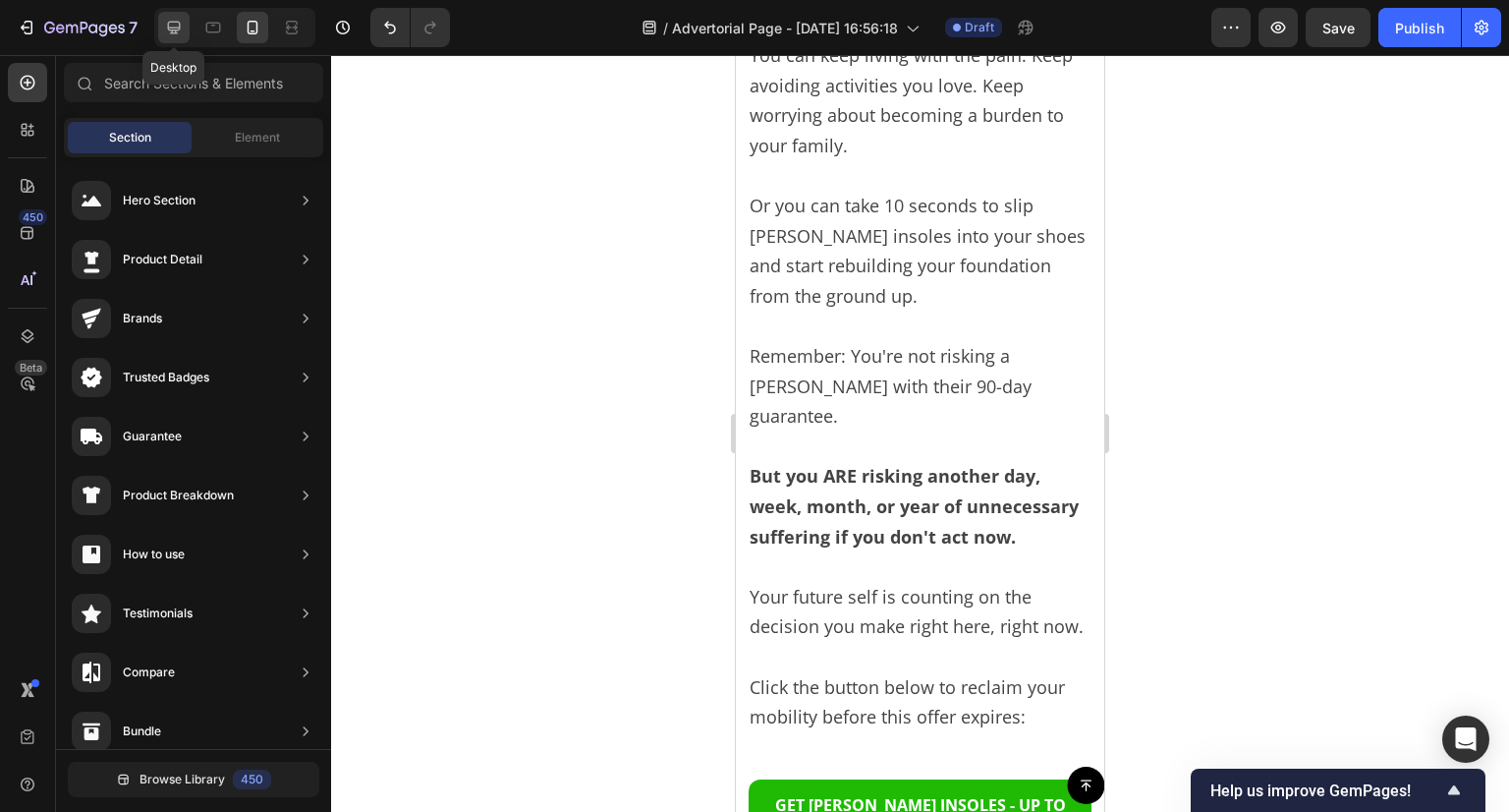
click at [173, 32] on icon at bounding box center [174, 28] width 13 height 13
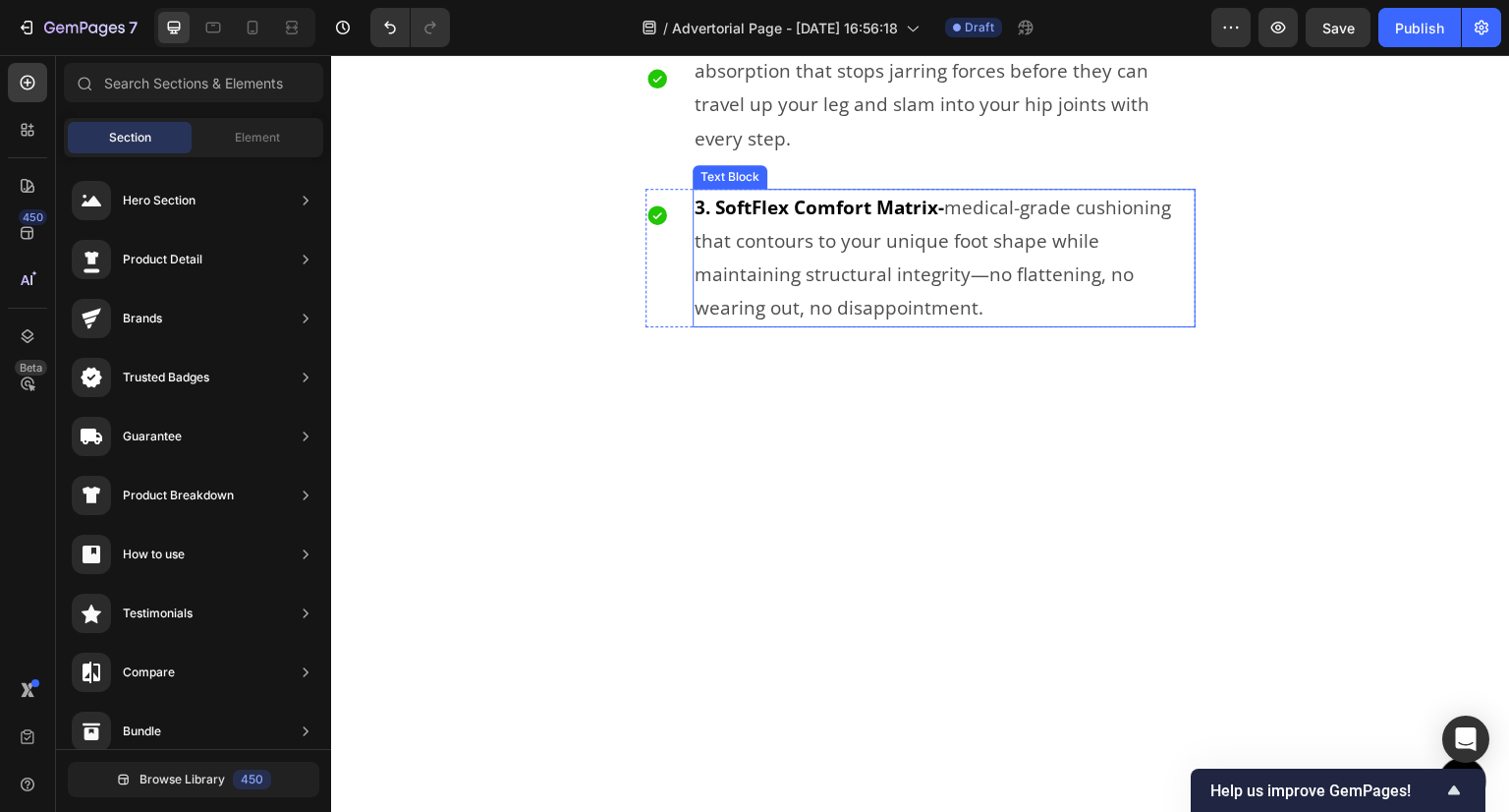
scroll to position [5503, 0]
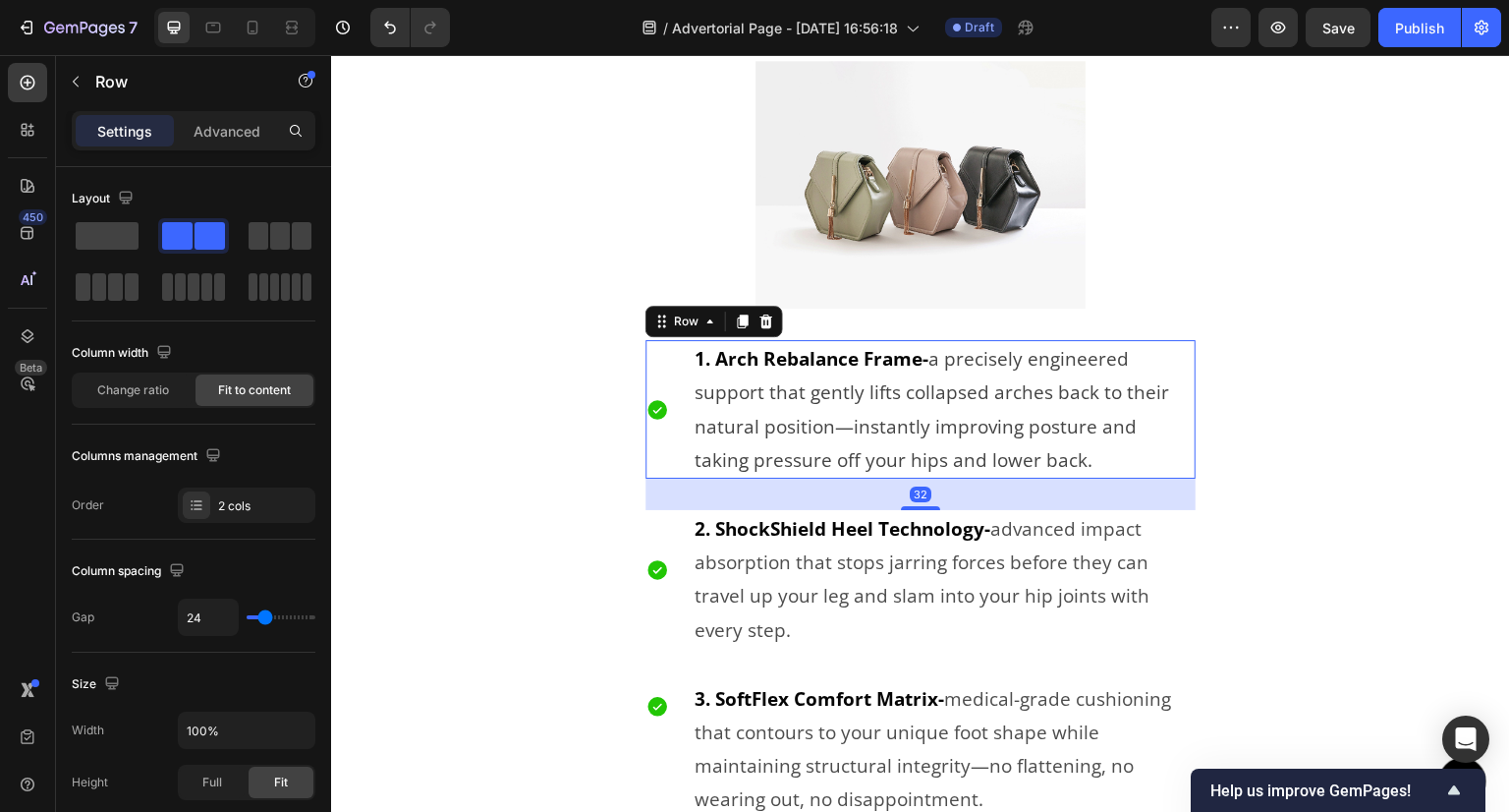
click at [661, 427] on div "Icon" at bounding box center [658, 408] width 24 height 139
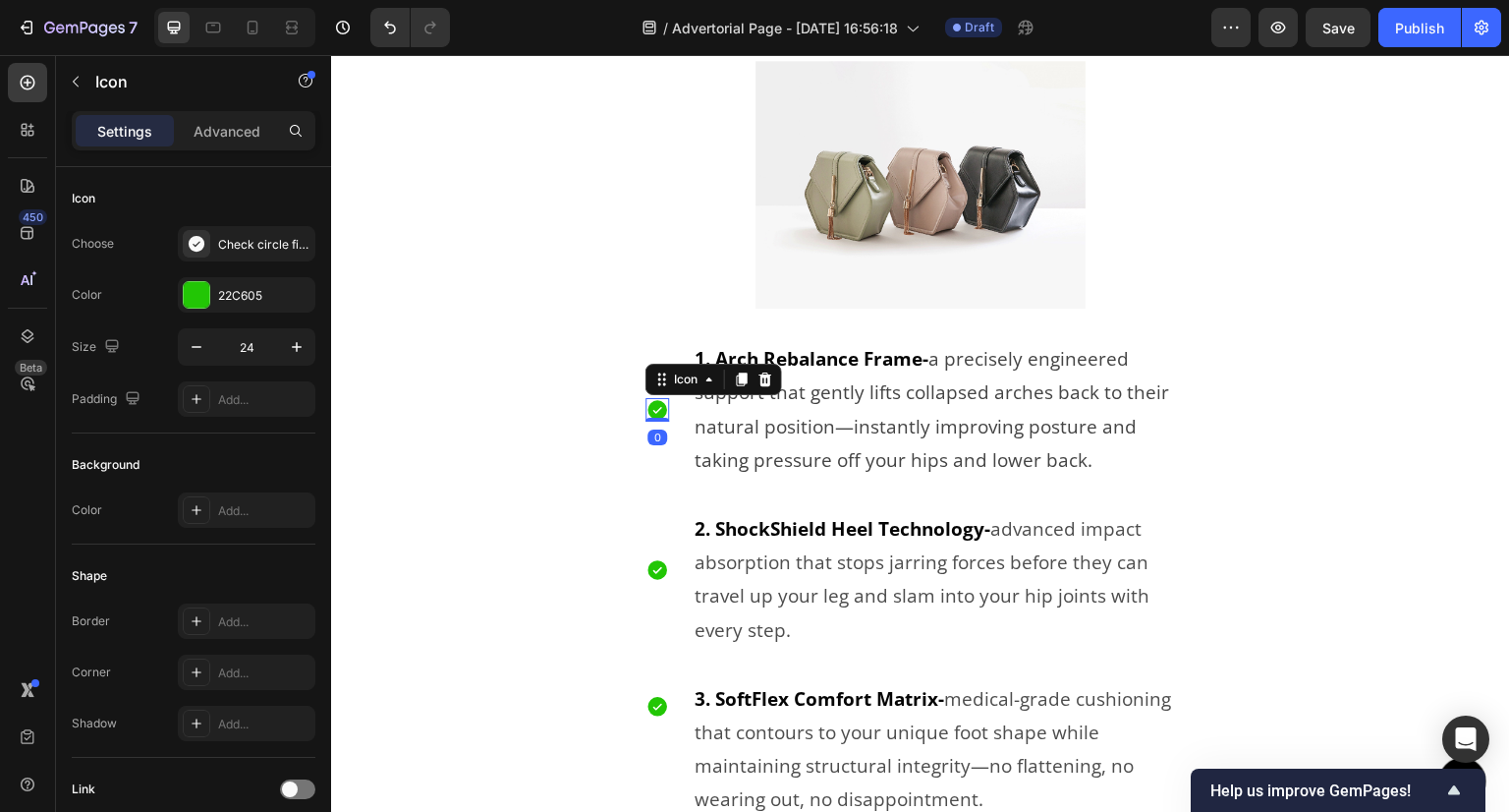
click at [661, 404] on icon at bounding box center [658, 409] width 20 height 20
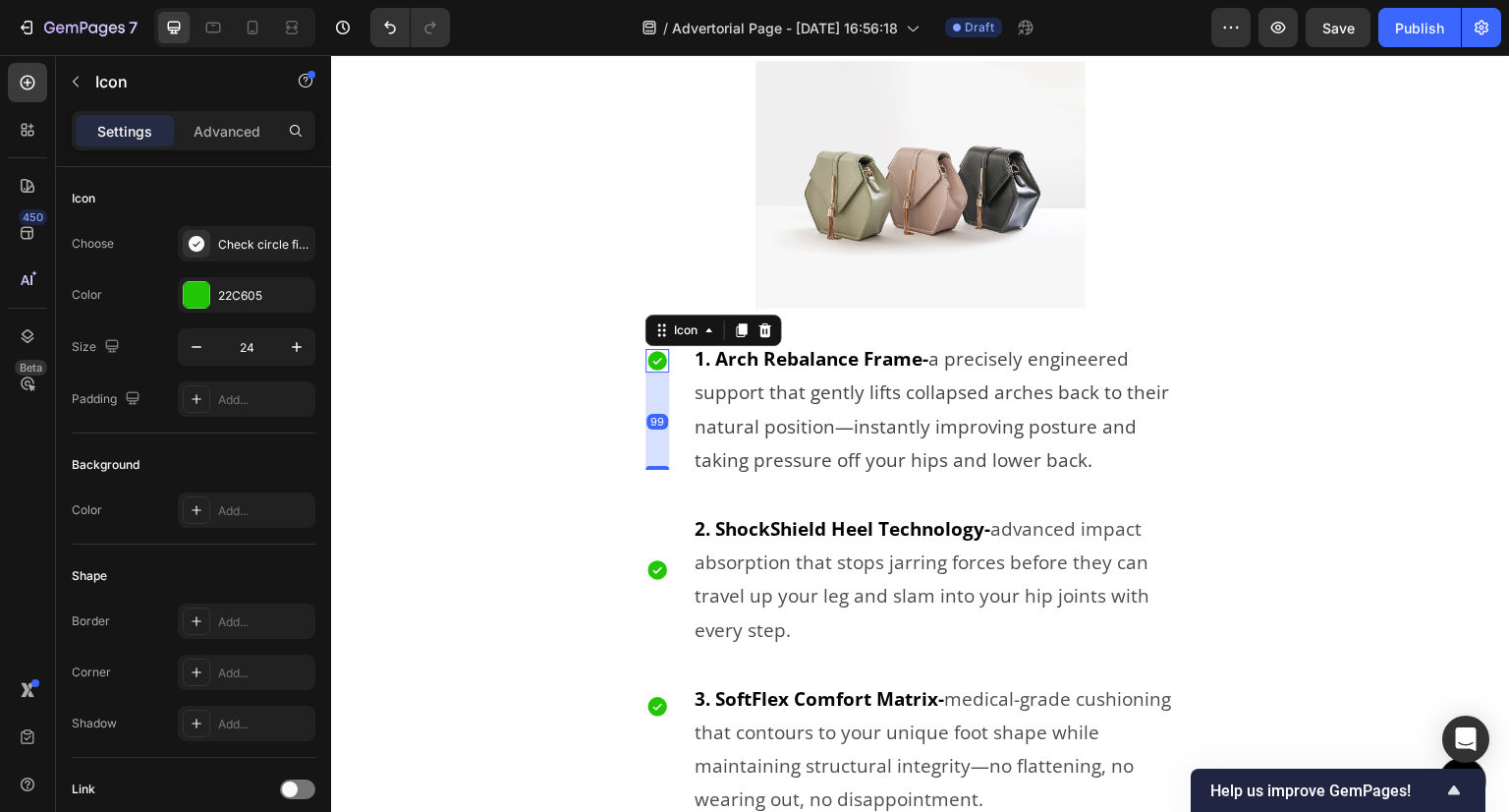
drag, startPoint x: 660, startPoint y: 412, endPoint x: 643, endPoint y: 510, distance: 99.5
click at [643, 510] on div "The Patented Triple Support System™ Text Block Image Icon 99 1. Arch Rebalance …" at bounding box center [920, 437] width 1179 height 951
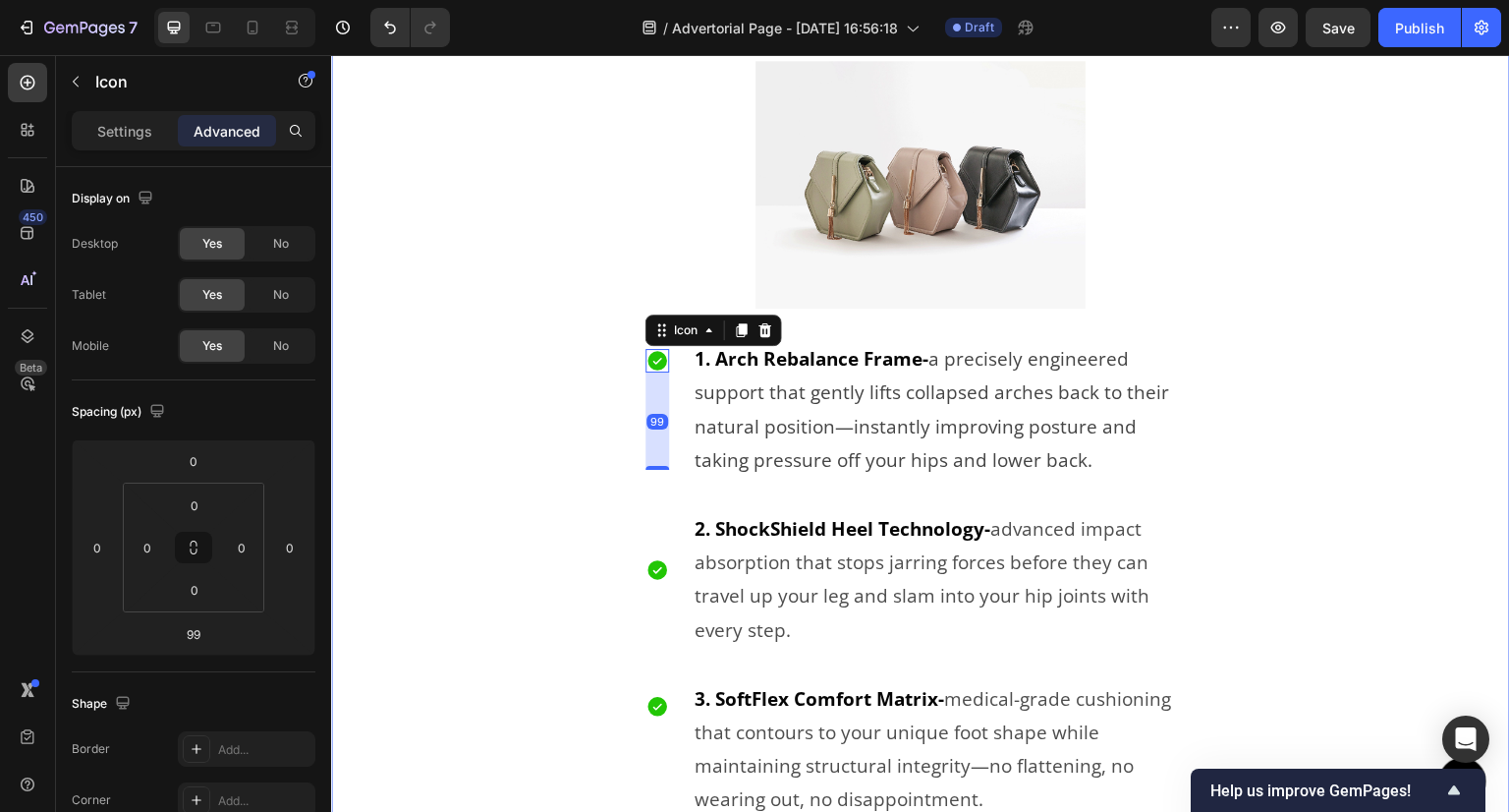
click at [474, 494] on div "The Patented Triple Support System™ Text Block Image Icon 99 1. Arch Rebalance …" at bounding box center [920, 437] width 1179 height 951
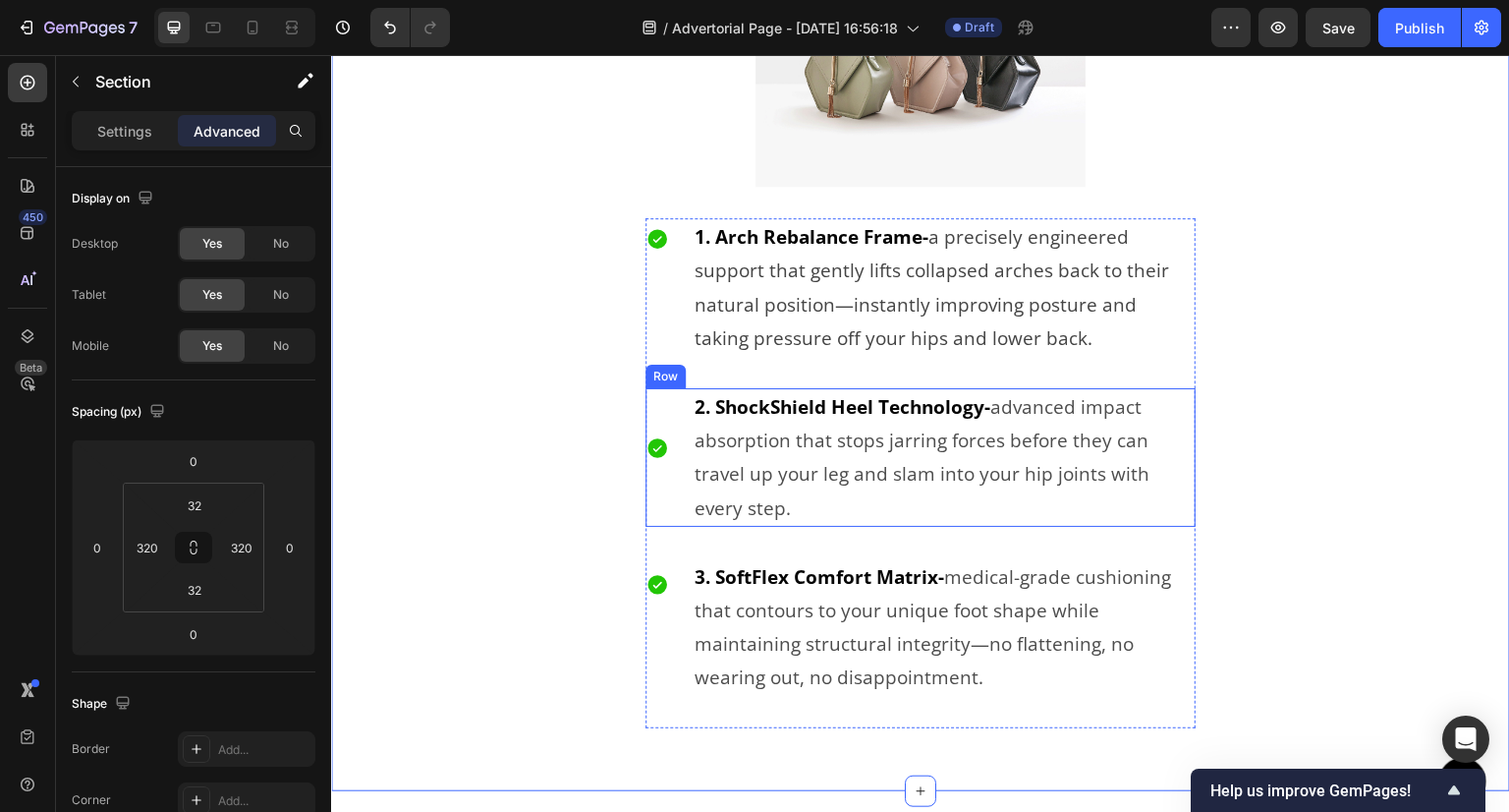
scroll to position [5699, 0]
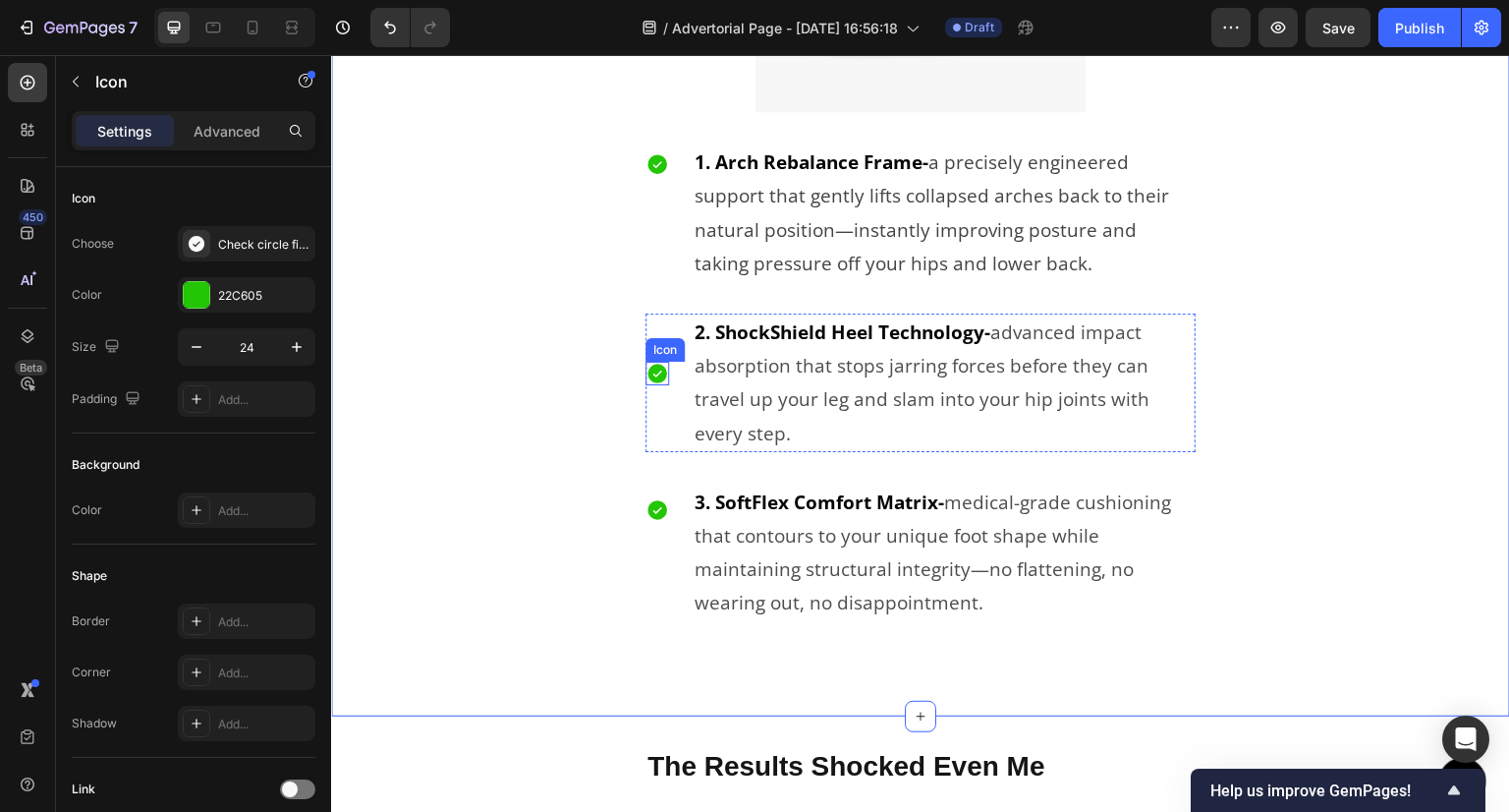
click at [656, 371] on icon at bounding box center [658, 373] width 20 height 20
drag, startPoint x: 658, startPoint y: 395, endPoint x: 648, endPoint y: 469, distance: 74.7
click at [648, 469] on div "Icon 1. Arch Rebalance Frame- a precisely engineered support that gently lifts …" at bounding box center [920, 398] width 550 height 509
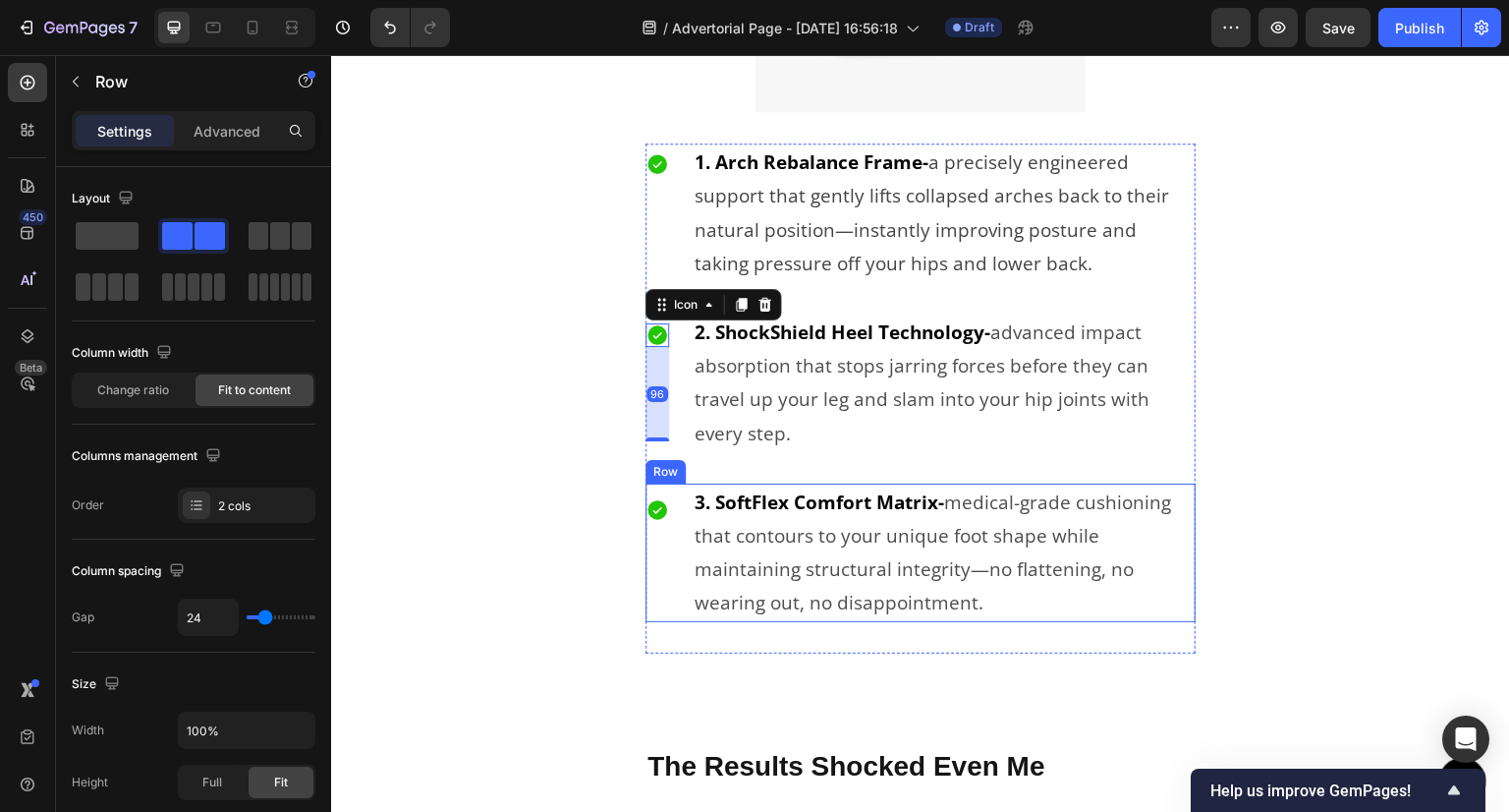
click at [660, 516] on div "Icon" at bounding box center [658, 552] width 24 height 139
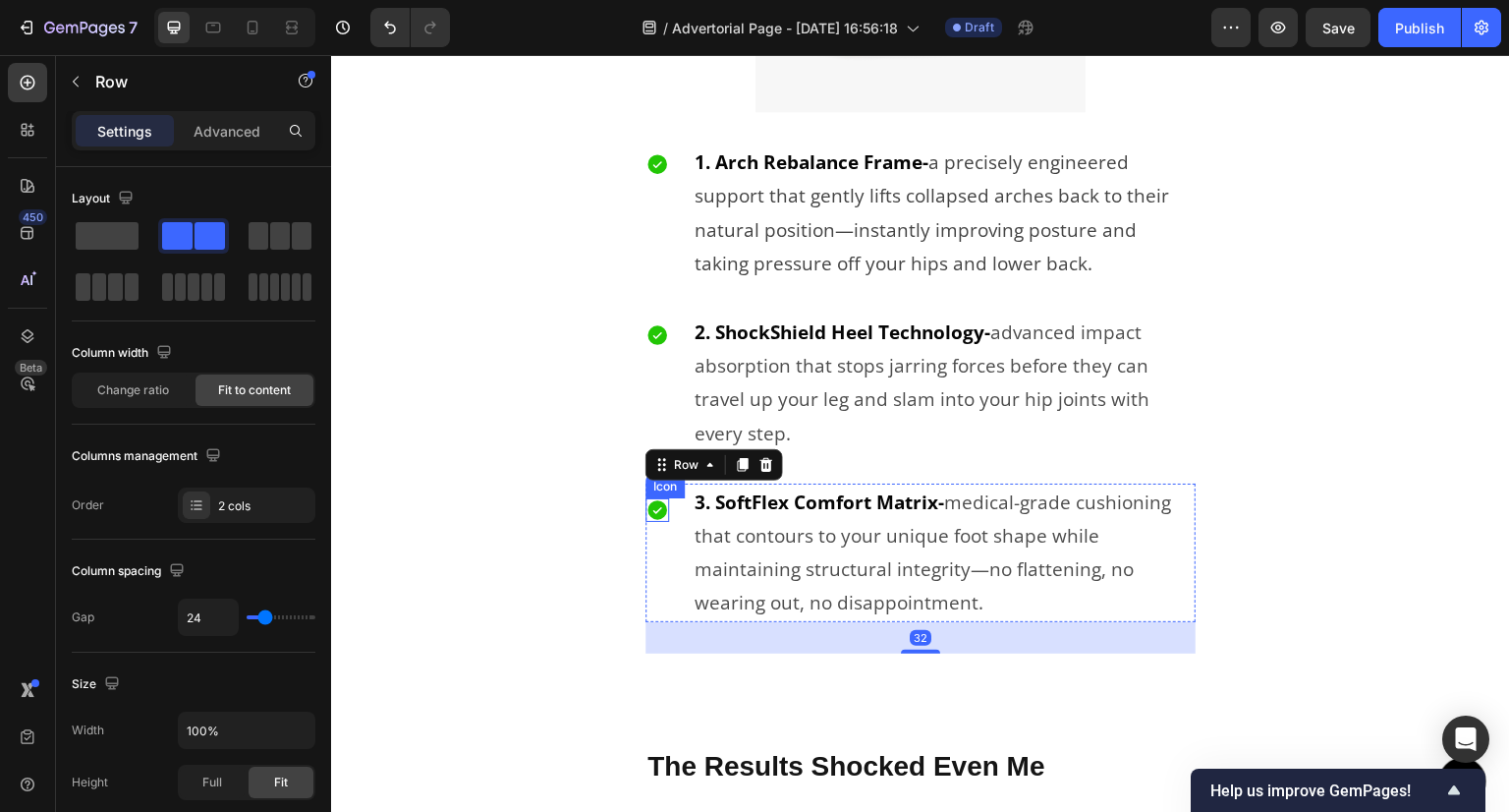
click at [657, 504] on icon at bounding box center [658, 510] width 24 height 24
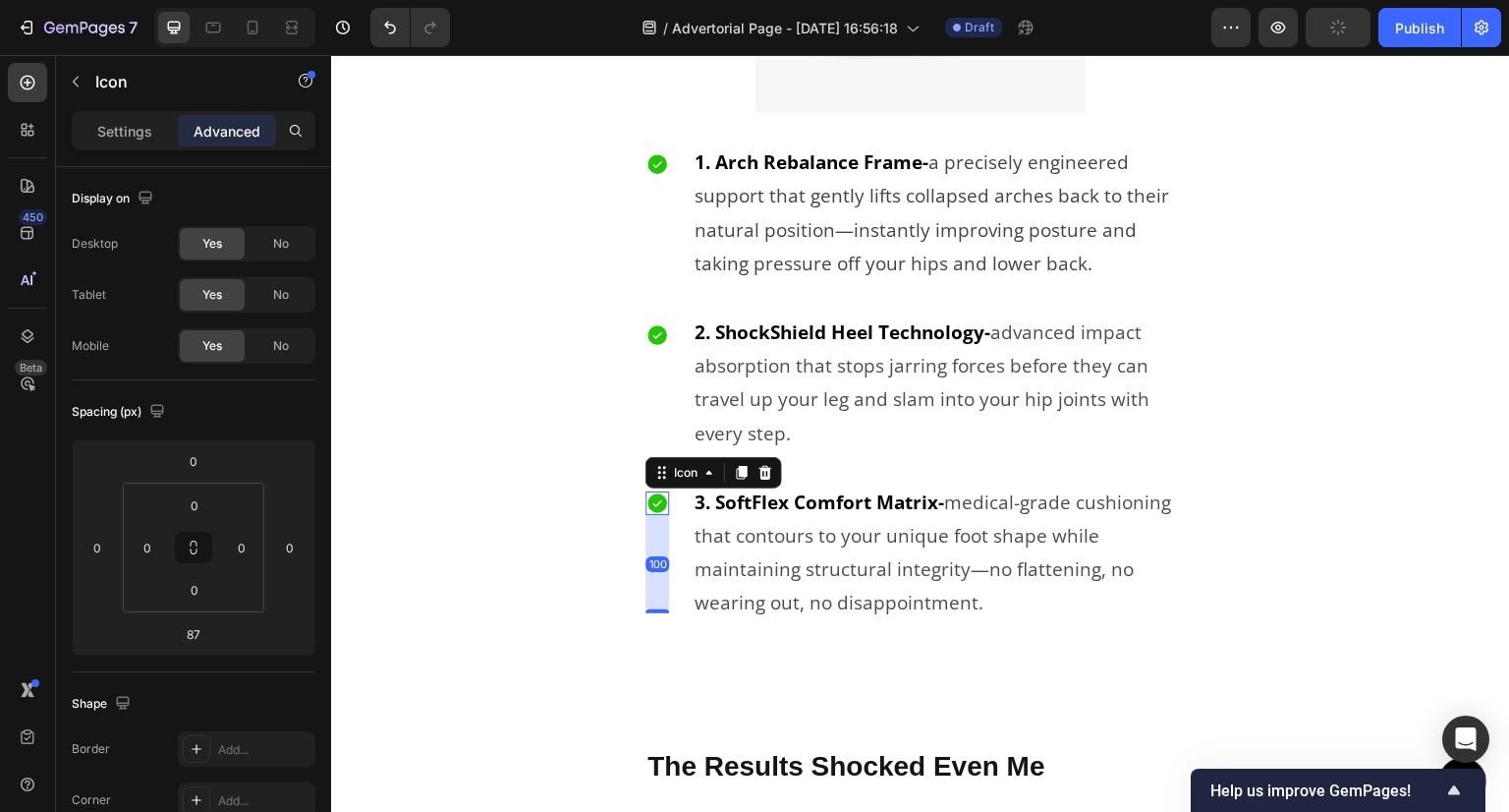
drag, startPoint x: 654, startPoint y: 597, endPoint x: 654, endPoint y: 610, distance: 13.0
click at [654, 610] on div "Icon 100" at bounding box center [658, 552] width 24 height 139
type input "100"
click at [542, 533] on div "The Patented Triple Support System™ Text Block Image Icon 1. Arch Rebalance Fra…" at bounding box center [920, 240] width 1179 height 951
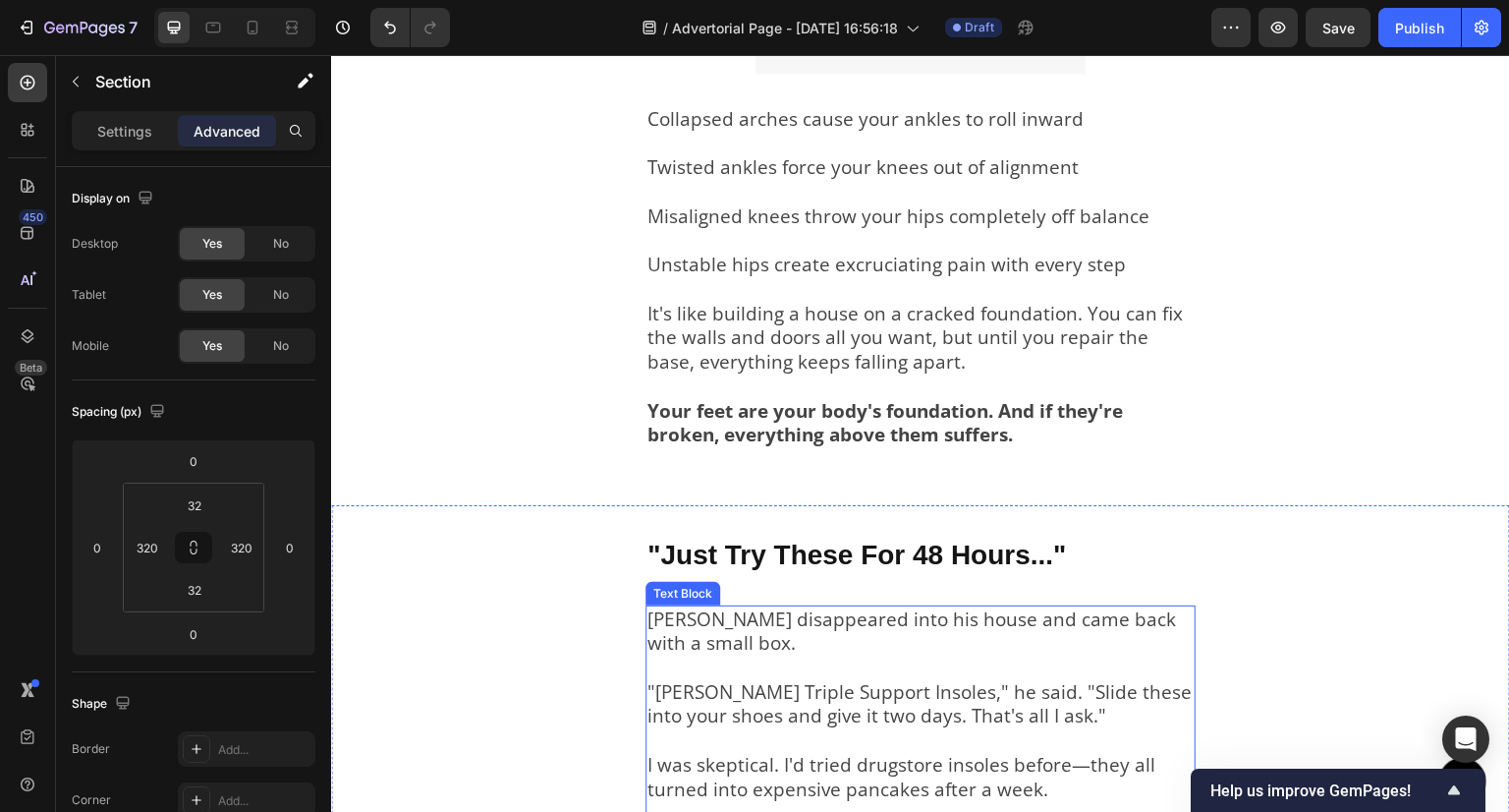
scroll to position [3832, 0]
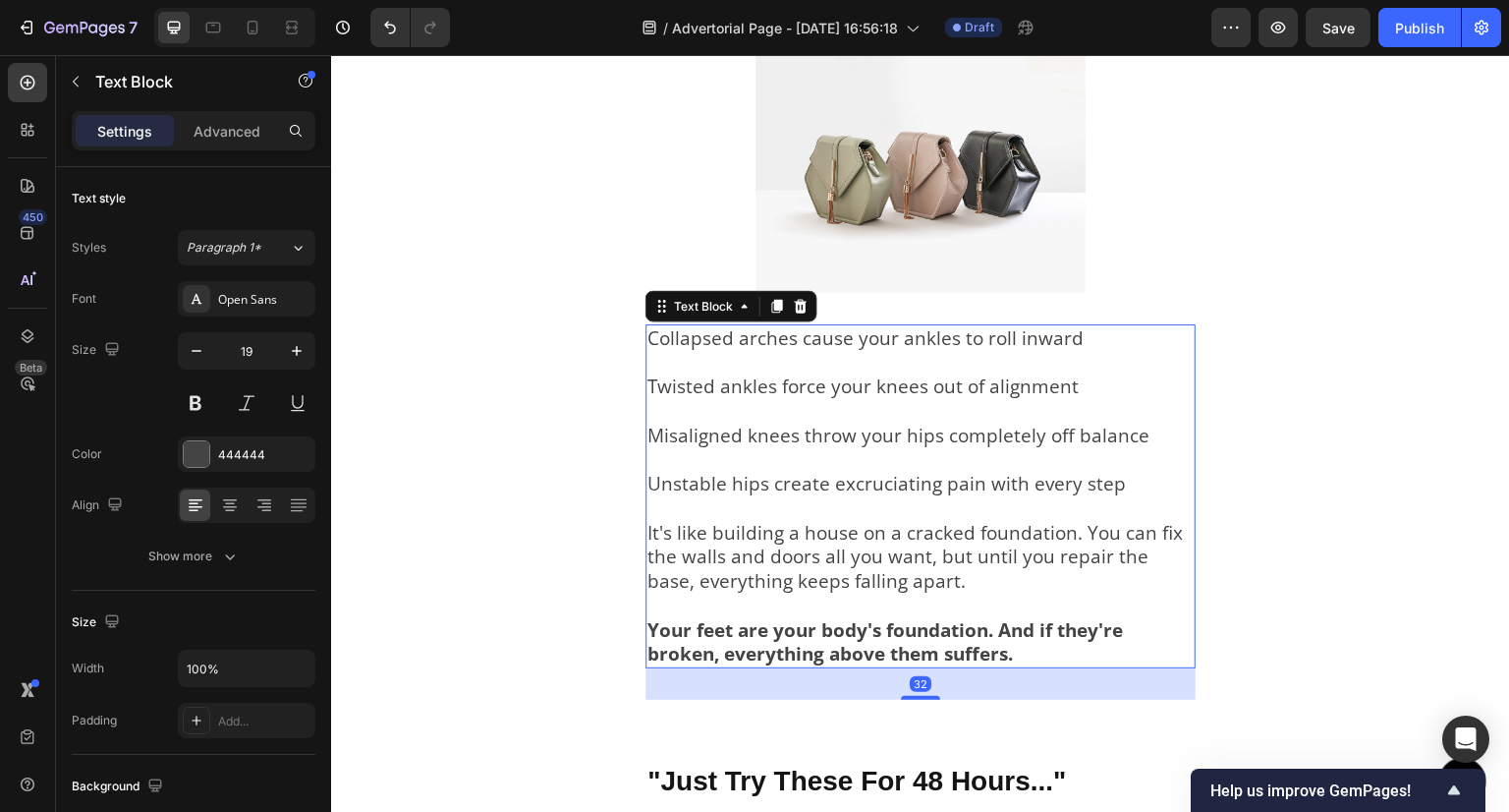
click at [1080, 404] on p "Misaligned knees throw your hips completely off balance" at bounding box center [920, 422] width 546 height 48
click at [1084, 342] on p "Collapsed arches cause your ankles to roll inward" at bounding box center [920, 338] width 546 height 25
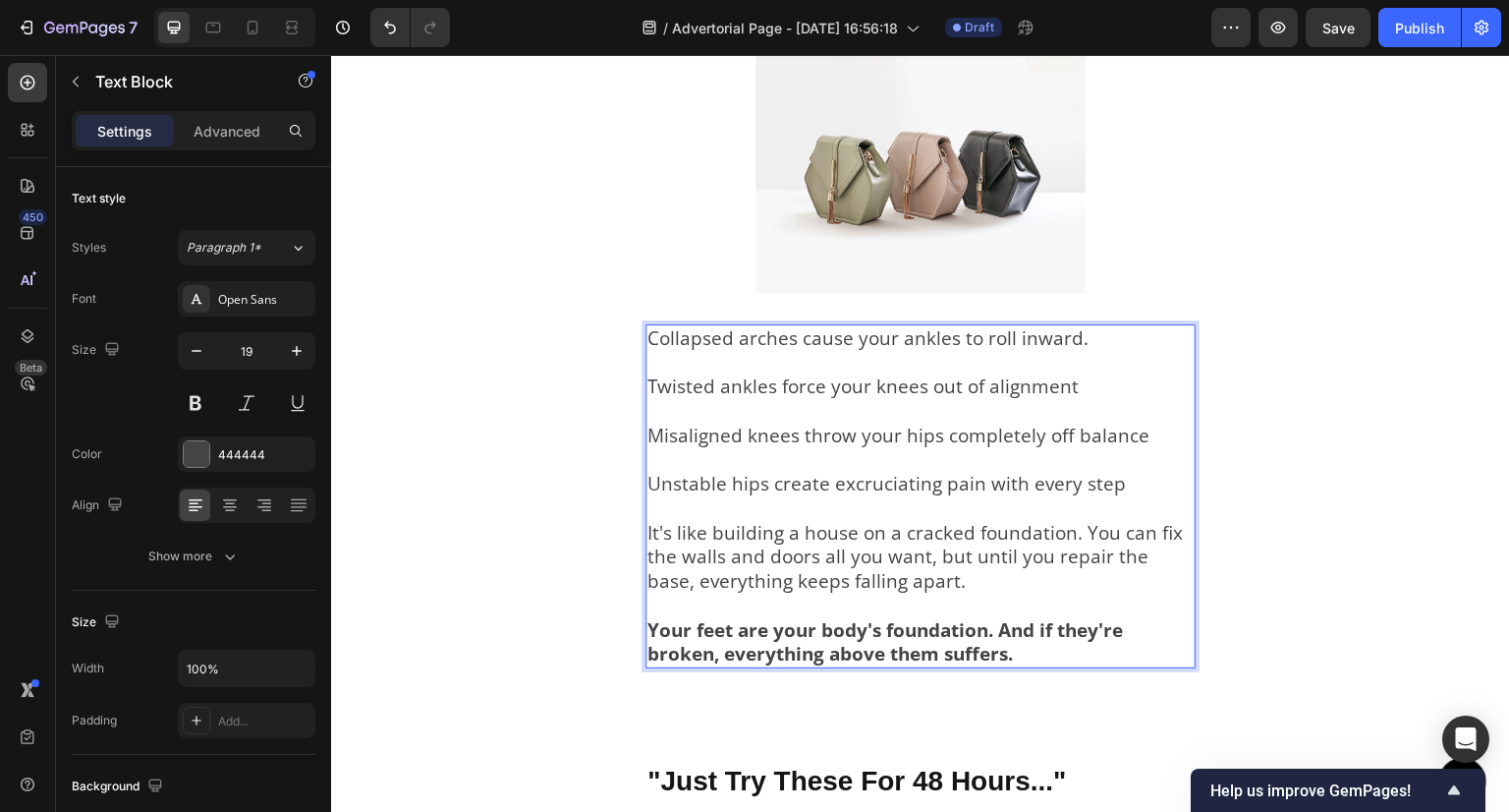
click at [1072, 385] on p "Twisted ankles force your knees out of alignment" at bounding box center [920, 374] width 546 height 48
click at [1143, 432] on p "Misaligned knees throw your hips completely off balance" at bounding box center [920, 422] width 546 height 48
click at [538, 388] on div "The Hidden Truth About Hip Pain That 99% of Doctors Miss Text Block Here's what…" at bounding box center [920, 242] width 1179 height 975
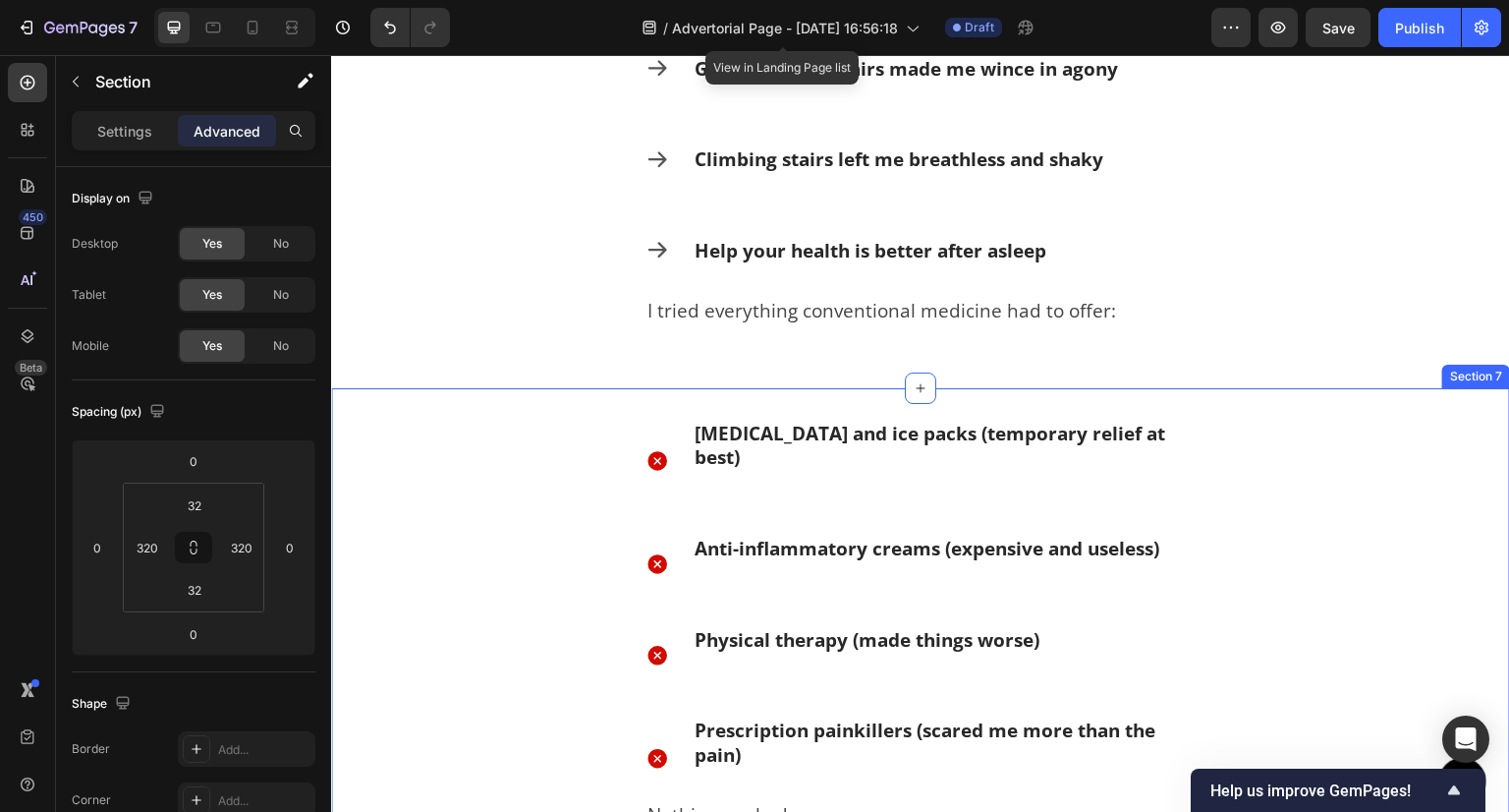
scroll to position [1942, 0]
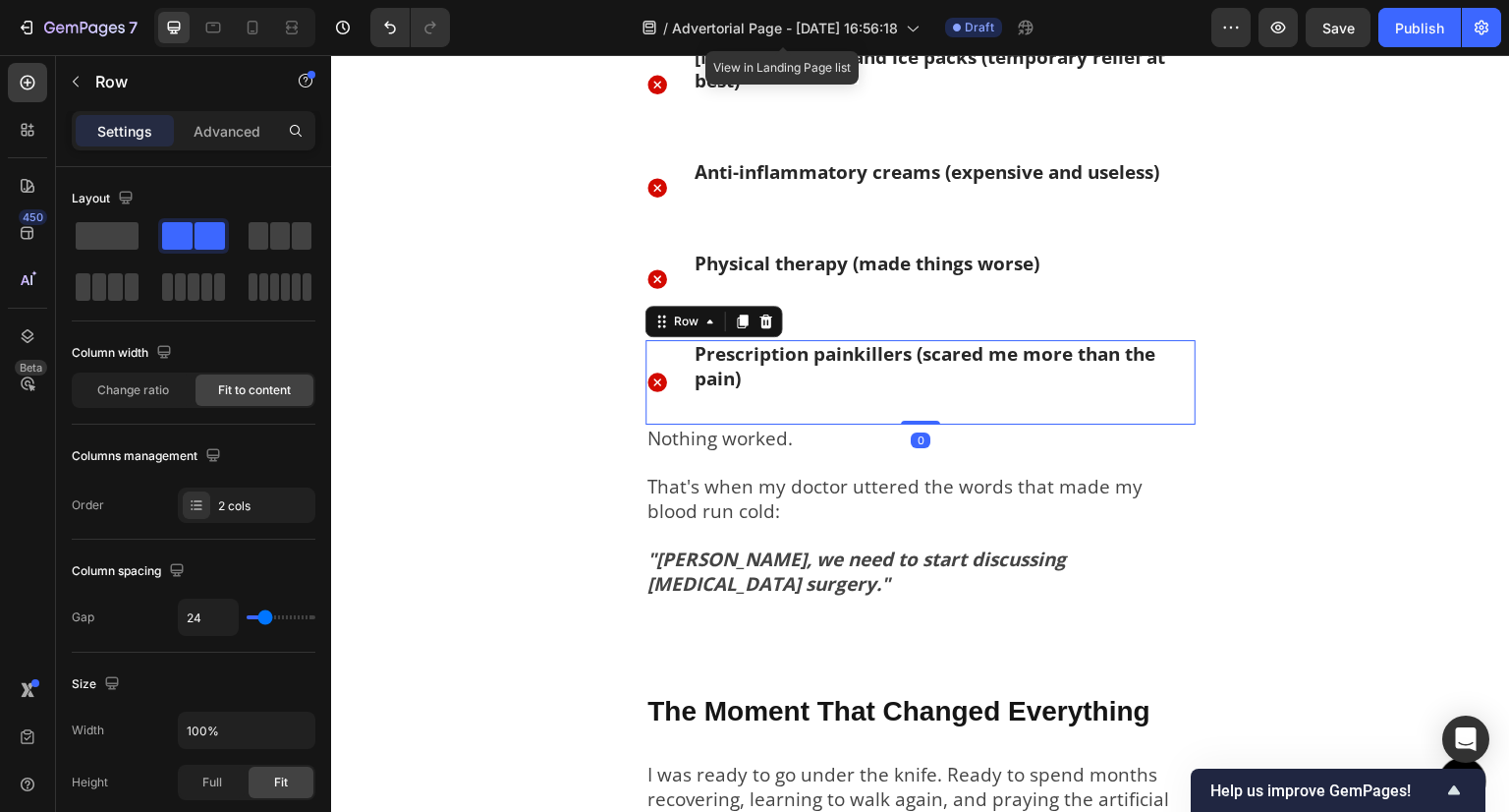
click at [792, 398] on div "Prescription painkillers (scared me more than the pain) Text Block" at bounding box center [944, 381] width 503 height 84
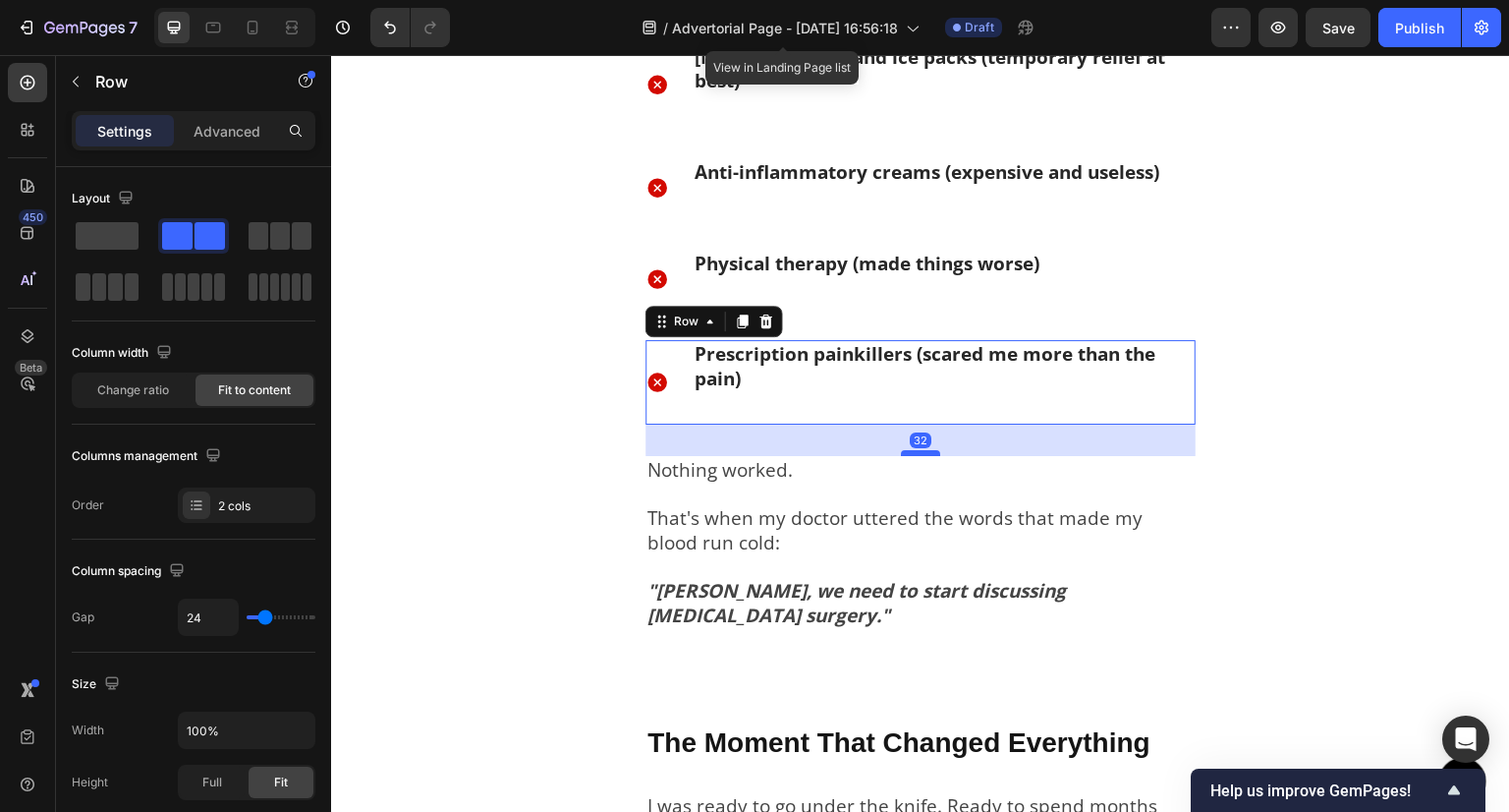
drag, startPoint x: 913, startPoint y: 420, endPoint x: 921, endPoint y: 452, distance: 33.0
click at [921, 452] on div at bounding box center [920, 453] width 39 height 6
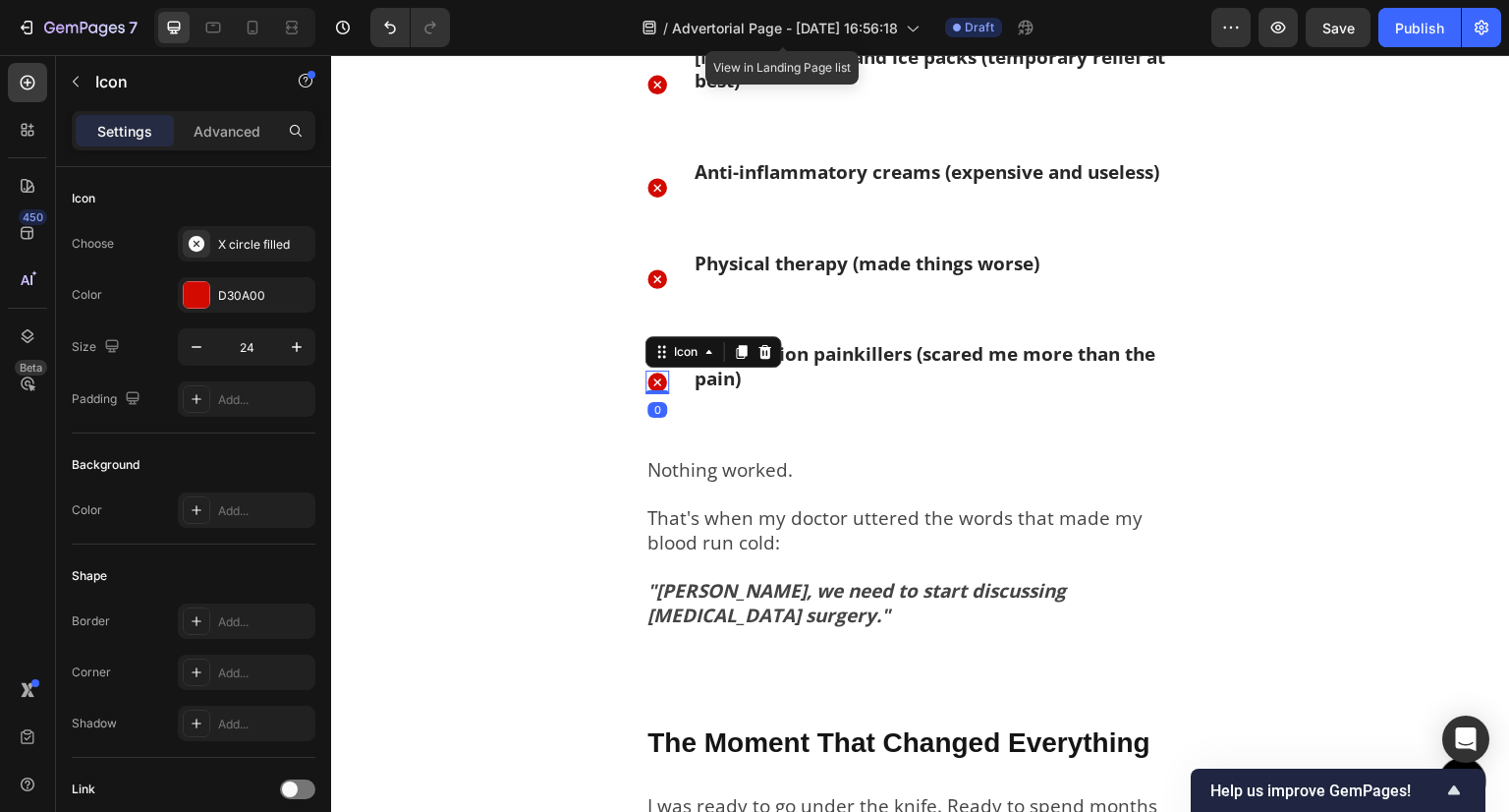
click at [660, 380] on icon at bounding box center [658, 382] width 20 height 20
drag, startPoint x: 661, startPoint y: 390, endPoint x: 658, endPoint y: 442, distance: 52.1
click at [658, 442] on div "Icon Heating pads and ice packs (temporary relief at best) Text Block Row Icon …" at bounding box center [920, 249] width 550 height 412
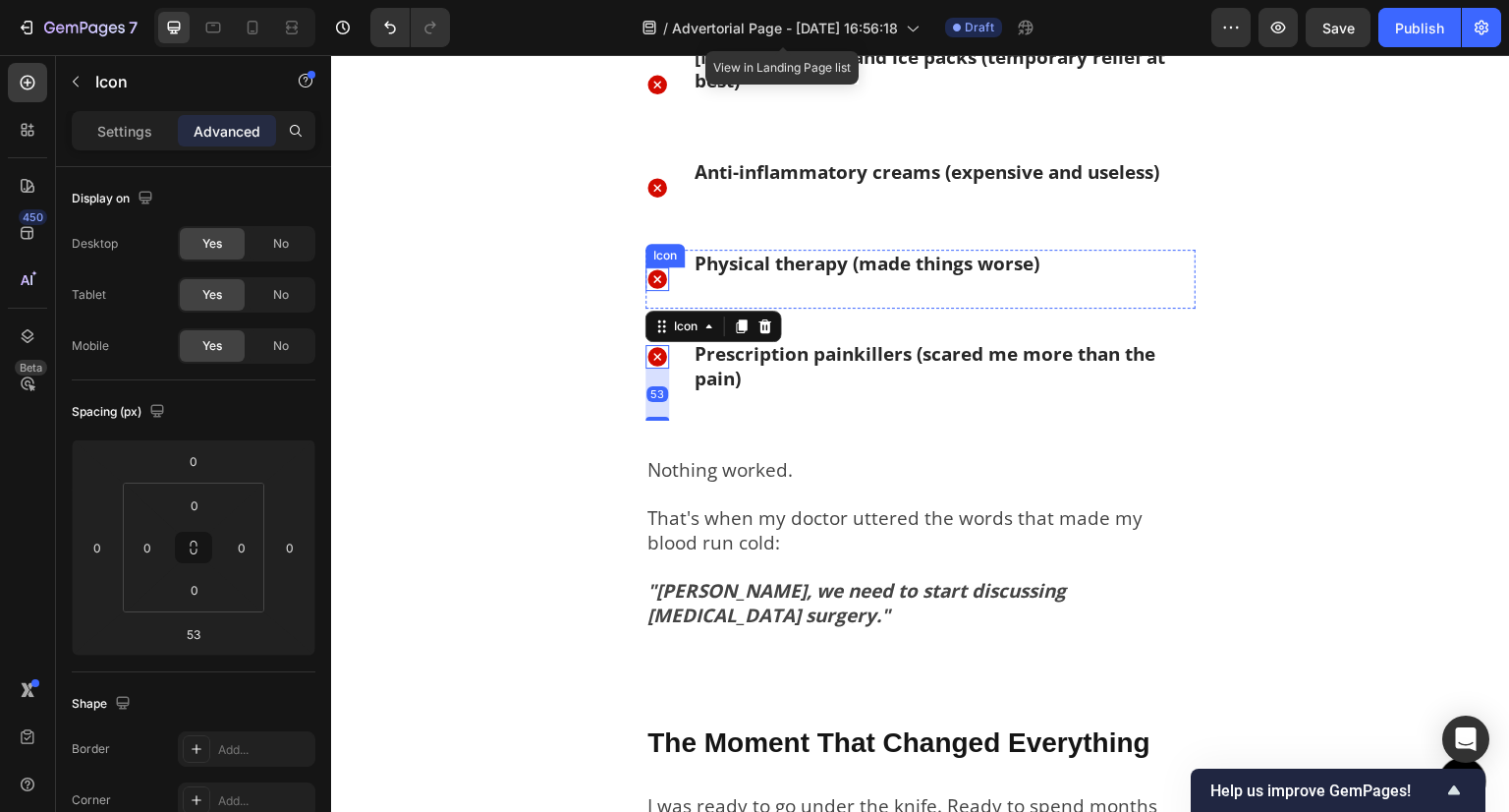
click at [661, 281] on icon at bounding box center [658, 280] width 20 height 20
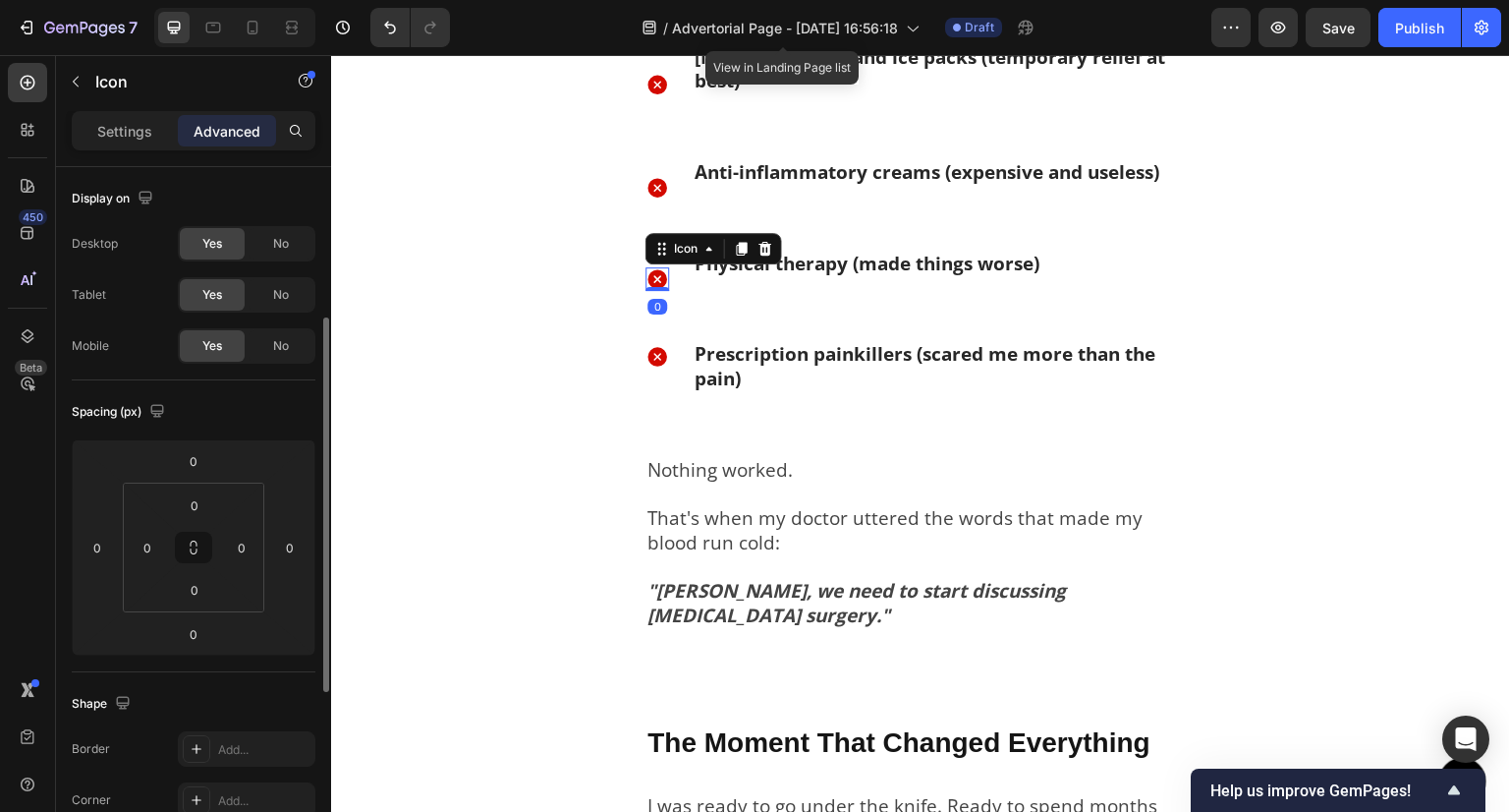
scroll to position [98, 0]
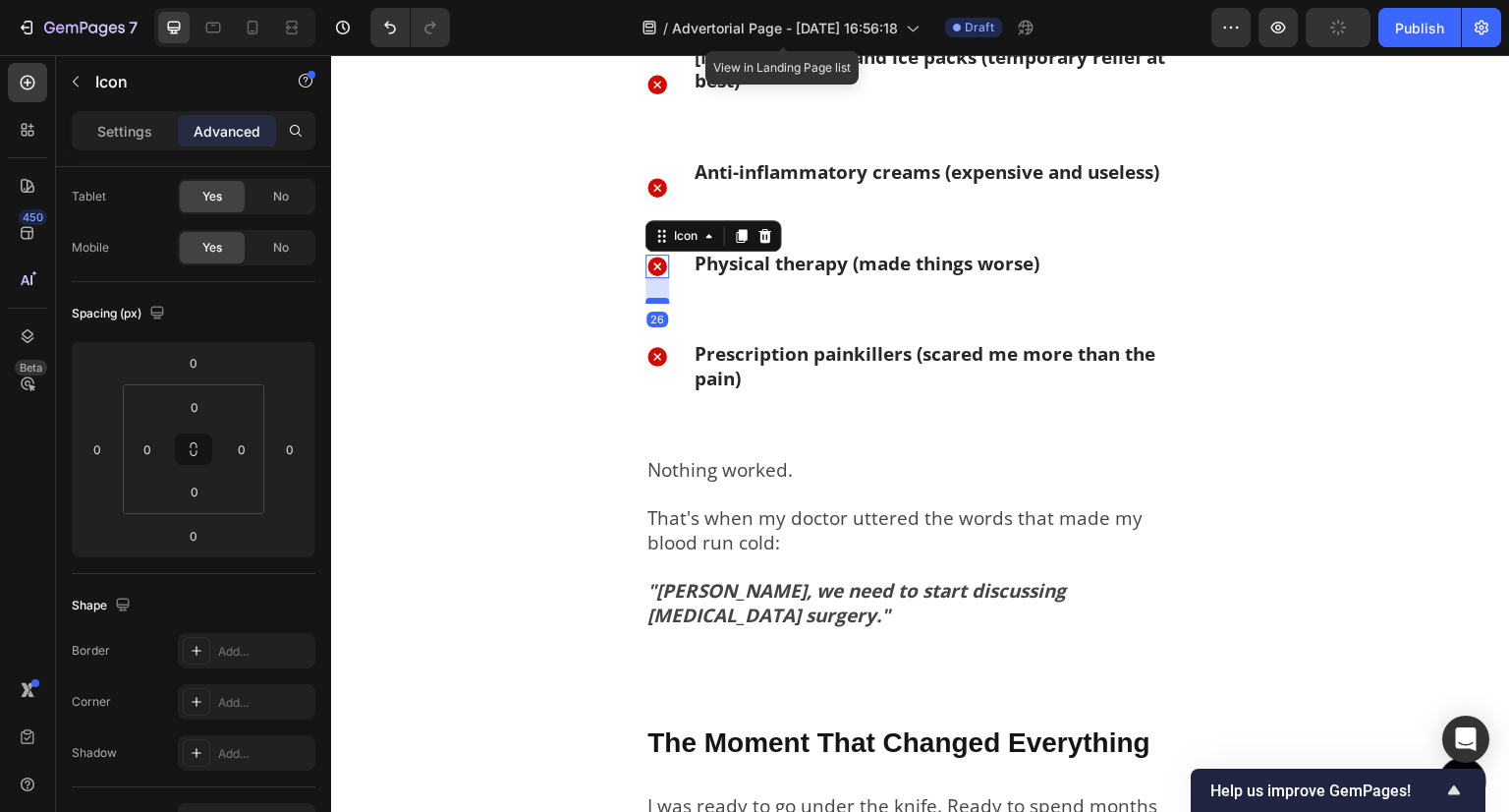
drag, startPoint x: 661, startPoint y: 287, endPoint x: 667, endPoint y: 299, distance: 13.4
click at [664, 279] on div "26" at bounding box center [658, 279] width 24 height 0
click at [660, 304] on div at bounding box center [658, 302] width 24 height 6
type input "31"
click at [661, 187] on icon at bounding box center [658, 189] width 20 height 20
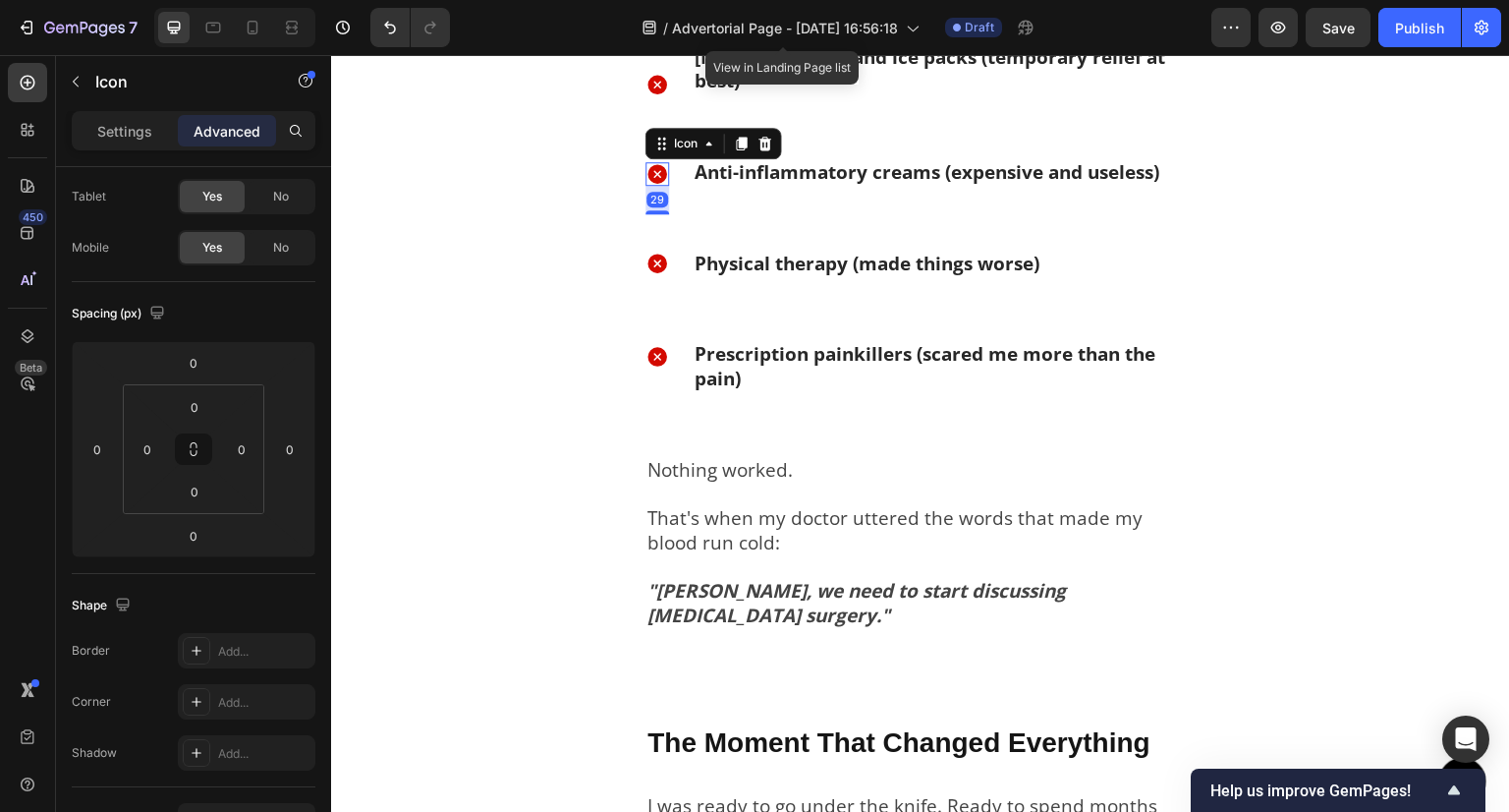
drag, startPoint x: 660, startPoint y: 199, endPoint x: 662, endPoint y: 227, distance: 28.1
click at [662, 227] on div "Icon Heating pads and ice packs (temporary relief at best) Text Block Row Icon …" at bounding box center [920, 249] width 550 height 412
type input "29"
click at [581, 291] on div "Icon Heating pads and ice packs (temporary relief at best) Text Block Row Icon …" at bounding box center [920, 352] width 1179 height 681
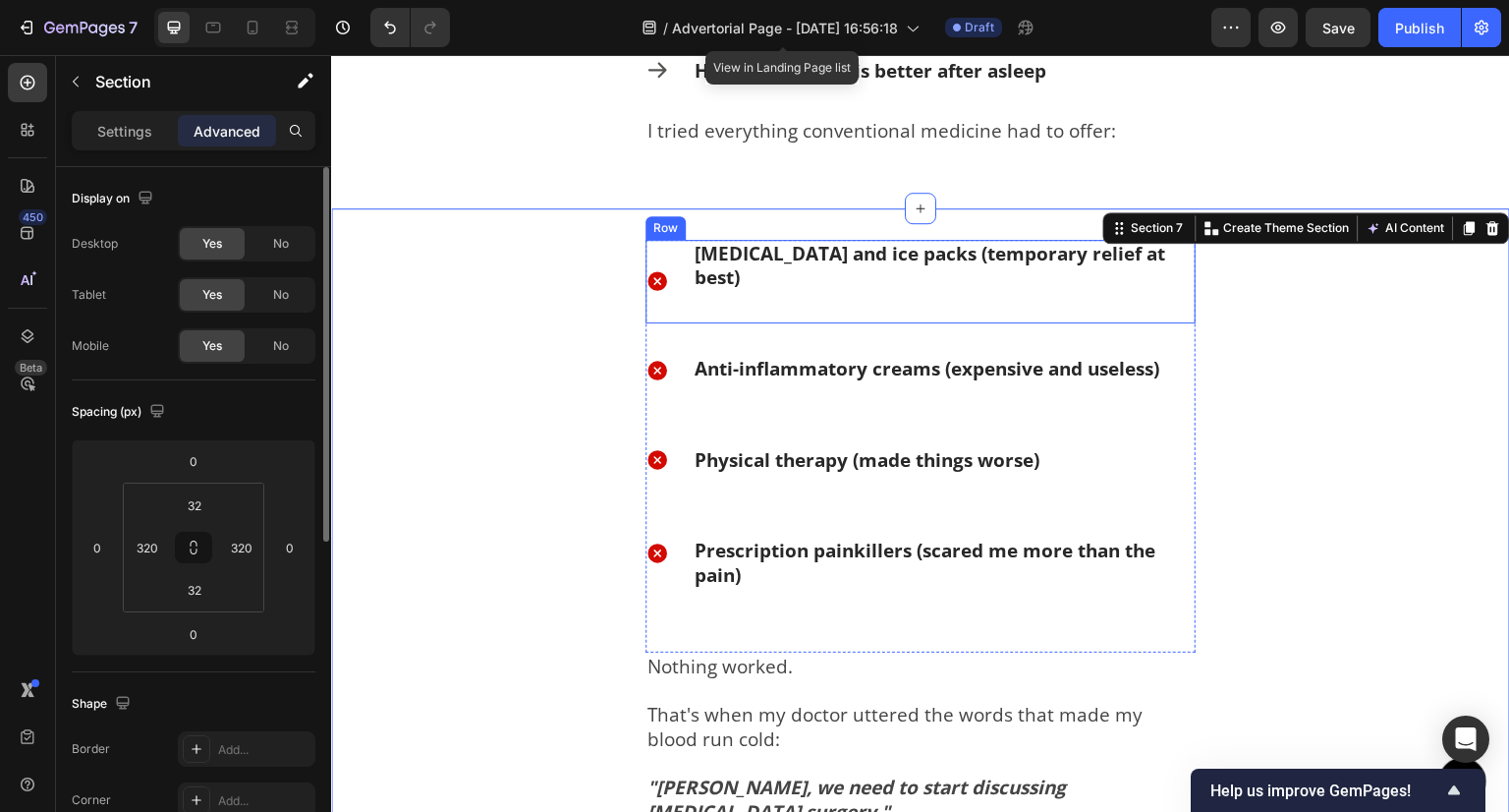
scroll to position [1720, 0]
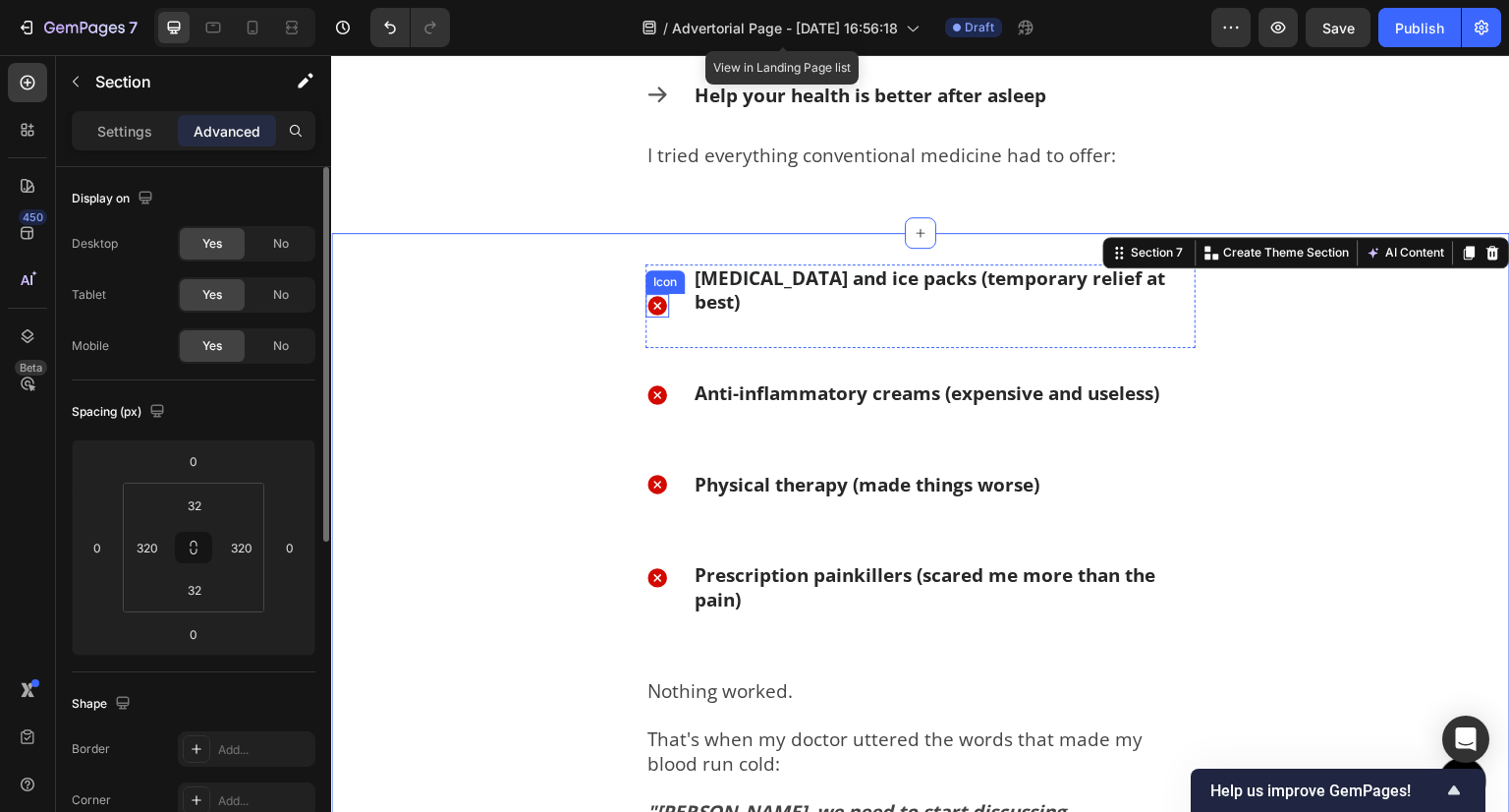
click at [655, 309] on icon at bounding box center [658, 305] width 20 height 20
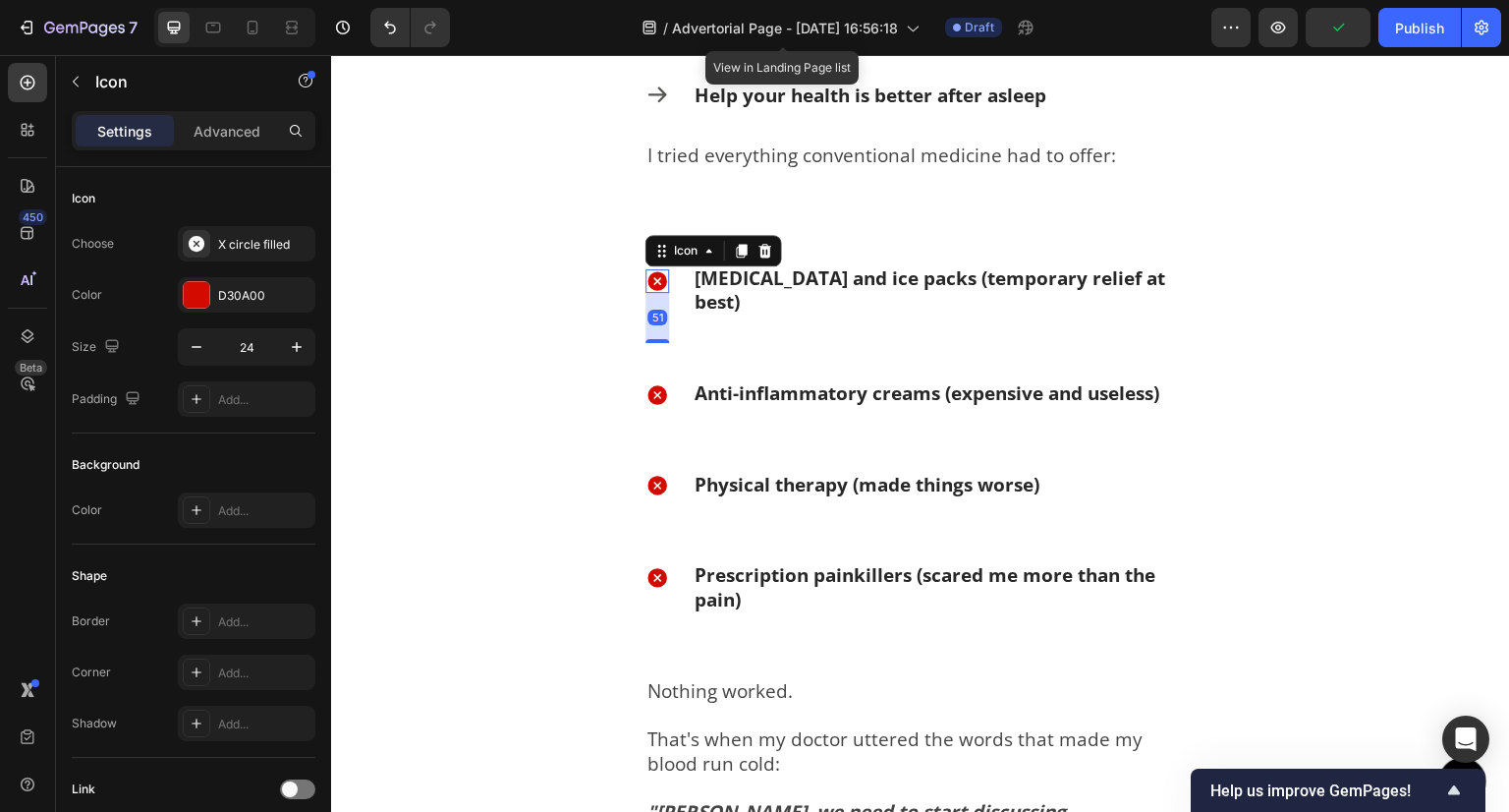
drag, startPoint x: 664, startPoint y: 313, endPoint x: 660, endPoint y: 363, distance: 50.2
click at [660, 363] on div "Icon 51 Heating pads and ice packs (temporary relief at best) Text Block Row Ic…" at bounding box center [920, 470] width 550 height 412
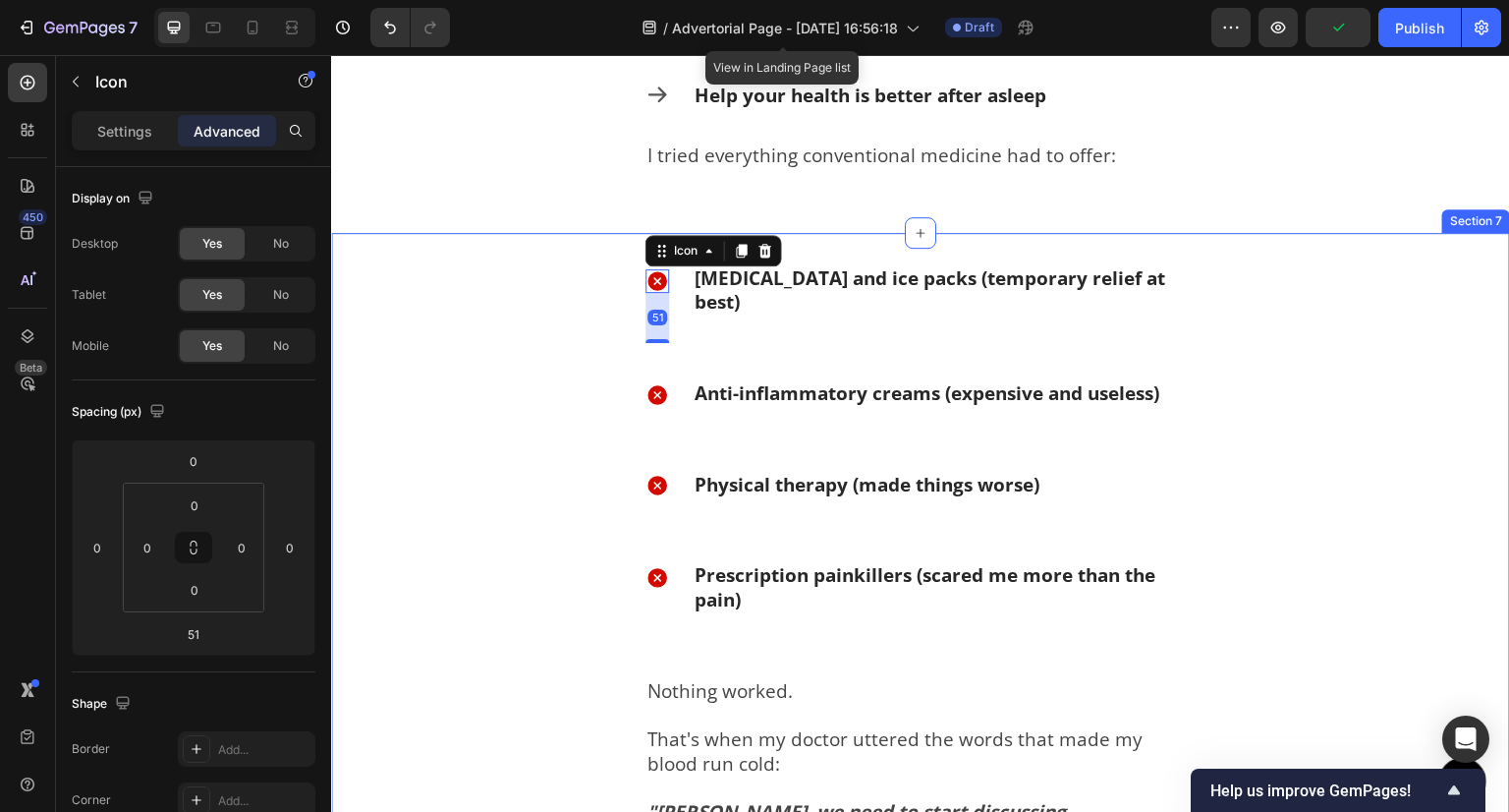
click at [550, 338] on div "Icon 51 Heating pads and ice packs (temporary relief at best) Text Block Row Ic…" at bounding box center [920, 574] width 1179 height 681
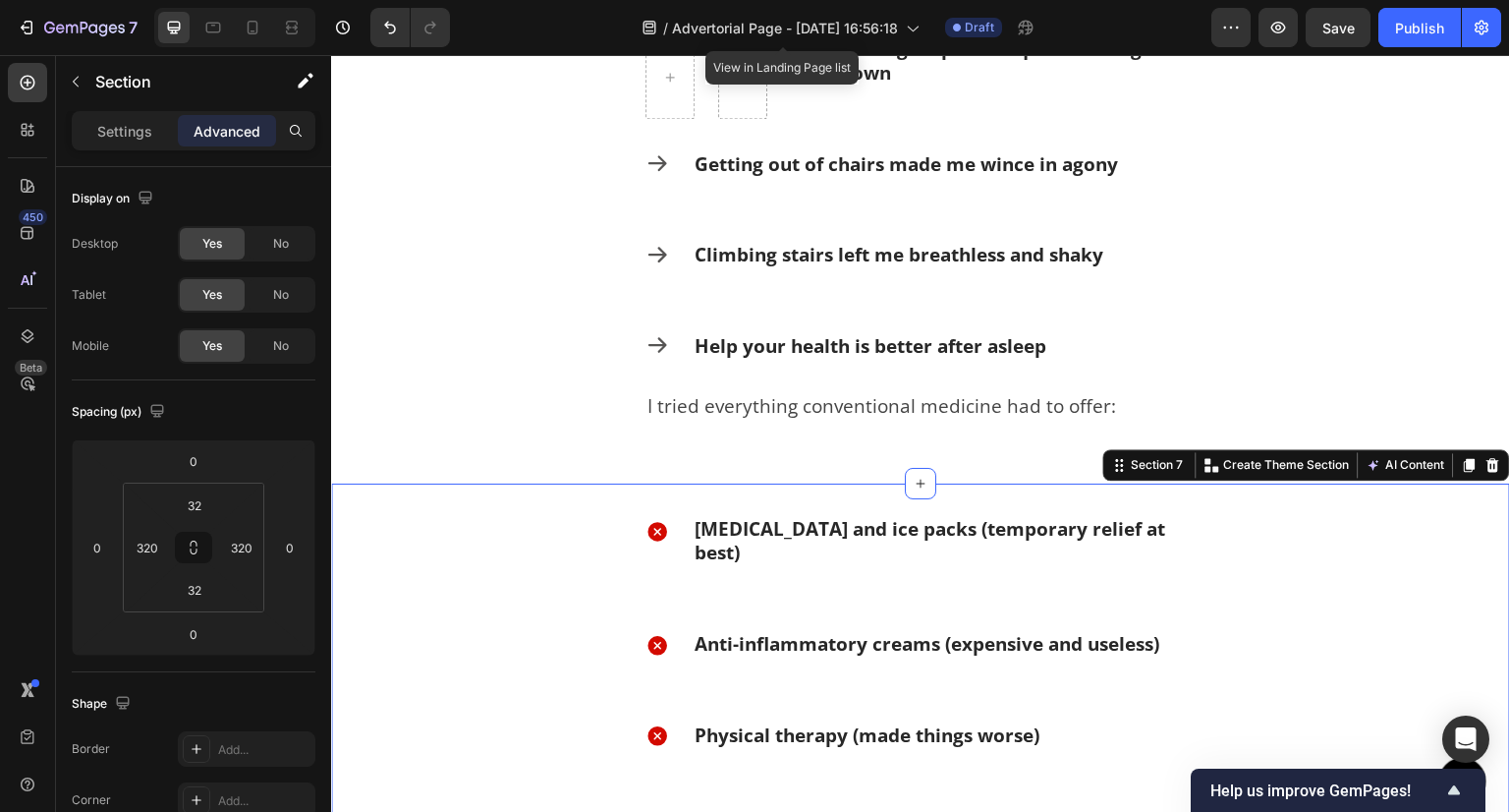
scroll to position [1426, 0]
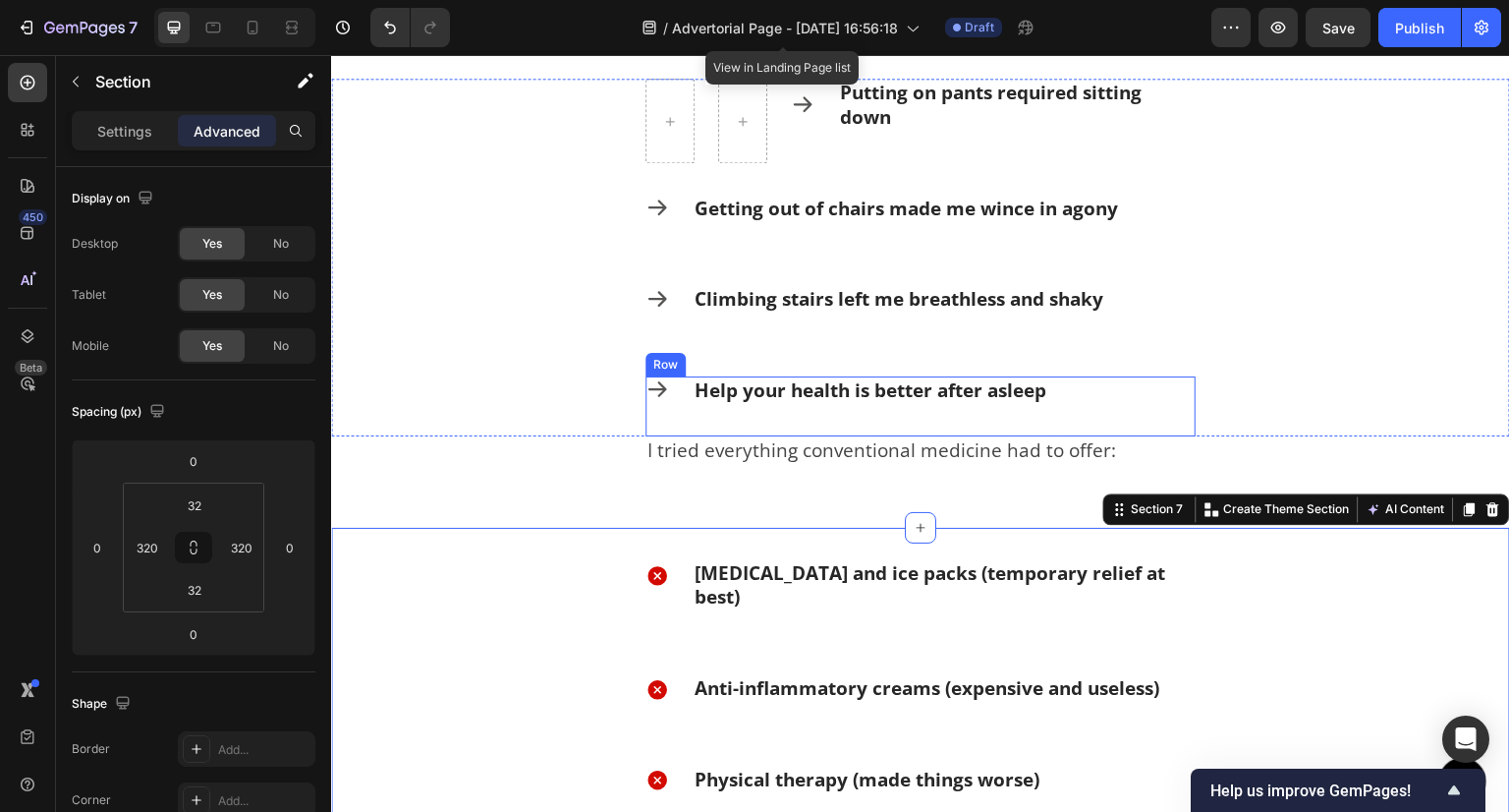
click at [804, 411] on div "Help your health is better after asleep Text Block" at bounding box center [870, 406] width 355 height 60
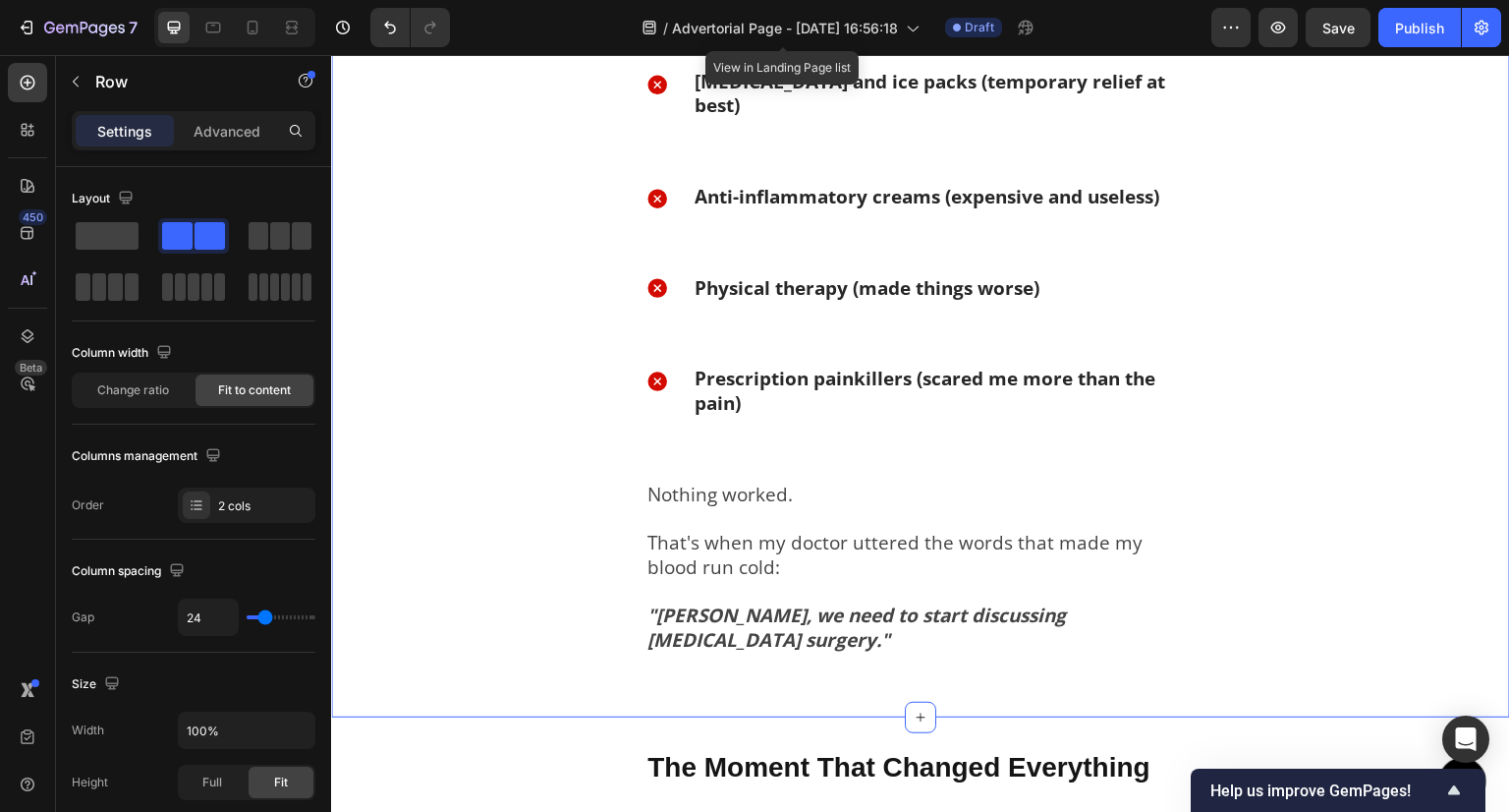
scroll to position [1499, 0]
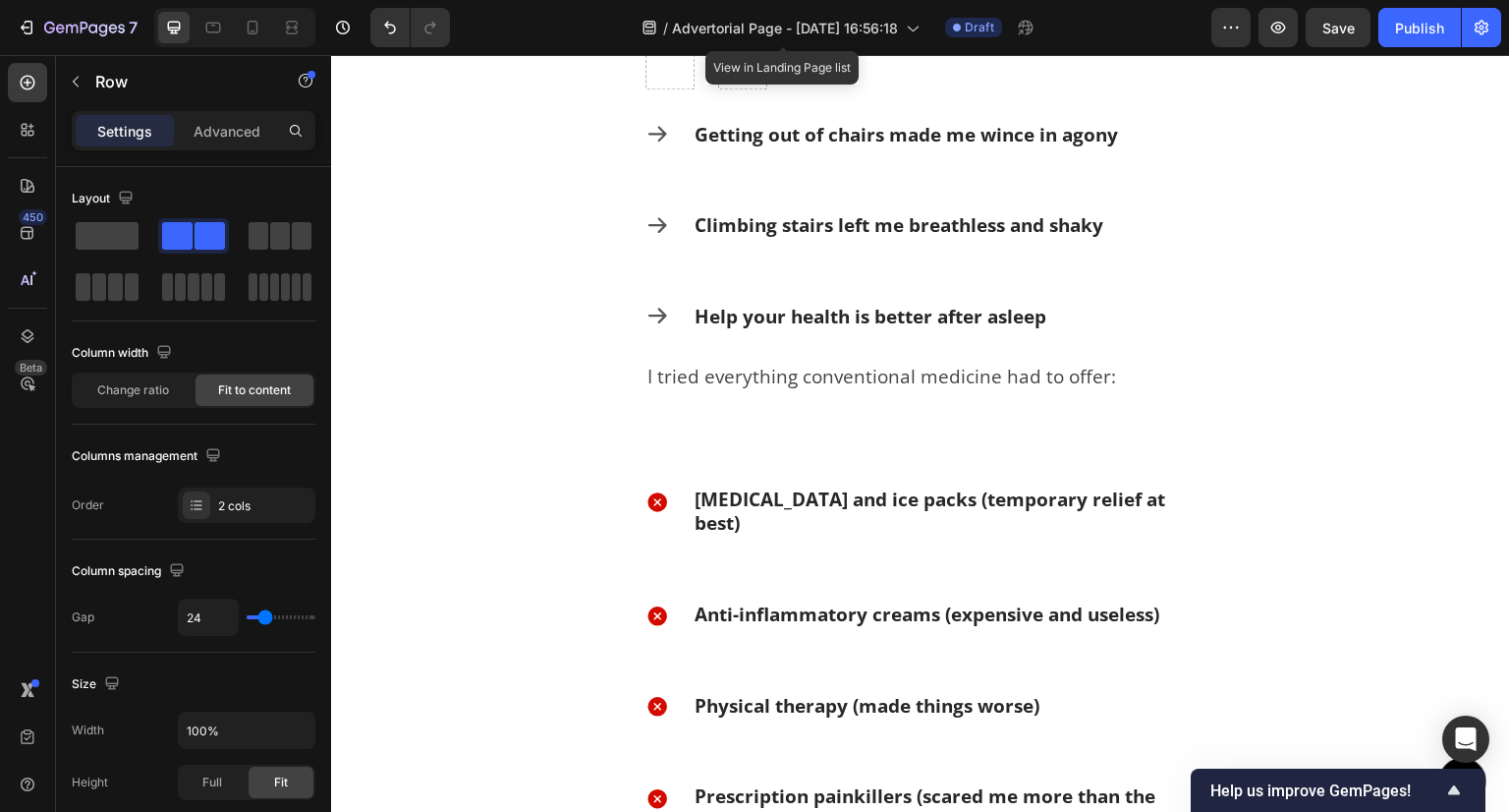
click at [919, 348] on div "Help your health is better after asleep Text Block" at bounding box center [870, 332] width 355 height 60
click at [675, 308] on div "Icon Help your health is better after asleep Text Block Row" at bounding box center [920, 332] width 550 height 60
click at [688, 336] on div "Icon Help your health is better after asleep Text Block Row" at bounding box center [920, 332] width 550 height 60
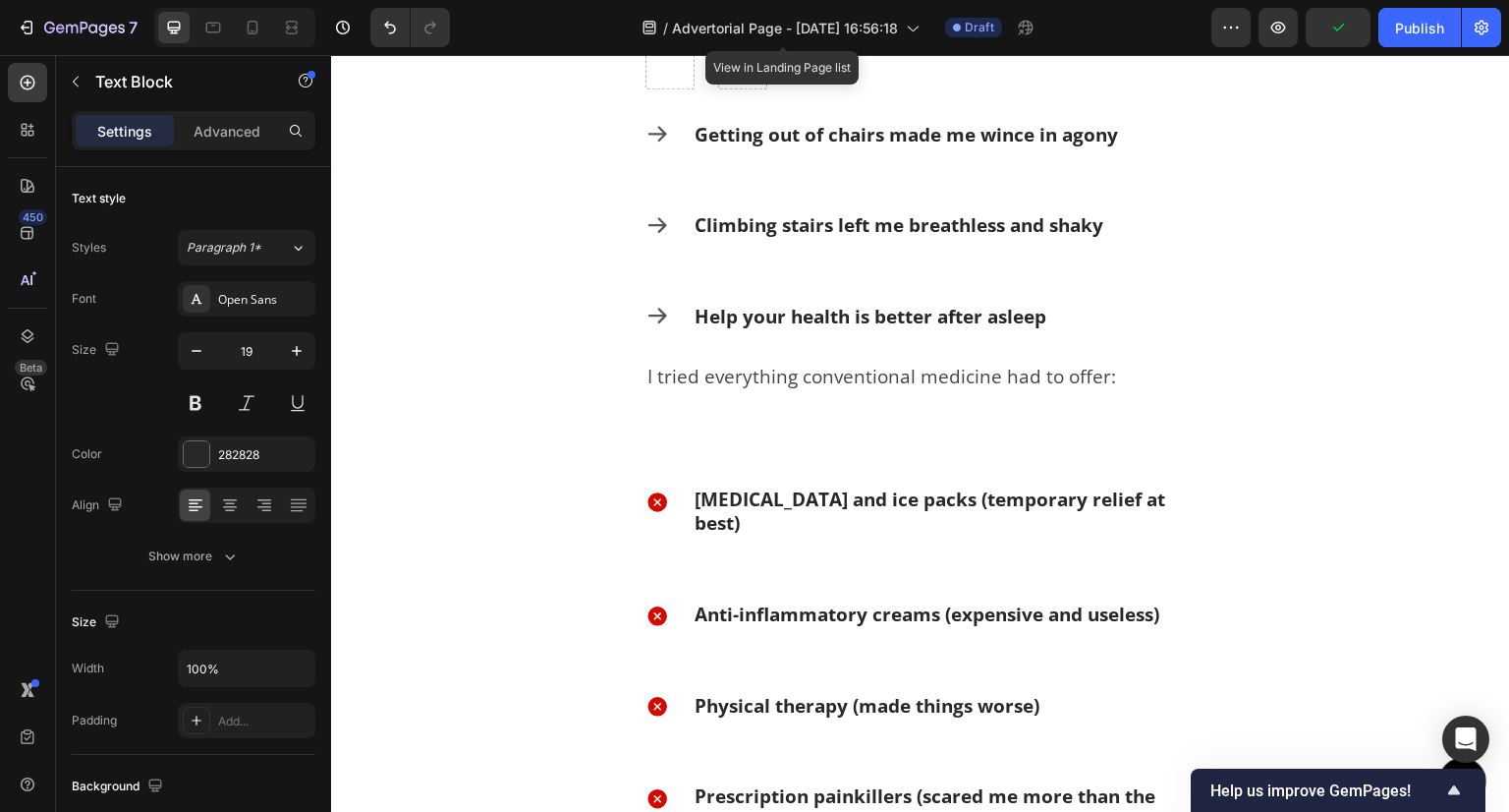
click at [728, 328] on div "Help your health is better after asleep" at bounding box center [870, 316] width 355 height 29
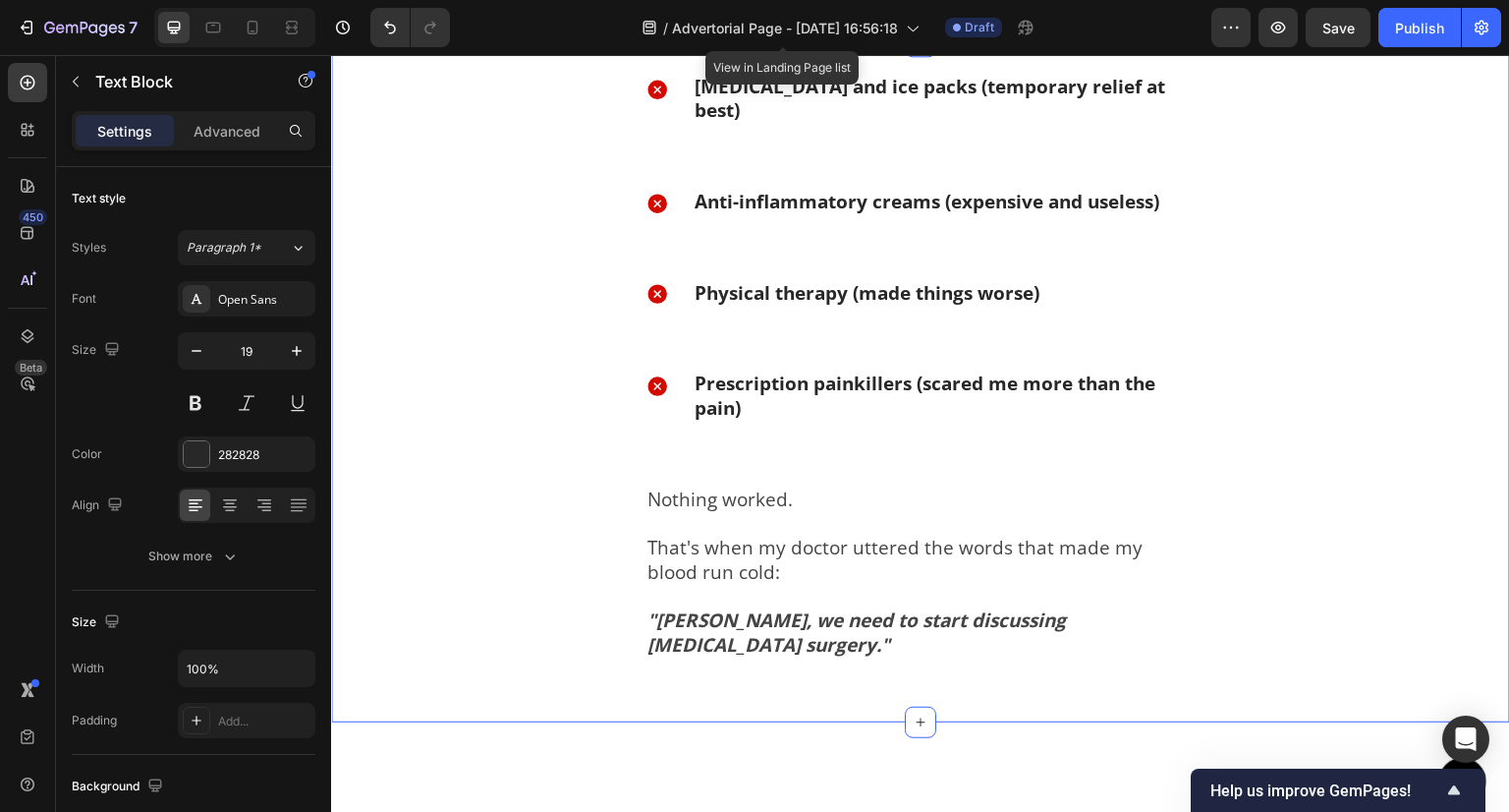
scroll to position [1991, 0]
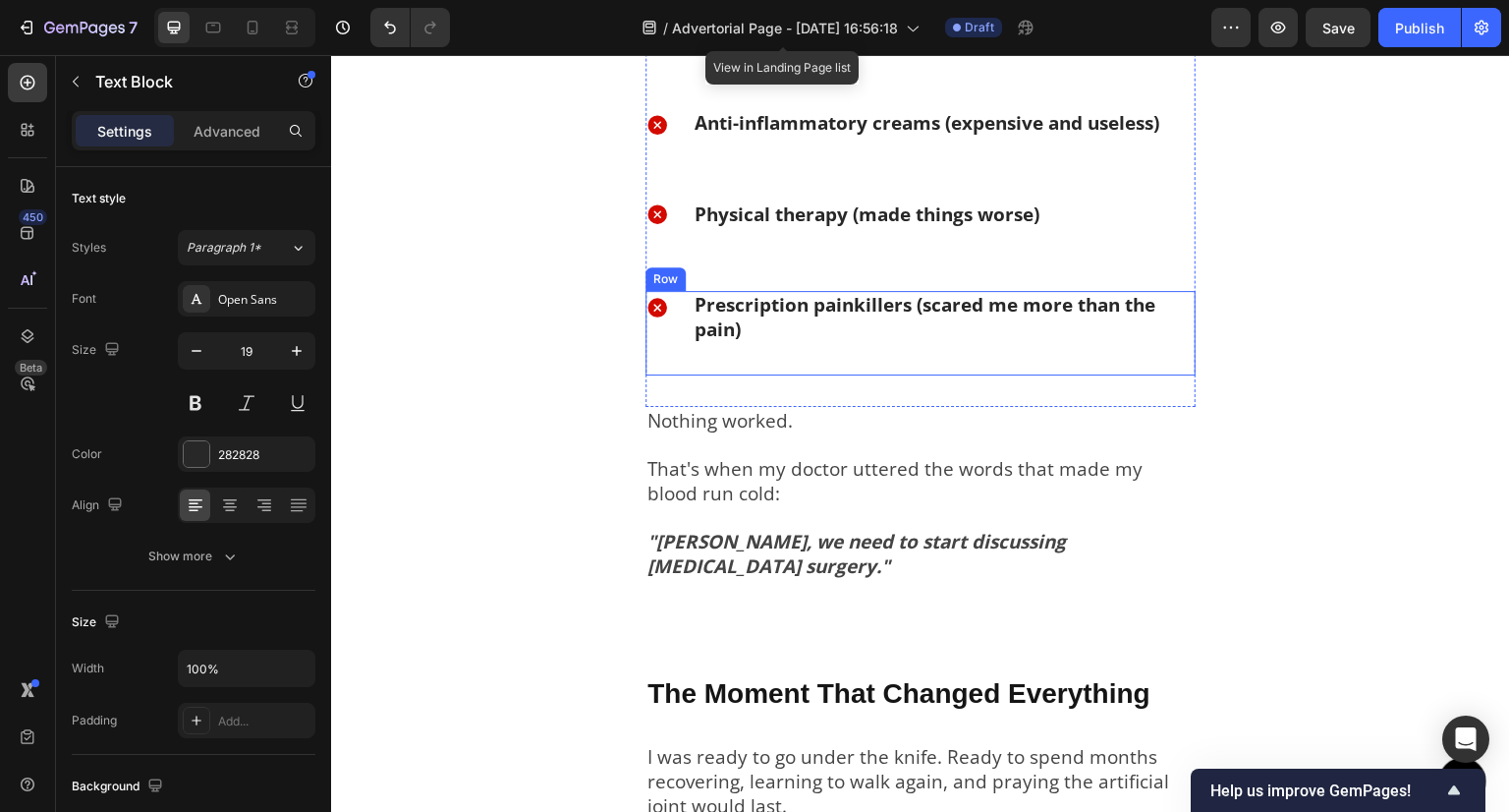
click at [794, 353] on div "Prescription painkillers (scared me more than the pain) Text Block" at bounding box center [944, 333] width 503 height 84
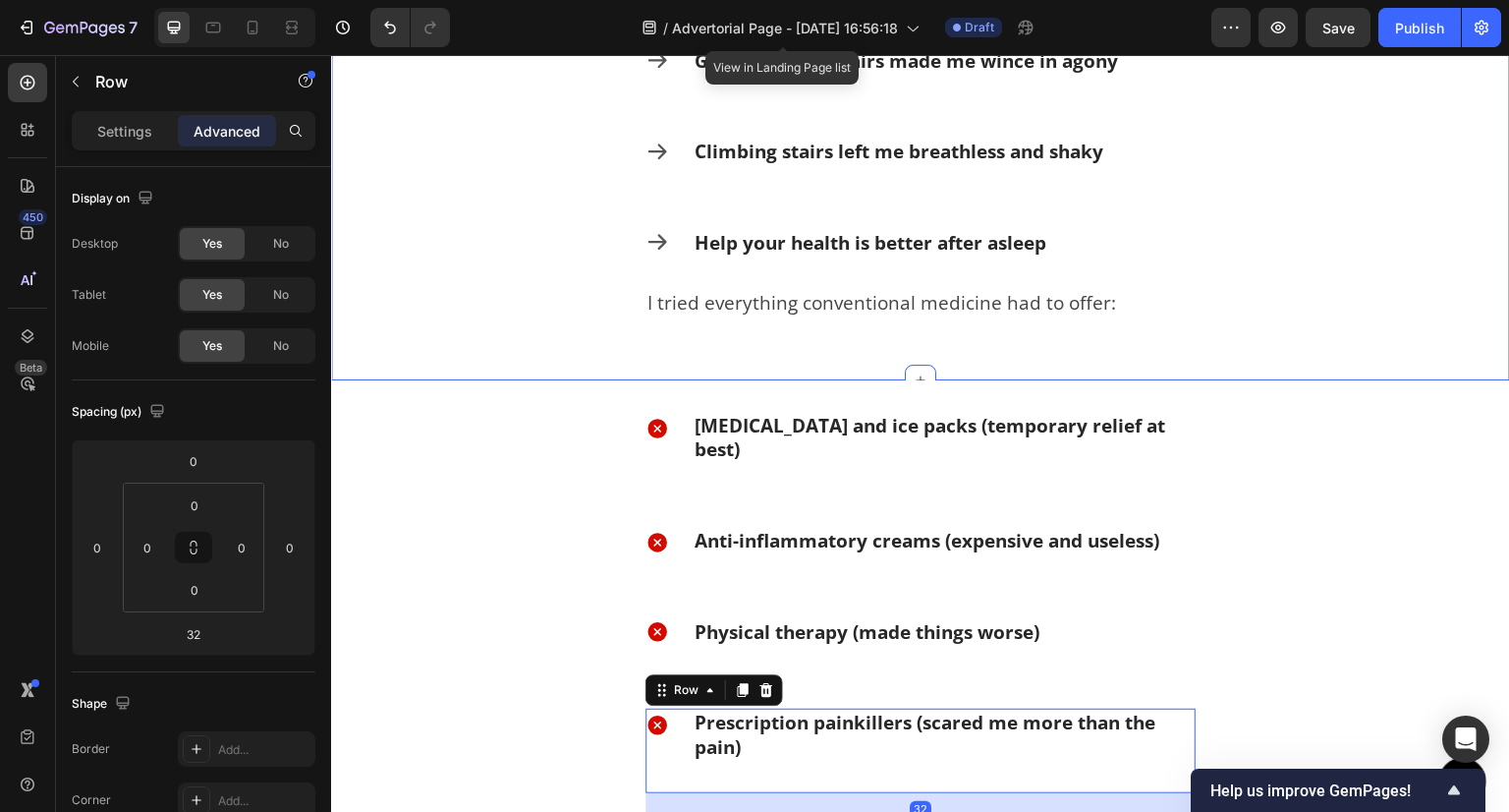
scroll to position [1279, 0]
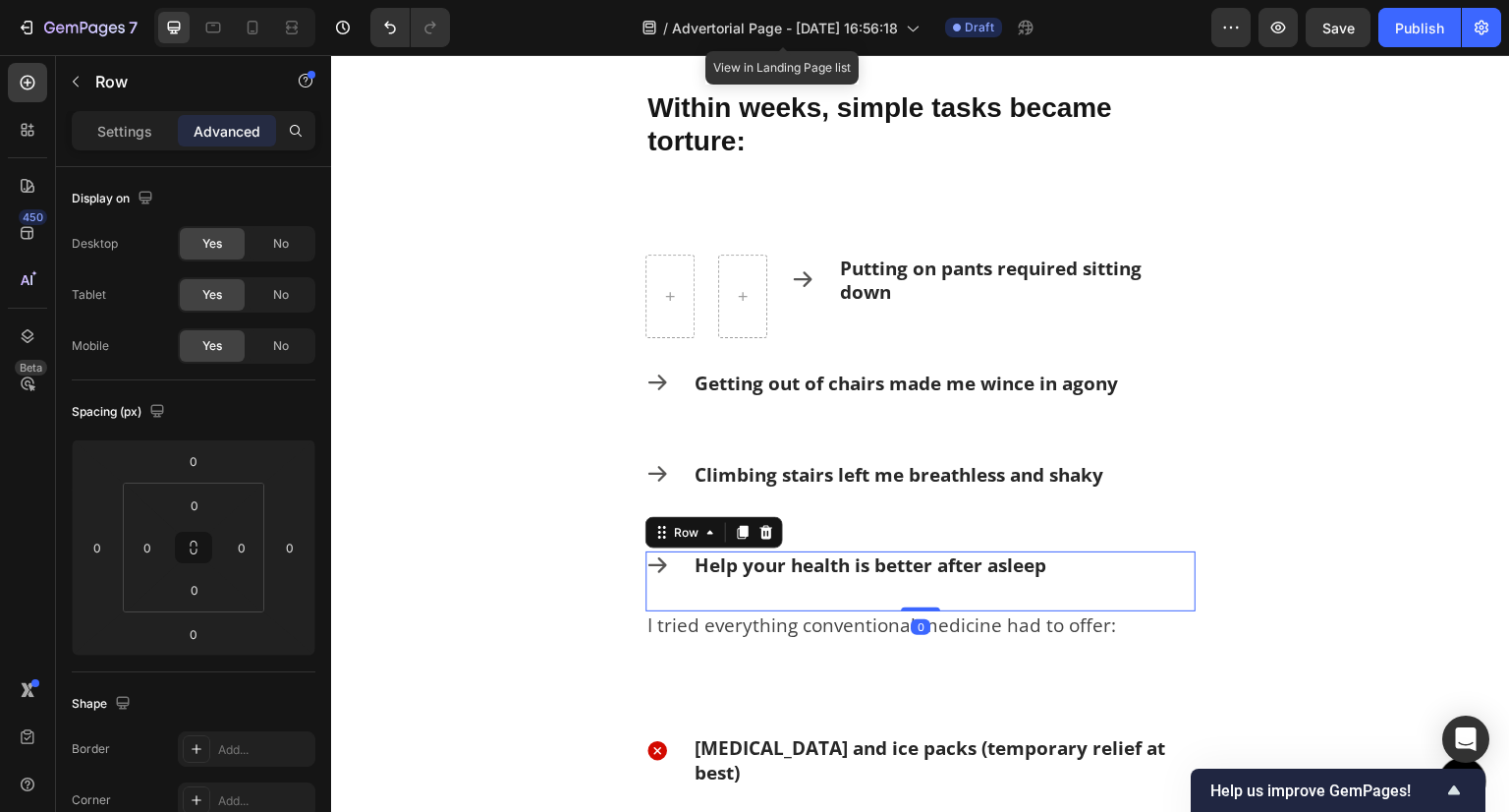
click at [680, 551] on div "Icon Help your health is better after asleep Text Block Row 0" at bounding box center [920, 581] width 550 height 60
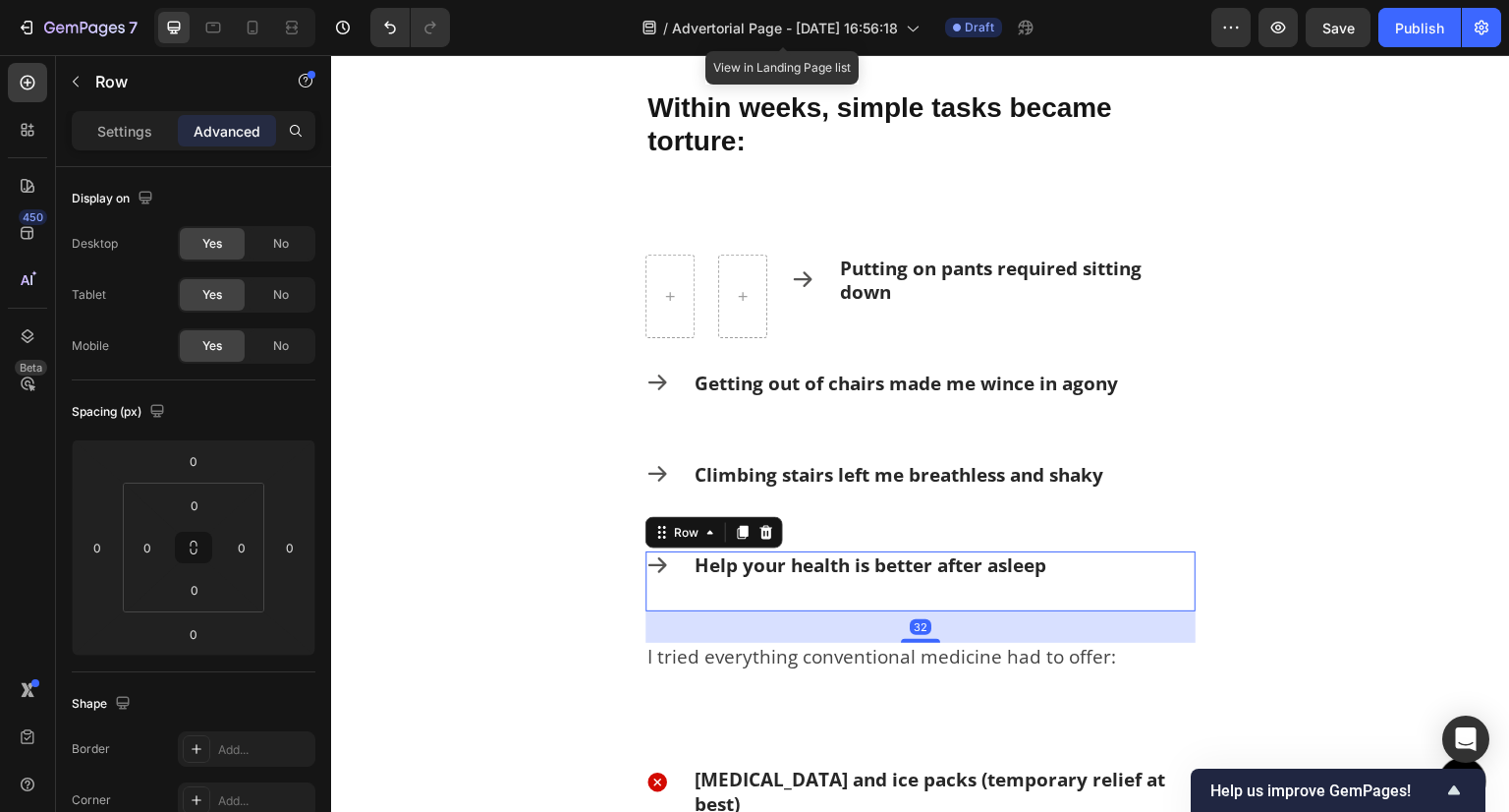
drag, startPoint x: 911, startPoint y: 609, endPoint x: 937, endPoint y: 641, distance: 41.2
click at [937, 611] on div "32" at bounding box center [920, 611] width 550 height 0
type input "32"
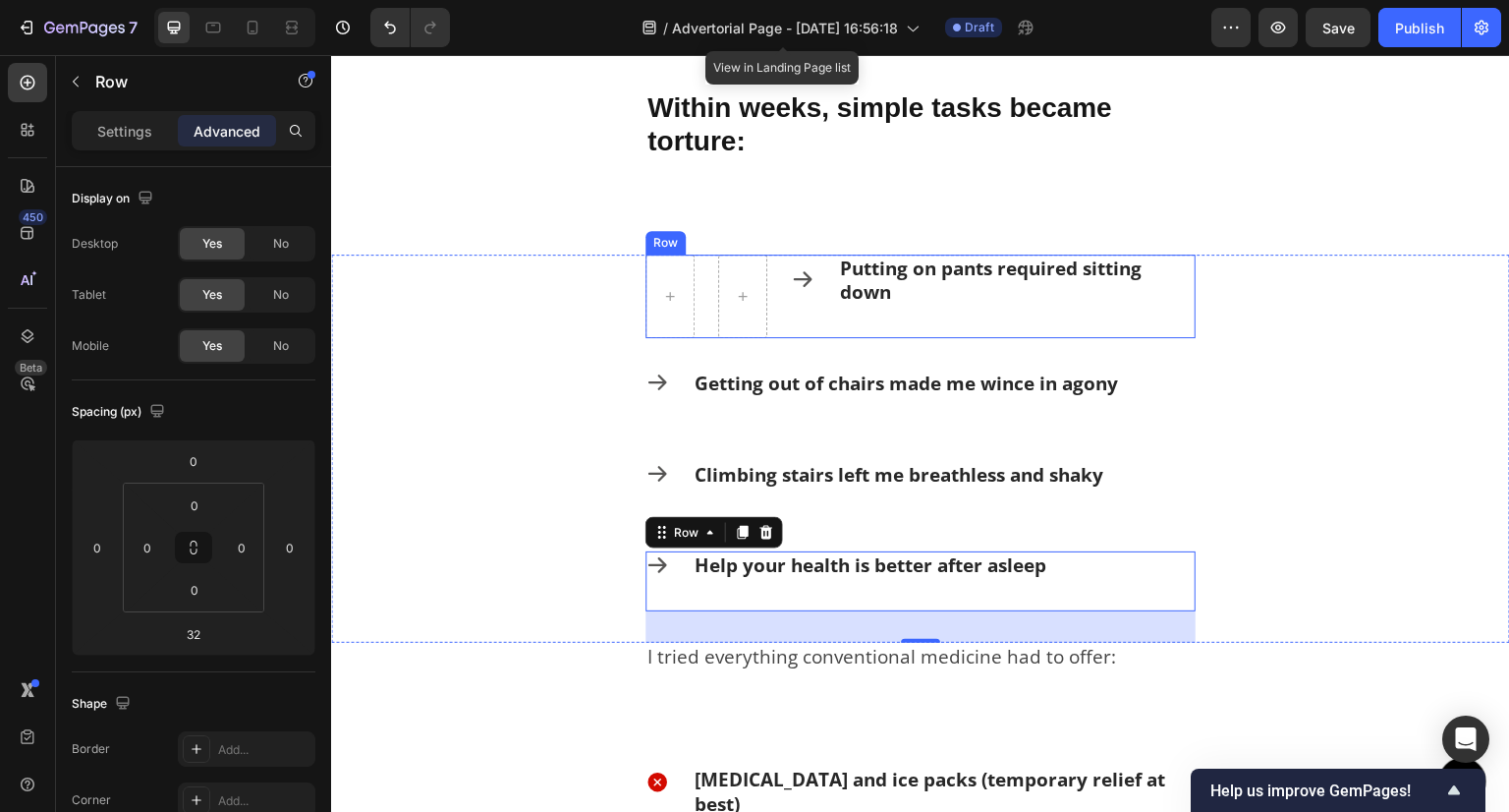
click at [794, 320] on div "Icon" at bounding box center [803, 296] width 24 height 84
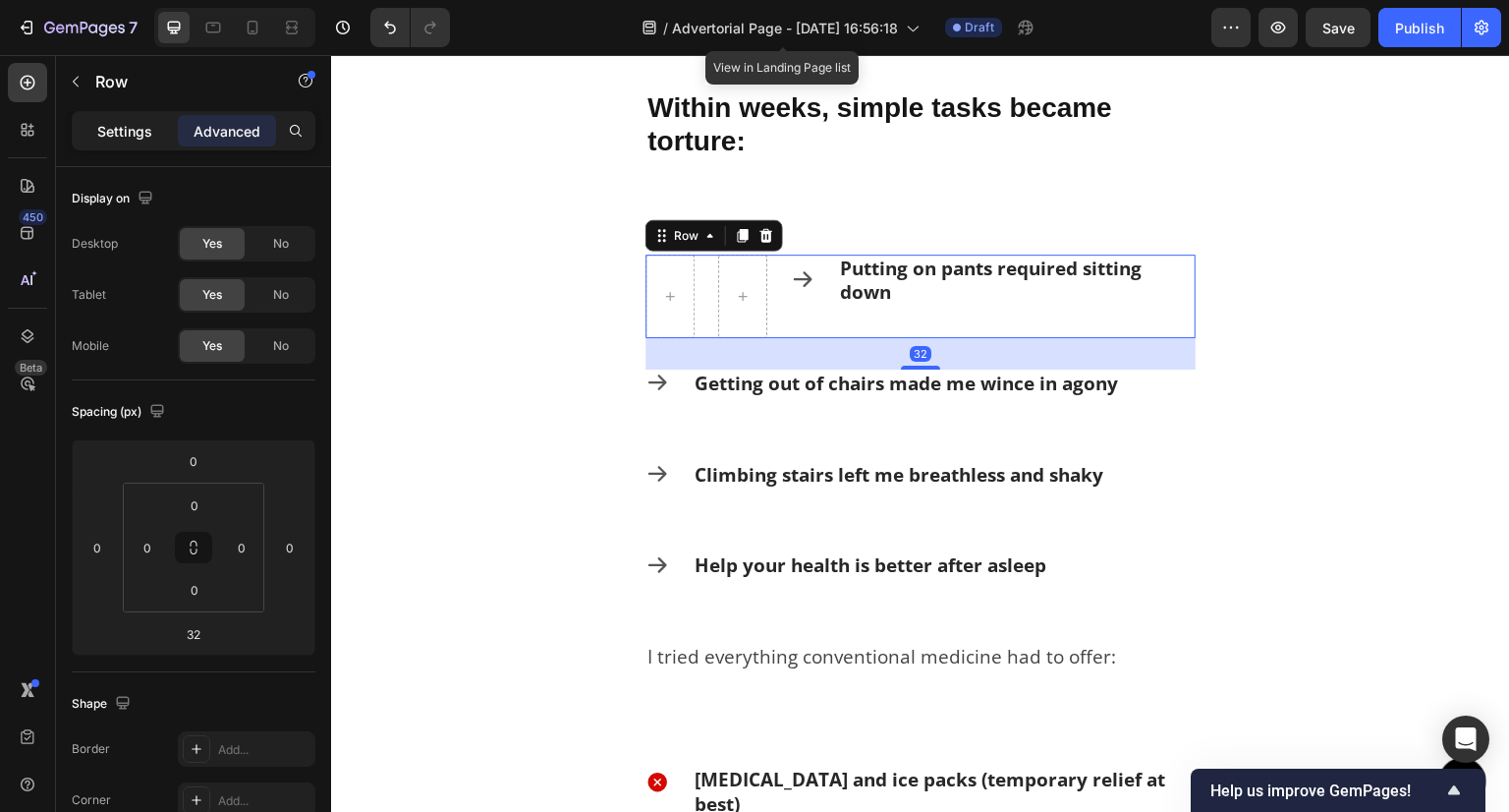
click at [115, 127] on p "Settings" at bounding box center [125, 131] width 55 height 21
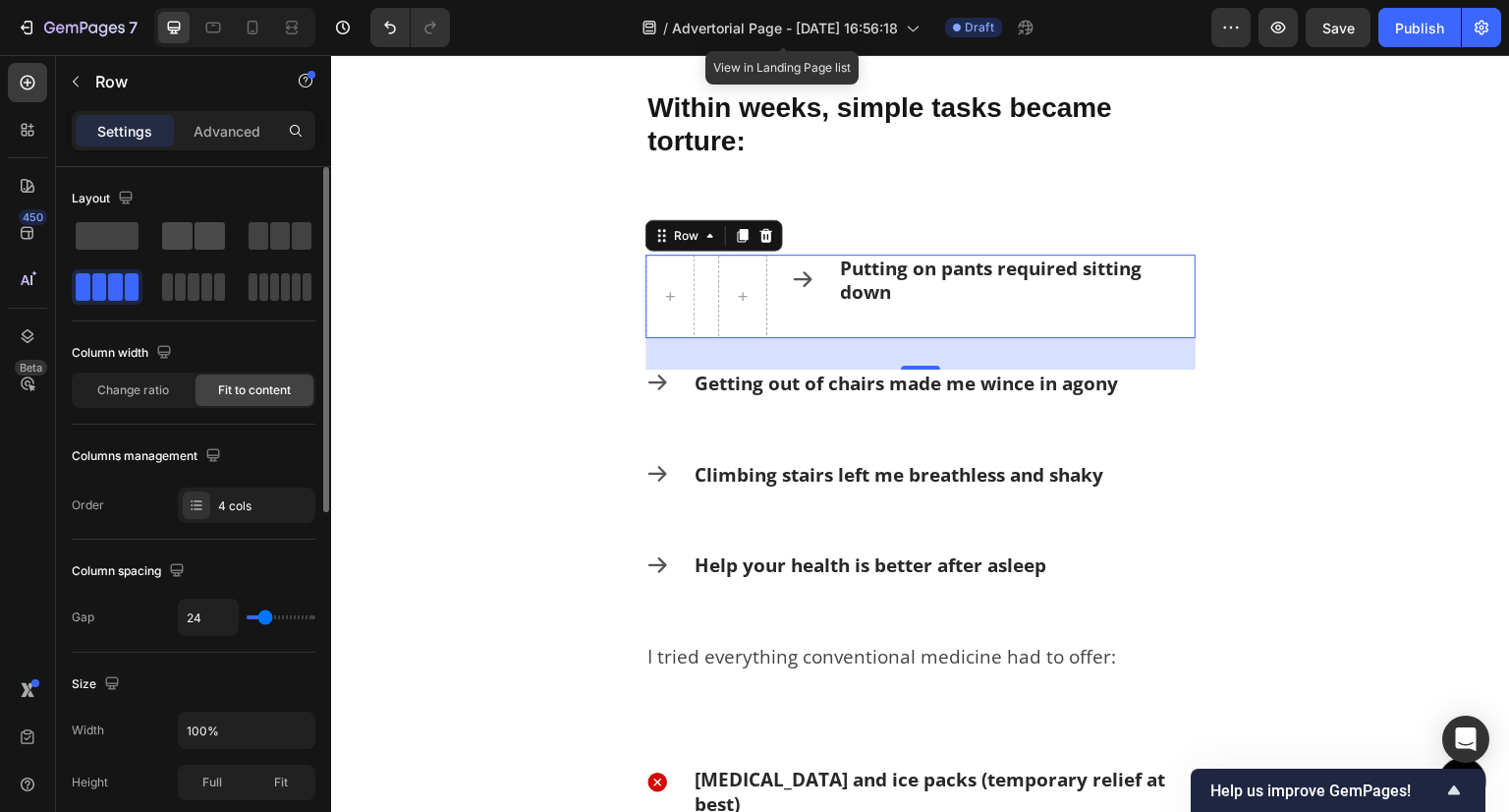
click at [184, 241] on span at bounding box center [177, 236] width 31 height 28
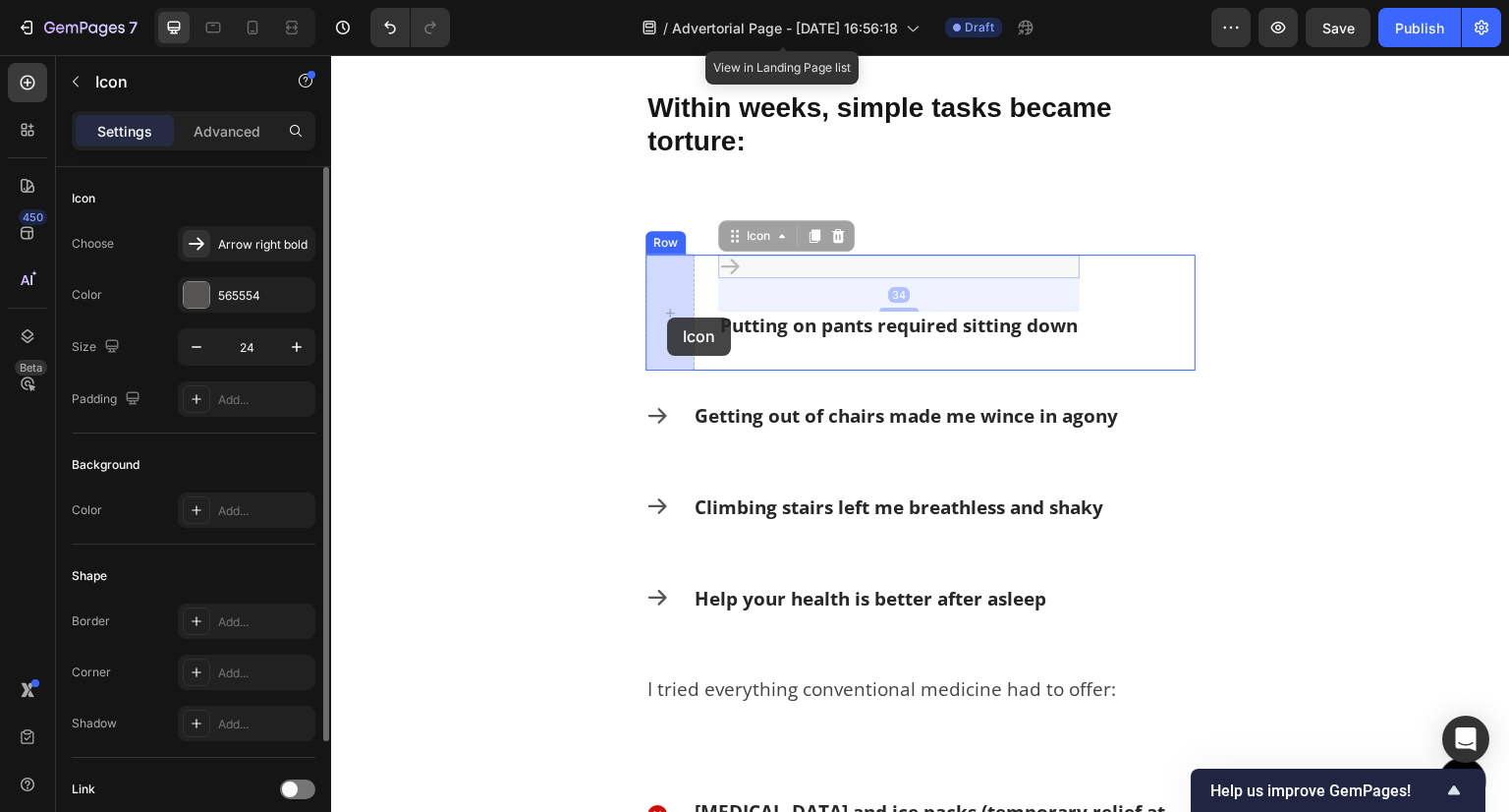
drag, startPoint x: 729, startPoint y: 267, endPoint x: 681, endPoint y: 306, distance: 61.8
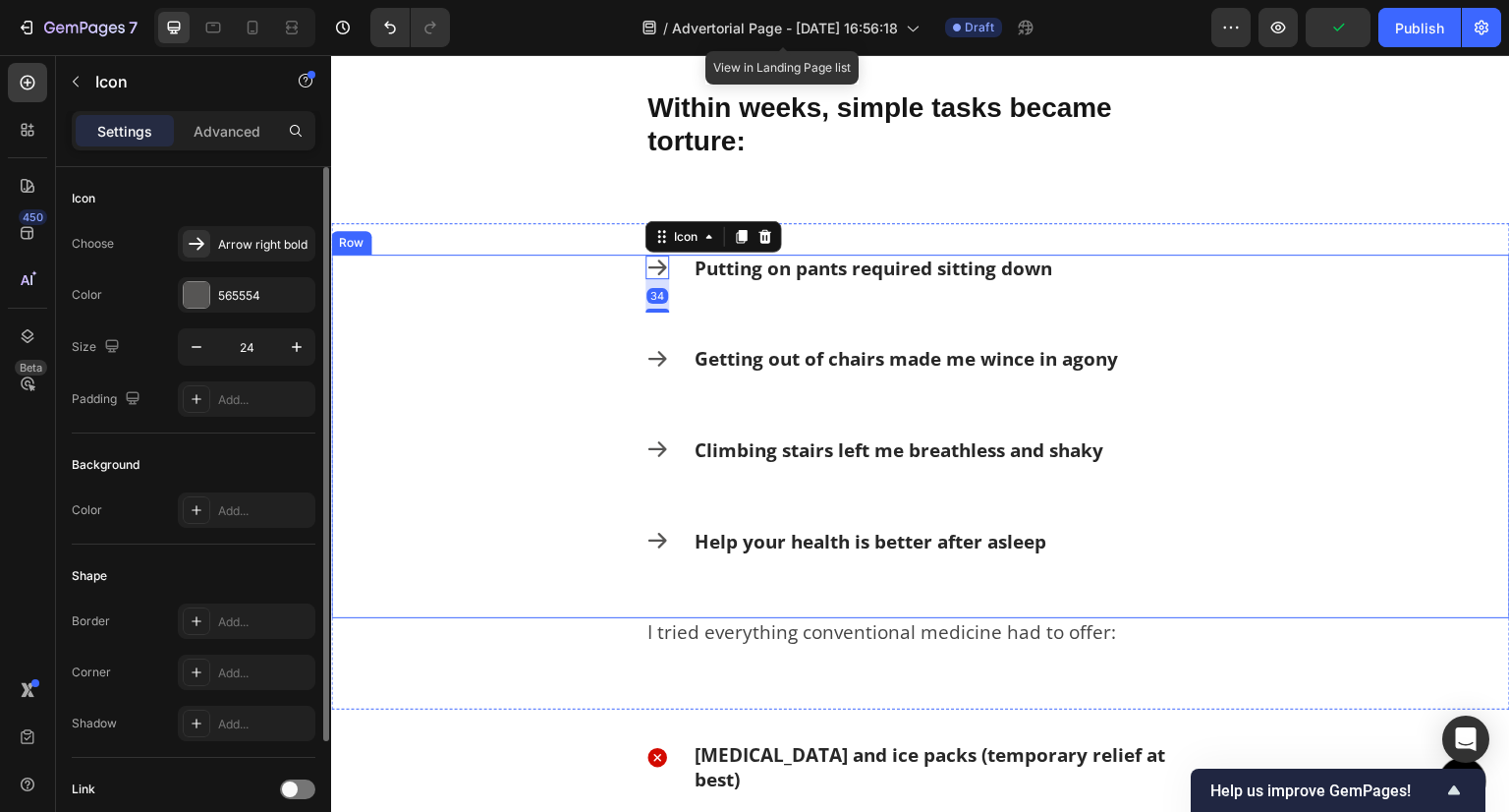
click at [509, 327] on div "Icon 34 Putting on pants required sitting down Text Block Row Icon Getting out …" at bounding box center [920, 437] width 1179 height 364
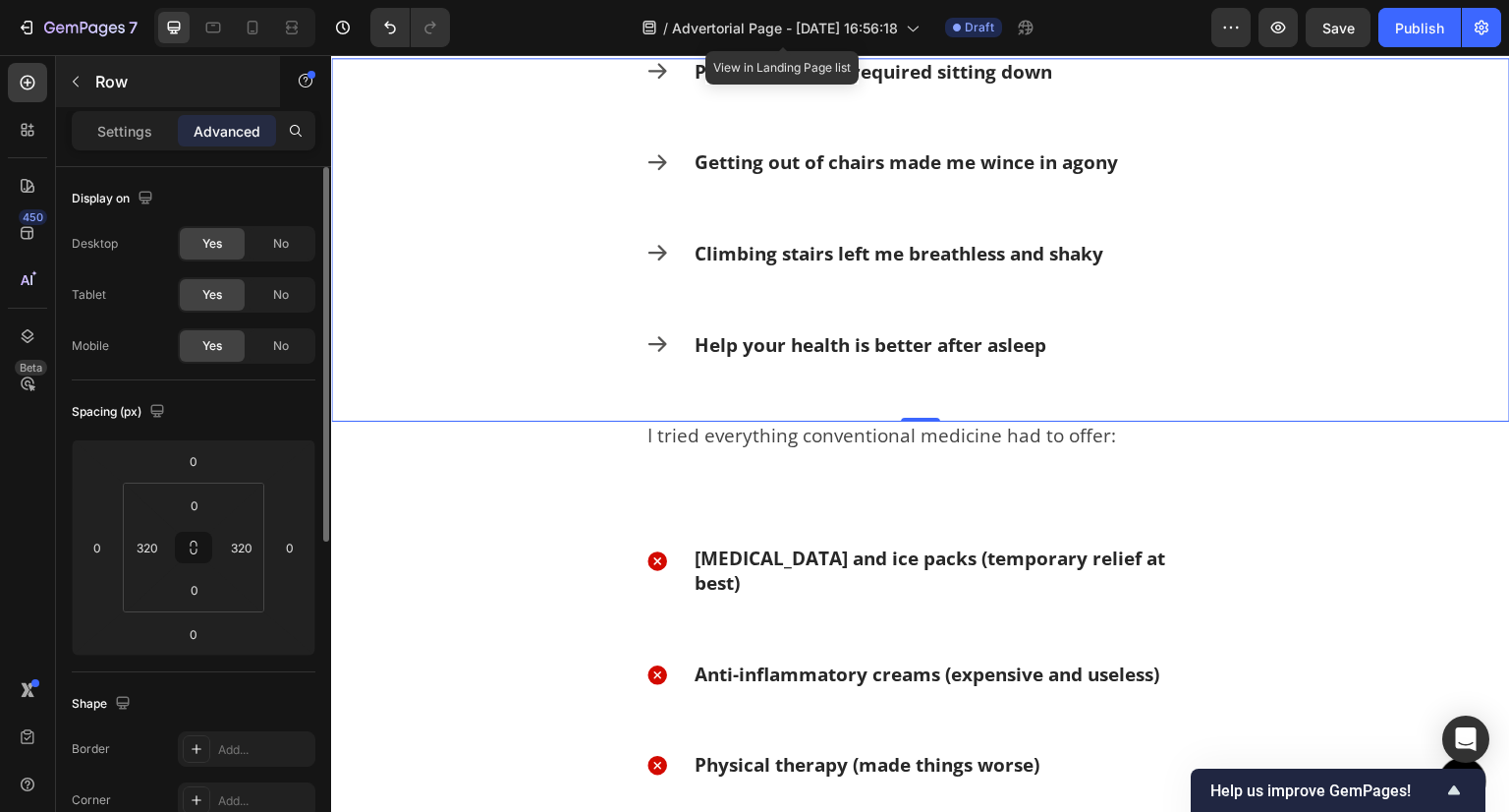
scroll to position [1377, 0]
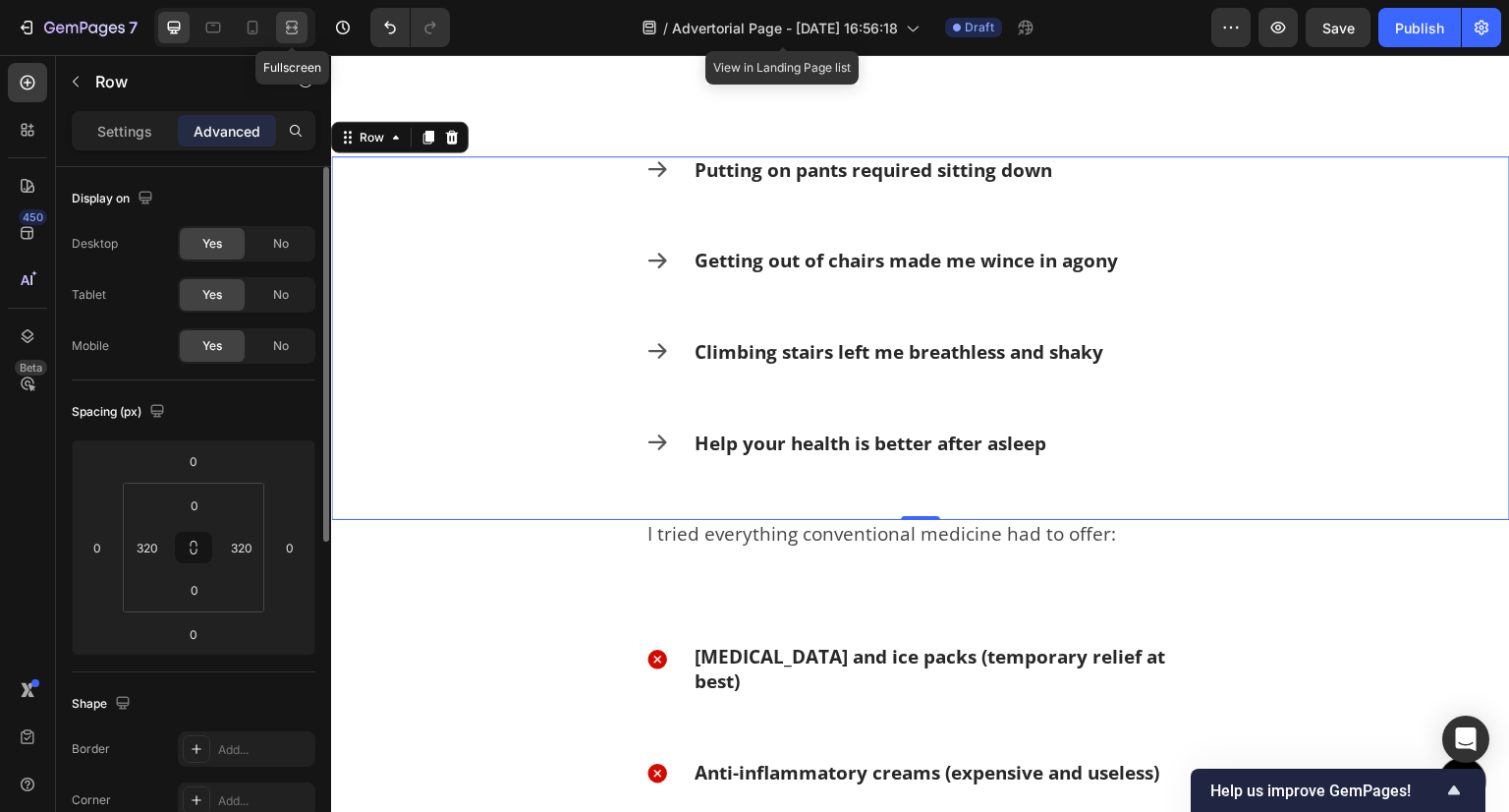
click at [280, 29] on div at bounding box center [292, 28] width 31 height 31
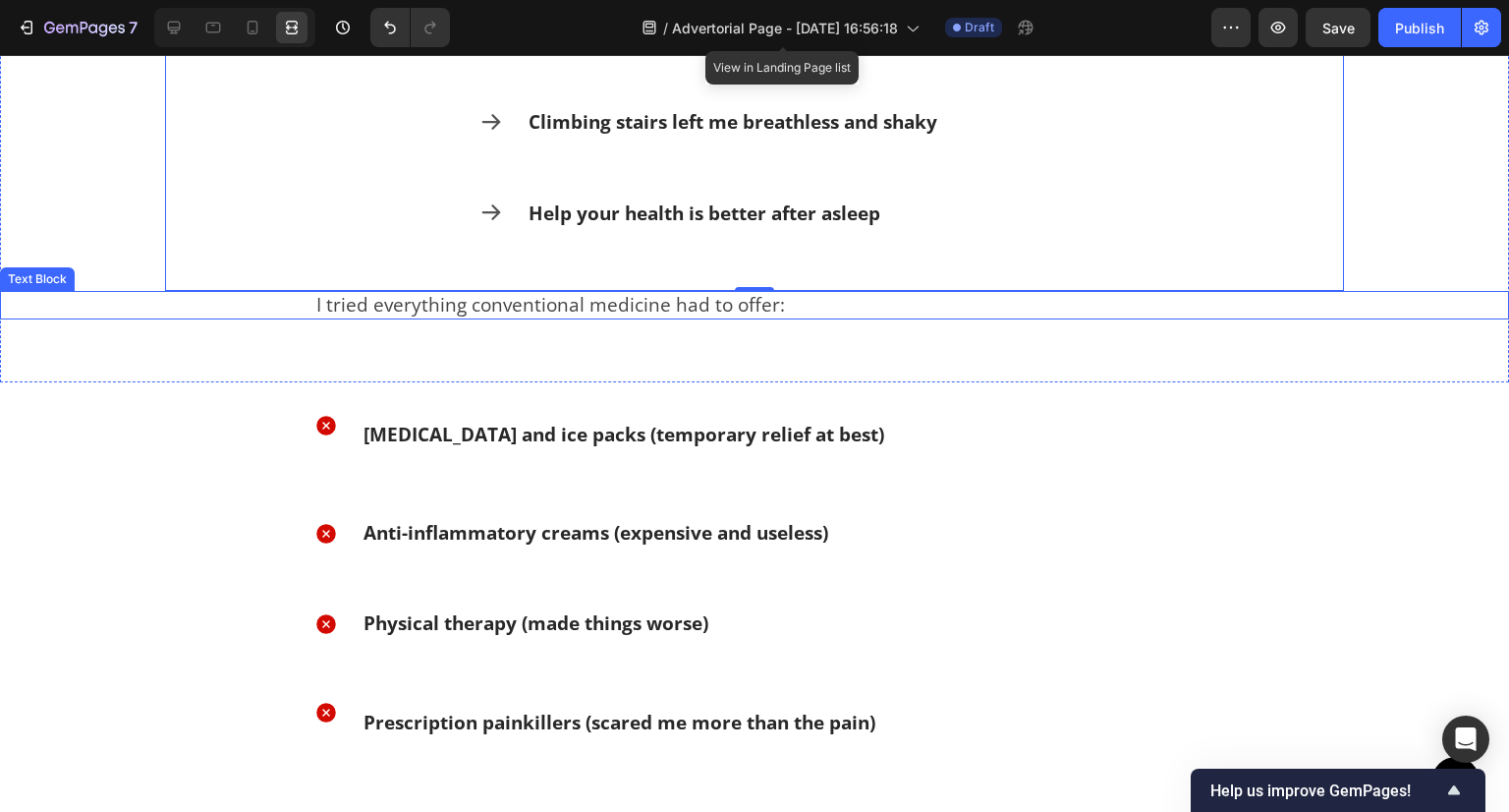
scroll to position [1377, 0]
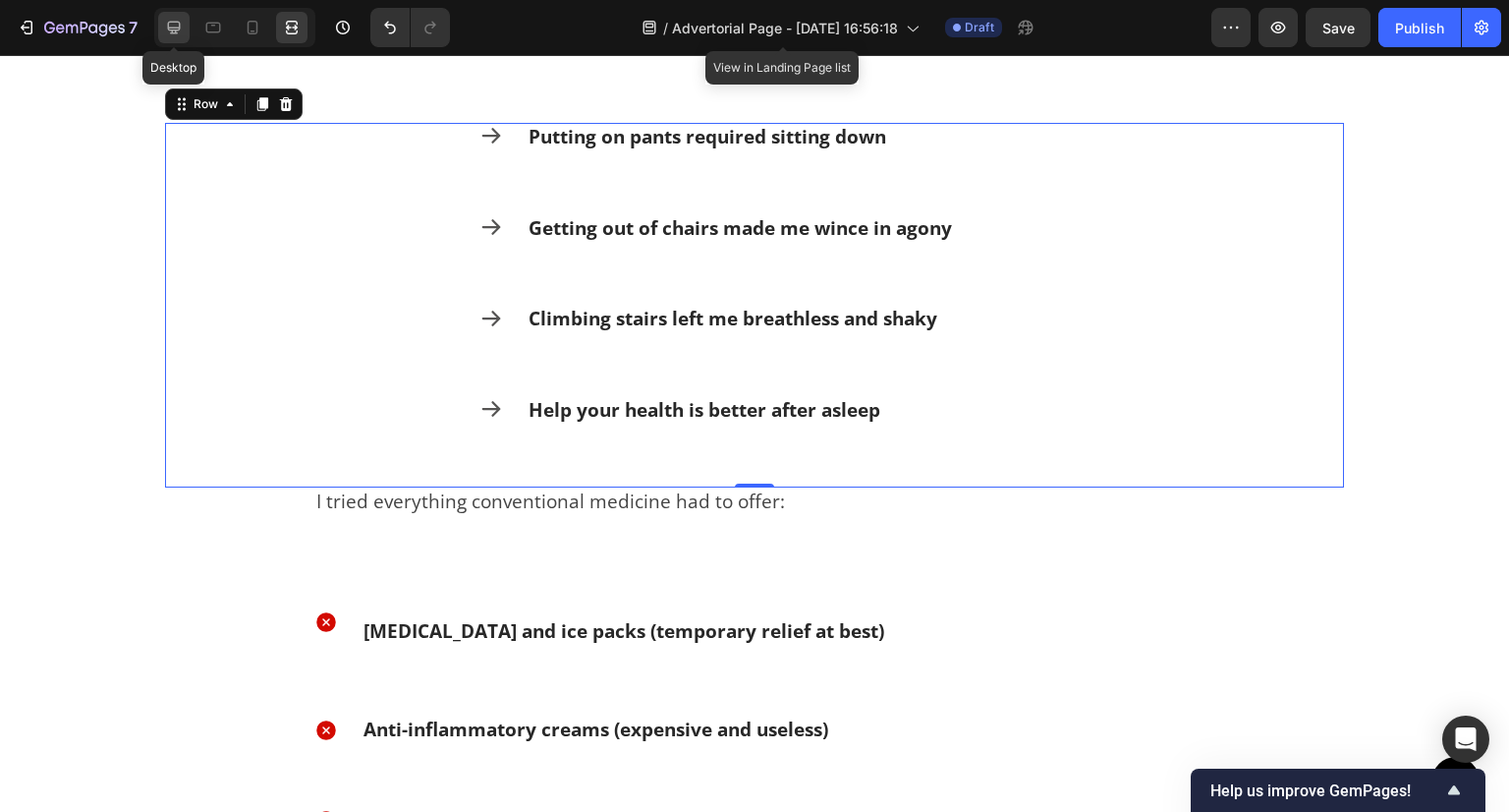
click at [179, 33] on icon at bounding box center [174, 28] width 20 height 20
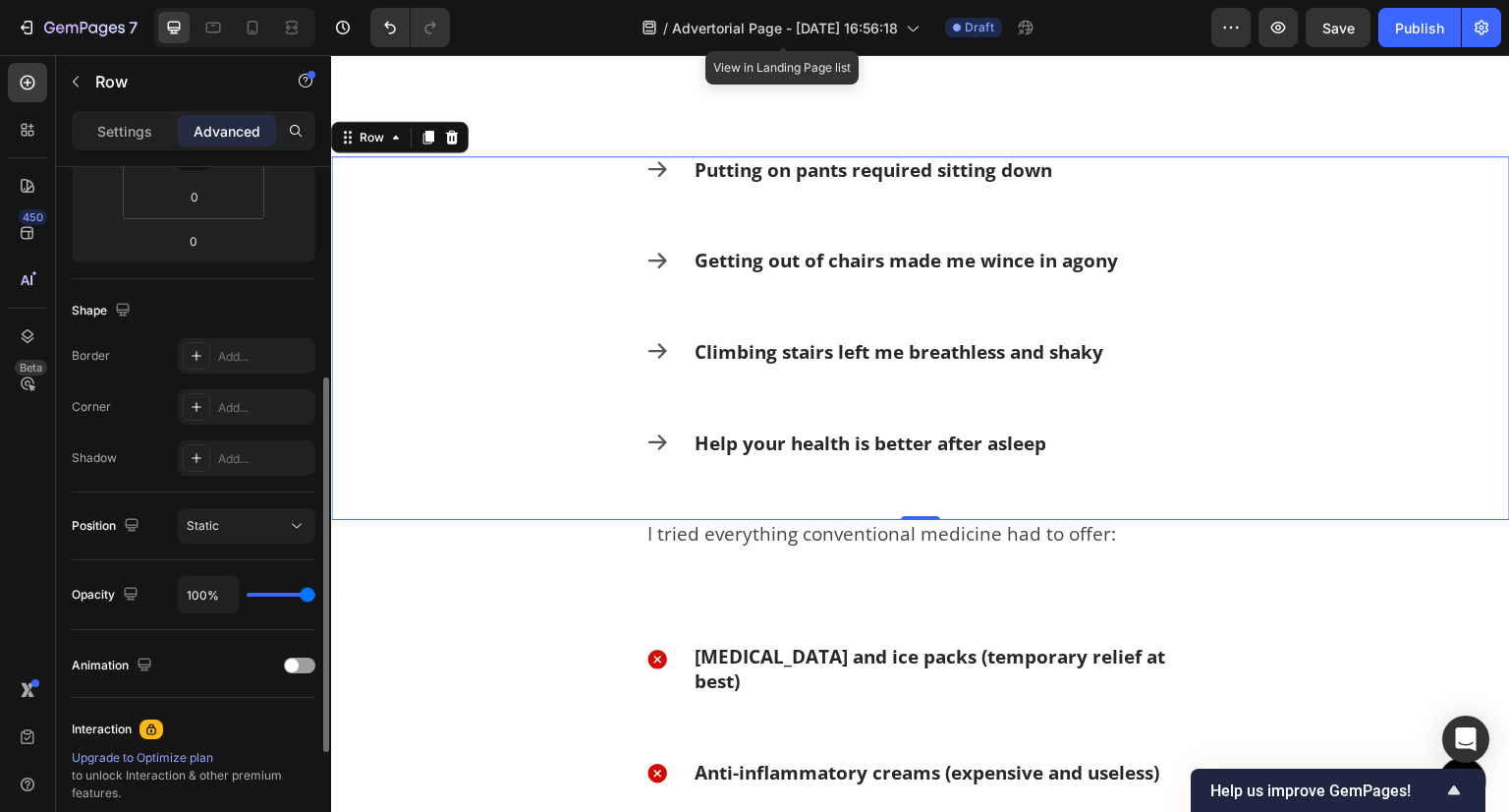
scroll to position [294, 0]
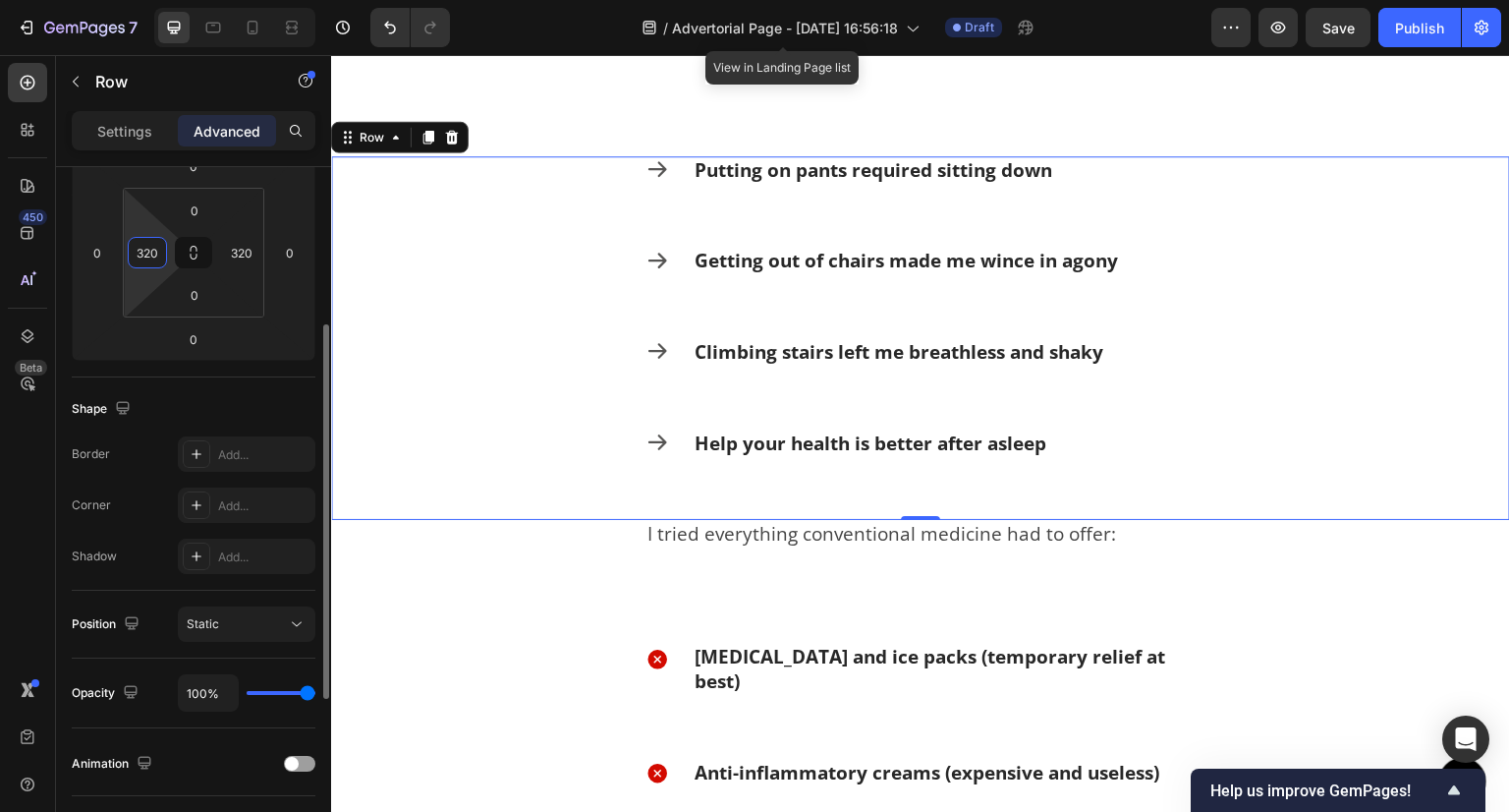
click at [167, 0] on html "7 Version history / Advertorial Page - Sep 23, 16:56:18 View in Landing Page li…" at bounding box center [754, 0] width 1509 height 0
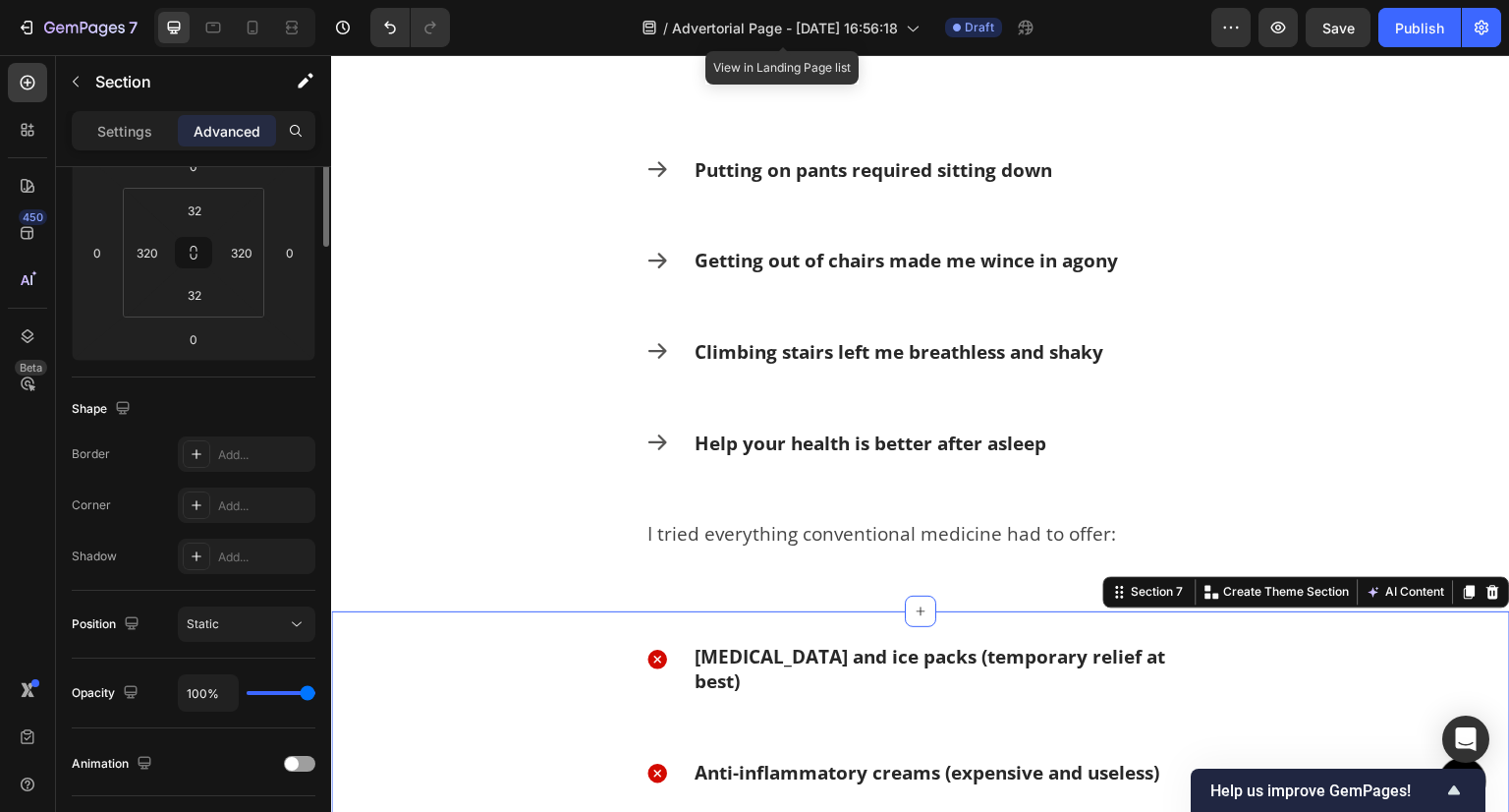
scroll to position [0, 0]
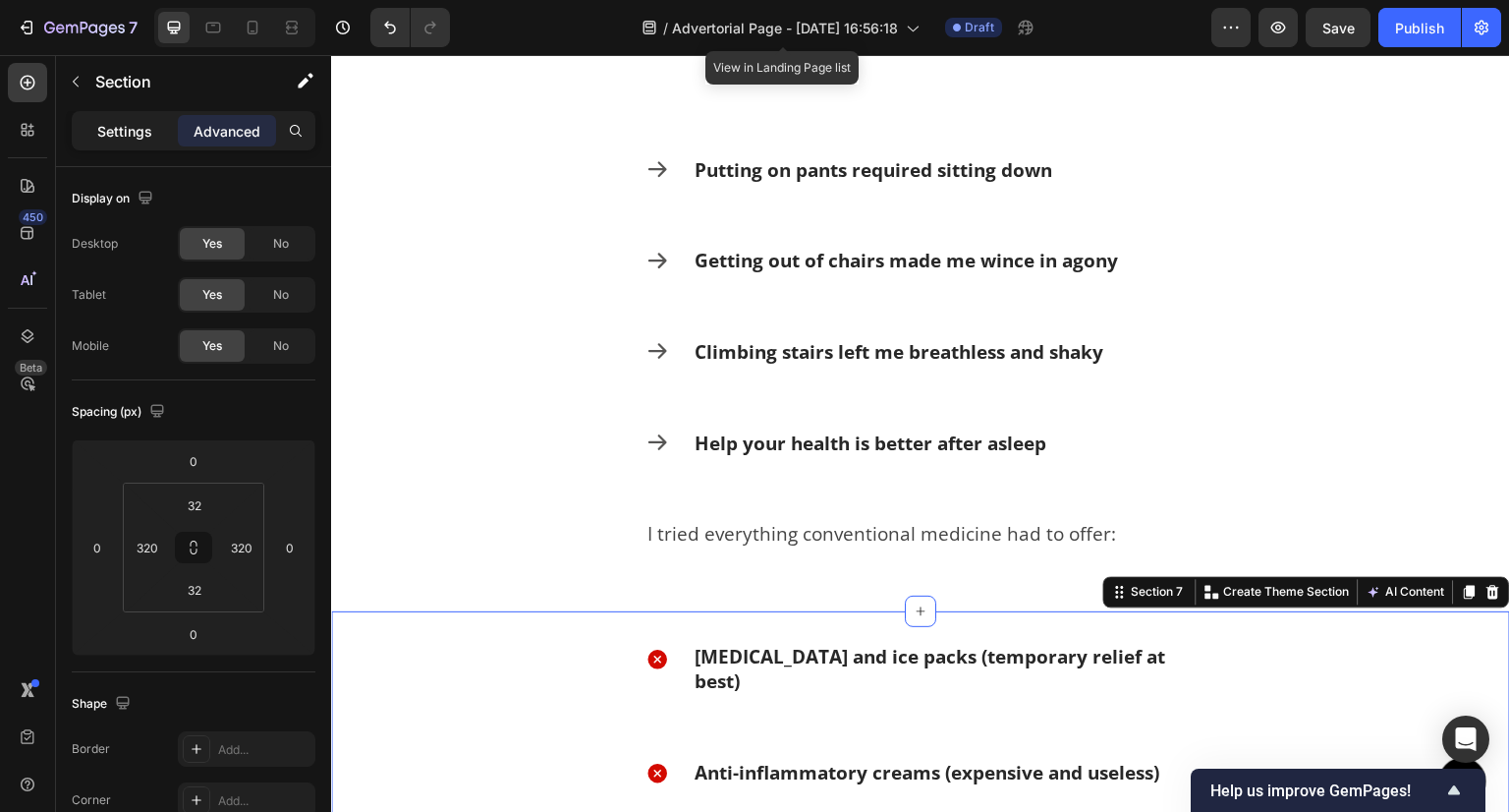
click at [118, 128] on p "Settings" at bounding box center [125, 131] width 55 height 21
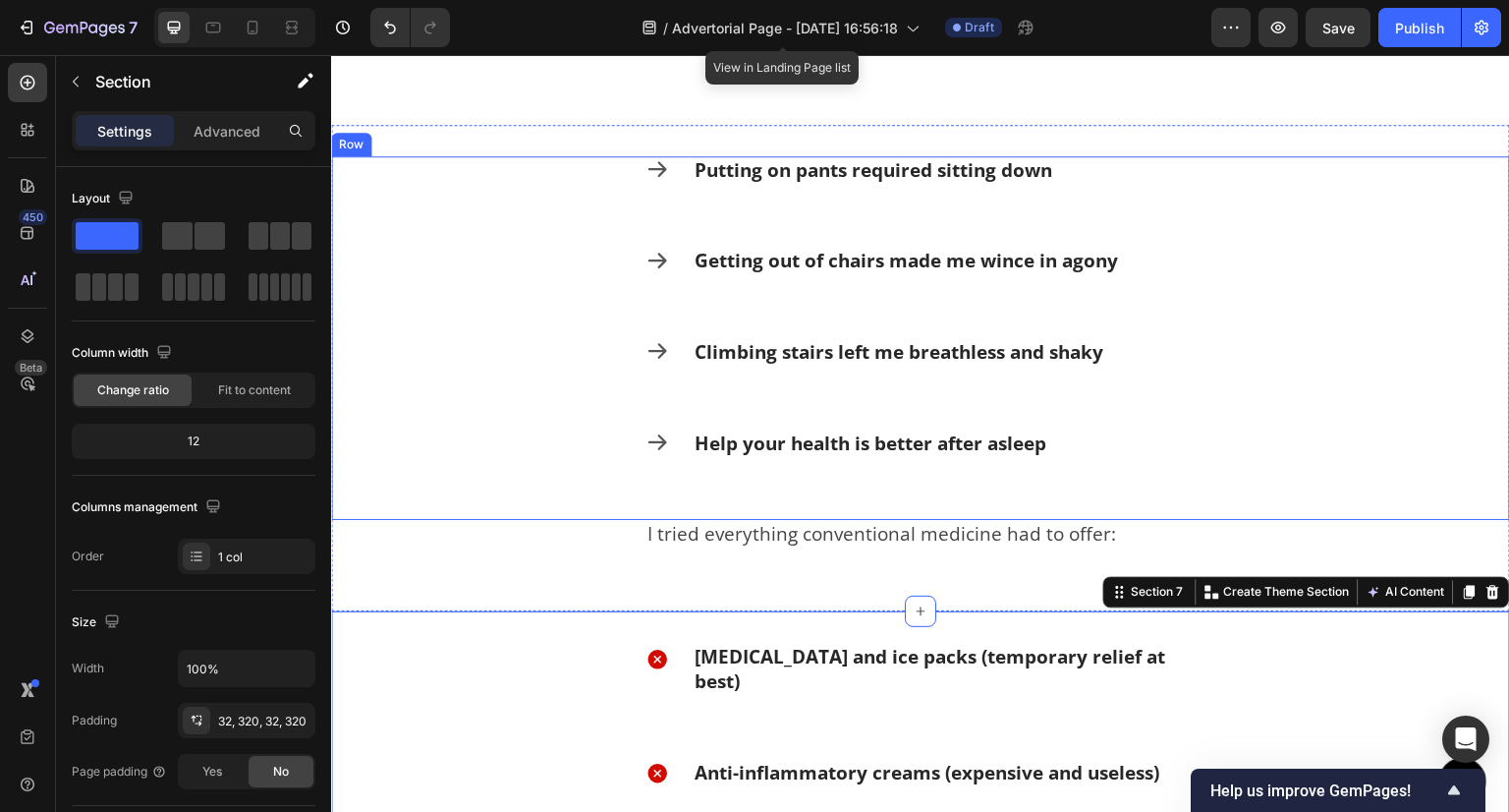
click at [527, 374] on div "Icon Putting on pants required sitting down Text Block Row Icon Getting out of …" at bounding box center [920, 339] width 1179 height 364
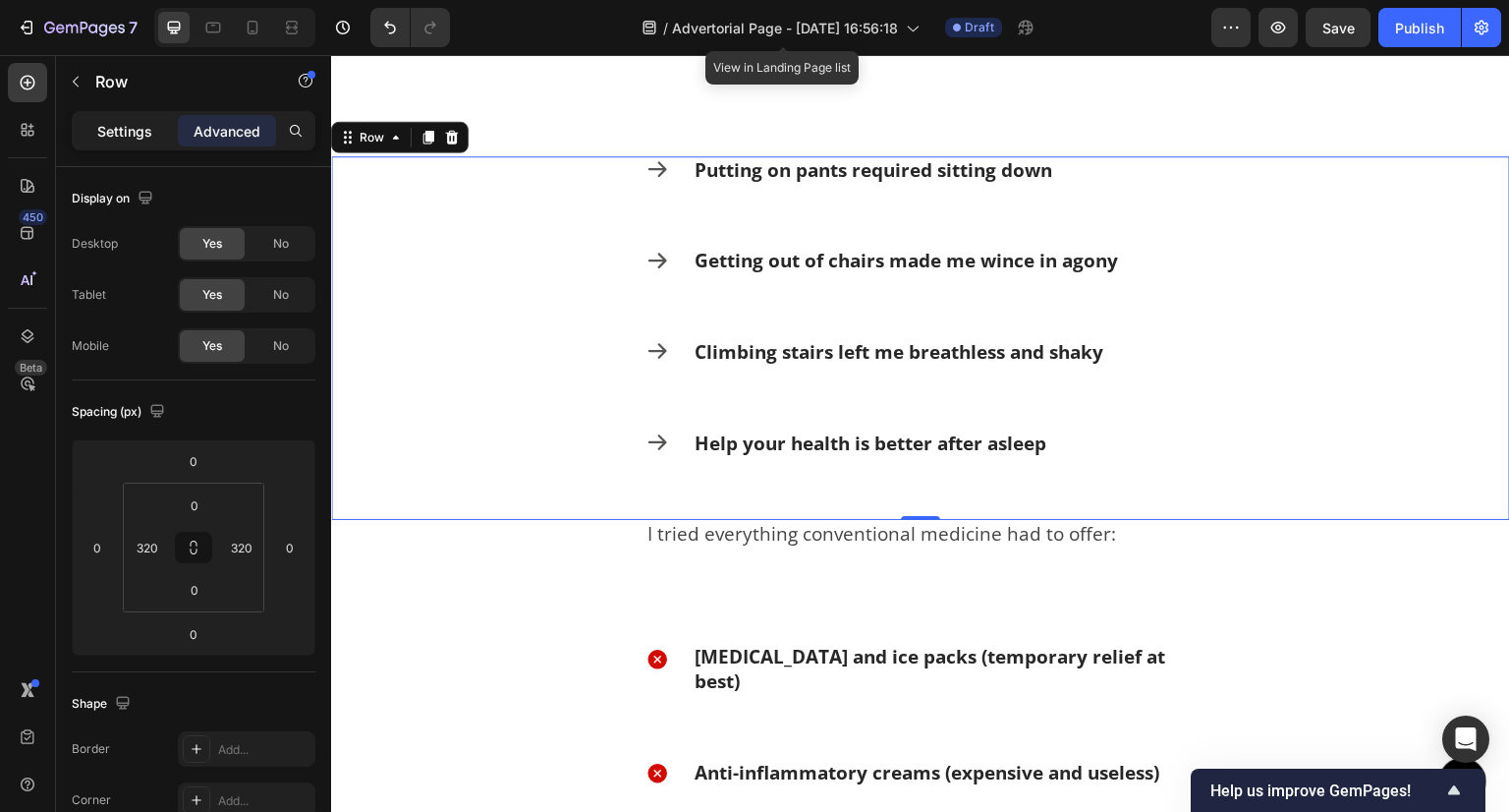
click at [108, 135] on p "Settings" at bounding box center [125, 131] width 55 height 21
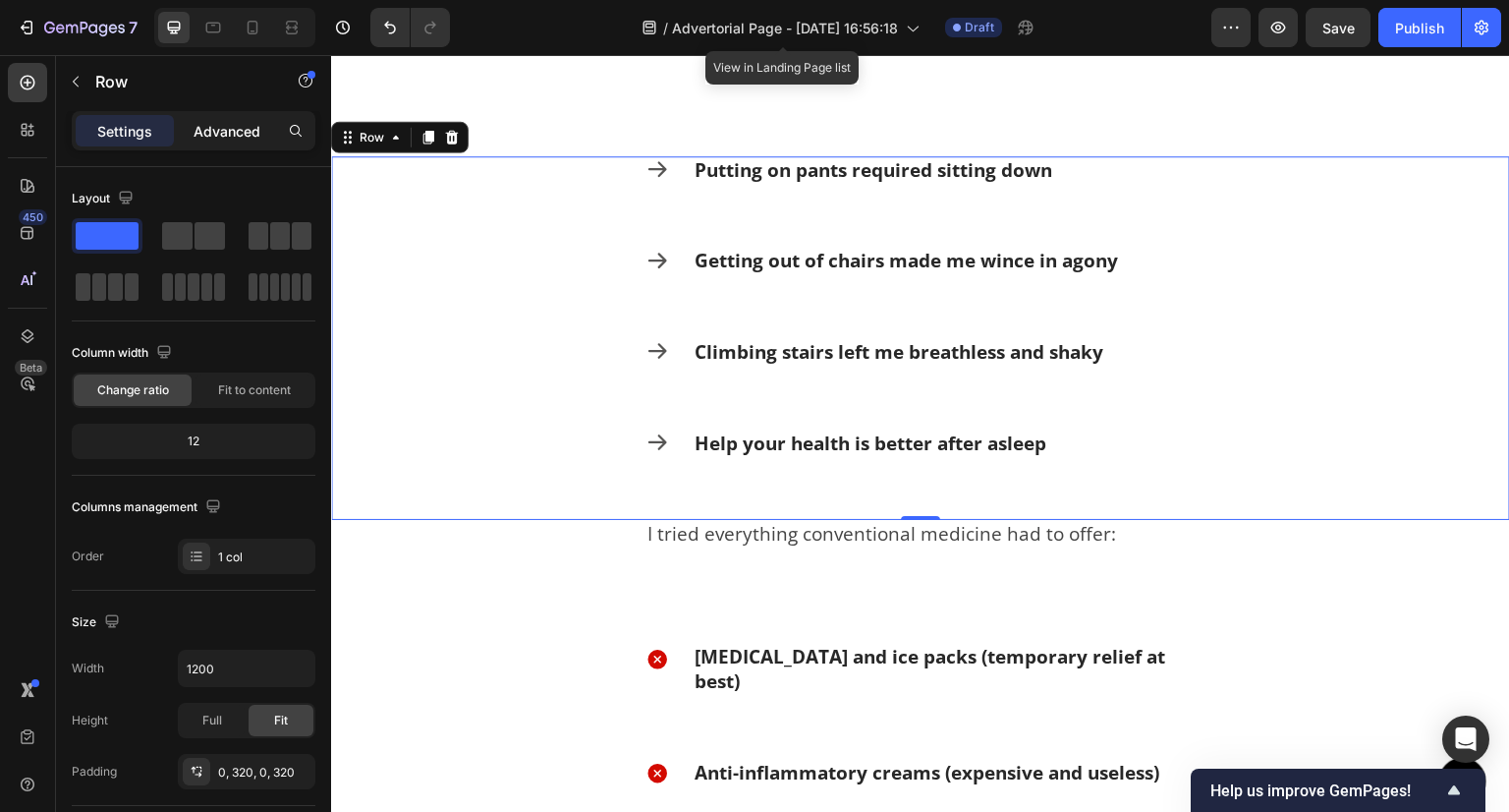
click at [211, 129] on p "Advanced" at bounding box center [227, 131] width 67 height 21
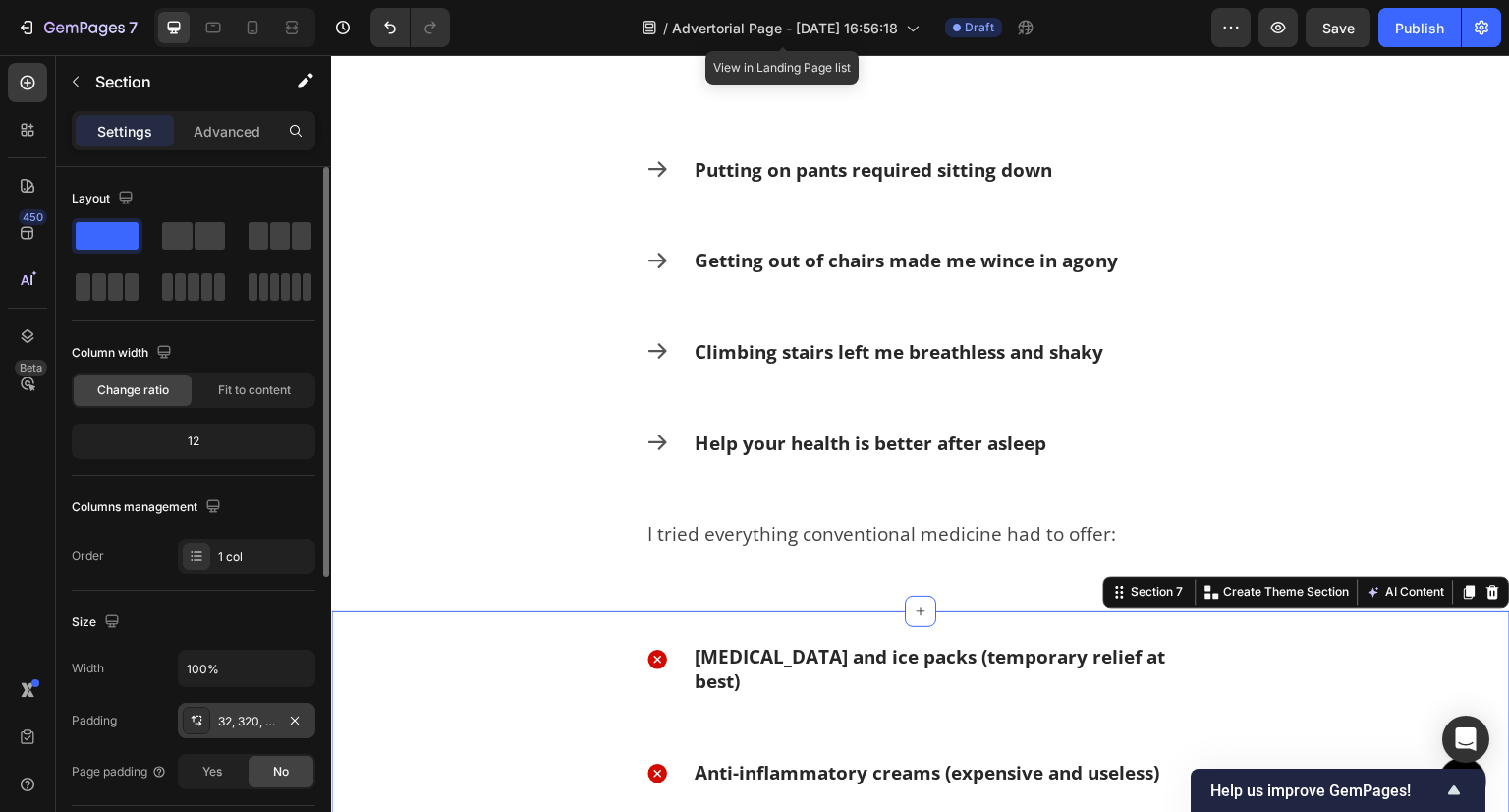
click at [226, 719] on div "32, 320, 32, 320" at bounding box center [247, 721] width 57 height 18
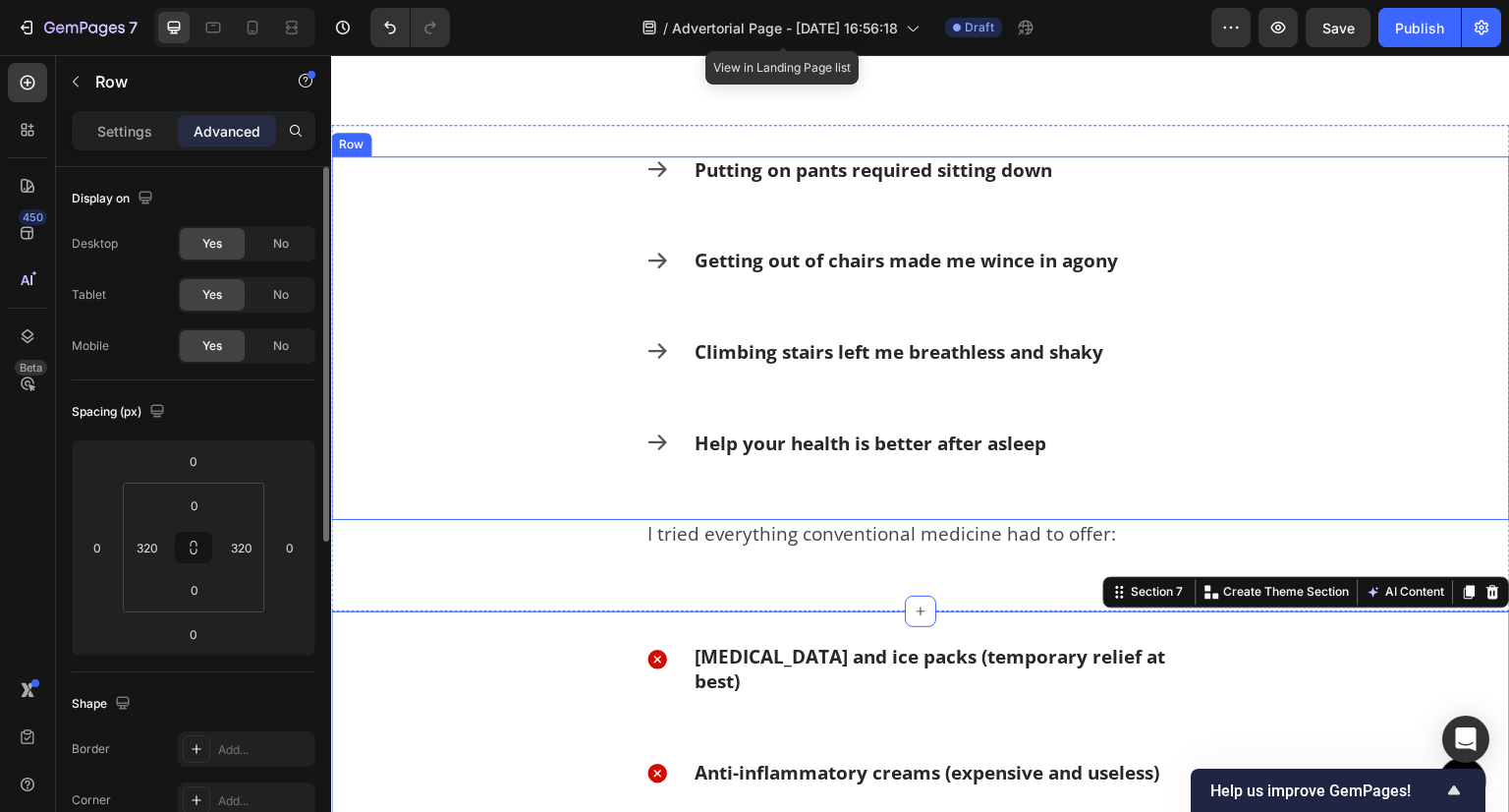
click at [460, 284] on div "Icon Putting on pants required sitting down Text Block Row Icon Getting out of …" at bounding box center [920, 339] width 1179 height 364
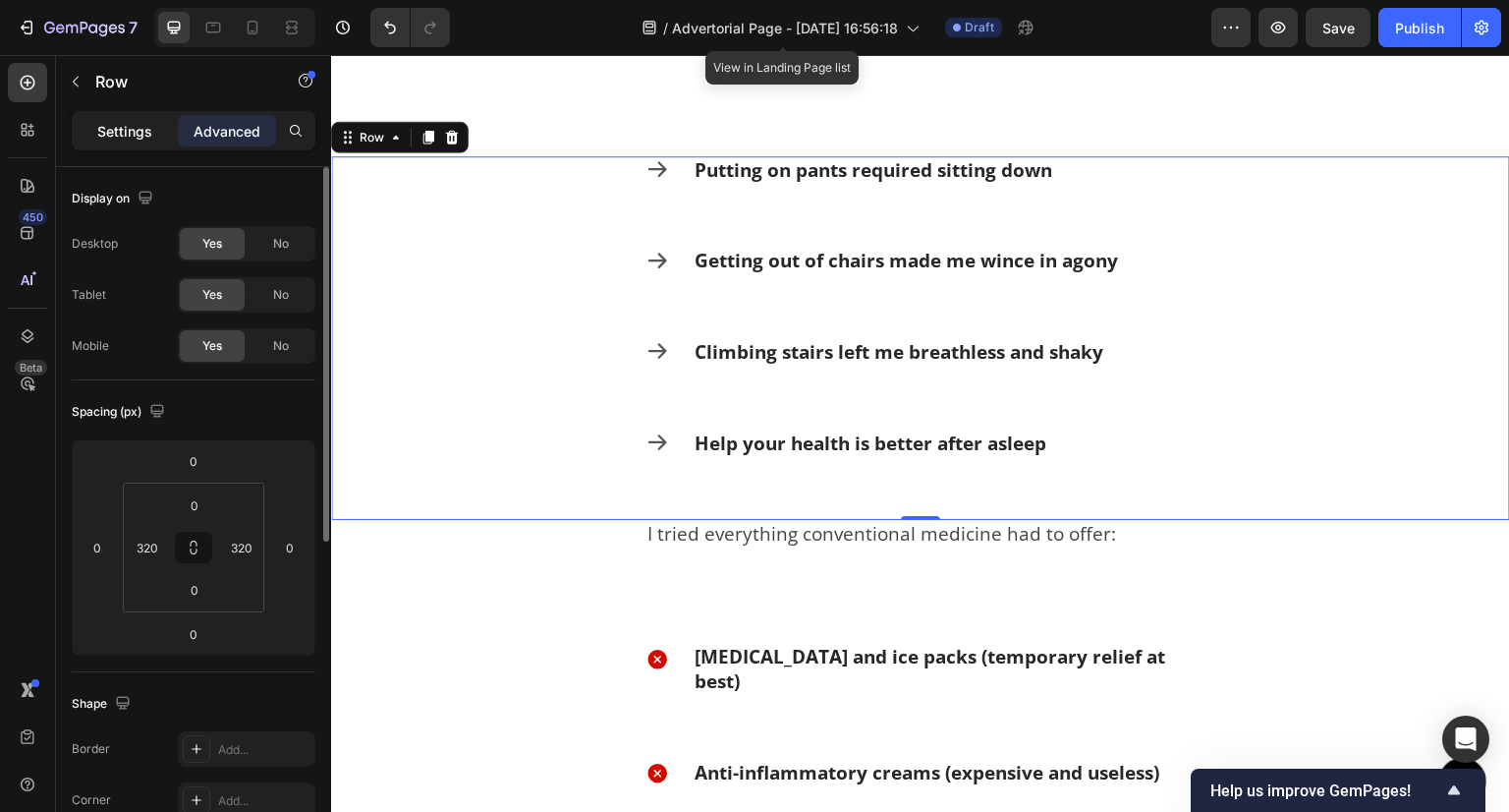
click at [143, 119] on div "Settings" at bounding box center [125, 131] width 98 height 31
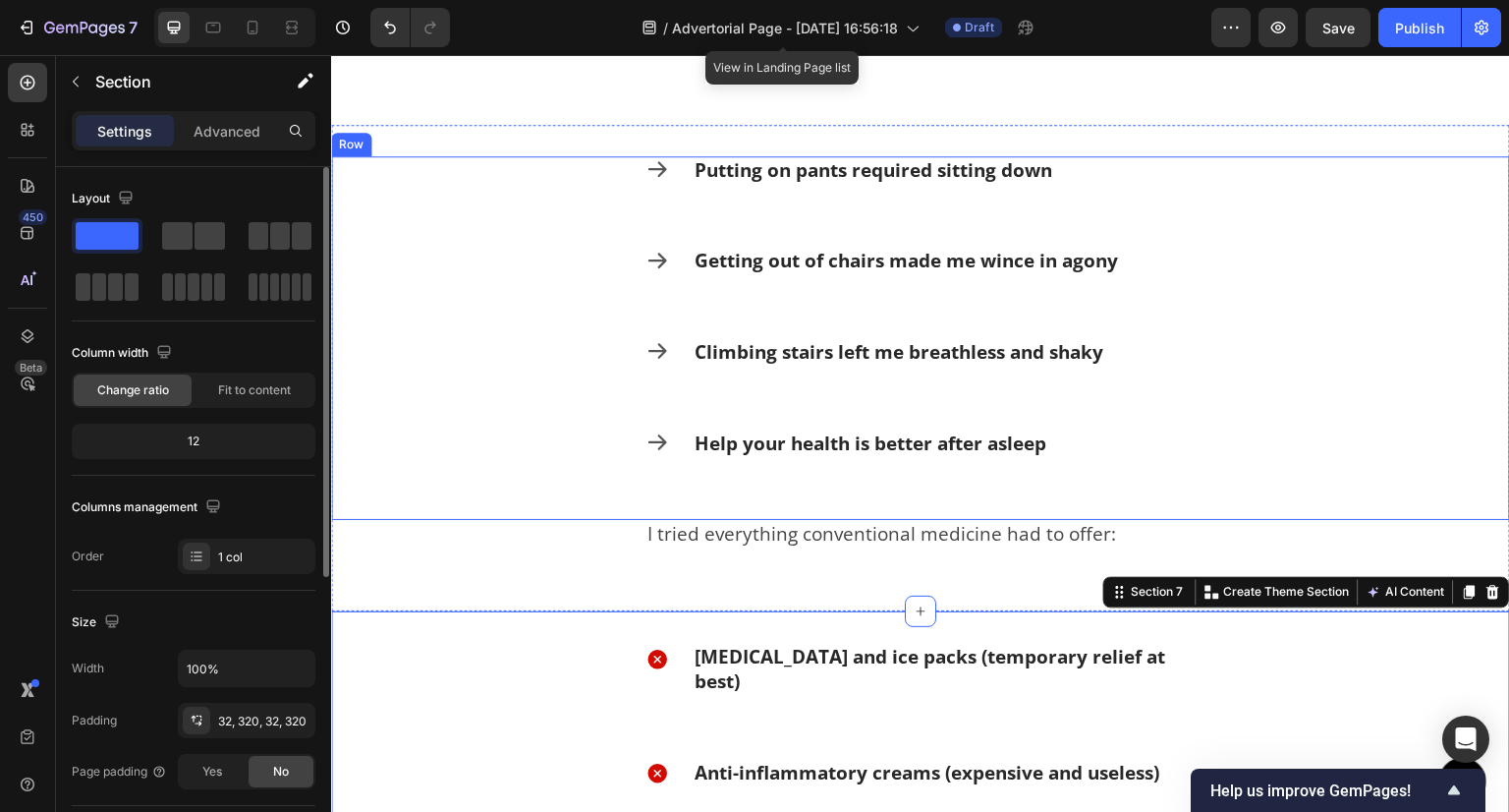
click at [448, 326] on div "Icon Putting on pants required sitting down Text Block Row Icon Getting out of …" at bounding box center [920, 339] width 1179 height 364
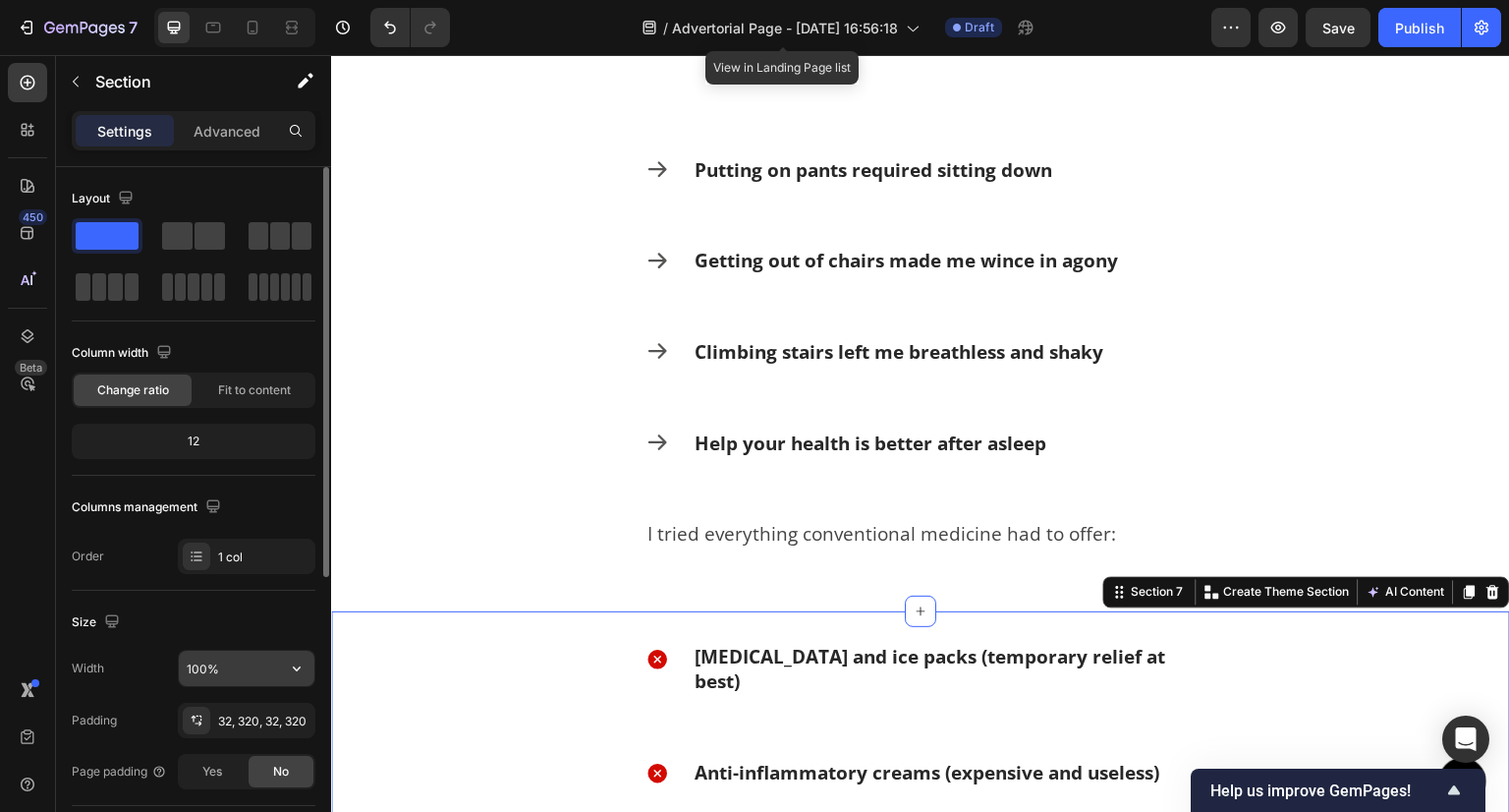
click at [220, 669] on input "100%" at bounding box center [247, 668] width 136 height 35
click at [391, 36] on icon "Undo/Redo" at bounding box center [390, 28] width 20 height 20
type input "100%"
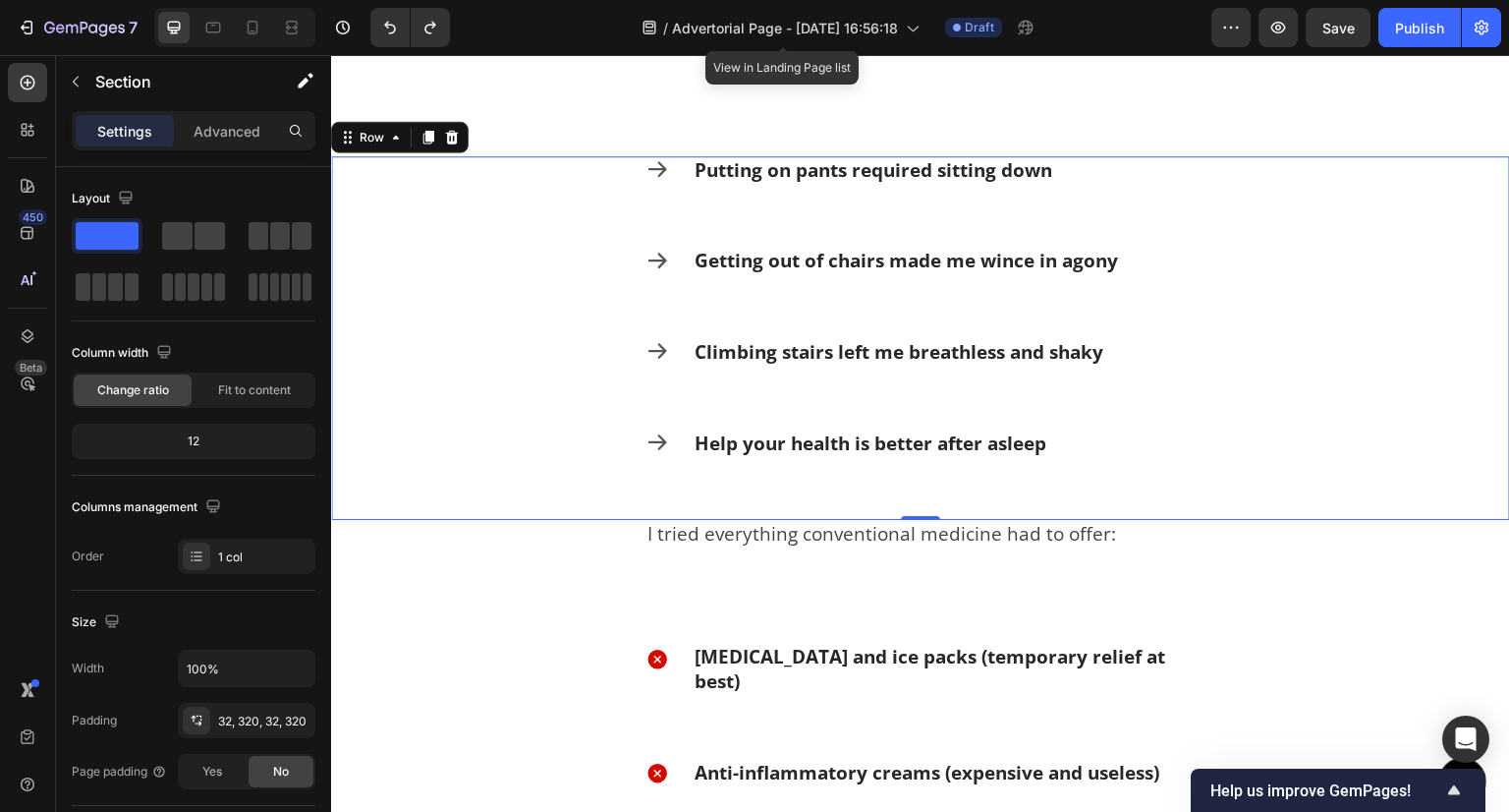
click at [561, 395] on div "Icon Putting on pants required sitting down Text Block Row Icon Getting out of …" at bounding box center [920, 339] width 1179 height 364
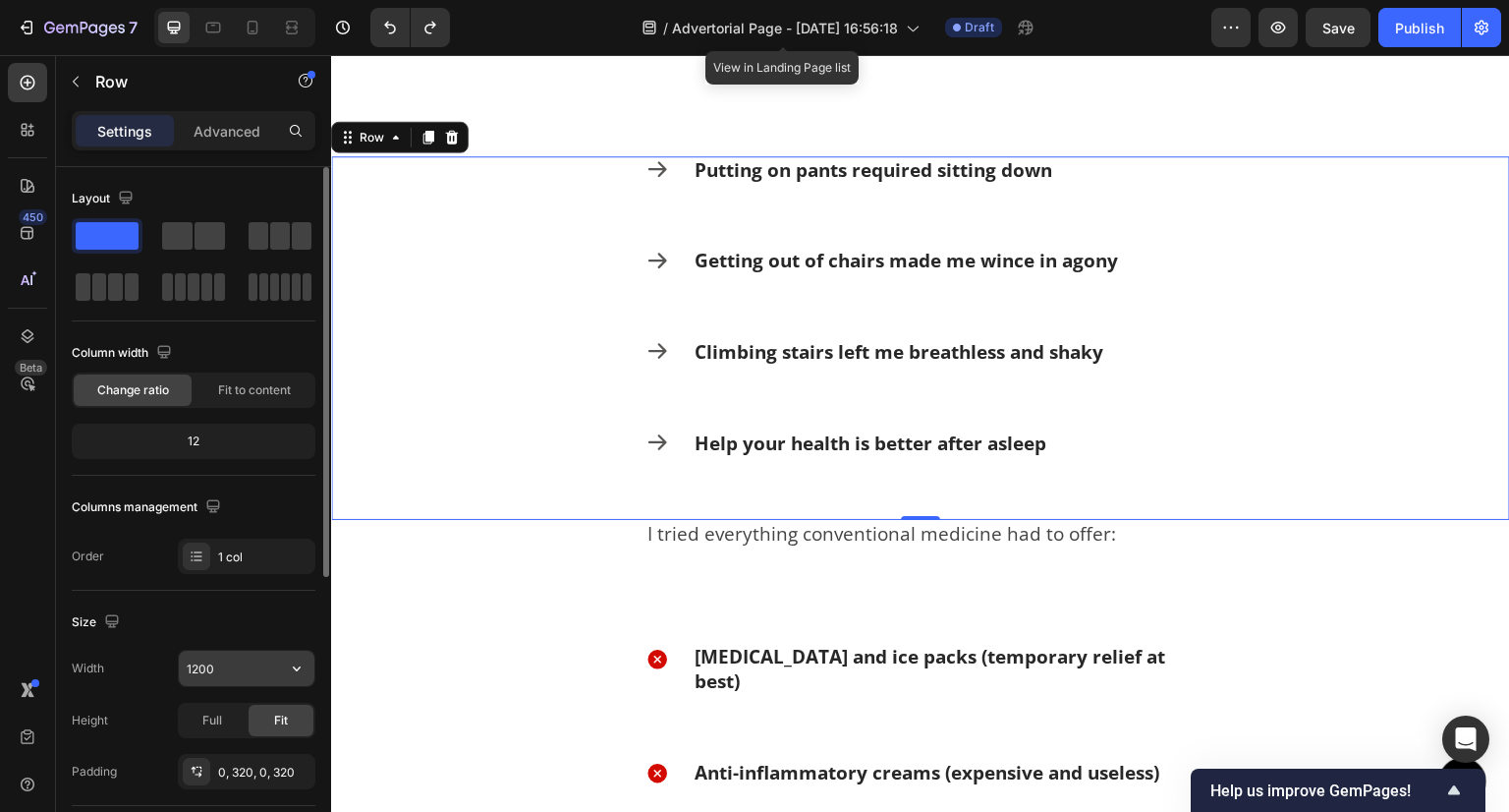
click at [212, 674] on input "1200" at bounding box center [247, 668] width 136 height 35
type input "100%"
click at [191, 622] on div "Size" at bounding box center [194, 622] width 244 height 31
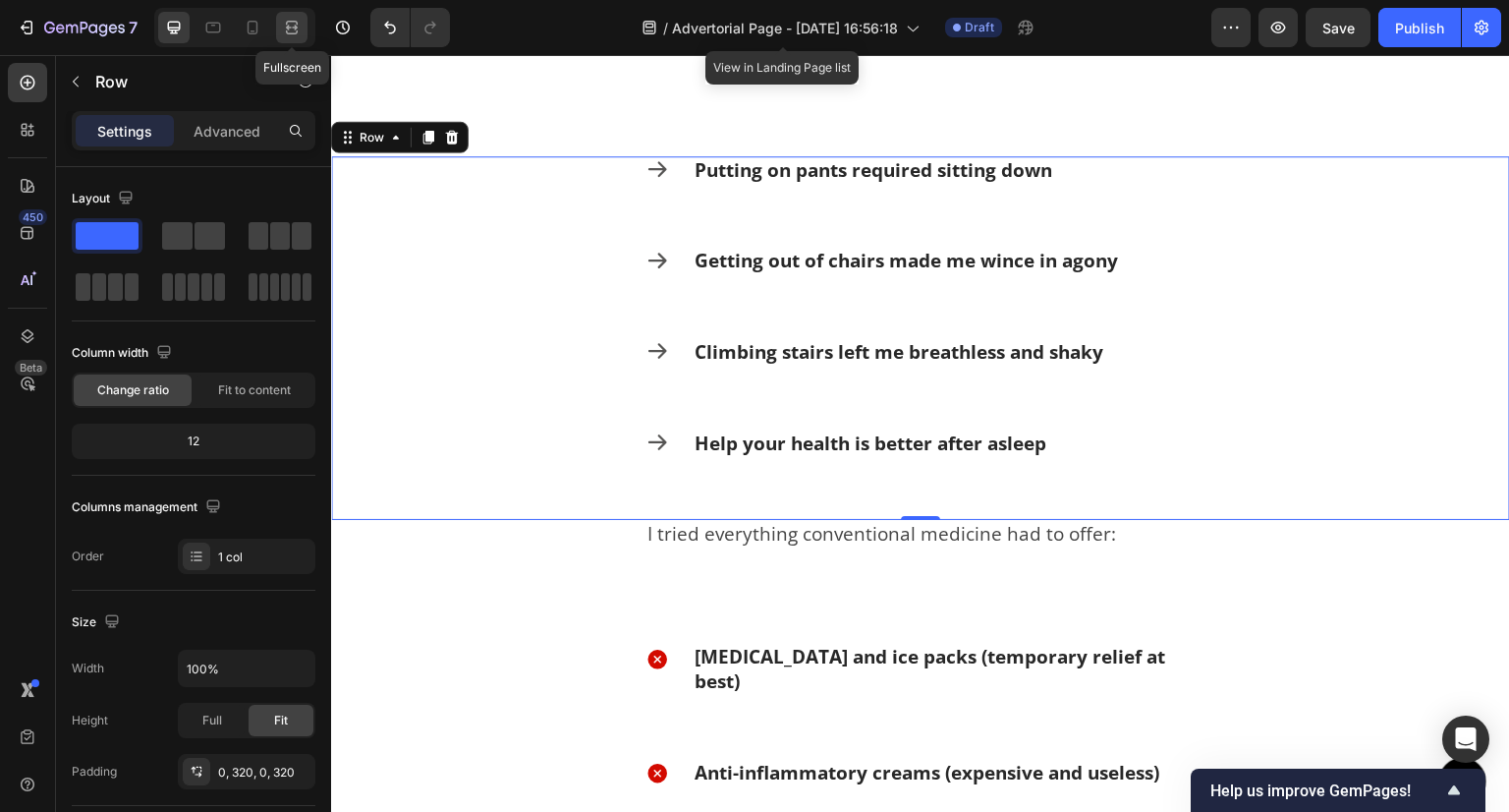
click at [285, 24] on icon at bounding box center [292, 28] width 20 height 20
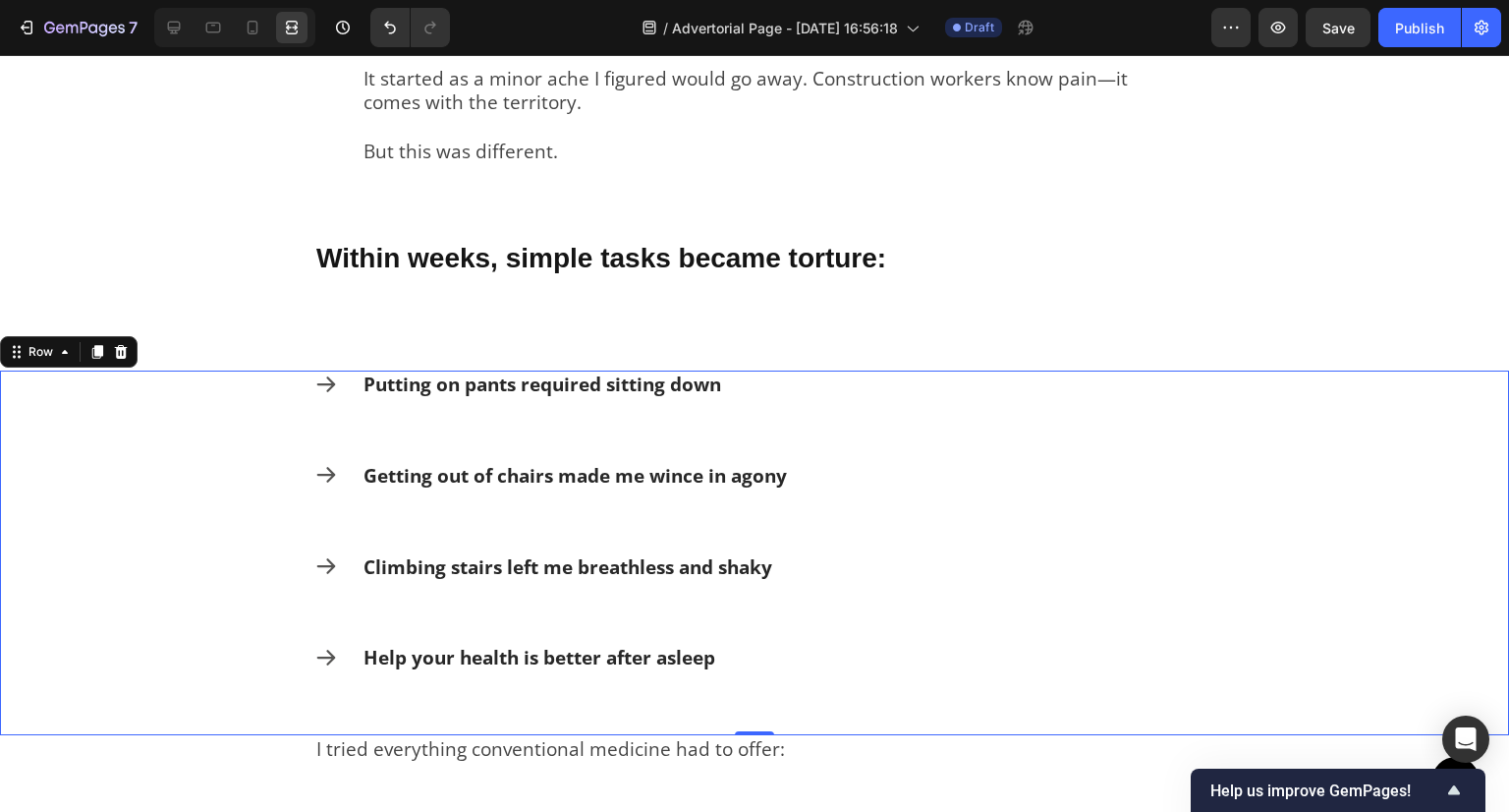
scroll to position [983, 0]
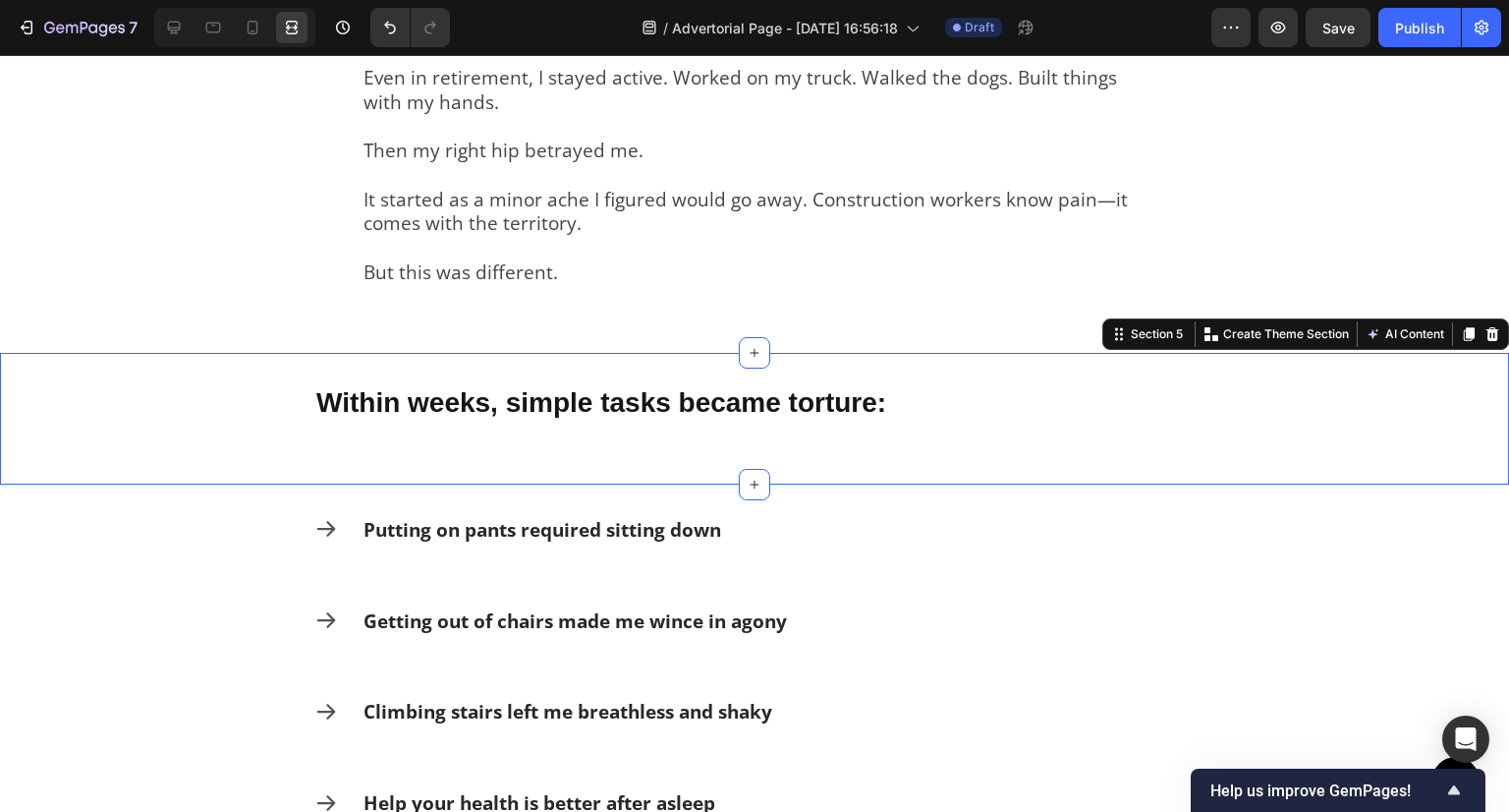
click at [458, 421] on div "Within weeks, simple tasks became torture: Text Block" at bounding box center [754, 418] width 880 height 69
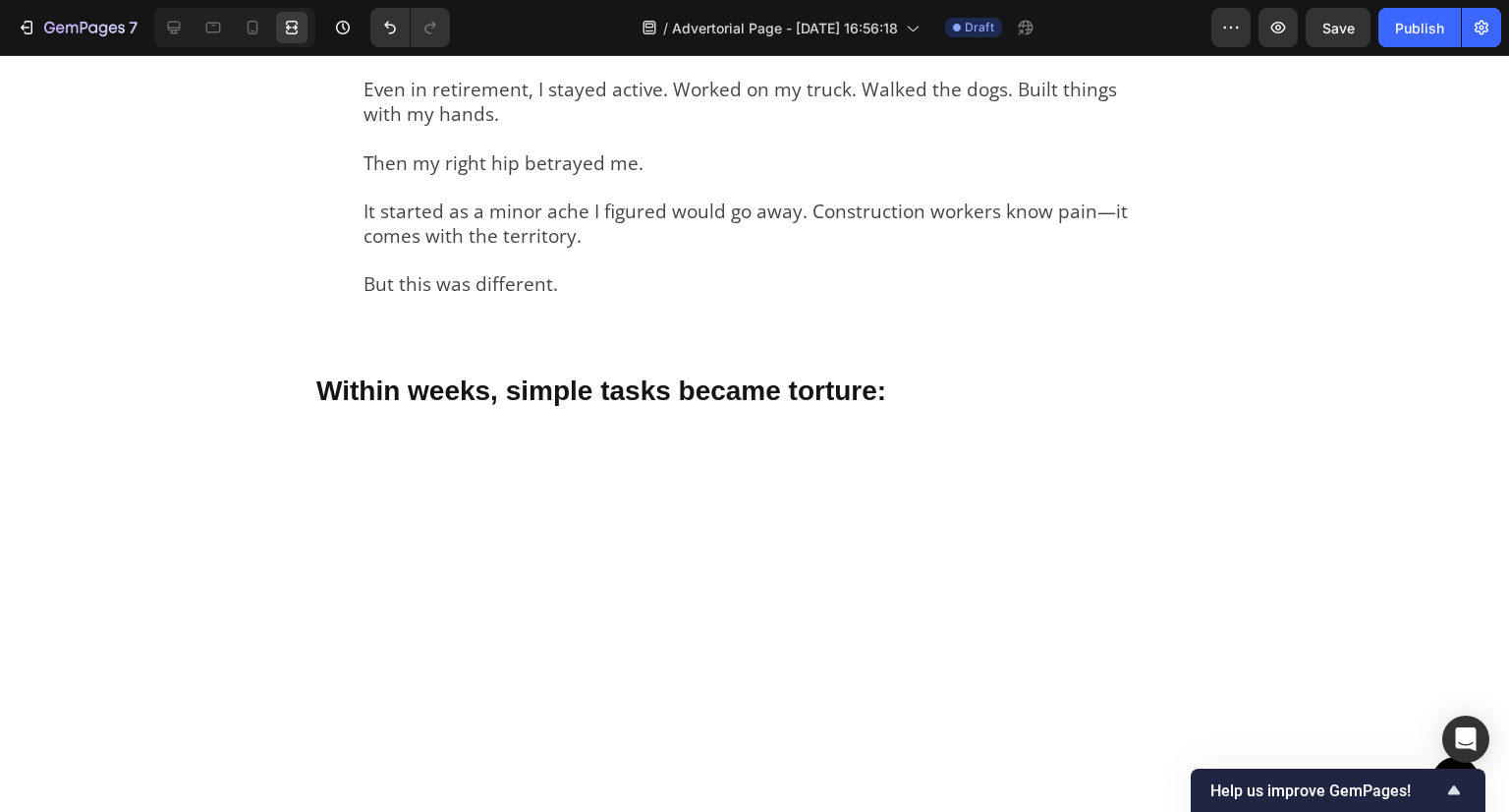
scroll to position [786, 0]
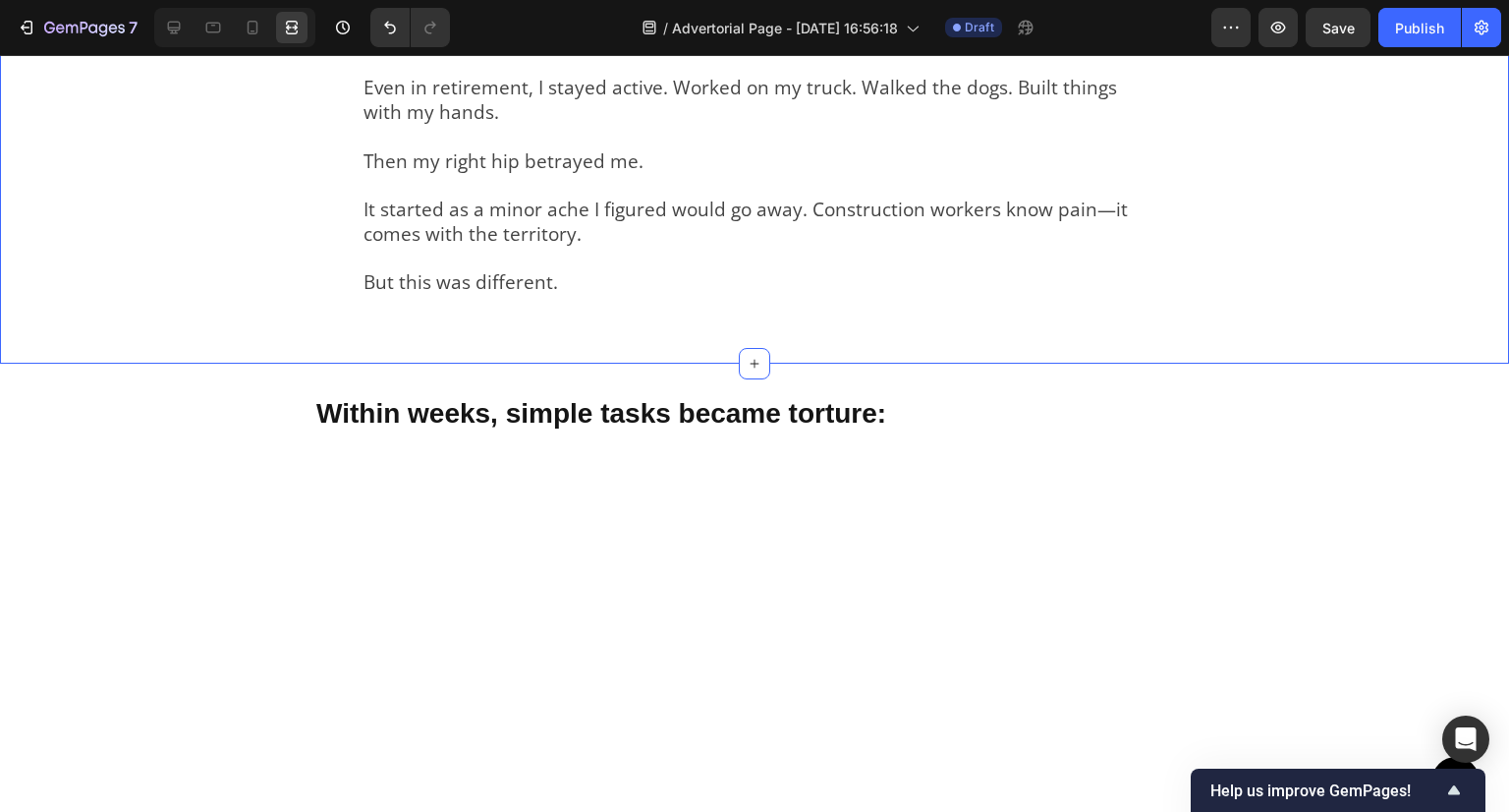
click at [330, 328] on div "My name is Dave Mitchell. For over three decades, I made my living with my body…" at bounding box center [754, 128] width 880 height 400
click at [180, 41] on div at bounding box center [174, 28] width 31 height 31
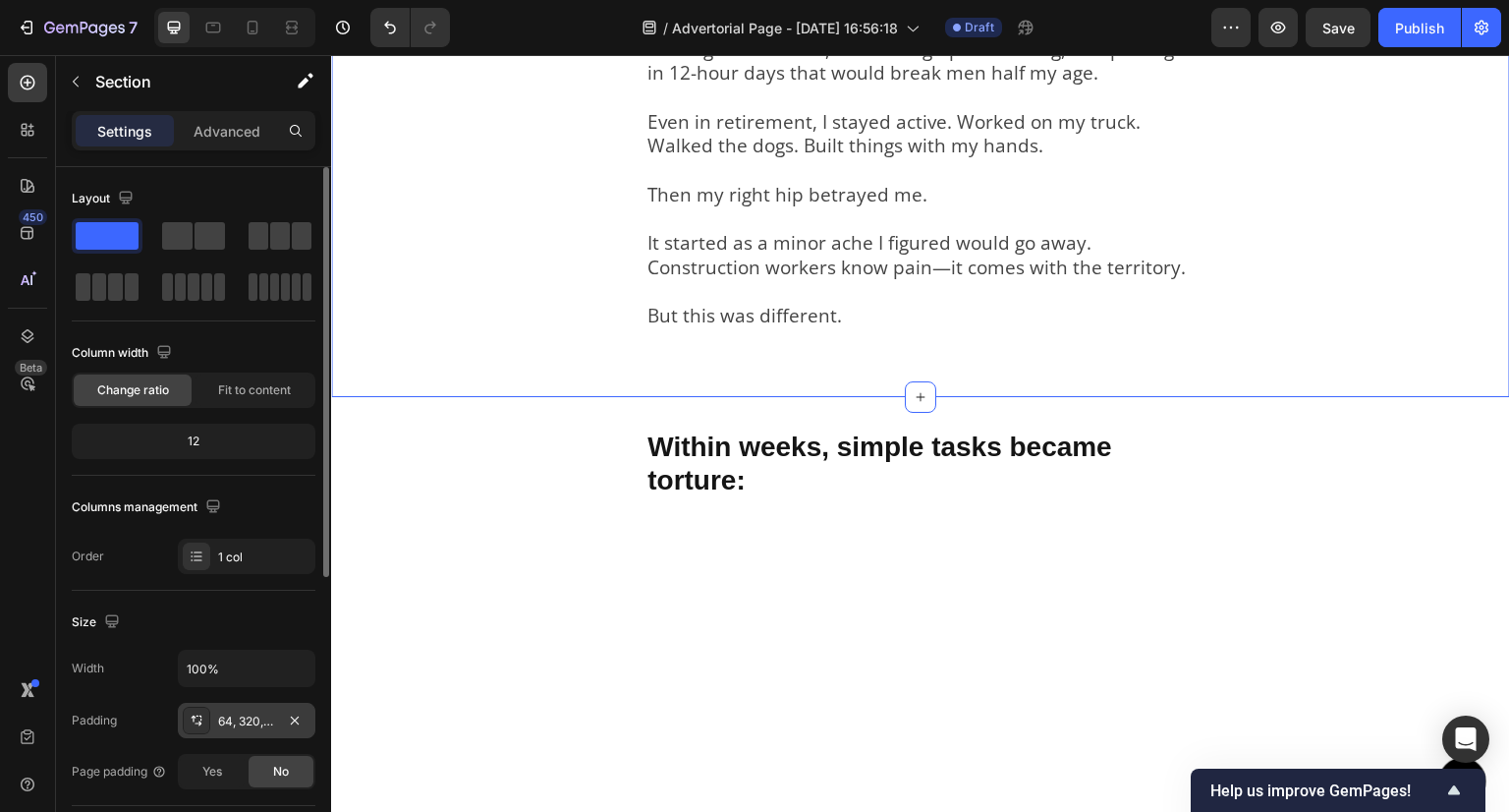
click at [211, 709] on div "64, 320, 36, 320" at bounding box center [247, 720] width 138 height 35
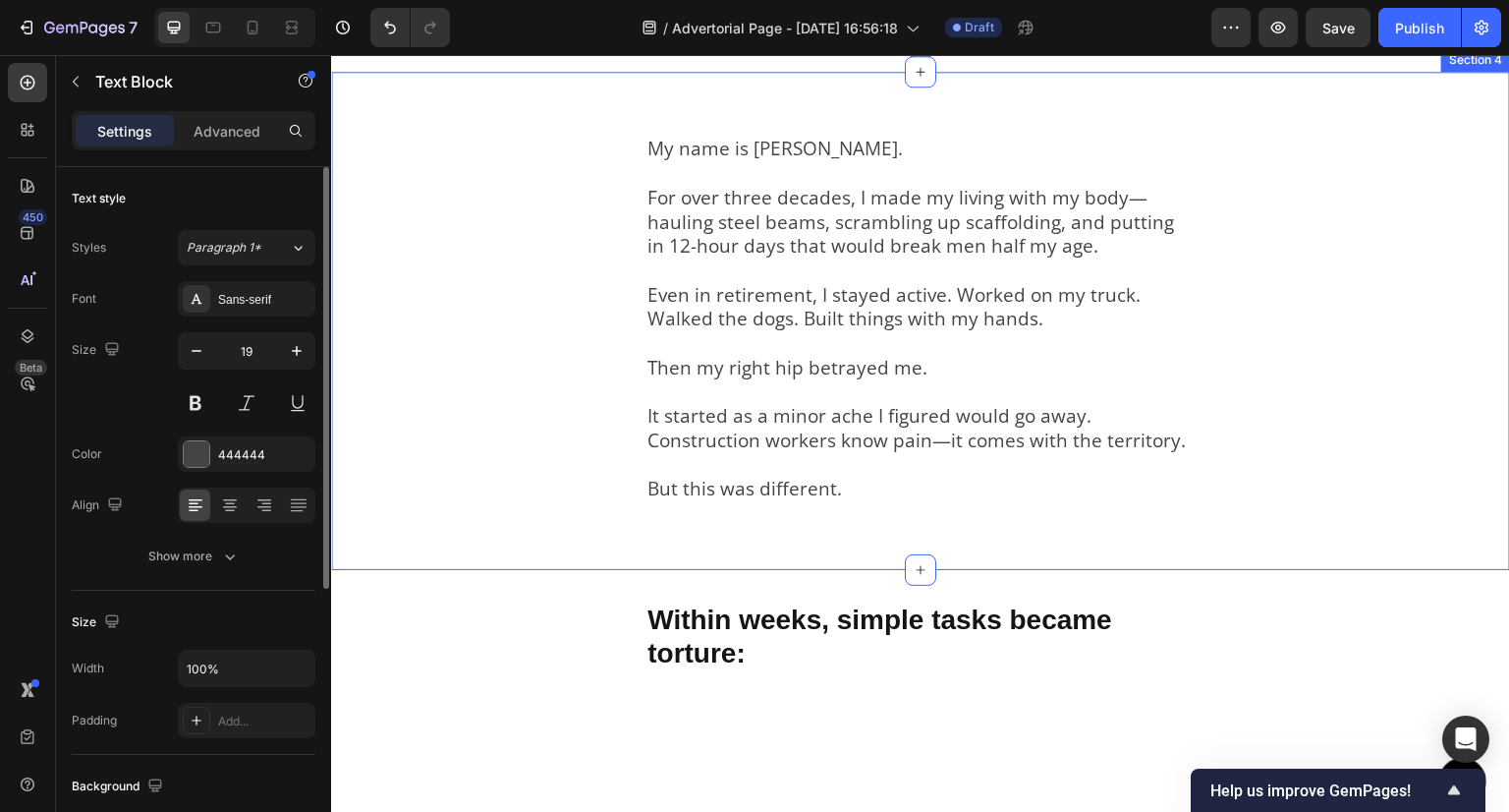
scroll to position [590, 0]
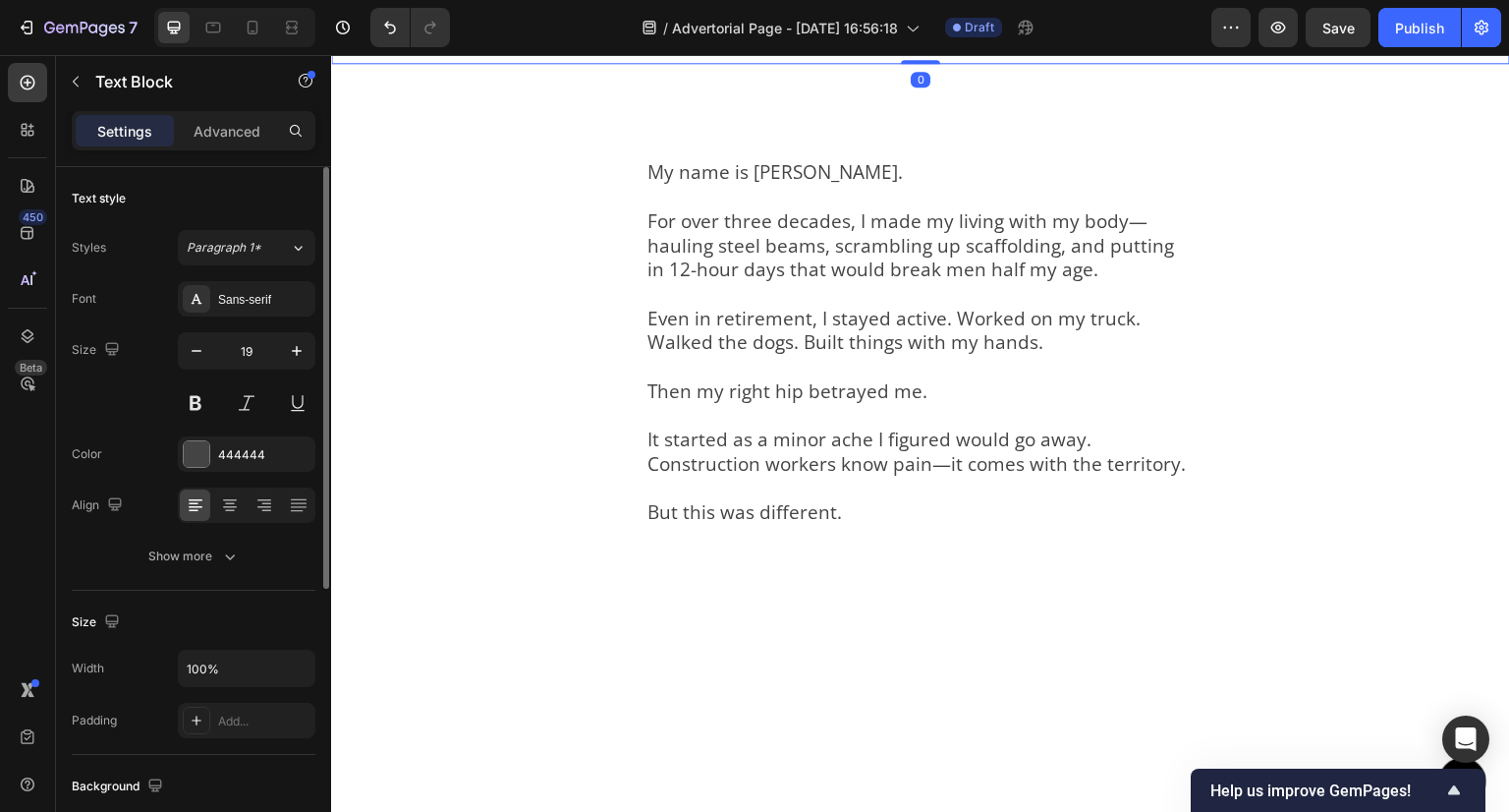
click at [459, 65] on div "A retired construction worker's accidental discovery is helping people eliminat…" at bounding box center [920, 12] width 1179 height 105
click at [207, 134] on p "Advanced" at bounding box center [227, 131] width 67 height 21
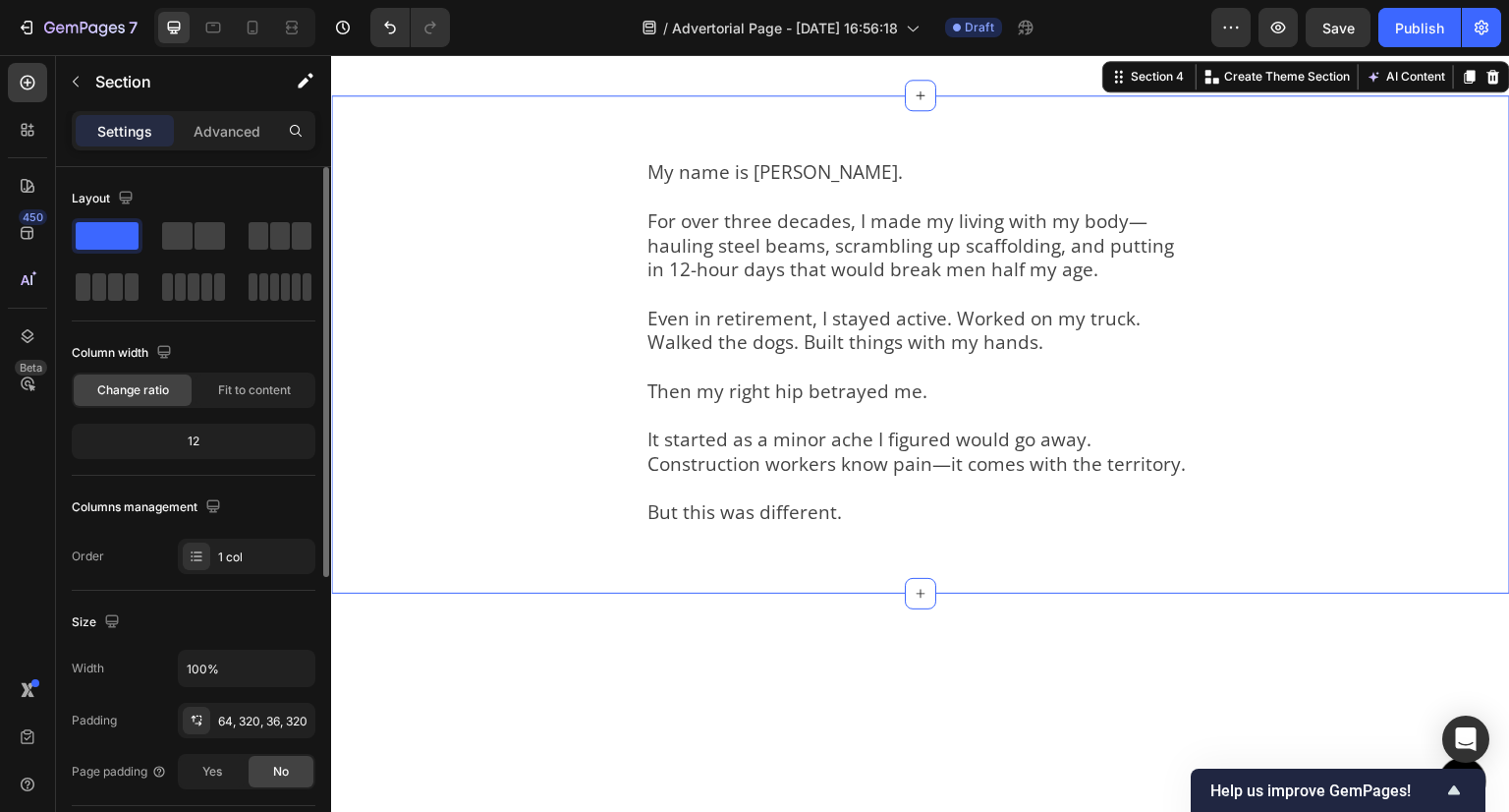
click at [548, 593] on div "My name is Dave Mitchell. For over three decades, I made my living with my body…" at bounding box center [920, 344] width 1179 height 498
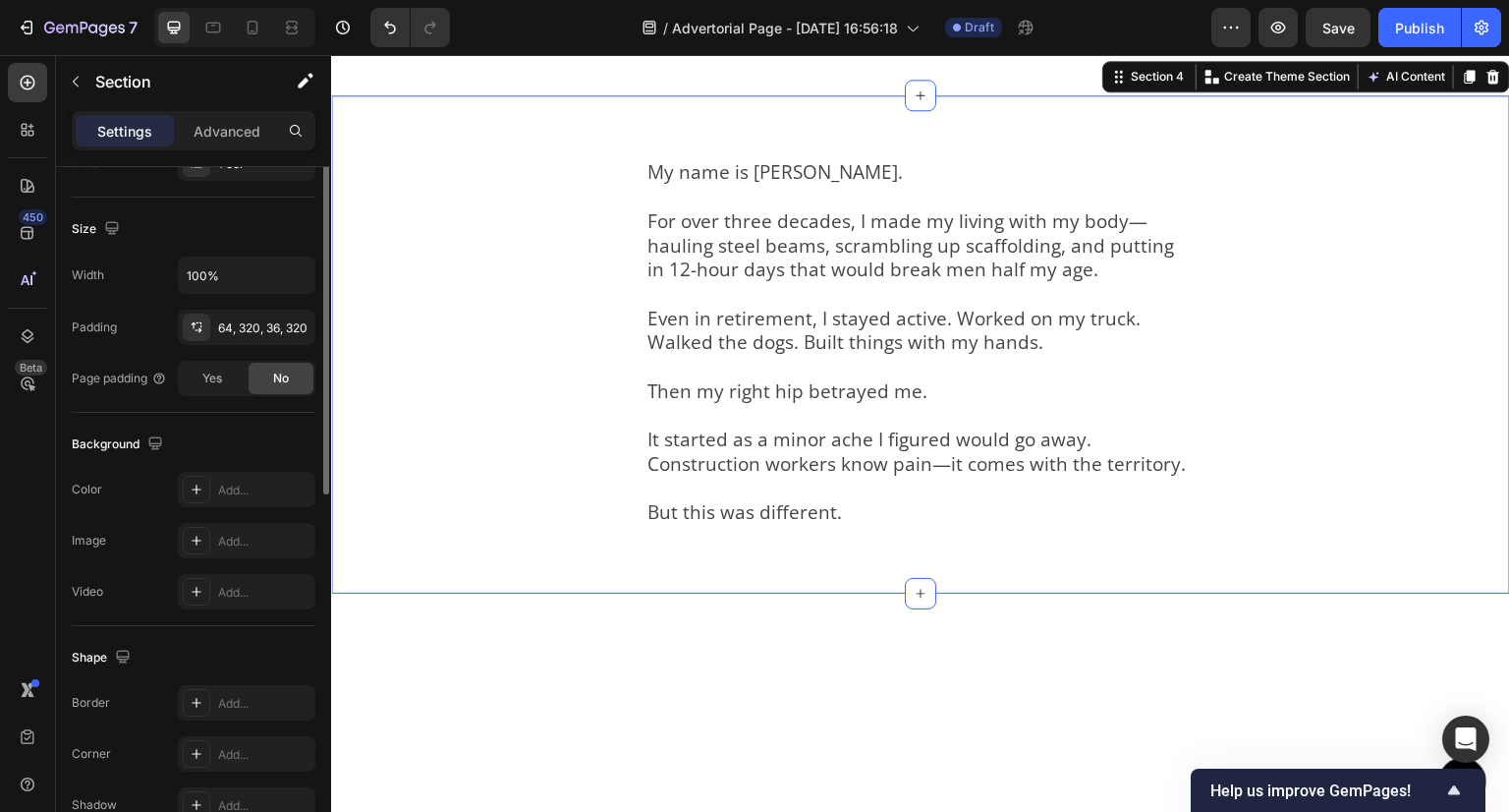
scroll to position [197, 0]
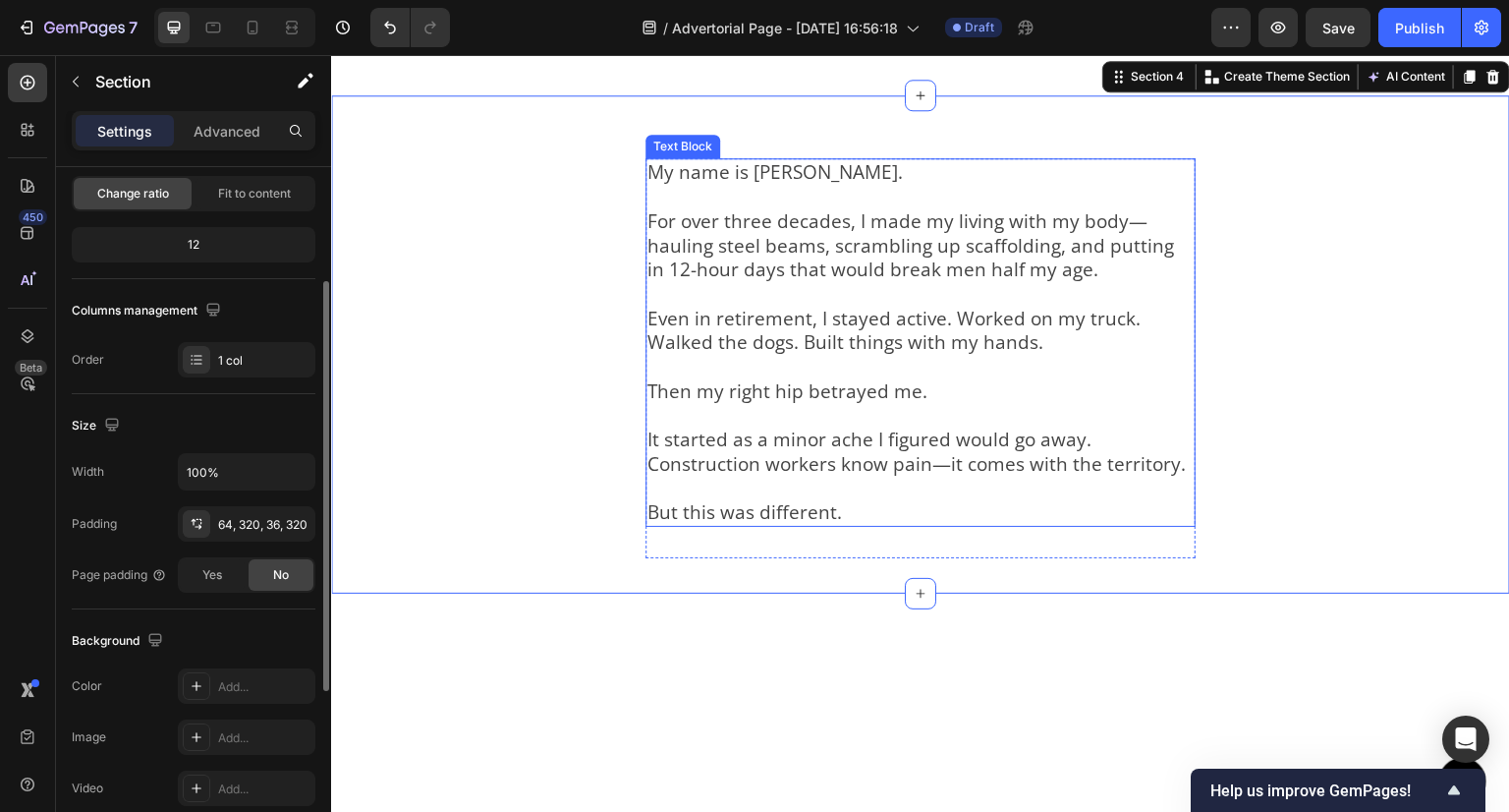
click at [791, 282] on p "For over three decades, I made my living with my body—hauling steel beams, scra…" at bounding box center [920, 246] width 546 height 73
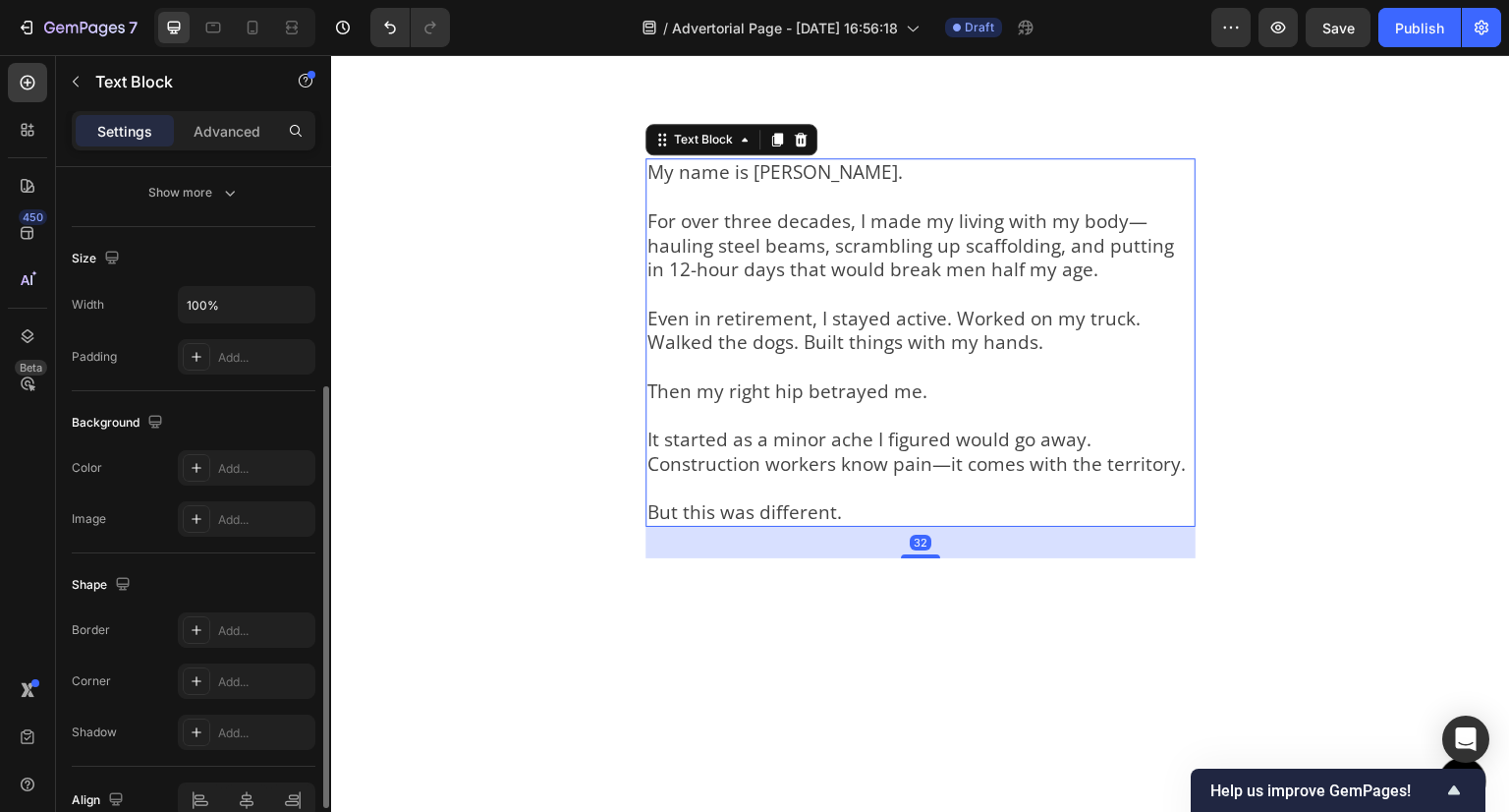
scroll to position [0, 0]
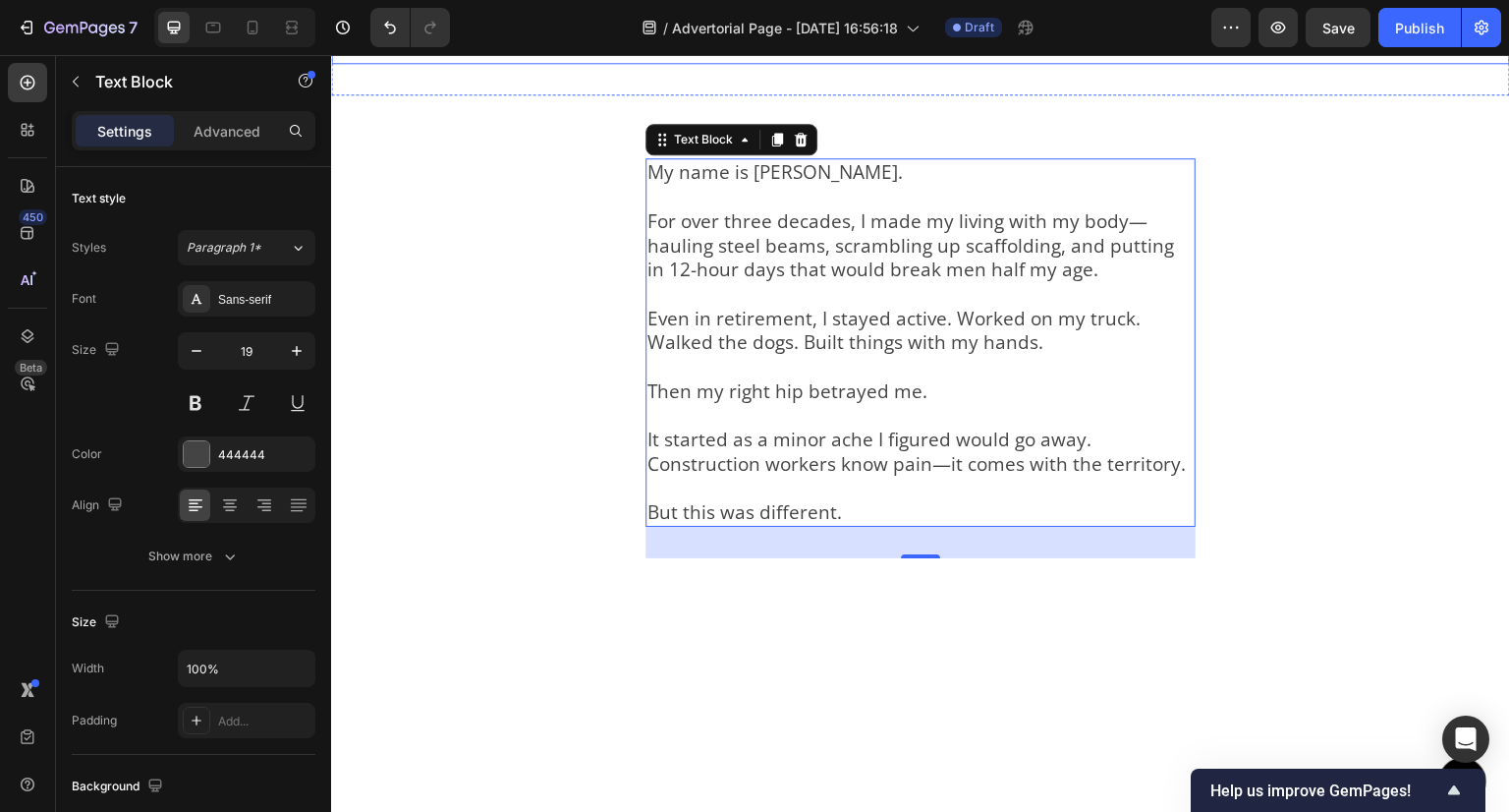
click at [812, 55] on strong "A retired construction worker's accidental discovery is helping people eliminat…" at bounding box center [898, 11] width 501 height 88
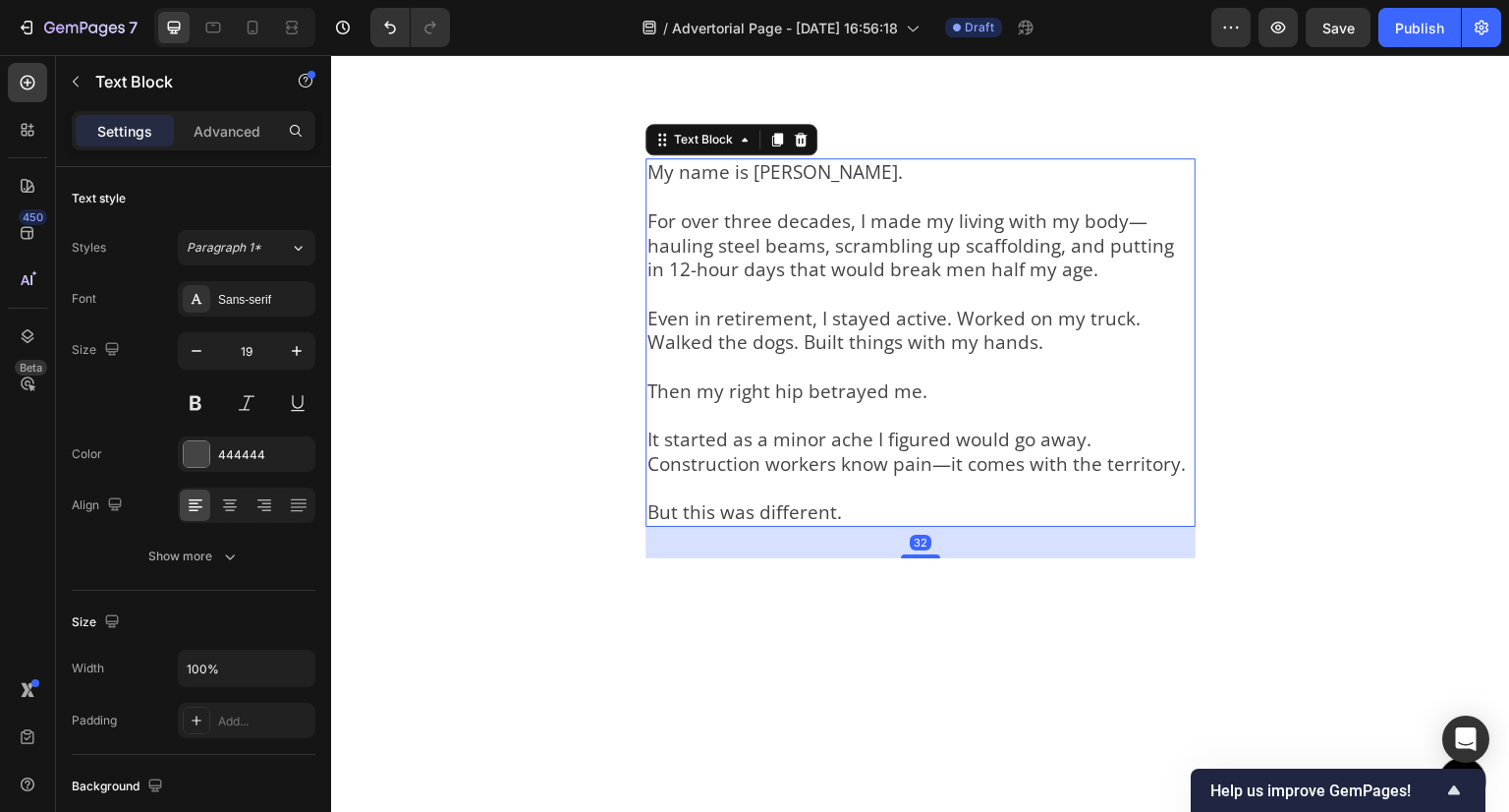
click at [758, 354] on p "Even in retirement, I stayed active. Worked on my truck. Walked the dogs. Built…" at bounding box center [920, 319] width 546 height 73
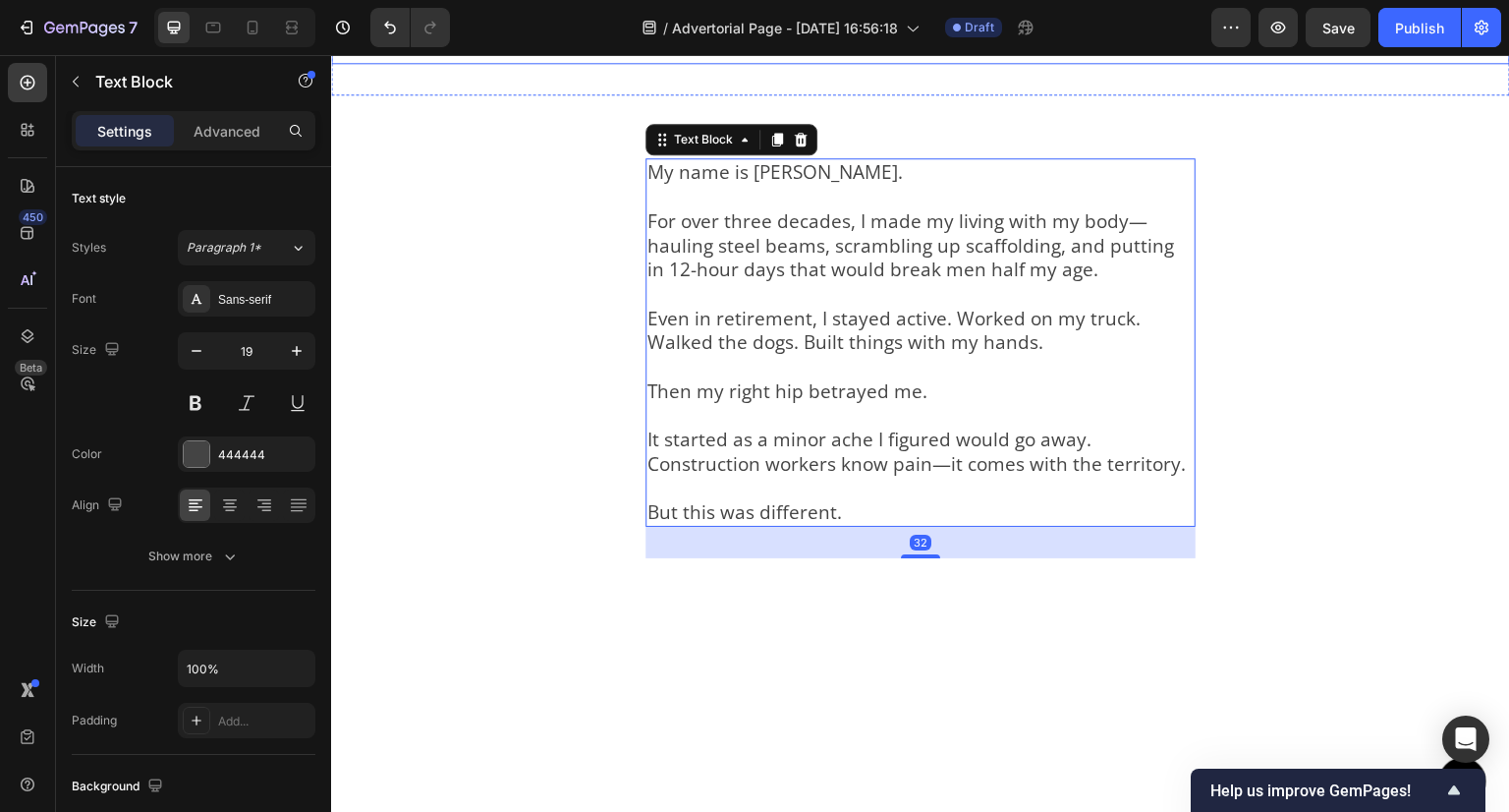
click at [666, 55] on strong "A retired construction worker's accidental discovery is helping people eliminat…" at bounding box center [898, 11] width 501 height 88
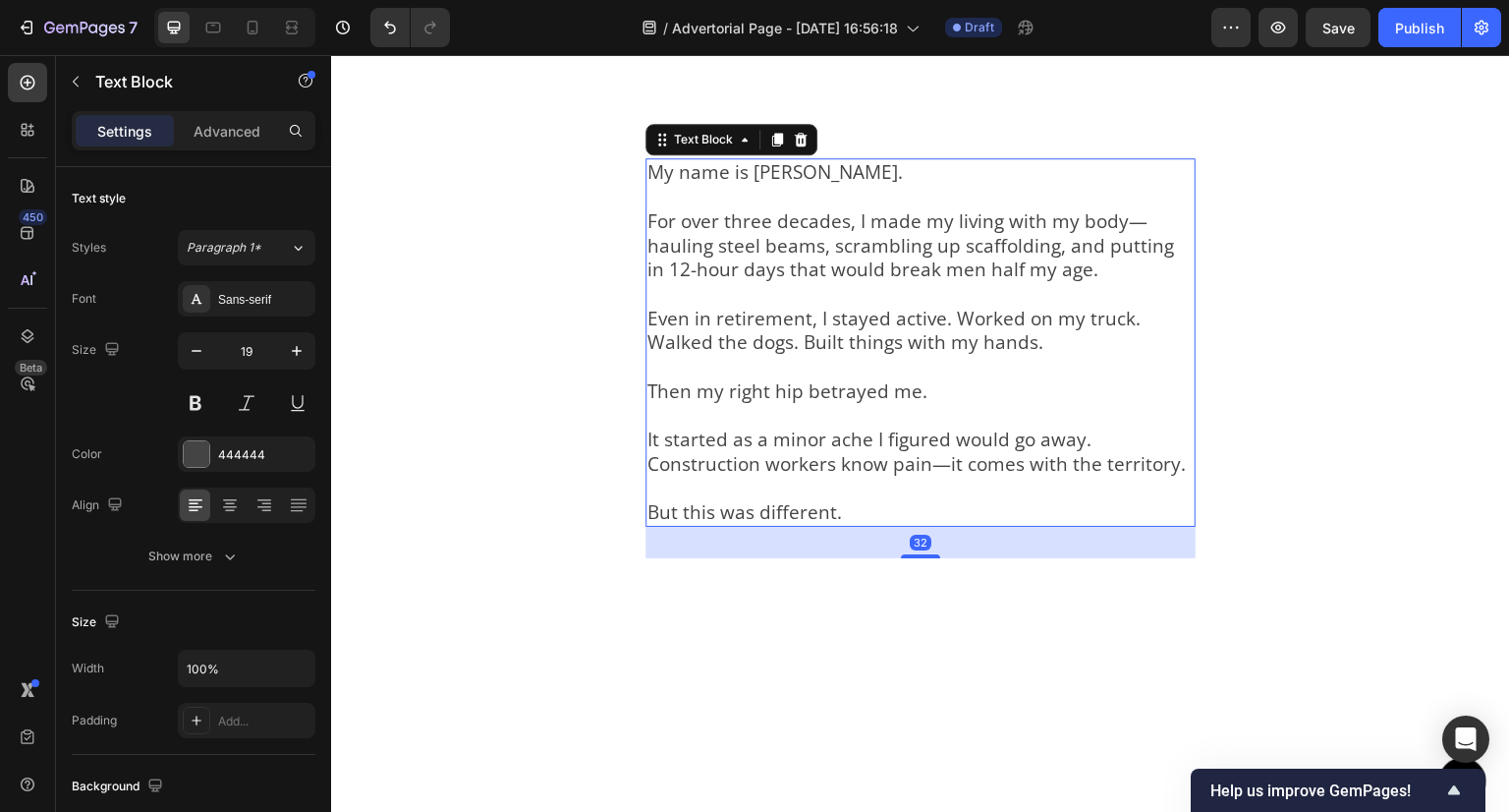
click at [773, 210] on p at bounding box center [920, 197] width 546 height 25
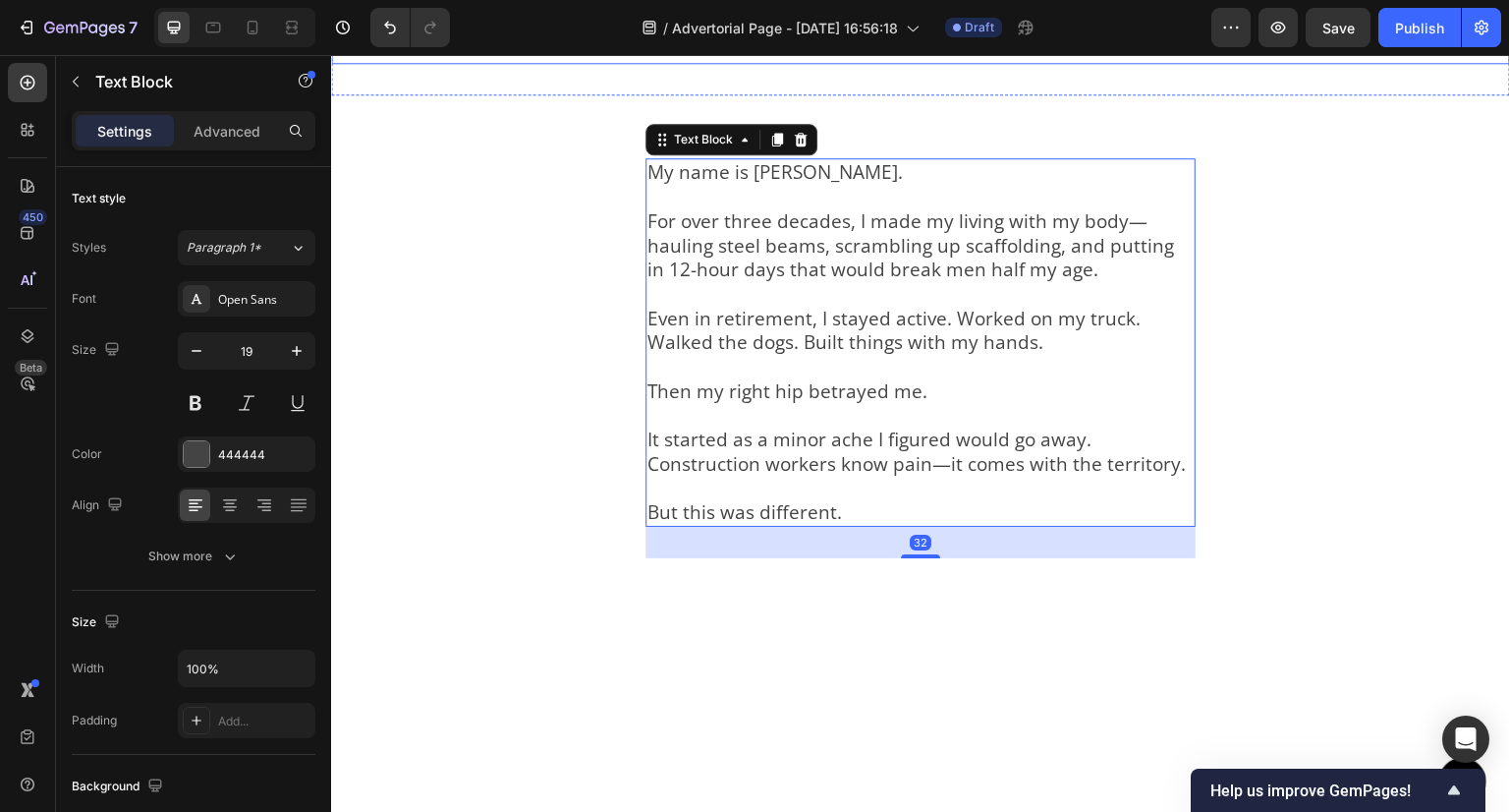
click at [802, 55] on strong "A retired construction worker's accidental discovery is helping people eliminat…" at bounding box center [898, 11] width 501 height 88
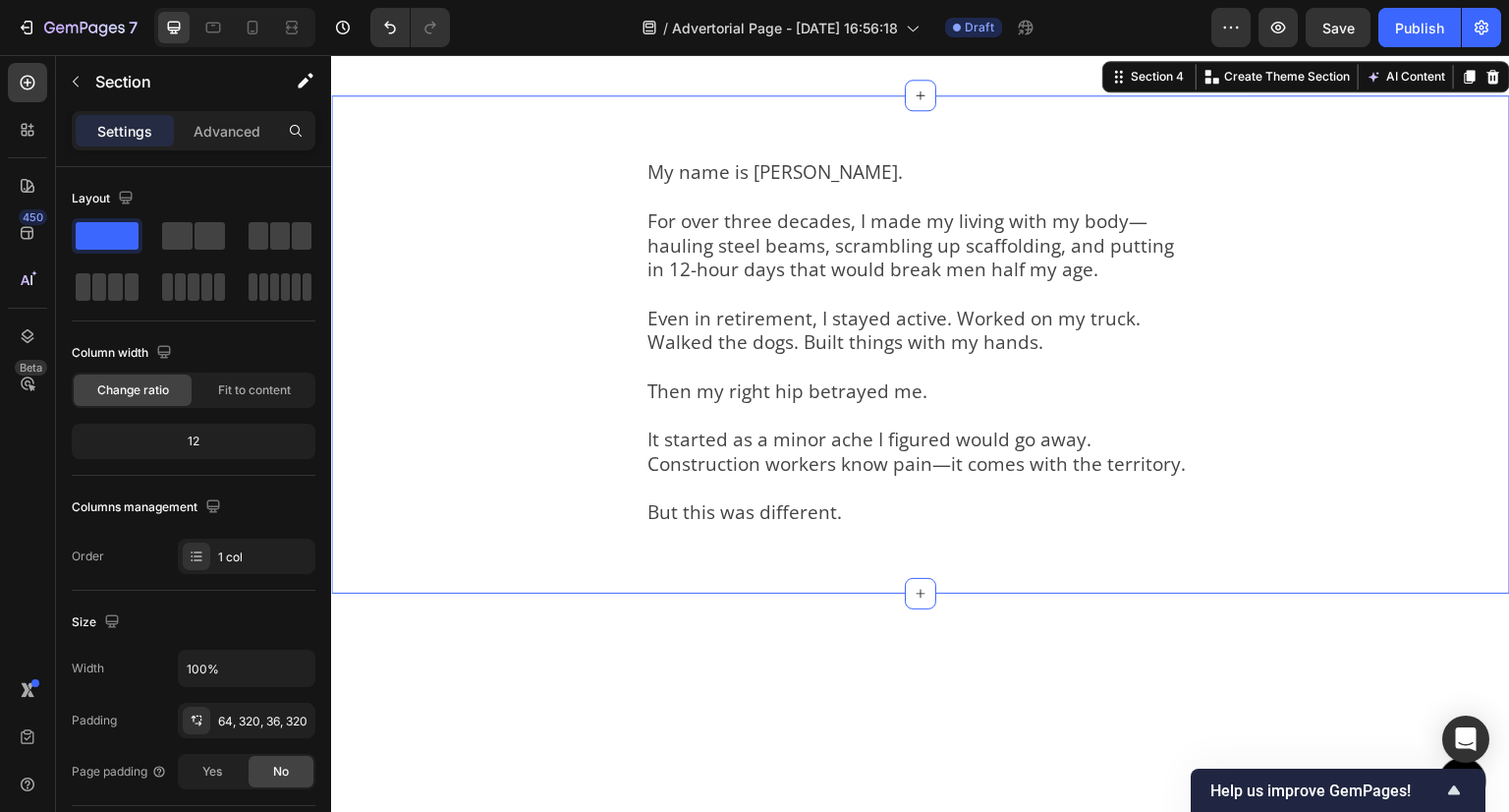
click at [583, 561] on div "My name is Dave Mitchell. For over three decades, I made my living with my body…" at bounding box center [920, 344] width 1179 height 498
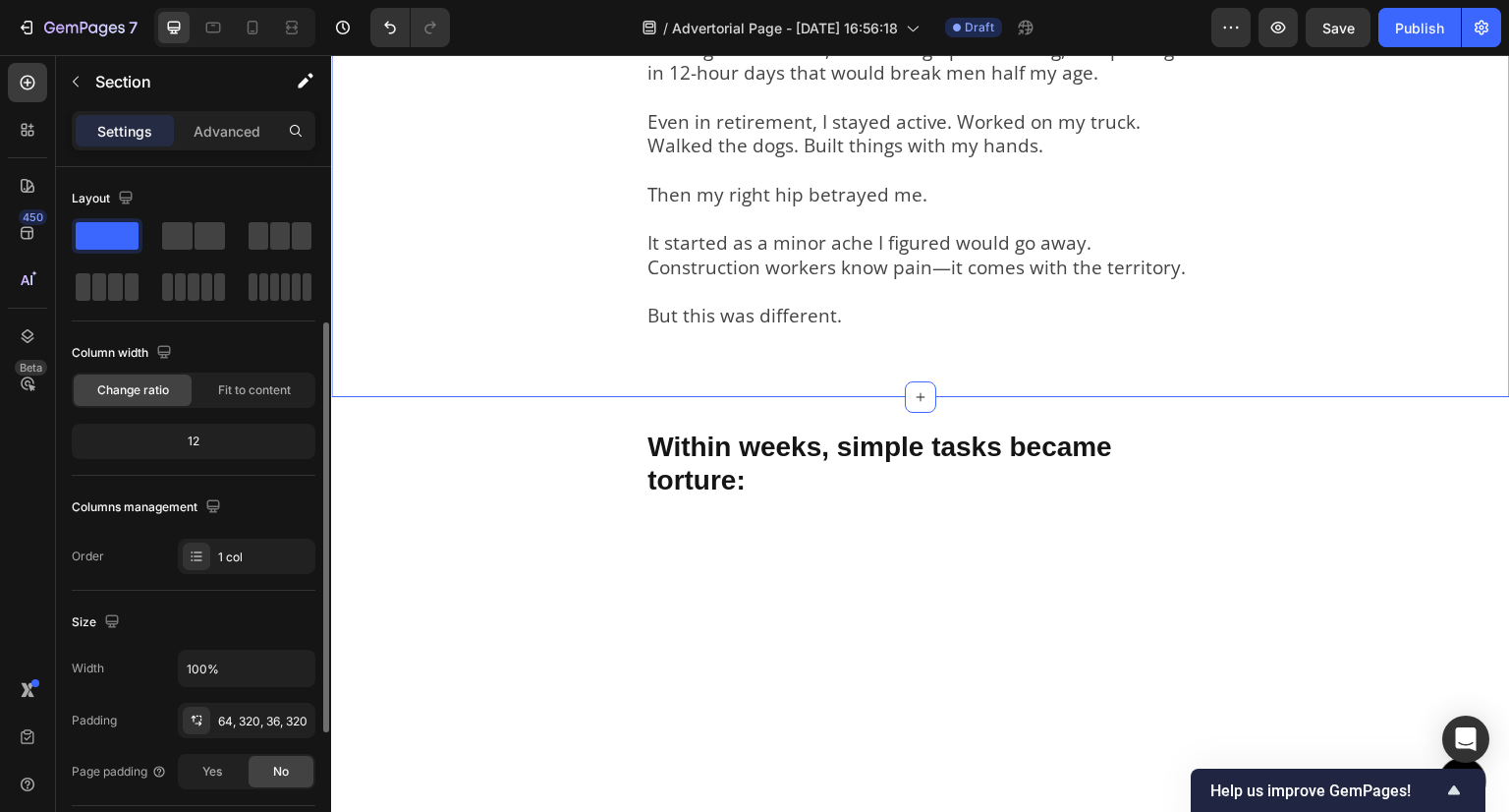
scroll to position [98, 0]
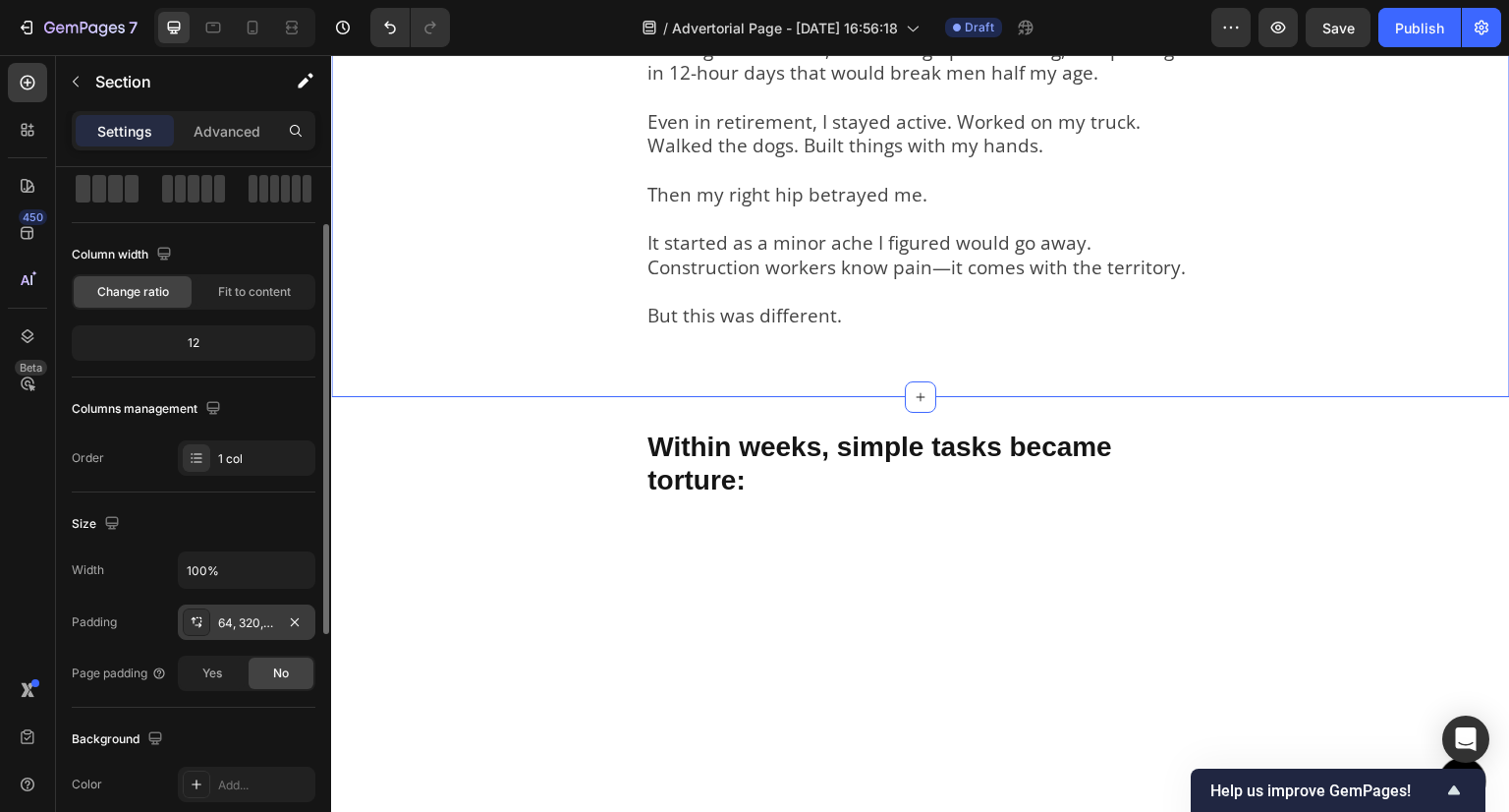
click at [224, 621] on div "64, 320, 36, 320" at bounding box center [247, 623] width 57 height 18
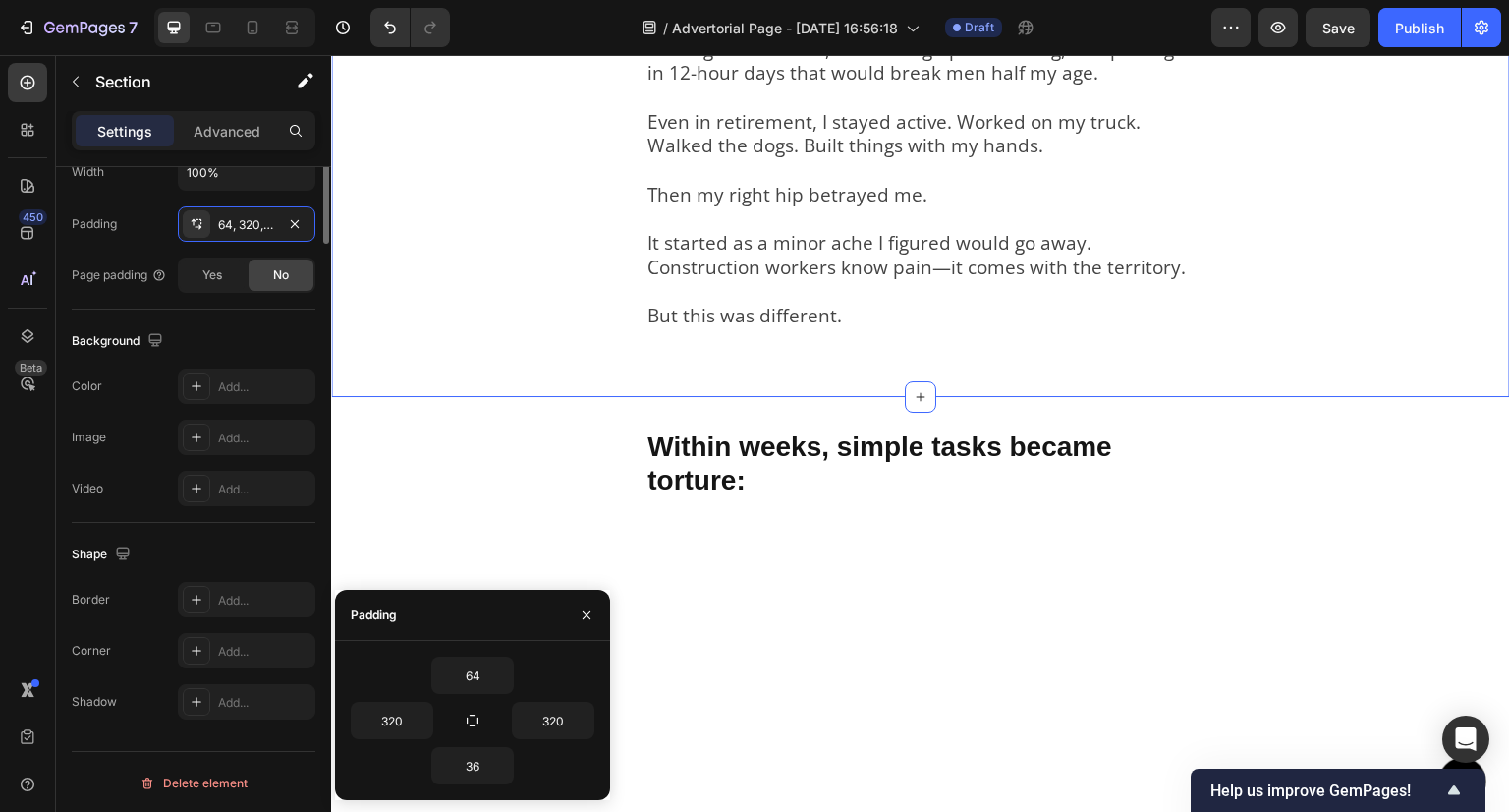
scroll to position [0, 0]
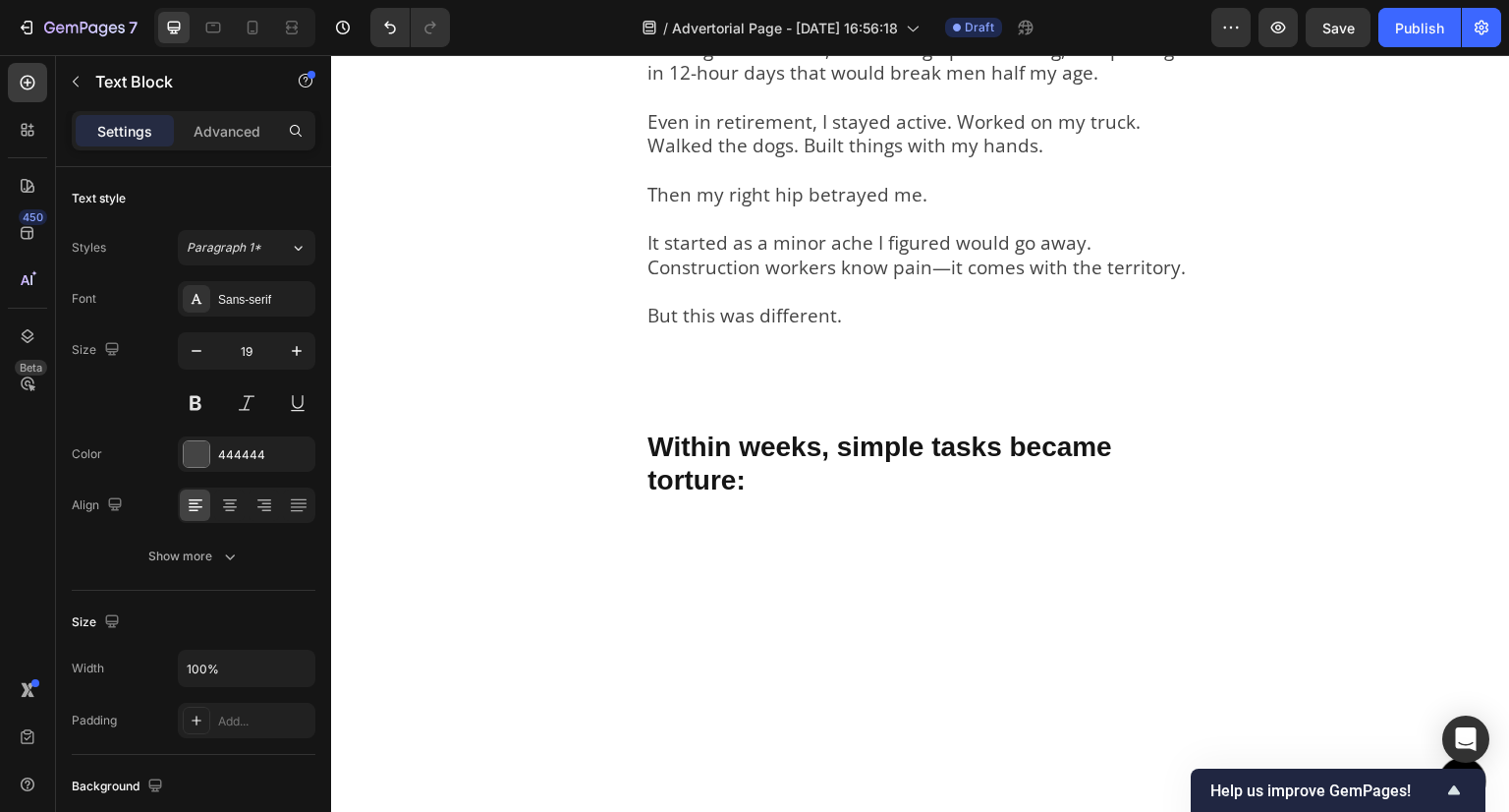
click at [103, 129] on p "Settings" at bounding box center [125, 131] width 55 height 21
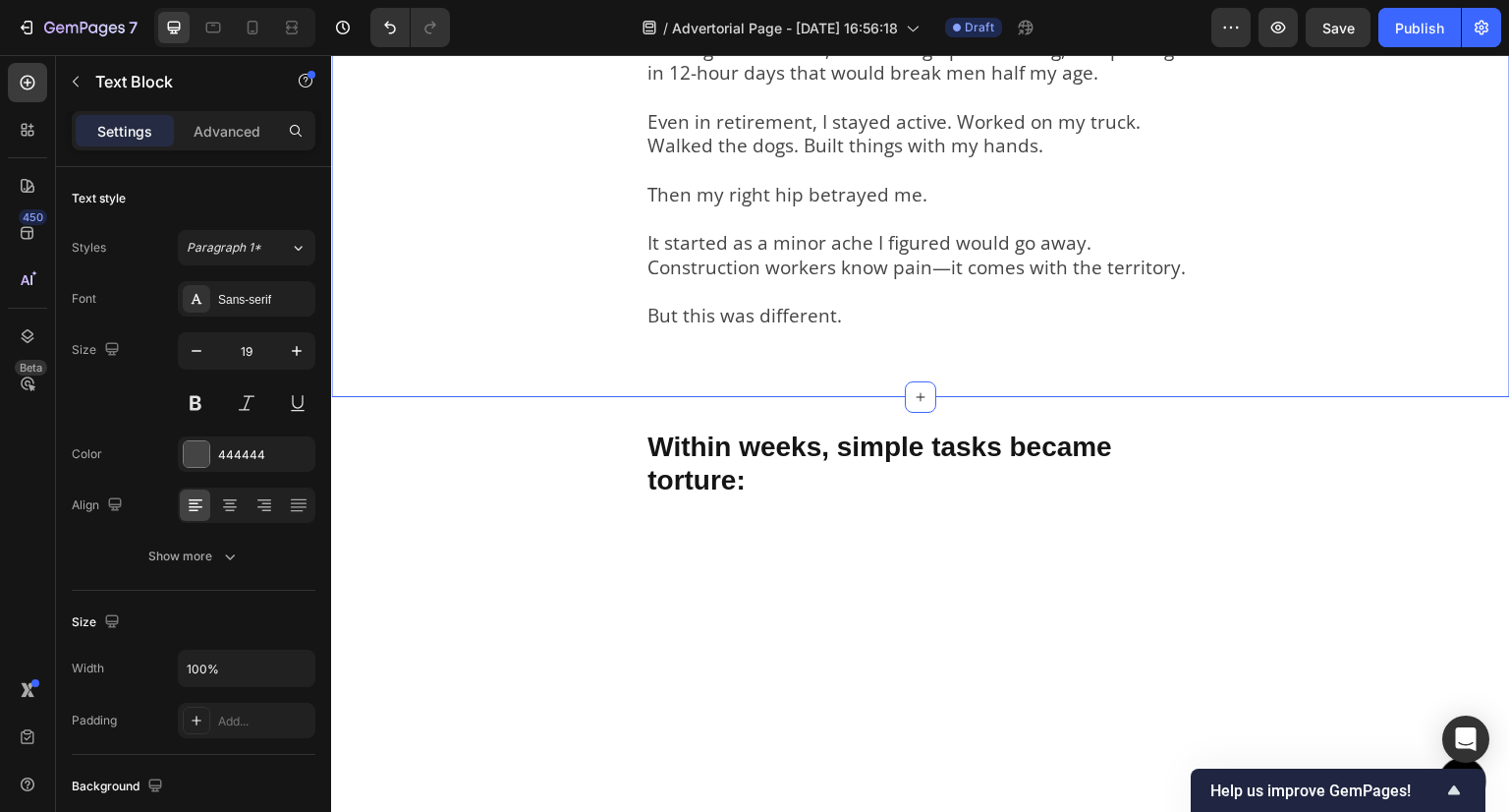
click at [598, 394] on div "My name is Dave Mitchell. For over three decades, I made my living with my body…" at bounding box center [920, 148] width 1179 height 498
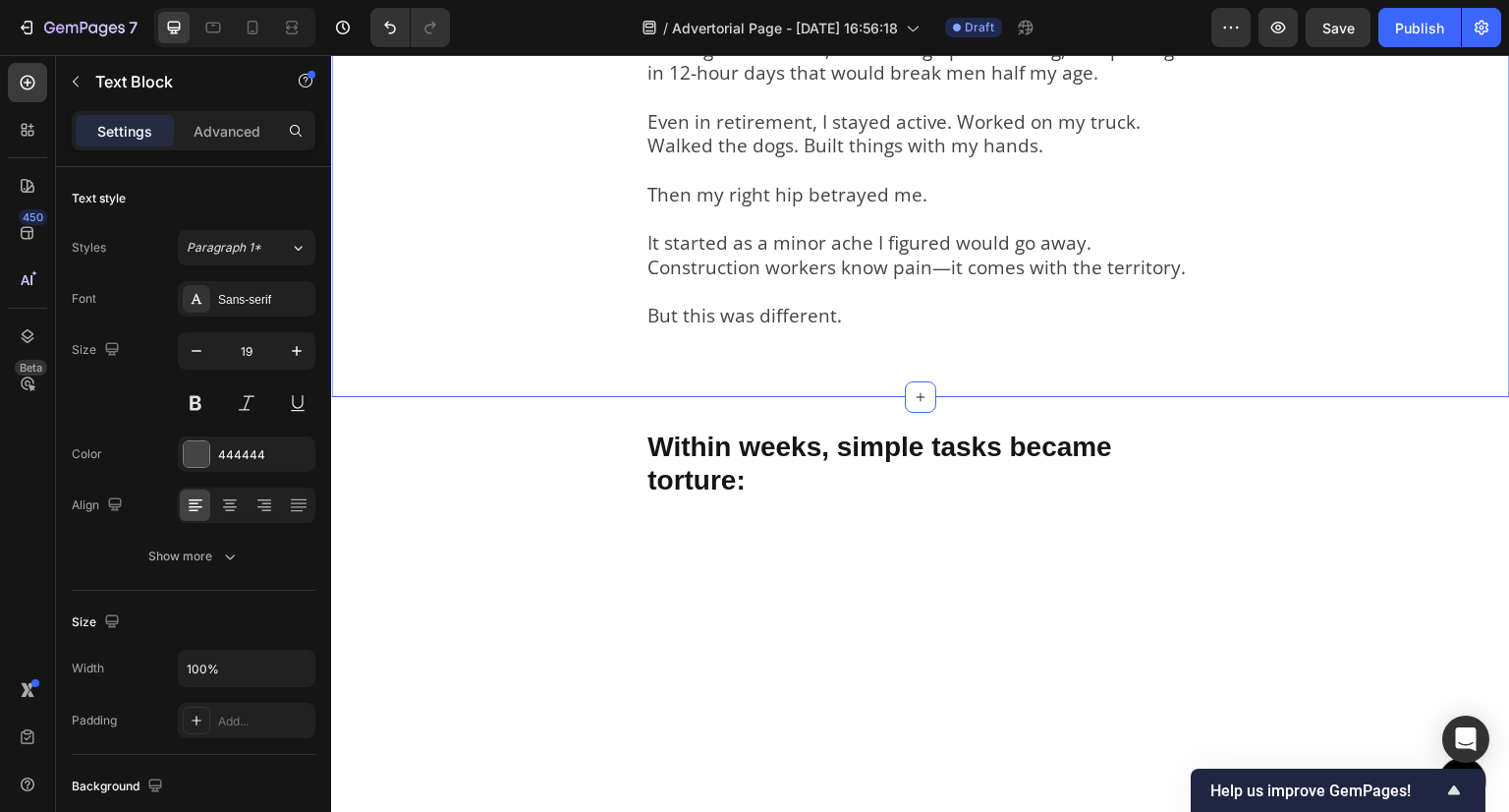
click at [554, 397] on div "My name is Dave Mitchell. For over three decades, I made my living with my body…" at bounding box center [920, 148] width 1179 height 498
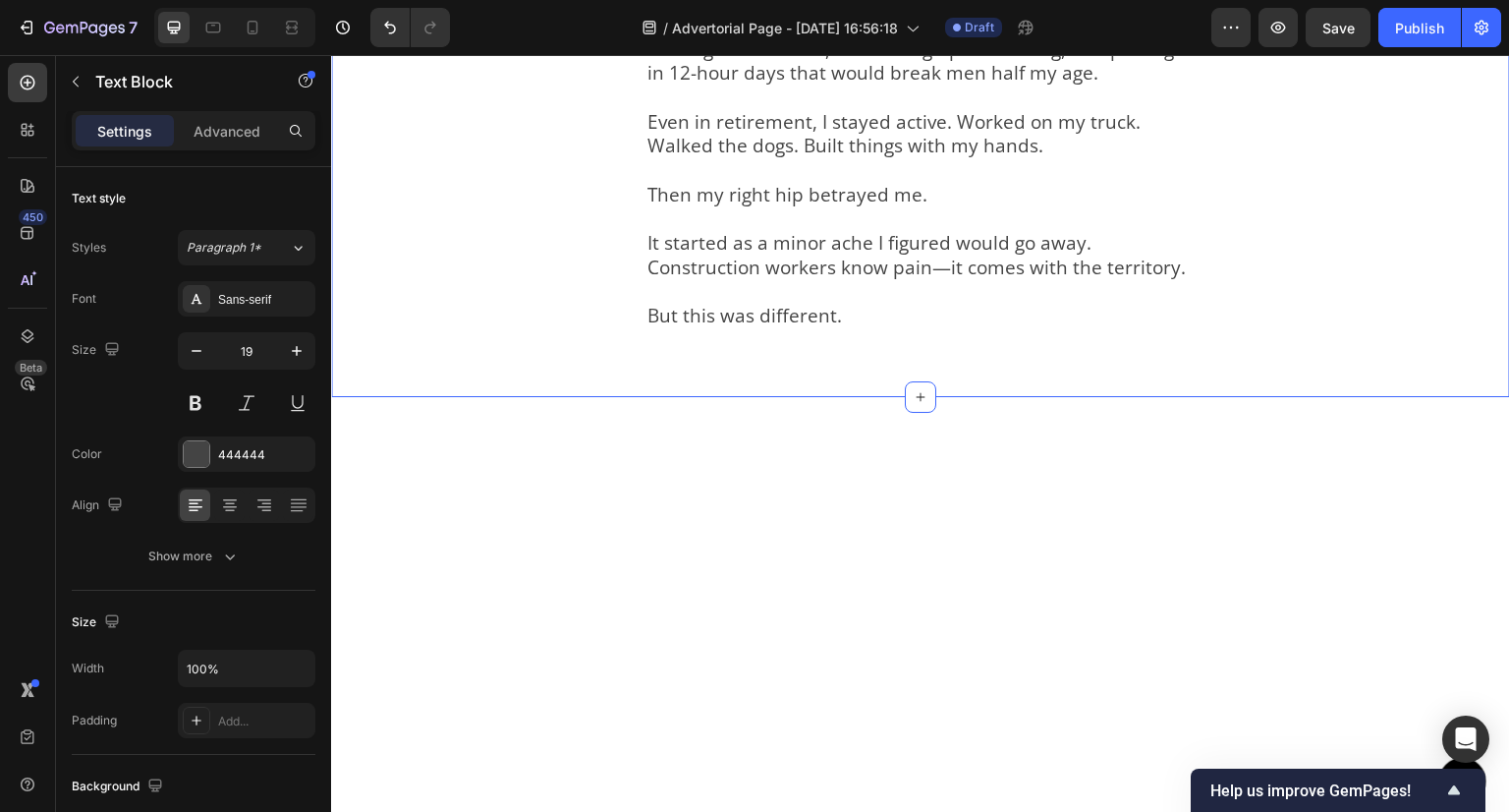
scroll to position [491, 0]
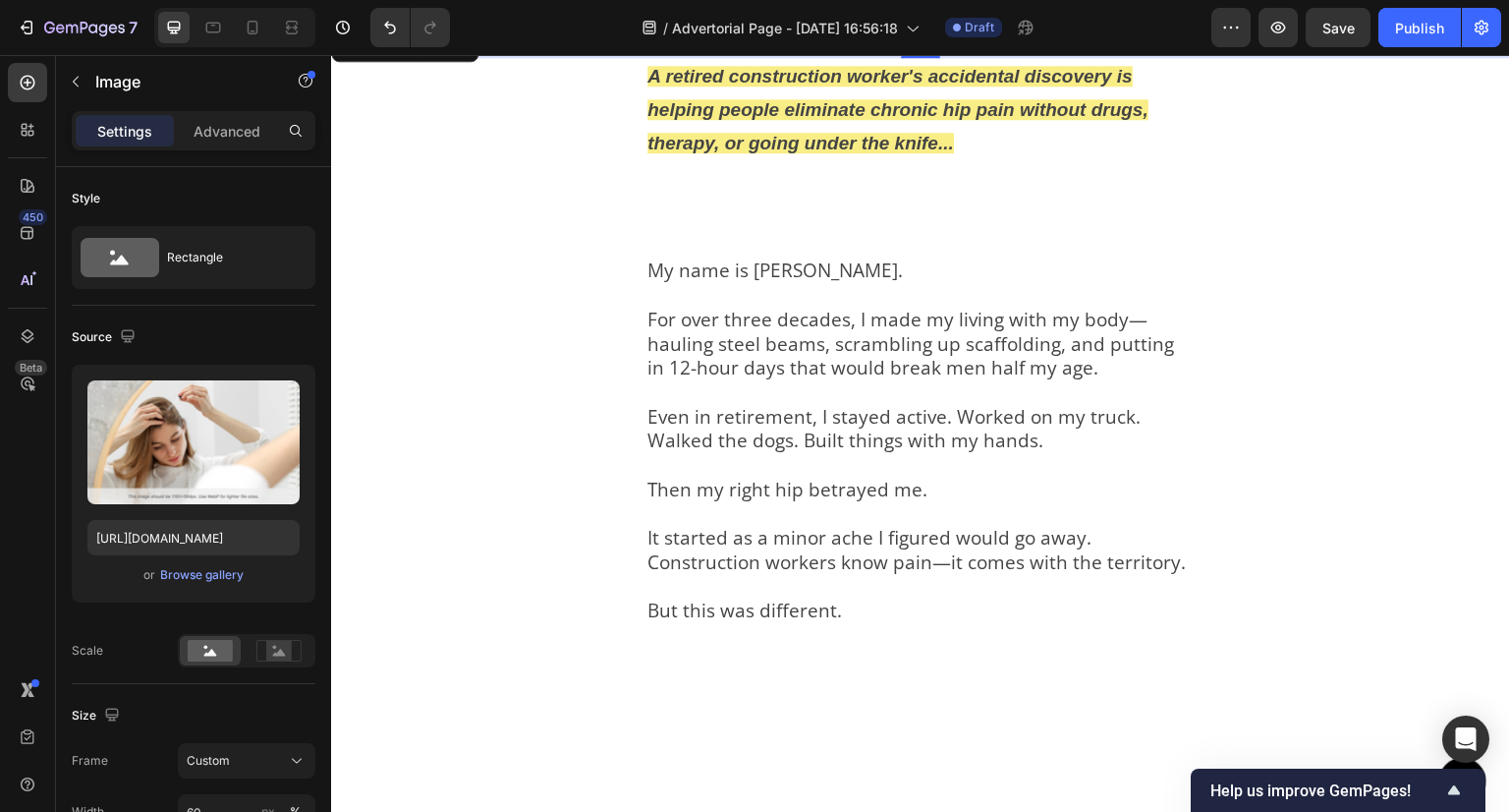
click at [643, 27] on img at bounding box center [920, 27] width 708 height 0
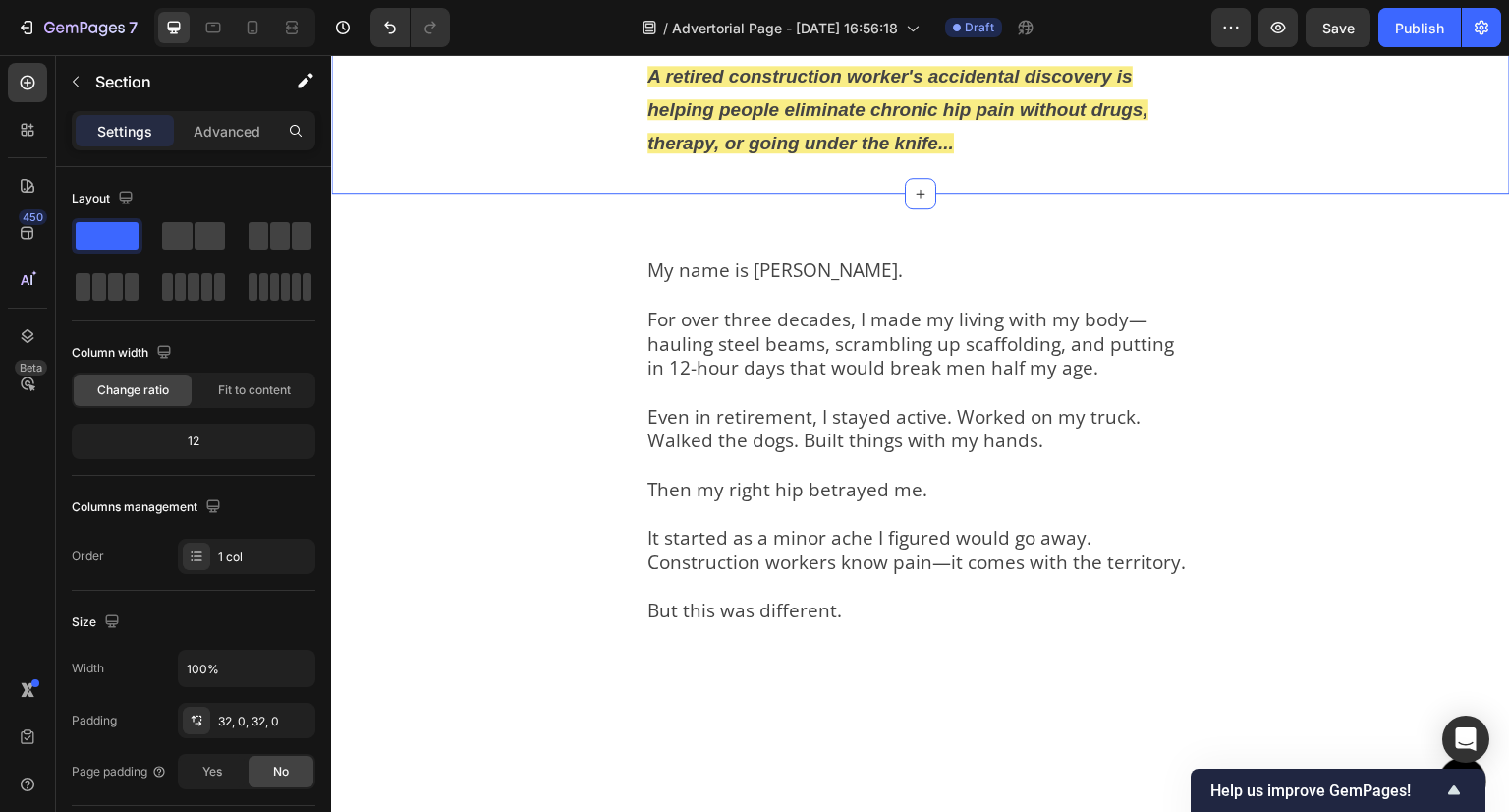
click at [592, 195] on div "Image A retired construction worker's accidental discovery is helping people el…" at bounding box center [920, 94] width 1179 height 200
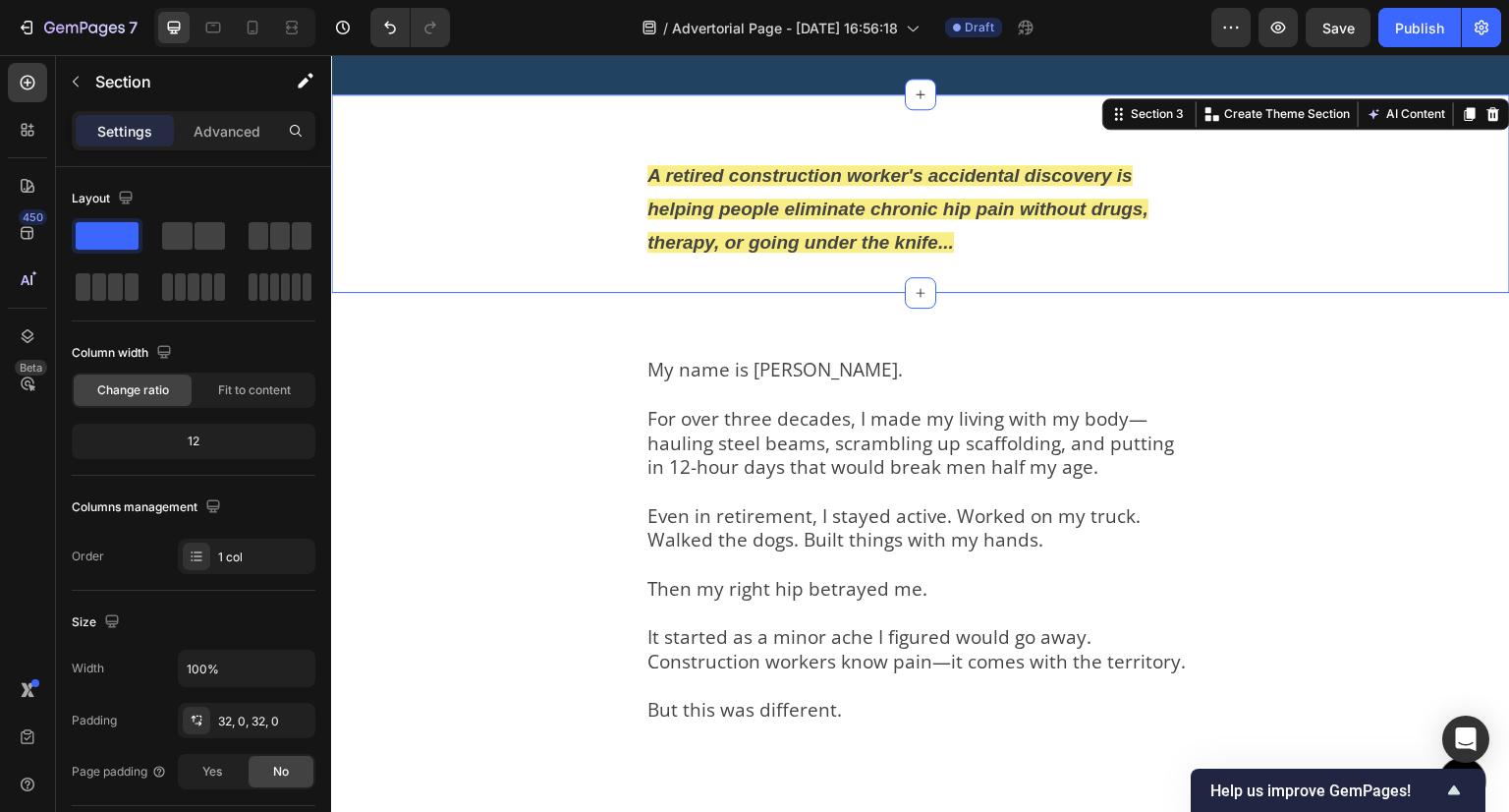
scroll to position [393, 0]
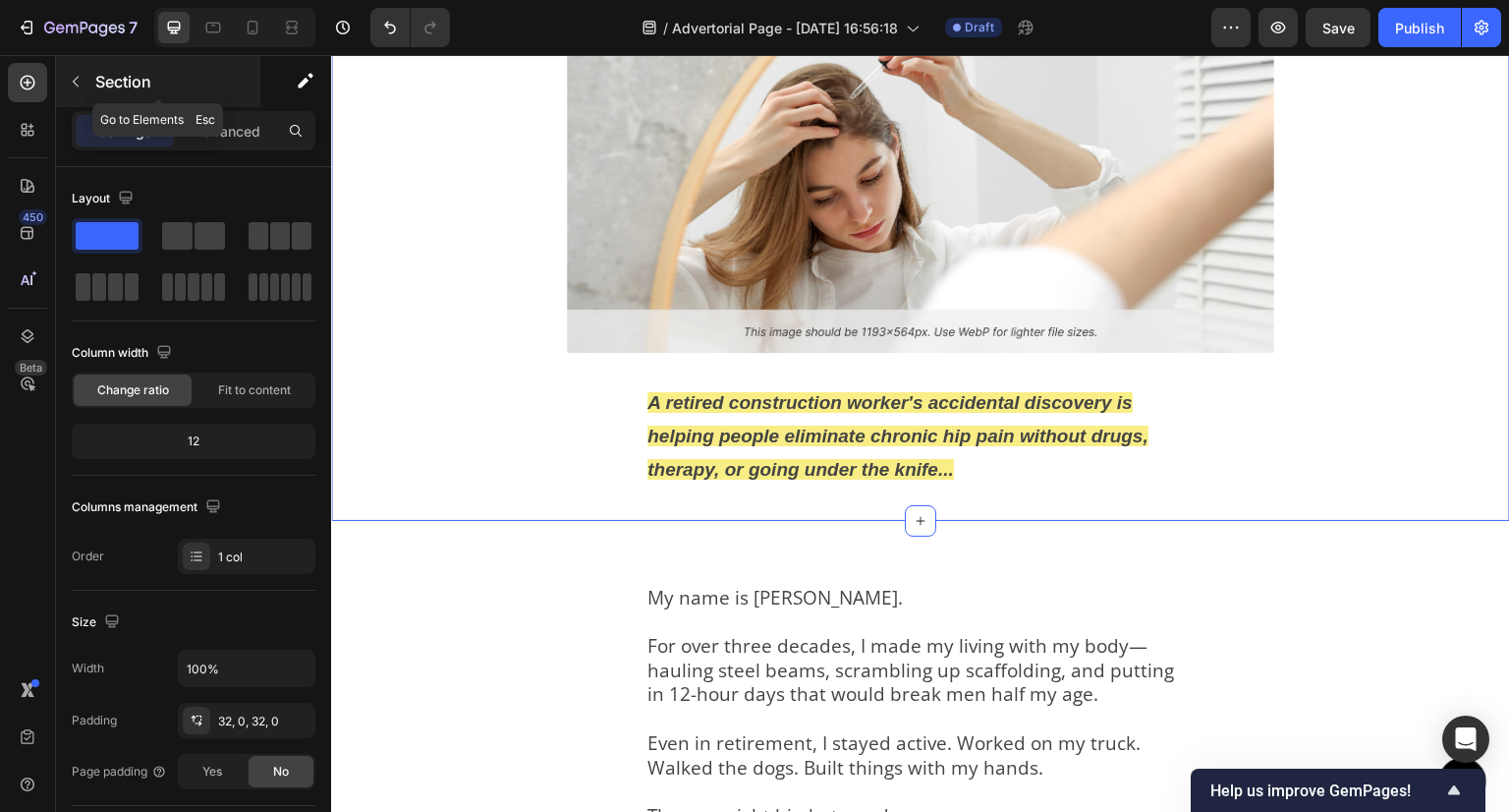
click at [76, 86] on icon "button" at bounding box center [76, 82] width 16 height 16
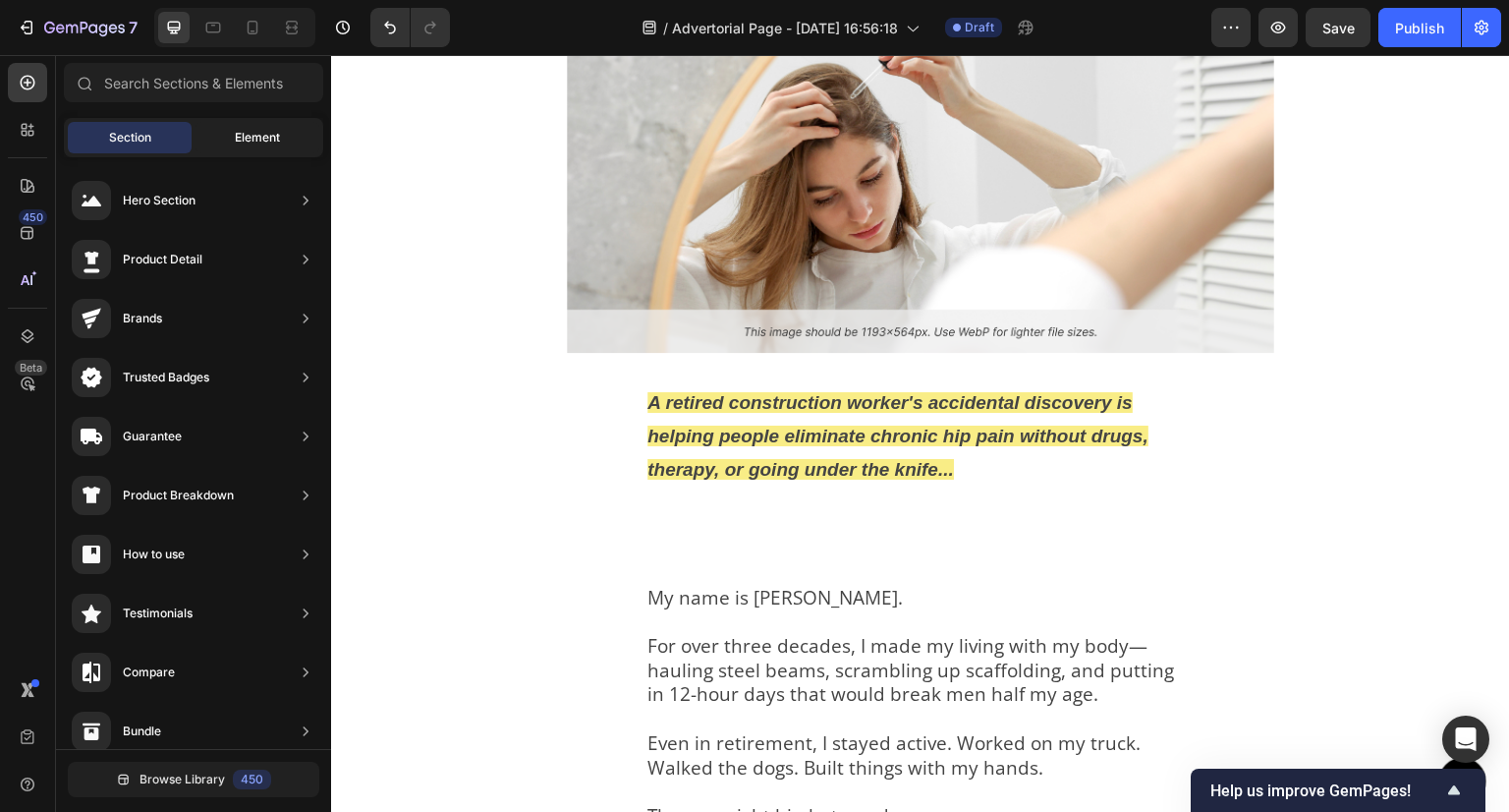
click at [259, 143] on span "Element" at bounding box center [258, 138] width 45 height 18
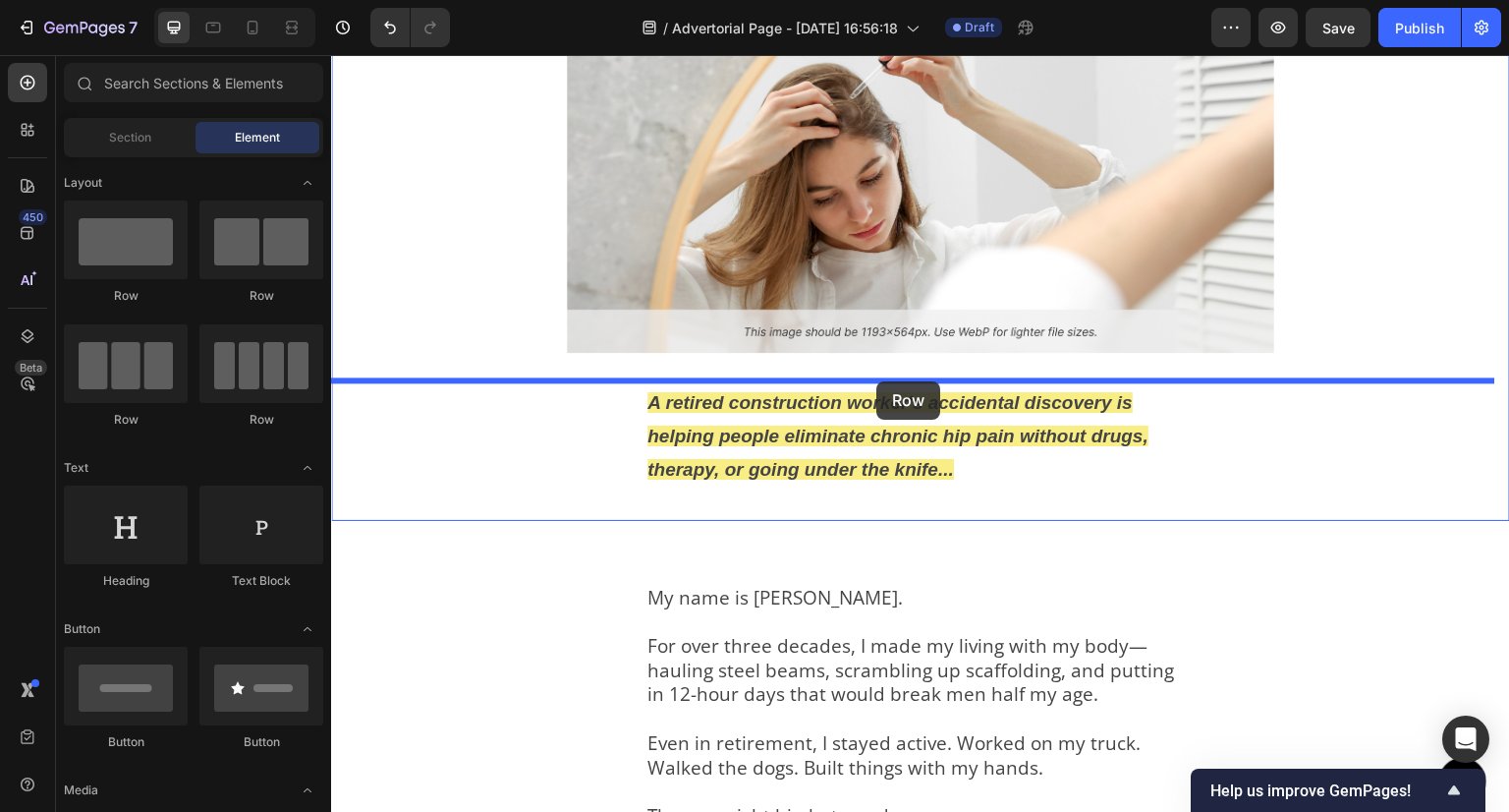
drag, startPoint x: 455, startPoint y: 315, endPoint x: 876, endPoint y: 381, distance: 426.1
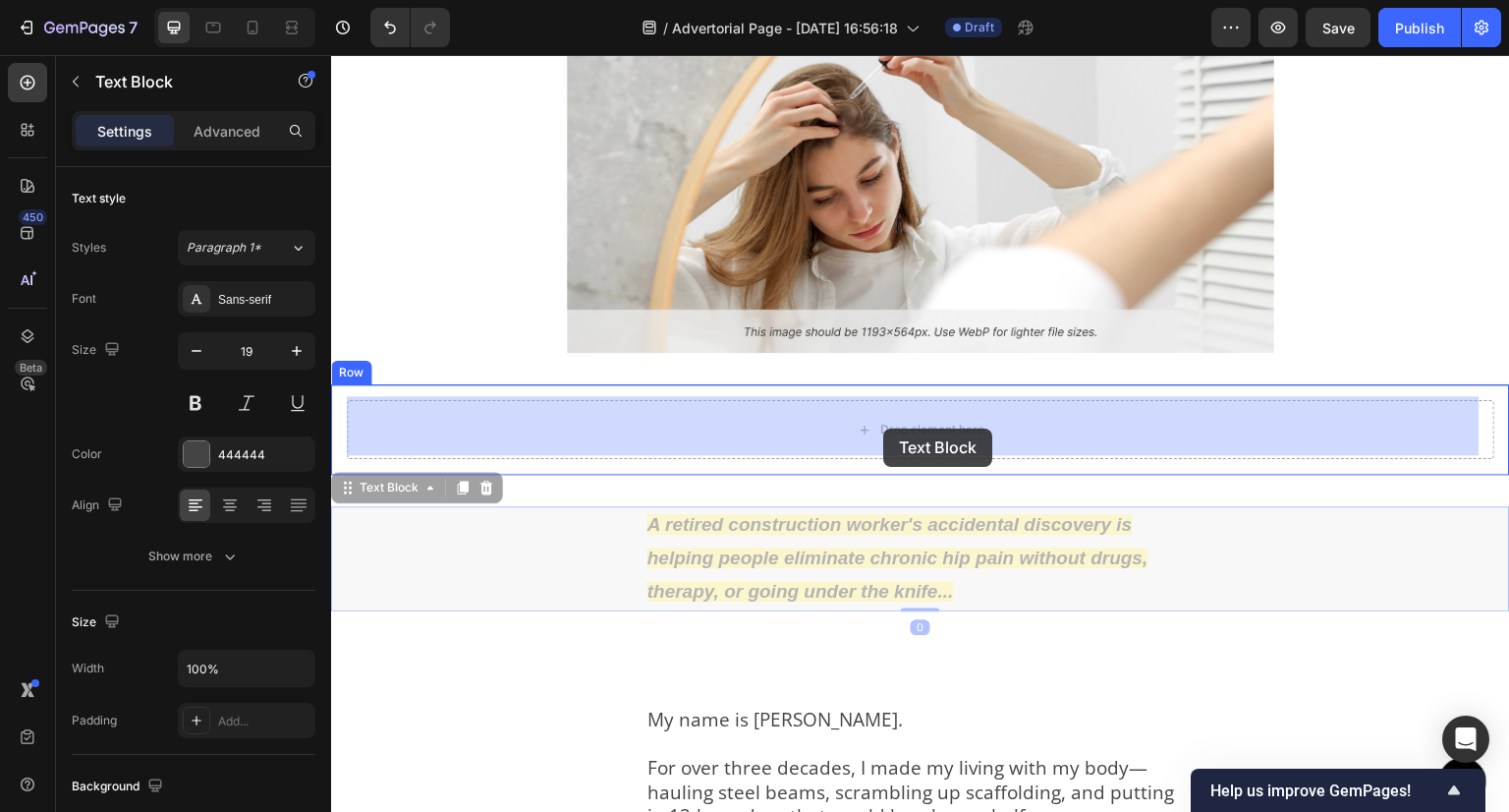
drag, startPoint x: 881, startPoint y: 543, endPoint x: 883, endPoint y: 428, distance: 115.0
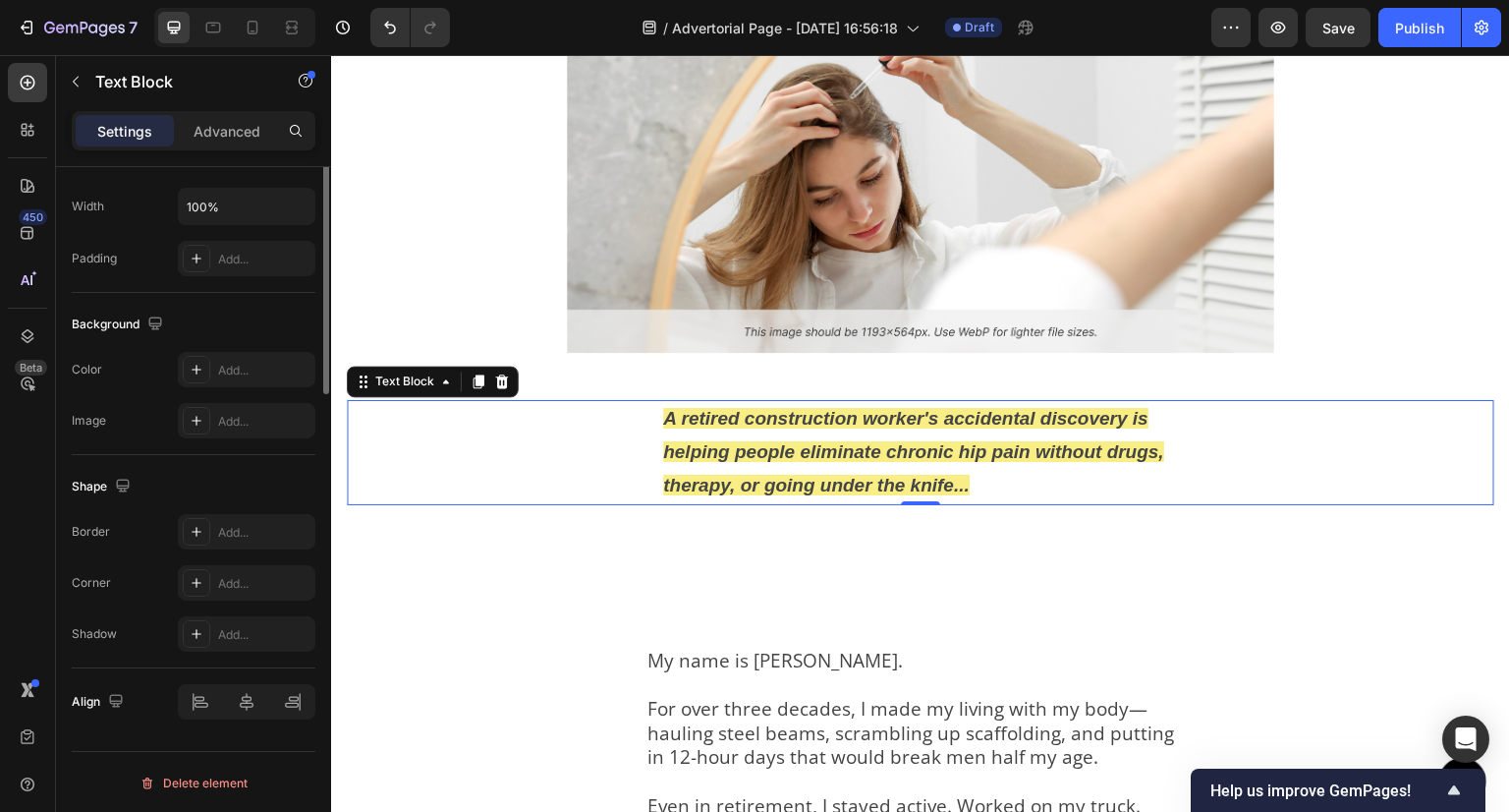
scroll to position [69, 0]
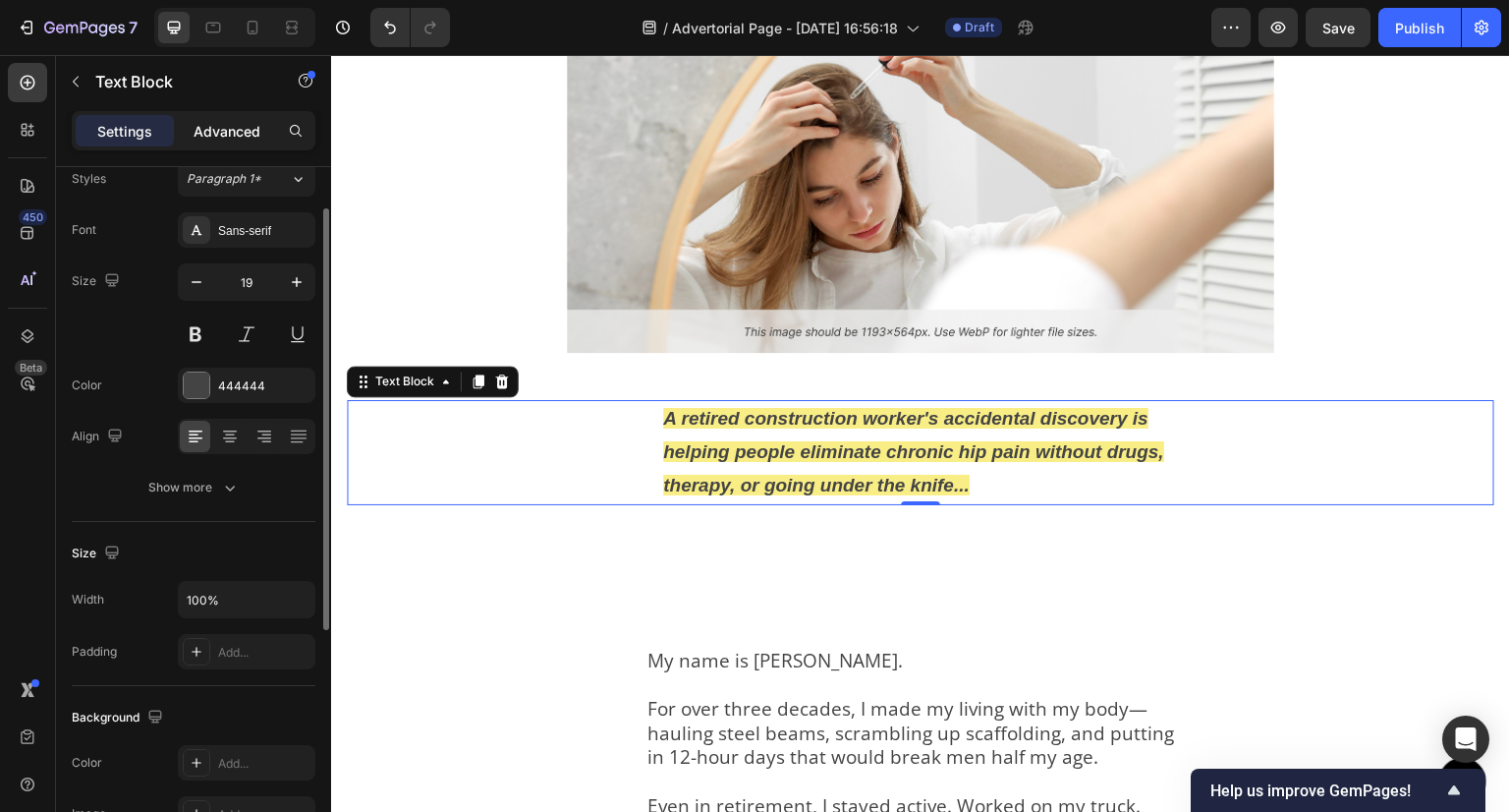
click at [209, 127] on p "Advanced" at bounding box center [227, 131] width 67 height 21
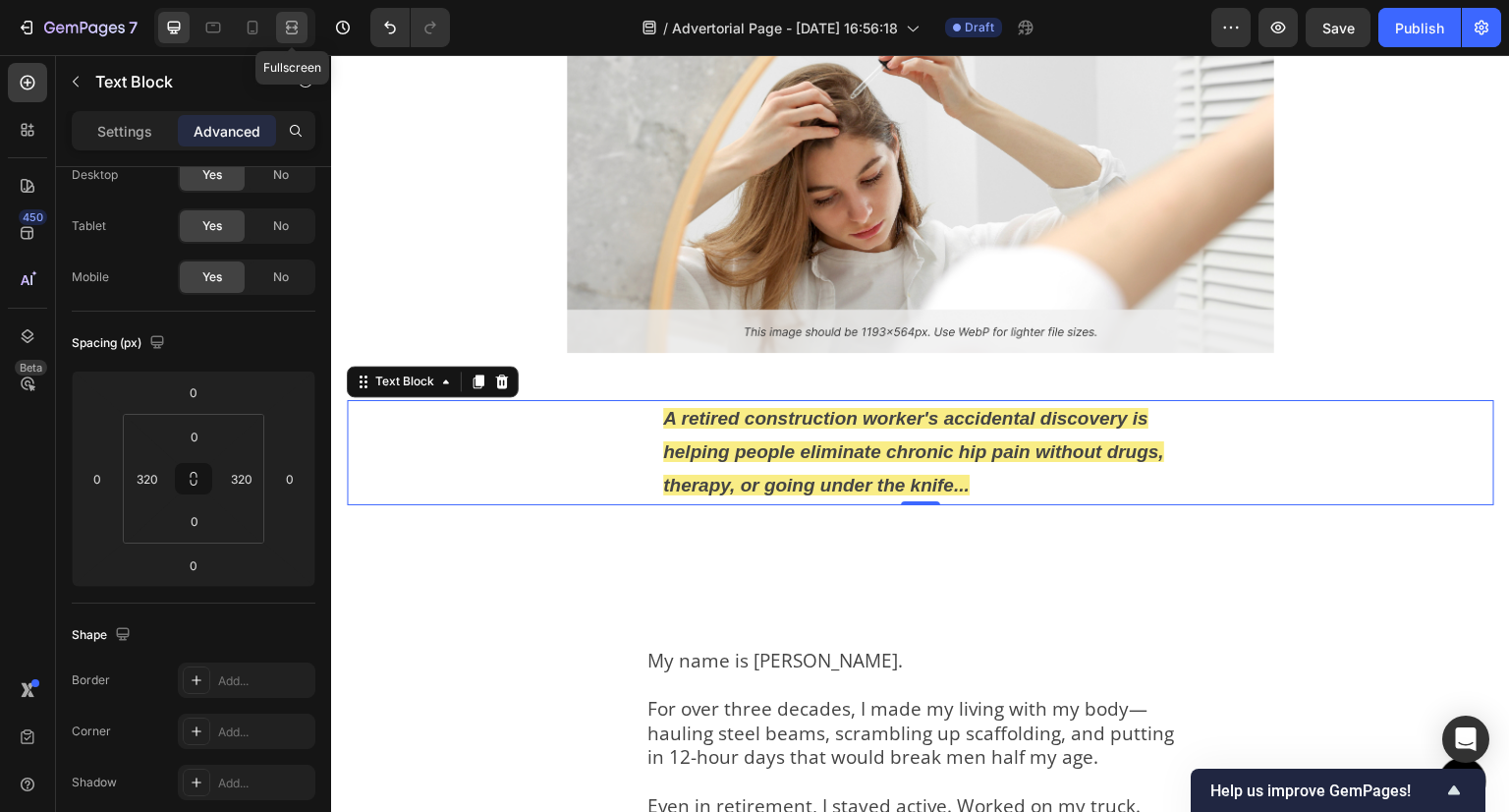
click at [291, 26] on icon at bounding box center [292, 28] width 20 height 20
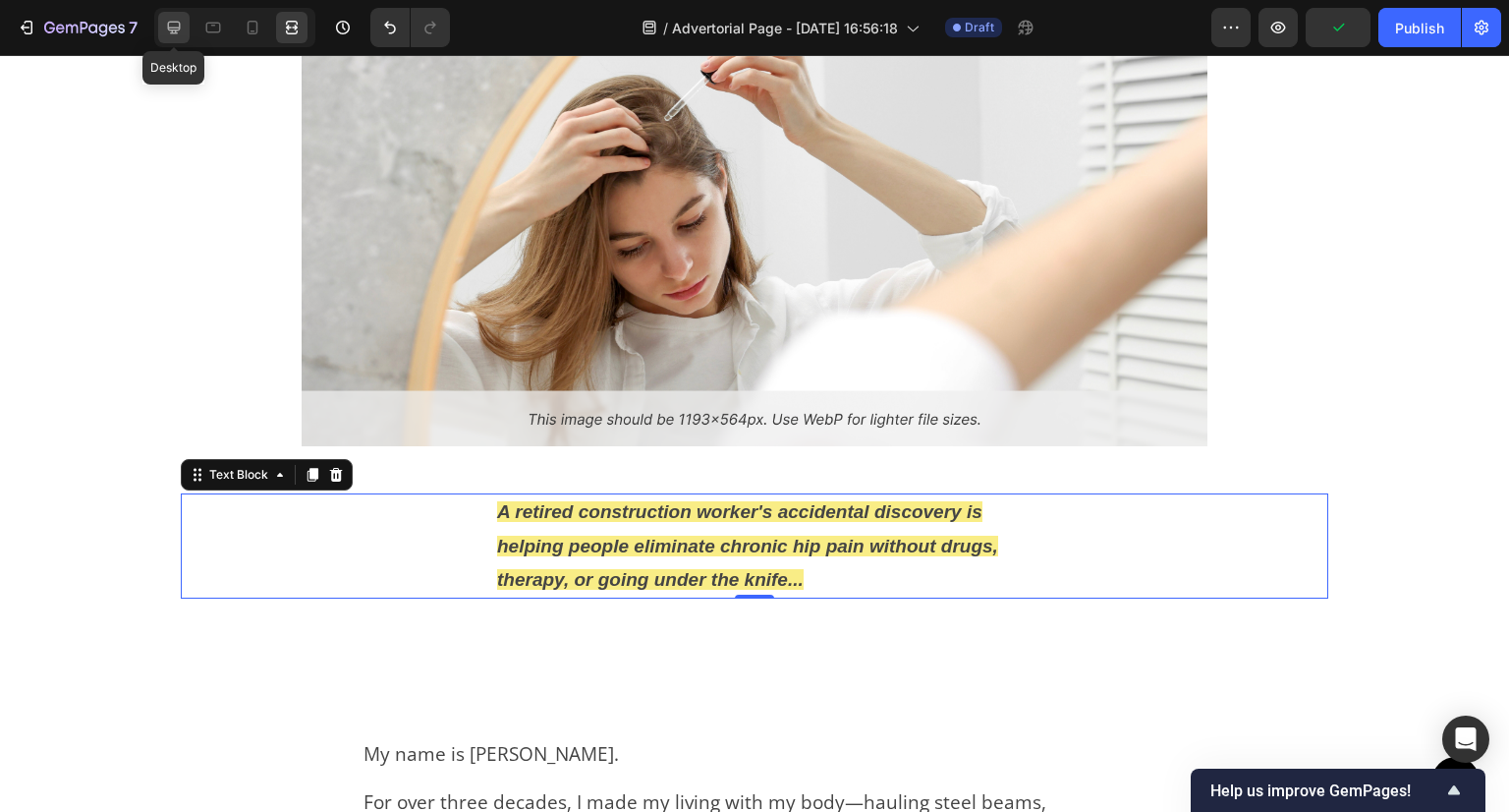
click at [173, 27] on icon at bounding box center [174, 28] width 20 height 20
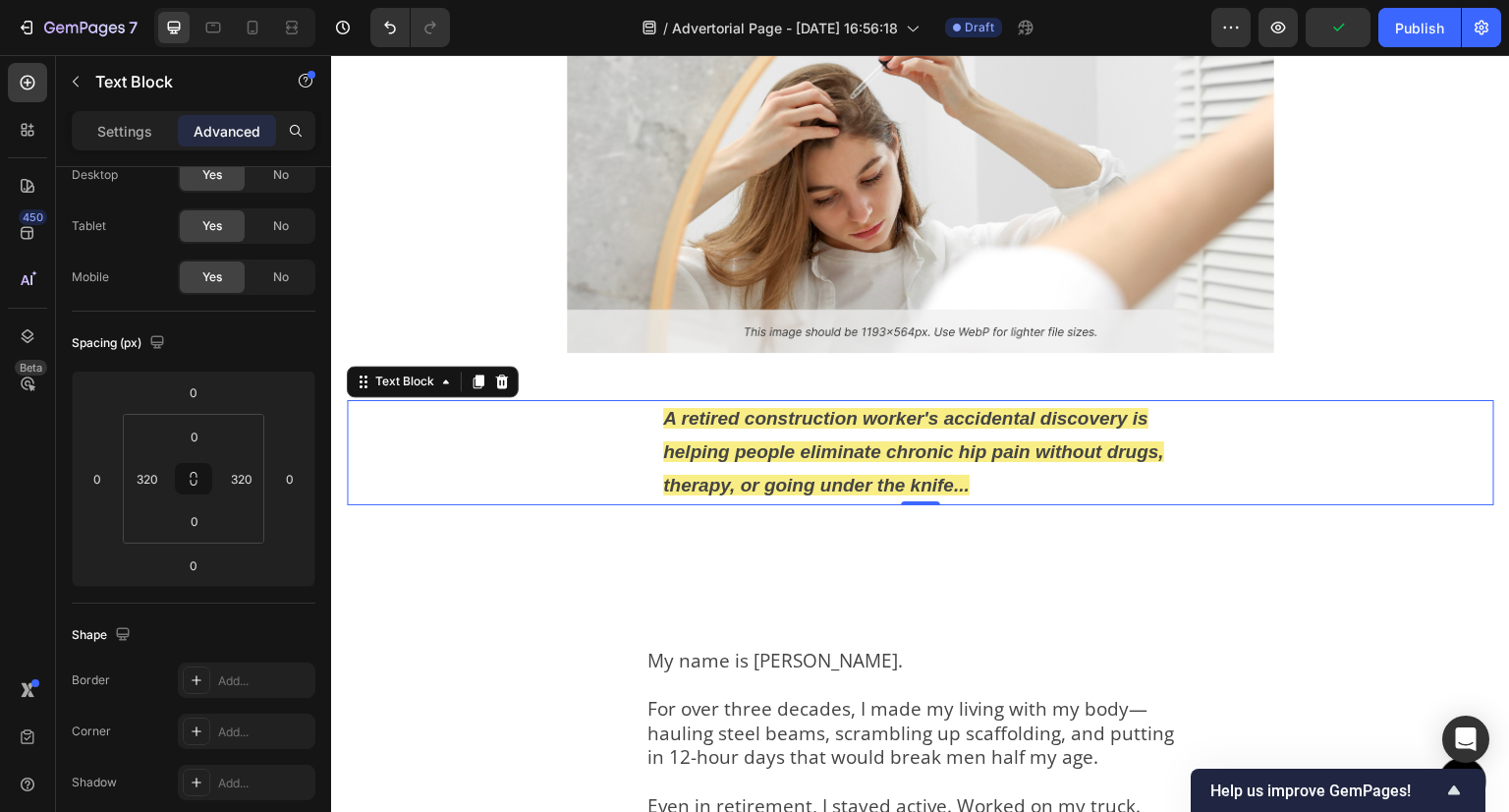
click at [405, 442] on div "A retired construction worker's accidental discovery is helping people eliminat…" at bounding box center [920, 452] width 1148 height 105
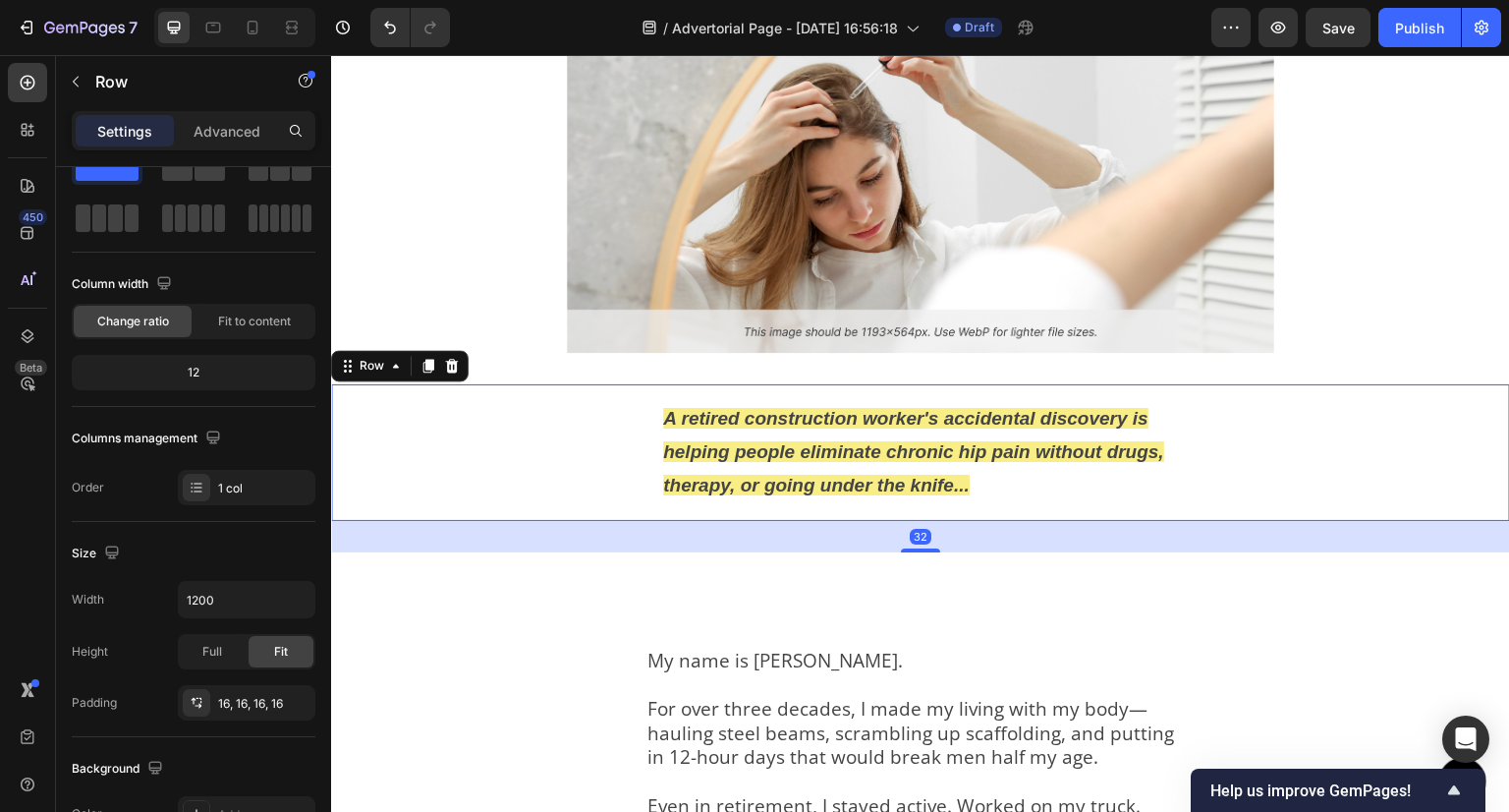
click at [343, 448] on div "A retired construction worker's accidental discovery is helping people eliminat…" at bounding box center [920, 452] width 1179 height 137
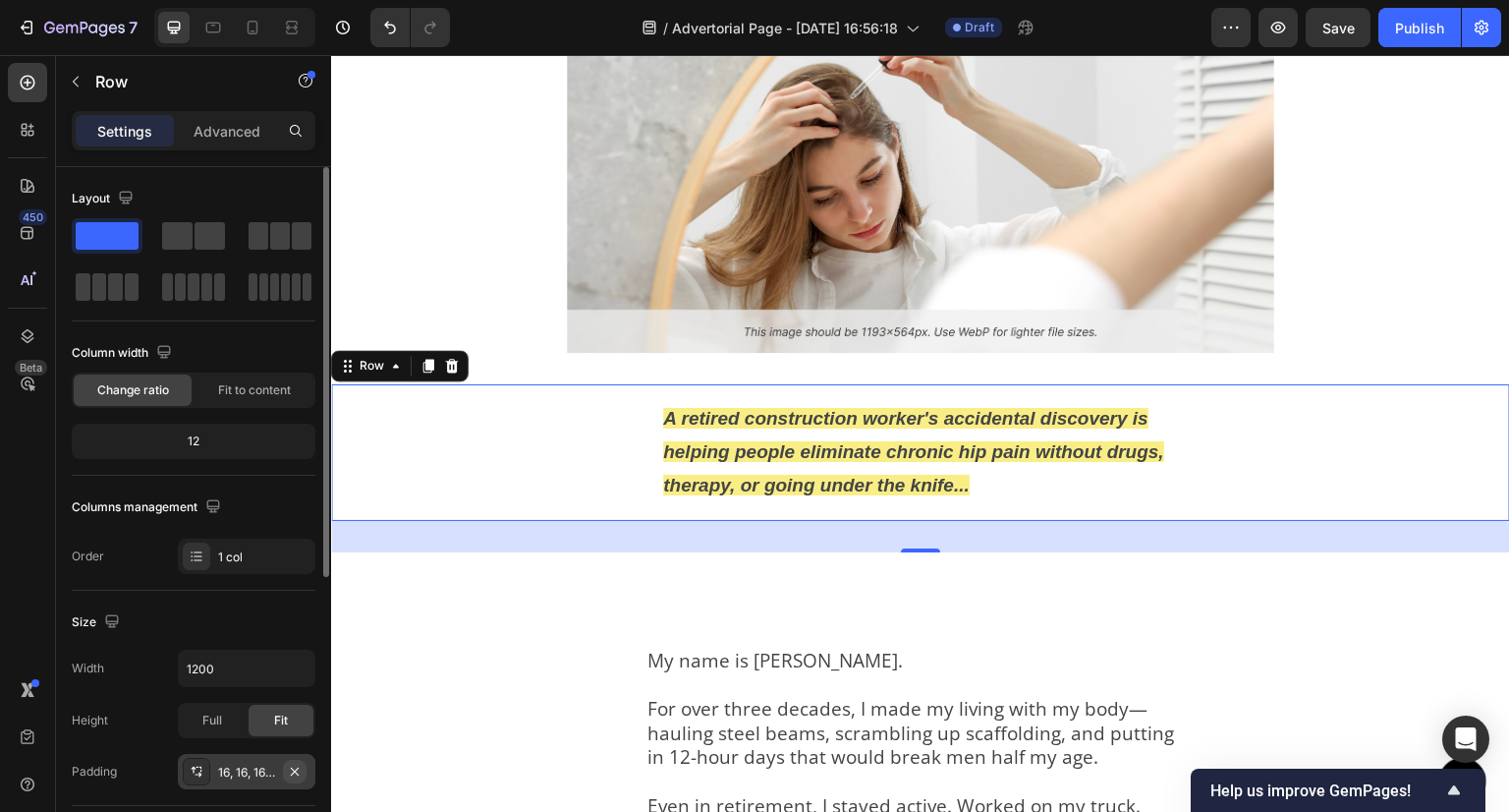
click at [294, 774] on icon "button" at bounding box center [295, 772] width 16 height 16
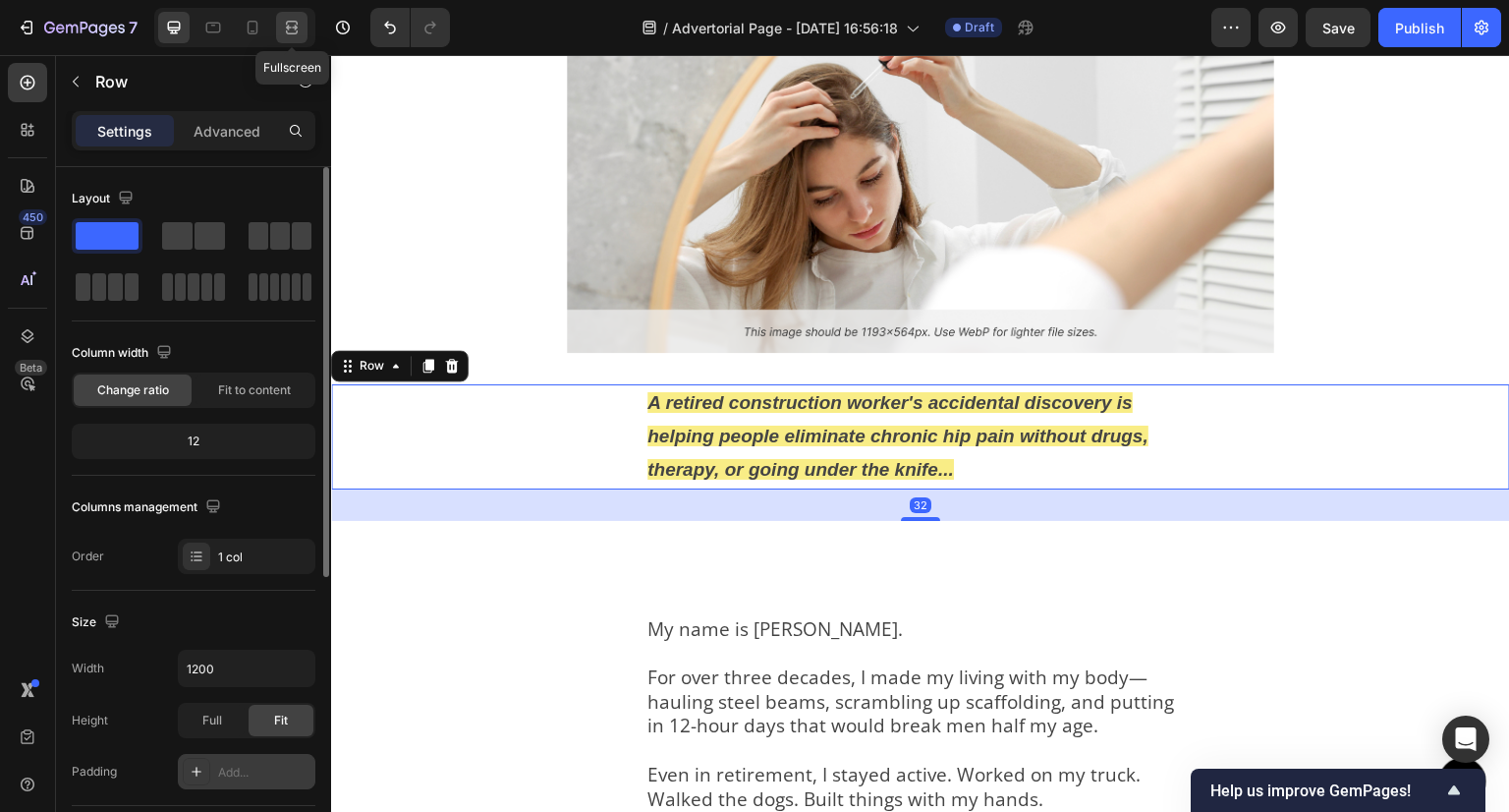
click at [299, 24] on icon at bounding box center [292, 28] width 20 height 20
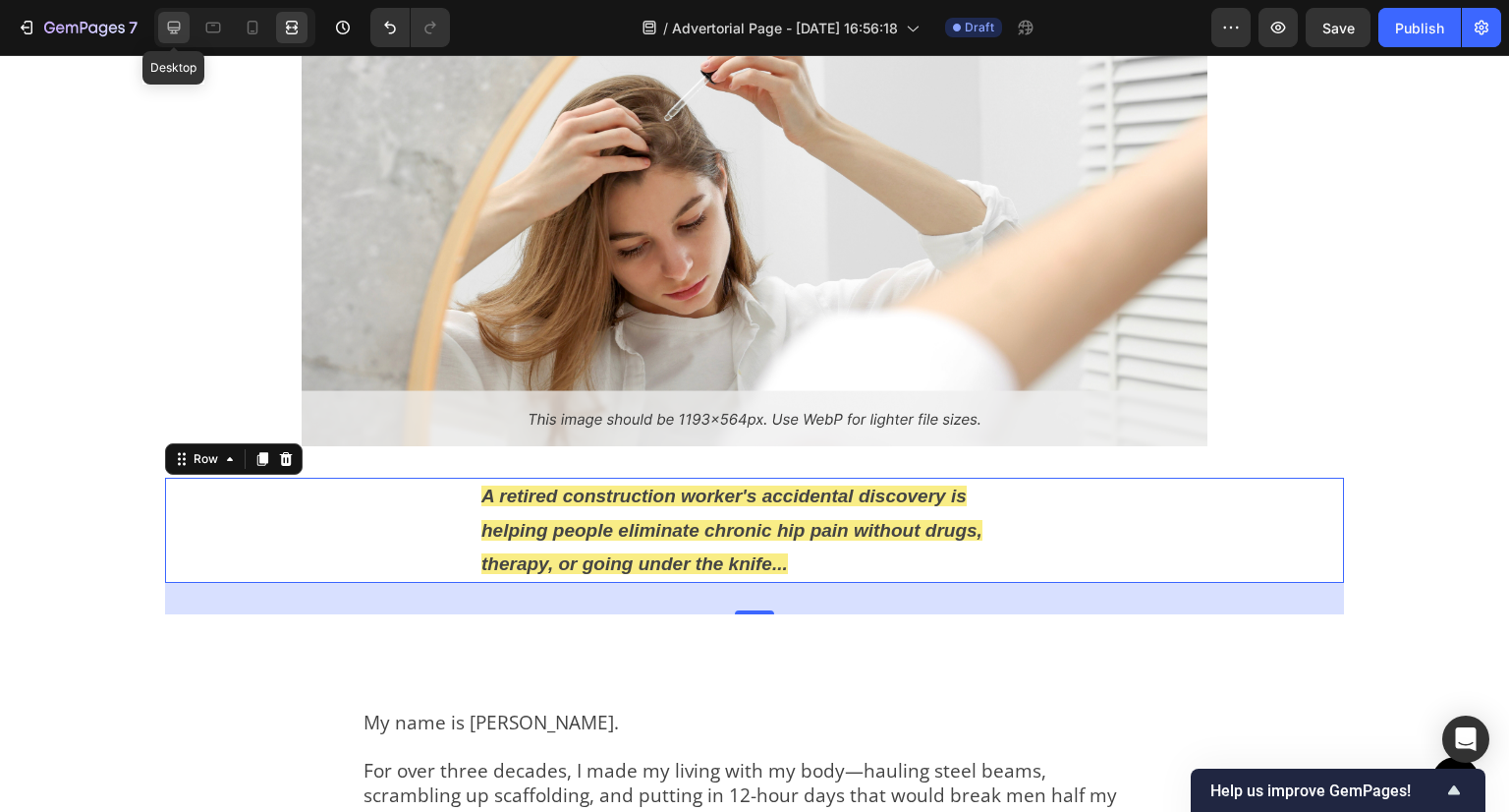
click at [172, 32] on icon at bounding box center [174, 28] width 13 height 13
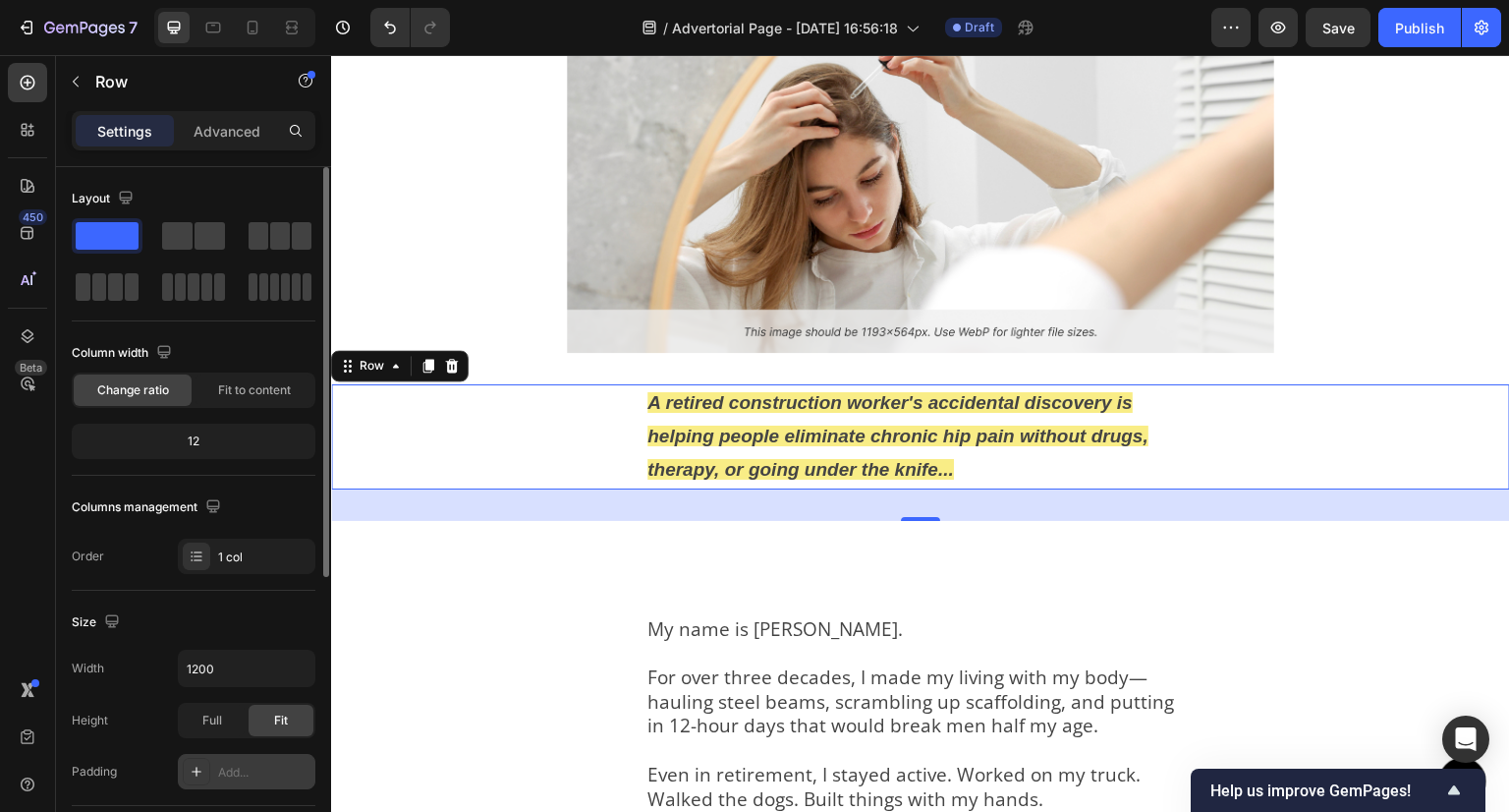
click at [685, 430] on strong "A retired construction worker's accidental discovery is helping people eliminat…" at bounding box center [898, 435] width 501 height 88
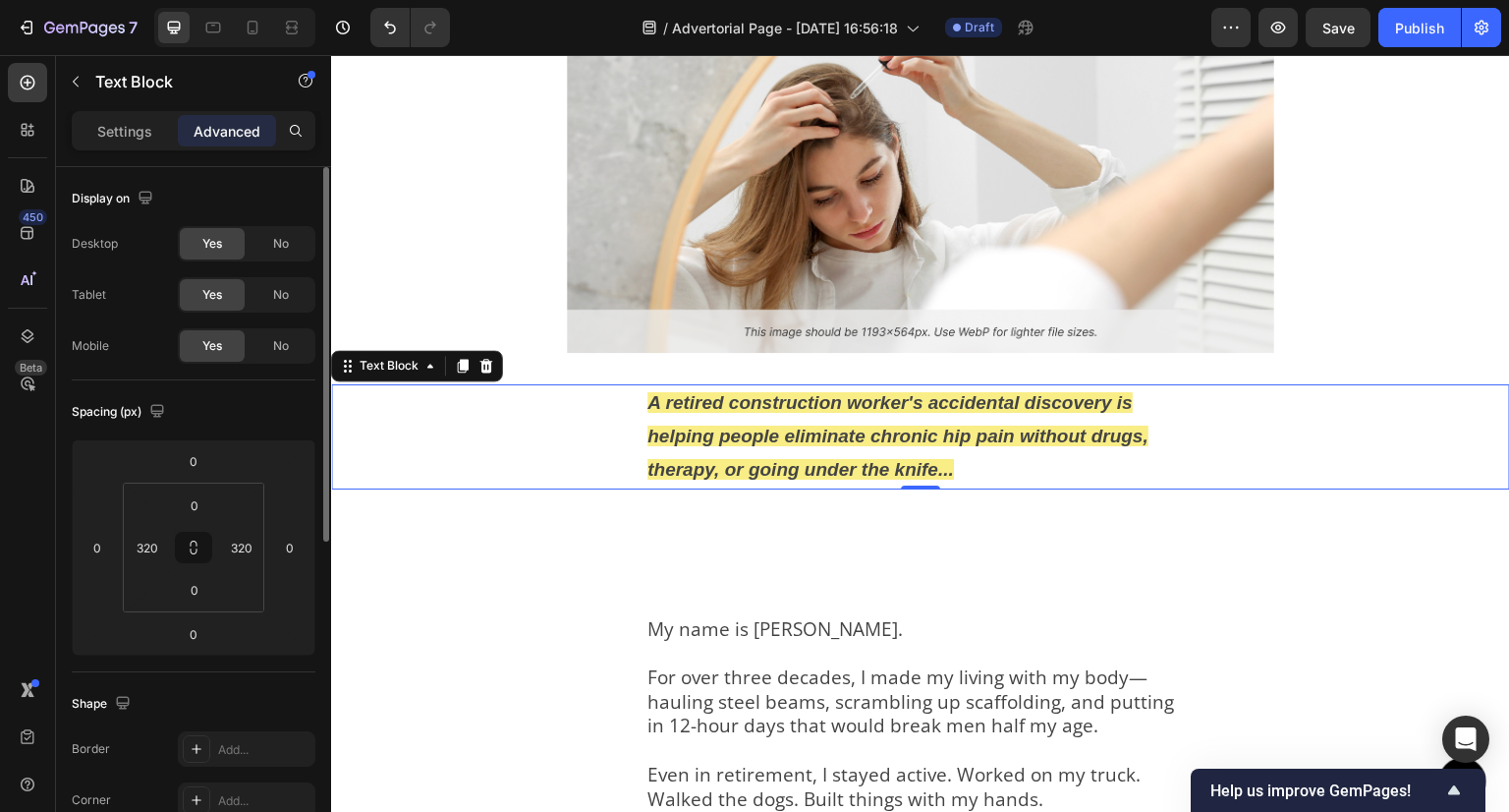
click at [470, 434] on div "A retired construction worker's accidental discovery is helping people eliminat…" at bounding box center [920, 436] width 1179 height 105
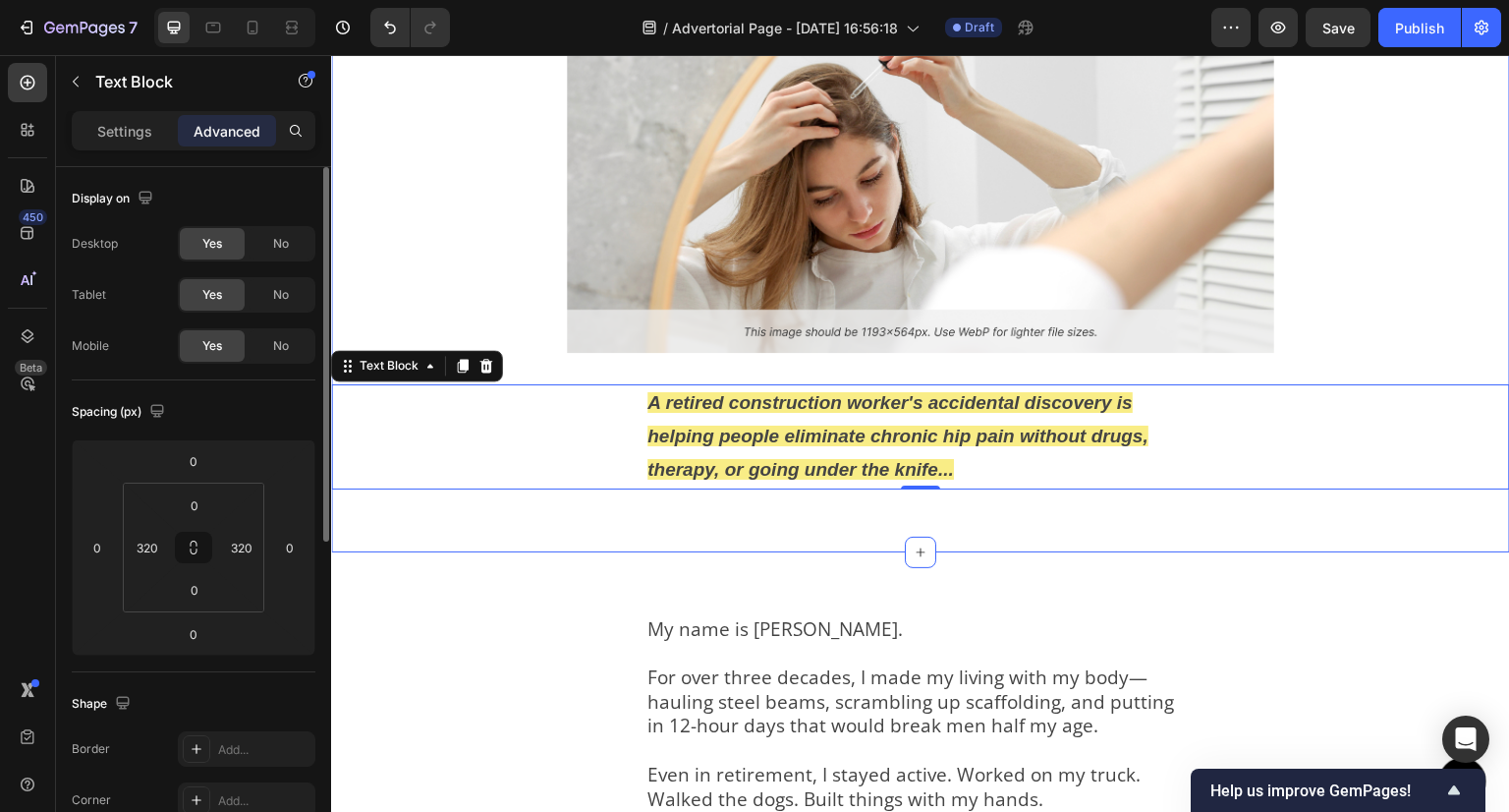
click at [424, 496] on div "Image A retired construction worker's accidental discovery is helping people el…" at bounding box center [920, 270] width 1179 height 502
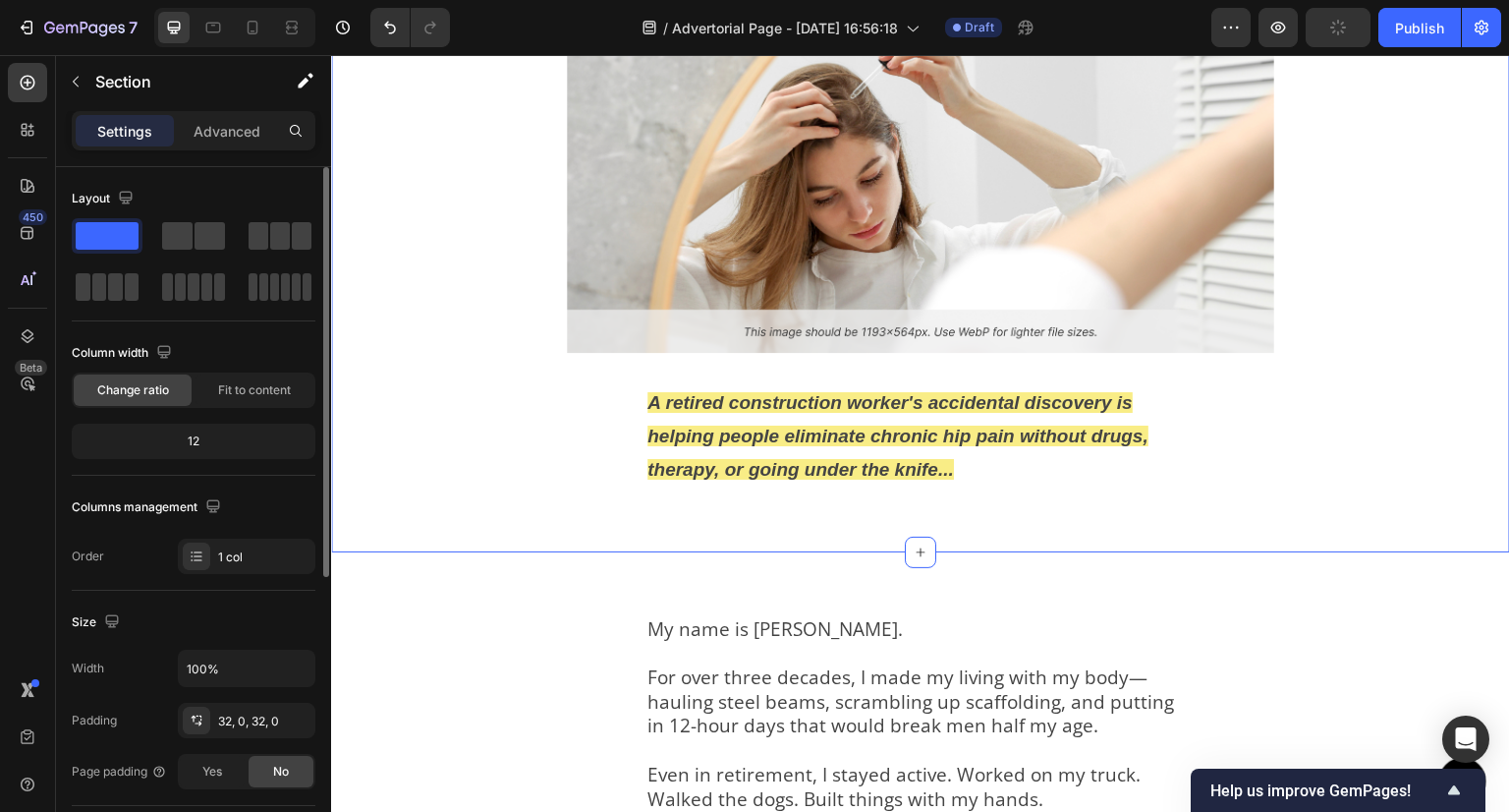
click at [739, 372] on div "Image A retired construction worker's accidental discovery is helping people el…" at bounding box center [920, 270] width 1179 height 502
click at [1200, 493] on div "Image A retired construction worker's accidental discovery is helping people el…" at bounding box center [920, 270] width 1179 height 502
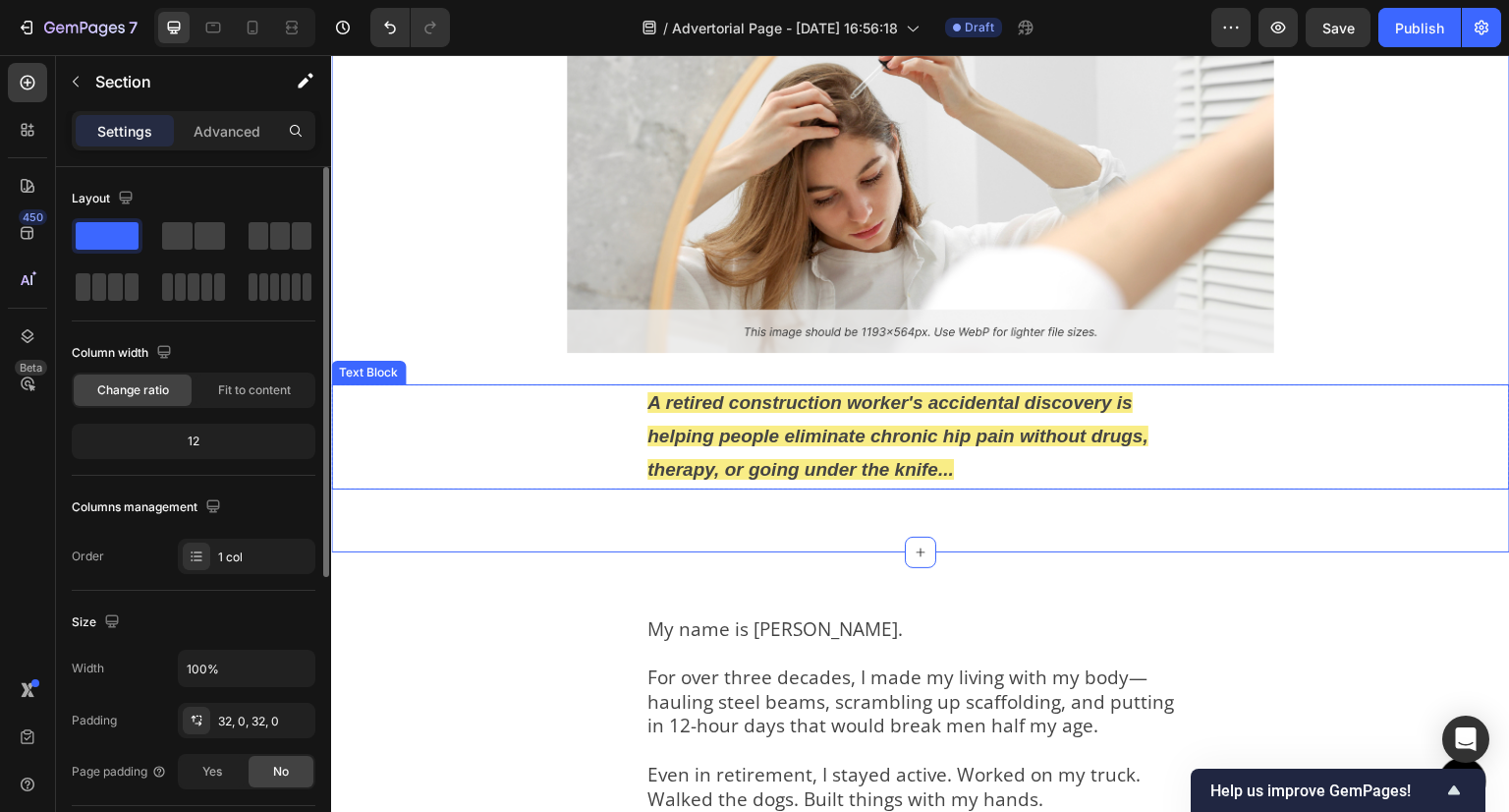
click at [1479, 413] on div "A retired construction worker's accidental discovery is helping people eliminat…" at bounding box center [920, 436] width 1179 height 105
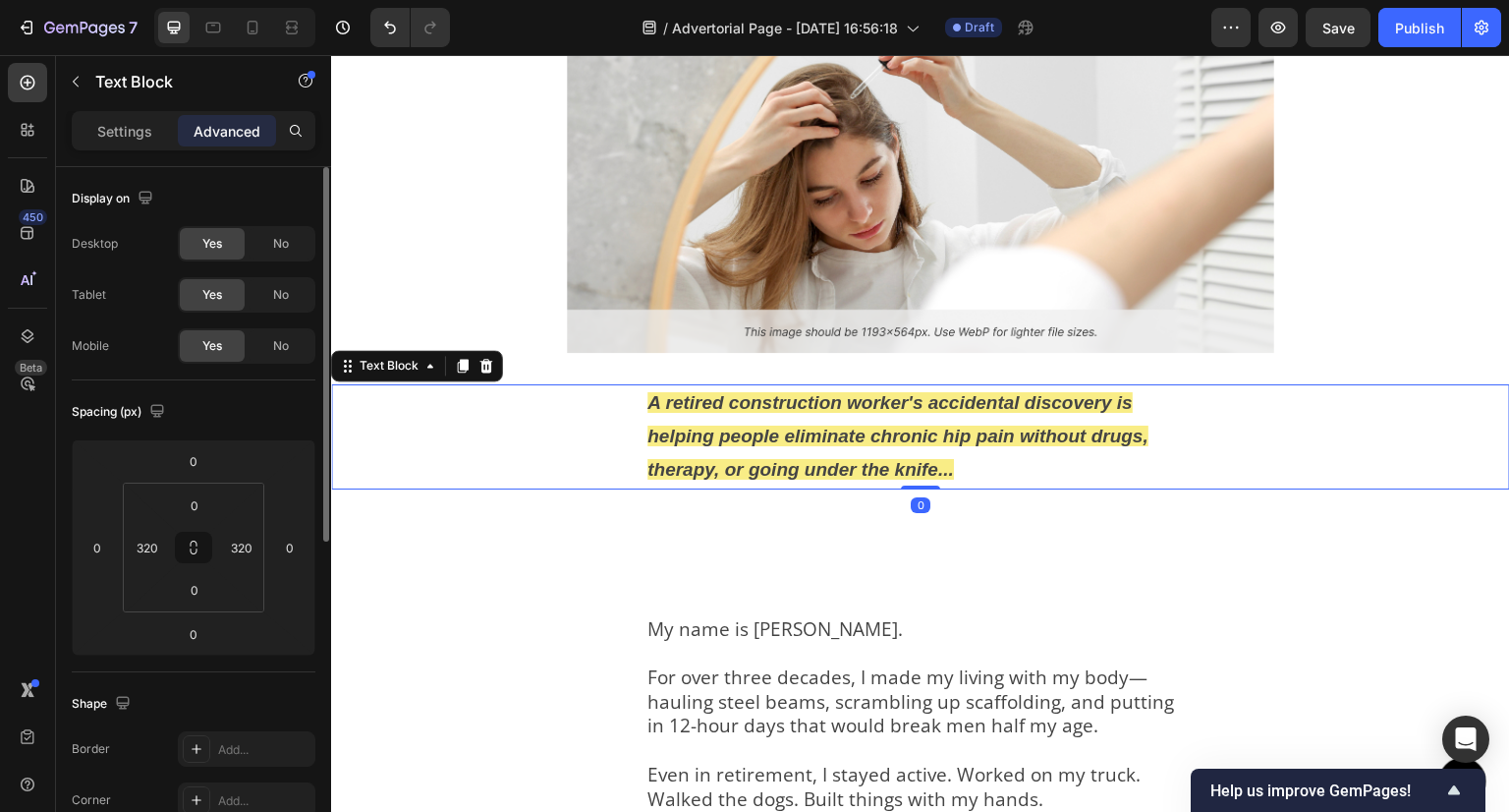
click at [1131, 413] on p "A retired construction worker's accidental discovery is helping people eliminat…" at bounding box center [920, 436] width 546 height 101
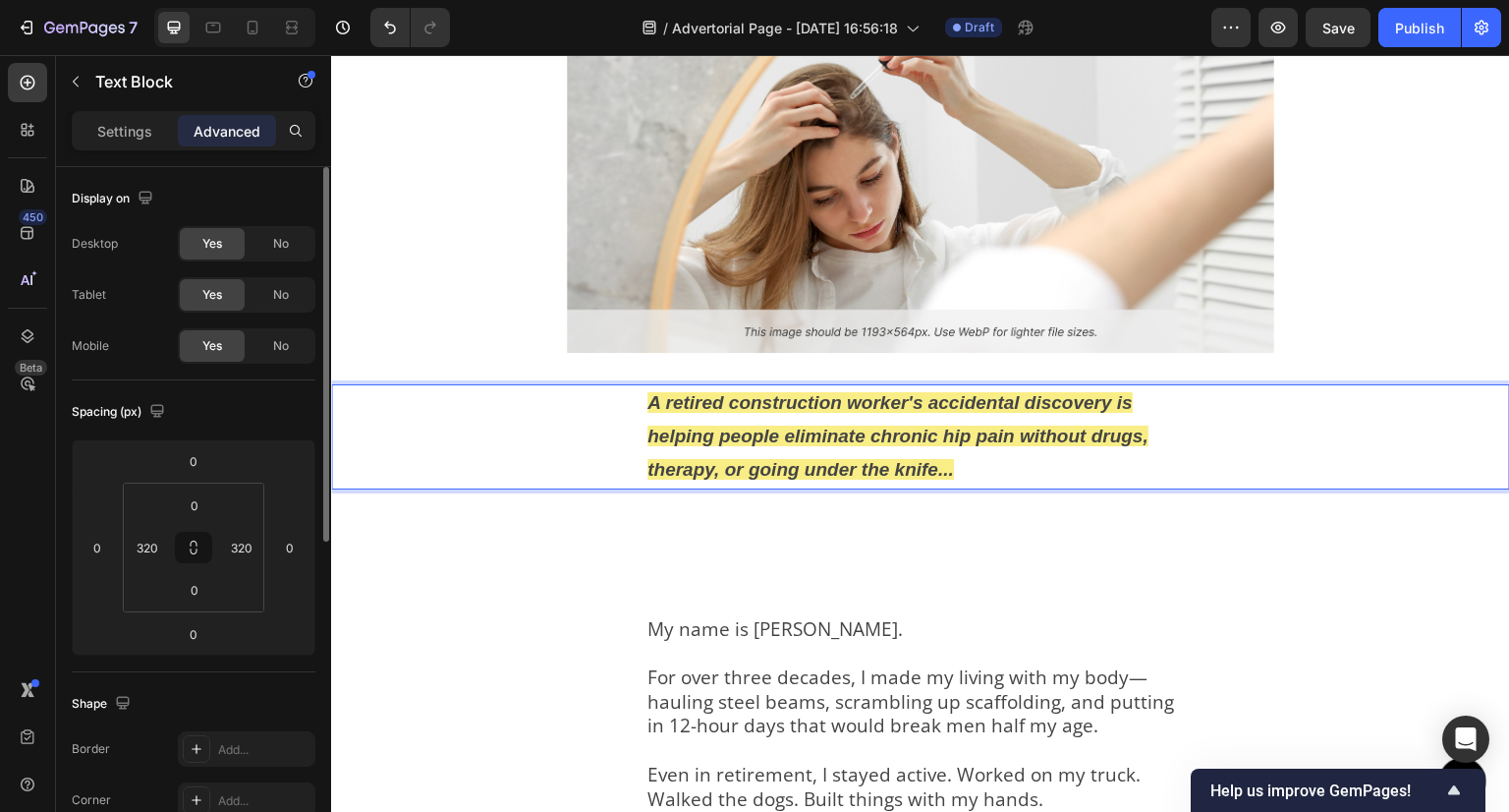
click at [1172, 461] on p "A retired construction worker's accidental discovery is helping people eliminat…" at bounding box center [920, 436] width 546 height 101
click at [1096, 507] on div "Image A retired construction worker's accidental discovery is helping people el…" at bounding box center [920, 270] width 1179 height 502
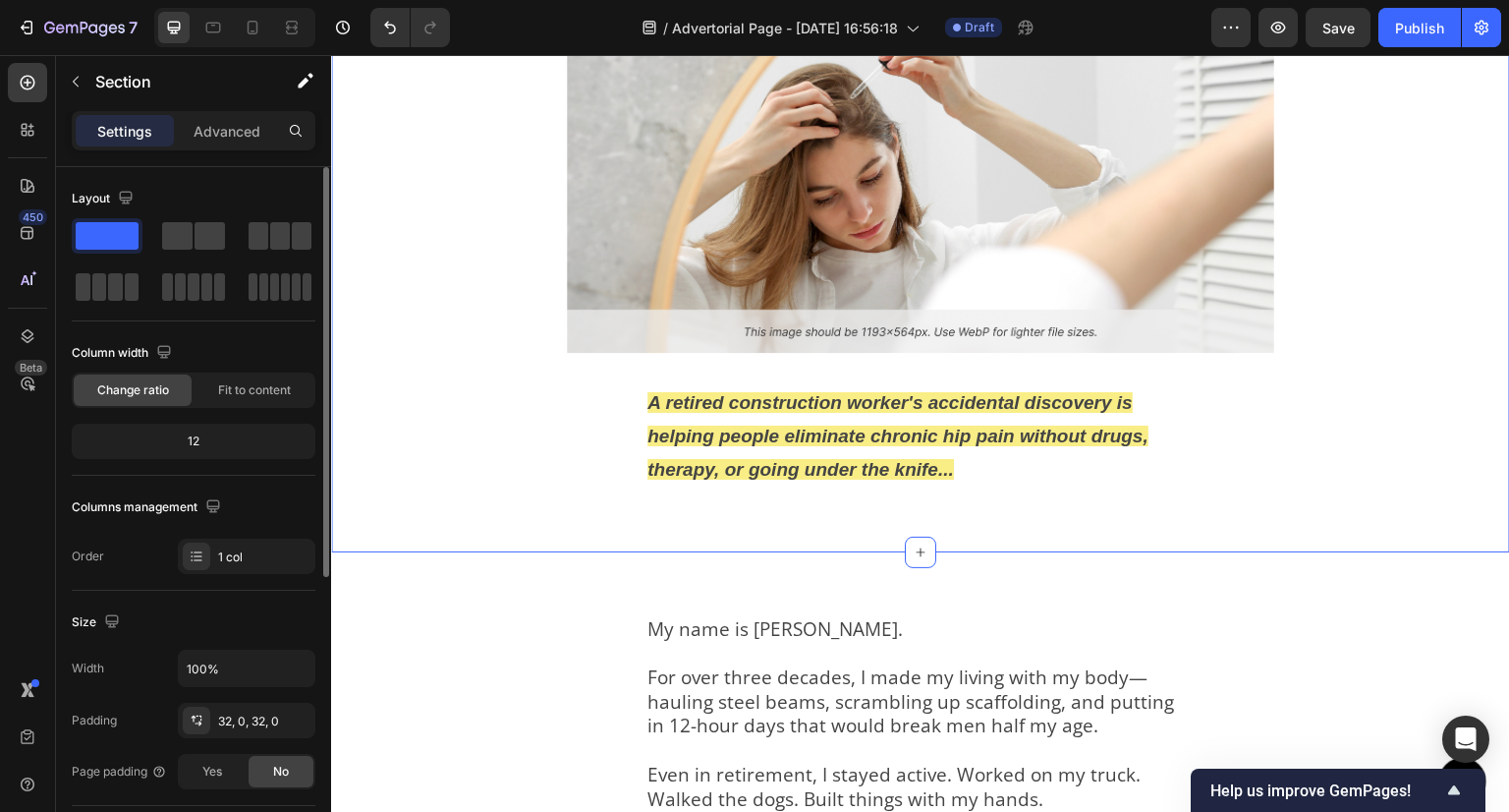
click at [1092, 510] on div "Image A retired construction worker's accidental discovery is helping people el…" at bounding box center [920, 270] width 1179 height 502
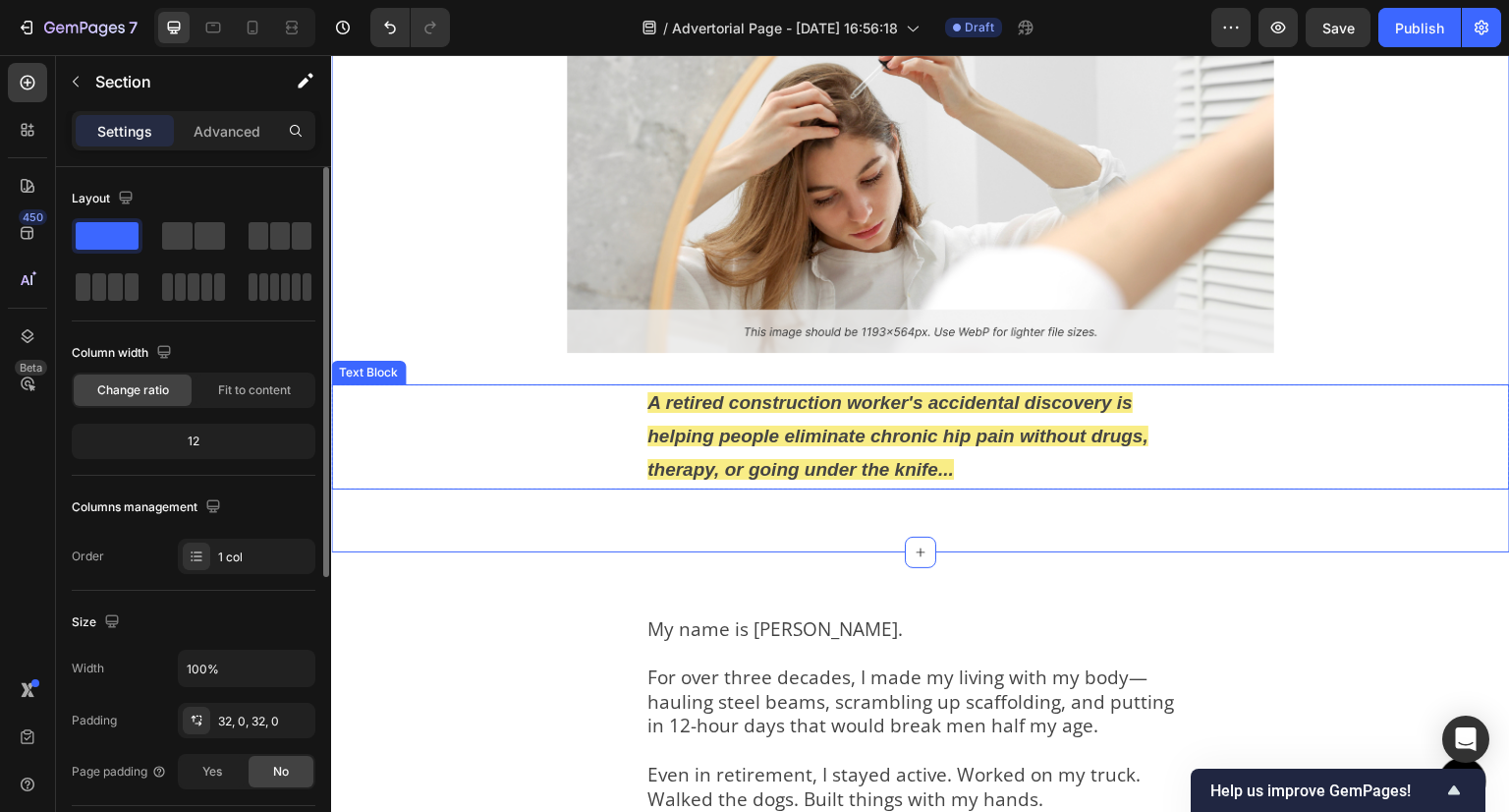
click at [1375, 433] on div "A retired construction worker's accidental discovery is helping people eliminat…" at bounding box center [920, 436] width 1179 height 105
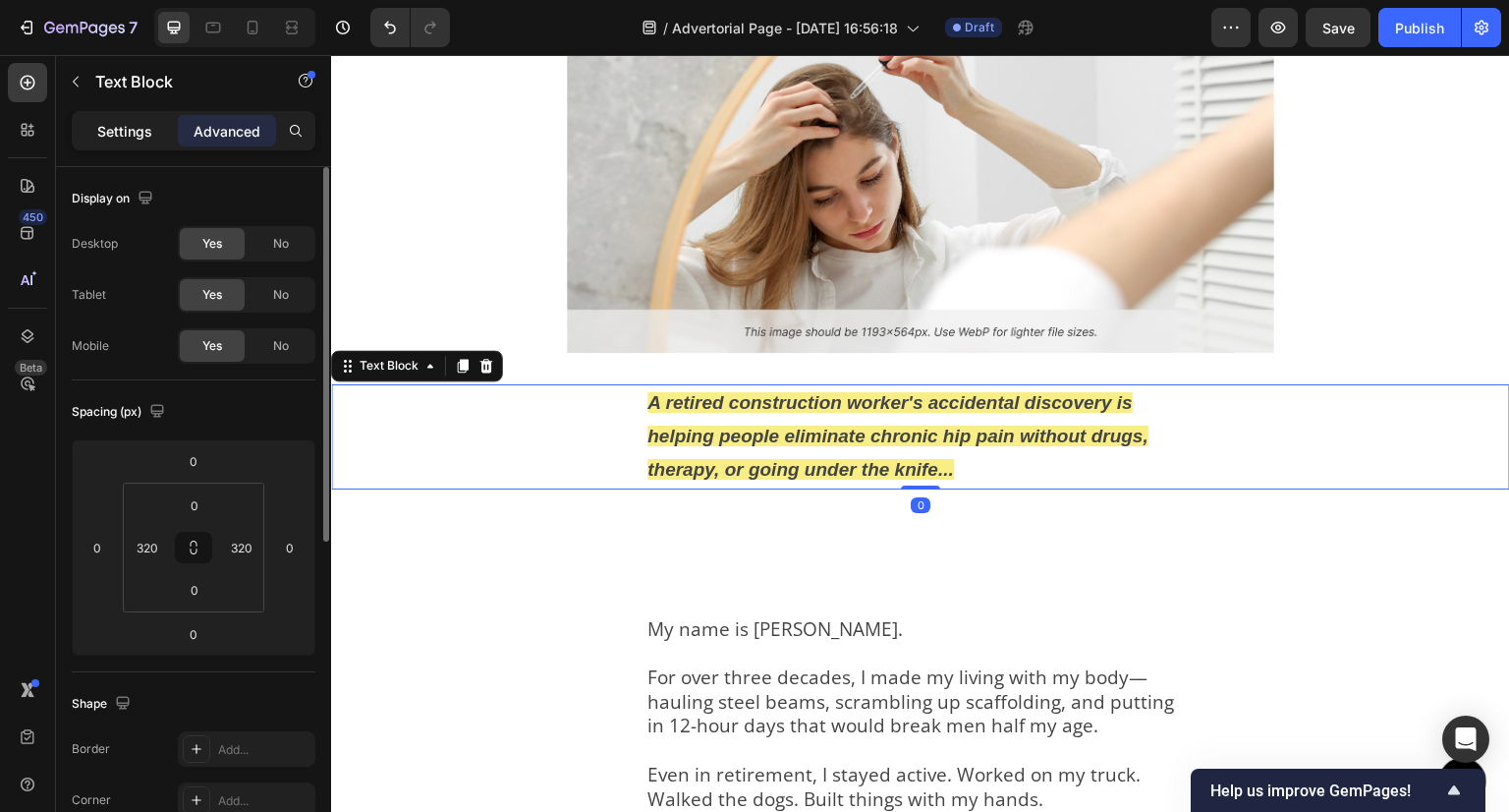
click at [107, 123] on p "Settings" at bounding box center [125, 131] width 55 height 21
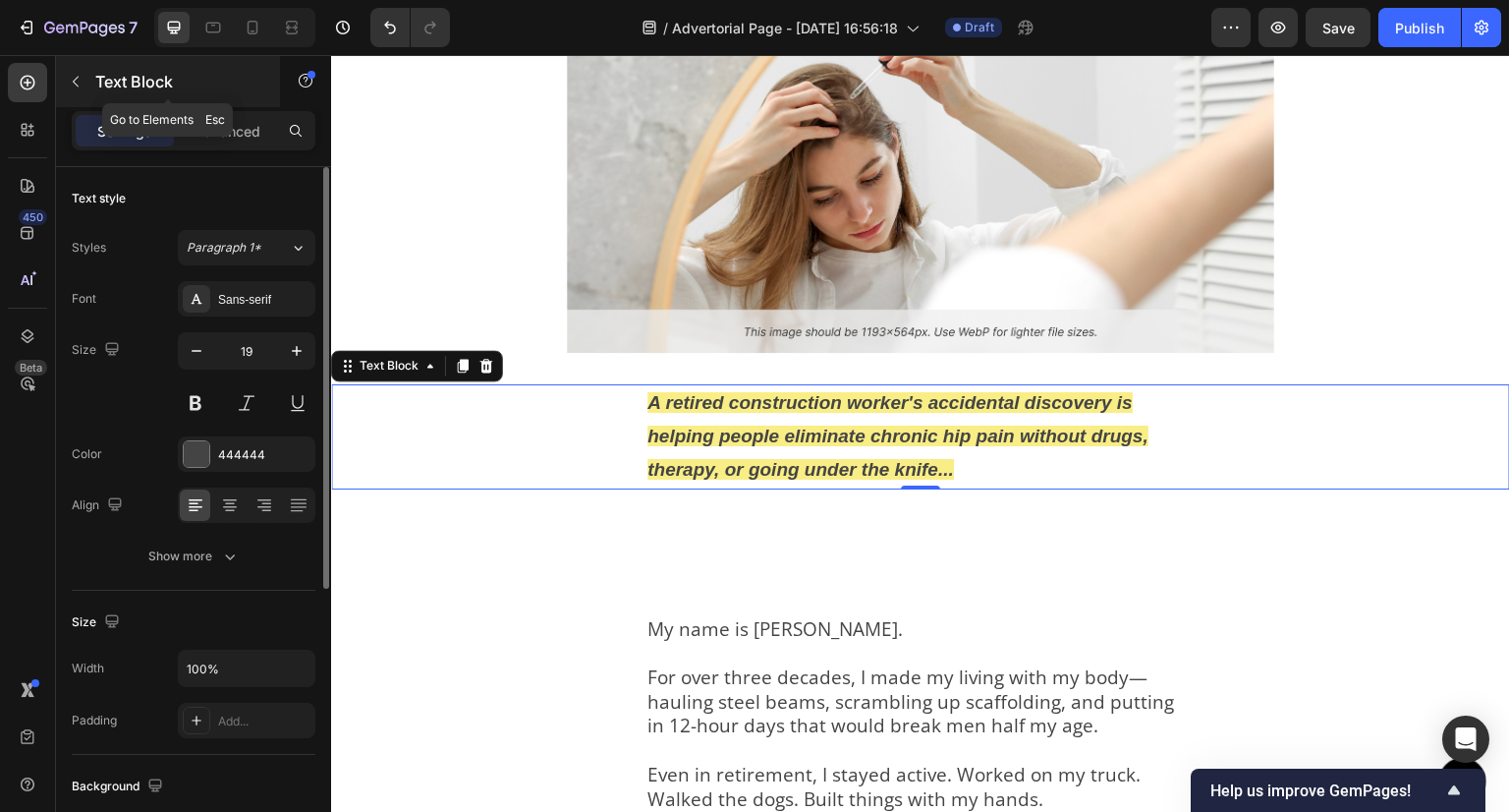
click at [80, 74] on icon "button" at bounding box center [76, 82] width 16 height 16
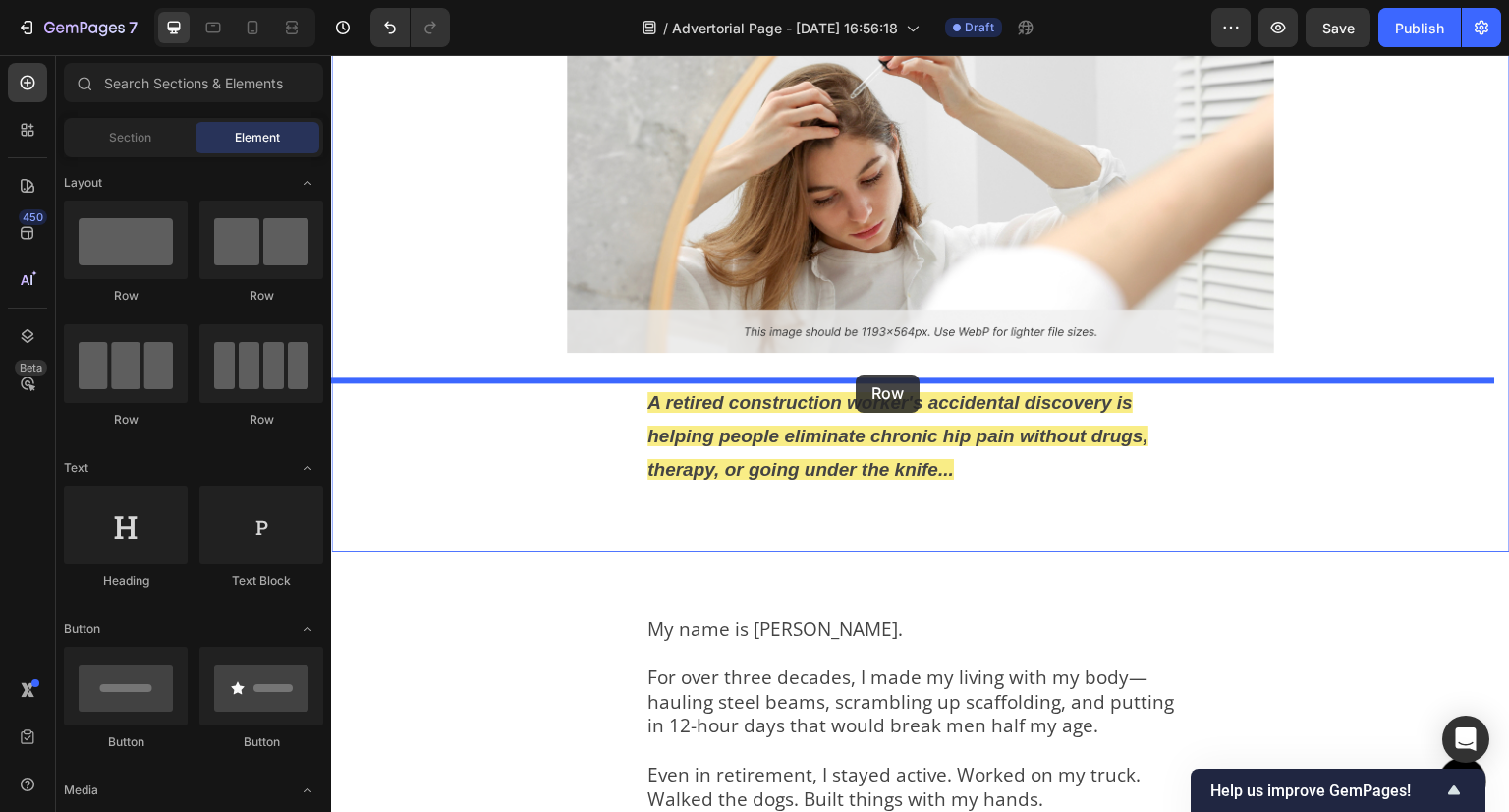
drag, startPoint x: 486, startPoint y: 299, endPoint x: 856, endPoint y: 374, distance: 377.5
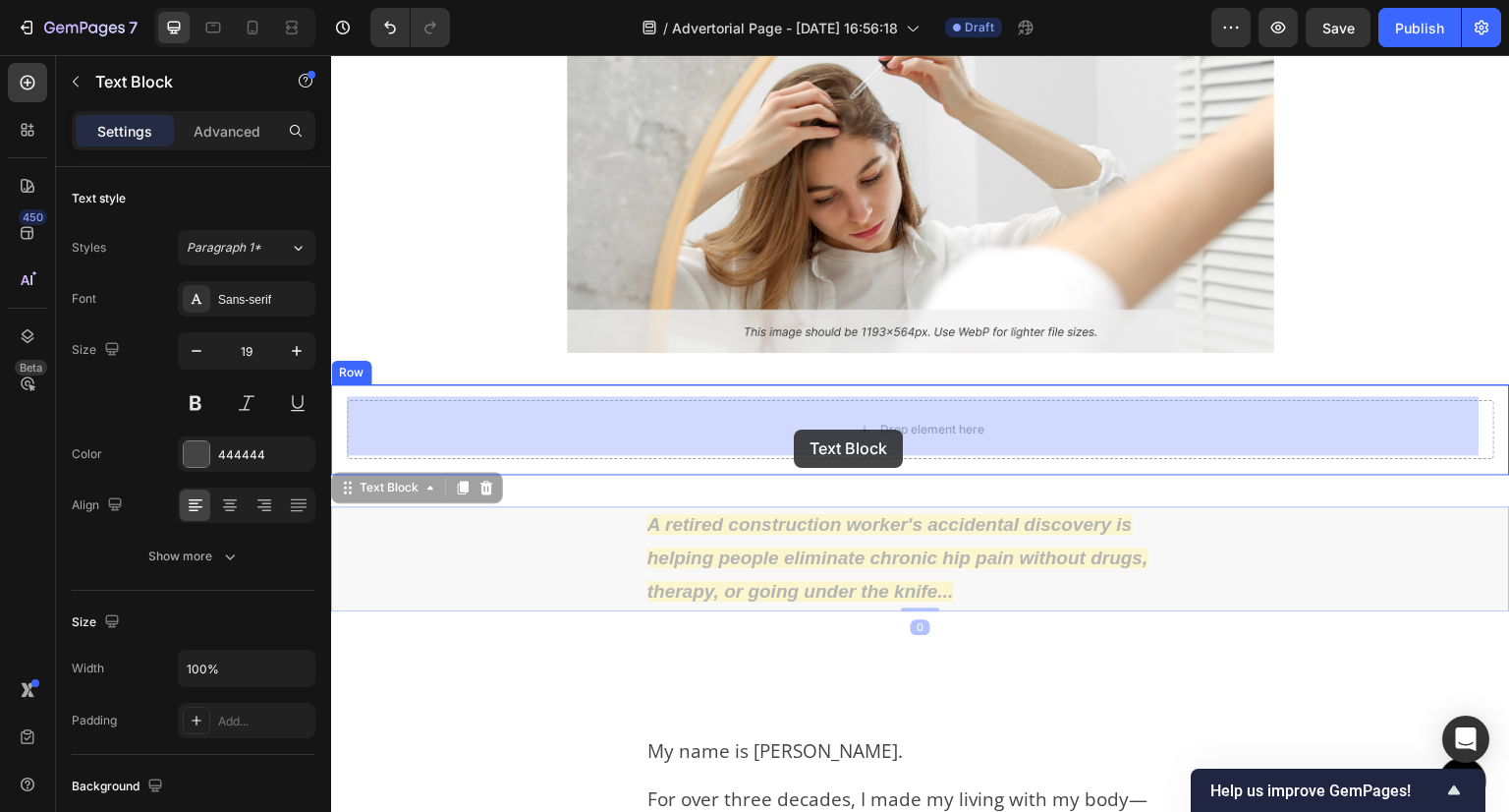
drag, startPoint x: 790, startPoint y: 569, endPoint x: 794, endPoint y: 429, distance: 140.1
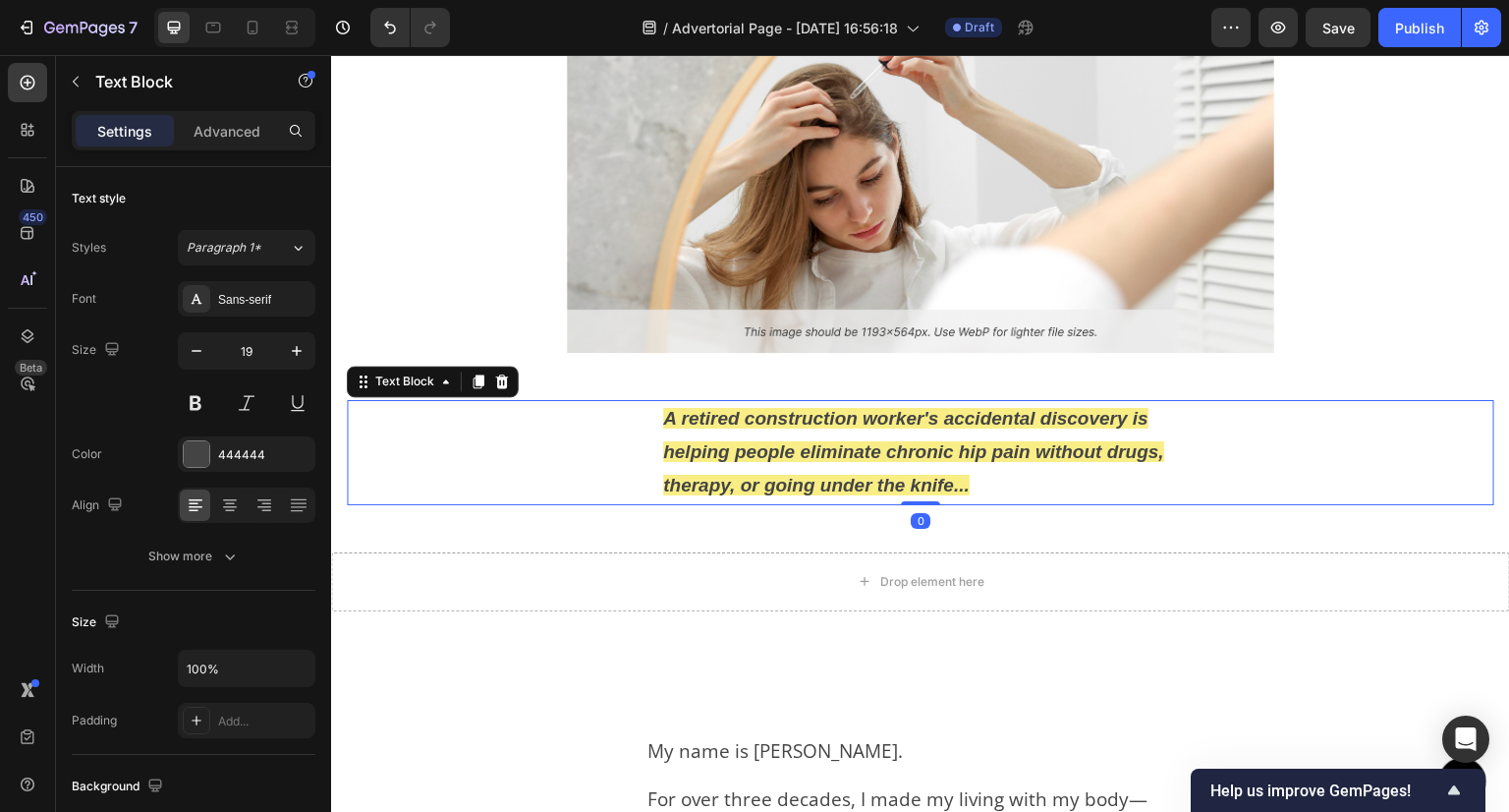
click at [460, 426] on div "A retired construction worker's accidental discovery is helping people eliminat…" at bounding box center [920, 452] width 1148 height 105
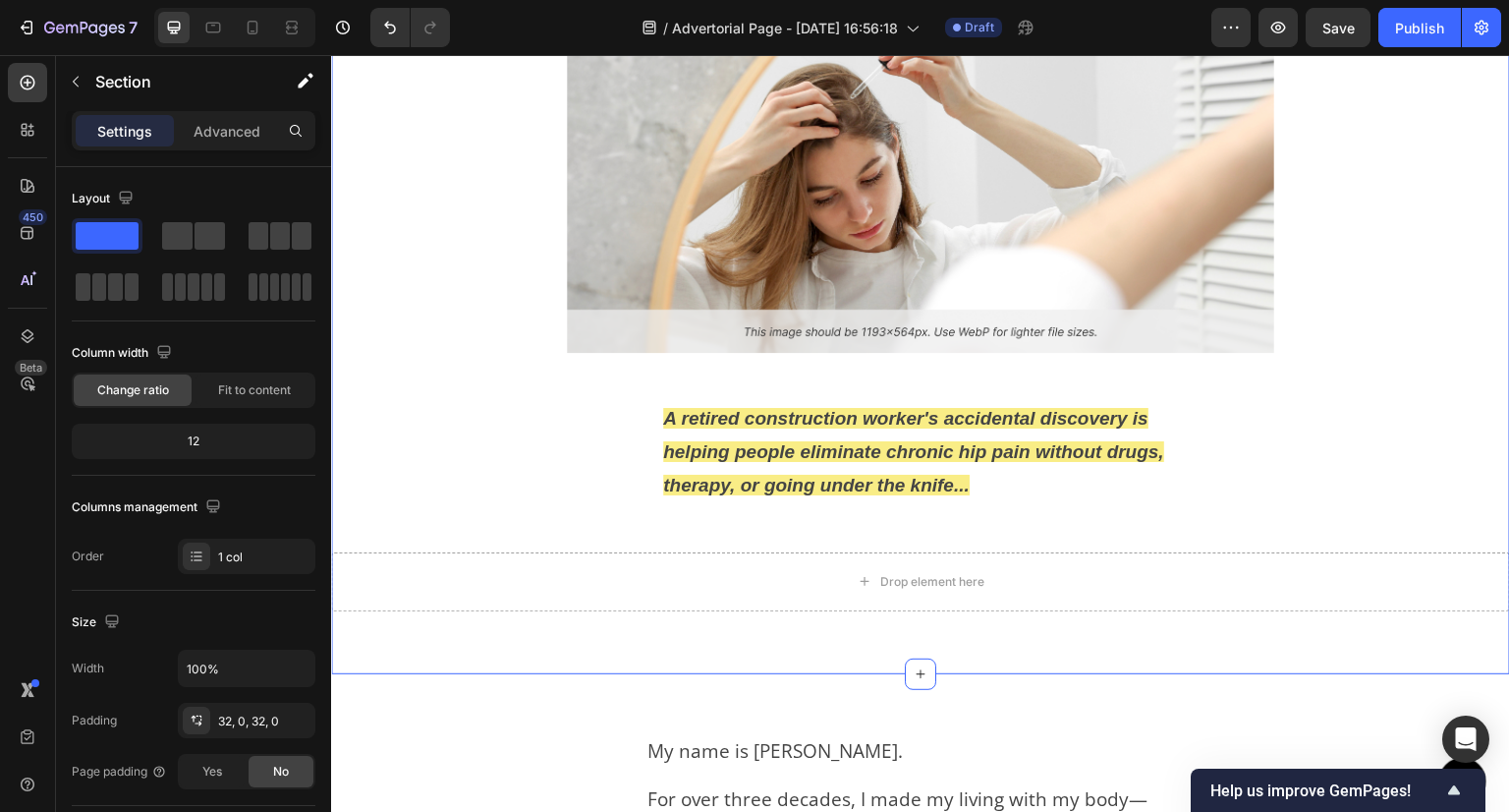
click at [559, 374] on div "Image A retired construction worker's accidental discovery is helping people el…" at bounding box center [920, 331] width 1179 height 624
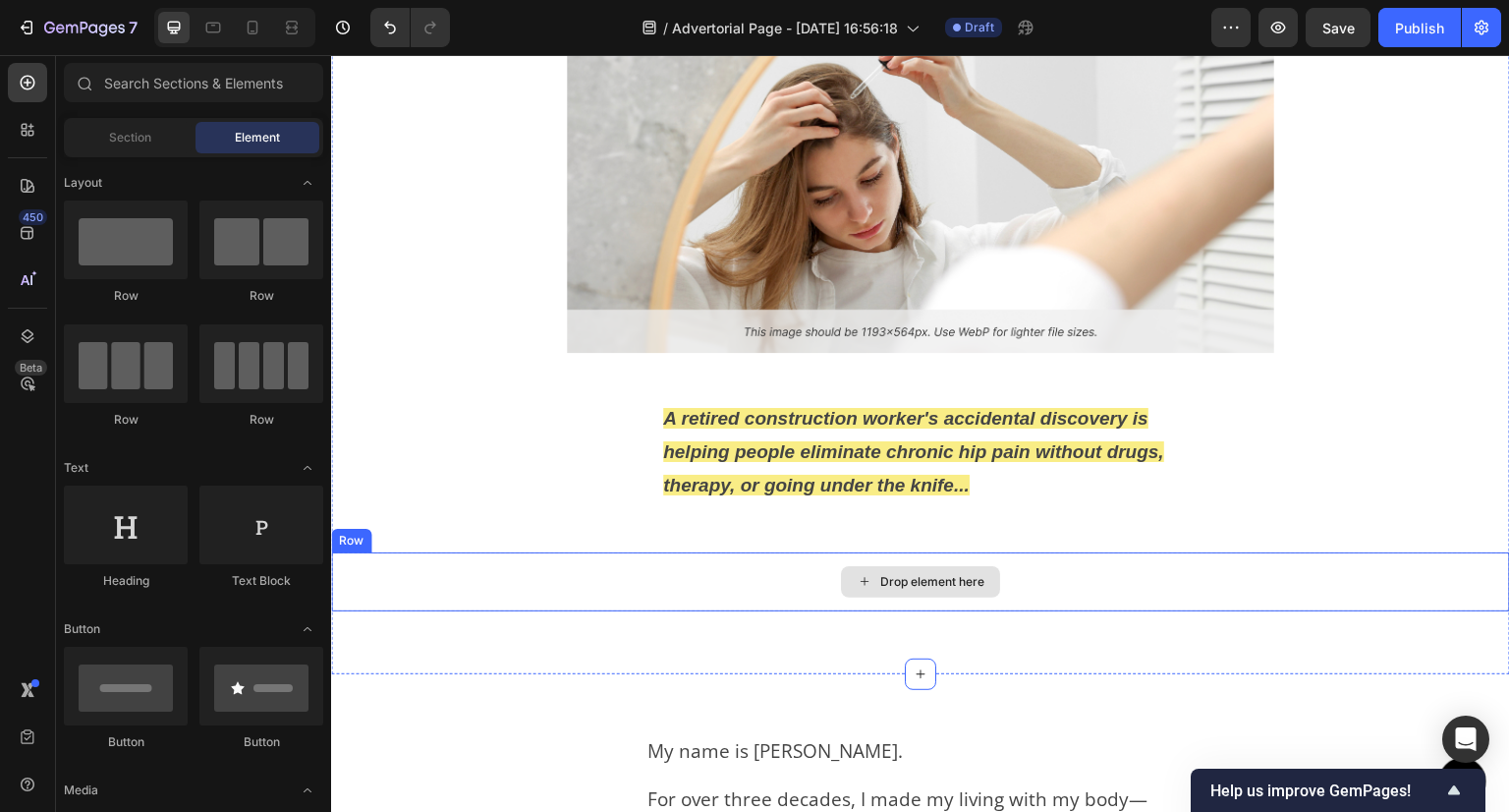
click at [843, 592] on div "Drop element here" at bounding box center [921, 582] width 159 height 31
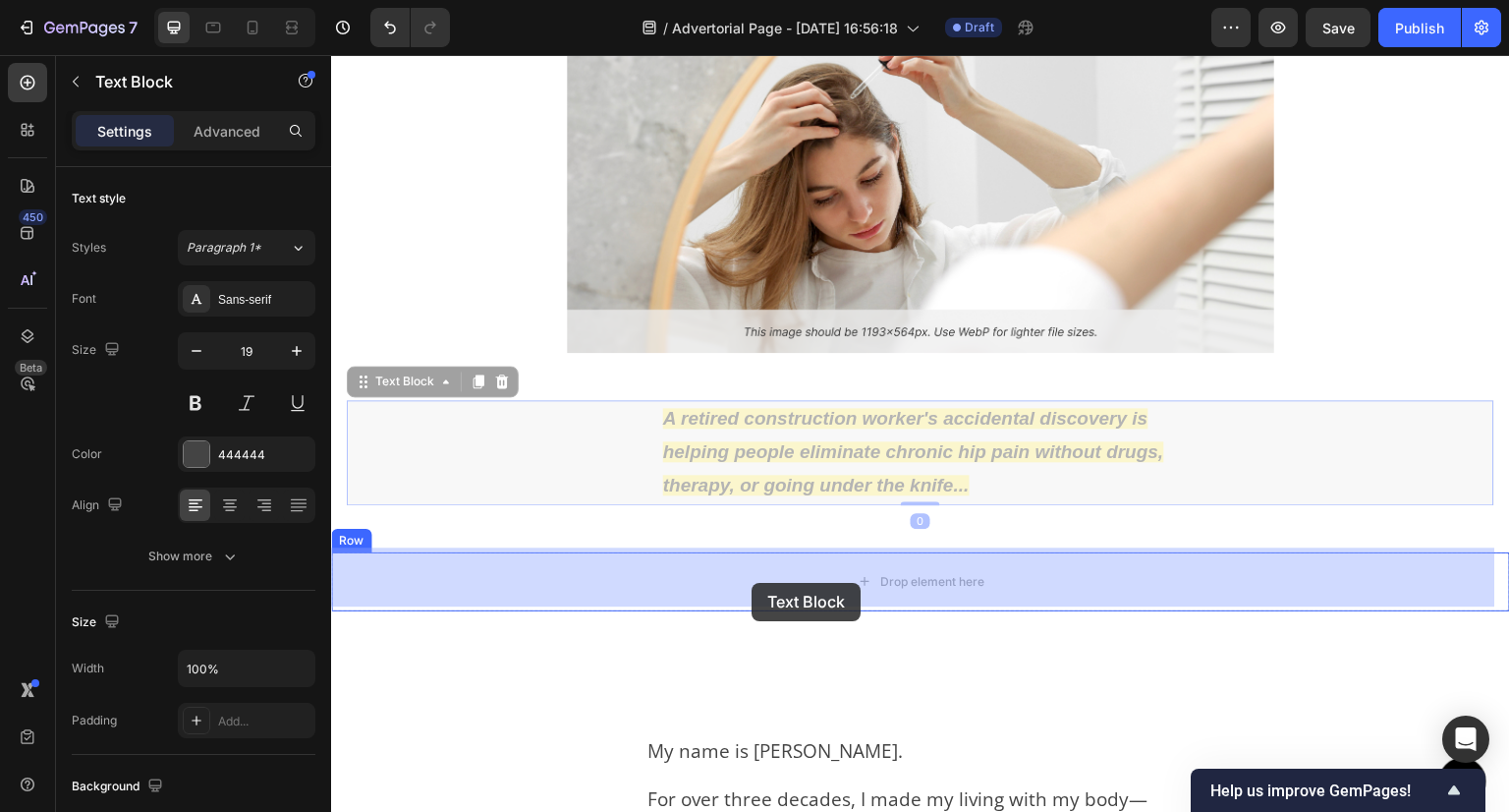
drag, startPoint x: 713, startPoint y: 447, endPoint x: 752, endPoint y: 583, distance: 141.5
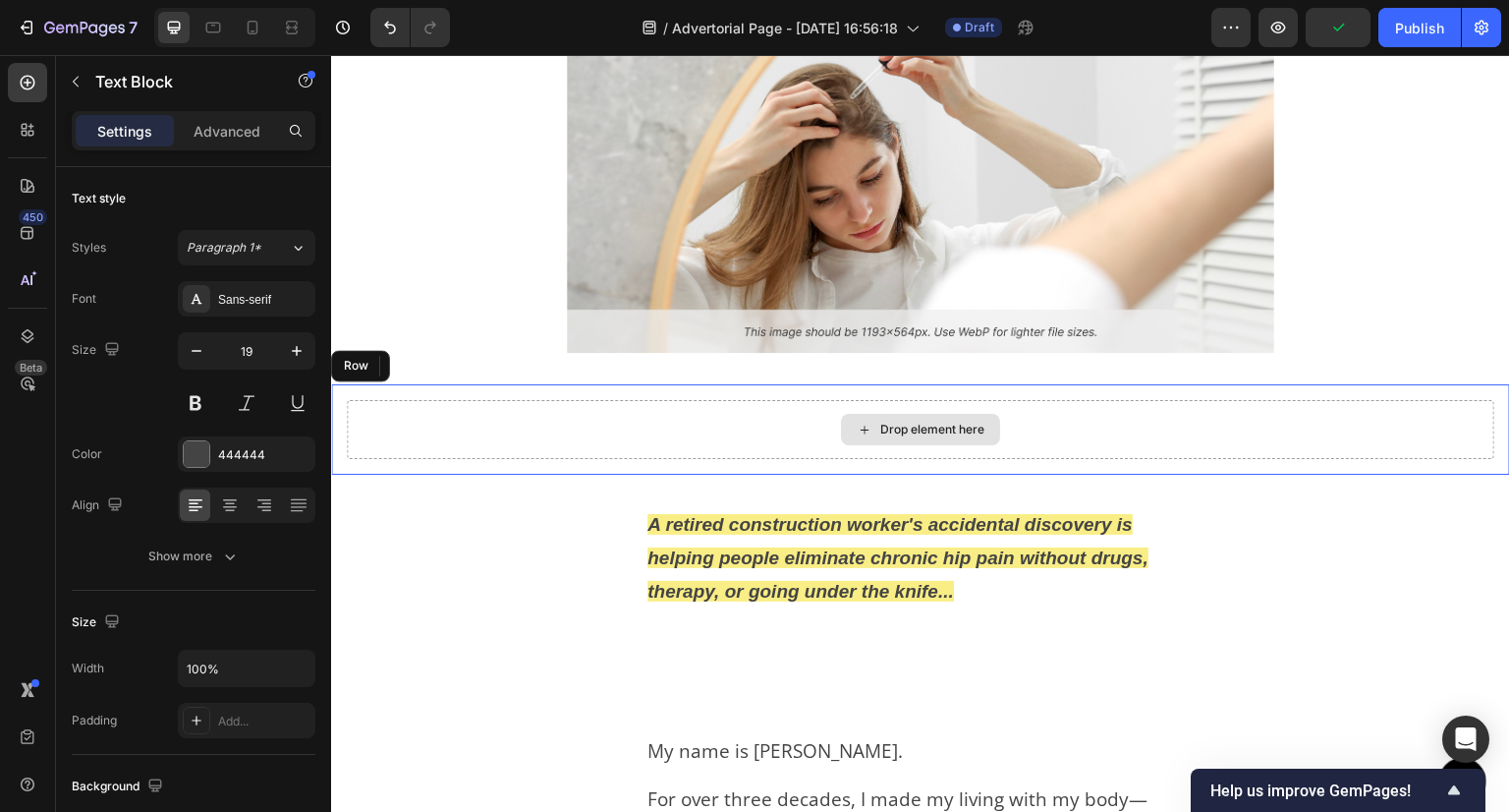
click at [674, 448] on div "Drop element here" at bounding box center [920, 429] width 1148 height 59
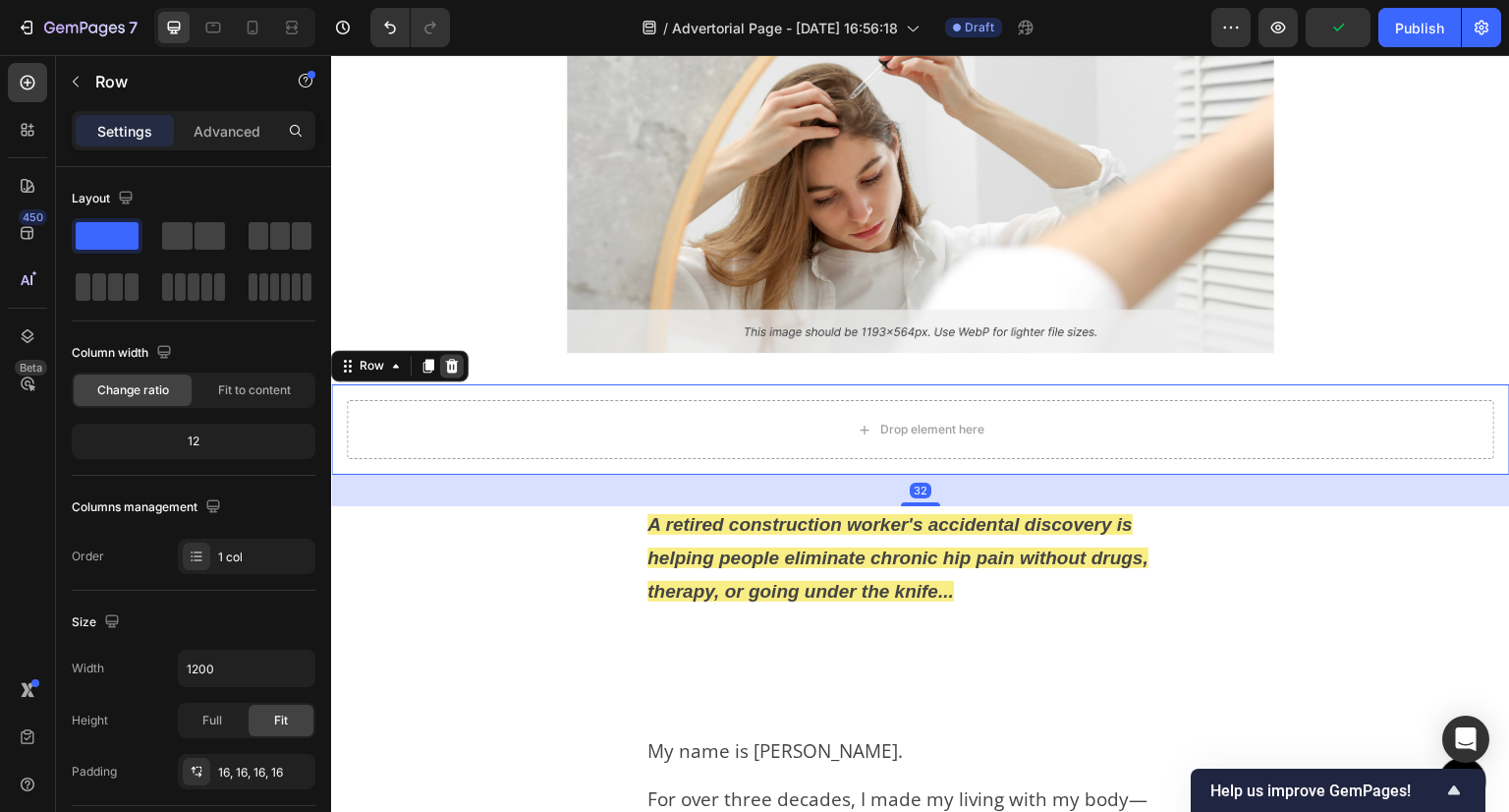
click at [455, 358] on icon at bounding box center [452, 365] width 13 height 14
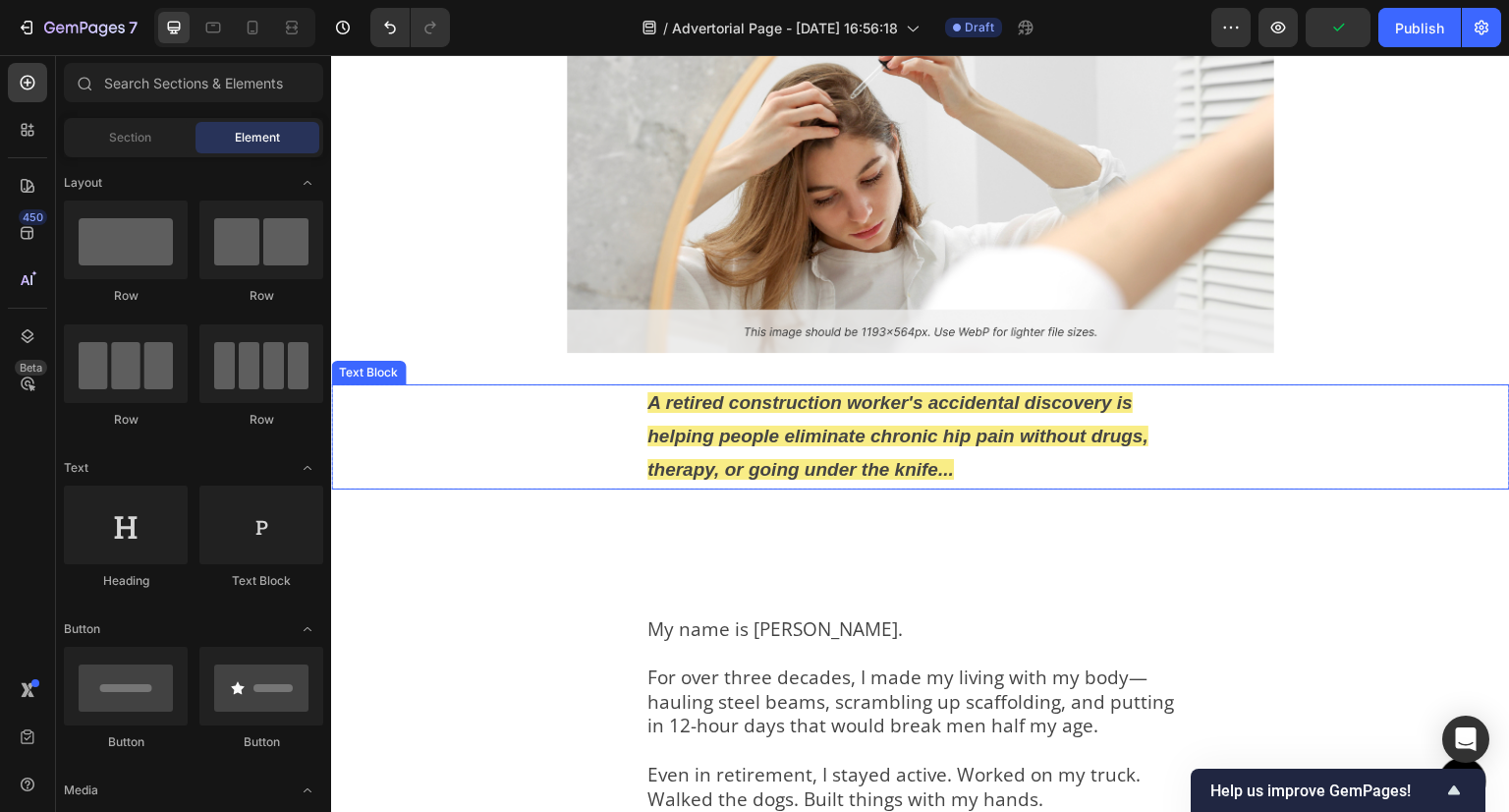
click at [768, 430] on strong "A retired construction worker's accidental discovery is helping people eliminat…" at bounding box center [898, 435] width 501 height 88
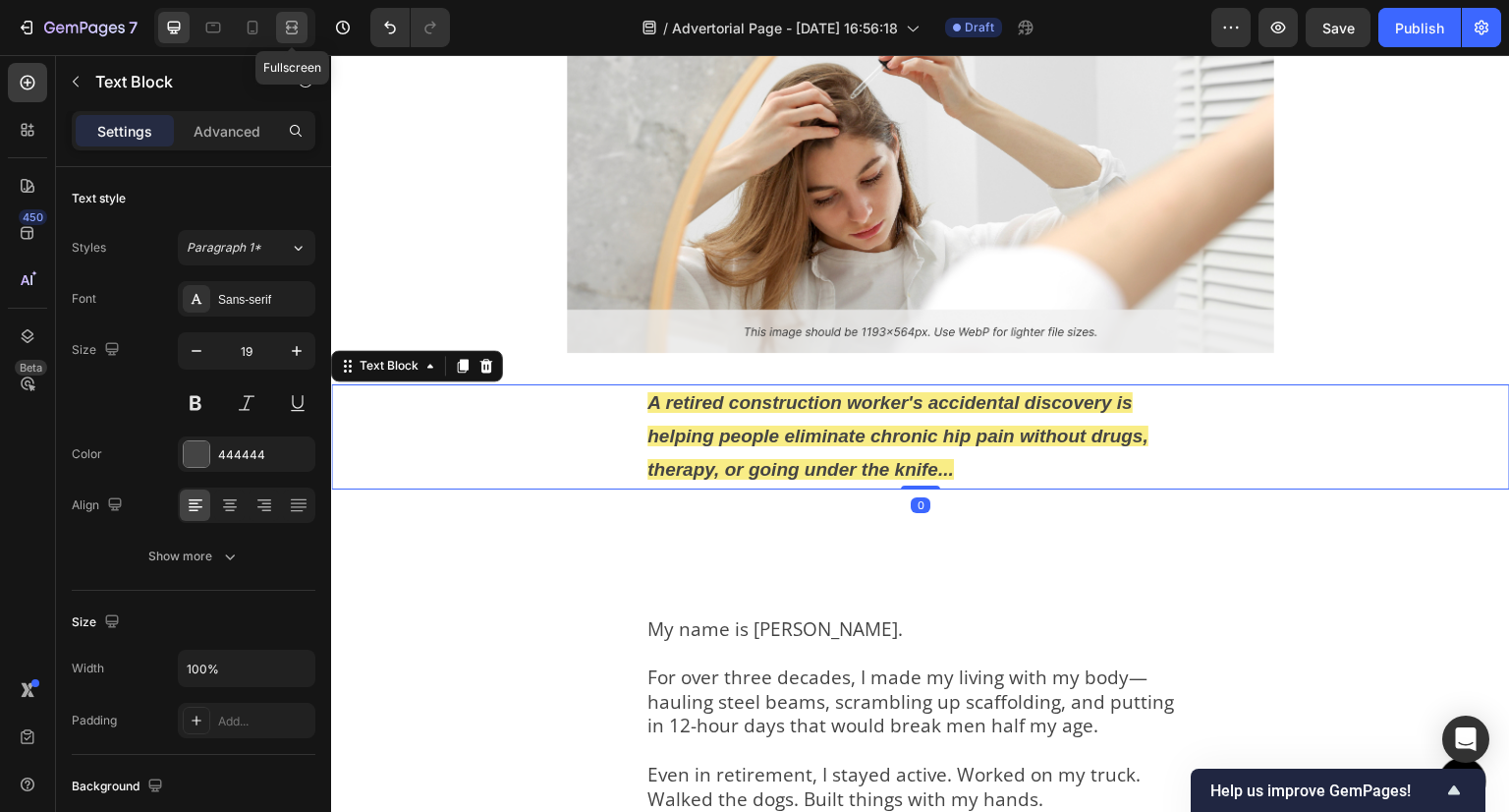
click at [290, 36] on icon at bounding box center [292, 28] width 20 height 20
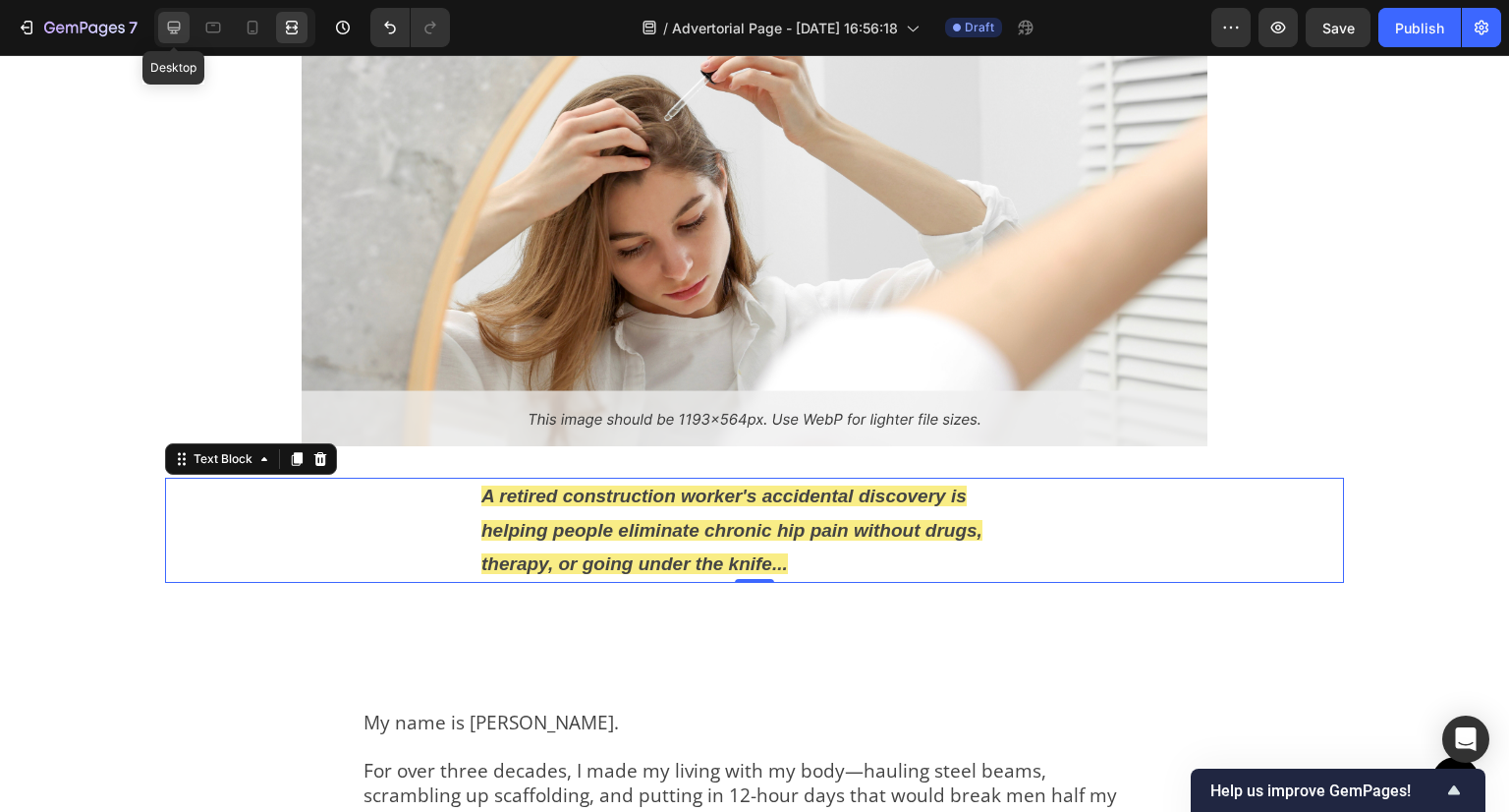
click at [161, 21] on div at bounding box center [174, 28] width 31 height 31
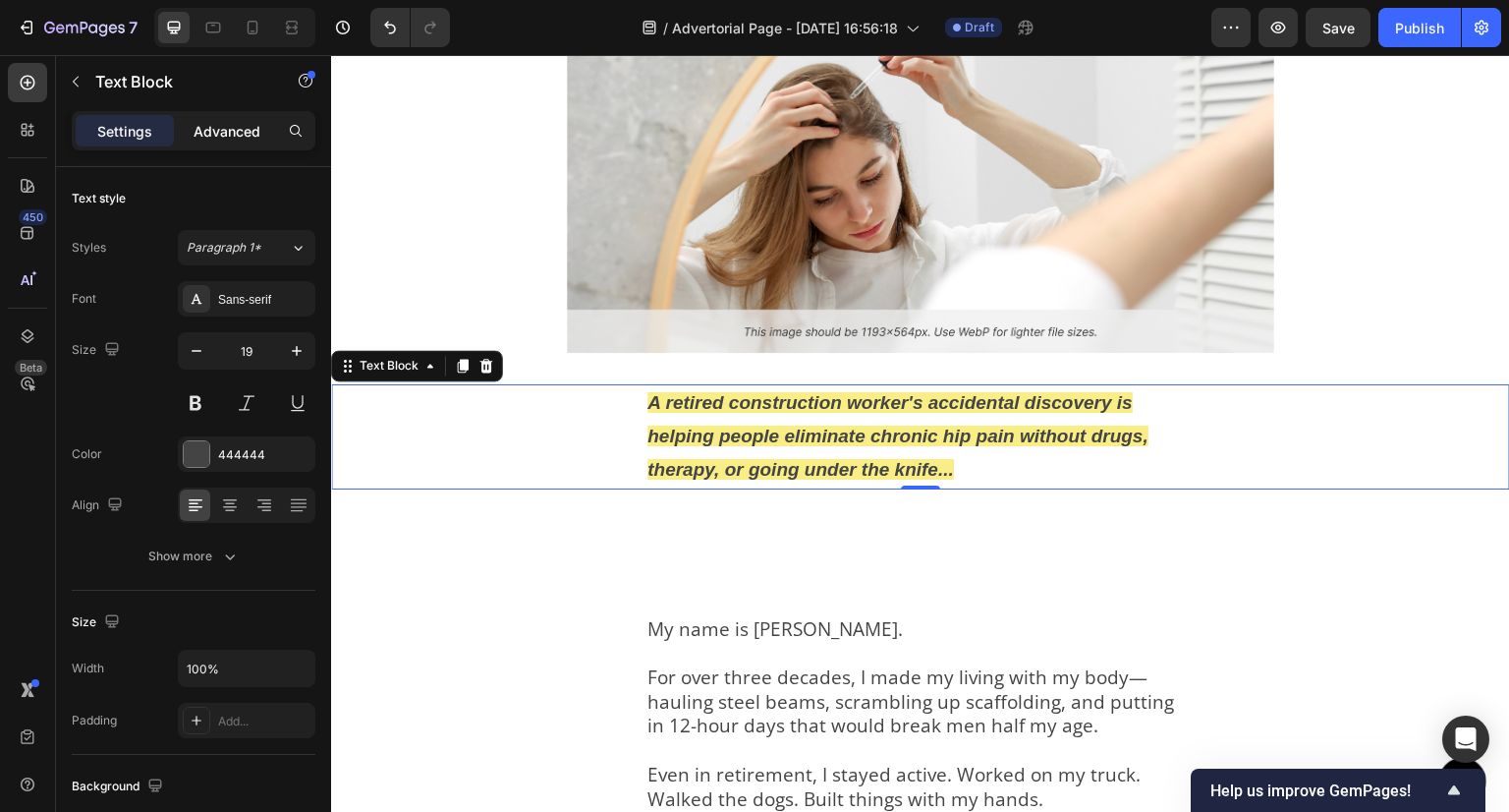
click at [230, 125] on p "Advanced" at bounding box center [227, 131] width 67 height 21
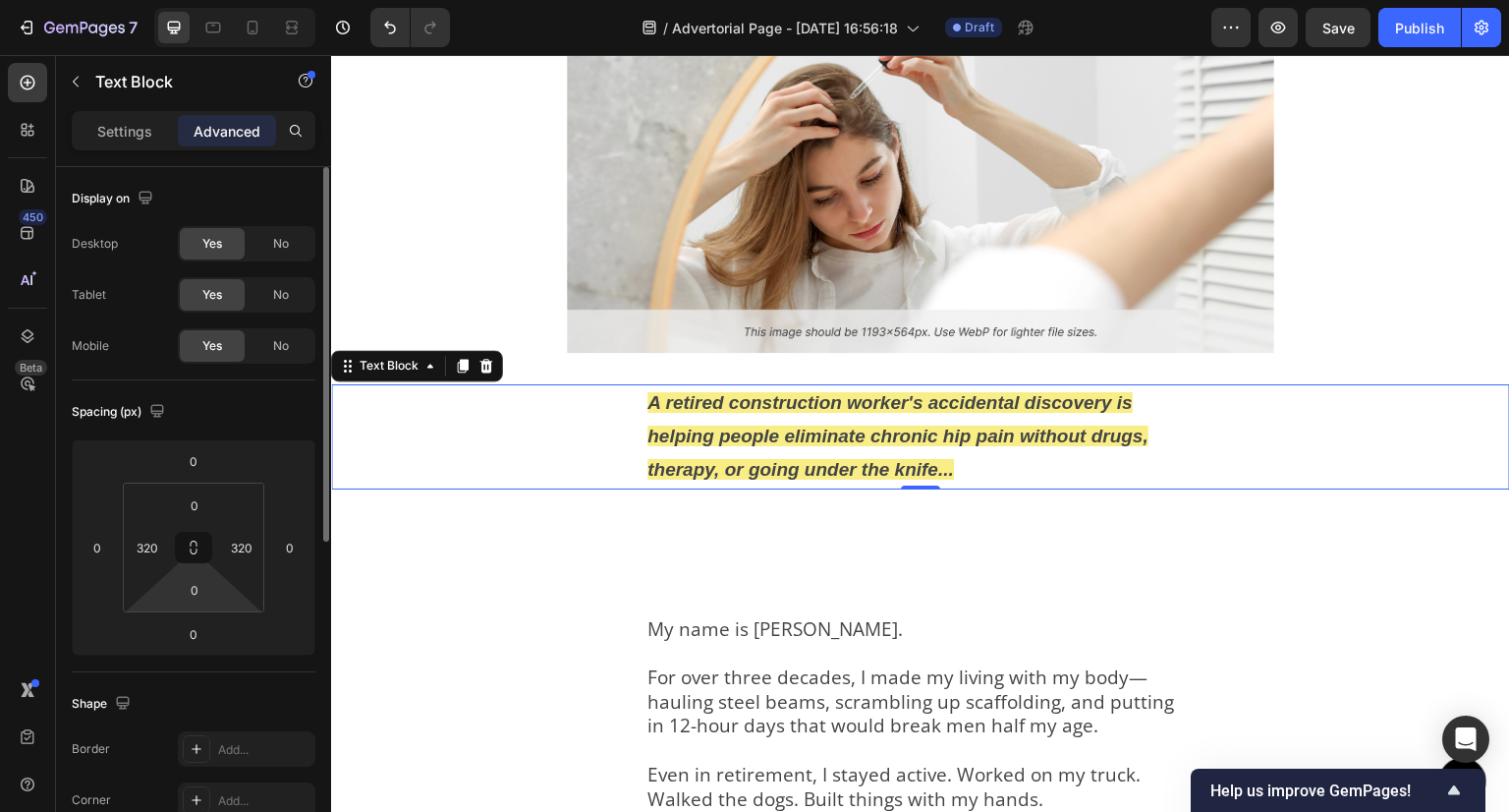
scroll to position [98, 0]
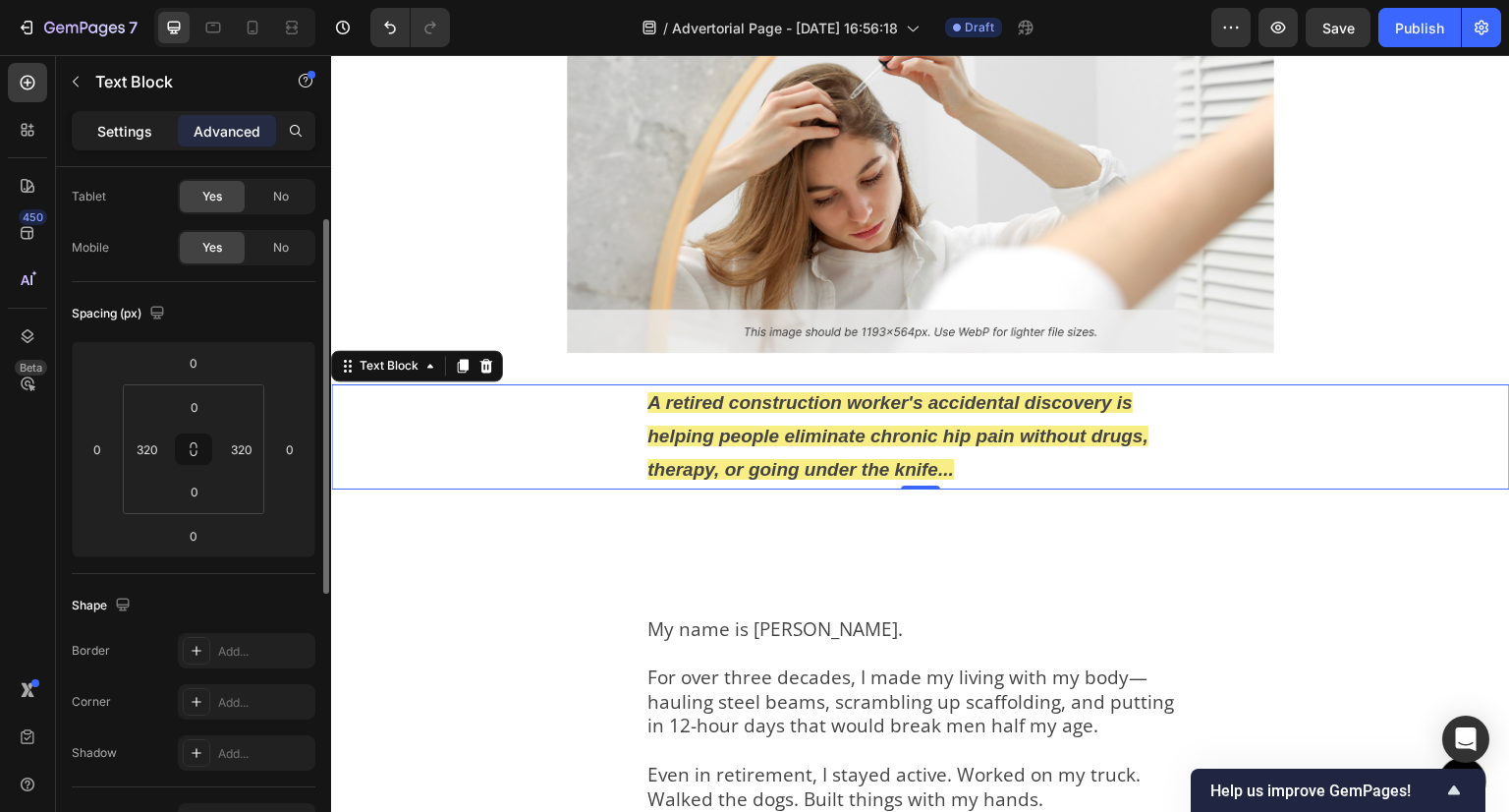
click at [121, 127] on p "Settings" at bounding box center [125, 131] width 55 height 21
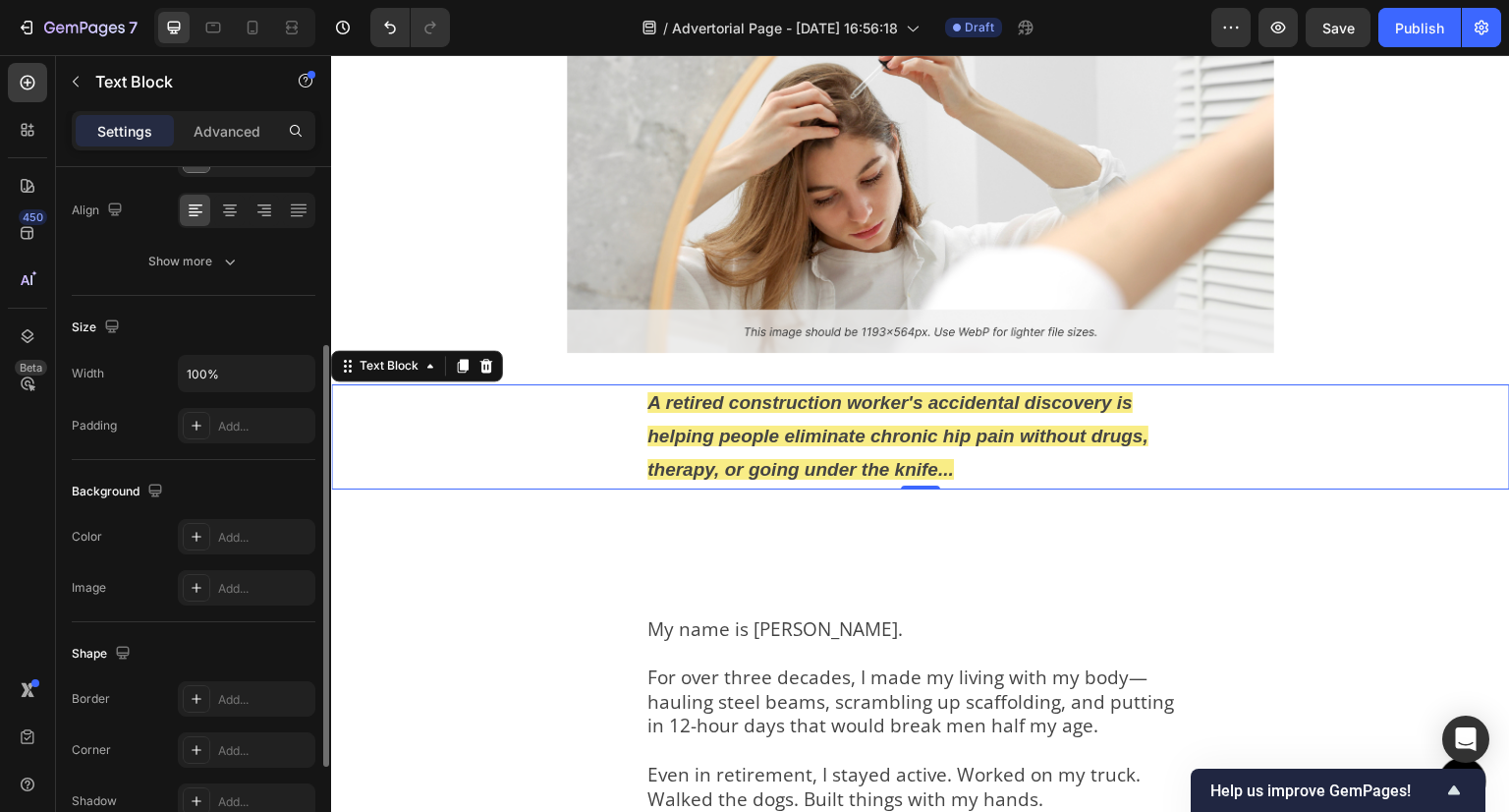
scroll to position [0, 0]
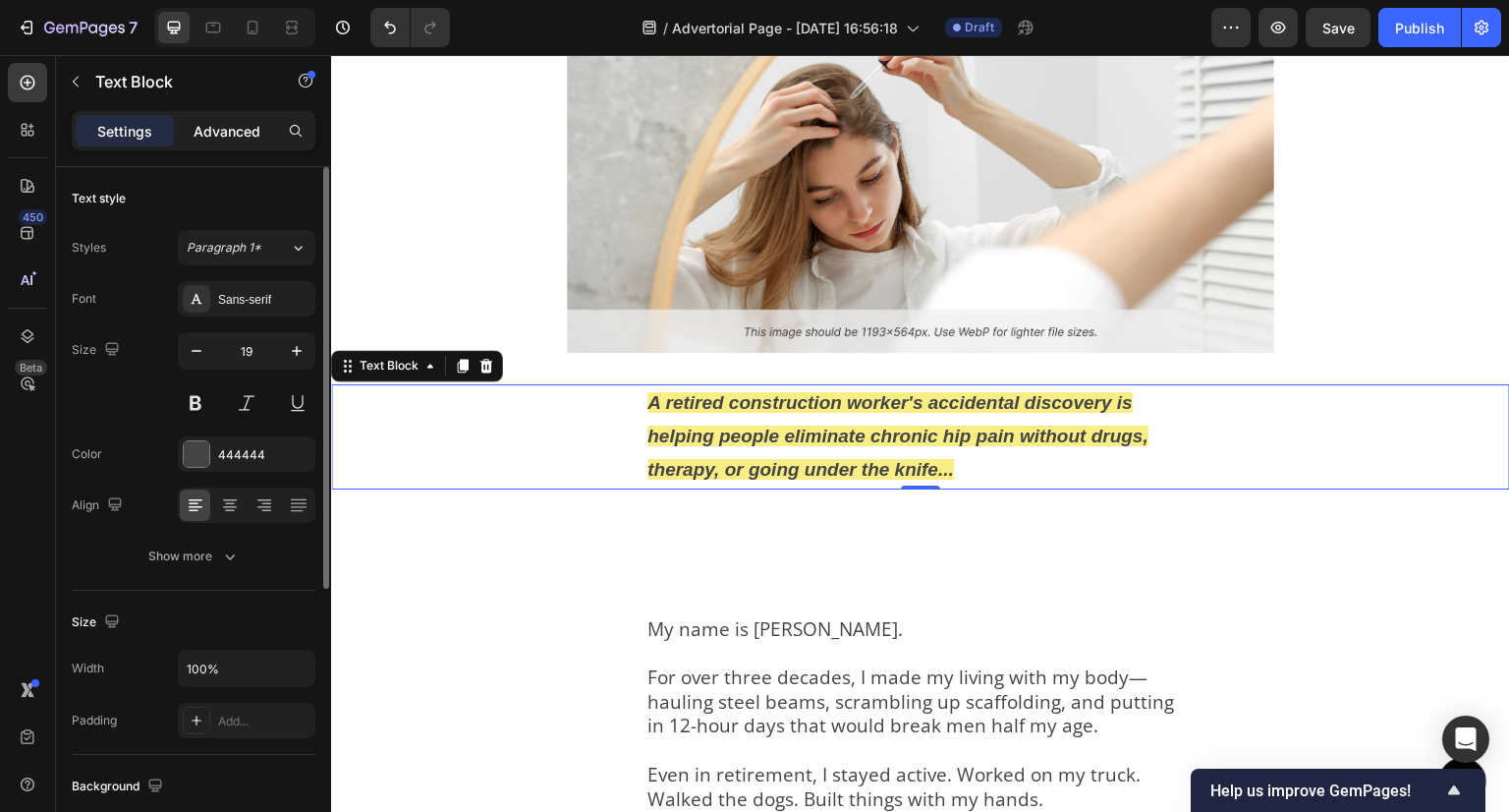
click at [245, 119] on div "Advanced" at bounding box center [227, 131] width 98 height 31
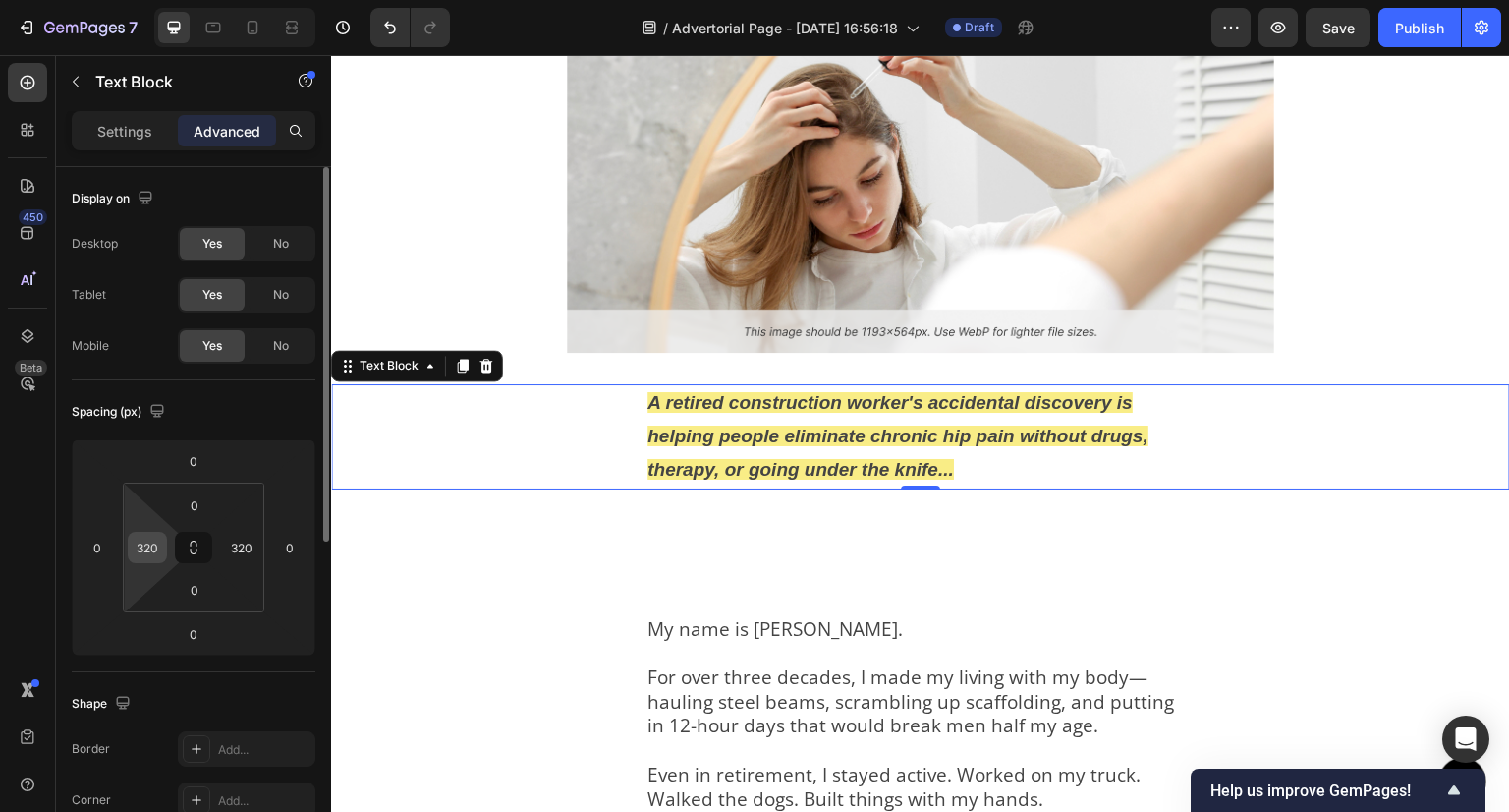
click at [154, 534] on input "320" at bounding box center [148, 547] width 30 height 30
type input "0"
click at [248, 545] on input "320" at bounding box center [242, 547] width 30 height 30
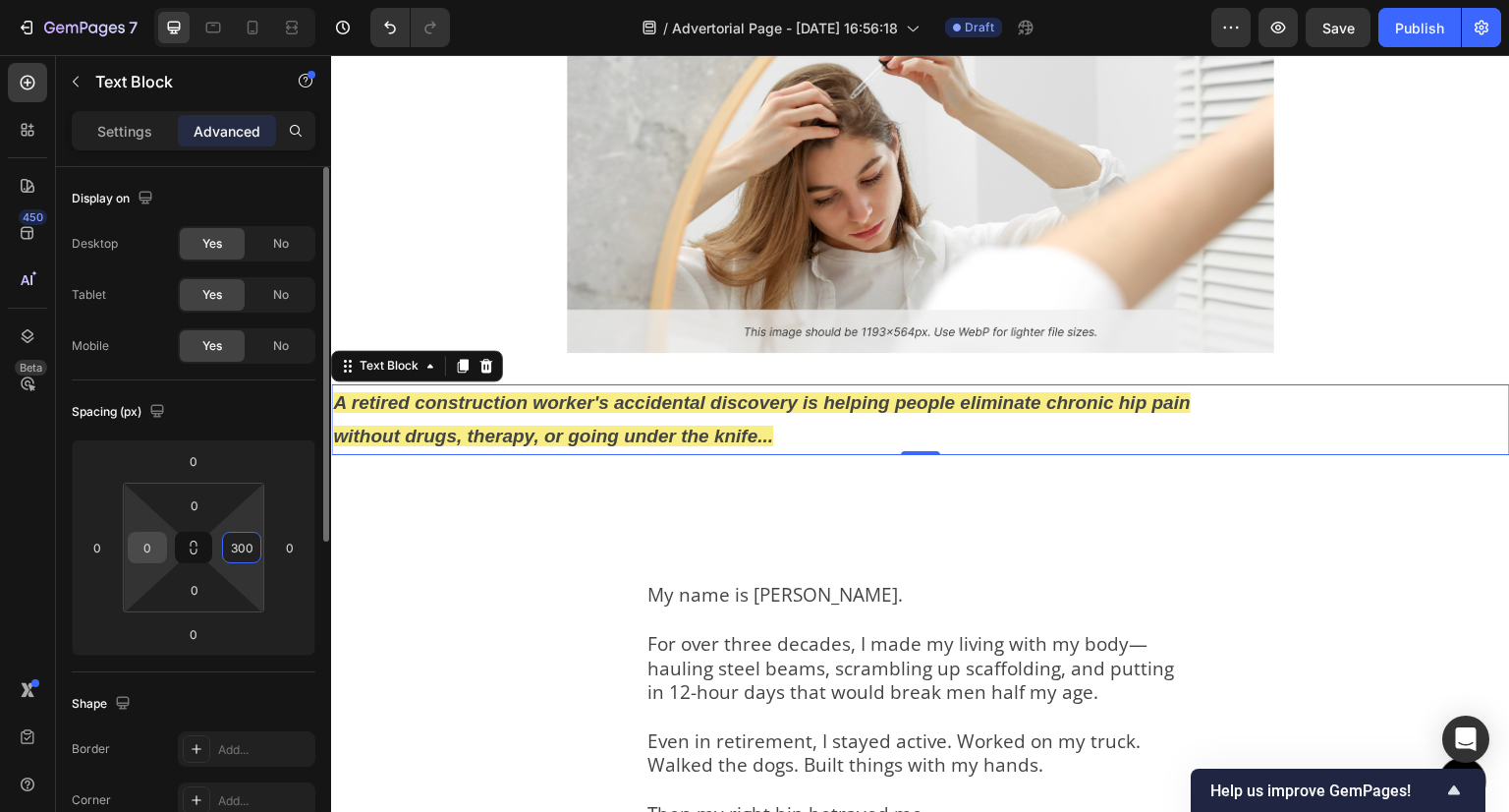
type input "300"
click at [141, 544] on input "0" at bounding box center [148, 547] width 30 height 30
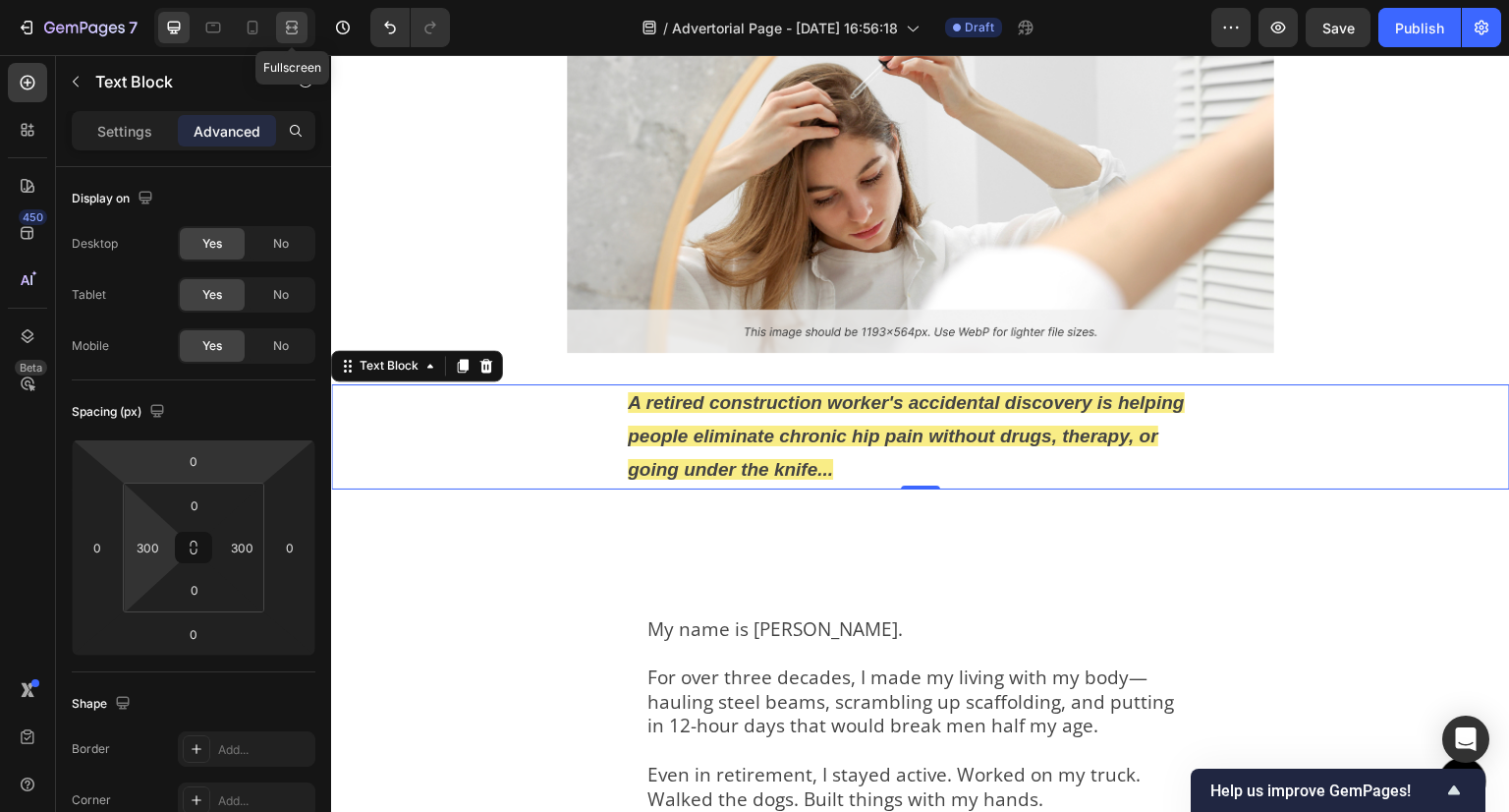
click at [285, 27] on icon at bounding box center [292, 28] width 20 height 20
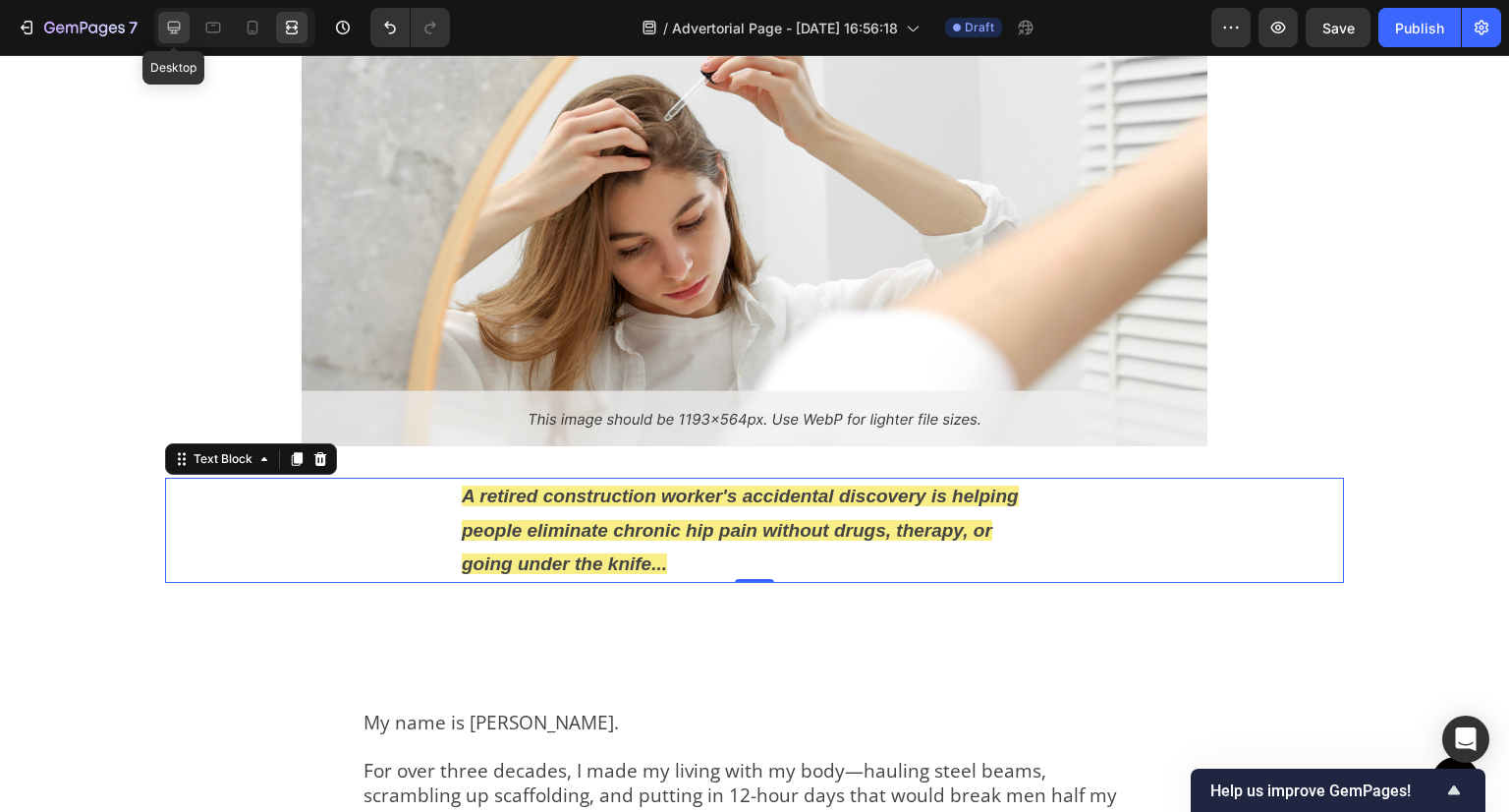
click at [173, 14] on div at bounding box center [174, 28] width 31 height 31
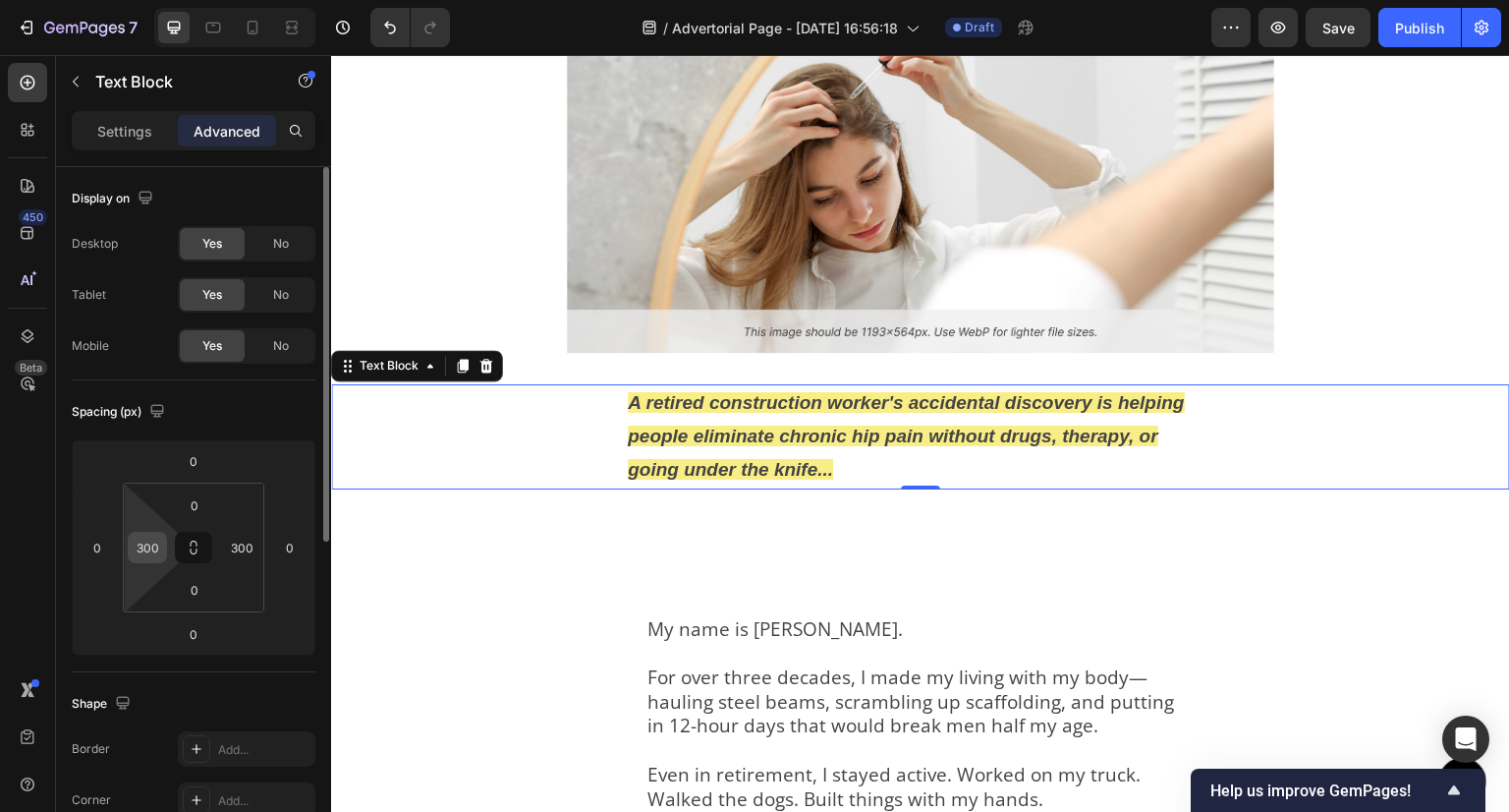
click at [132, 532] on div "300" at bounding box center [148, 547] width 39 height 31
click at [136, 553] on input "300" at bounding box center [148, 547] width 30 height 30
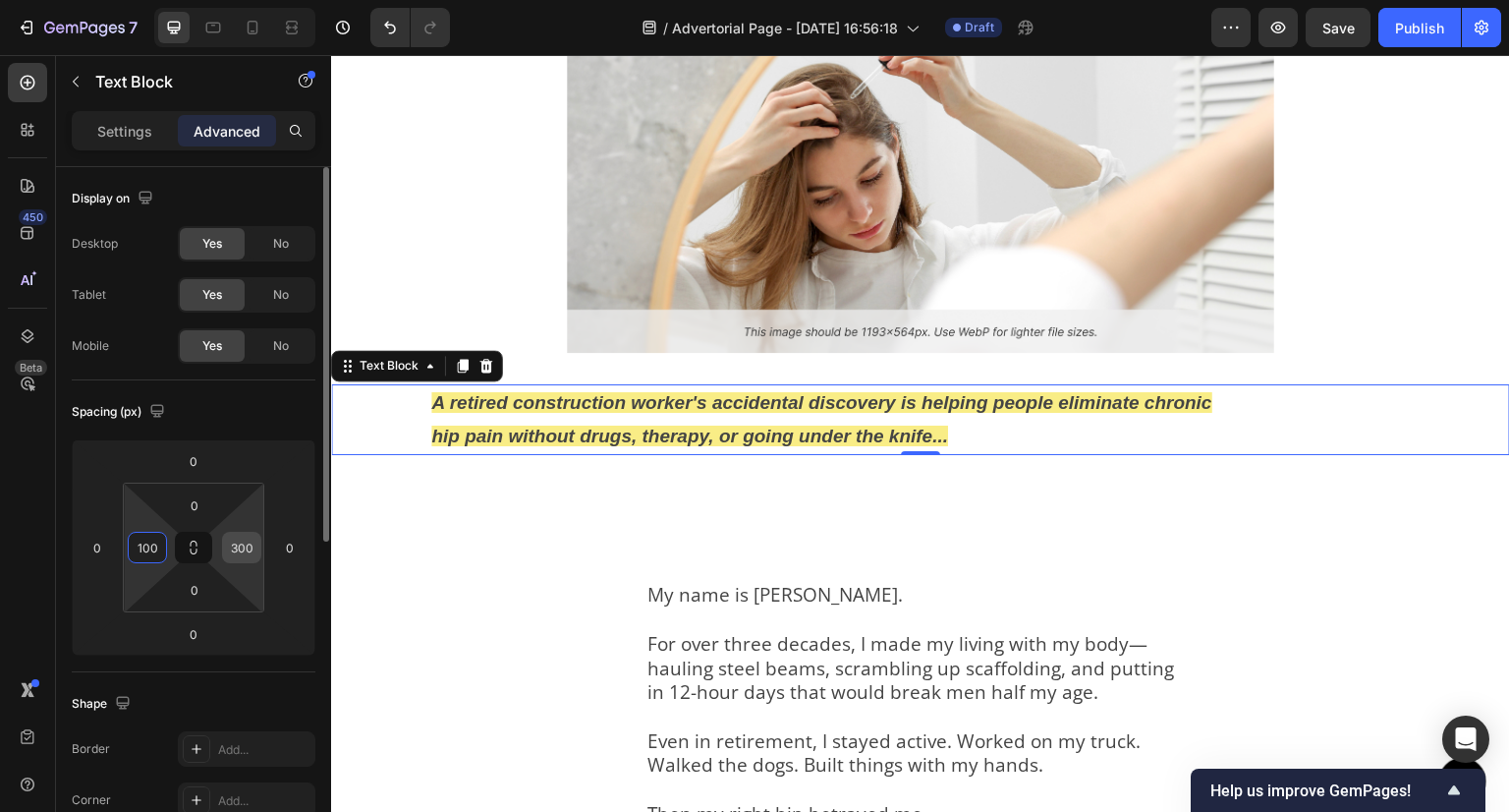
type input "100"
click at [245, 557] on input "300" at bounding box center [242, 547] width 30 height 30
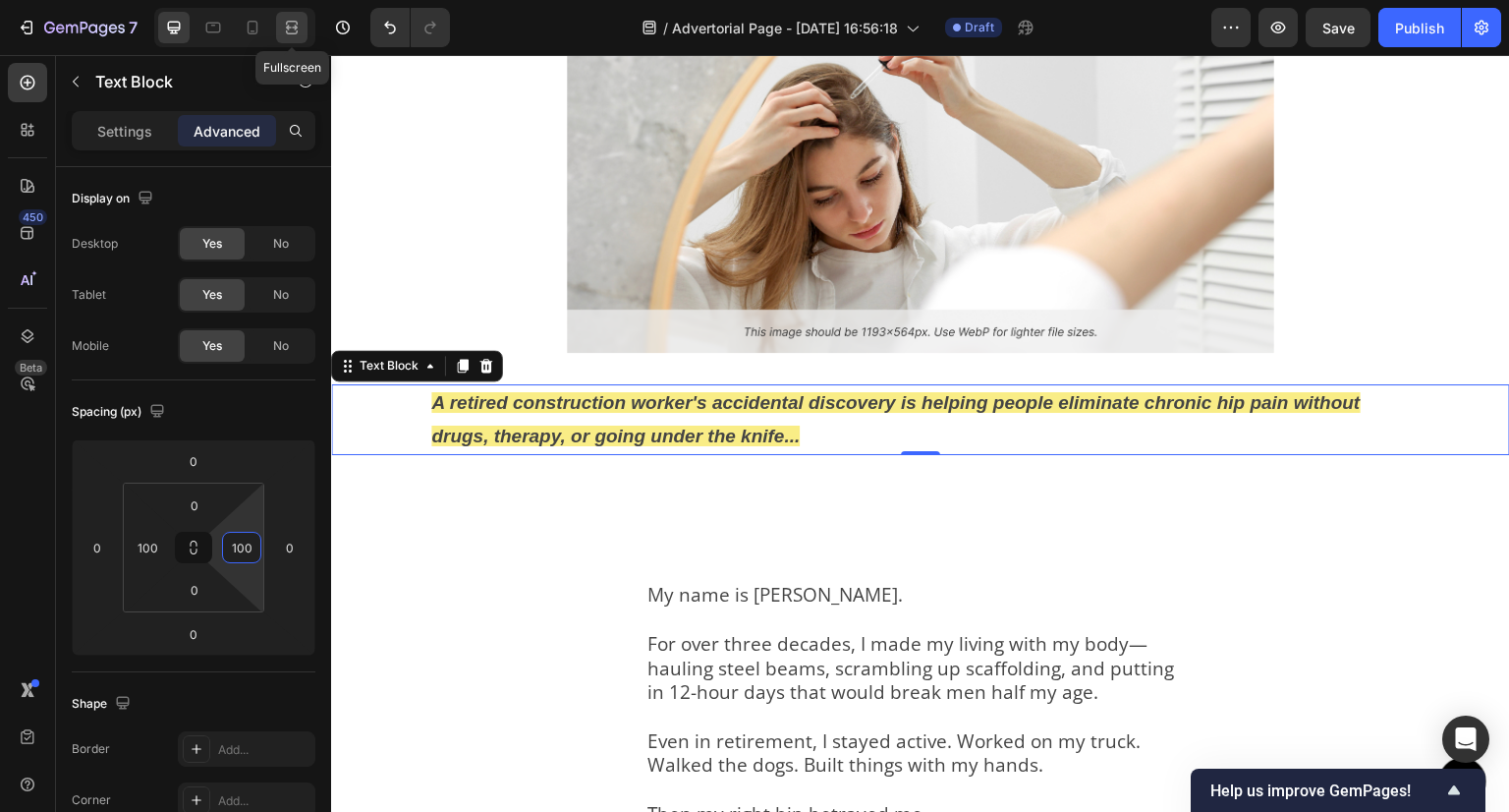
type input "100"
click at [304, 13] on div at bounding box center [292, 28] width 31 height 31
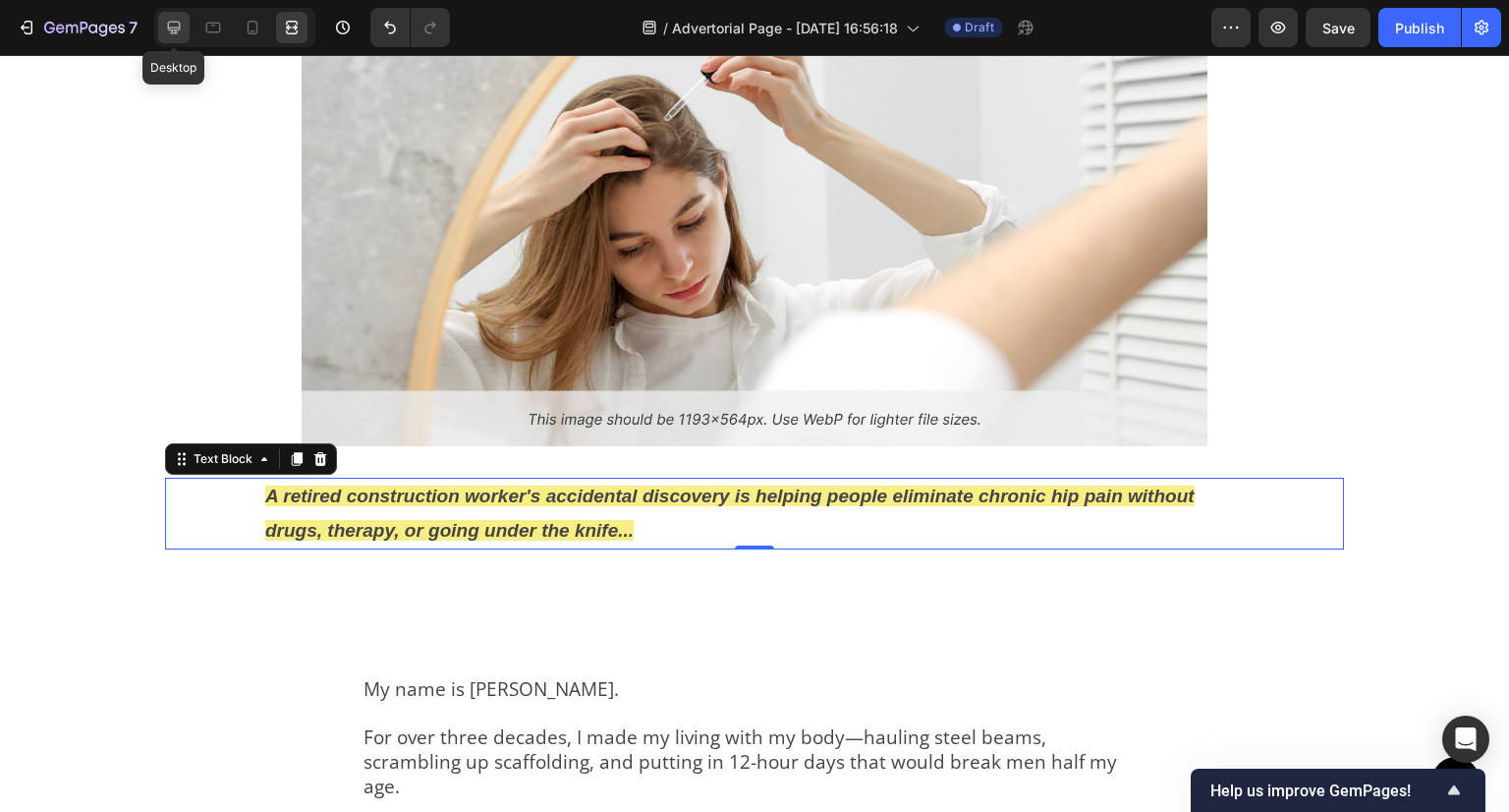
click at [158, 21] on div at bounding box center [174, 28] width 31 height 31
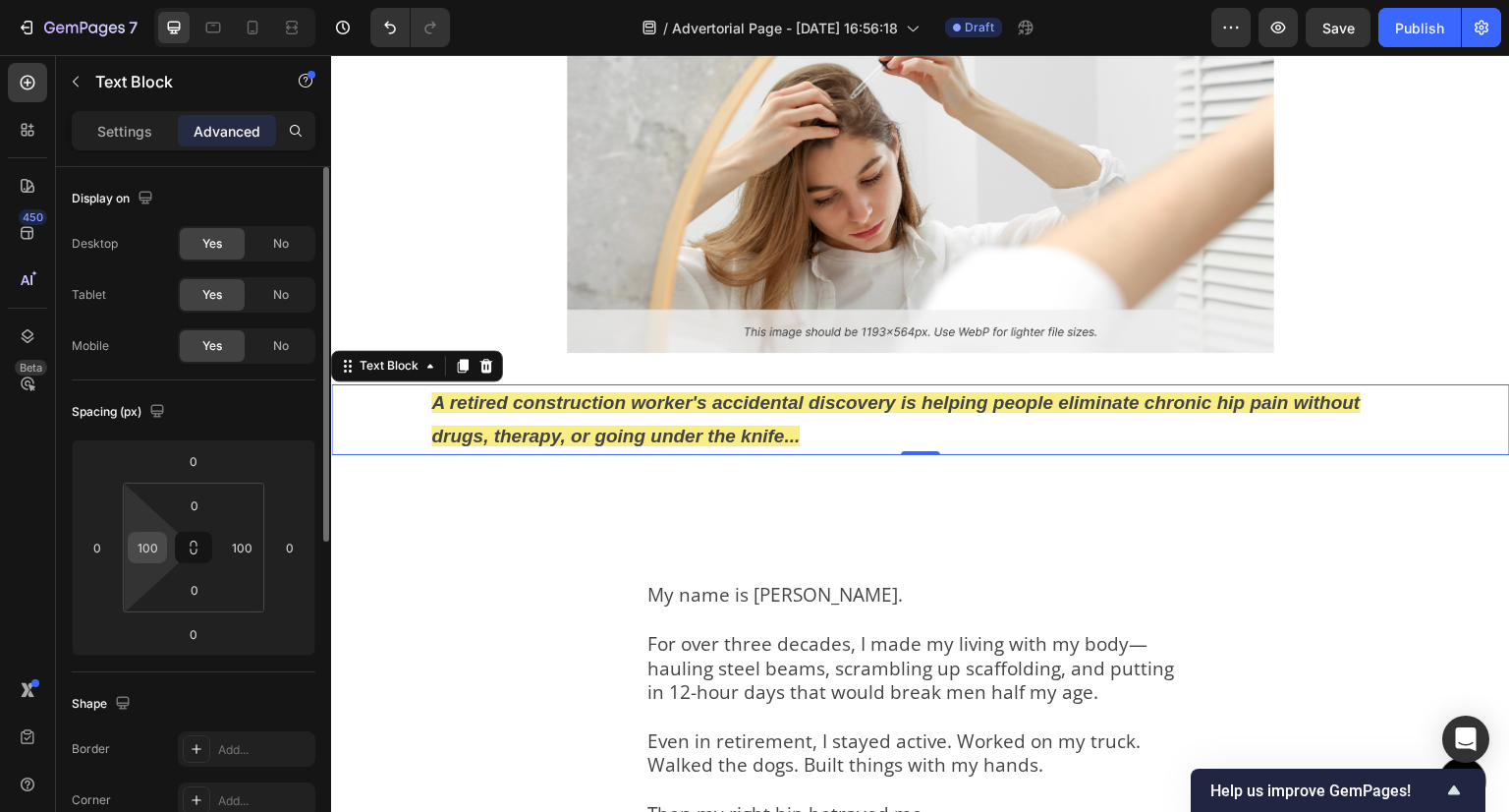
click at [162, 547] on div "100" at bounding box center [148, 547] width 39 height 31
click at [154, 546] on input "100" at bounding box center [148, 547] width 30 height 30
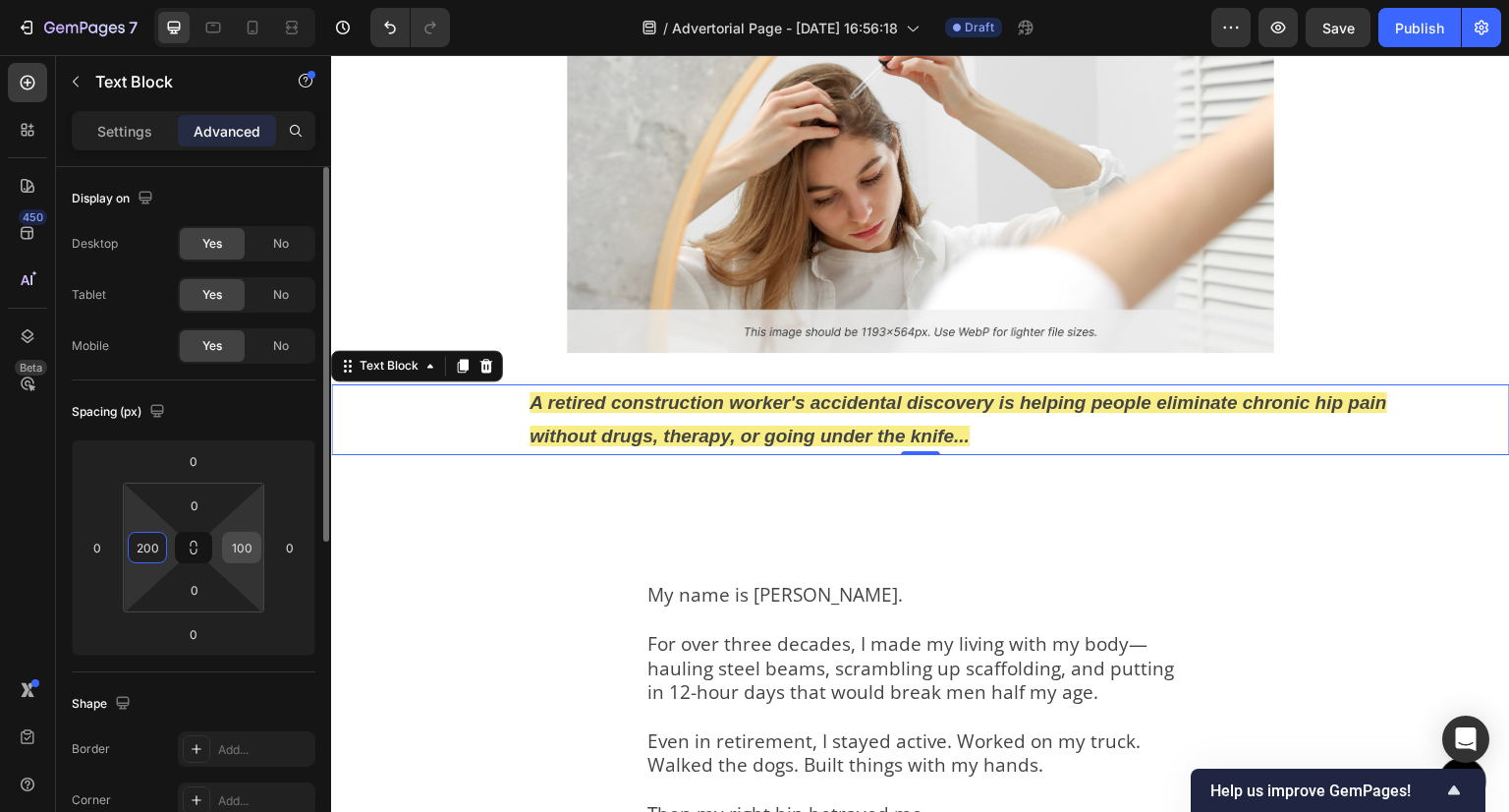
type input "200"
click at [252, 553] on input "100" at bounding box center [242, 547] width 30 height 30
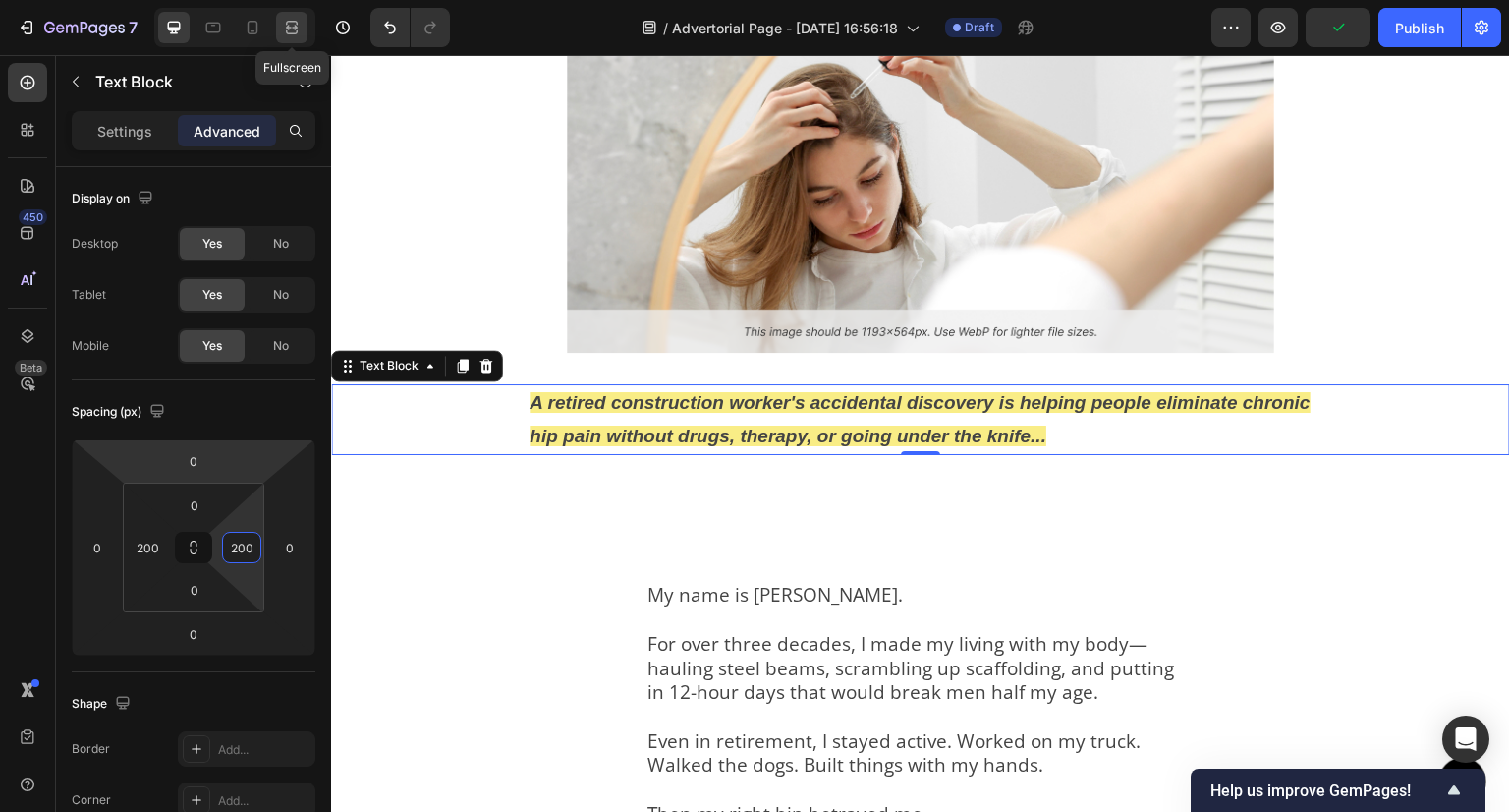
type input "200"
click at [287, 32] on icon at bounding box center [292, 28] width 20 height 20
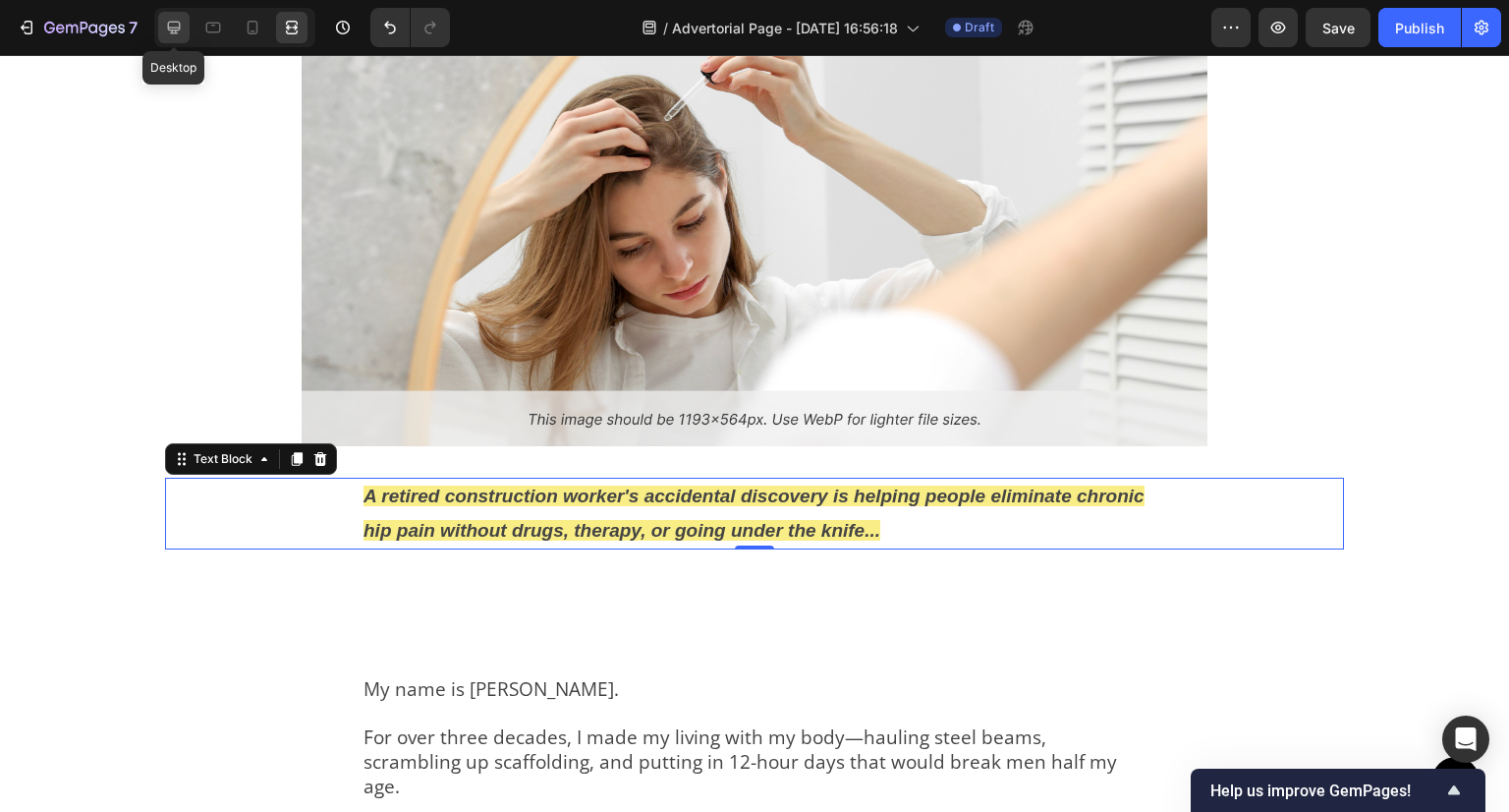
click at [177, 24] on icon at bounding box center [174, 28] width 20 height 20
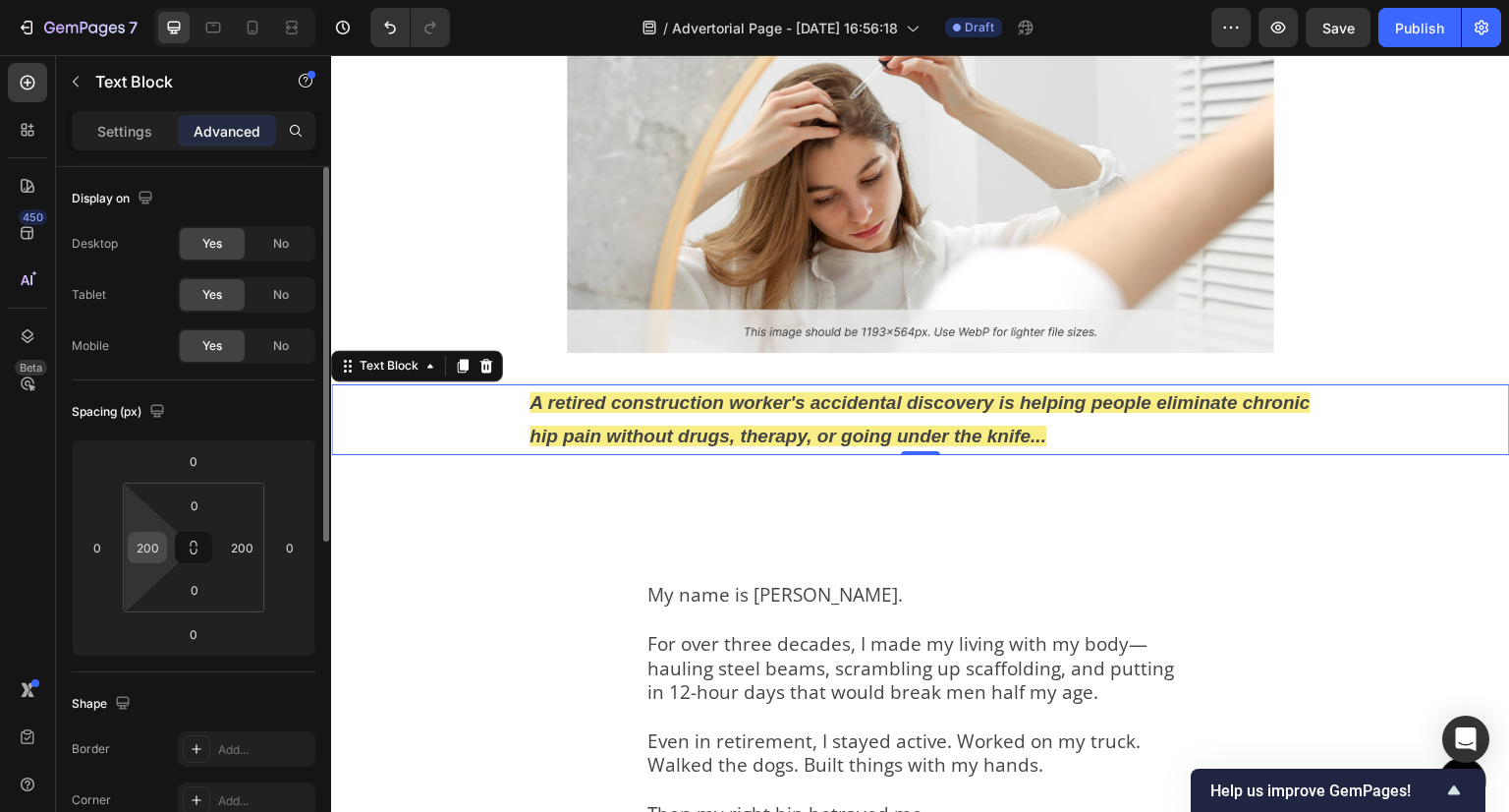
click at [153, 558] on input "200" at bounding box center [148, 547] width 30 height 30
type input "190"
click at [249, 560] on input "200" at bounding box center [242, 547] width 30 height 30
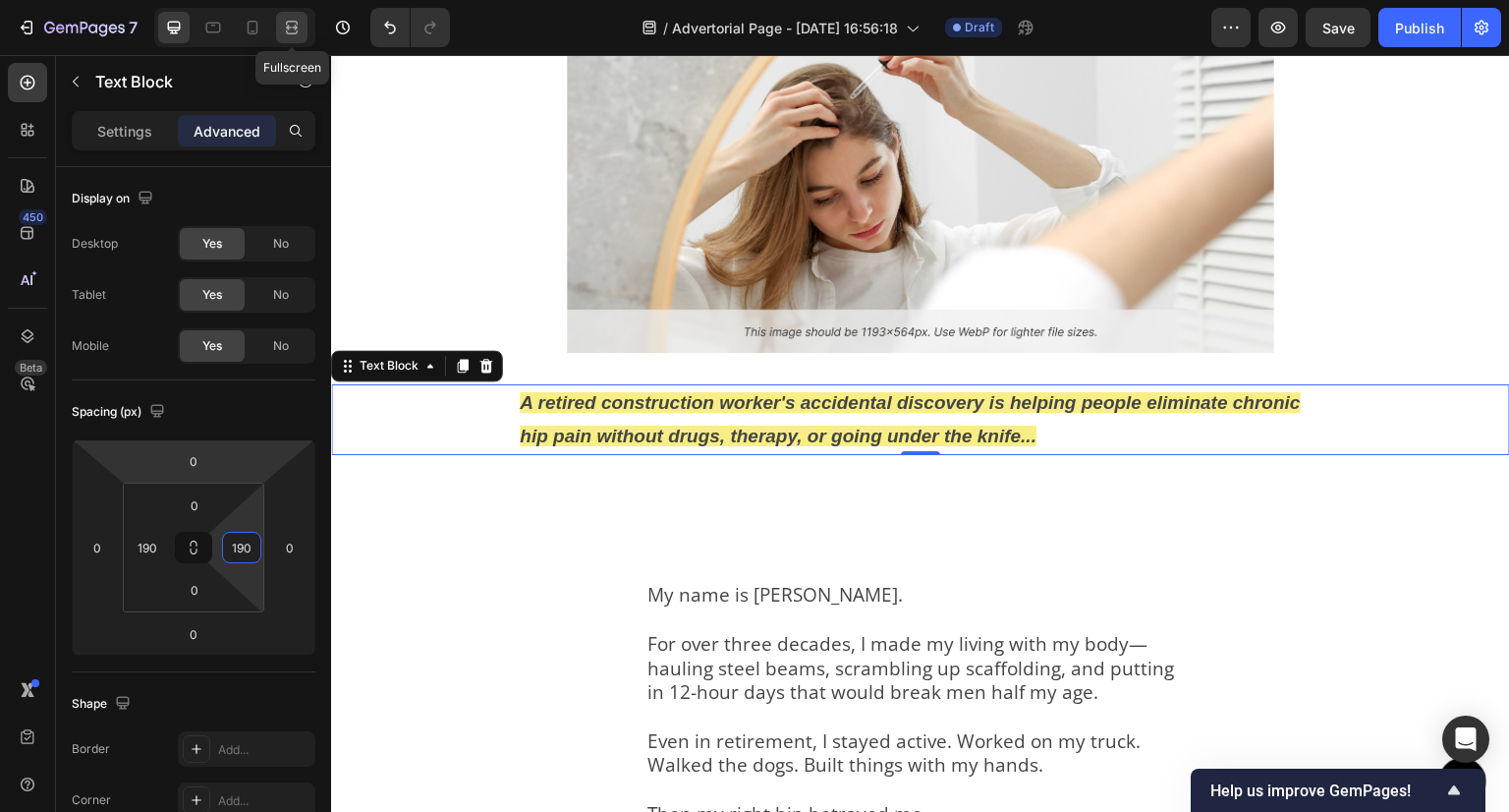
type input "190"
click at [286, 24] on icon at bounding box center [292, 23] width 12 height 4
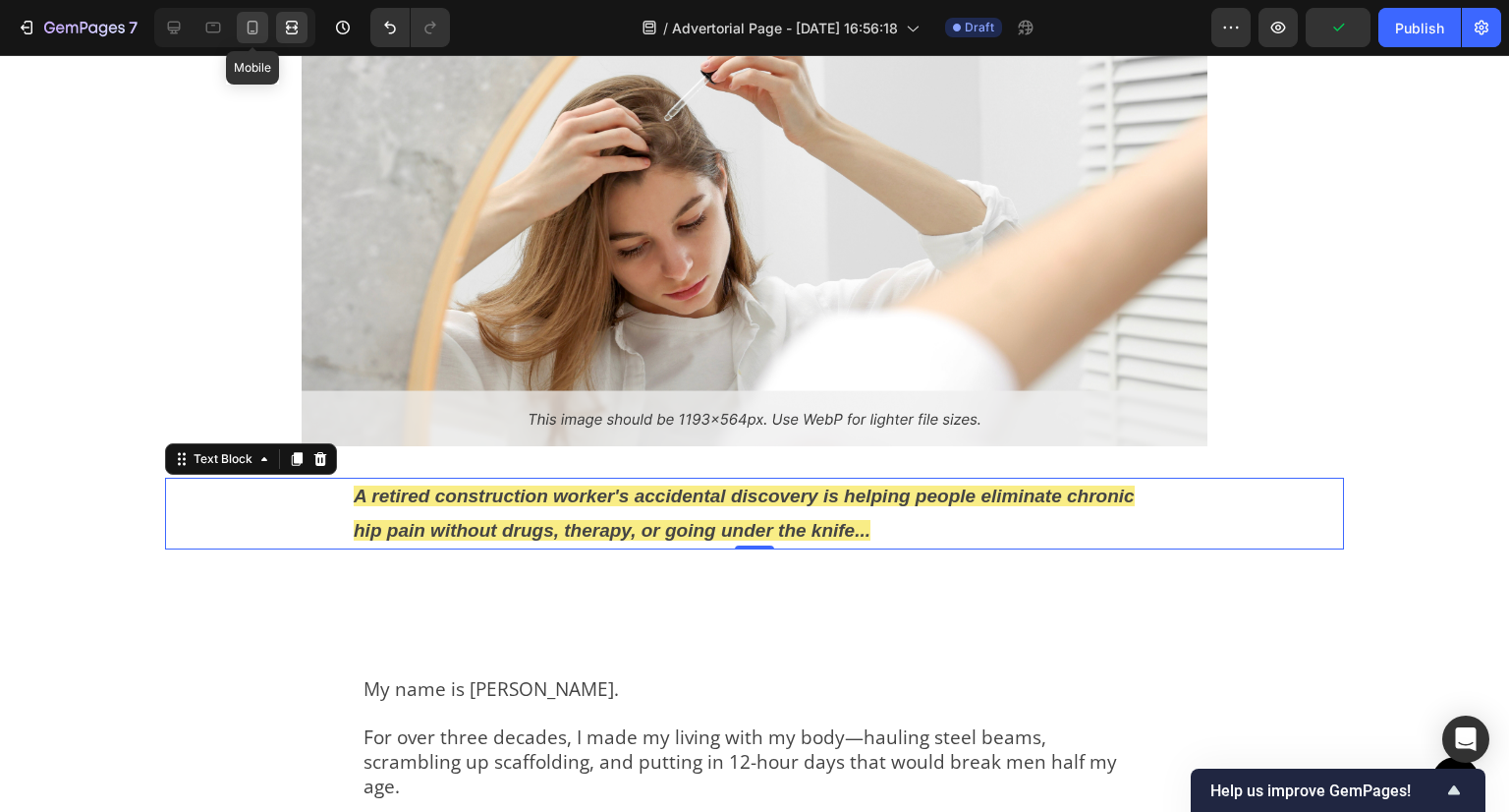
click at [243, 27] on icon at bounding box center [253, 28] width 20 height 20
type input "32"
type input "12"
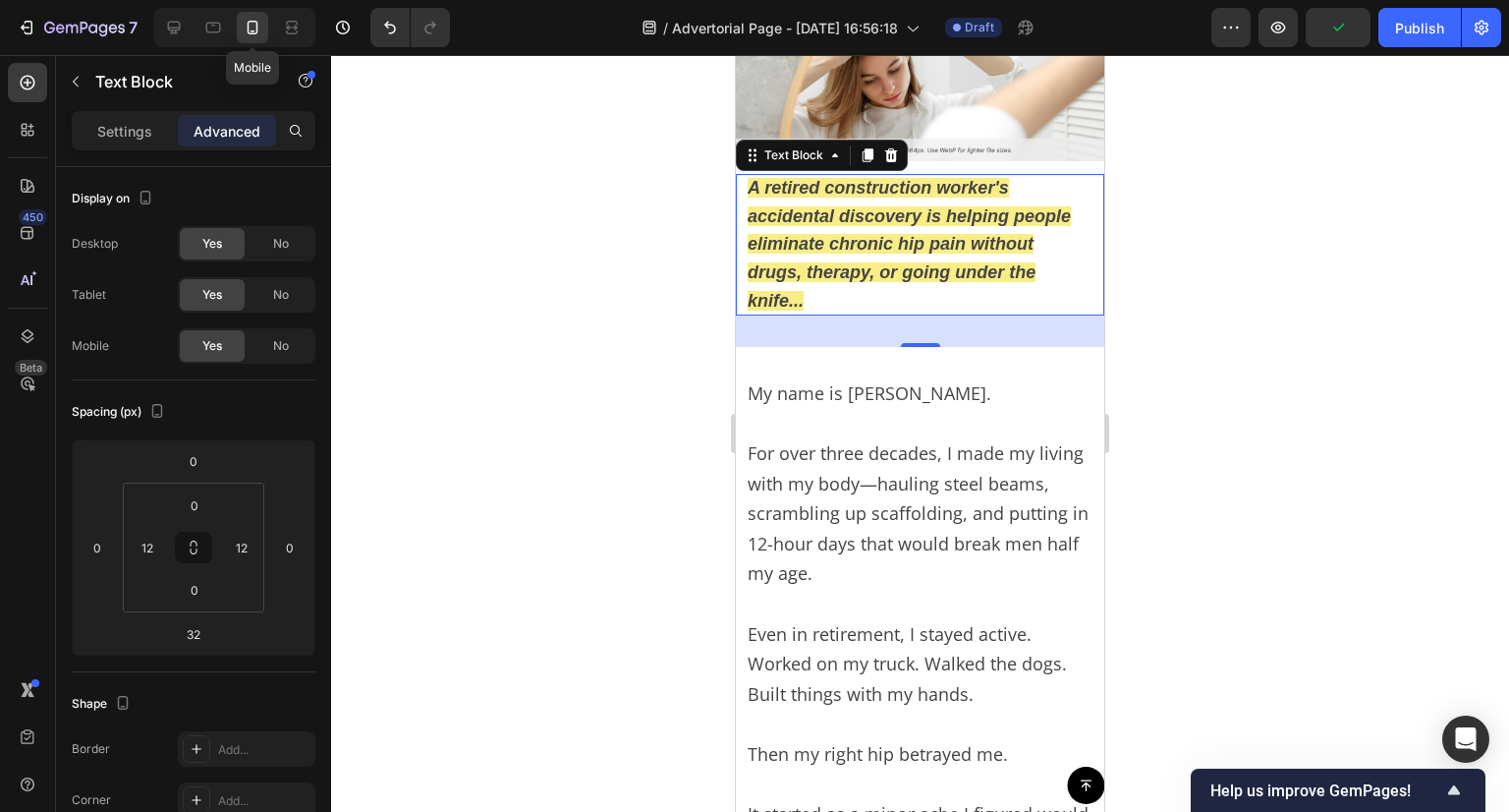
scroll to position [435, 0]
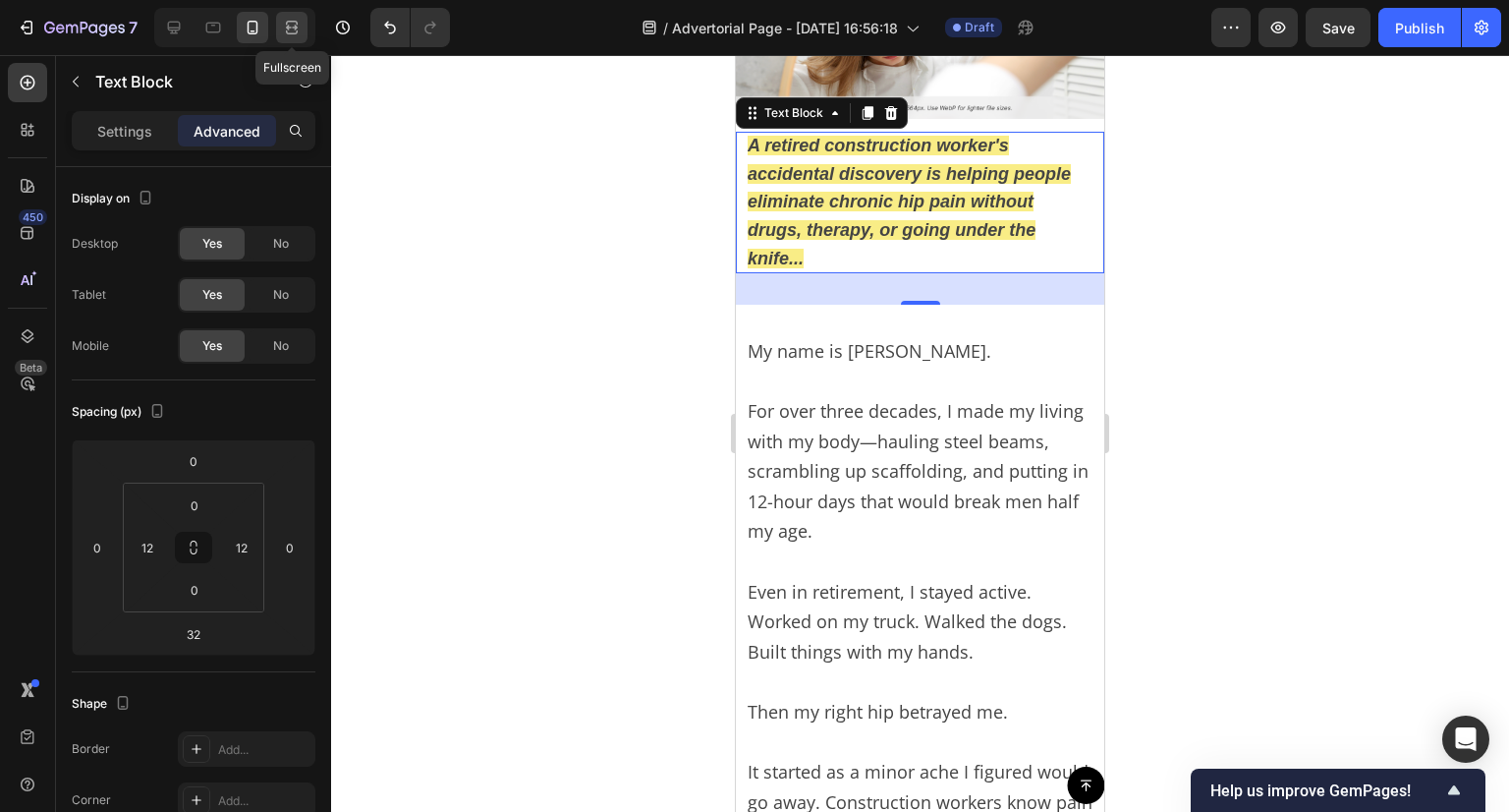
click at [299, 25] on icon at bounding box center [292, 28] width 20 height 20
type input "0"
type input "190"
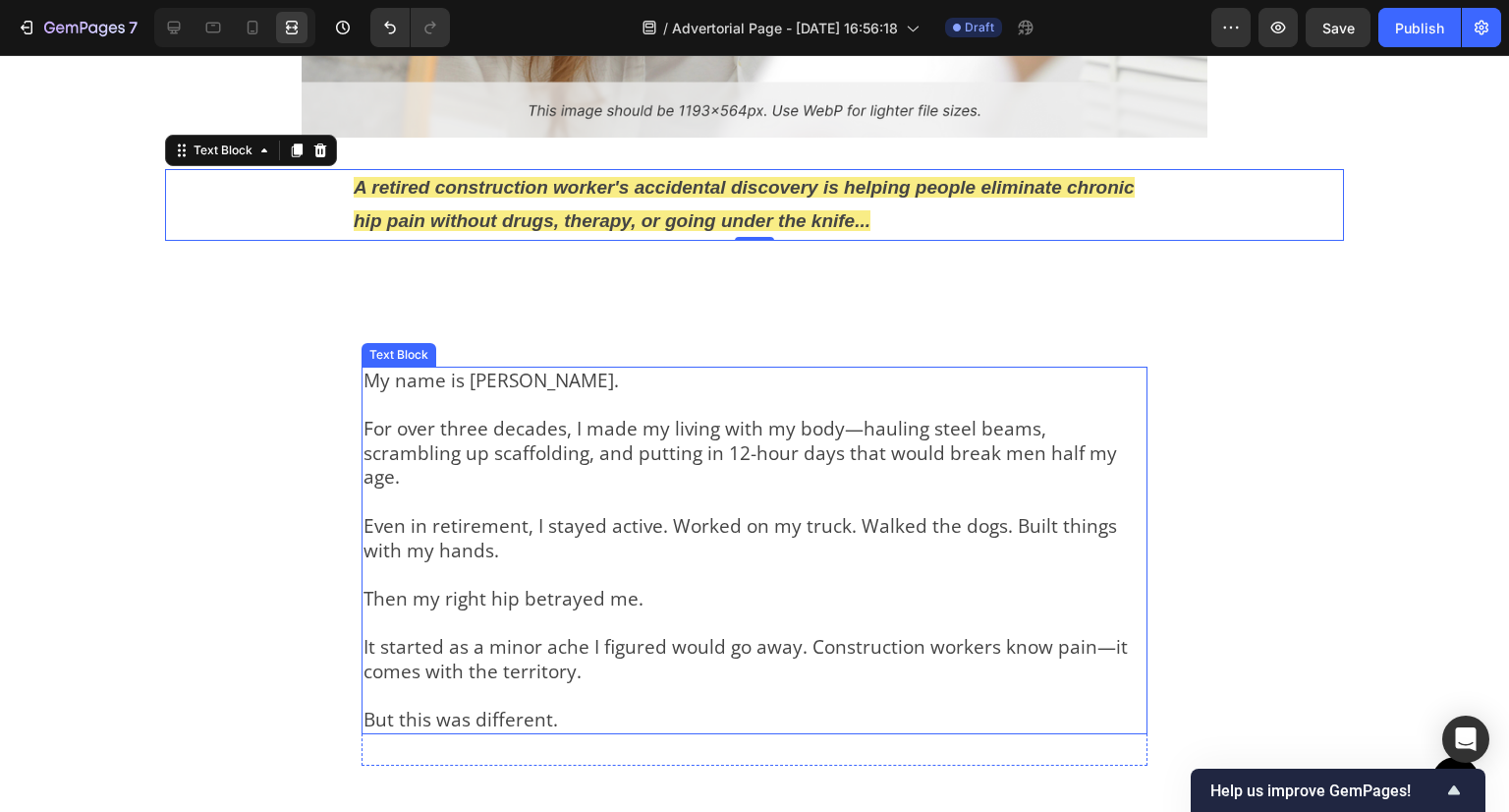
scroll to position [743, 0]
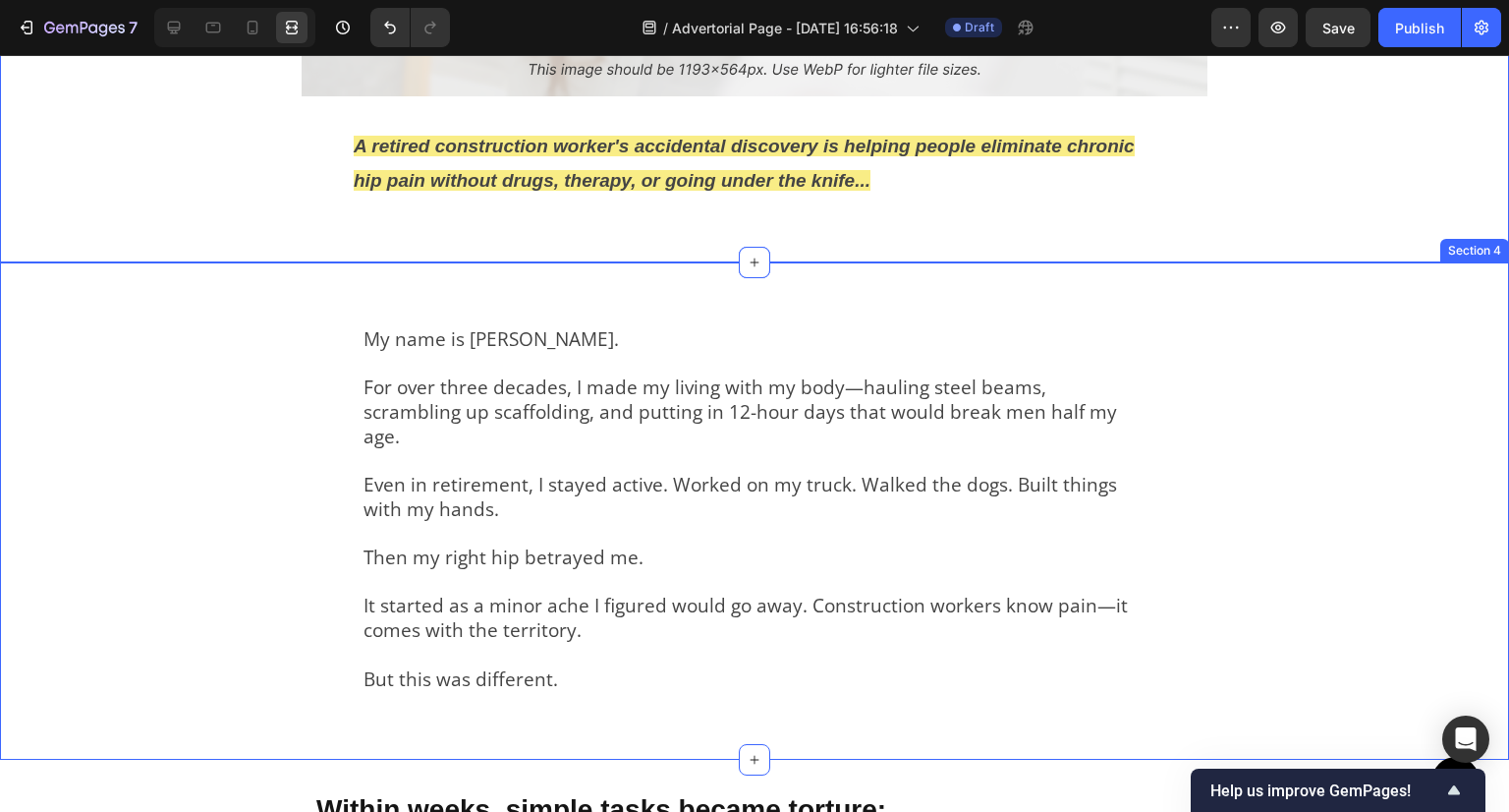
click at [588, 301] on div "My name is Dave Mitchell. For over three decades, I made my living with my body…" at bounding box center [754, 512] width 1509 height 498
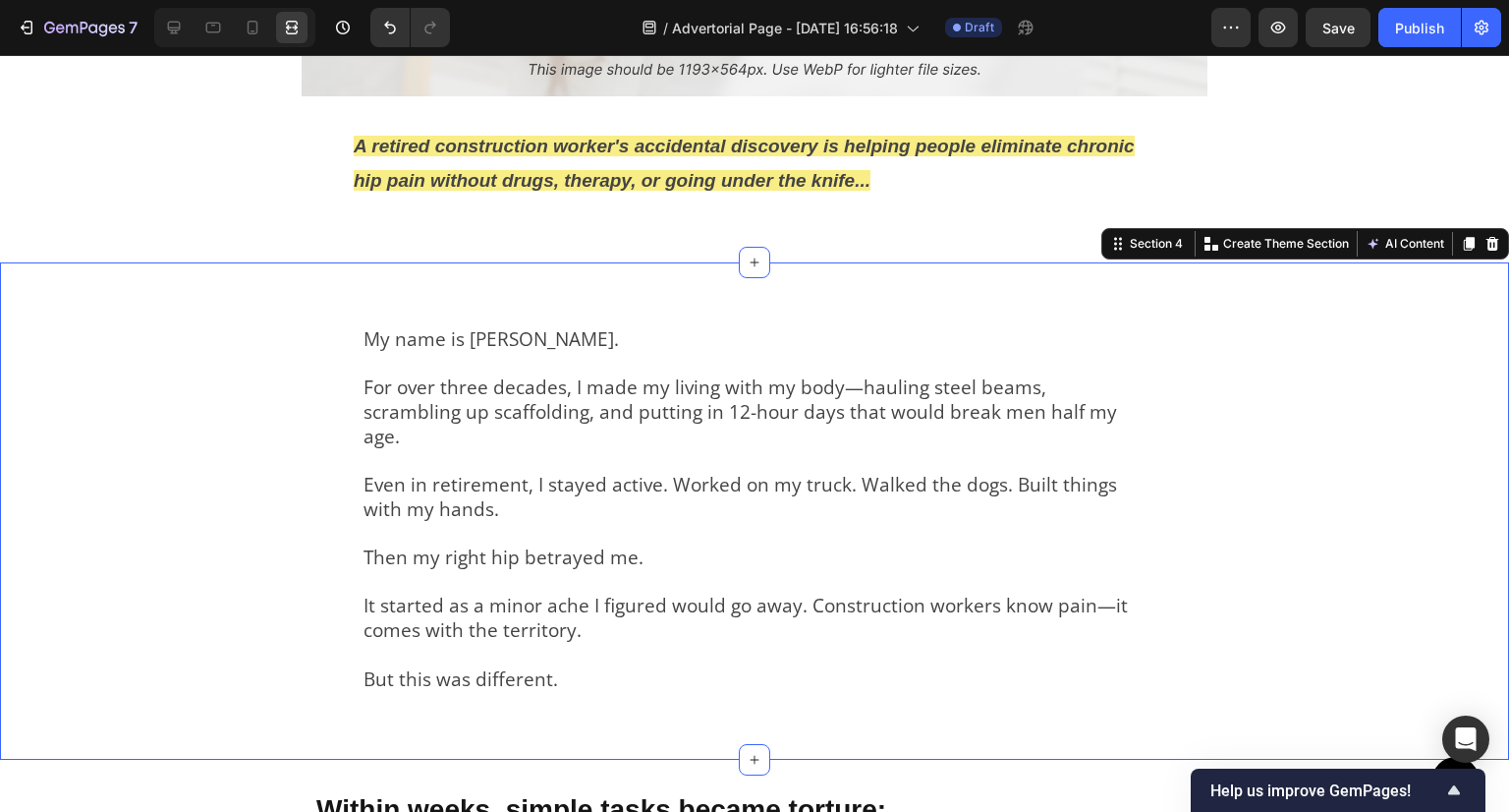
click at [588, 301] on div "My name is Dave Mitchell. For over three decades, I made my living with my body…" at bounding box center [754, 512] width 1509 height 498
click at [554, 305] on div "My name is Dave Mitchell. For over three decades, I made my living with my body…" at bounding box center [754, 512] width 1509 height 498
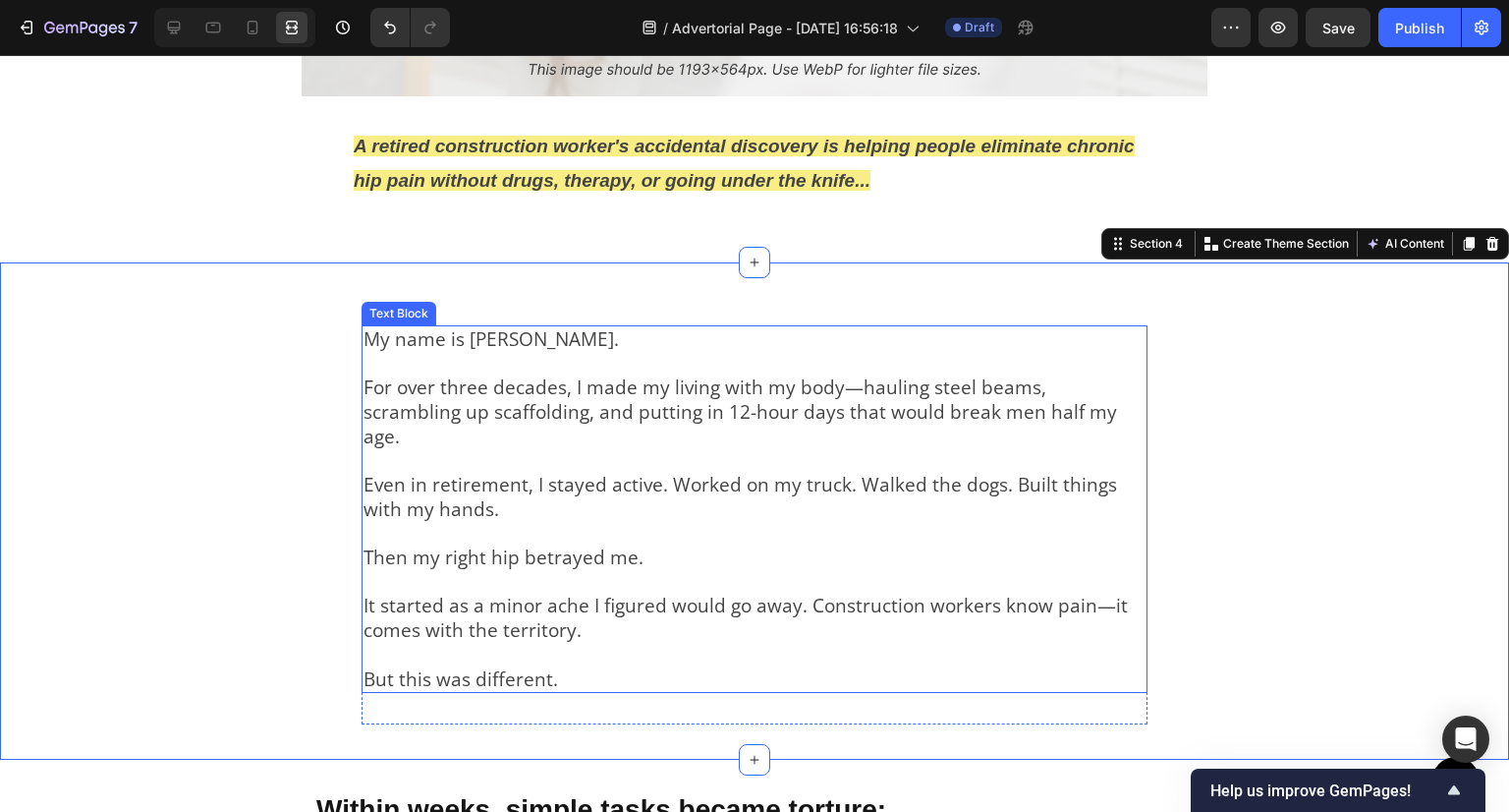
click at [452, 325] on div "My name is [PERSON_NAME]. For over three decades, I made my living with my body…" at bounding box center [754, 509] width 786 height 368
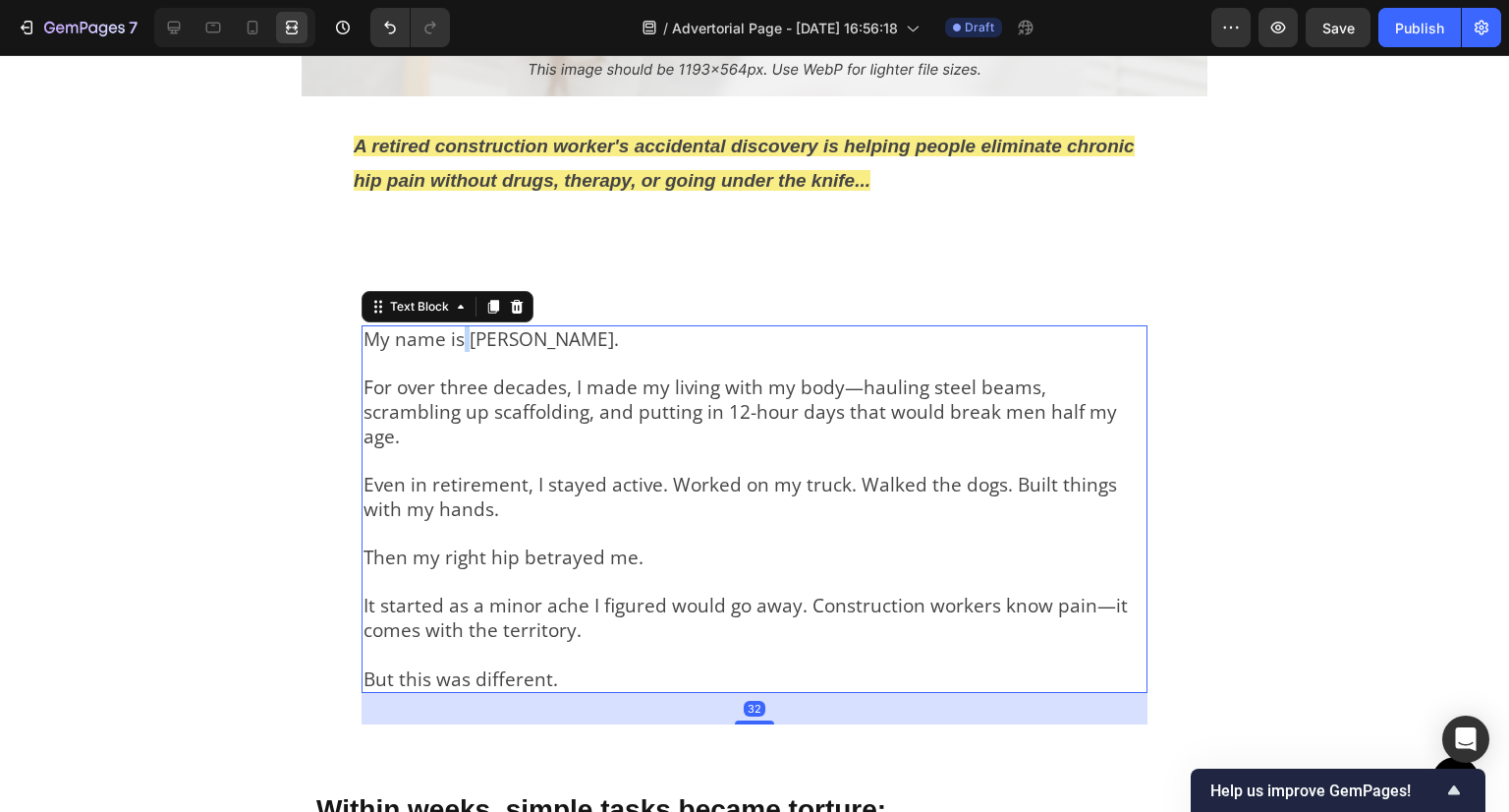
click at [452, 325] on div "My name is Dave Mitchell. For over three decades, I made my living with my body…" at bounding box center [754, 509] width 786 height 368
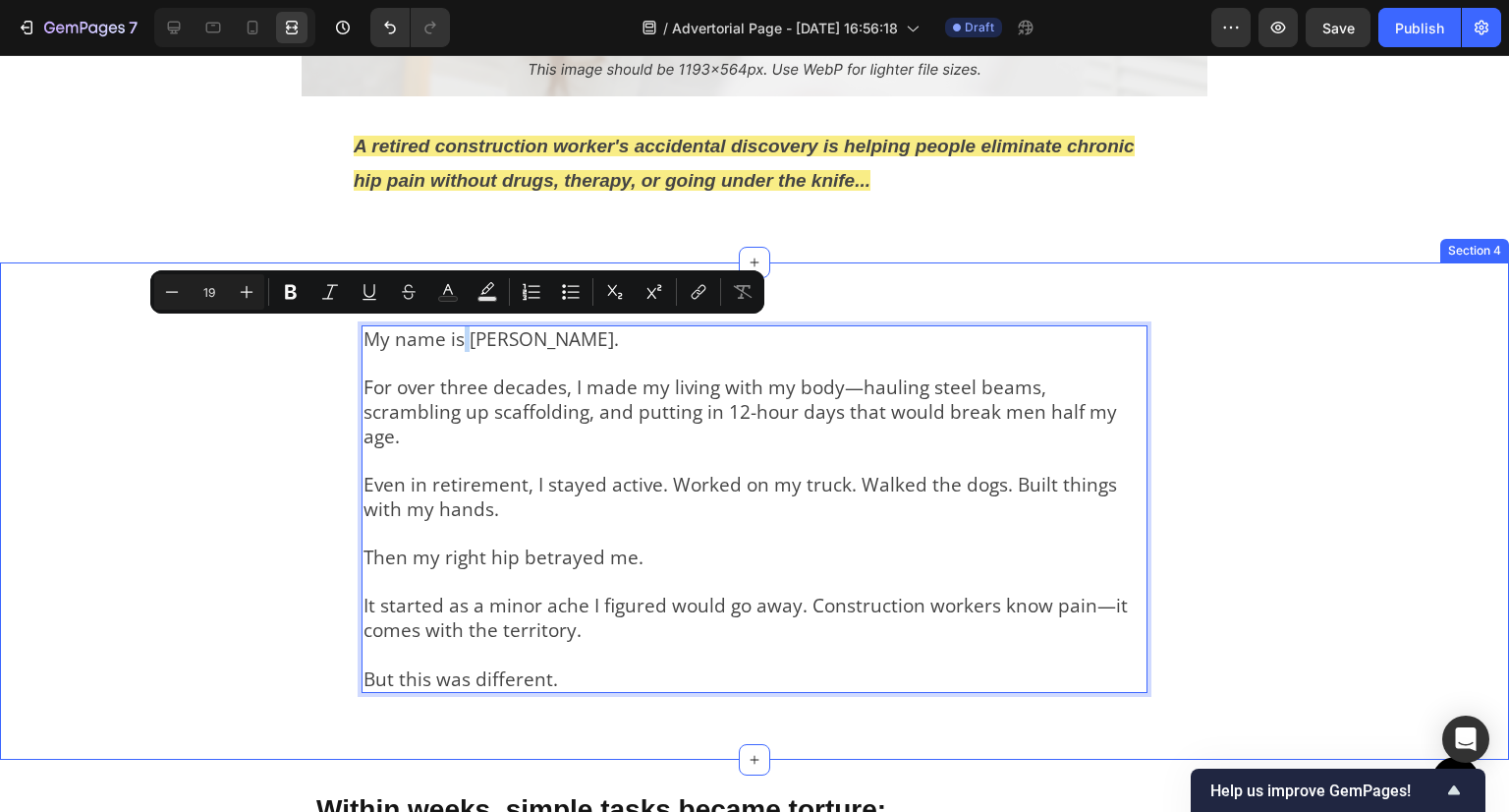
click at [293, 396] on div "My name is Dave Mitchell. For over three decades, I made my living with my body…" at bounding box center [754, 512] width 1509 height 498
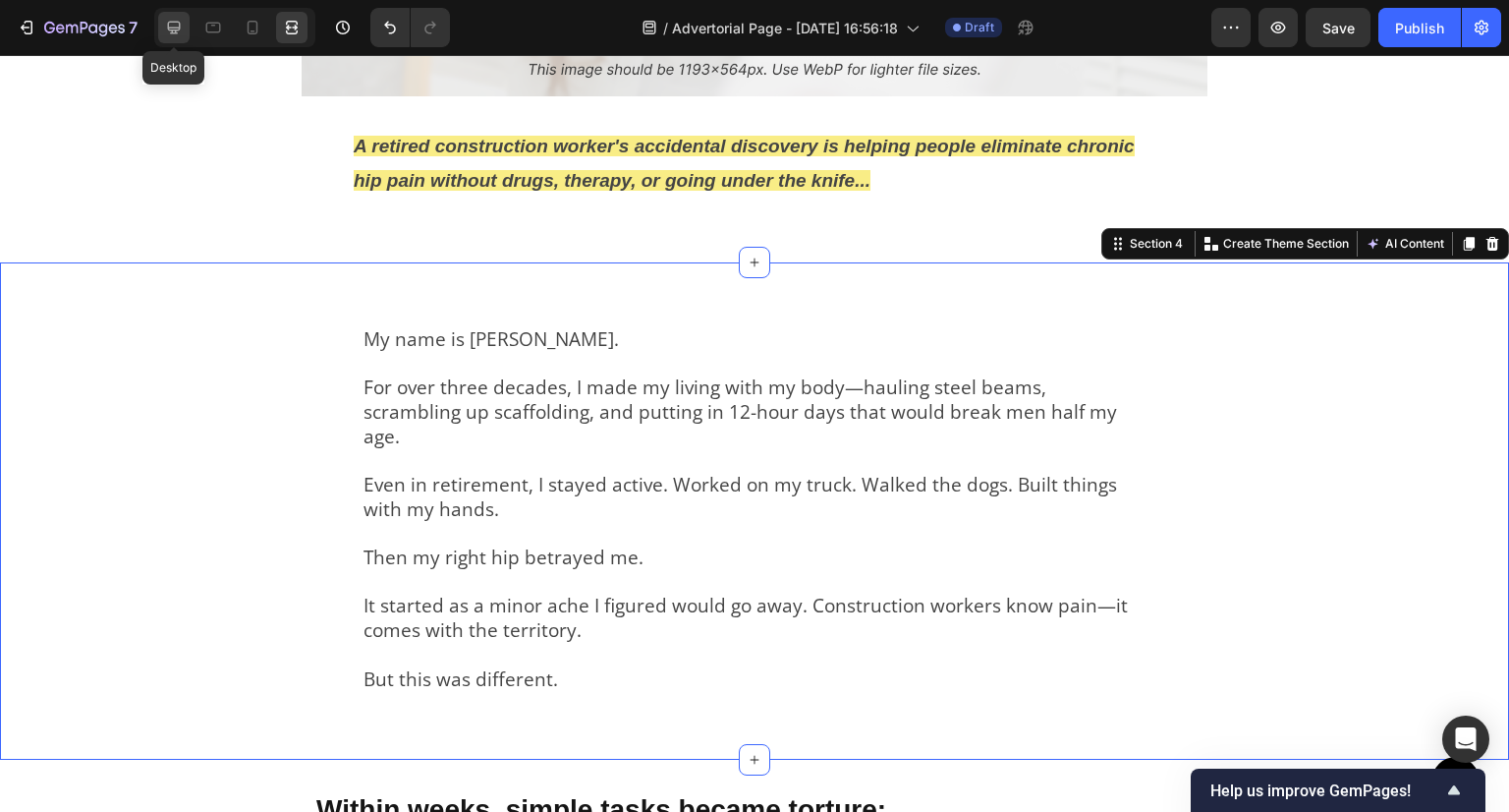
click at [178, 31] on icon at bounding box center [174, 28] width 20 height 20
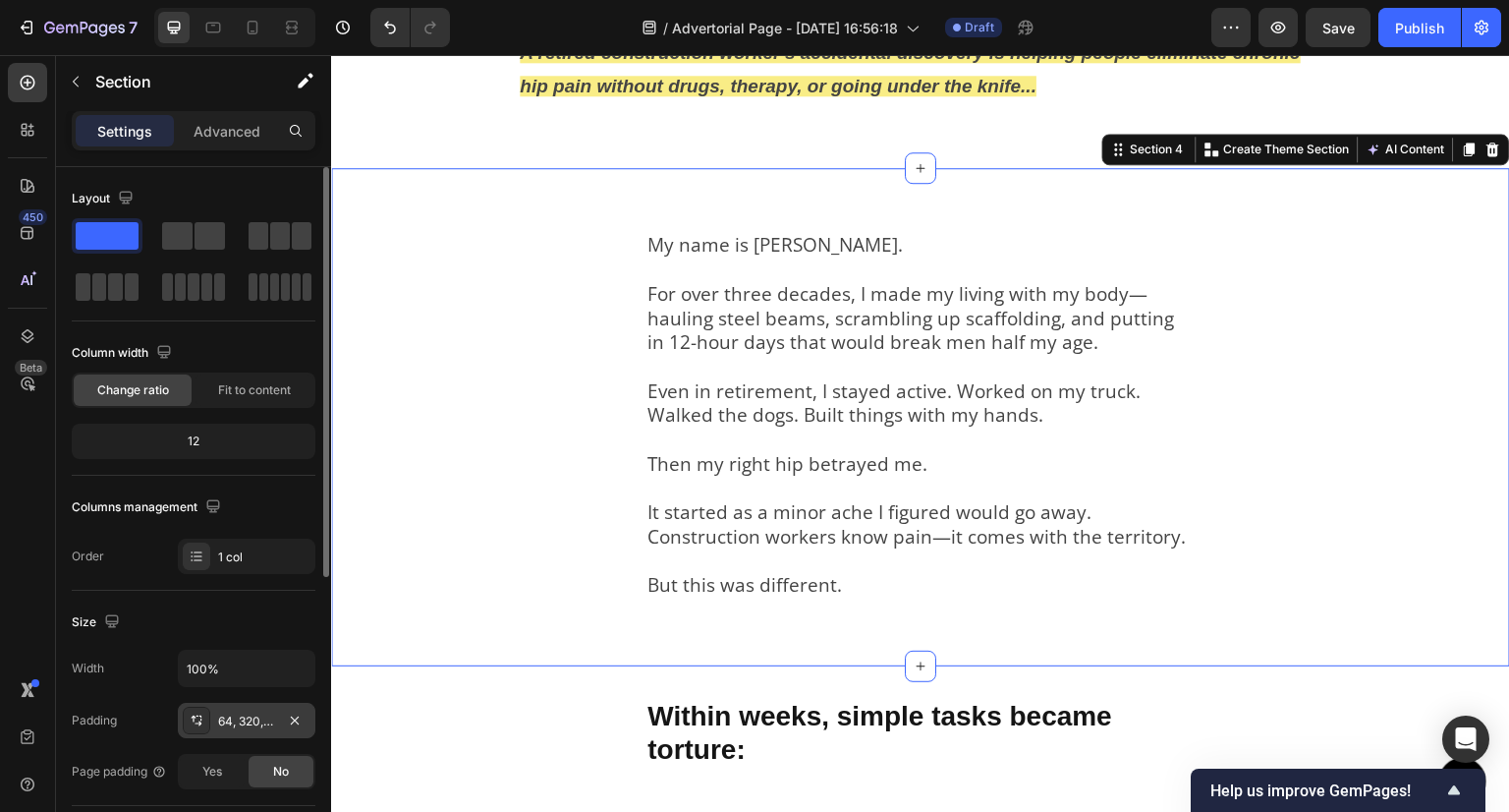
click at [245, 721] on div "64, 320, 36, 320" at bounding box center [247, 721] width 57 height 18
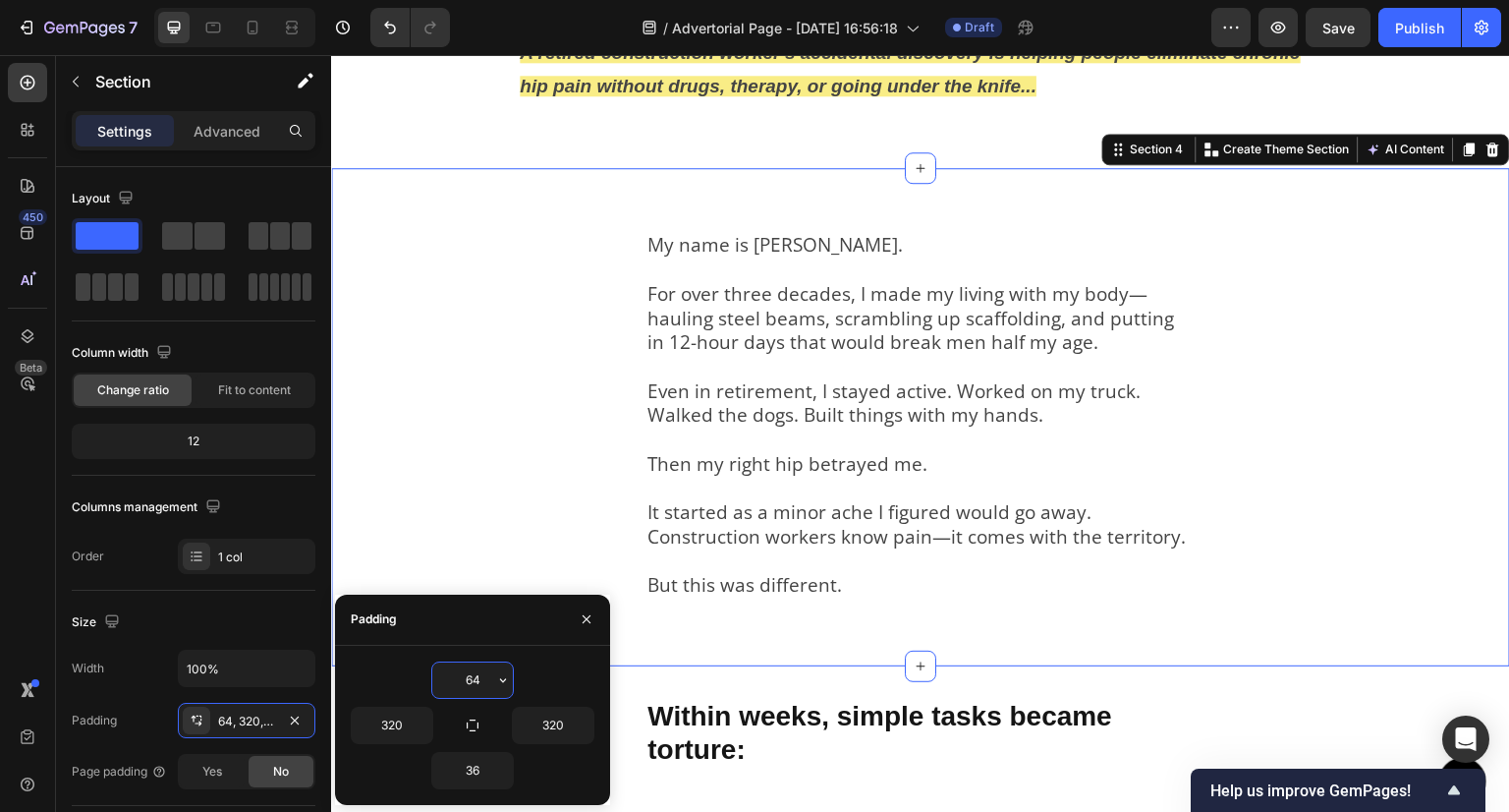
click at [462, 678] on input "64" at bounding box center [472, 680] width 81 height 35
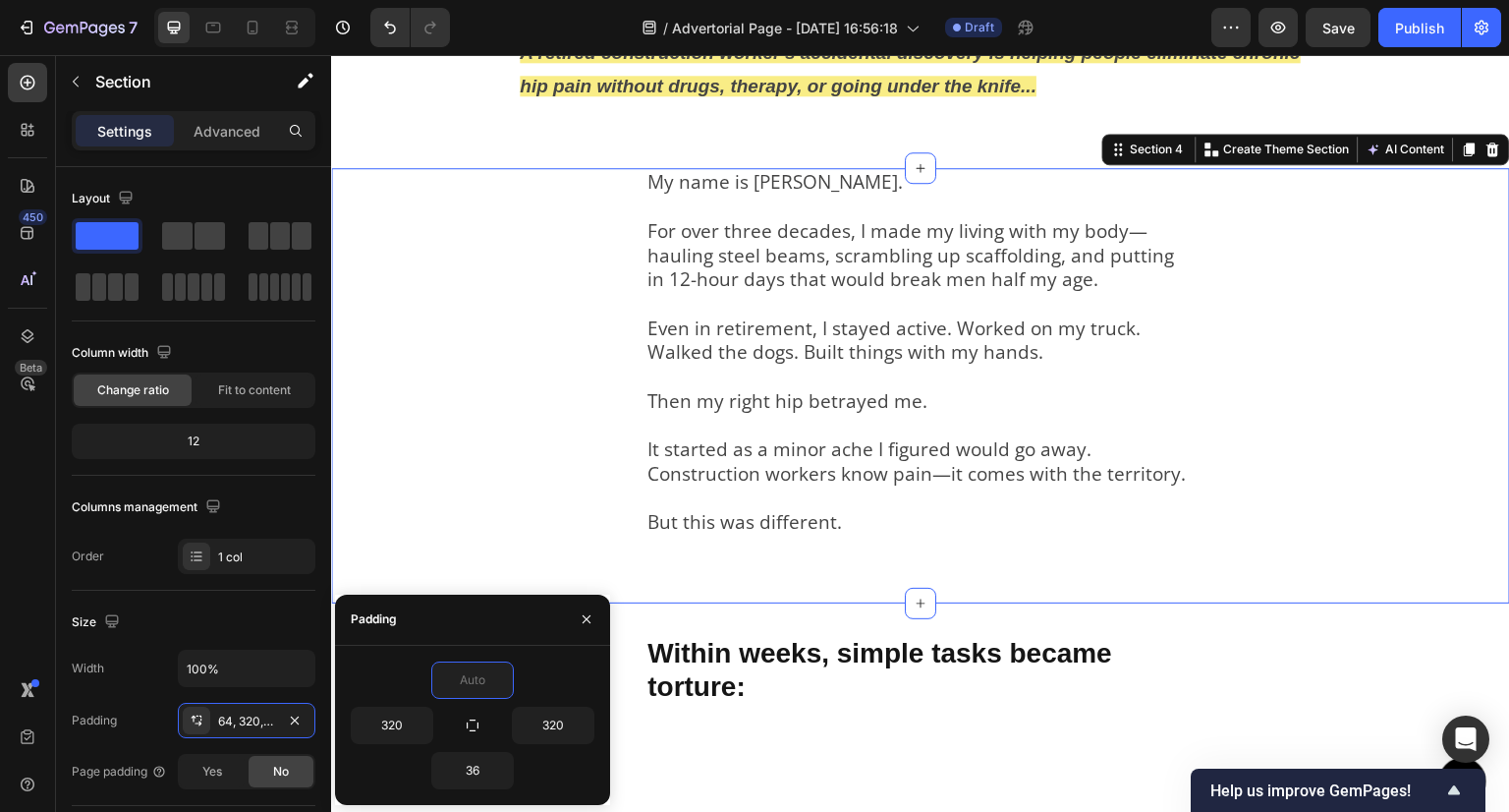
click at [487, 358] on div "My name is Dave Mitchell. For over three decades, I made my living with my body…" at bounding box center [920, 386] width 1179 height 435
type input "0"
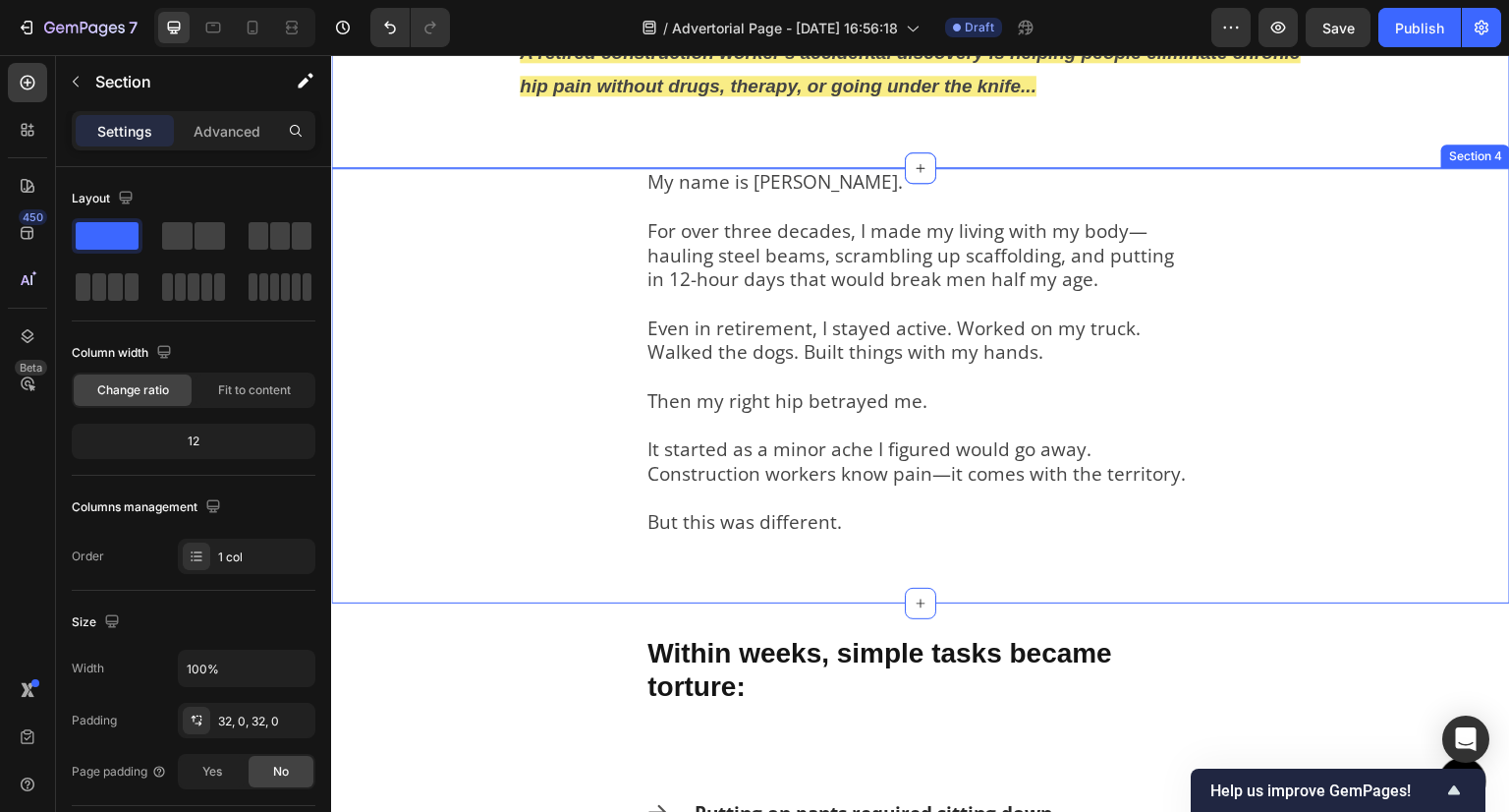
scroll to position [546, 0]
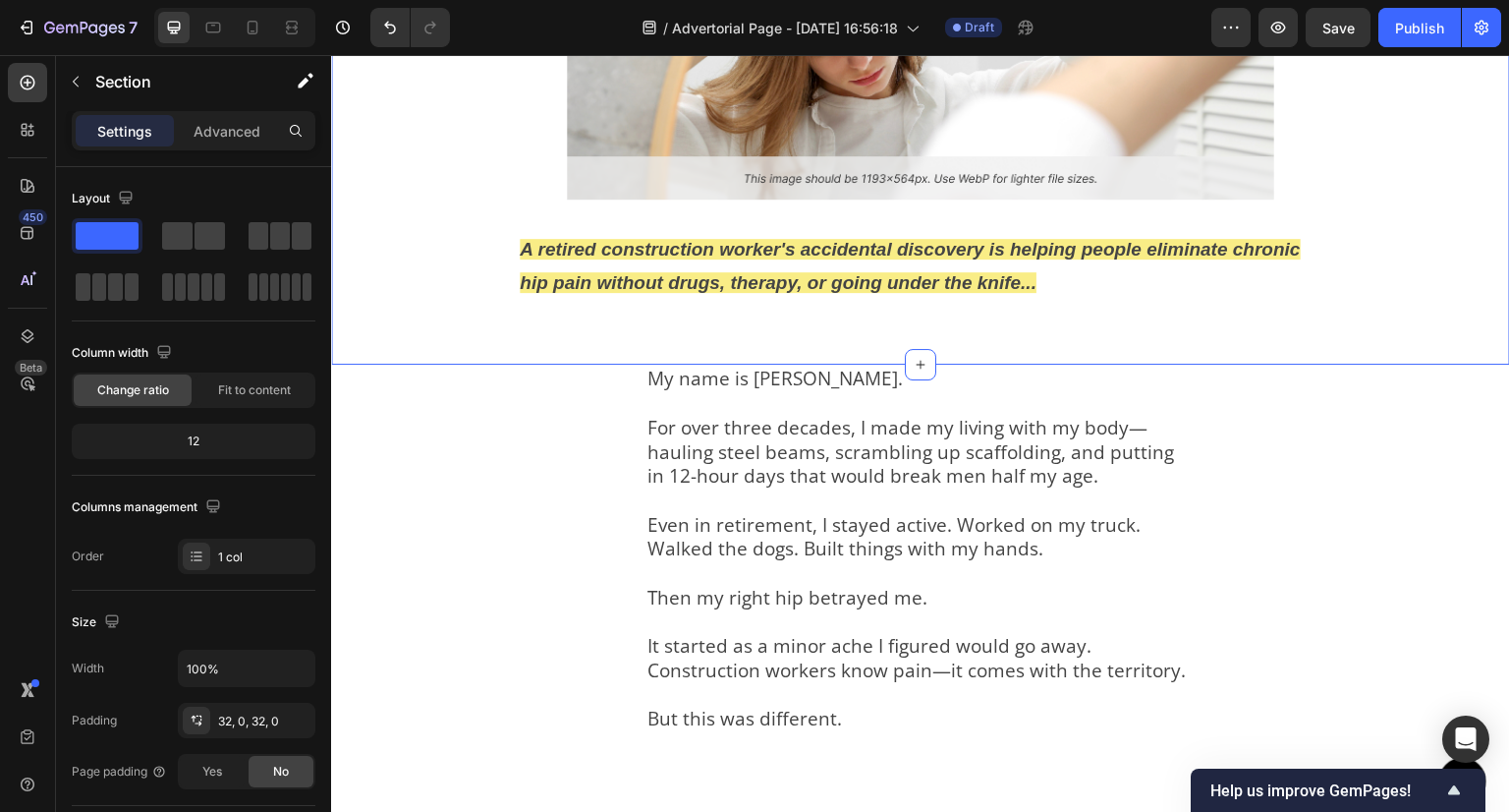
click at [764, 308] on div "Image A retired construction worker's accidental discovery is helping people el…" at bounding box center [920, 99] width 1179 height 468
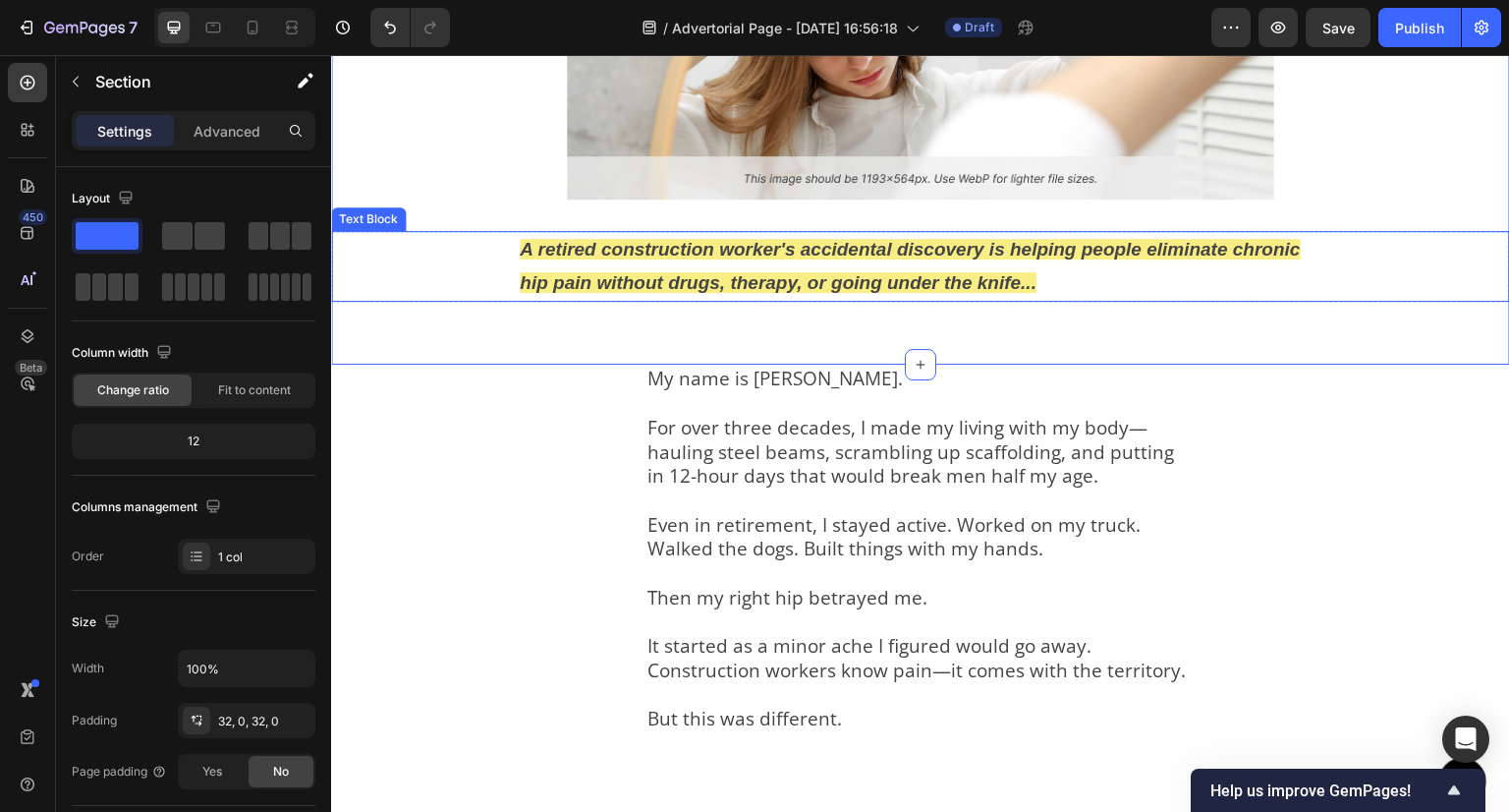
click at [1054, 265] on p "A retired construction worker's accidental discovery is helping people eliminat…" at bounding box center [920, 267] width 802 height 67
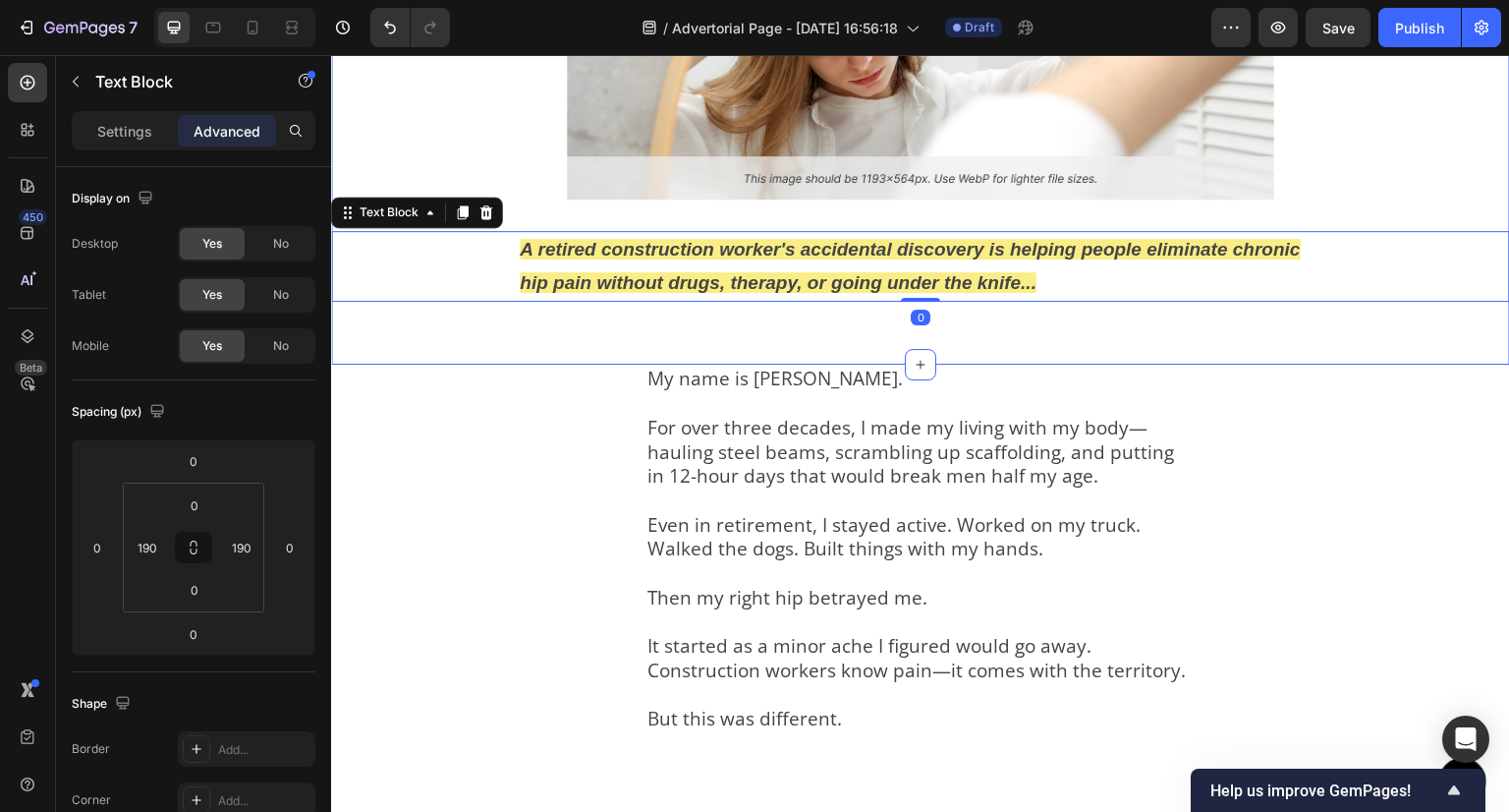
click at [610, 342] on div "Image A retired construction worker's accidental discovery is helping people el…" at bounding box center [920, 99] width 1179 height 531
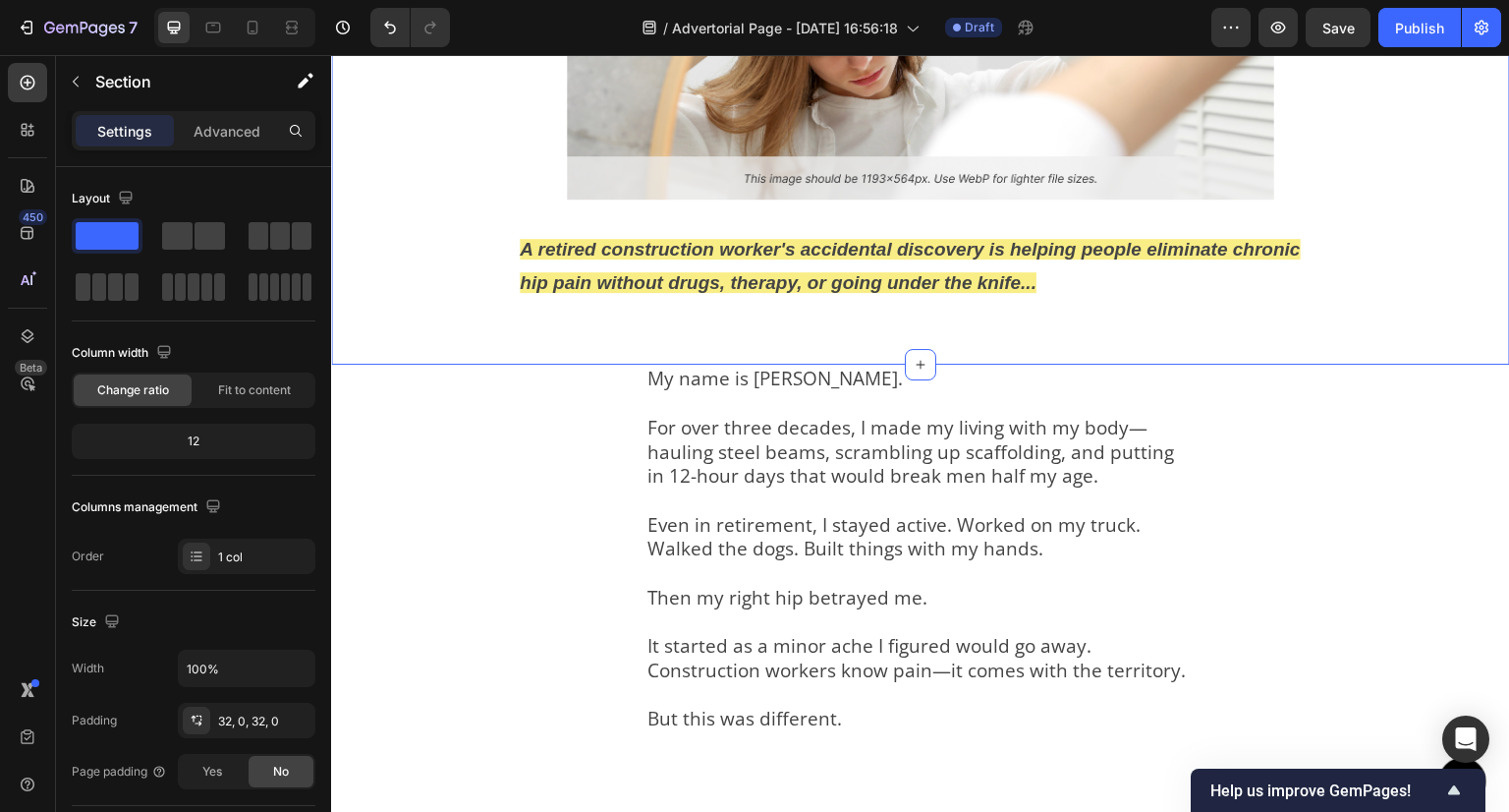
click at [610, 342] on div "Image A retired construction worker's accidental discovery is helping people el…" at bounding box center [920, 99] width 1179 height 531
click at [1099, 304] on div "Image A retired construction worker's accidental discovery is helping people el…" at bounding box center [920, 99] width 1179 height 468
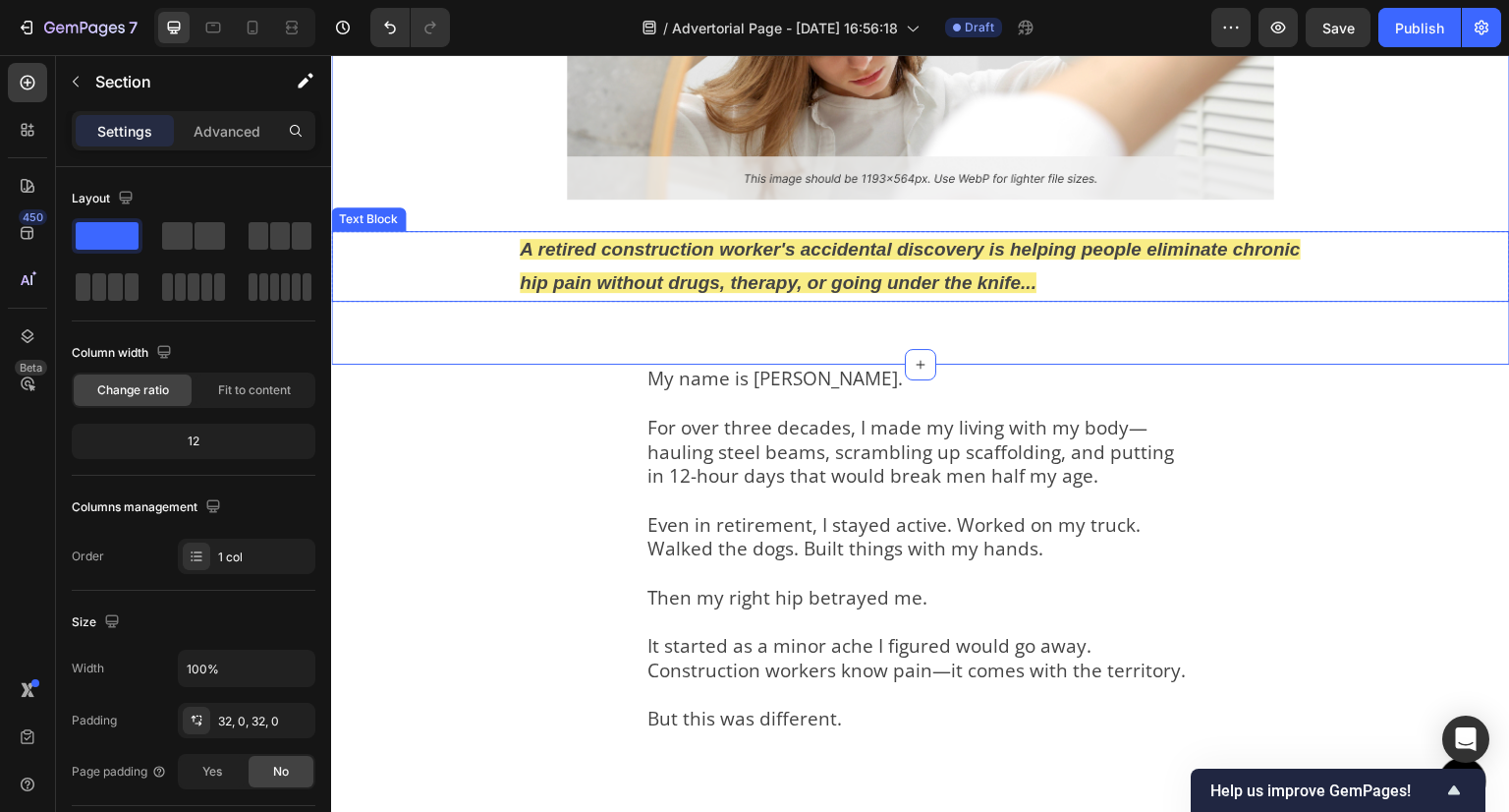
click at [1108, 278] on p "A retired construction worker's accidental discovery is helping people eliminat…" at bounding box center [920, 267] width 802 height 67
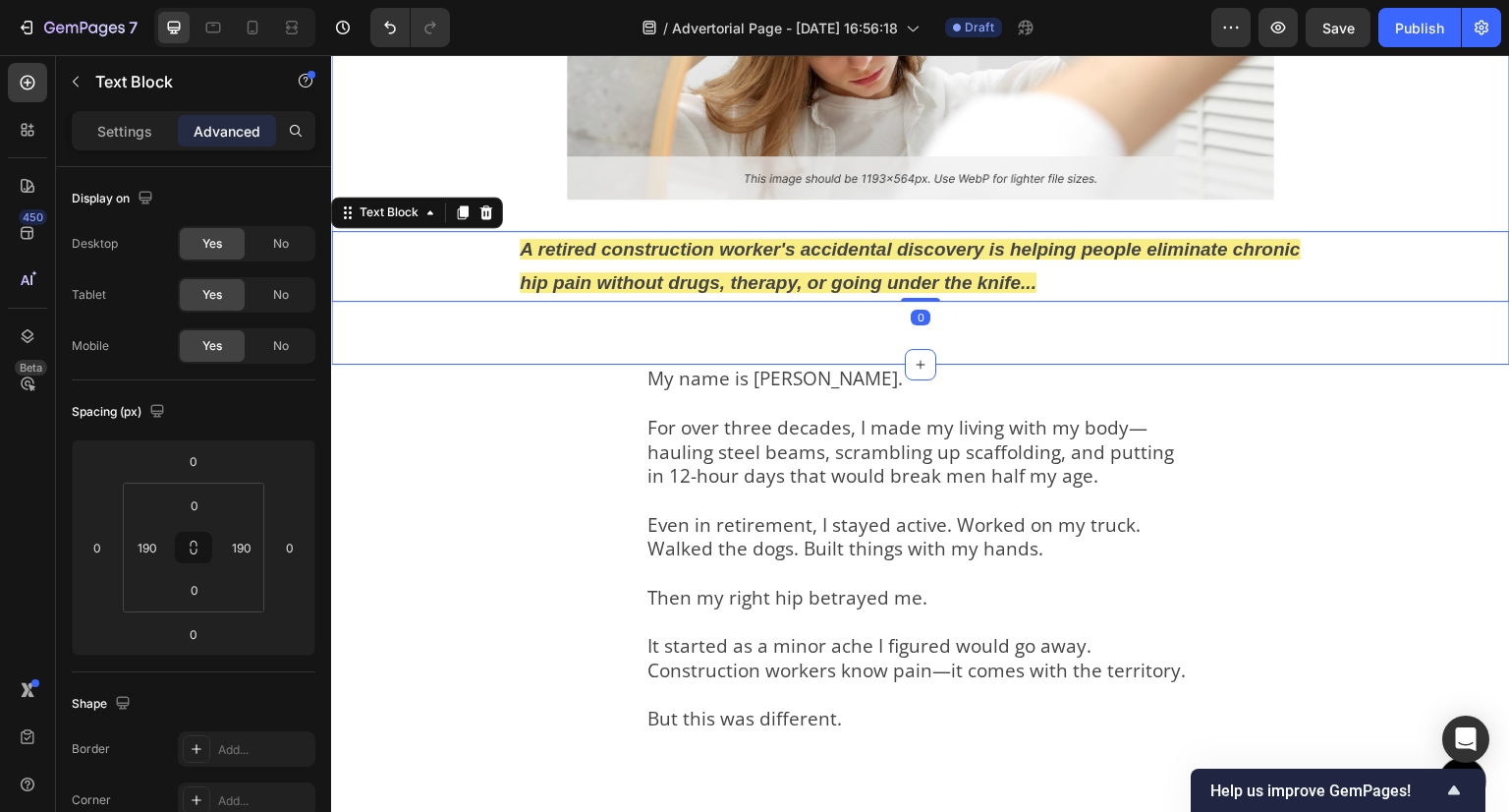
click at [1159, 319] on div "Image A retired construction worker's accidental discovery is helping people el…" at bounding box center [920, 99] width 1179 height 468
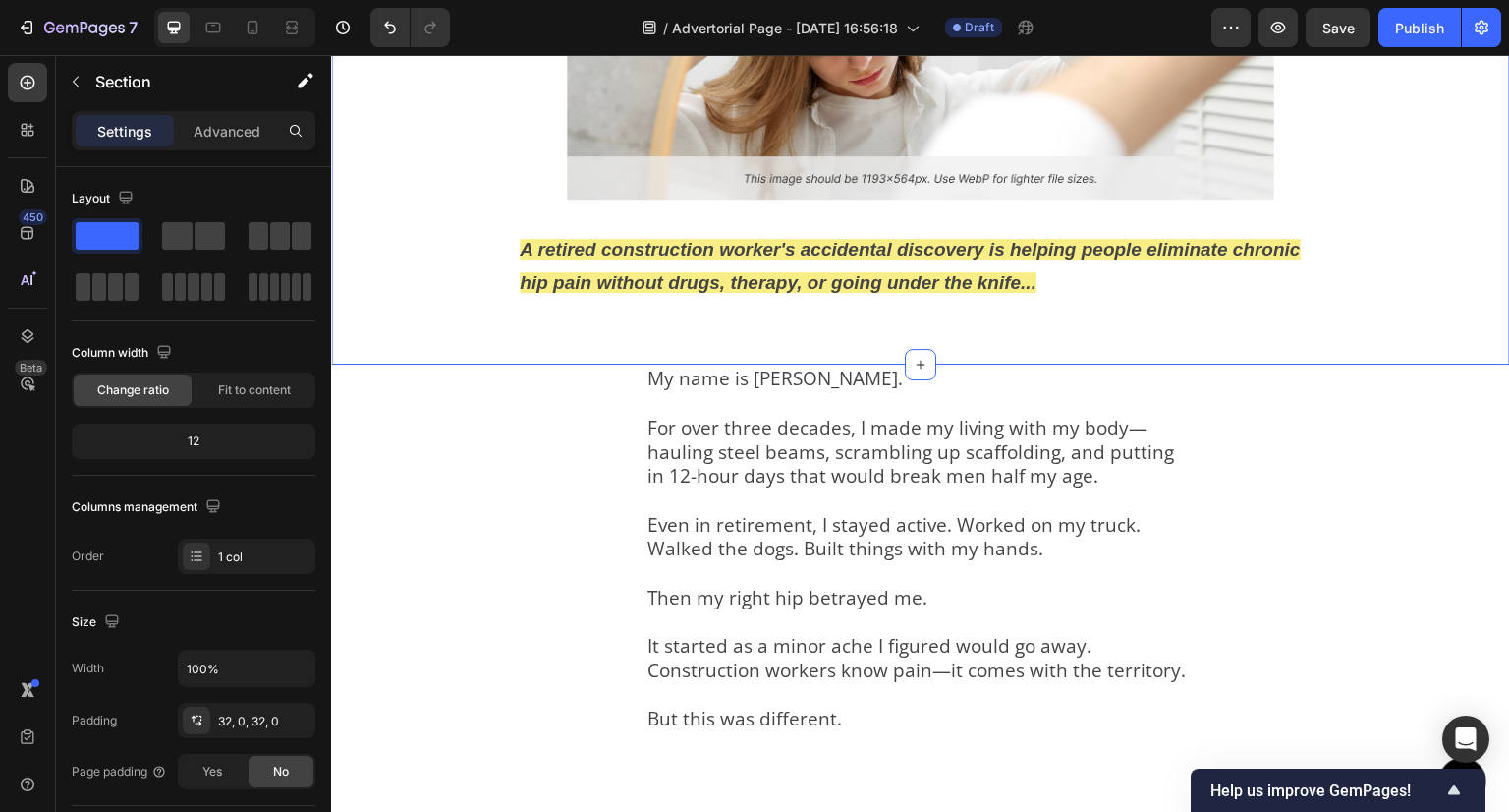
click at [1159, 319] on div "Image A retired construction worker's accidental discovery is helping people el…" at bounding box center [920, 99] width 1179 height 468
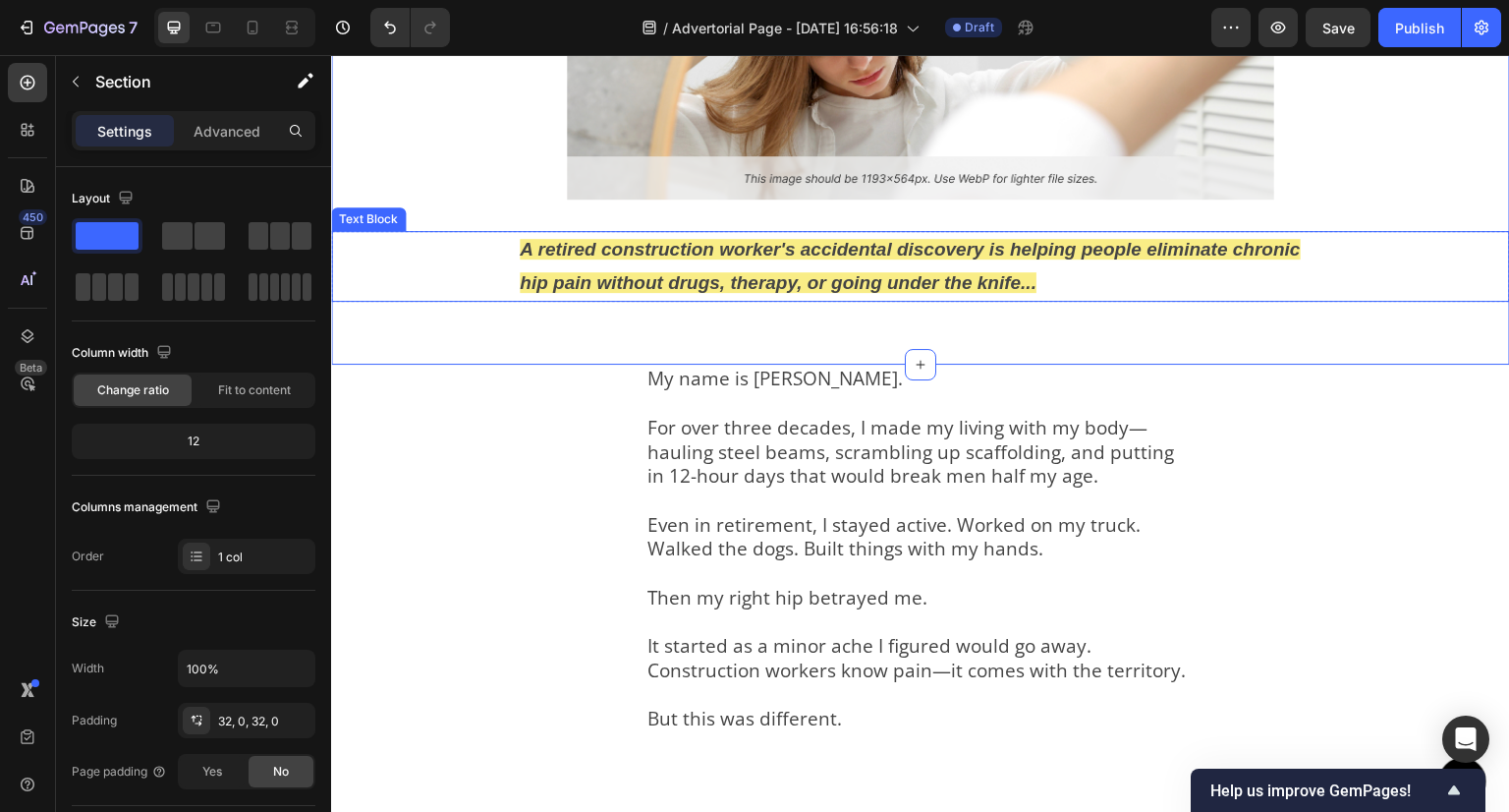
click at [1123, 268] on p "A retired construction worker's accidental discovery is helping people eliminat…" at bounding box center [920, 267] width 802 height 67
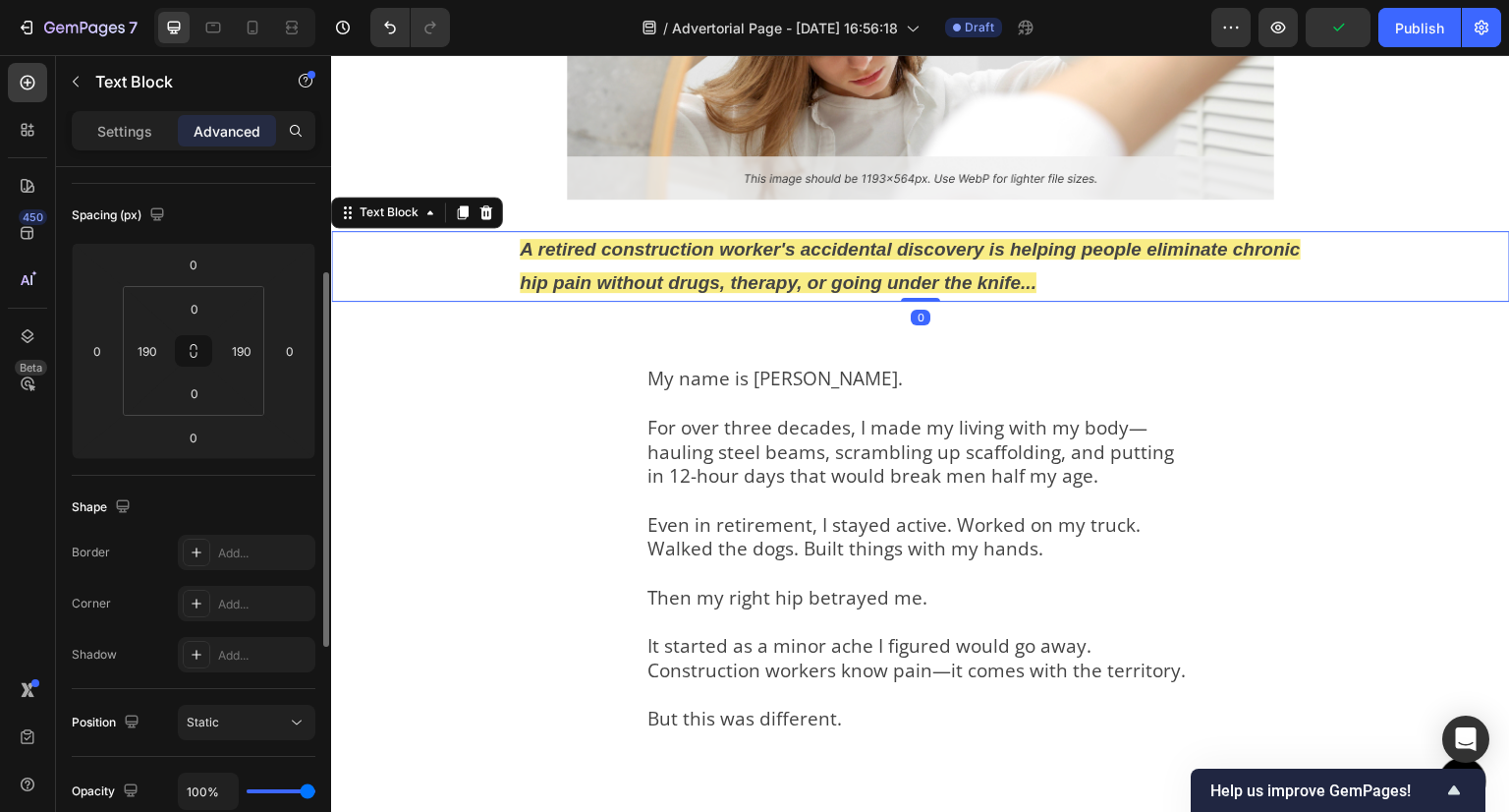
scroll to position [0, 0]
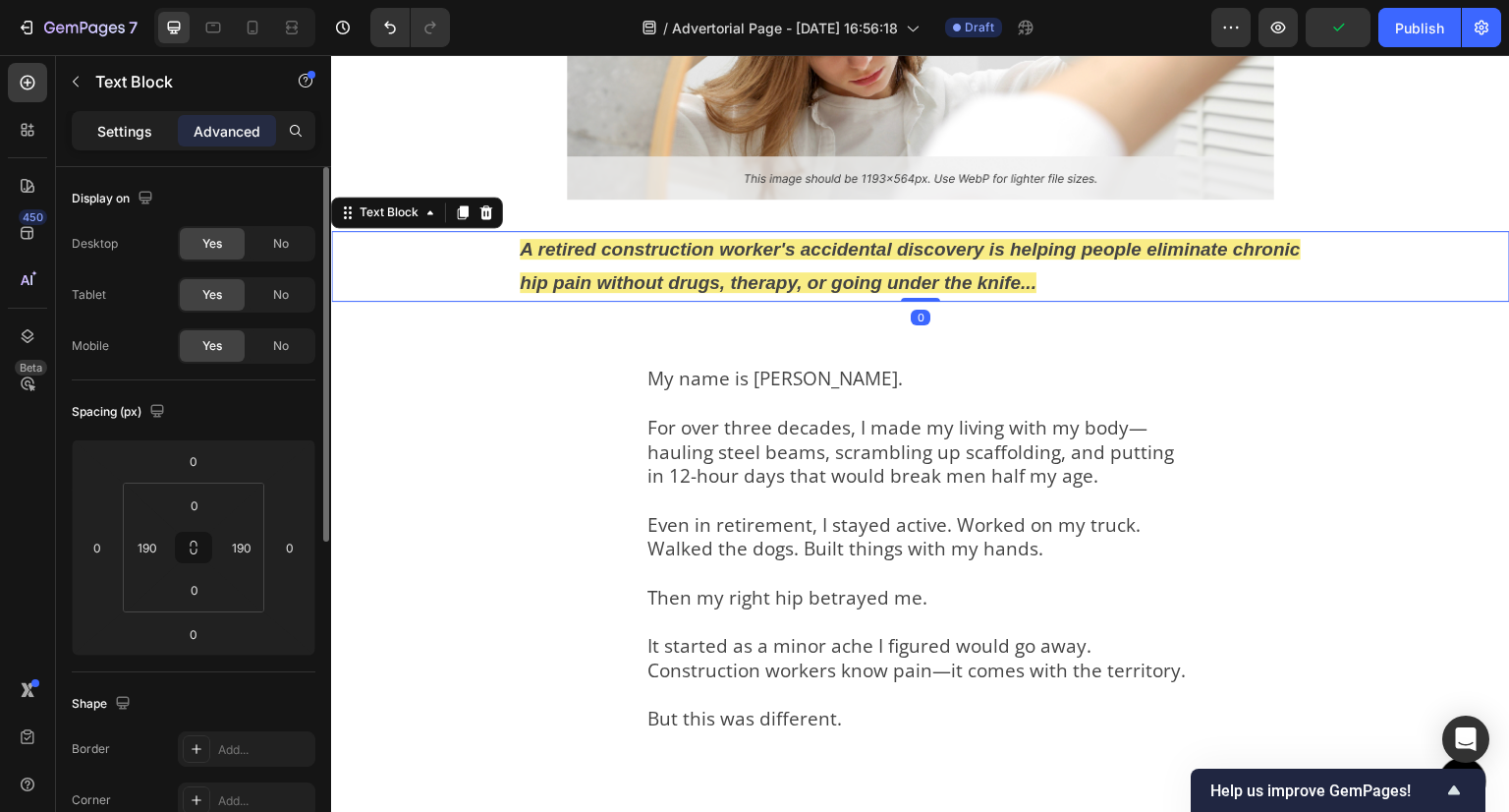
click at [127, 132] on p "Settings" at bounding box center [125, 131] width 55 height 21
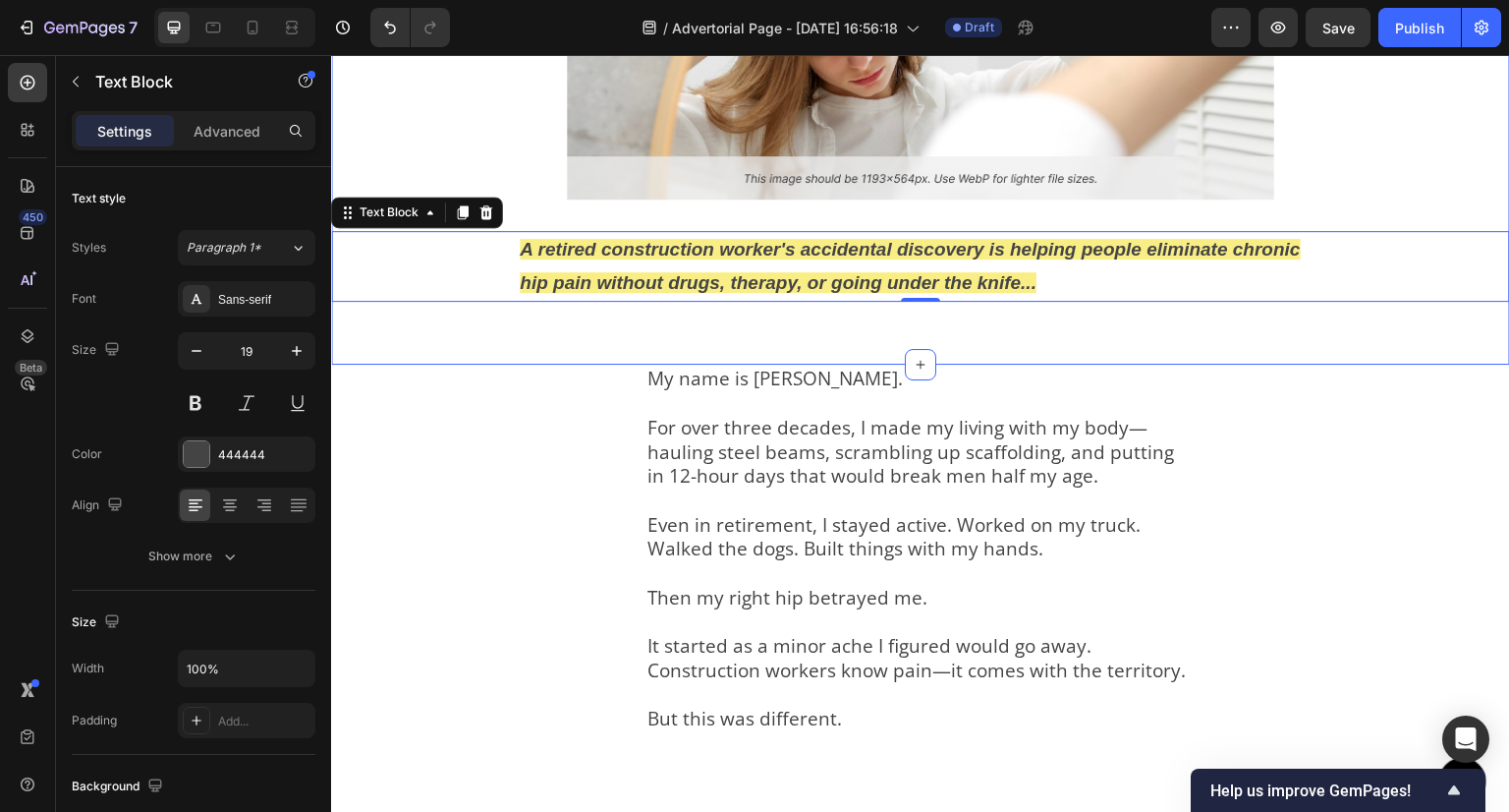
click at [902, 328] on div "Image A retired construction worker's accidental discovery is helping people el…" at bounding box center [920, 99] width 1179 height 468
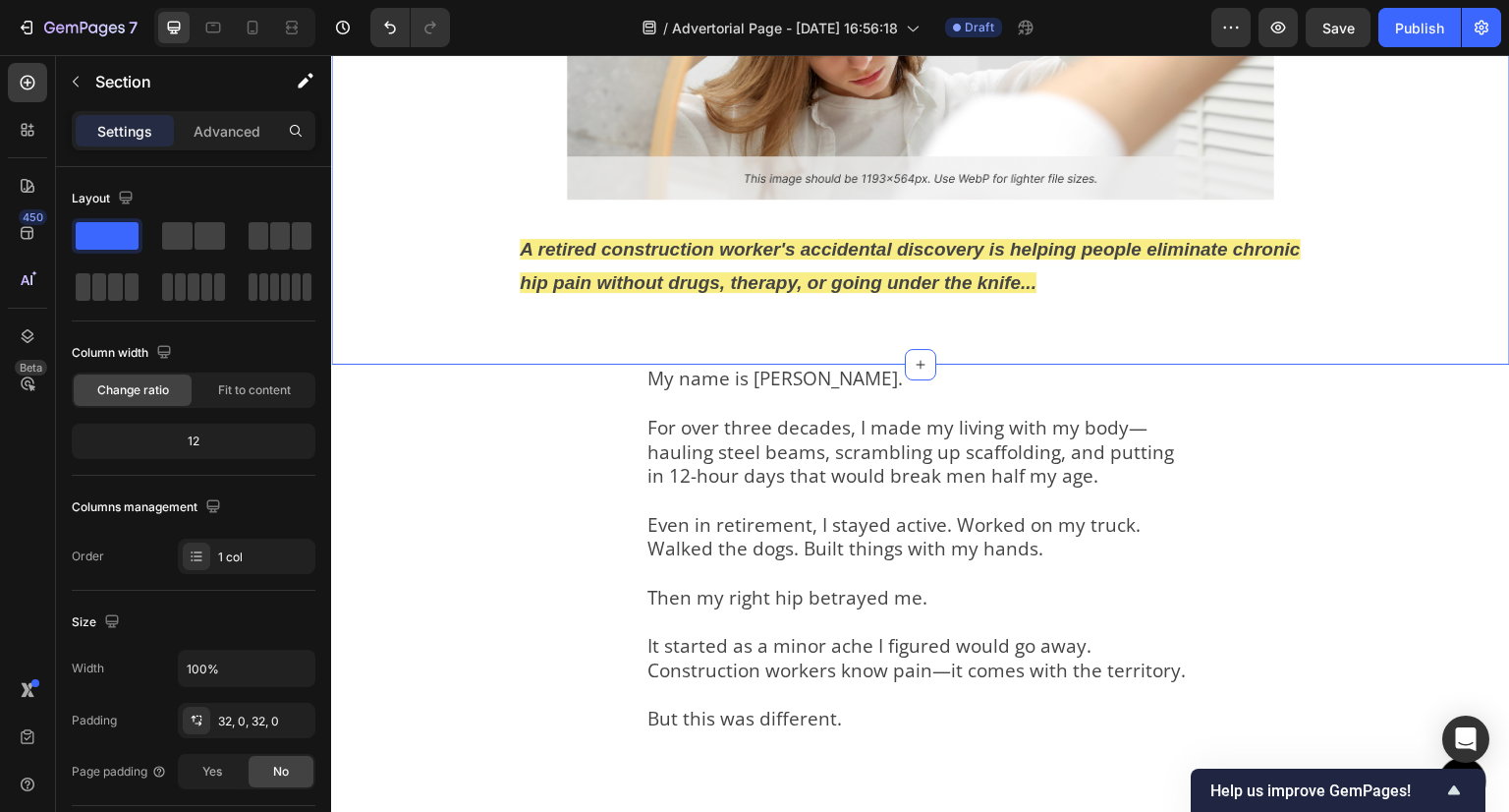
click at [832, 332] on div "Image A retired construction worker's accidental discovery is helping people el…" at bounding box center [920, 99] width 1179 height 531
click at [232, 716] on div "32, 0, 32, 0" at bounding box center [247, 721] width 57 height 18
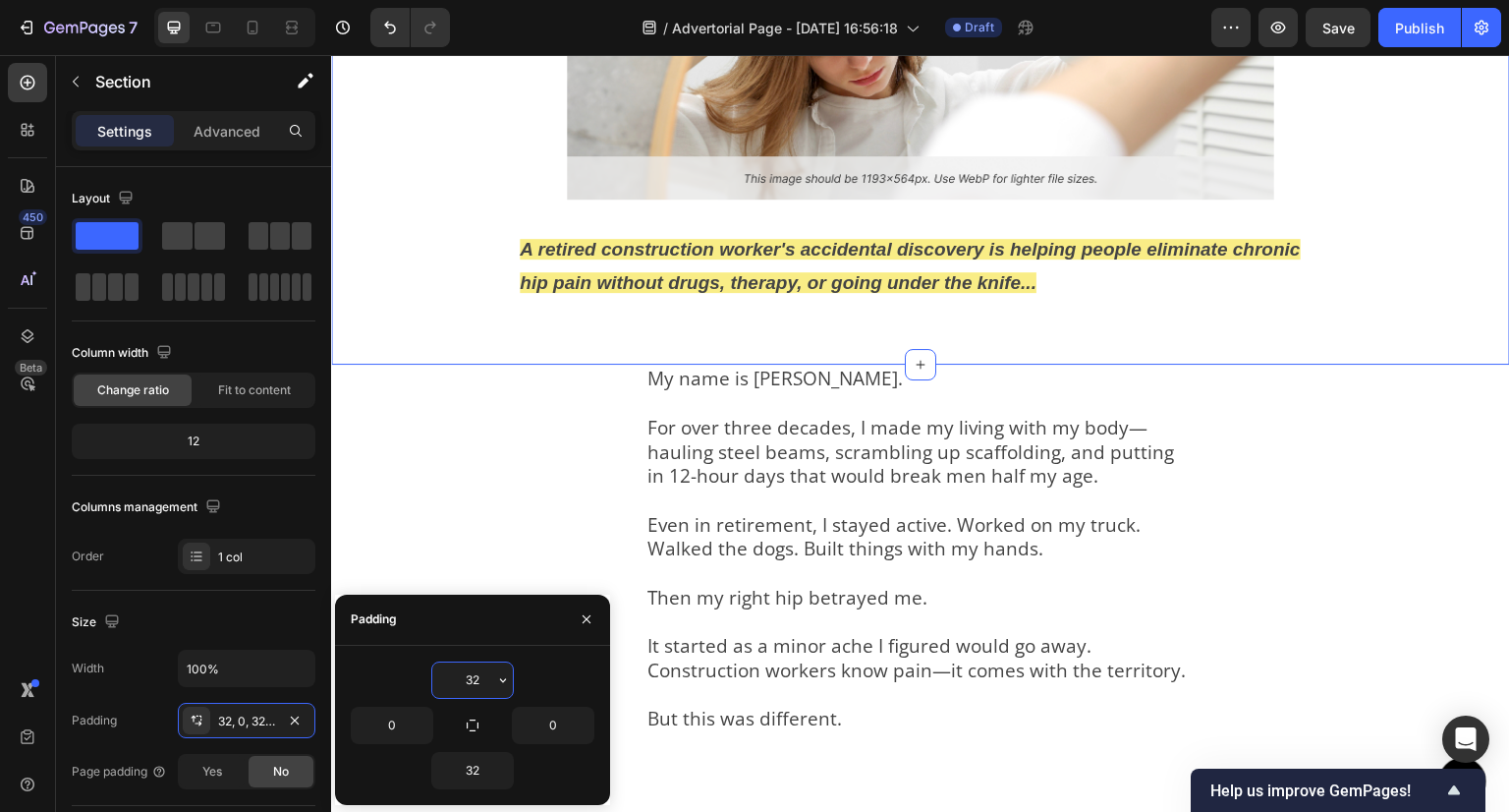
click at [479, 685] on input "32" at bounding box center [472, 680] width 81 height 35
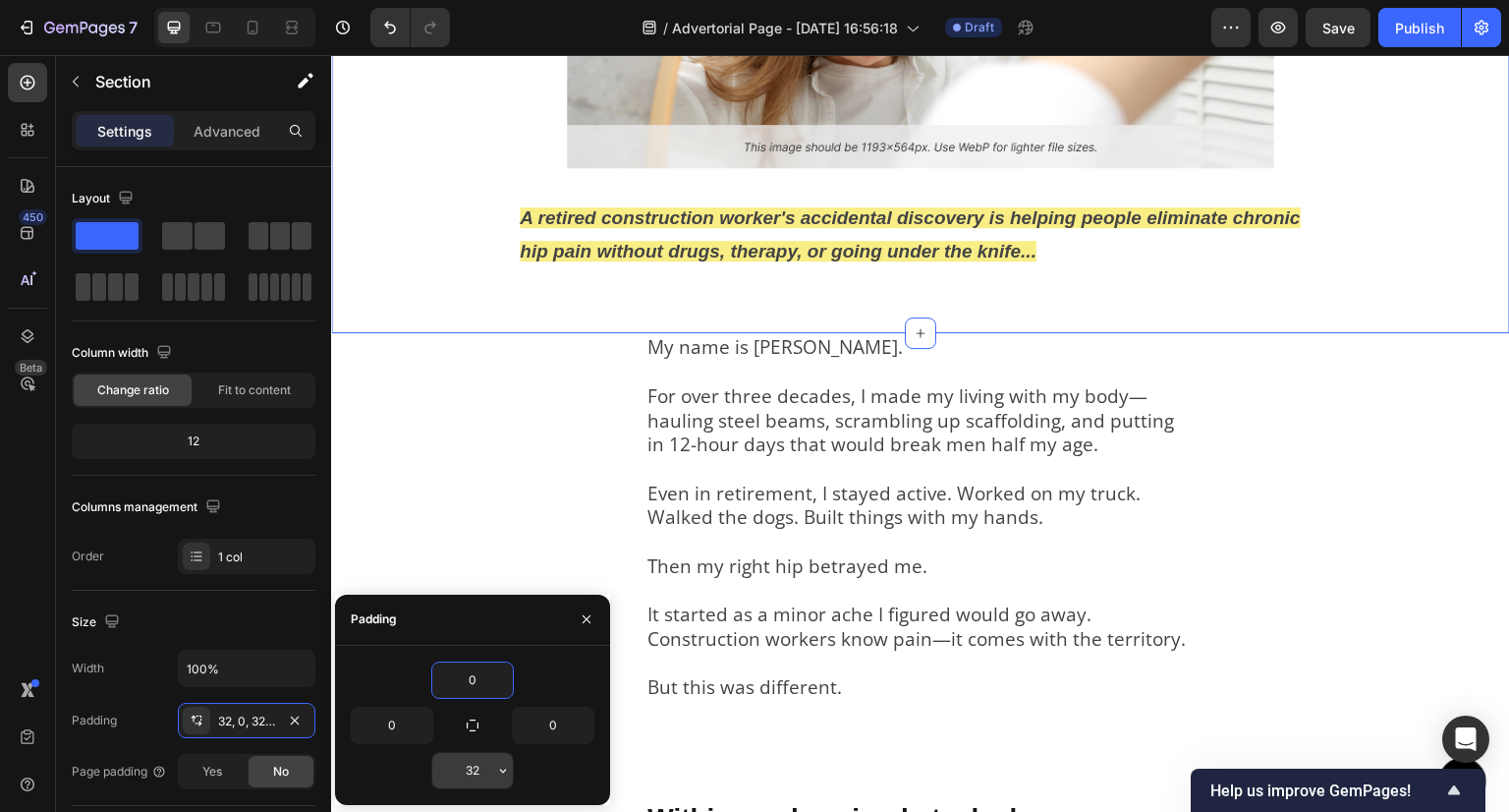
type input "0"
click at [472, 771] on input "32" at bounding box center [472, 771] width 81 height 35
type input "0"
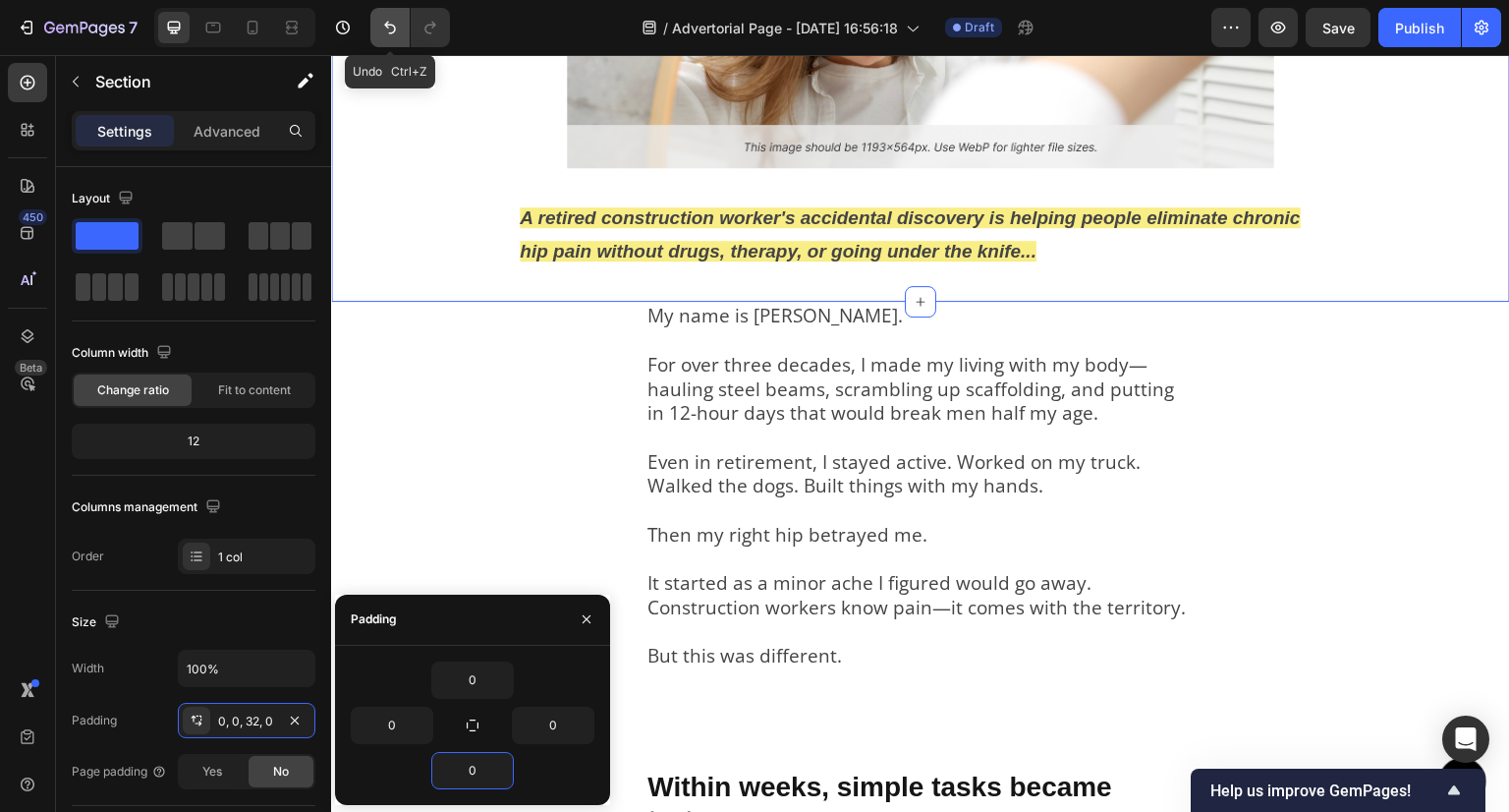
click at [375, 23] on button "Undo/Redo" at bounding box center [390, 28] width 39 height 39
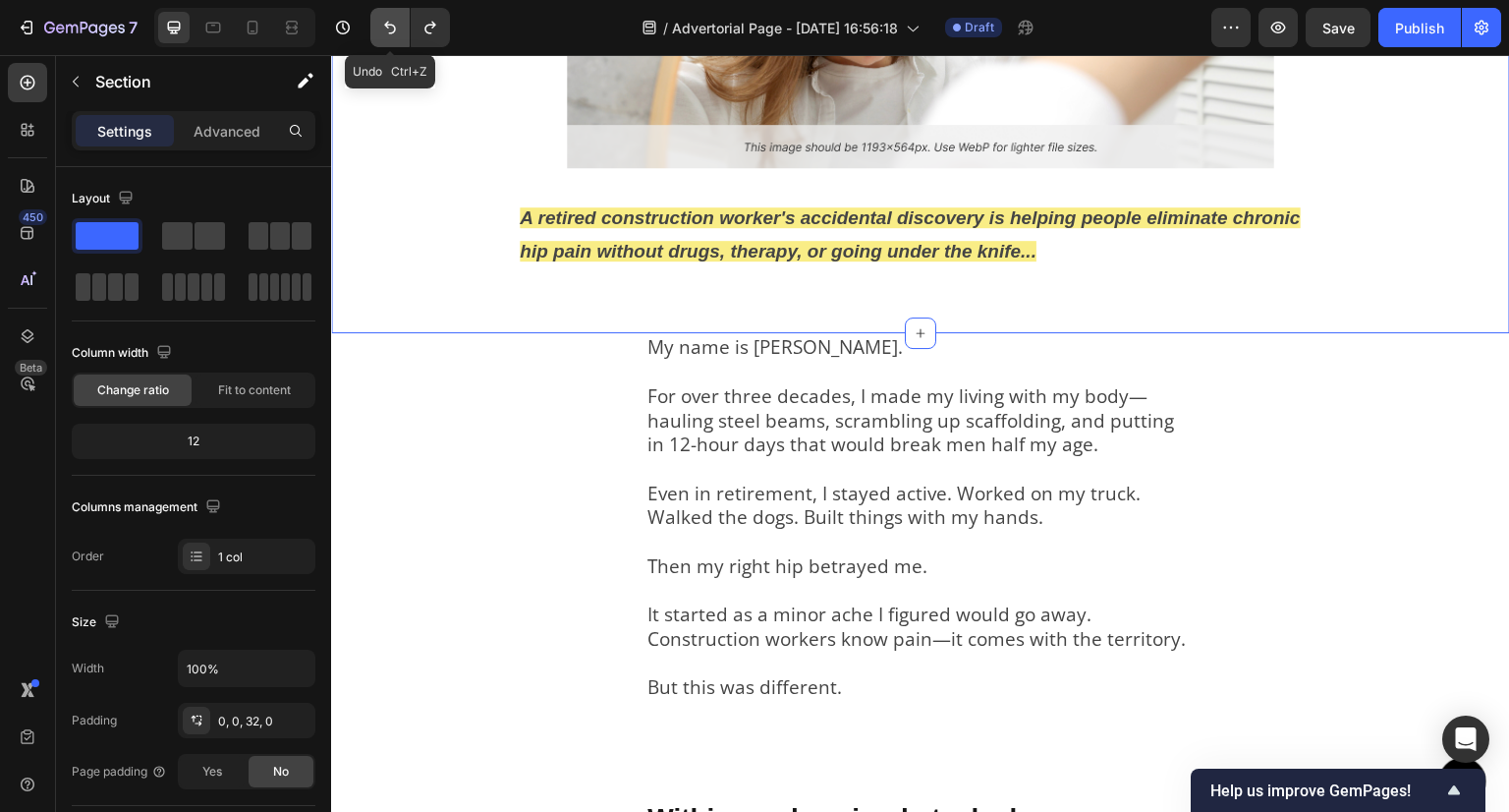
click at [375, 23] on button "Undo/Redo" at bounding box center [390, 28] width 39 height 39
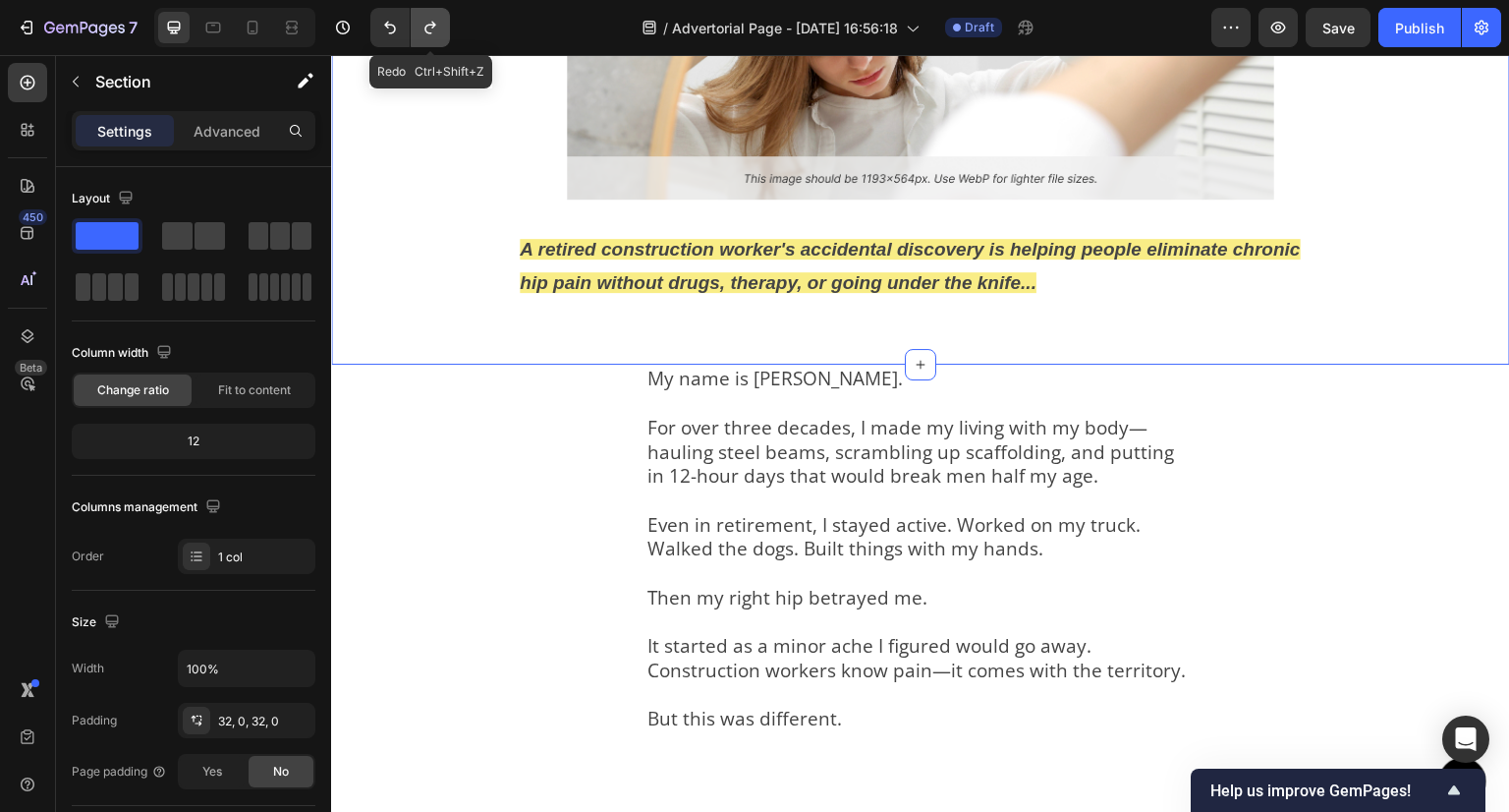
click at [420, 33] on icon "Undo/Redo" at bounding box center [430, 28] width 20 height 20
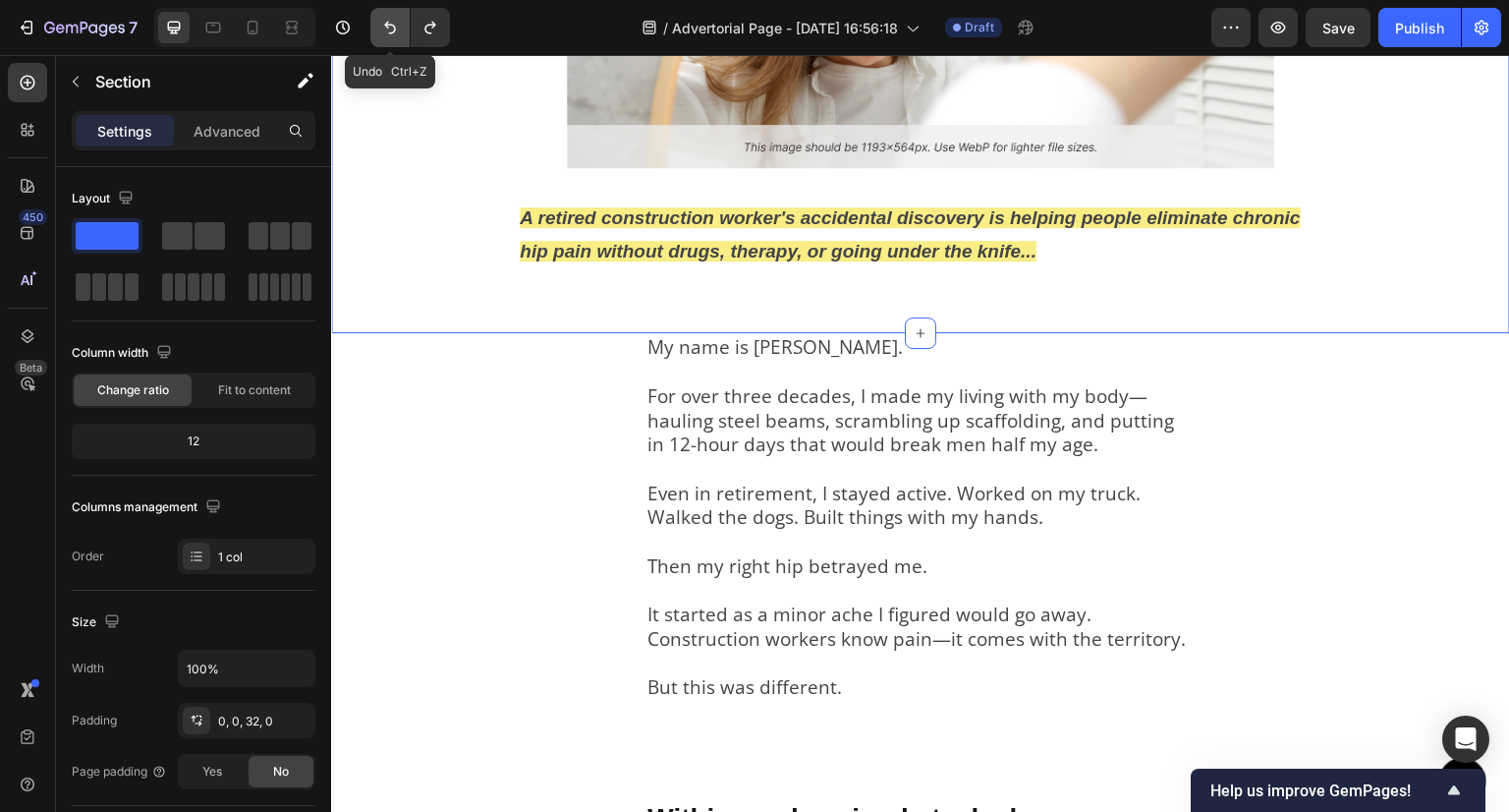
click at [385, 36] on icon "Undo/Redo" at bounding box center [390, 28] width 20 height 20
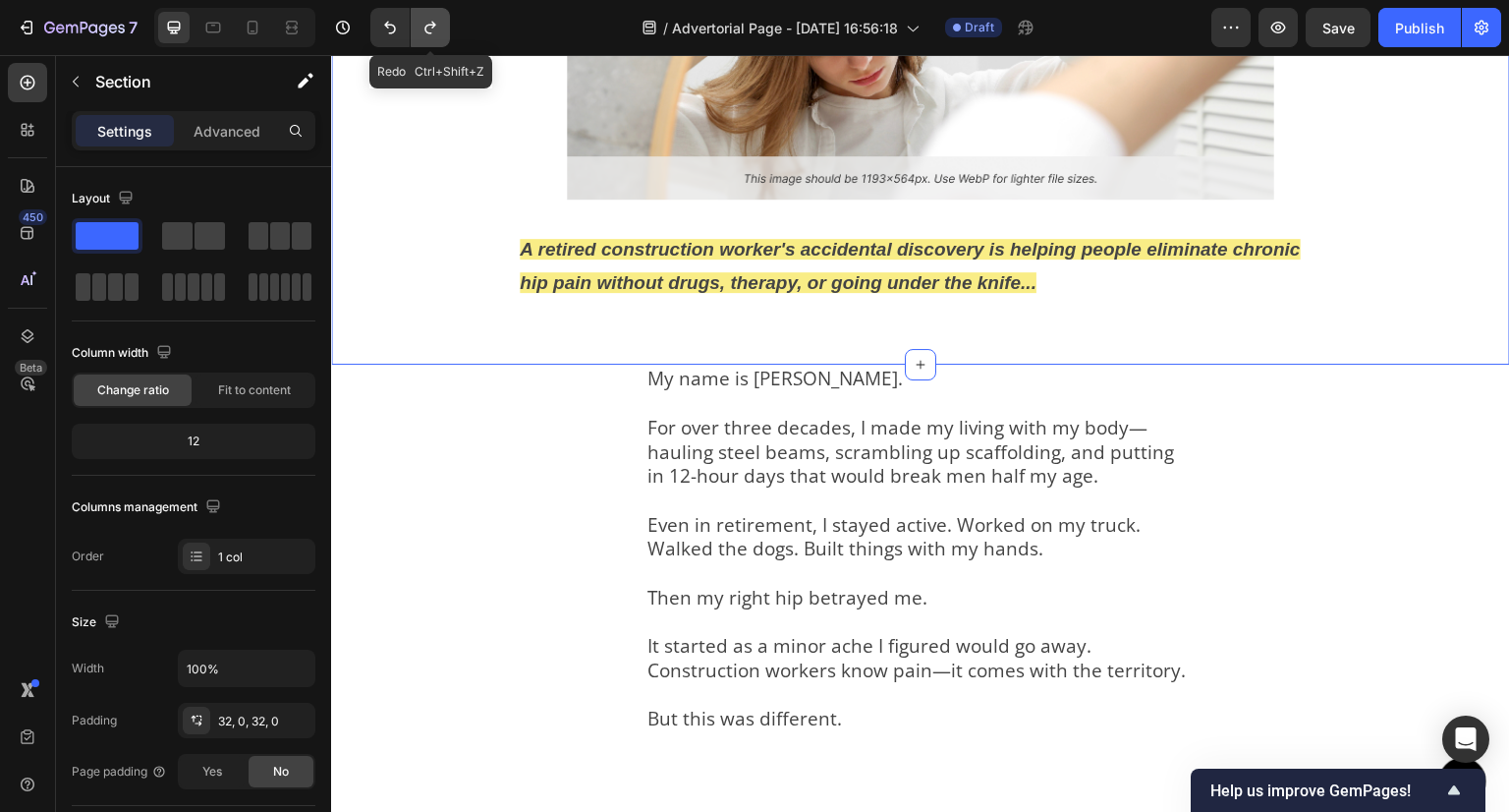
click at [447, 35] on button "Undo/Redo" at bounding box center [430, 28] width 39 height 39
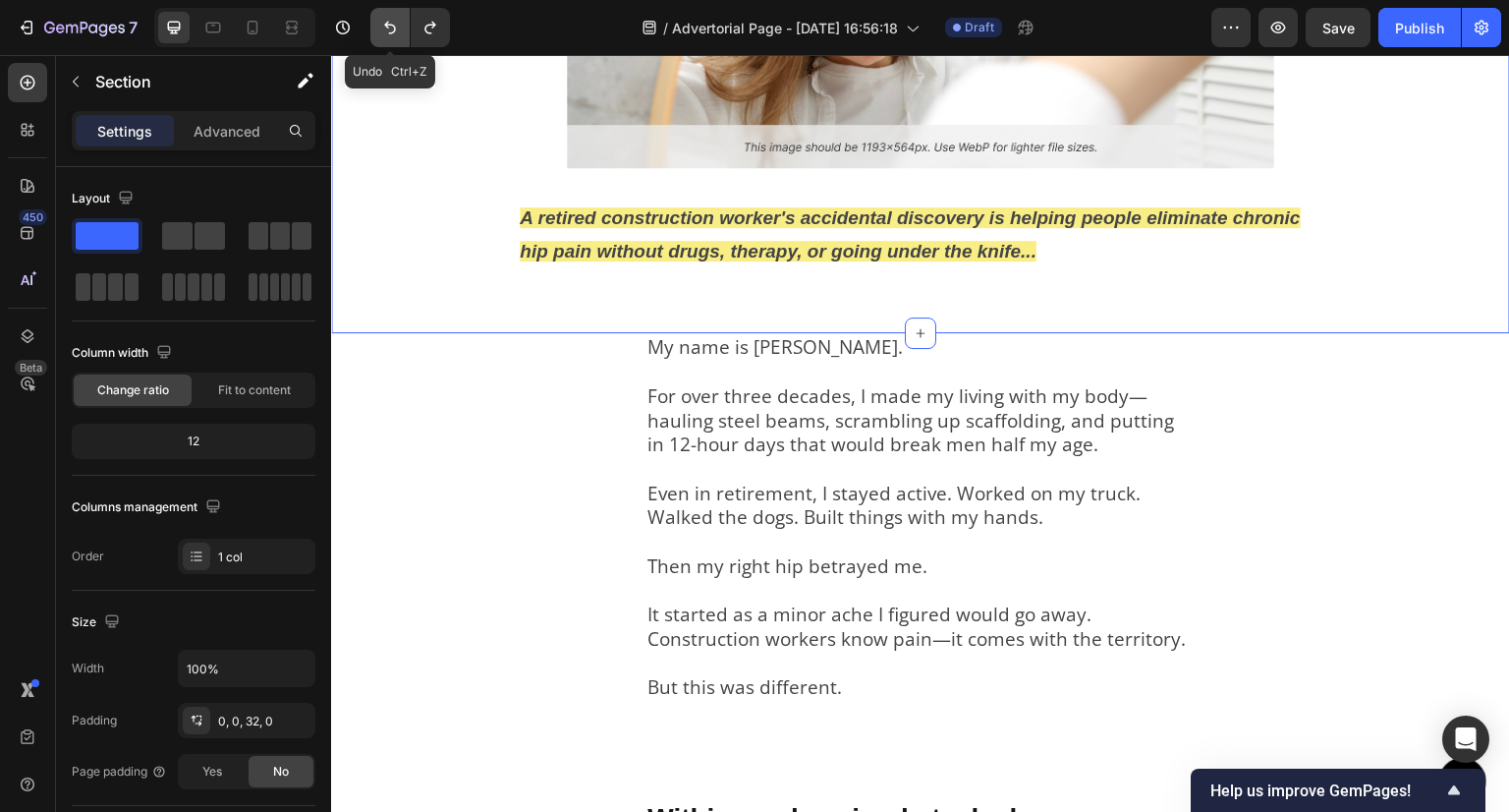
click at [379, 39] on button "Undo/Redo" at bounding box center [390, 28] width 39 height 39
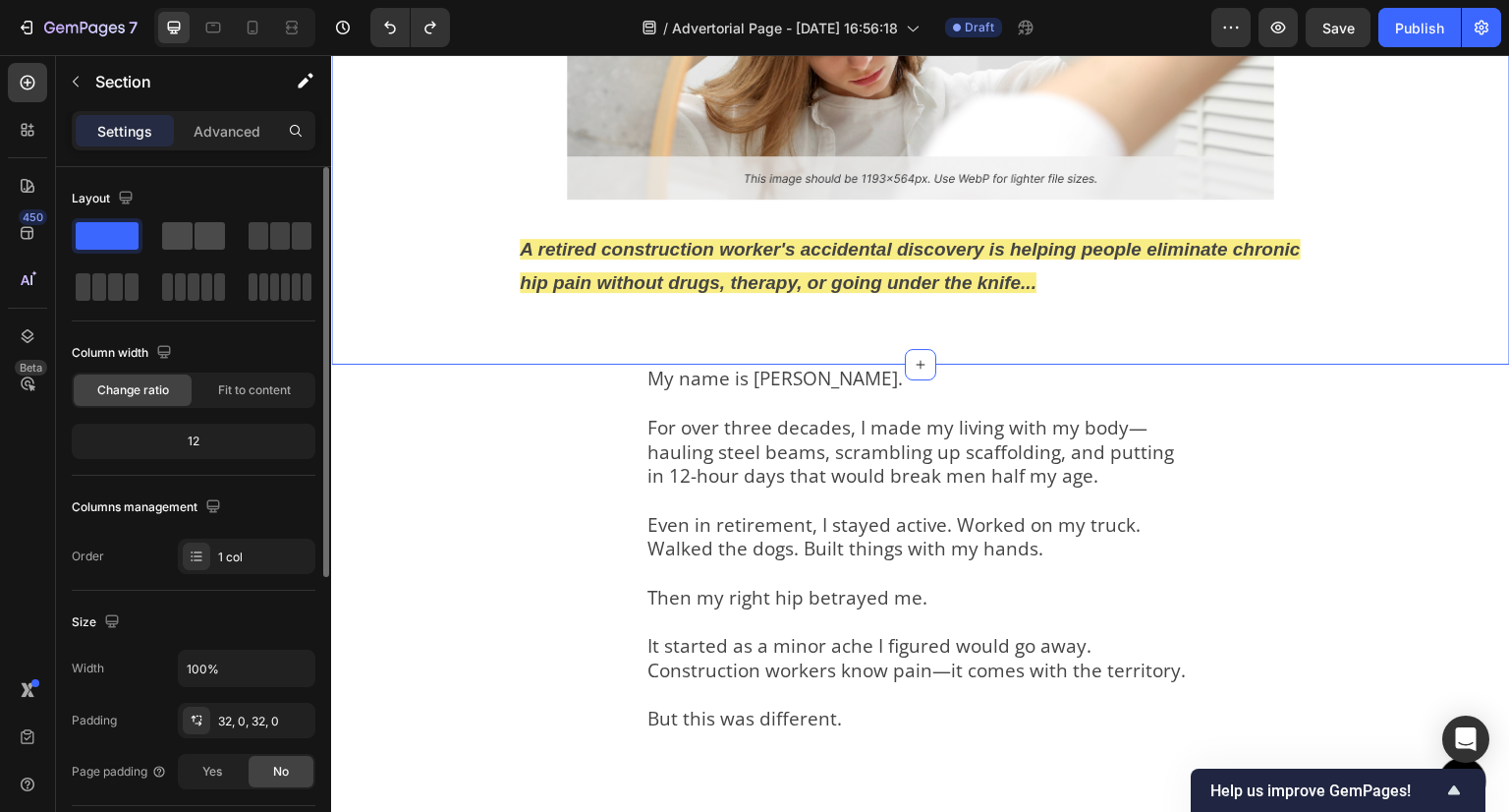
click at [216, 238] on span at bounding box center [210, 236] width 31 height 28
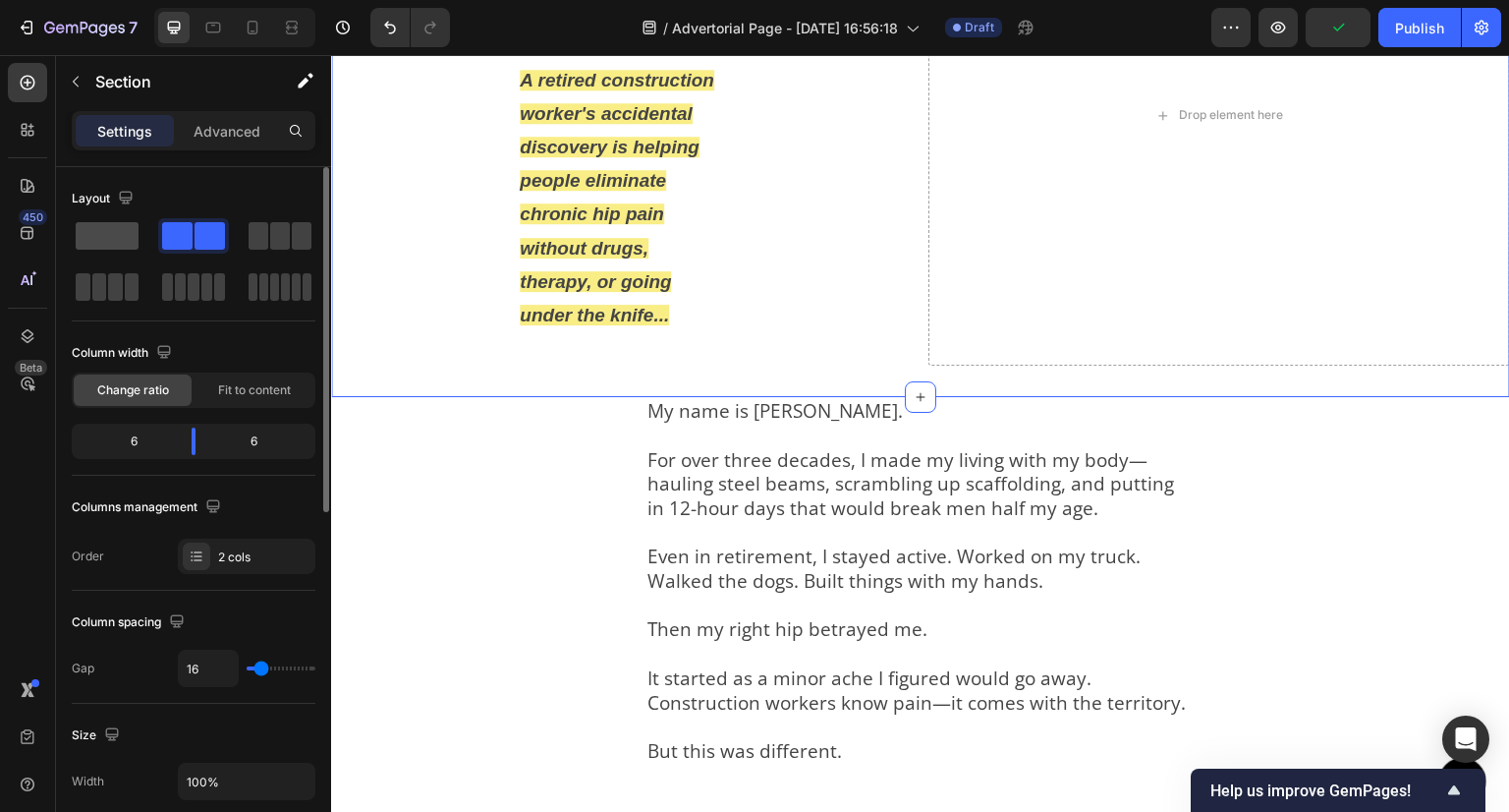
click at [114, 237] on span at bounding box center [107, 236] width 63 height 28
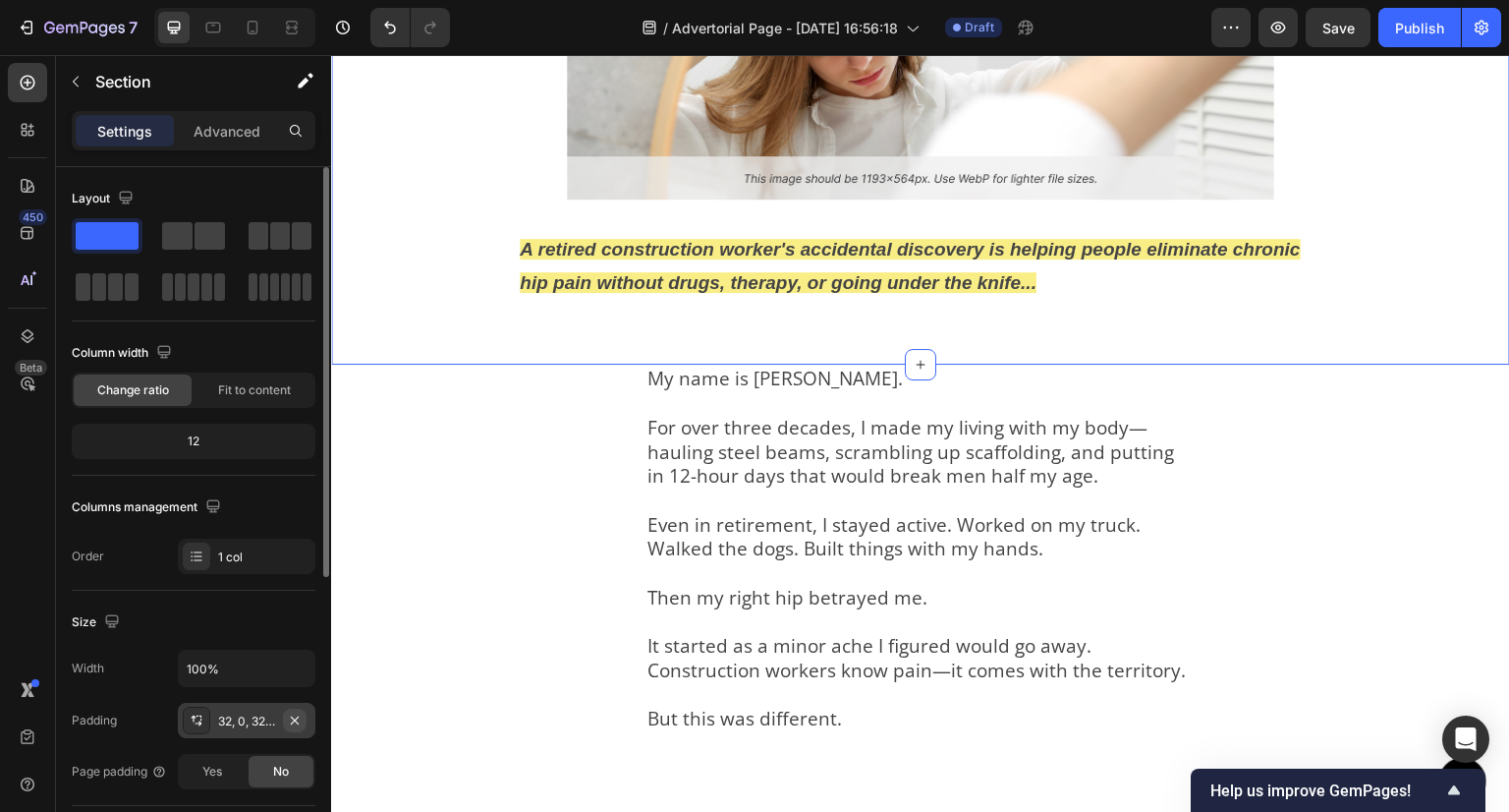
click at [287, 717] on icon "button" at bounding box center [295, 720] width 16 height 16
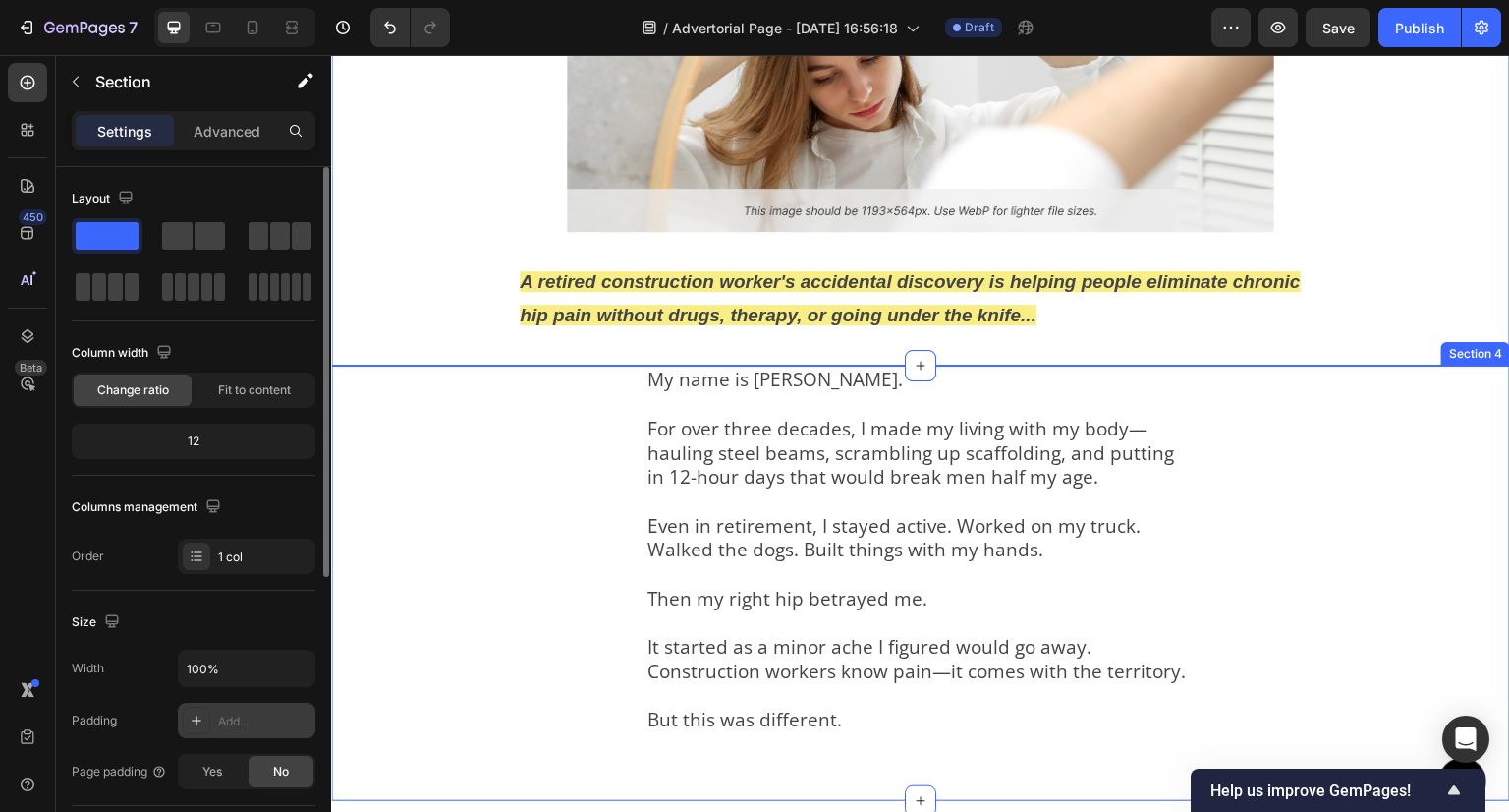
scroll to position [448, 0]
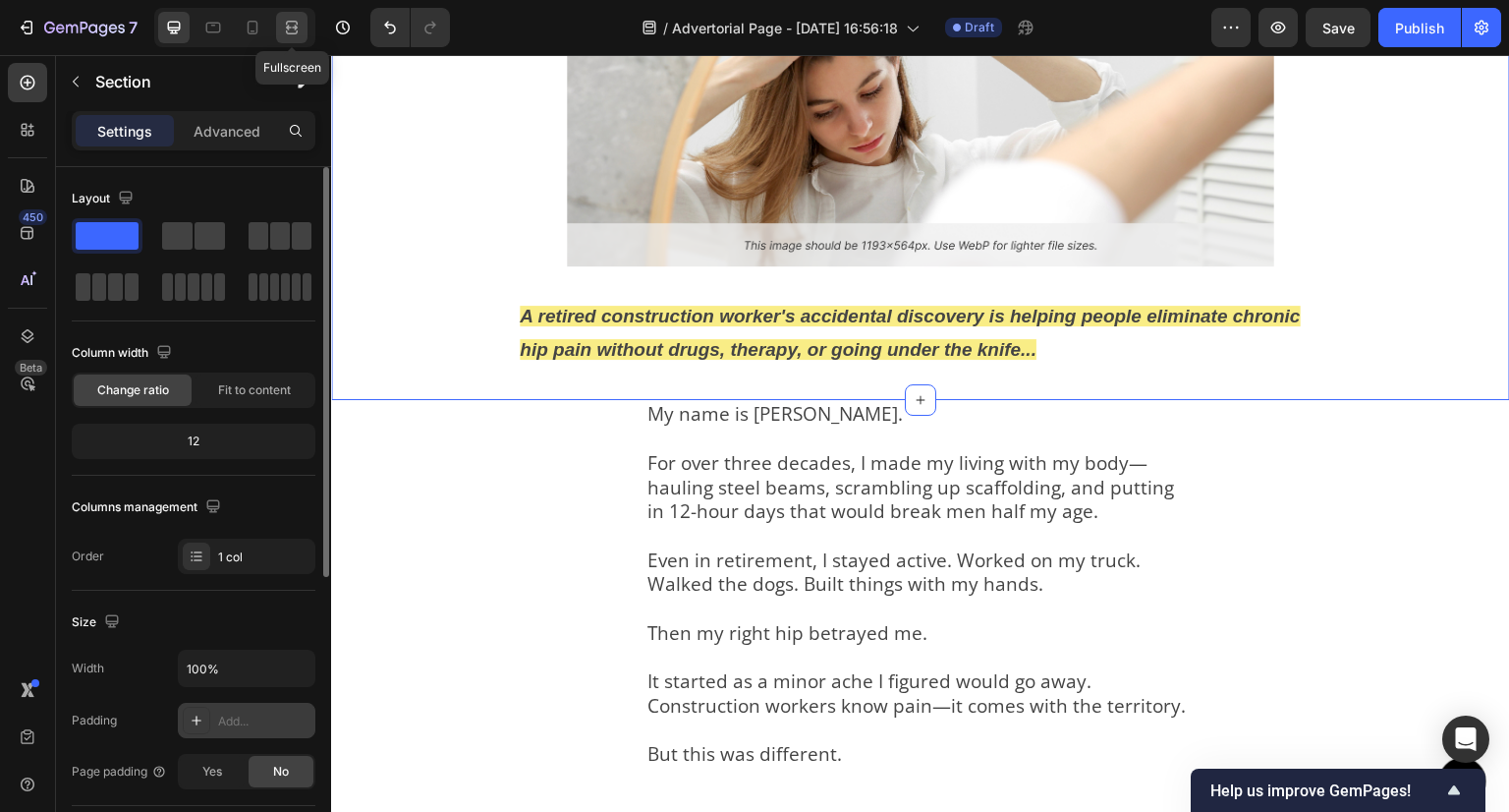
click at [282, 16] on div at bounding box center [292, 28] width 31 height 31
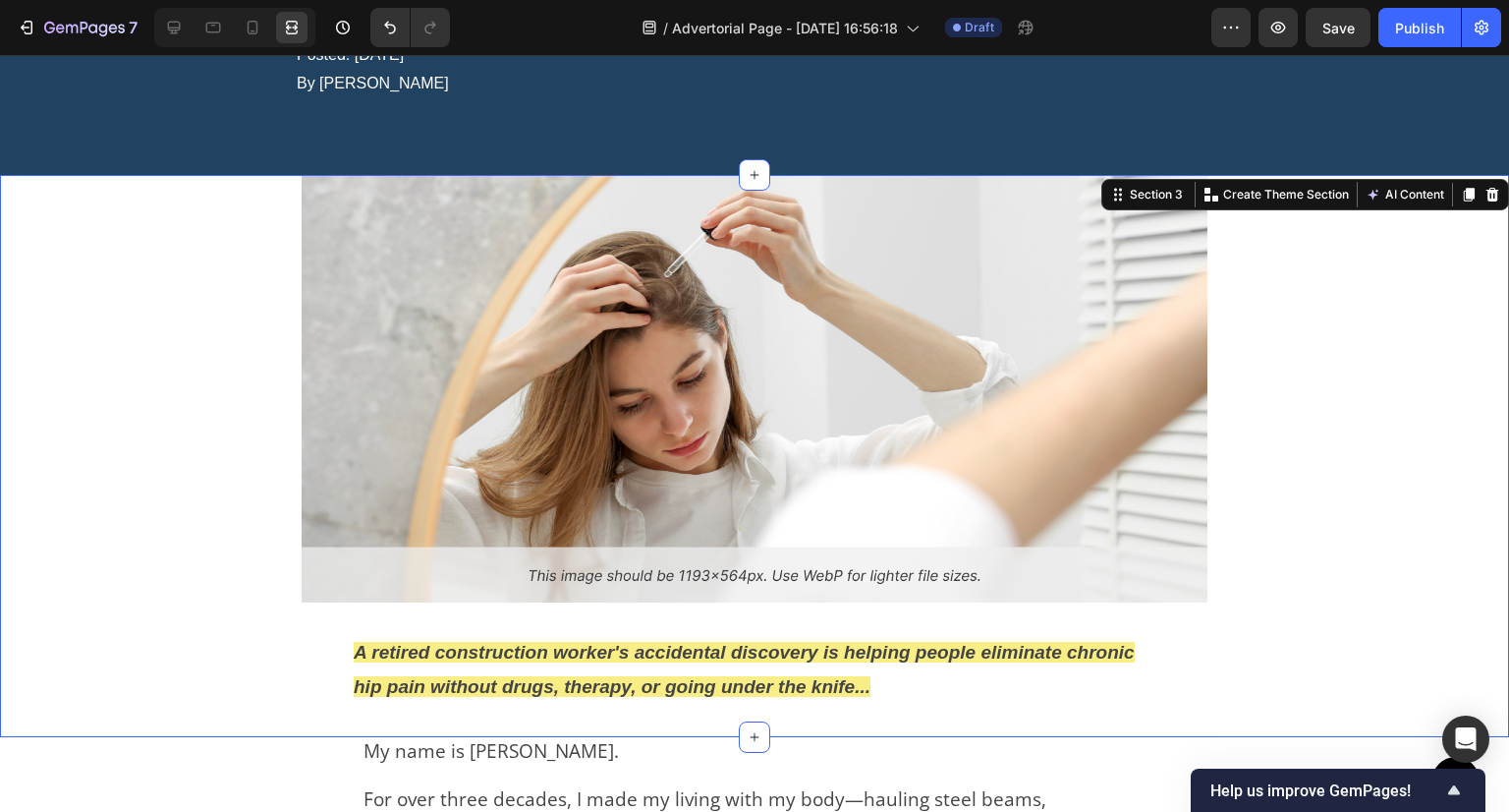
scroll to position [252, 0]
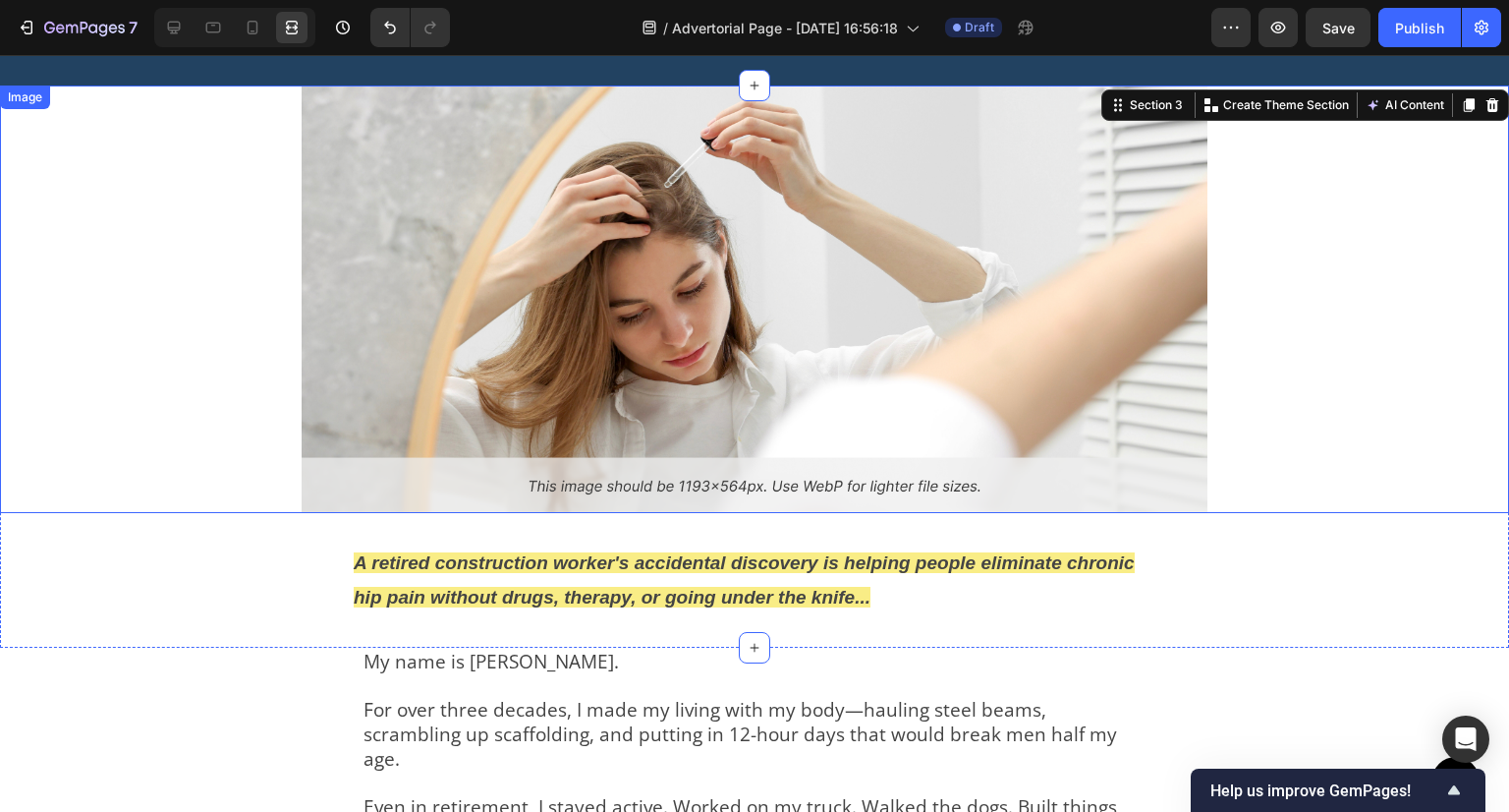
click at [627, 380] on img at bounding box center [754, 299] width 906 height 428
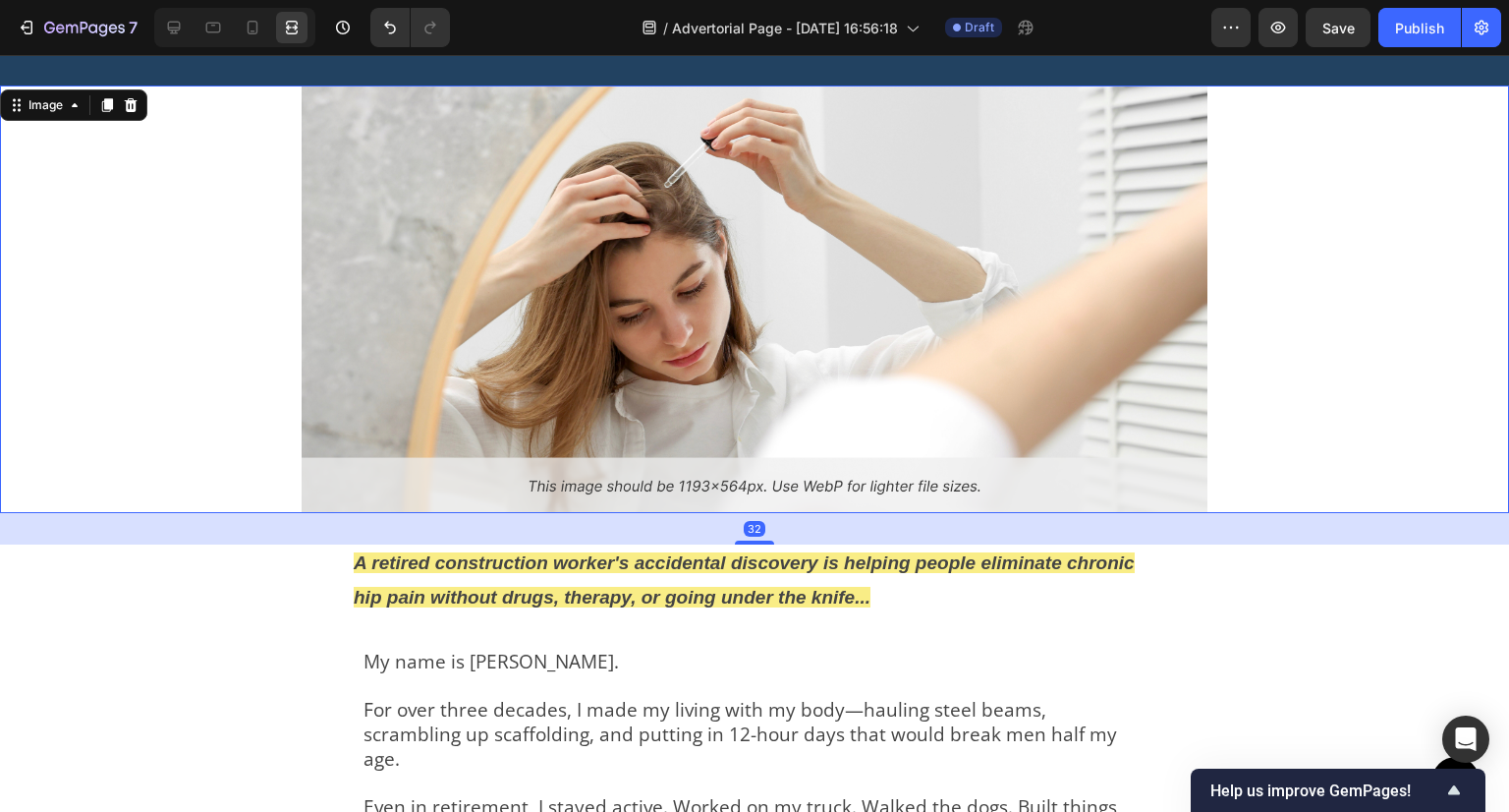
click at [480, 214] on img at bounding box center [754, 299] width 906 height 428
click at [185, 31] on div at bounding box center [174, 28] width 31 height 31
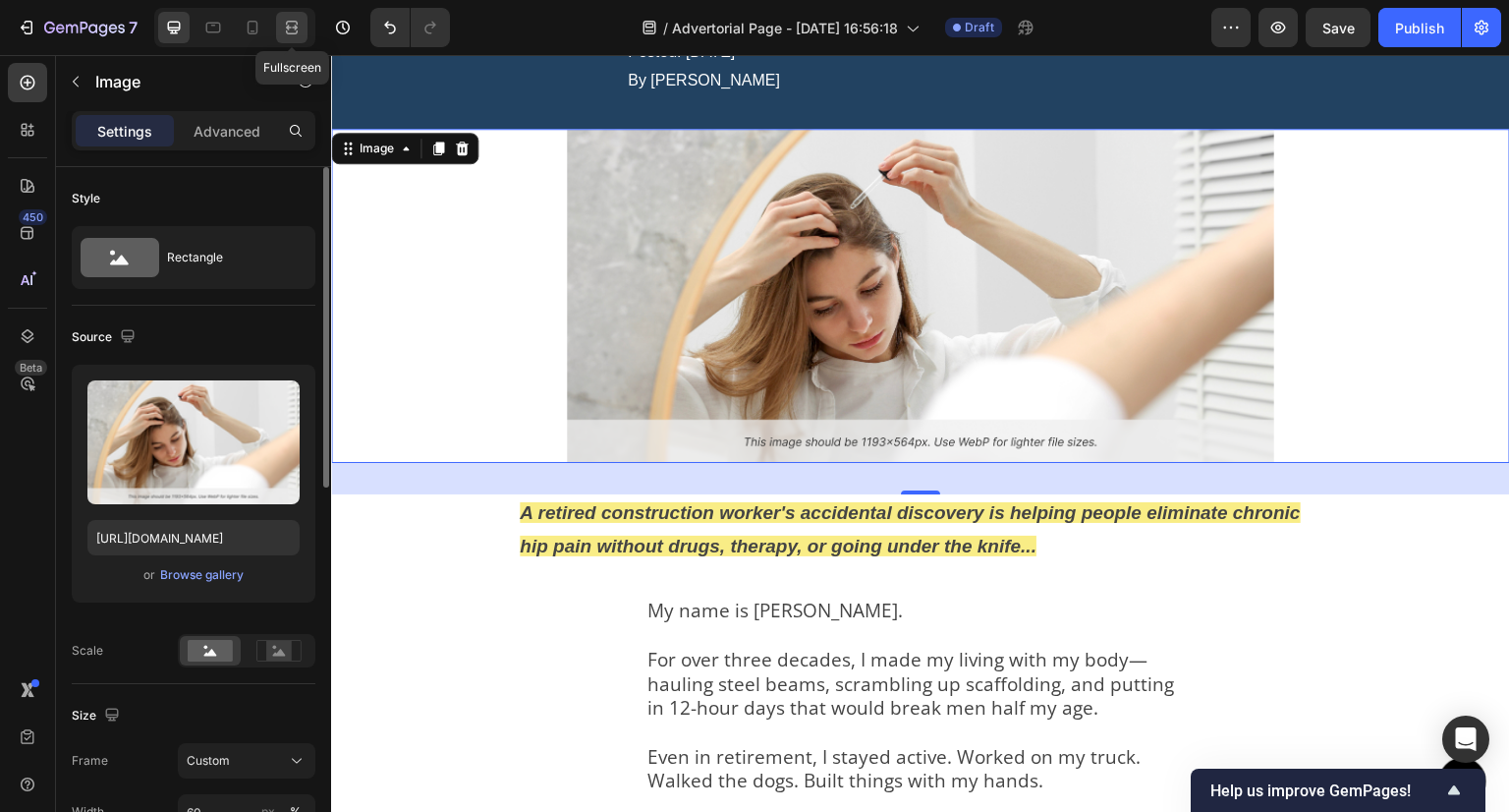
click at [302, 28] on div at bounding box center [292, 28] width 31 height 31
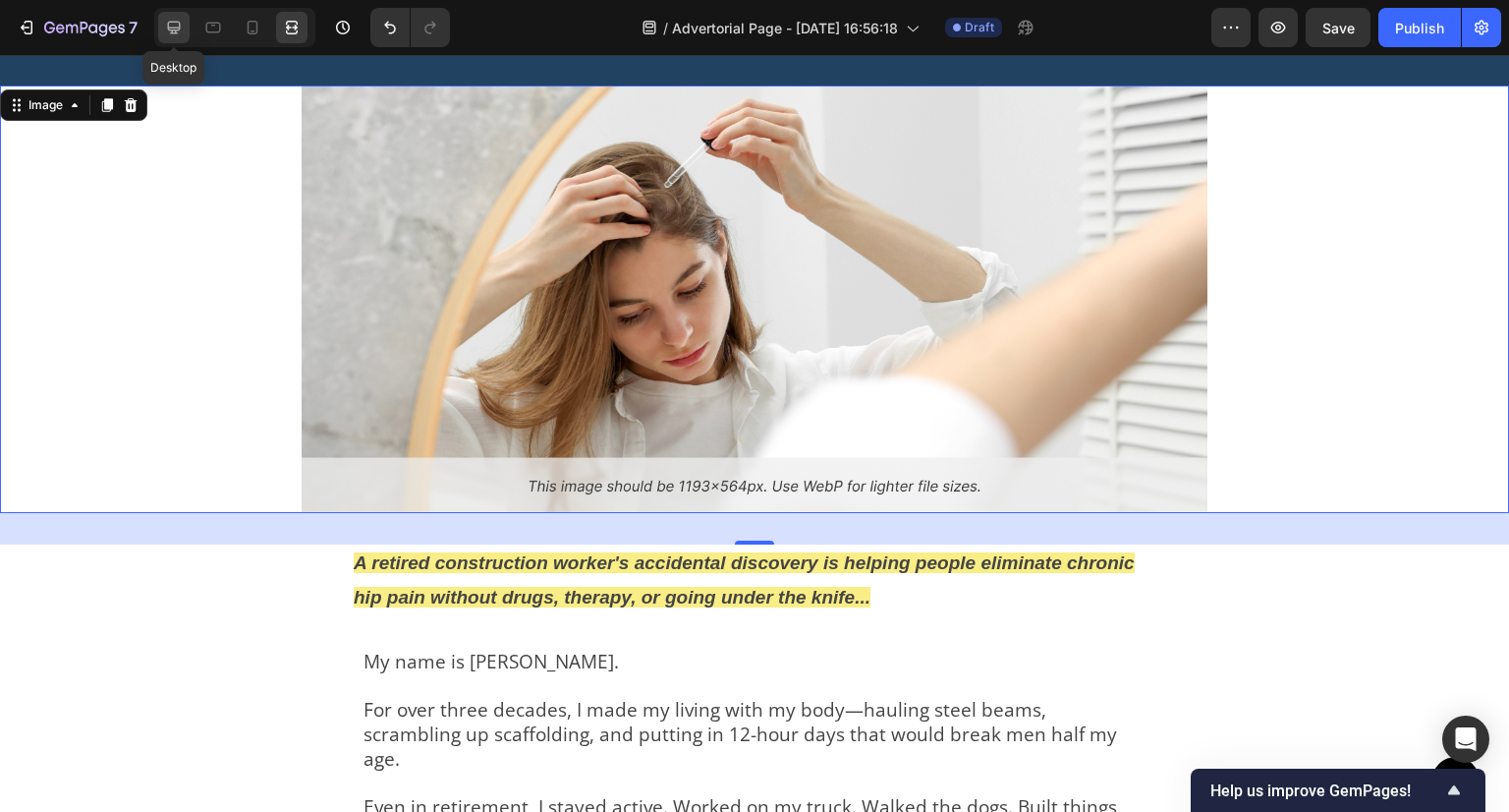
click at [174, 28] on icon at bounding box center [174, 28] width 13 height 13
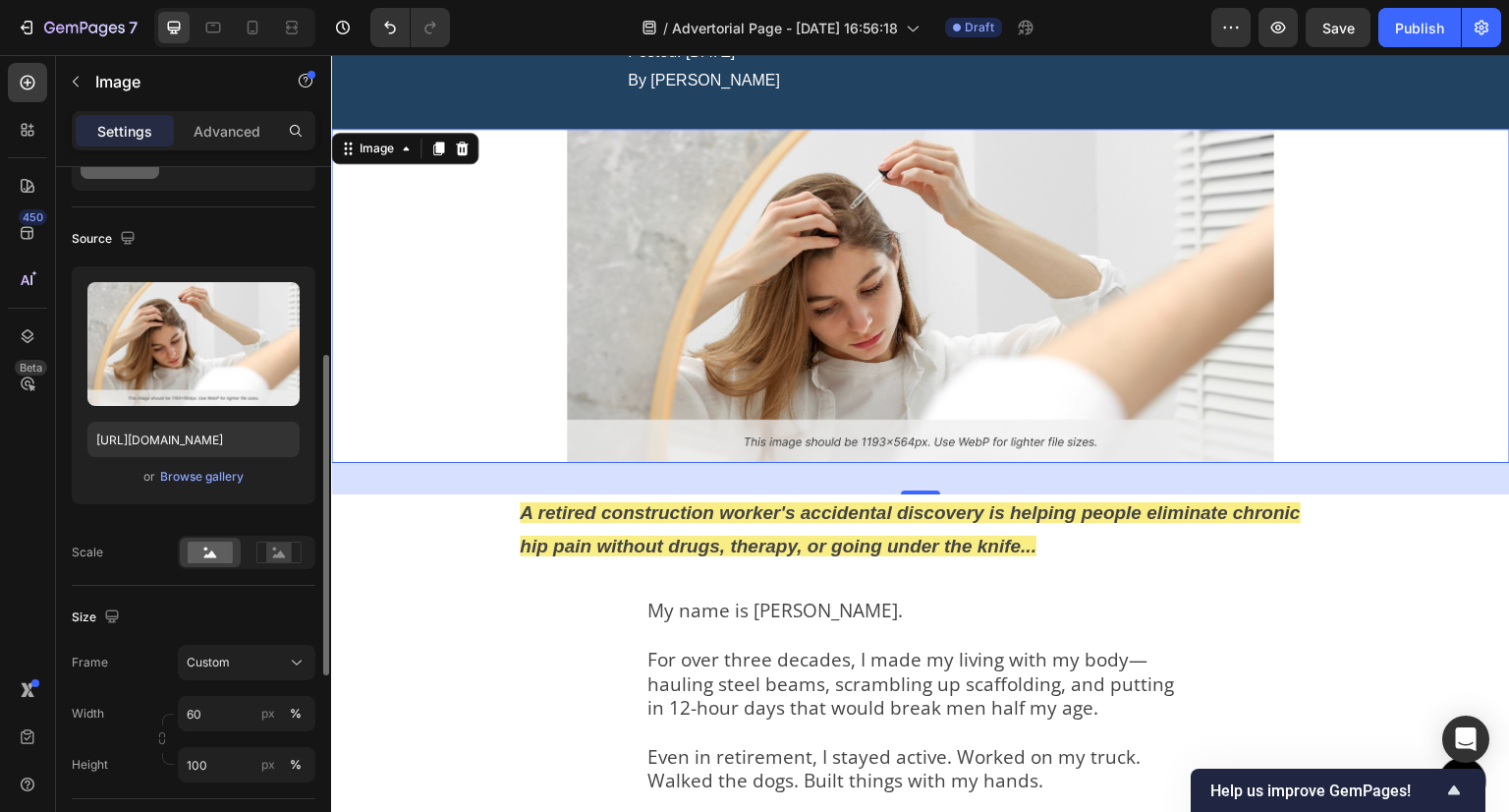
scroll to position [197, 0]
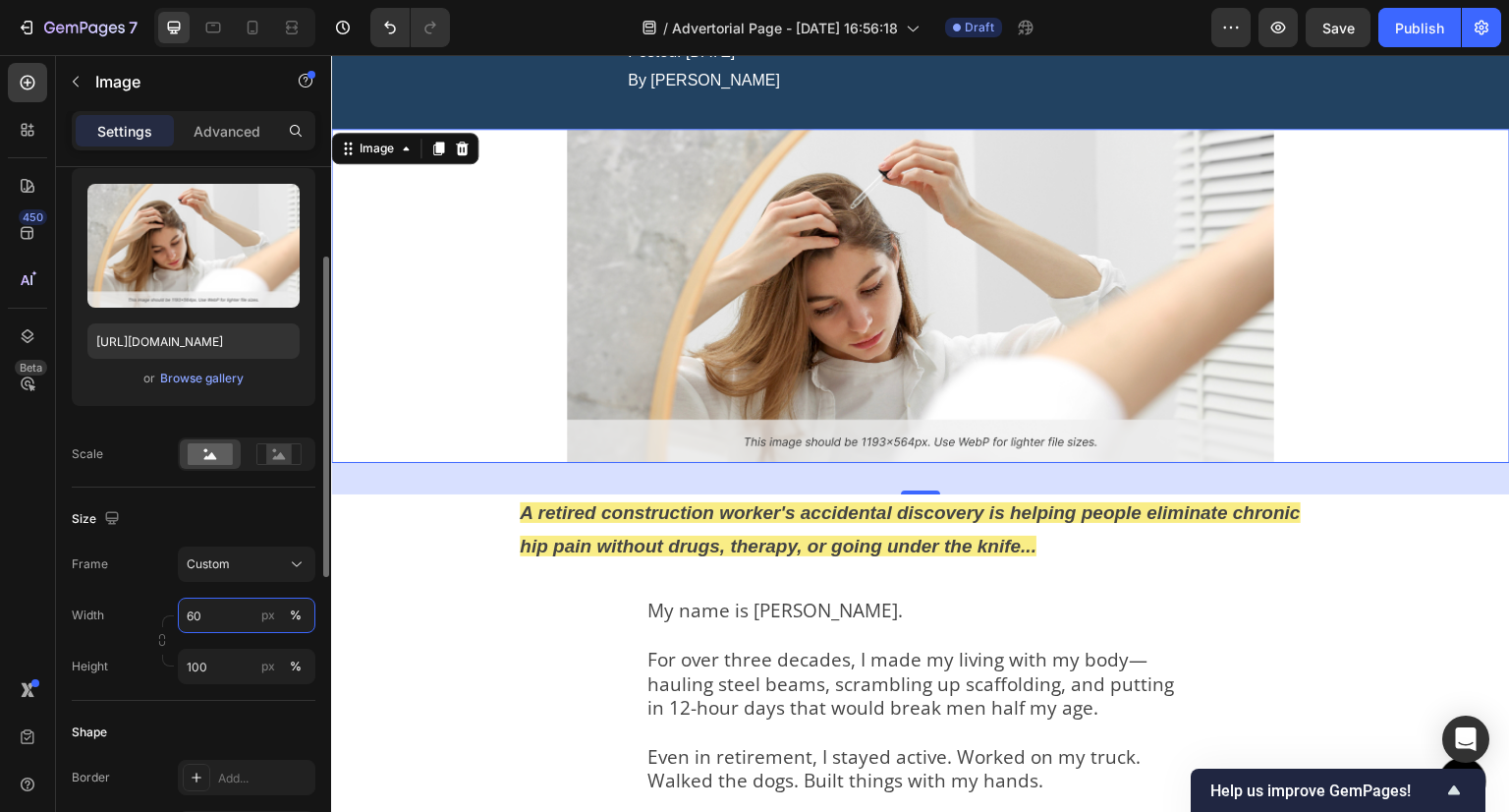
click at [214, 622] on input "60" at bounding box center [247, 615] width 138 height 35
type input "7"
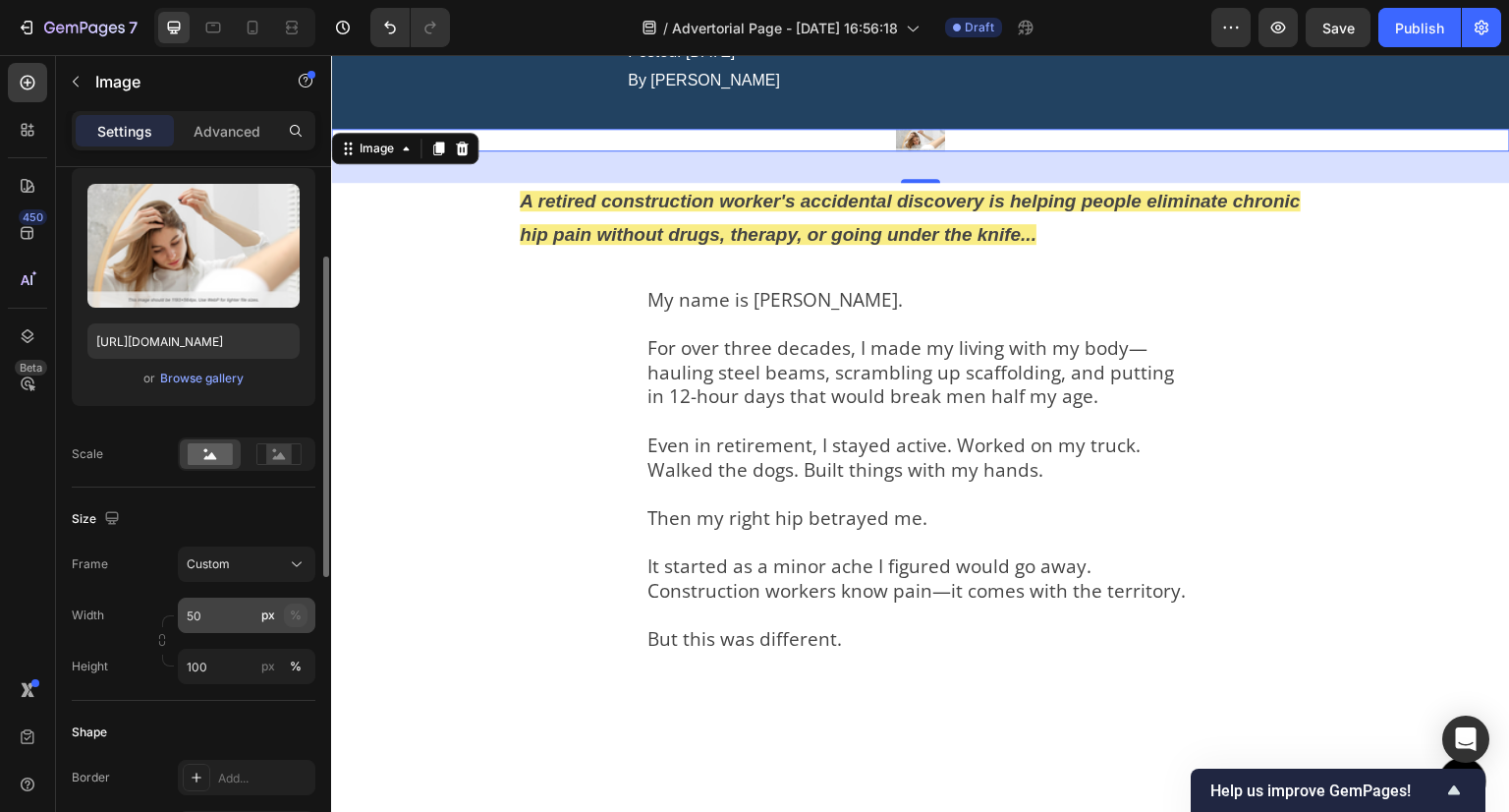
click at [287, 610] on button "%" at bounding box center [296, 615] width 24 height 24
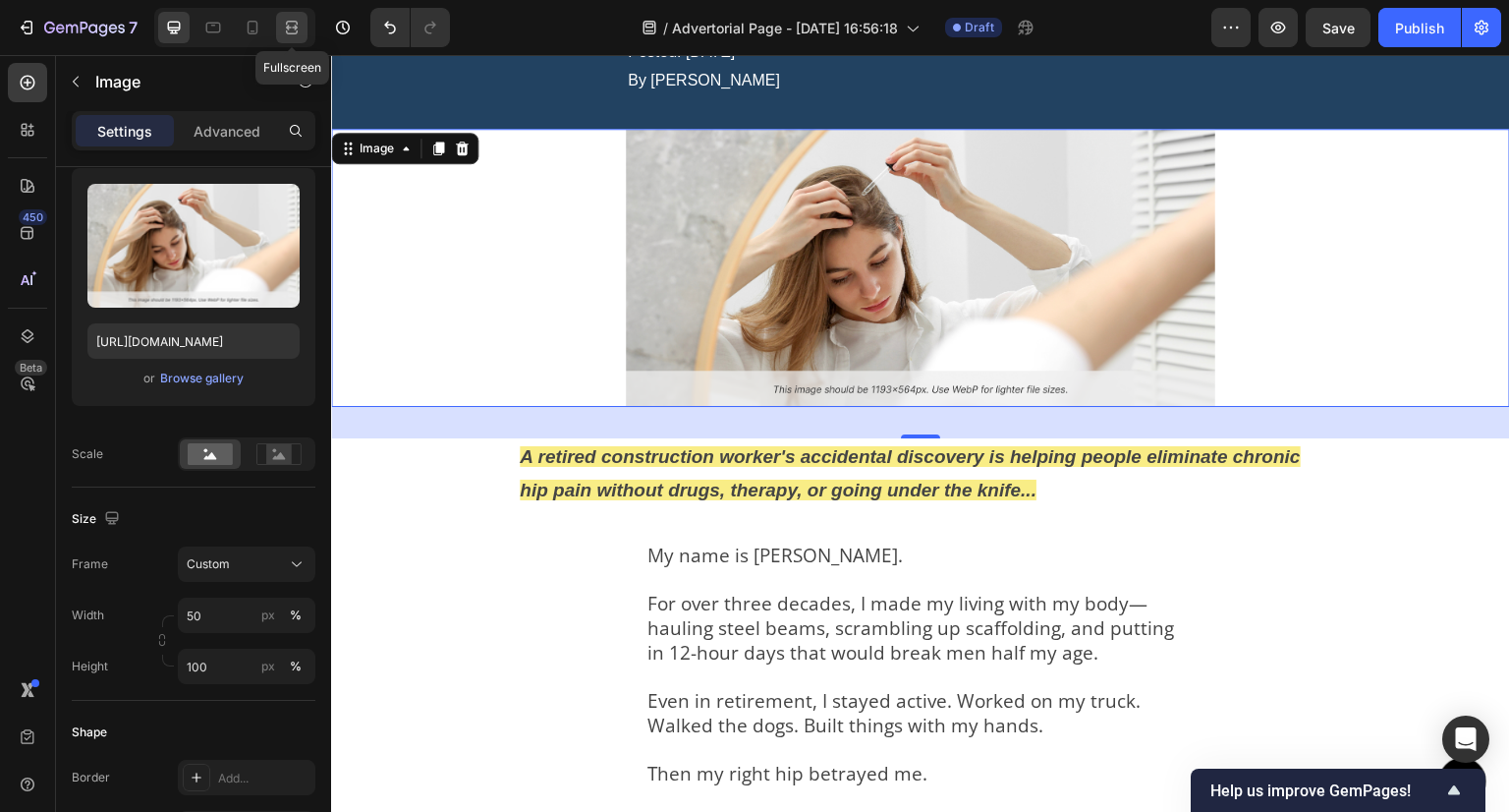
click at [284, 23] on icon at bounding box center [292, 28] width 20 height 20
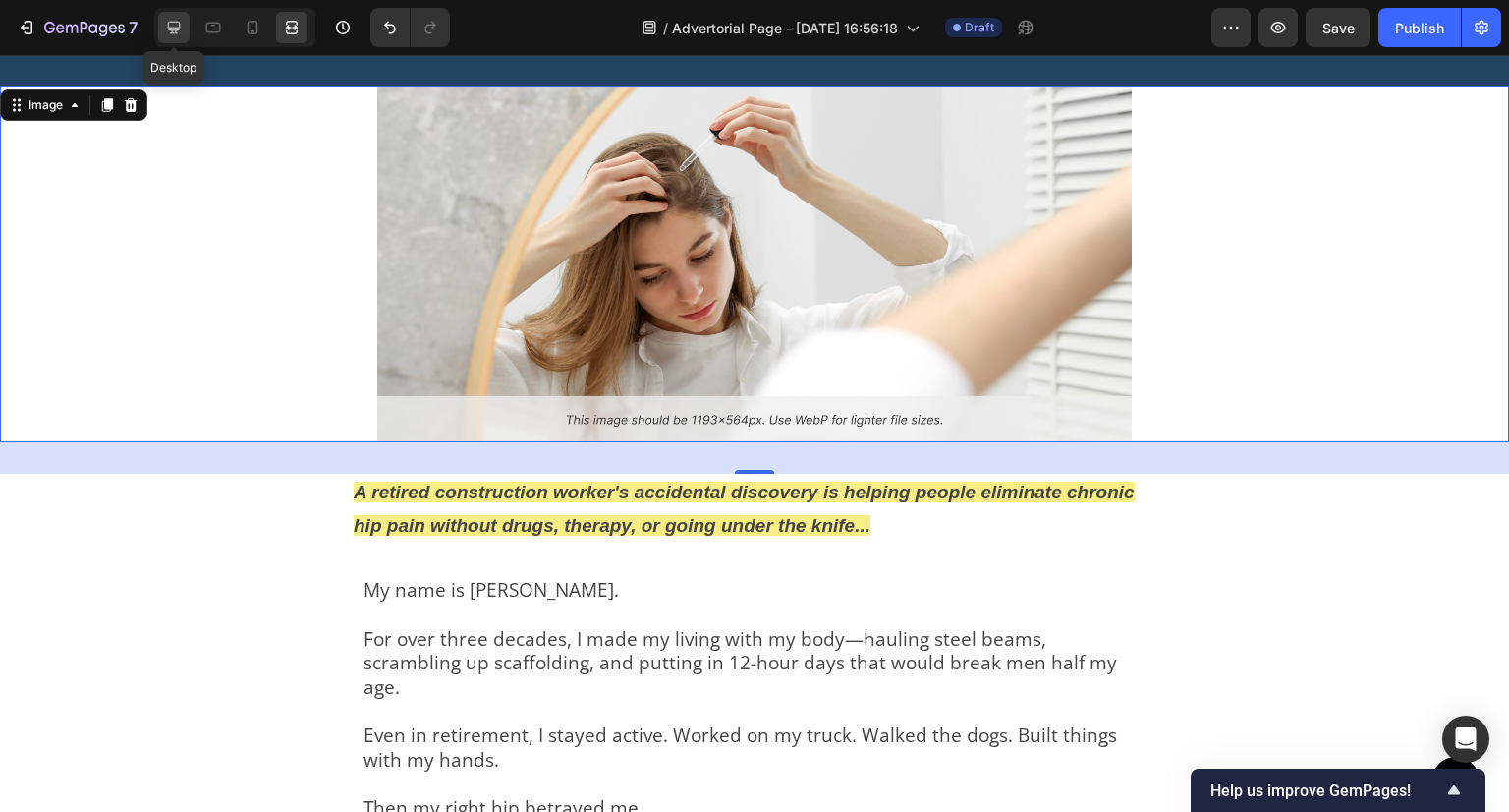
click at [173, 28] on icon at bounding box center [174, 28] width 13 height 13
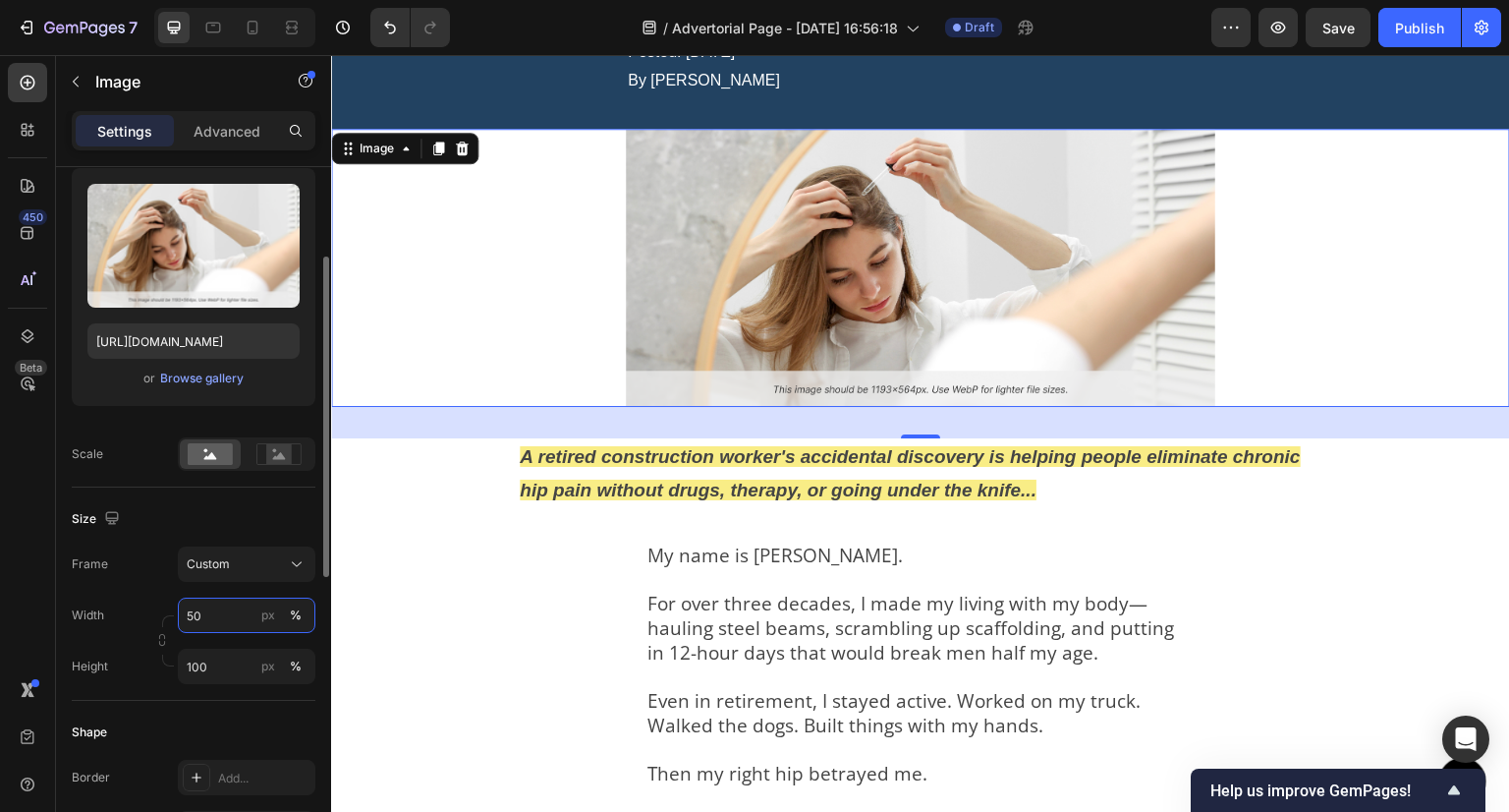
click at [203, 614] on input "50" at bounding box center [247, 615] width 138 height 35
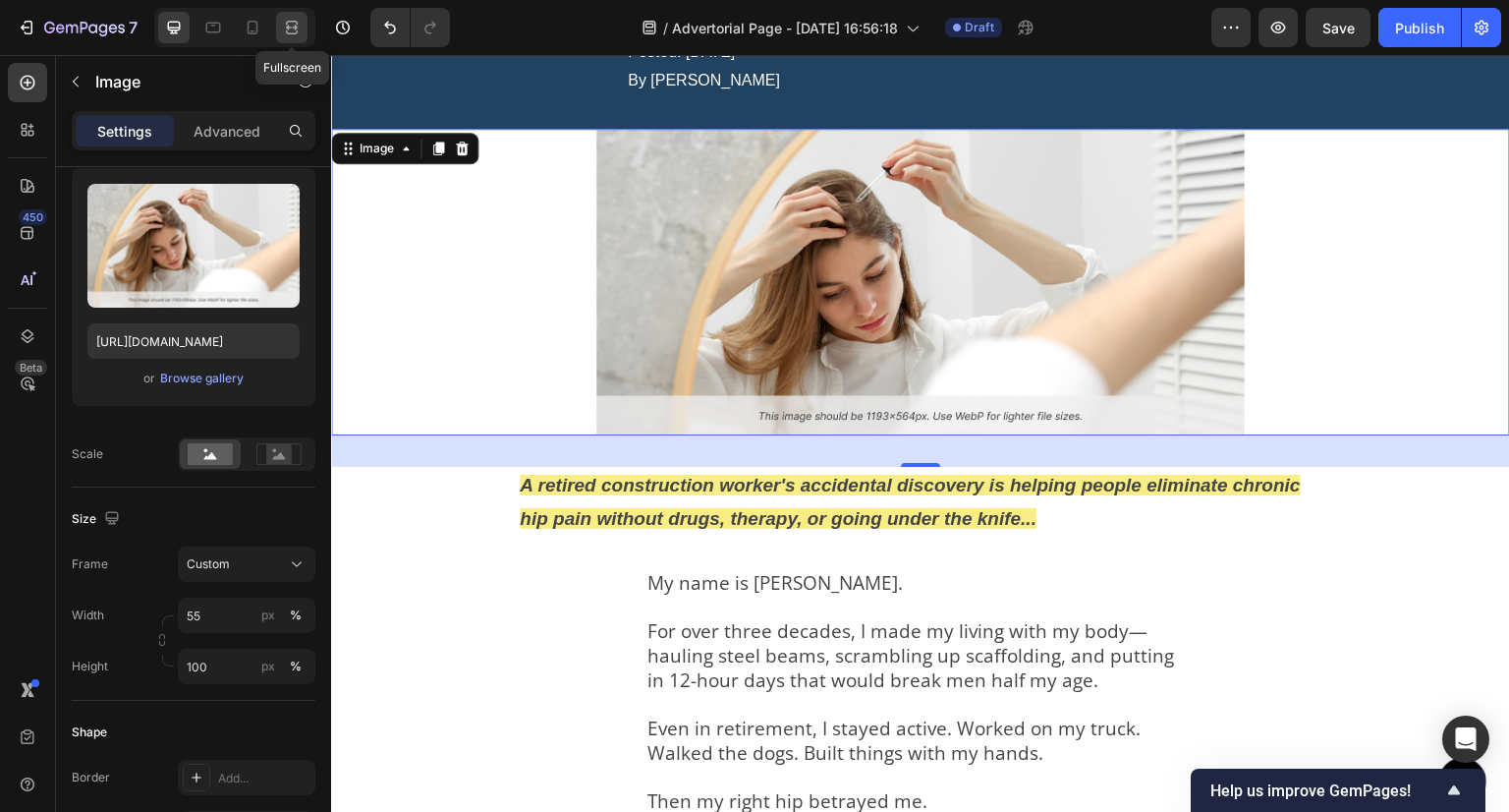
click at [302, 27] on div at bounding box center [292, 28] width 31 height 31
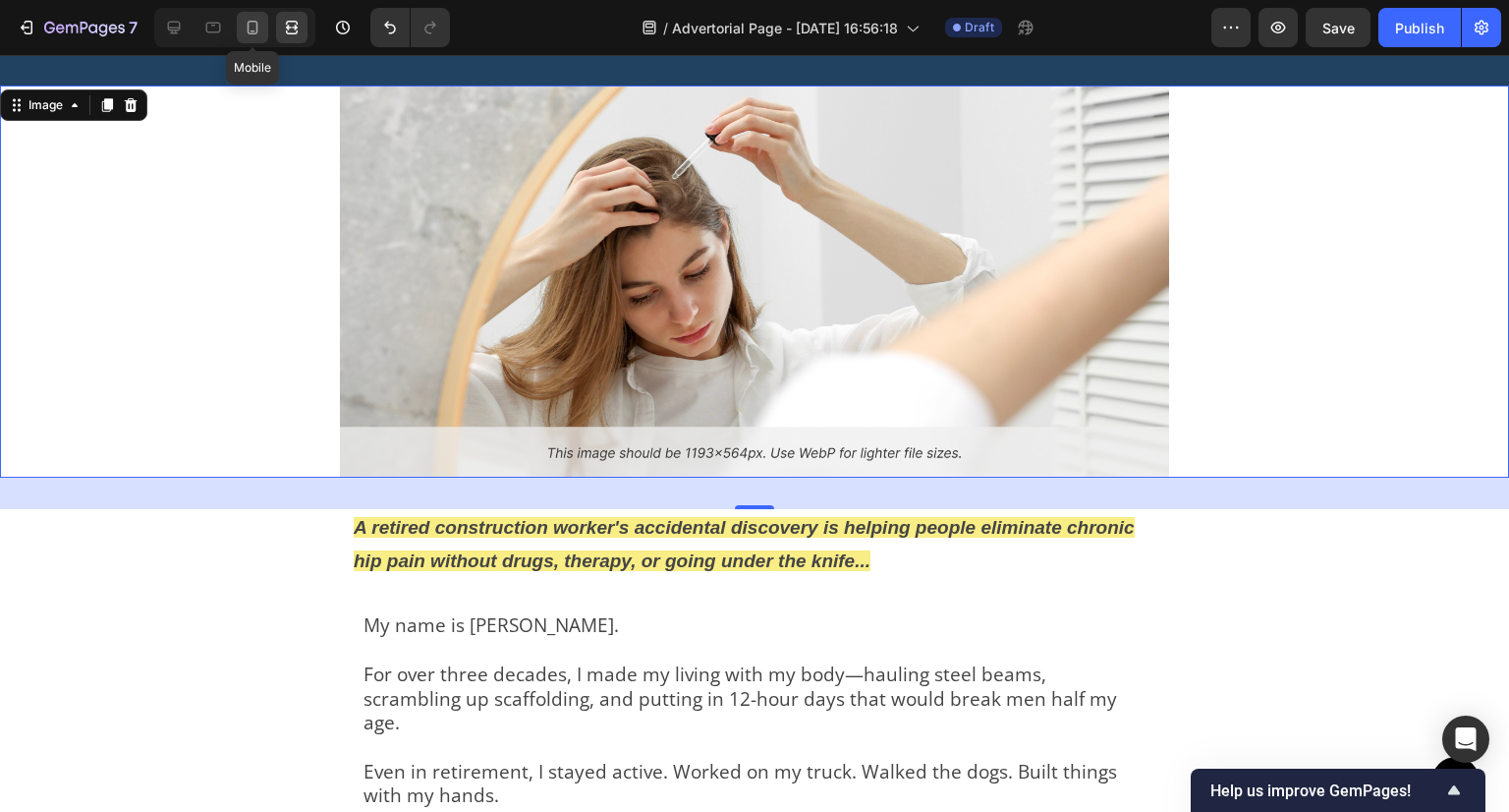
click at [250, 32] on icon at bounding box center [253, 28] width 20 height 20
type input "100"
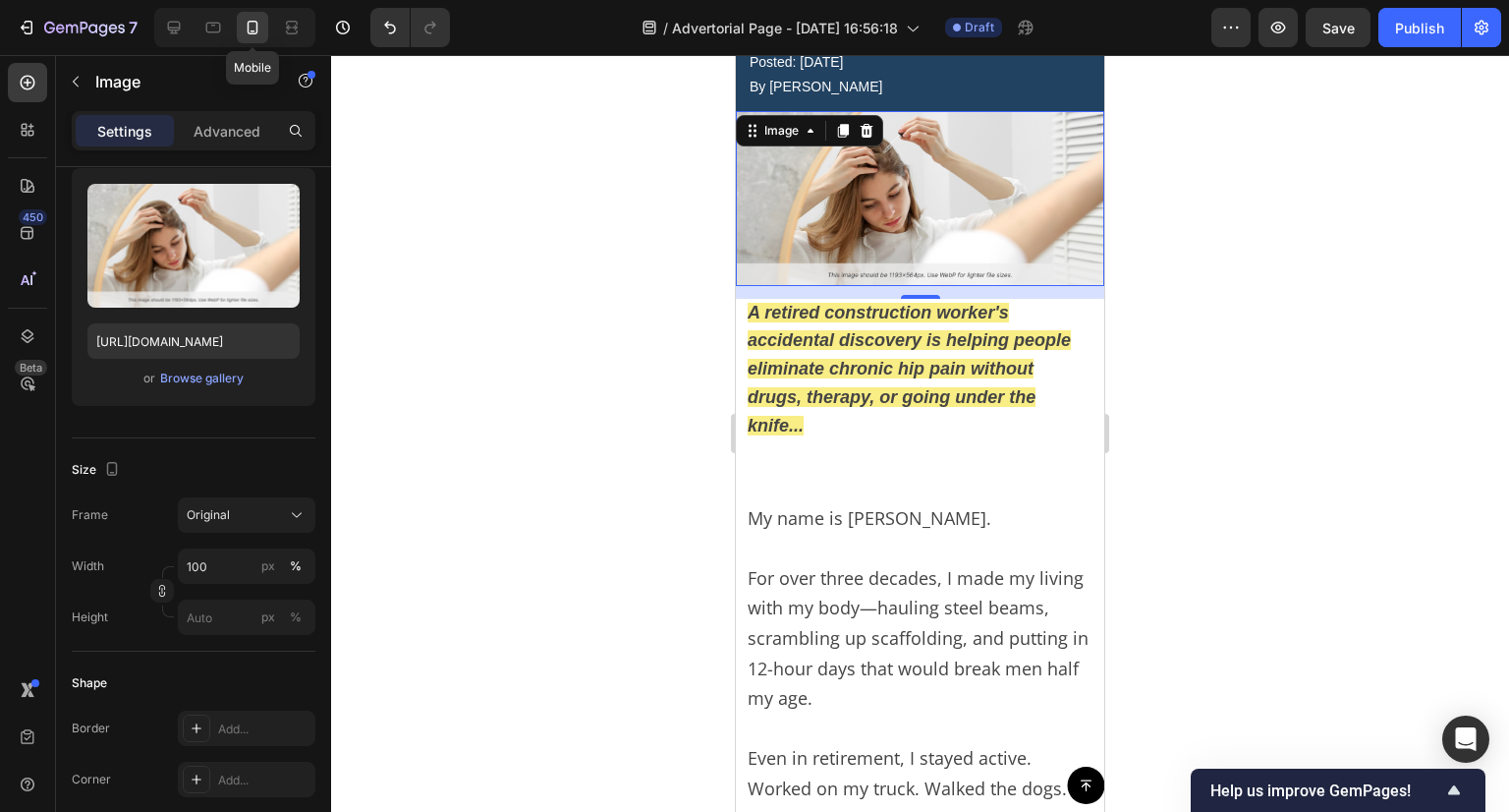
scroll to position [361, 0]
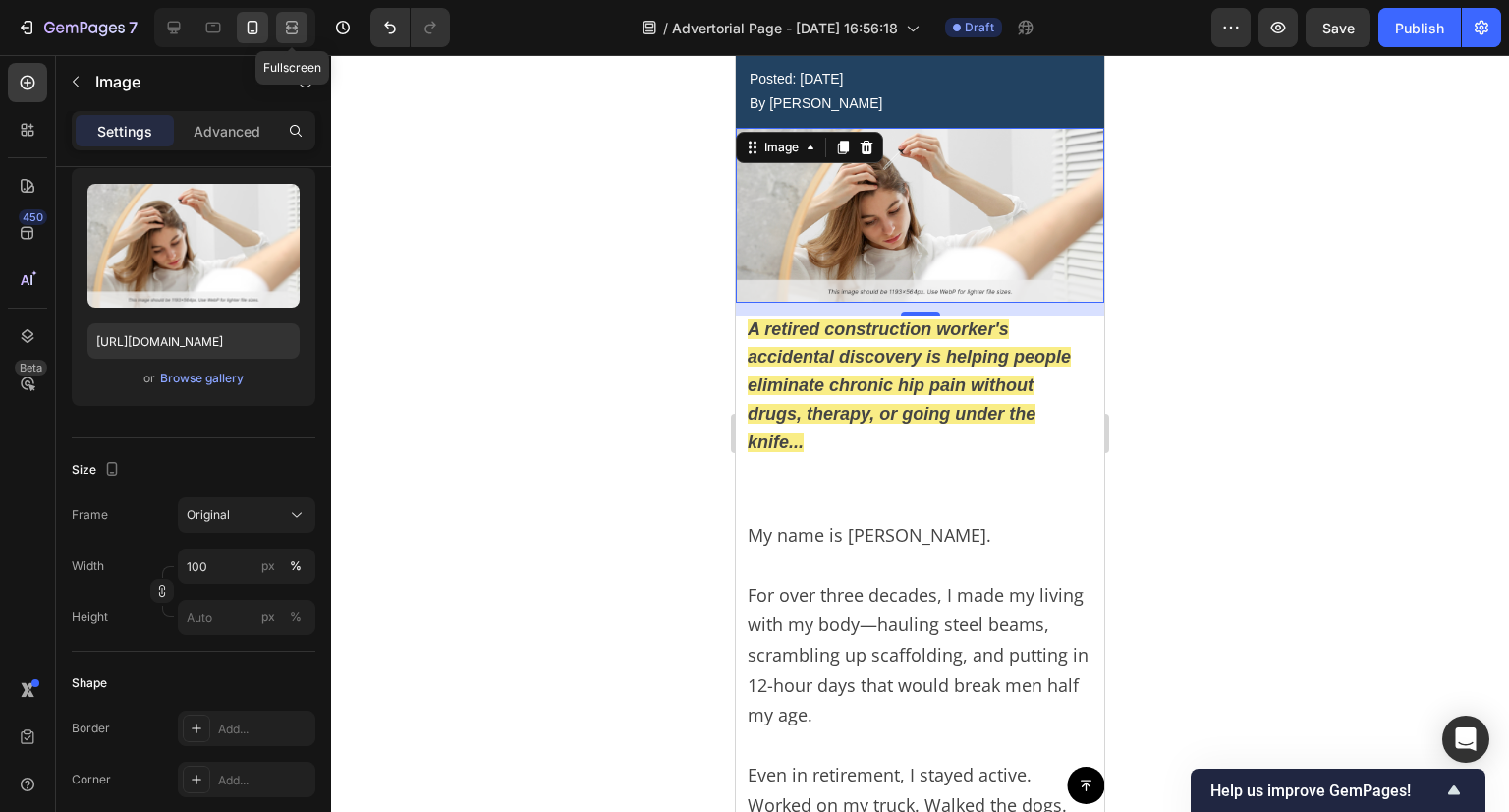
click at [289, 33] on icon at bounding box center [292, 32] width 12 height 4
type input "55"
type input "100"
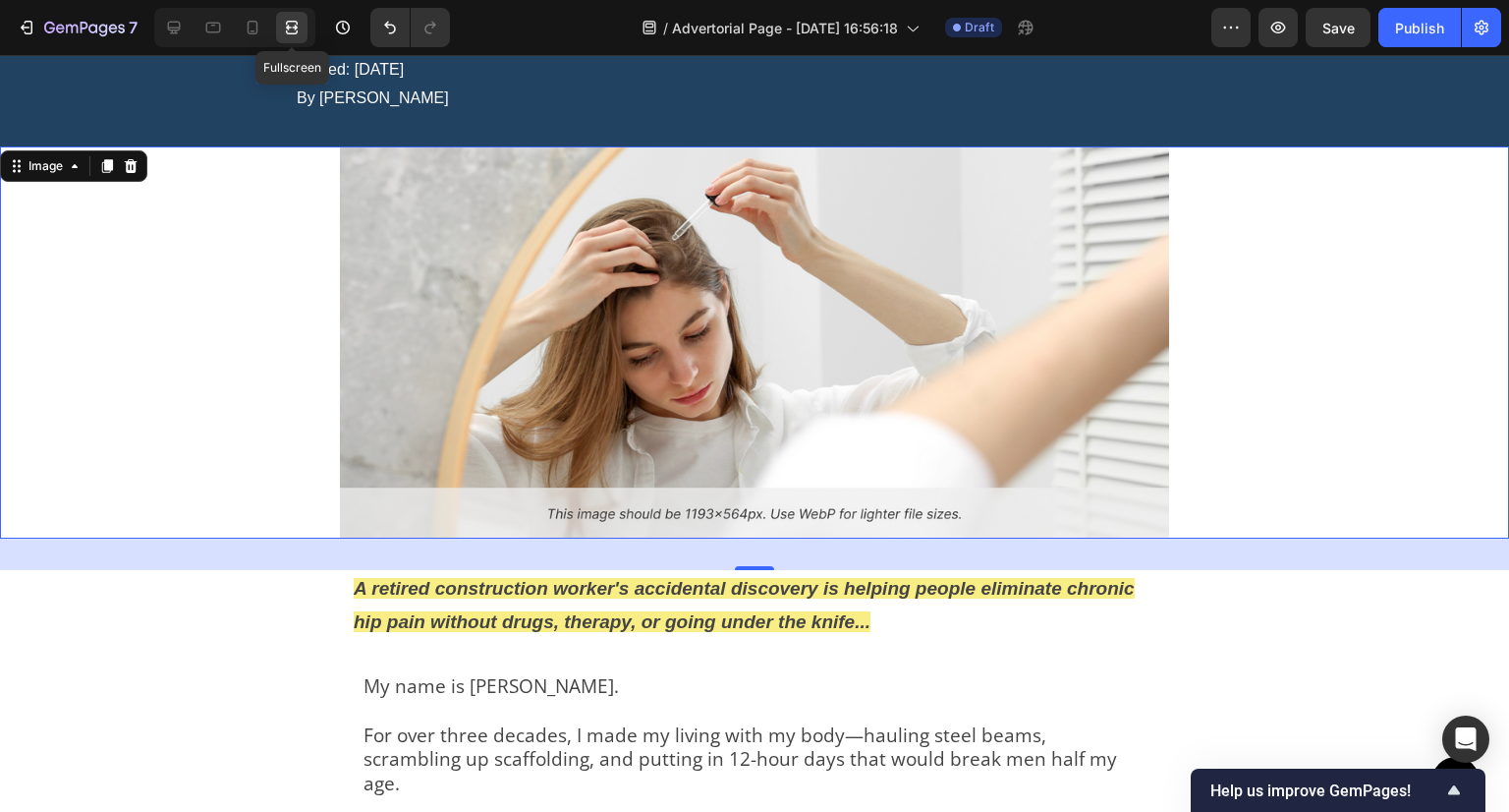
scroll to position [213, 0]
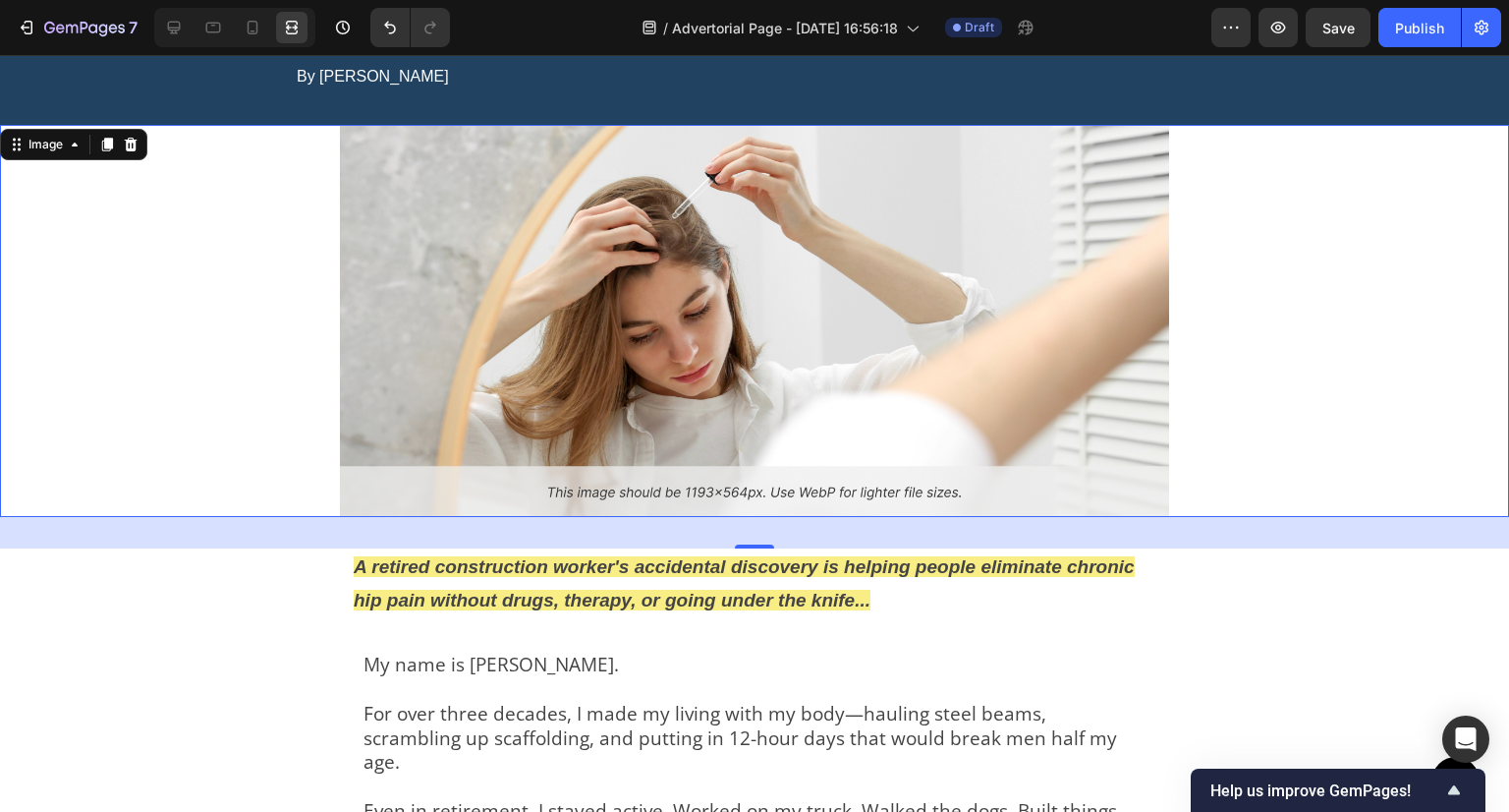
click at [157, 29] on div at bounding box center [235, 28] width 161 height 39
click at [173, 27] on icon at bounding box center [174, 28] width 20 height 20
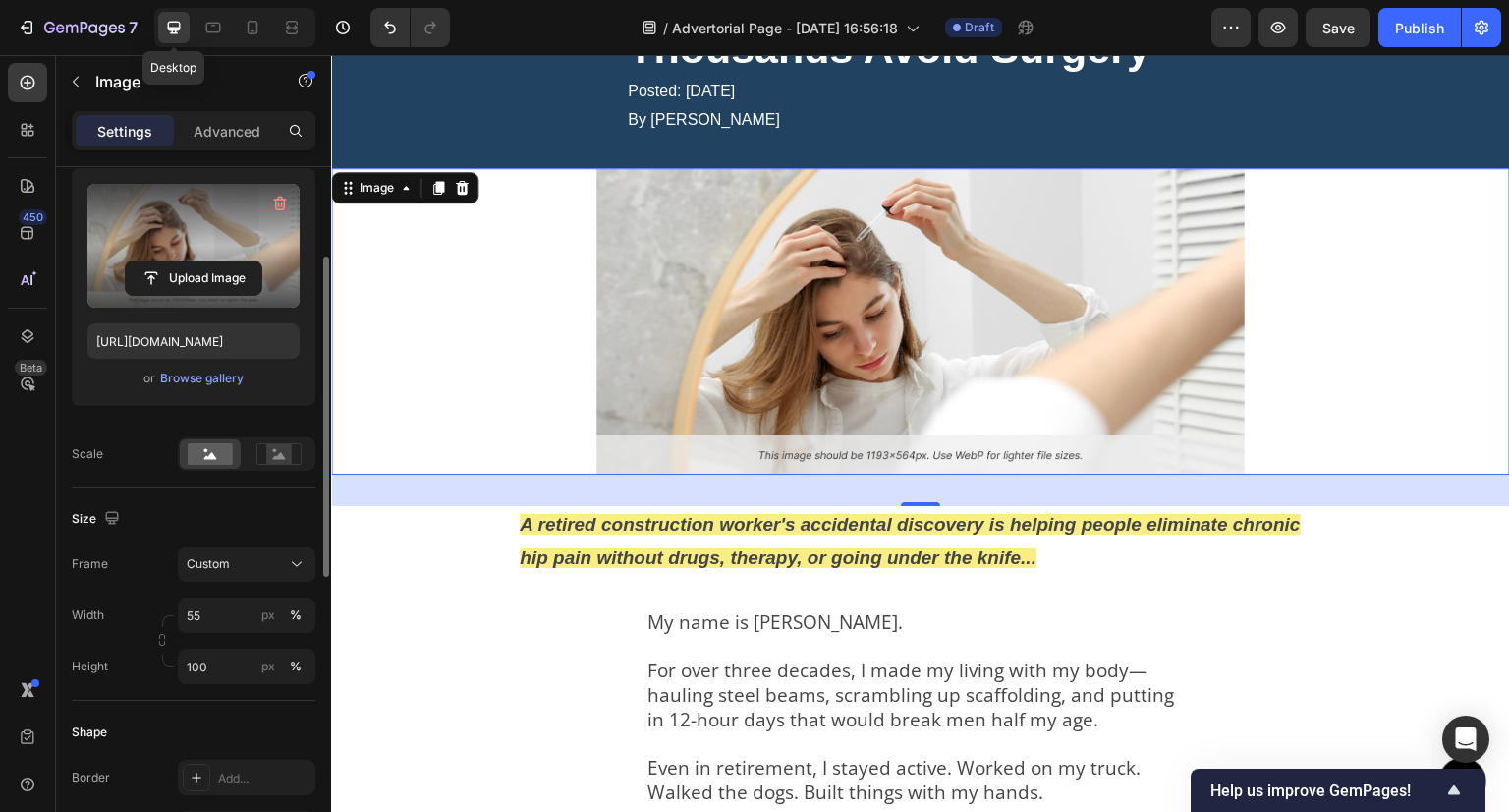
scroll to position [256, 0]
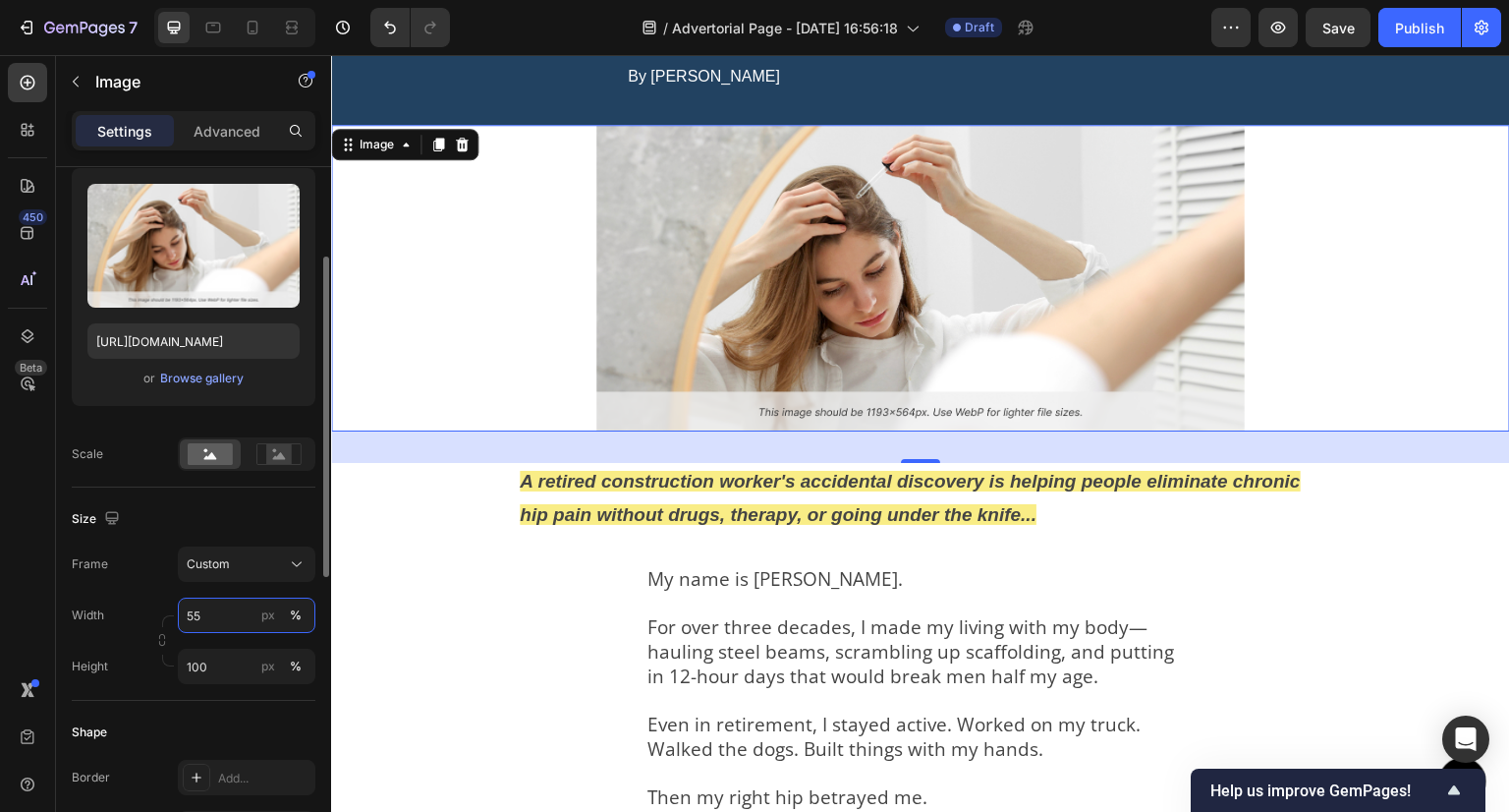
click at [204, 603] on input "55" at bounding box center [247, 615] width 138 height 35
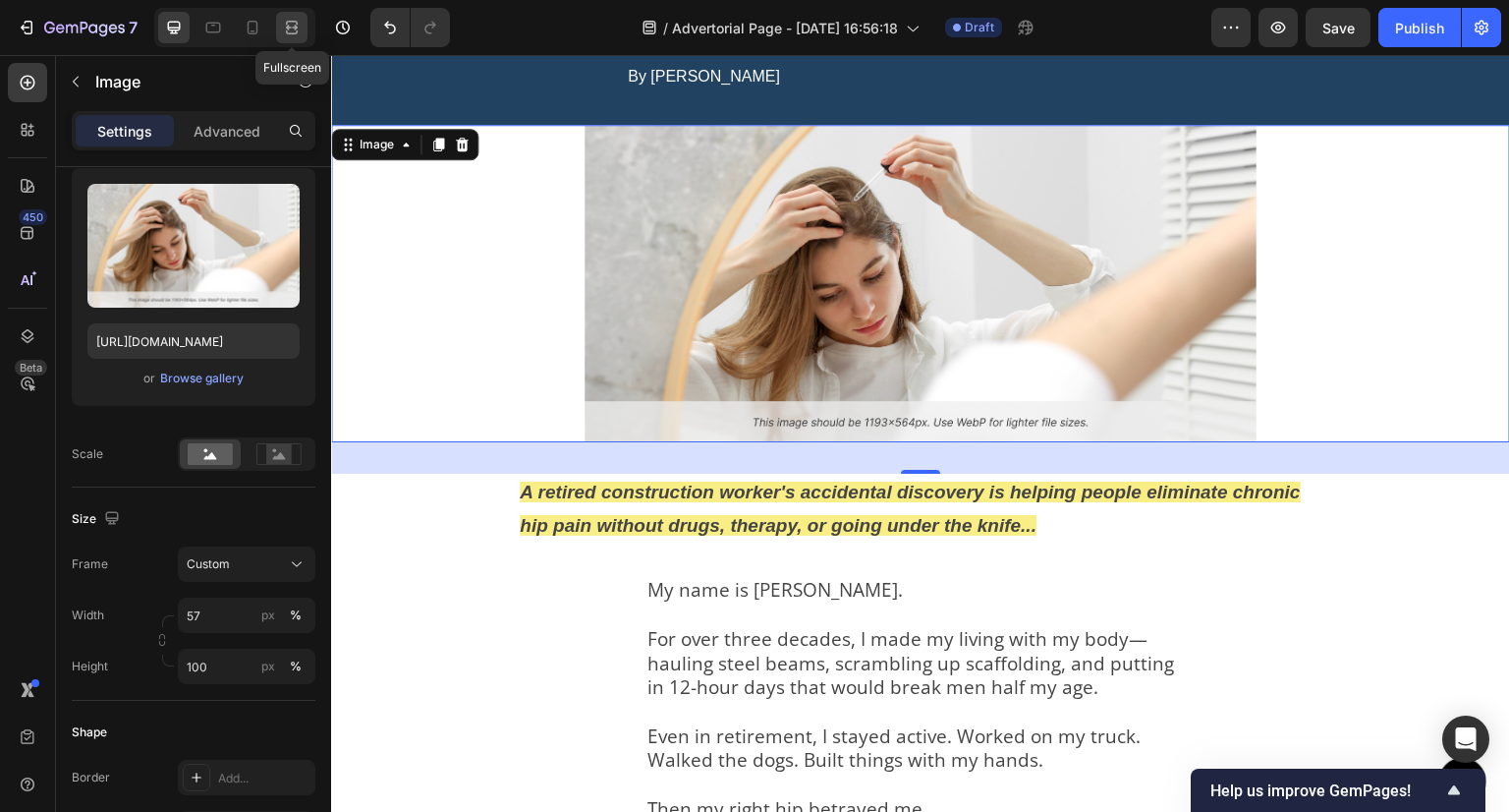
click at [300, 18] on div at bounding box center [292, 28] width 31 height 31
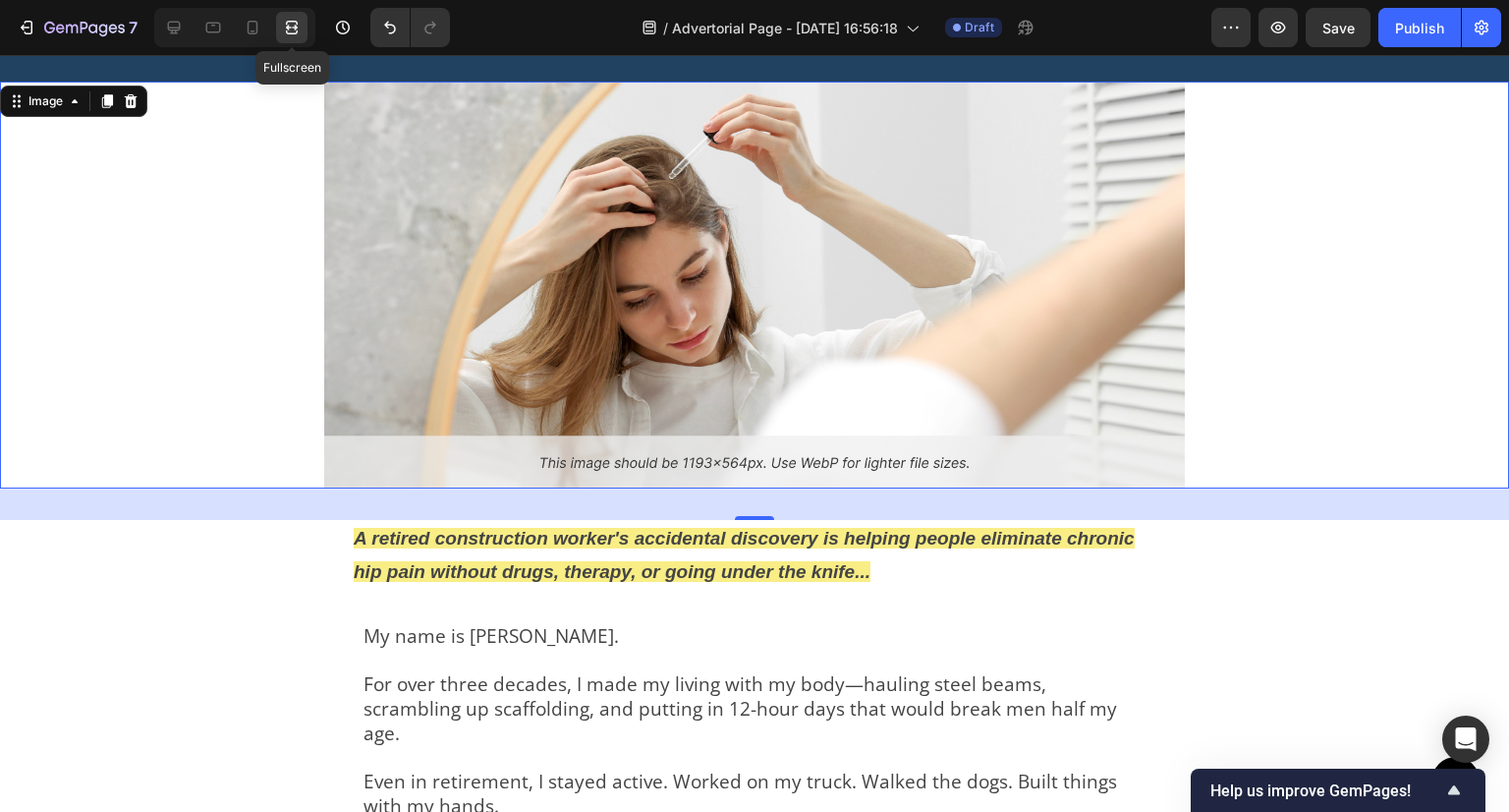
scroll to position [213, 0]
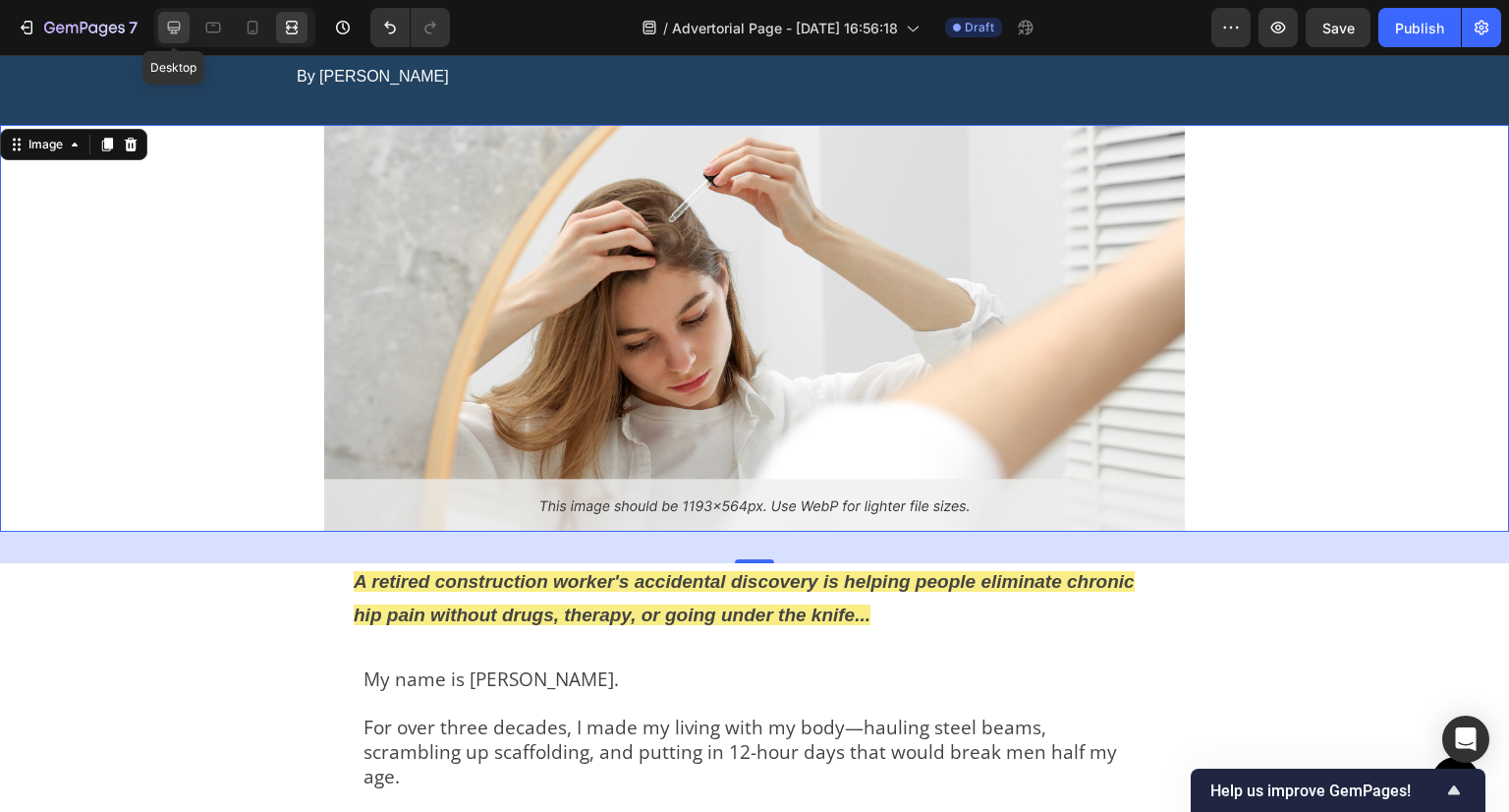
click at [170, 25] on icon at bounding box center [174, 28] width 20 height 20
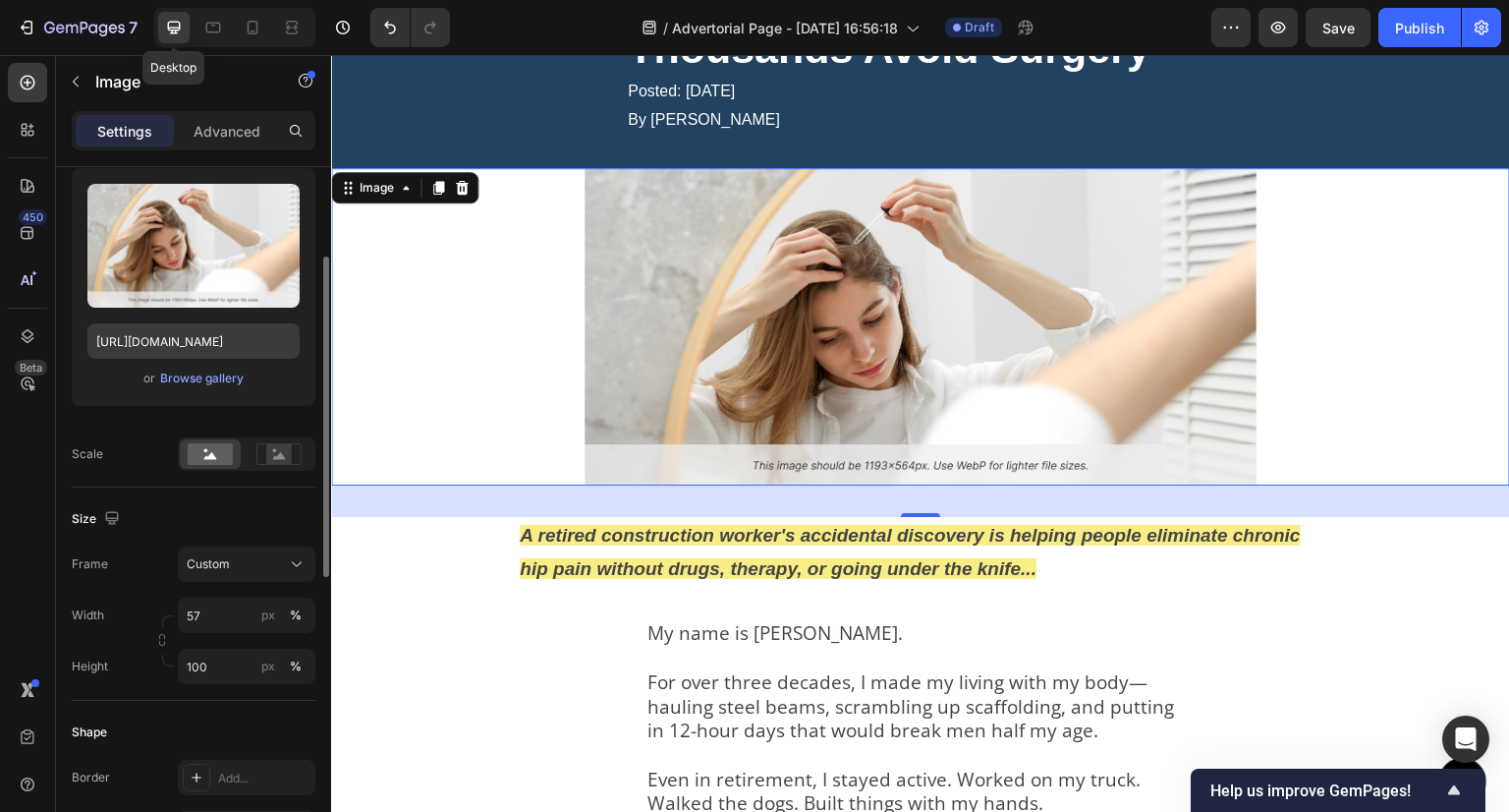
scroll to position [256, 0]
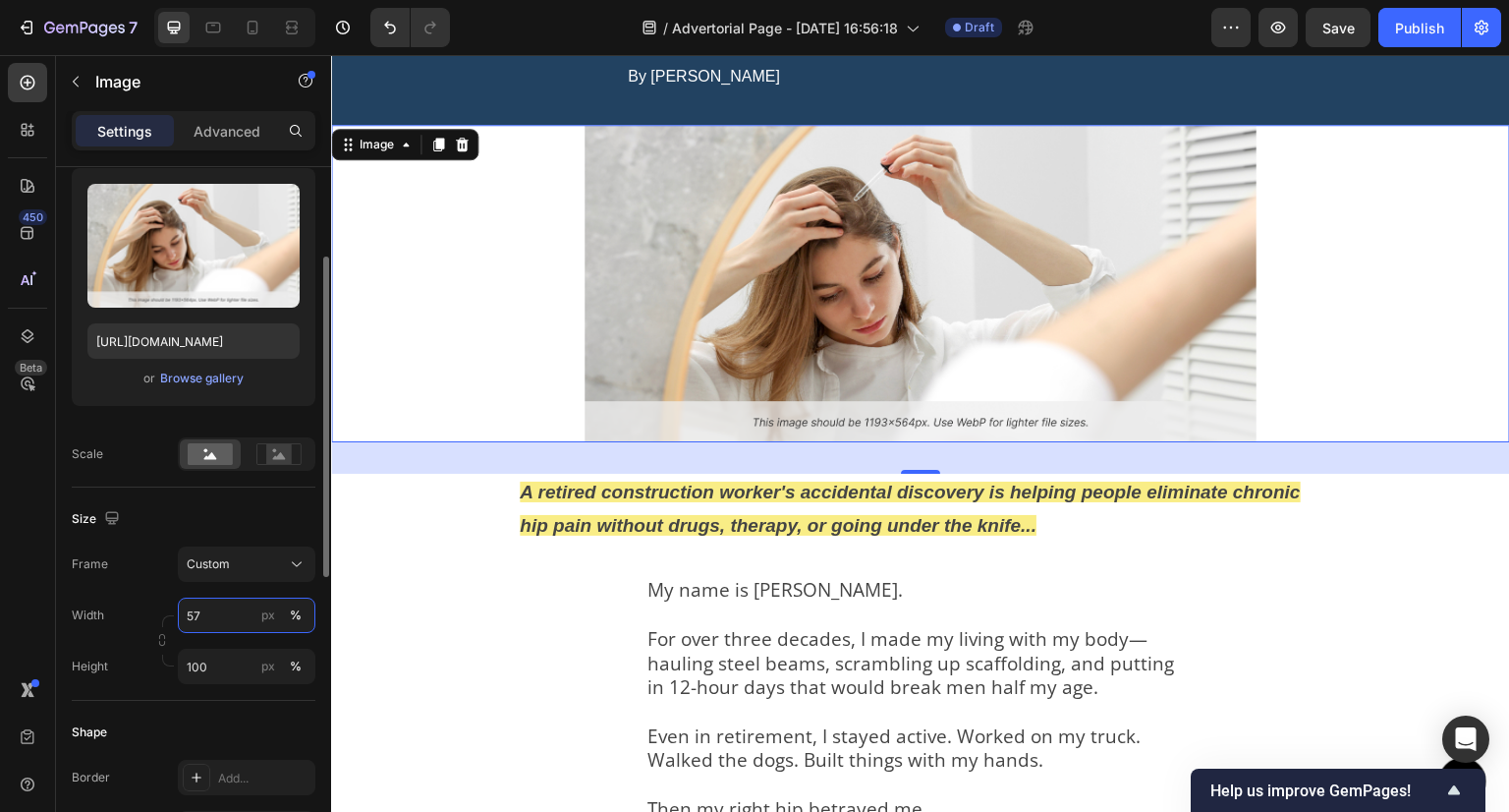
click at [214, 618] on input "57" at bounding box center [247, 615] width 138 height 35
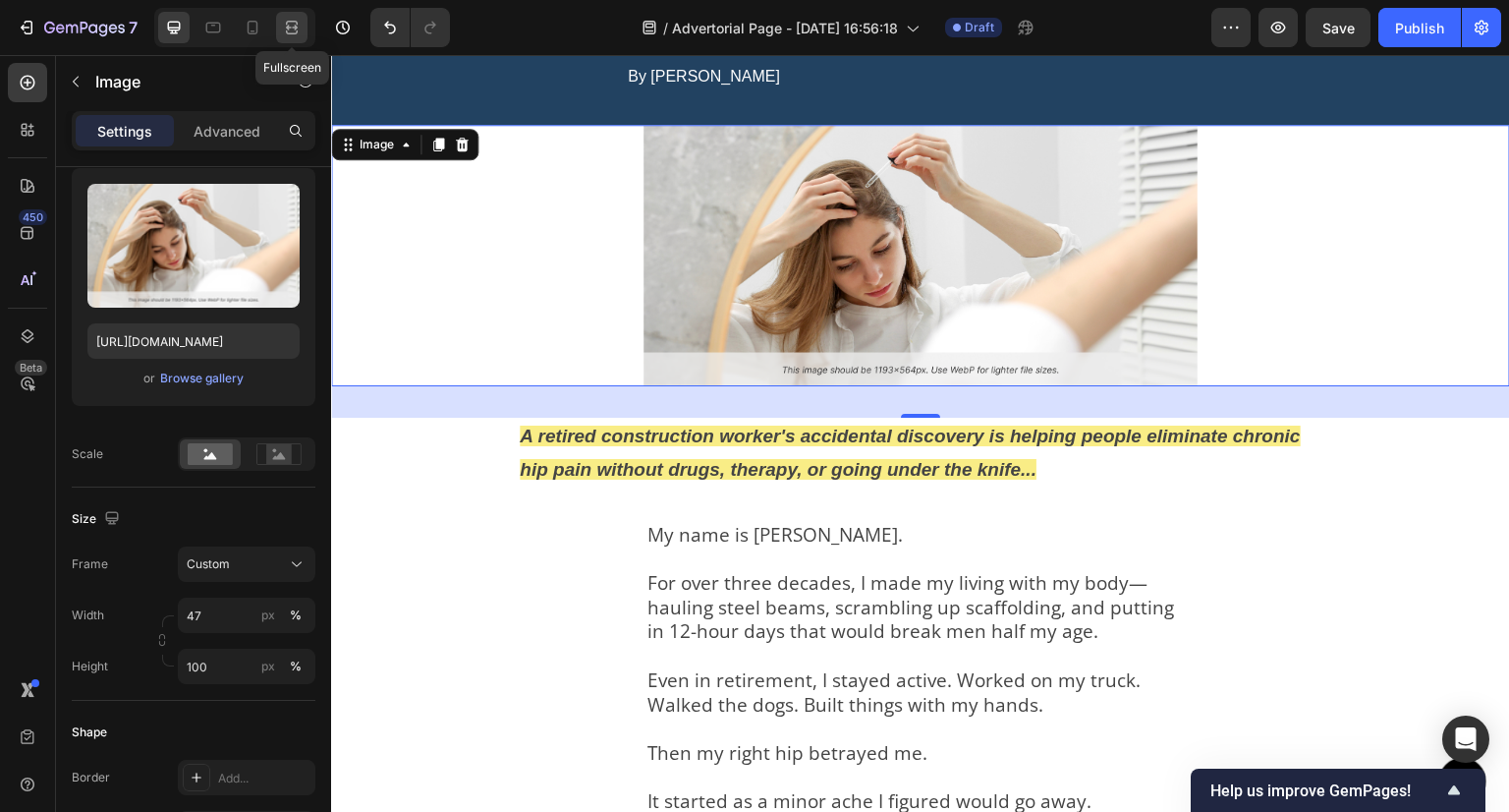
click at [301, 40] on div at bounding box center [292, 28] width 31 height 31
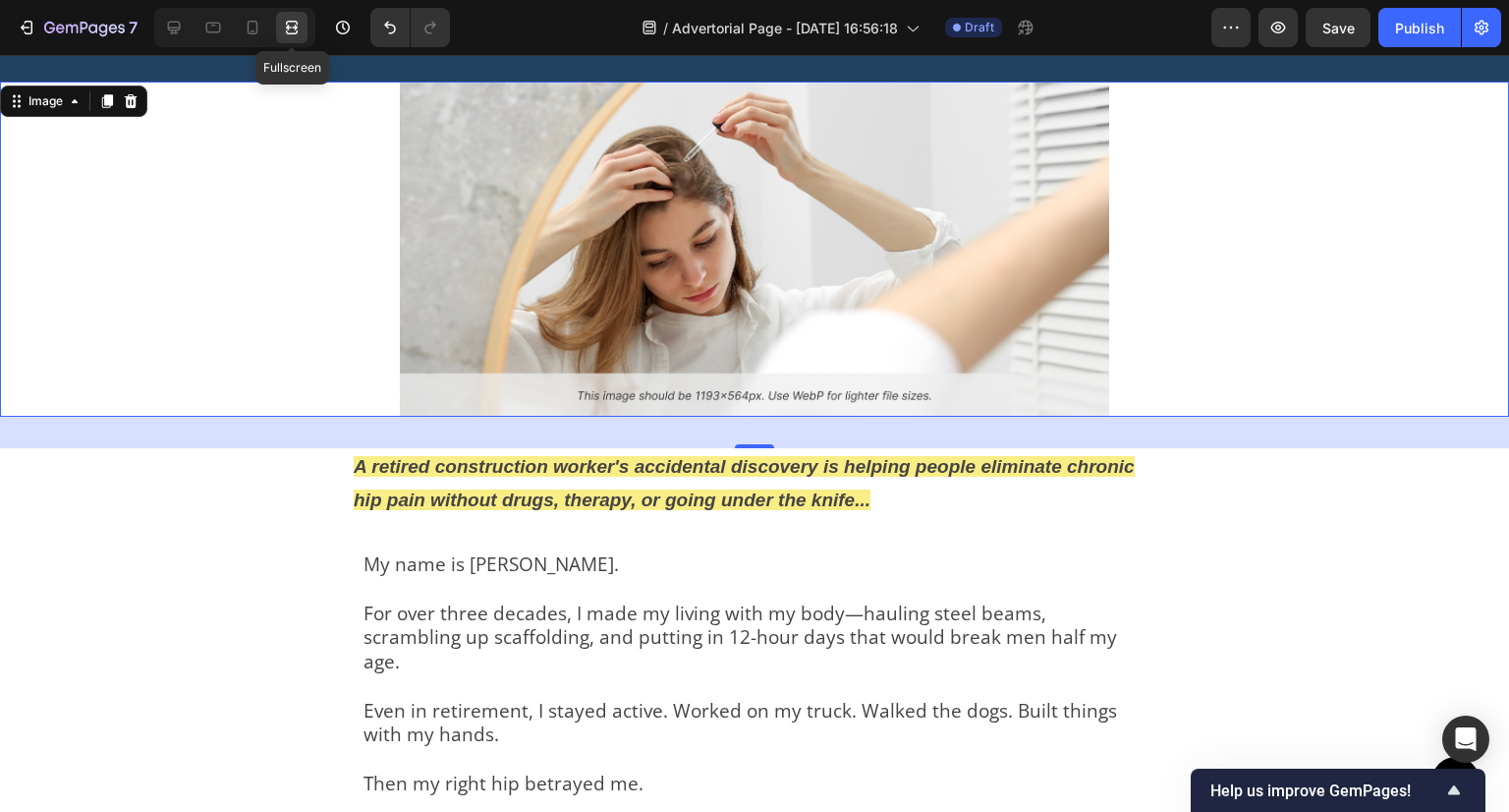
scroll to position [213, 0]
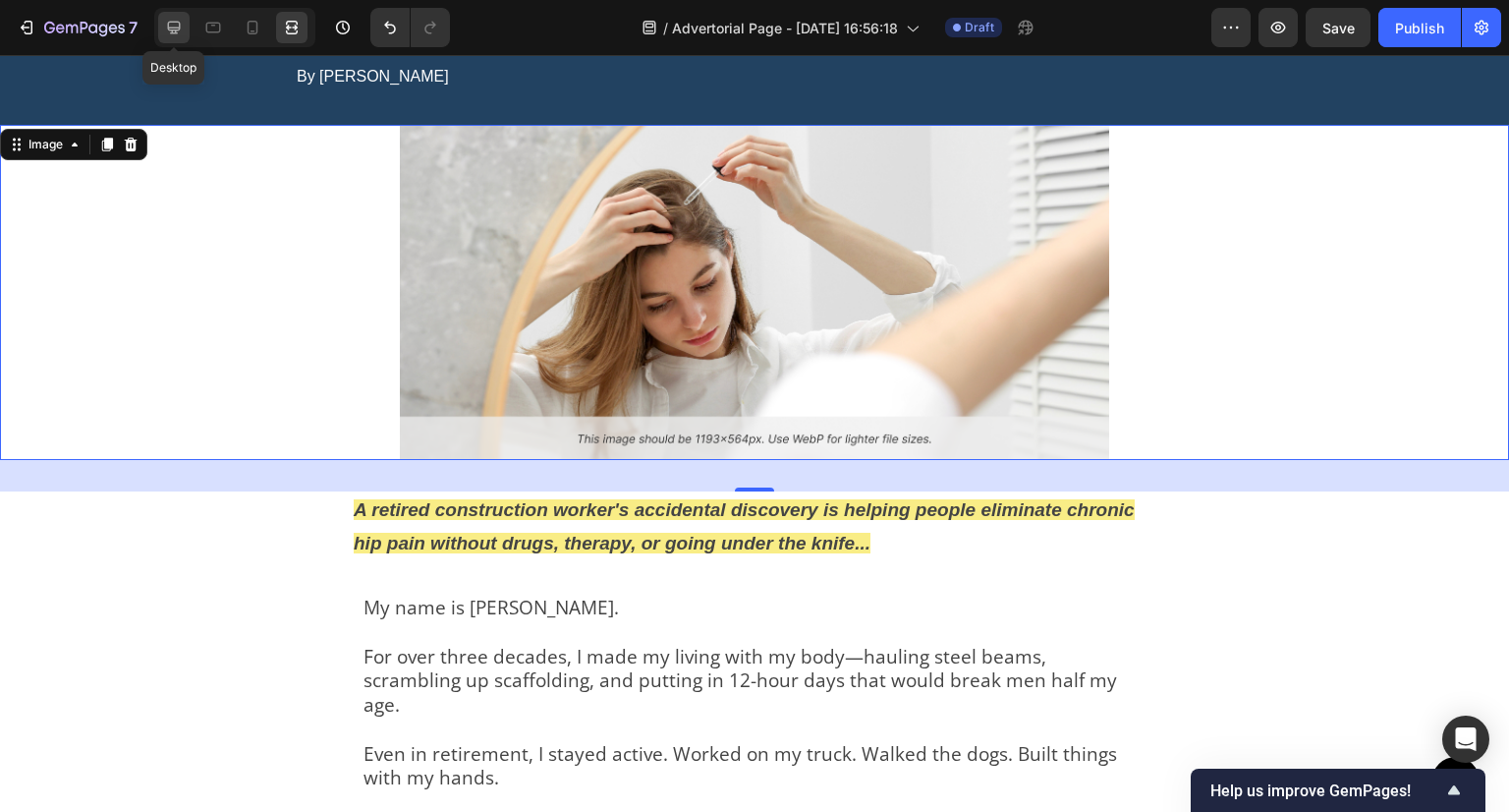
click at [170, 22] on icon at bounding box center [174, 28] width 13 height 13
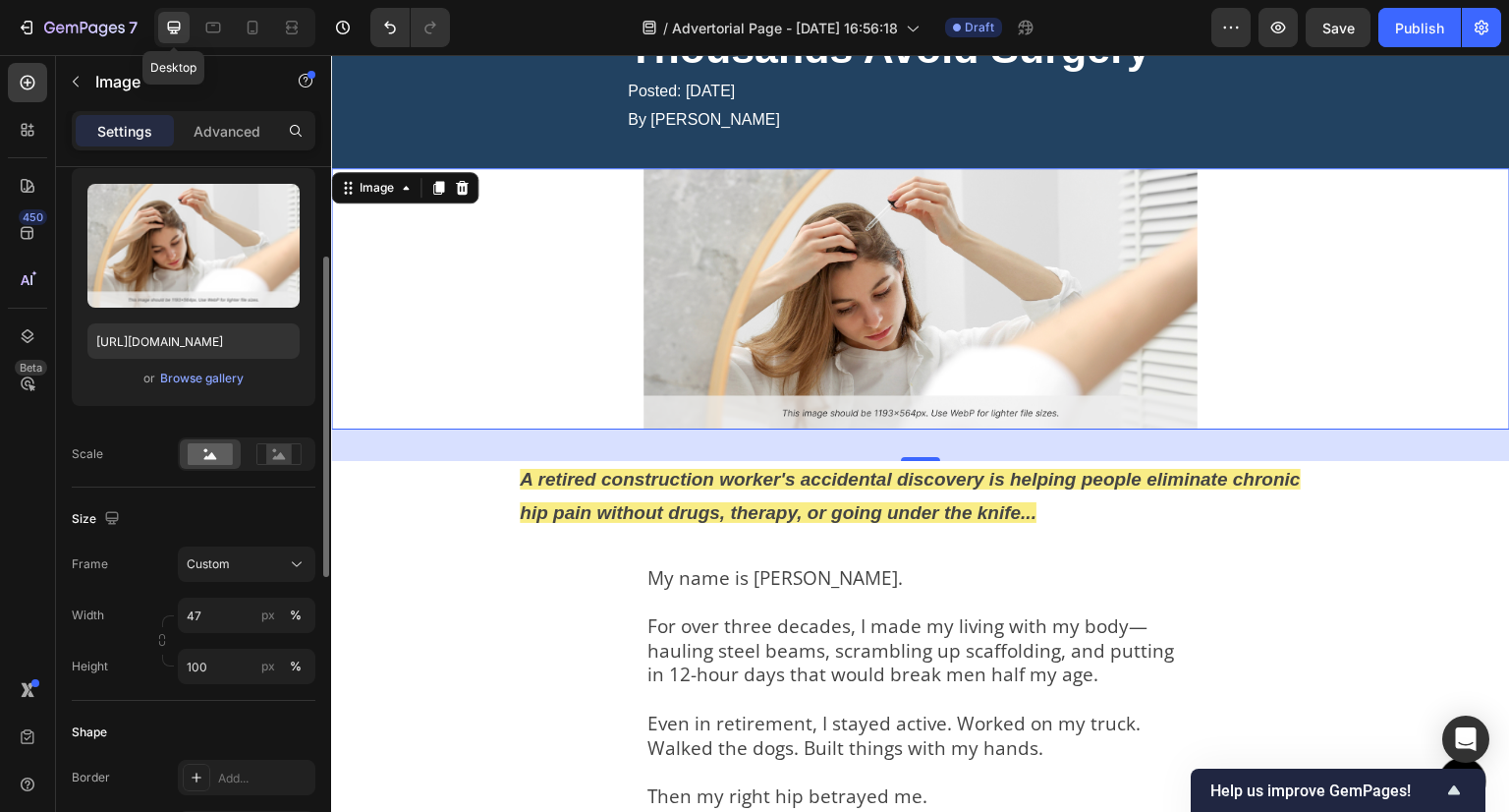
scroll to position [256, 0]
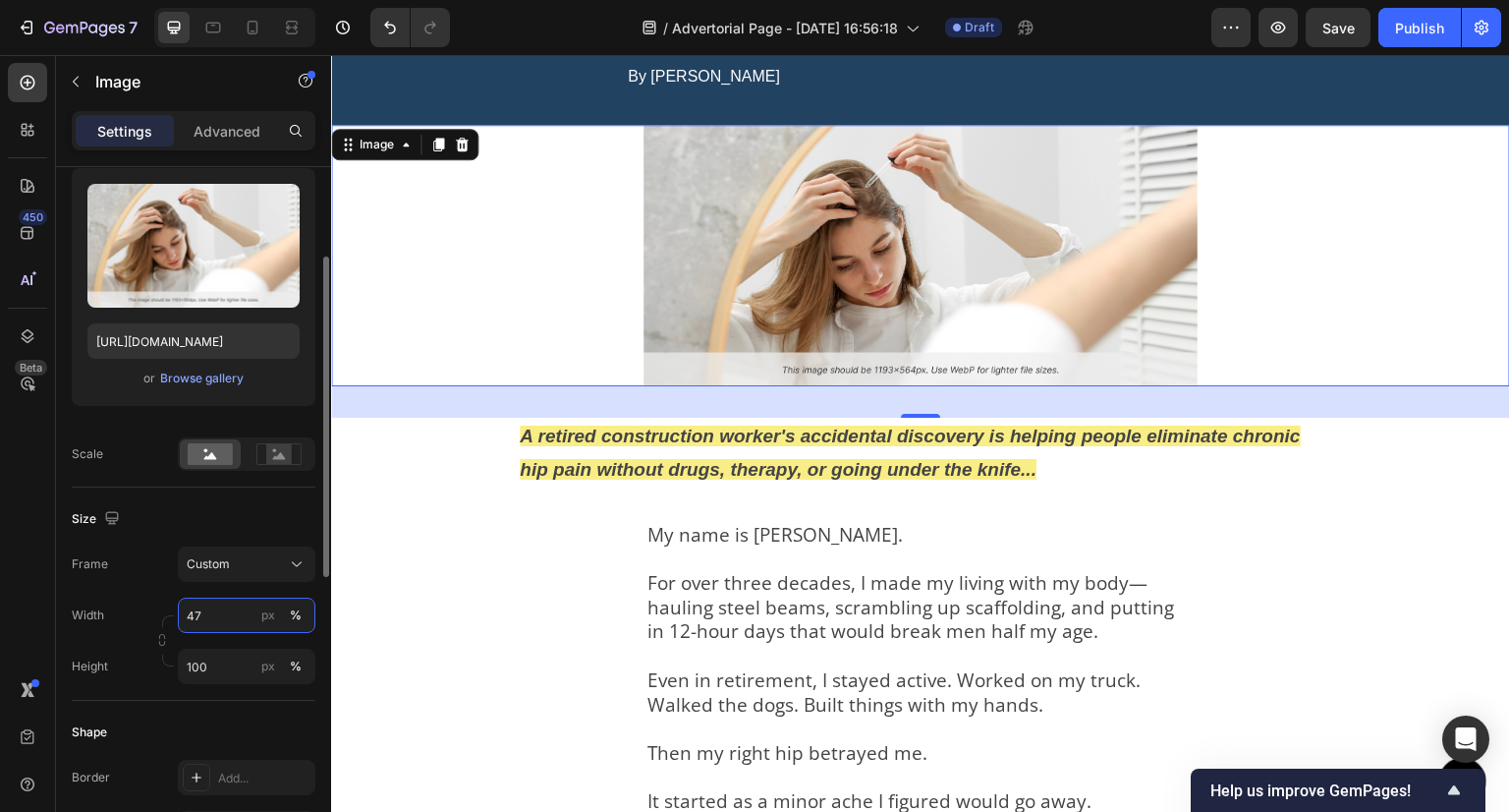
click at [221, 615] on input "47" at bounding box center [247, 615] width 138 height 35
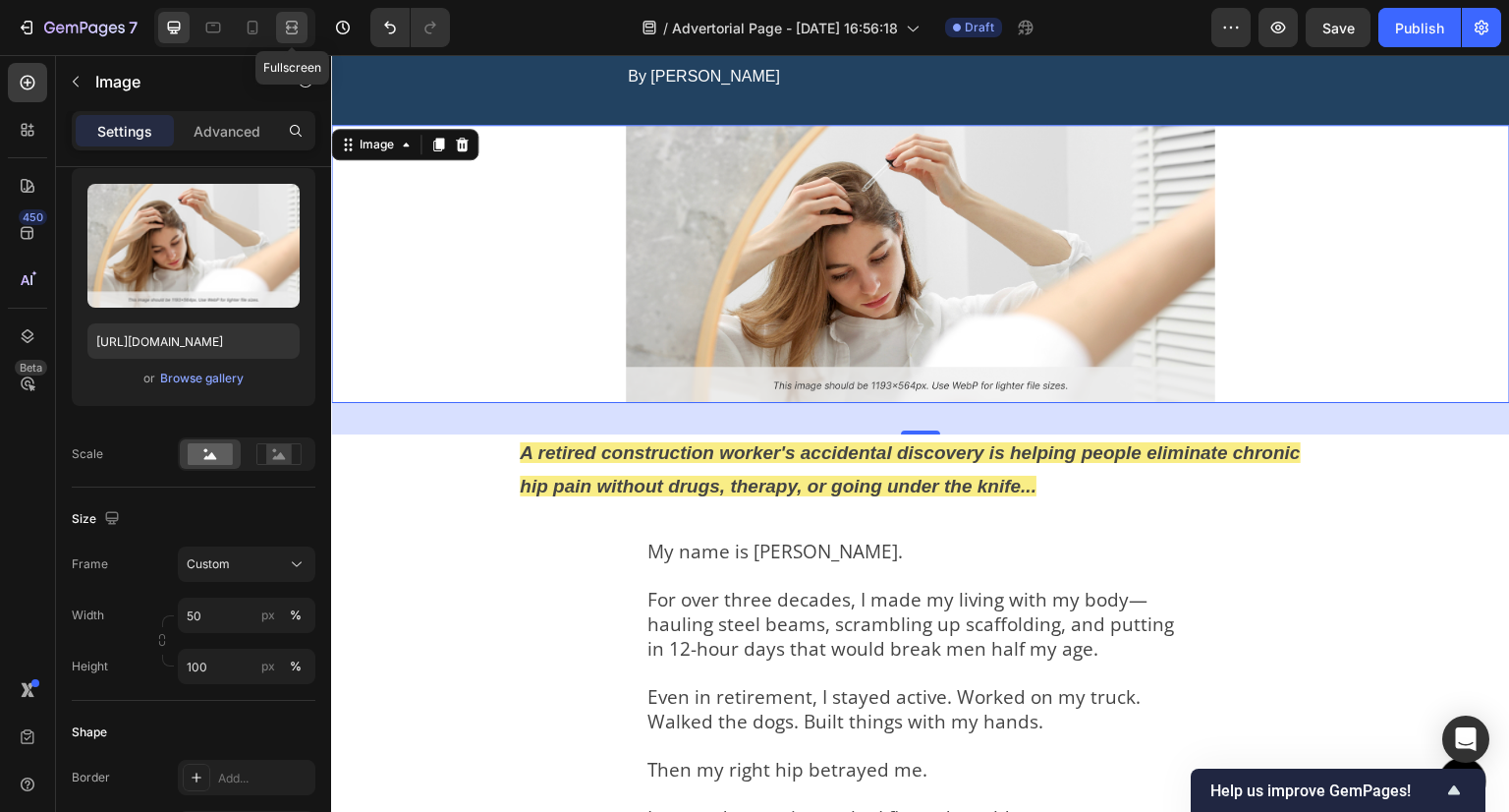
click at [299, 20] on icon at bounding box center [292, 28] width 20 height 20
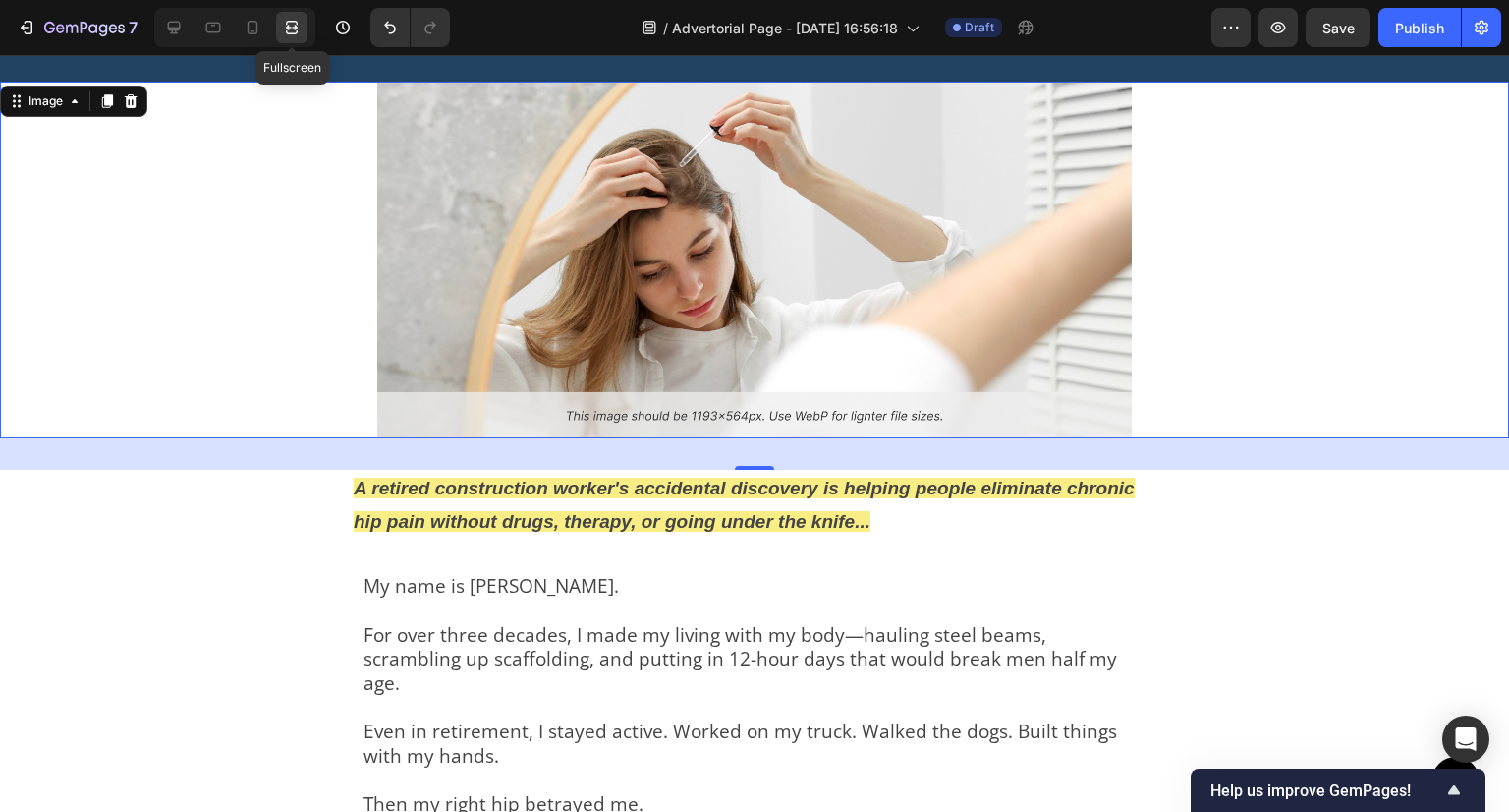
scroll to position [213, 0]
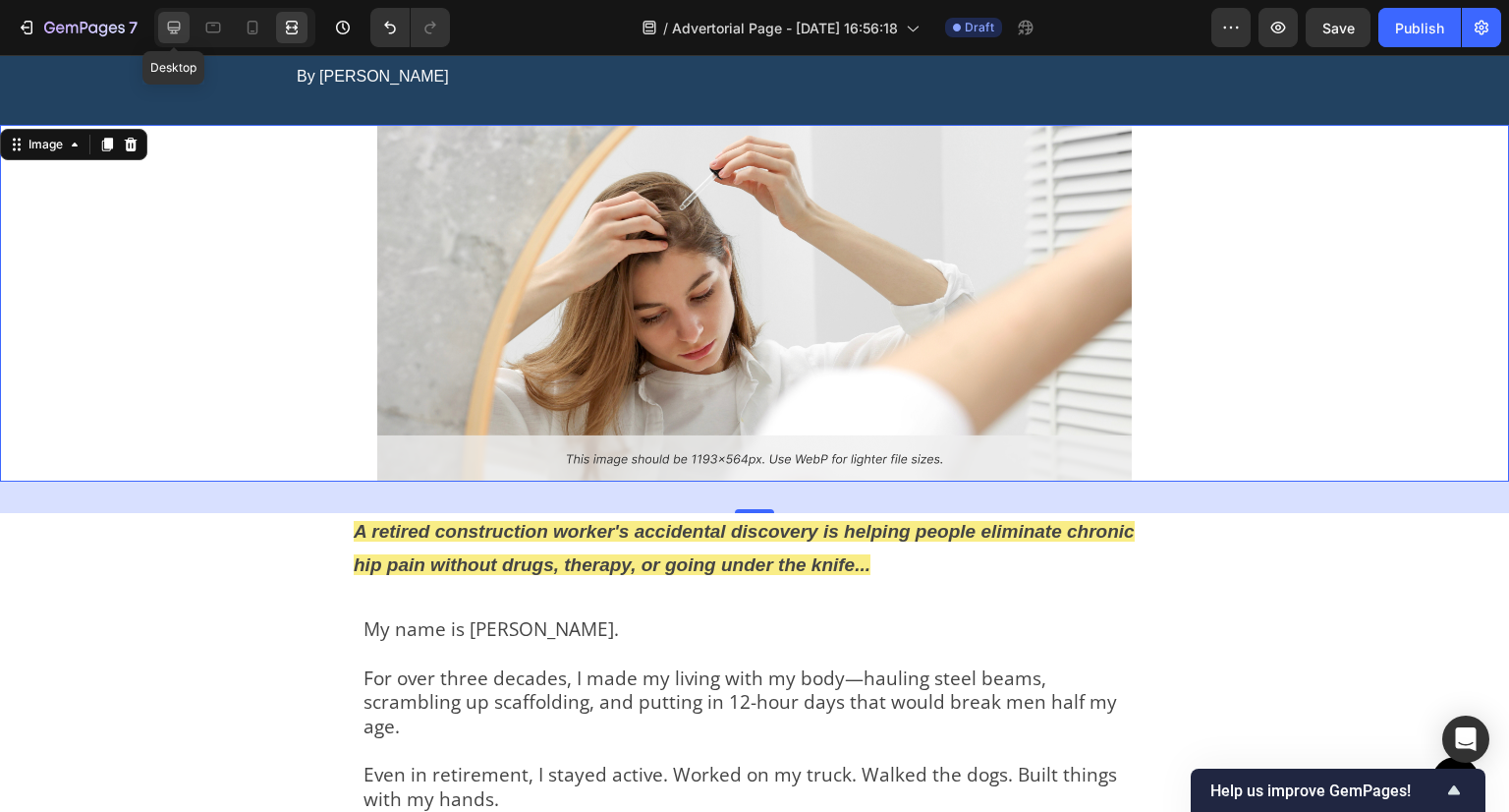
click at [168, 31] on icon at bounding box center [174, 28] width 20 height 20
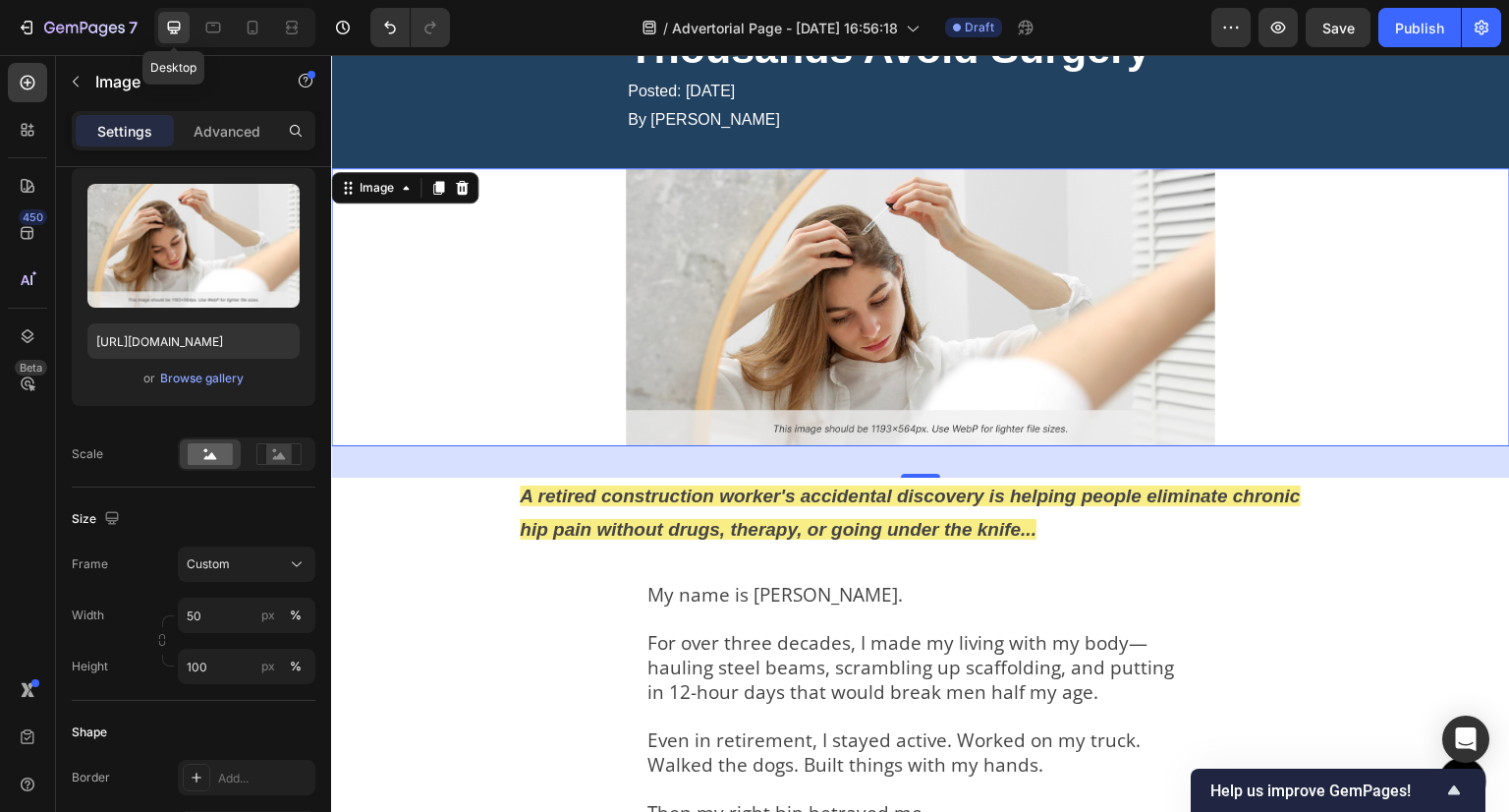
scroll to position [256, 0]
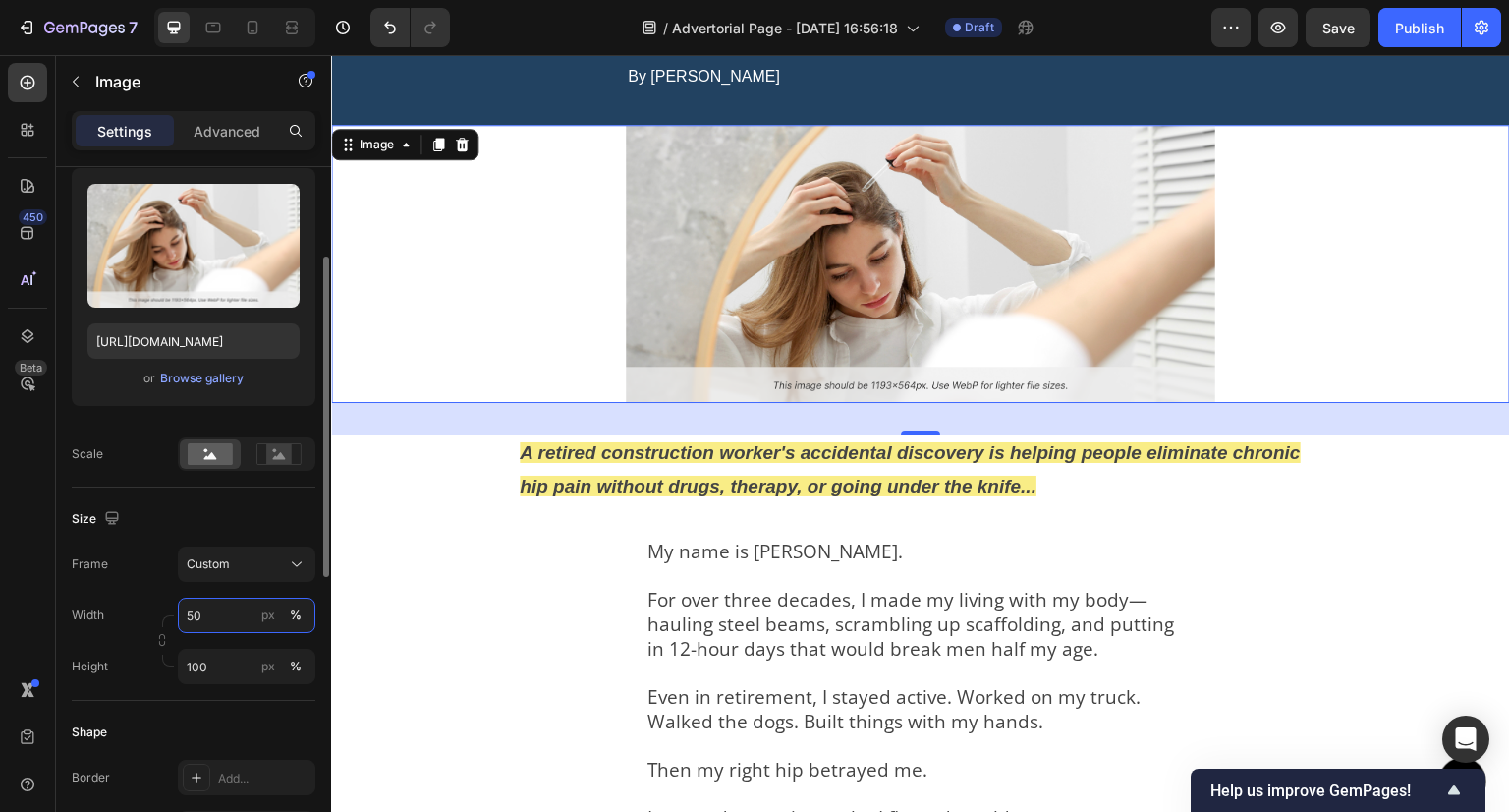
click at [220, 599] on input "50" at bounding box center [247, 615] width 138 height 35
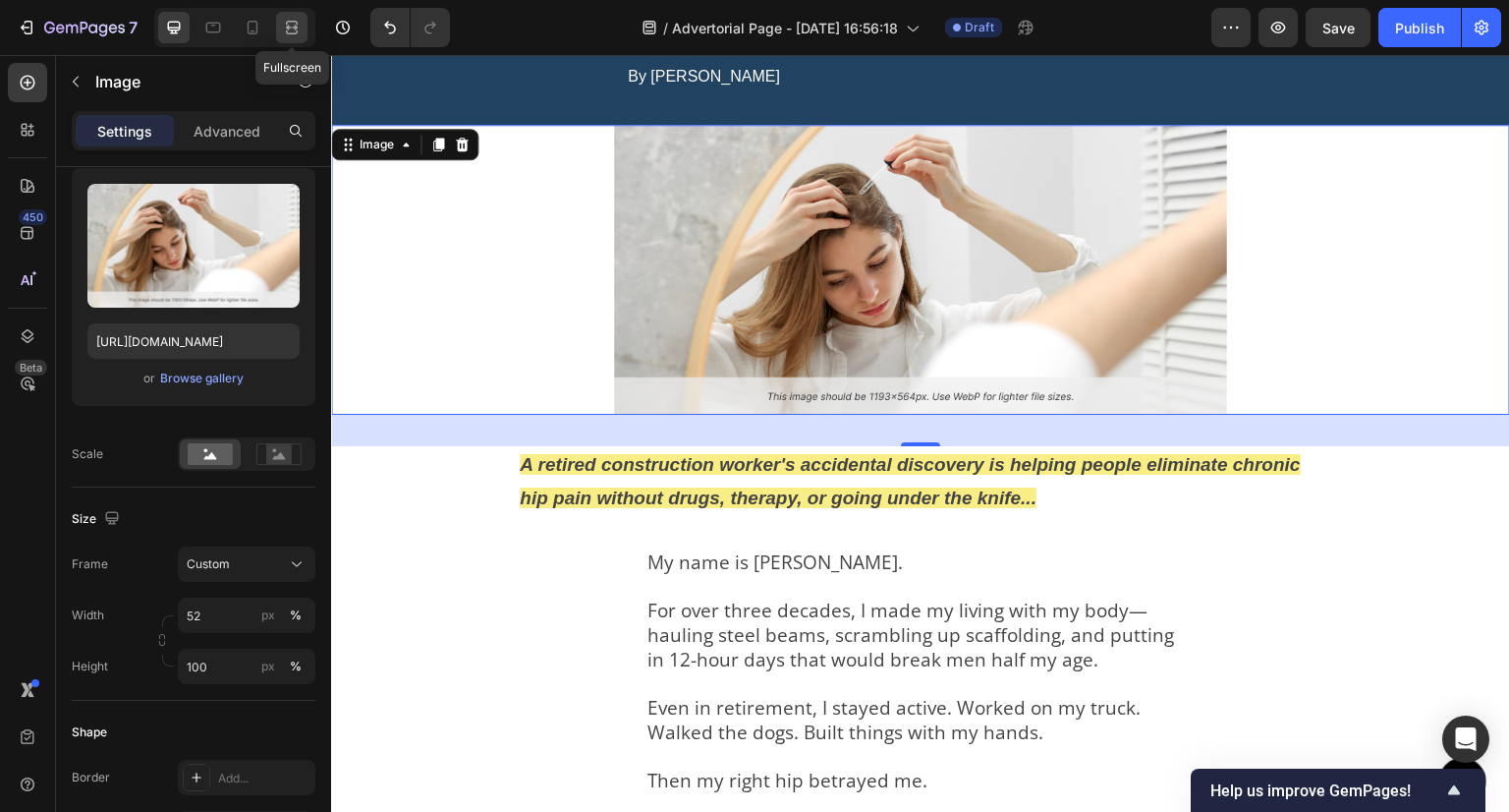
click at [287, 21] on icon at bounding box center [292, 23] width 12 height 4
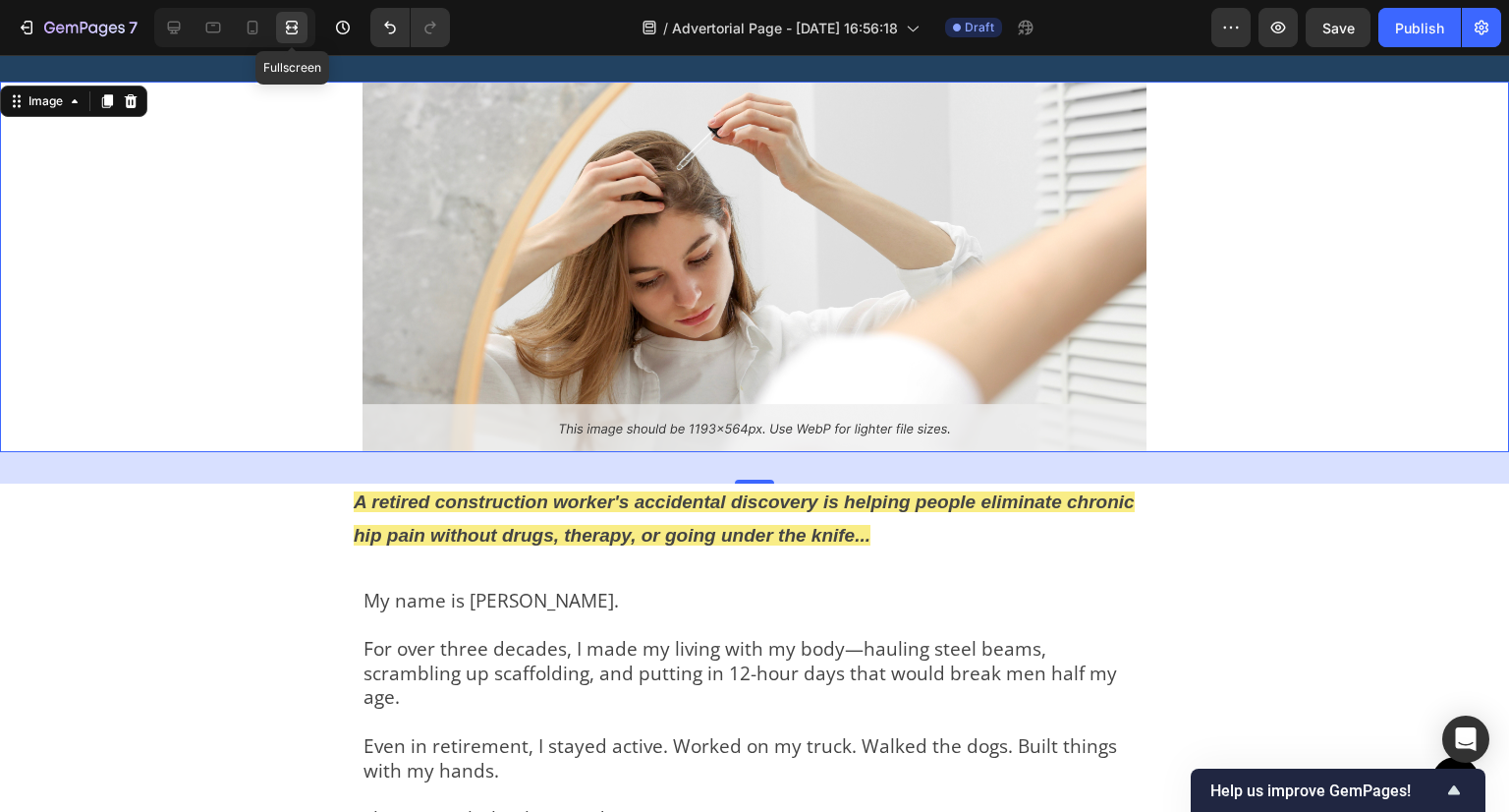
scroll to position [213, 0]
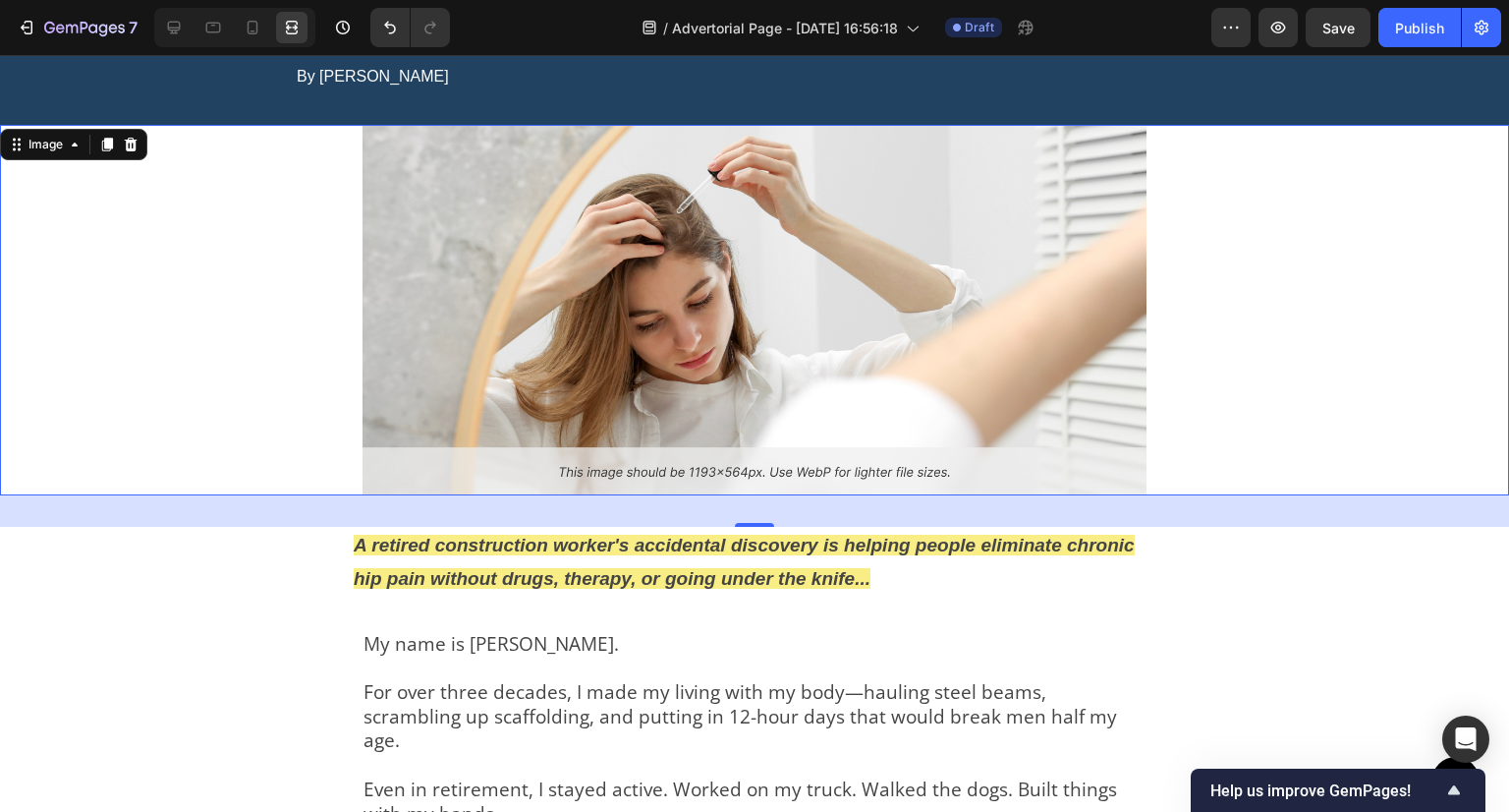
click at [193, 24] on div at bounding box center [235, 28] width 161 height 39
click at [179, 25] on icon at bounding box center [174, 28] width 13 height 13
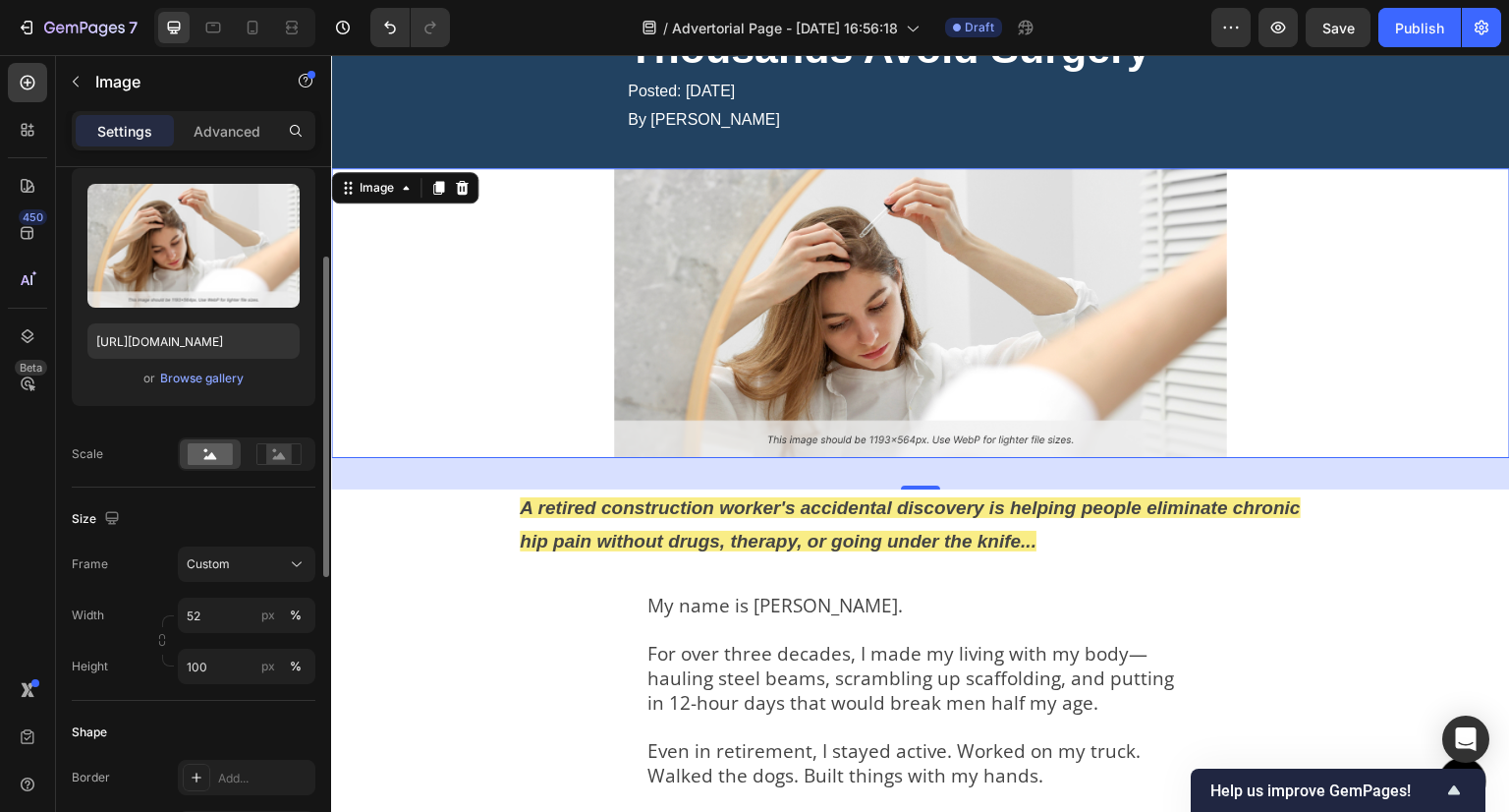
scroll to position [256, 0]
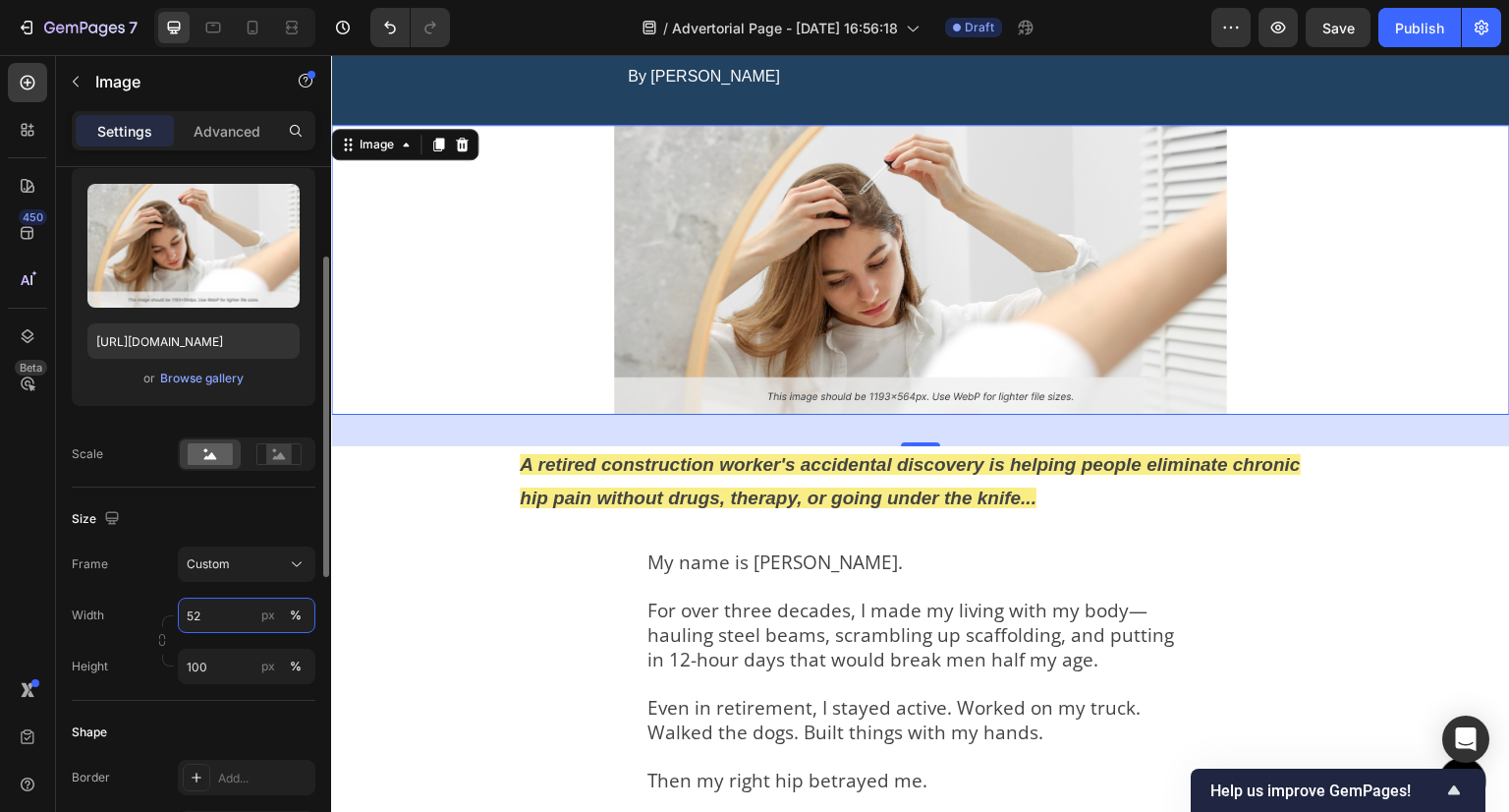
click at [206, 598] on input "52" at bounding box center [247, 615] width 138 height 35
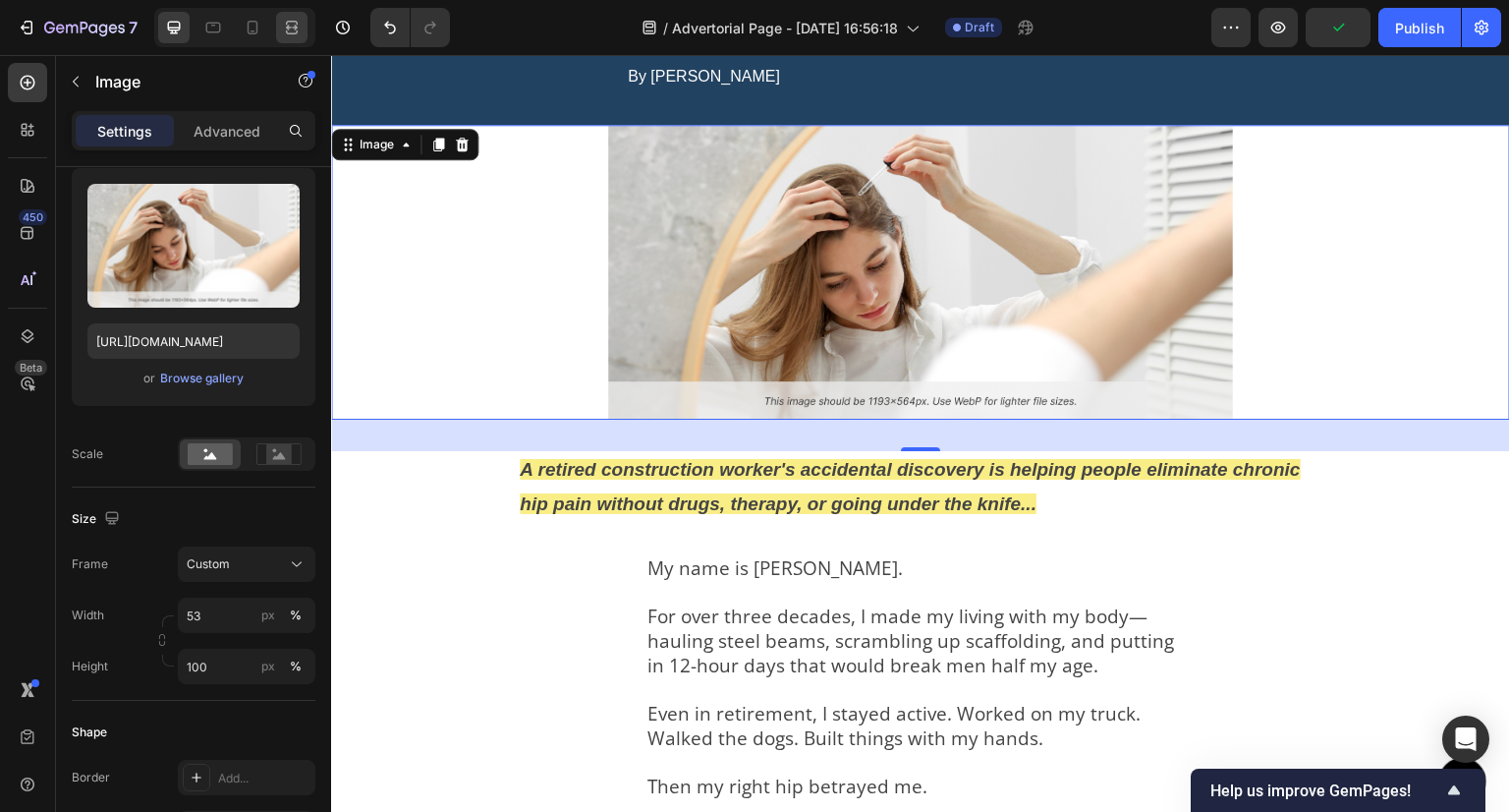
click at [292, 22] on icon at bounding box center [292, 23] width 12 height 4
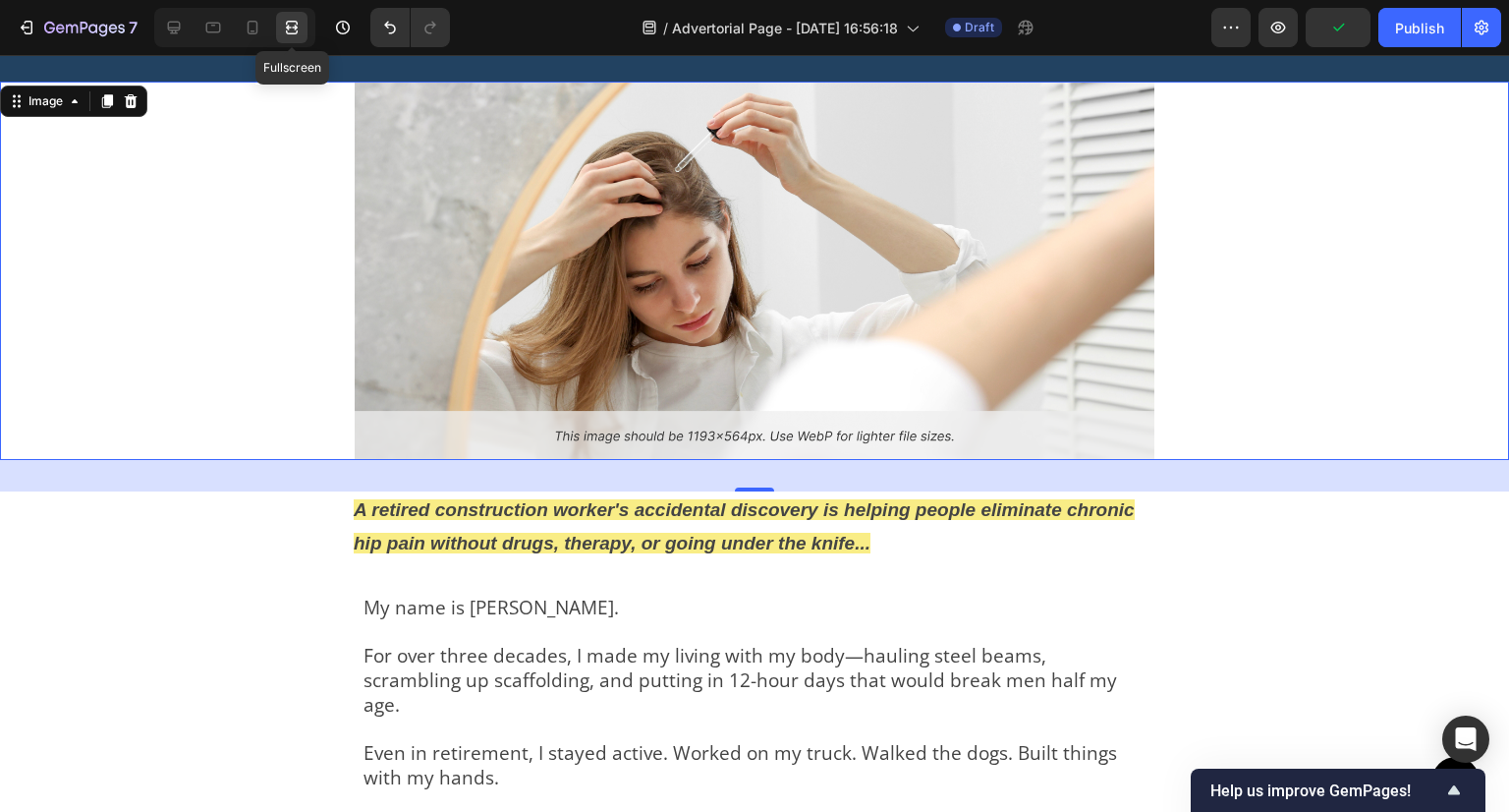
scroll to position [213, 0]
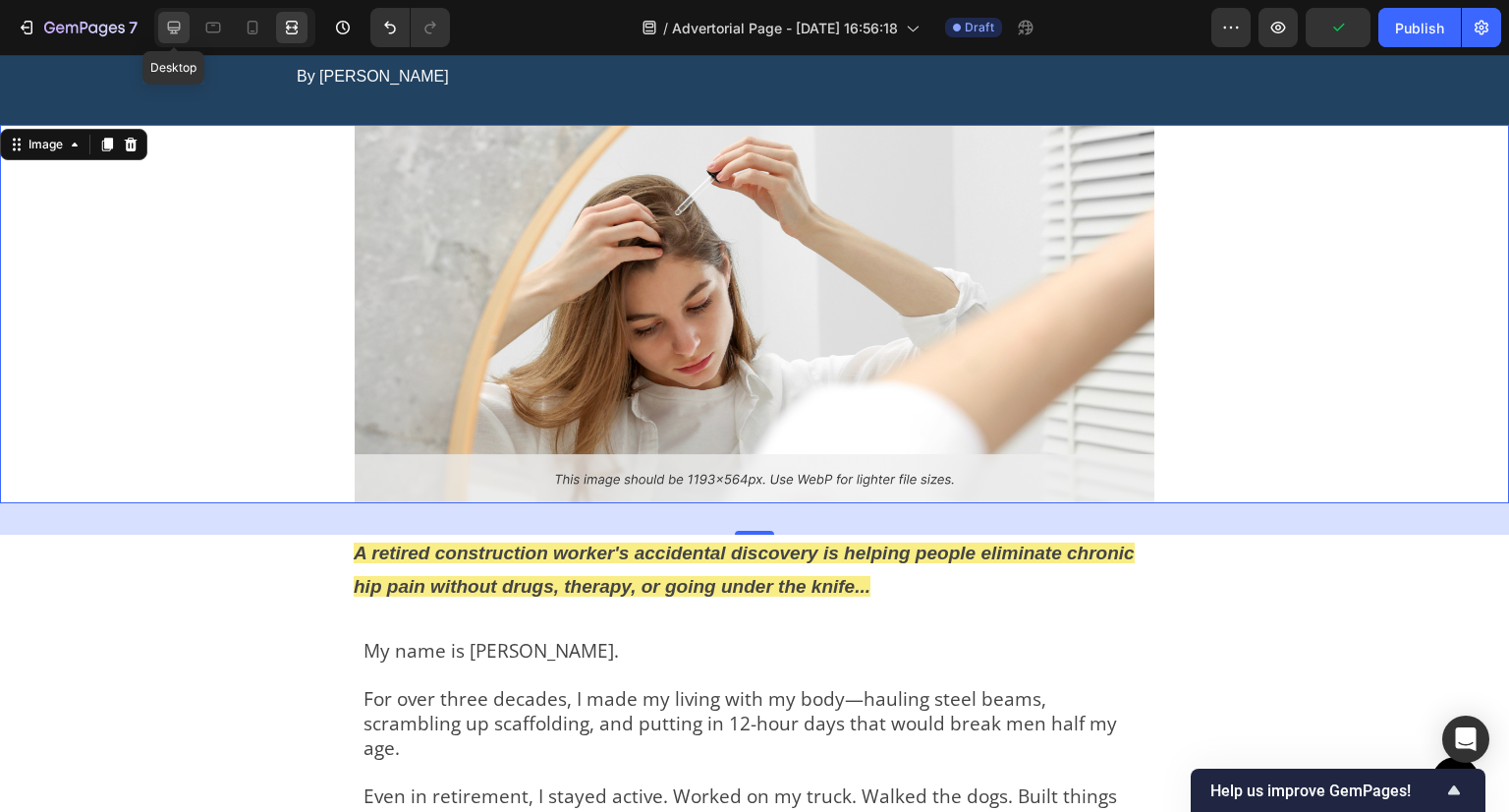
click at [175, 22] on icon at bounding box center [174, 28] width 13 height 13
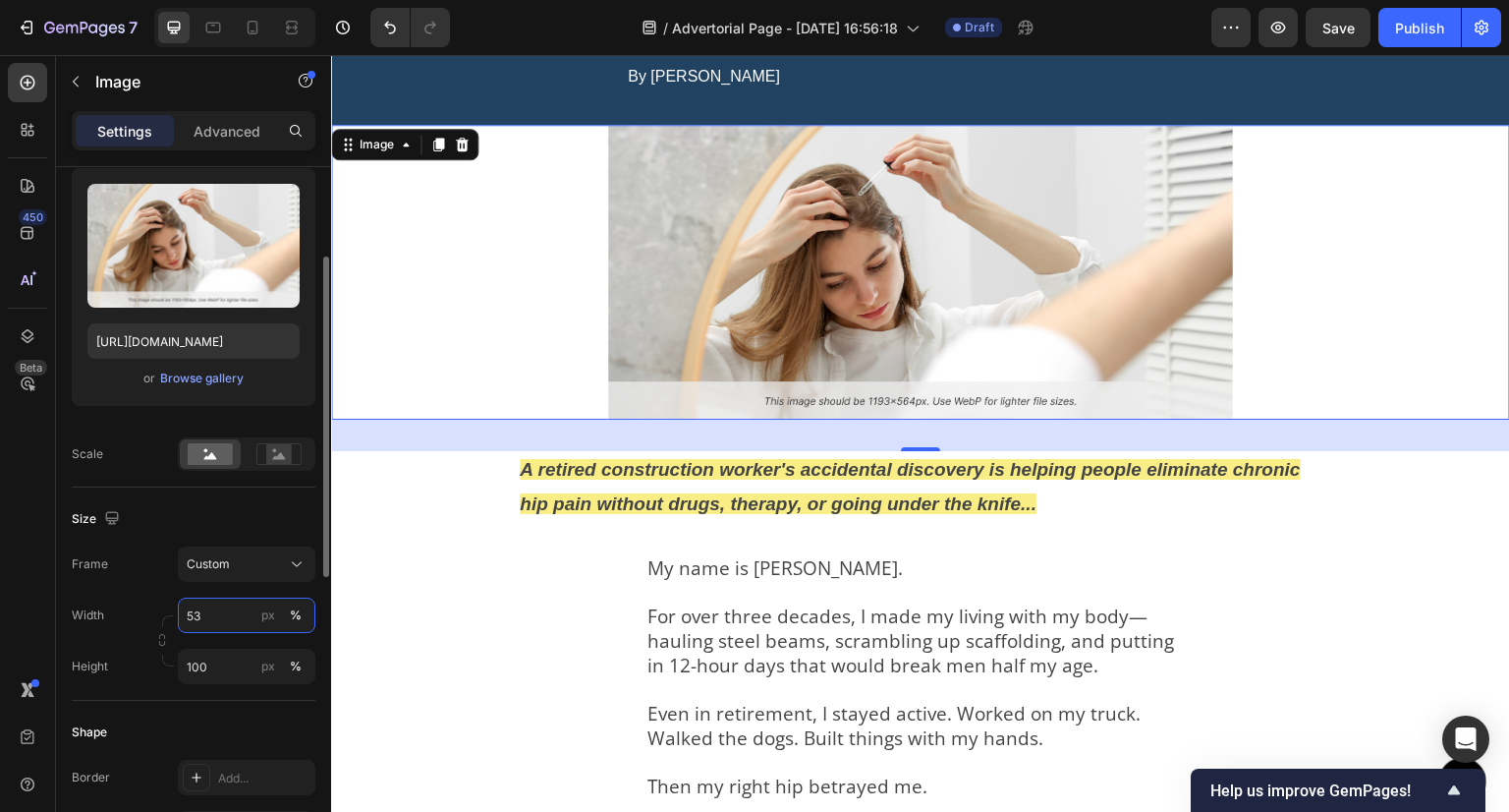
click at [210, 613] on input "53" at bounding box center [247, 615] width 138 height 35
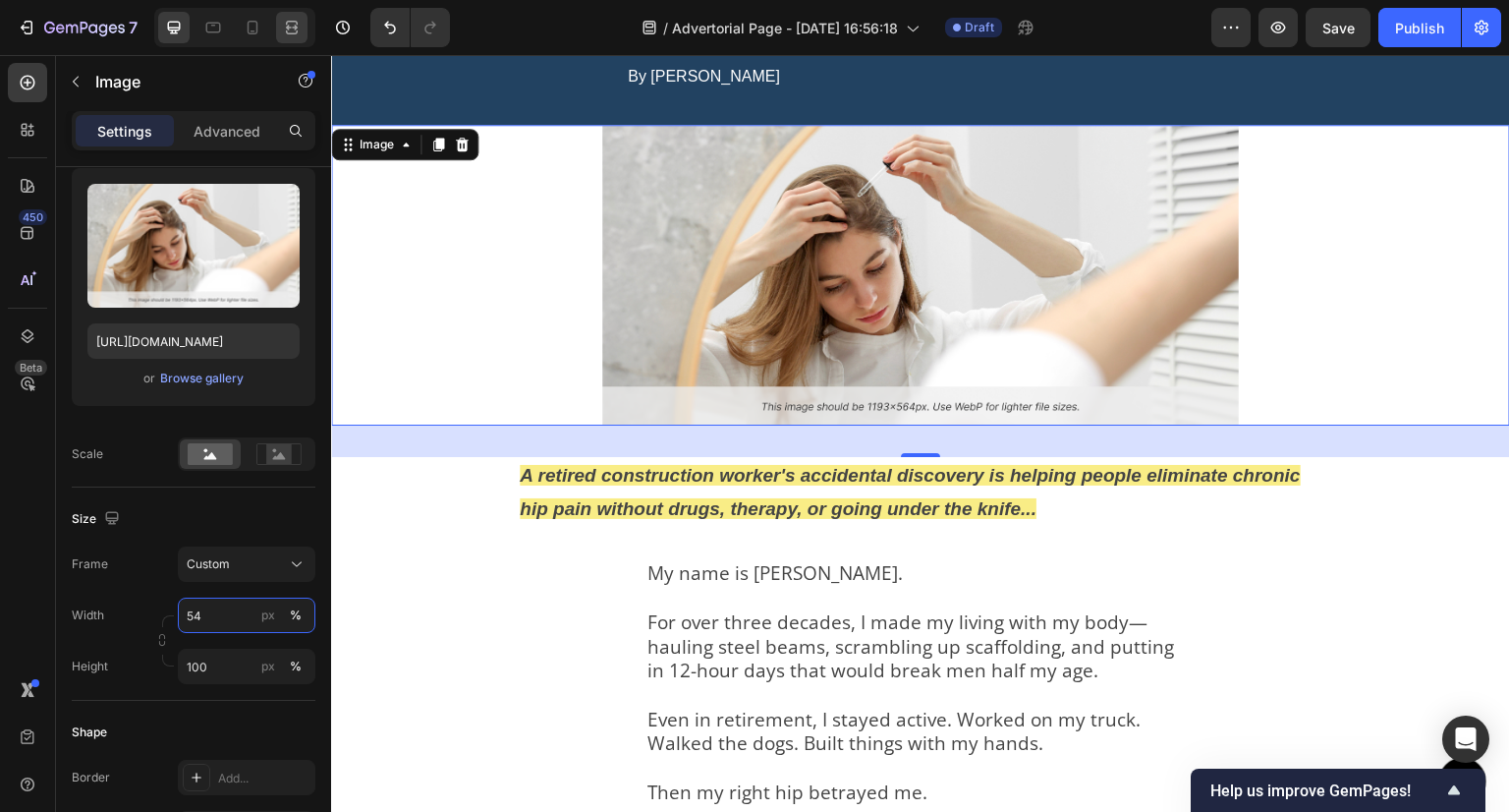
type input "54"
click at [294, 17] on div at bounding box center [292, 28] width 31 height 31
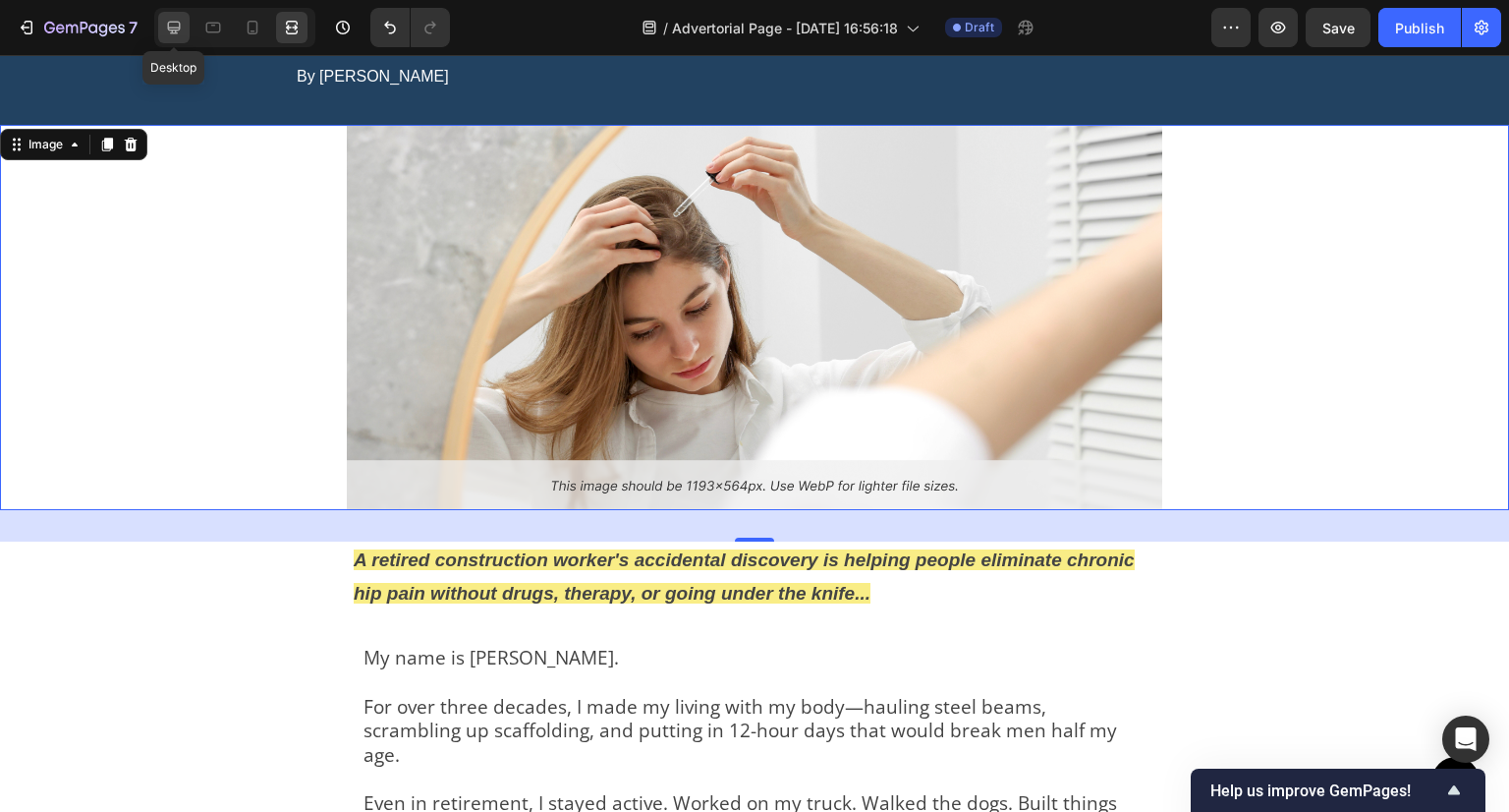
click at [174, 12] on div at bounding box center [174, 28] width 31 height 31
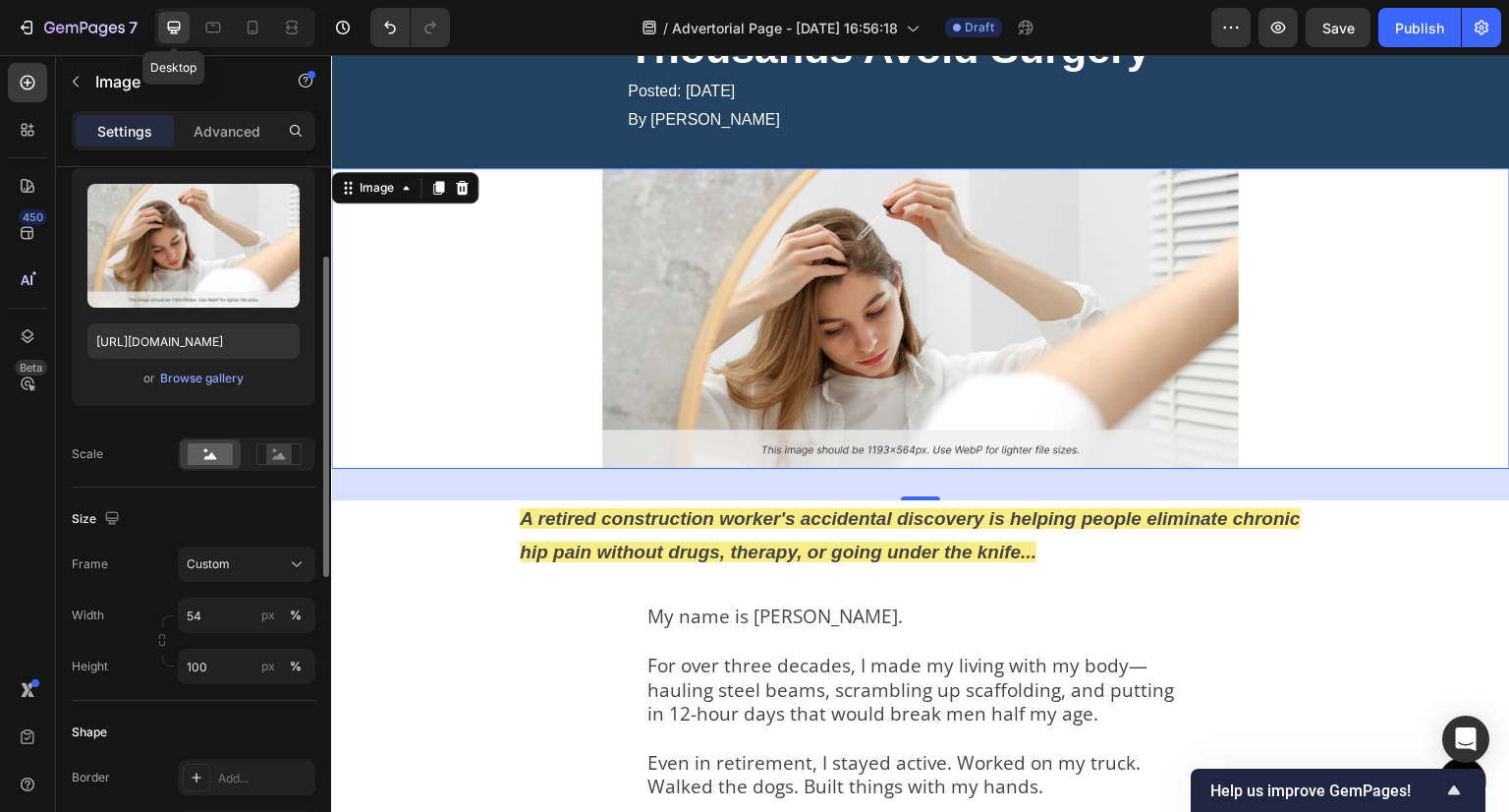
scroll to position [256, 0]
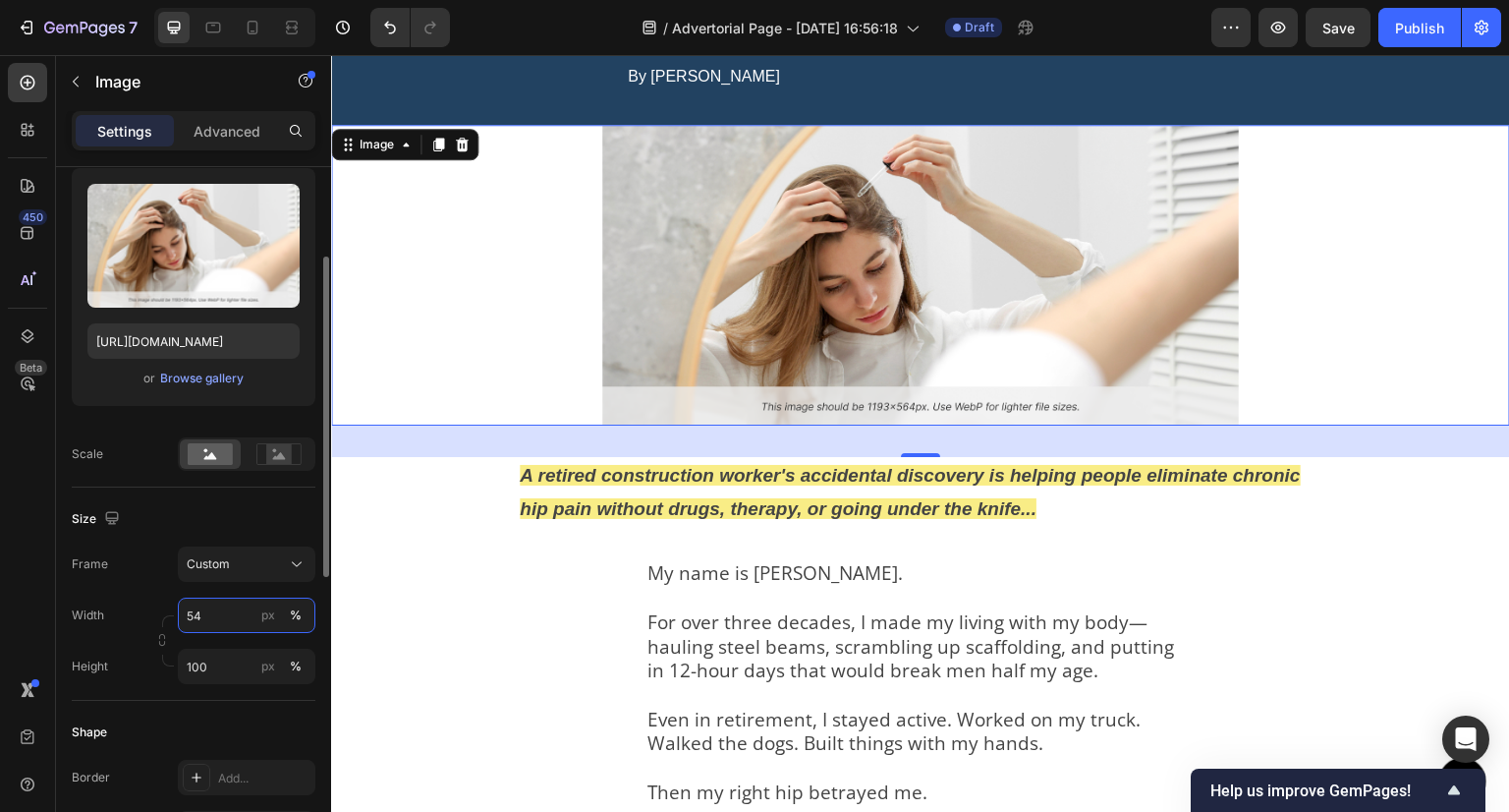
click at [204, 602] on input "54" at bounding box center [247, 615] width 138 height 35
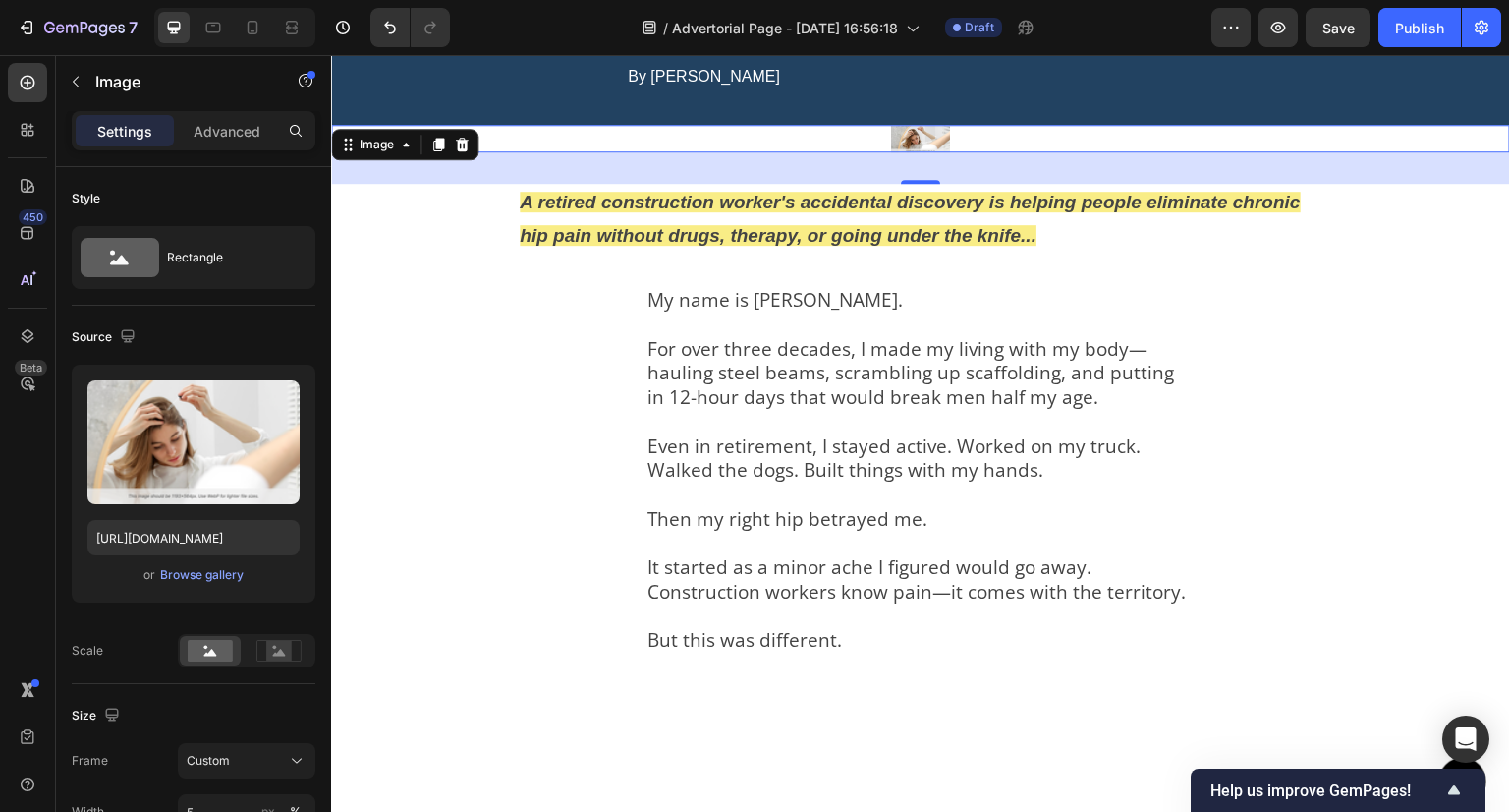
scroll to position [197, 0]
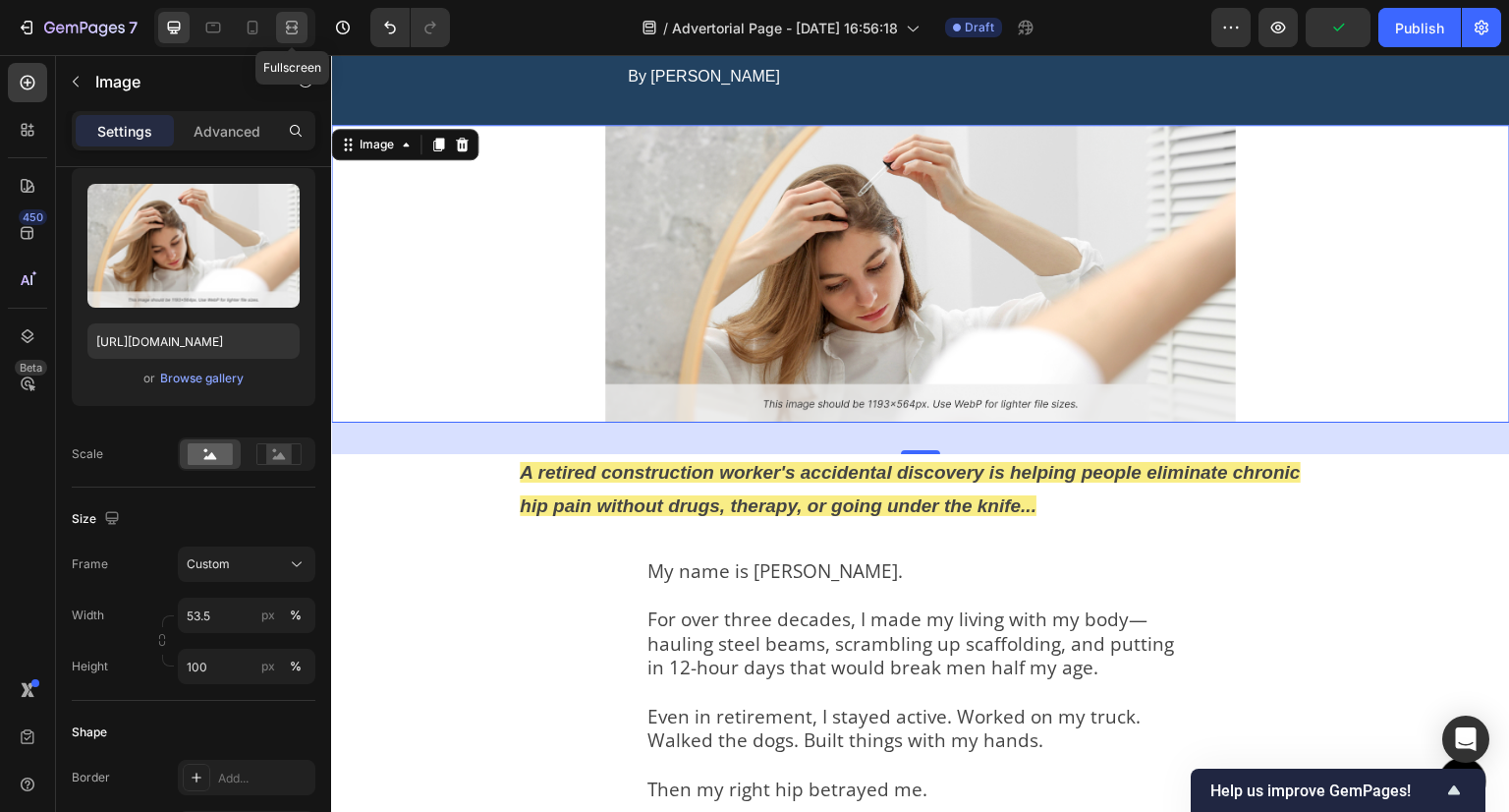
click at [283, 27] on icon at bounding box center [292, 28] width 20 height 20
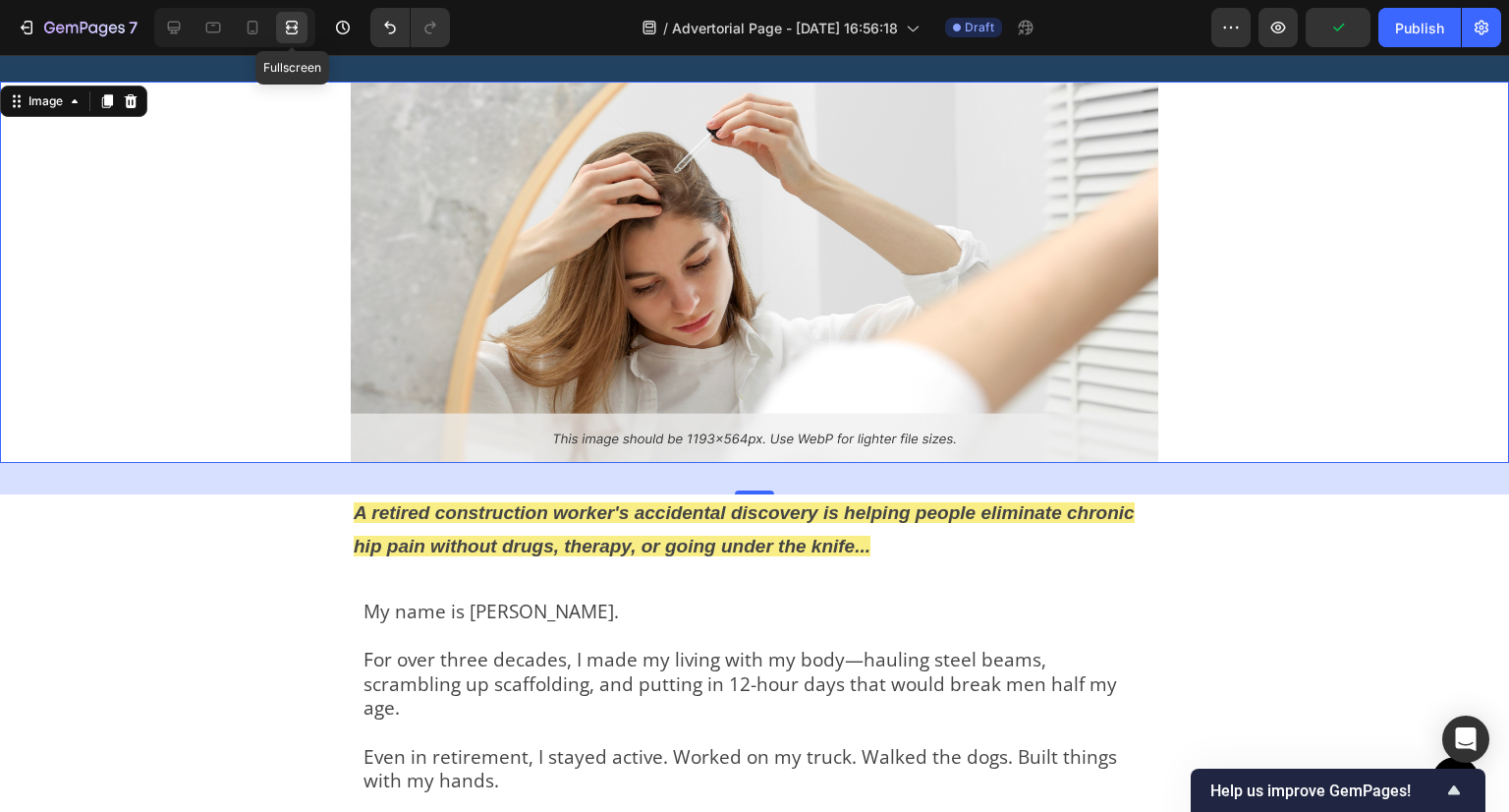
scroll to position [213, 0]
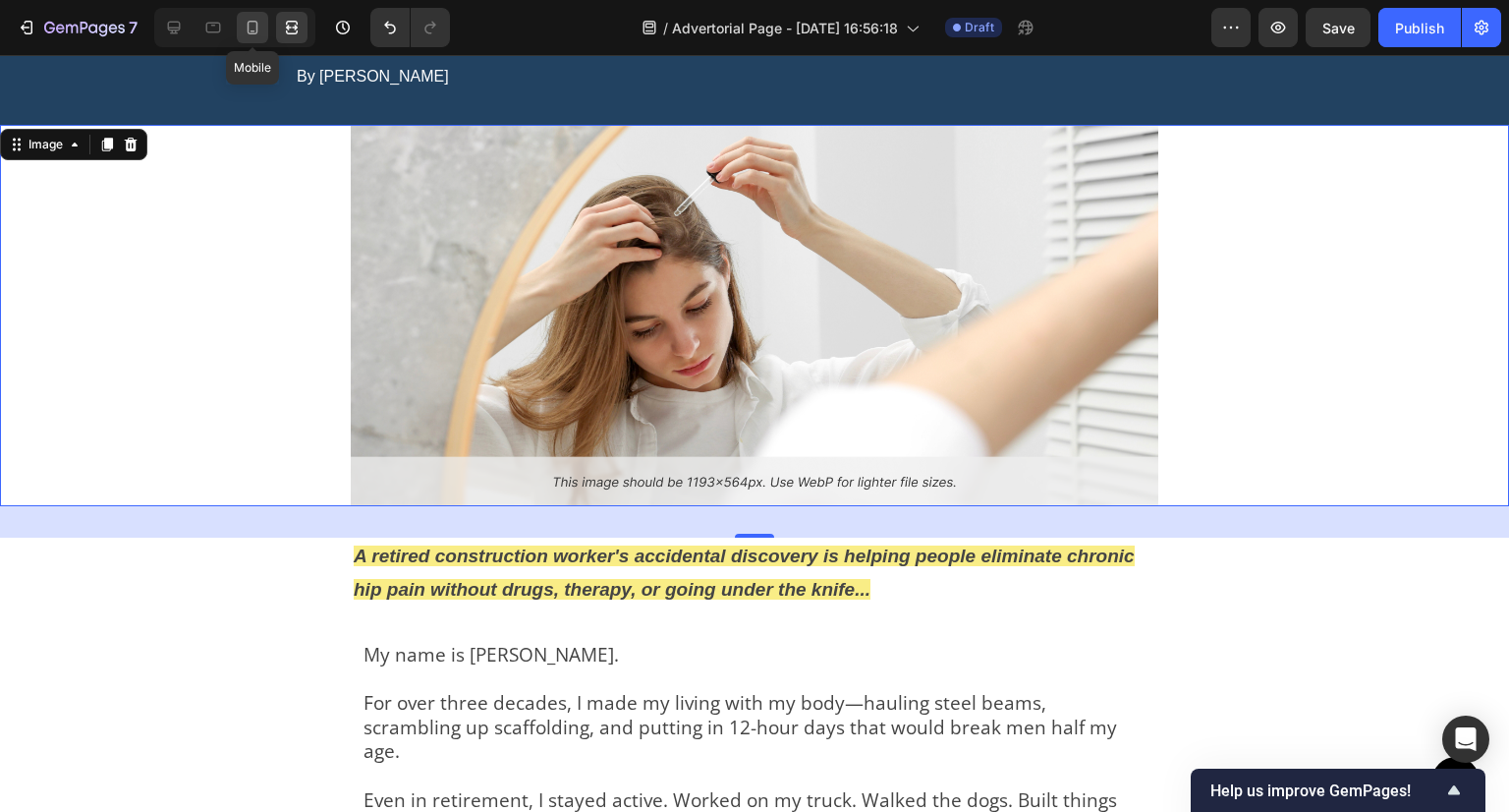
click at [260, 15] on div at bounding box center [253, 28] width 31 height 31
type input "100"
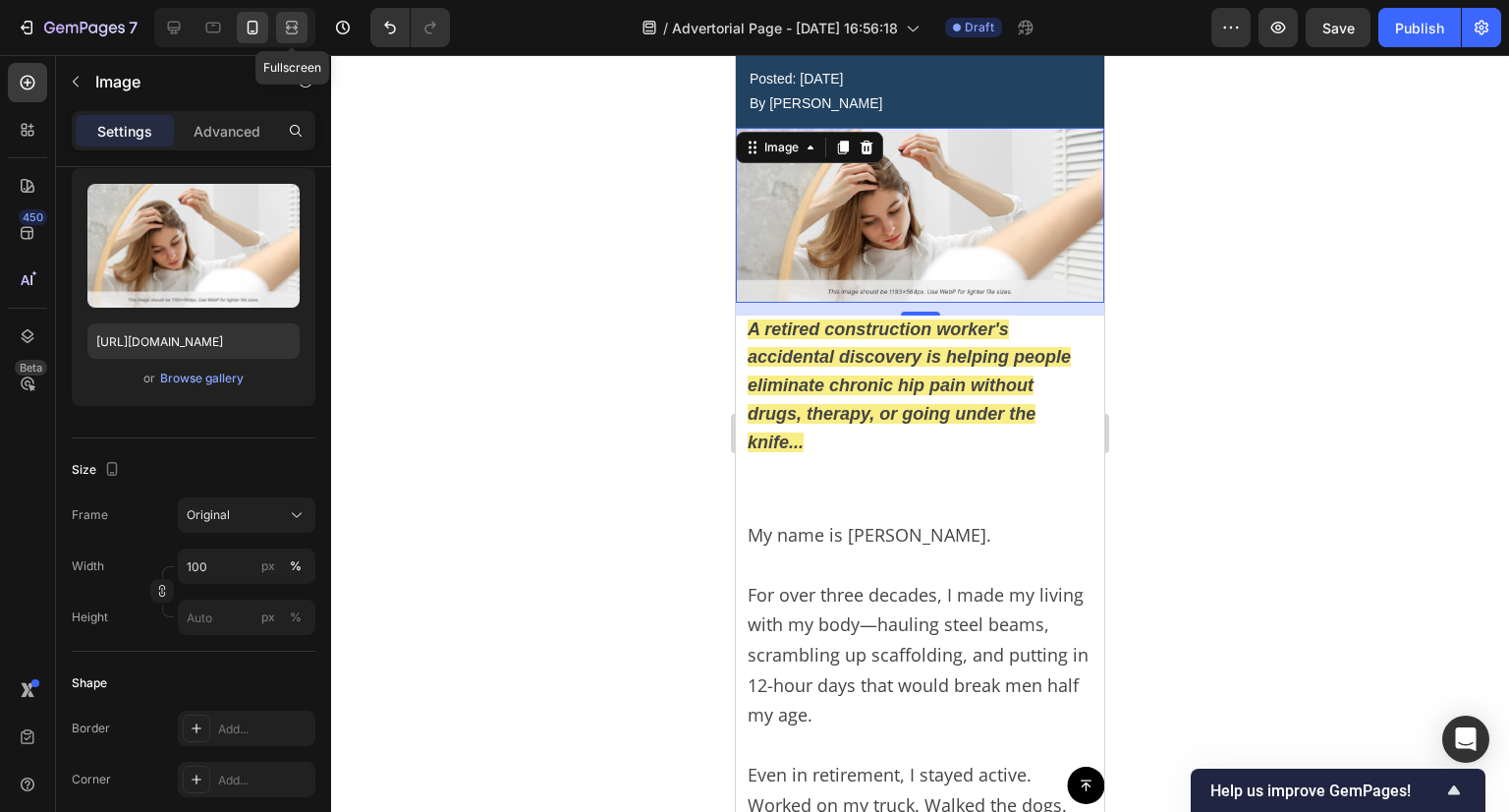
click at [287, 13] on div at bounding box center [292, 28] width 31 height 31
type input "53.5"
type input "100"
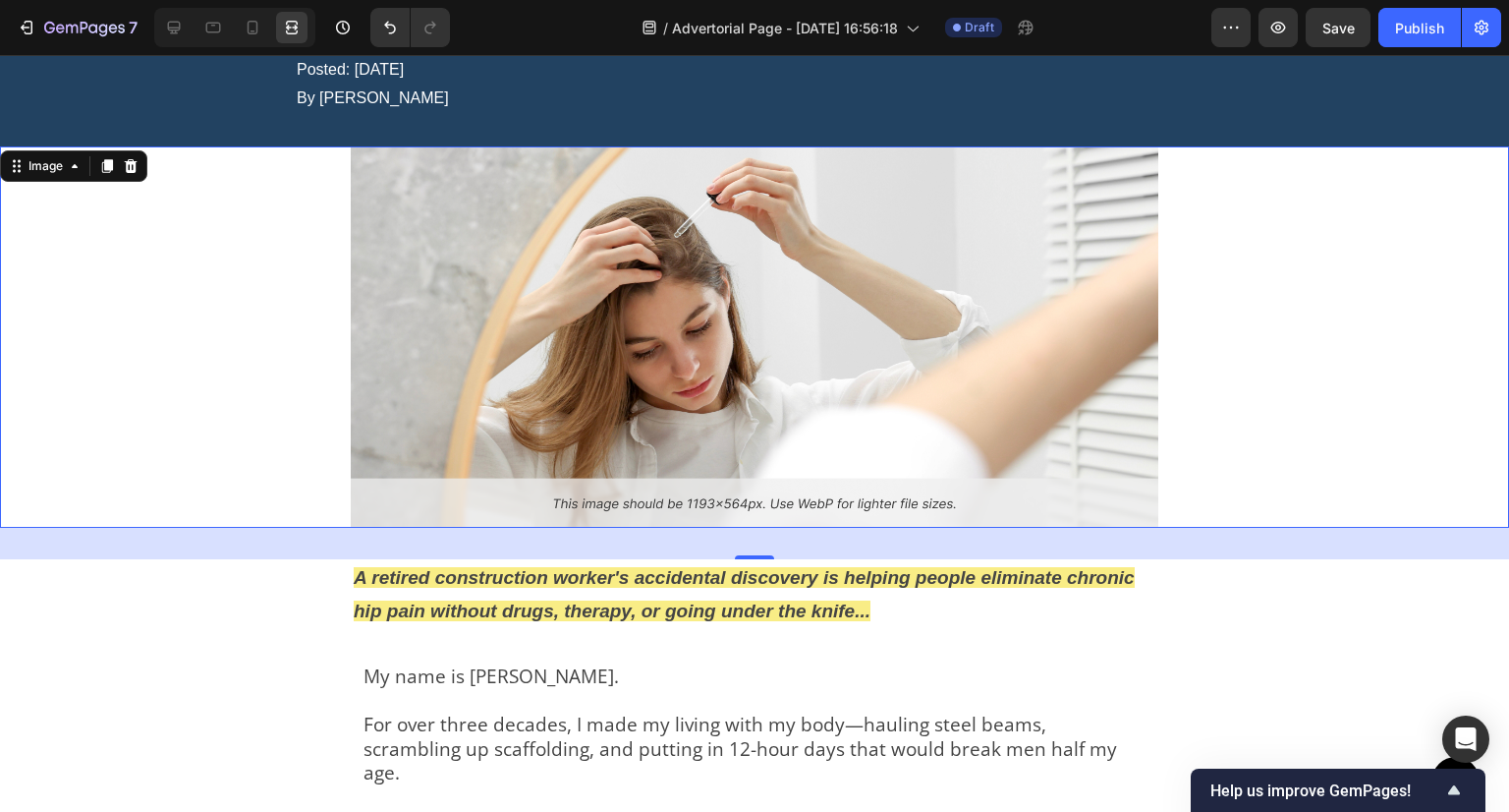
scroll to position [213, 0]
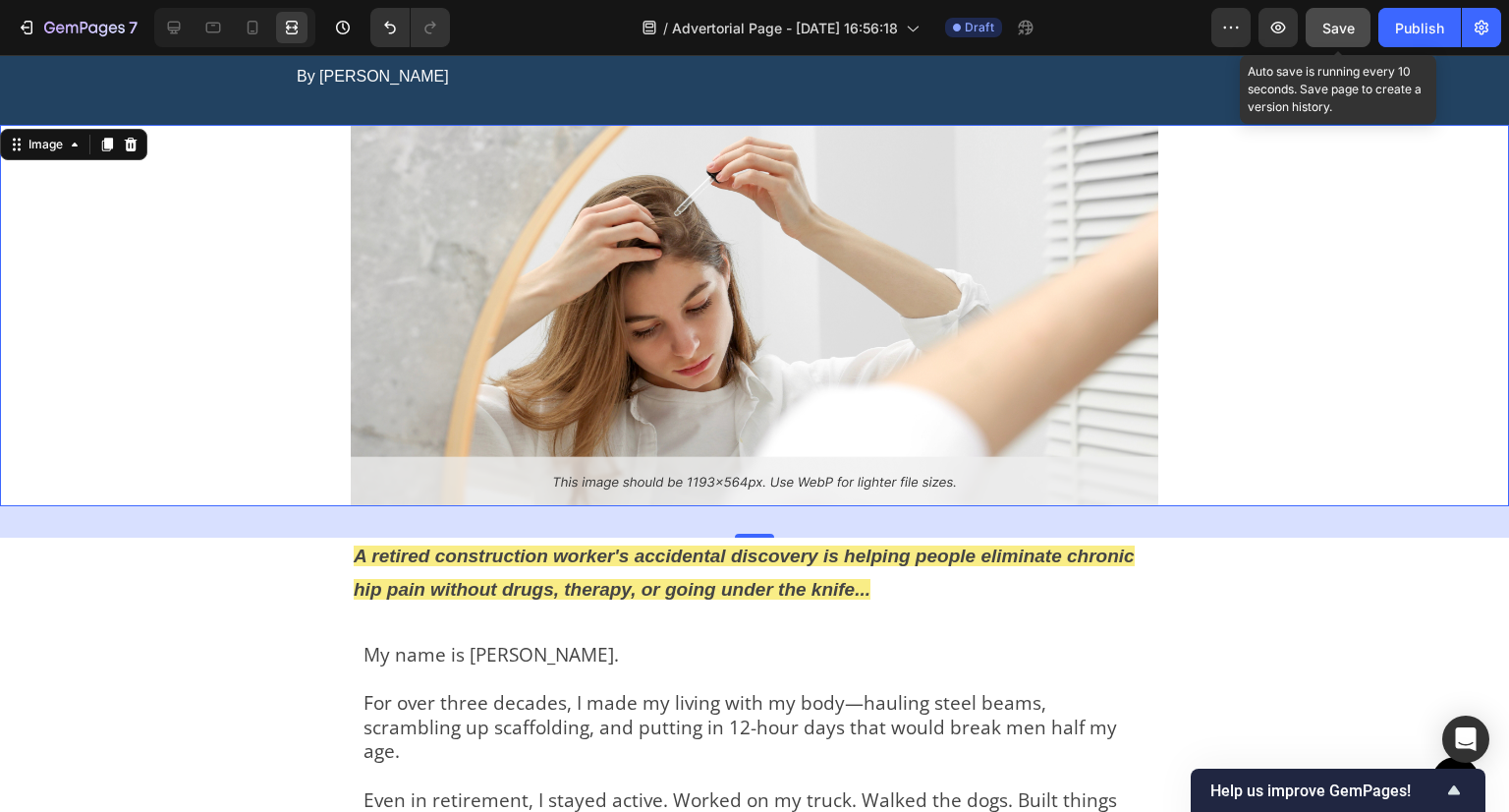
click at [1355, 27] on span "Save" at bounding box center [1339, 28] width 32 height 17
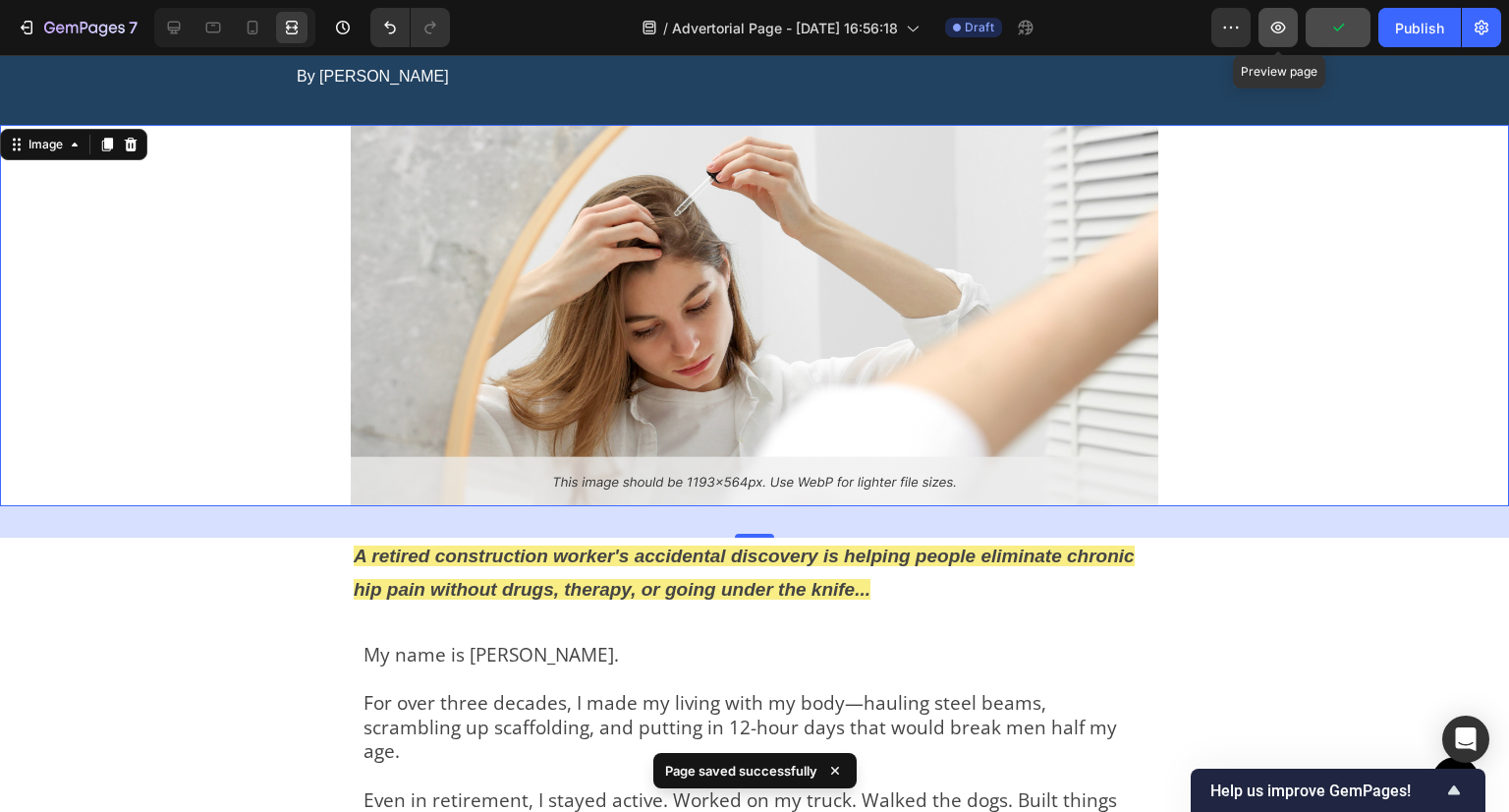
click at [1293, 22] on button "button" at bounding box center [1279, 28] width 39 height 39
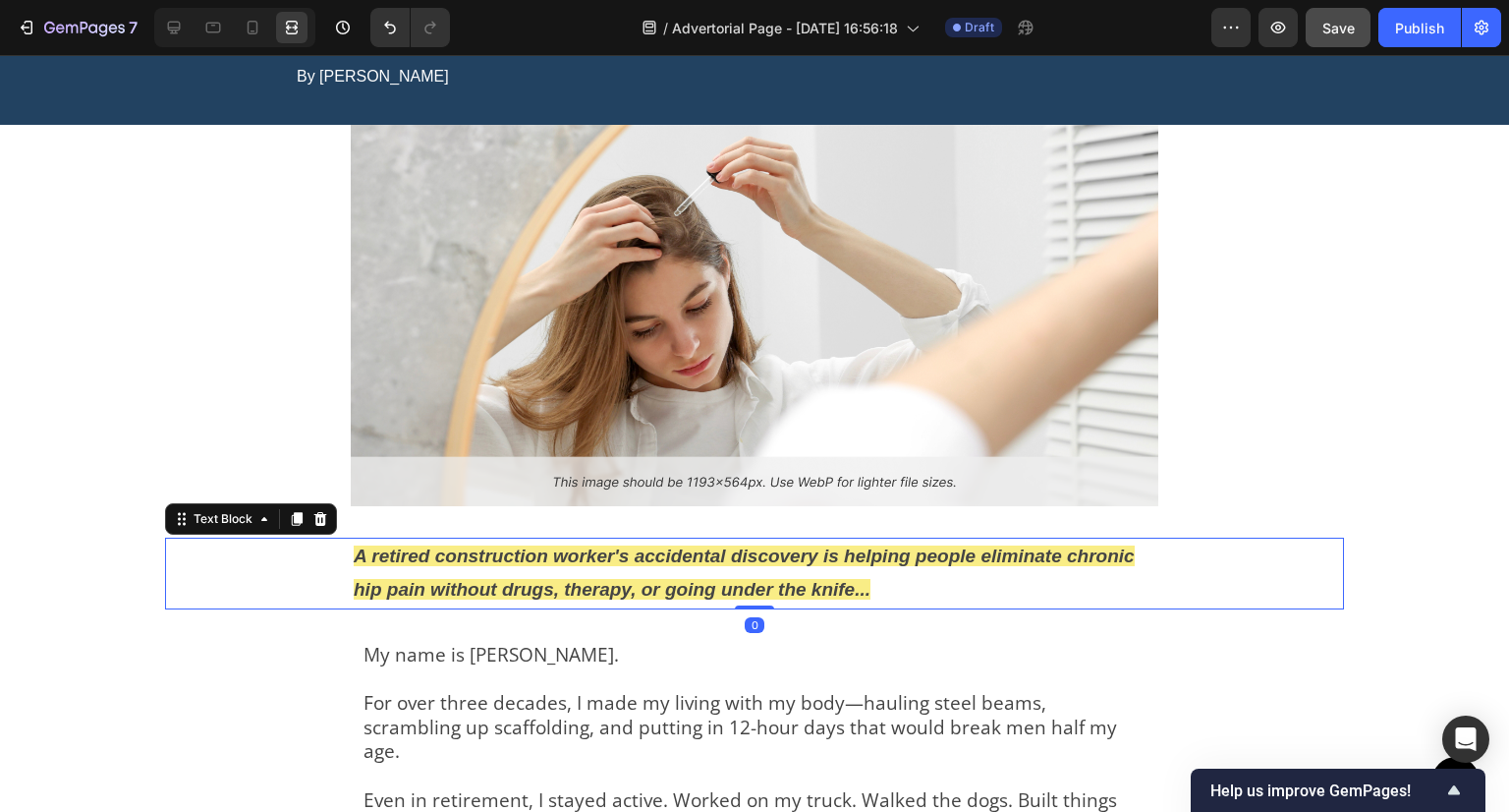
click at [440, 576] on strong "A retired construction worker's accidental discovery is helping people eliminat…" at bounding box center [744, 572] width 782 height 54
click at [176, 22] on icon at bounding box center [174, 28] width 13 height 13
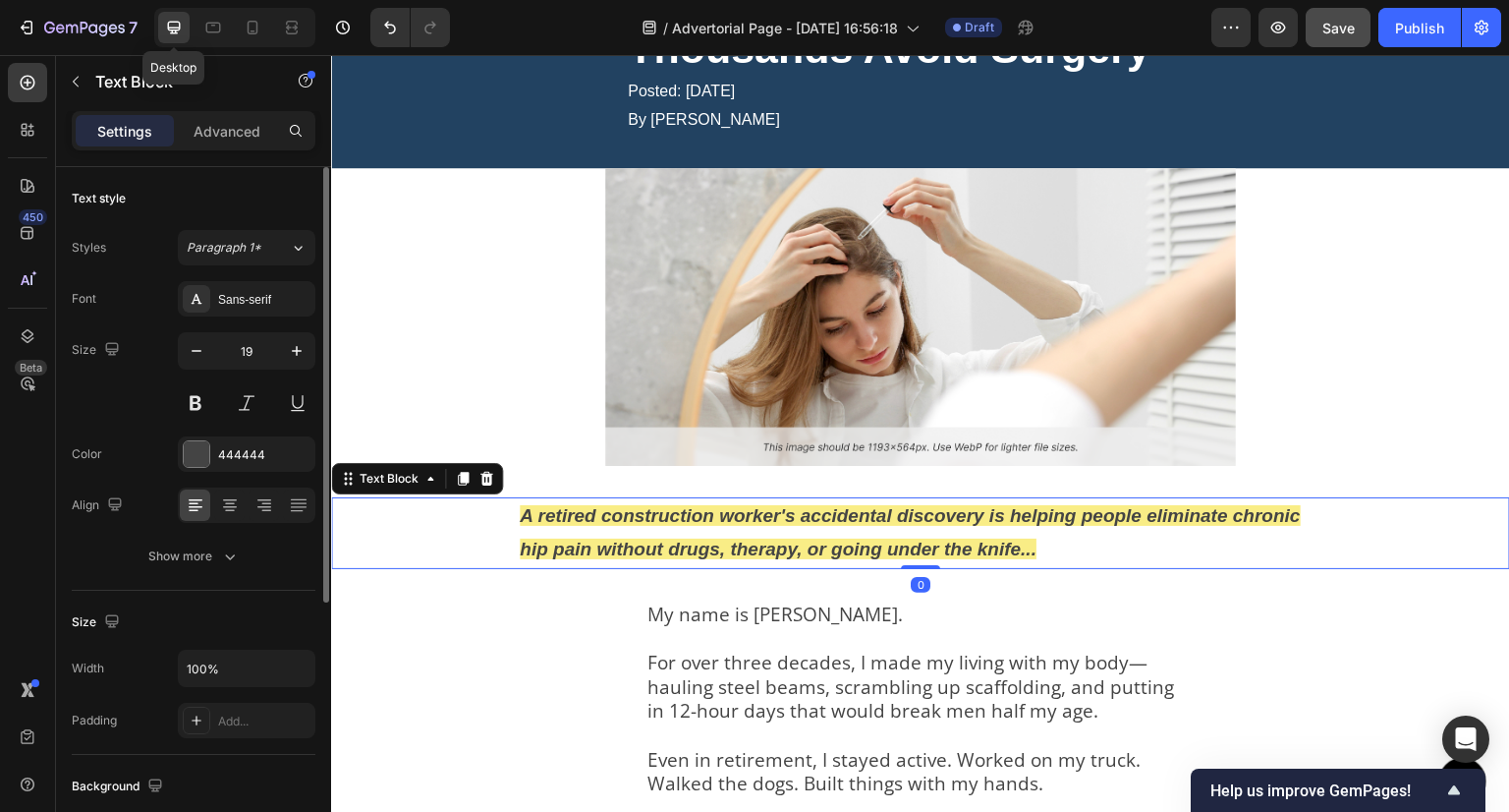
scroll to position [256, 0]
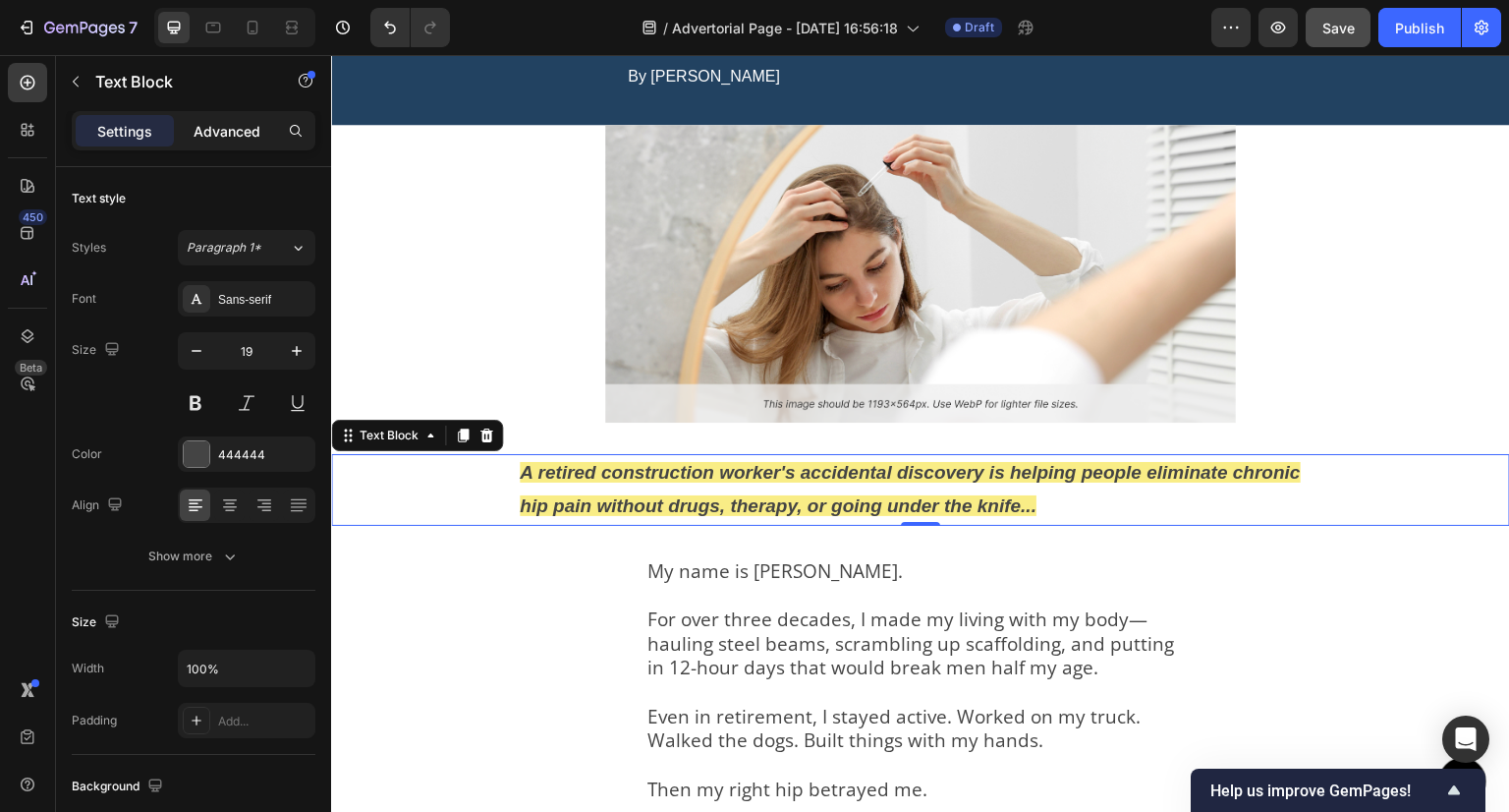
click at [248, 126] on p "Advanced" at bounding box center [227, 131] width 67 height 21
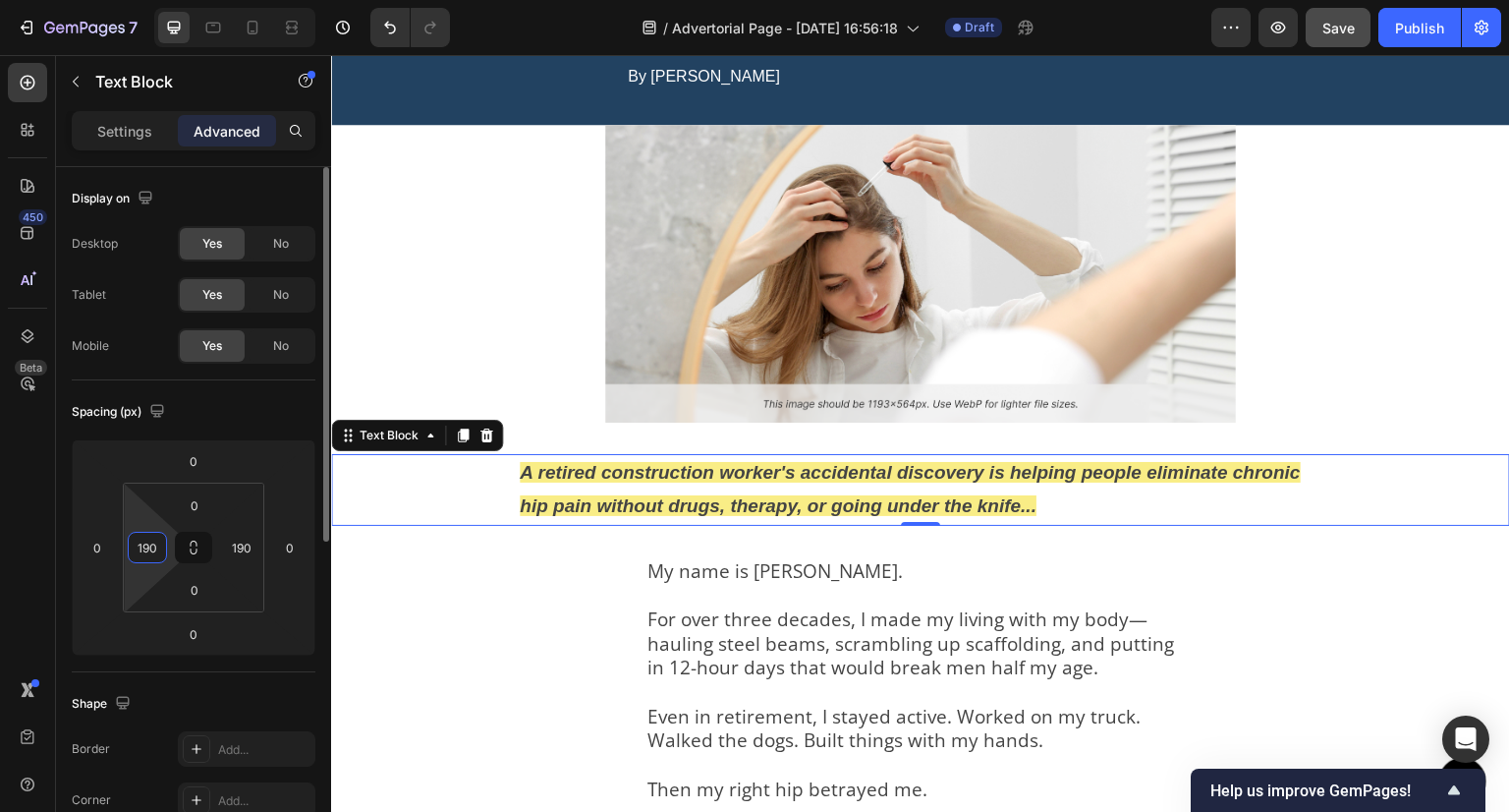
click at [154, 551] on input "190" at bounding box center [148, 547] width 30 height 30
type input "195"
click at [246, 551] on input "190" at bounding box center [242, 547] width 30 height 30
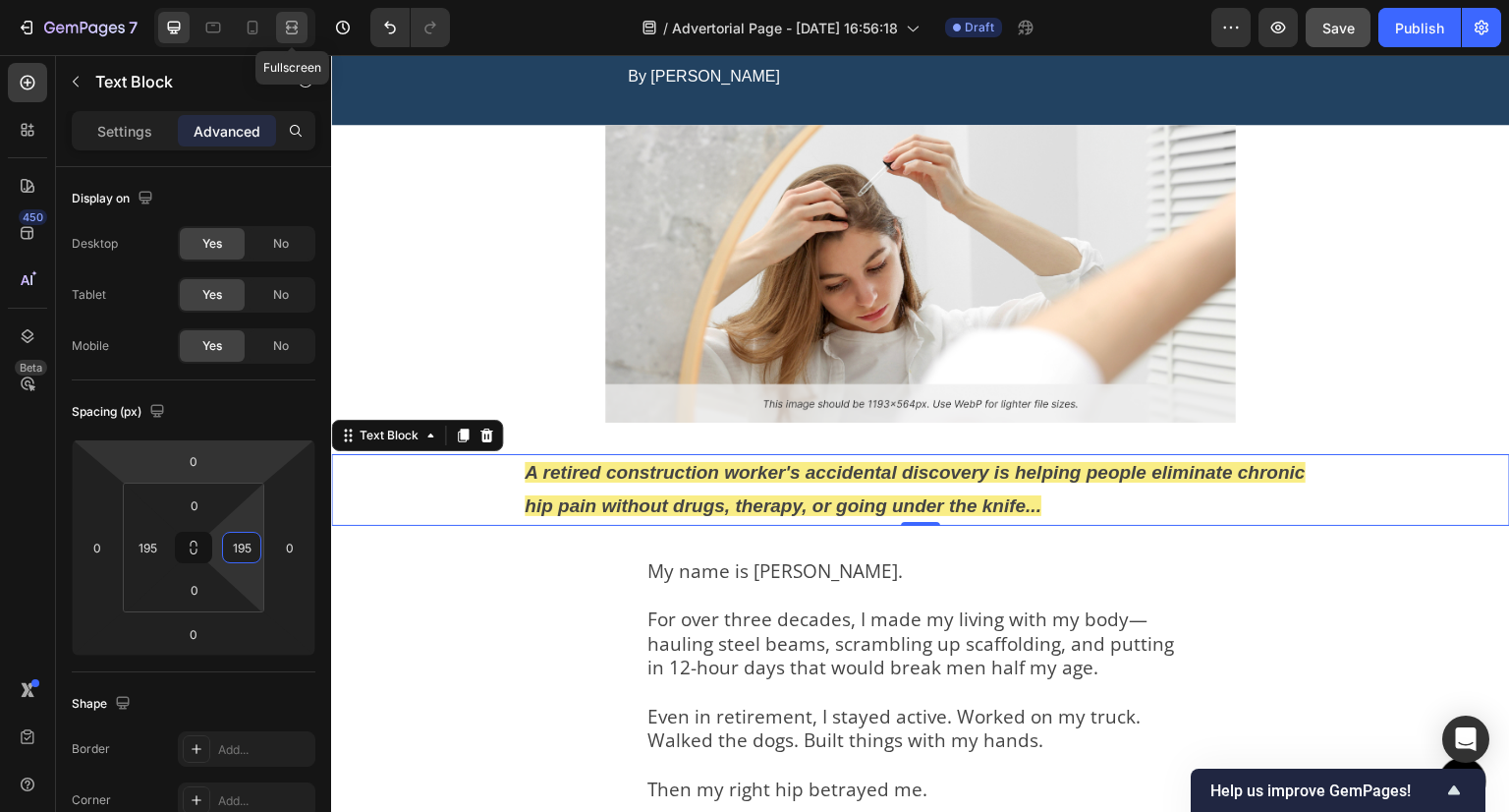
type input "195"
click at [294, 21] on icon at bounding box center [292, 23] width 12 height 4
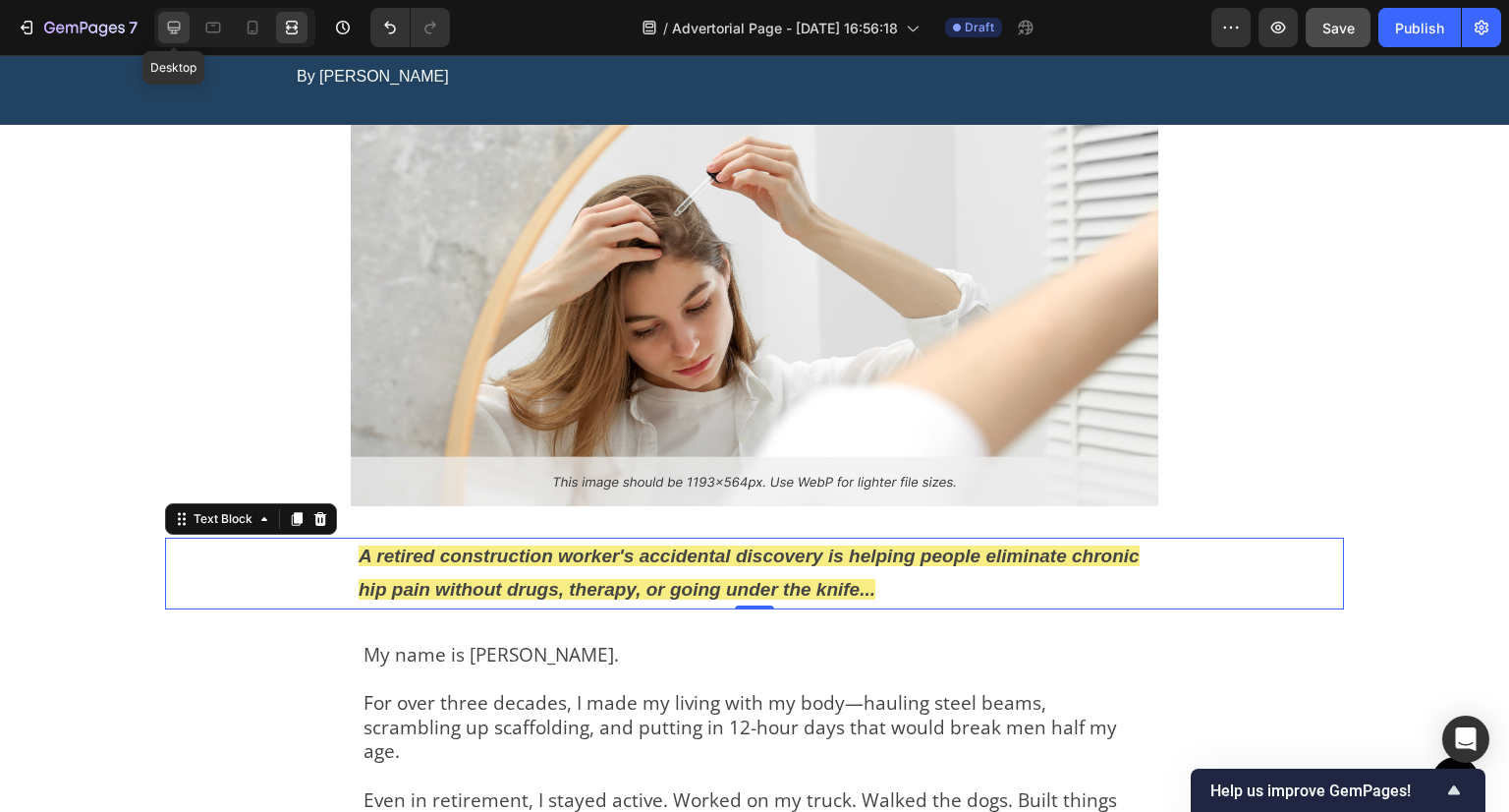
click at [174, 20] on icon at bounding box center [174, 28] width 20 height 20
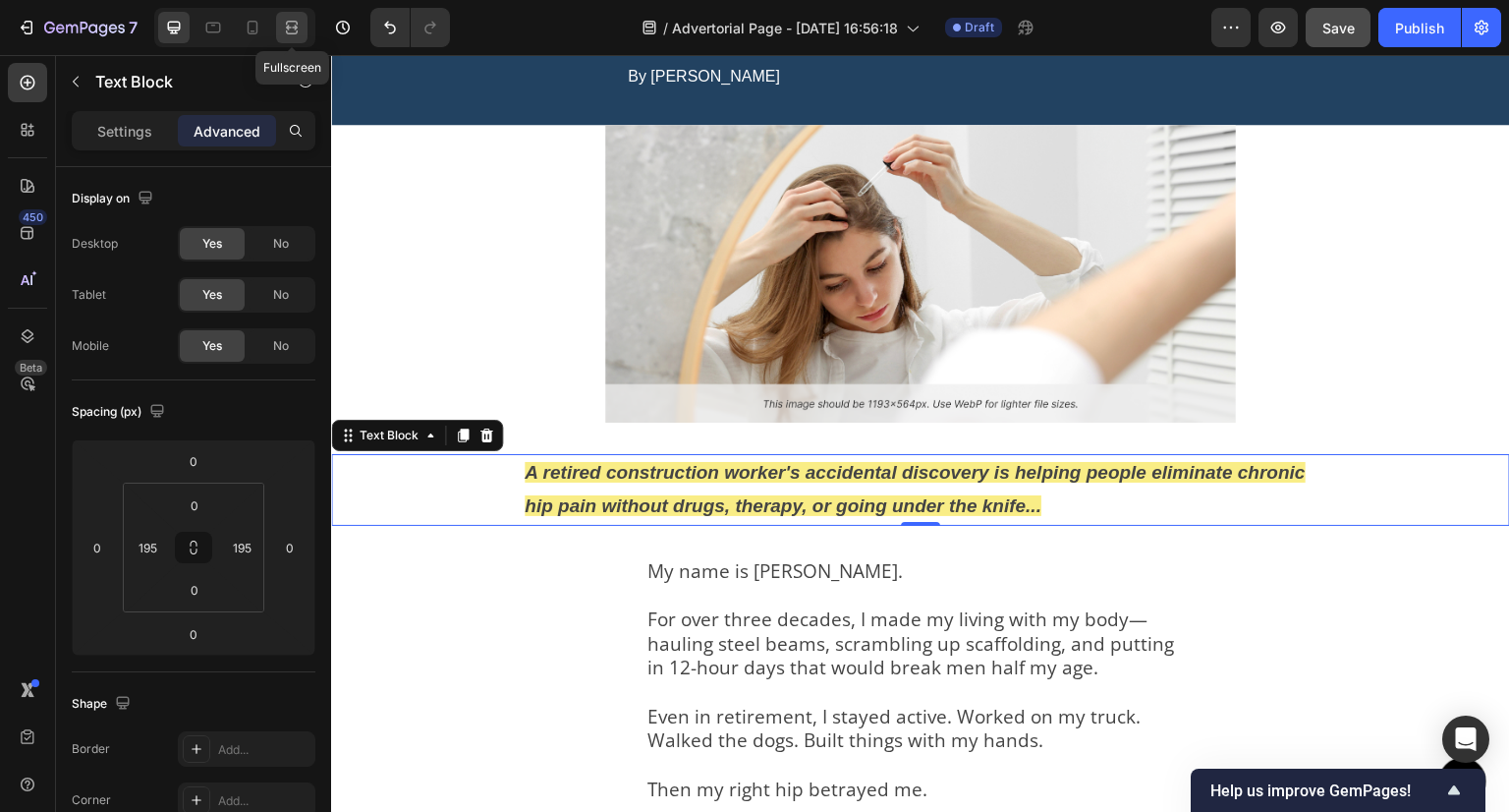
click at [299, 25] on icon at bounding box center [292, 28] width 20 height 20
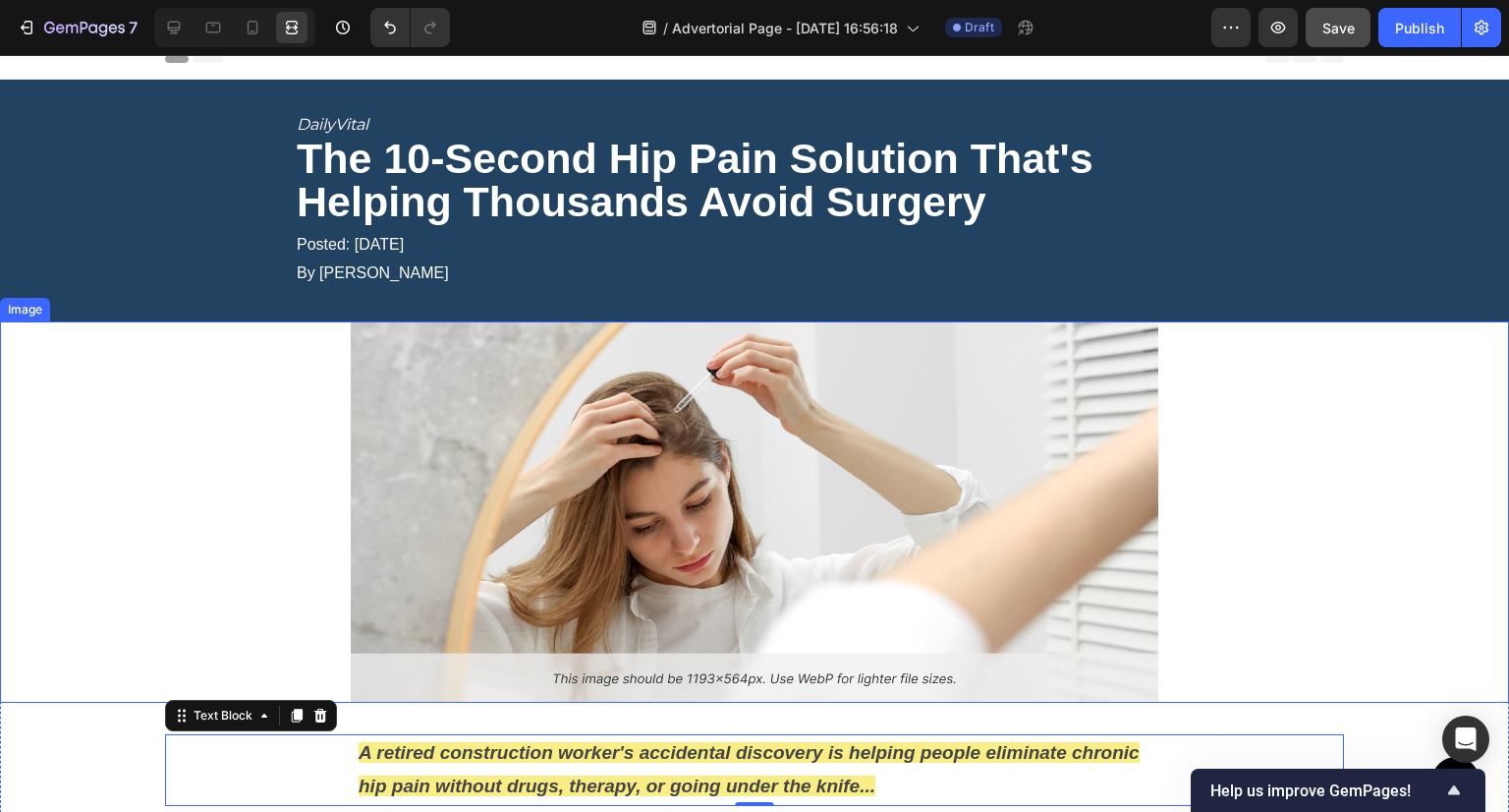
scroll to position [213, 0]
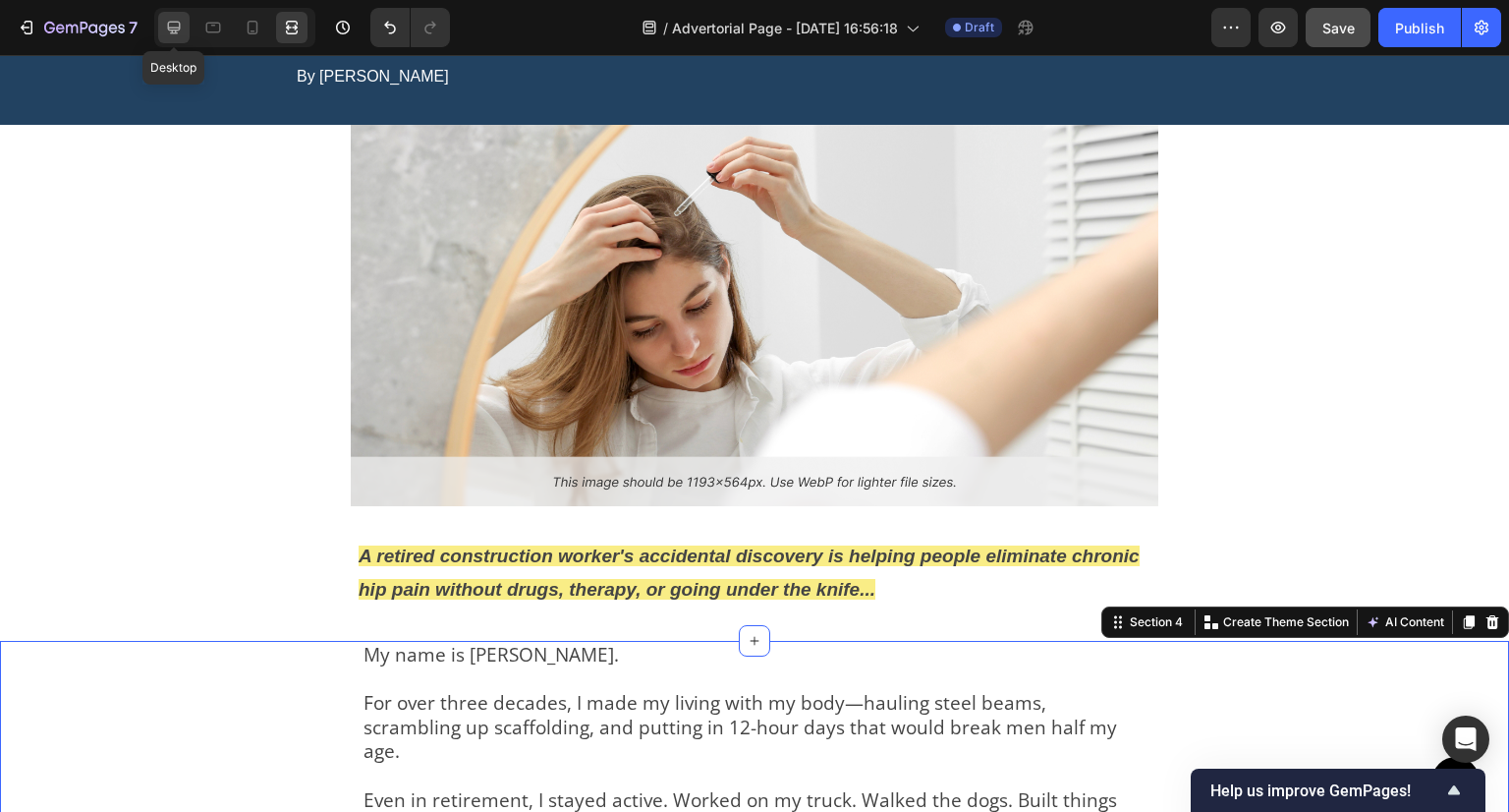
click at [179, 35] on icon at bounding box center [174, 28] width 20 height 20
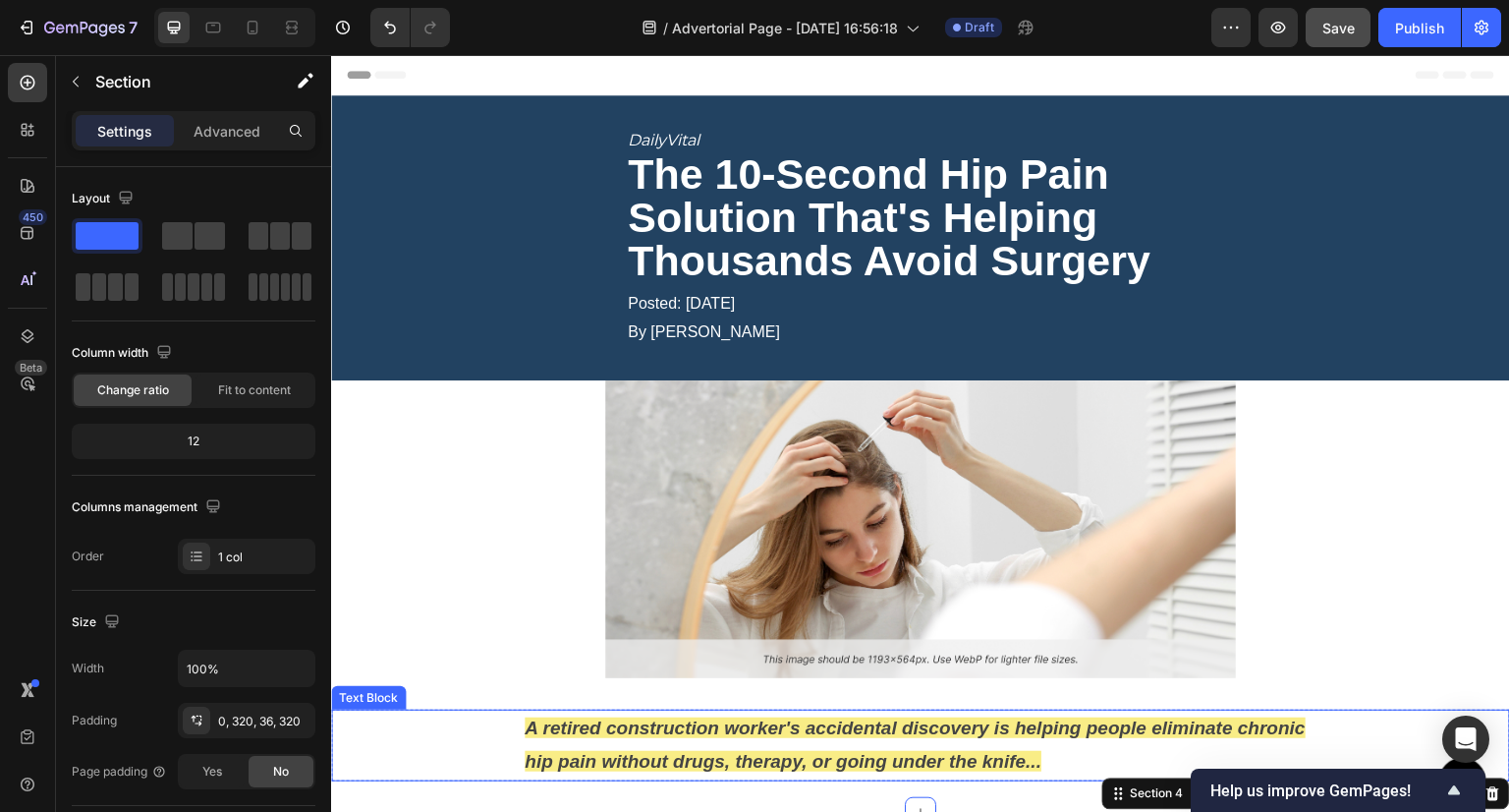
click at [595, 745] on p "A retired construction worker's accidental discovery is helping people eliminat…" at bounding box center [920, 745] width 792 height 67
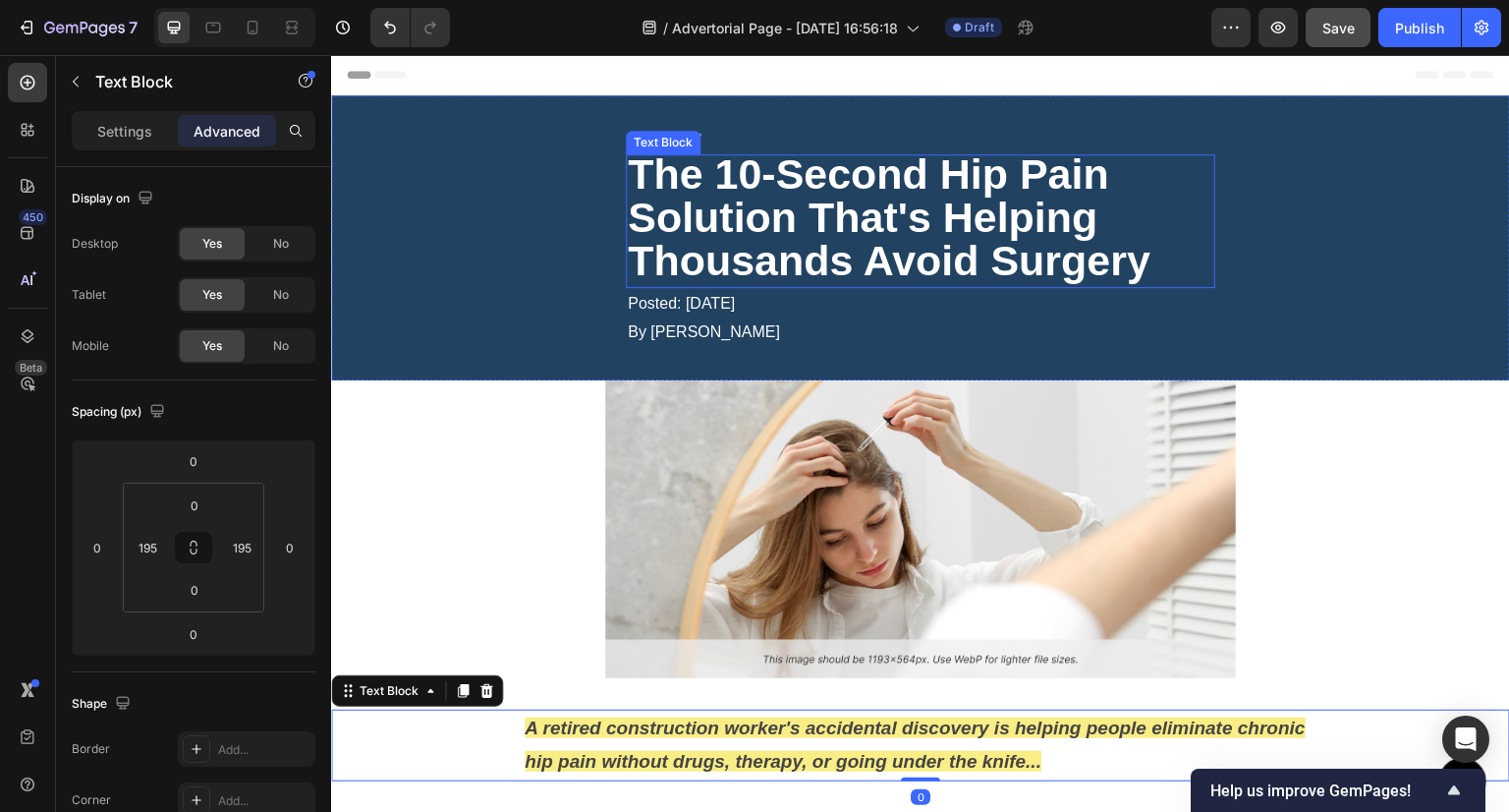
click at [695, 214] on strong "The 10-Second Hip Pain Solution That's Helping Thousands Avoid Surgery" at bounding box center [889, 218] width 523 height 134
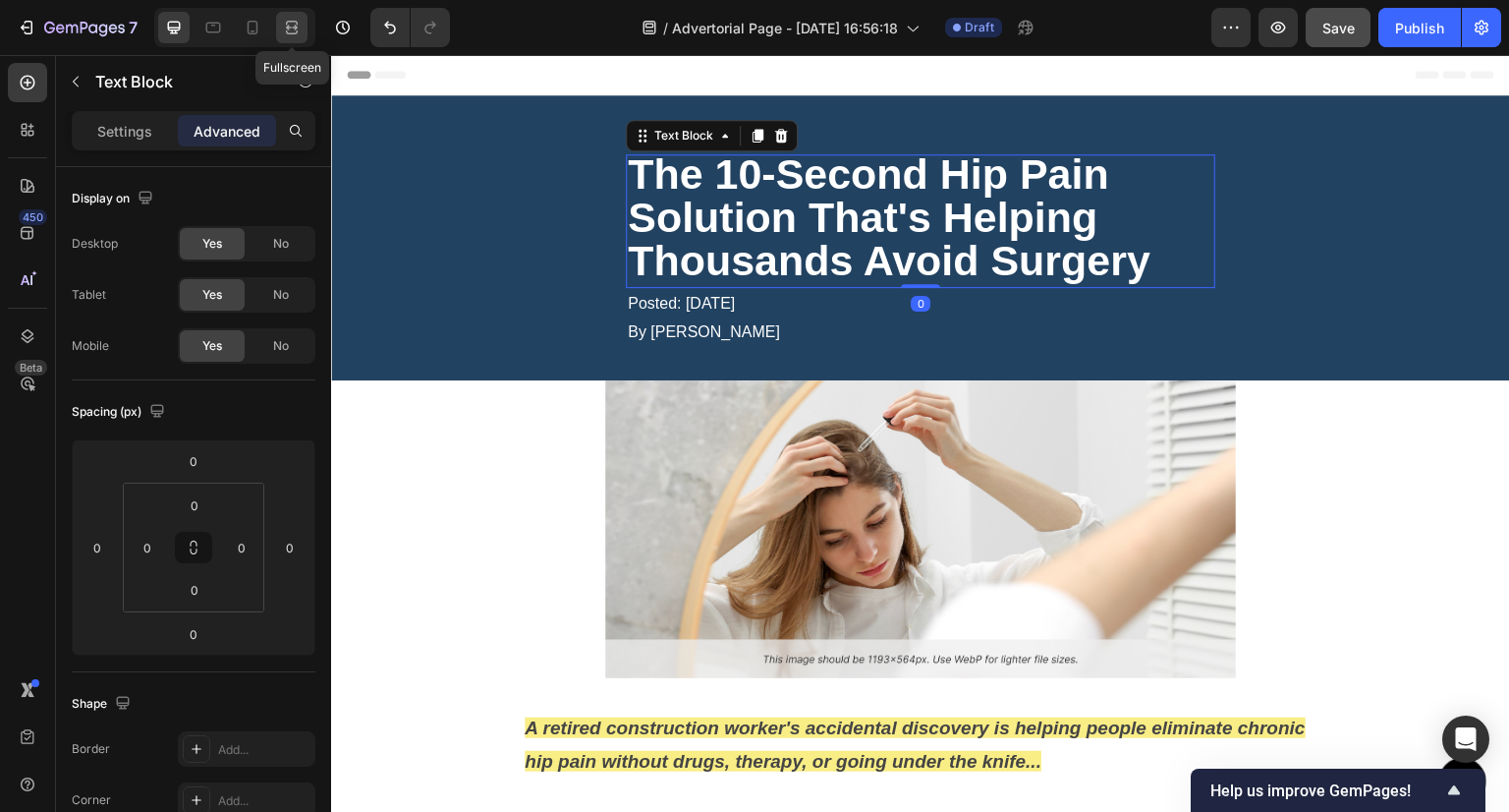
click at [287, 21] on icon at bounding box center [292, 28] width 20 height 20
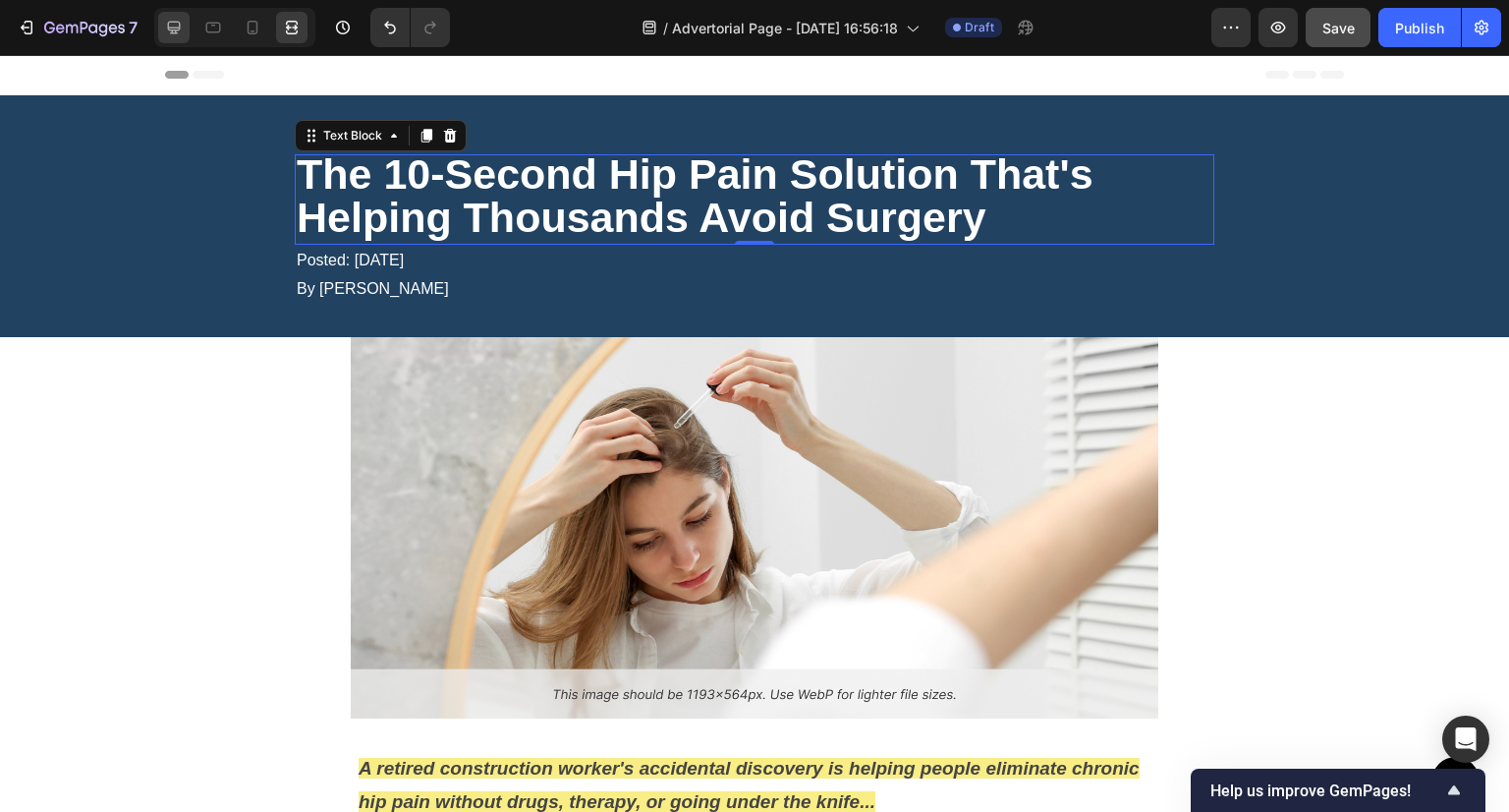
click at [177, 28] on icon at bounding box center [174, 28] width 13 height 13
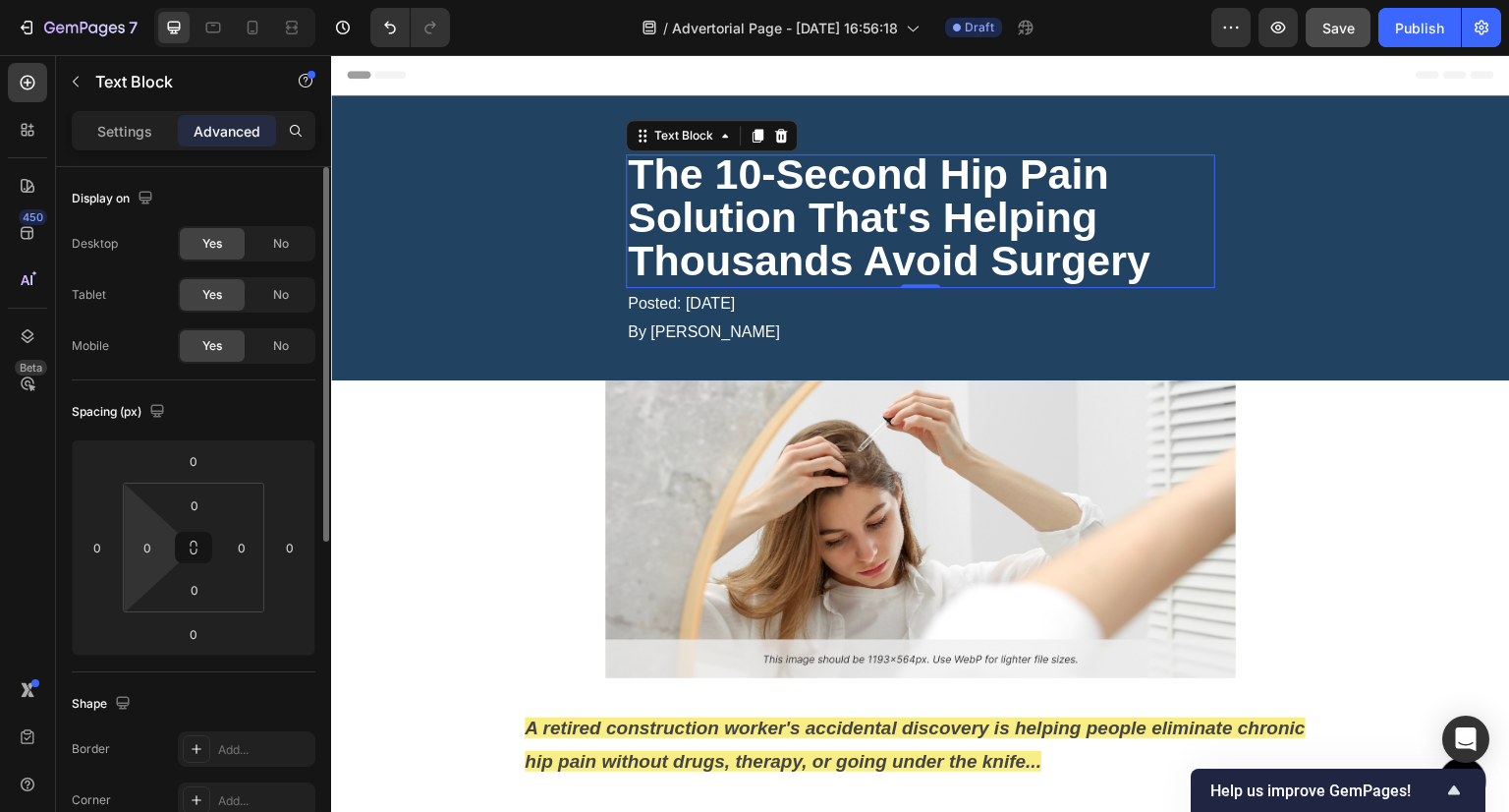
click at [151, 0] on html "7 Version history / Advertorial Page - [DATE] 16:56:18 Draft Preview Save Publi…" at bounding box center [754, 0] width 1509 height 0
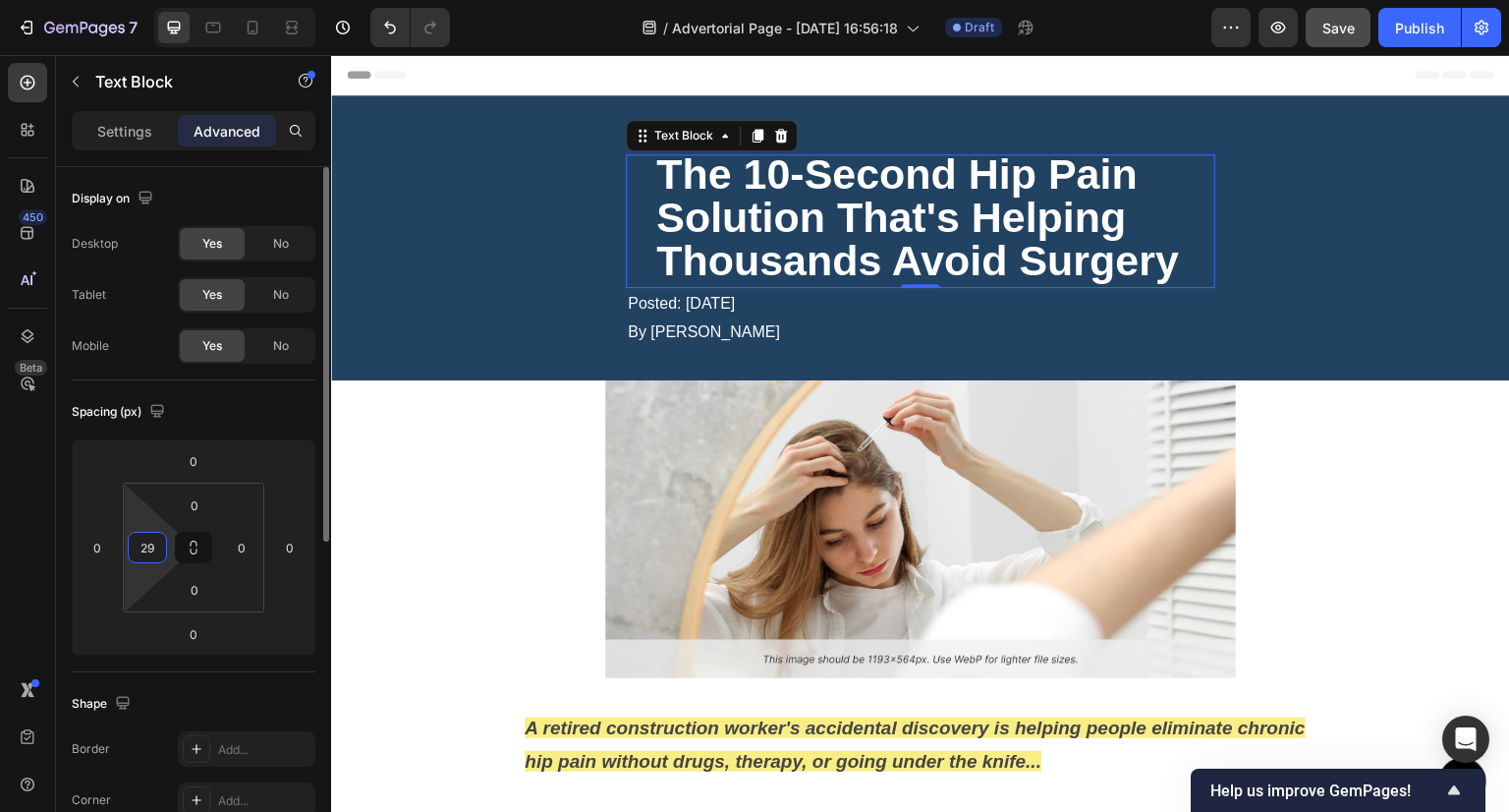
type input "2"
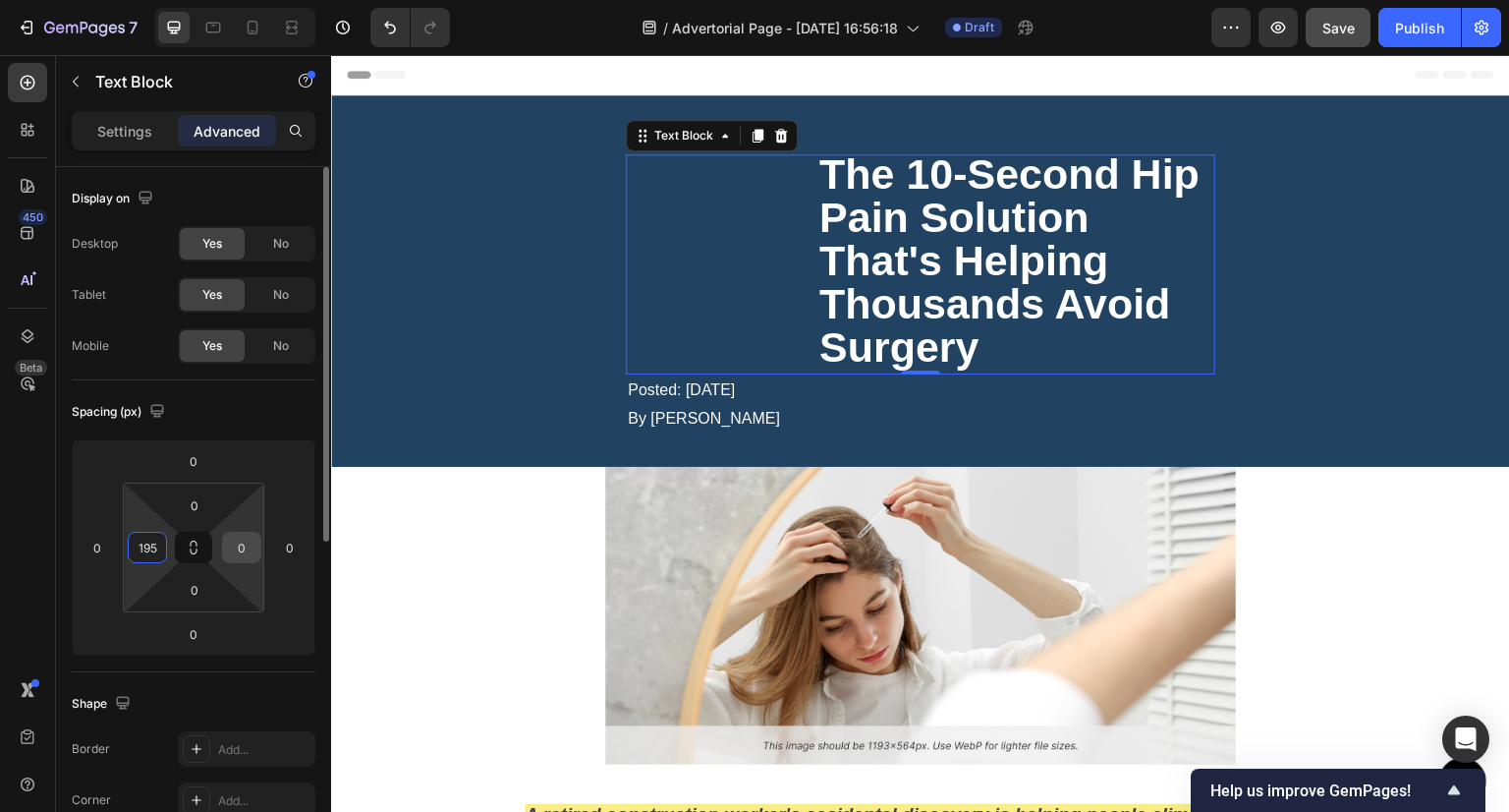
type input "195"
click at [236, 549] on input "0" at bounding box center [242, 547] width 30 height 30
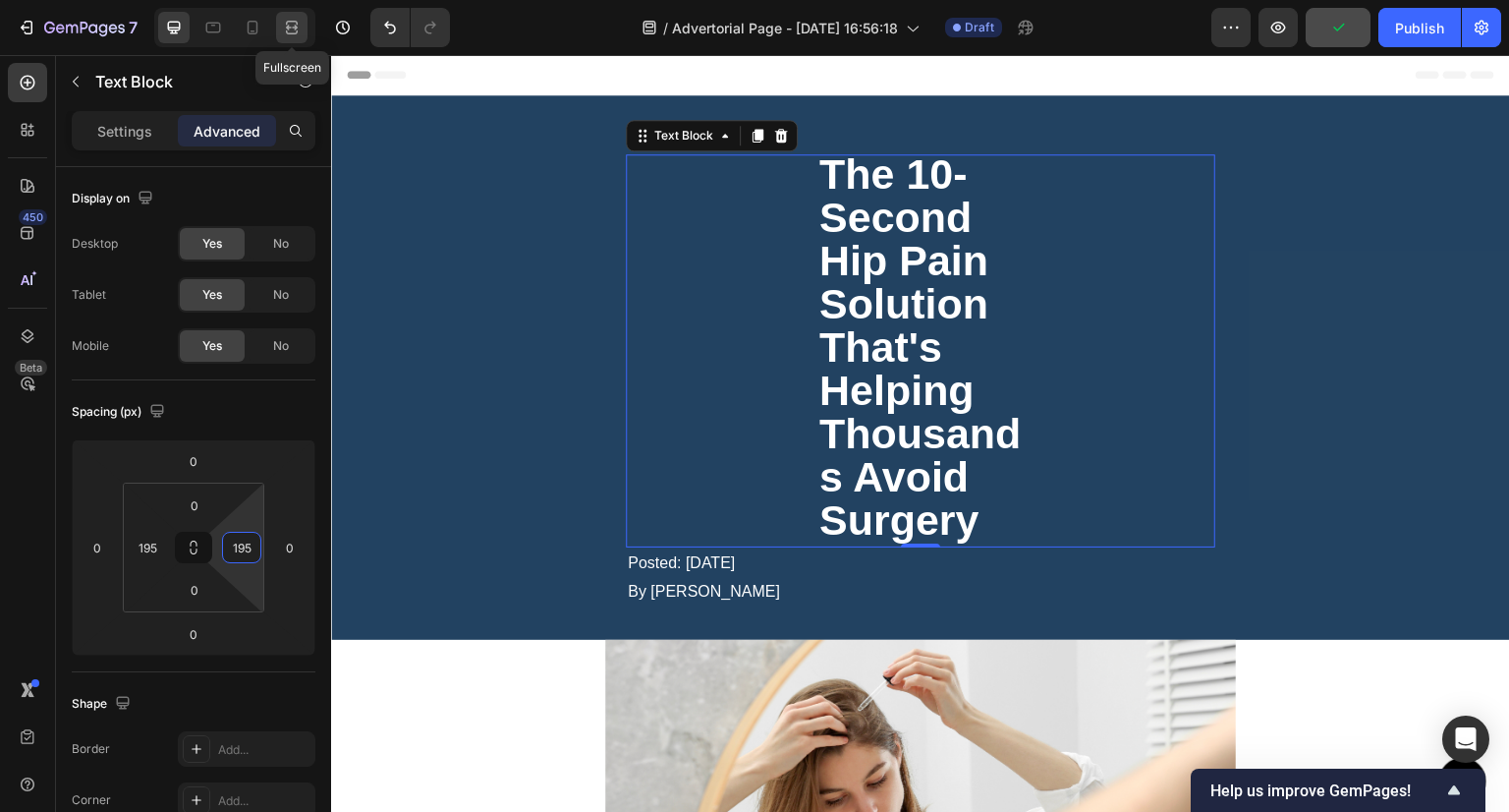
type input "195"
click at [294, 27] on icon at bounding box center [294, 27] width 6 height 5
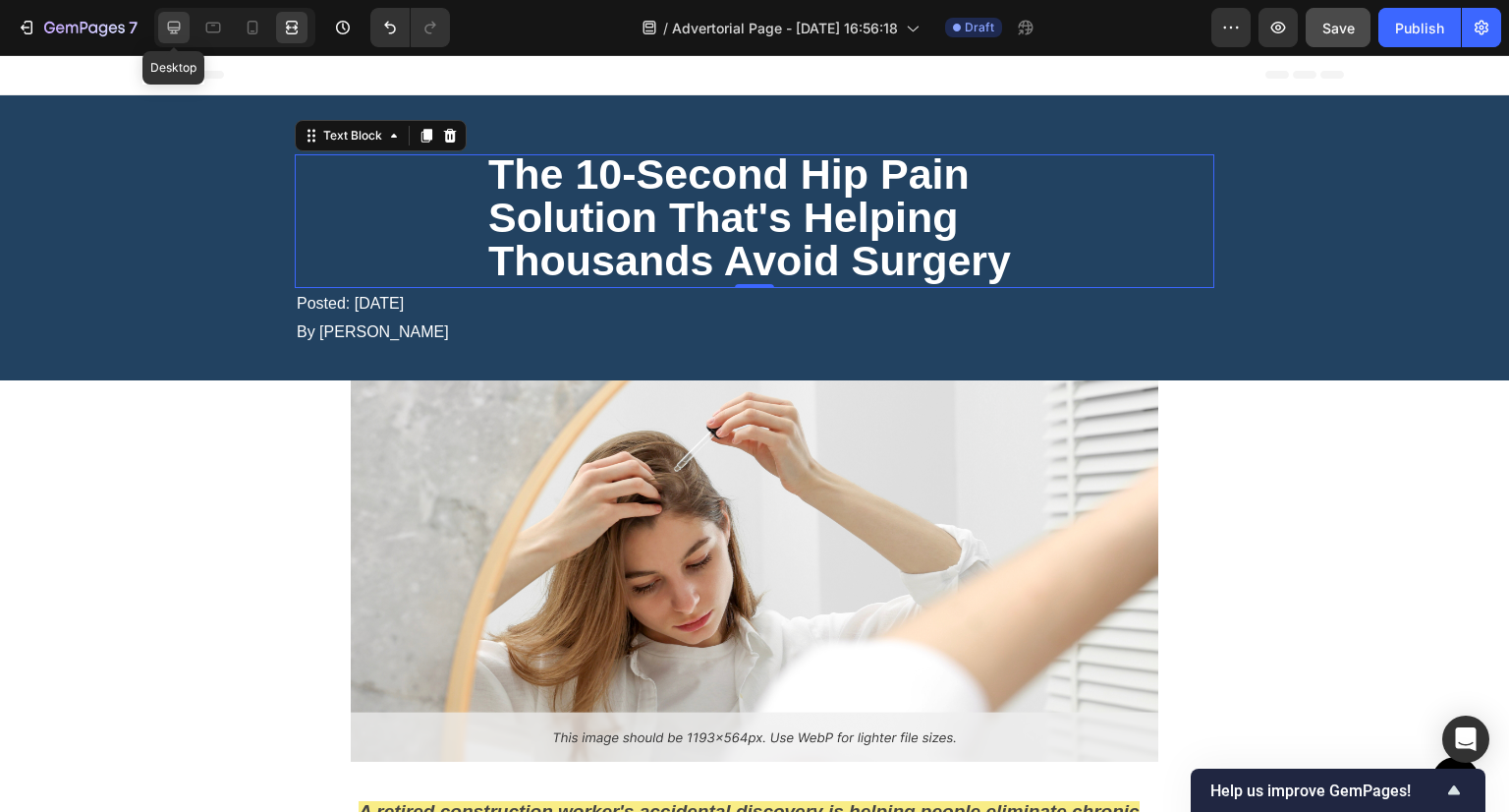
click at [168, 27] on icon at bounding box center [174, 28] width 13 height 13
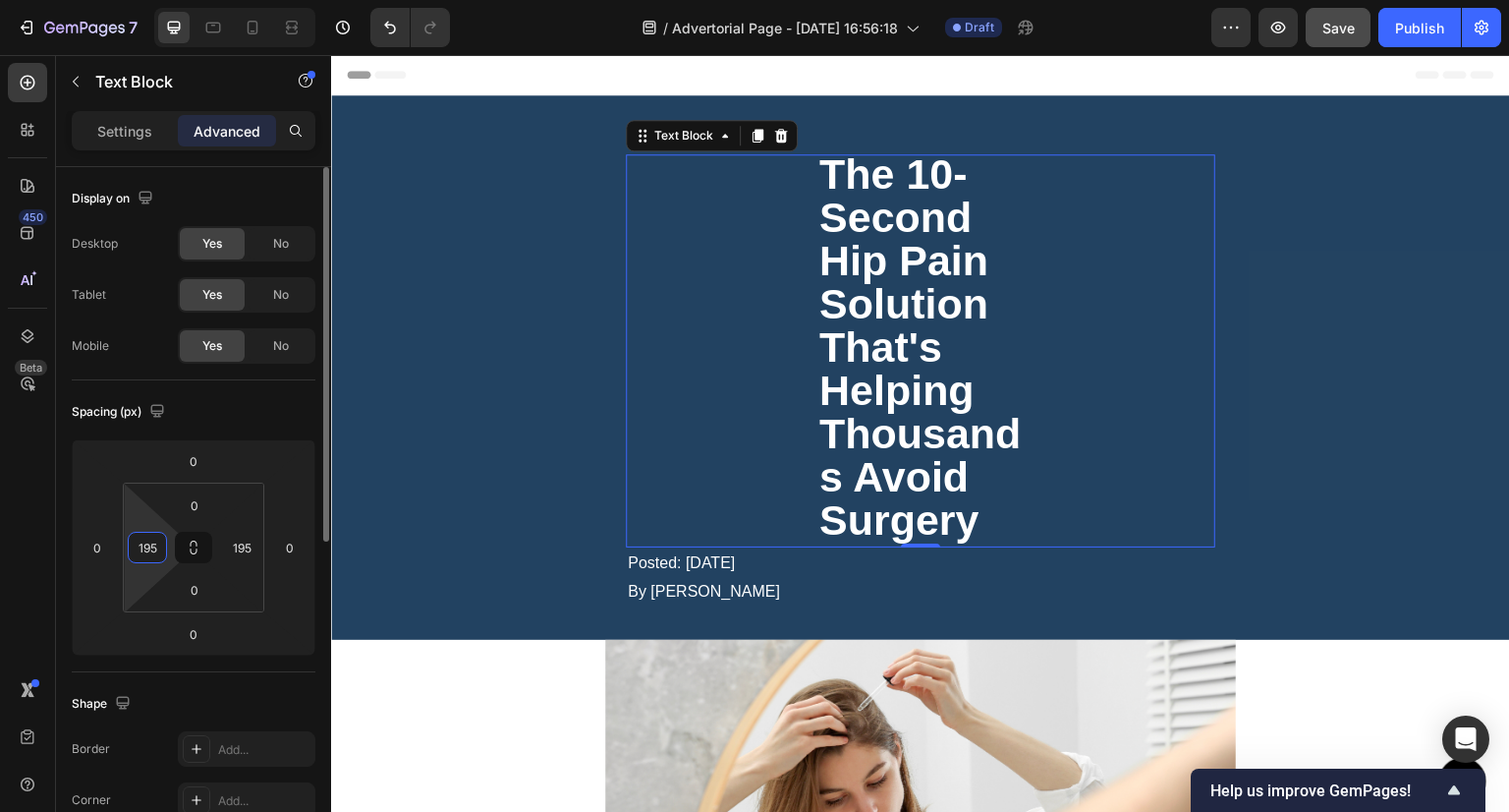
click at [157, 544] on input "195" at bounding box center [148, 547] width 30 height 30
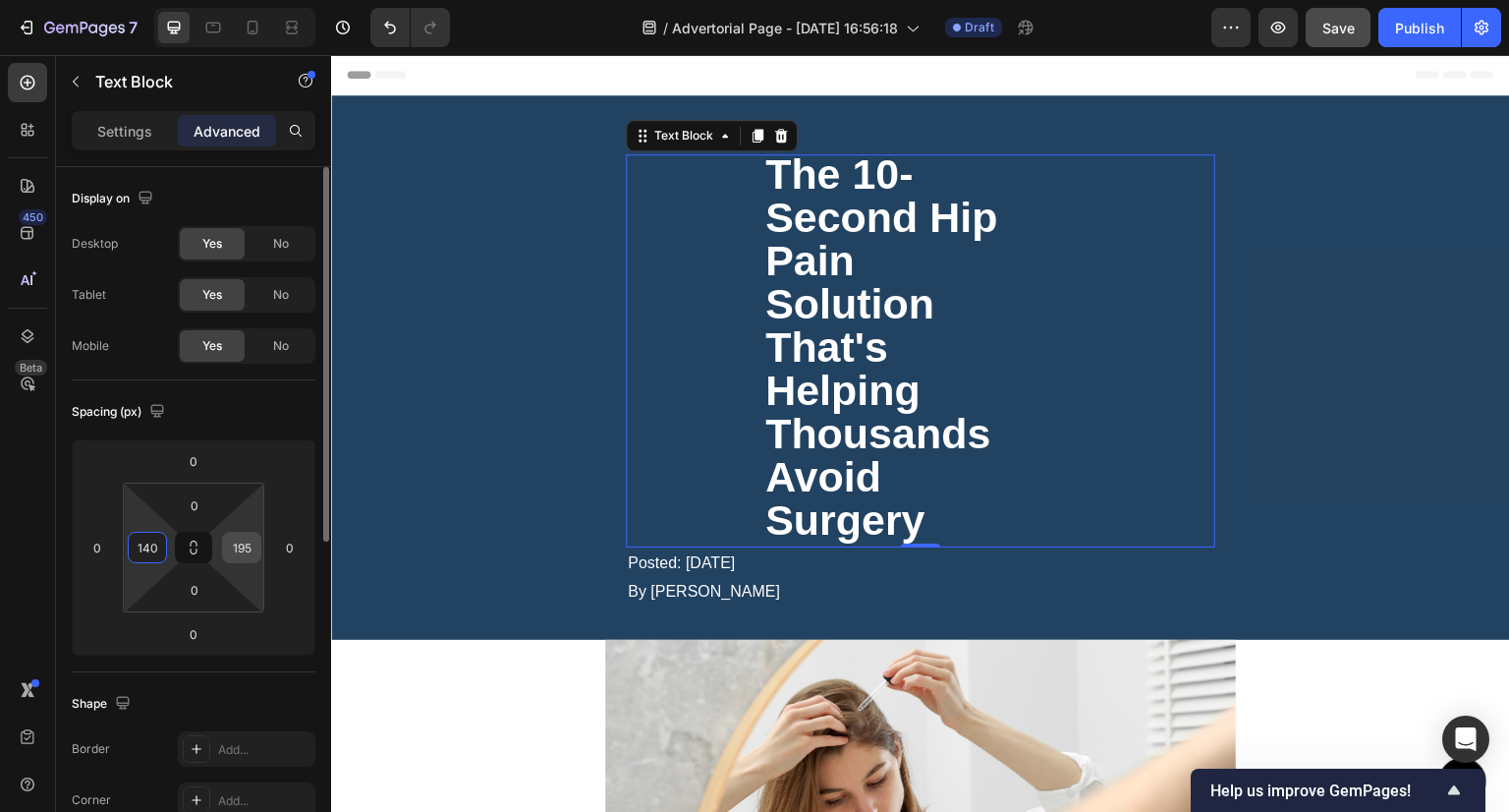
type input "140"
click at [238, 546] on input "195" at bounding box center [242, 547] width 30 height 30
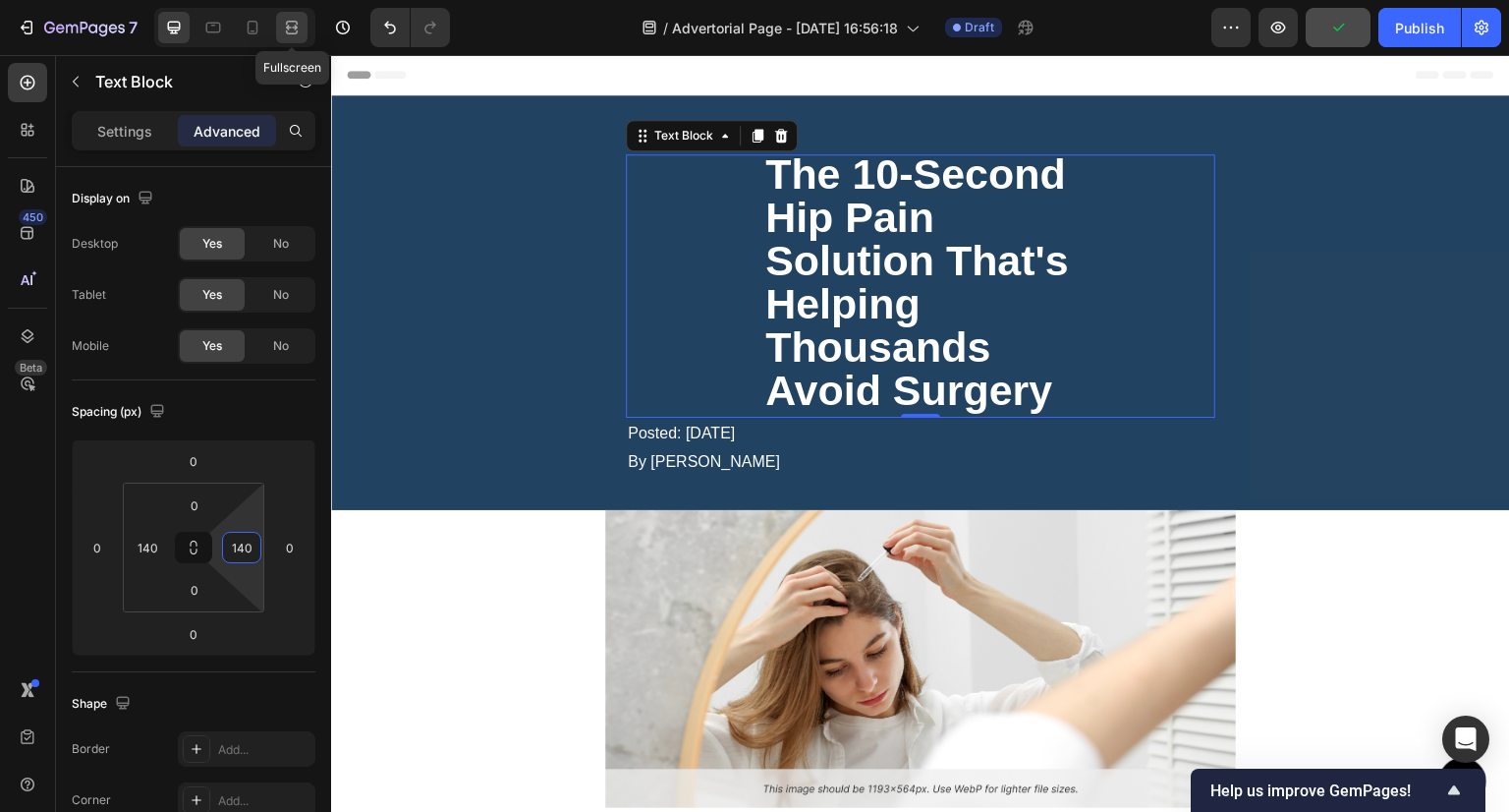
type input "140"
click at [298, 29] on icon at bounding box center [292, 28] width 20 height 20
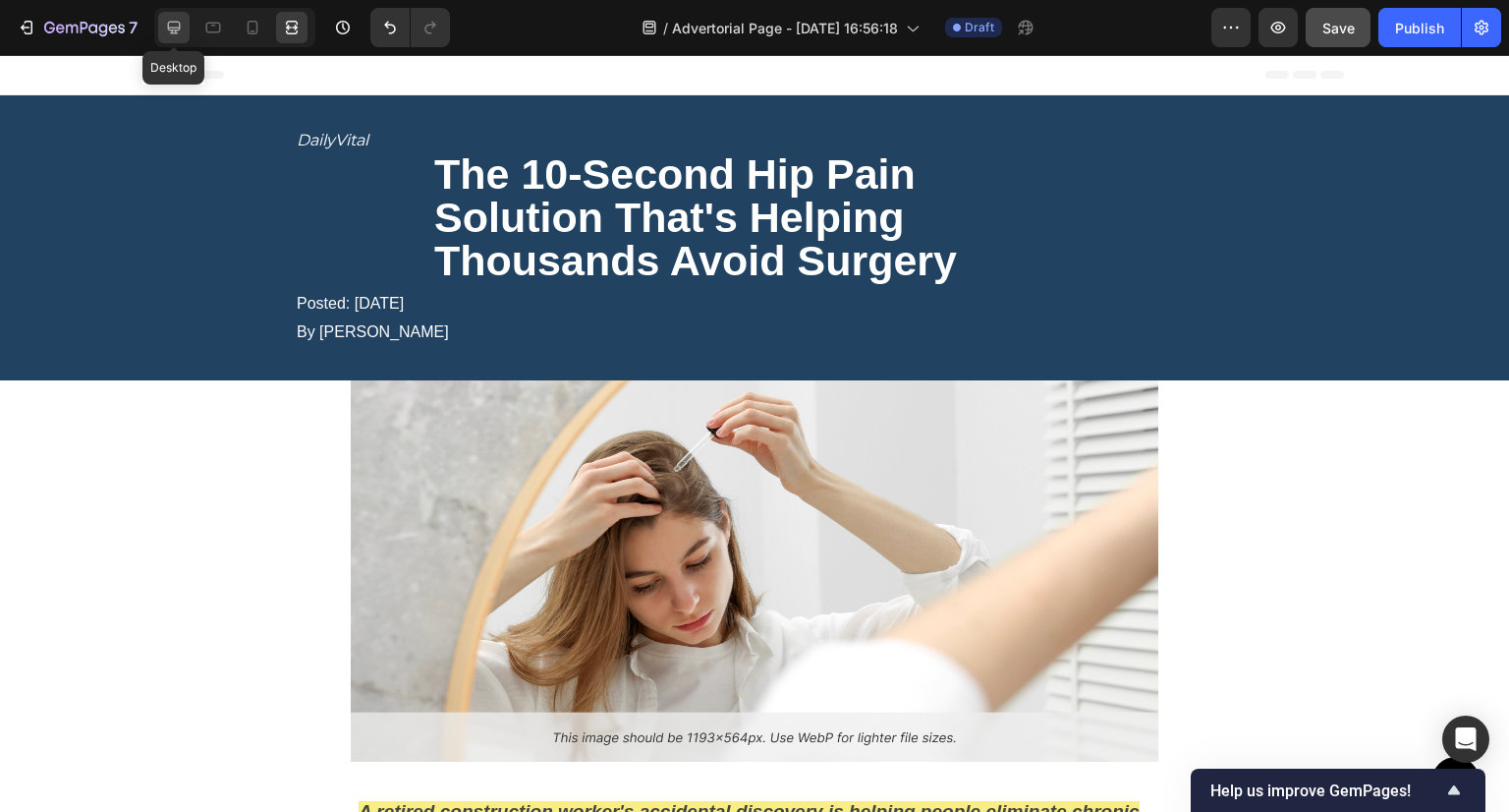
click at [179, 33] on icon at bounding box center [174, 28] width 20 height 20
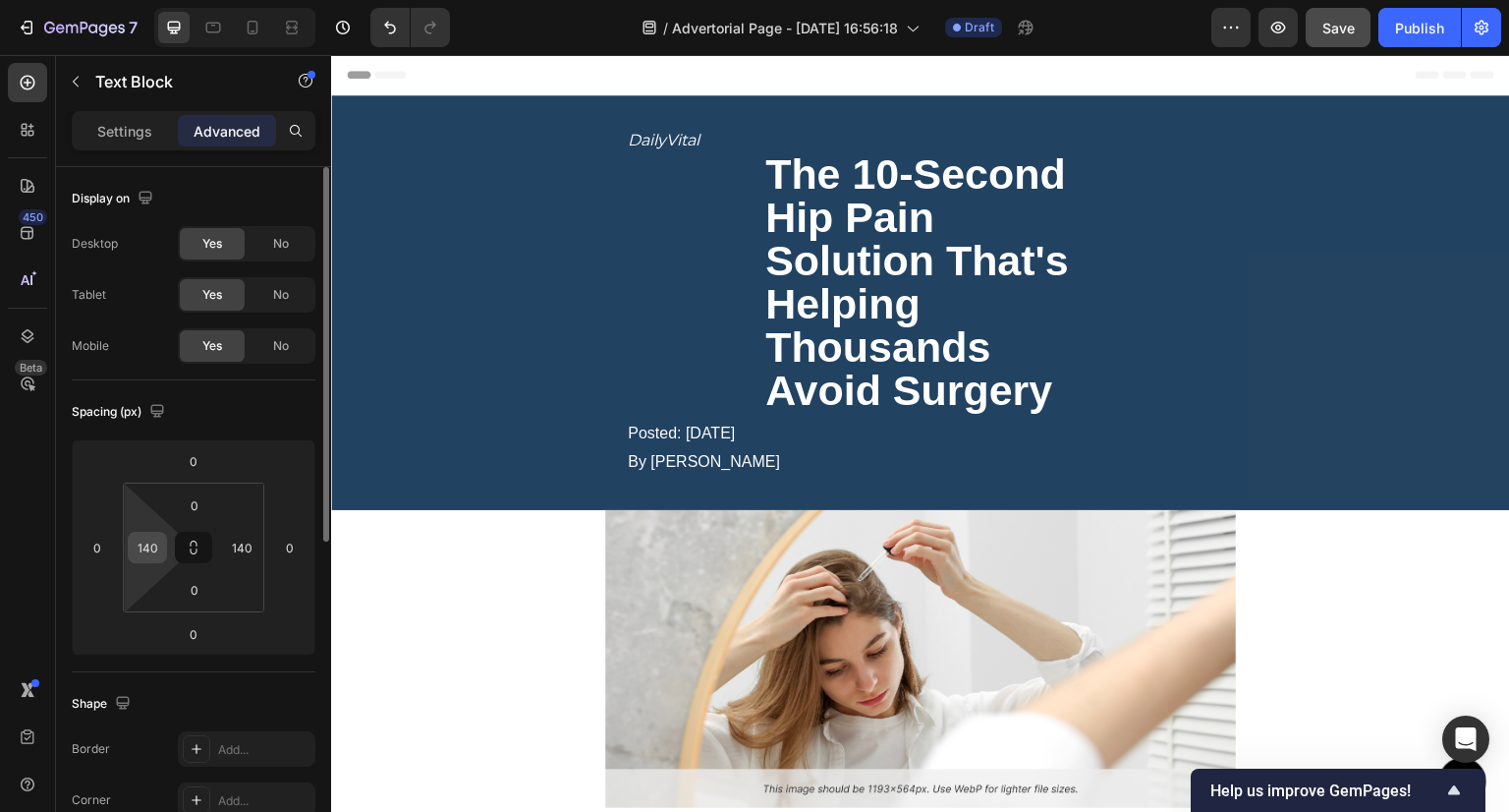
click at [138, 534] on input "140" at bounding box center [148, 547] width 30 height 30
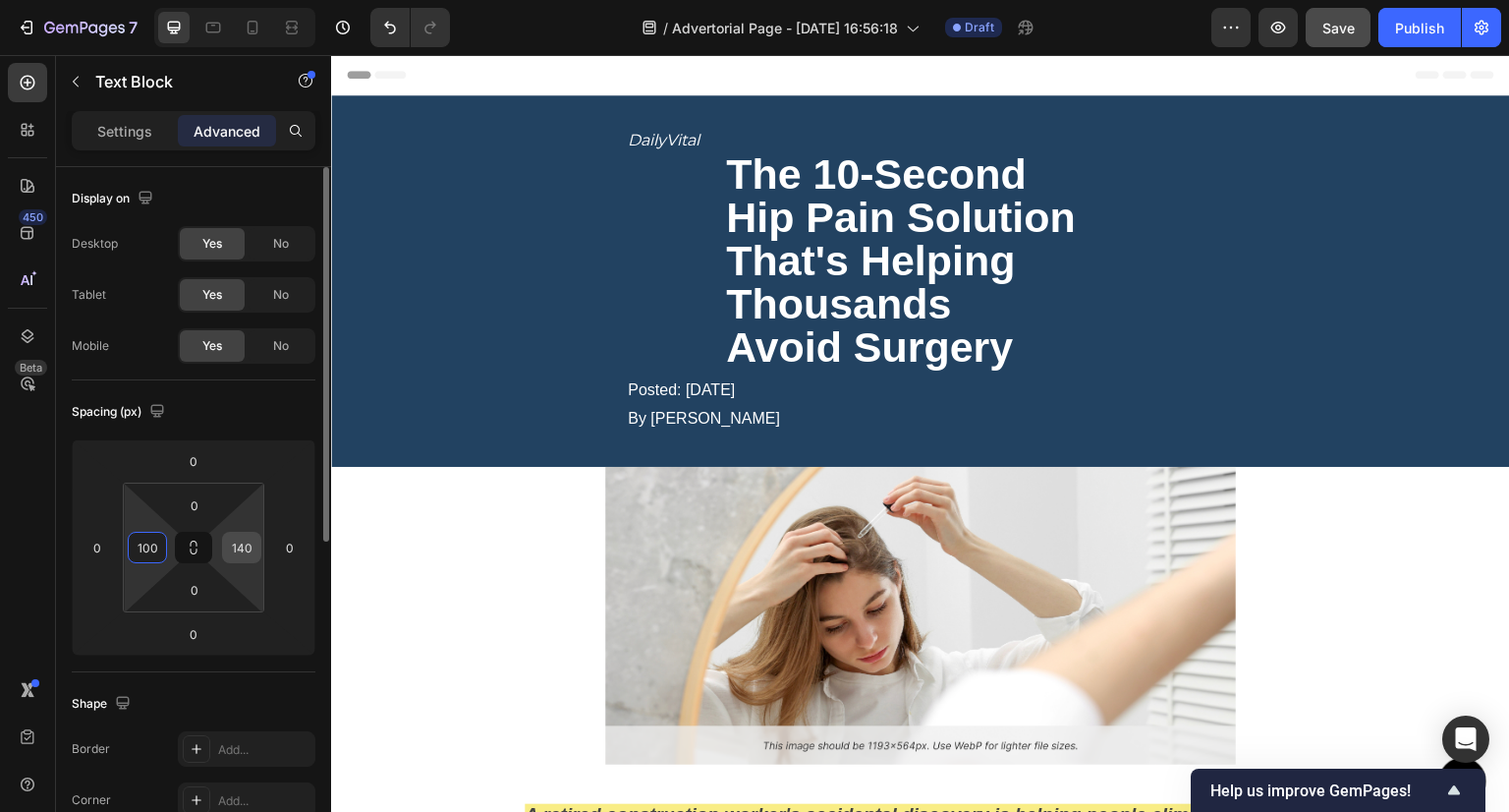
type input "100"
click at [243, 557] on input "140" at bounding box center [242, 547] width 30 height 30
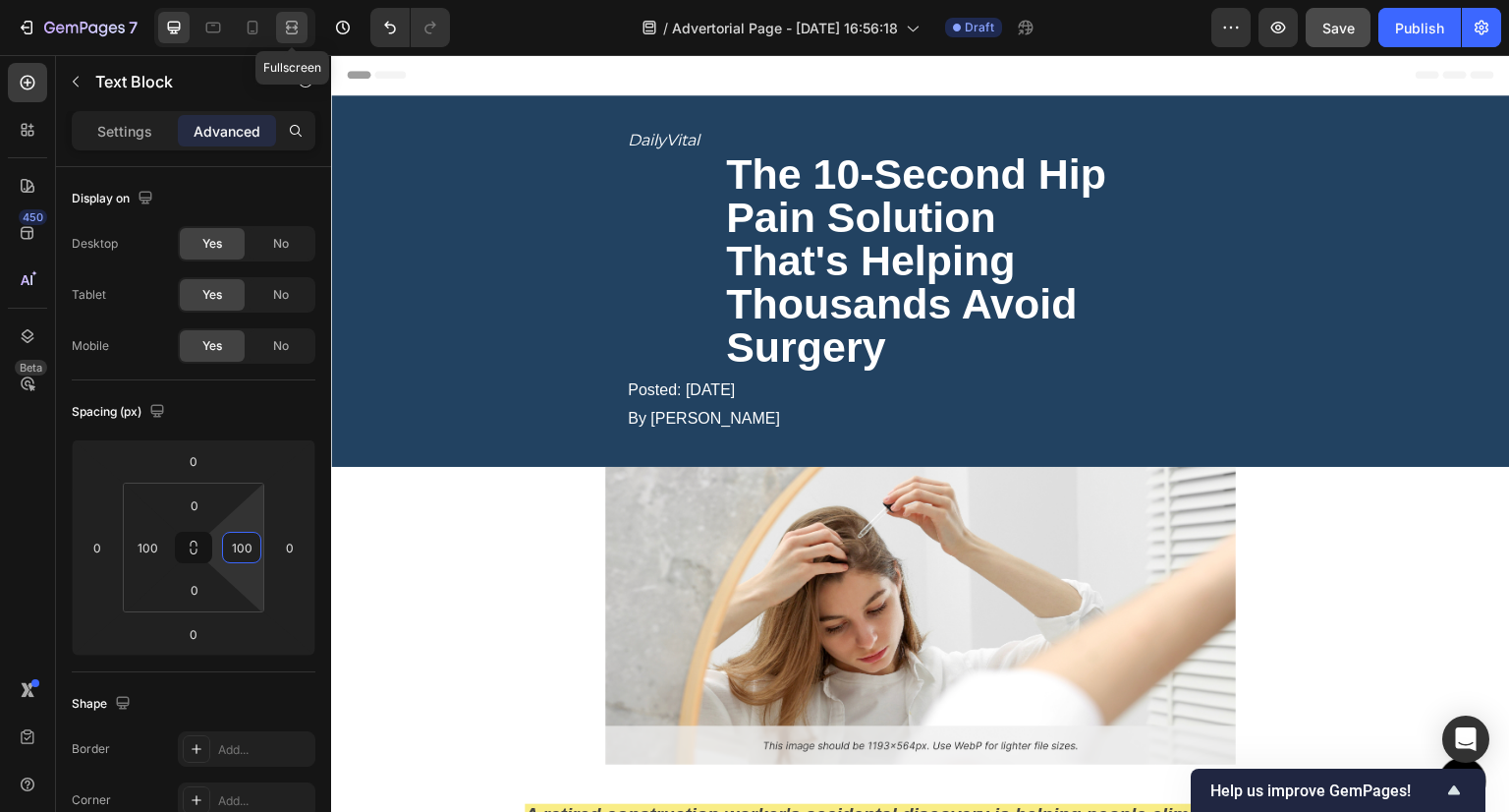
type input "100"
click at [295, 27] on icon at bounding box center [294, 27] width 6 height 5
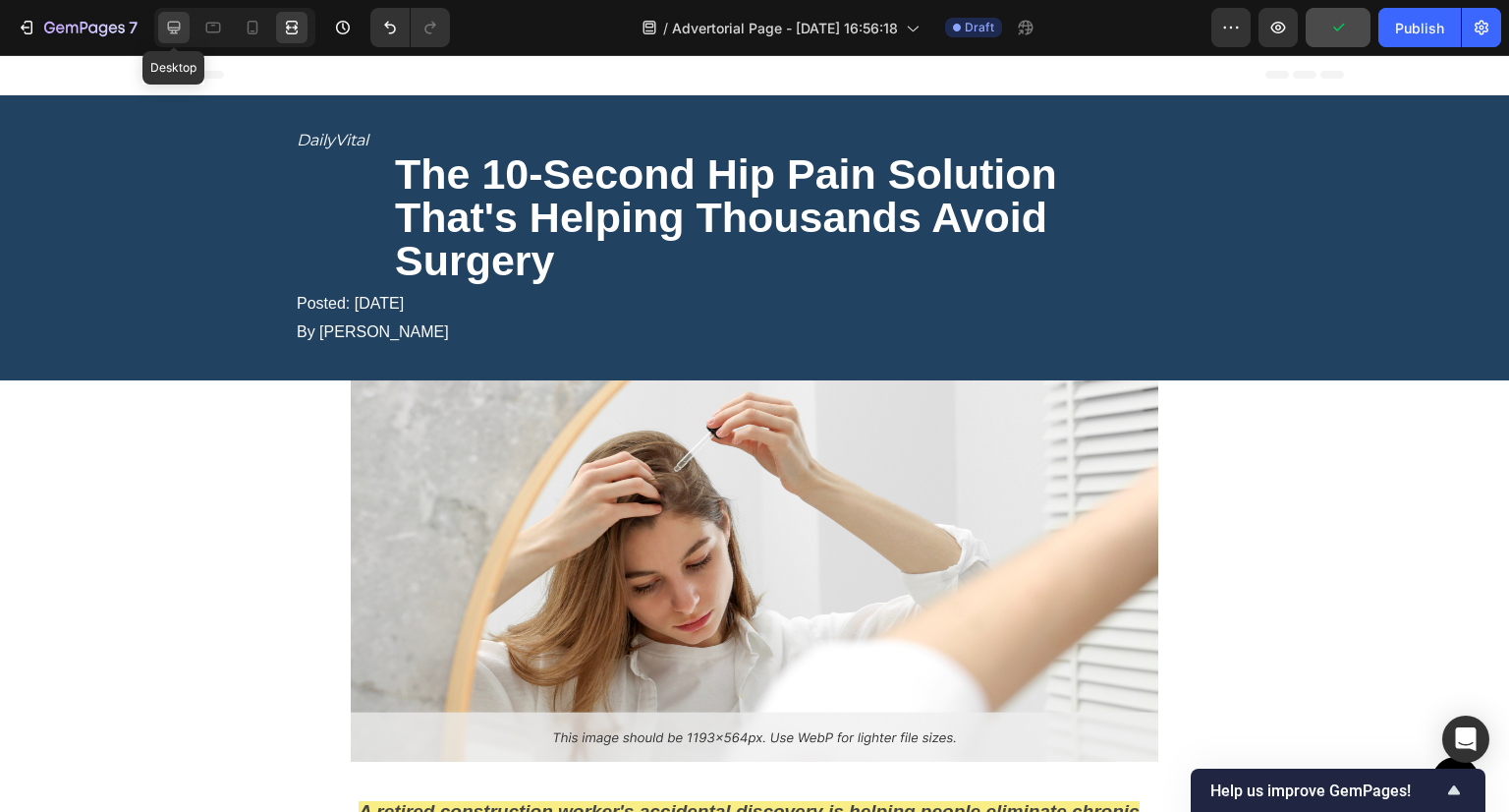
click at [169, 28] on icon at bounding box center [174, 28] width 13 height 13
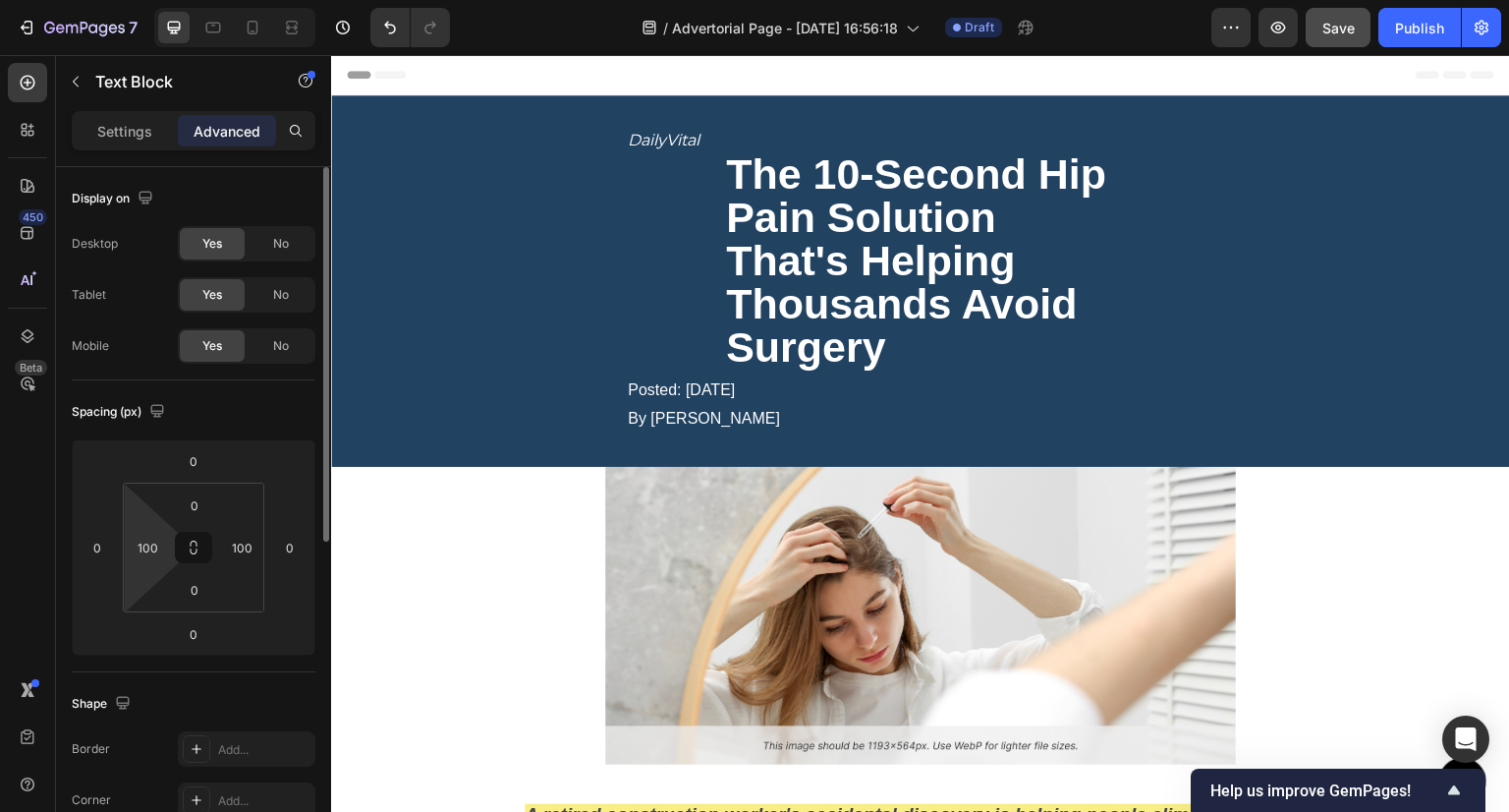
click at [148, 0] on html "7 Version history / Advertorial Page - [DATE] 16:56:18 Draft Preview Save Publi…" at bounding box center [754, 0] width 1509 height 0
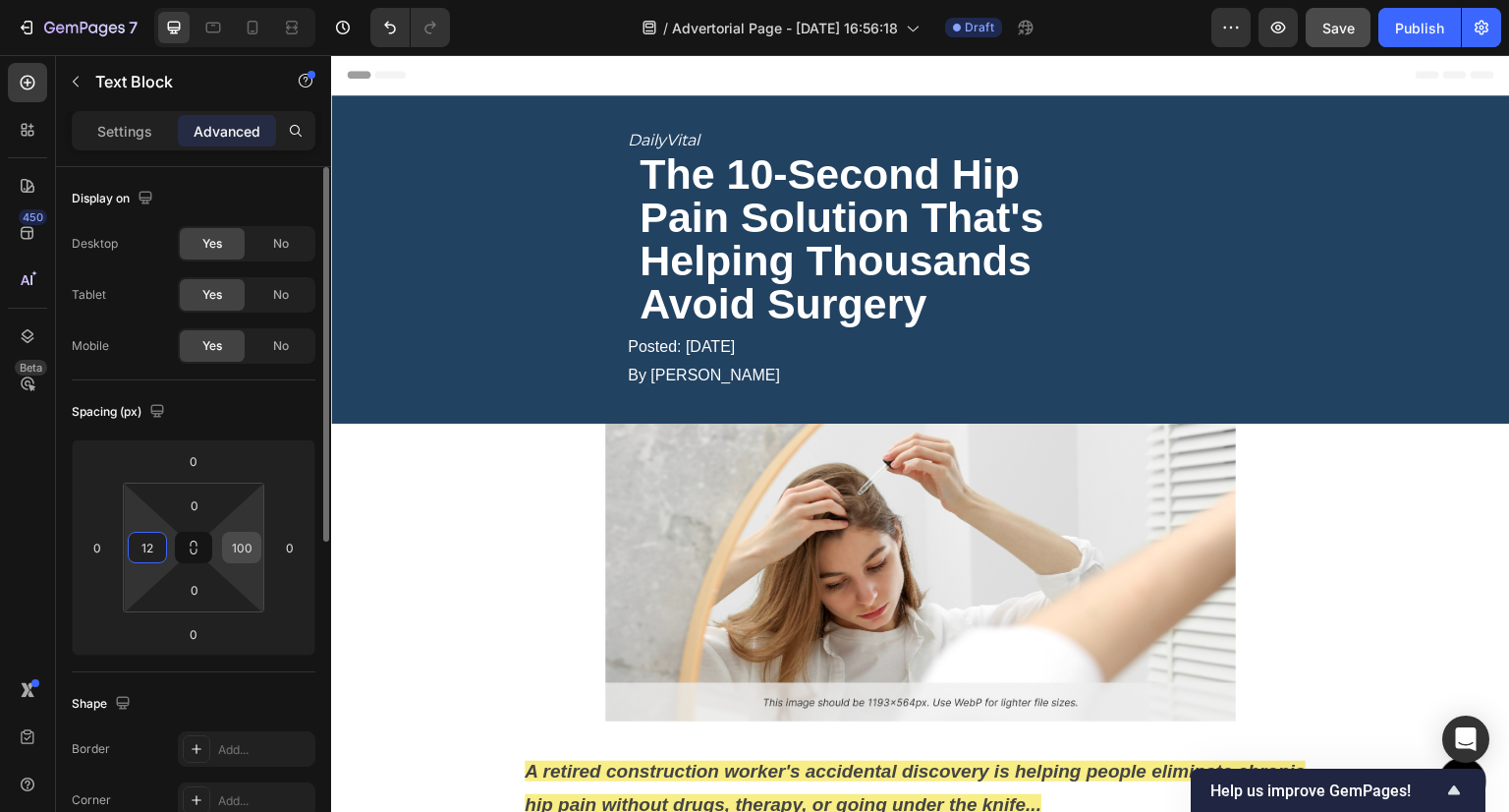
type input "12"
click at [239, 555] on input "100" at bounding box center [242, 547] width 30 height 30
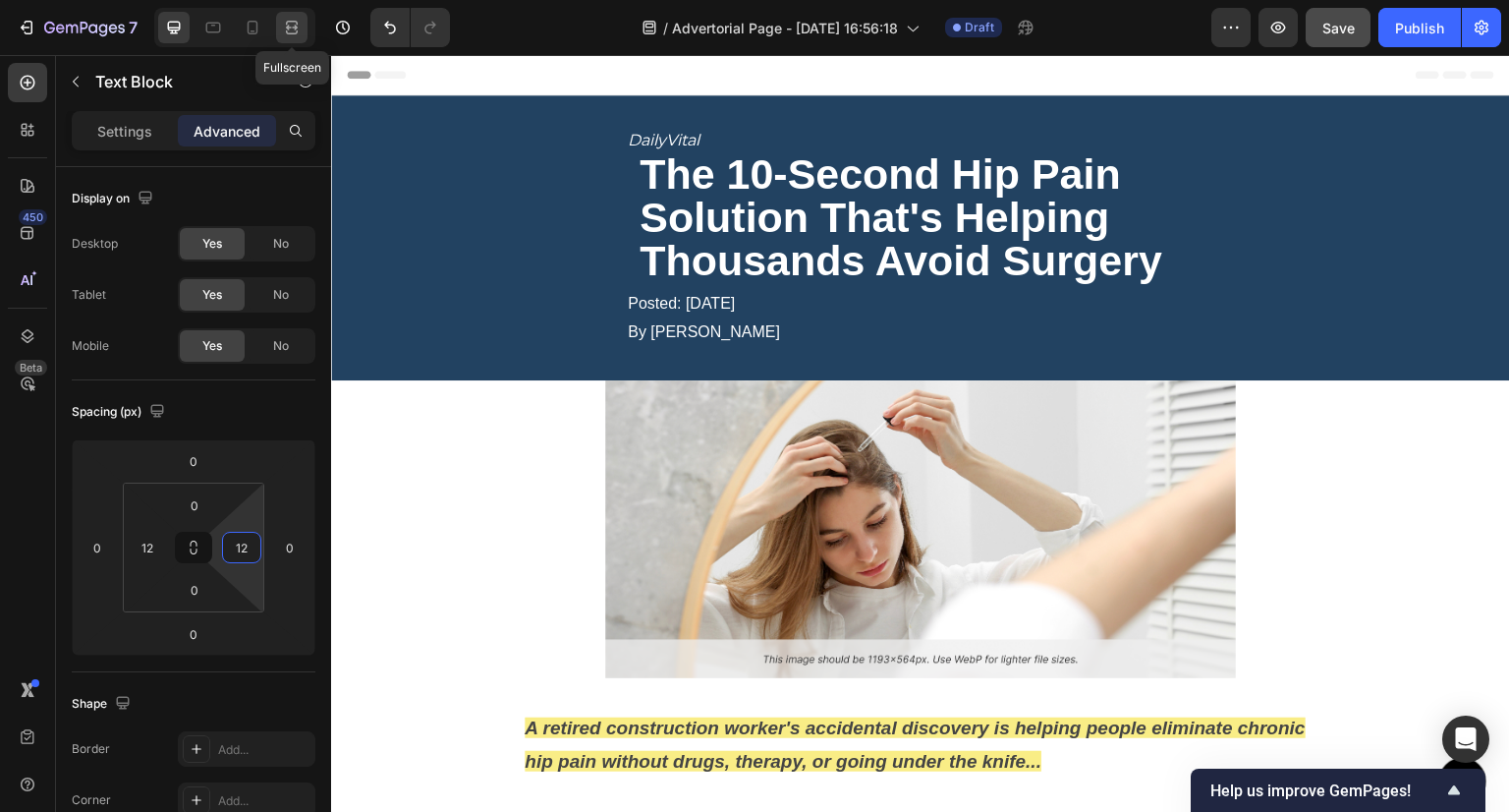
type input "12"
click at [302, 29] on div at bounding box center [292, 28] width 31 height 31
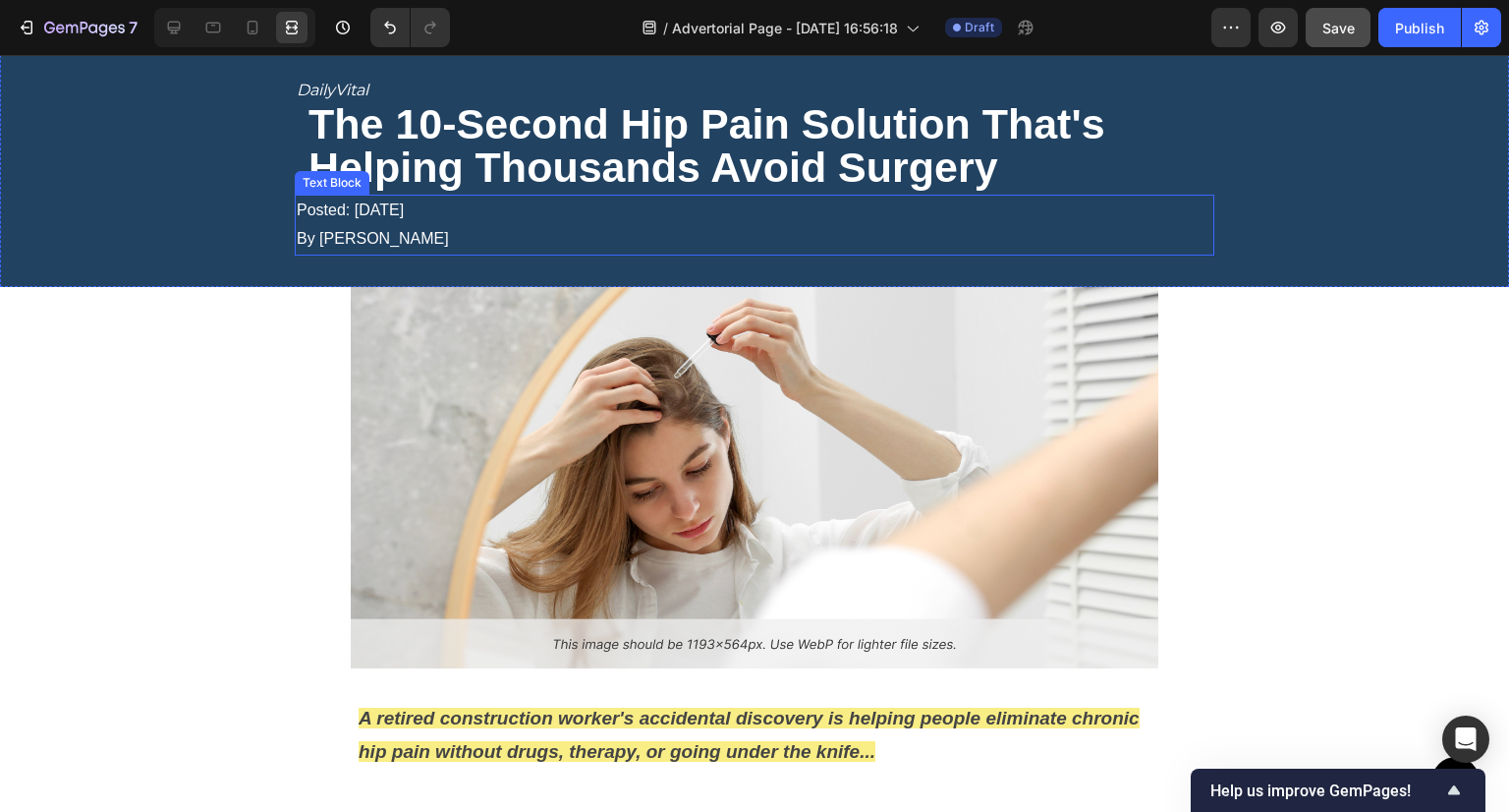
scroll to position [98, 0]
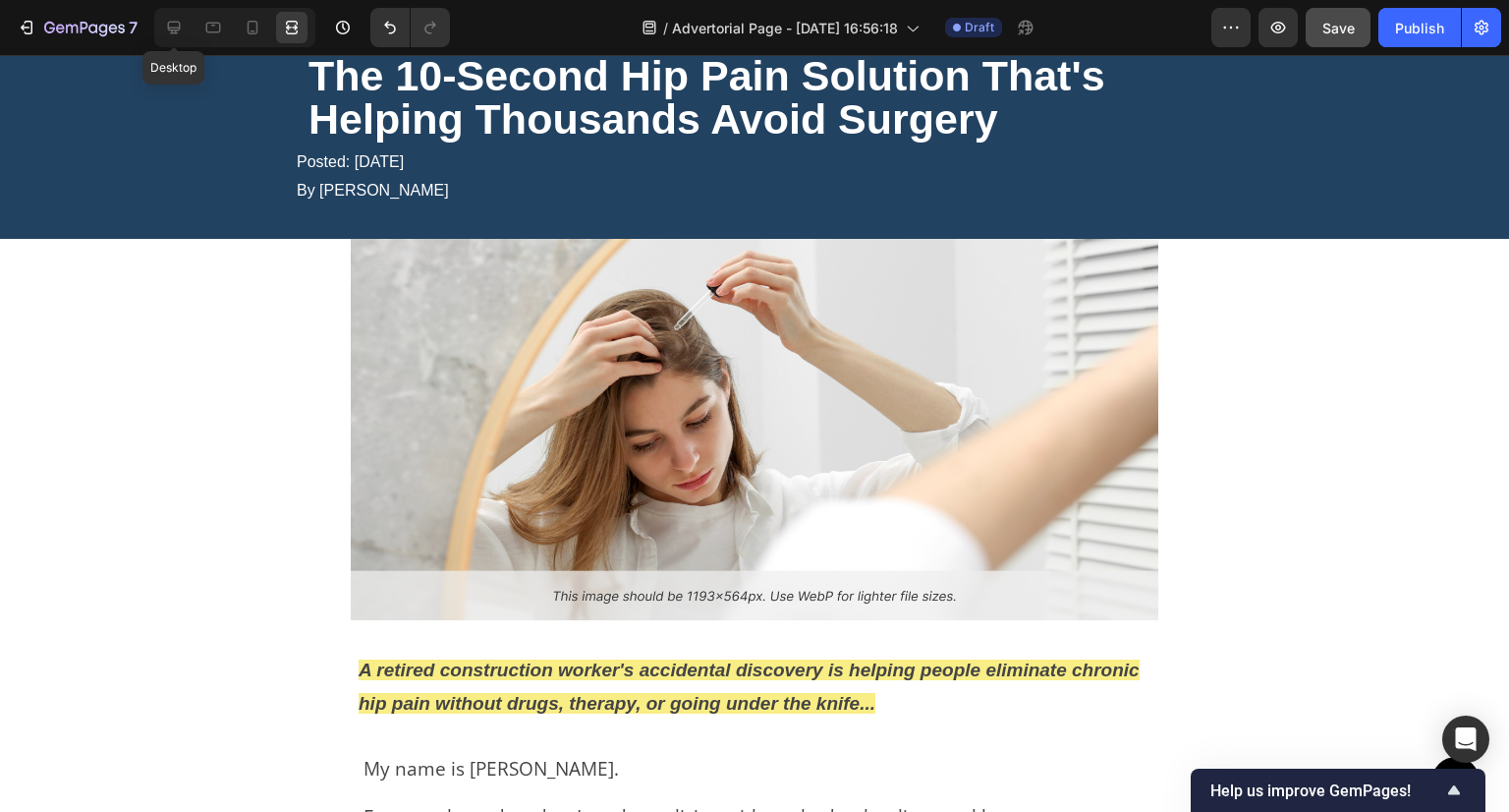
drag, startPoint x: 170, startPoint y: 29, endPoint x: 165, endPoint y: 47, distance: 18.7
click at [169, 29] on icon at bounding box center [174, 28] width 20 height 20
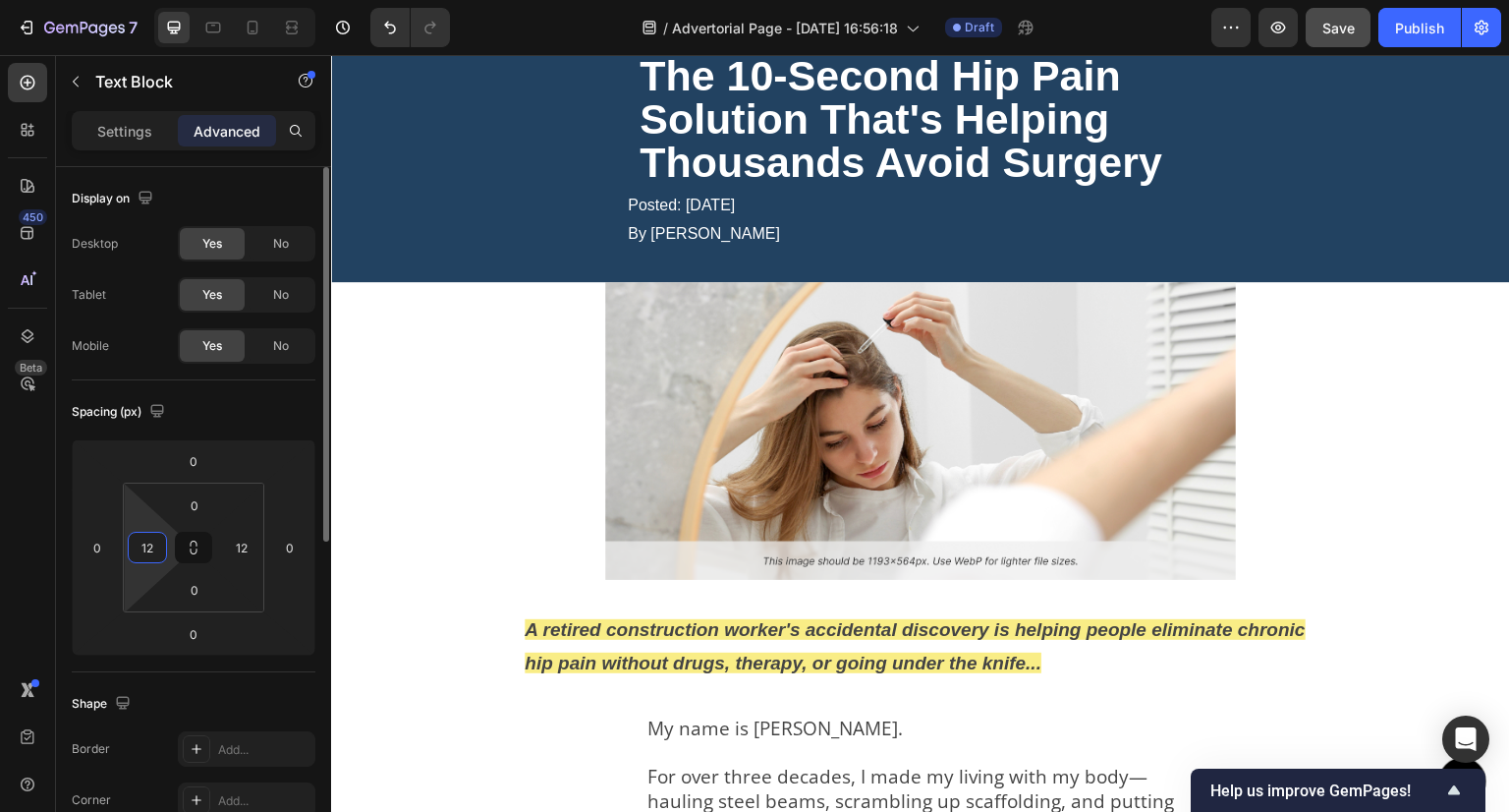
click at [146, 554] on input "12" at bounding box center [148, 547] width 30 height 30
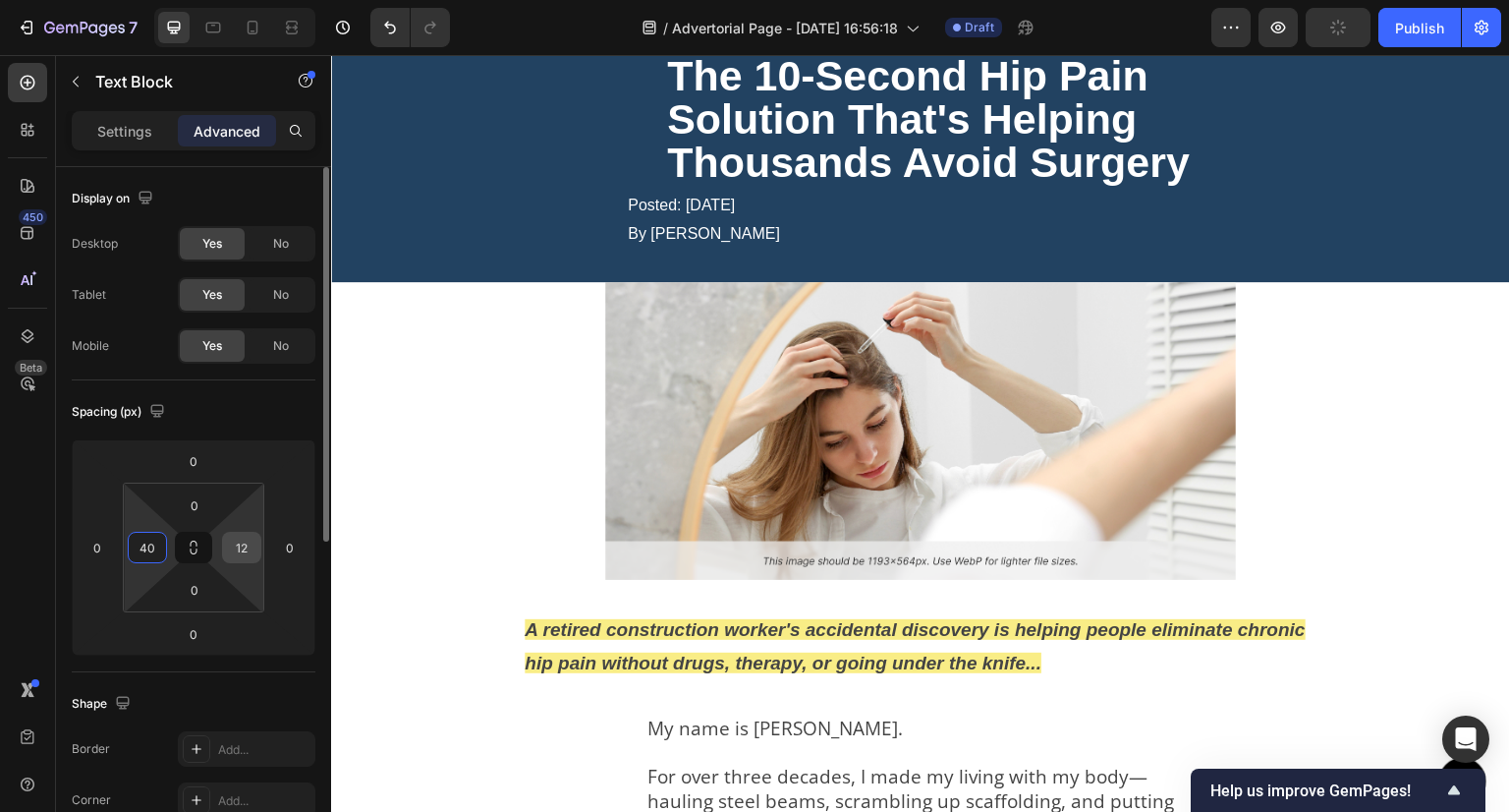
type input "40"
click at [245, 541] on input "12" at bounding box center [242, 547] width 30 height 30
type input "0"
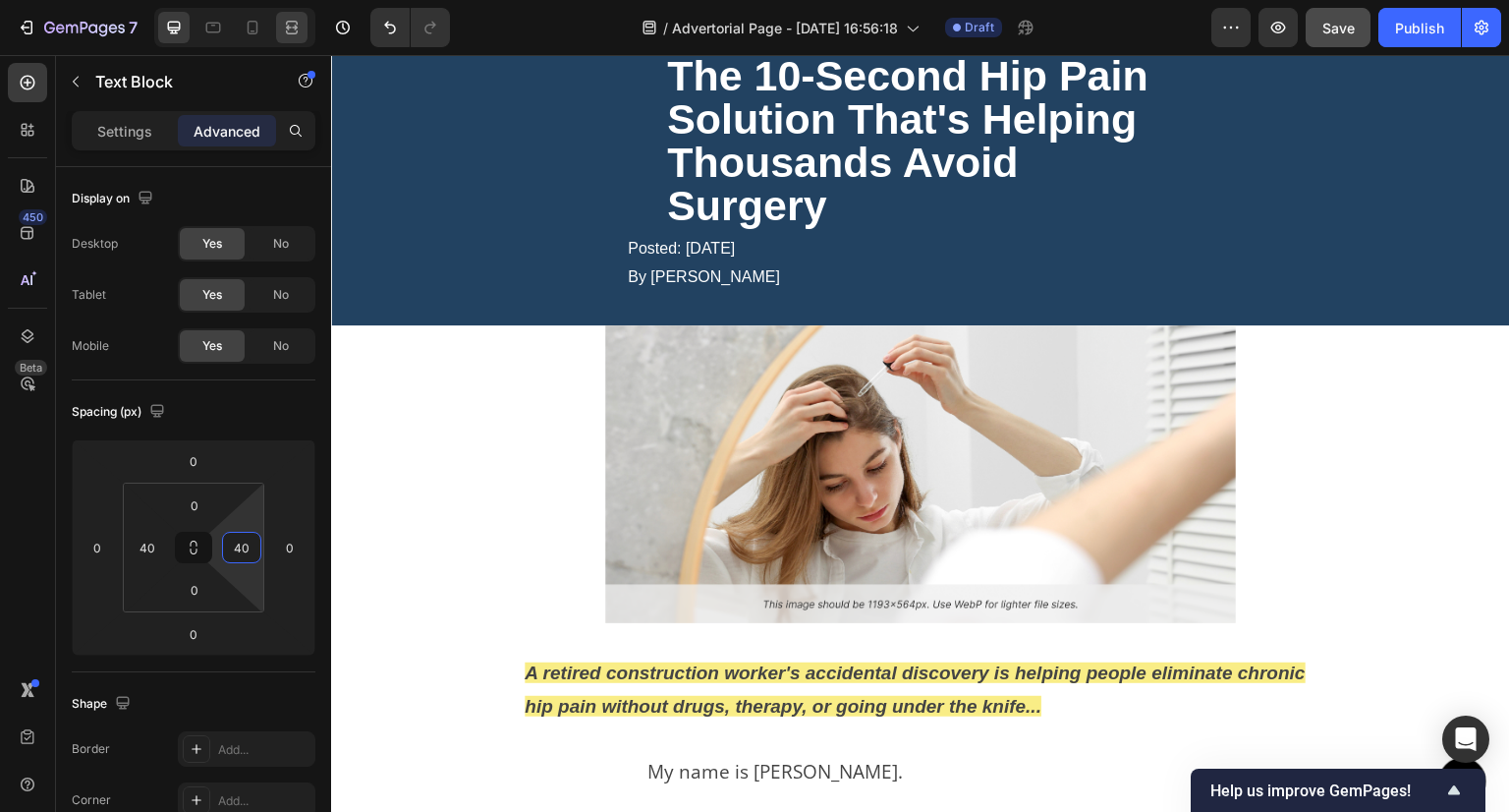
type input "40"
click at [291, 31] on icon at bounding box center [292, 28] width 20 height 20
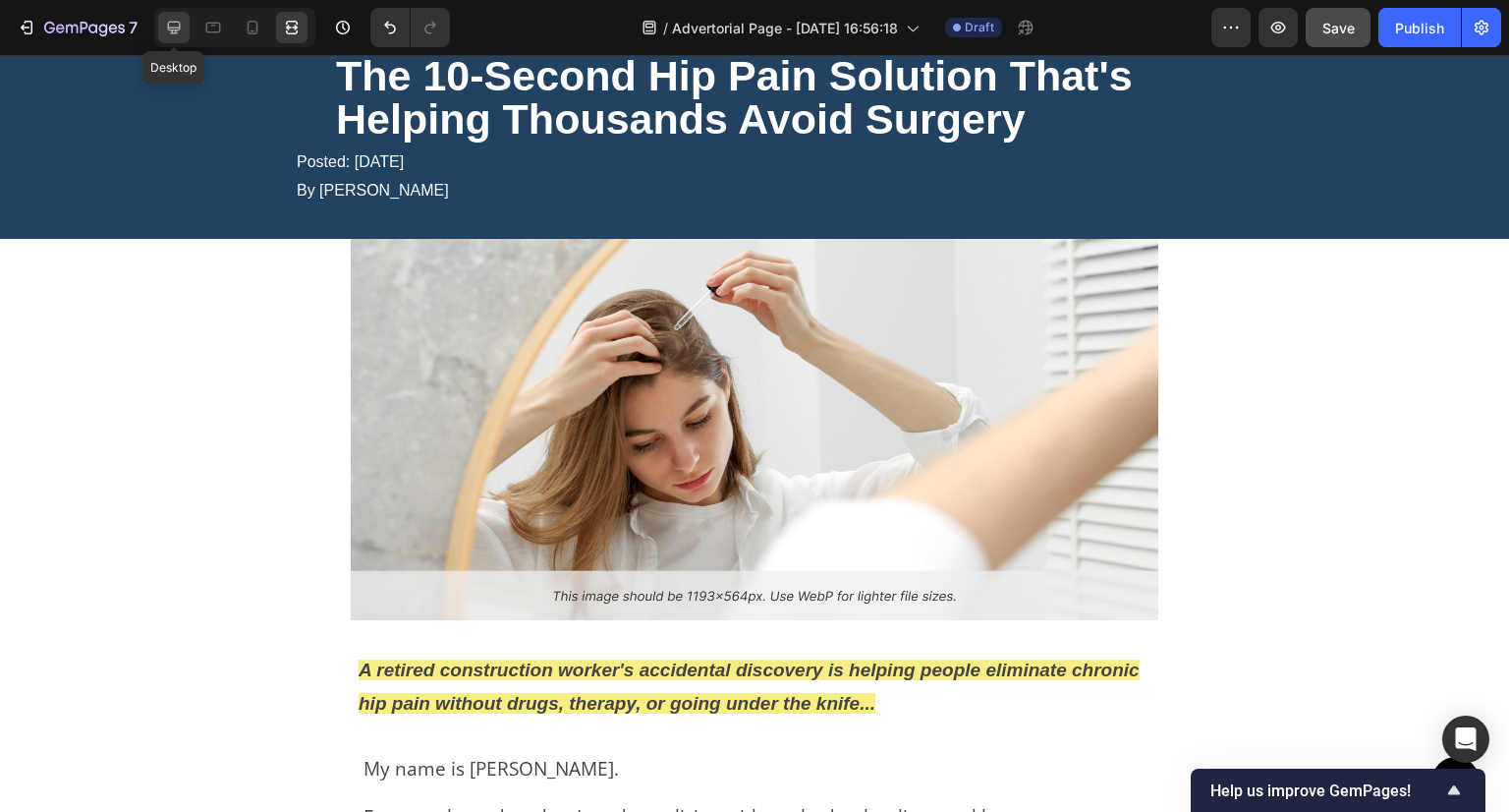
click at [169, 25] on icon at bounding box center [174, 28] width 20 height 20
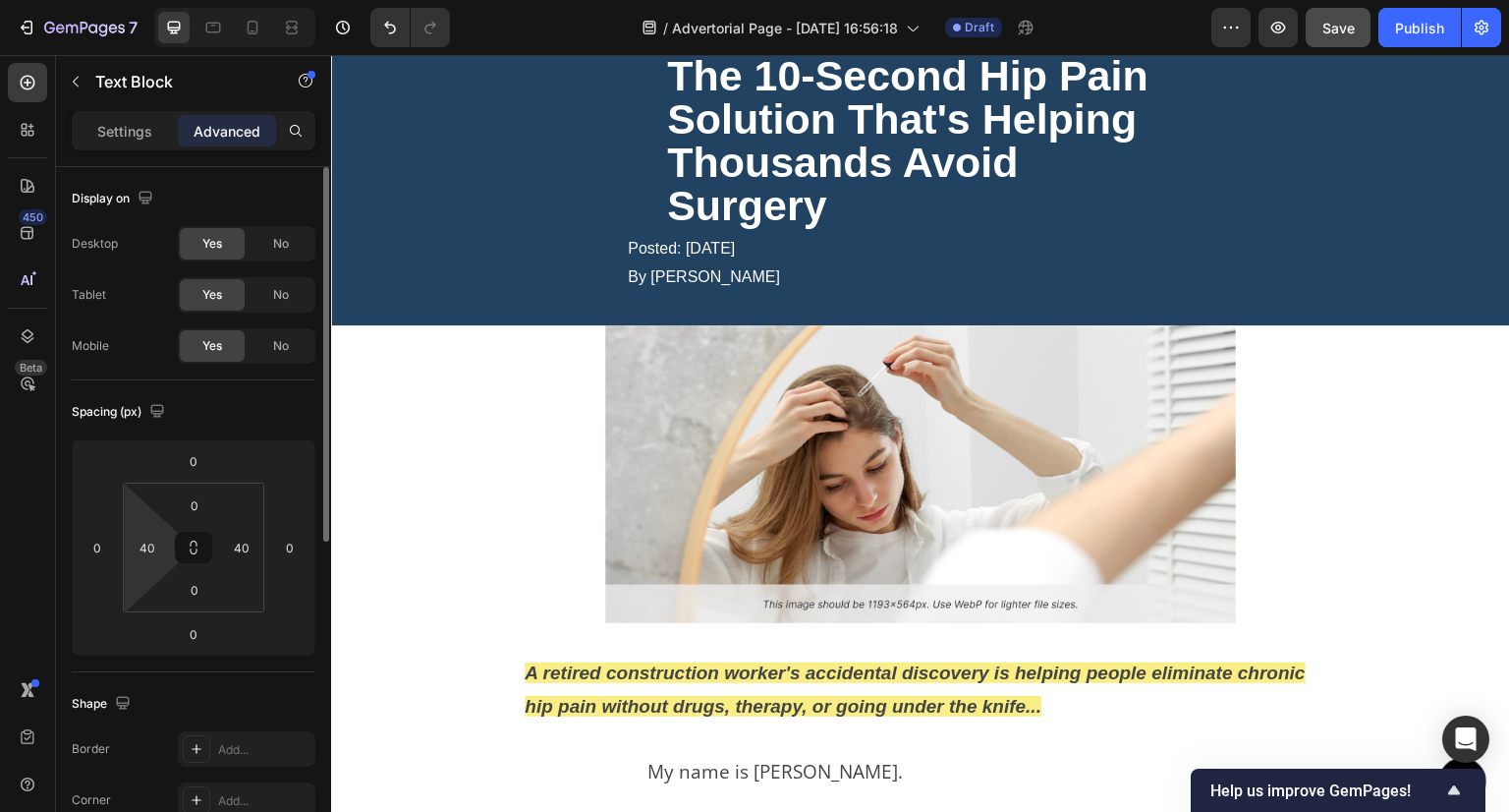
click at [157, 0] on html "7 Version history / Advertorial Page - [DATE] 16:56:18 Draft Preview Save Publi…" at bounding box center [754, 0] width 1509 height 0
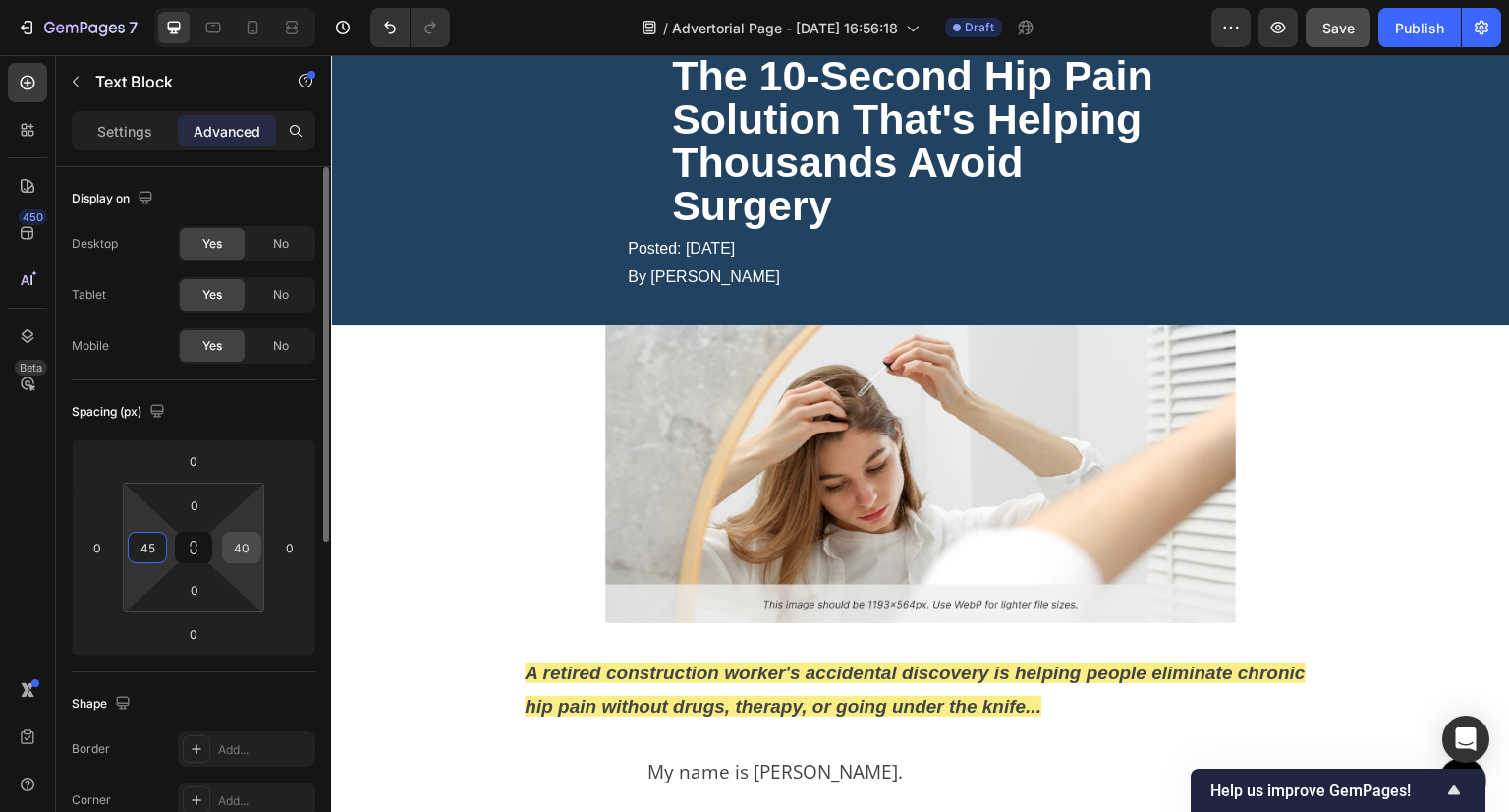
type input "45"
click at [246, 547] on input "40" at bounding box center [242, 547] width 30 height 30
type input "45"
click at [292, 14] on div at bounding box center [292, 28] width 31 height 31
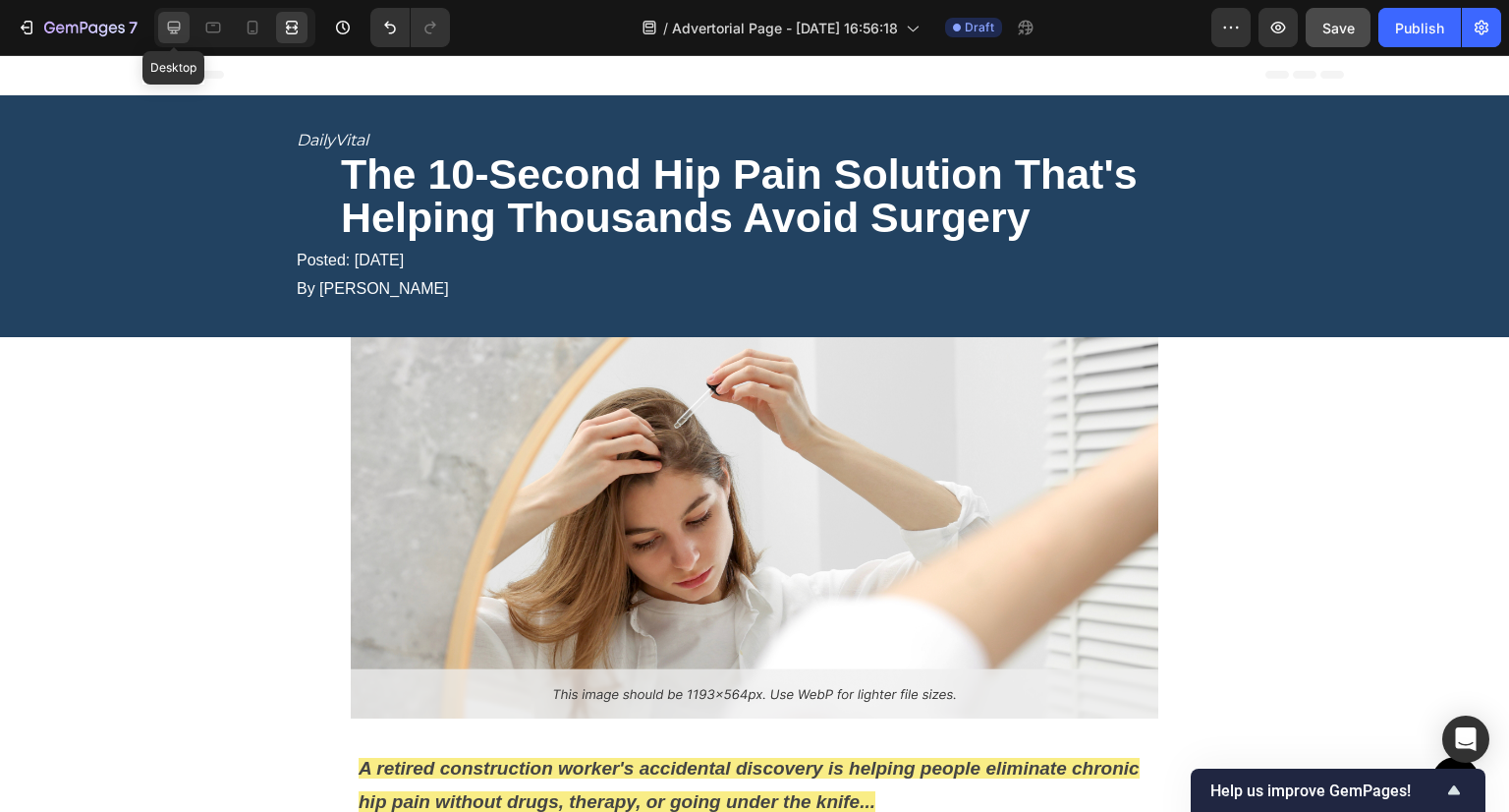
click at [164, 23] on icon at bounding box center [174, 28] width 20 height 20
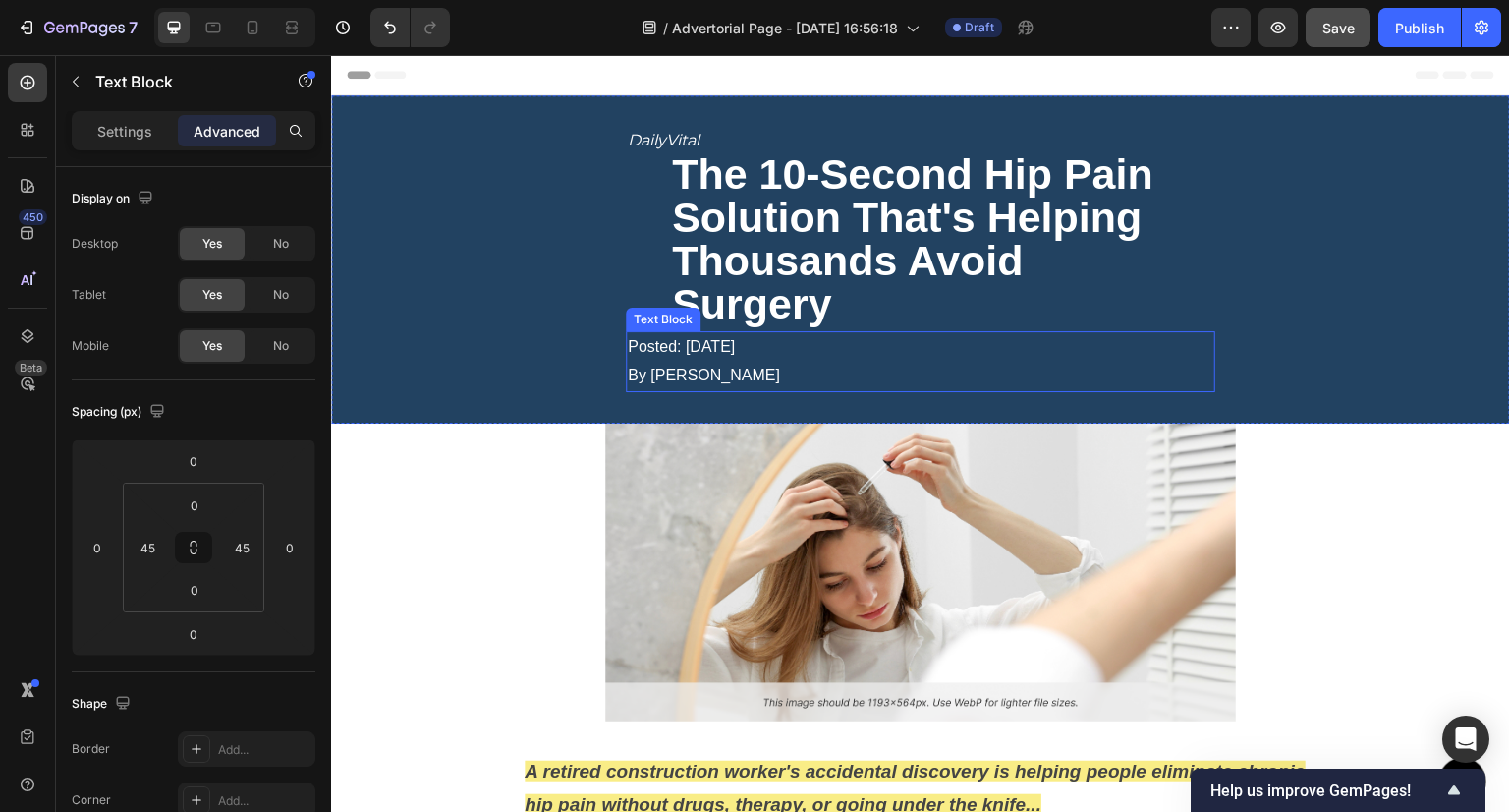
click at [696, 354] on p "Posted: [DATE]" at bounding box center [920, 346] width 586 height 29
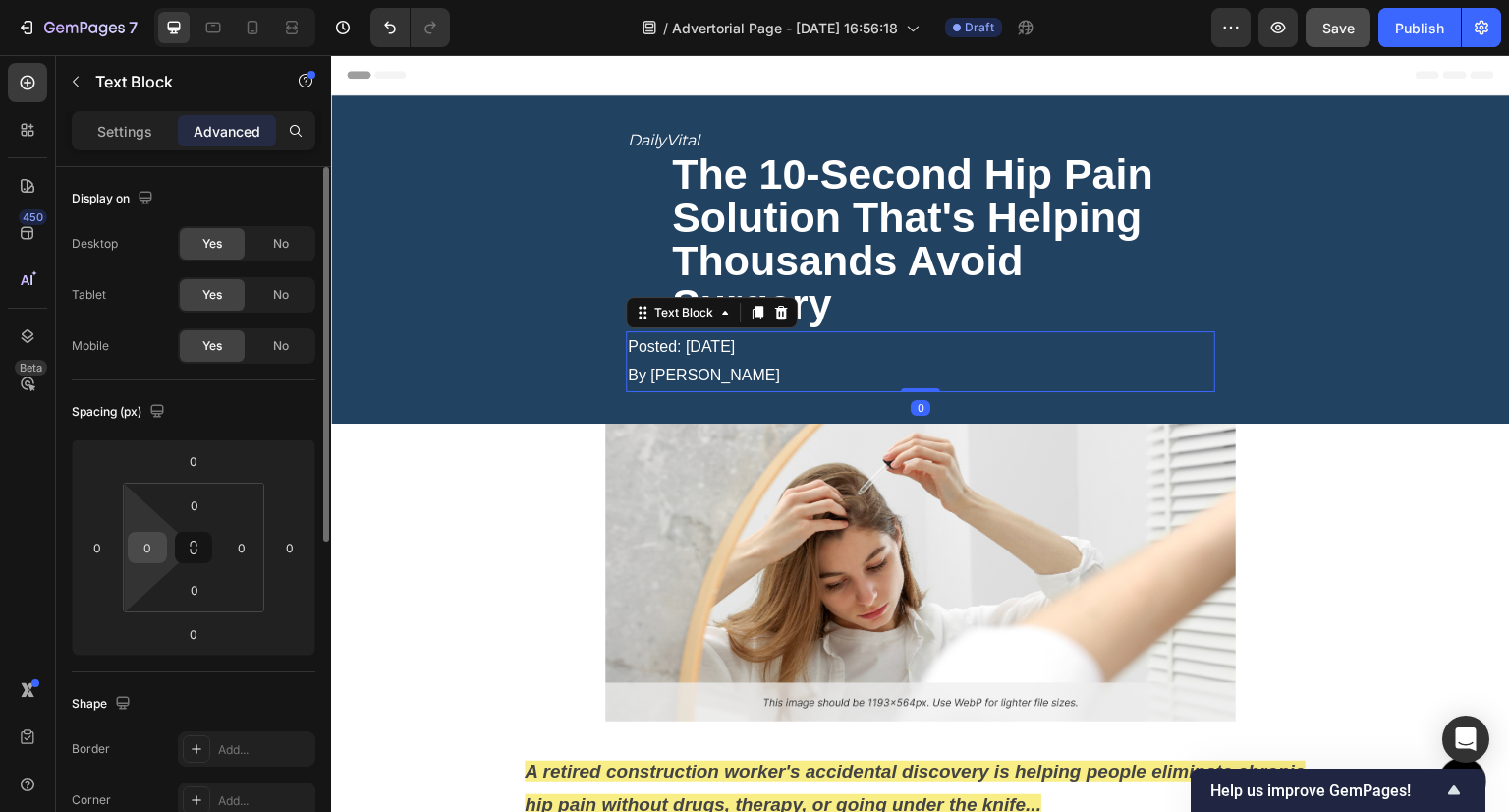
click at [141, 559] on input "0" at bounding box center [148, 547] width 30 height 30
type input "45"
click at [238, 547] on input "0" at bounding box center [242, 547] width 30 height 30
type input "5"
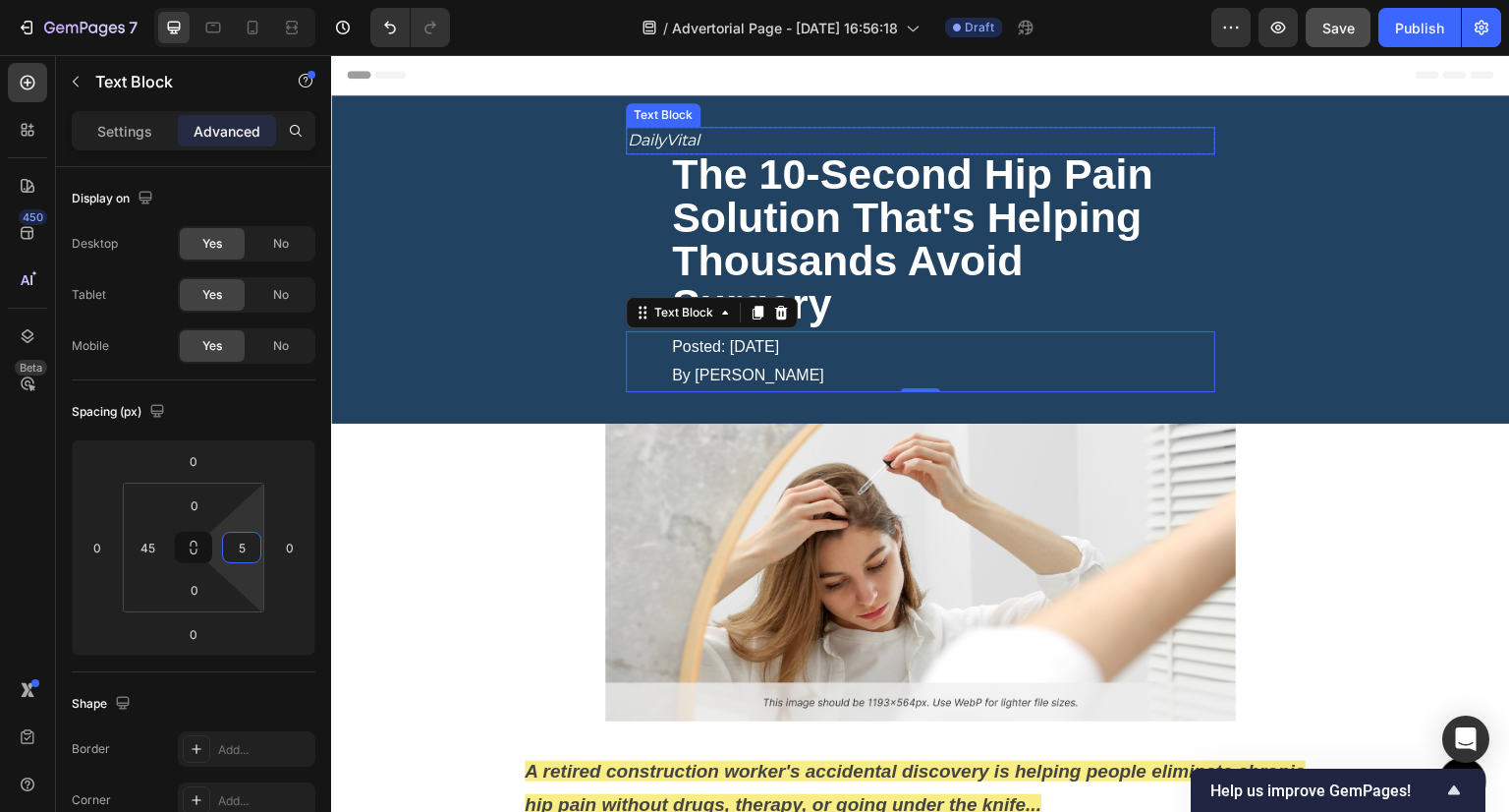
click at [642, 147] on p "DailyVital" at bounding box center [920, 141] width 586 height 24
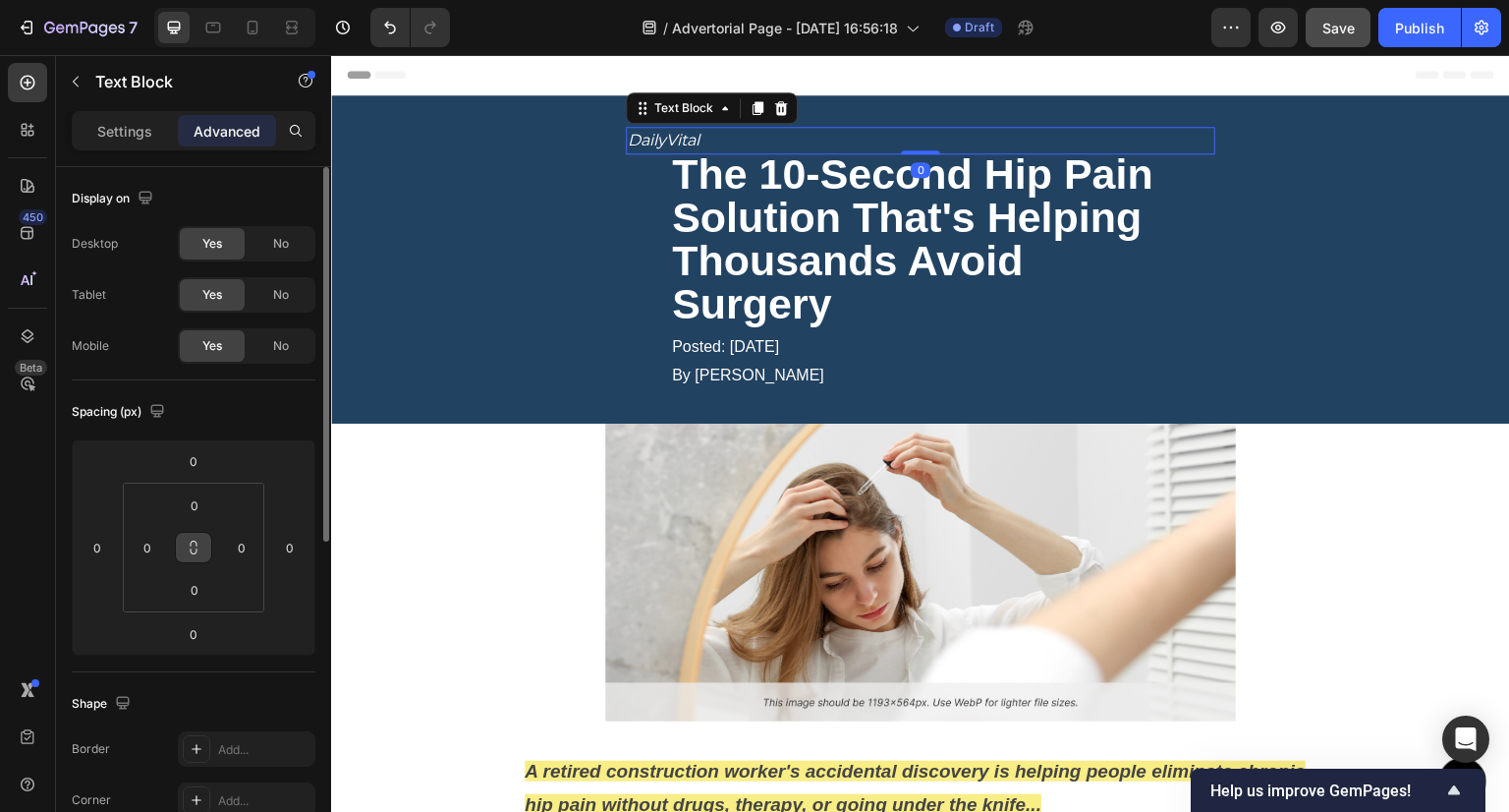
click at [181, 535] on button at bounding box center [194, 547] width 37 height 31
click at [150, 546] on input "0" at bounding box center [148, 547] width 30 height 30
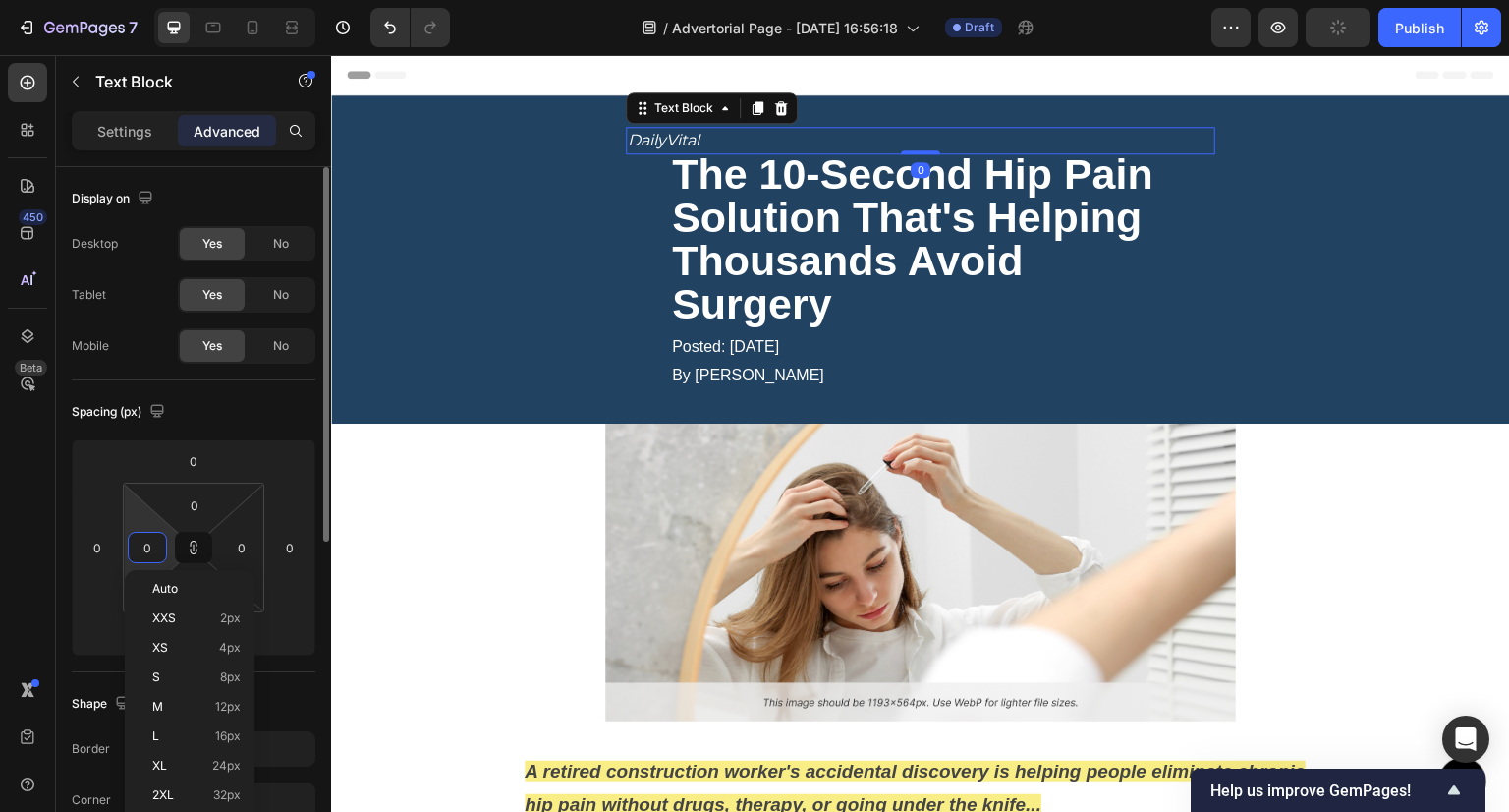
type input "4"
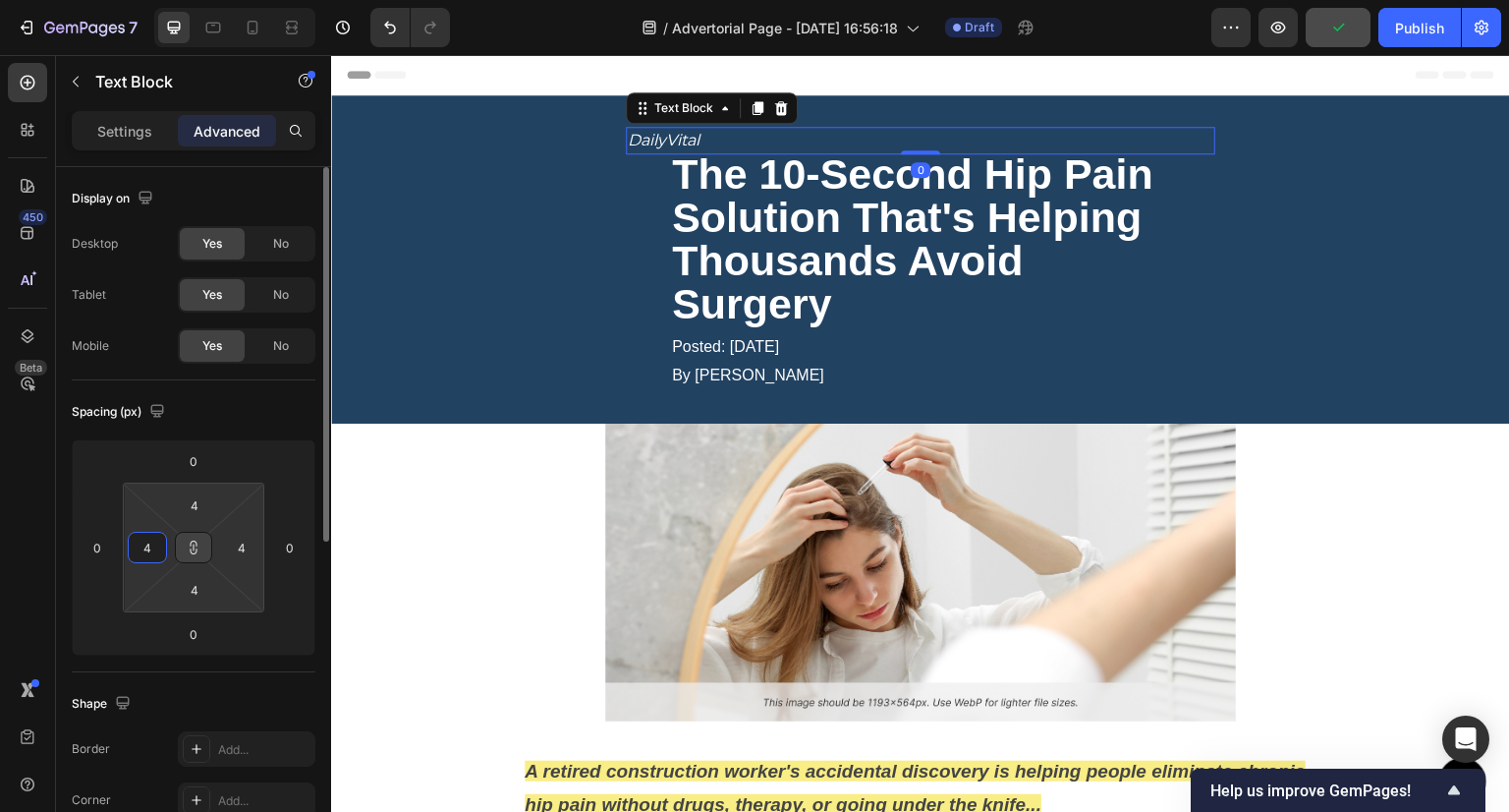
type input "45"
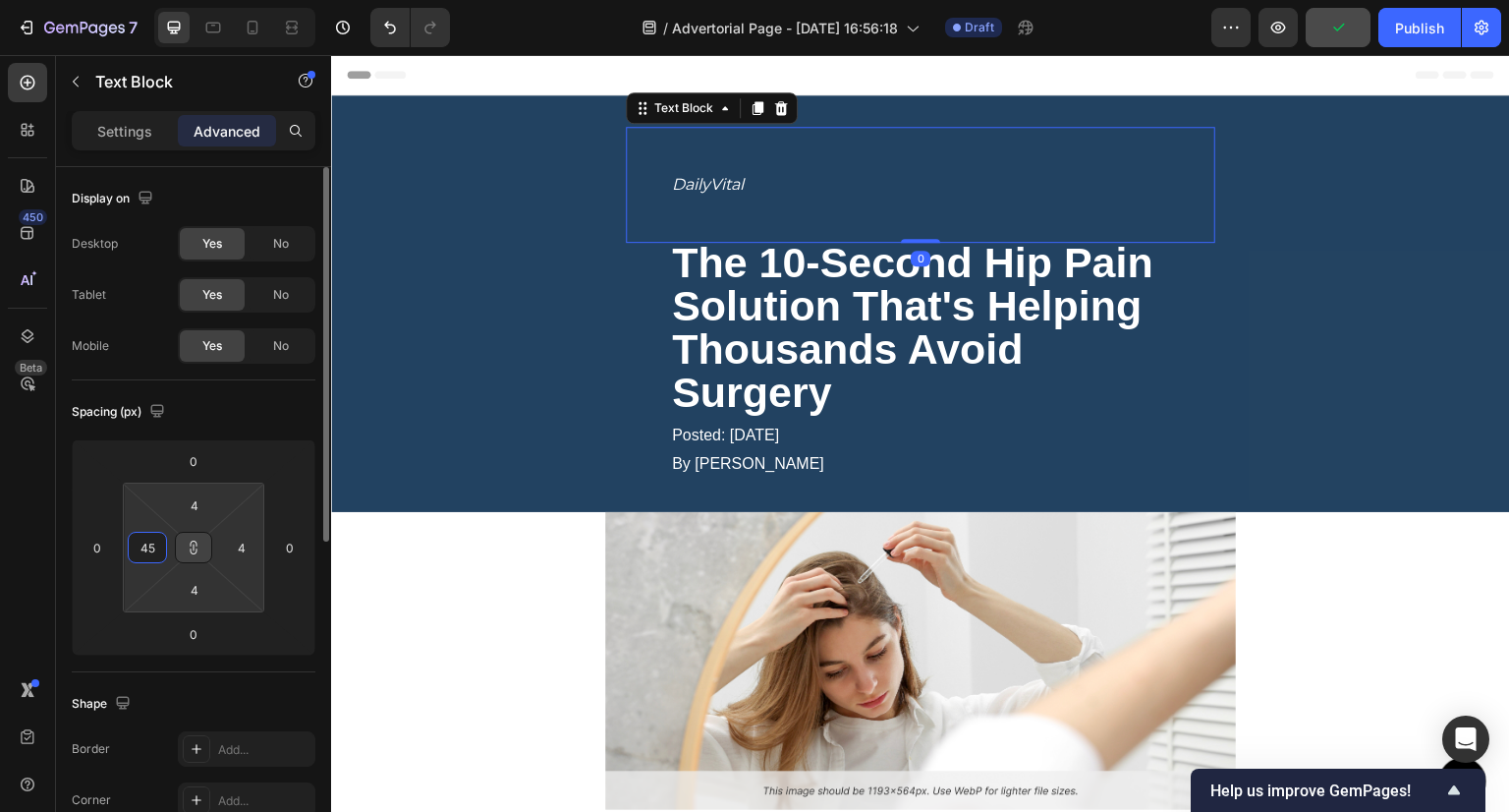
type input "45"
click at [198, 551] on icon at bounding box center [194, 547] width 16 height 16
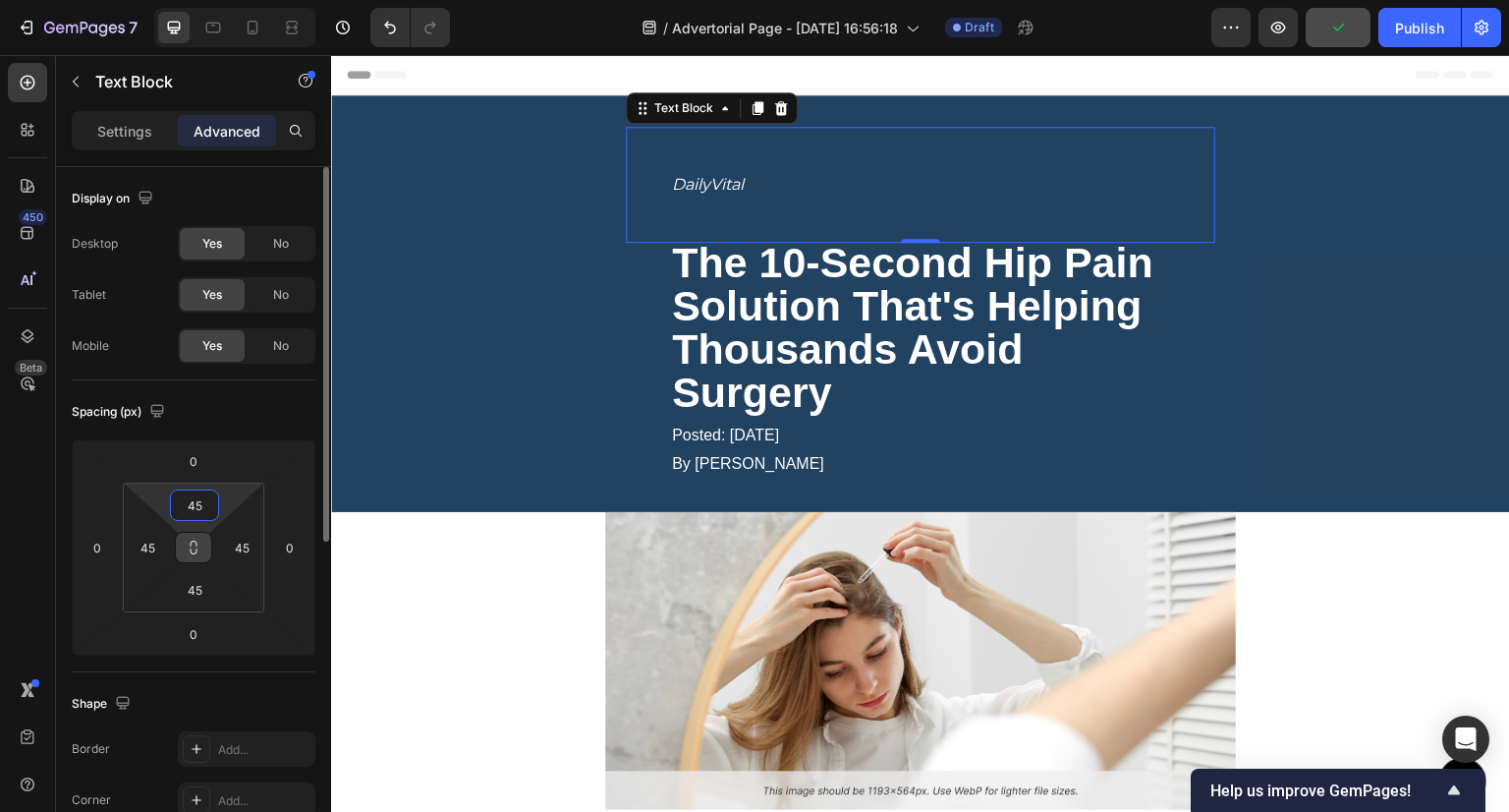
click at [199, 500] on input "45" at bounding box center [195, 505] width 39 height 30
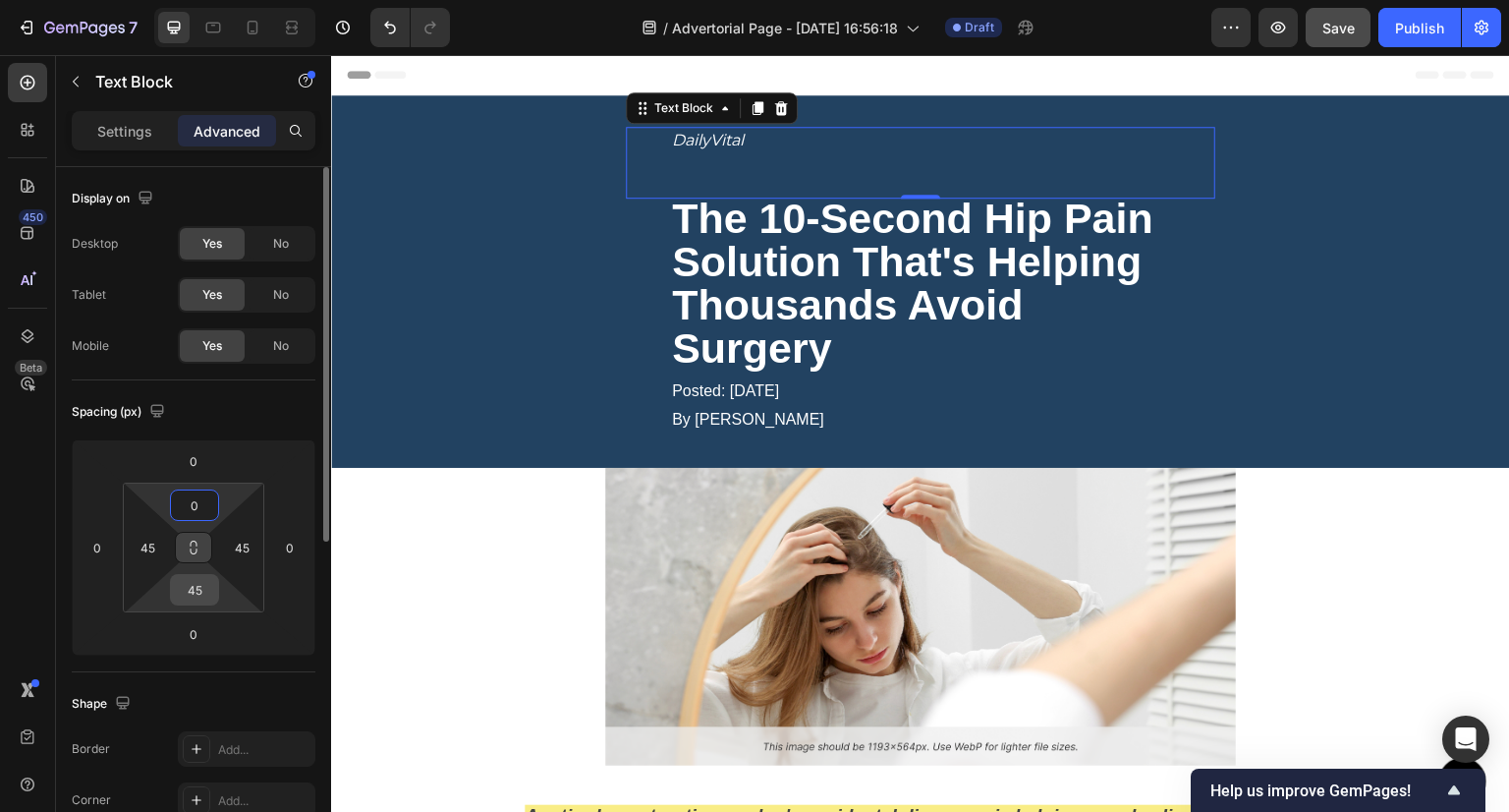
type input "0"
click at [191, 596] on input "45" at bounding box center [195, 590] width 39 height 30
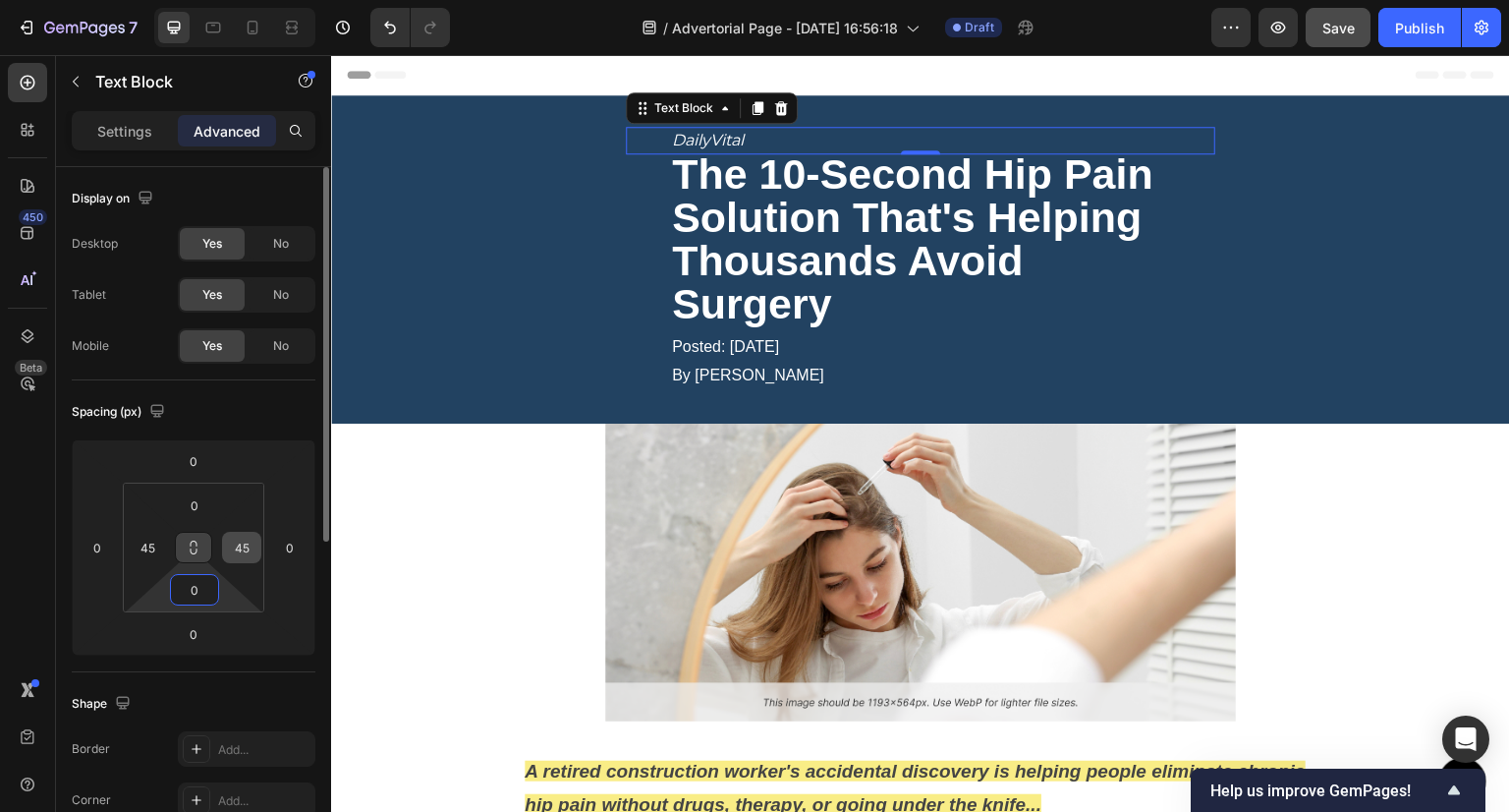
type input "0"
click at [246, 547] on input "45" at bounding box center [242, 547] width 30 height 30
click at [124, 658] on div "Spacing (px) 0 0 0 0 0 45 0 45" at bounding box center [194, 526] width 244 height 291
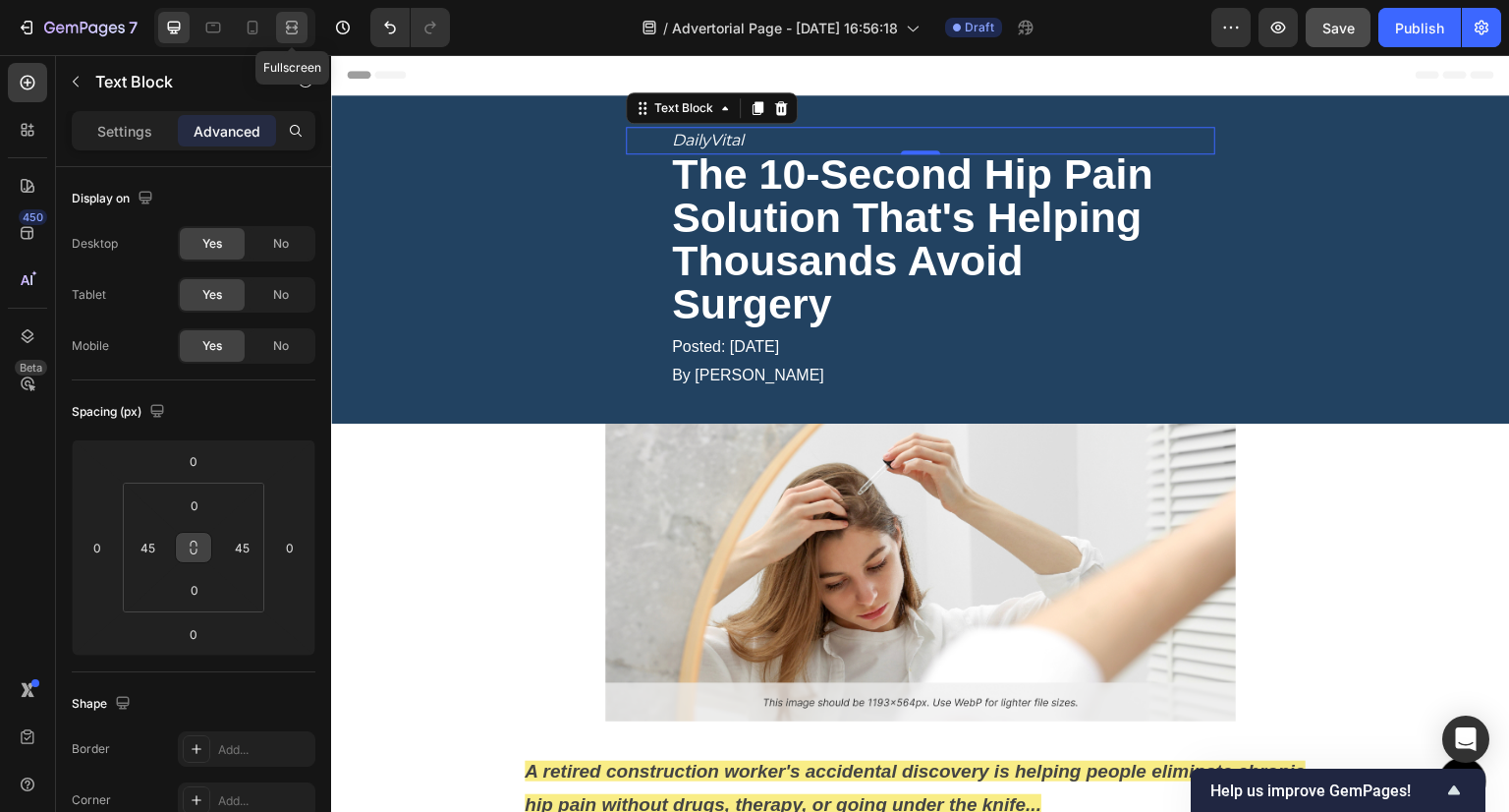
click at [301, 25] on div at bounding box center [292, 28] width 31 height 31
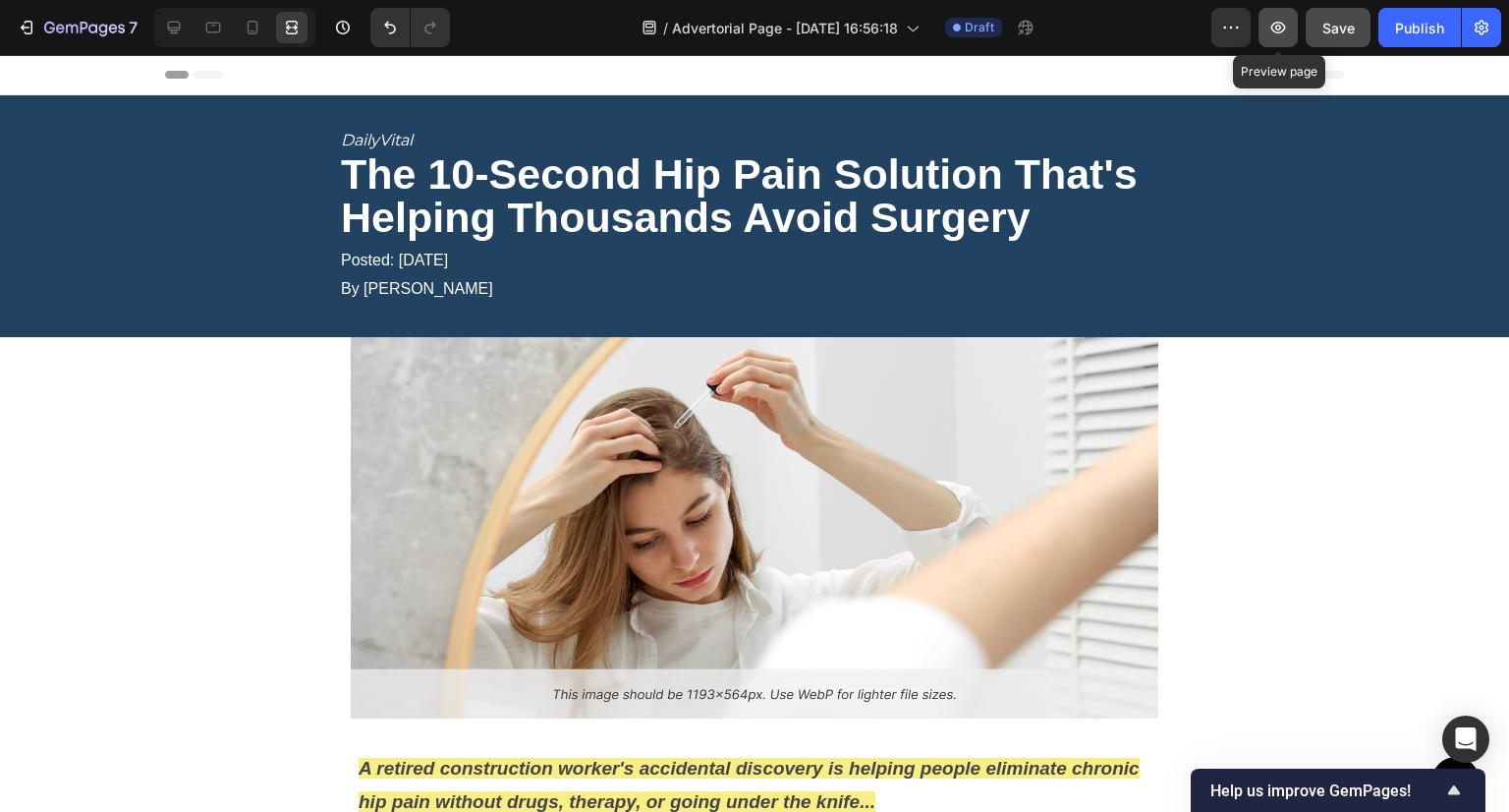
click at [1288, 28] on icon "button" at bounding box center [1279, 28] width 20 height 20
click at [1274, 30] on icon "button" at bounding box center [1279, 28] width 15 height 12
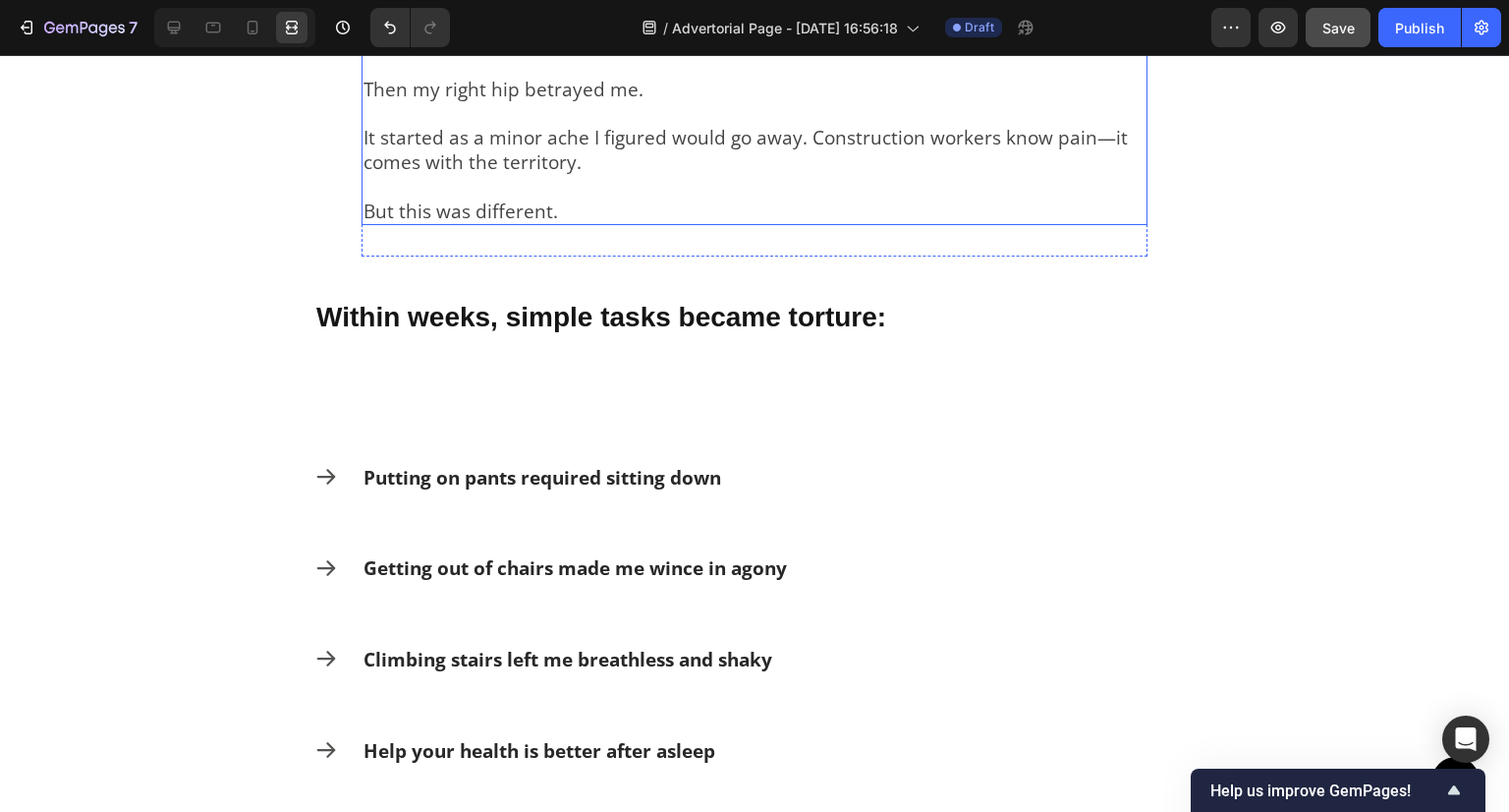
scroll to position [884, 0]
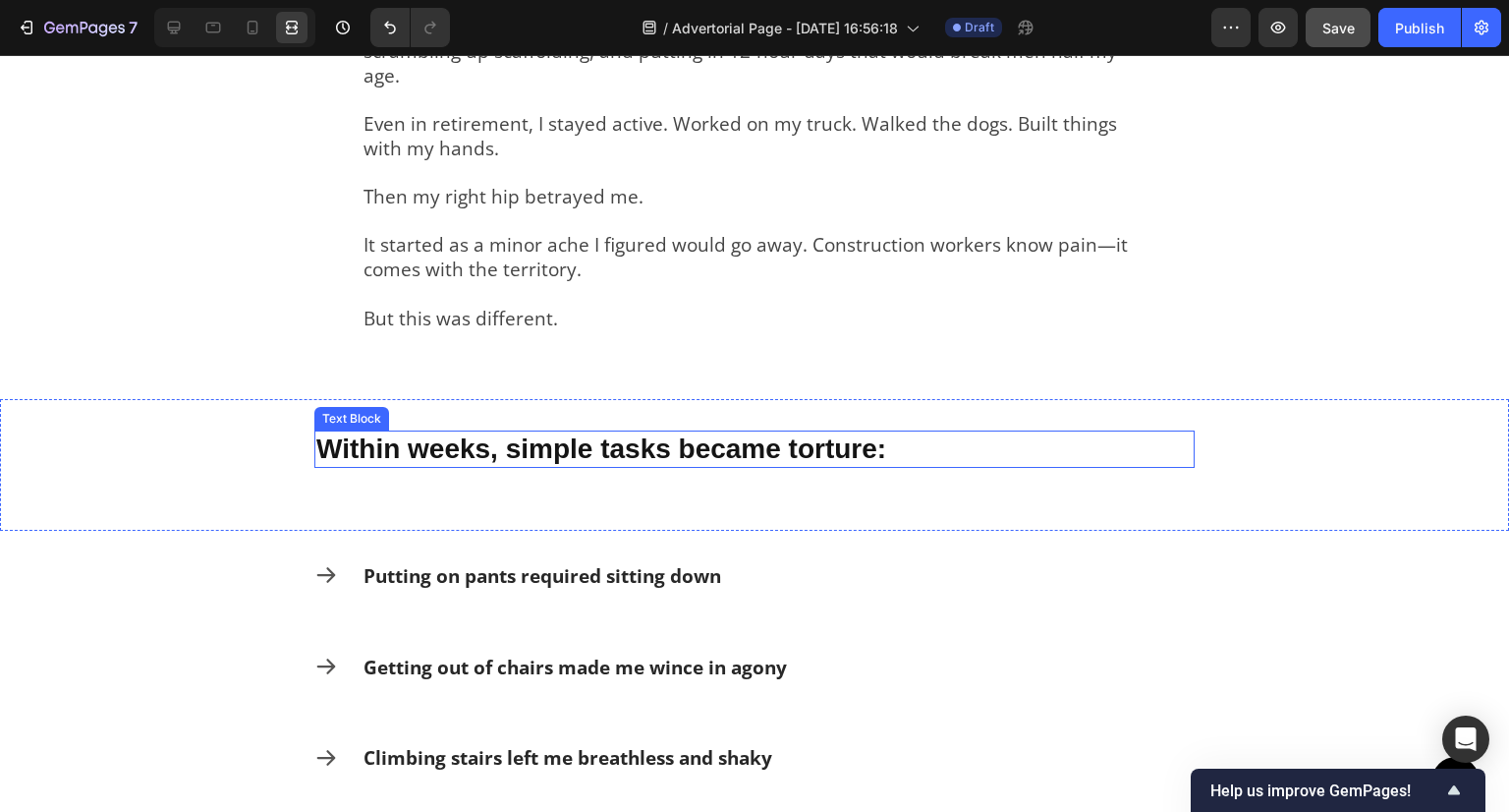
click at [326, 432] on p "Within weeks, simple tasks became torture:" at bounding box center [754, 449] width 876 height 33
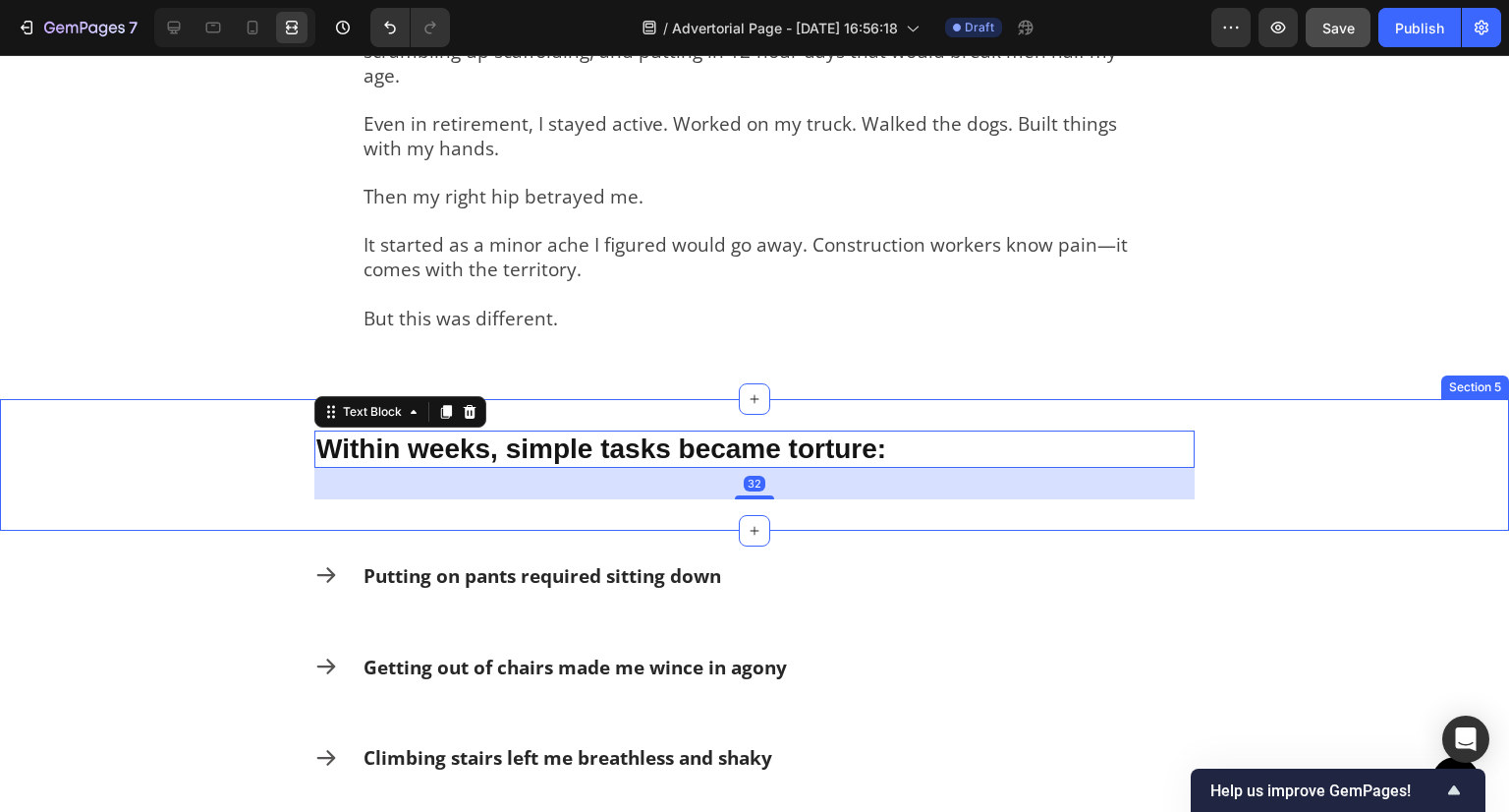
click at [248, 440] on div "Within weeks, simple tasks became torture: Text Block 32 Section 5" at bounding box center [754, 465] width 1509 height 132
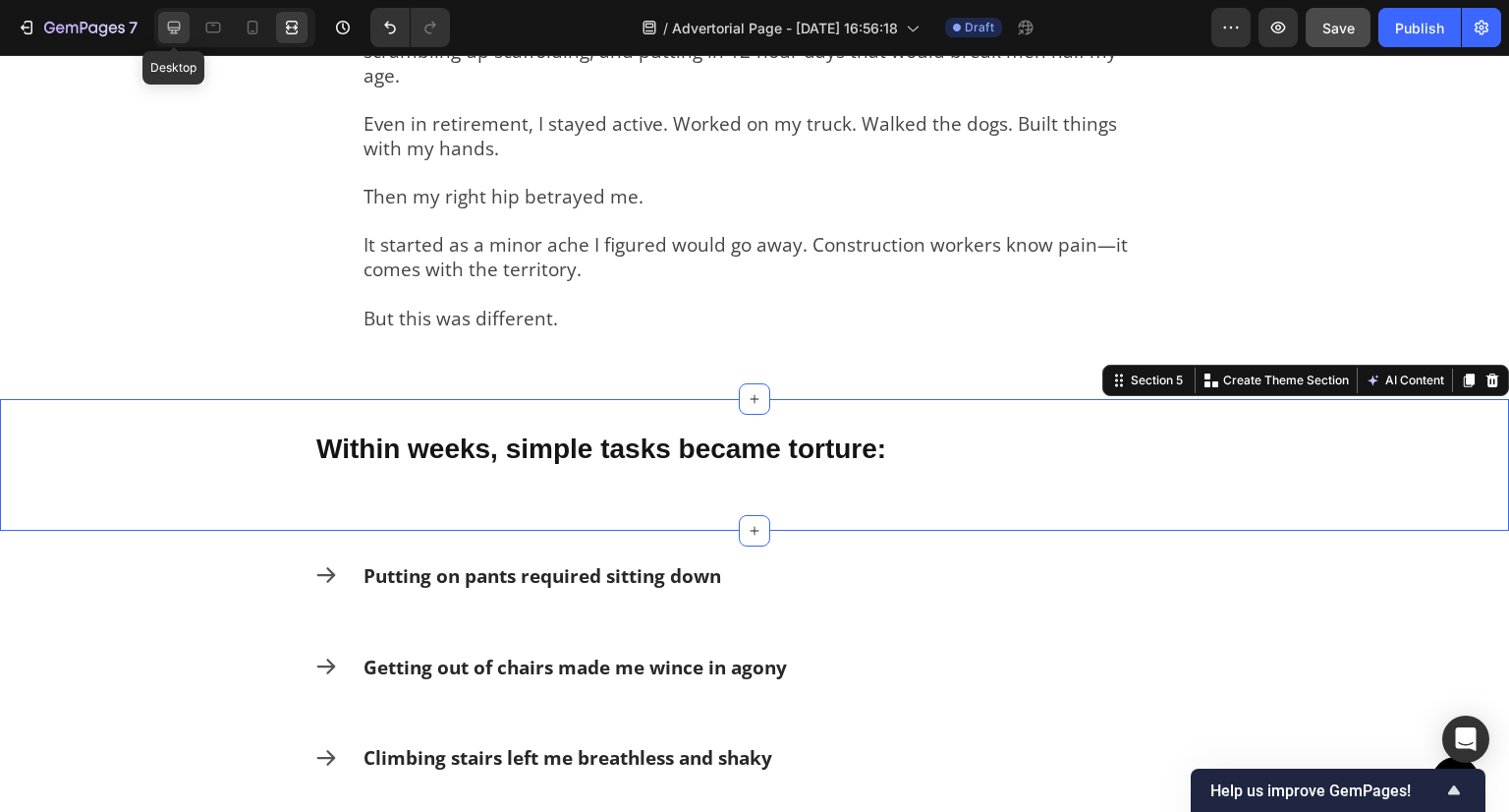
click at [168, 29] on icon at bounding box center [174, 28] width 13 height 13
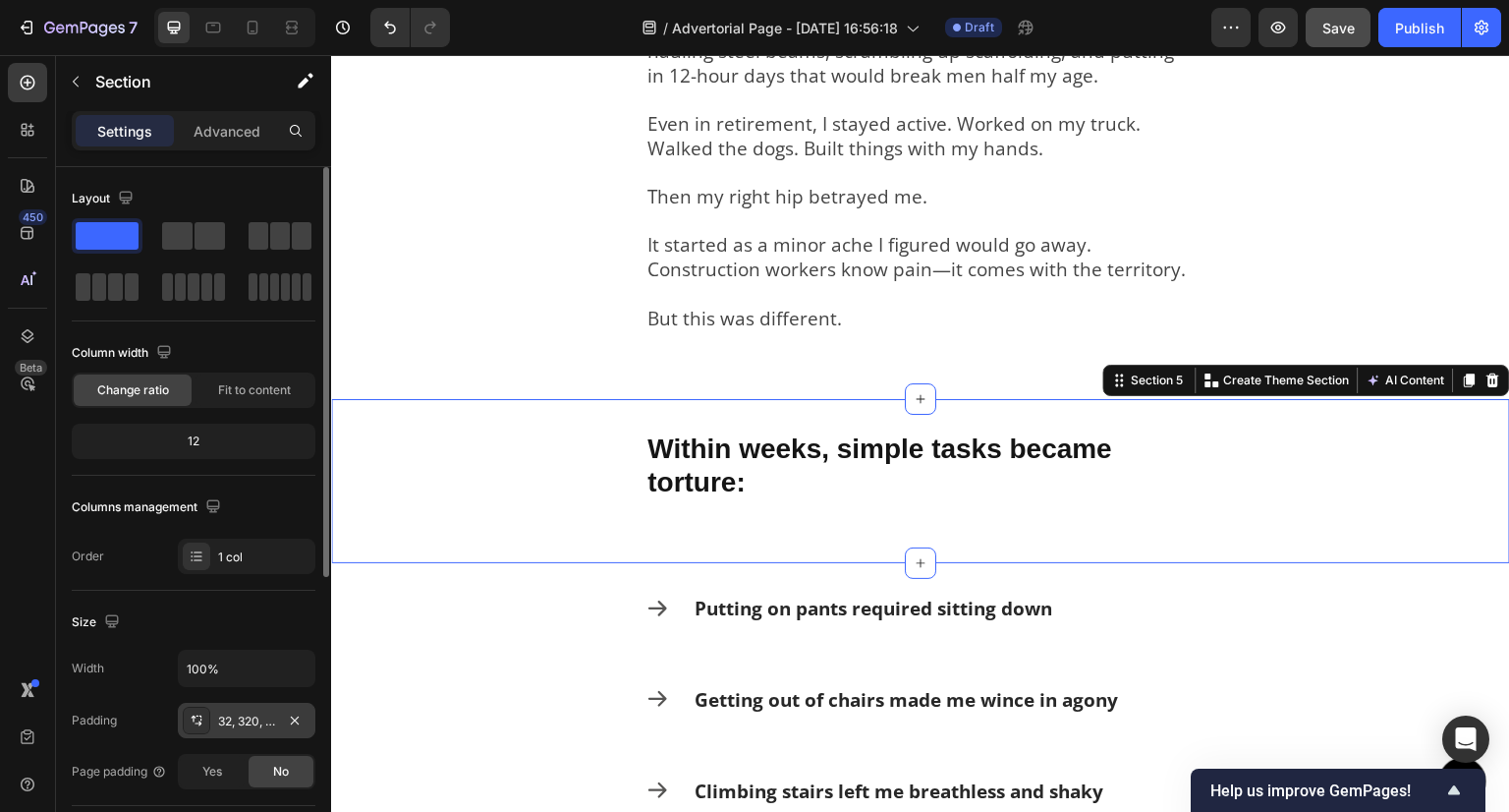
click at [231, 721] on div "32, 320, 32, 320" at bounding box center [247, 721] width 57 height 18
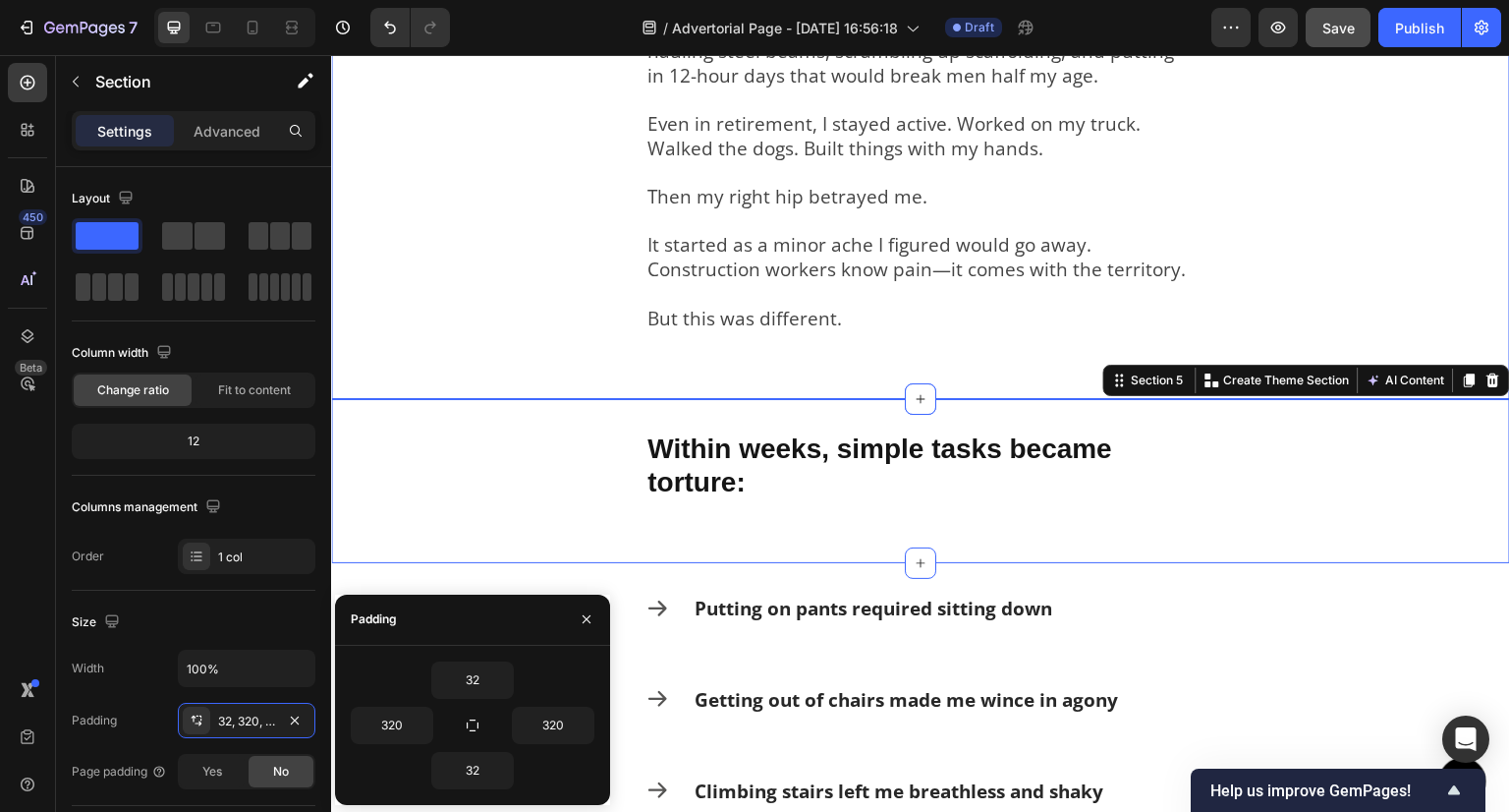
click at [492, 288] on div "My name is Dave Mitchell. For over three decades, I made my living with my body…" at bounding box center [920, 182] width 1179 height 435
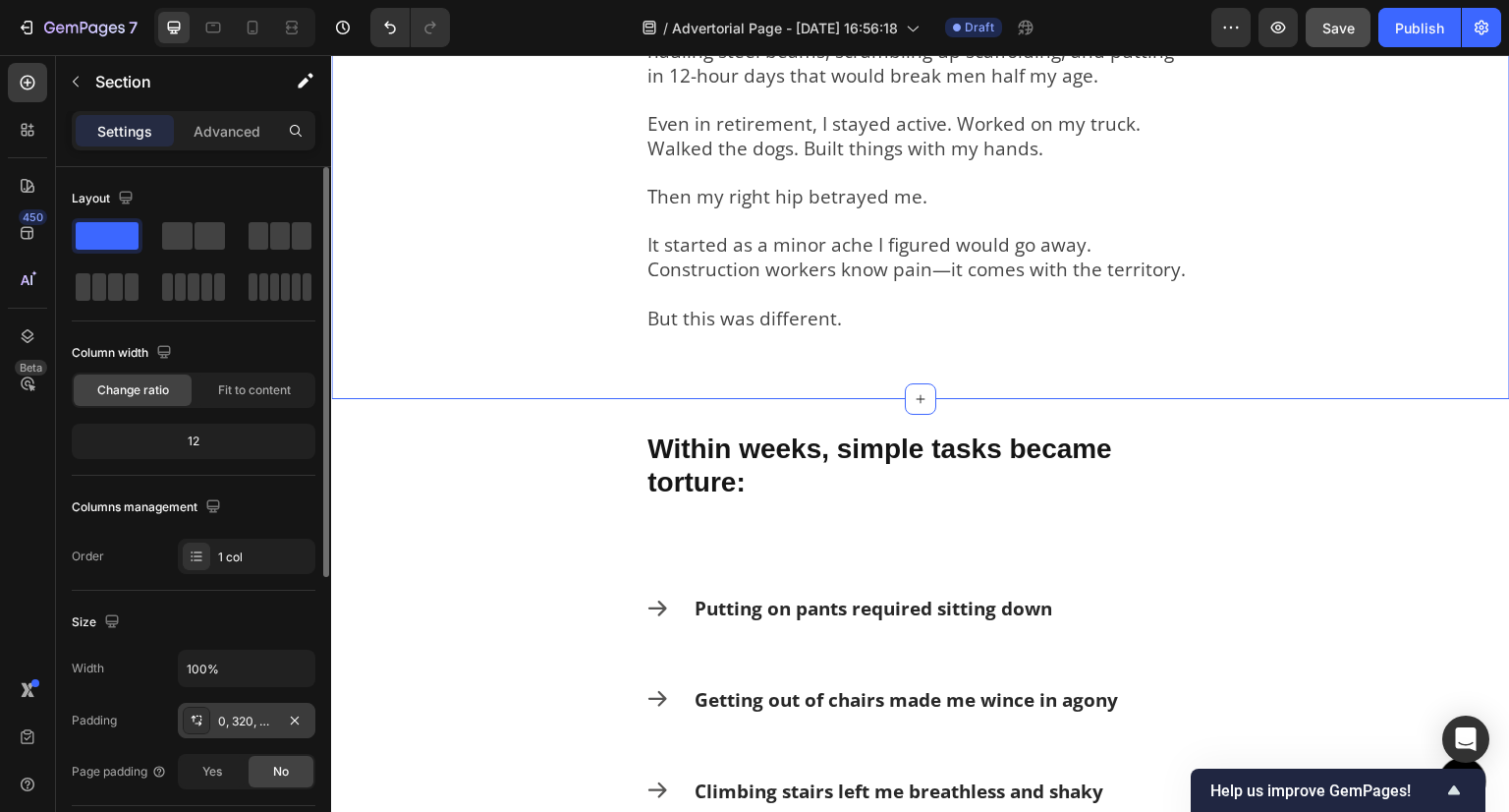
click at [228, 723] on div "0, 320, 36, 320" at bounding box center [247, 721] width 57 height 18
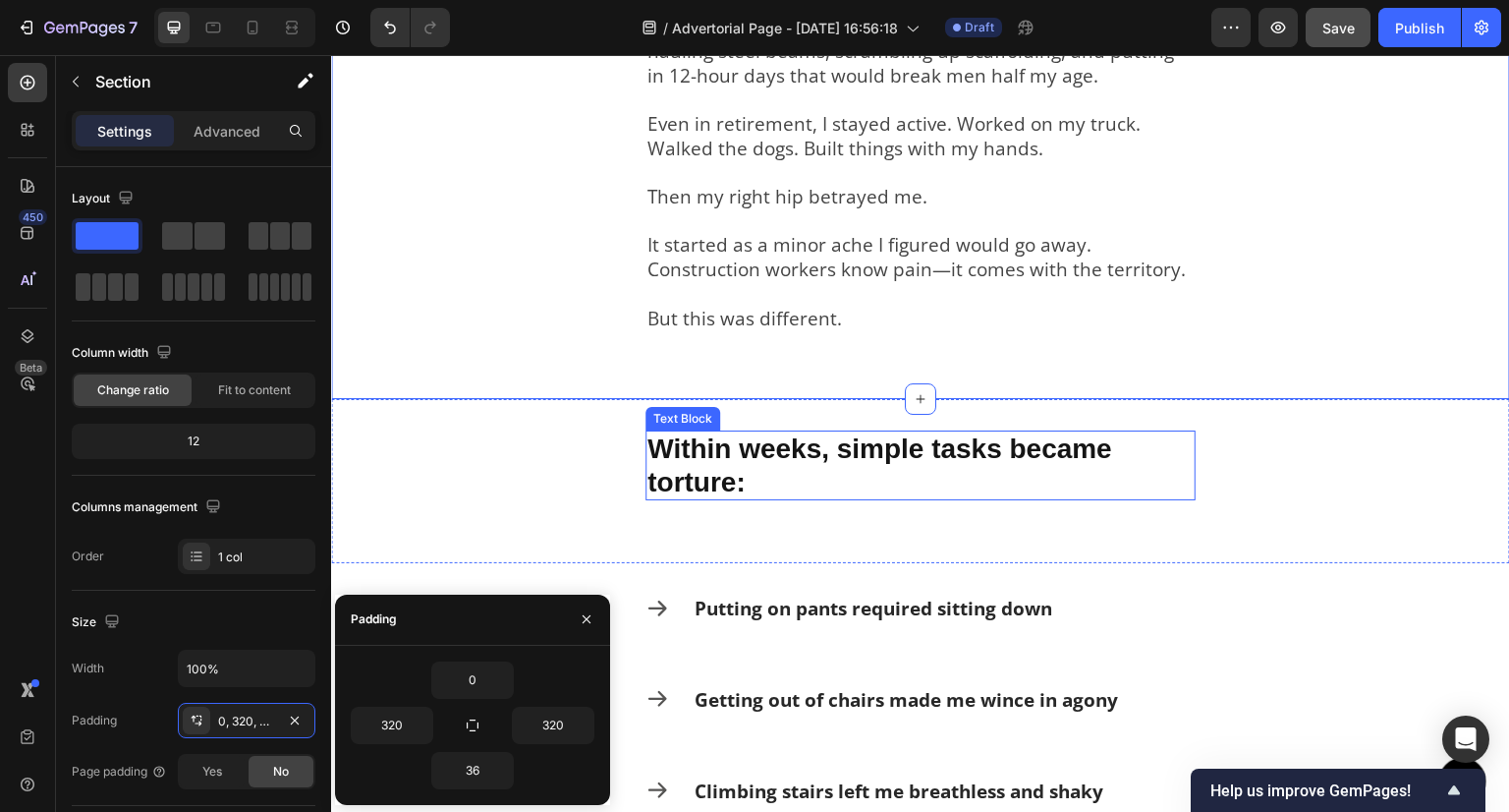
click at [762, 469] on p "Within weeks, simple tasks became torture:" at bounding box center [920, 465] width 546 height 66
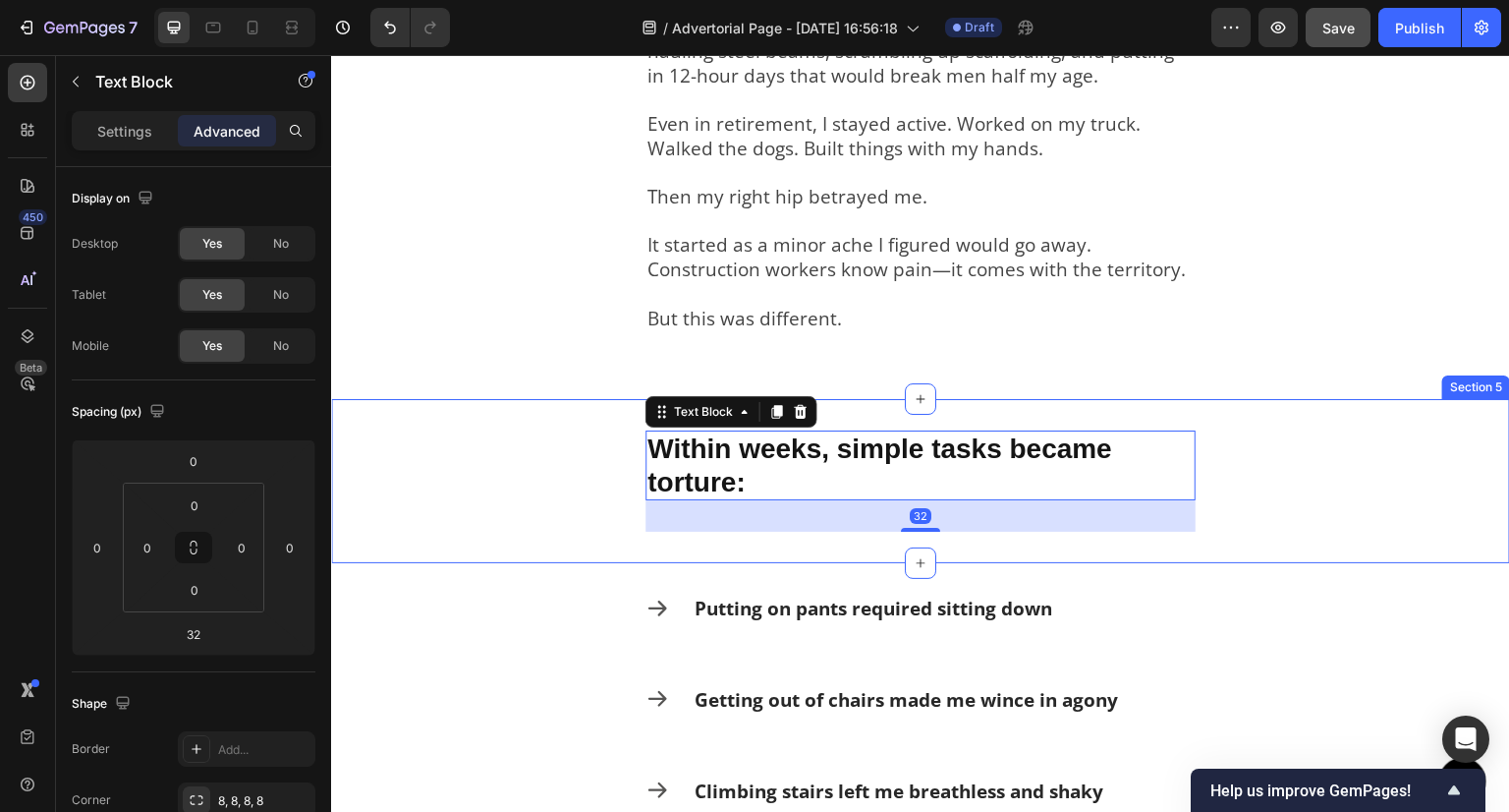
click at [548, 473] on div "Within weeks, simple tasks became torture: Text Block 32 Section 5" at bounding box center [920, 480] width 1179 height 164
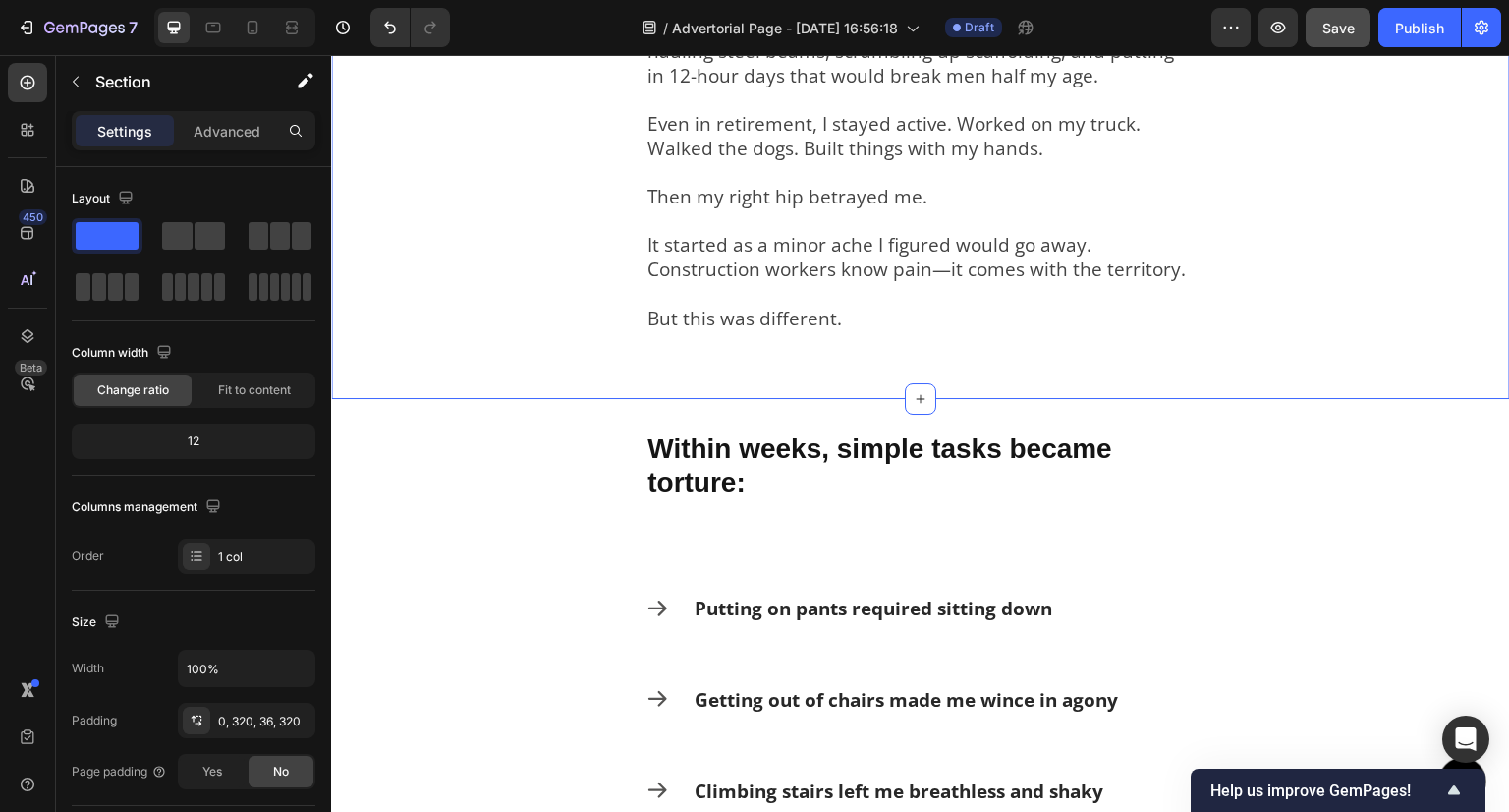
click at [416, 288] on div "My name is Dave Mitchell. For over three decades, I made my living with my body…" at bounding box center [920, 182] width 1179 height 435
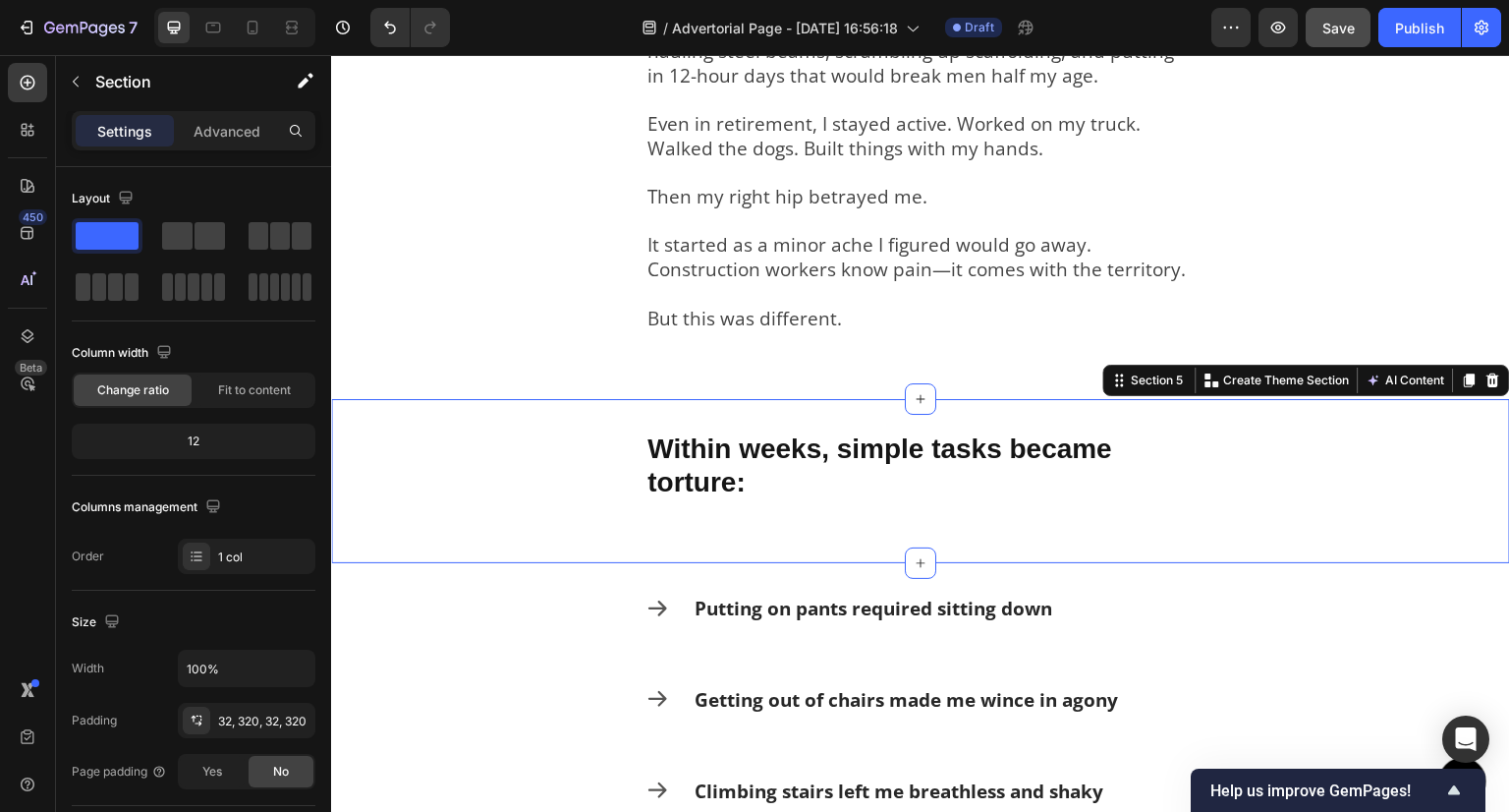
click at [431, 489] on div "Within weeks, simple tasks became torture: Text Block Section 5 You can create …" at bounding box center [920, 480] width 1179 height 164
click at [460, 304] on div "My name is Dave Mitchell. For over three decades, I made my living with my body…" at bounding box center [920, 182] width 1179 height 435
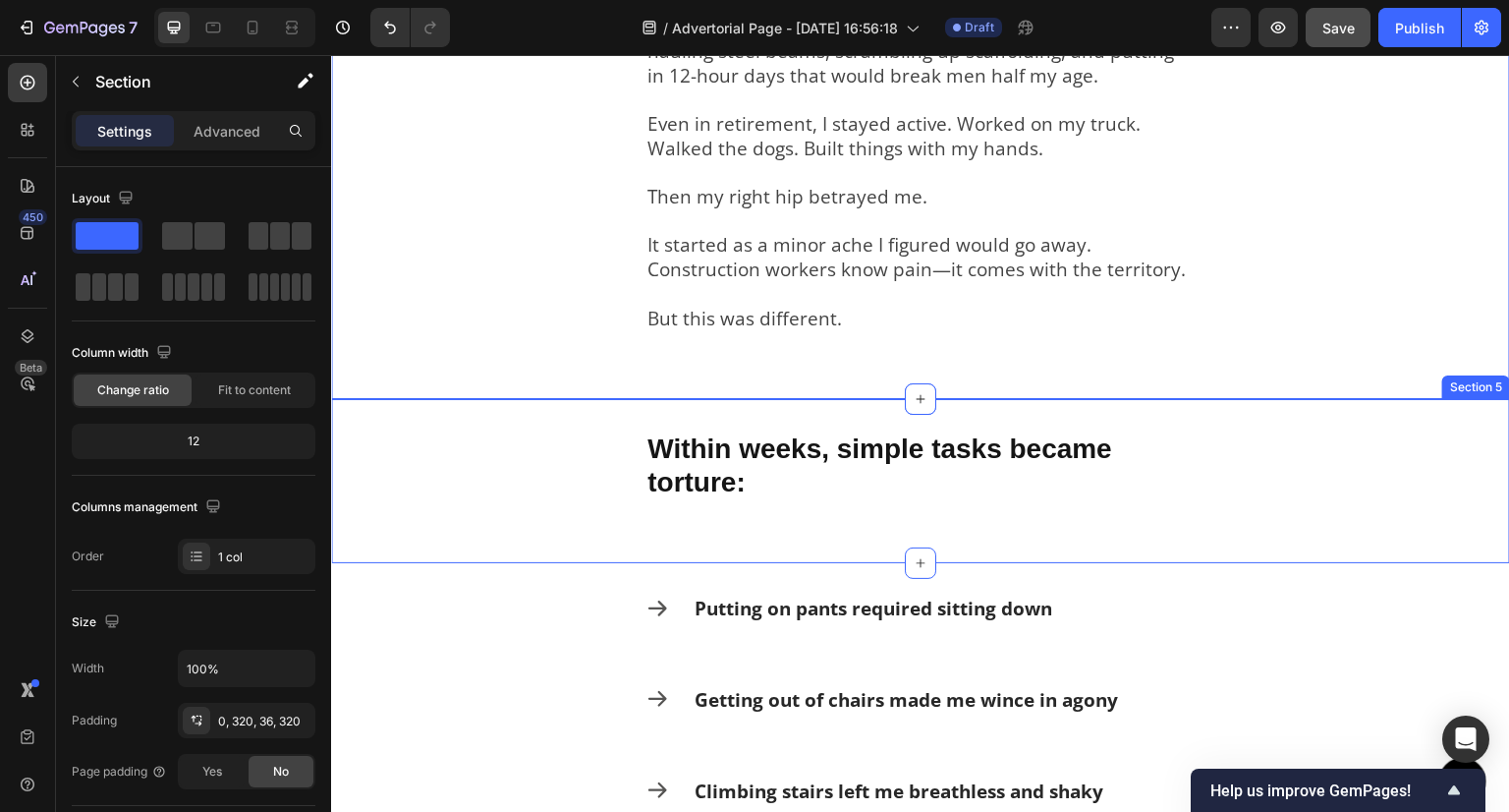
click at [470, 465] on div "Within weeks, simple tasks became torture: Text Block Section 5" at bounding box center [920, 480] width 1179 height 164
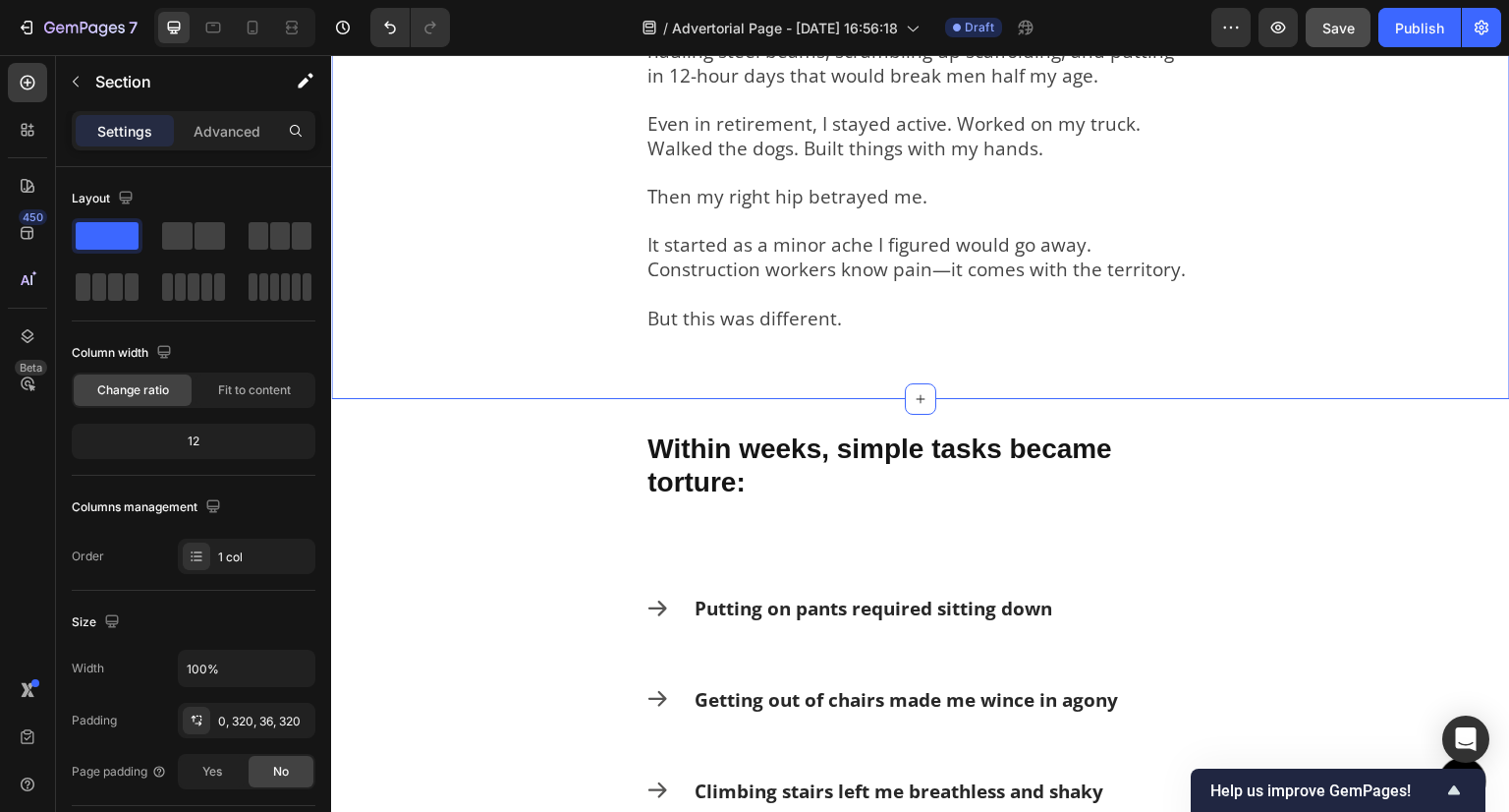
click at [513, 272] on div "My name is Dave Mitchell. For over three decades, I made my living with my body…" at bounding box center [920, 182] width 1179 height 435
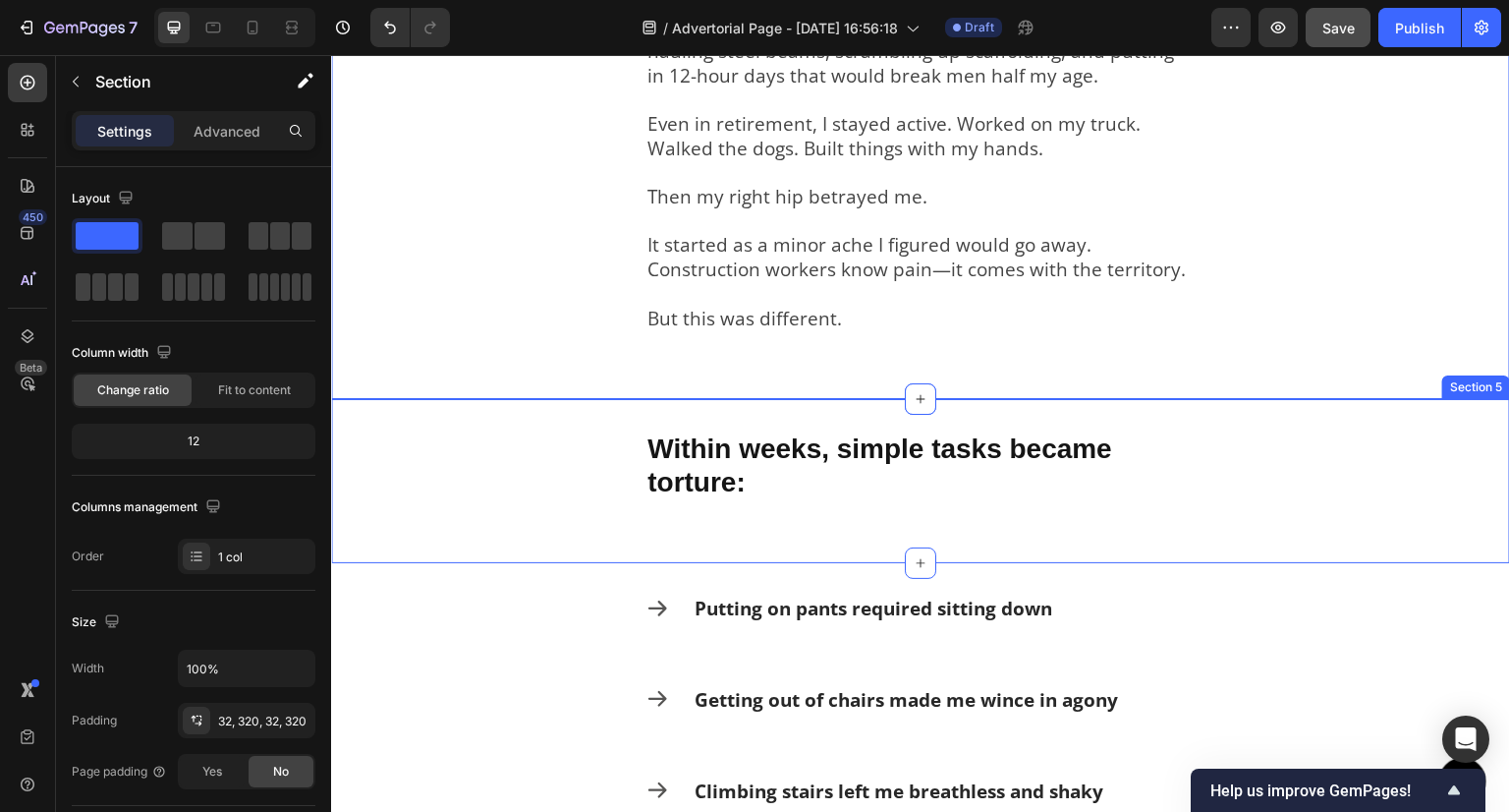
click at [588, 458] on div "Within weeks, simple tasks became torture: Text Block Section 5" at bounding box center [920, 480] width 1179 height 164
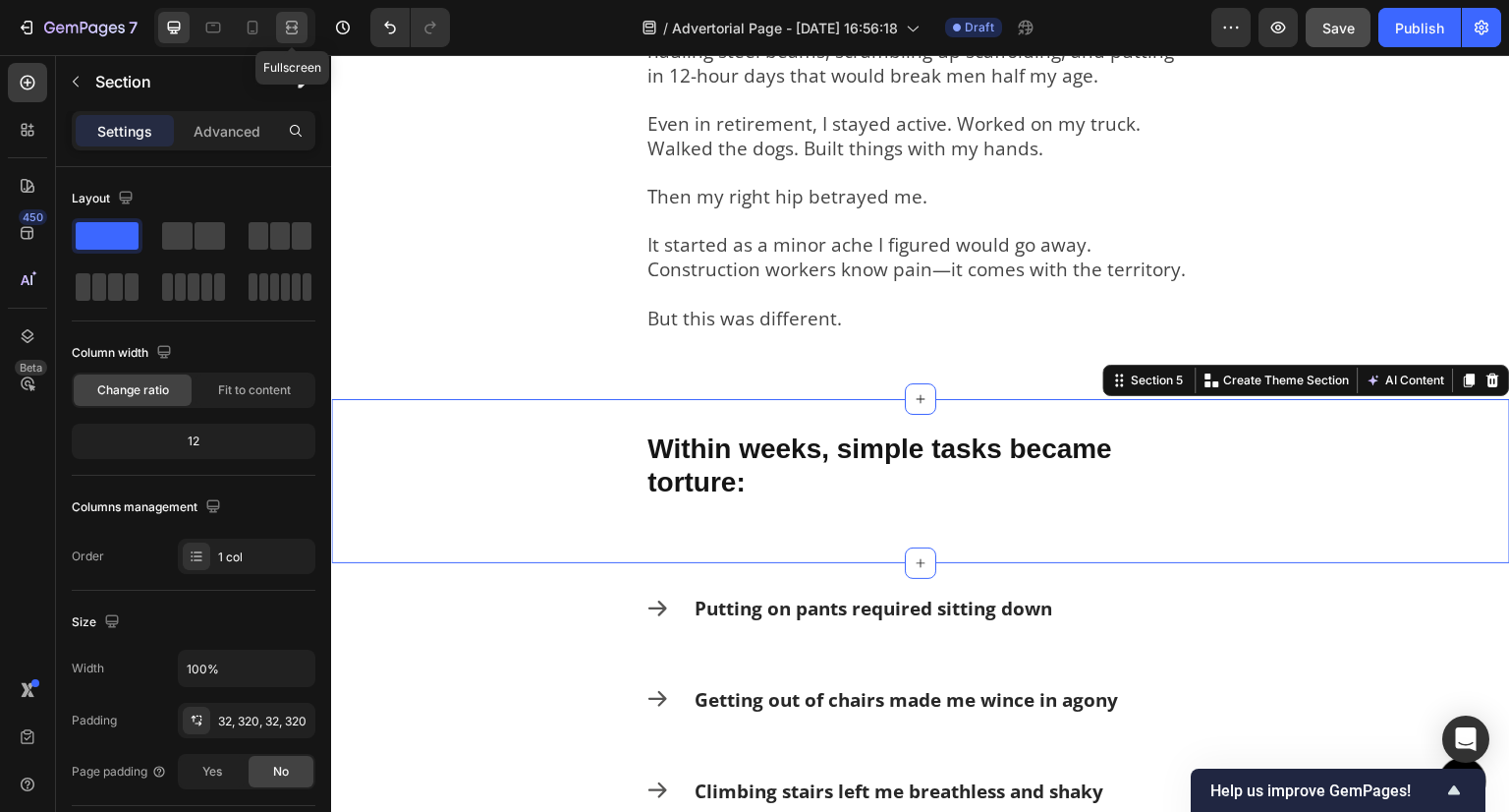
click at [301, 29] on div at bounding box center [292, 28] width 31 height 31
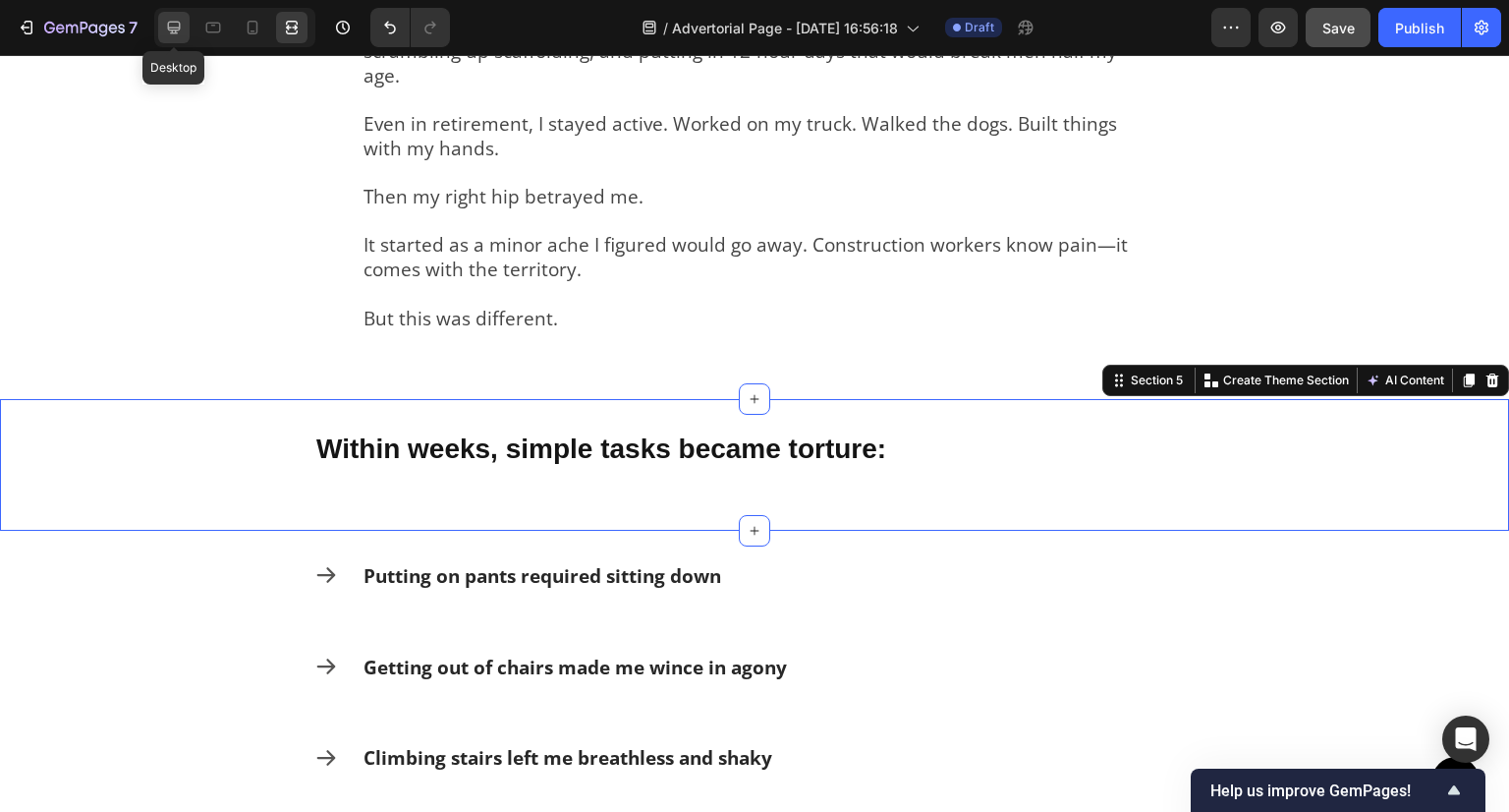
click at [181, 26] on icon at bounding box center [174, 28] width 20 height 20
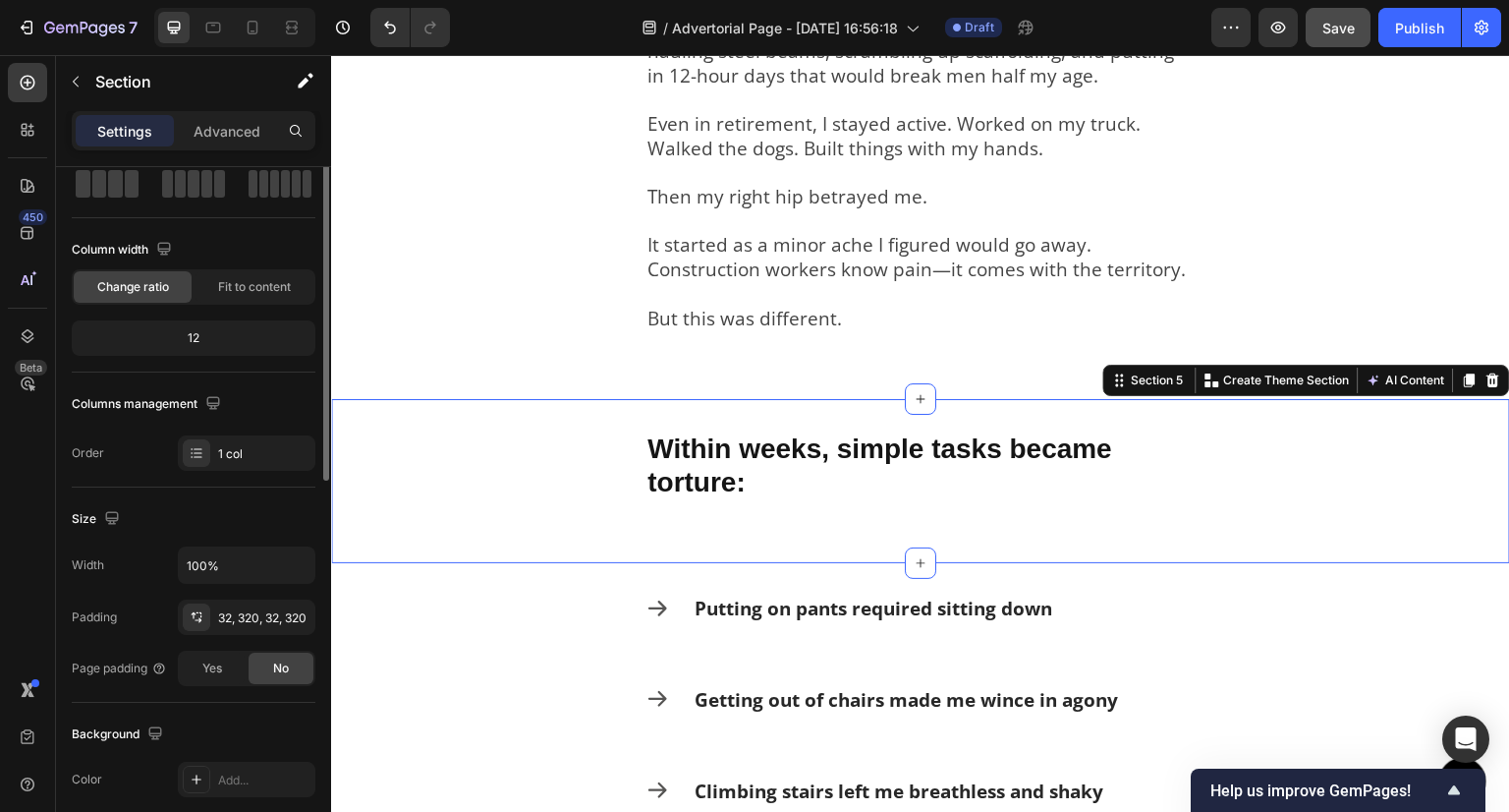
scroll to position [5, 0]
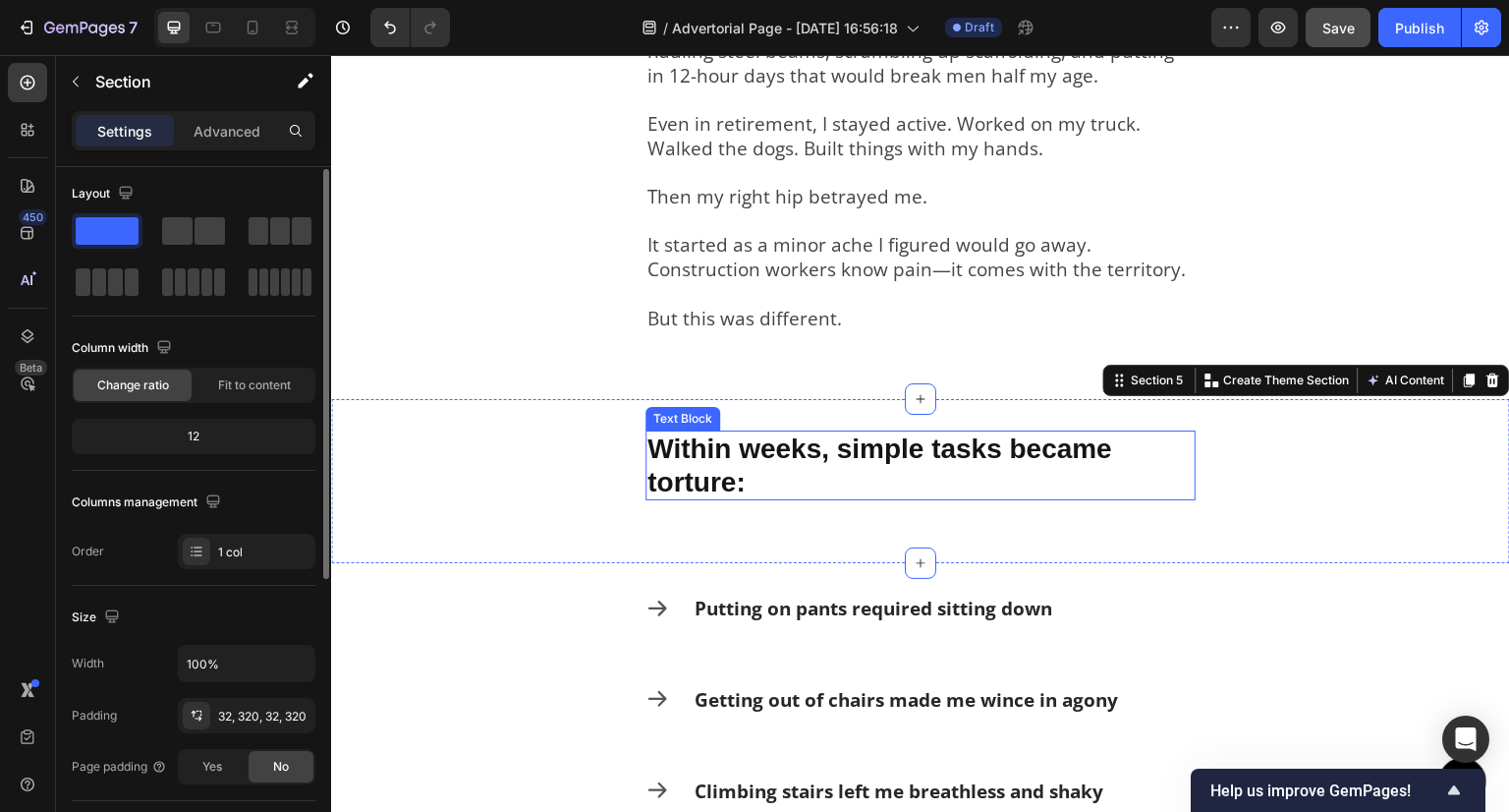
click at [701, 481] on p "Within weeks, simple tasks became torture:" at bounding box center [920, 465] width 546 height 66
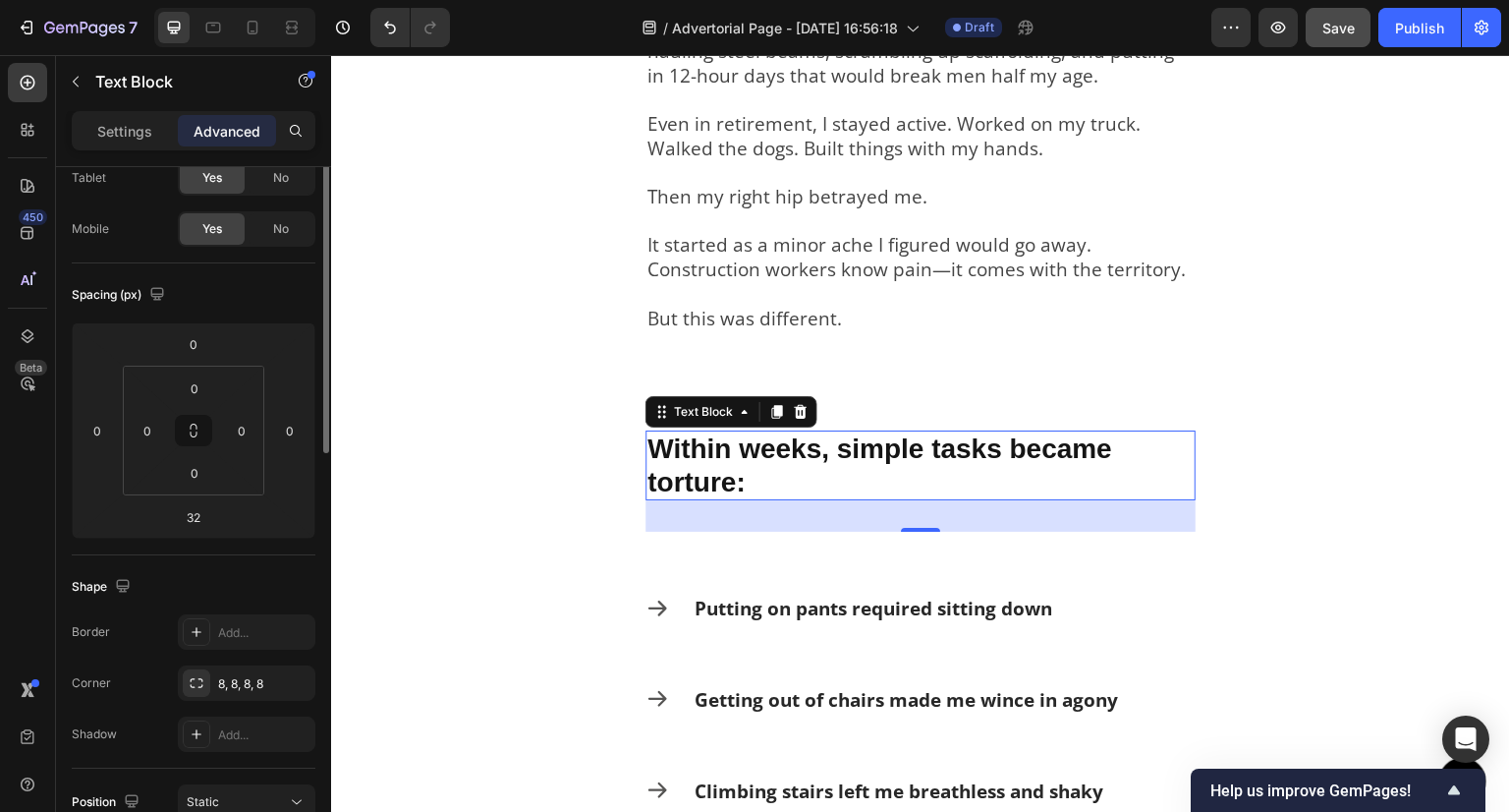
scroll to position [0, 0]
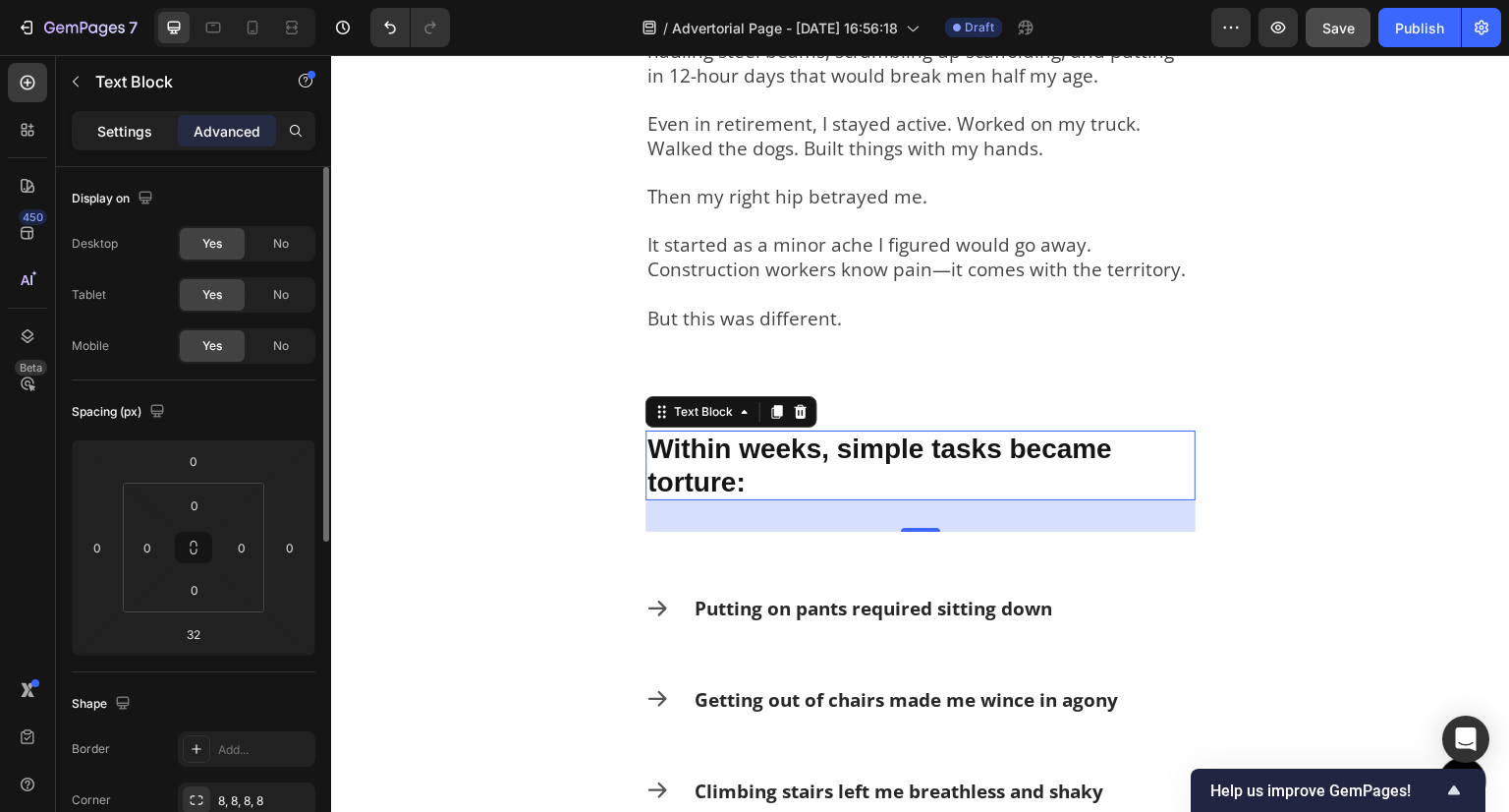
click at [123, 121] on p "Settings" at bounding box center [125, 131] width 55 height 21
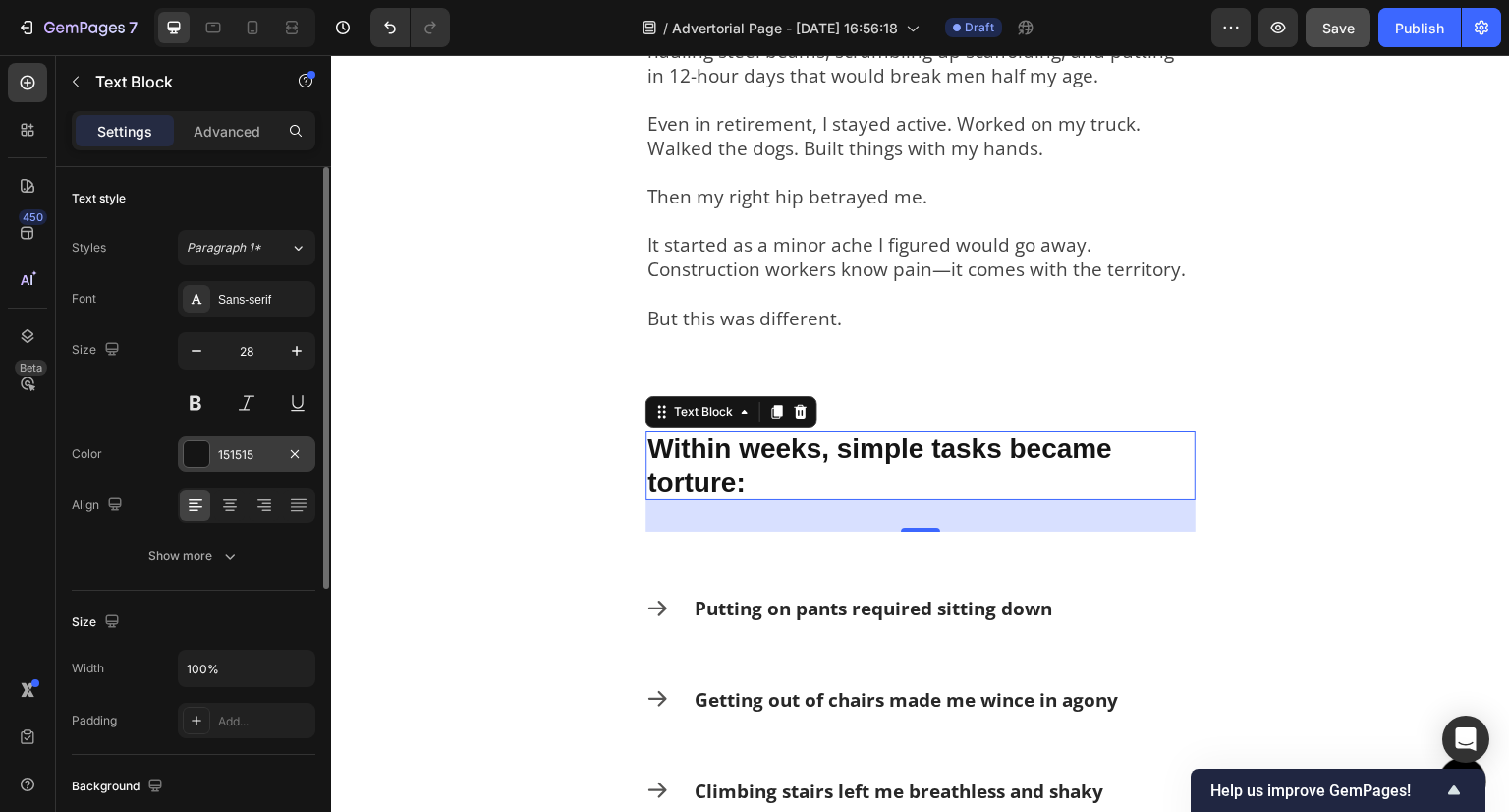
scroll to position [197, 0]
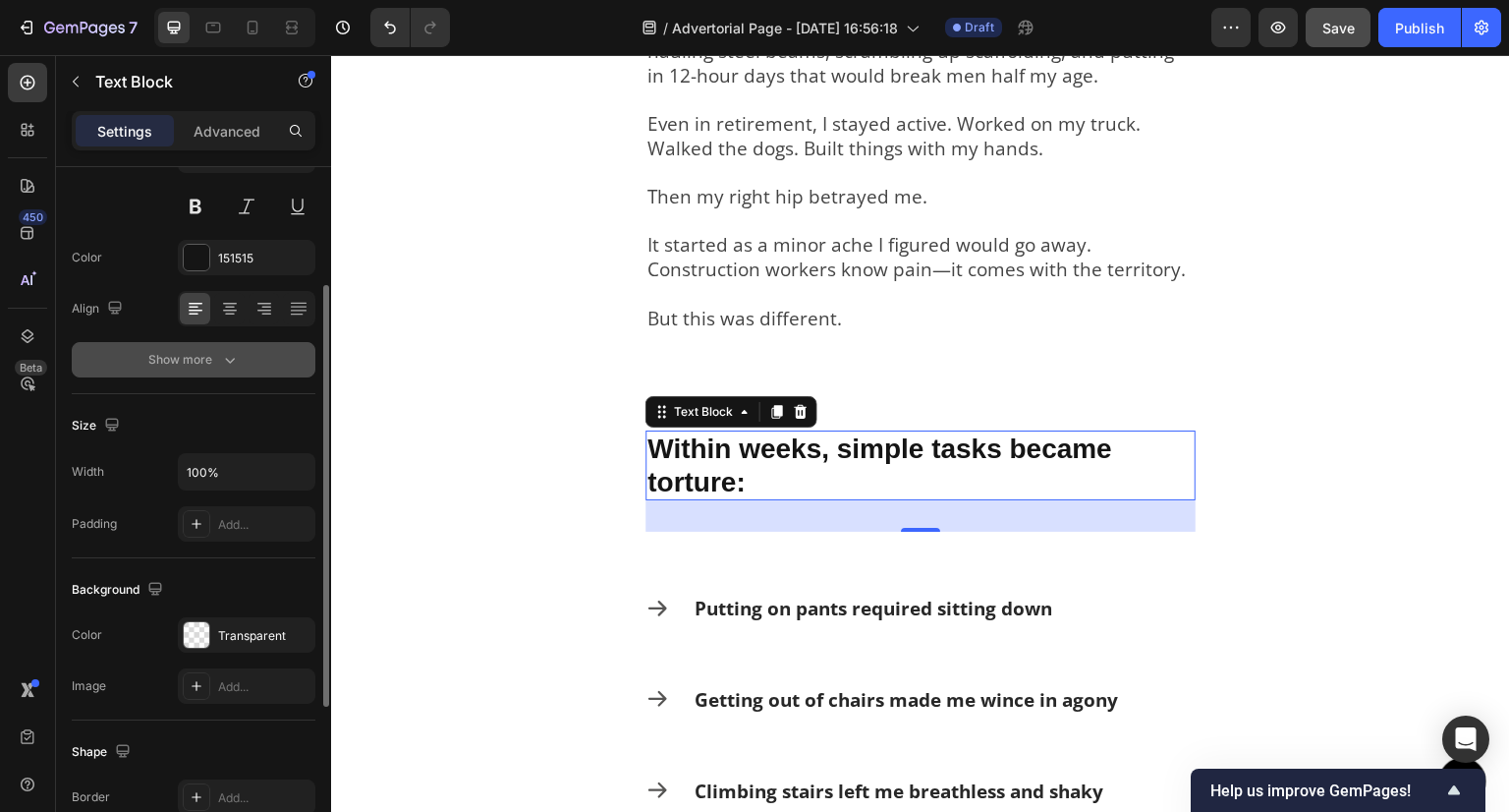
click at [161, 368] on button "Show more" at bounding box center [194, 359] width 244 height 35
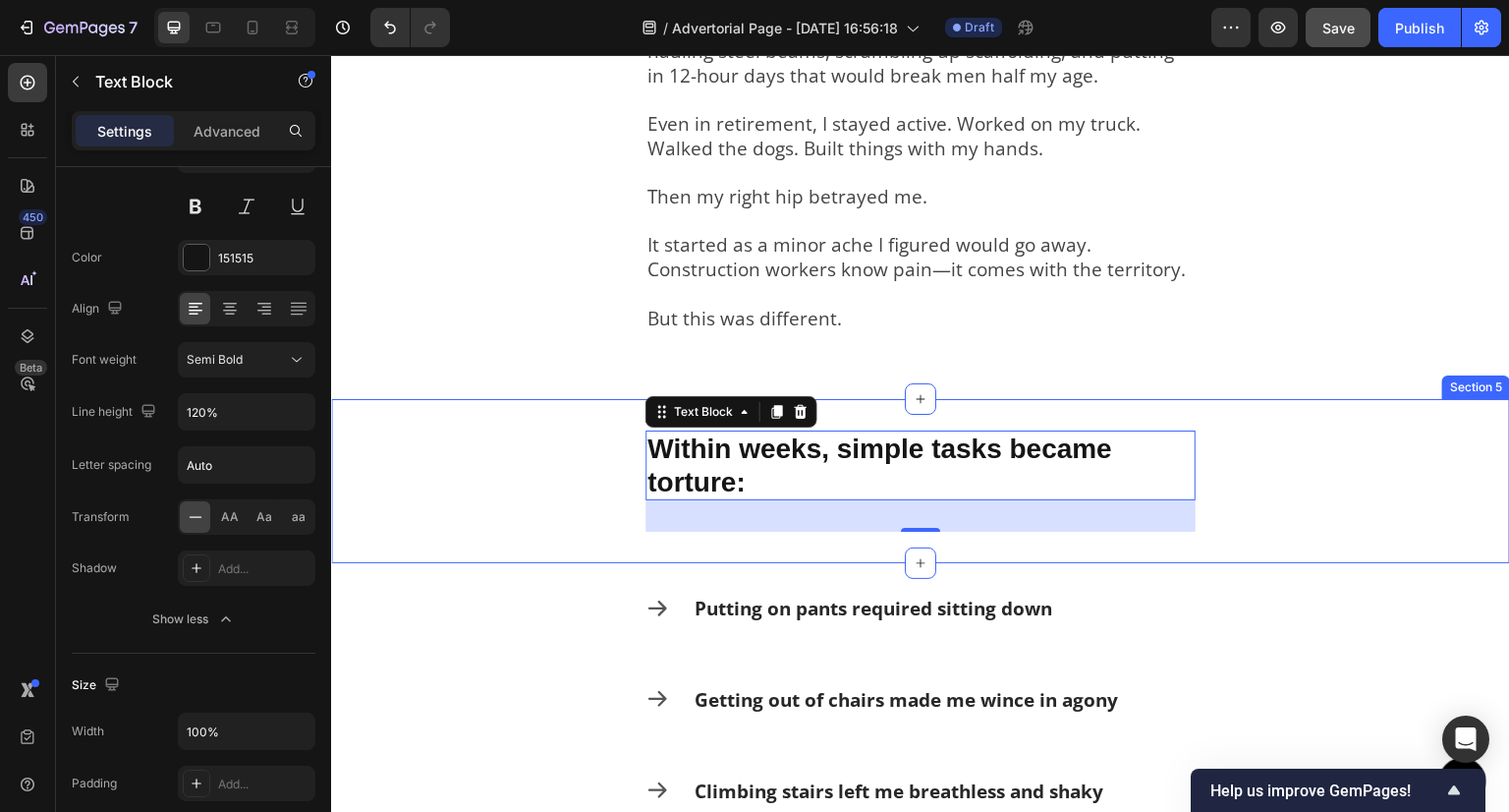
click at [583, 479] on div "Within weeks, simple tasks became torture: Text Block 32 Section 5" at bounding box center [920, 480] width 1179 height 164
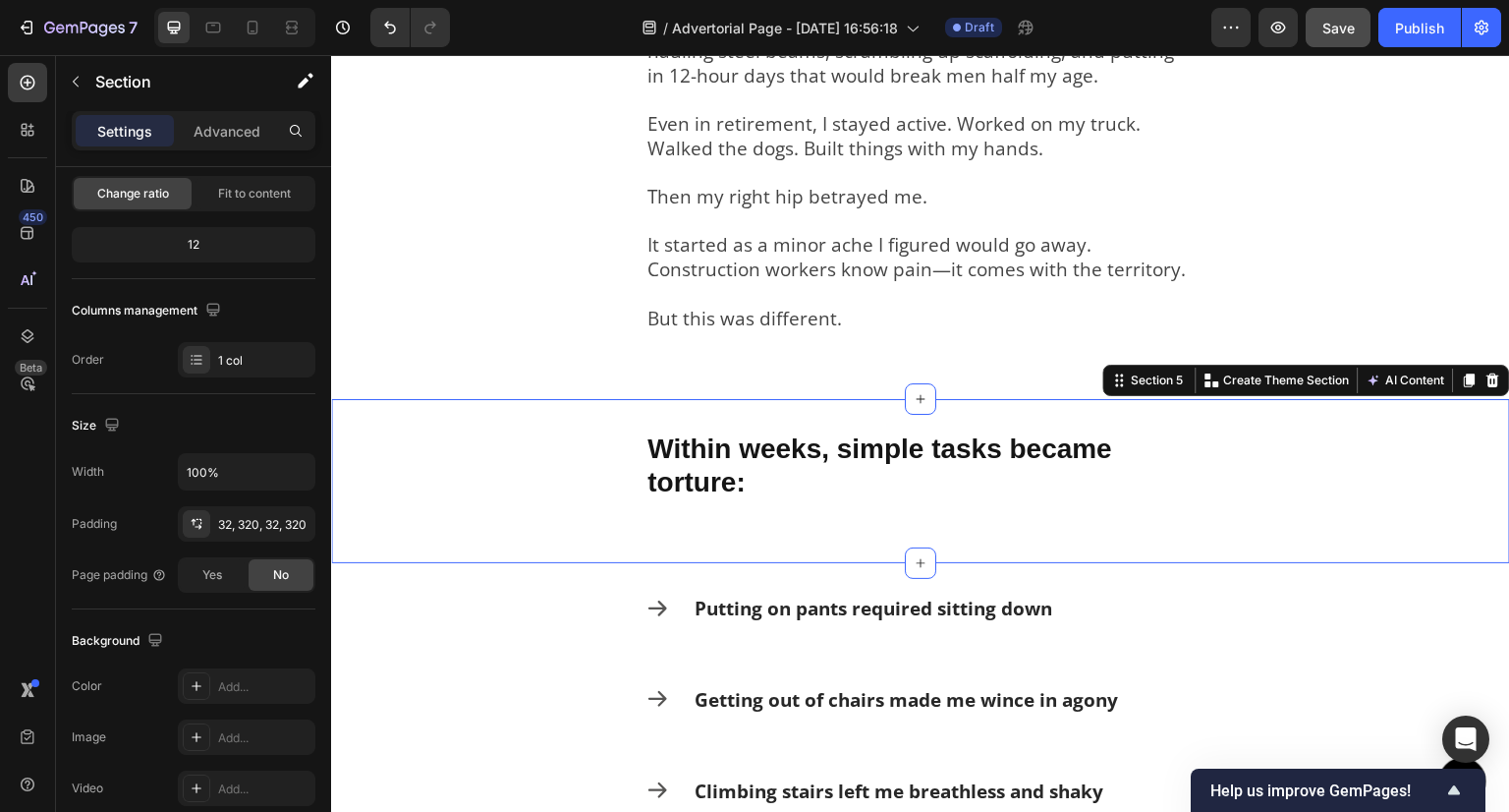
scroll to position [0, 0]
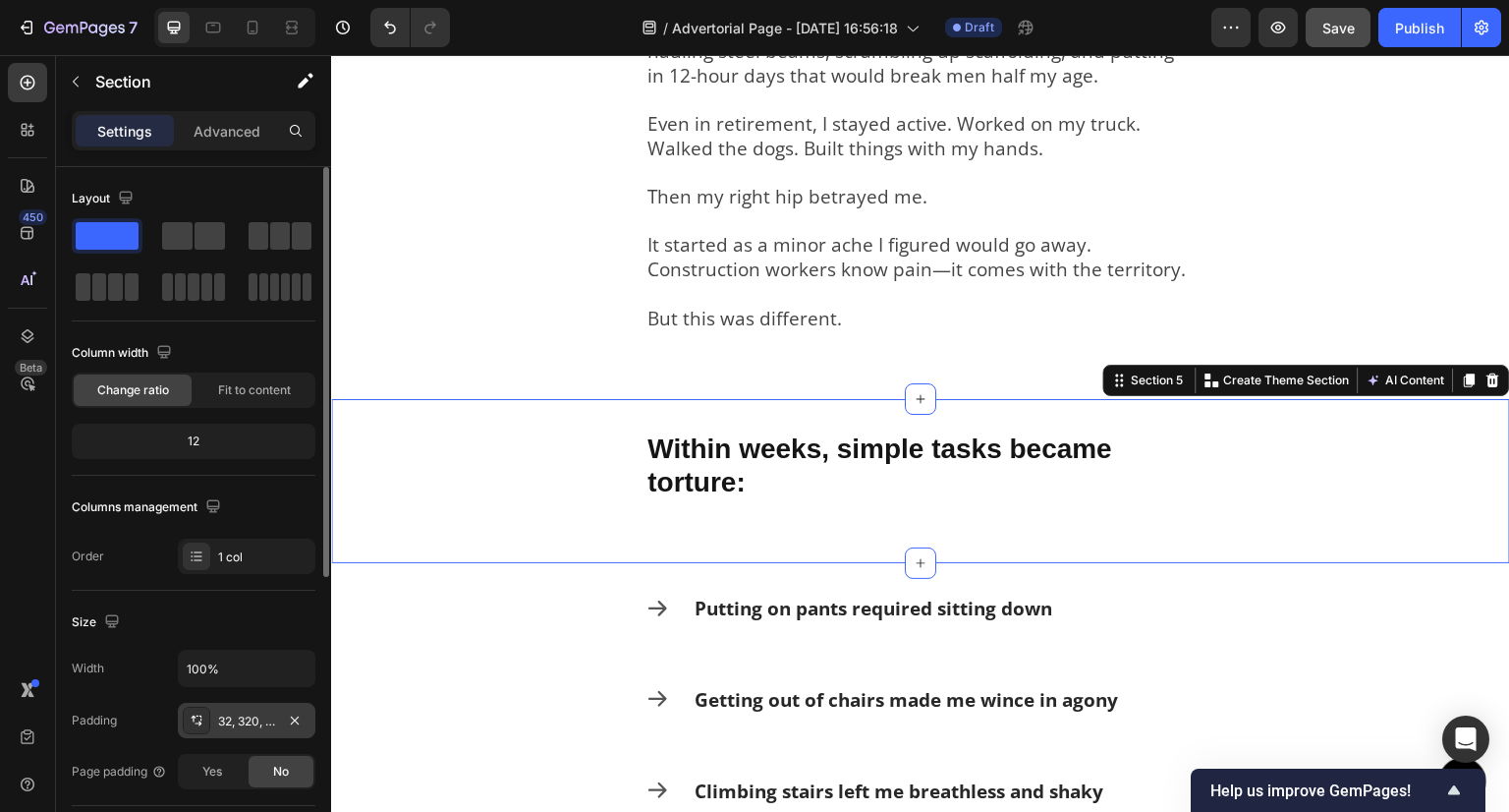
click at [249, 713] on div "32, 320, 32, 320" at bounding box center [247, 721] width 57 height 18
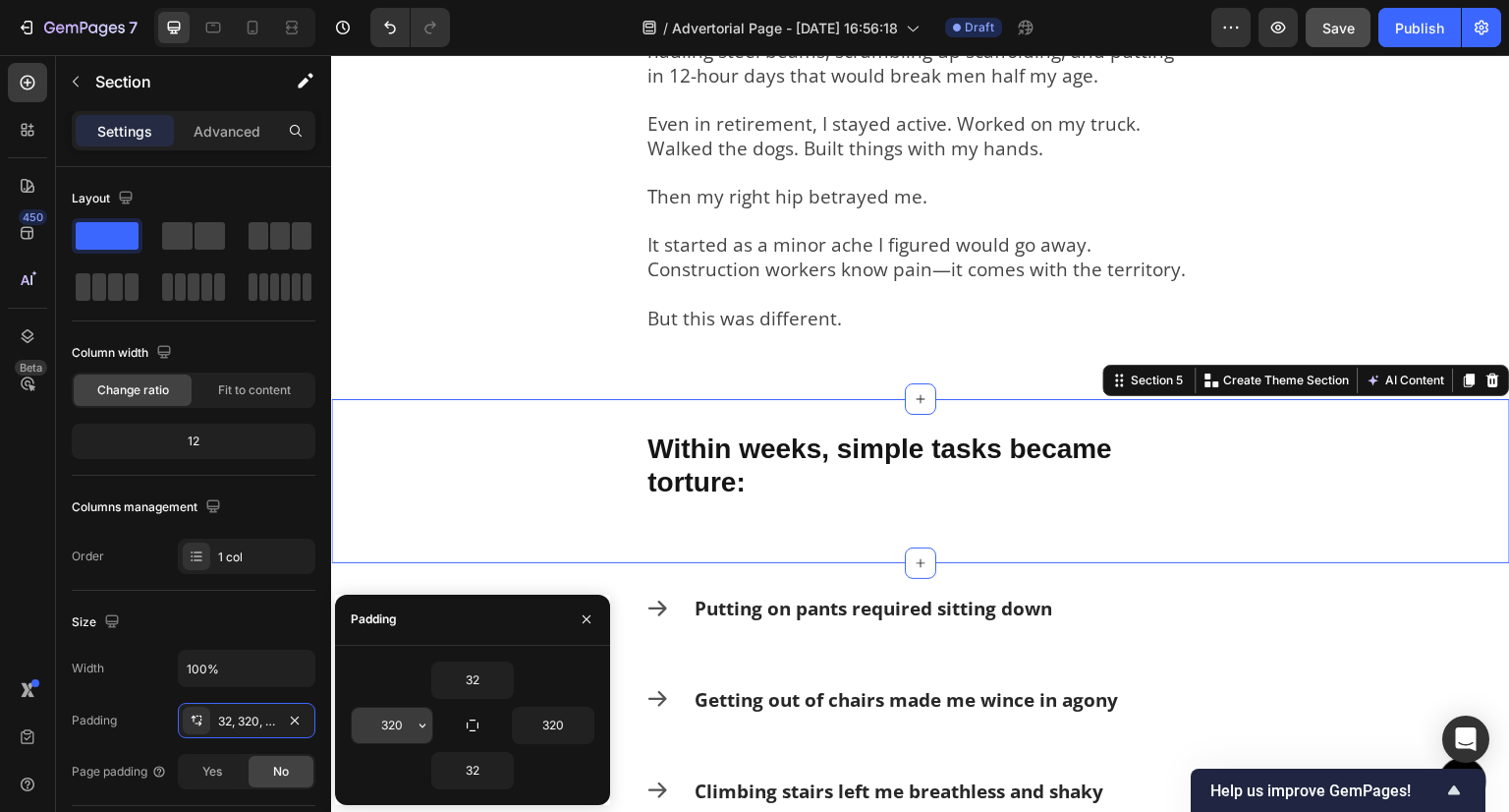
click at [393, 719] on input "320" at bounding box center [392, 725] width 81 height 35
type input "2"
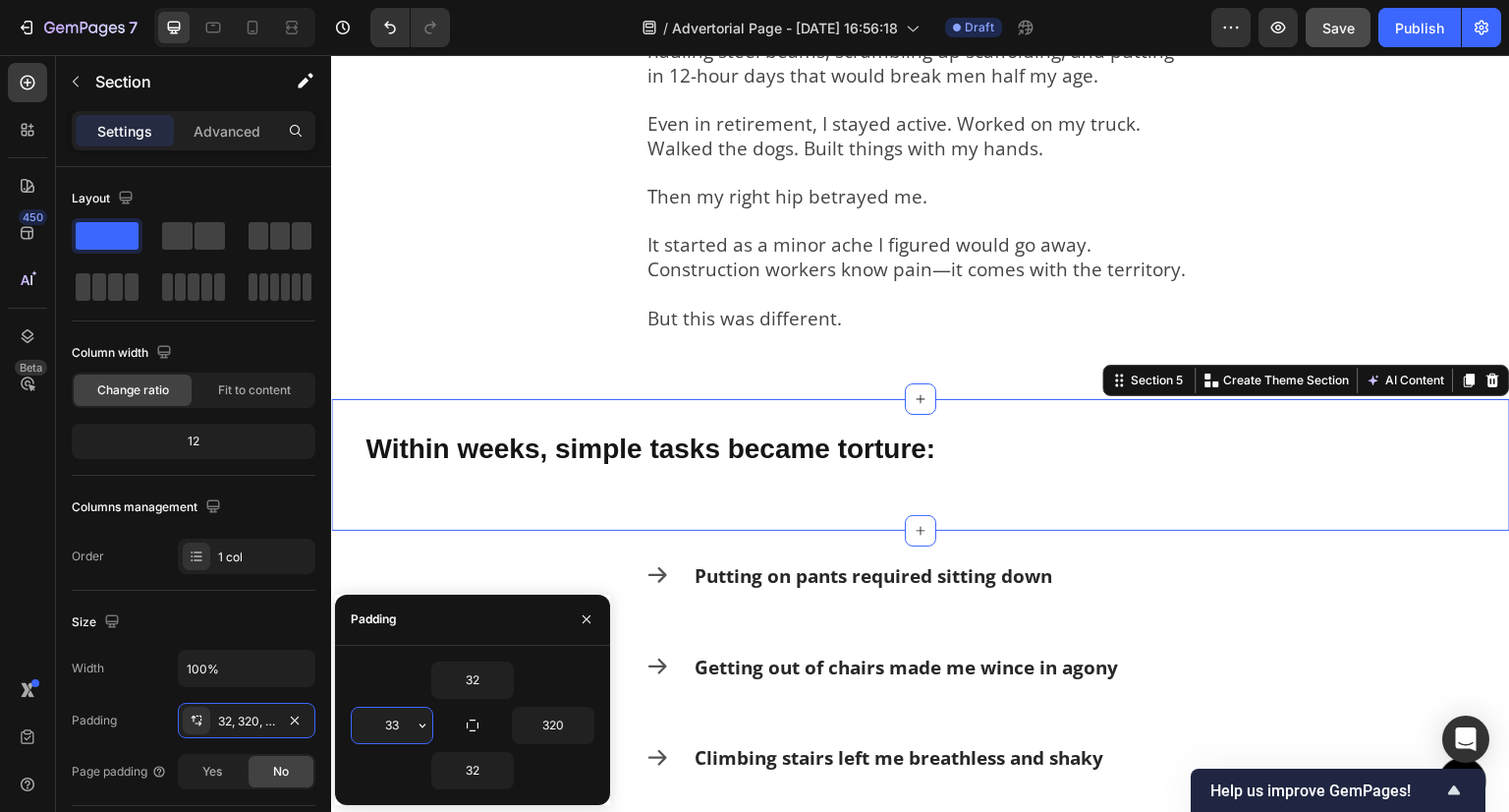
type input "330"
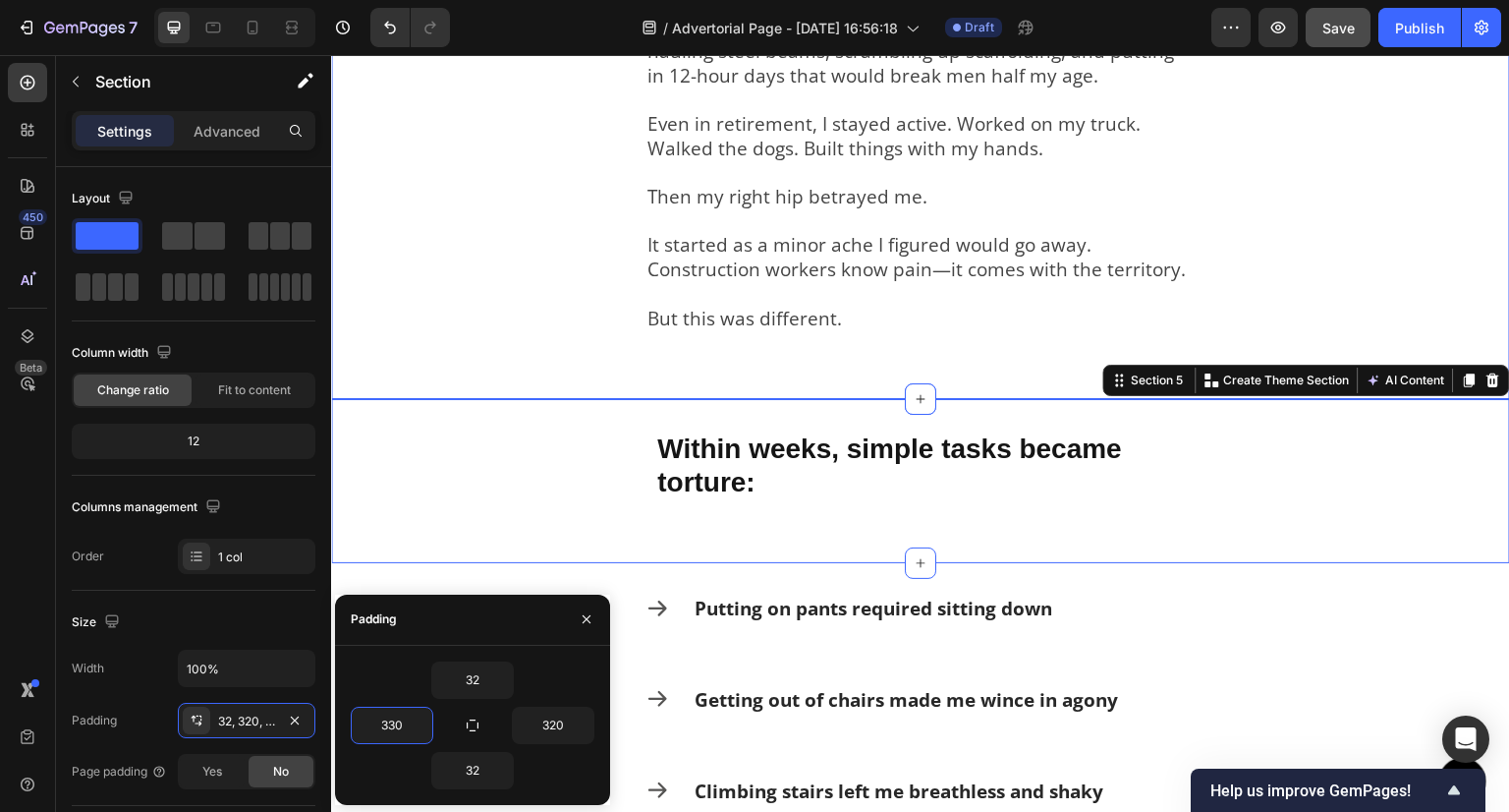
click at [506, 336] on div "My name is Dave Mitchell. For over three decades, I made my living with my body…" at bounding box center [920, 182] width 1179 height 435
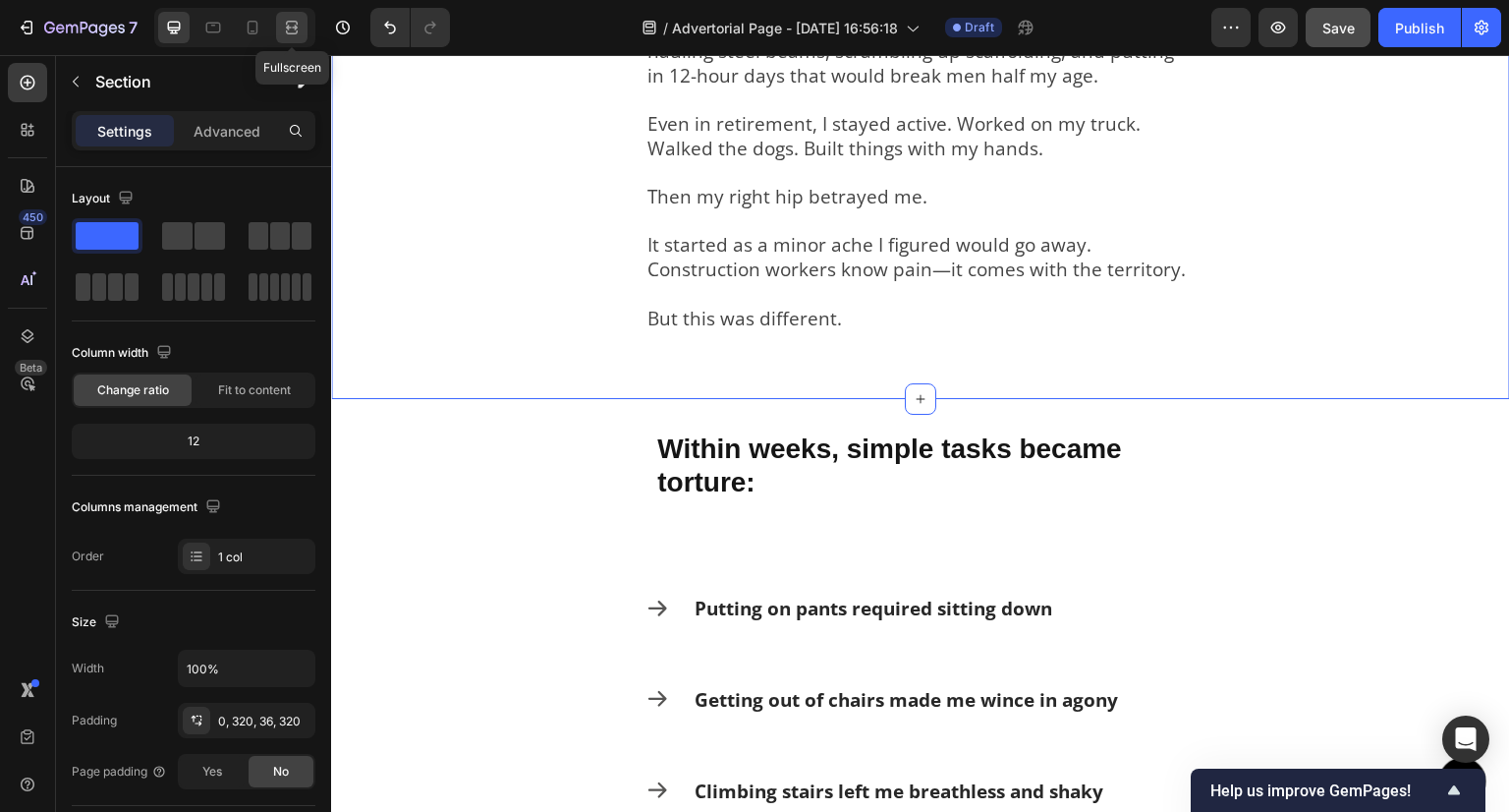
click at [294, 18] on icon at bounding box center [292, 28] width 20 height 20
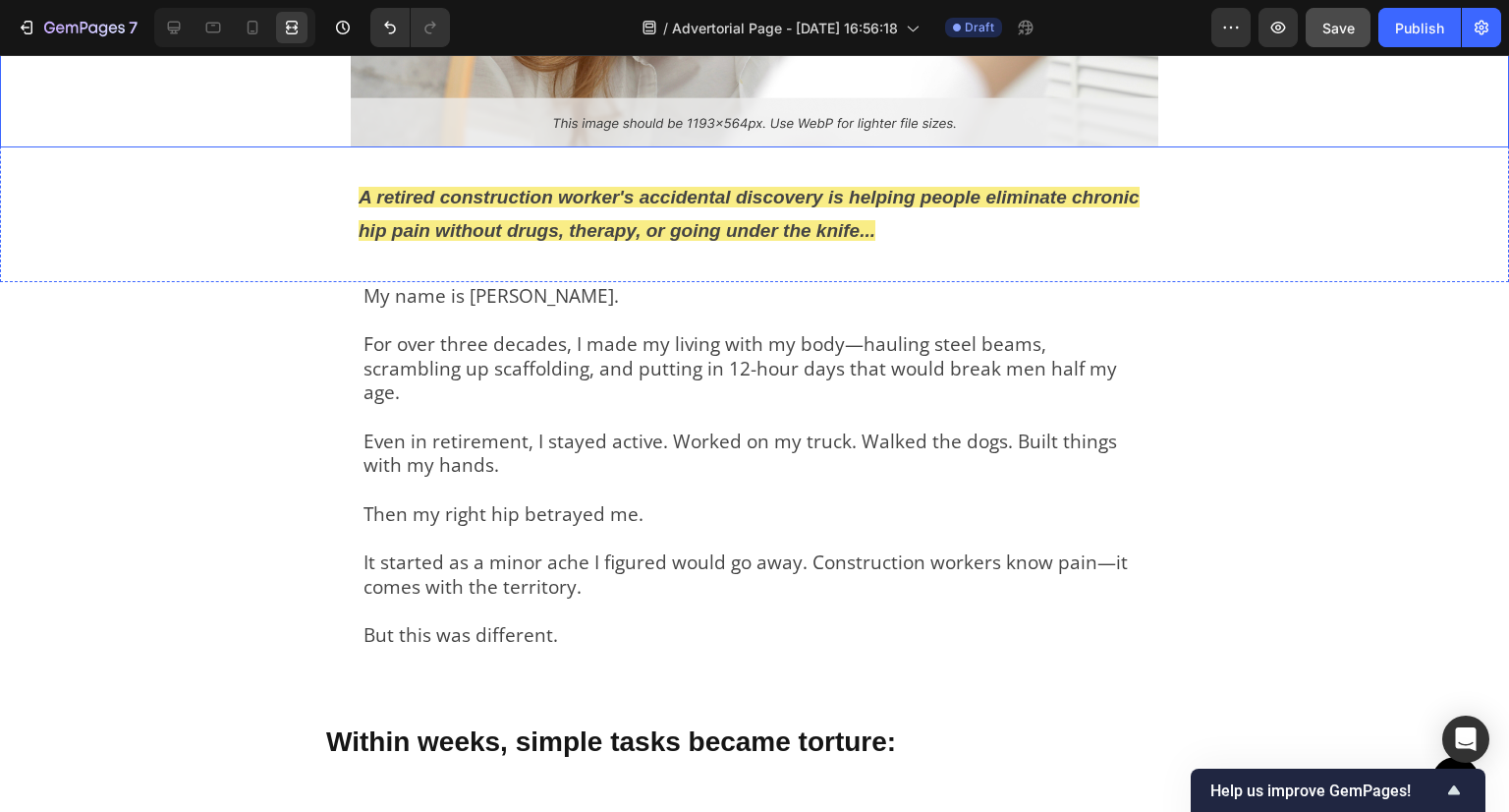
scroll to position [688, 0]
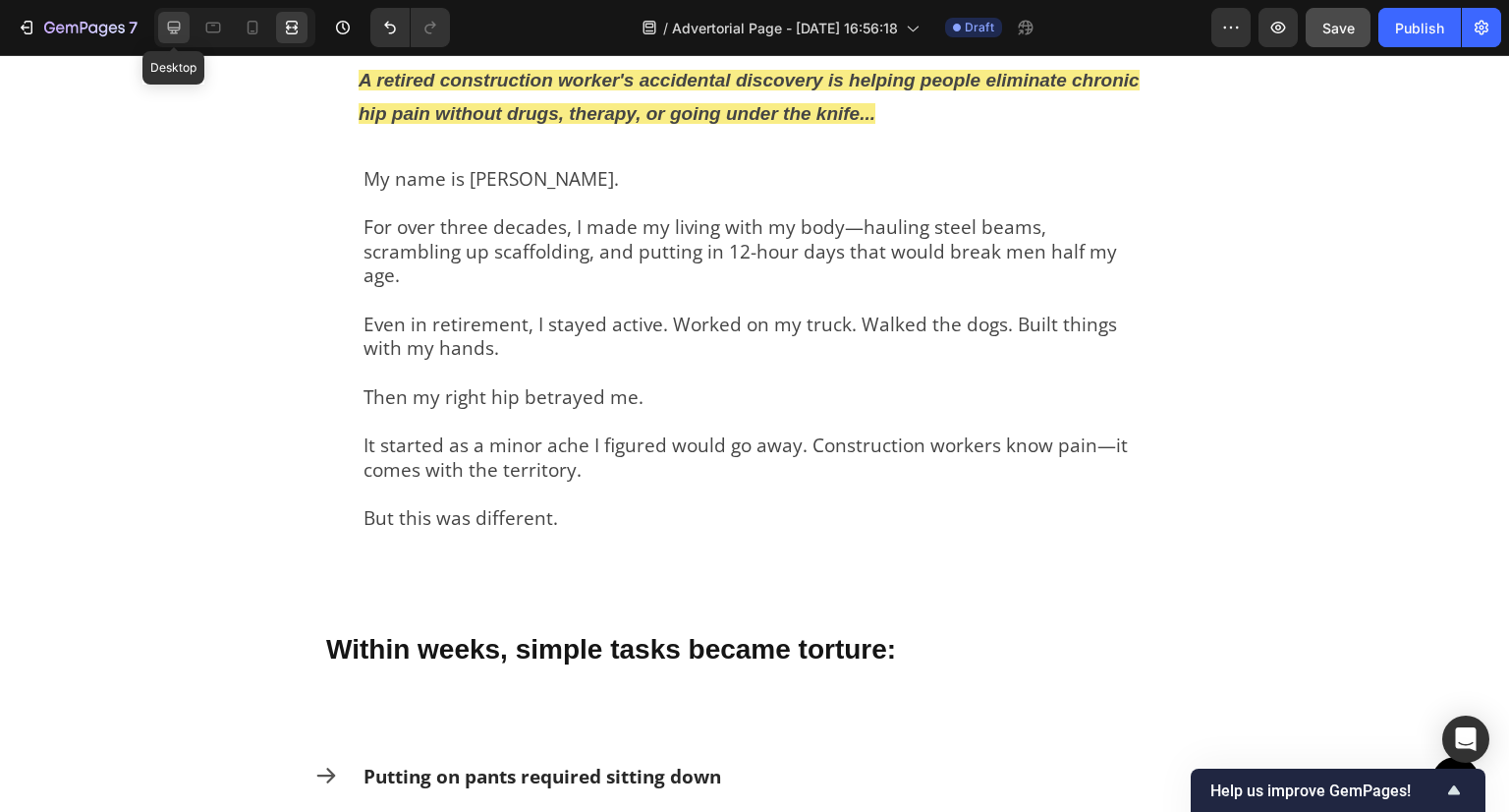
click at [165, 16] on div at bounding box center [174, 28] width 31 height 31
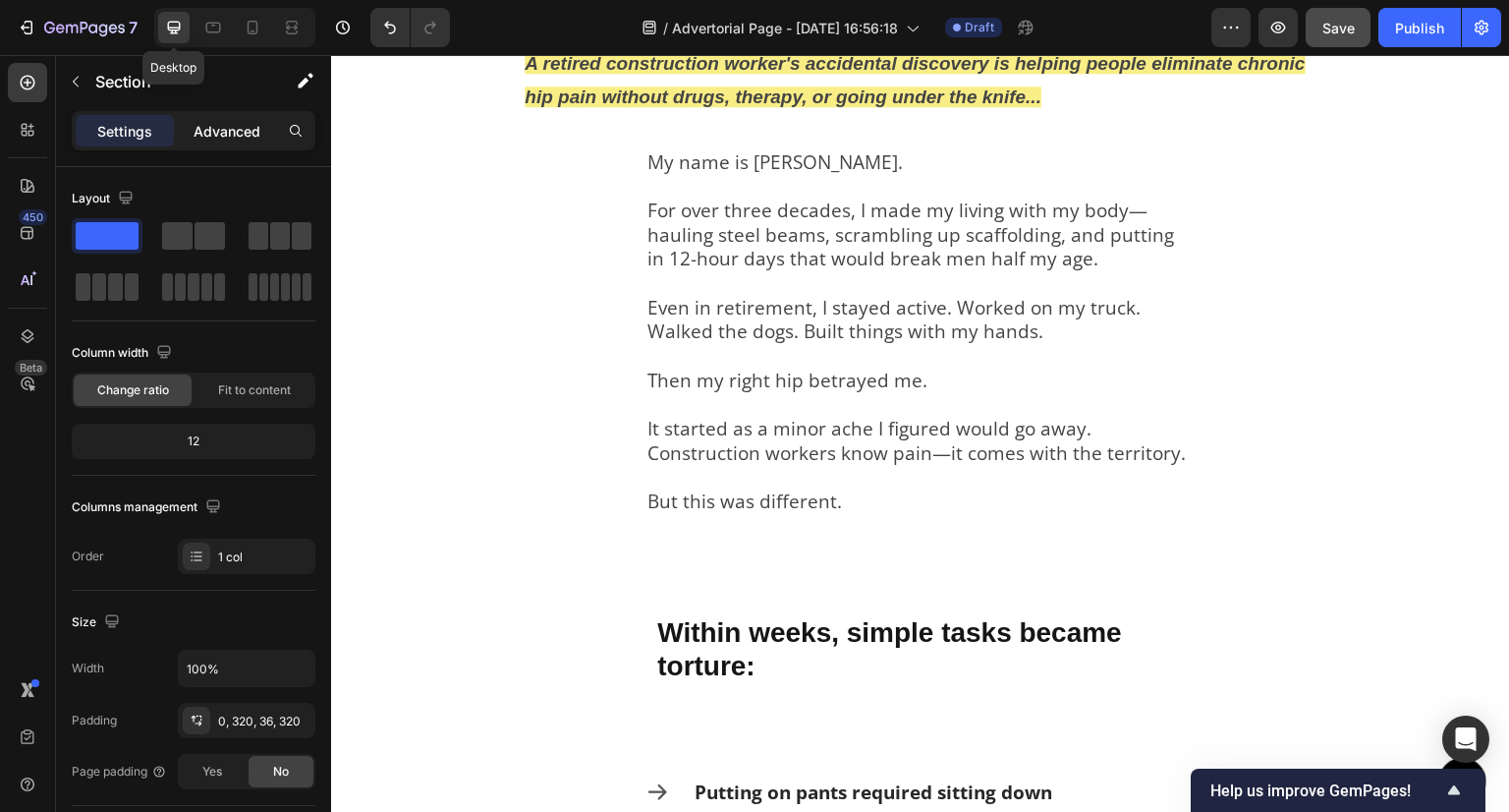
scroll to position [604, 0]
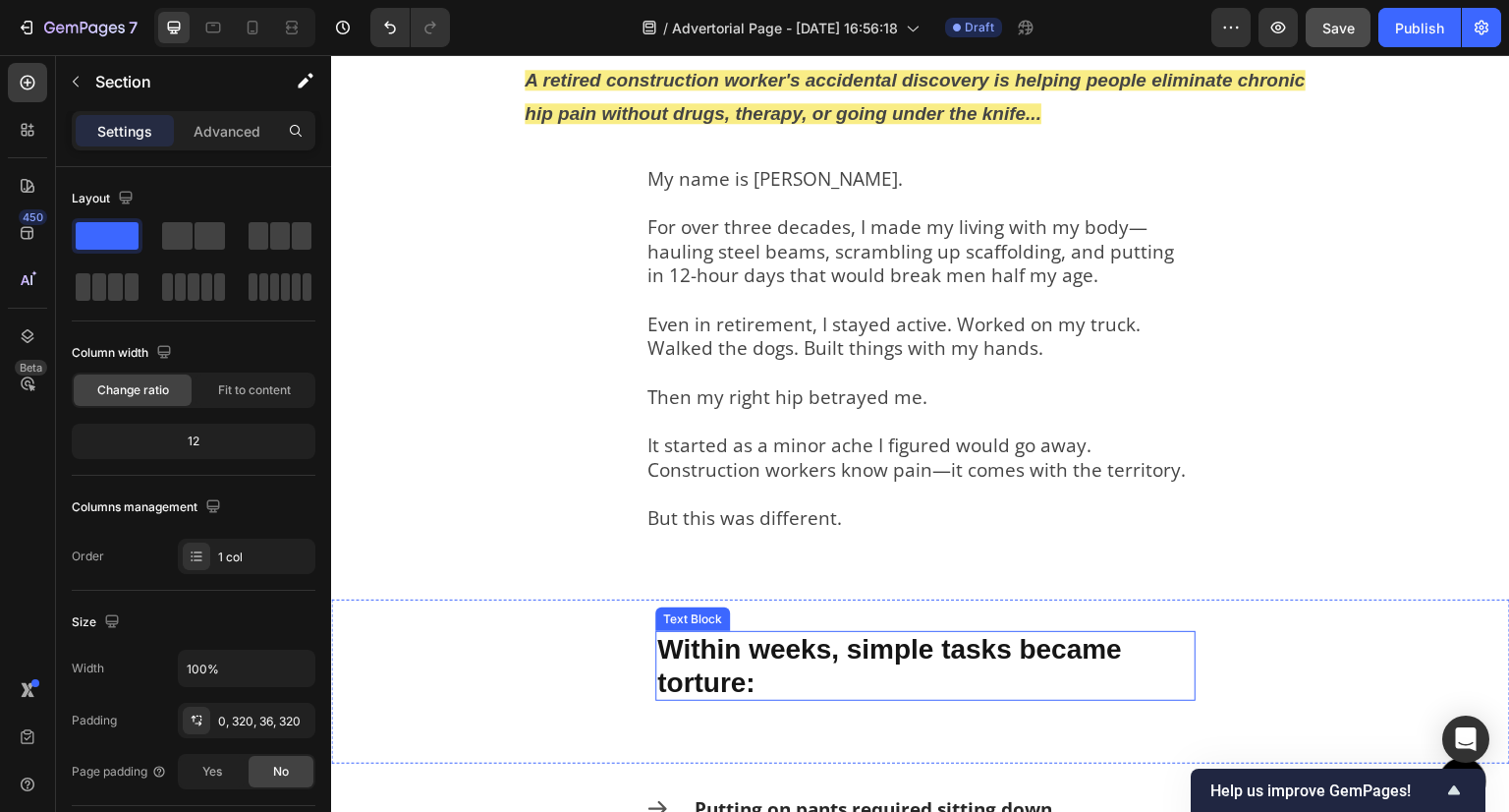
click at [670, 681] on p "Within weeks, simple tasks became torture:" at bounding box center [925, 665] width 536 height 66
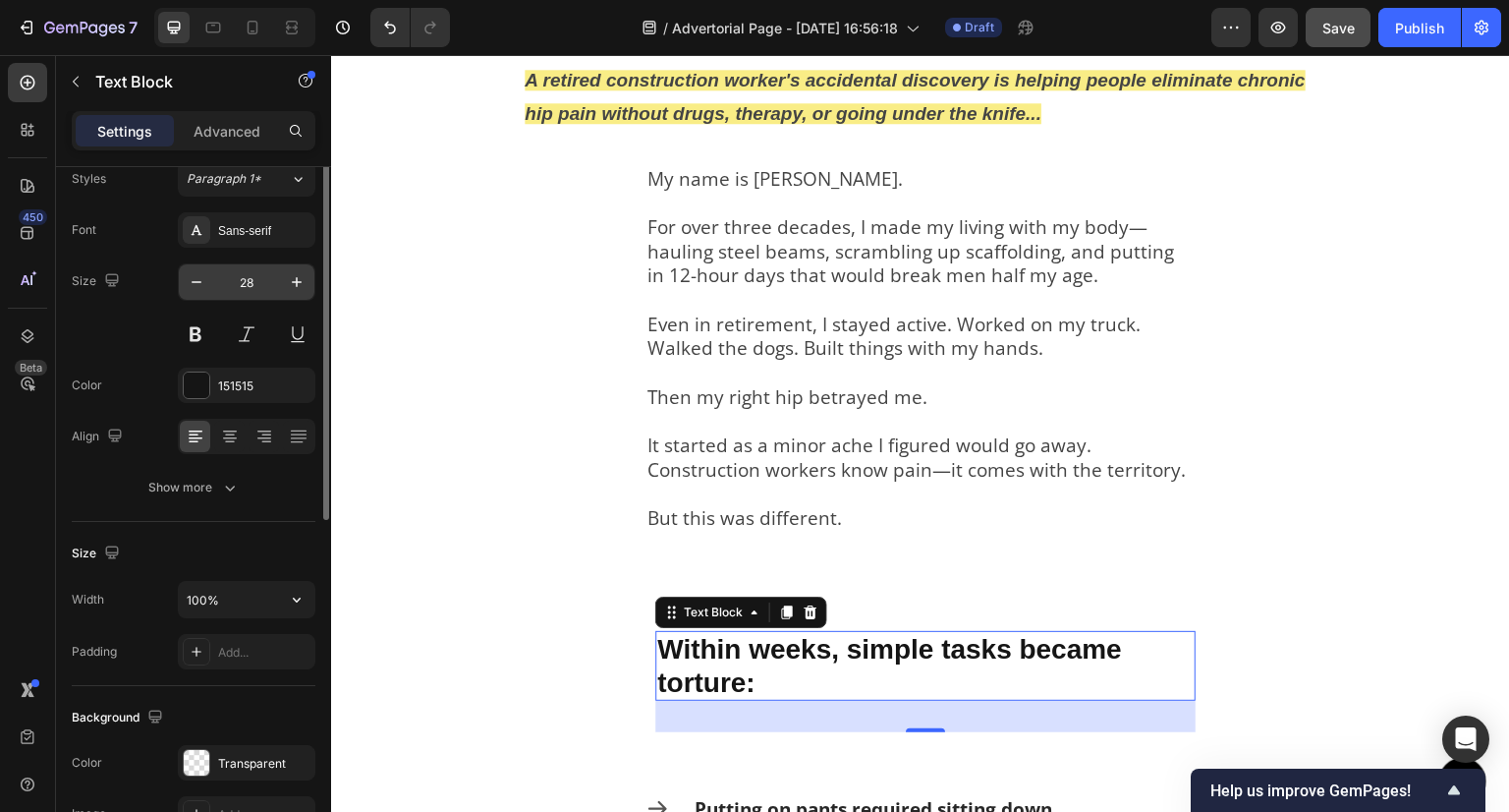
scroll to position [0, 0]
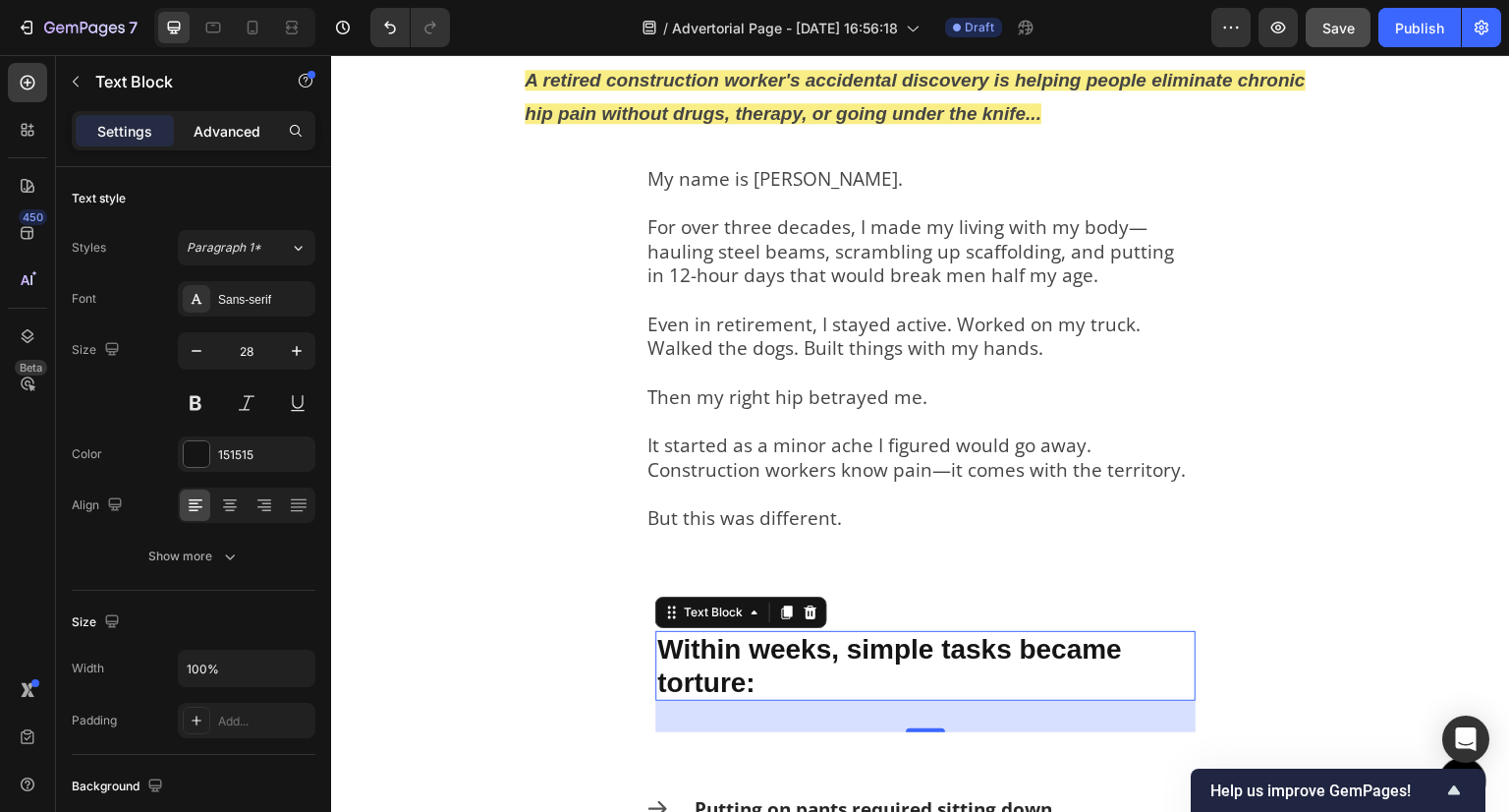
click at [215, 123] on p "Advanced" at bounding box center [227, 131] width 67 height 21
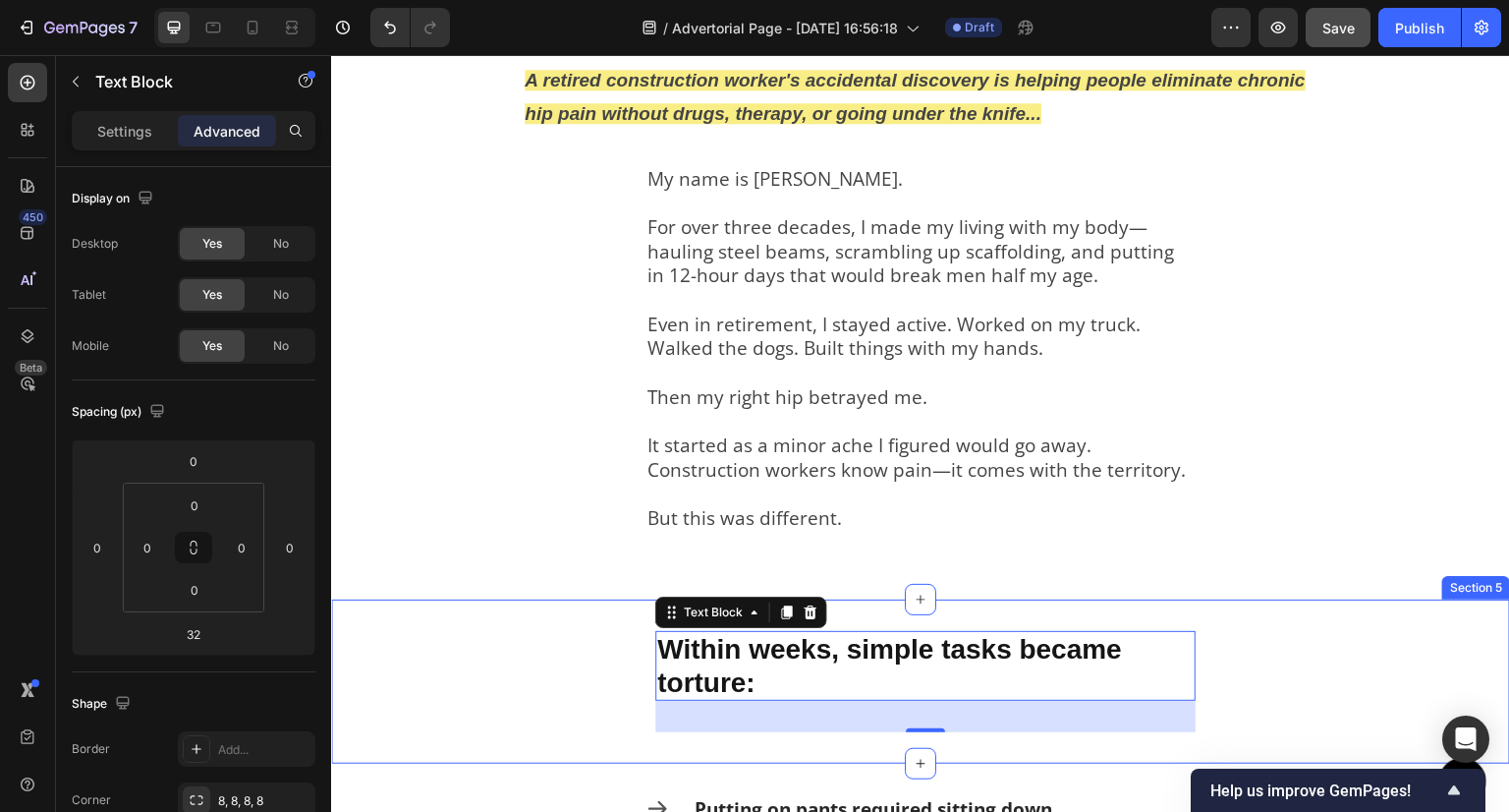
click at [618, 659] on div "Within weeks, simple tasks became torture: Text Block 32 Section 5" at bounding box center [920, 681] width 1179 height 164
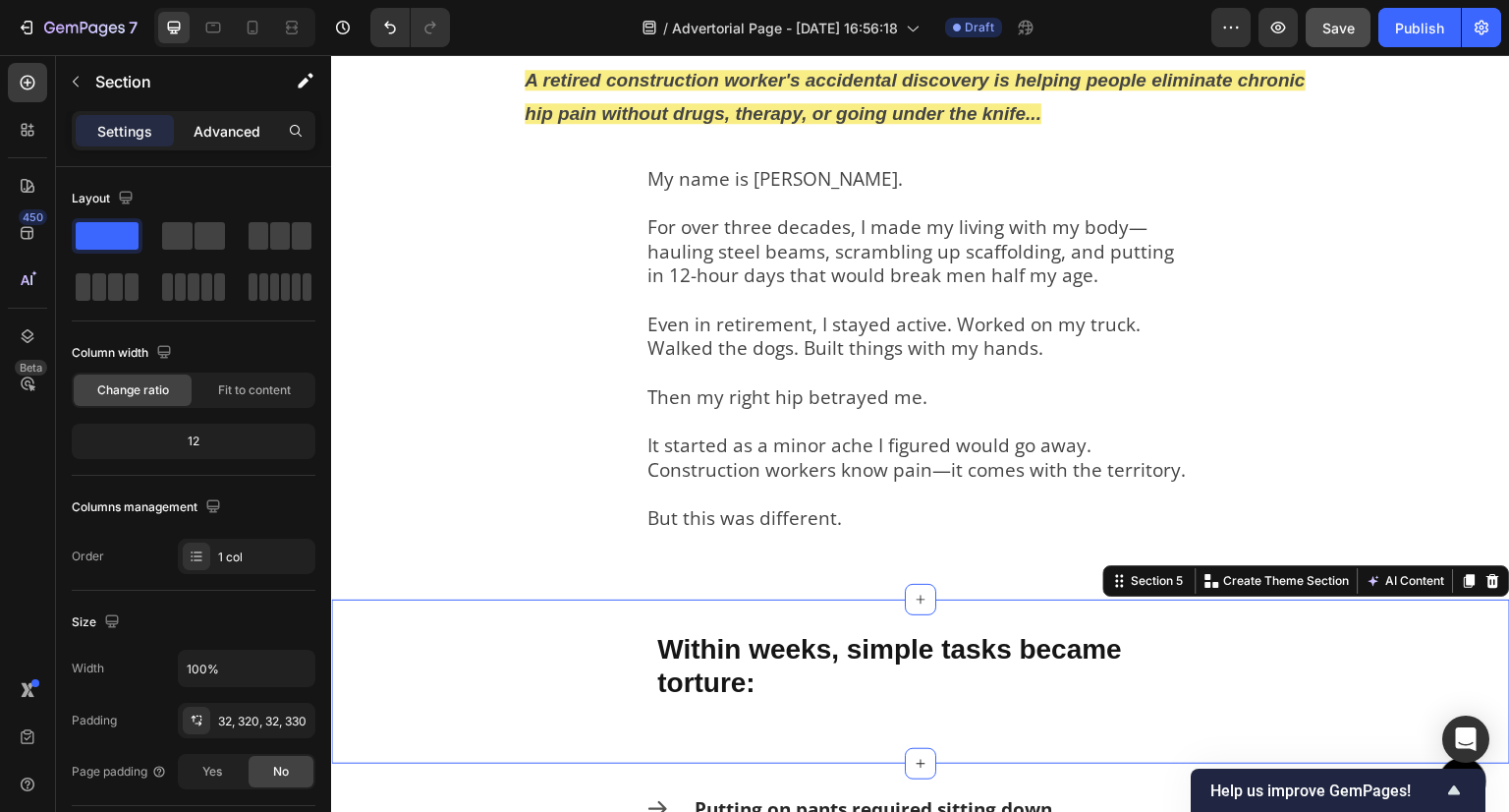
click at [231, 129] on p "Advanced" at bounding box center [227, 131] width 67 height 21
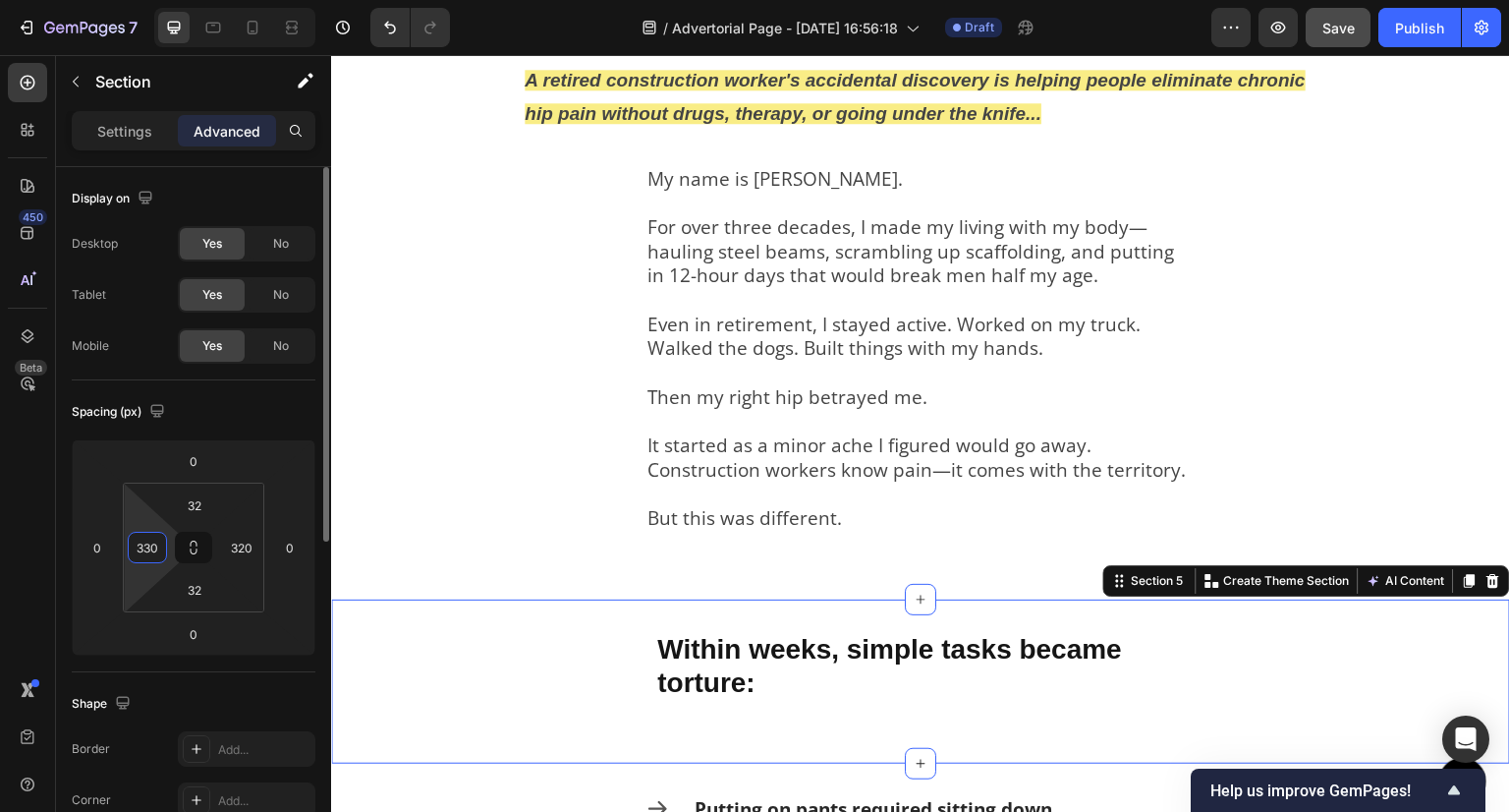
click at [157, 543] on input "330" at bounding box center [148, 547] width 30 height 30
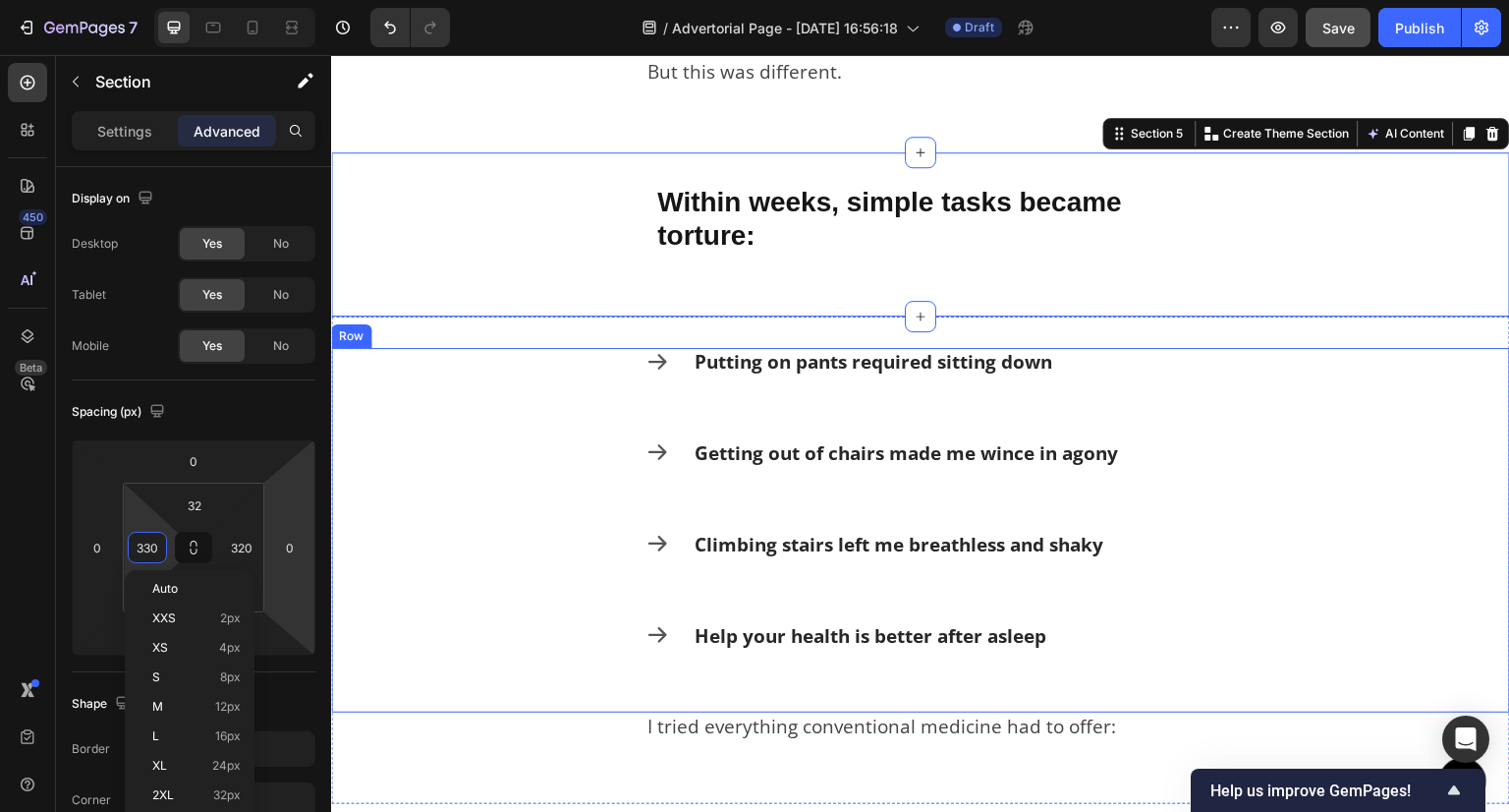
scroll to position [1095, 0]
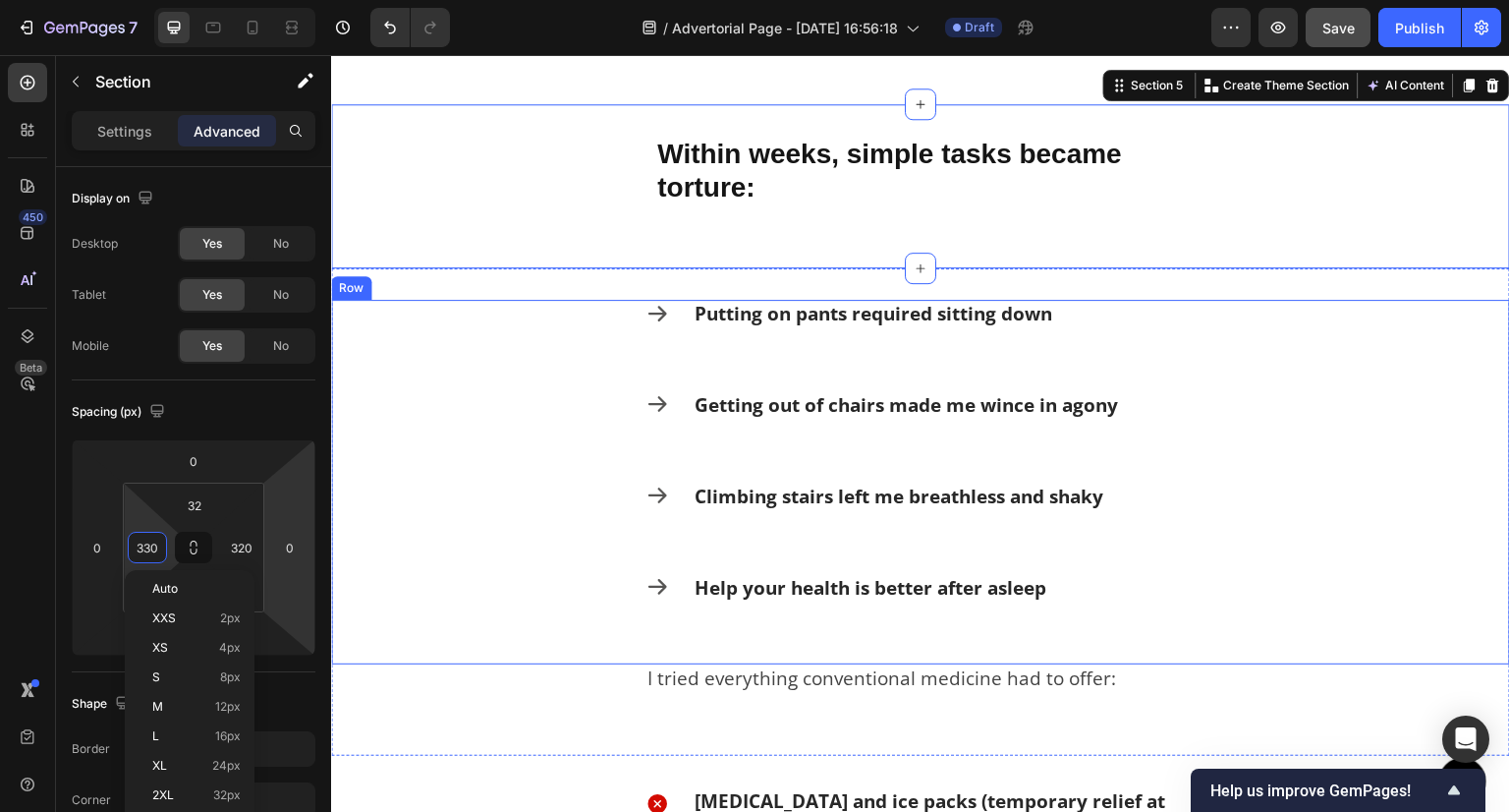
click at [536, 444] on div "Icon Putting on pants required sitting down Text Block Row Icon Getting out of …" at bounding box center [920, 481] width 1179 height 364
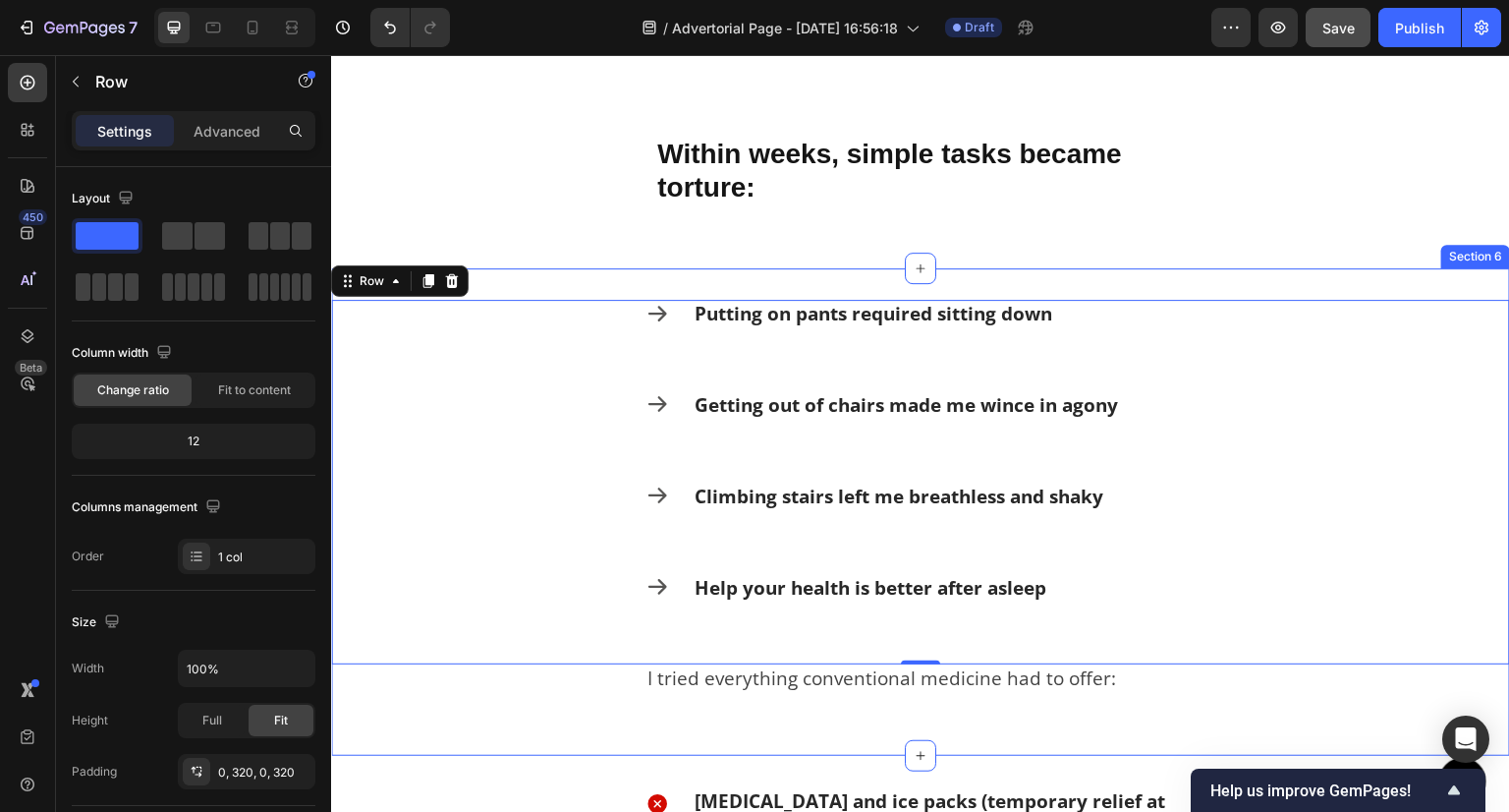
click at [524, 731] on div "Icon Putting on pants required sitting down Text Block Row Icon Getting out of …" at bounding box center [920, 512] width 1179 height 487
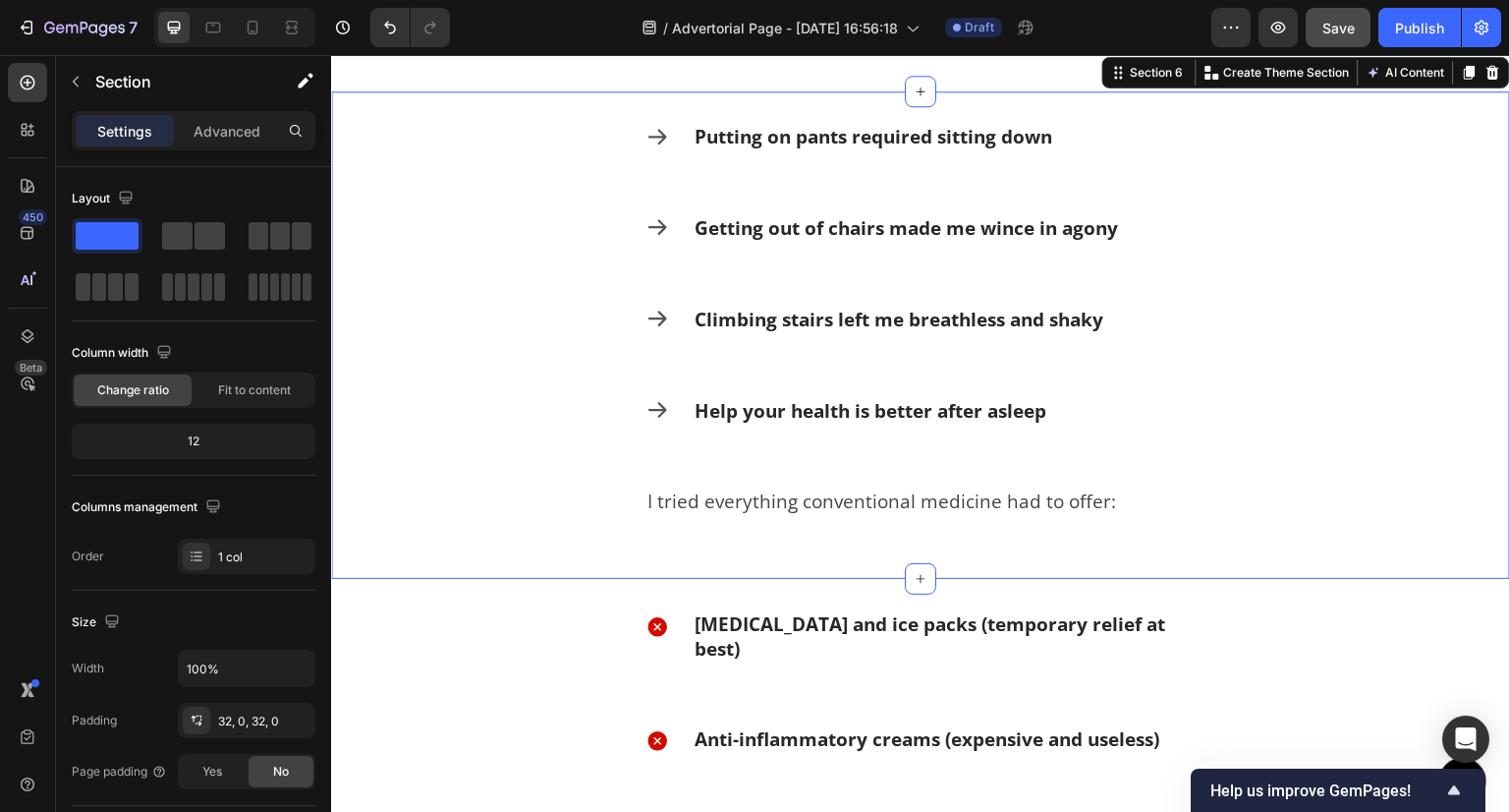
scroll to position [1292, 0]
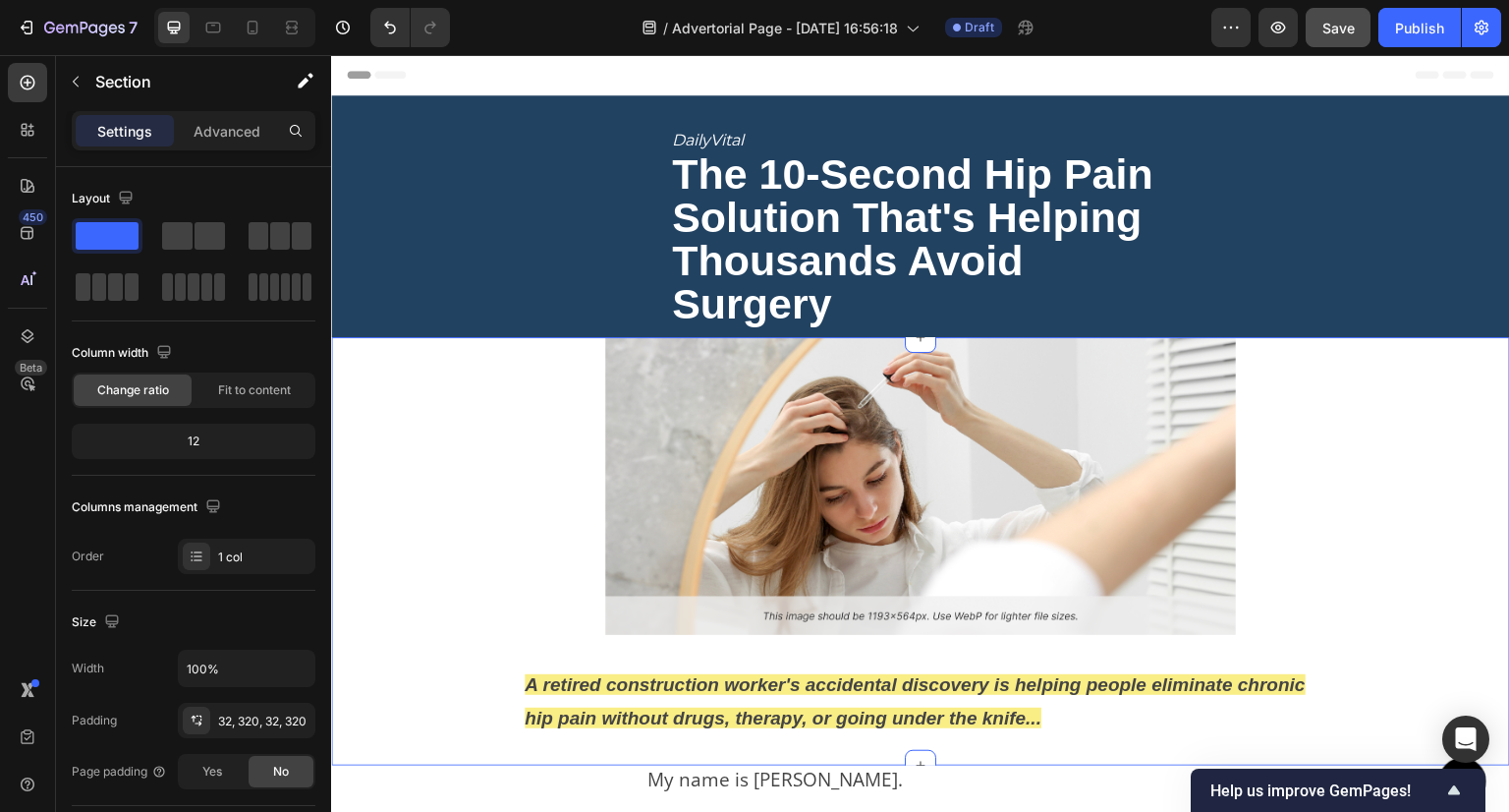
scroll to position [197, 0]
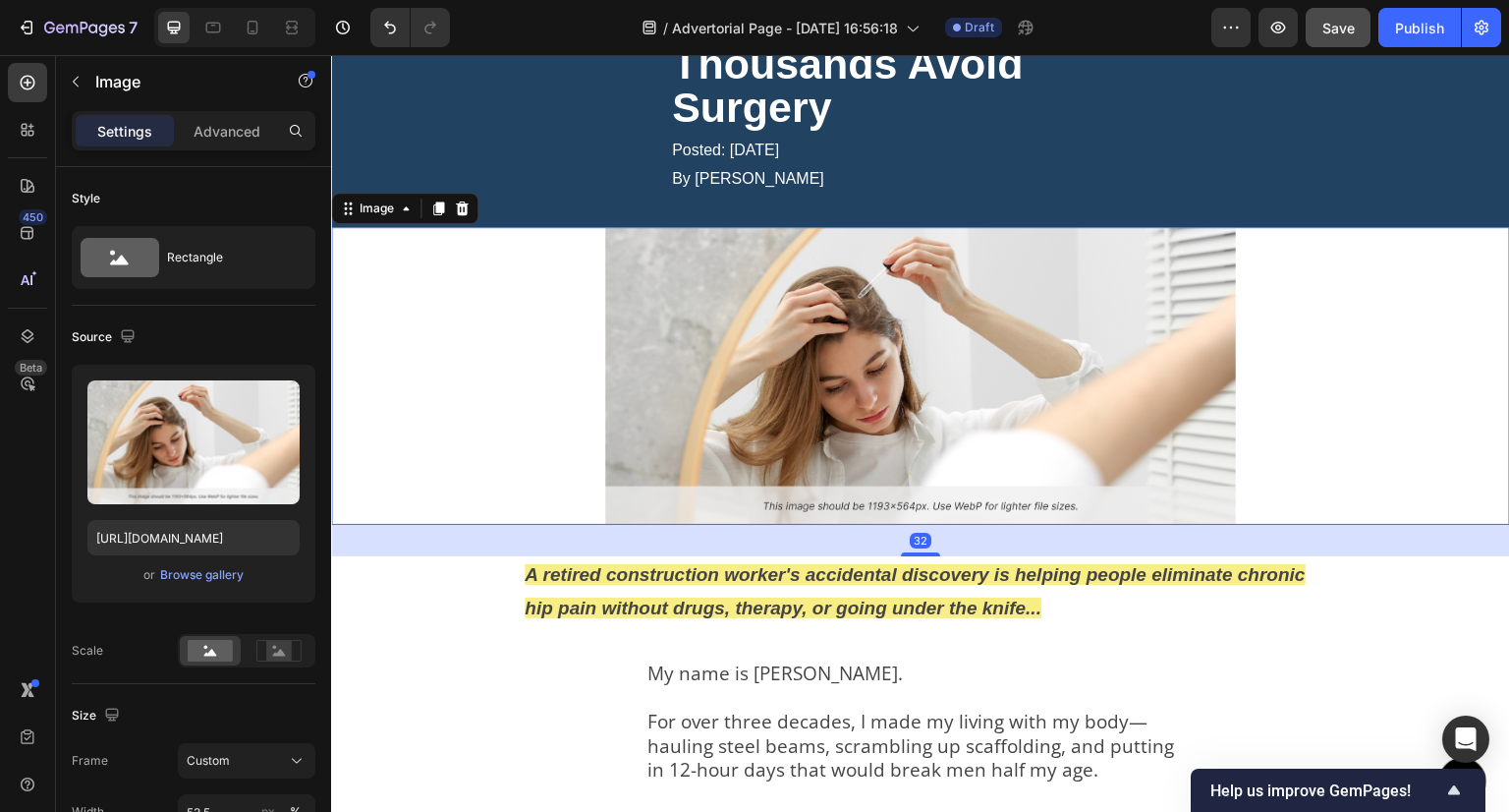
click at [470, 262] on div at bounding box center [920, 376] width 1179 height 298
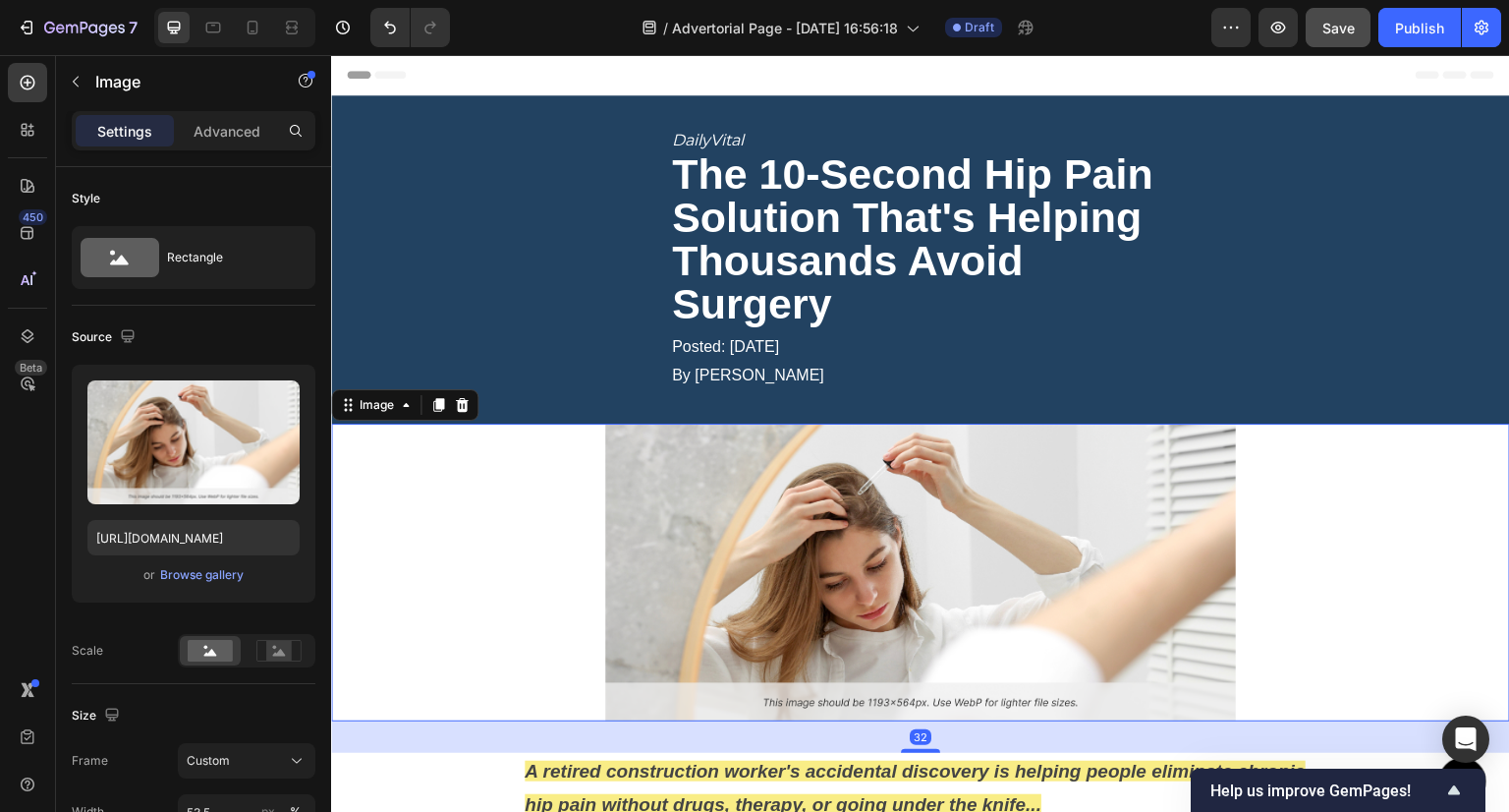
click at [780, 511] on img at bounding box center [920, 572] width 631 height 298
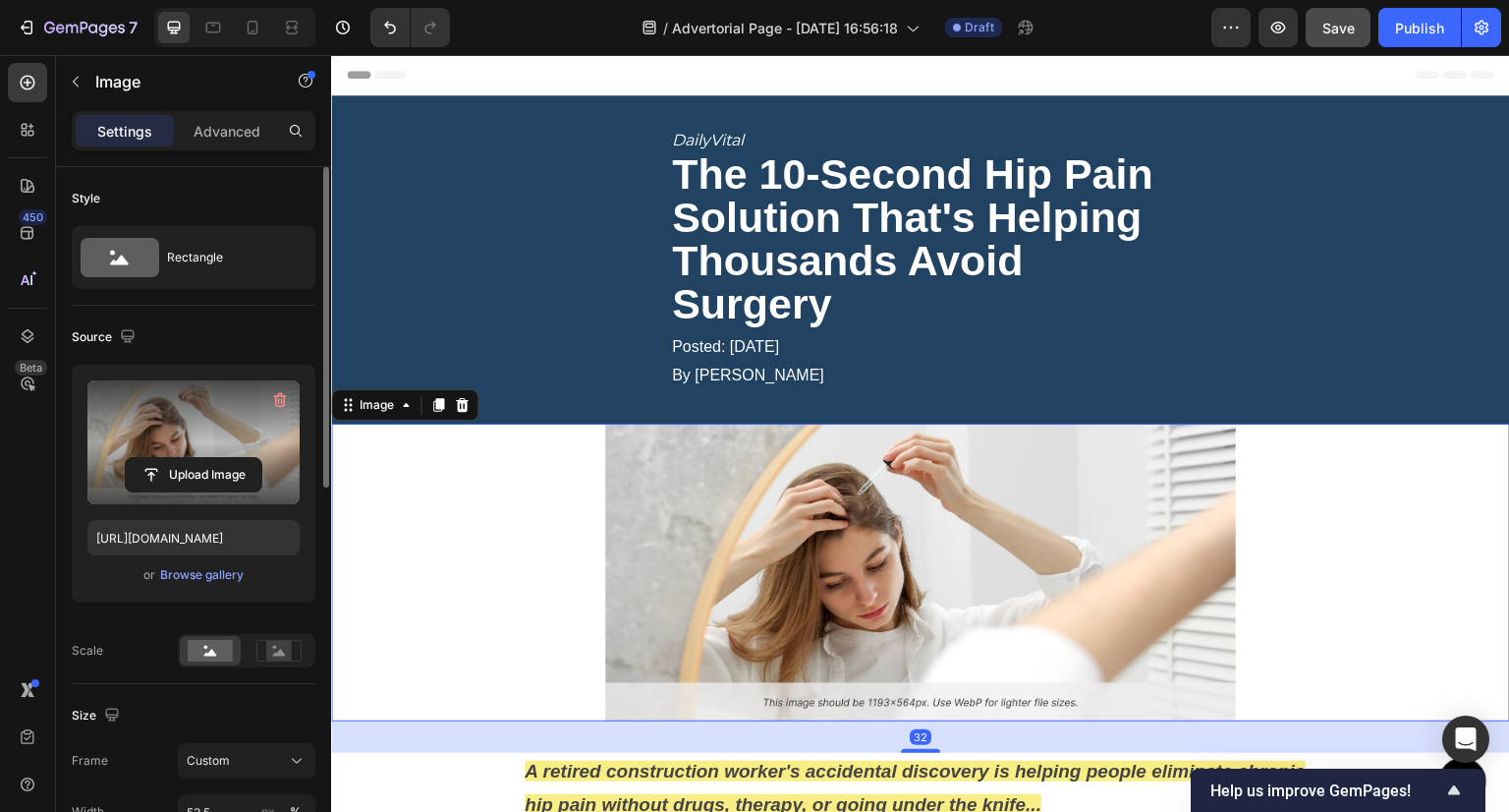
click at [135, 389] on label at bounding box center [194, 442] width 213 height 124
click at [135, 458] on input "file" at bounding box center [194, 474] width 136 height 33
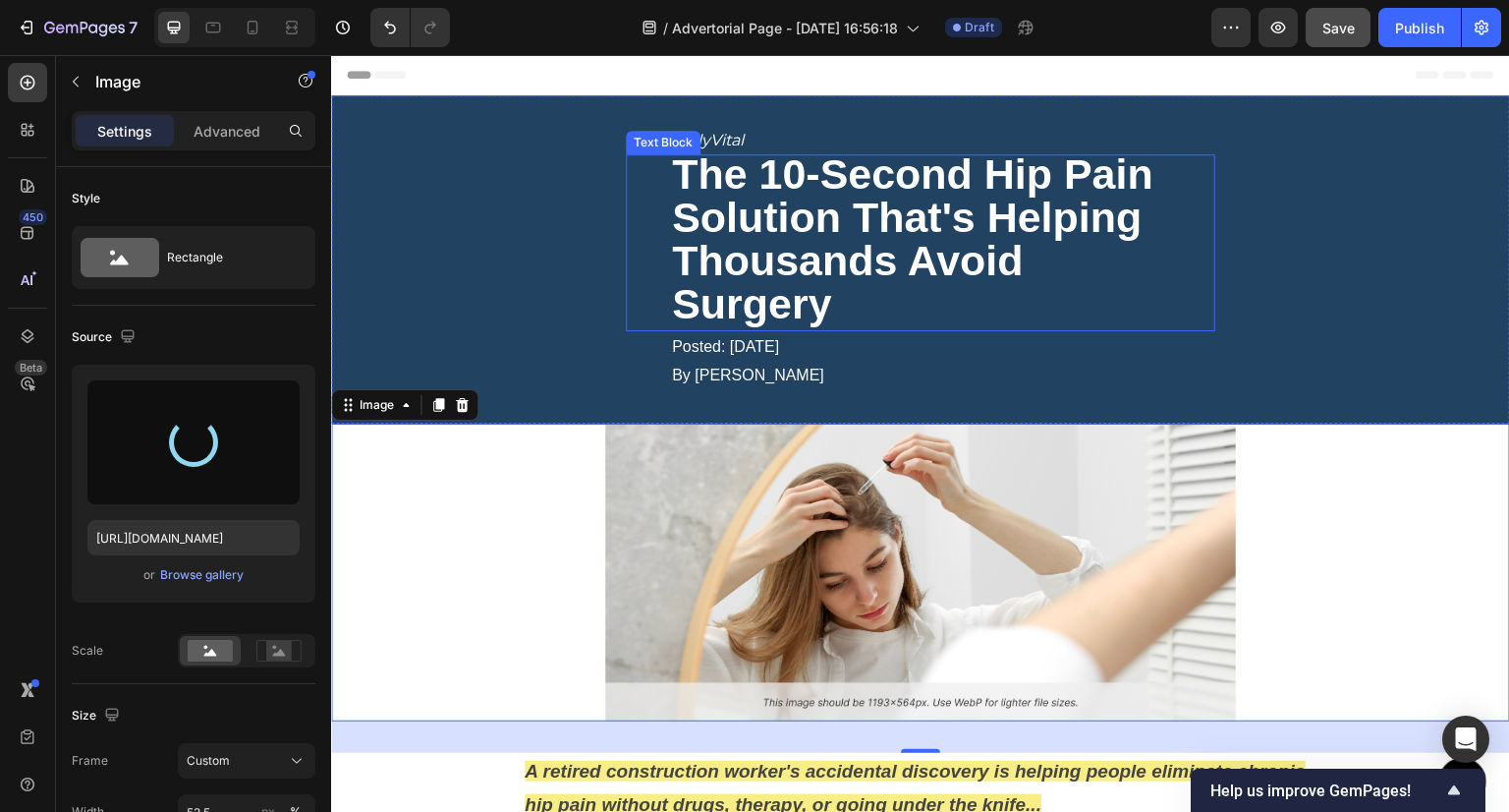
type input "https://cdn.shopify.com/s/files/1/0729/3521/1267/files/gempages_544308540286698…"
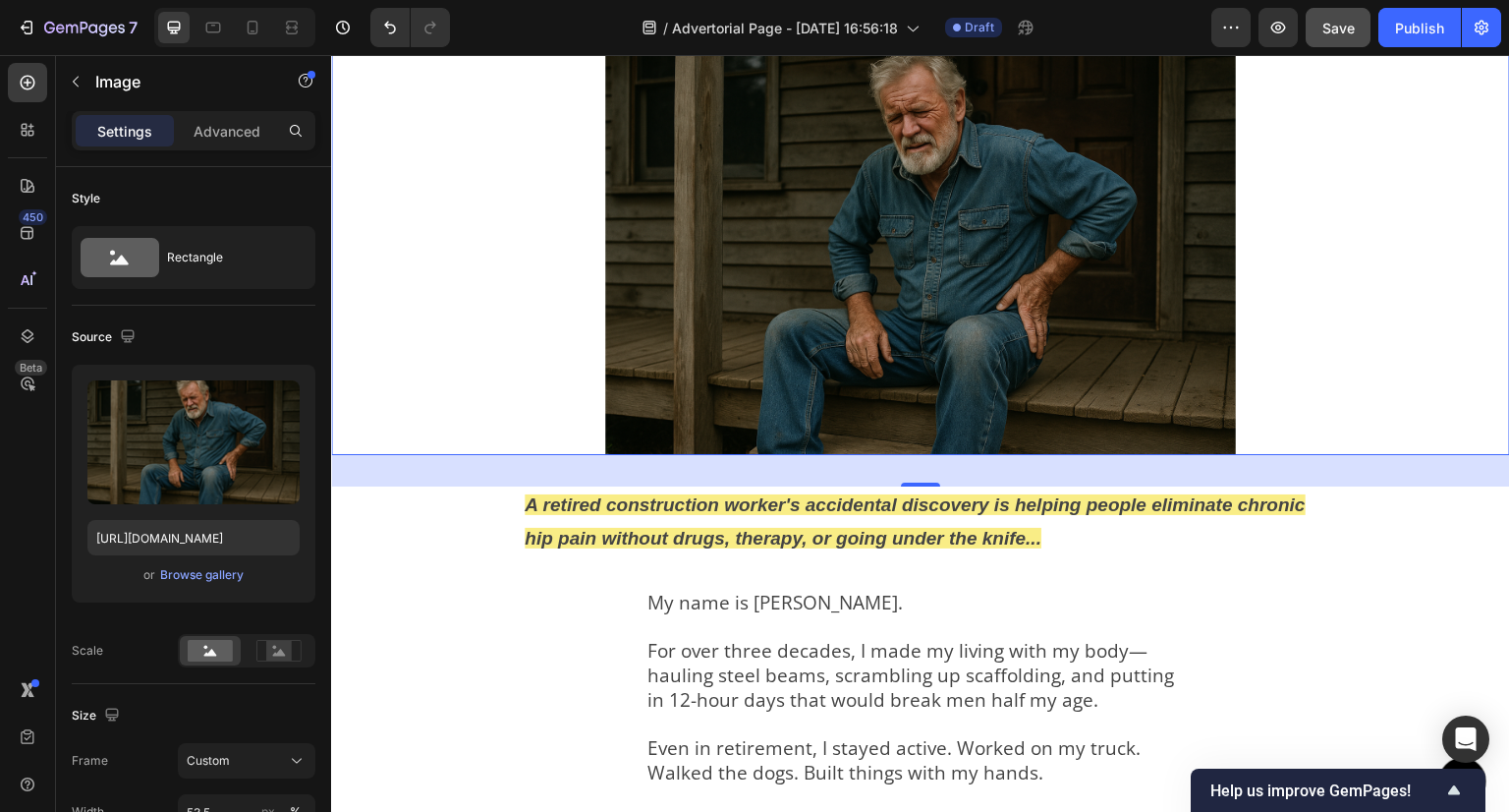
scroll to position [393, 0]
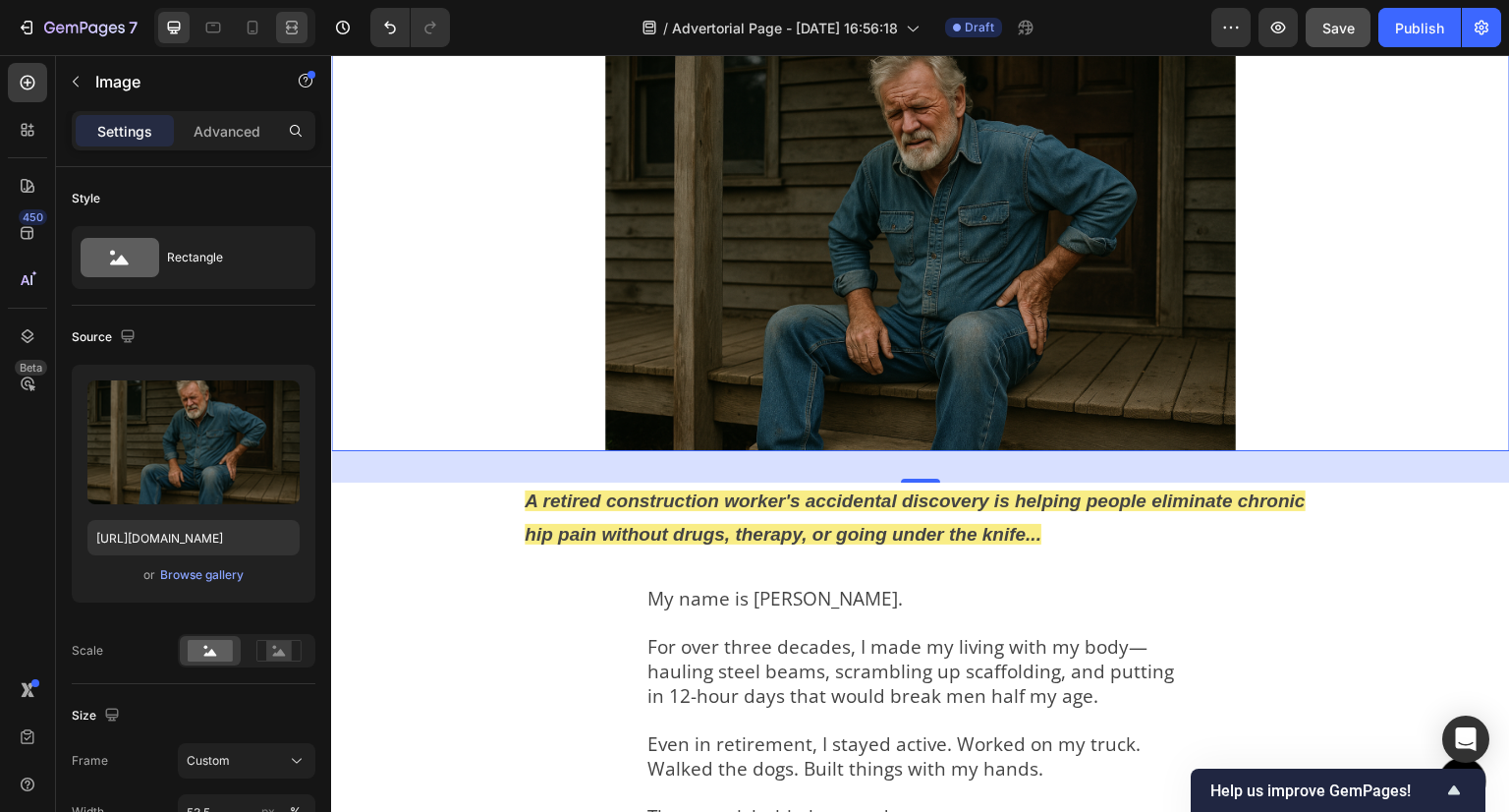
click at [290, 24] on icon at bounding box center [292, 28] width 20 height 20
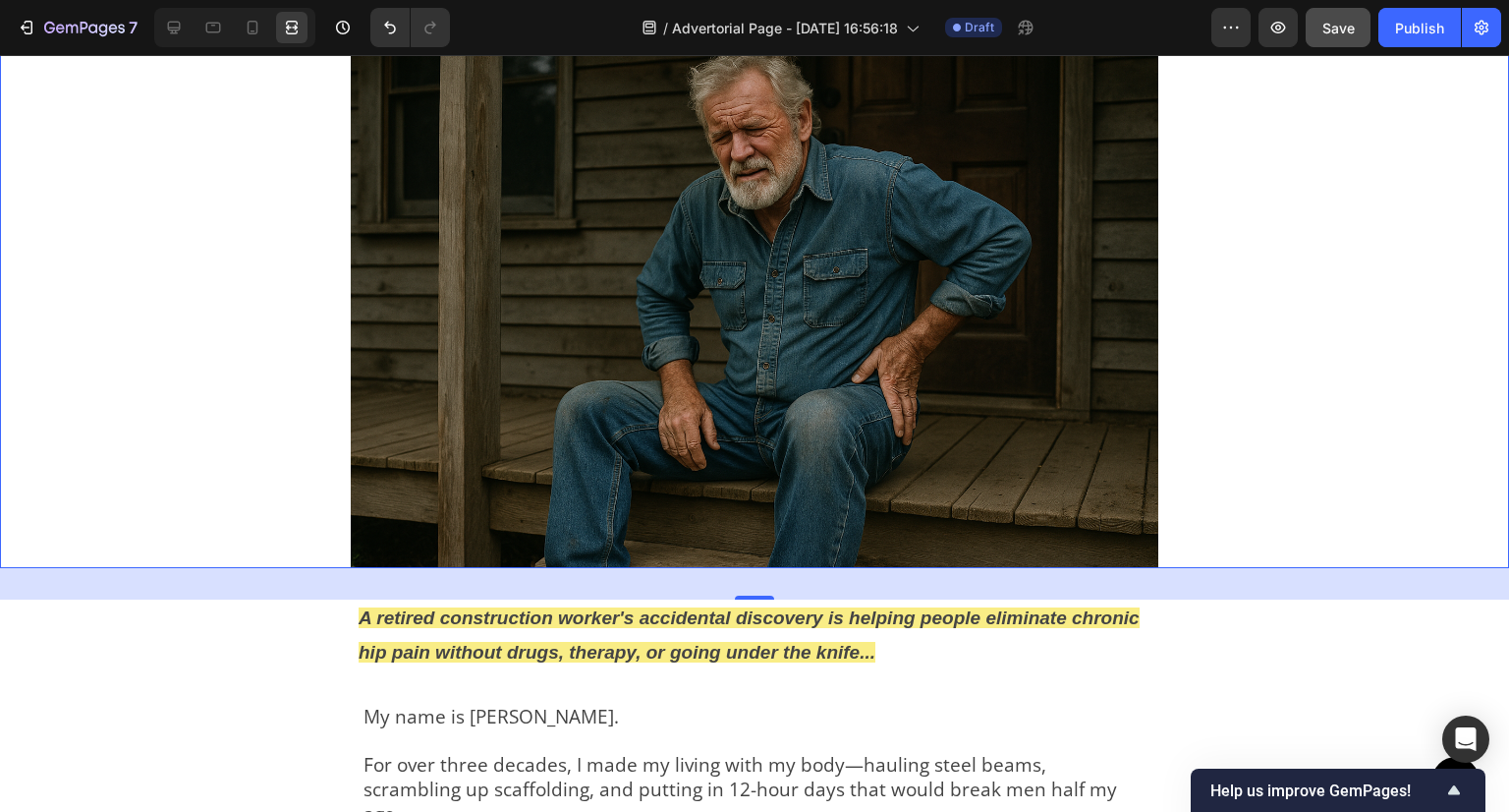
click at [232, 317] on div at bounding box center [754, 299] width 1509 height 538
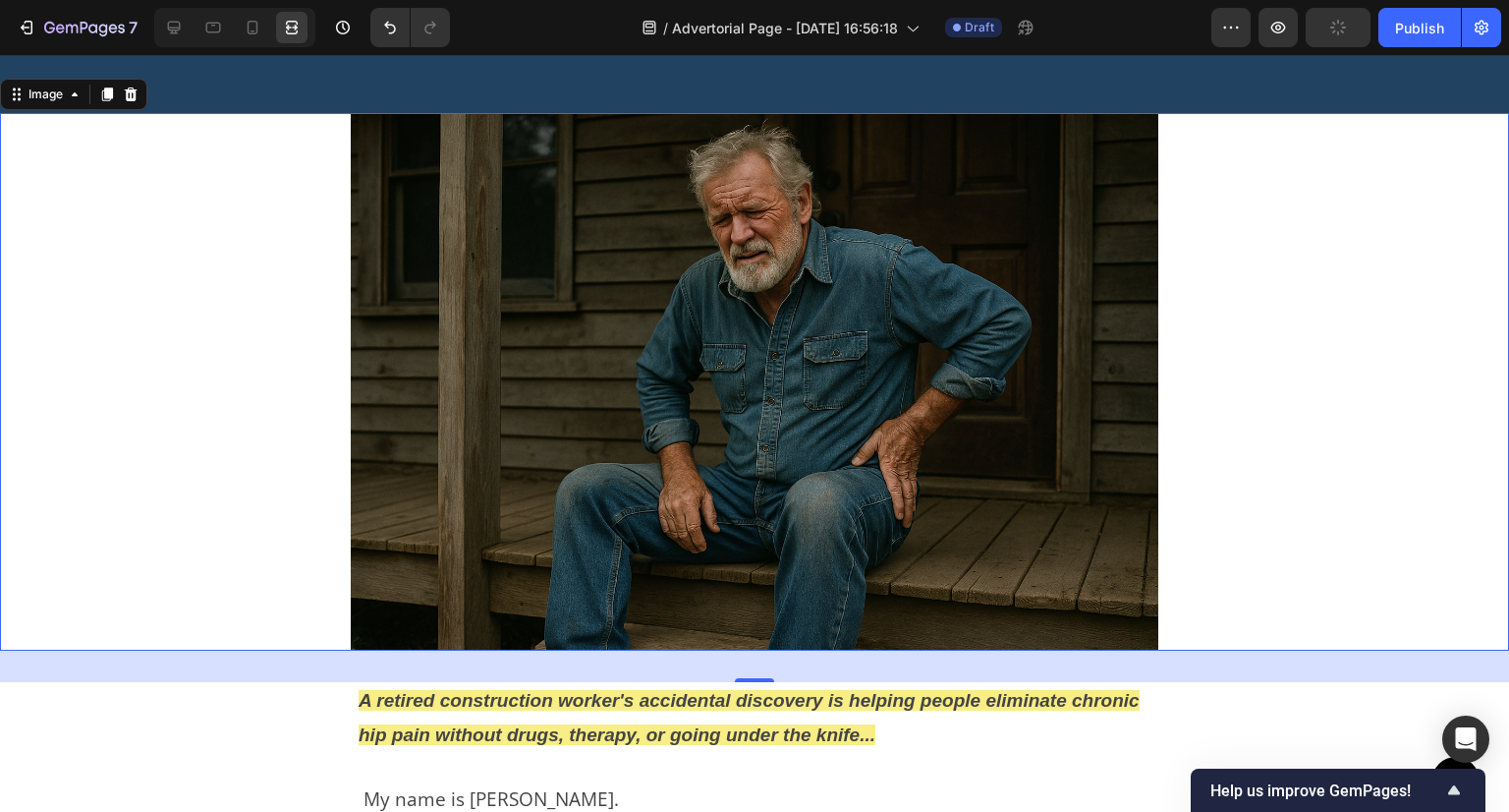
scroll to position [197, 0]
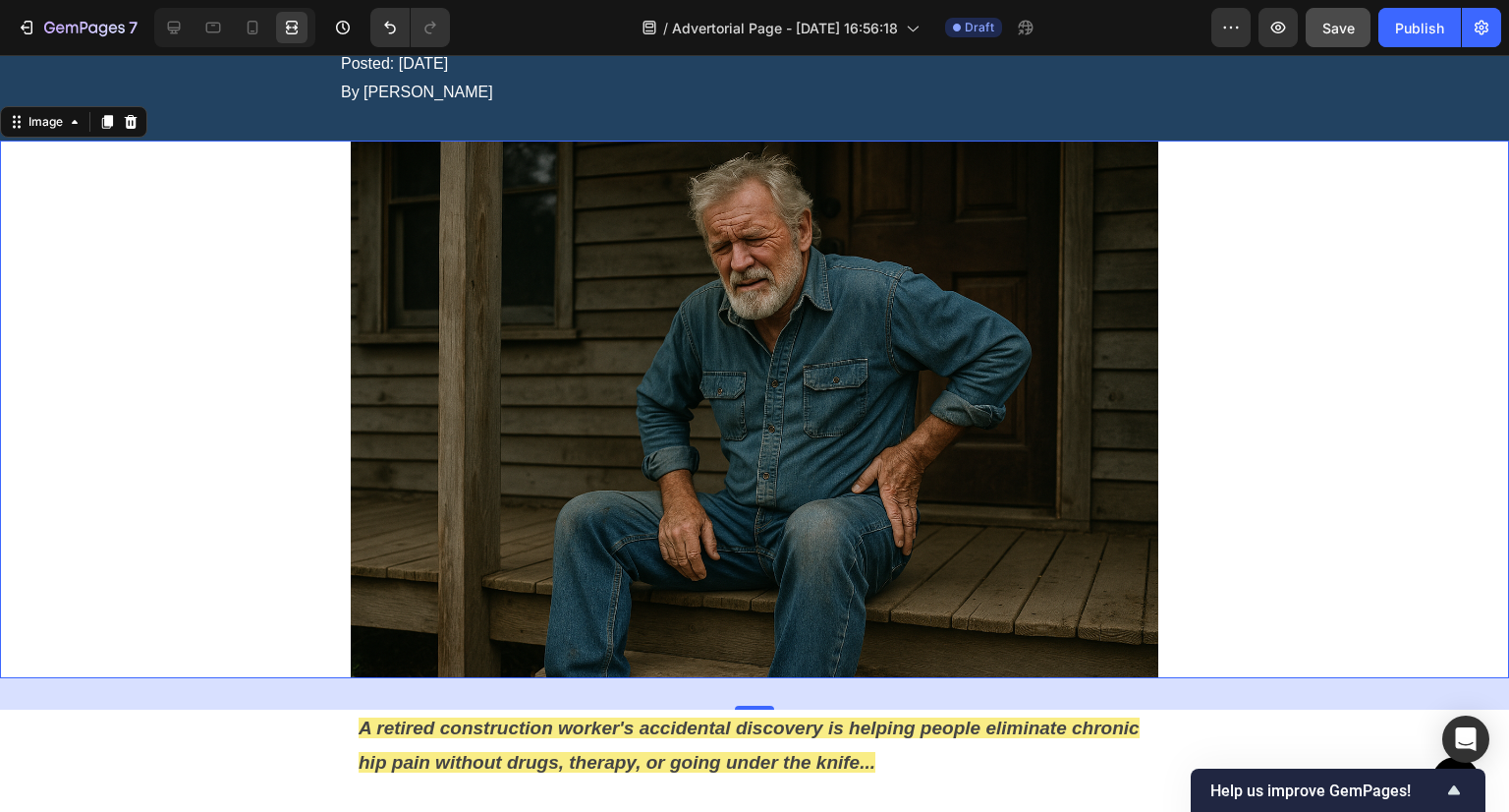
click at [649, 245] on img at bounding box center [754, 409] width 808 height 538
click at [186, 28] on div at bounding box center [174, 28] width 31 height 31
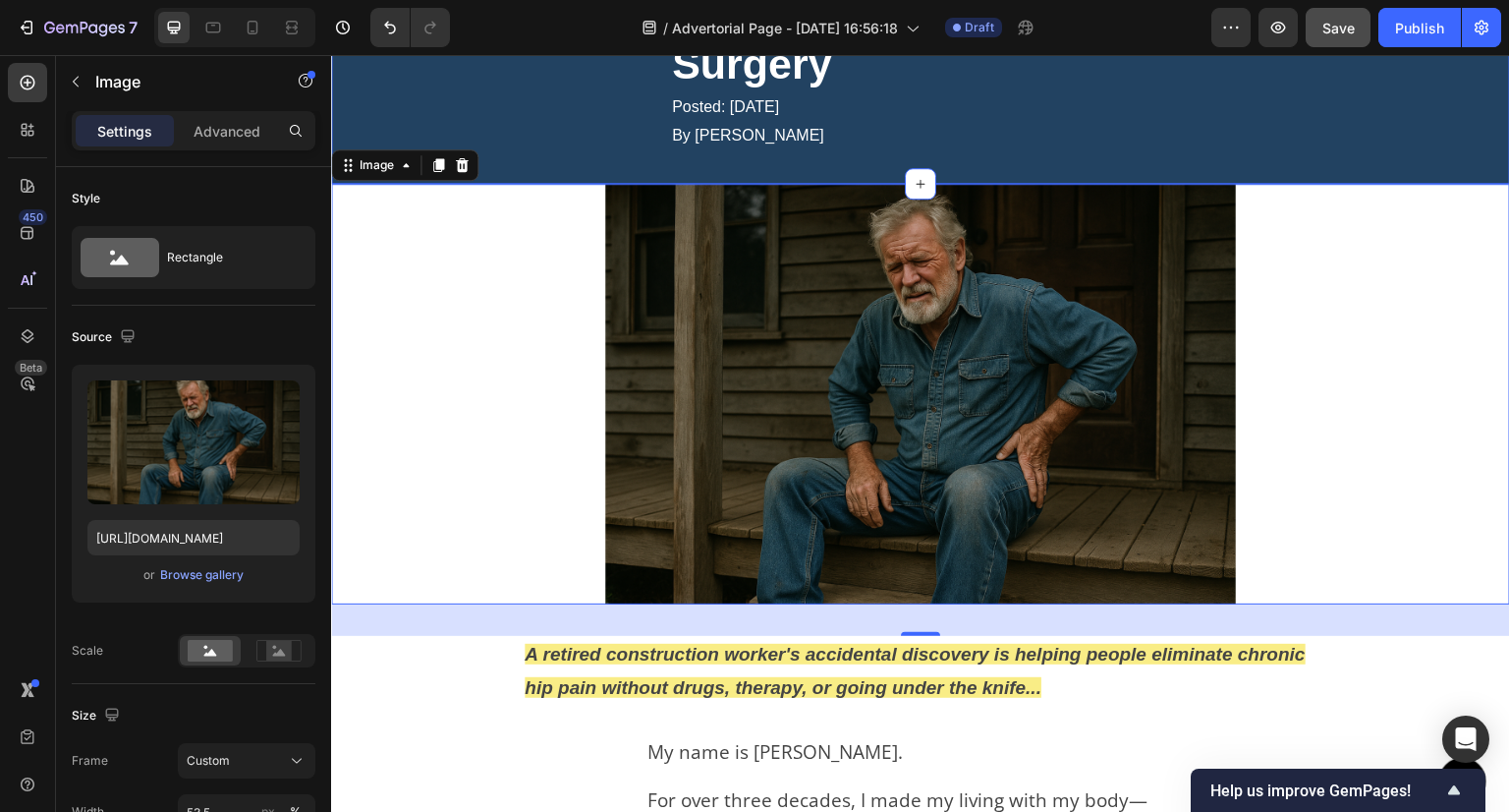
scroll to position [283, 0]
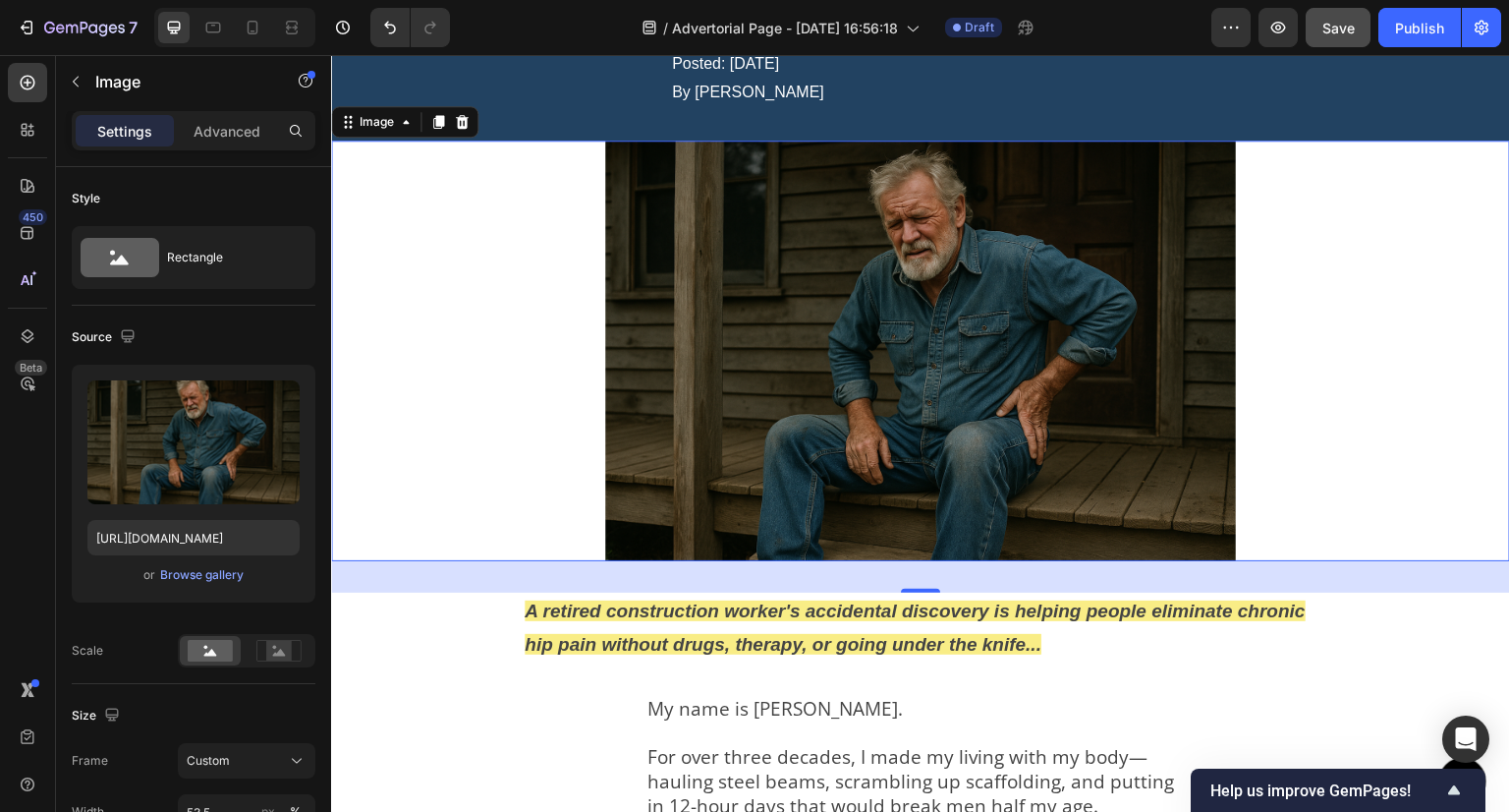
click at [864, 251] on img at bounding box center [920, 350] width 631 height 420
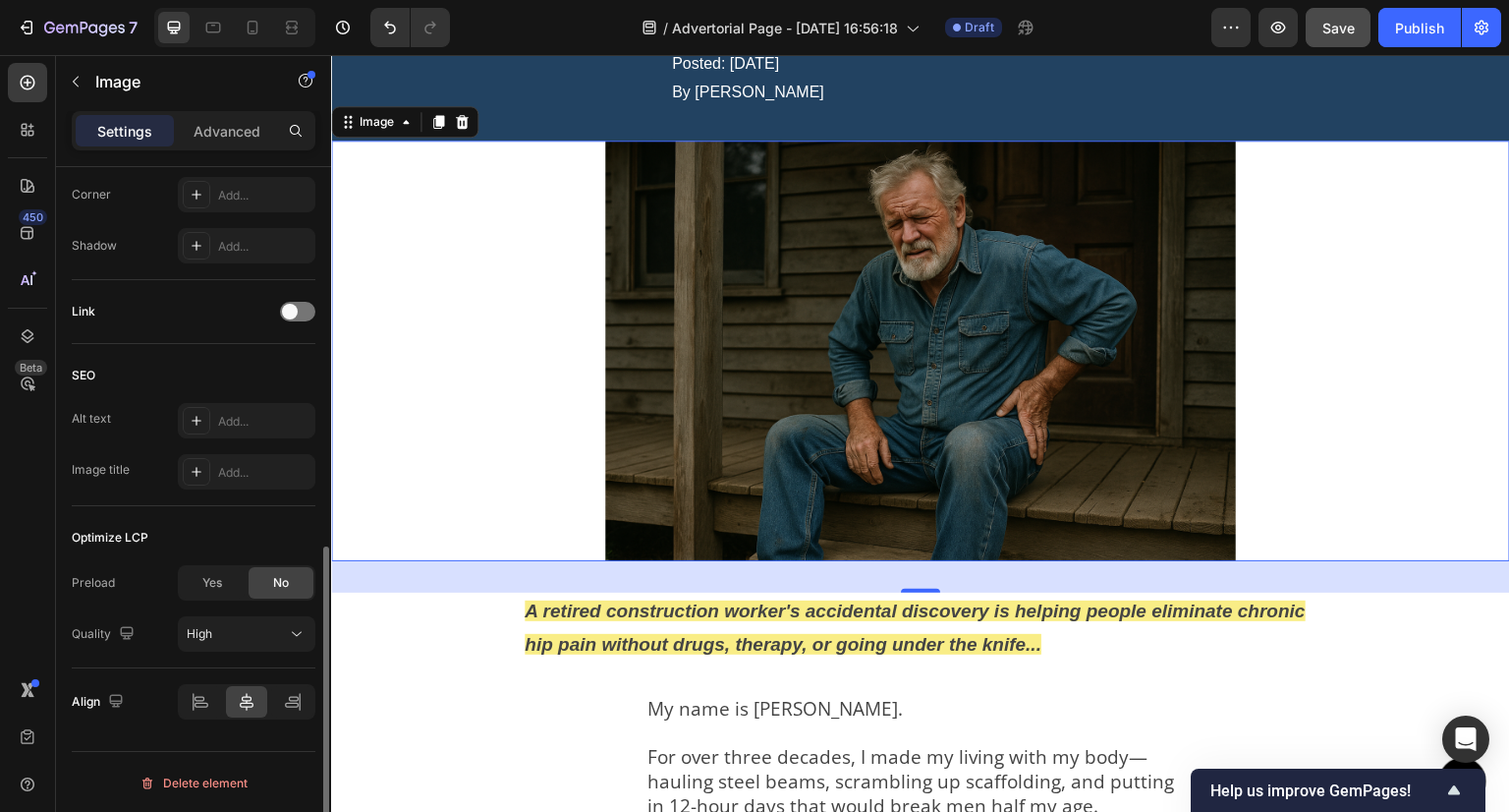
scroll to position [437, 0]
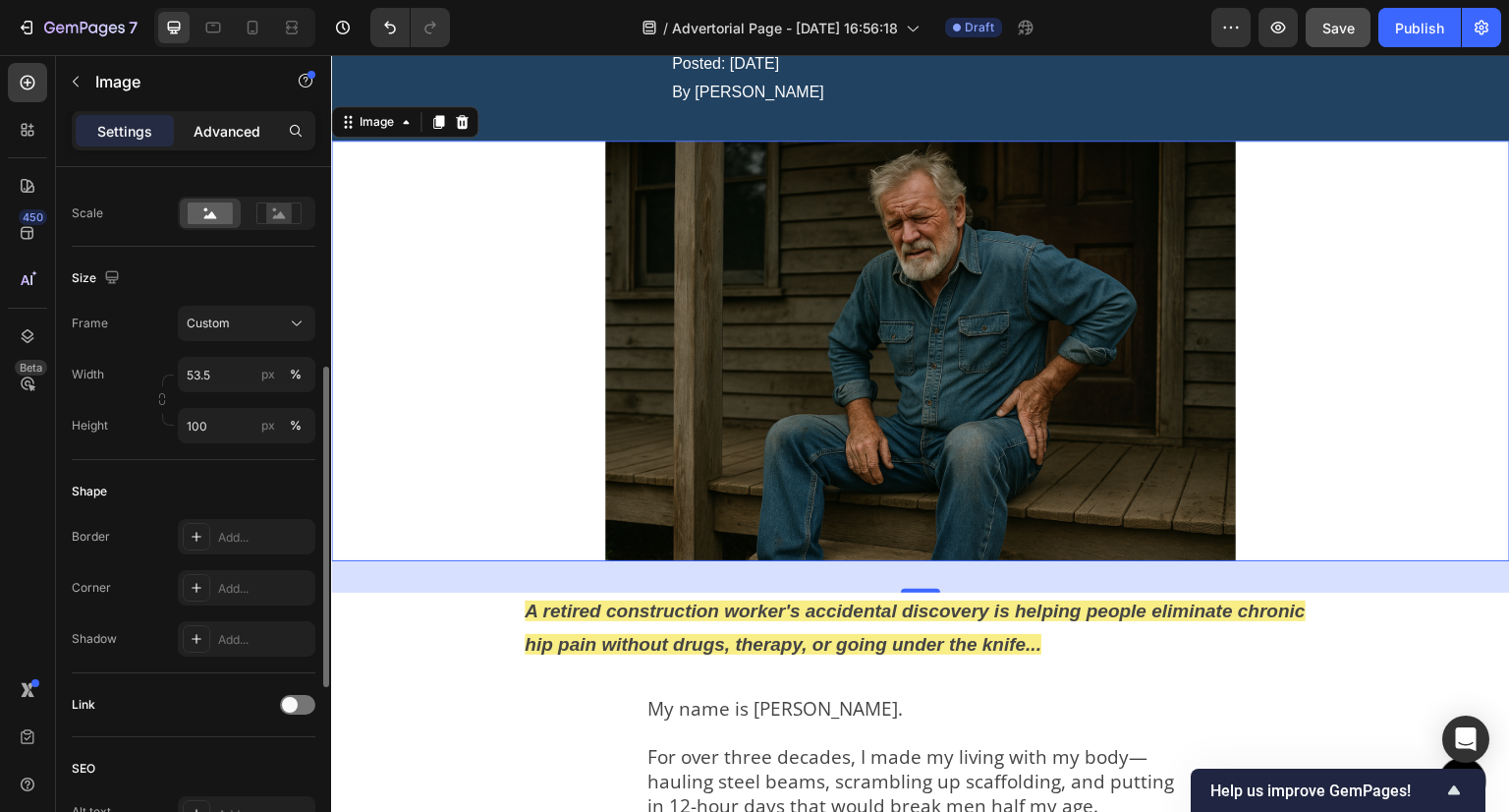
click at [206, 135] on p "Advanced" at bounding box center [227, 131] width 67 height 21
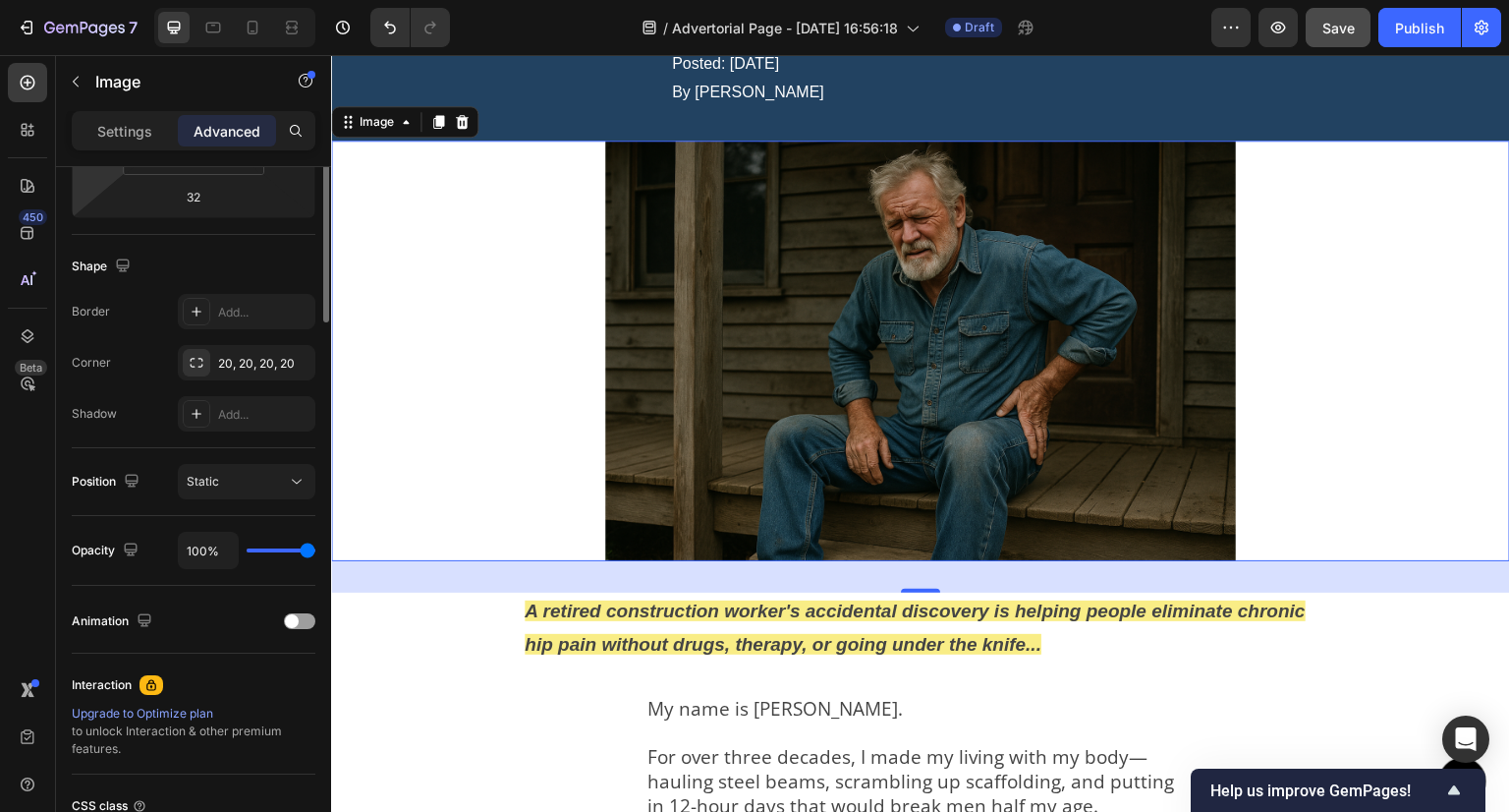
scroll to position [143, 0]
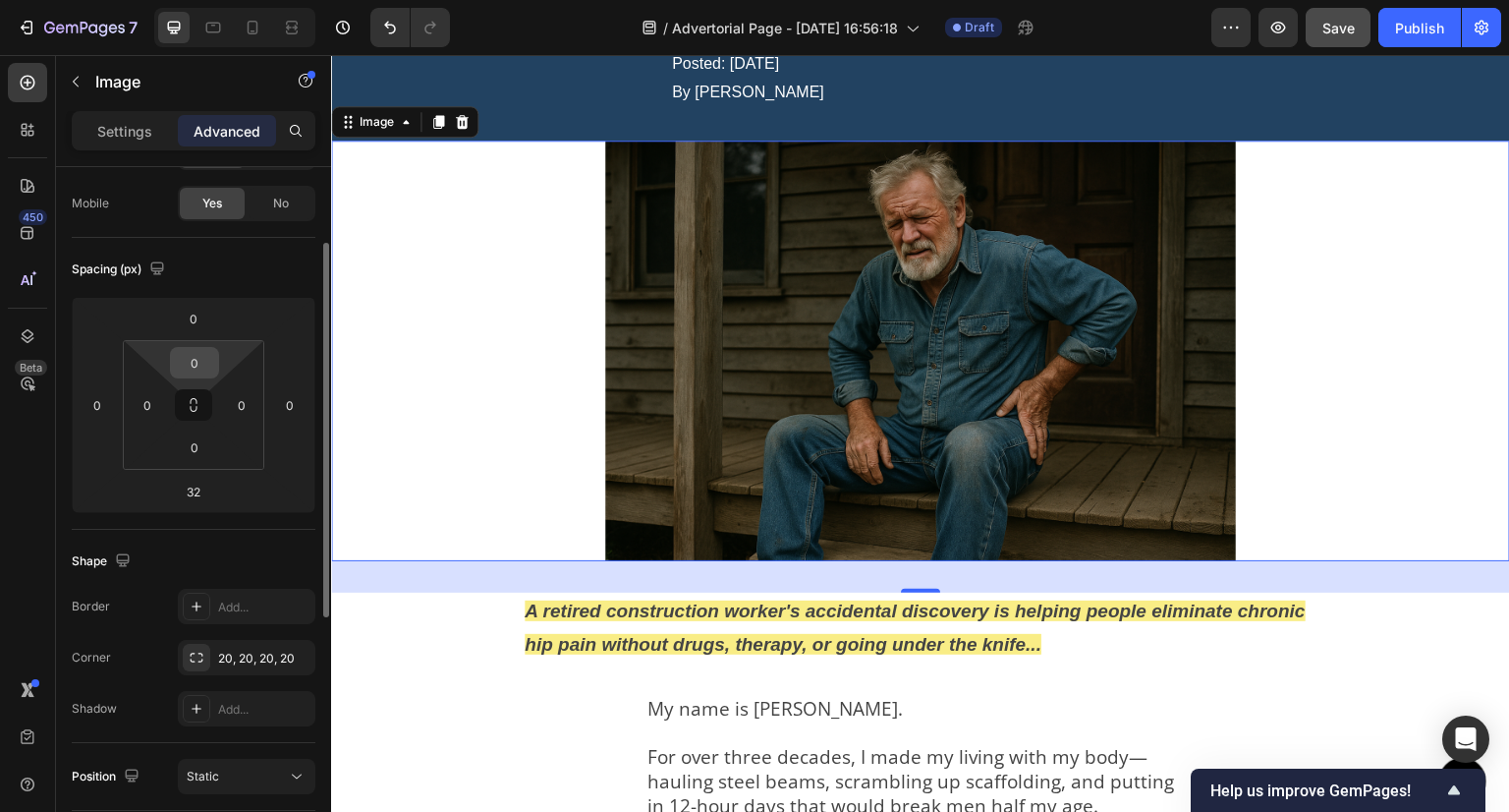
click at [187, 359] on input "0" at bounding box center [195, 362] width 39 height 30
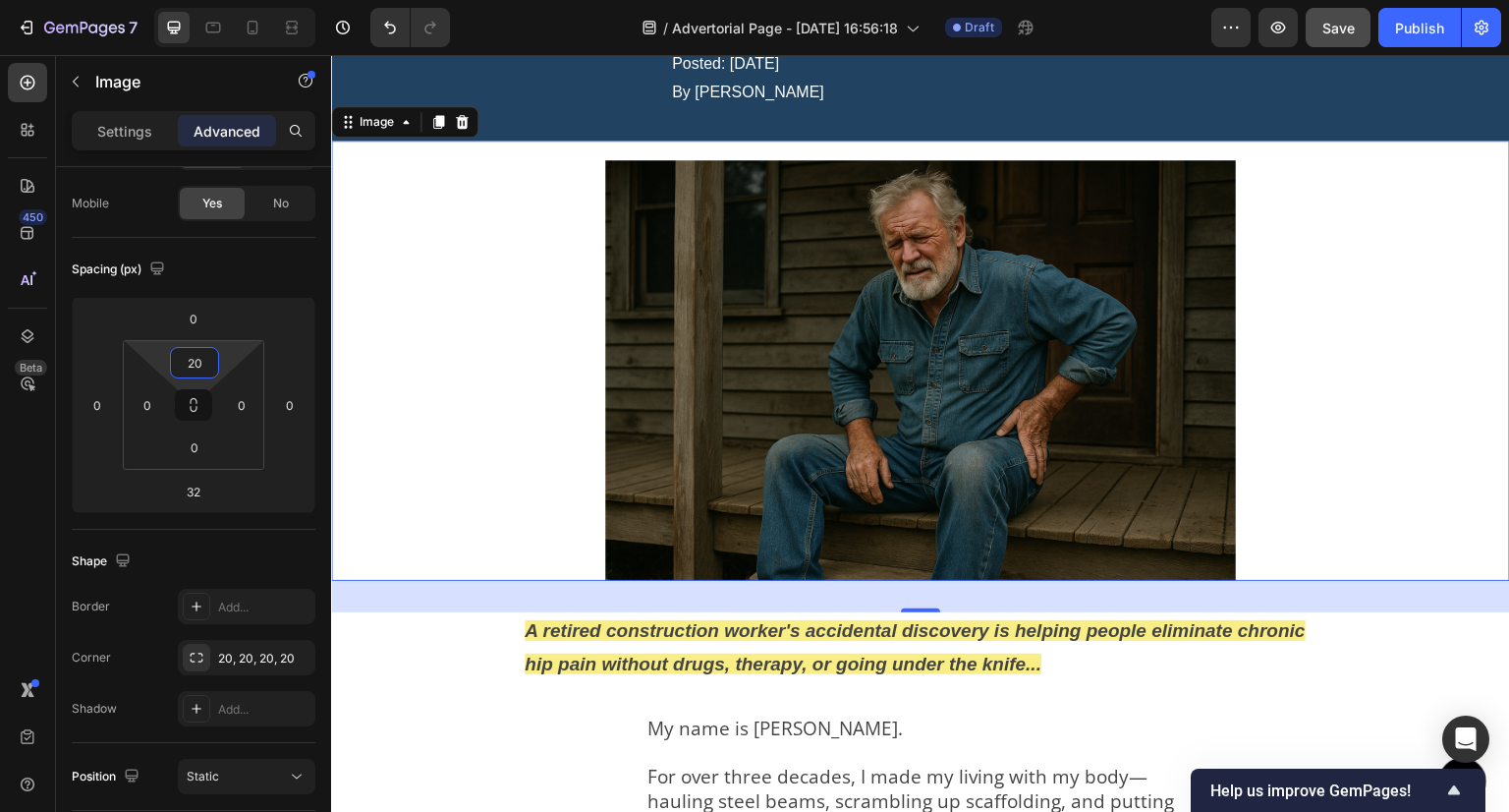
type input "20"
click at [463, 353] on div at bounding box center [920, 370] width 1179 height 420
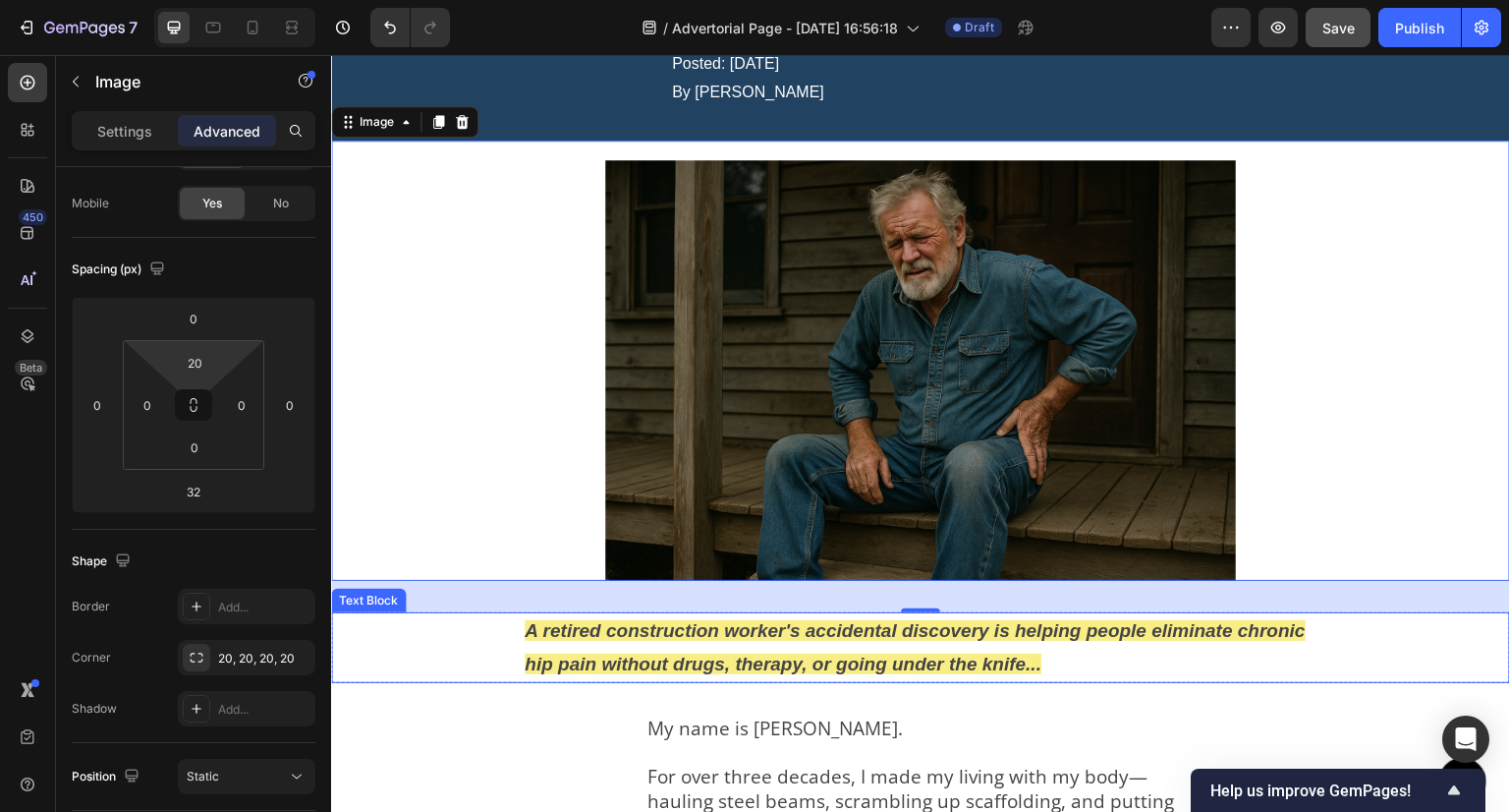
click at [447, 666] on div "A retired construction worker's accidental discovery is helping people eliminat…" at bounding box center [920, 648] width 1179 height 71
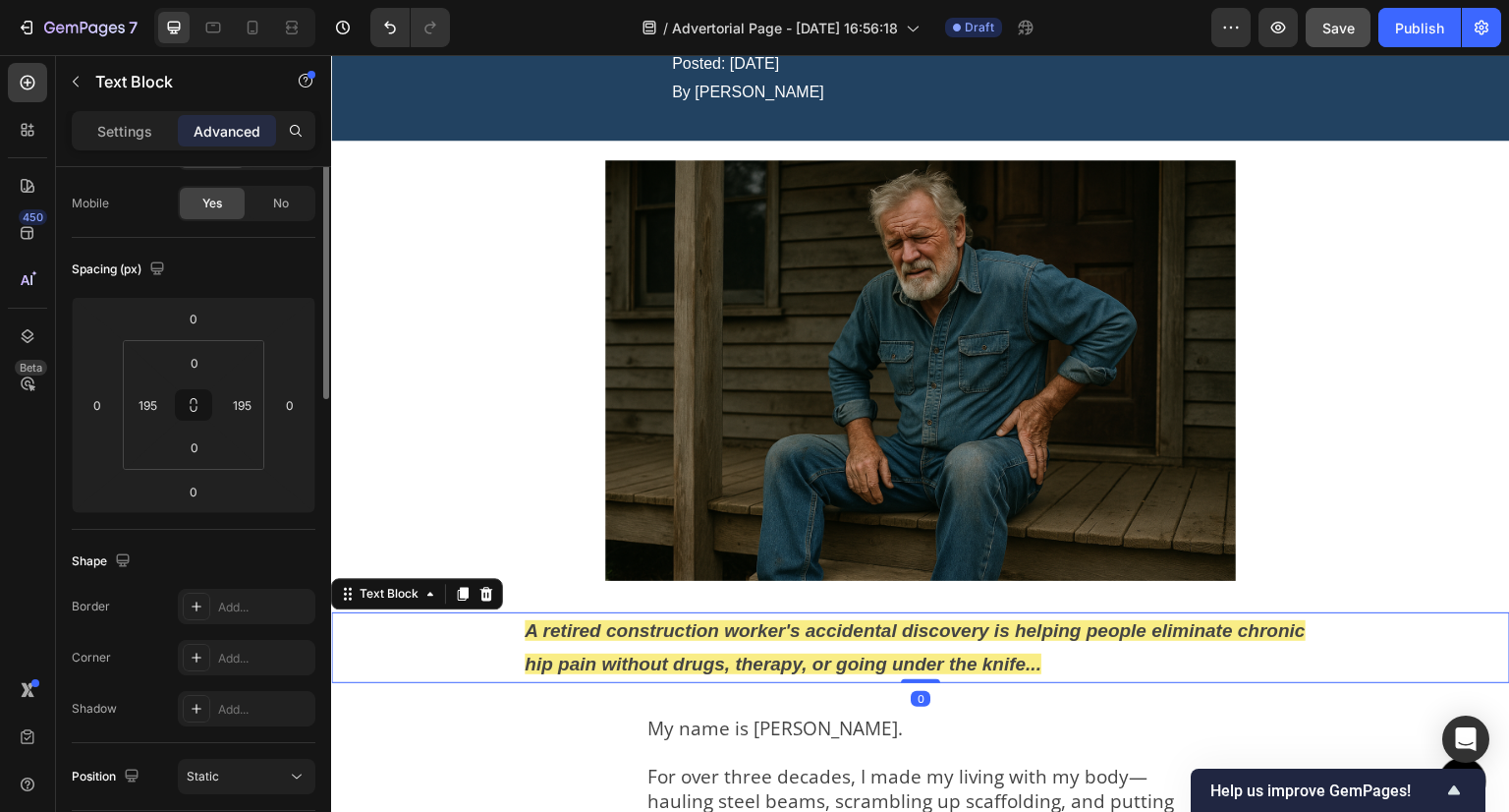
scroll to position [0, 0]
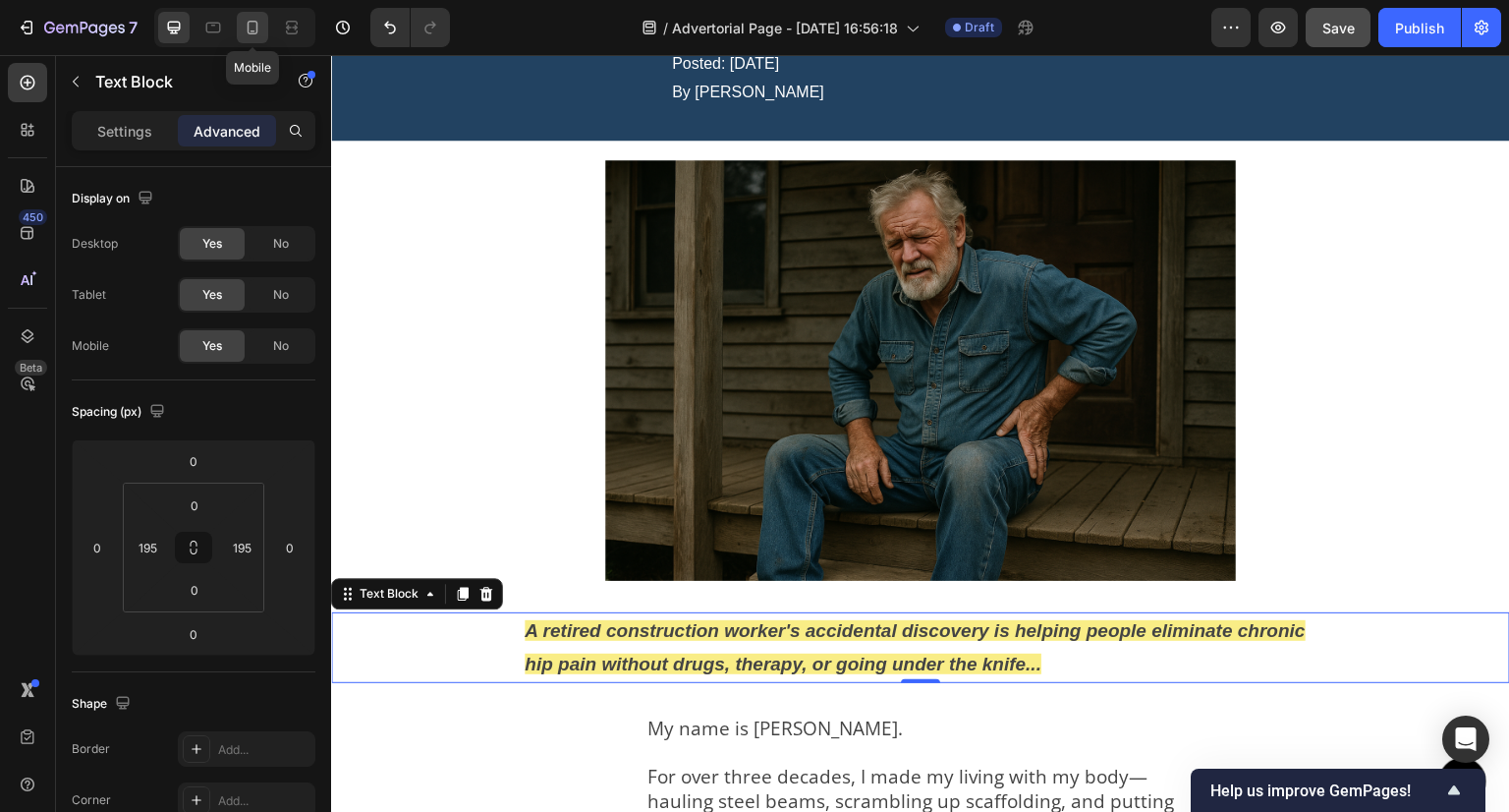
click at [246, 18] on icon at bounding box center [253, 28] width 20 height 20
type input "32"
type input "12"
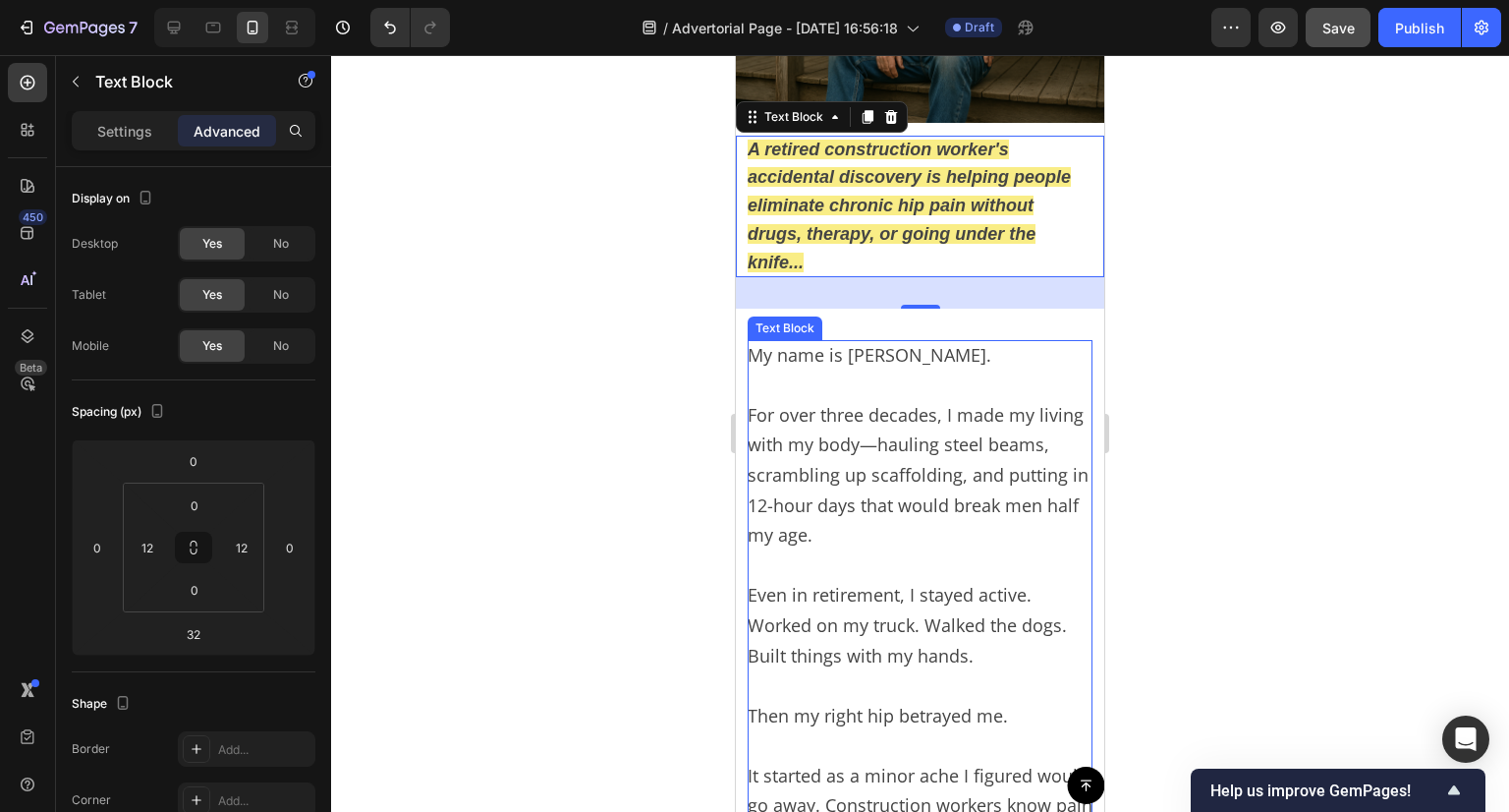
scroll to position [155, 0]
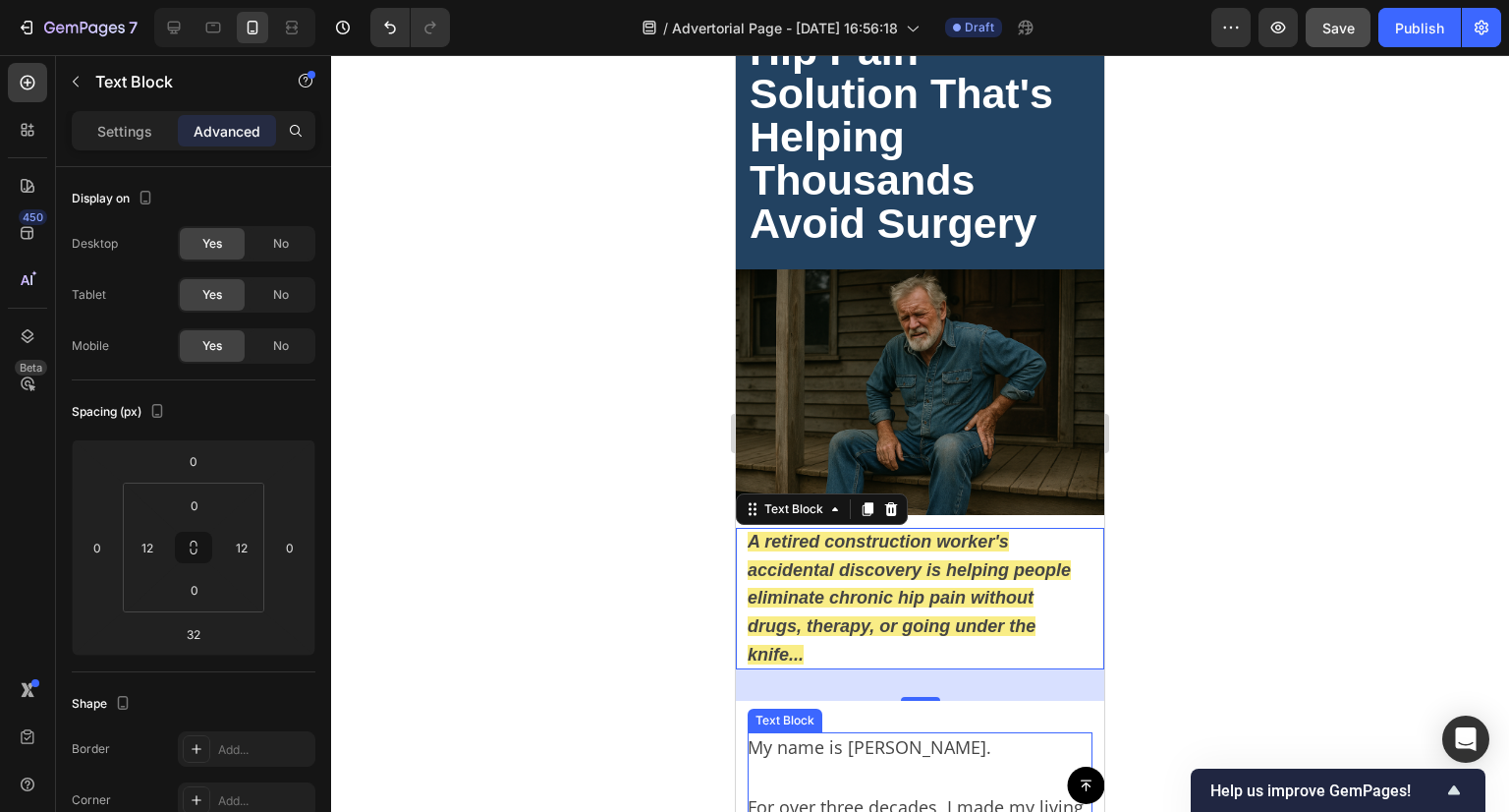
click at [1277, 336] on div at bounding box center [919, 433] width 1178 height 757
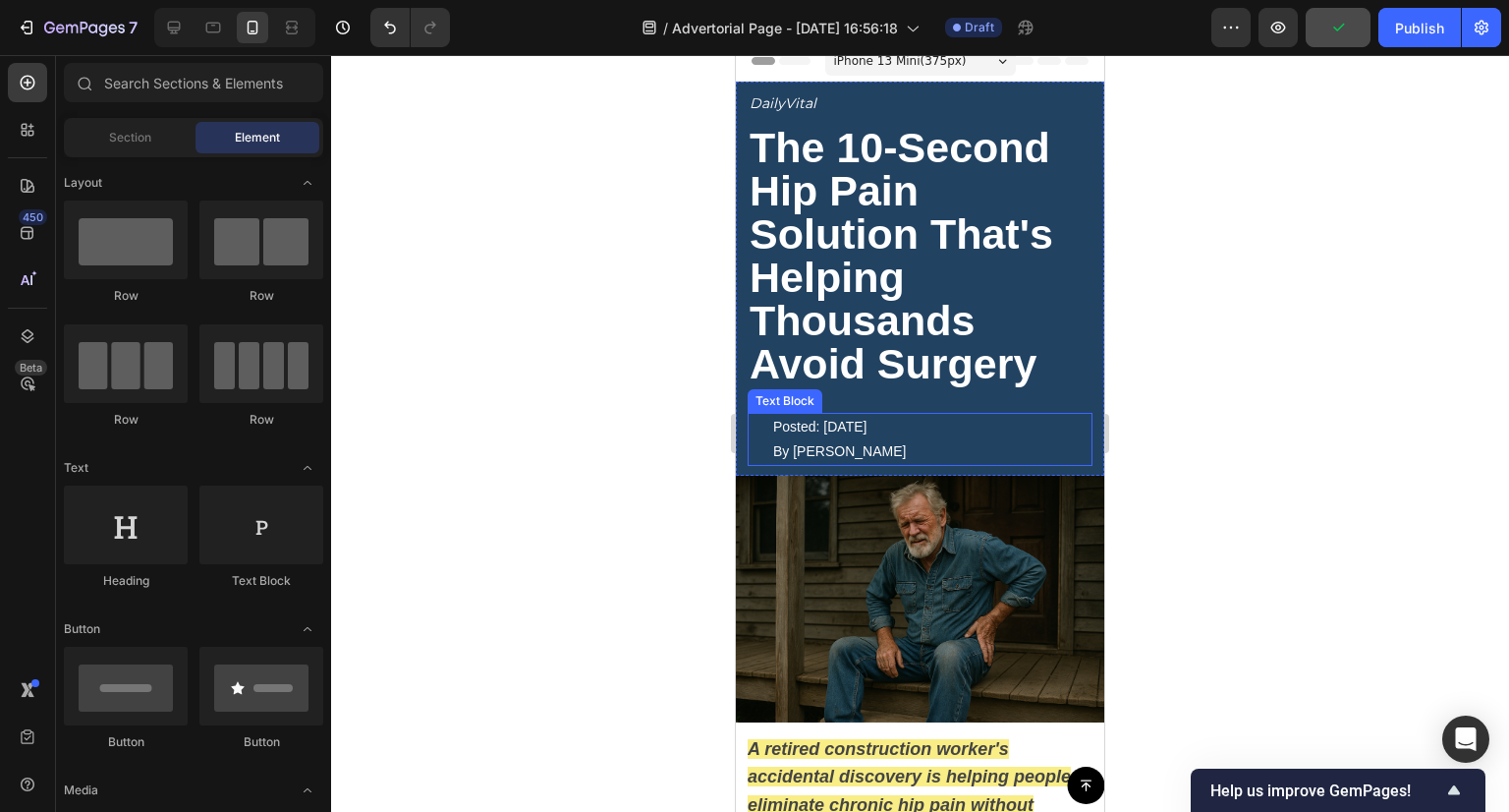
scroll to position [0, 0]
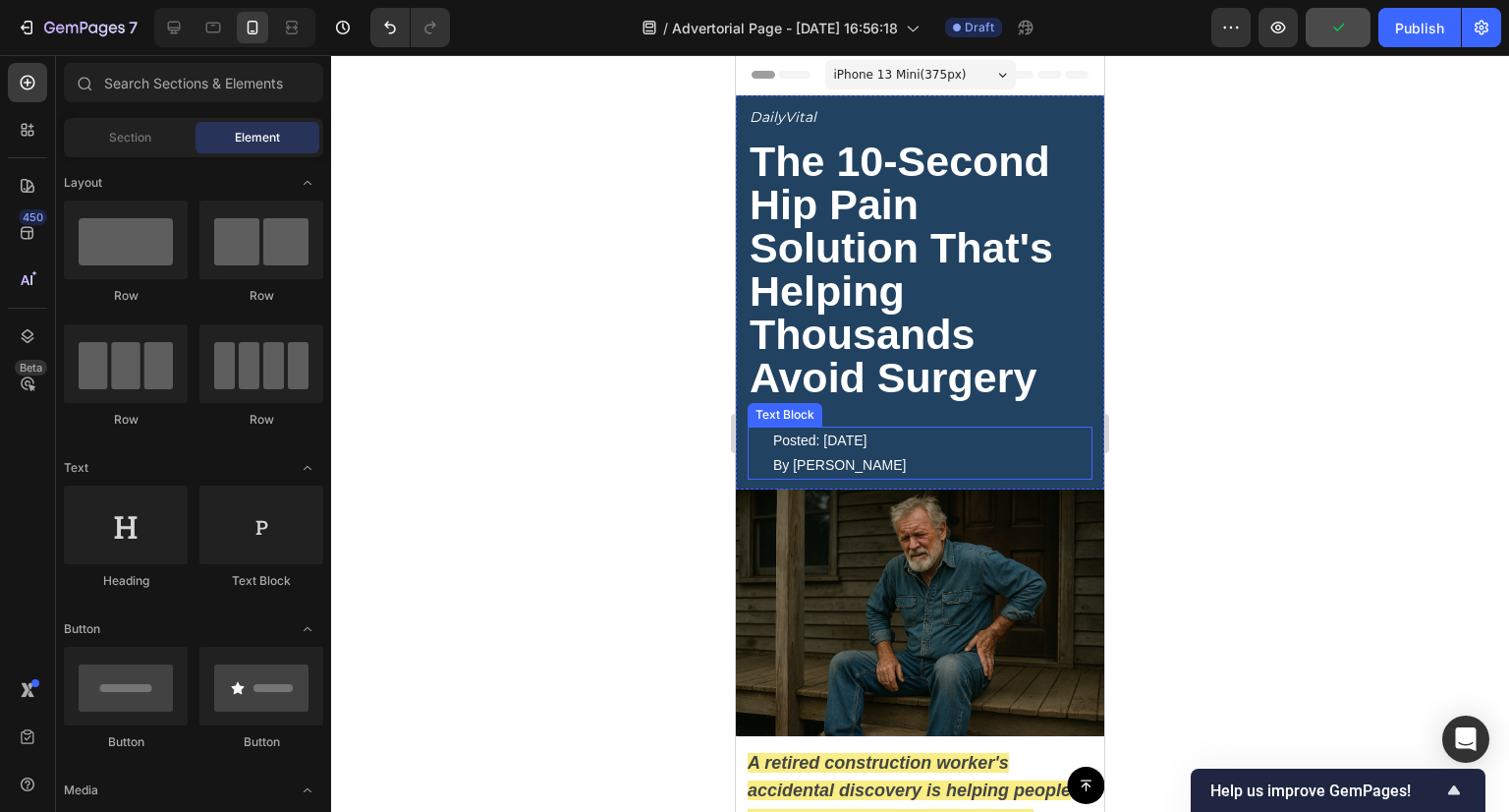
click at [897, 453] on p "By [PERSON_NAME]" at bounding box center [929, 465] width 312 height 25
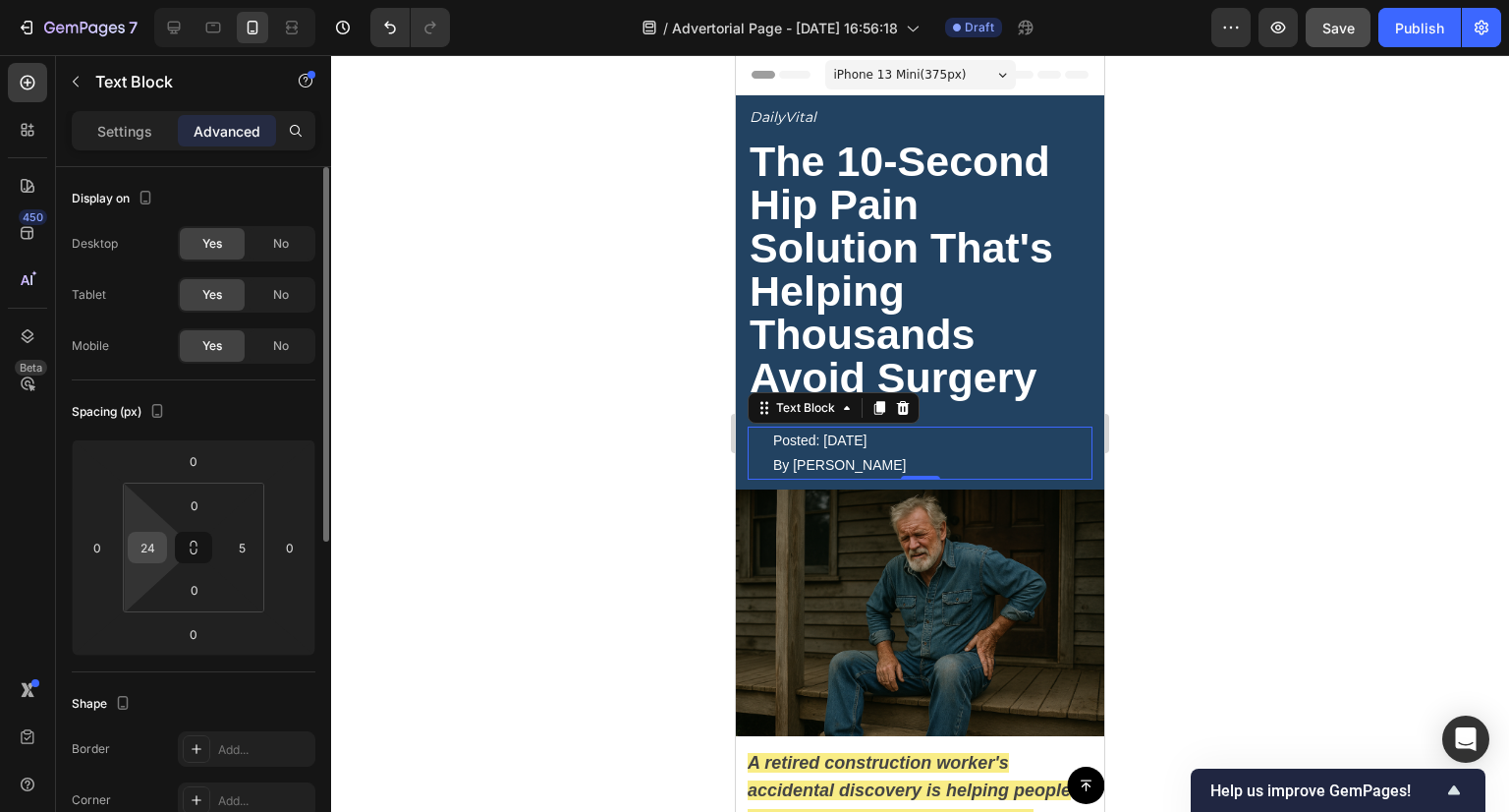
click at [157, 543] on input "24" at bounding box center [148, 547] width 30 height 30
type input "0"
click at [247, 547] on input "5" at bounding box center [242, 547] width 30 height 30
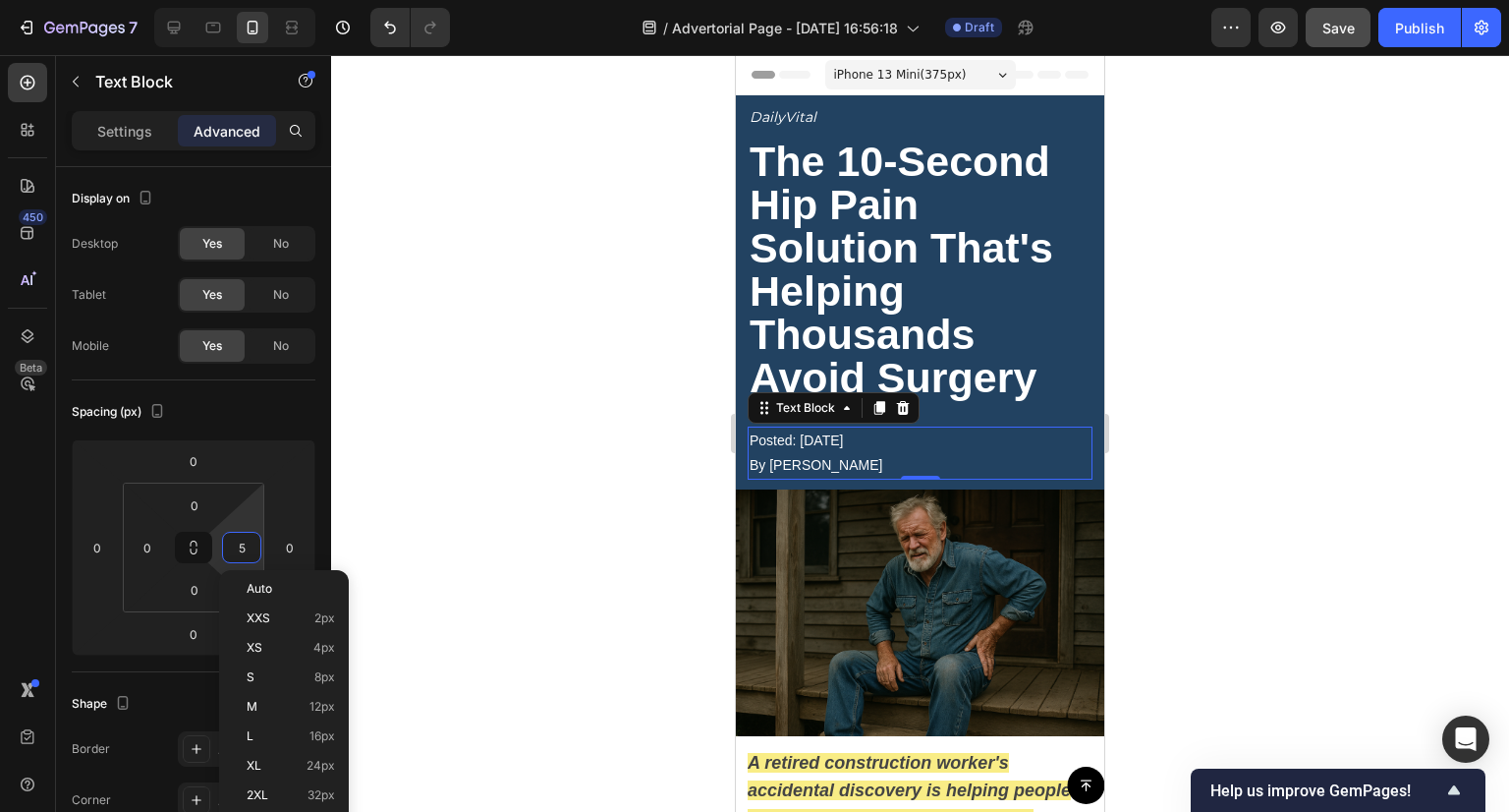
click at [522, 475] on div at bounding box center [919, 433] width 1178 height 757
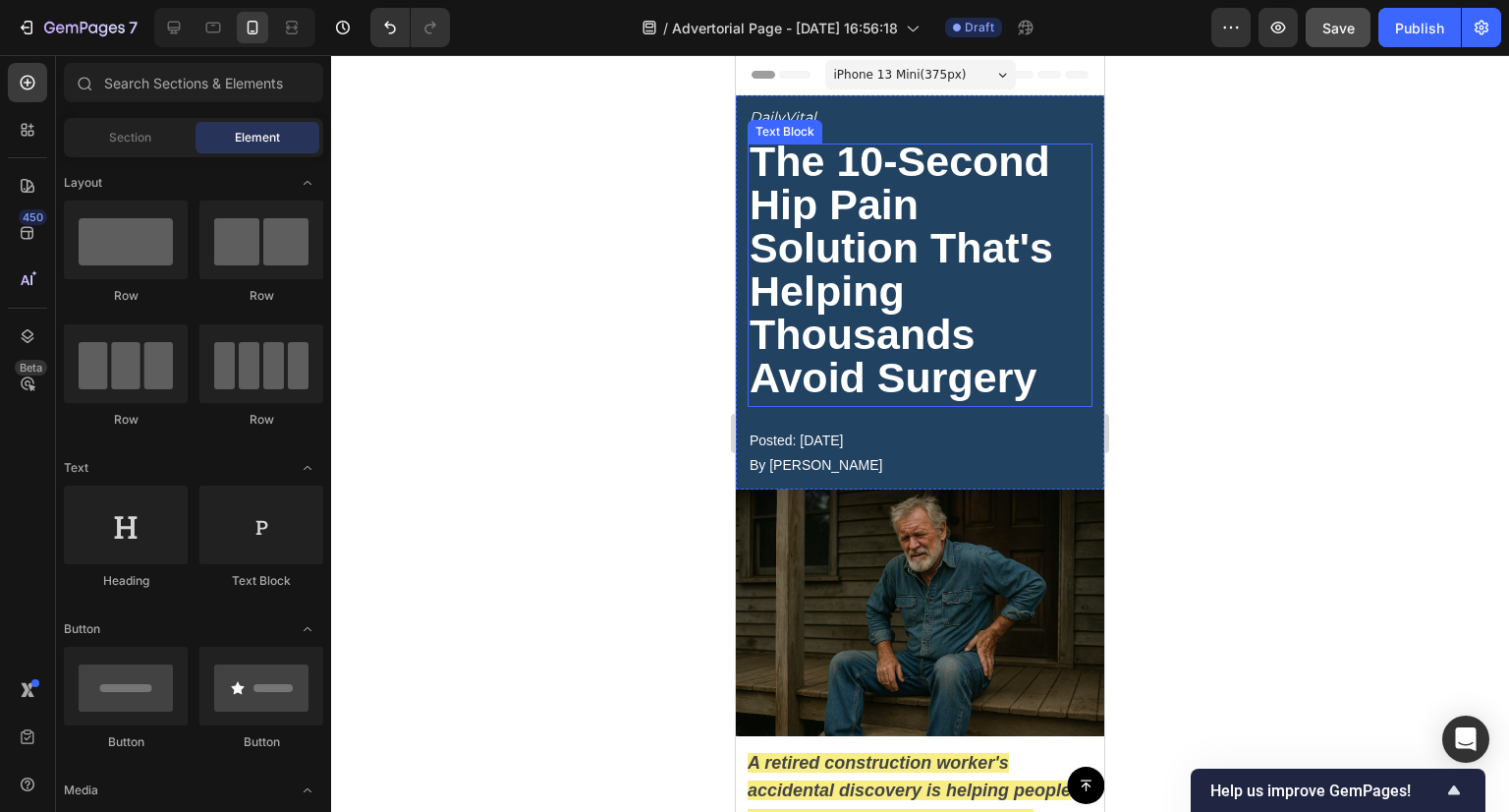
click at [878, 382] on strong "The 10-Second Hip Pain Solution That's Helping Thousands Avoid Surgery" at bounding box center [902, 270] width 303 height 264
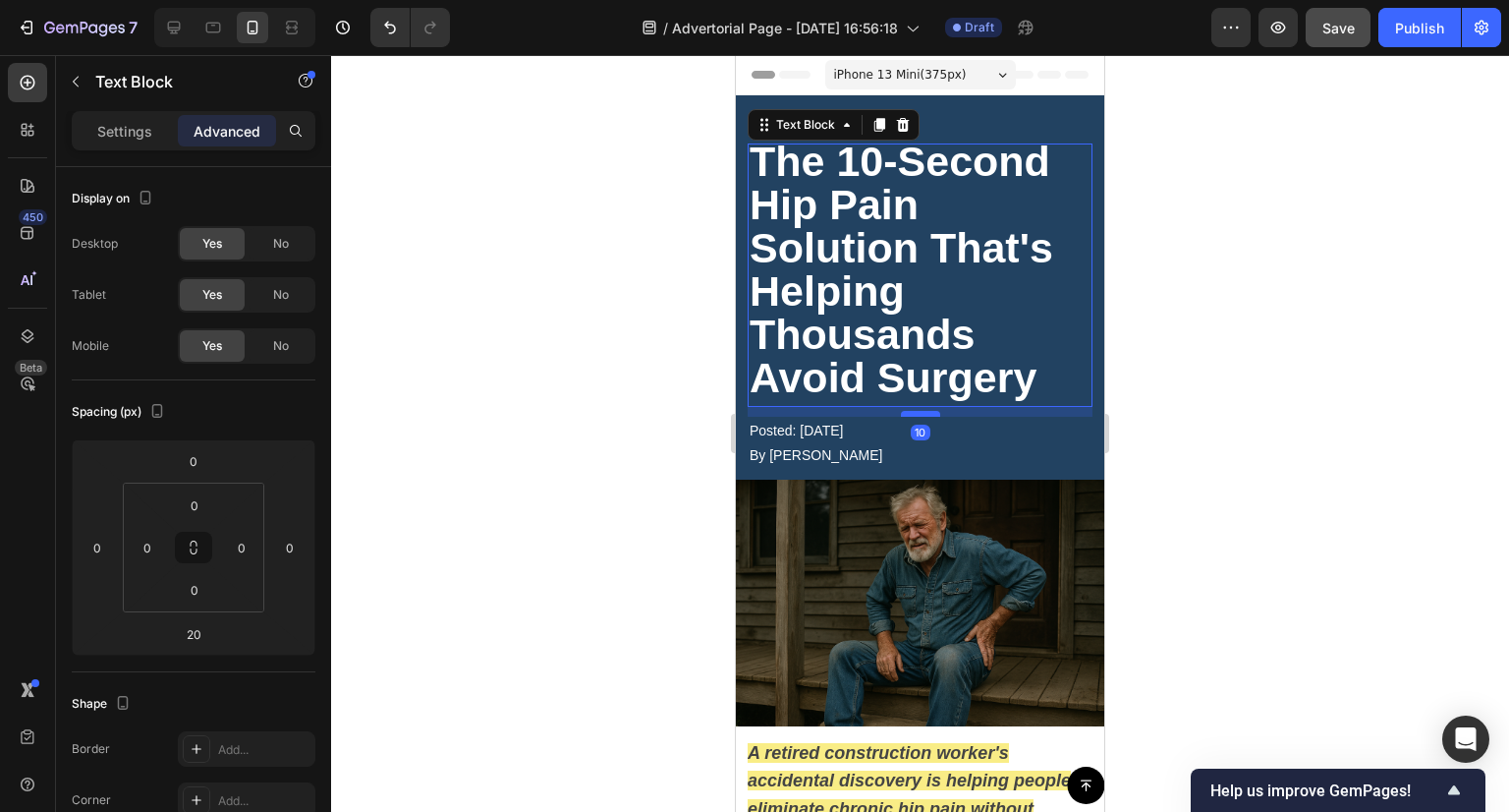
drag, startPoint x: 910, startPoint y: 419, endPoint x: 915, endPoint y: 409, distance: 11.2
click at [915, 410] on div at bounding box center [920, 413] width 39 height 6
type input "10"
click at [611, 380] on div at bounding box center [919, 433] width 1178 height 757
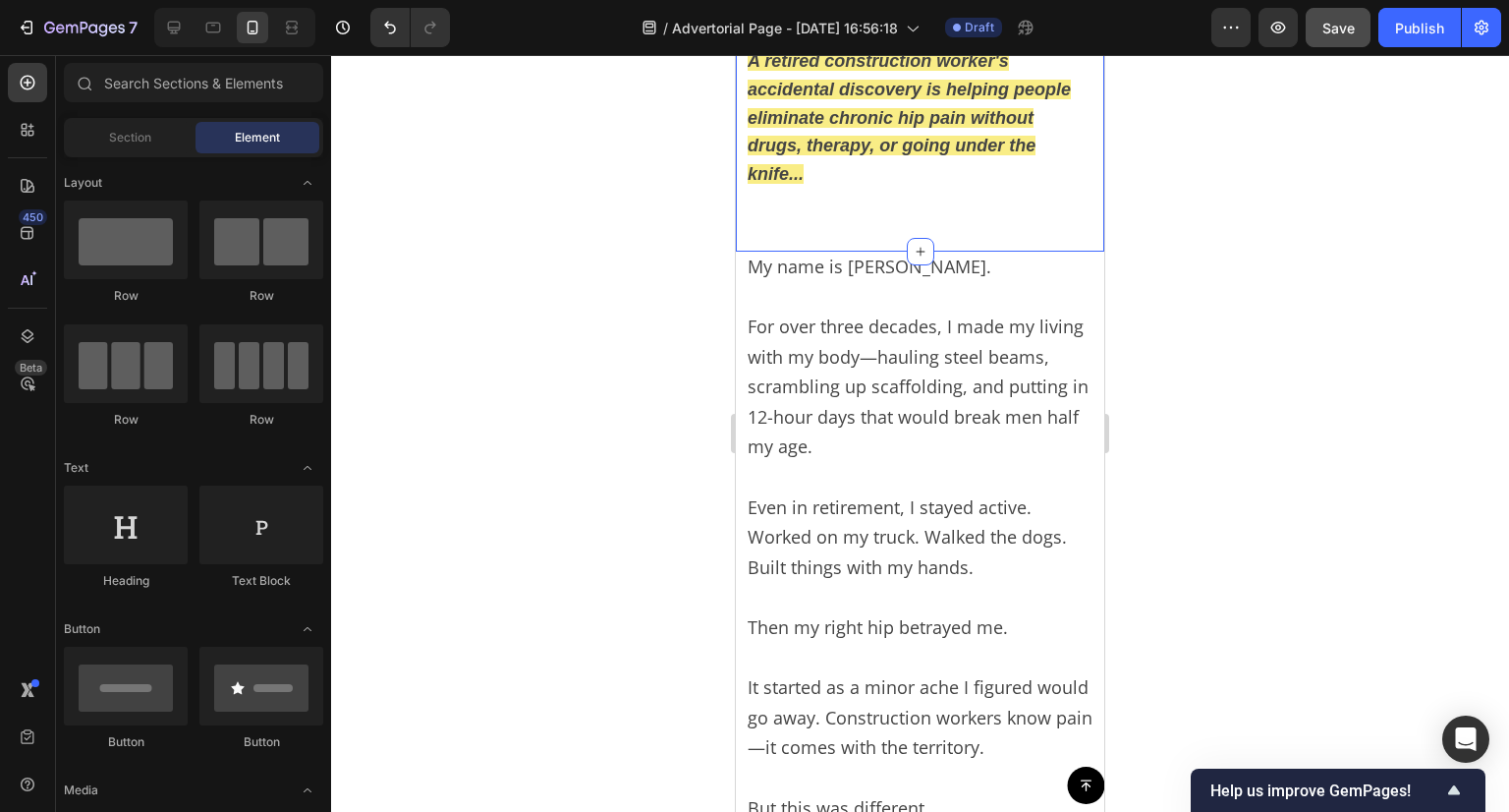
scroll to position [590, 0]
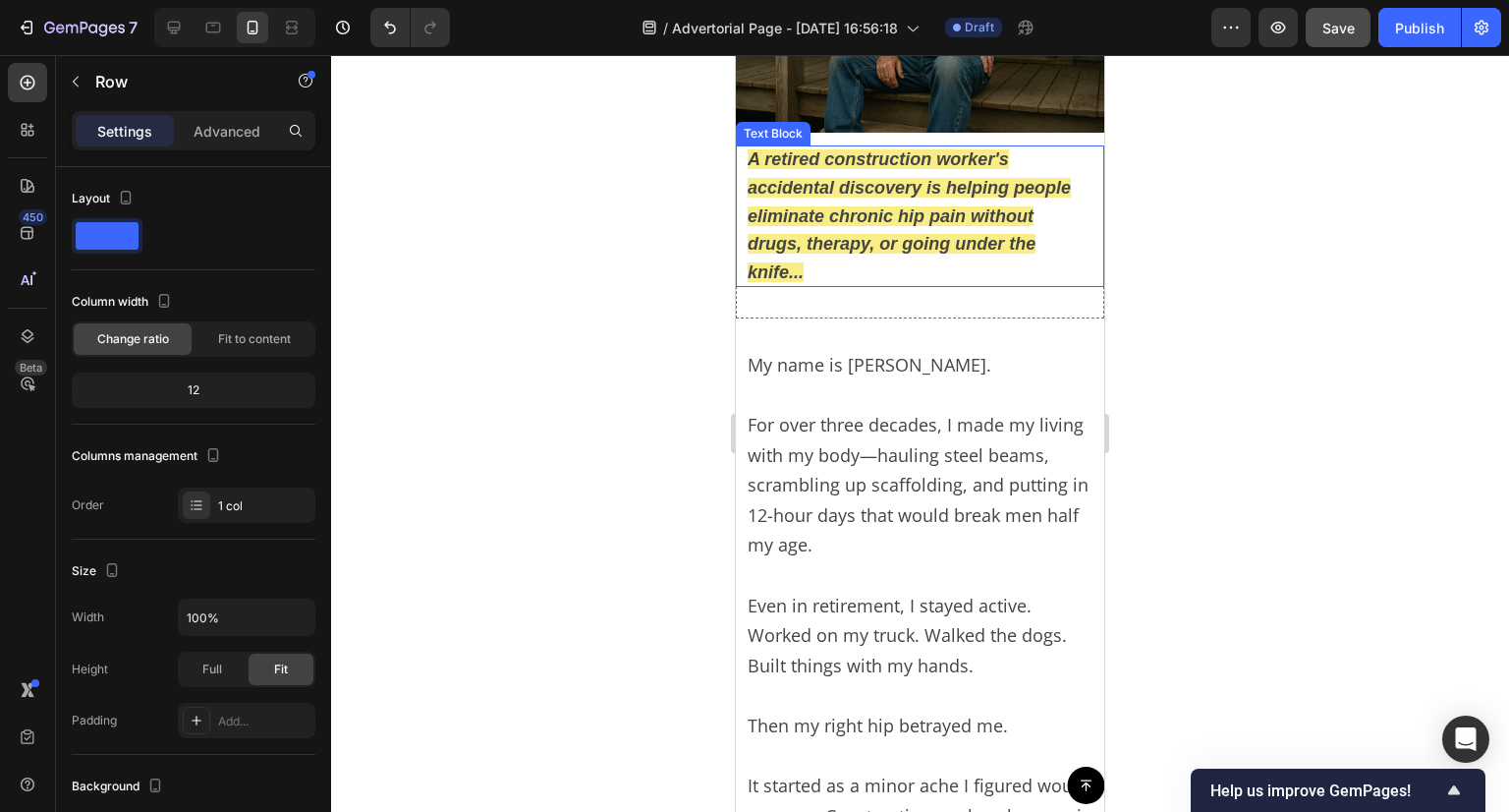
click at [908, 279] on div "A retired construction worker's accidental discovery is helping people eliminat…" at bounding box center [920, 232] width 368 height 173
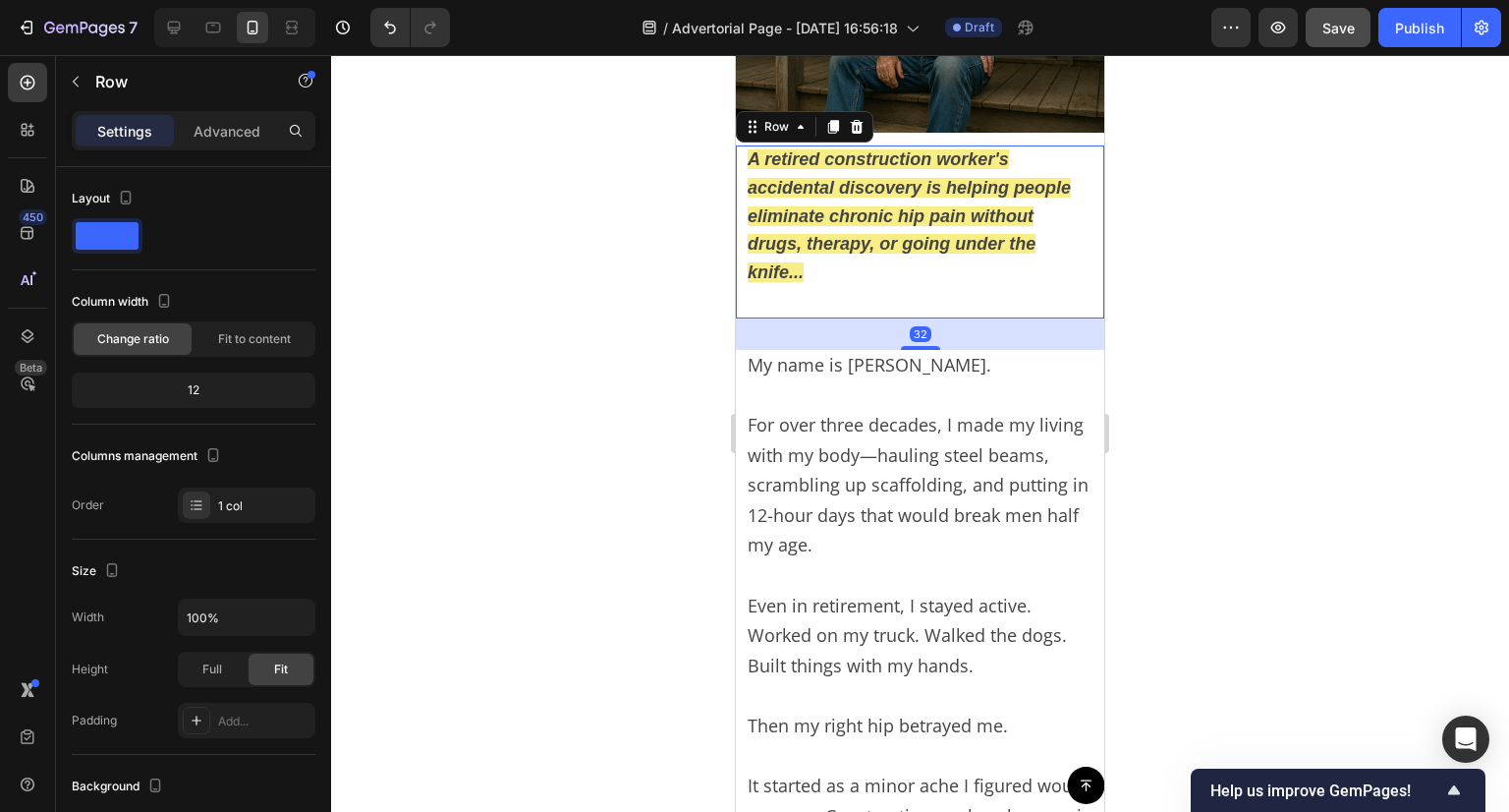
click at [894, 278] on div "A retired construction worker's accidental discovery is helping people eliminat…" at bounding box center [920, 232] width 368 height 173
click at [863, 303] on div "A retired construction worker's accidental discovery is helping people eliminat…" at bounding box center [920, 232] width 368 height 173
click at [866, 287] on div "A retired construction worker's accidental discovery is helping people eliminat…" at bounding box center [920, 232] width 368 height 173
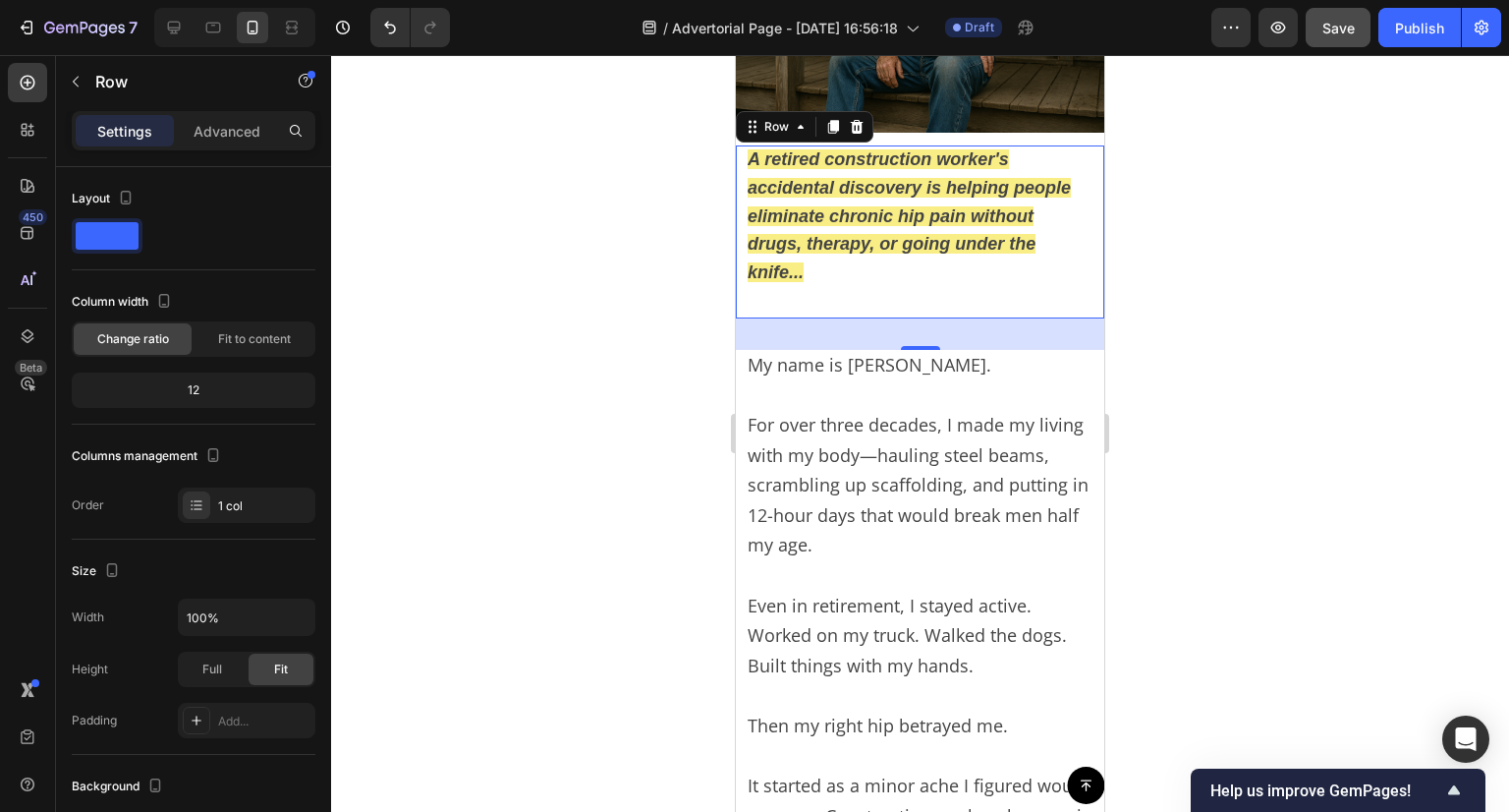
click at [829, 286] on div "A retired construction worker's accidental discovery is helping people eliminat…" at bounding box center [920, 232] width 368 height 173
click at [766, 289] on div "A retired construction worker's accidental discovery is helping people eliminat…" at bounding box center [920, 232] width 368 height 173
click at [812, 271] on p "A retired construction worker's accidental discovery is helping people eliminat…" at bounding box center [920, 217] width 345 height 142
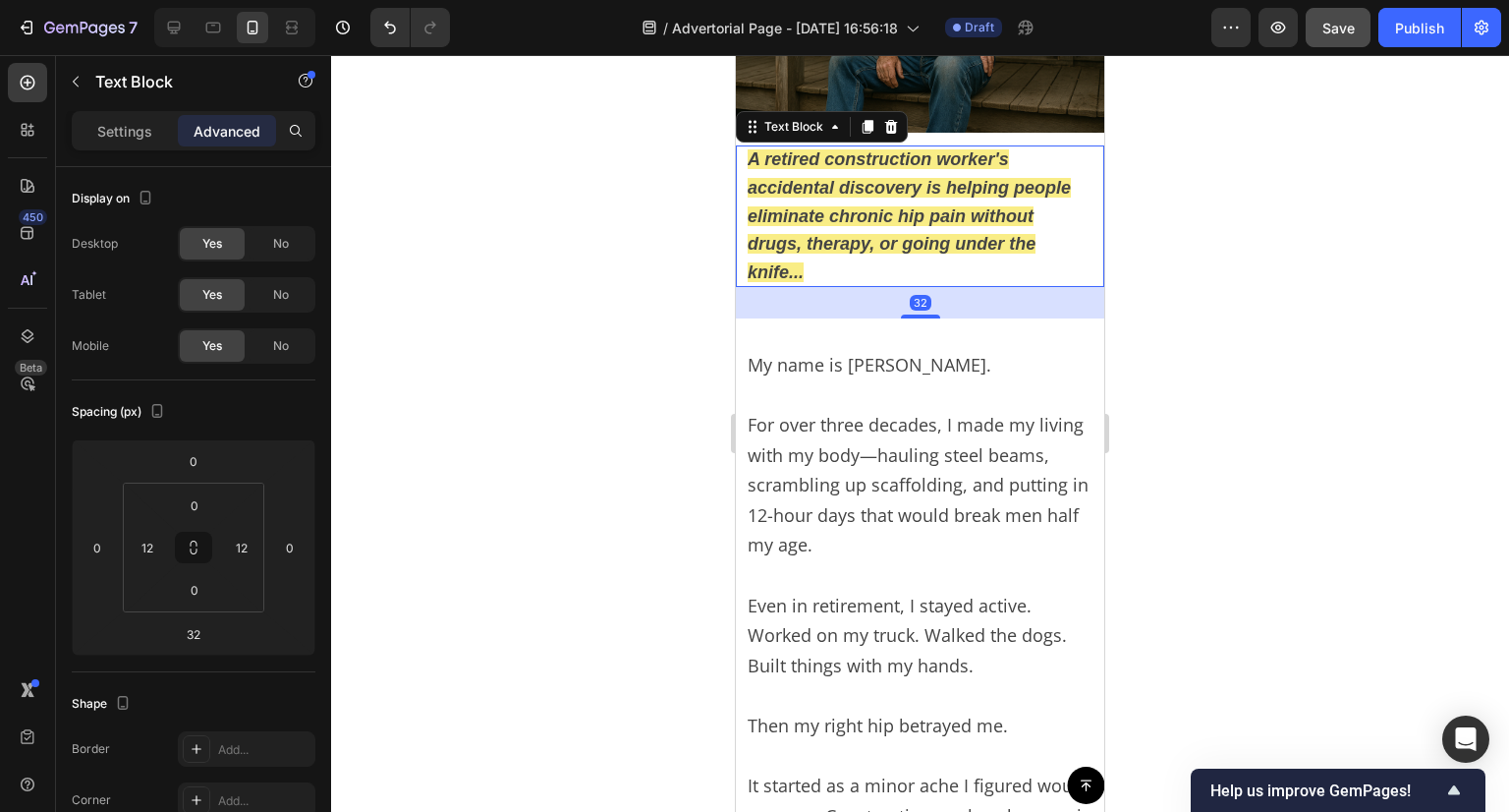
click at [823, 260] on p "A retired construction worker's accidental discovery is helping people eliminat…" at bounding box center [920, 217] width 345 height 142
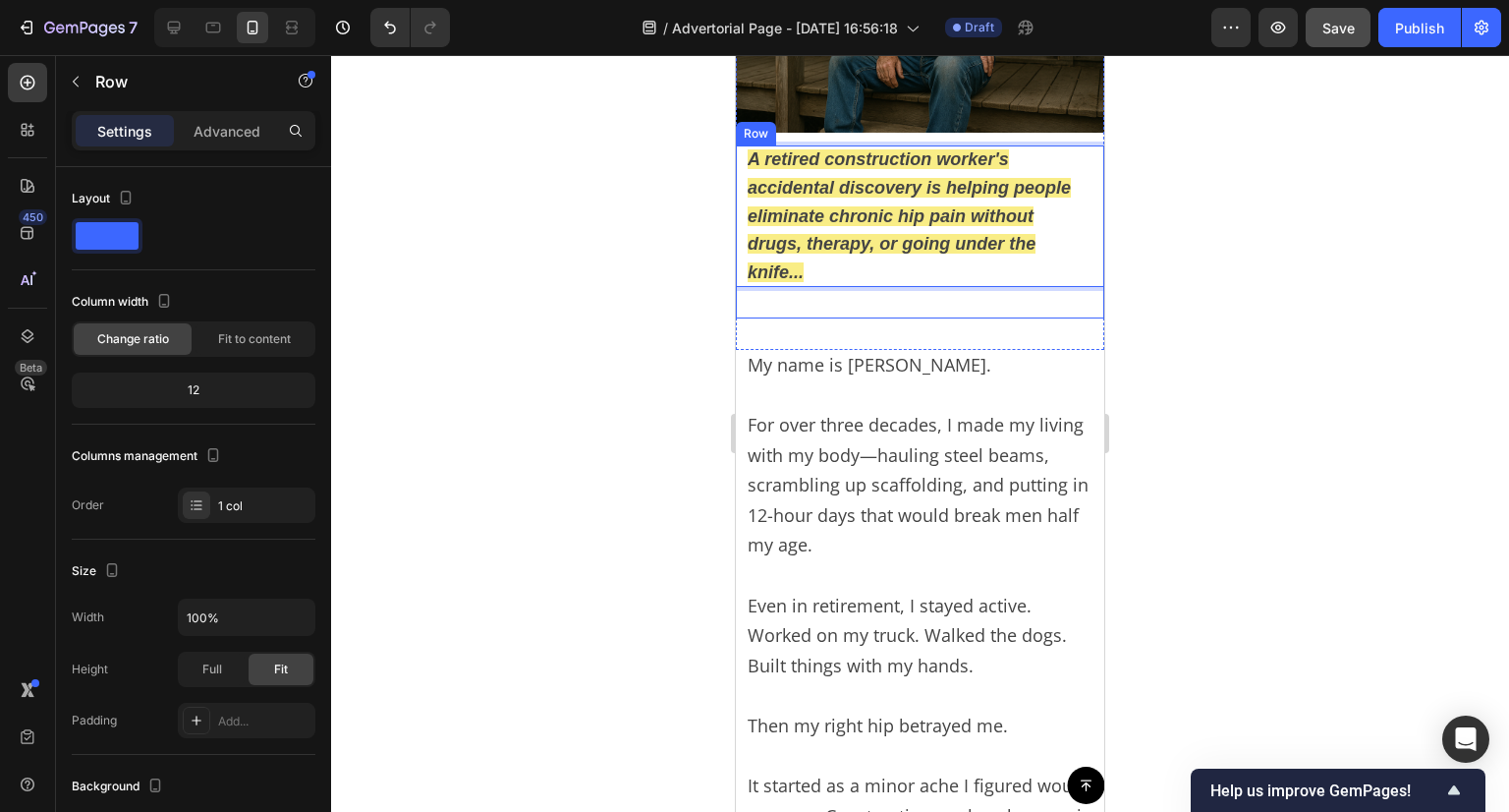
click at [804, 288] on div "A retired construction worker's accidental discovery is helping people eliminat…" at bounding box center [920, 232] width 368 height 173
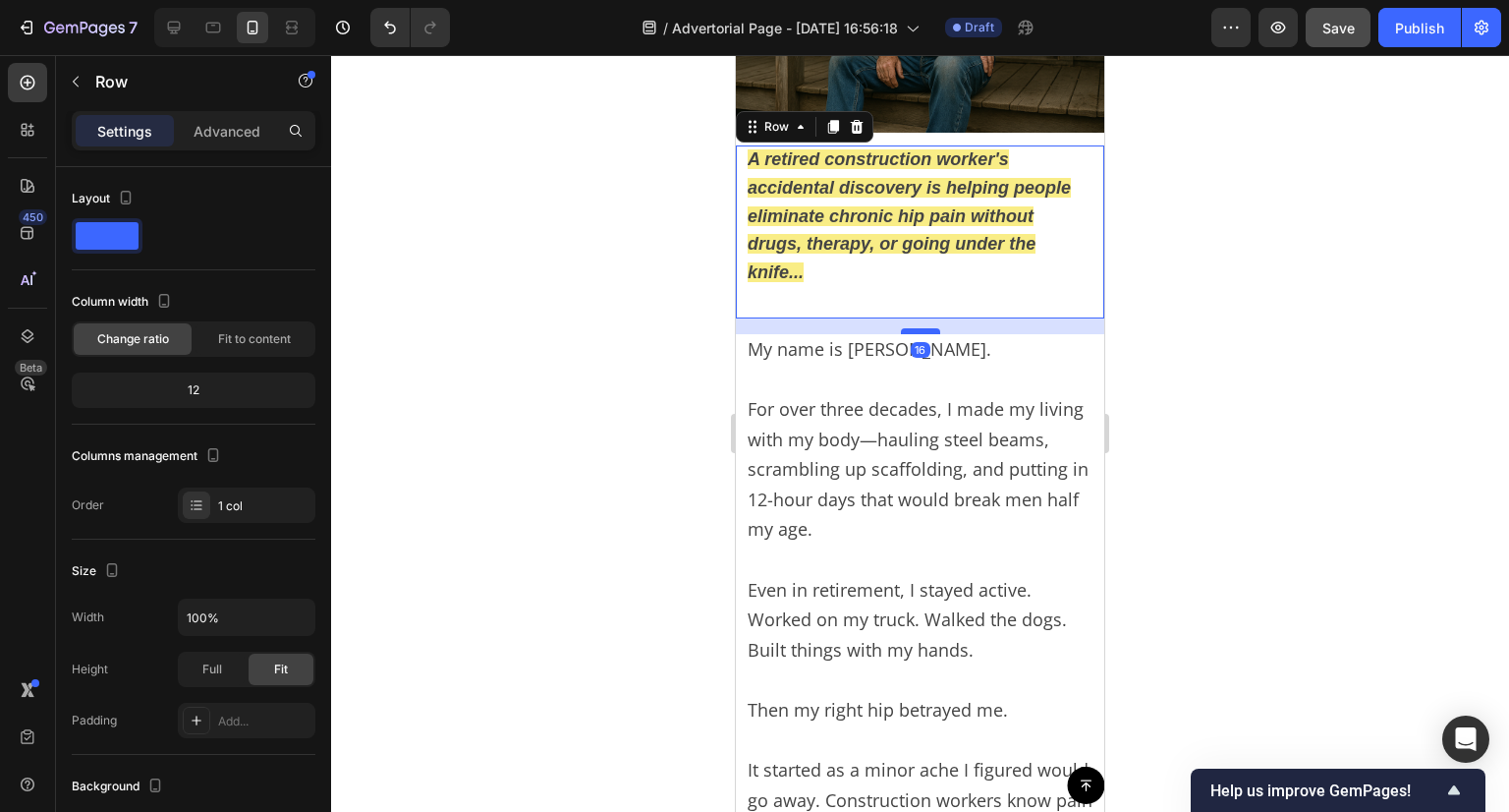
drag, startPoint x: 918, startPoint y: 335, endPoint x: 2055, endPoint y: 343, distance: 1137.0
click at [927, 328] on div at bounding box center [920, 331] width 39 height 6
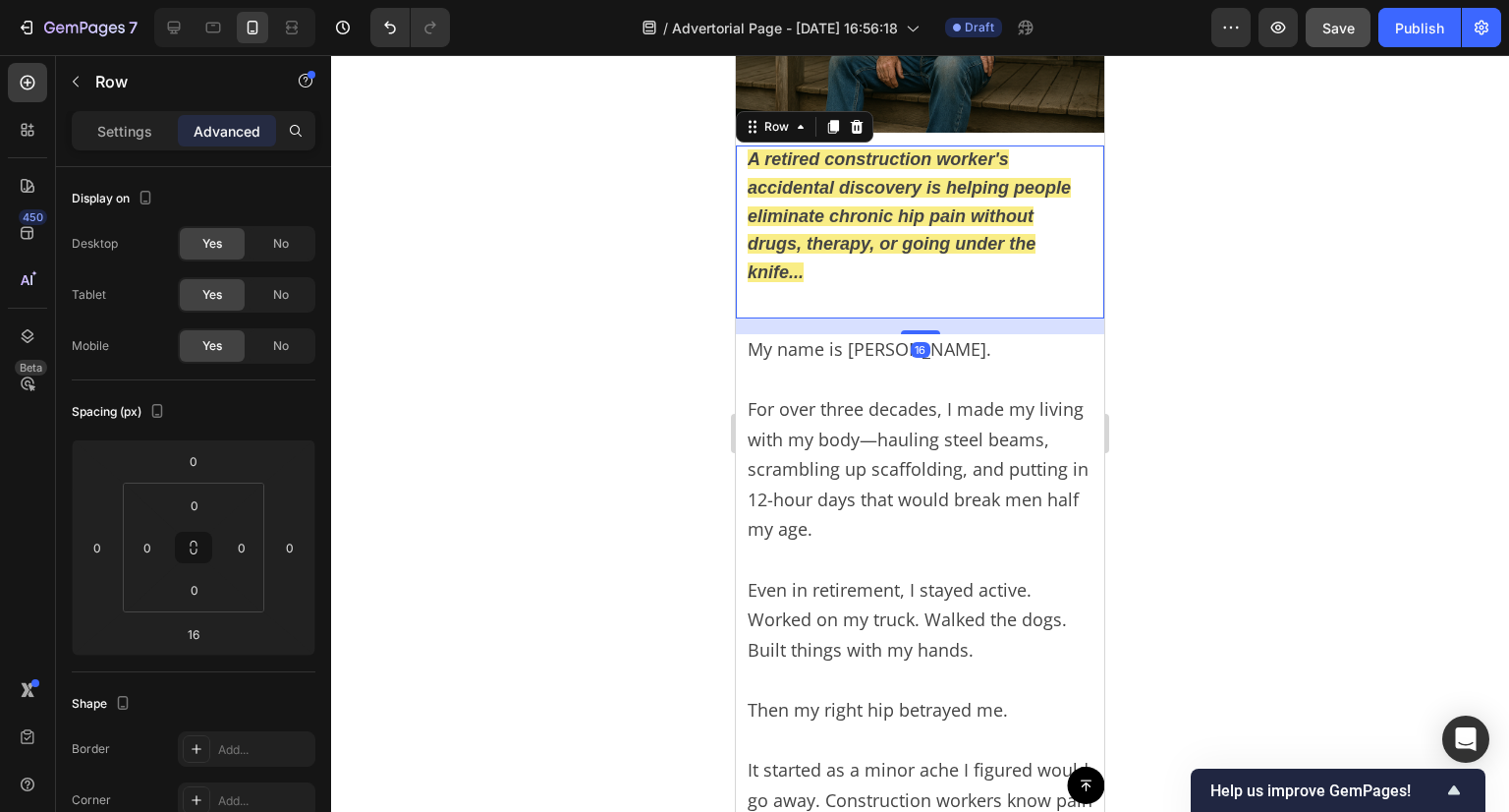
click at [1319, 287] on div at bounding box center [919, 433] width 1178 height 757
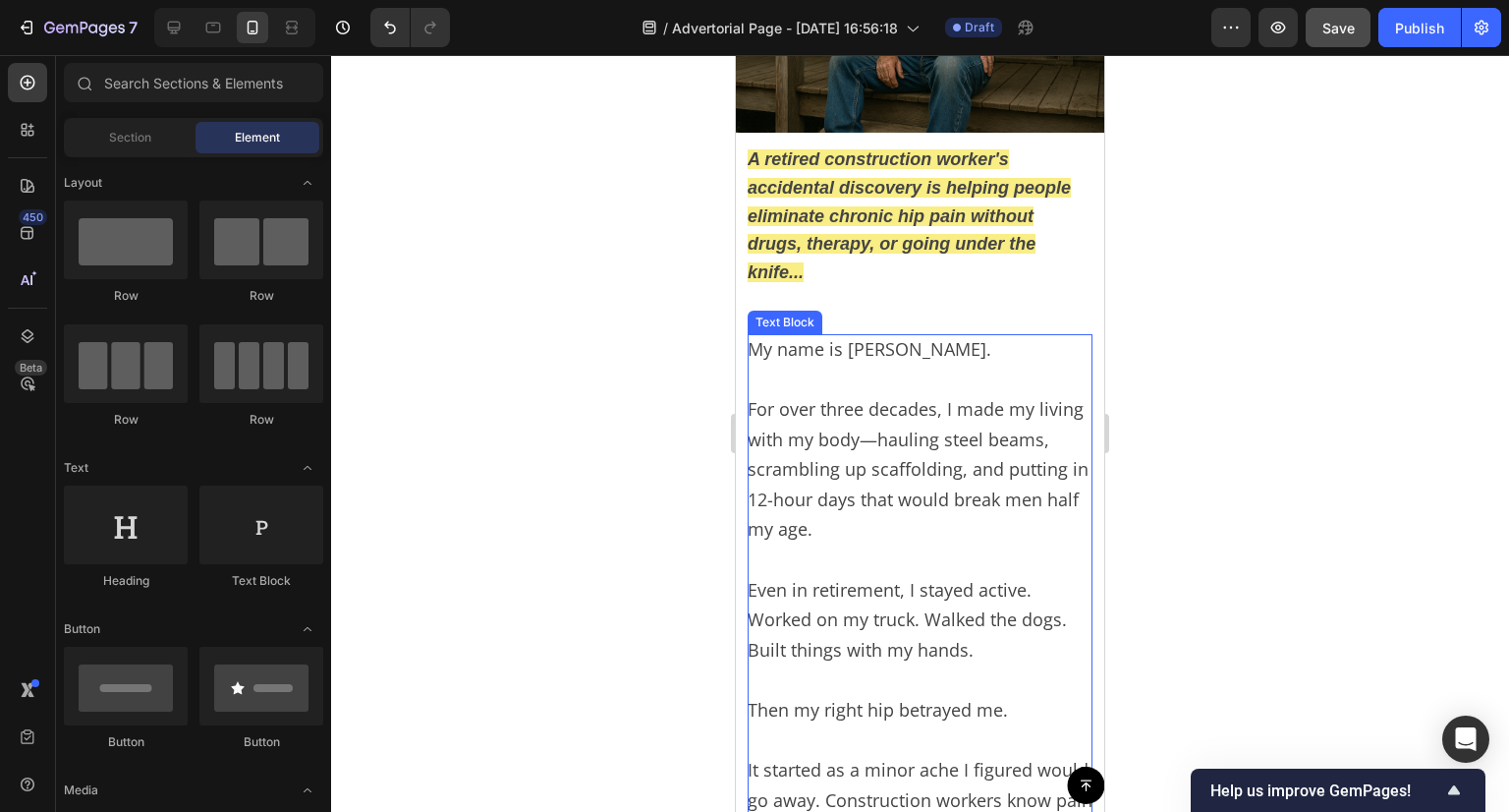
click at [873, 279] on div "A retired construction worker's accidental discovery is helping people eliminat…" at bounding box center [920, 232] width 368 height 173
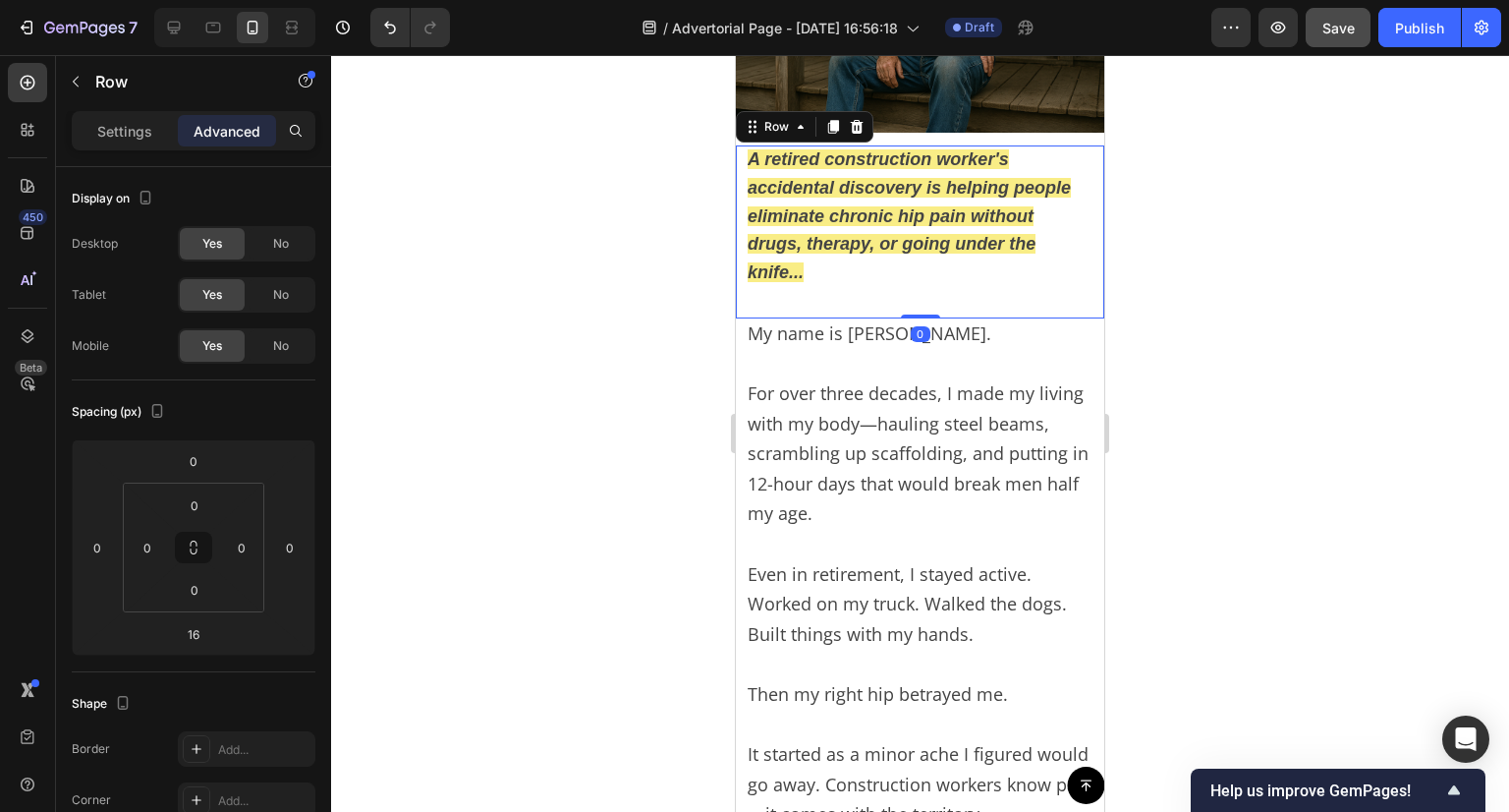
drag, startPoint x: 911, startPoint y: 321, endPoint x: 913, endPoint y: 302, distance: 19.1
click at [913, 302] on div "A retired construction worker's accidental discovery is helping people eliminat…" at bounding box center [920, 232] width 368 height 173
type input "0"
click at [1281, 284] on div at bounding box center [919, 433] width 1178 height 757
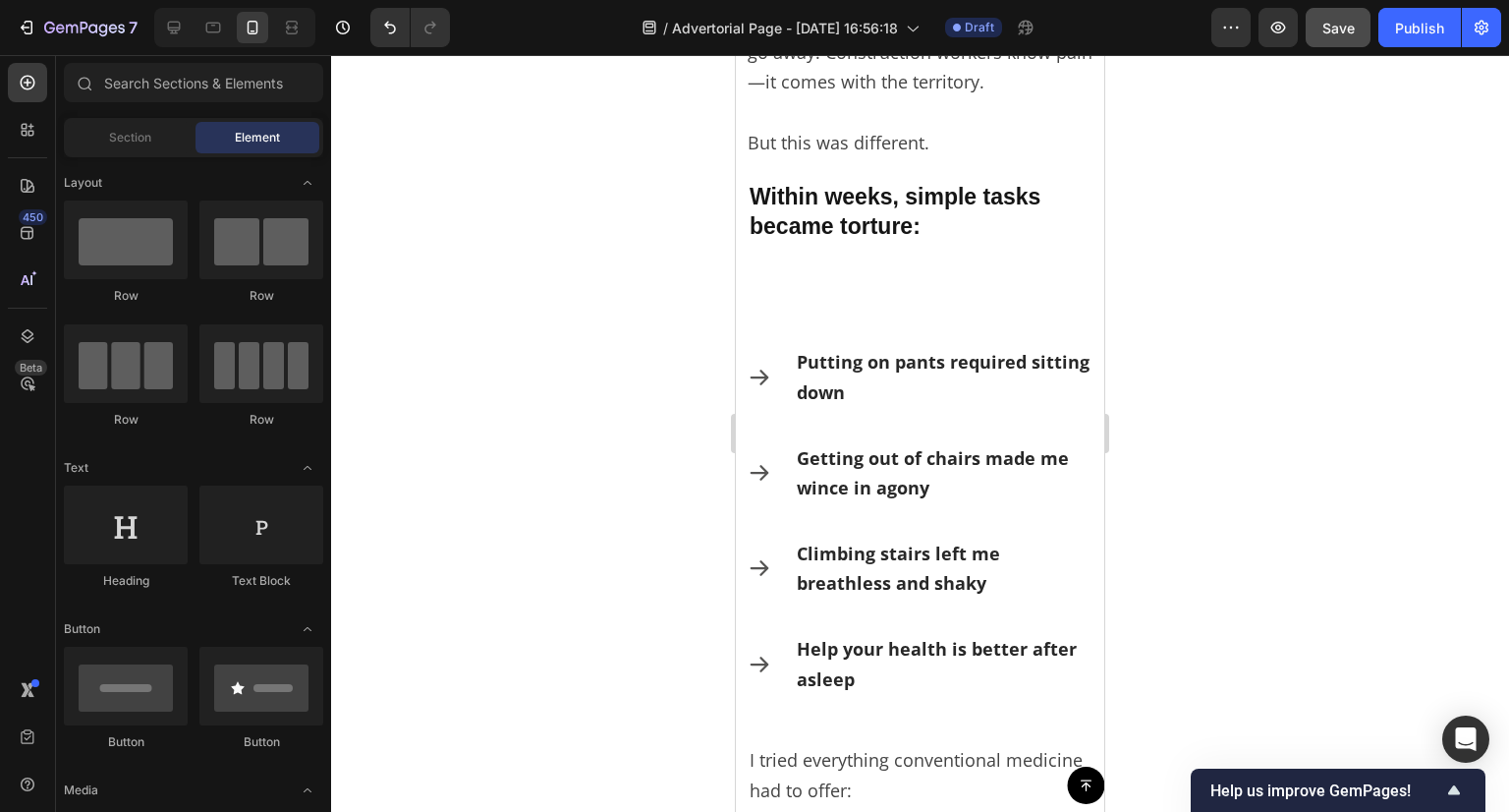
scroll to position [1278, 0]
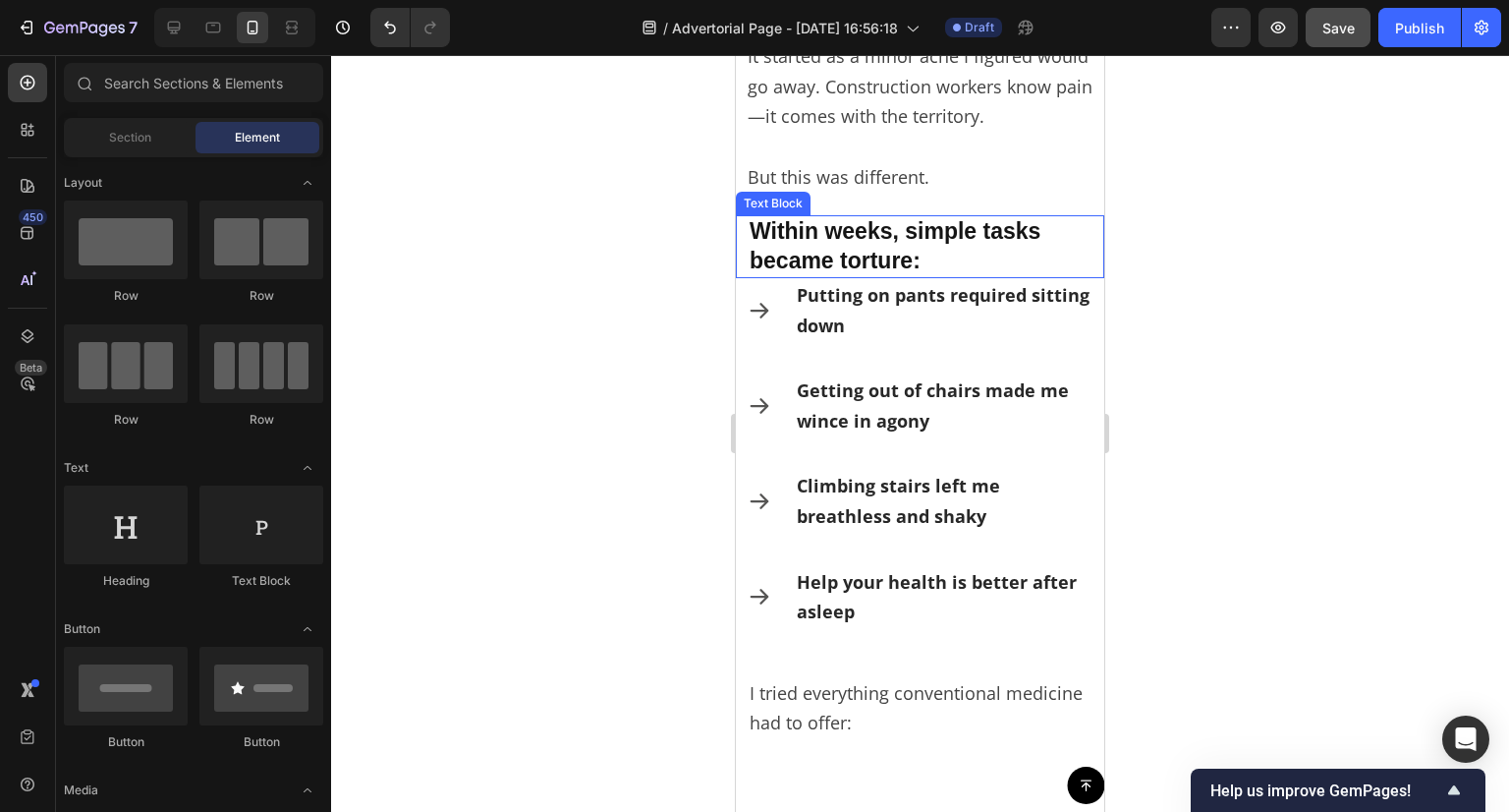
click at [958, 265] on p "Within weeks, simple tasks became torture:" at bounding box center [920, 247] width 341 height 59
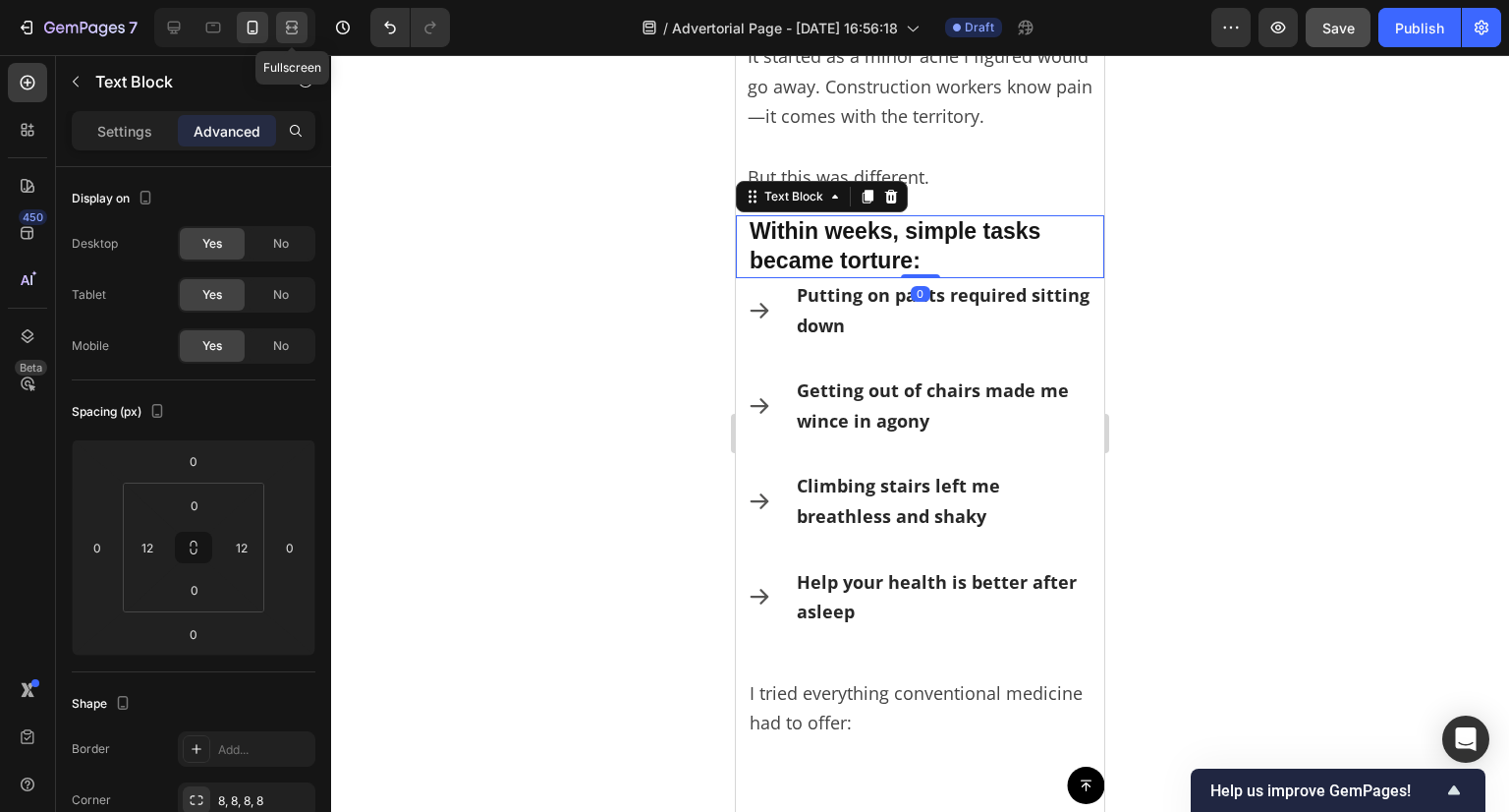
click at [291, 24] on icon at bounding box center [292, 28] width 20 height 20
type input "32"
type input "0"
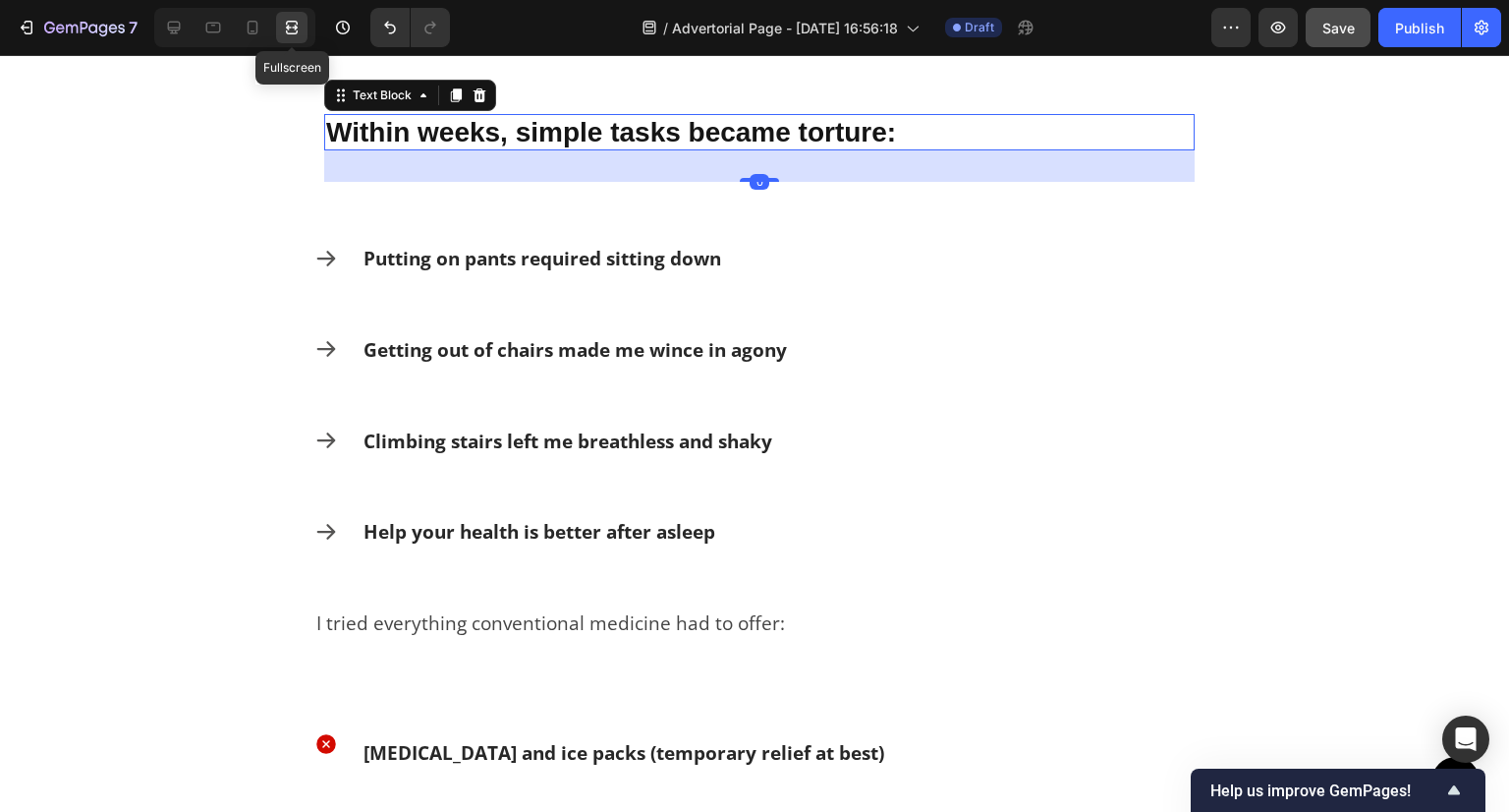
scroll to position [1216, 0]
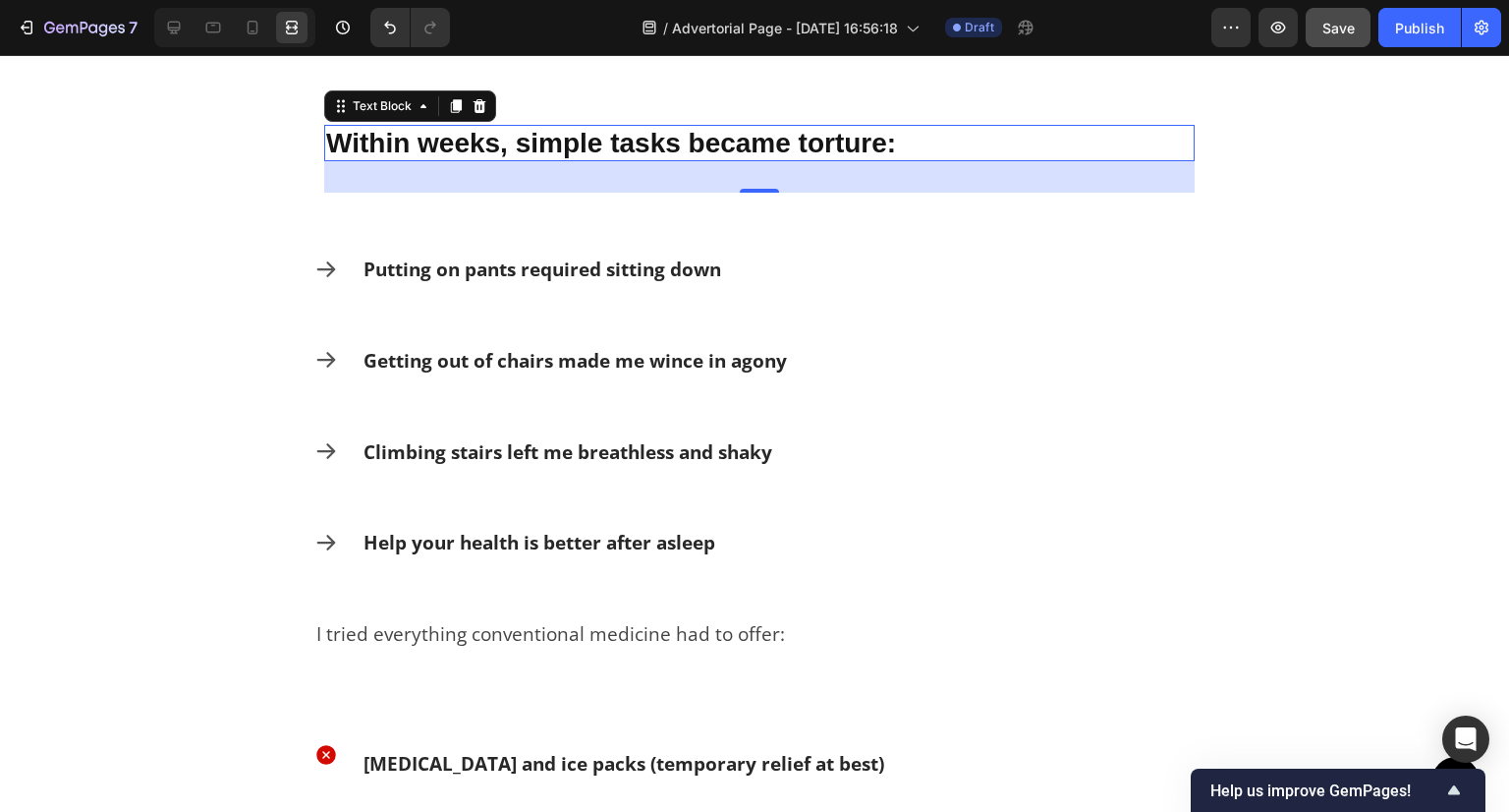
click at [792, 166] on div "0" at bounding box center [759, 177] width 871 height 31
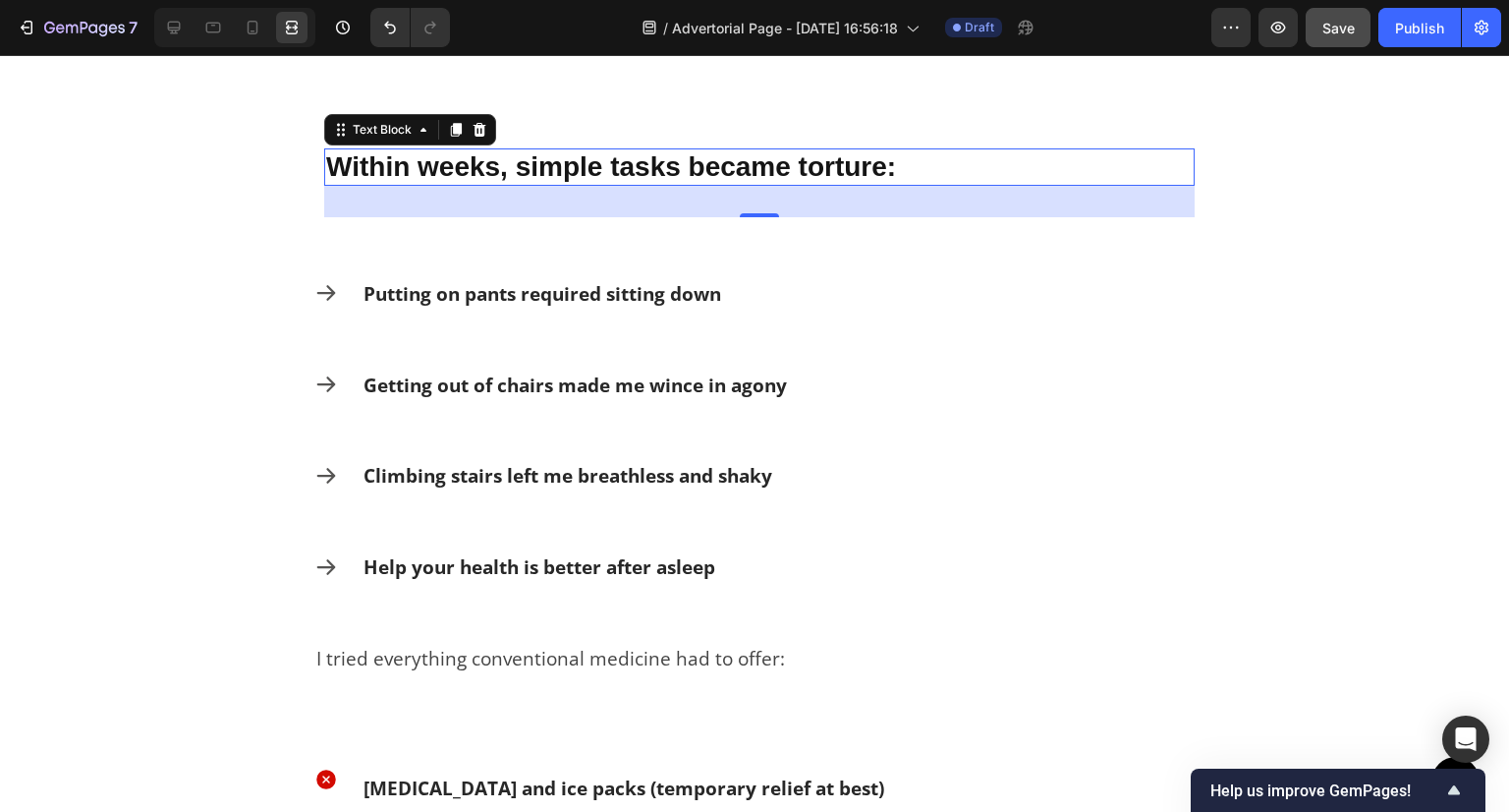
click at [234, 29] on div at bounding box center [235, 28] width 161 height 39
click at [243, 21] on icon at bounding box center [253, 28] width 20 height 20
type input "0"
type input "12"
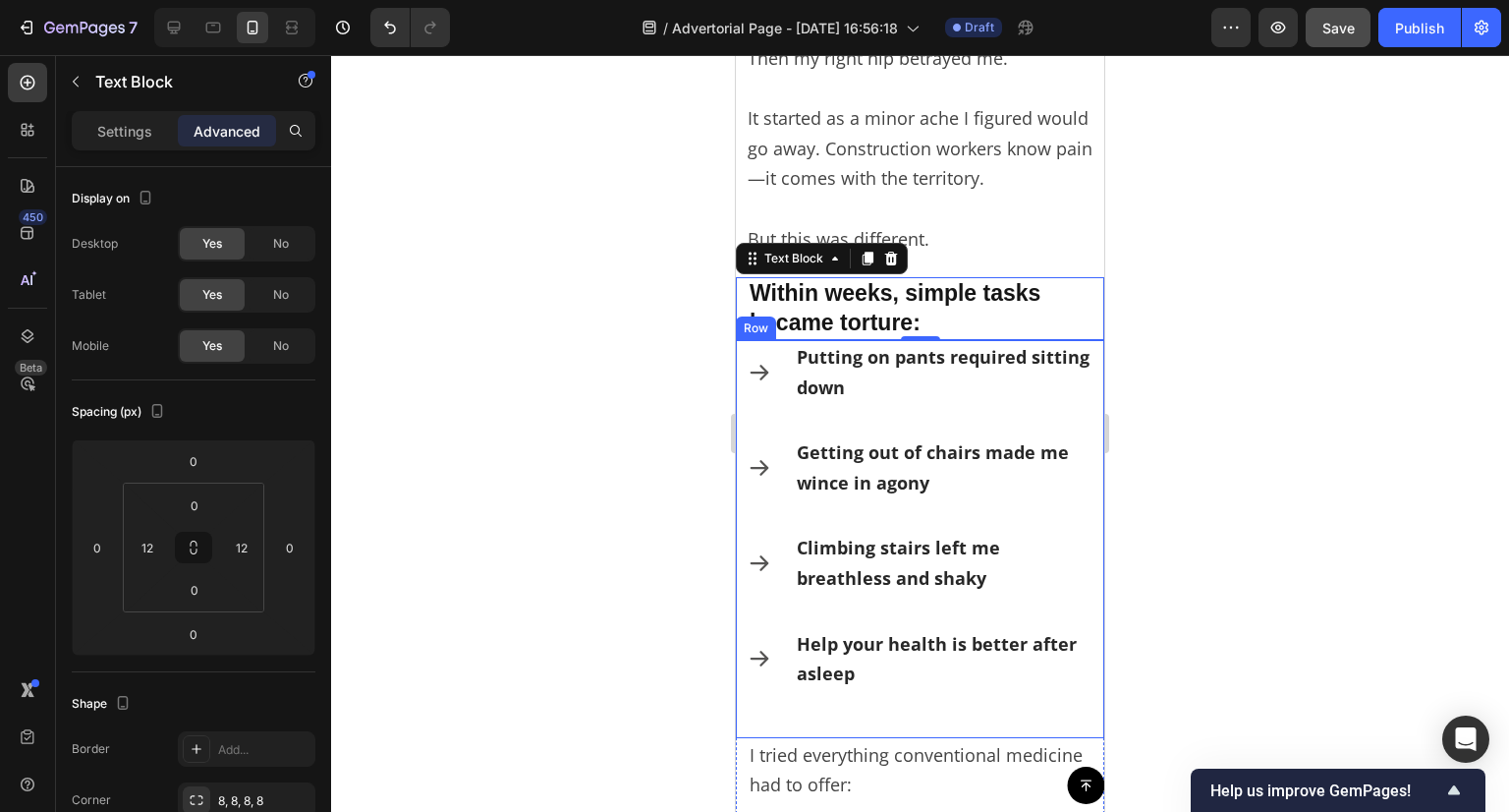
scroll to position [1368, 0]
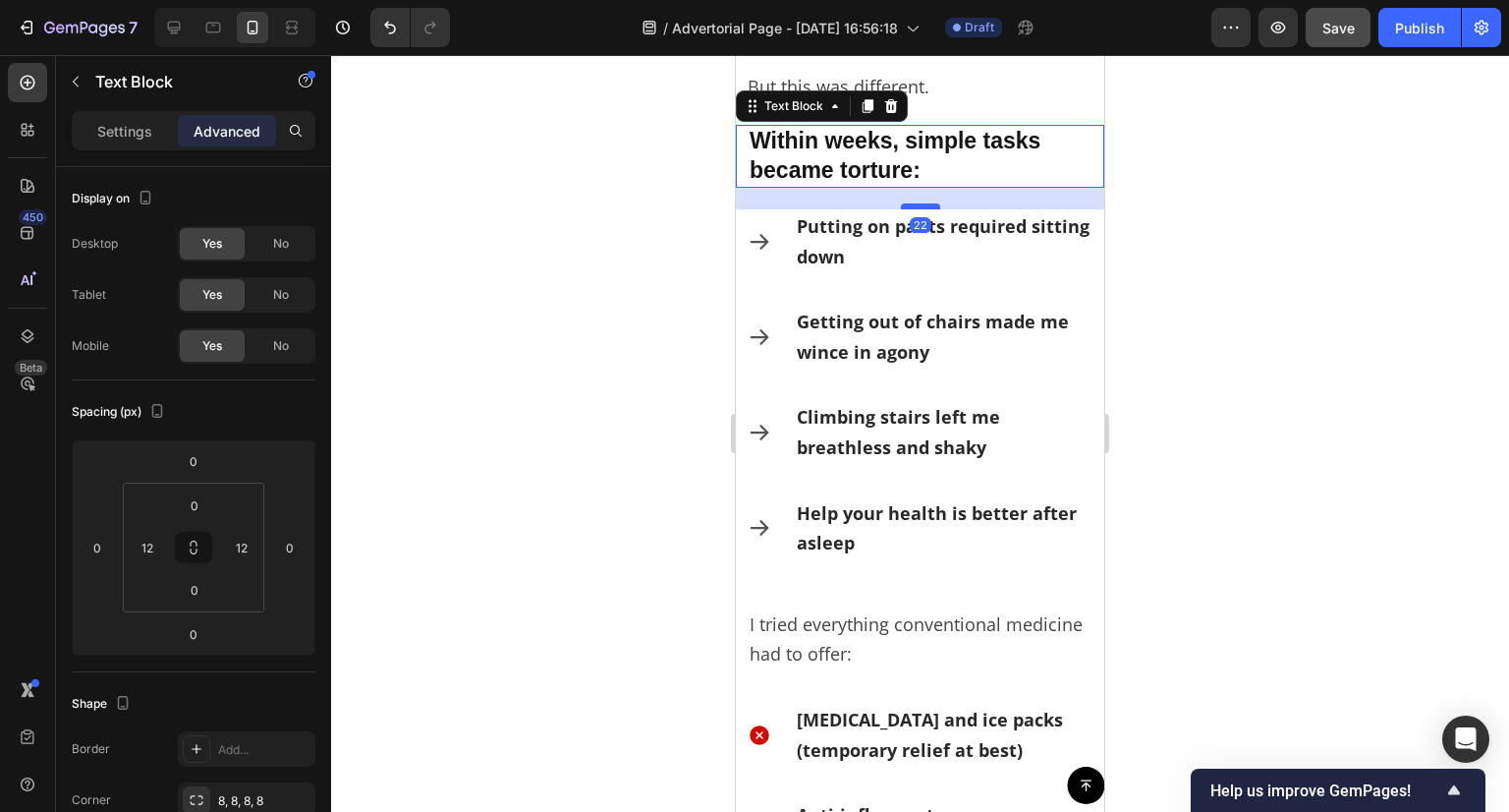
drag, startPoint x: 915, startPoint y: 183, endPoint x: 923, endPoint y: 205, distance: 23.4
click at [923, 205] on div at bounding box center [920, 207] width 39 height 6
type input "22"
click at [615, 272] on div at bounding box center [919, 433] width 1178 height 757
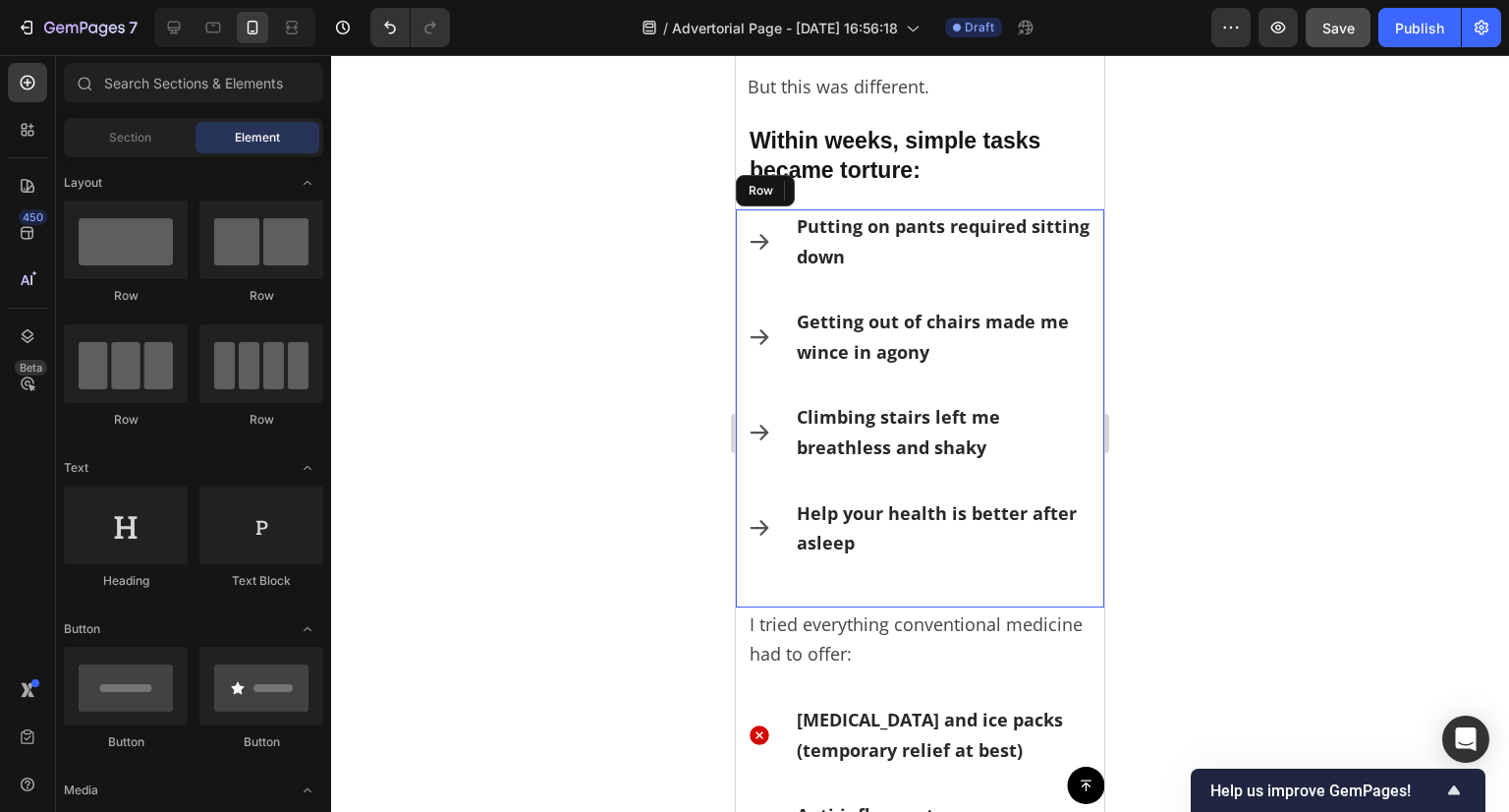
click at [910, 281] on div "Icon Putting on pants required sitting down Text Block Row Icon Getting out of …" at bounding box center [920, 408] width 345 height 398
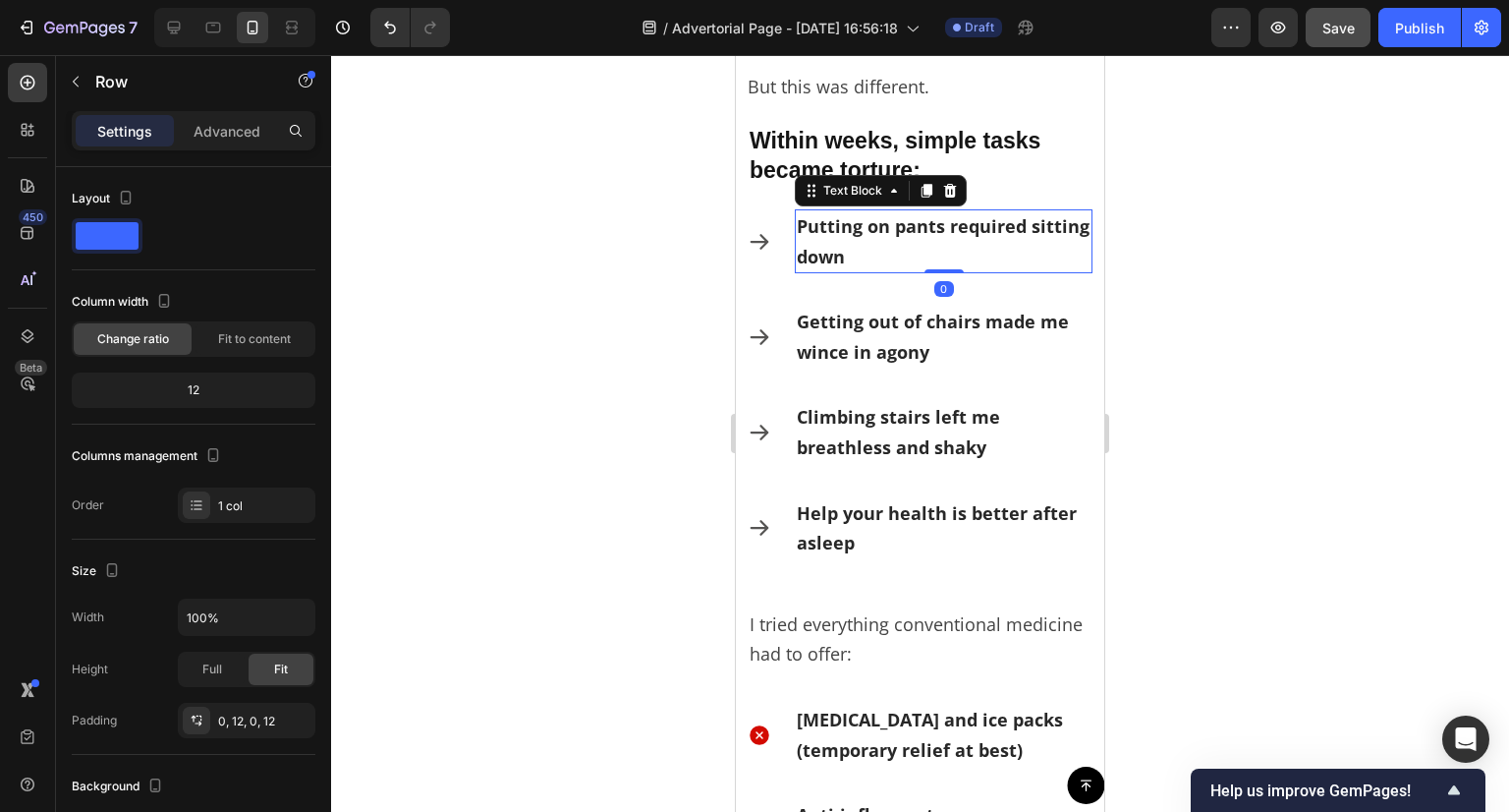
click at [903, 250] on p "Putting on pants required sitting down" at bounding box center [944, 241] width 293 height 60
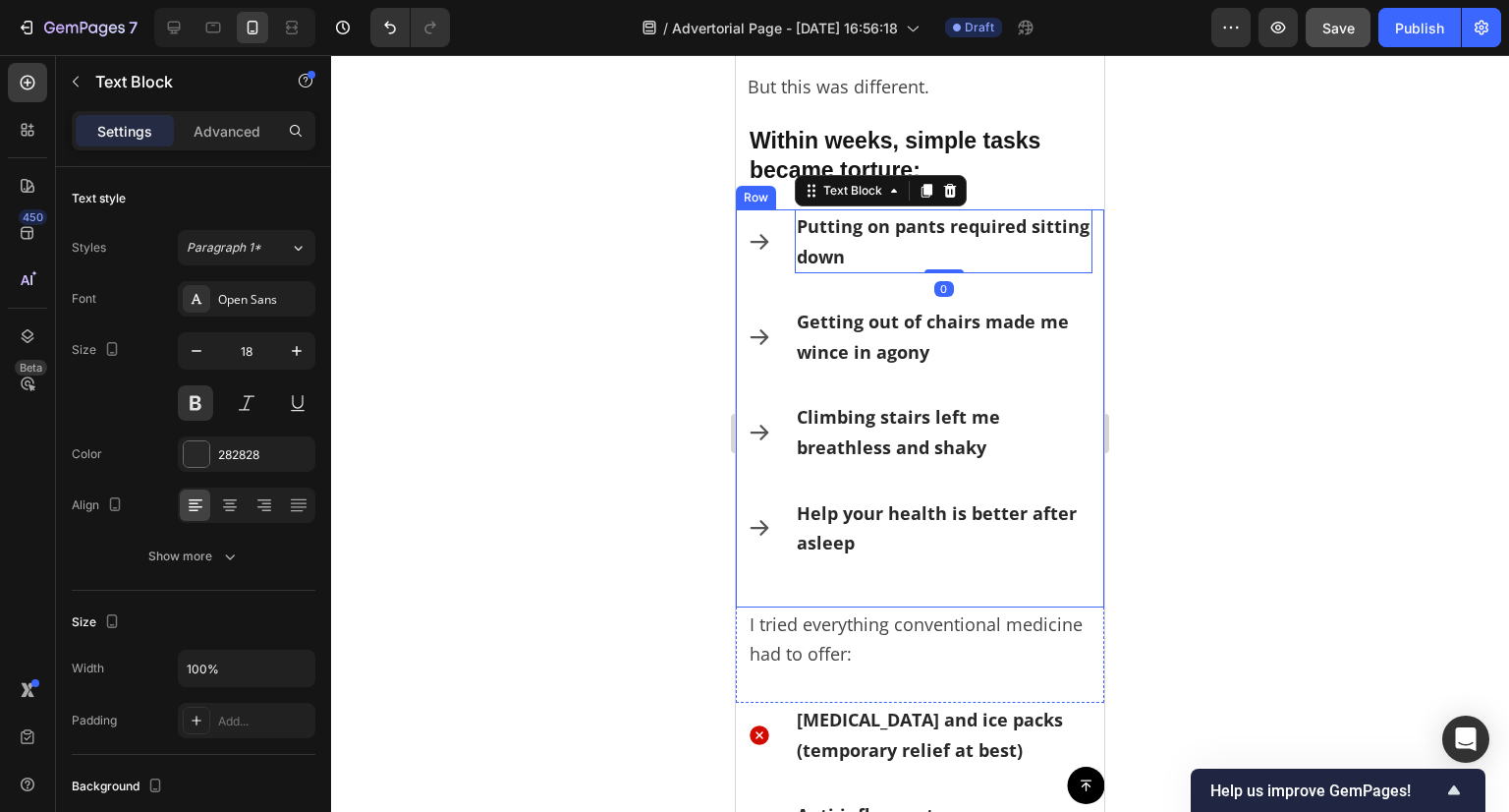
click at [903, 284] on div "Icon Putting on pants required sitting down Text Block 0 Row Icon Getting out o…" at bounding box center [920, 408] width 345 height 398
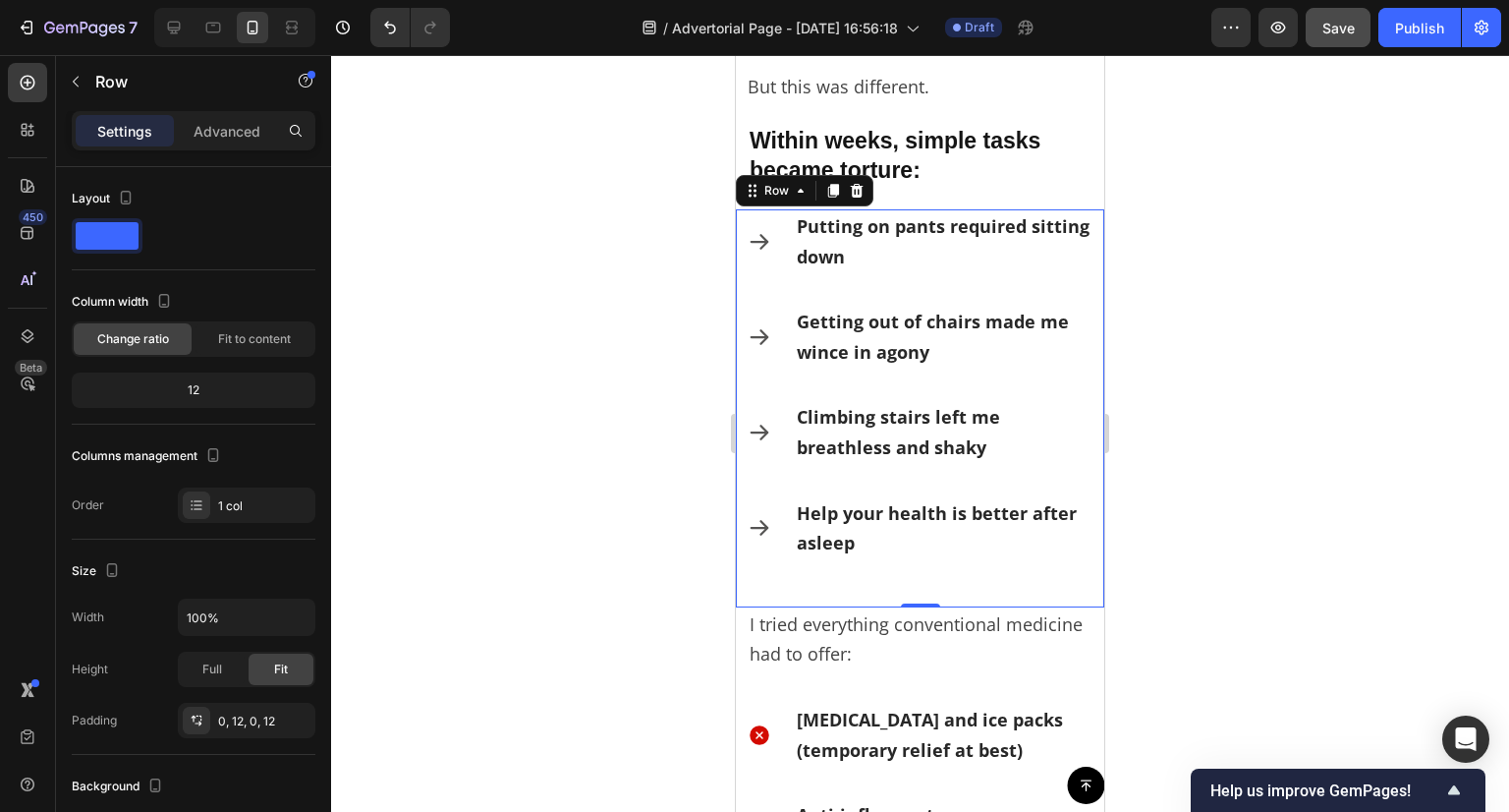
click at [903, 284] on div "Icon Putting on pants required sitting down Text Block Row Icon Getting out of …" at bounding box center [920, 408] width 345 height 398
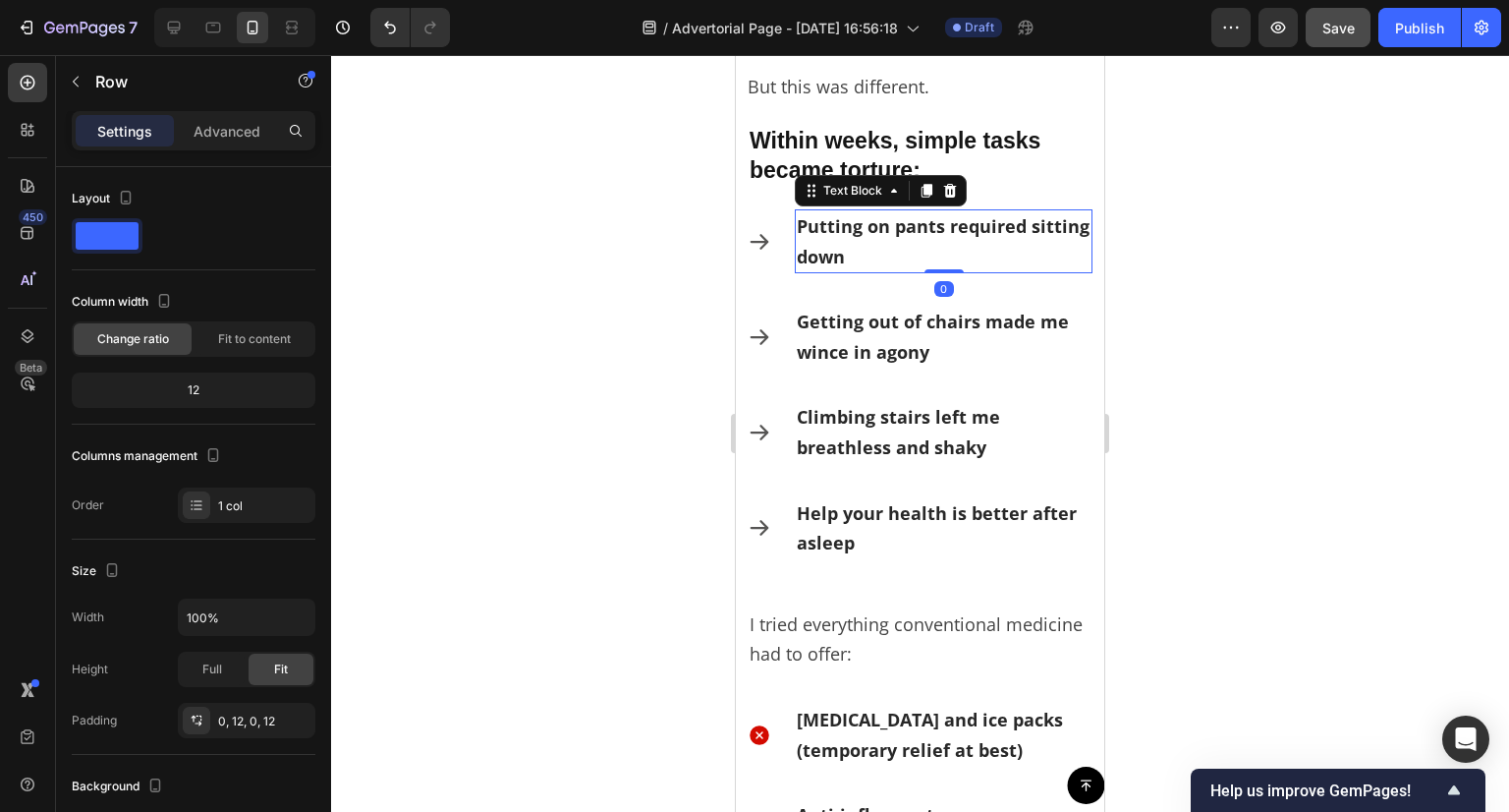
click at [930, 253] on p "Putting on pants required sitting down" at bounding box center [944, 241] width 293 height 60
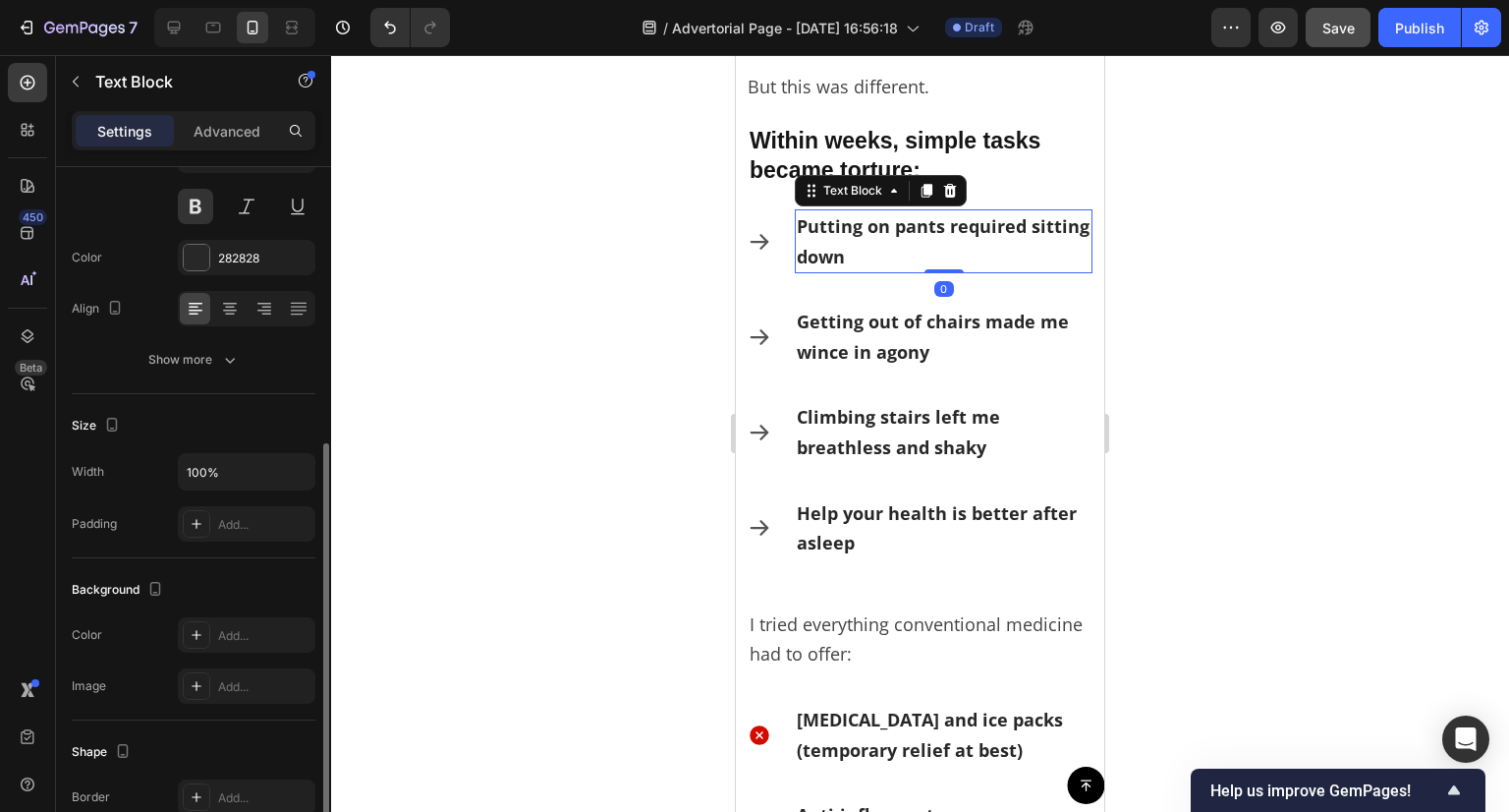
scroll to position [0, 0]
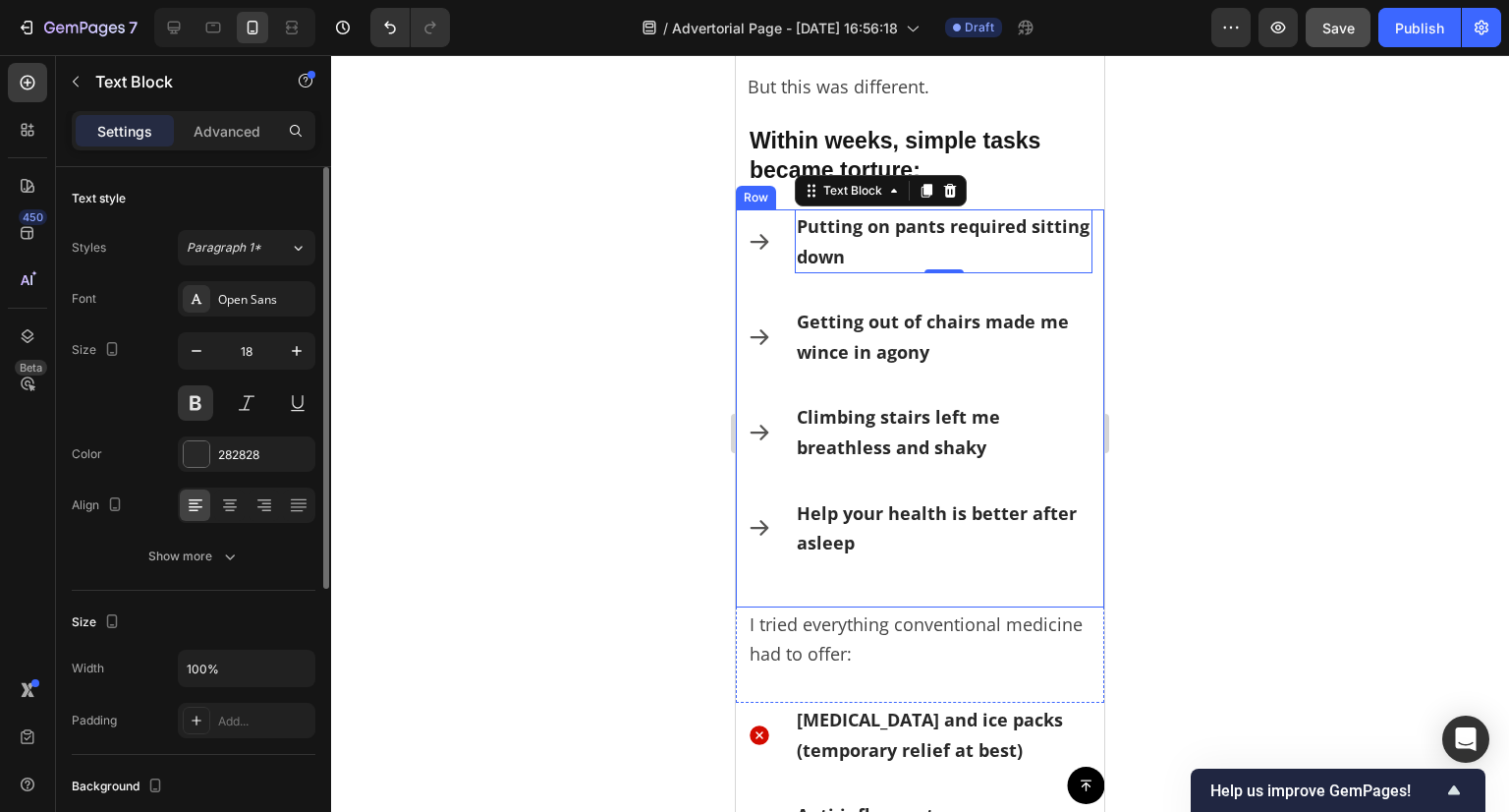
click at [892, 281] on div "Icon Putting on pants required sitting down Text Block 0 Row Icon Getting out o…" at bounding box center [920, 408] width 345 height 398
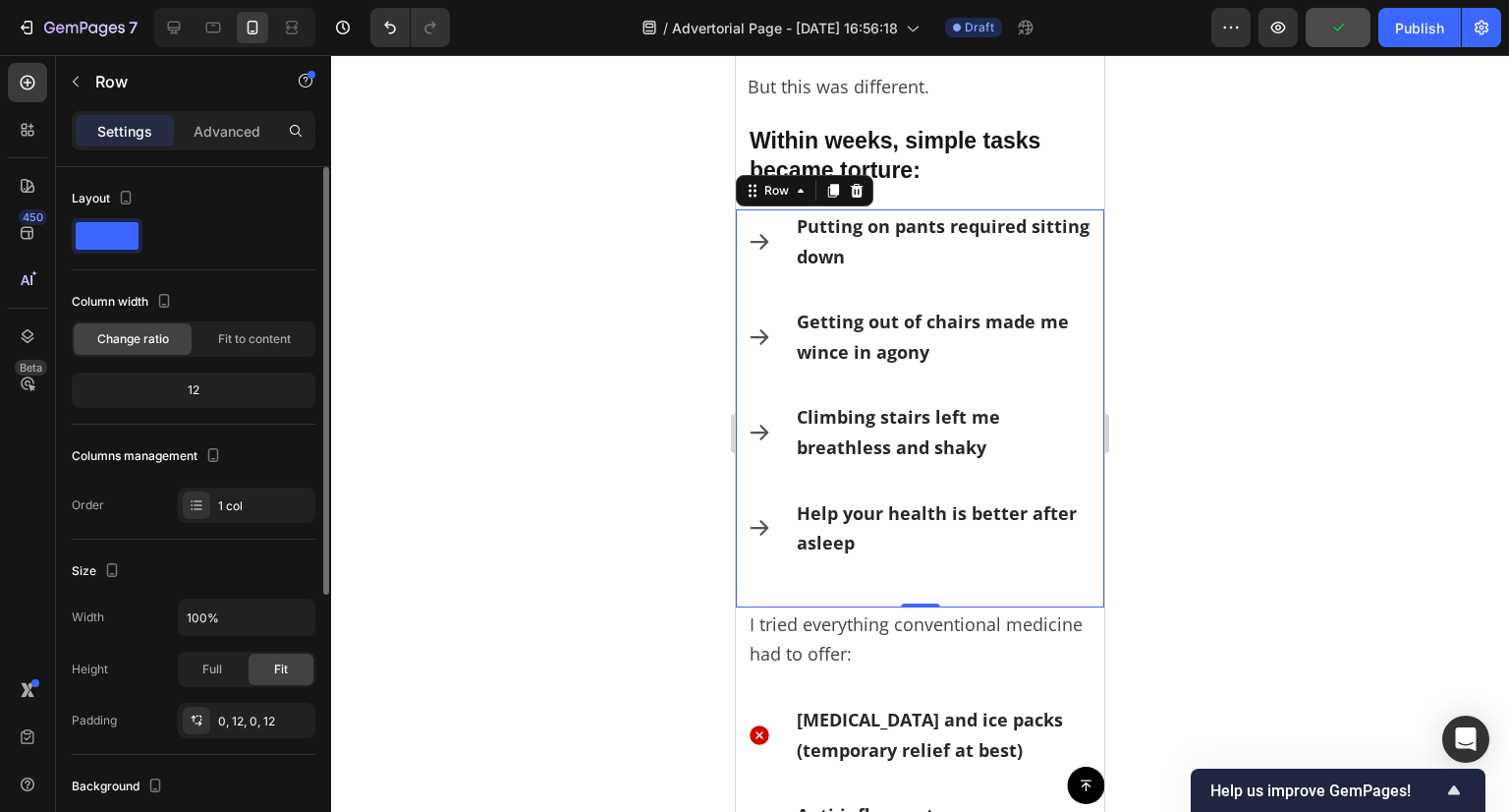
click at [187, 385] on div "12" at bounding box center [194, 390] width 236 height 28
click at [218, 382] on div "12" at bounding box center [194, 390] width 236 height 28
click at [240, 330] on span "Fit to content" at bounding box center [255, 339] width 73 height 18
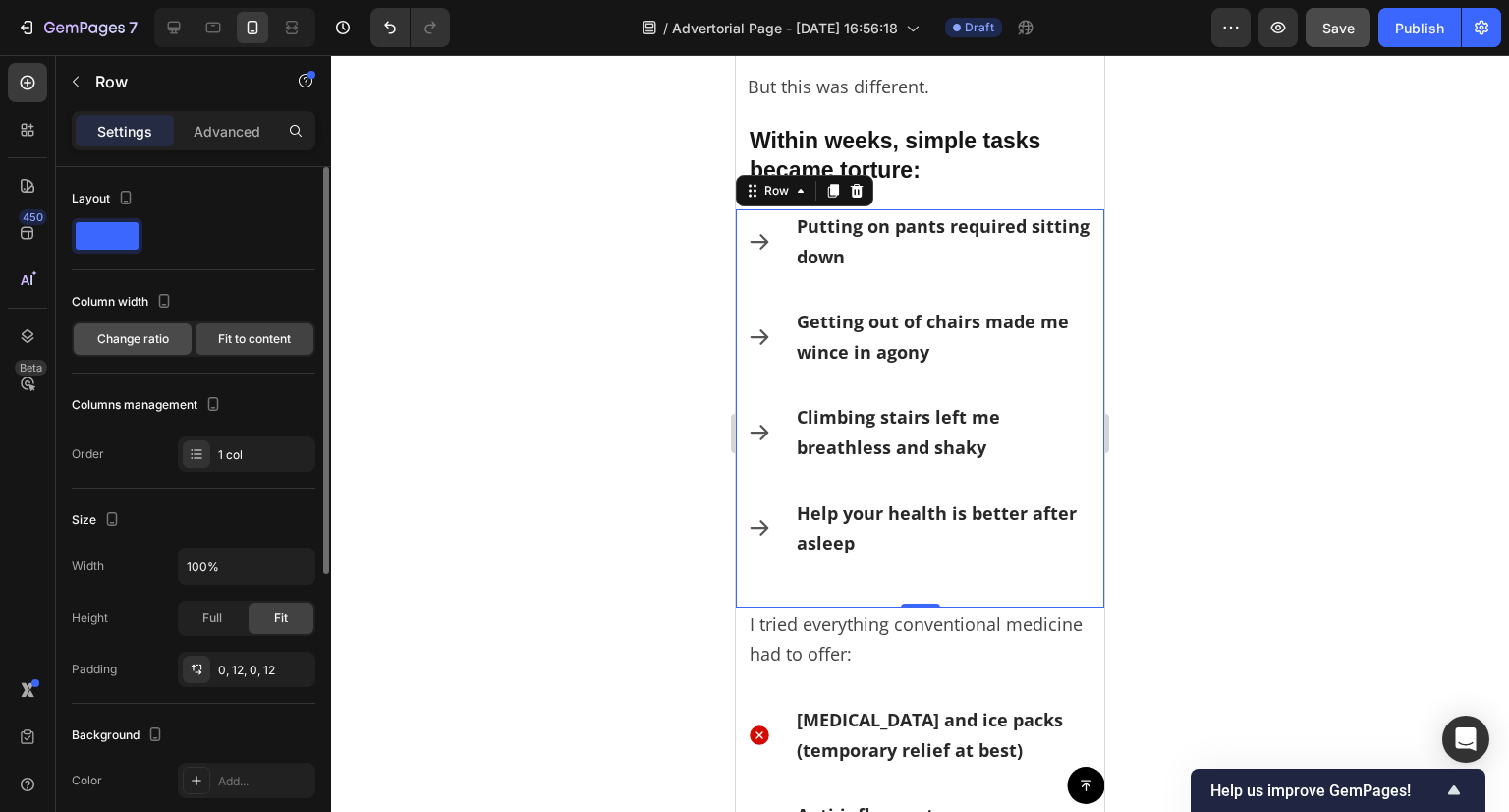
click at [161, 341] on span "Change ratio" at bounding box center [133, 339] width 72 height 18
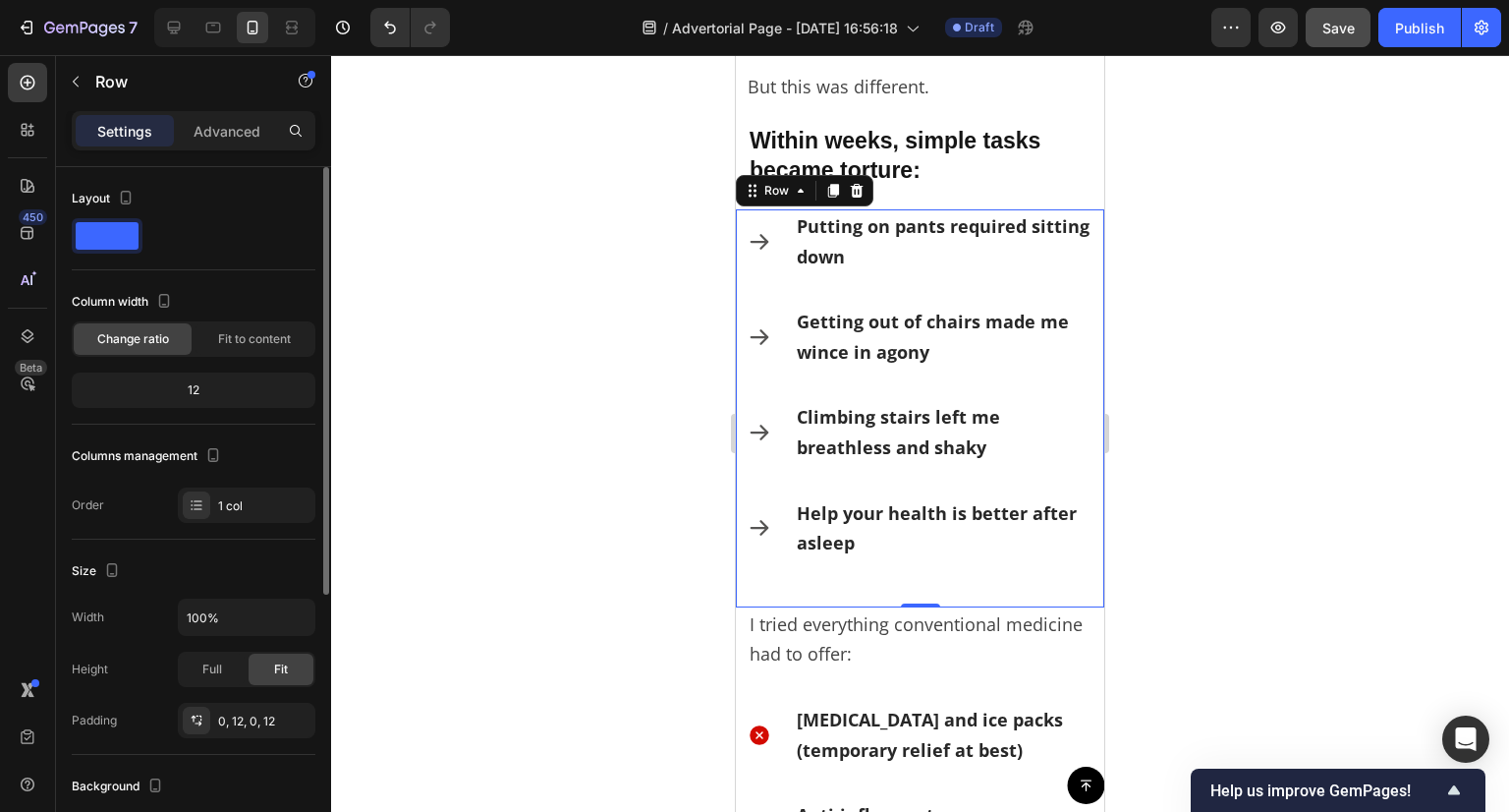
scroll to position [197, 0]
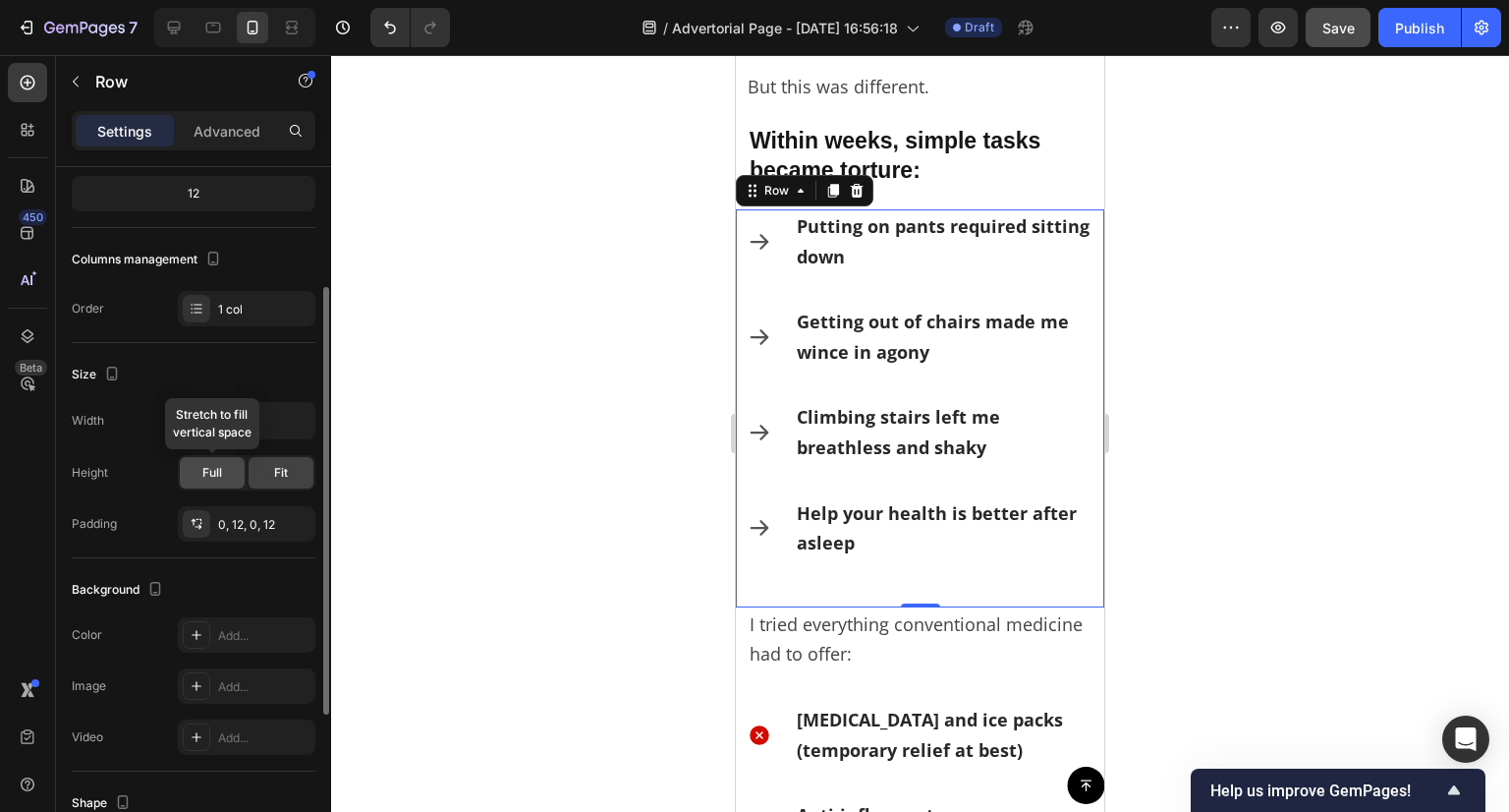
click at [209, 477] on span "Full" at bounding box center [213, 472] width 20 height 18
click at [264, 472] on div "Fit" at bounding box center [282, 472] width 65 height 31
click at [225, 525] on div "0, 12, 0, 12" at bounding box center [247, 525] width 57 height 18
click at [150, 522] on div "Padding 0, 12, 0, 12" at bounding box center [194, 524] width 244 height 35
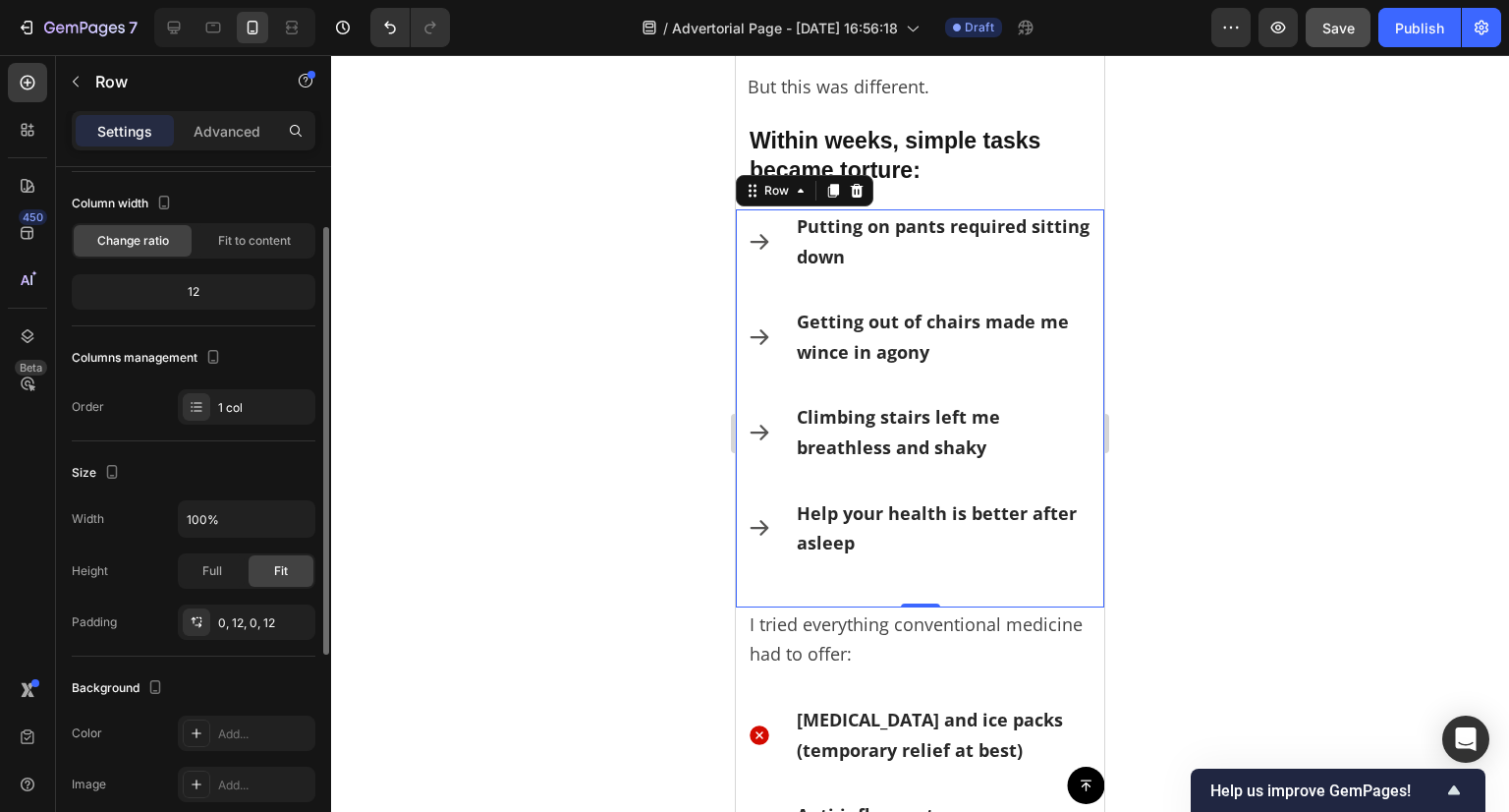
scroll to position [0, 0]
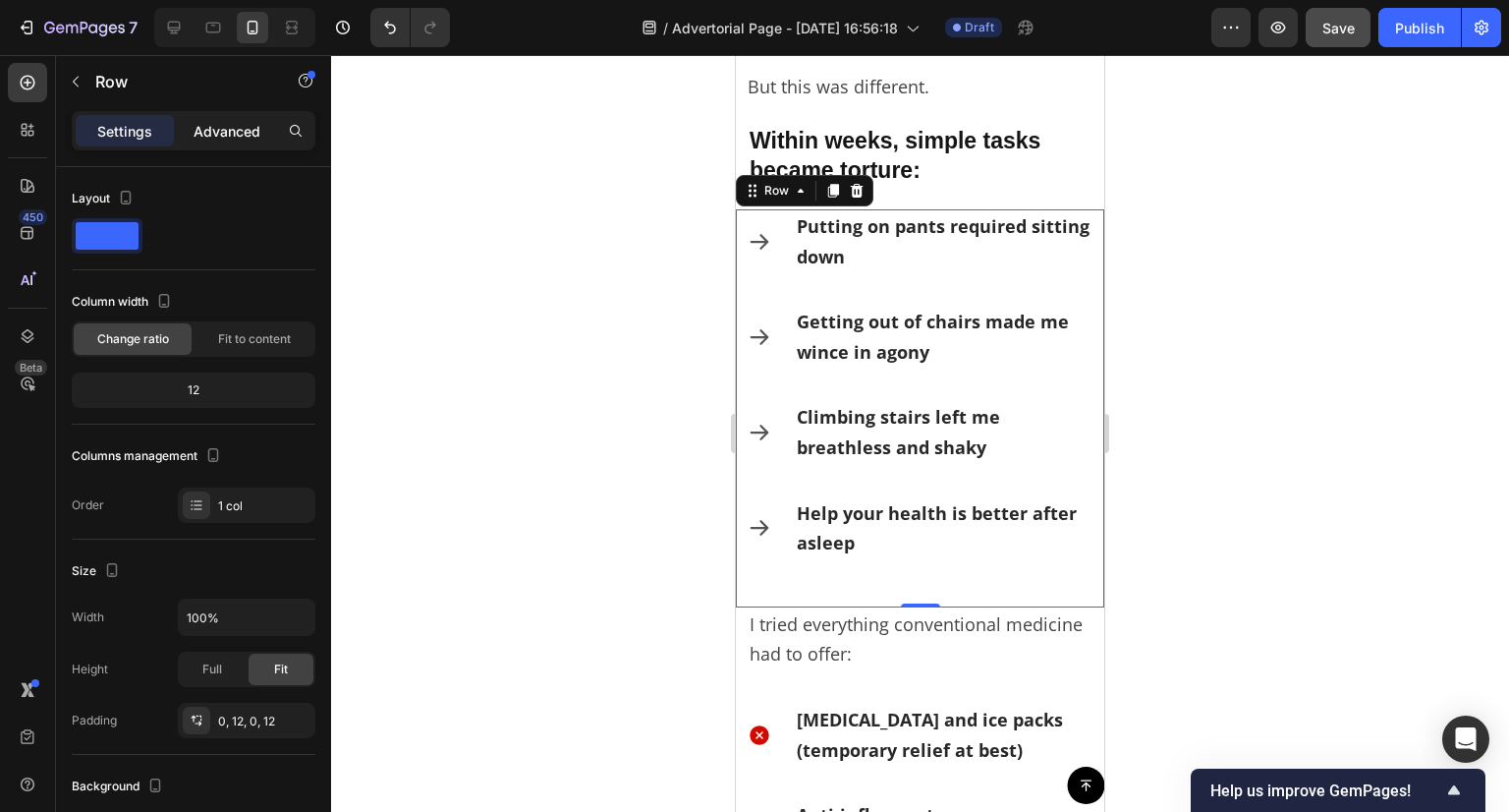
click at [243, 121] on p "Advanced" at bounding box center [227, 131] width 67 height 21
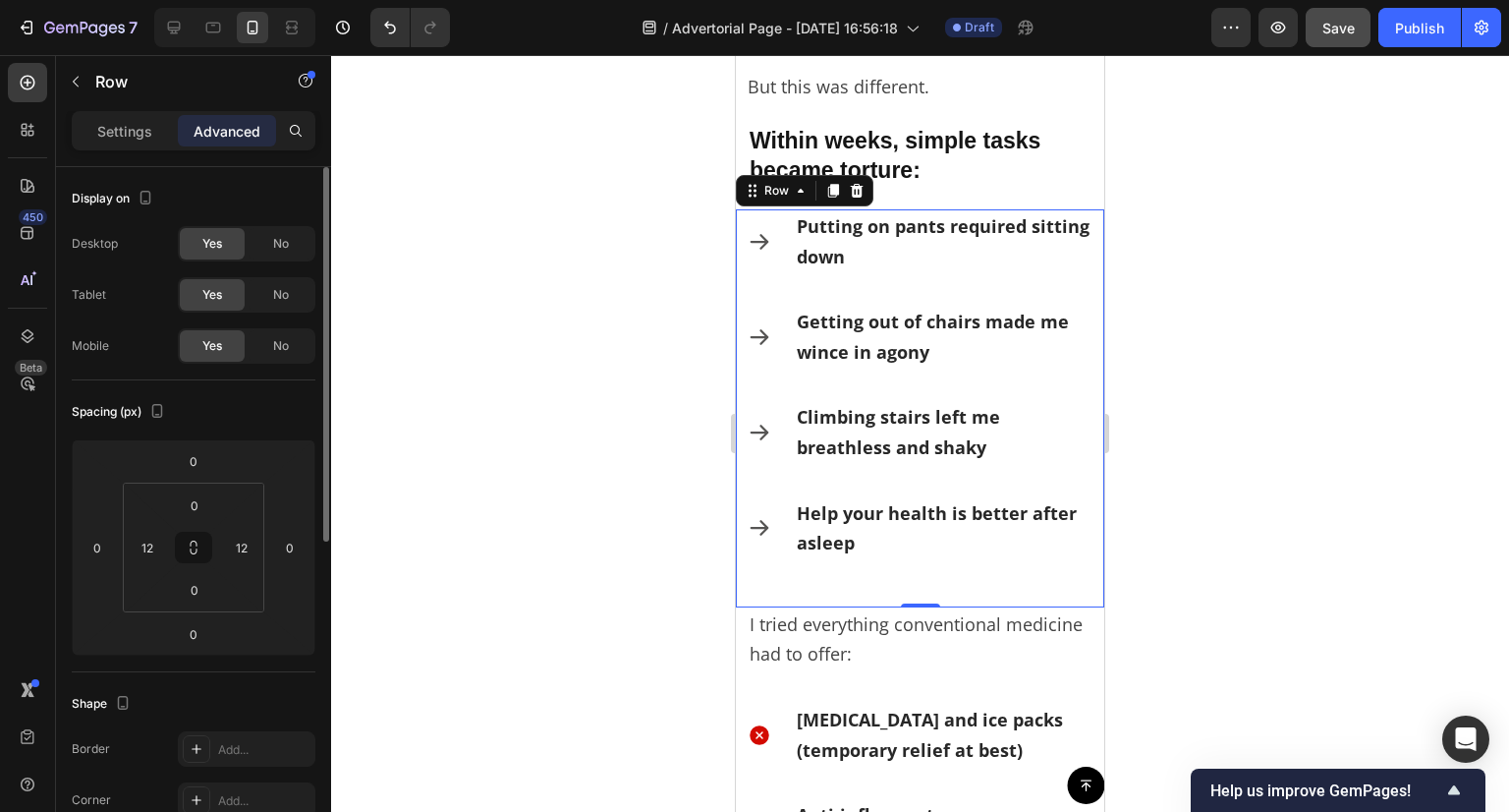
click at [431, 366] on div at bounding box center [919, 433] width 1178 height 757
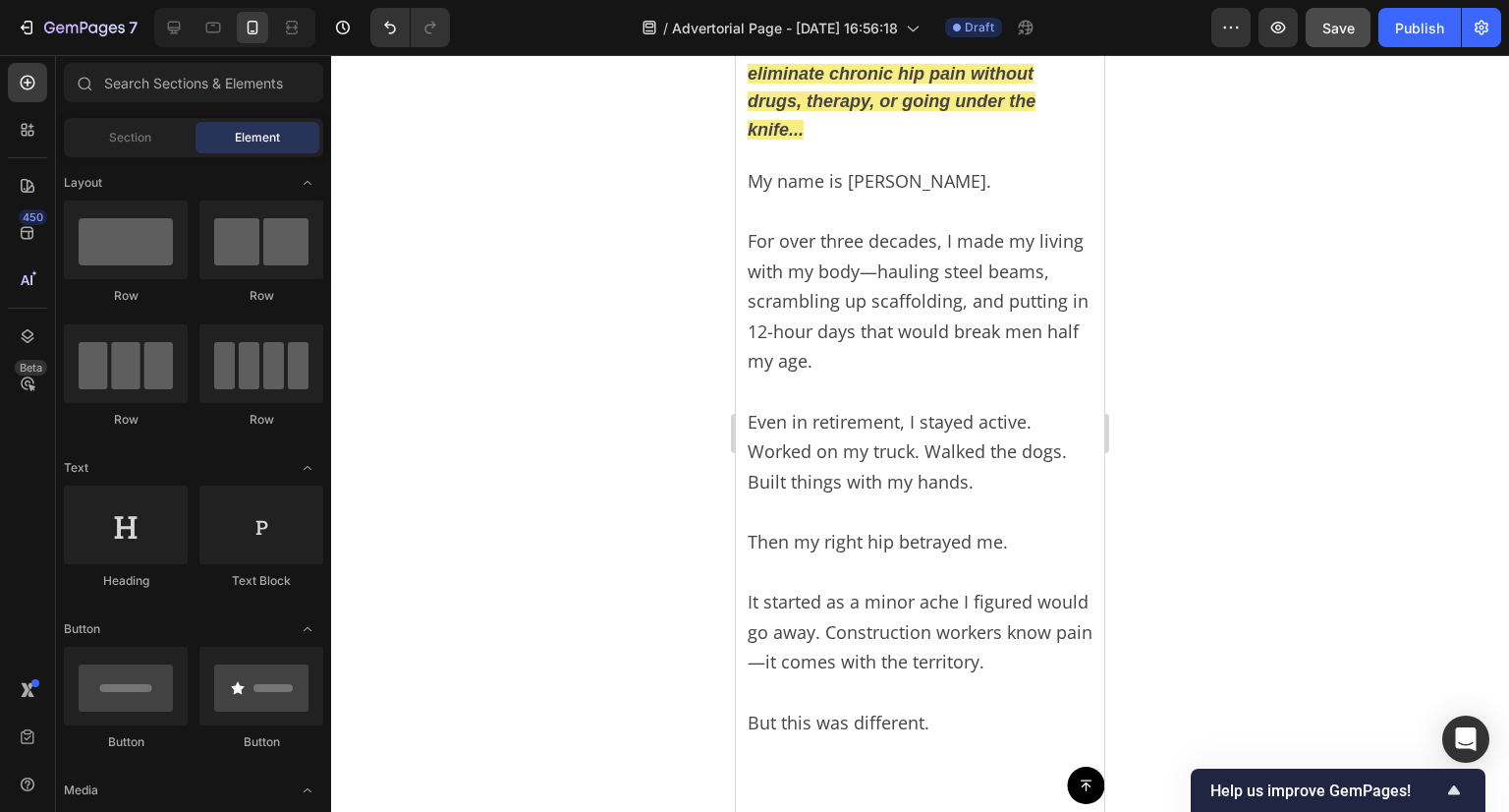
scroll to position [582, 0]
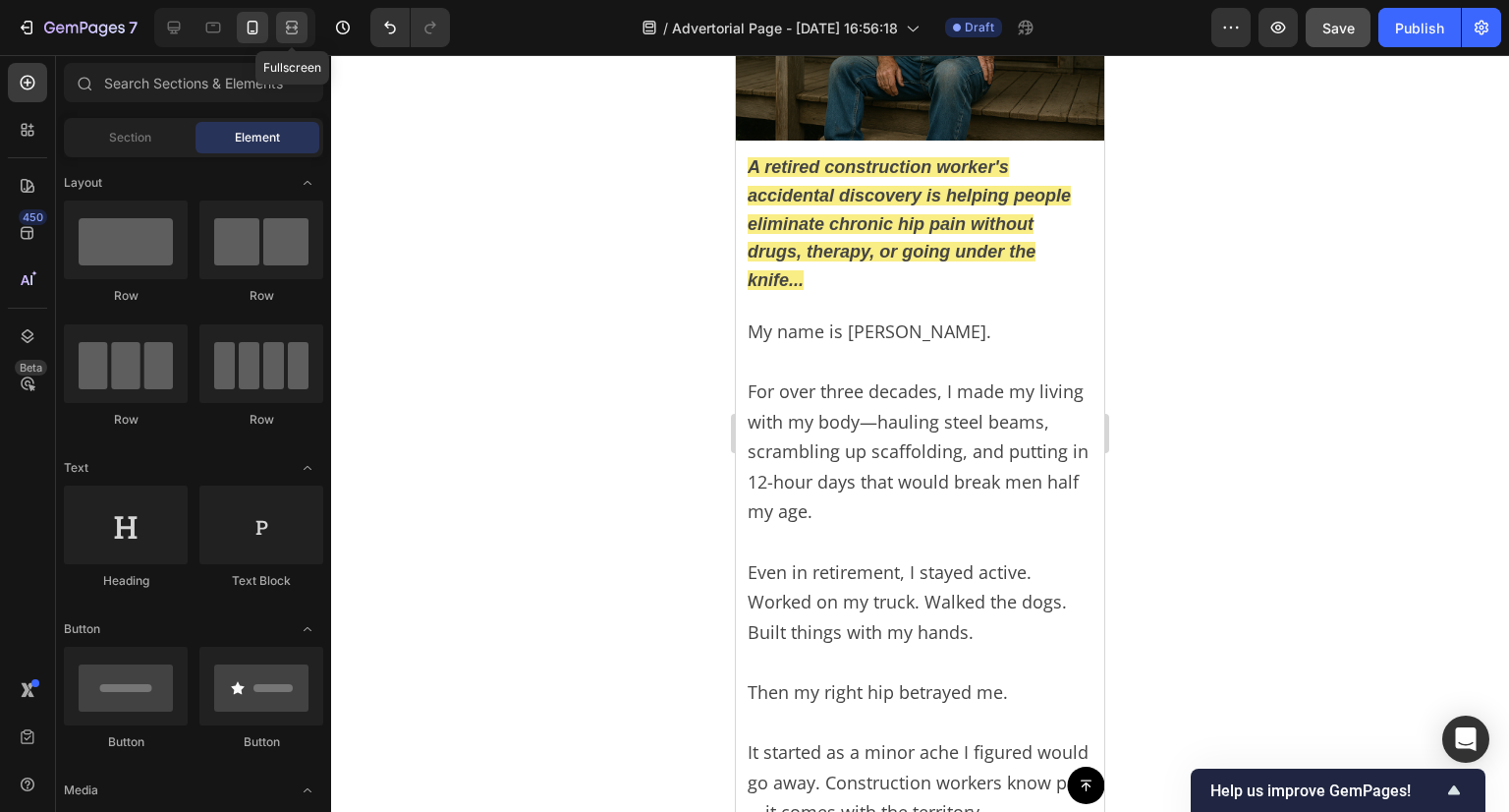
click at [284, 23] on icon at bounding box center [292, 28] width 20 height 20
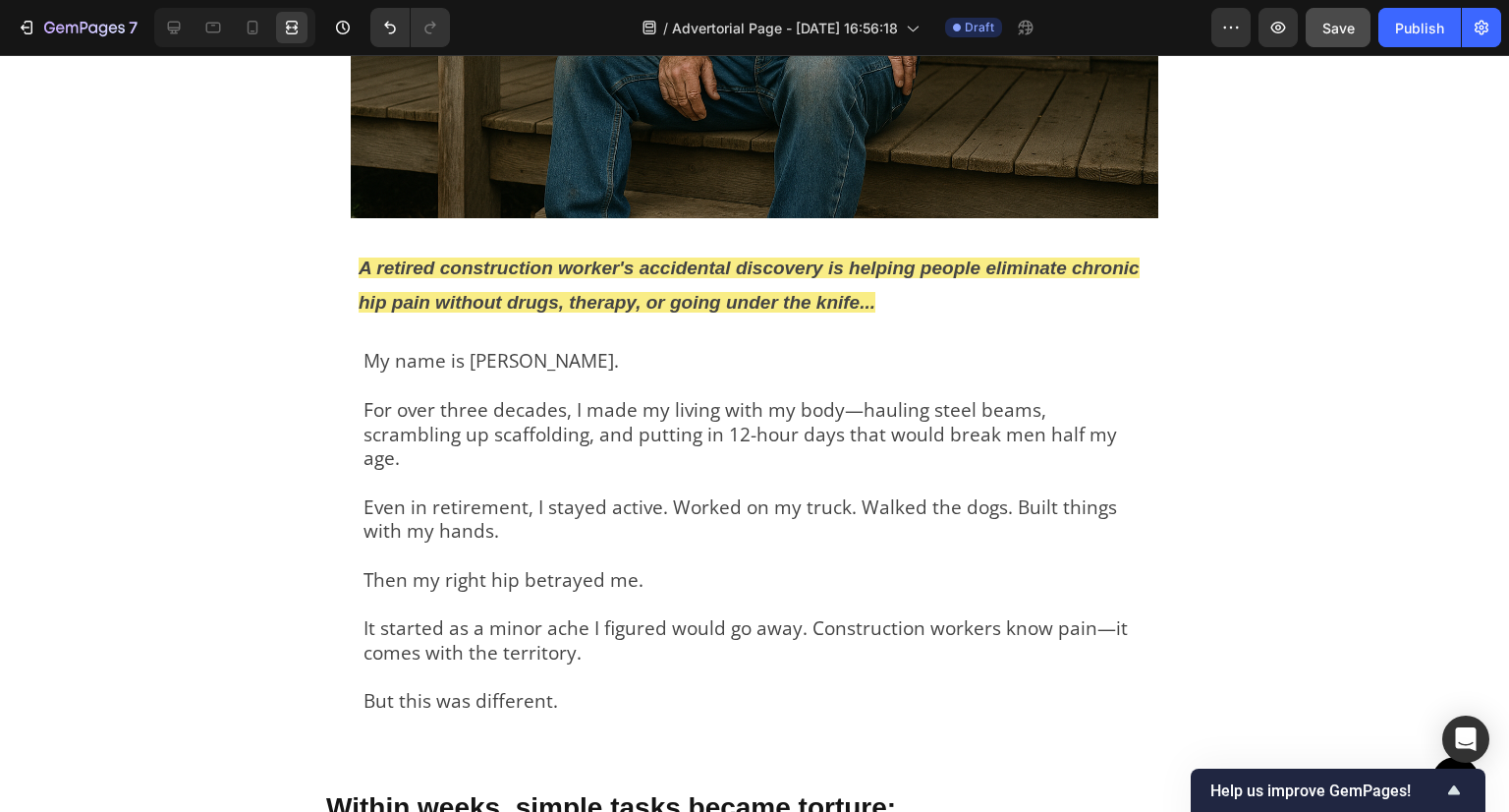
scroll to position [680, 0]
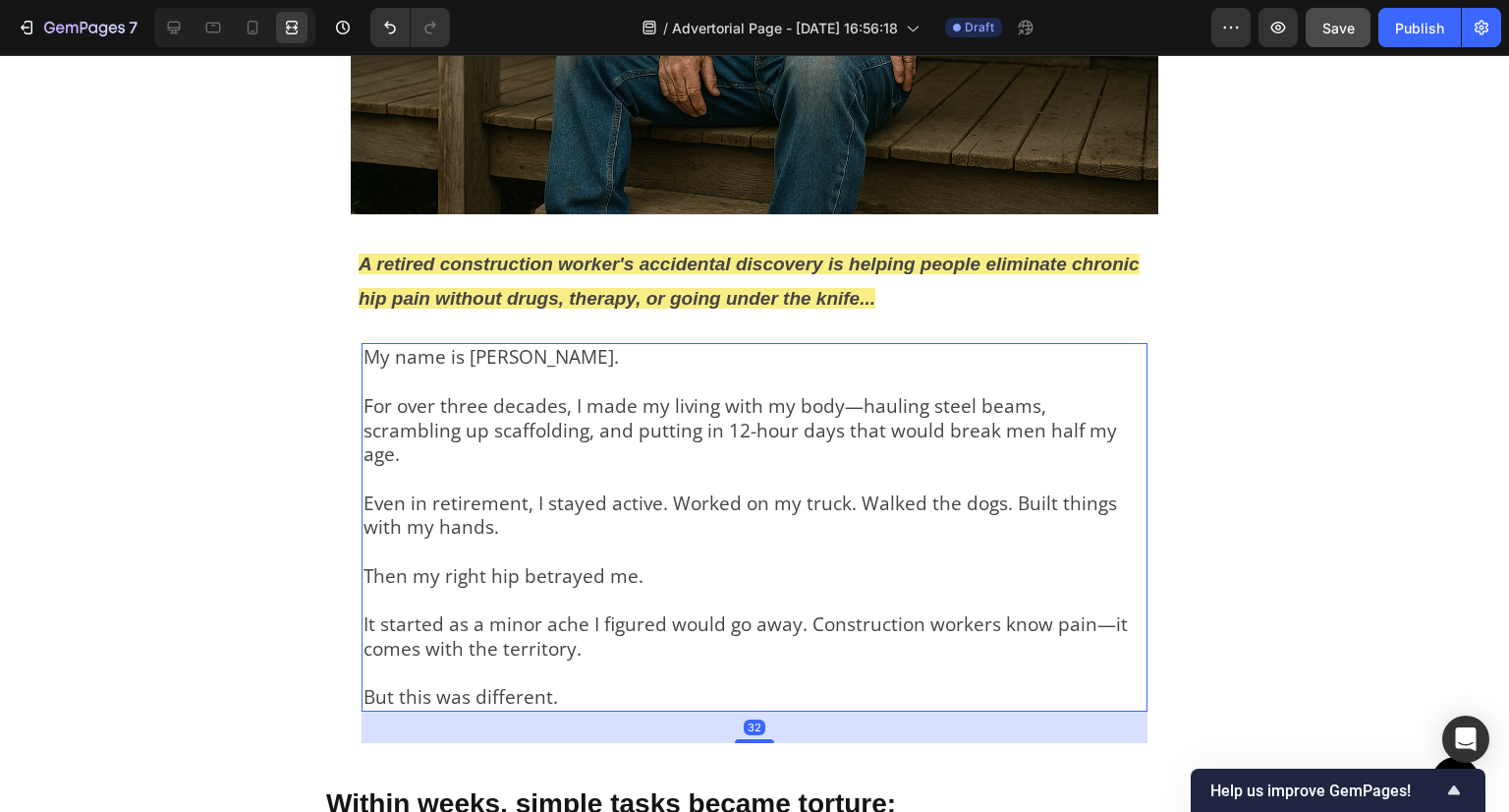
click at [470, 467] on p "Even in retirement, I stayed active. Worked on my truck. Walked the dogs. Built…" at bounding box center [754, 503] width 783 height 73
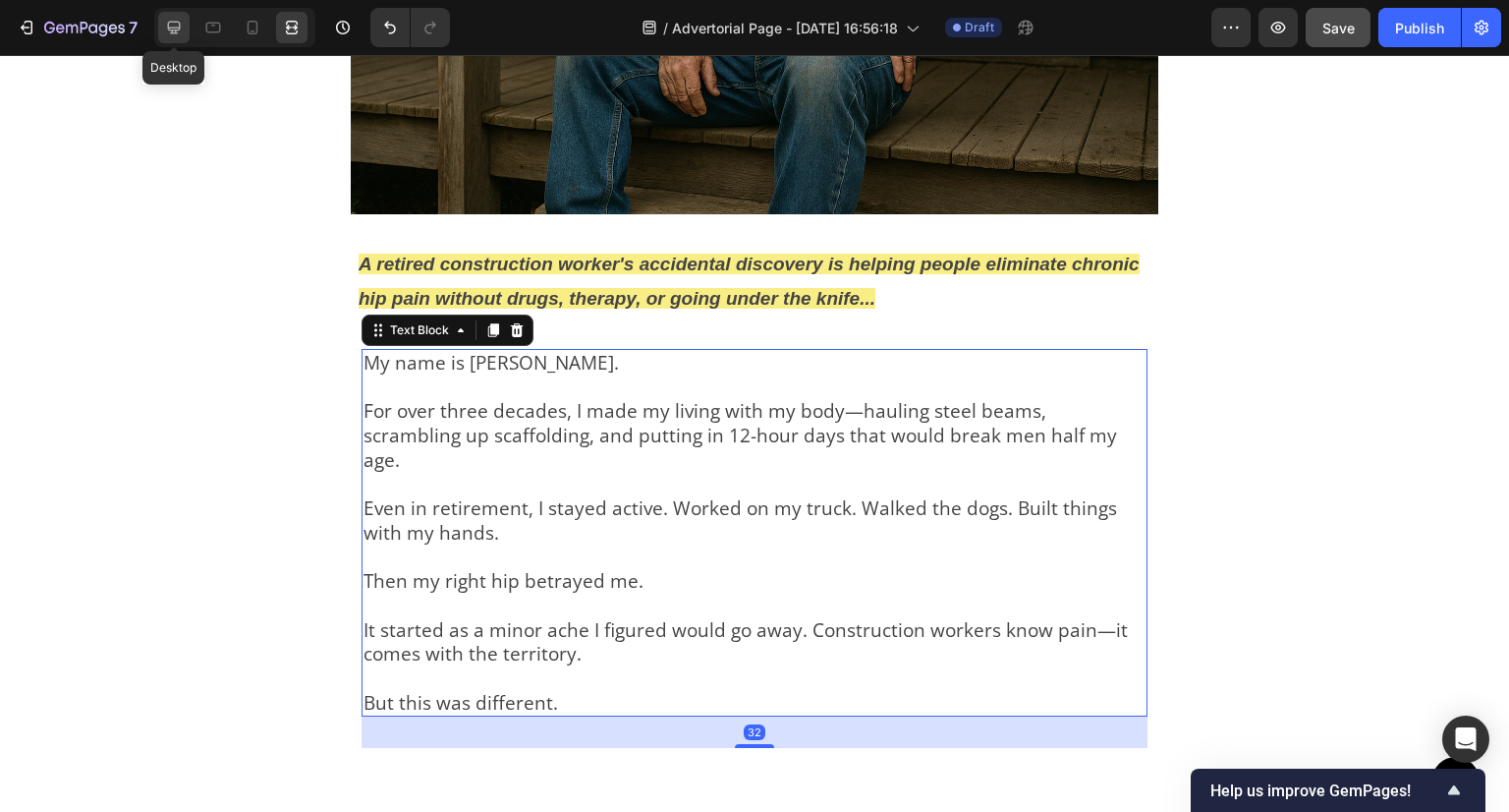
click at [177, 31] on icon at bounding box center [174, 28] width 13 height 13
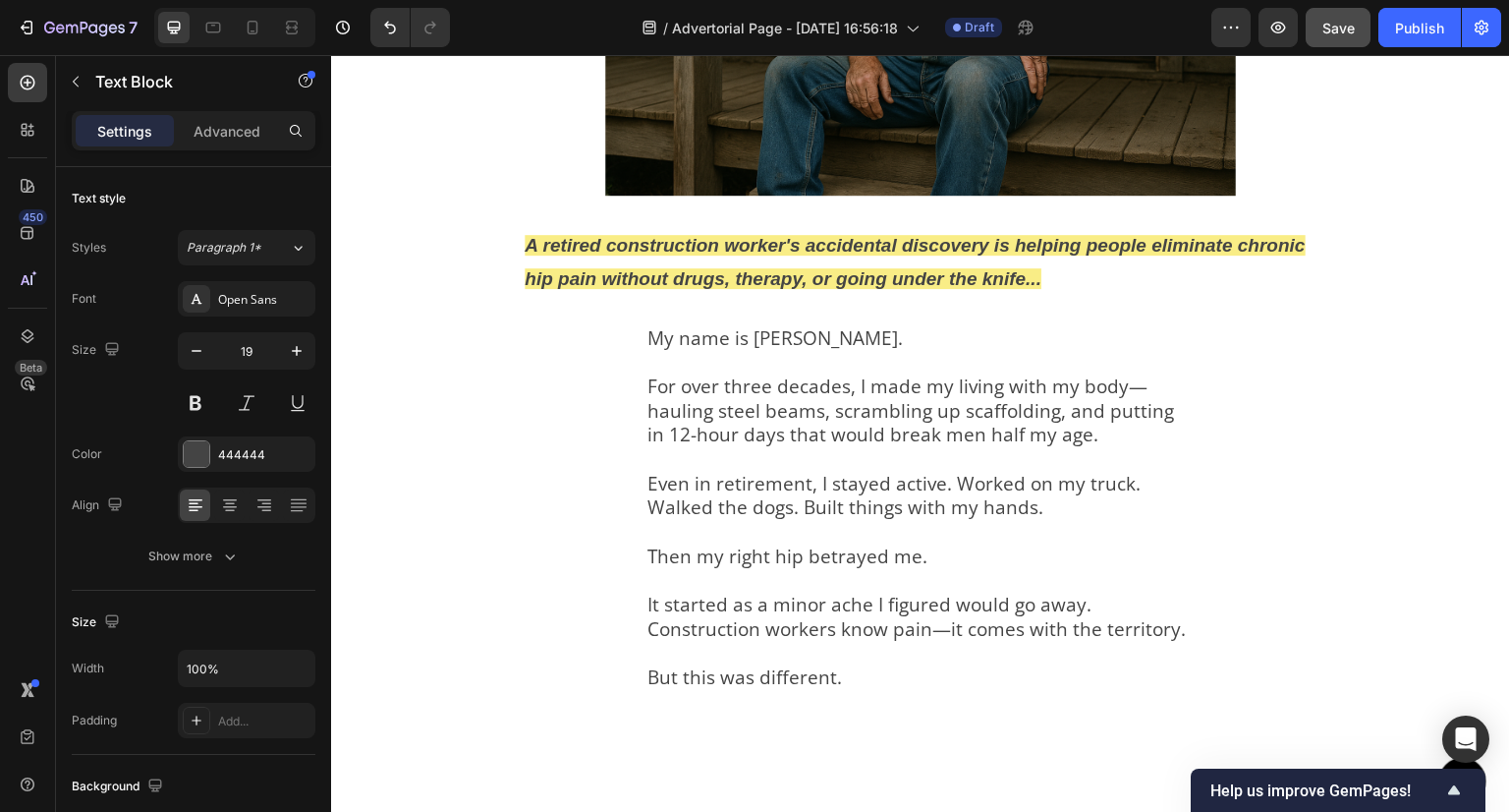
scroll to position [582, 0]
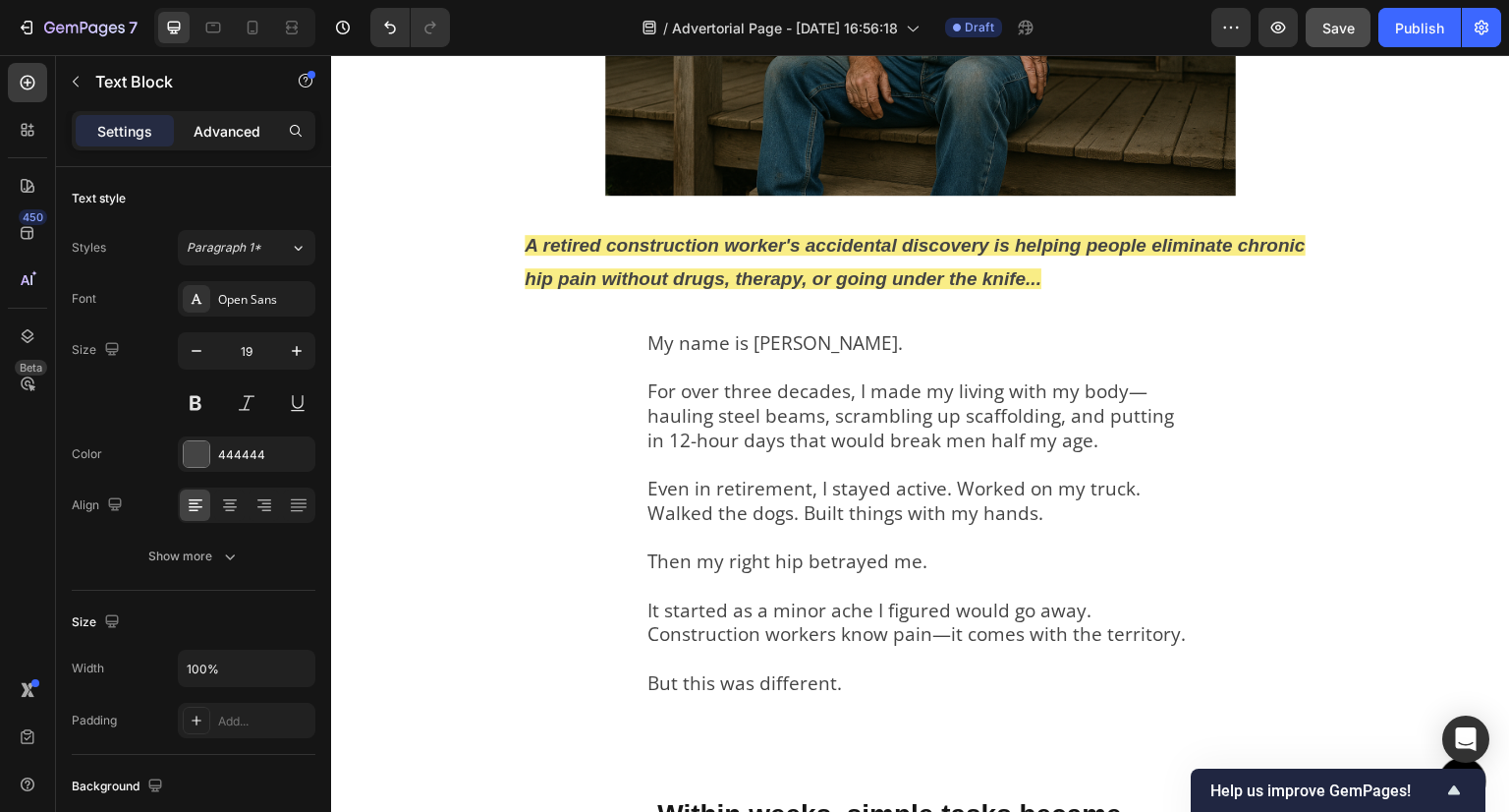
click at [205, 141] on div "Advanced" at bounding box center [227, 131] width 98 height 31
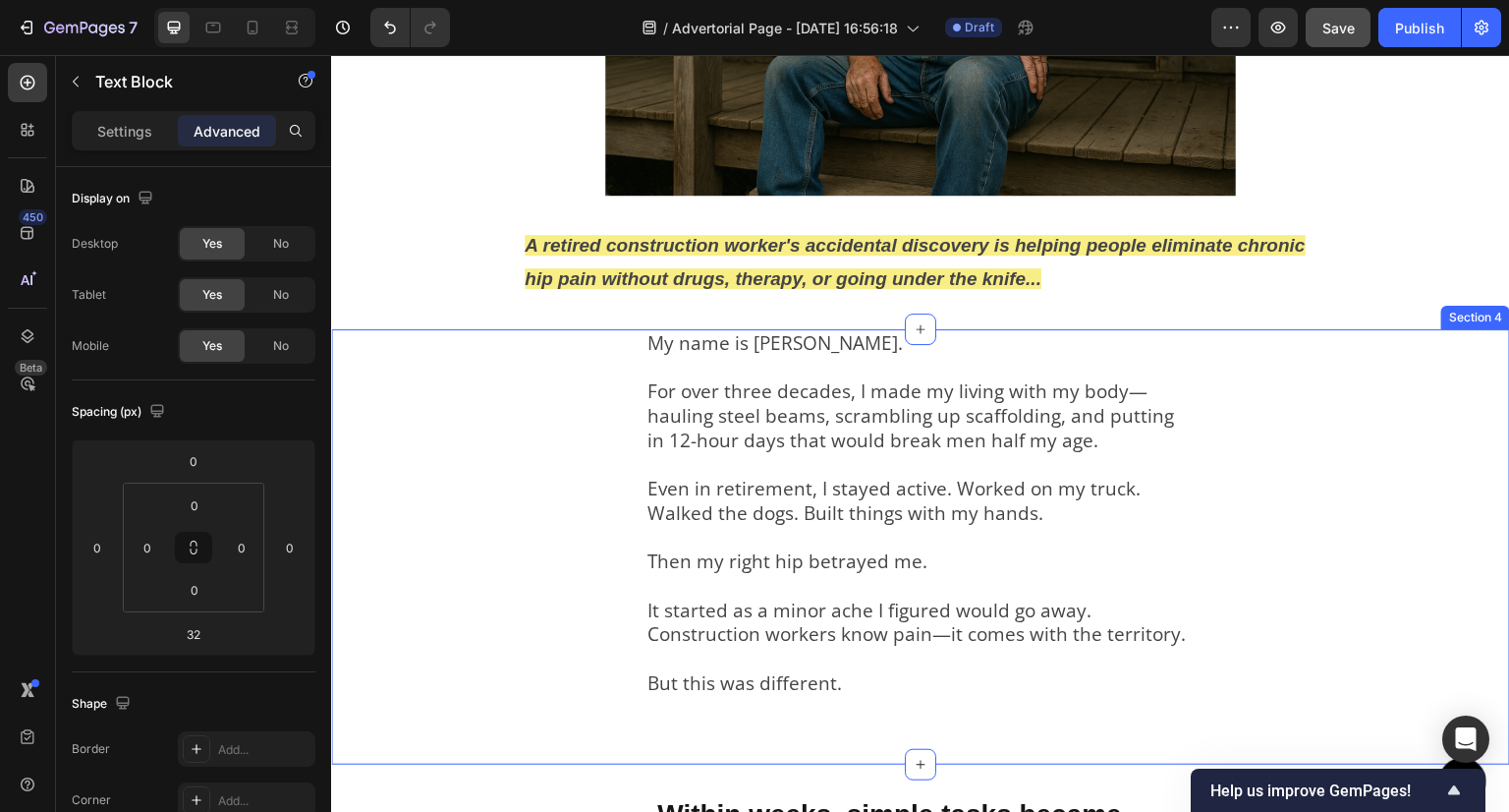
click at [605, 428] on div "My name is Dave Mitchell. For over three decades, I made my living with my body…" at bounding box center [920, 546] width 1179 height 435
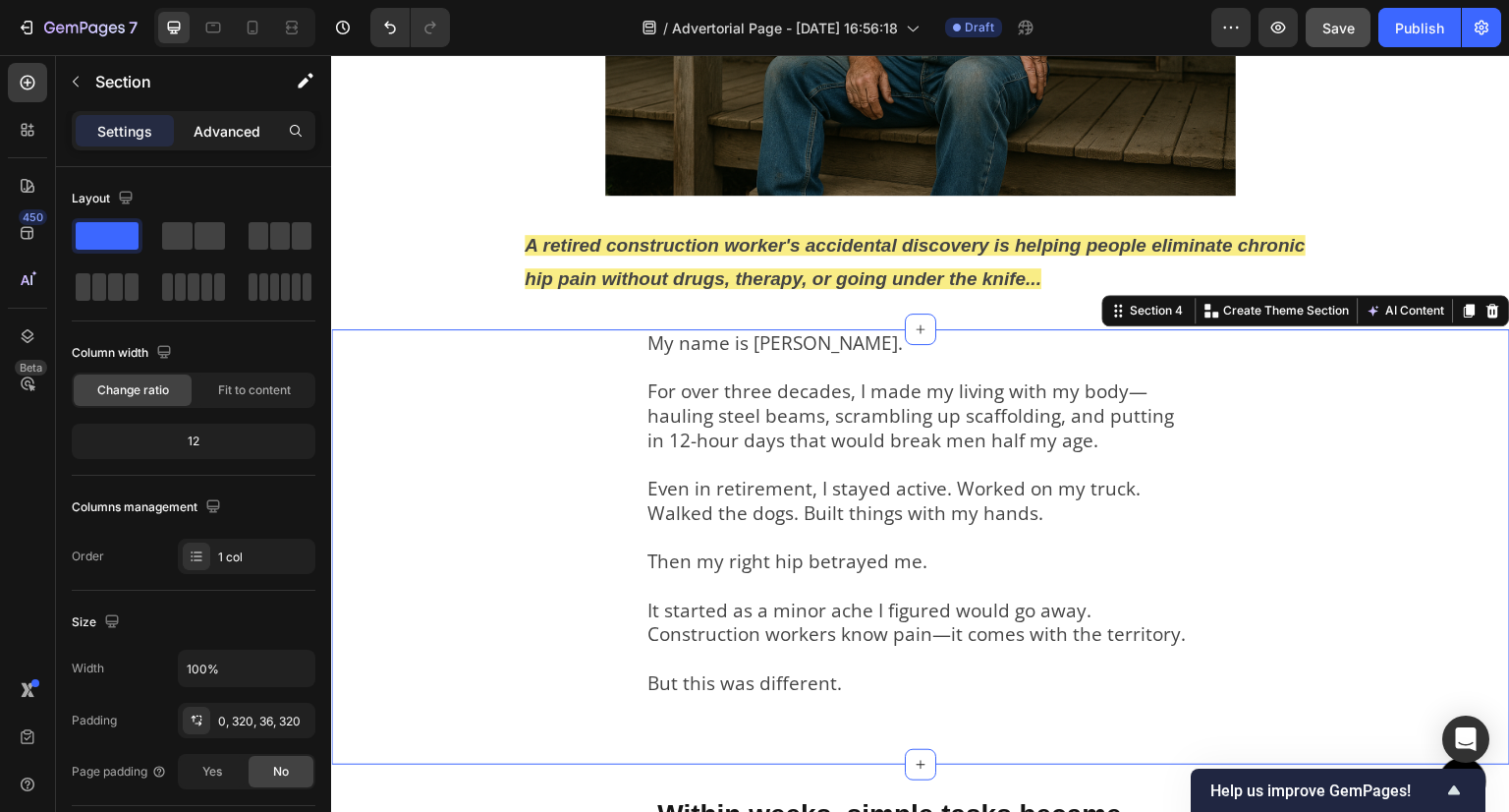
click at [214, 127] on p "Advanced" at bounding box center [227, 131] width 67 height 21
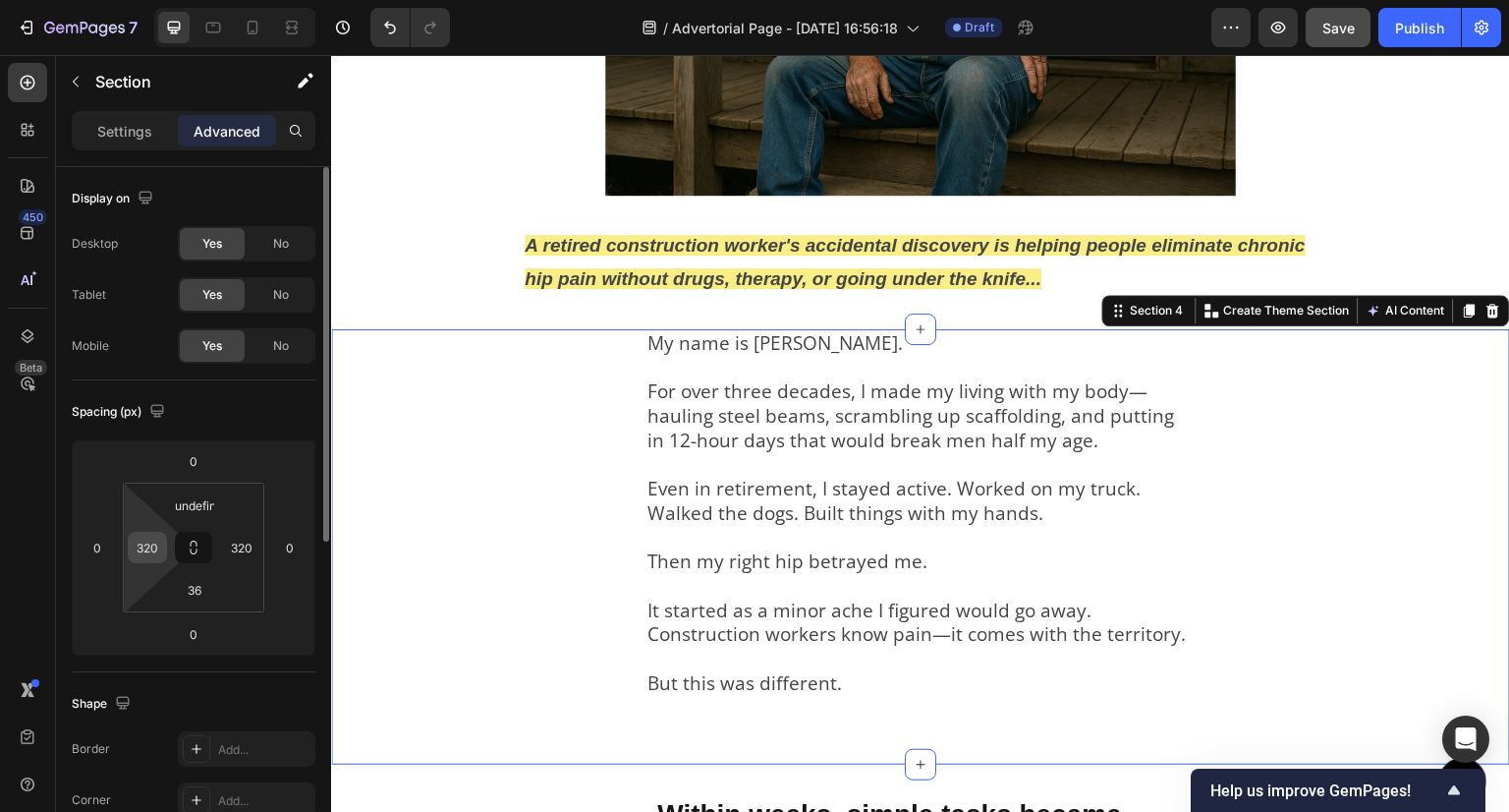
click at [157, 552] on input "320" at bounding box center [148, 547] width 30 height 30
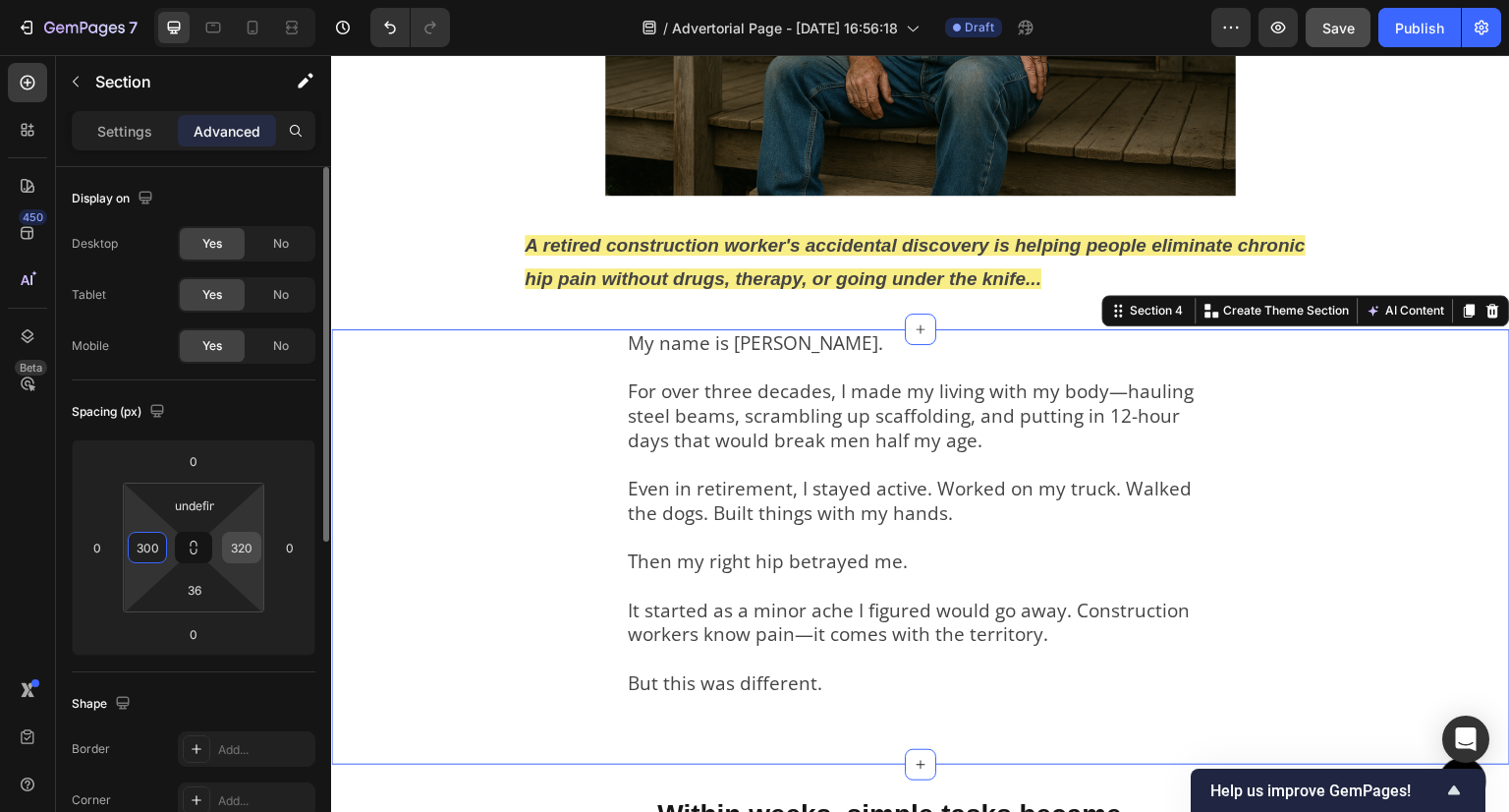
type input "300"
click at [247, 542] on input "320" at bounding box center [242, 547] width 30 height 30
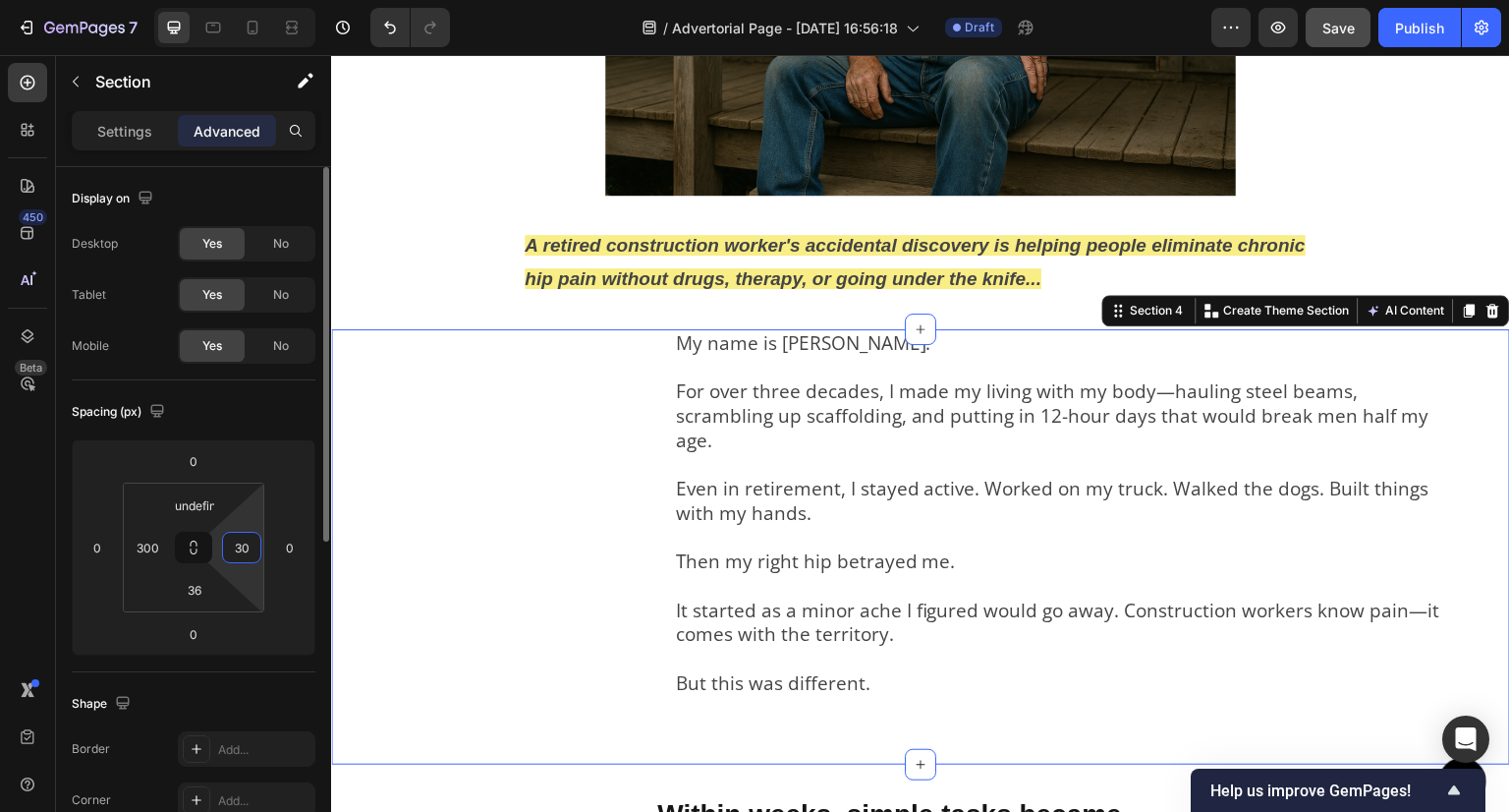
type input "300"
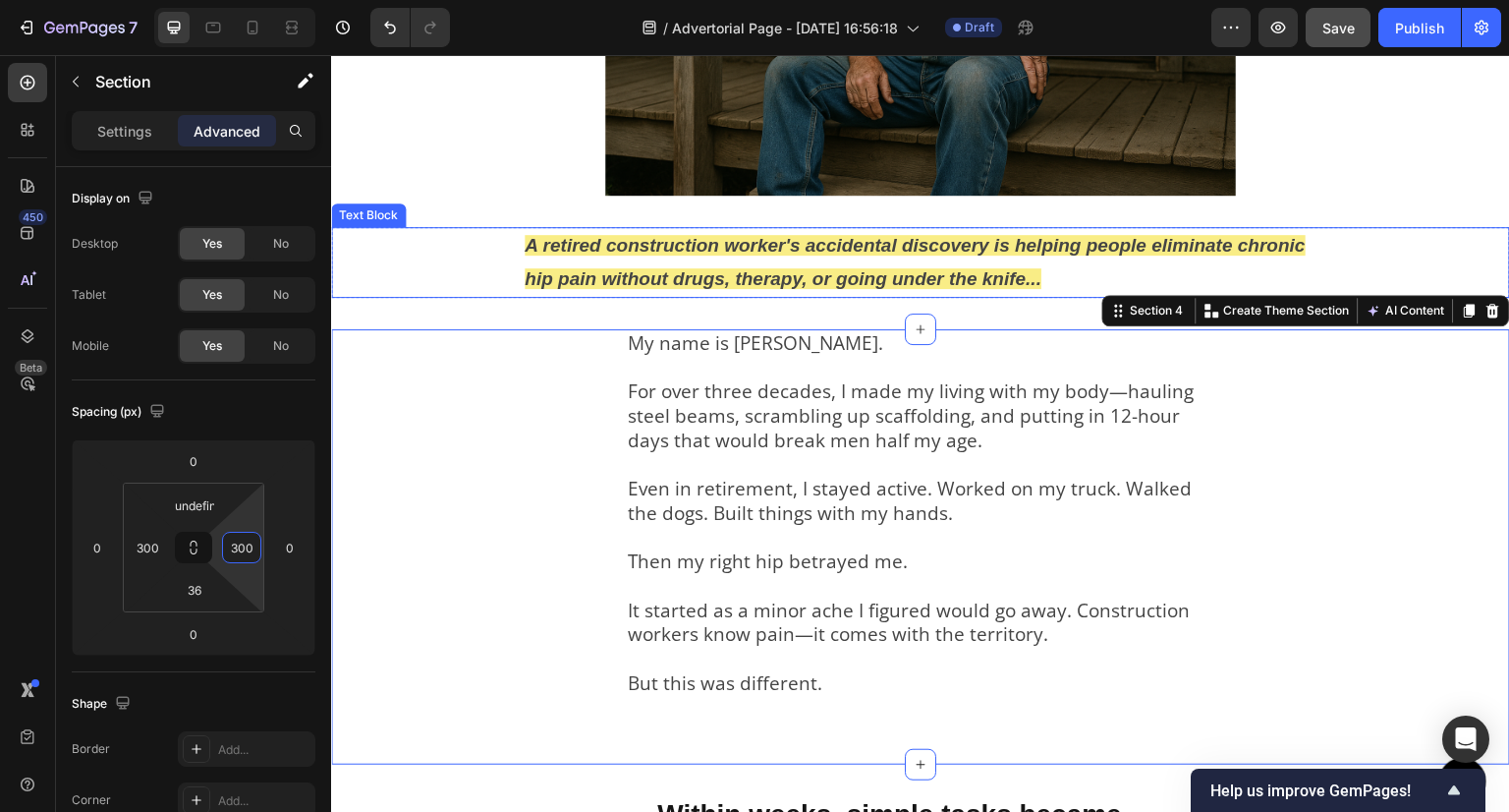
click at [581, 242] on strong "A retired construction worker's accidental discovery is helping people eliminat…" at bounding box center [915, 262] width 782 height 54
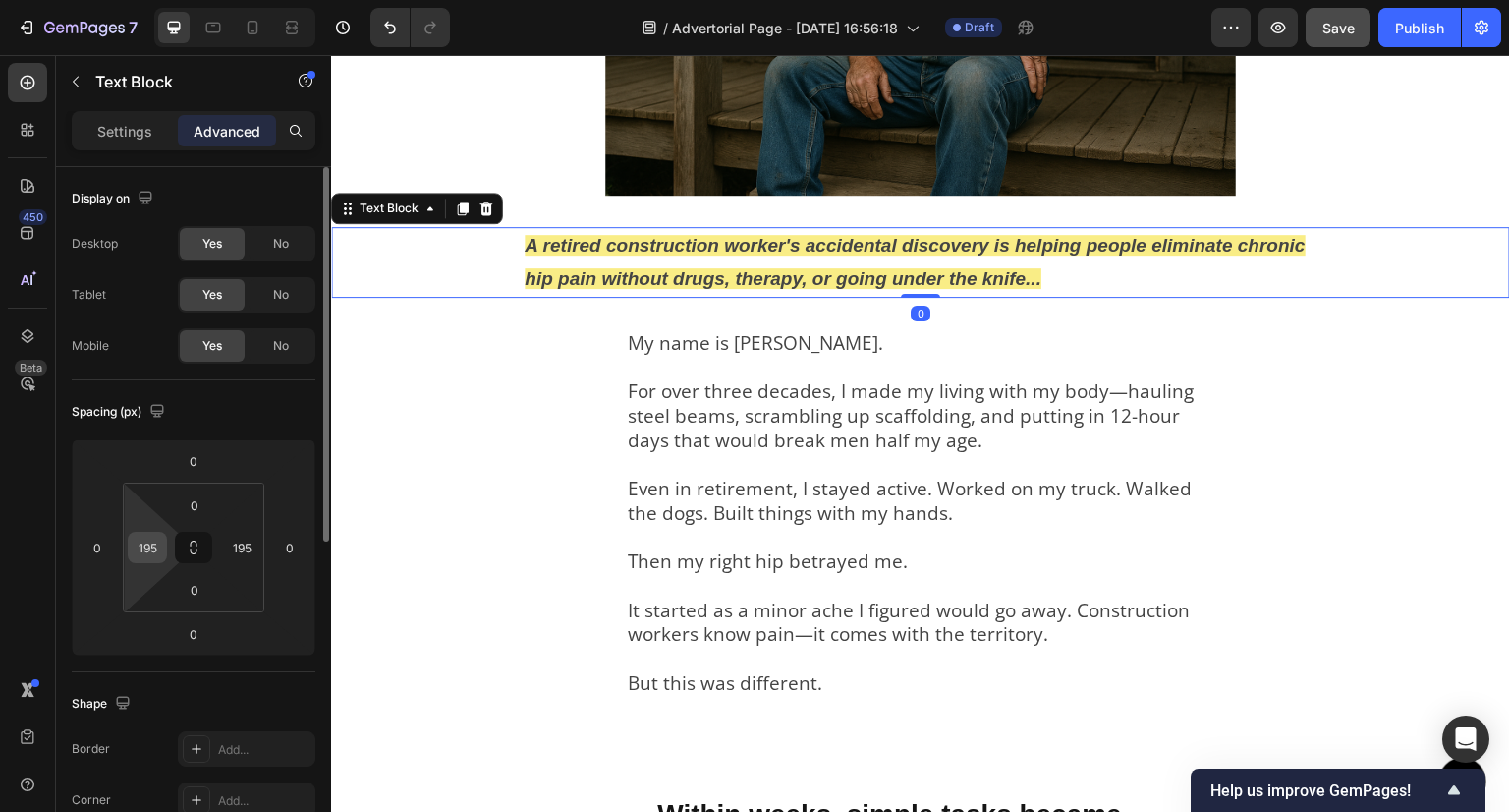
click at [141, 560] on input "195" at bounding box center [148, 547] width 30 height 30
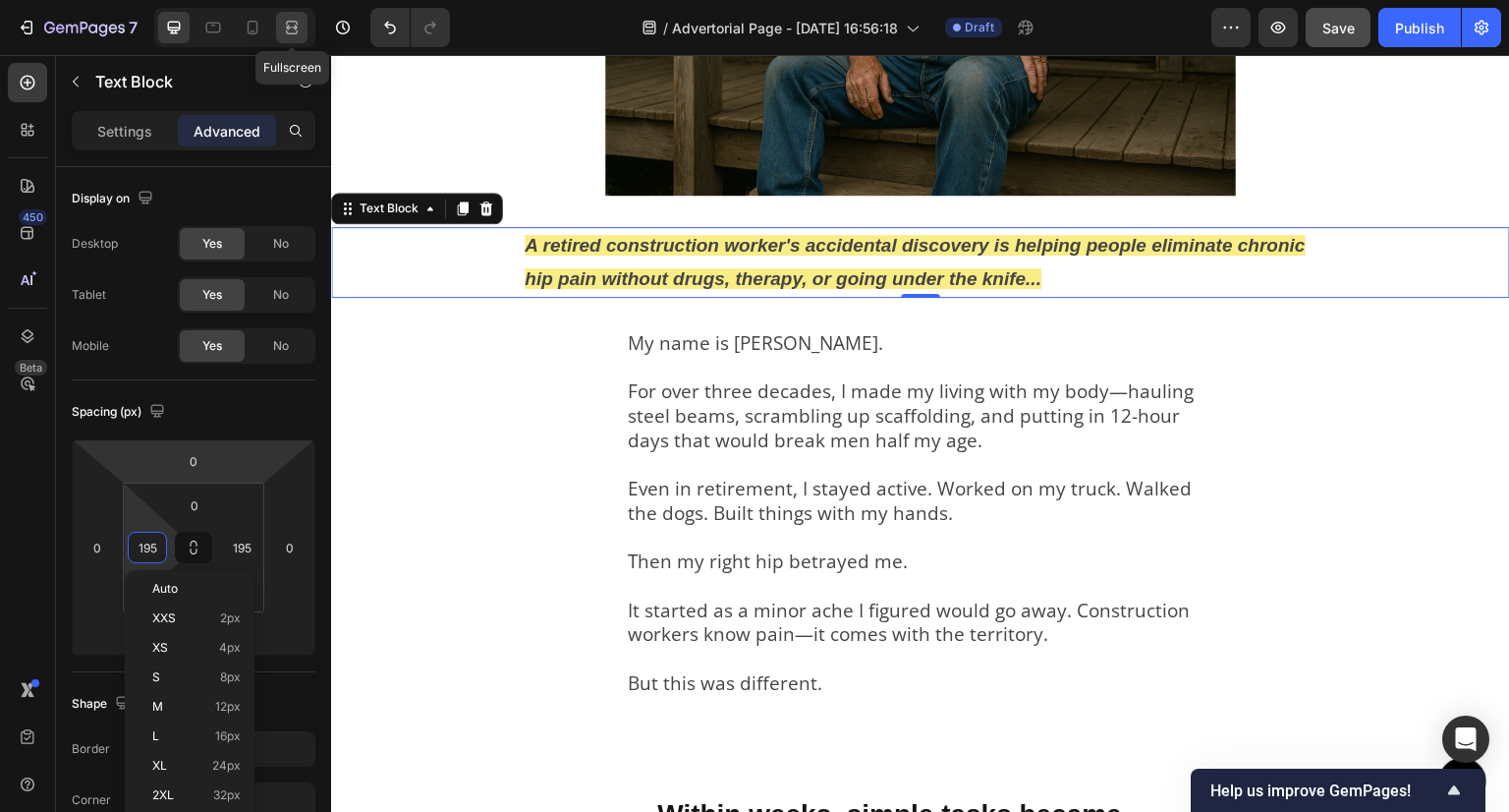
click at [301, 27] on div at bounding box center [292, 28] width 31 height 31
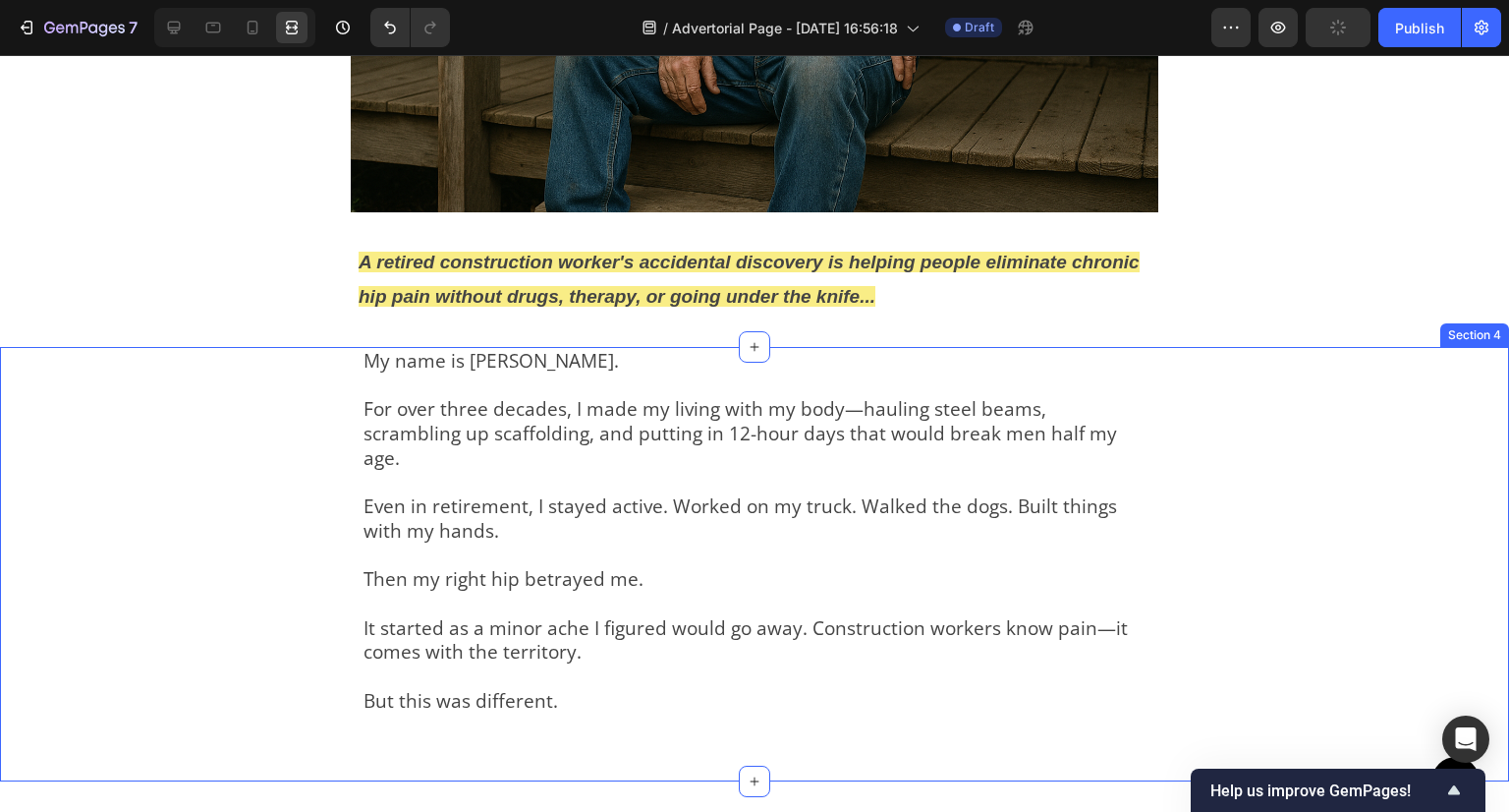
scroll to position [779, 0]
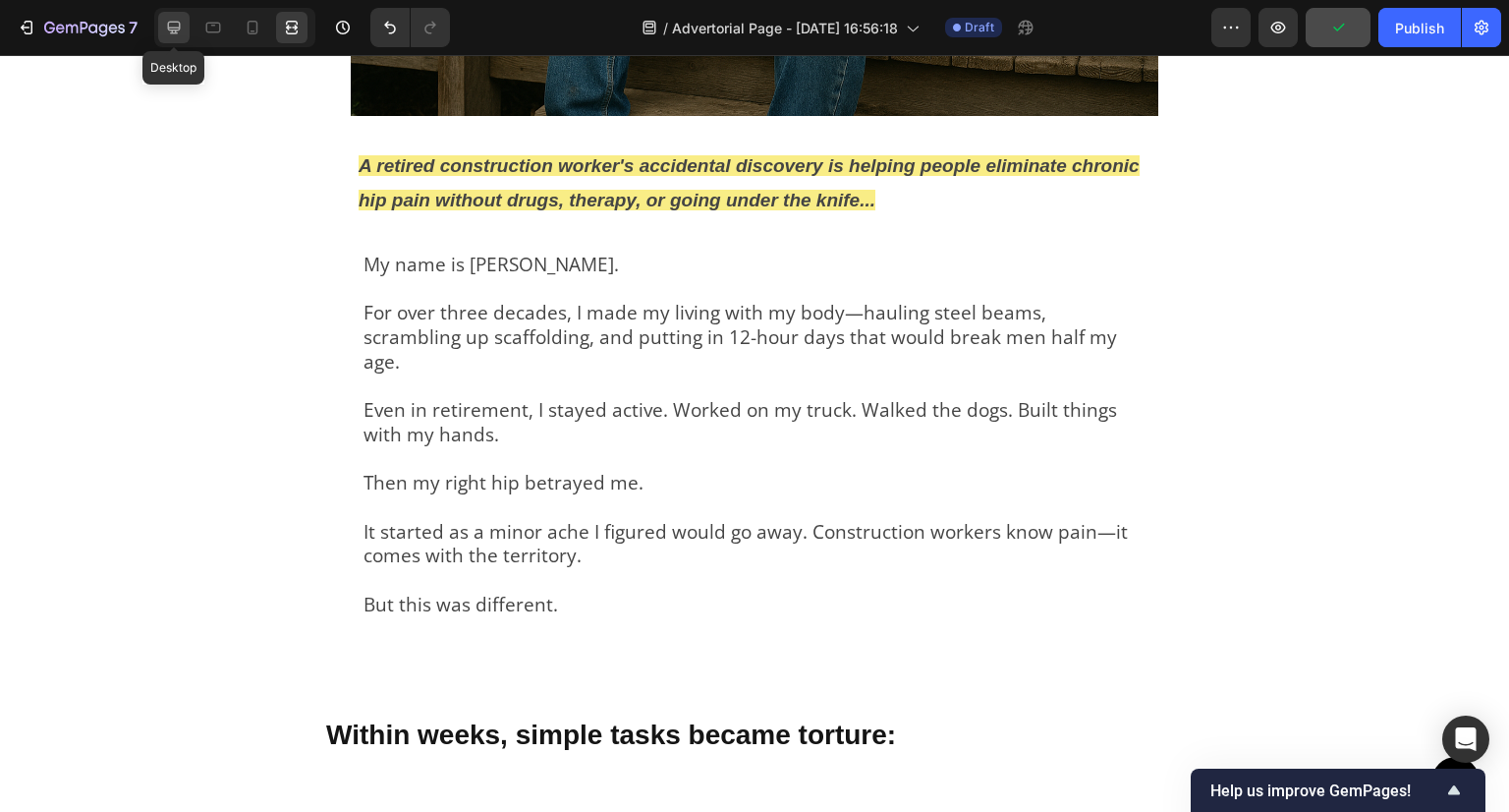
click at [174, 25] on icon at bounding box center [174, 28] width 20 height 20
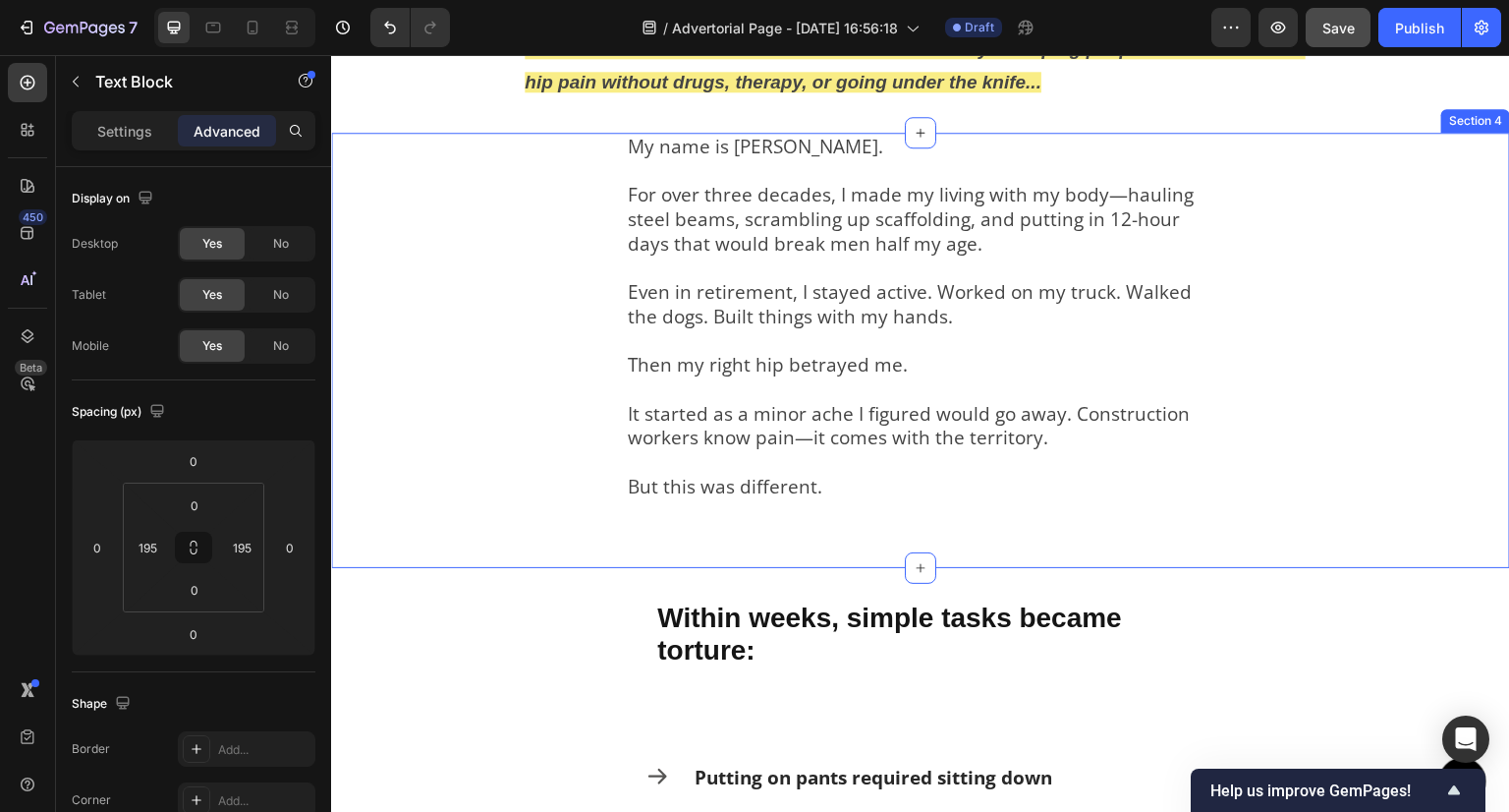
click at [522, 304] on div "My name is Dave Mitchell. For over three decades, I made my living with my body…" at bounding box center [920, 350] width 1179 height 435
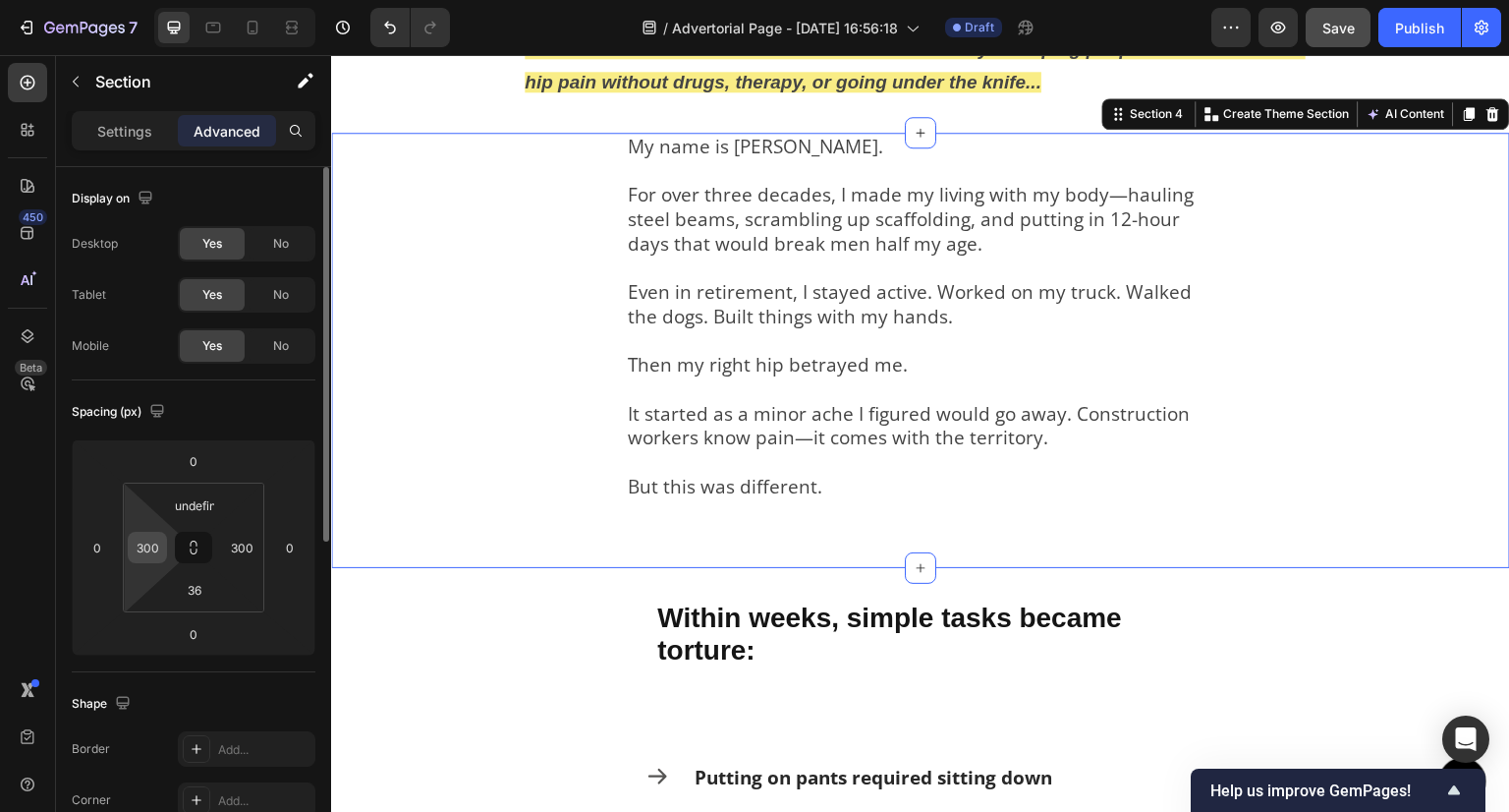
click at [142, 543] on input "300" at bounding box center [148, 547] width 30 height 30
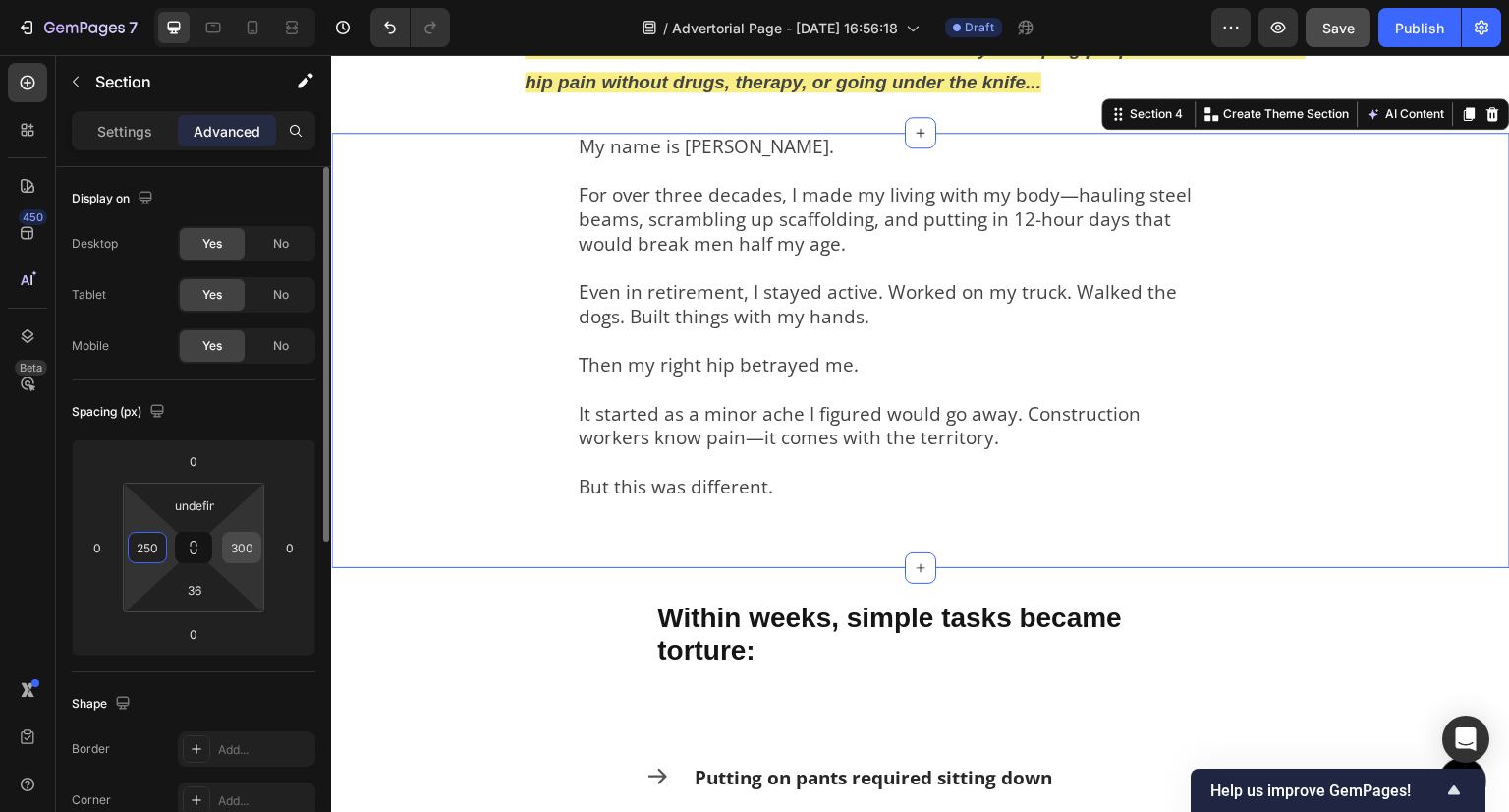
type input "250"
click at [261, 549] on div "300" at bounding box center [242, 547] width 39 height 31
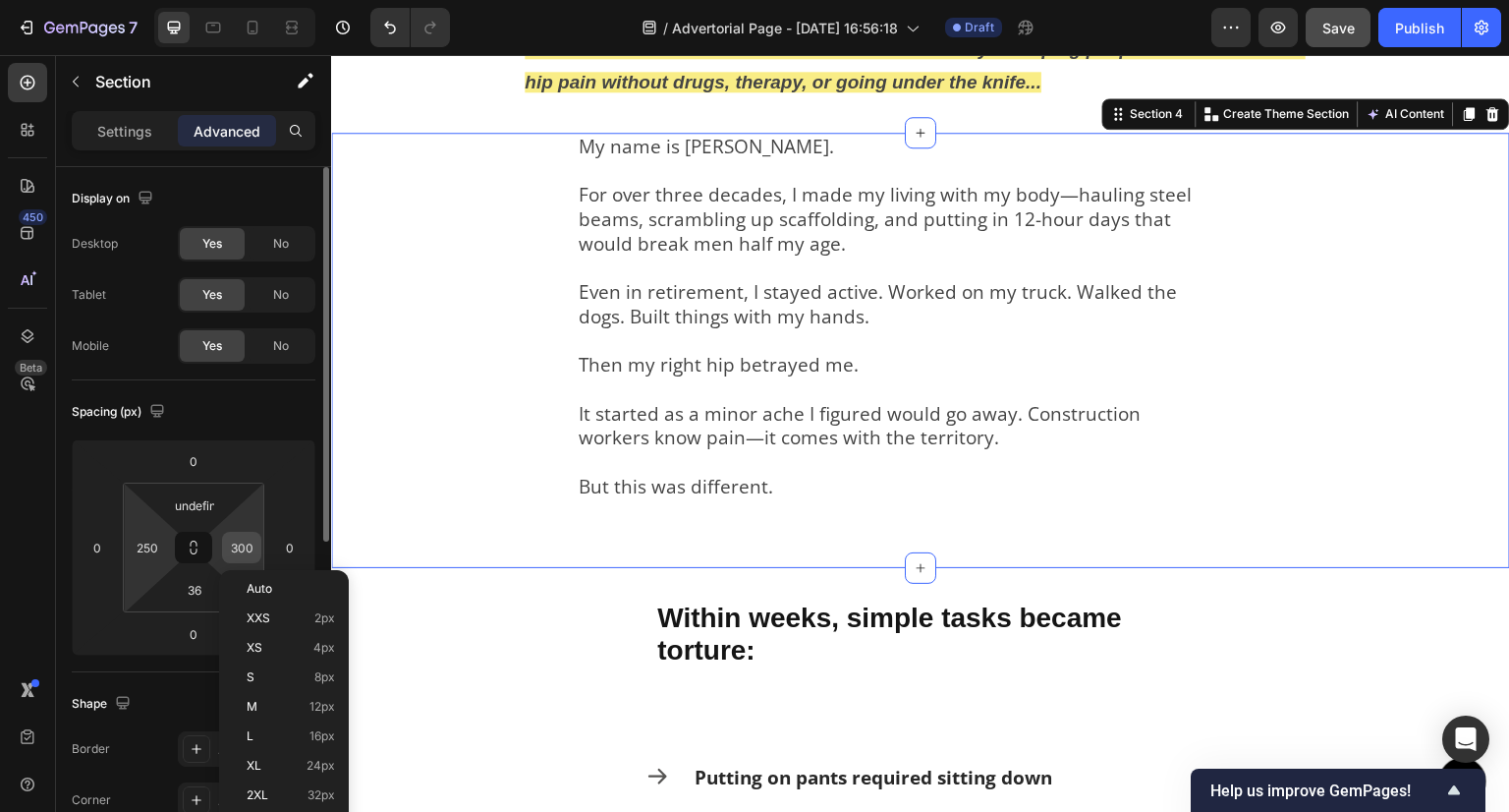
click at [248, 549] on input "300" at bounding box center [242, 547] width 30 height 30
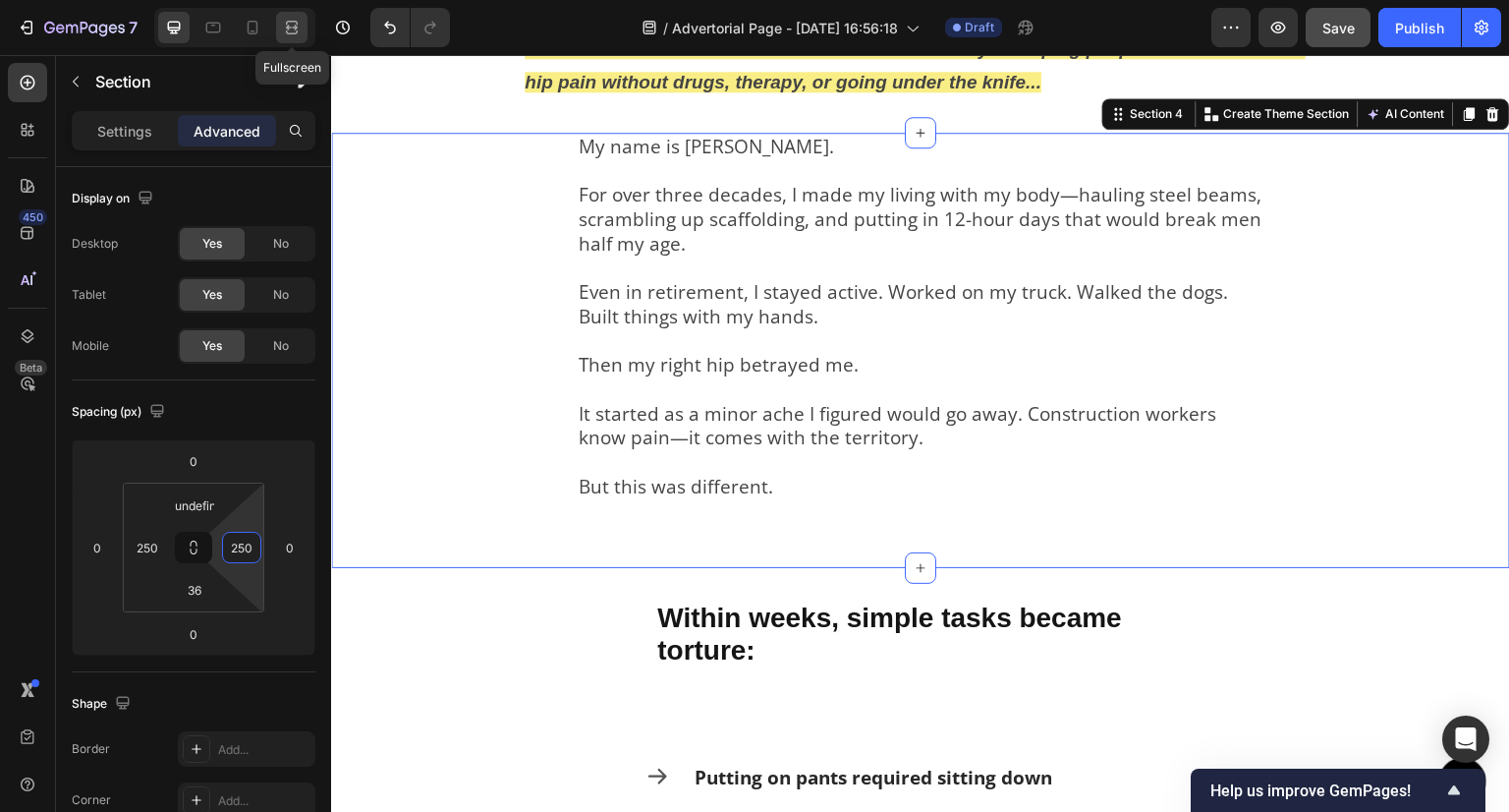
type input "250"
click at [294, 31] on icon at bounding box center [292, 28] width 20 height 20
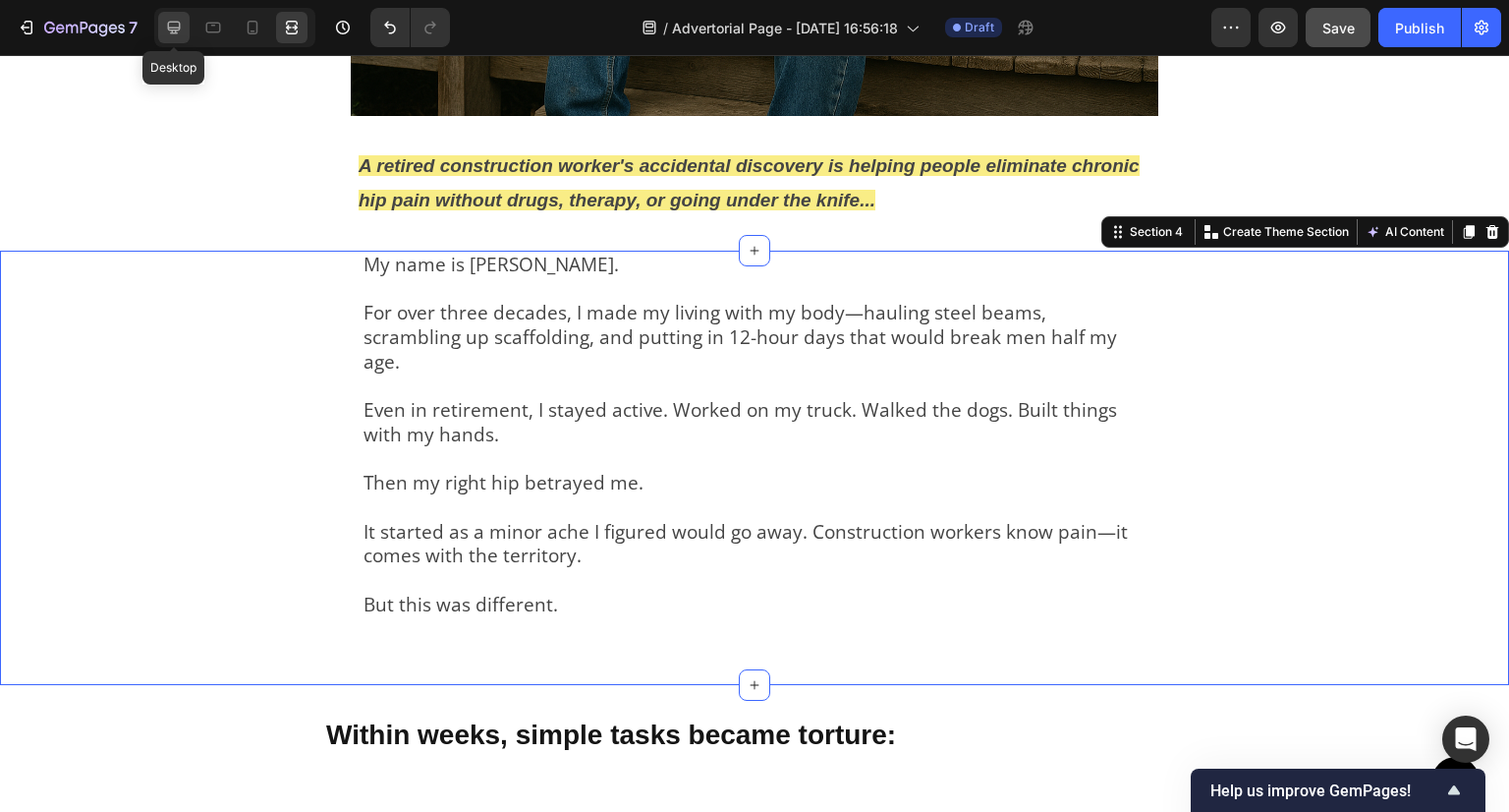
click at [179, 31] on icon at bounding box center [174, 28] width 20 height 20
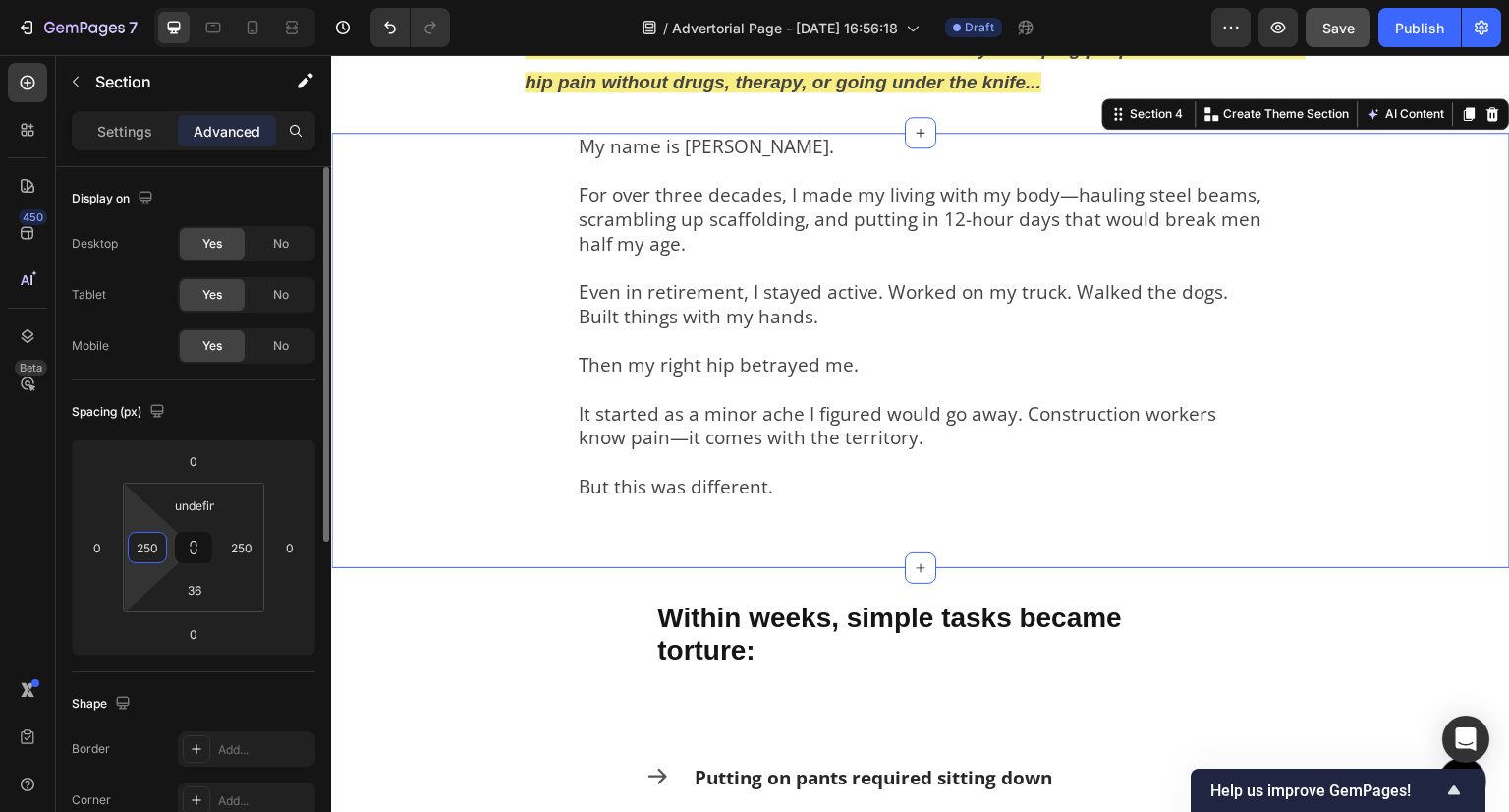
click at [152, 547] on input "250" at bounding box center [148, 547] width 30 height 30
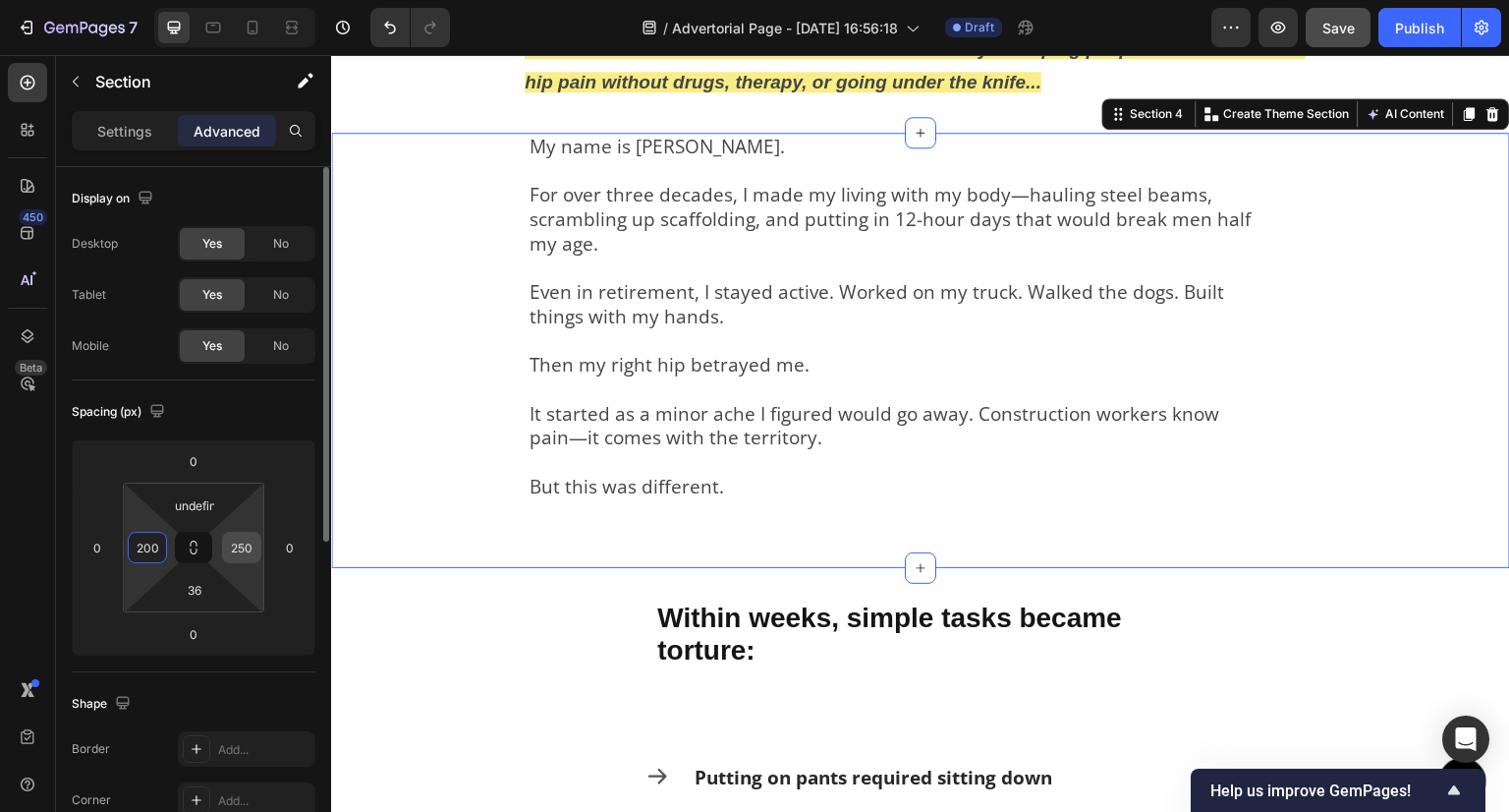
type input "200"
click at [235, 547] on input "250" at bounding box center [242, 547] width 30 height 30
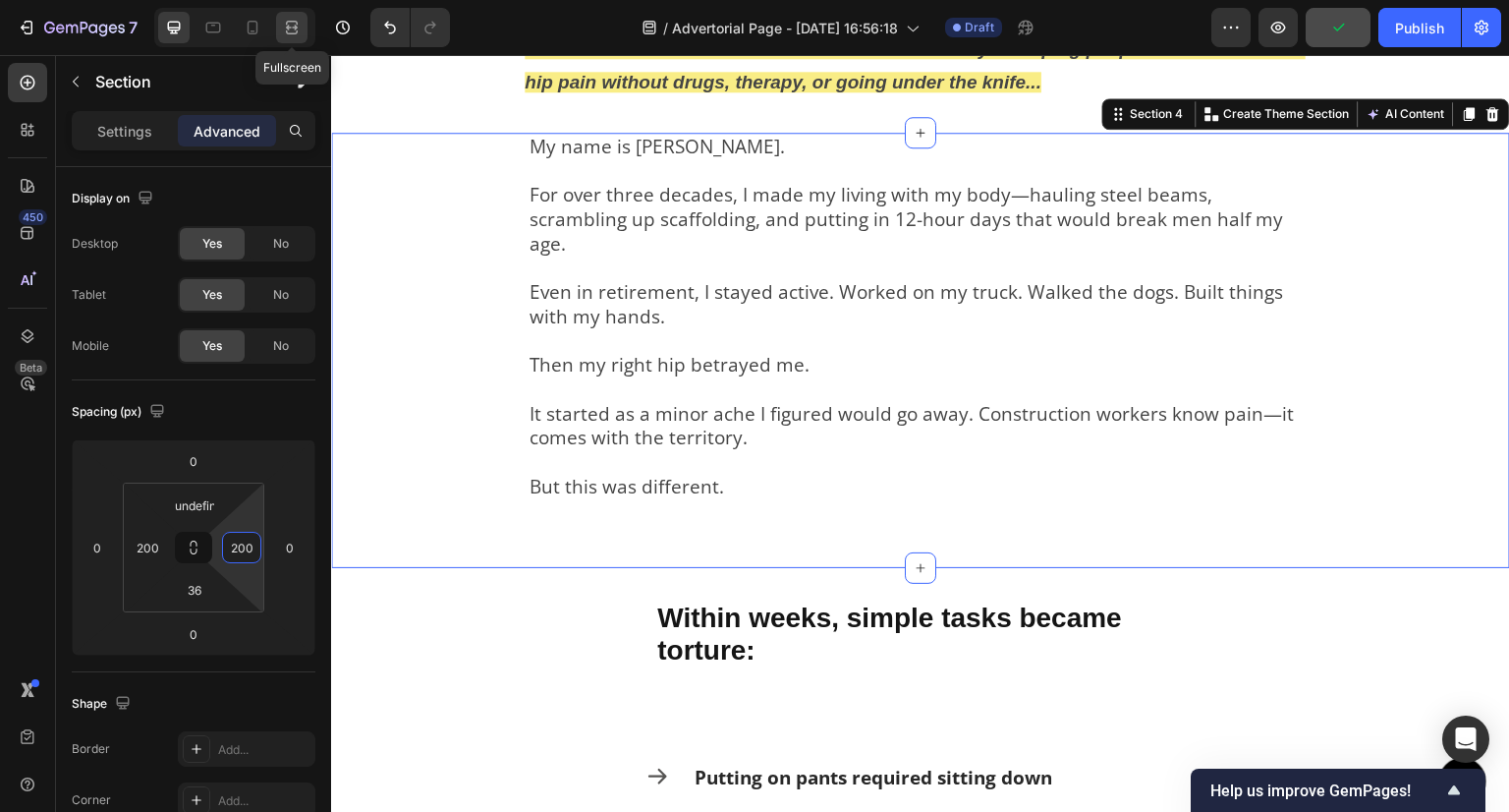
type input "200"
click at [291, 27] on icon at bounding box center [292, 28] width 20 height 20
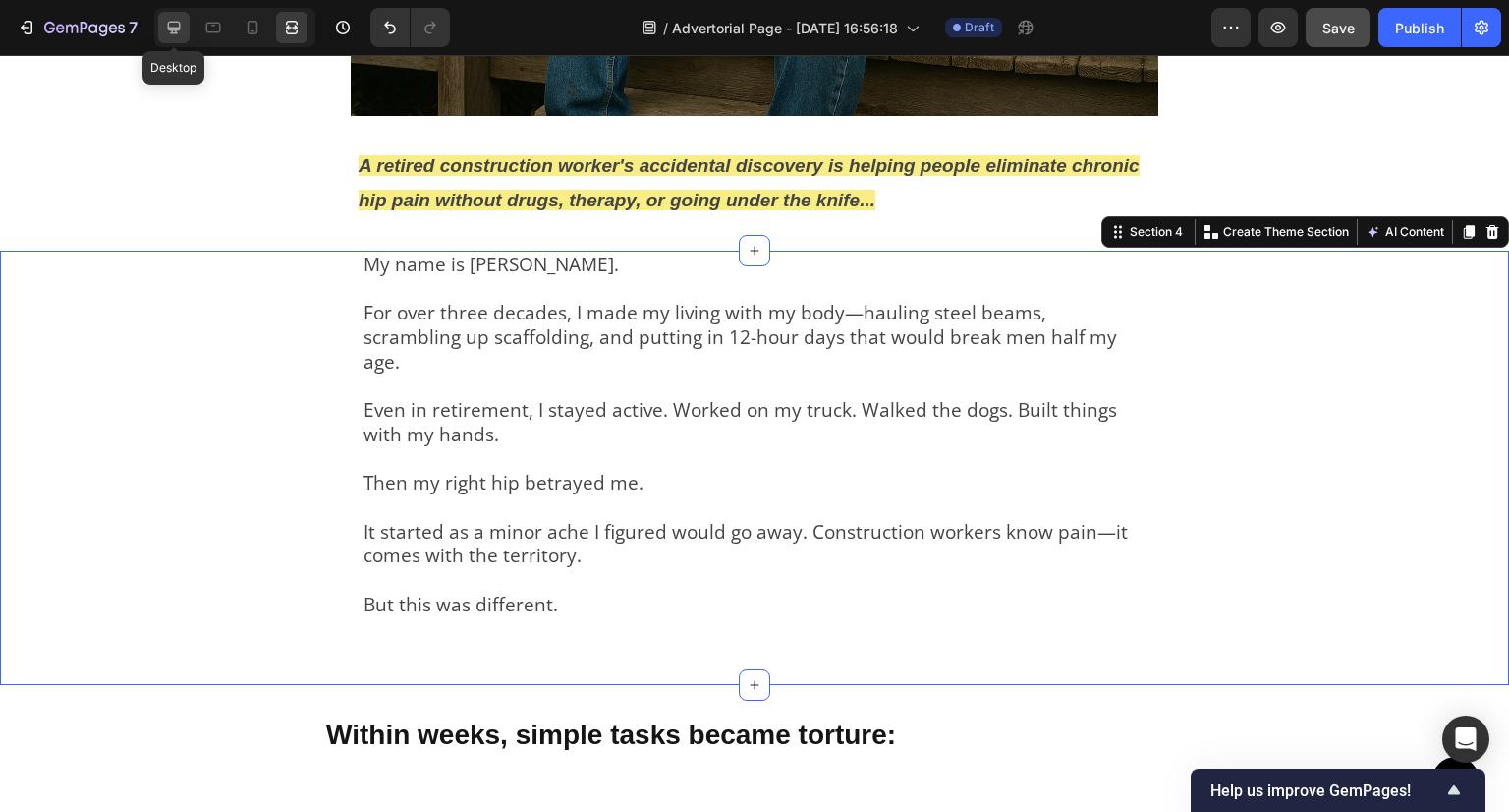
click at [173, 15] on div at bounding box center [174, 28] width 31 height 31
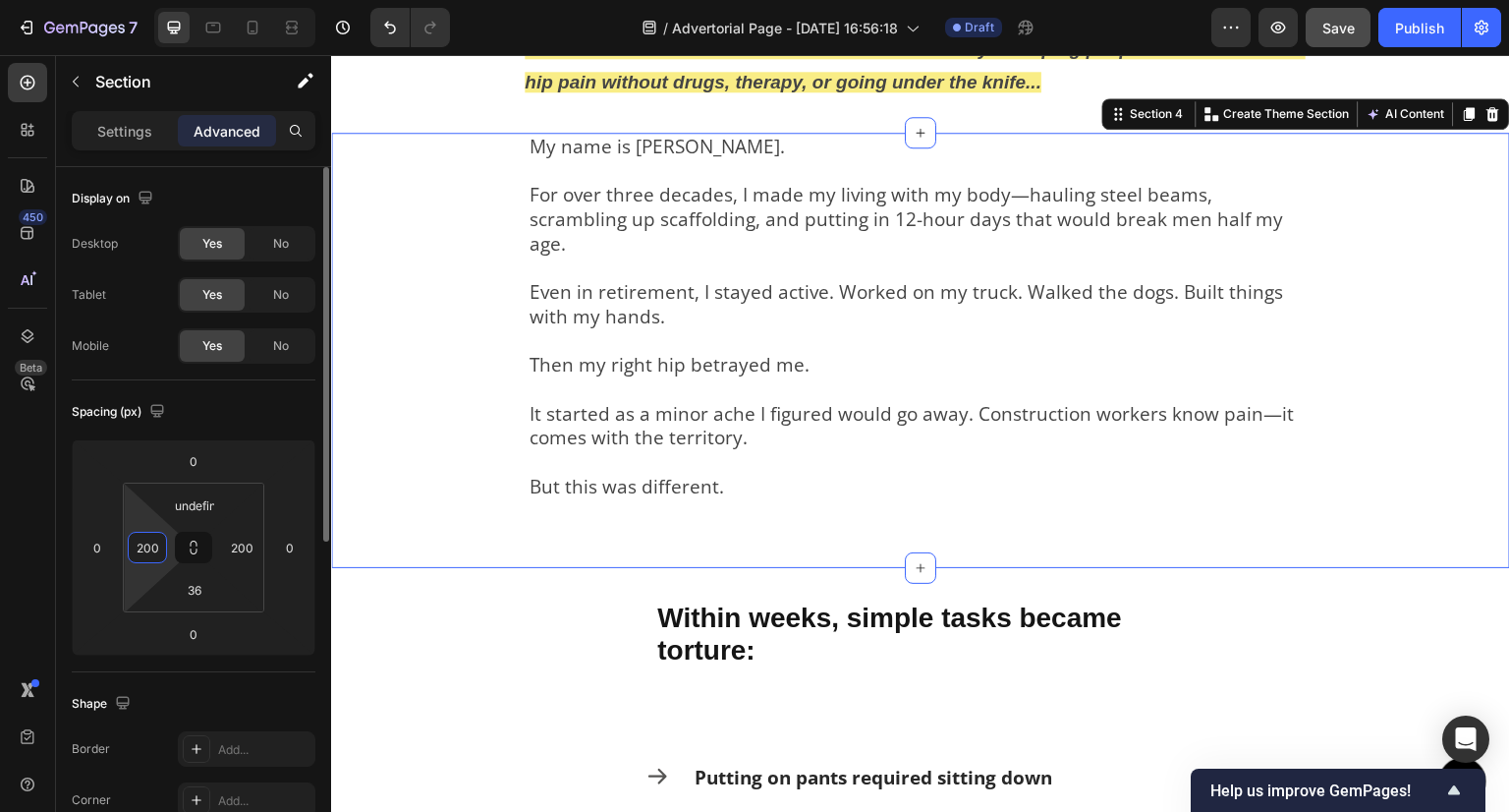
click at [153, 560] on input "200" at bounding box center [148, 547] width 30 height 30
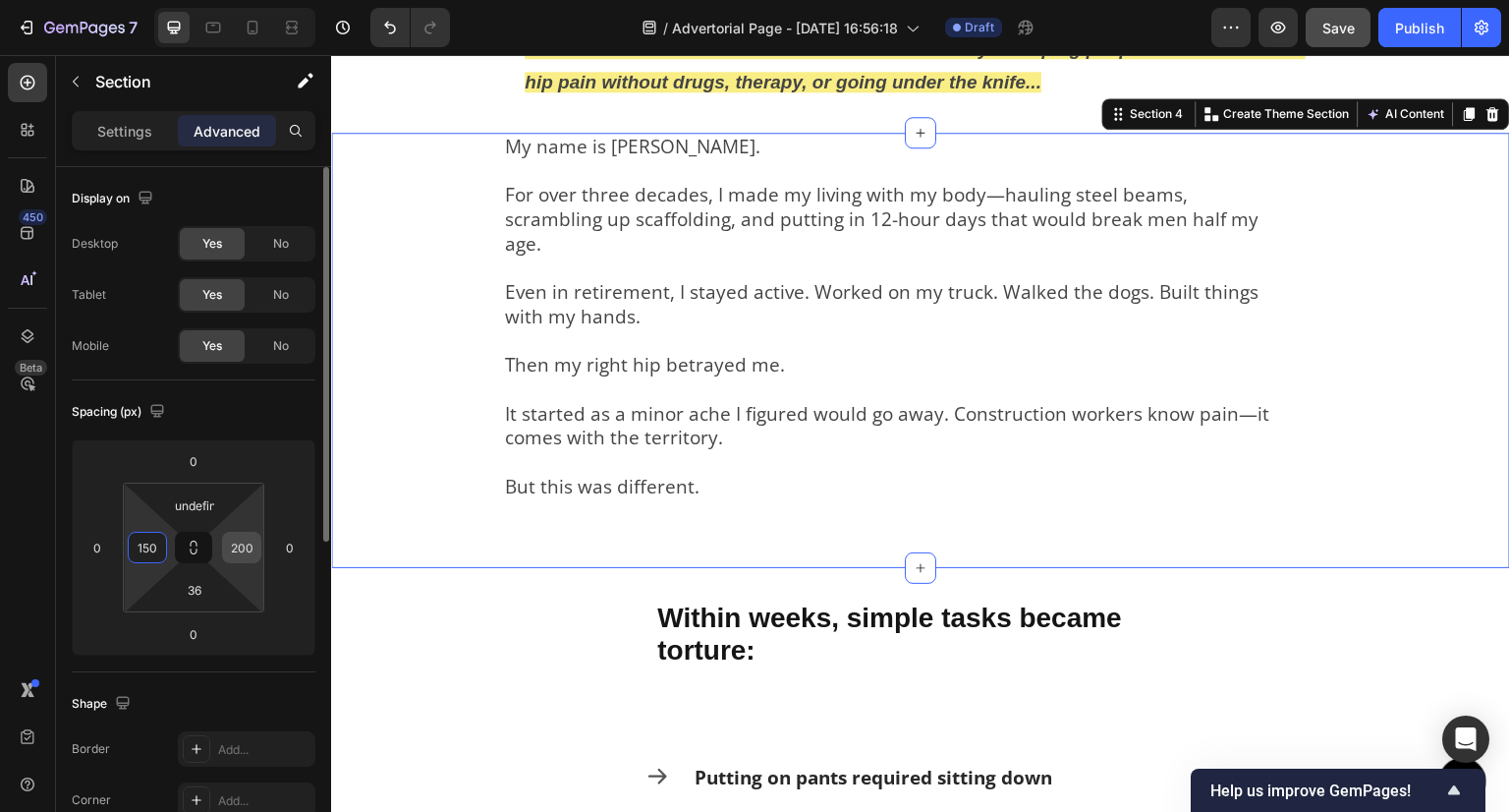
type input "150"
click at [243, 552] on input "200" at bounding box center [242, 547] width 30 height 30
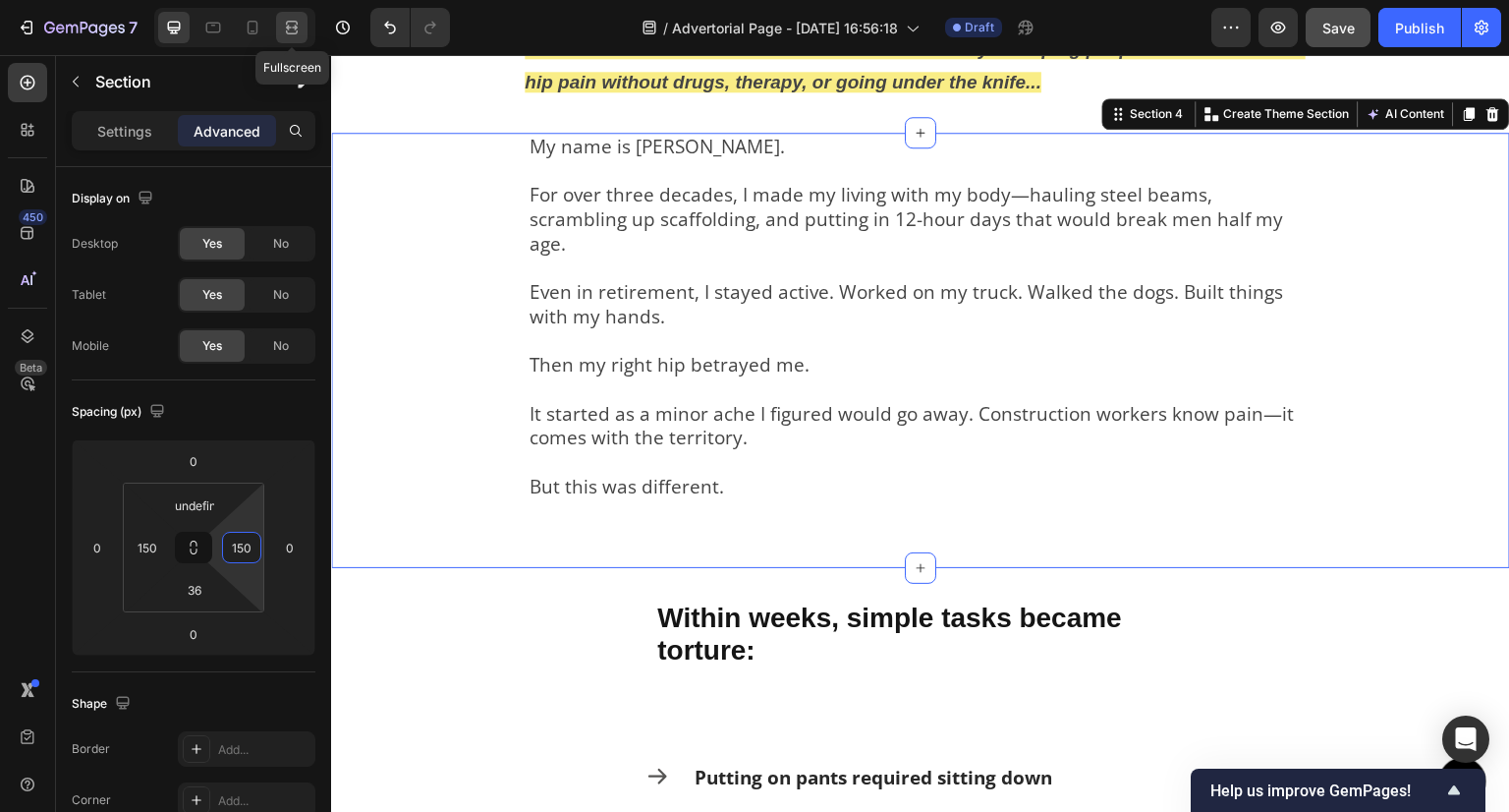
type input "150"
click at [283, 29] on icon at bounding box center [292, 28] width 20 height 20
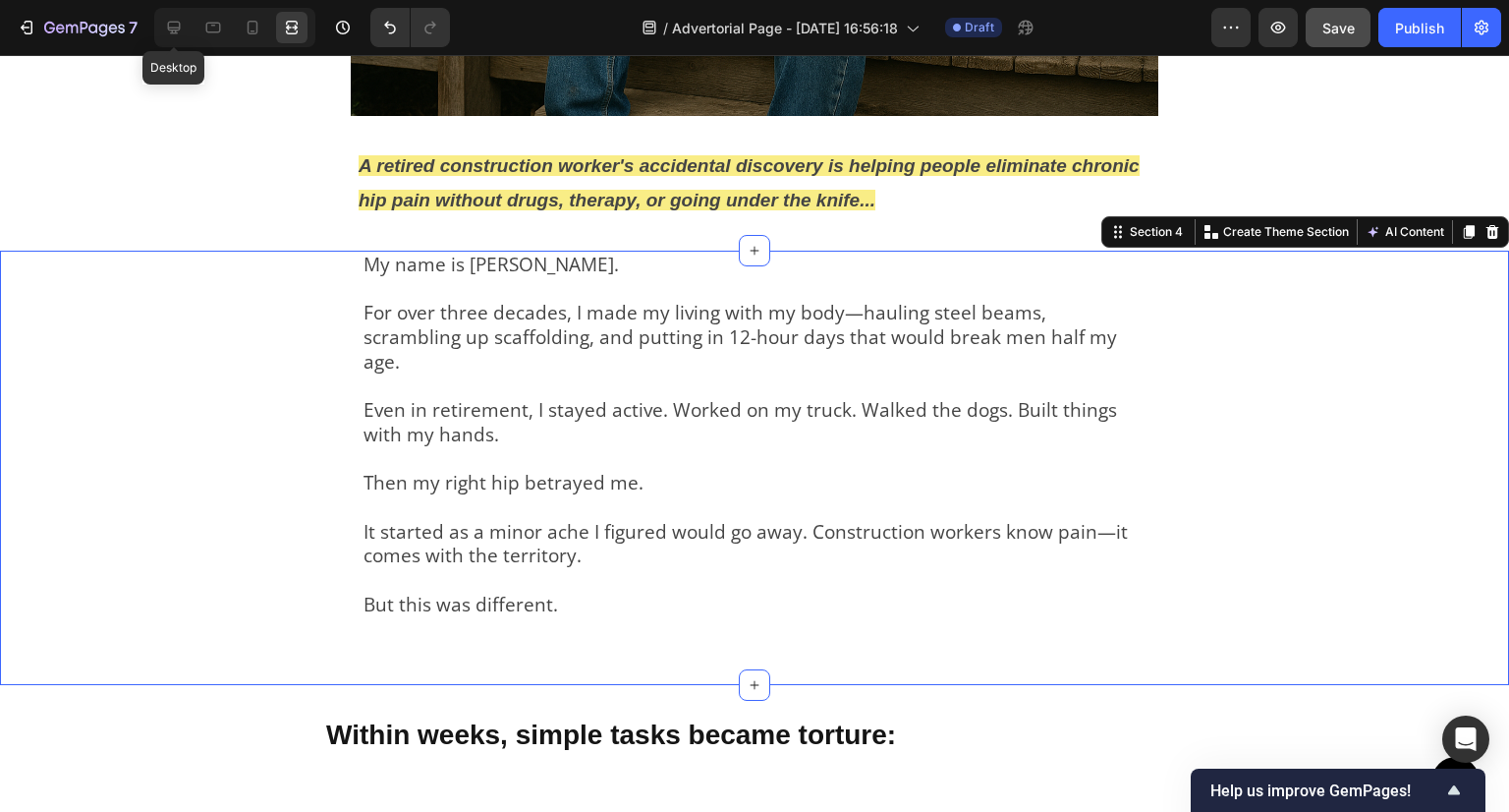
click at [174, 34] on icon at bounding box center [174, 28] width 20 height 20
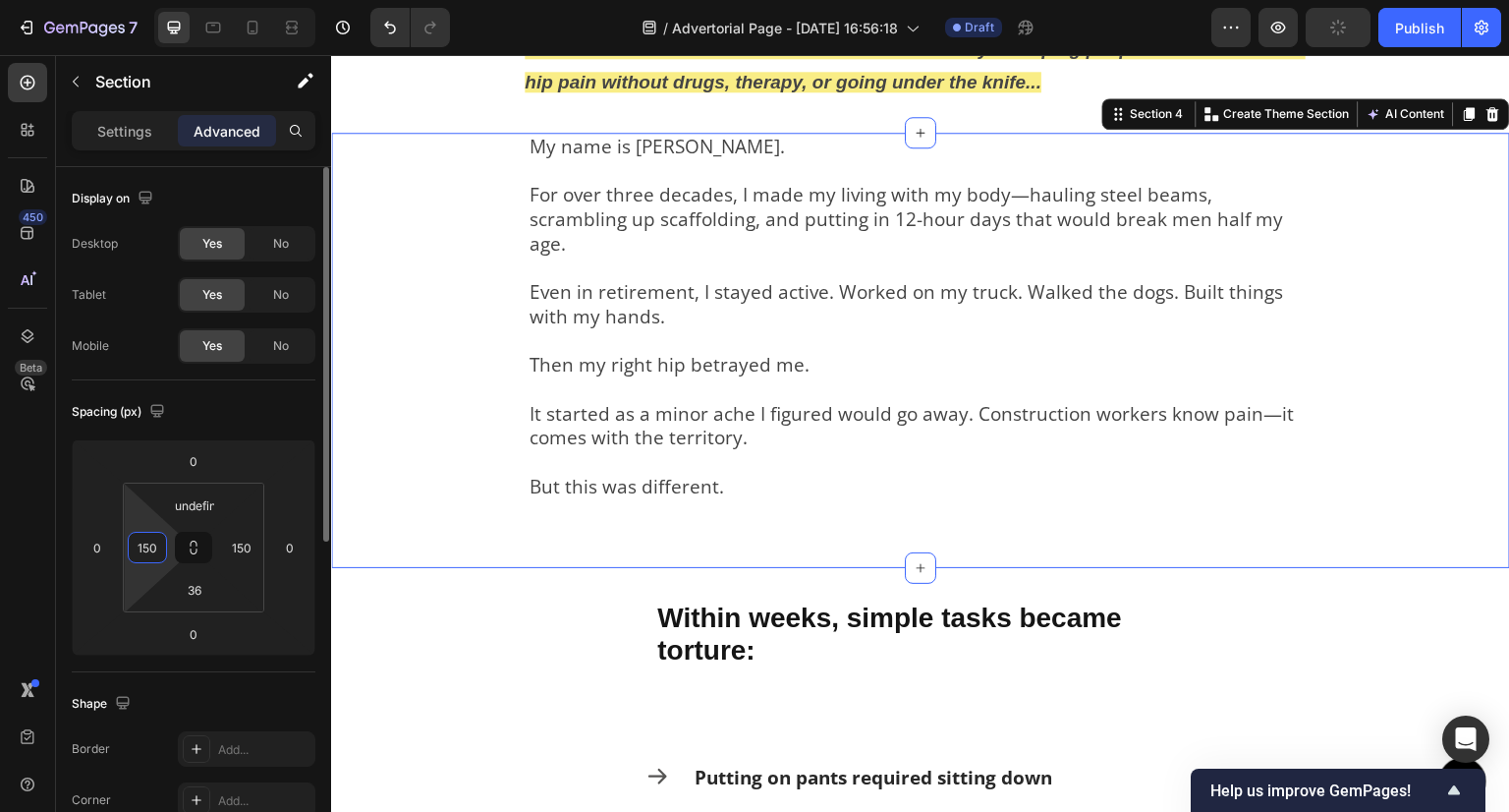
click at [138, 555] on input "150" at bounding box center [148, 547] width 30 height 30
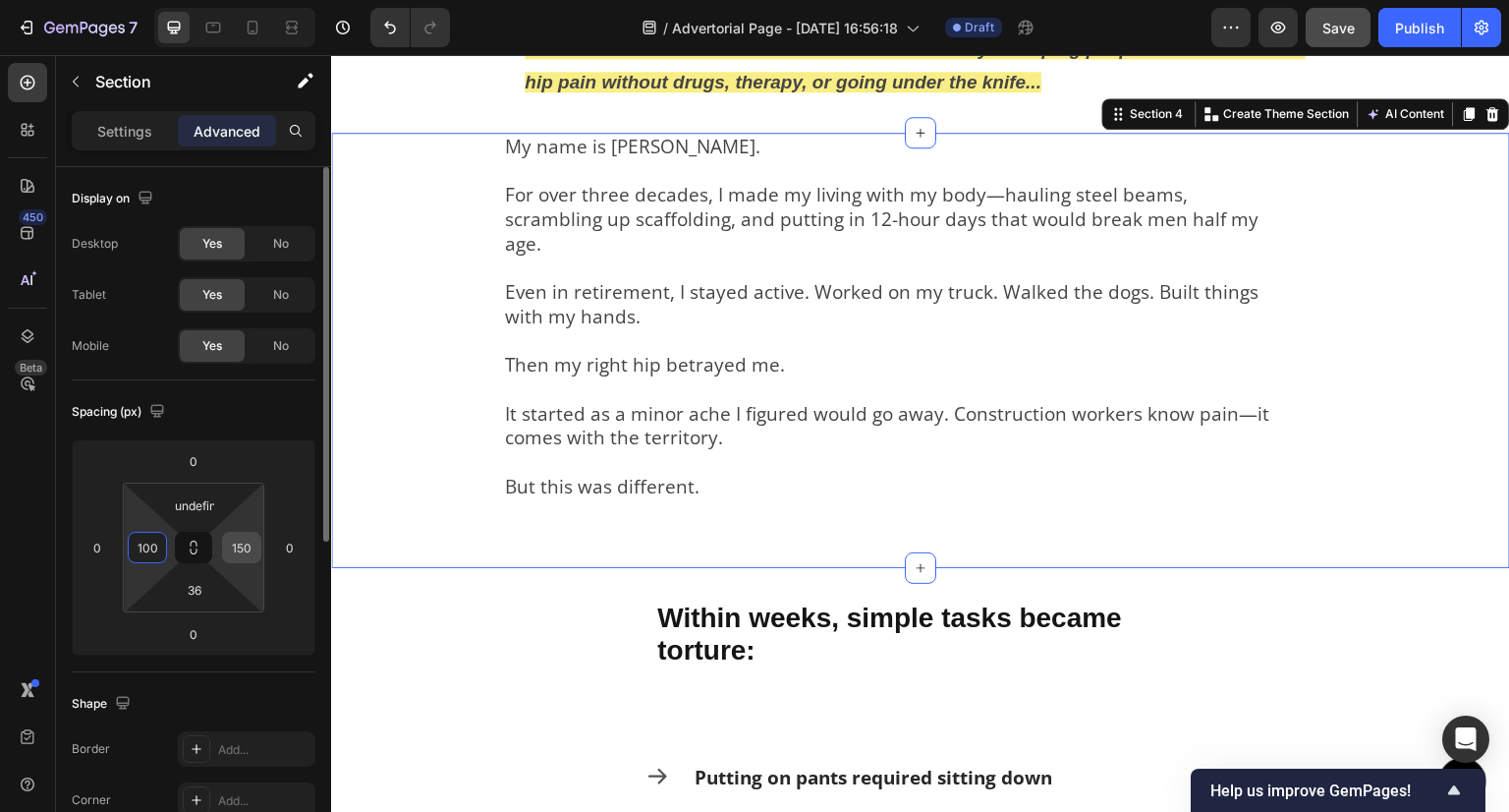
type input "100"
click at [240, 550] on input "150" at bounding box center [242, 547] width 30 height 30
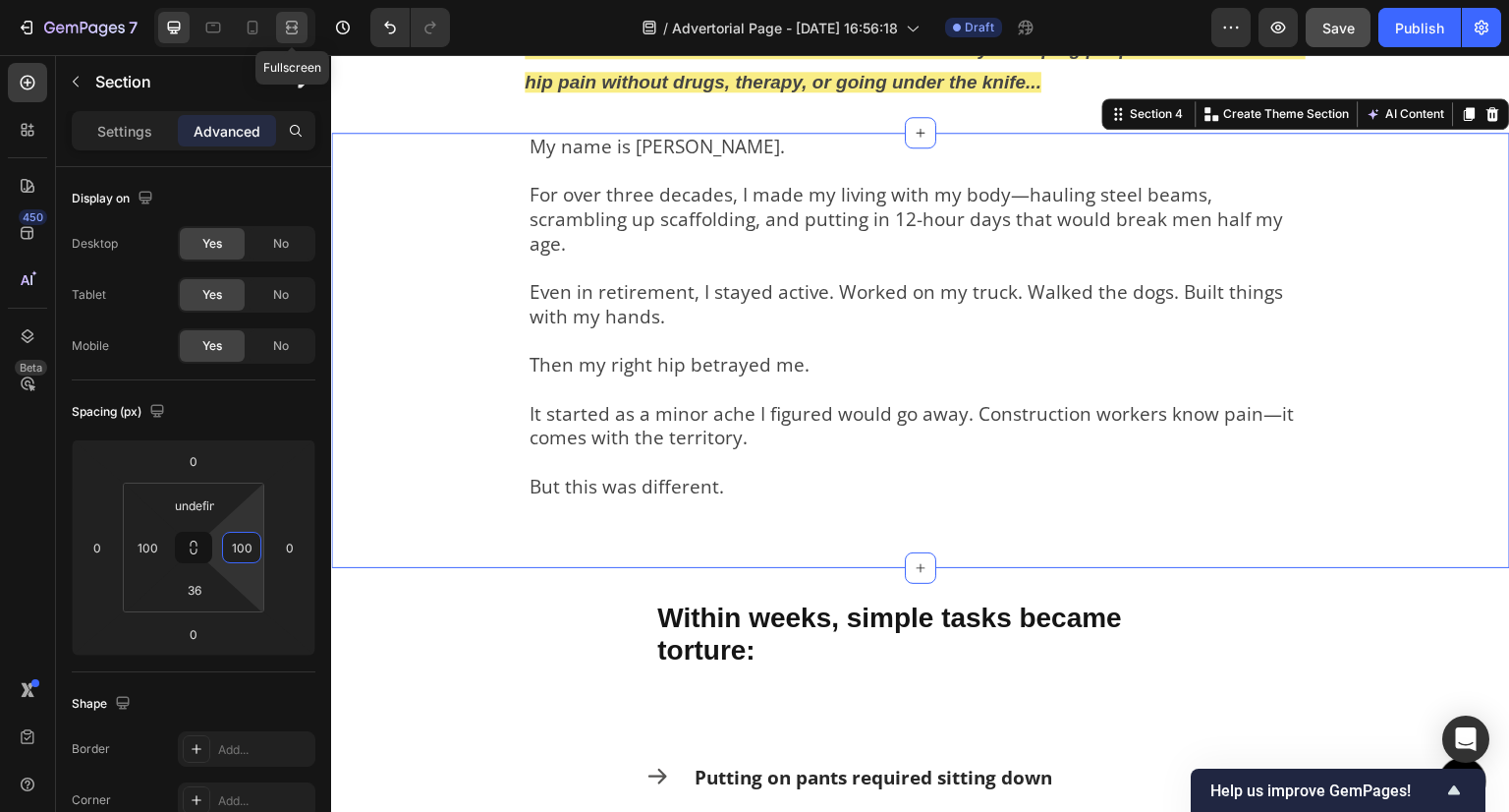
type input "100"
click at [295, 32] on icon at bounding box center [292, 32] width 12 height 4
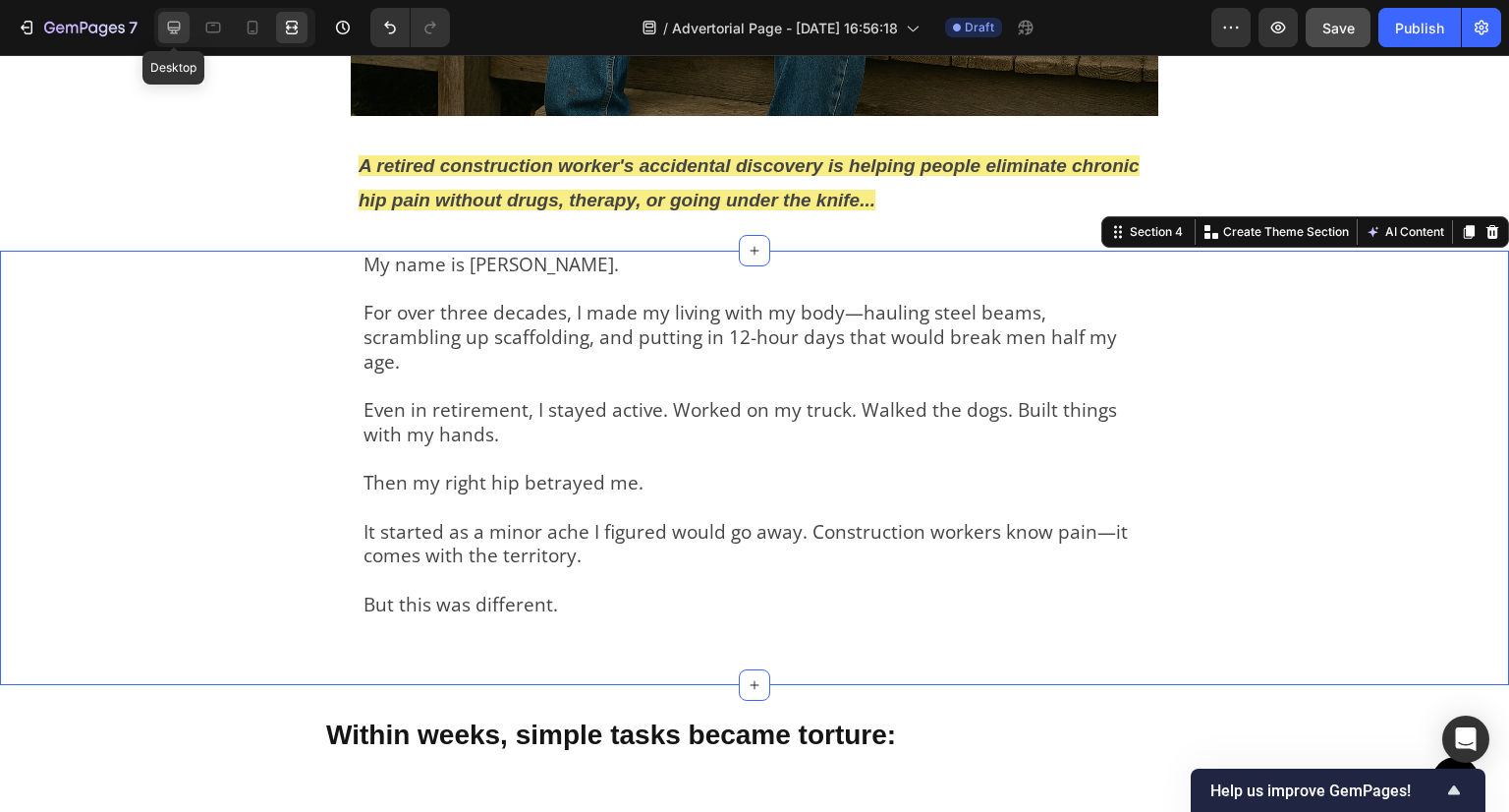
click at [169, 32] on icon at bounding box center [174, 28] width 20 height 20
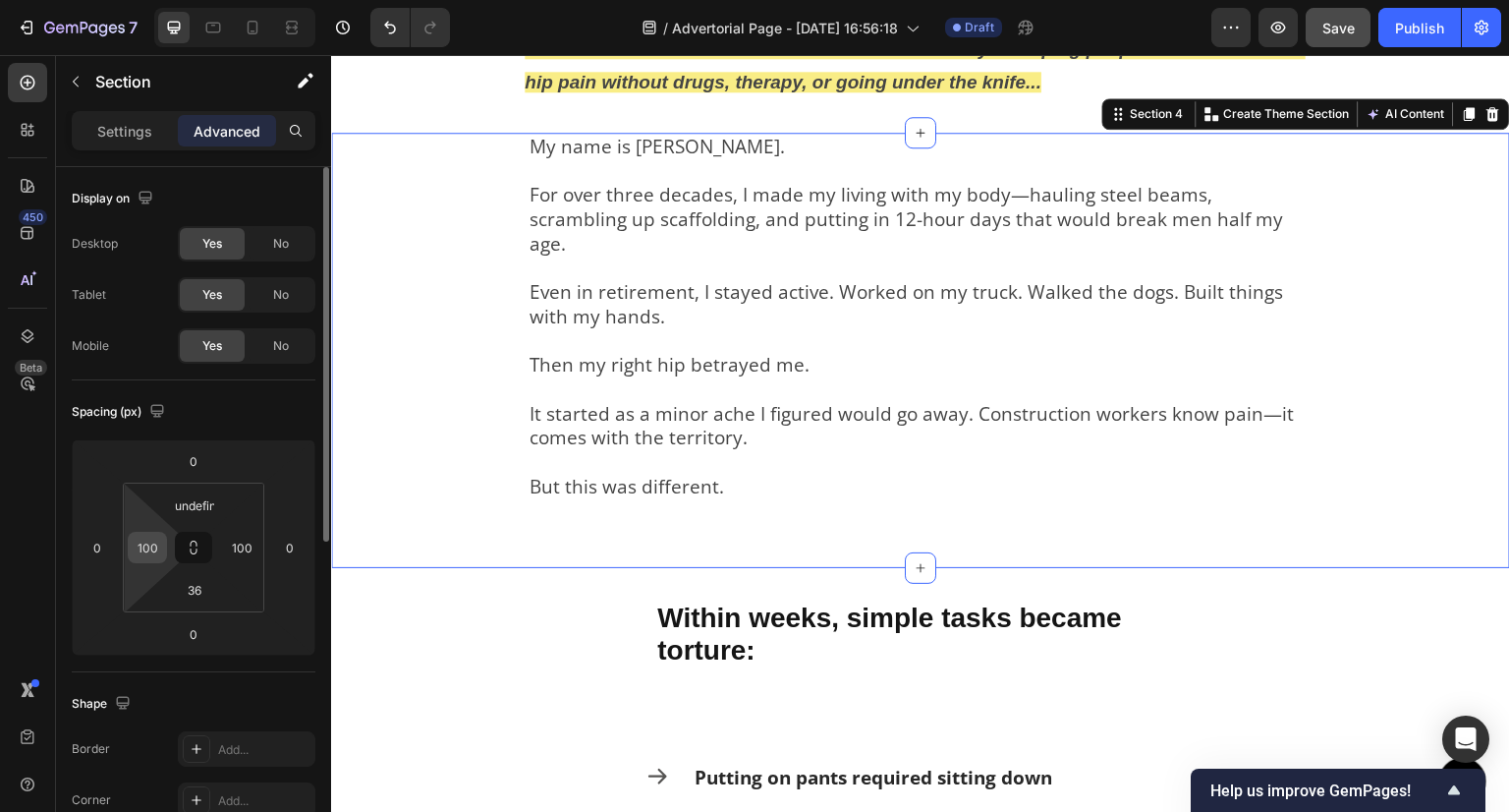
click at [141, 551] on input "100" at bounding box center [148, 547] width 30 height 30
type input "0"
click at [244, 557] on input "100" at bounding box center [242, 547] width 30 height 30
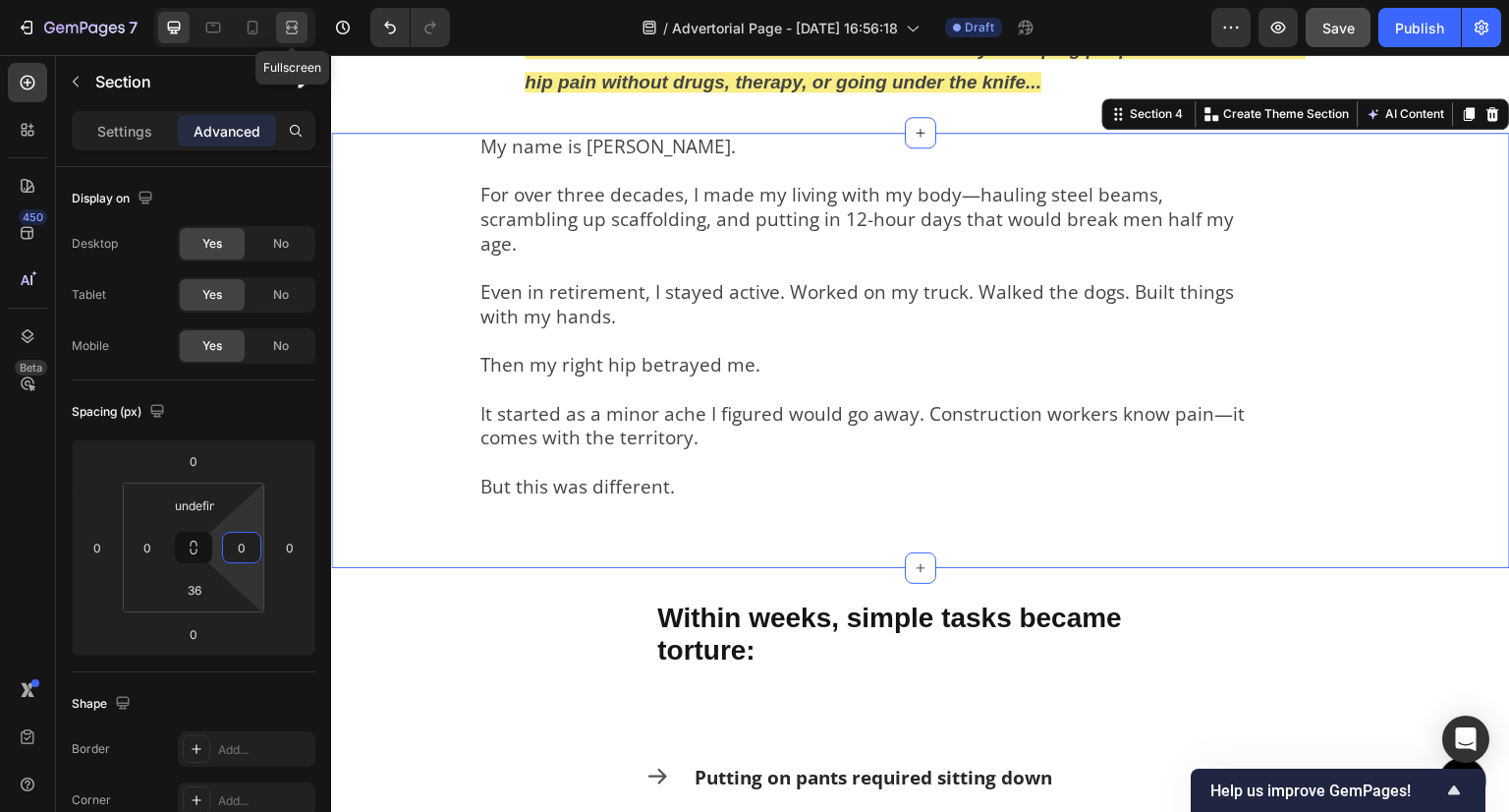
type input "0"
click at [284, 25] on icon at bounding box center [292, 28] width 20 height 20
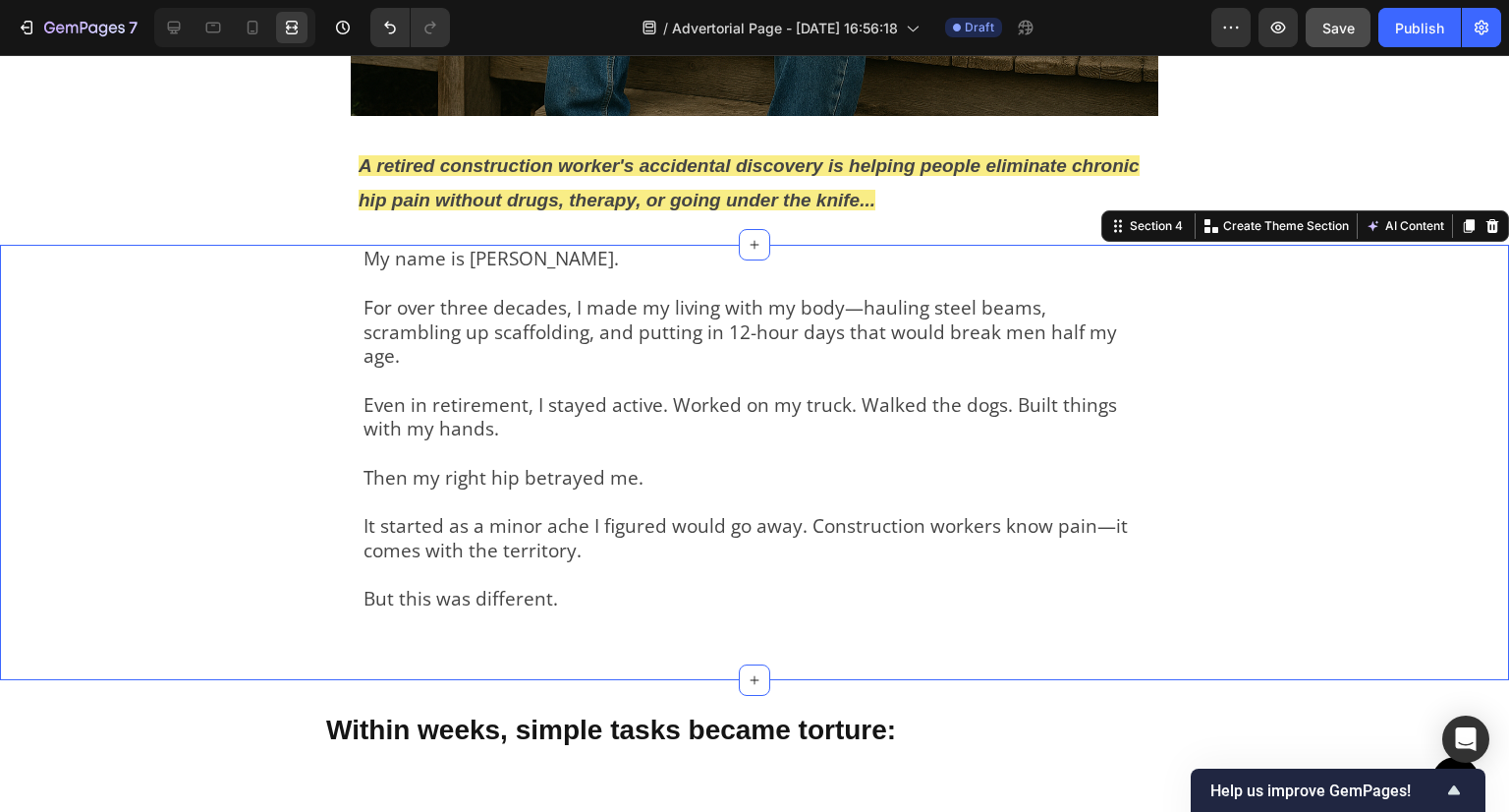
scroll to position [582, 0]
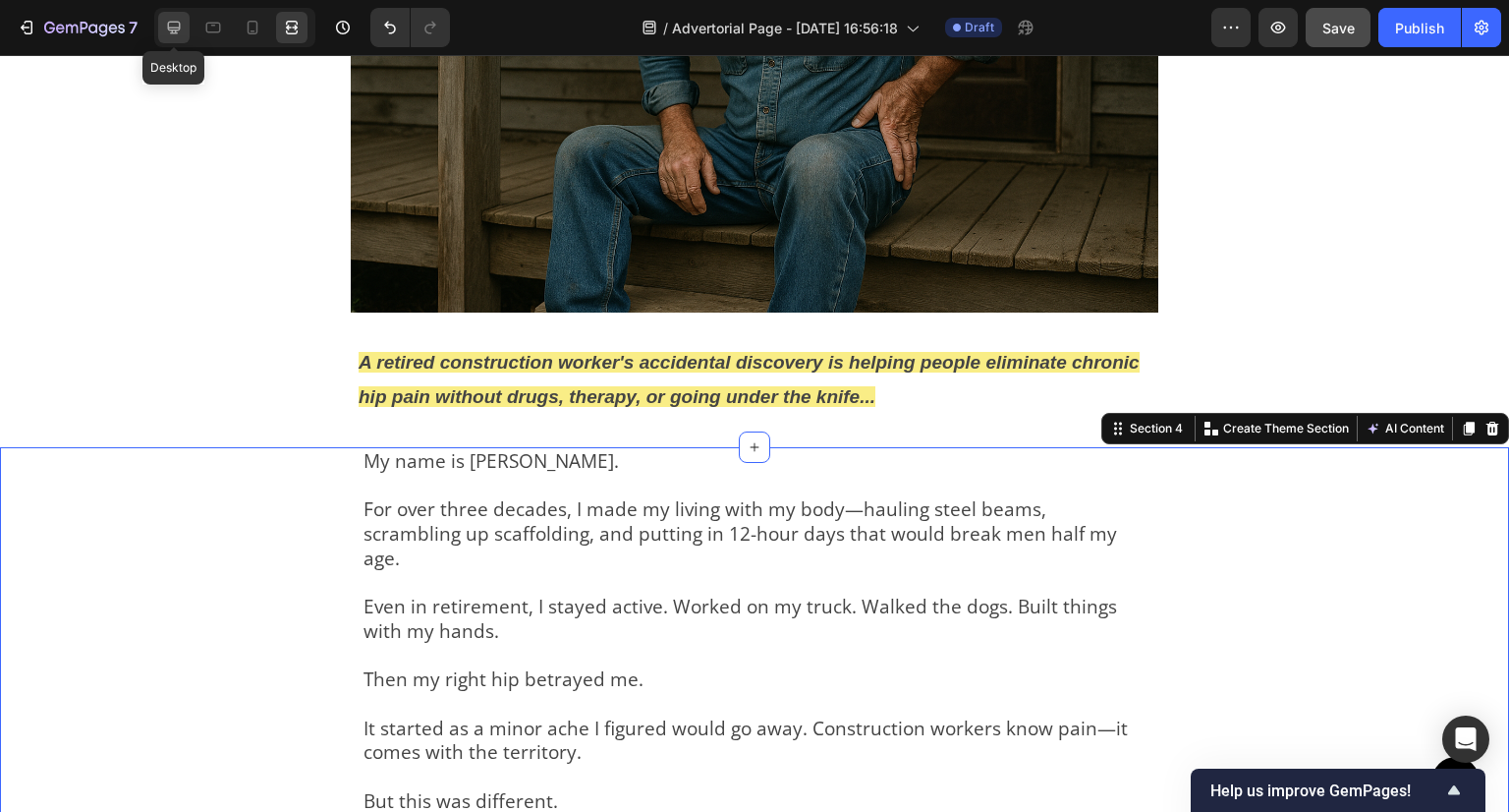
click at [164, 21] on icon at bounding box center [174, 28] width 20 height 20
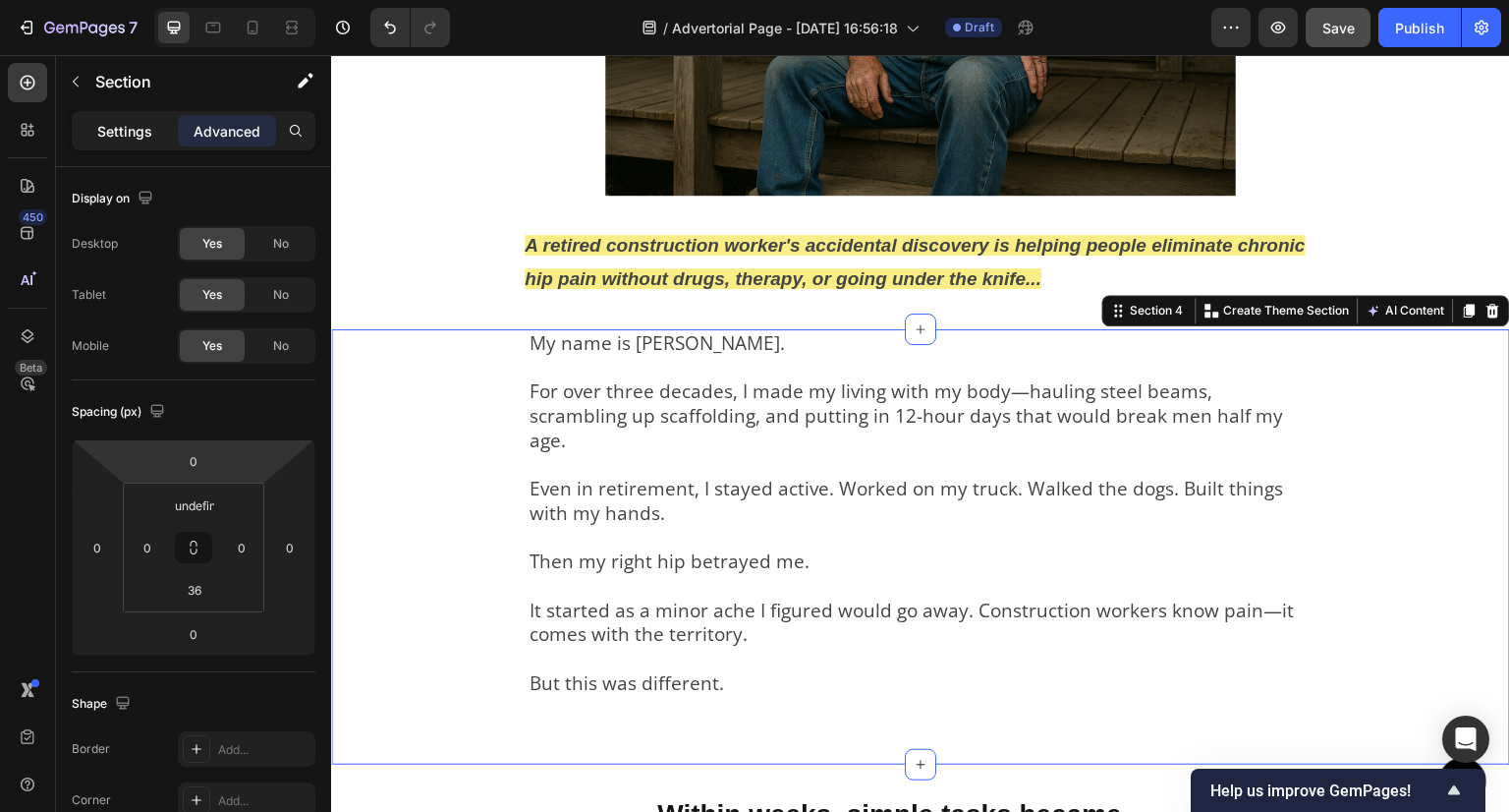
click at [141, 130] on p "Settings" at bounding box center [125, 131] width 55 height 21
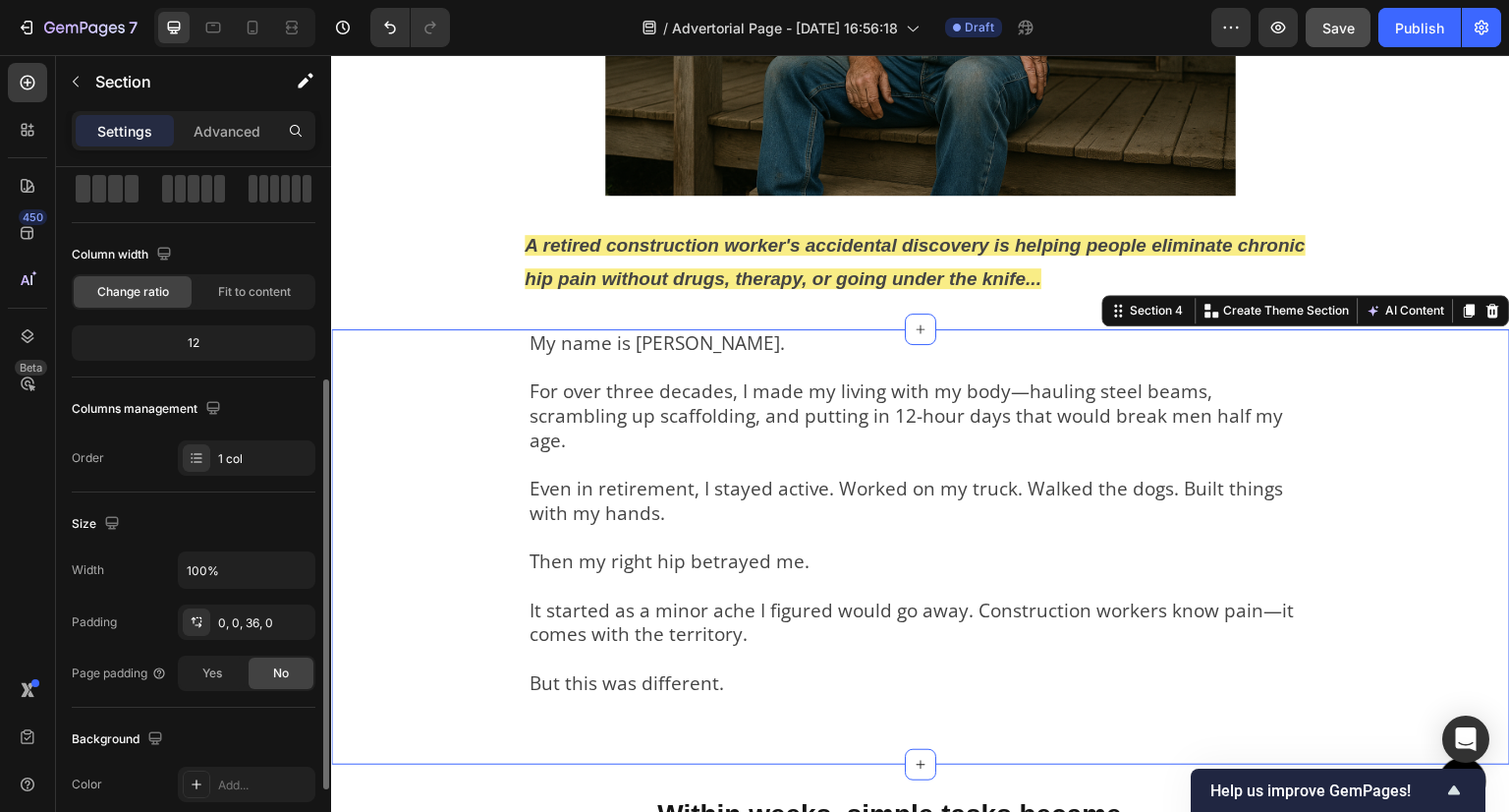
scroll to position [197, 0]
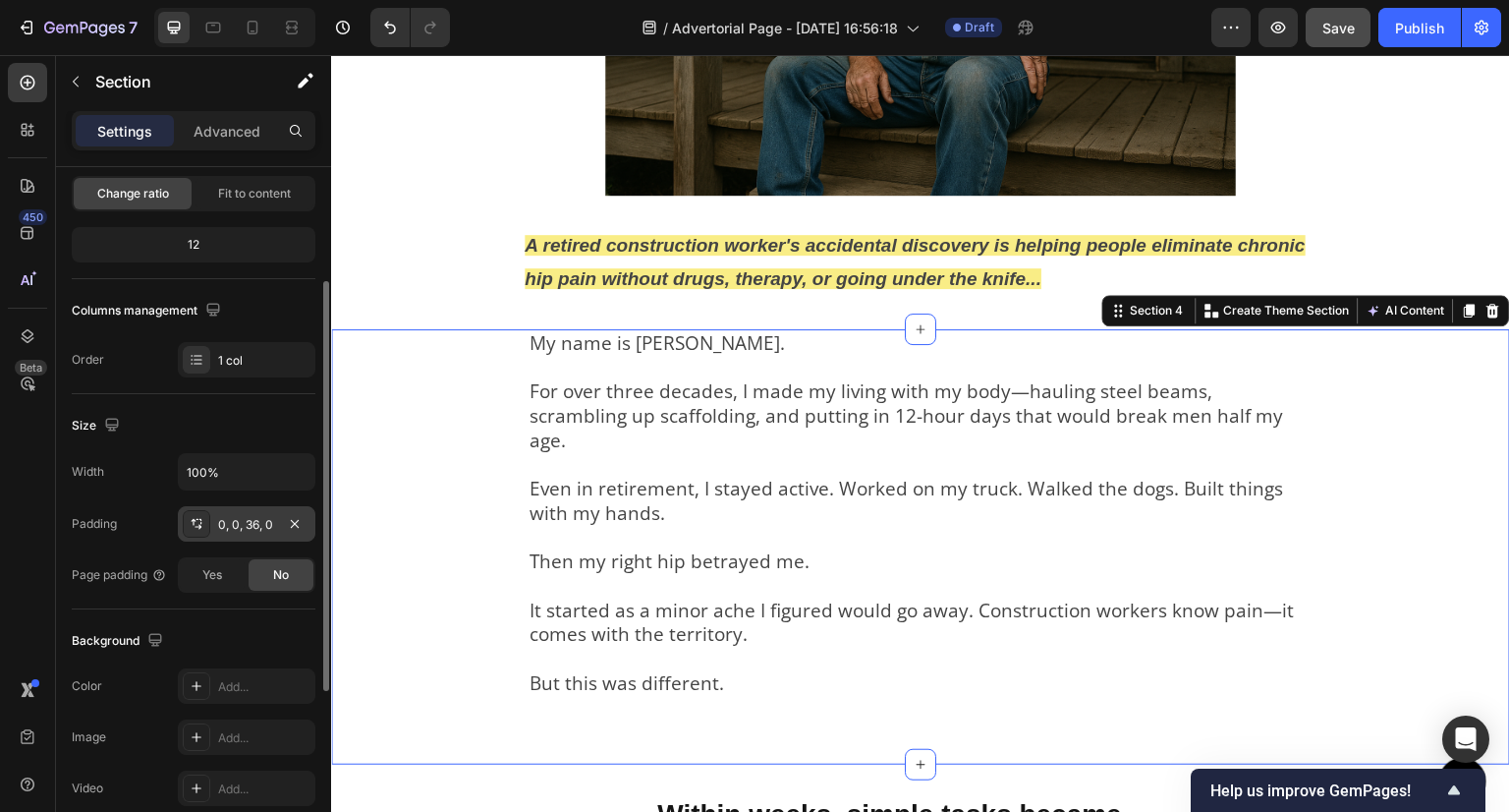
click at [252, 531] on div "0, 0, 36, 0" at bounding box center [247, 525] width 57 height 18
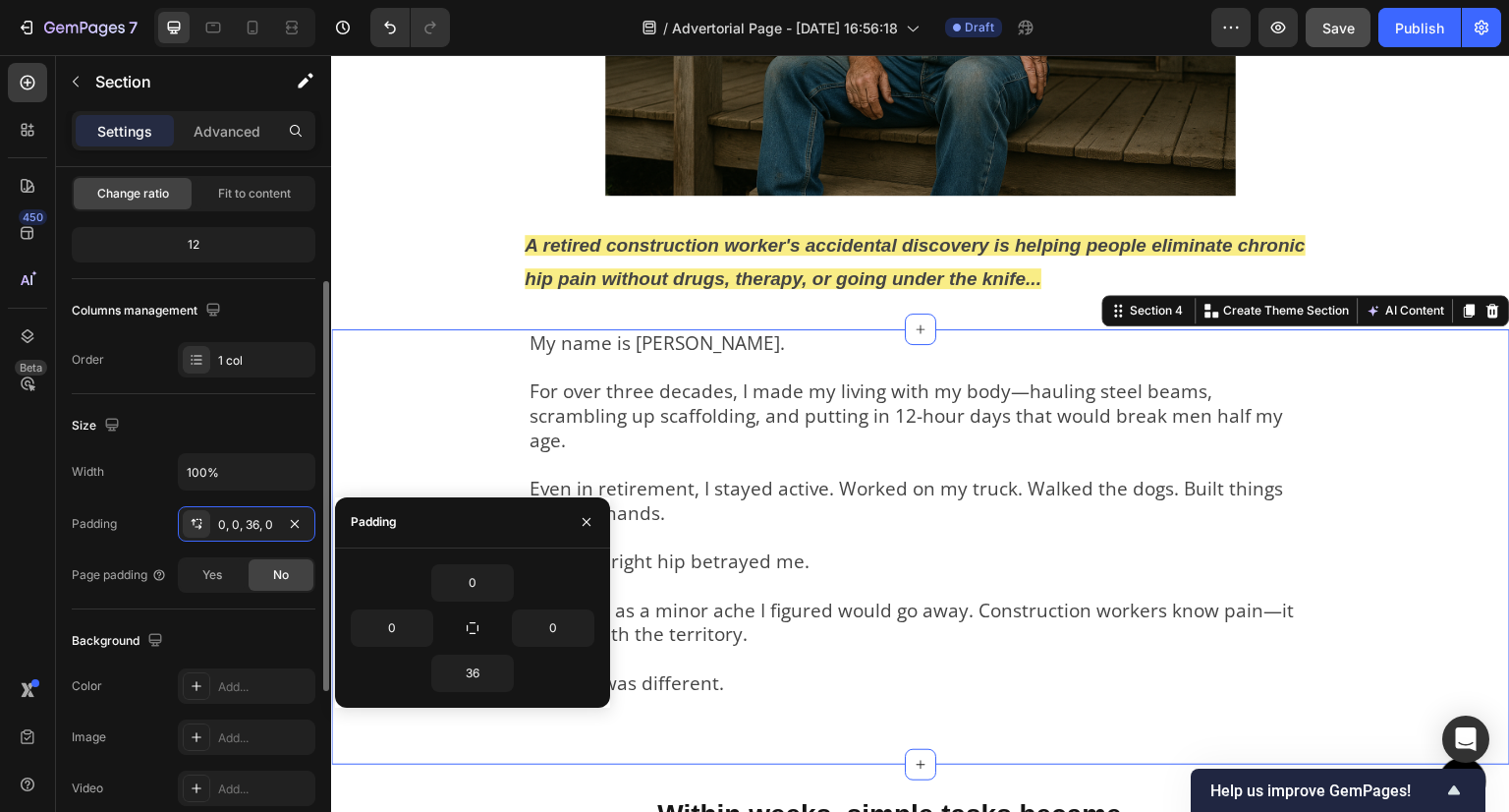
click at [114, 526] on div "Padding" at bounding box center [94, 524] width 45 height 18
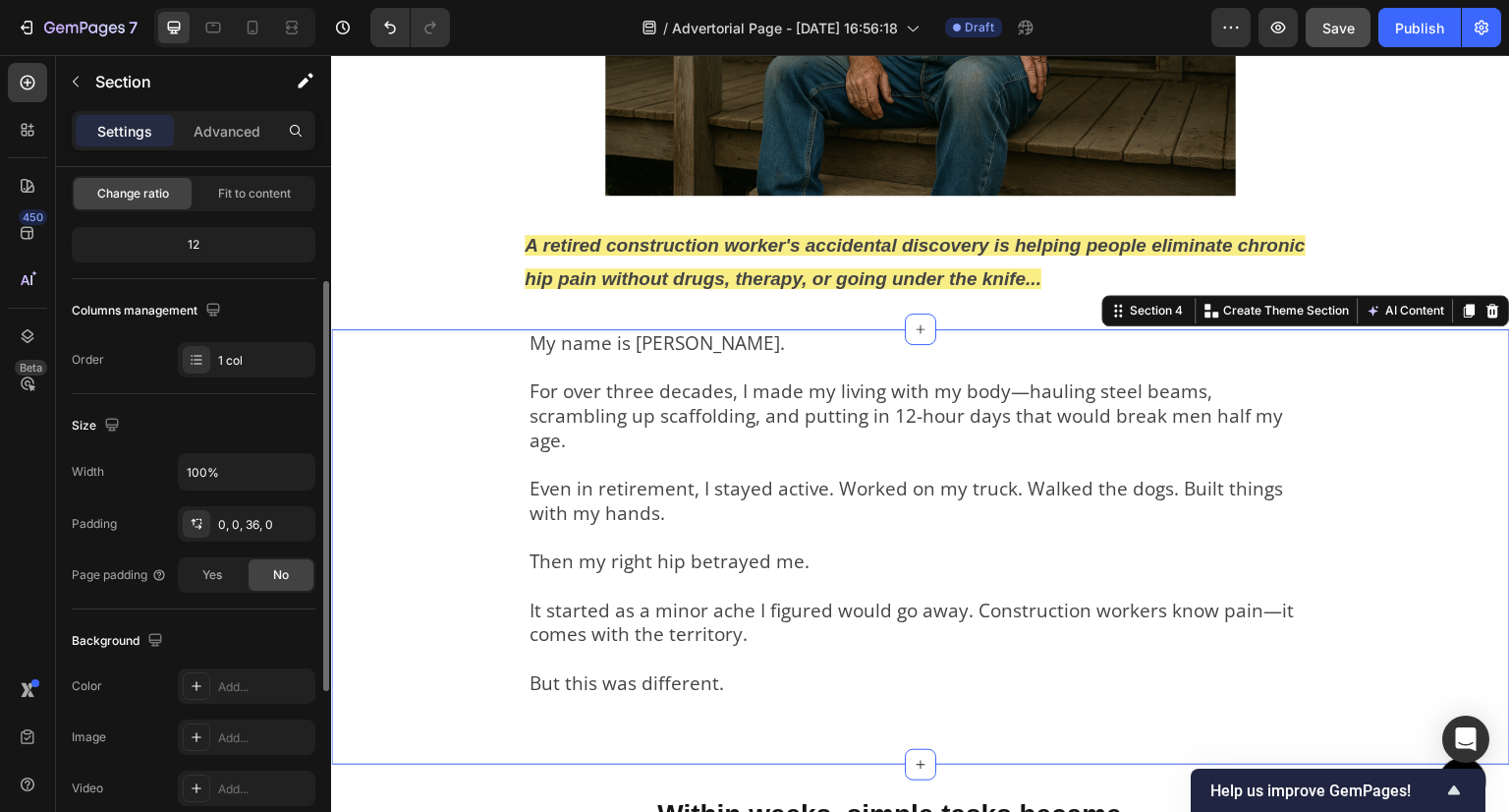
scroll to position [294, 0]
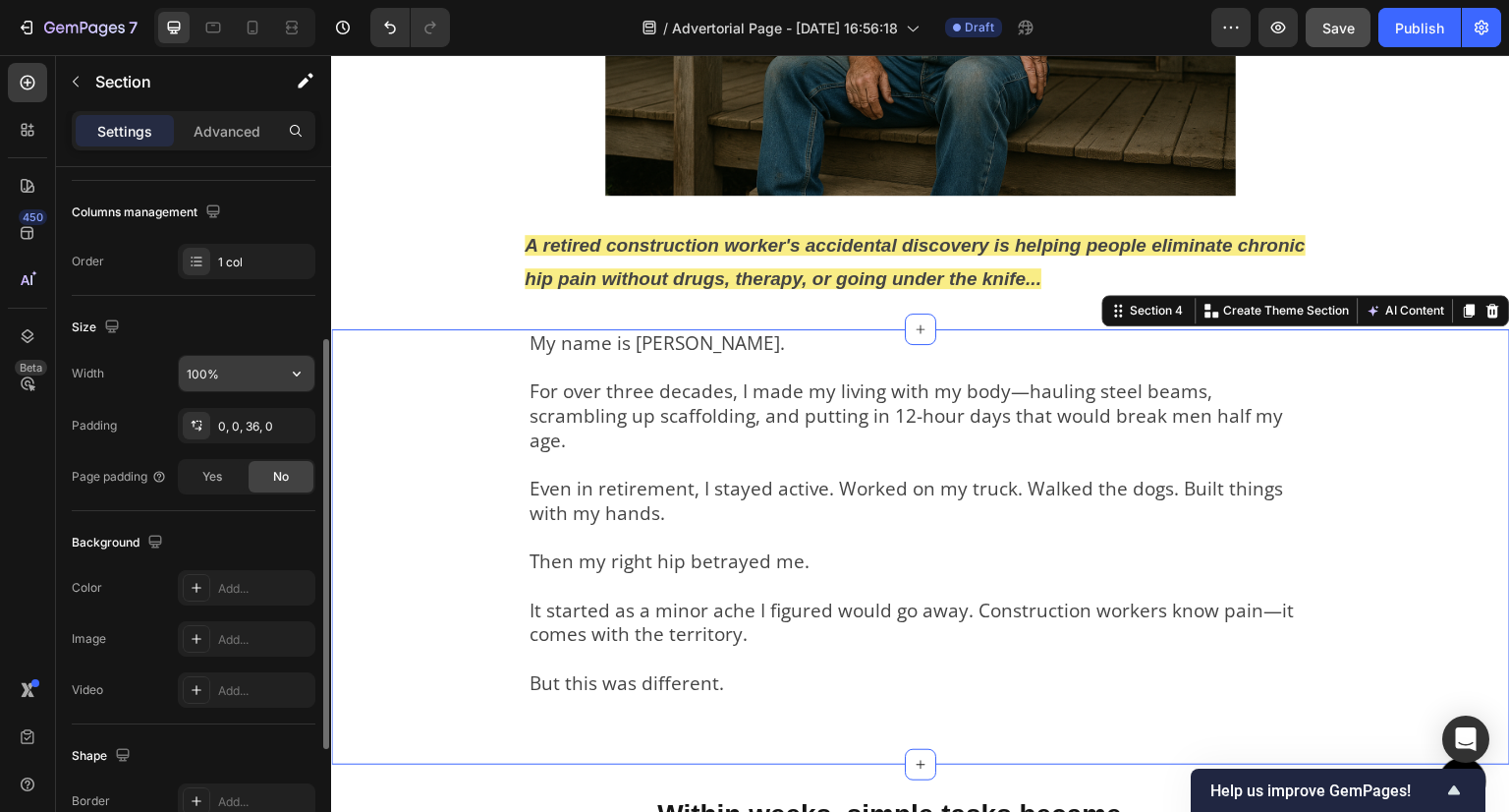
click at [201, 378] on input "100%" at bounding box center [247, 373] width 136 height 35
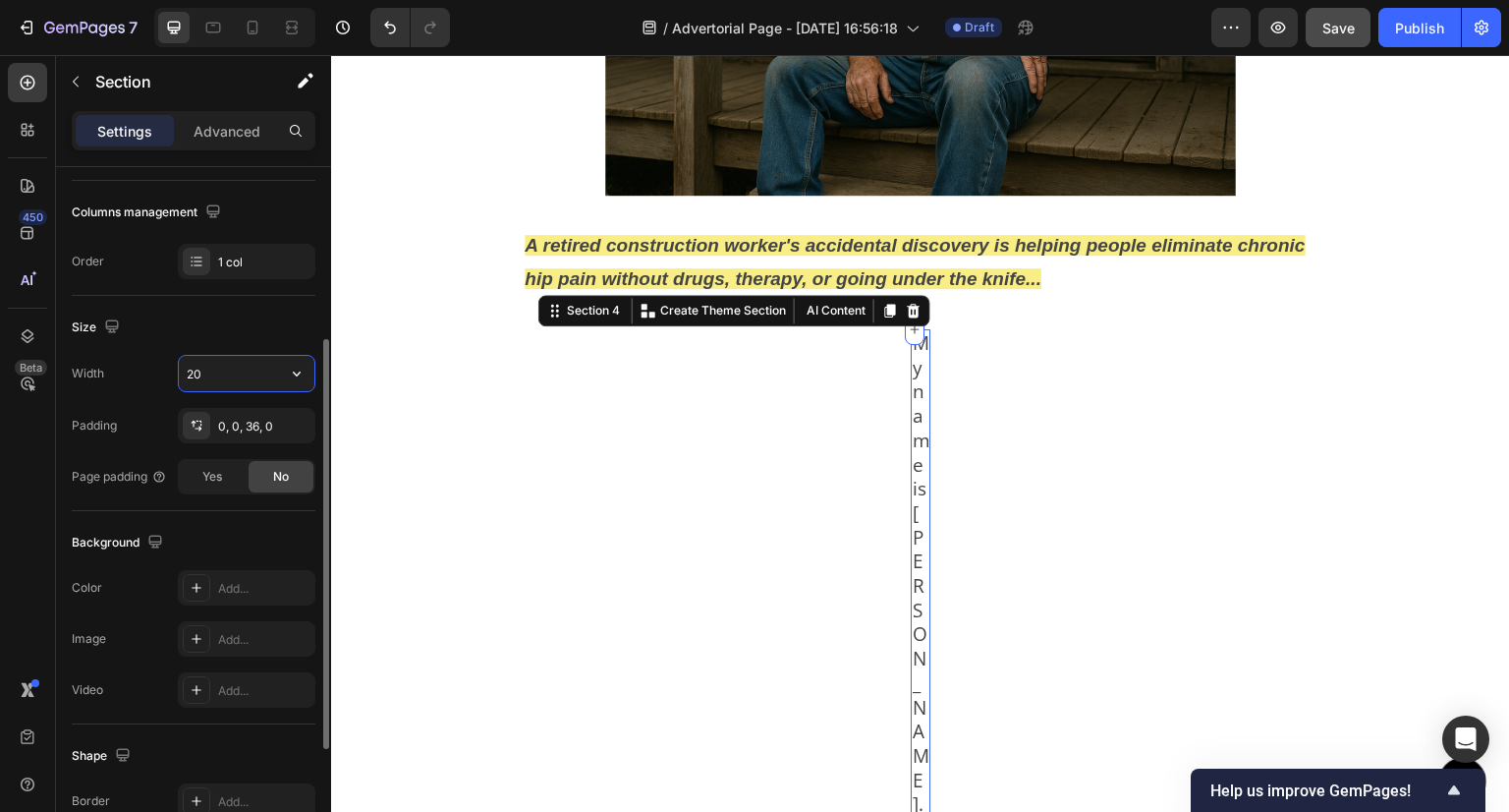
type input "2"
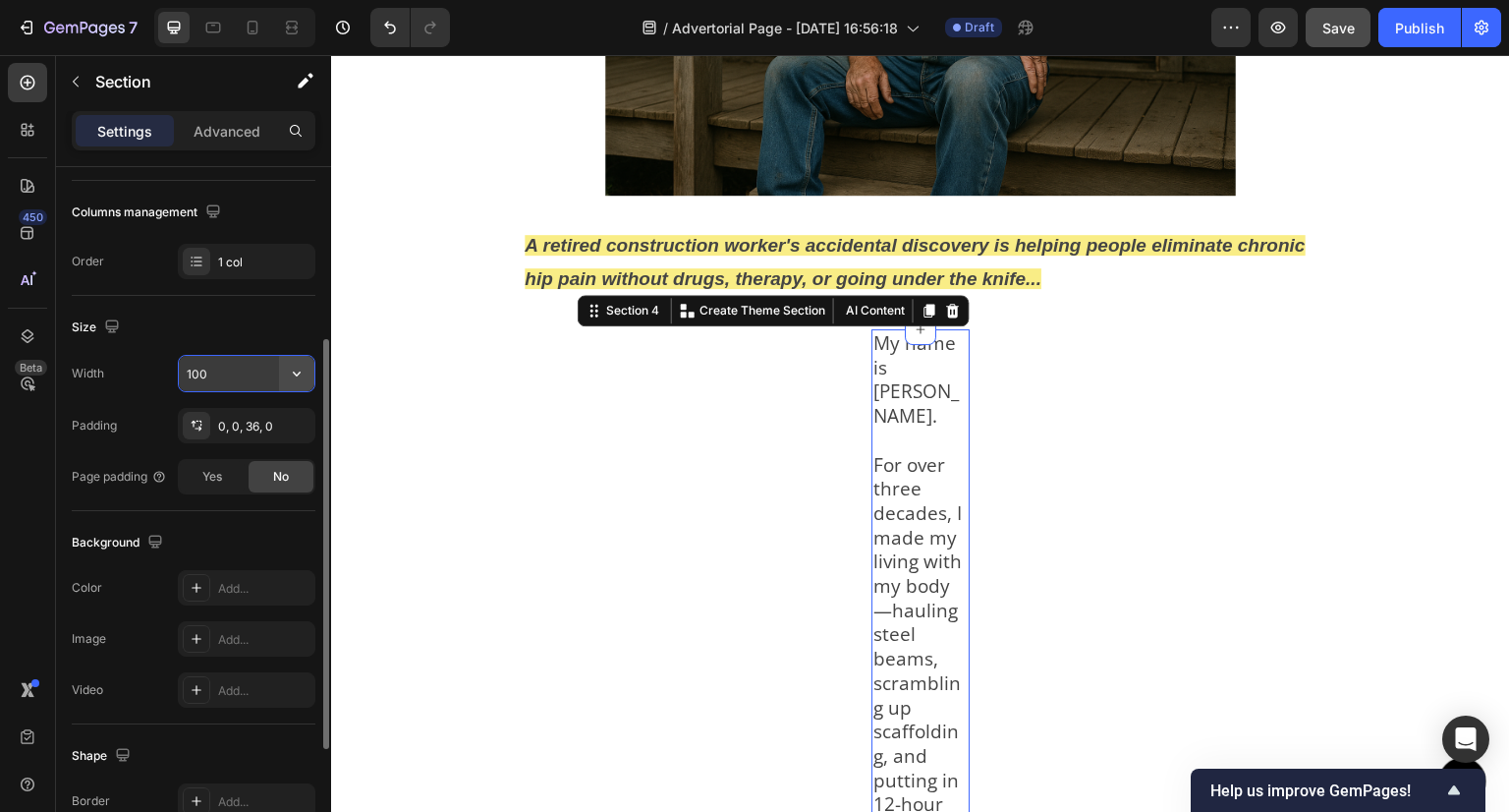
click at [299, 367] on icon "button" at bounding box center [297, 373] width 20 height 20
click at [169, 331] on div "Size" at bounding box center [194, 327] width 244 height 31
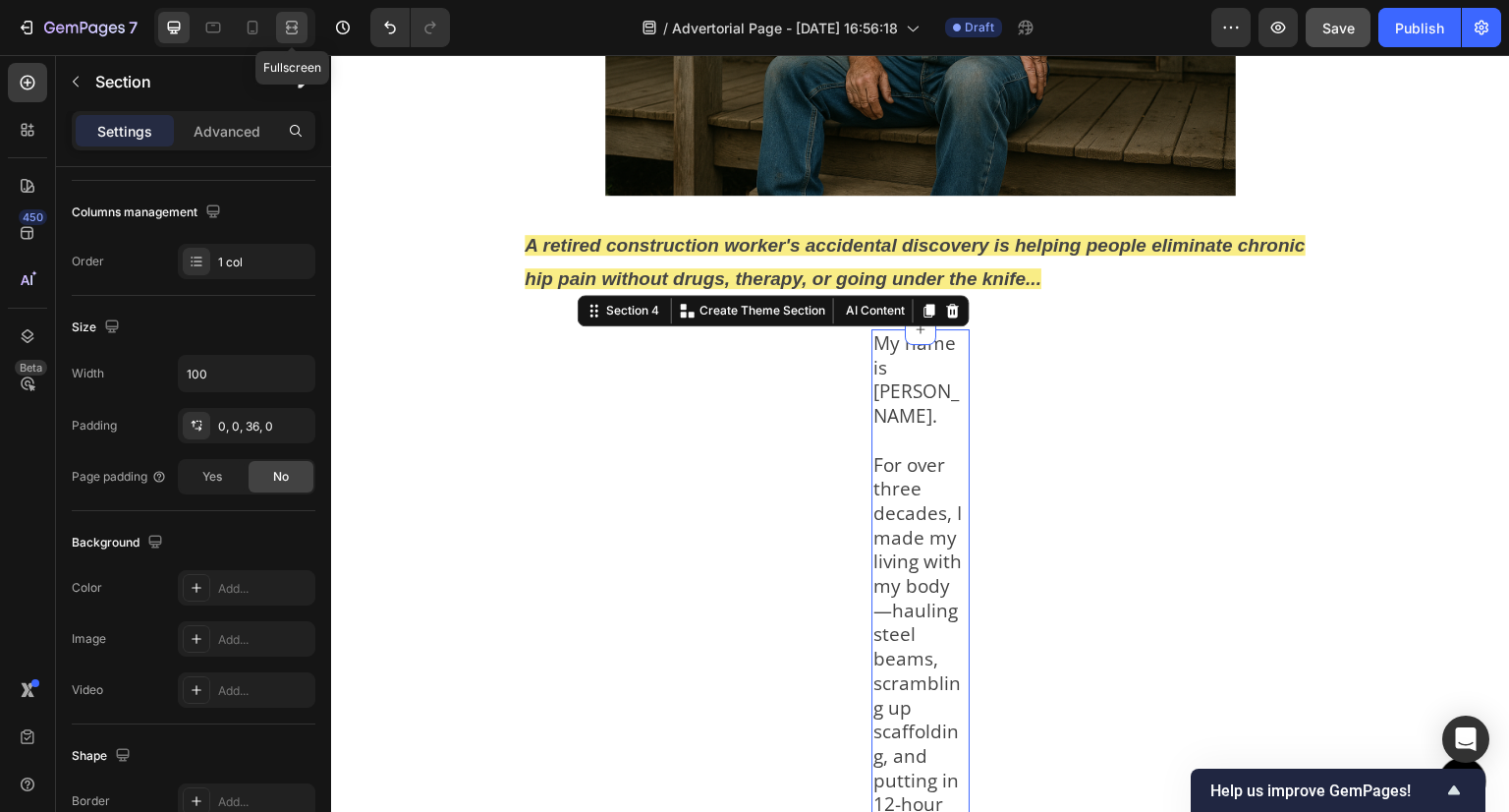
click at [298, 18] on icon at bounding box center [292, 28] width 20 height 20
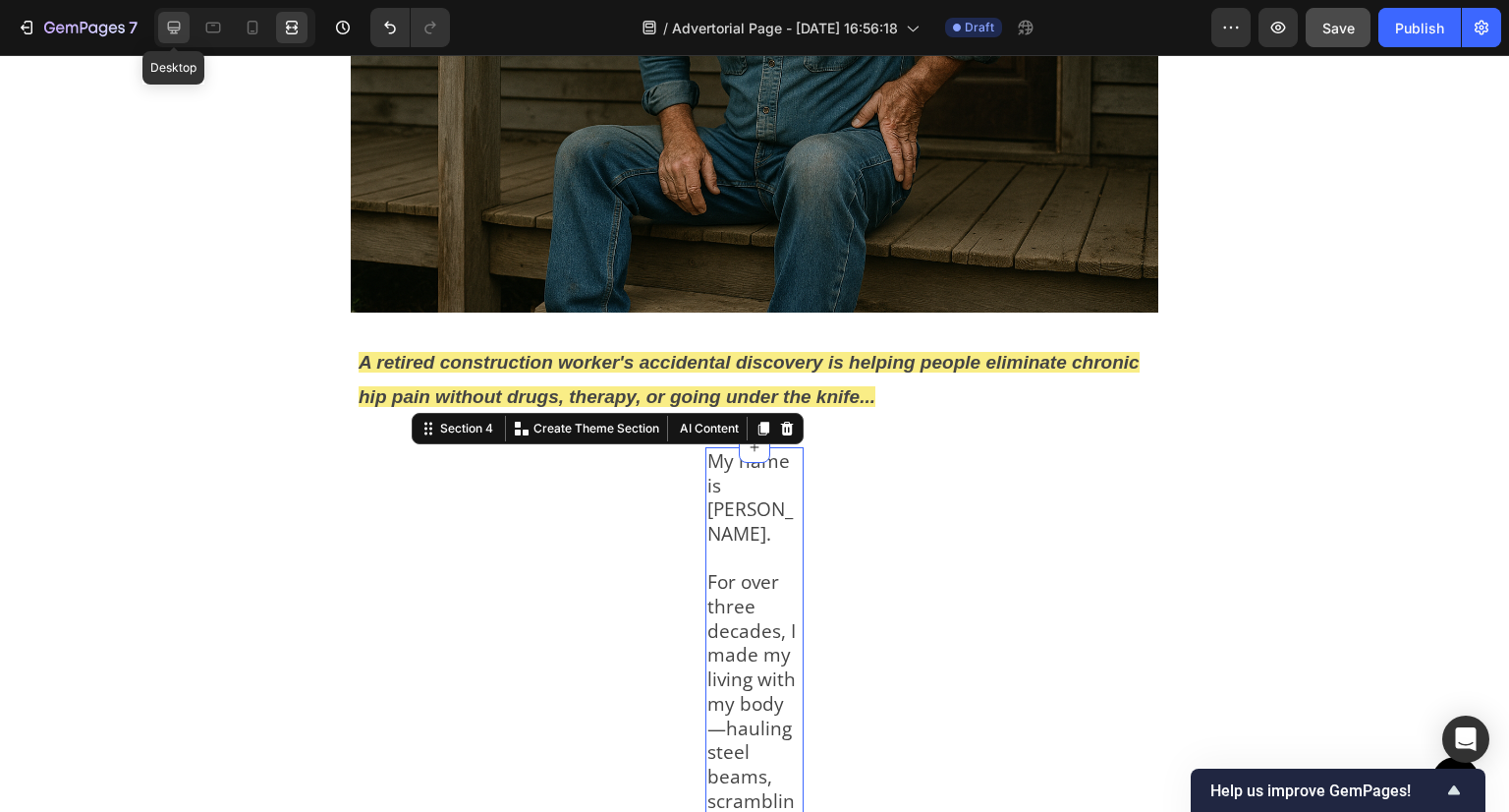
click at [169, 22] on icon at bounding box center [174, 28] width 13 height 13
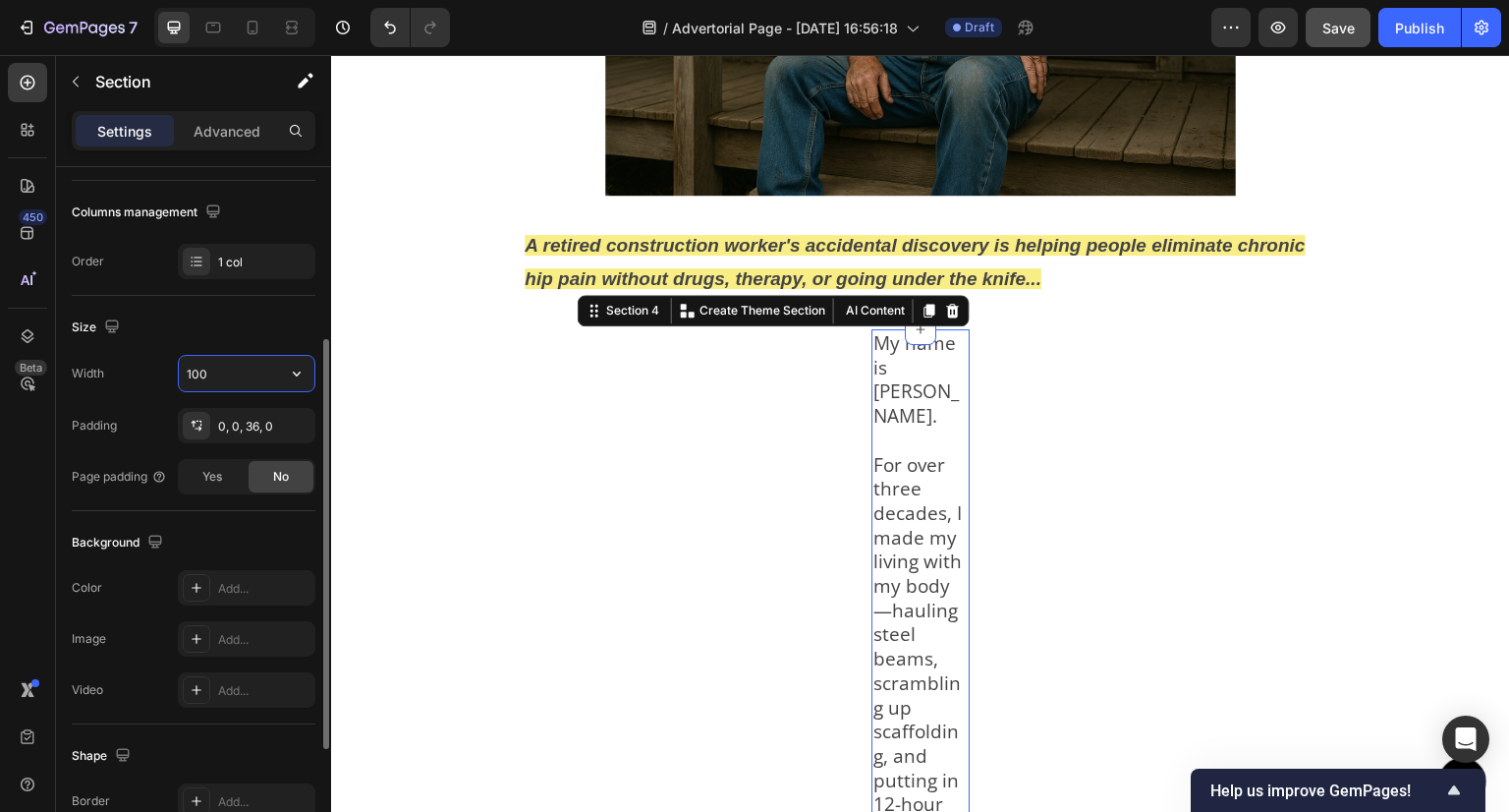
click at [238, 357] on input "100" at bounding box center [247, 373] width 136 height 35
click at [302, 369] on icon "button" at bounding box center [297, 373] width 20 height 20
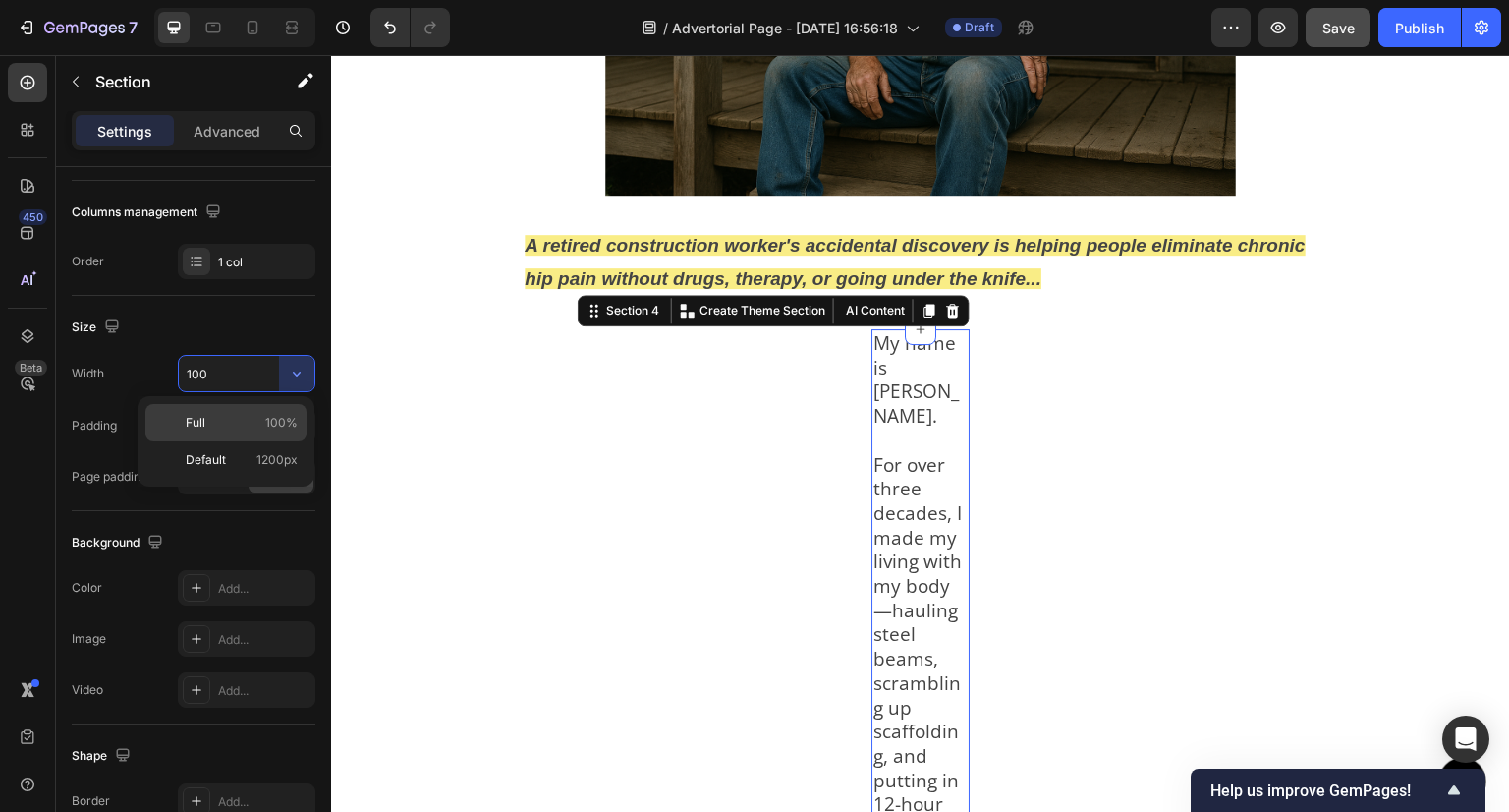
click at [274, 425] on span "100%" at bounding box center [282, 422] width 32 height 18
type input "100%"
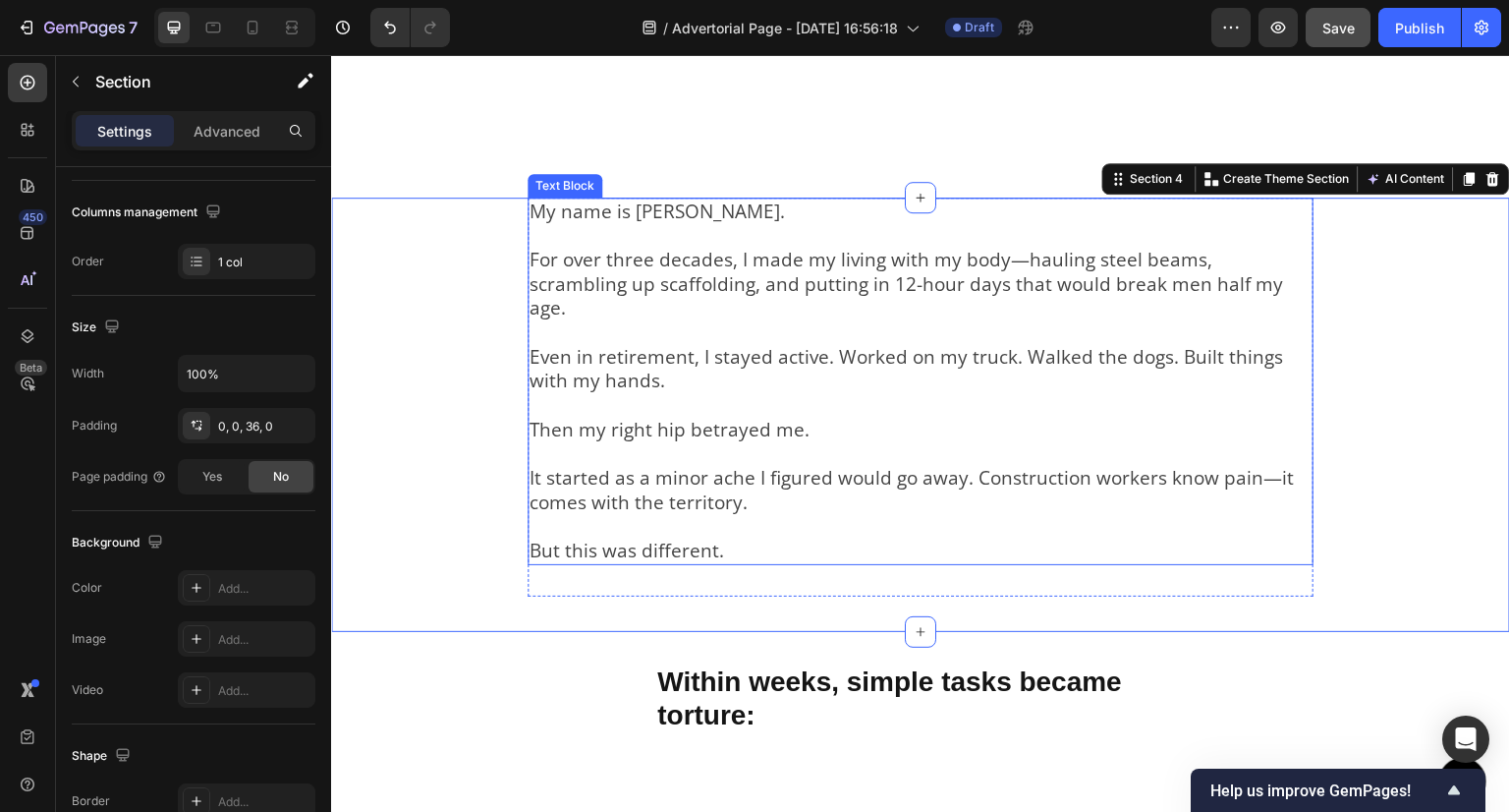
scroll to position [974, 0]
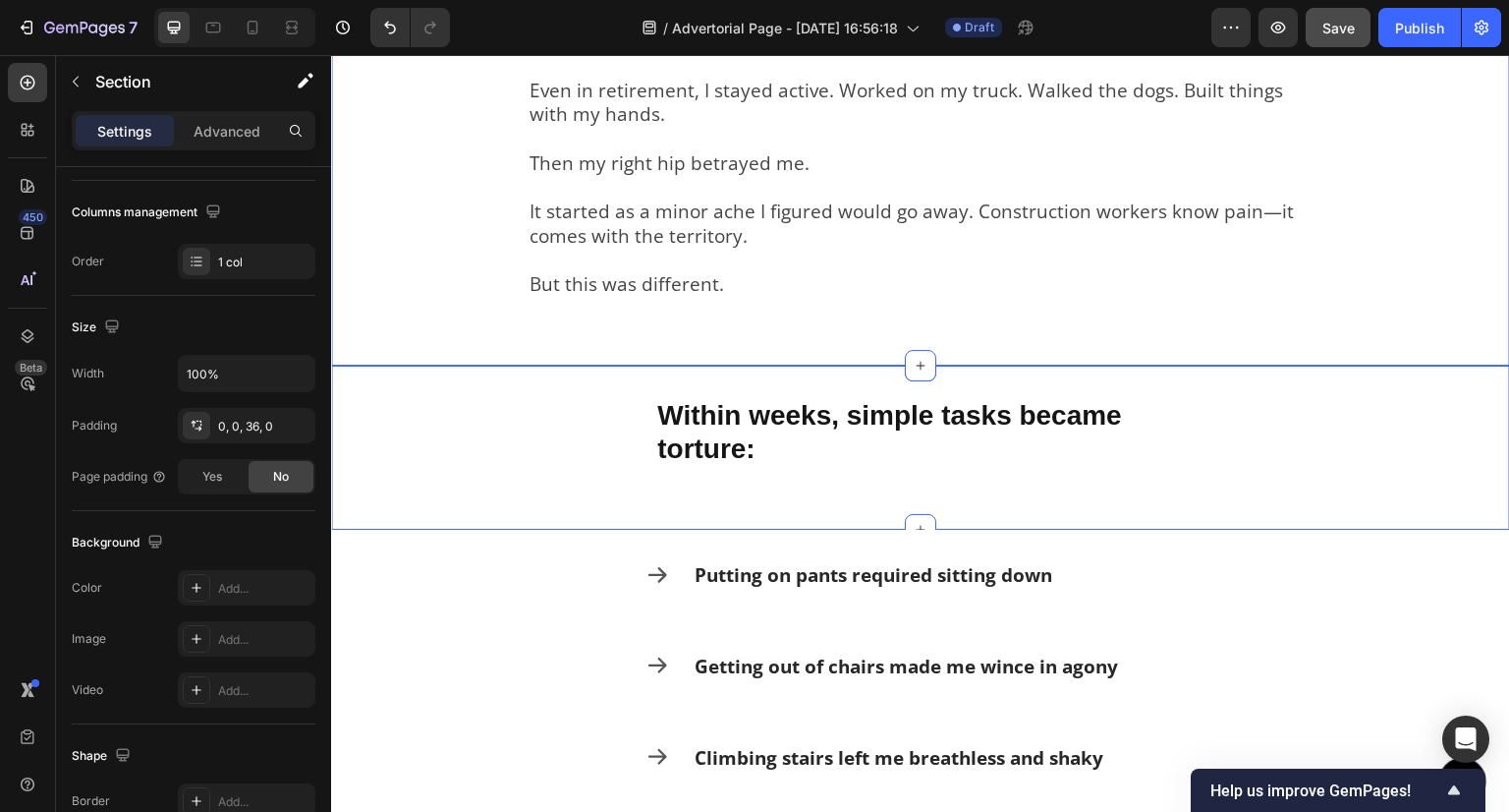
click at [544, 491] on div "Within weeks, simple tasks became torture: Text Block Section 5" at bounding box center [920, 447] width 1179 height 164
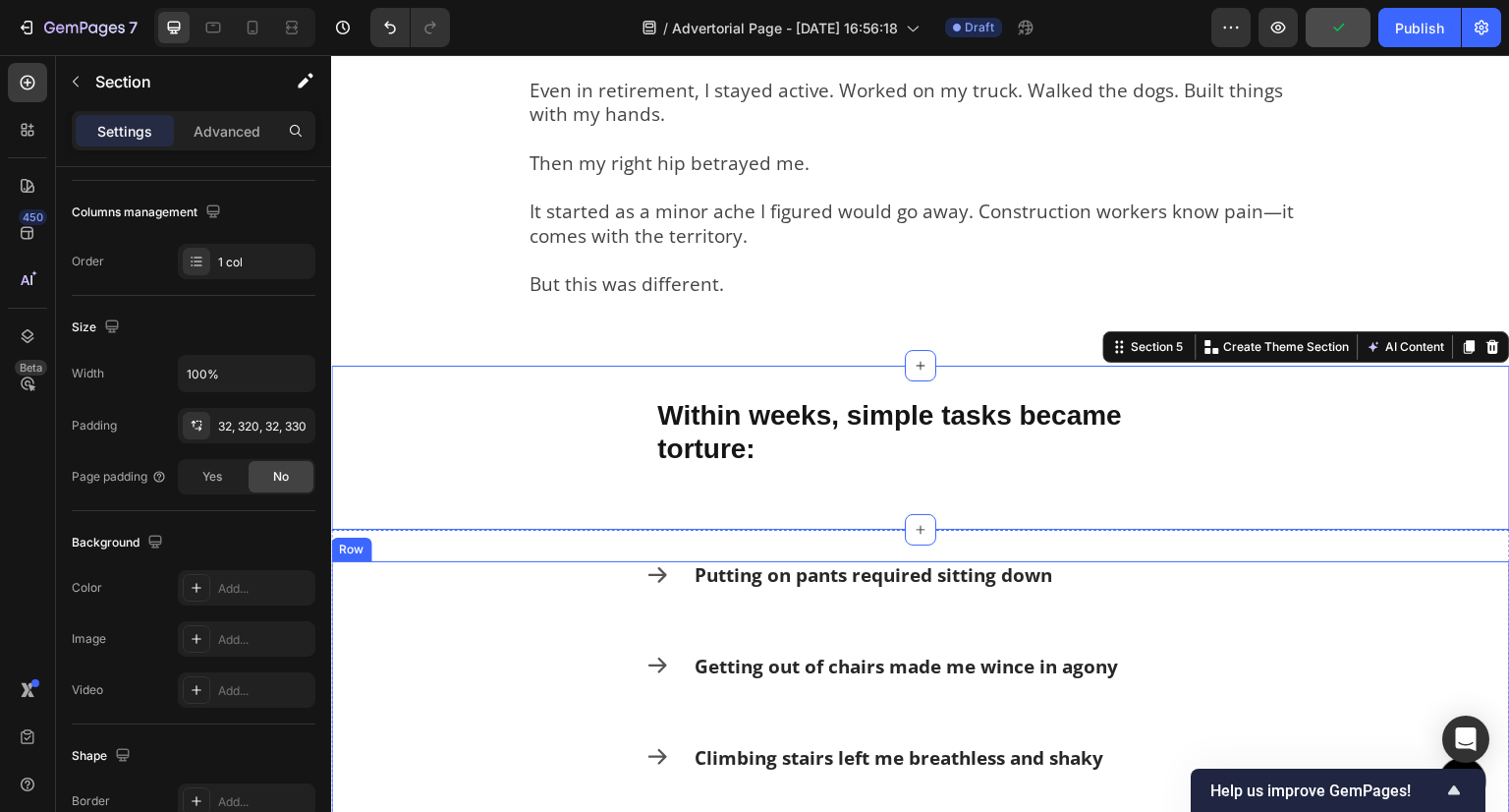
click at [465, 593] on div "Icon Putting on pants required sitting down Text Block Row Icon Getting out of …" at bounding box center [920, 743] width 1179 height 364
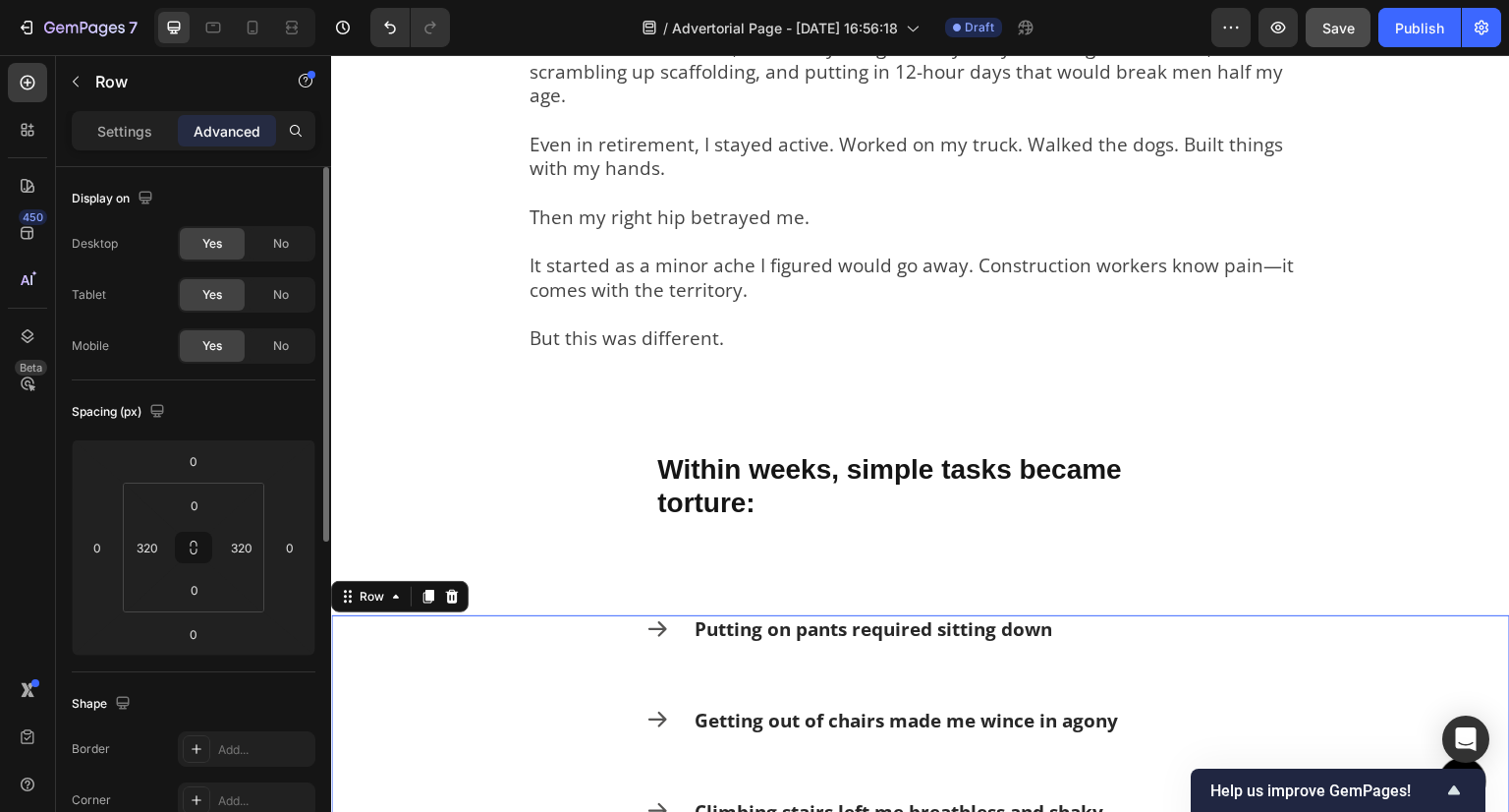
scroll to position [876, 0]
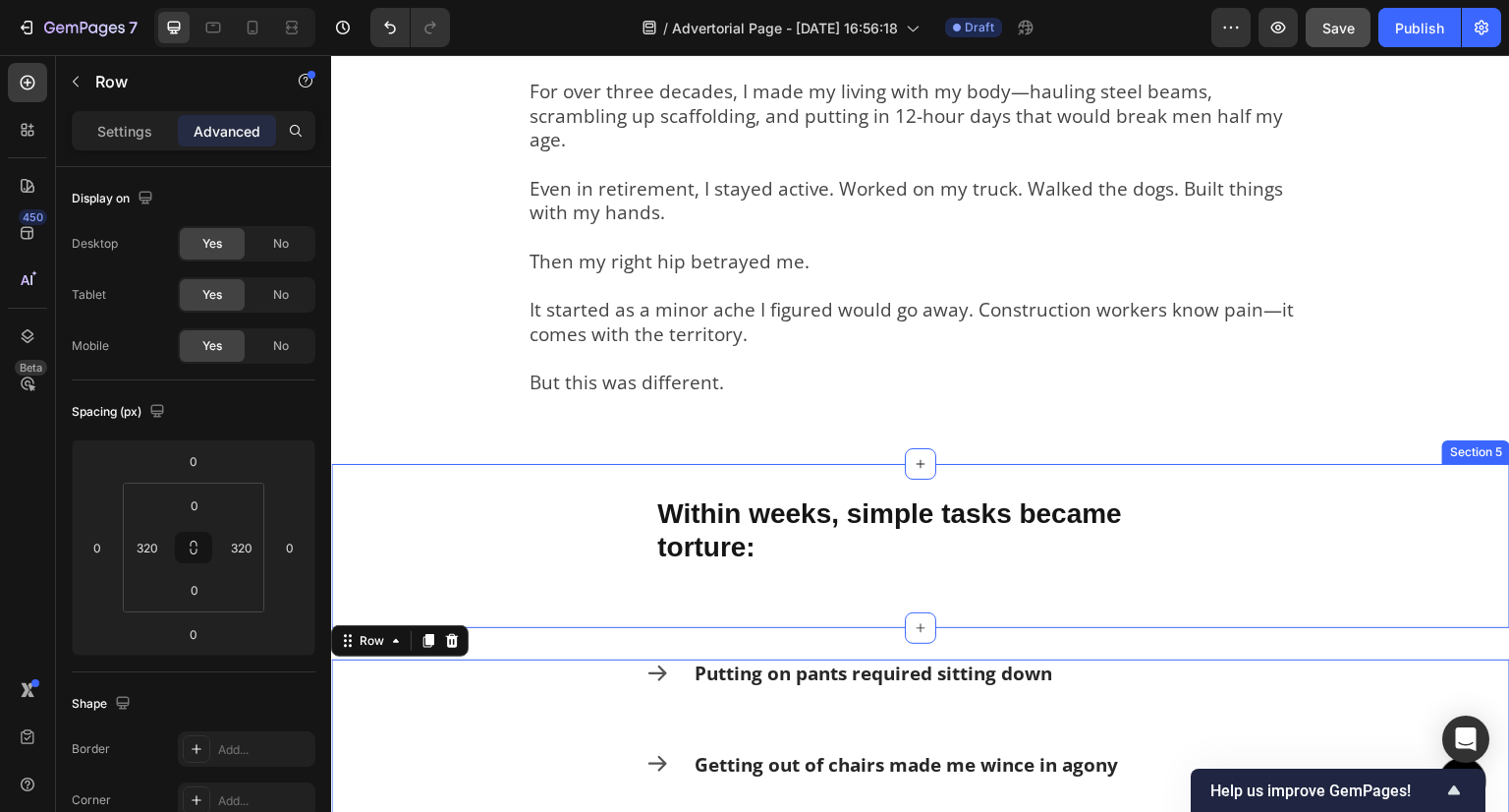
click at [505, 513] on div "Within weeks, simple tasks became torture: Text Block Section 5" at bounding box center [920, 545] width 1179 height 164
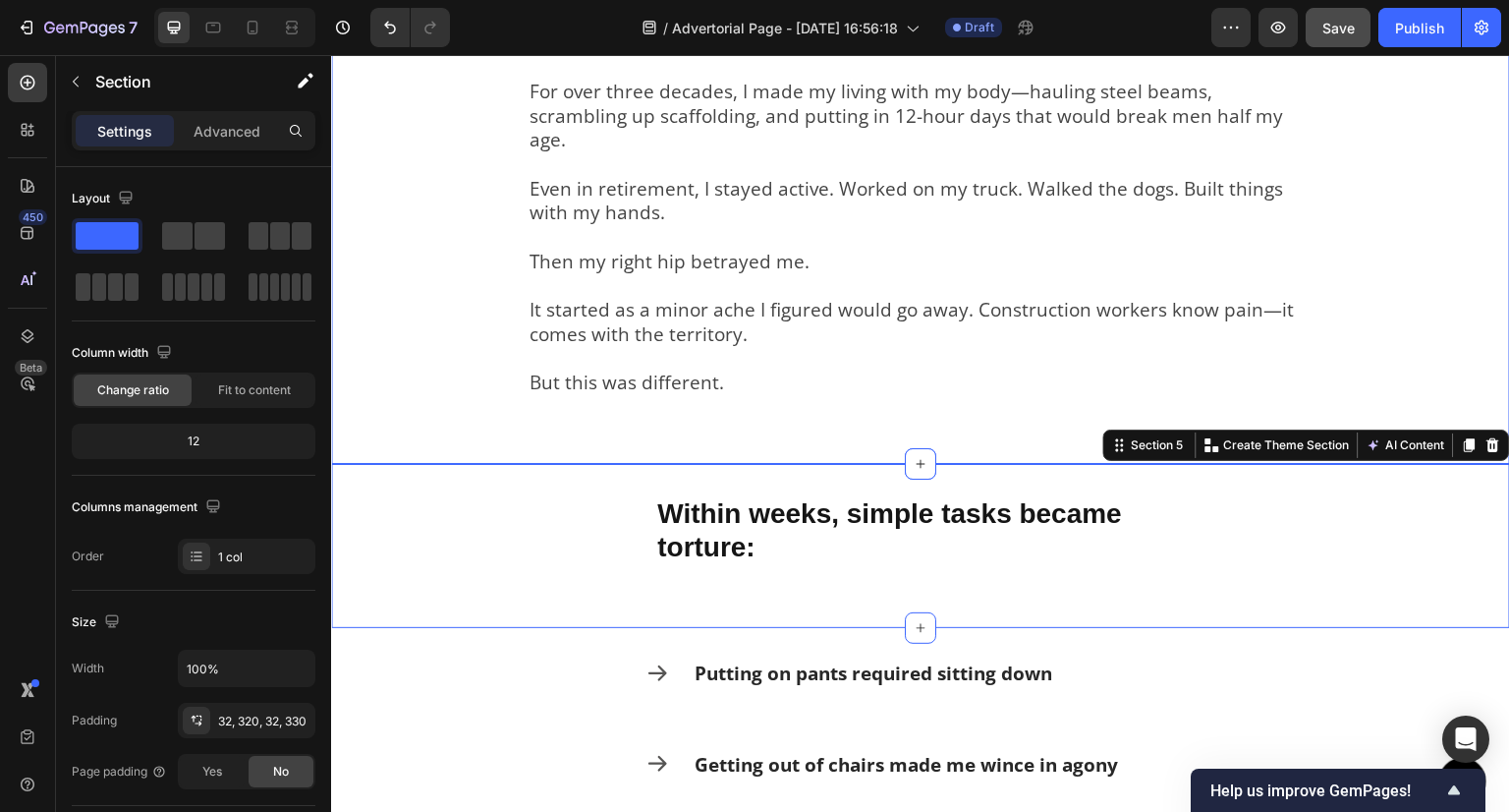
click at [432, 257] on div "My name is Dave Mitchell. For over three decades, I made my living with my body…" at bounding box center [920, 229] width 1179 height 400
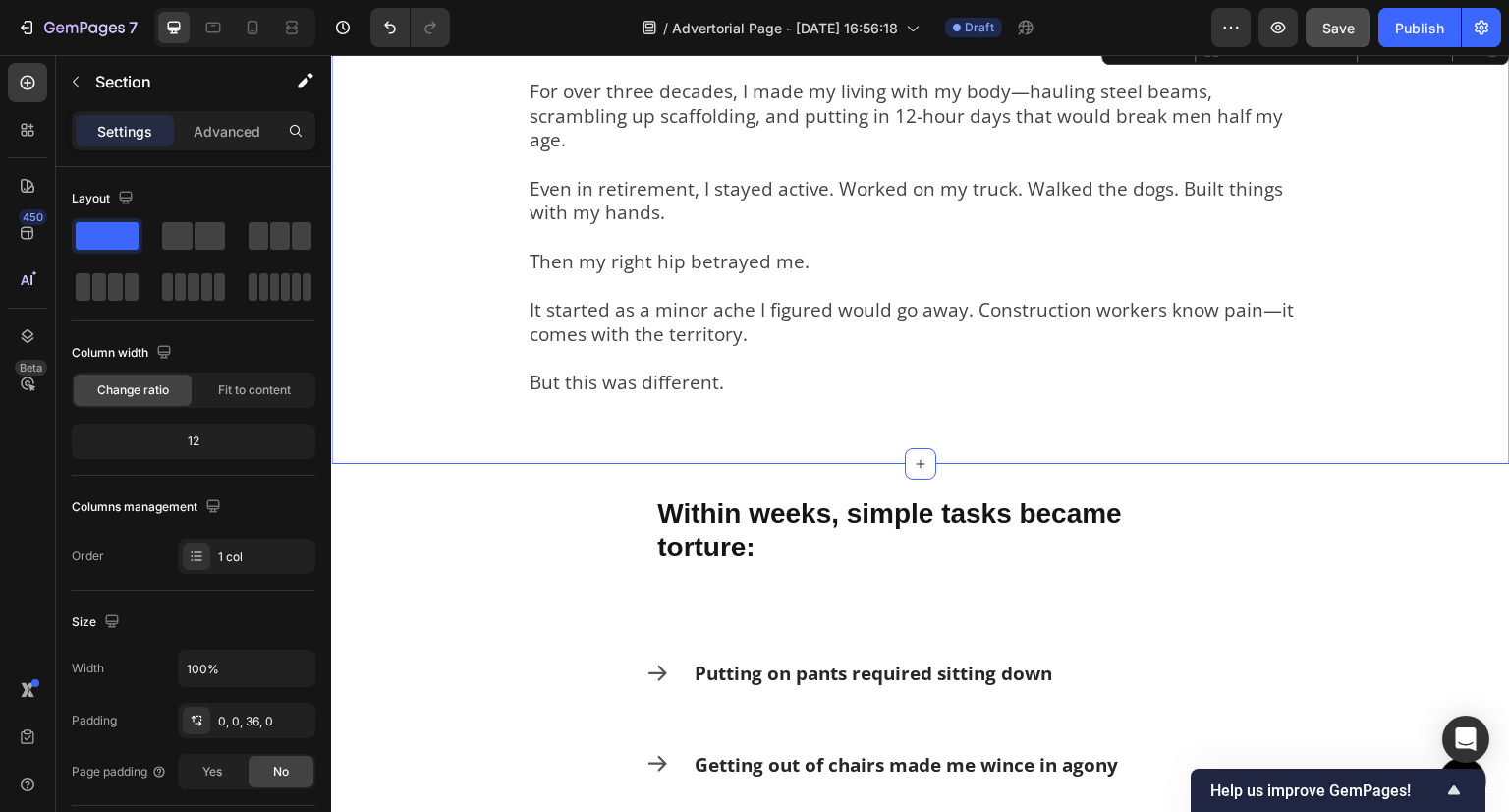
click at [503, 248] on div "My name is Dave Mitchell. For over three decades, I made my living with my body…" at bounding box center [920, 229] width 1179 height 400
click at [227, 721] on div "0, 0, 36, 0" at bounding box center [247, 721] width 57 height 18
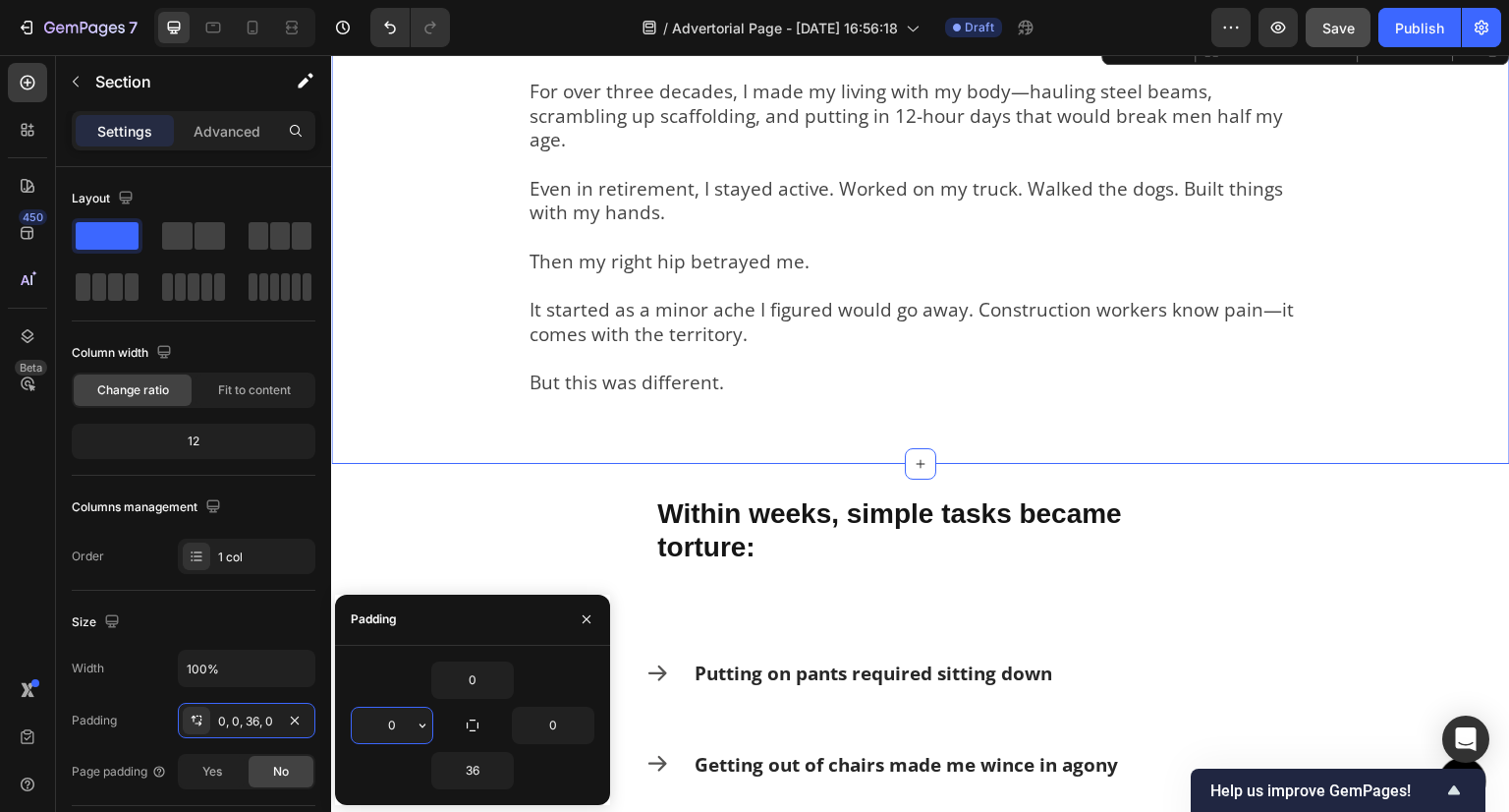
click at [389, 728] on input "0" at bounding box center [392, 725] width 81 height 35
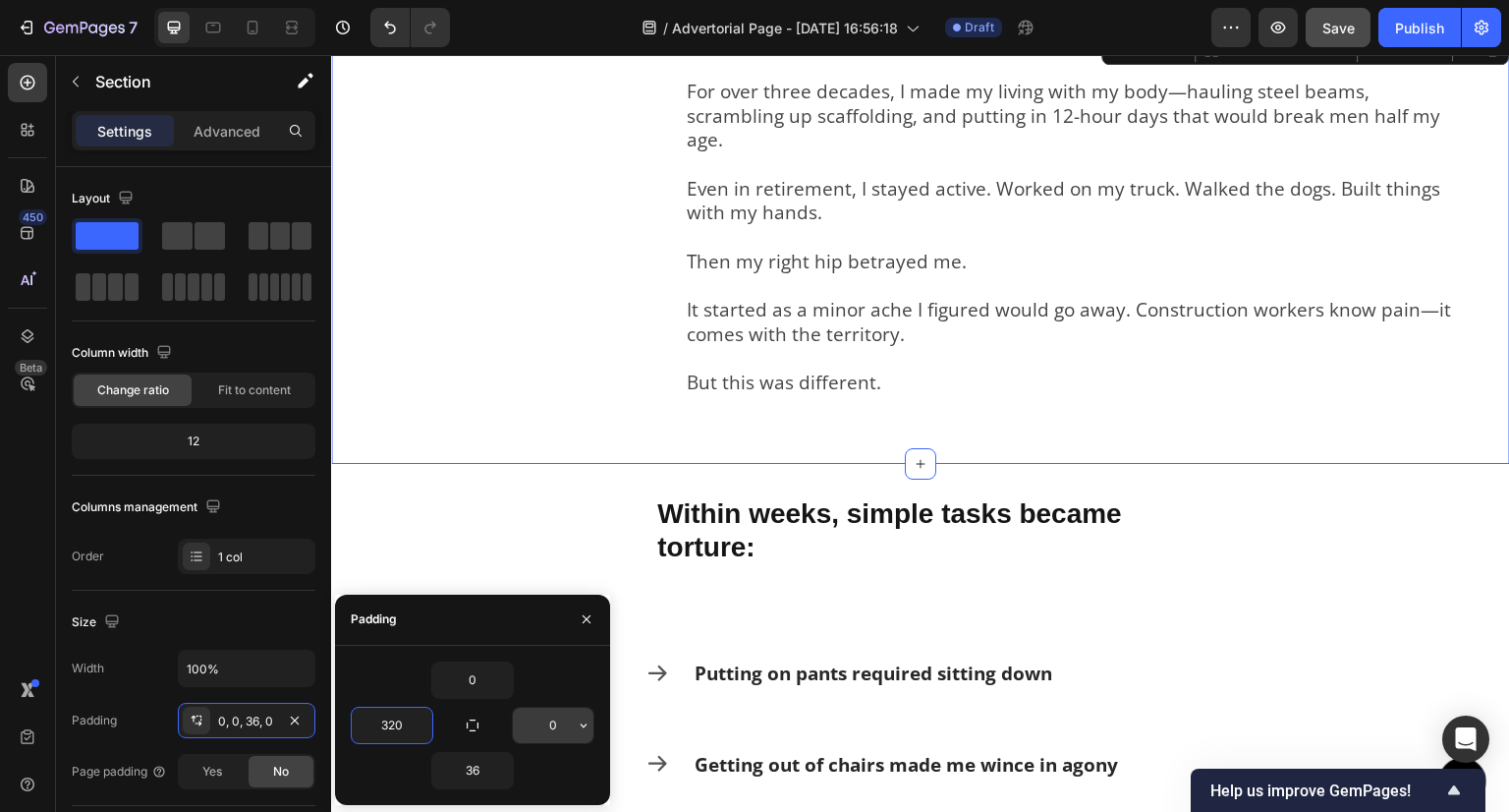
type input "320"
click at [549, 730] on input "0" at bounding box center [553, 725] width 81 height 35
type input "320"
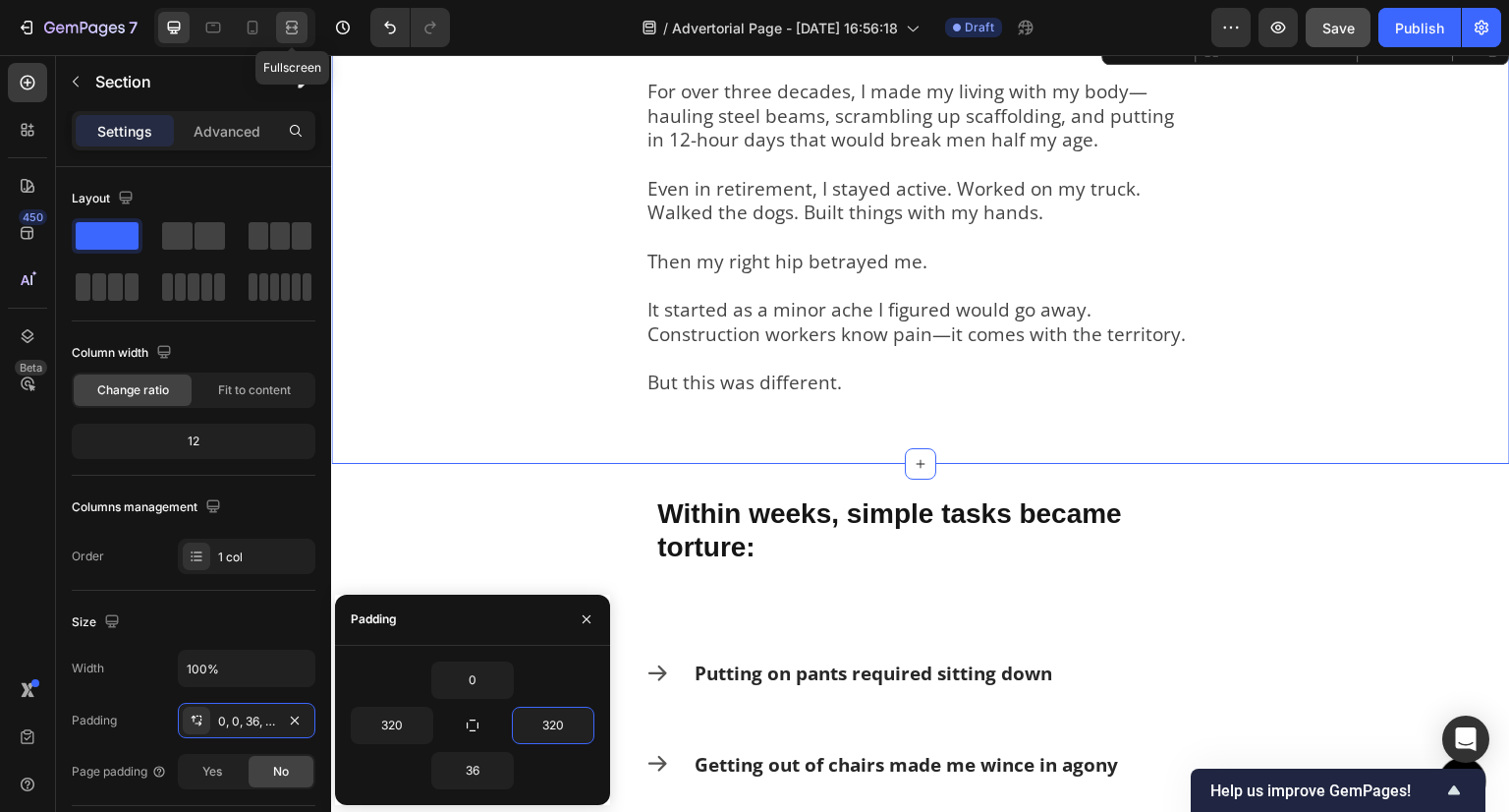
click at [287, 20] on icon at bounding box center [292, 28] width 20 height 20
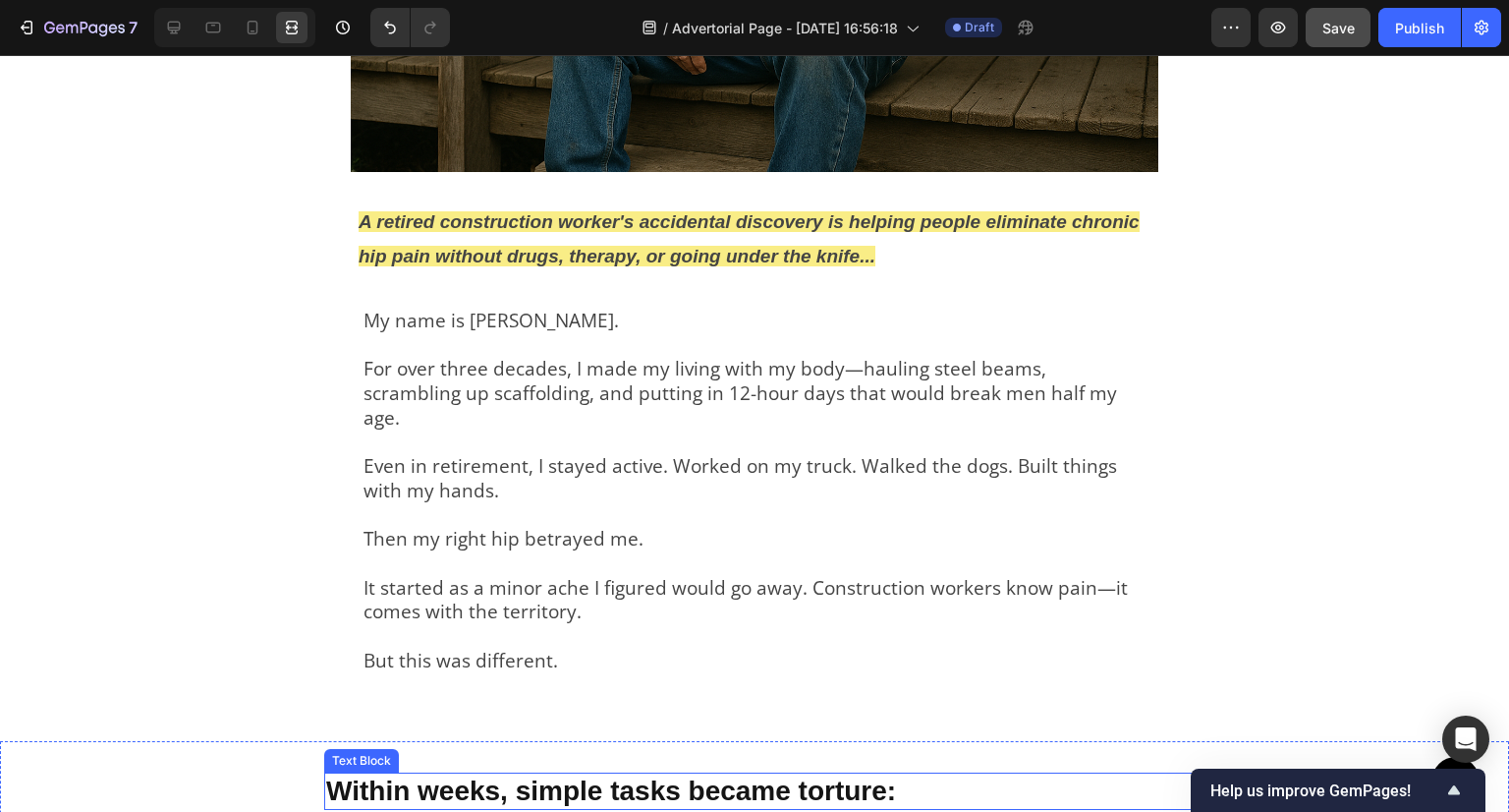
scroll to position [688, 0]
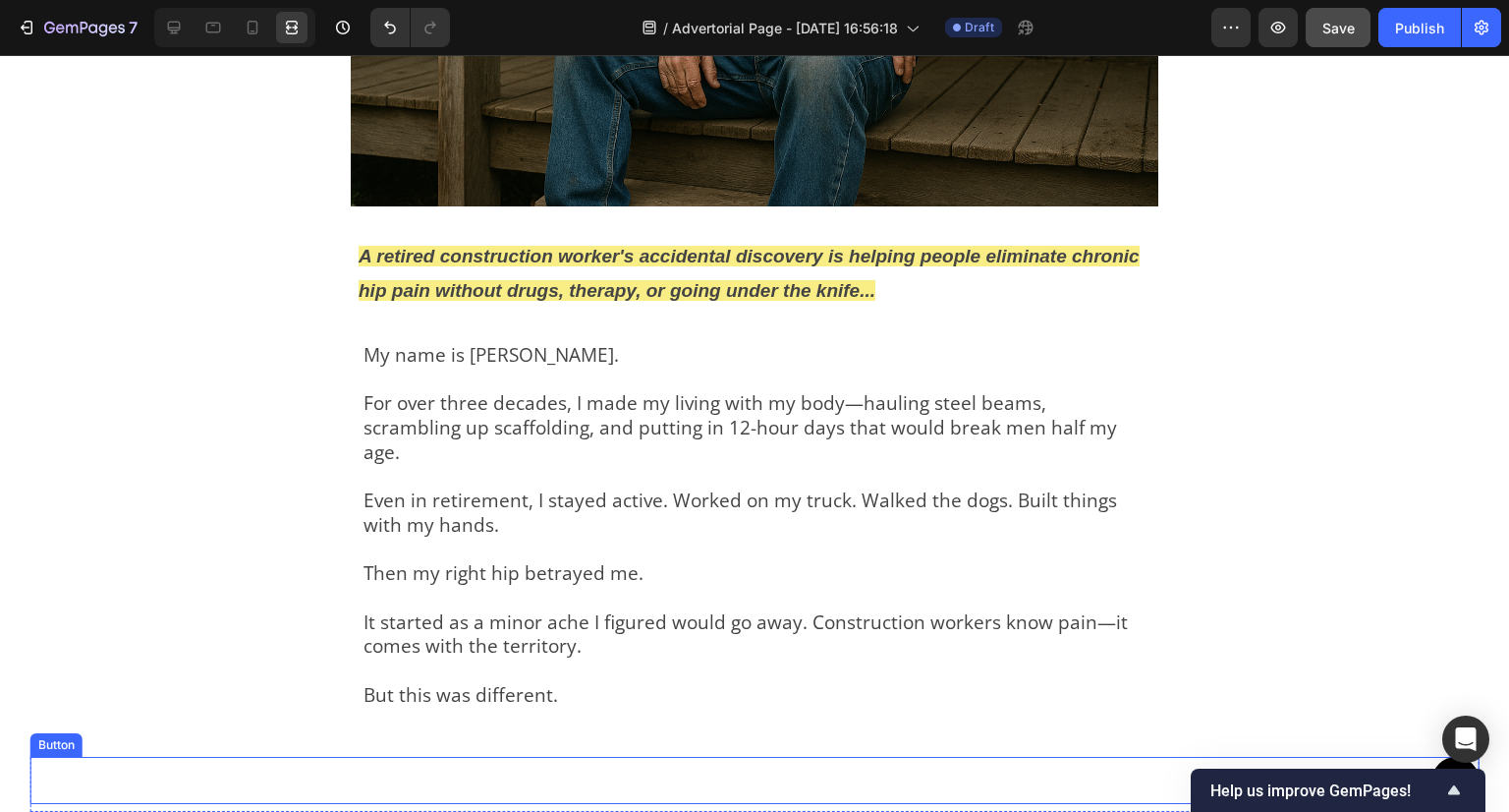
click at [395, 791] on div "Button" at bounding box center [755, 781] width 1450 height 47
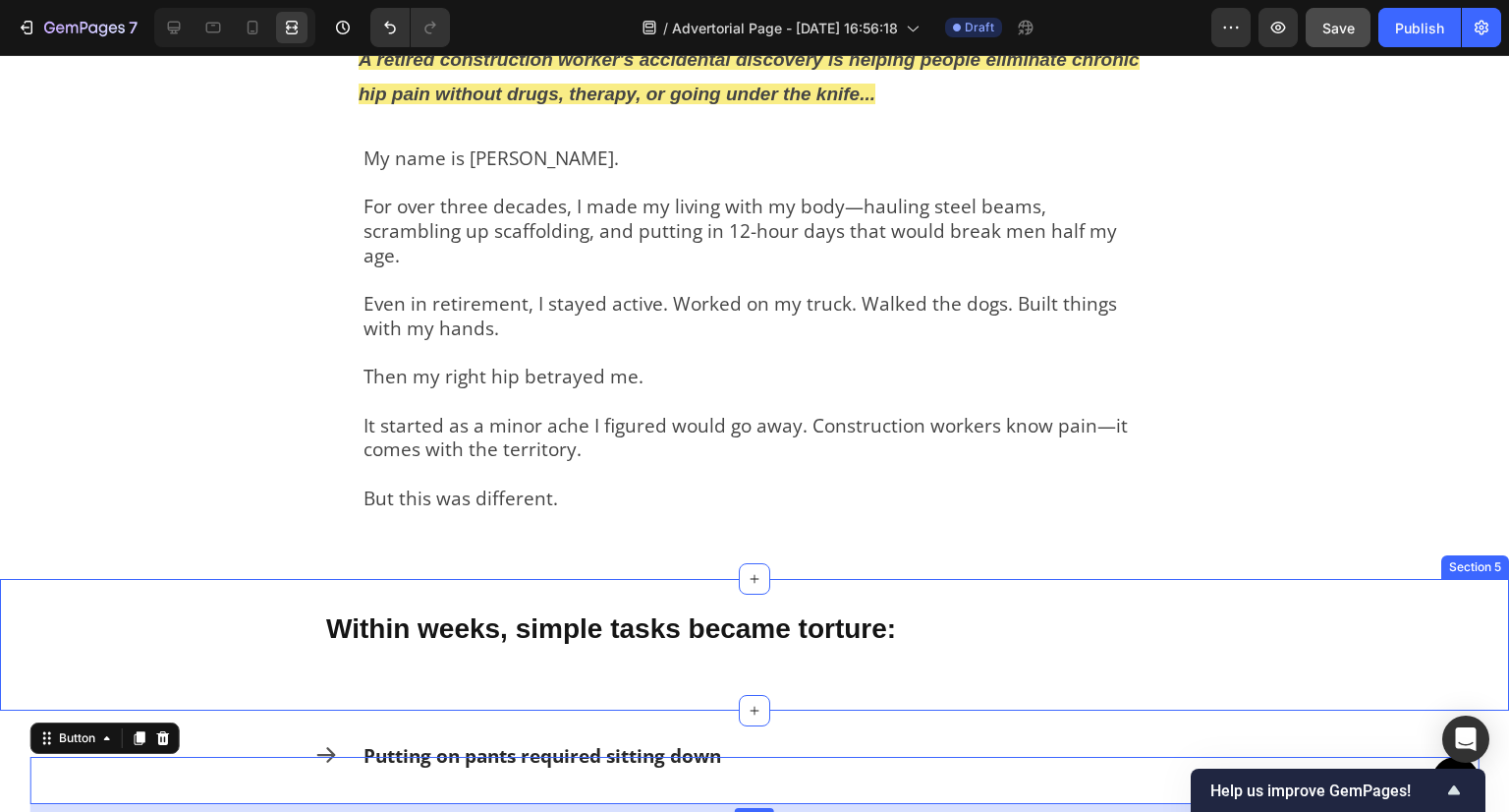
scroll to position [786, 0]
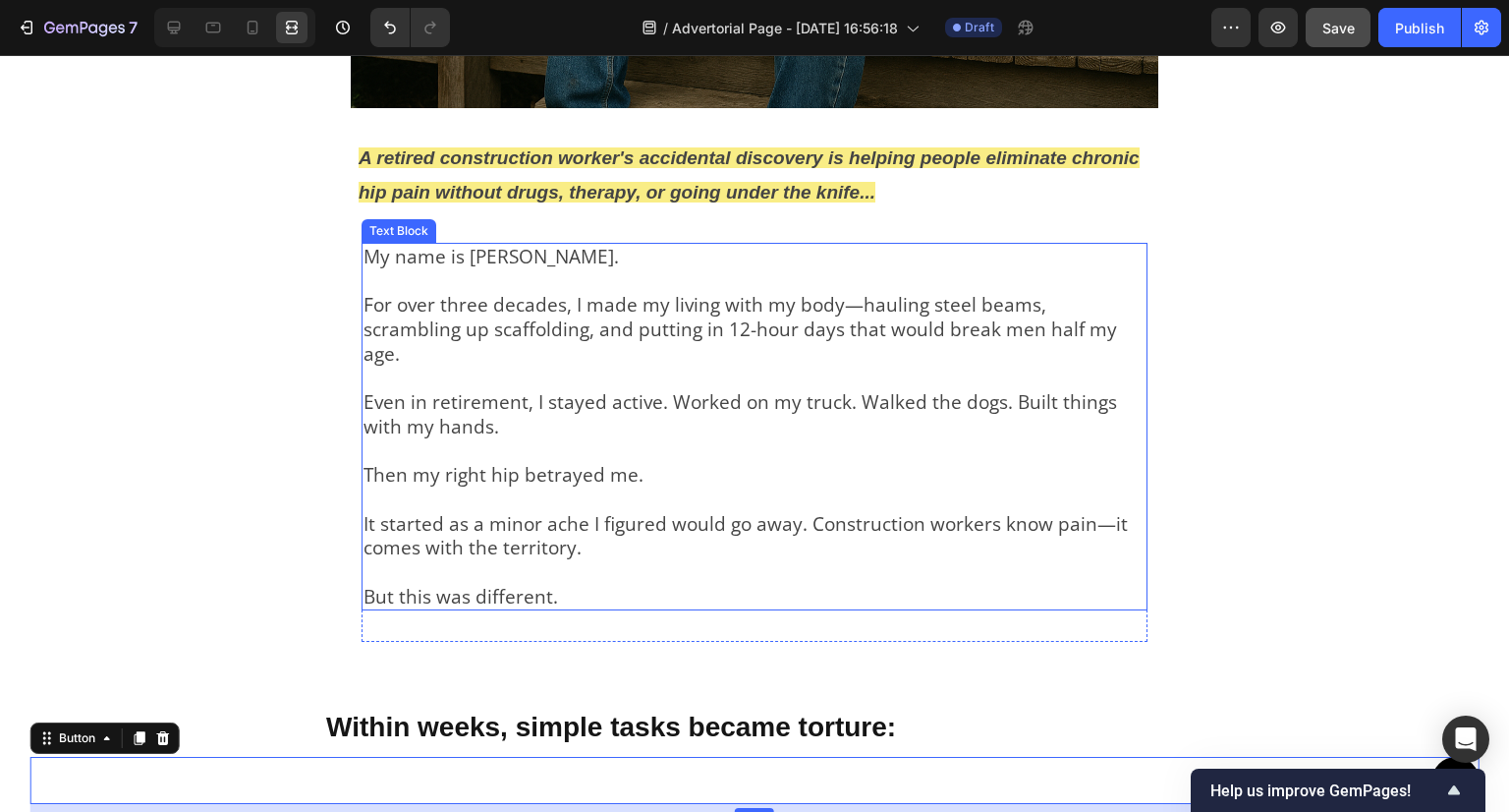
click at [440, 560] on p "But this was different." at bounding box center [754, 584] width 783 height 48
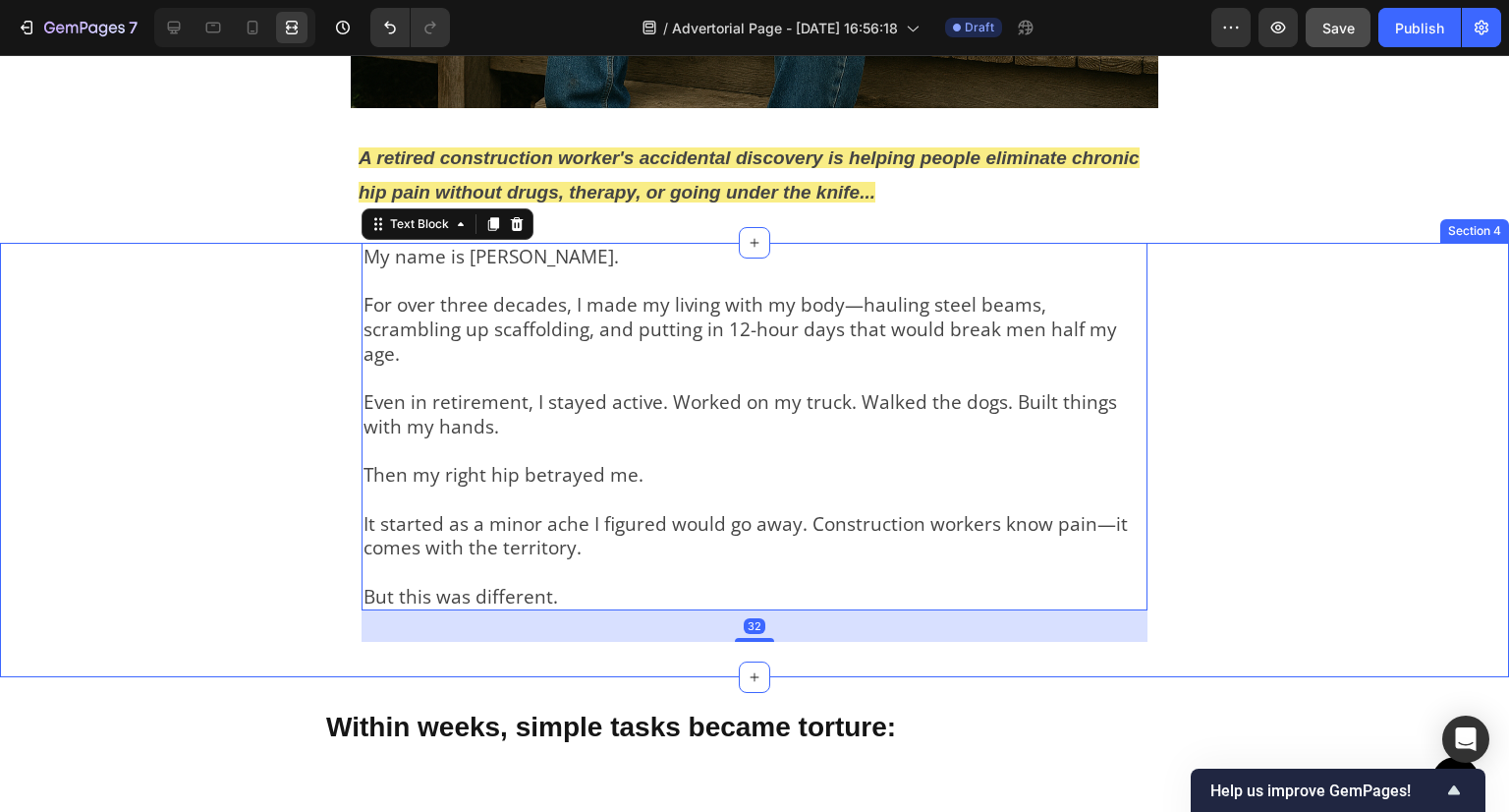
click at [229, 386] on div "My name is Dave Mitchell. For over three decades, I made my living with my body…" at bounding box center [754, 461] width 1509 height 435
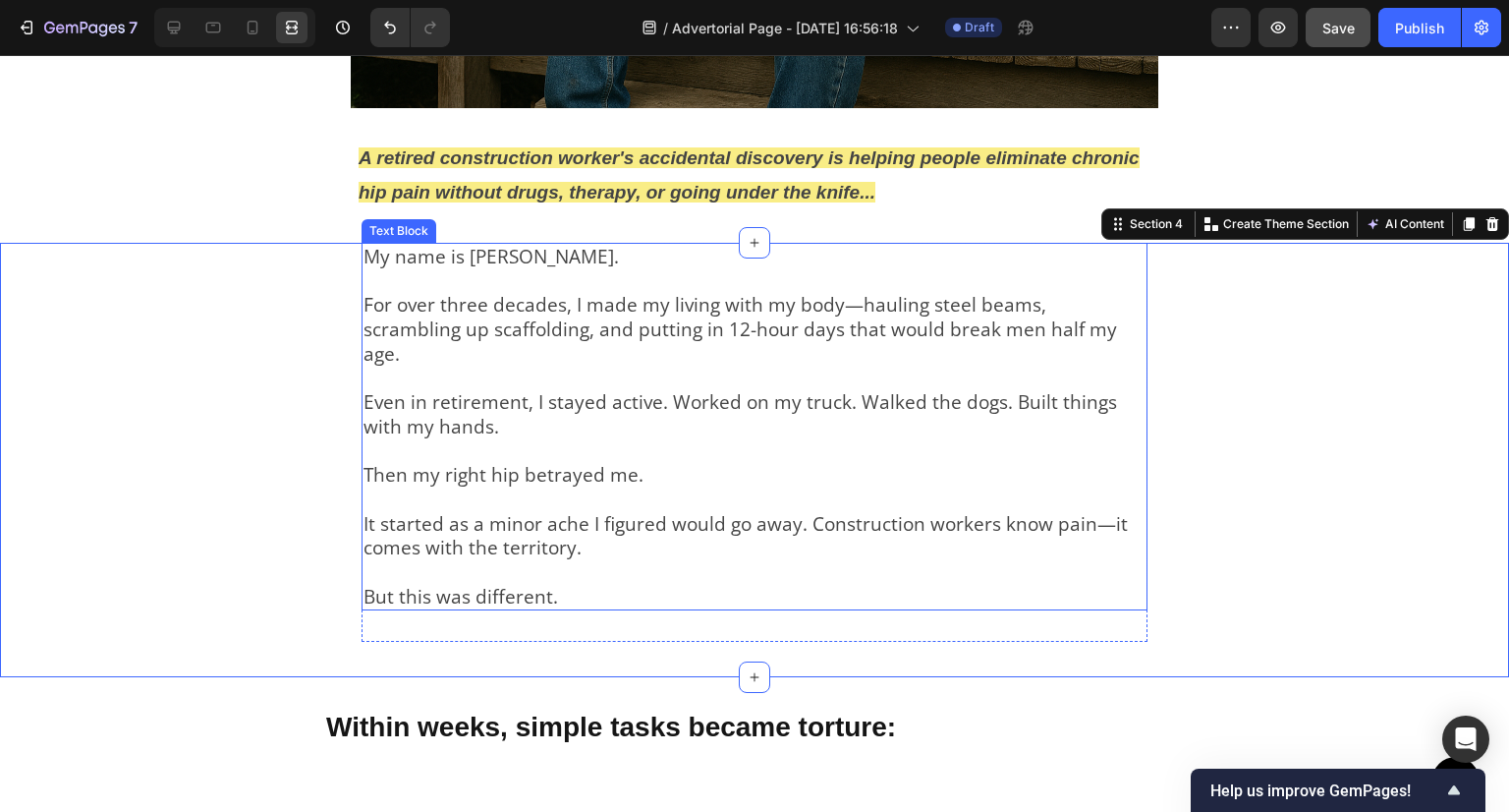
click at [414, 299] on p "For over three decades, I made my living with my body—hauling steel beams, scra…" at bounding box center [754, 329] width 783 height 73
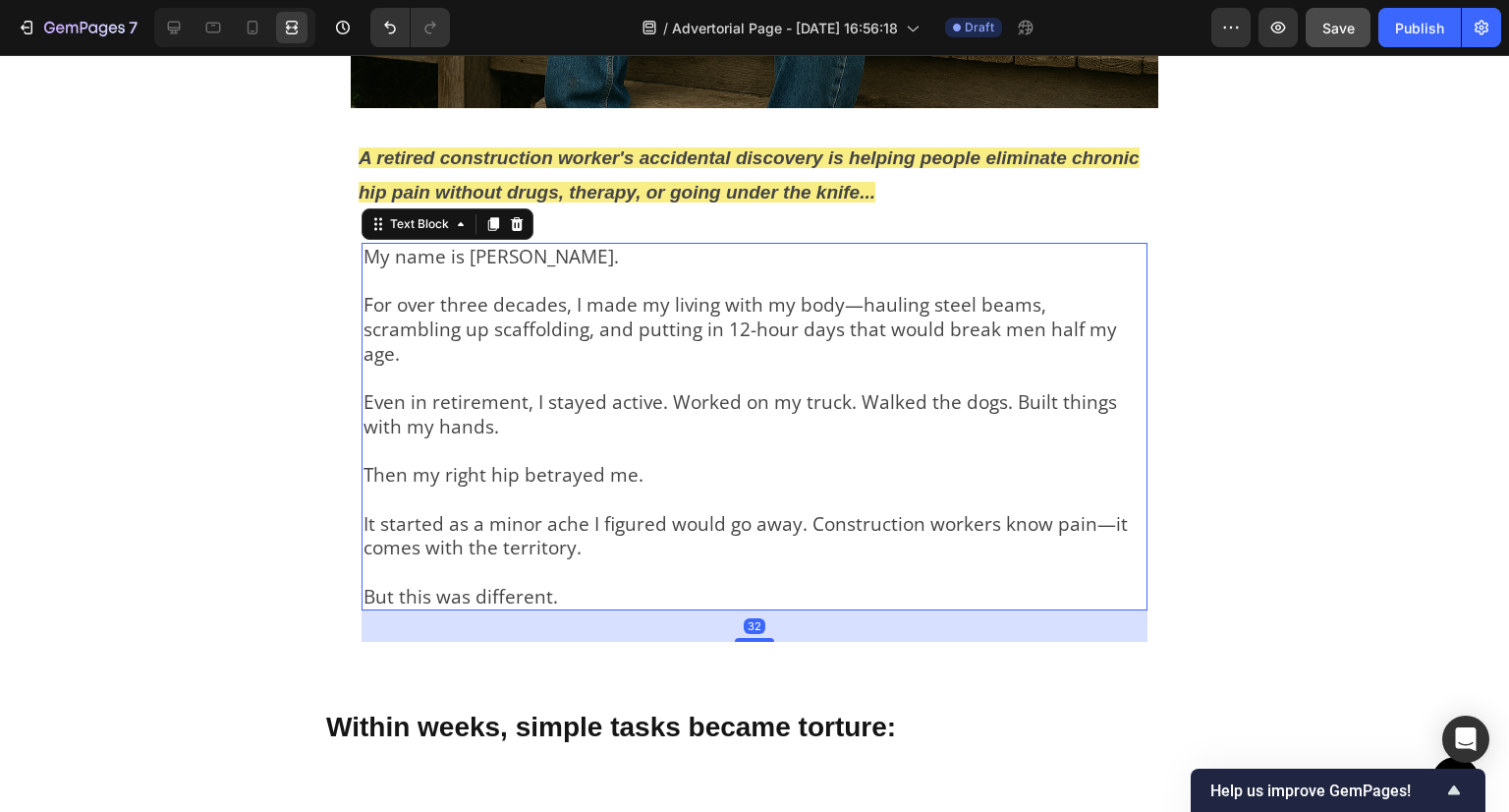
click at [296, 177] on div "A retired construction worker's accidental discovery is helping people eliminat…" at bounding box center [755, 175] width 1179 height 71
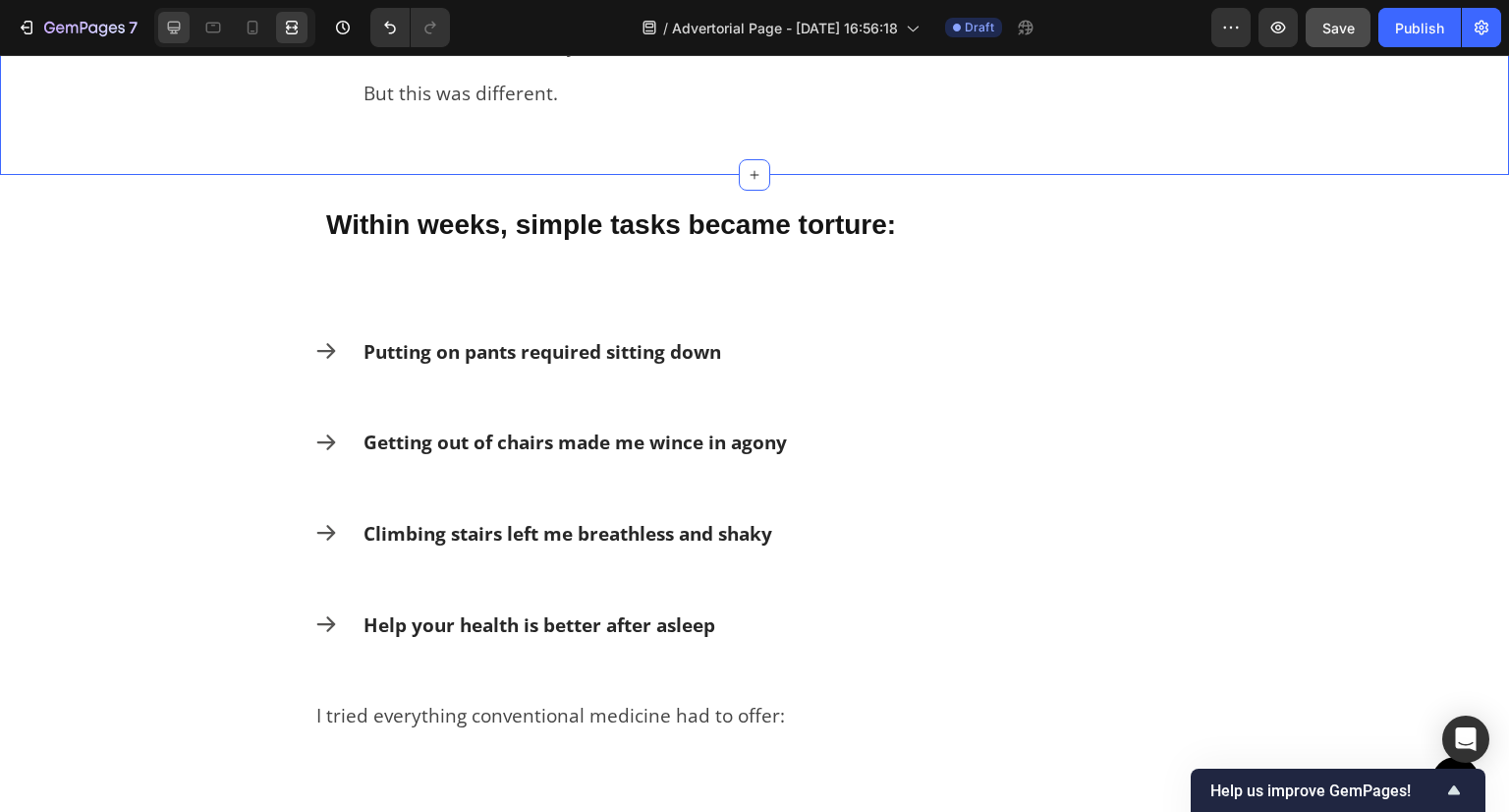
scroll to position [1278, 0]
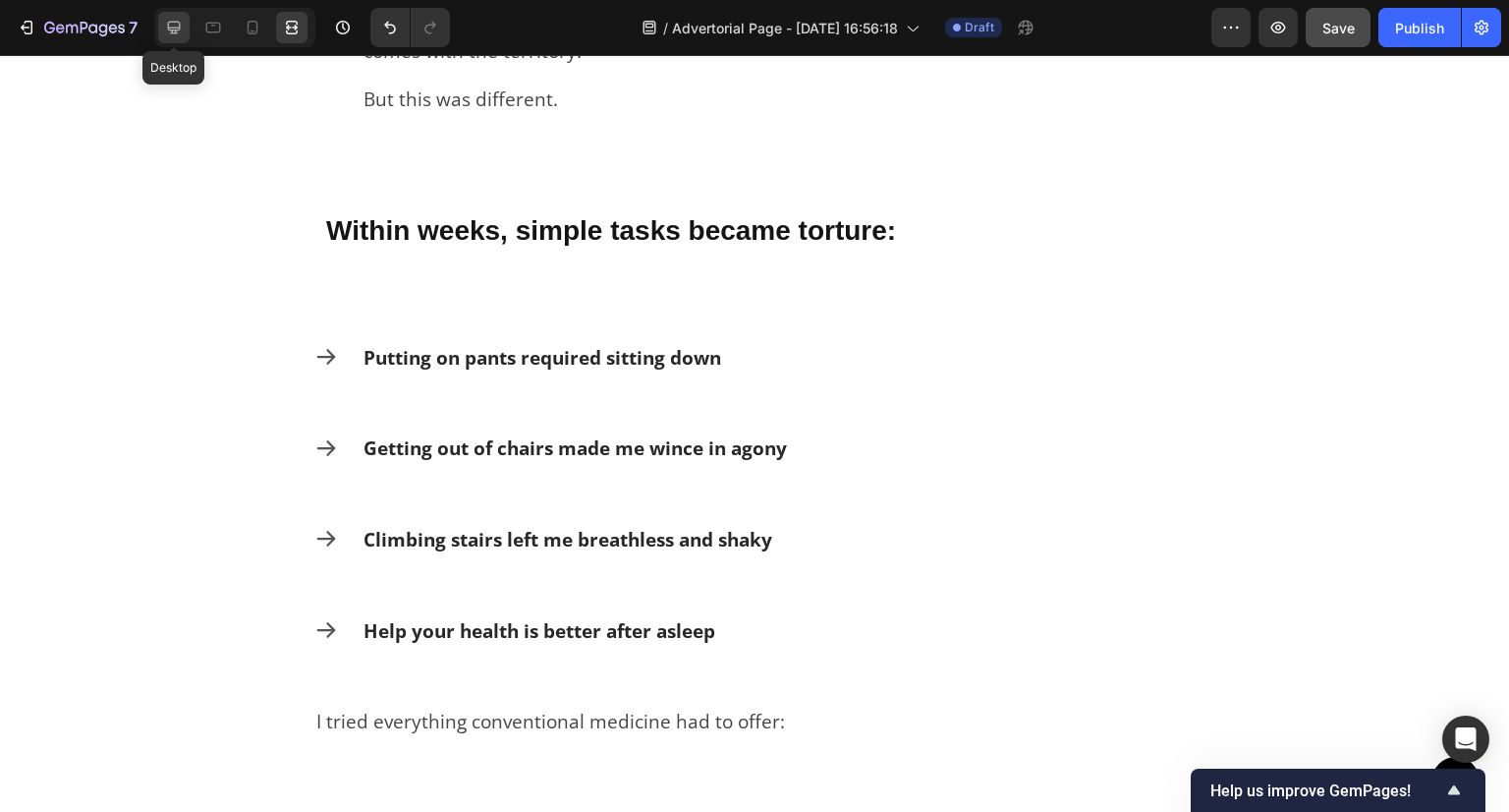
click at [172, 26] on icon at bounding box center [174, 28] width 20 height 20
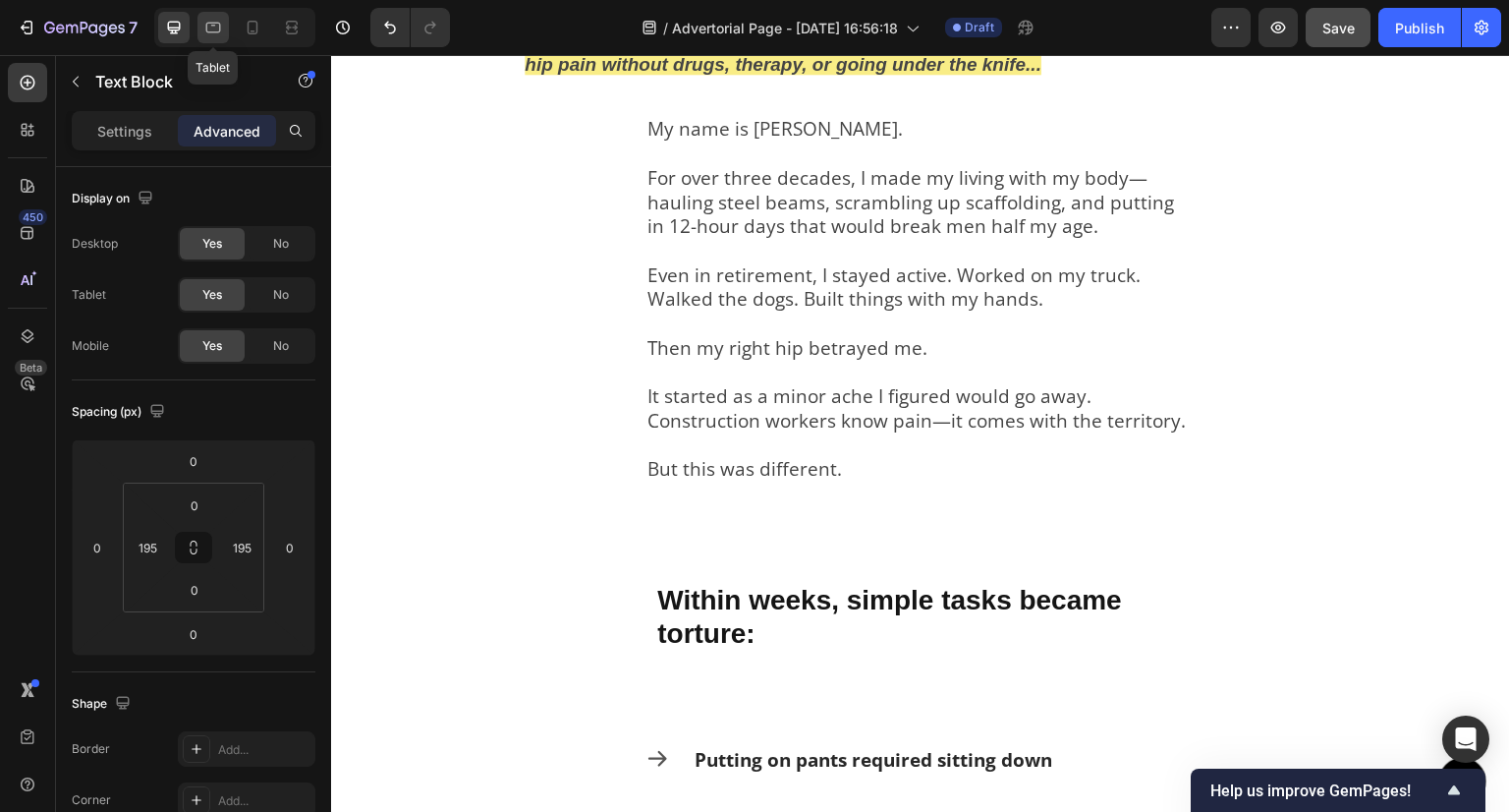
click at [212, 19] on icon at bounding box center [214, 28] width 20 height 20
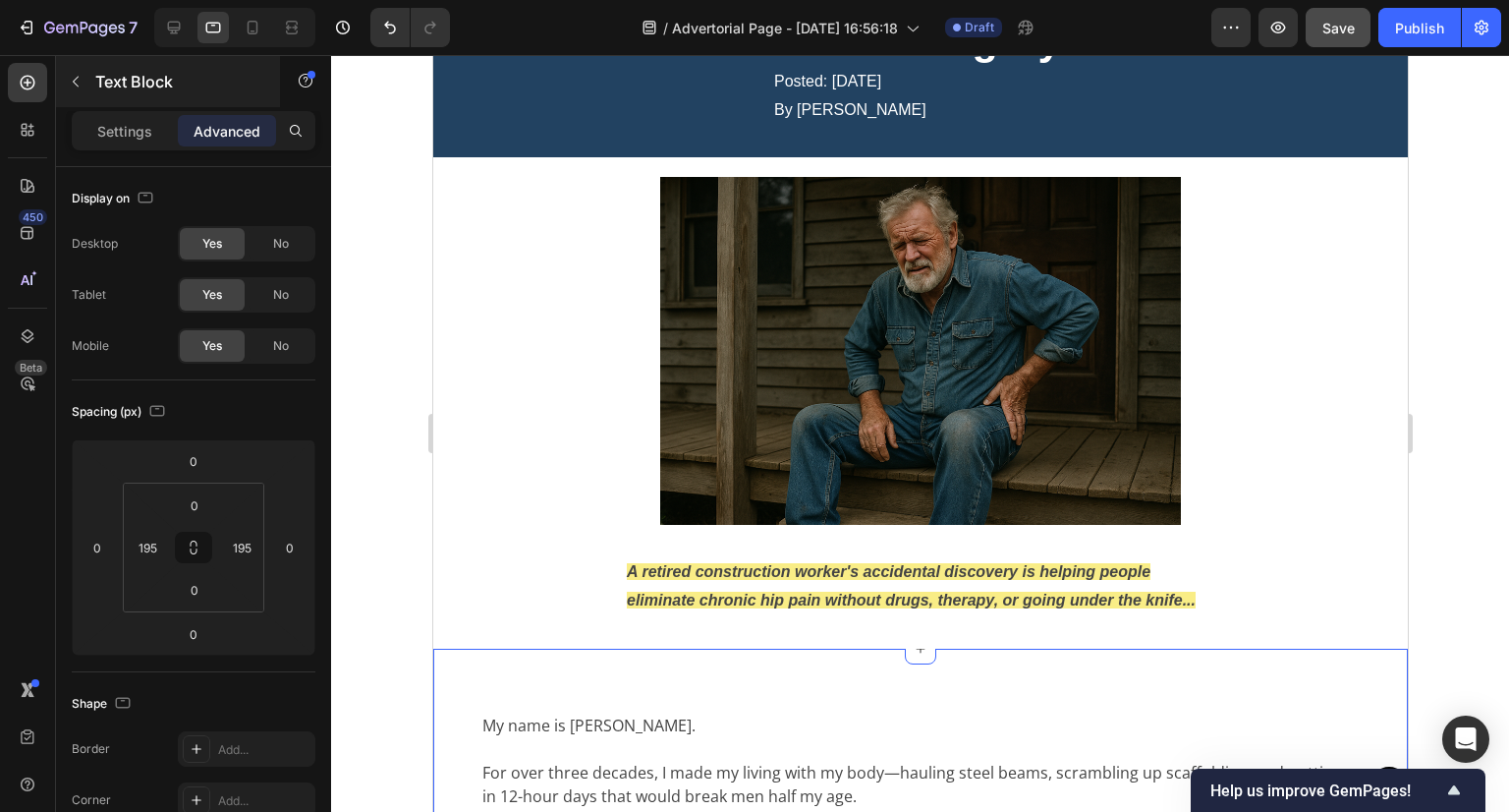
scroll to position [491, 0]
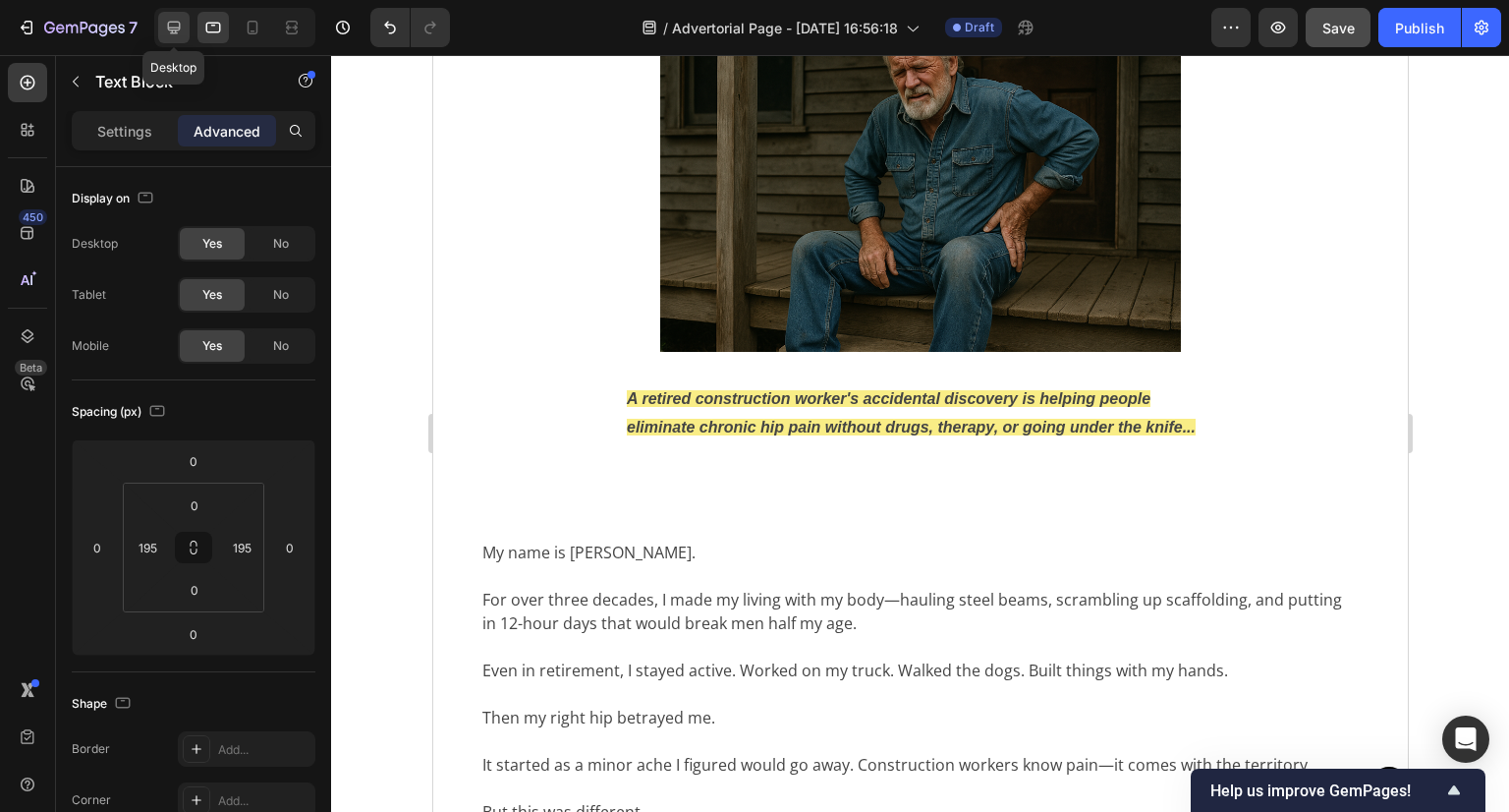
click at [165, 25] on icon at bounding box center [174, 28] width 20 height 20
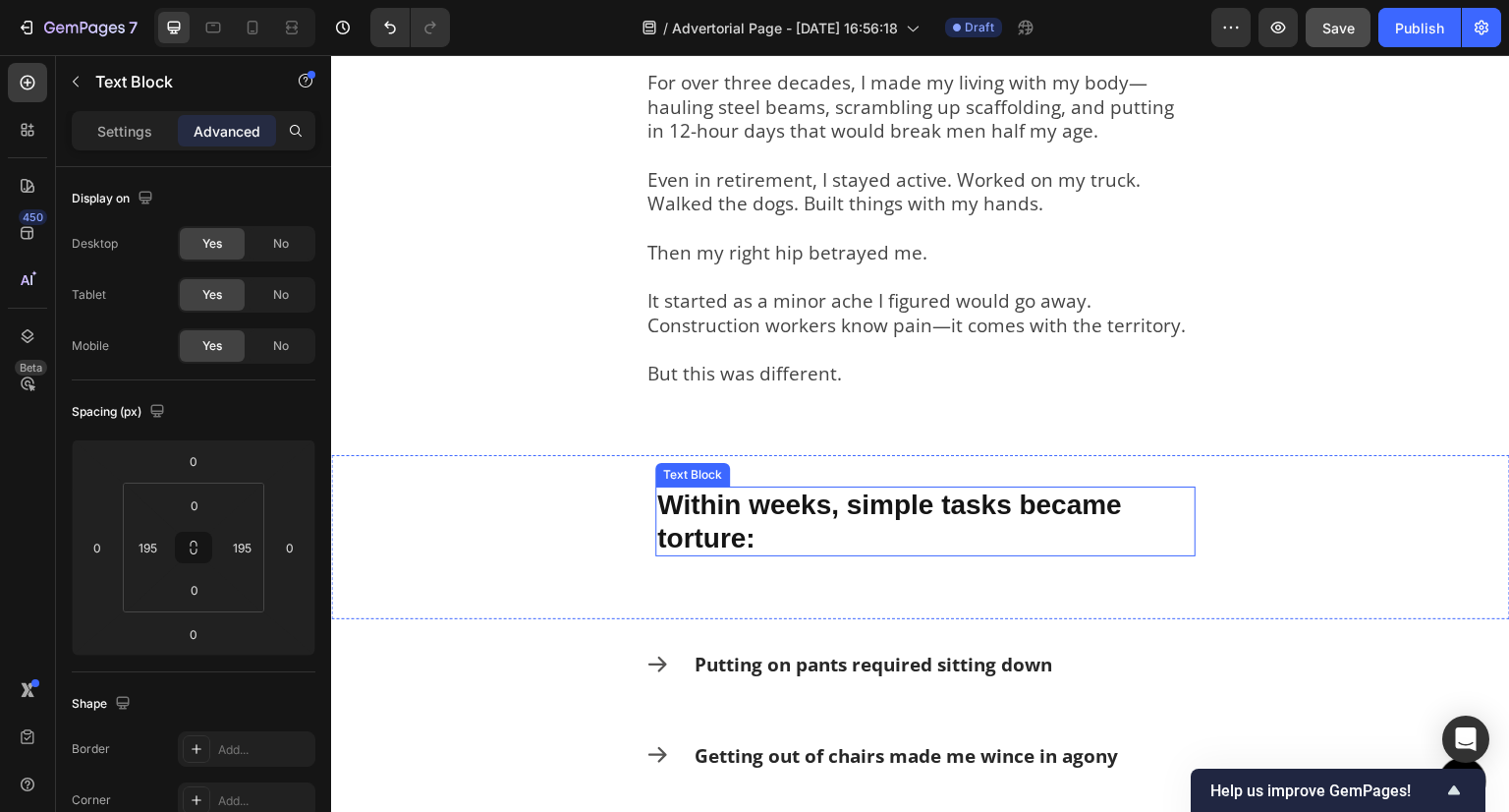
scroll to position [894, 0]
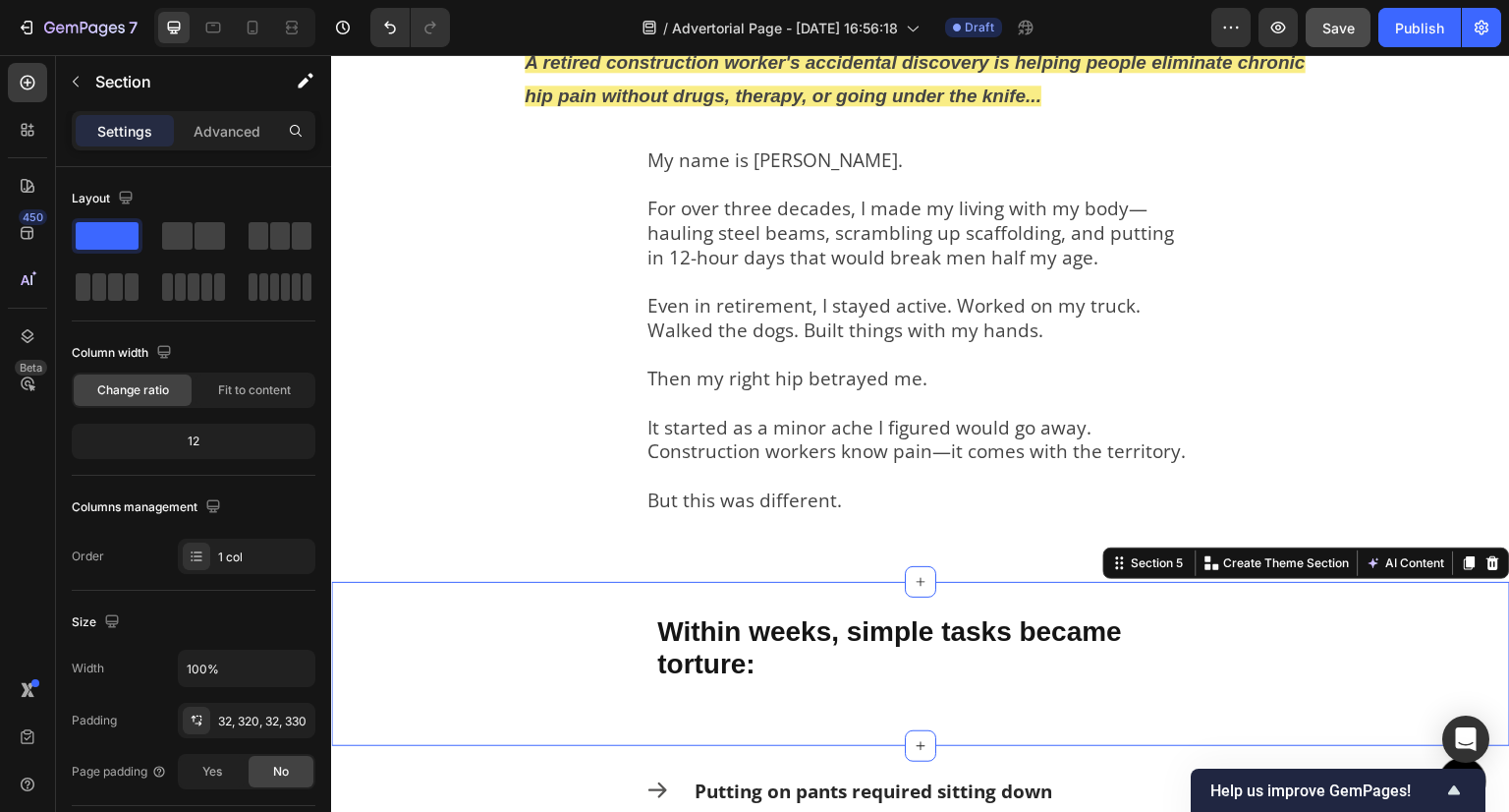
click at [548, 612] on div "Within weeks, simple tasks became torture: Text Block Section 5 You can create …" at bounding box center [920, 663] width 1179 height 164
click at [701, 627] on p "Within weeks, simple tasks became torture:" at bounding box center [925, 648] width 536 height 66
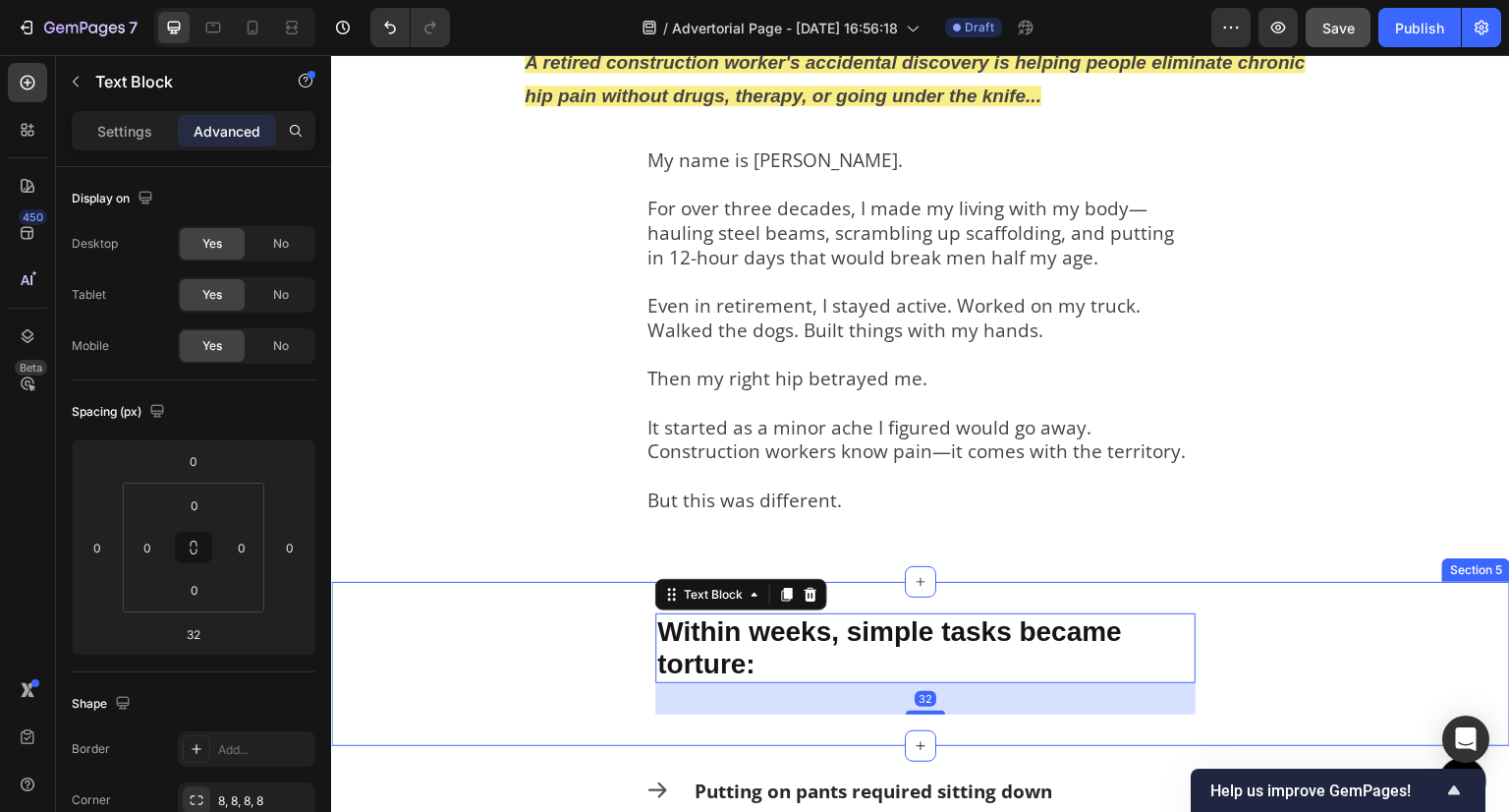
click at [597, 638] on div "Within weeks, simple tasks became torture: Text Block 32 Section 5" at bounding box center [920, 663] width 1179 height 164
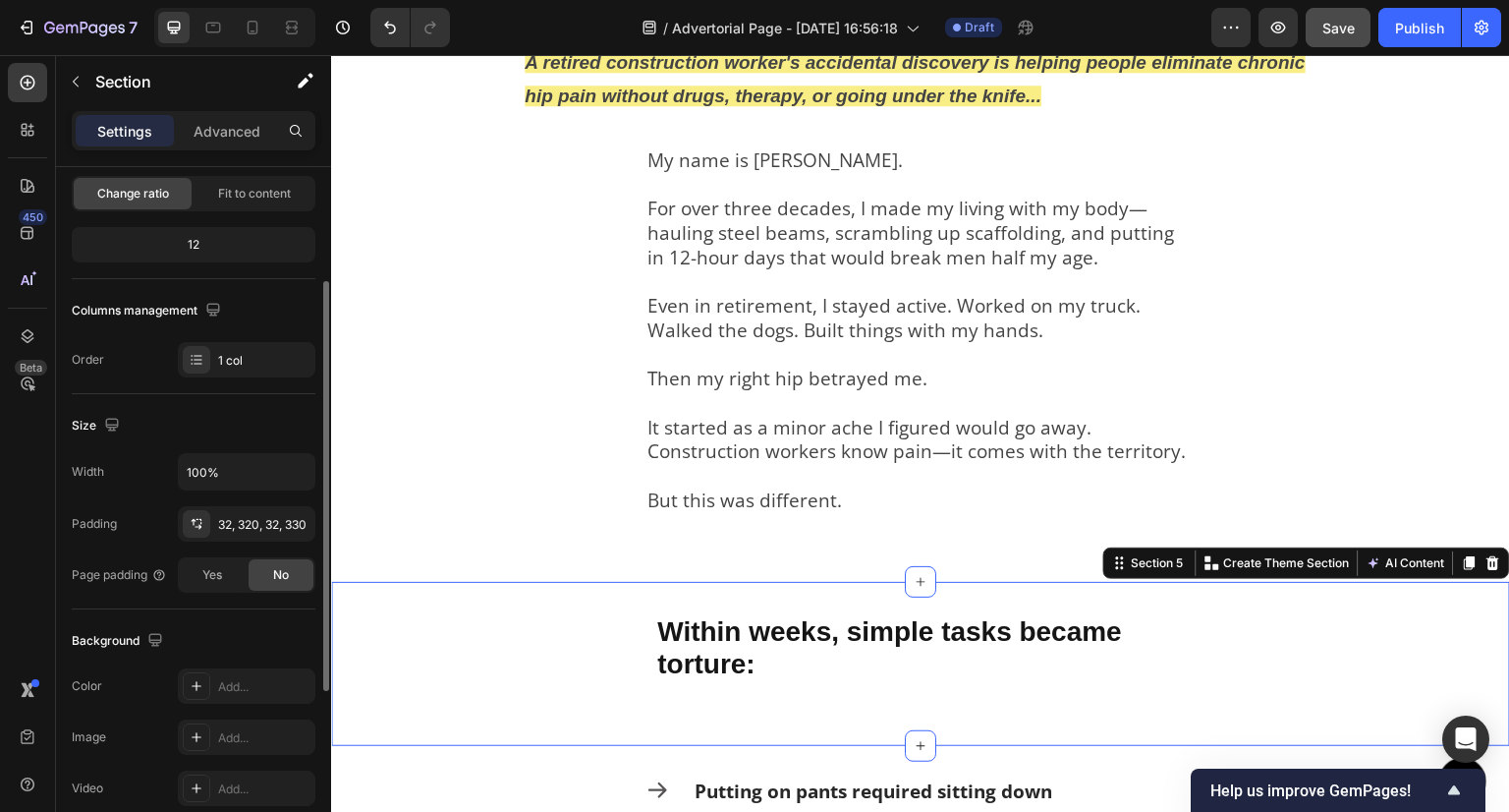
scroll to position [0, 0]
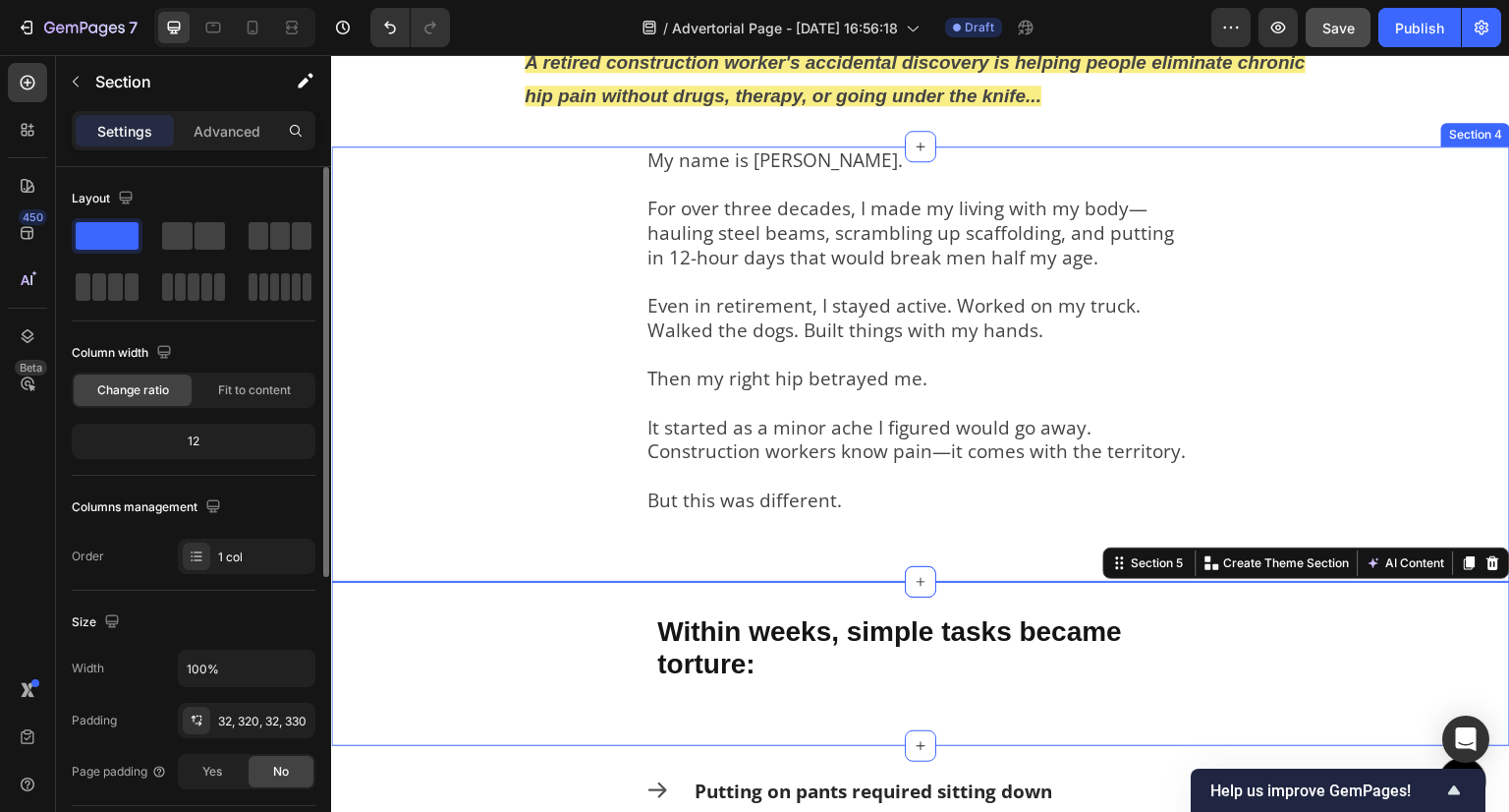
click at [687, 345] on p "Then my right hip betrayed me." at bounding box center [920, 366] width 546 height 48
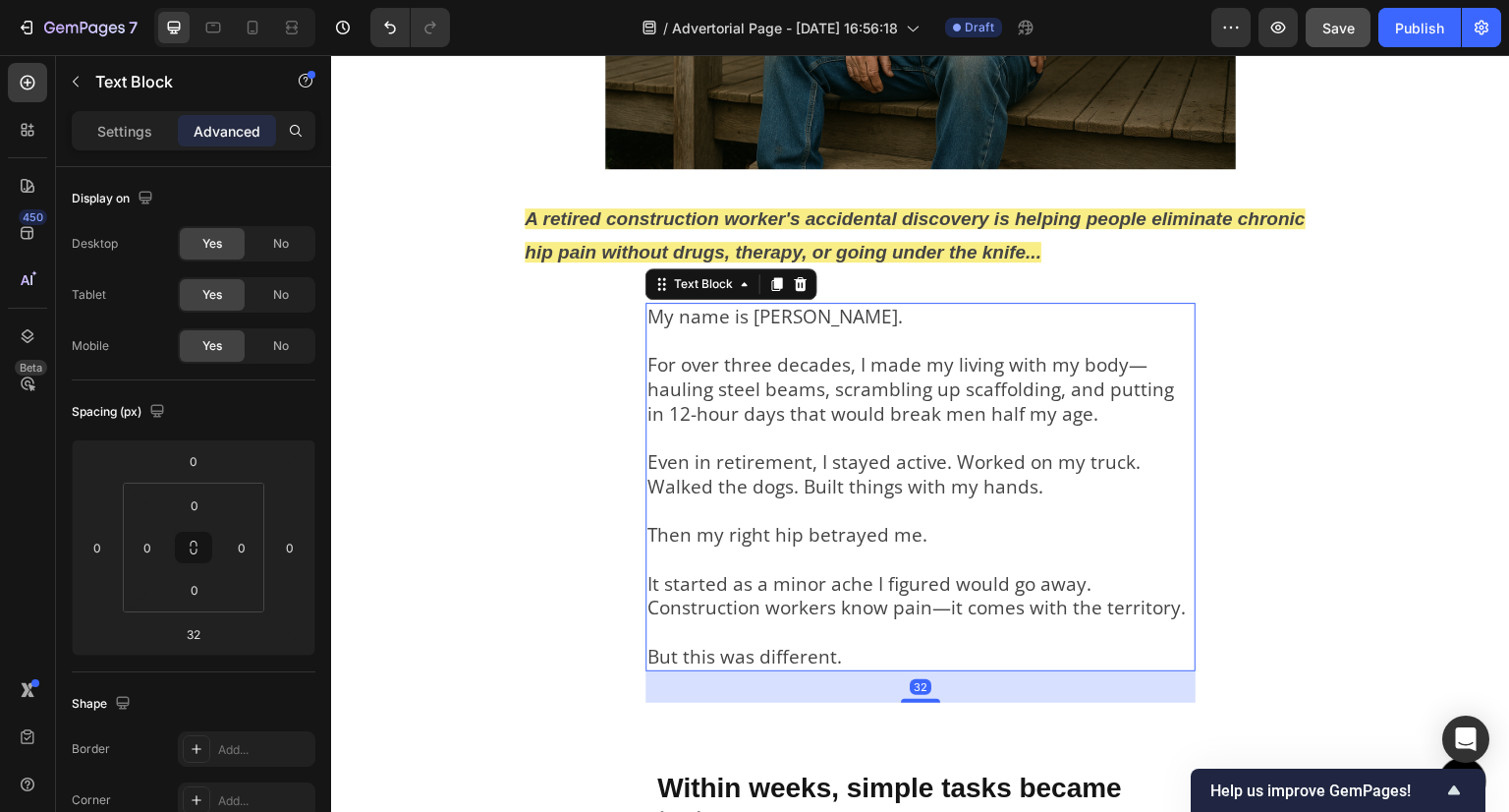
scroll to position [599, 0]
